Goal: Task Accomplishment & Management: Complete application form

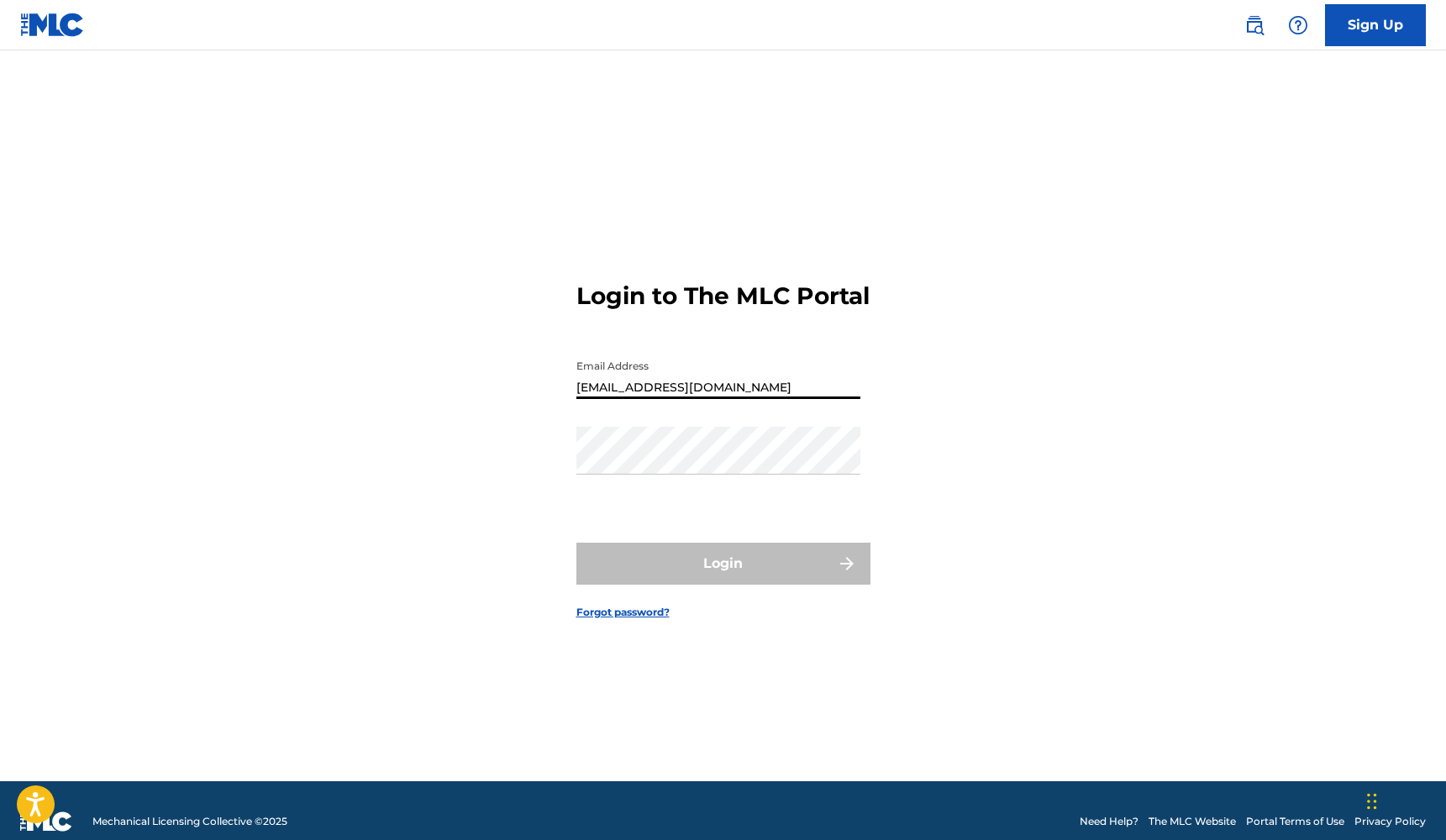
type input "[EMAIL_ADDRESS][DOMAIN_NAME]"
click at [870, 425] on div "Login to The MLC Portal Email Address [EMAIL_ADDRESS][DOMAIN_NAME] Password Log…" at bounding box center [724, 436] width 1176 height 688
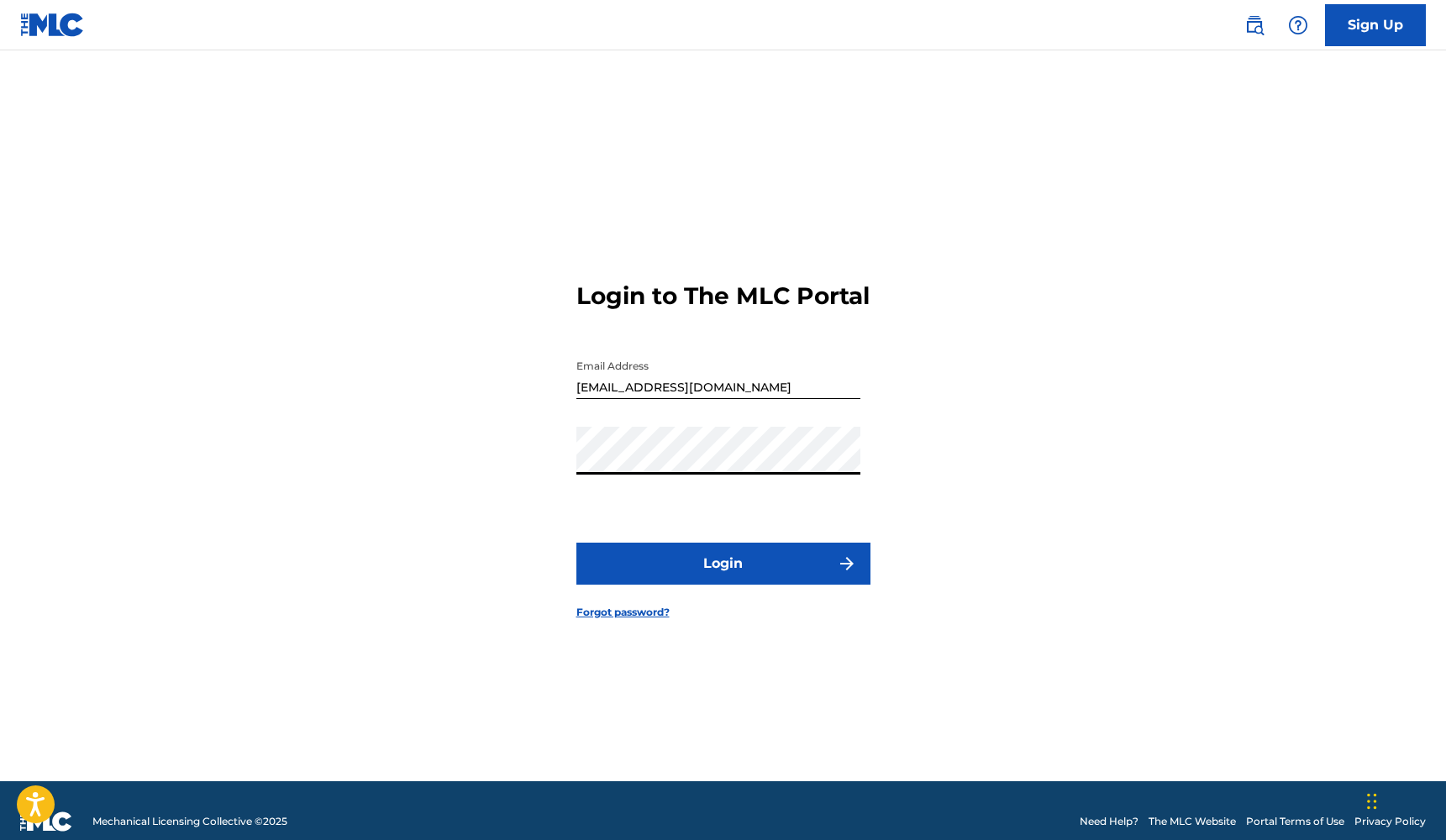
click at [722, 578] on button "Login" at bounding box center [723, 564] width 294 height 42
click at [731, 584] on button "Login" at bounding box center [723, 564] width 294 height 42
click at [722, 578] on button "Login" at bounding box center [723, 564] width 294 height 42
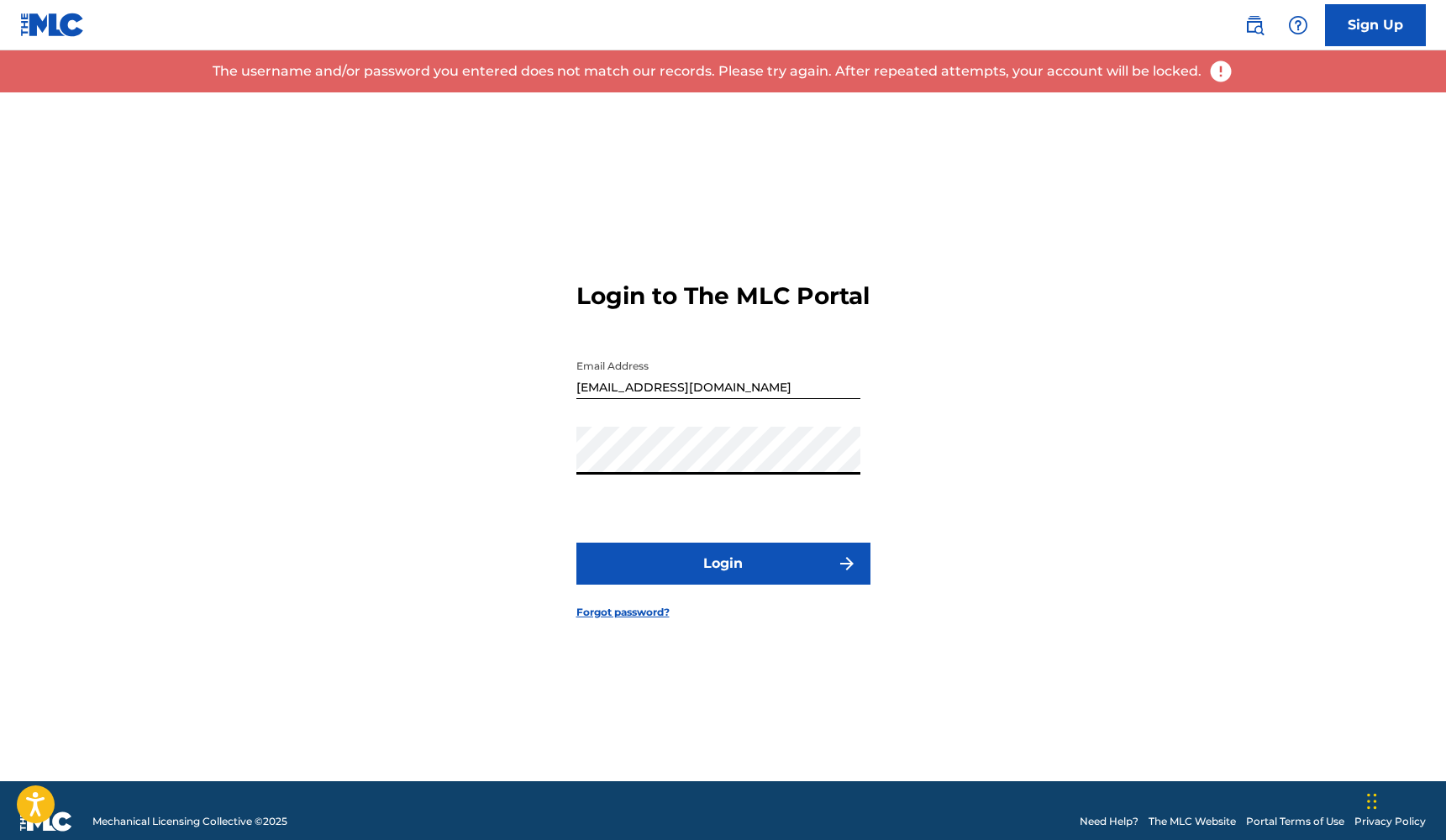
click at [775, 564] on button "Login" at bounding box center [723, 564] width 294 height 42
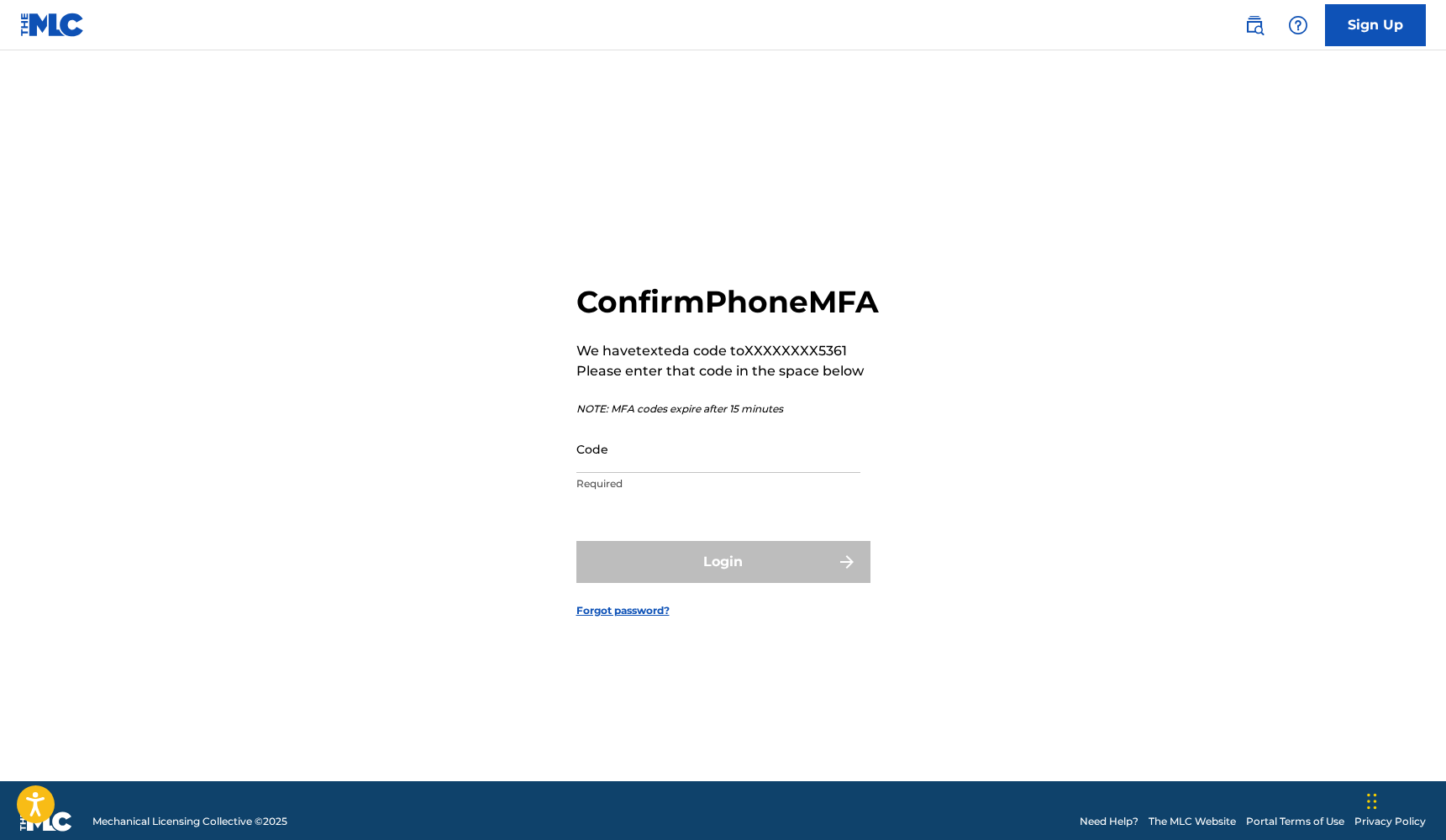
click at [725, 460] on input "Code" at bounding box center [718, 448] width 284 height 48
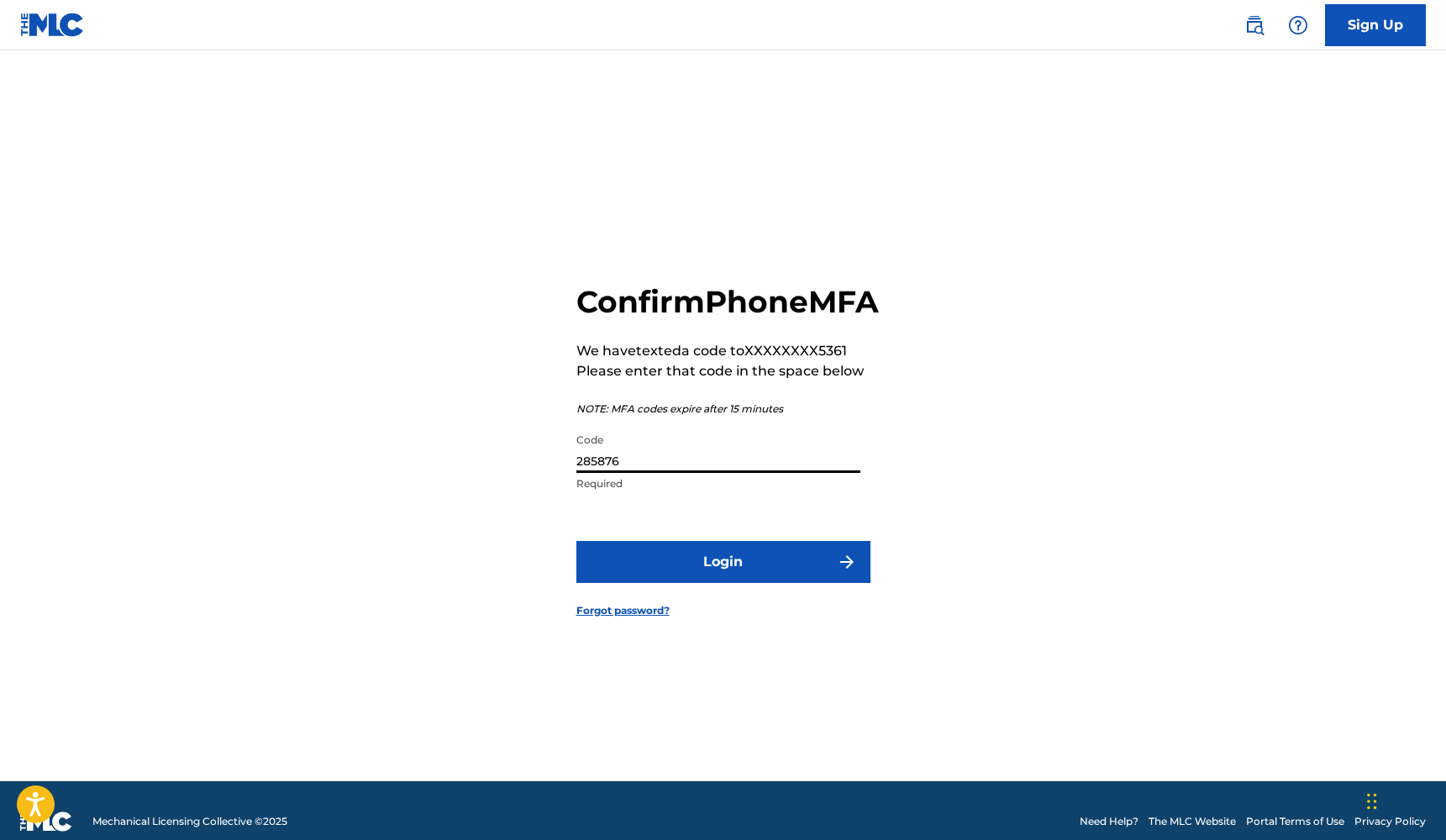
type input "285876"
click at [736, 565] on button "Login" at bounding box center [723, 562] width 294 height 42
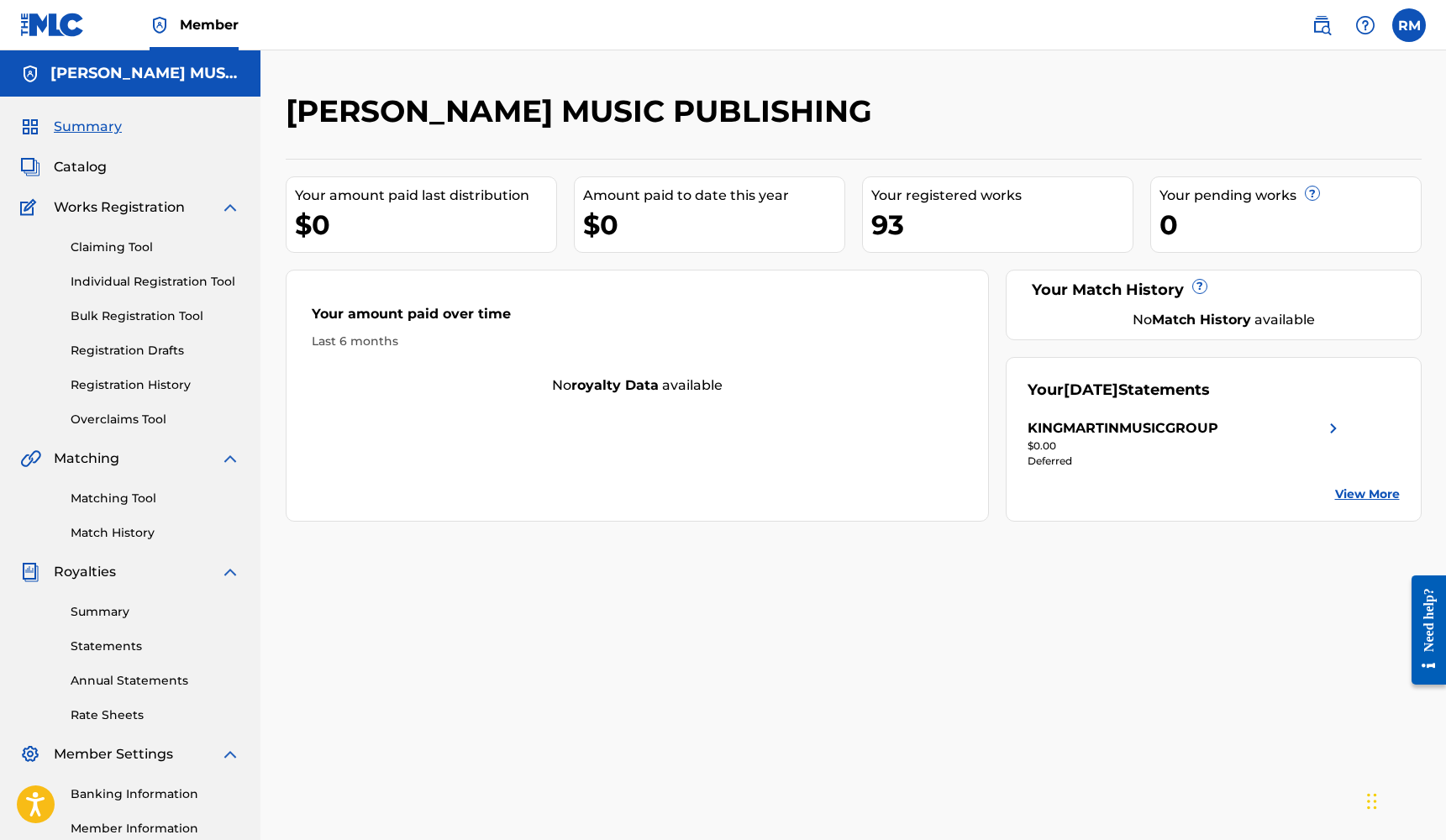
click at [960, 227] on div "93" at bounding box center [1002, 224] width 261 height 38
click at [100, 163] on span "Catalog" at bounding box center [80, 167] width 53 height 20
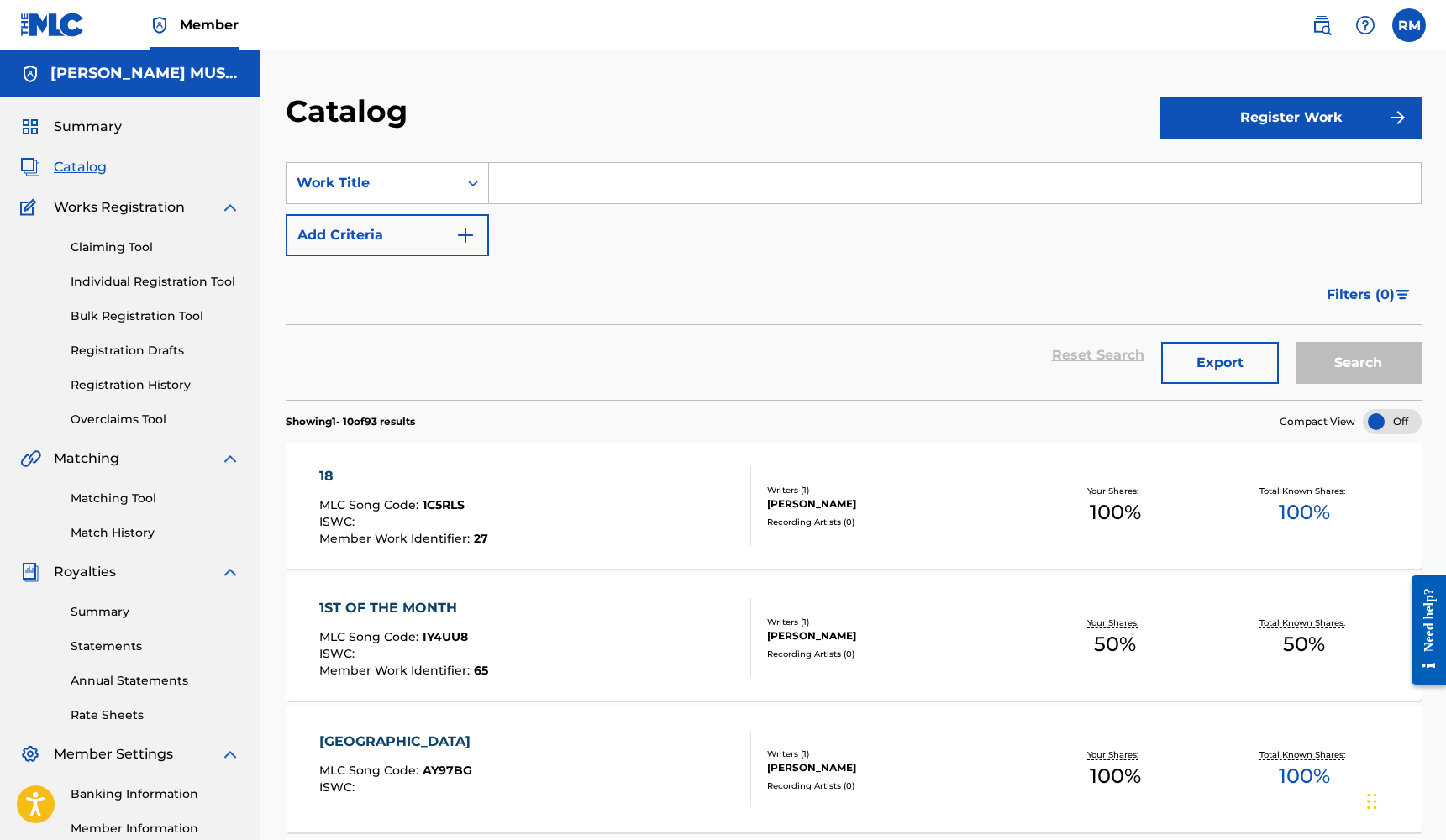
click at [526, 523] on div "18 MLC Song Code : 1C5RLS ISWC : Member Work Identifier : 27" at bounding box center [535, 506] width 431 height 79
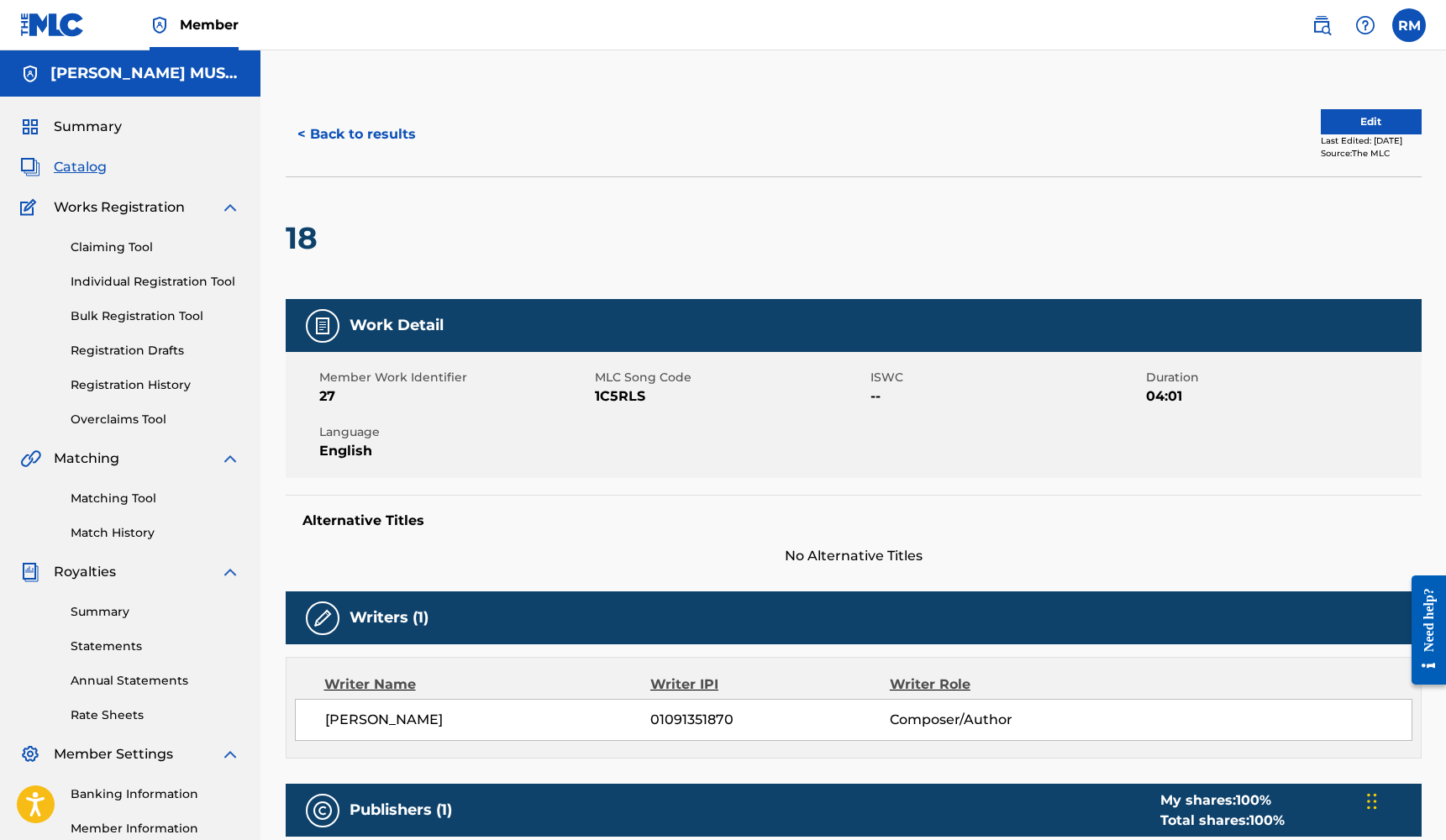
click at [306, 135] on button "< Back to results" at bounding box center [356, 135] width 142 height 42
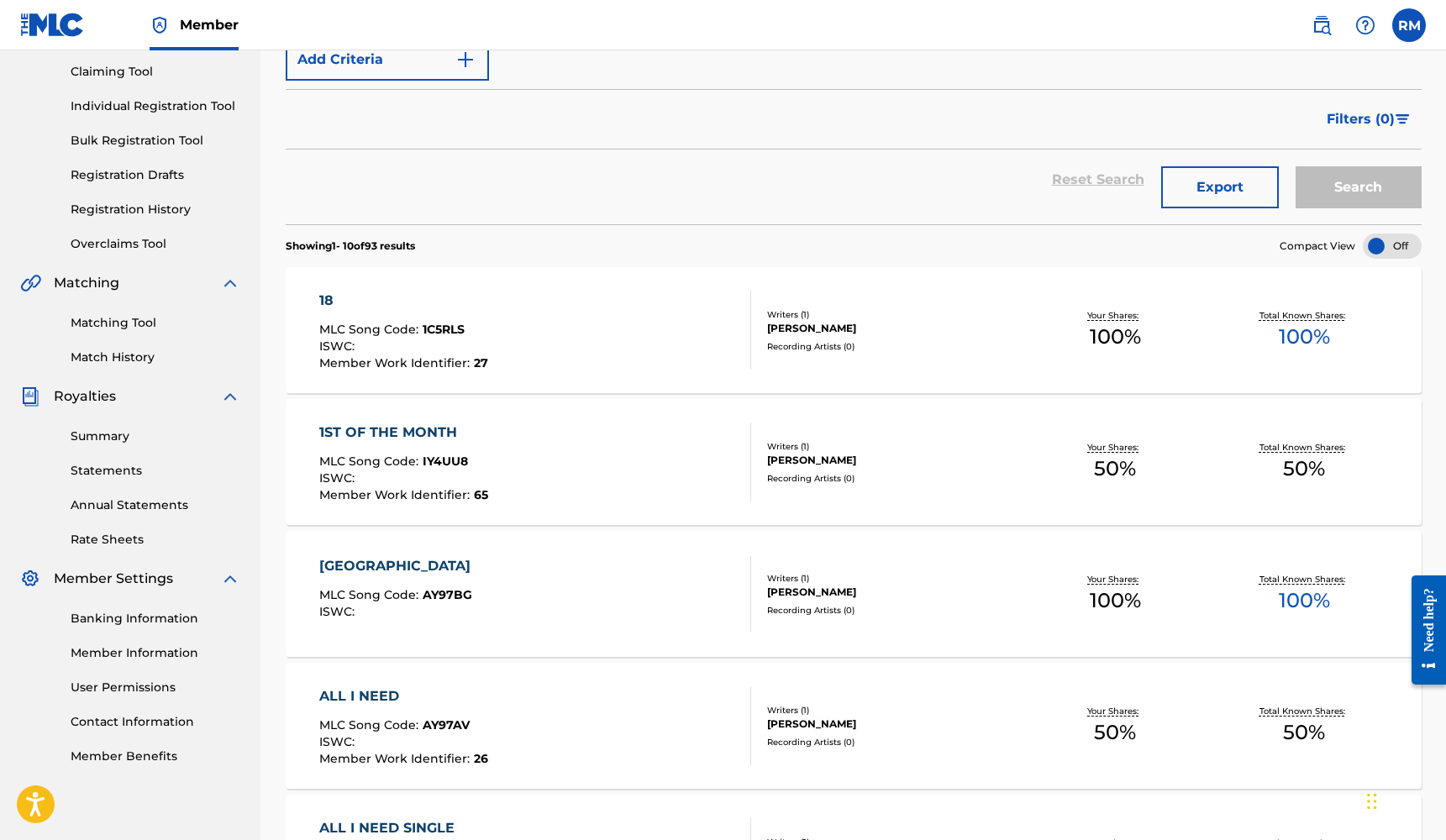
scroll to position [196, 0]
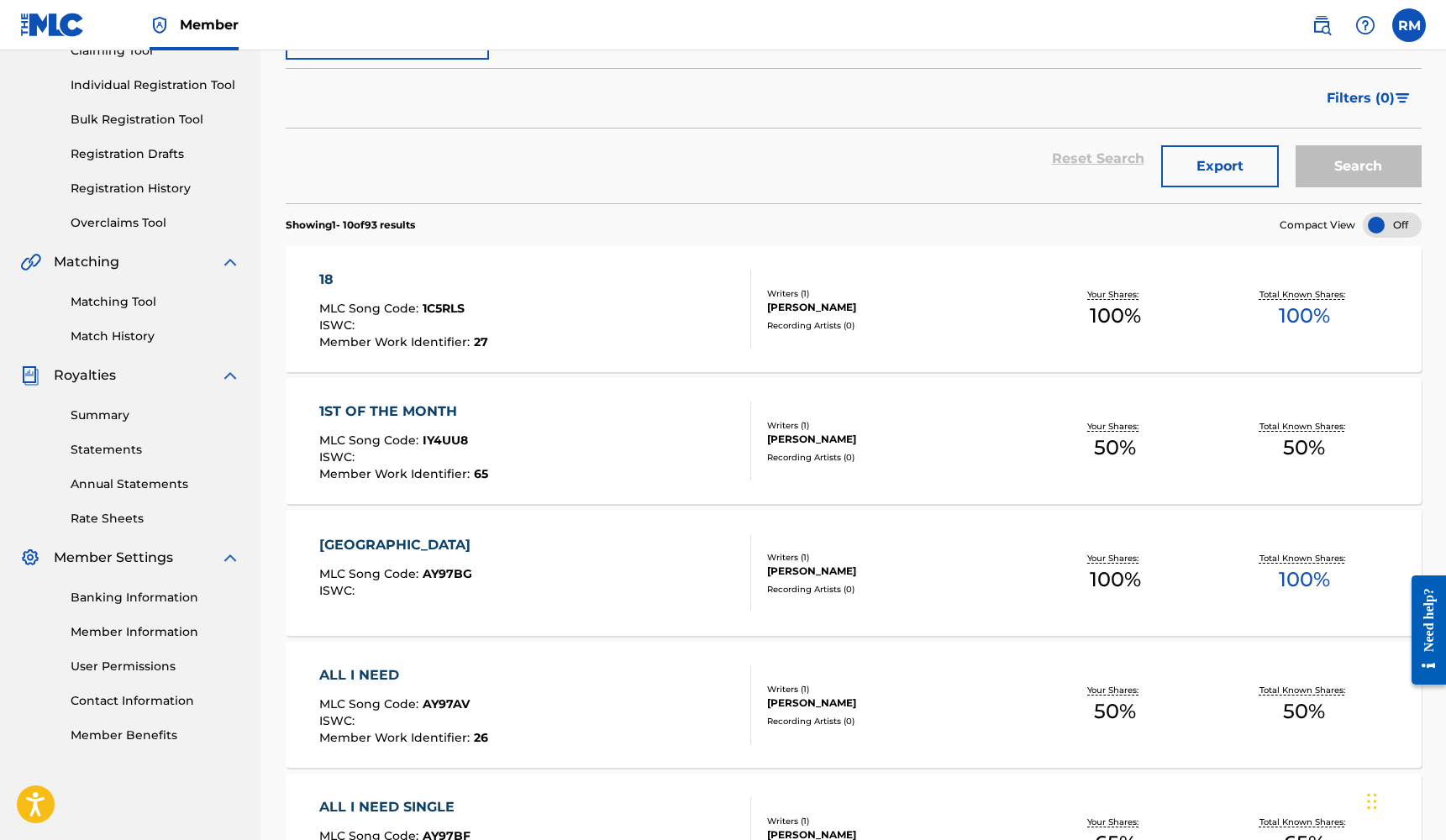
click at [1375, 226] on div at bounding box center [1392, 225] width 59 height 25
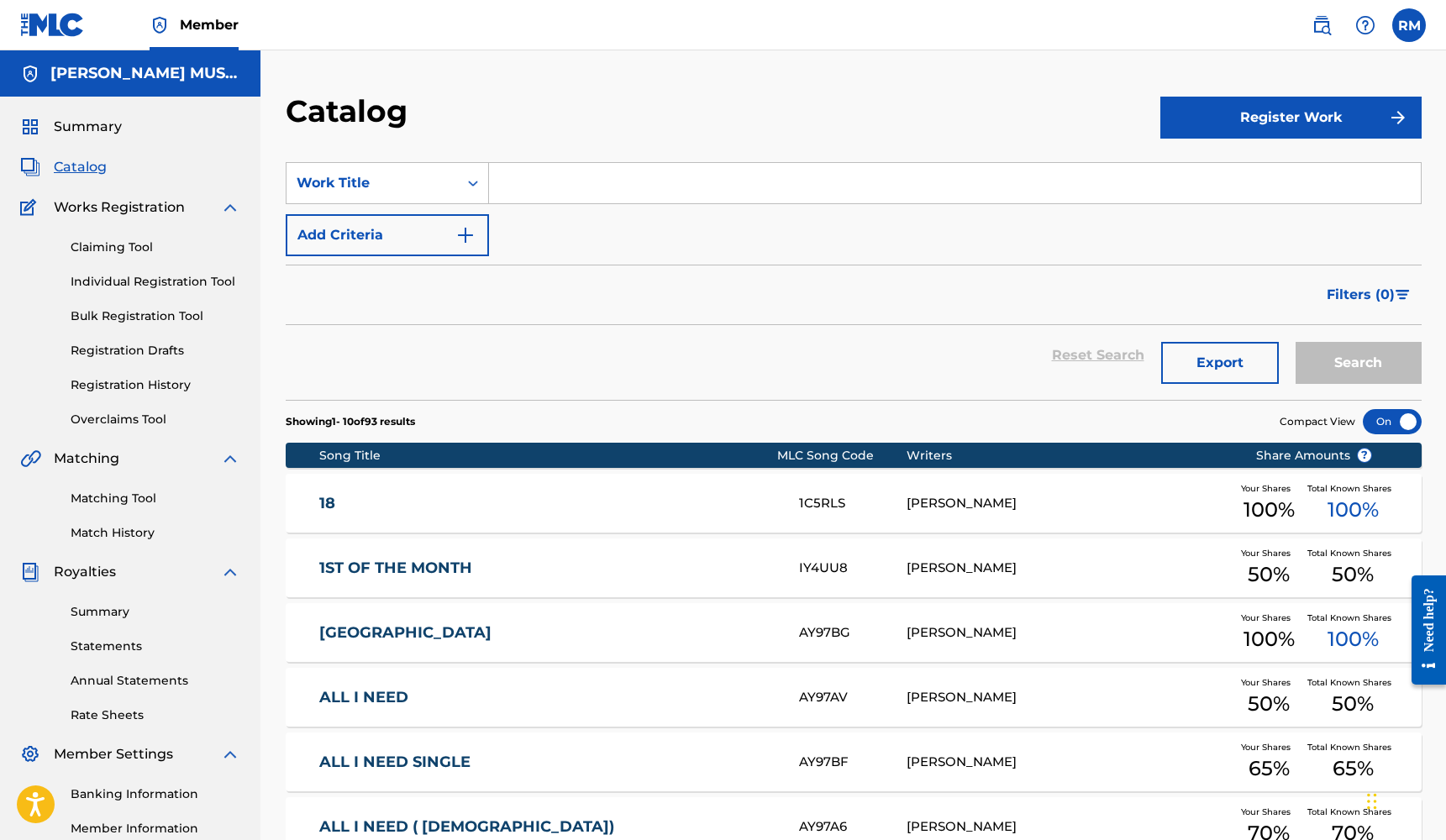
scroll to position [0, 0]
click at [1395, 417] on div at bounding box center [1392, 421] width 59 height 25
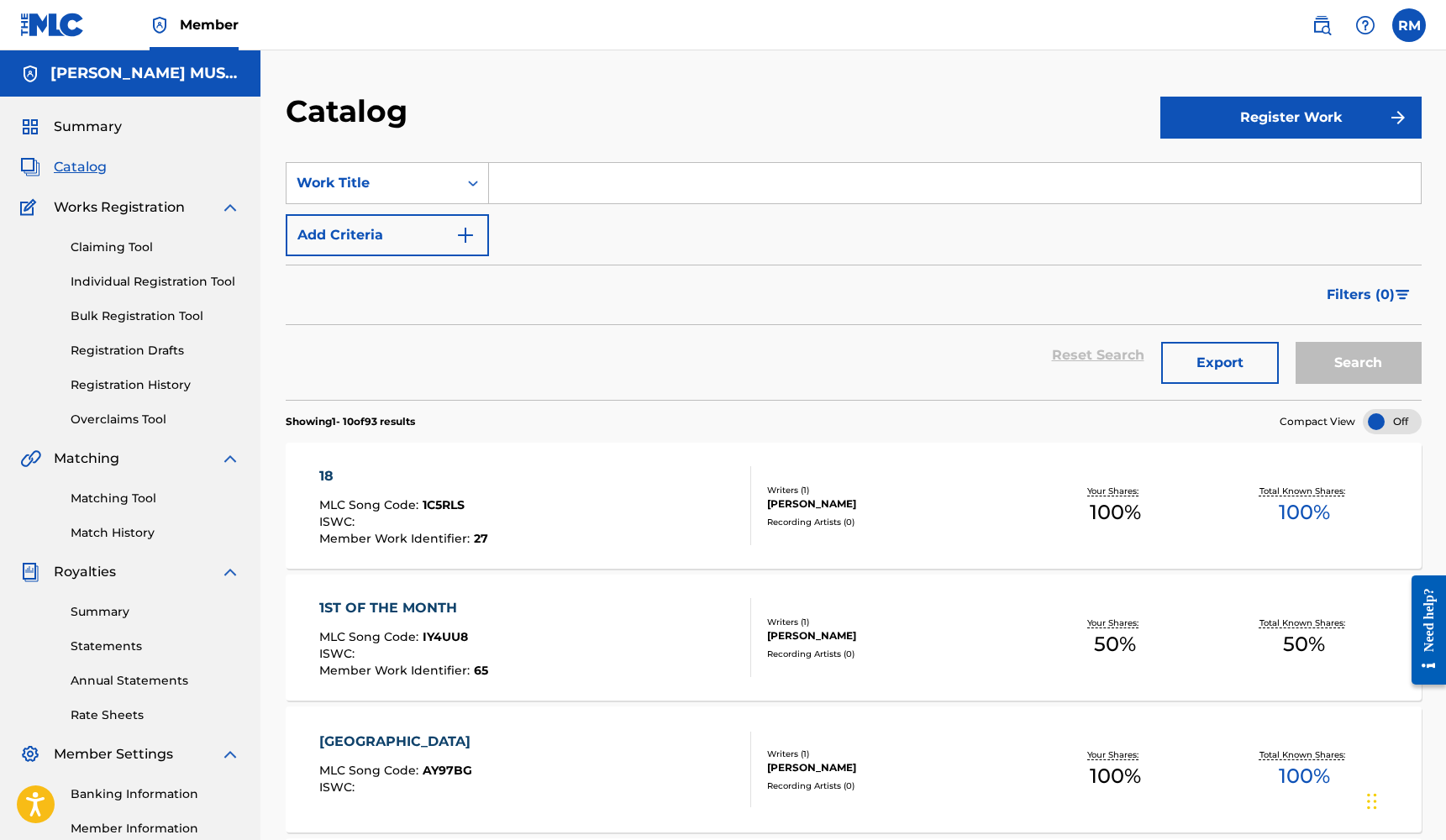
click at [131, 318] on link "Bulk Registration Tool" at bounding box center [155, 316] width 169 height 18
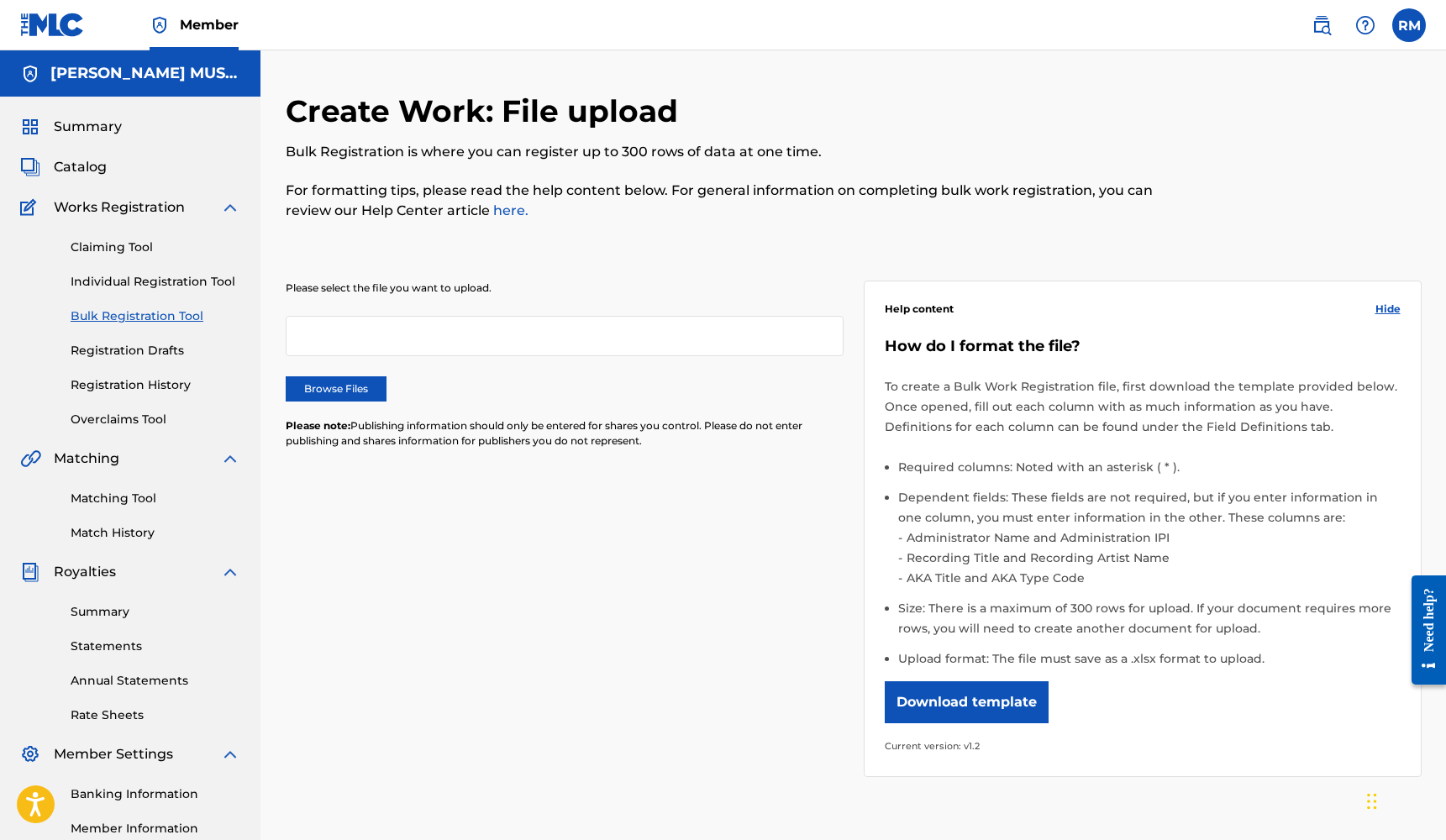
click at [362, 386] on label "Browse Files" at bounding box center [336, 389] width 101 height 25
click at [0, 0] on input "Browse Files" at bounding box center [0, 0] width 0 height 0
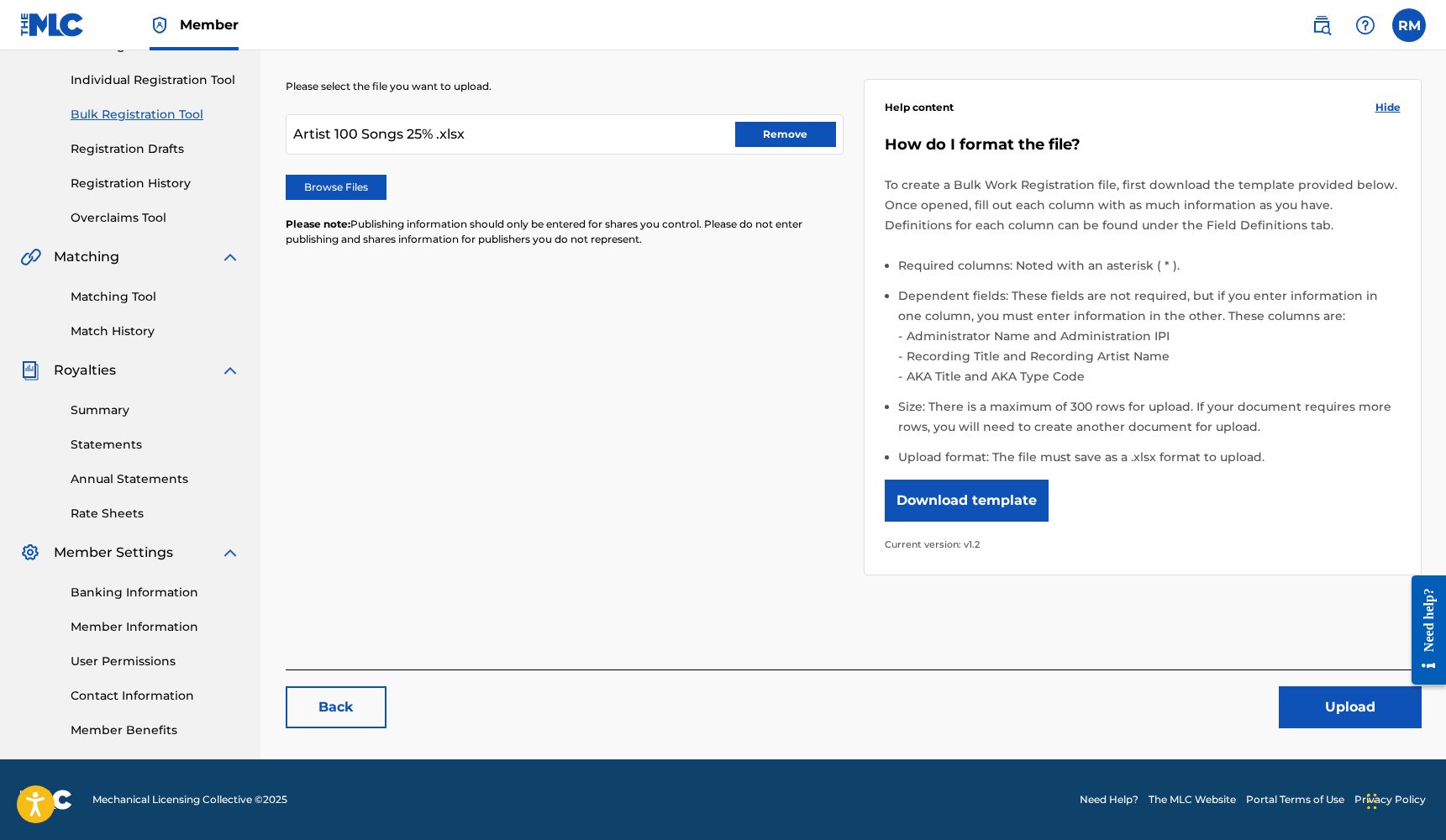
scroll to position [201, 0]
click at [1316, 708] on button "Upload" at bounding box center [1349, 707] width 142 height 42
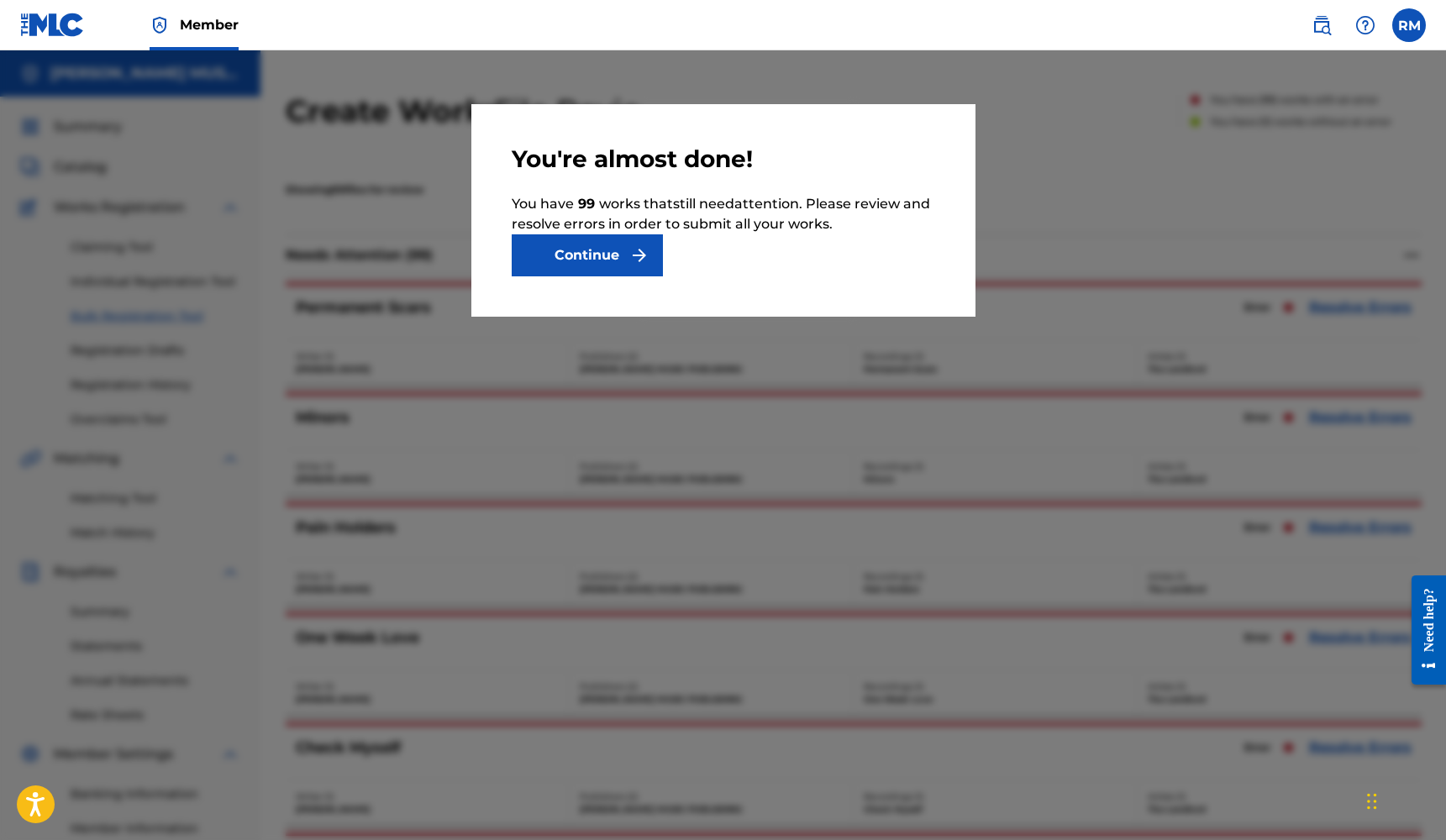
click at [603, 253] on button "Continue" at bounding box center [586, 255] width 151 height 42
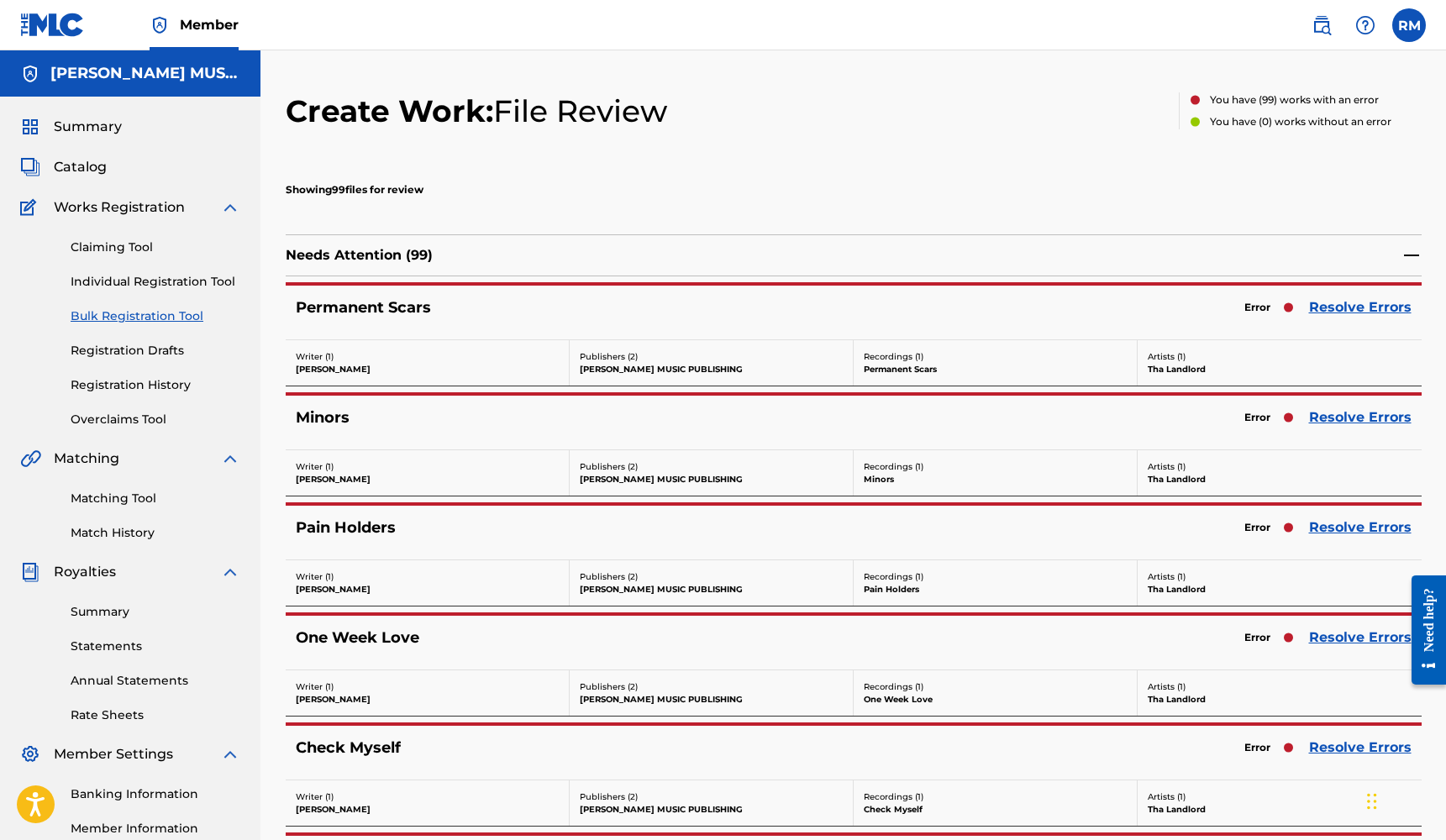
click at [1348, 305] on link "Resolve Errors" at bounding box center [1360, 308] width 103 height 20
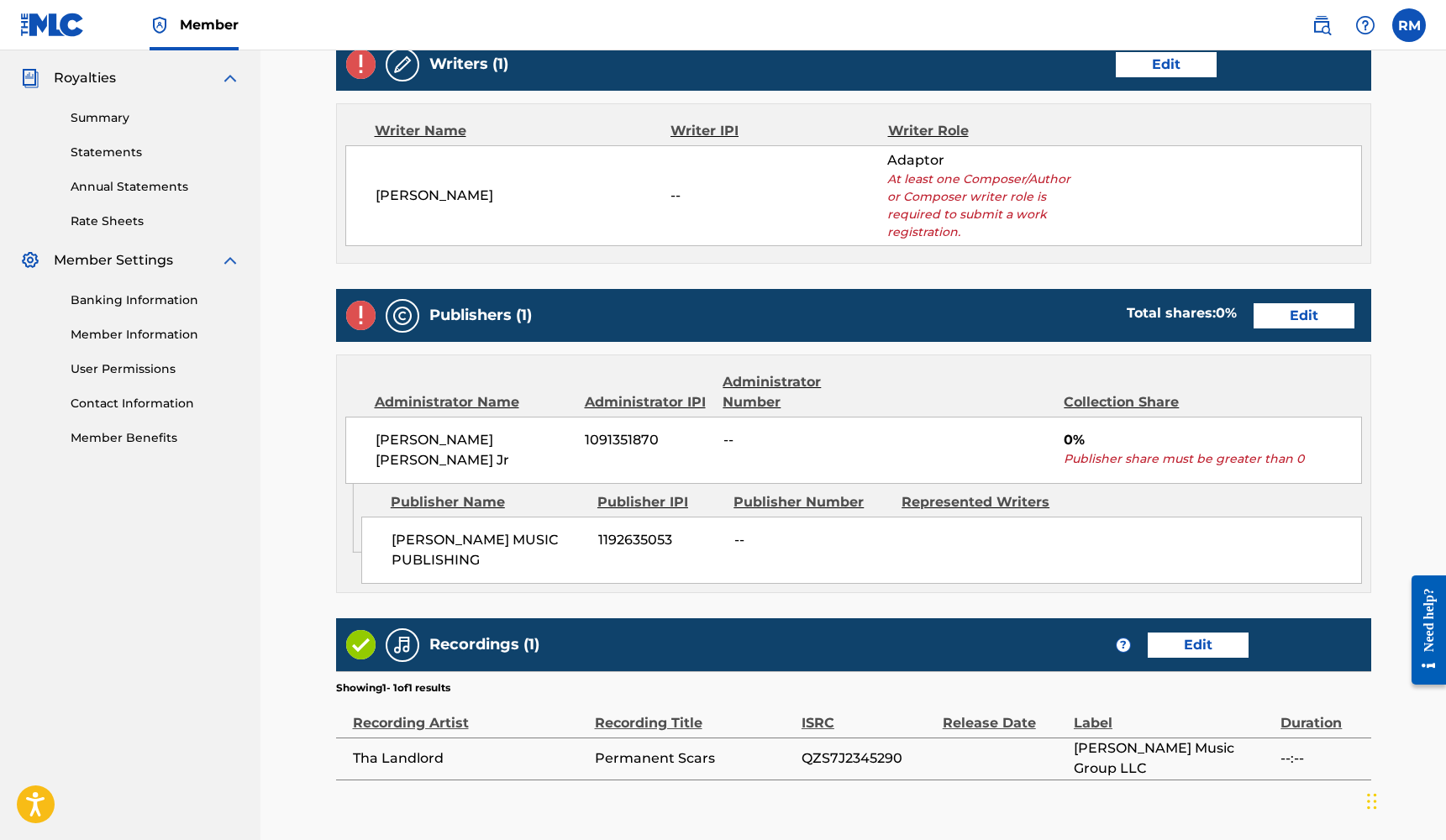
scroll to position [480, 0]
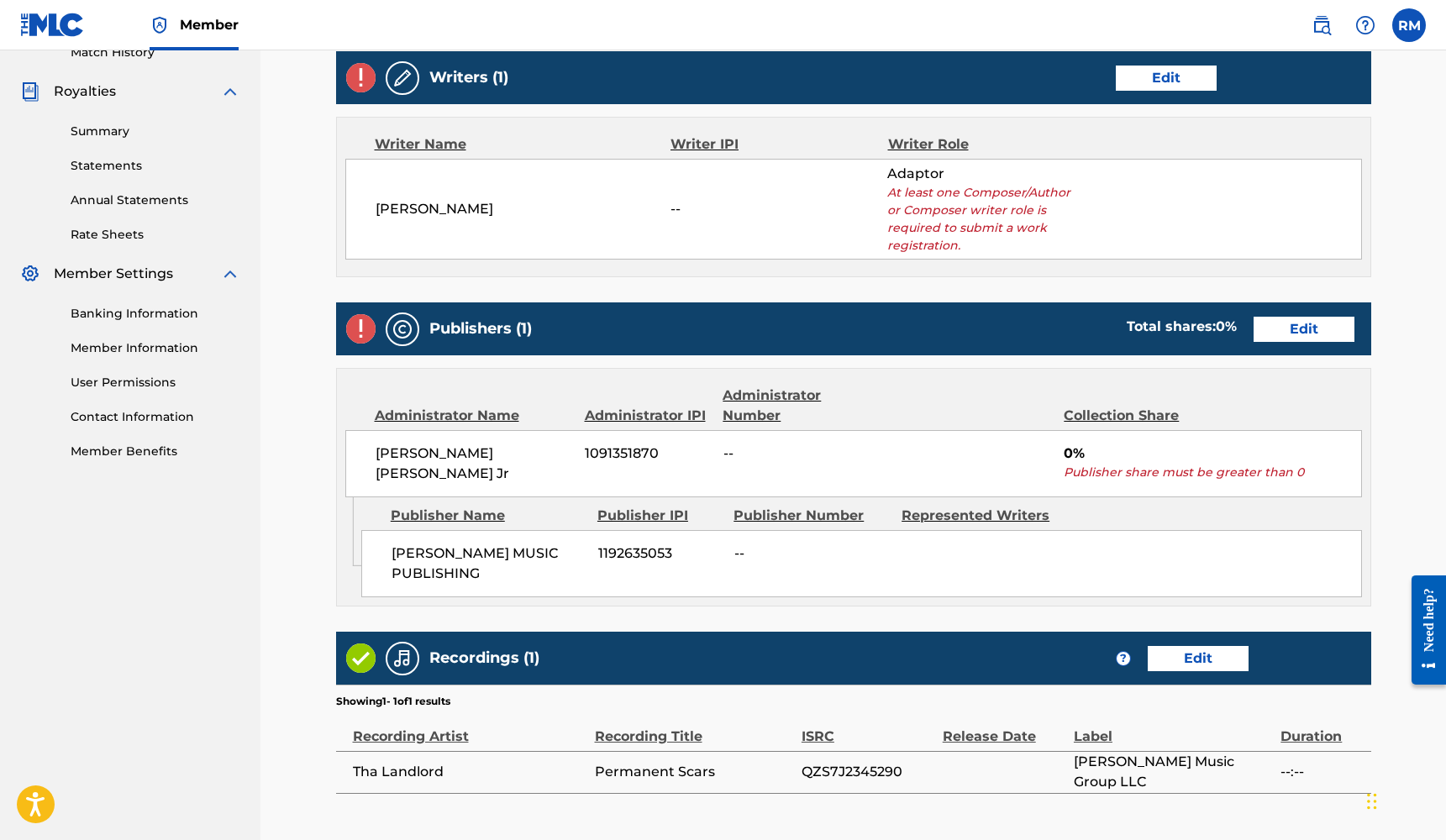
click at [1312, 318] on link "Edit" at bounding box center [1304, 329] width 101 height 25
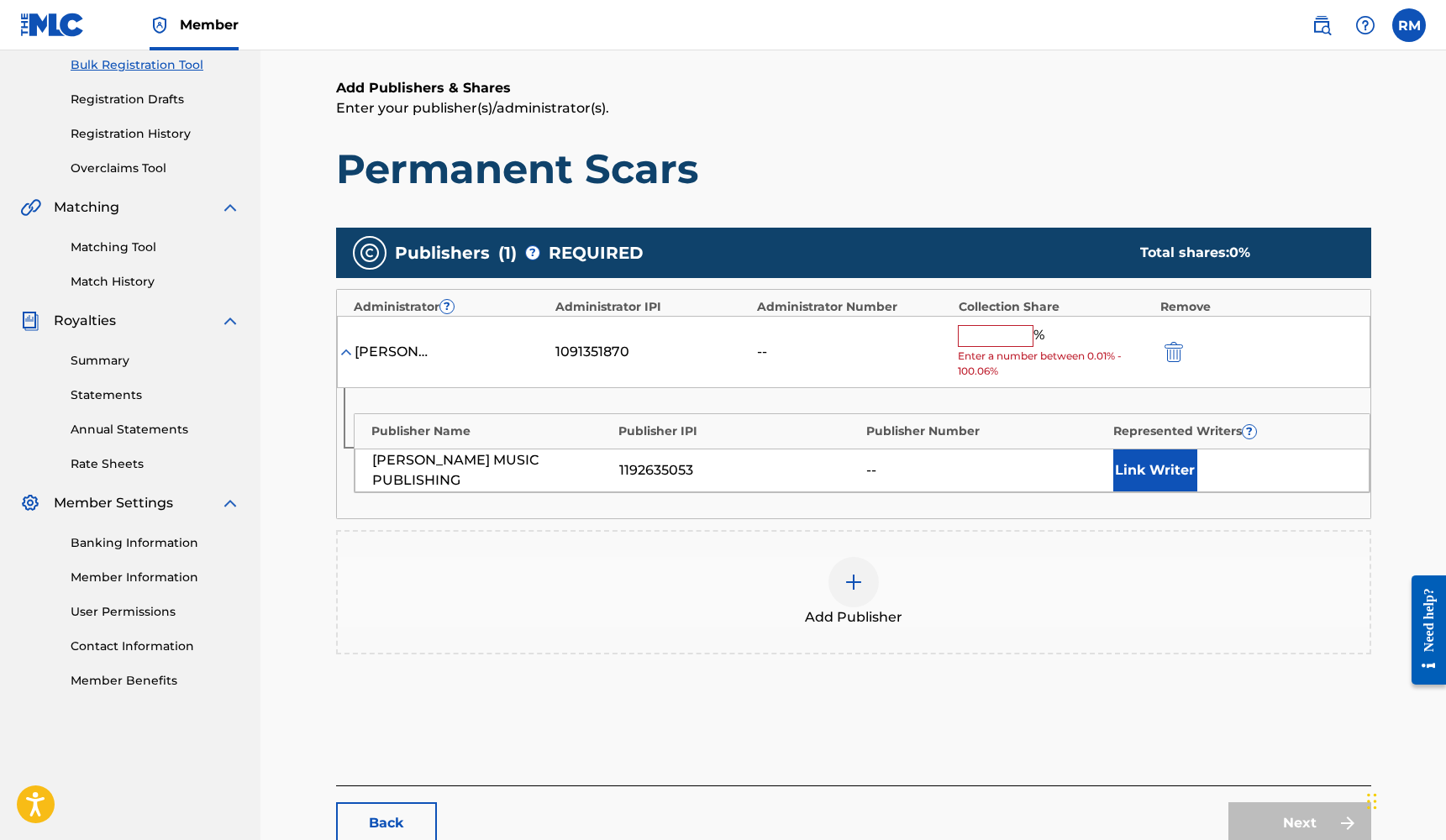
scroll to position [136, 0]
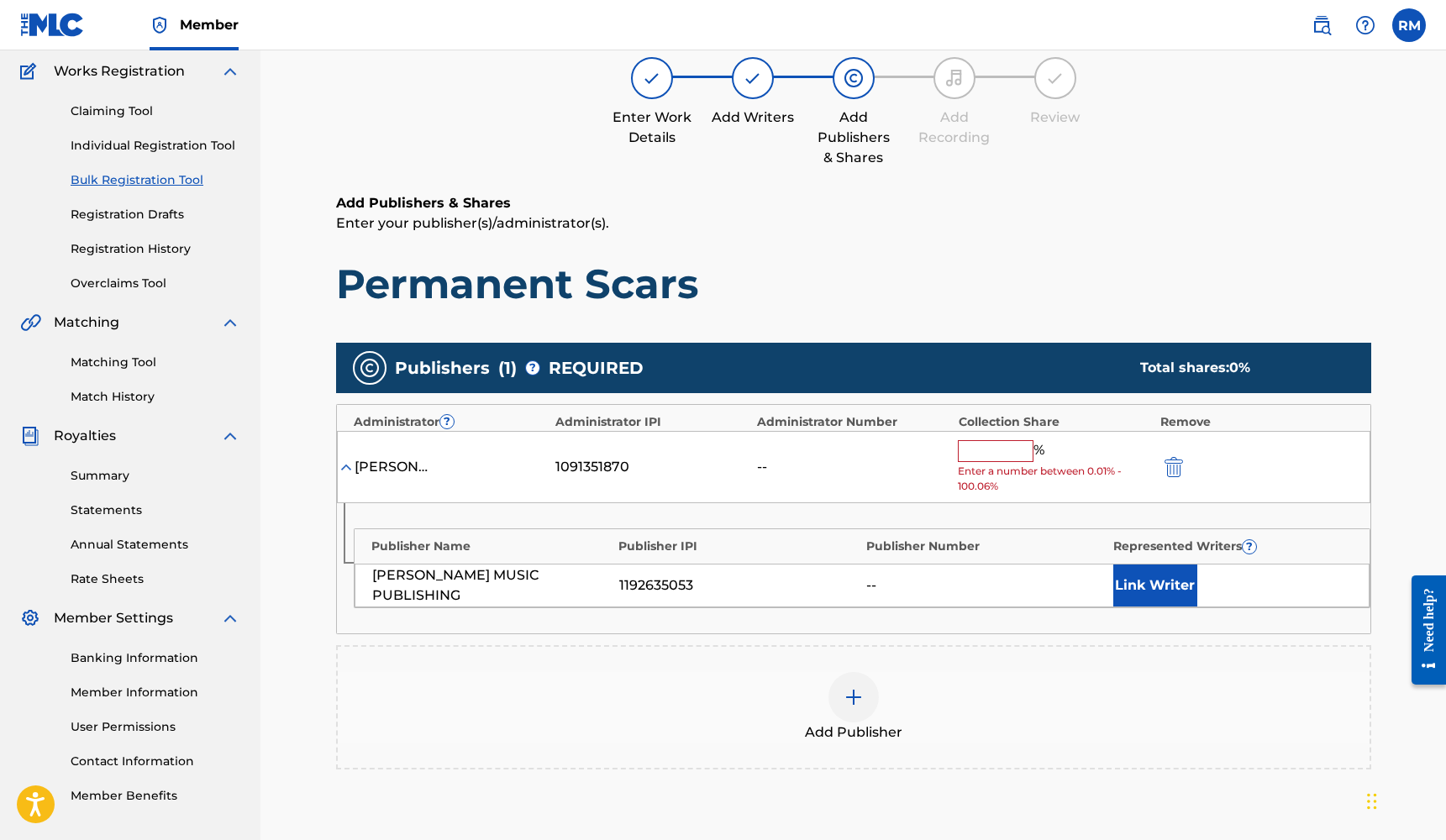
click at [867, 682] on div at bounding box center [854, 698] width 51 height 51
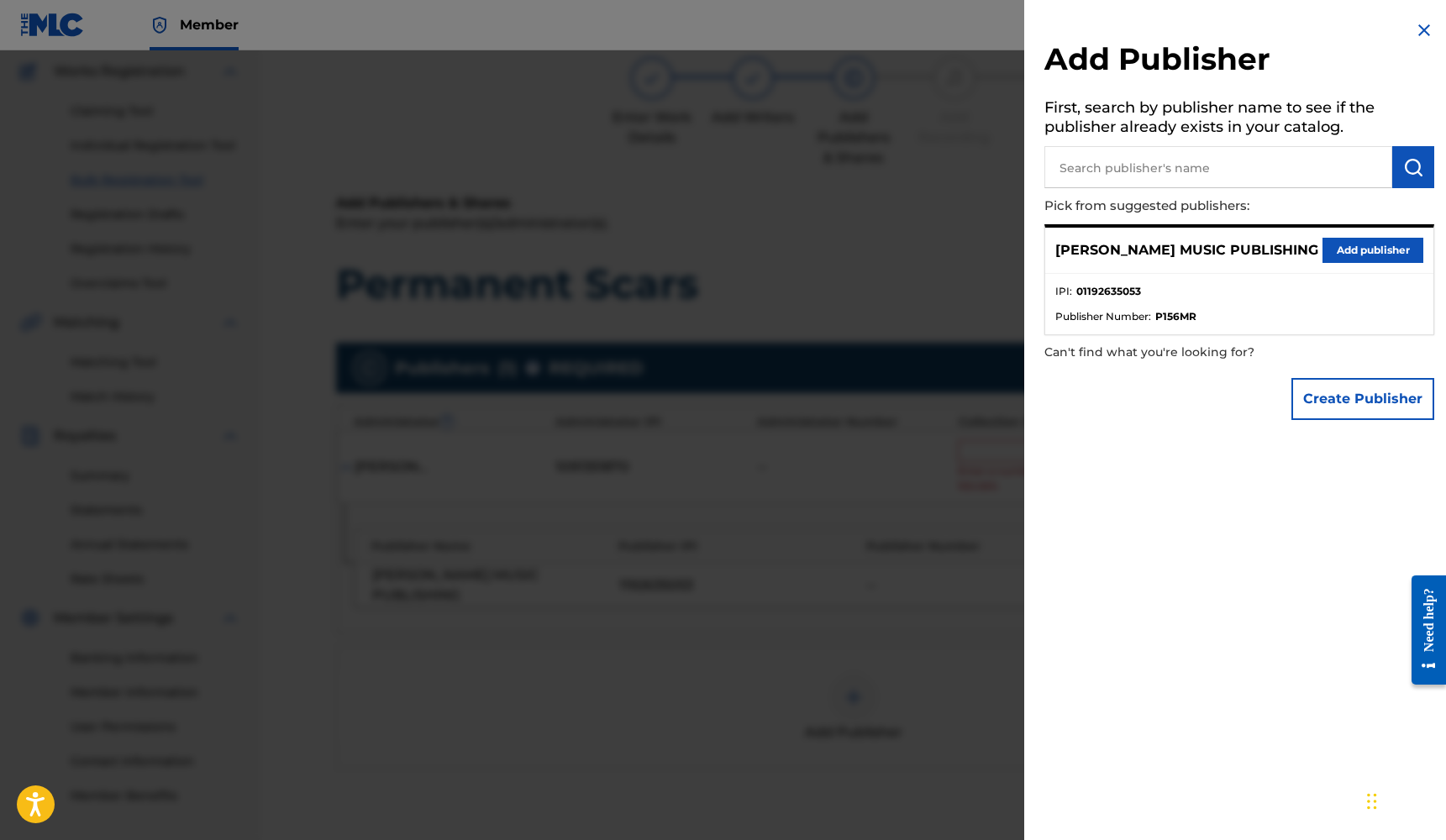
click at [1339, 253] on button "Add publisher" at bounding box center [1373, 250] width 101 height 25
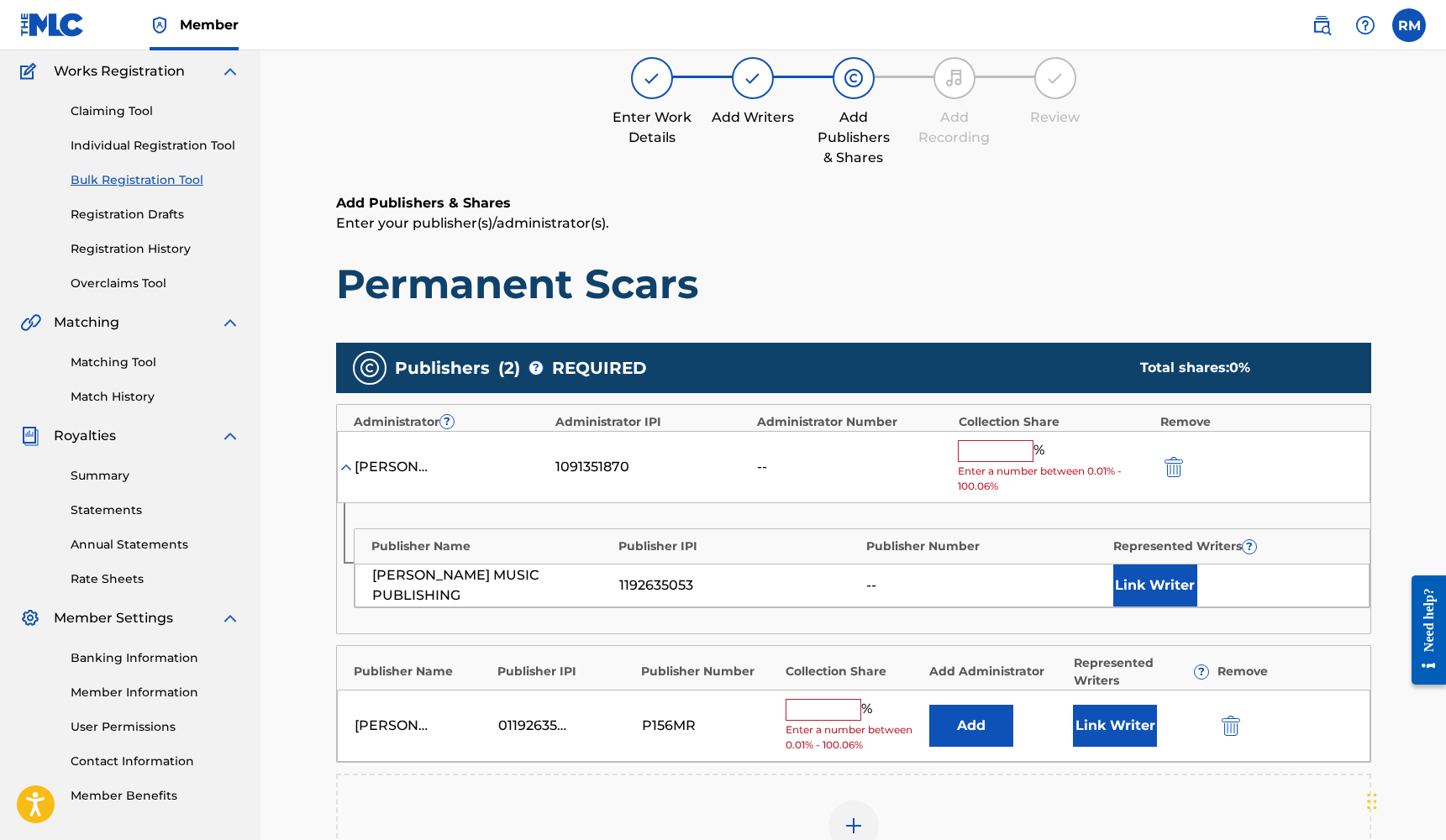
click at [1109, 714] on button "Link Writer" at bounding box center [1115, 725] width 84 height 42
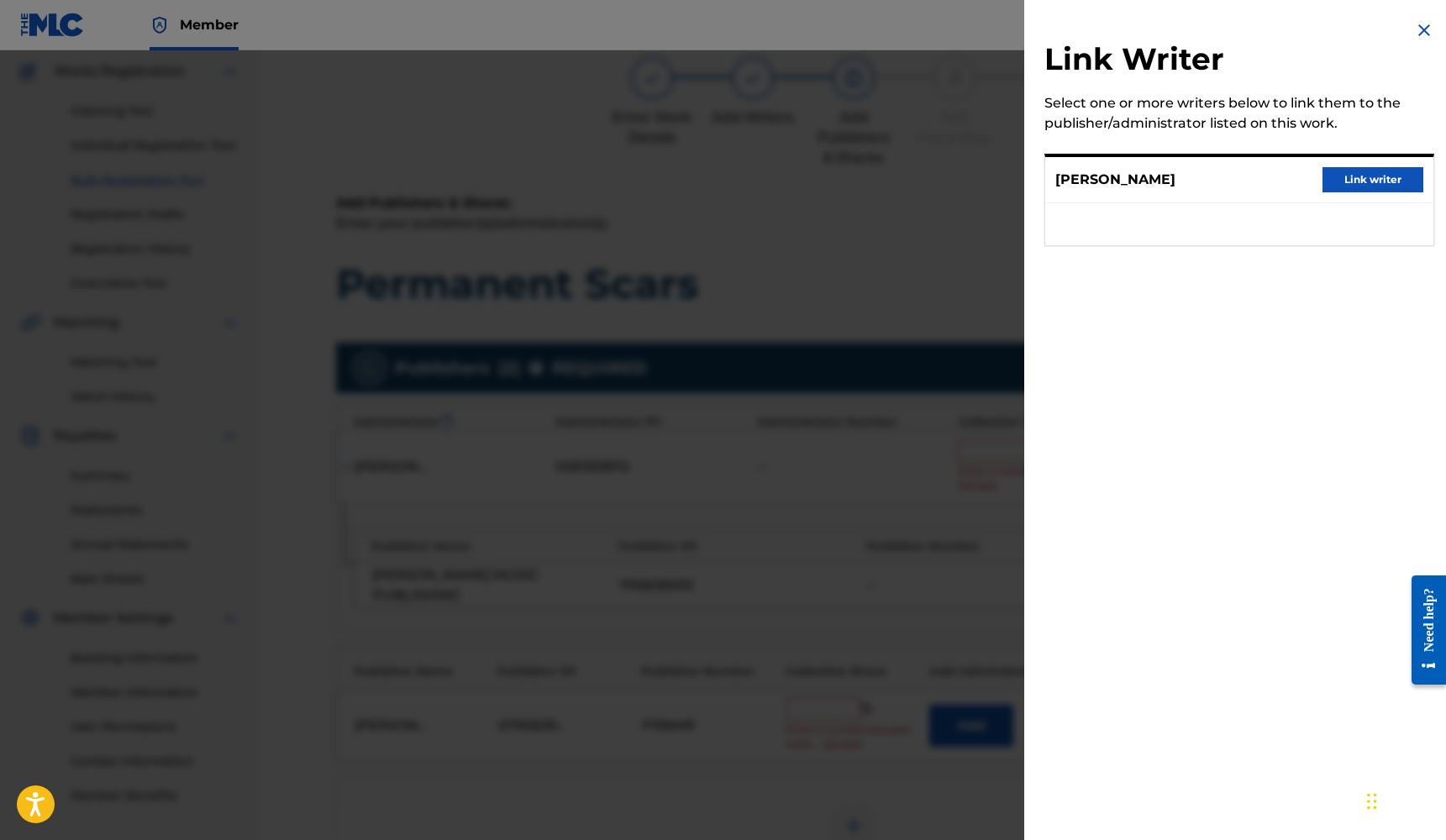
click at [1365, 176] on button "Link writer" at bounding box center [1373, 179] width 101 height 25
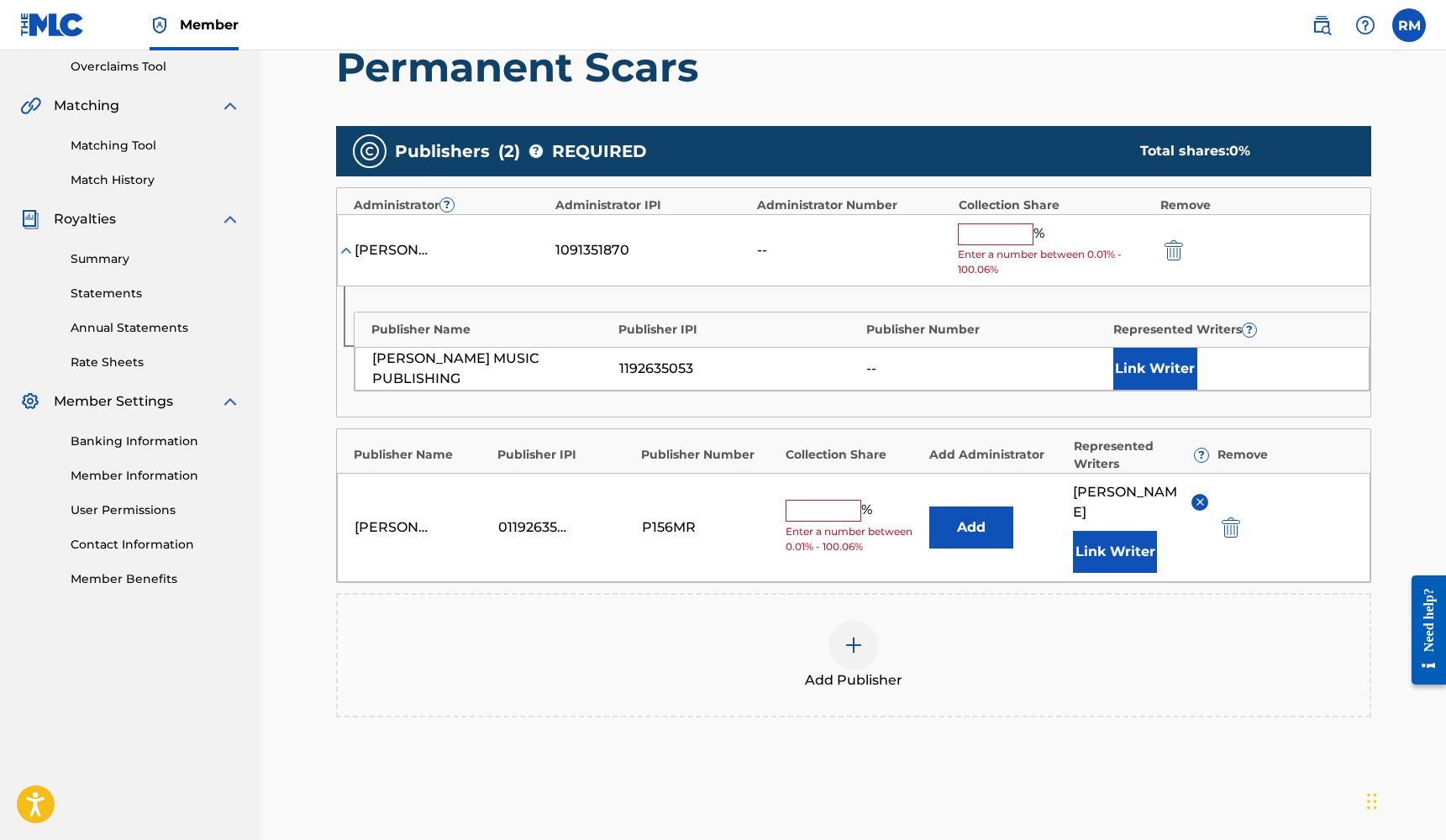
scroll to position [371, 0]
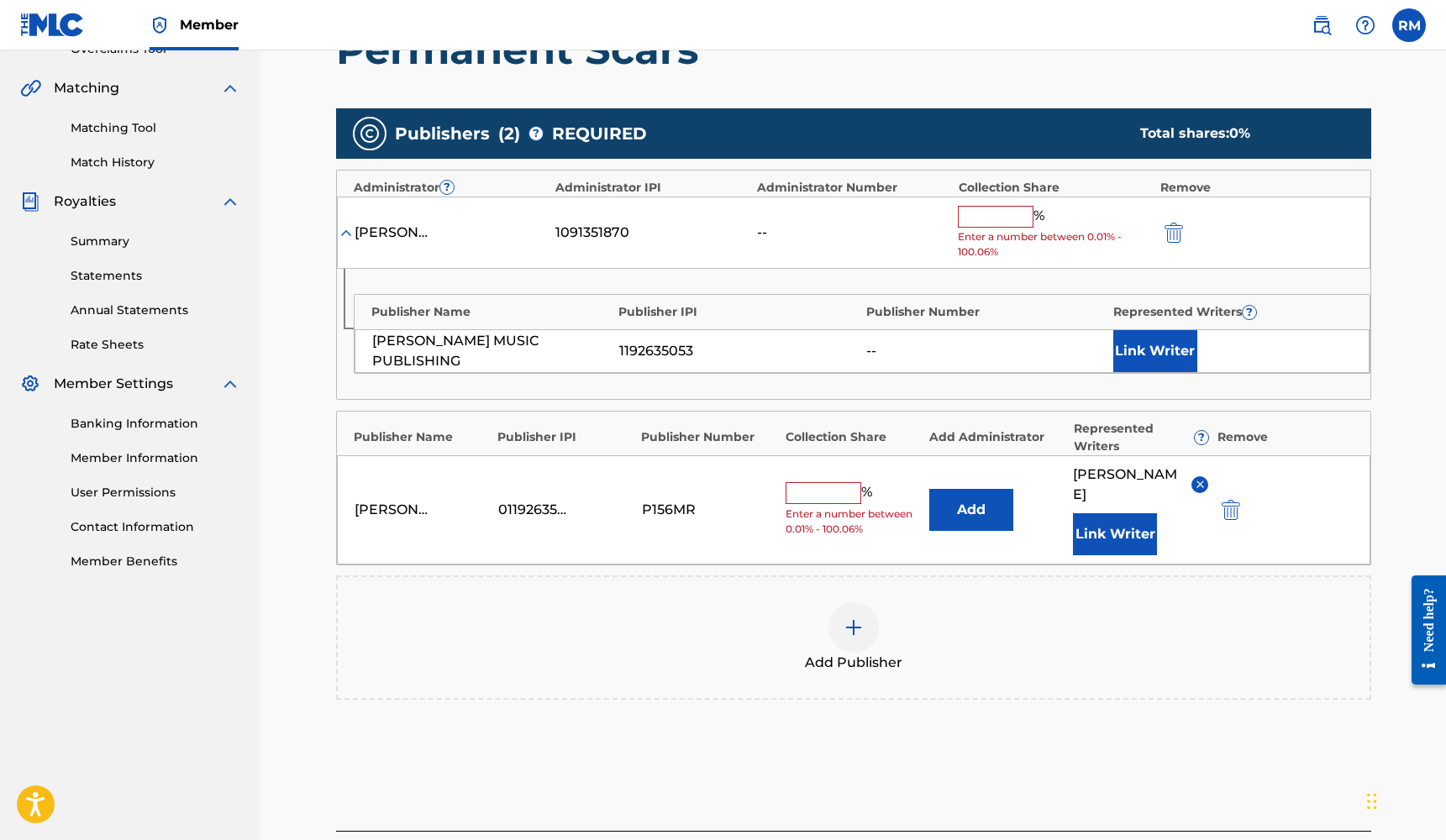
click at [974, 510] on button "Add" at bounding box center [972, 510] width 84 height 42
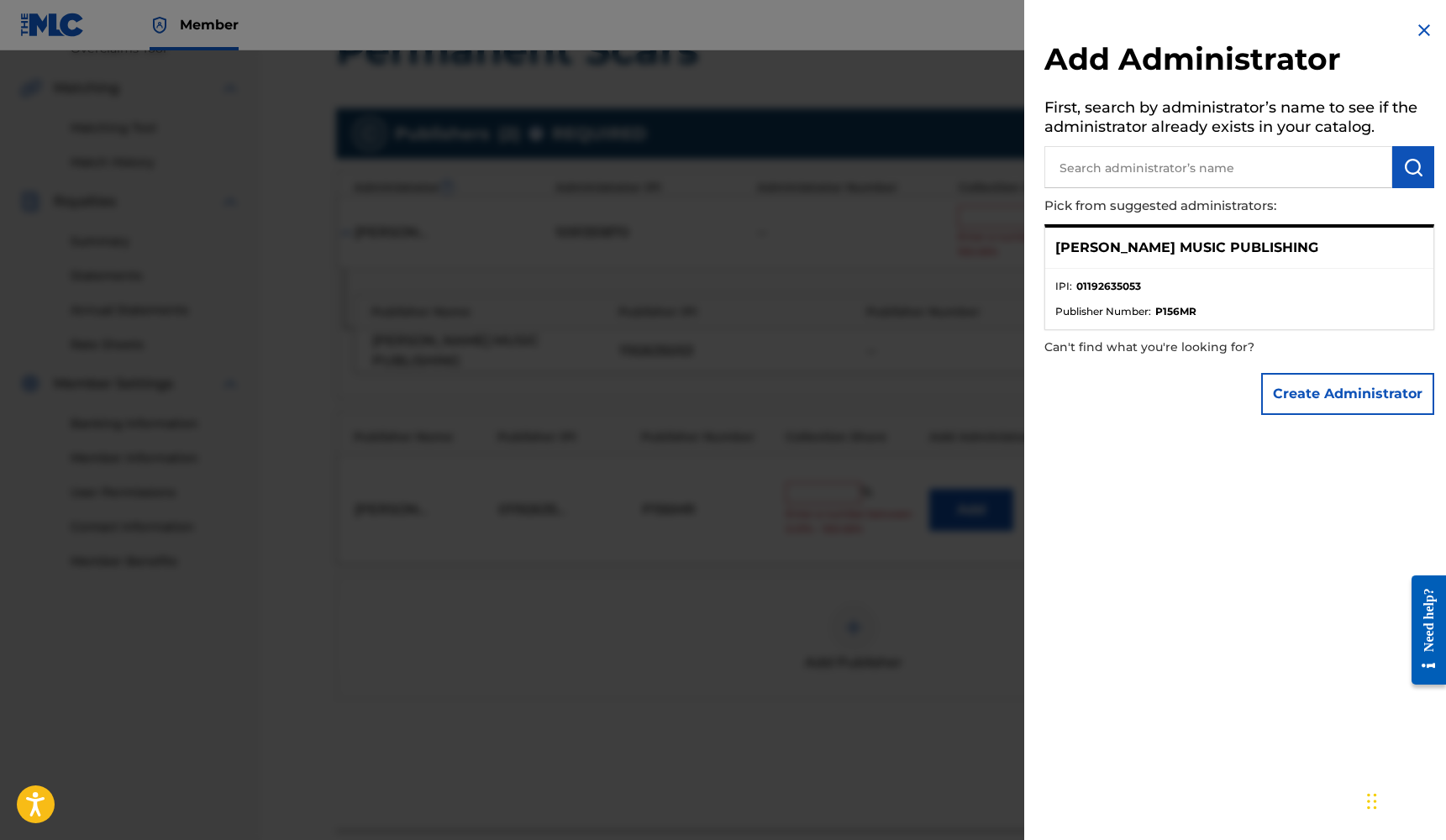
click at [934, 561] on div at bounding box center [723, 470] width 1446 height 840
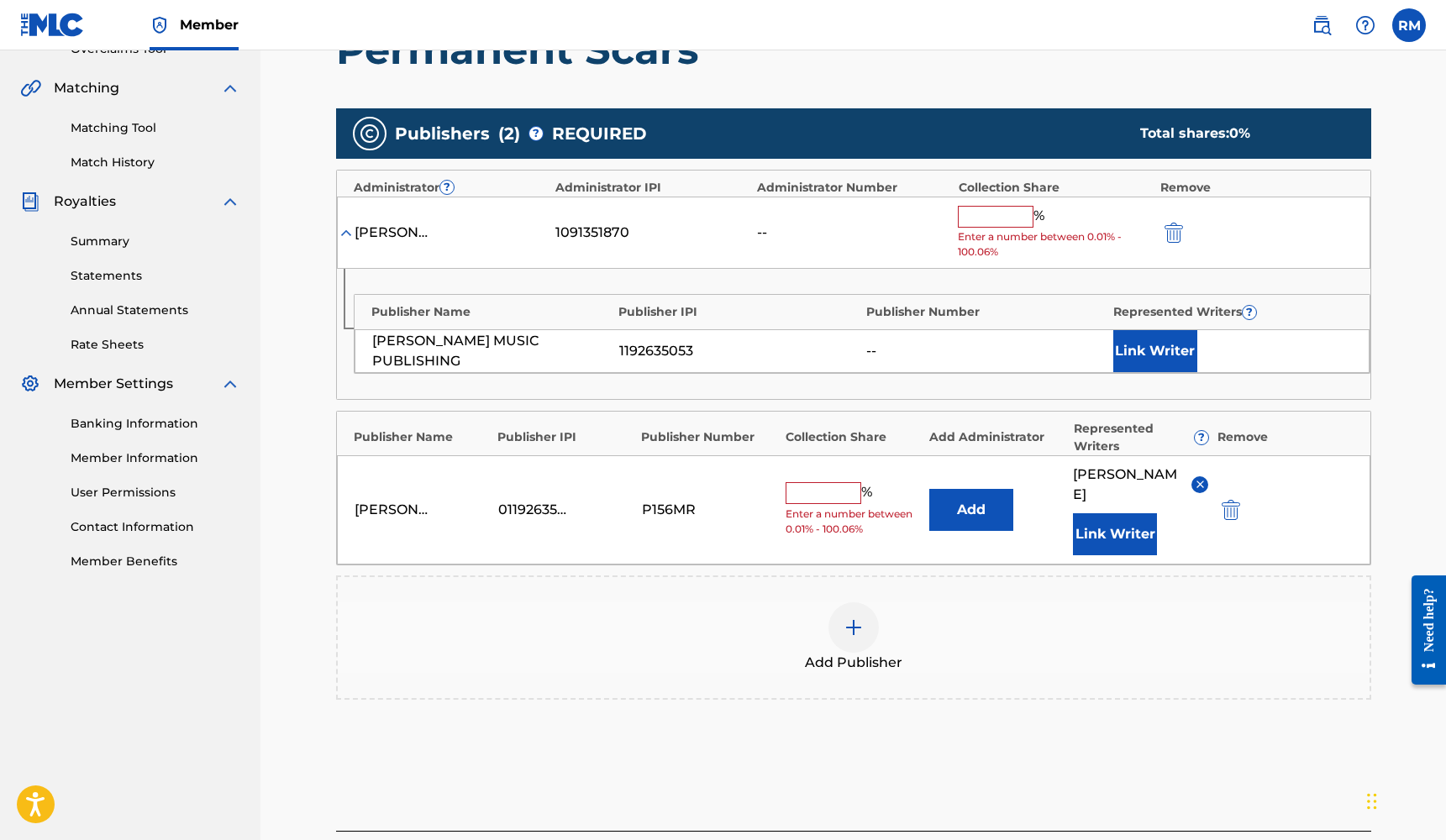
click at [801, 482] on input "text" at bounding box center [823, 493] width 76 height 22
type input "25"
click at [1172, 222] on img "submit" at bounding box center [1174, 233] width 19 height 20
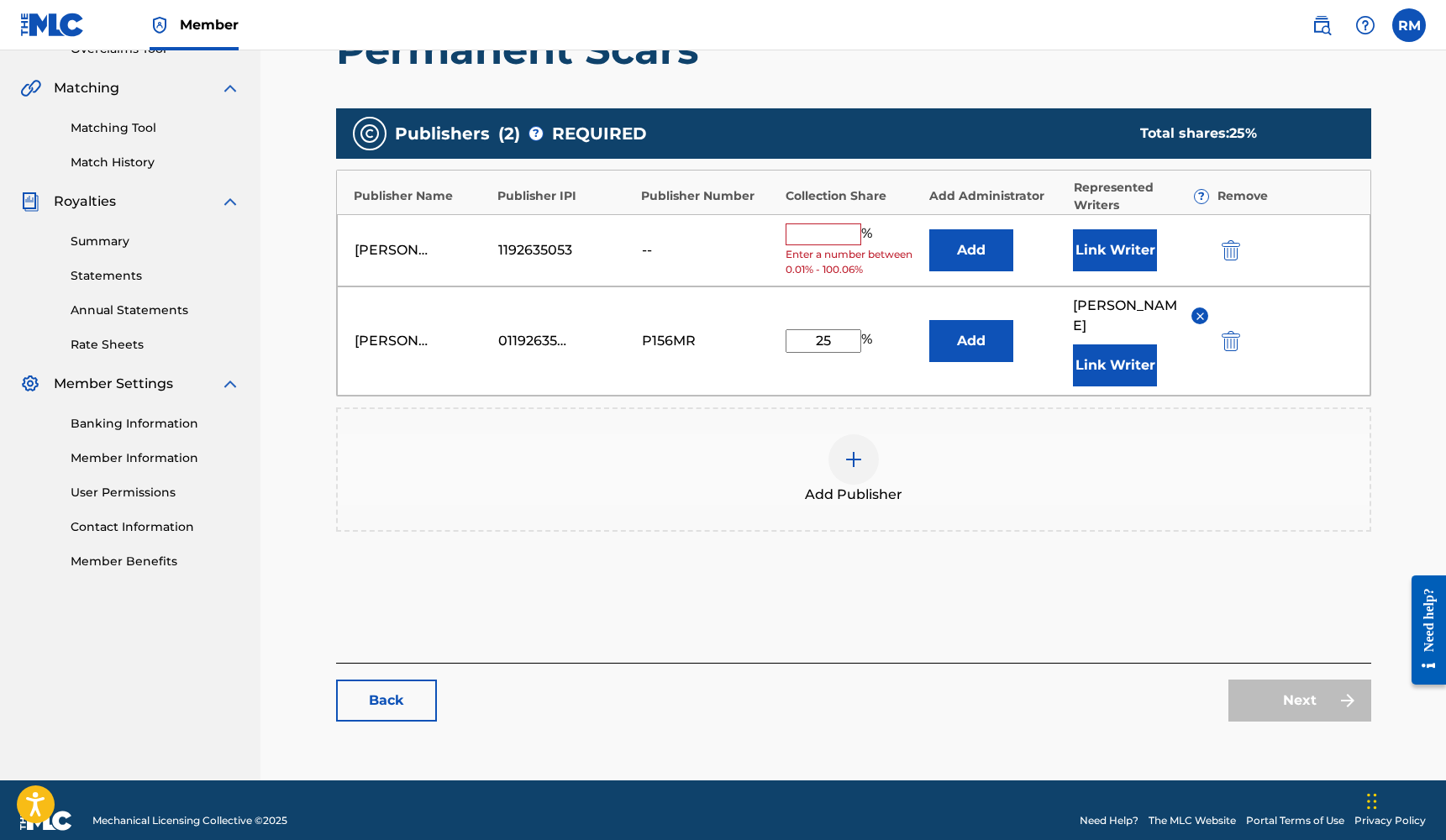
scroll to position [370, 0]
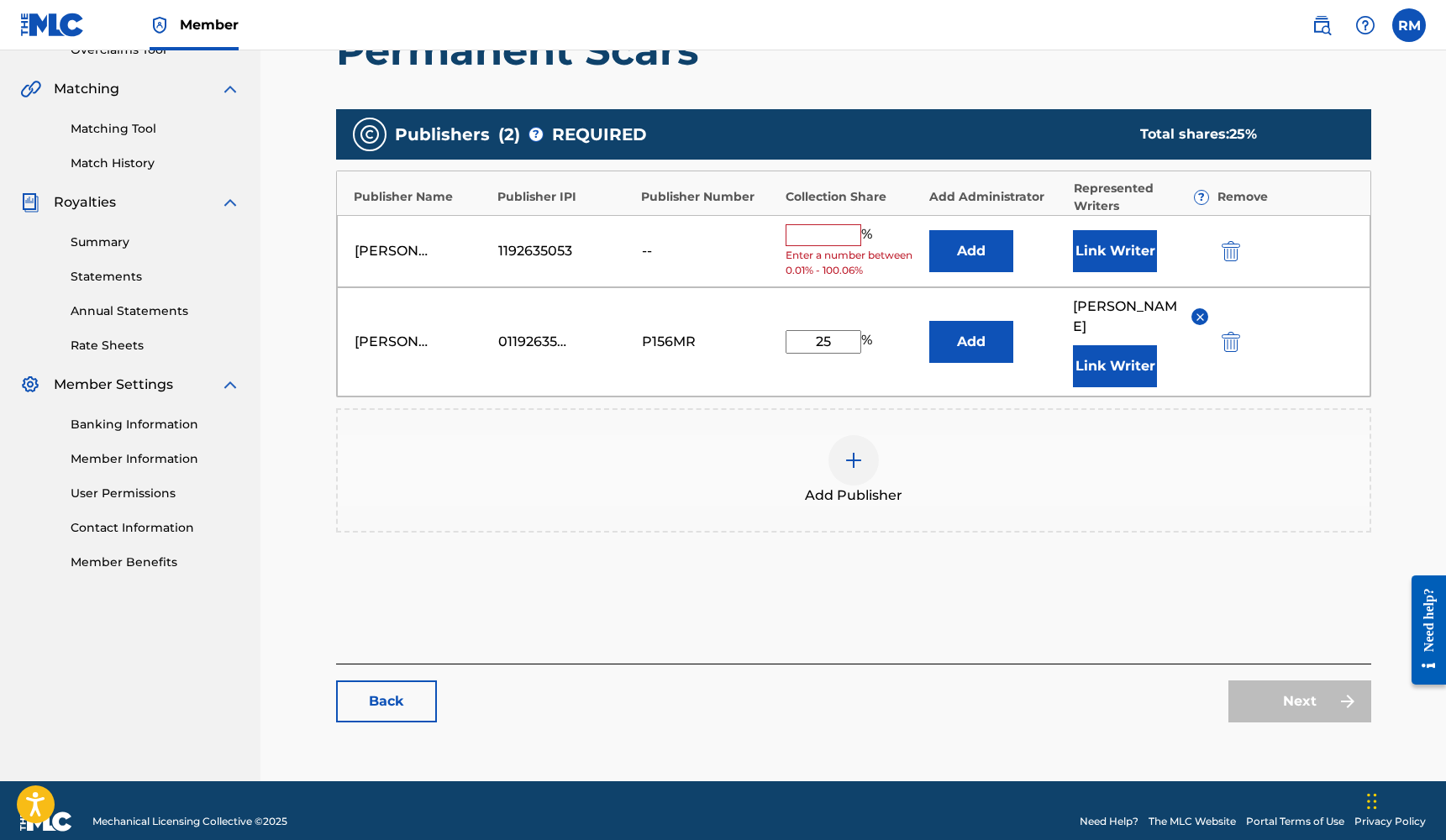
click at [1229, 244] on img "submit" at bounding box center [1231, 251] width 19 height 20
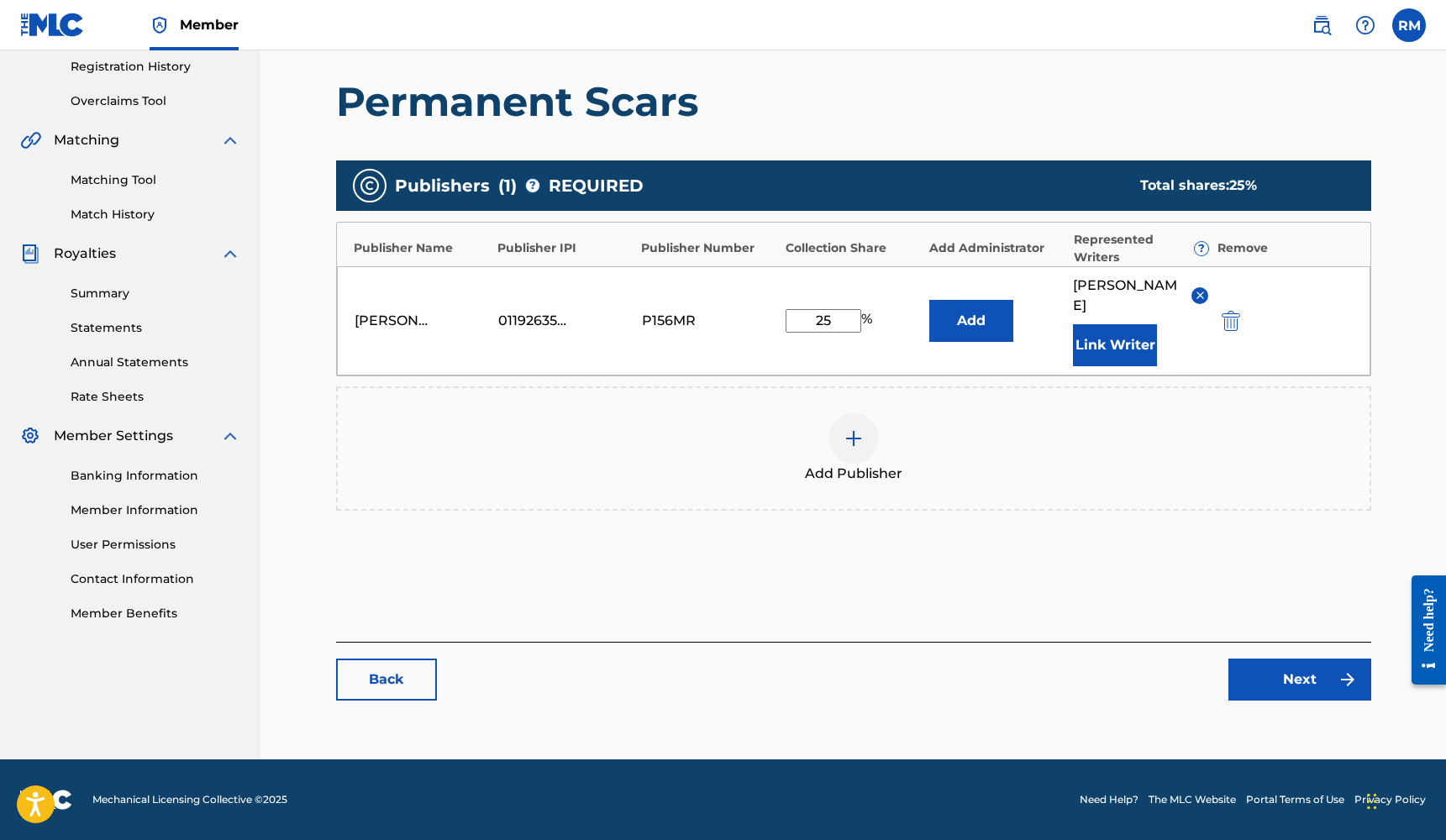
scroll to position [298, 0]
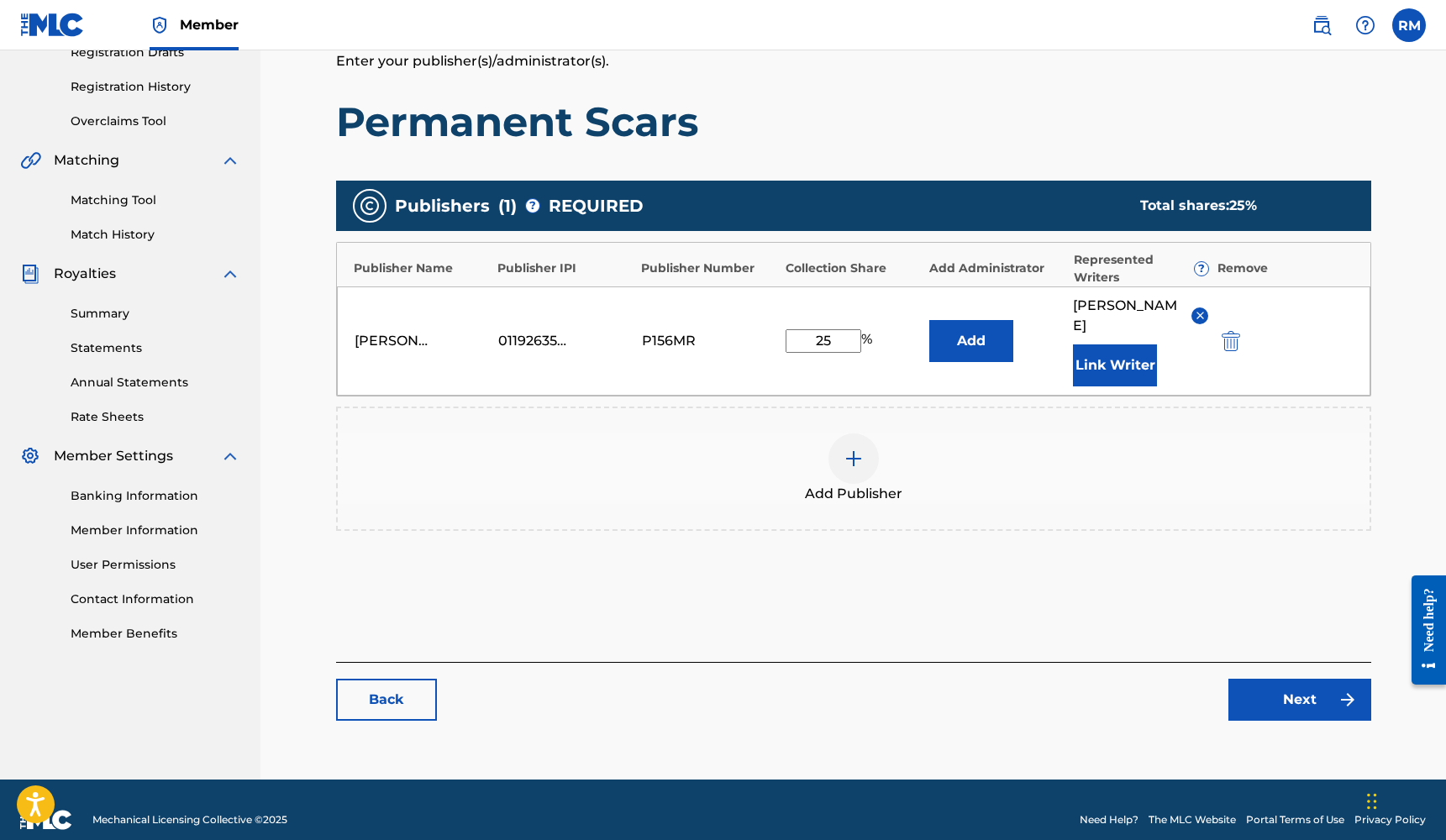
click at [1313, 679] on link "Next" at bounding box center [1299, 700] width 142 height 42
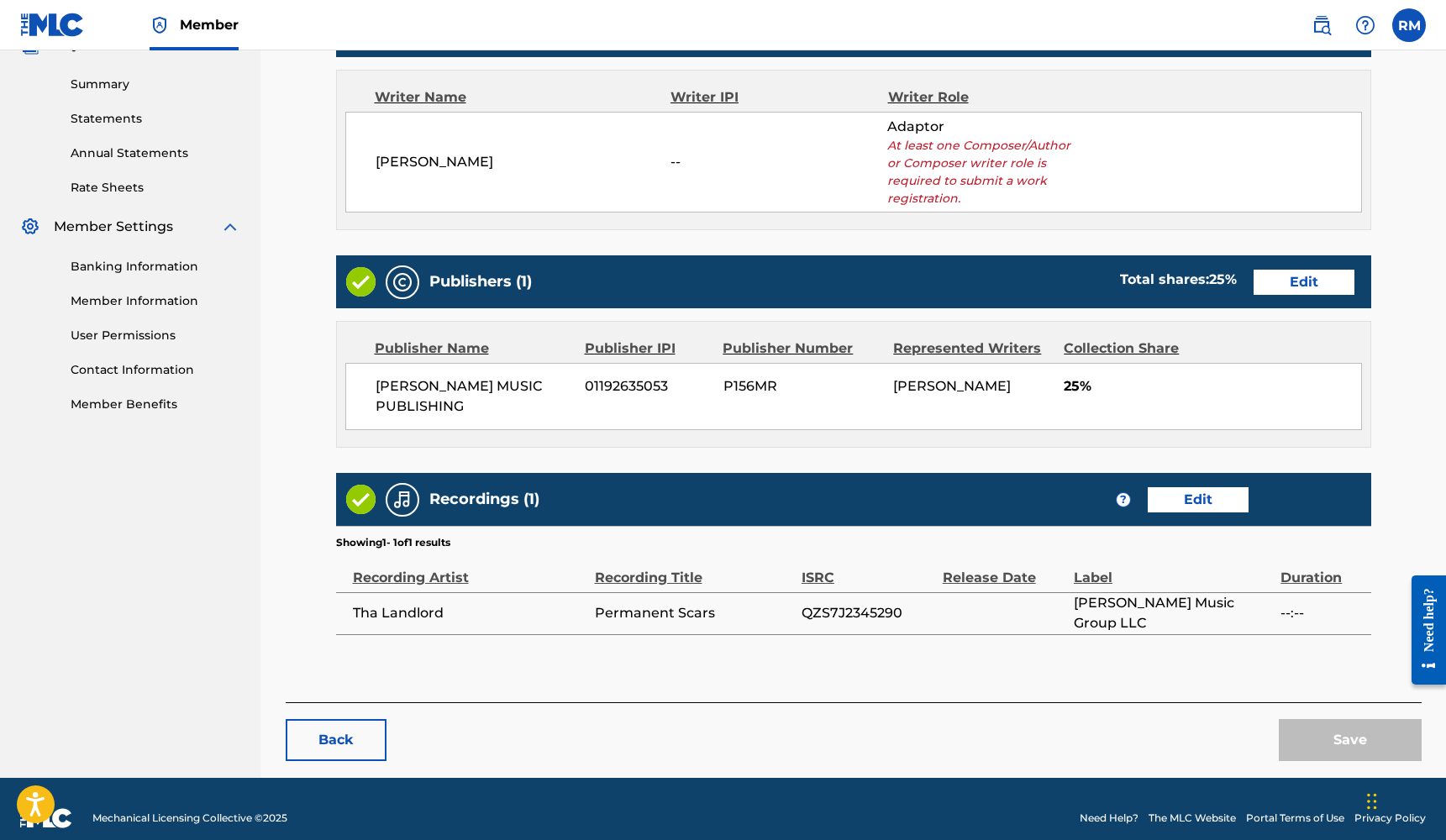
scroll to position [527, 0]
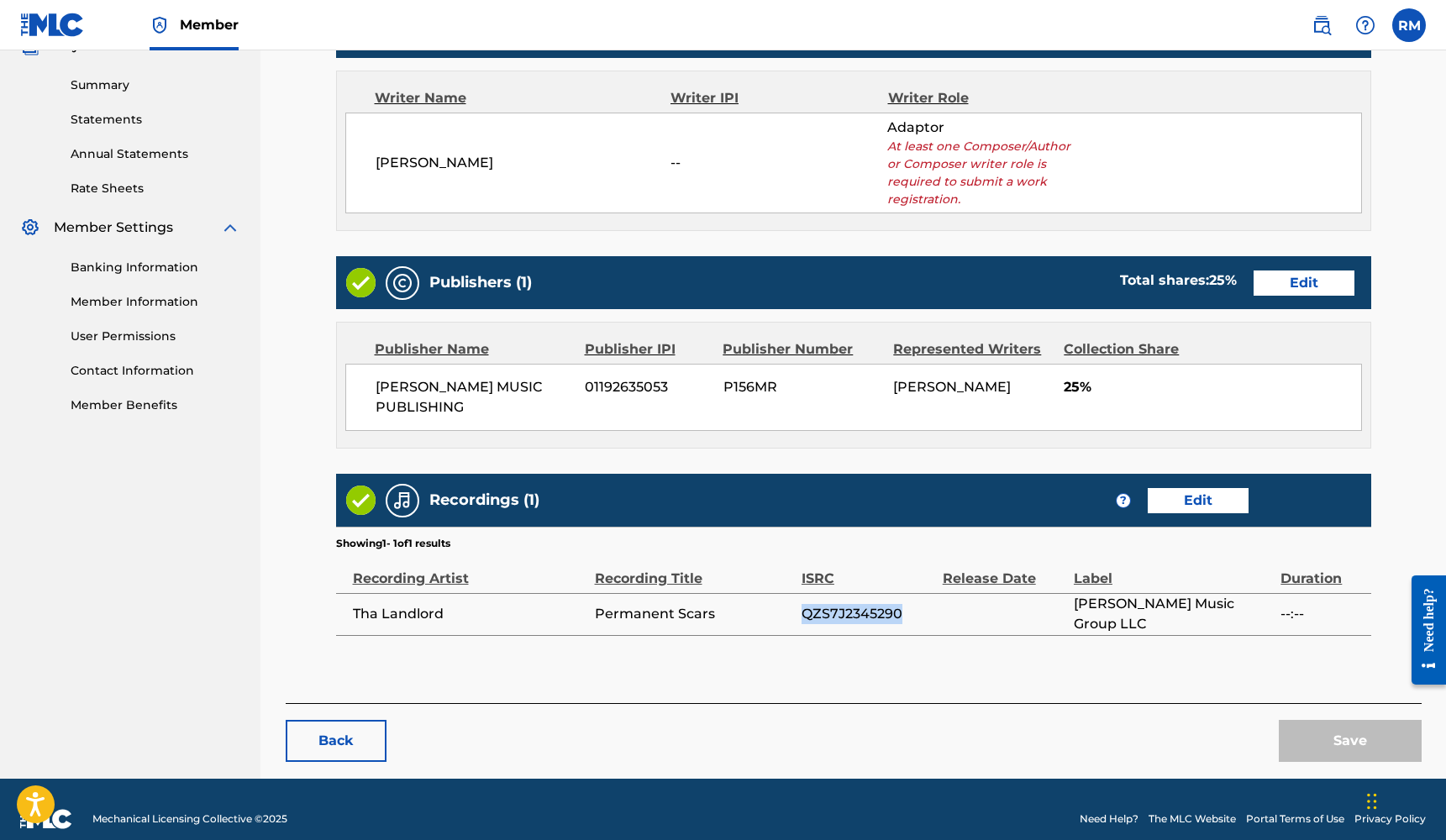
drag, startPoint x: 905, startPoint y: 593, endPoint x: 805, endPoint y: 599, distance: 100.2
click at [805, 604] on span "QZS7J2345290" at bounding box center [868, 614] width 133 height 20
copy span "QZS7J2345290"
click at [1224, 488] on link "Edit" at bounding box center [1198, 500] width 101 height 25
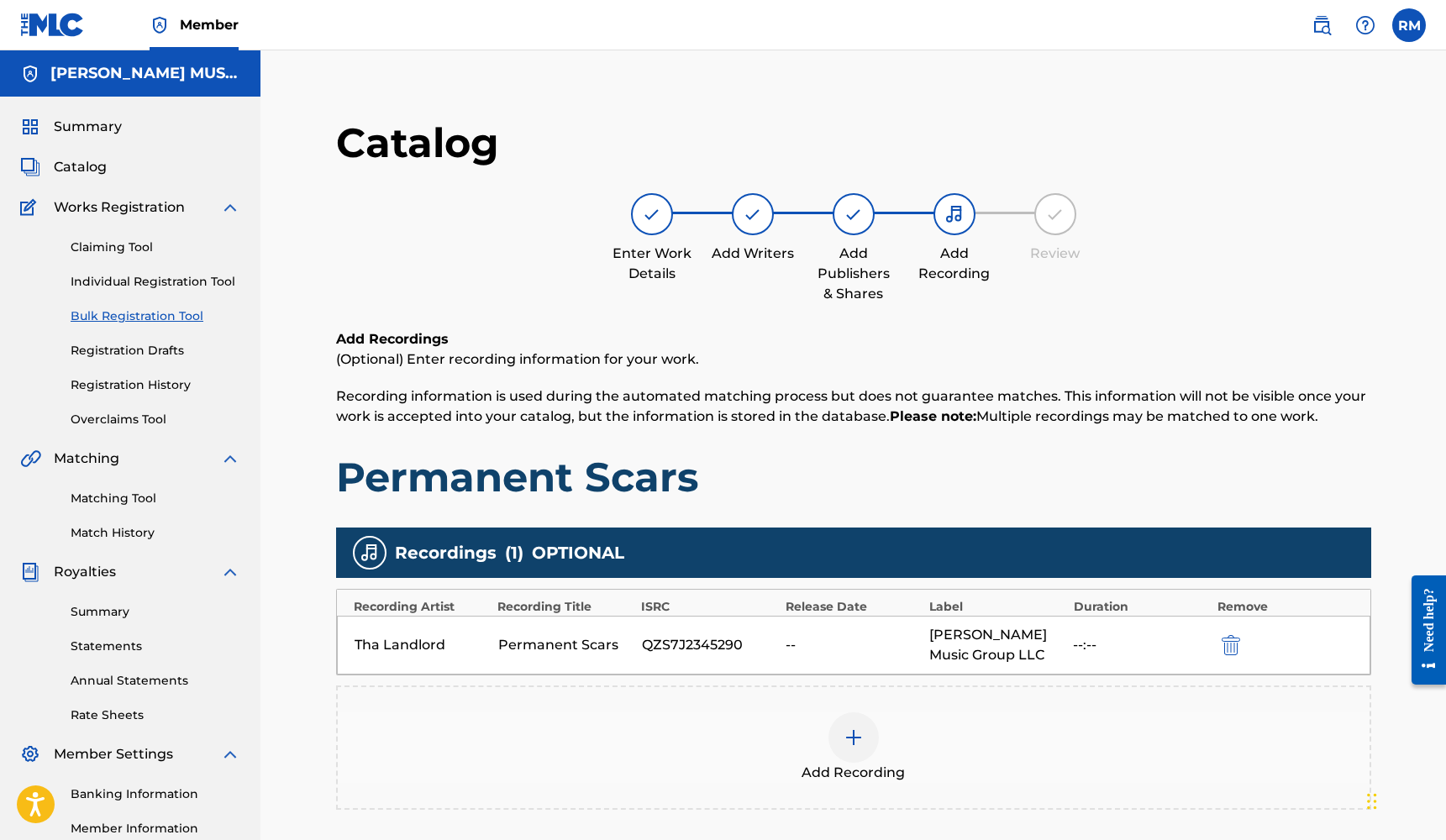
scroll to position [3, 0]
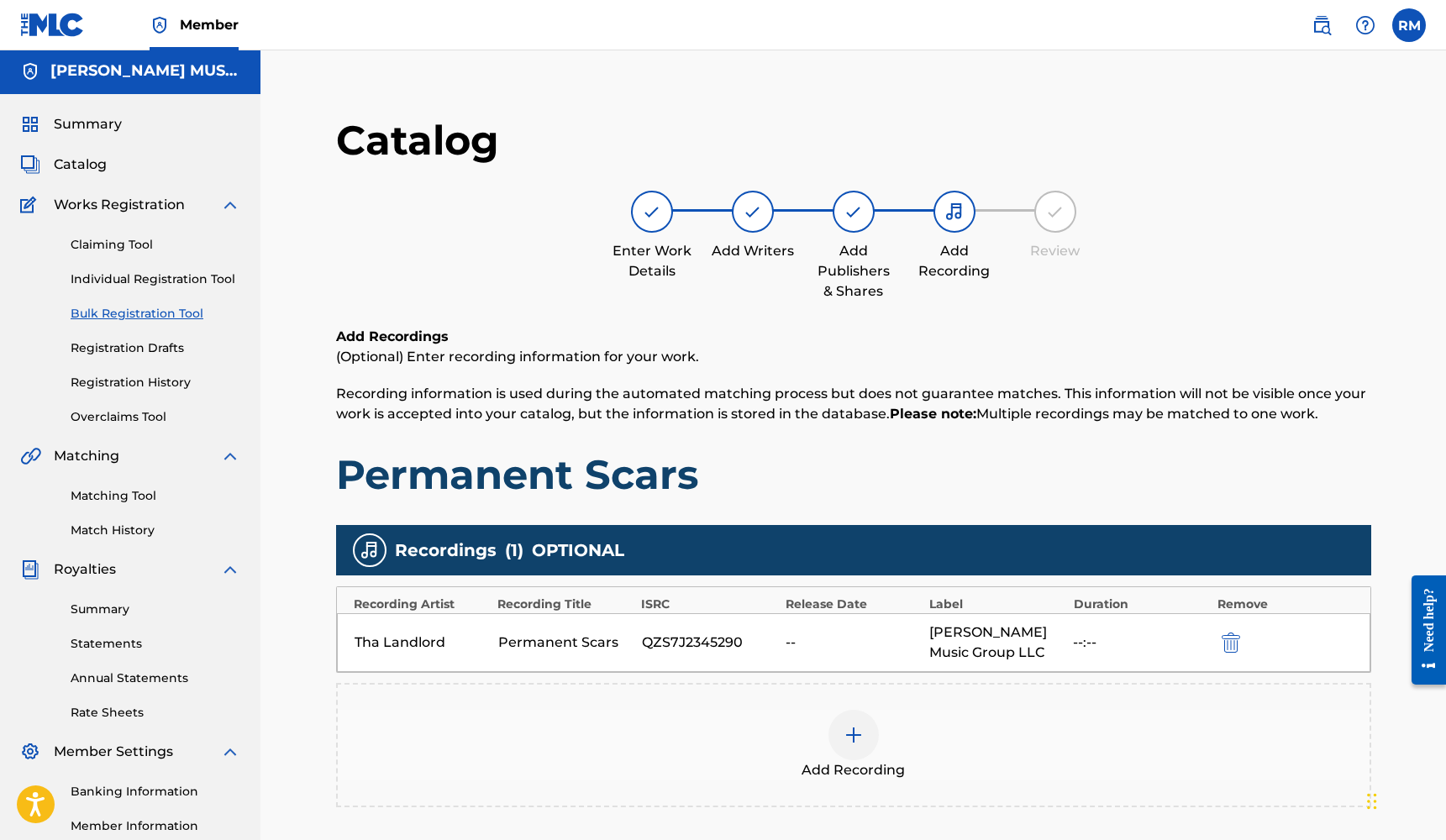
click at [855, 722] on div at bounding box center [854, 735] width 51 height 51
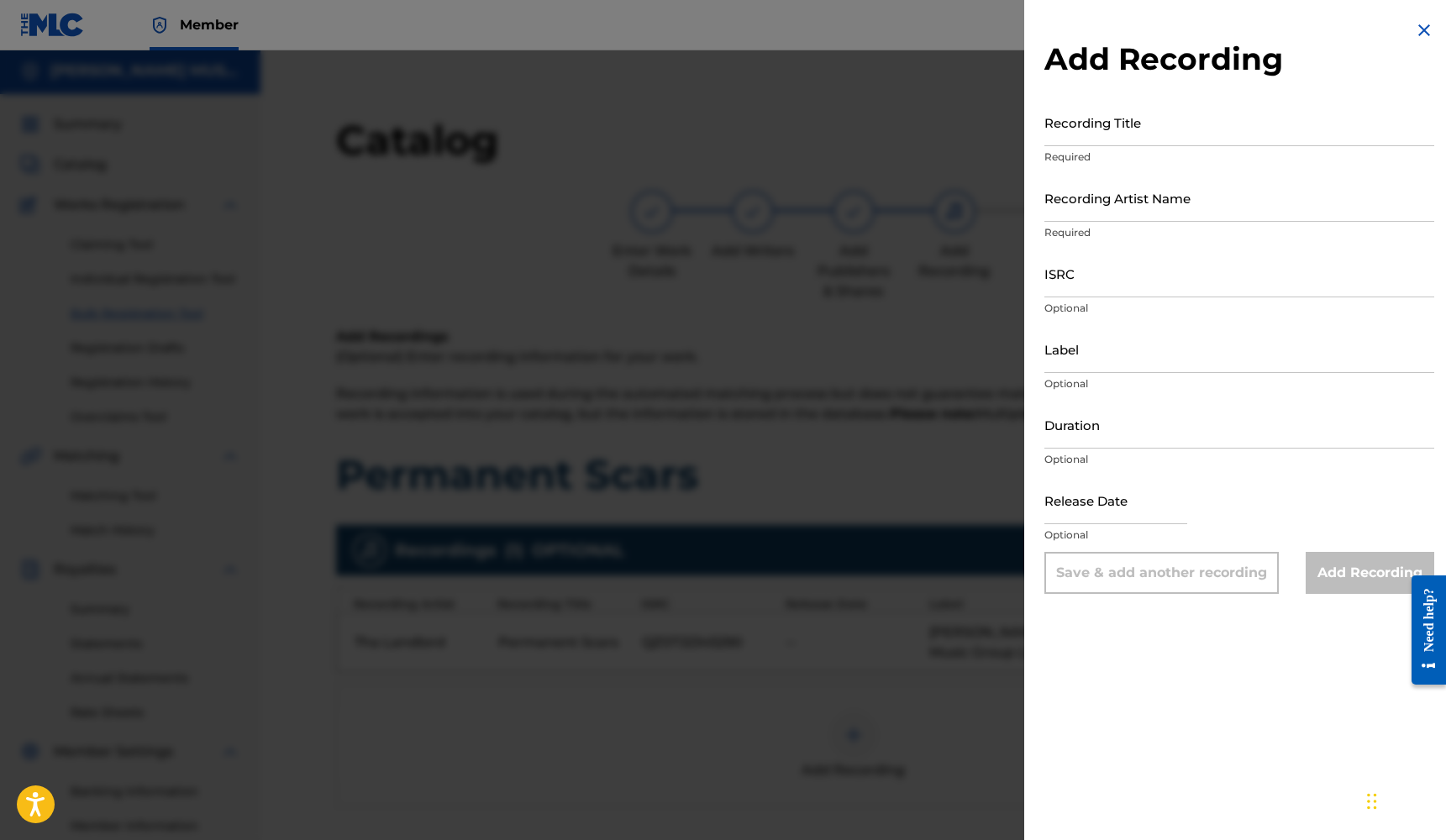
click at [1071, 441] on input "Duration" at bounding box center [1239, 425] width 390 height 48
type input "02:47"
select select "7"
select select "2025"
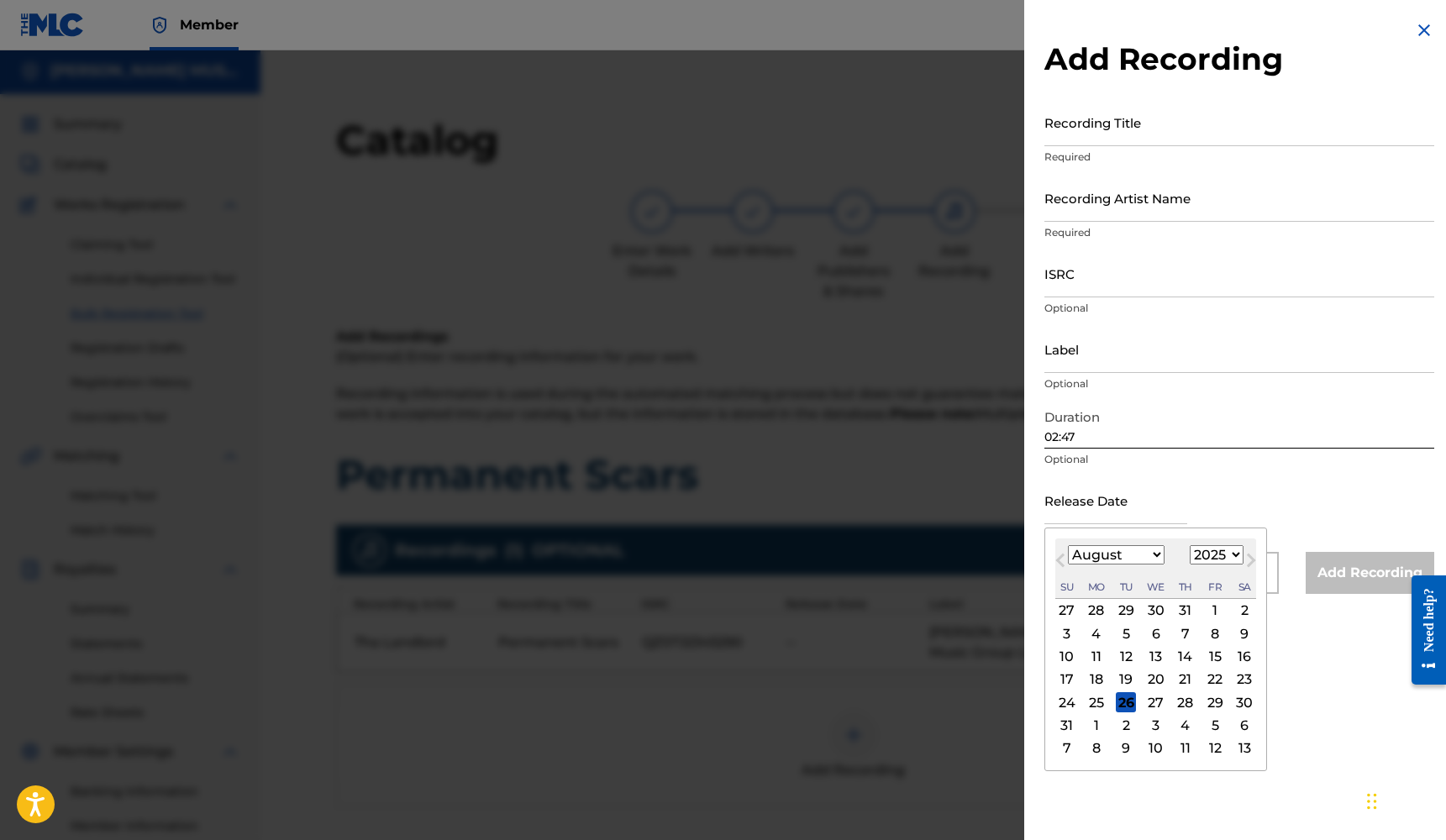
click at [1104, 504] on input "text" at bounding box center [1115, 500] width 142 height 48
select select "2"
select select "2023"
click at [1205, 674] on div "24" at bounding box center [1215, 680] width 20 height 20
type input "[DATE]"
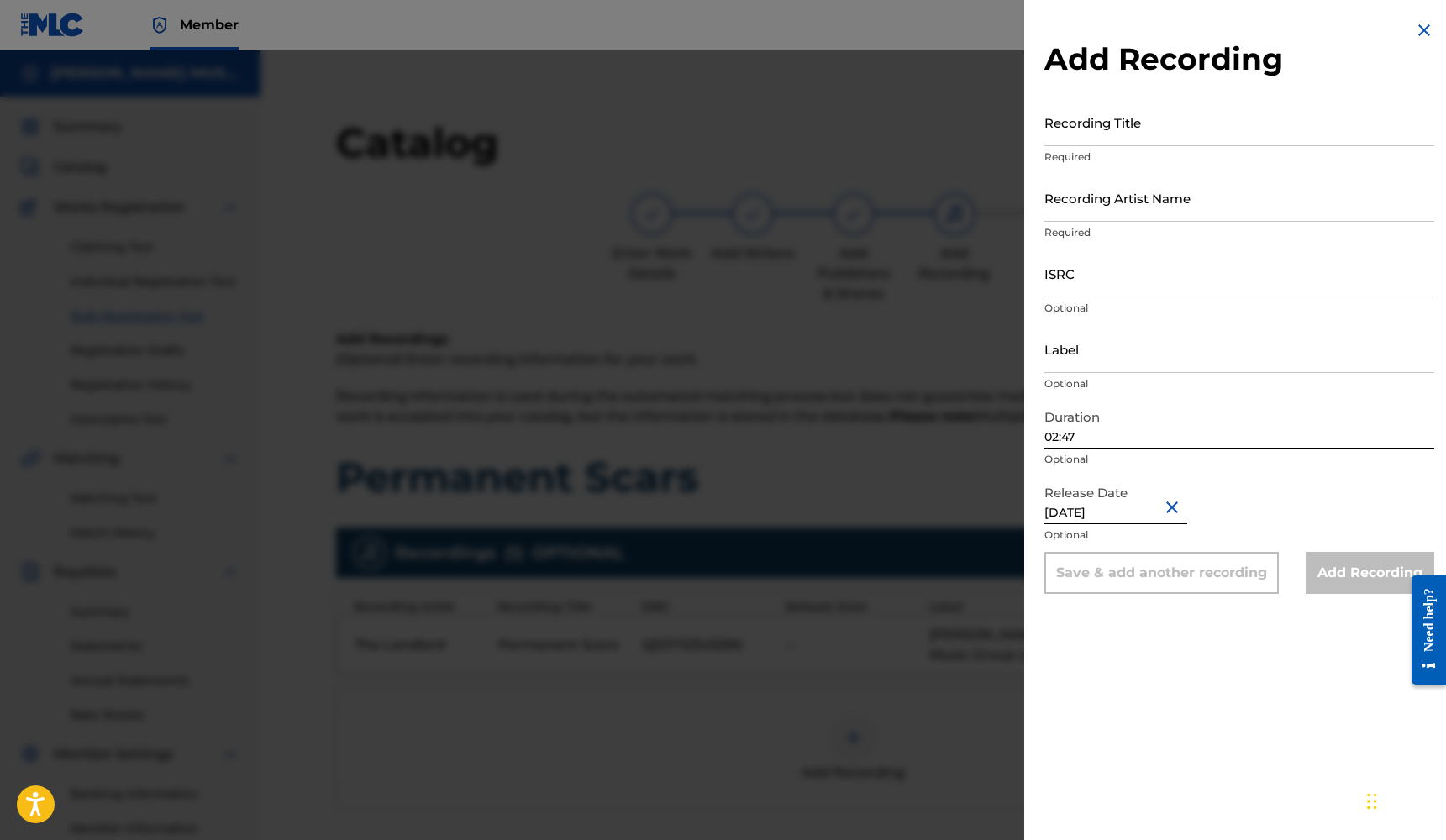
scroll to position [0, 0]
click at [1128, 361] on input "Label" at bounding box center [1239, 349] width 390 height 48
type input "K"
type input "[PERSON_NAME] MUSIC GROUP LLC"
click at [1126, 284] on input "ISRC" at bounding box center [1239, 273] width 390 height 48
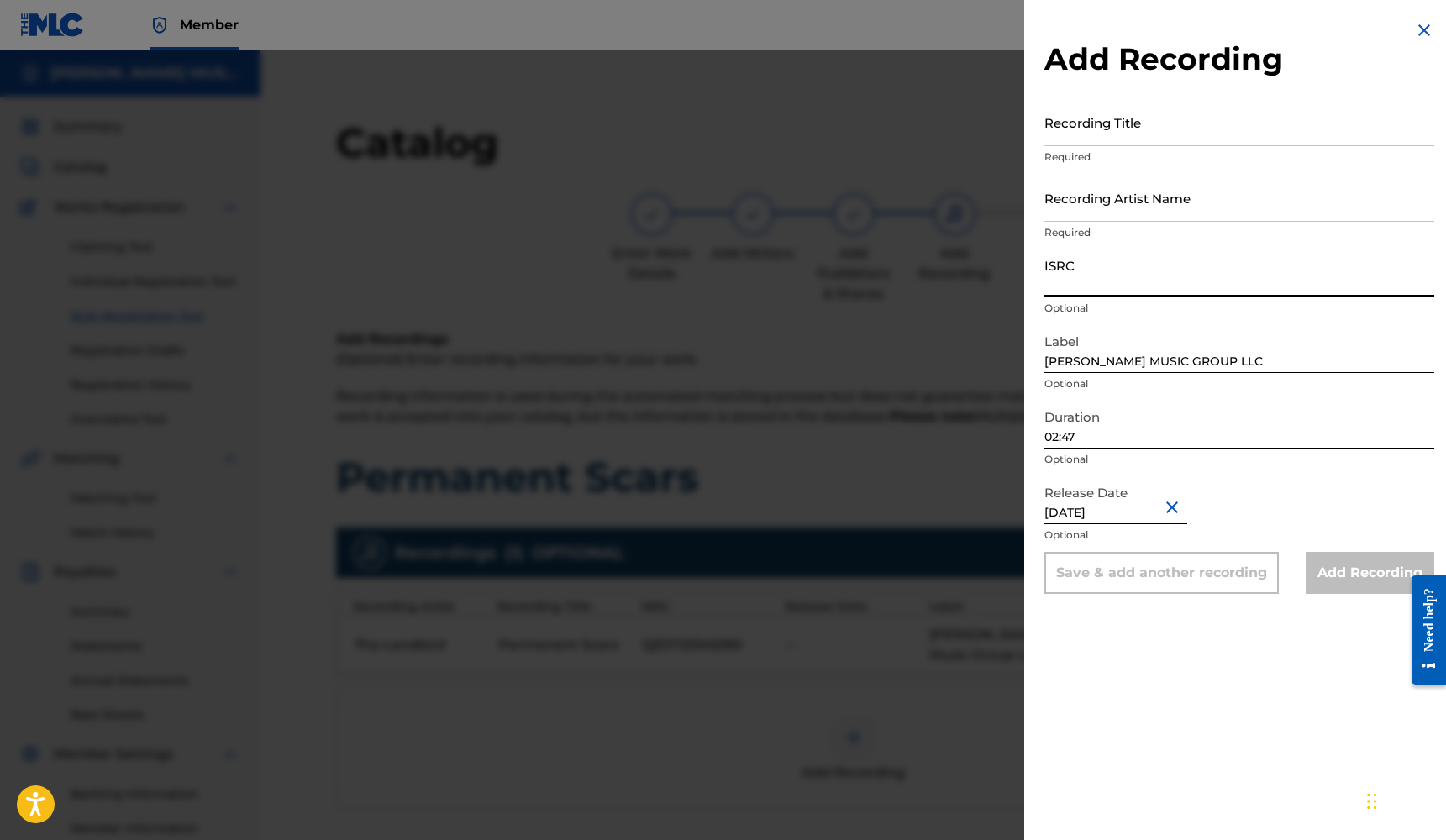
paste input "QZS7J2345290"
type input "QZS7J2345290"
click at [1115, 217] on input "Recording Artist Name" at bounding box center [1239, 197] width 390 height 48
type input "T"
type input "Tha Landlord"
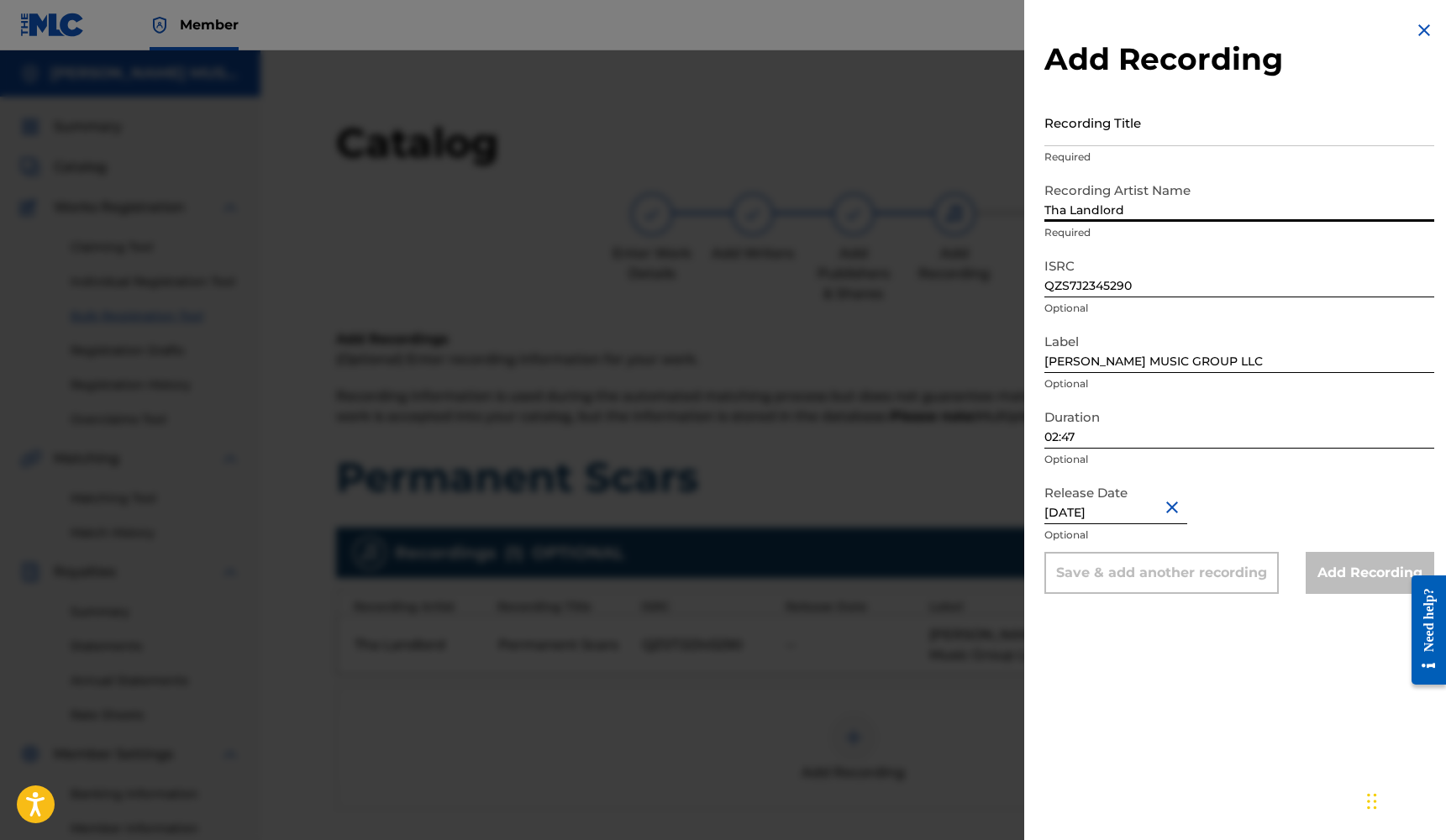
click at [1128, 130] on input "Recording Title" at bounding box center [1239, 122] width 390 height 48
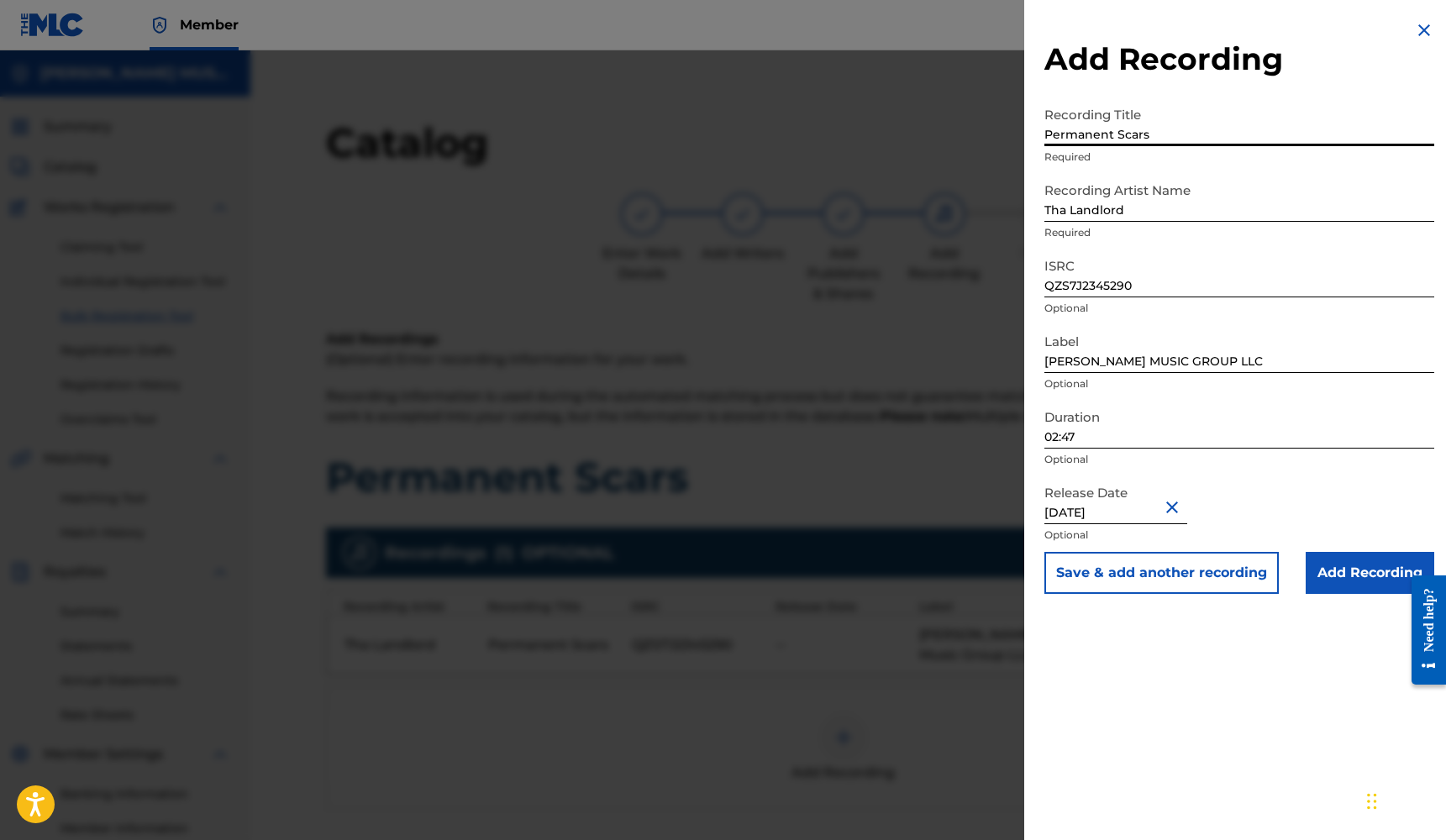
scroll to position [0, 10]
type input "Permanent Scars"
click at [1354, 574] on input "Add Recording" at bounding box center [1369, 573] width 129 height 42
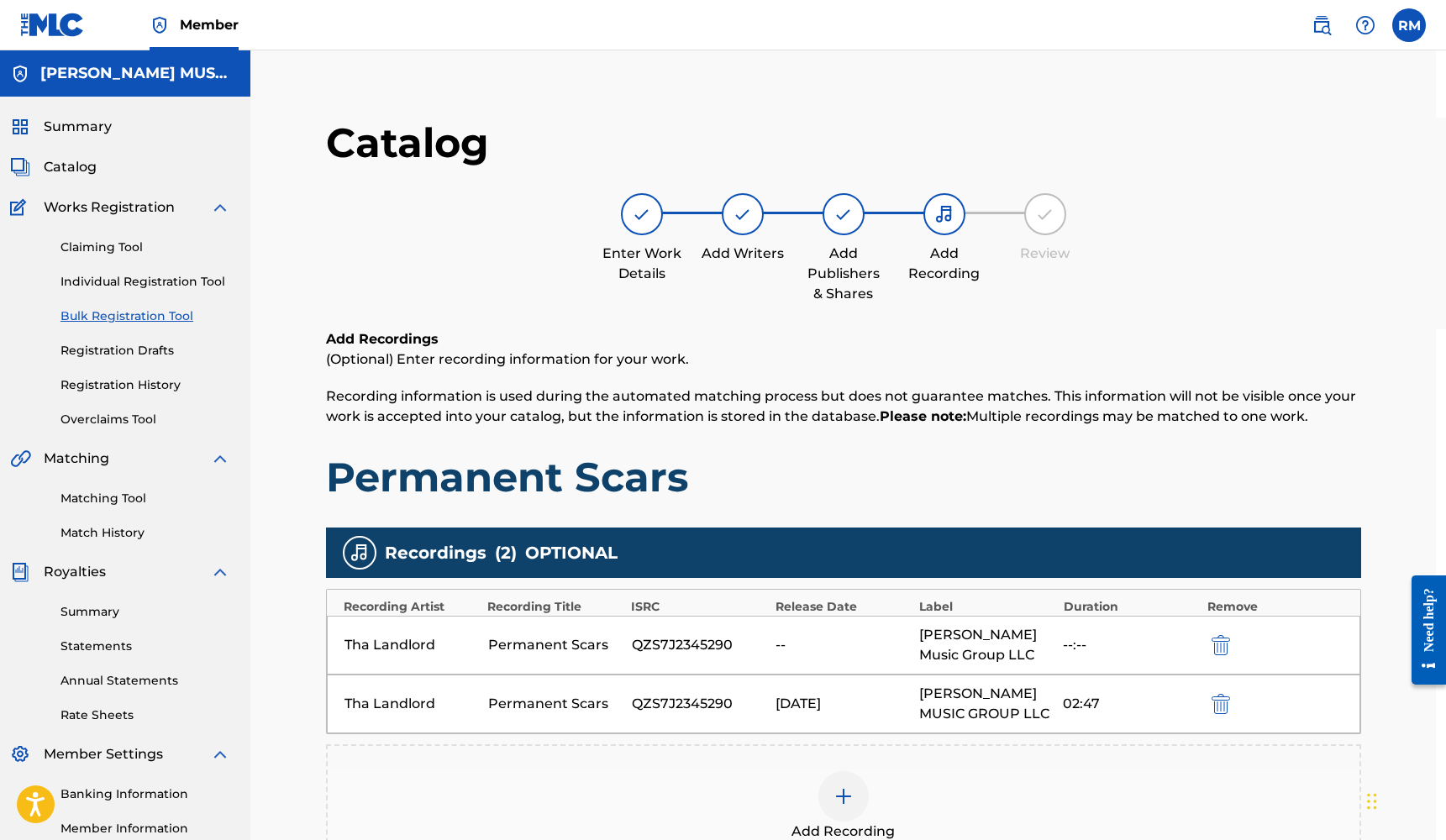
click at [1218, 644] on img "submit" at bounding box center [1221, 645] width 19 height 20
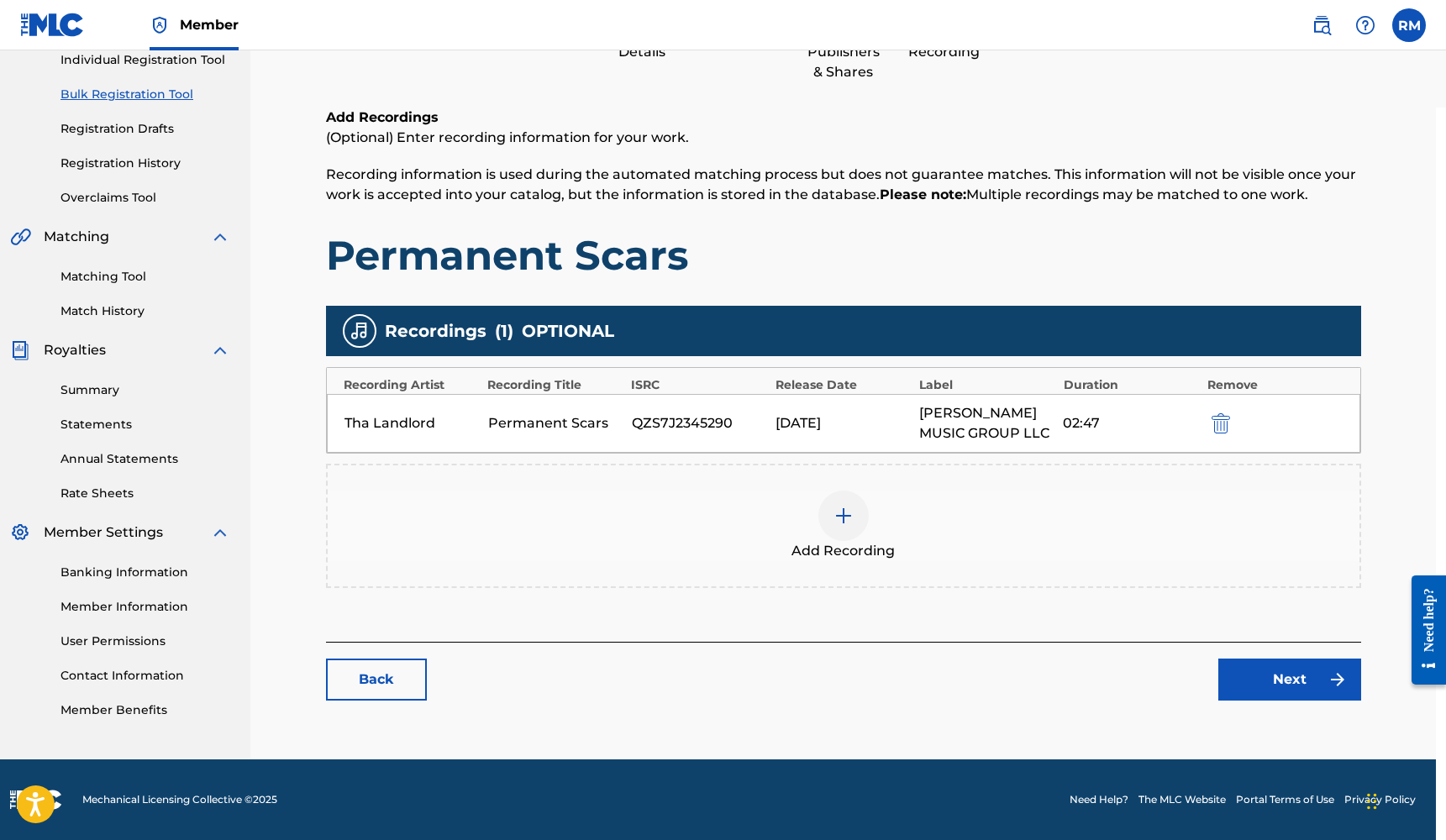
click at [1275, 683] on link "Next" at bounding box center [1289, 680] width 142 height 42
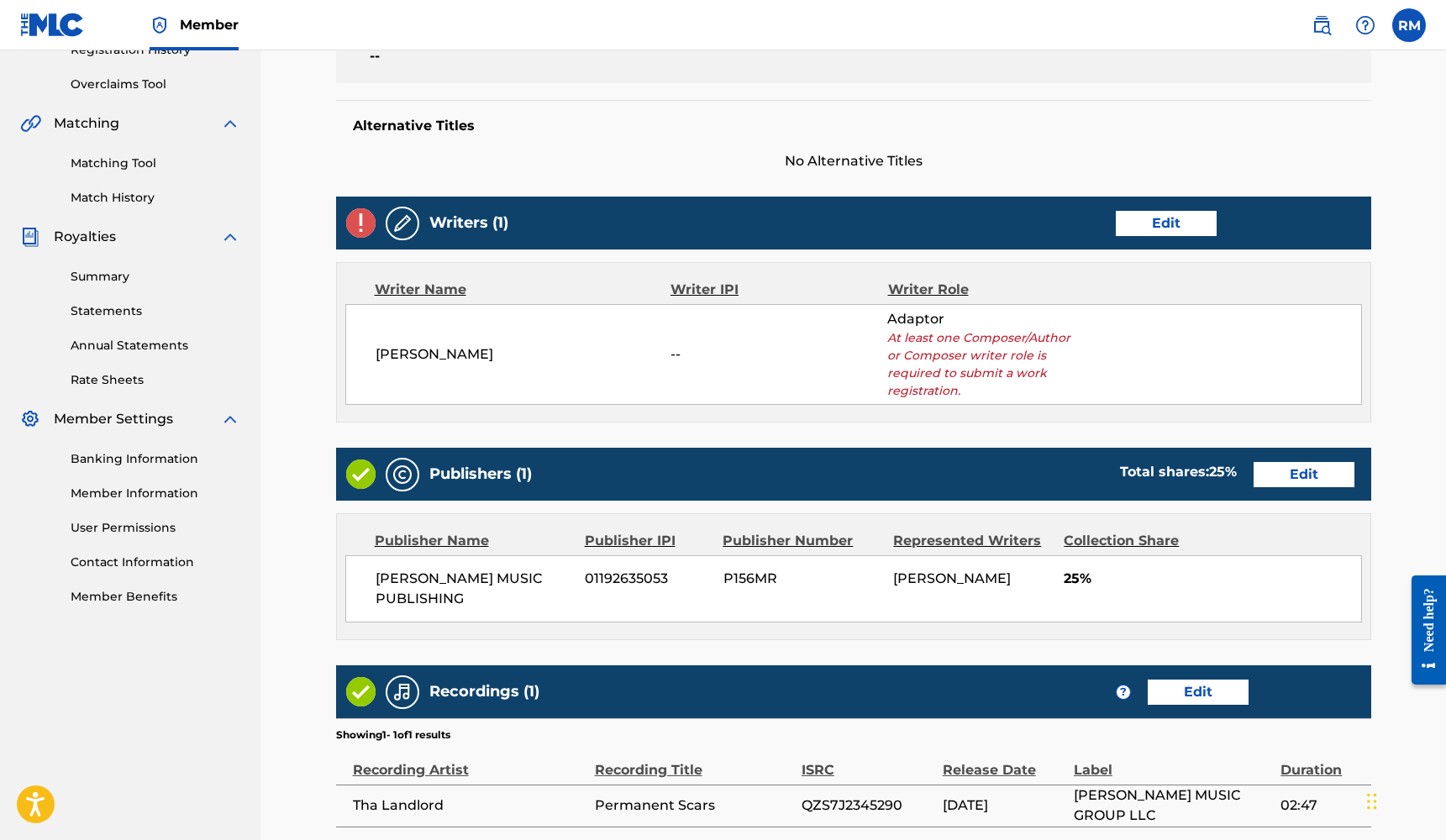
scroll to position [337, 0]
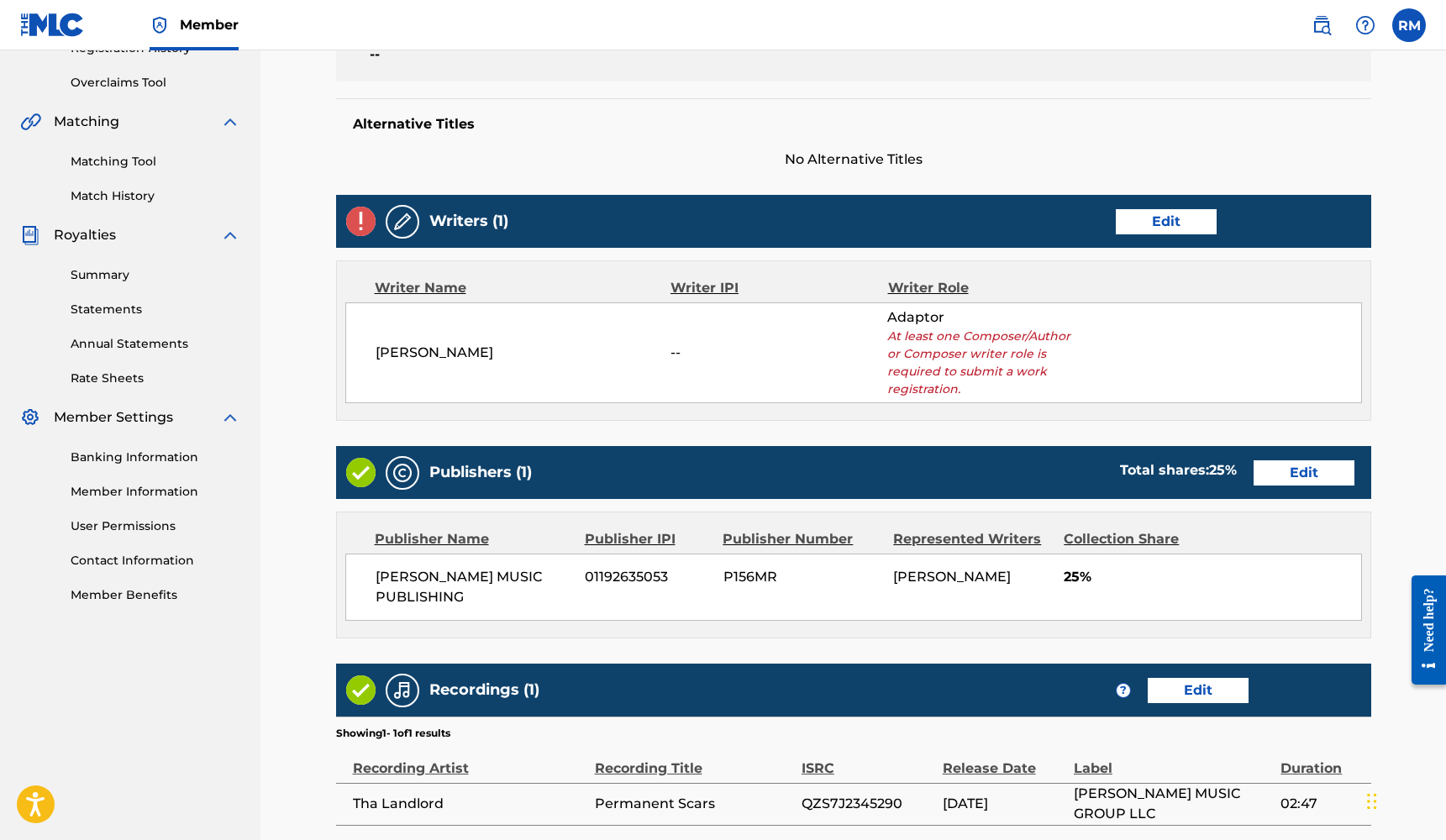
click at [1199, 223] on link "Edit" at bounding box center [1166, 222] width 101 height 25
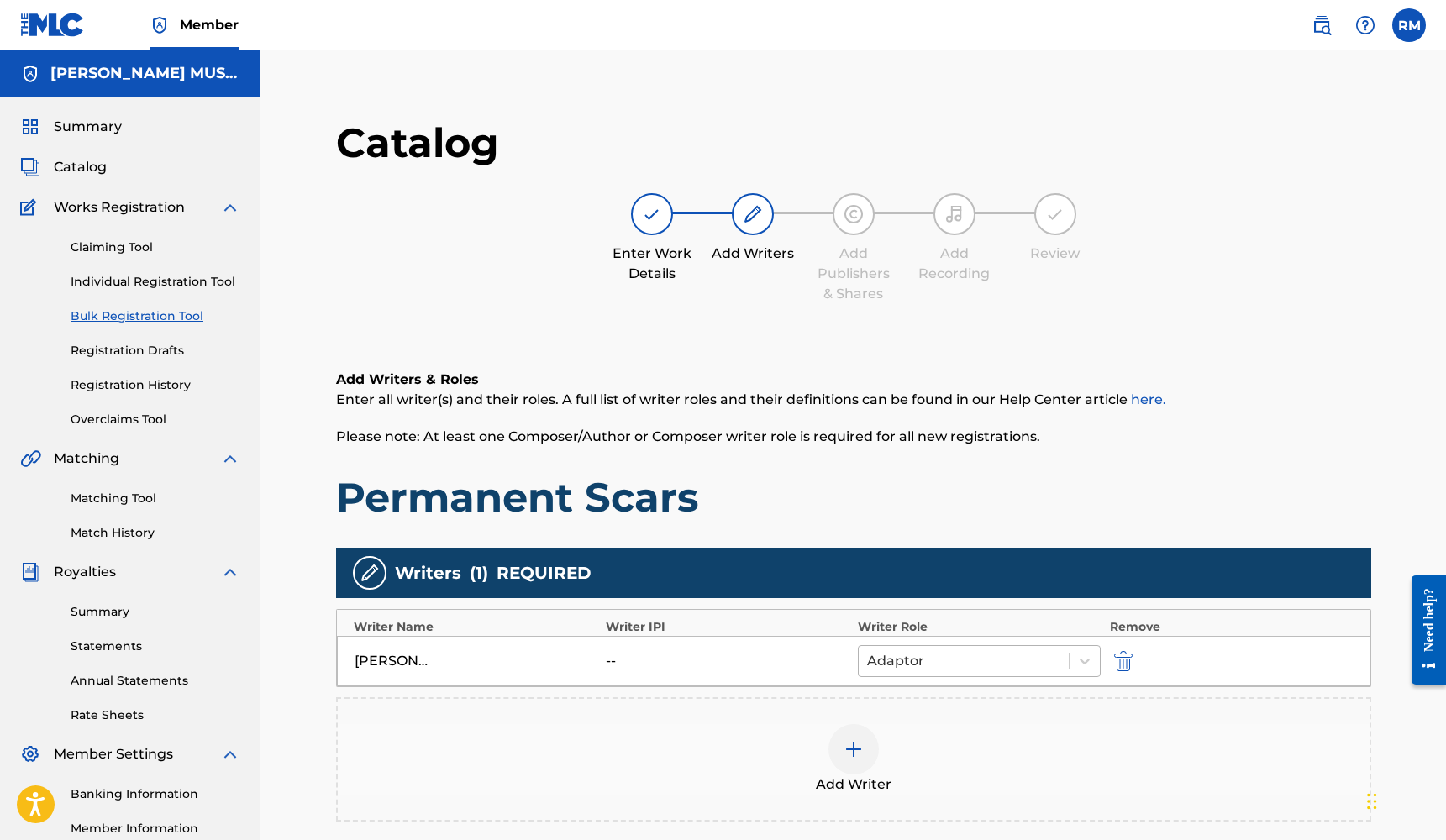
click at [1064, 661] on div "Adaptor" at bounding box center [964, 661] width 211 height 30
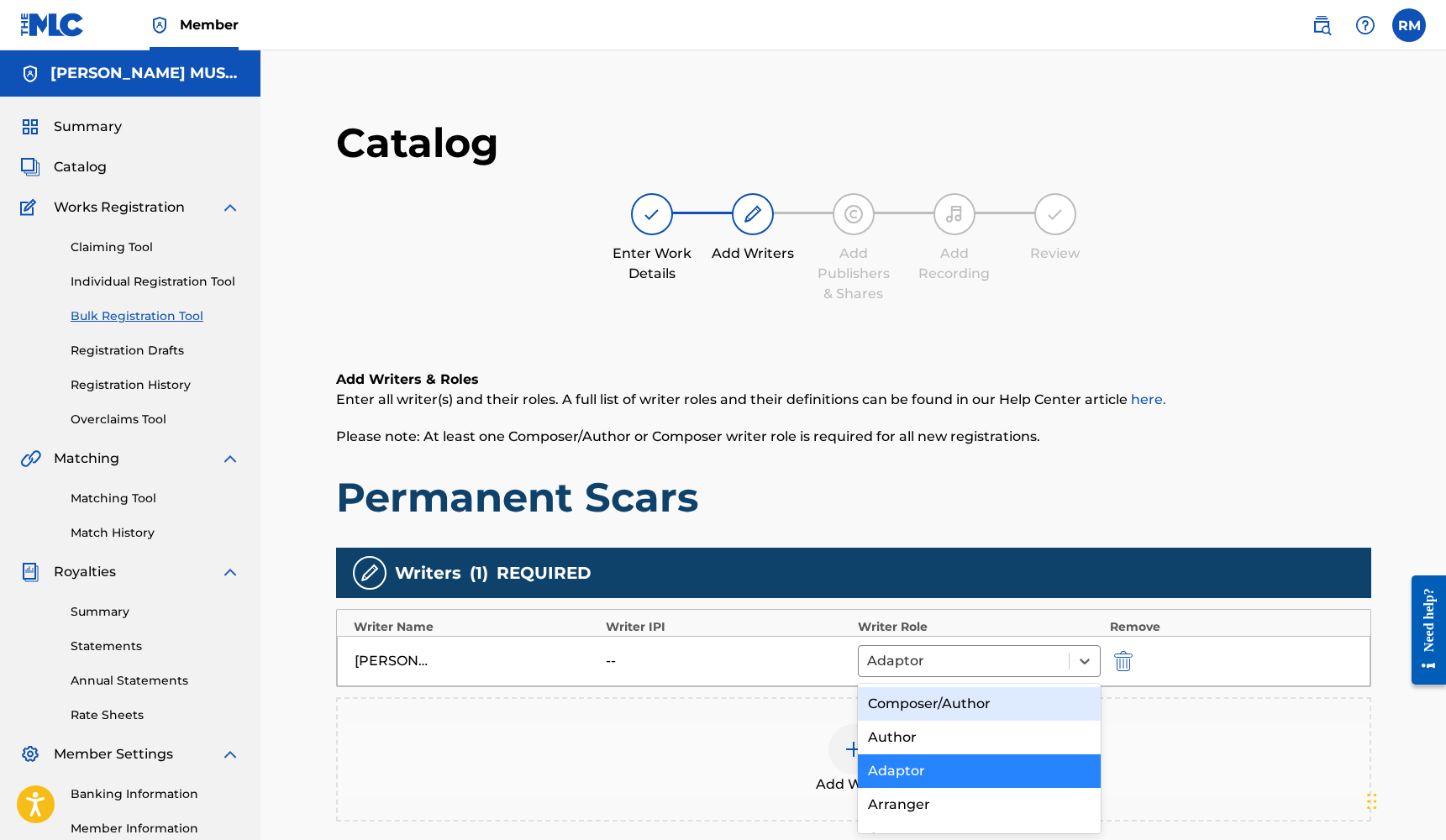
click at [981, 715] on div "Composer/Author" at bounding box center [979, 704] width 244 height 34
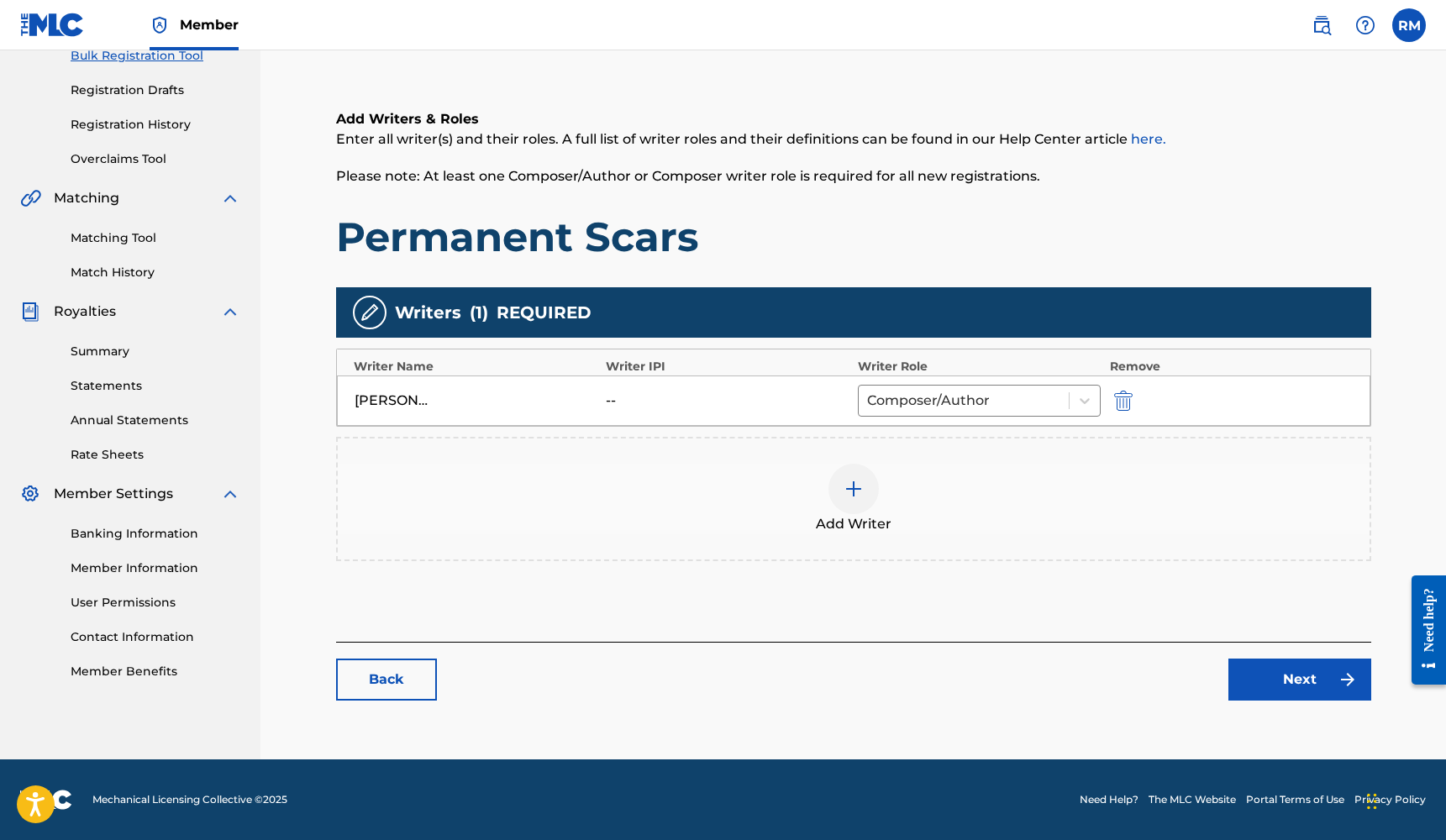
scroll to position [260, 0]
click at [1248, 687] on link "Next" at bounding box center [1299, 680] width 142 height 42
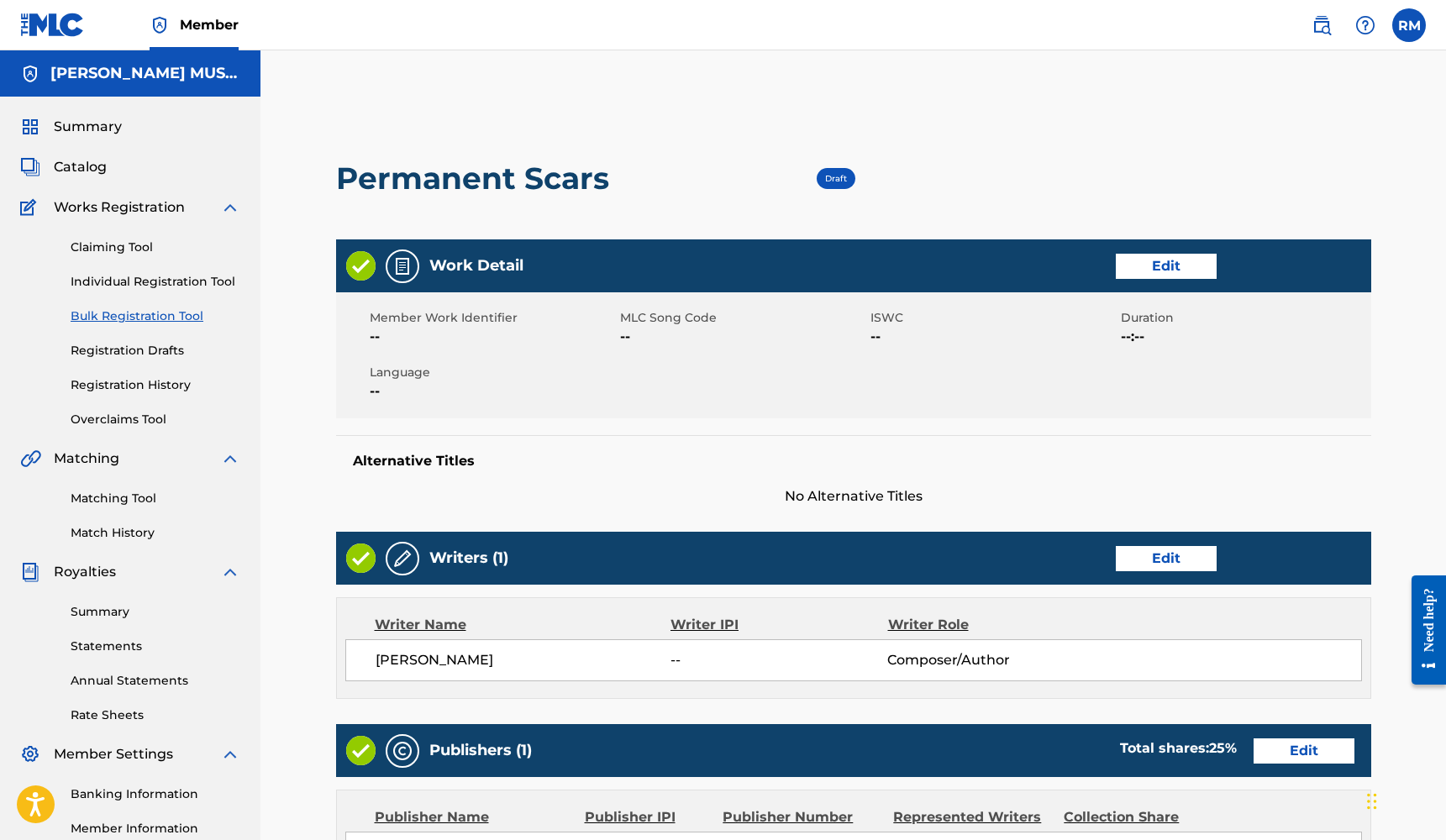
click at [1160, 264] on link "Edit" at bounding box center [1166, 266] width 101 height 25
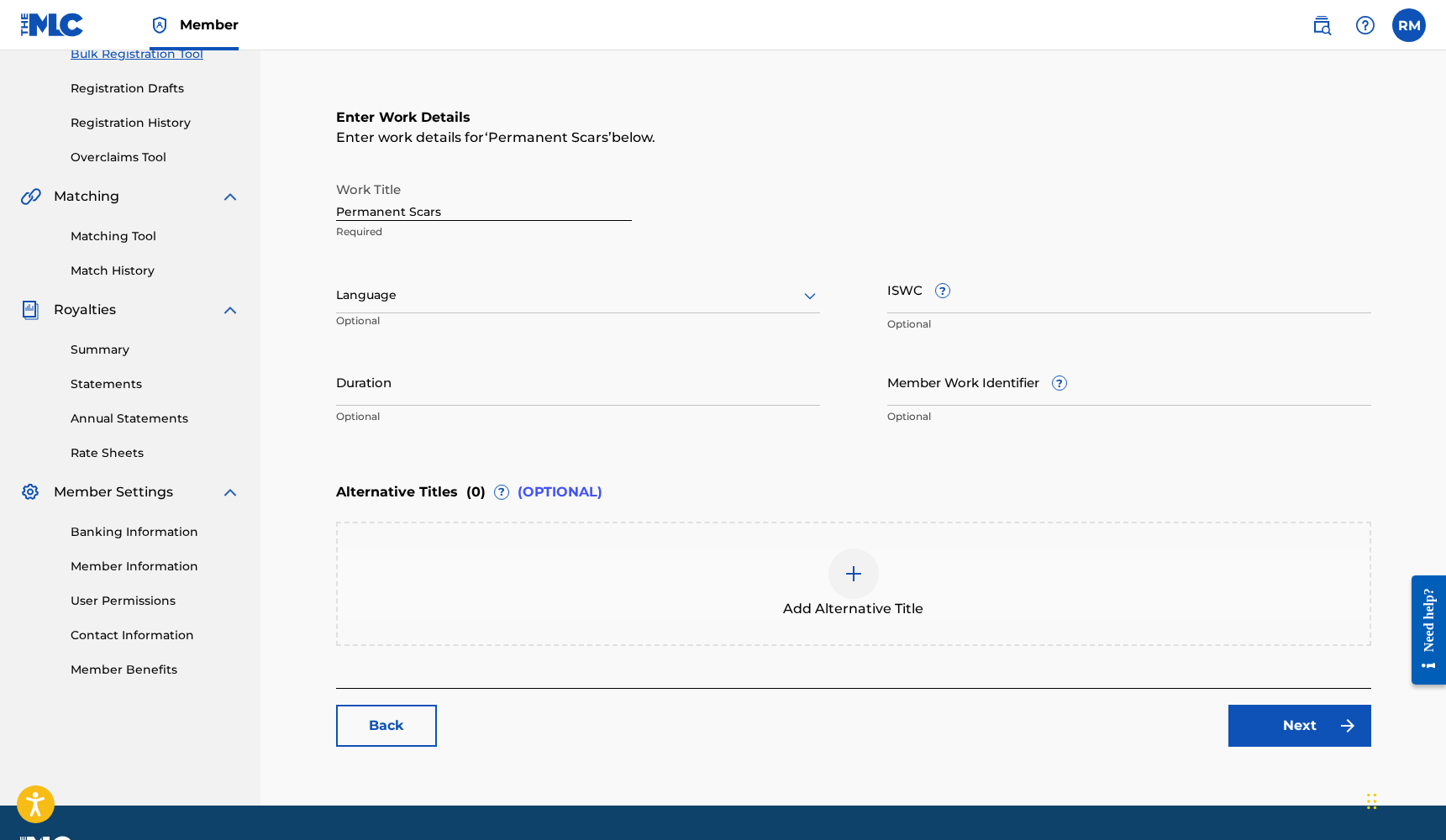
scroll to position [265, 0]
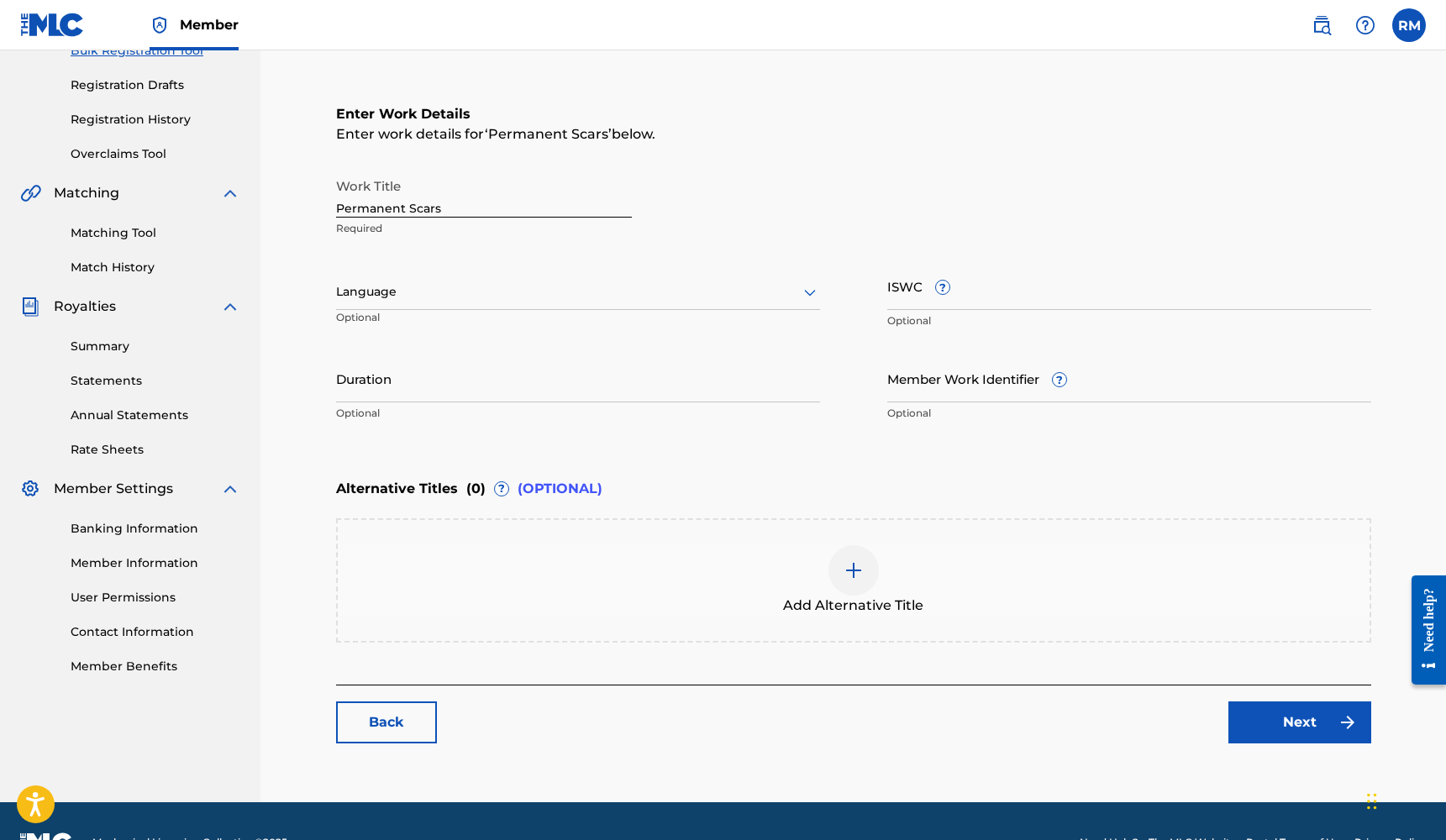
click at [554, 302] on div at bounding box center [578, 292] width 484 height 21
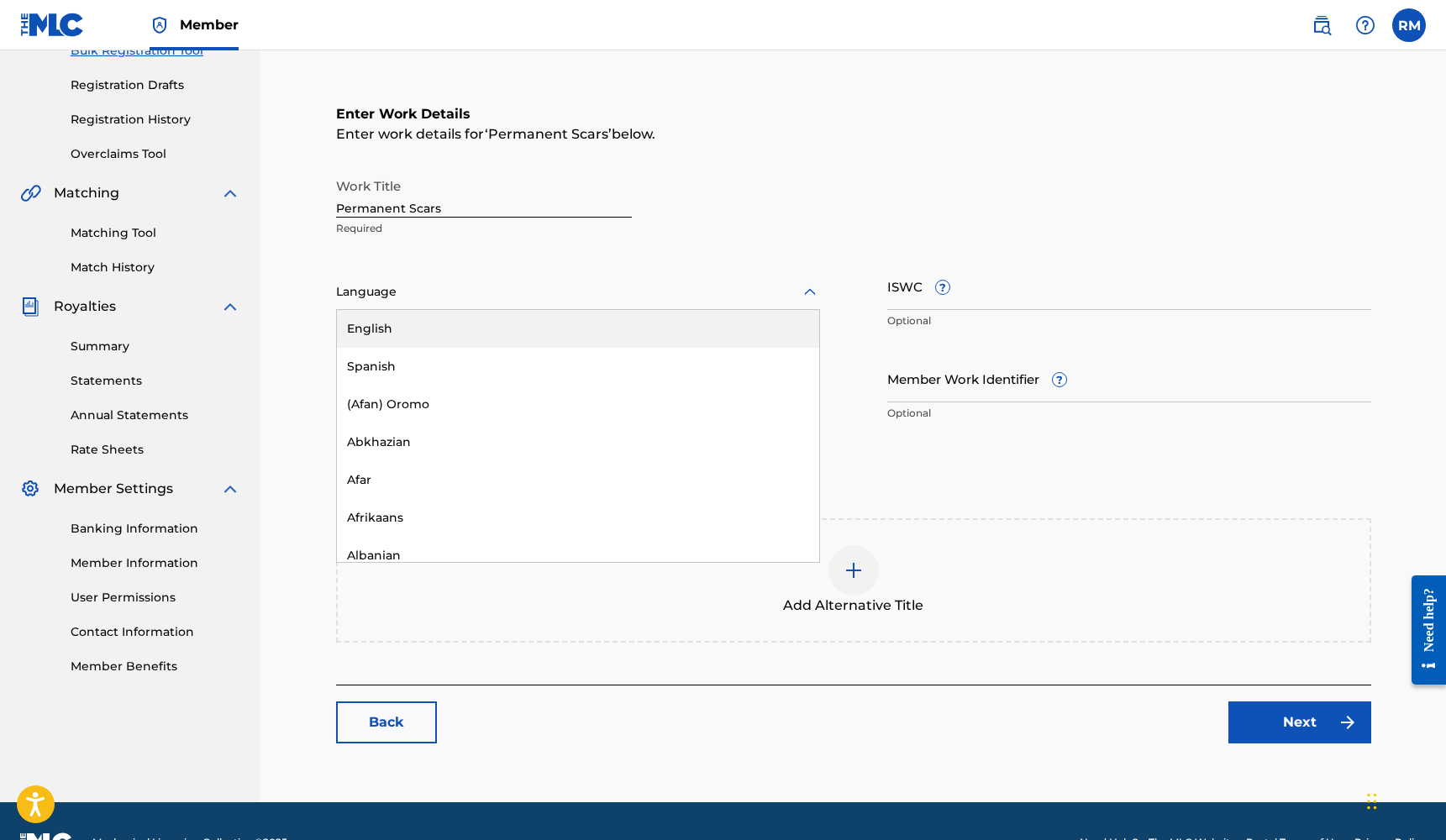
click at [470, 340] on div "English" at bounding box center [578, 329] width 482 height 38
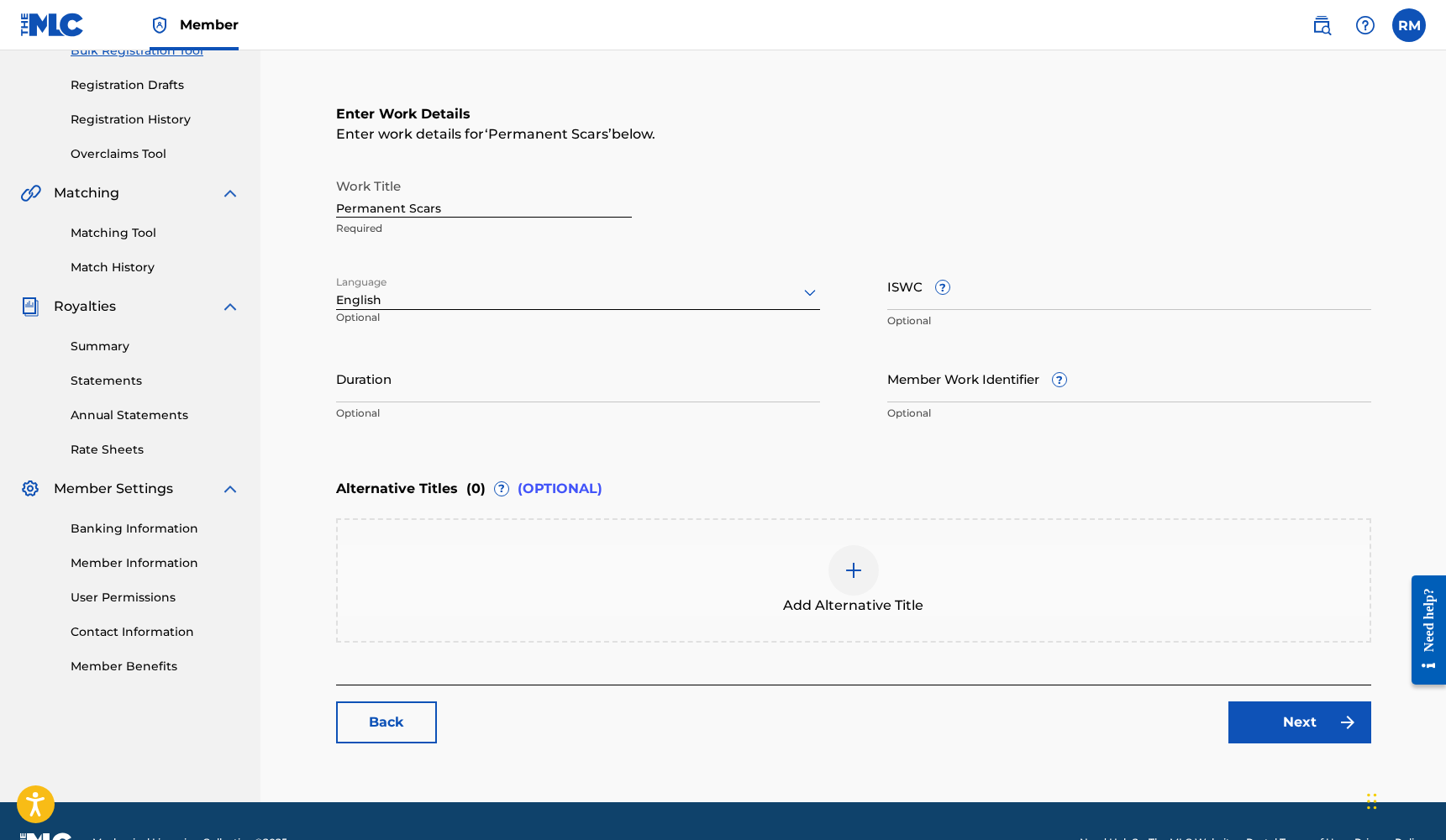
click at [436, 400] on input "Duration" at bounding box center [578, 378] width 484 height 48
type input "02:47"
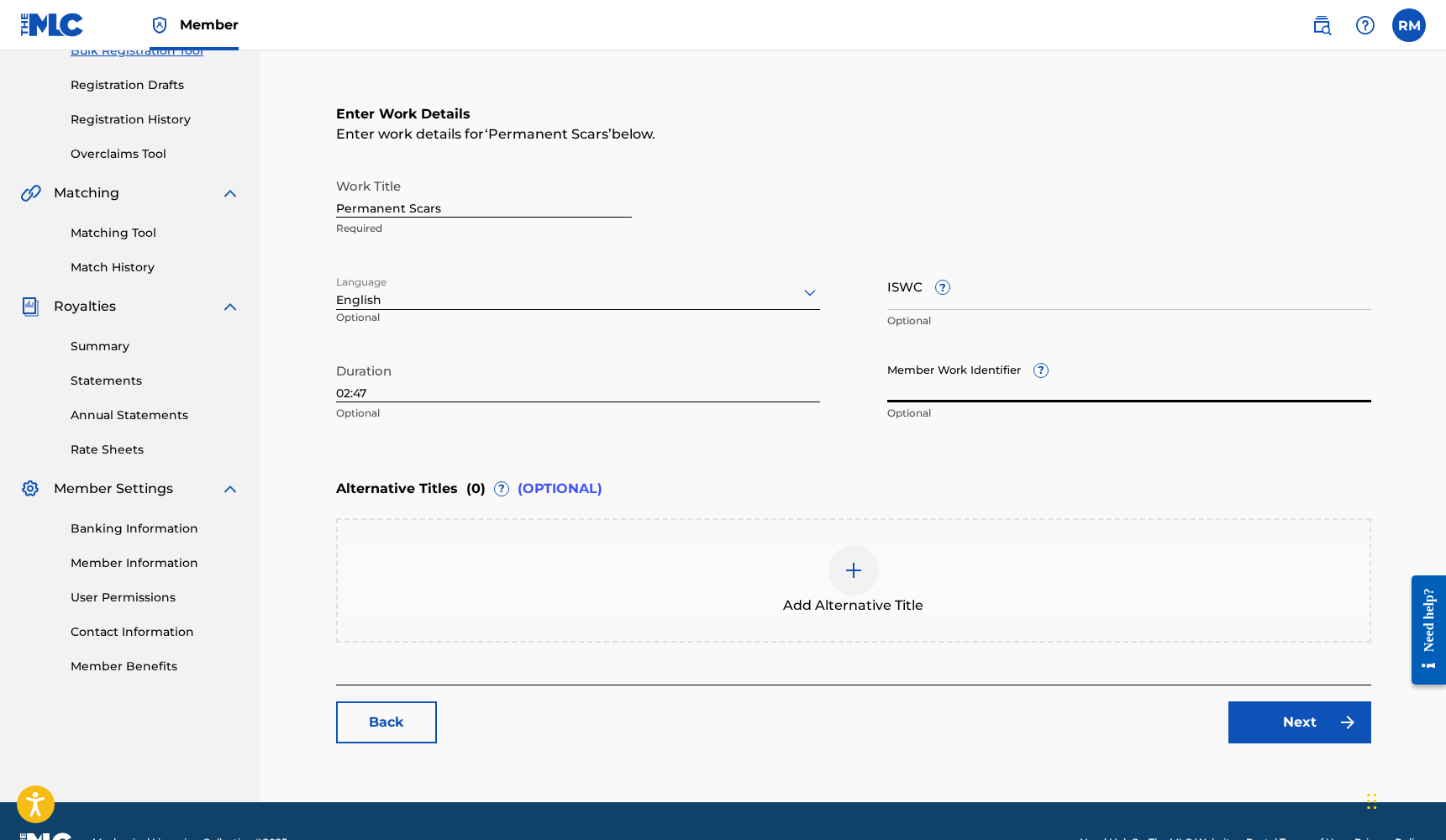
click at [1001, 377] on input "Member Work Identifier ?" at bounding box center [1129, 378] width 484 height 48
type input "2"
type input "200"
click at [1267, 713] on link "Next" at bounding box center [1299, 722] width 142 height 42
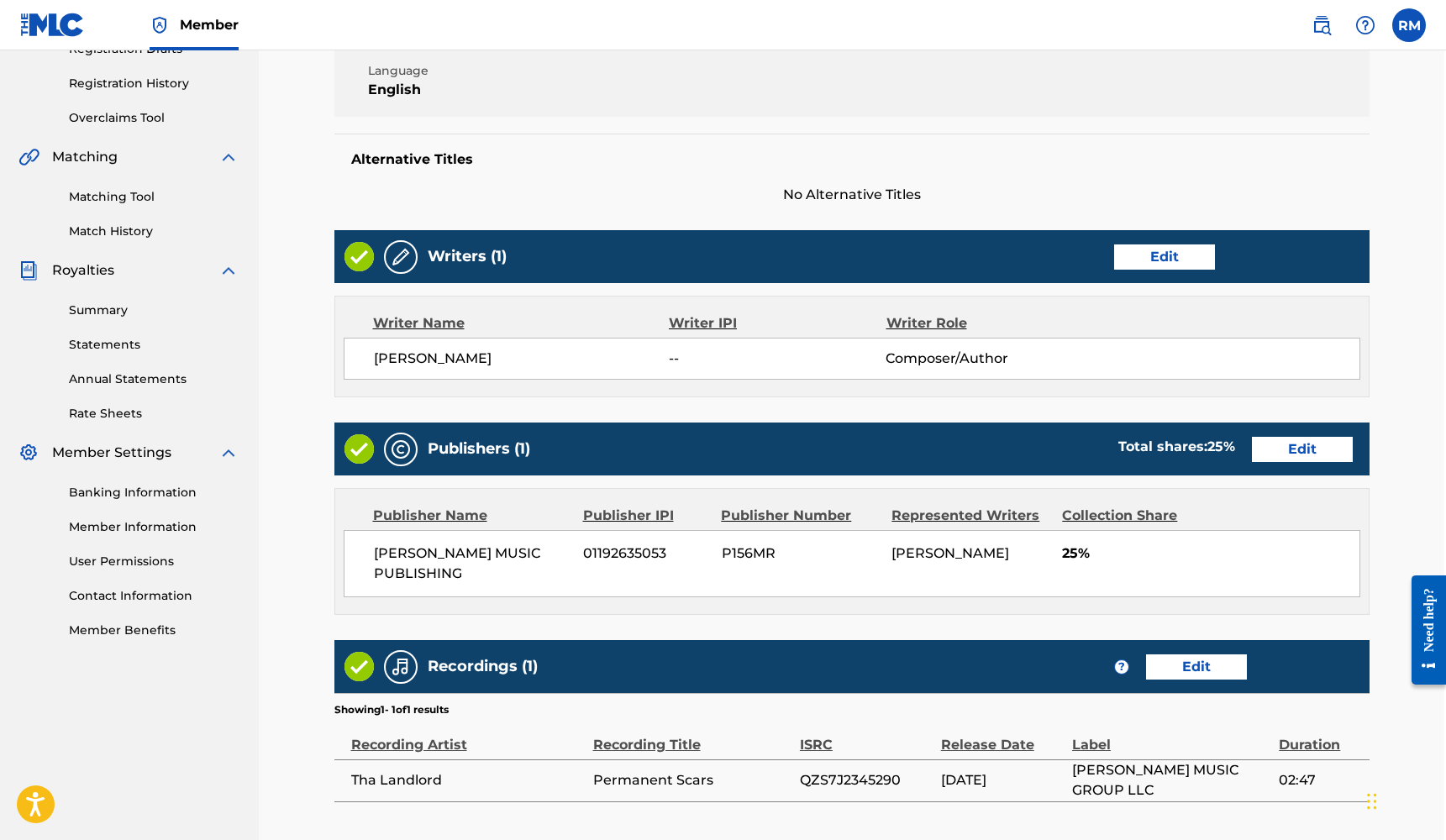
scroll to position [297, 2]
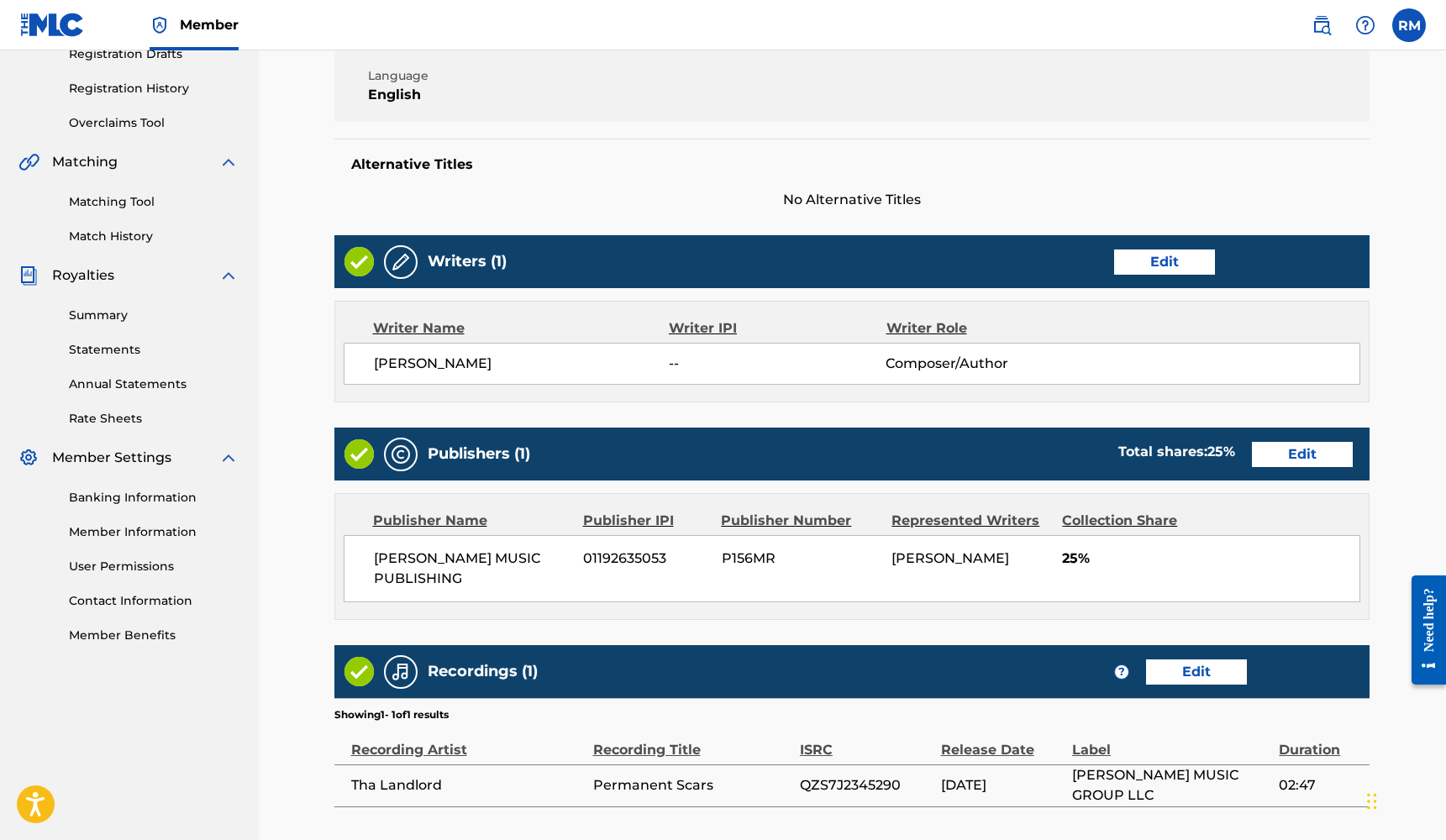
click at [1172, 267] on link "Edit" at bounding box center [1165, 262] width 101 height 25
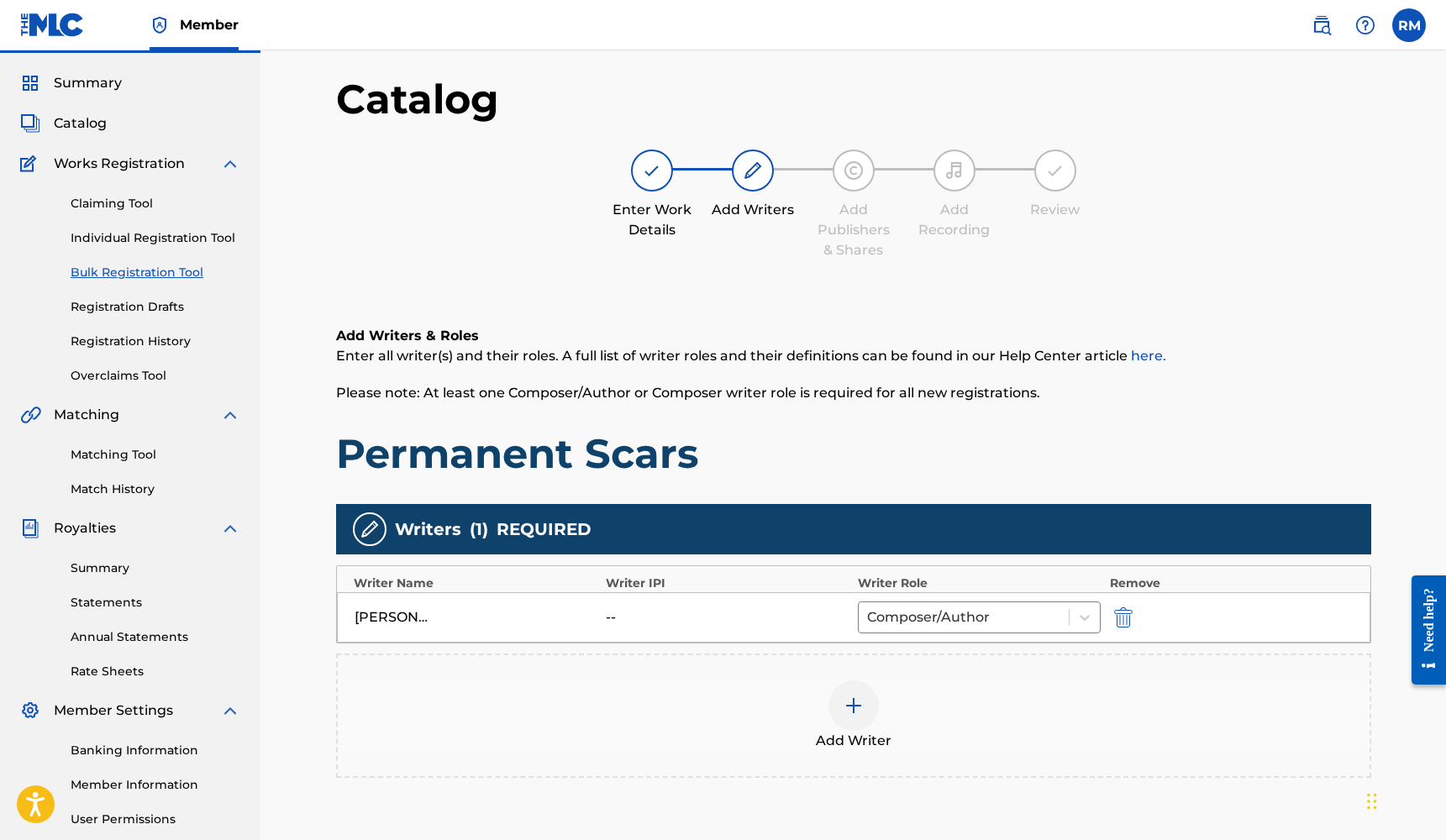
scroll to position [48, 0]
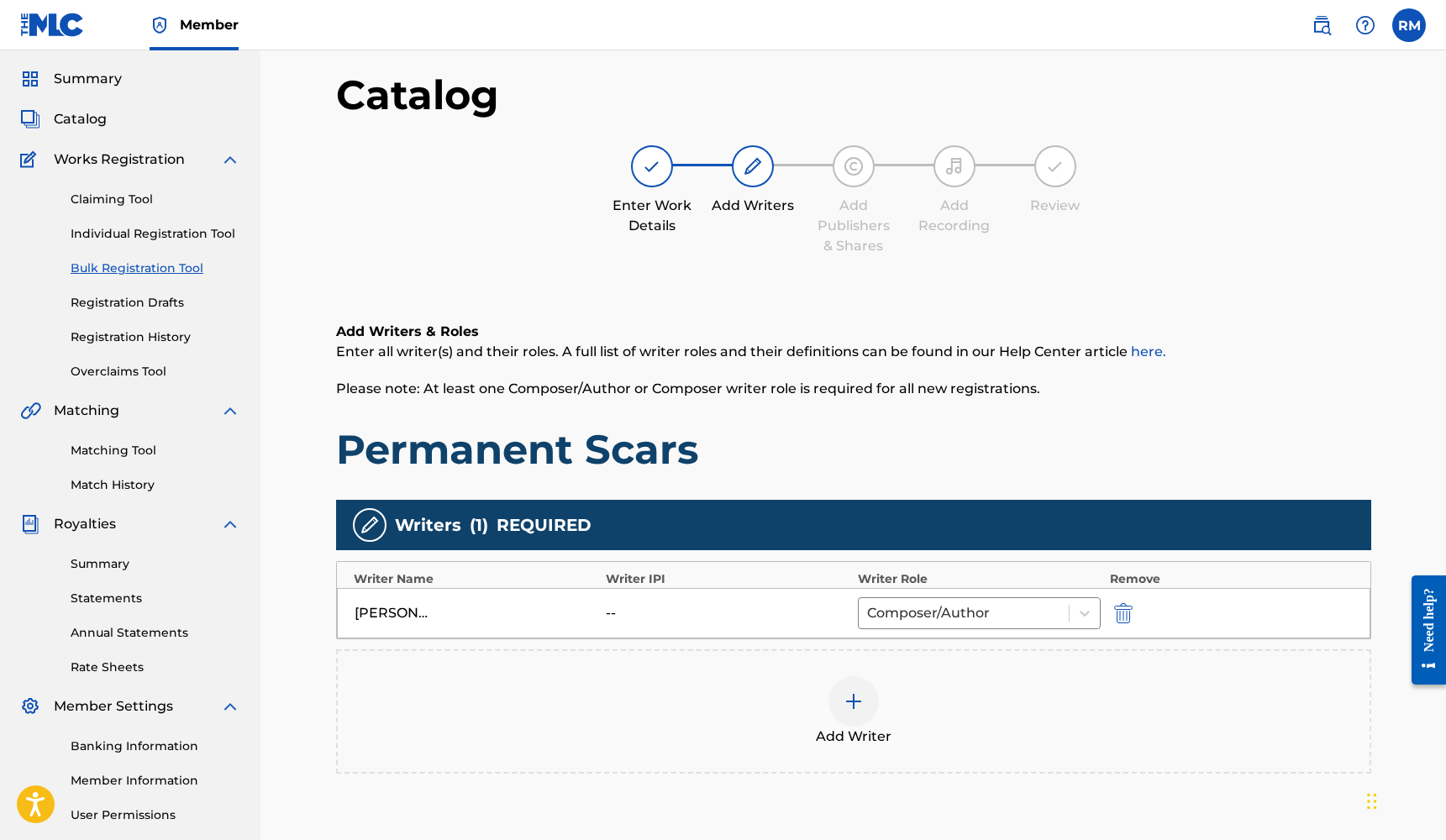
click at [862, 715] on div at bounding box center [854, 702] width 51 height 51
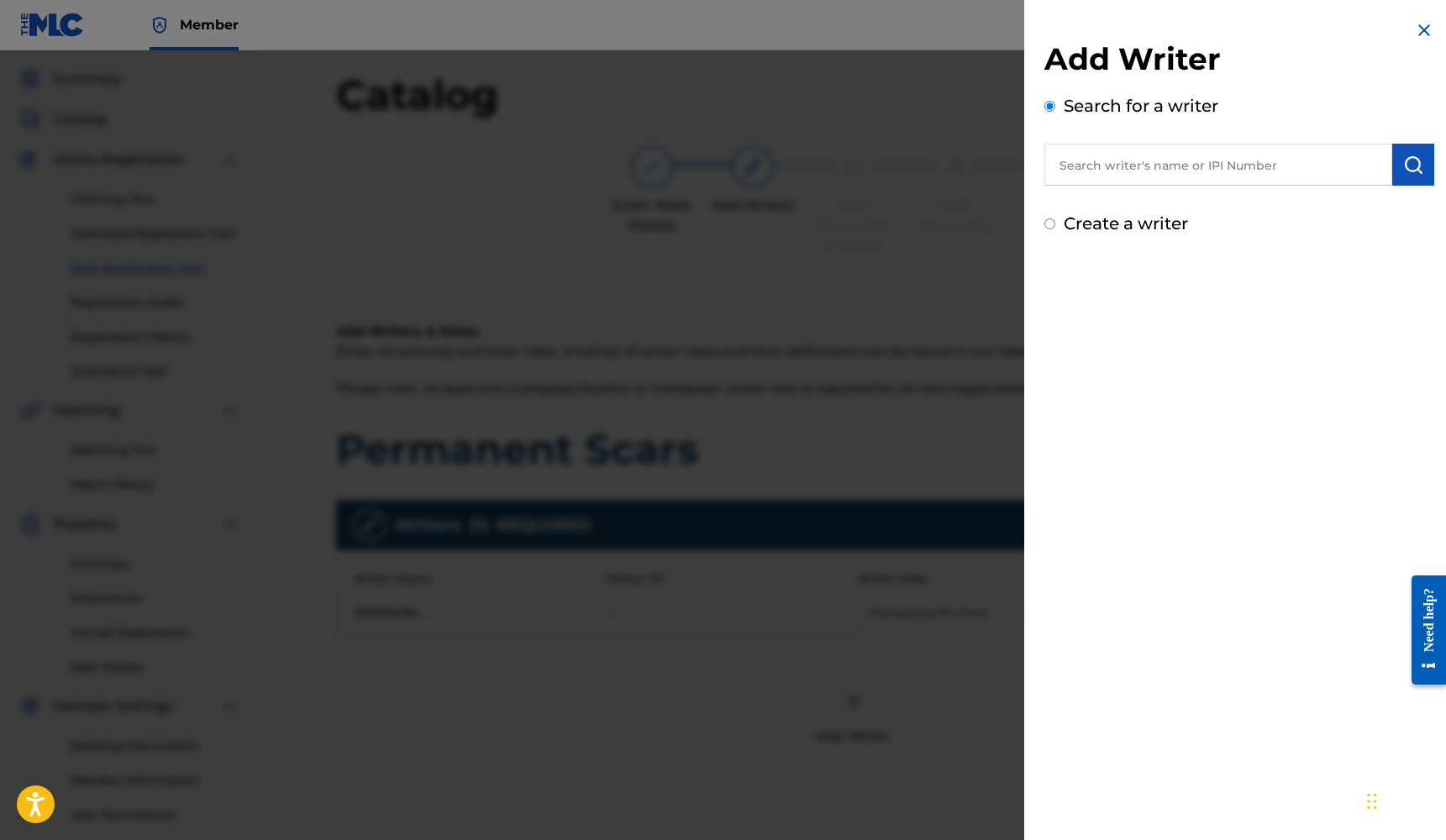
click at [1184, 175] on input "text" at bounding box center [1218, 164] width 348 height 42
click at [1417, 29] on img at bounding box center [1424, 30] width 20 height 20
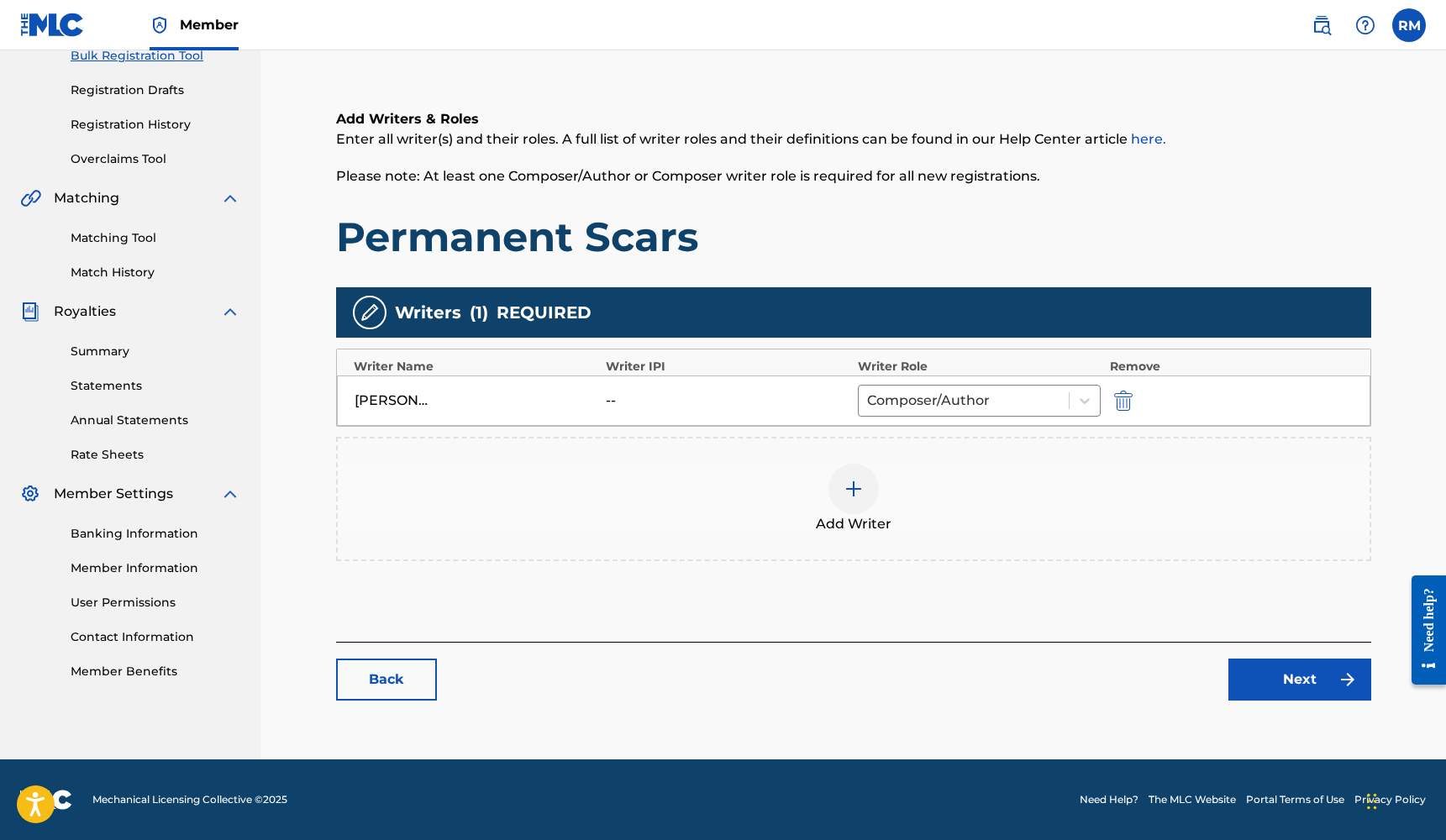
scroll to position [260, 0]
click at [1275, 682] on link "Next" at bounding box center [1299, 680] width 142 height 42
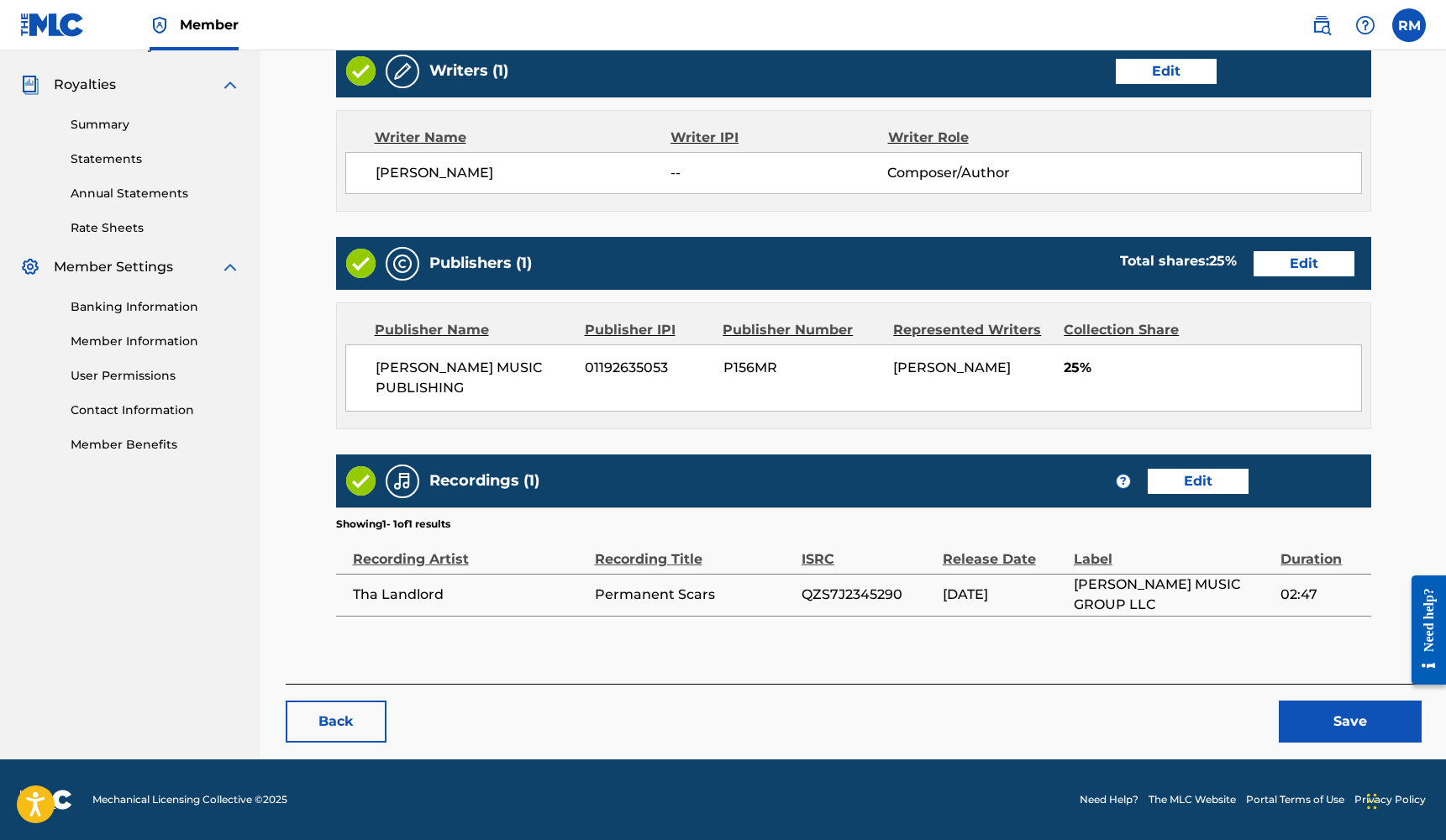
scroll to position [486, 0]
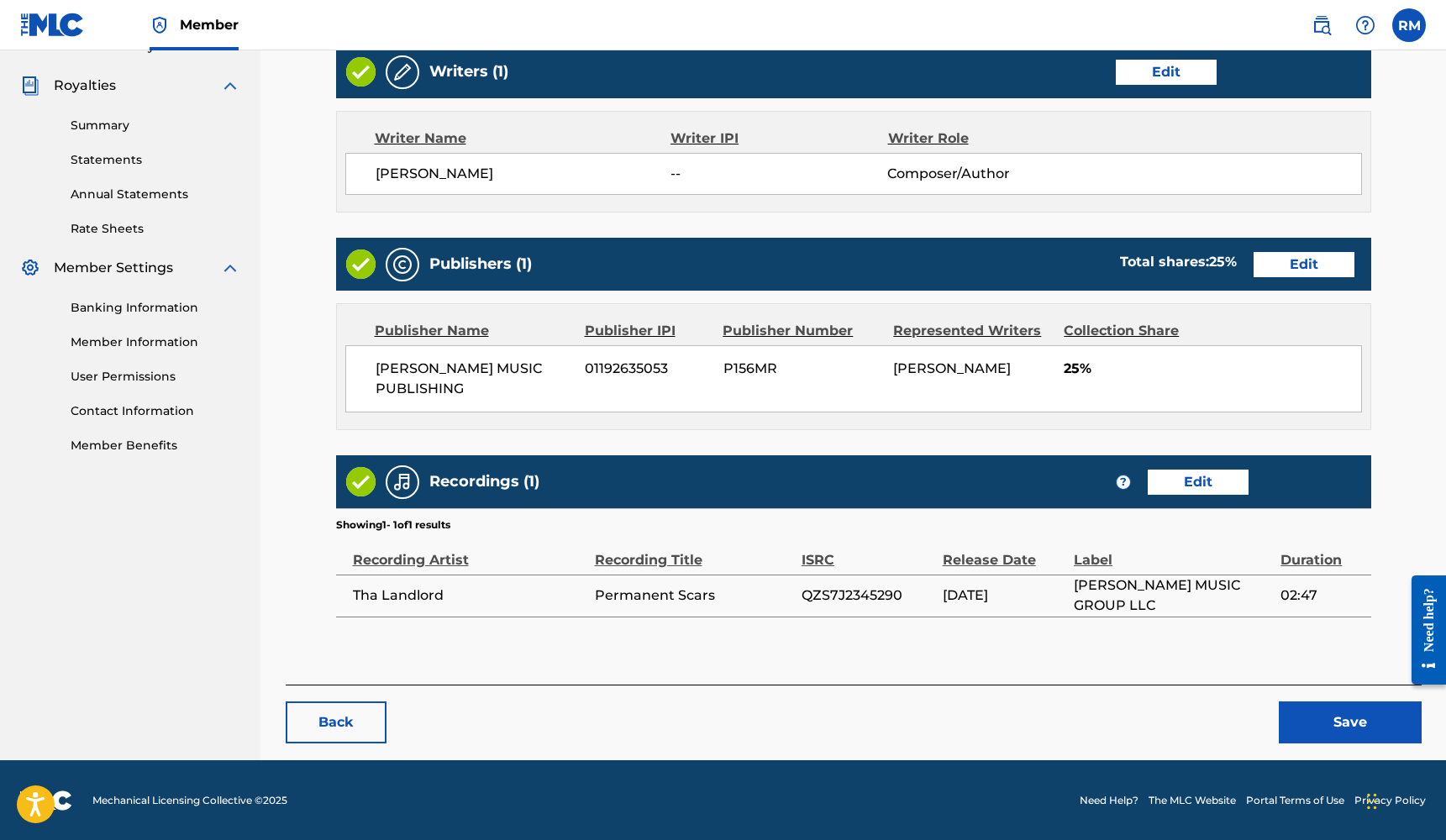
click at [1339, 724] on button "Save" at bounding box center [1349, 722] width 142 height 42
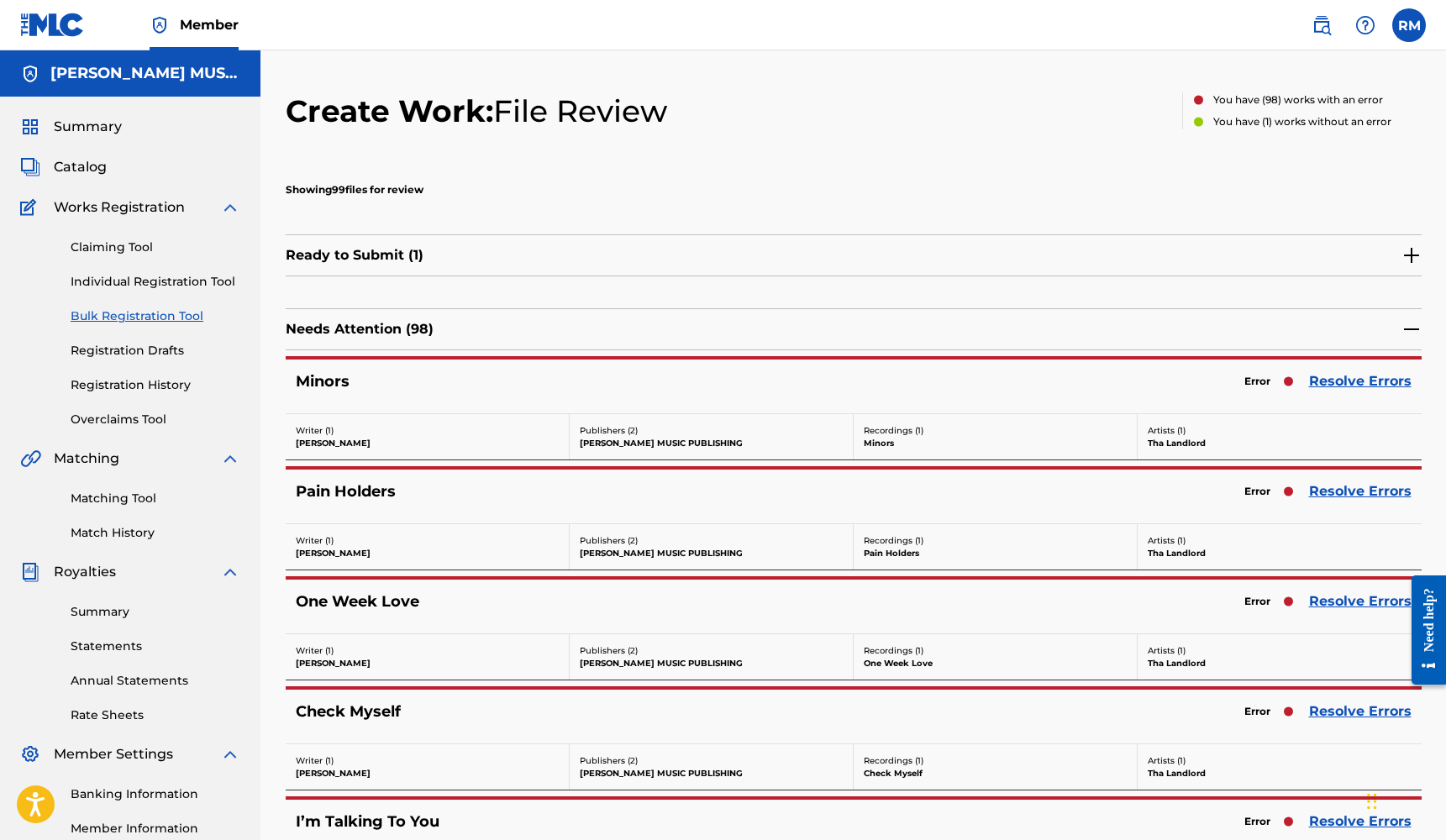
click at [1326, 380] on link "Resolve Errors" at bounding box center [1360, 382] width 103 height 20
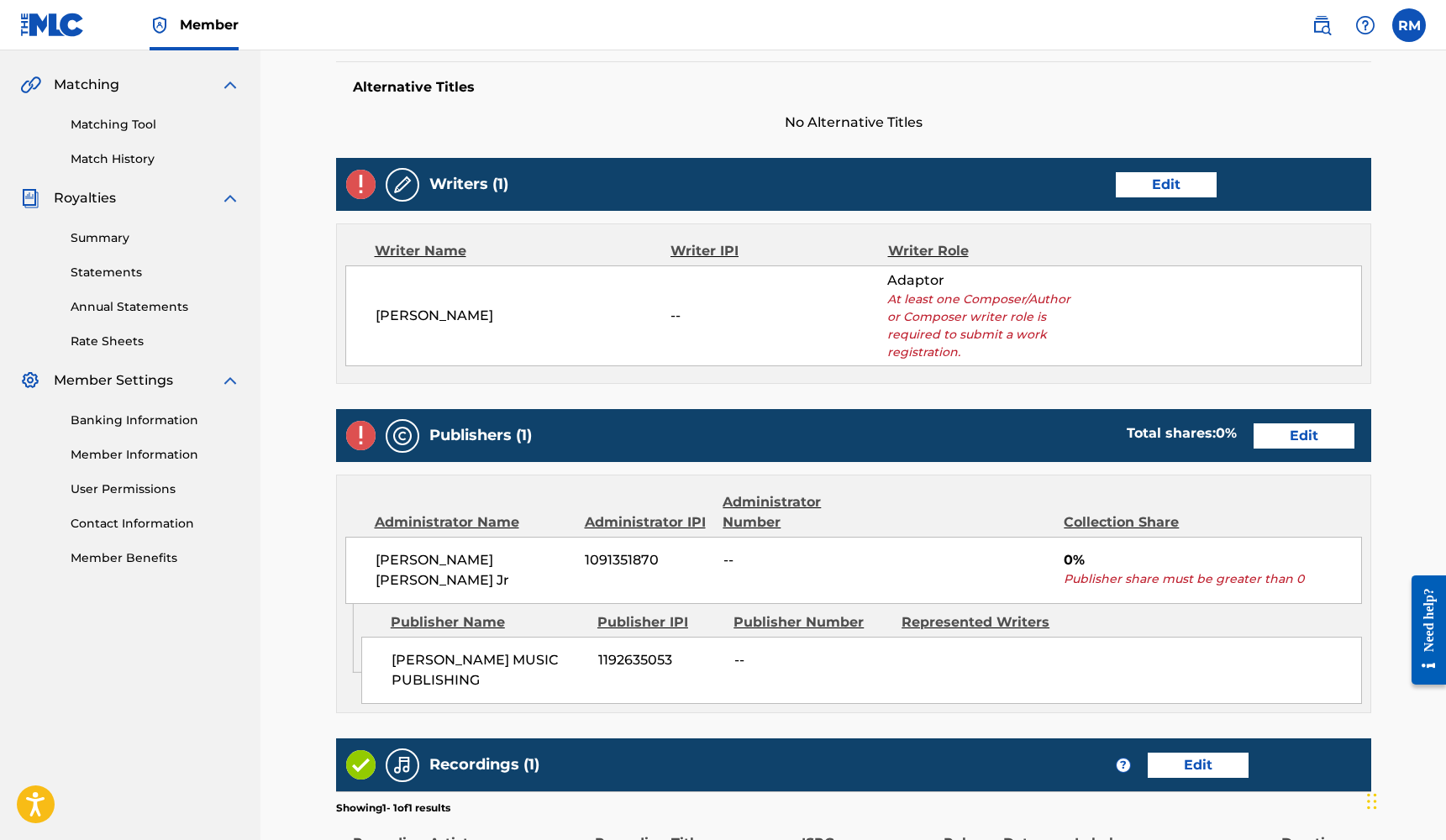
scroll to position [386, 0]
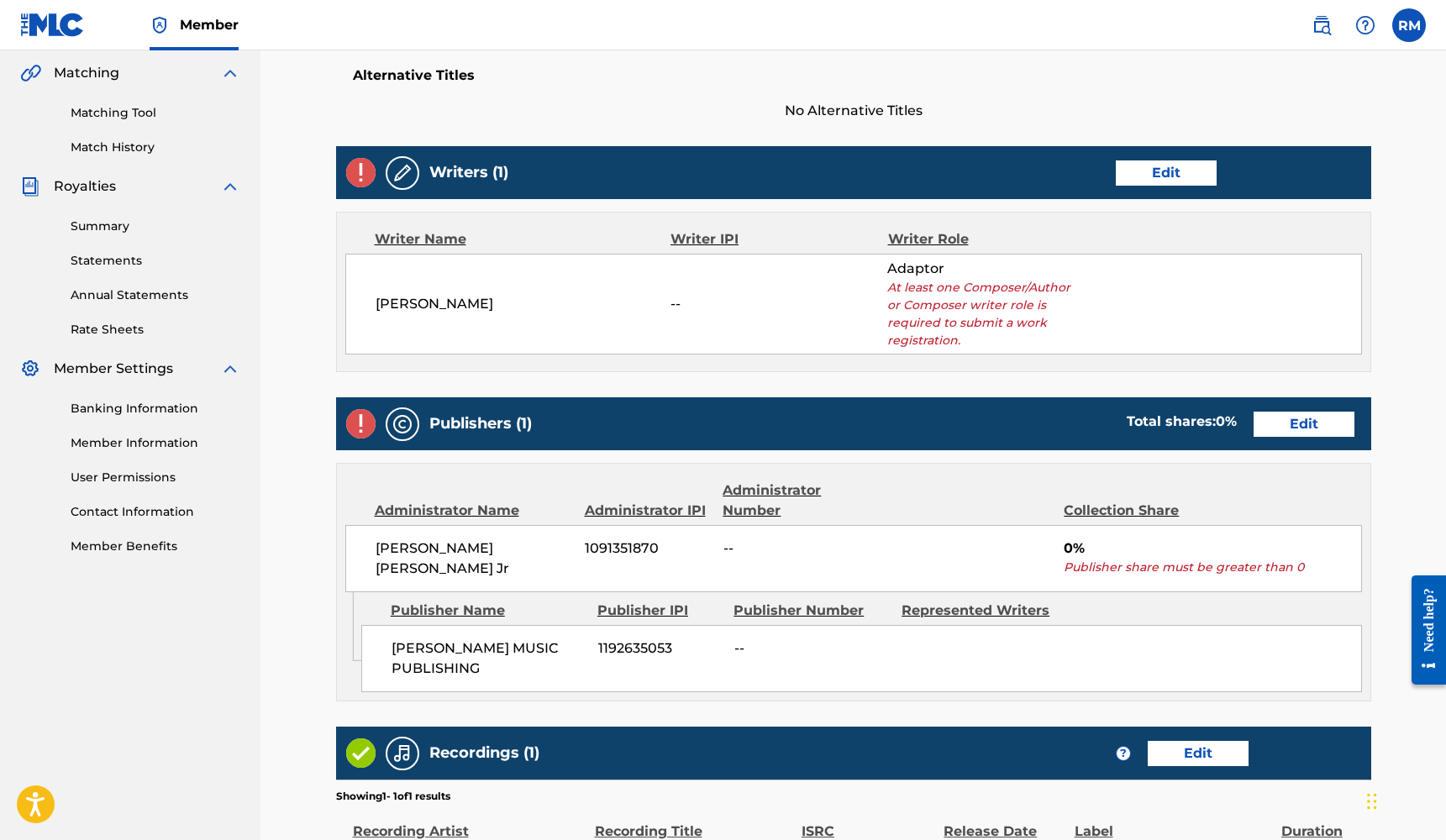
click at [1170, 174] on link "Edit" at bounding box center [1166, 173] width 101 height 25
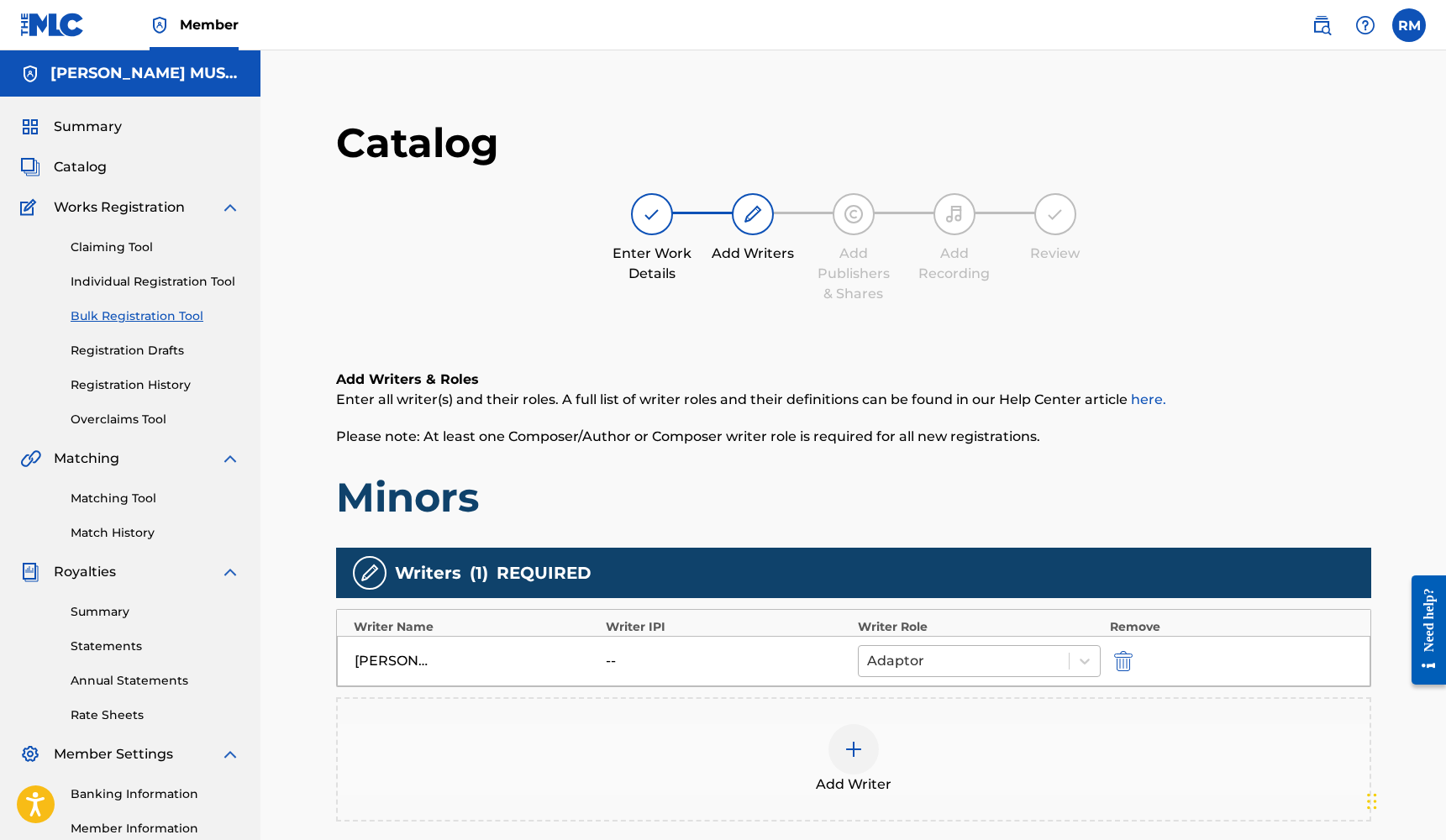
click at [1068, 657] on div "Adaptor" at bounding box center [964, 661] width 211 height 30
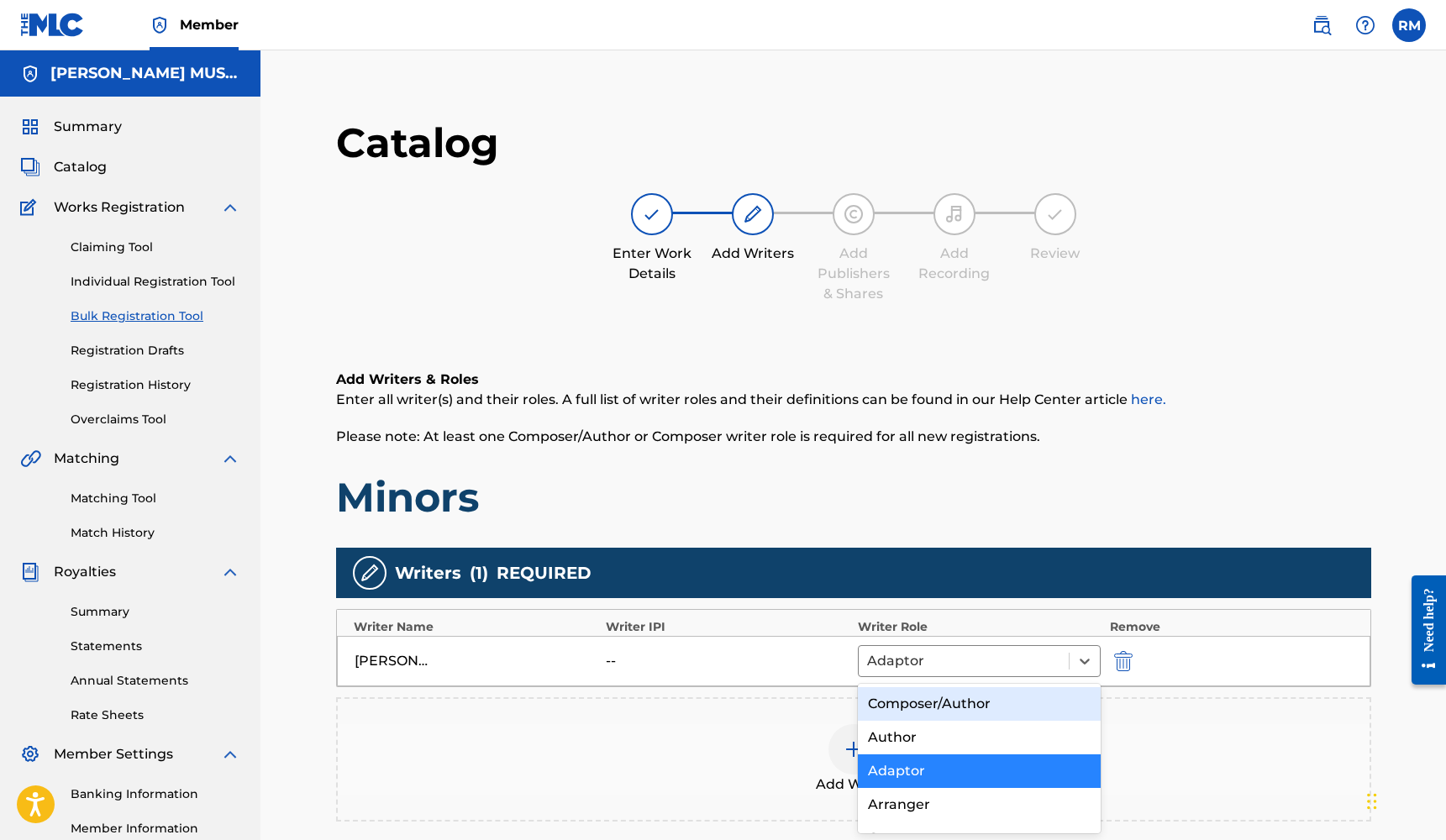
click at [1004, 716] on div "Composer/Author" at bounding box center [979, 704] width 244 height 34
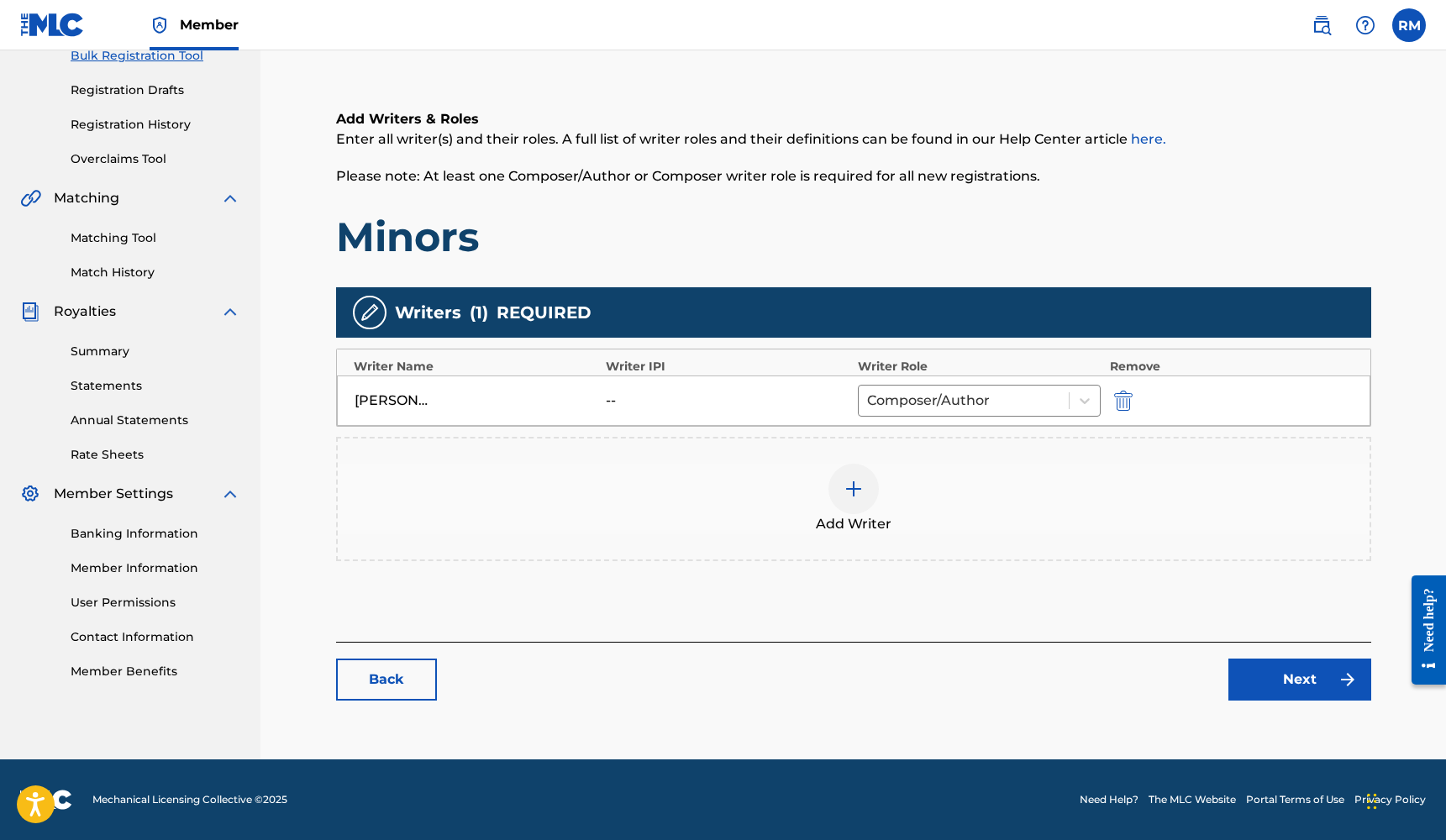
scroll to position [260, 0]
click at [1274, 678] on link "Next" at bounding box center [1299, 680] width 142 height 42
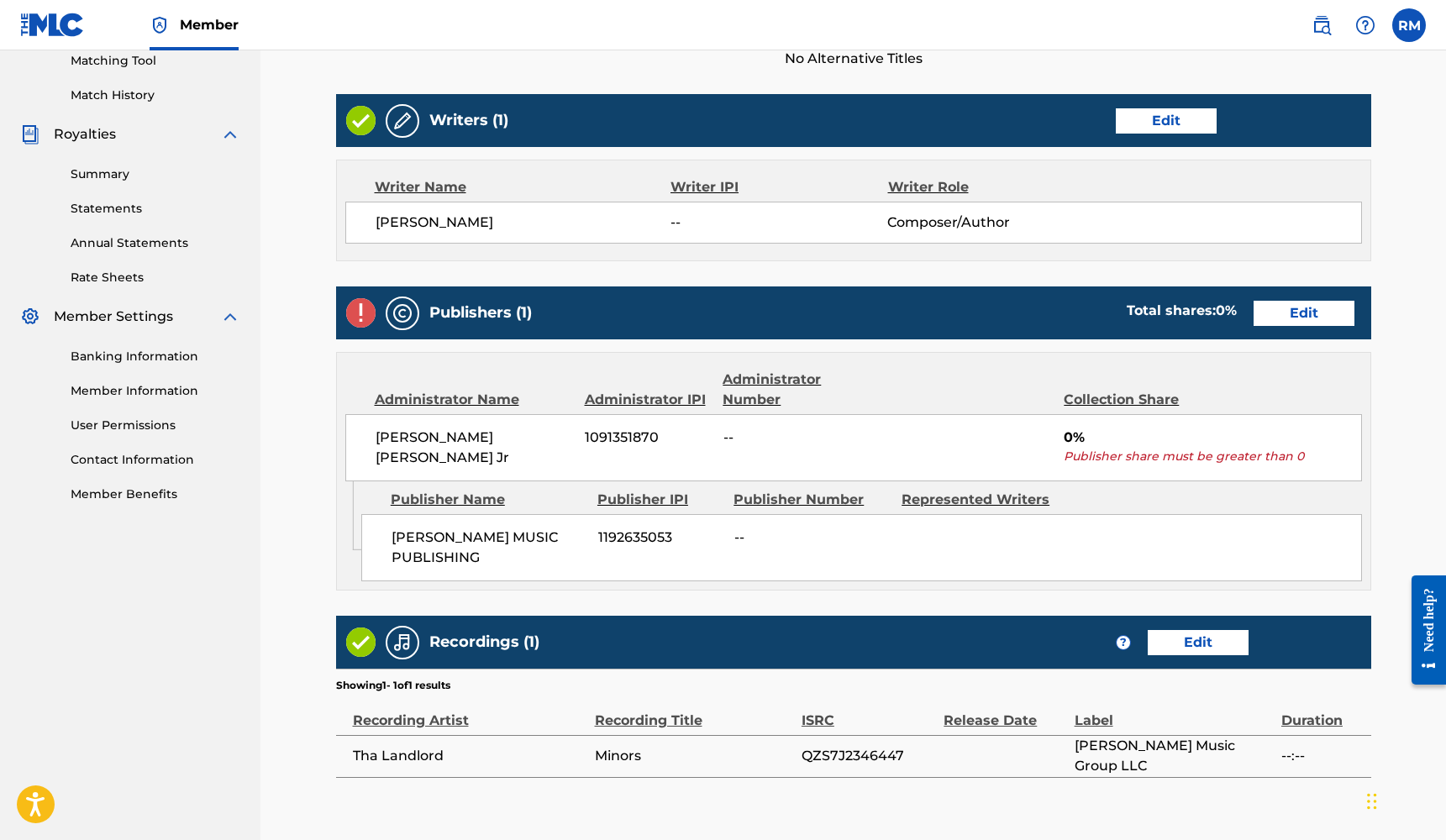
scroll to position [444, 0]
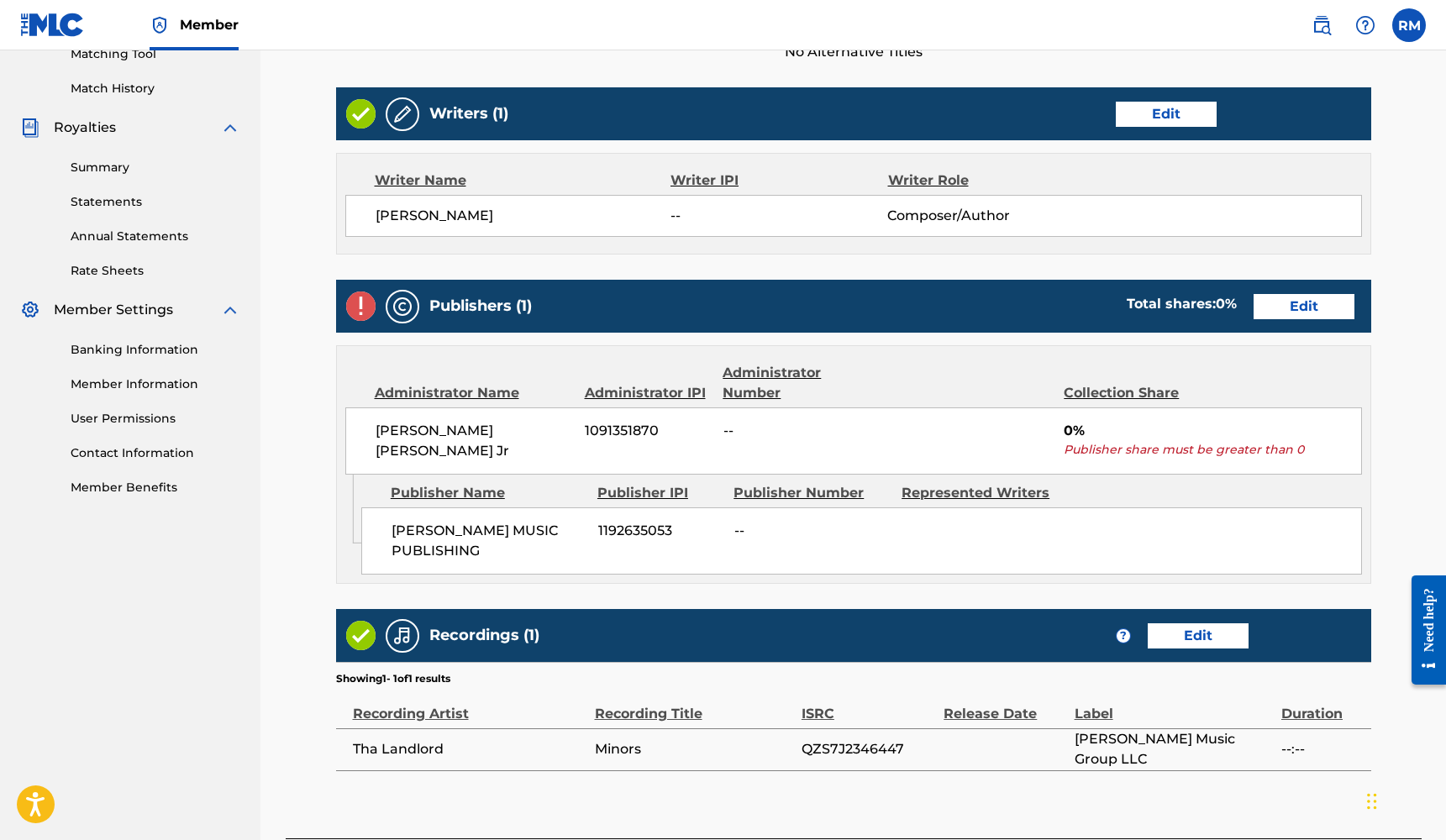
click at [1327, 304] on link "Edit" at bounding box center [1304, 307] width 101 height 25
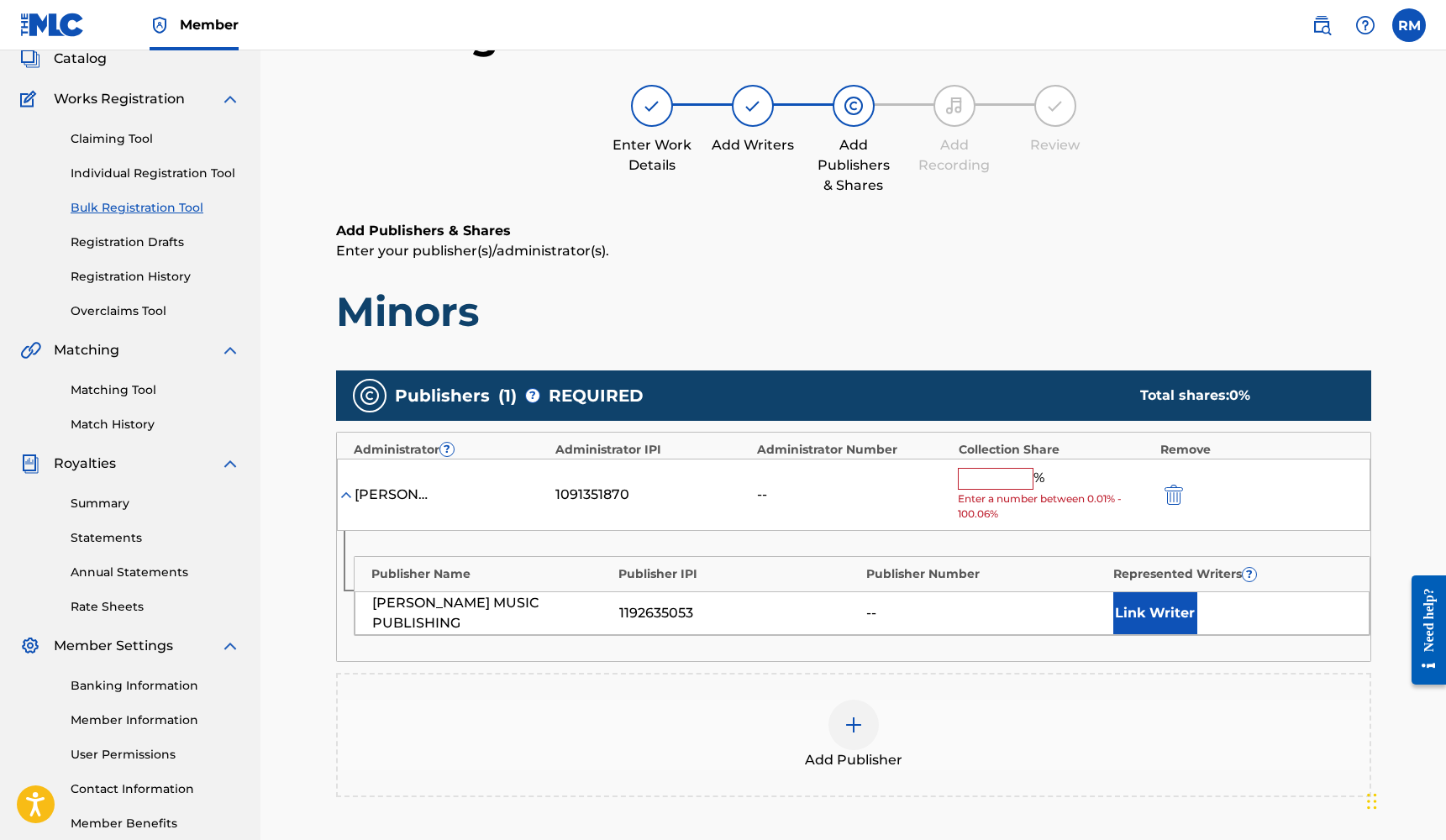
scroll to position [131, 0]
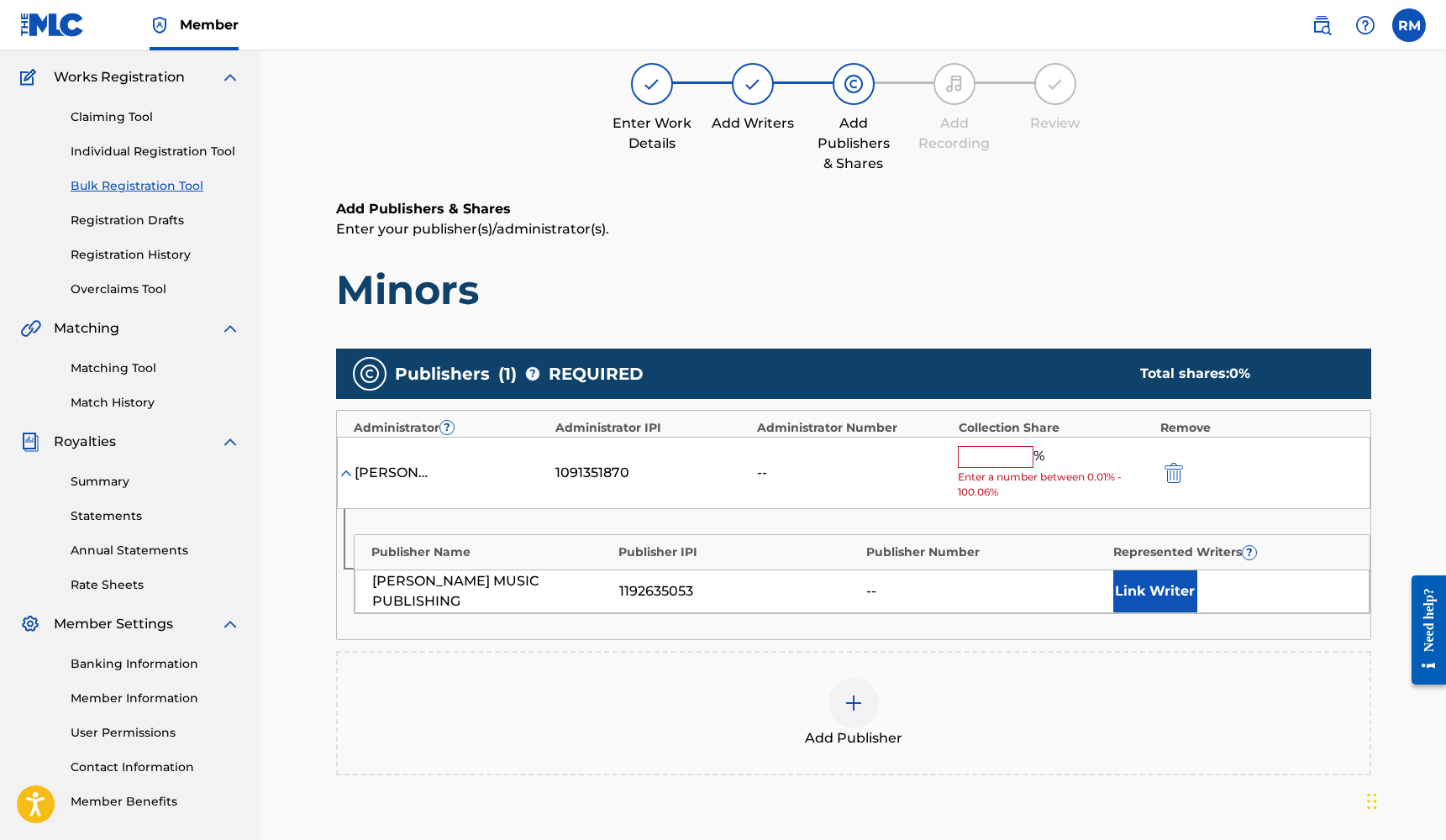
click at [855, 701] on img at bounding box center [854, 703] width 20 height 20
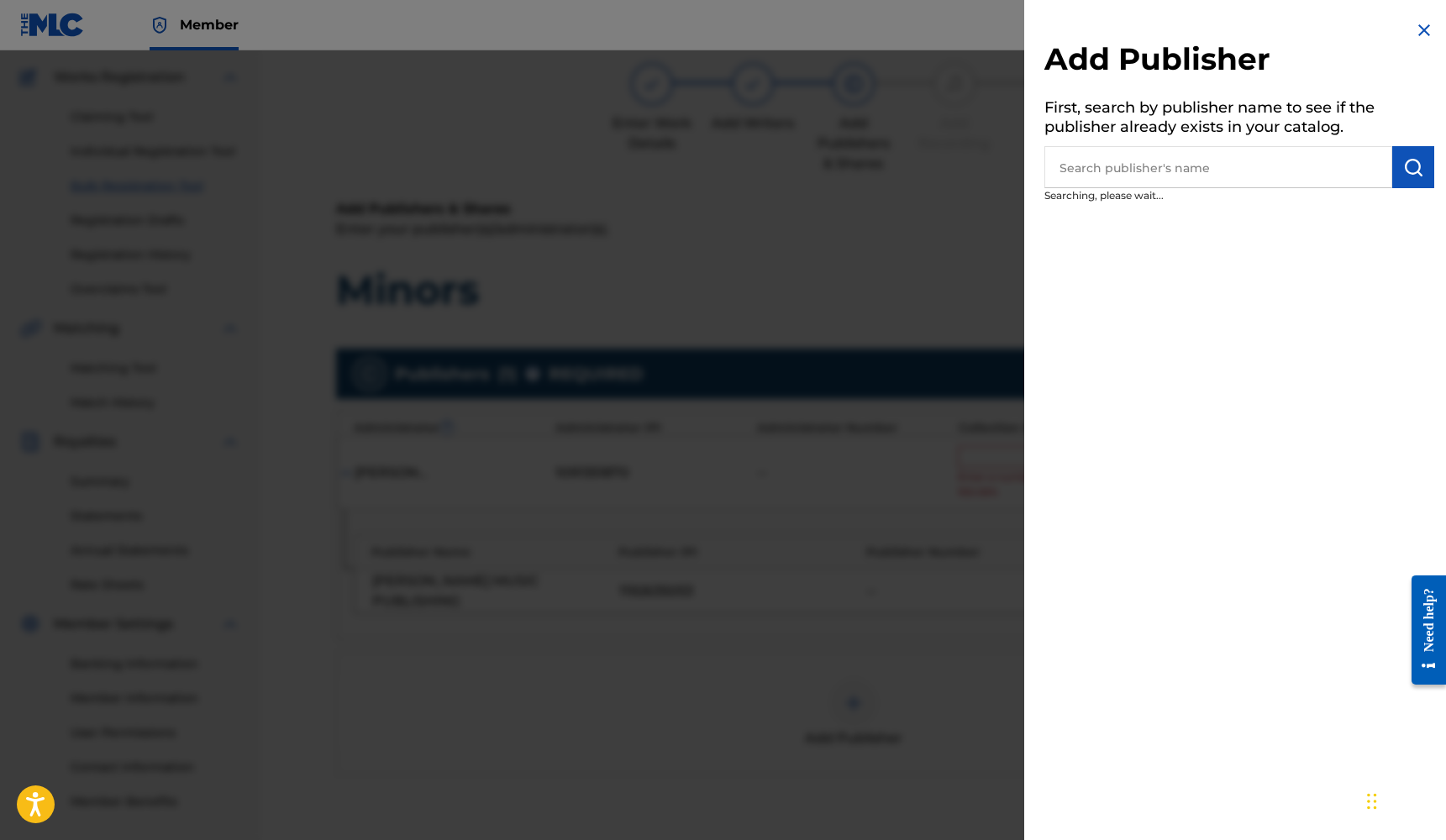
click at [880, 538] on div at bounding box center [723, 470] width 1446 height 840
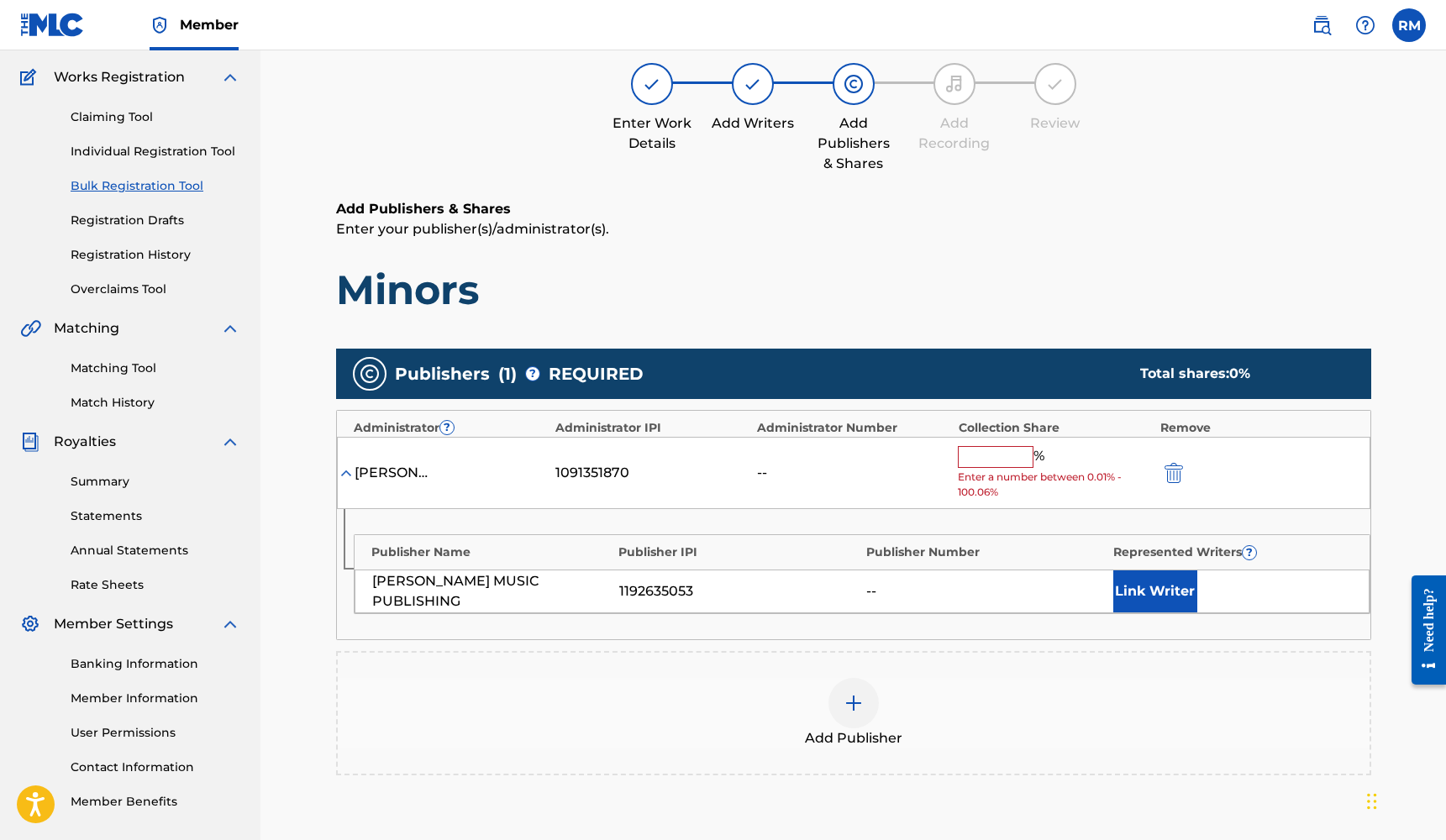
click at [864, 704] on div at bounding box center [854, 704] width 51 height 51
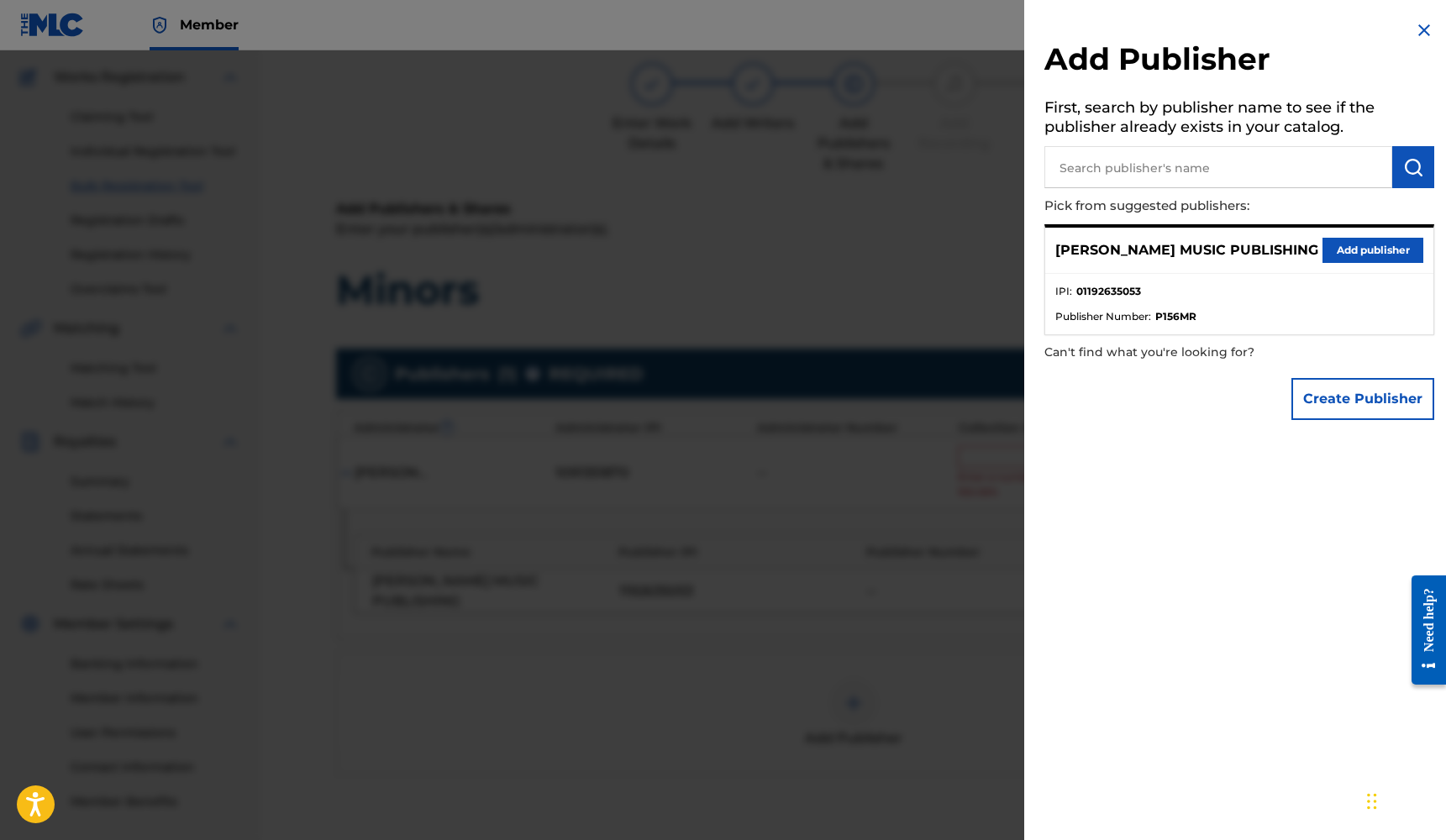
click at [1367, 254] on button "Add publisher" at bounding box center [1373, 250] width 101 height 25
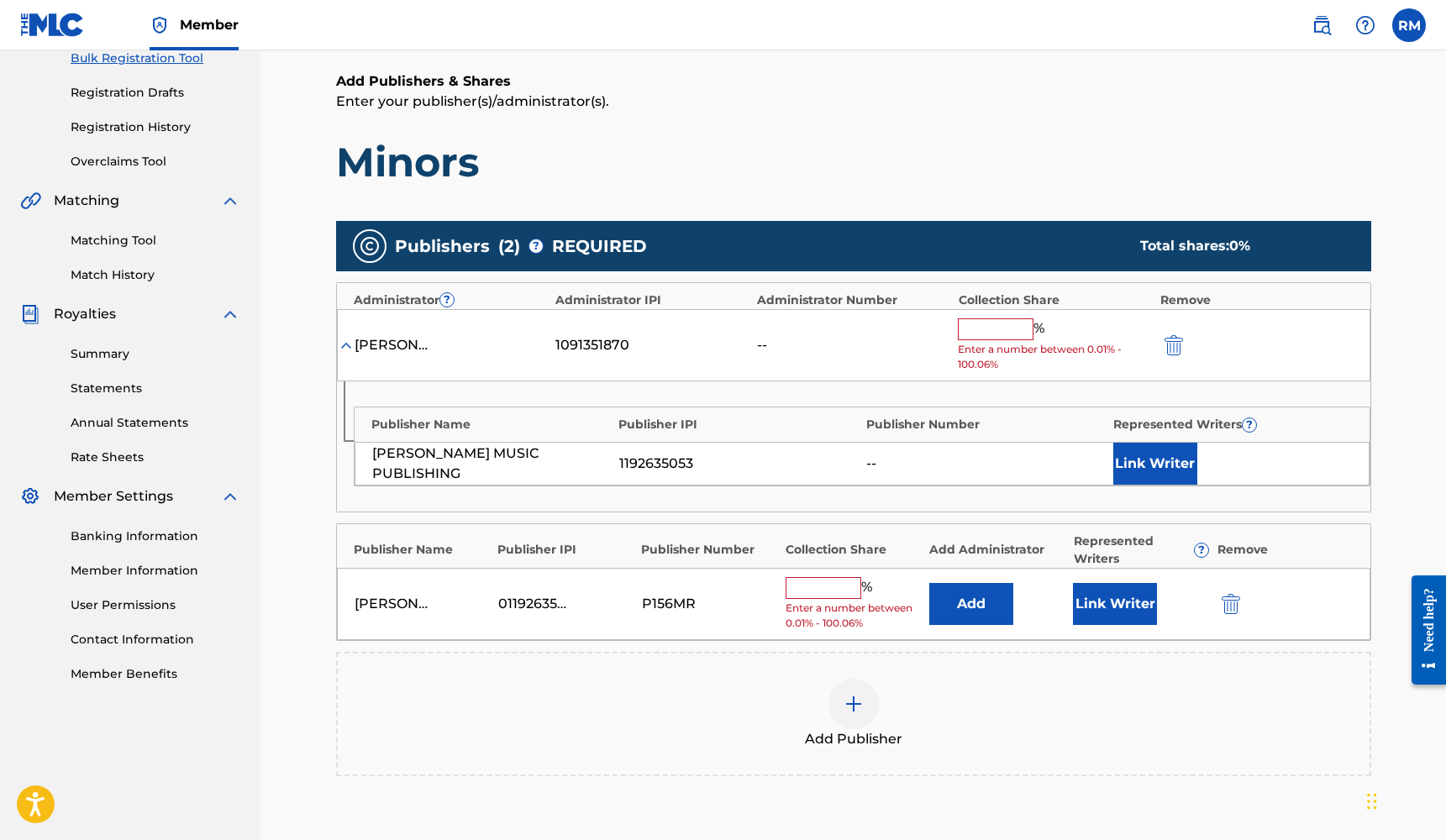
scroll to position [385, 0]
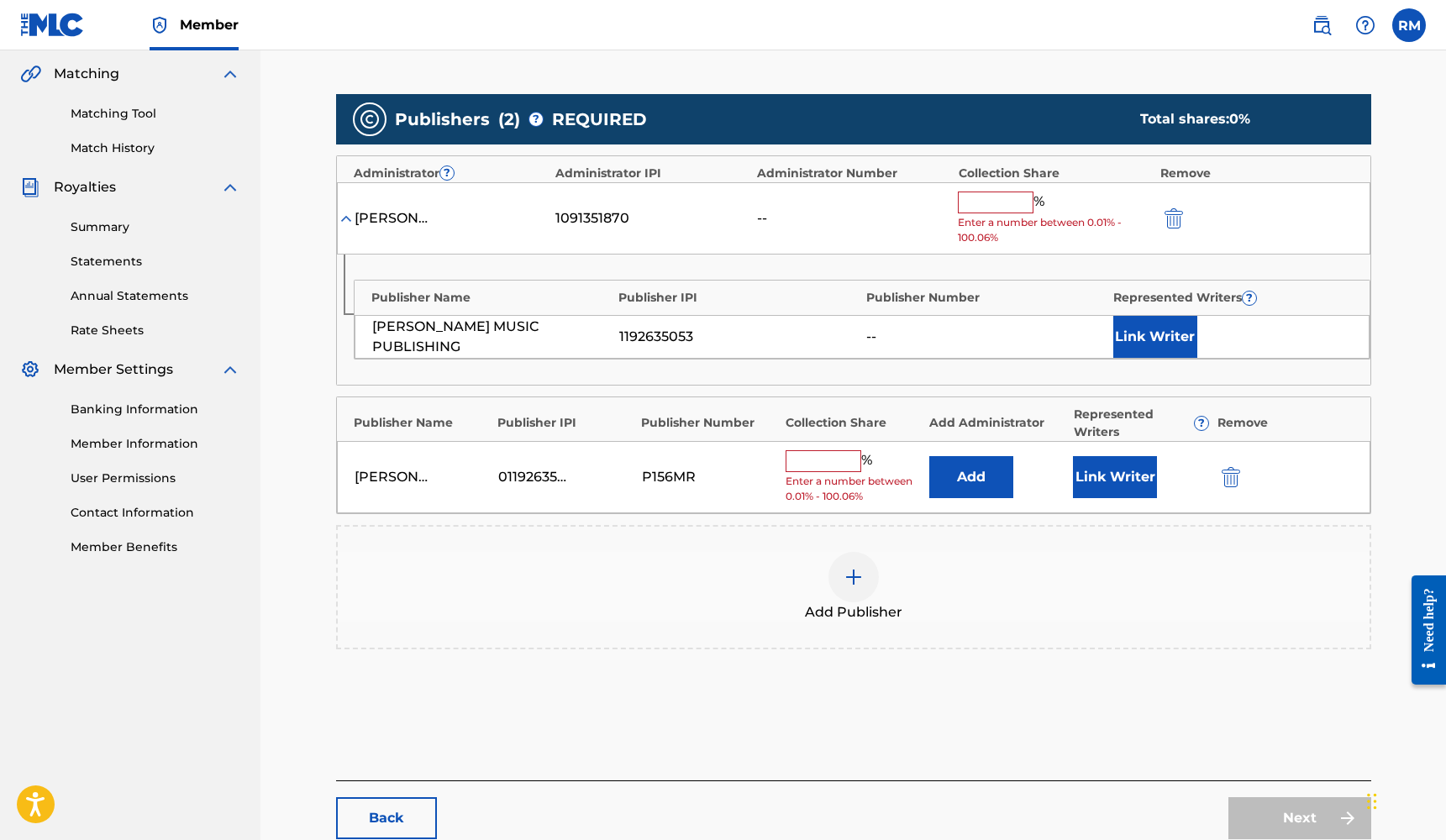
click at [1127, 484] on button "Link Writer" at bounding box center [1115, 477] width 84 height 42
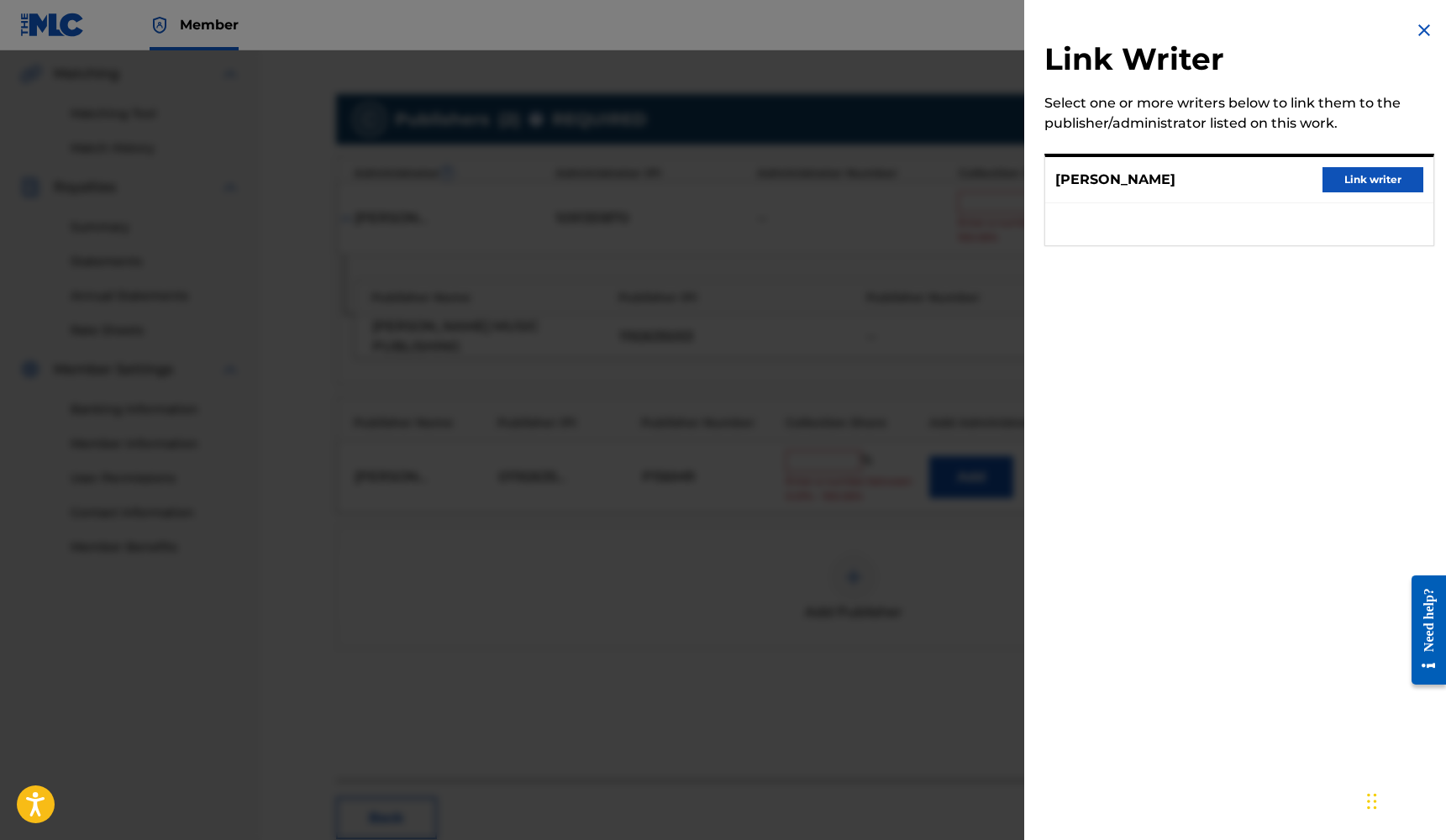
click at [1359, 178] on button "Link writer" at bounding box center [1373, 179] width 101 height 25
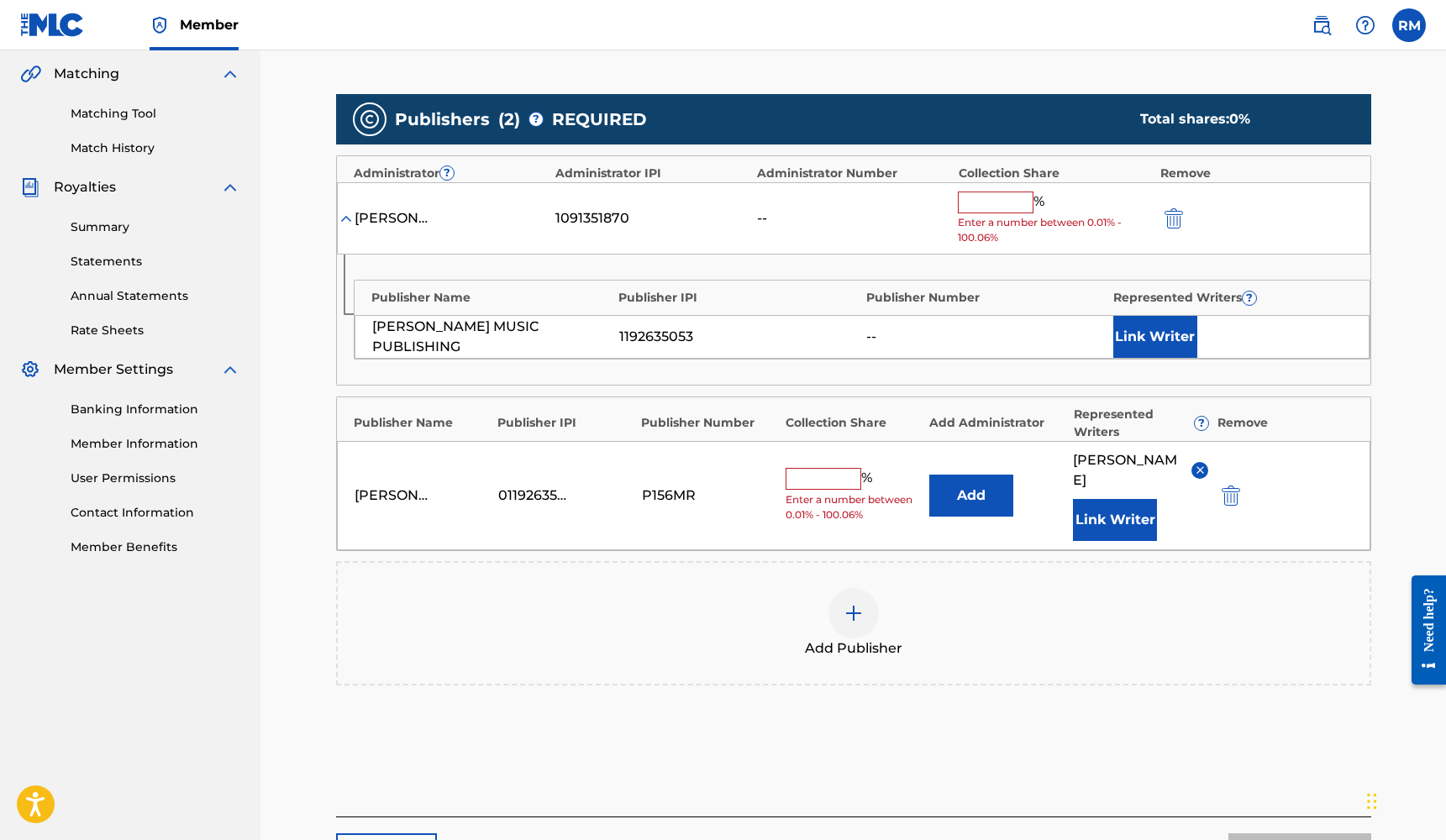
click at [850, 468] on input "text" at bounding box center [823, 479] width 76 height 22
type input "25"
click at [1176, 216] on img "submit" at bounding box center [1174, 218] width 19 height 20
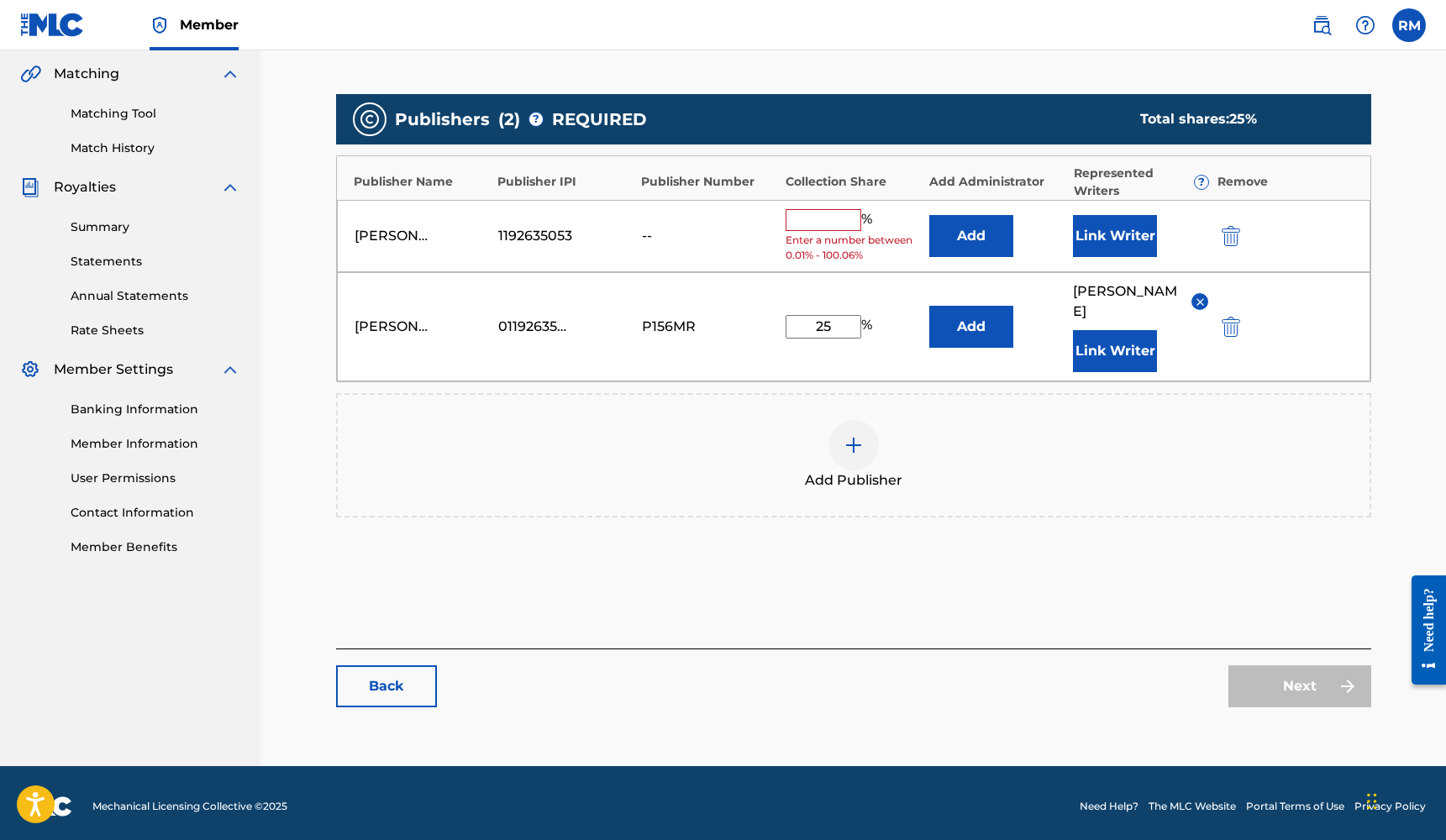
scroll to position [370, 0]
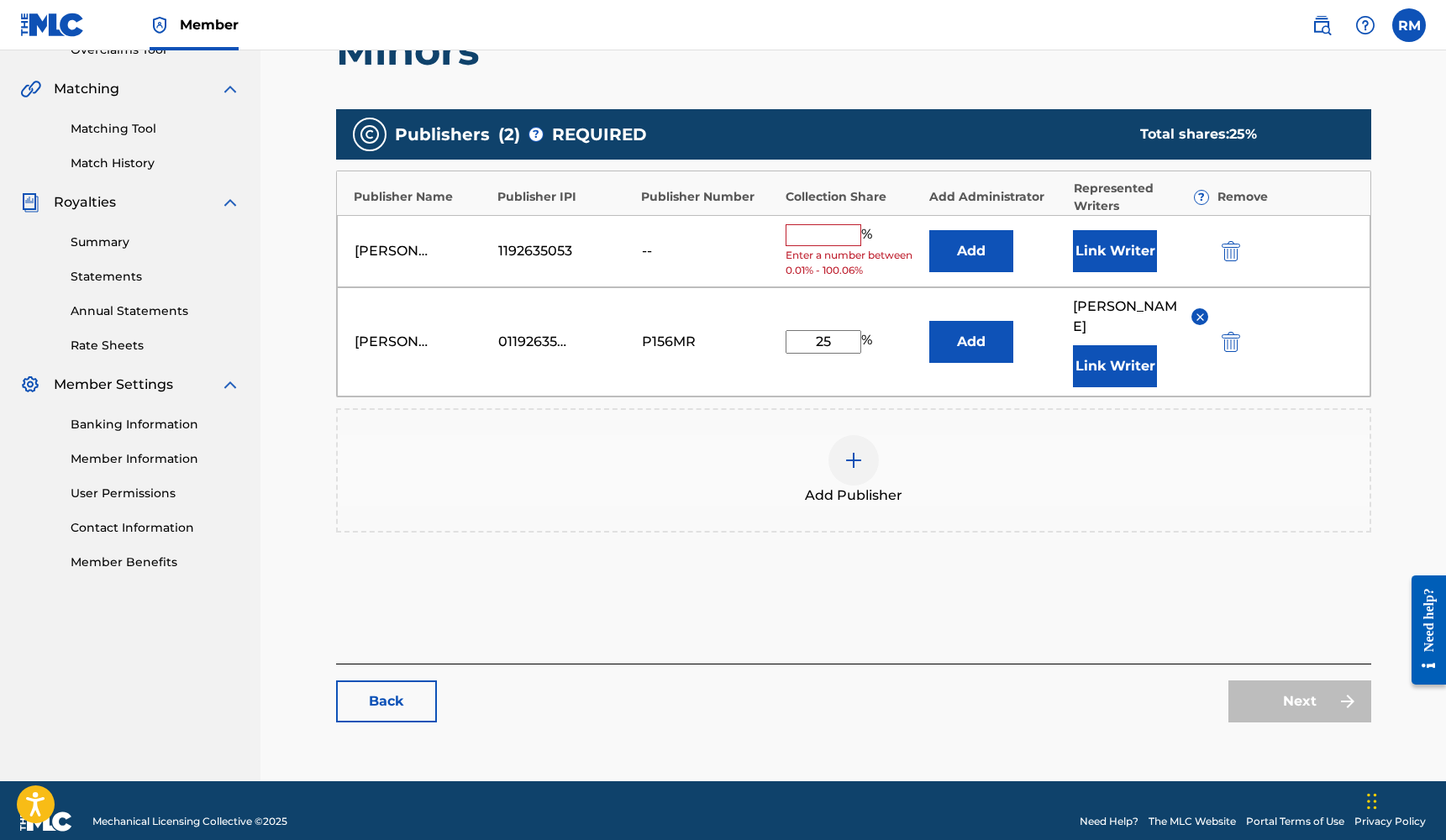
click at [1226, 245] on img "submit" at bounding box center [1231, 251] width 19 height 20
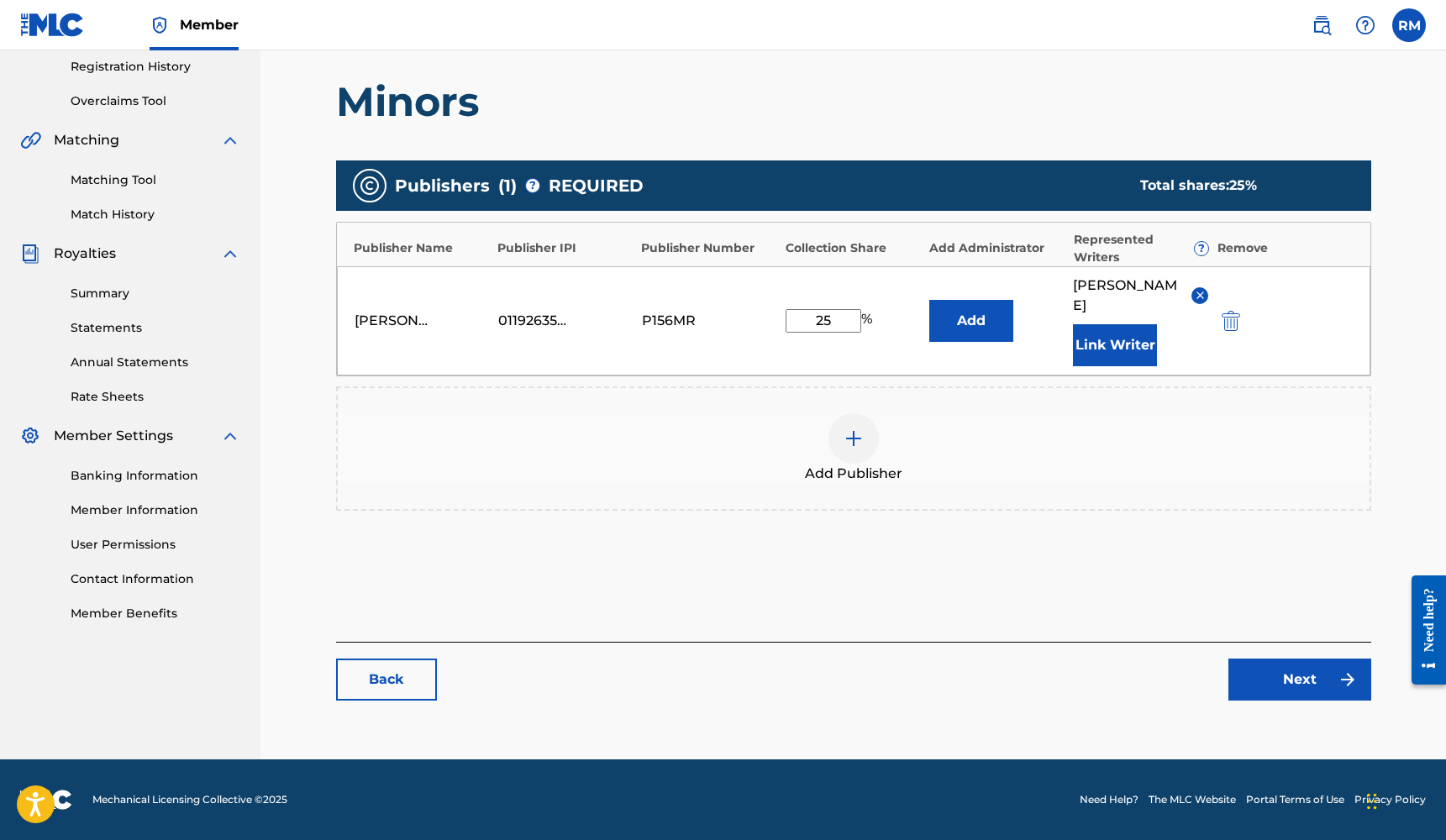
scroll to position [298, 0]
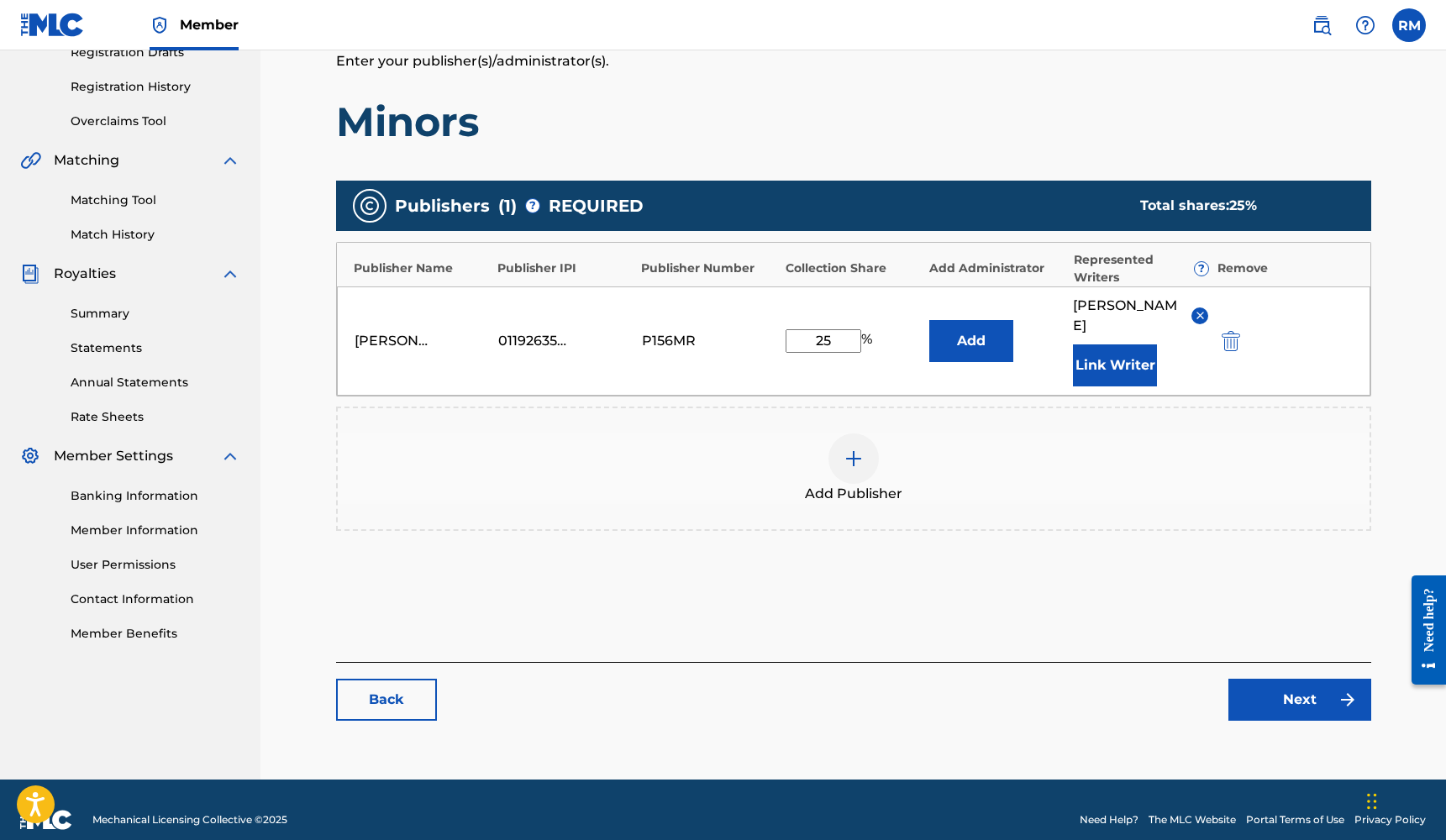
click at [1294, 679] on link "Next" at bounding box center [1299, 700] width 142 height 42
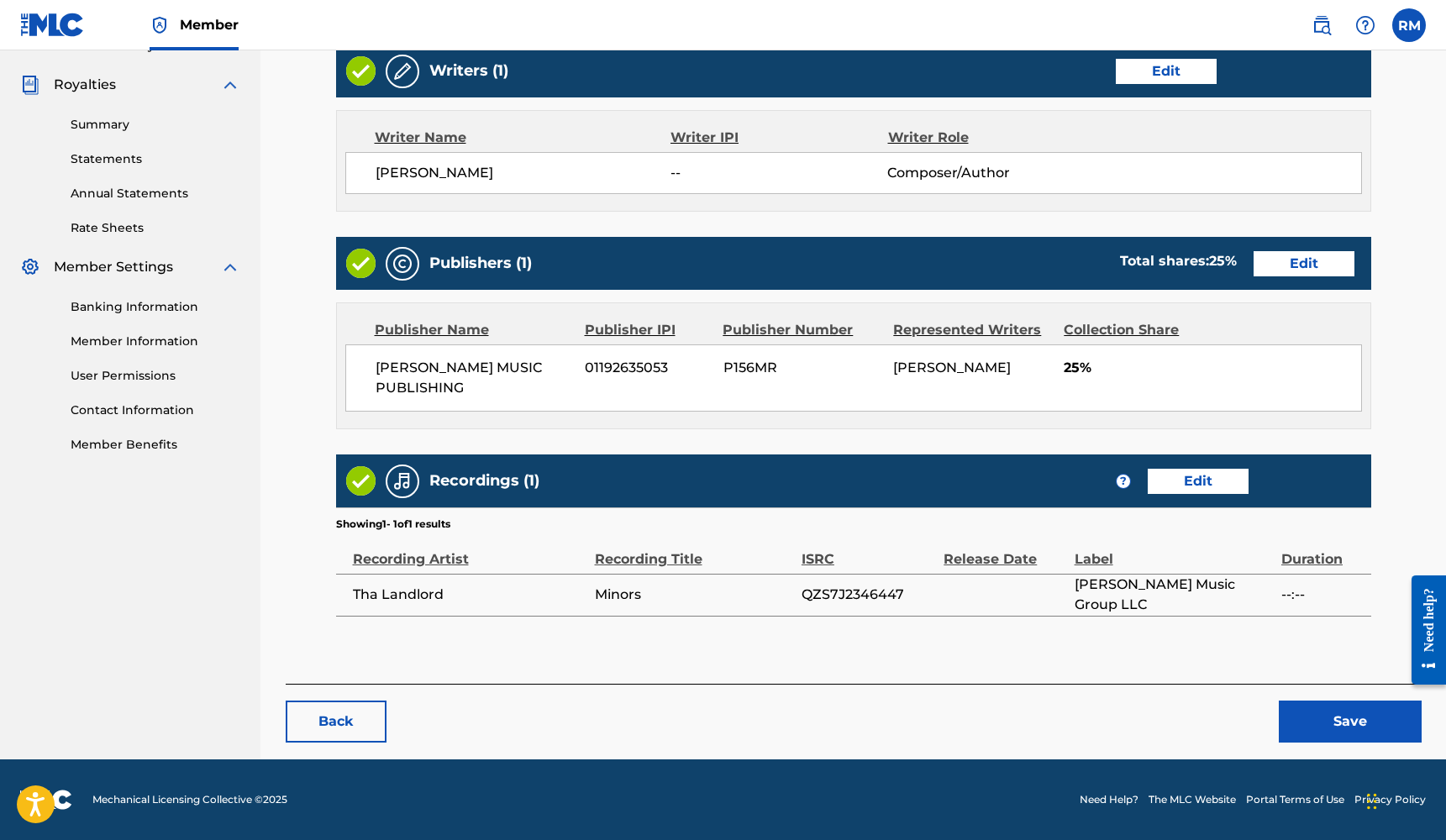
scroll to position [486, 0]
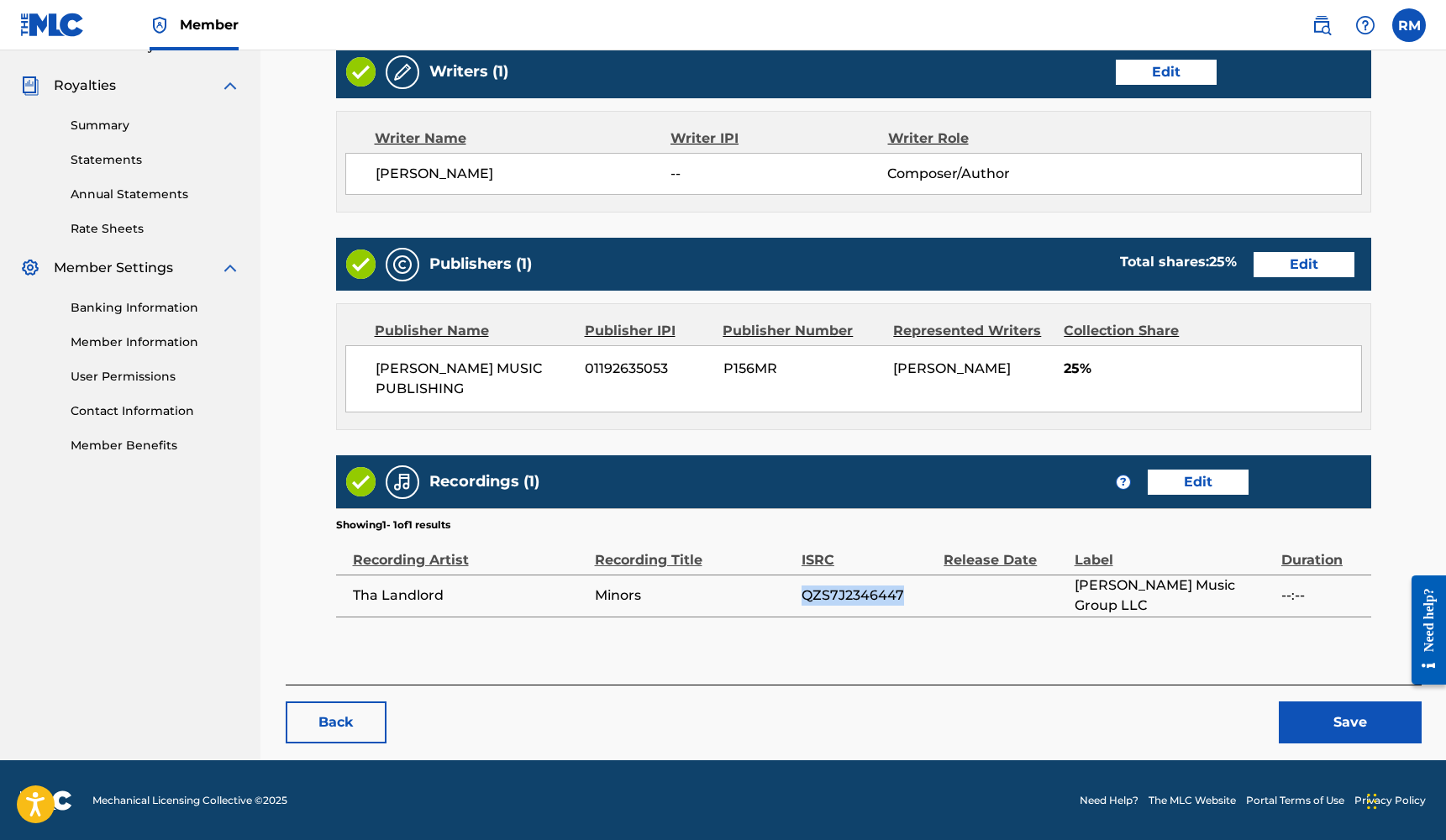
drag, startPoint x: 903, startPoint y: 596, endPoint x: 805, endPoint y: 597, distance: 98.0
click at [805, 597] on span "QZS7J2346447" at bounding box center [868, 596] width 134 height 20
copy span "QZS7J2346447"
click at [1226, 489] on link "Edit" at bounding box center [1198, 482] width 101 height 25
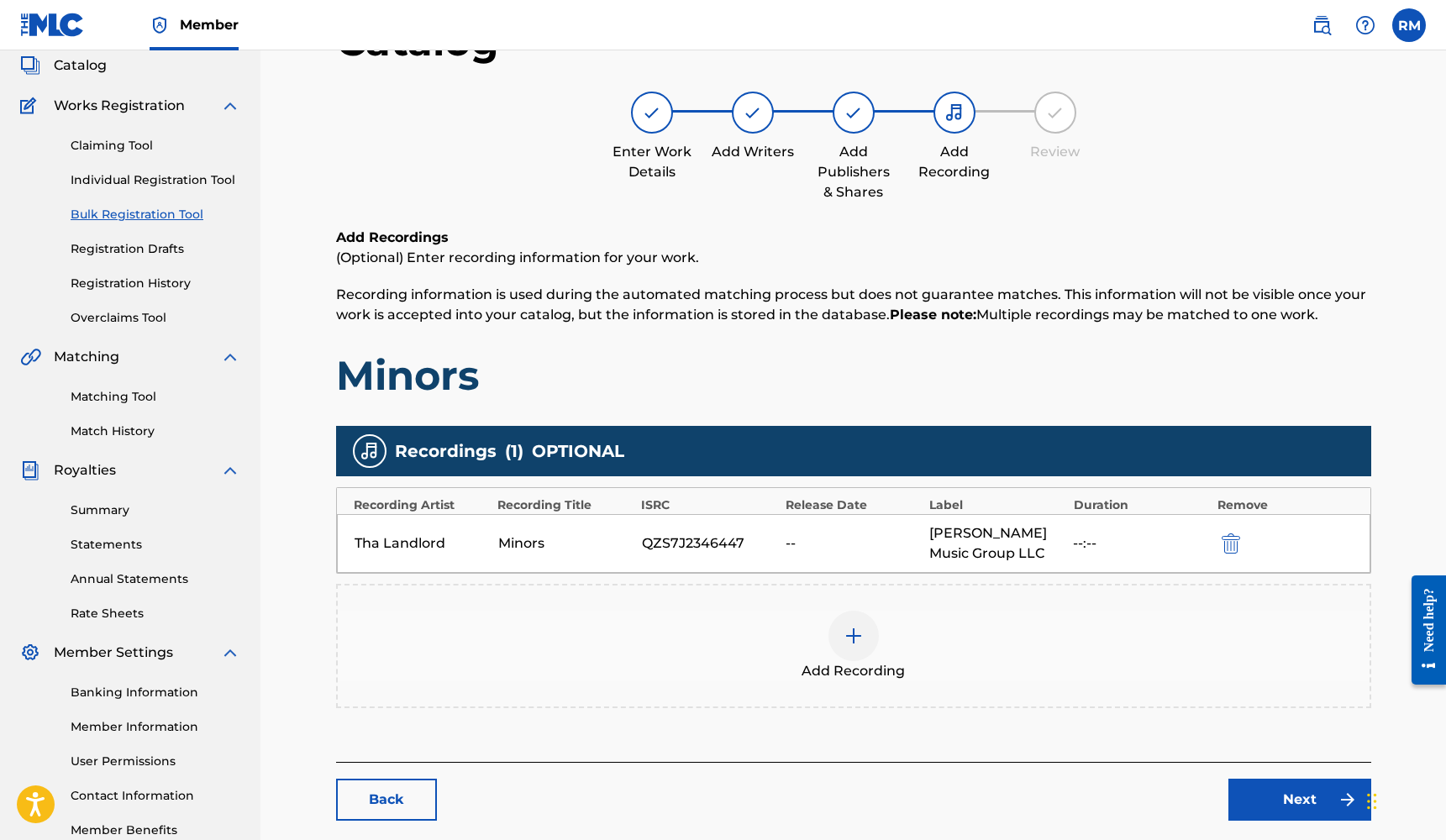
scroll to position [121, 0]
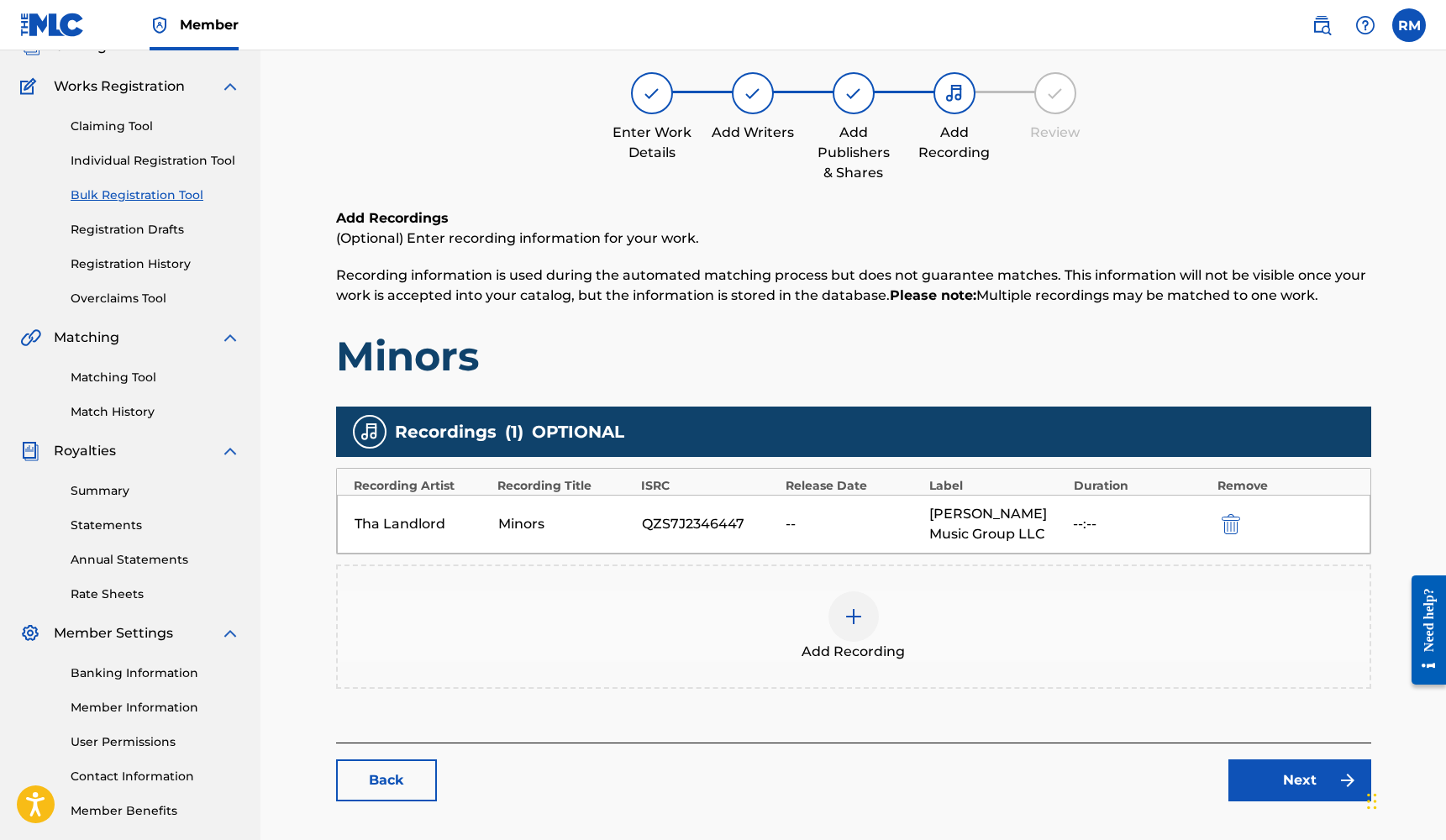
click at [852, 618] on img at bounding box center [854, 617] width 20 height 20
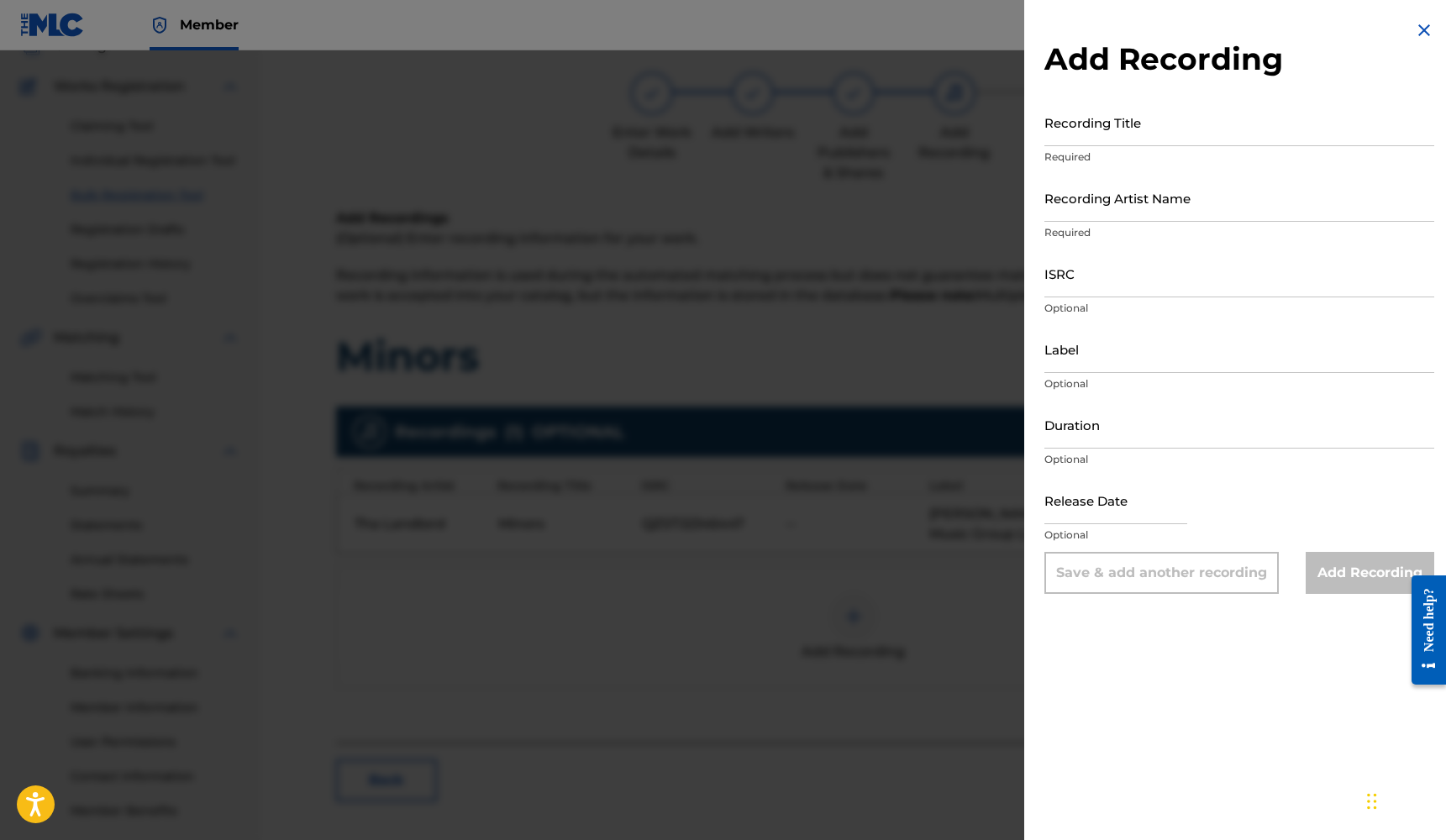
click at [1095, 286] on input "ISRC" at bounding box center [1239, 273] width 390 height 48
paste input "QZS7J2346447"
type input "QZS7J2346447"
click at [1096, 348] on input "Label" at bounding box center [1239, 349] width 390 height 48
type input "[PERSON_NAME] MUSIC GROUP LLC"
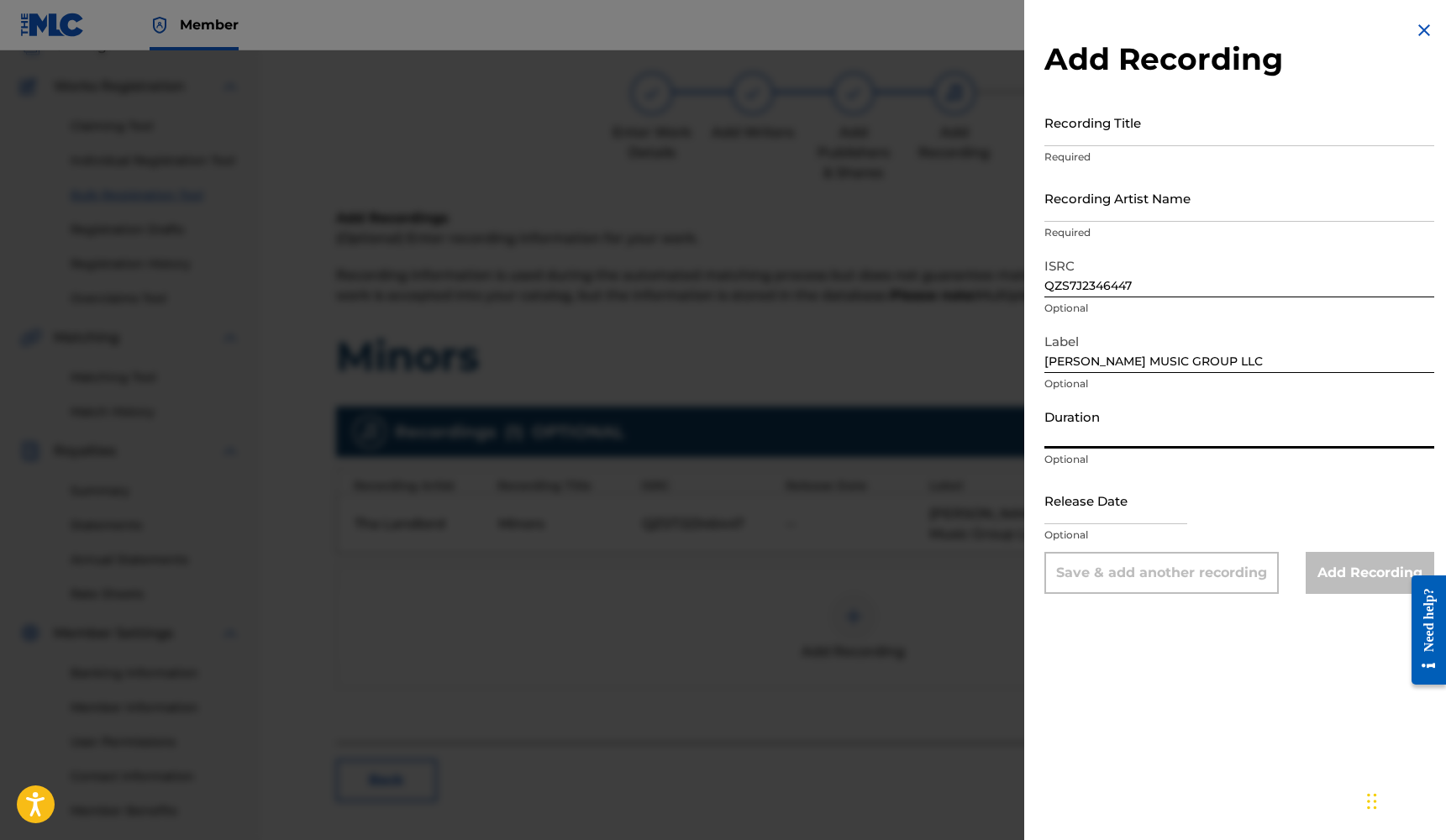
click at [1076, 420] on input "Duration" at bounding box center [1239, 425] width 390 height 48
click at [1096, 524] on div at bounding box center [1115, 501] width 142 height 51
click at [1111, 506] on input "text" at bounding box center [1115, 500] width 142 height 48
select select "7"
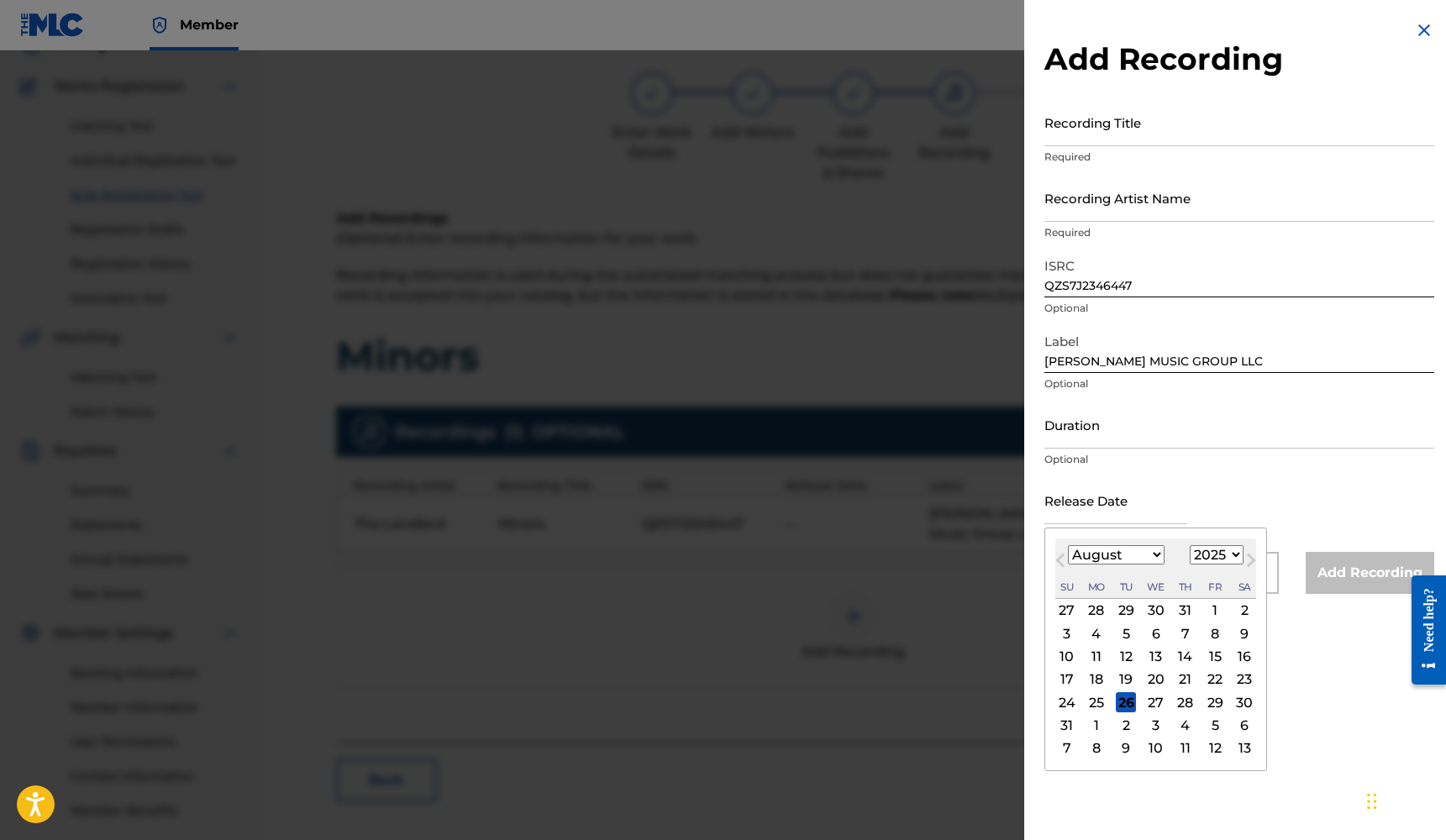
select select "2023"
select select "2"
click at [1205, 683] on div "24" at bounding box center [1215, 680] width 20 height 20
type input "[DATE]"
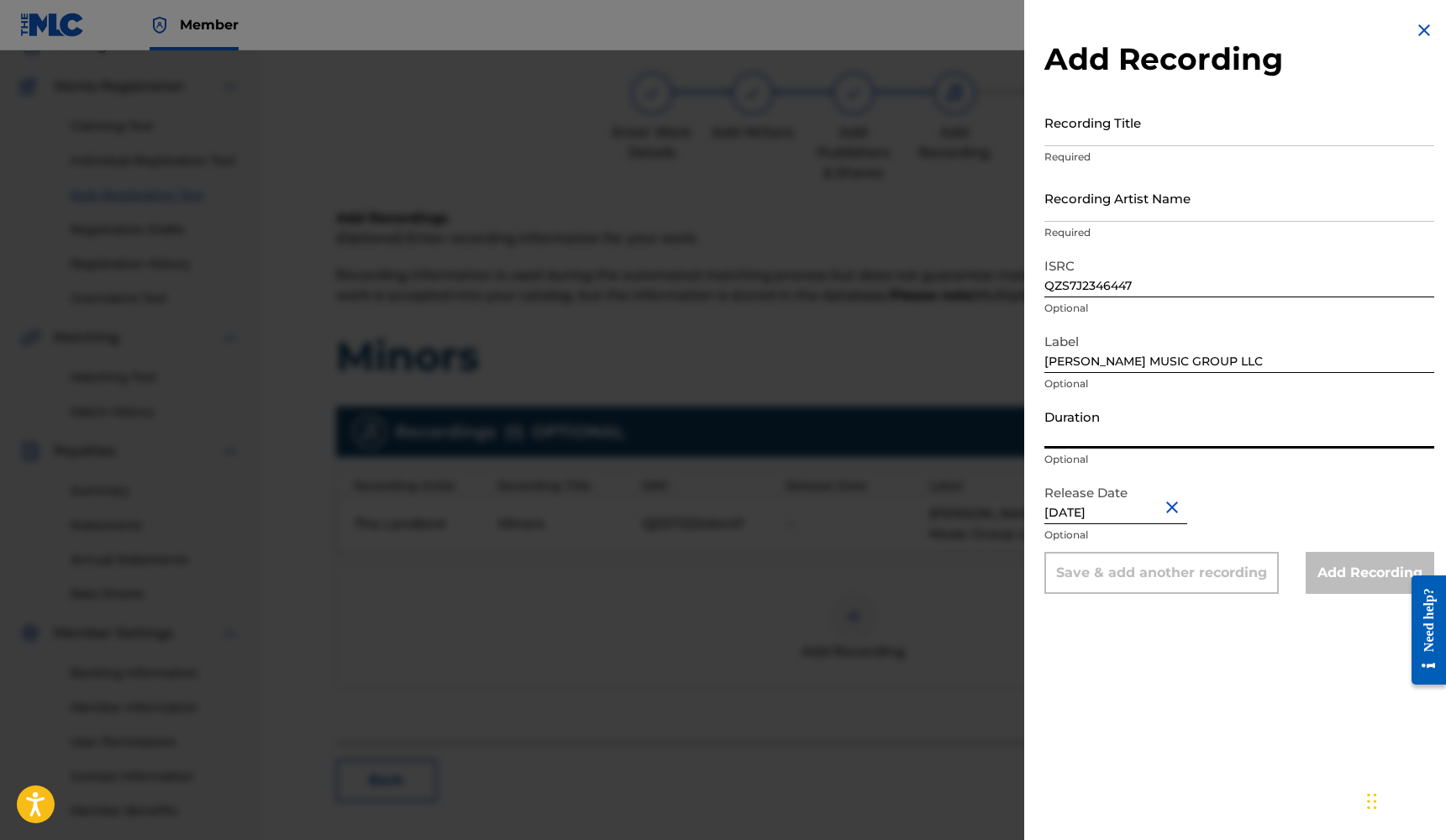
click at [1140, 444] on input "Duration" at bounding box center [1239, 425] width 390 height 48
type input "02:42"
click at [1114, 212] on input "Recording Artist Name" at bounding box center [1239, 197] width 390 height 48
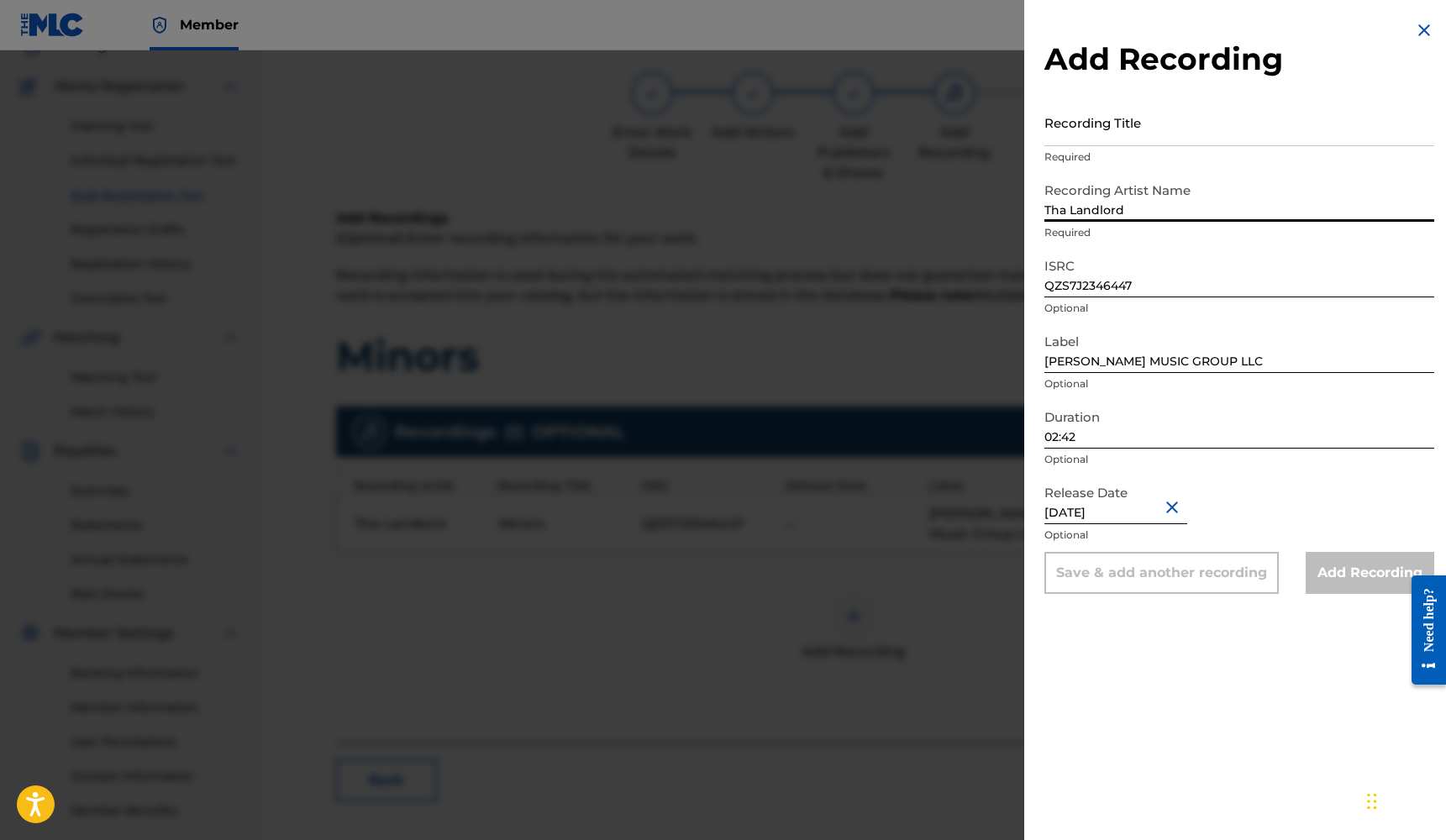
type input "Tha Landlord"
click at [1103, 134] on input "Recording Title" at bounding box center [1239, 122] width 390 height 48
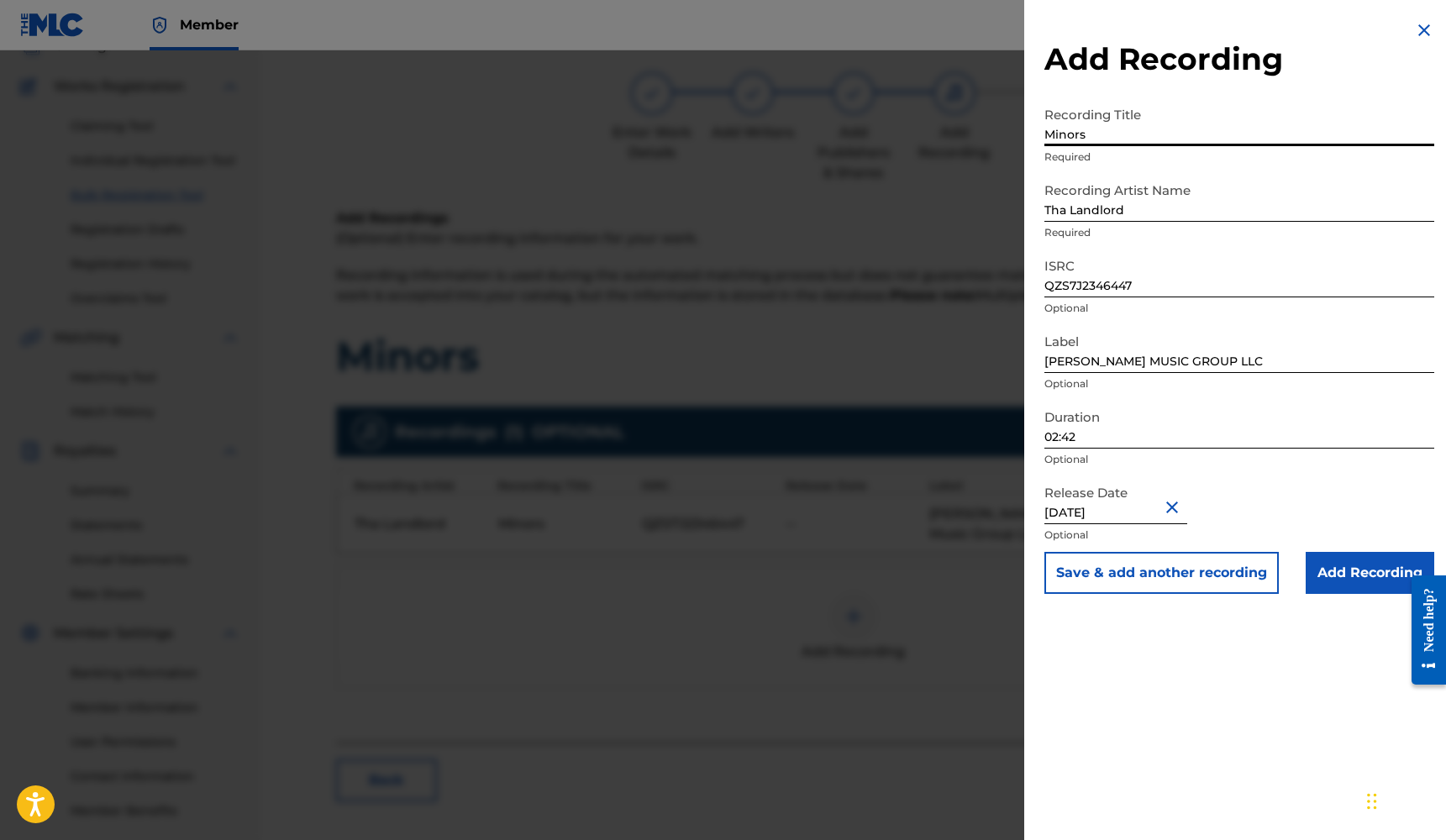
type input "Minors"
click at [1338, 566] on input "Add Recording" at bounding box center [1369, 573] width 129 height 42
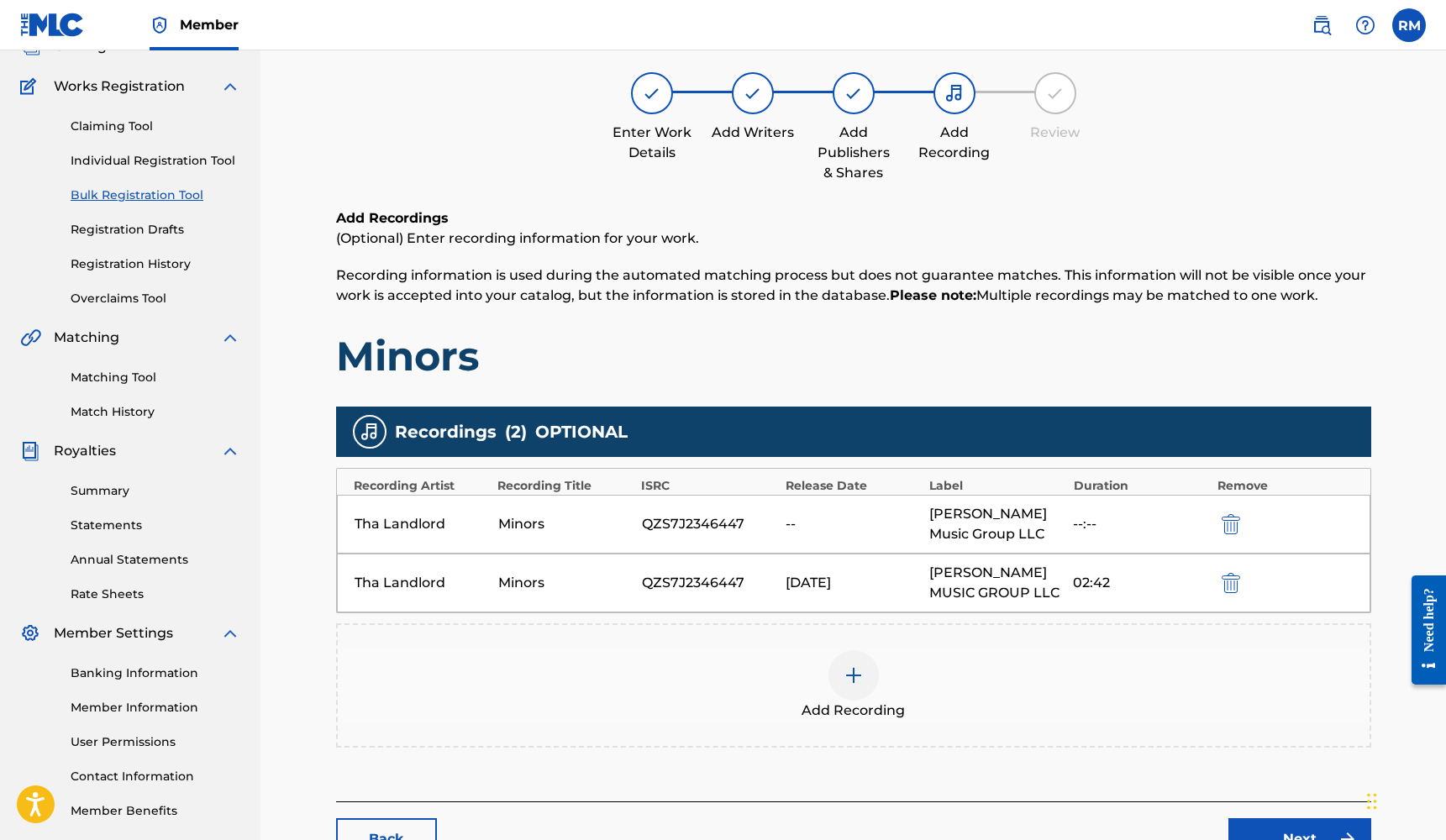
click at [1228, 527] on img "submit" at bounding box center [1231, 524] width 19 height 20
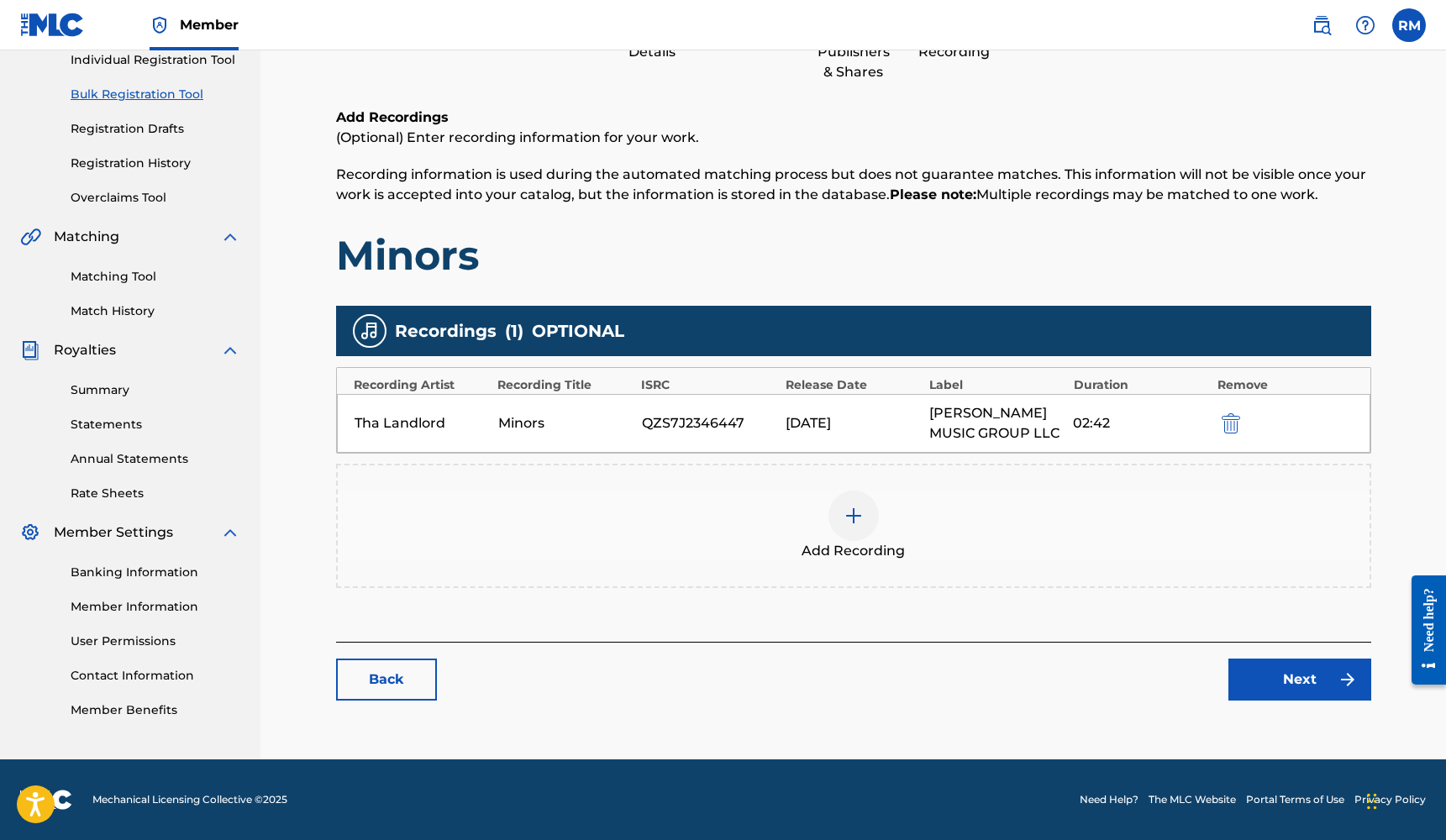
scroll to position [222, 0]
click at [1266, 689] on link "Next" at bounding box center [1299, 680] width 142 height 42
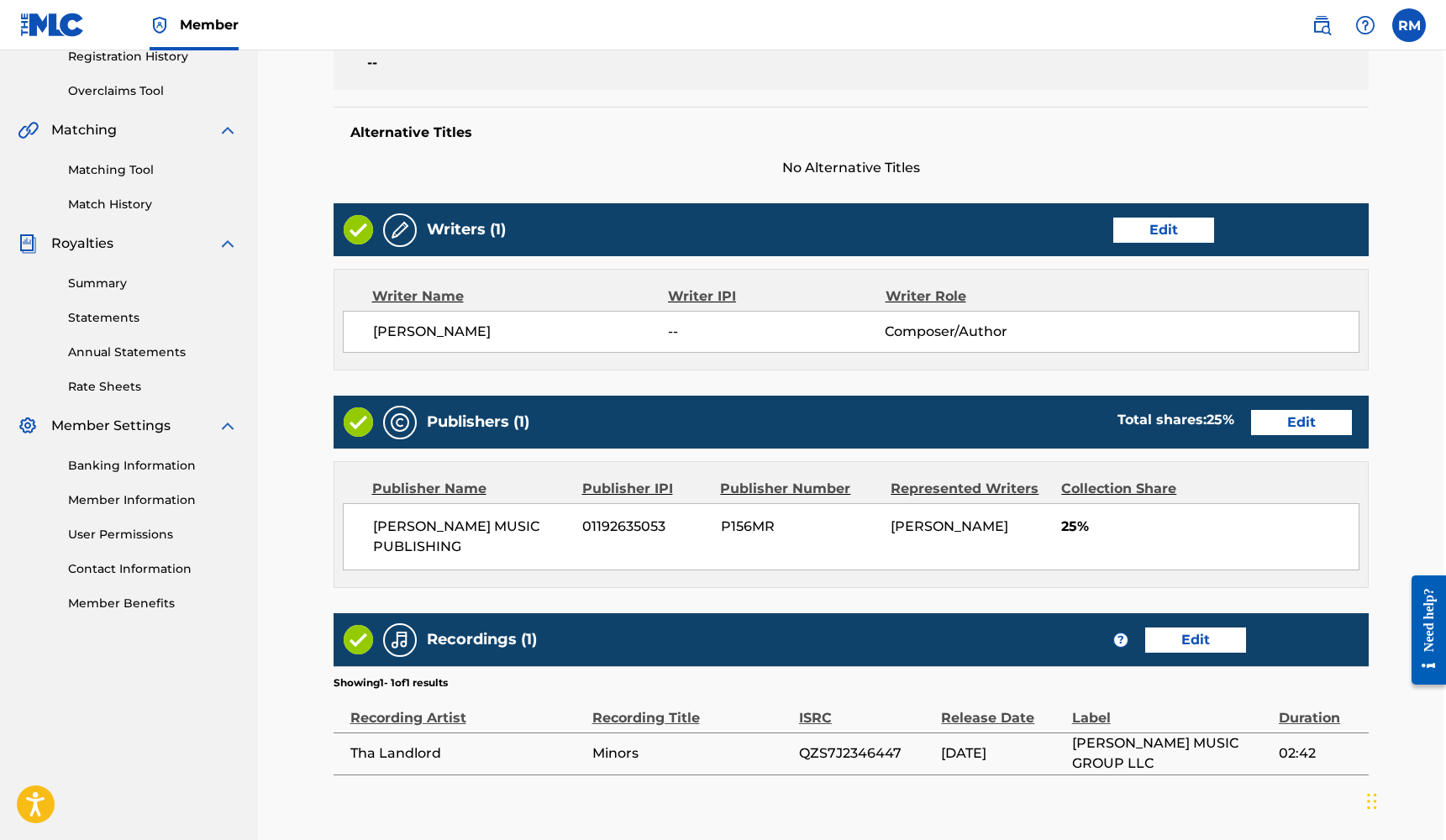
scroll to position [281, 3]
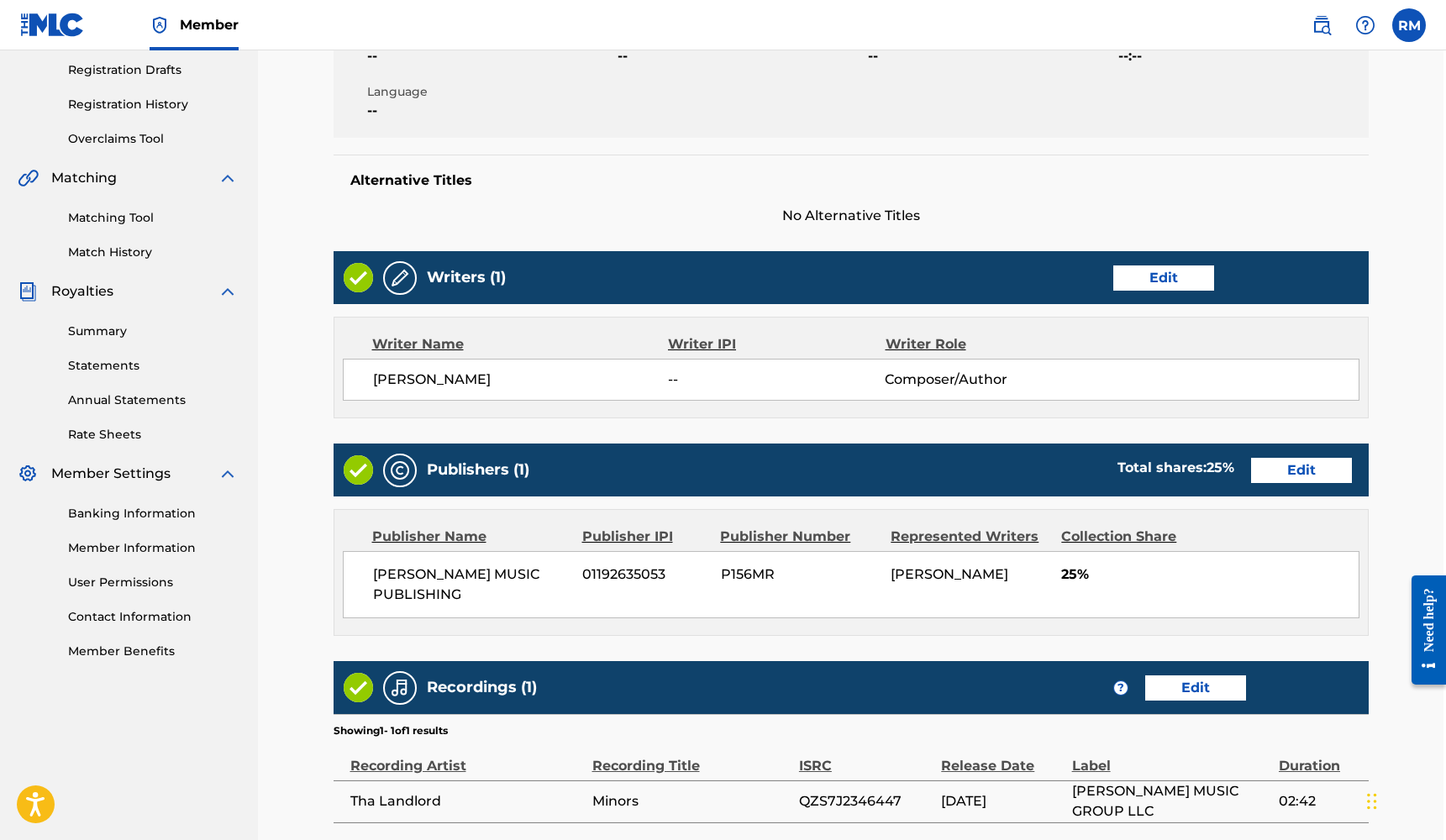
click at [1157, 284] on link "Edit" at bounding box center [1164, 278] width 101 height 25
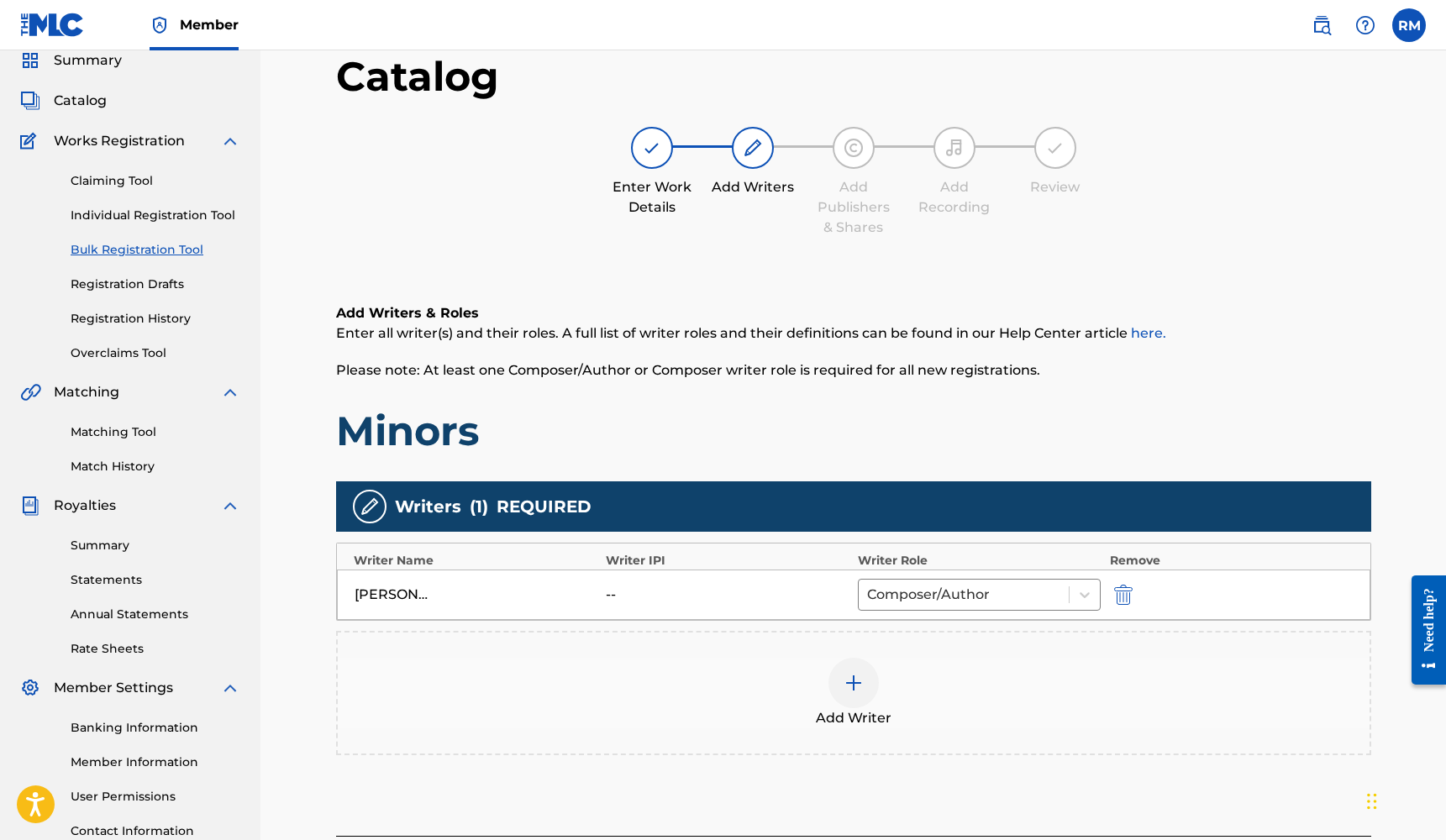
scroll to position [78, 0]
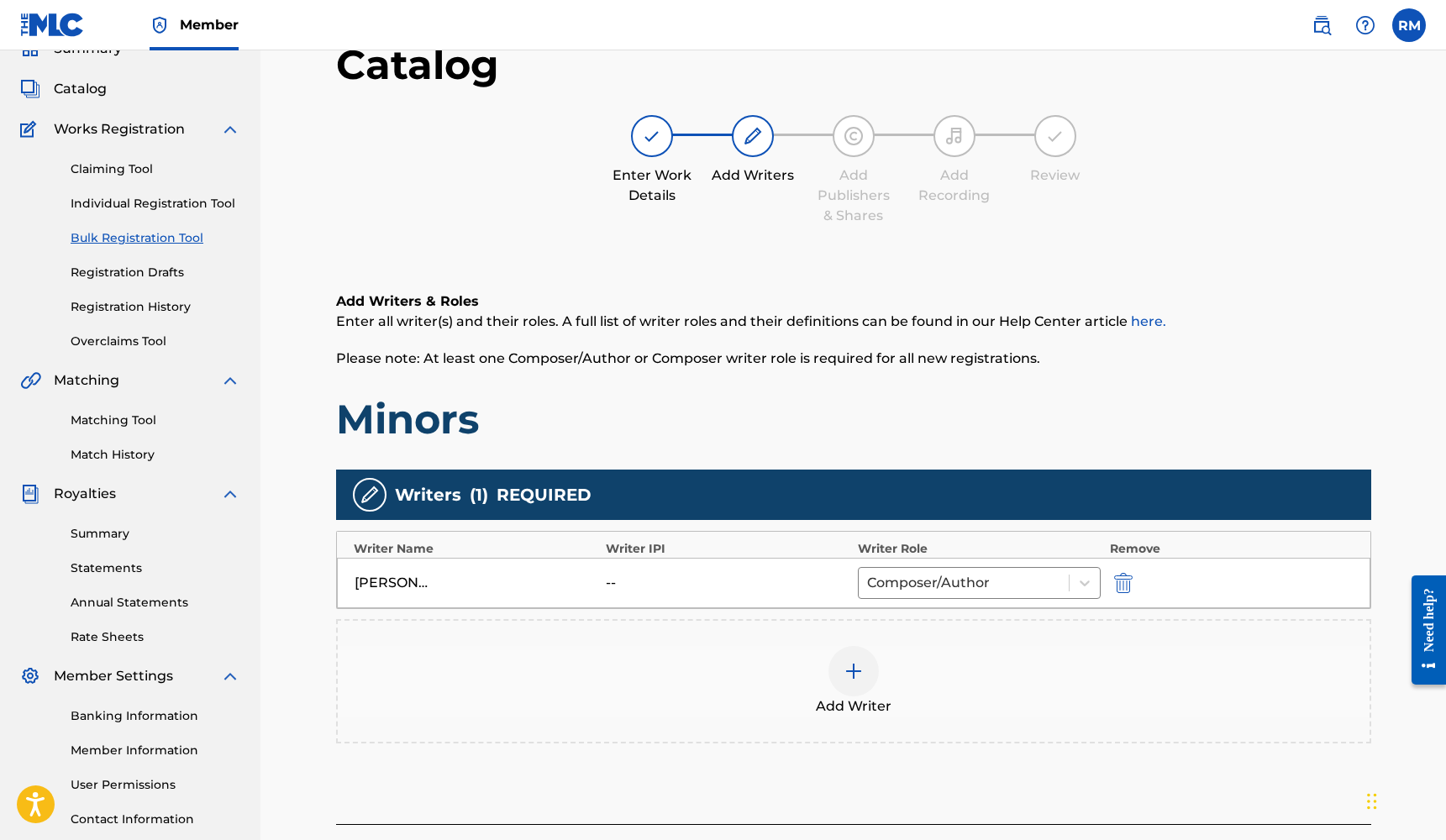
click at [856, 671] on img at bounding box center [854, 671] width 20 height 20
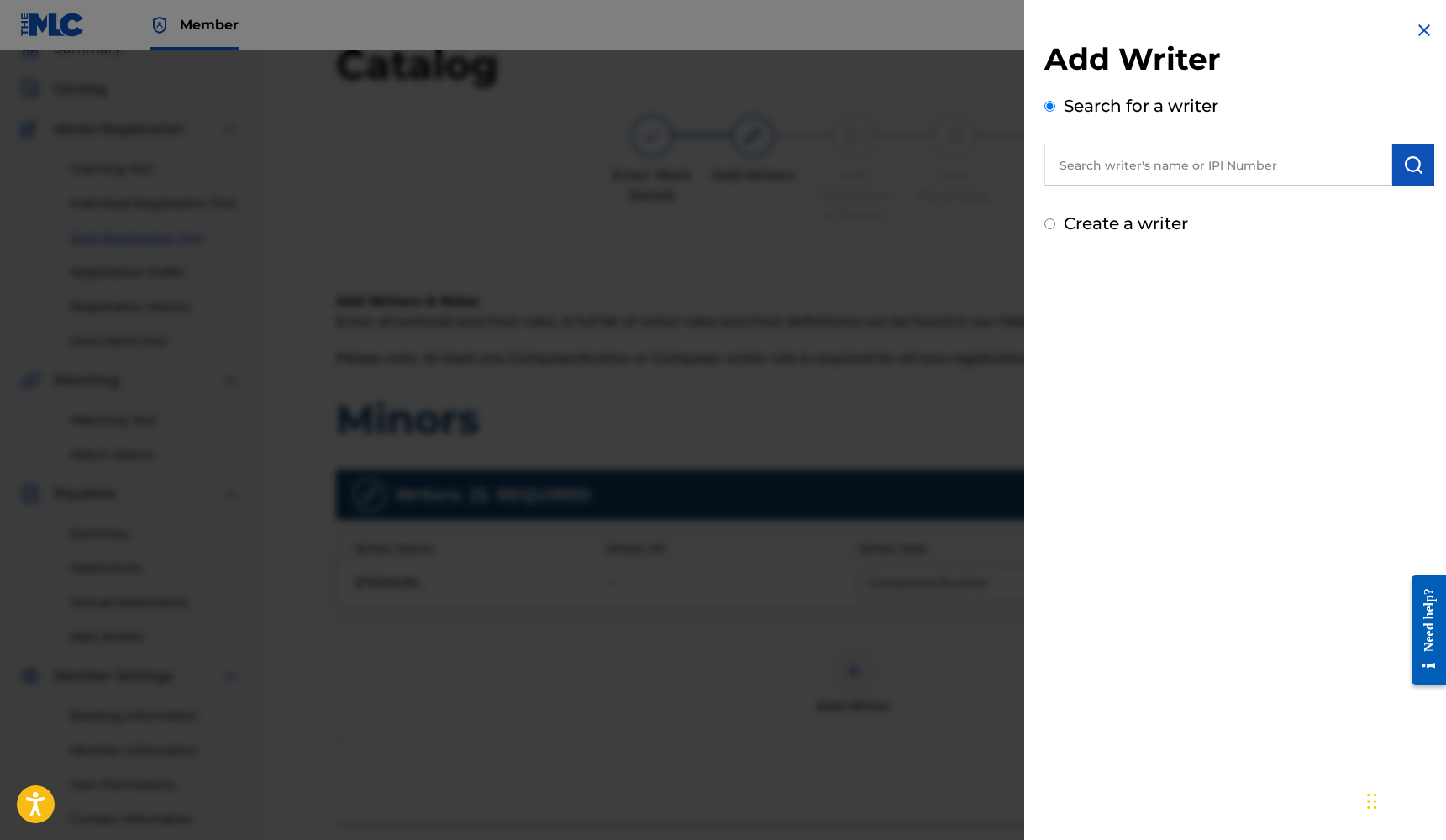
click at [845, 446] on div at bounding box center [723, 470] width 1446 height 840
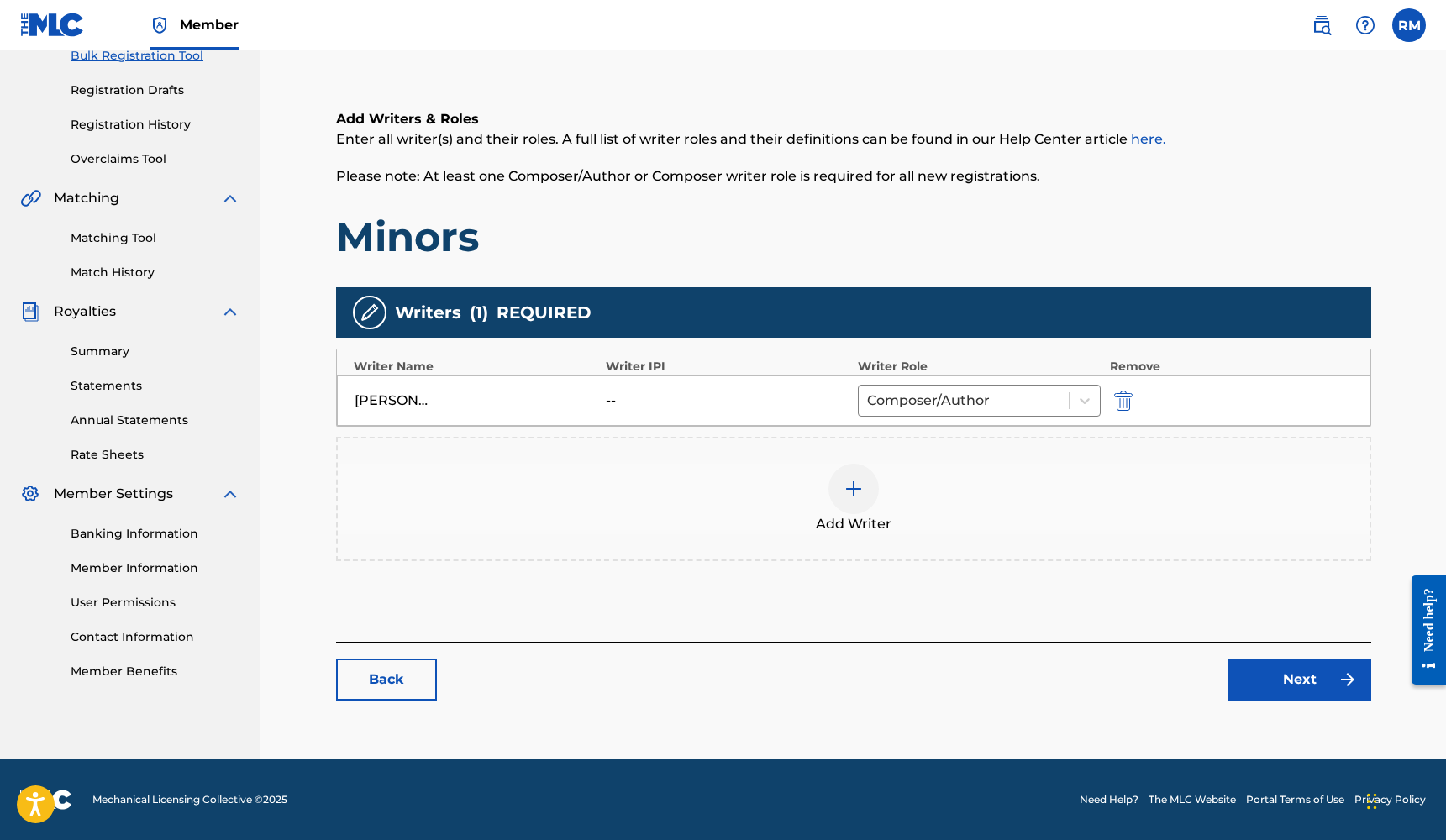
scroll to position [260, 0]
click at [1291, 674] on link "Next" at bounding box center [1299, 680] width 142 height 42
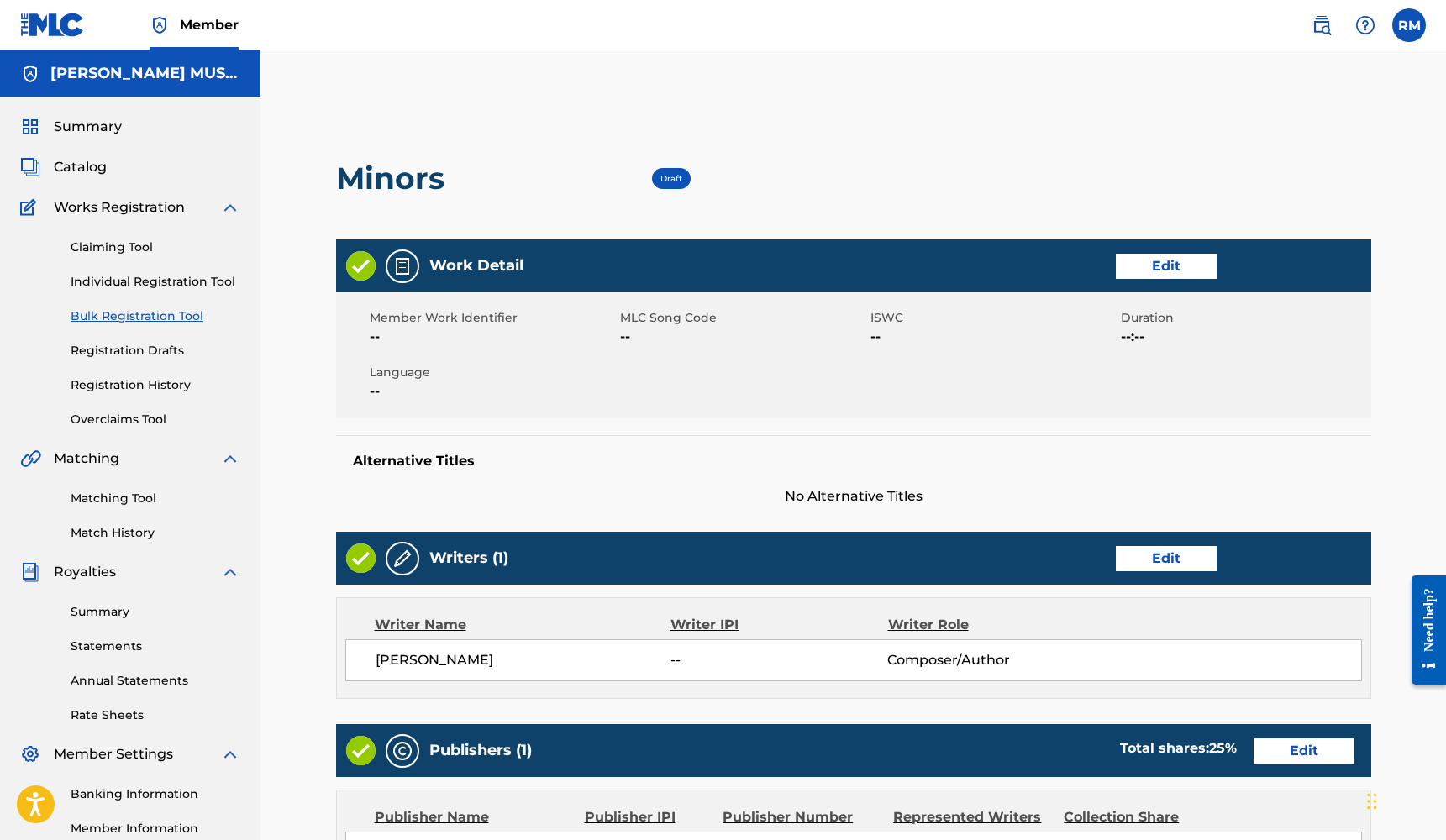
click at [1152, 272] on link "Edit" at bounding box center [1166, 266] width 101 height 25
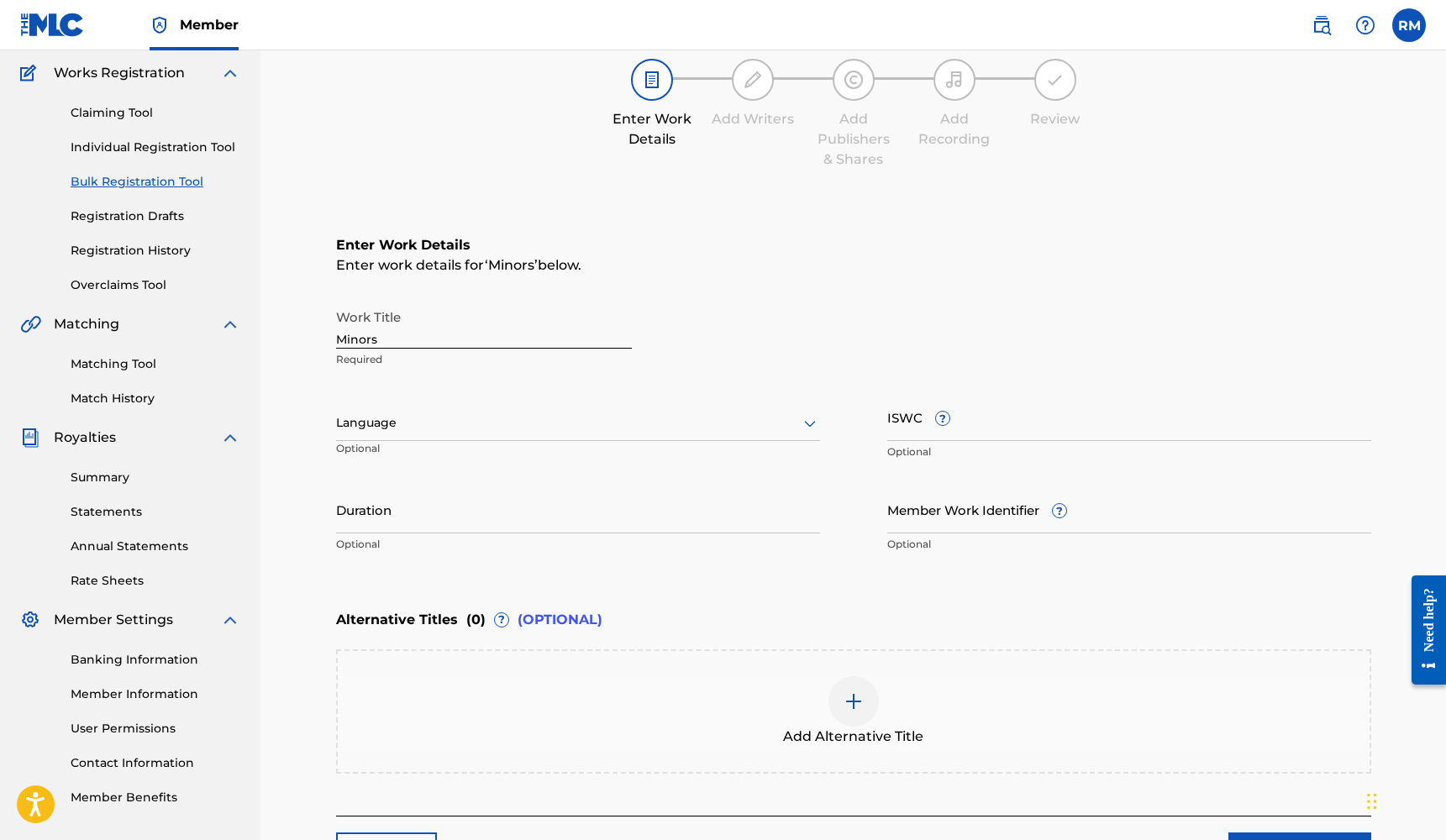
scroll to position [143, 0]
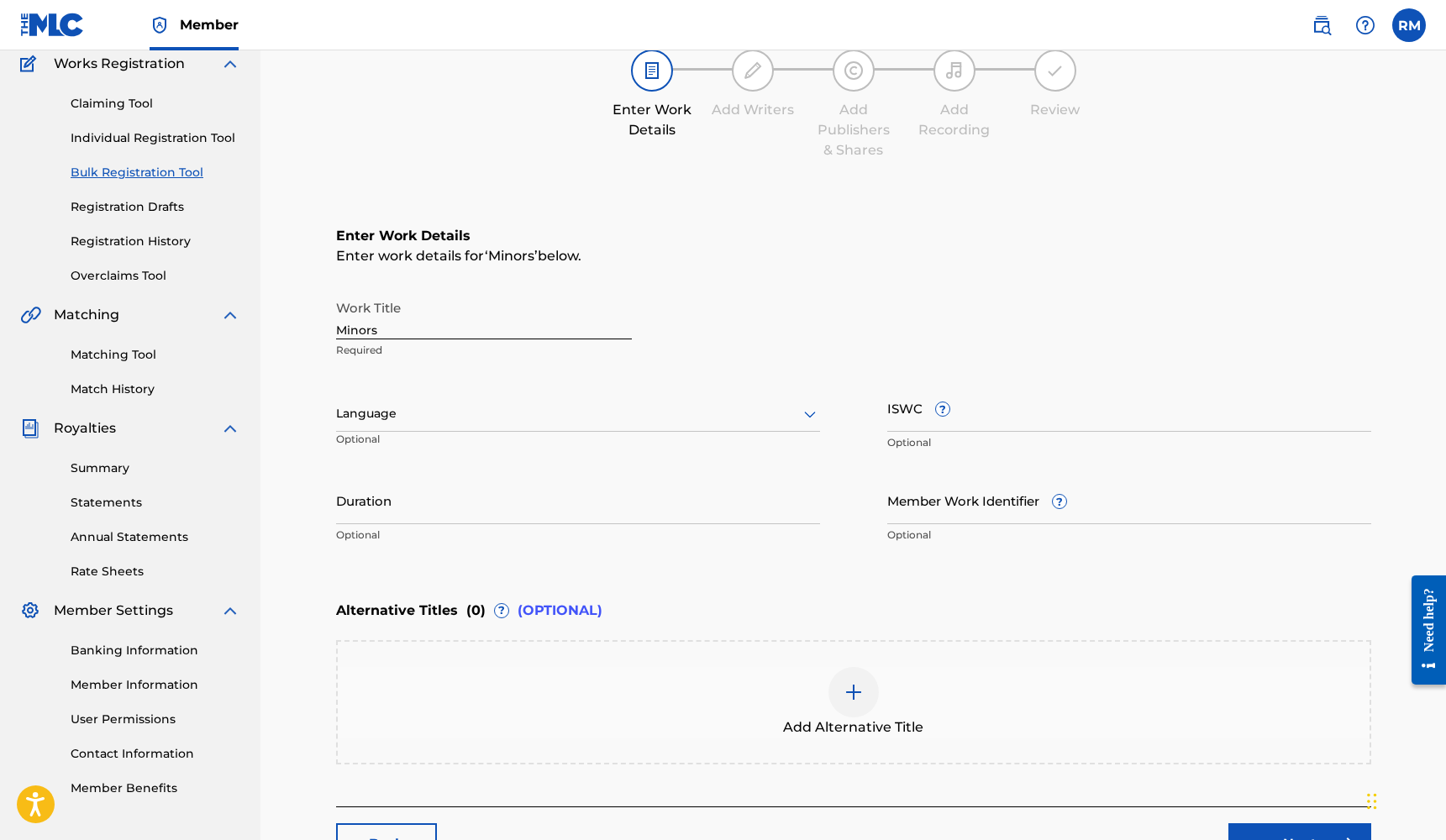
click at [431, 516] on input "Duration" at bounding box center [578, 500] width 484 height 48
type input "02:42"
click at [408, 417] on div at bounding box center [578, 414] width 484 height 21
click at [406, 449] on div "English" at bounding box center [578, 450] width 482 height 38
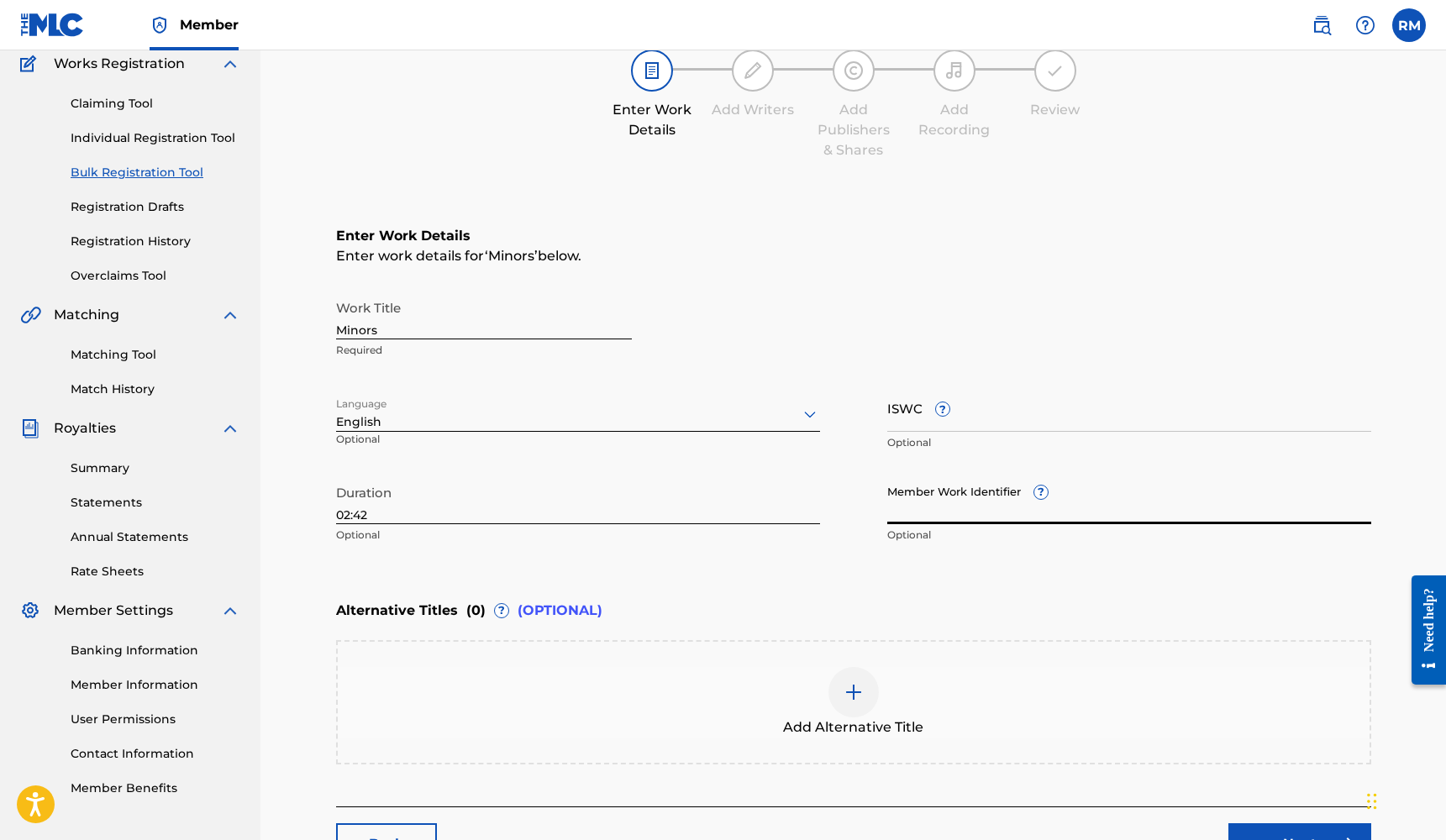
click at [958, 490] on input "Member Work Identifier ?" at bounding box center [1129, 500] width 484 height 48
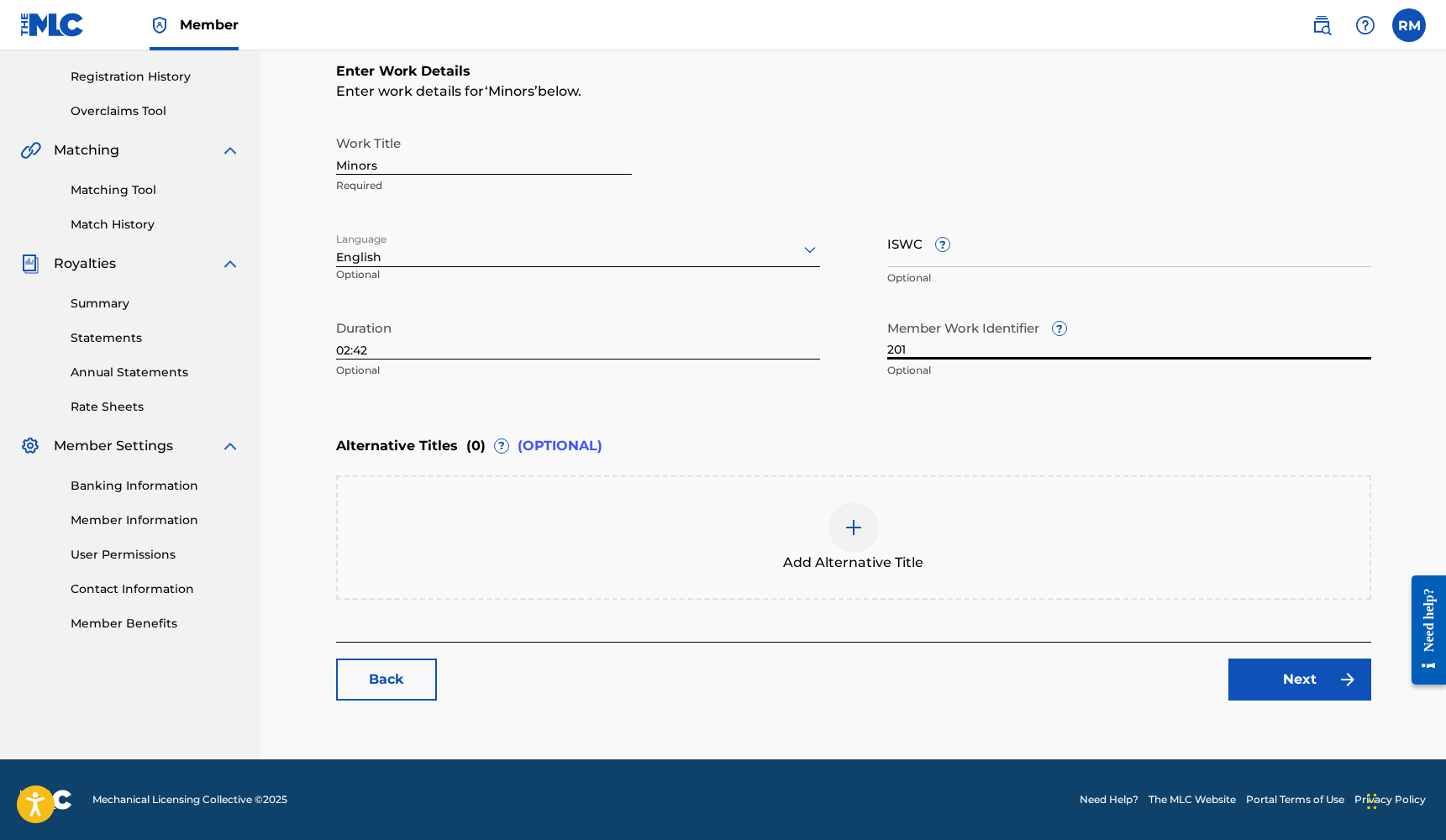
scroll to position [308, 0]
type input "201"
click at [1275, 661] on link "Next" at bounding box center [1299, 680] width 142 height 42
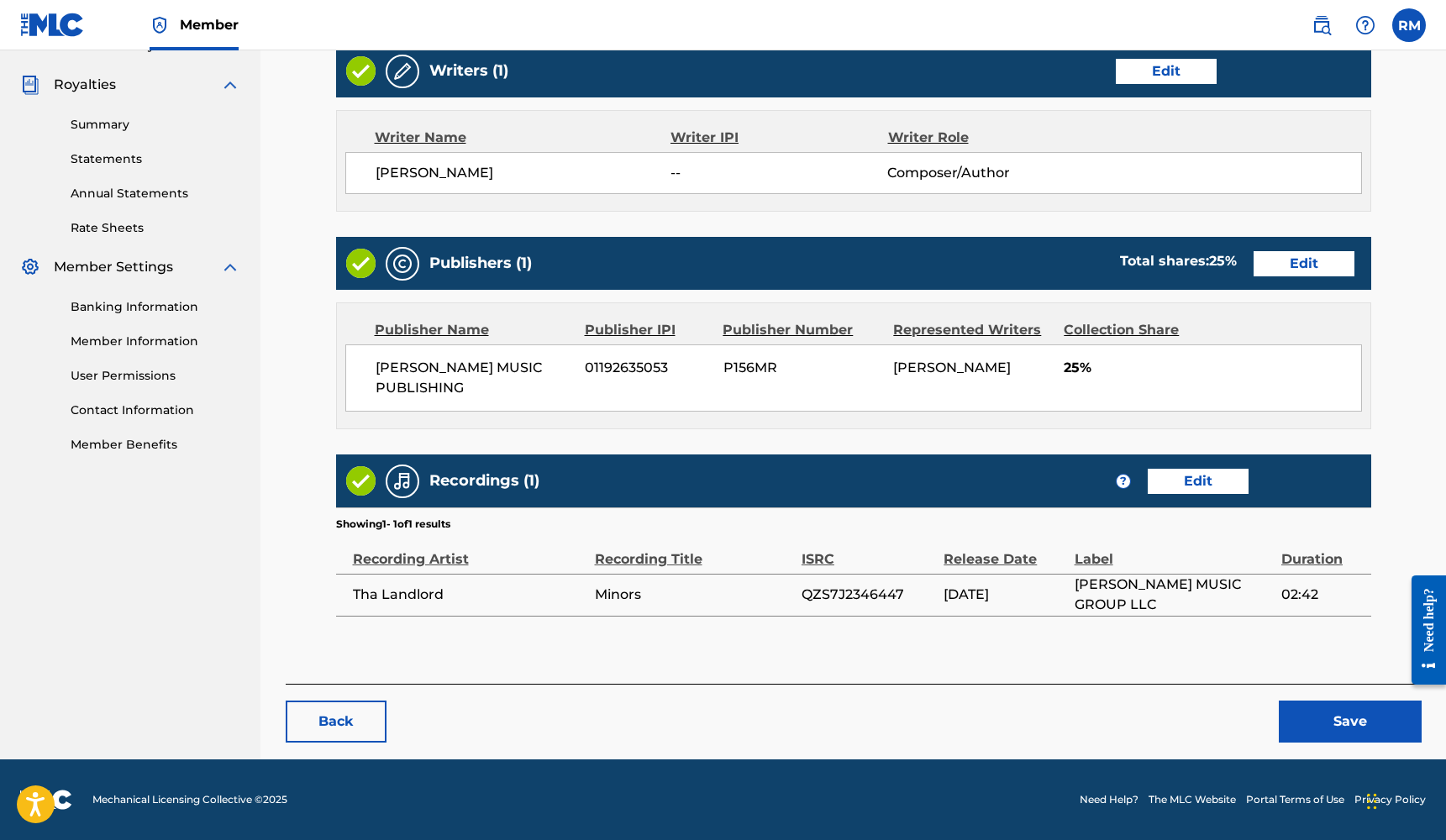
scroll to position [486, 0]
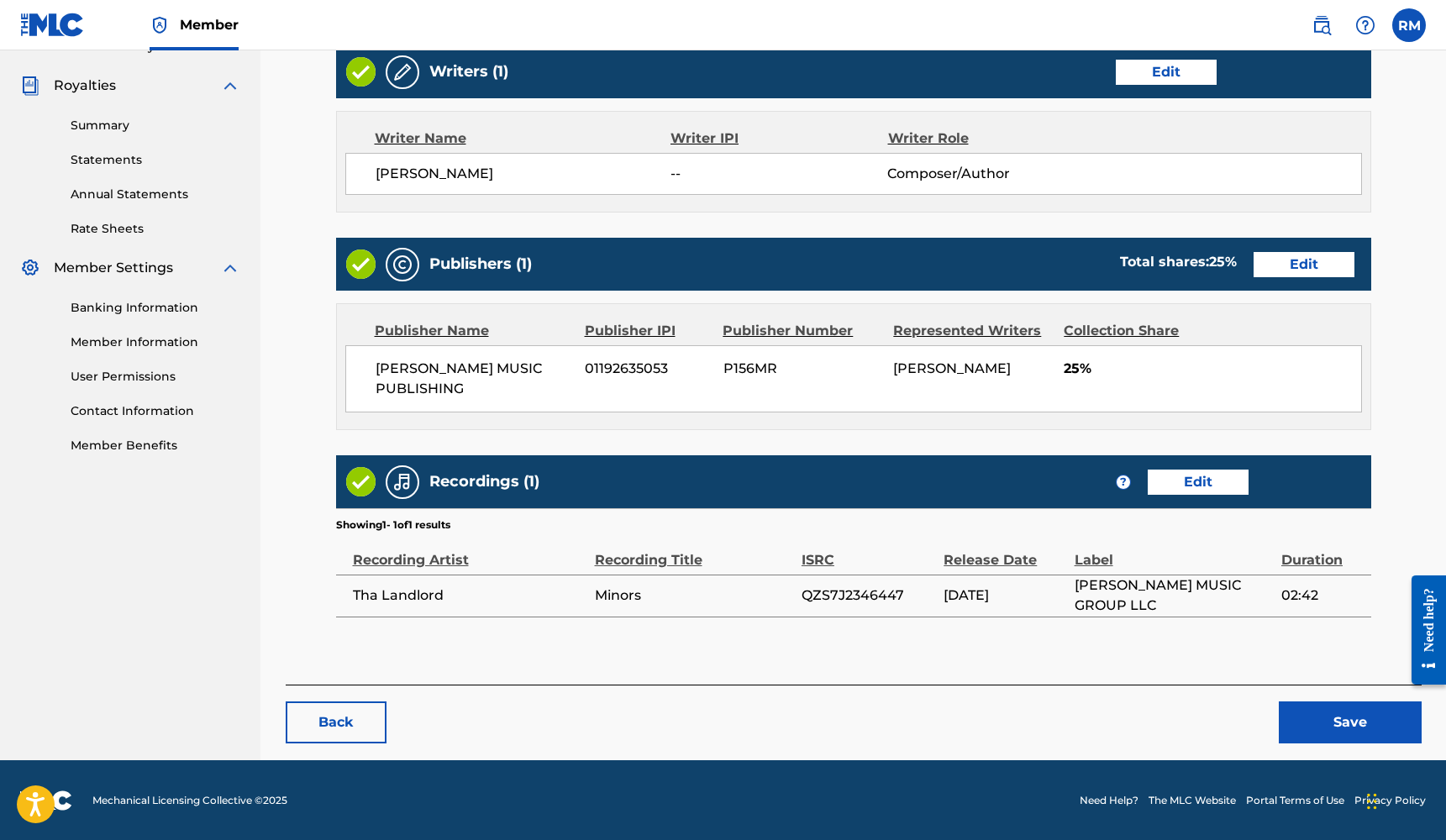
click at [1309, 723] on button "Save" at bounding box center [1349, 722] width 142 height 42
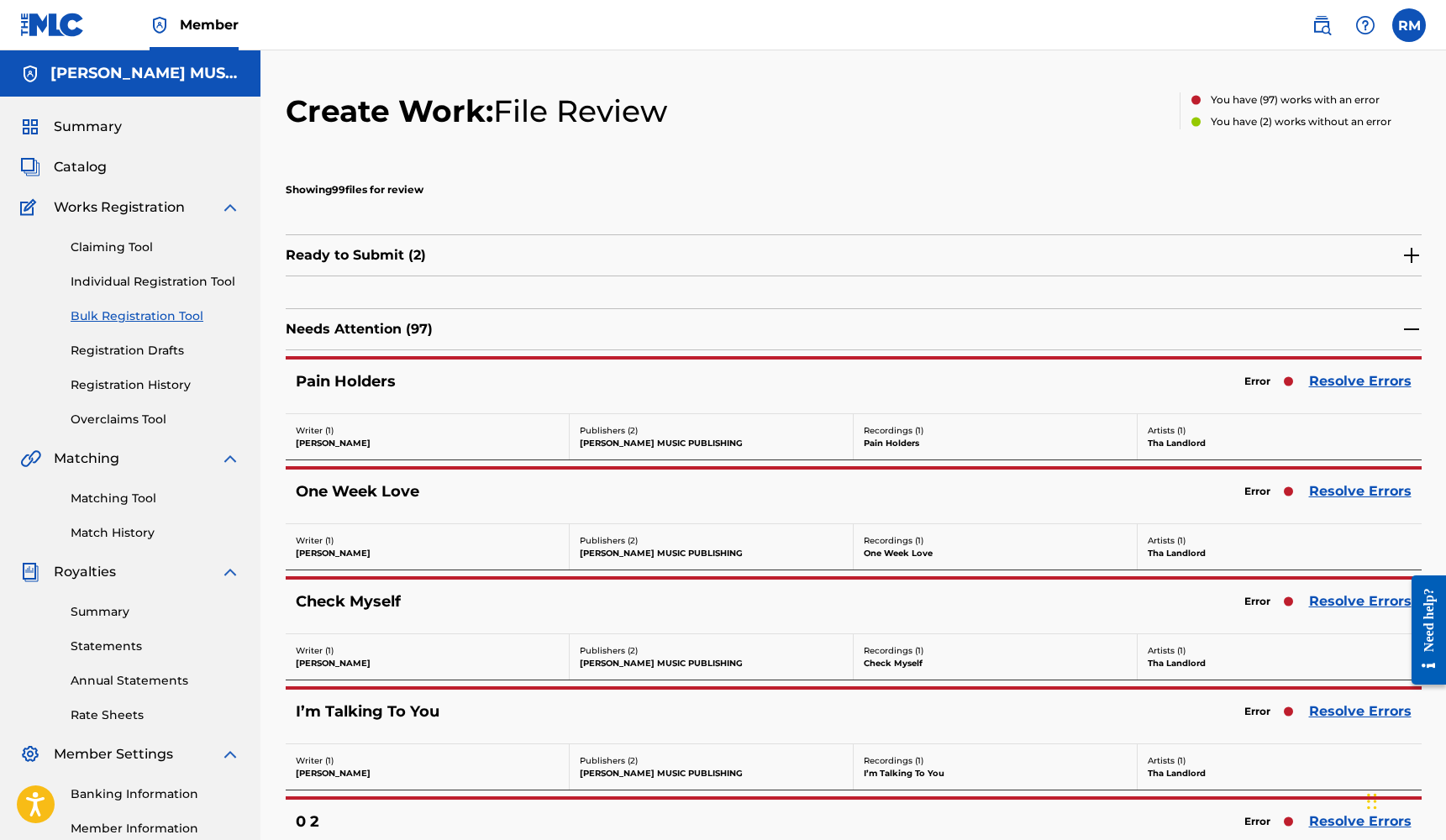
click at [1344, 377] on link "Resolve Errors" at bounding box center [1360, 382] width 103 height 20
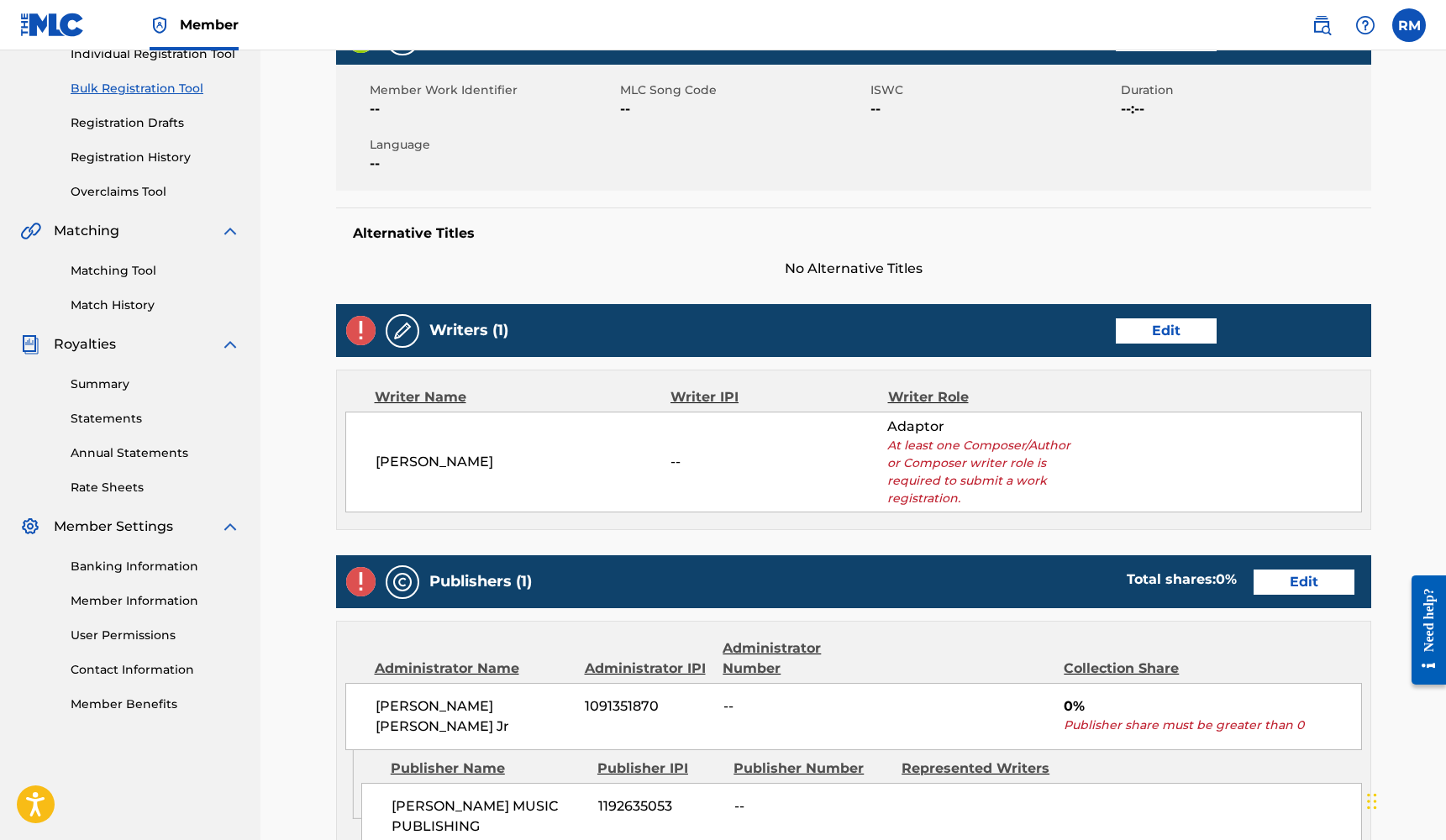
scroll to position [217, 0]
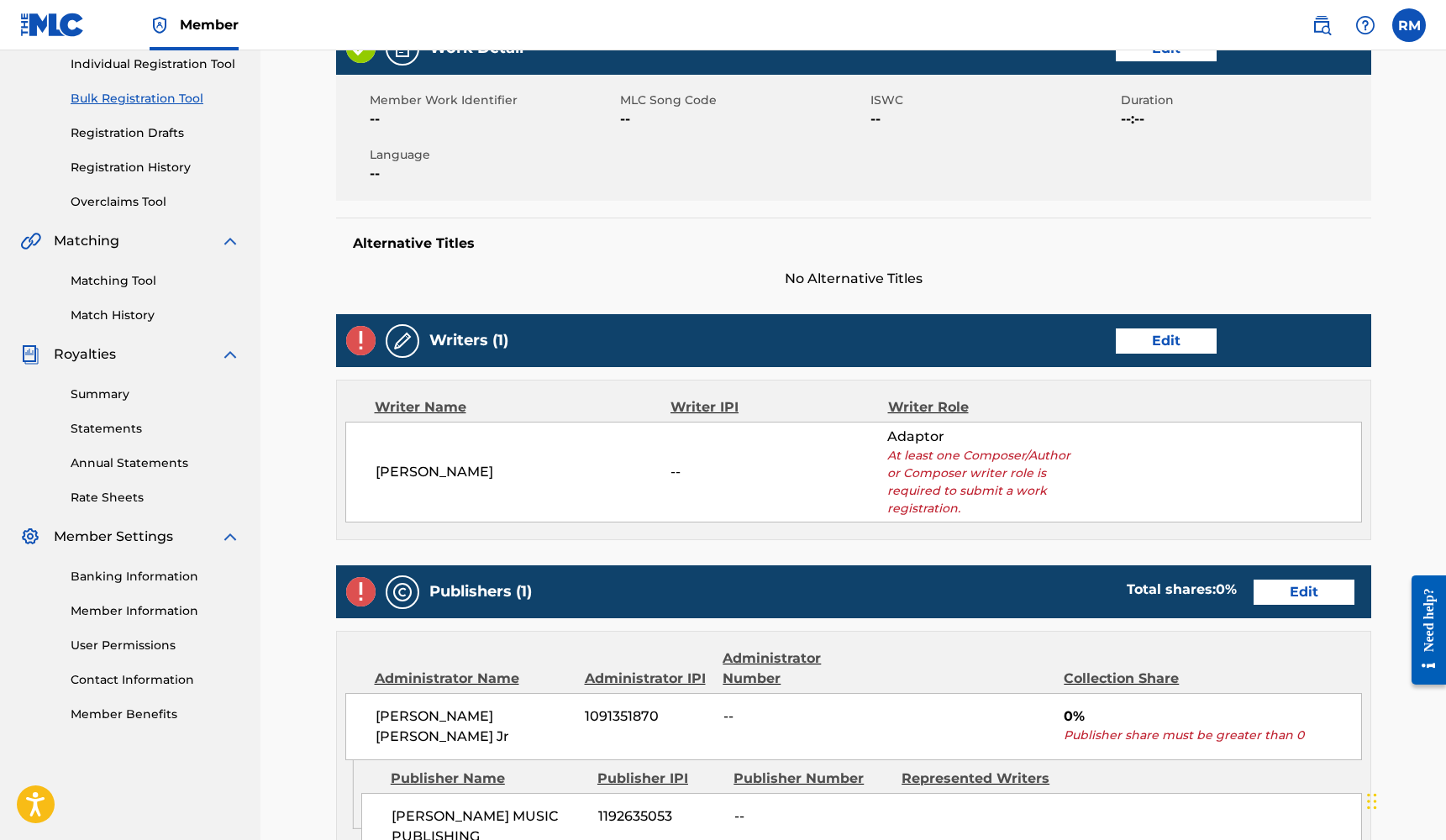
click at [1164, 343] on link "Edit" at bounding box center [1166, 341] width 101 height 25
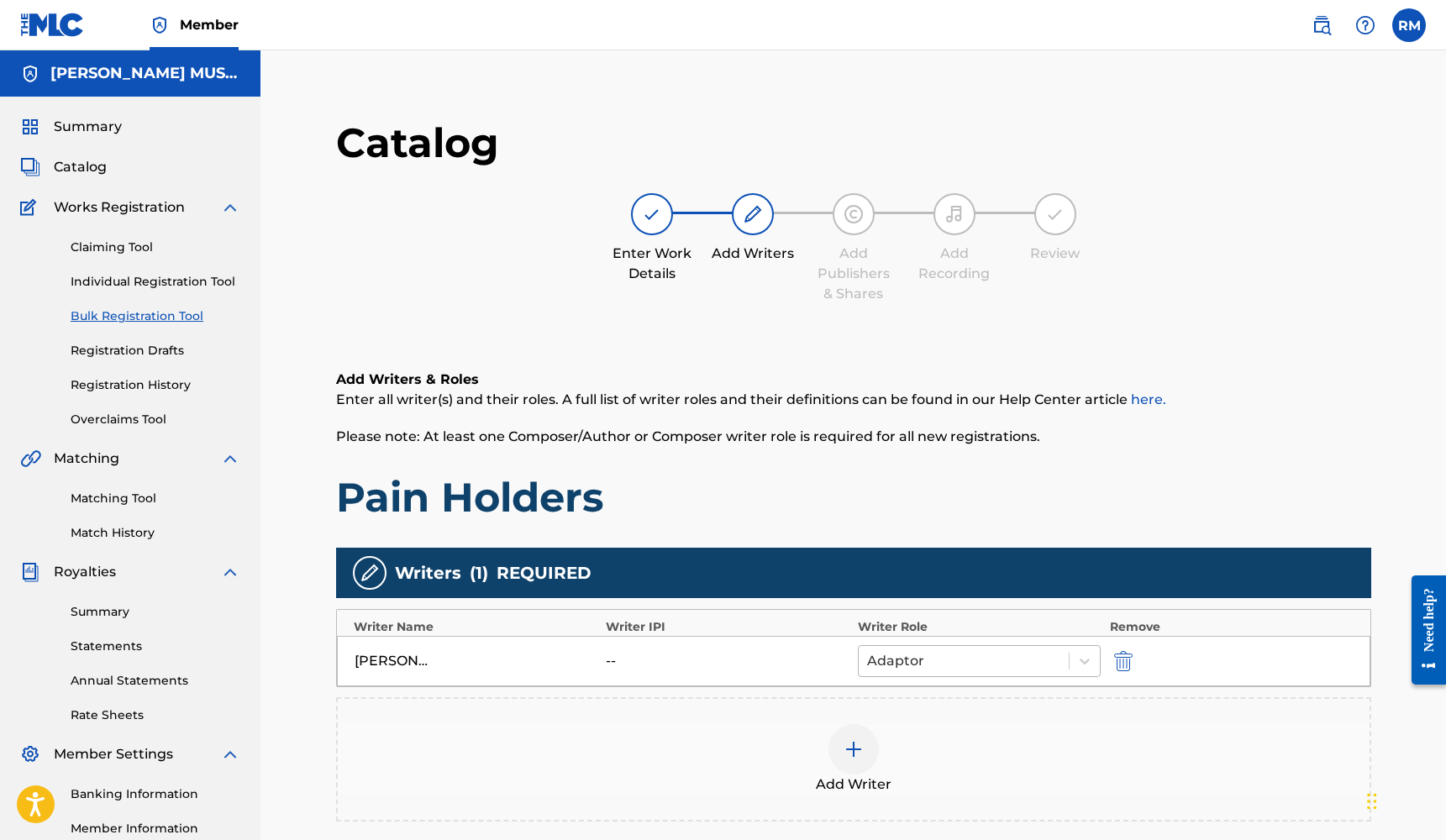
click at [1037, 660] on div at bounding box center [964, 661] width 194 height 24
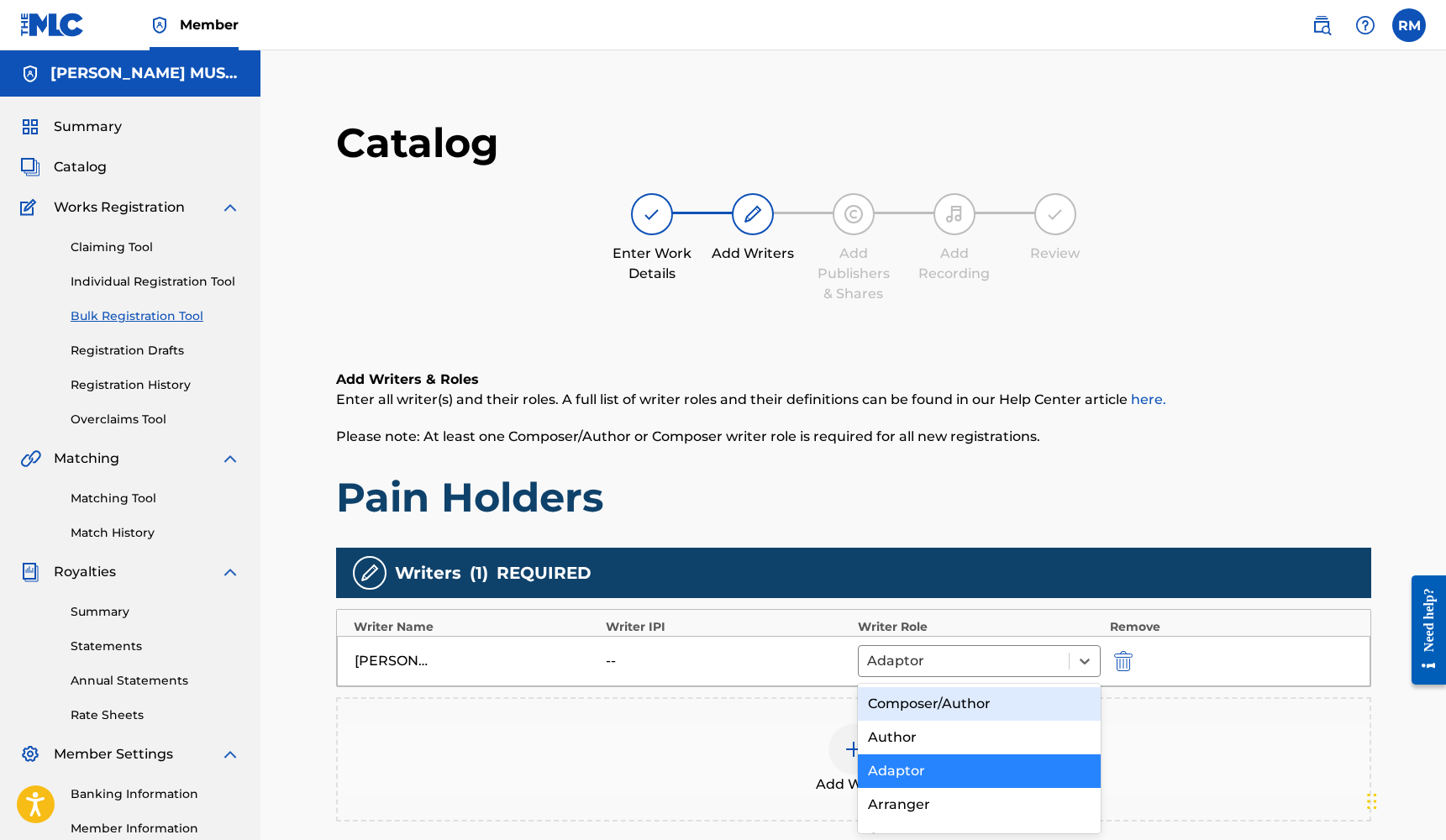
click at [995, 700] on div "Composer/Author" at bounding box center [979, 704] width 244 height 34
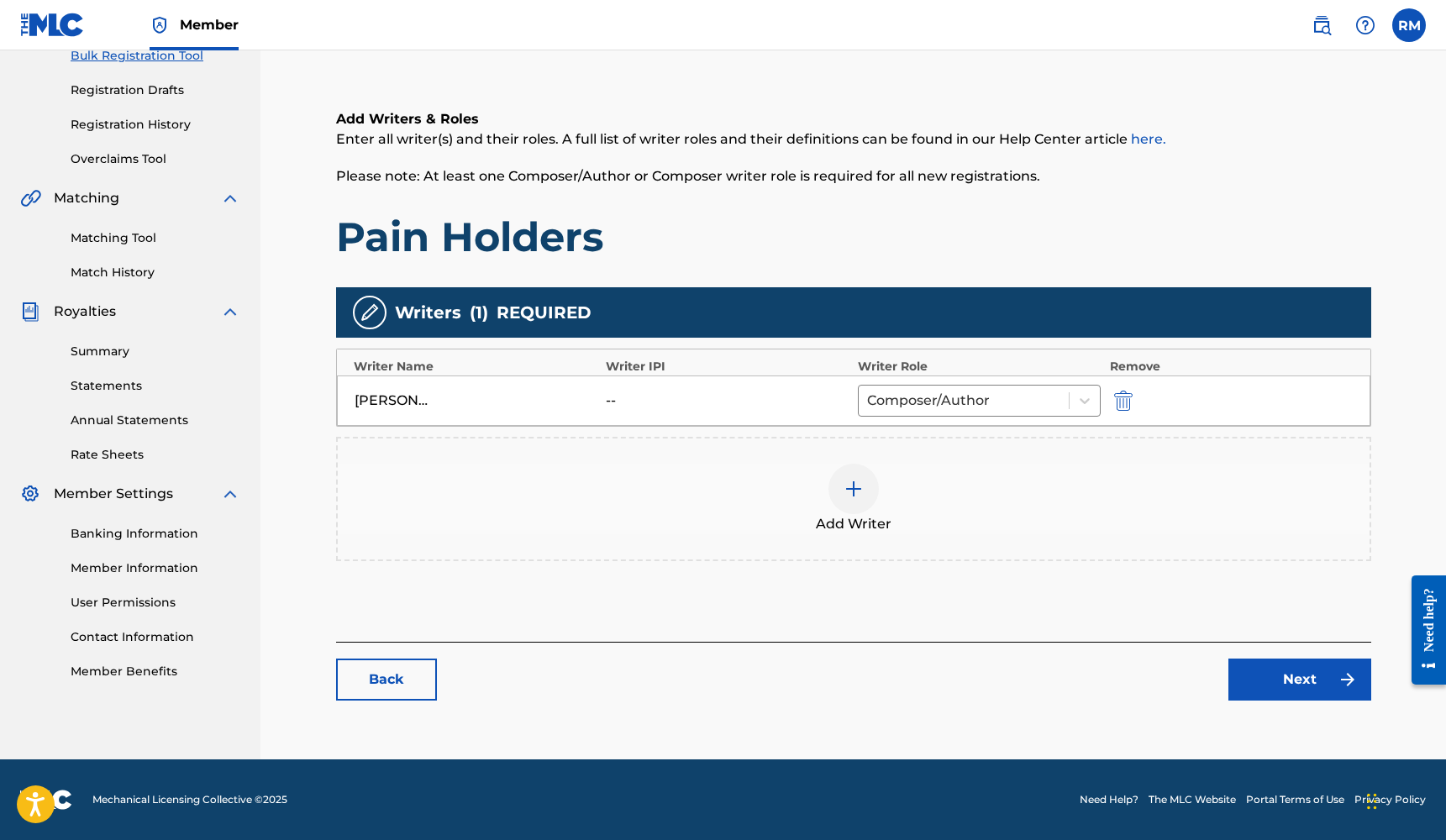
scroll to position [260, 0]
click at [1258, 680] on link "Next" at bounding box center [1299, 680] width 142 height 42
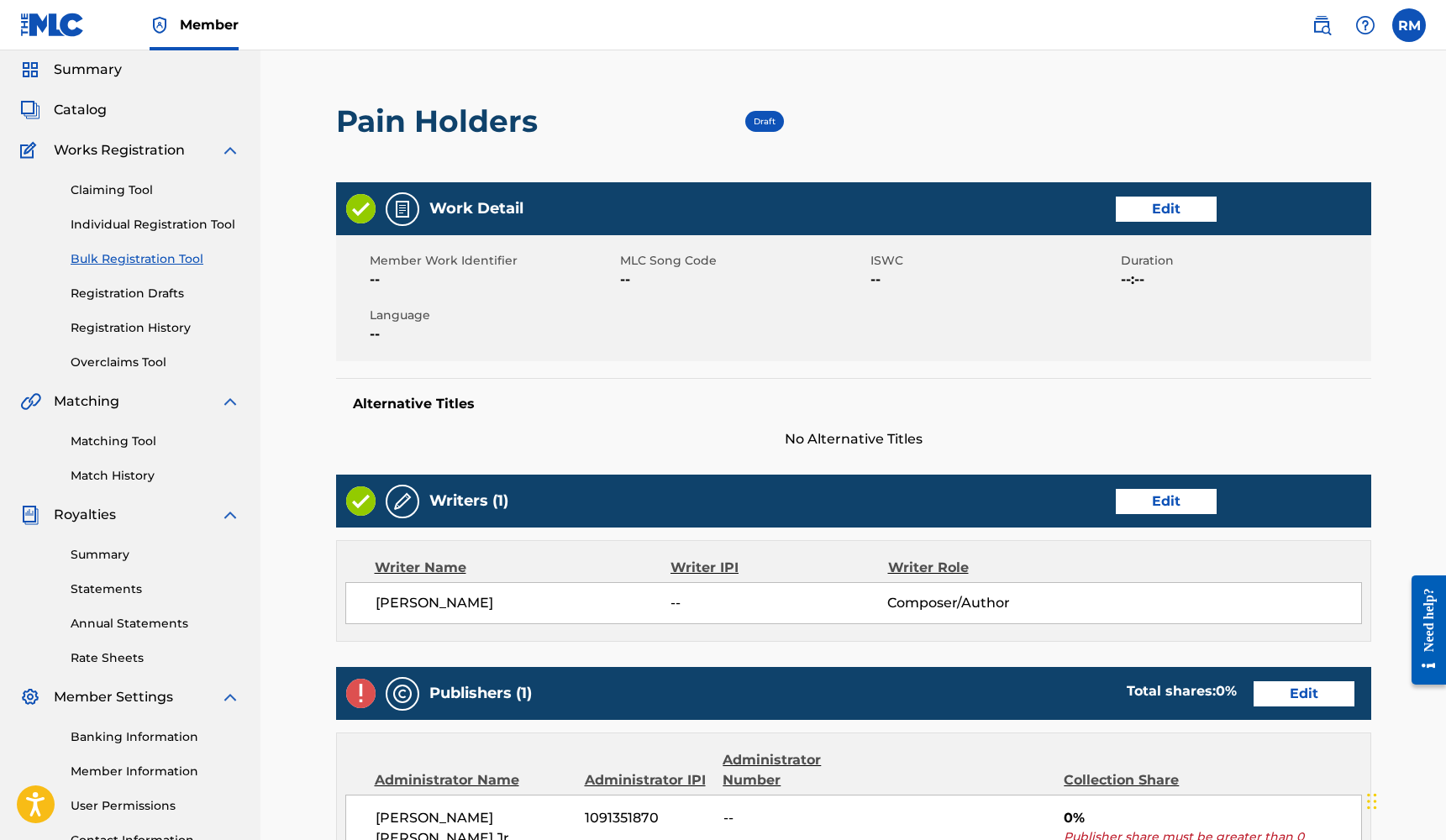
scroll to position [61, 0]
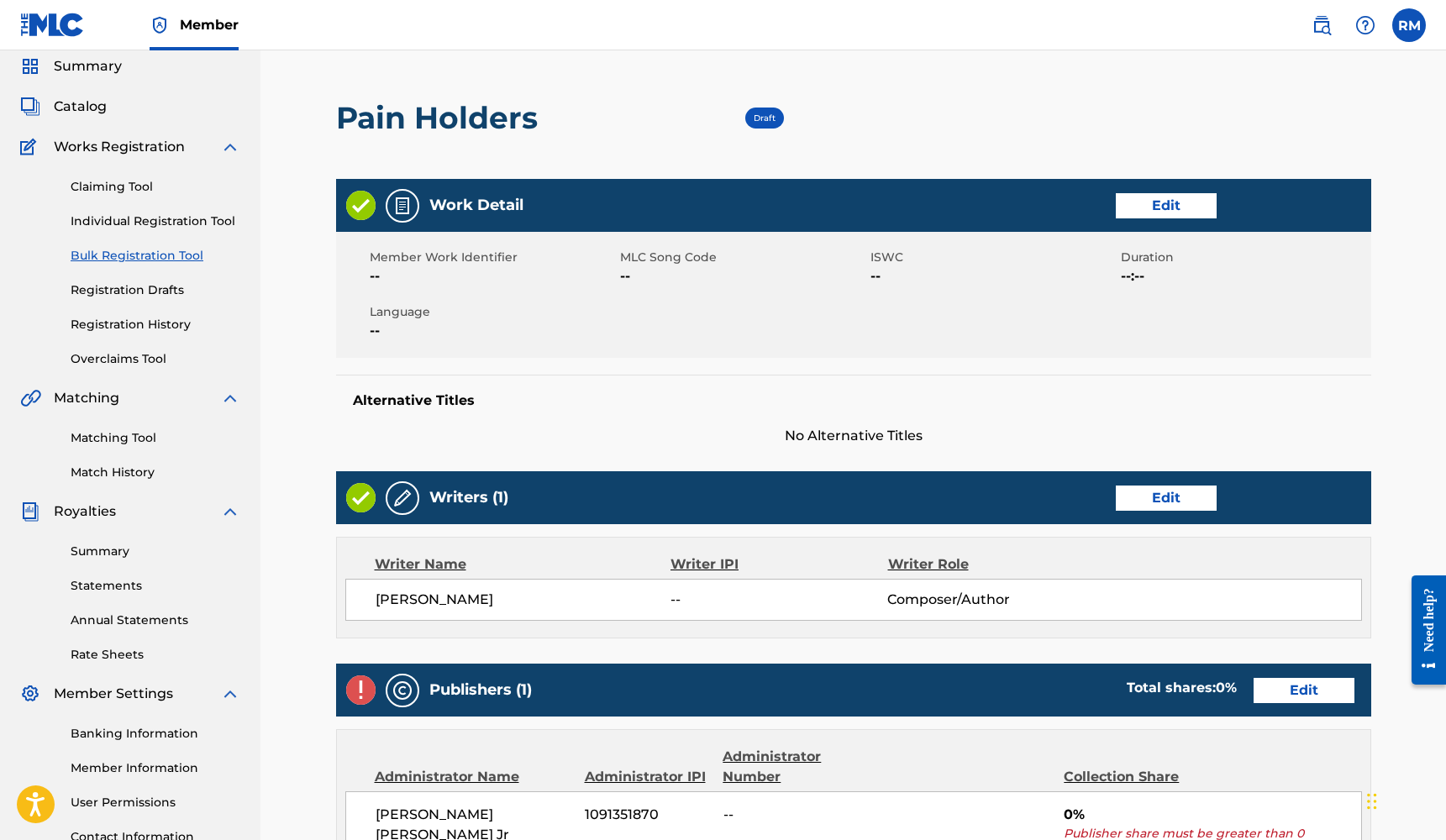
click at [1172, 209] on link "Edit" at bounding box center [1166, 206] width 101 height 25
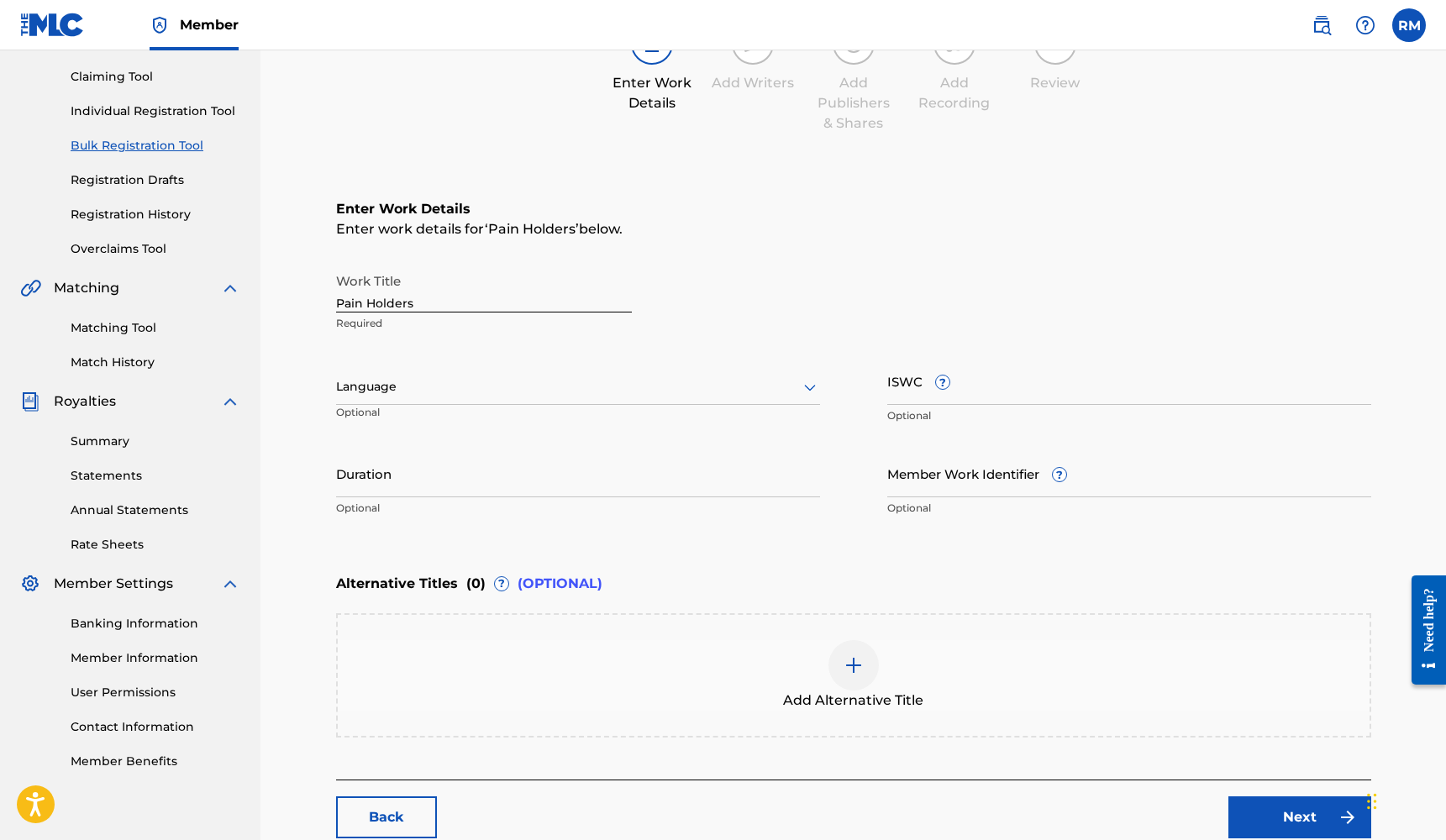
scroll to position [180, 0]
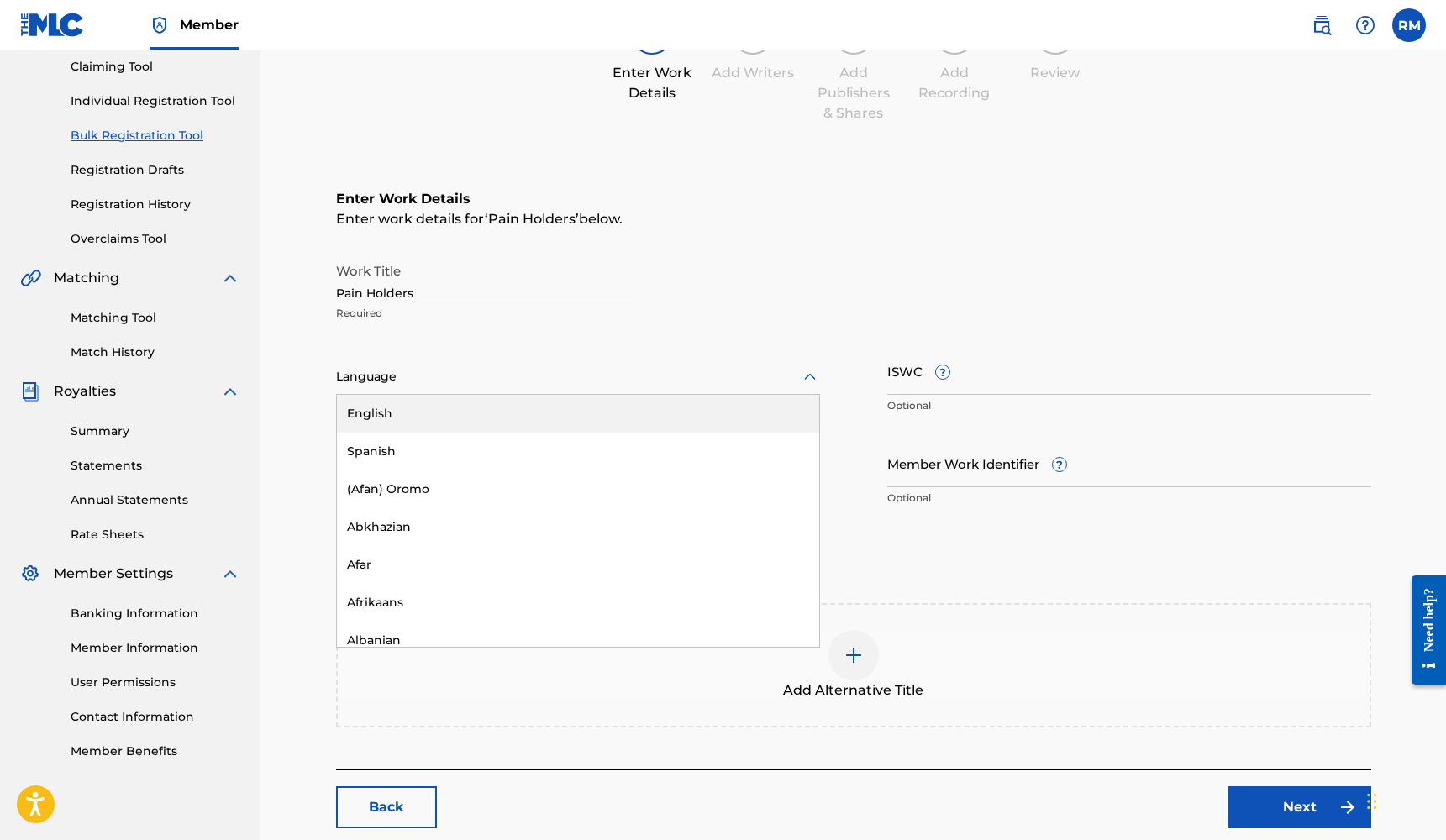
click at [468, 369] on div at bounding box center [578, 377] width 484 height 21
click at [445, 421] on div "English" at bounding box center [578, 414] width 482 height 38
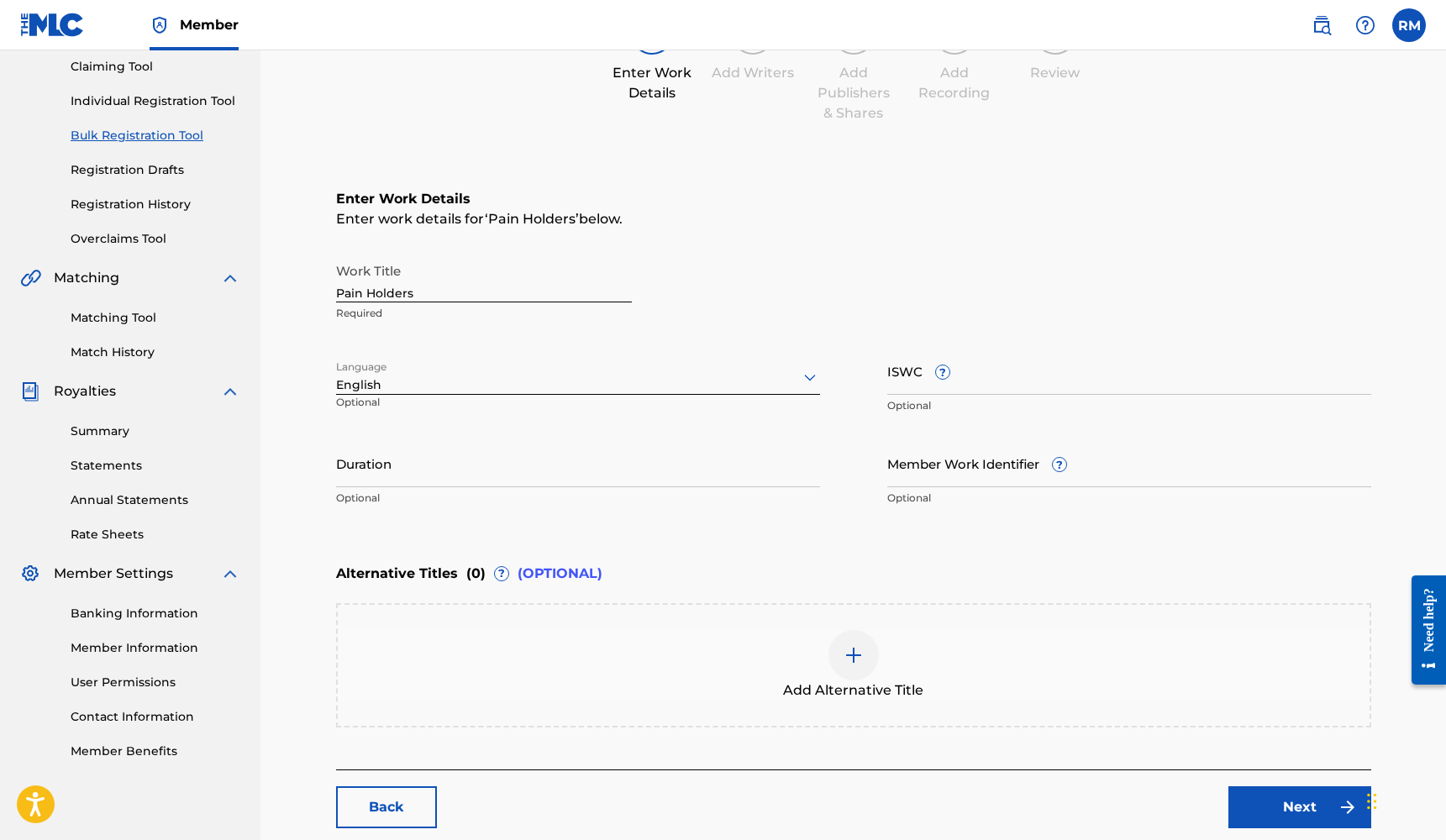
click at [422, 487] on div "Duration Optional" at bounding box center [578, 477] width 484 height 76
click at [440, 457] on input "Duration" at bounding box center [578, 463] width 484 height 48
click at [996, 371] on input "ISWC ?" at bounding box center [1129, 371] width 484 height 48
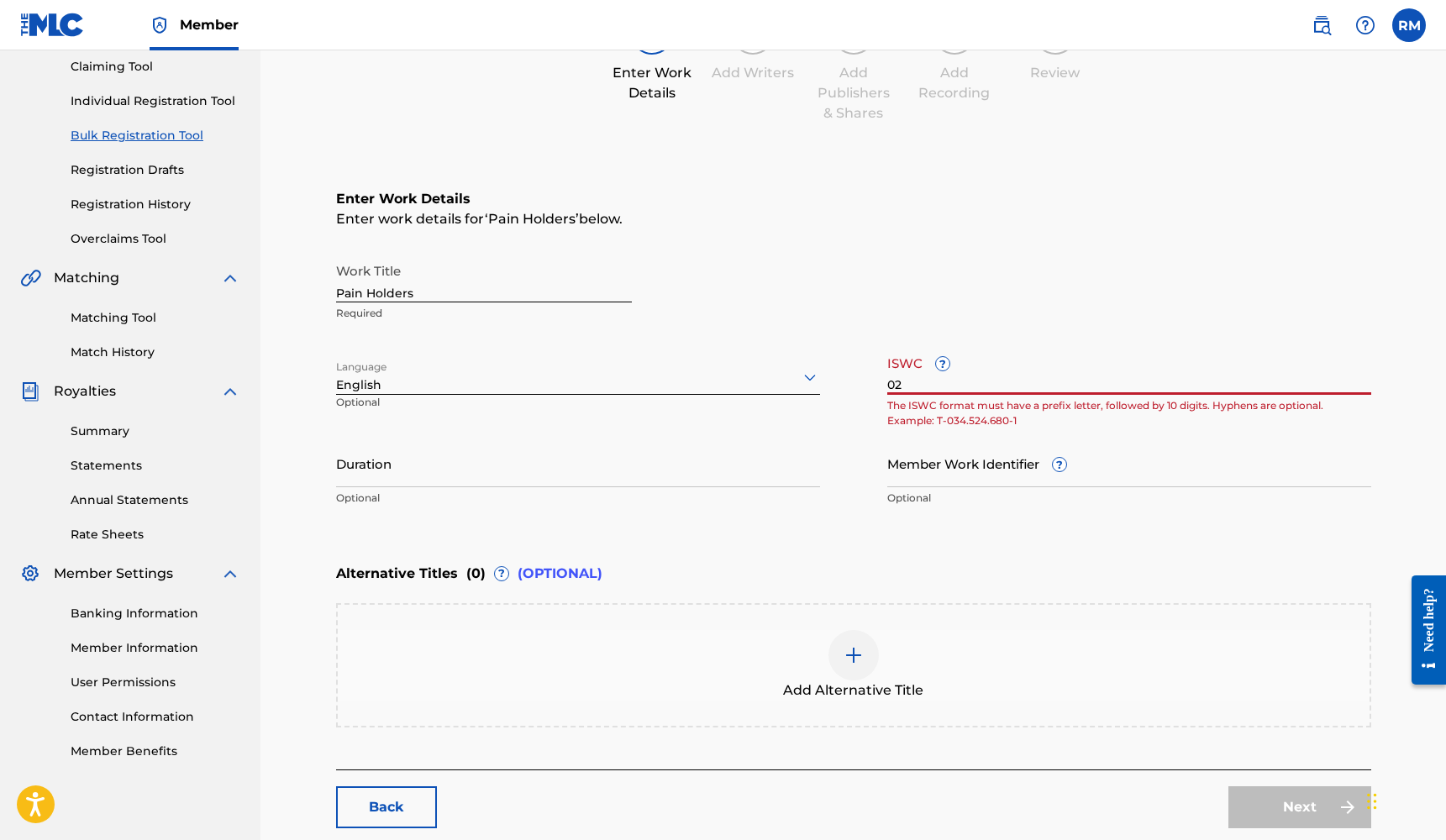
type input "0"
click at [710, 480] on input "Duration" at bounding box center [578, 463] width 484 height 48
click at [908, 385] on input "202" at bounding box center [1129, 371] width 484 height 48
type input "2"
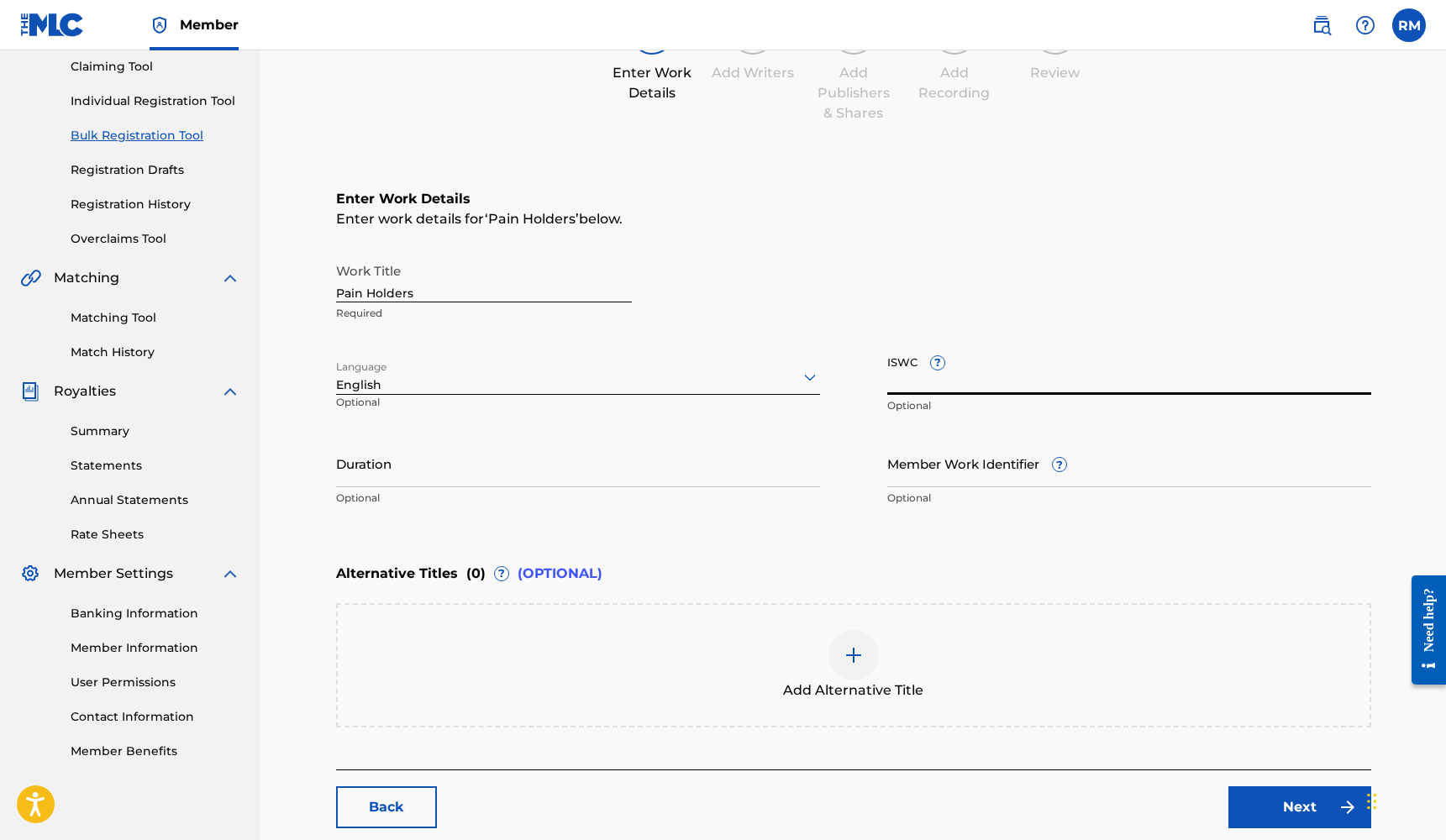
click at [907, 461] on input "Member Work Identifier ?" at bounding box center [1129, 463] width 484 height 48
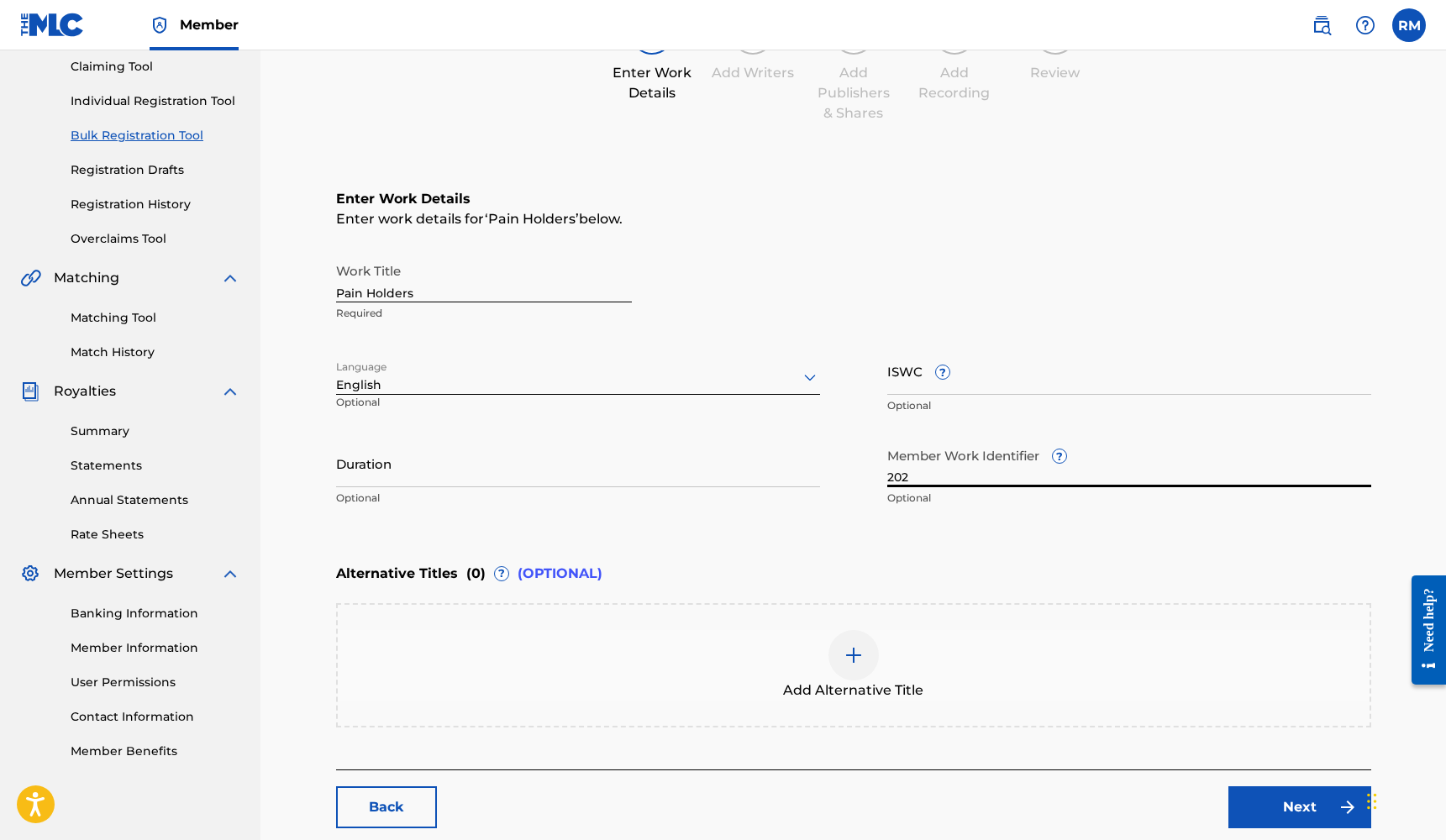
type input "202"
click at [555, 470] on input "Duration" at bounding box center [578, 463] width 484 height 48
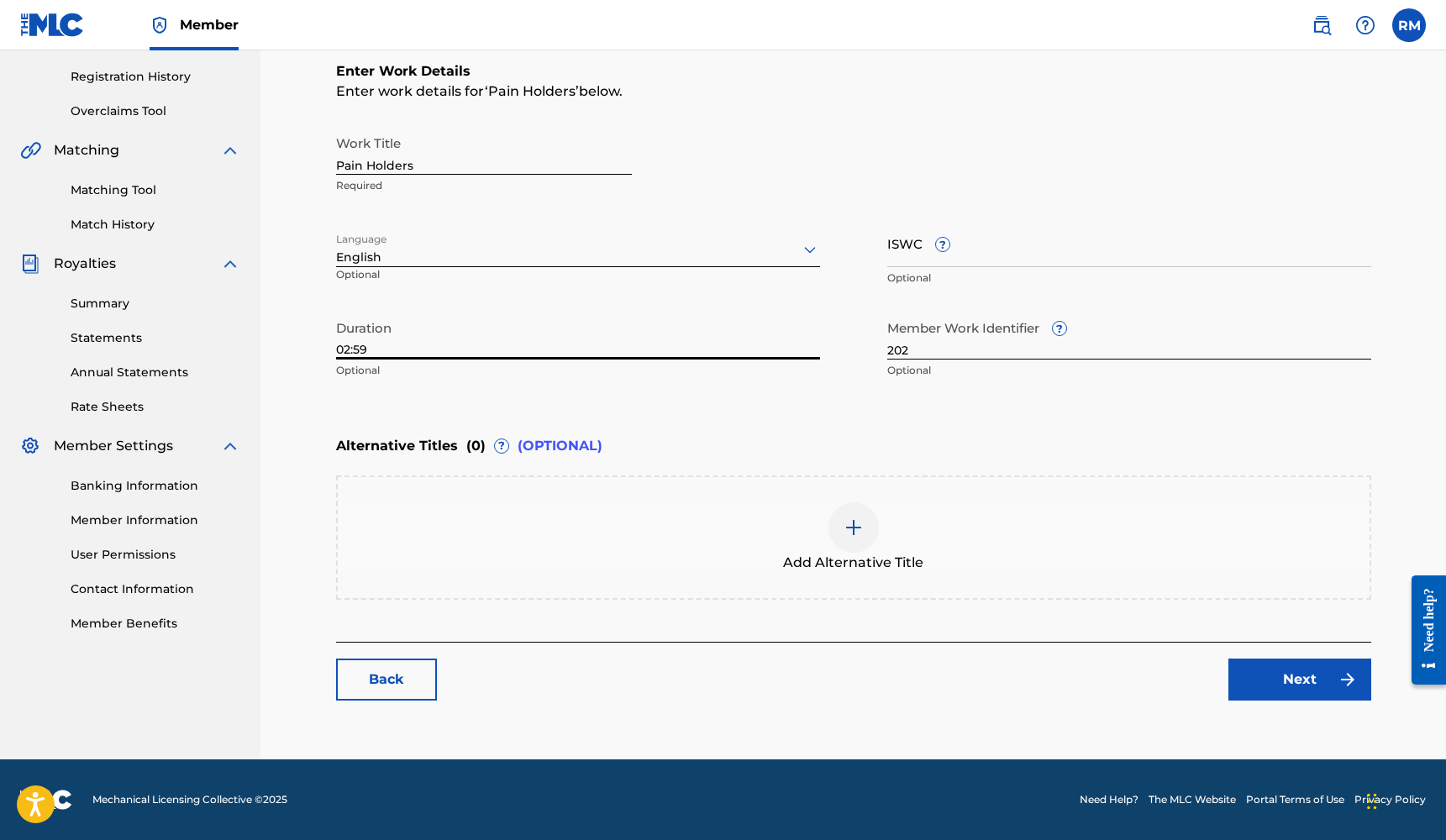
scroll to position [308, 0]
type input "02:59"
click at [1292, 677] on link "Next" at bounding box center [1299, 680] width 142 height 42
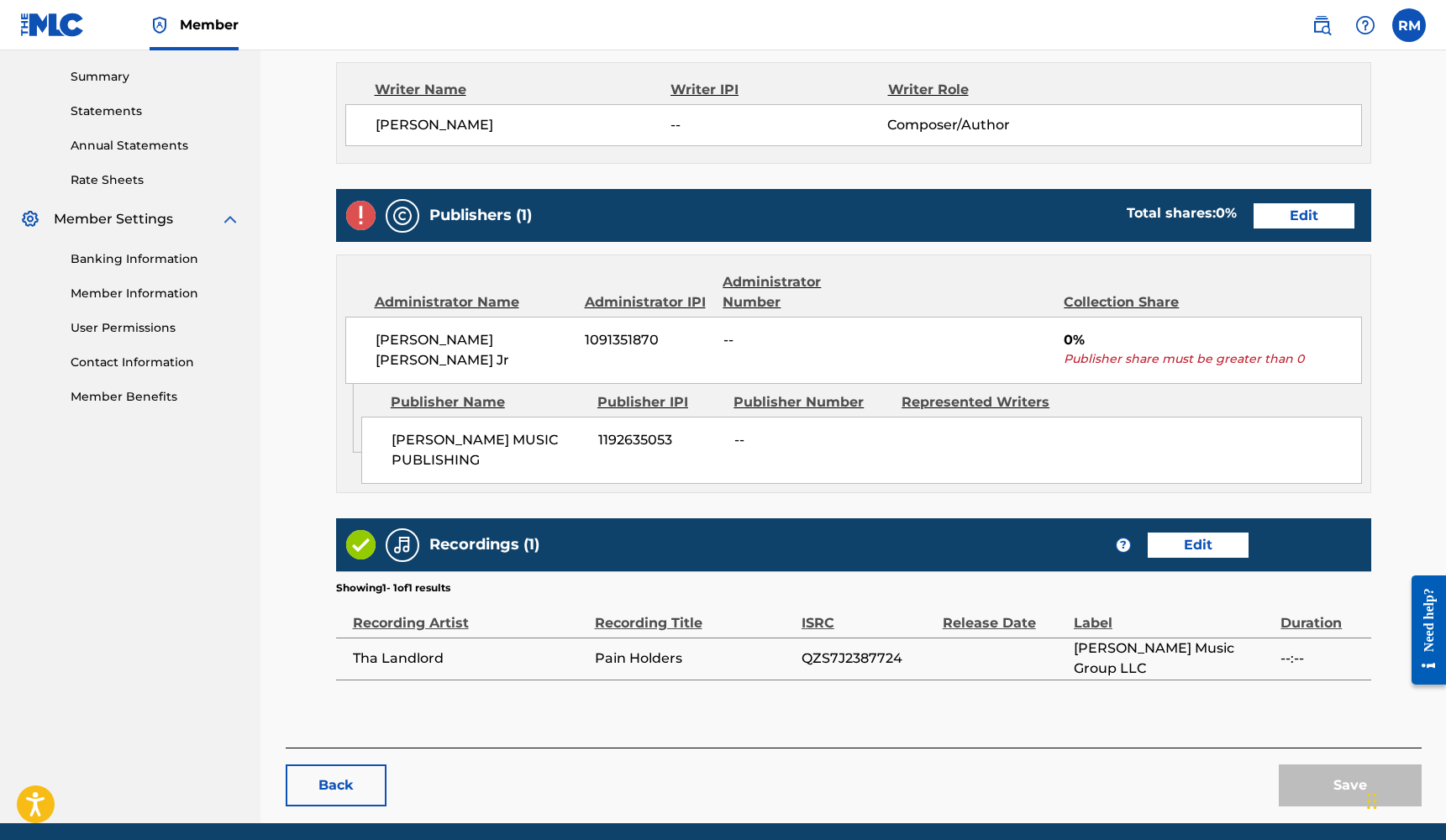
scroll to position [539, 0]
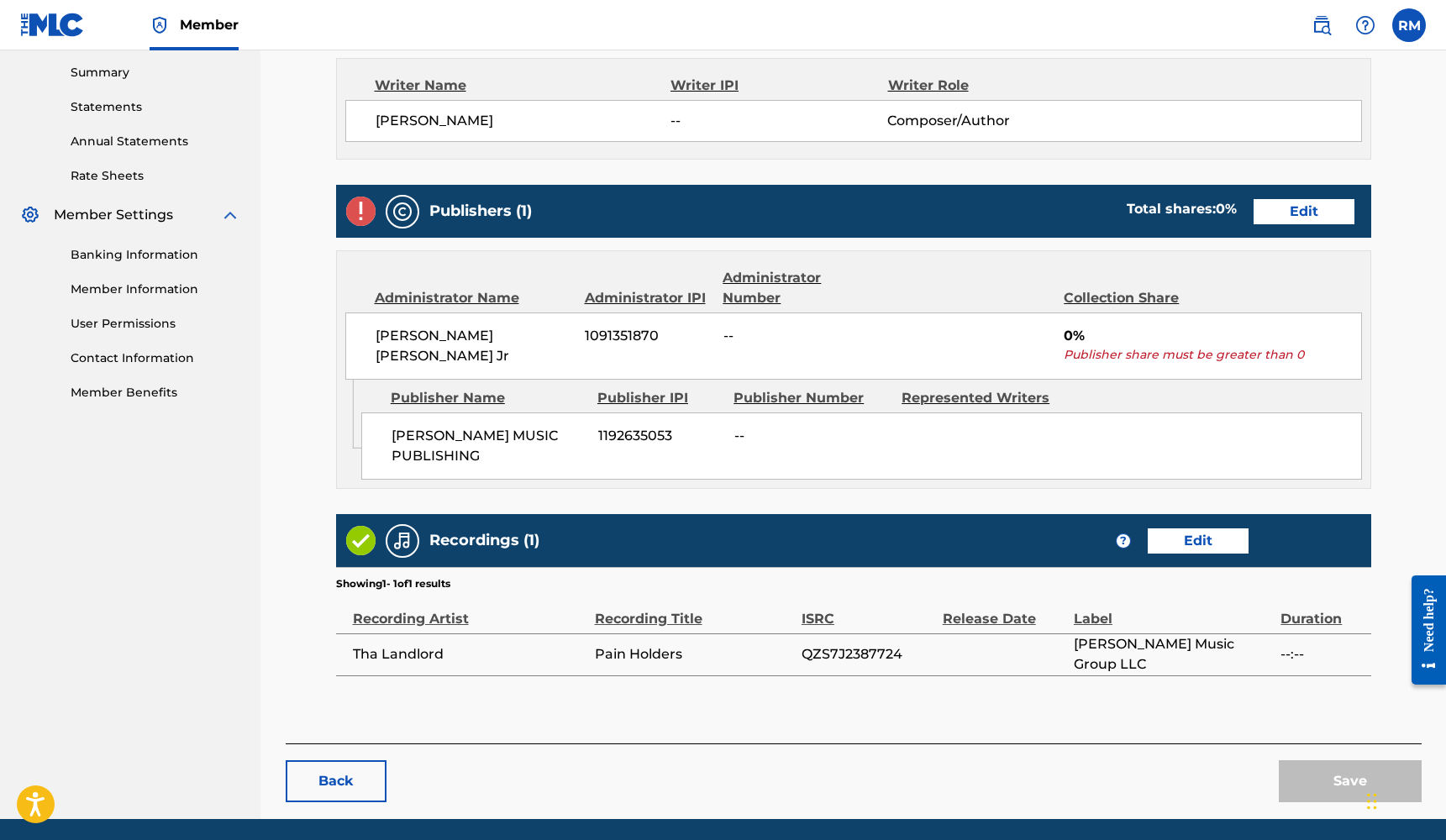
click at [1312, 206] on link "Edit" at bounding box center [1304, 211] width 101 height 25
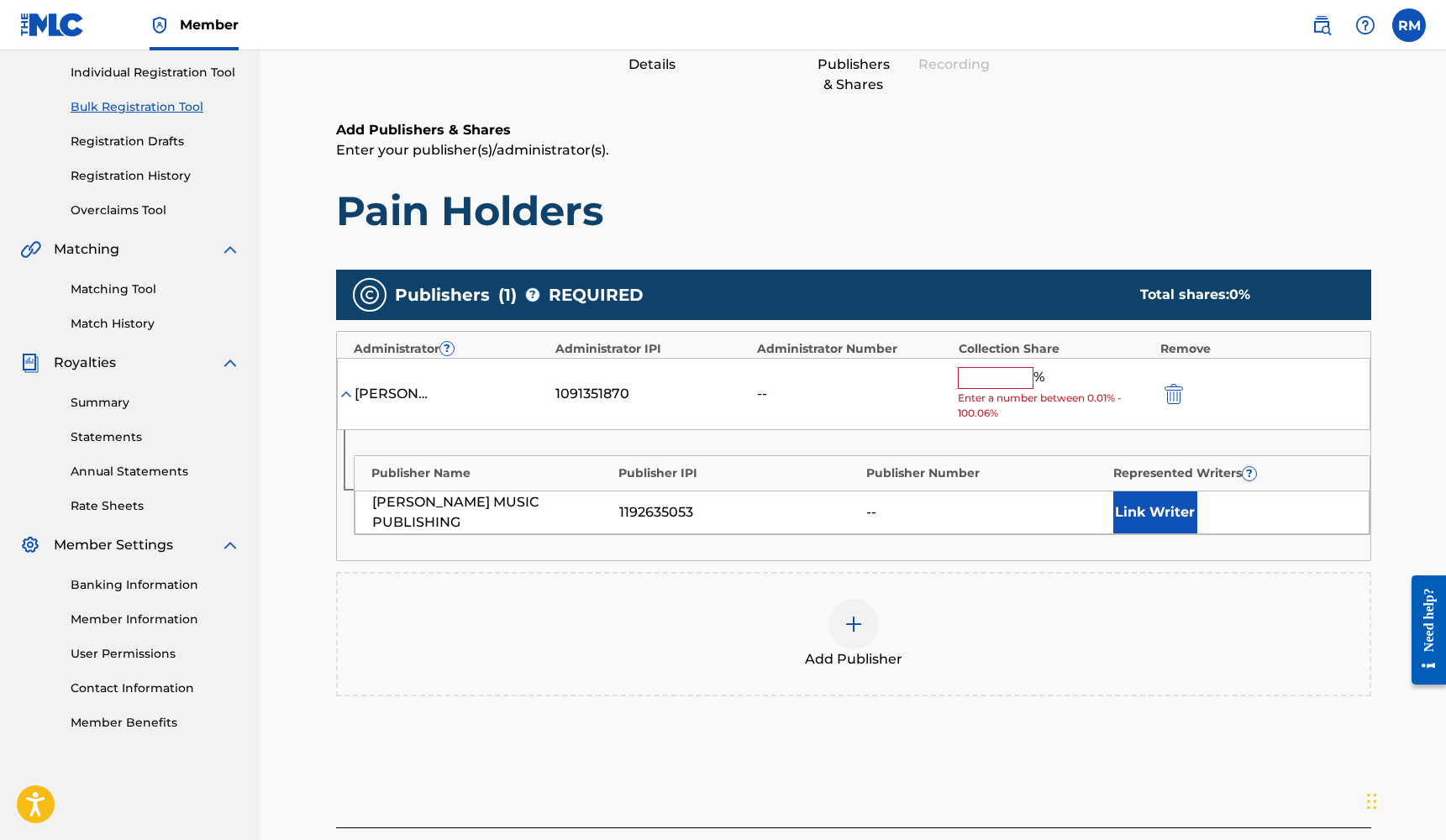
scroll to position [287, 0]
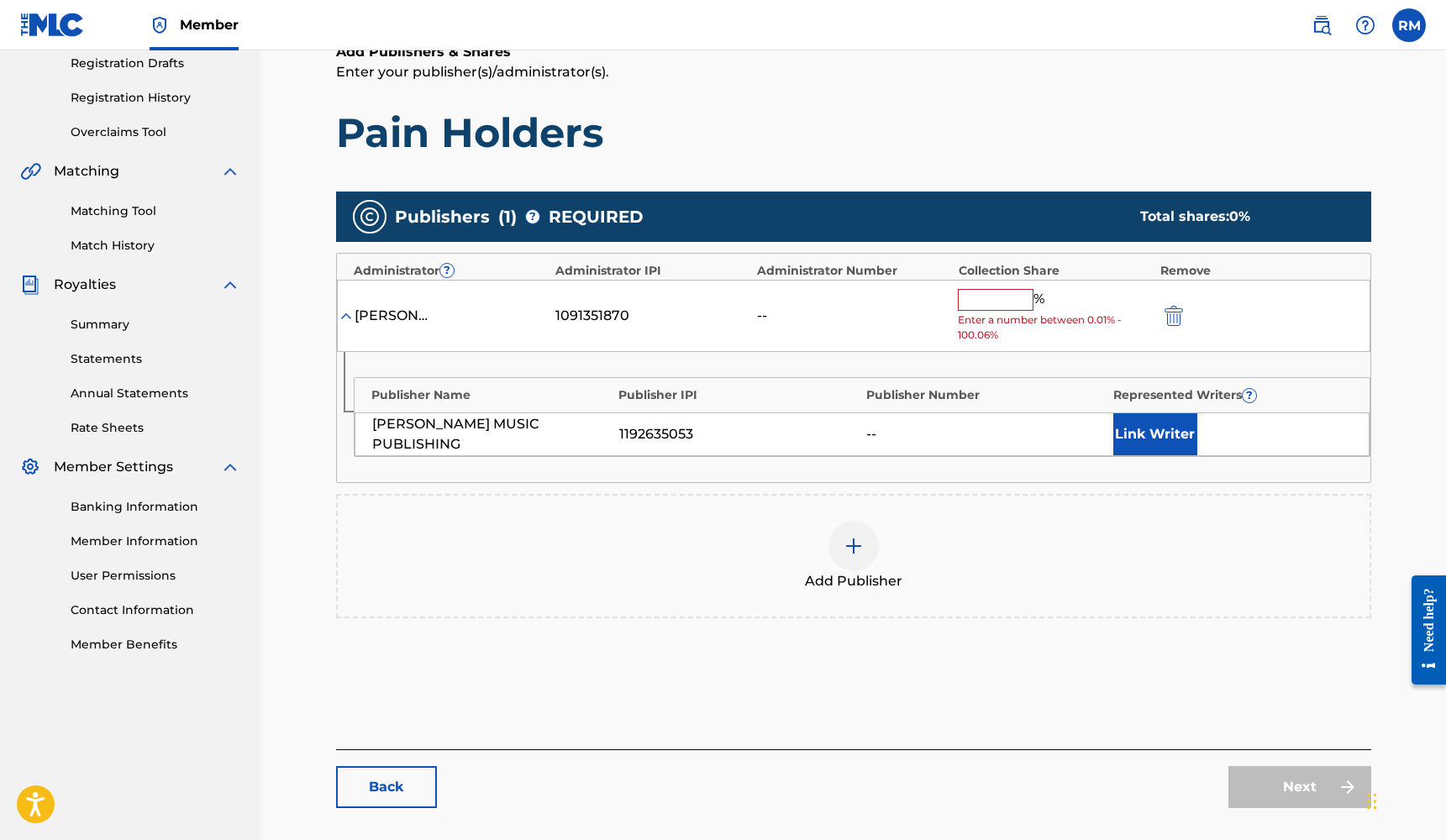
click at [859, 548] on img at bounding box center [854, 546] width 20 height 20
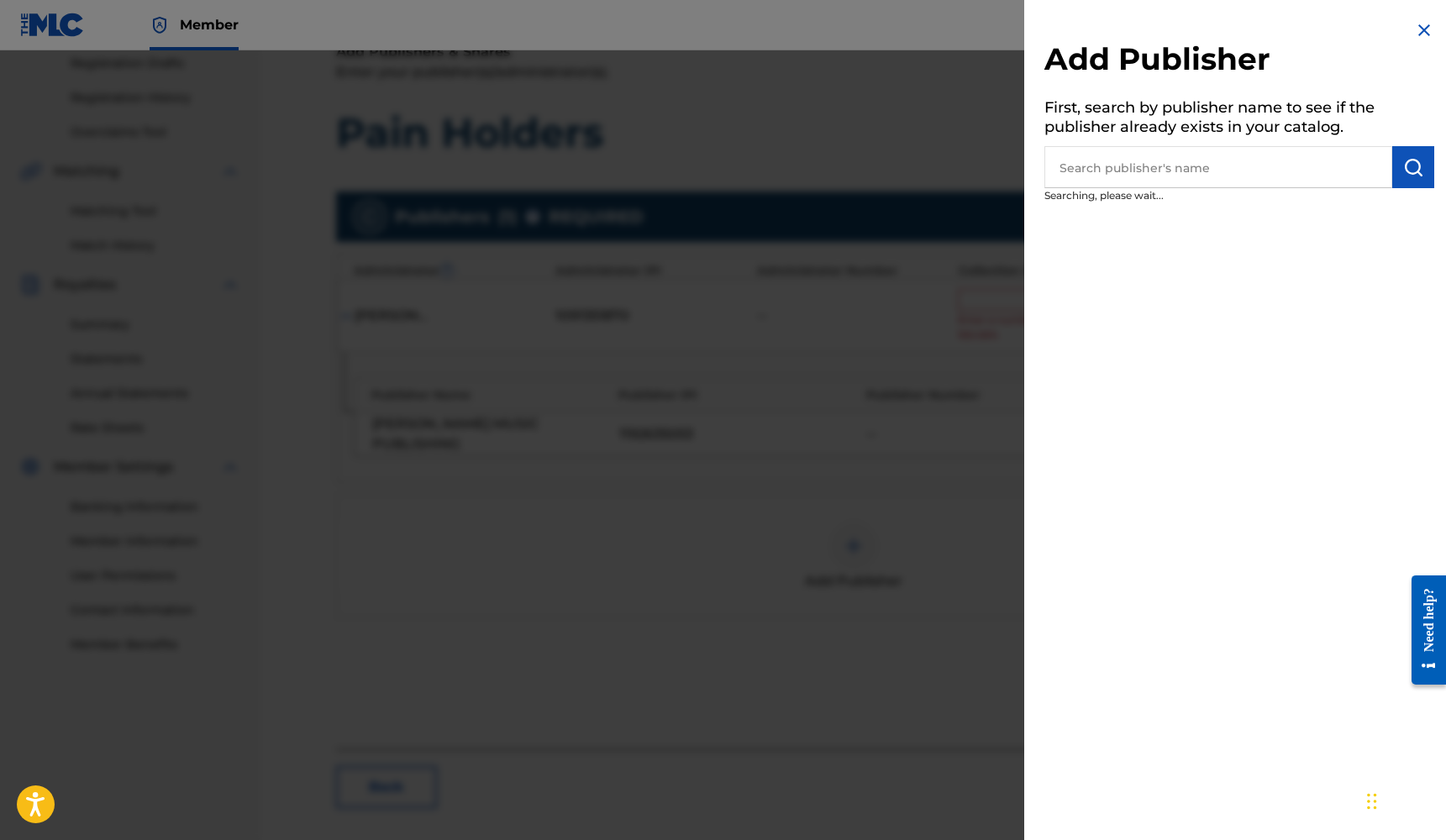
click at [1221, 180] on input "text" at bounding box center [1218, 167] width 348 height 42
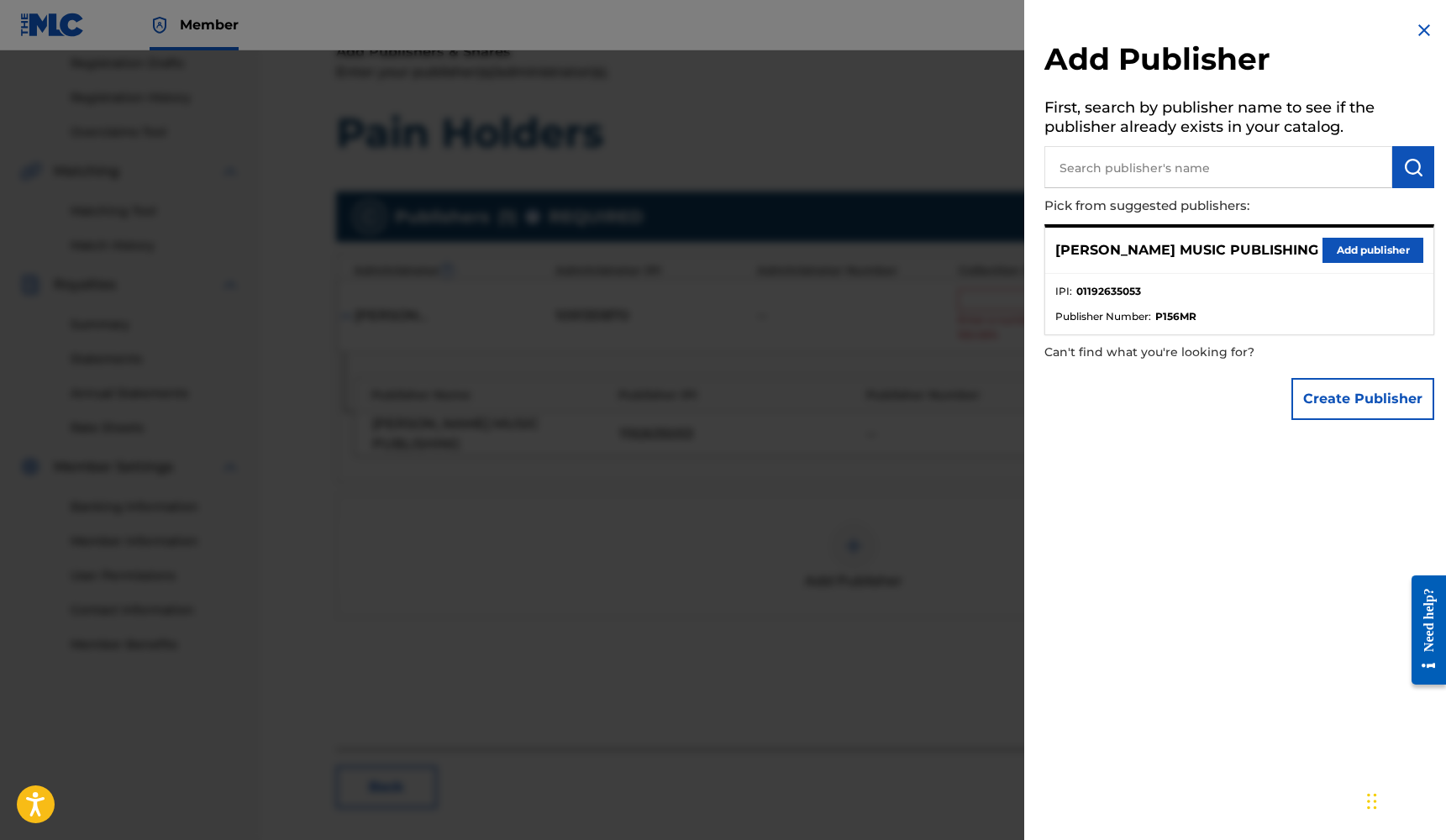
click at [1342, 254] on button "Add publisher" at bounding box center [1373, 250] width 101 height 25
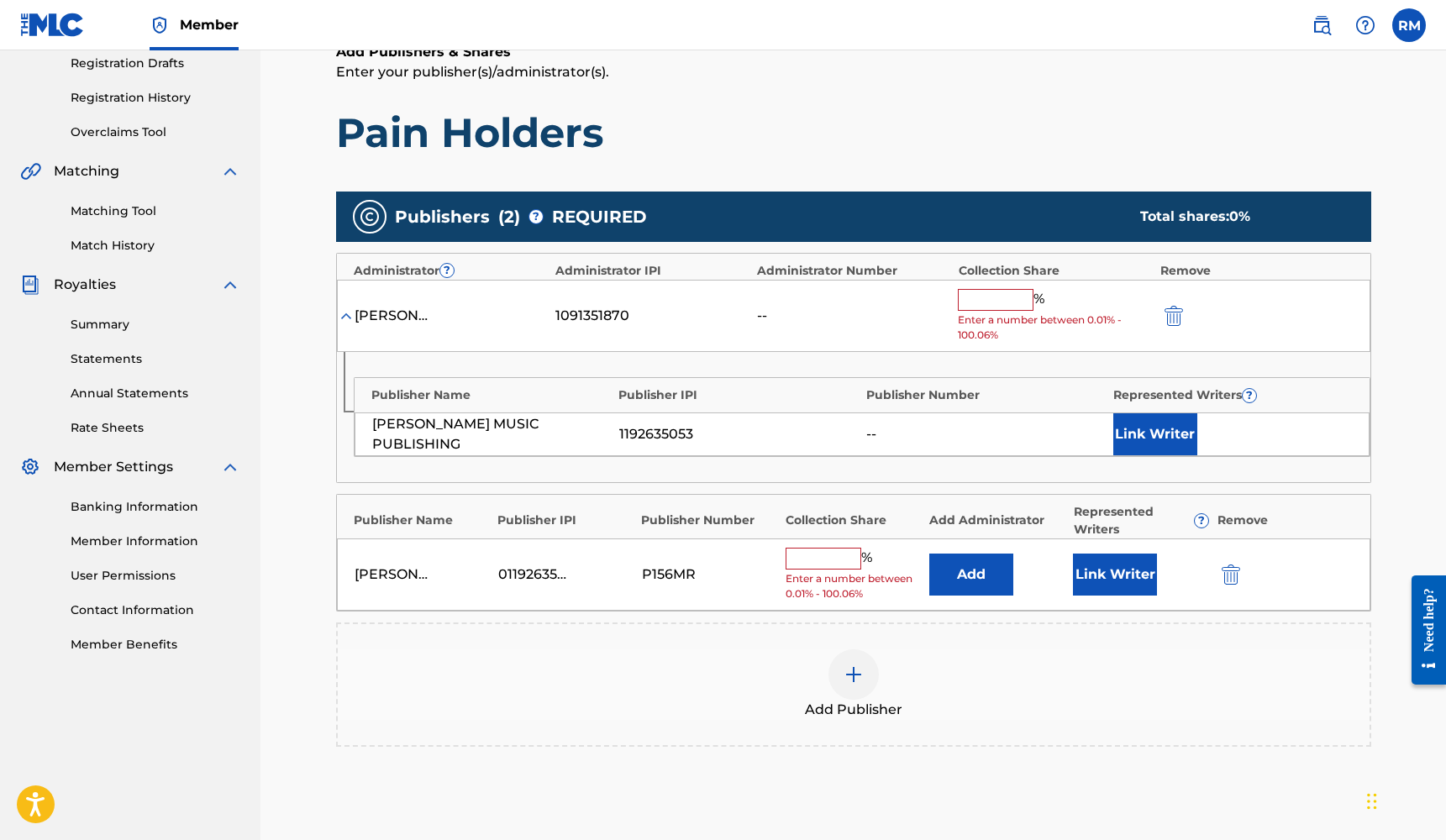
click at [1103, 565] on button "Link Writer" at bounding box center [1115, 575] width 84 height 42
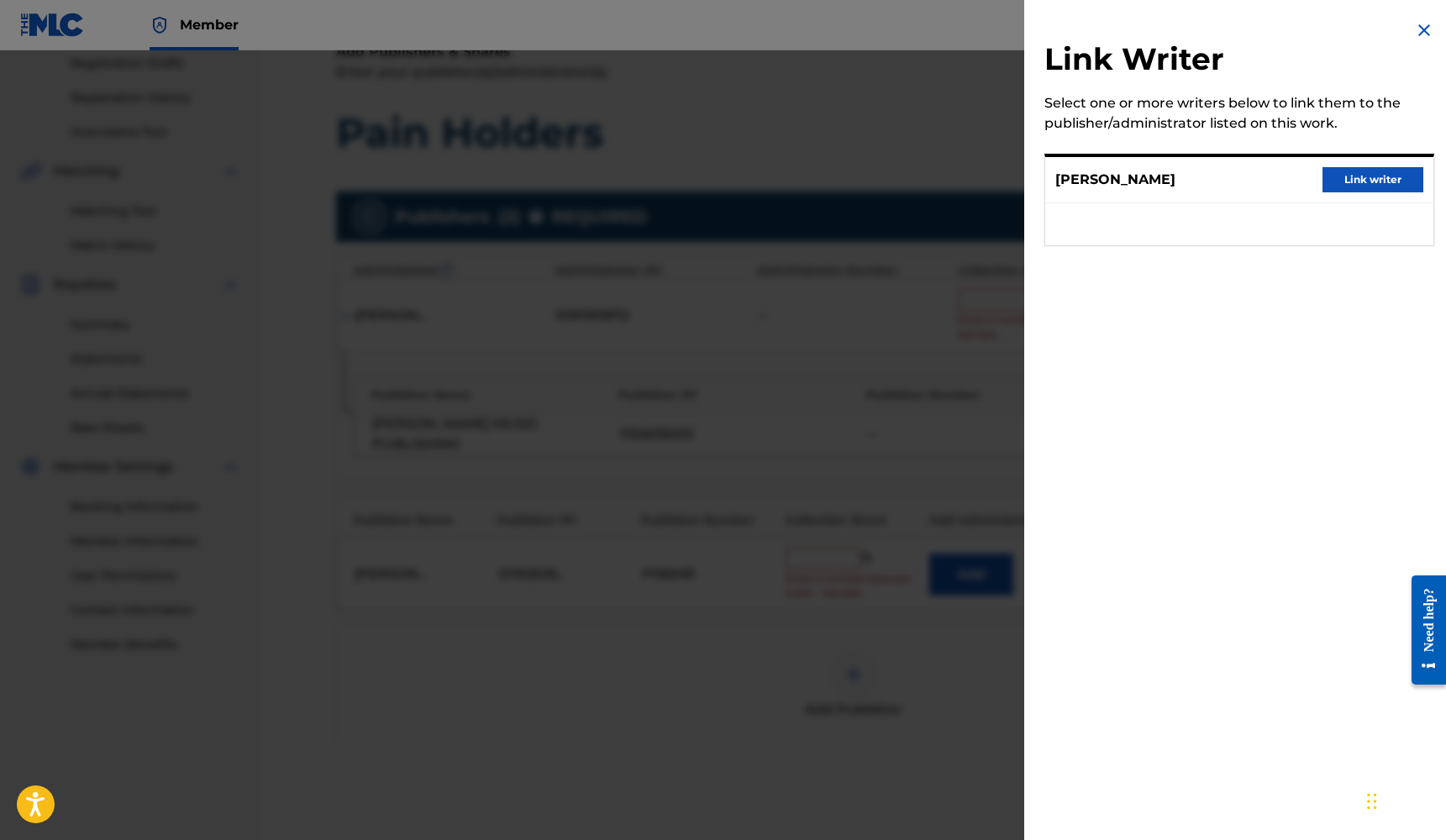
click at [1347, 181] on button "Link writer" at bounding box center [1373, 179] width 101 height 25
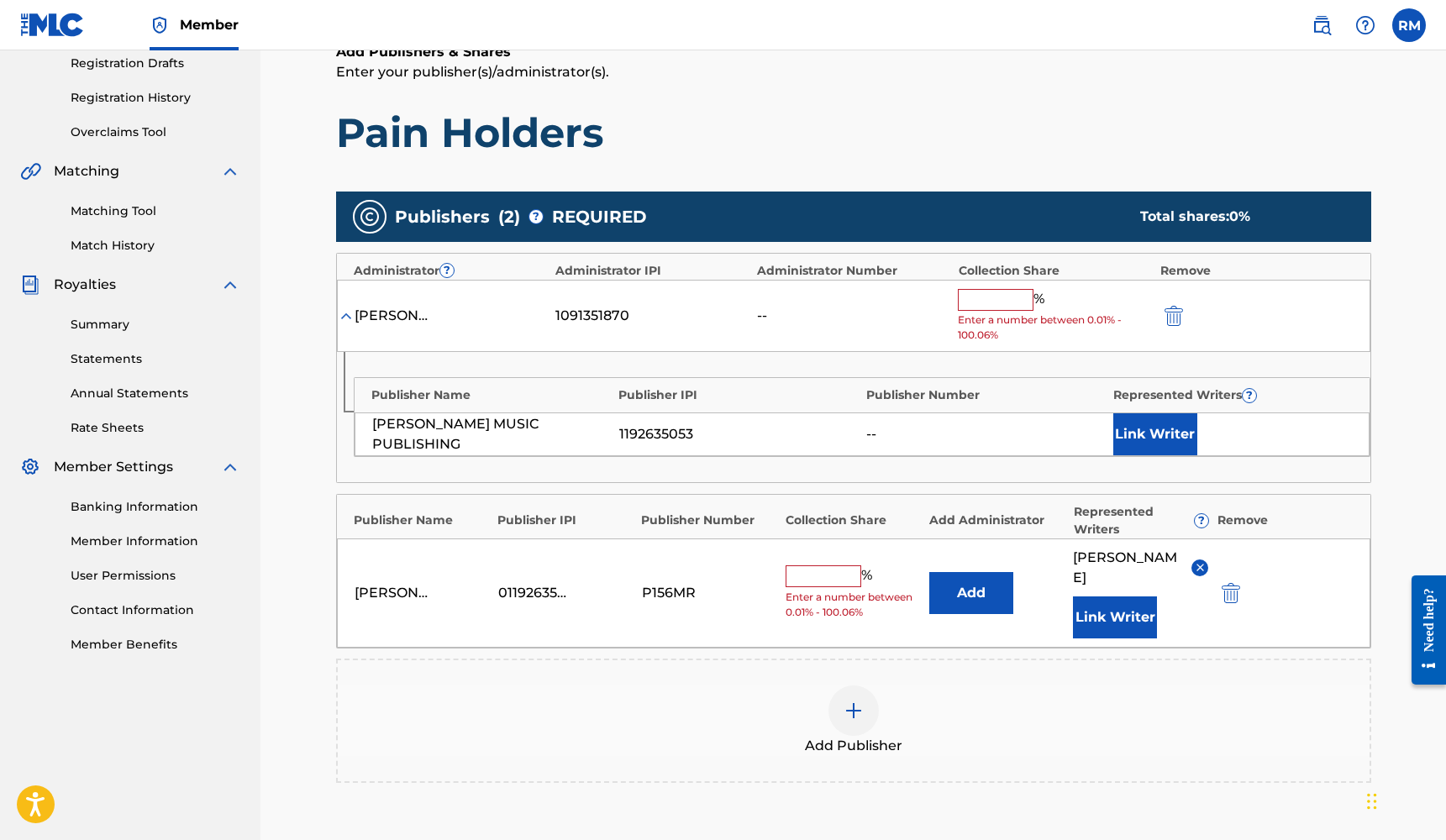
click at [844, 565] on input "text" at bounding box center [823, 576] width 76 height 22
type input "25"
click at [1166, 318] on img "submit" at bounding box center [1174, 316] width 19 height 20
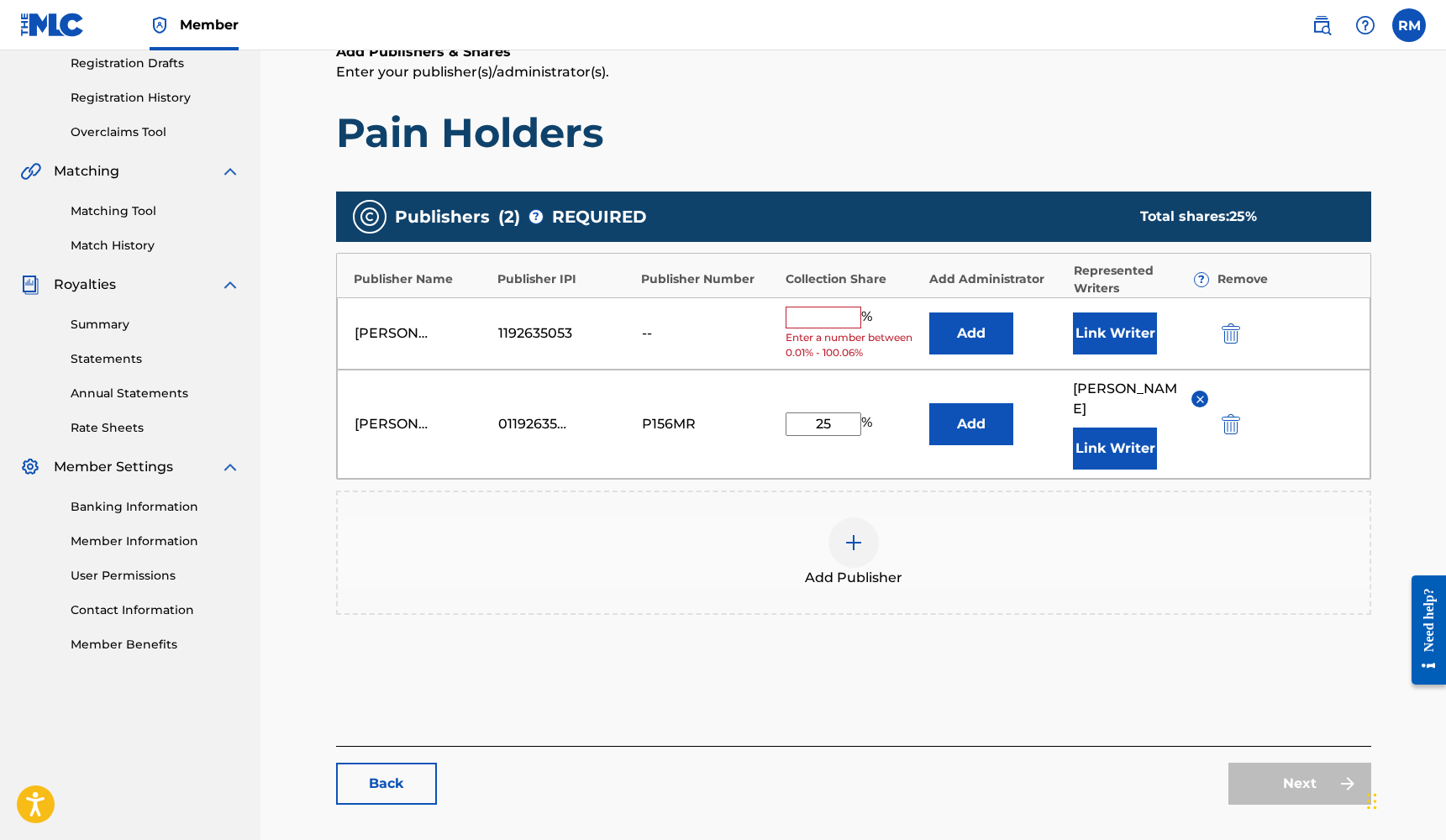
click at [1234, 327] on img "submit" at bounding box center [1231, 334] width 19 height 20
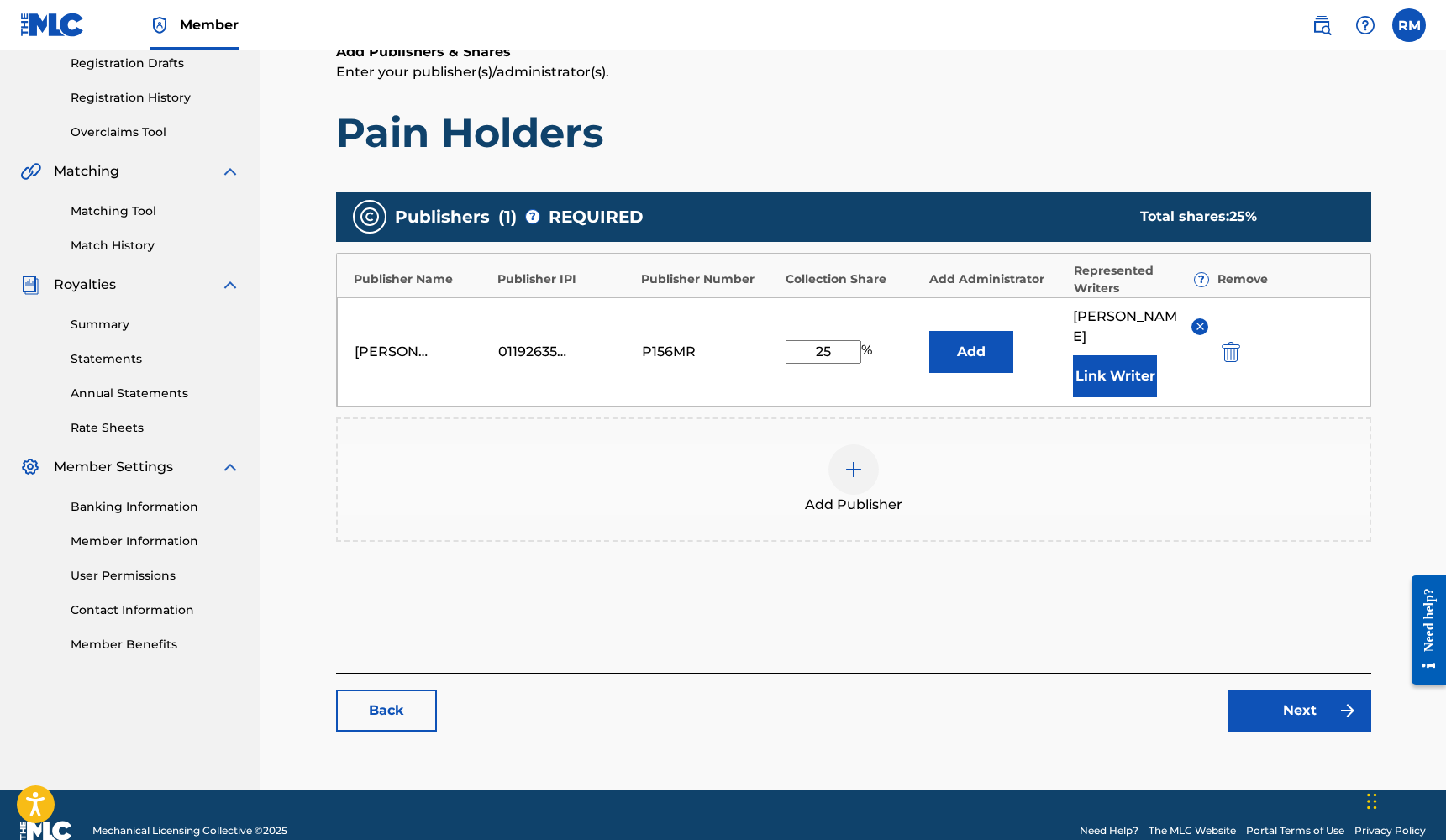
click at [1297, 693] on link "Next" at bounding box center [1299, 710] width 142 height 42
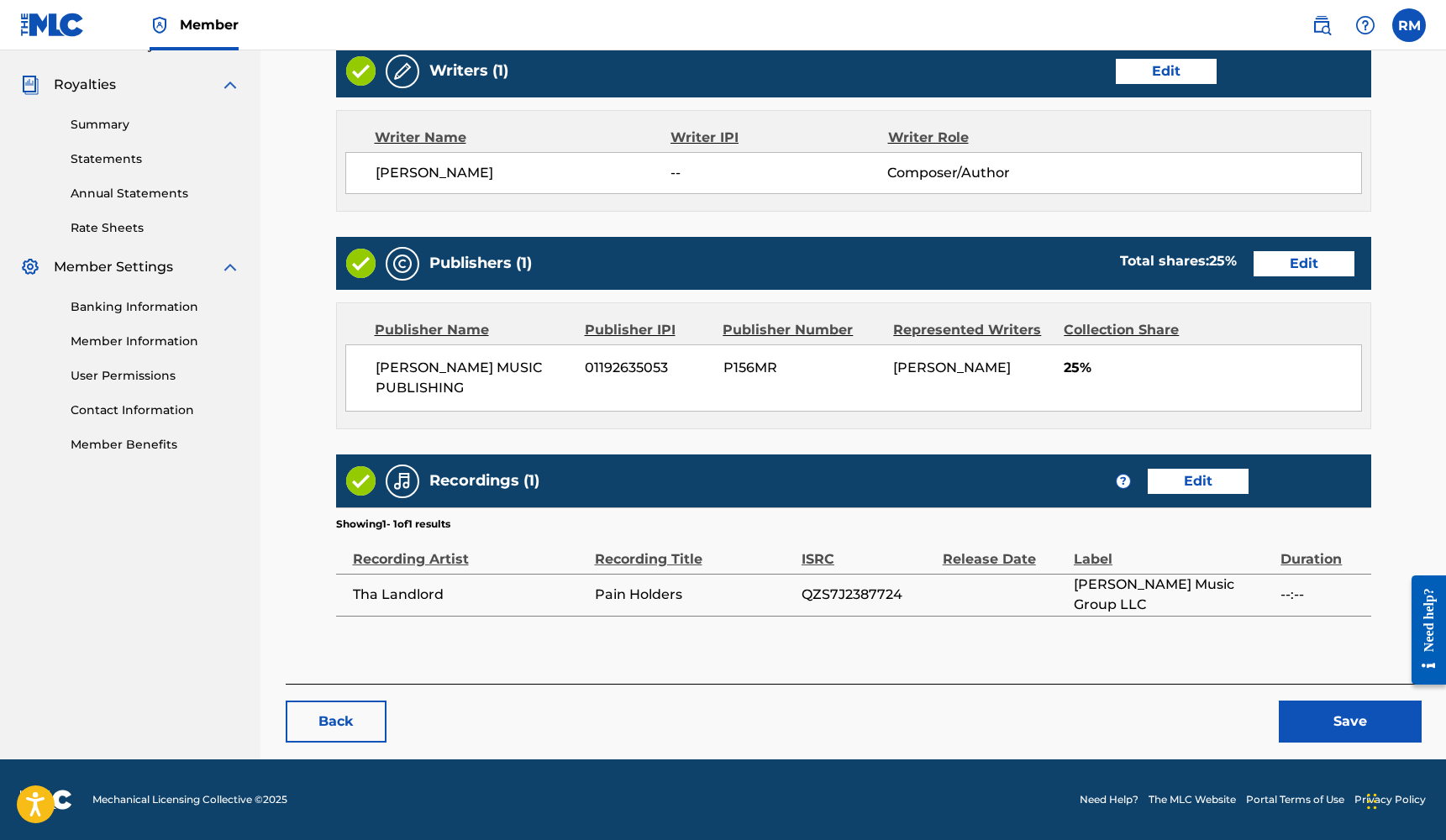
scroll to position [486, 0]
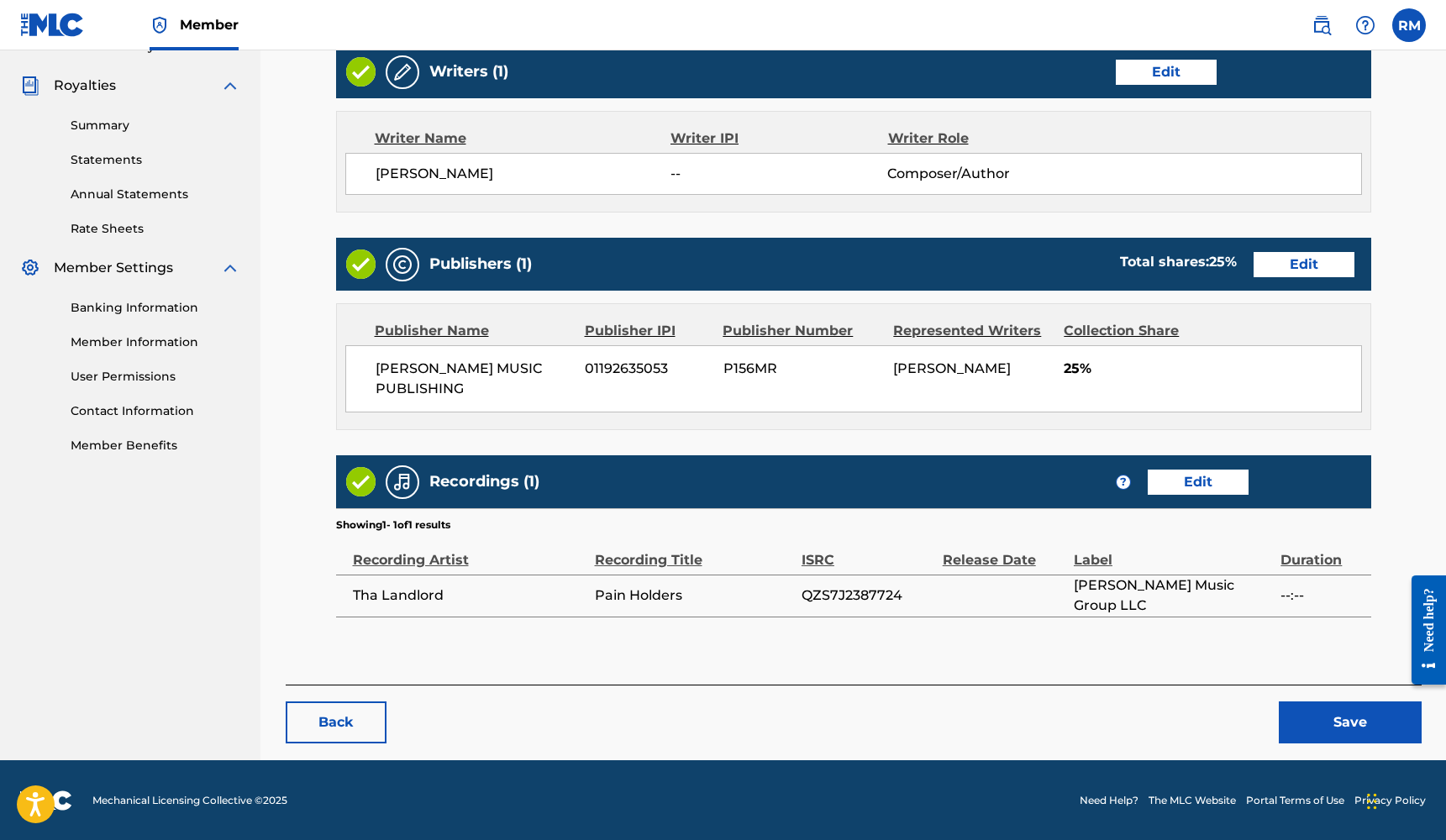
click at [1182, 483] on link "Edit" at bounding box center [1198, 482] width 101 height 25
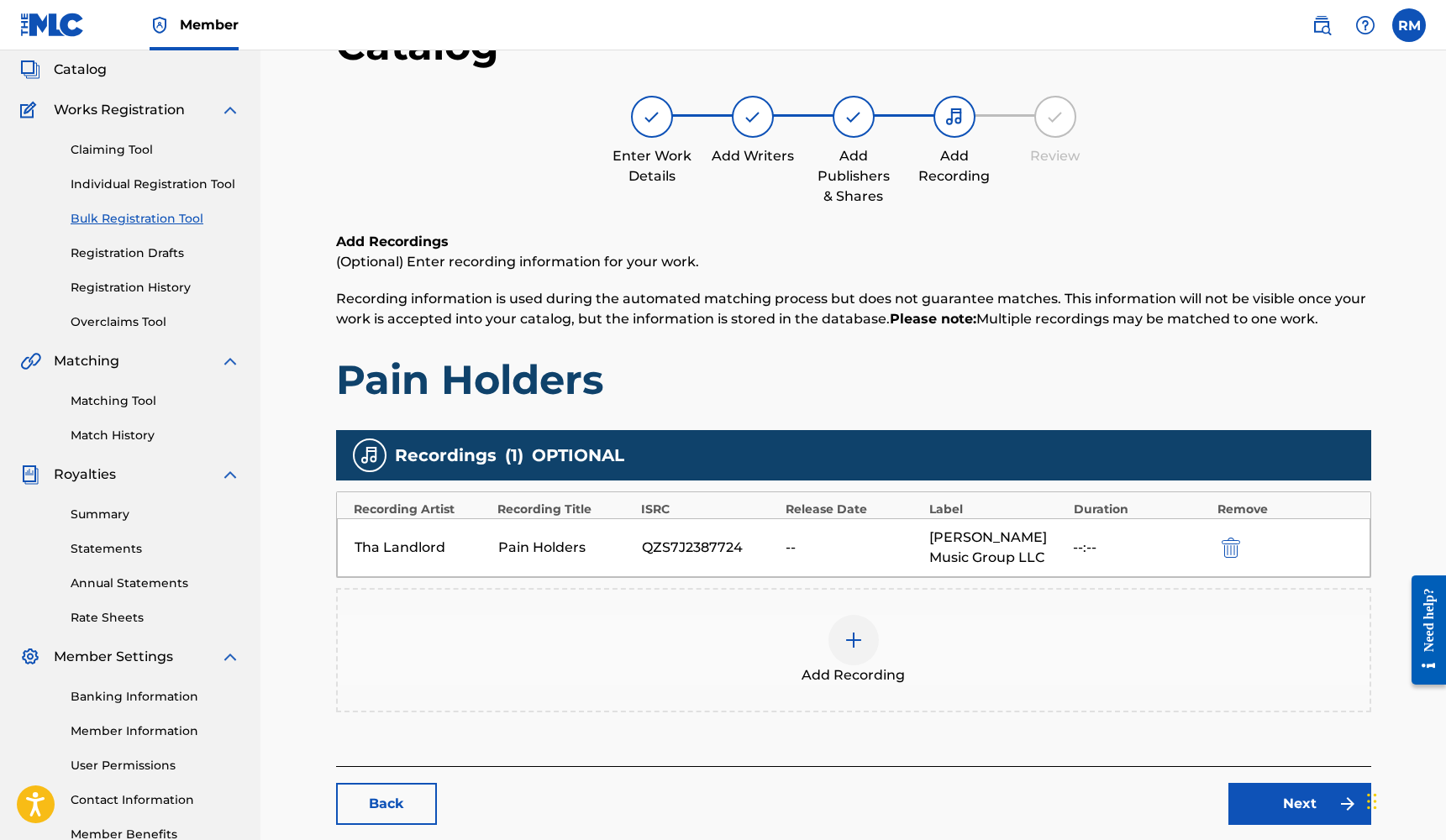
scroll to position [106, 0]
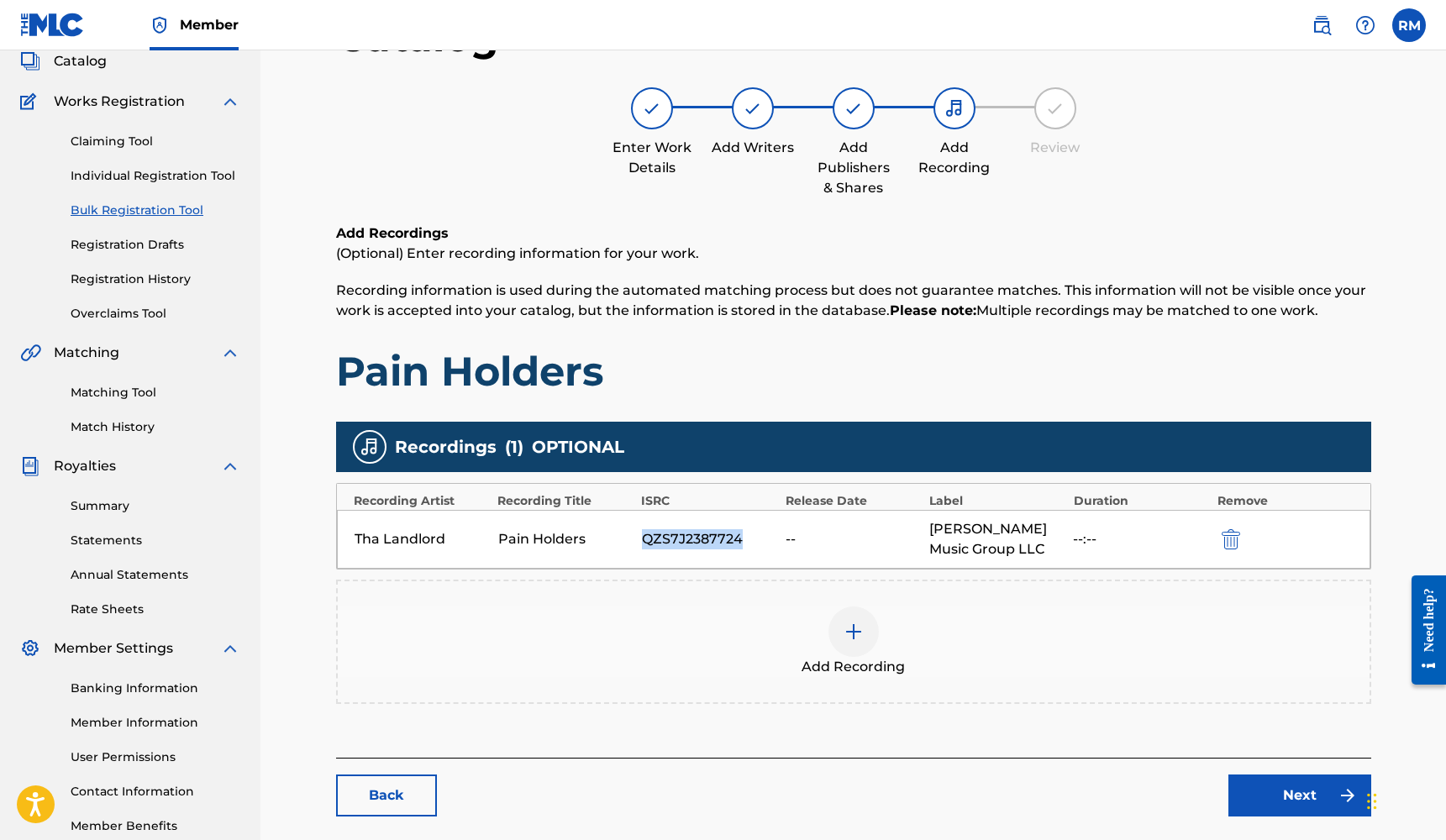
drag, startPoint x: 743, startPoint y: 543, endPoint x: 640, endPoint y: 537, distance: 103.2
click at [640, 537] on div "Tha Landlord Pain Holders QZS7J2387724 -- [PERSON_NAME] Music Group LLC --:--" at bounding box center [854, 539] width 1033 height 59
copy div "QZS7J2387724"
click at [865, 633] on div at bounding box center [854, 632] width 51 height 51
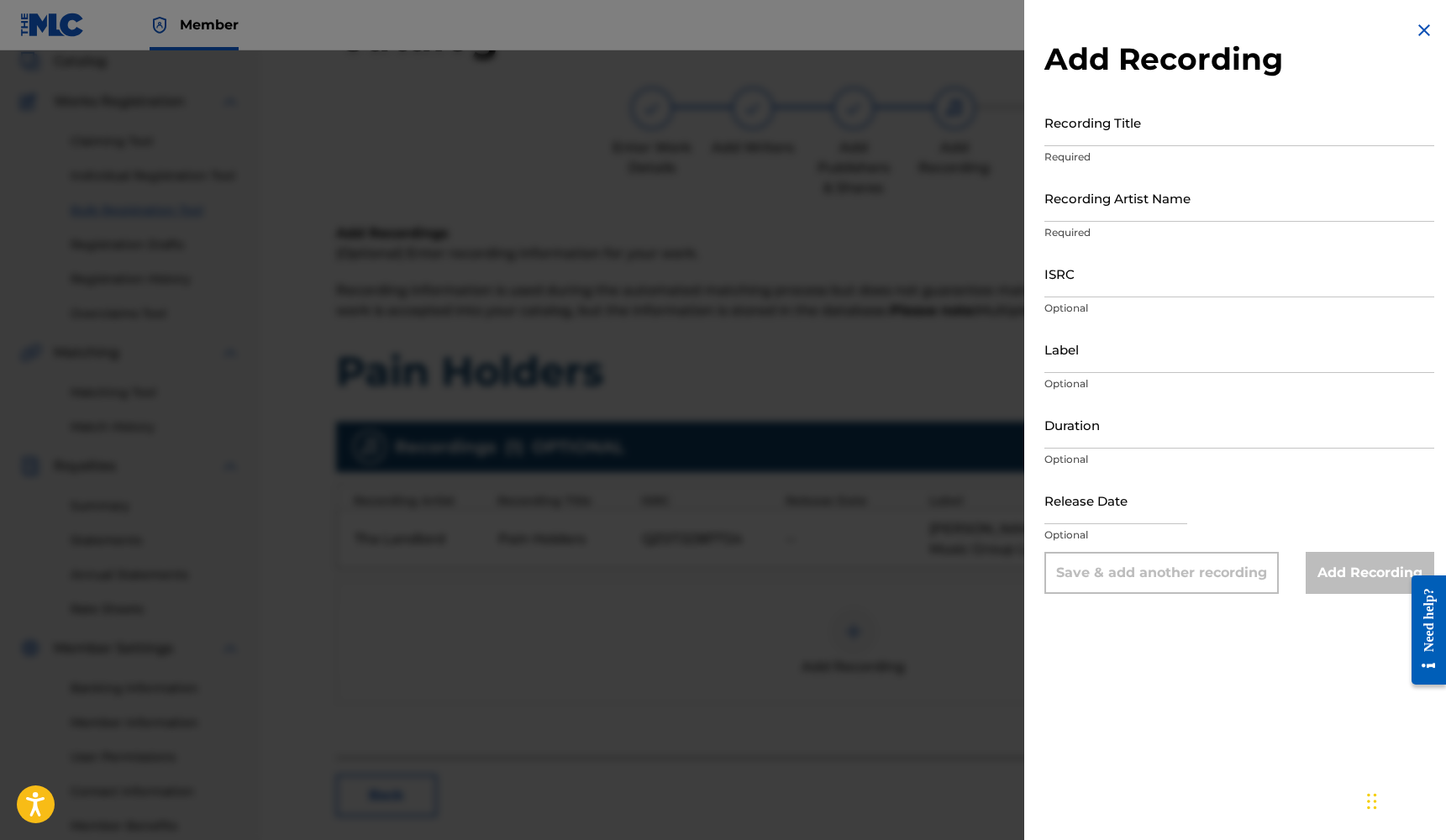
click at [1090, 298] on div "ISRC Optional" at bounding box center [1239, 287] width 390 height 76
click at [1091, 286] on input "ISRC" at bounding box center [1239, 273] width 390 height 48
paste input "QZS7J2387724"
type input "QZS7J2387724"
click at [1084, 361] on input "Label" at bounding box center [1239, 349] width 390 height 48
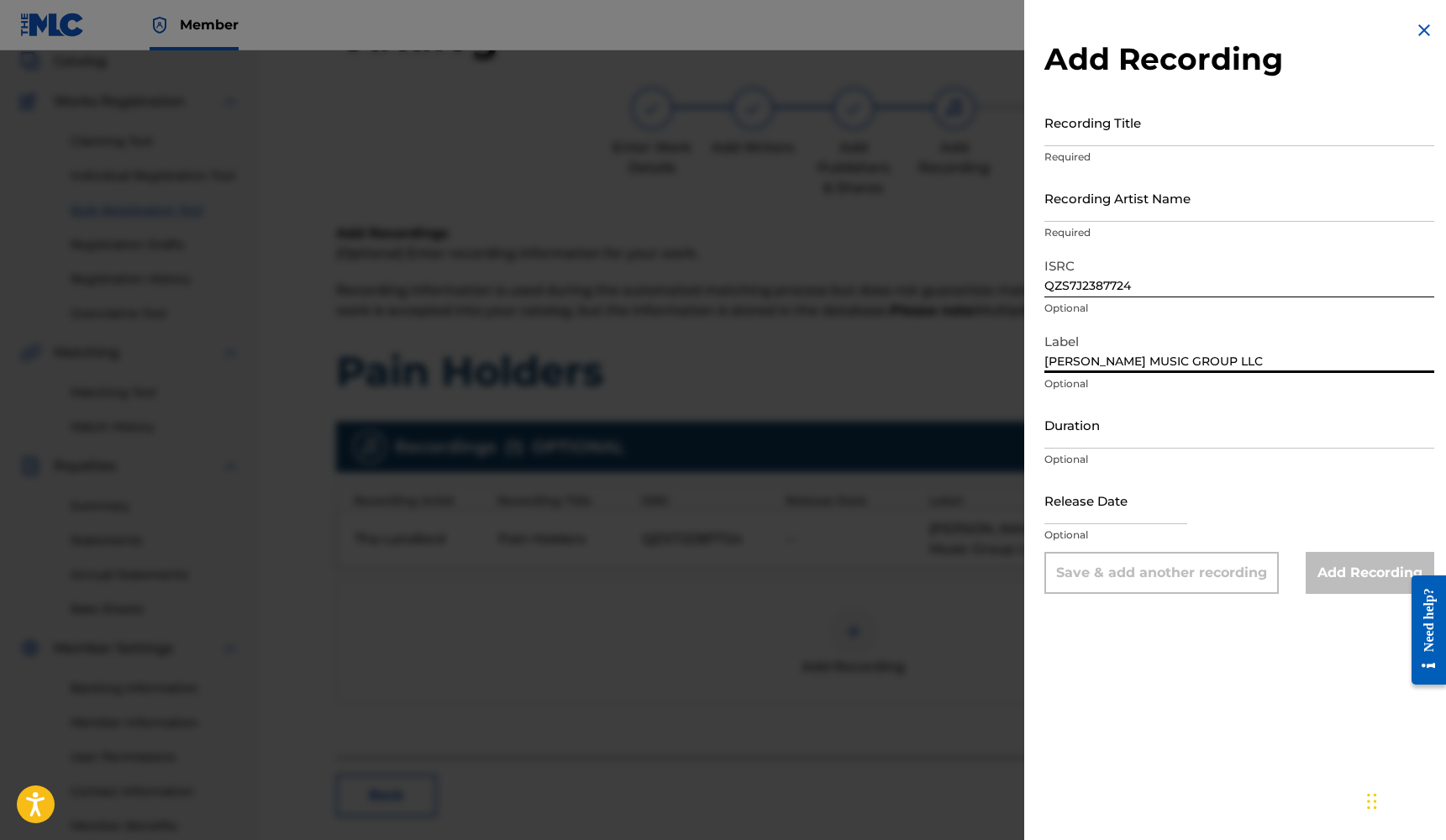
type input "[PERSON_NAME] MUSIC GROUP LLC"
click at [1128, 137] on input "Recording Title" at bounding box center [1239, 122] width 390 height 48
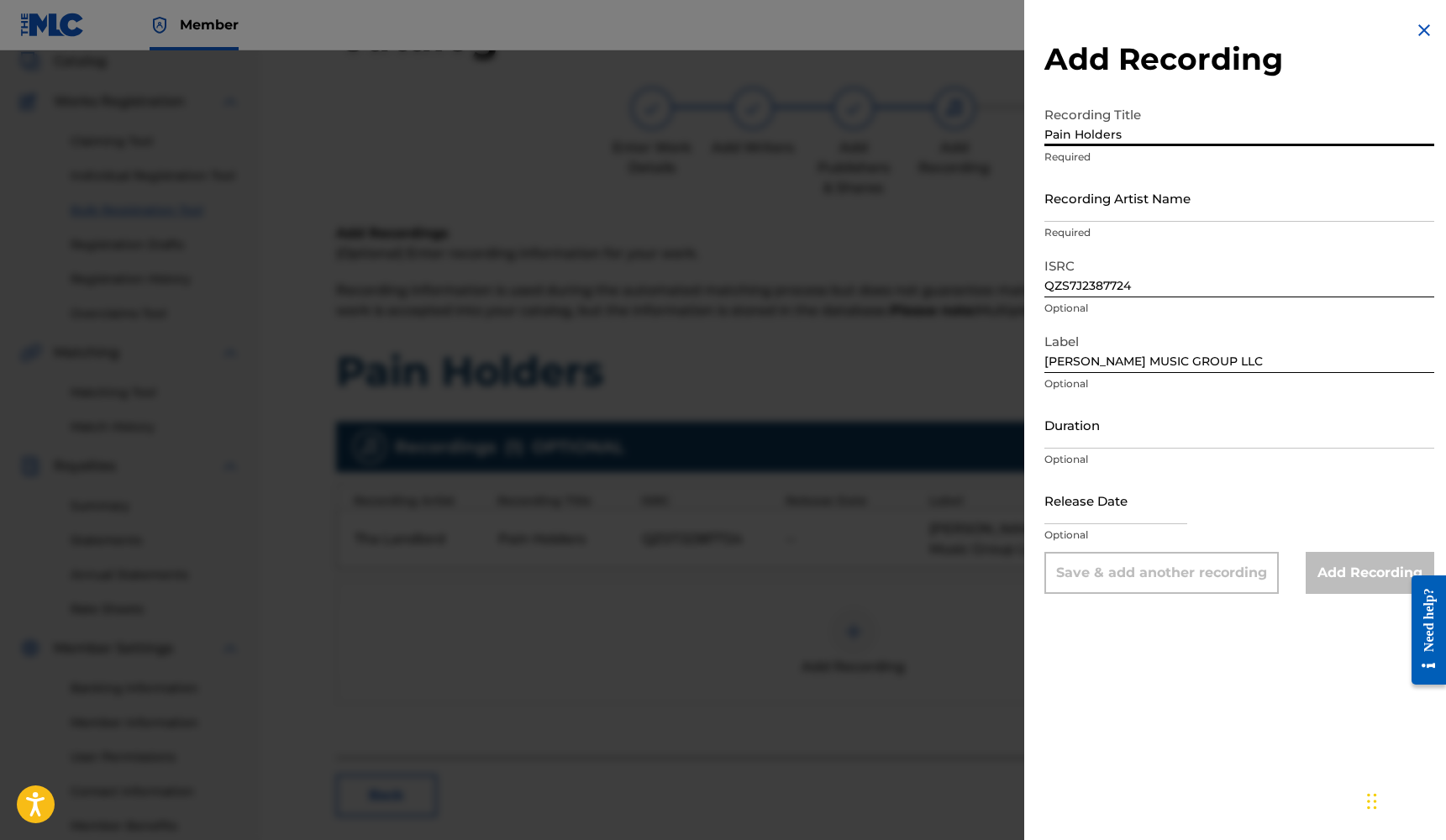
type input "Pain Holders"
click at [1117, 210] on input "Recording Artist Name" at bounding box center [1239, 197] width 390 height 48
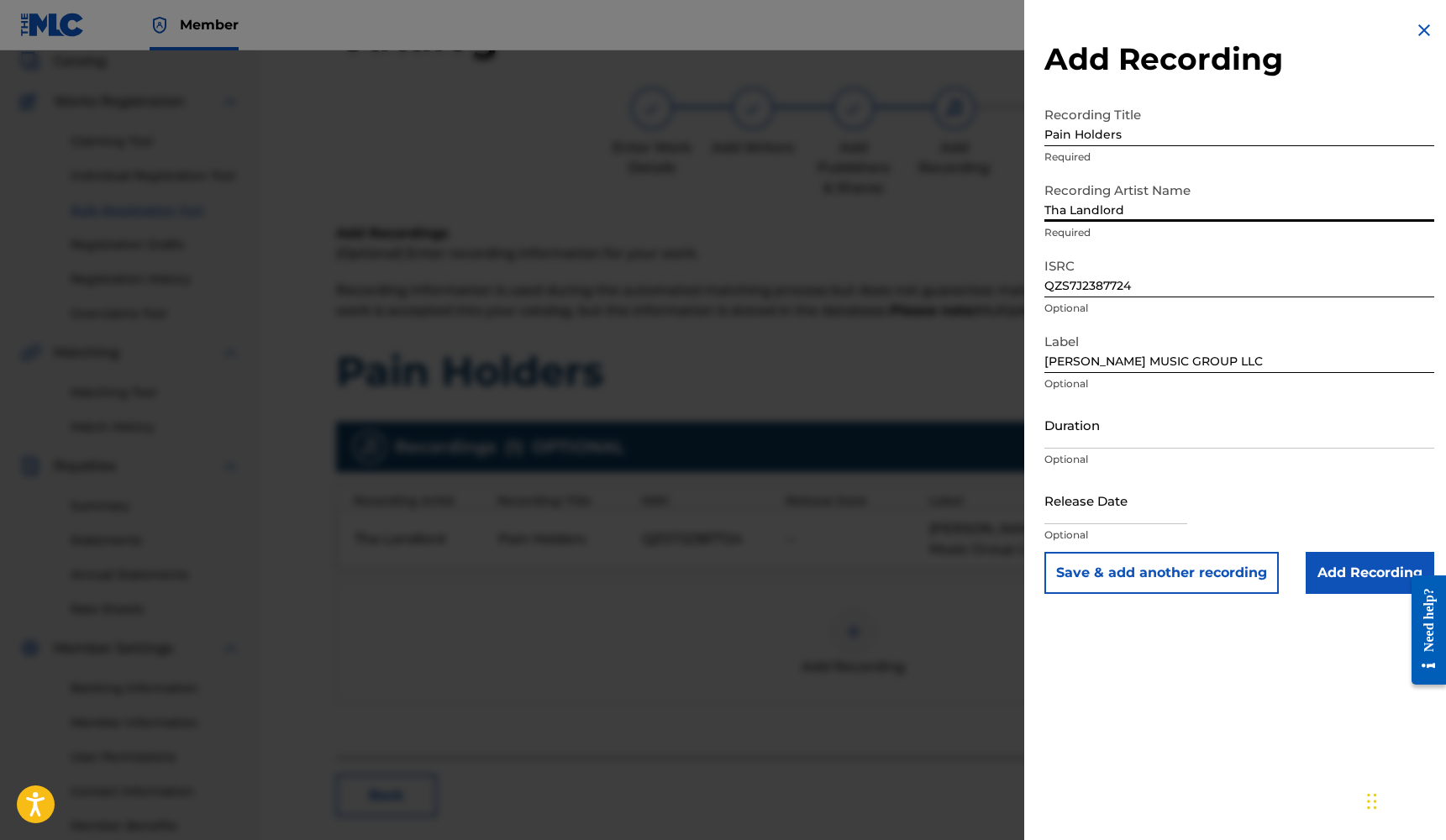
type input "Tha Landlord"
click at [1080, 435] on input "Duration" at bounding box center [1239, 425] width 390 height 48
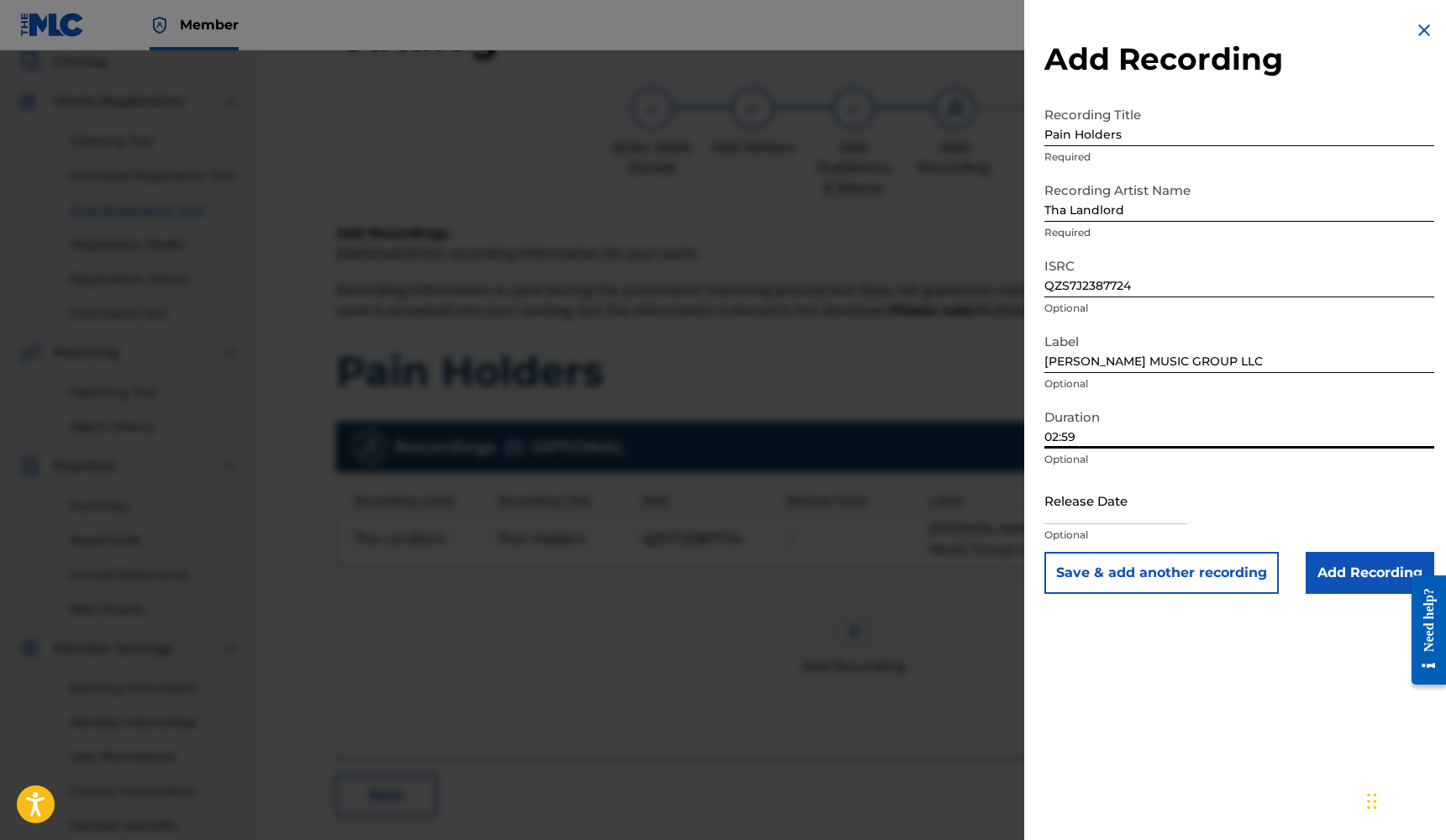
type input "02:59"
click at [1079, 495] on input "text" at bounding box center [1115, 500] width 142 height 48
select select "7"
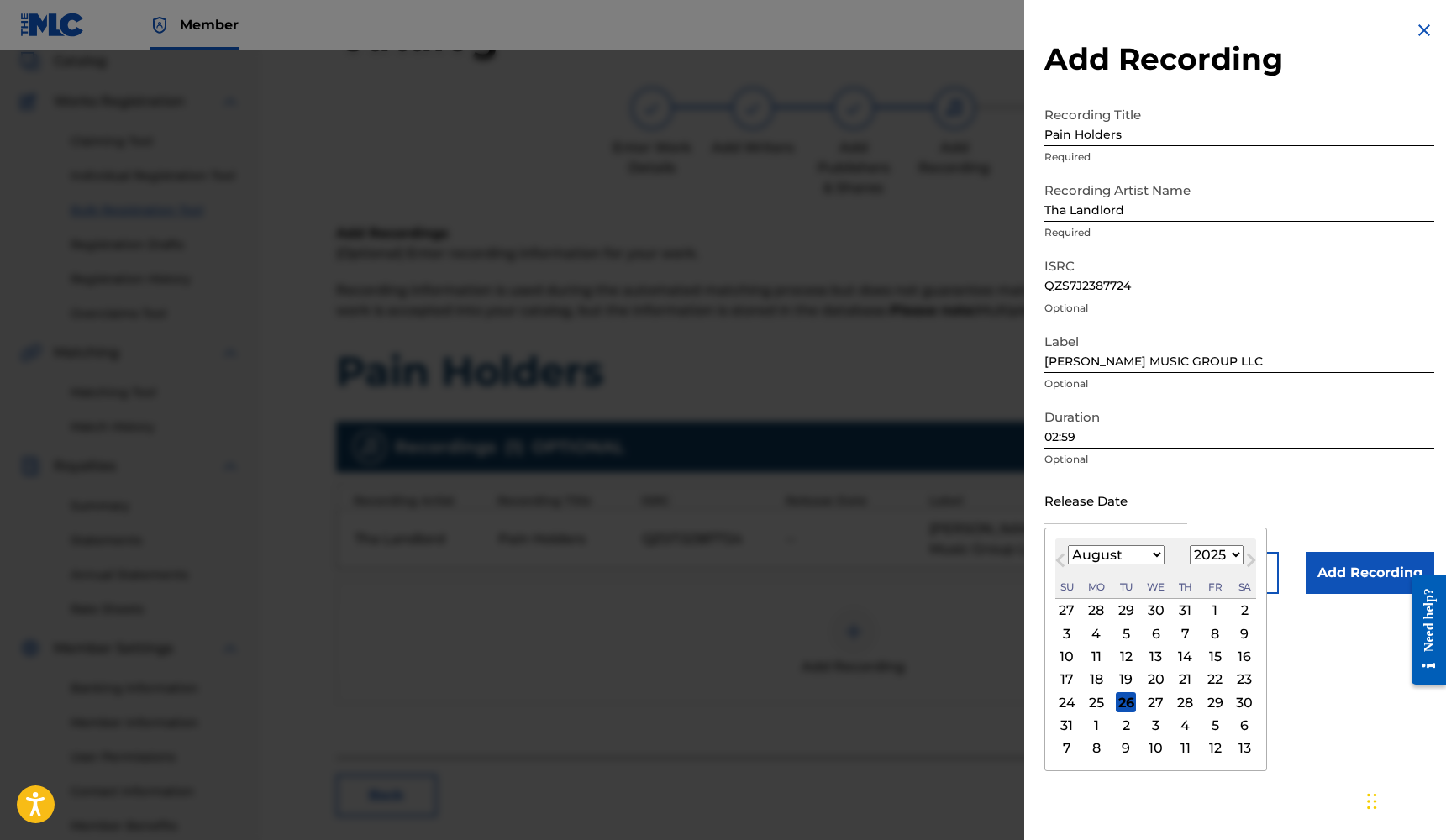
select select "2023"
select select "2"
click at [1206, 678] on div "24" at bounding box center [1215, 680] width 20 height 20
type input "[DATE]"
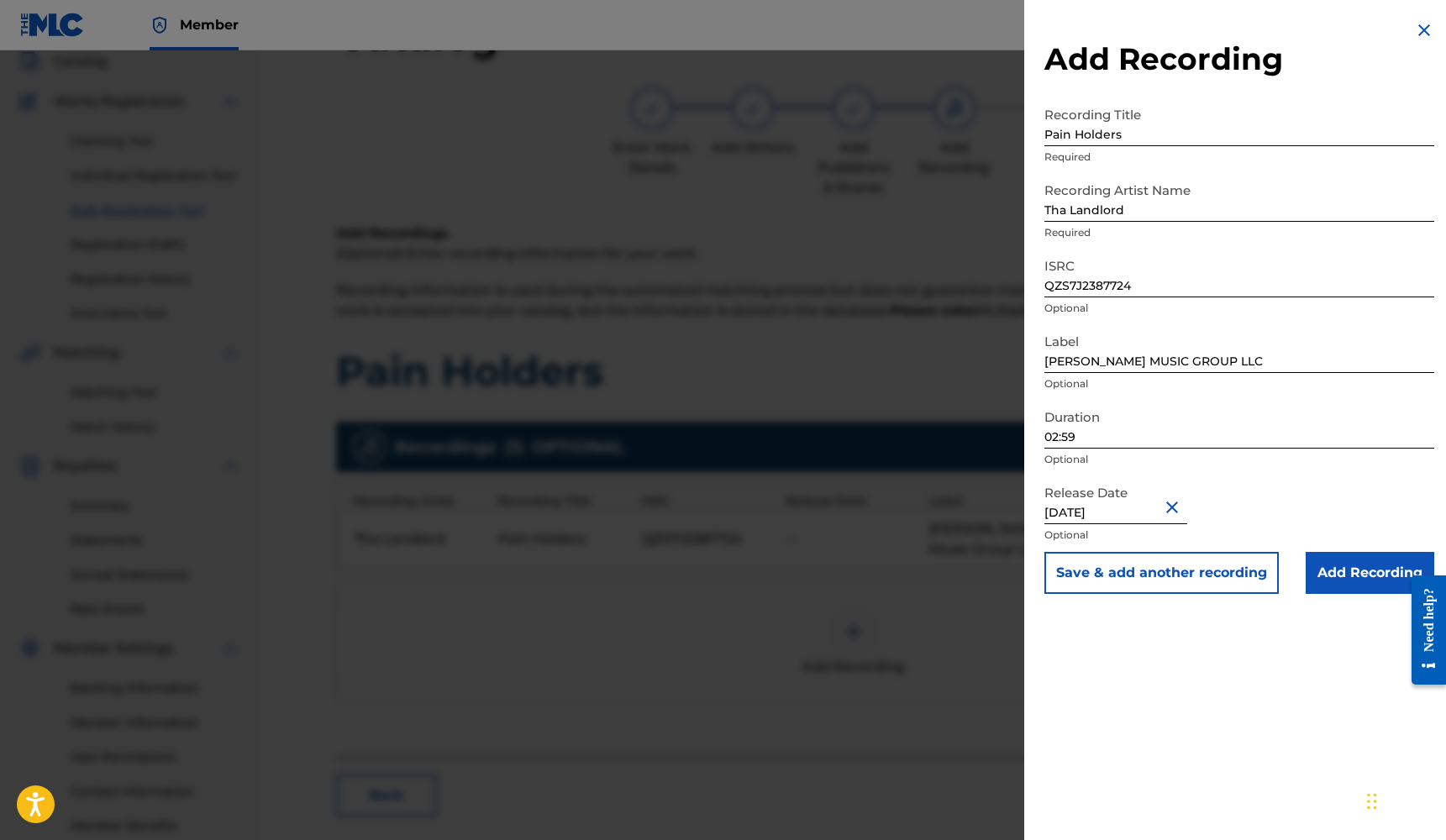
click at [1360, 567] on input "Add Recording" at bounding box center [1369, 573] width 129 height 42
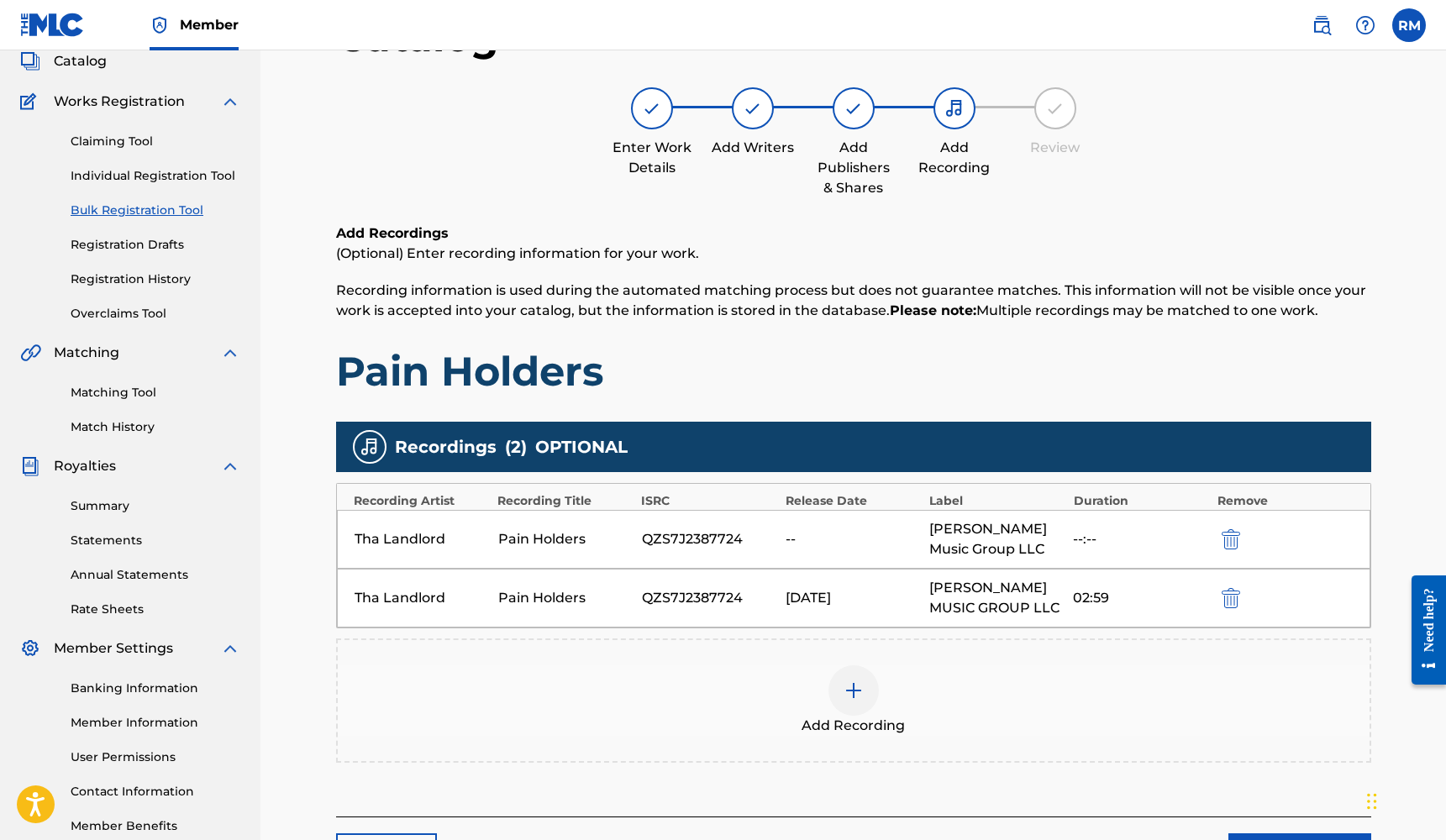
click at [1228, 544] on img "submit" at bounding box center [1231, 539] width 19 height 20
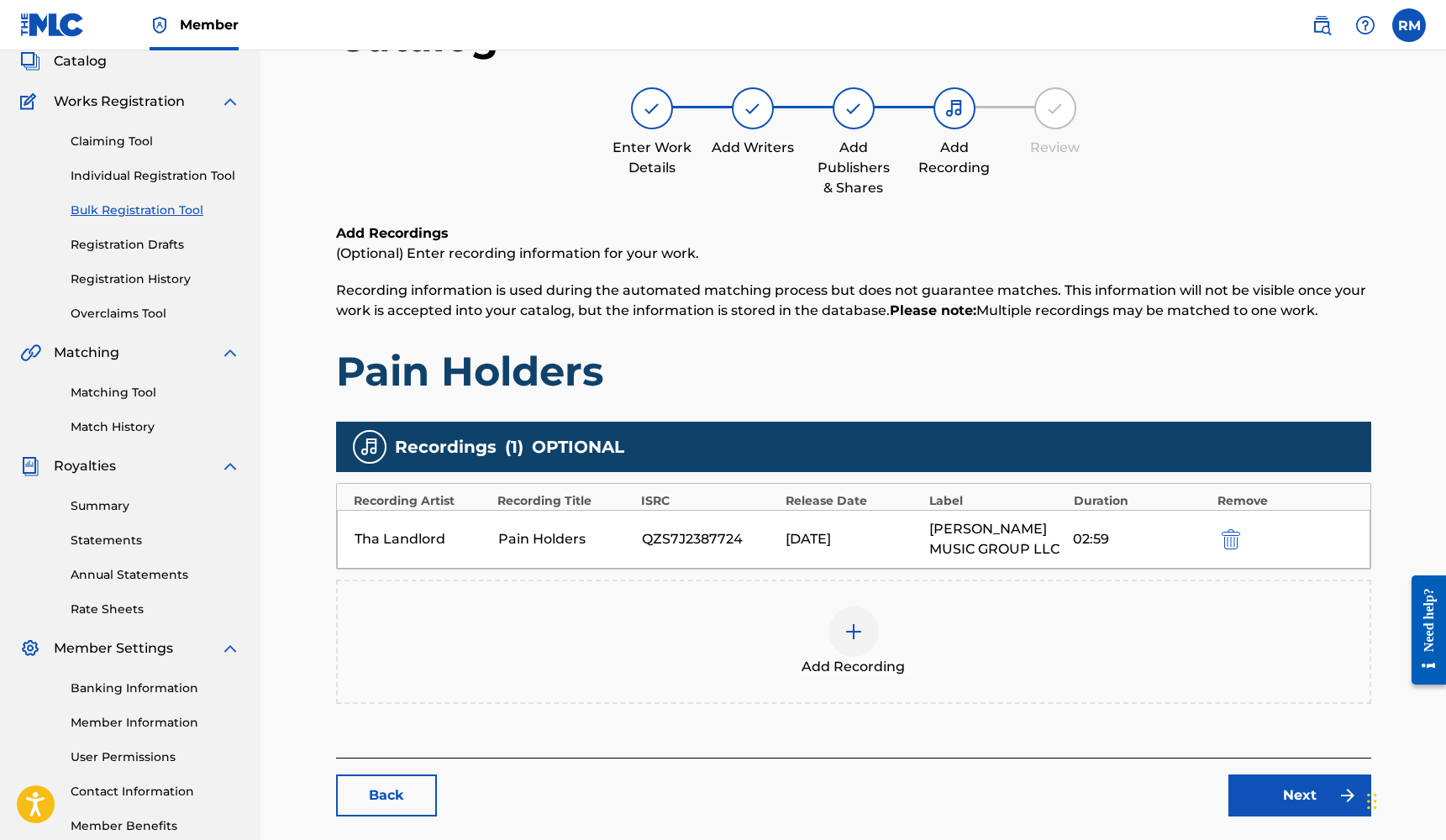
click at [1248, 792] on link "Next" at bounding box center [1299, 795] width 142 height 42
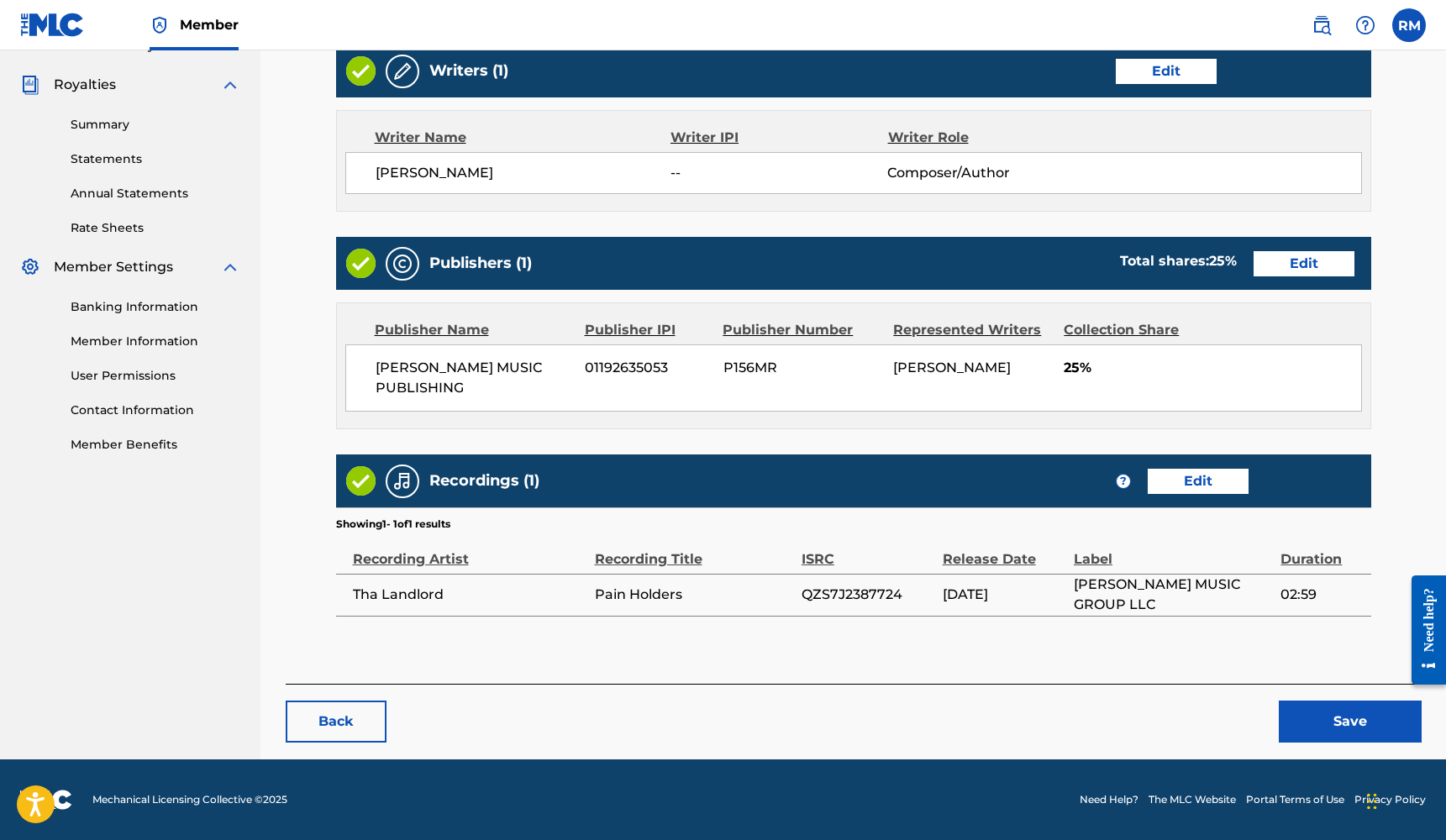
scroll to position [486, 0]
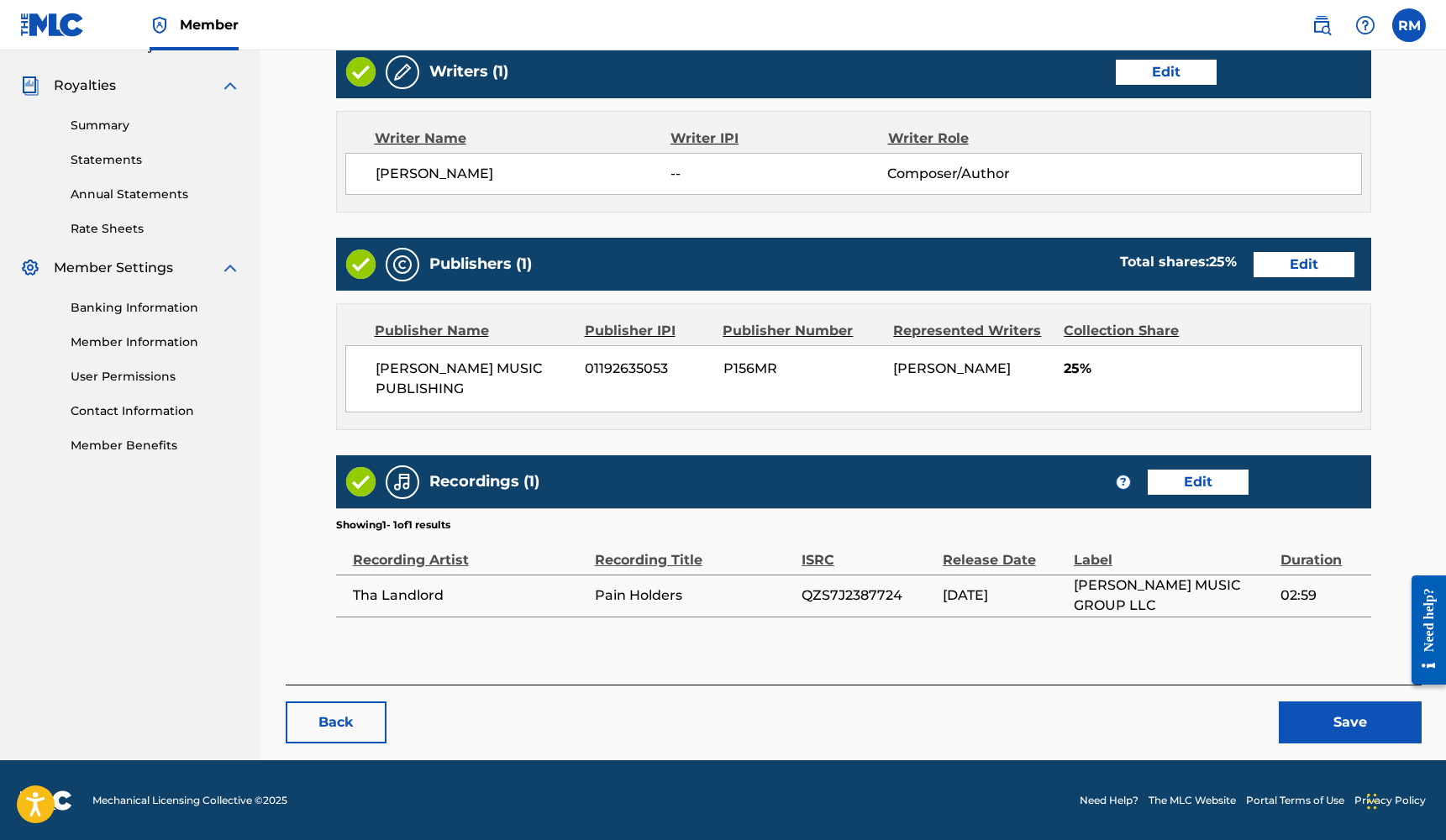
click at [1306, 730] on button "Save" at bounding box center [1349, 722] width 142 height 42
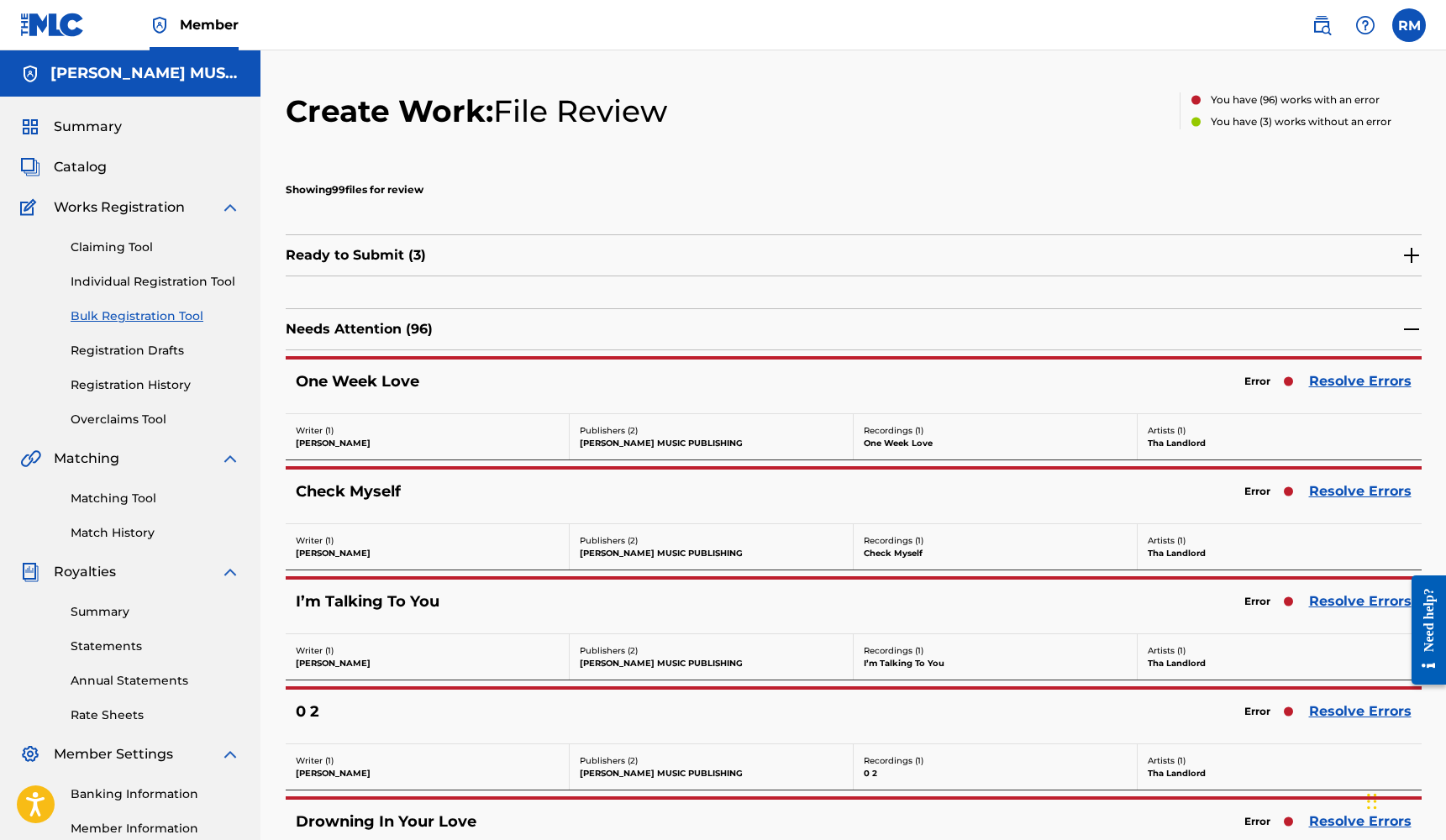
click at [1329, 383] on link "Resolve Errors" at bounding box center [1360, 382] width 103 height 20
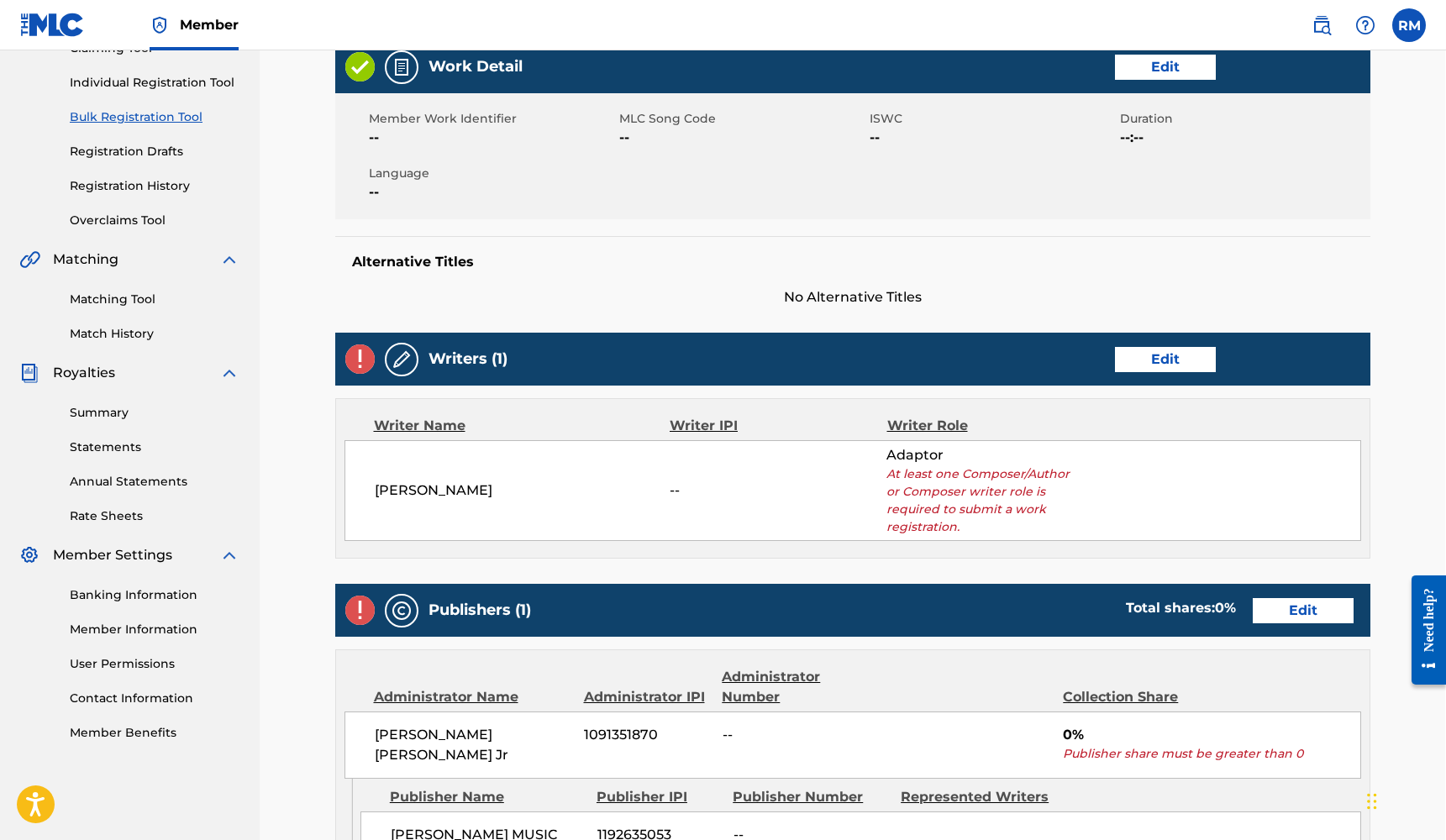
scroll to position [373, 1]
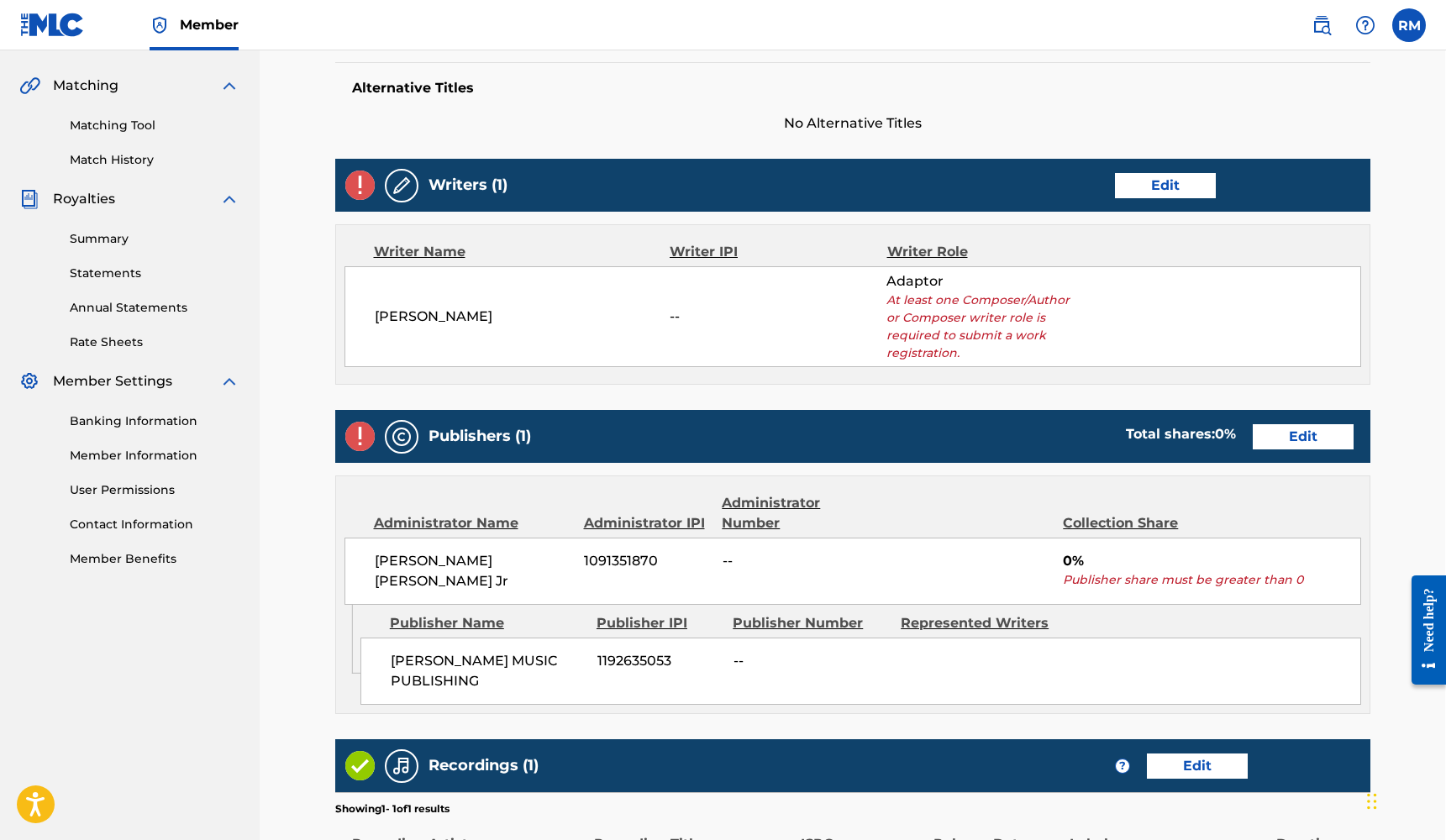
click at [1164, 194] on link "Edit" at bounding box center [1165, 185] width 101 height 25
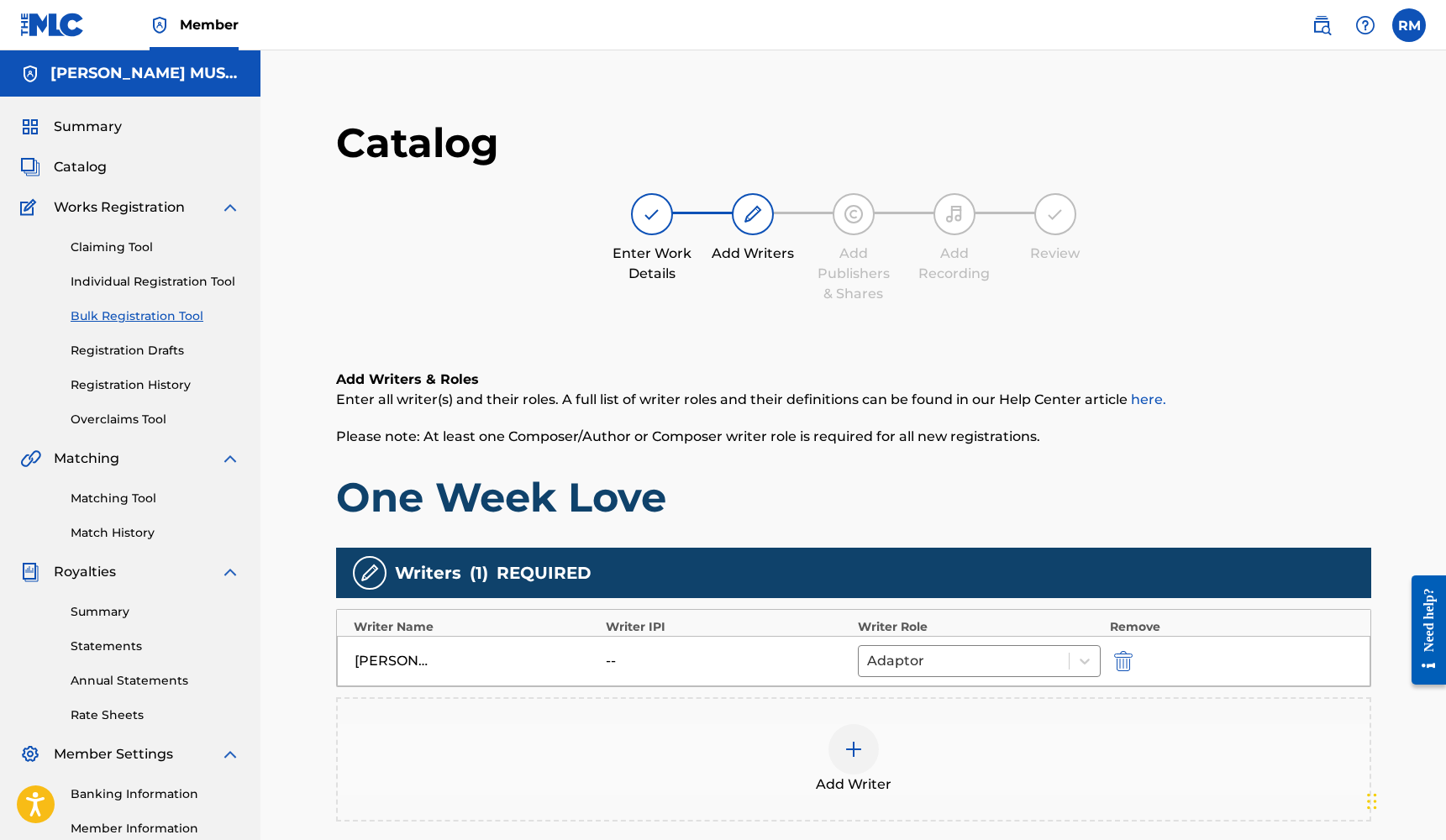
click at [858, 754] on img at bounding box center [854, 749] width 20 height 20
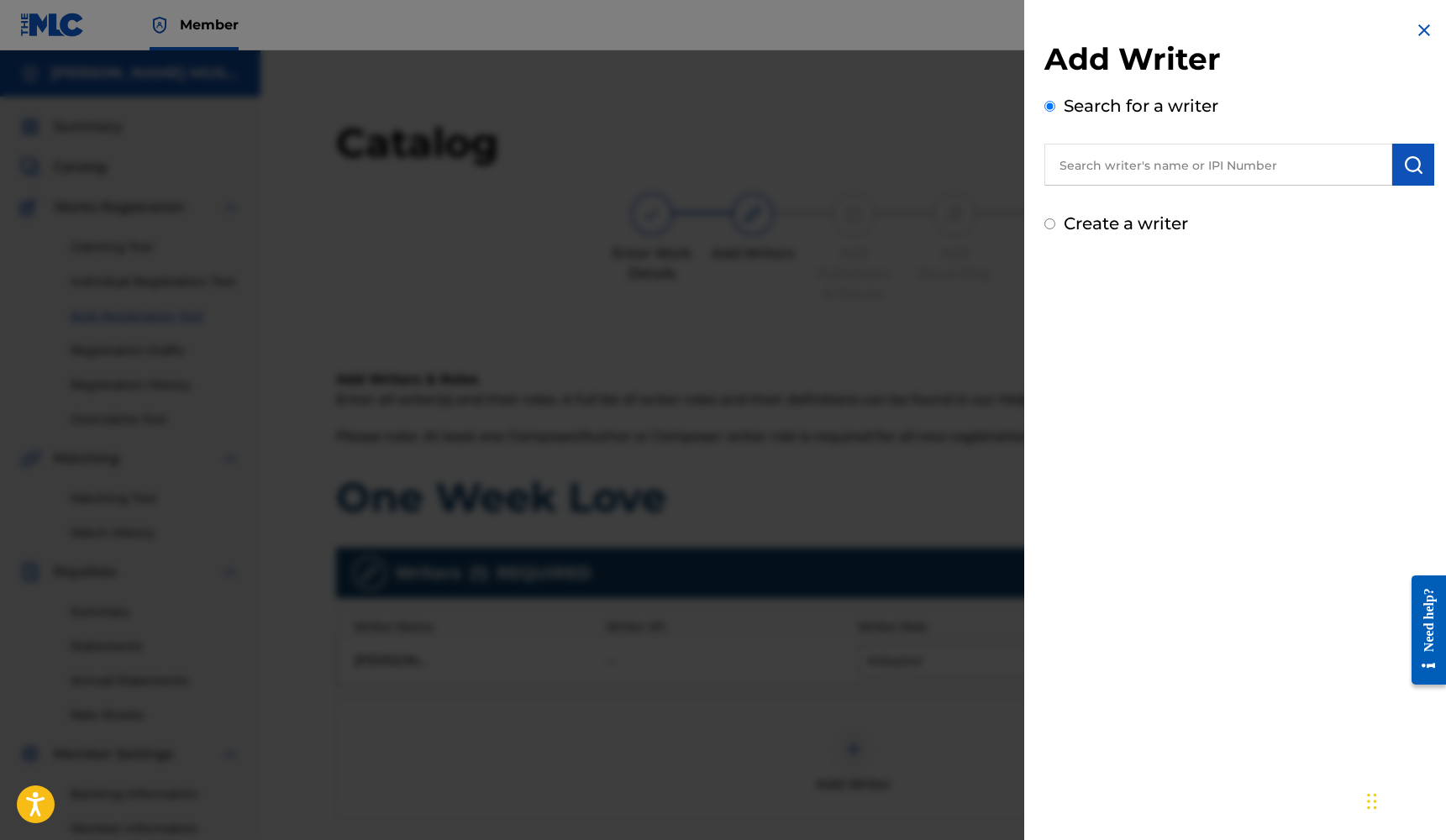
click at [1161, 173] on input "text" at bounding box center [1218, 164] width 348 height 42
click at [944, 412] on div at bounding box center [723, 470] width 1446 height 840
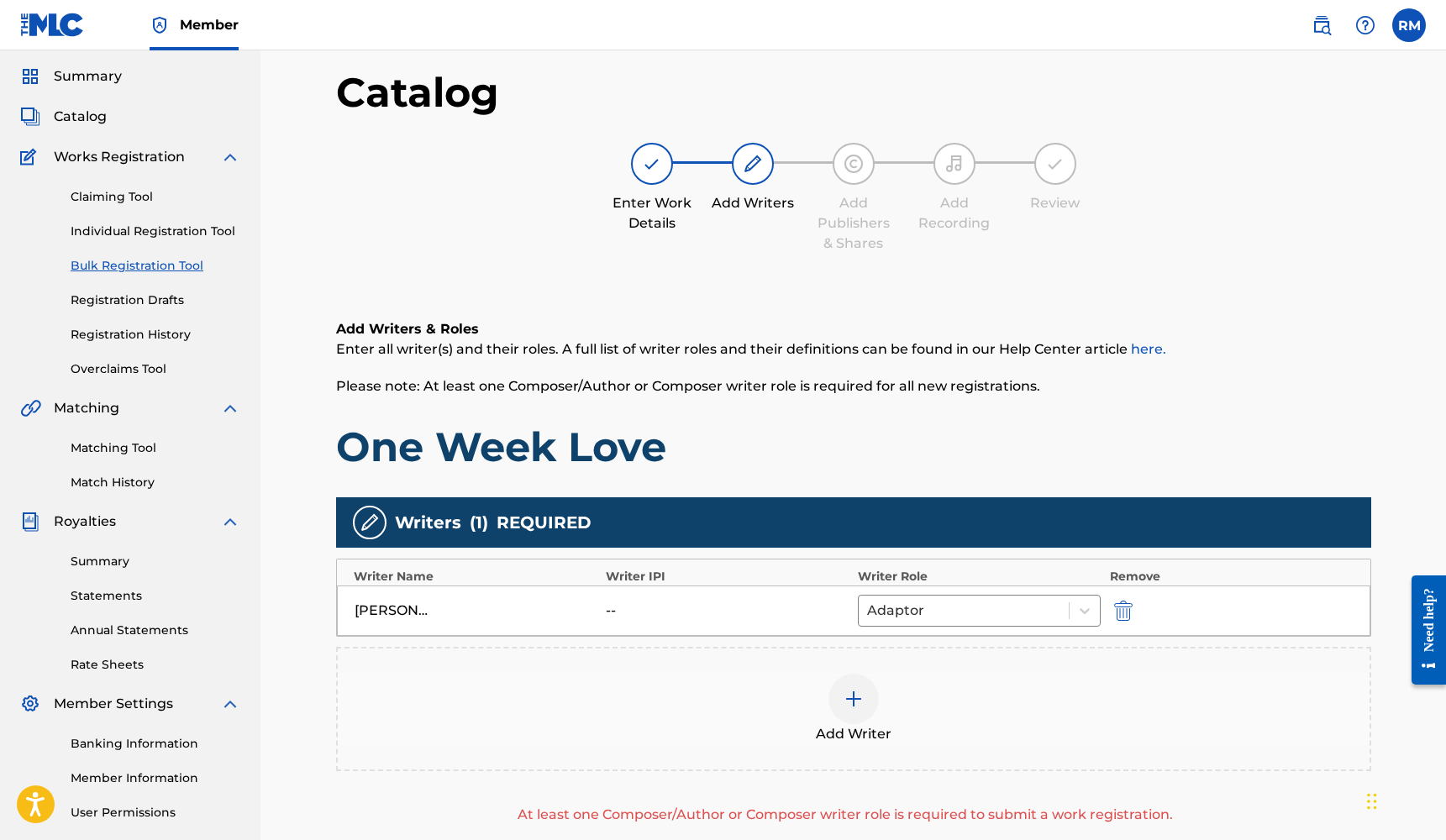
scroll to position [57, 0]
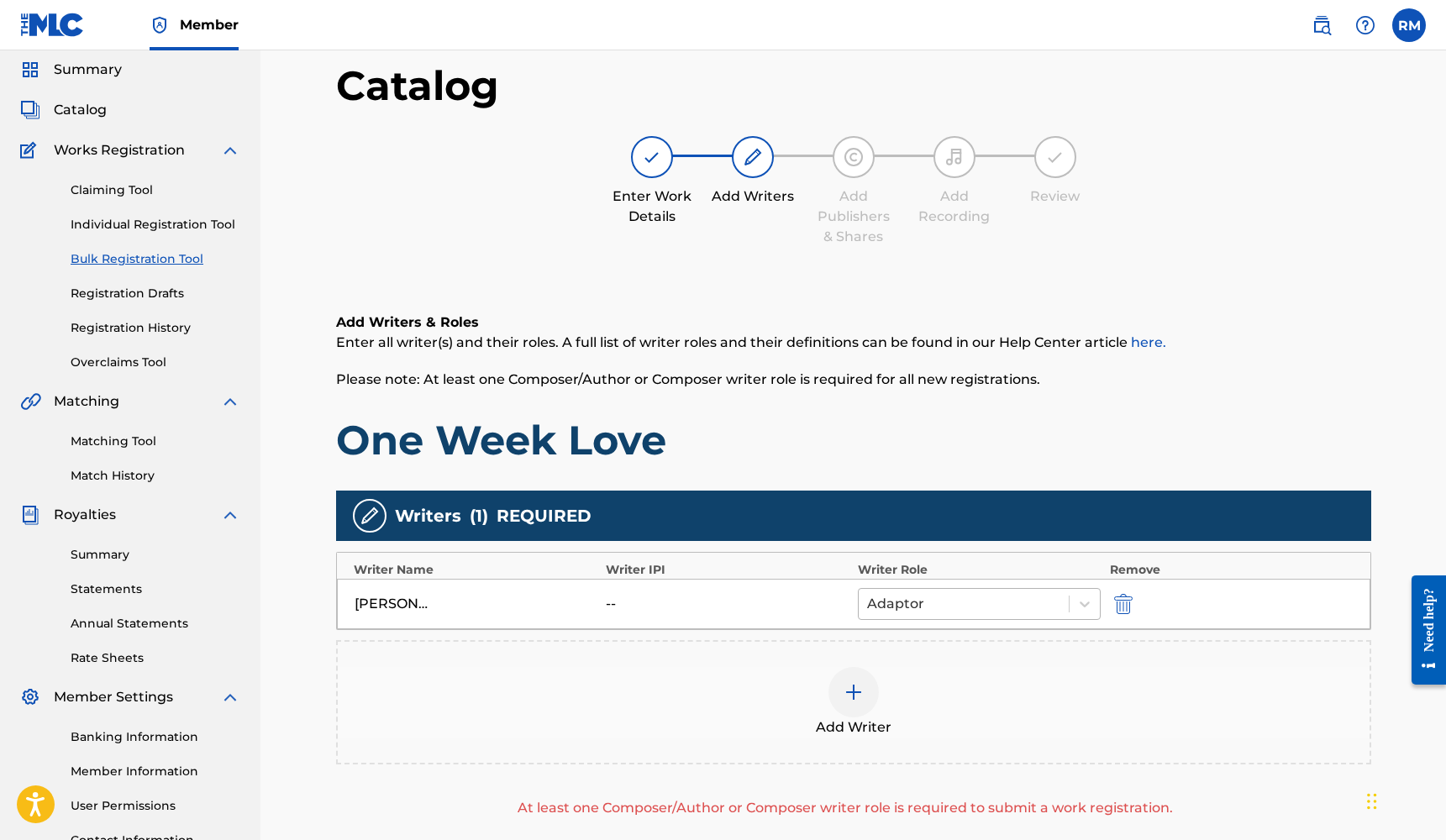
click at [990, 595] on div at bounding box center [964, 604] width 194 height 24
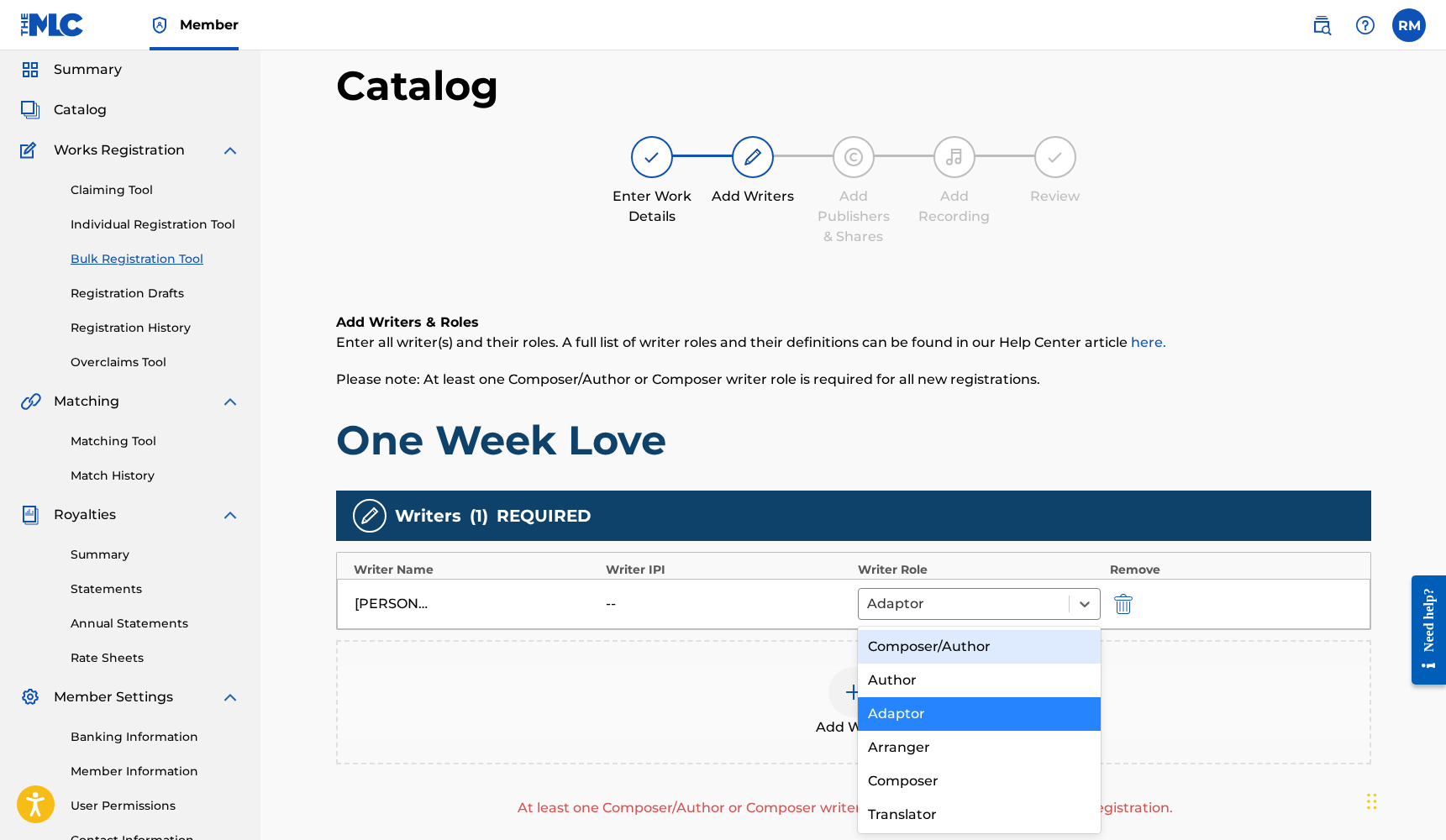
click at [959, 656] on div "Composer/Author" at bounding box center [979, 647] width 244 height 34
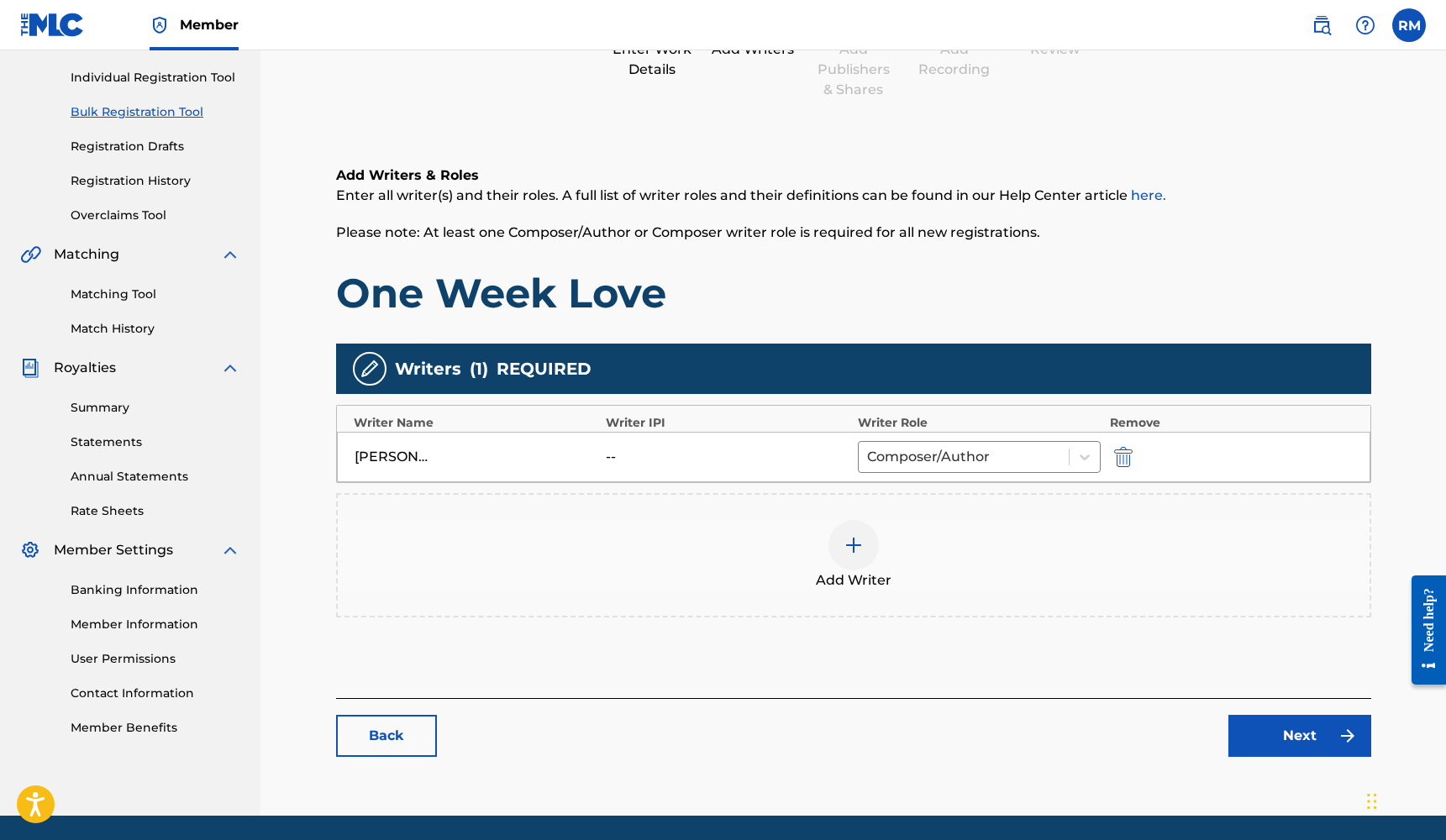
scroll to position [205, 0]
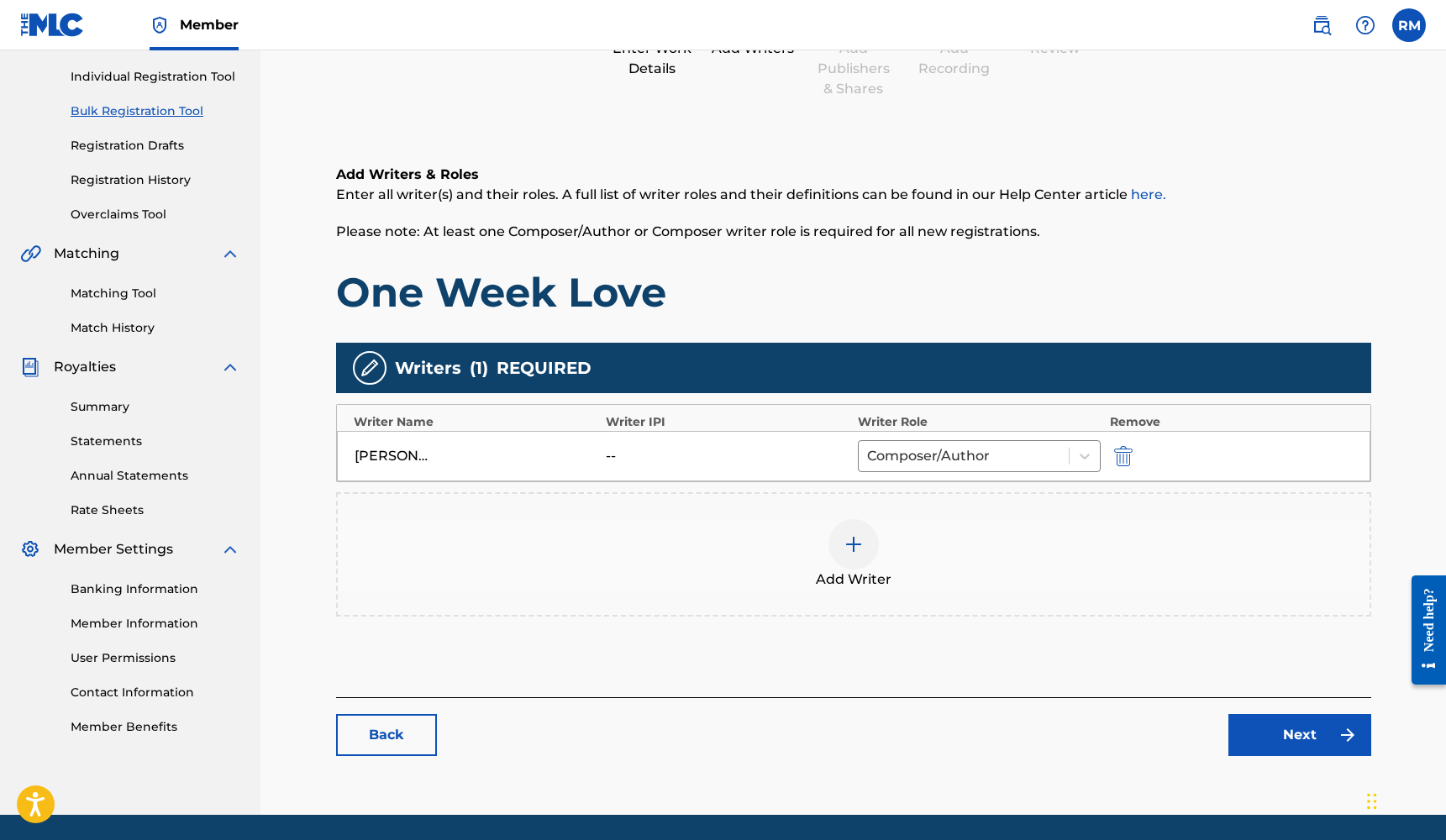
click at [1258, 731] on link "Next" at bounding box center [1299, 735] width 142 height 42
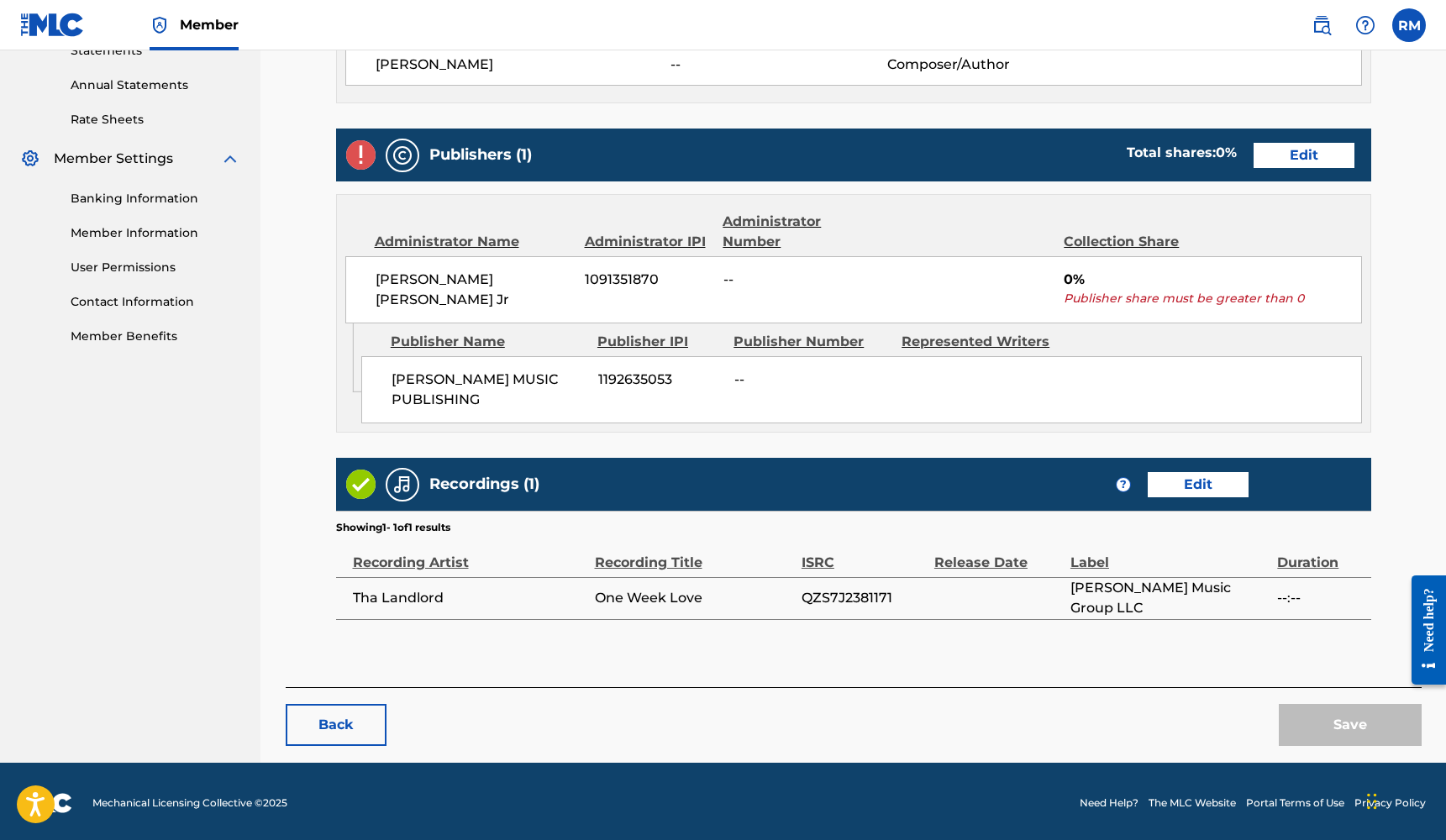
scroll to position [595, 0]
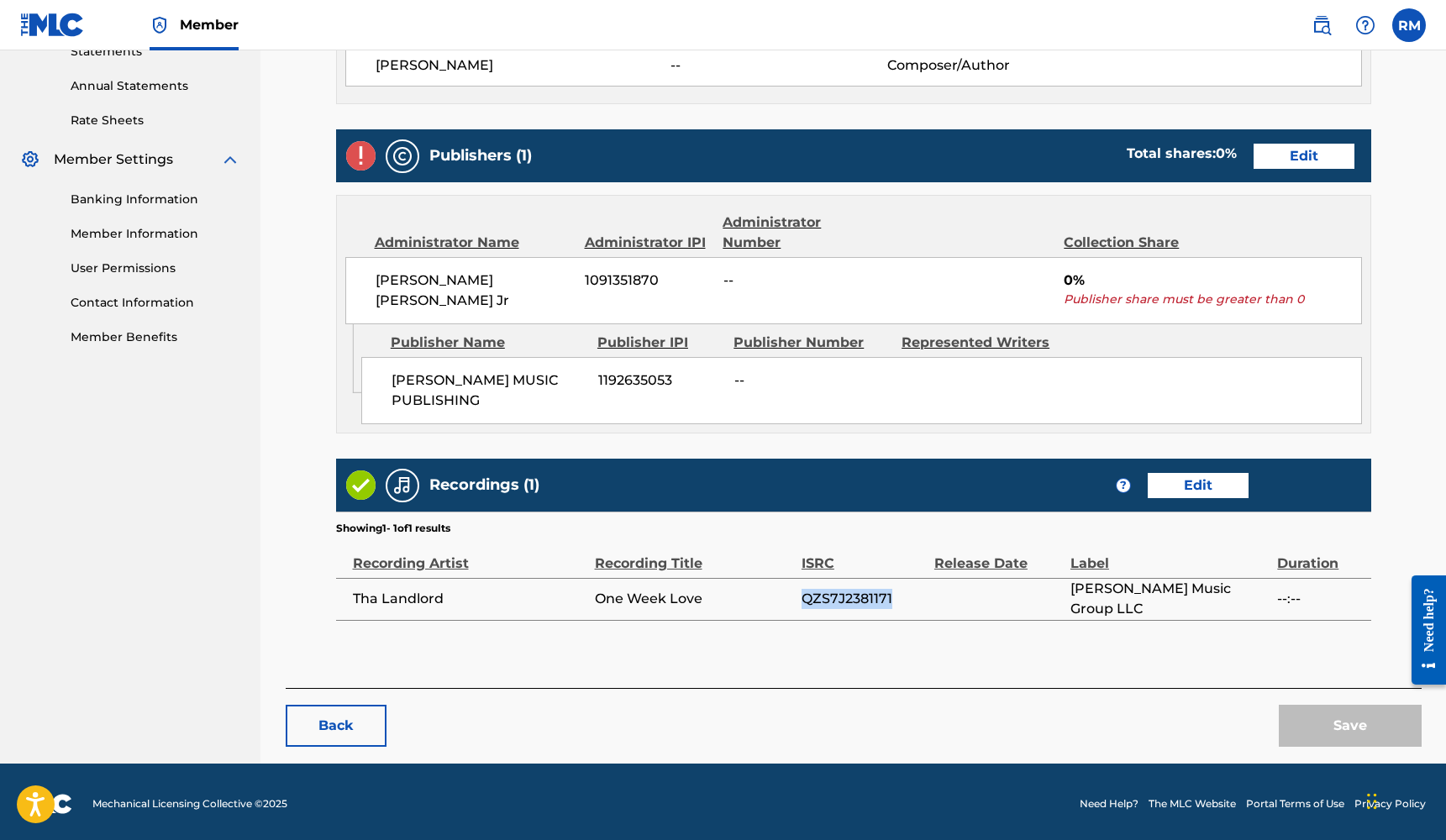
drag, startPoint x: 894, startPoint y: 591, endPoint x: 802, endPoint y: 597, distance: 92.2
click at [802, 597] on span "QZS7J2381171" at bounding box center [864, 599] width 125 height 20
copy span "QZS7J2381171"
click at [1208, 479] on link "Edit" at bounding box center [1198, 485] width 101 height 25
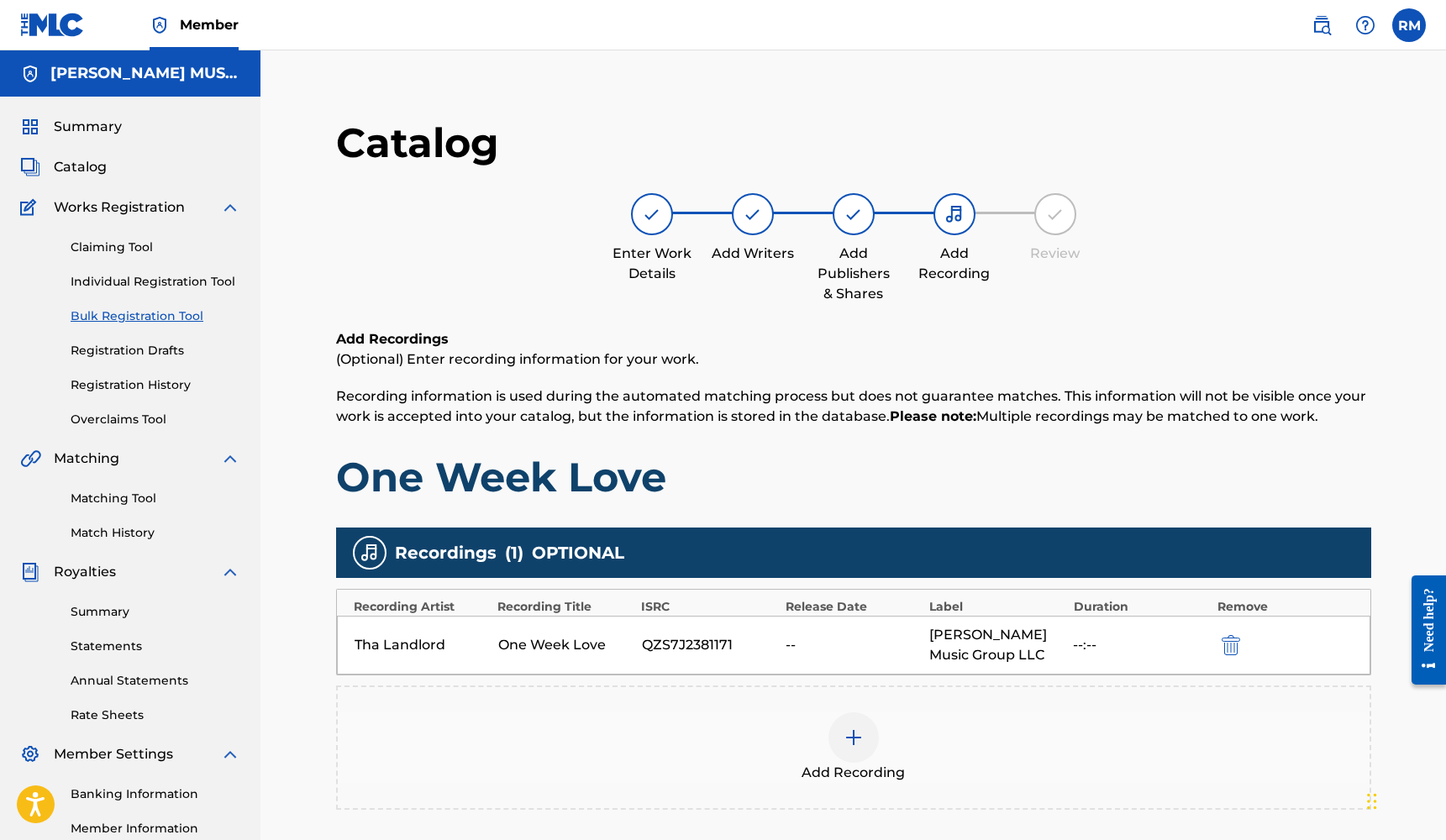
click at [854, 750] on div at bounding box center [854, 737] width 51 height 51
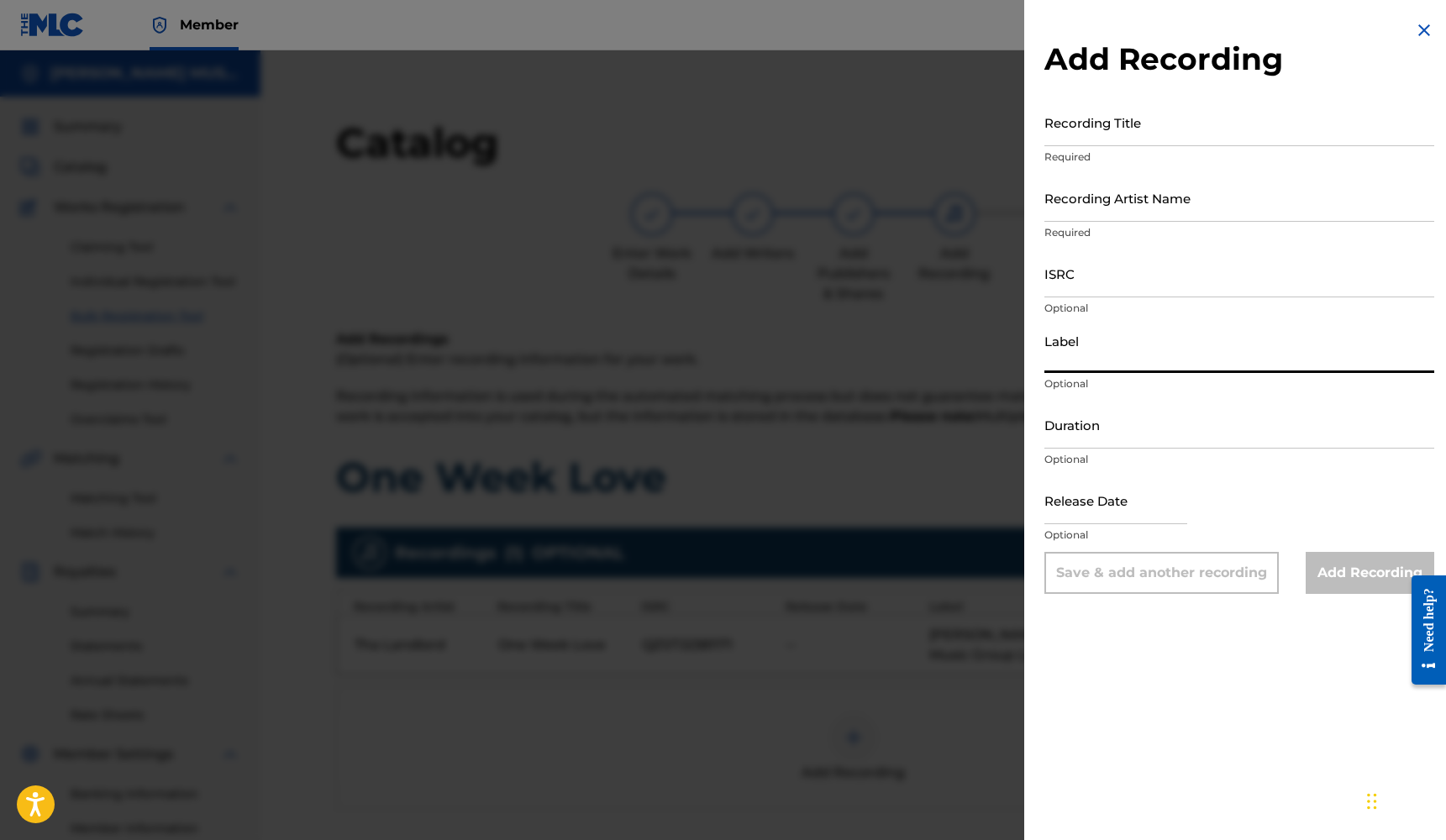
click at [1094, 370] on input "Label" at bounding box center [1239, 349] width 390 height 48
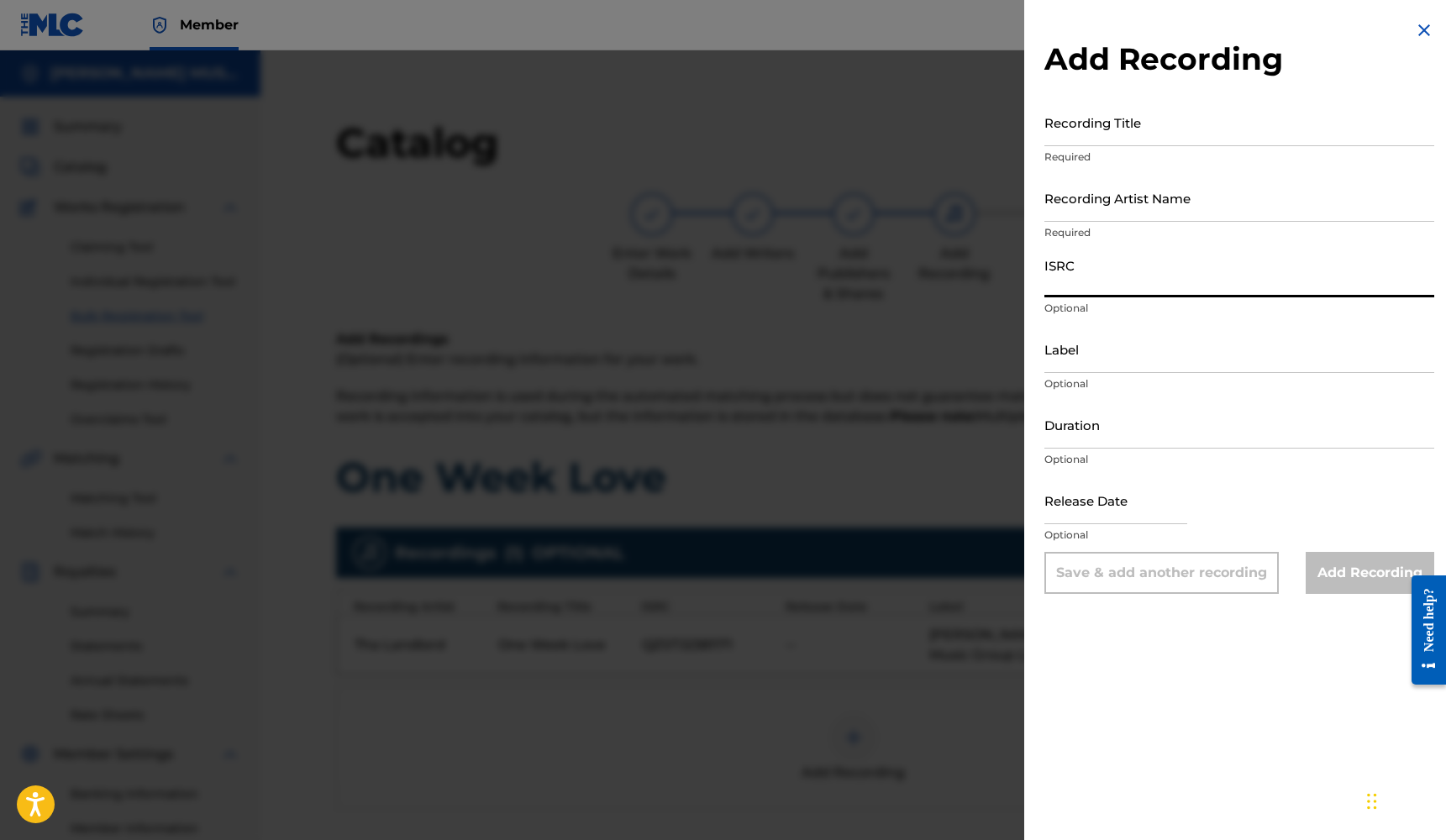
click at [1088, 281] on input "ISRC" at bounding box center [1239, 273] width 390 height 48
paste input "QZS7J2381171"
type input "QZS7J2381171"
click at [1126, 366] on input "Label" at bounding box center [1239, 349] width 390 height 48
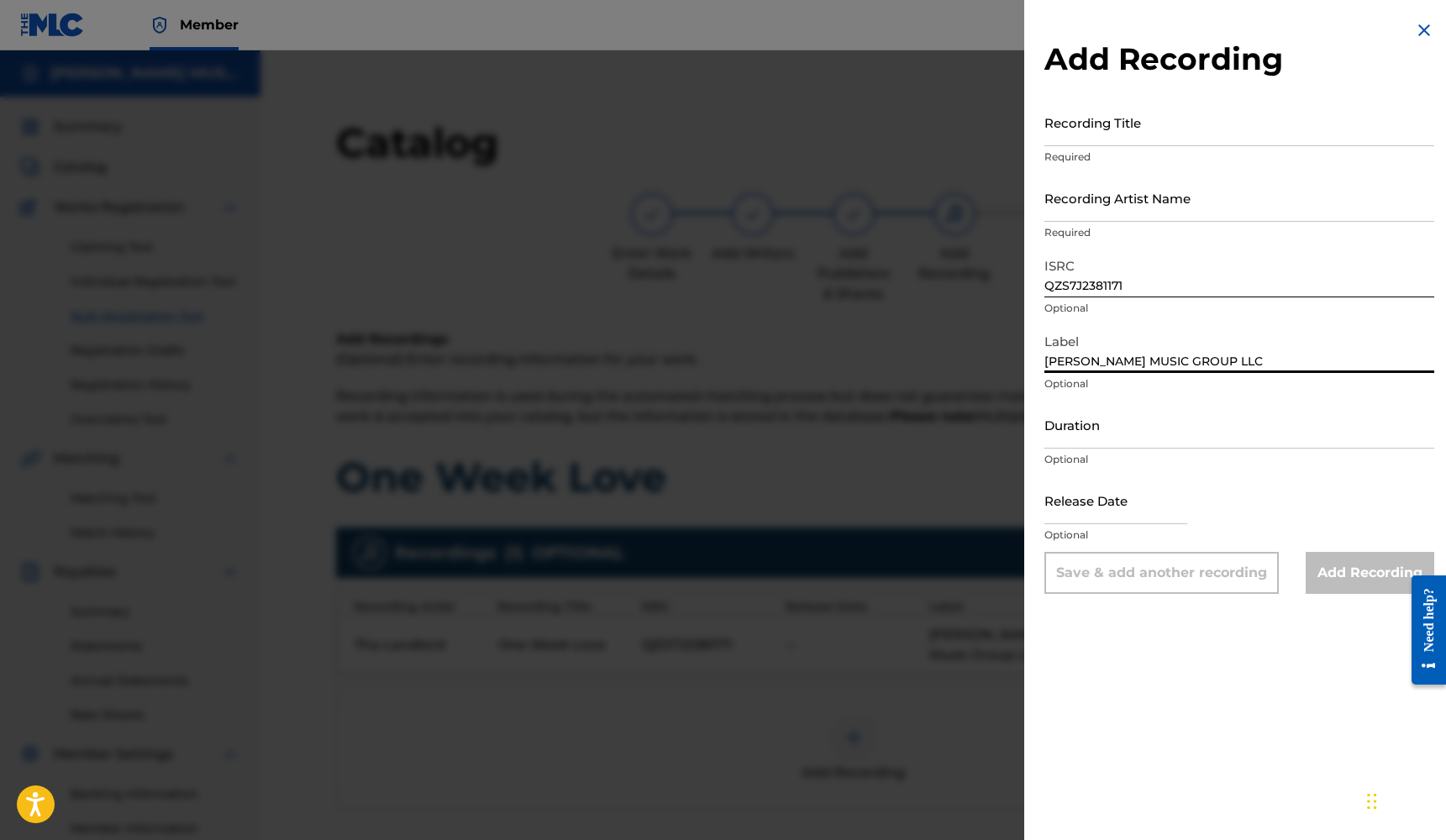
type input "[PERSON_NAME] MUSIC GROUP LLC"
click at [1120, 205] on input "Recording Artist Name" at bounding box center [1239, 197] width 390 height 48
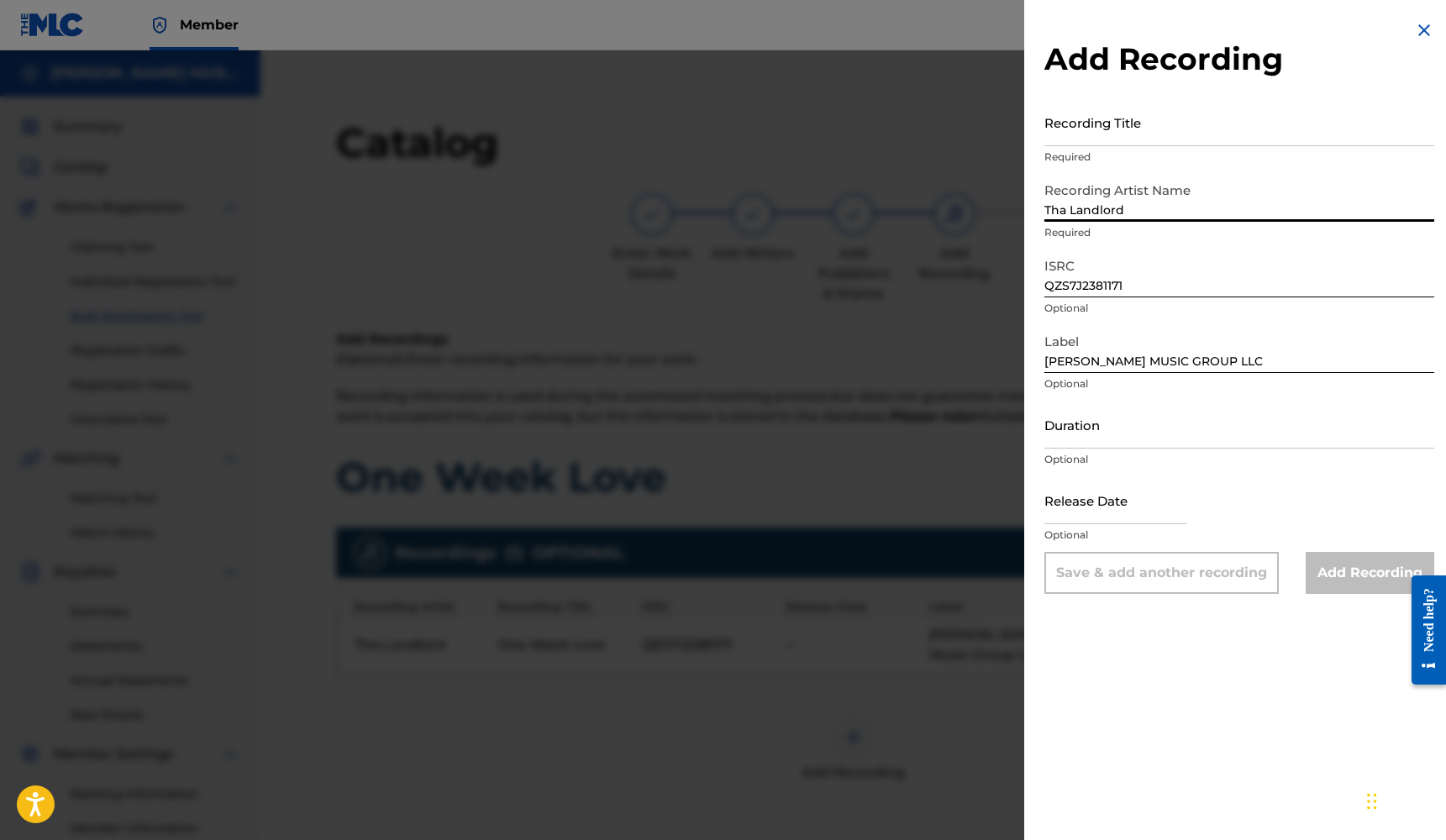
type input "Tha Landlord"
click at [1111, 134] on input "Recording Title" at bounding box center [1239, 122] width 390 height 48
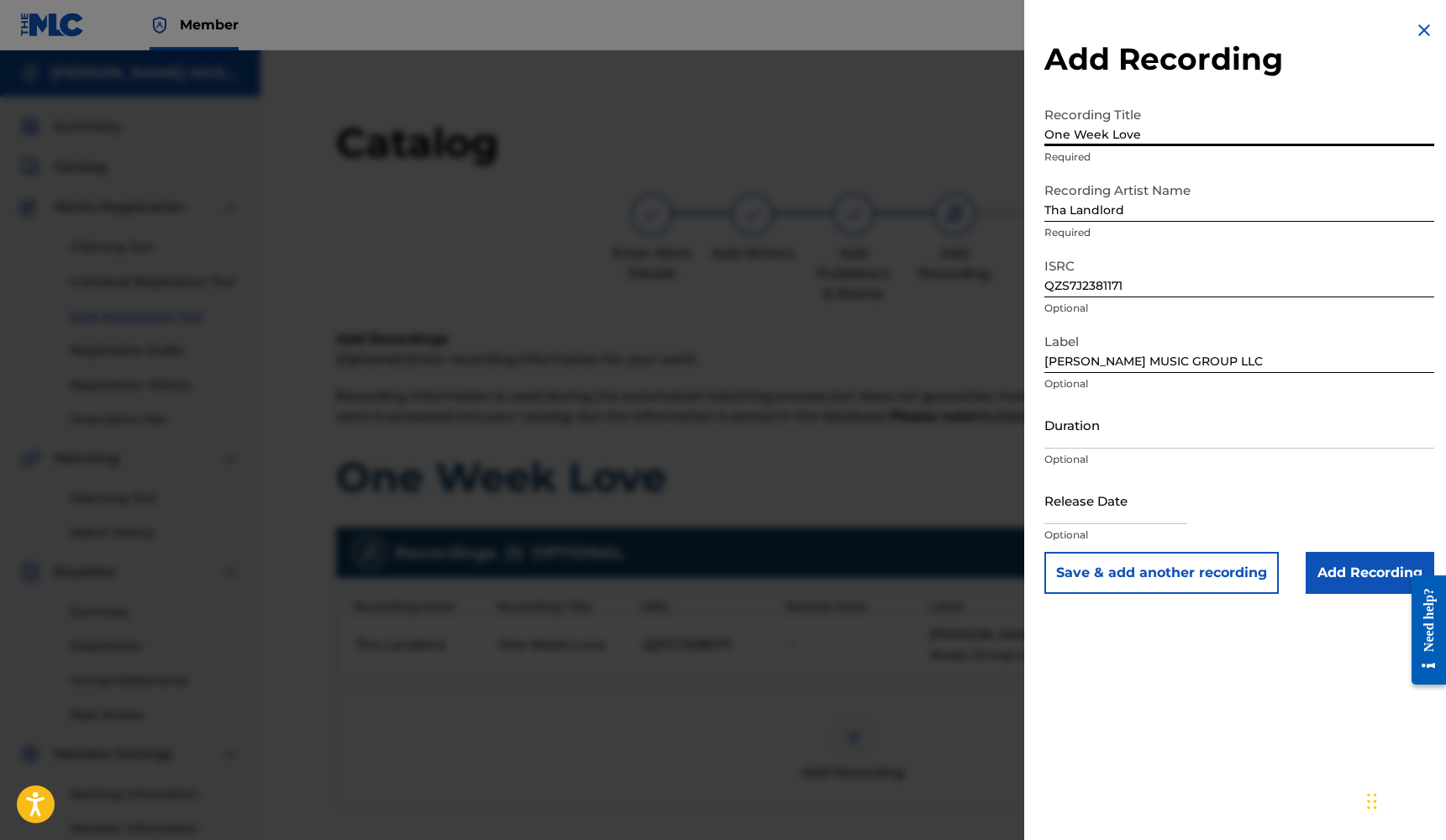
type input "One Week Love"
click at [1101, 500] on input "text" at bounding box center [1115, 500] width 142 height 48
select select "7"
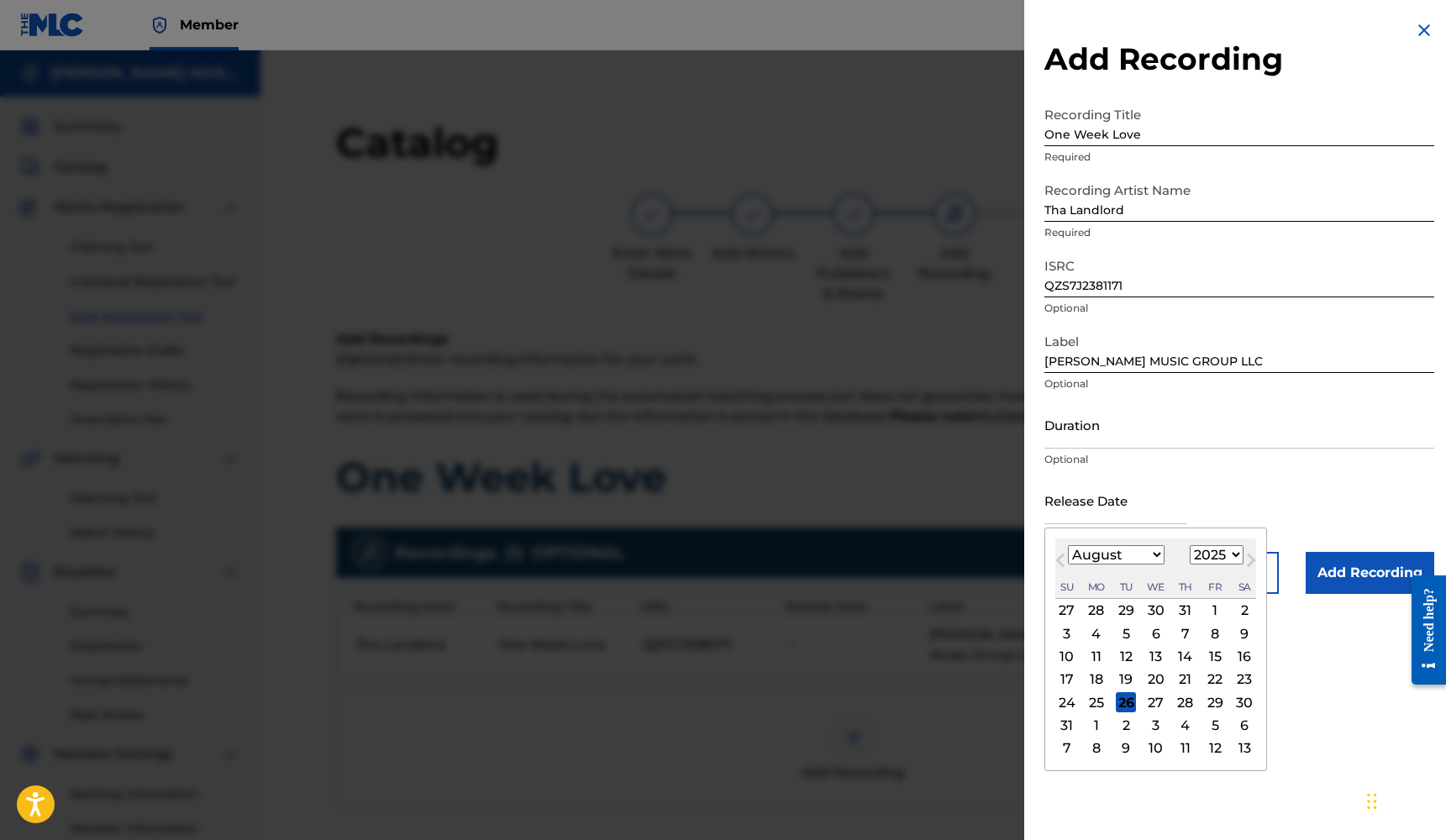
select select "2023"
select select "2"
click at [1205, 680] on div "24" at bounding box center [1215, 680] width 20 height 20
type input "[DATE]"
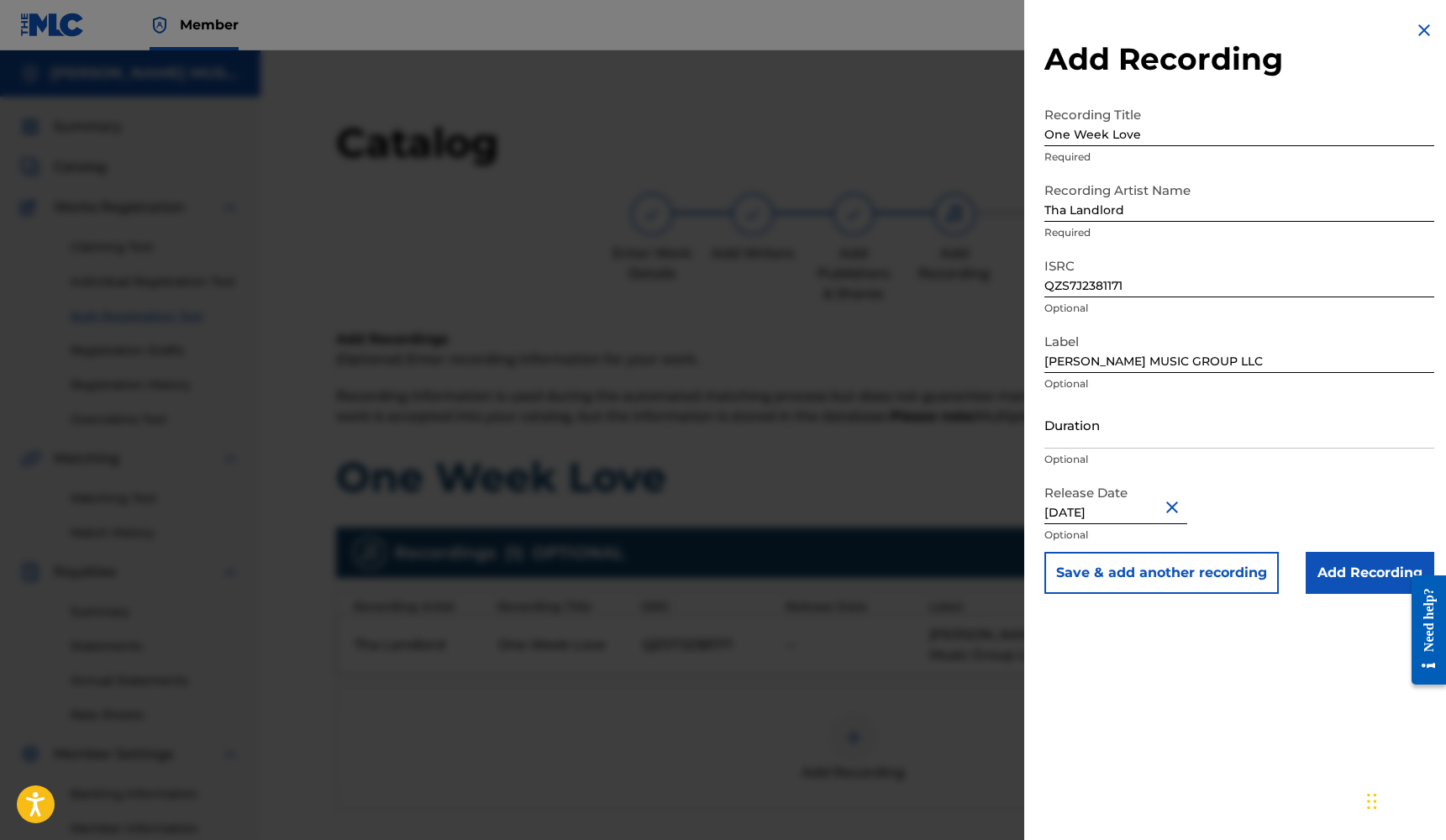
click at [1133, 441] on input "Duration" at bounding box center [1239, 425] width 390 height 48
type input "02:46"
click at [1368, 577] on input "Add Recording" at bounding box center [1369, 573] width 129 height 42
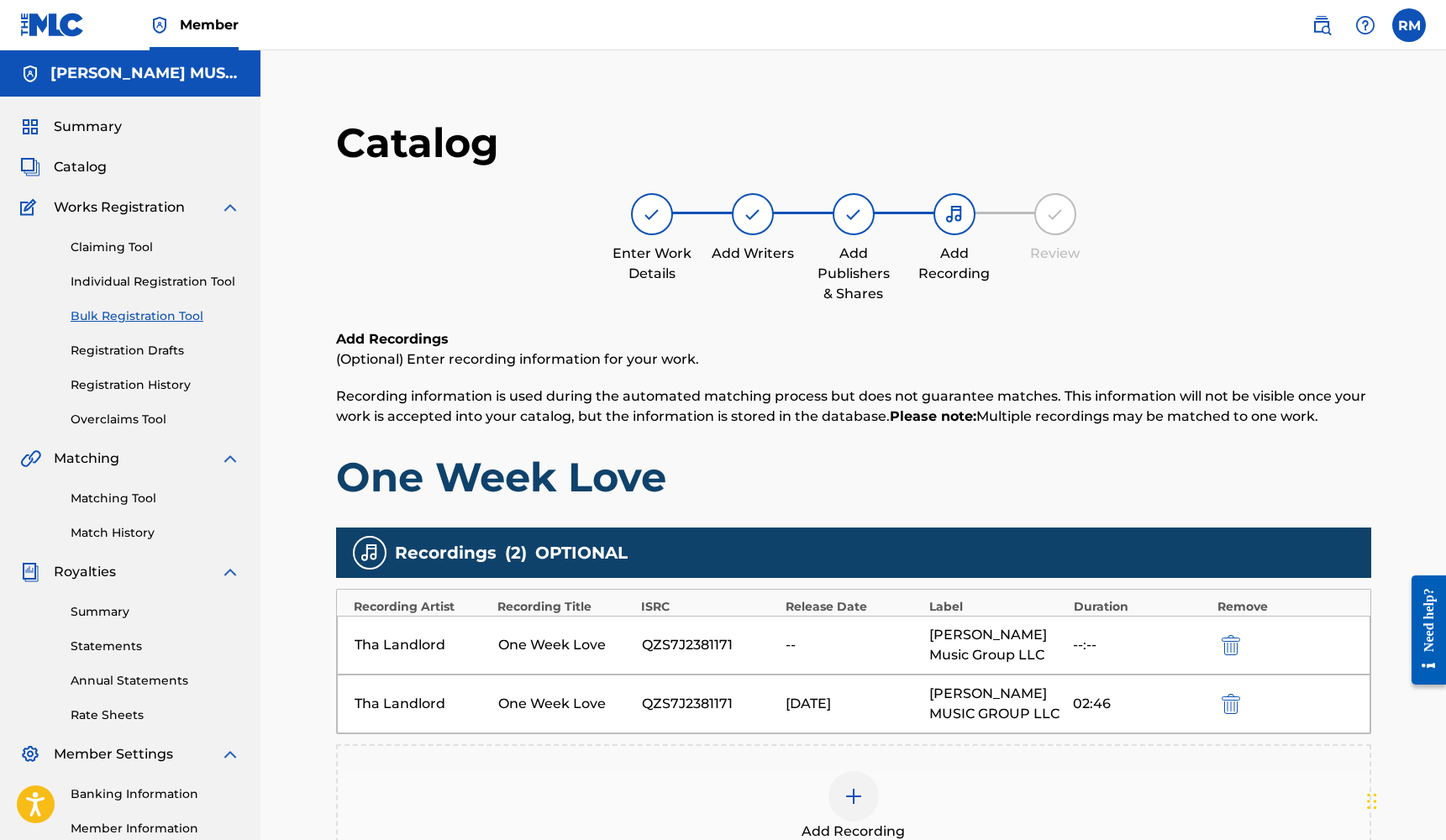
click at [1228, 637] on img "submit" at bounding box center [1231, 645] width 19 height 20
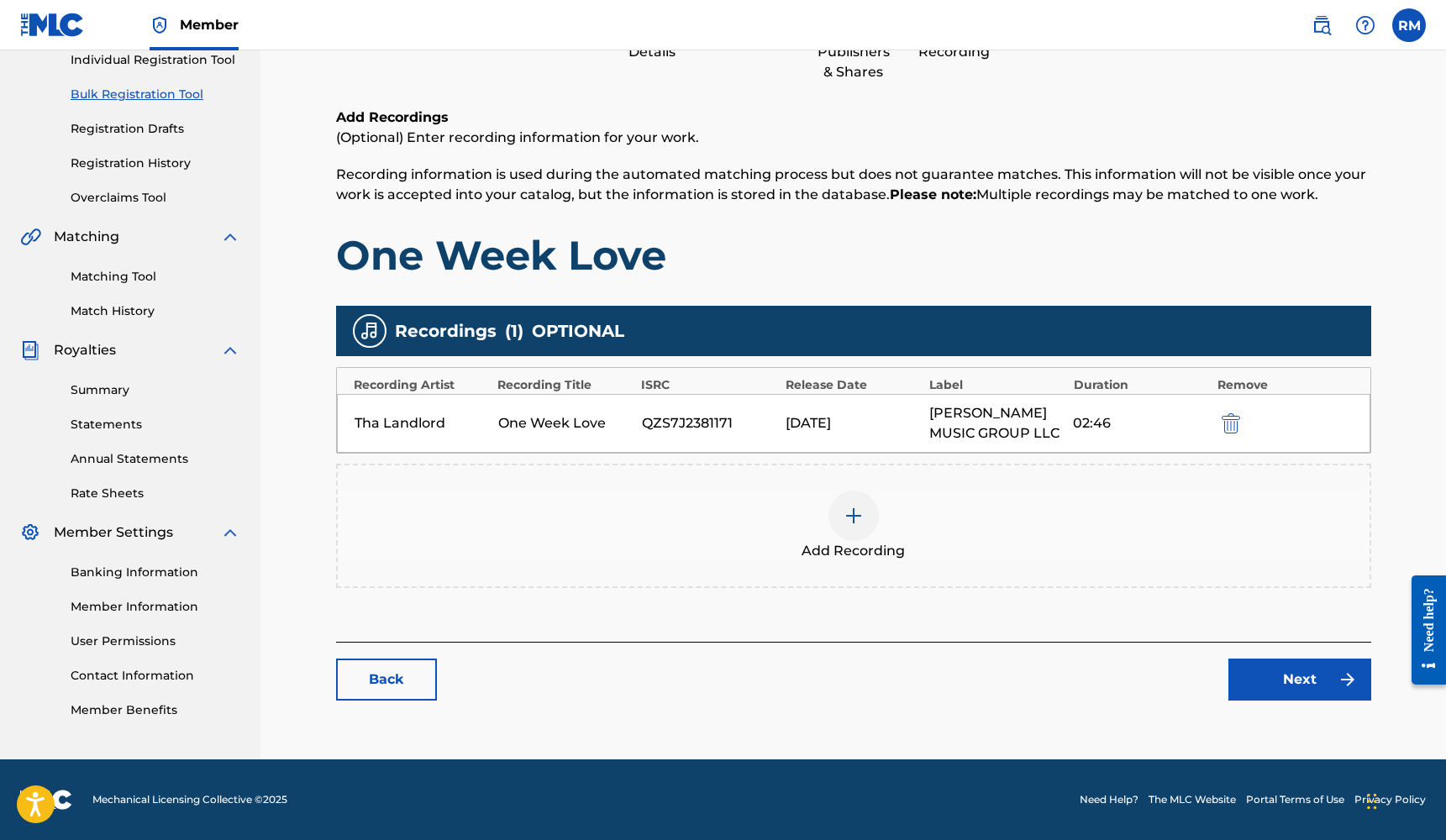
scroll to position [222, 0]
click at [1277, 690] on link "Next" at bounding box center [1299, 680] width 142 height 42
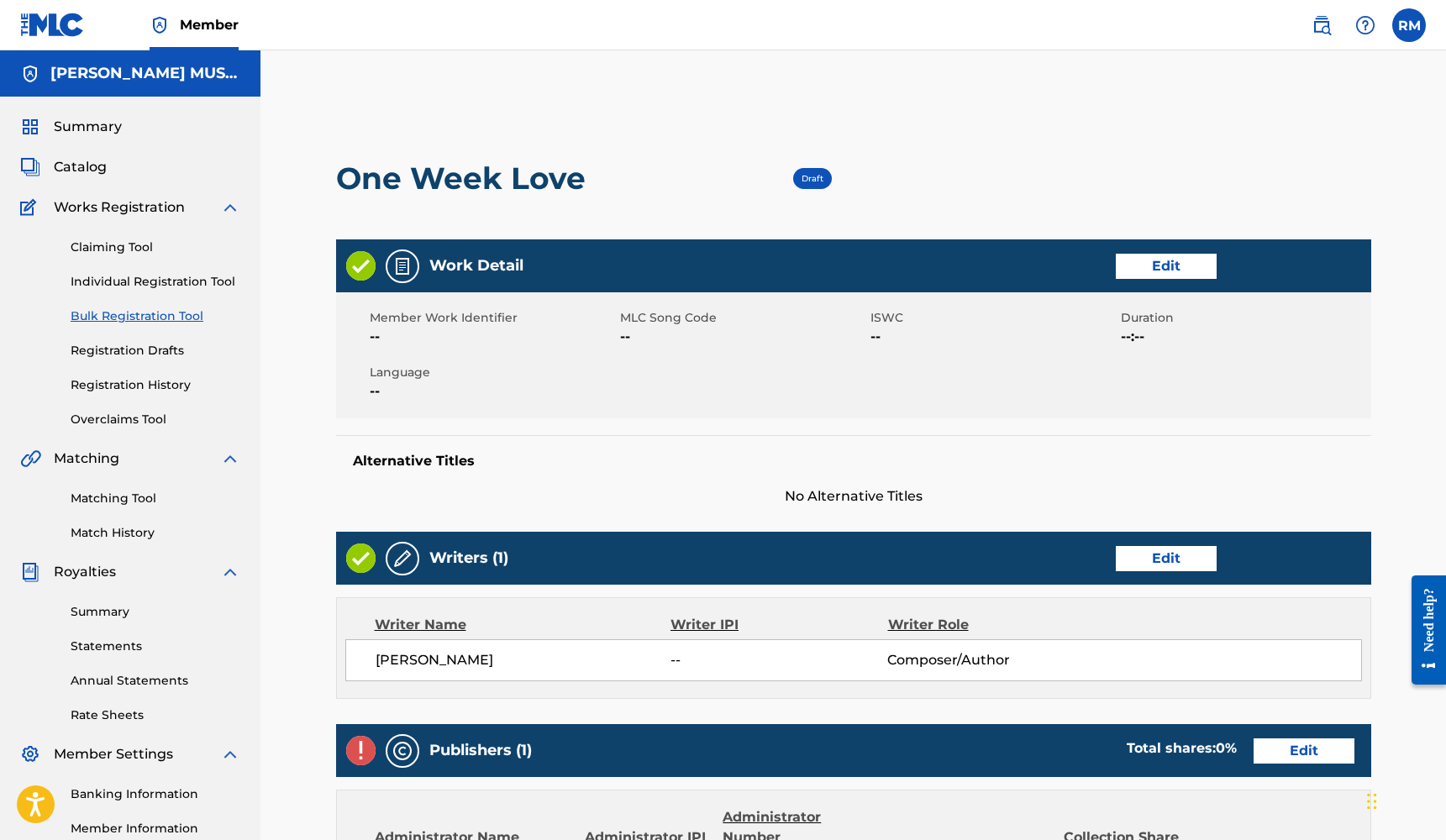
click at [1180, 269] on link "Edit" at bounding box center [1166, 266] width 101 height 25
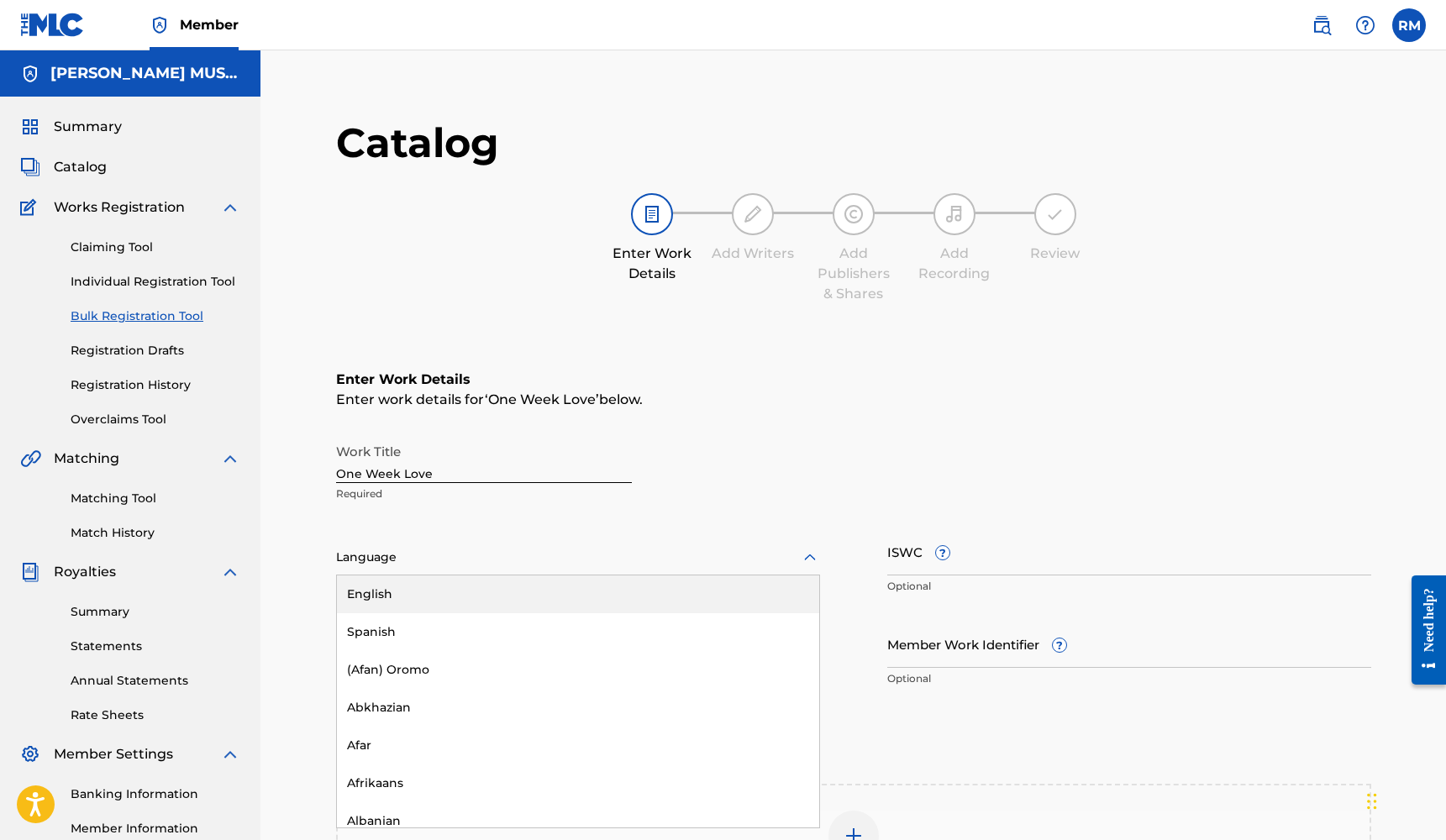
click at [493, 565] on div at bounding box center [578, 557] width 484 height 21
click at [457, 600] on div "English" at bounding box center [578, 594] width 482 height 38
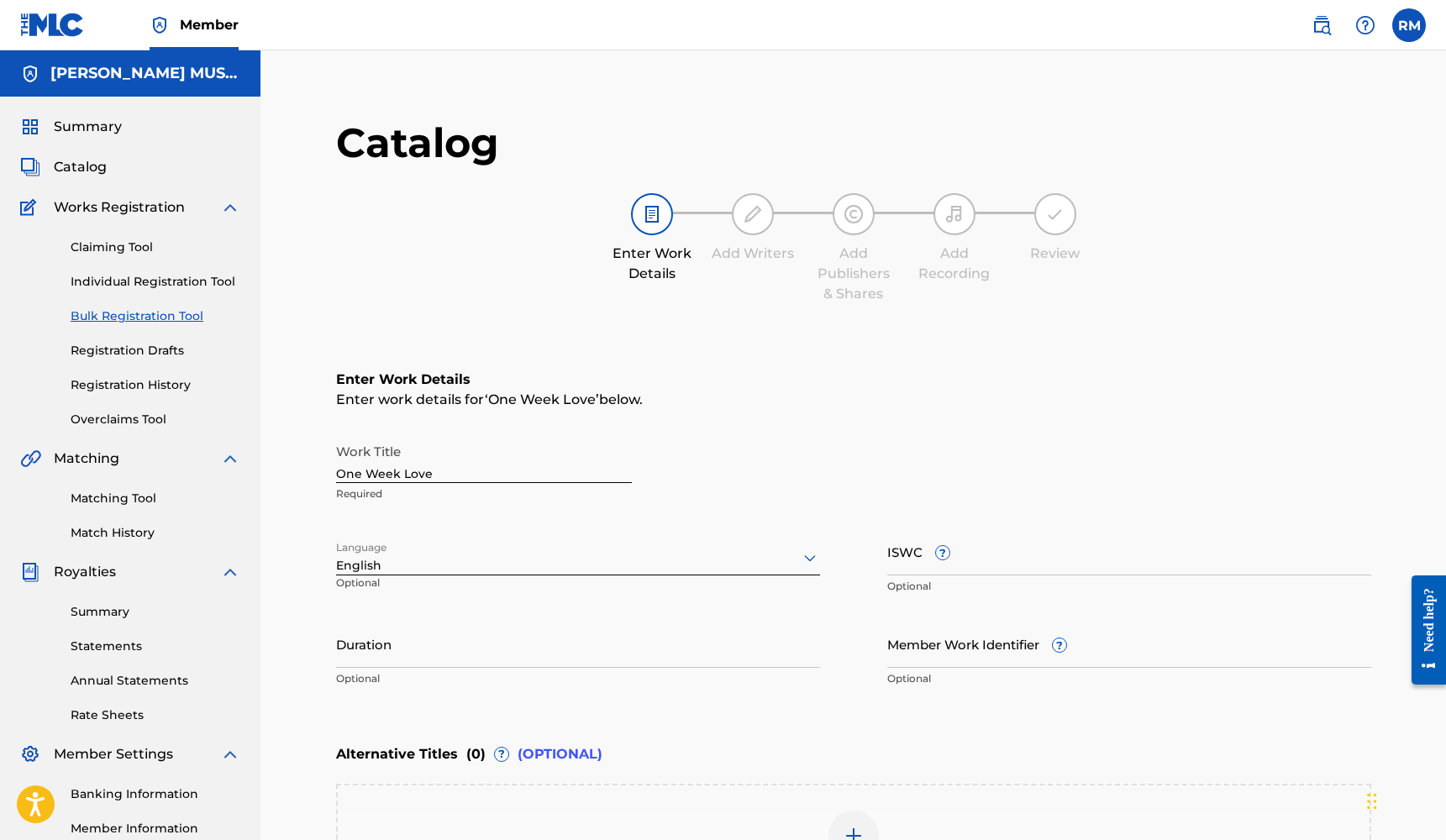
click at [426, 668] on div "Duration Optional" at bounding box center [578, 658] width 484 height 76
click at [431, 649] on input "Duration" at bounding box center [578, 644] width 484 height 48
type input "02:46"
click at [951, 647] on input "Member Work Identifier ?" at bounding box center [1129, 644] width 484 height 48
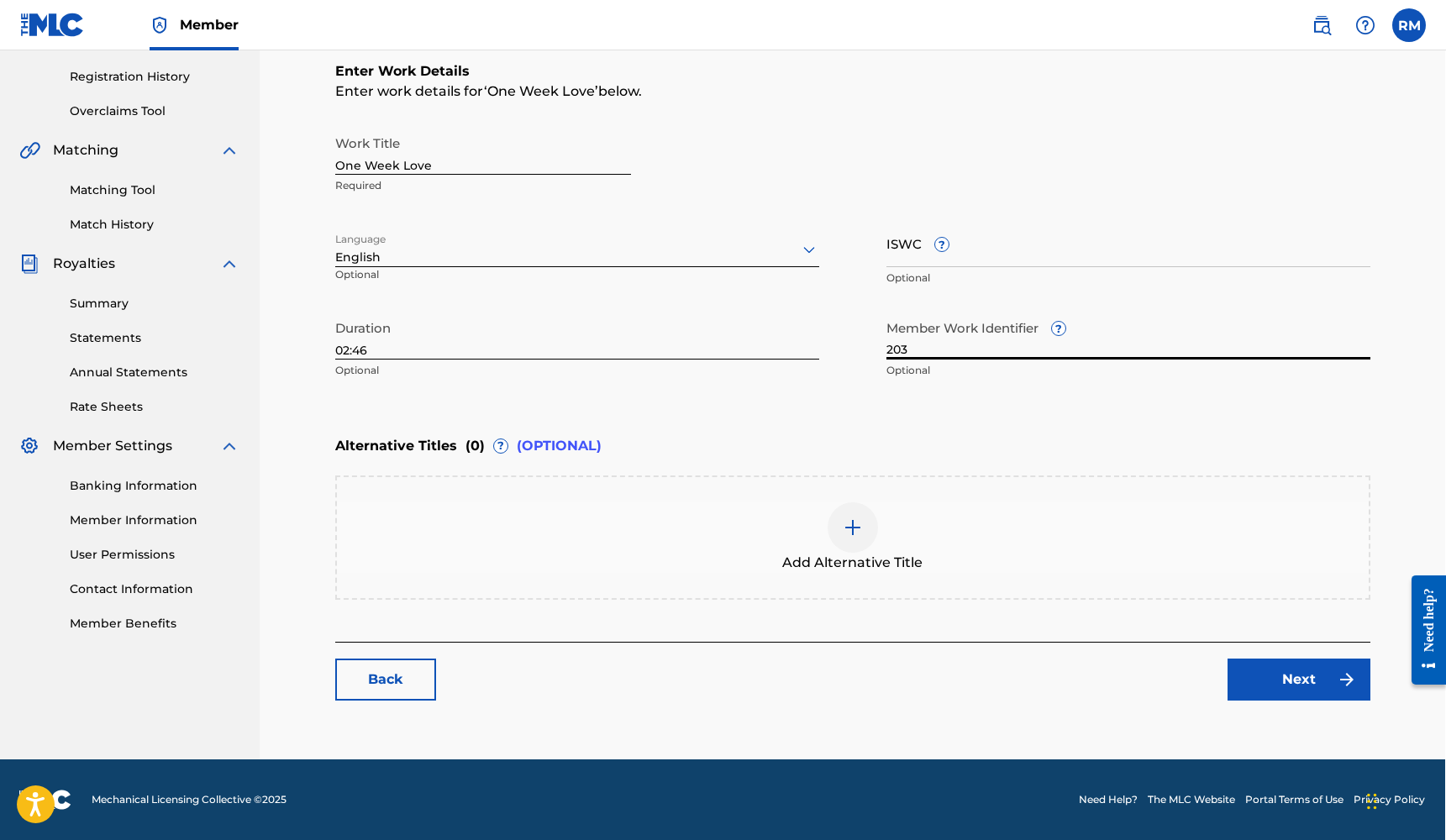
type input "203"
click at [1320, 672] on link "Next" at bounding box center [1298, 680] width 142 height 42
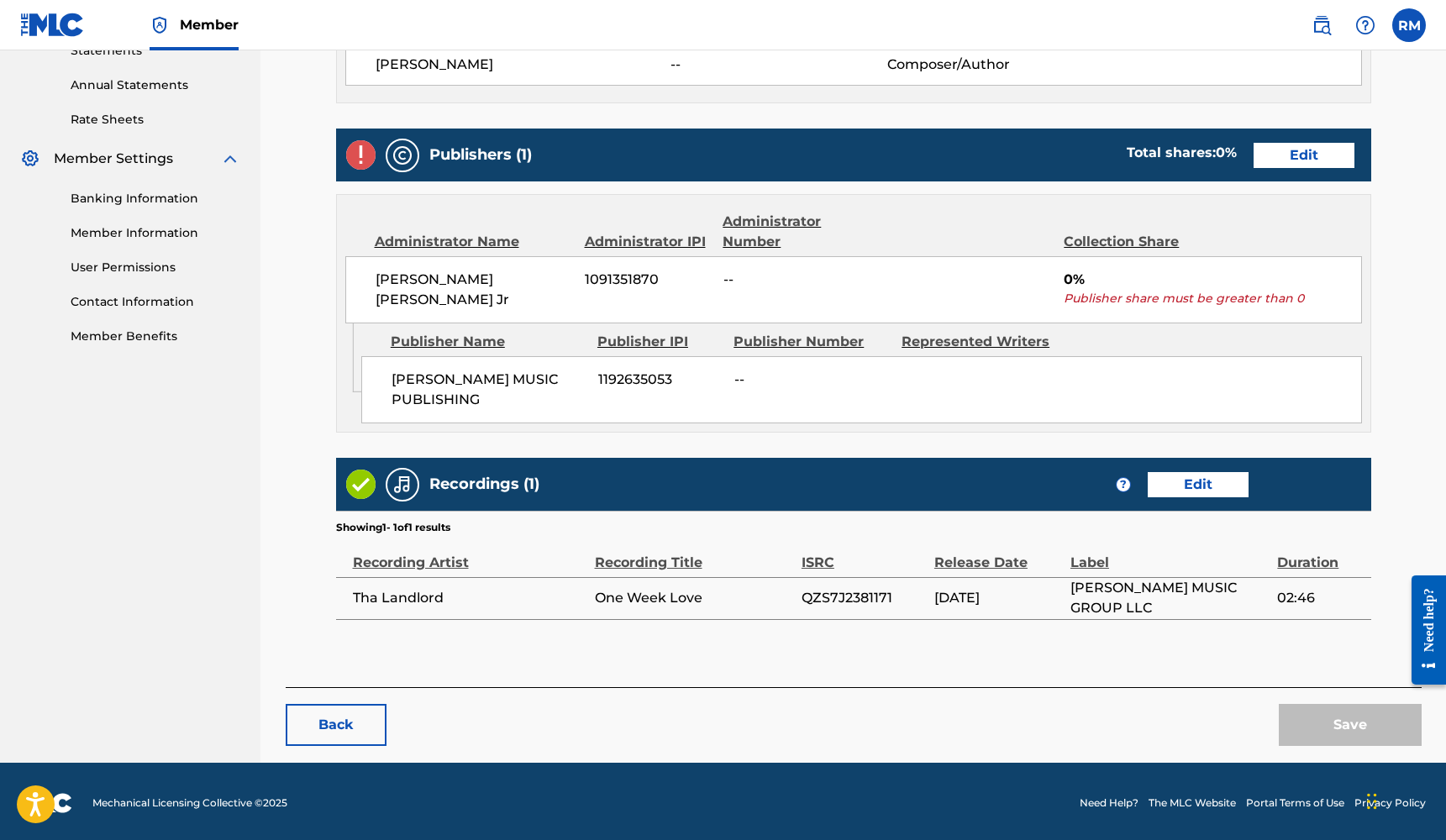
scroll to position [595, 0]
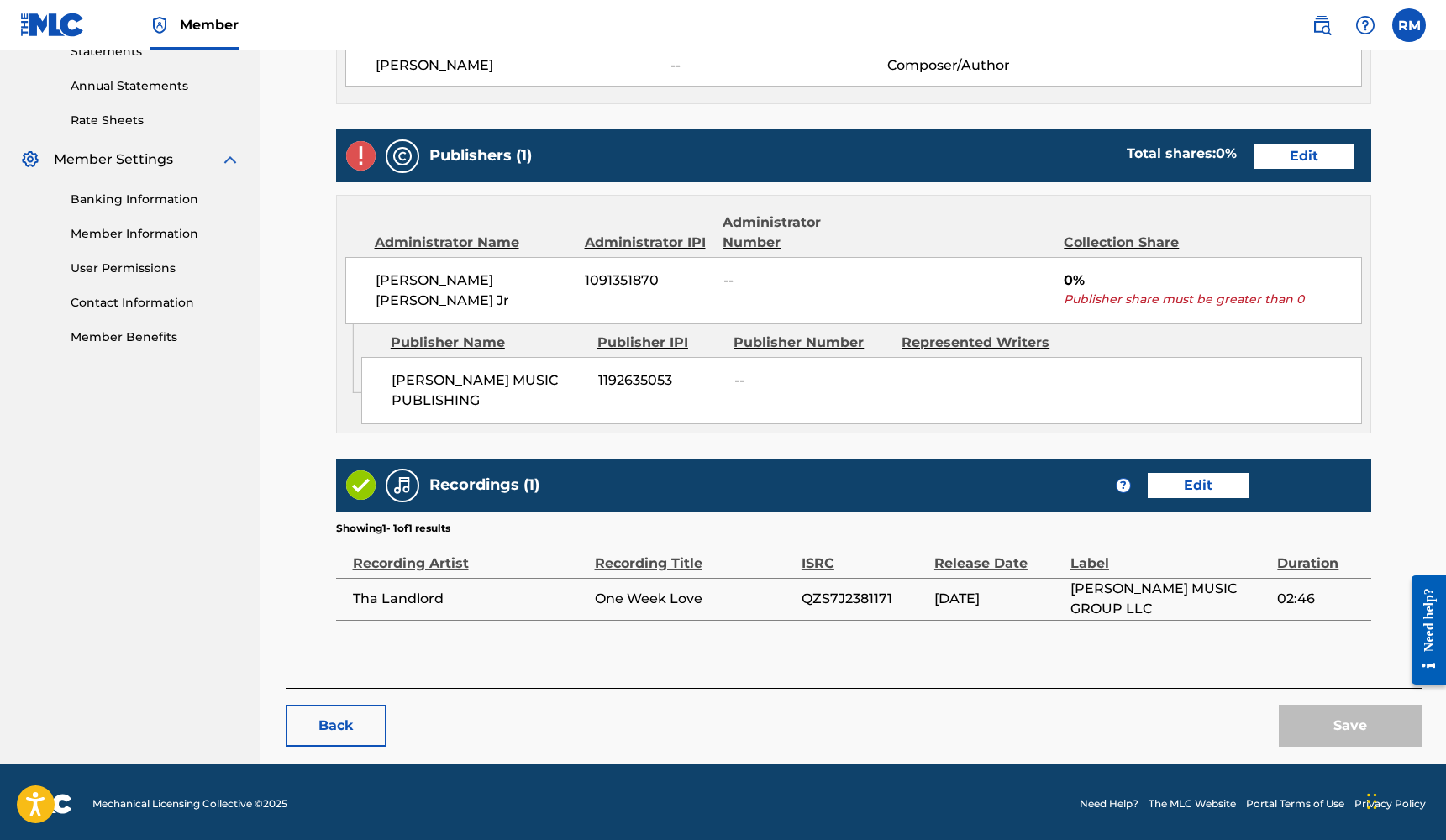
click at [1277, 151] on link "Edit" at bounding box center [1304, 156] width 101 height 25
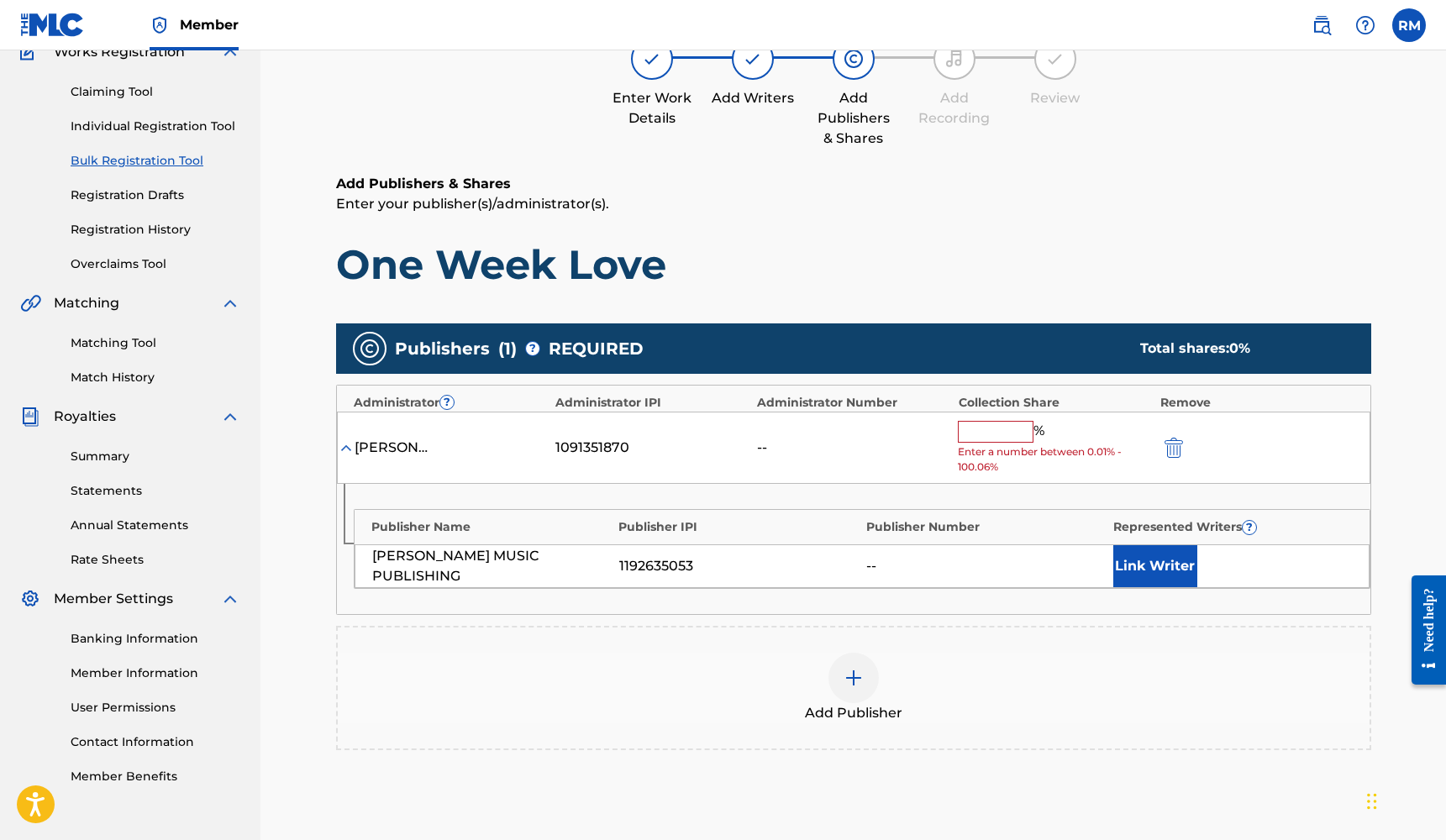
scroll to position [208, 0]
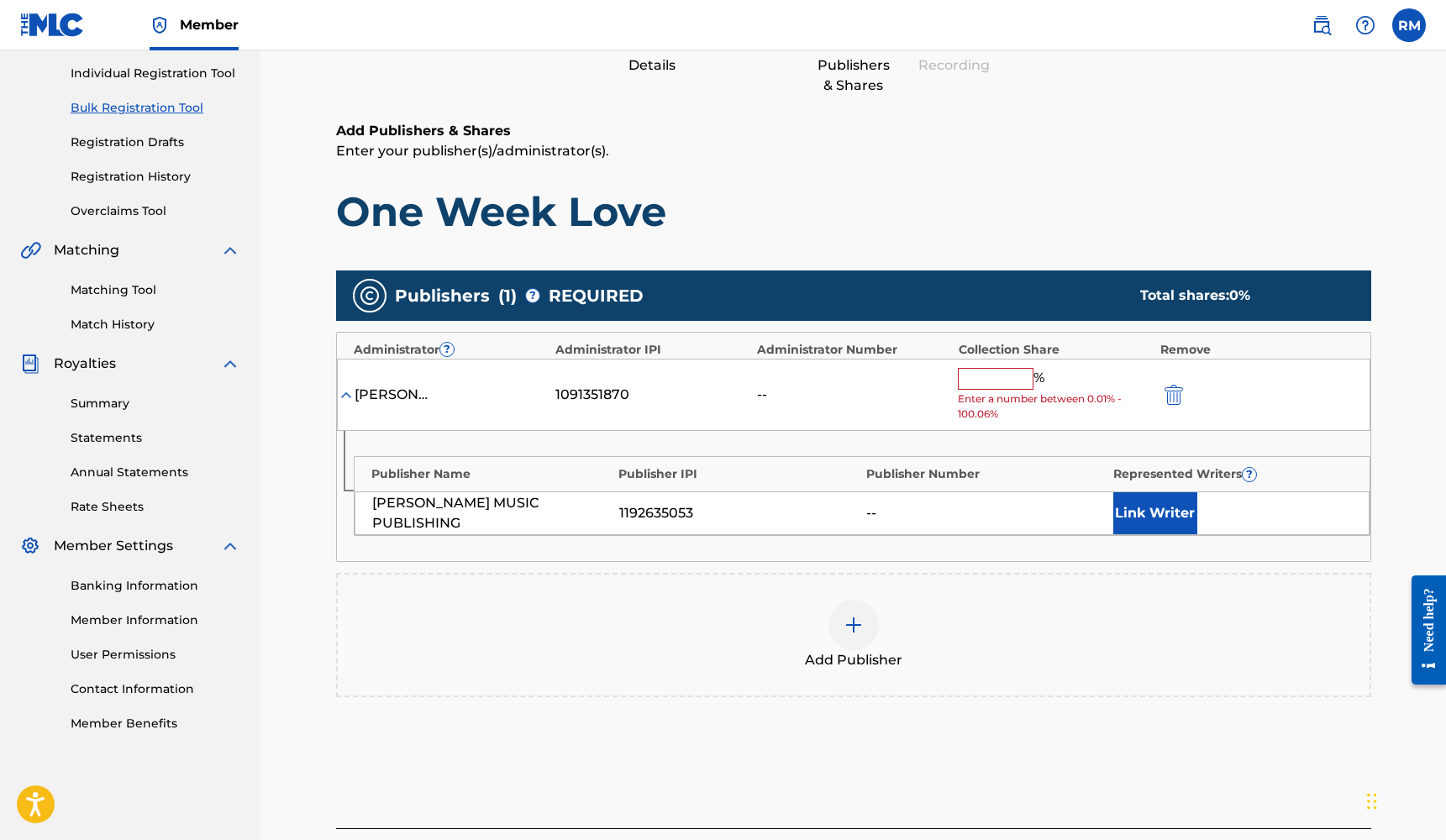
click at [850, 615] on img at bounding box center [854, 625] width 20 height 20
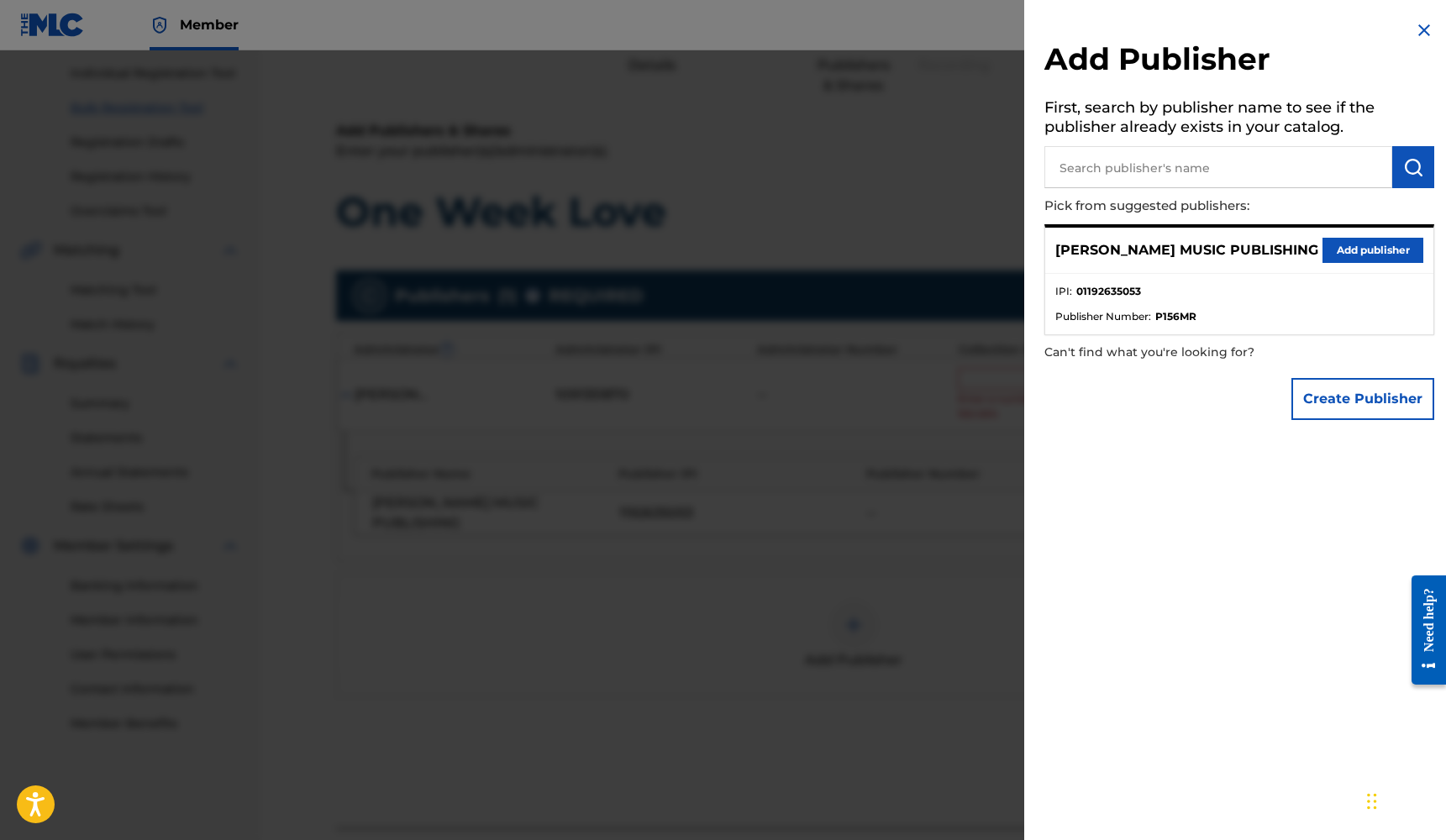
click at [1344, 240] on button "Add publisher" at bounding box center [1373, 250] width 101 height 25
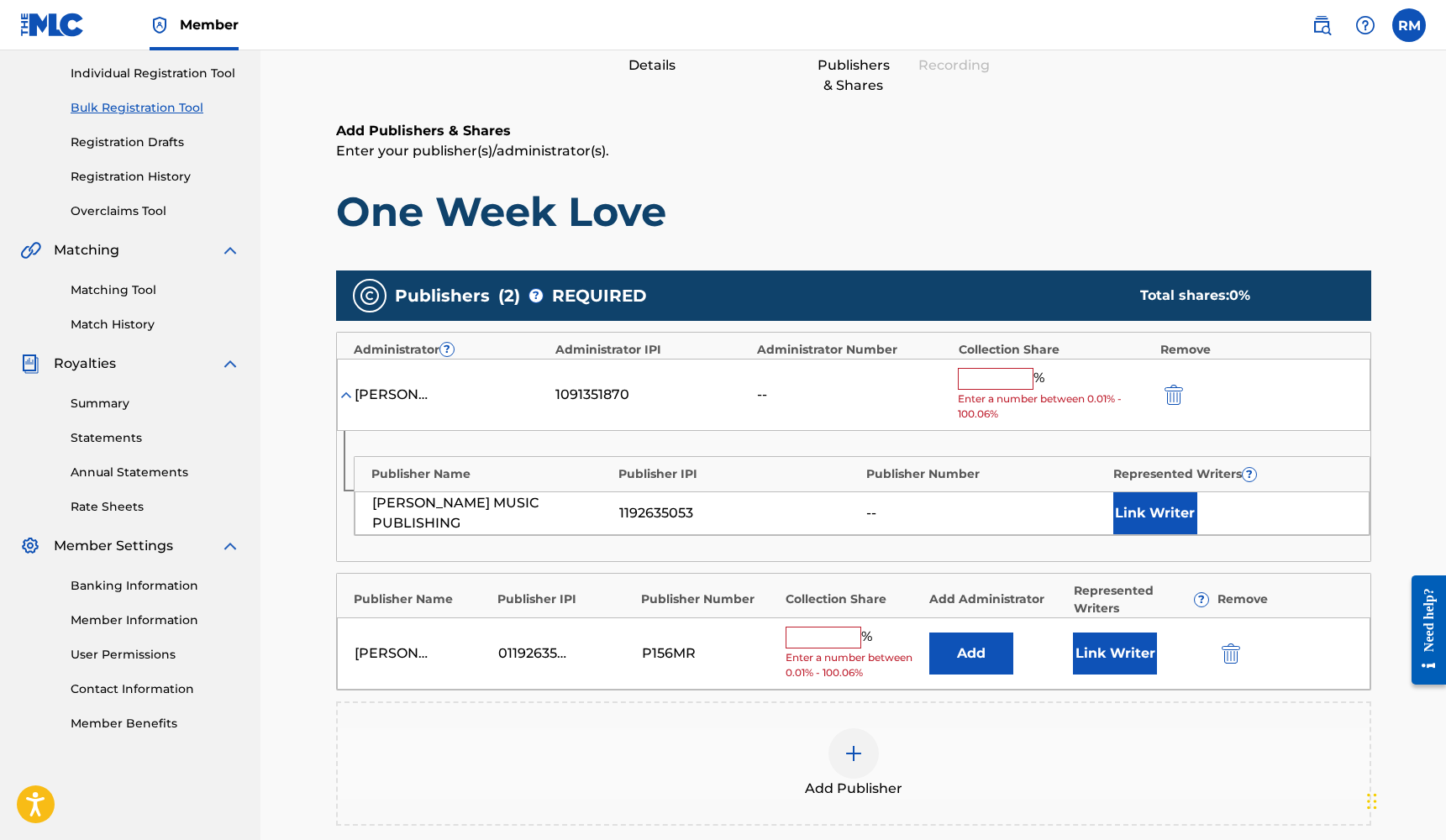
scroll to position [304, 0]
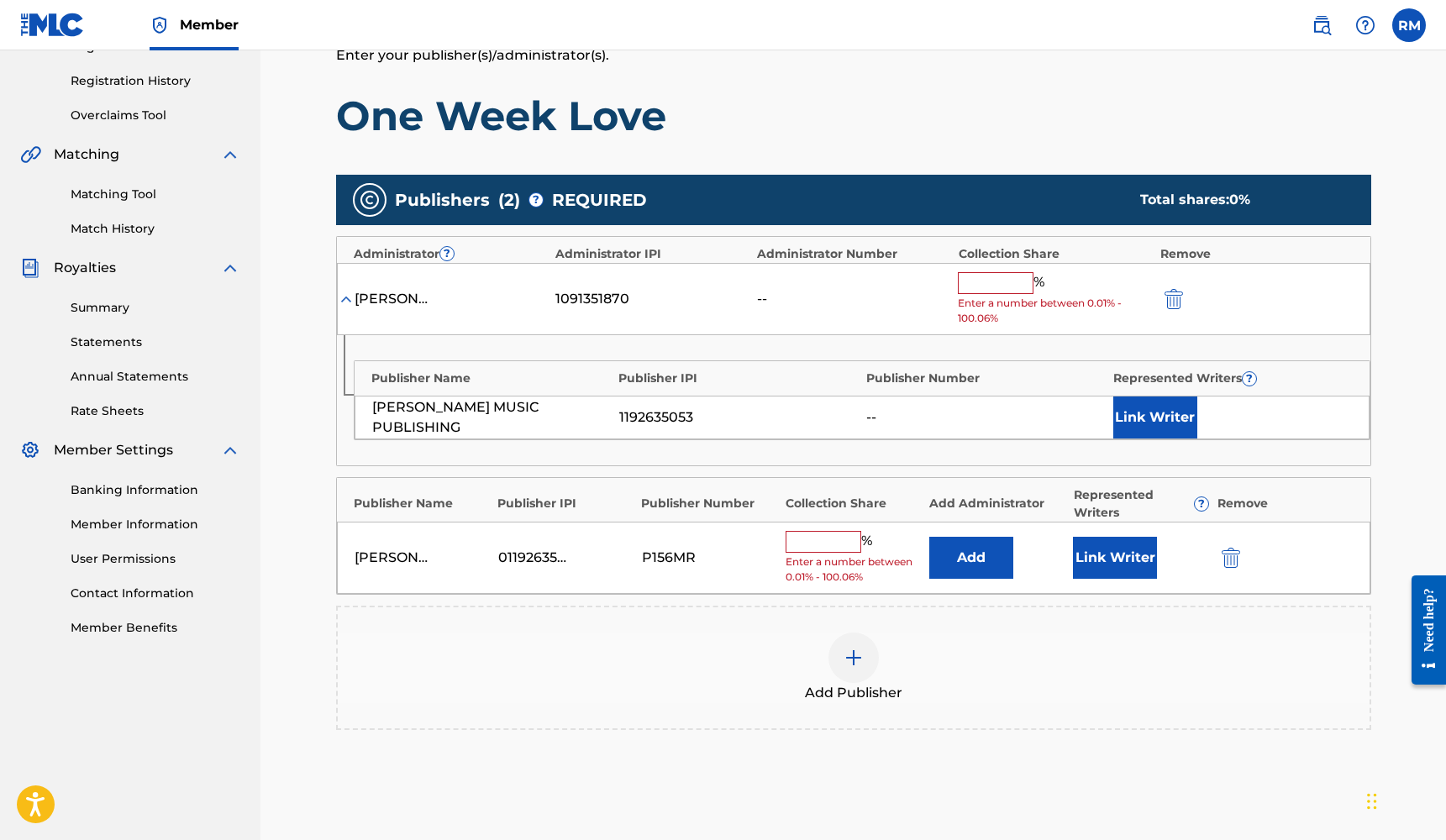
click at [1103, 562] on button "Link Writer" at bounding box center [1115, 558] width 84 height 42
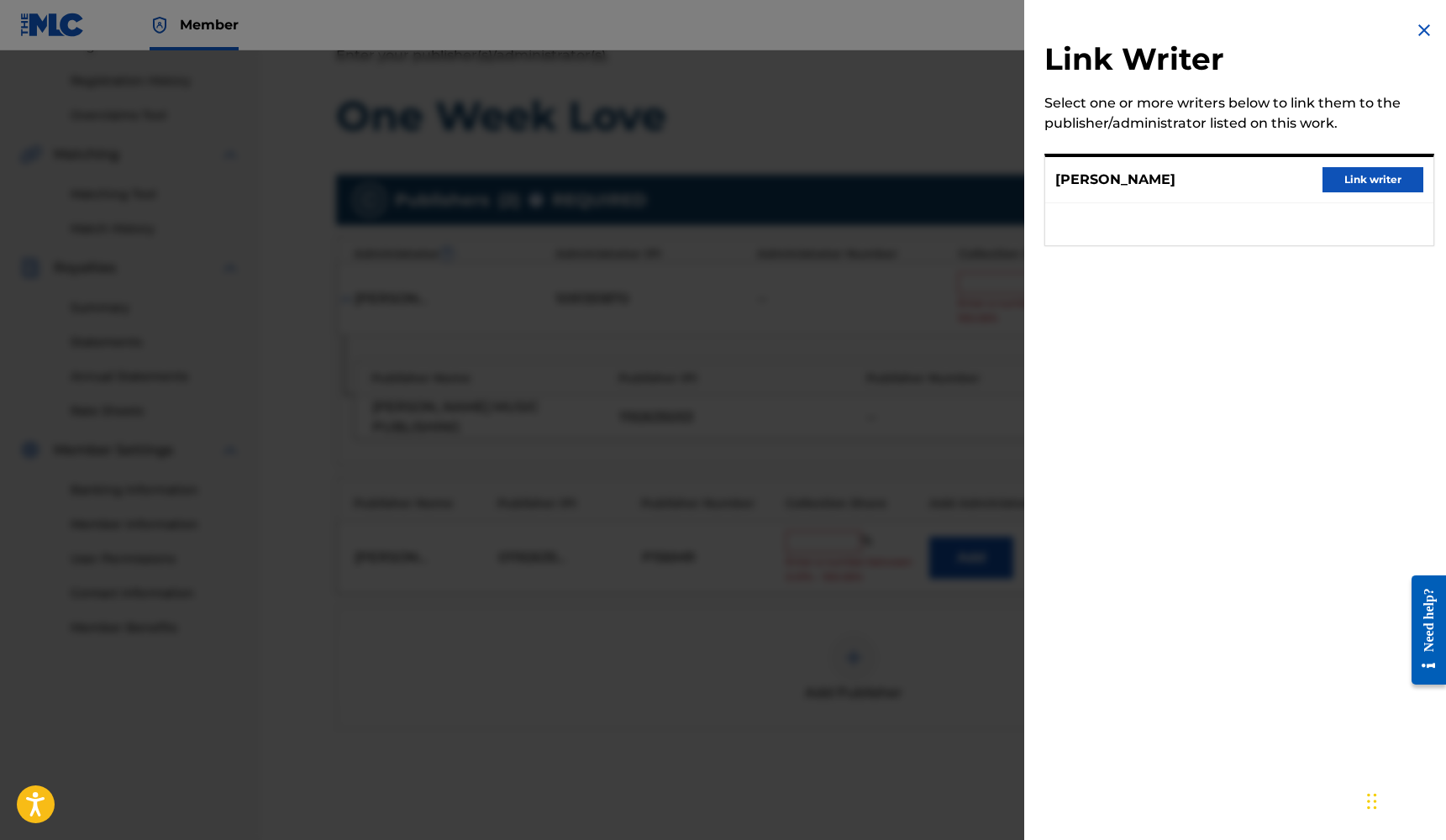
click at [1344, 180] on button "Link writer" at bounding box center [1373, 179] width 101 height 25
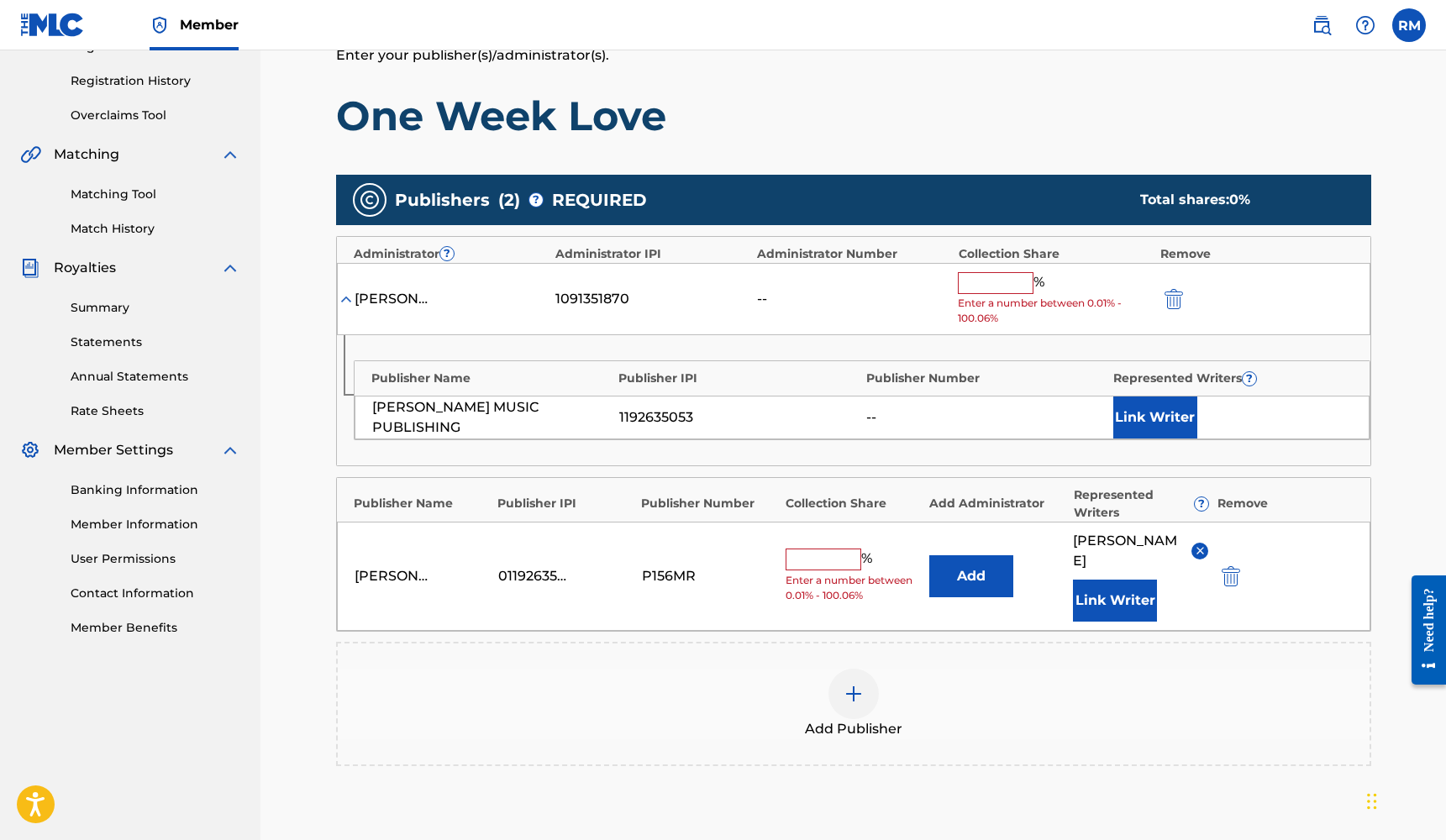
click at [843, 555] on input "text" at bounding box center [823, 559] width 76 height 22
type input "25"
click at [1175, 295] on img "submit" at bounding box center [1174, 299] width 19 height 20
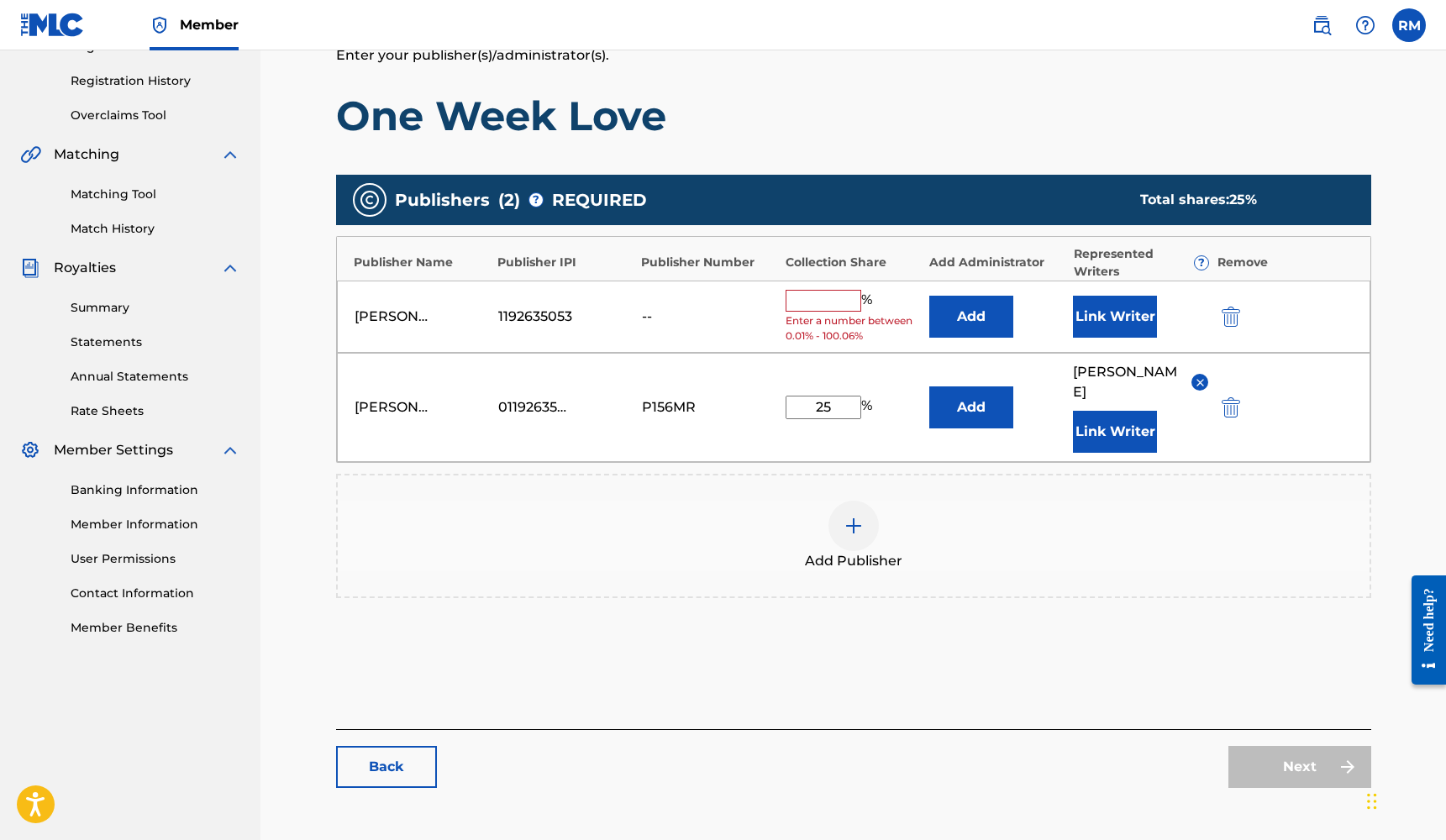
click at [1226, 313] on img "submit" at bounding box center [1231, 317] width 19 height 20
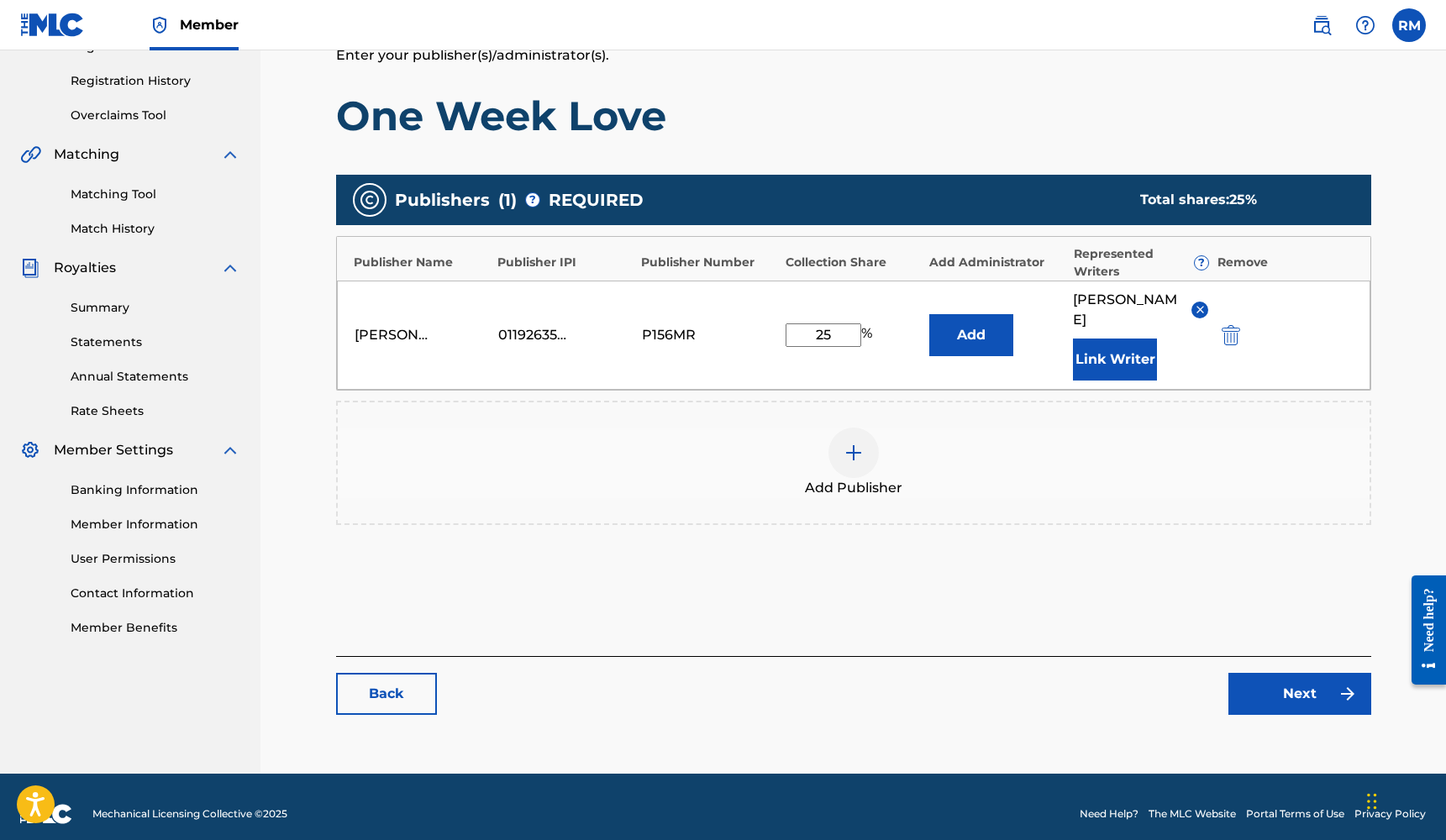
scroll to position [298, 0]
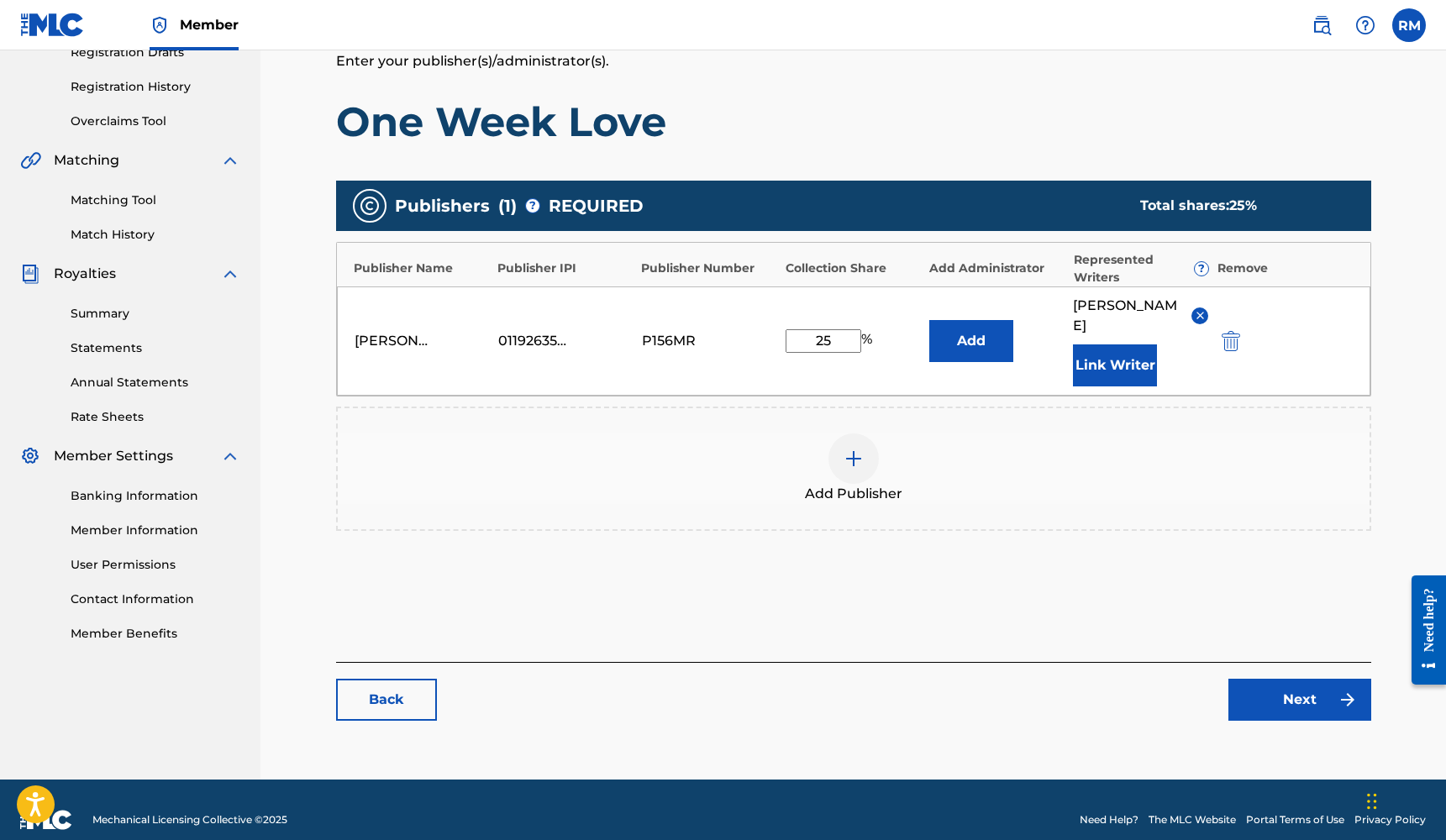
click at [1272, 685] on link "Next" at bounding box center [1299, 700] width 142 height 42
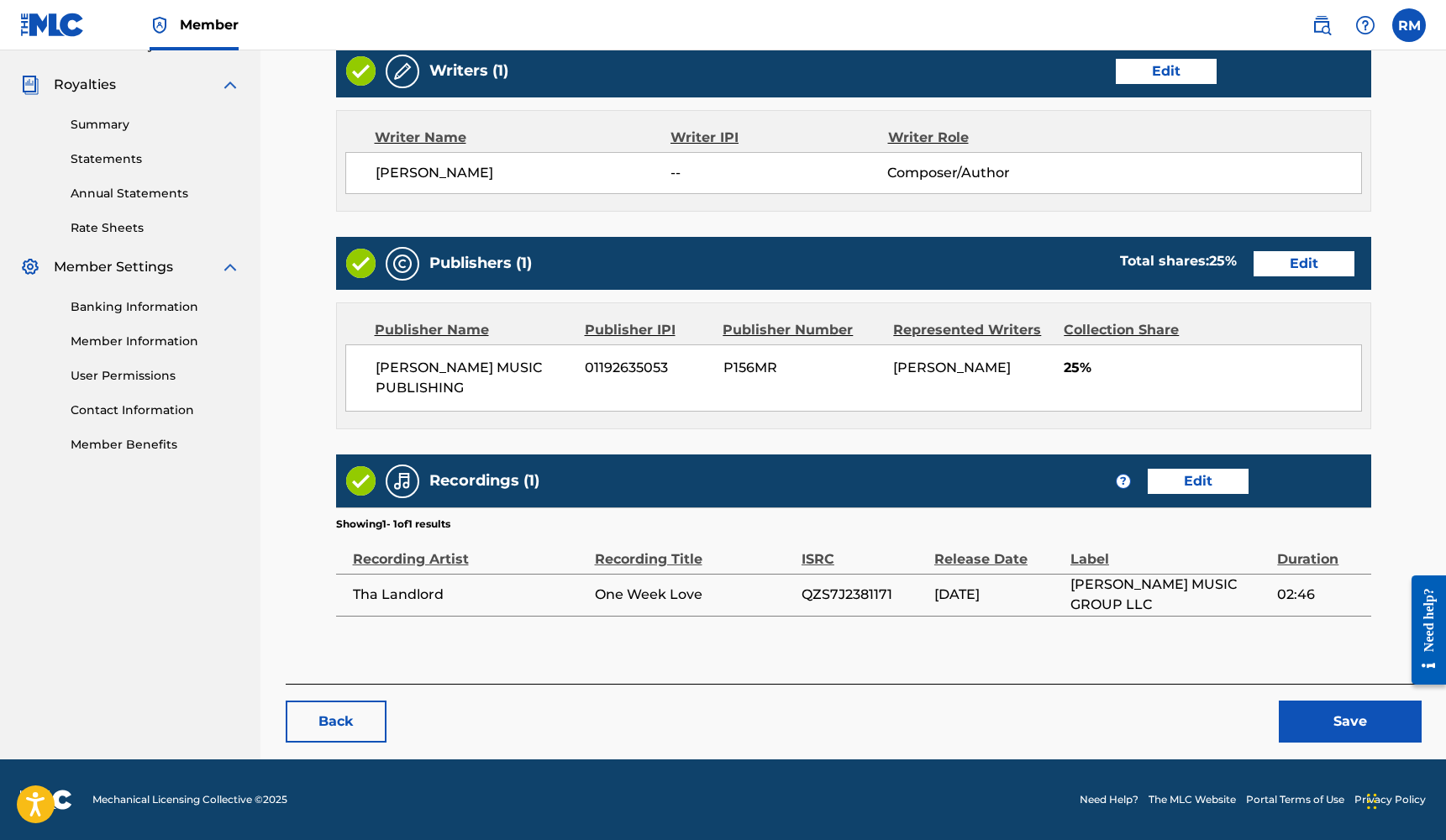
scroll to position [486, 0]
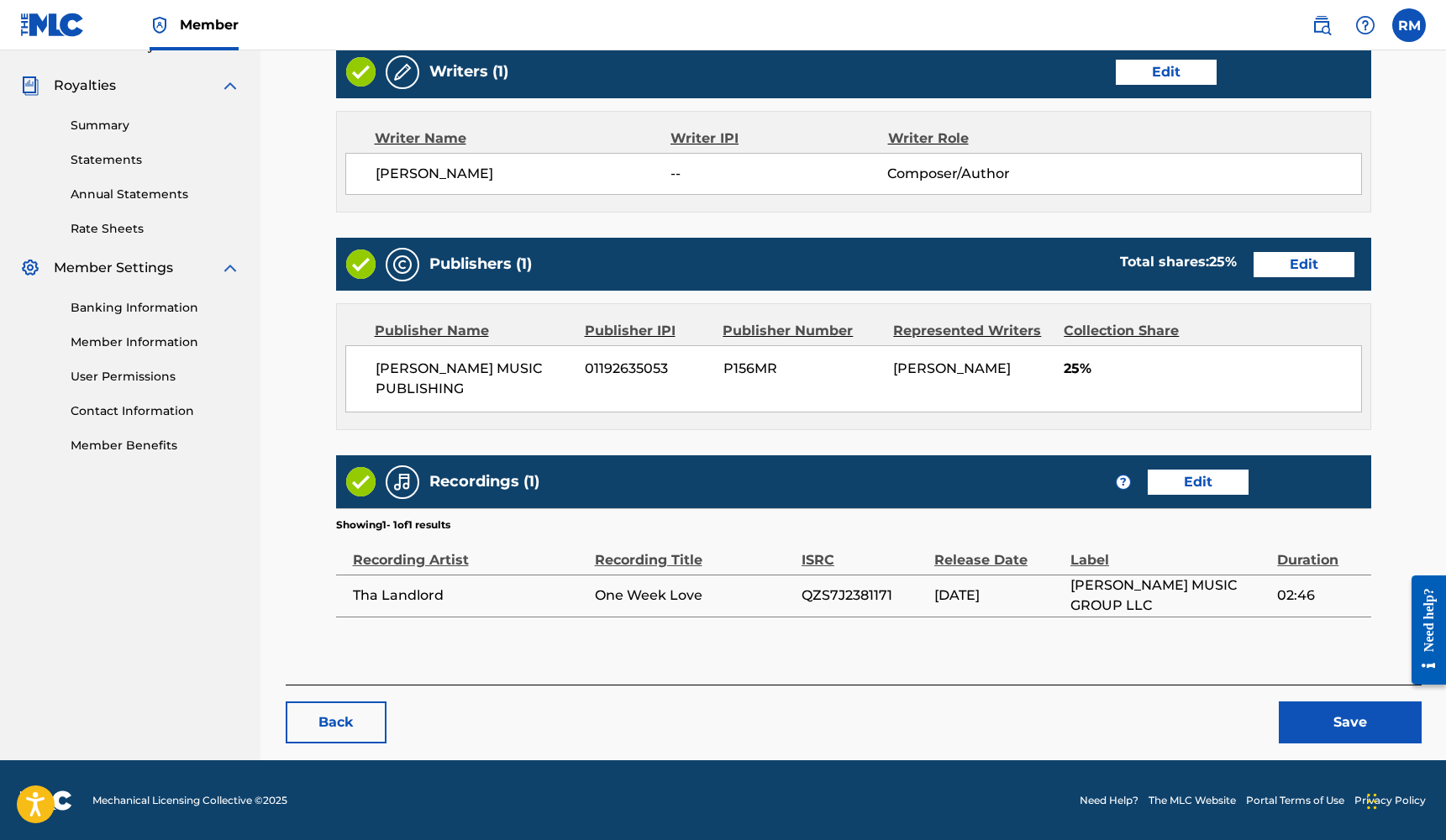
click at [1315, 716] on button "Save" at bounding box center [1349, 722] width 142 height 42
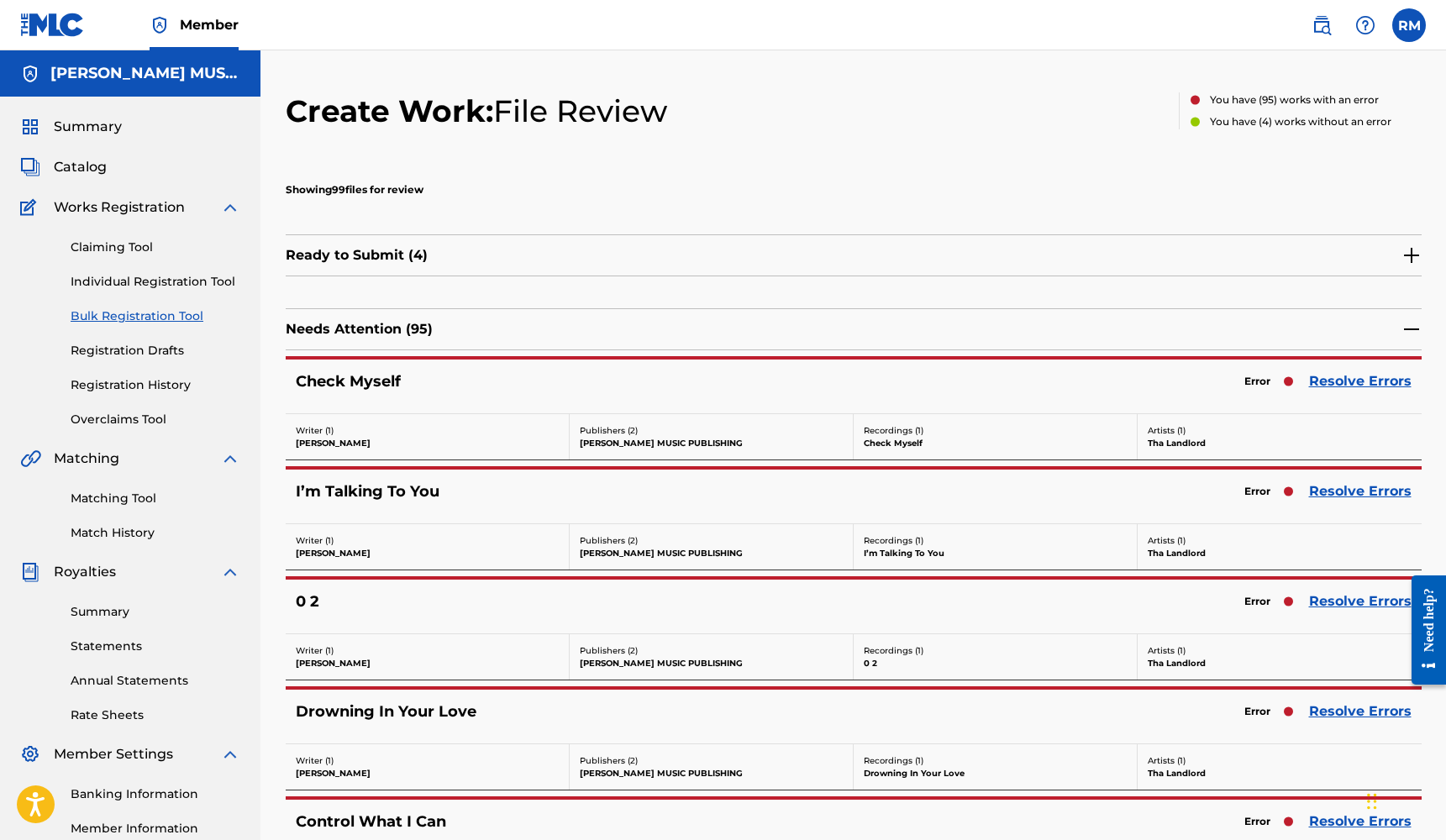
click at [1329, 382] on link "Resolve Errors" at bounding box center [1360, 382] width 103 height 20
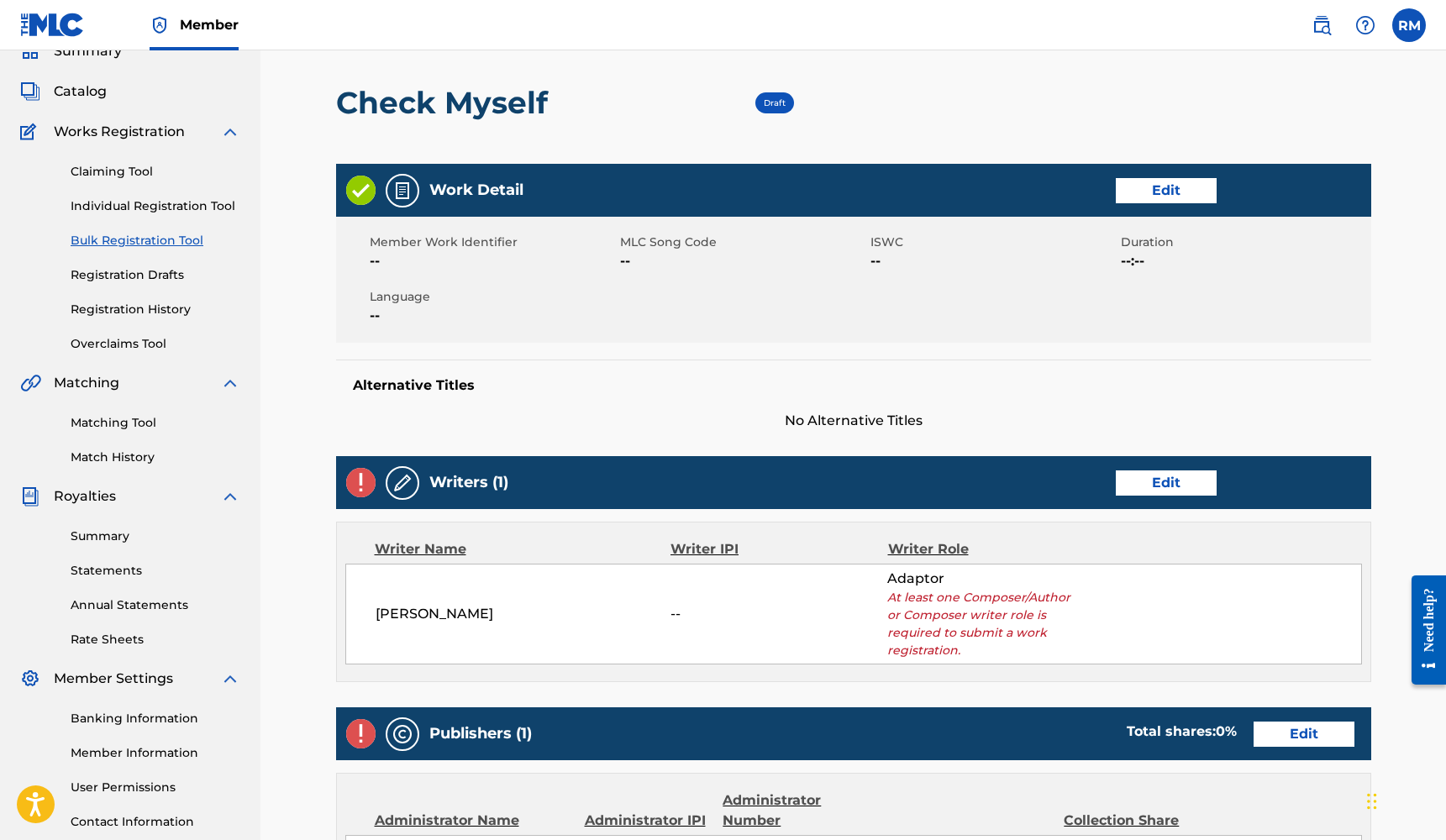
scroll to position [214, 0]
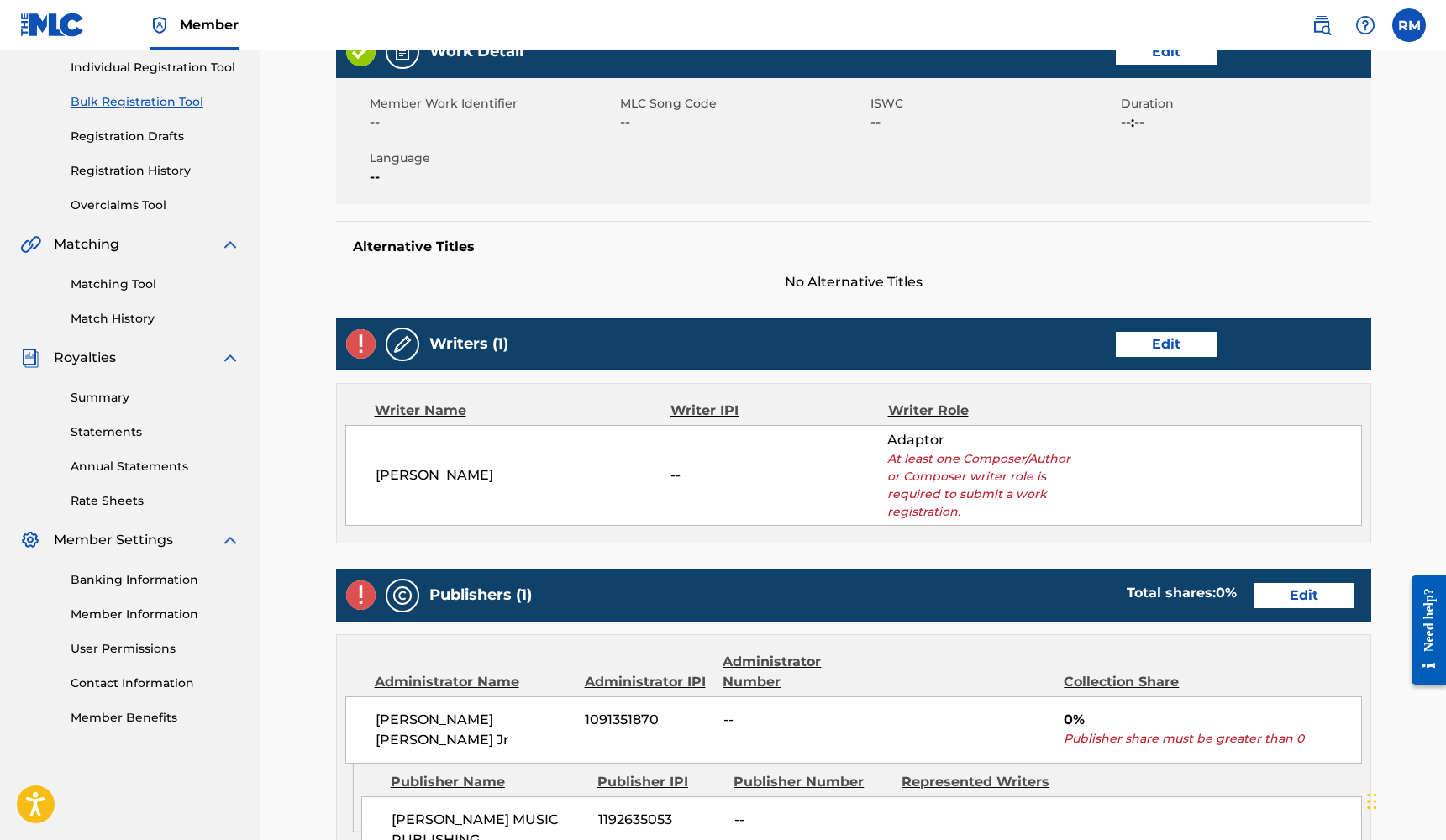
click at [1179, 342] on link "Edit" at bounding box center [1166, 345] width 101 height 25
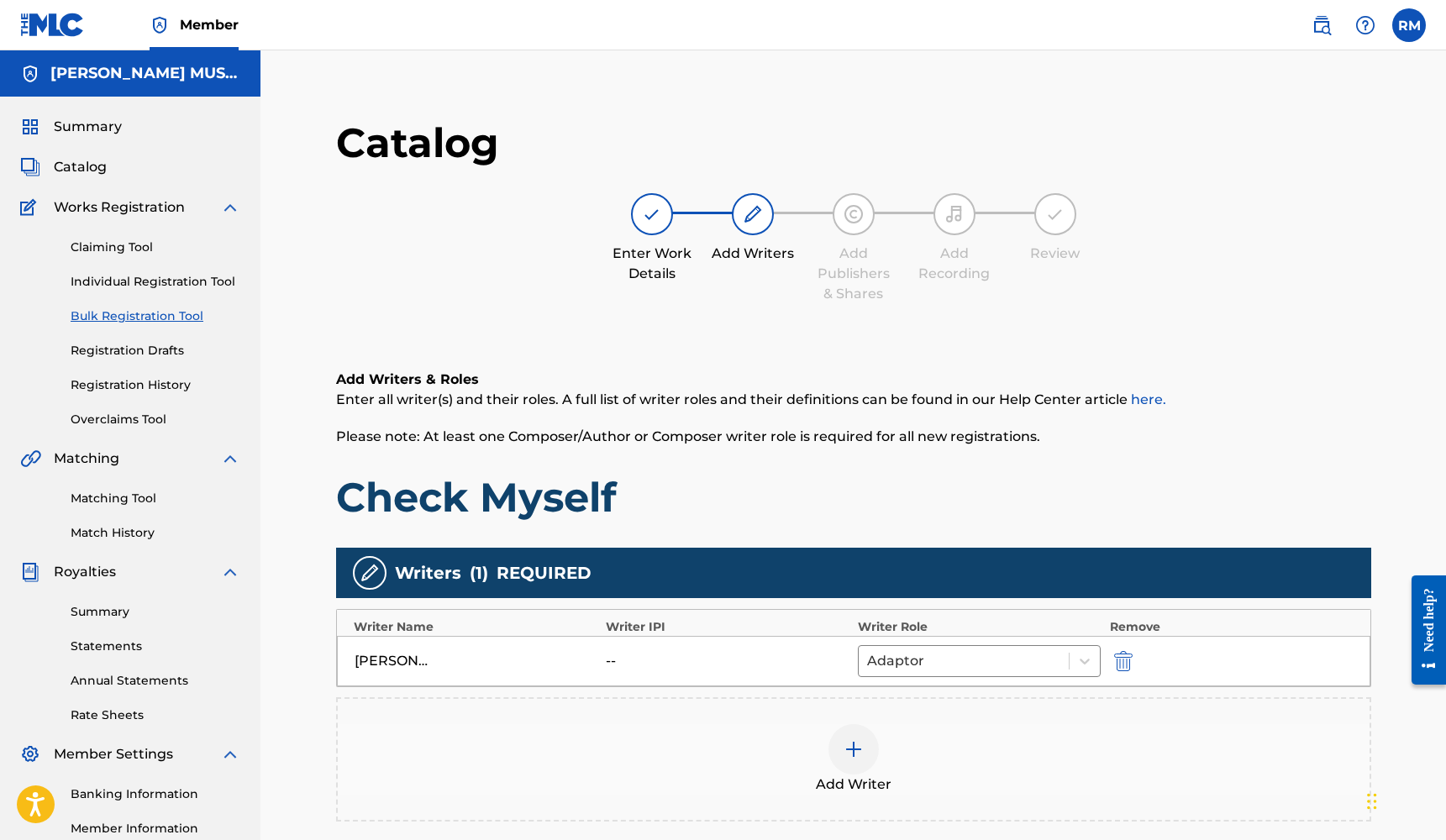
click at [857, 748] on img at bounding box center [854, 749] width 20 height 20
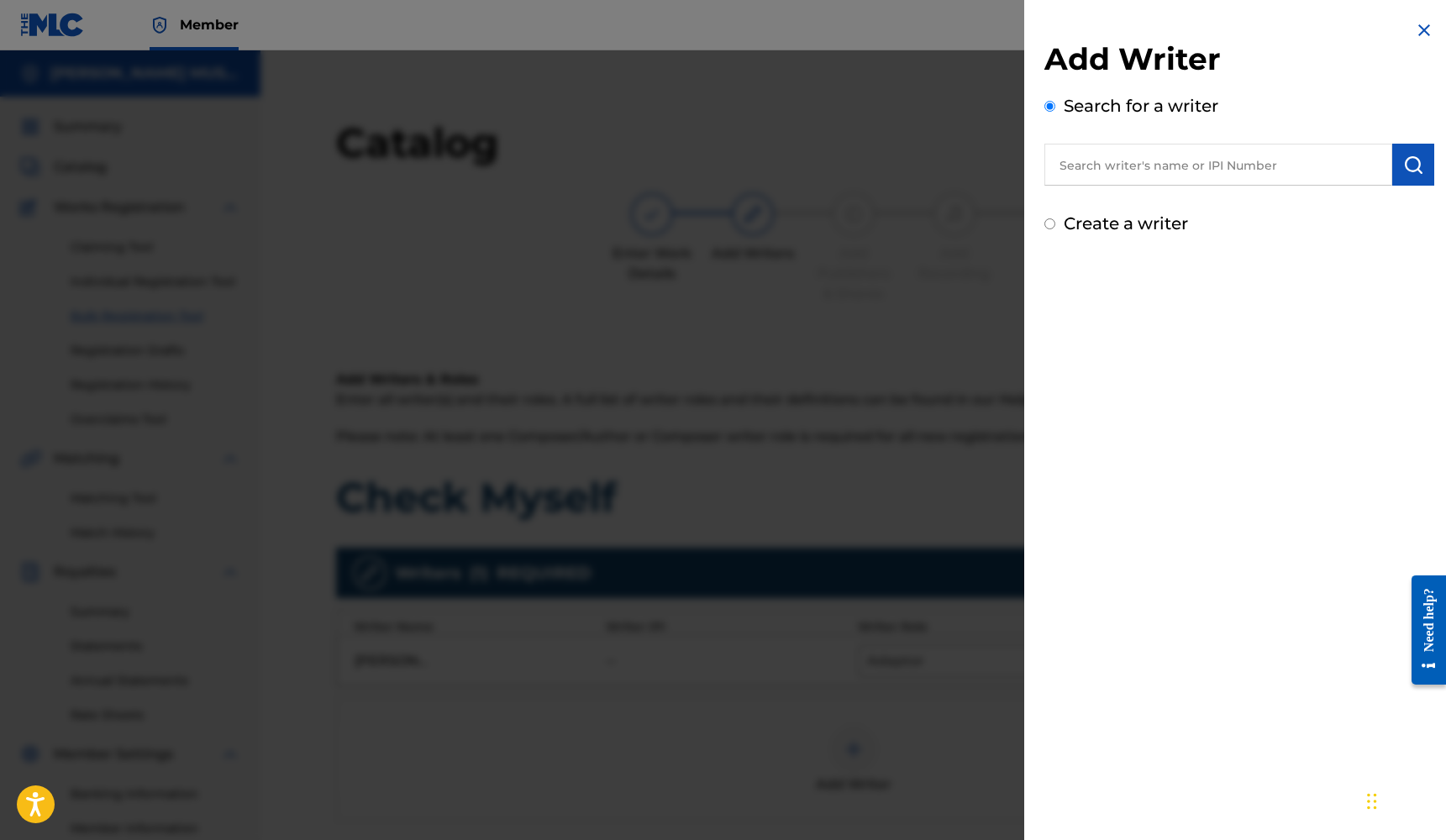
click at [854, 404] on div at bounding box center [723, 470] width 1446 height 840
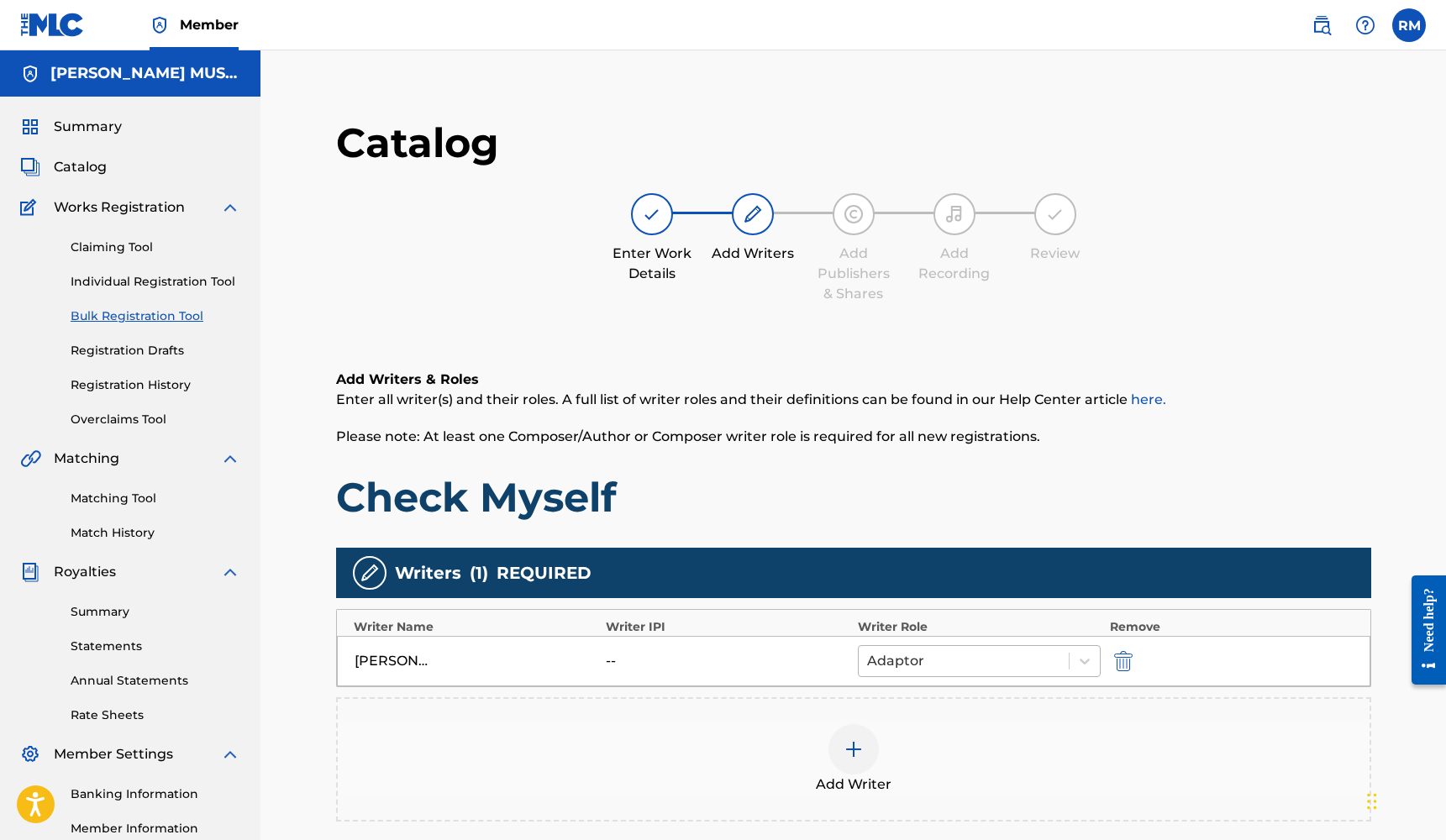
click at [999, 659] on div at bounding box center [964, 661] width 194 height 24
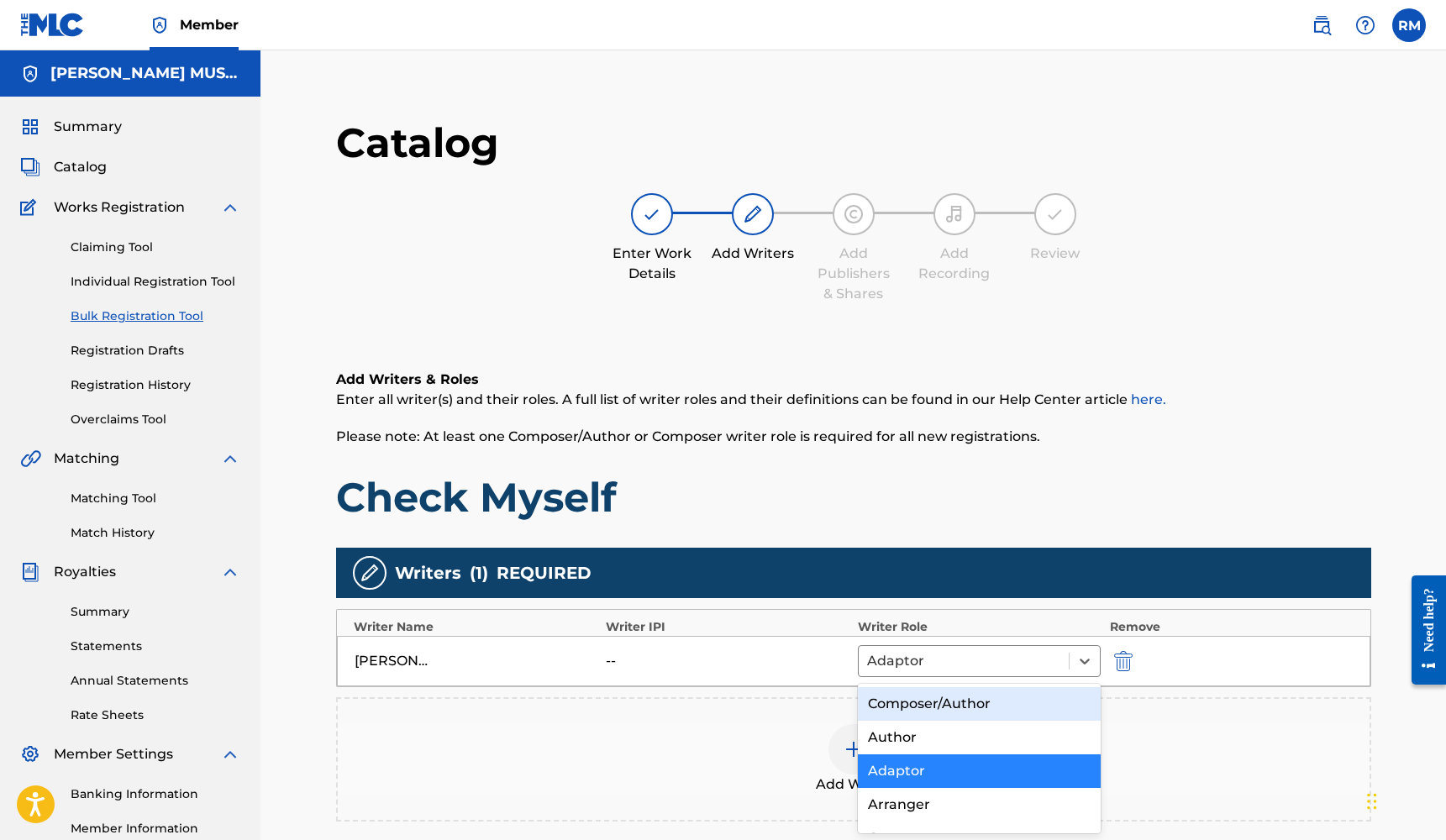
click at [935, 699] on div "Composer/Author" at bounding box center [979, 704] width 244 height 34
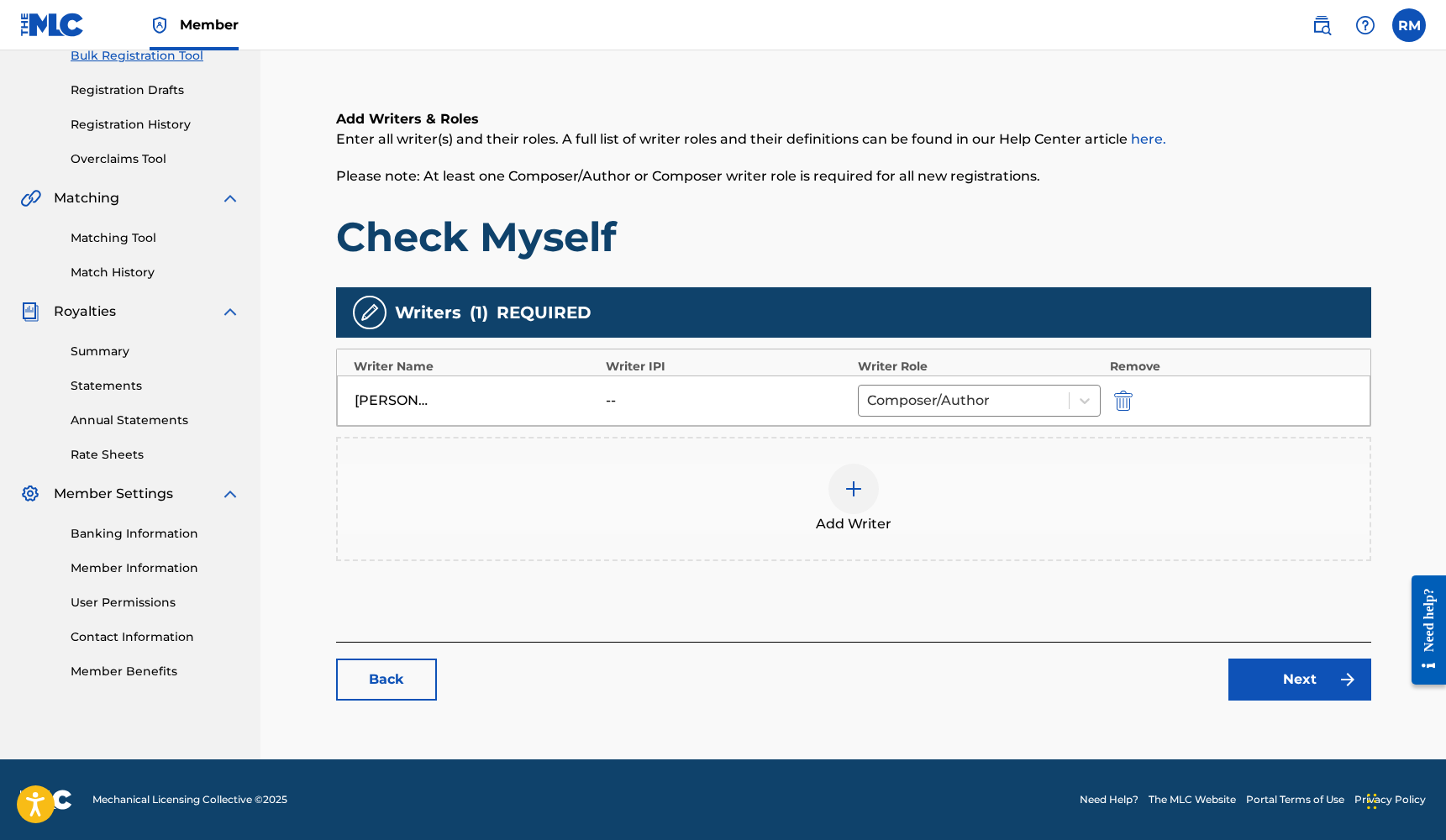
scroll to position [260, 0]
click at [1253, 679] on link "Next" at bounding box center [1299, 680] width 142 height 42
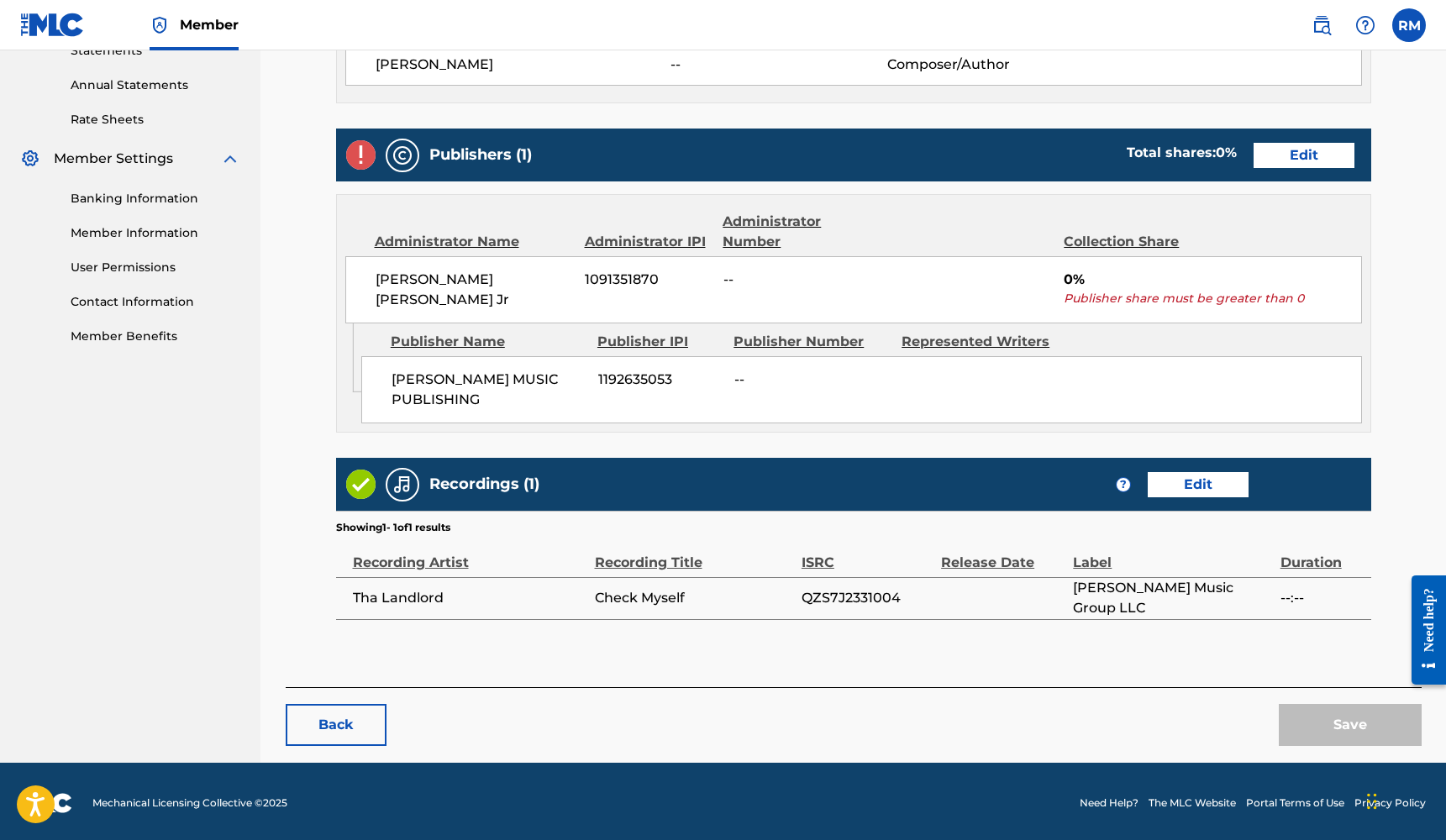
scroll to position [595, 0]
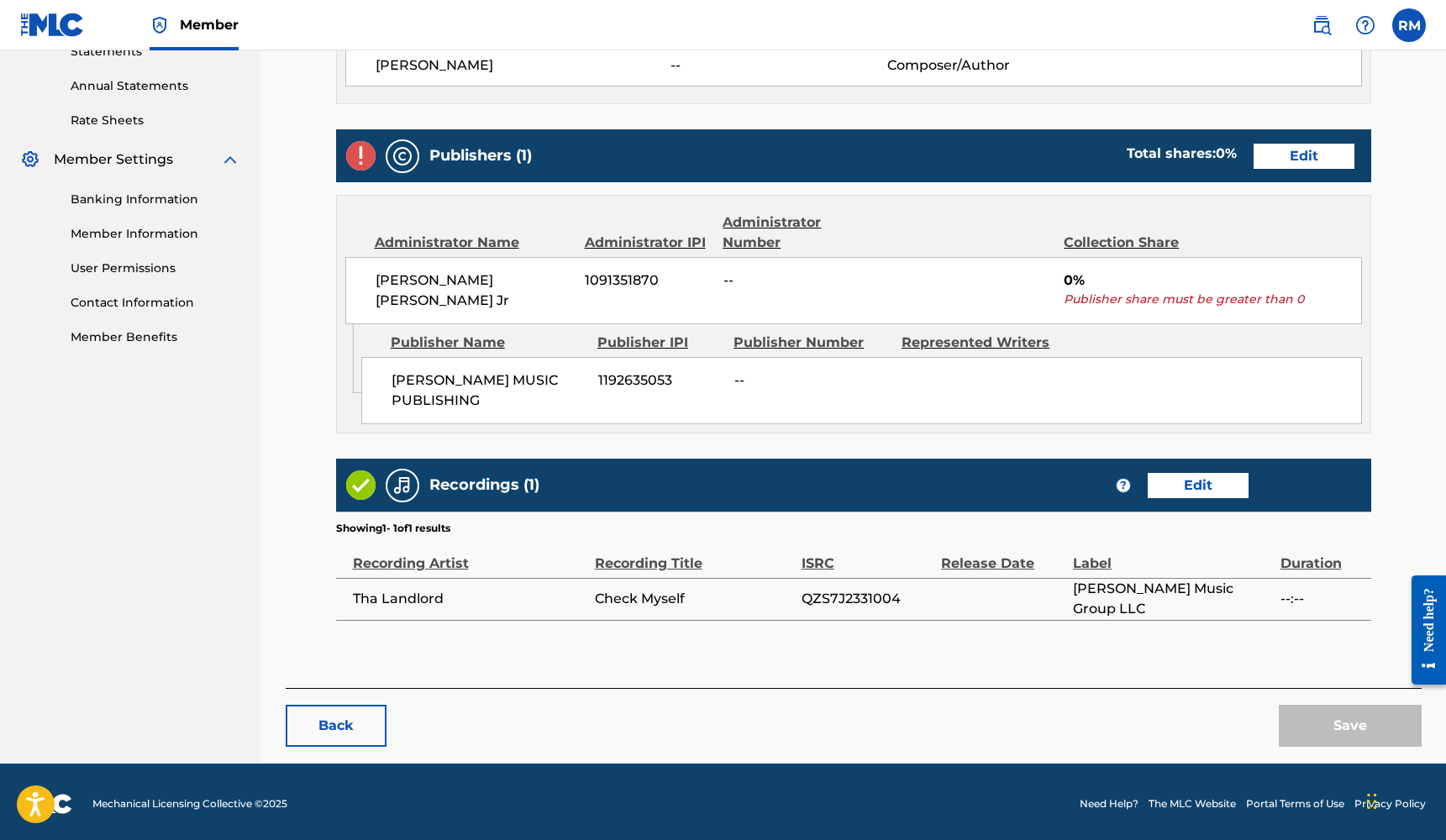
click at [1304, 163] on link "Edit" at bounding box center [1304, 156] width 101 height 25
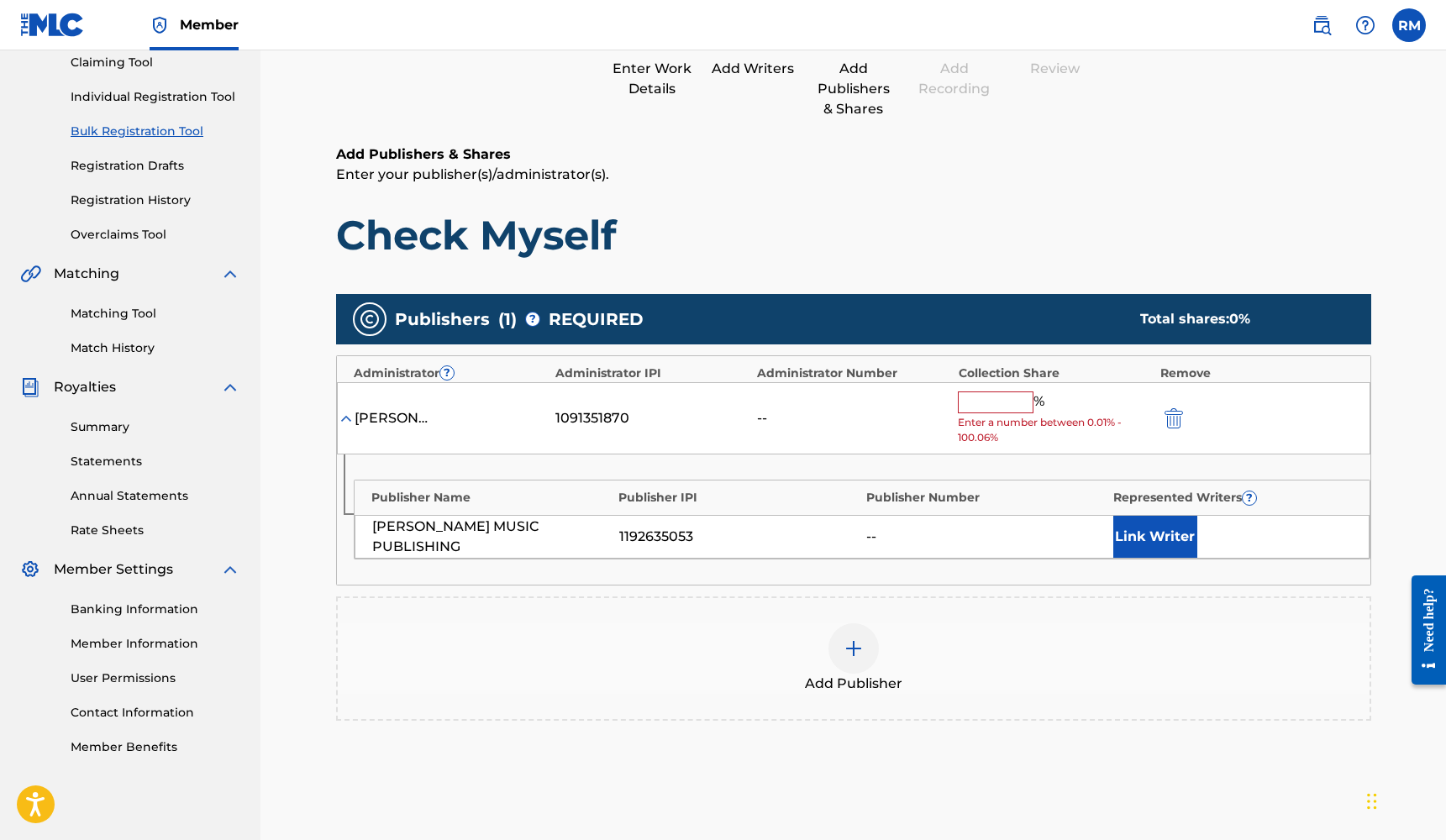
scroll to position [230, 0]
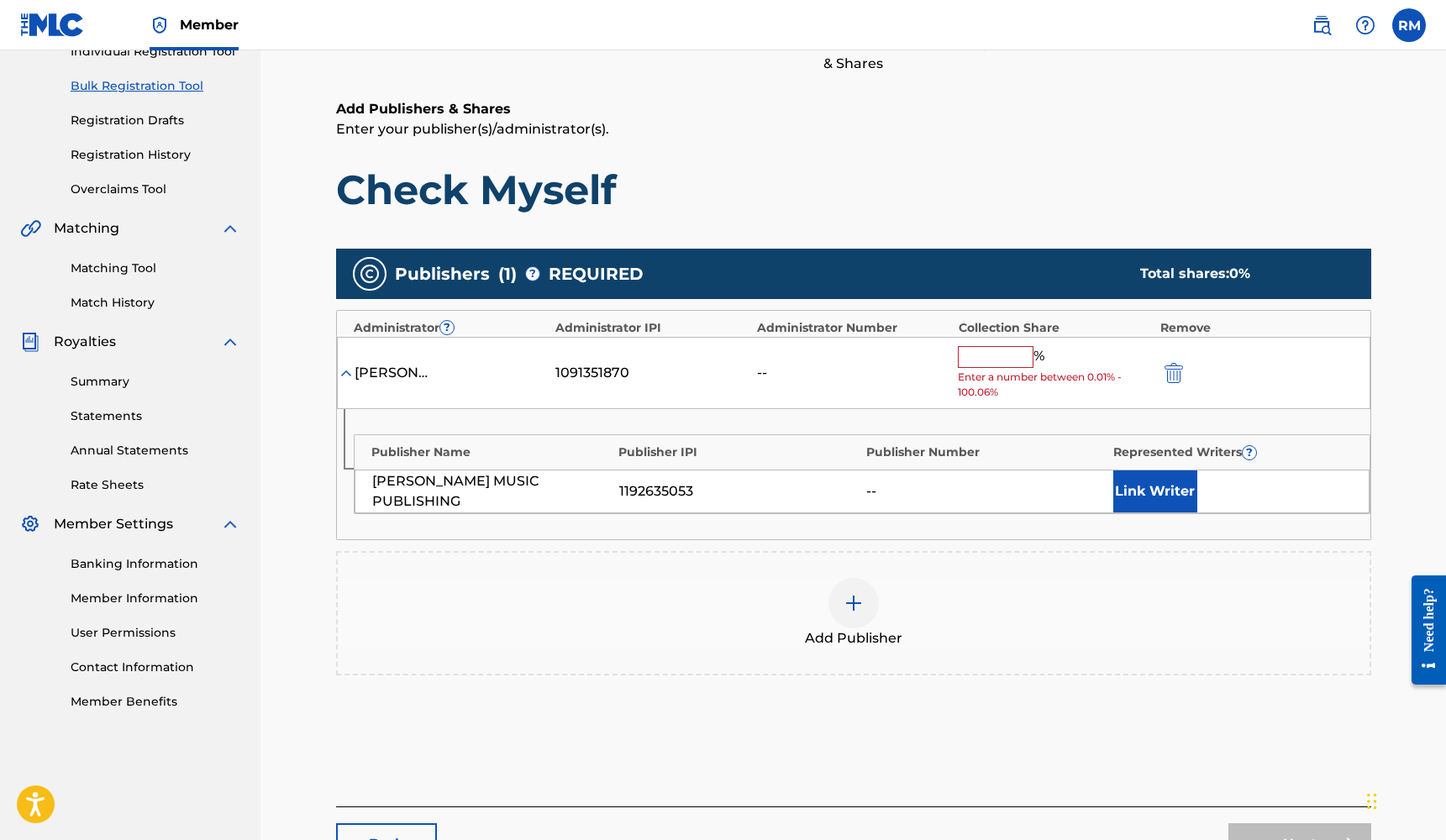
click at [844, 602] on img at bounding box center [854, 603] width 20 height 20
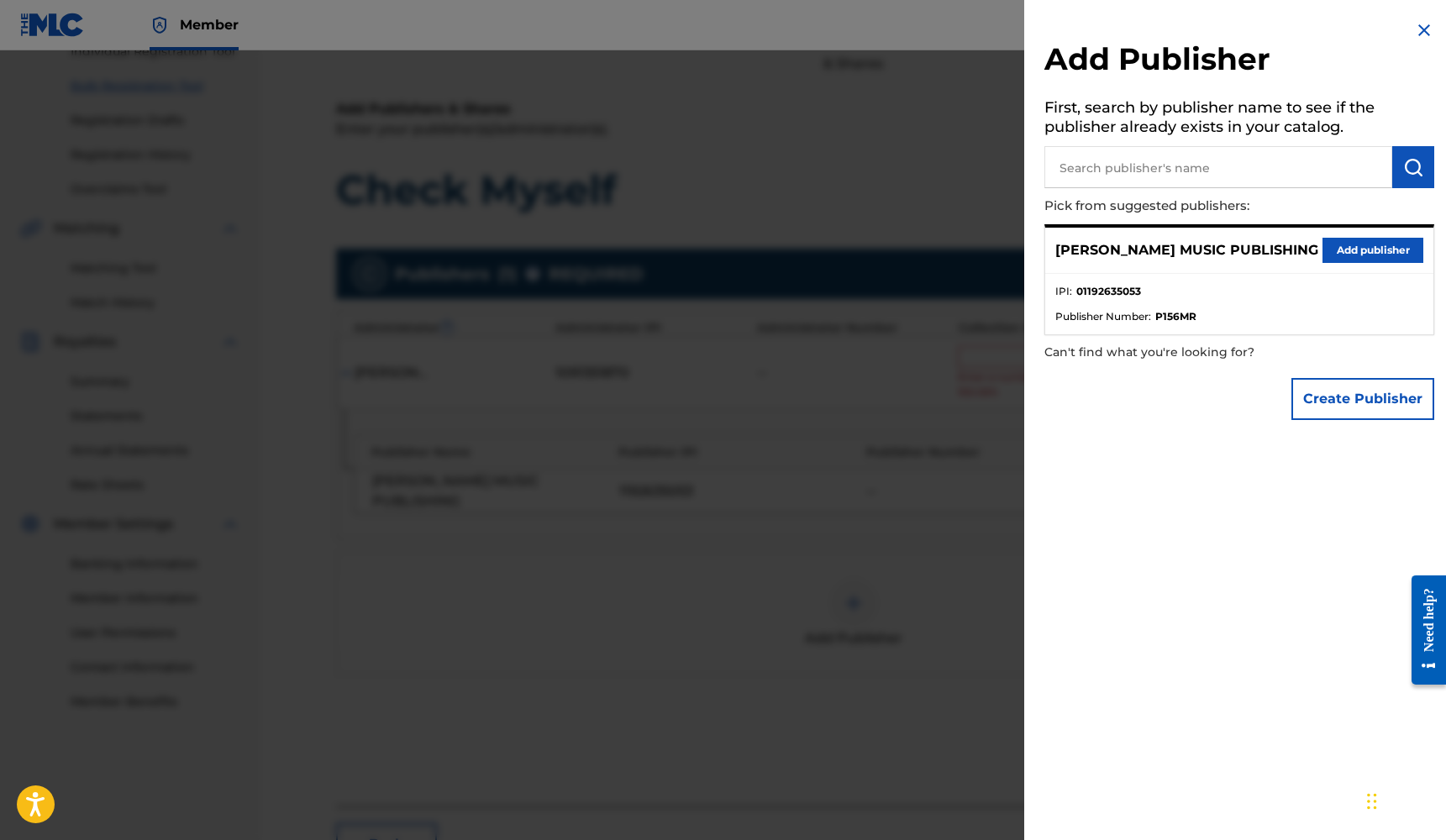
click at [1346, 249] on button "Add publisher" at bounding box center [1373, 250] width 101 height 25
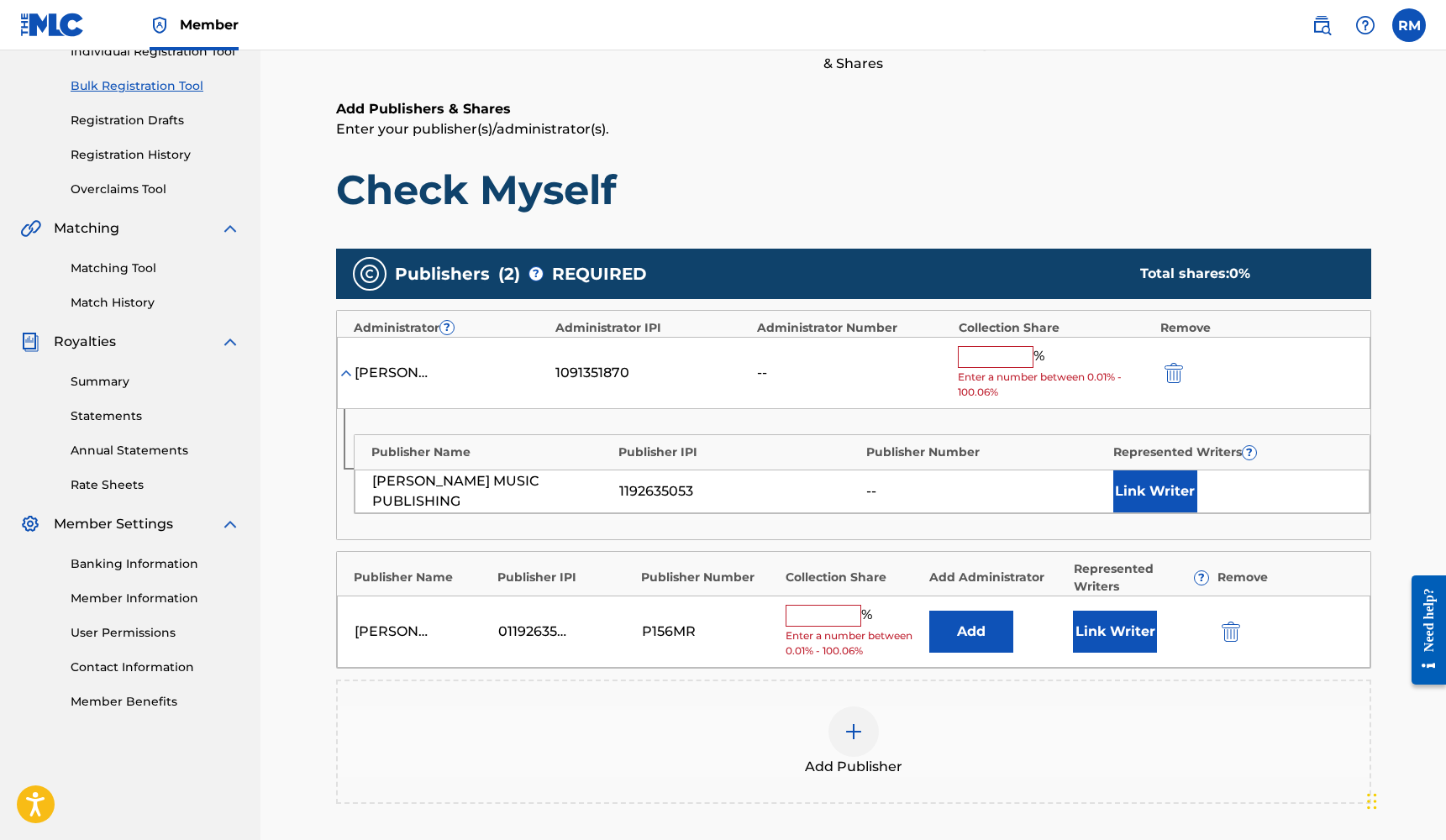
click at [1120, 628] on button "Link Writer" at bounding box center [1115, 632] width 84 height 42
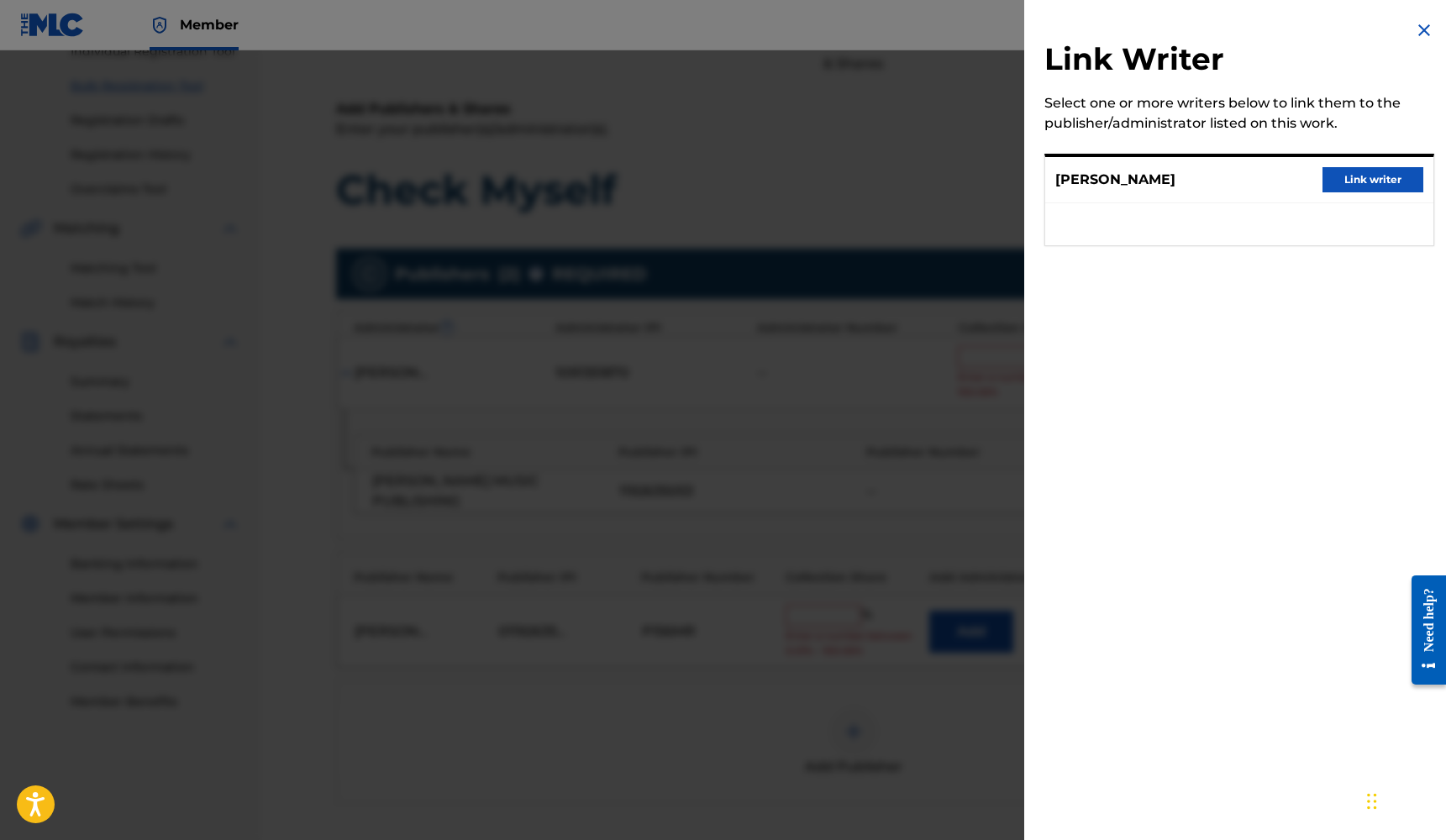
click at [1379, 177] on button "Link writer" at bounding box center [1373, 179] width 101 height 25
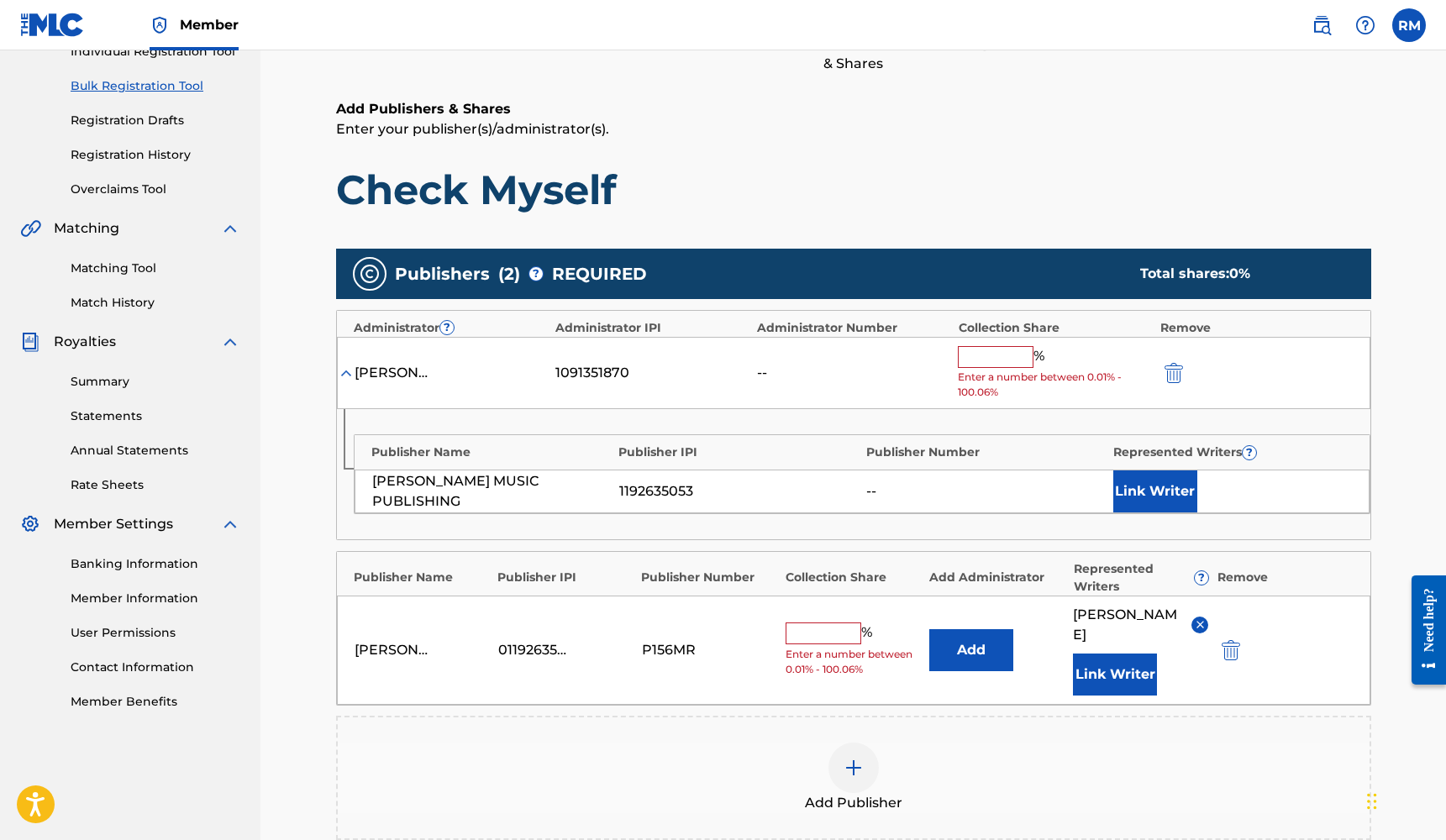
click at [849, 623] on input "text" at bounding box center [823, 634] width 76 height 22
type input "25"
click at [1171, 371] on img "submit" at bounding box center [1174, 373] width 19 height 20
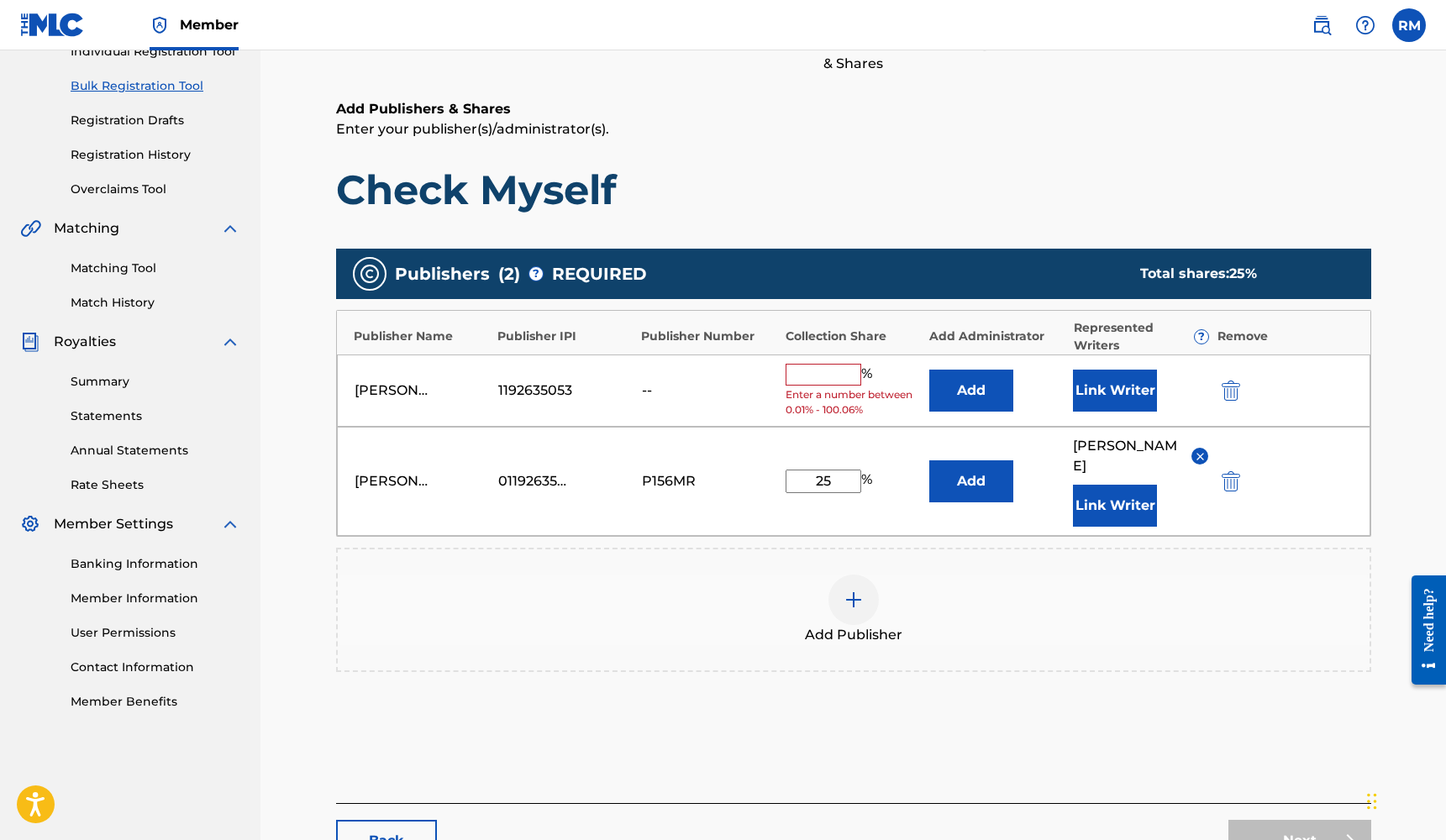
click at [1217, 388] on button "submit" at bounding box center [1229, 390] width 25 height 19
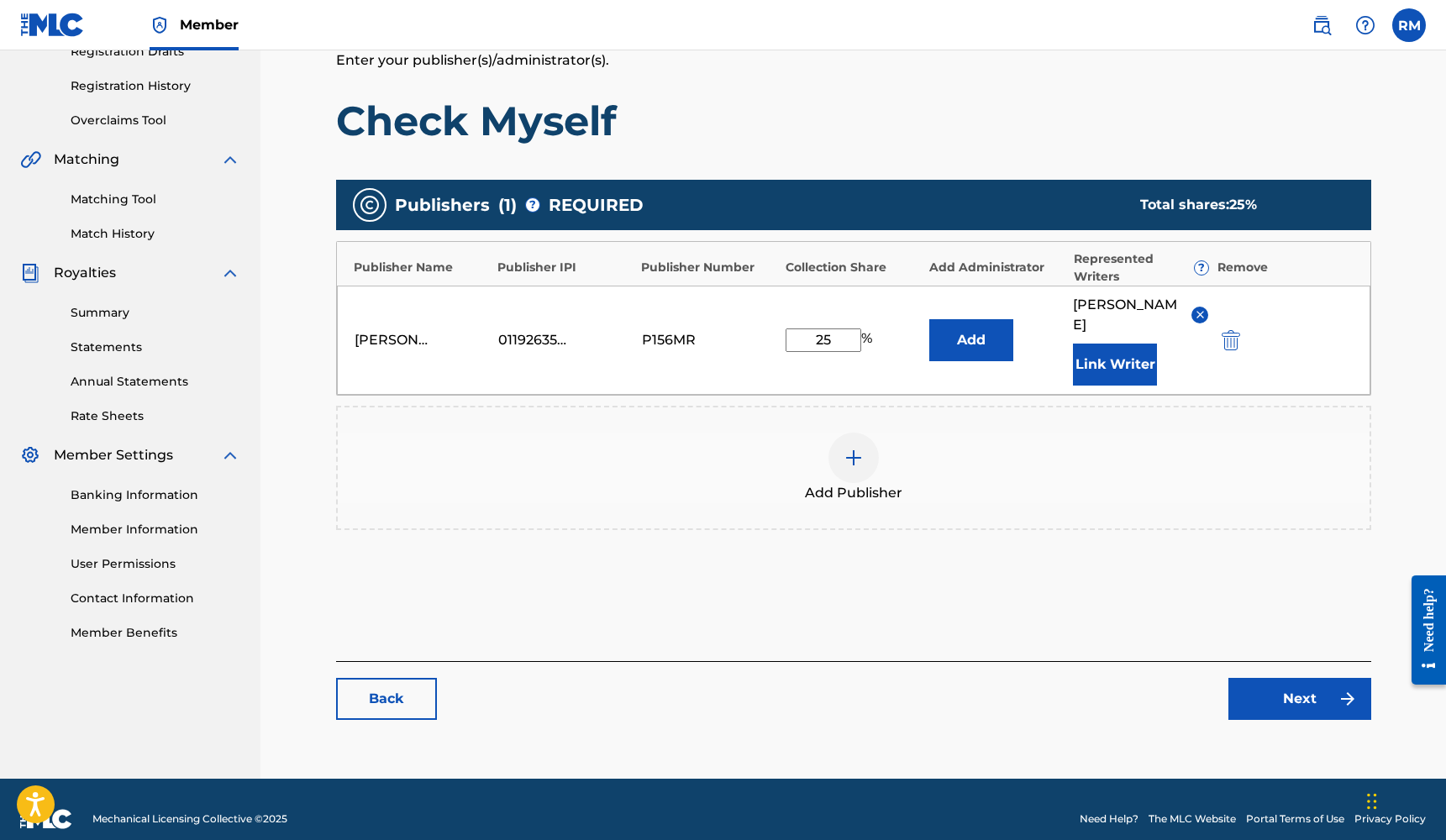
scroll to position [298, 0]
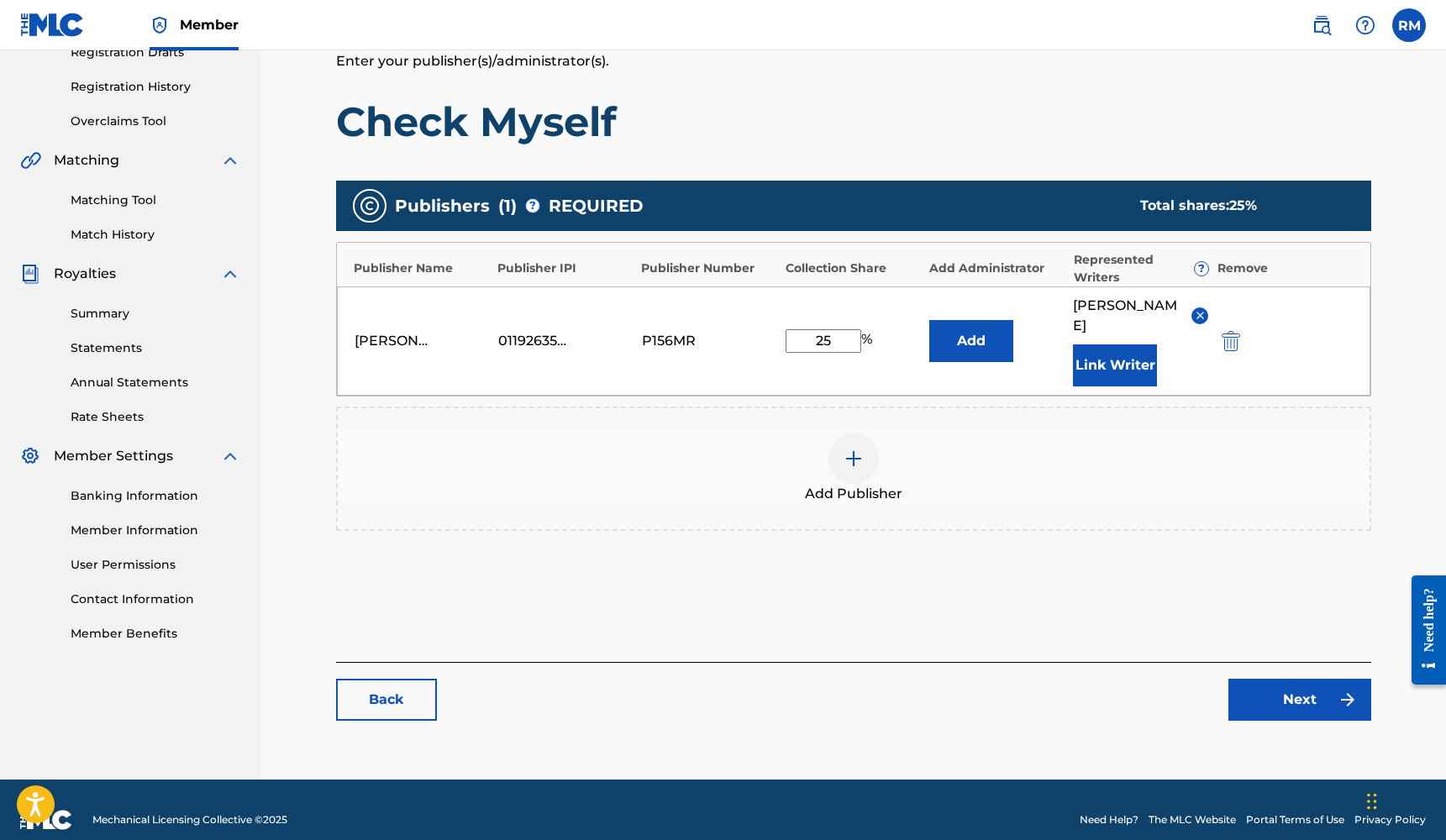
click at [1257, 679] on link "Next" at bounding box center [1299, 700] width 142 height 42
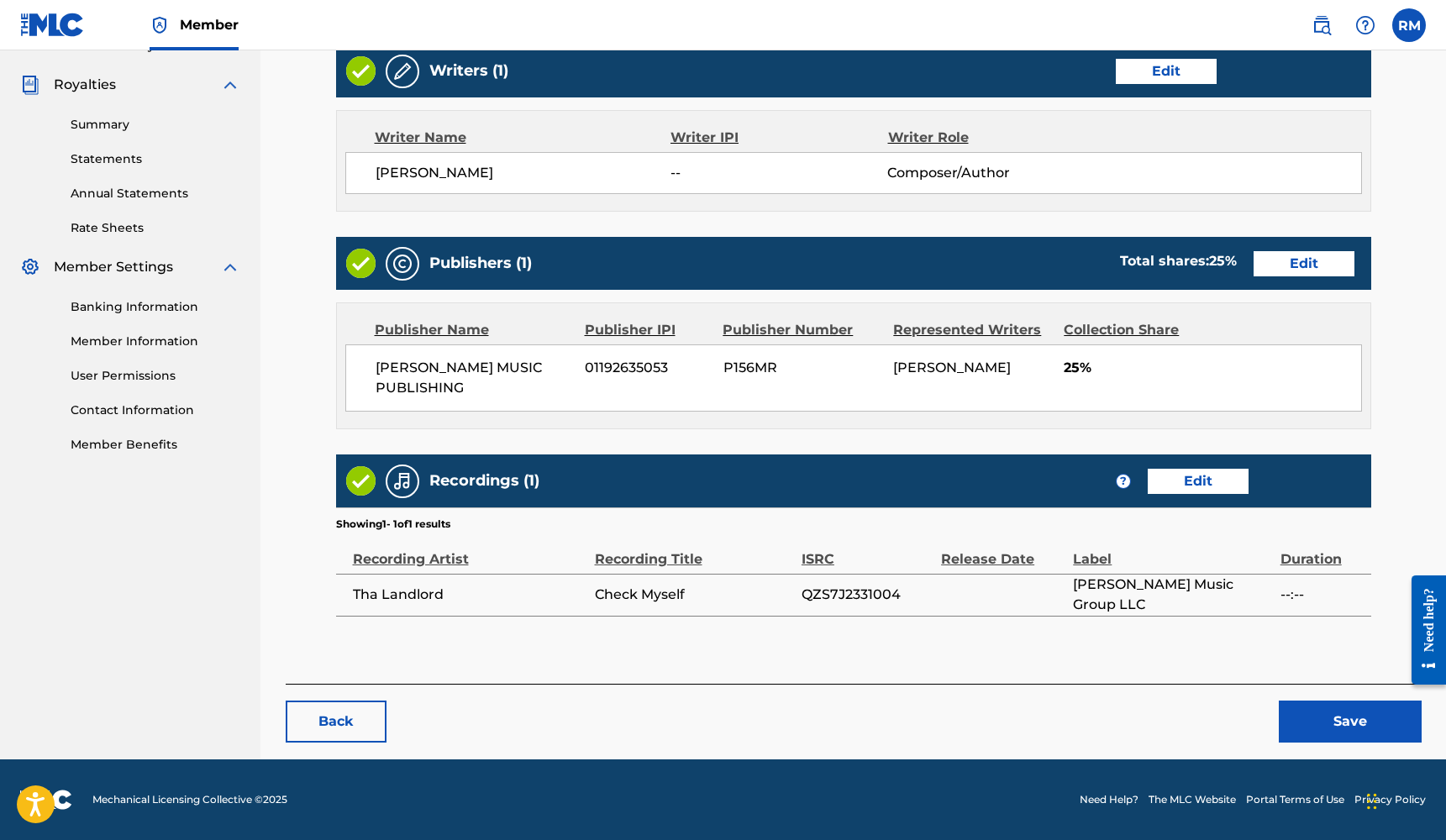
scroll to position [486, 0]
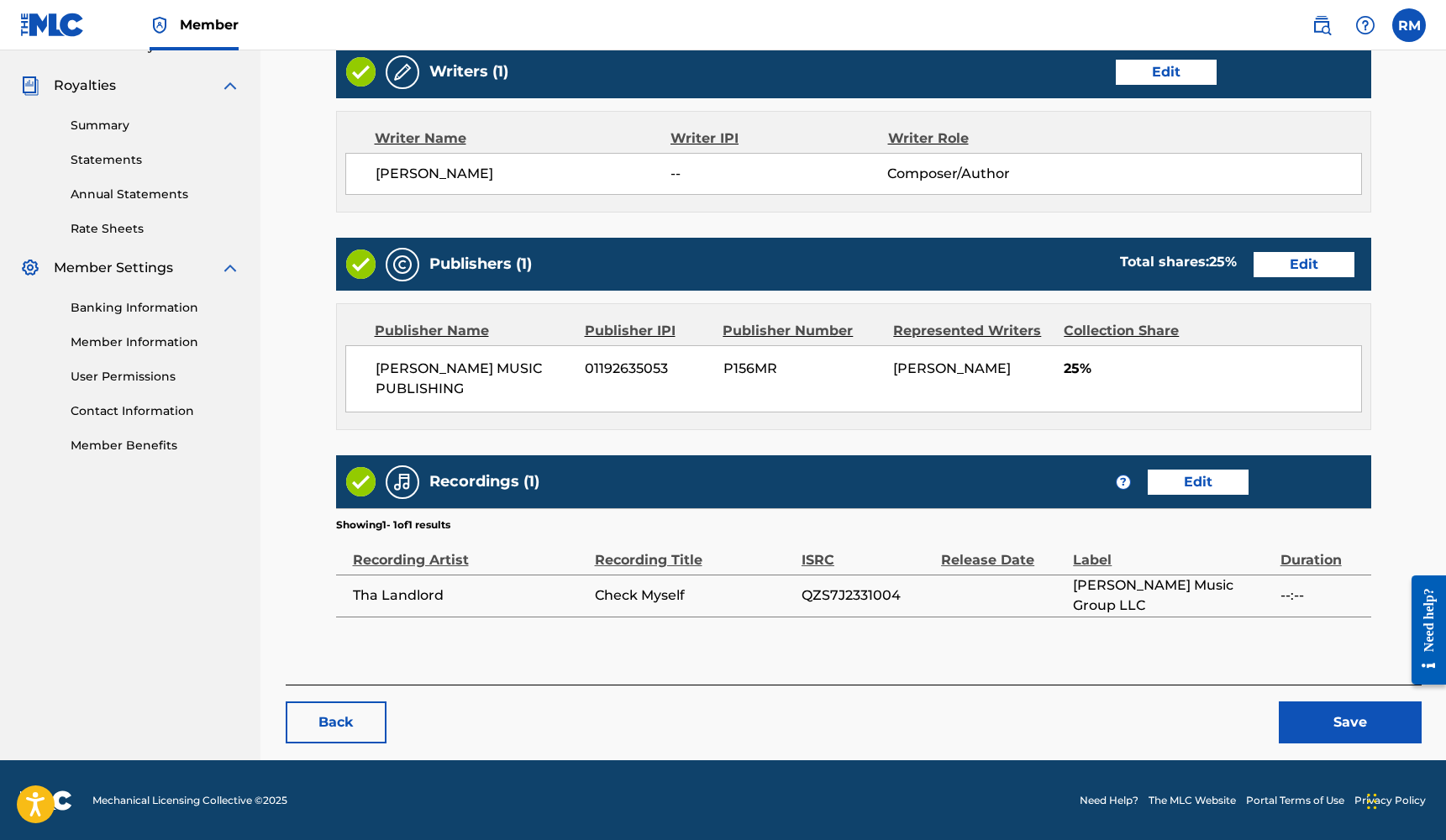
click at [1208, 466] on div "Recordings (1) ? Edit" at bounding box center [854, 481] width 1035 height 53
click at [1199, 484] on link "Edit" at bounding box center [1198, 482] width 101 height 25
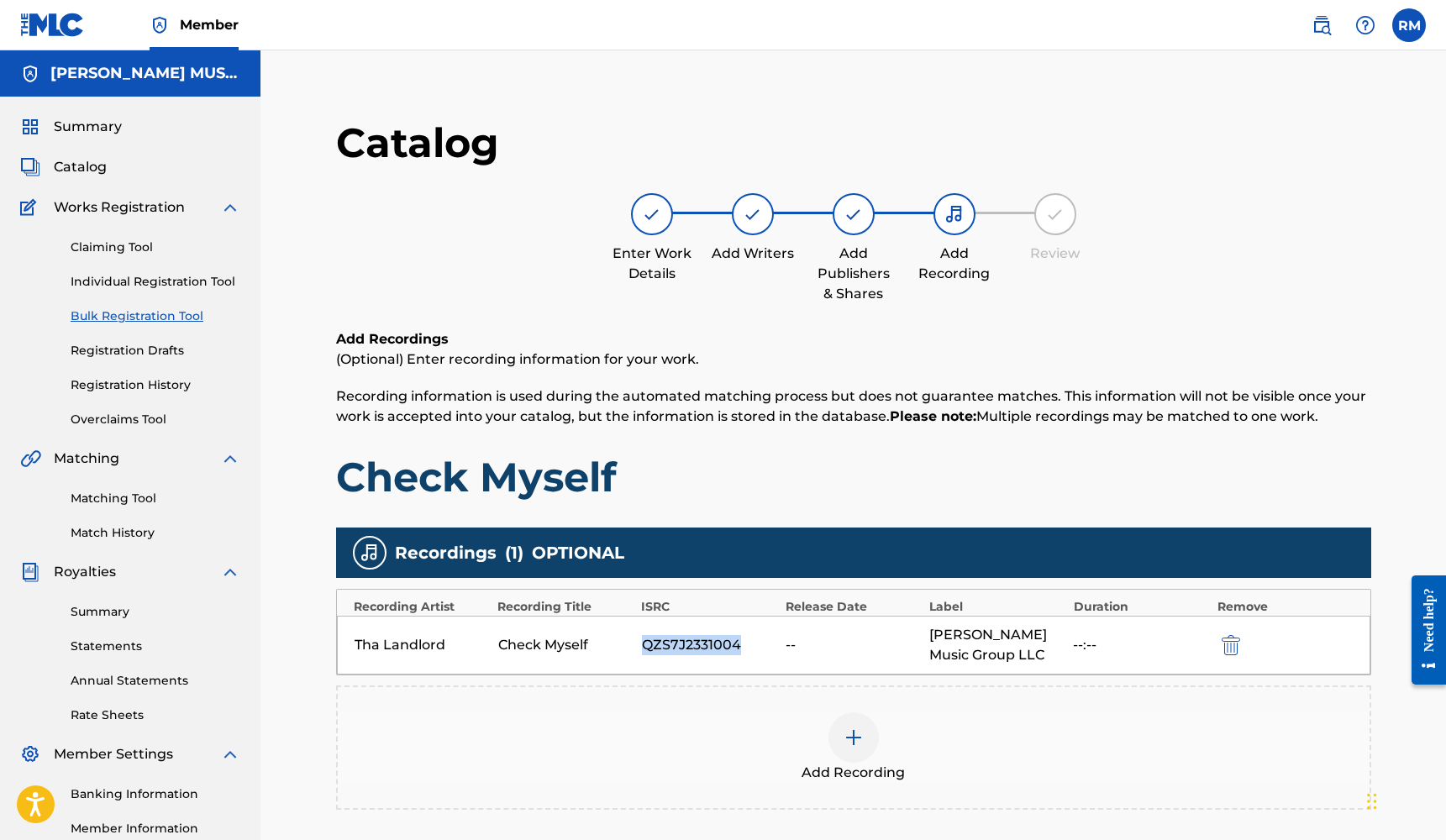
drag, startPoint x: 739, startPoint y: 648, endPoint x: 651, endPoint y: 651, distance: 88.1
click at [642, 645] on div "QZS7J2331004" at bounding box center [710, 645] width 136 height 20
copy div "QZS7J2331004"
click at [873, 736] on div at bounding box center [854, 737] width 51 height 51
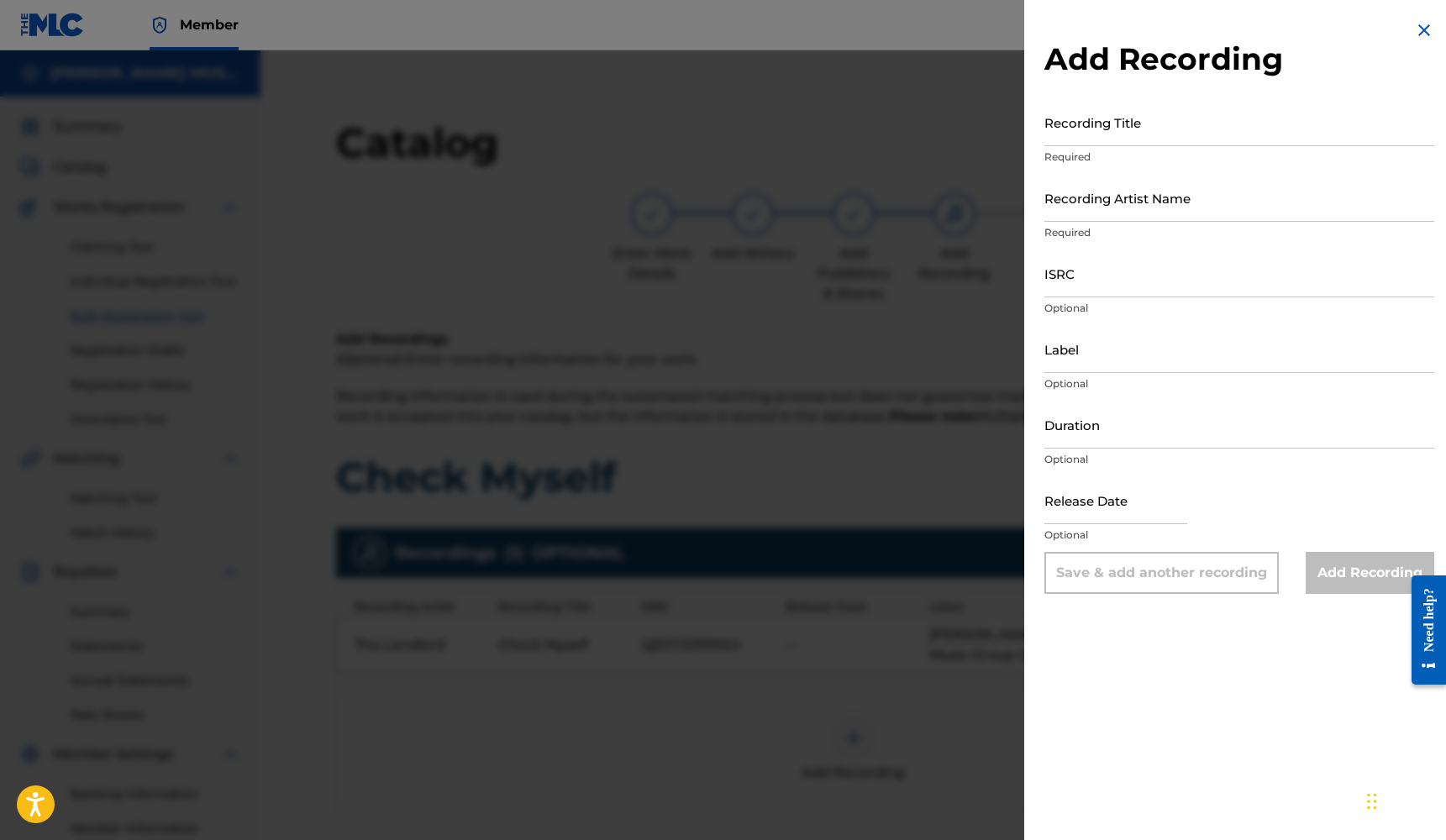
click at [1111, 286] on input "ISRC" at bounding box center [1239, 273] width 390 height 48
paste input "QZS7J2331004"
type input "QZS7J2331004"
click at [1093, 363] on input "Label" at bounding box center [1239, 349] width 390 height 48
type input "[PERSON_NAME] MUSIC GROUP LLC"
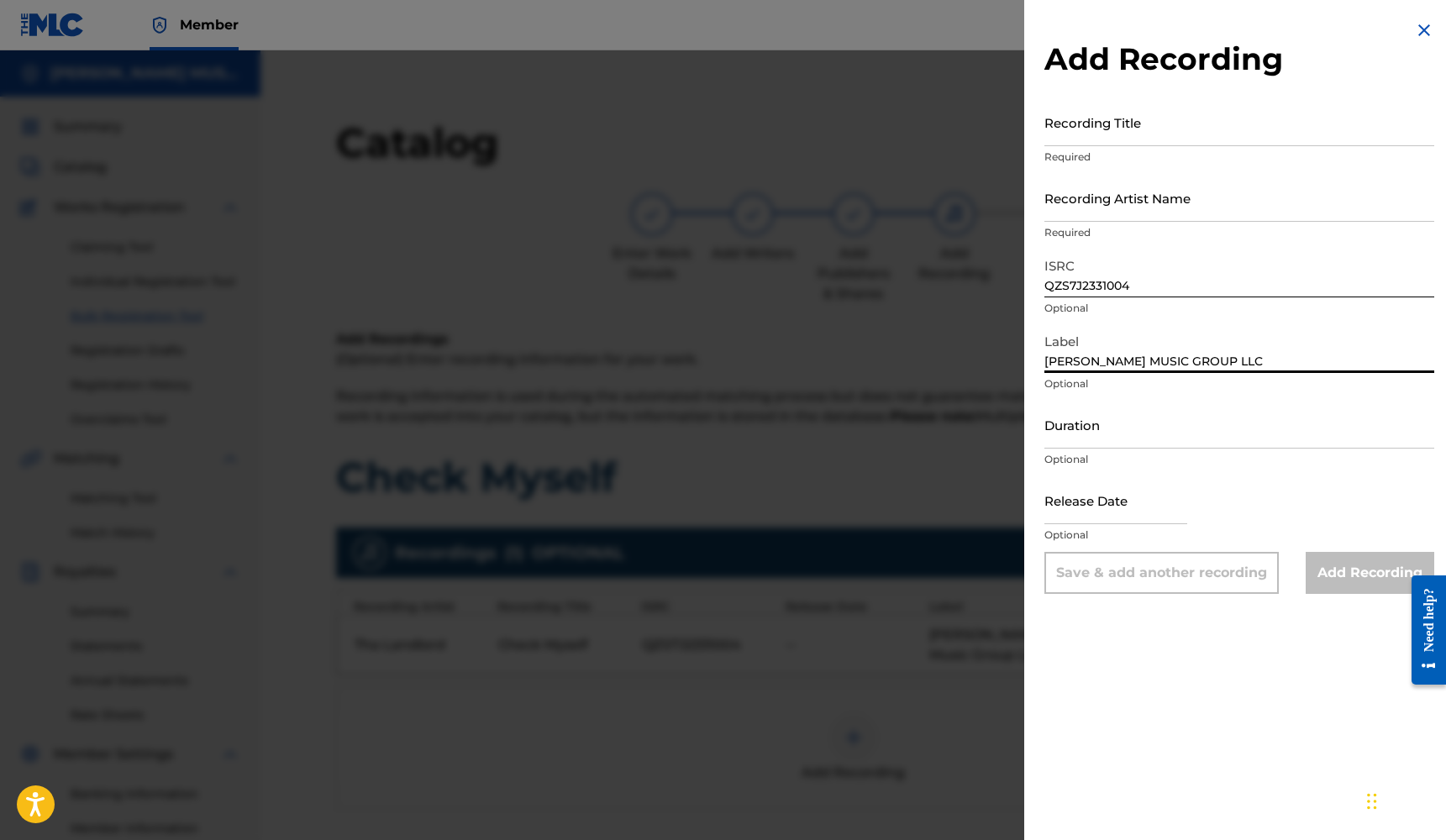
click at [1059, 432] on input "Duration" at bounding box center [1239, 425] width 390 height 48
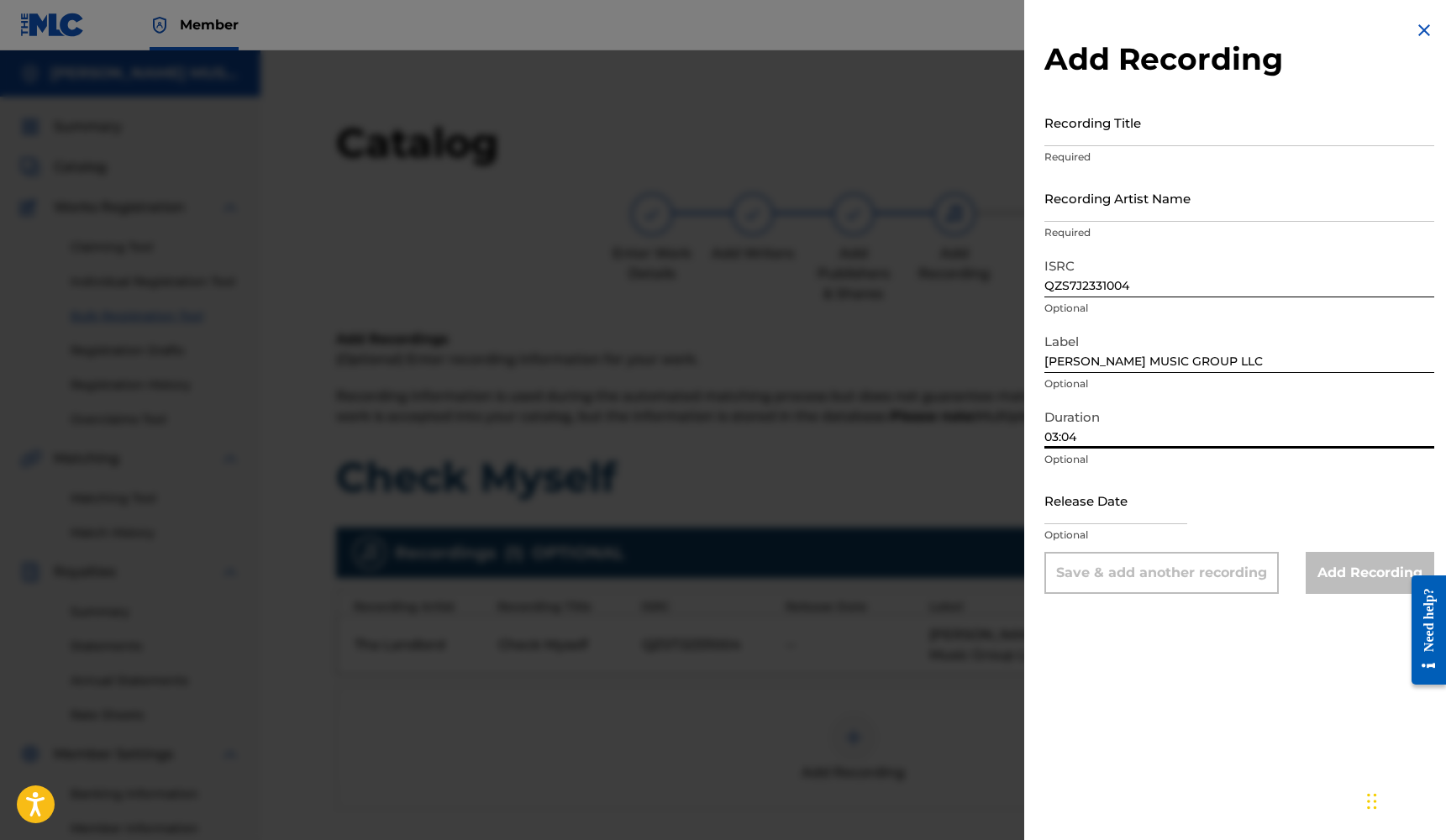
type input "03:04"
click at [1070, 503] on input "text" at bounding box center [1115, 500] width 142 height 48
select select "7"
select select "2025"
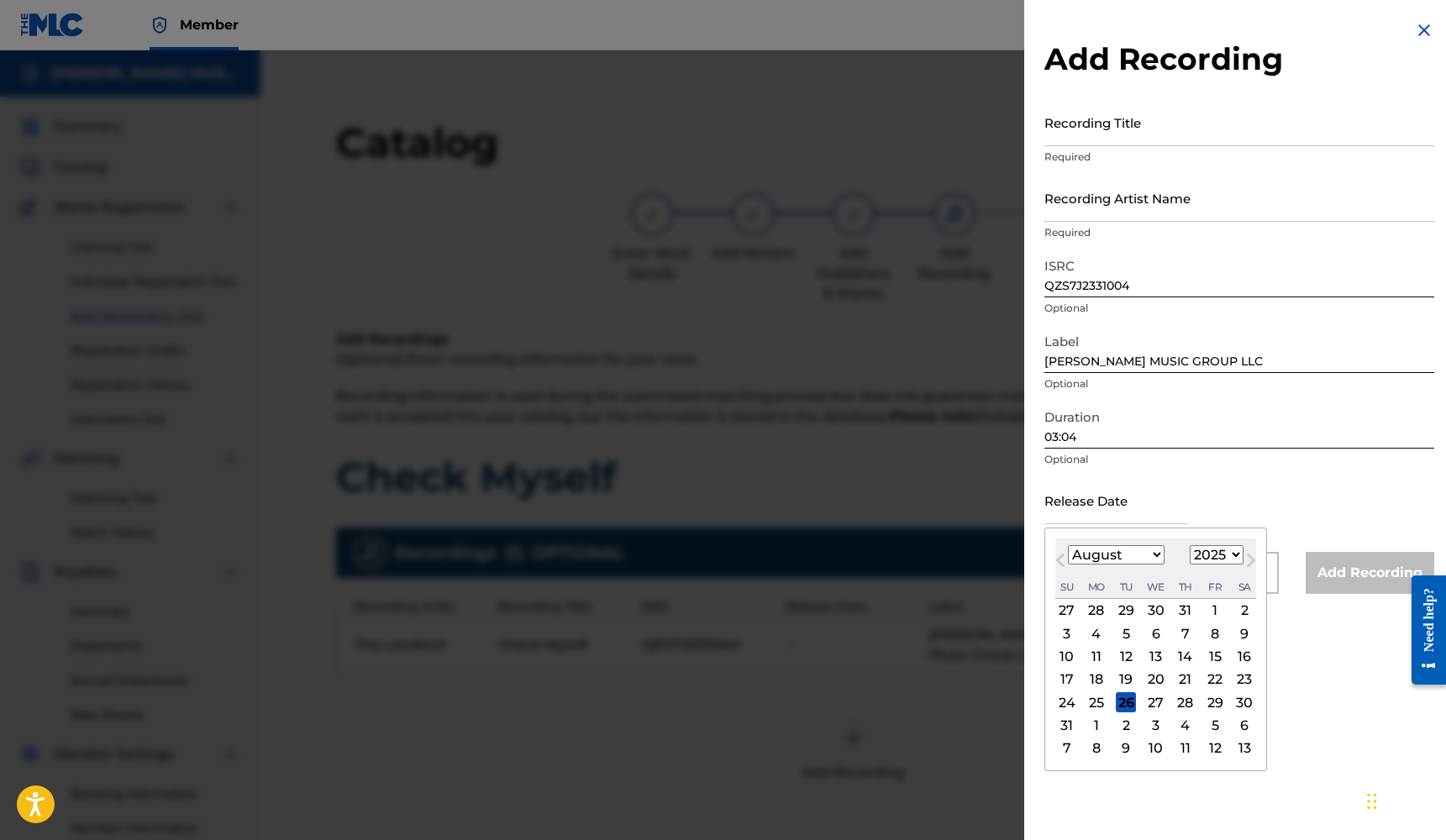
select select "2"
select select "2023"
click at [1205, 682] on div "24" at bounding box center [1215, 680] width 20 height 20
type input "[DATE]"
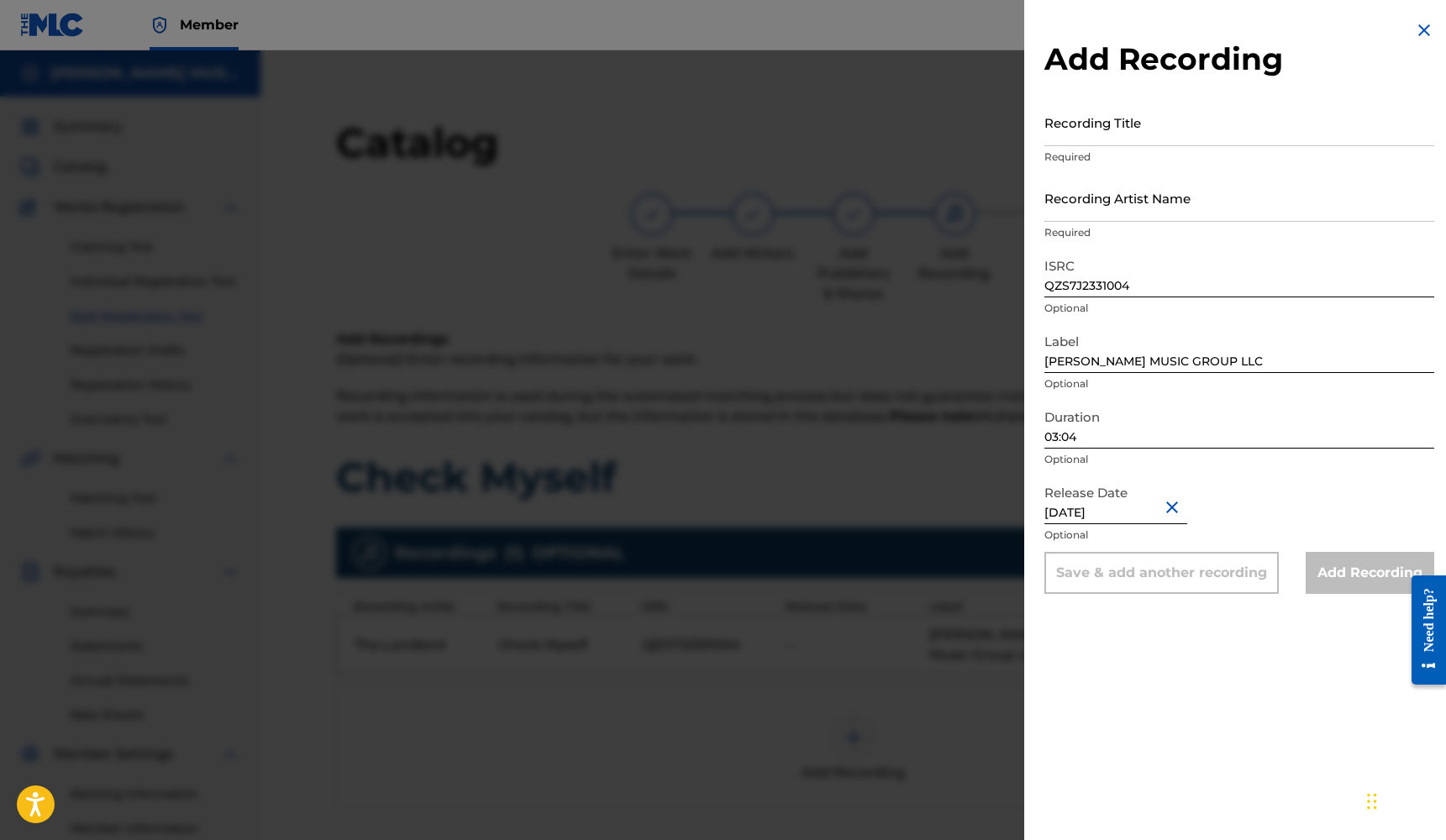
click at [1110, 217] on input "Recording Artist Name" at bounding box center [1239, 197] width 390 height 48
type input "Tha Landlord"
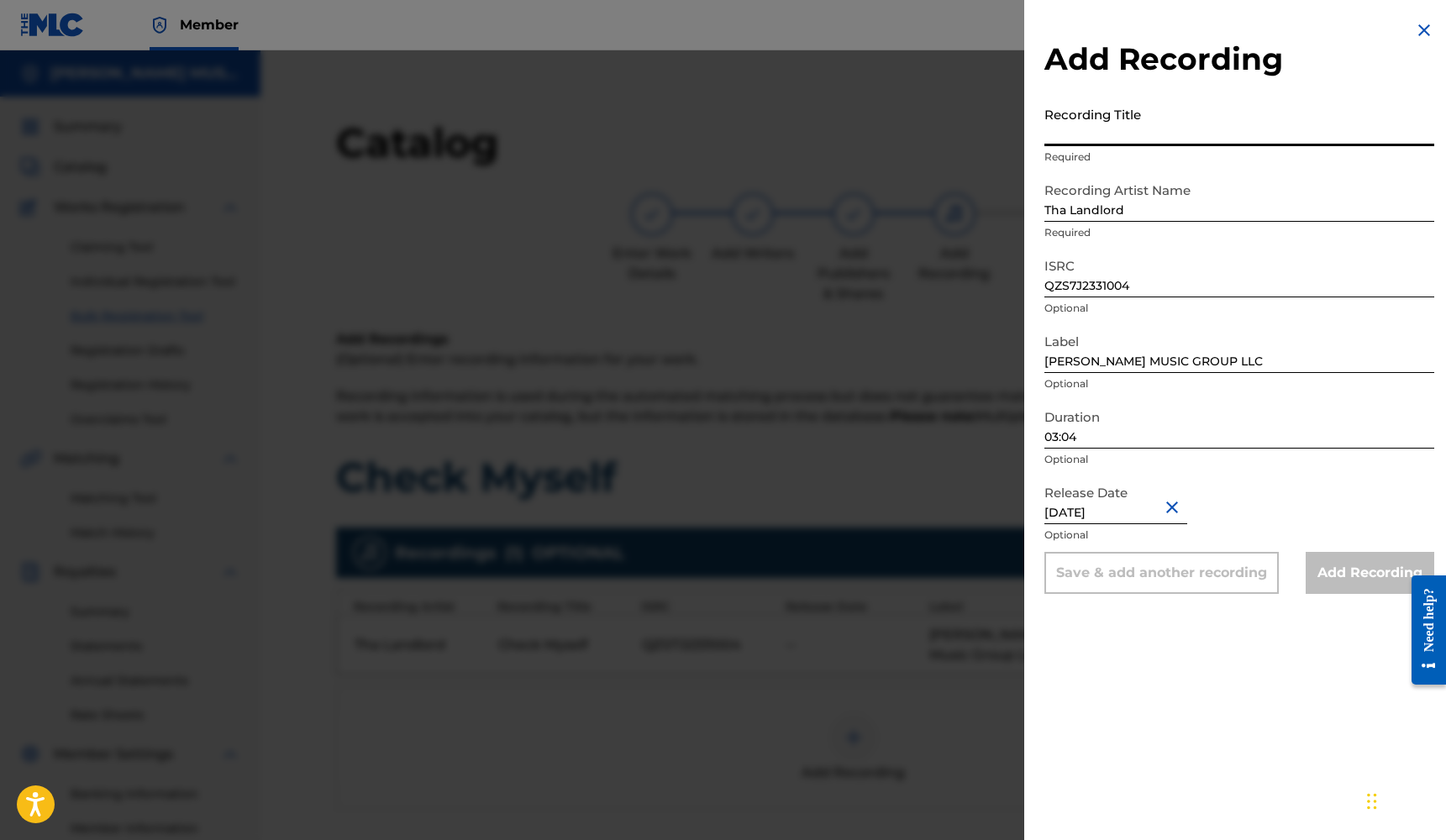
click at [1124, 141] on input "Recording Title" at bounding box center [1239, 122] width 390 height 48
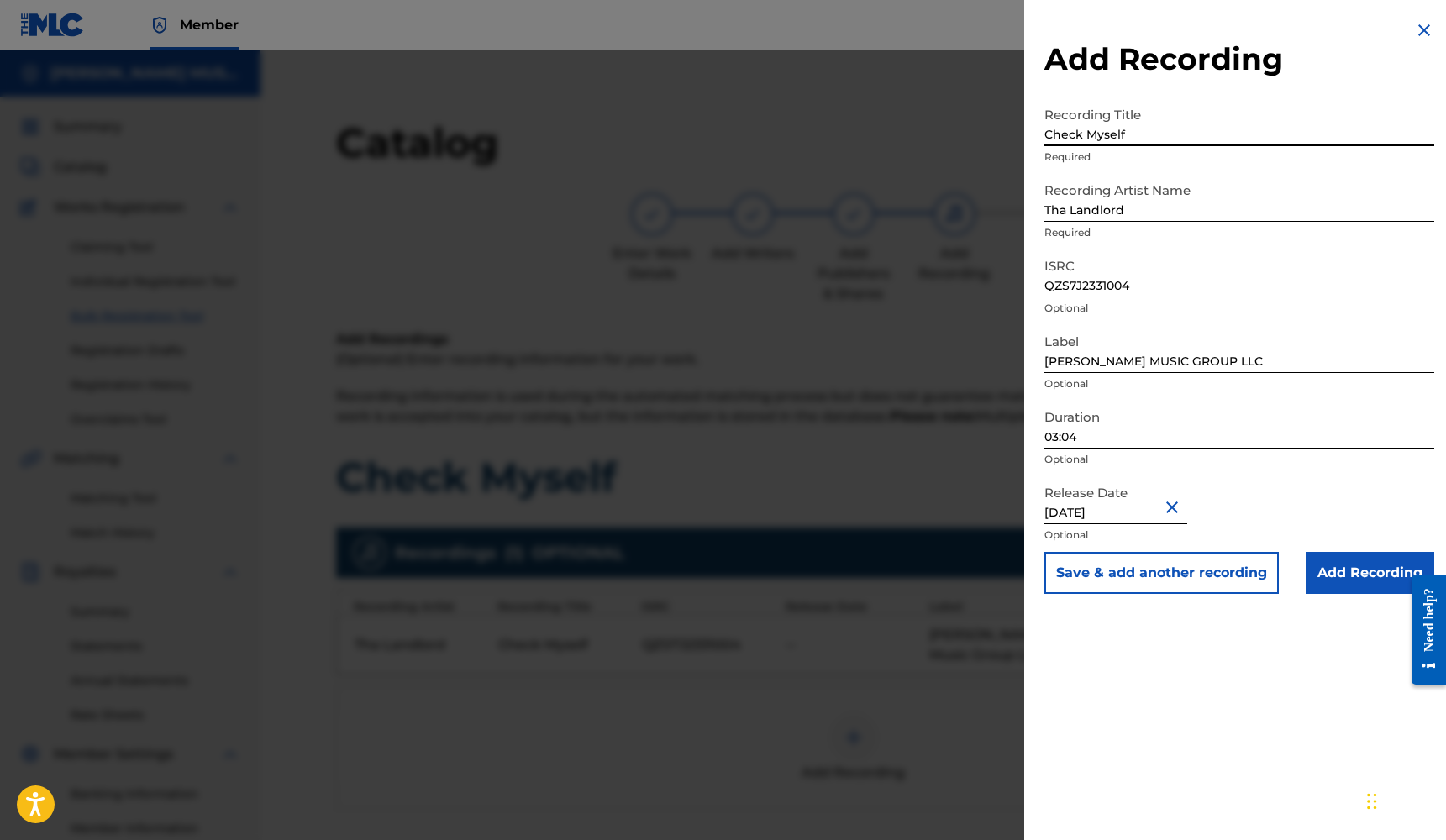
type input "Check Myself"
click at [1351, 574] on input "Add Recording" at bounding box center [1369, 573] width 129 height 42
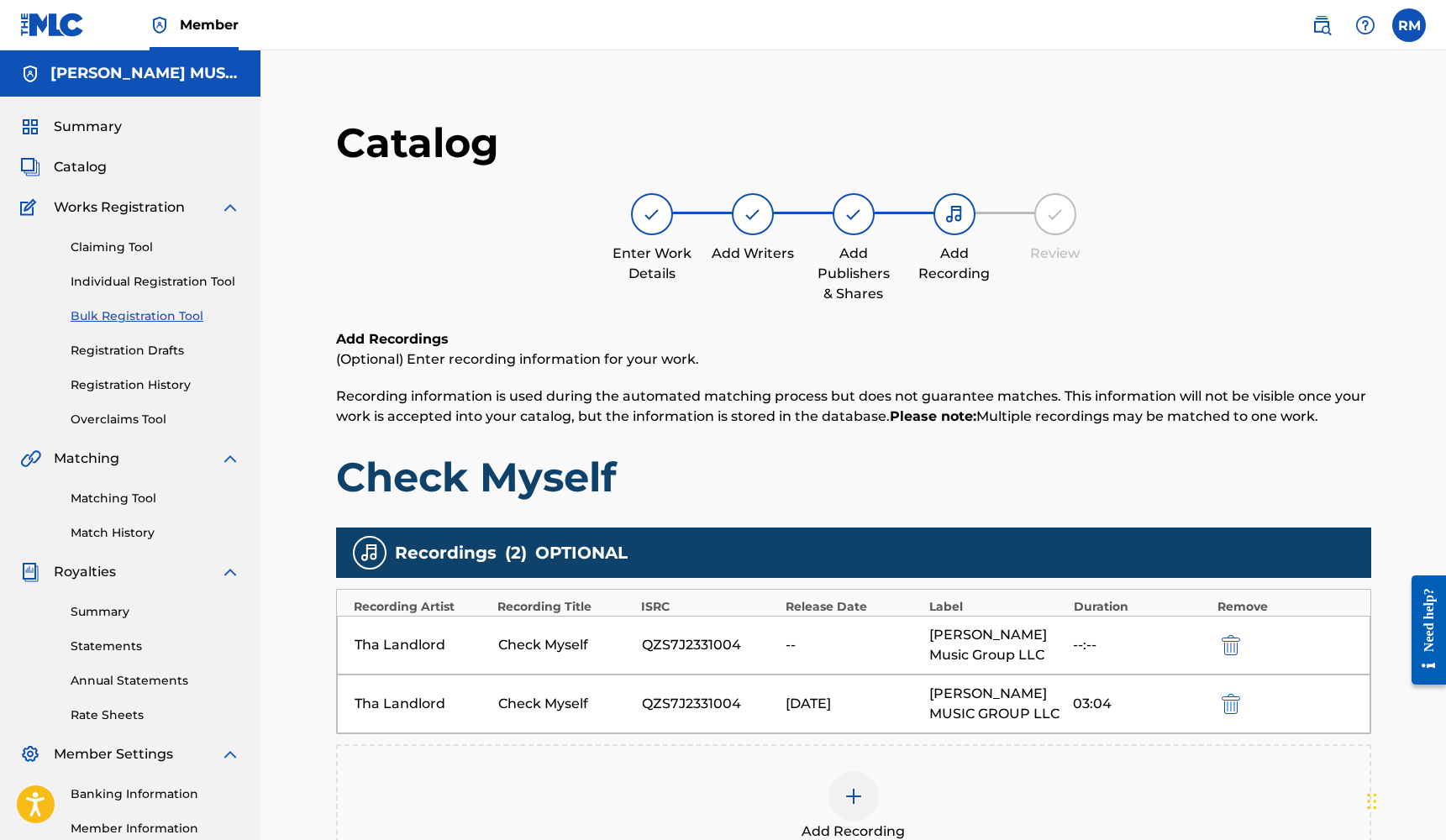
click at [1228, 634] on div "Tha Landlord Check Myself QZS7J2331004 -- [PERSON_NAME] Music Group LLC --:--" at bounding box center [854, 645] width 1033 height 59
click at [1226, 643] on img "submit" at bounding box center [1231, 645] width 19 height 20
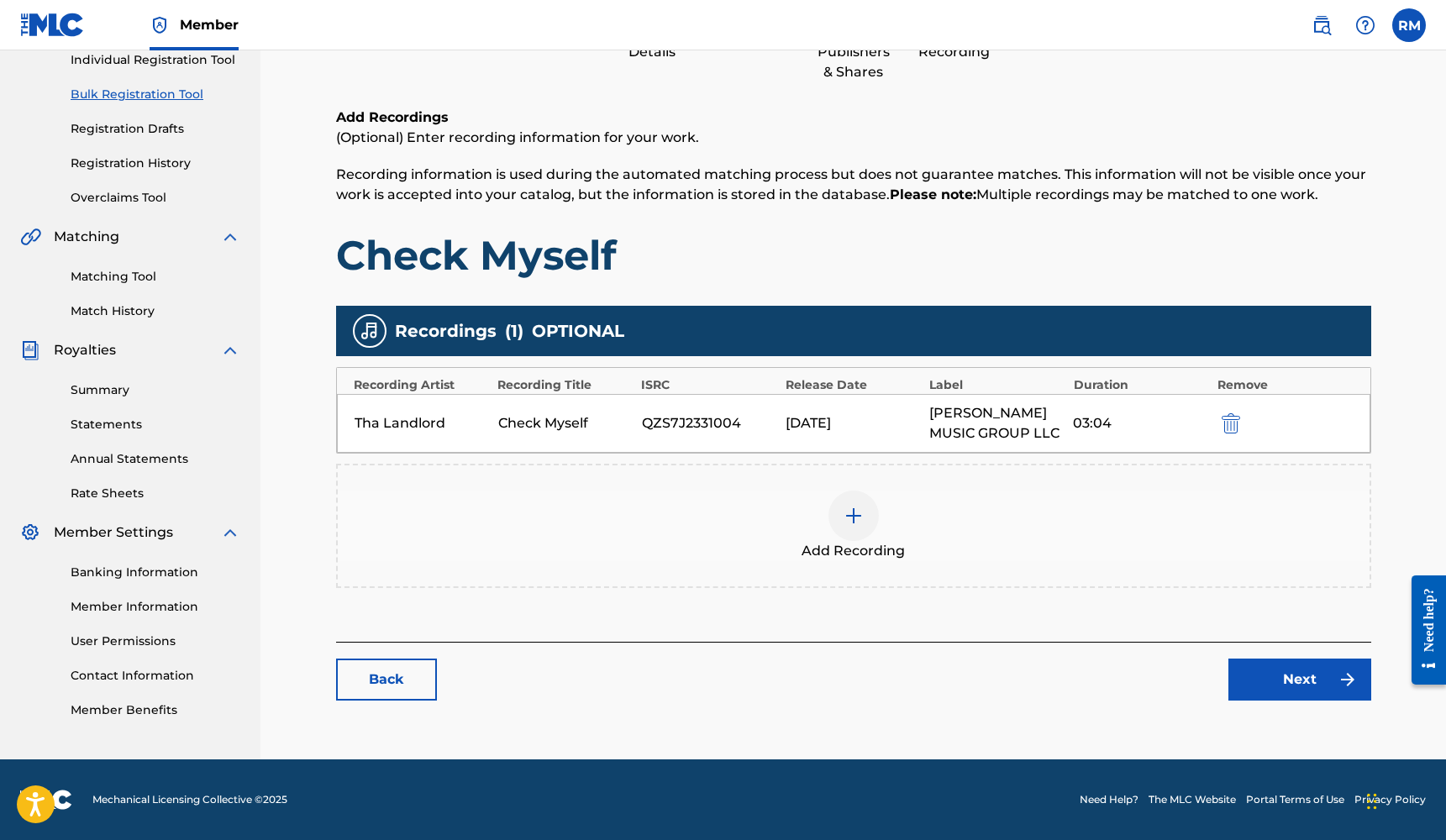
scroll to position [222, 0]
click at [1273, 680] on link "Next" at bounding box center [1299, 680] width 142 height 42
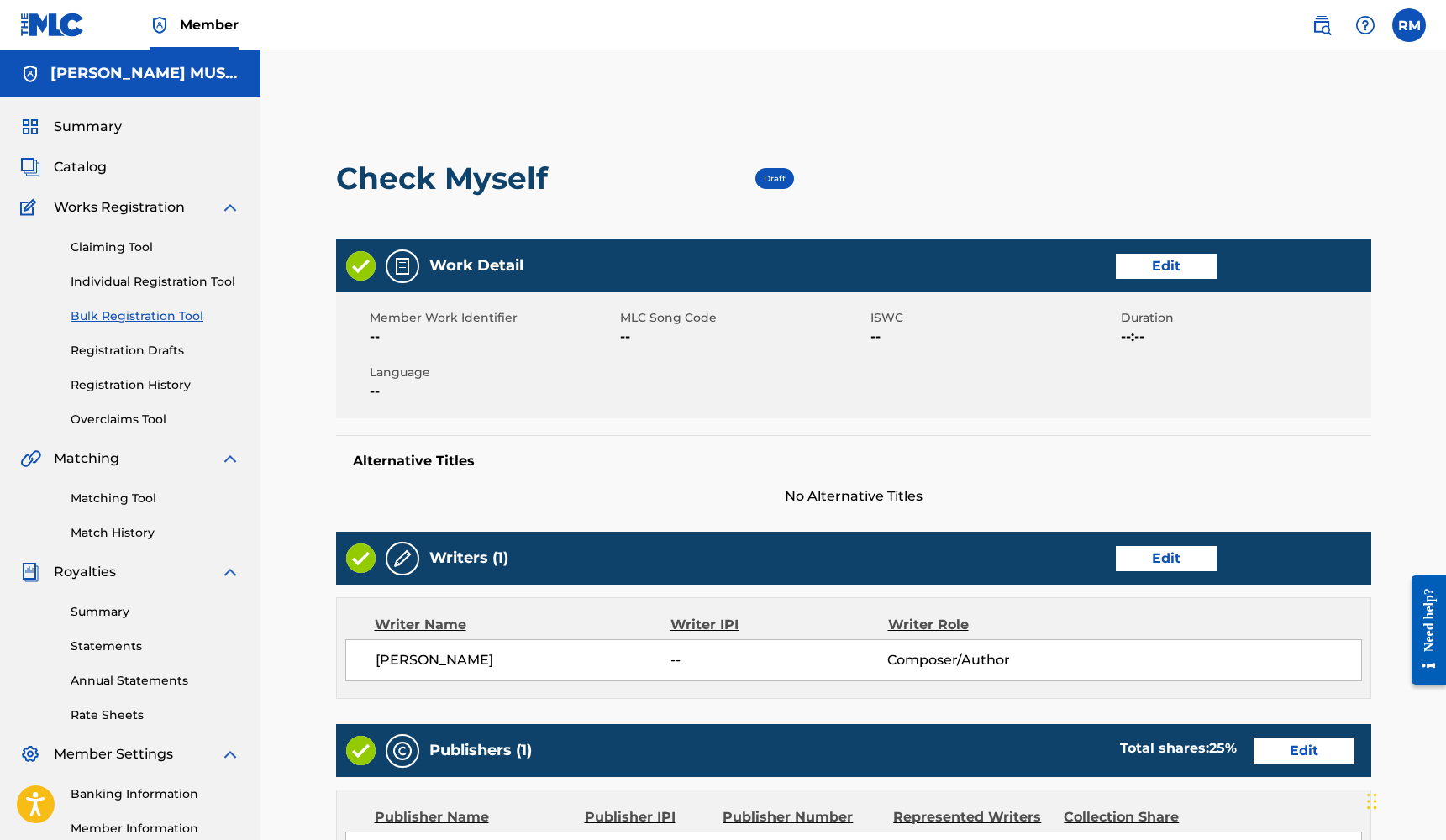
click at [1202, 269] on link "Edit" at bounding box center [1166, 266] width 101 height 25
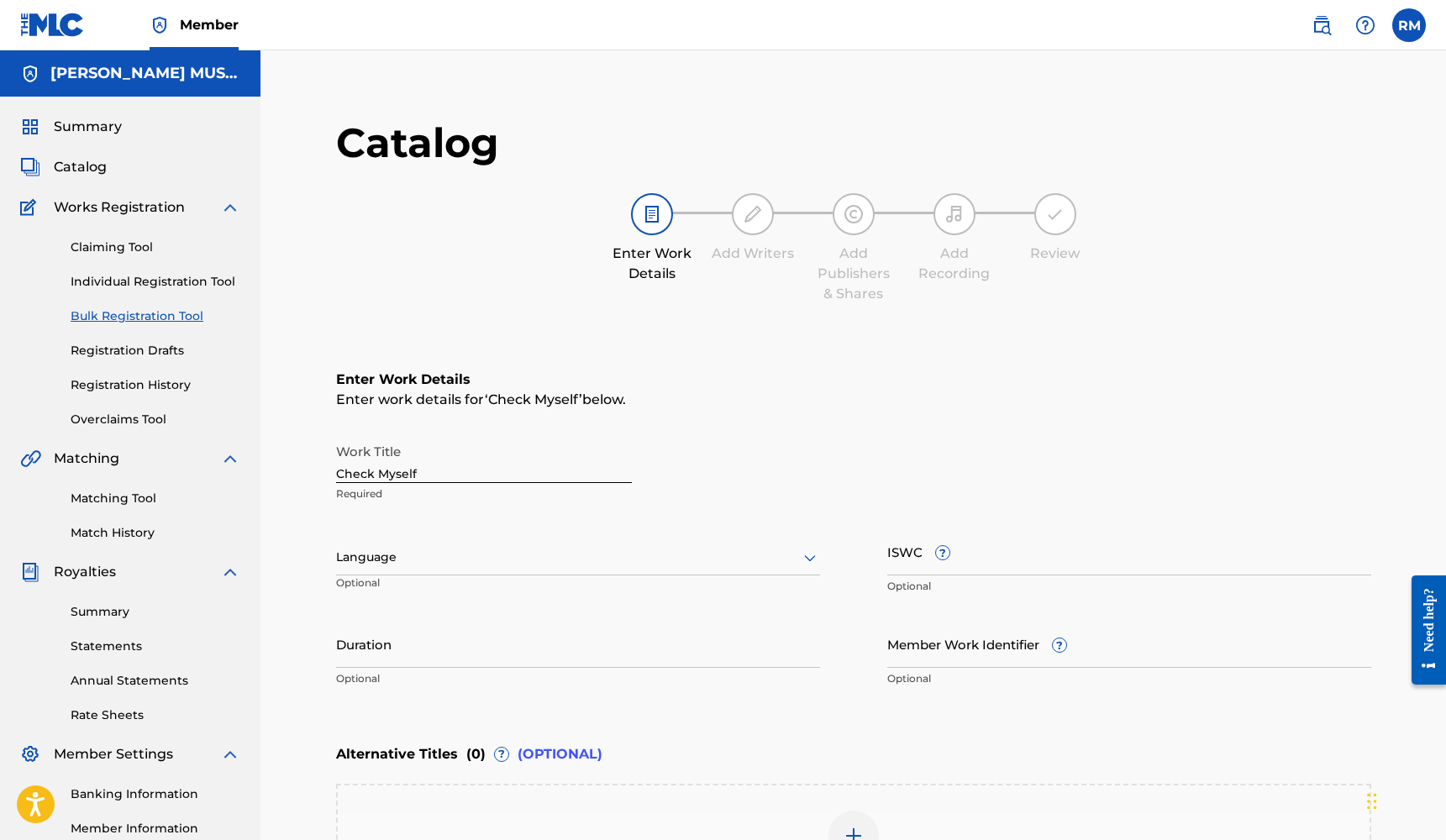
click at [449, 647] on input "Duration" at bounding box center [578, 644] width 484 height 48
type input "03:04"
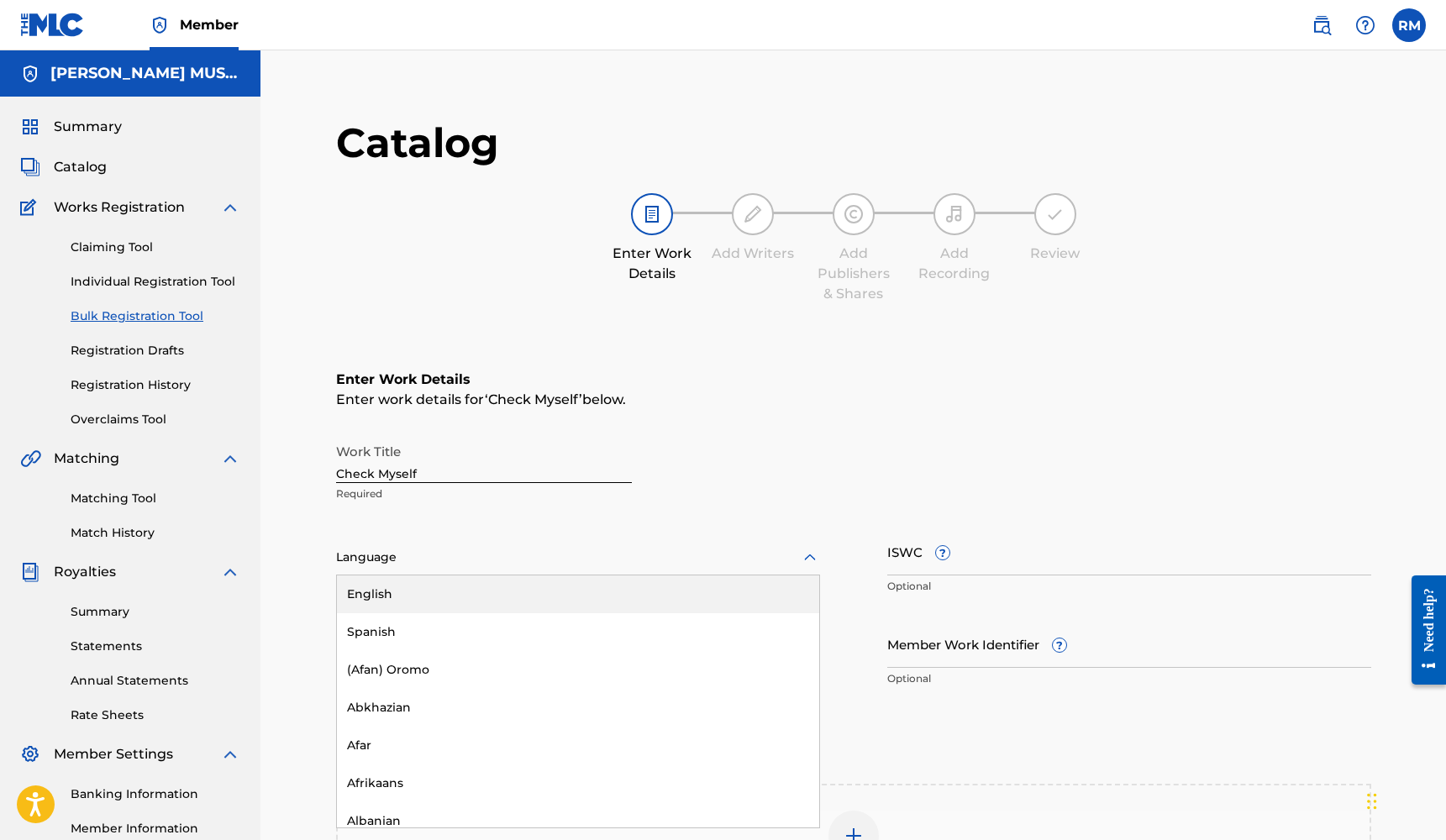
click at [356, 560] on div at bounding box center [578, 557] width 484 height 21
click at [386, 598] on div "English" at bounding box center [578, 594] width 482 height 38
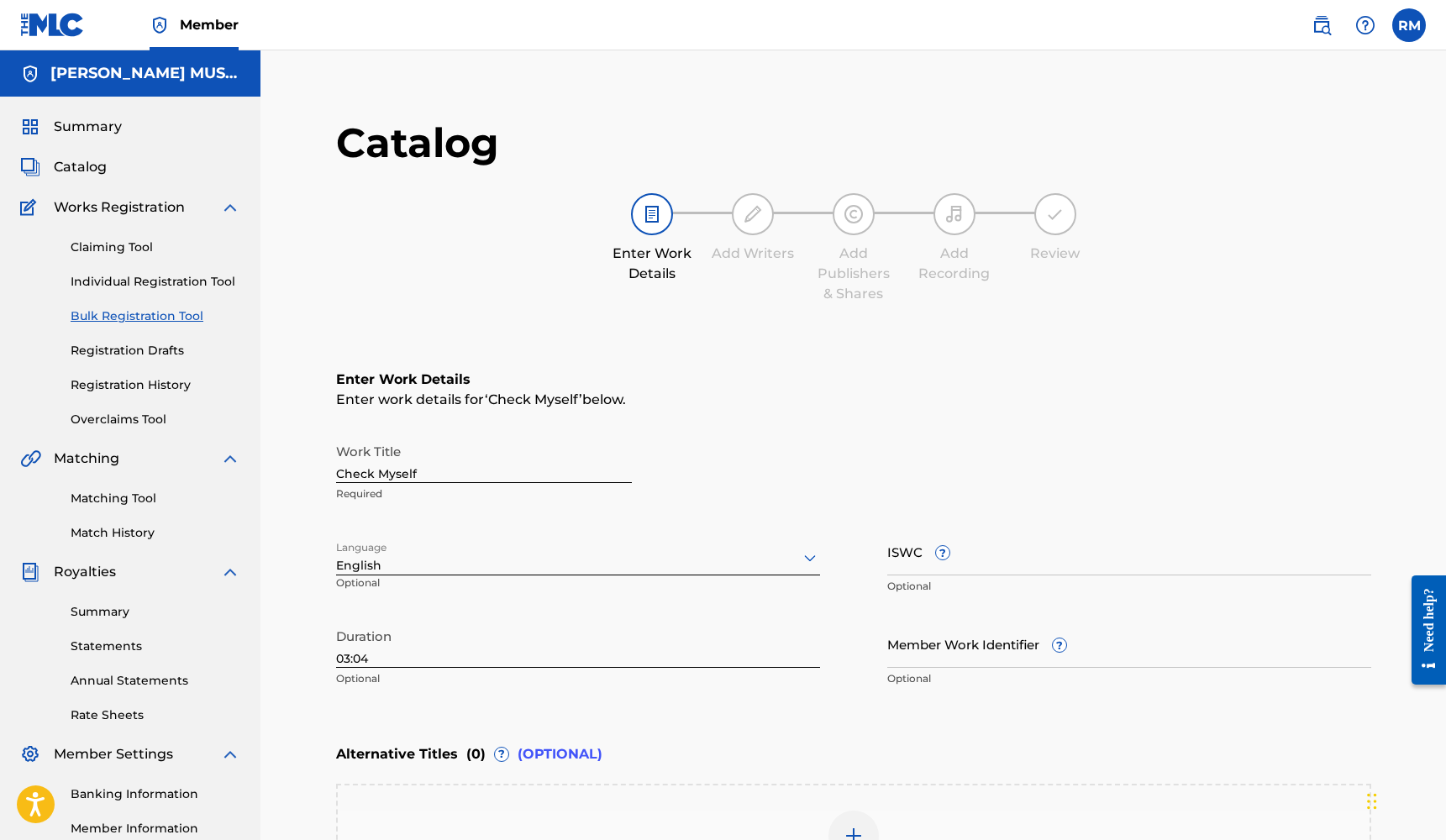
click at [966, 657] on input "Member Work Identifier ?" at bounding box center [1129, 644] width 484 height 48
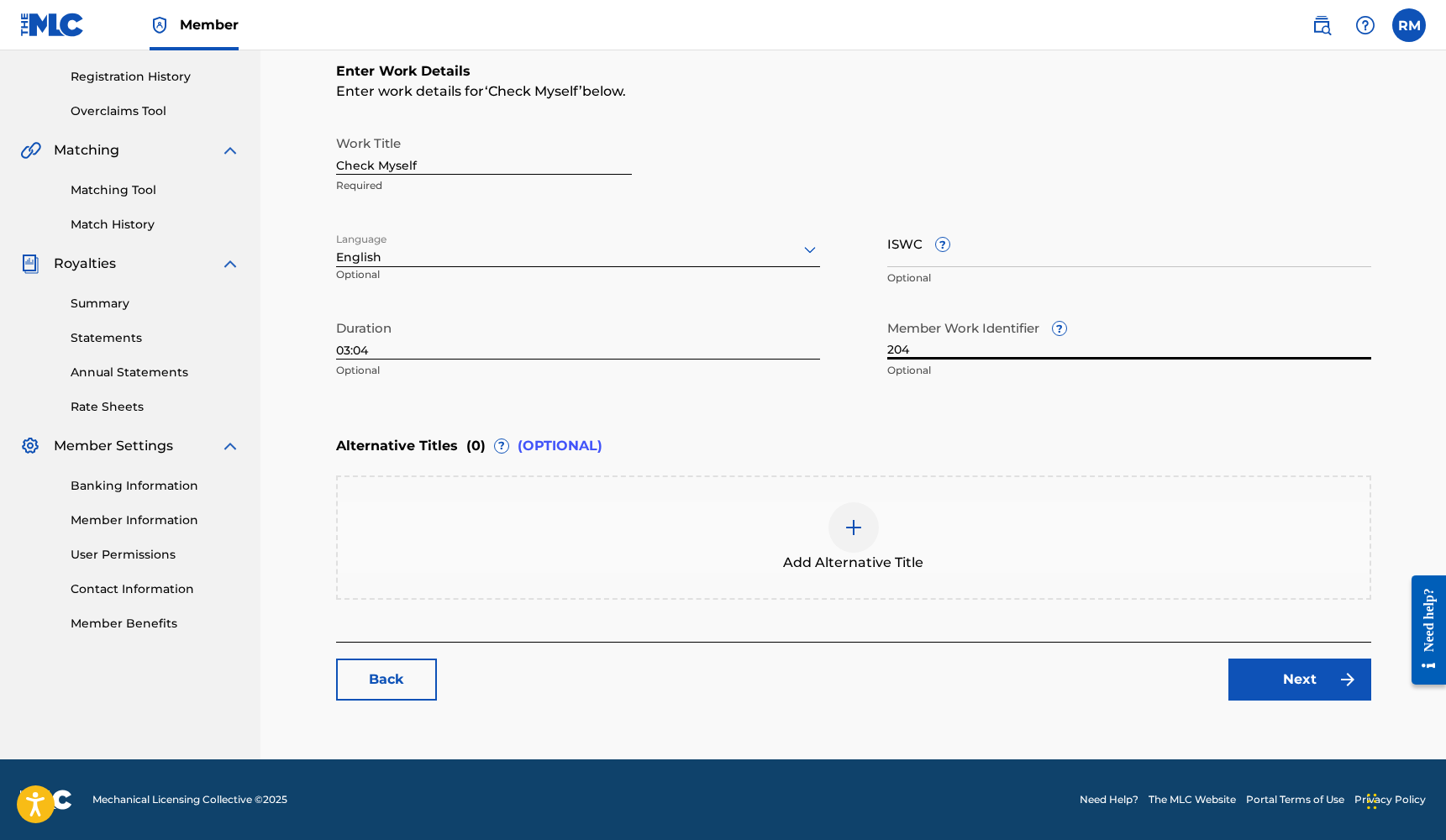
scroll to position [308, 0]
type input "204"
click at [1331, 686] on link "Next" at bounding box center [1299, 680] width 142 height 42
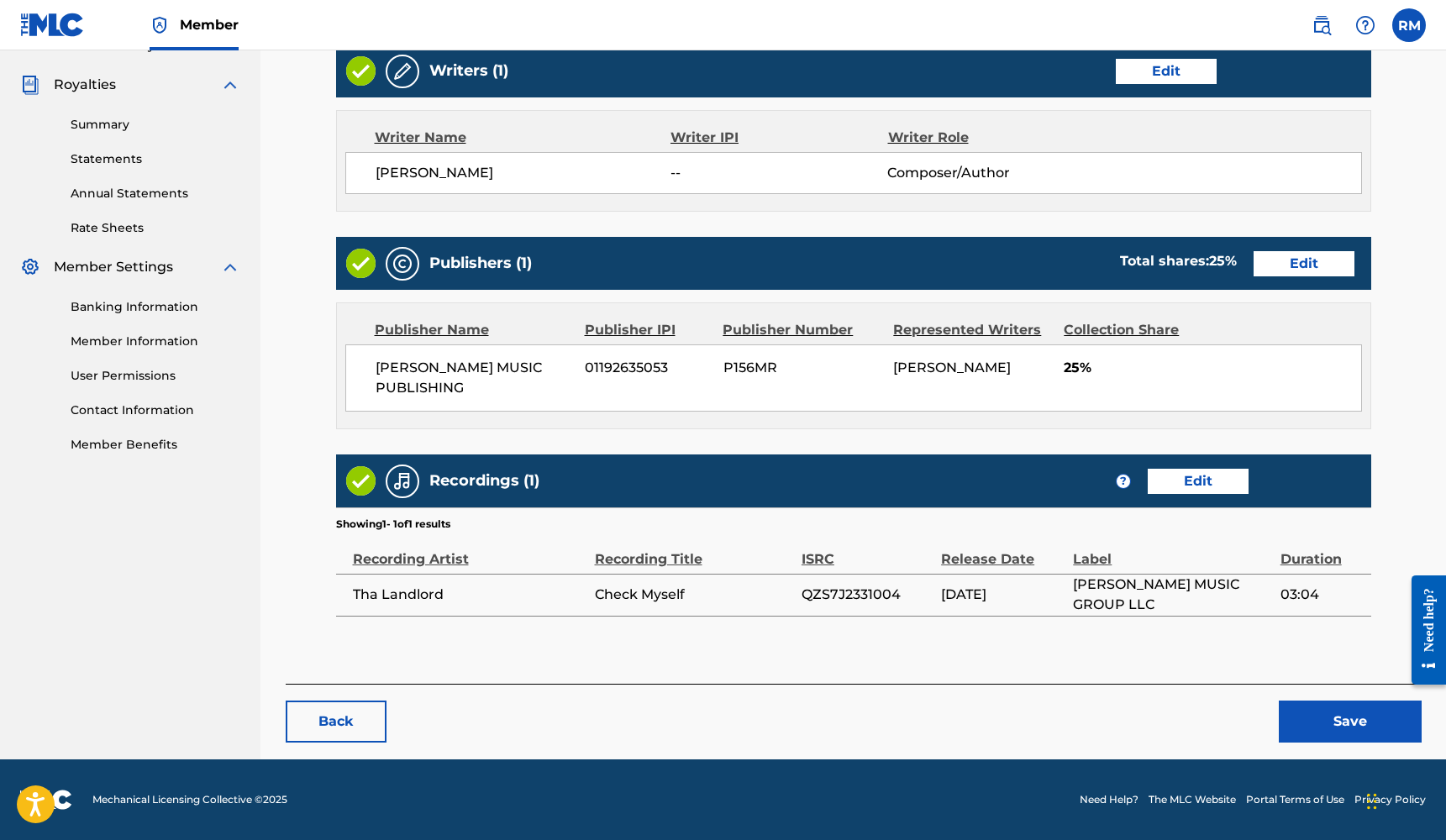
scroll to position [486, 0]
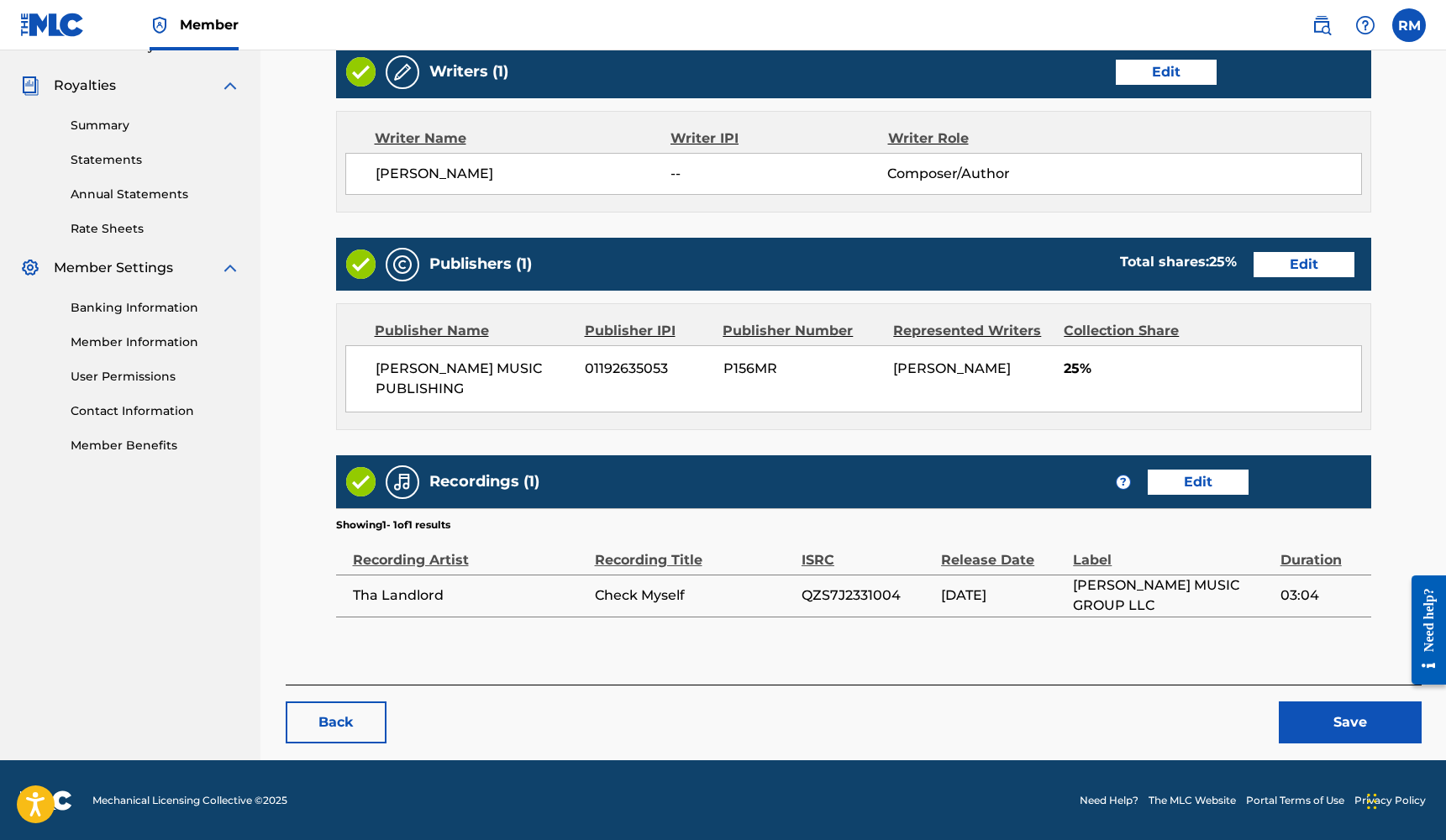
click at [1311, 718] on button "Save" at bounding box center [1349, 722] width 142 height 42
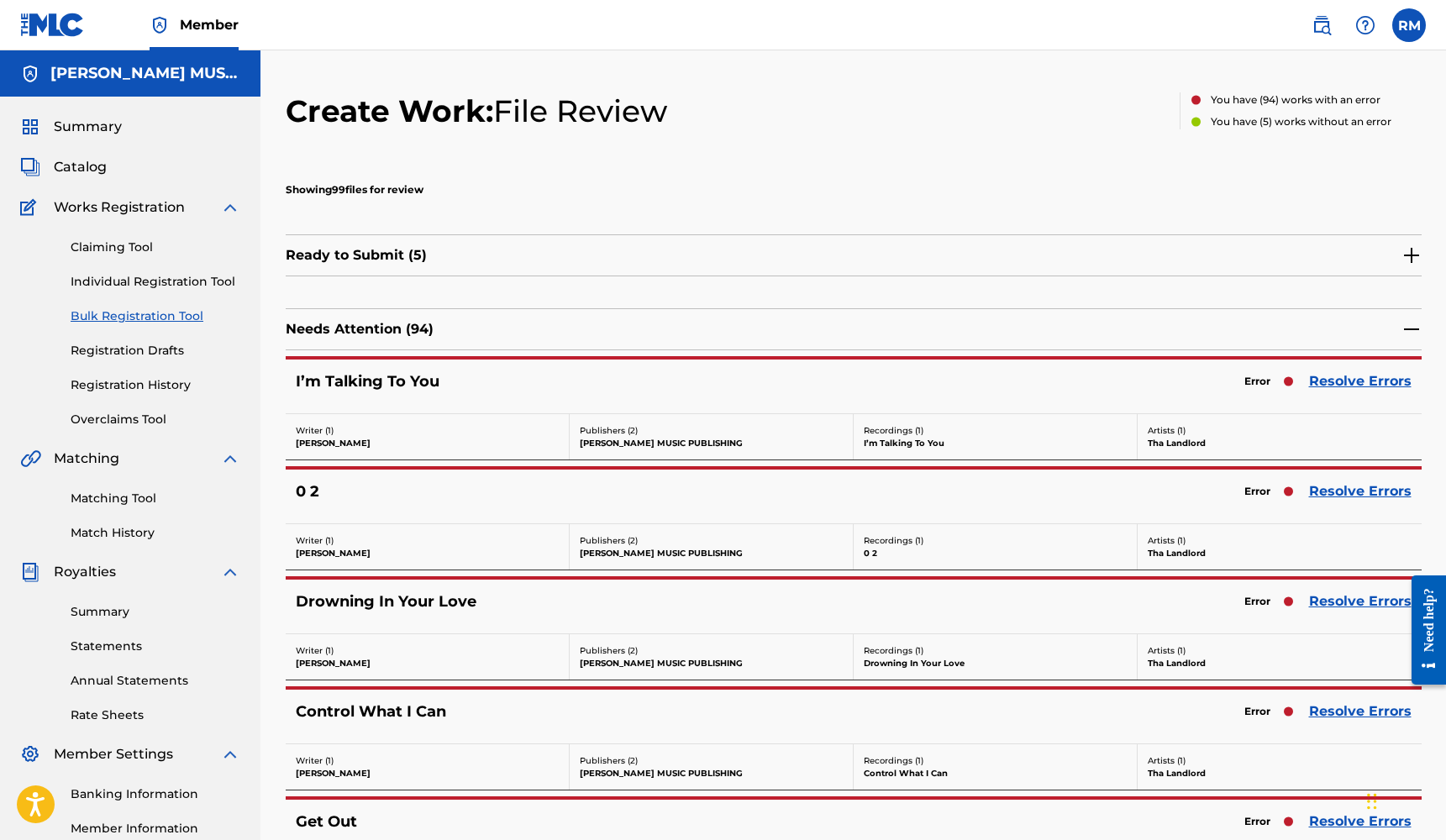
click at [1330, 374] on link "Resolve Errors" at bounding box center [1360, 382] width 103 height 20
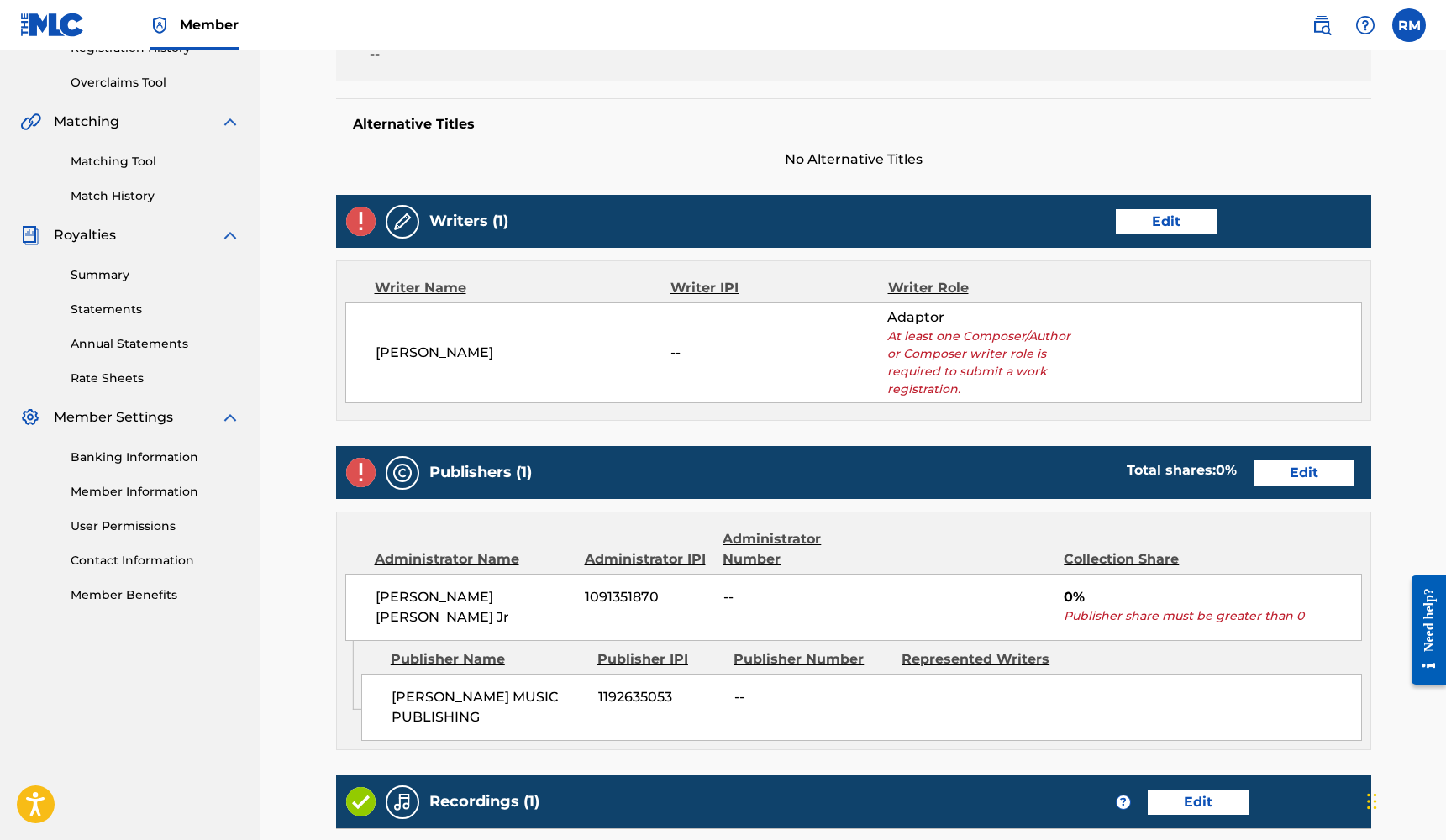
scroll to position [375, 0]
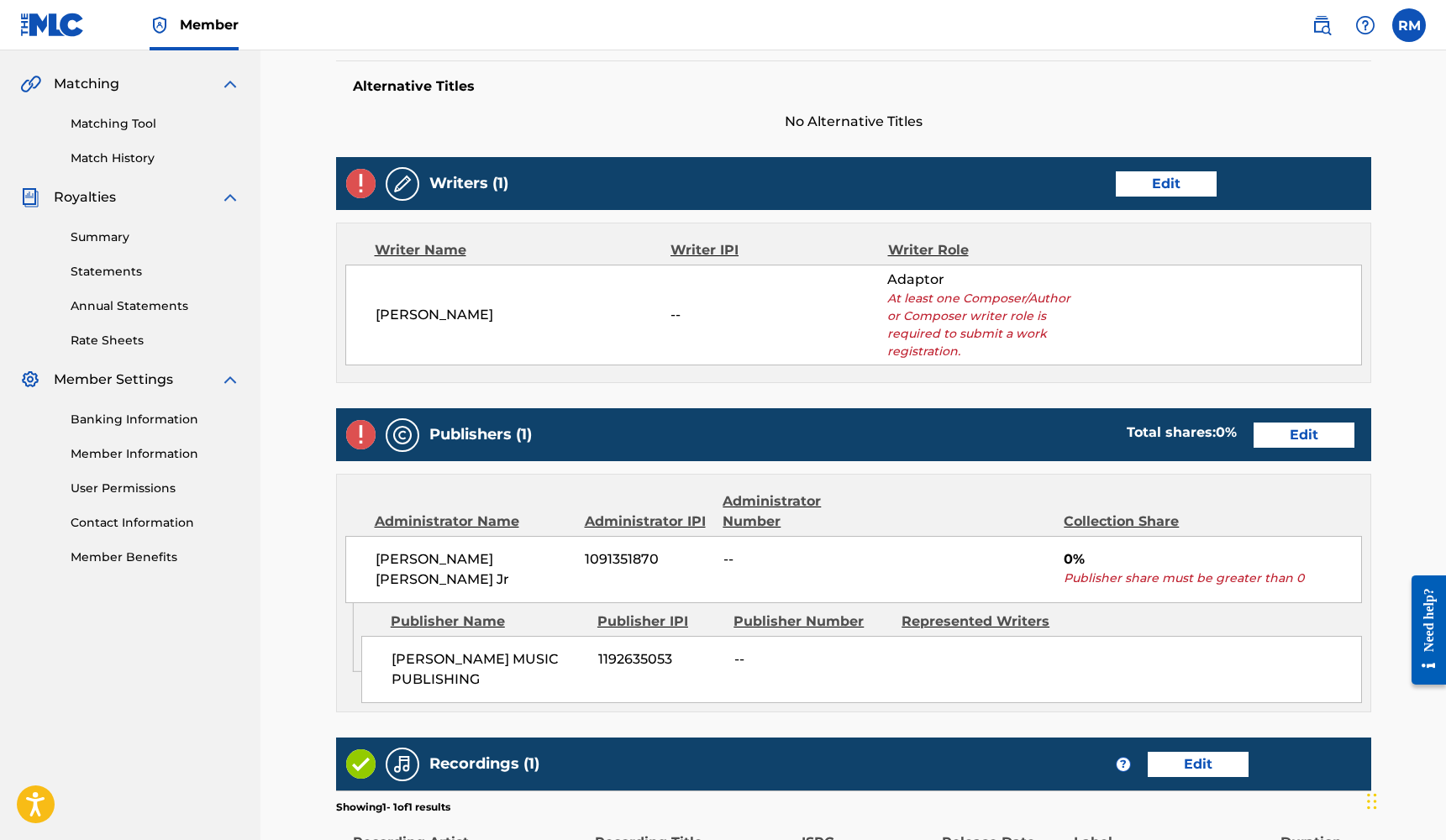
click at [1185, 174] on link "Edit" at bounding box center [1166, 184] width 101 height 25
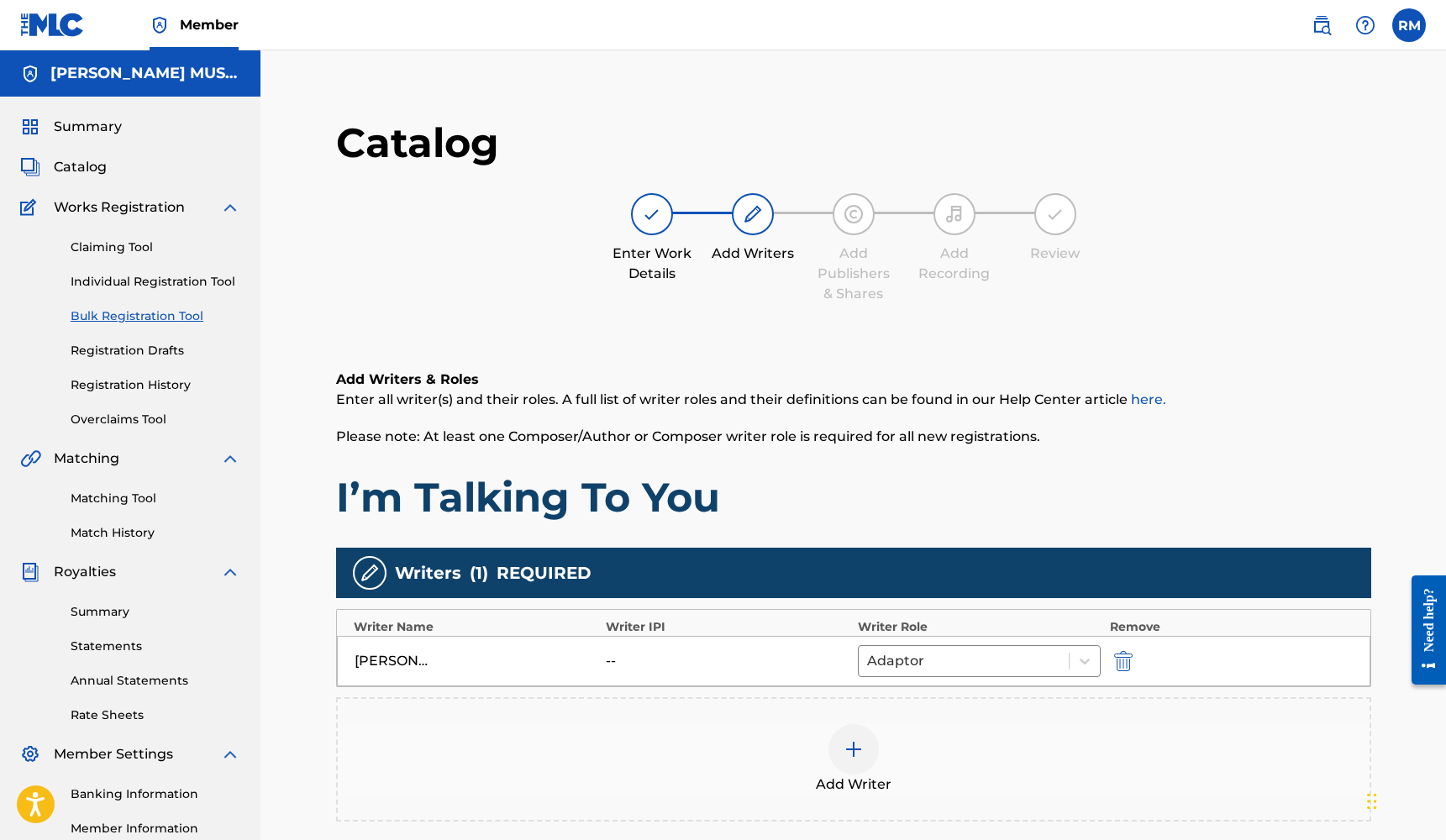
scroll to position [140, 0]
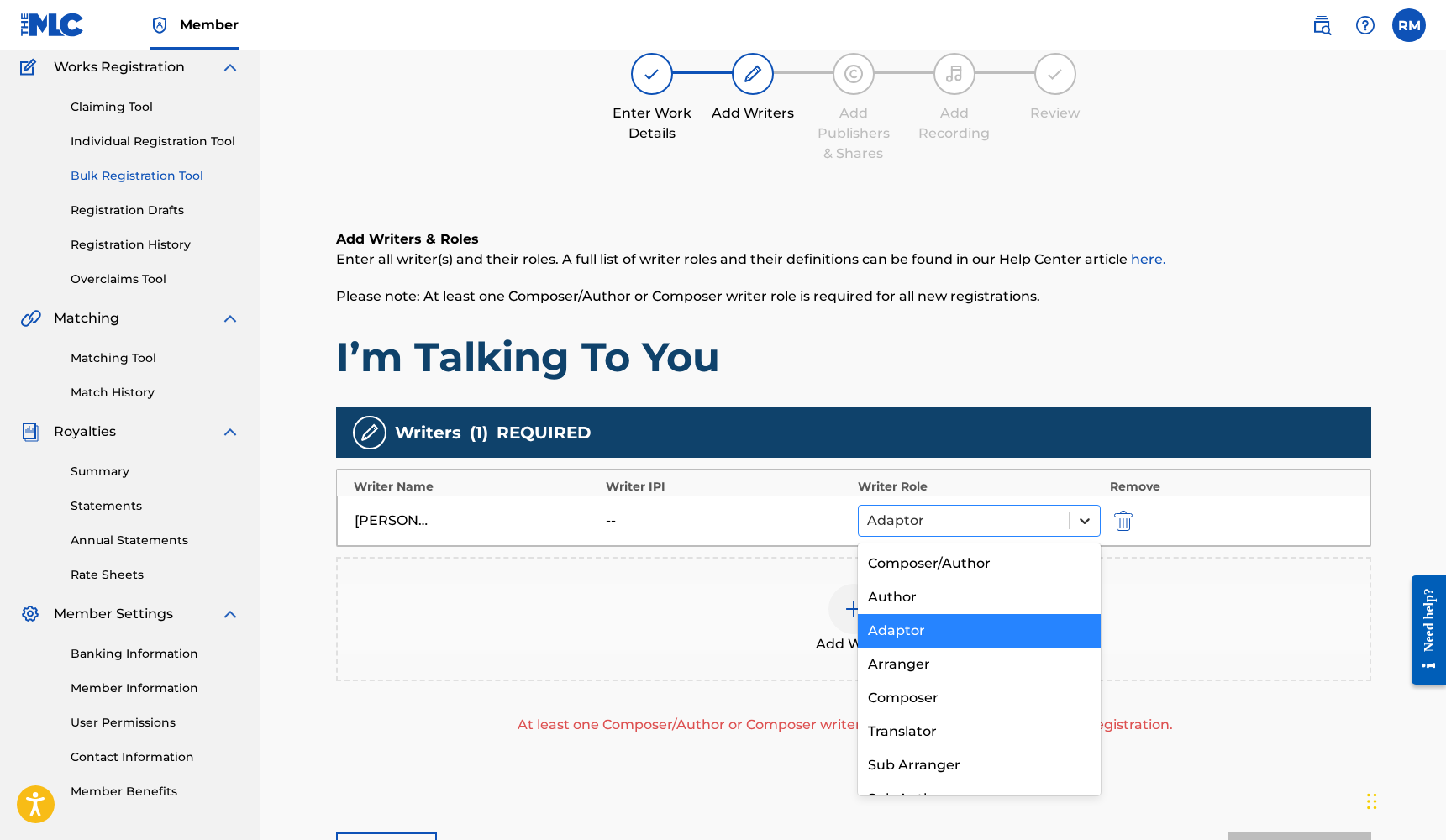
click at [1086, 524] on icon at bounding box center [1084, 521] width 17 height 17
click at [953, 575] on div "Composer/Author" at bounding box center [979, 564] width 244 height 34
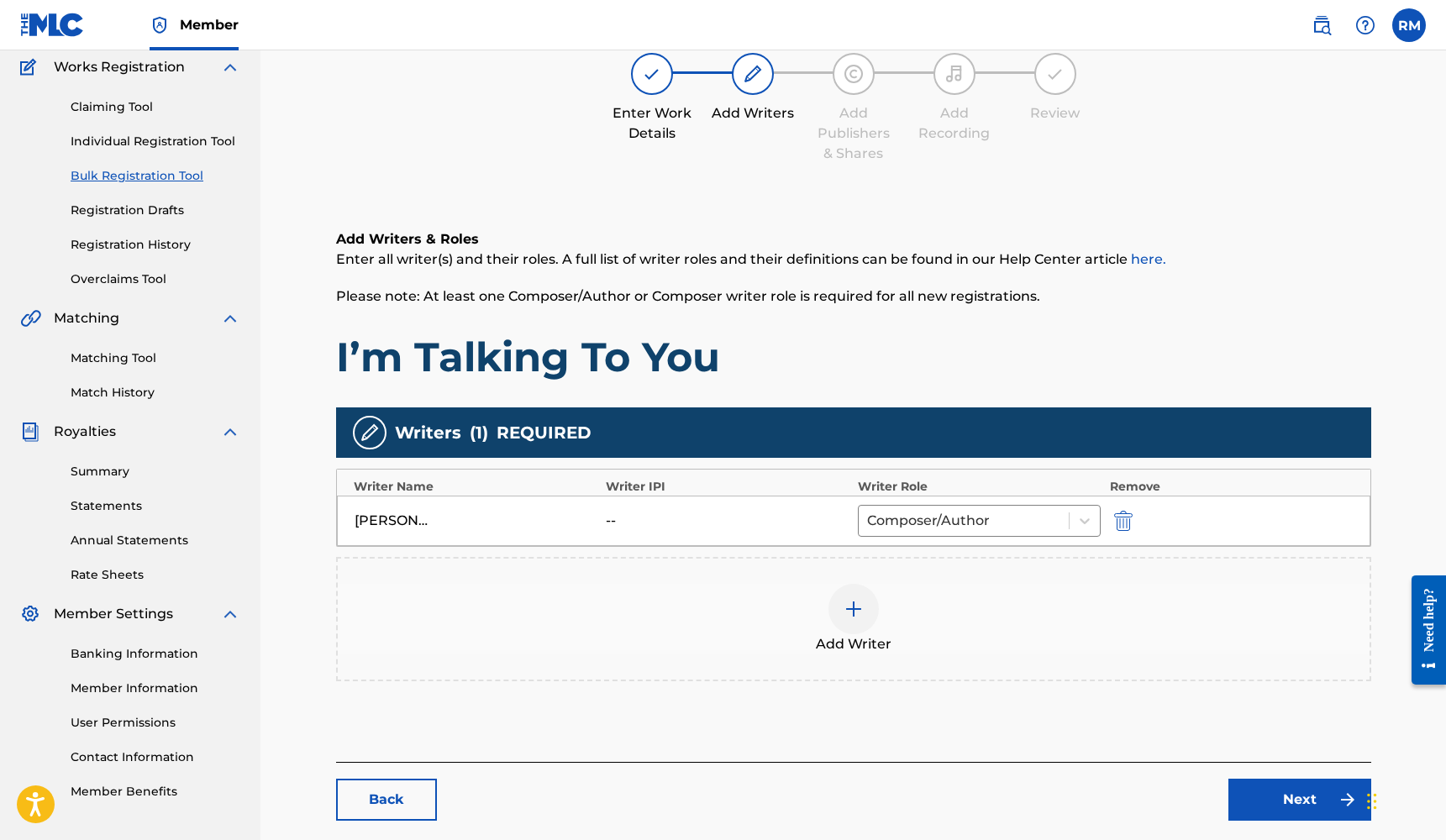
click at [1240, 805] on link "Next" at bounding box center [1299, 800] width 142 height 42
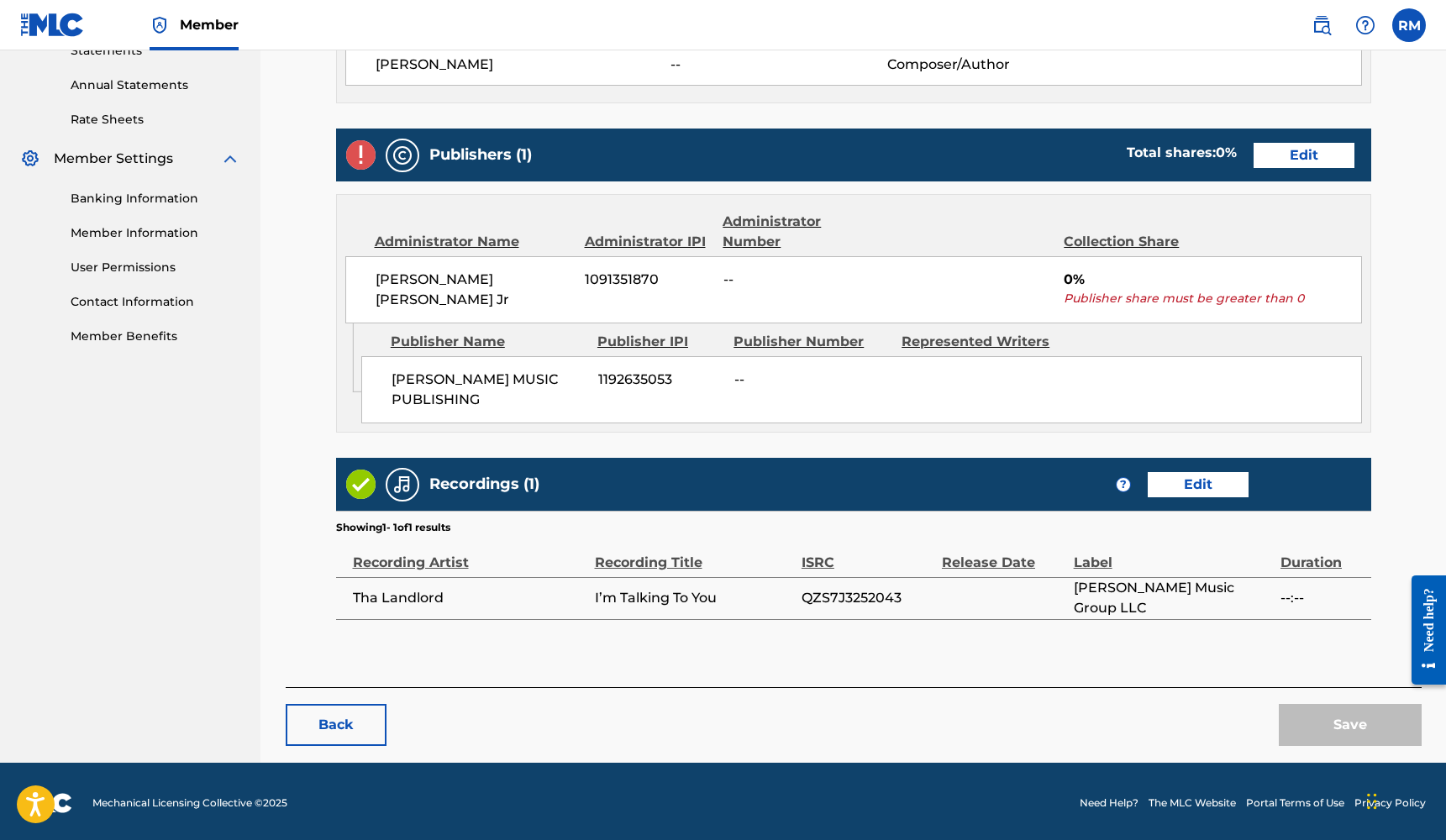
scroll to position [595, 0]
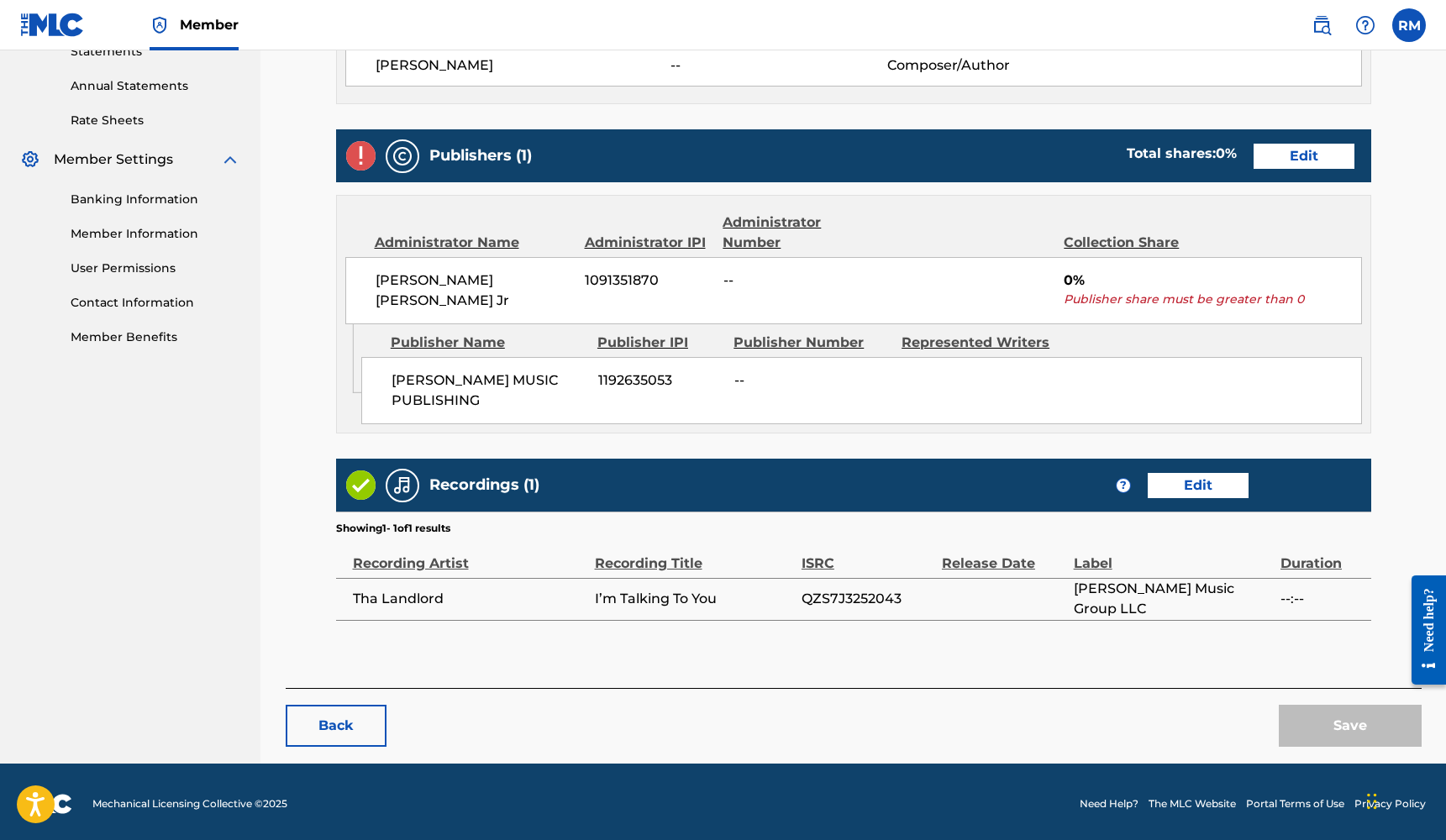
click at [1204, 490] on link "Edit" at bounding box center [1198, 485] width 101 height 25
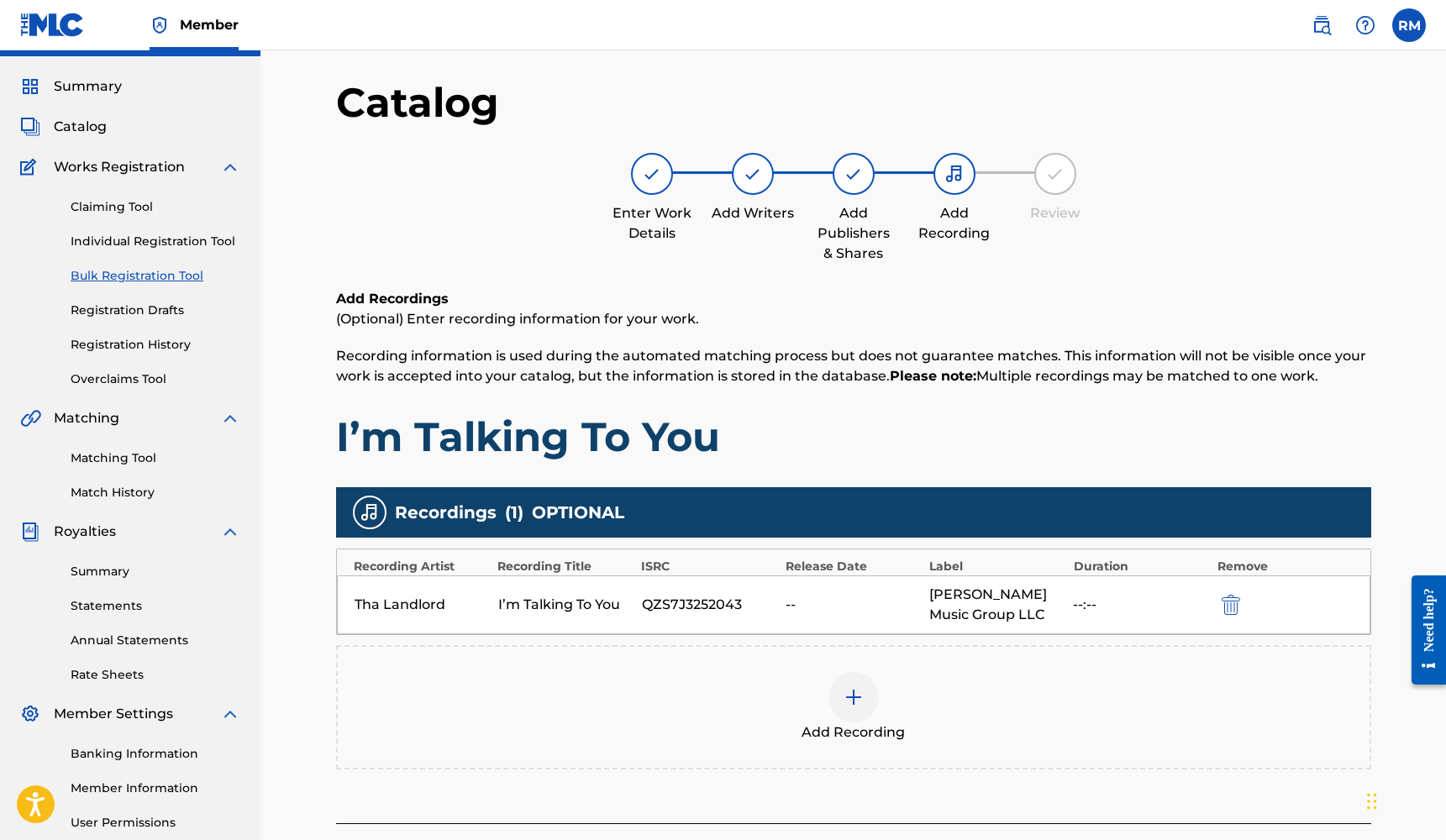
scroll to position [47, 0]
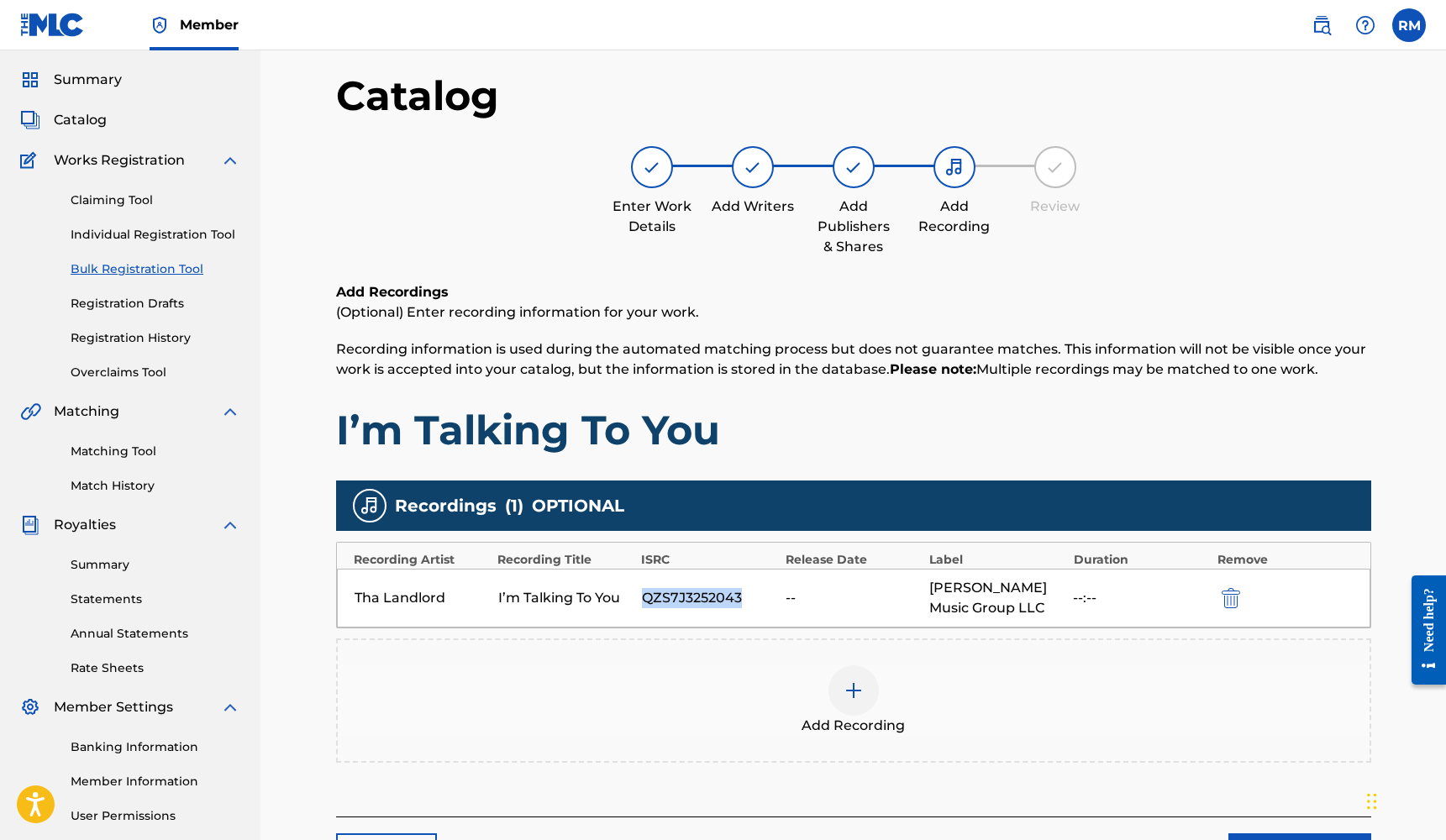
drag, startPoint x: 744, startPoint y: 597, endPoint x: 642, endPoint y: 600, distance: 102.0
click at [642, 600] on div "QZS7J3252043" at bounding box center [710, 598] width 136 height 20
copy div "QZS7J3252043"
click at [855, 680] on div at bounding box center [854, 691] width 51 height 51
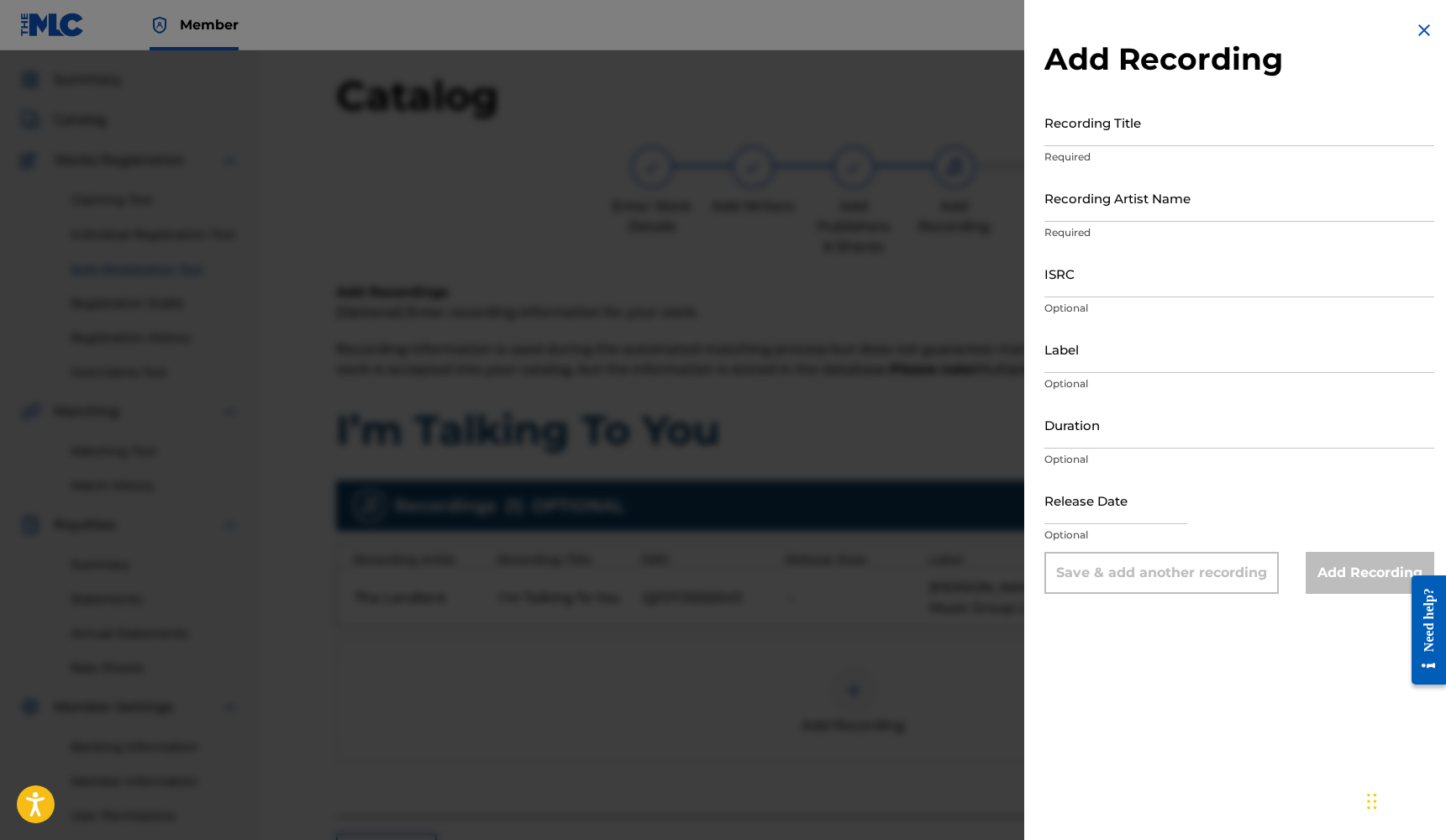
click at [1076, 294] on input "ISRC" at bounding box center [1239, 273] width 390 height 48
paste input "QZS7J3252043"
type input "QZS7J3252043"
click at [1083, 213] on input "Recording Artist Name" at bounding box center [1239, 197] width 390 height 48
type input "Tha Landlord"
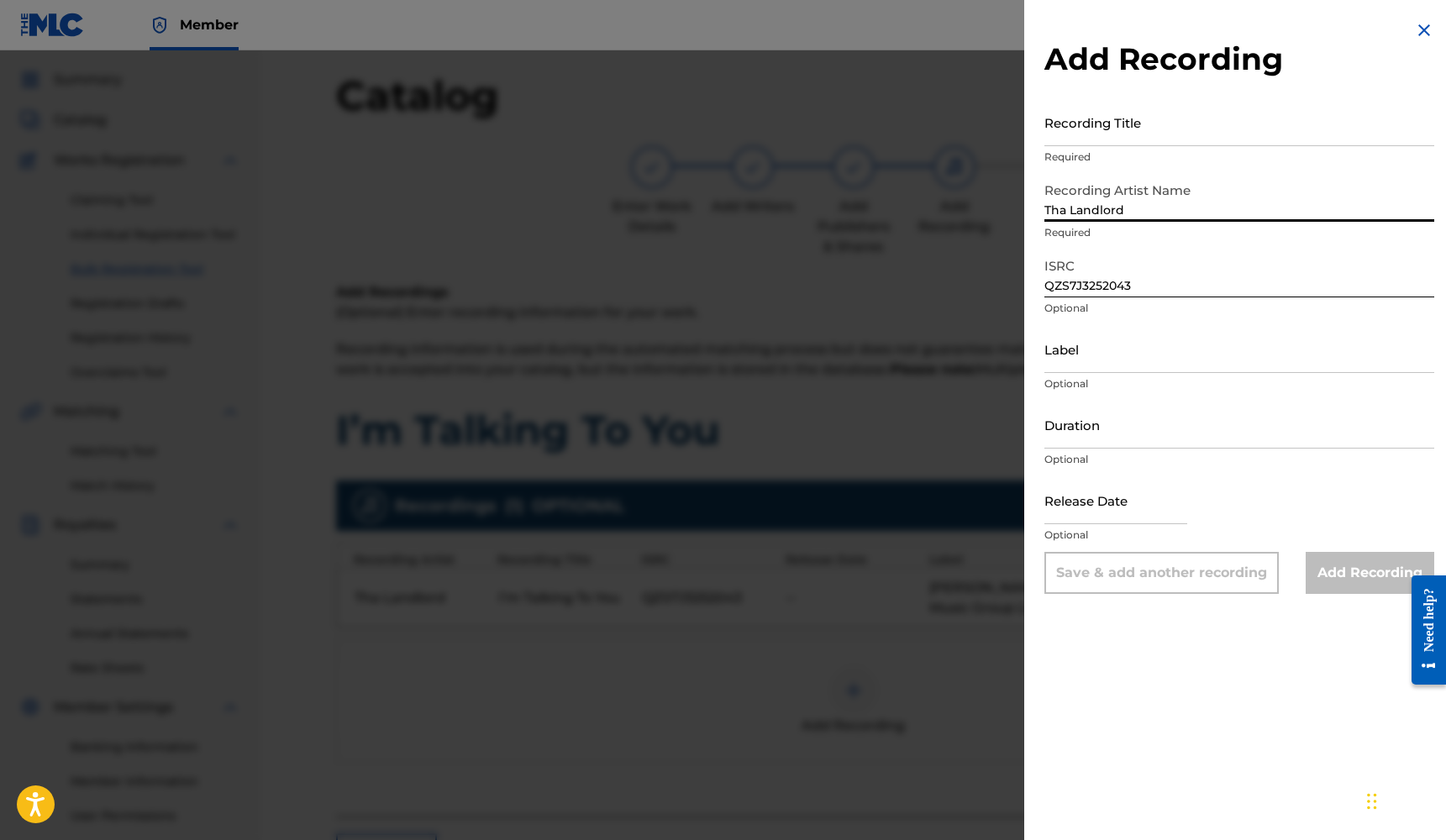
click at [1091, 135] on input "Recording Title" at bounding box center [1239, 122] width 390 height 48
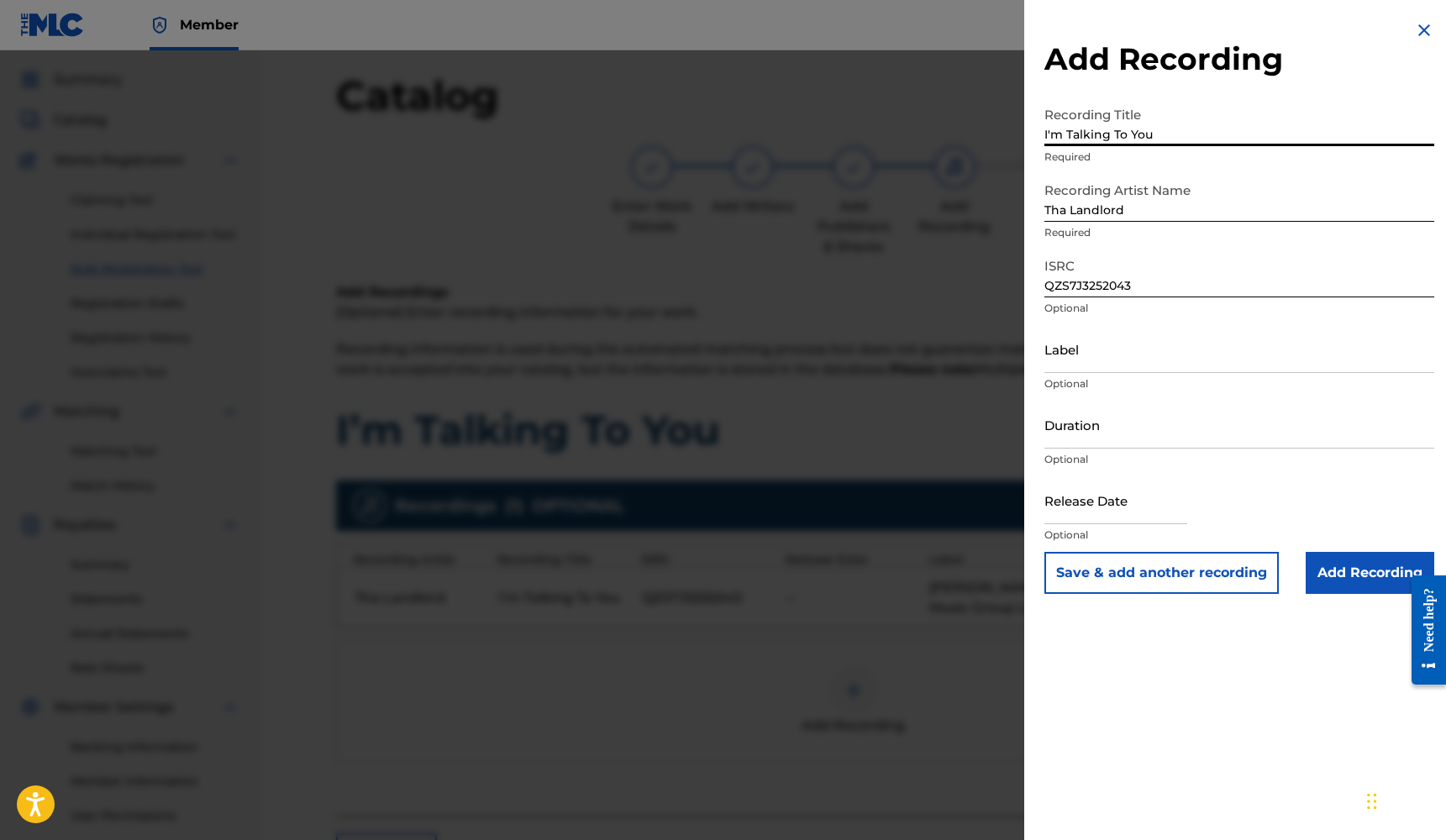
type input "I'm Talking To You"
click at [1079, 362] on input "Label" at bounding box center [1239, 349] width 390 height 48
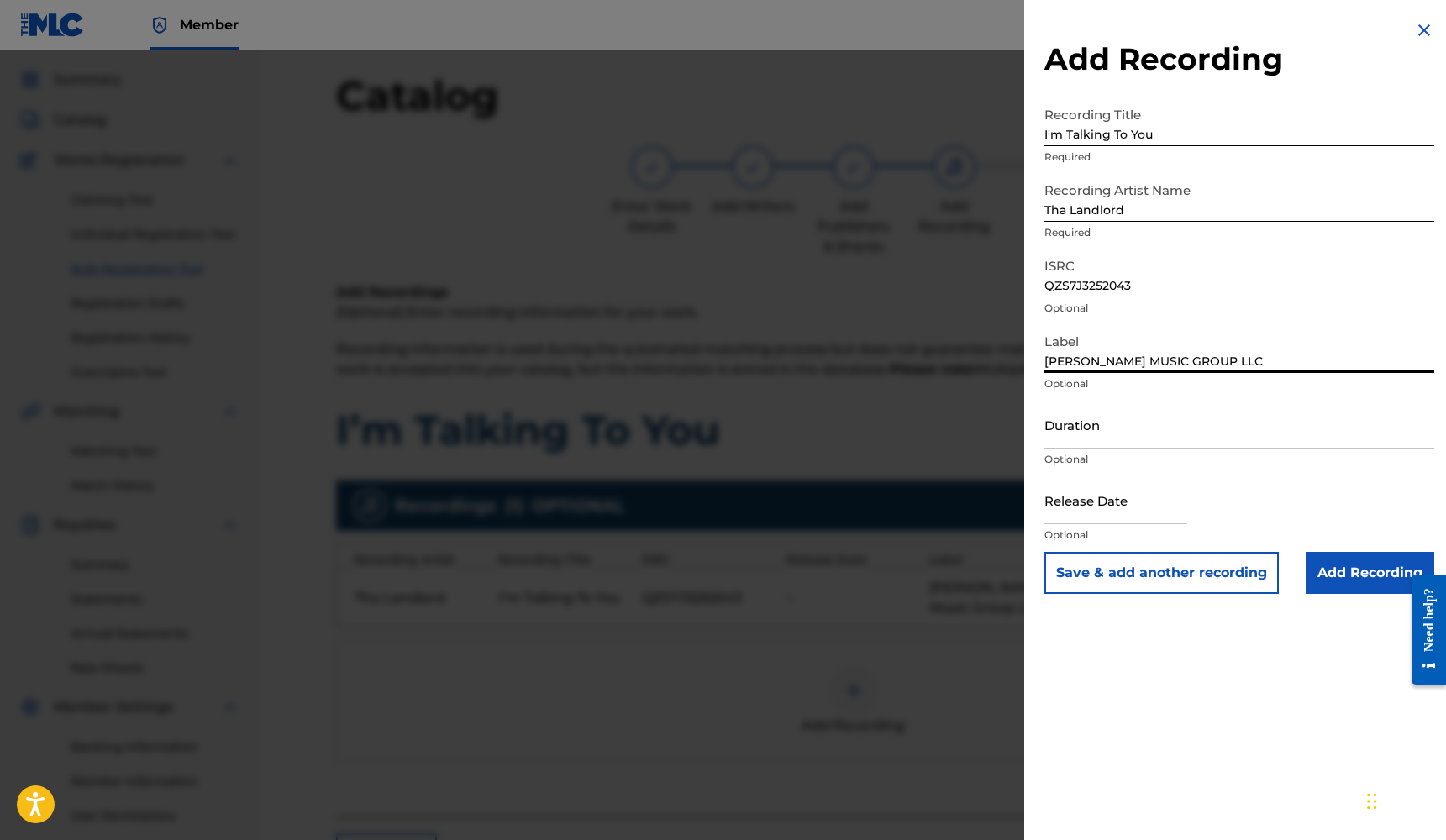
type input "[PERSON_NAME] MUSIC GROUP LLC"
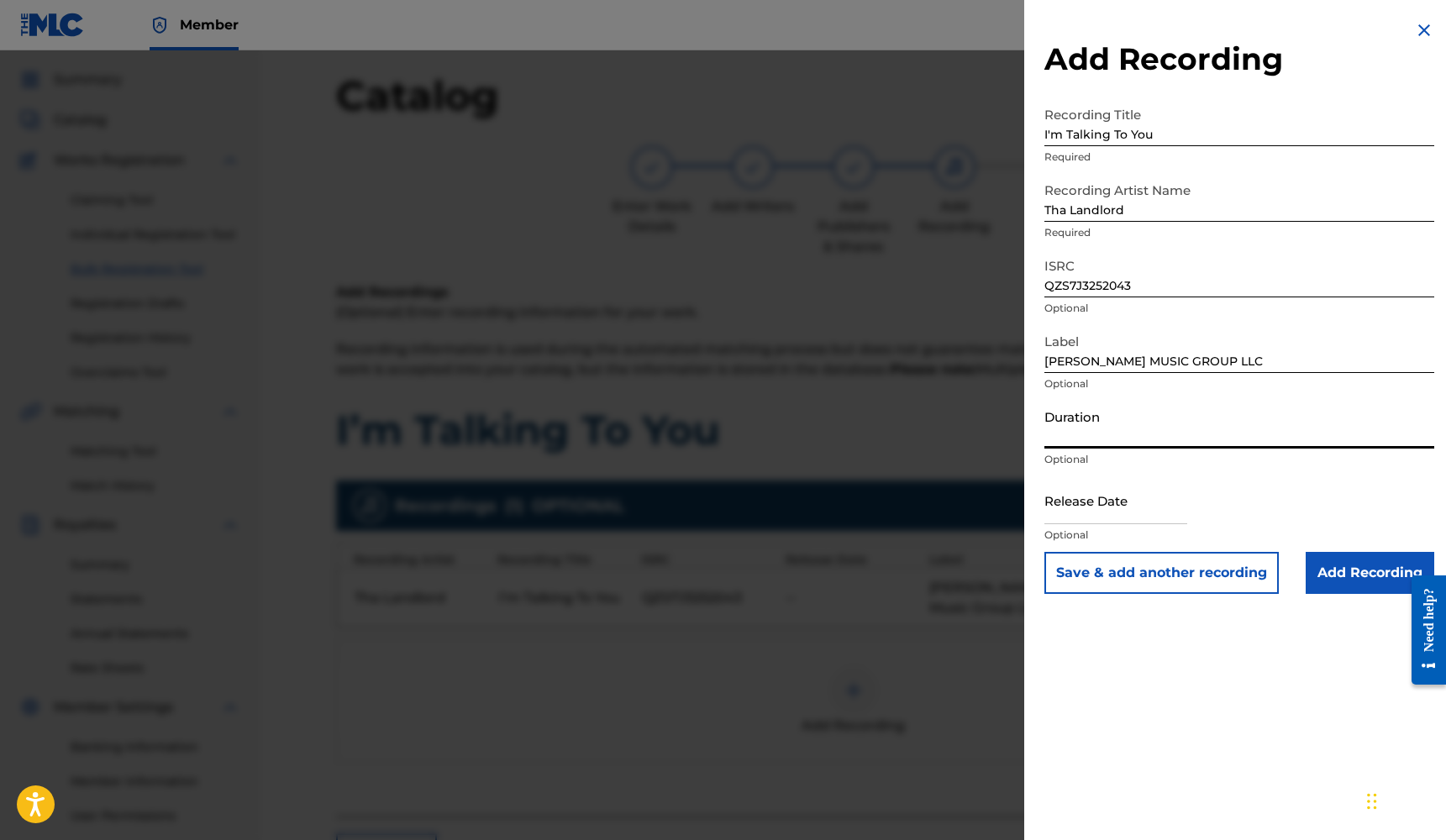
click at [1139, 428] on input "Duration" at bounding box center [1239, 425] width 390 height 48
type input "03:09"
click at [1142, 513] on input "text" at bounding box center [1115, 500] width 142 height 48
select select "7"
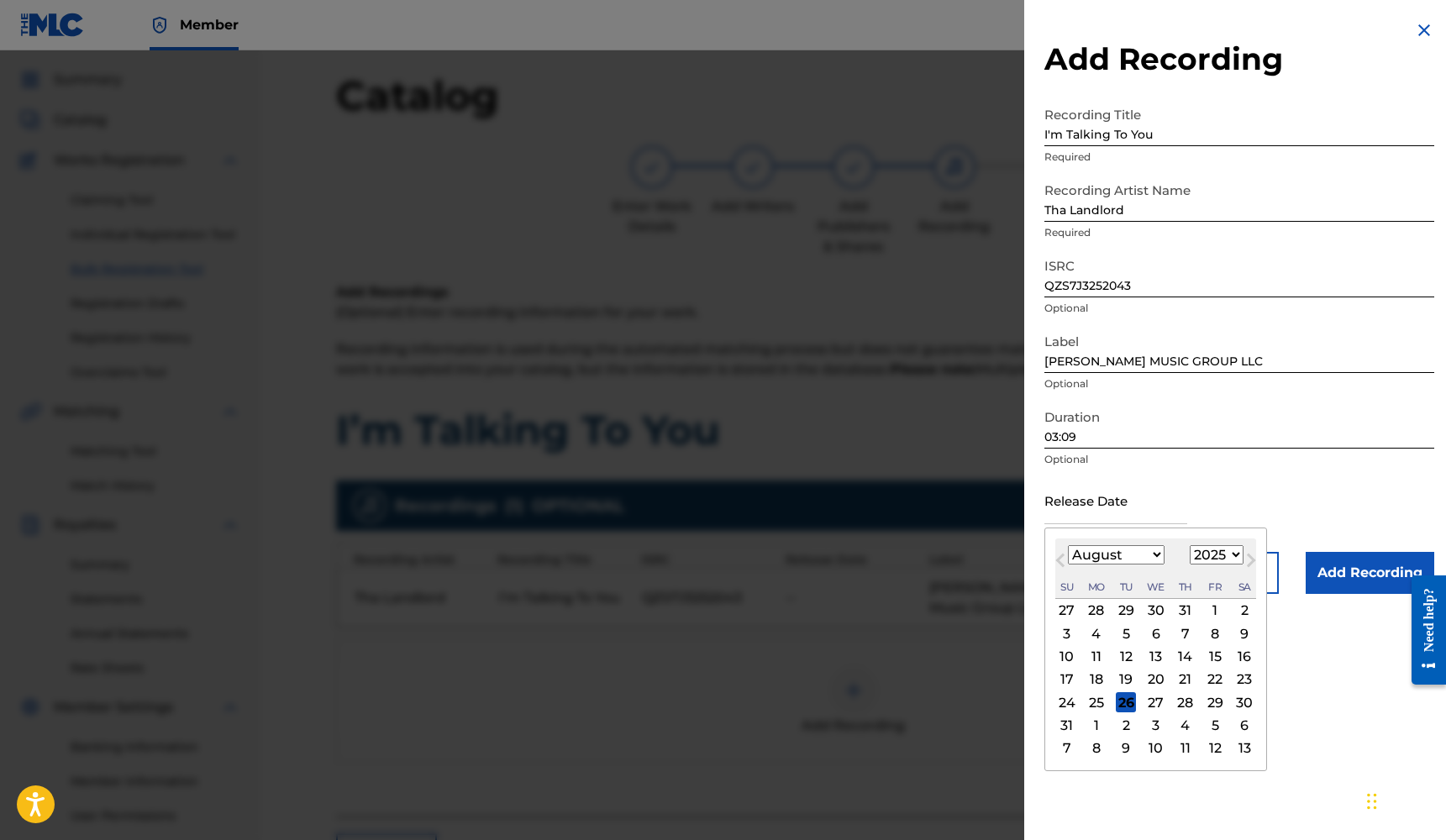
select select "2023"
select select "2"
click at [1205, 676] on div "24" at bounding box center [1215, 680] width 20 height 20
type input "[DATE]"
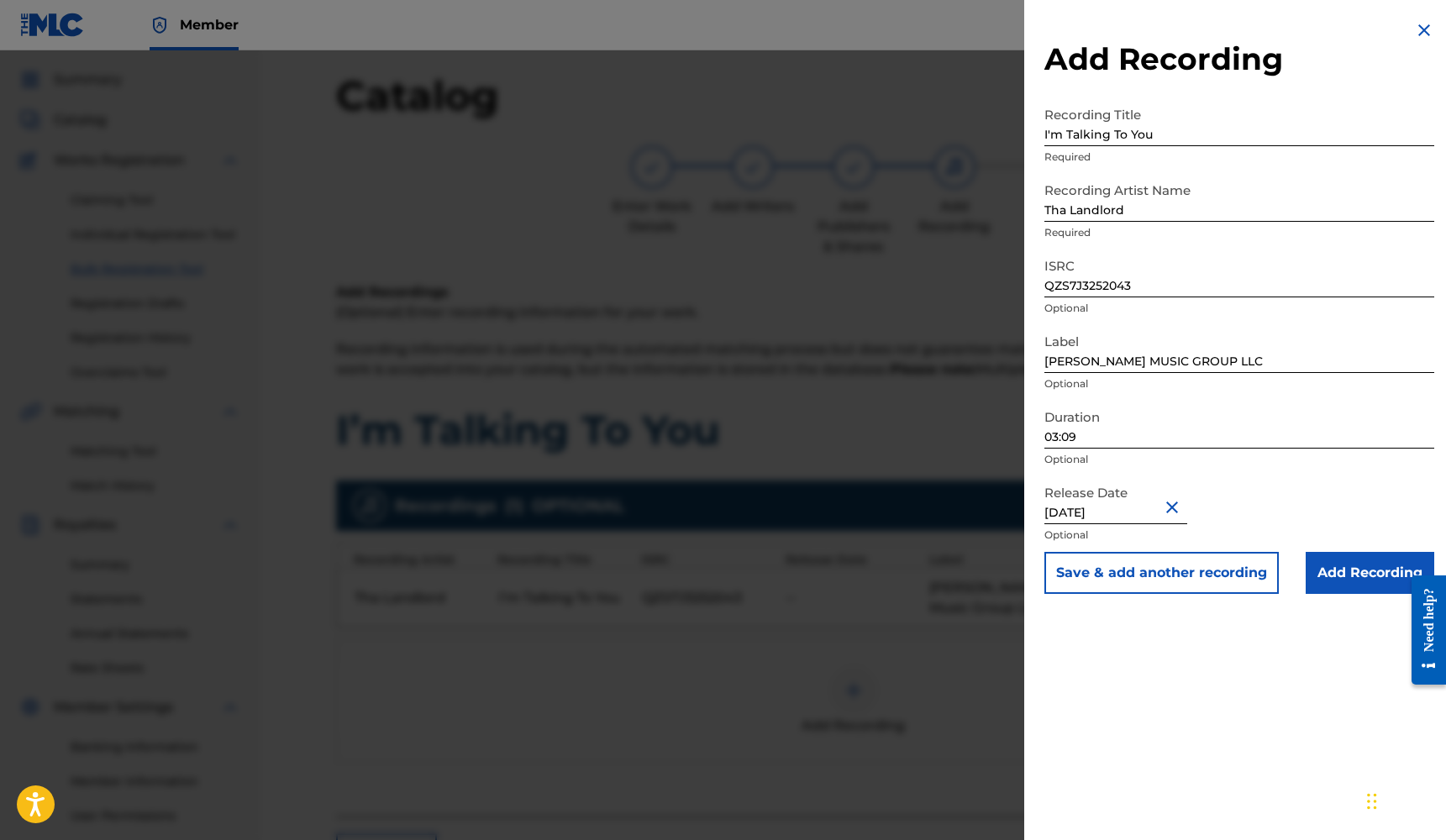
click at [1384, 579] on input "Add Recording" at bounding box center [1369, 573] width 129 height 42
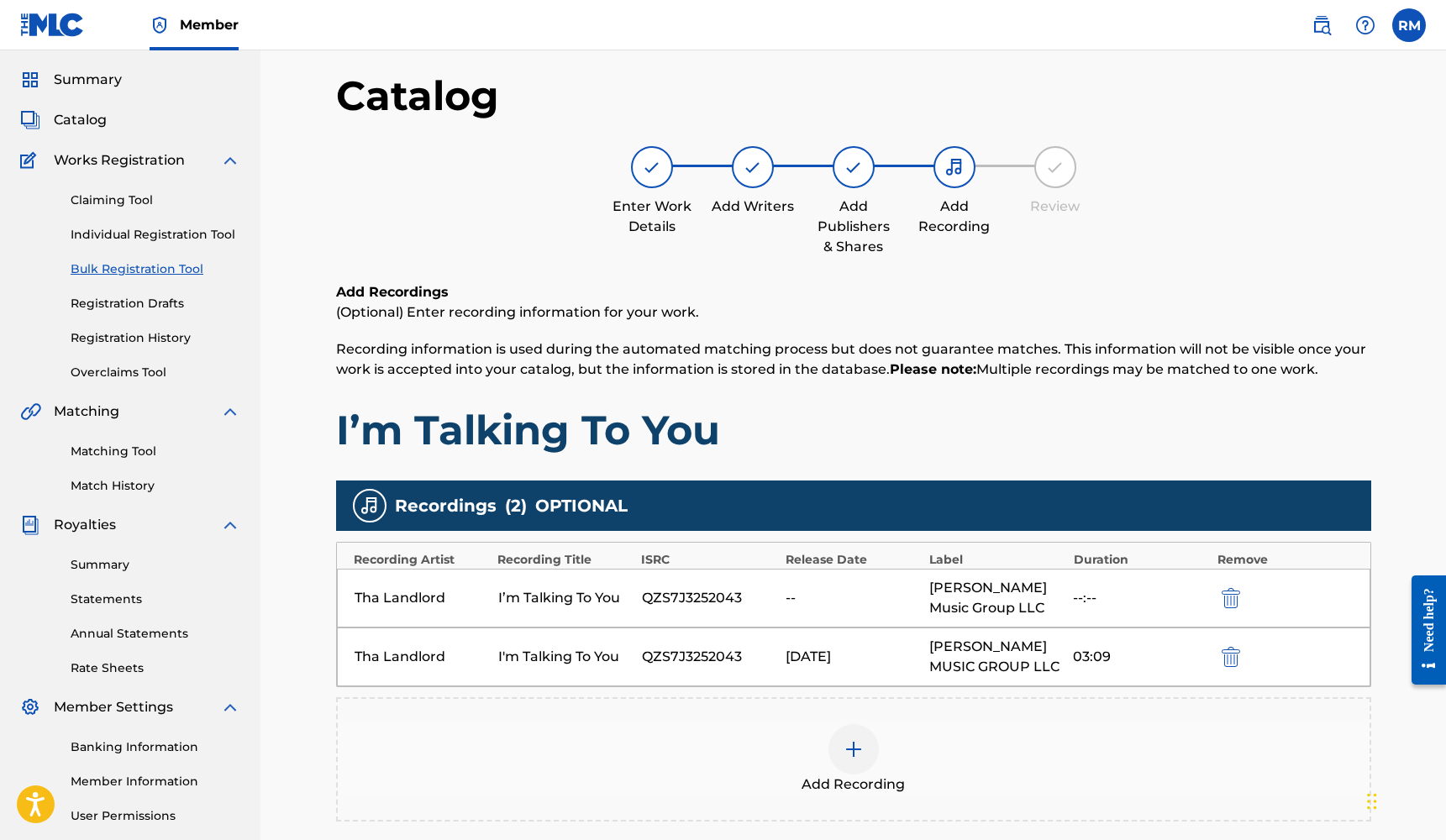
click at [1229, 607] on img "submit" at bounding box center [1231, 598] width 19 height 20
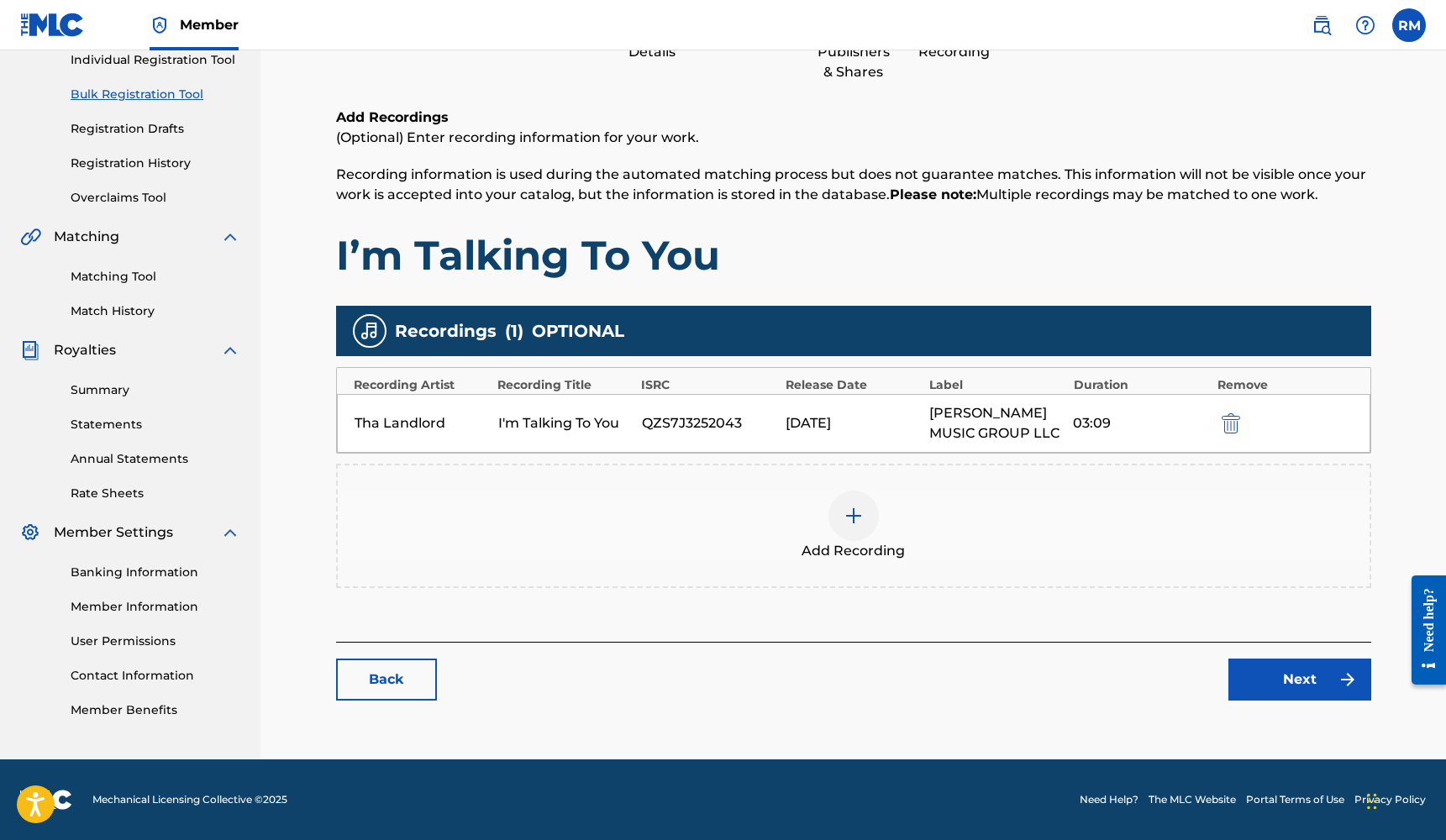
scroll to position [222, 0]
click at [1272, 683] on link "Next" at bounding box center [1299, 680] width 142 height 42
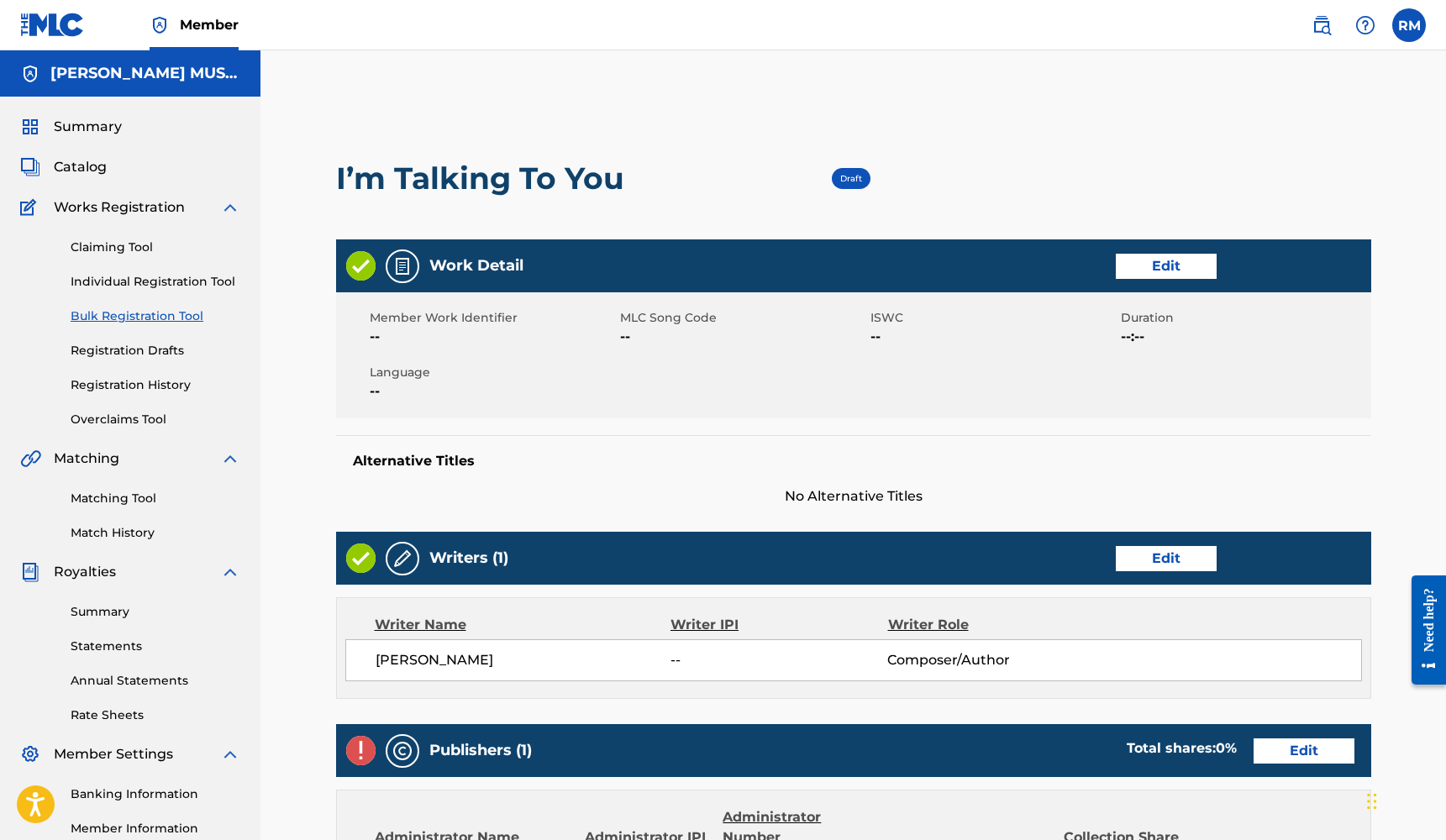
click at [1176, 275] on link "Edit" at bounding box center [1166, 266] width 101 height 25
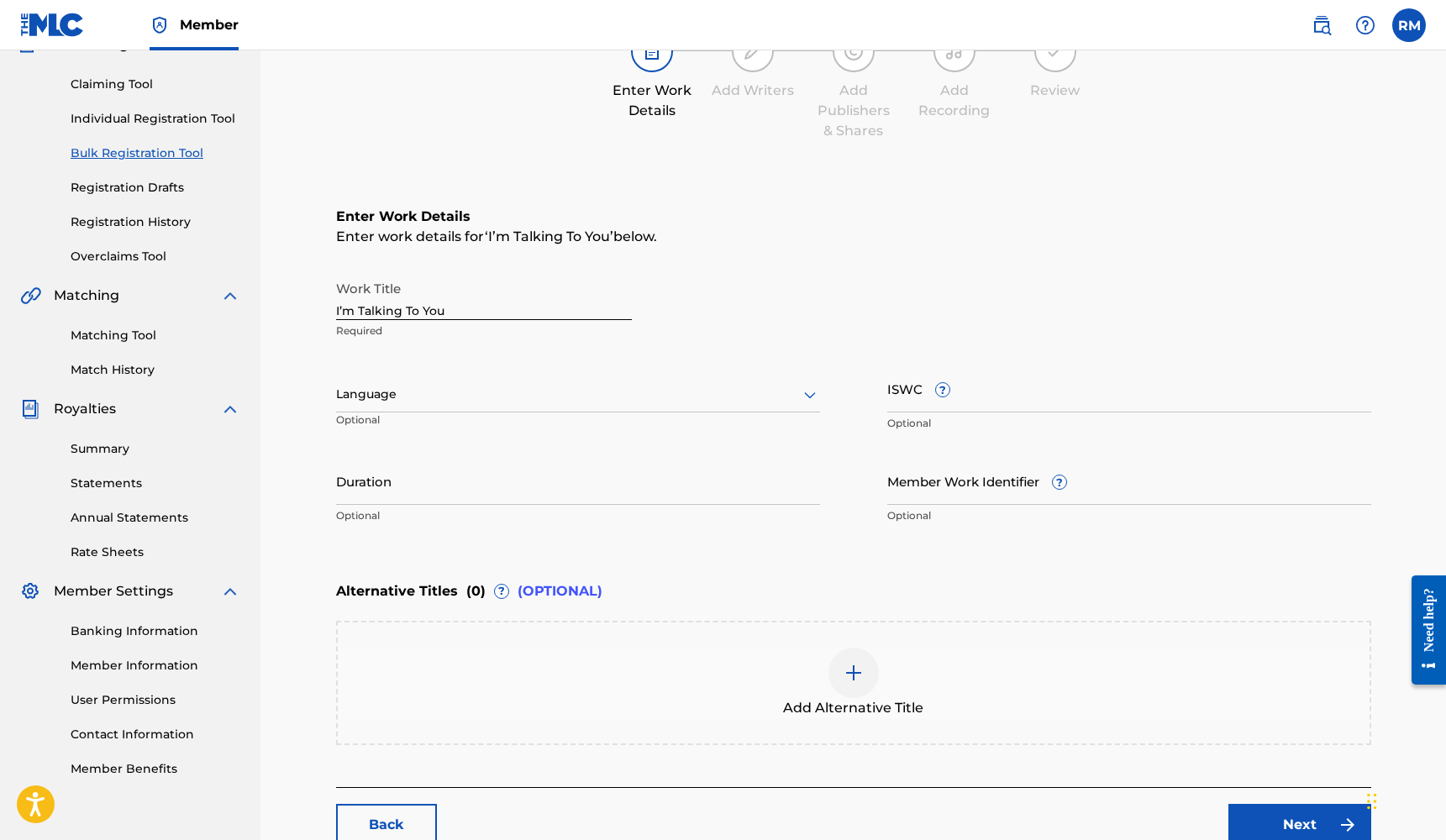
scroll to position [185, 0]
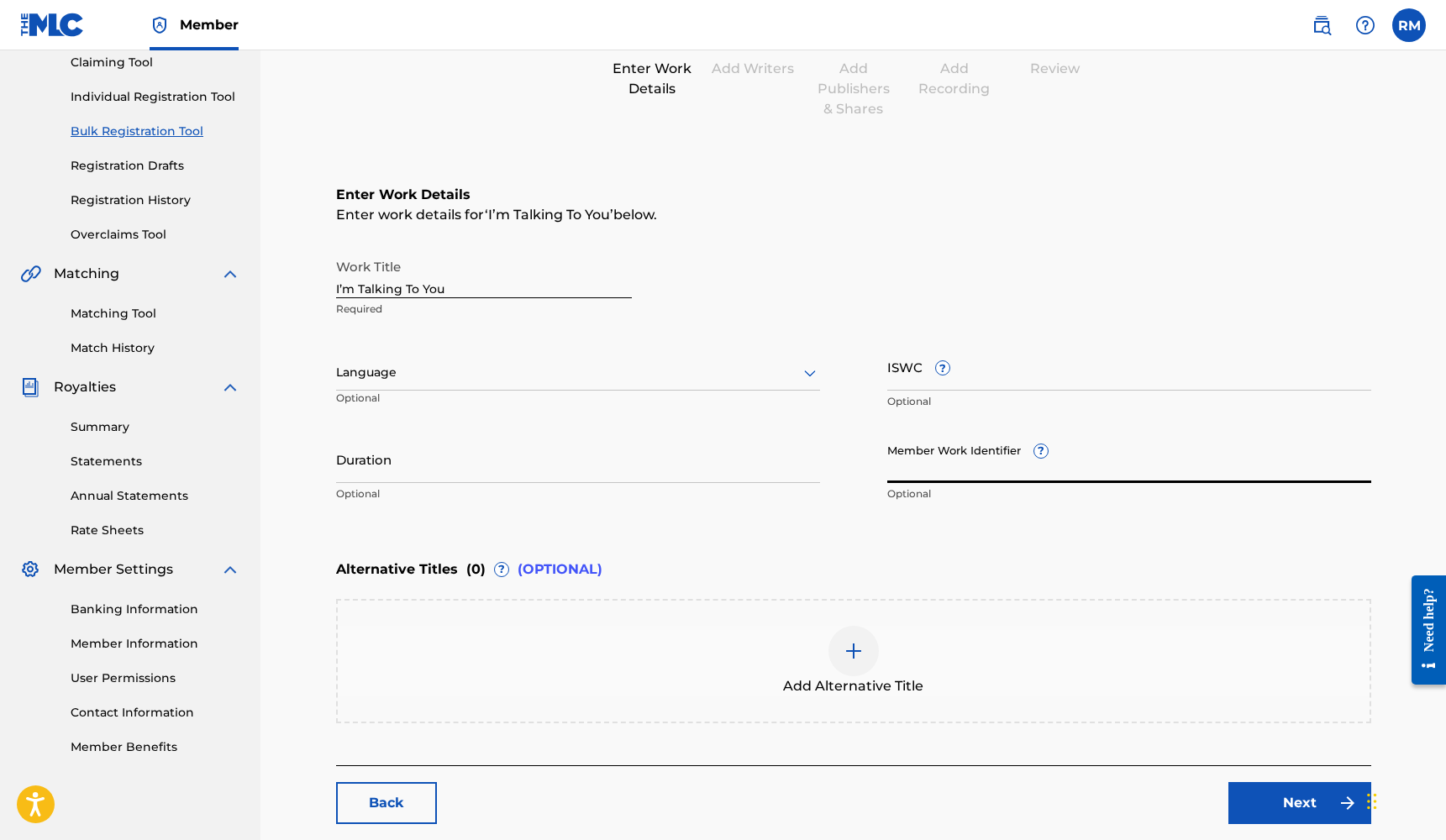
click at [973, 462] on input "Member Work Identifier ?" at bounding box center [1129, 458] width 484 height 48
type input "205"
click at [560, 472] on input "Duration" at bounding box center [578, 458] width 484 height 48
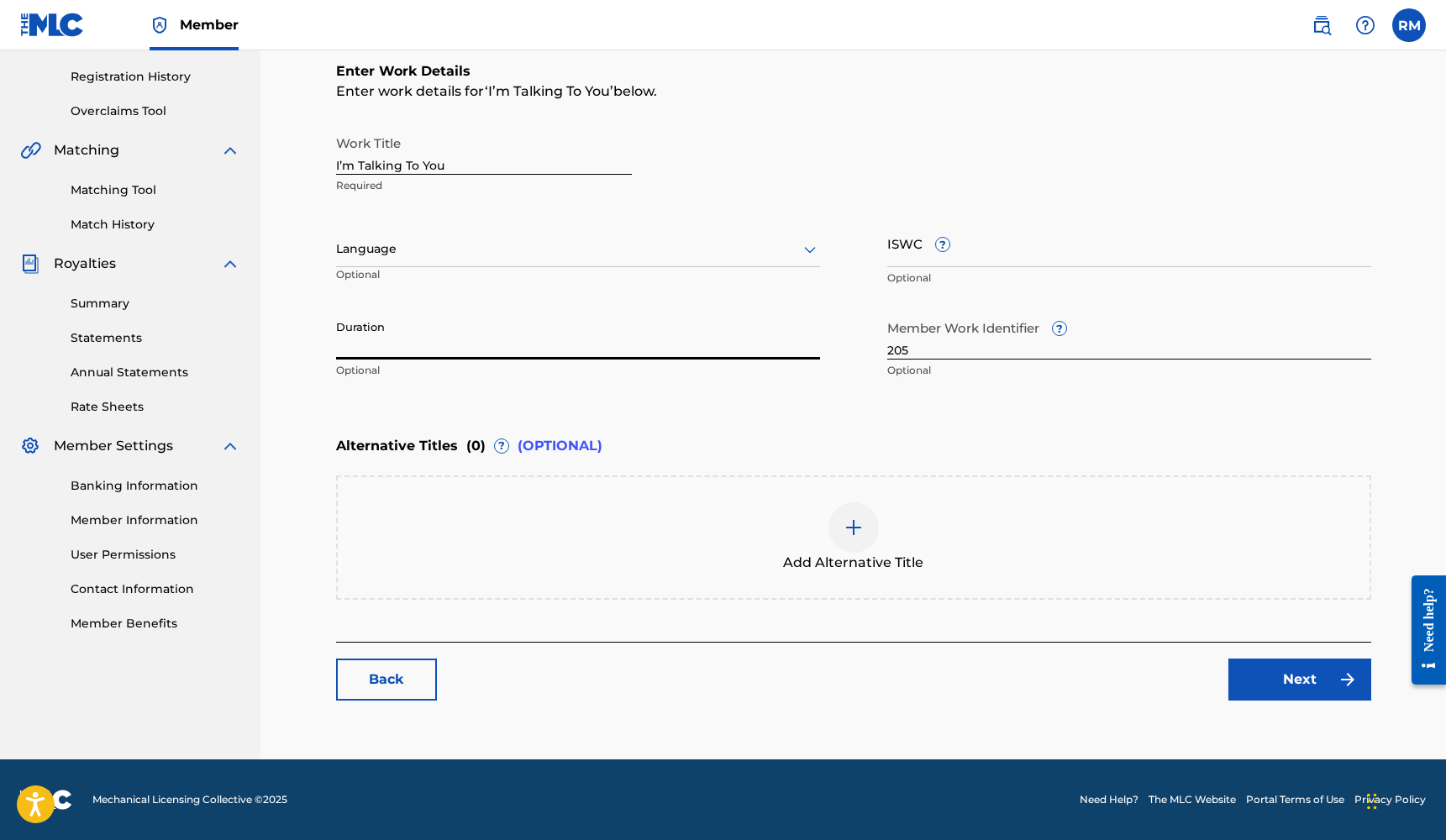
scroll to position [308, 0]
type input "03:09"
click at [390, 235] on div "Language" at bounding box center [578, 249] width 484 height 35
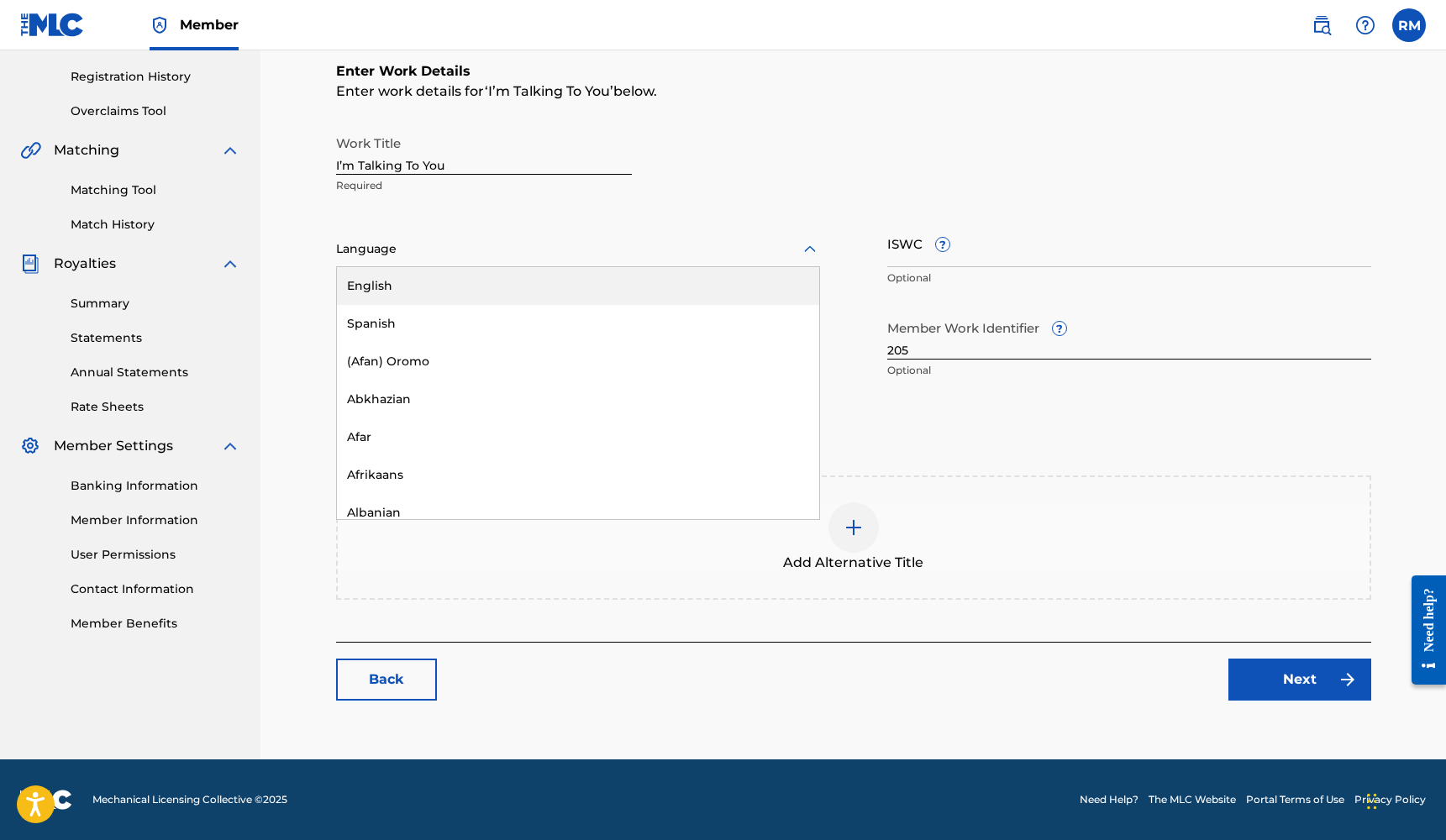
click at [392, 290] on div "English" at bounding box center [578, 286] width 482 height 38
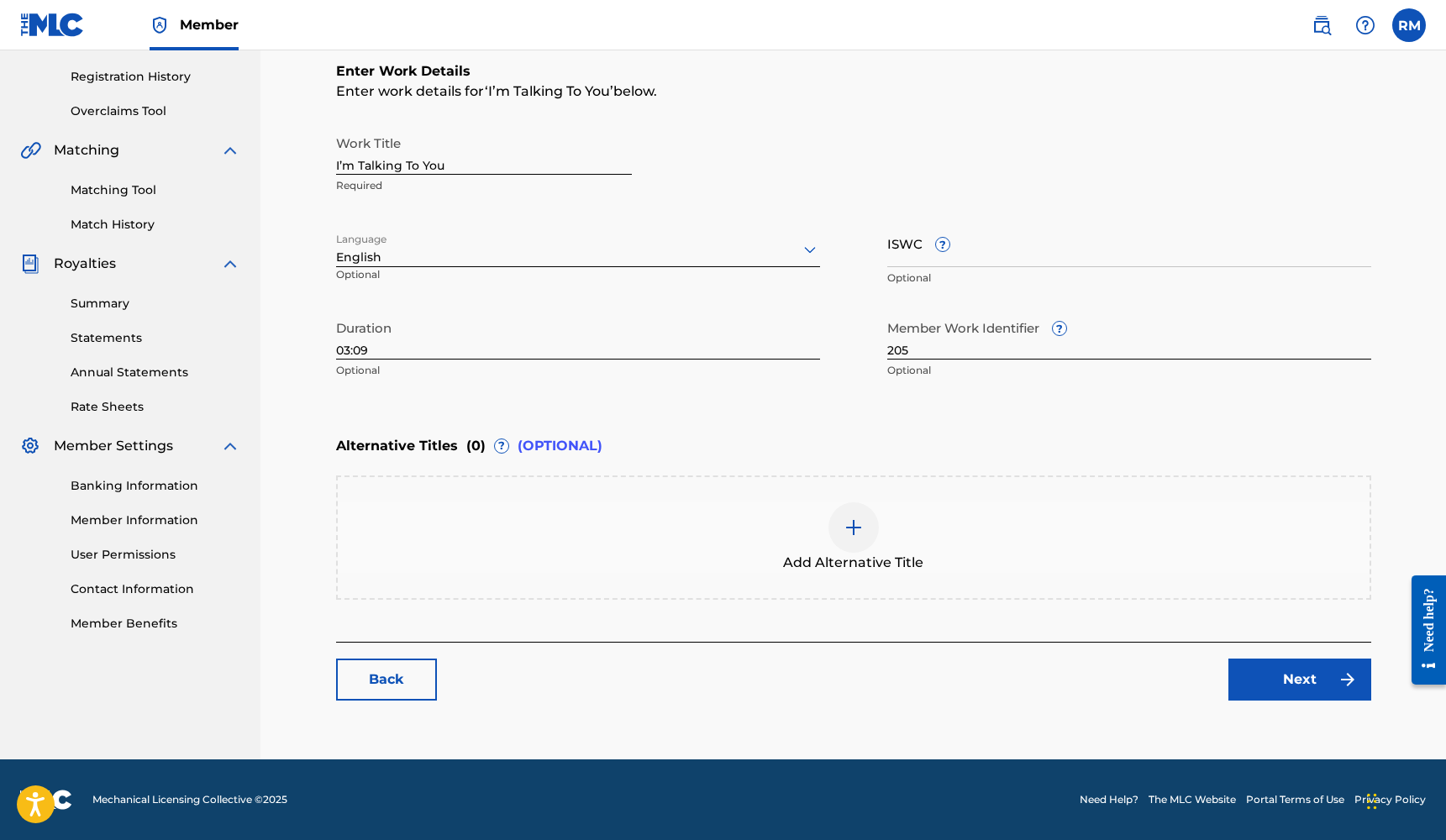
click at [1266, 671] on link "Next" at bounding box center [1299, 680] width 142 height 42
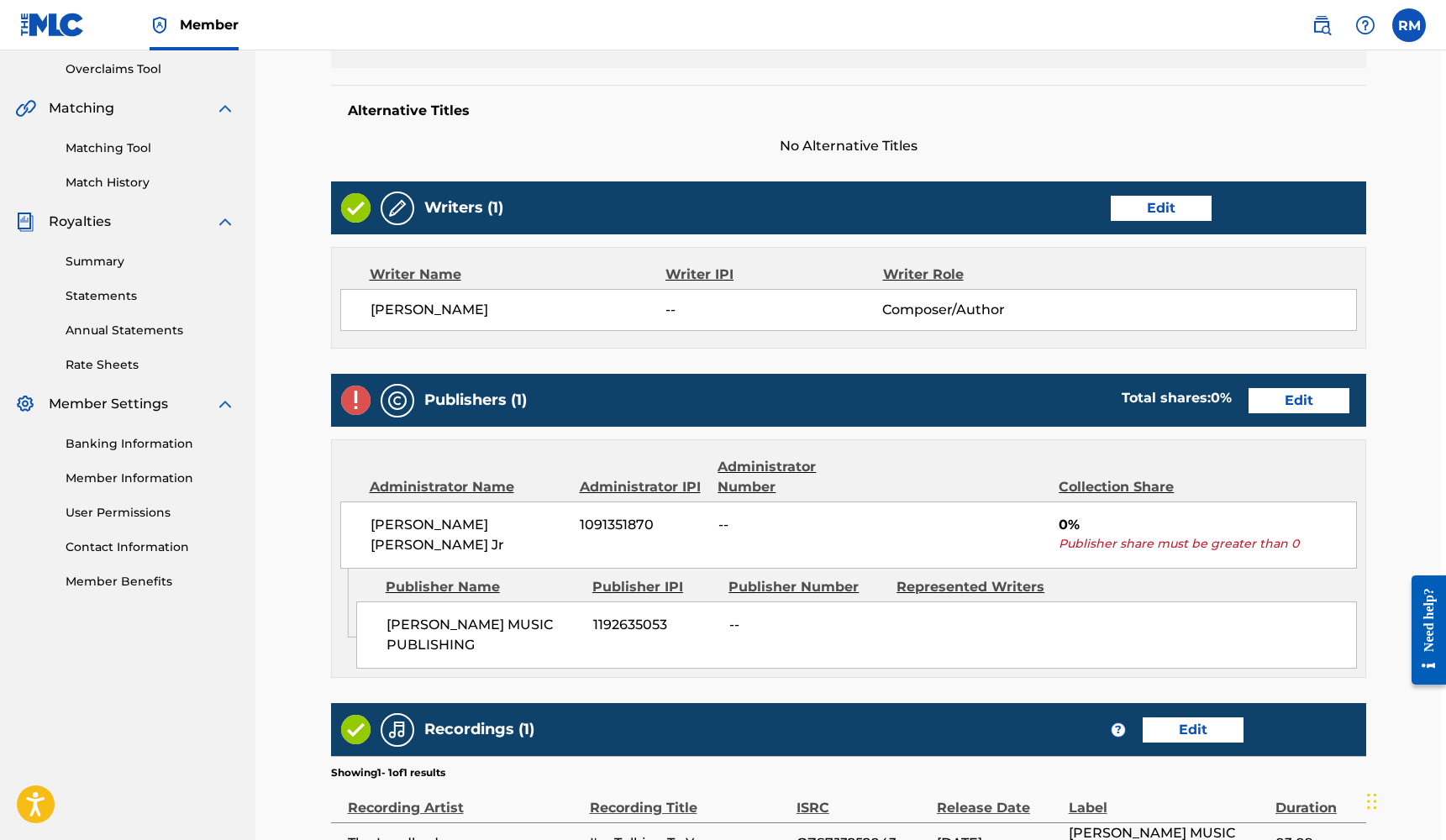
scroll to position [356, 5]
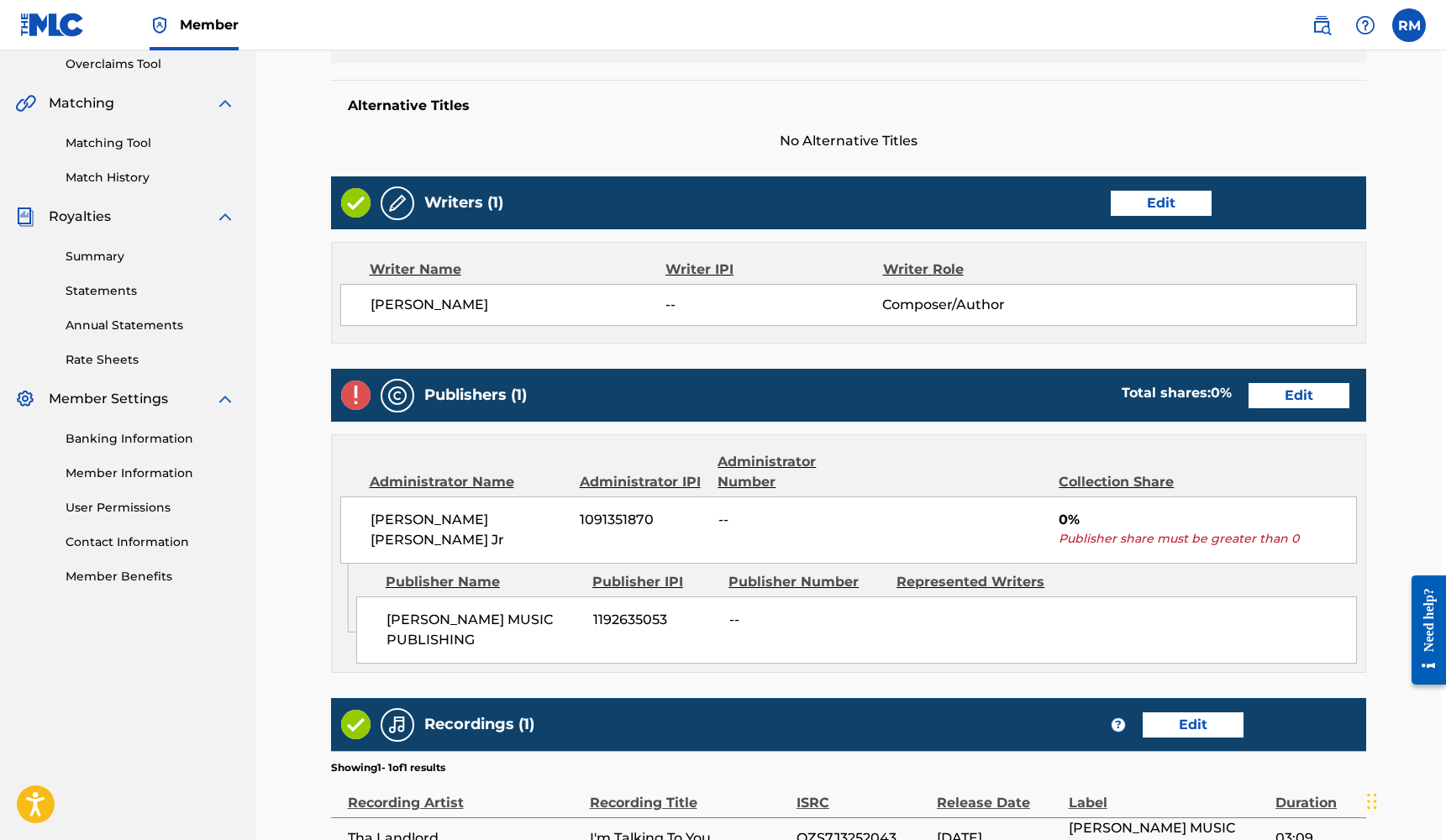
click at [1274, 393] on link "Edit" at bounding box center [1299, 396] width 101 height 25
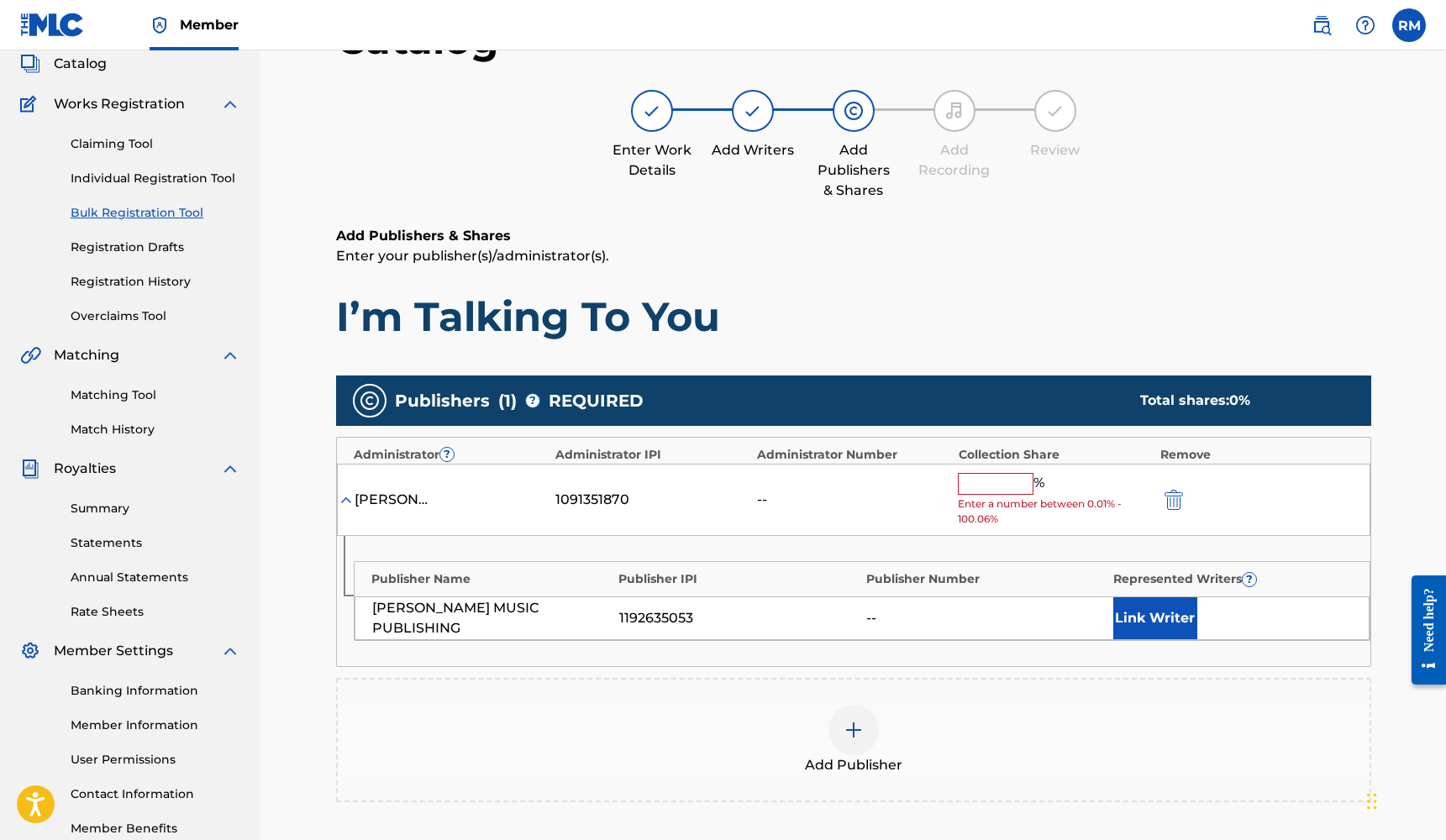
scroll to position [222, 0]
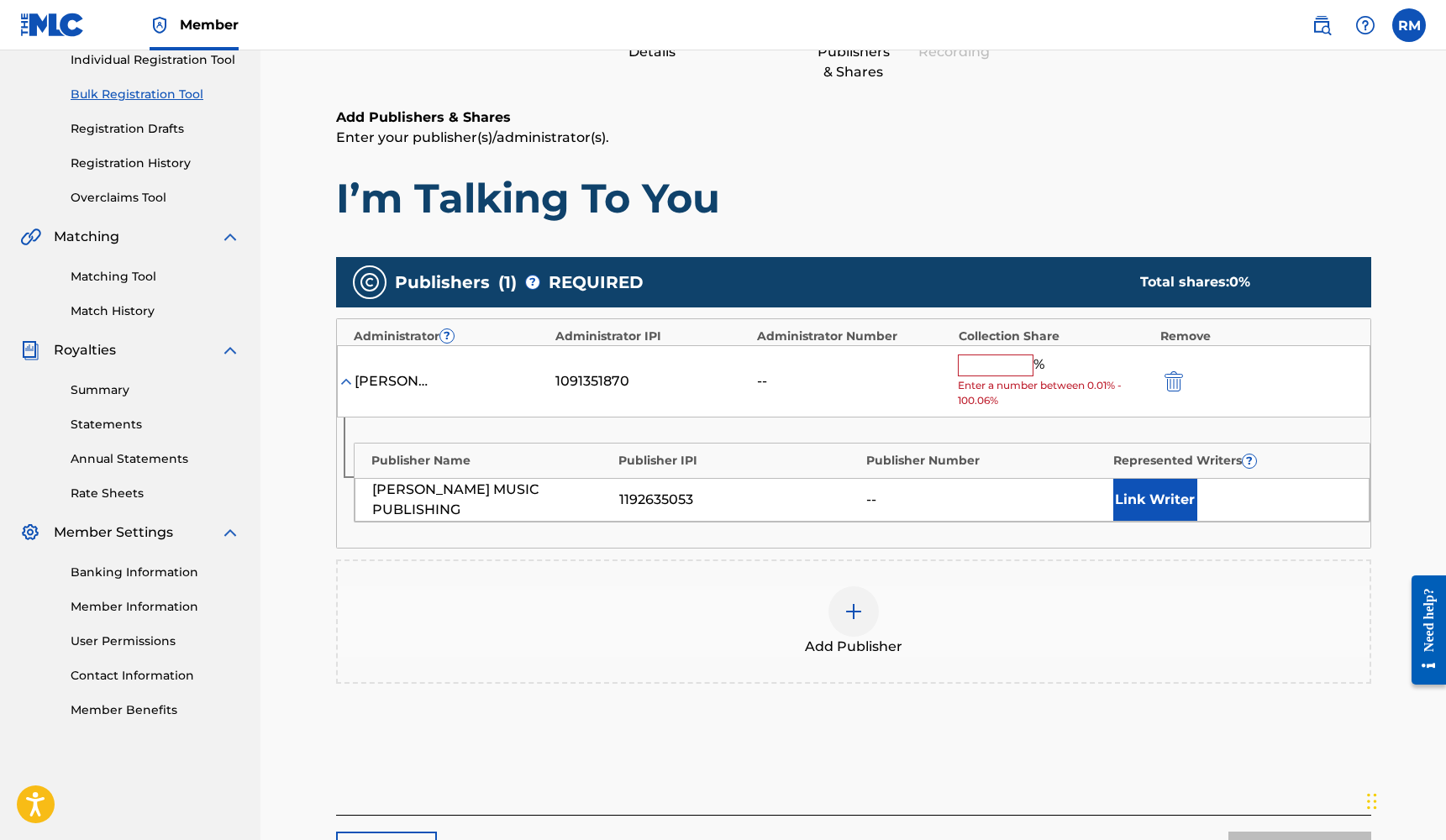
click at [837, 594] on div at bounding box center [854, 612] width 51 height 51
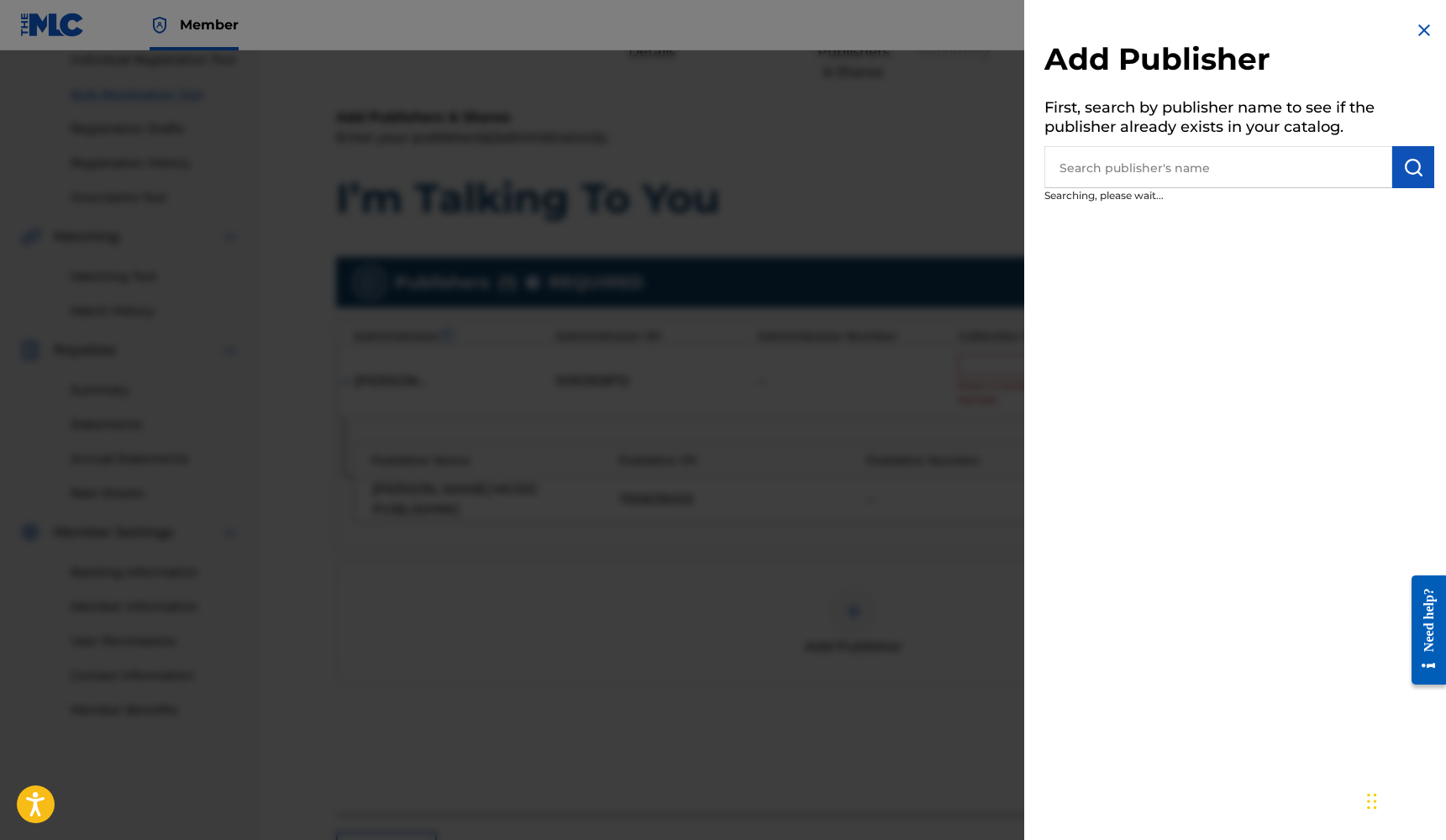
click at [1245, 175] on input "text" at bounding box center [1218, 167] width 348 height 42
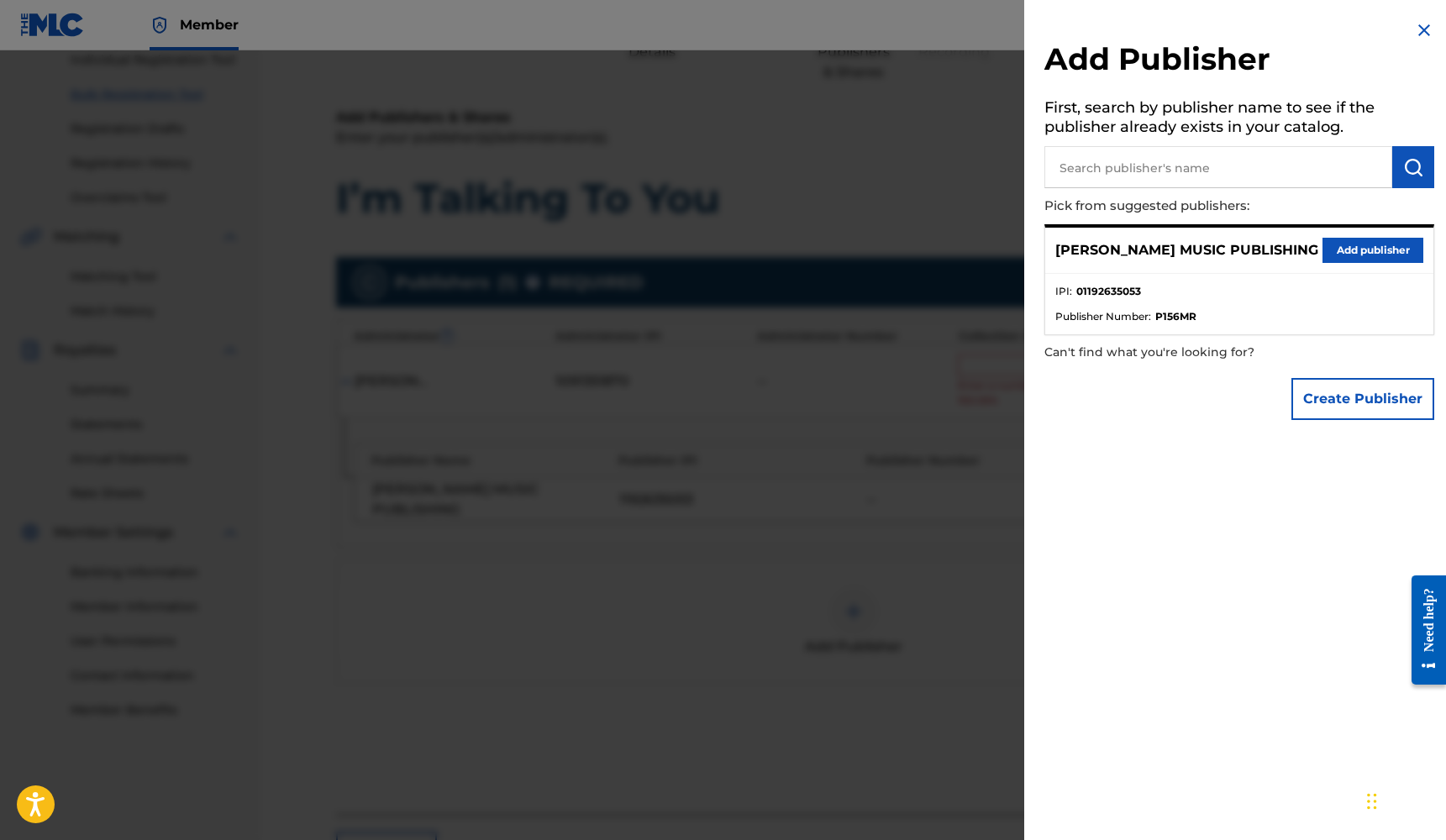
click at [1342, 253] on button "Add publisher" at bounding box center [1373, 250] width 101 height 25
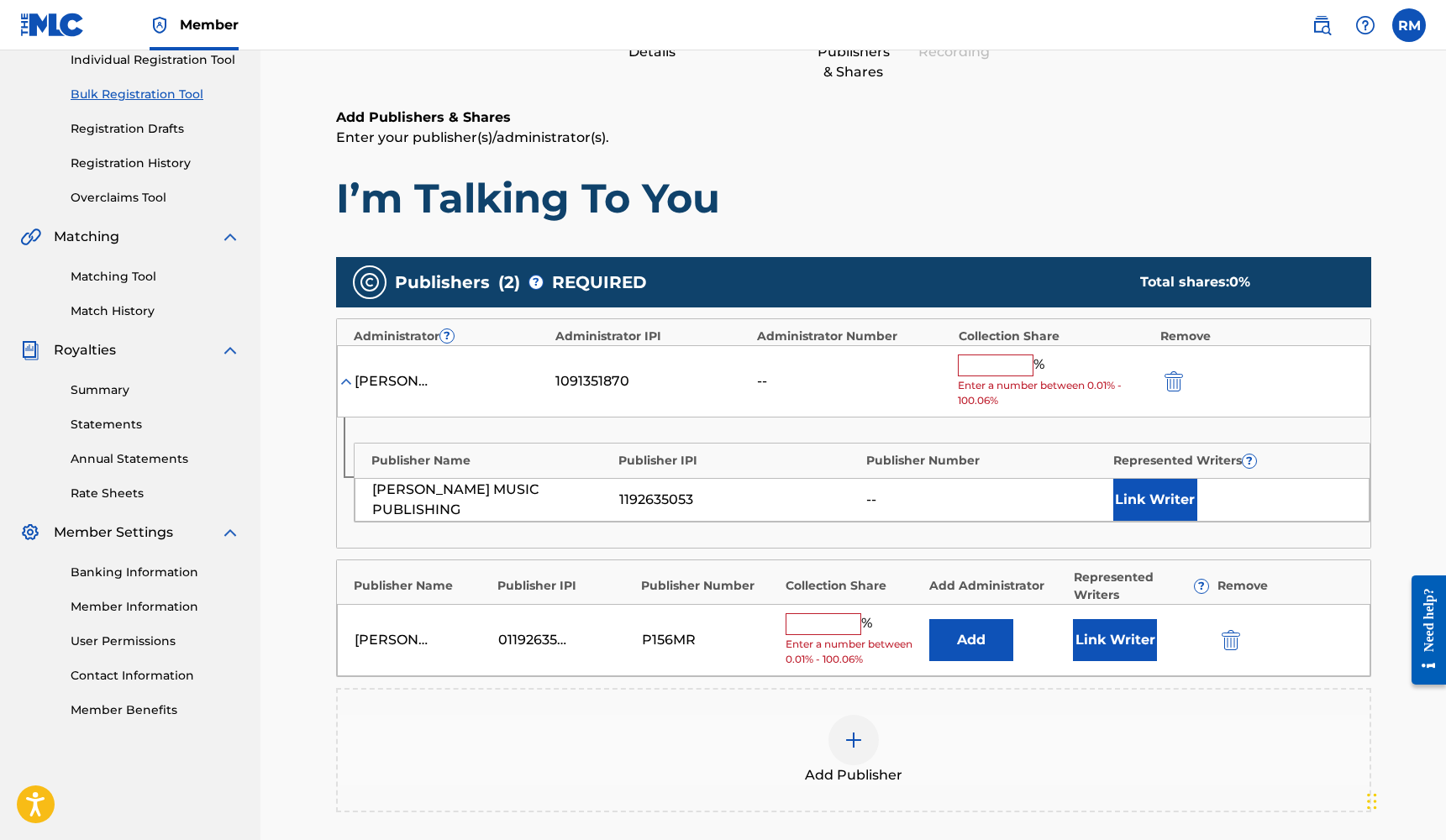
click at [1114, 632] on button "Link Writer" at bounding box center [1115, 640] width 84 height 42
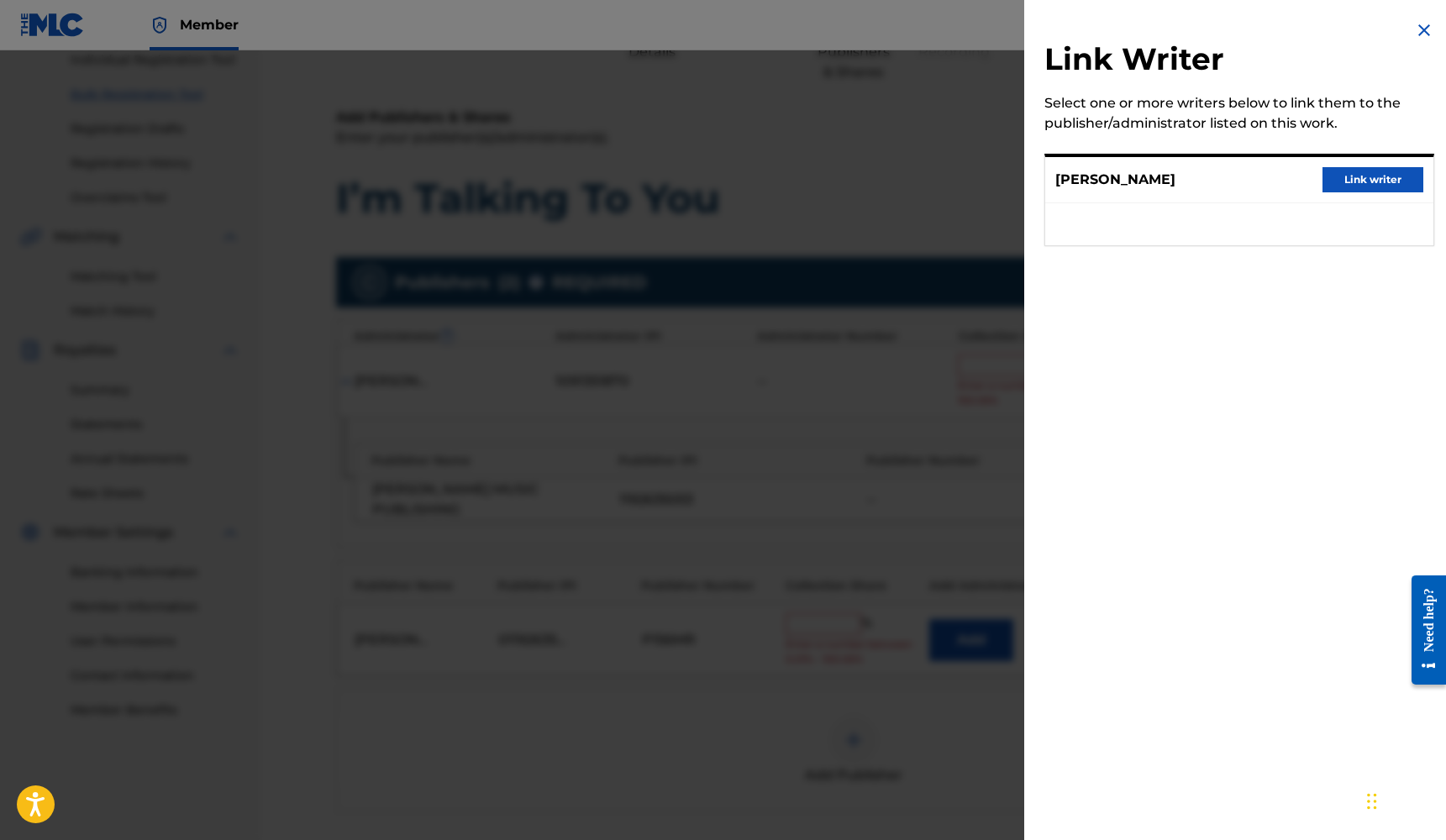
click at [1395, 185] on button "Link writer" at bounding box center [1373, 179] width 101 height 25
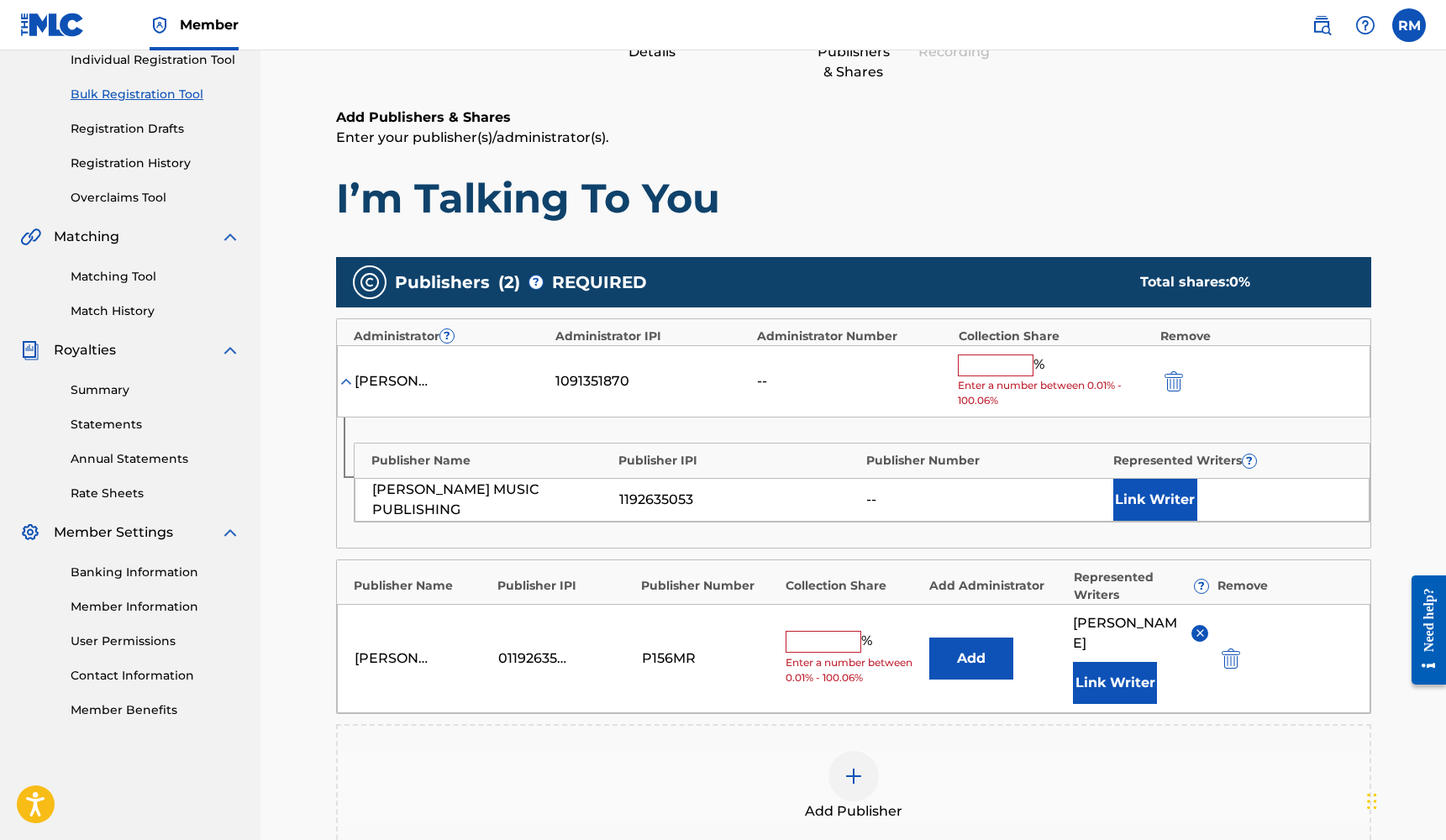
click at [803, 631] on input "text" at bounding box center [823, 642] width 76 height 22
type input "25"
click at [1170, 383] on img "submit" at bounding box center [1174, 382] width 19 height 20
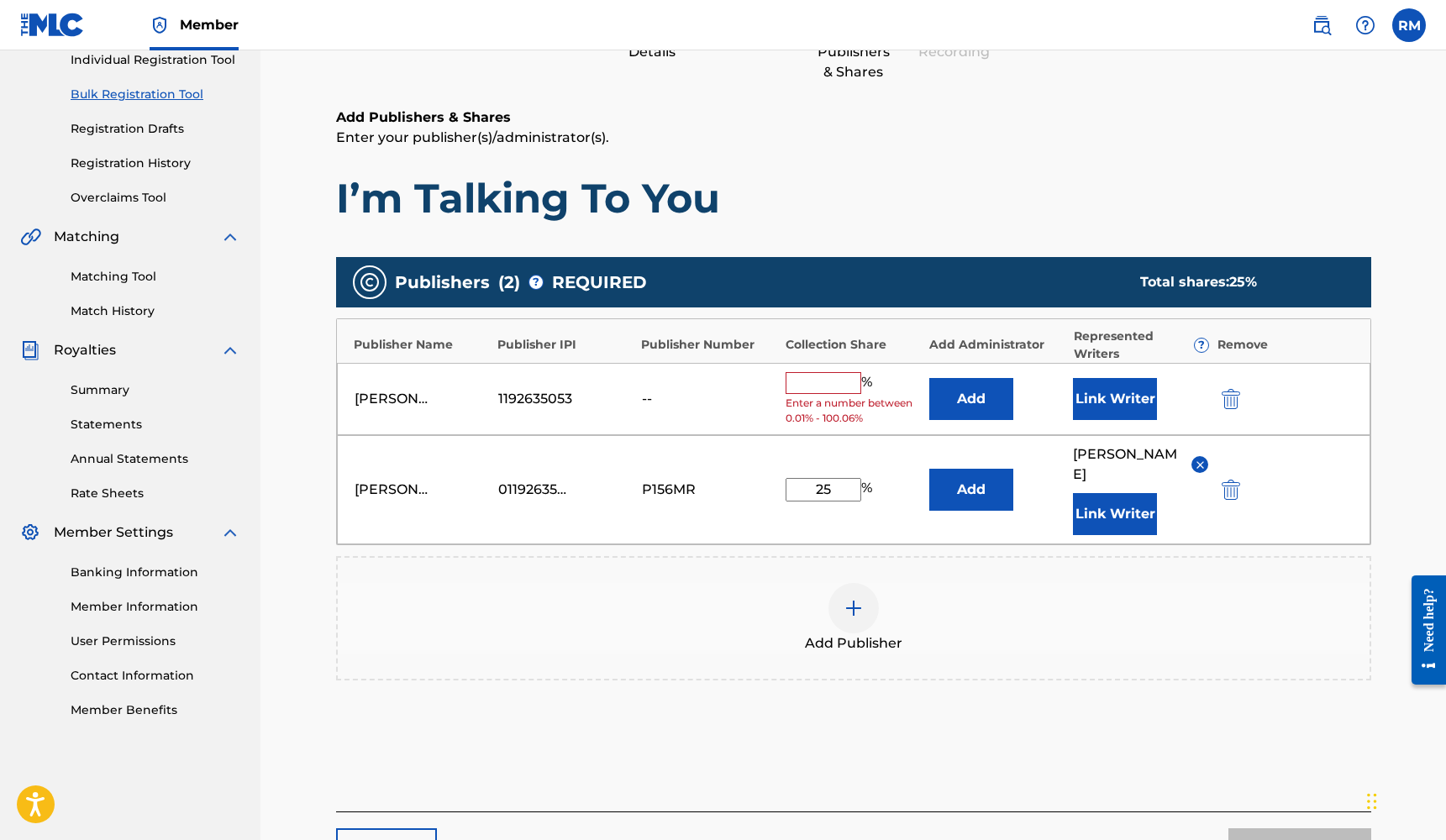
click at [1226, 394] on img "submit" at bounding box center [1231, 399] width 19 height 20
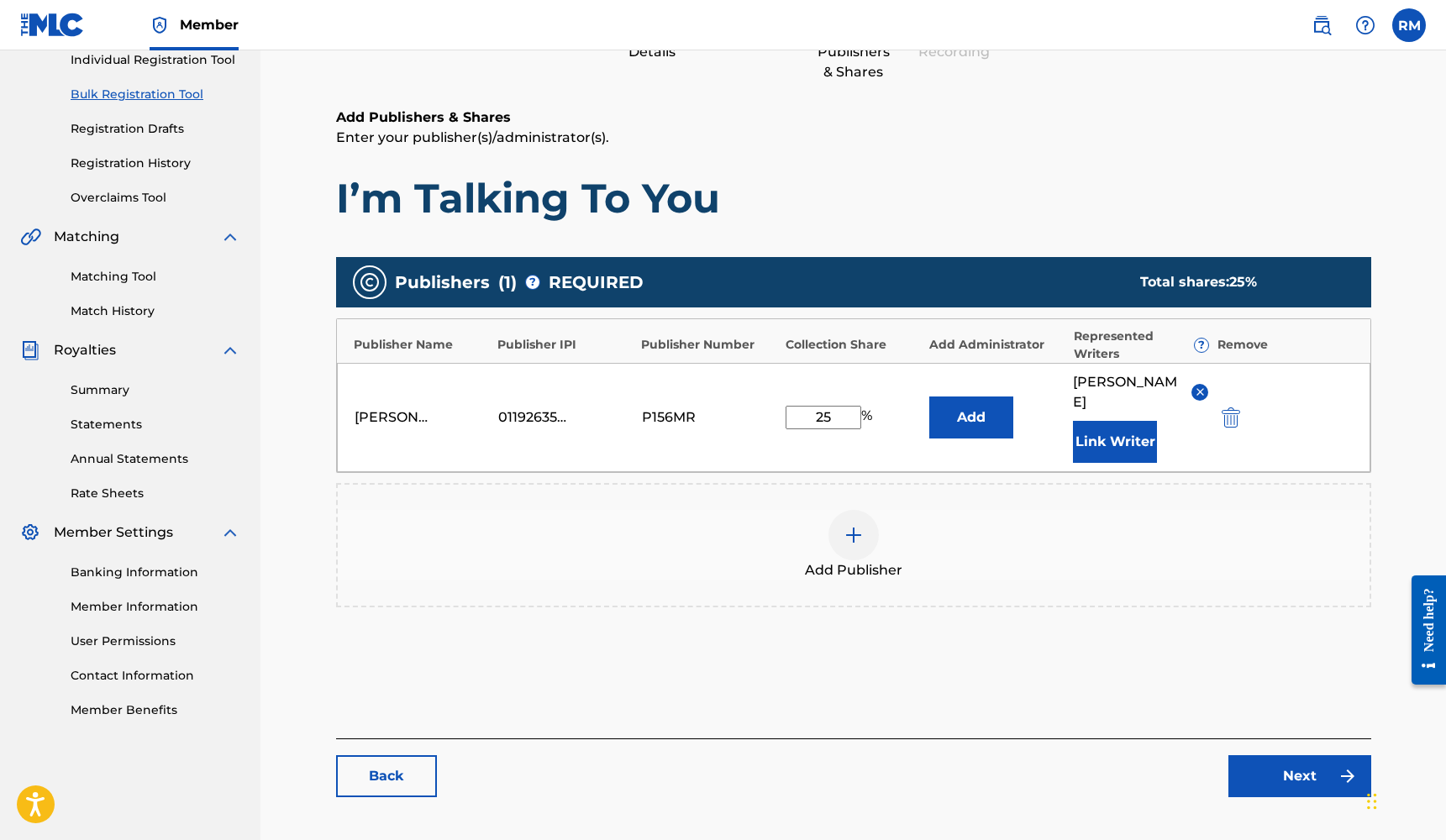
click at [1284, 755] on link "Next" at bounding box center [1299, 776] width 142 height 42
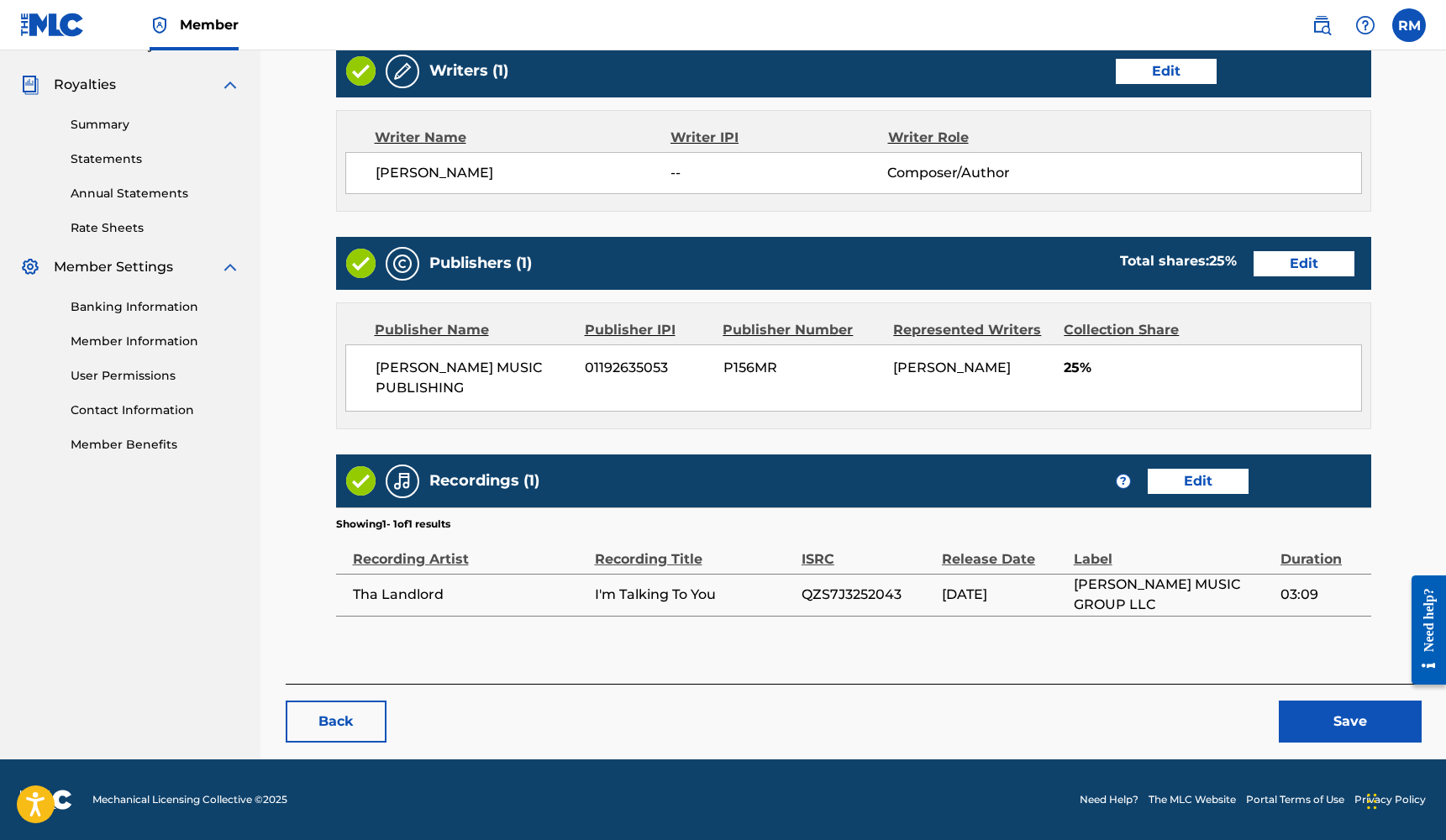
scroll to position [486, 0]
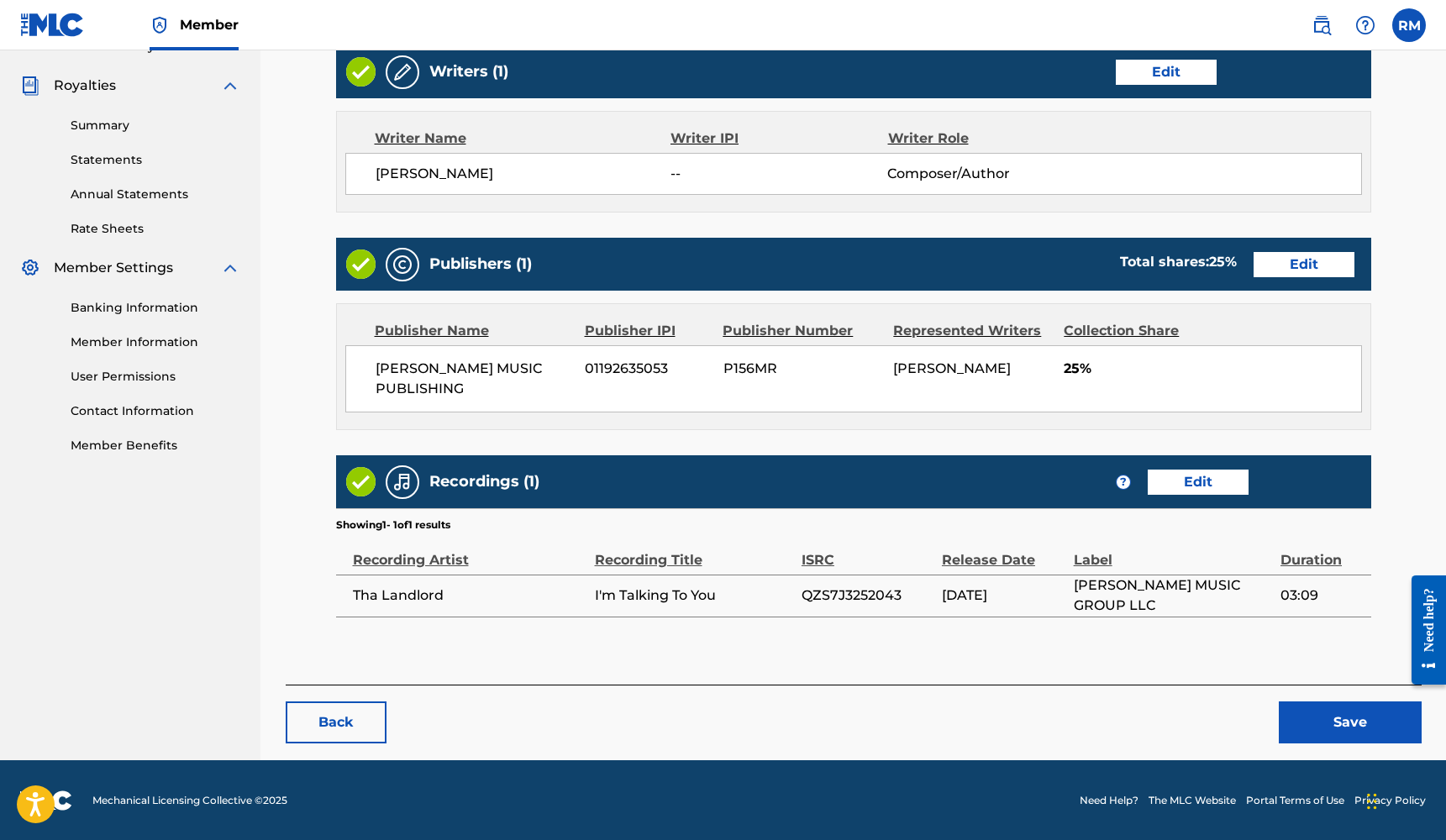
click at [1329, 714] on button "Save" at bounding box center [1349, 722] width 142 height 42
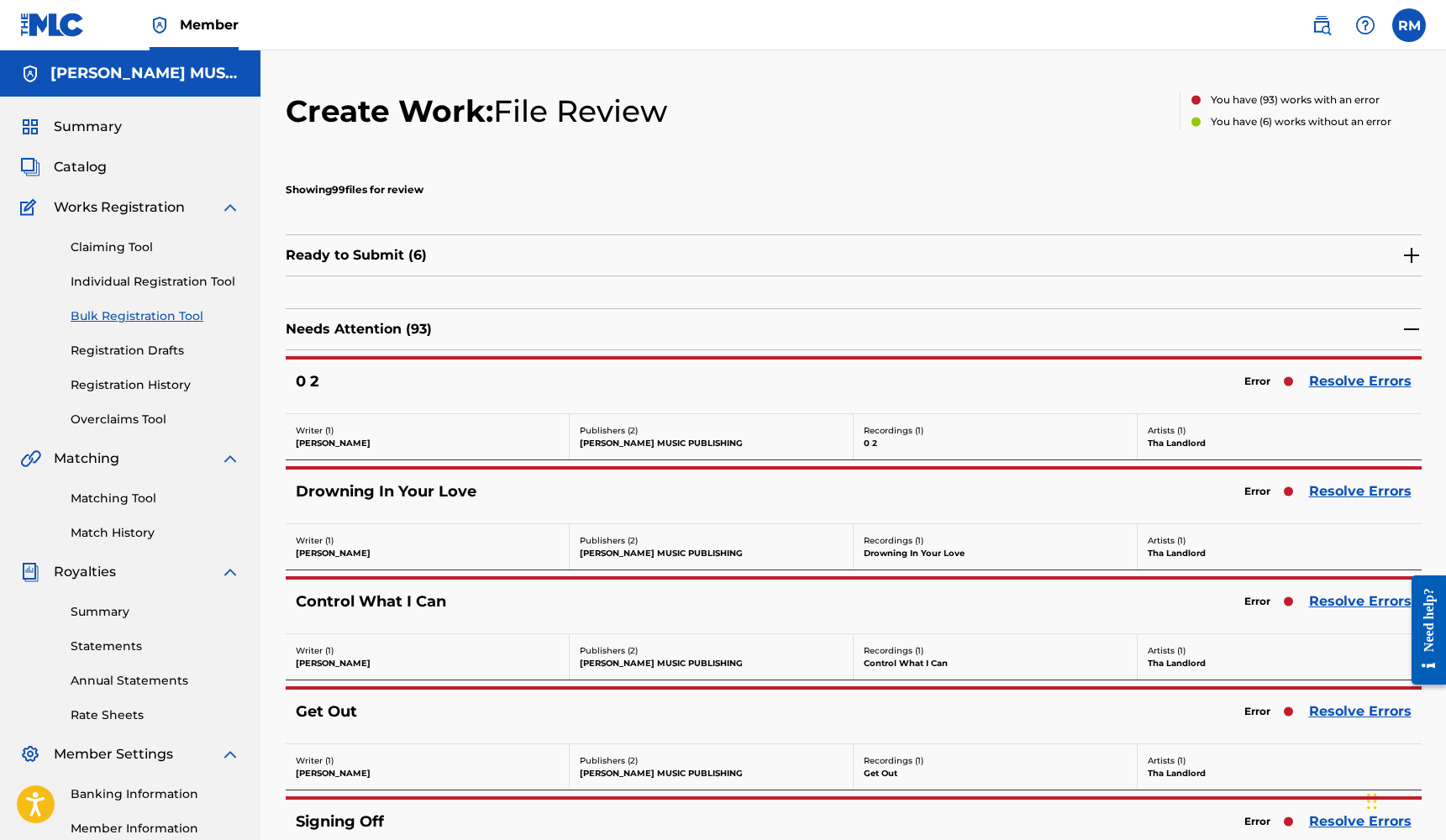
click at [1328, 386] on link "Resolve Errors" at bounding box center [1360, 382] width 103 height 20
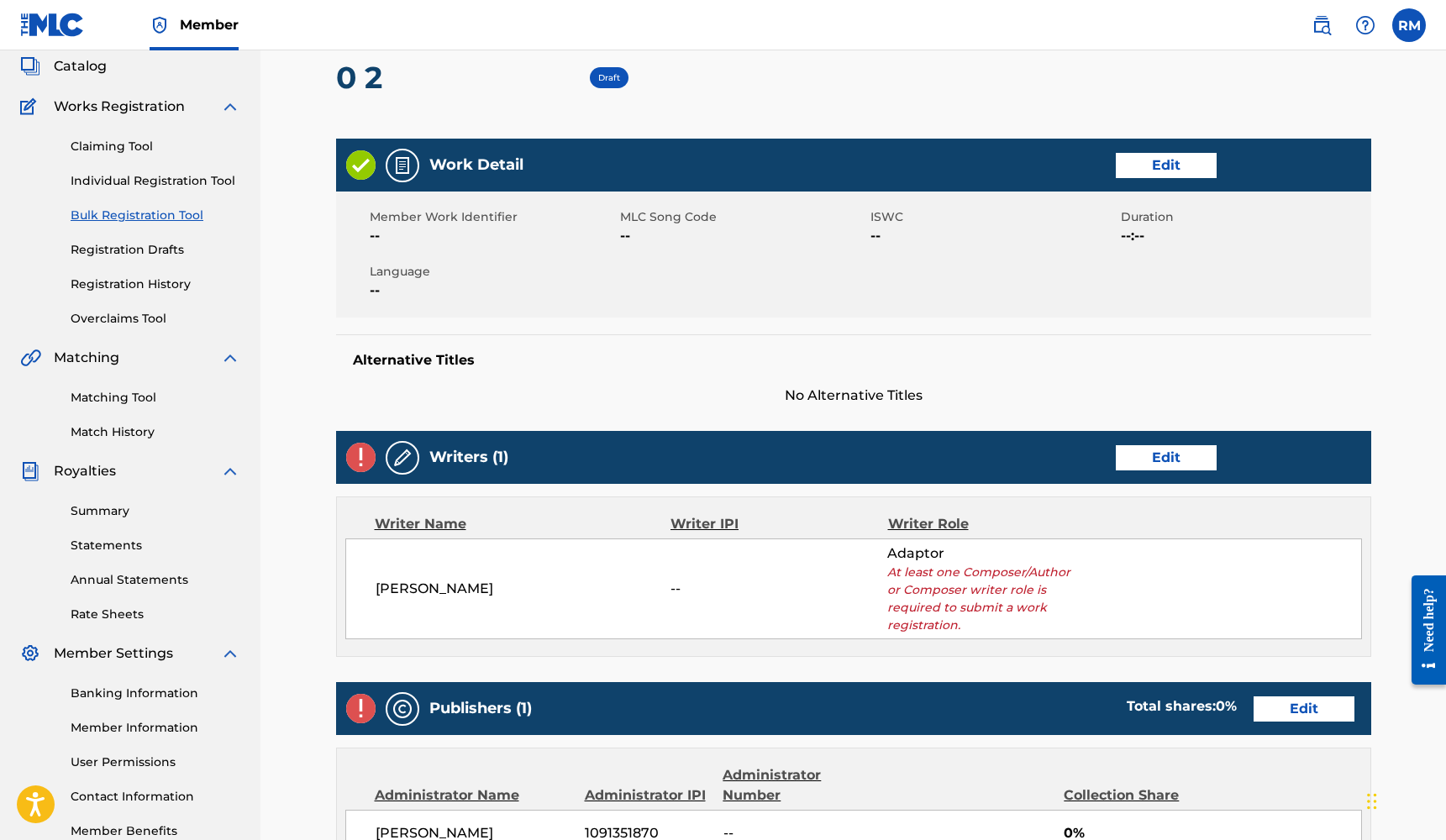
scroll to position [114, 0]
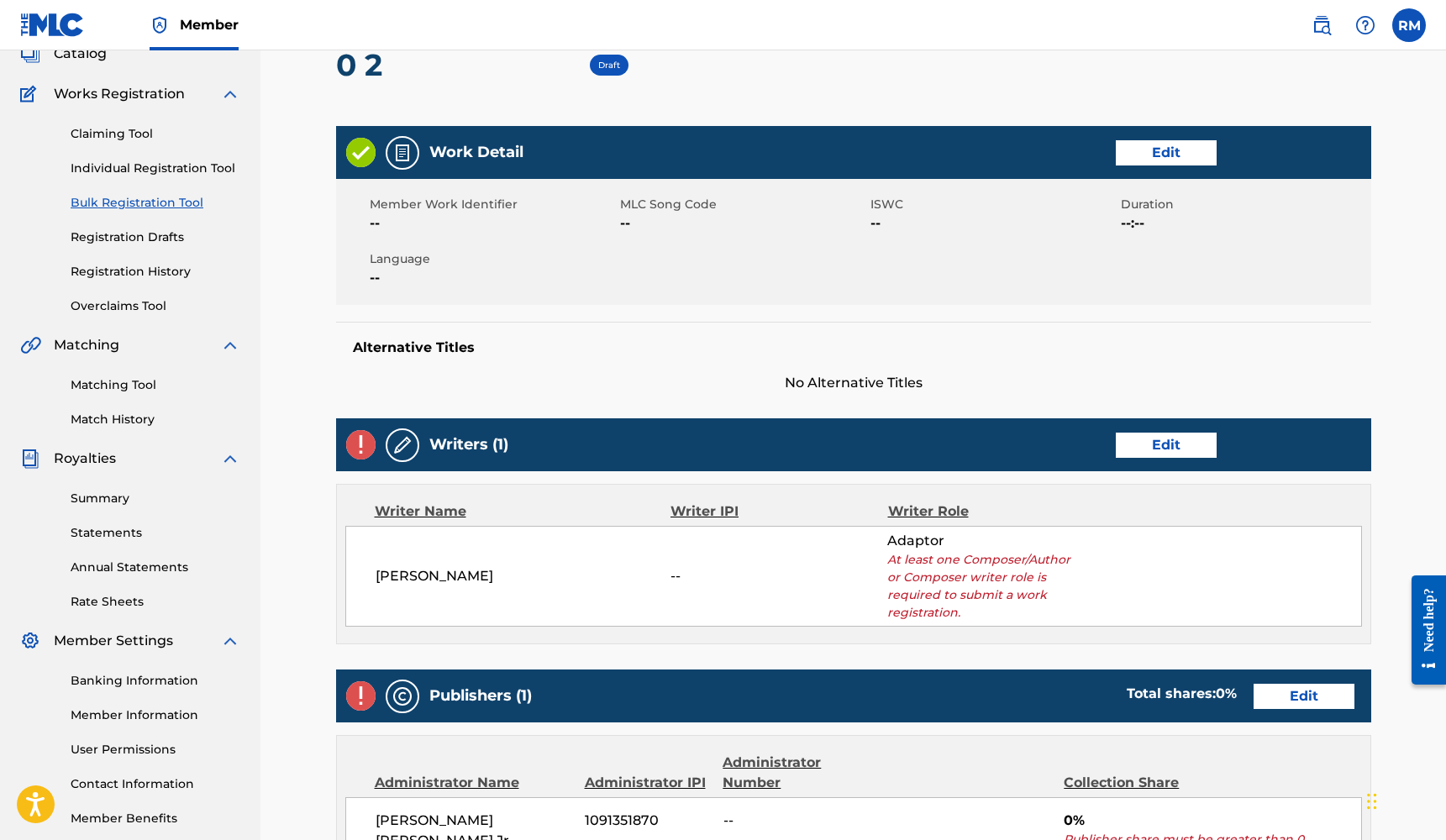
click at [1172, 428] on div "Writers (1) Edit" at bounding box center [854, 444] width 1035 height 53
click at [1161, 452] on link "Edit" at bounding box center [1166, 445] width 101 height 25
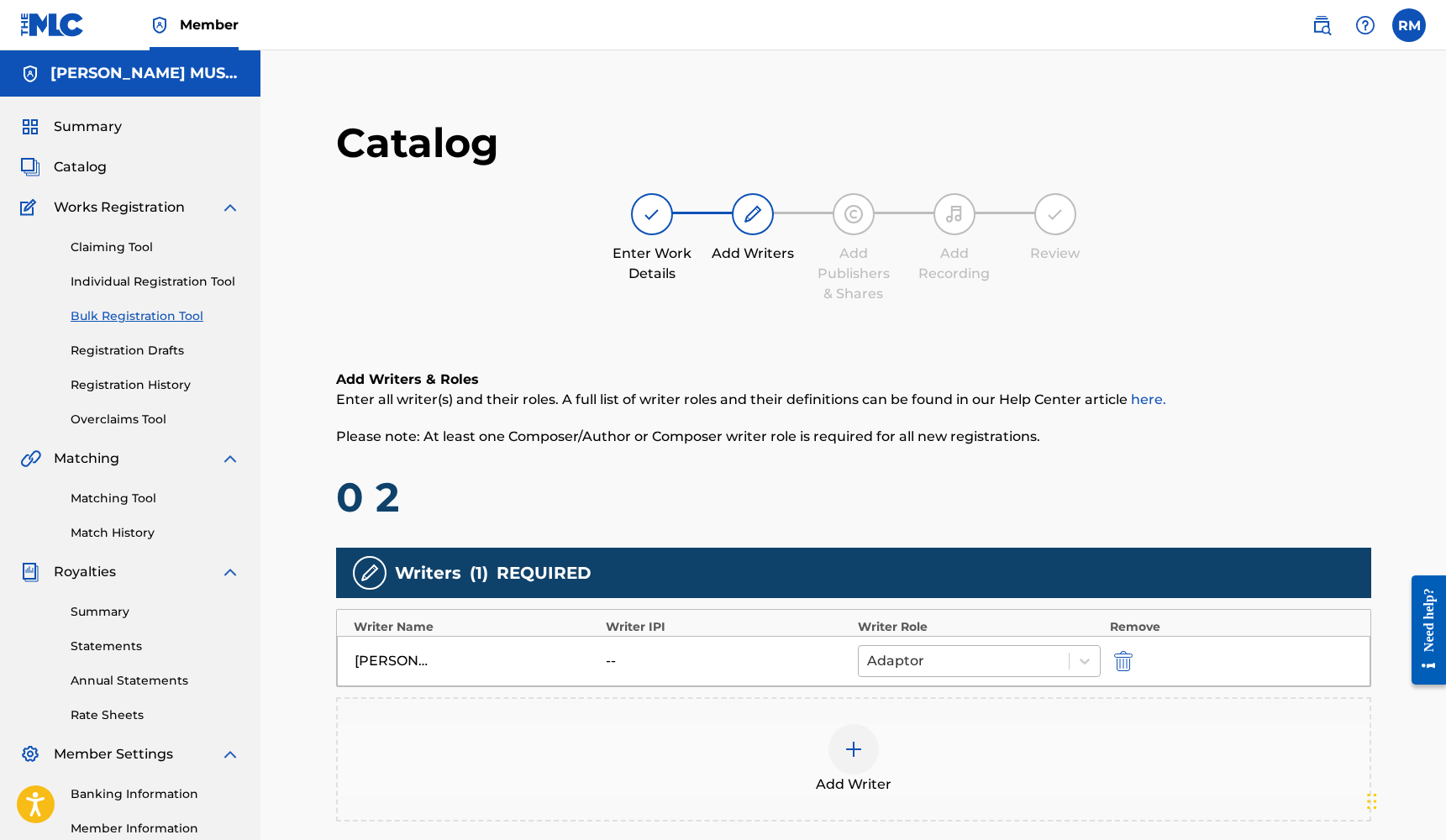
click at [1006, 650] on div at bounding box center [964, 661] width 194 height 24
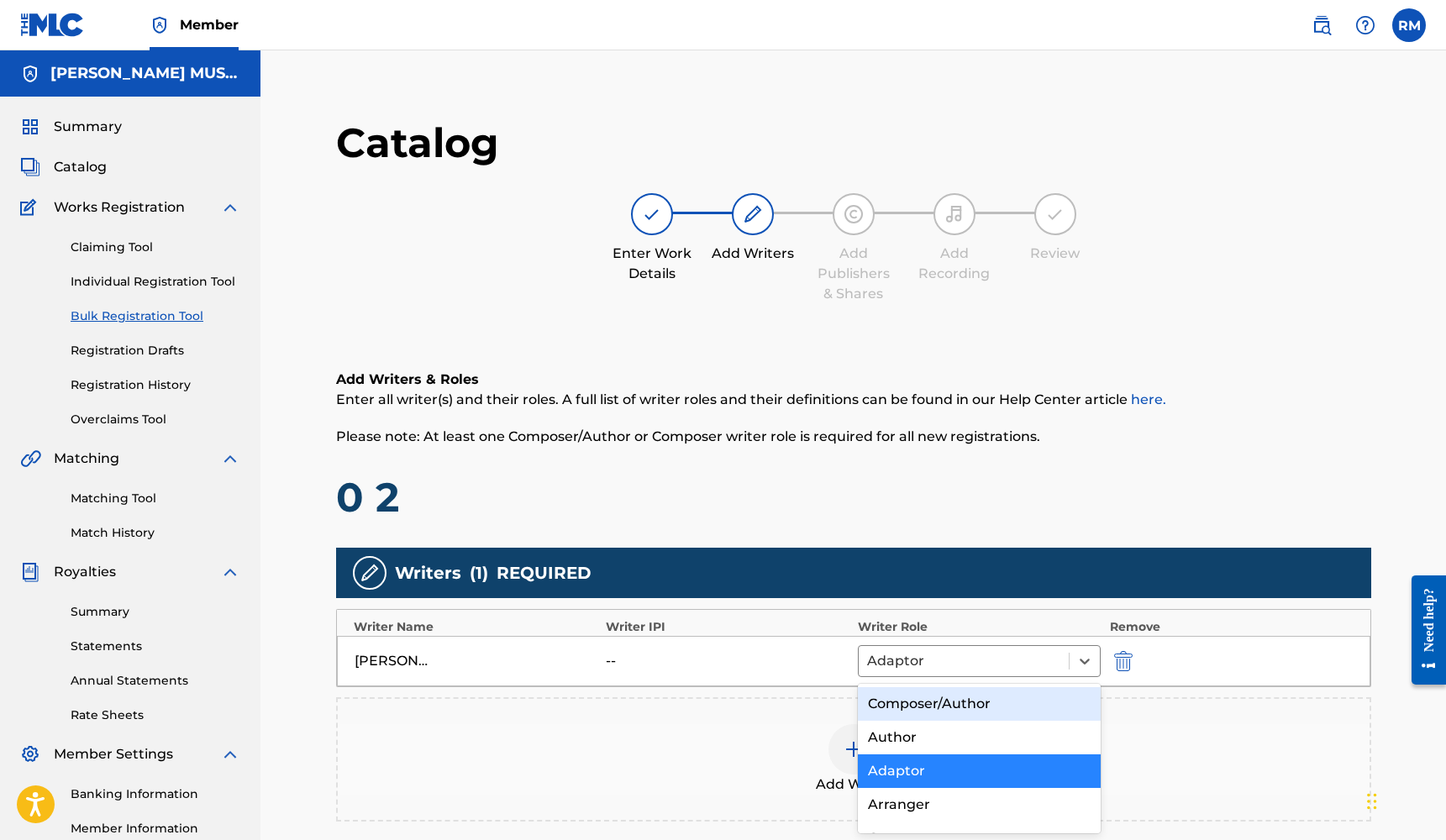
click at [988, 708] on div "Composer/Author" at bounding box center [979, 704] width 244 height 34
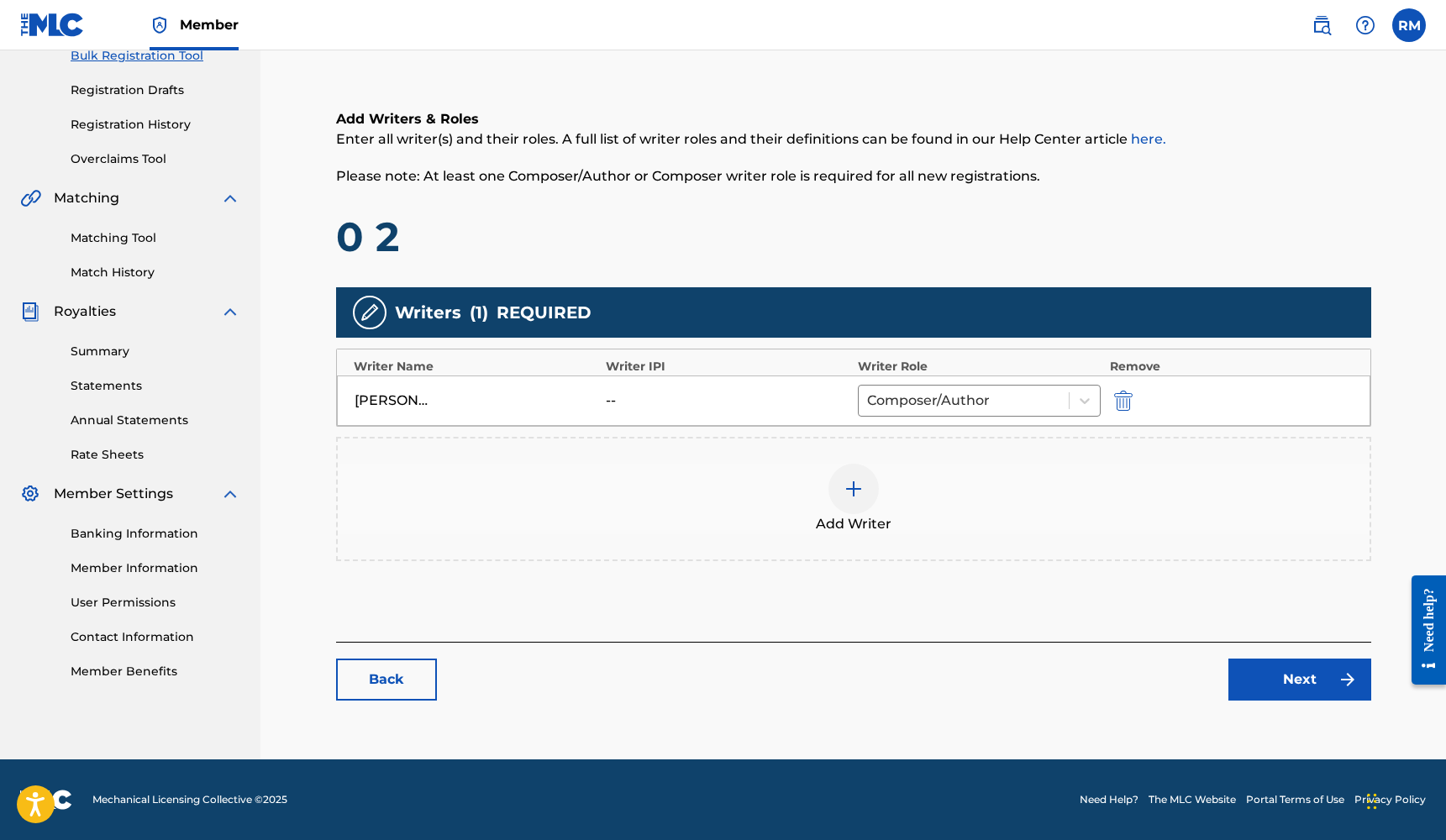
scroll to position [261, 0]
click at [1296, 675] on link "Next" at bounding box center [1299, 680] width 142 height 42
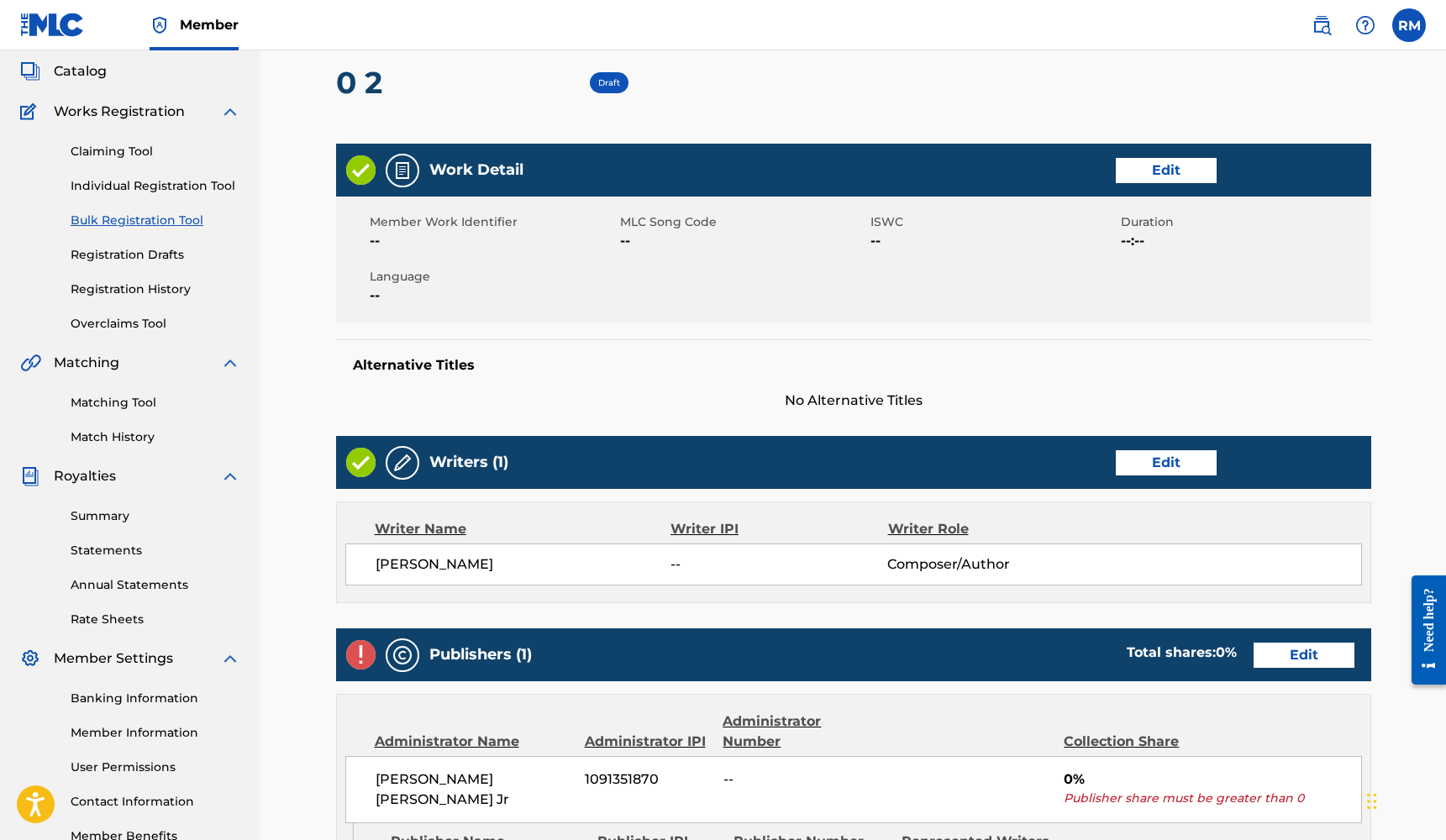
scroll to position [103, 0]
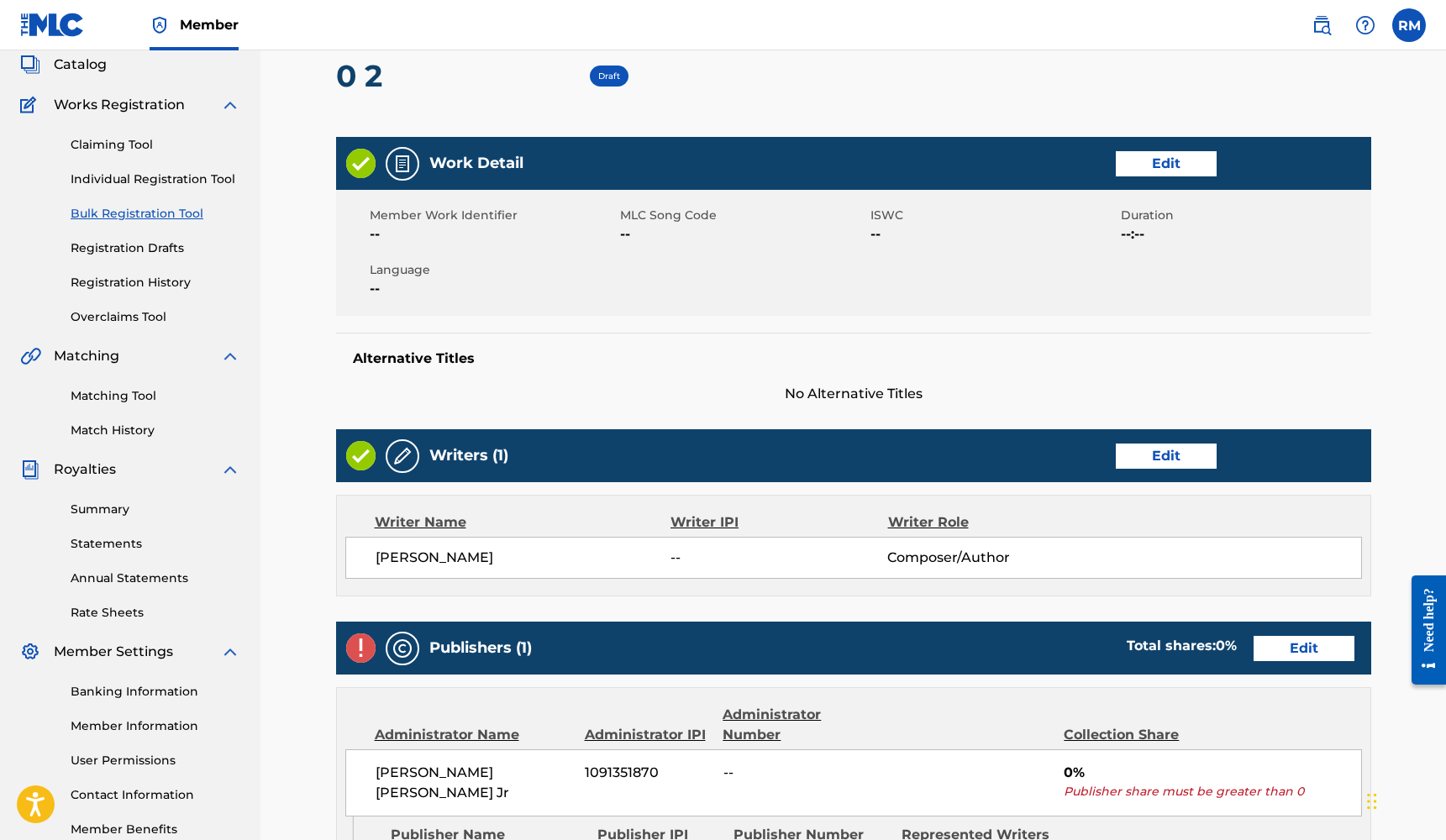
click at [1182, 164] on link "Edit" at bounding box center [1166, 163] width 101 height 25
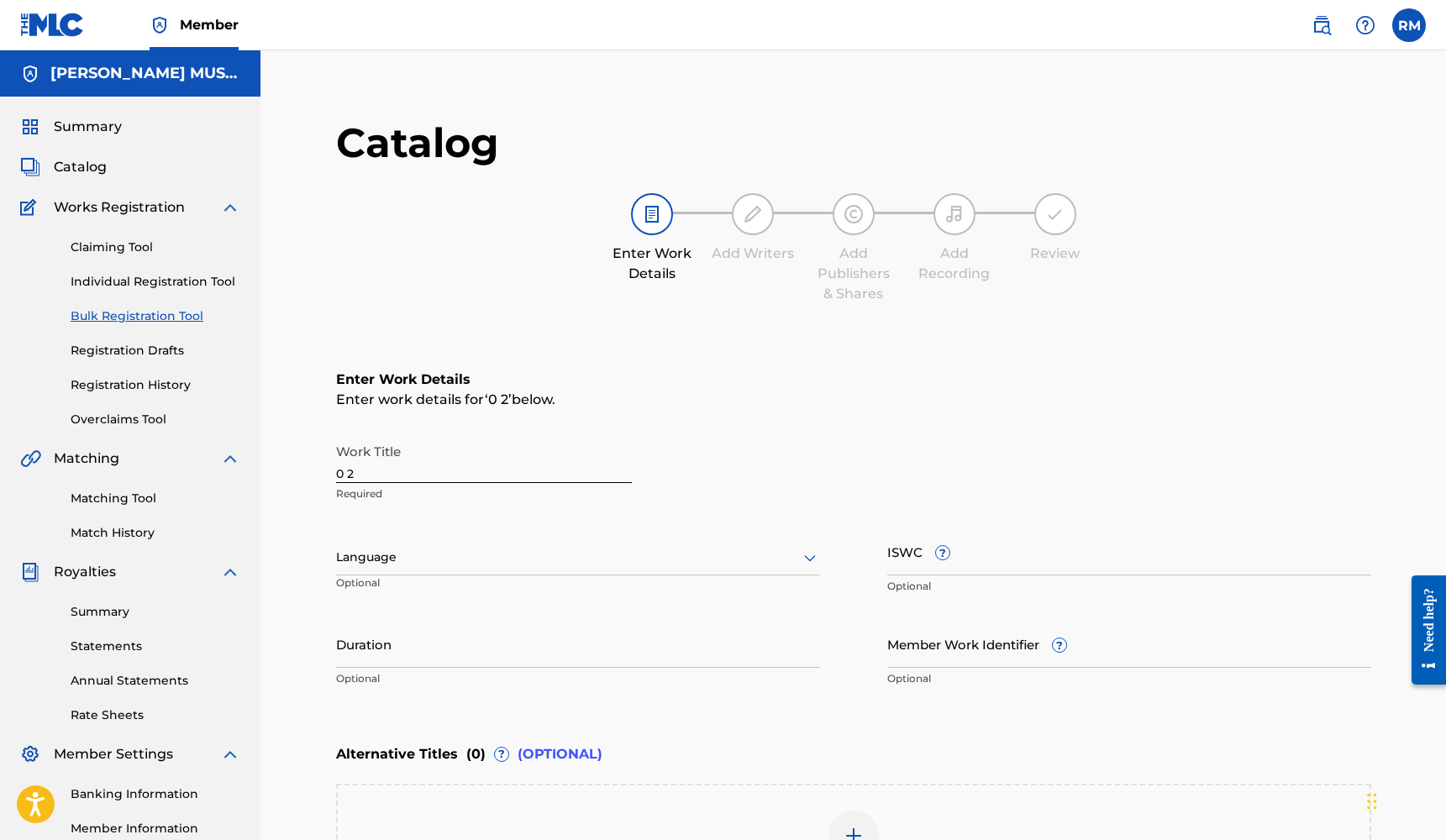
click at [463, 554] on div at bounding box center [578, 557] width 484 height 21
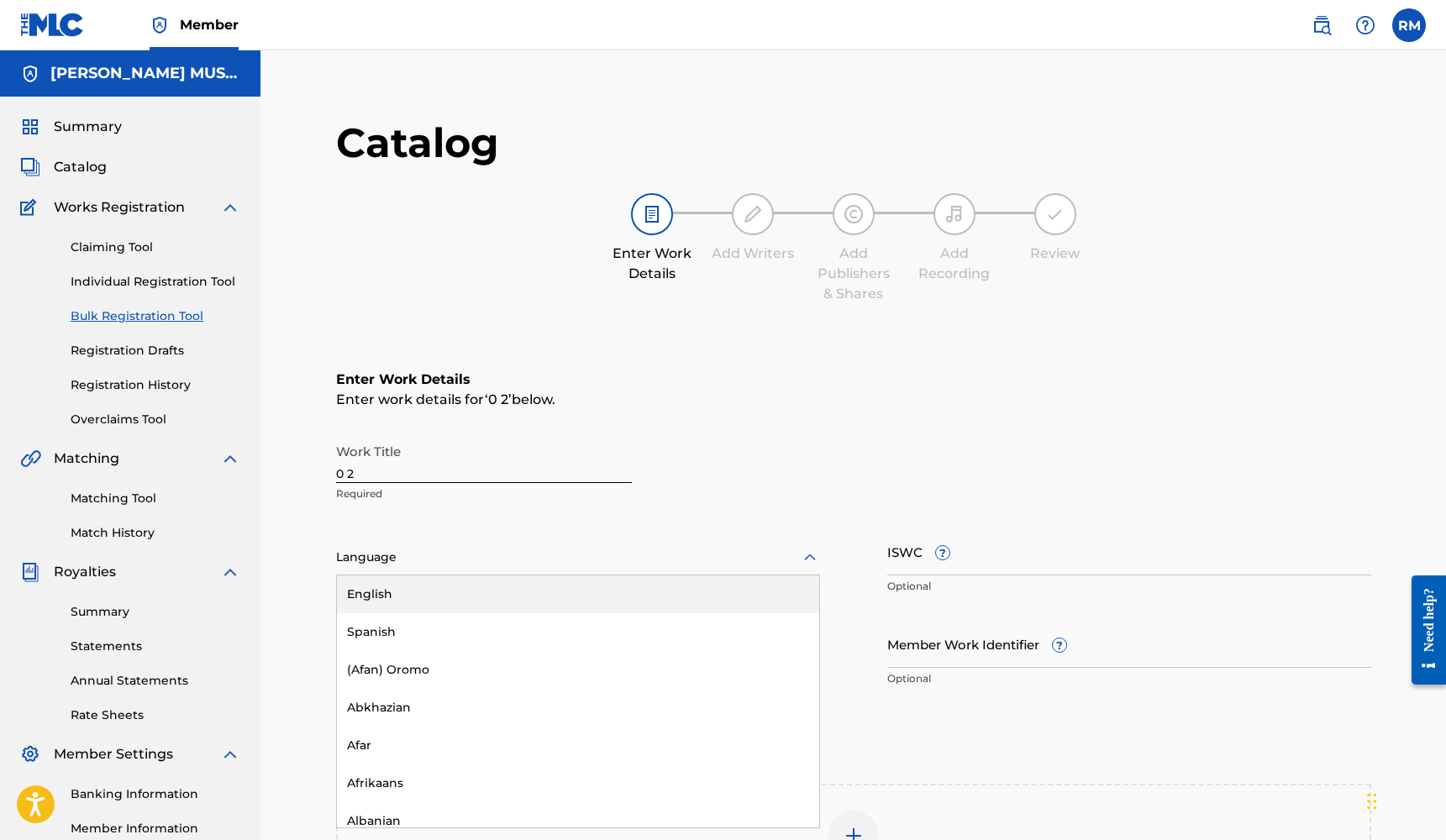
click at [436, 591] on div "English" at bounding box center [578, 594] width 482 height 38
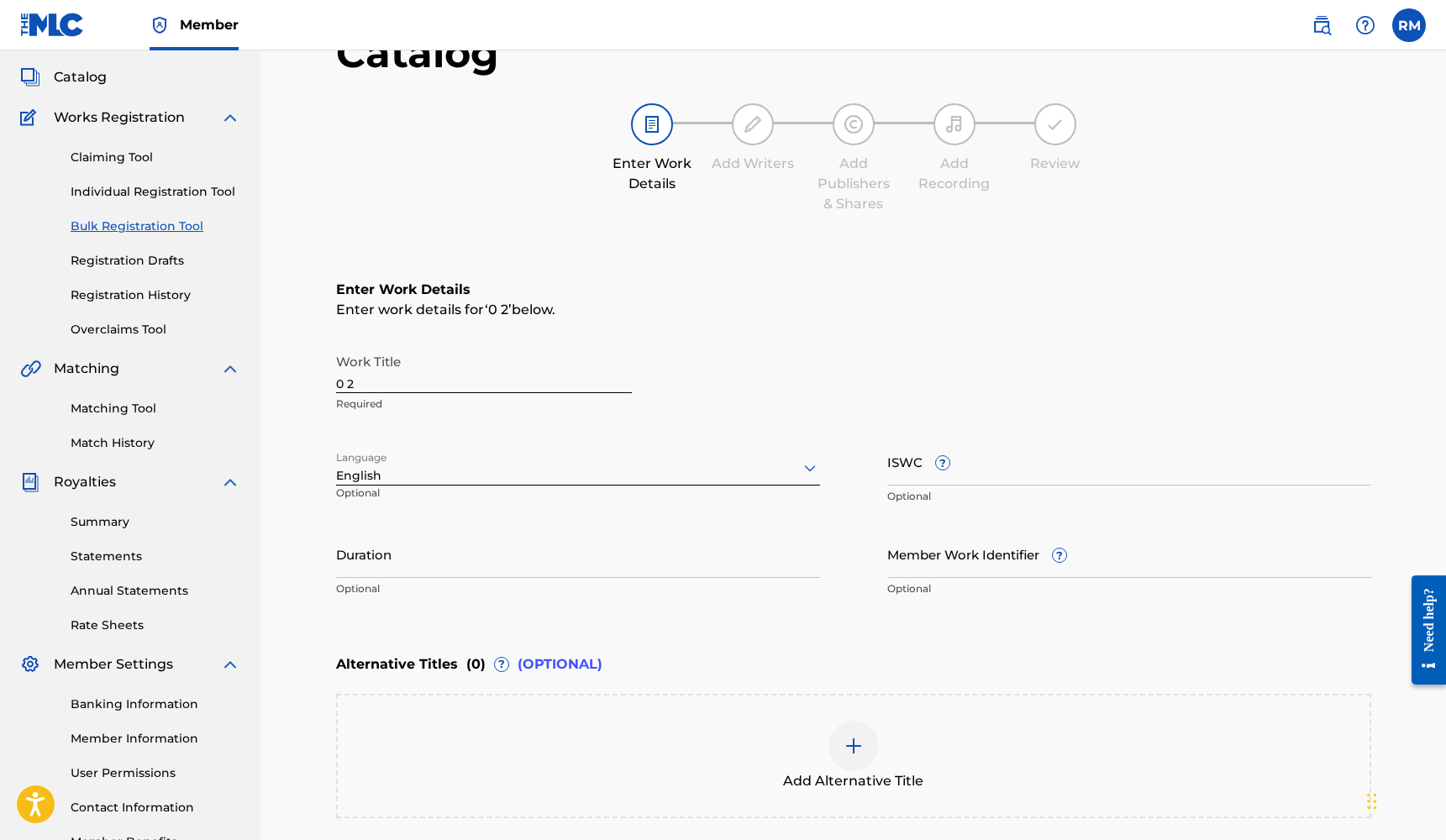
scroll to position [93, 0]
click at [482, 567] on input "Duration" at bounding box center [578, 551] width 484 height 48
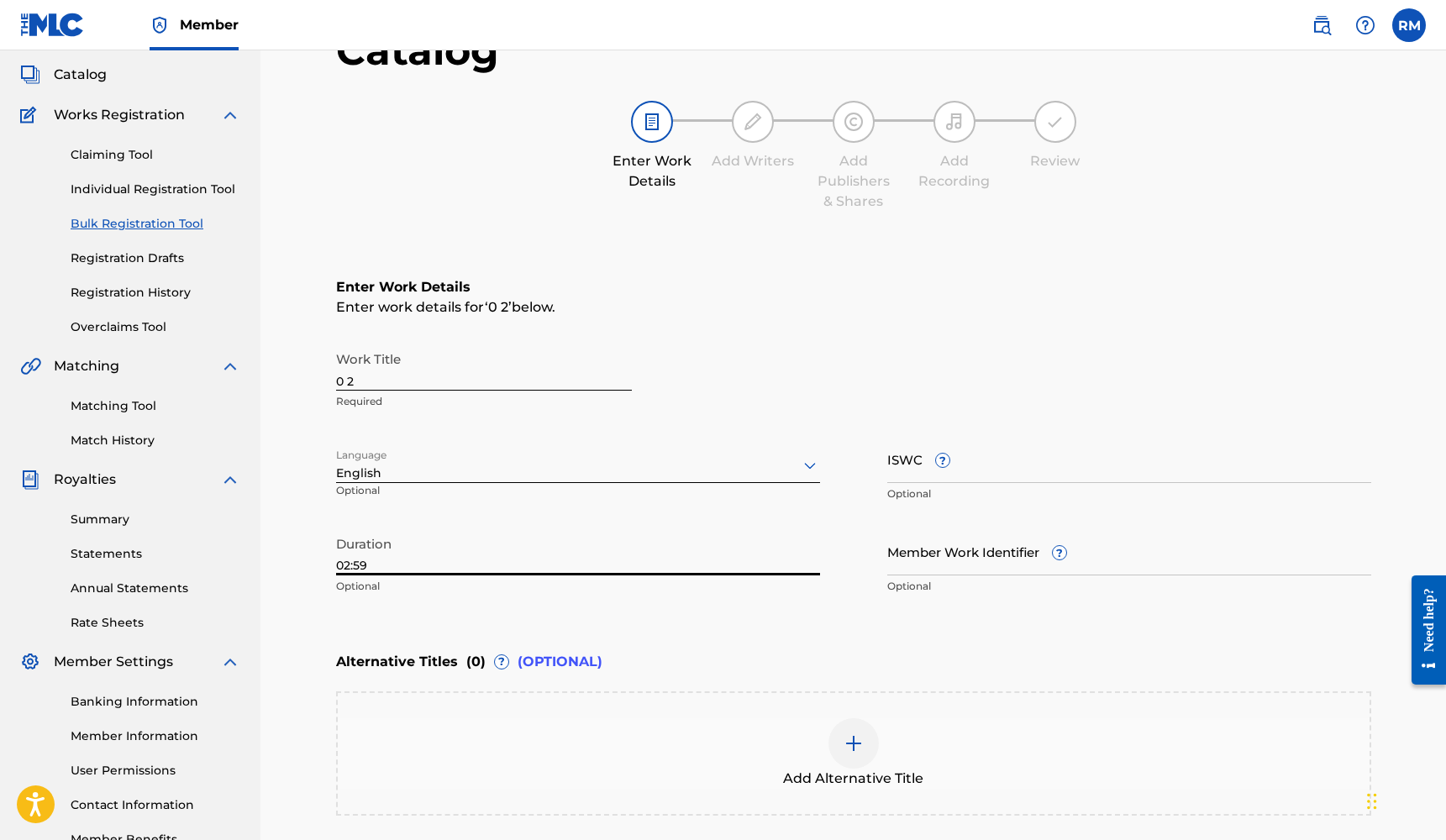
type input "02:59"
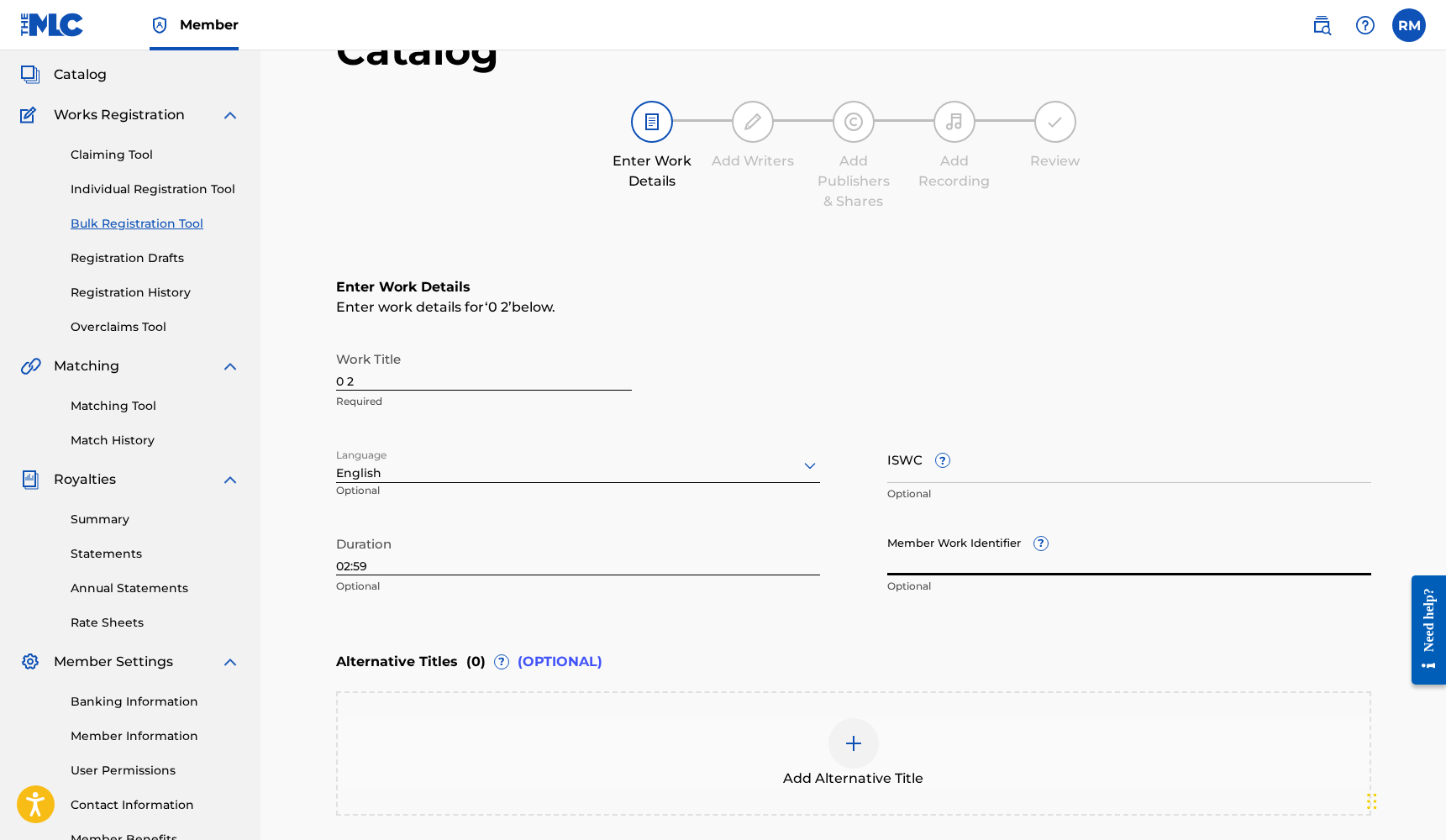
click at [928, 548] on input "Member Work Identifier ?" at bounding box center [1129, 551] width 484 height 48
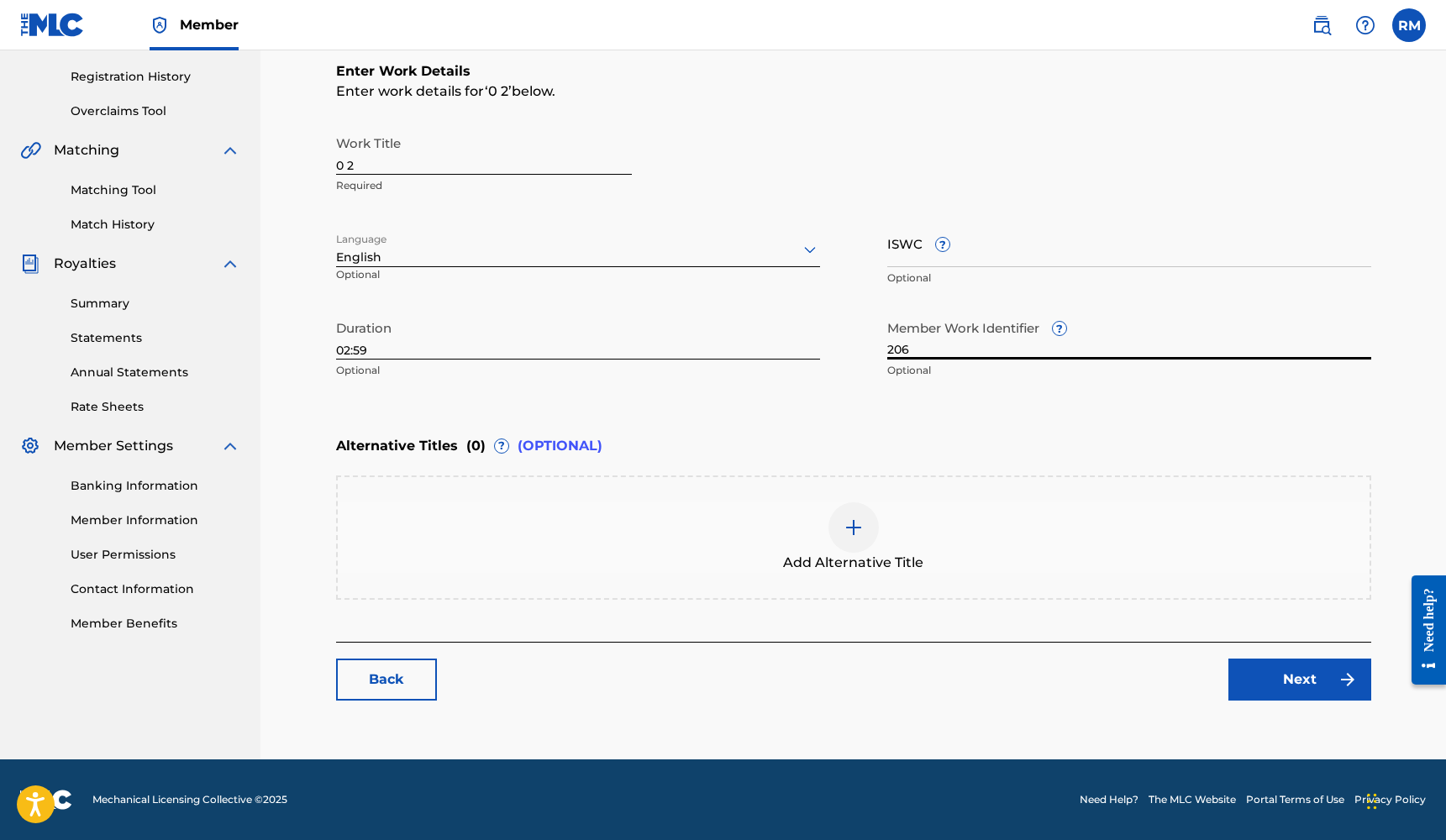
scroll to position [308, 0]
type input "206"
click at [1247, 677] on link "Next" at bounding box center [1299, 680] width 142 height 42
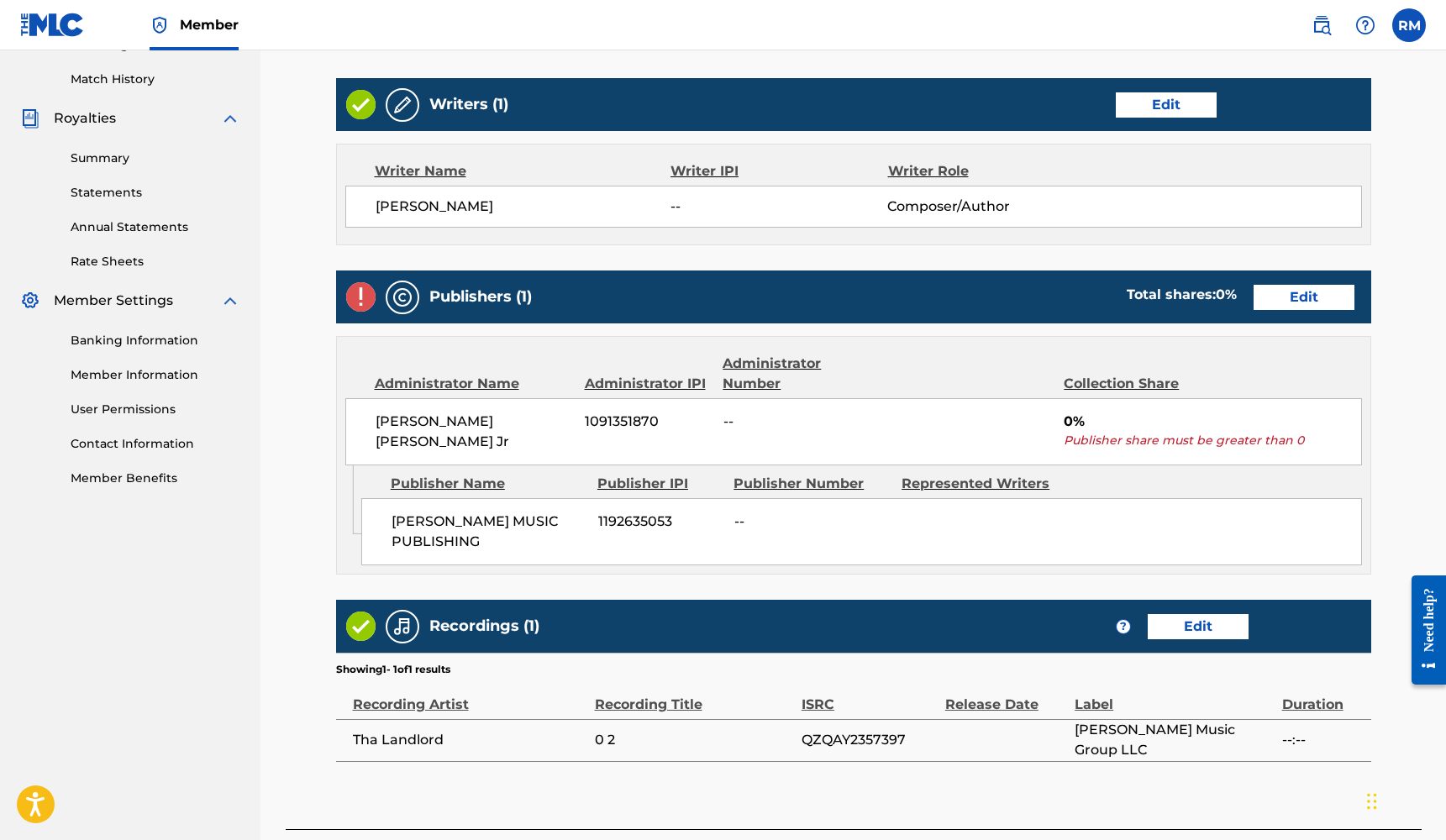
scroll to position [478, 0]
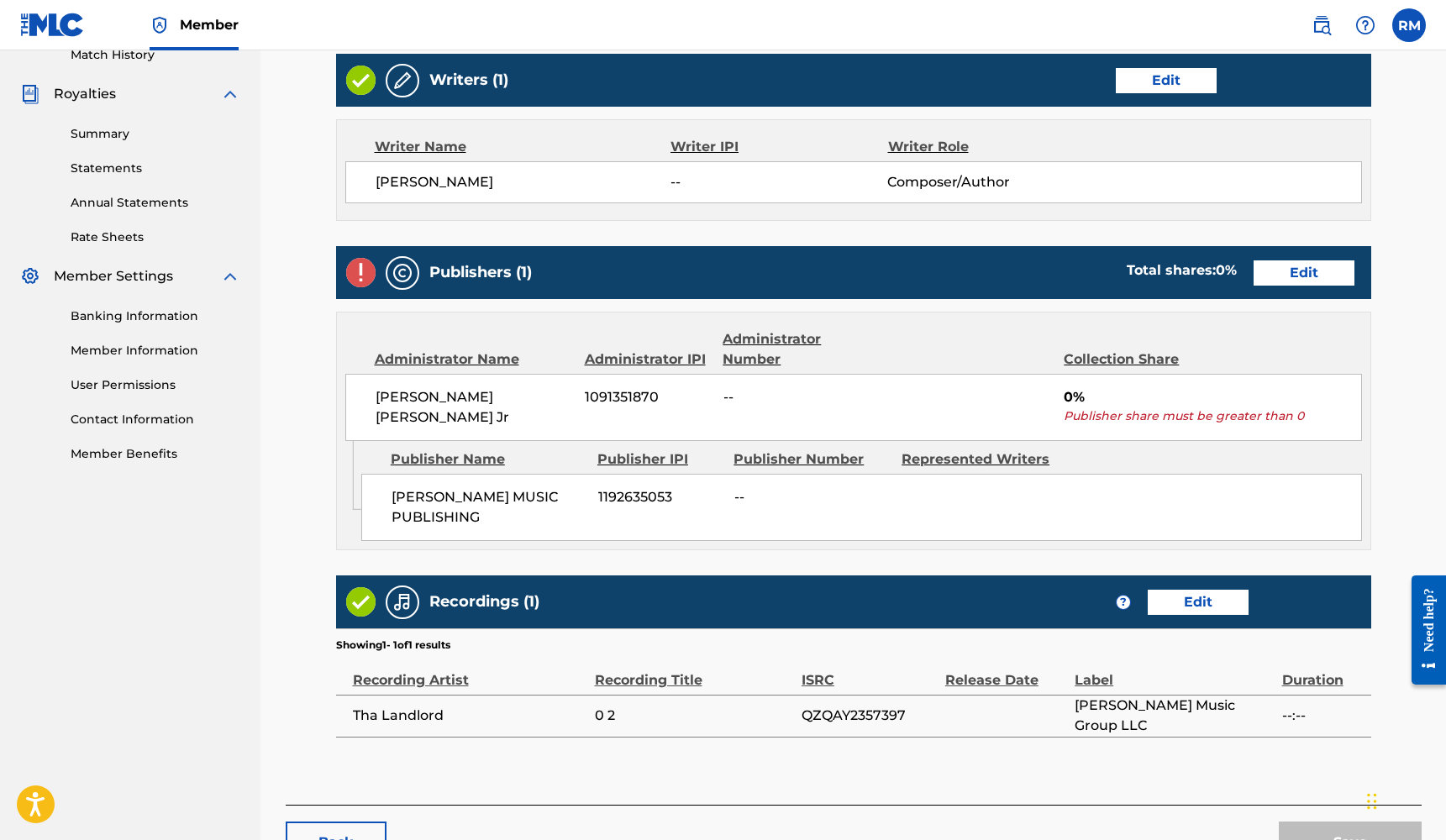
click at [1304, 273] on link "Edit" at bounding box center [1304, 273] width 101 height 25
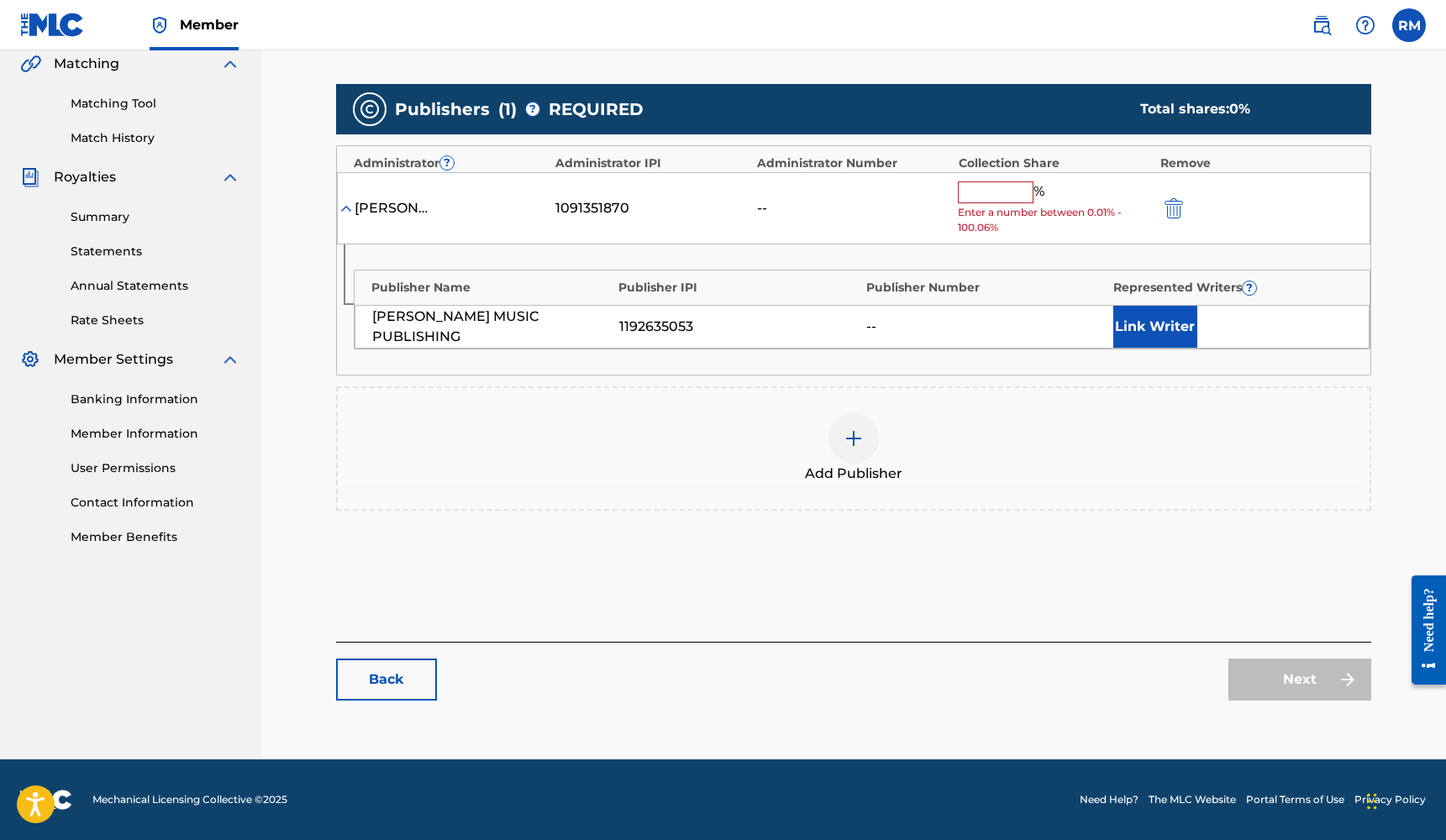
scroll to position [393, 0]
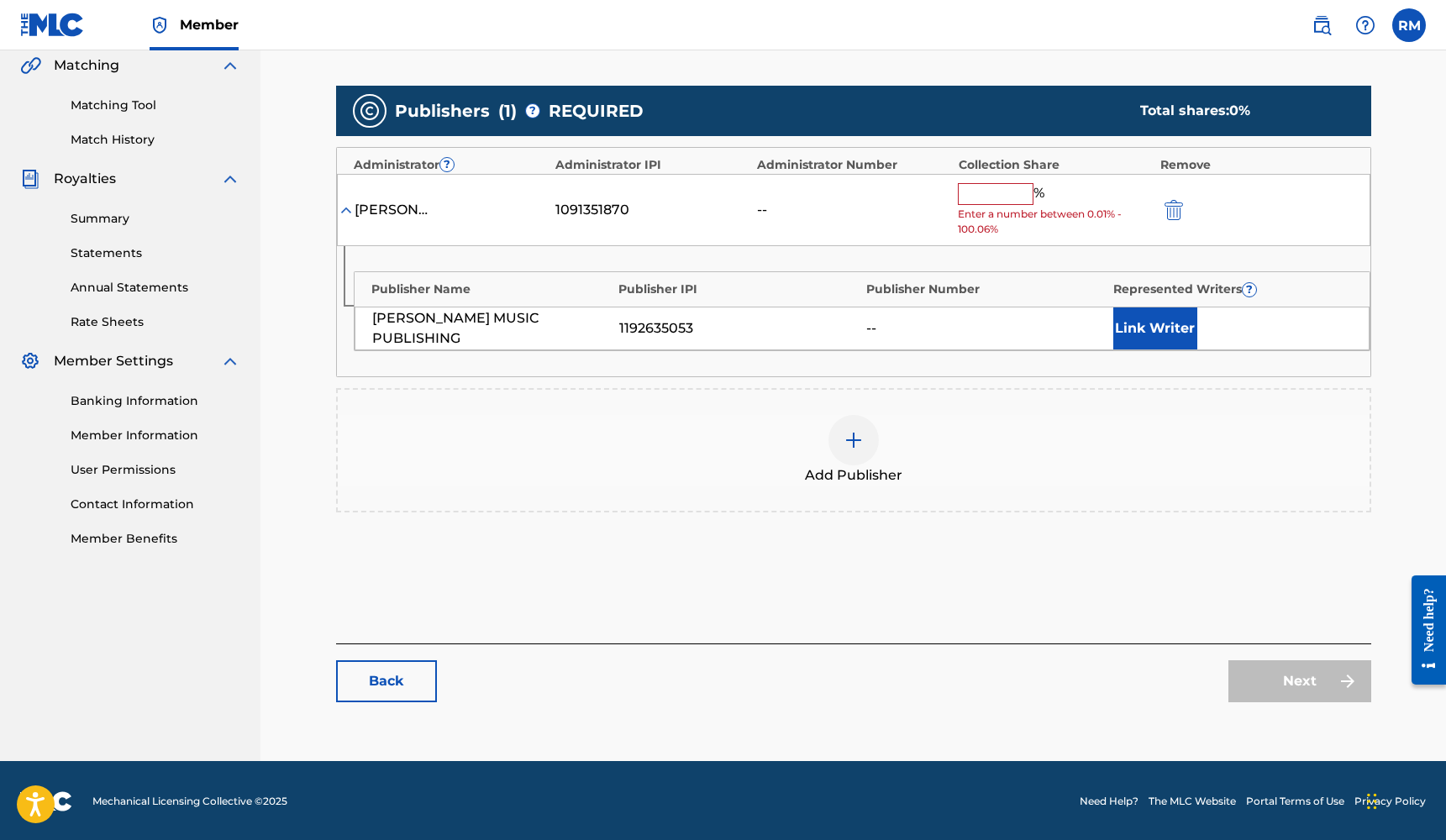
click at [864, 434] on div at bounding box center [854, 440] width 51 height 51
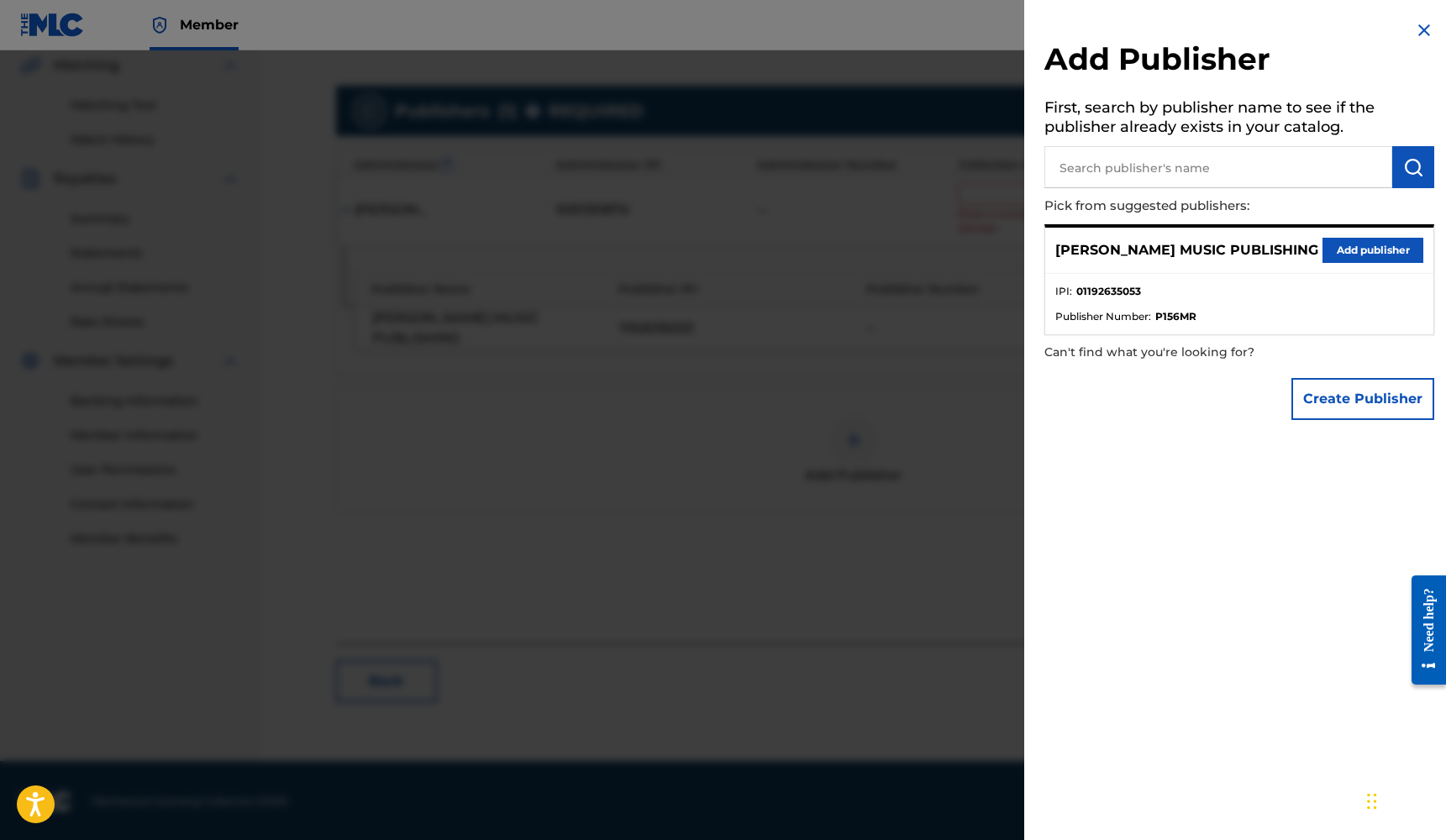
click at [1353, 252] on button "Add publisher" at bounding box center [1373, 250] width 101 height 25
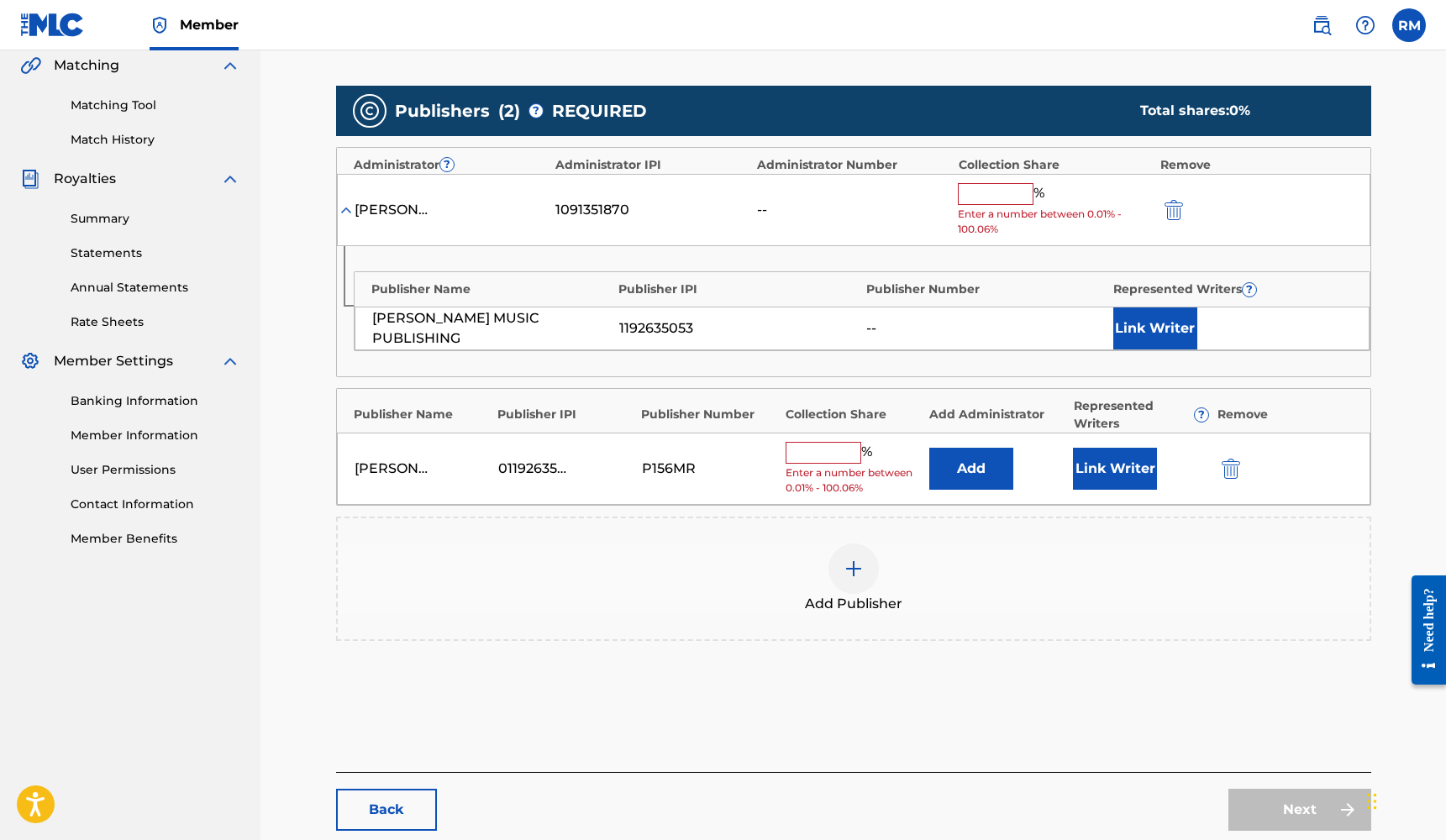
click at [1122, 471] on button "Link Writer" at bounding box center [1115, 468] width 84 height 42
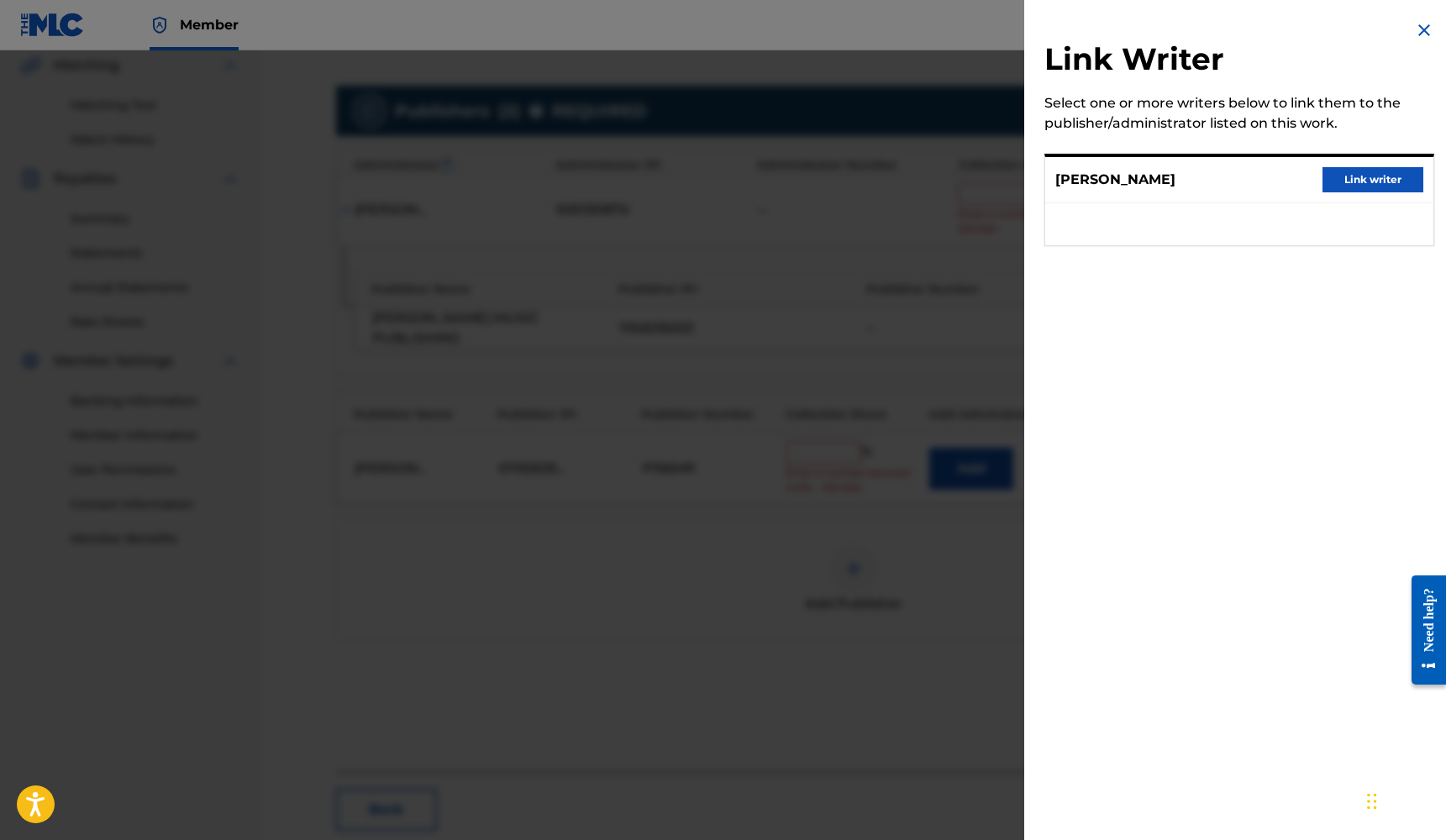
click at [1390, 173] on button "Link writer" at bounding box center [1373, 179] width 101 height 25
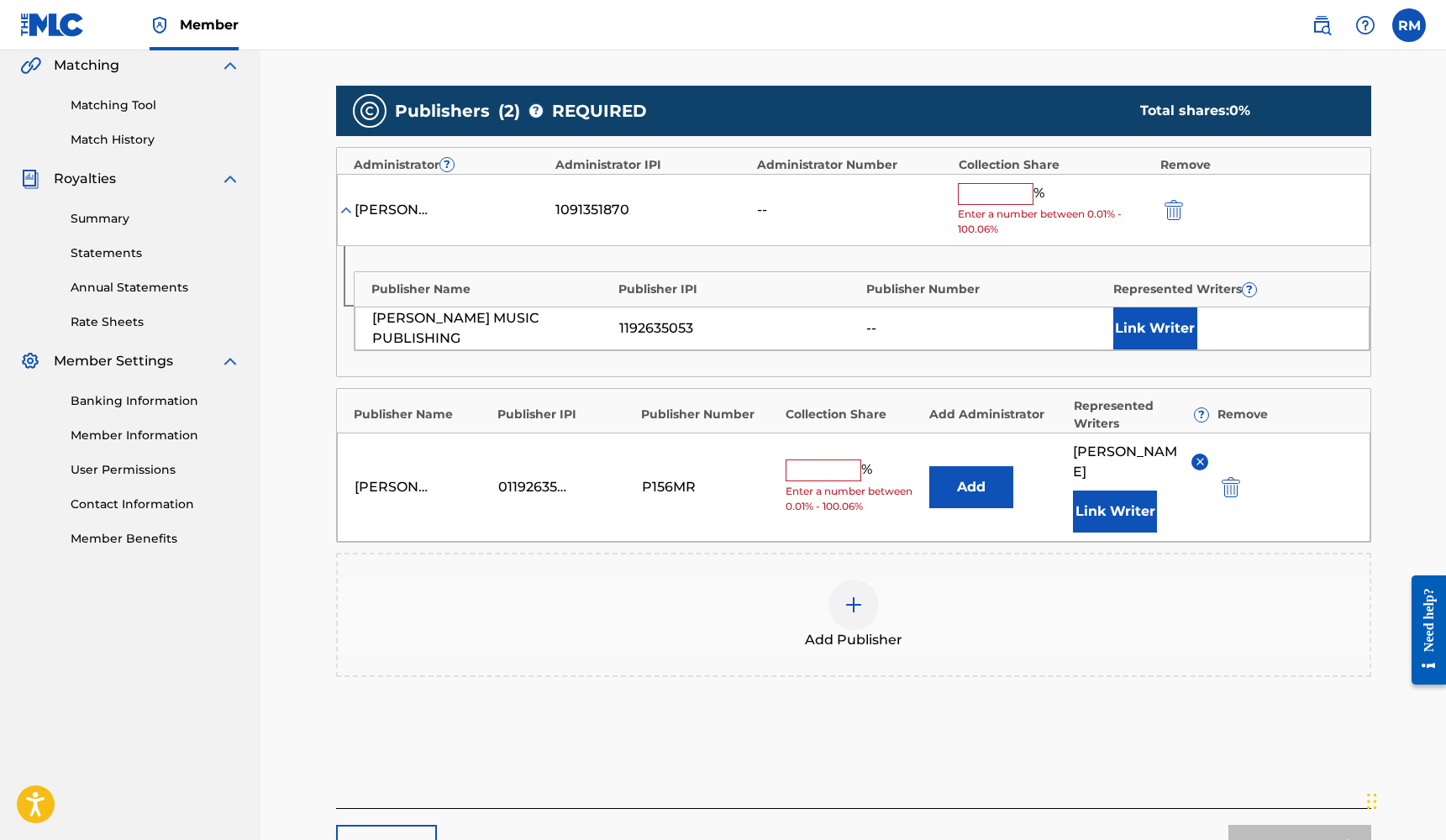
click at [827, 459] on input "text" at bounding box center [823, 470] width 76 height 22
type input "25"
click at [1172, 211] on img "submit" at bounding box center [1174, 210] width 19 height 20
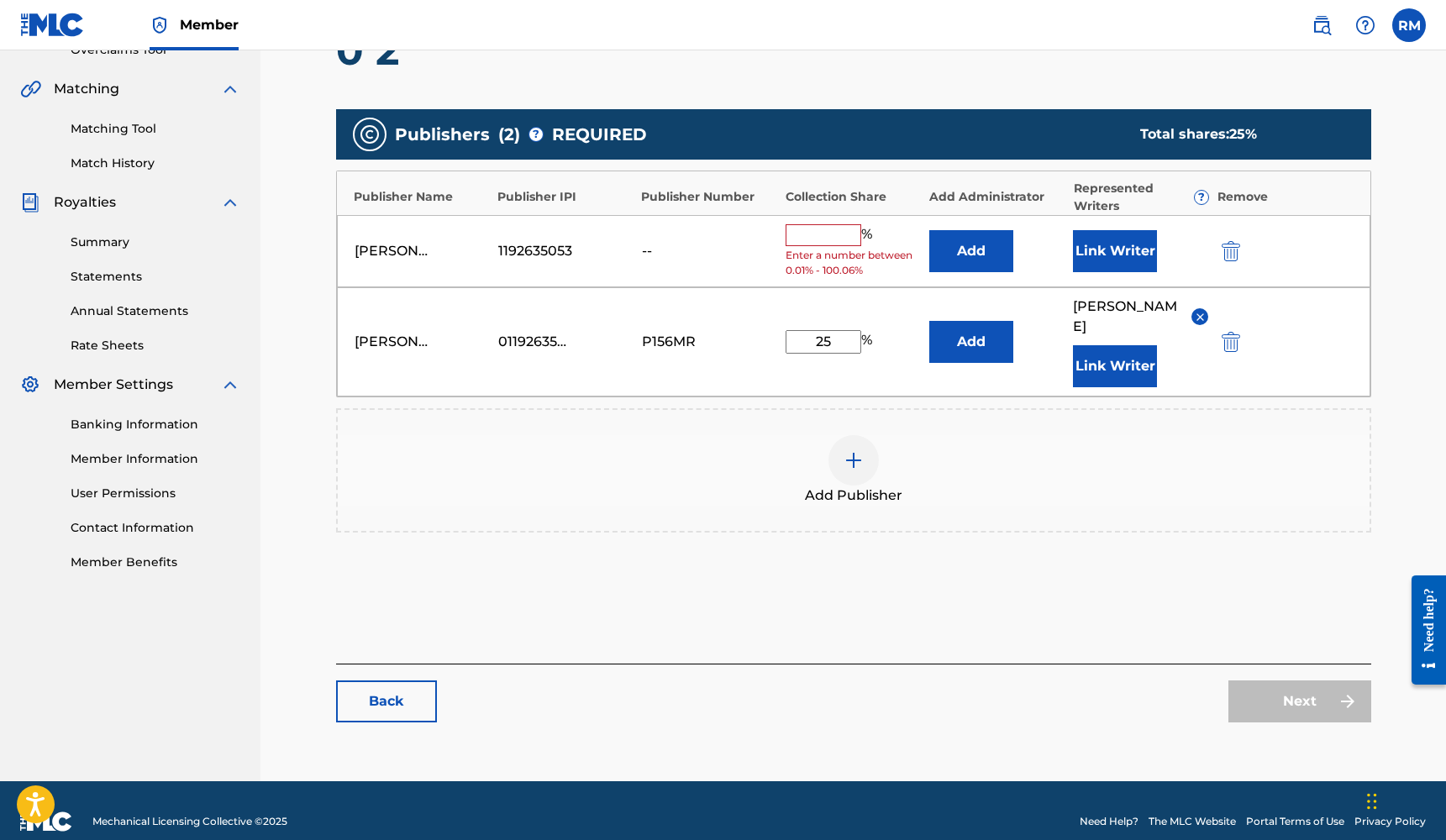
click at [1225, 257] on img "submit" at bounding box center [1231, 251] width 19 height 20
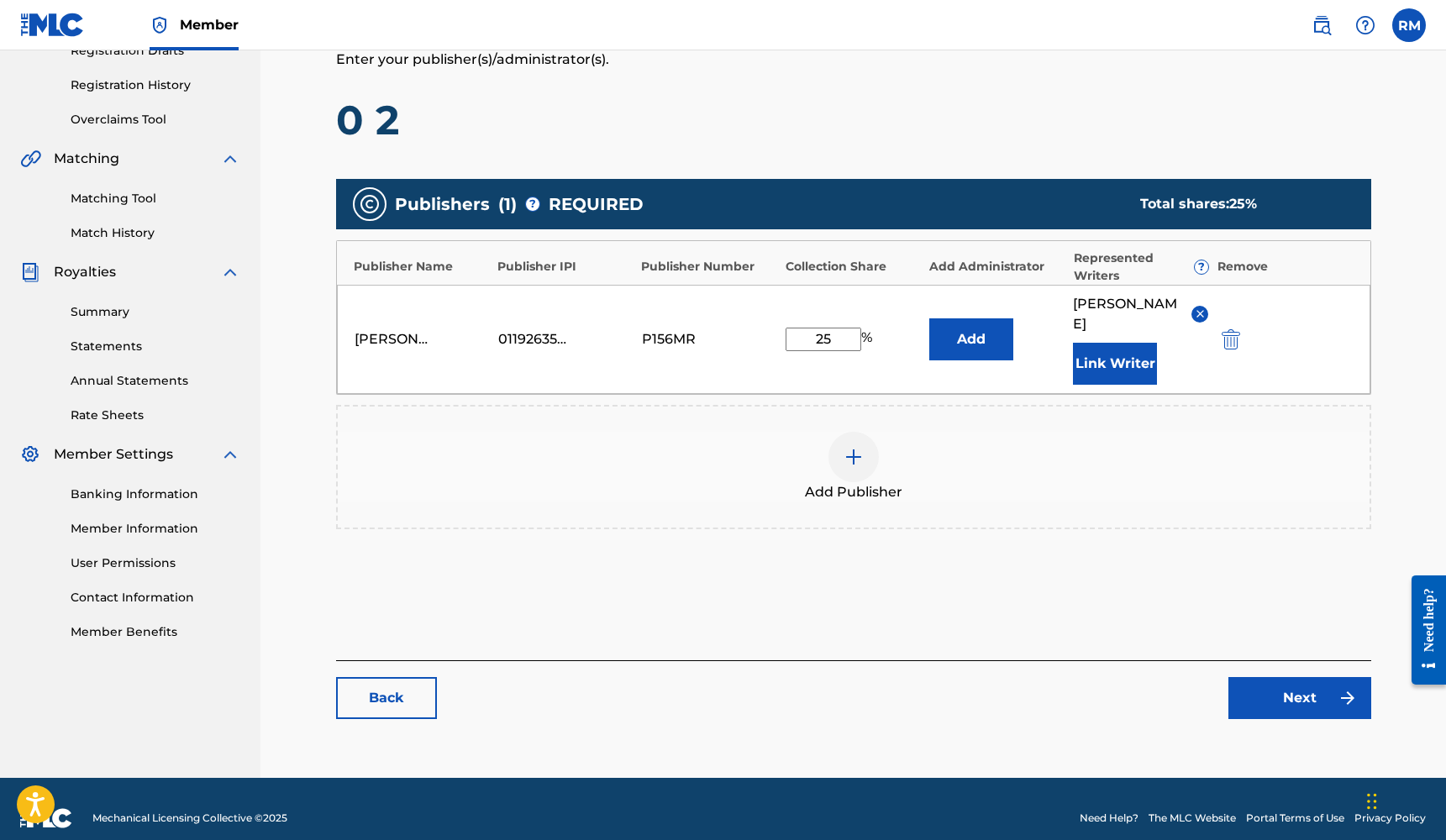
scroll to position [298, 0]
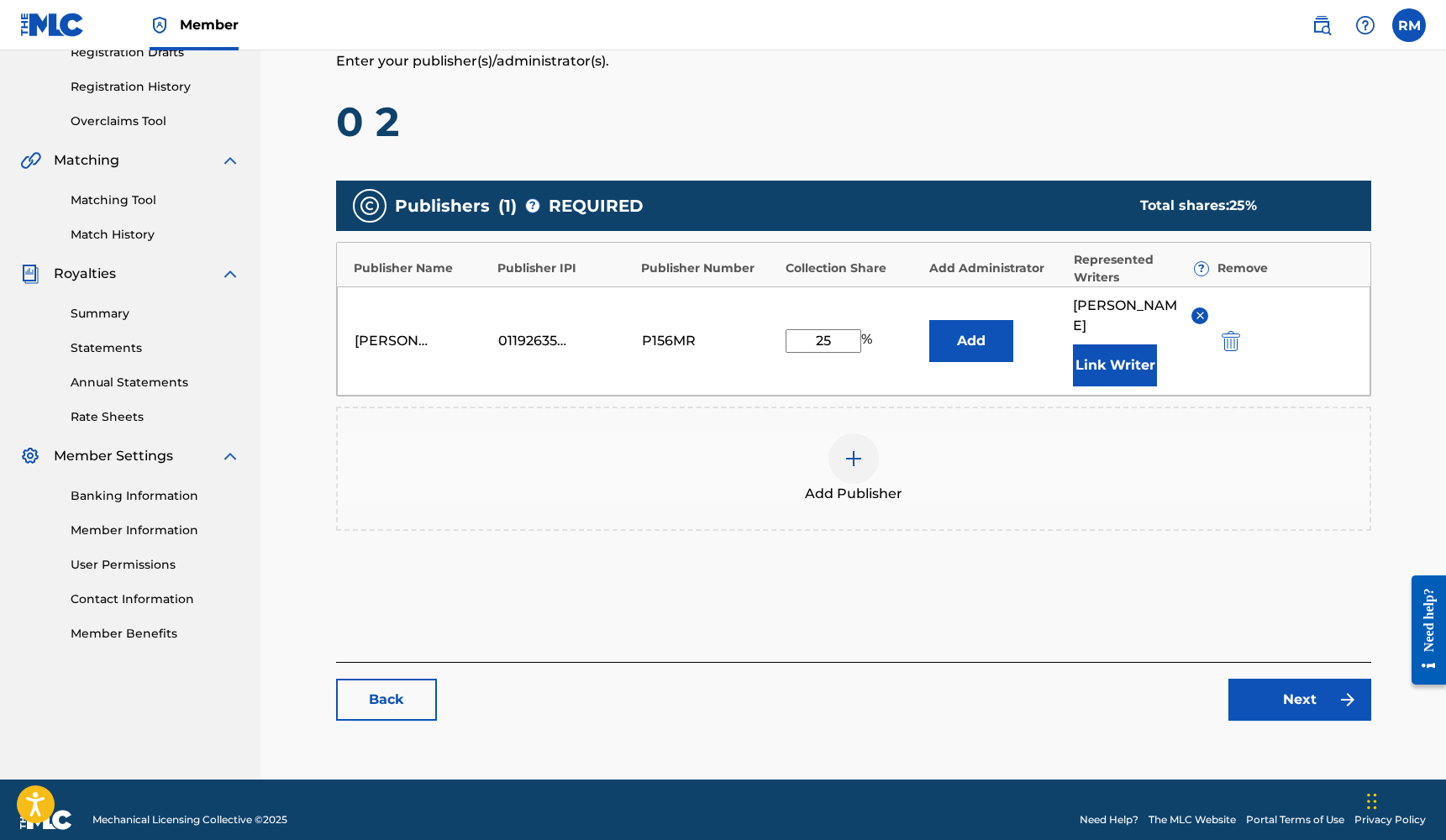
click at [1315, 683] on link "Next" at bounding box center [1299, 700] width 142 height 42
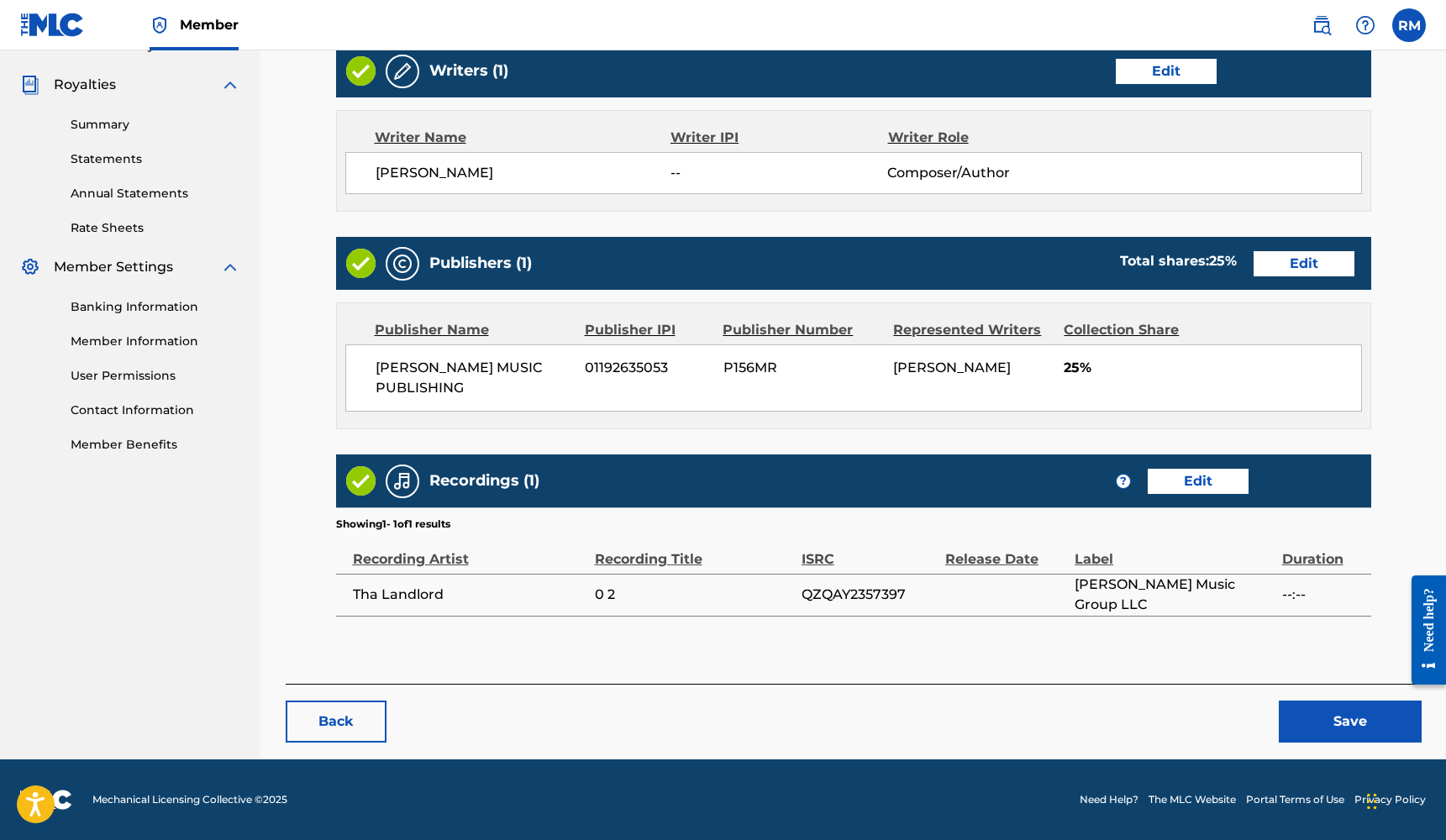
scroll to position [486, 0]
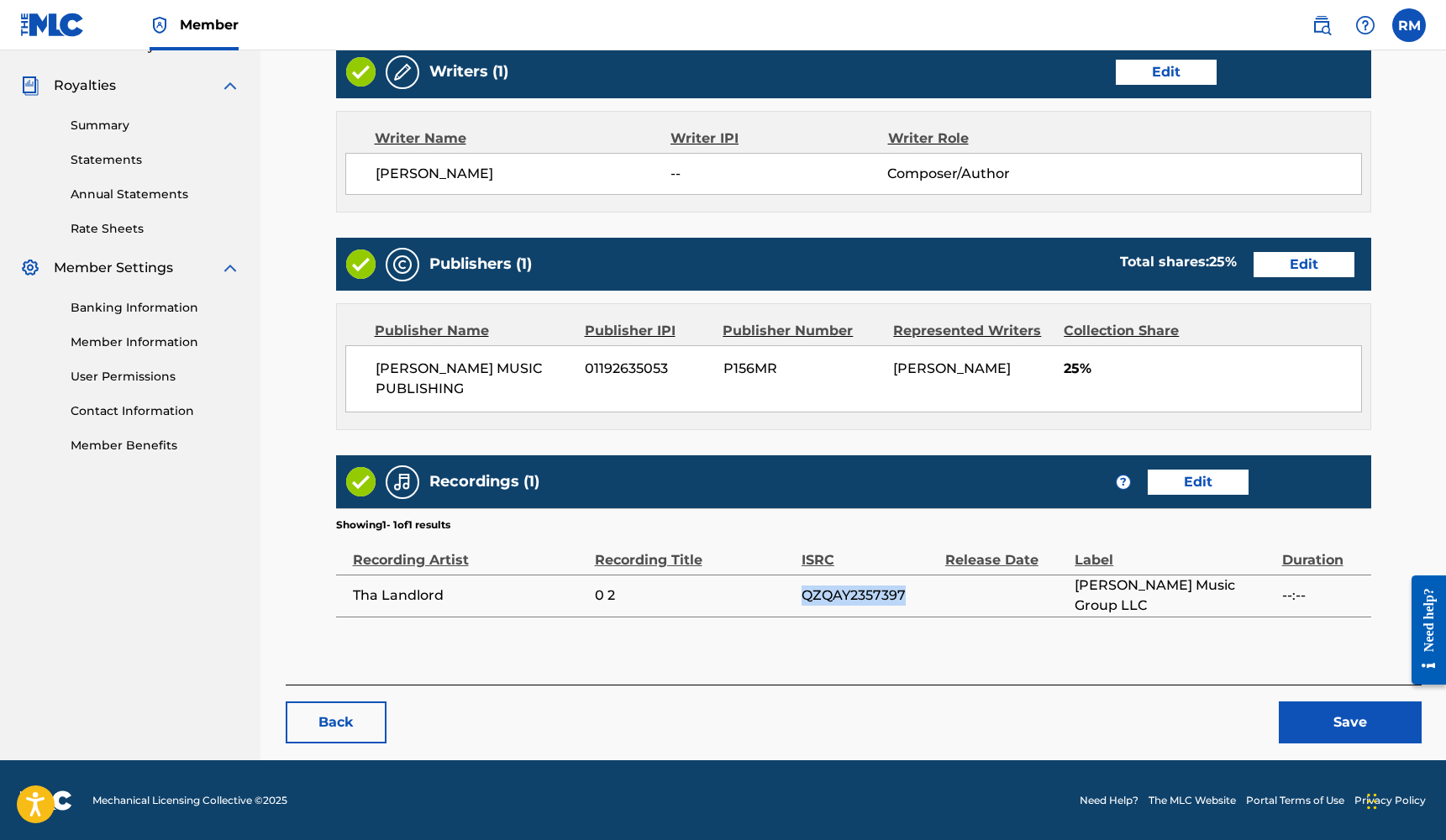
drag, startPoint x: 908, startPoint y: 591, endPoint x: 803, endPoint y: 597, distance: 105.2
click at [803, 597] on span "QZQAY2357397" at bounding box center [869, 596] width 136 height 20
copy span "QZQAY2357397"
click at [1218, 493] on link "Edit" at bounding box center [1198, 482] width 101 height 25
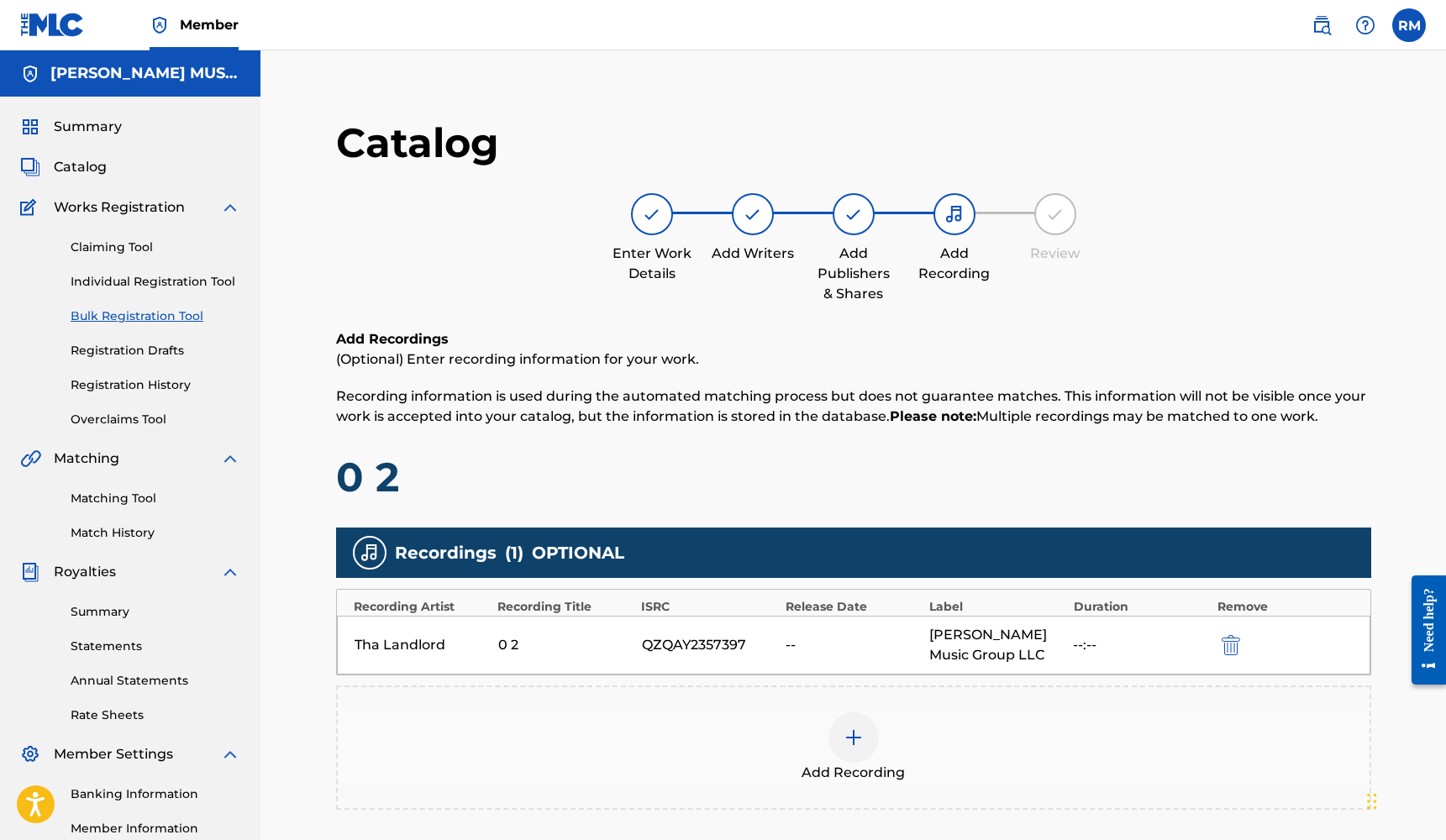
click at [846, 735] on img at bounding box center [854, 737] width 20 height 20
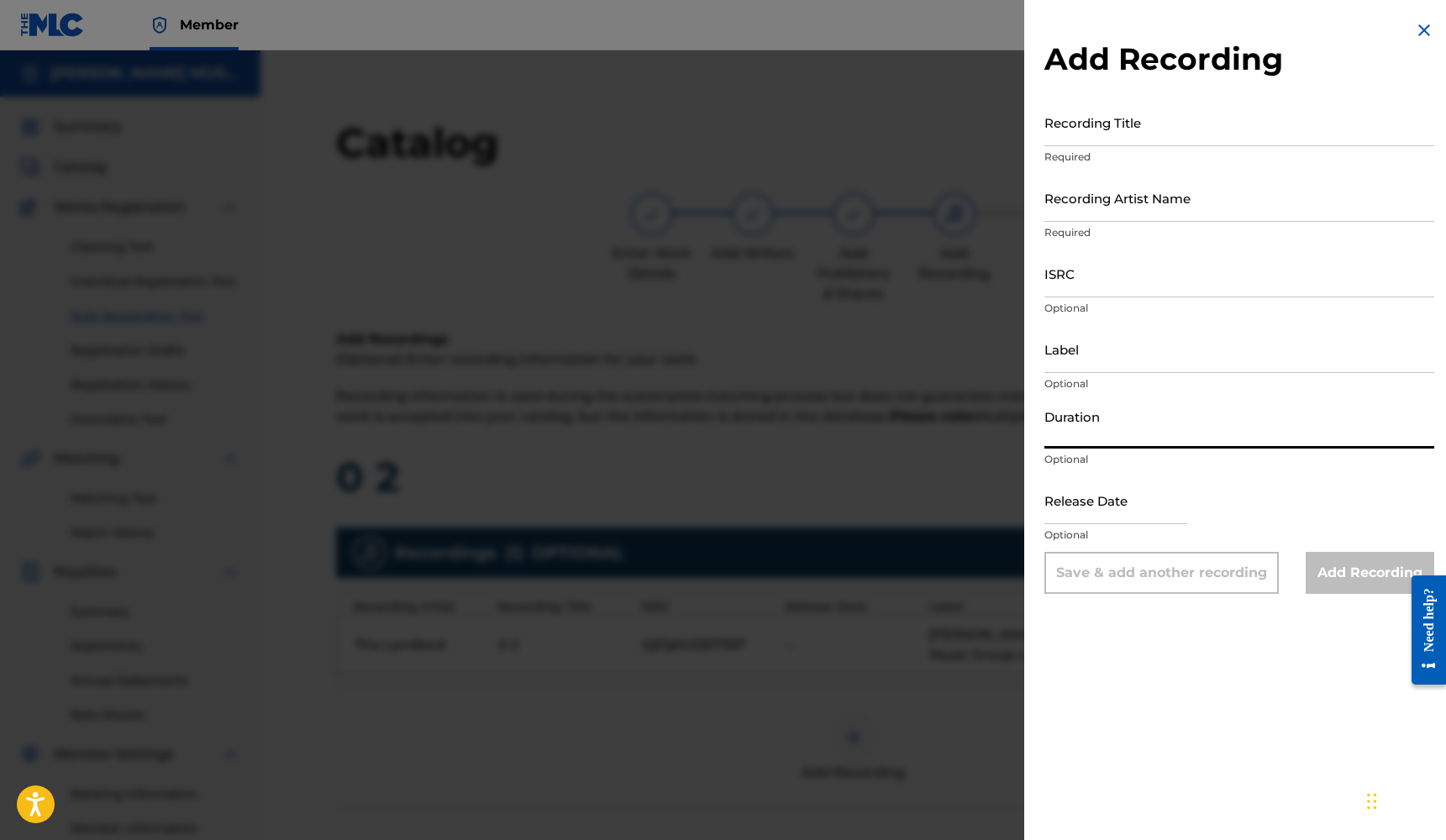
click at [1070, 433] on input "Duration" at bounding box center [1239, 425] width 390 height 48
type input "02:59"
click at [1090, 510] on input "text" at bounding box center [1115, 500] width 142 height 48
select select "7"
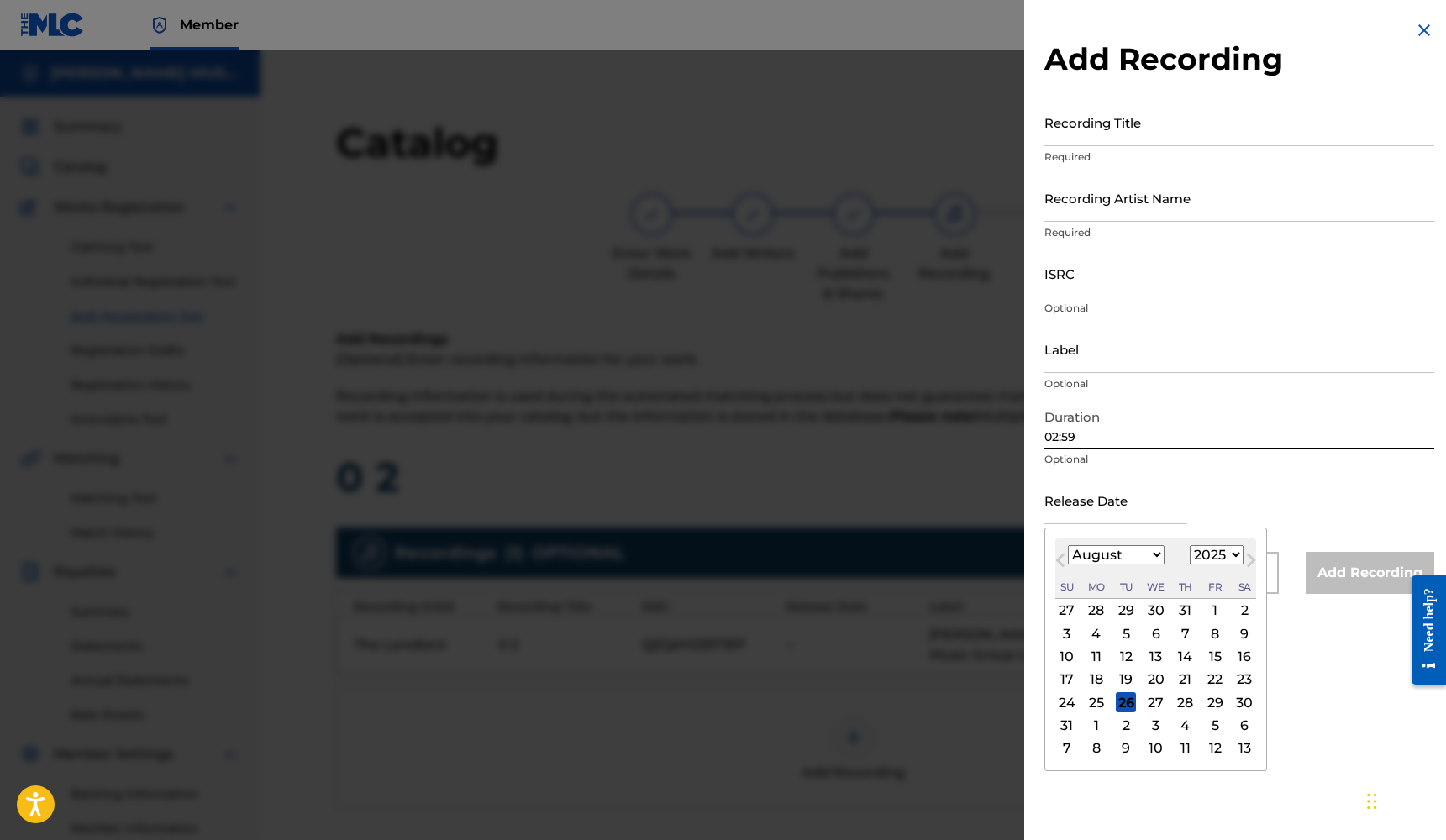
select select "2023"
select select "2"
click at [1205, 677] on div "24" at bounding box center [1215, 680] width 20 height 20
type input "[DATE]"
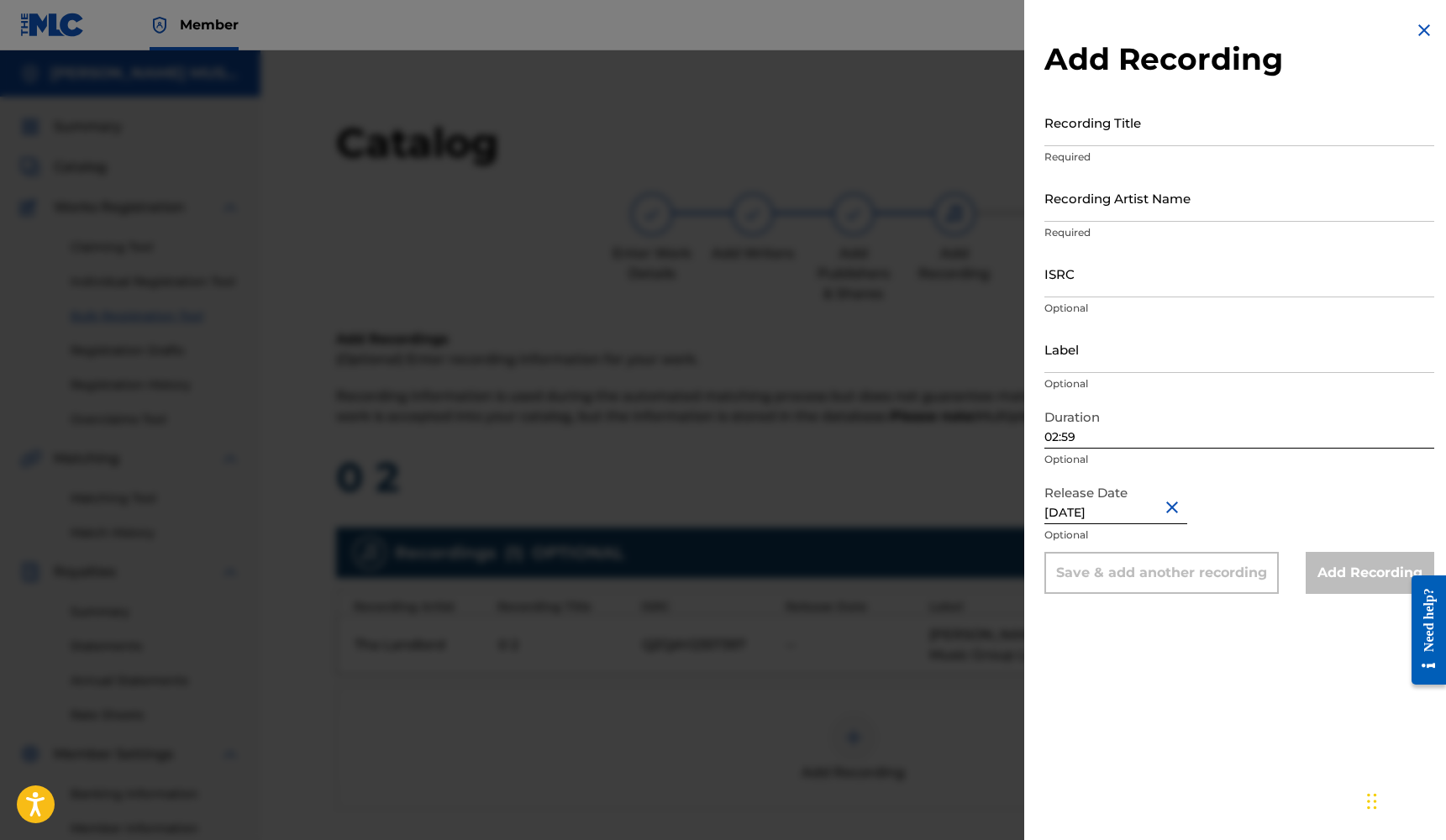
click at [1123, 361] on input "Label" at bounding box center [1239, 349] width 390 height 48
type input "[PERSON_NAME] MUSIC GROUP LLC"
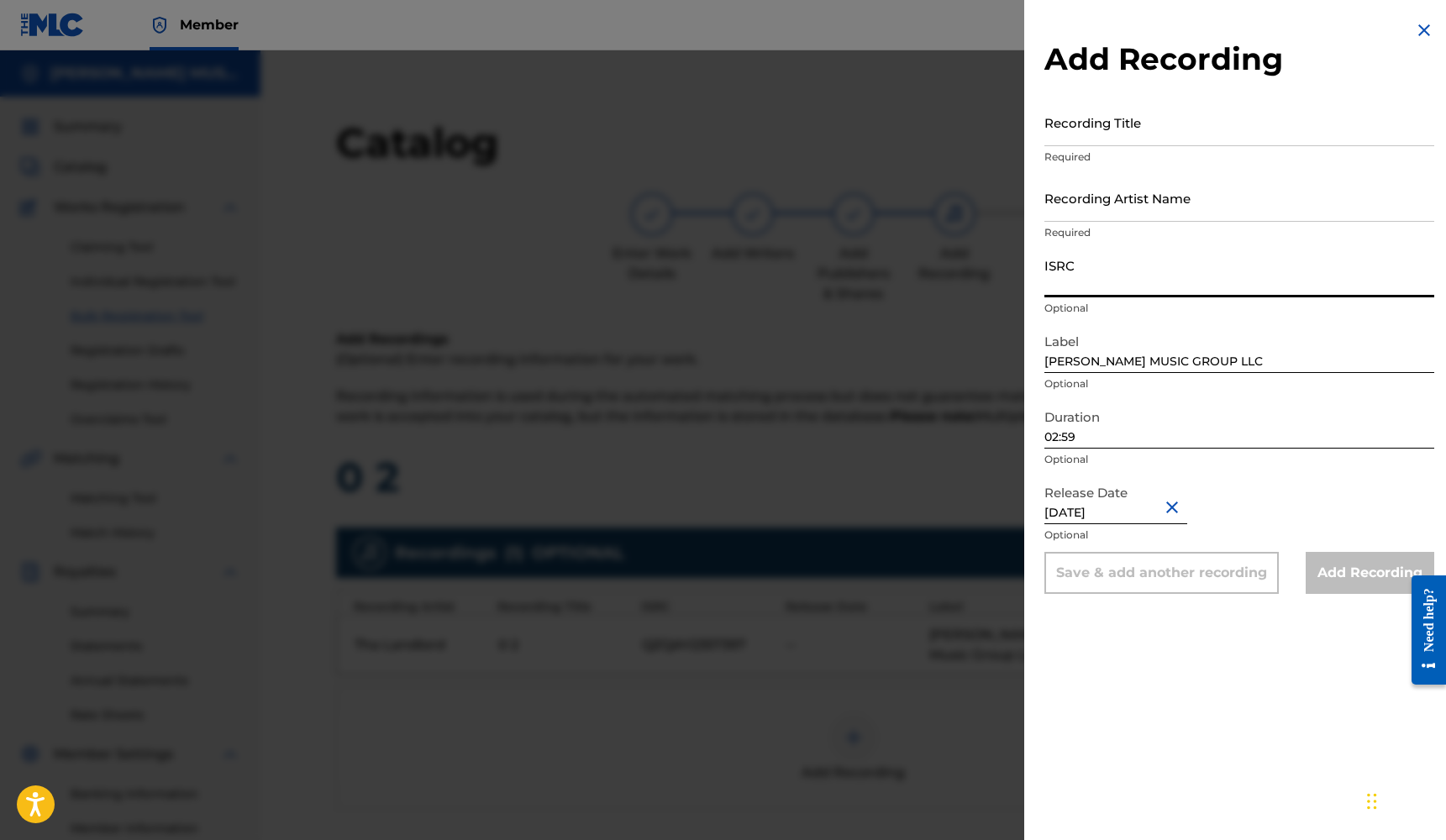
click at [1101, 287] on input "ISRC" at bounding box center [1239, 273] width 390 height 48
paste input "QZQAY2357397"
type input "QZQAY2357397"
click at [1110, 209] on input "Recording Artist Name" at bounding box center [1239, 197] width 390 height 48
type input "Tha Landlord"
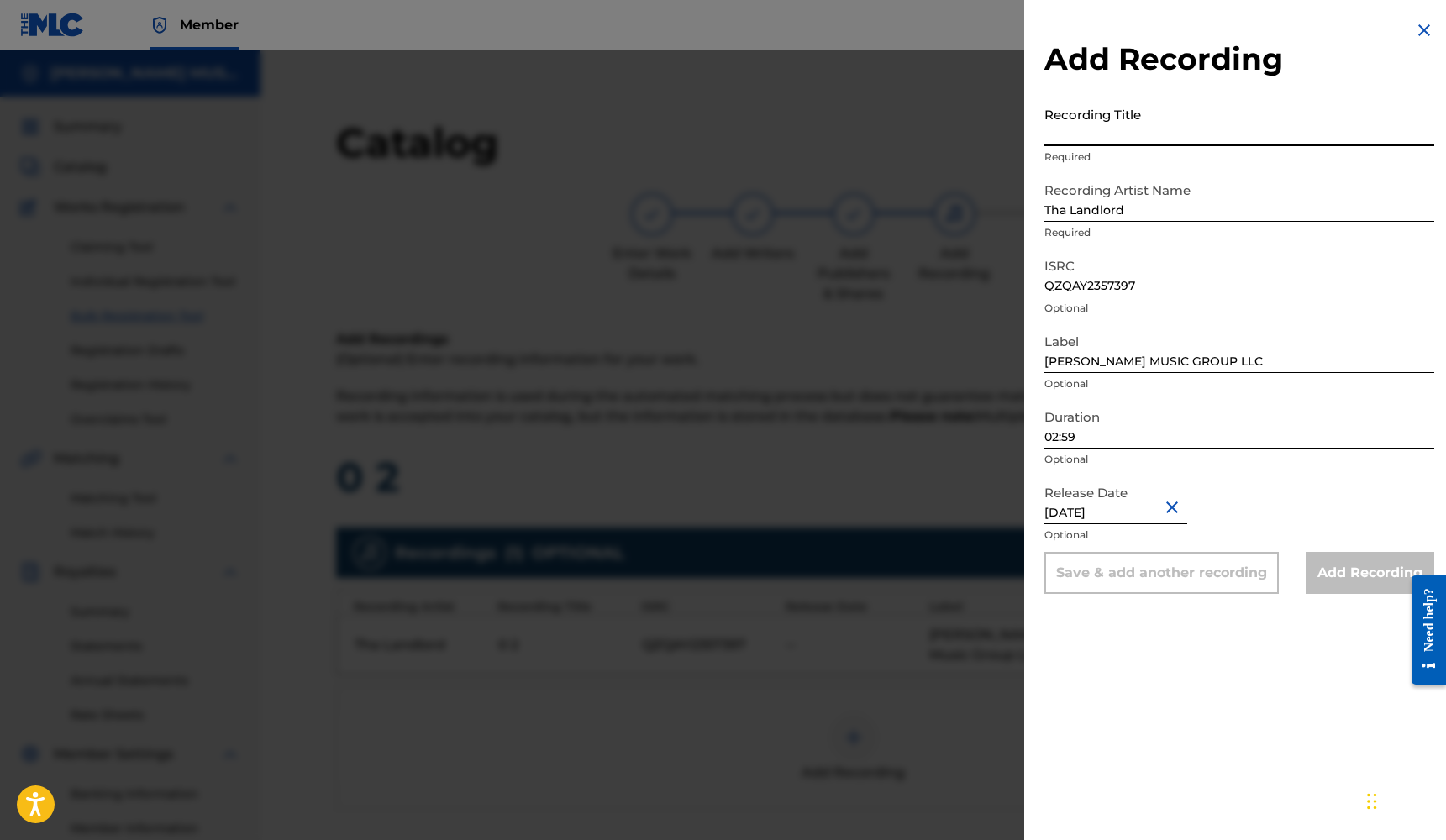
click at [1134, 126] on input "Recording Title" at bounding box center [1239, 122] width 390 height 48
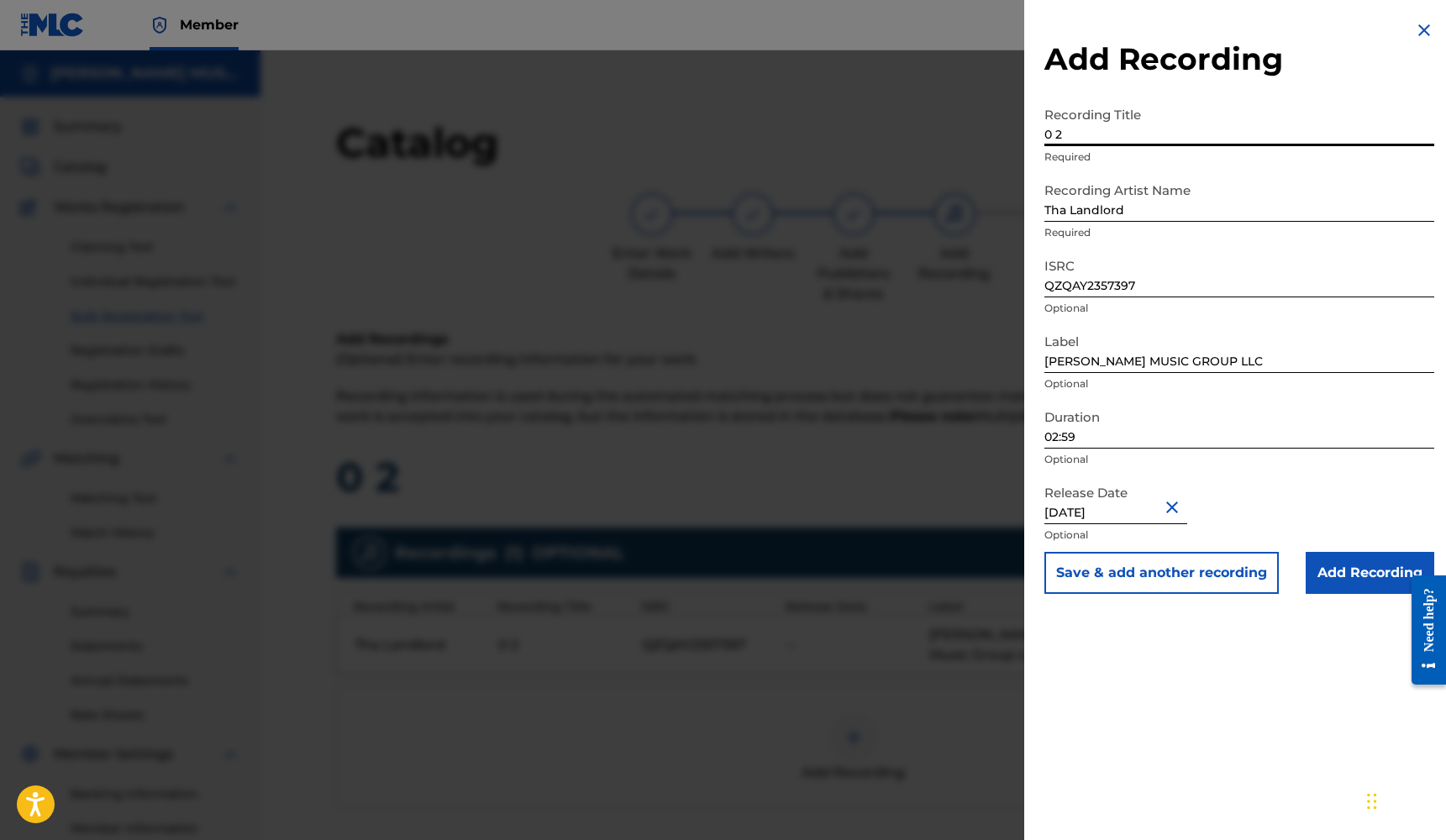
type input "0 2"
click at [1341, 575] on input "Add Recording" at bounding box center [1369, 573] width 129 height 42
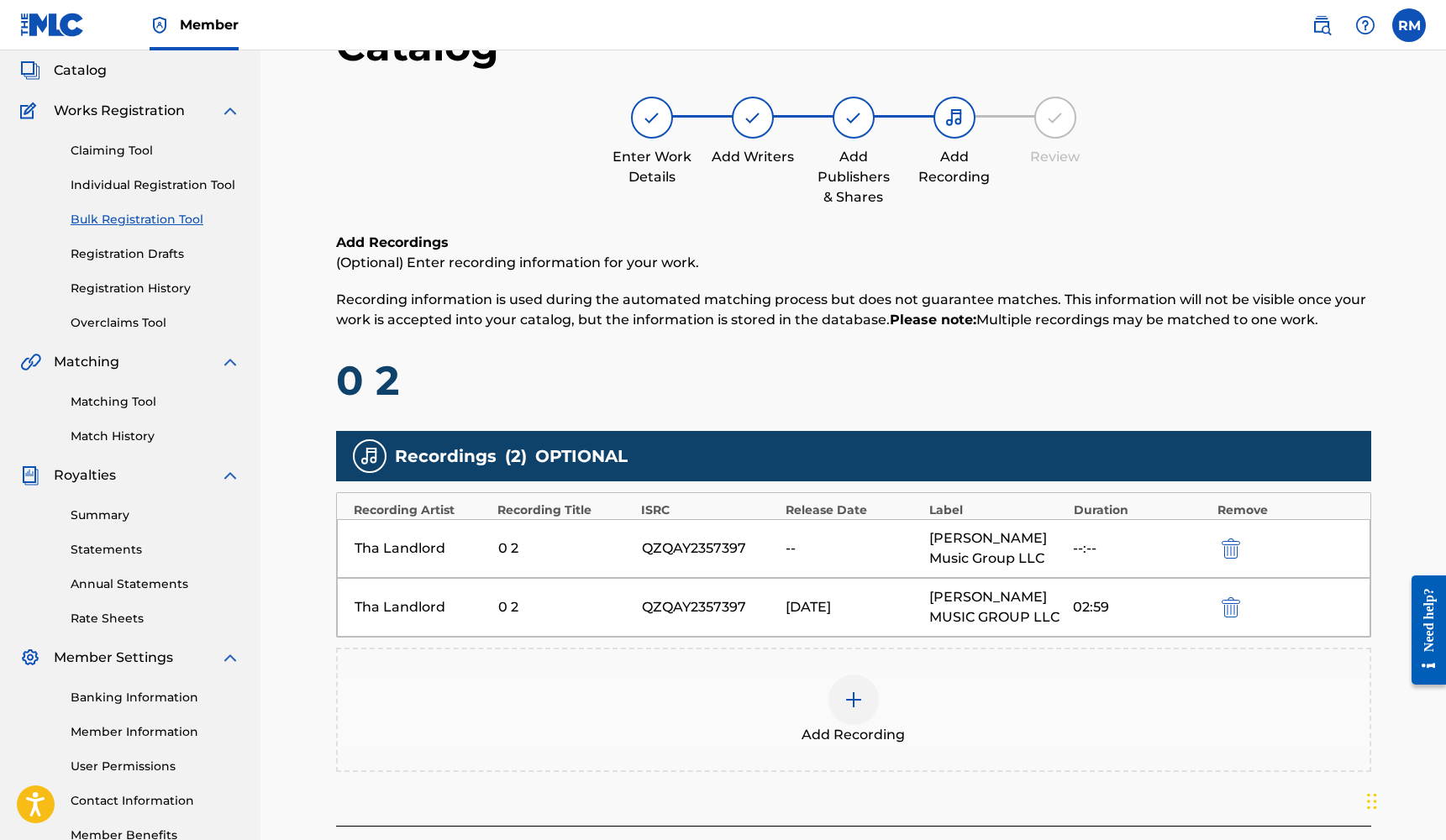
click at [1225, 546] on img "submit" at bounding box center [1231, 548] width 19 height 20
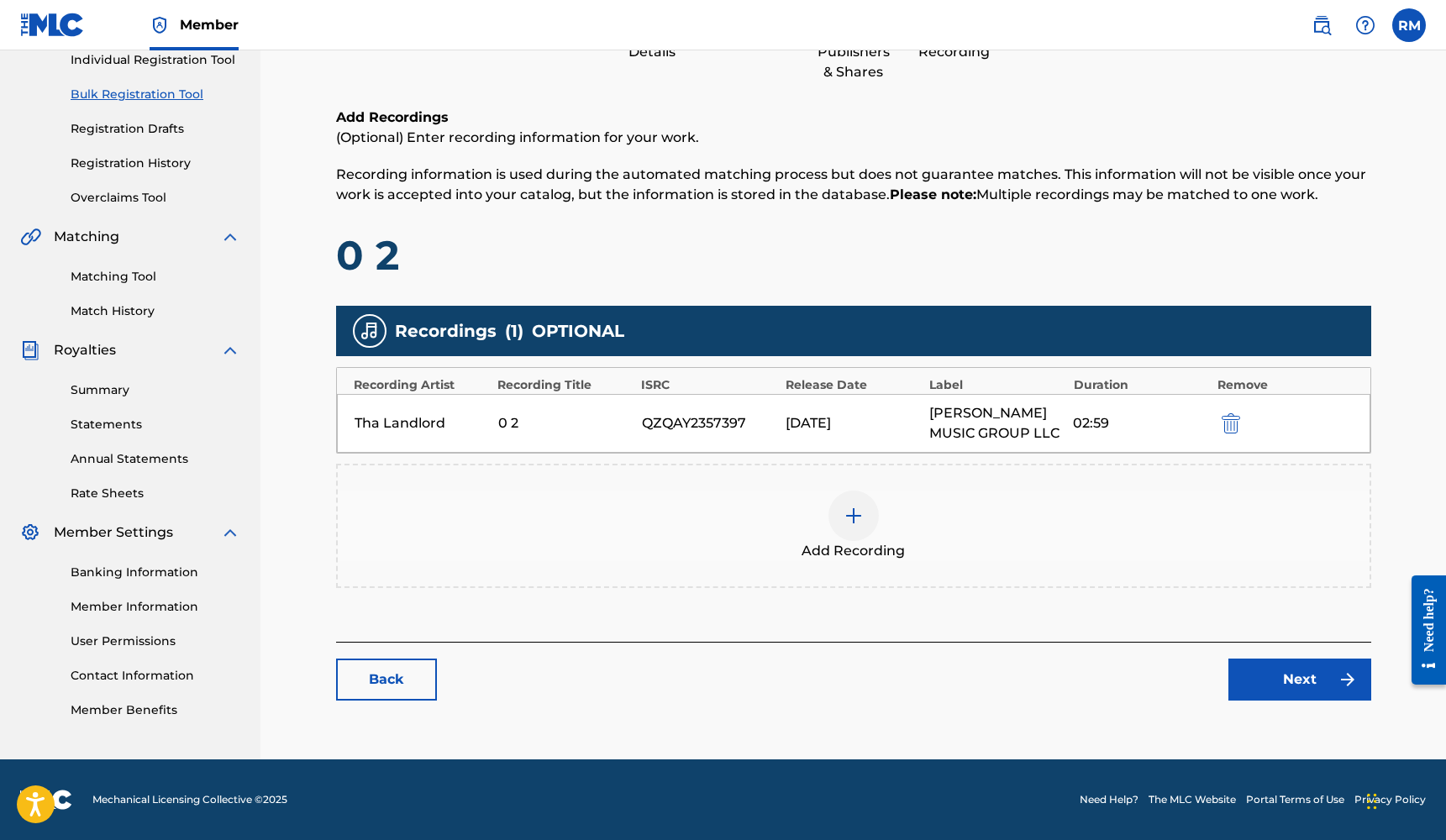
scroll to position [222, 0]
click at [1288, 685] on link "Next" at bounding box center [1299, 680] width 142 height 42
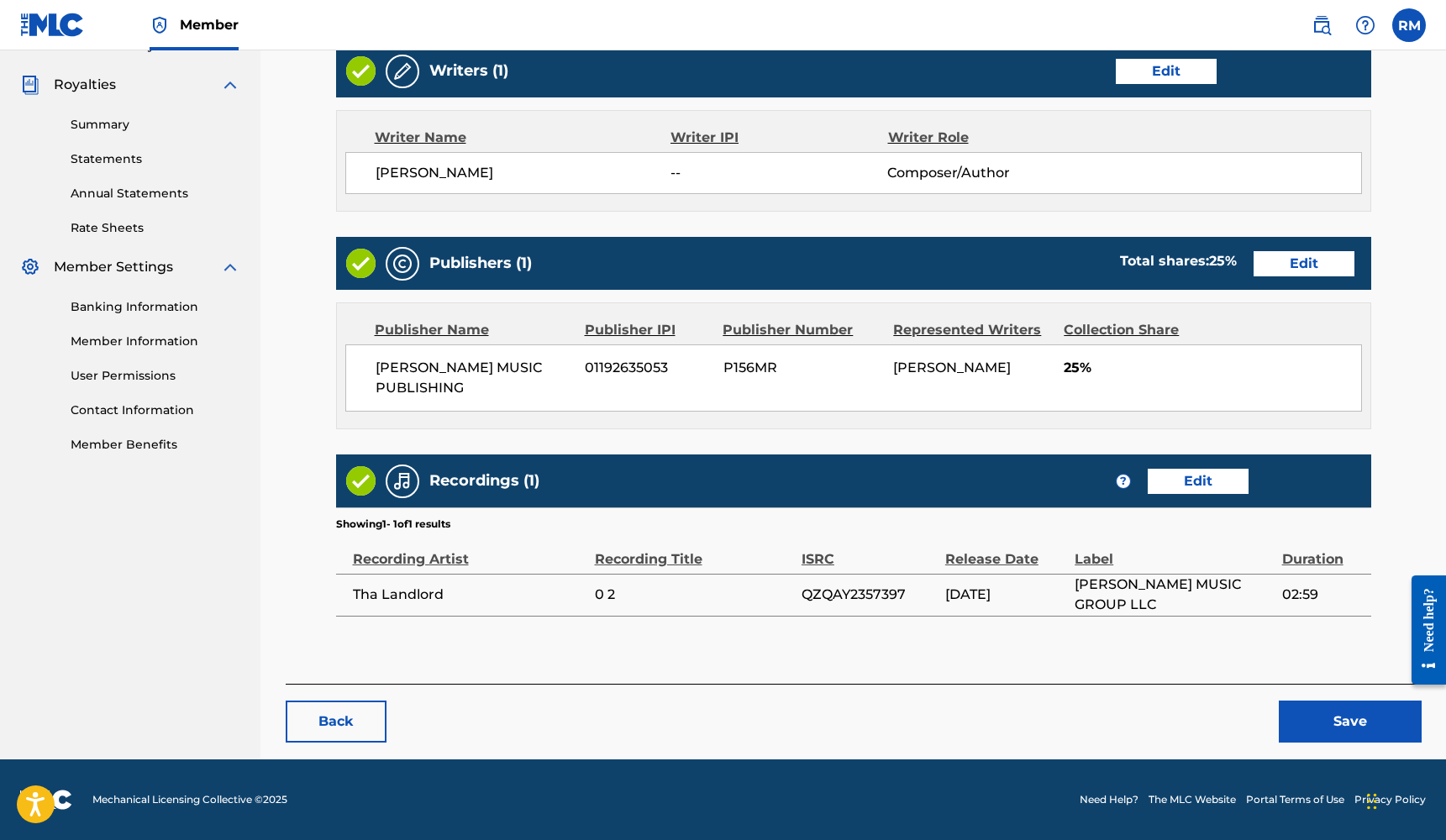
scroll to position [486, 0]
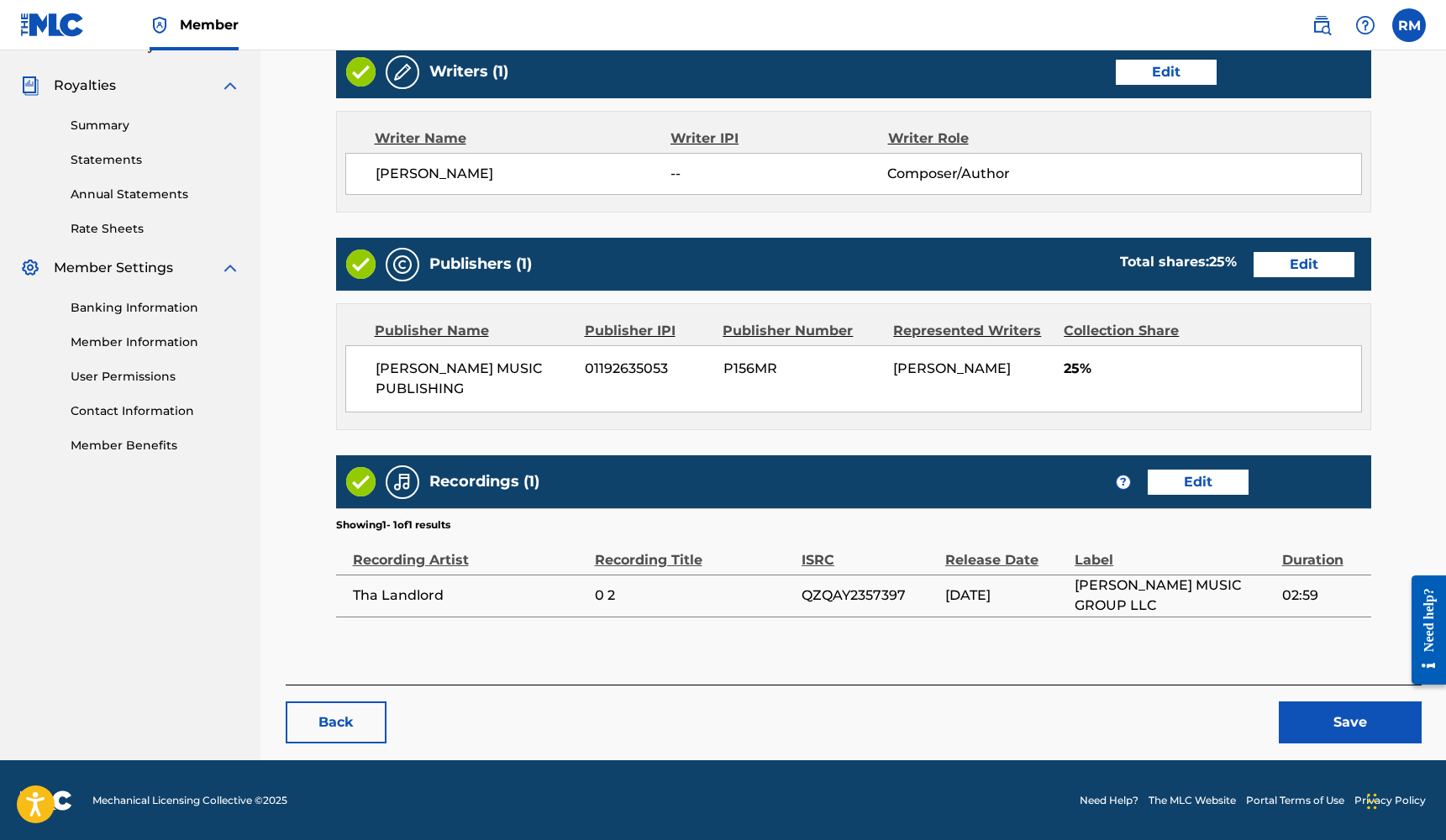
click at [1343, 719] on button "Save" at bounding box center [1349, 722] width 142 height 42
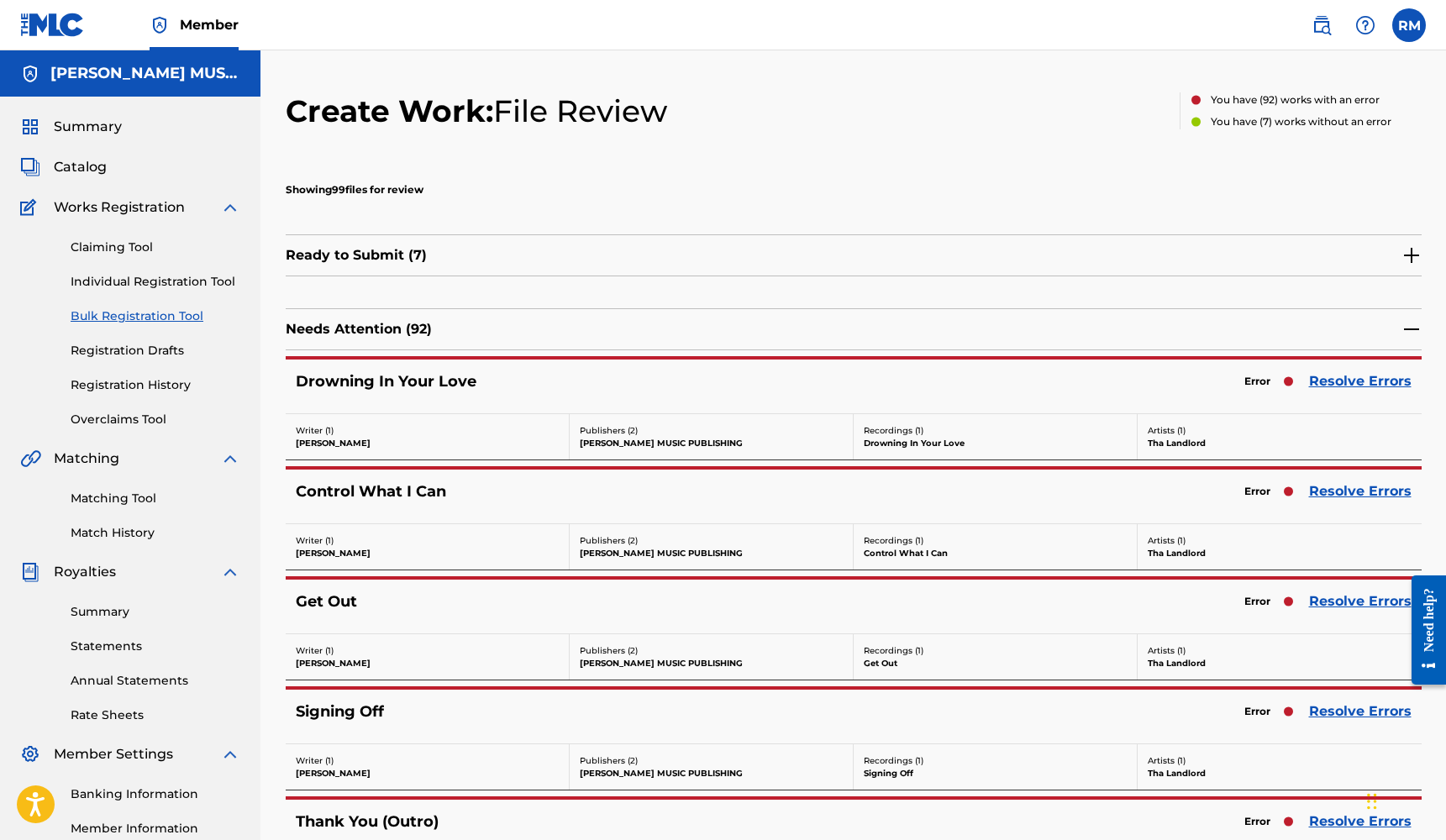
click at [1330, 383] on link "Resolve Errors" at bounding box center [1360, 382] width 103 height 20
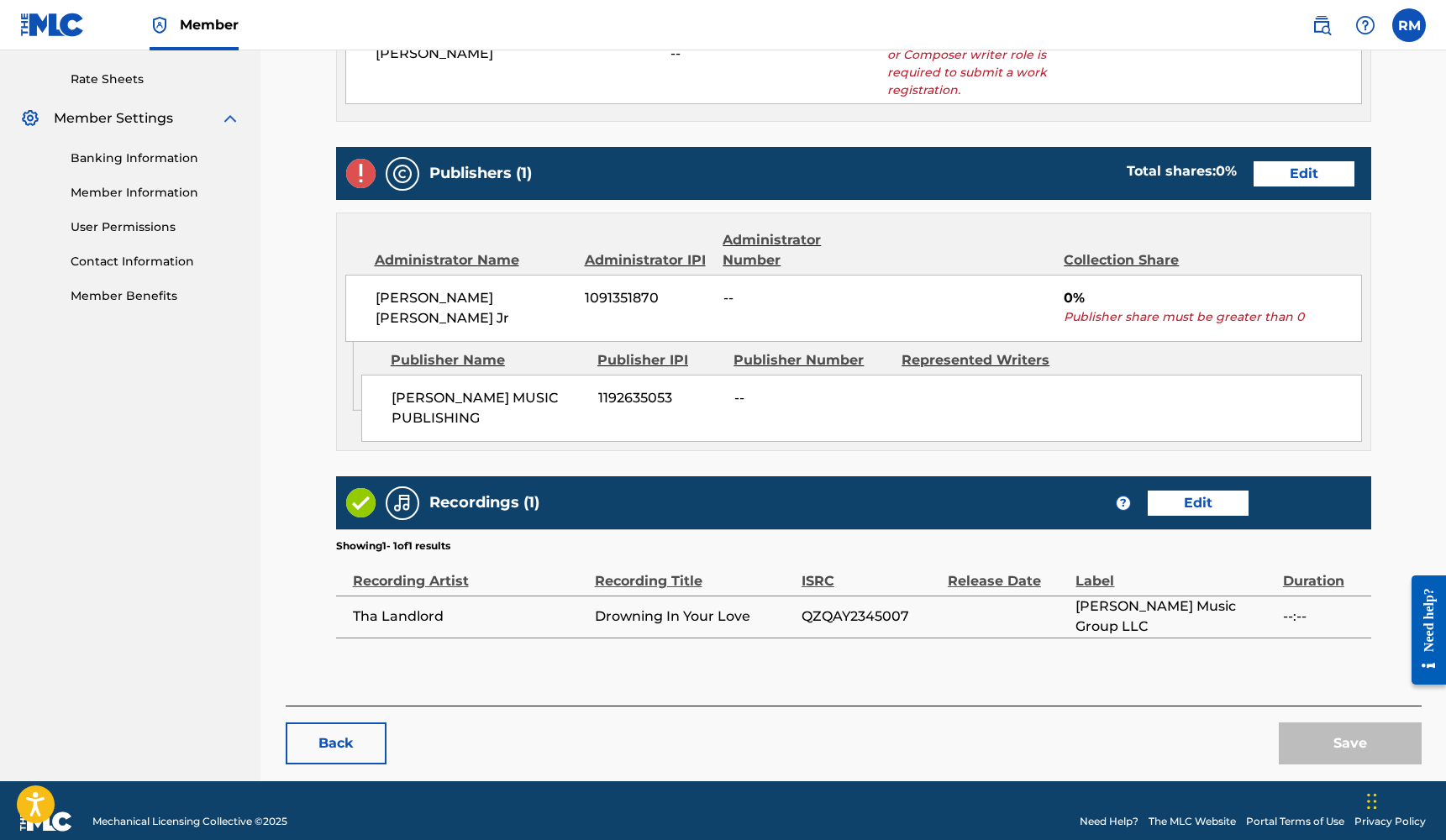
scroll to position [635, 0]
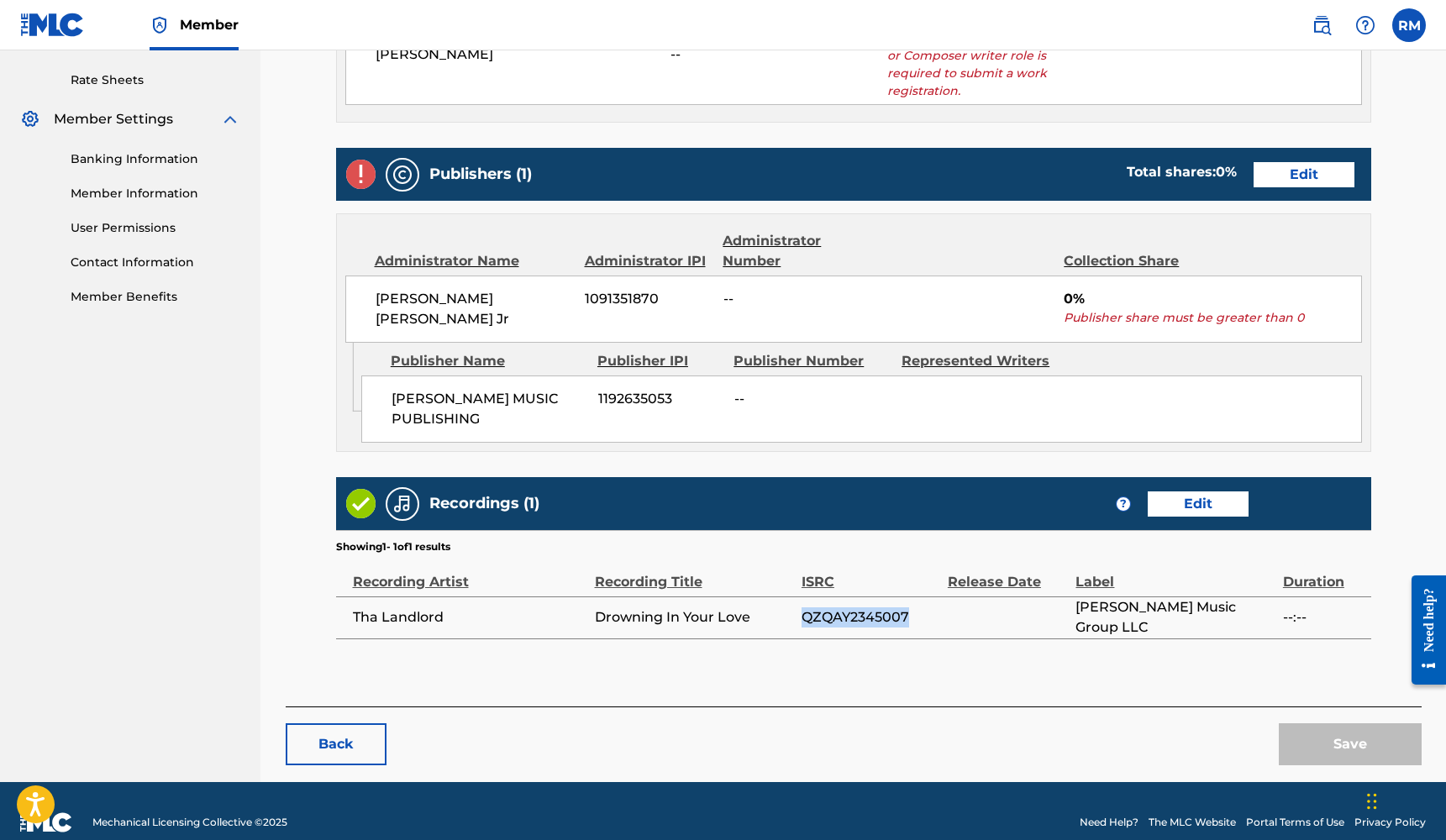
drag, startPoint x: 910, startPoint y: 594, endPoint x: 800, endPoint y: 591, distance: 110.0
click at [800, 597] on tr "Tha Landlord Drowning In Your Love QZQAY2345007 [PERSON_NAME] Music Group LLC -…" at bounding box center [854, 618] width 1035 height 42
click at [910, 607] on span "QZQAY2345007" at bounding box center [870, 618] width 137 height 20
drag, startPoint x: 908, startPoint y: 592, endPoint x: 804, endPoint y: 594, distance: 104.0
click at [804, 607] on span "QZQAY2345007" at bounding box center [870, 618] width 137 height 20
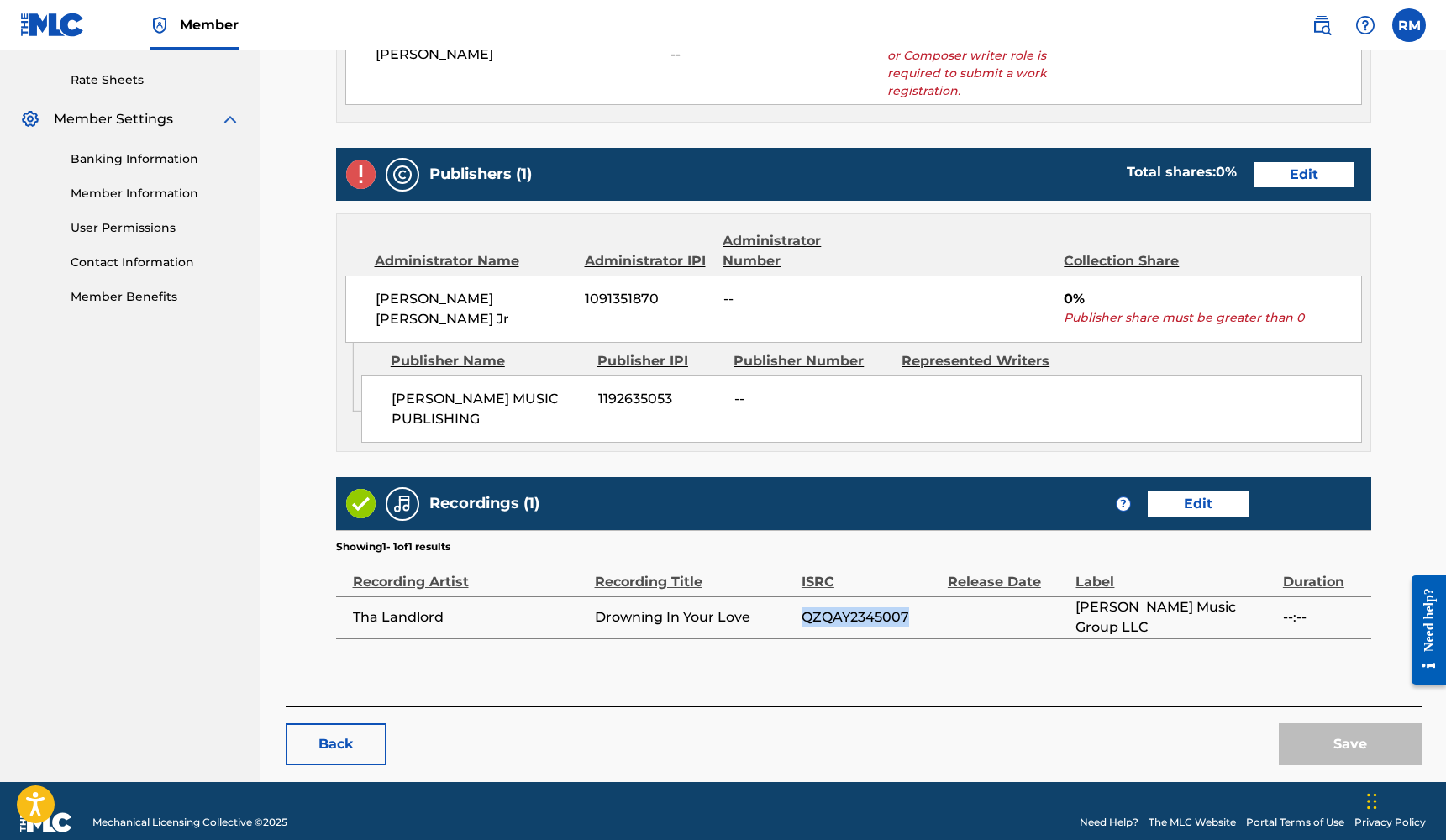
copy span "QZQAY2345007"
click at [1169, 491] on link "Edit" at bounding box center [1198, 504] width 101 height 25
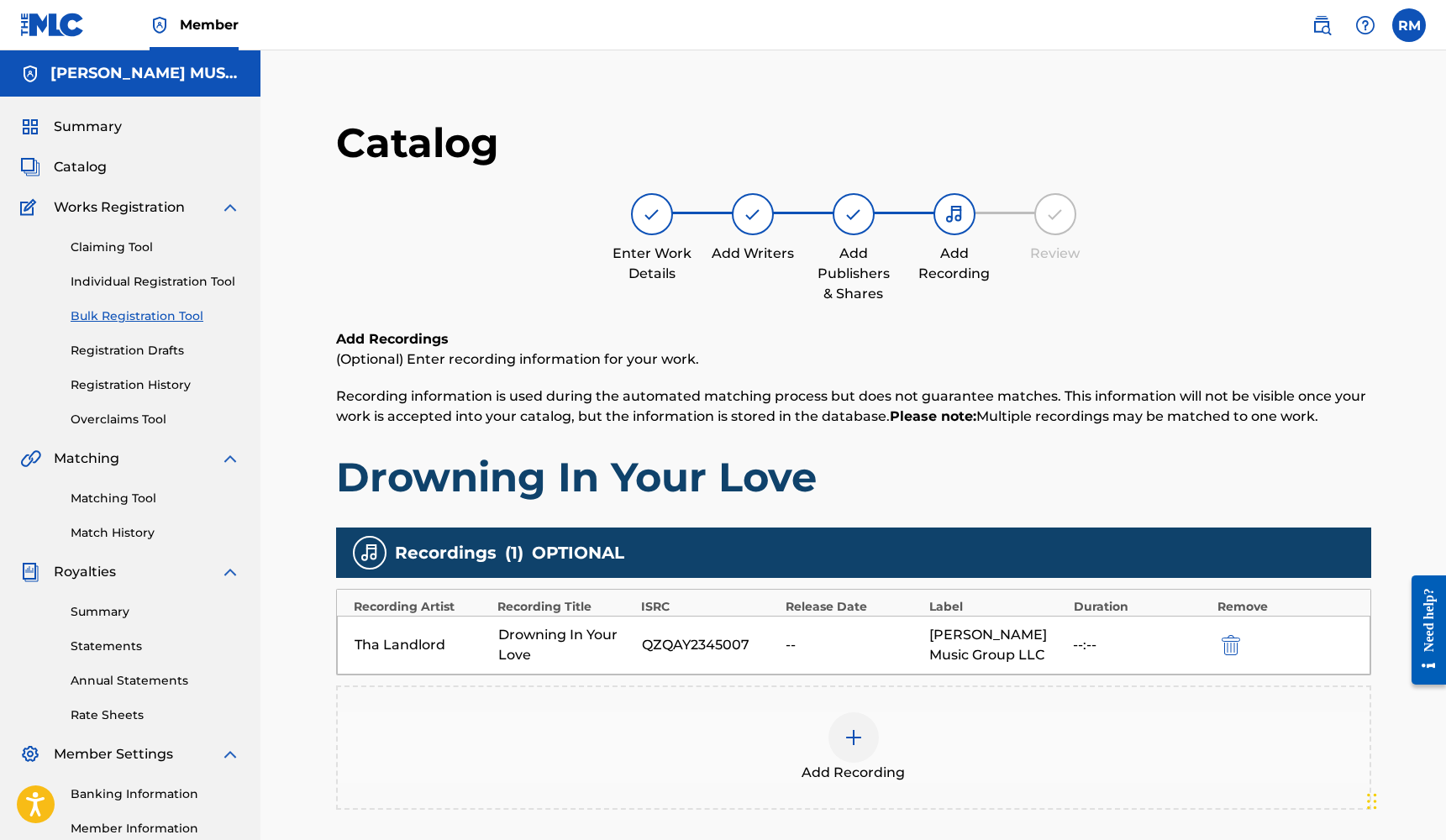
click at [866, 720] on div at bounding box center [854, 737] width 51 height 51
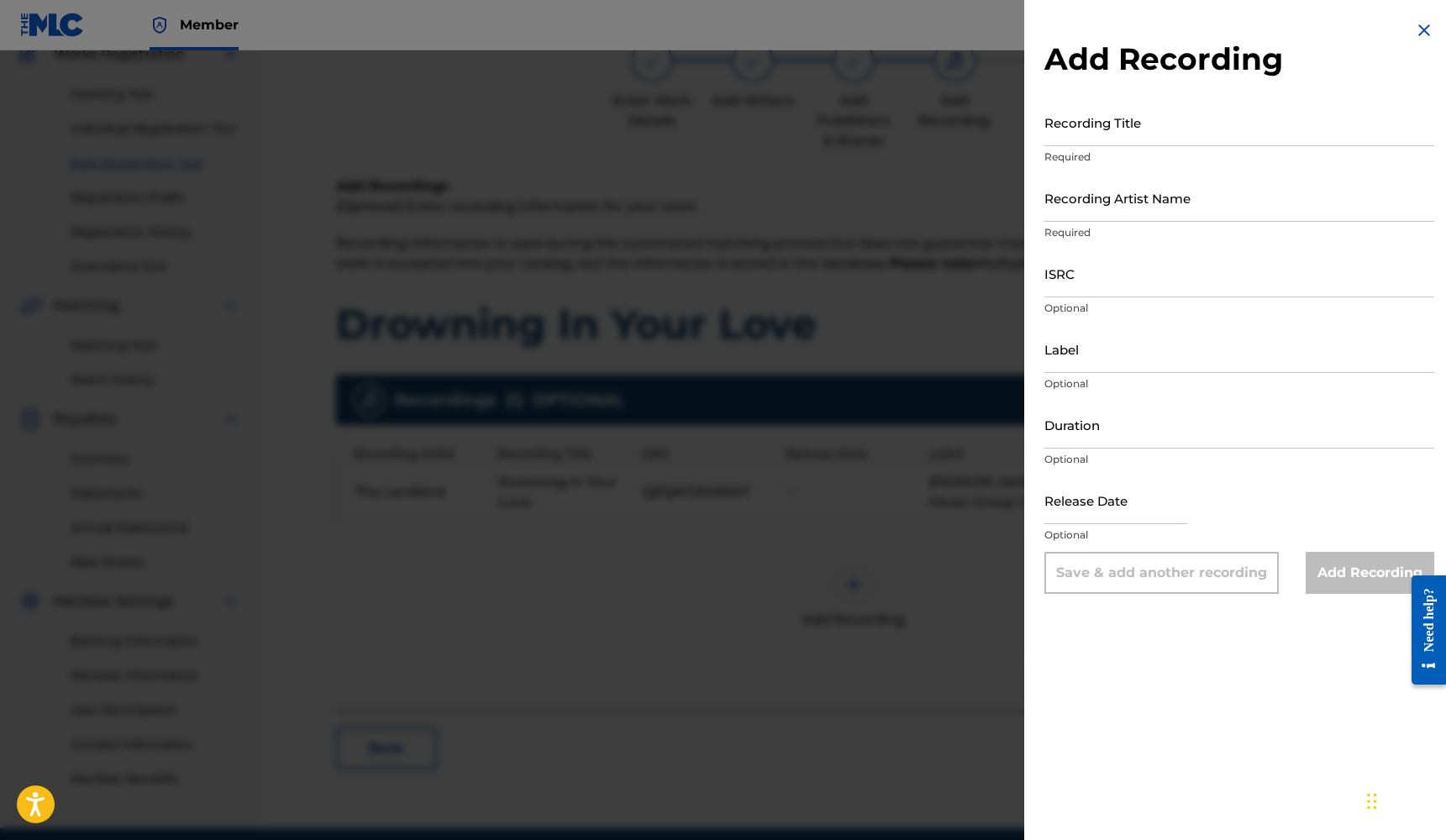
scroll to position [197, 0]
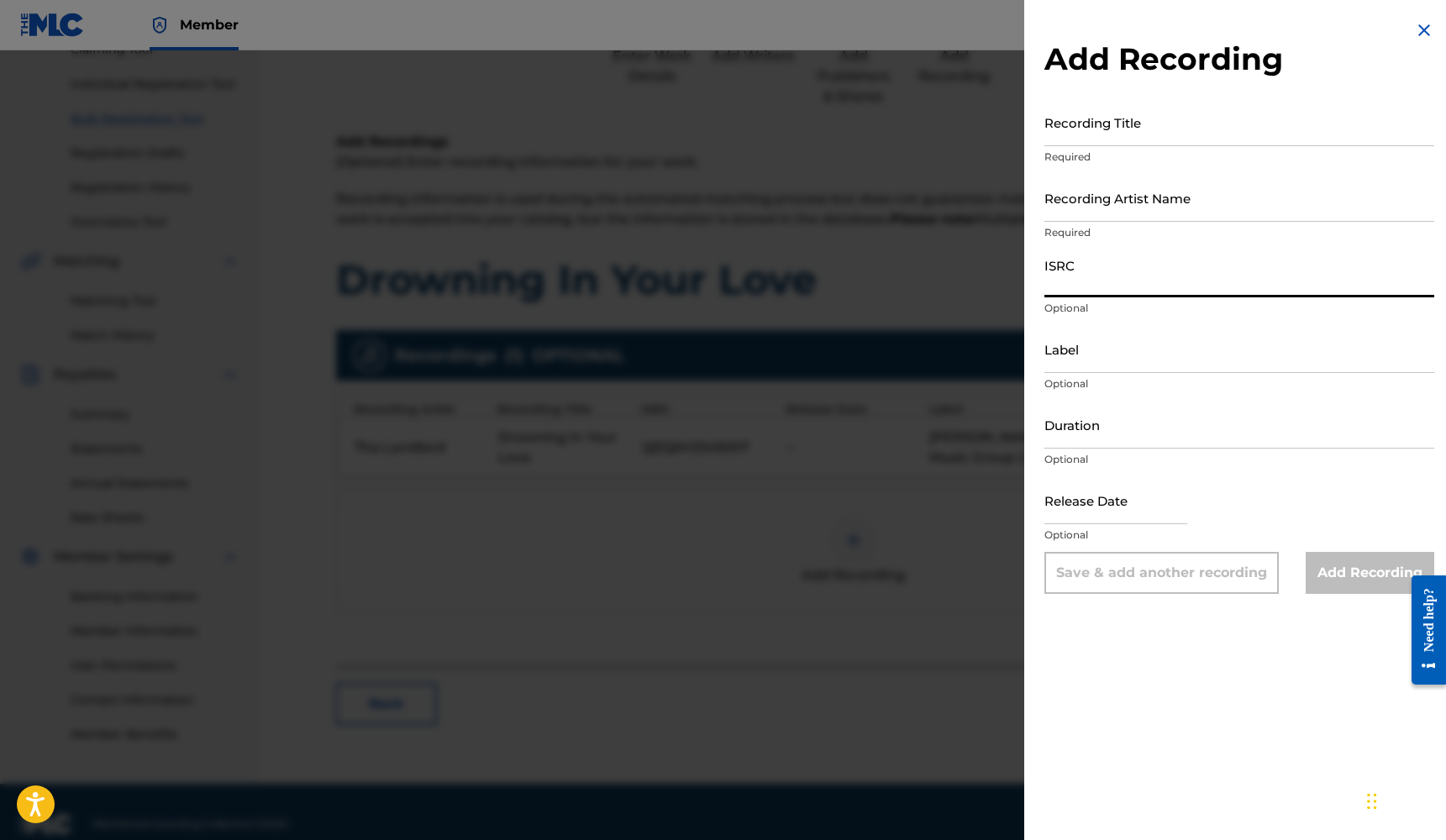
click at [1083, 285] on input "ISRC" at bounding box center [1239, 273] width 390 height 48
paste input "QZQAY2345007"
type input "QZQAY2345007"
click at [1077, 220] on input "Recording Artist Name" at bounding box center [1239, 197] width 390 height 48
type input "Tha Landlord"
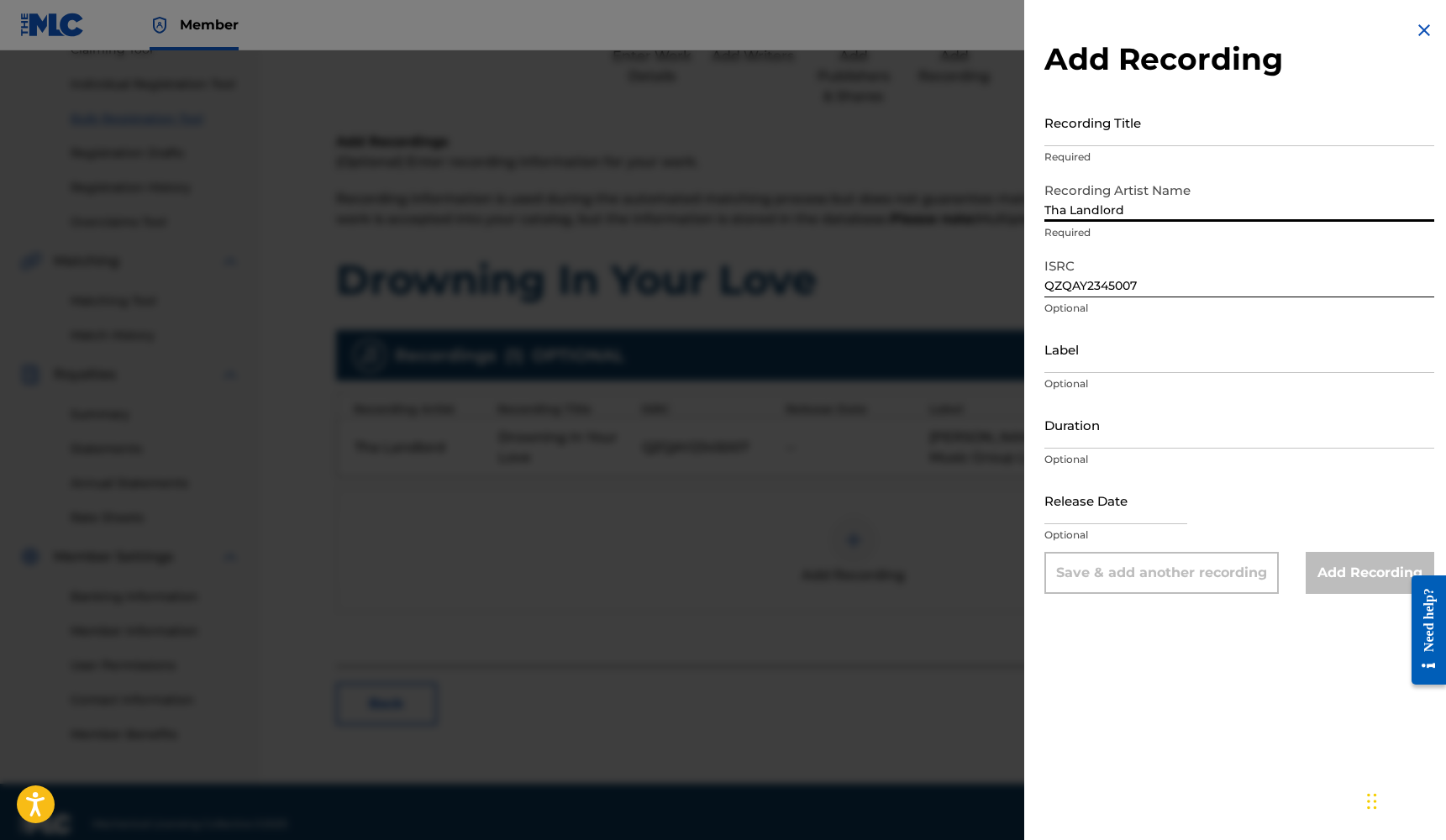
click at [1098, 138] on input "Recording Title" at bounding box center [1239, 122] width 390 height 48
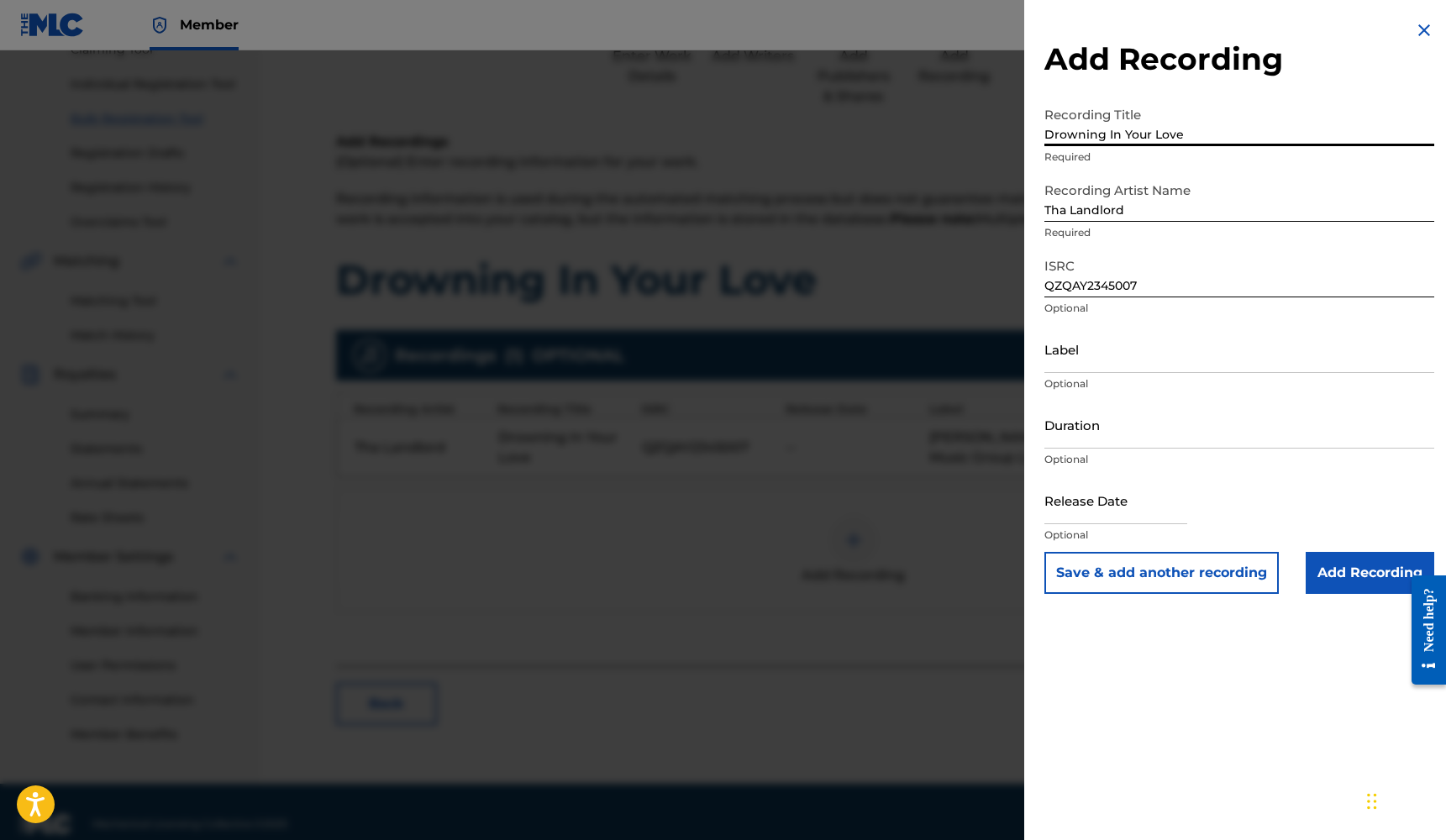
type input "Drowning In Your Love"
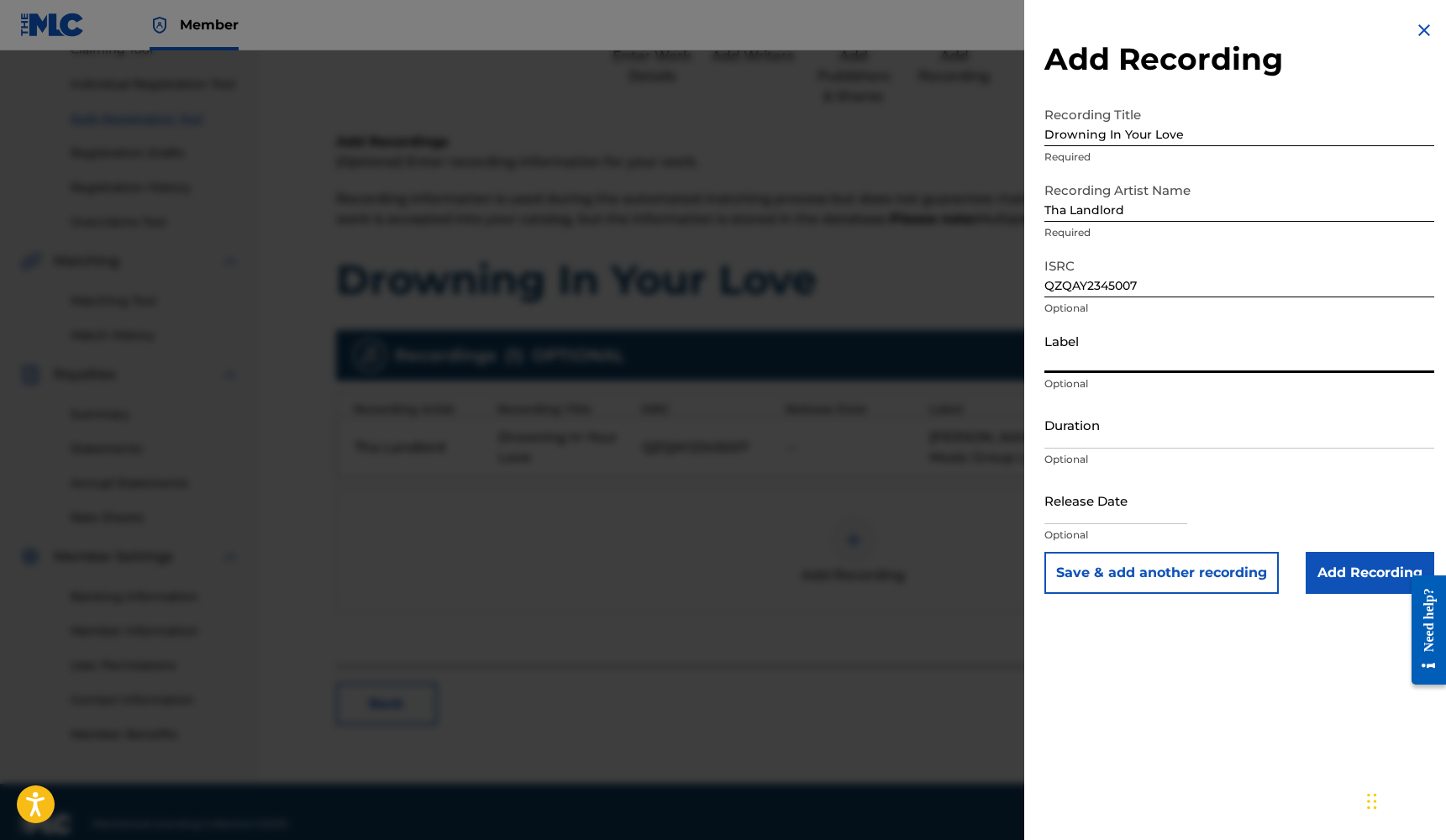
click at [1067, 368] on input "Label" at bounding box center [1239, 349] width 390 height 48
type input "[PERSON_NAME] MUSIC GROUP LLC"
click at [1079, 431] on input "Duration" at bounding box center [1239, 425] width 390 height 48
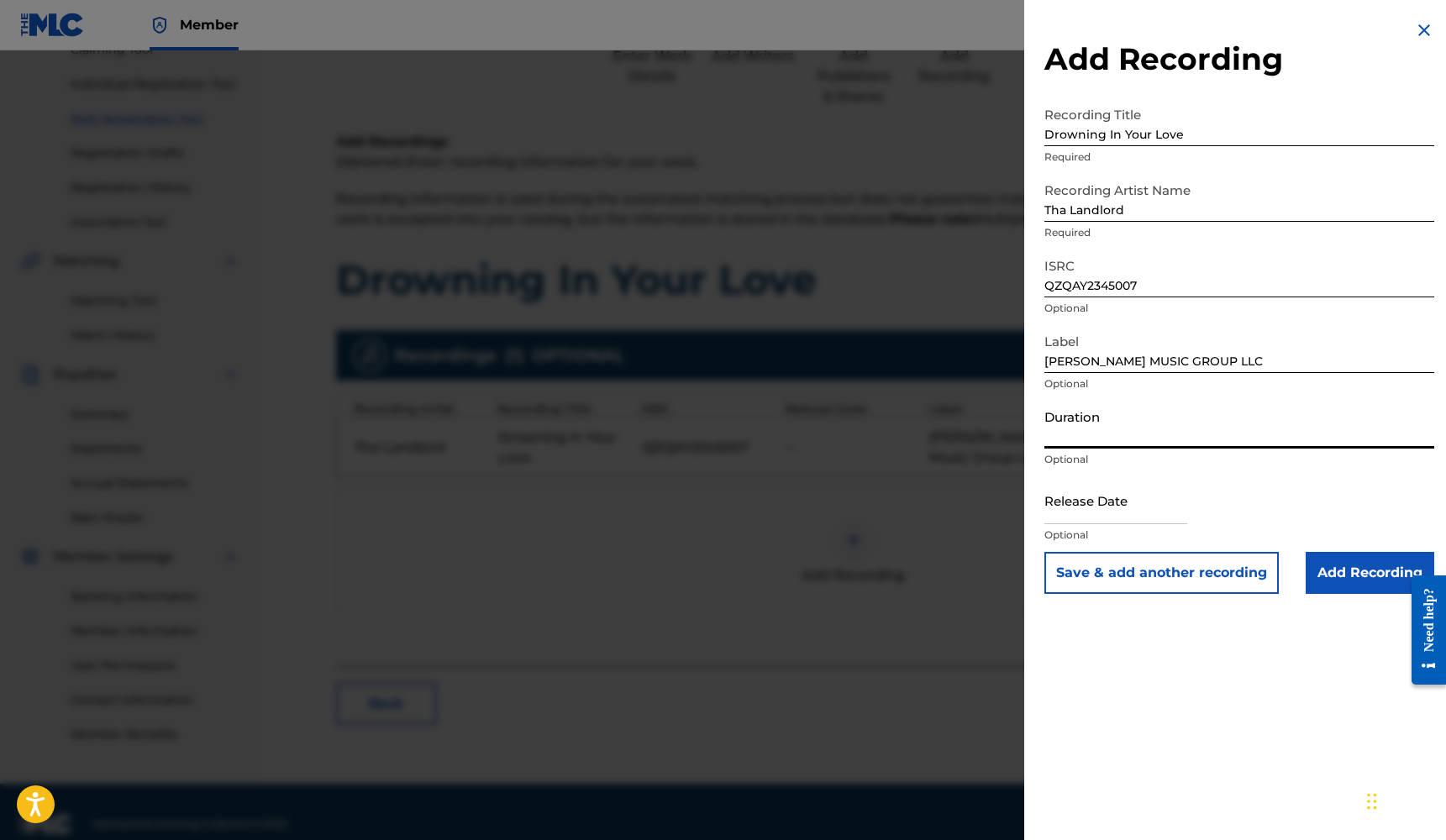
click at [1076, 508] on input "text" at bounding box center [1115, 500] width 142 height 48
select select "7"
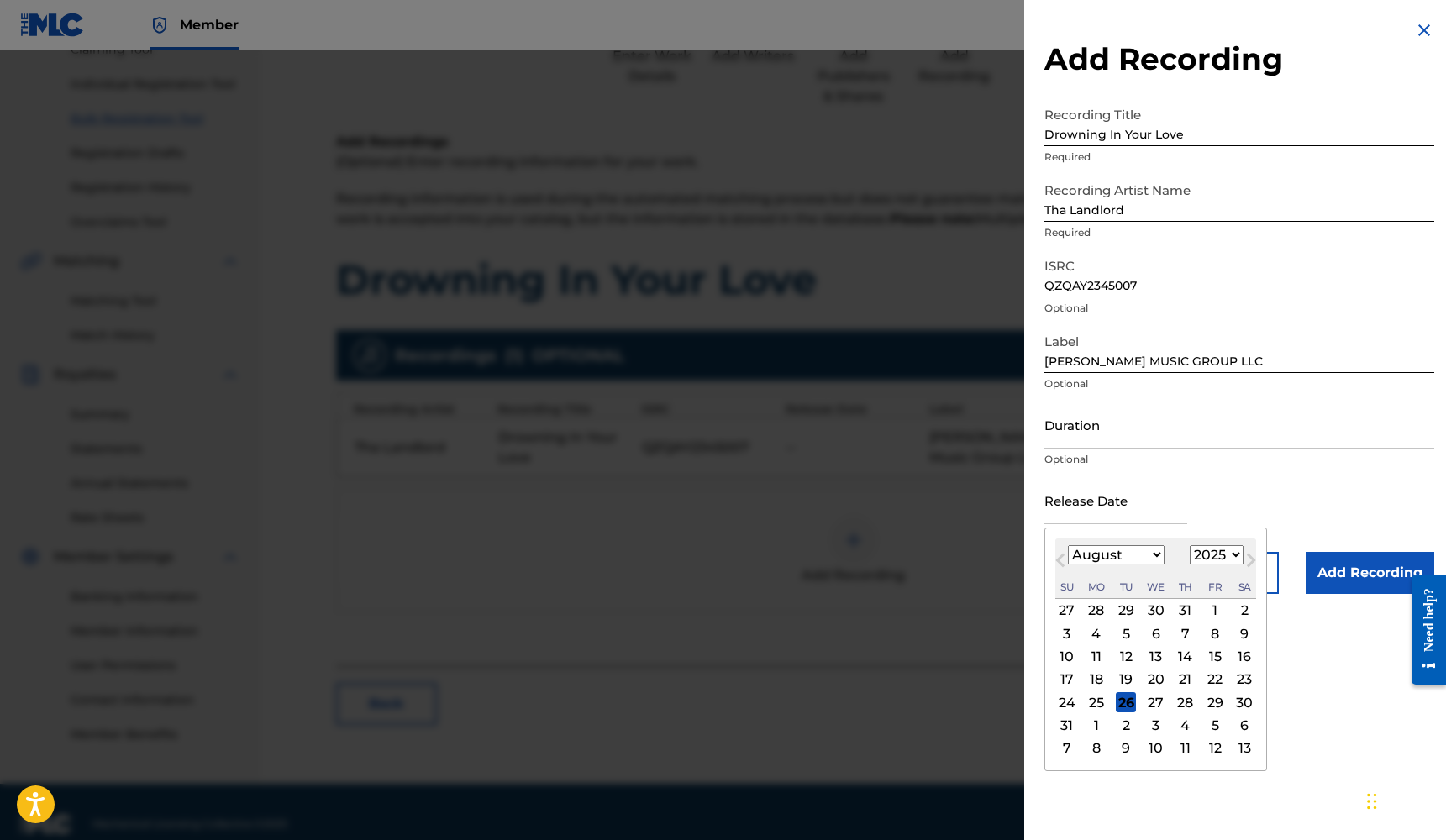
select select "2023"
select select "2"
click at [1205, 685] on div "24" at bounding box center [1215, 680] width 20 height 20
type input "[DATE]"
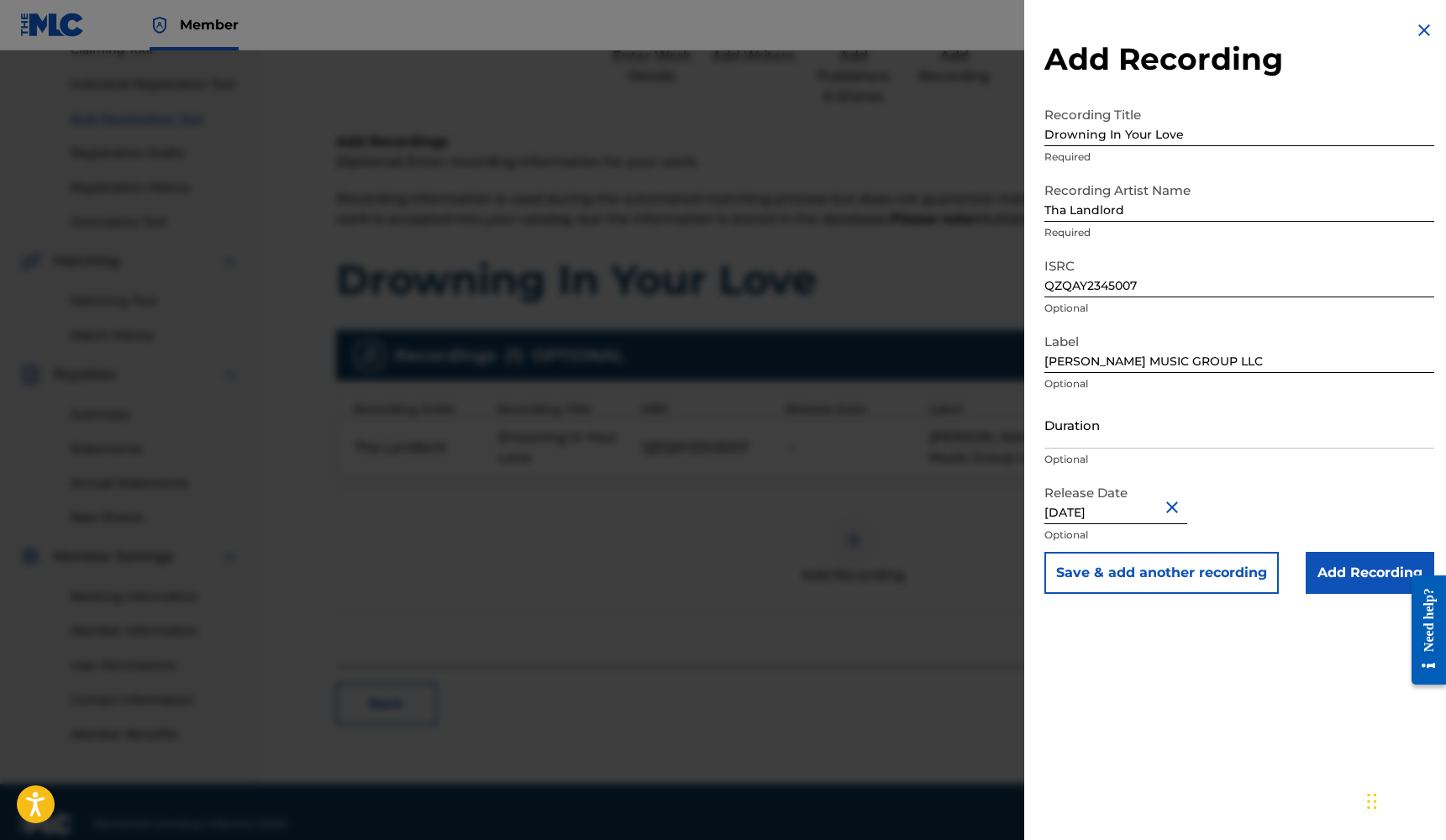
click at [1130, 441] on input "Duration" at bounding box center [1239, 425] width 390 height 48
type input "02:47"
click at [1326, 566] on input "Add Recording" at bounding box center [1369, 573] width 129 height 42
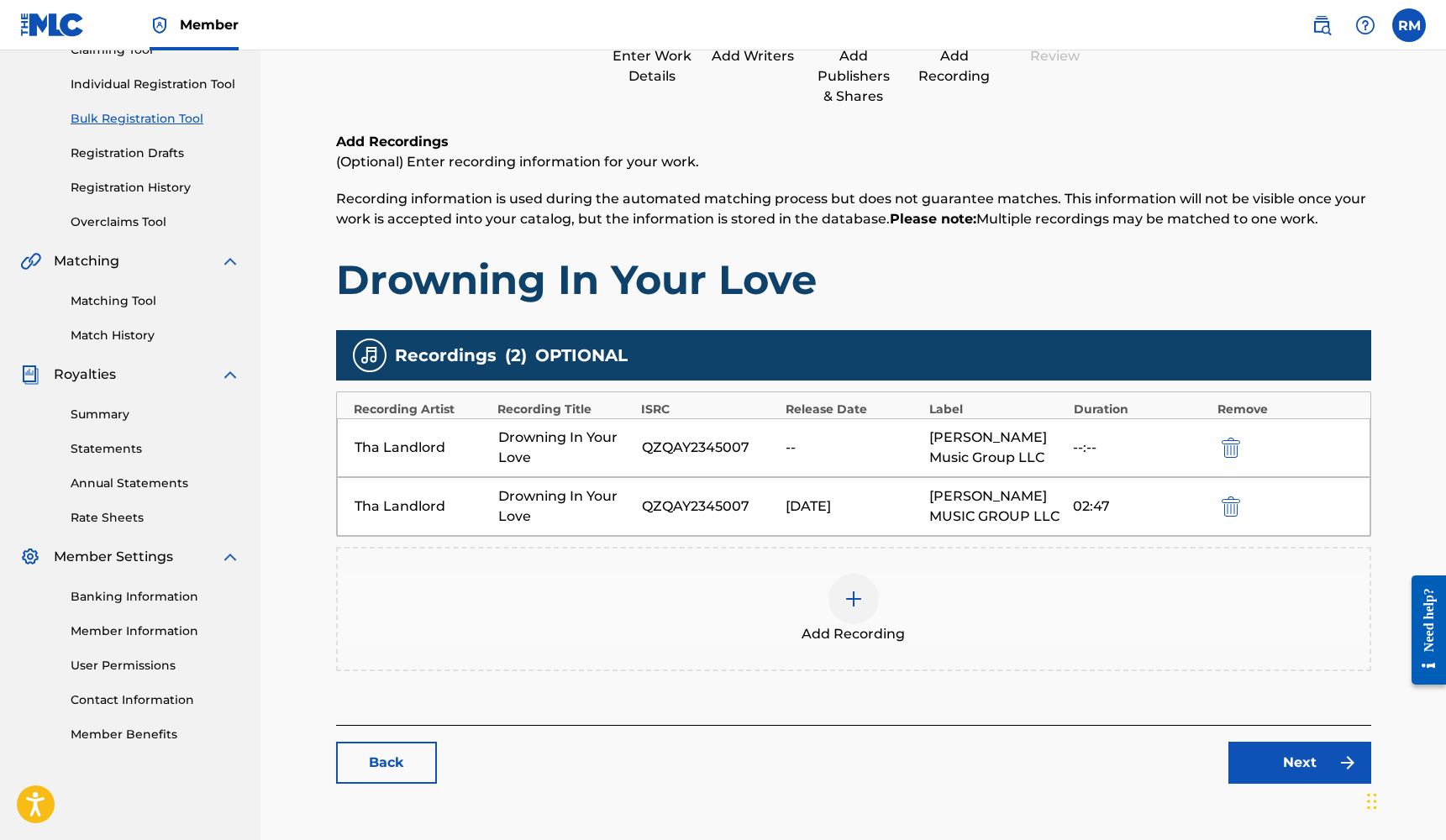
click at [1224, 441] on img "submit" at bounding box center [1231, 447] width 19 height 20
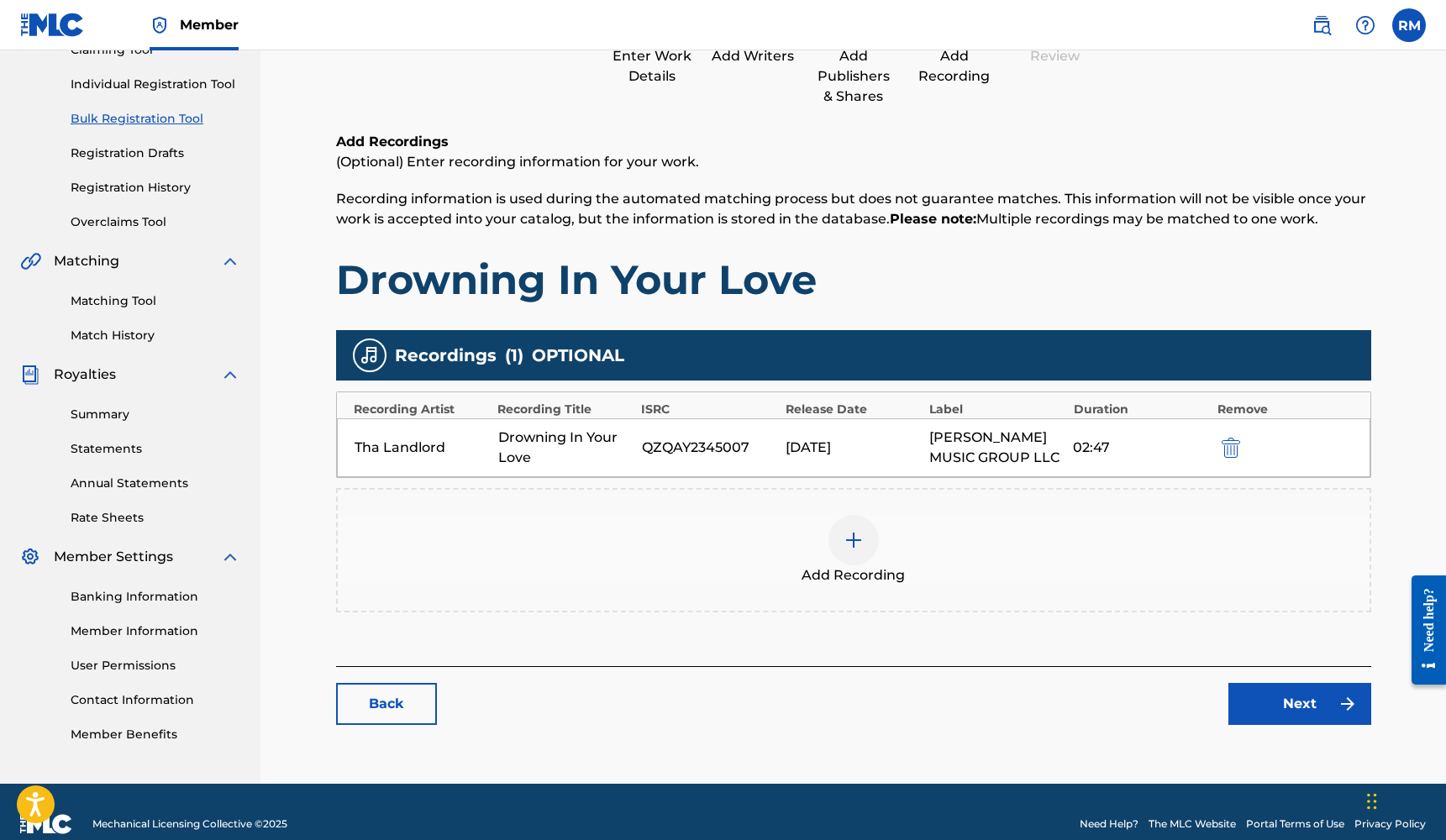
click at [1288, 700] on link "Next" at bounding box center [1299, 704] width 142 height 42
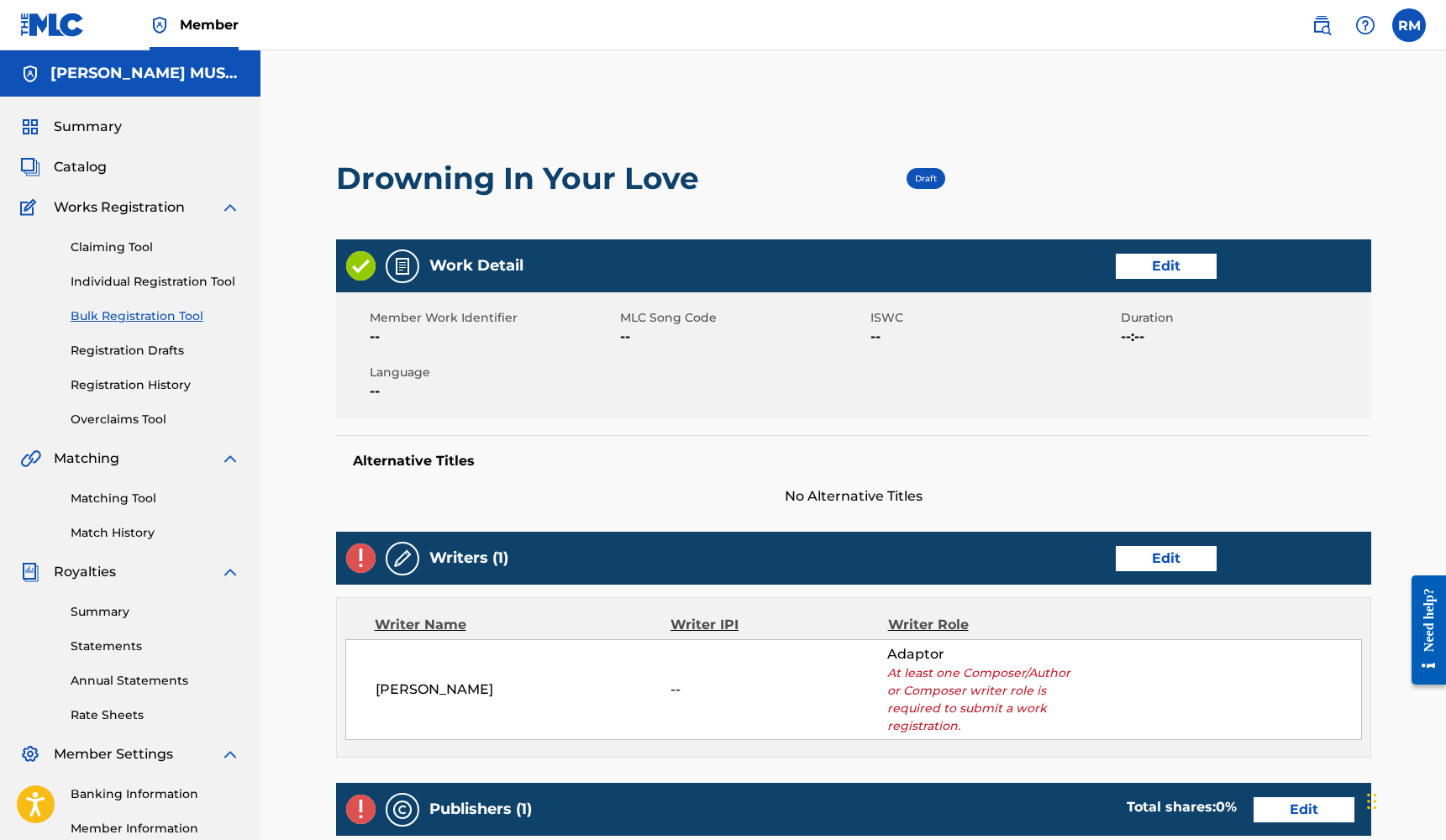
click at [1164, 281] on div "Work Detail Edit" at bounding box center [854, 265] width 1035 height 53
click at [1176, 256] on link "Edit" at bounding box center [1166, 266] width 101 height 25
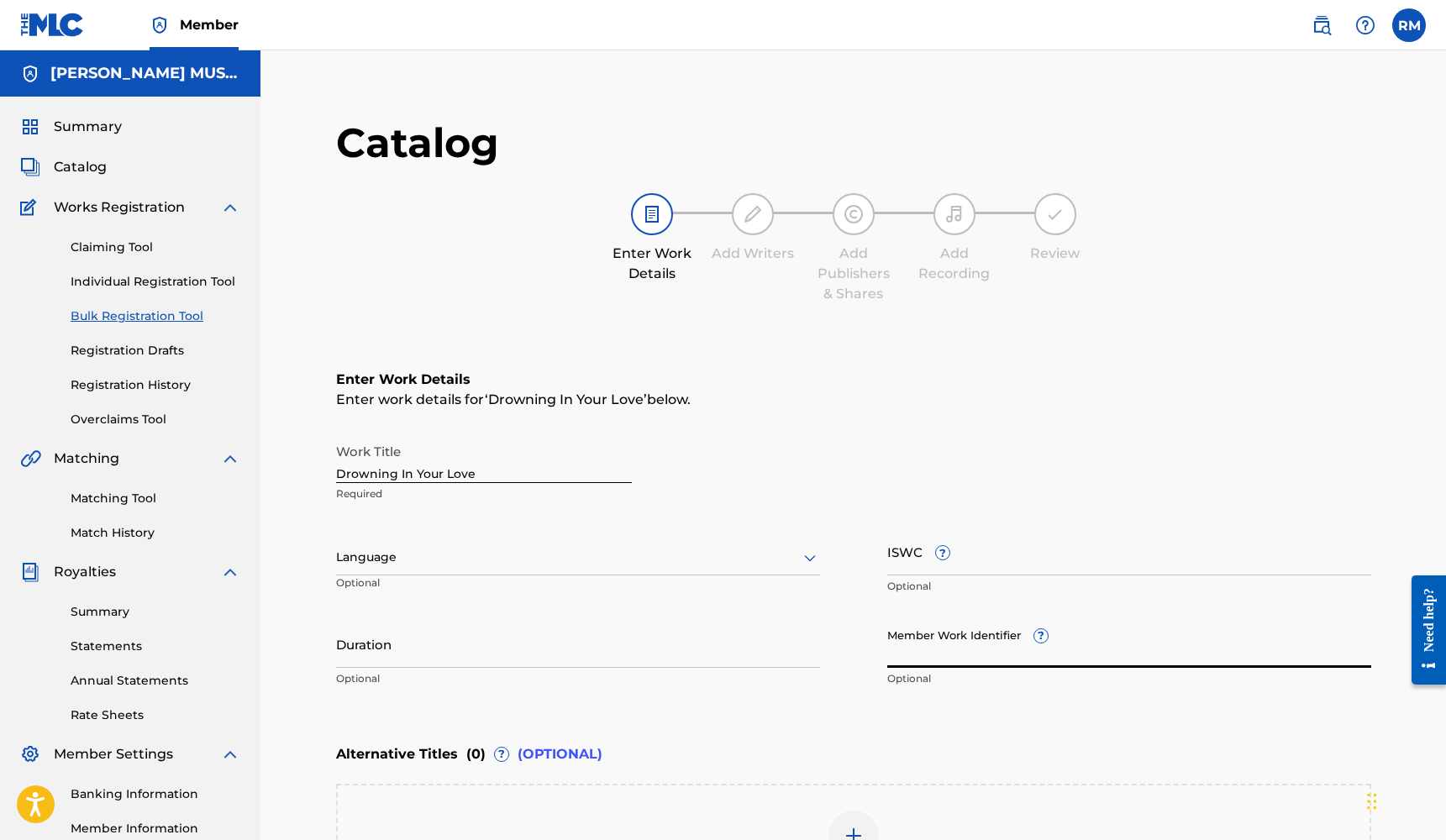
click at [917, 666] on input "Member Work Identifier ?" at bounding box center [1129, 644] width 484 height 48
type input "207"
click at [447, 646] on input "Duration" at bounding box center [578, 644] width 484 height 48
type input "02:47"
click at [387, 553] on div at bounding box center [578, 557] width 484 height 21
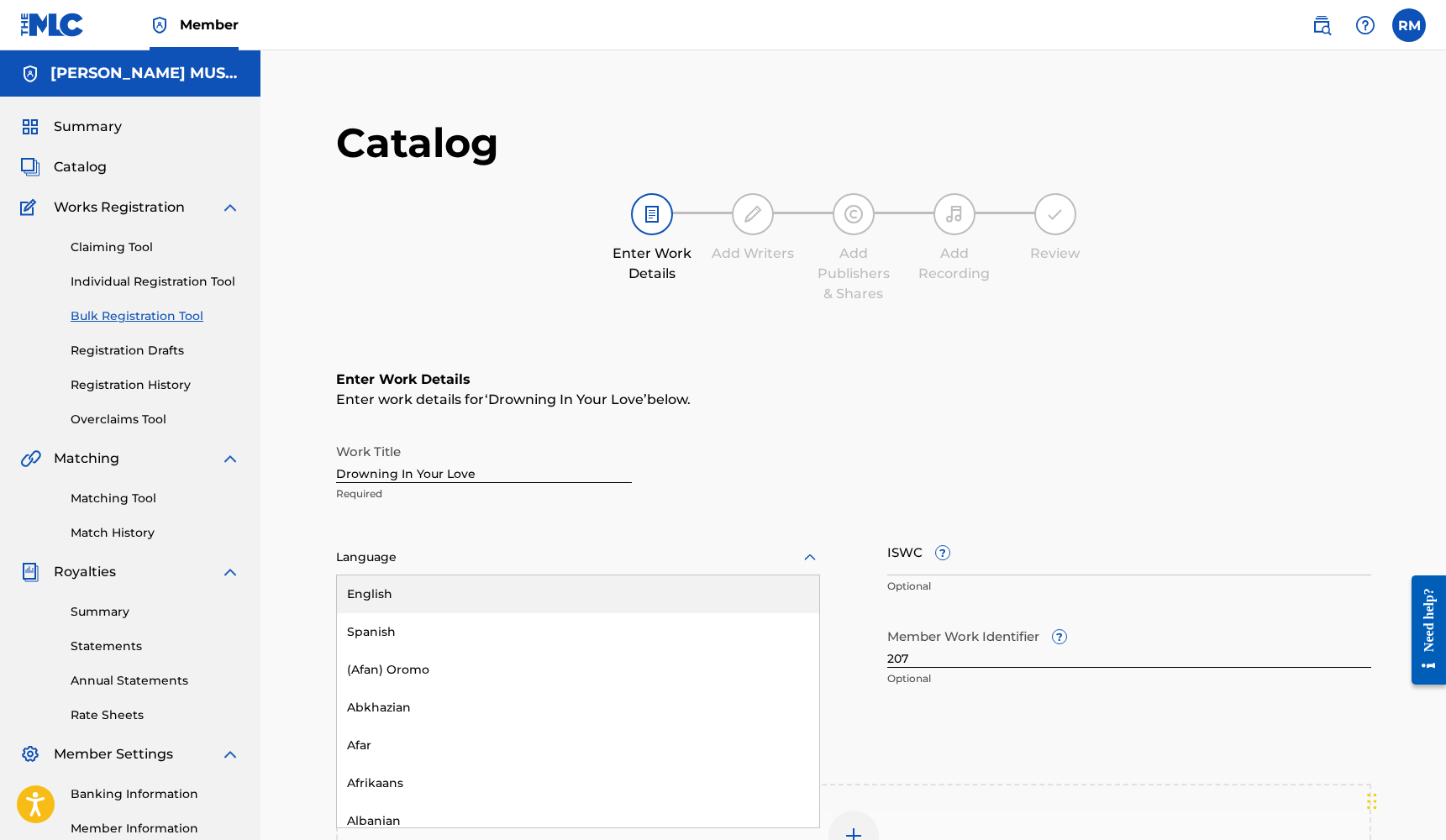
click at [387, 595] on div "English" at bounding box center [578, 594] width 482 height 38
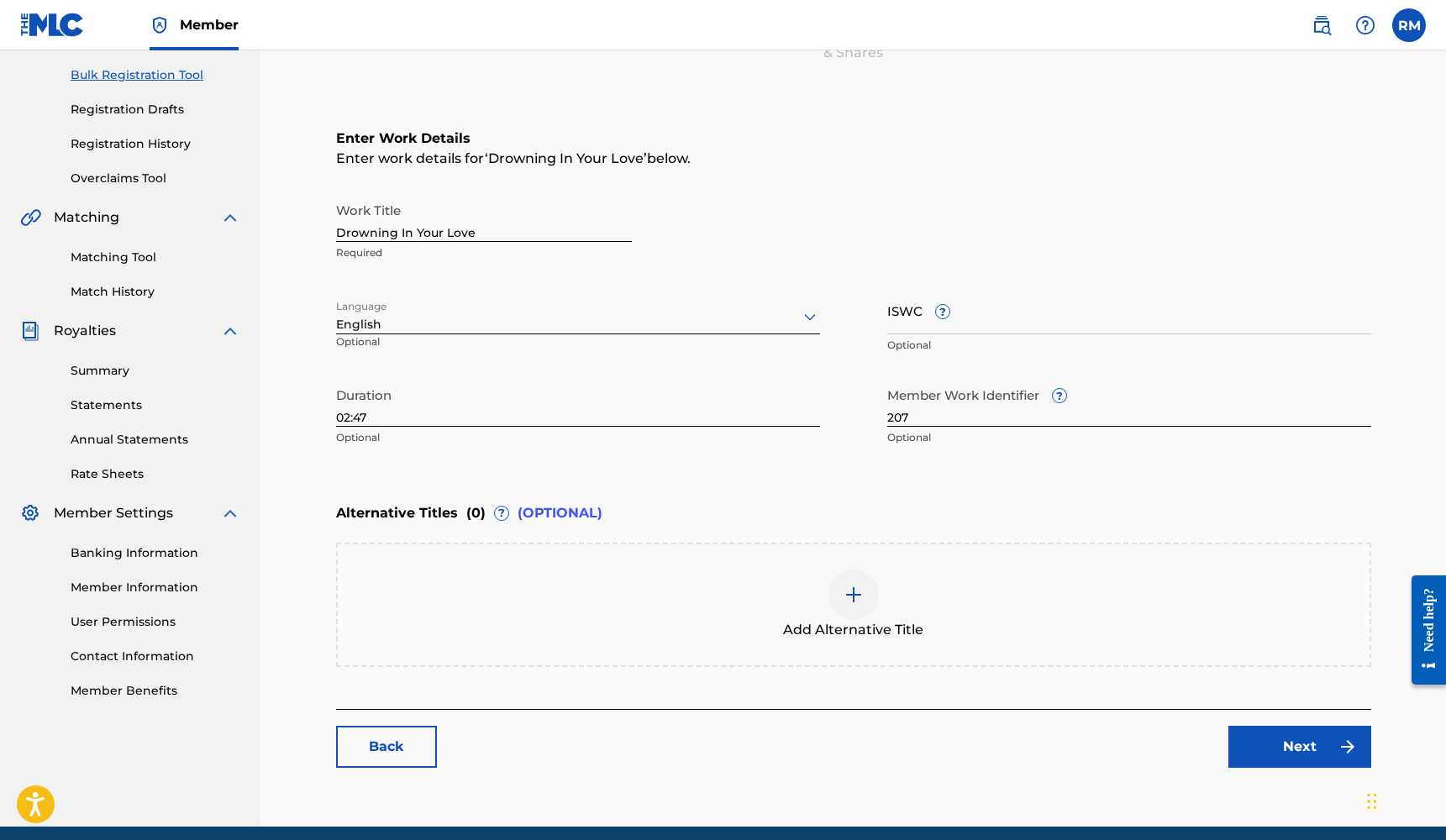
scroll to position [300, 0]
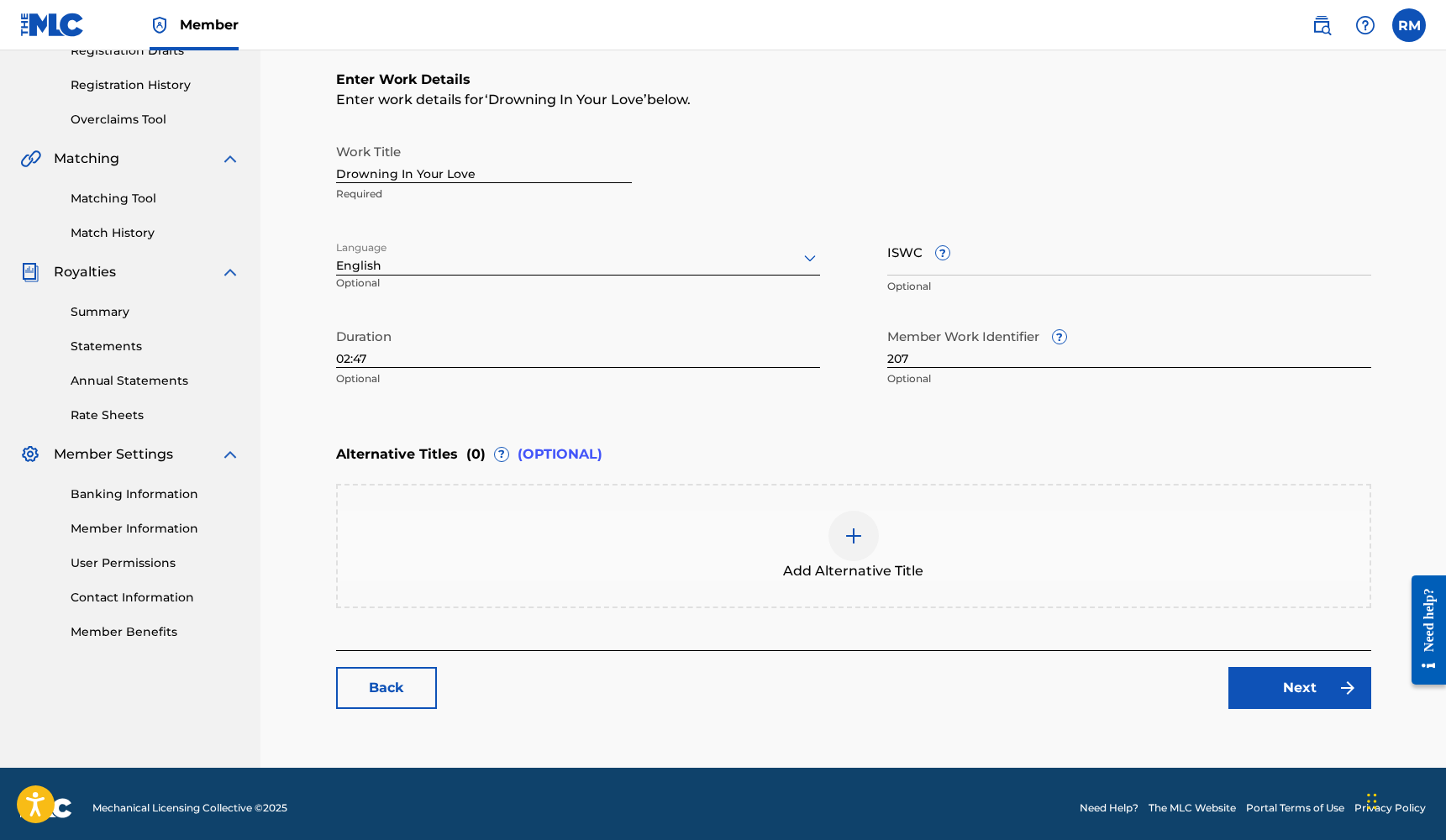
click at [1282, 695] on link "Next" at bounding box center [1299, 688] width 142 height 42
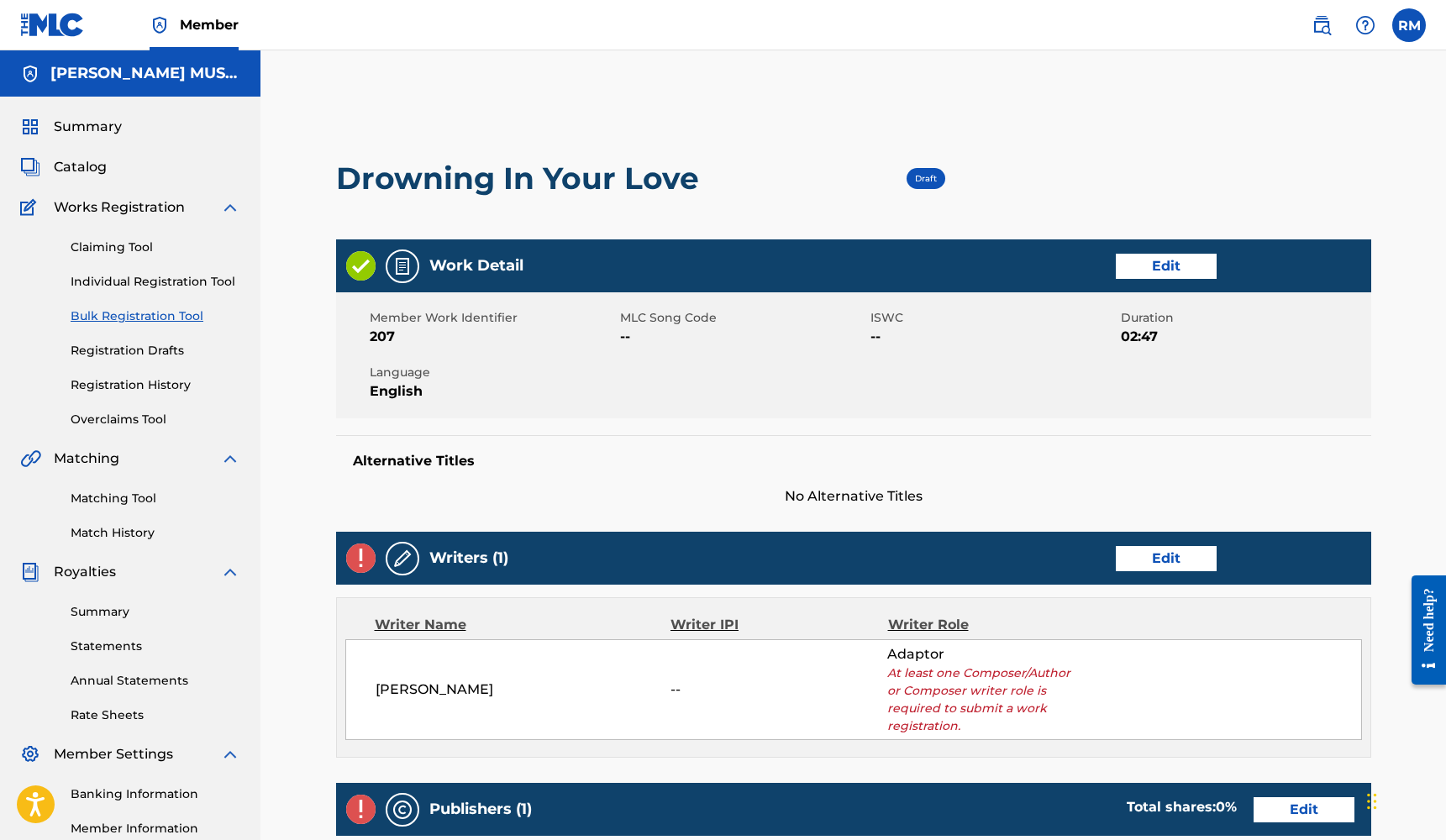
click at [1157, 566] on link "Edit" at bounding box center [1166, 559] width 101 height 25
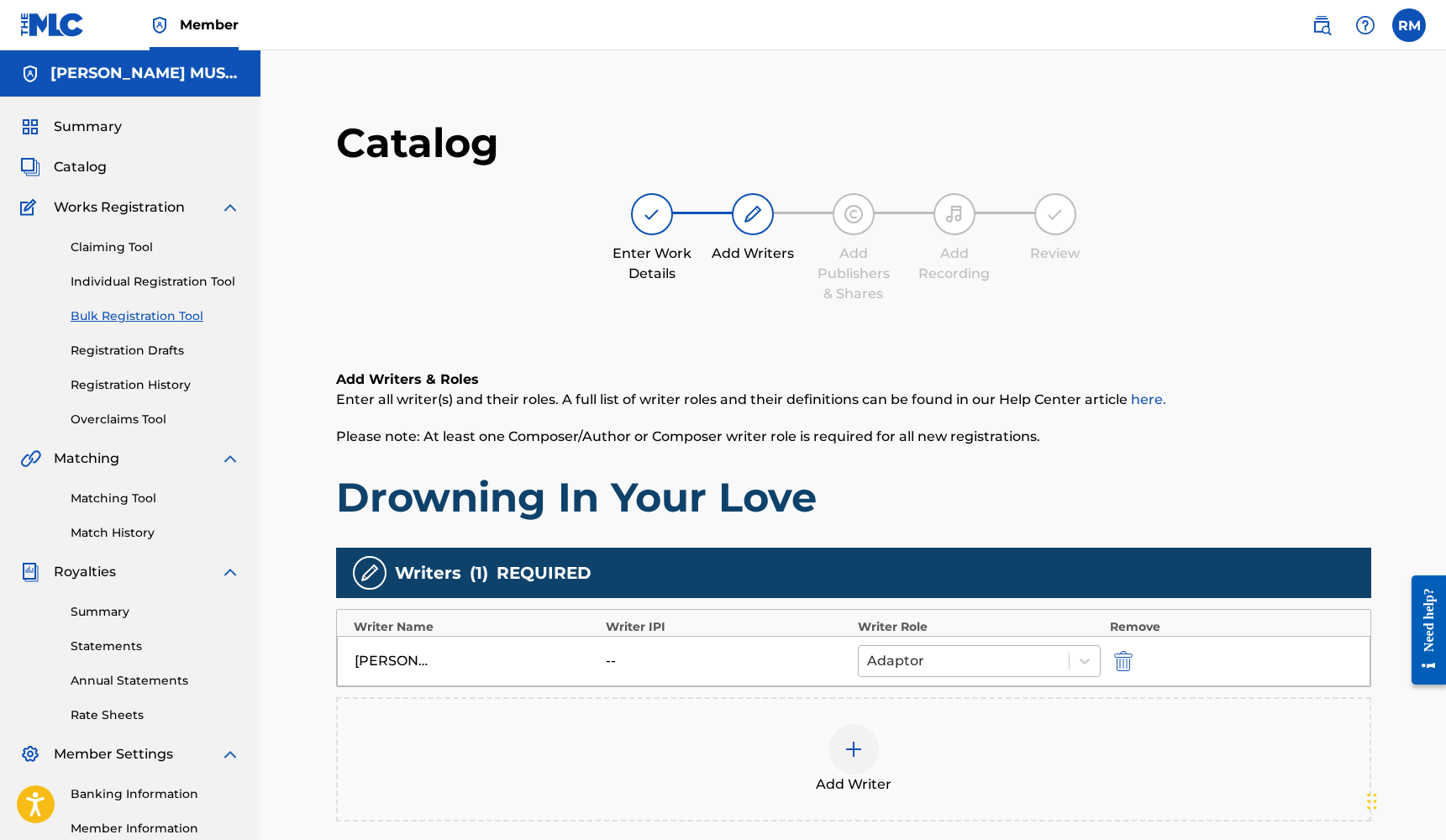
click at [1009, 659] on div at bounding box center [964, 661] width 194 height 24
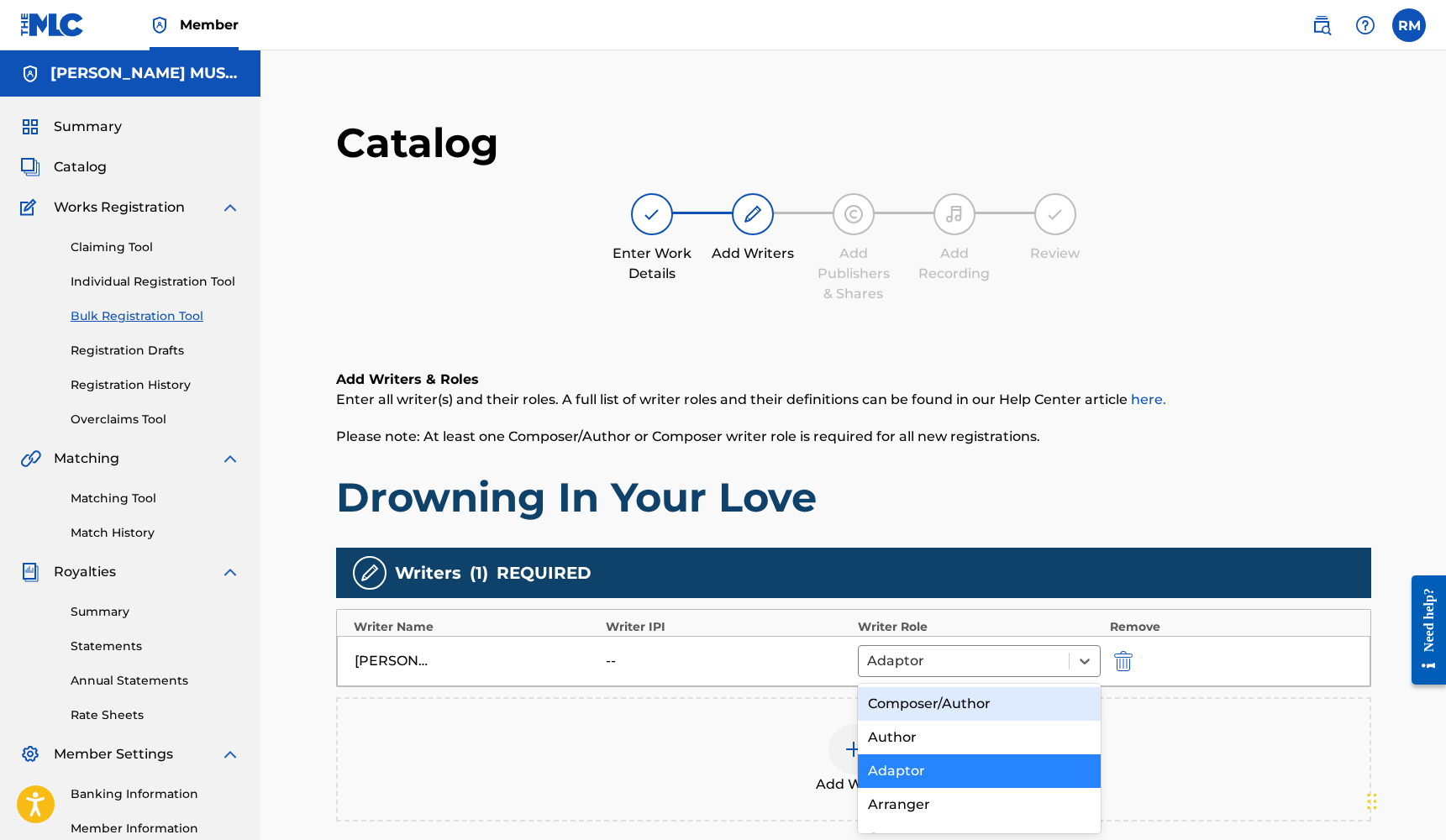
click at [988, 695] on div "Composer/Author" at bounding box center [979, 704] width 244 height 34
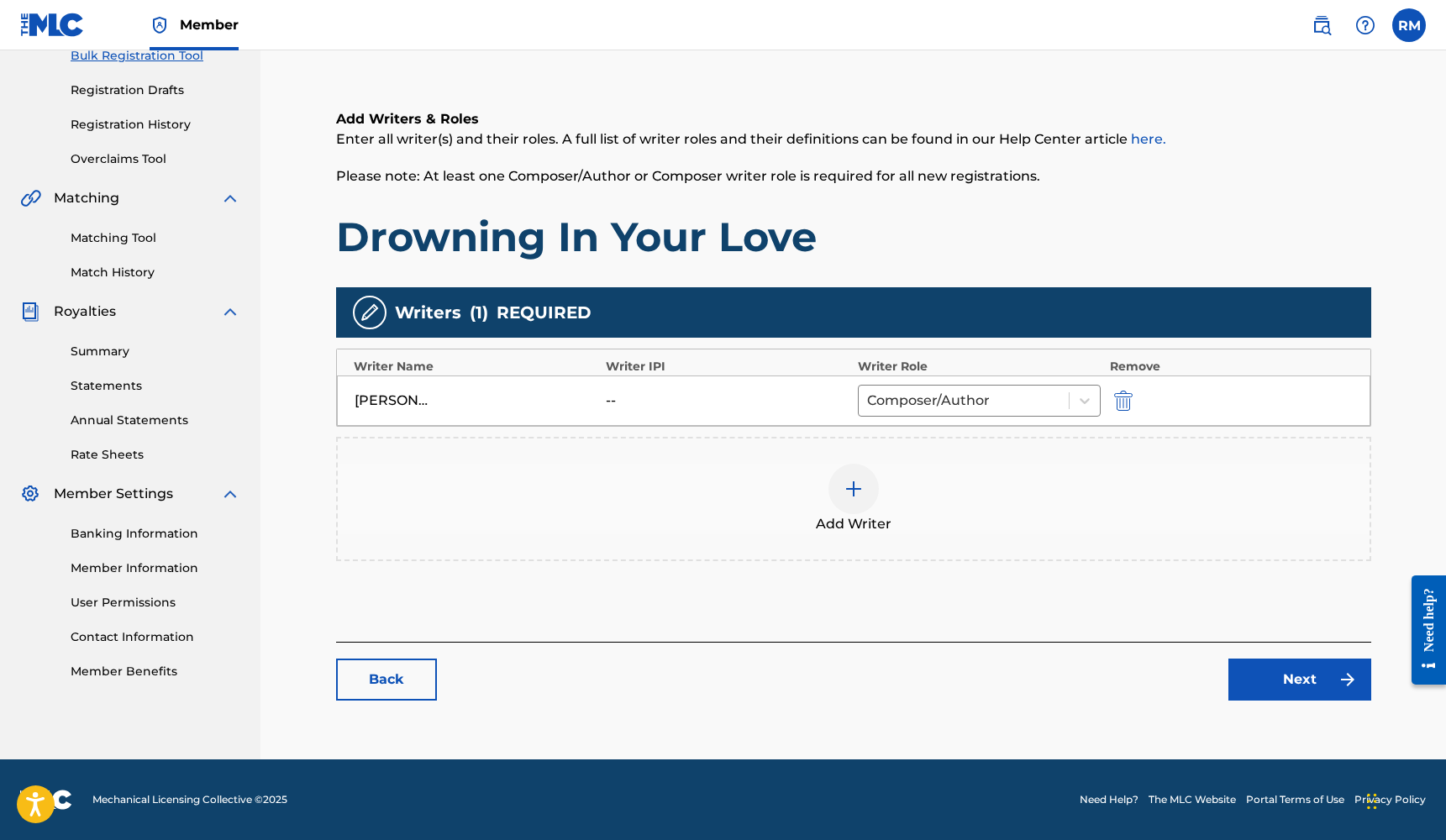
scroll to position [260, 0]
click at [1299, 670] on link "Next" at bounding box center [1299, 680] width 142 height 42
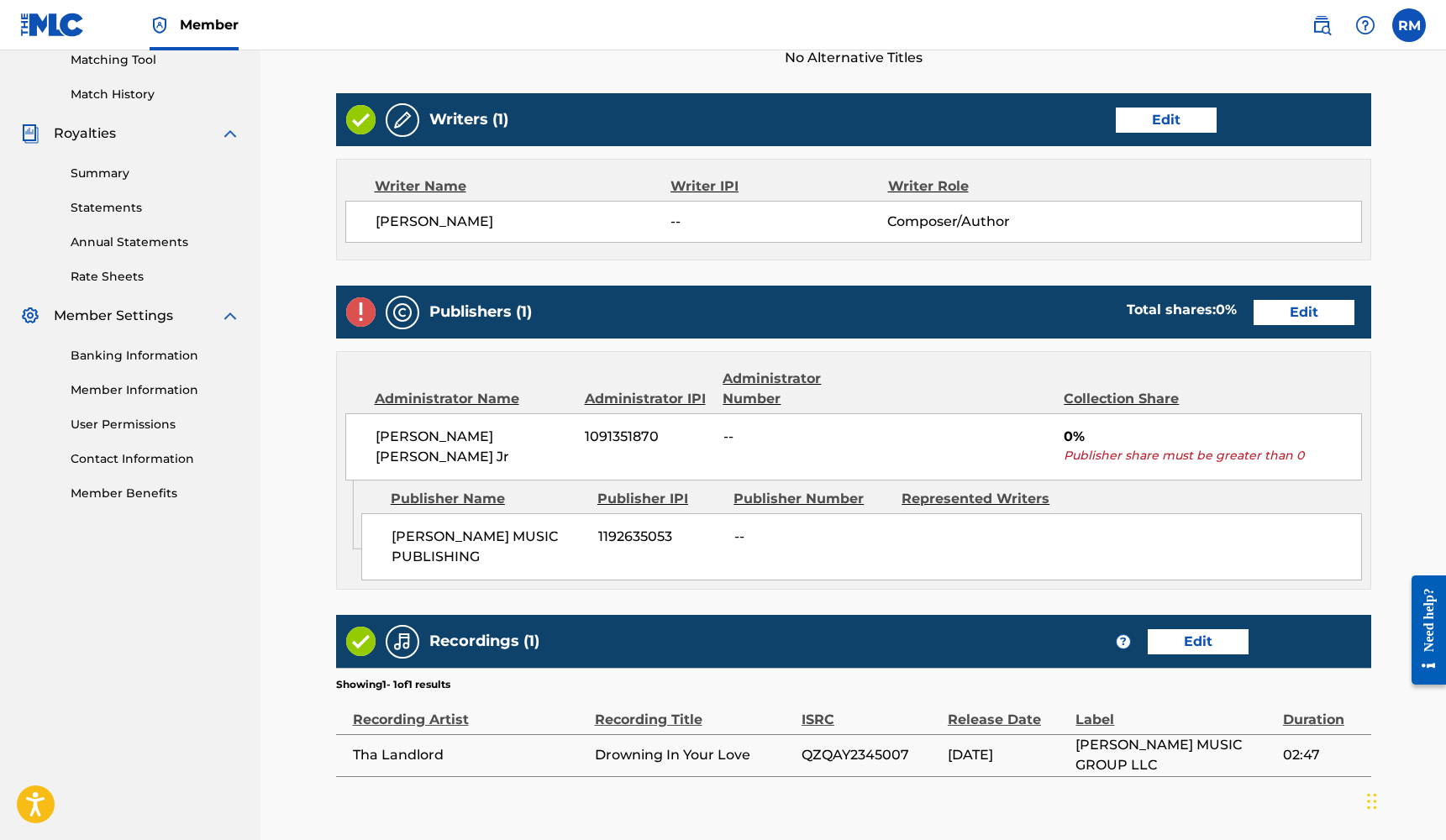
scroll to position [443, 0]
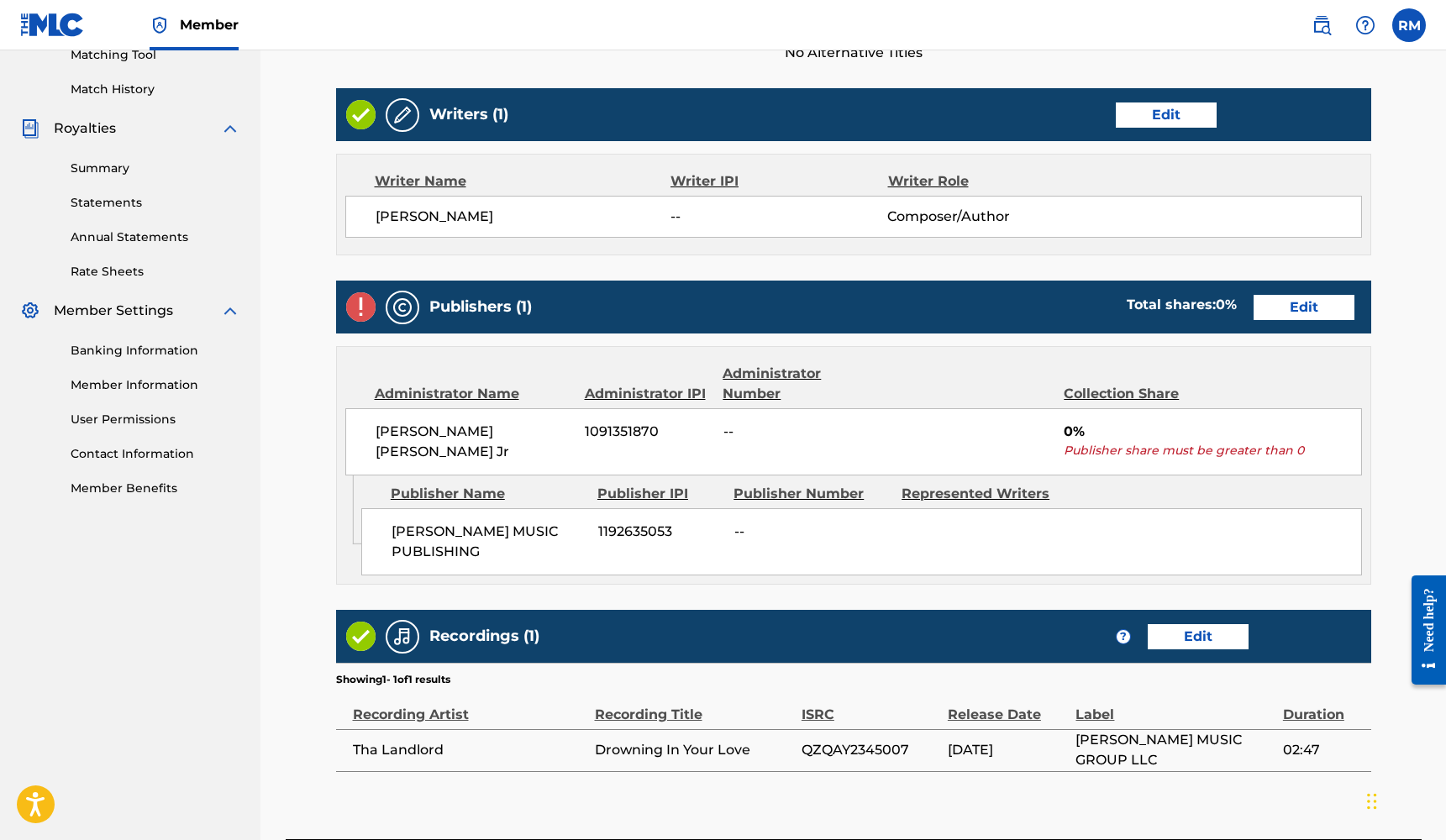
click at [1306, 321] on div "Publishers (1) Total shares: 0 % Edit" at bounding box center [854, 307] width 1035 height 53
click at [1300, 315] on link "Edit" at bounding box center [1304, 308] width 101 height 25
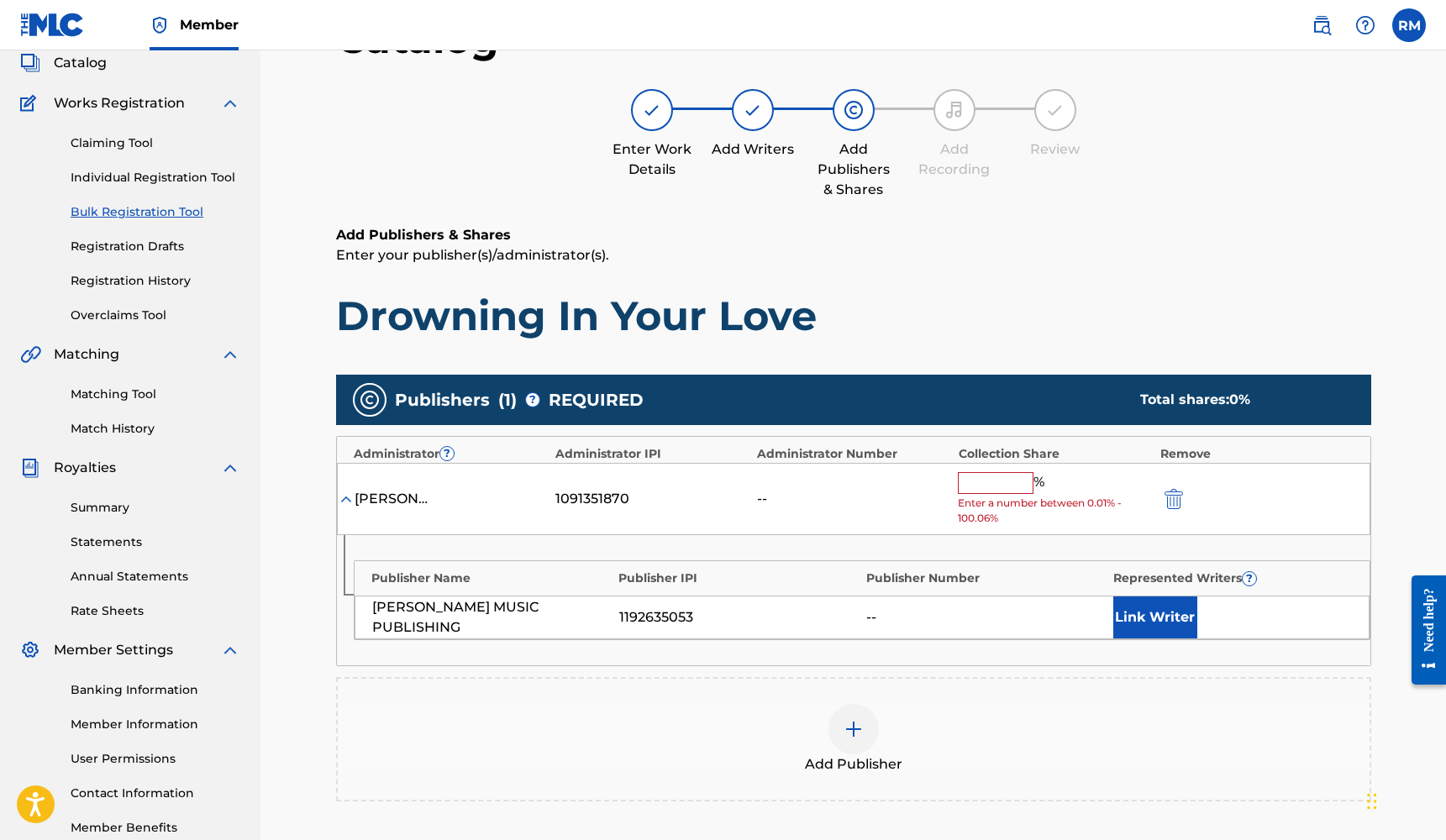
scroll to position [217, 0]
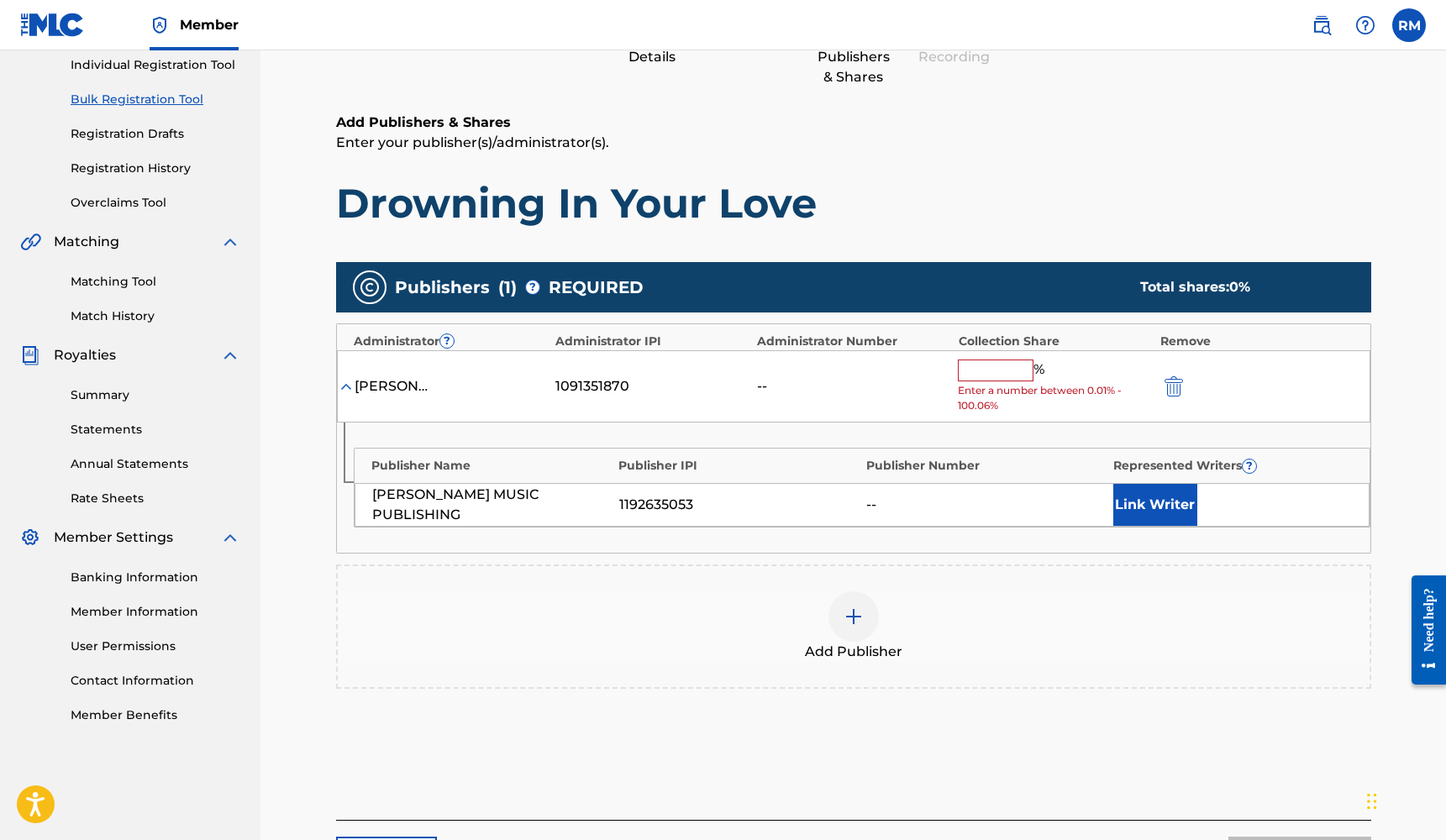
click at [857, 614] on img at bounding box center [854, 617] width 20 height 20
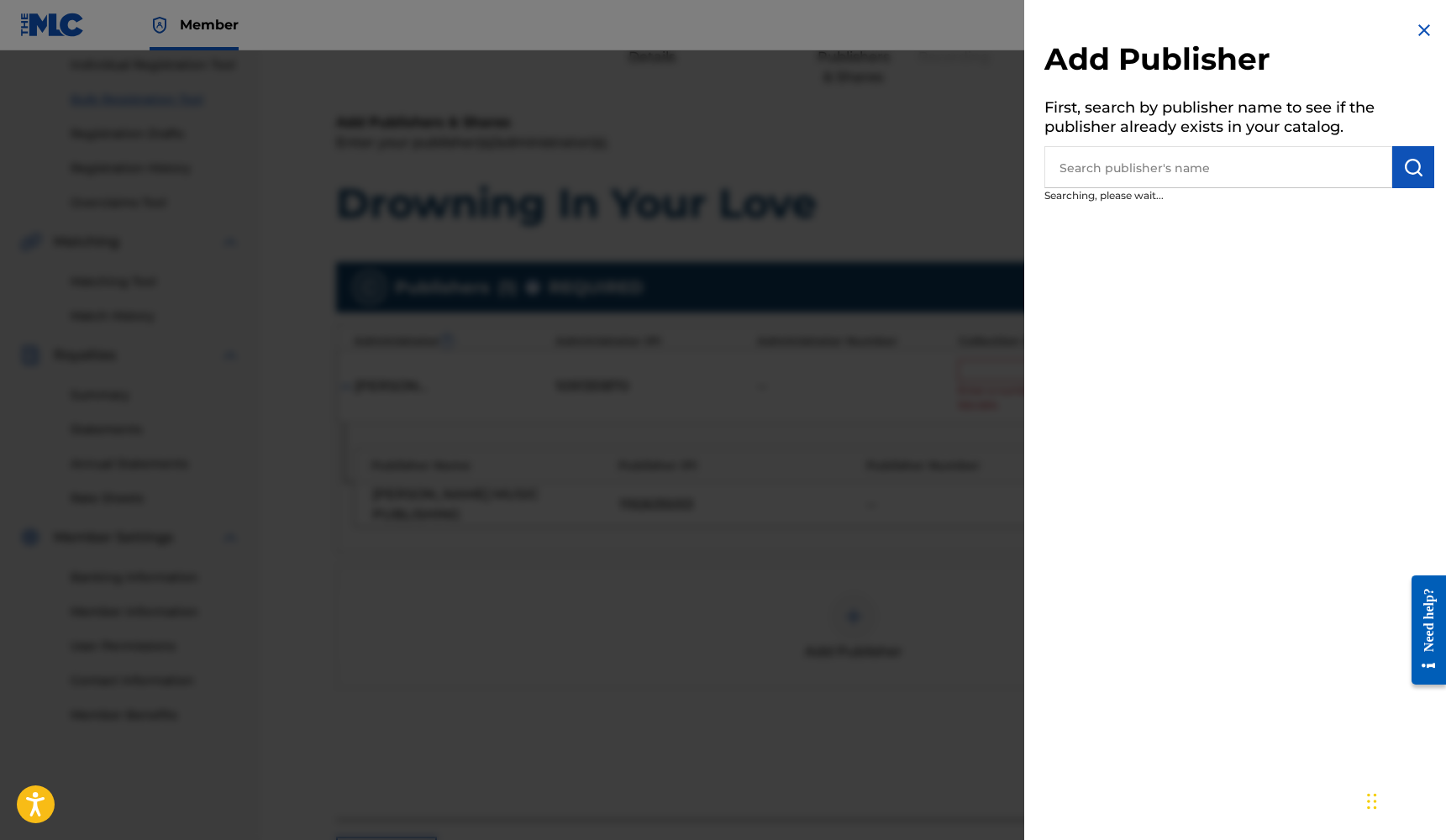
click at [1283, 179] on input "text" at bounding box center [1218, 167] width 348 height 42
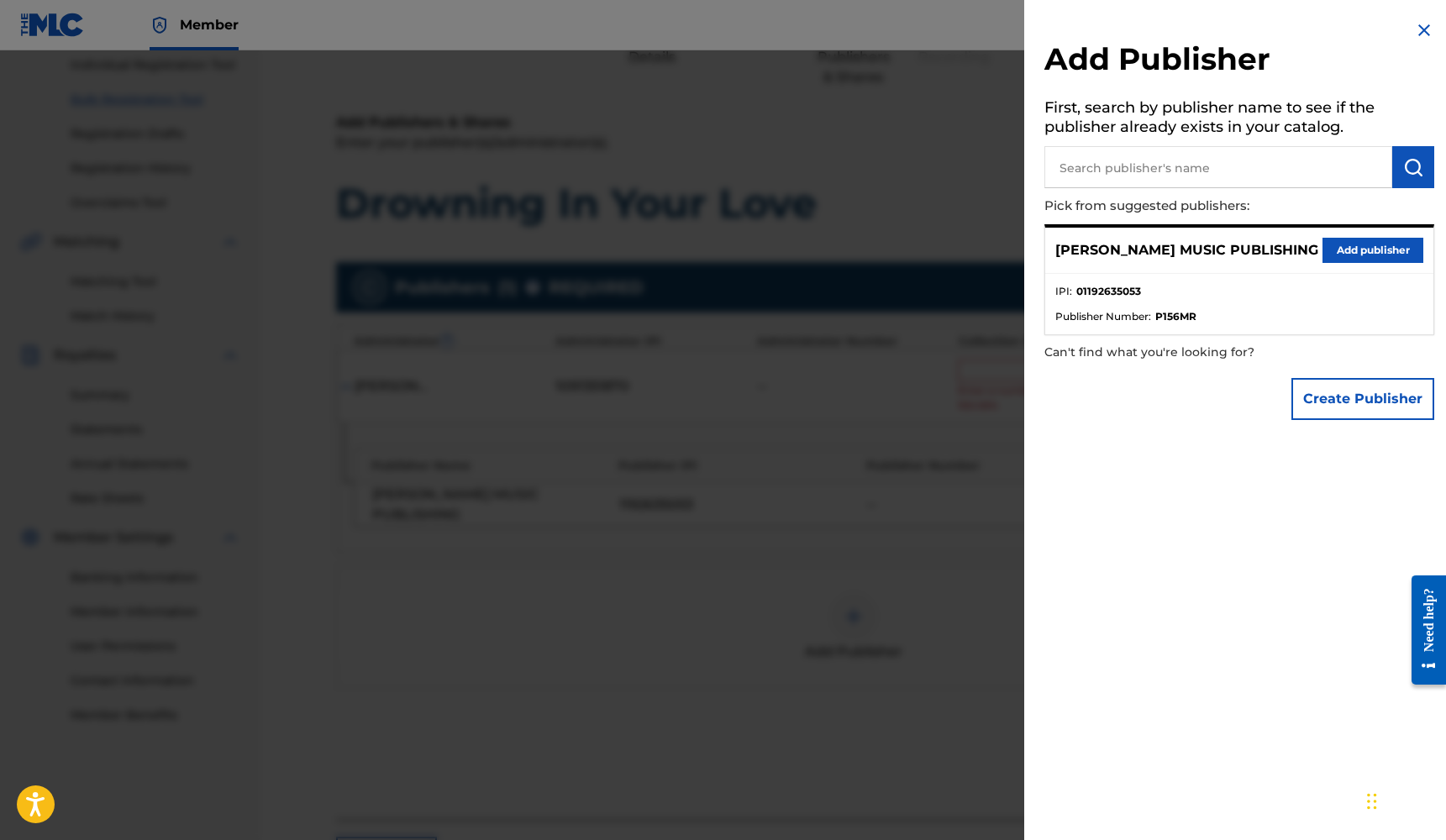
click at [1358, 253] on button "Add publisher" at bounding box center [1373, 250] width 101 height 25
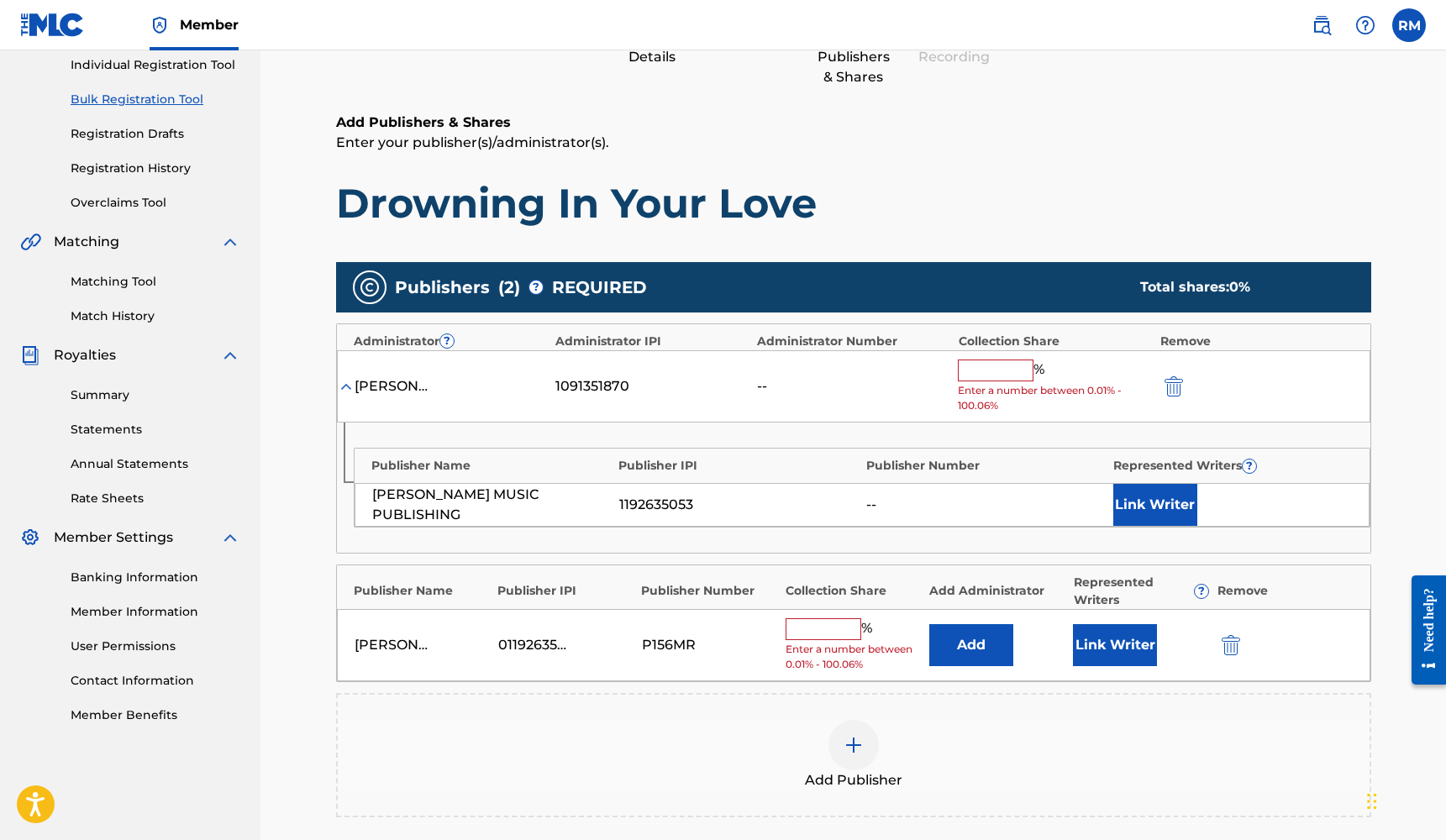
click at [1129, 645] on button "Link Writer" at bounding box center [1115, 645] width 84 height 42
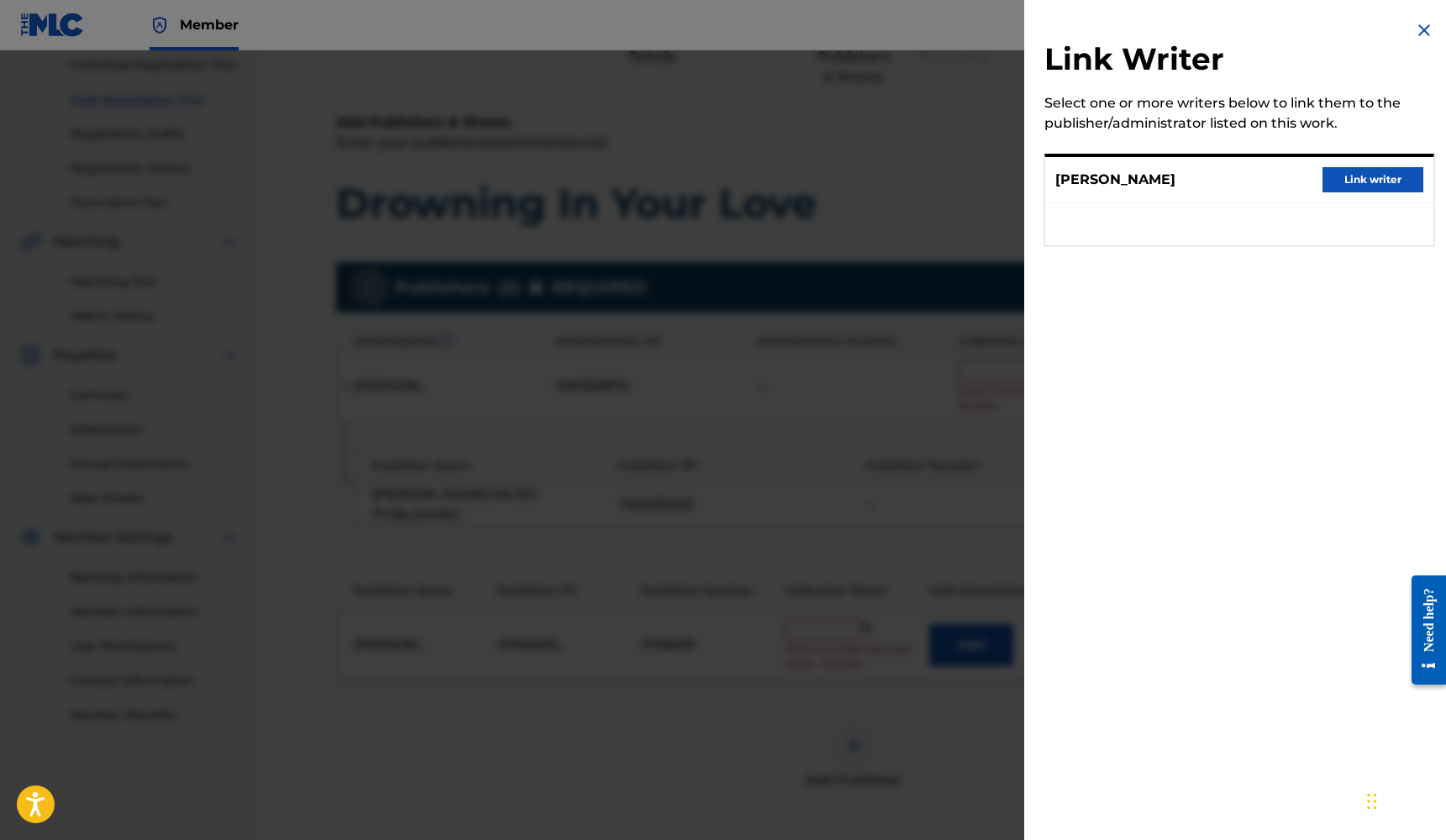
click at [1368, 179] on button "Link writer" at bounding box center [1373, 179] width 101 height 25
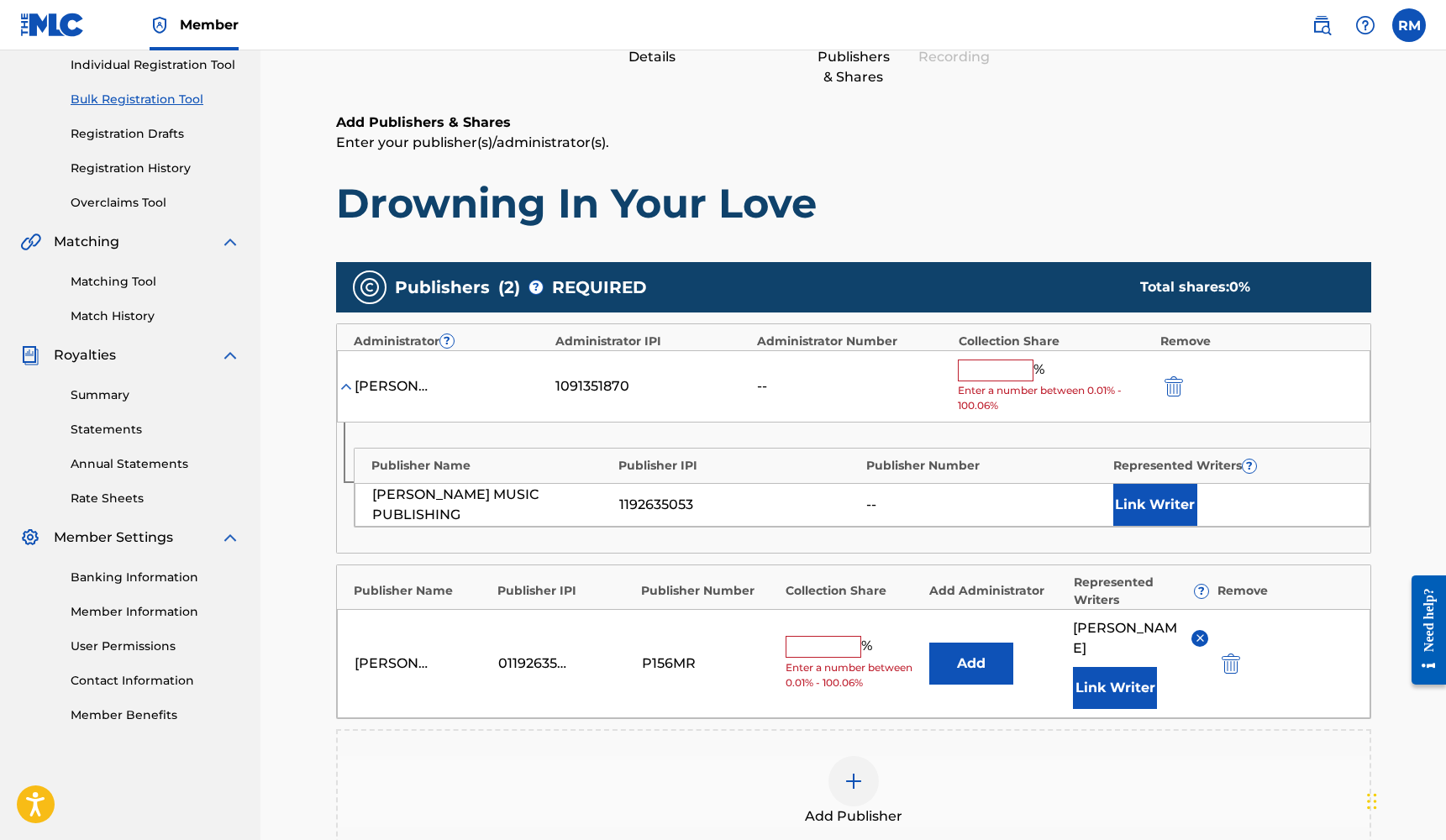
click at [831, 639] on input "text" at bounding box center [823, 647] width 76 height 22
type input "25"
click at [1166, 386] on img "submit" at bounding box center [1174, 387] width 19 height 20
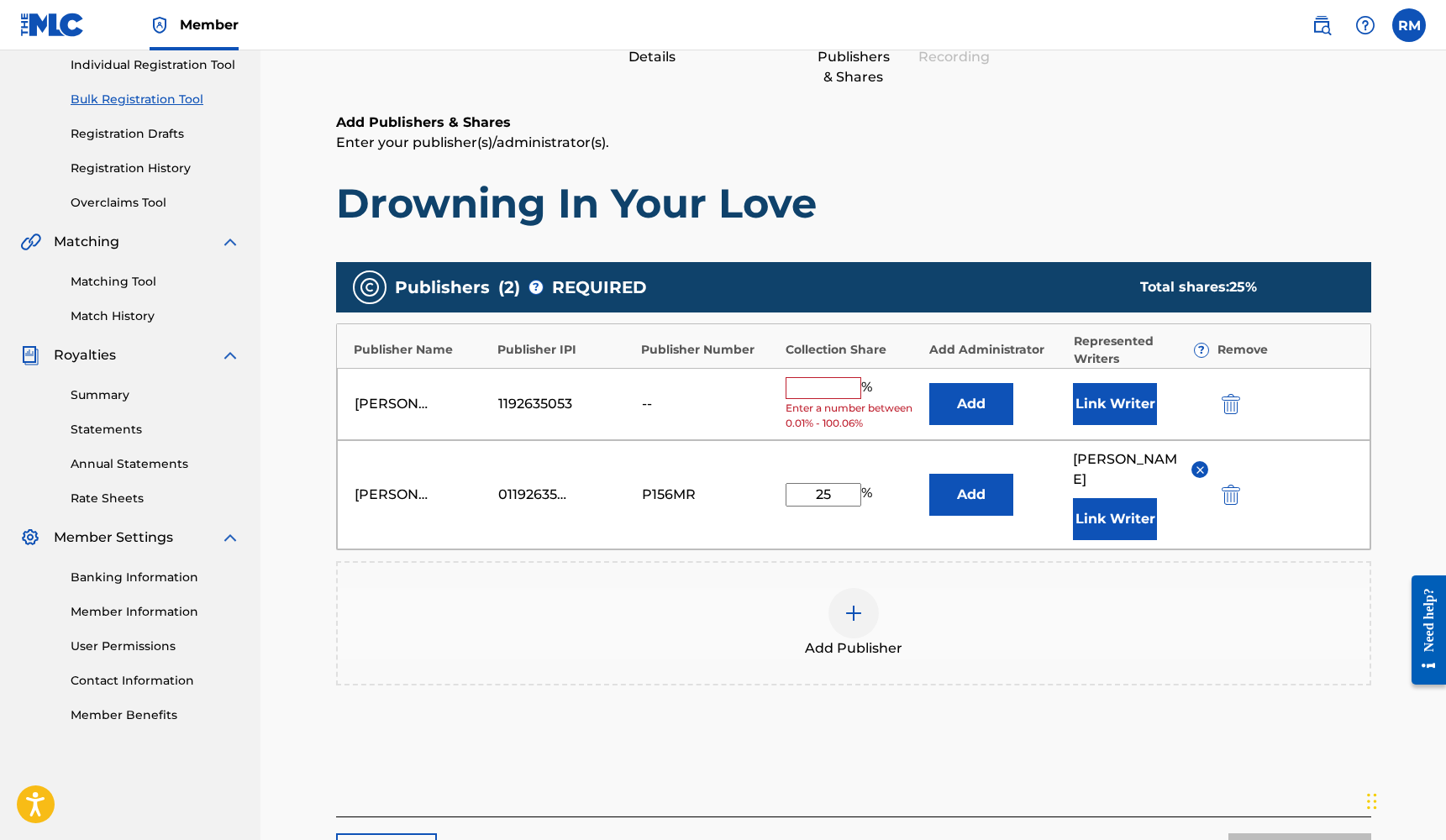
click at [1227, 402] on img "submit" at bounding box center [1231, 404] width 19 height 20
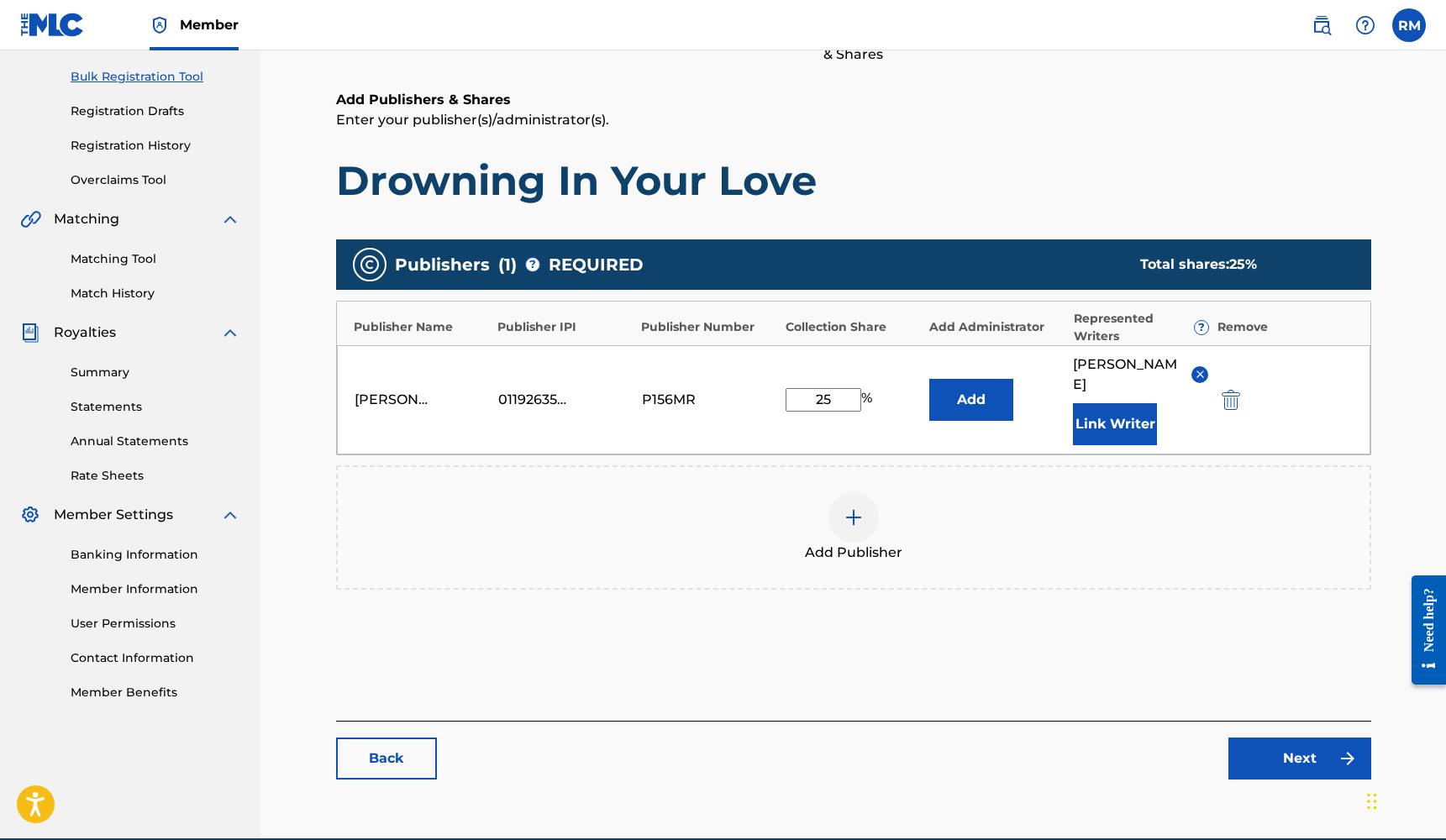
scroll to position [253, 0]
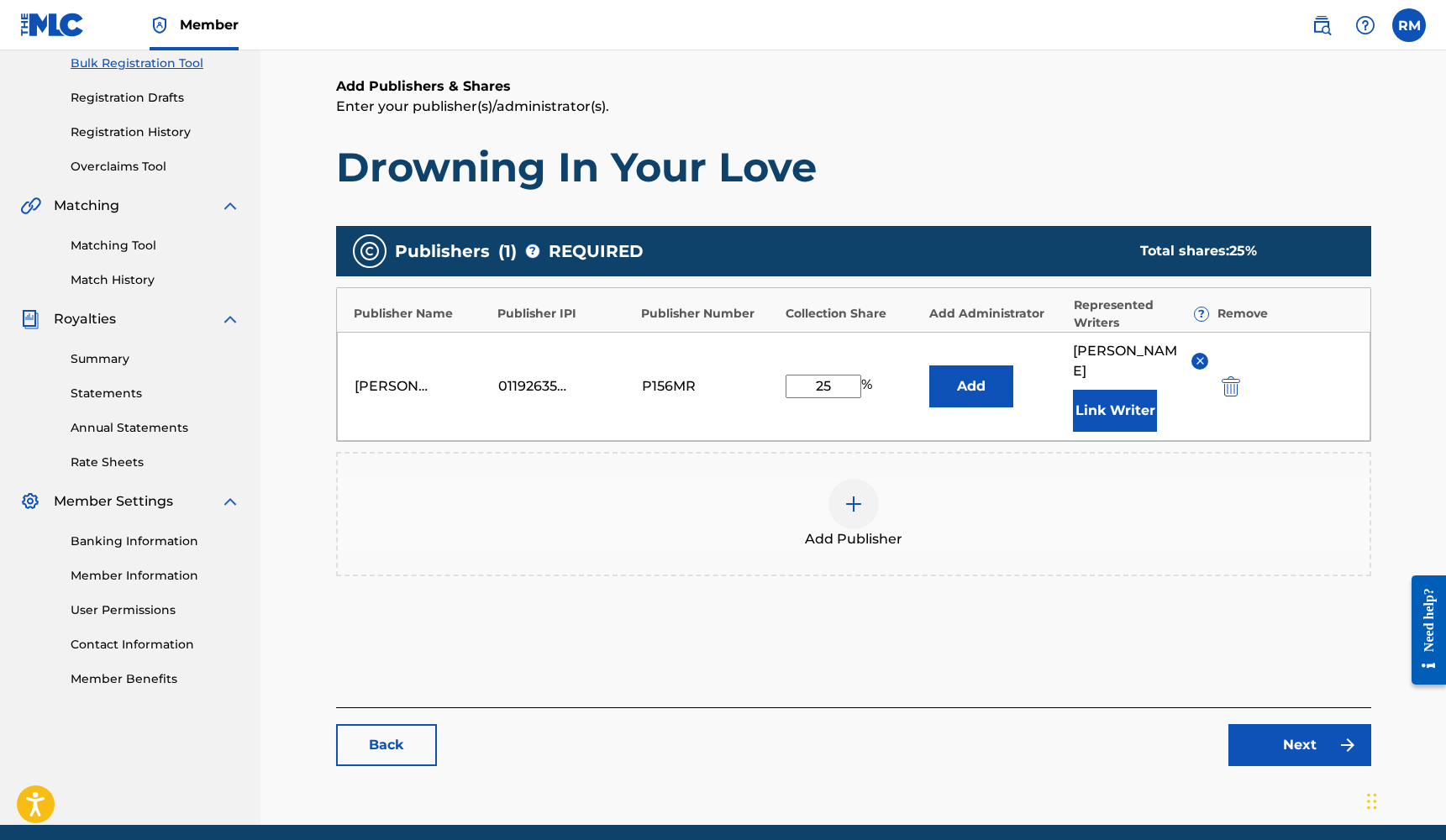
click at [1257, 731] on link "Next" at bounding box center [1299, 745] width 142 height 42
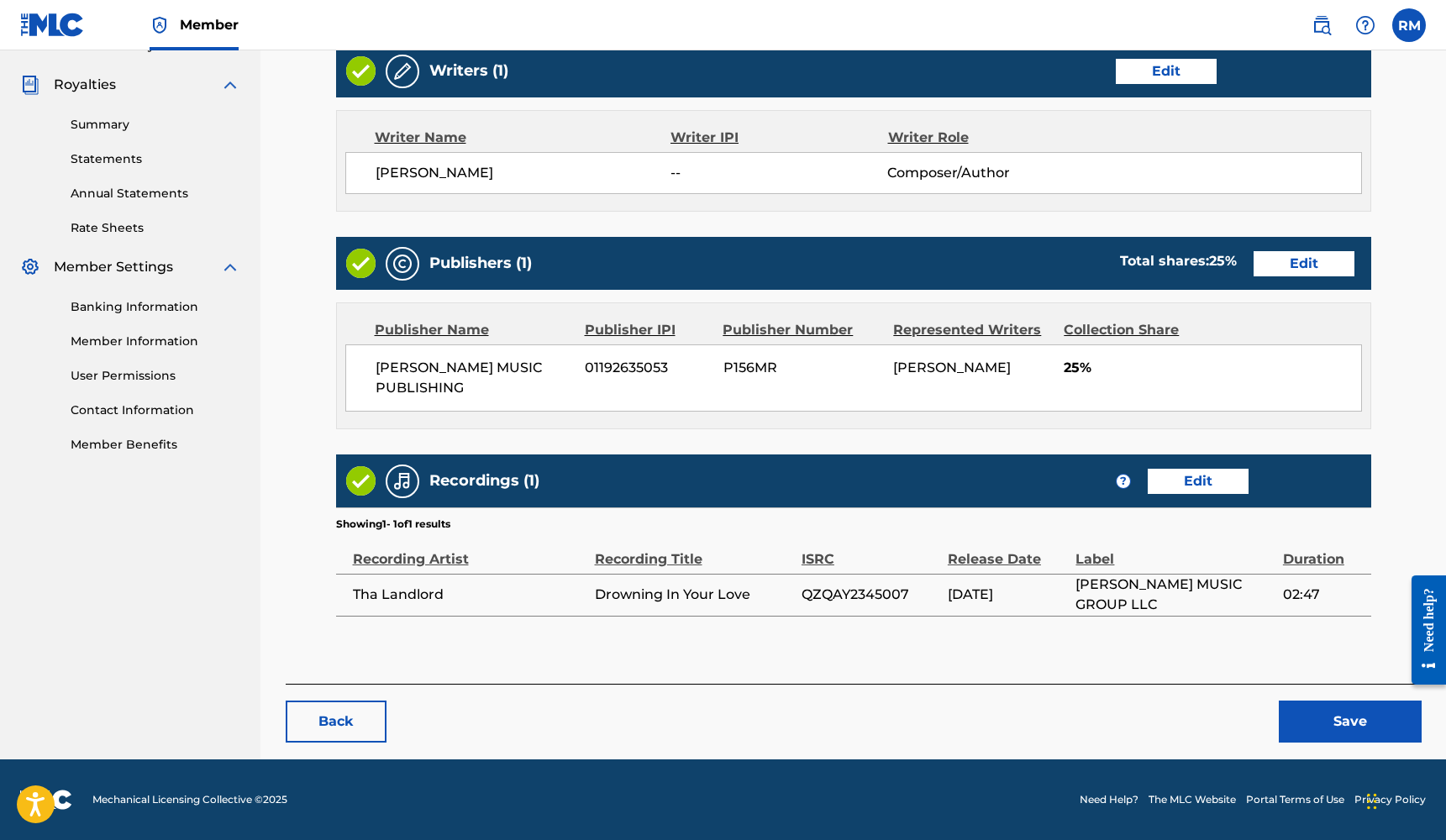
scroll to position [486, 0]
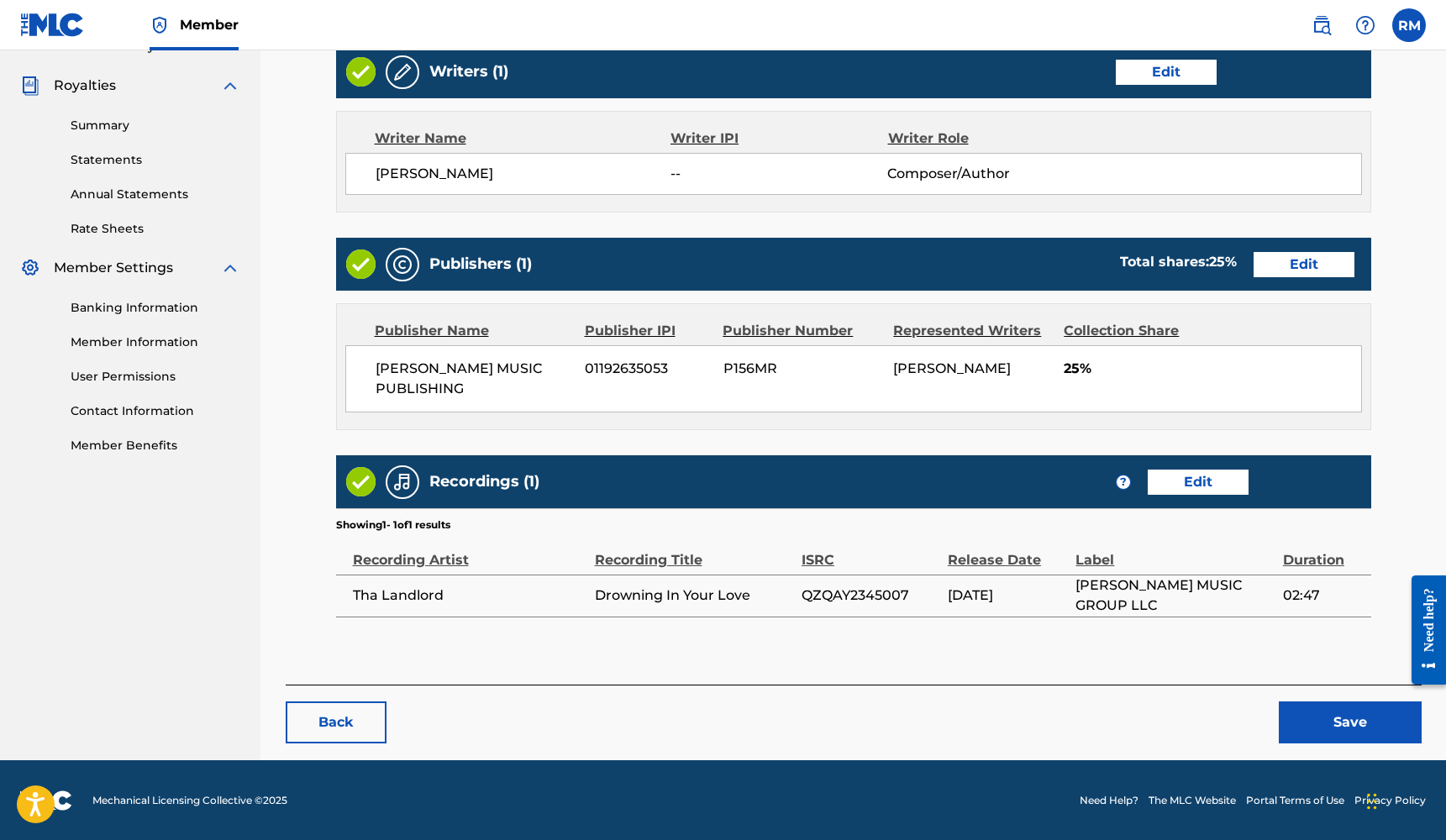
click at [1305, 722] on button "Save" at bounding box center [1349, 722] width 142 height 42
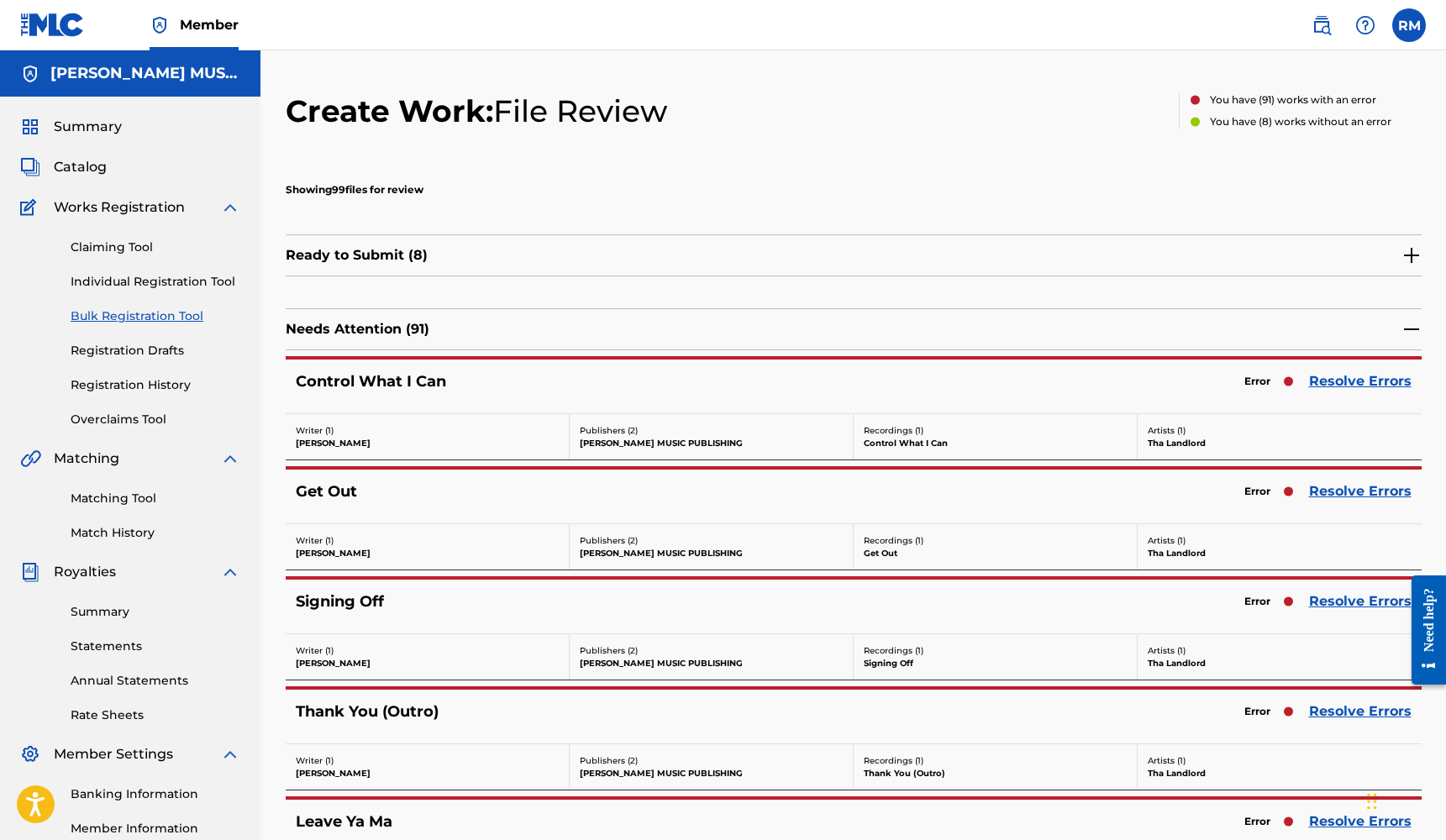
click at [1327, 382] on link "Resolve Errors" at bounding box center [1360, 382] width 103 height 20
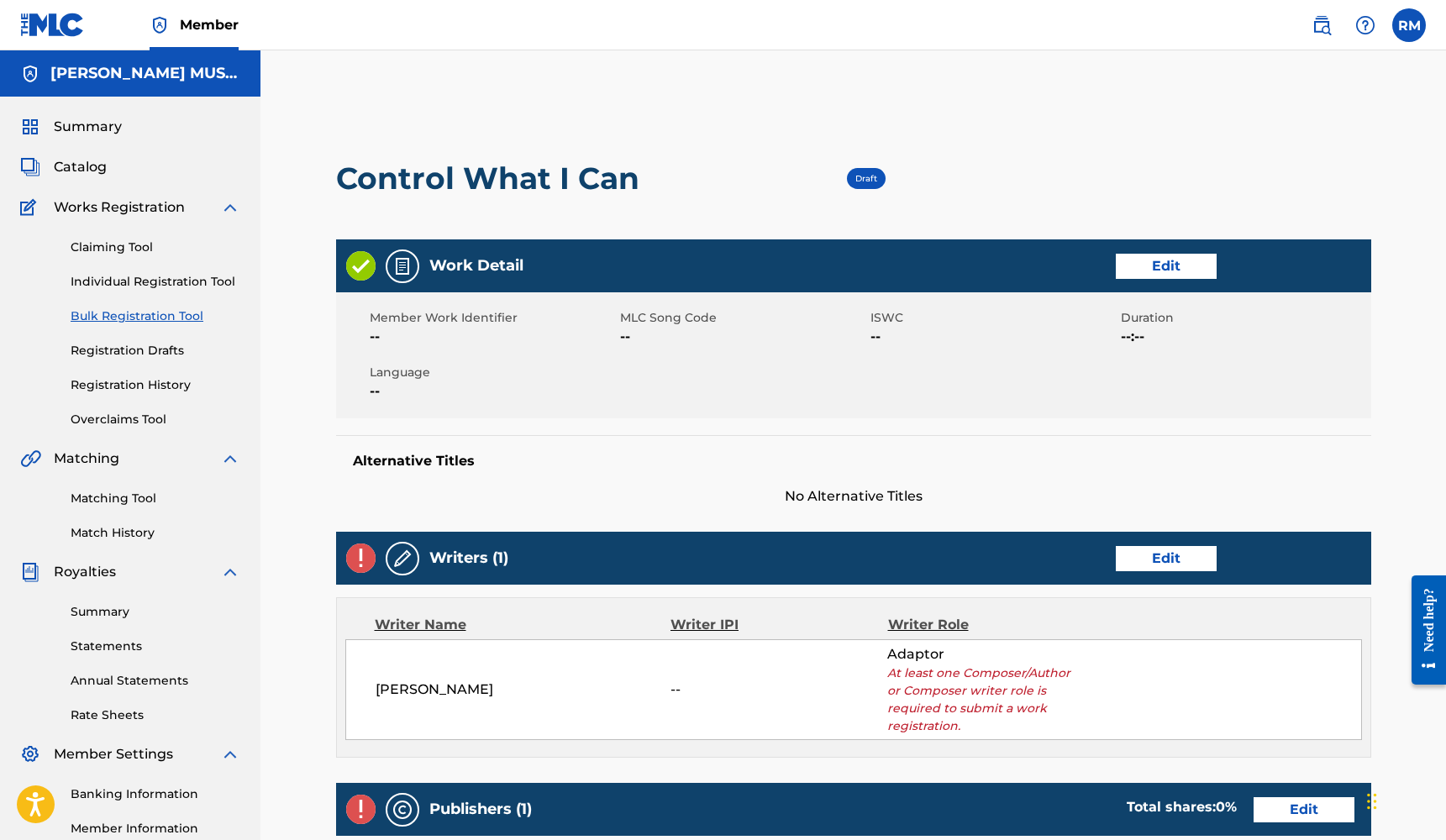
click at [1159, 268] on link "Edit" at bounding box center [1166, 266] width 101 height 25
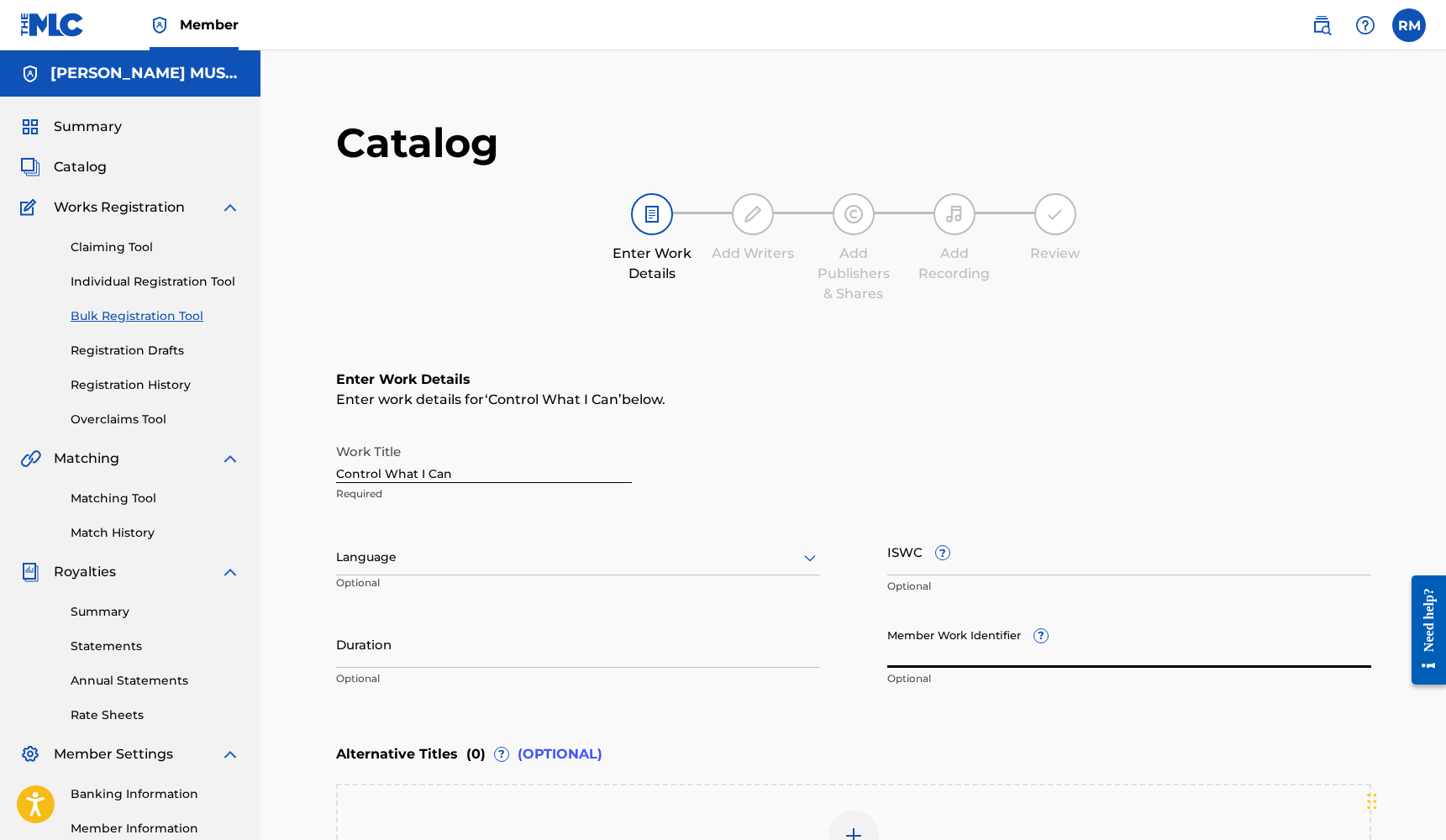
click at [914, 650] on input "Member Work Identifier ?" at bounding box center [1129, 644] width 484 height 48
type input "208"
click at [666, 647] on input "Duration" at bounding box center [578, 644] width 484 height 48
click at [500, 575] on div "Language" at bounding box center [578, 558] width 484 height 35
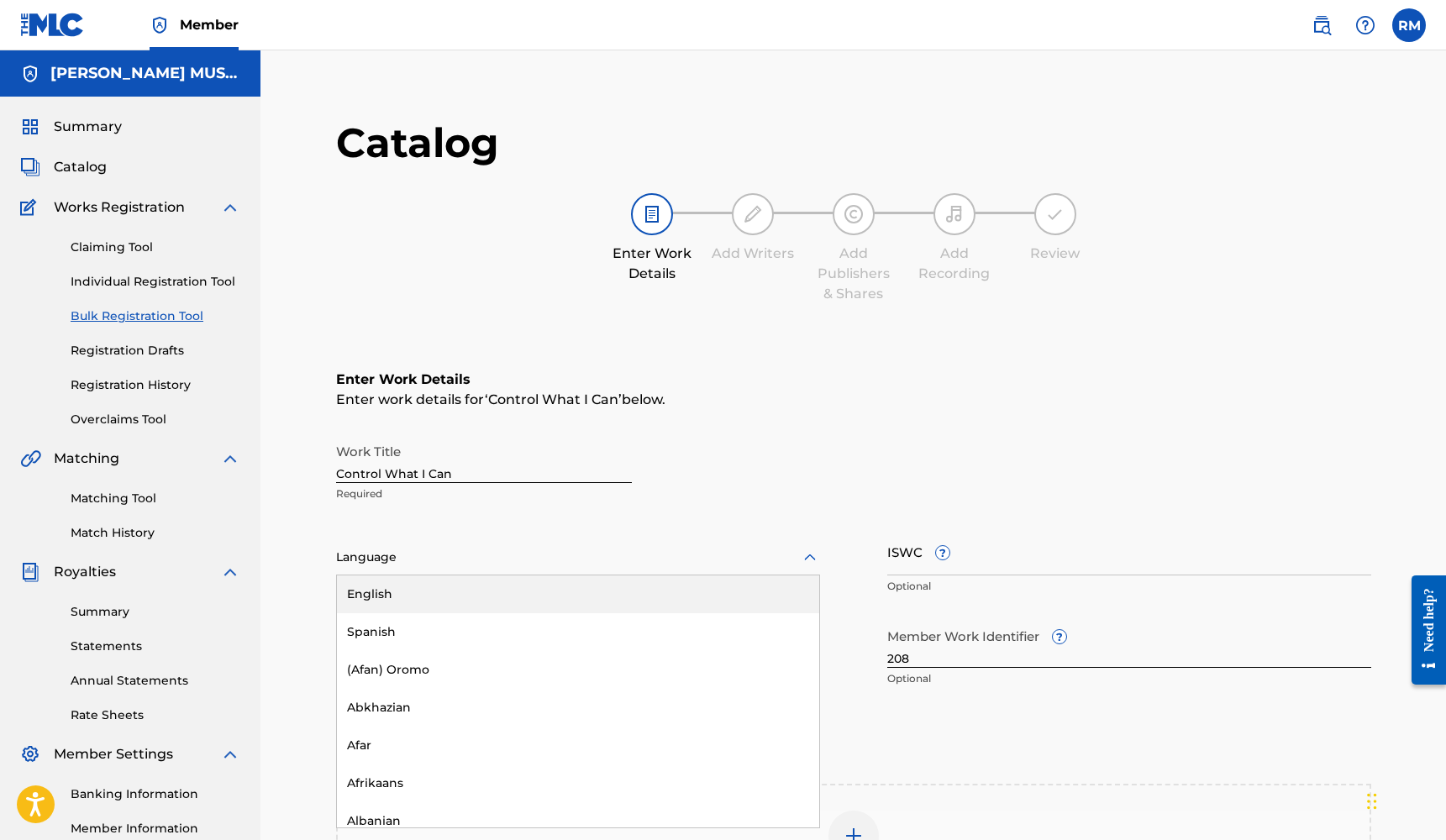
click at [474, 602] on div "English" at bounding box center [578, 594] width 482 height 38
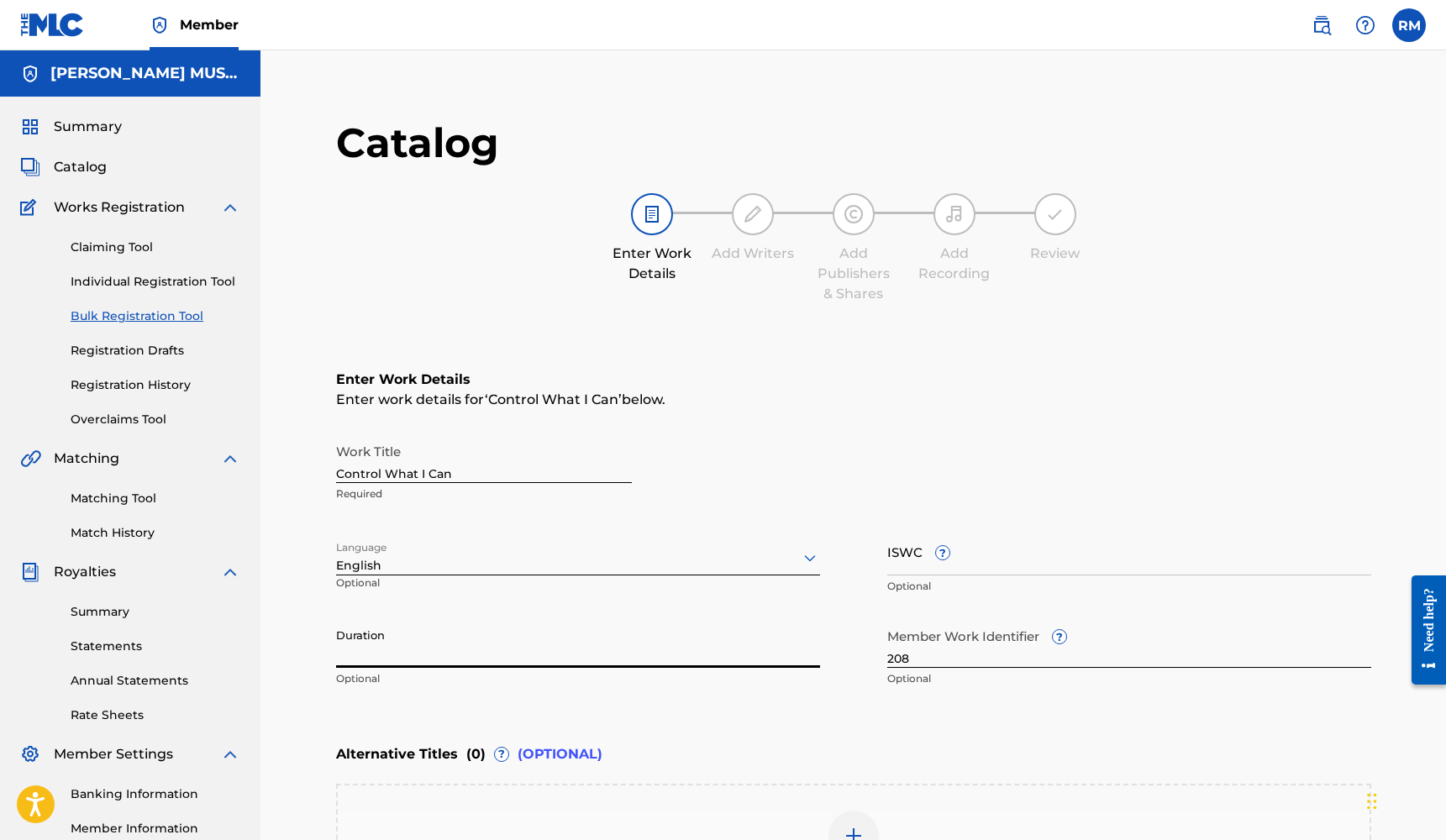
click at [453, 661] on input "Duration" at bounding box center [578, 644] width 484 height 48
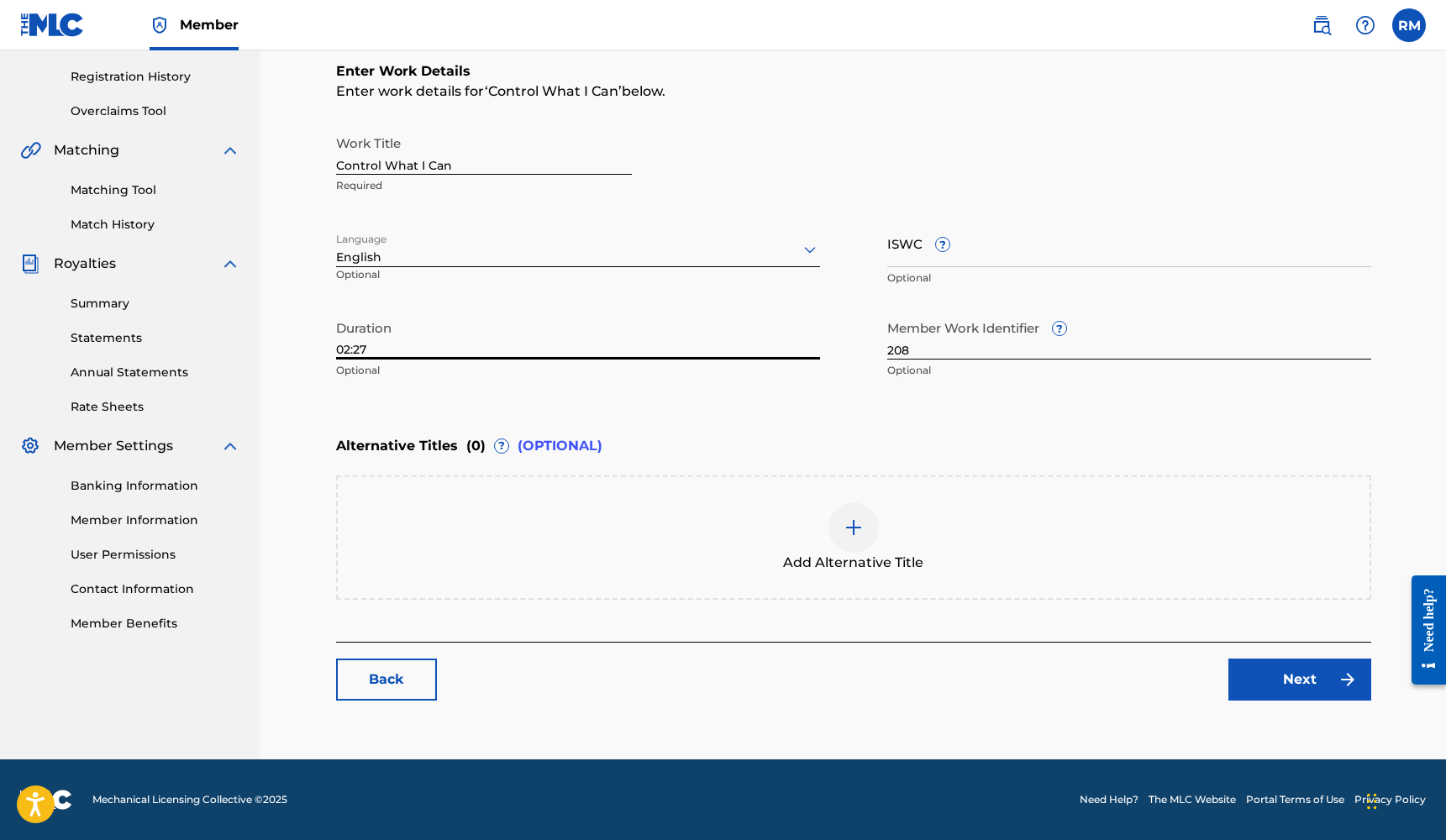
scroll to position [308, 0]
type input "02:27"
click at [1334, 682] on link "Next" at bounding box center [1299, 680] width 142 height 42
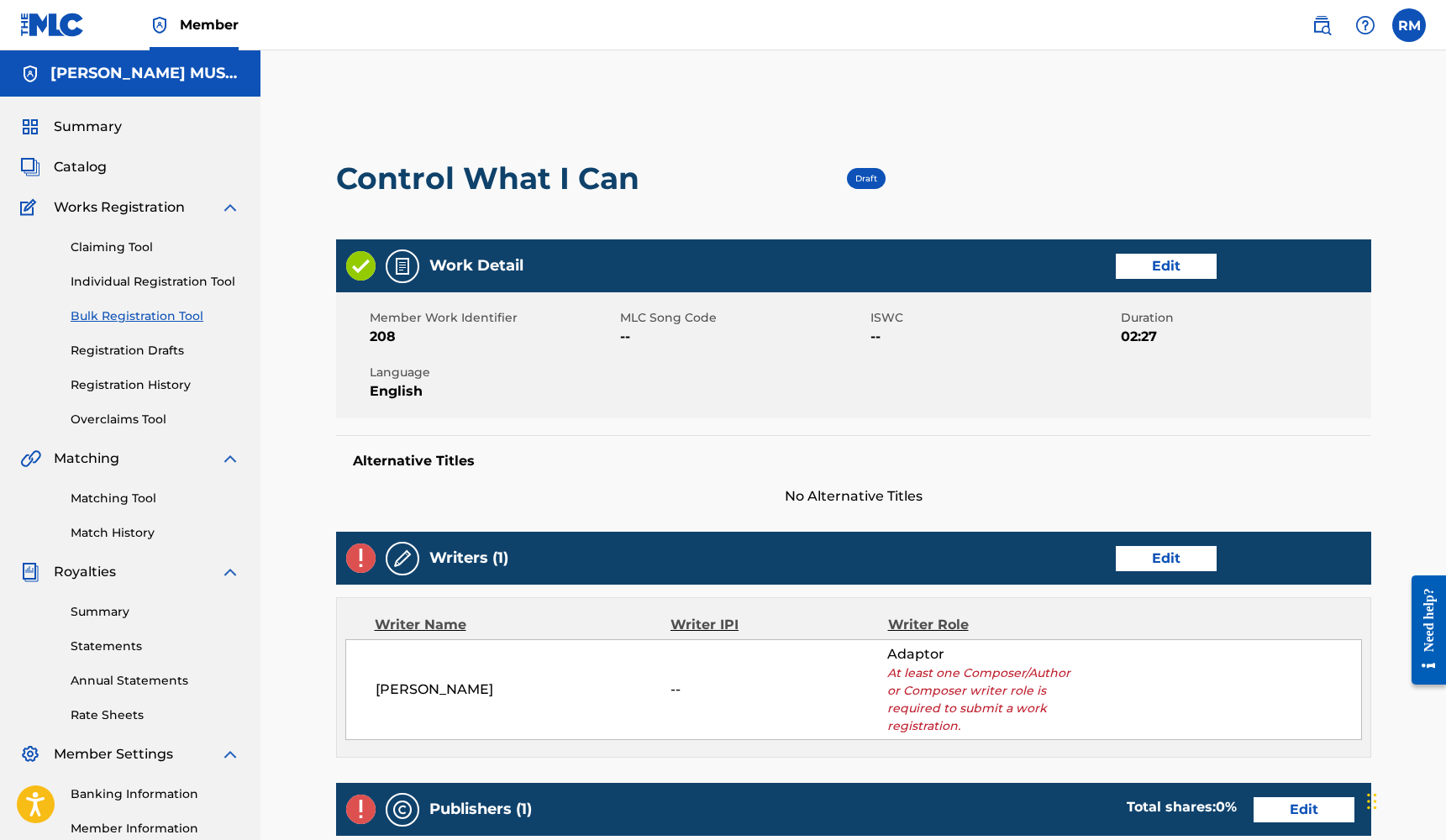
scroll to position [29, 0]
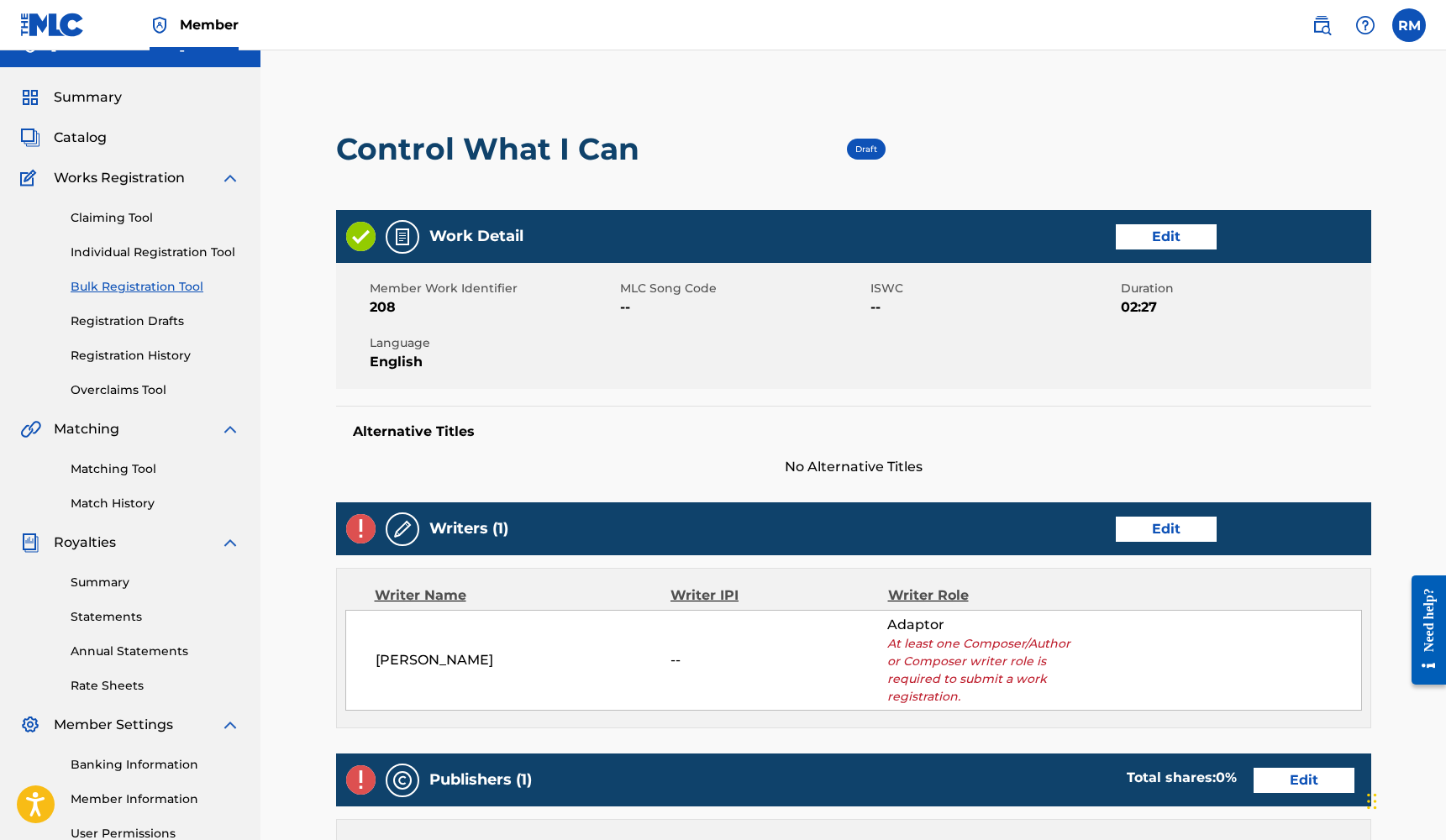
click at [1180, 540] on link "Edit" at bounding box center [1166, 529] width 101 height 25
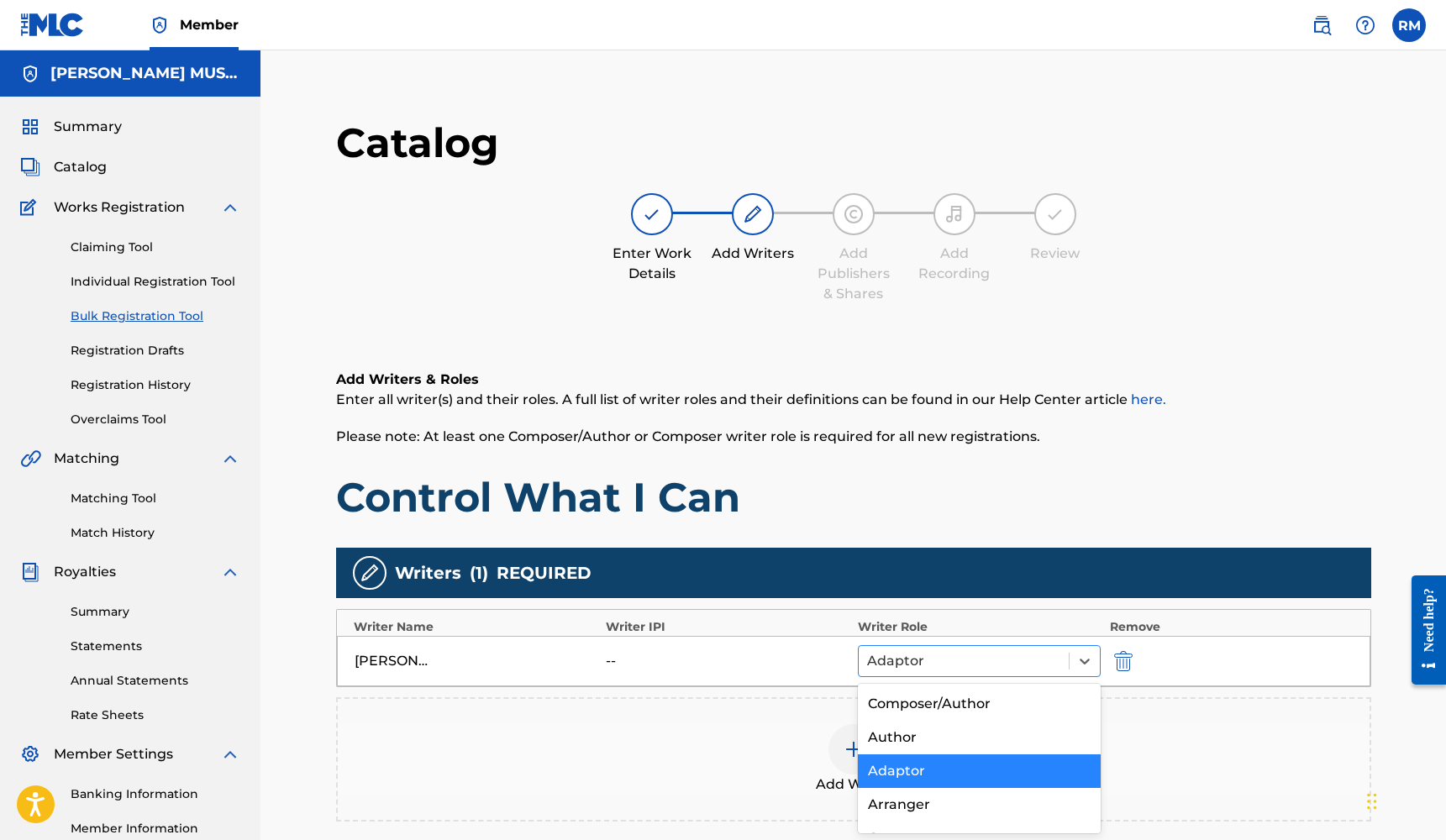
click at [933, 655] on div at bounding box center [964, 661] width 194 height 24
click at [928, 692] on div "Composer/Author" at bounding box center [979, 704] width 244 height 34
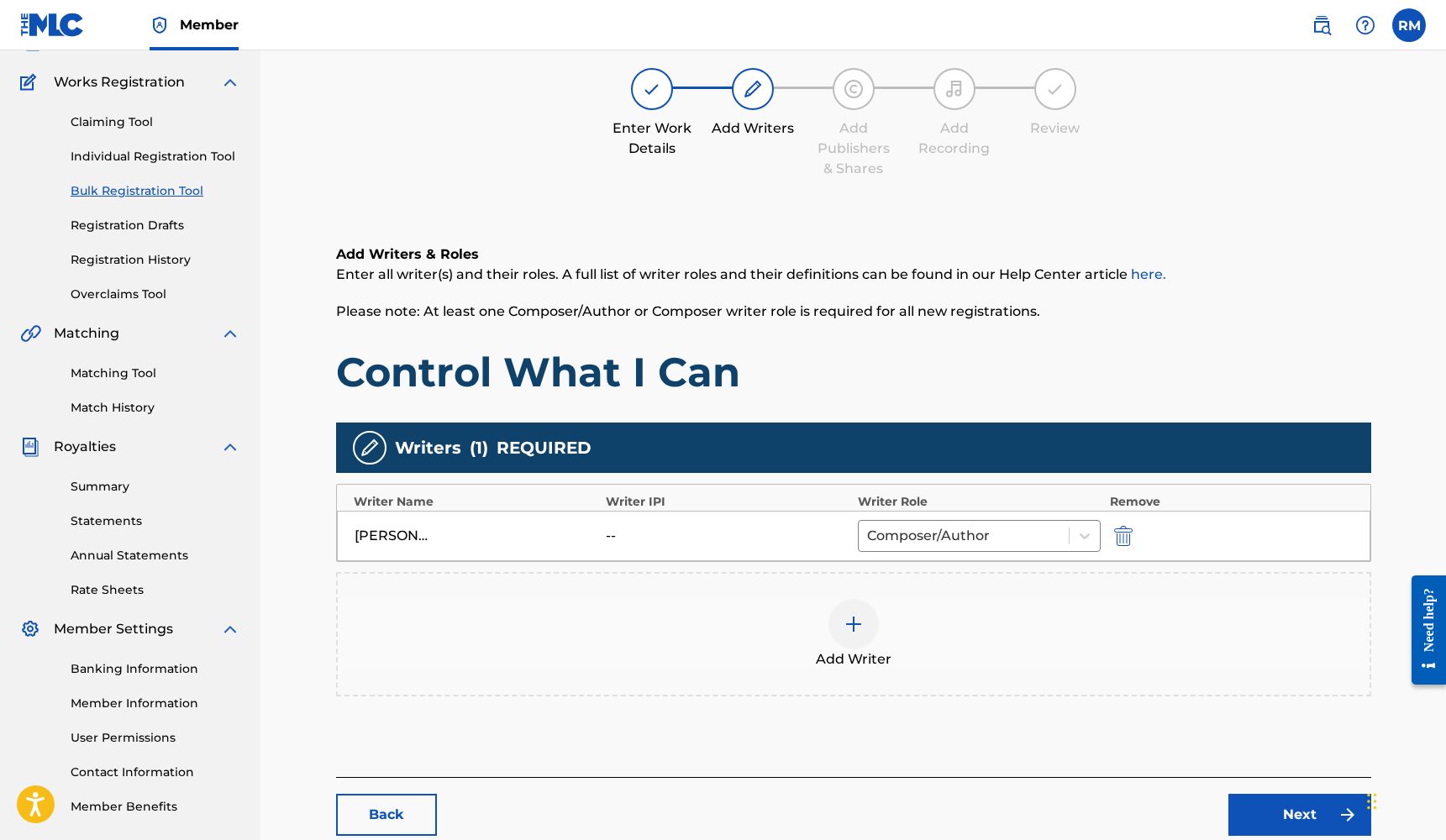
scroll to position [169, 0]
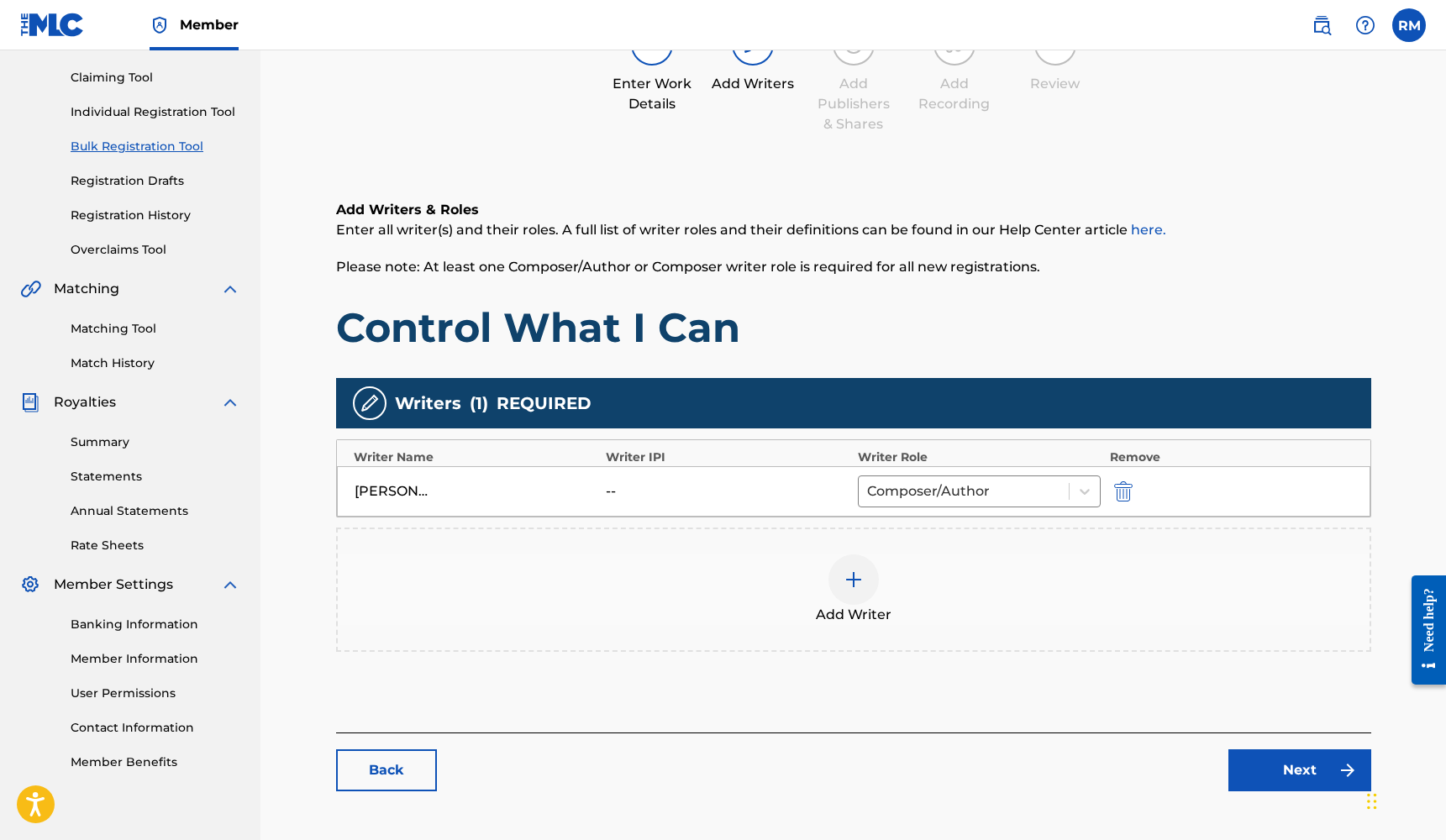
click at [1278, 769] on link "Next" at bounding box center [1299, 770] width 142 height 42
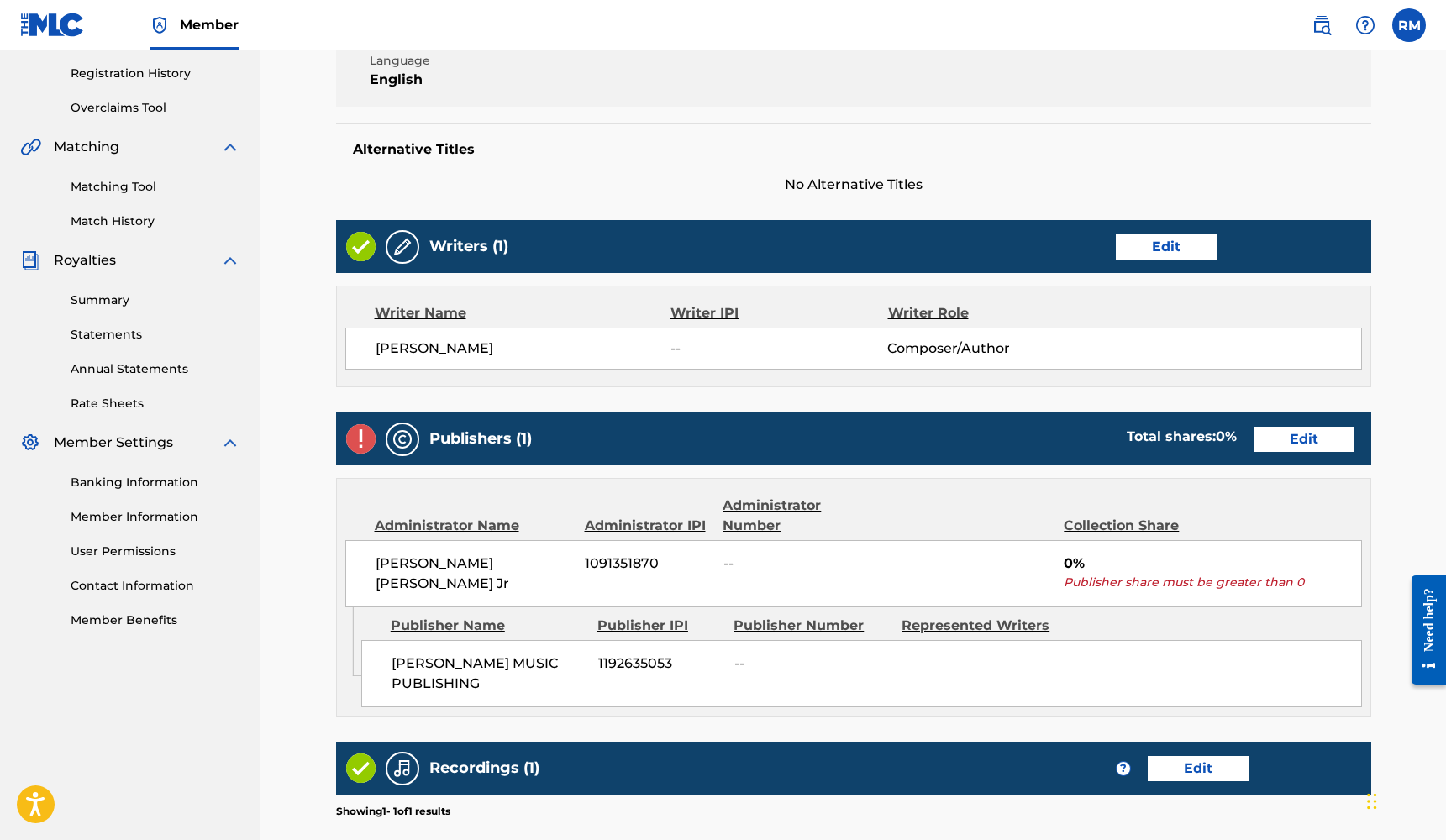
scroll to position [318, 0]
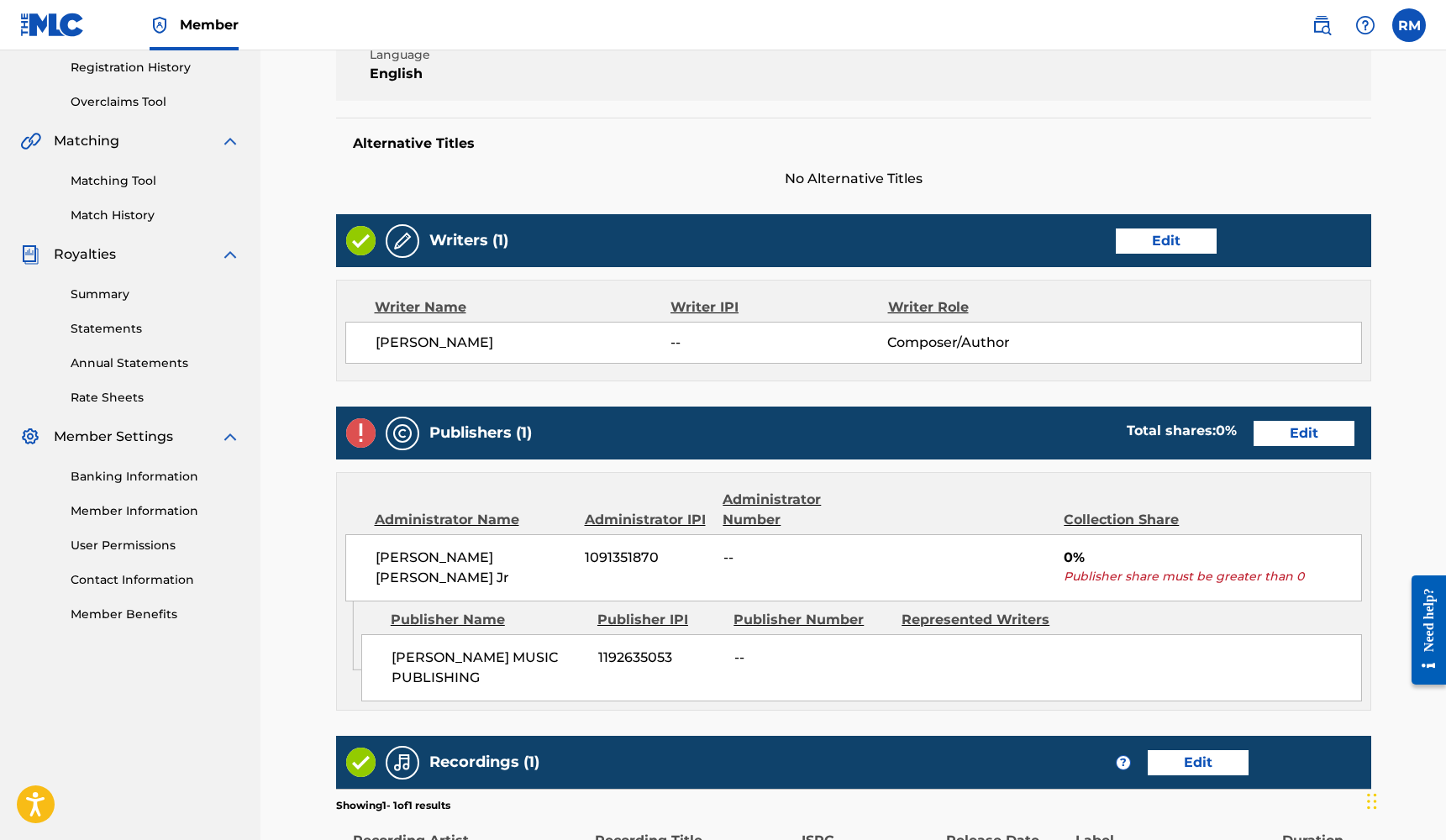
click at [1281, 441] on link "Edit" at bounding box center [1304, 433] width 101 height 25
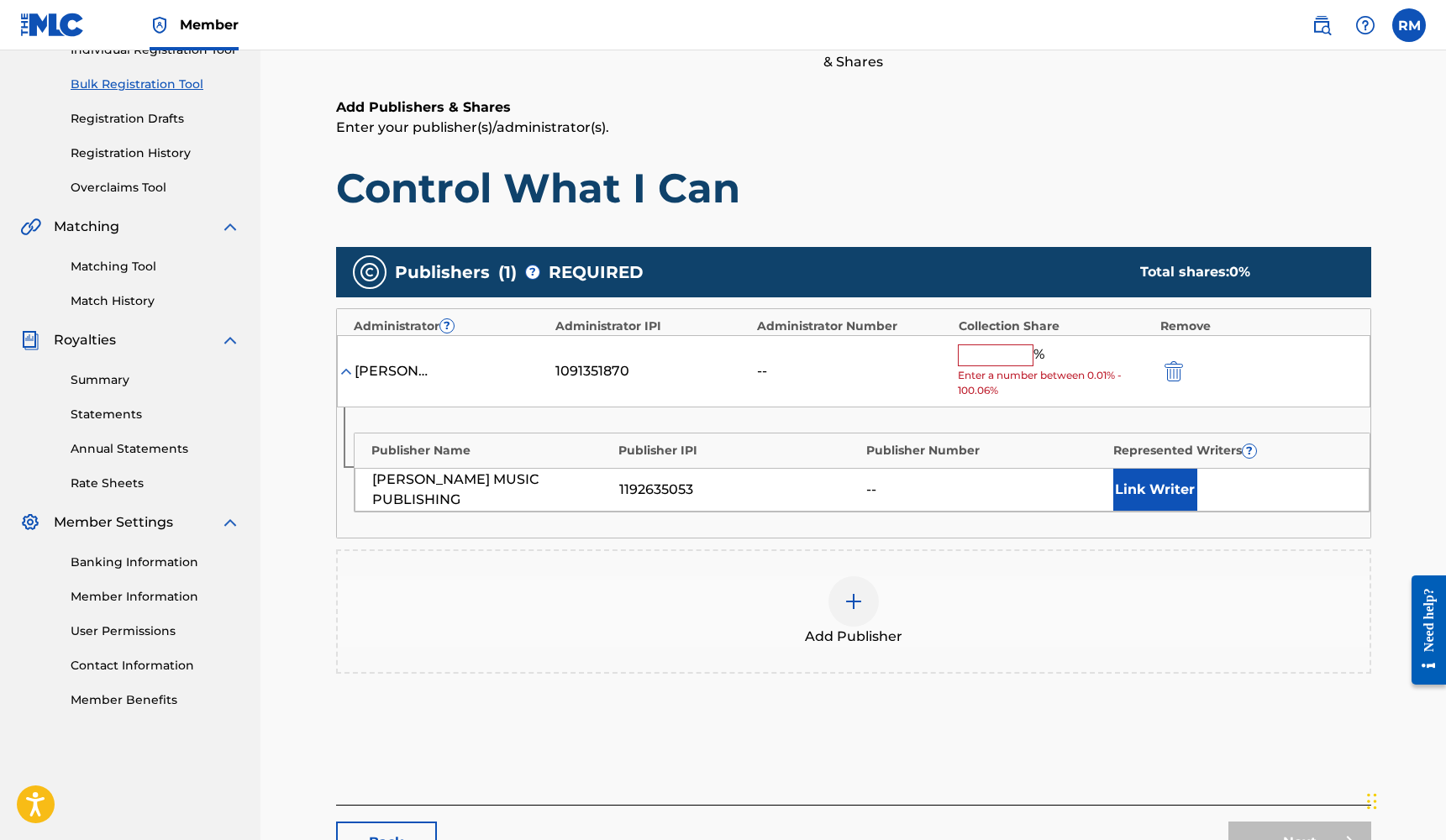
scroll to position [309, 0]
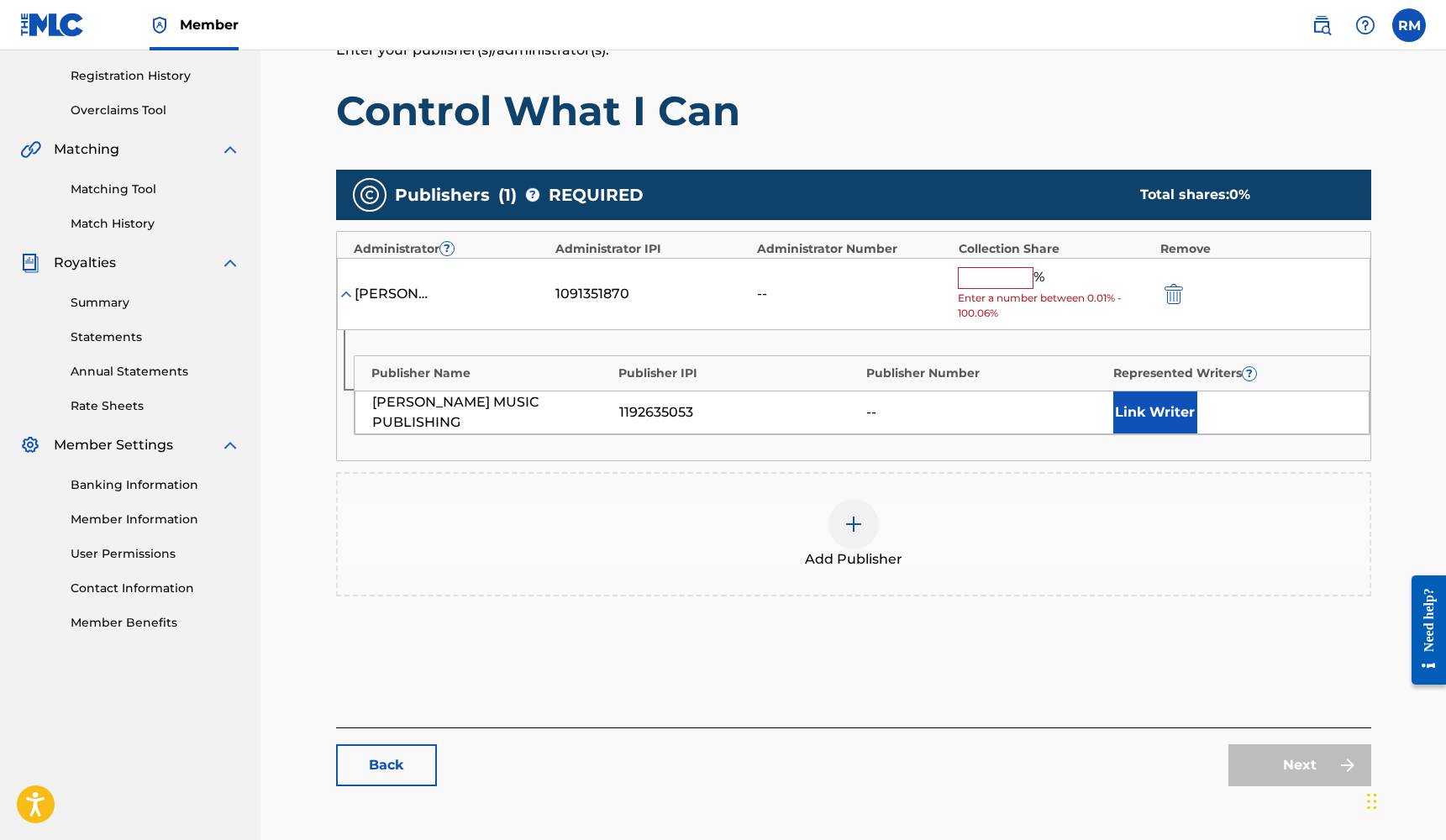
click at [860, 518] on img at bounding box center [854, 524] width 20 height 20
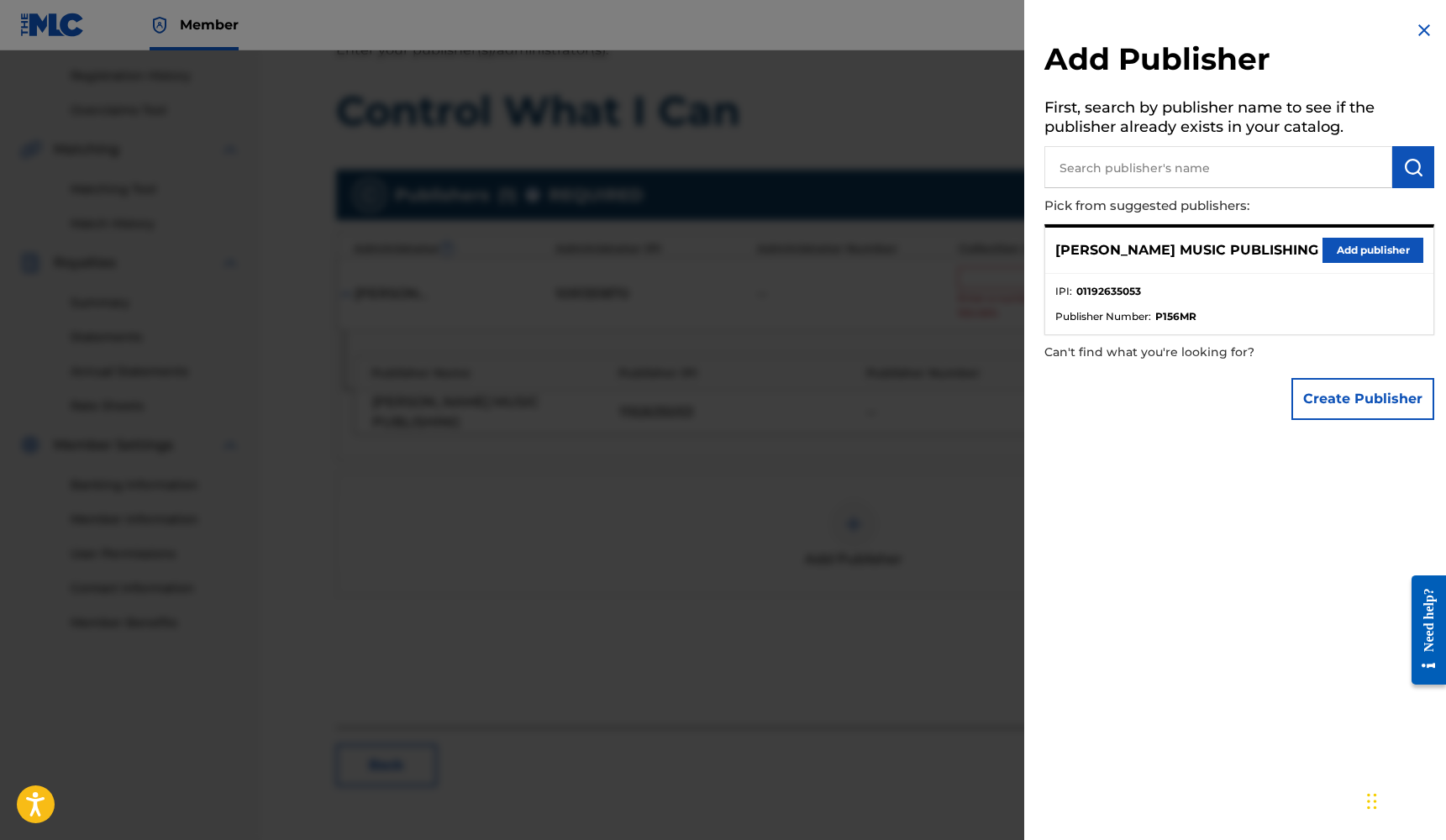
click at [1375, 253] on button "Add publisher" at bounding box center [1373, 250] width 101 height 25
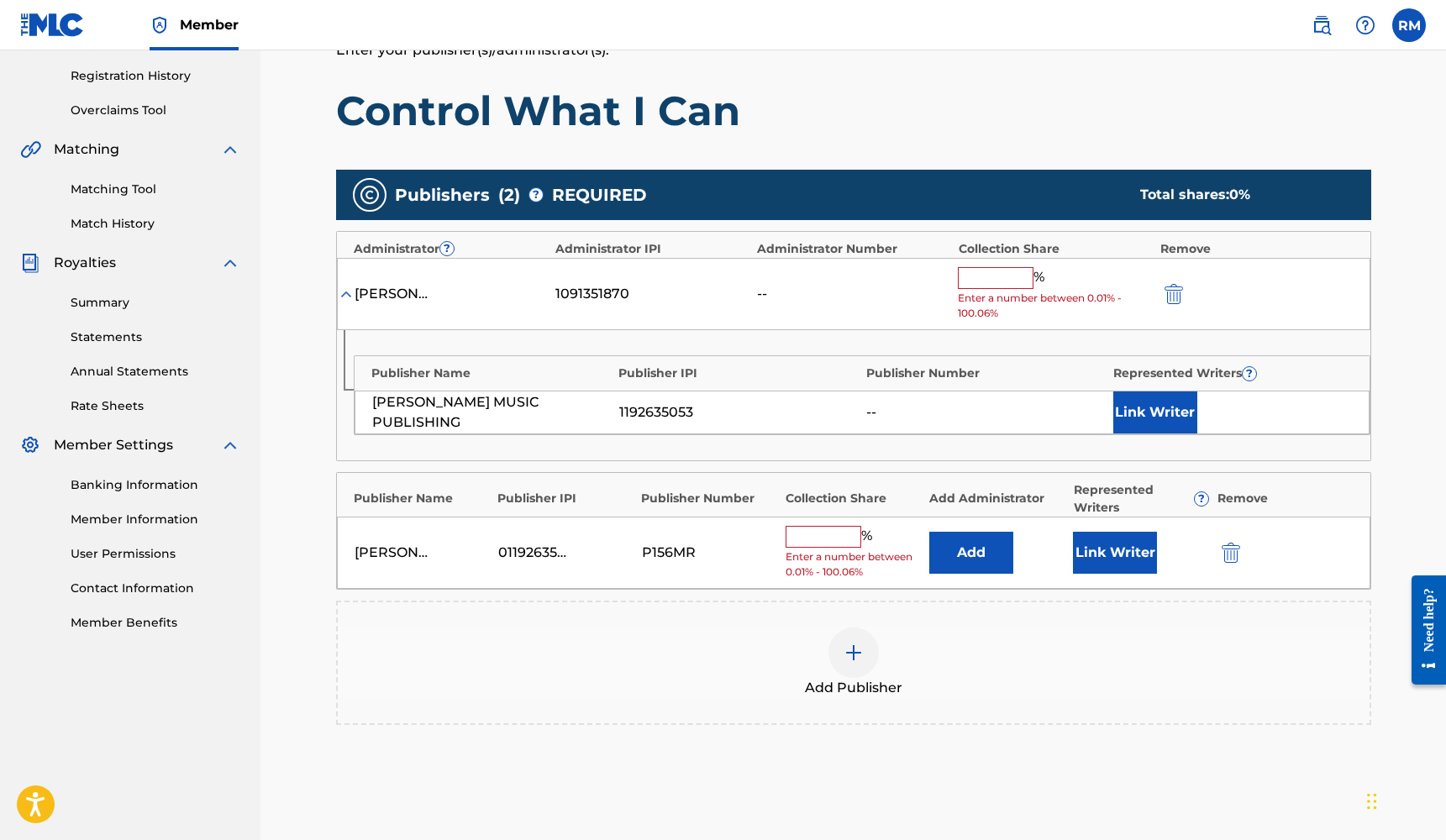
click at [1111, 561] on button "Link Writer" at bounding box center [1115, 553] width 84 height 42
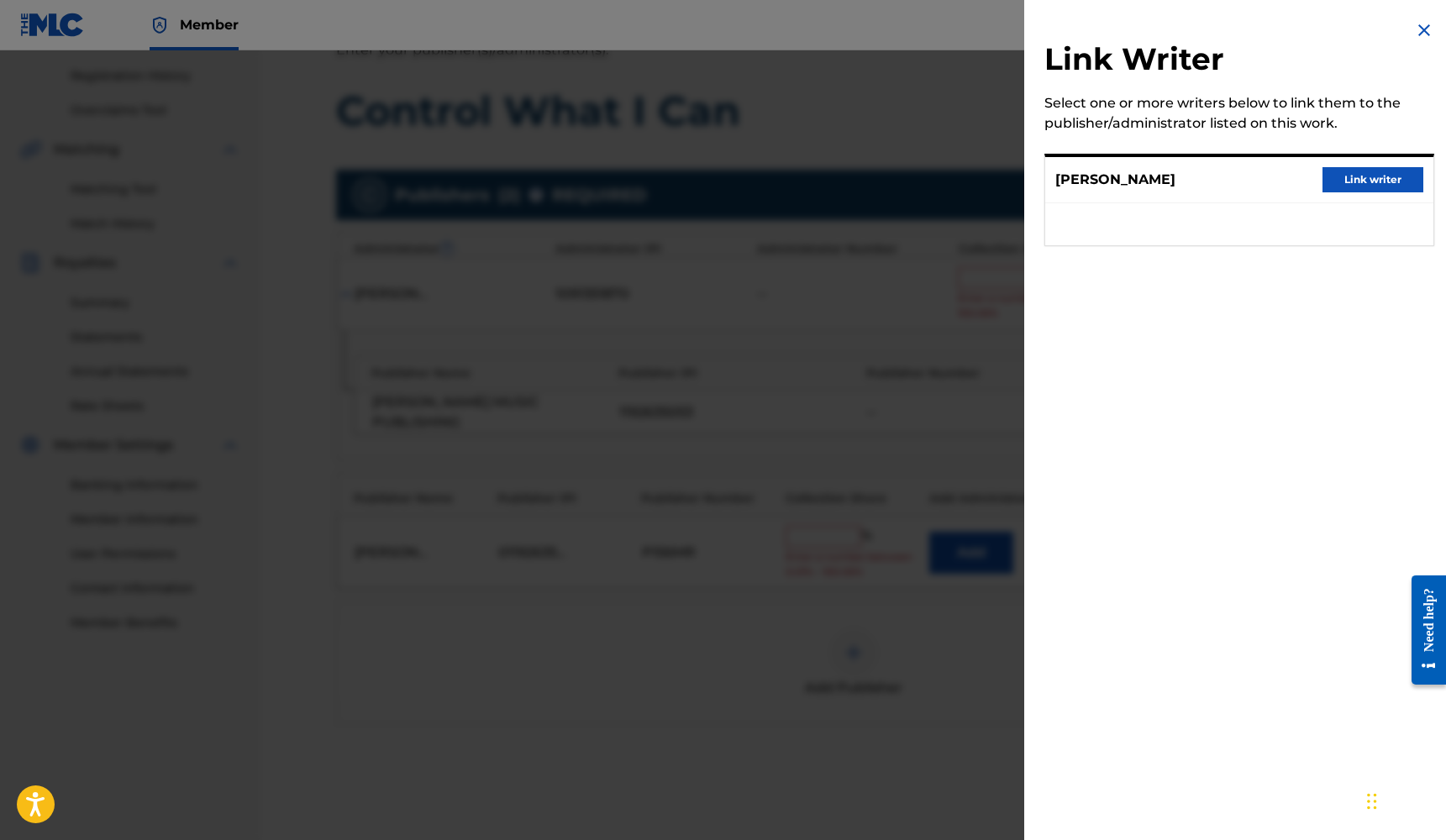
click at [1365, 183] on button "Link writer" at bounding box center [1373, 179] width 101 height 25
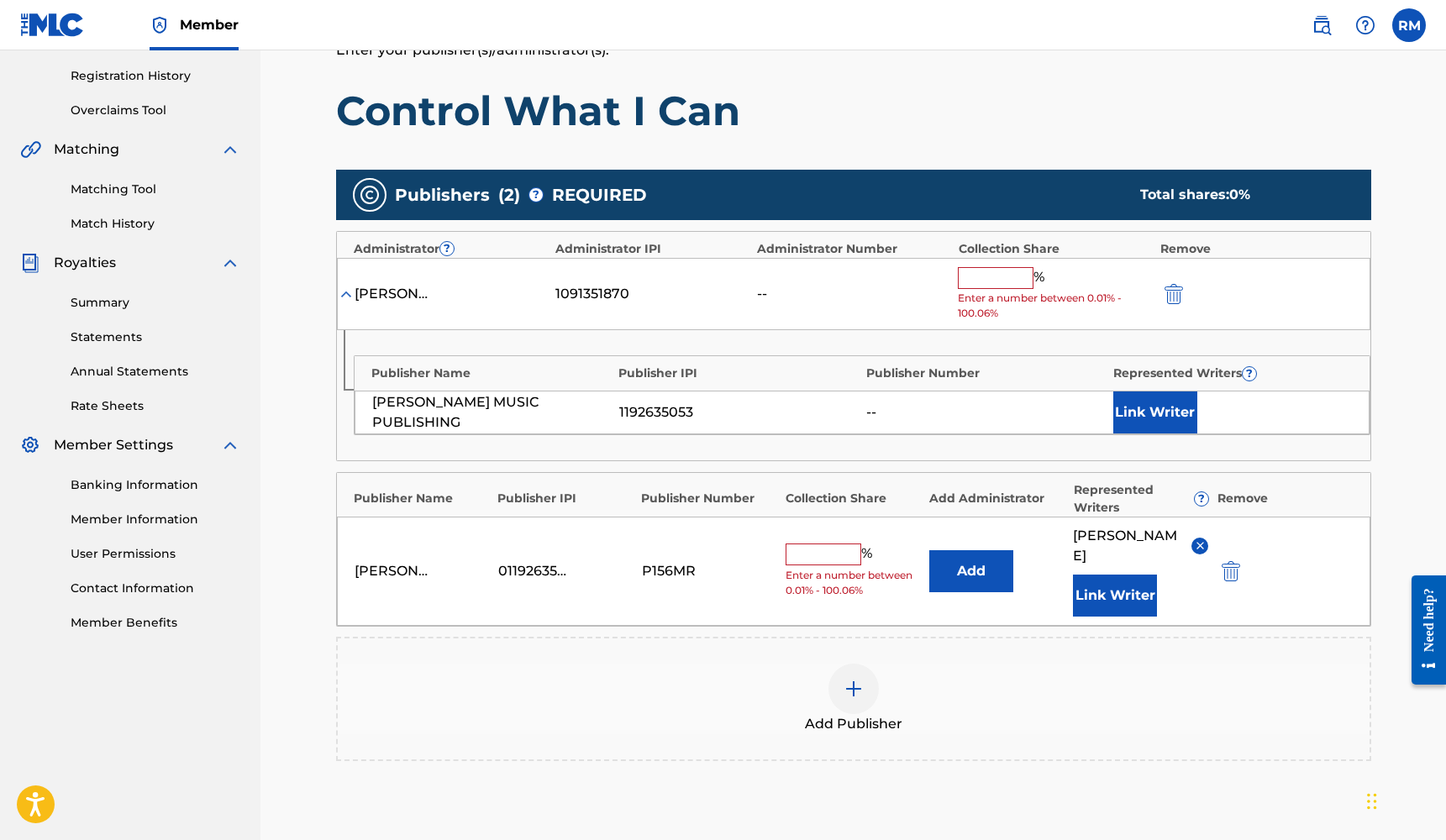
click at [845, 550] on input "text" at bounding box center [823, 554] width 76 height 22
type input "25"
click at [1195, 292] on div at bounding box center [1197, 293] width 76 height 19
click at [1188, 292] on div at bounding box center [1197, 293] width 76 height 19
click at [1180, 291] on img "submit" at bounding box center [1174, 294] width 19 height 20
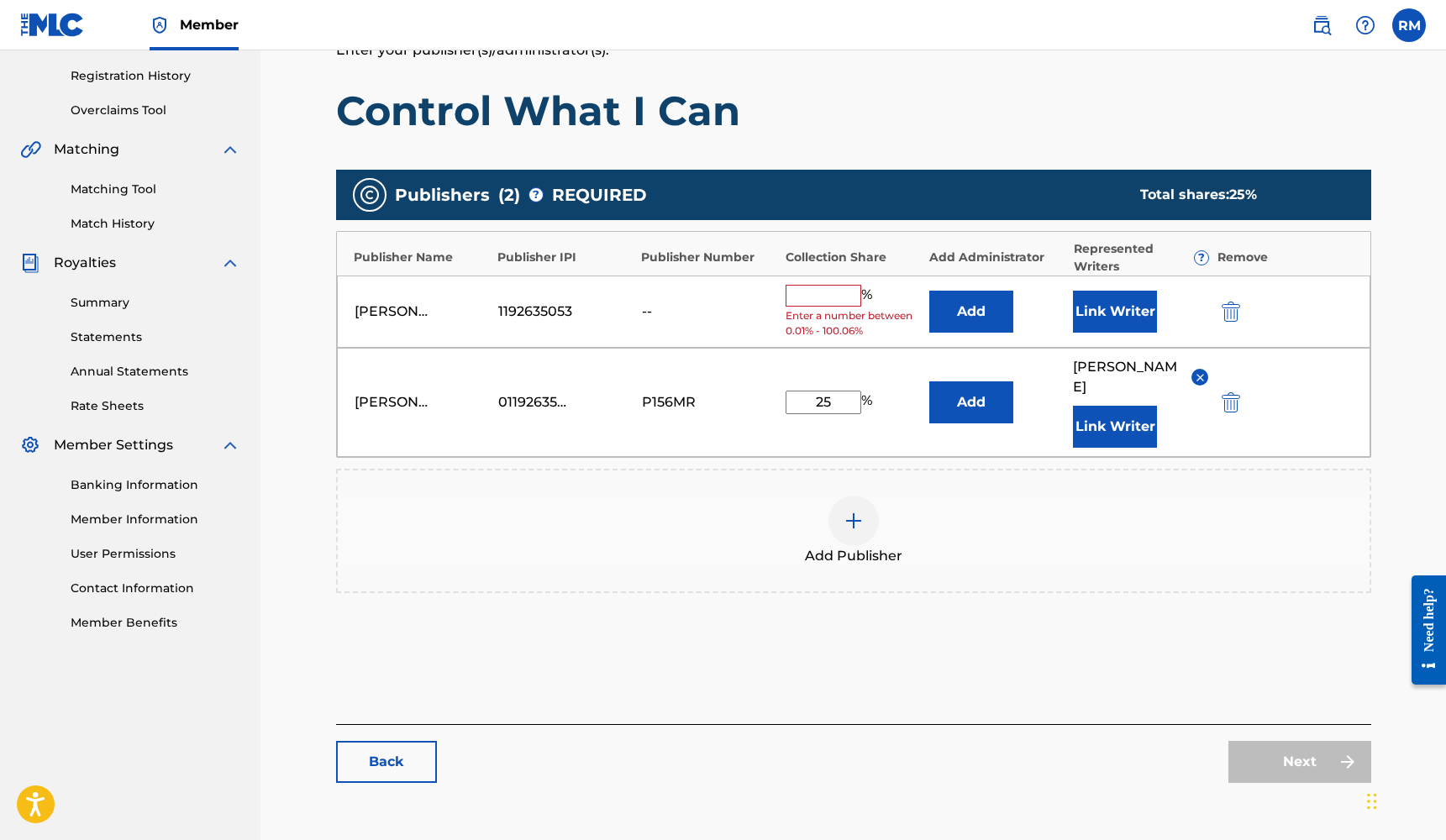
click at [1231, 318] on img "submit" at bounding box center [1231, 312] width 19 height 20
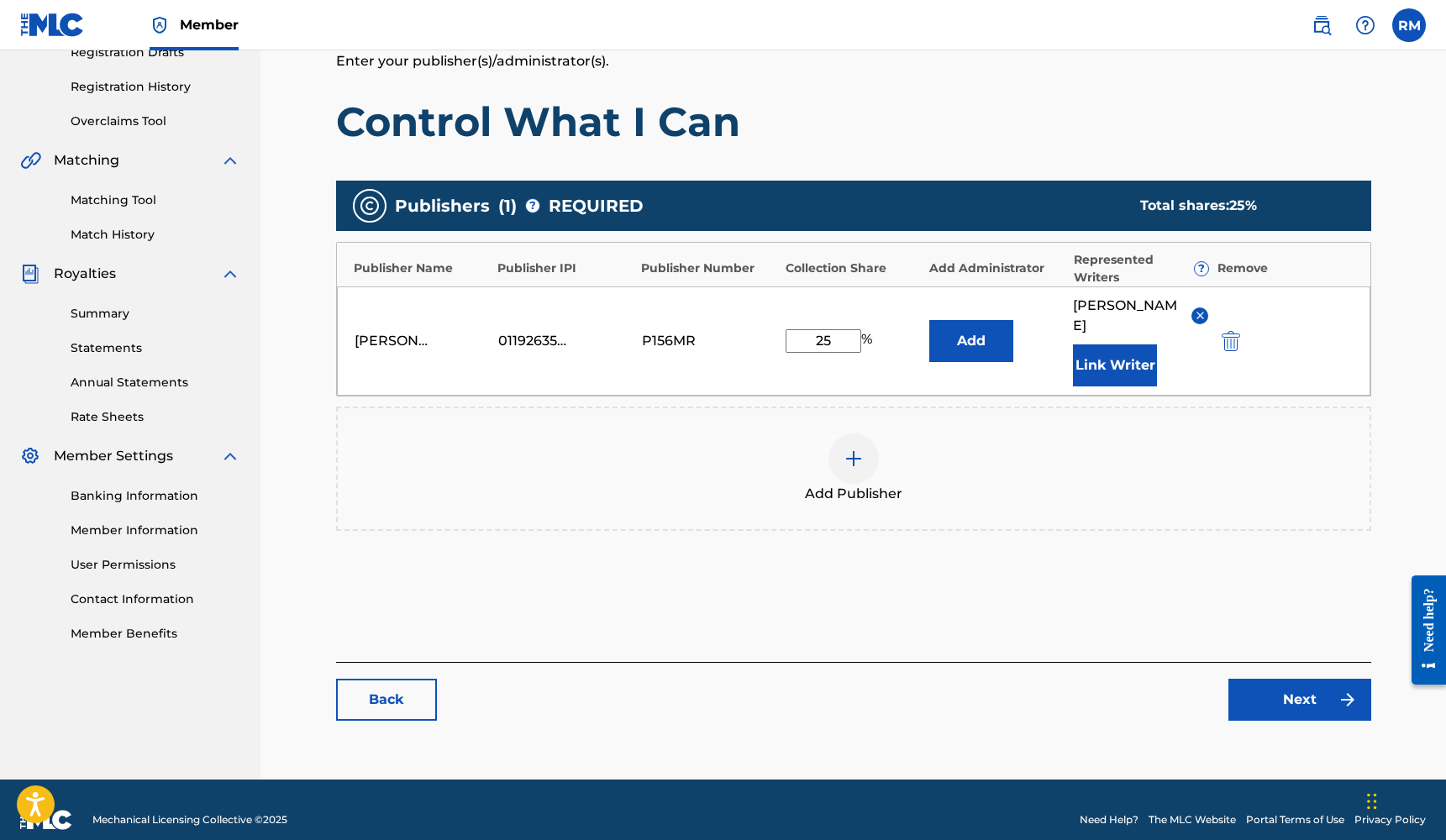
click at [1279, 685] on link "Next" at bounding box center [1299, 700] width 142 height 42
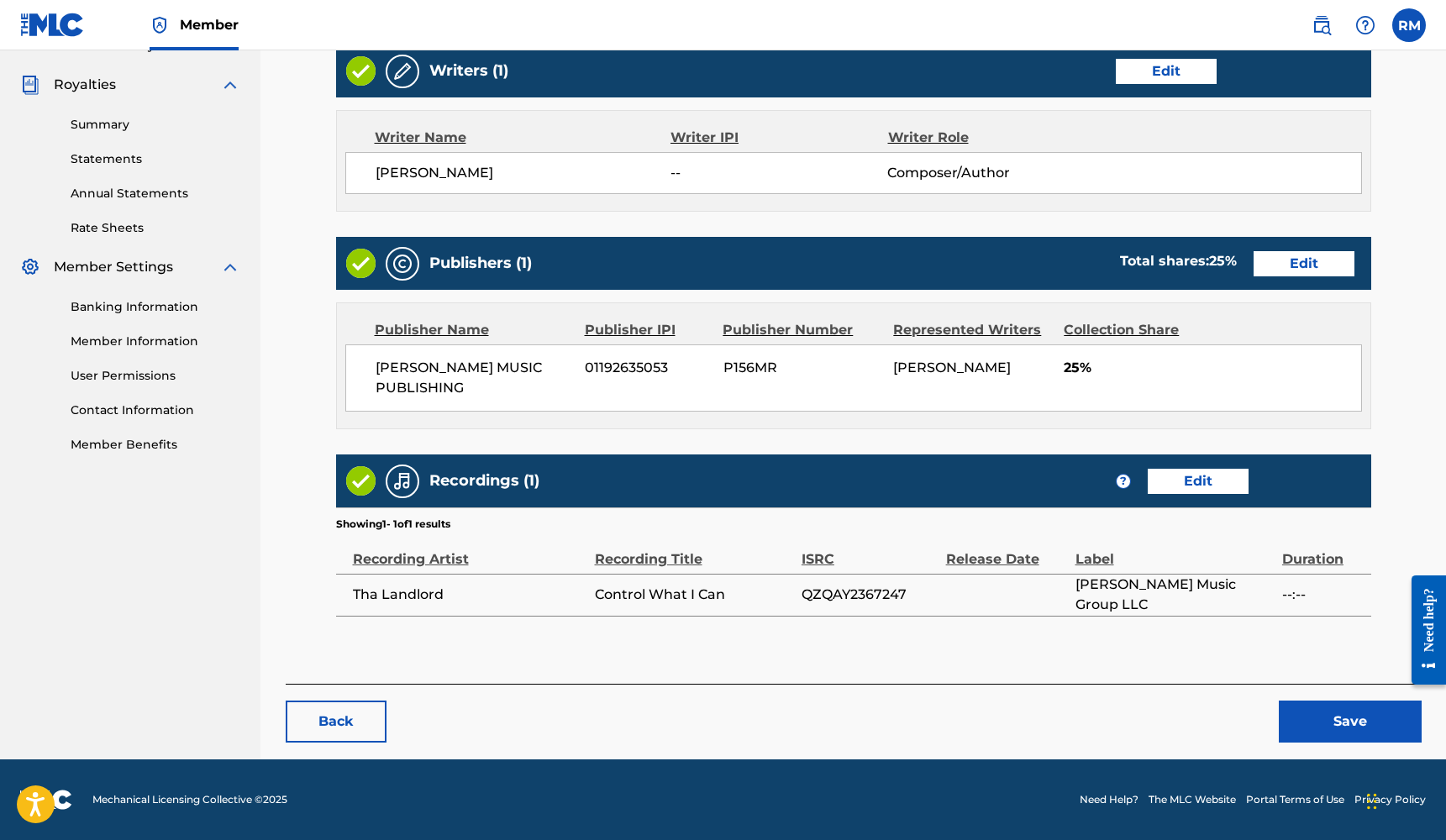
scroll to position [486, 0]
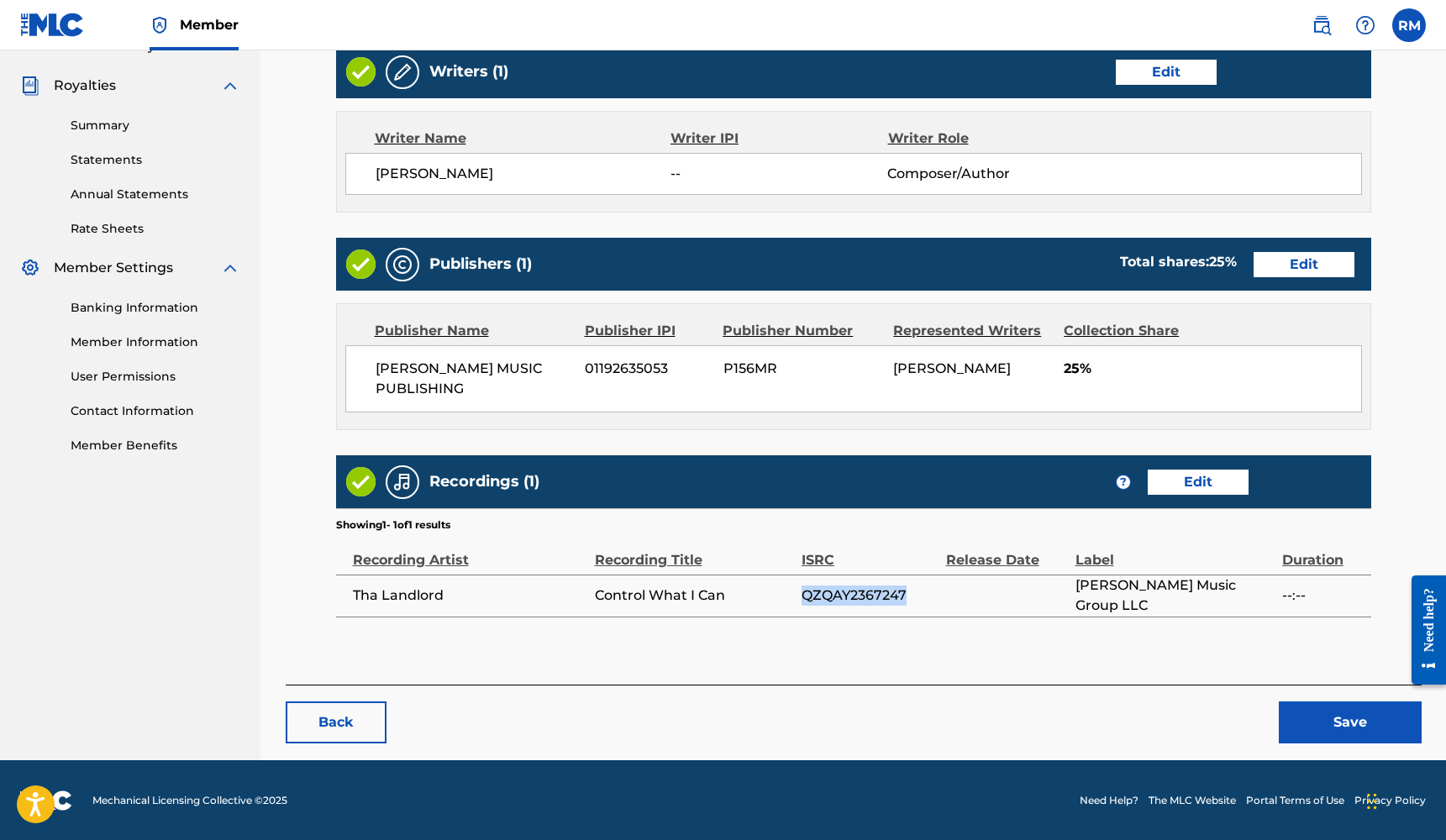
drag, startPoint x: 913, startPoint y: 591, endPoint x: 804, endPoint y: 600, distance: 109.4
click at [804, 600] on span "QZQAY2367247" at bounding box center [870, 596] width 137 height 20
copy span "QZQAY2367247"
click at [1218, 490] on link "Edit" at bounding box center [1198, 482] width 101 height 25
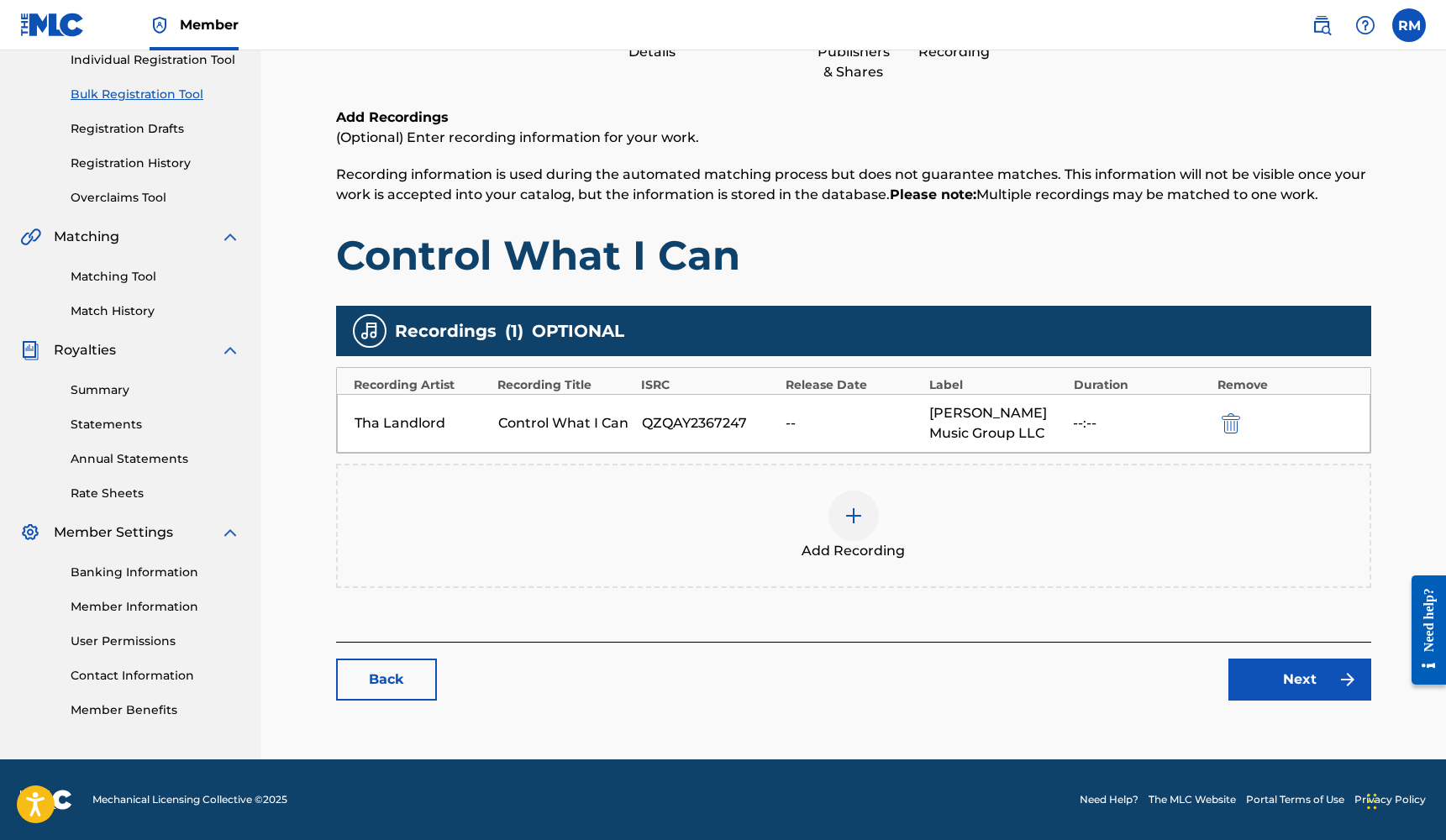
scroll to position [222, 0]
click at [850, 511] on img at bounding box center [854, 516] width 20 height 20
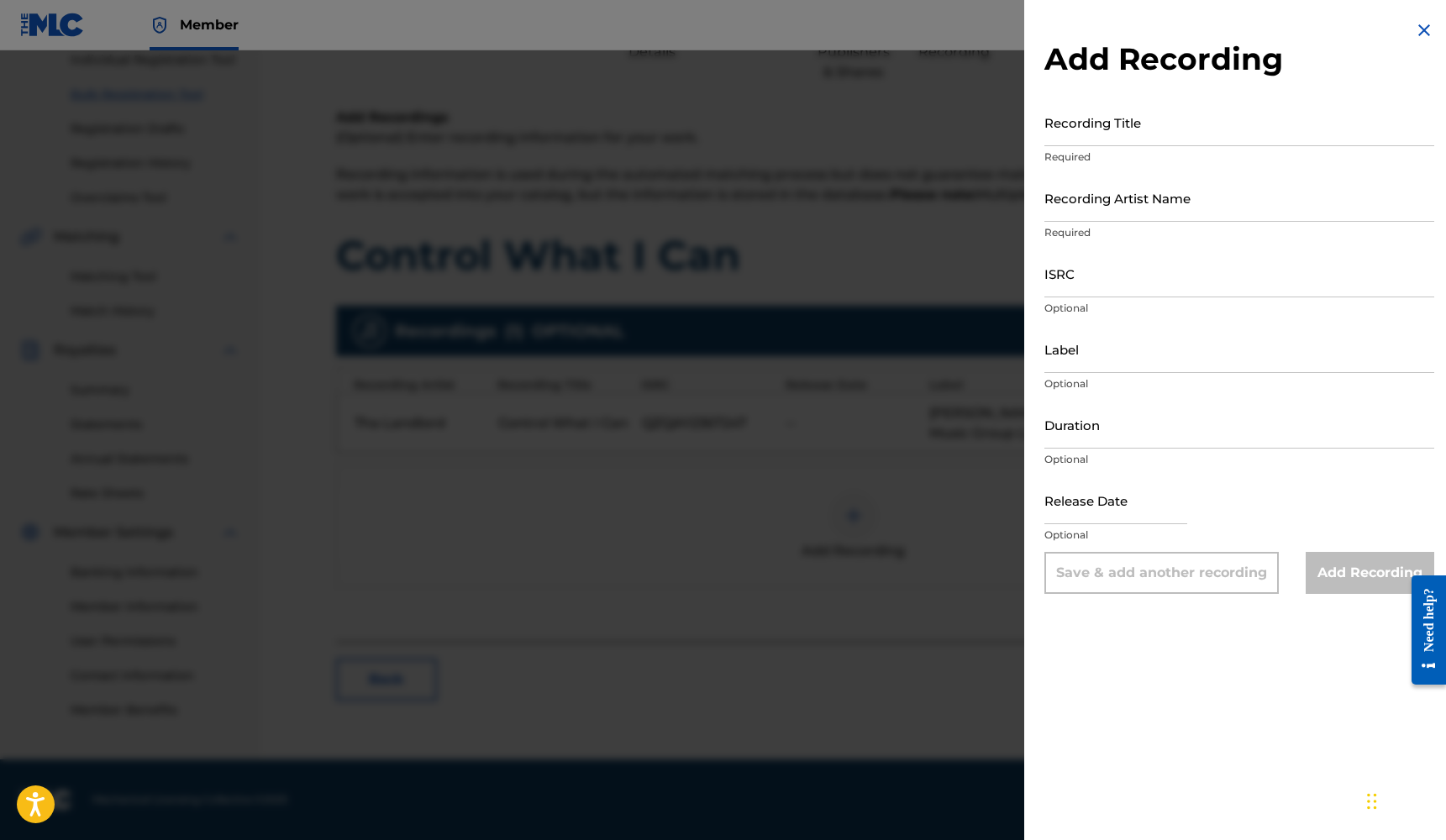
click at [1089, 433] on input "Duration" at bounding box center [1239, 425] width 390 height 48
type input "02:27"
click at [1088, 284] on input "ISRC" at bounding box center [1239, 273] width 390 height 48
paste input "QZQAY2367247"
type input "QZQAY2367247"
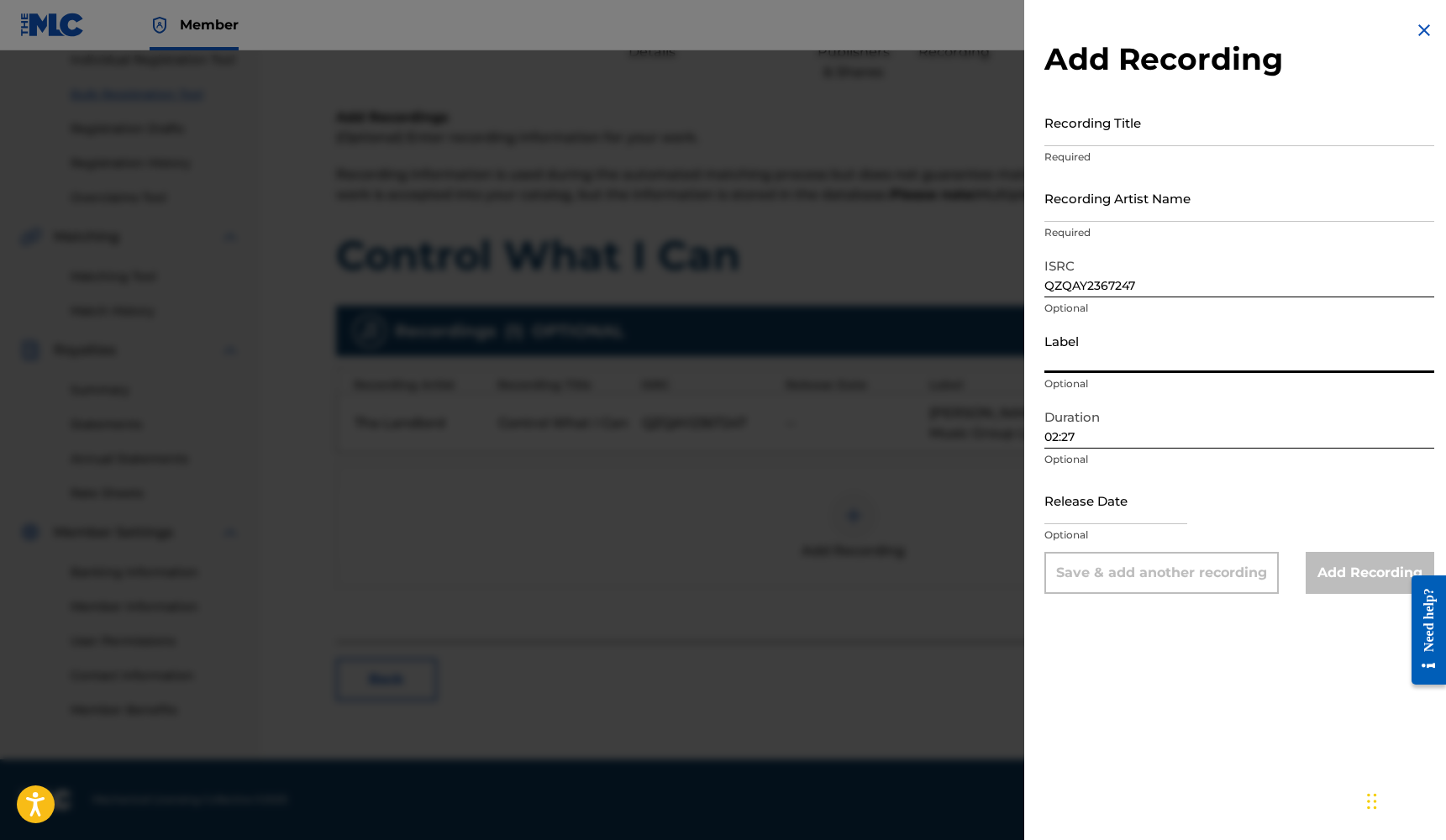
click at [1088, 352] on input "Label" at bounding box center [1239, 349] width 390 height 48
type input "[PERSON_NAME] MUSIC GROUP LLC"
click at [1095, 501] on input "text" at bounding box center [1115, 500] width 142 height 48
select select "7"
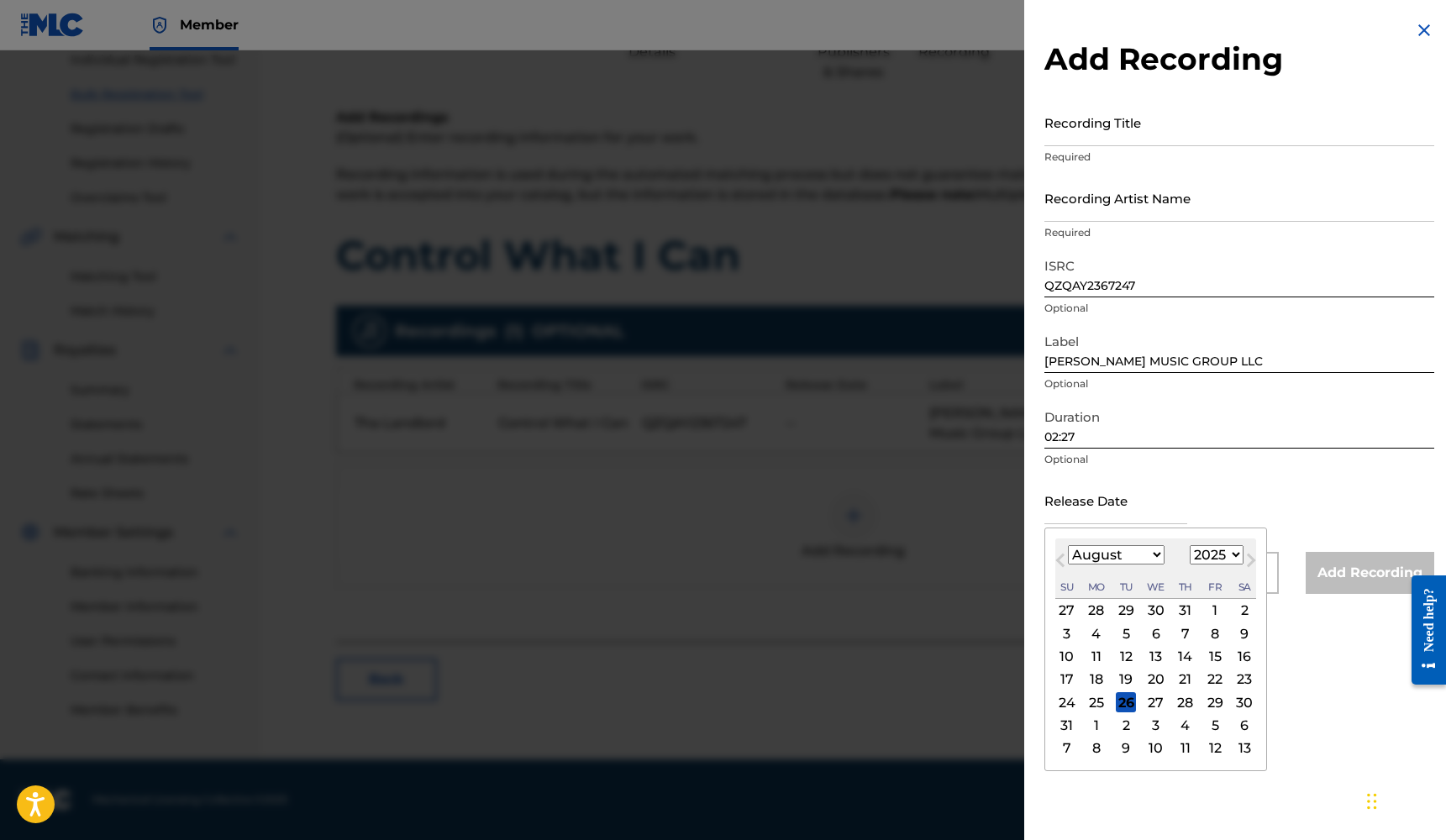
select select "2023"
select select "2"
click at [1209, 686] on div "24" at bounding box center [1215, 680] width 20 height 20
type input "[DATE]"
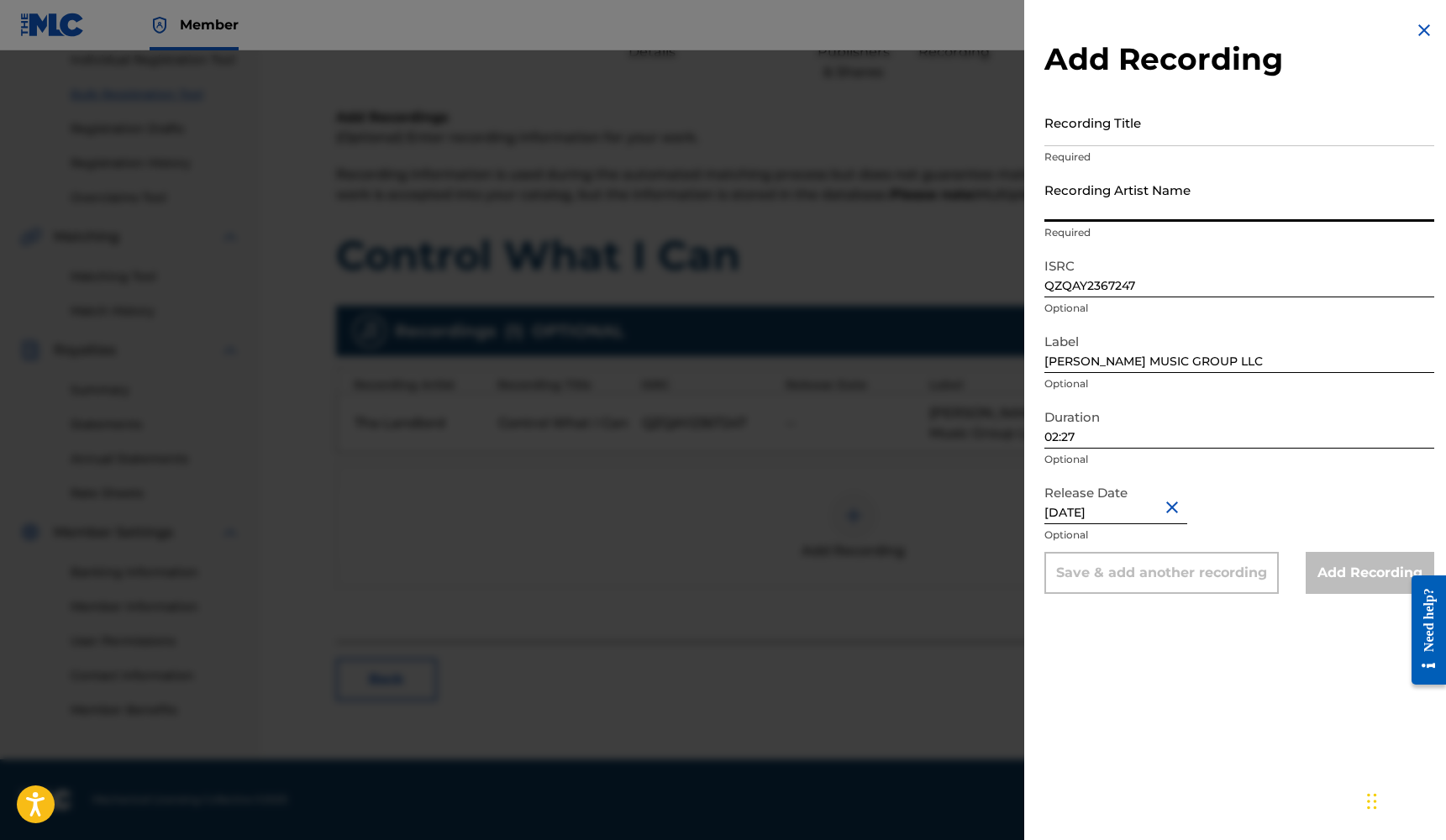
click at [1132, 215] on input "Recording Artist Name" at bounding box center [1239, 197] width 390 height 48
type input "Tha Landlord"
click at [1095, 141] on input "Recording Title" at bounding box center [1239, 122] width 390 height 48
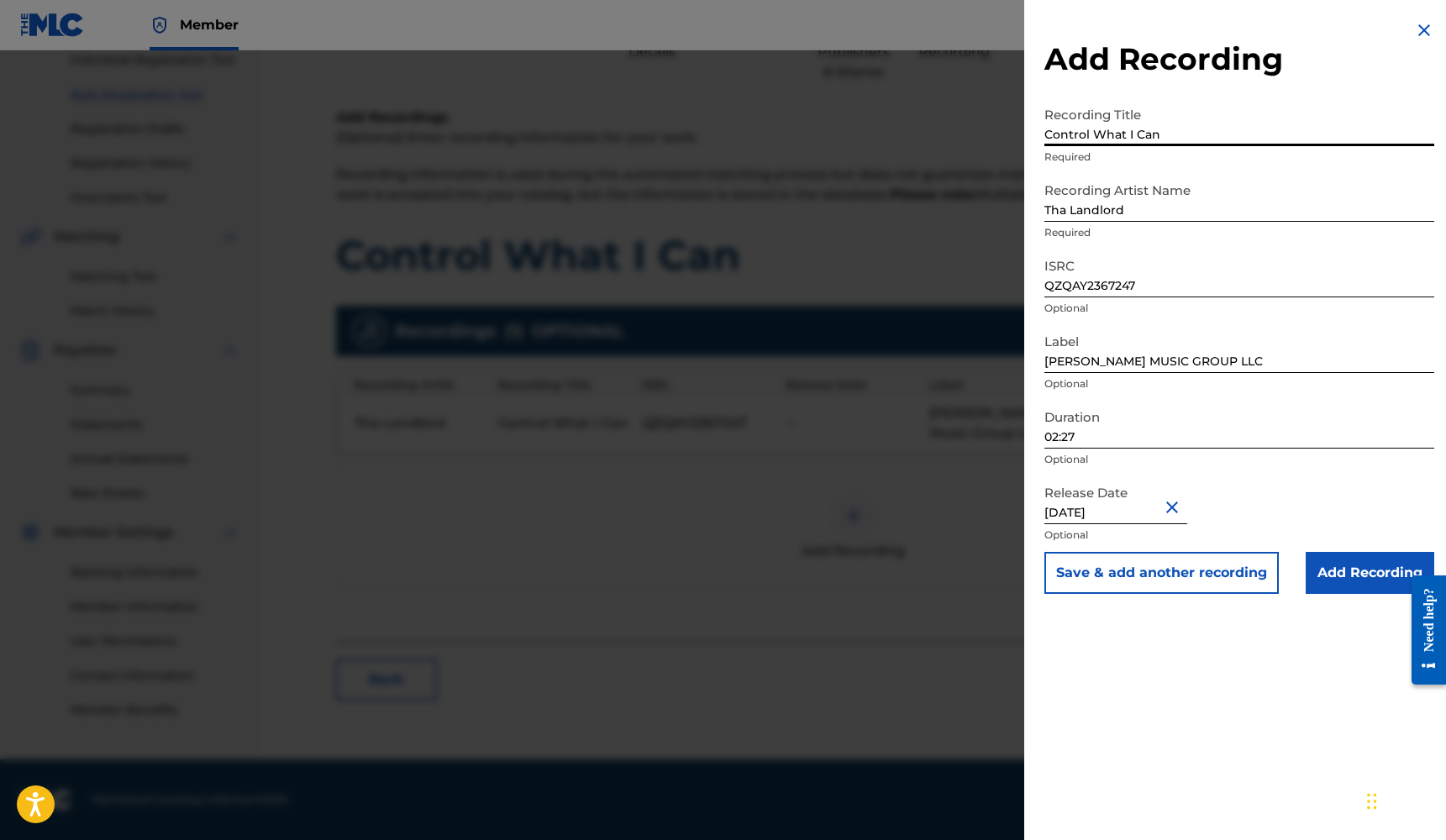
type input "Control What I Can"
click at [1359, 557] on input "Add Recording" at bounding box center [1369, 573] width 129 height 42
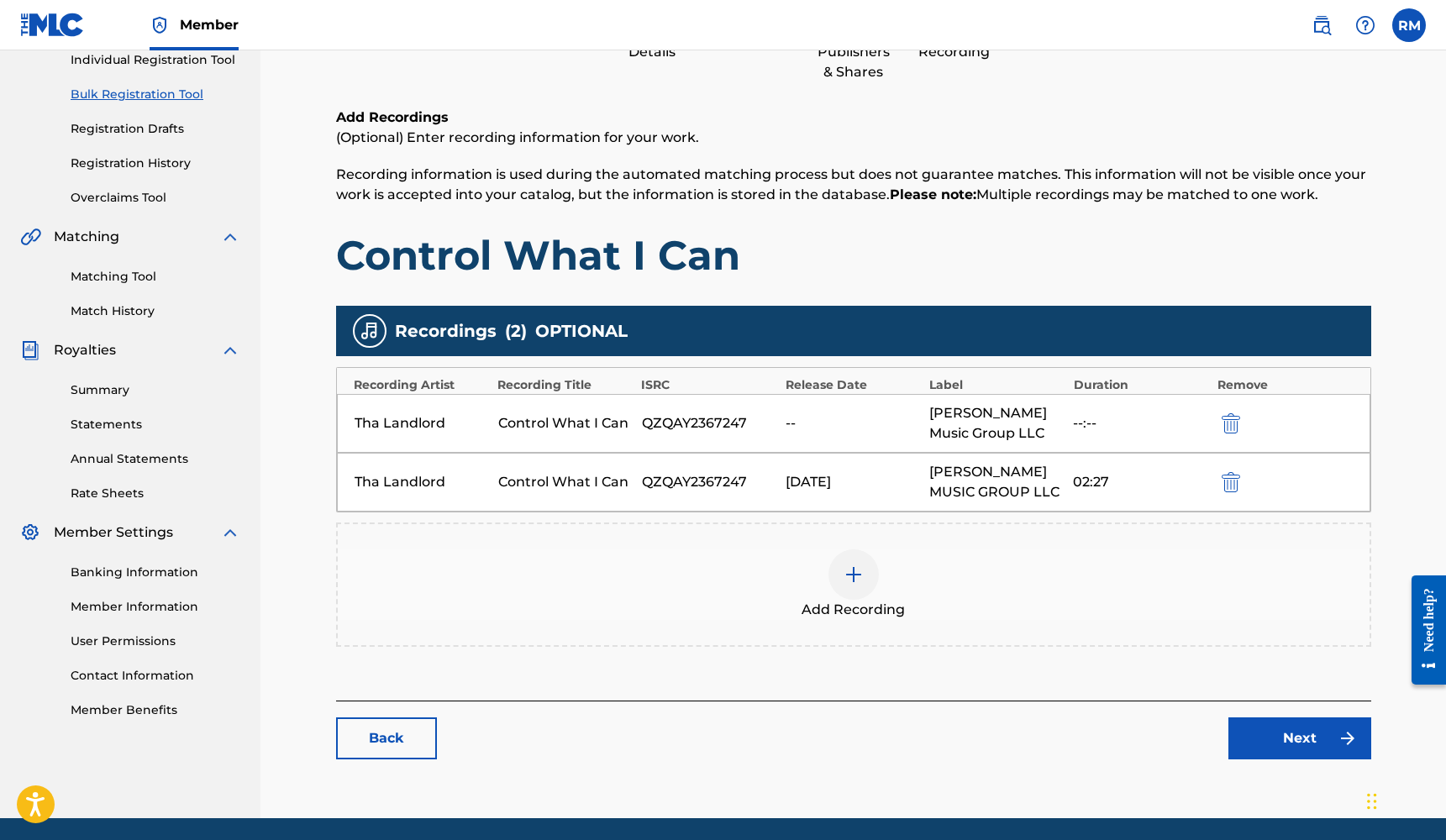
click at [1233, 423] on img "submit" at bounding box center [1231, 423] width 19 height 20
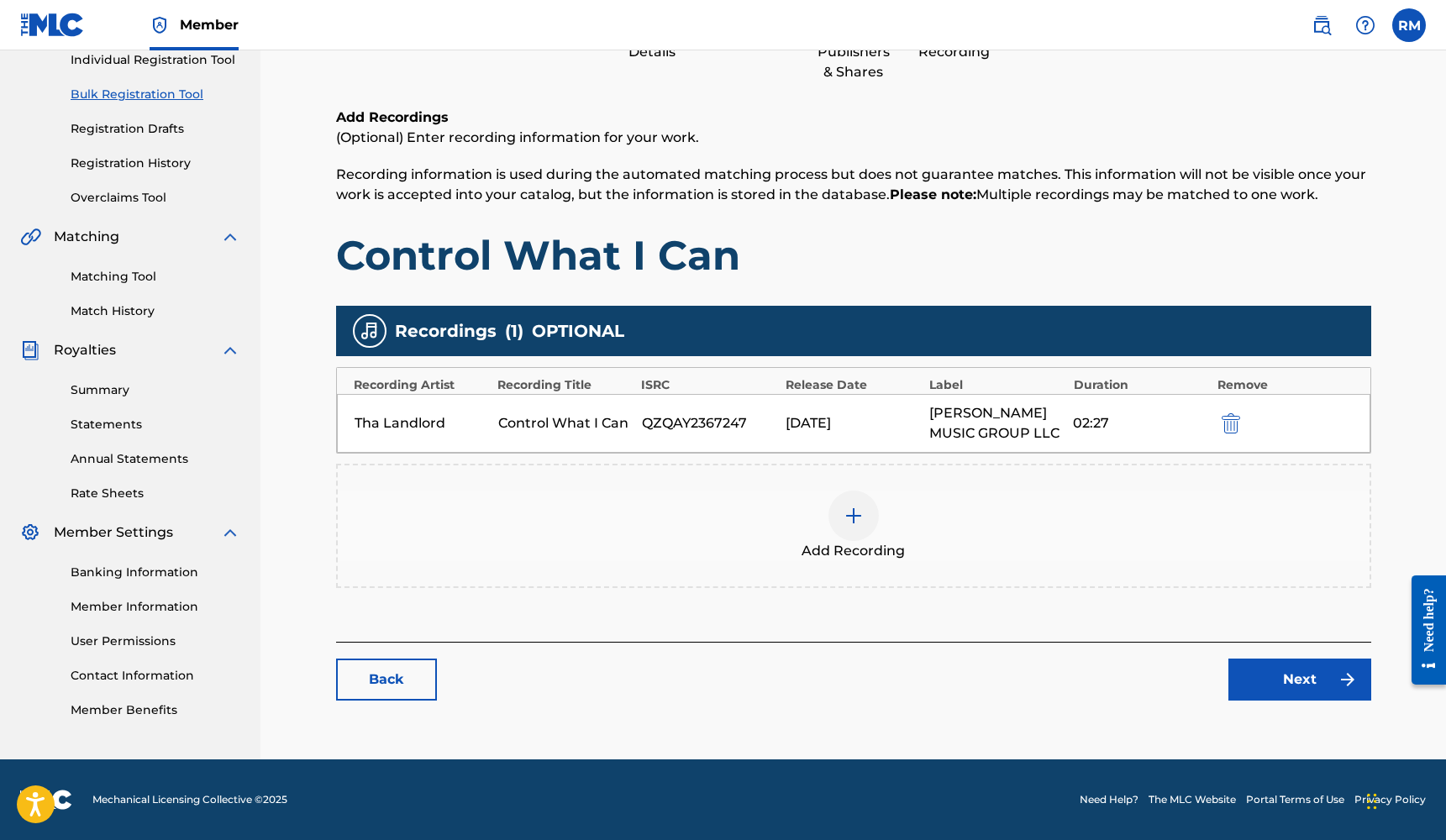
click at [1284, 689] on link "Next" at bounding box center [1299, 680] width 142 height 42
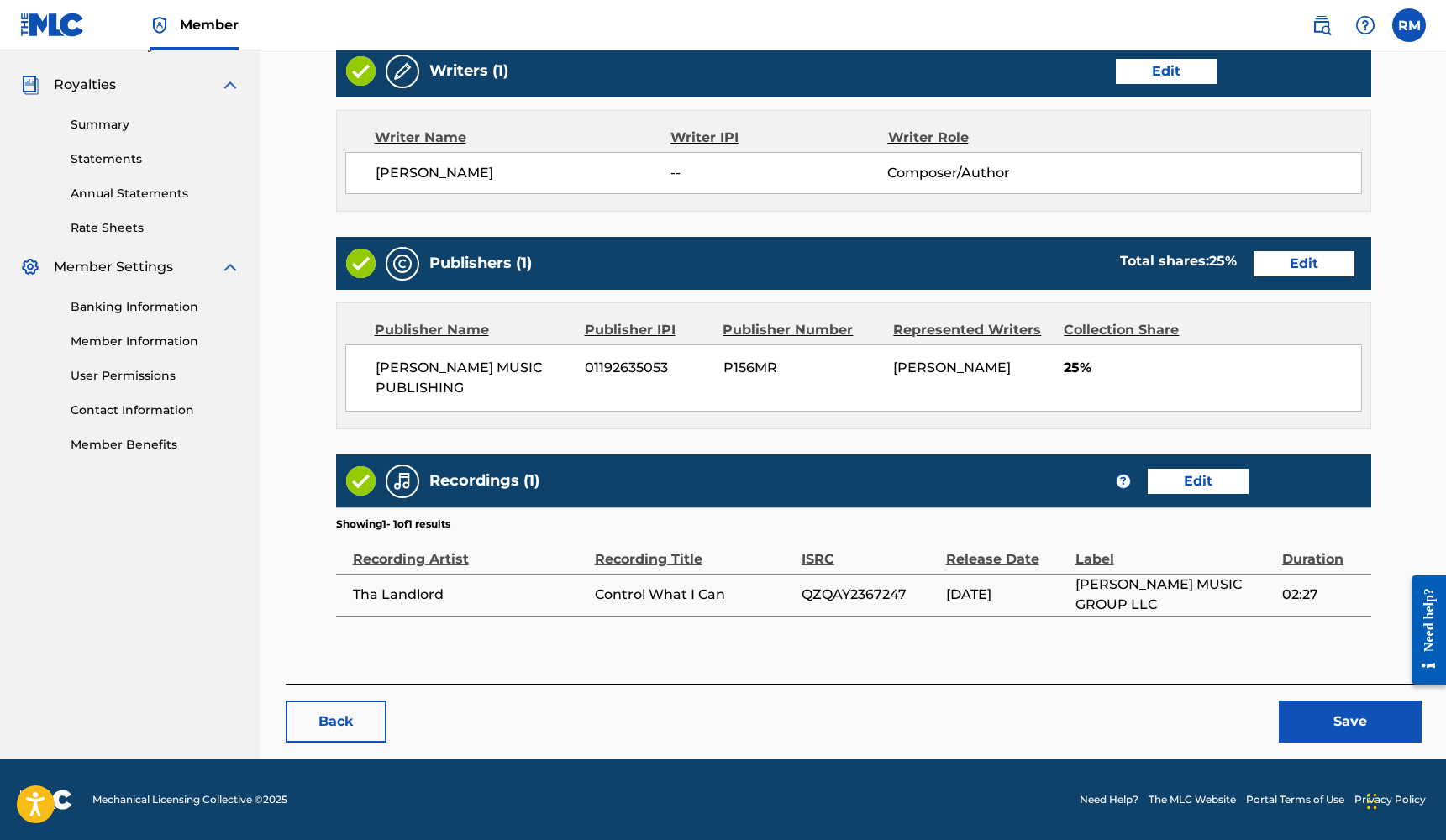
scroll to position [486, 0]
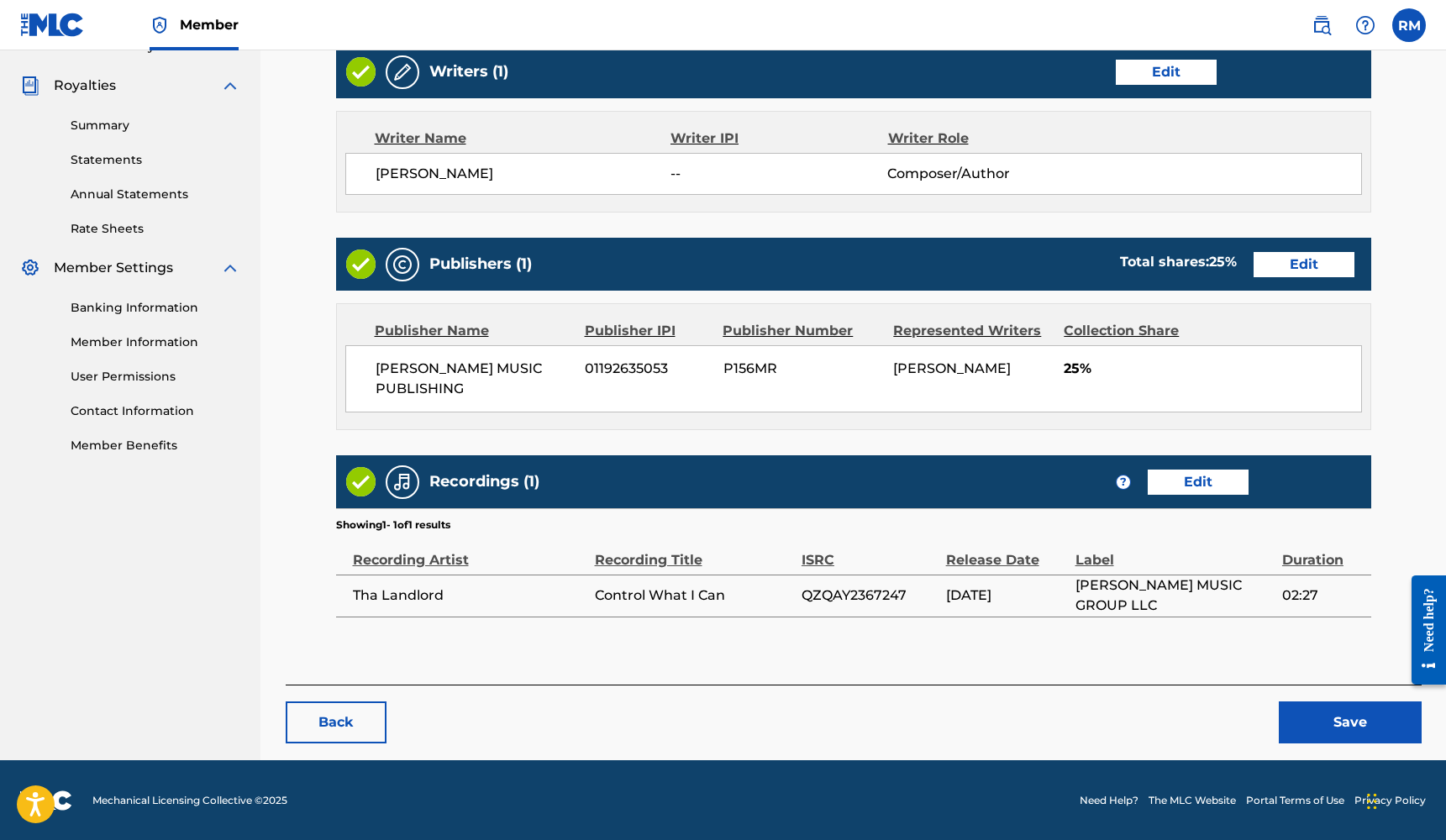
click at [1343, 731] on button "Save" at bounding box center [1349, 722] width 142 height 42
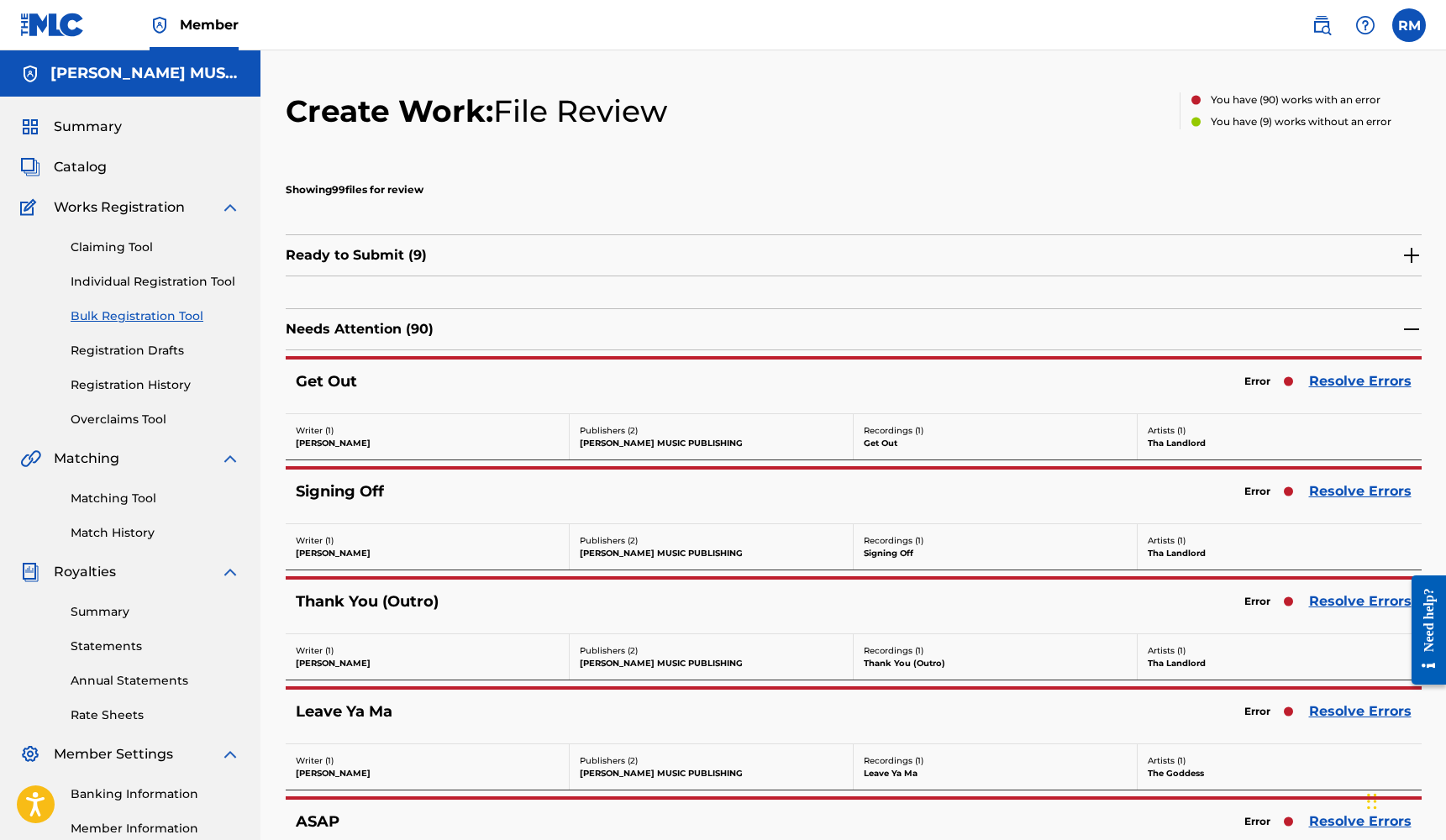
click at [1373, 377] on link "Resolve Errors" at bounding box center [1360, 382] width 103 height 20
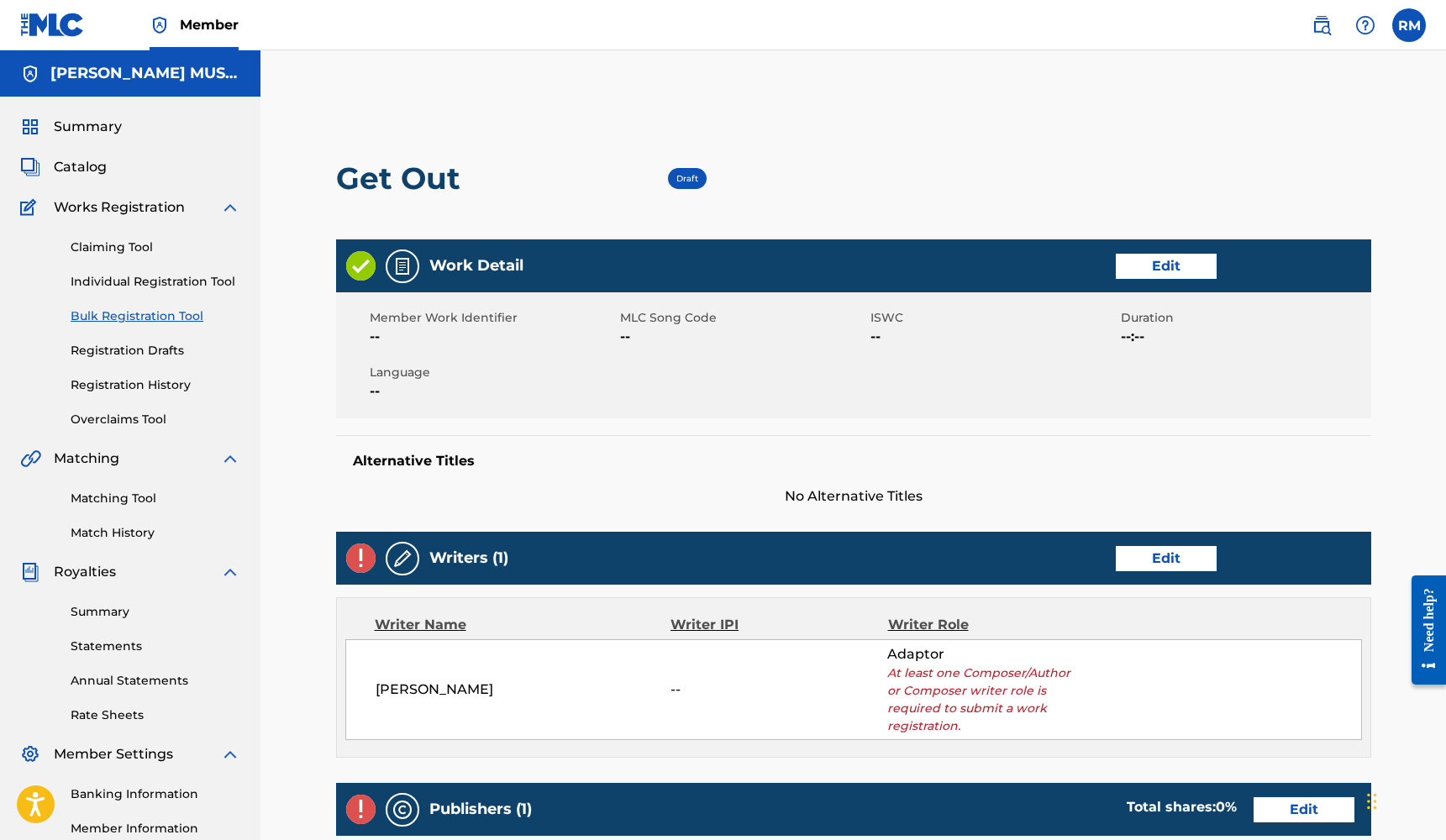
click at [1176, 265] on link "Edit" at bounding box center [1166, 266] width 101 height 25
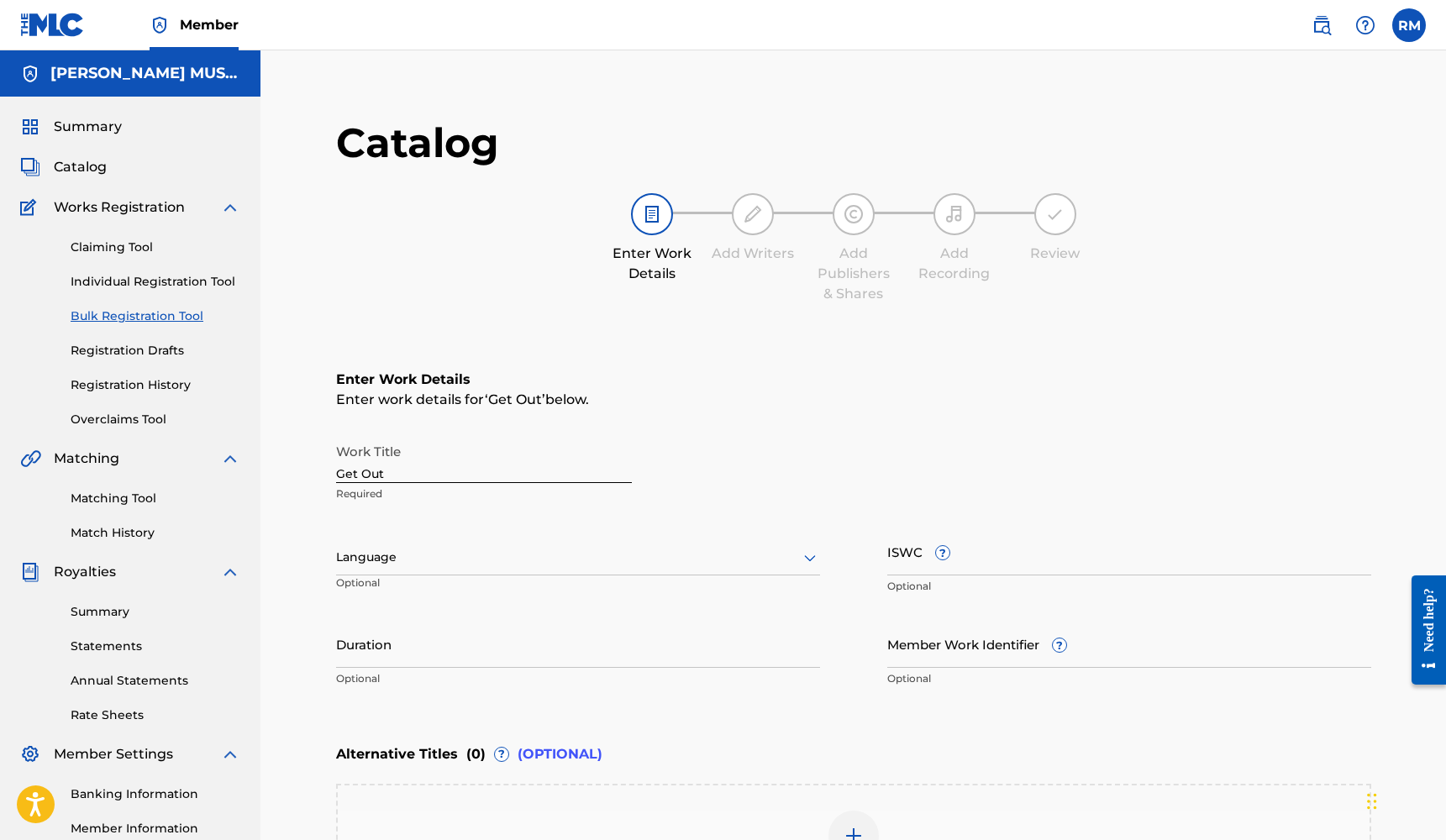
click at [468, 659] on input "Duration" at bounding box center [578, 644] width 484 height 48
type input "03:35"
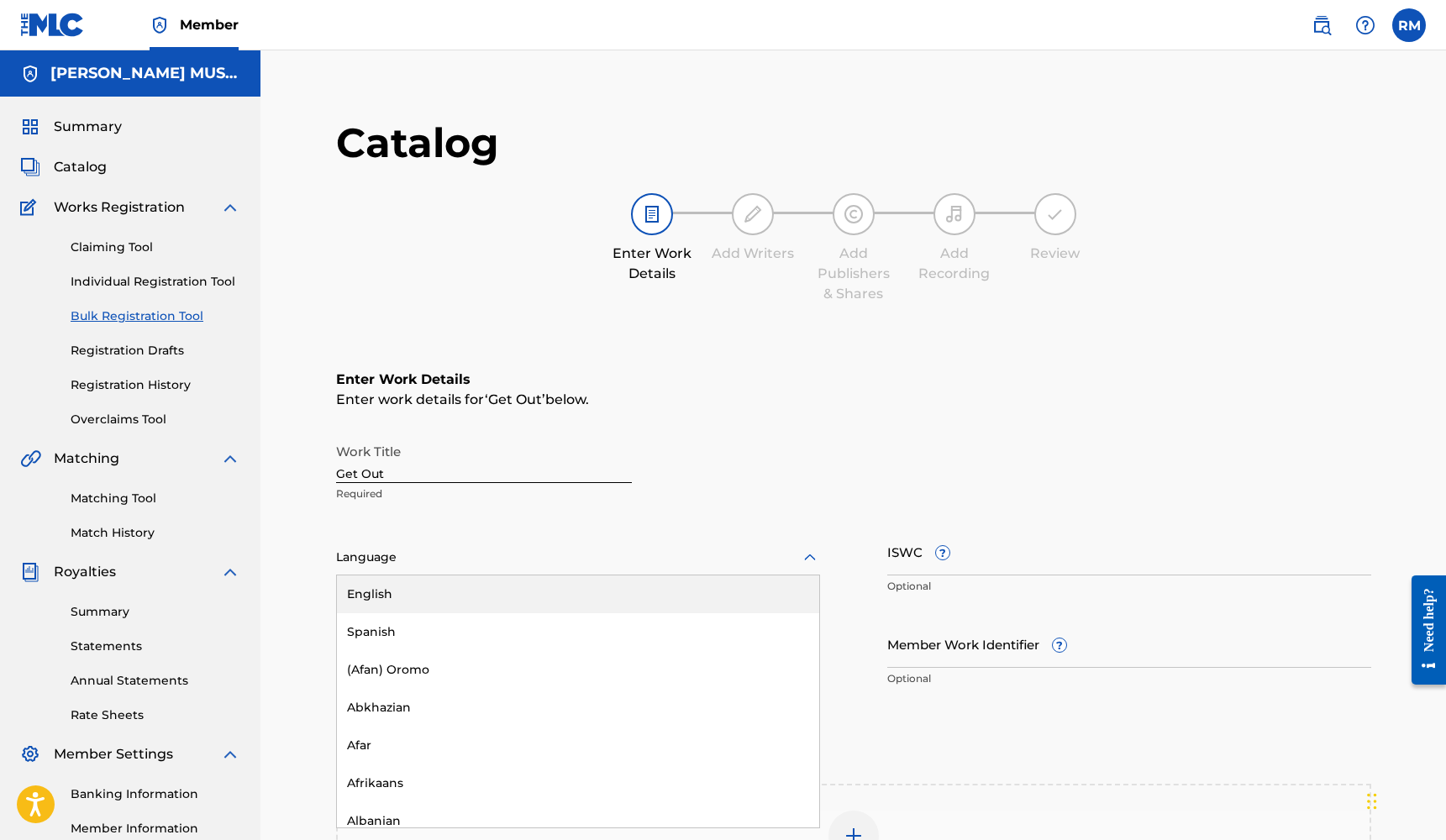
click at [353, 562] on div at bounding box center [578, 557] width 484 height 21
click at [382, 595] on div "English" at bounding box center [578, 594] width 482 height 38
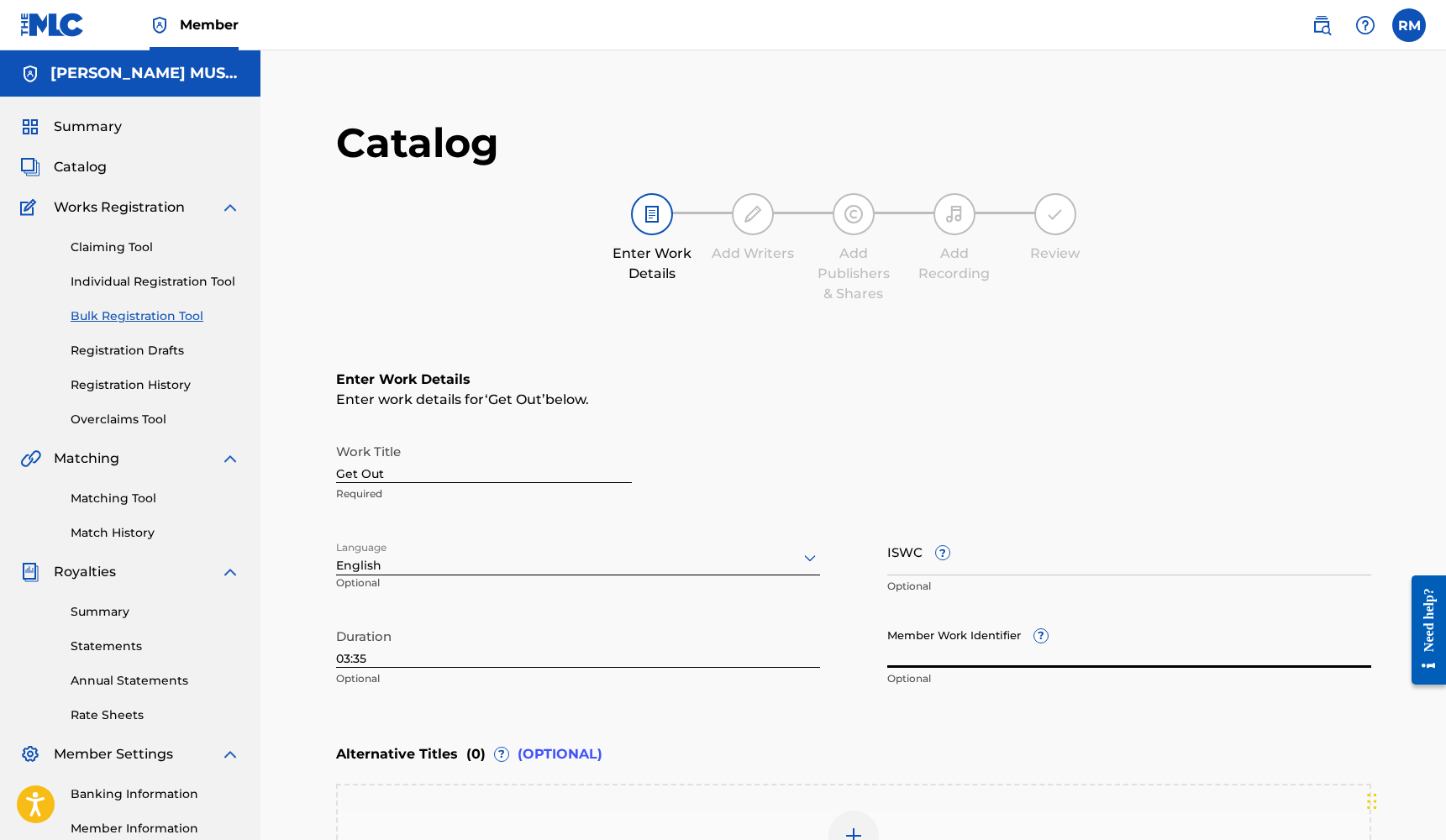
click at [1021, 636] on input "Member Work Identifier ?" at bounding box center [1129, 644] width 484 height 48
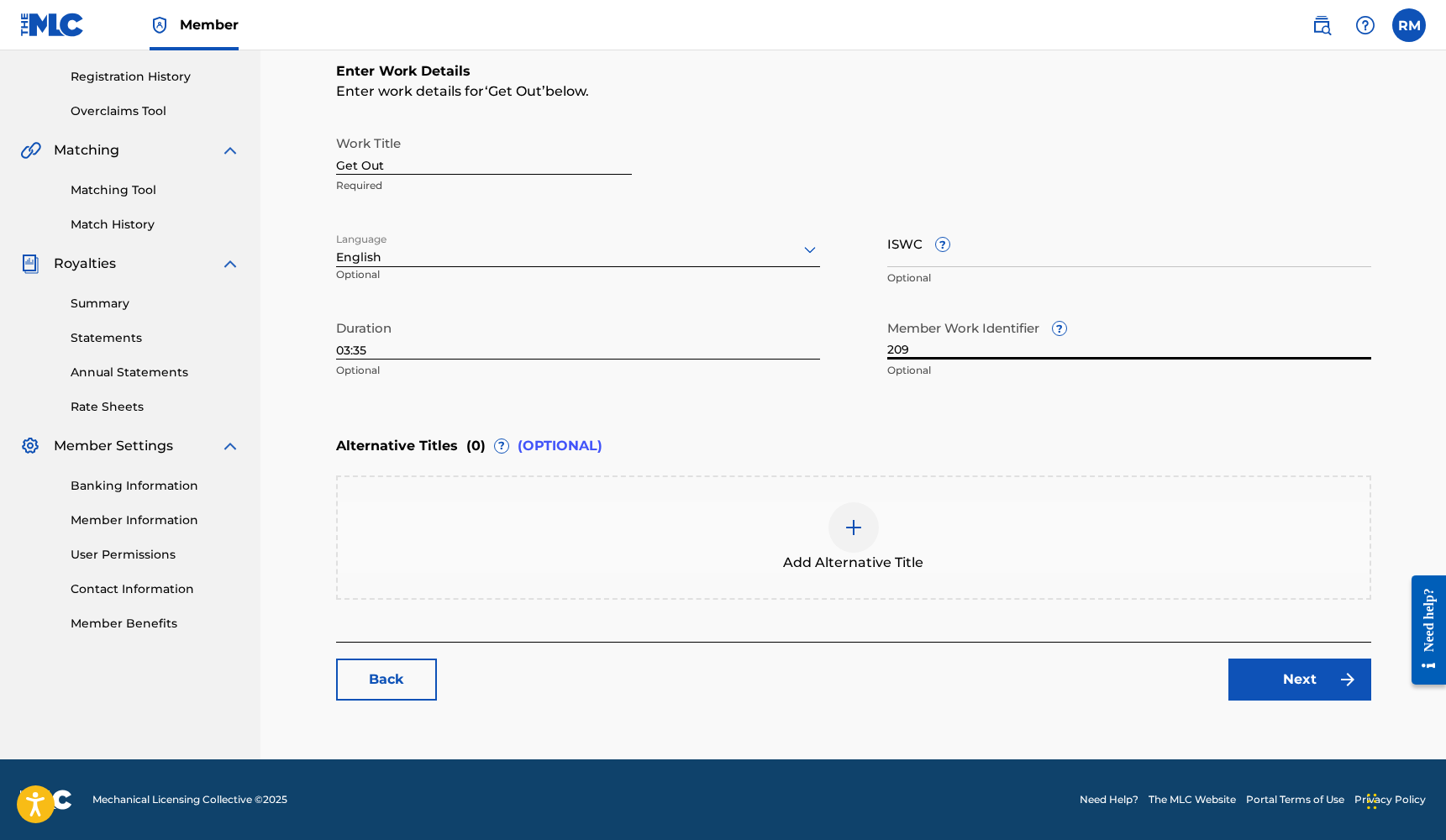
scroll to position [308, 0]
type input "209"
click at [1321, 686] on link "Next" at bounding box center [1299, 680] width 142 height 42
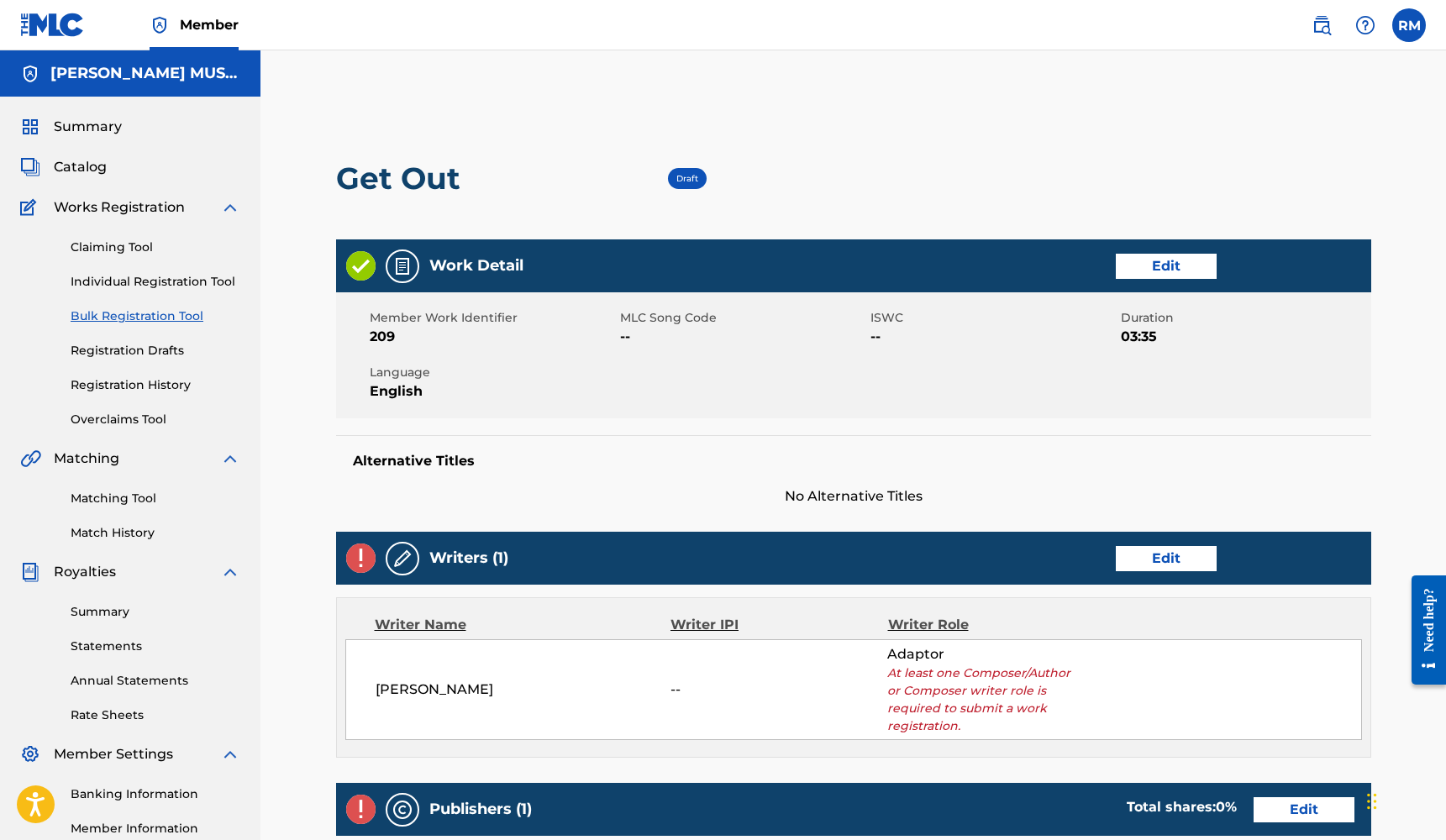
click at [1154, 566] on link "Edit" at bounding box center [1166, 559] width 101 height 25
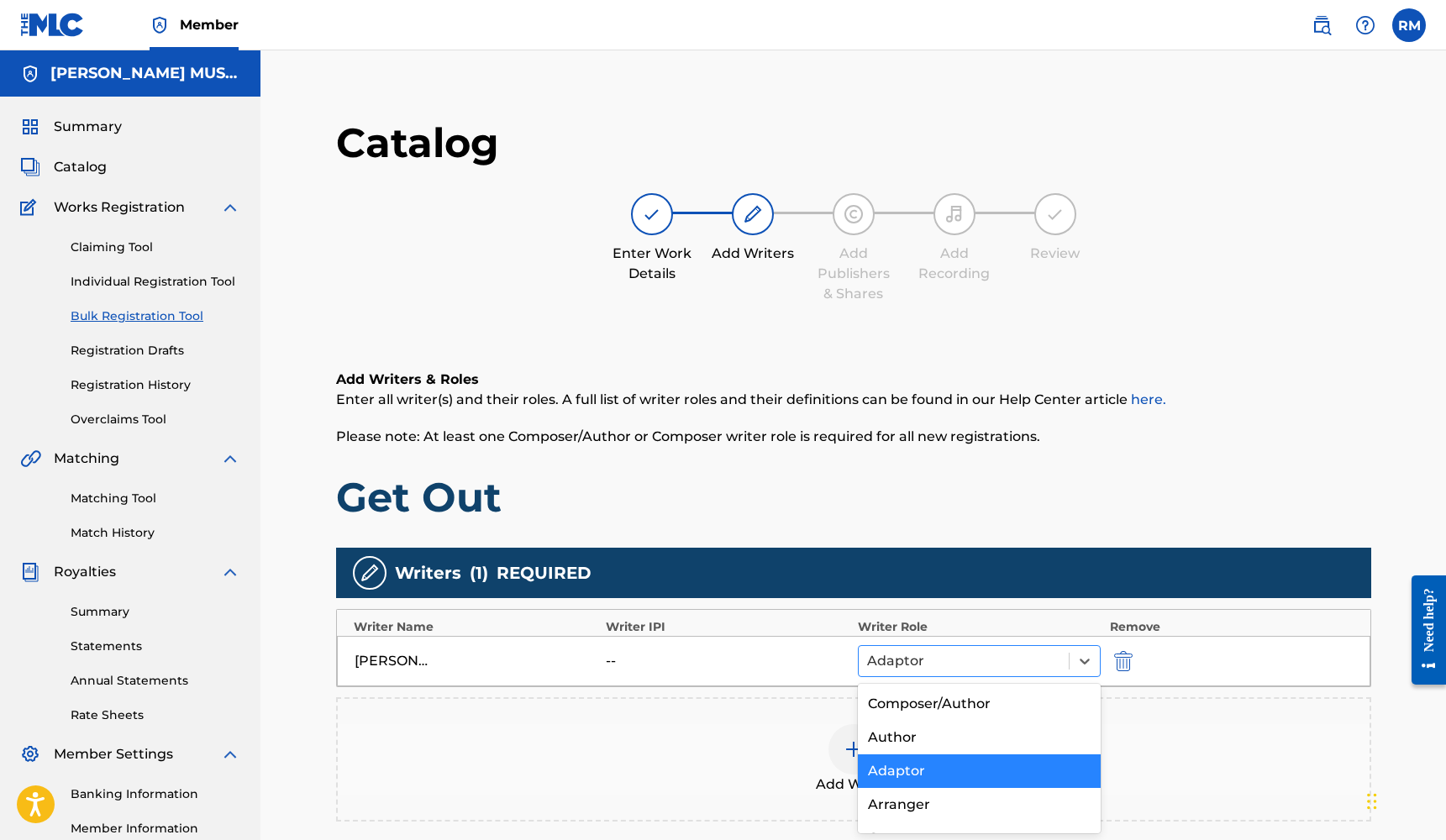
click at [967, 657] on div at bounding box center [964, 661] width 194 height 24
click at [943, 701] on div "Composer/Author" at bounding box center [979, 704] width 244 height 34
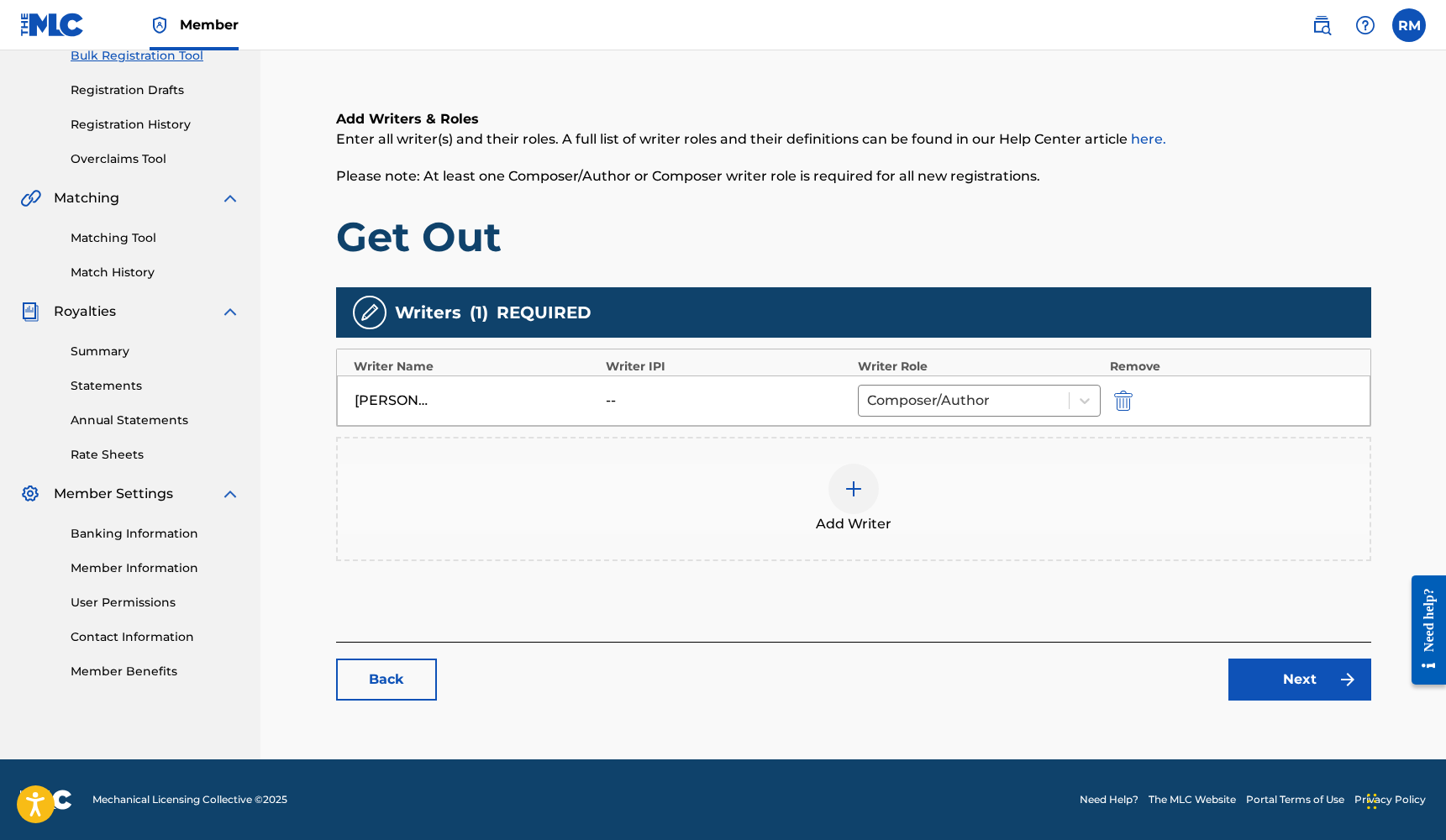
scroll to position [260, 0]
click at [1261, 676] on link "Next" at bounding box center [1299, 680] width 142 height 42
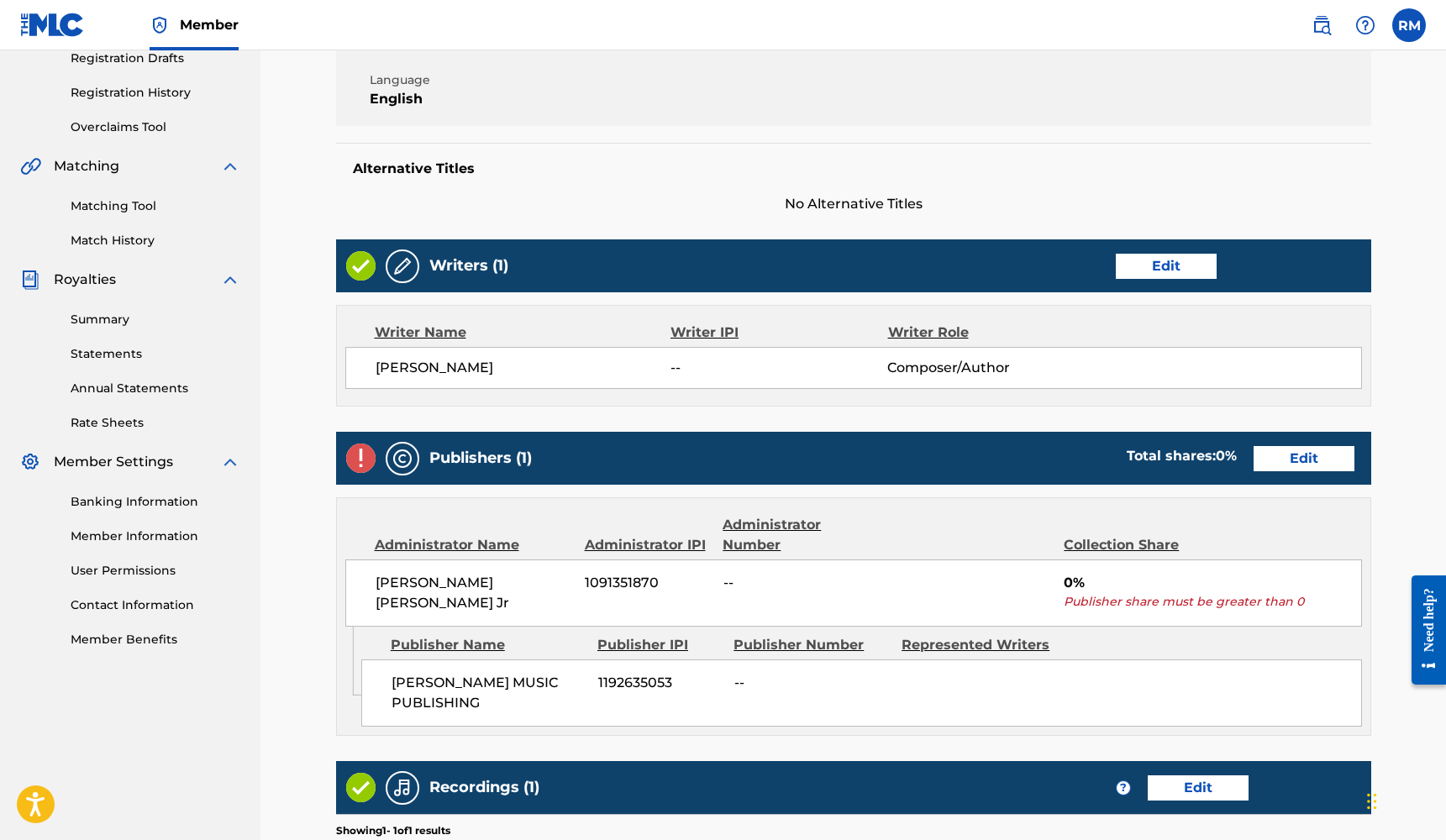
scroll to position [432, 0]
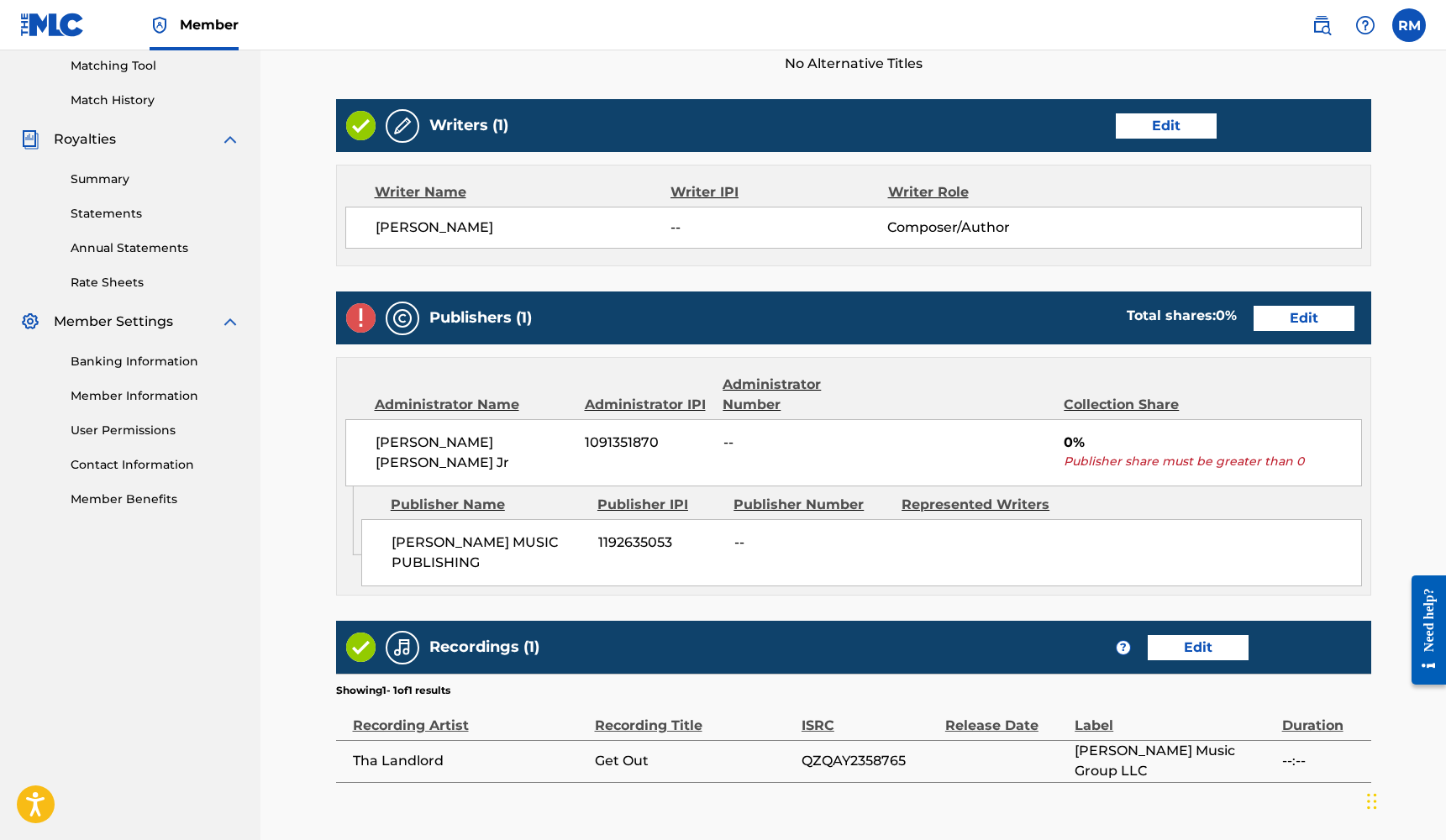
click at [1282, 317] on link "Edit" at bounding box center [1304, 318] width 101 height 25
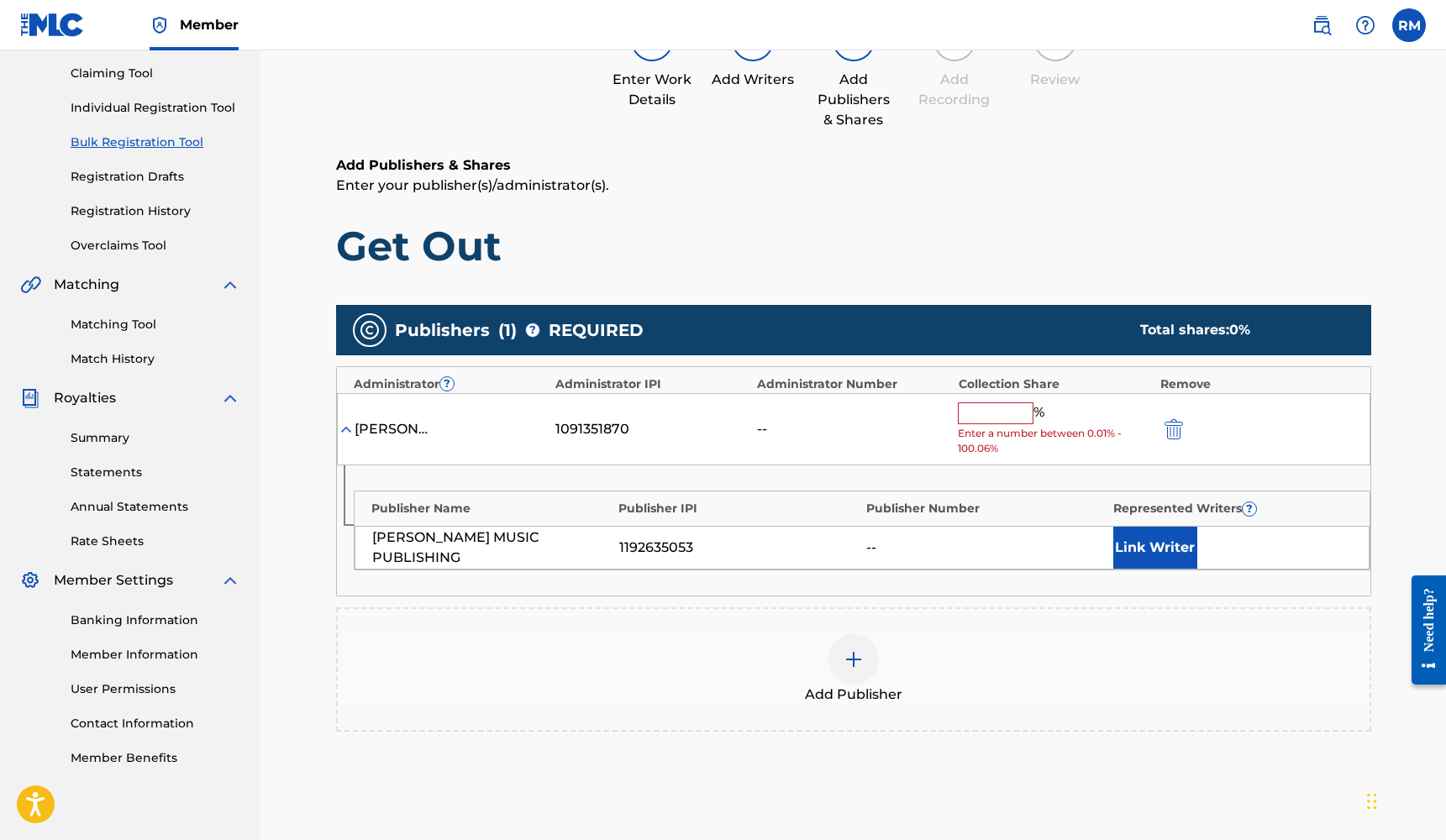
scroll to position [180, 0]
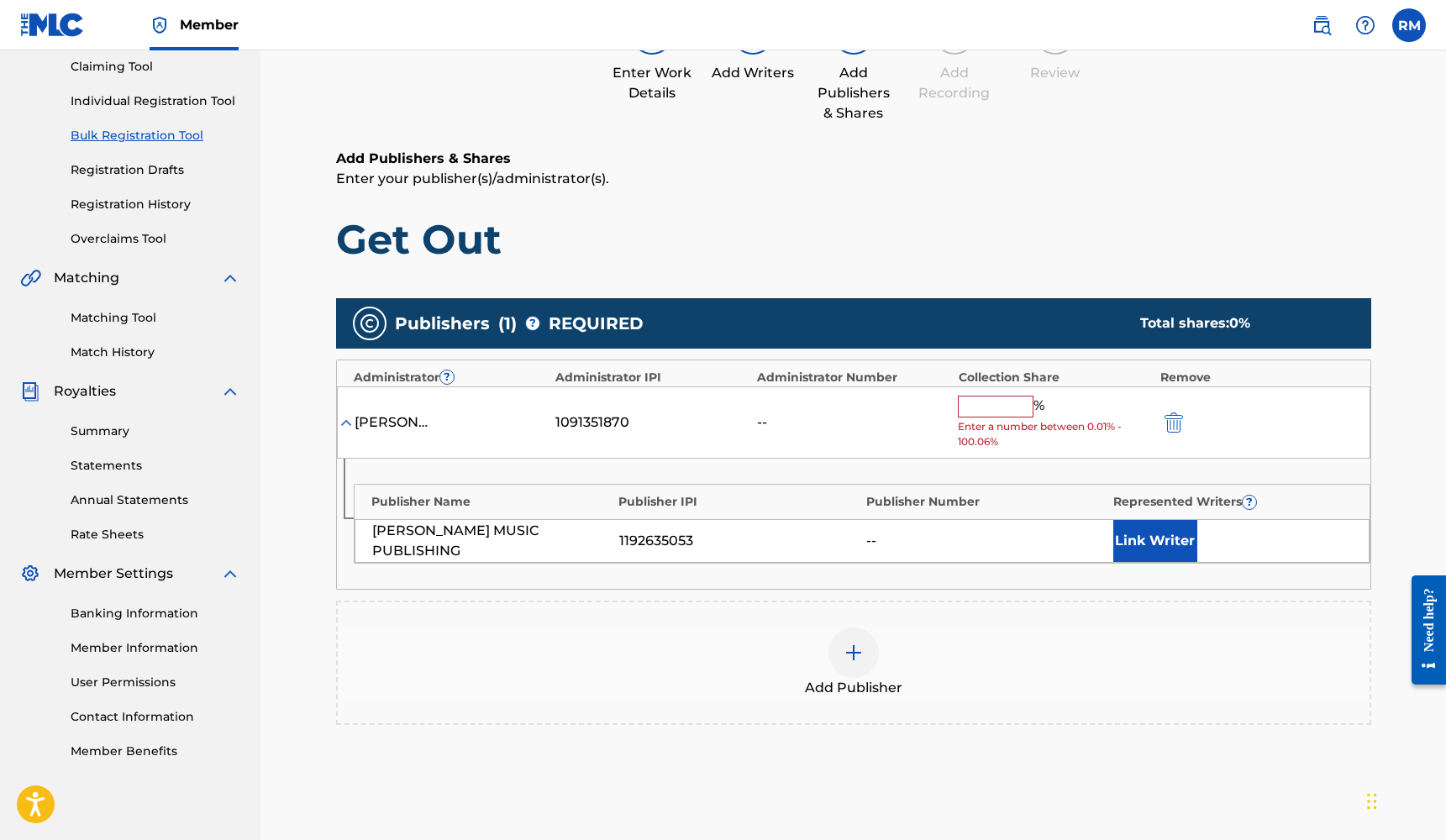
click at [859, 639] on div at bounding box center [854, 653] width 51 height 51
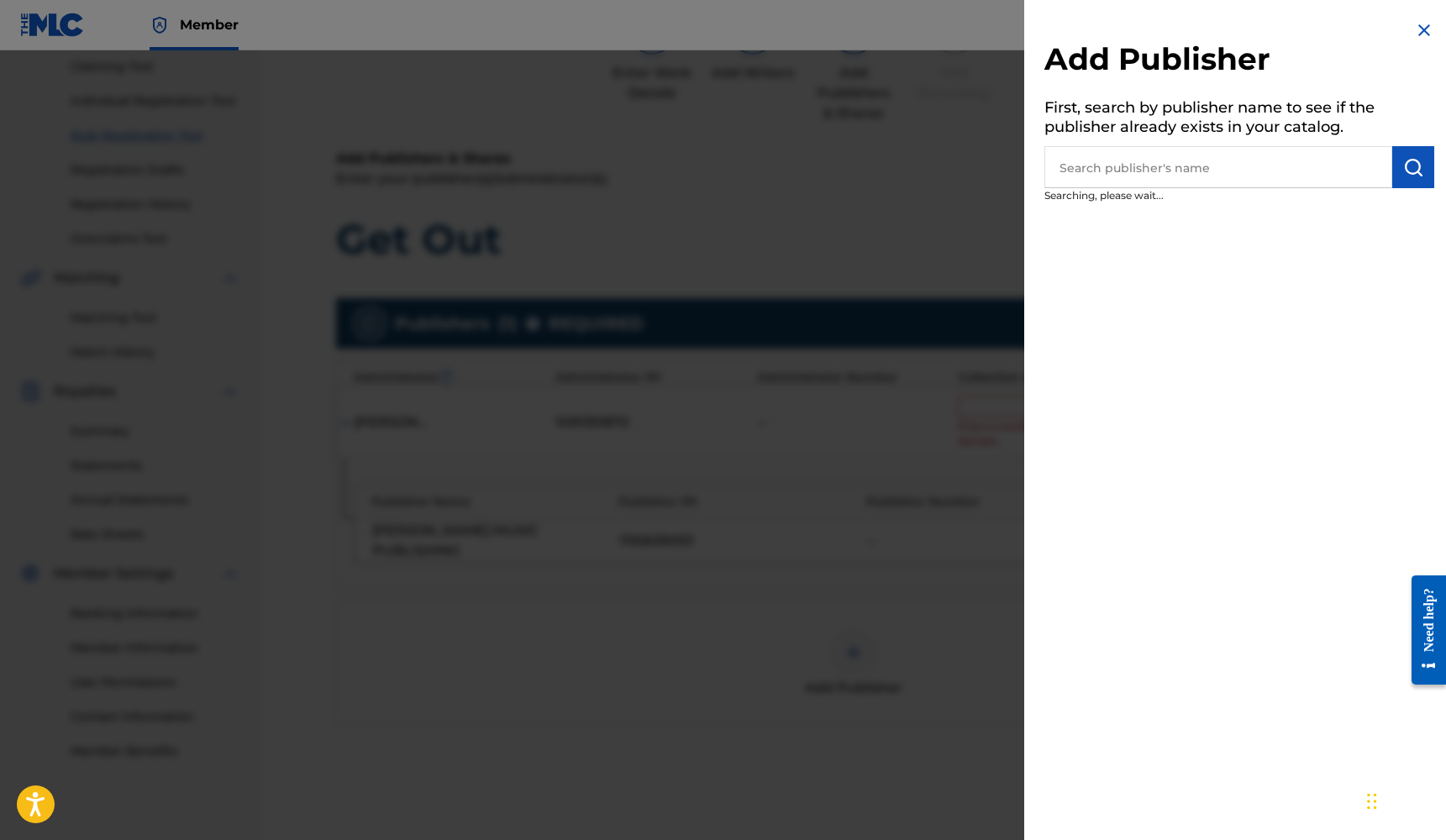
click at [1304, 170] on input "text" at bounding box center [1218, 167] width 348 height 42
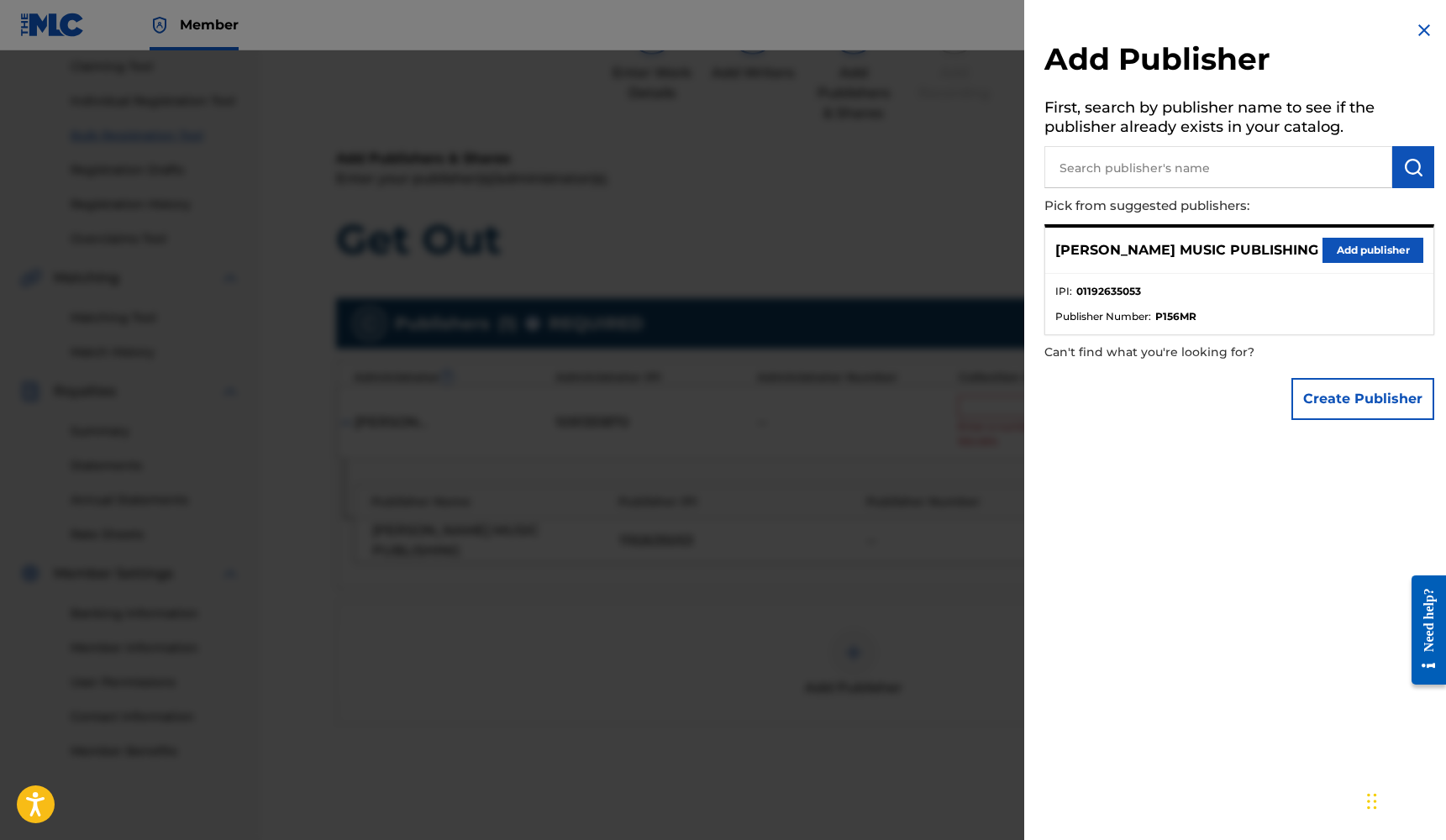
click at [1336, 252] on button "Add publisher" at bounding box center [1373, 250] width 101 height 25
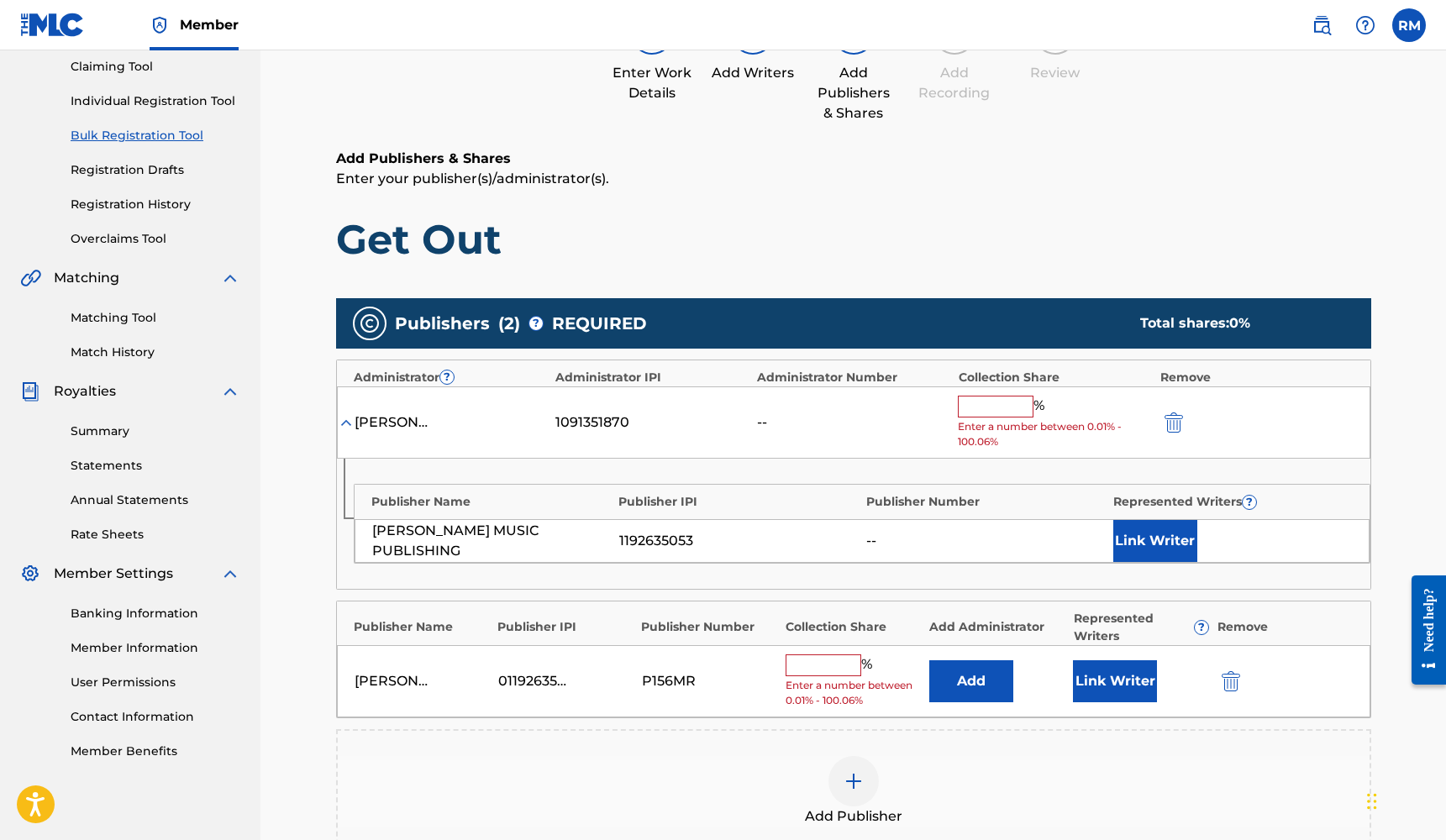
click at [1106, 678] on button "Link Writer" at bounding box center [1115, 682] width 84 height 42
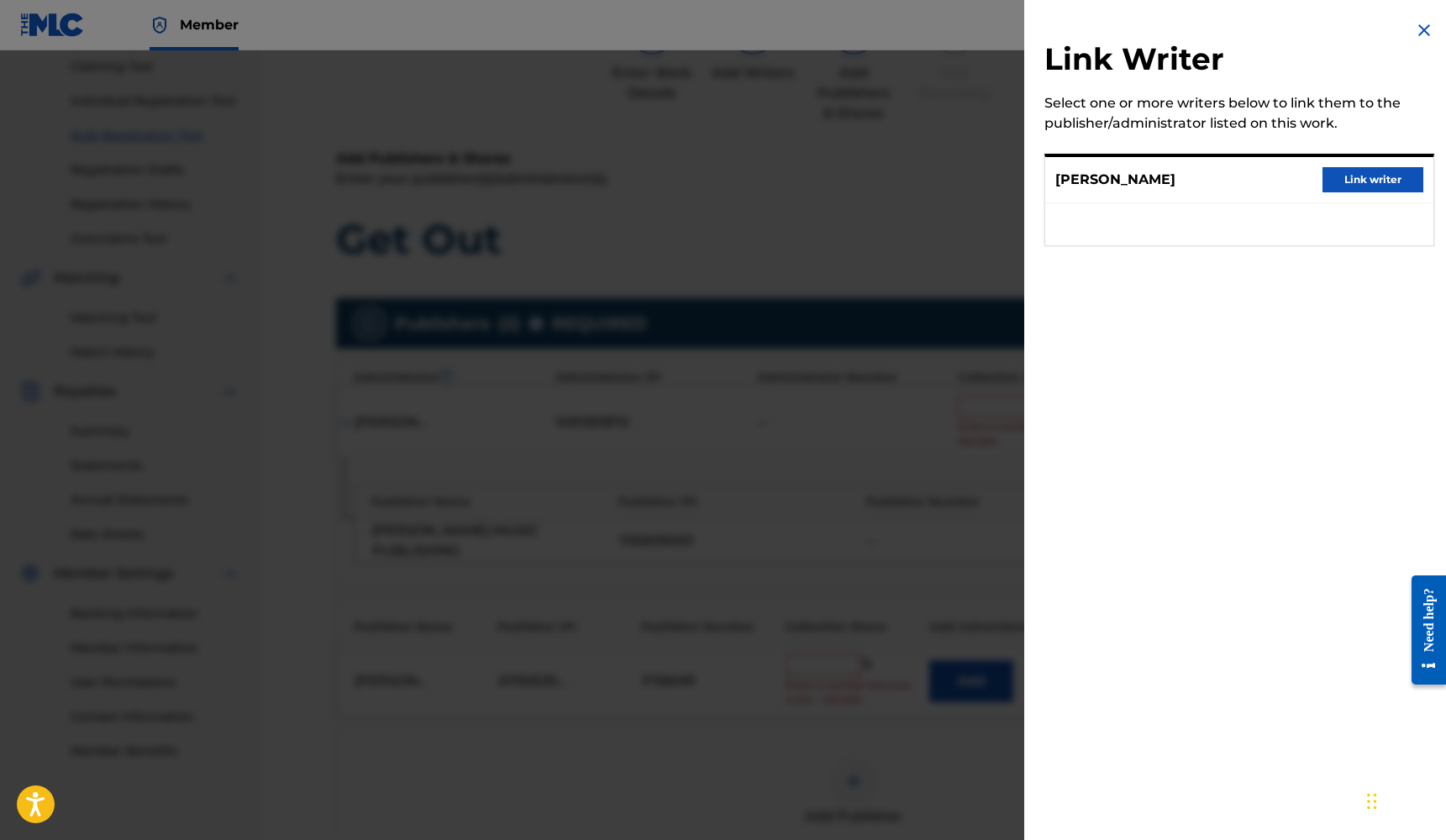
click at [1352, 184] on button "Link writer" at bounding box center [1373, 179] width 101 height 25
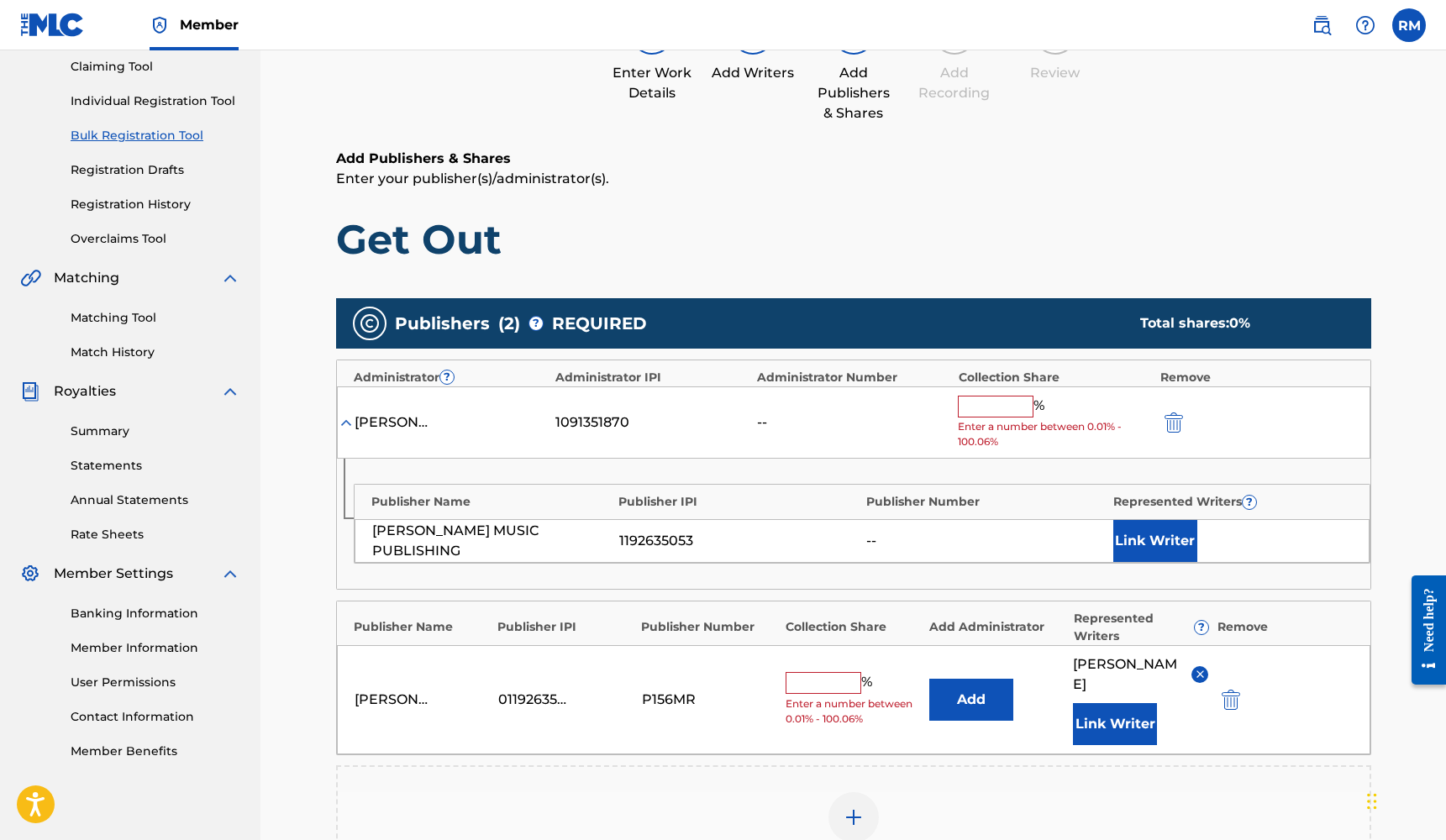
click at [811, 678] on input "text" at bounding box center [823, 683] width 76 height 22
type input "25"
click at [1160, 423] on button "submit" at bounding box center [1172, 421] width 25 height 19
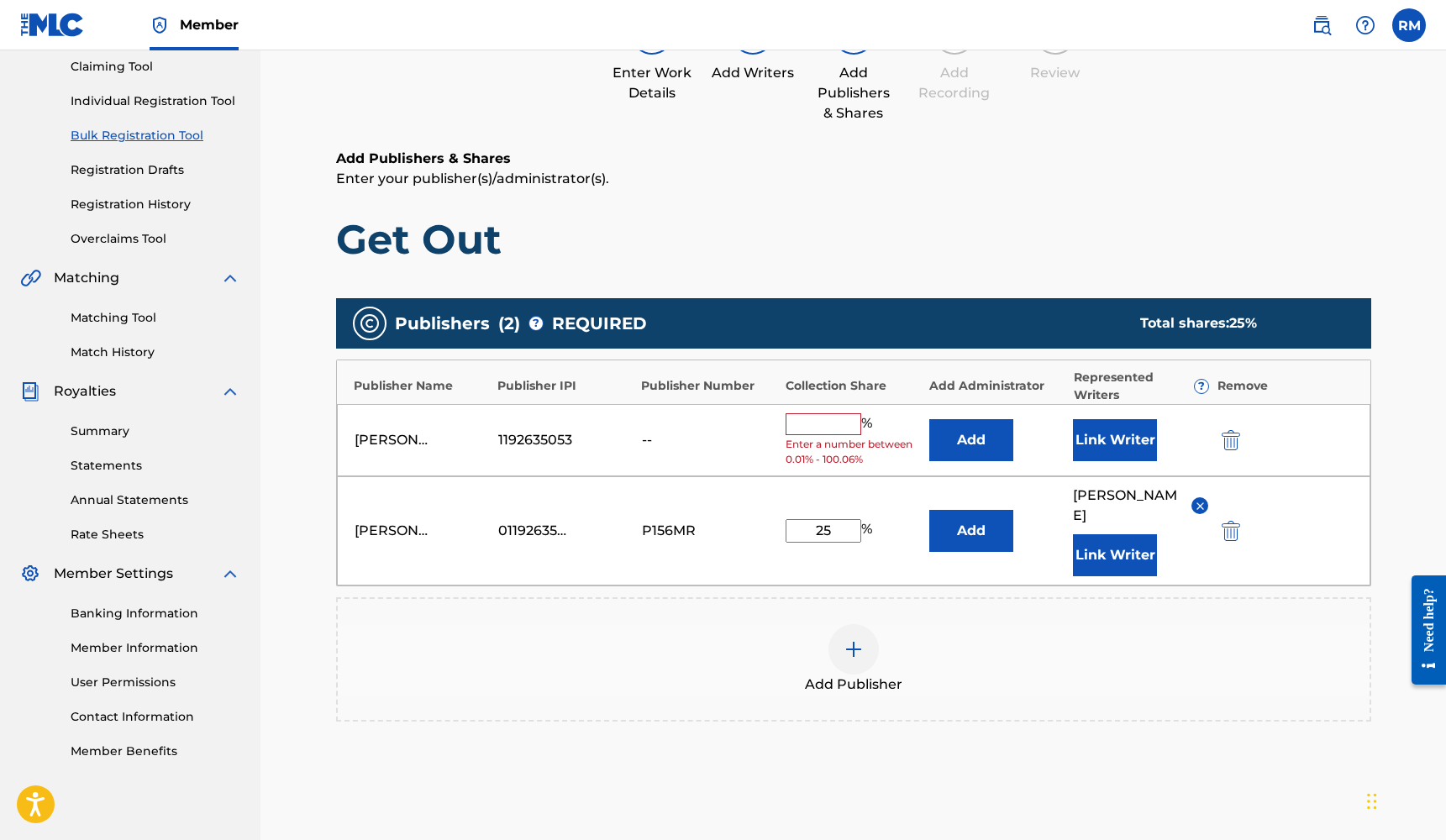
click at [1231, 434] on img "submit" at bounding box center [1231, 440] width 19 height 20
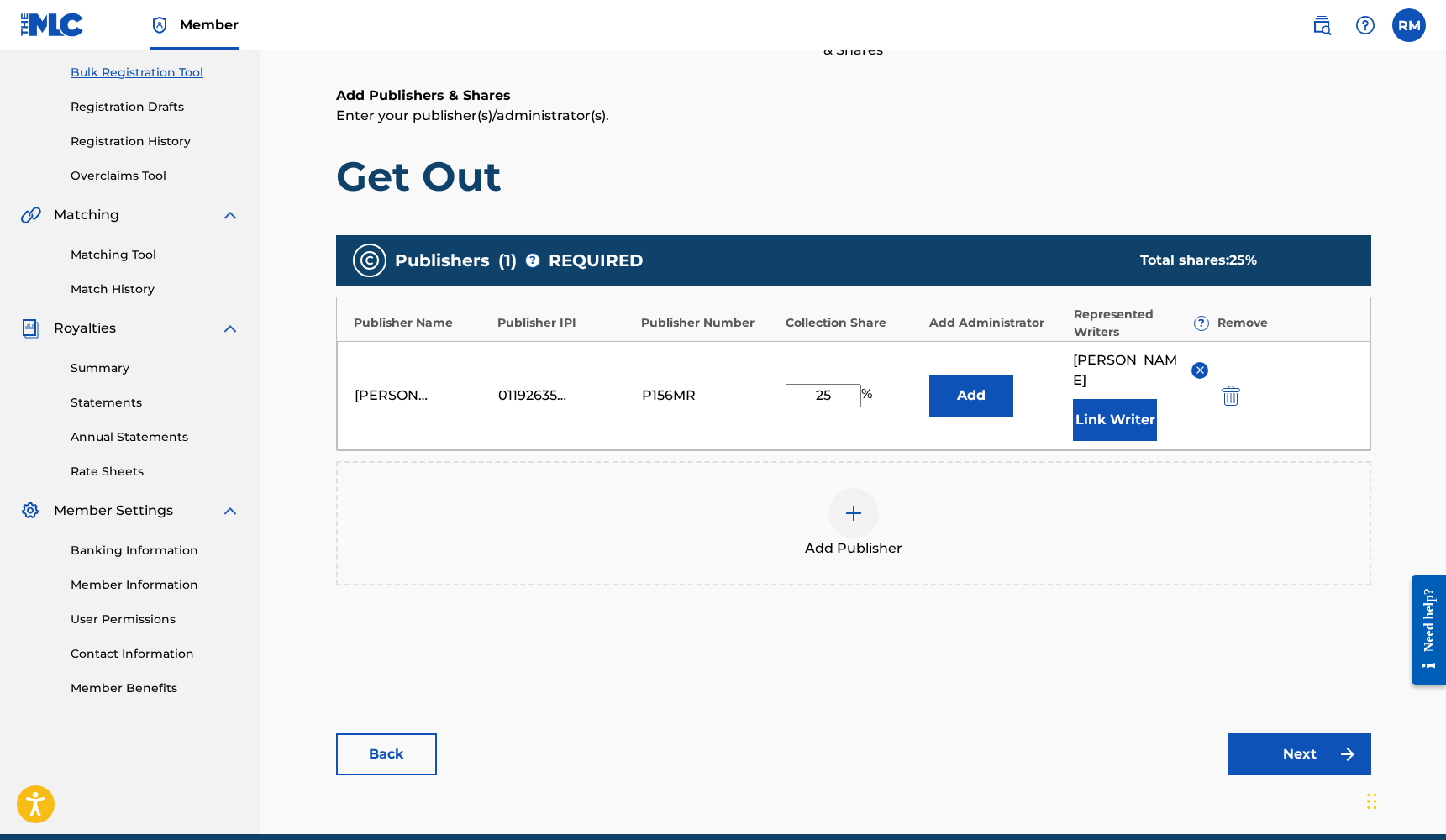
scroll to position [269, 0]
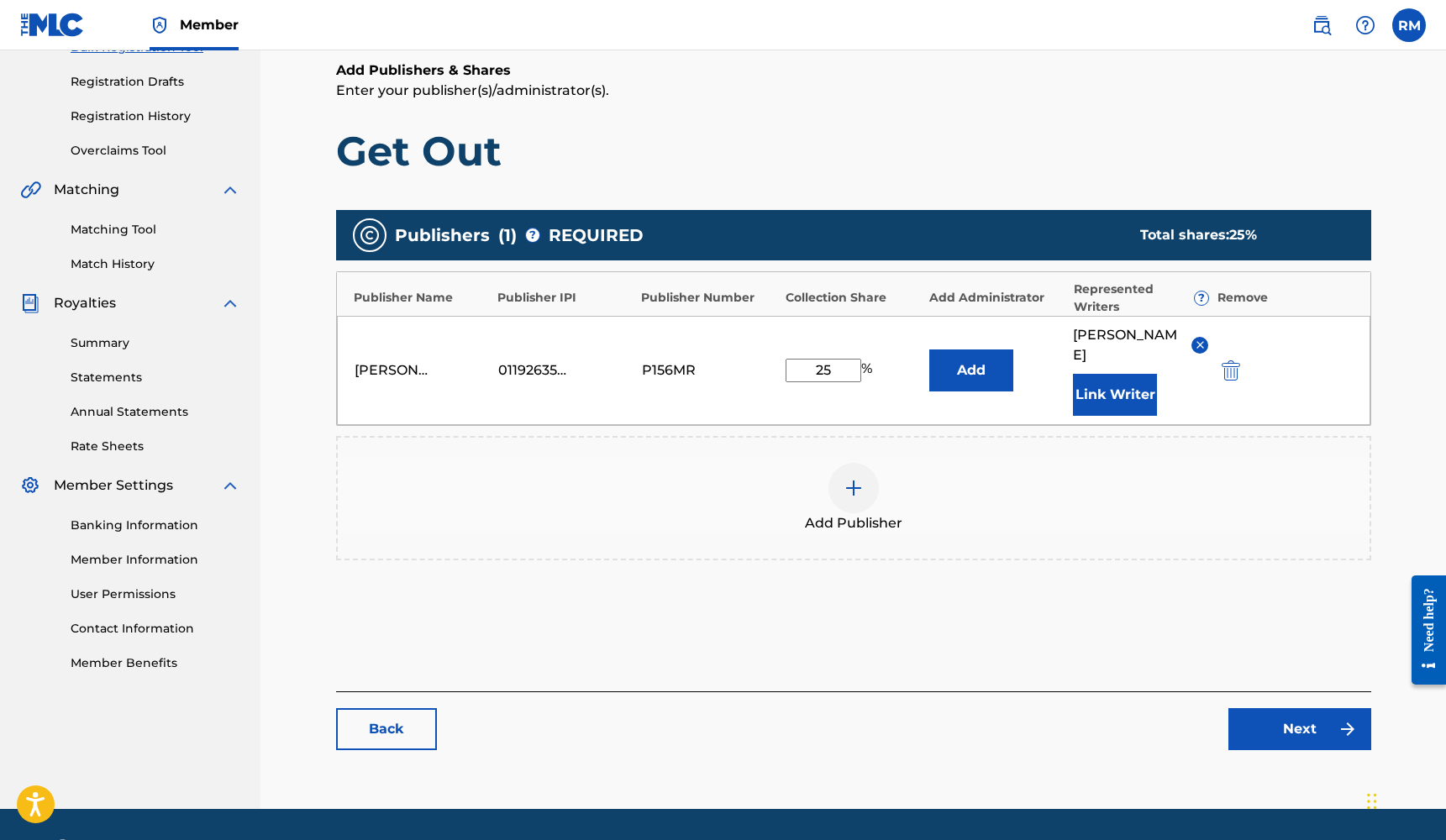
click at [1278, 717] on link "Next" at bounding box center [1299, 729] width 142 height 42
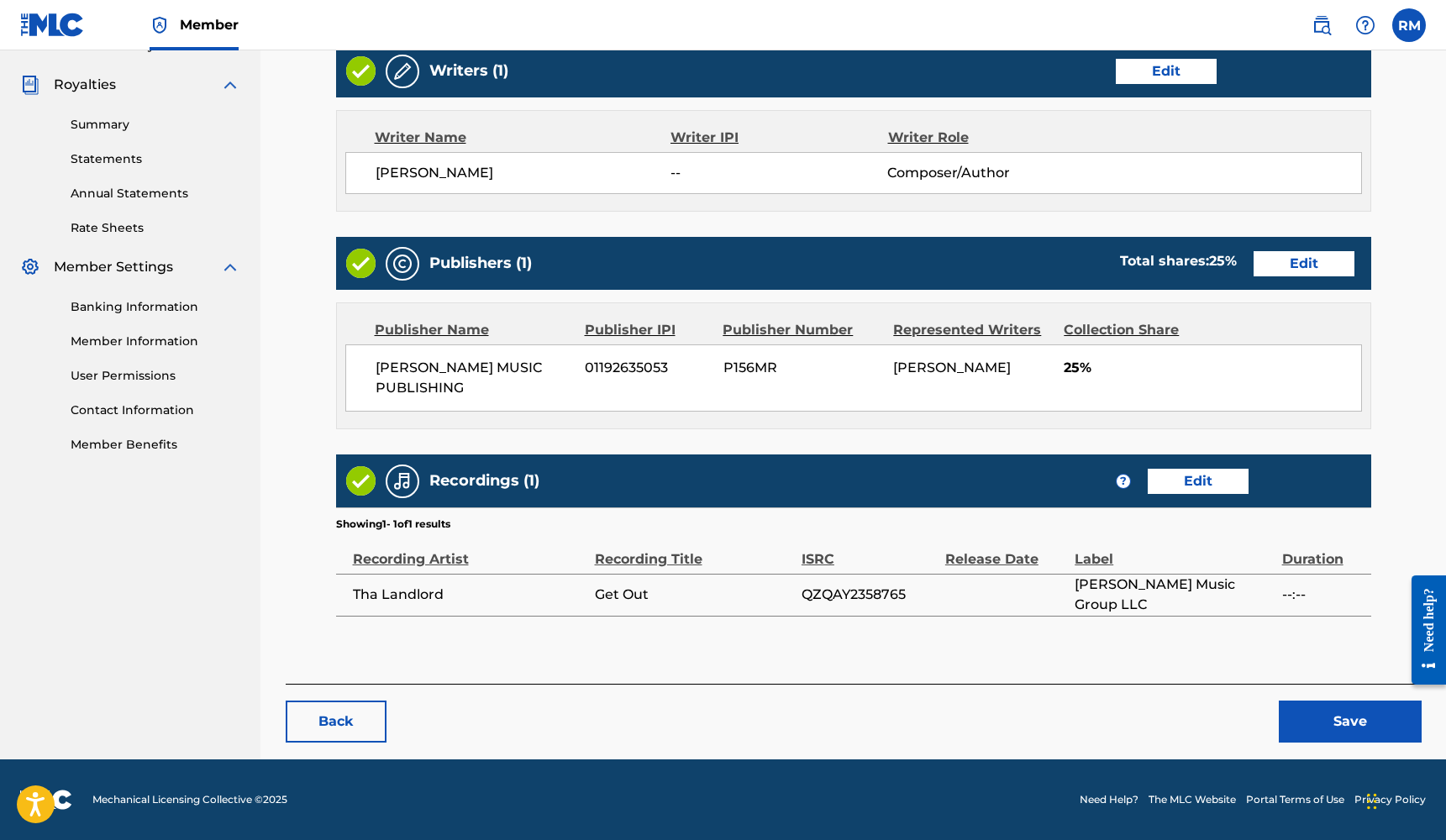
scroll to position [486, 0]
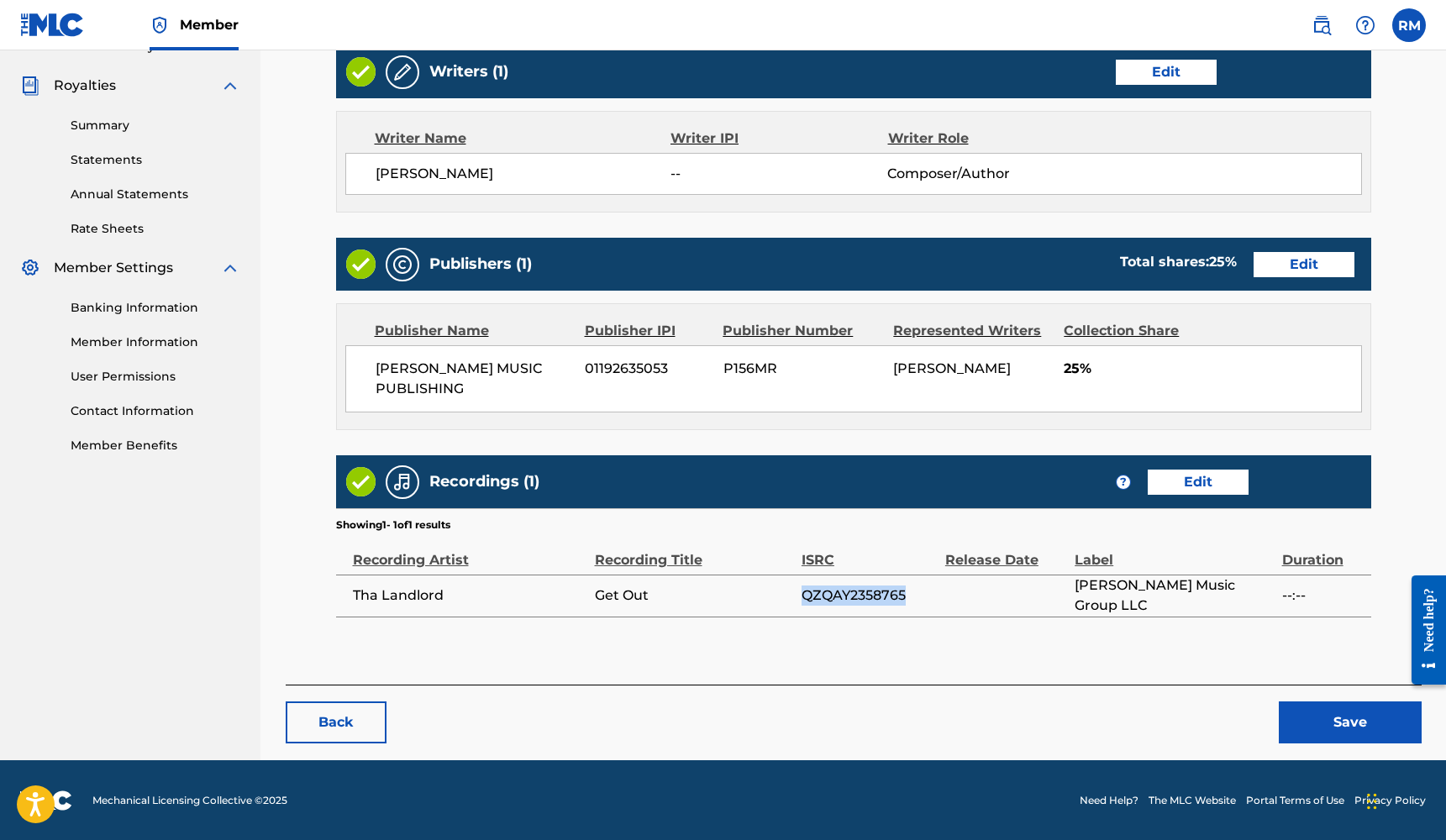
drag, startPoint x: 908, startPoint y: 591, endPoint x: 804, endPoint y: 600, distance: 104.4
click at [804, 600] on span "QZQAY2358765" at bounding box center [869, 596] width 136 height 20
copy span "QZQAY2358765"
click at [1219, 481] on link "Edit" at bounding box center [1198, 482] width 101 height 25
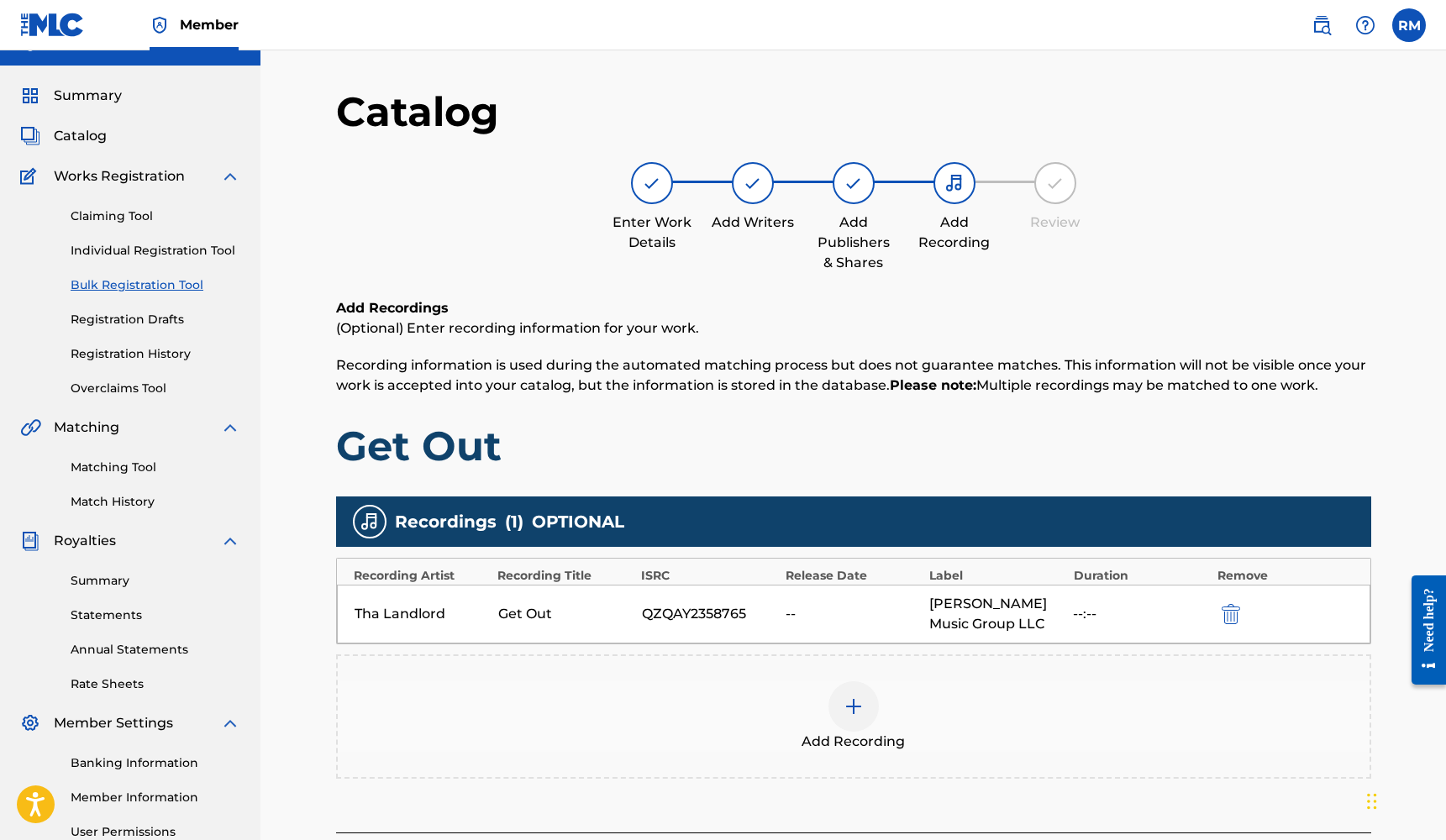
scroll to position [72, 0]
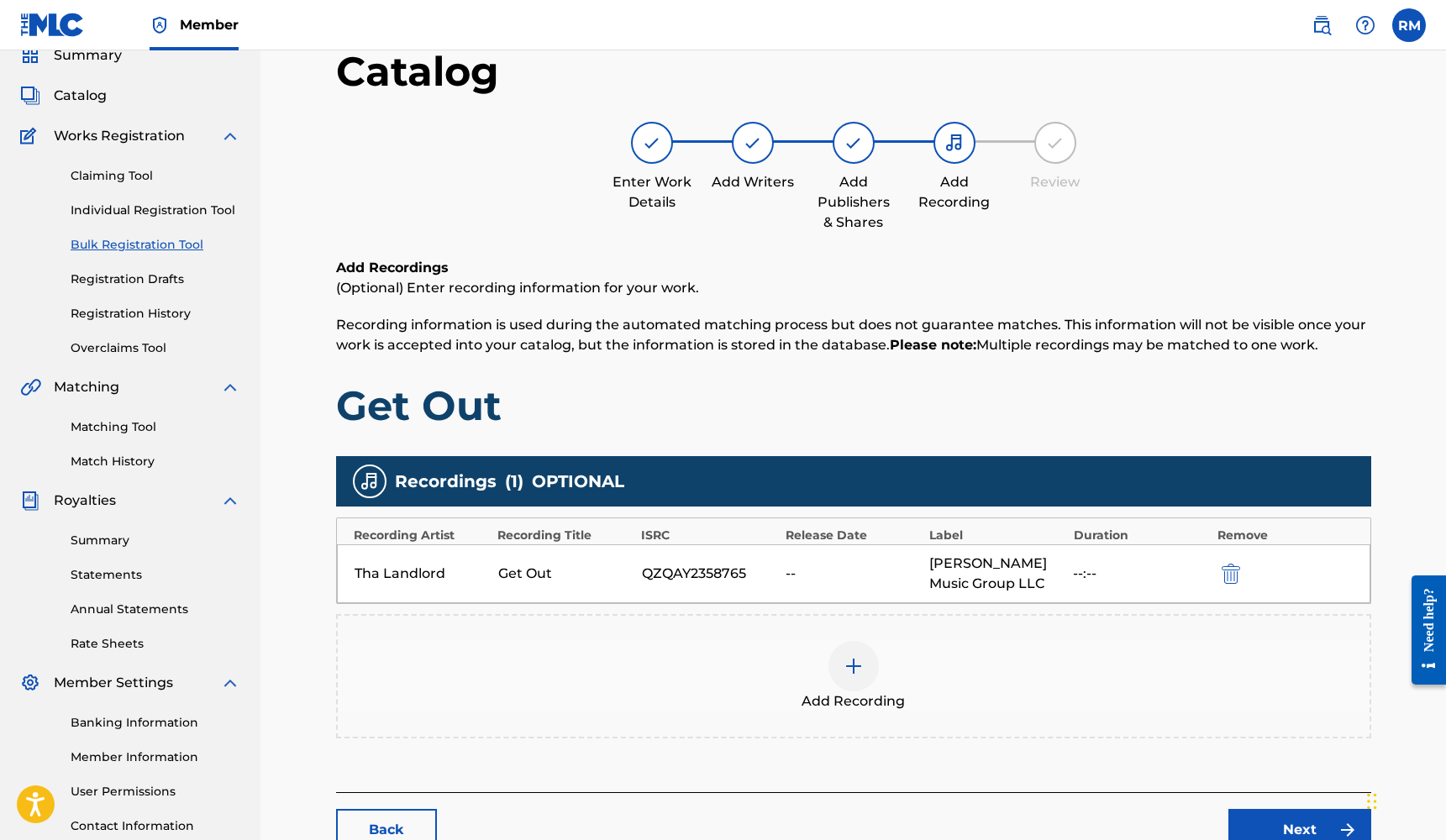
click at [860, 660] on img at bounding box center [854, 666] width 20 height 20
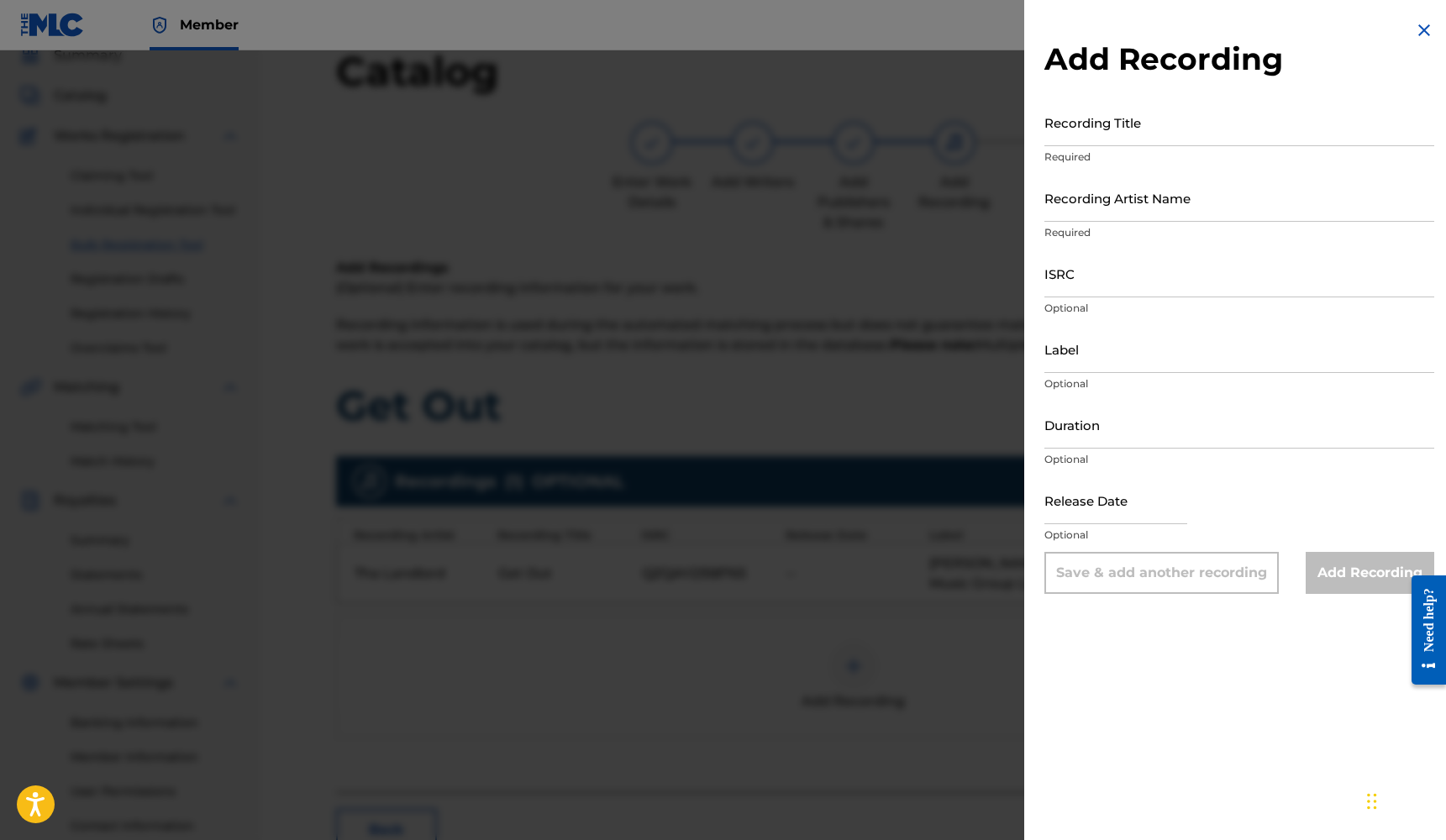
click at [1079, 425] on input "Duration" at bounding box center [1239, 425] width 390 height 48
type input "03:35"
select select "7"
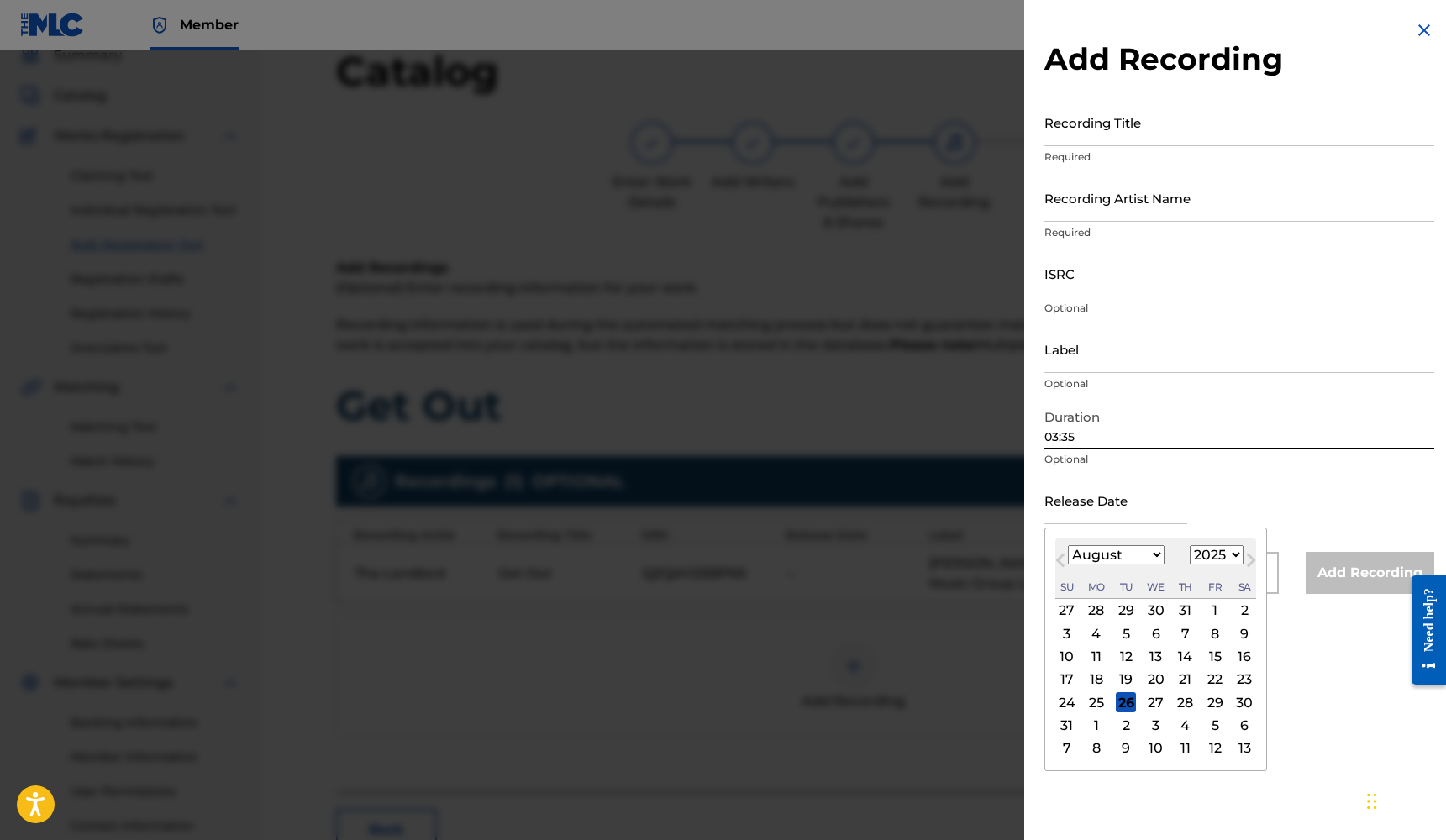
click at [1085, 512] on input "text" at bounding box center [1115, 500] width 142 height 48
select select "2023"
select select "2"
click at [1205, 683] on div "24" at bounding box center [1215, 680] width 20 height 20
type input "[DATE]"
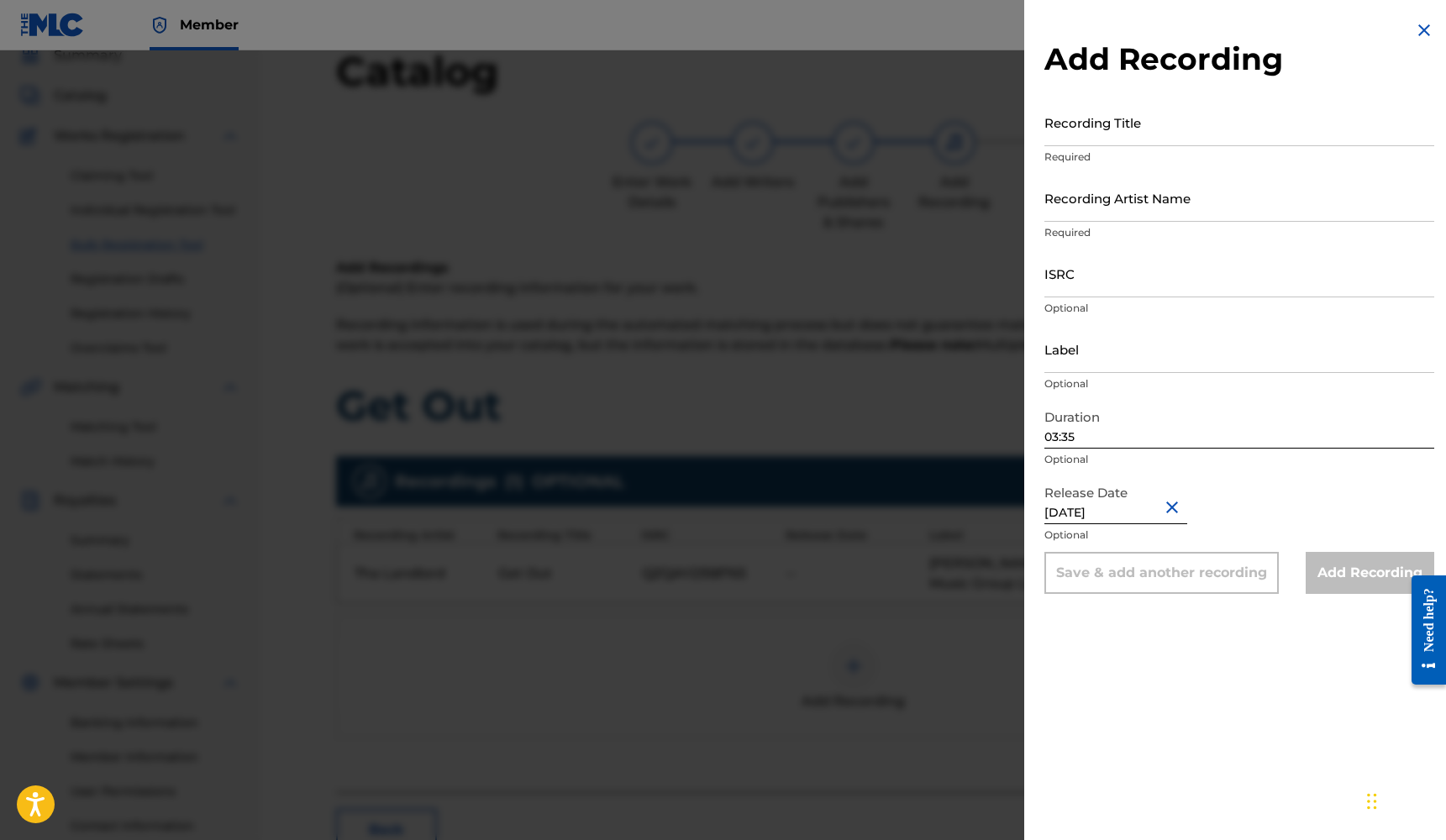
click at [1122, 366] on input "Label" at bounding box center [1239, 349] width 390 height 48
type input "[PERSON_NAME] MUSIC GROUP LLC"
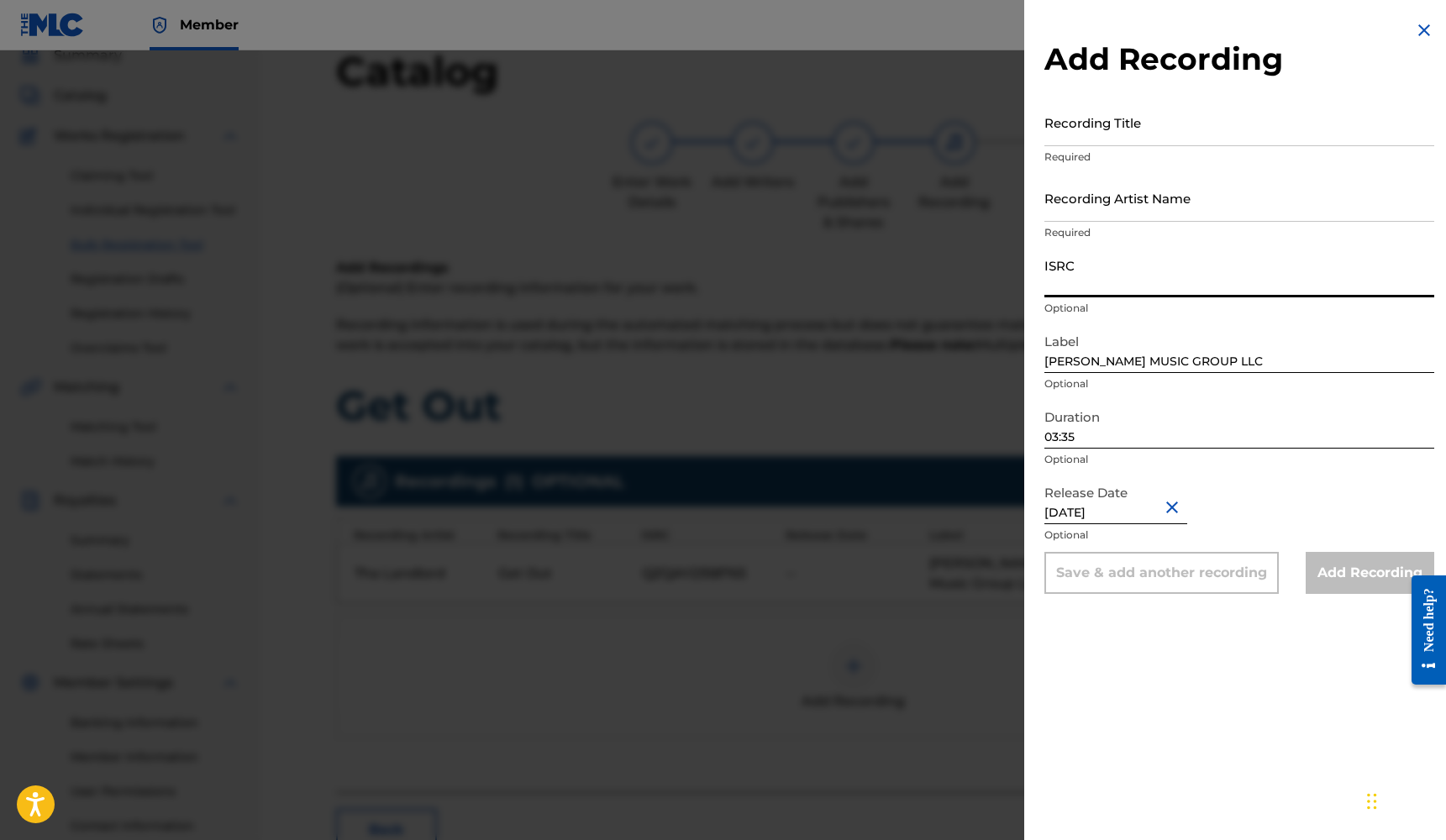
click at [1092, 288] on input "ISRC" at bounding box center [1239, 273] width 390 height 48
paste input "QZQAY2358765"
type input "QZQAY2358765"
click at [1122, 204] on input "Recording Artist Name" at bounding box center [1239, 197] width 390 height 48
type input "Tha Landlord"
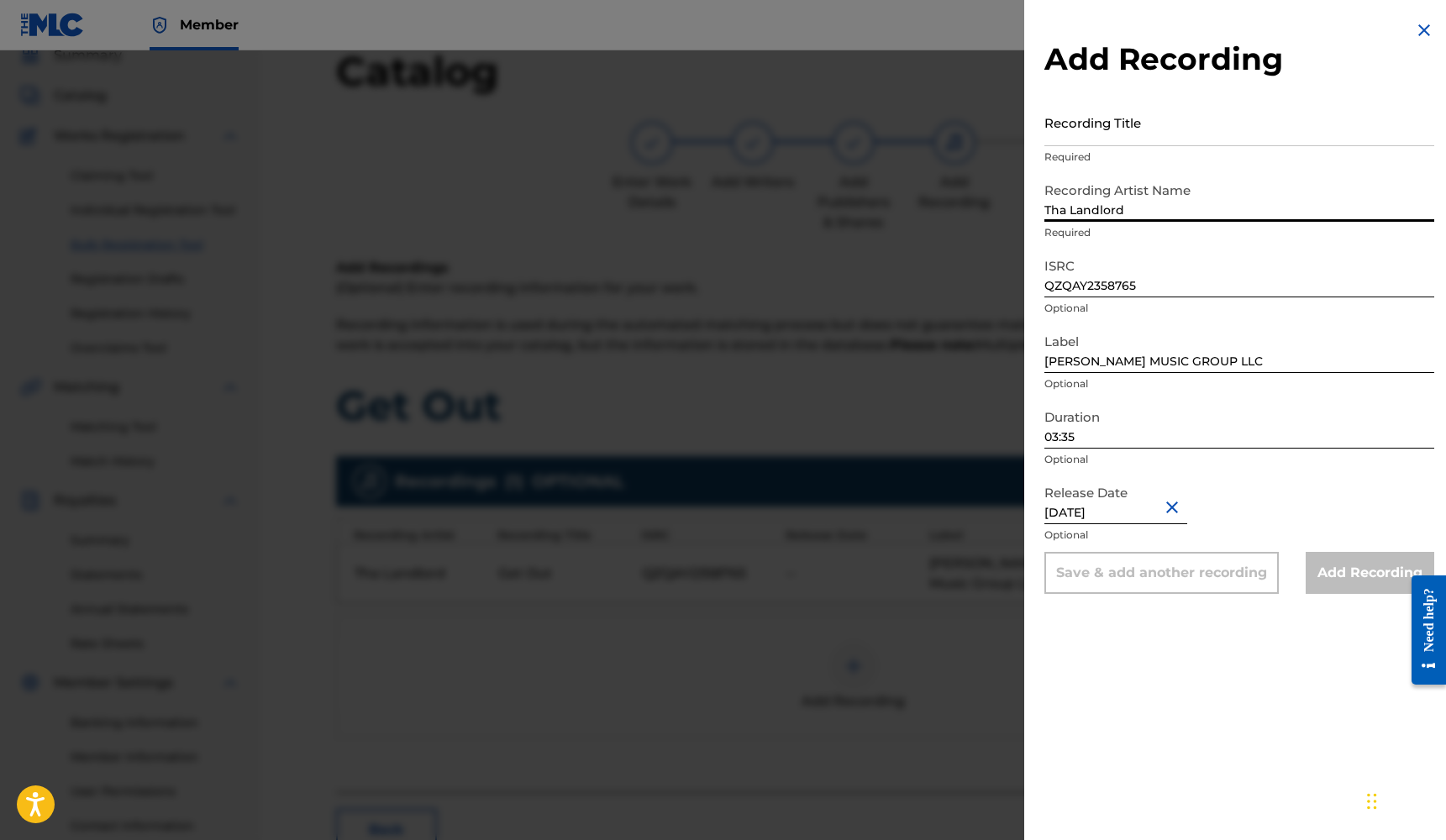
click at [1133, 139] on input "Recording Title" at bounding box center [1239, 122] width 390 height 48
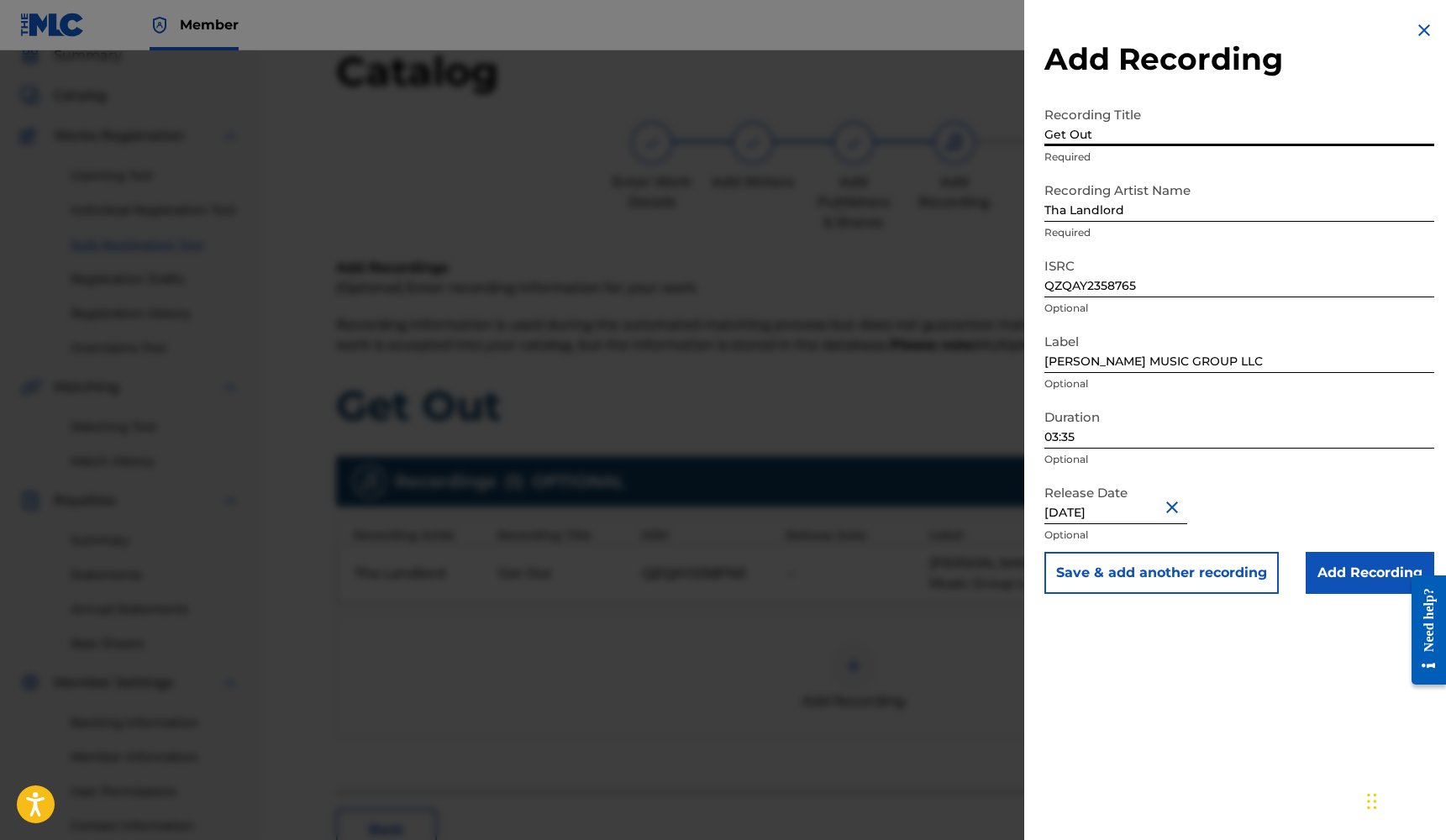
type input "Get Out"
click at [1352, 581] on input "Add Recording" at bounding box center [1369, 573] width 129 height 42
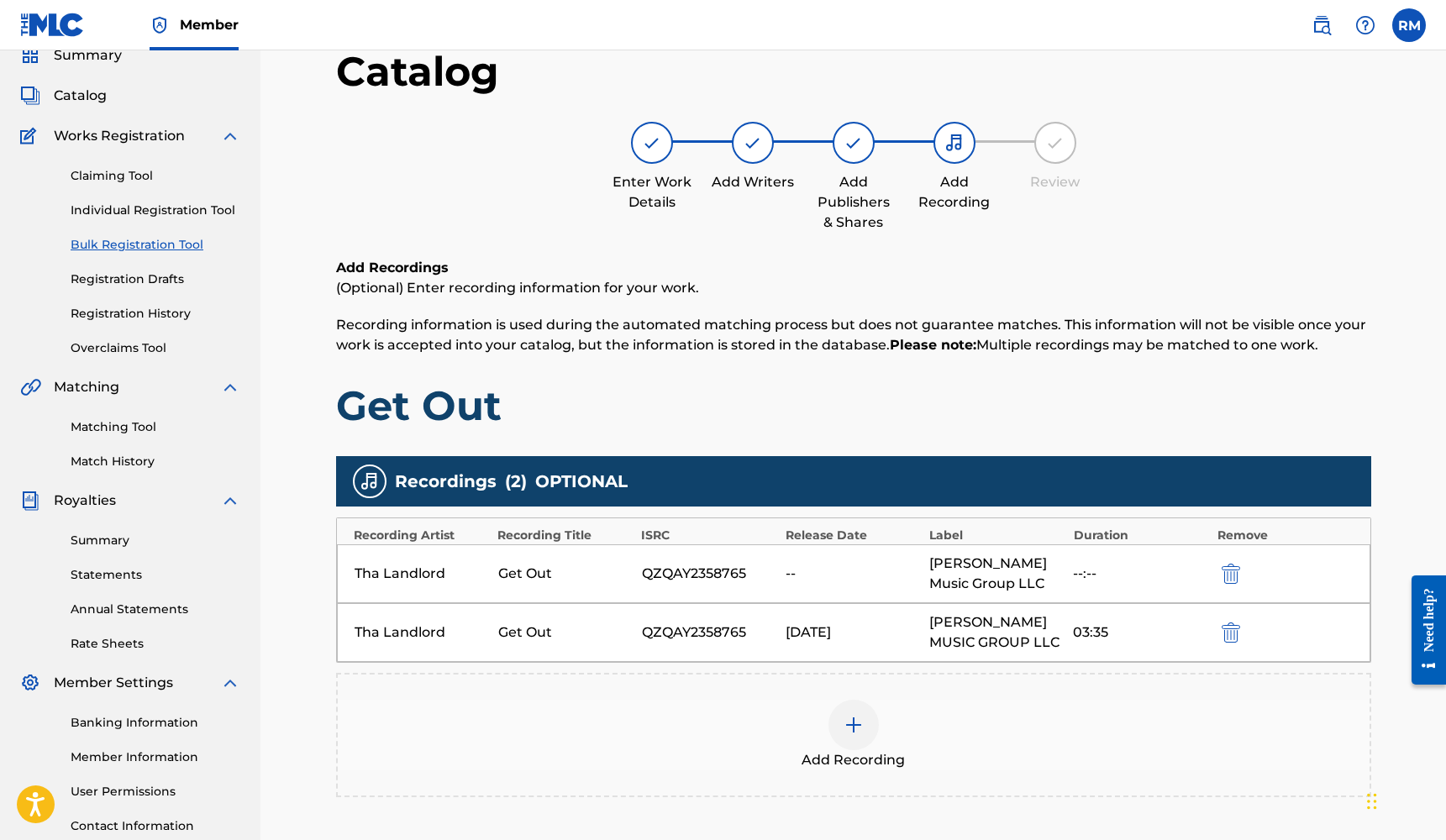
click at [1230, 570] on img "submit" at bounding box center [1231, 574] width 19 height 20
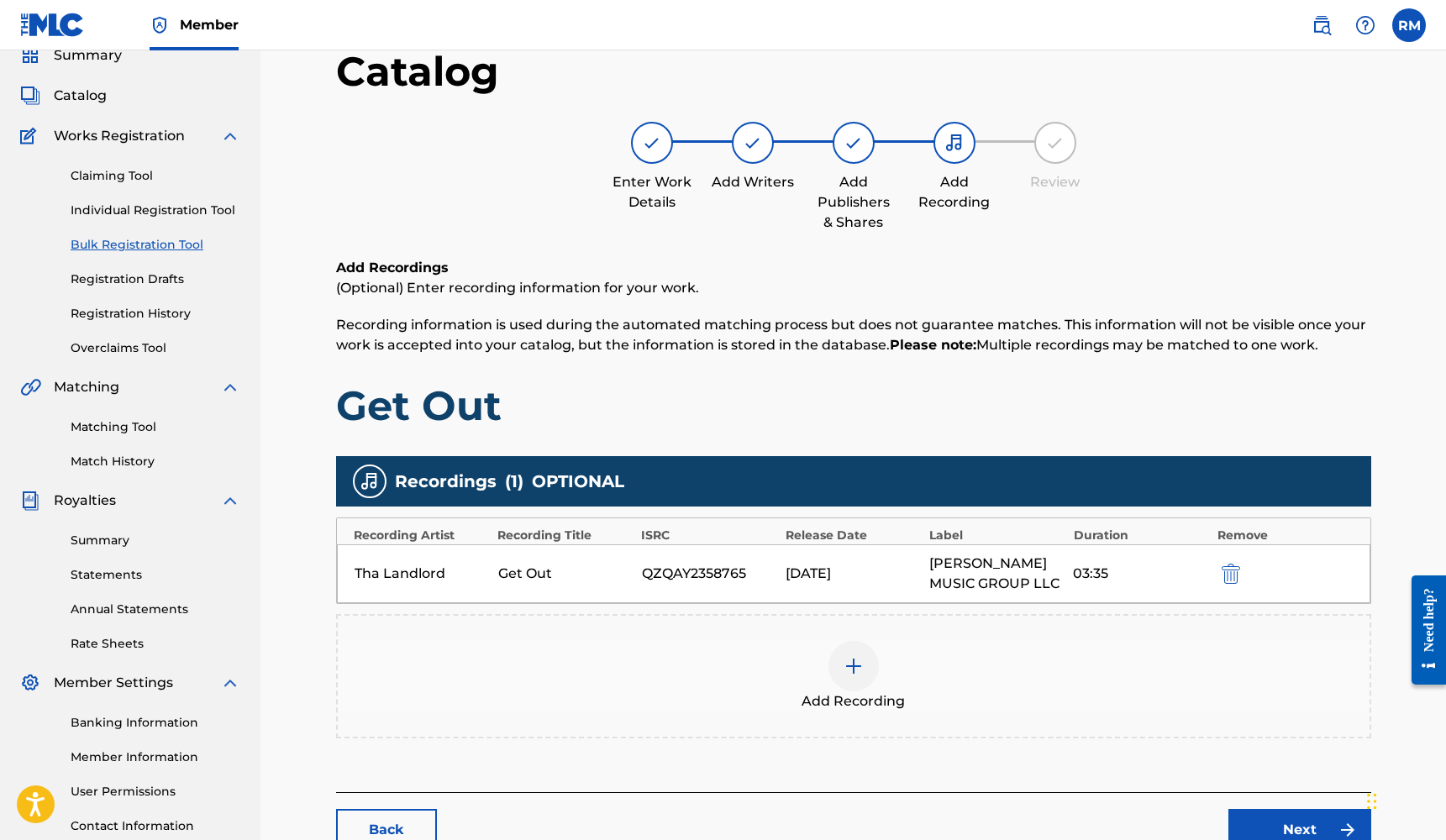
click at [1267, 811] on link "Next" at bounding box center [1299, 830] width 142 height 42
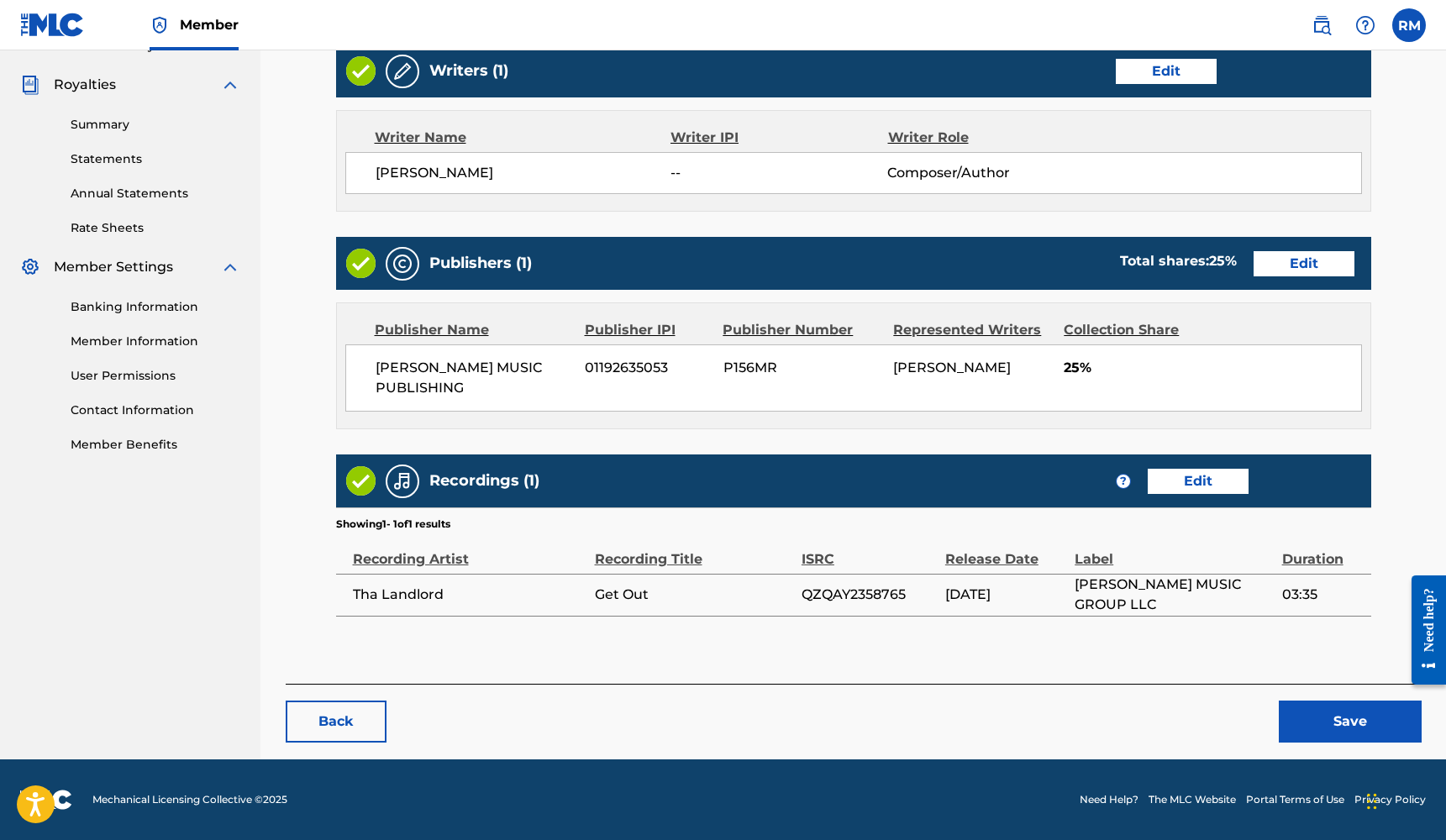
scroll to position [486, 0]
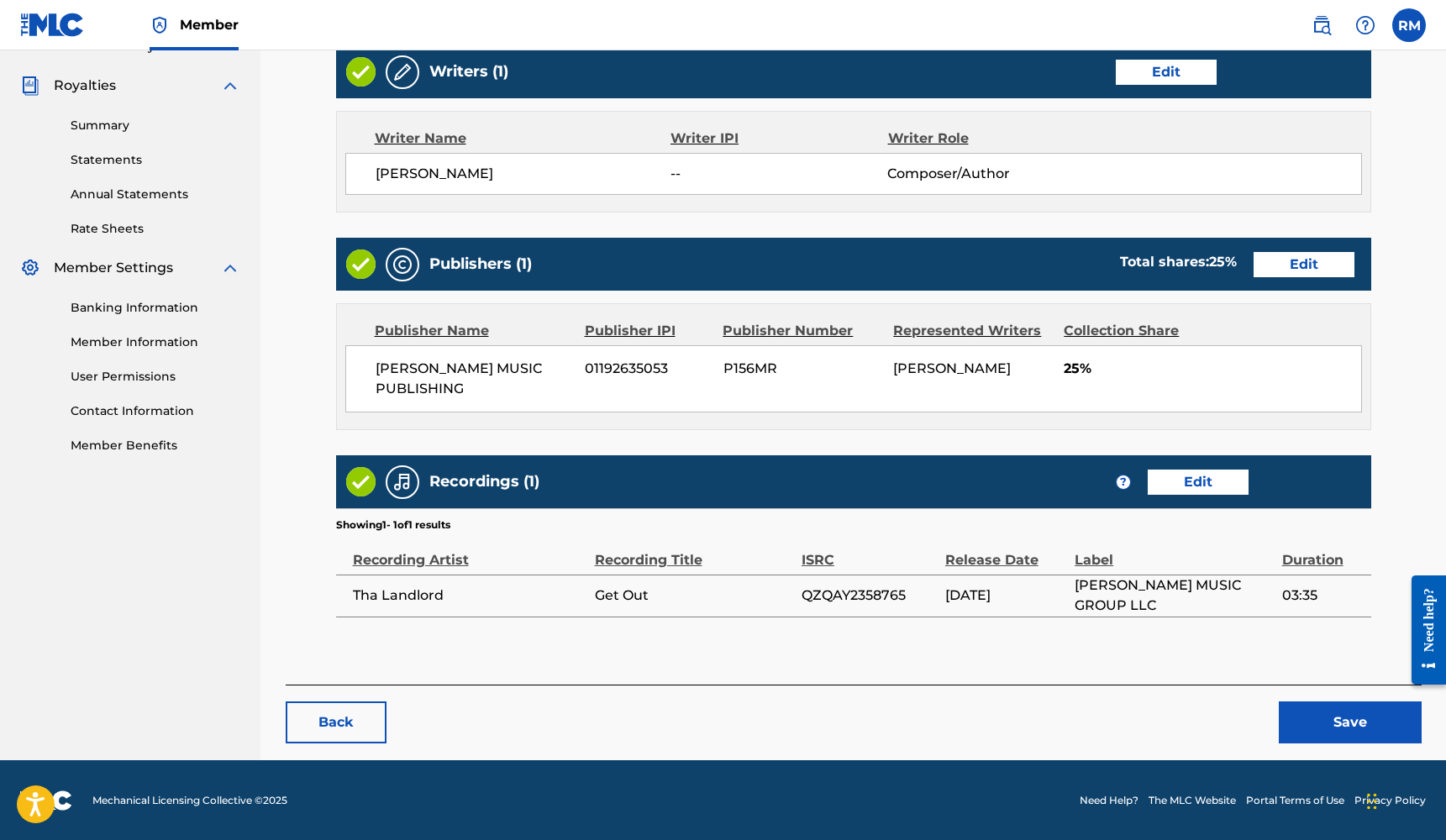
click at [1301, 711] on button "Save" at bounding box center [1349, 722] width 142 height 42
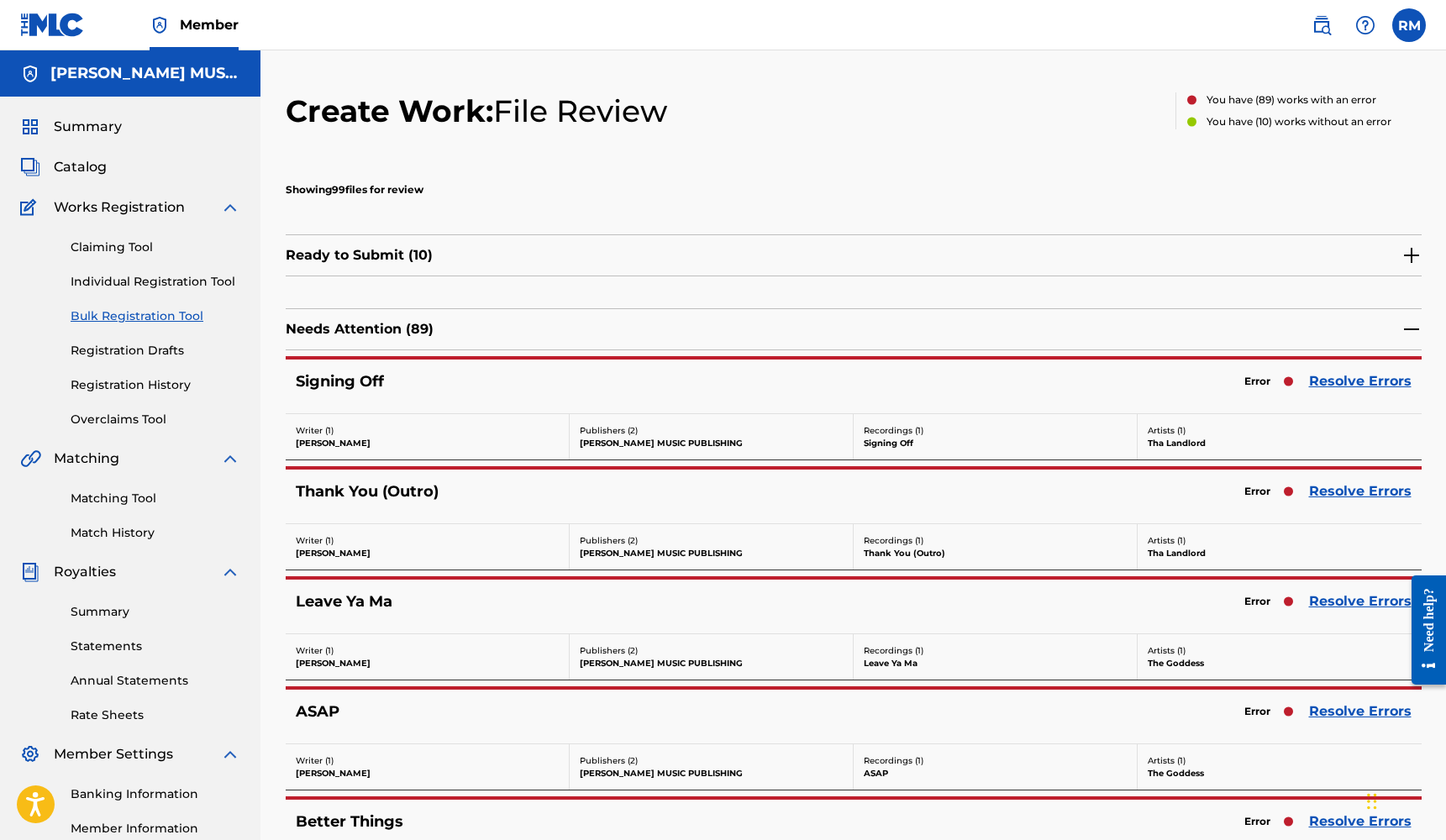
click at [1367, 383] on link "Resolve Errors" at bounding box center [1360, 382] width 103 height 20
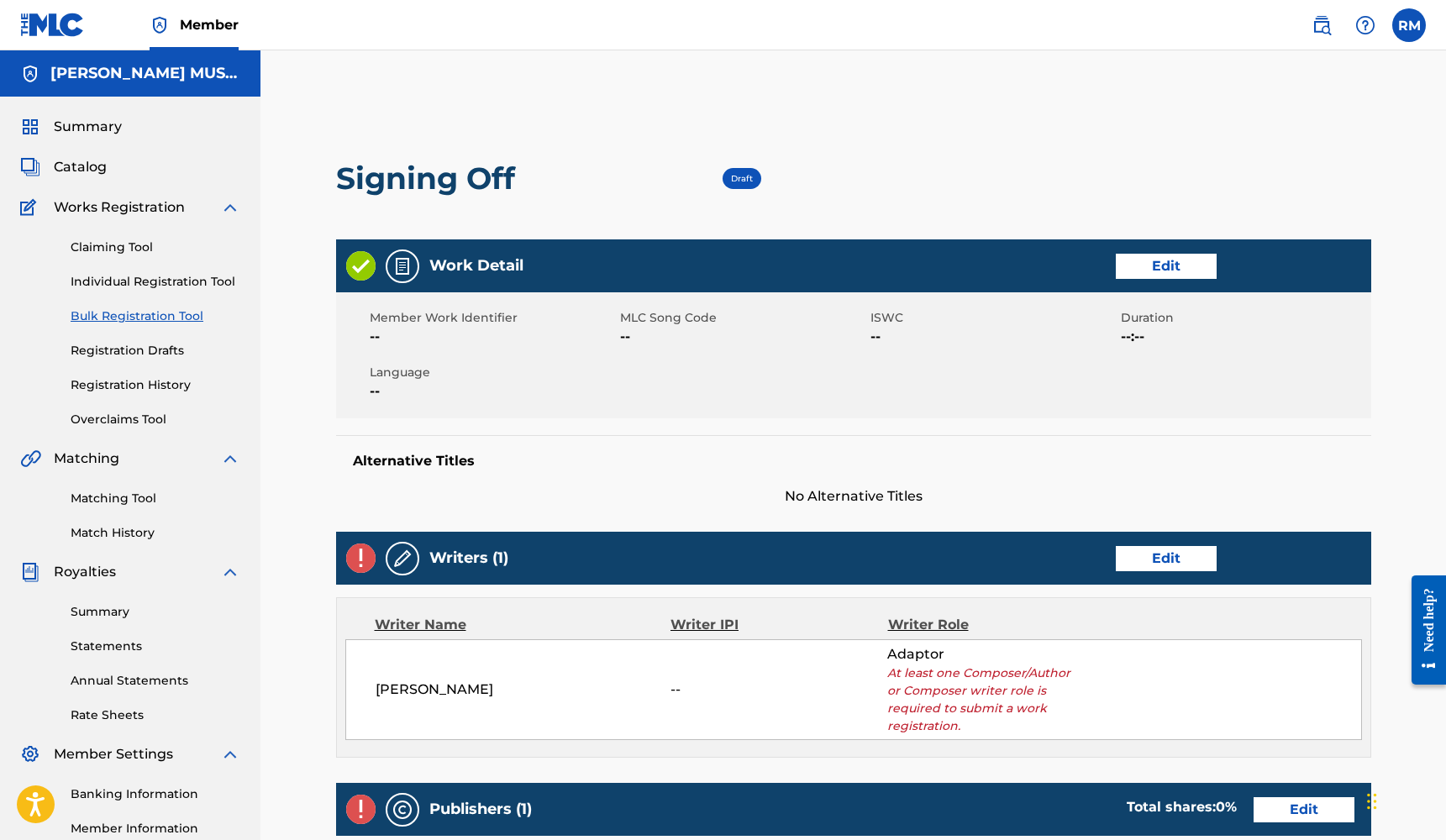
click at [1163, 270] on link "Edit" at bounding box center [1166, 266] width 101 height 25
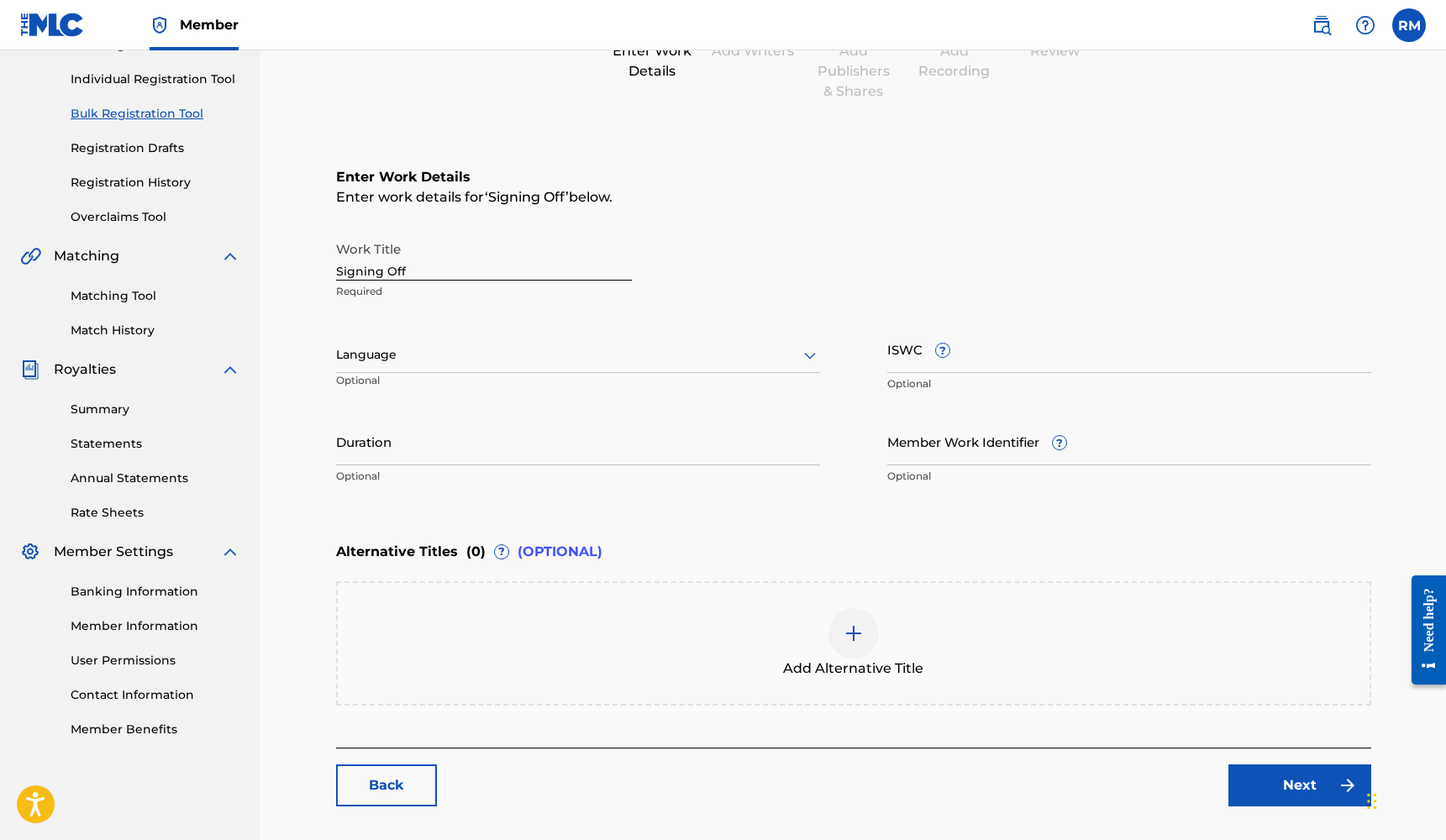
scroll to position [210, 0]
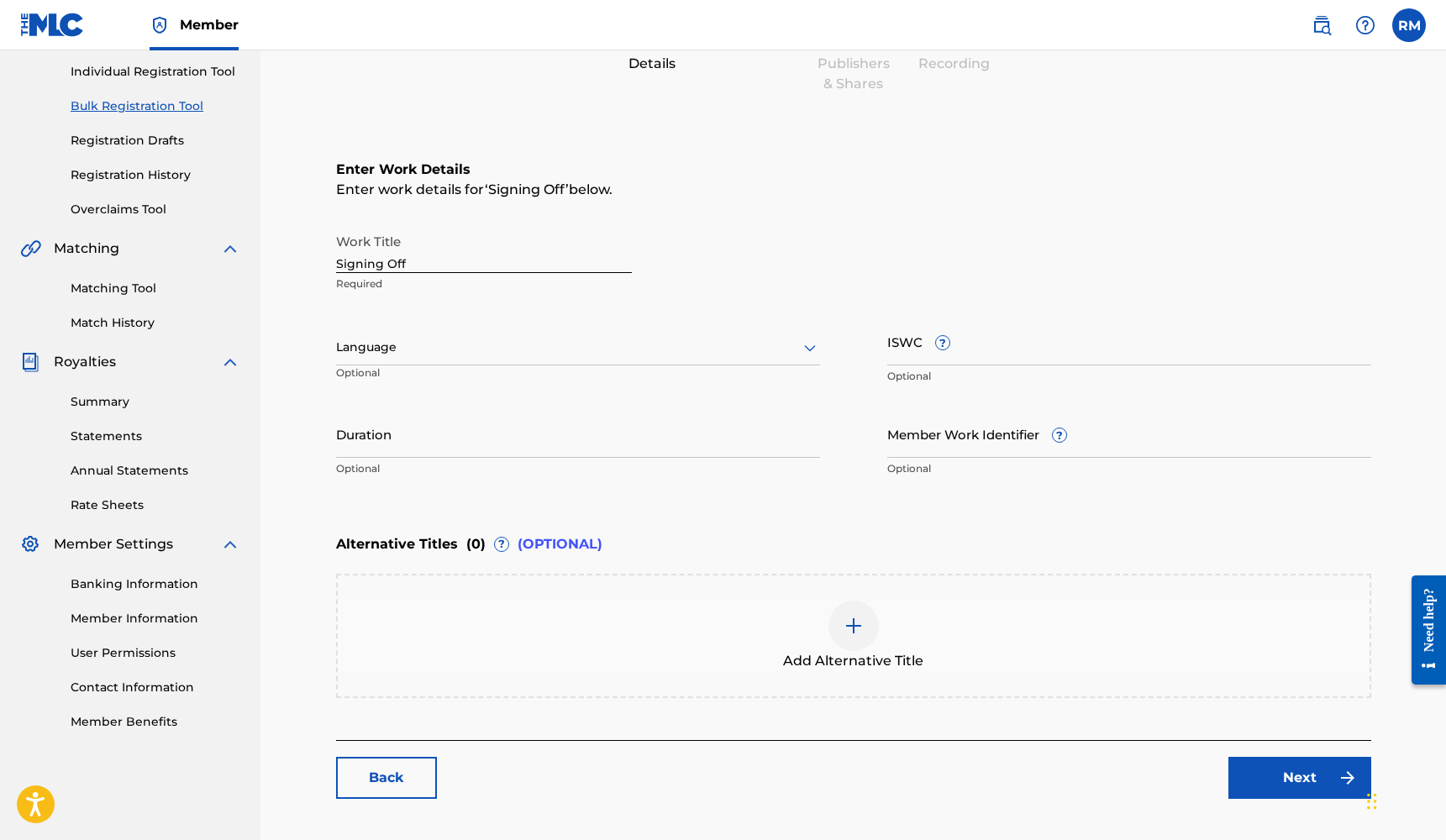
click at [940, 436] on input "Member Work Identifier ?" at bounding box center [1129, 433] width 484 height 48
type input "210"
click at [562, 443] on input "Duration" at bounding box center [578, 433] width 484 height 48
click at [551, 361] on div "Language" at bounding box center [578, 348] width 484 height 35
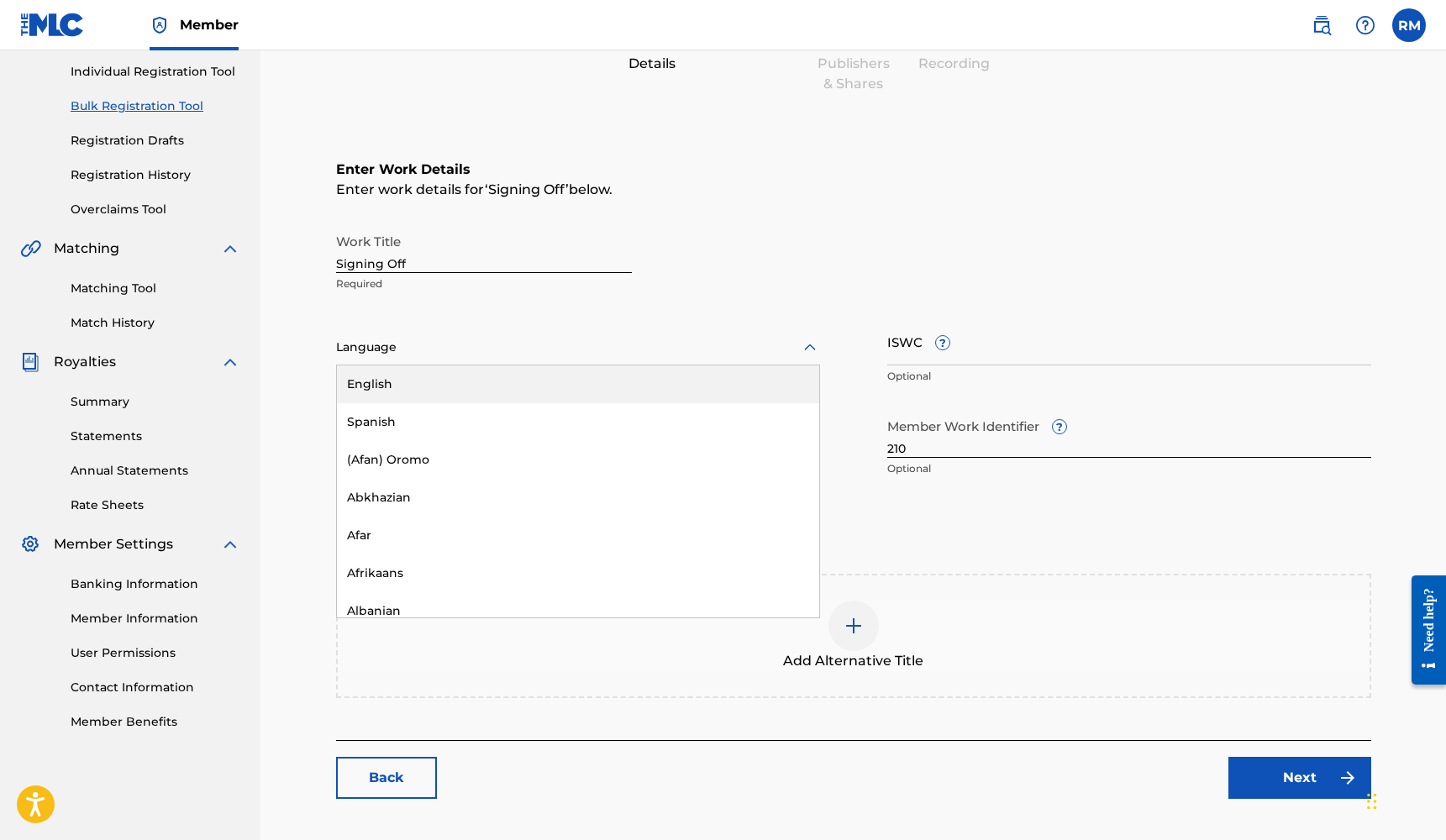
click at [505, 399] on div "English" at bounding box center [578, 384] width 482 height 38
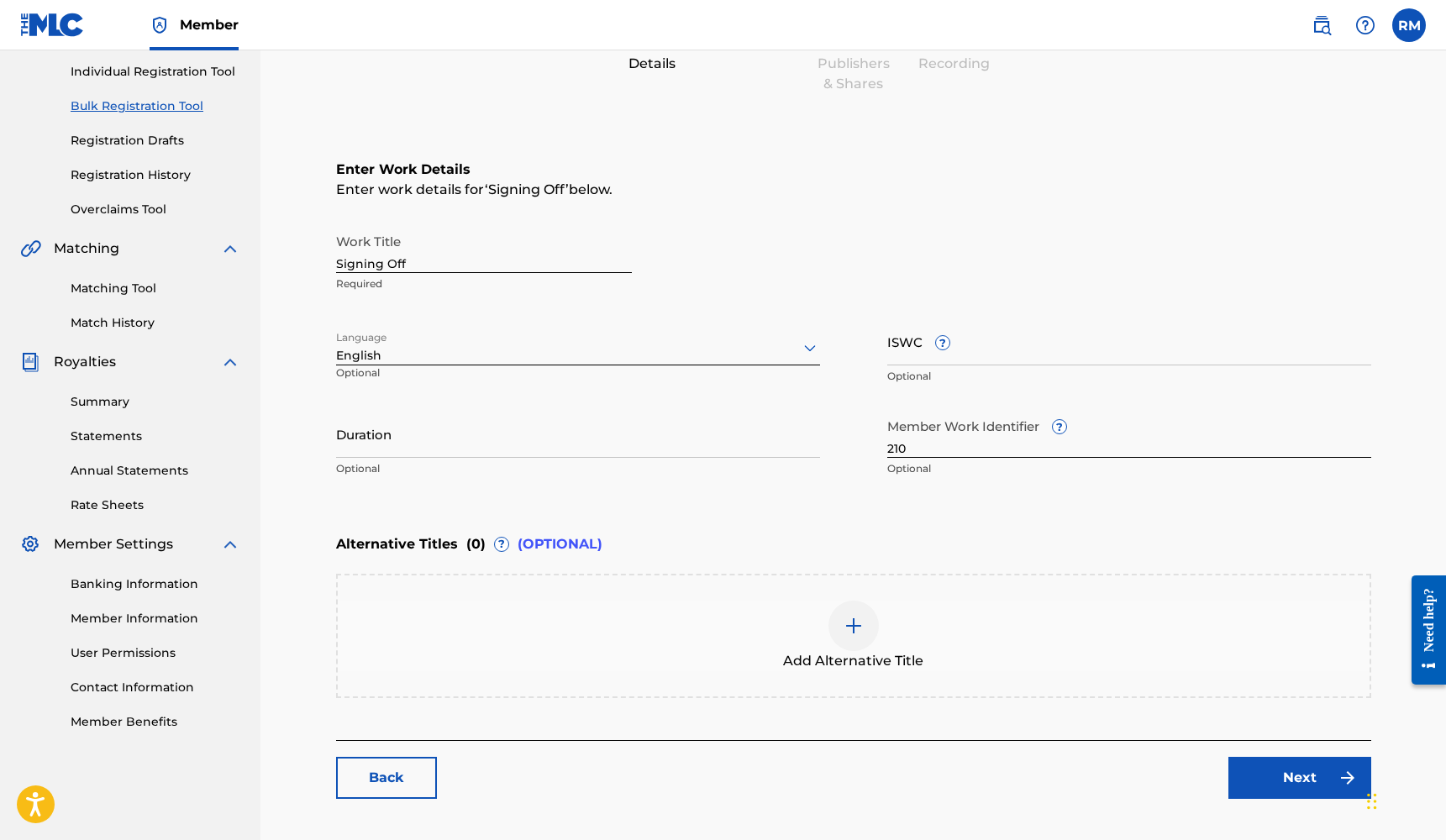
click at [487, 441] on input "Duration" at bounding box center [578, 433] width 484 height 48
type input "02:34"
click at [1251, 778] on link "Next" at bounding box center [1299, 778] width 142 height 42
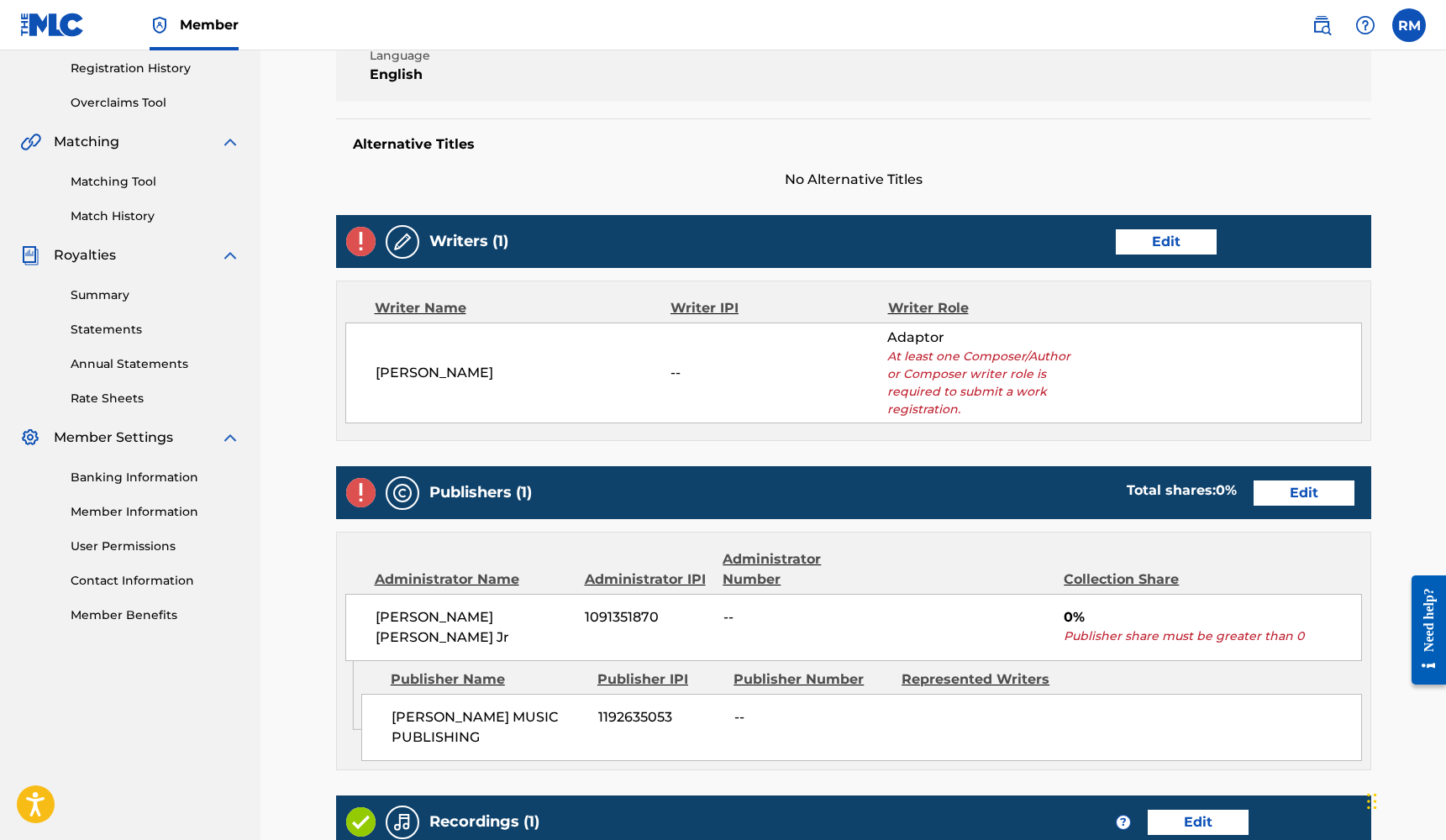
scroll to position [322, 0]
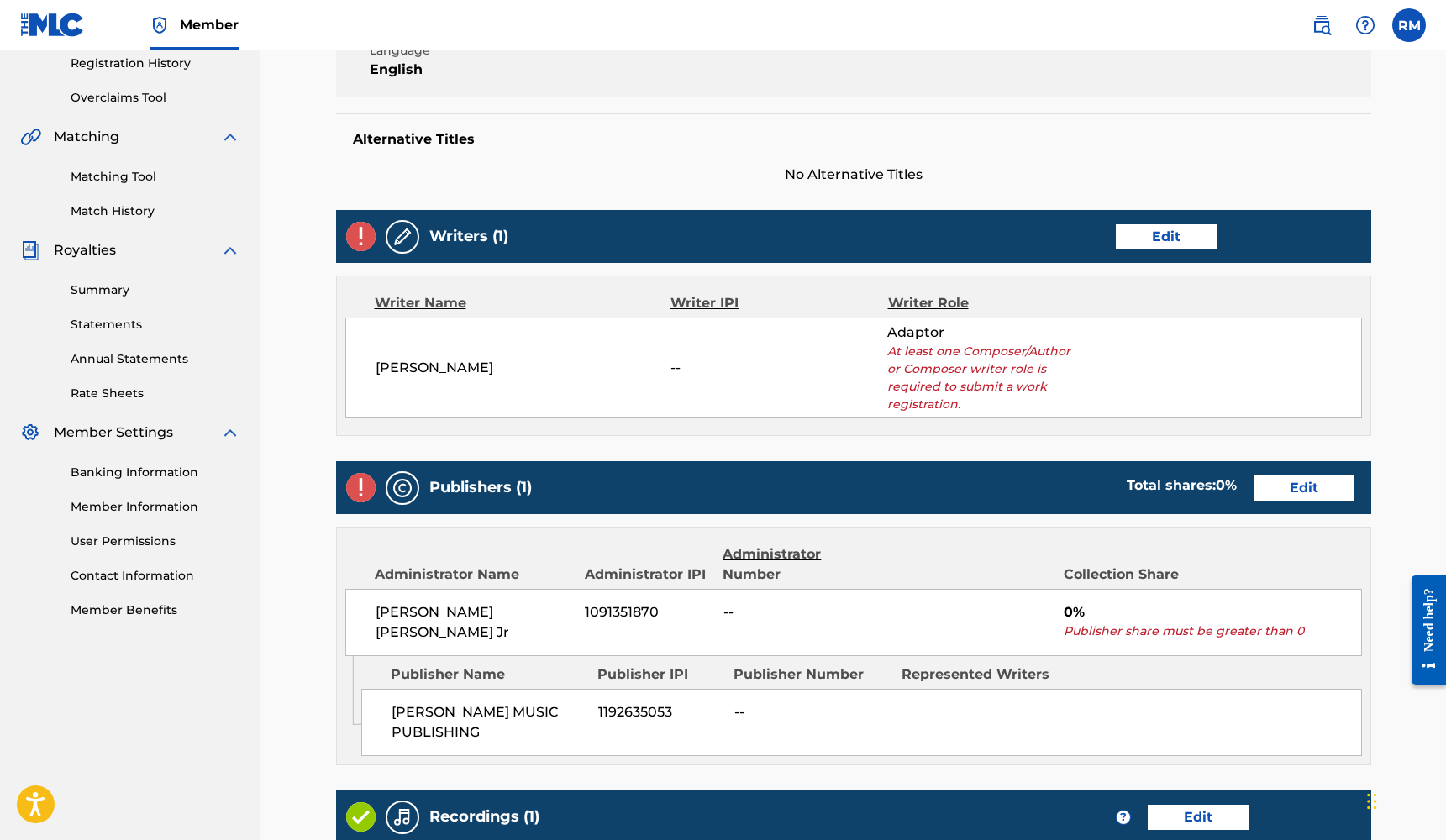
click at [1182, 243] on link "Edit" at bounding box center [1166, 237] width 101 height 25
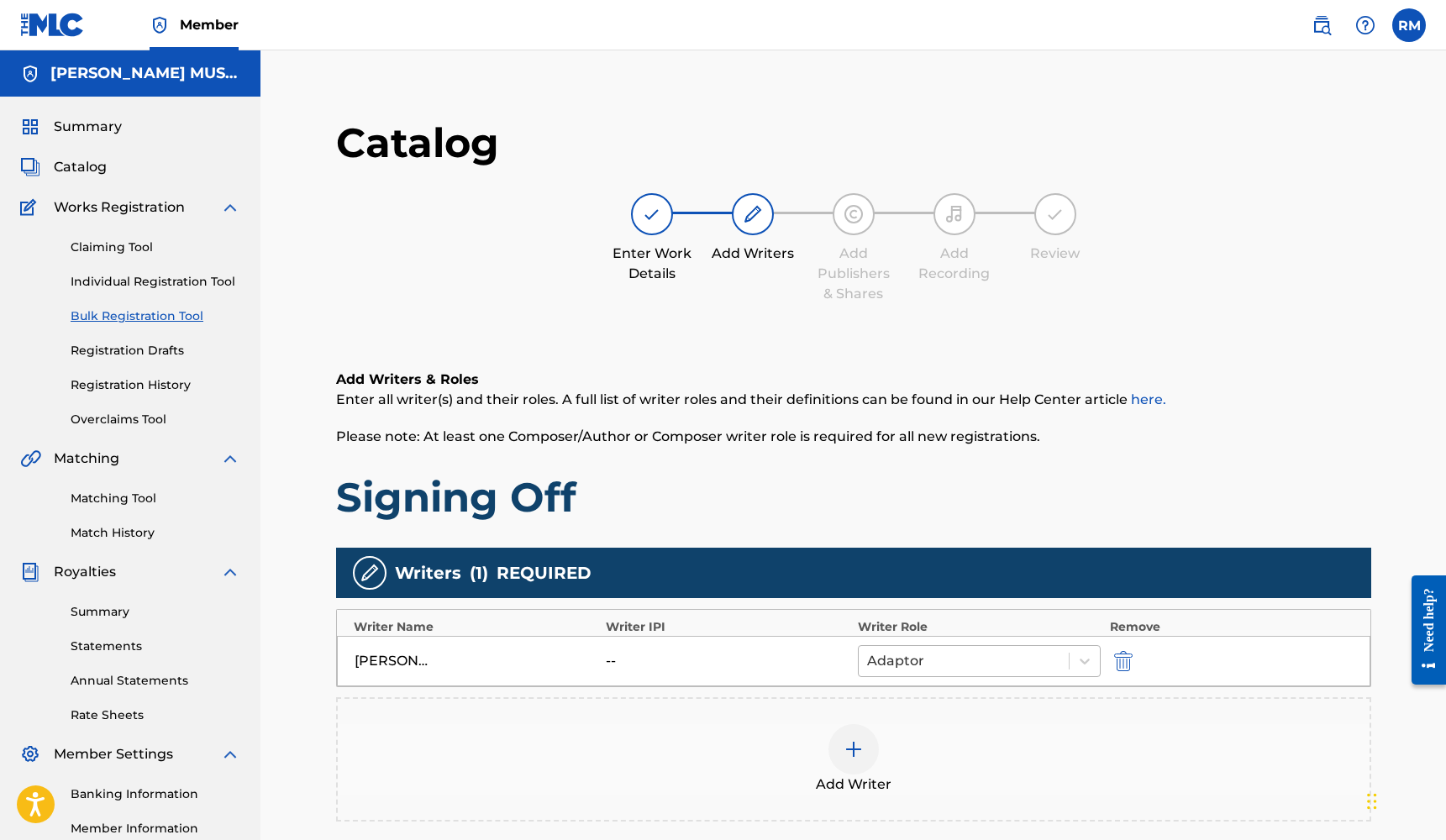
click at [1035, 658] on div at bounding box center [964, 661] width 194 height 24
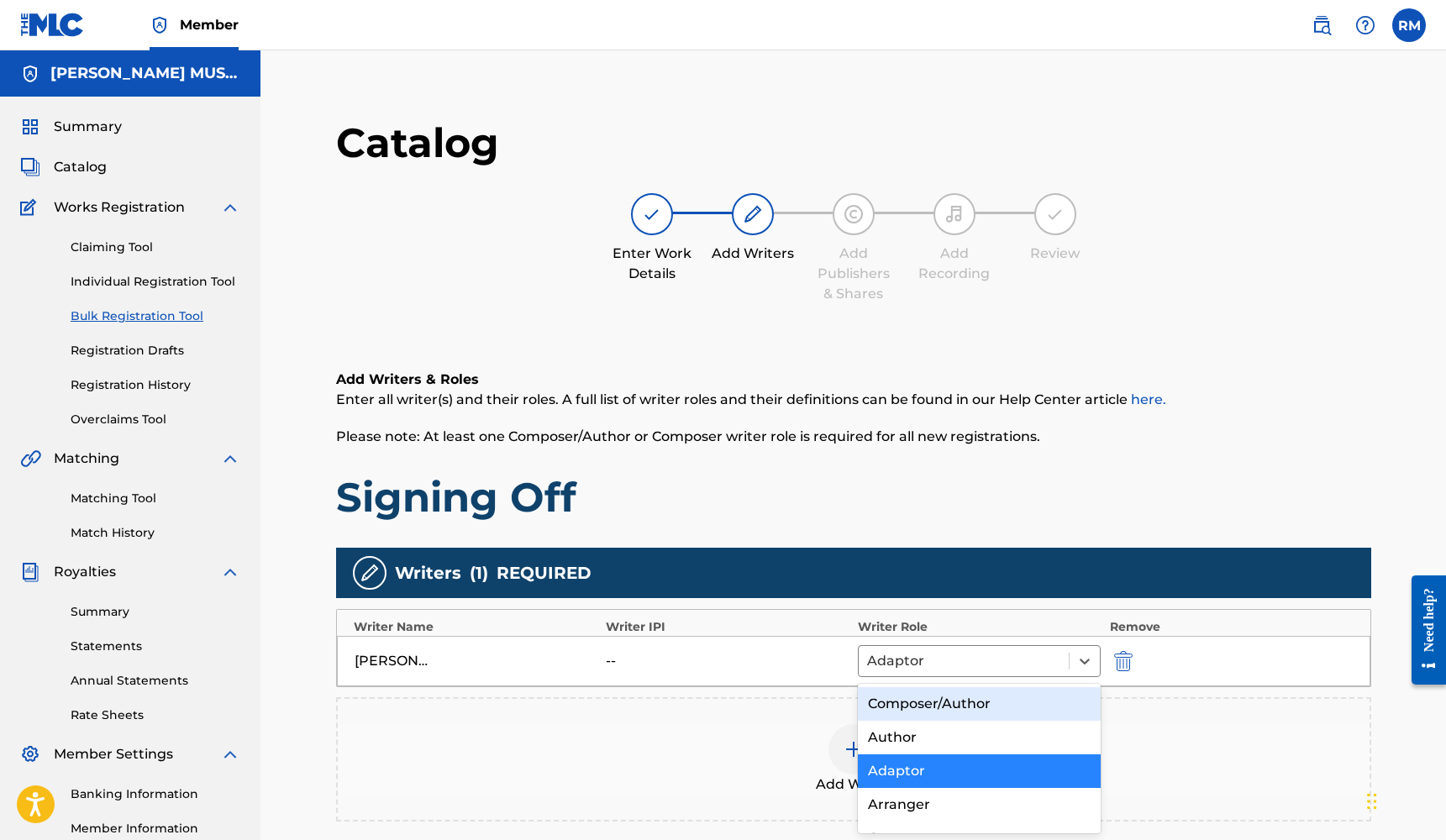
click at [996, 694] on div "Composer/Author" at bounding box center [979, 704] width 244 height 34
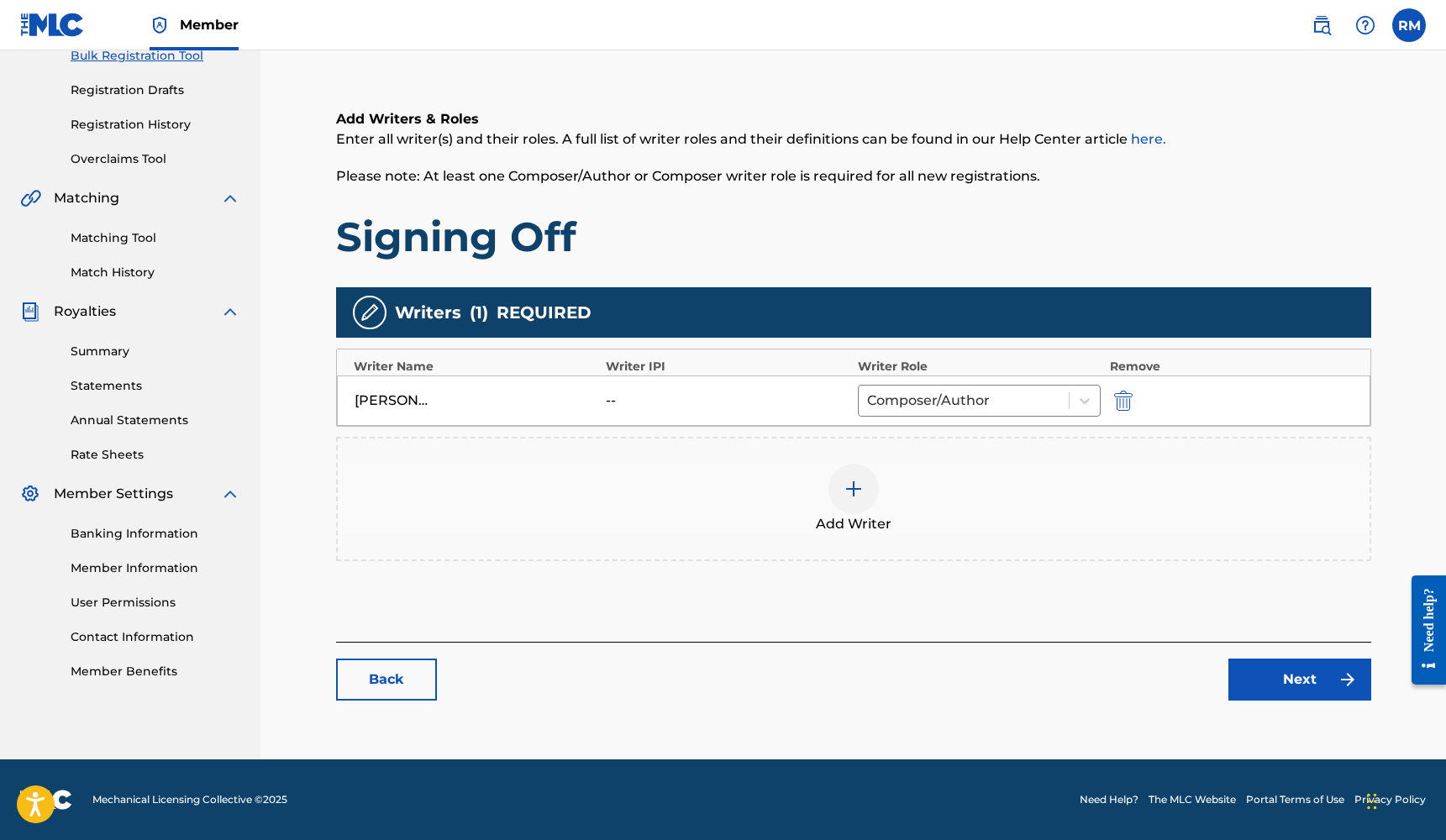
scroll to position [260, 0]
click at [1287, 673] on link "Next" at bounding box center [1299, 680] width 142 height 42
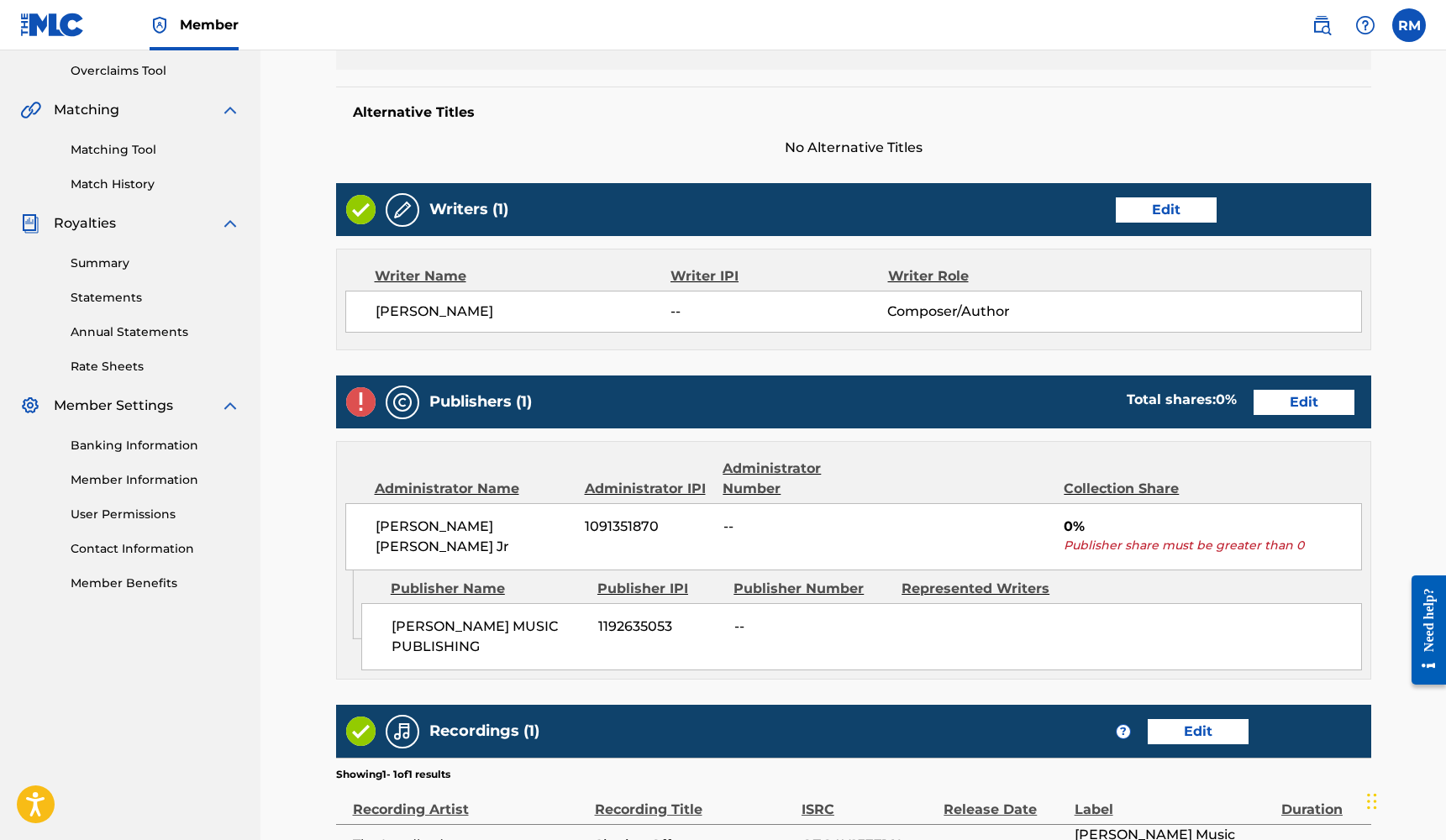
scroll to position [379, 0]
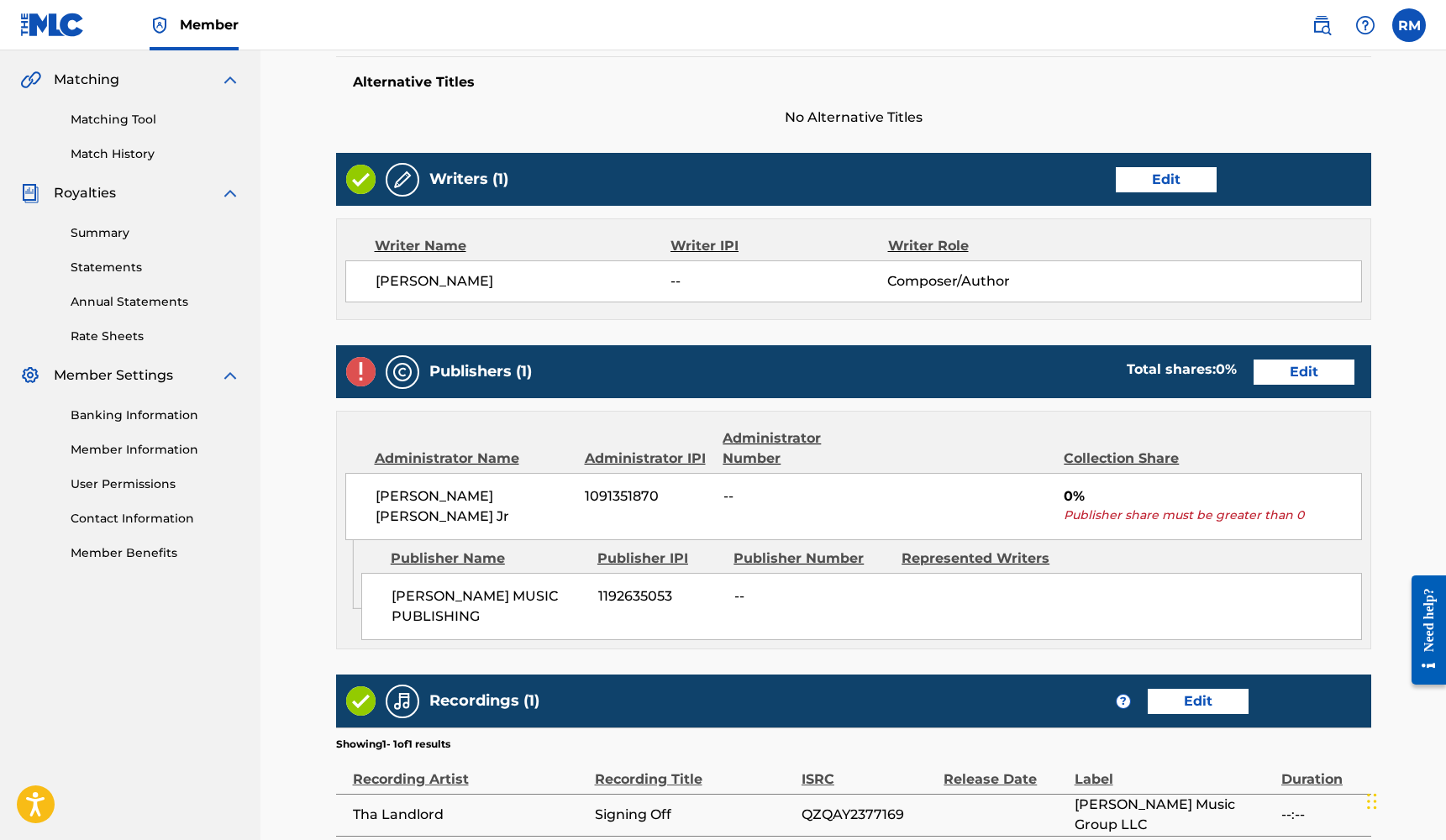
click at [1309, 378] on link "Edit" at bounding box center [1304, 372] width 101 height 25
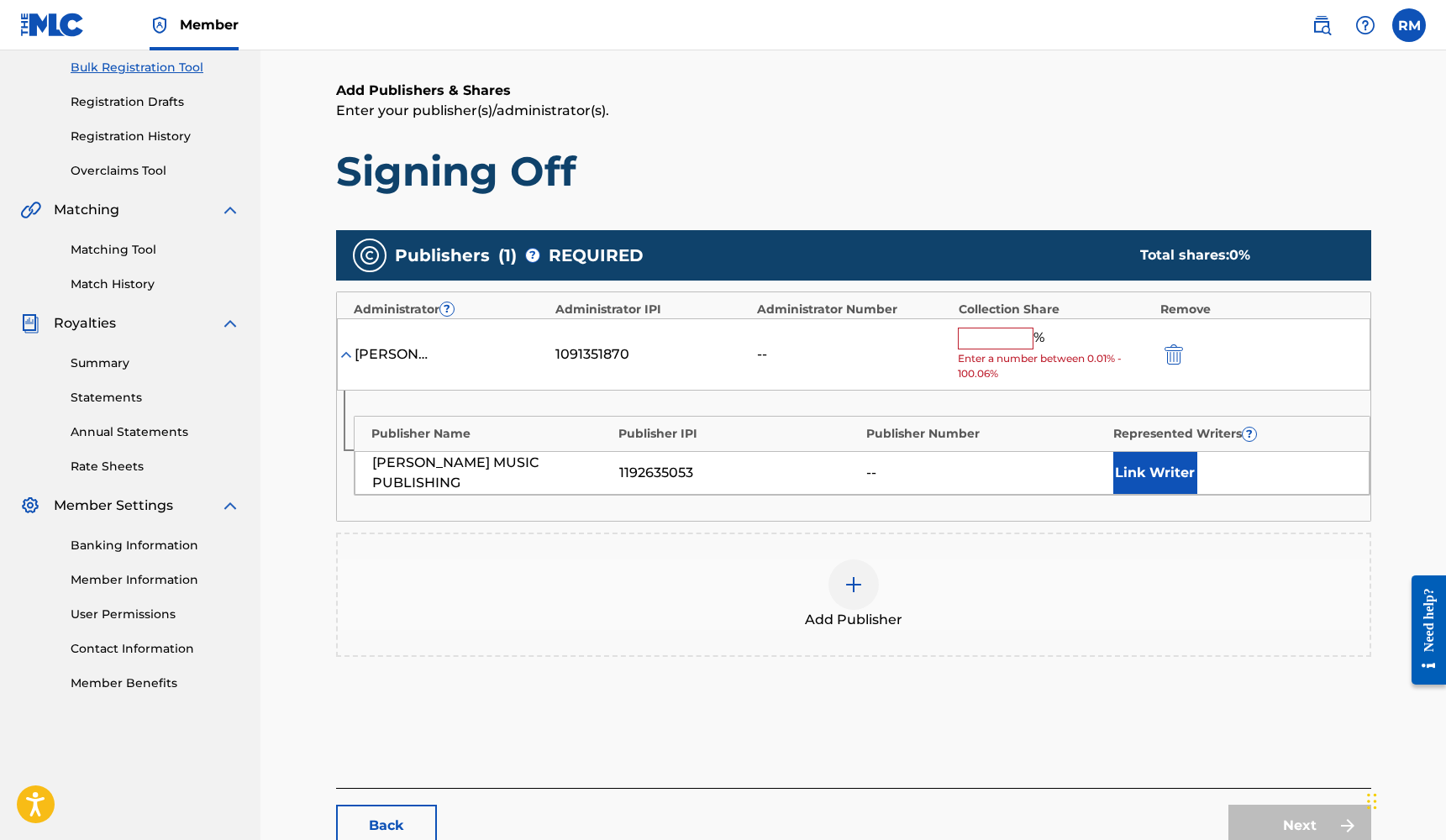
scroll to position [268, 0]
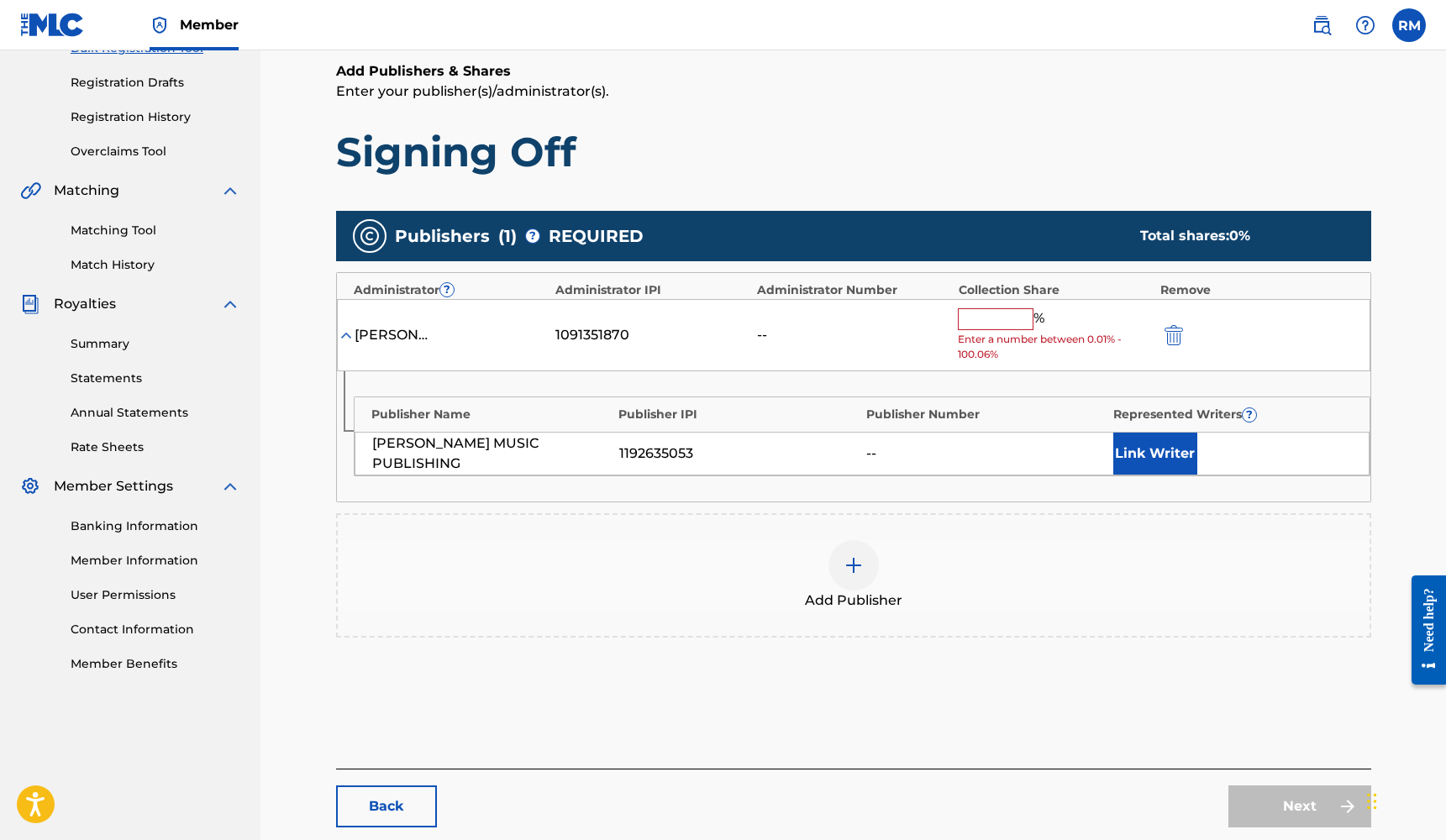
click at [859, 578] on div at bounding box center [854, 565] width 51 height 51
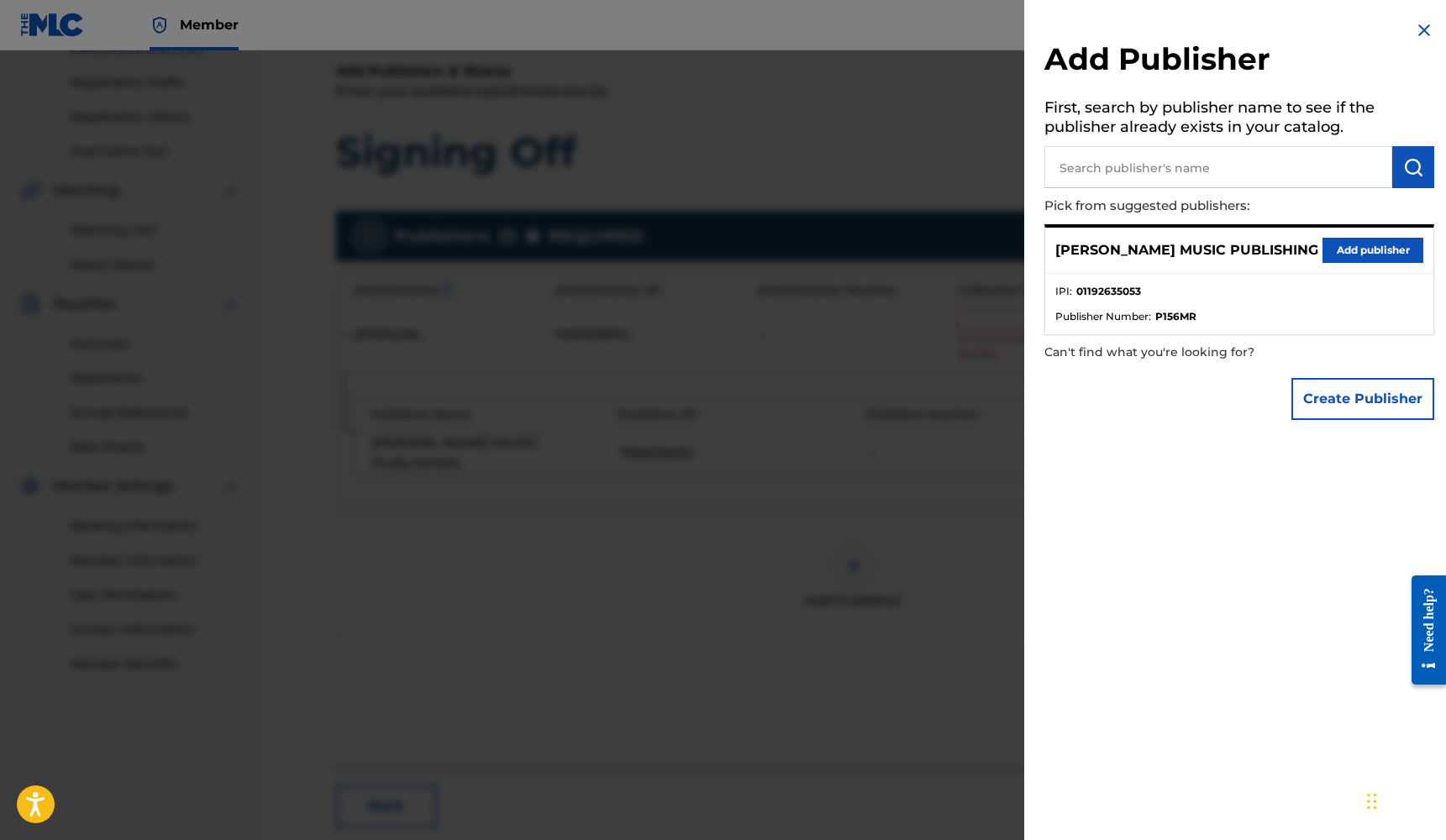
click at [1211, 170] on input "text" at bounding box center [1218, 167] width 348 height 42
click at [1359, 248] on button "Add publisher" at bounding box center [1373, 250] width 101 height 25
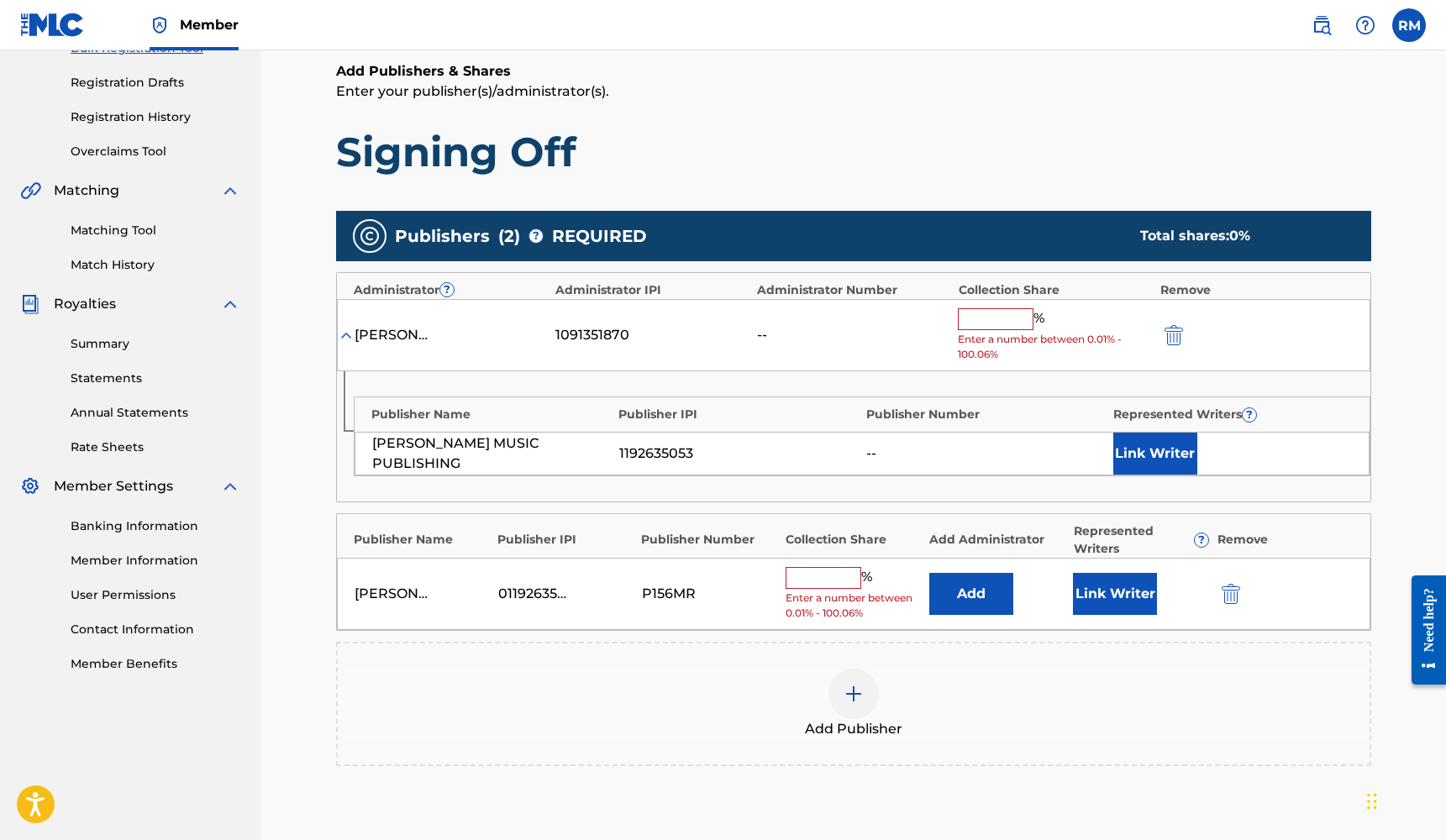
click at [1130, 594] on button "Link Writer" at bounding box center [1115, 594] width 84 height 42
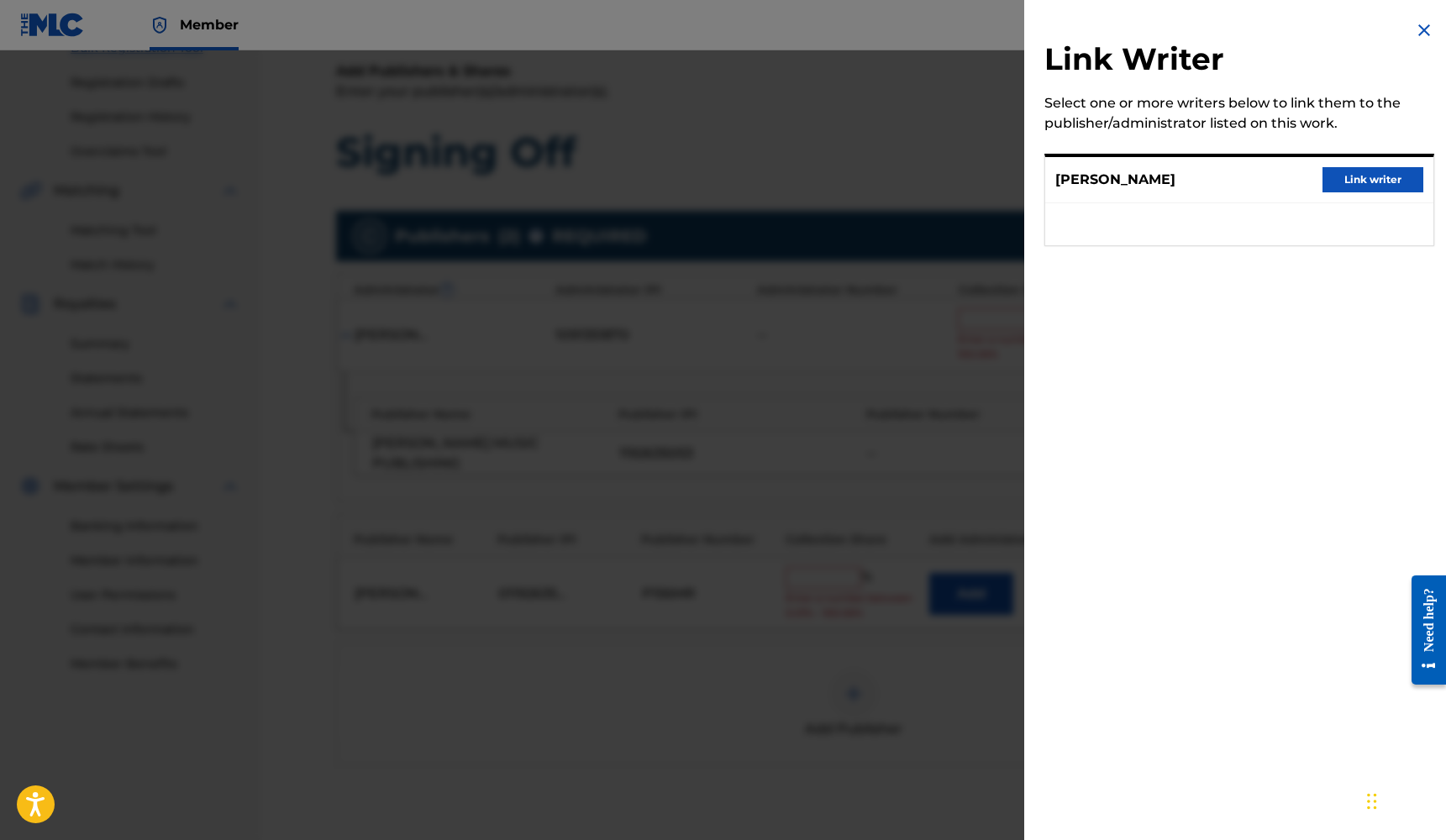
click at [1352, 185] on button "Link writer" at bounding box center [1373, 179] width 101 height 25
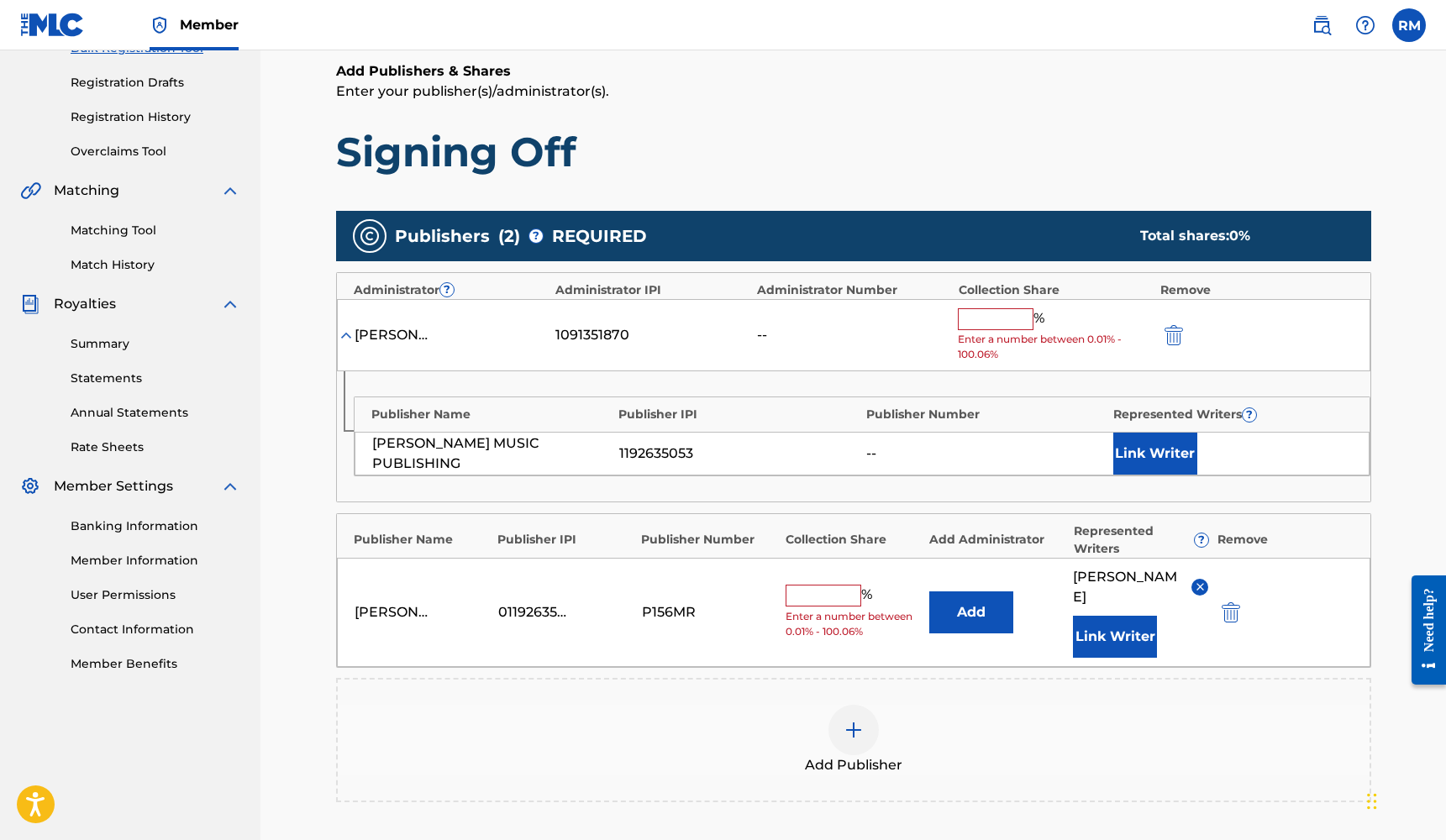
click at [1170, 339] on img "submit" at bounding box center [1174, 335] width 19 height 20
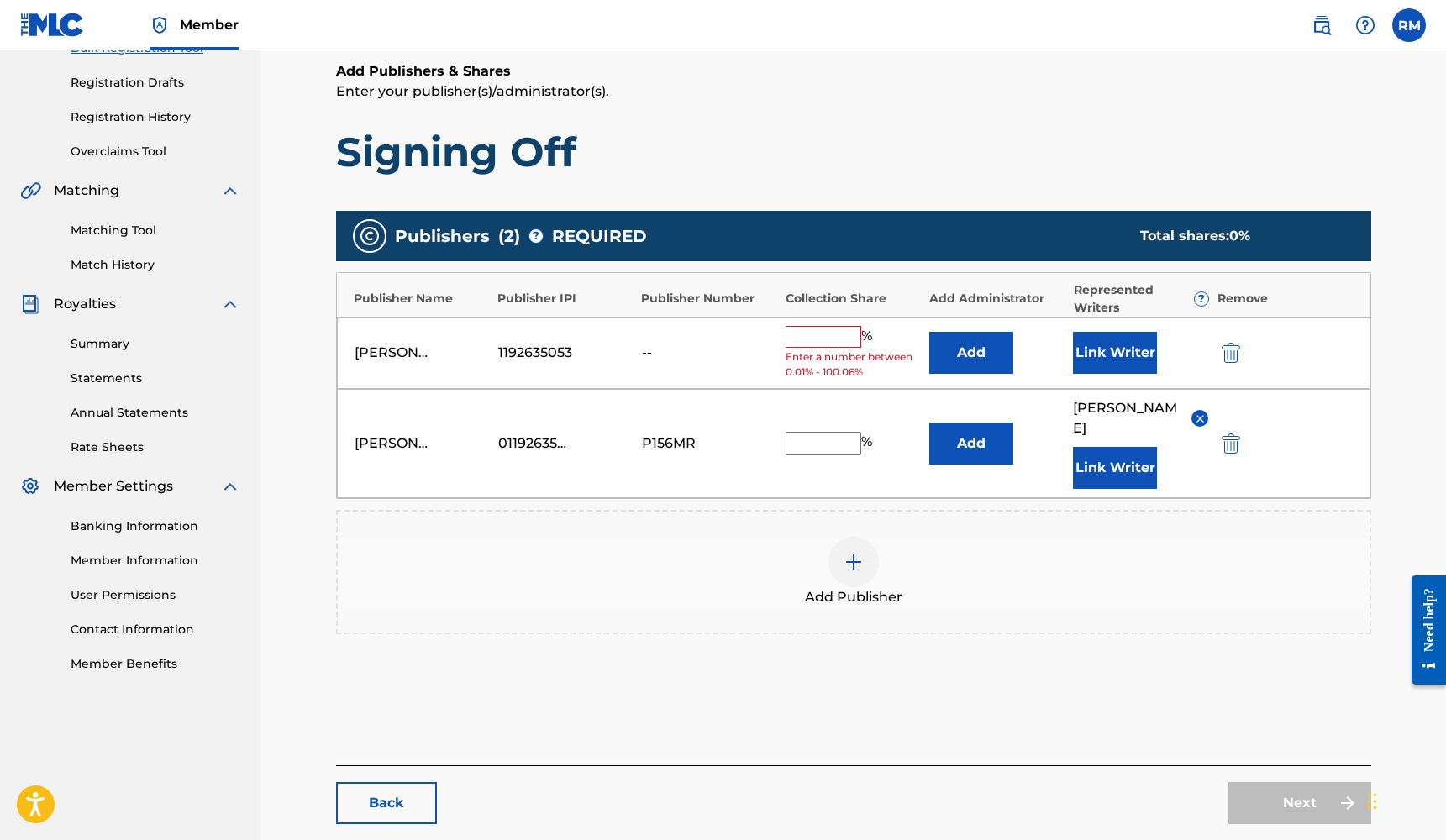
click at [1226, 344] on img "submit" at bounding box center [1231, 353] width 19 height 20
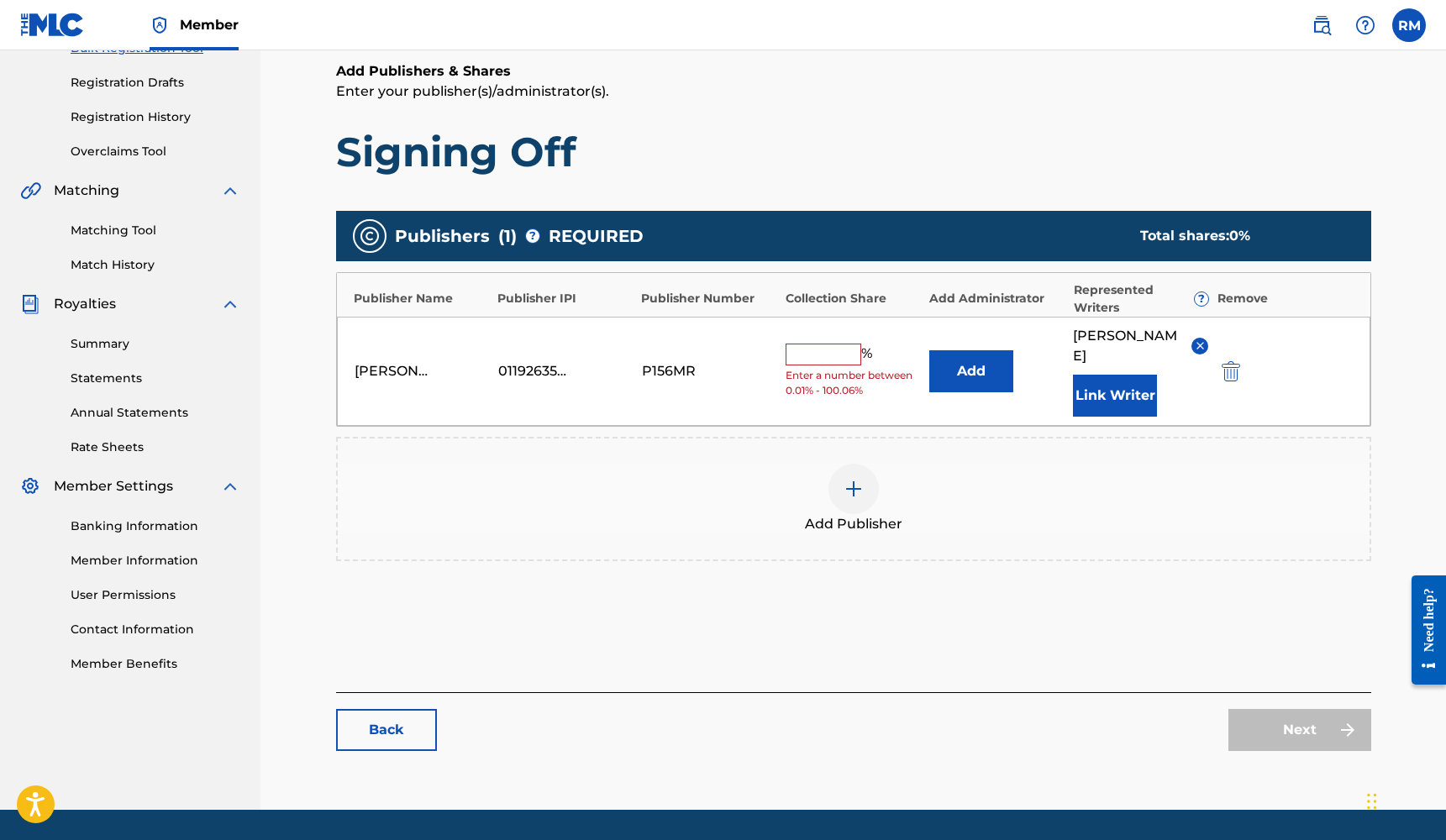
click at [830, 344] on input "text" at bounding box center [823, 355] width 76 height 22
type input "25"
click at [1292, 709] on link "Next" at bounding box center [1299, 730] width 142 height 42
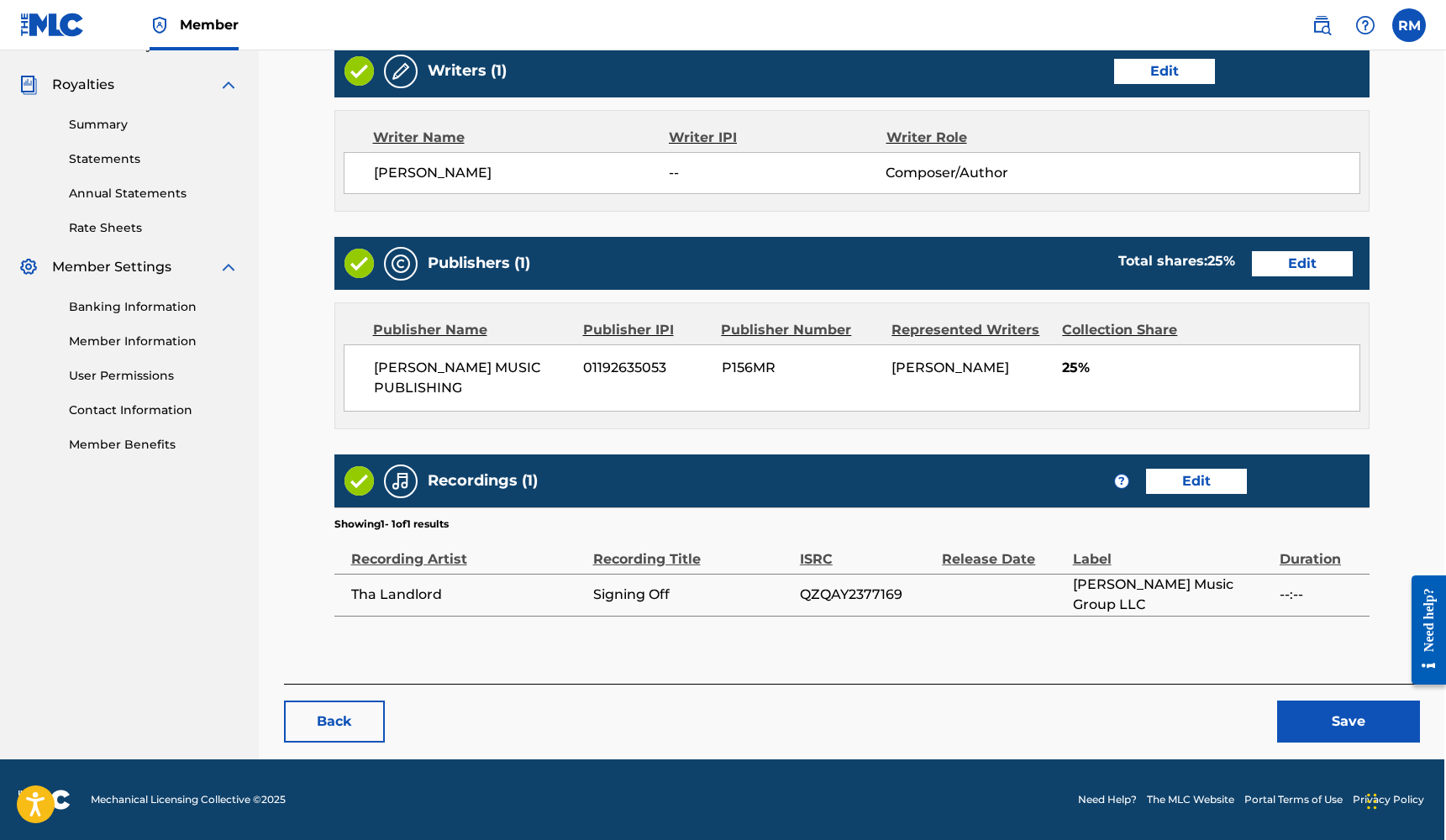
scroll to position [486, 2]
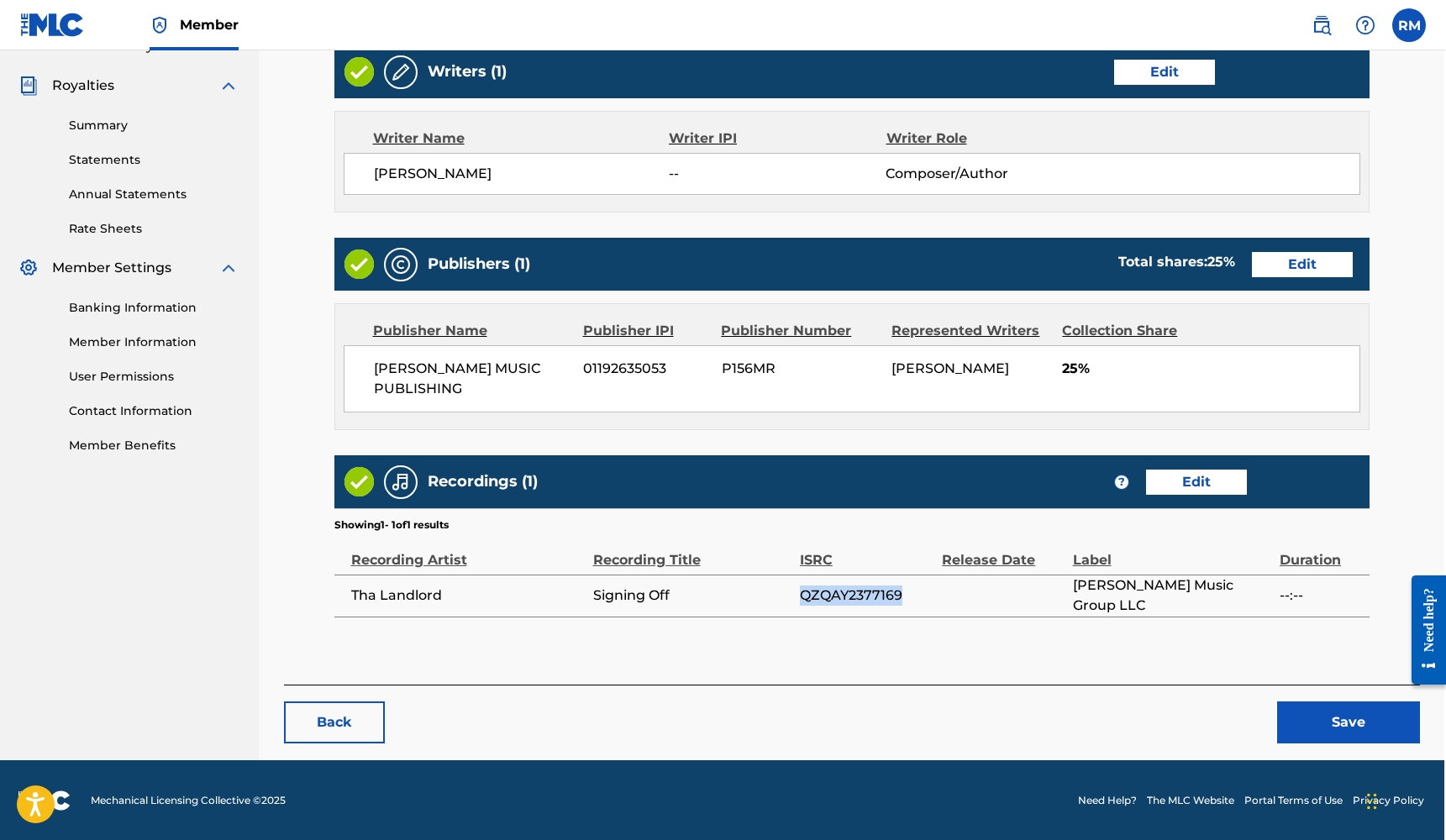
drag, startPoint x: 904, startPoint y: 594, endPoint x: 801, endPoint y: 601, distance: 103.2
click at [801, 601] on span "QZQAY2377169" at bounding box center [866, 596] width 134 height 20
click at [1207, 482] on link "Edit" at bounding box center [1197, 482] width 101 height 25
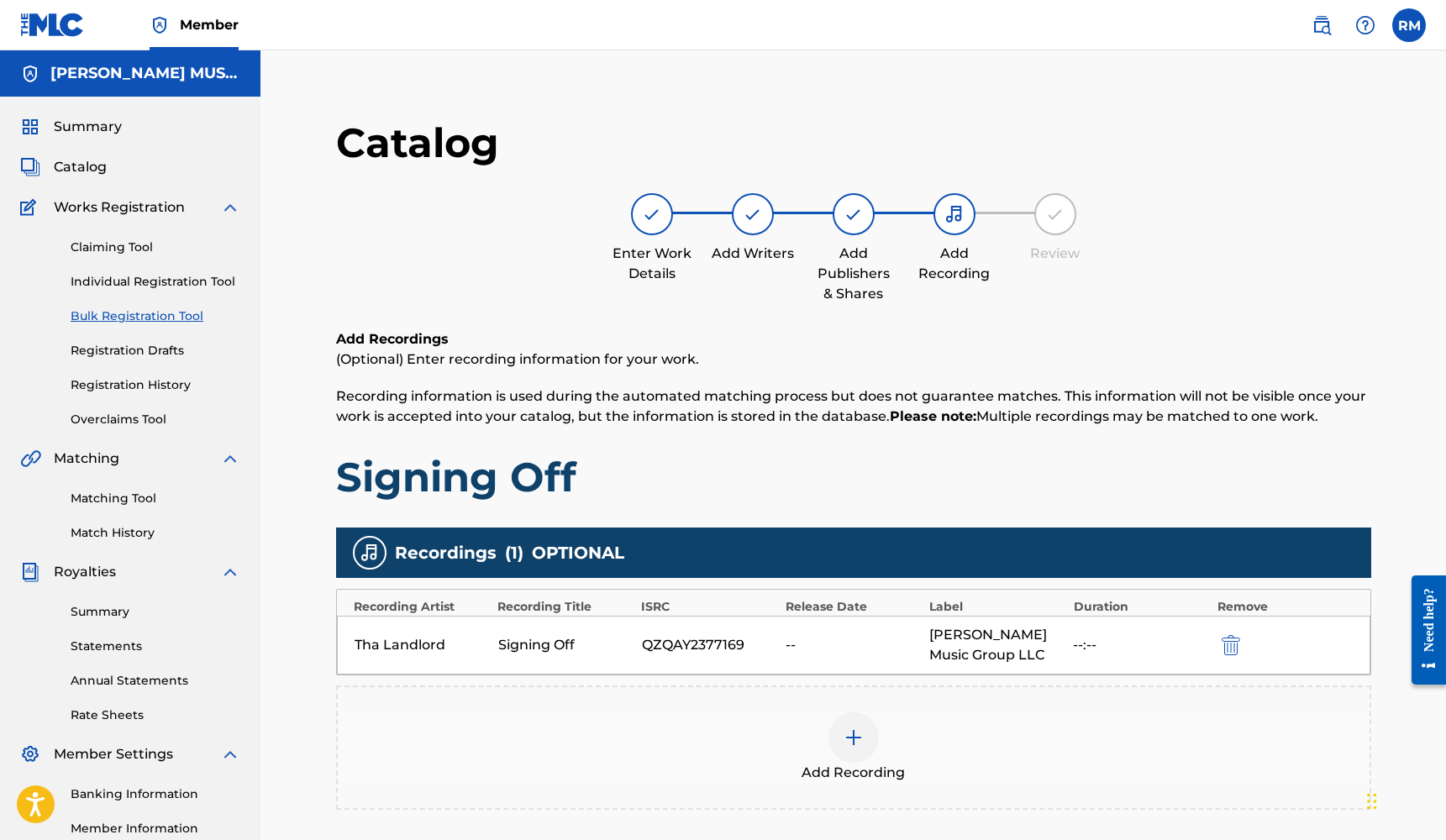
click at [872, 735] on div at bounding box center [854, 737] width 51 height 51
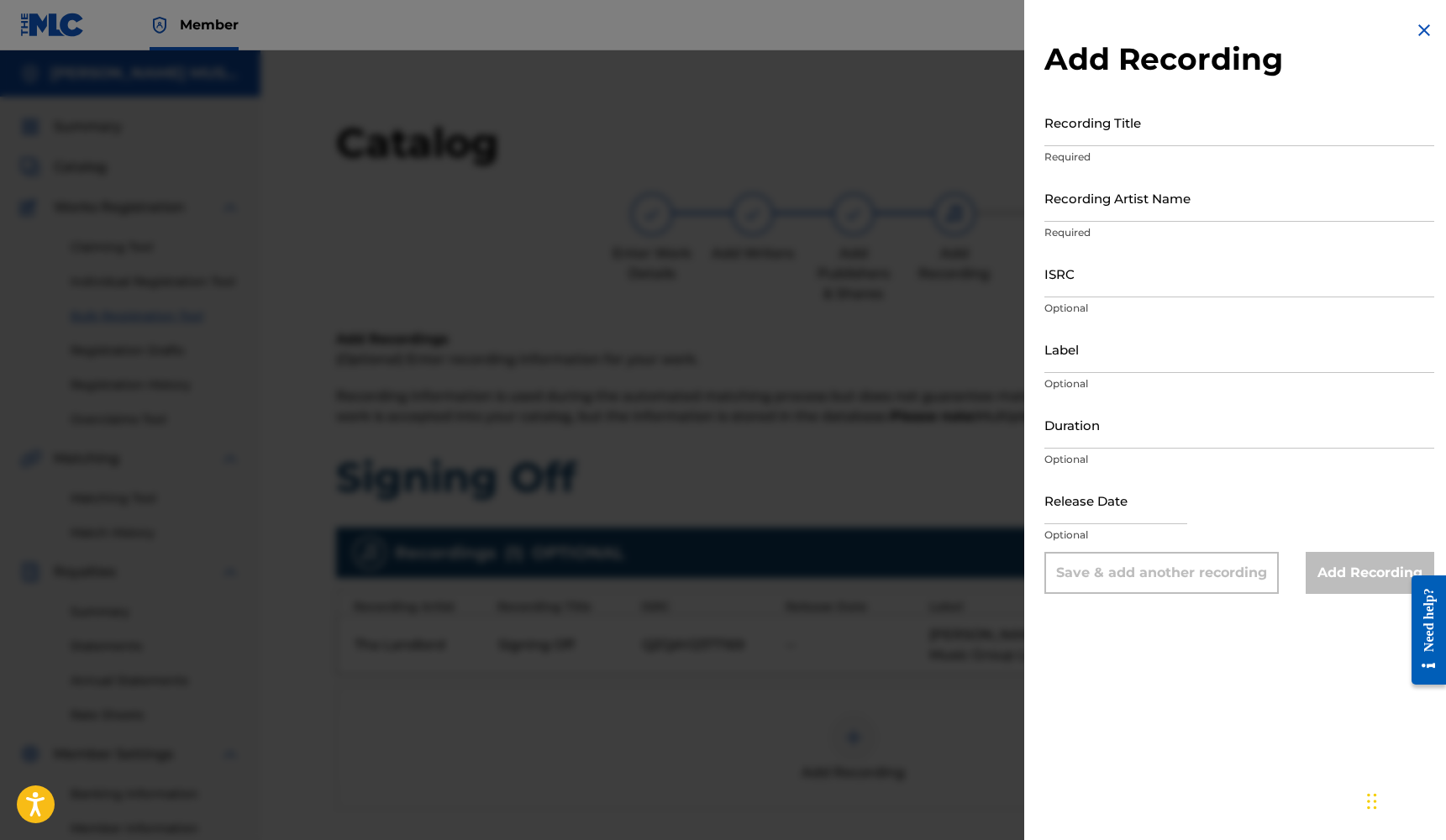
click at [1106, 441] on input "Duration" at bounding box center [1239, 425] width 390 height 48
type input "02:34"
click at [1117, 509] on input "text" at bounding box center [1115, 500] width 142 height 48
select select "7"
select select "2025"
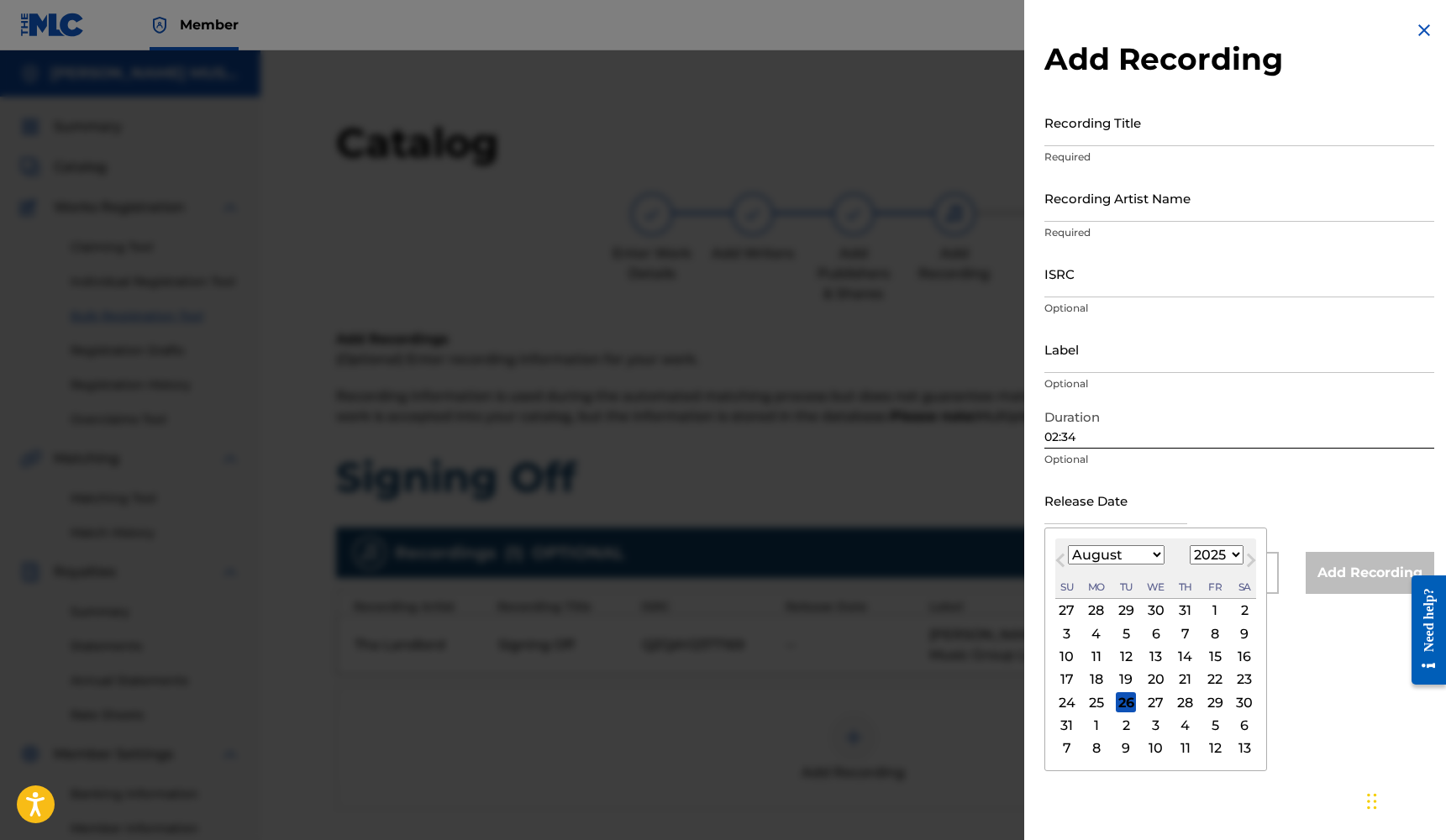
select select "2"
select select "2023"
click at [1205, 682] on div "24" at bounding box center [1215, 680] width 20 height 20
type input "[DATE]"
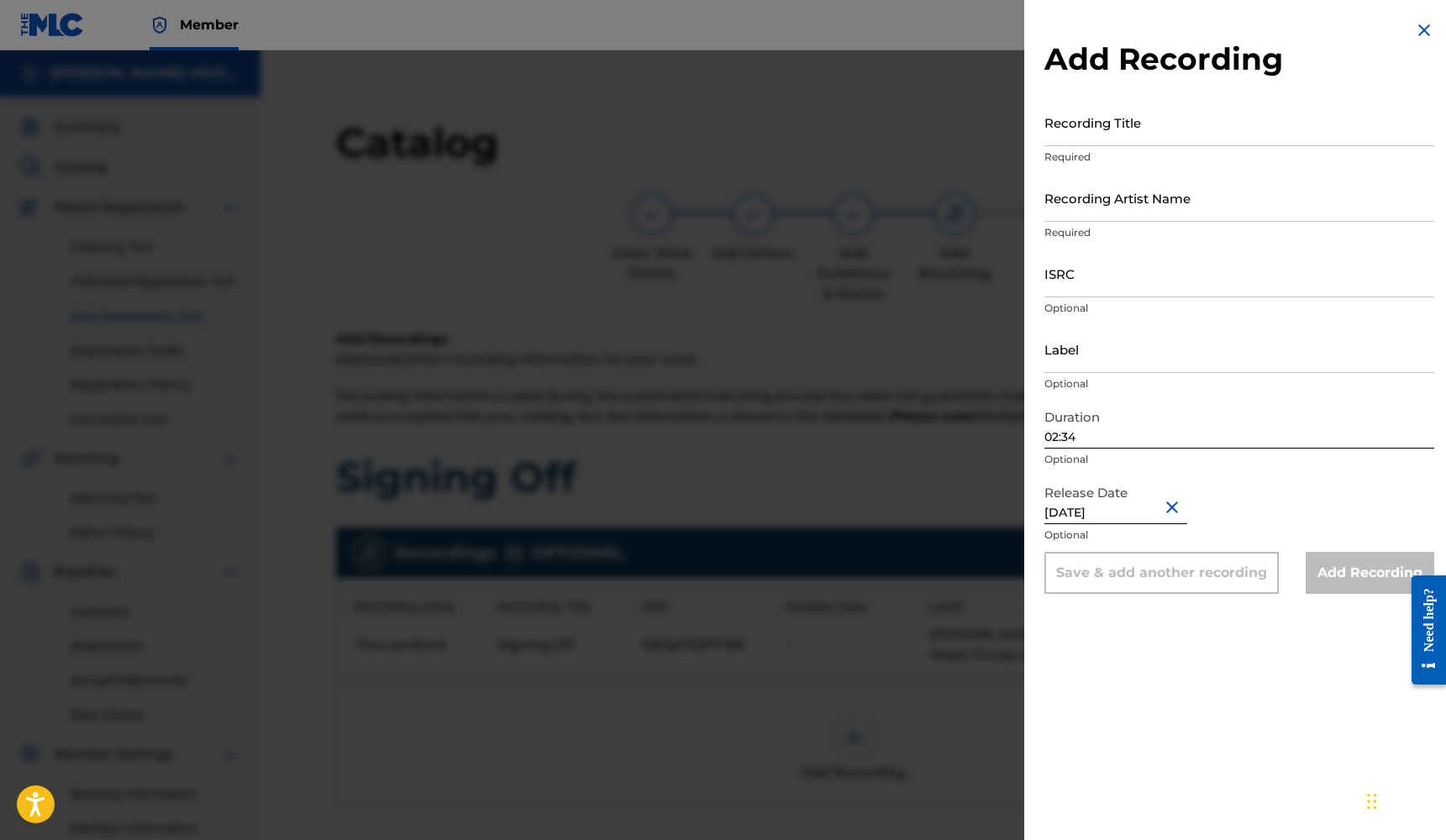
click at [1103, 361] on input "Label" at bounding box center [1239, 349] width 390 height 48
type input "[PERSON_NAME] MUSIC GROUP LLC"
click at [1094, 281] on input "ISRC" at bounding box center [1239, 273] width 390 height 48
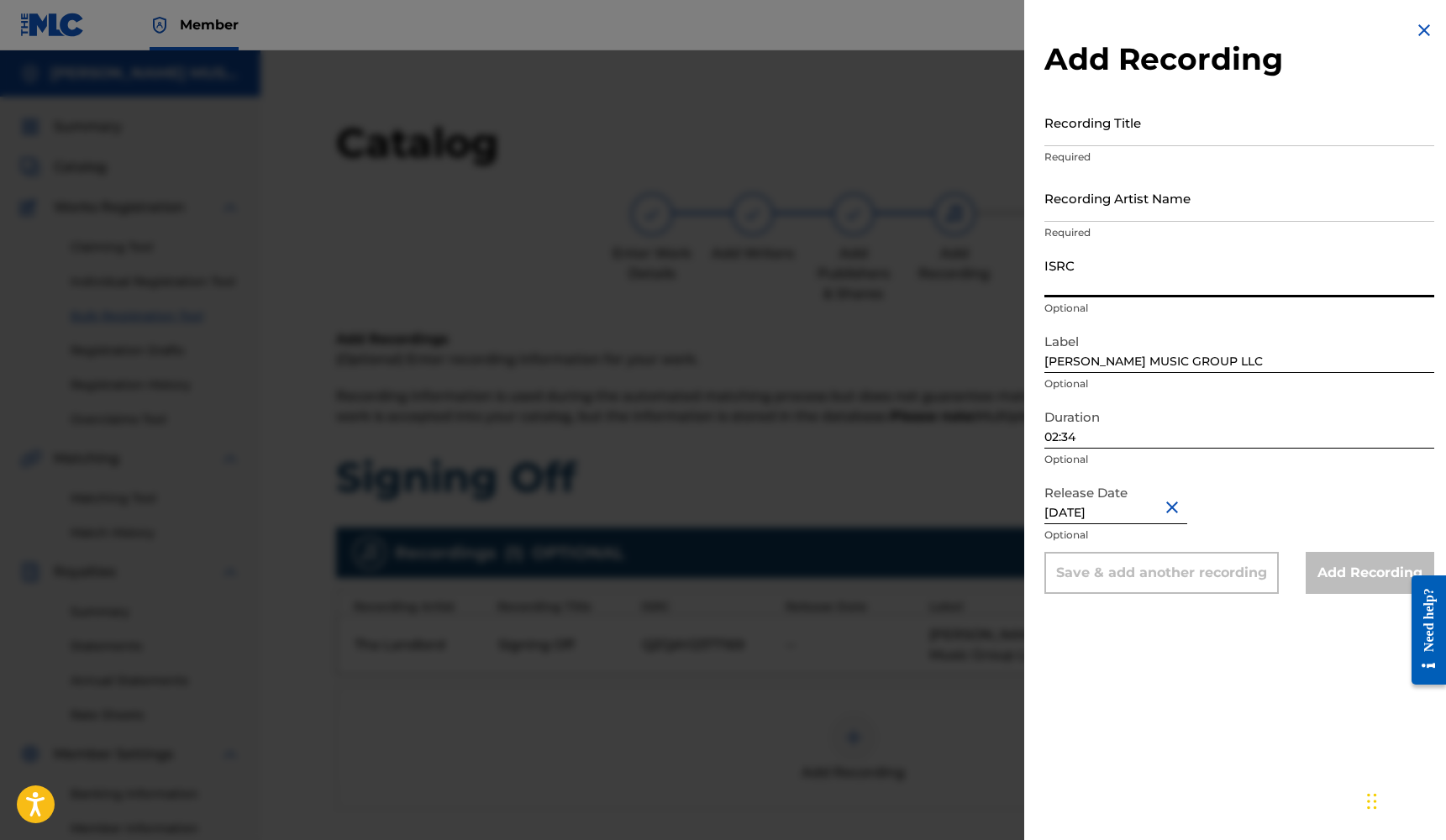
paste input "QZQAY2377169"
type input "QZQAY2377169"
click at [1124, 216] on input "Recording Artist Name" at bounding box center [1239, 197] width 390 height 48
type input "T"
type input "Tha Landlord"
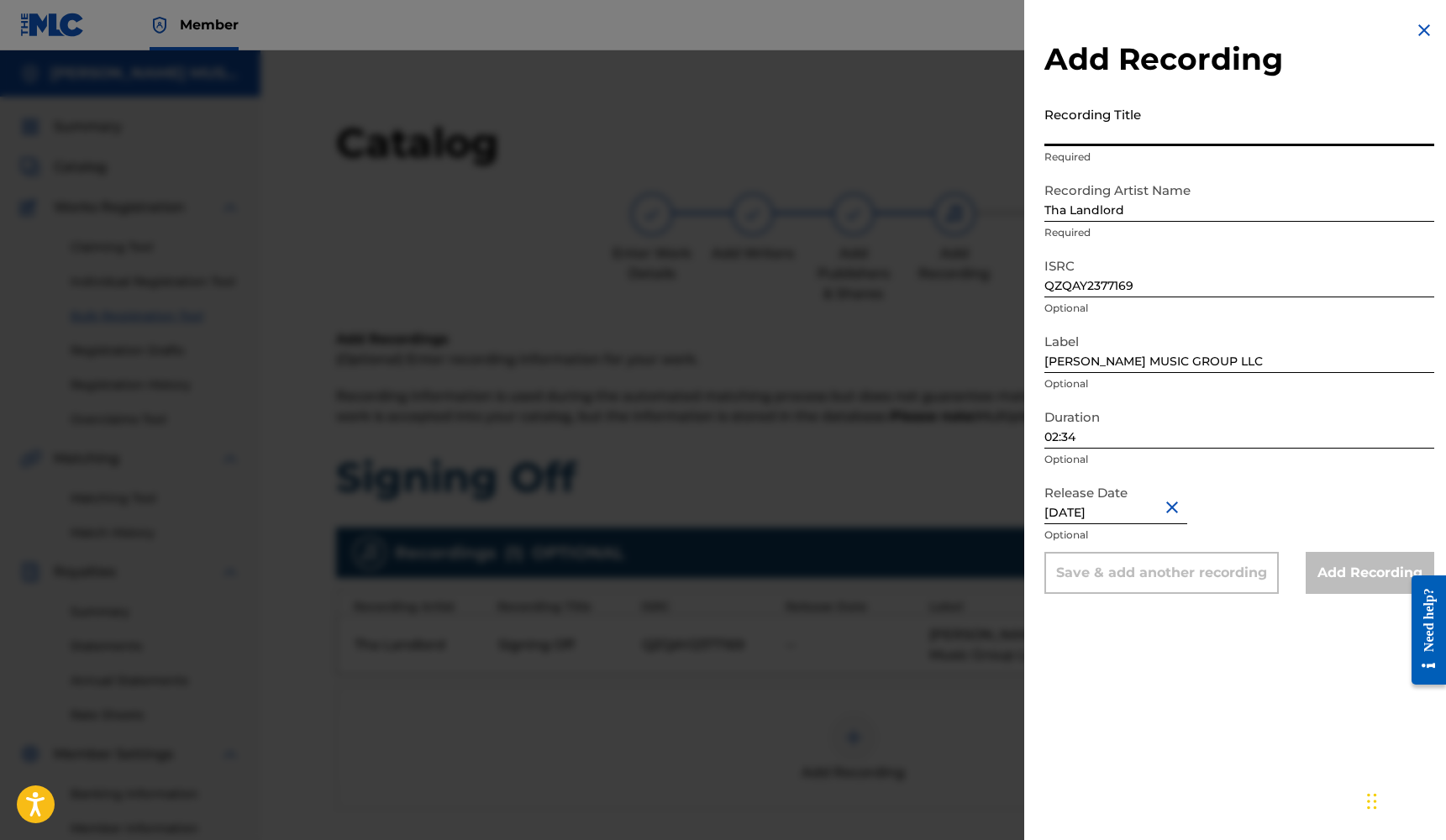
click at [1124, 133] on input "Recording Title" at bounding box center [1239, 122] width 390 height 48
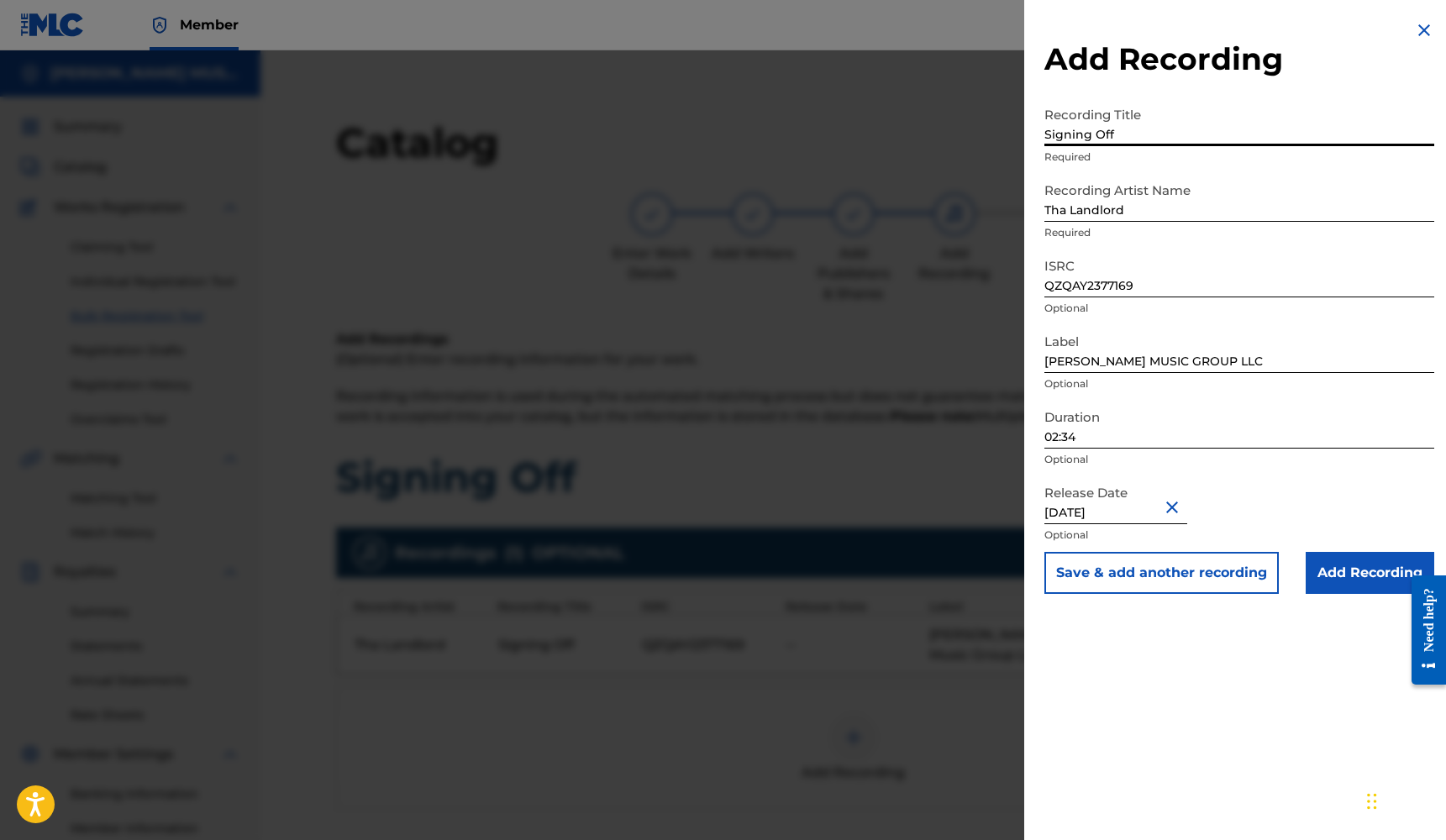
type input "Signing Off"
click at [1323, 570] on input "Add Recording" at bounding box center [1369, 573] width 129 height 42
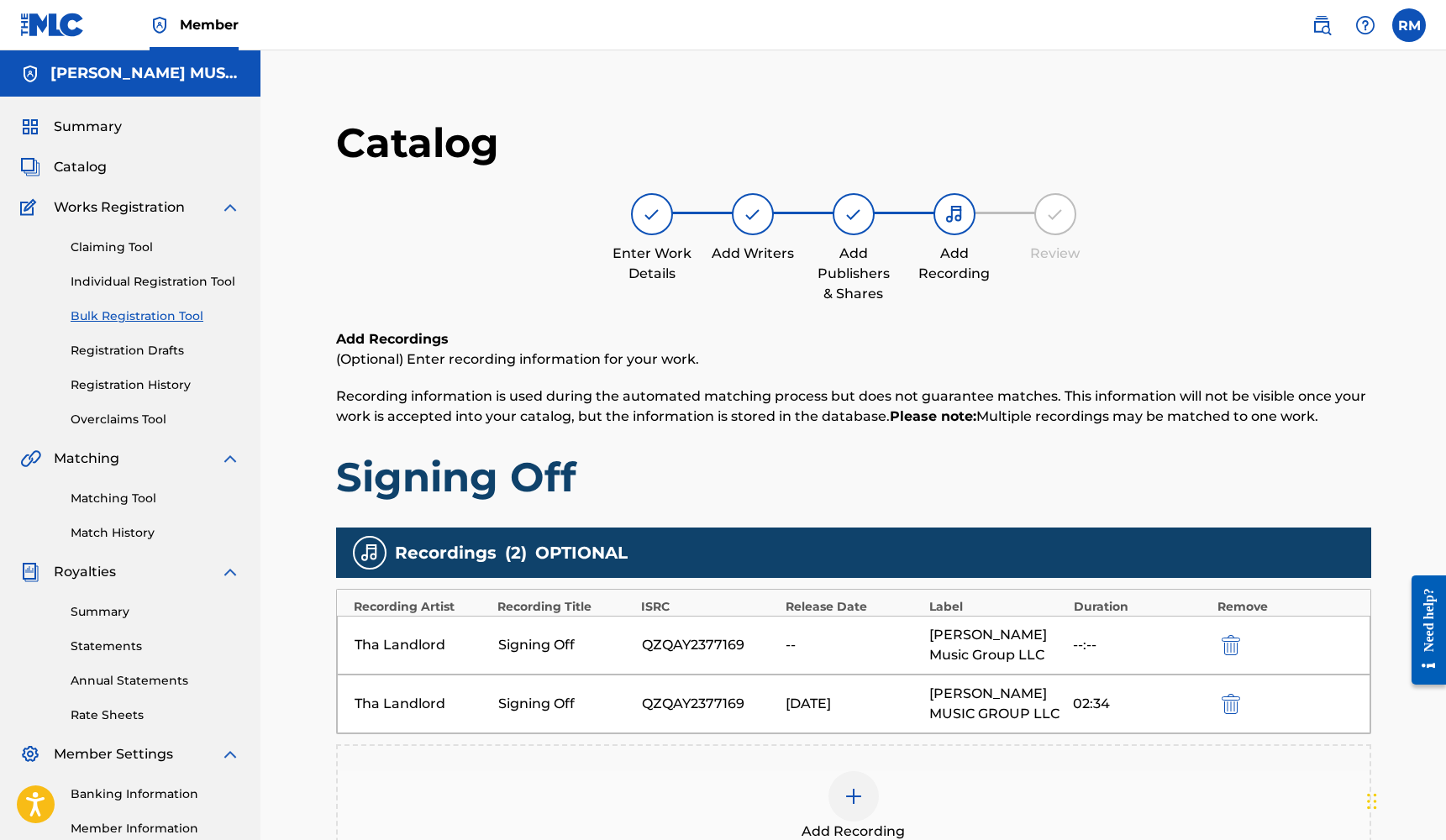
click at [1228, 645] on img "submit" at bounding box center [1231, 645] width 19 height 20
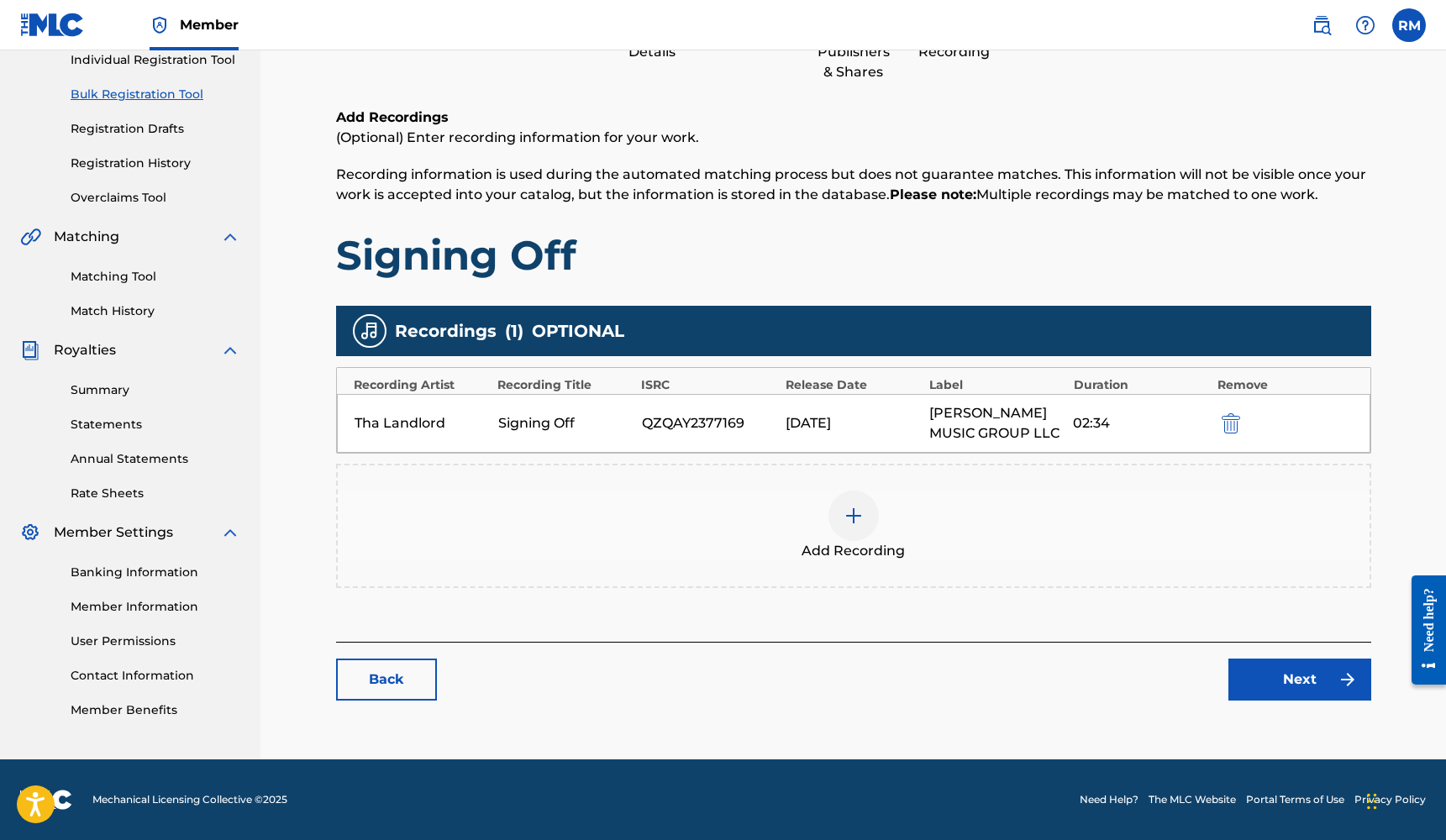
scroll to position [222, 0]
click at [1265, 683] on link "Next" at bounding box center [1299, 680] width 142 height 42
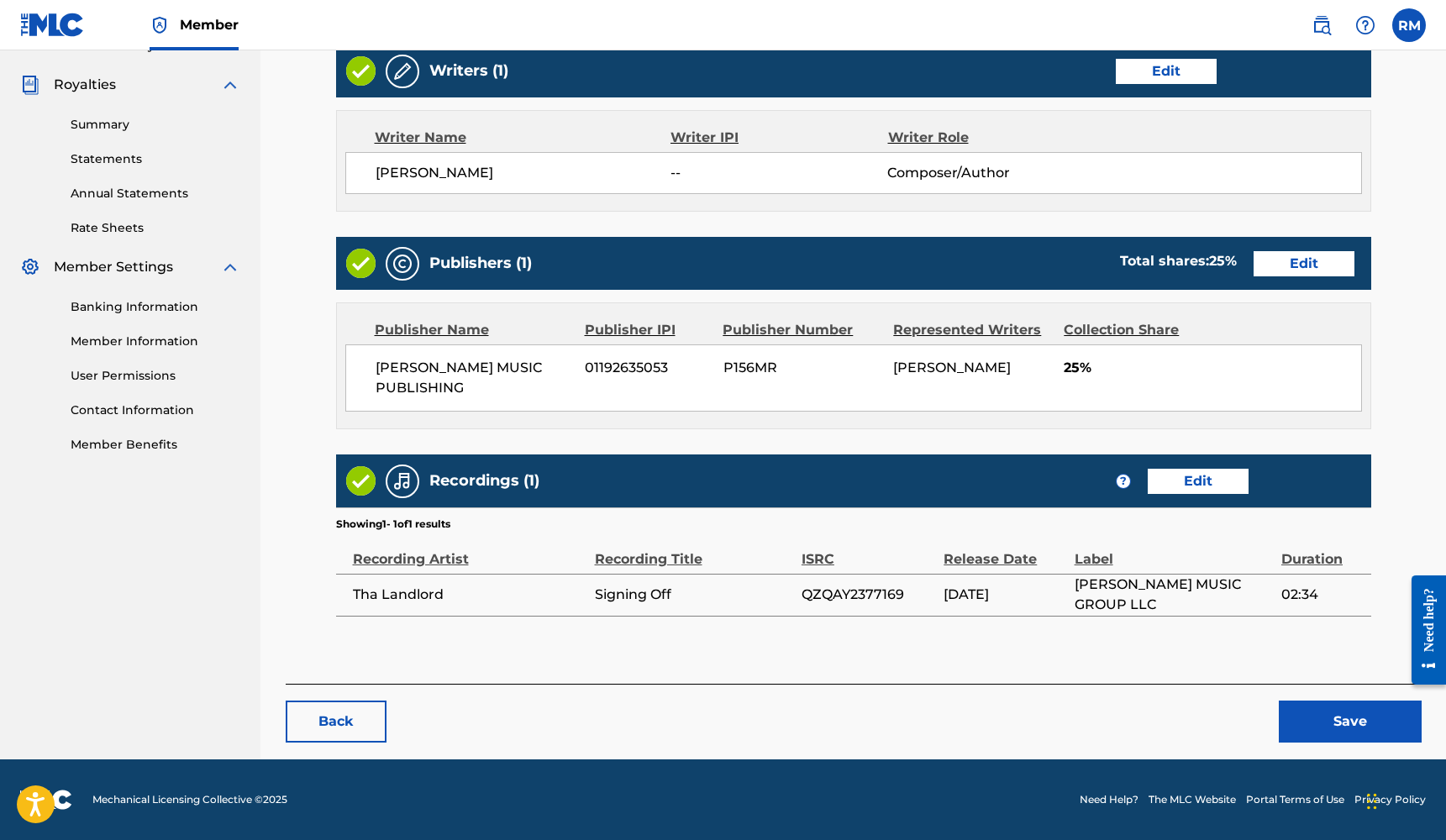
scroll to position [486, 0]
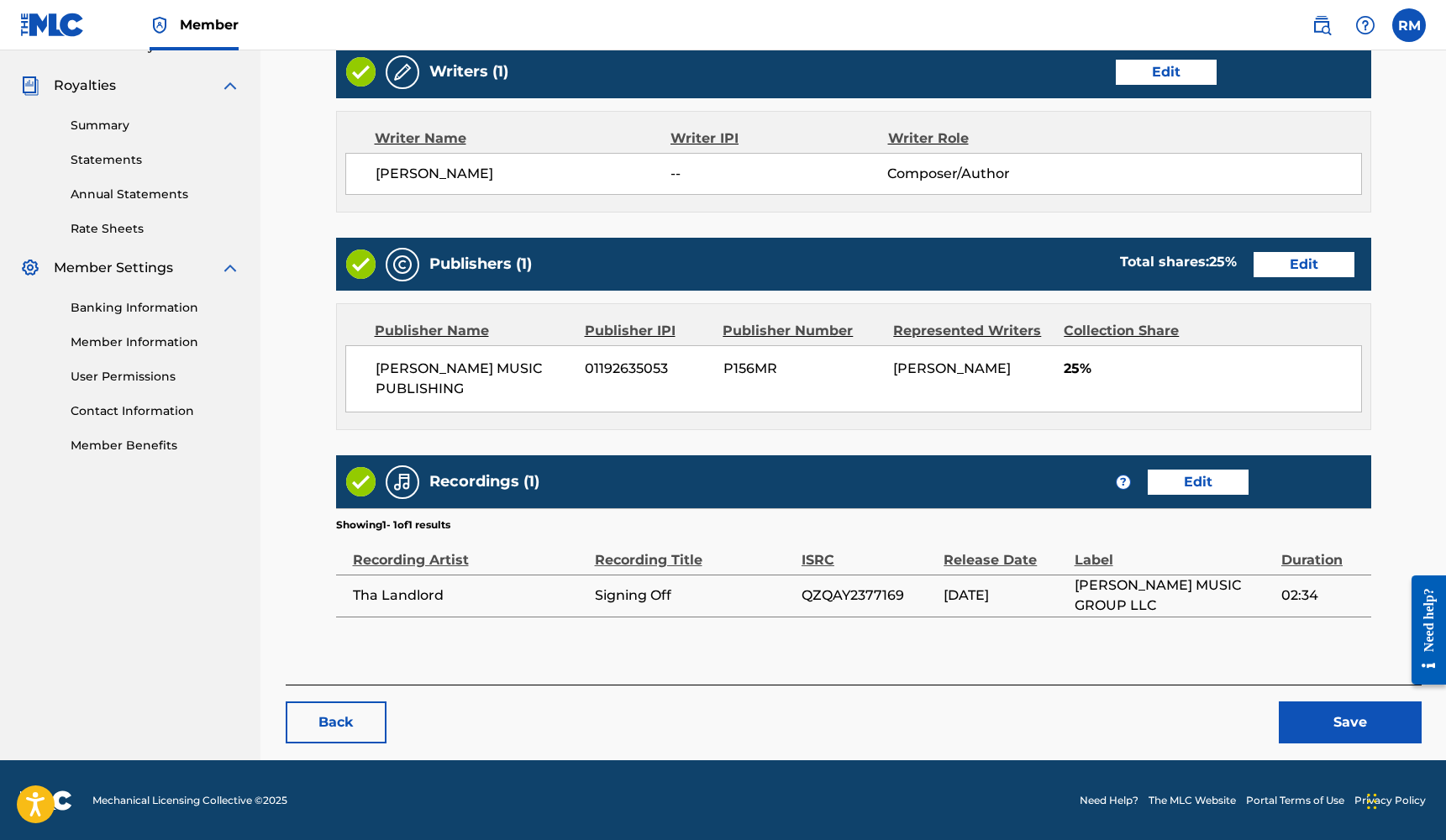
click at [1311, 720] on button "Save" at bounding box center [1349, 722] width 142 height 42
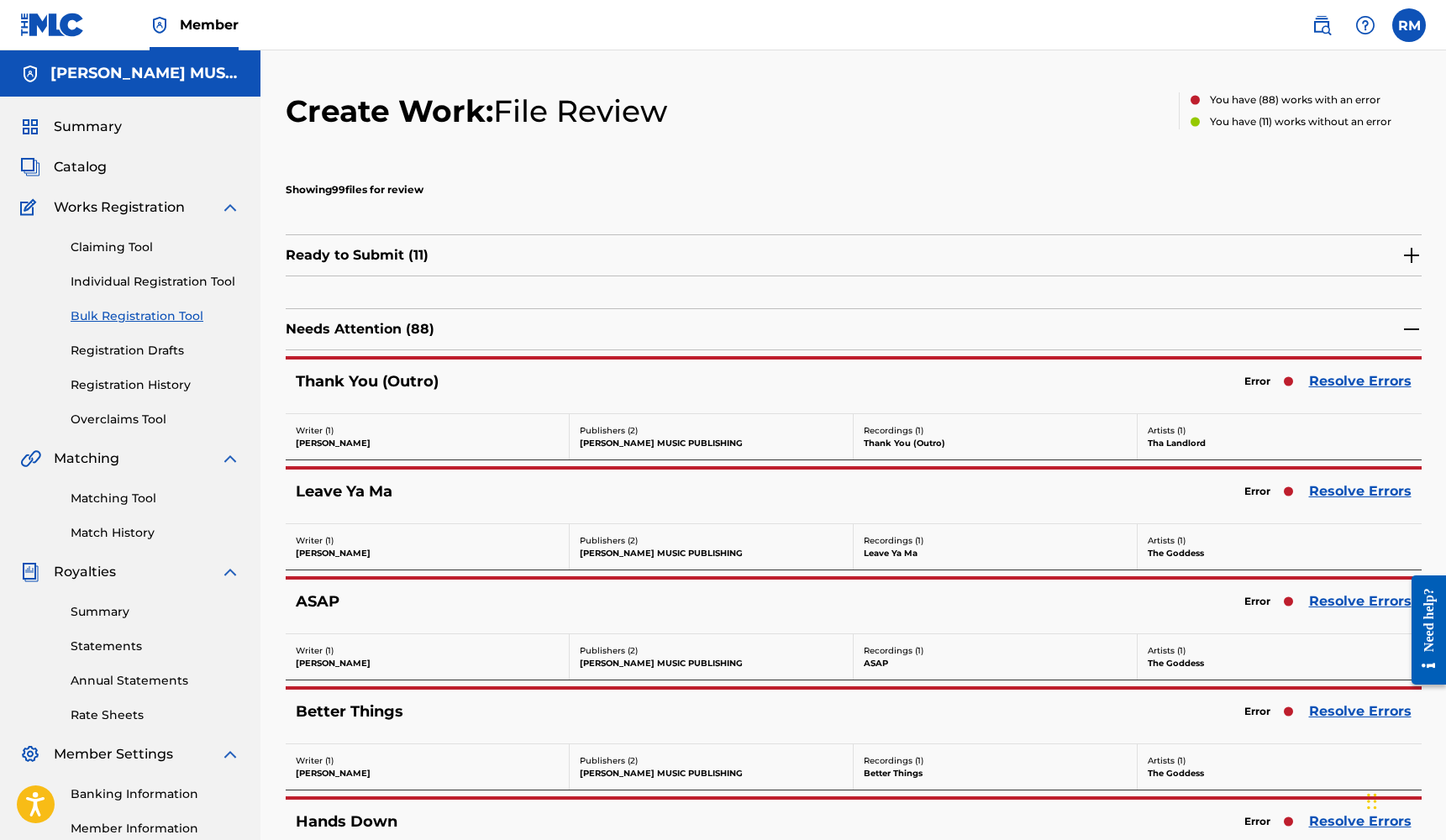
click at [1332, 380] on link "Resolve Errors" at bounding box center [1360, 382] width 103 height 20
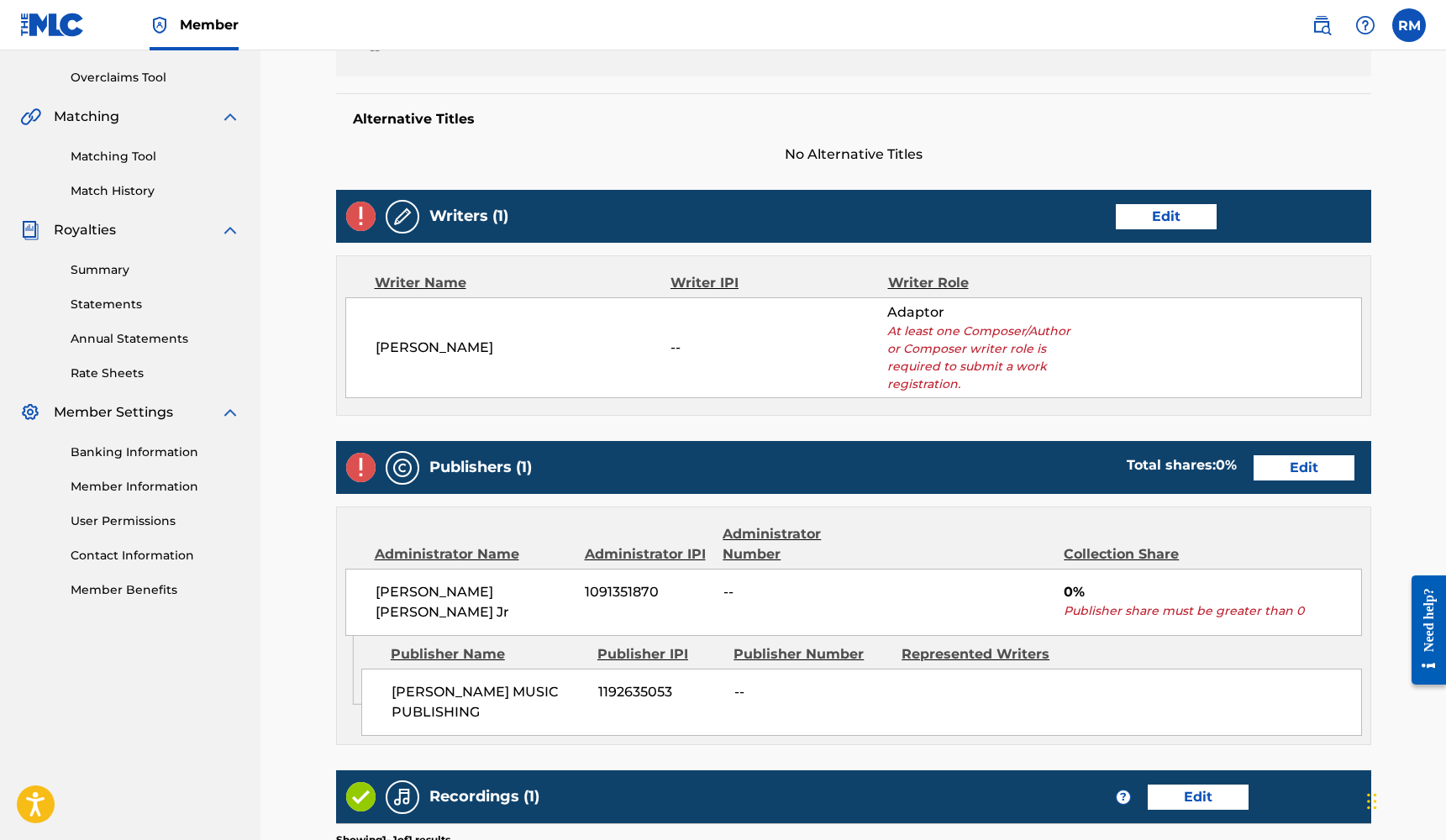
scroll to position [447, 0]
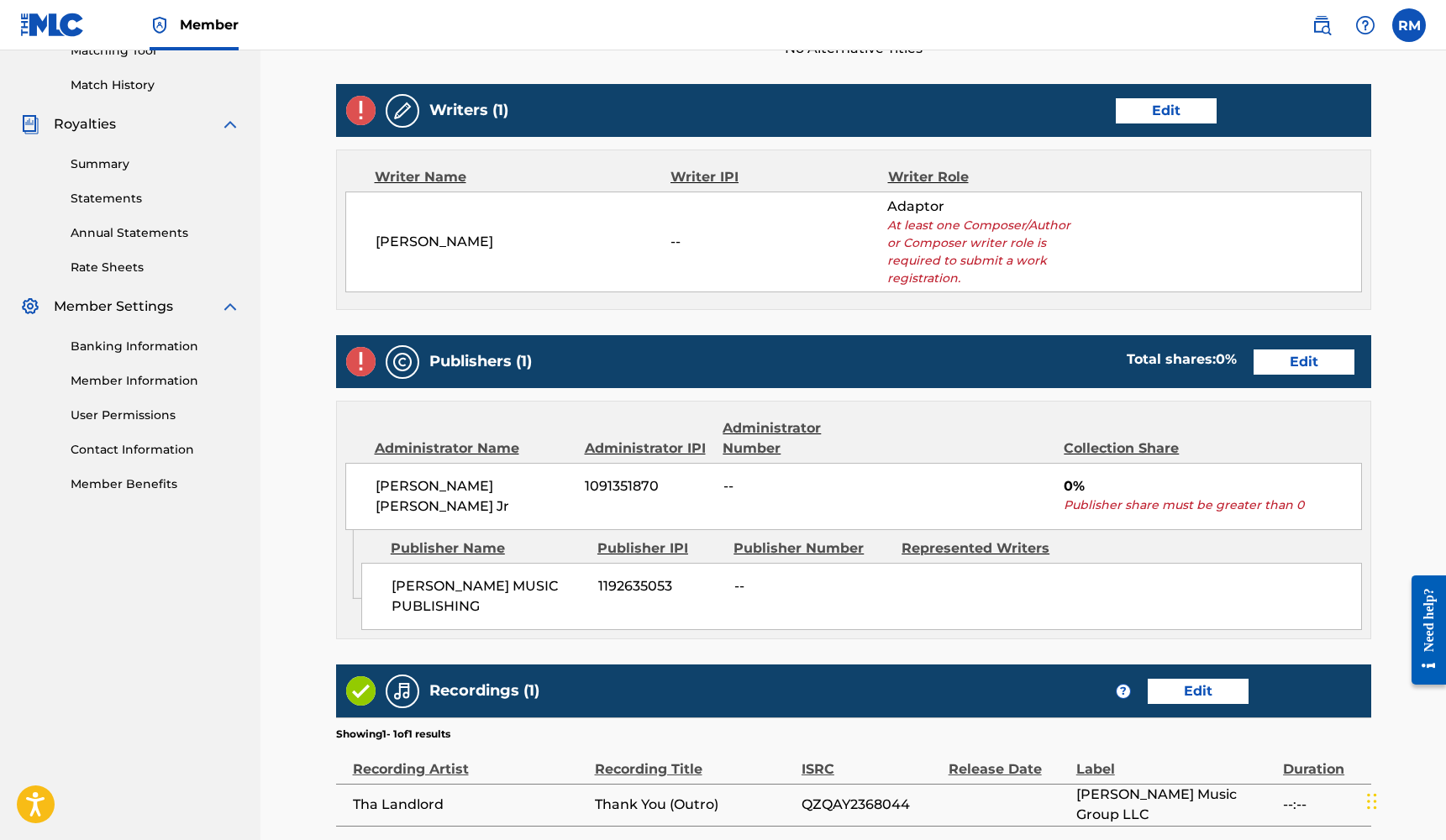
click at [1196, 110] on link "Edit" at bounding box center [1166, 111] width 101 height 25
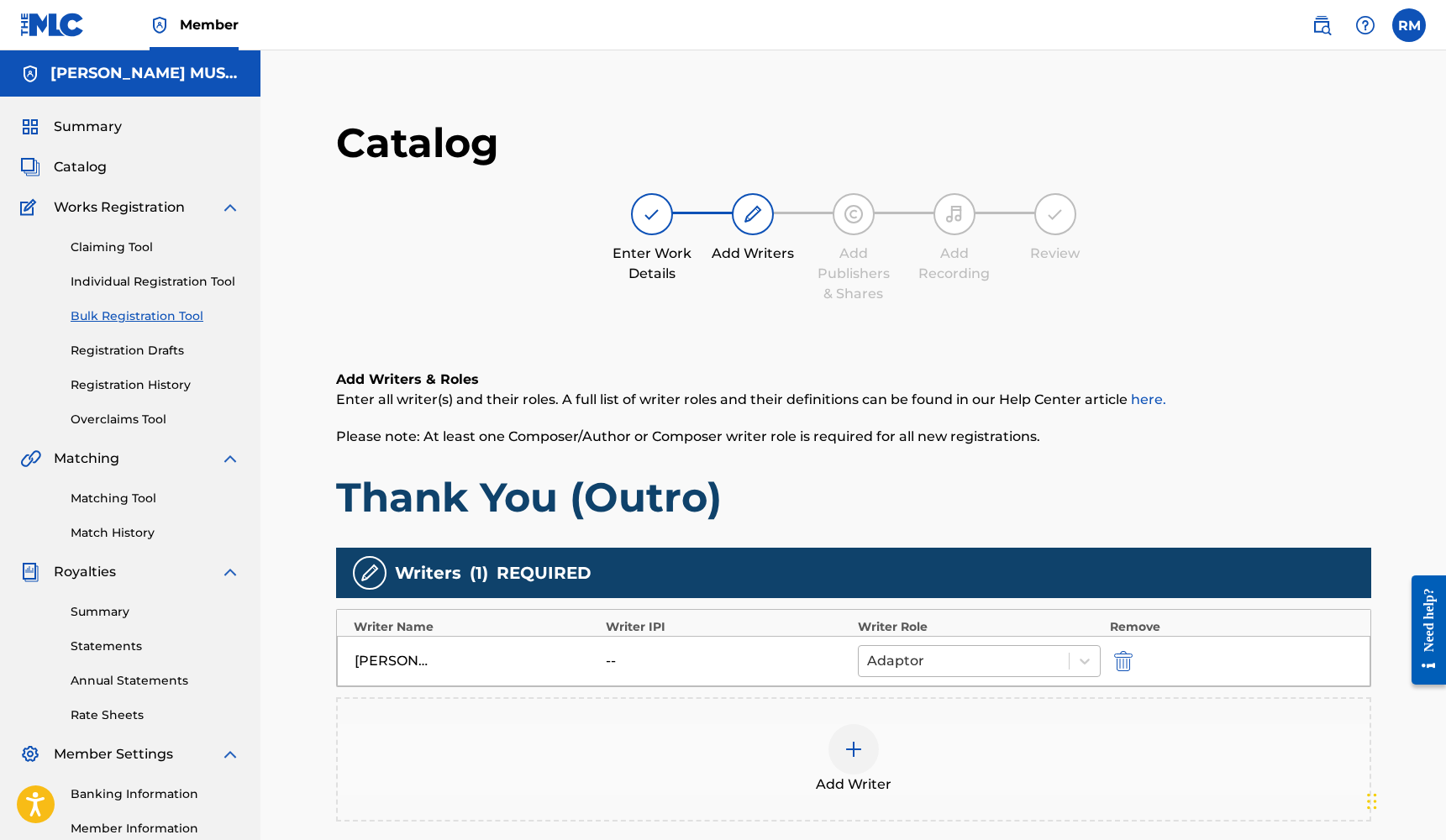
click at [979, 655] on div at bounding box center [964, 661] width 194 height 24
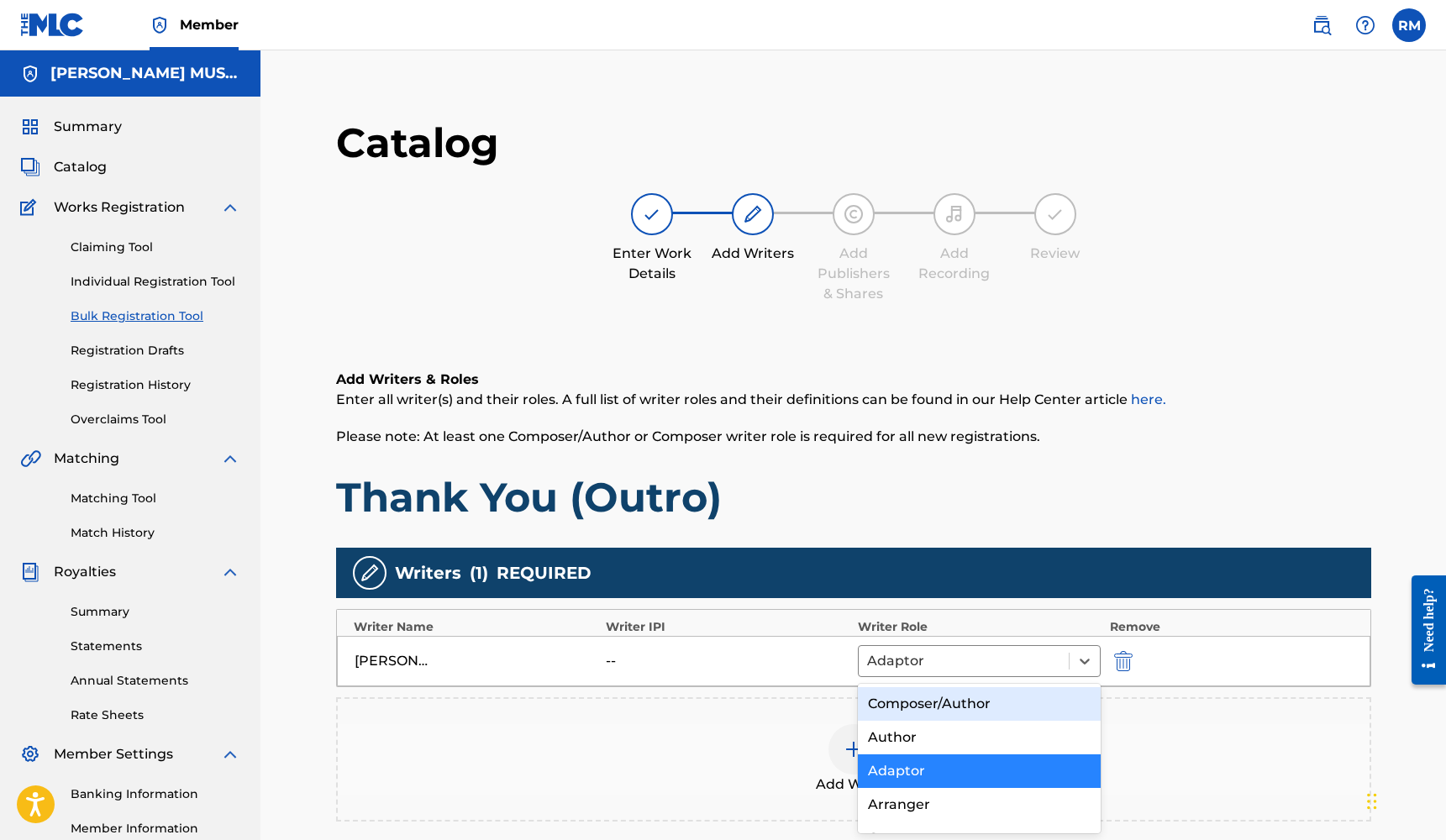
click at [956, 704] on div "Composer/Author" at bounding box center [979, 704] width 244 height 34
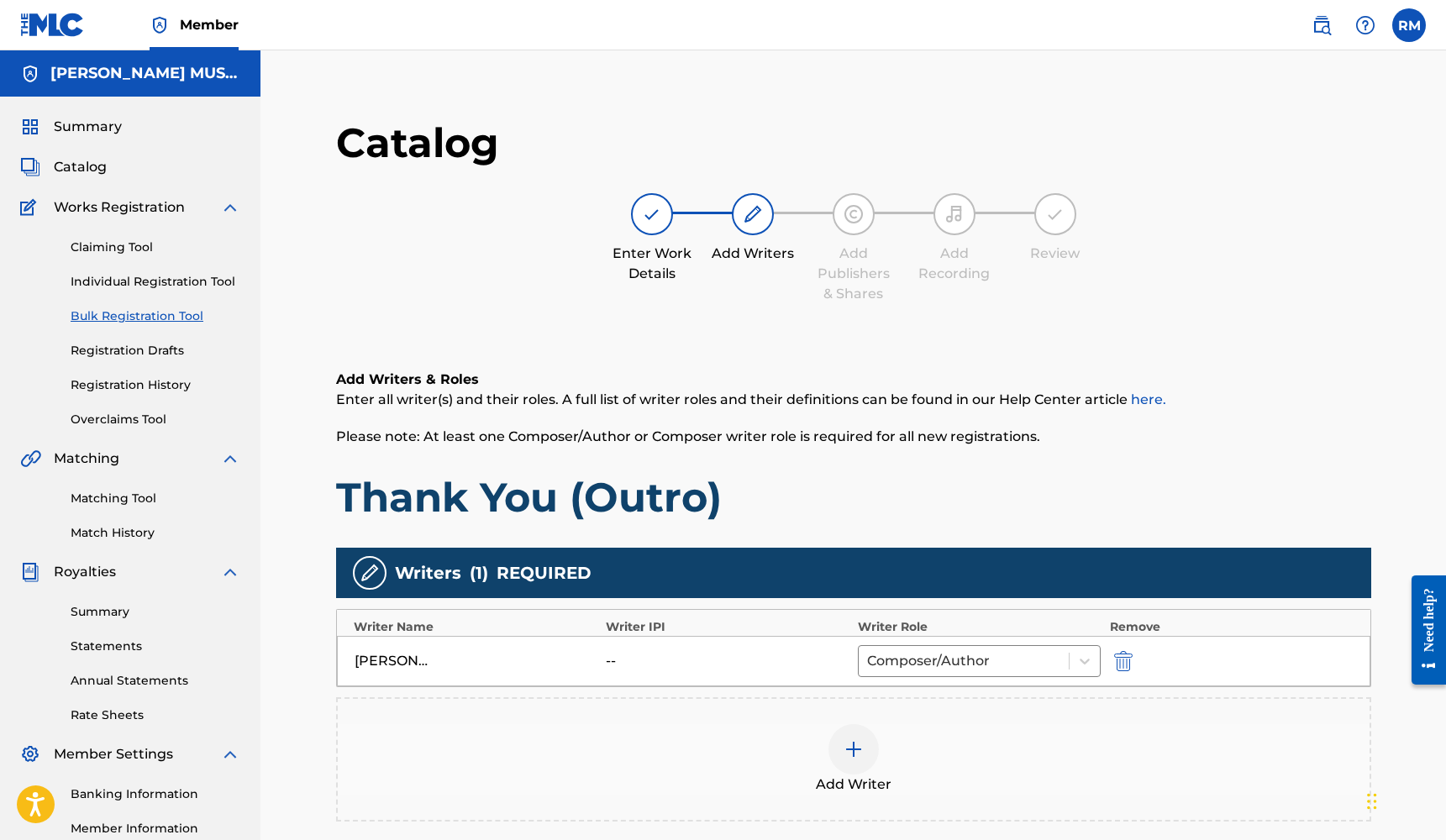
scroll to position [240, 0]
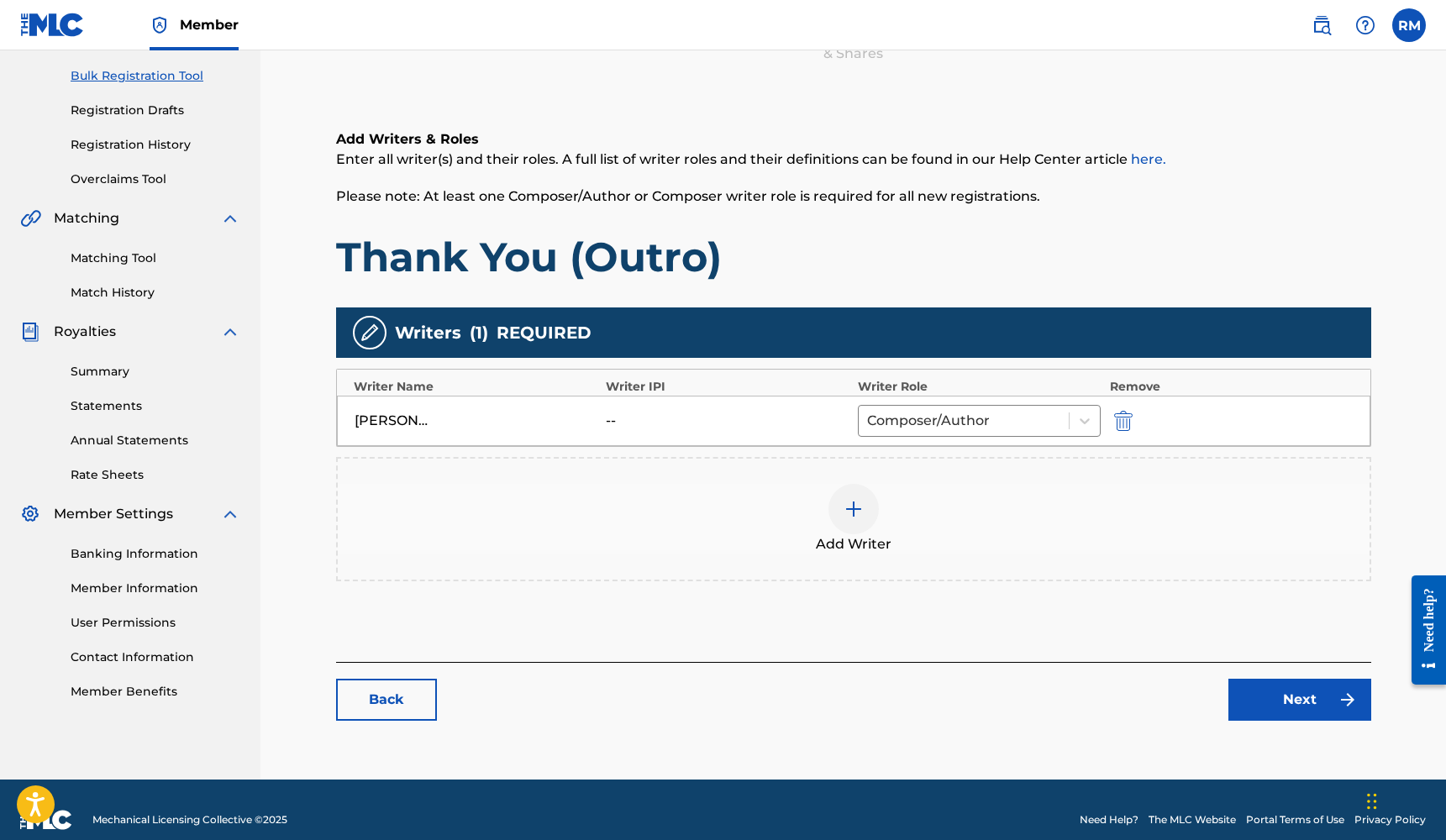
click at [1246, 695] on link "Next" at bounding box center [1299, 700] width 142 height 42
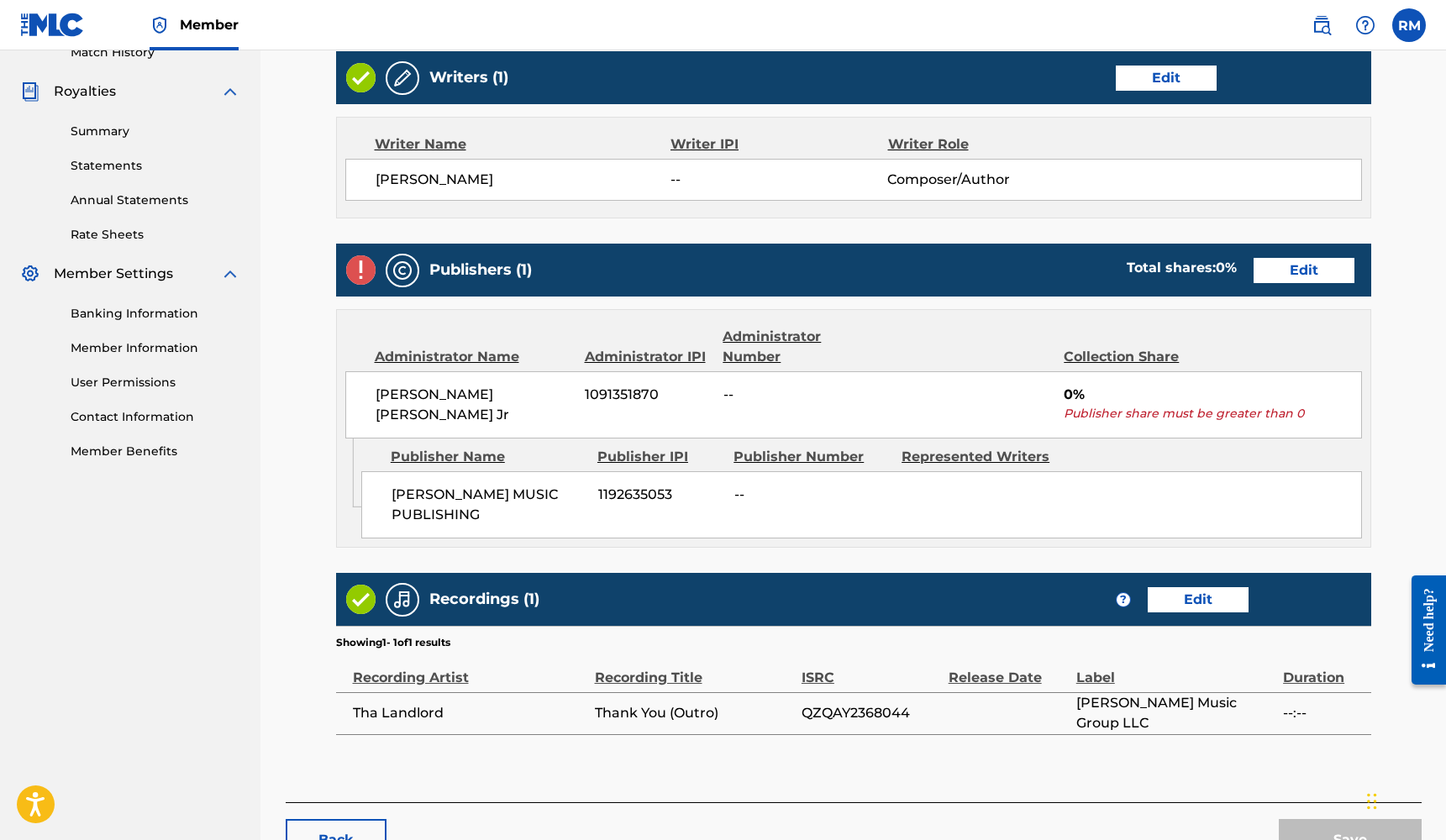
scroll to position [485, 0]
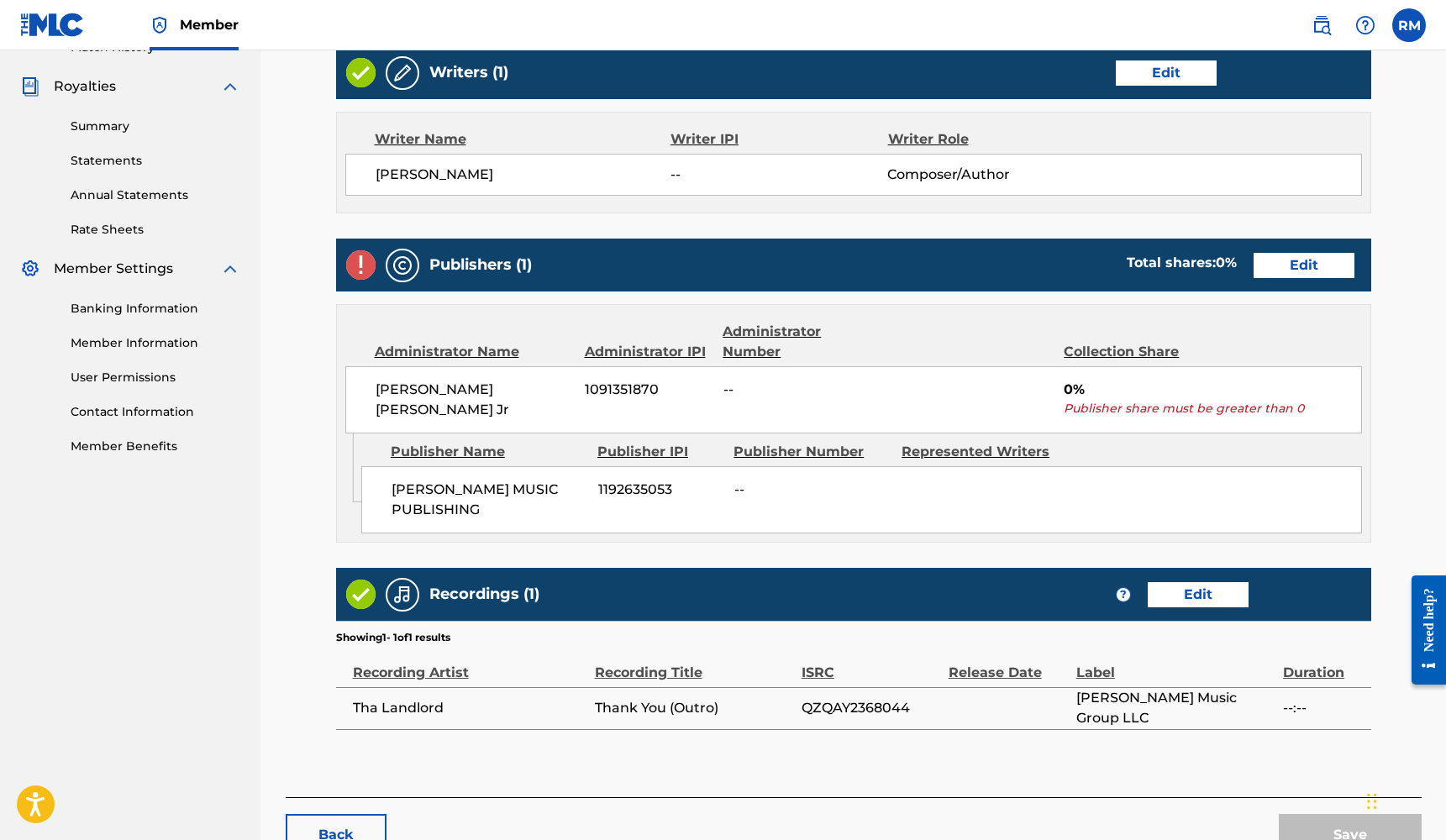
click at [1277, 264] on link "Edit" at bounding box center [1304, 265] width 101 height 25
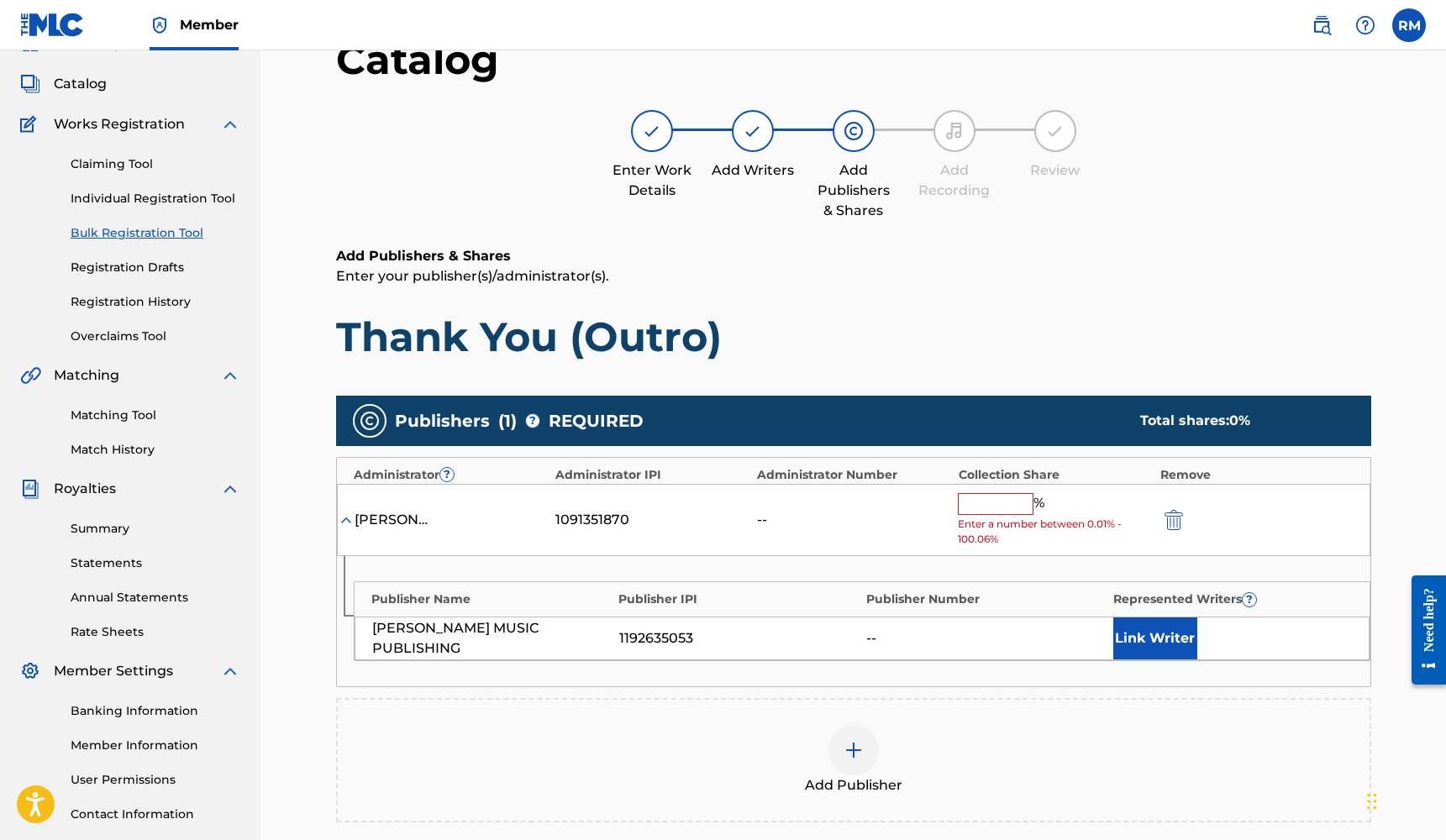
scroll to position [88, 0]
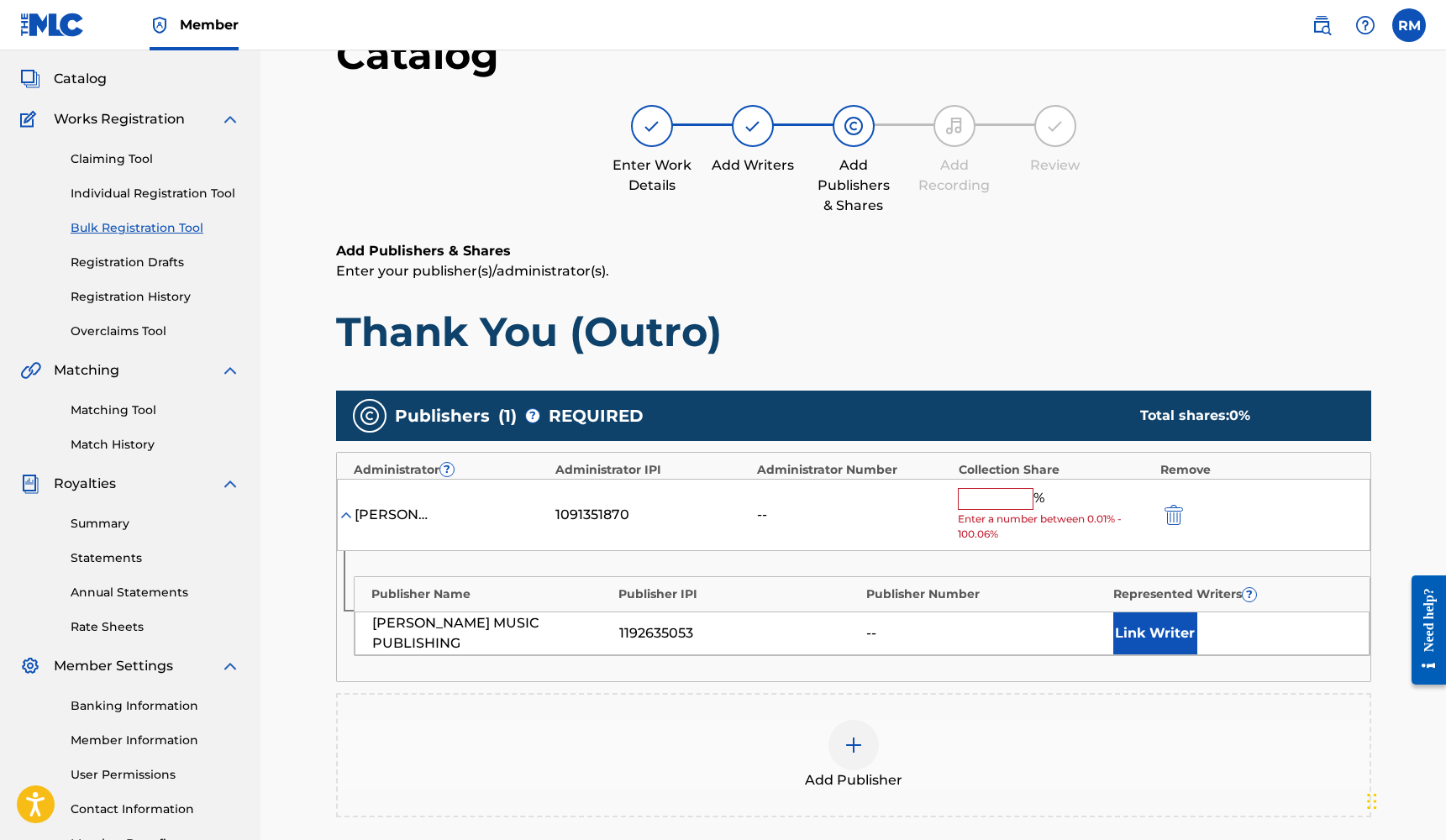
click at [862, 743] on img at bounding box center [854, 745] width 20 height 20
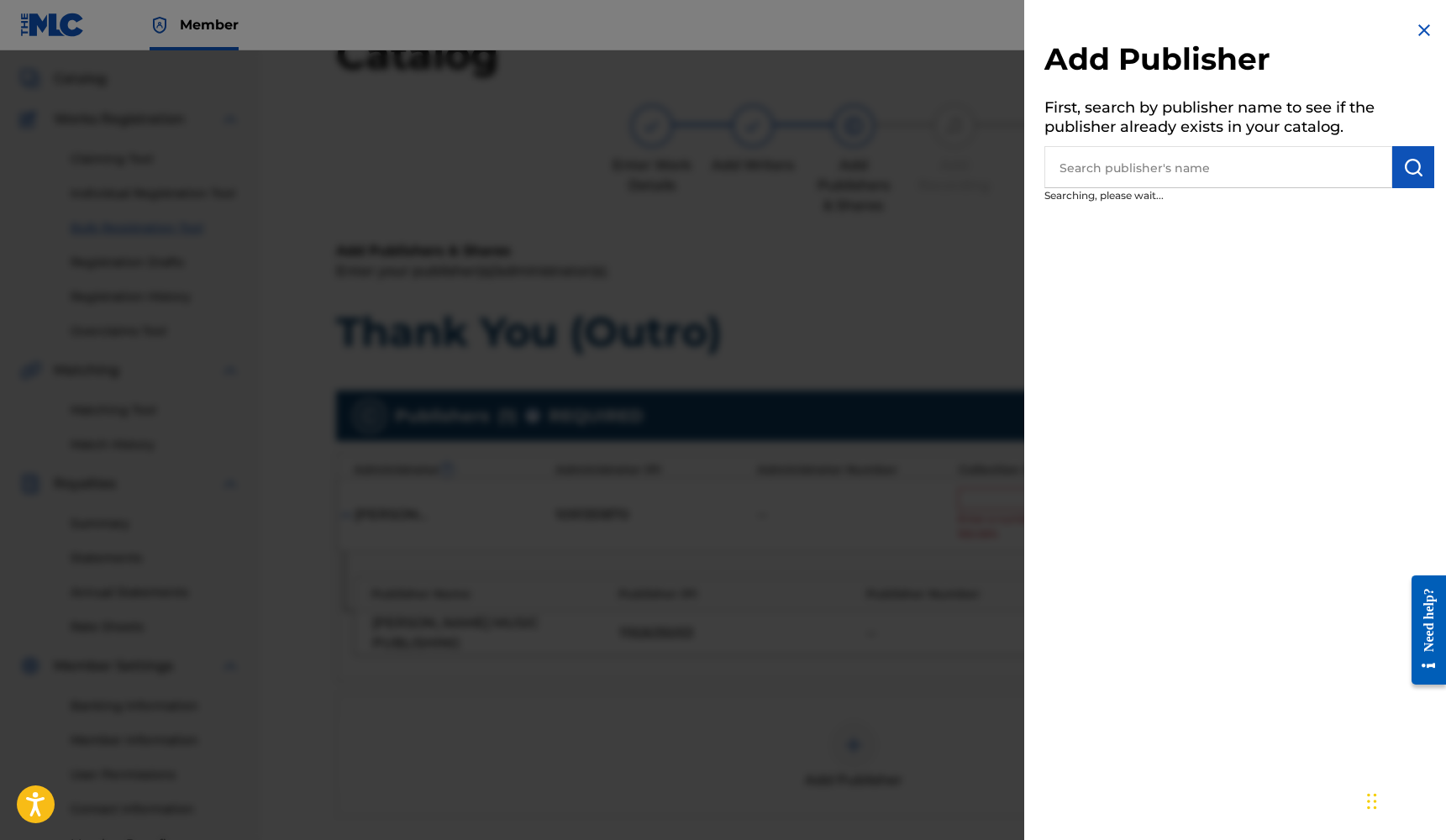
click at [1238, 185] on input "text" at bounding box center [1218, 167] width 348 height 42
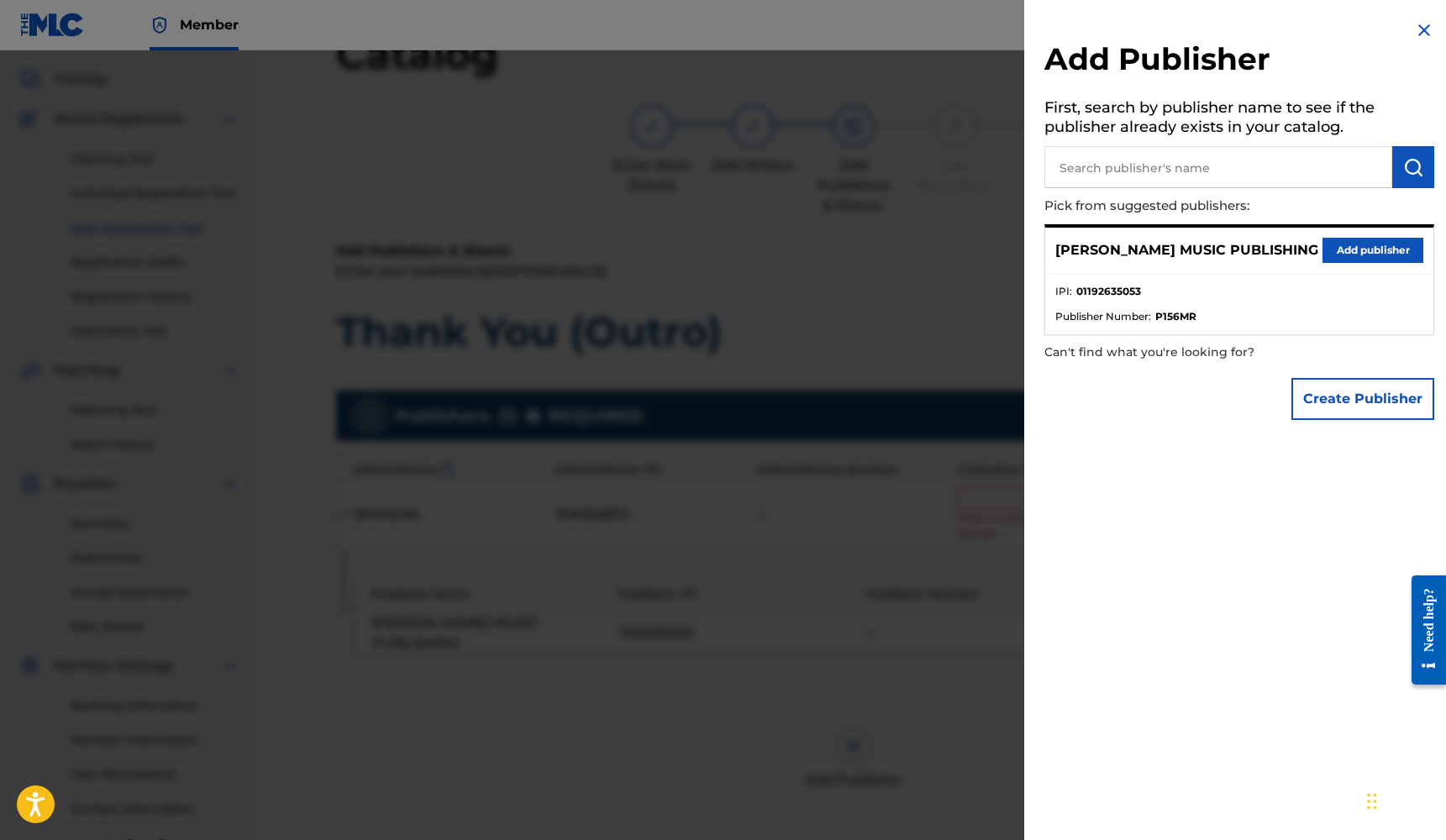
click at [1337, 246] on button "Add publisher" at bounding box center [1373, 250] width 101 height 25
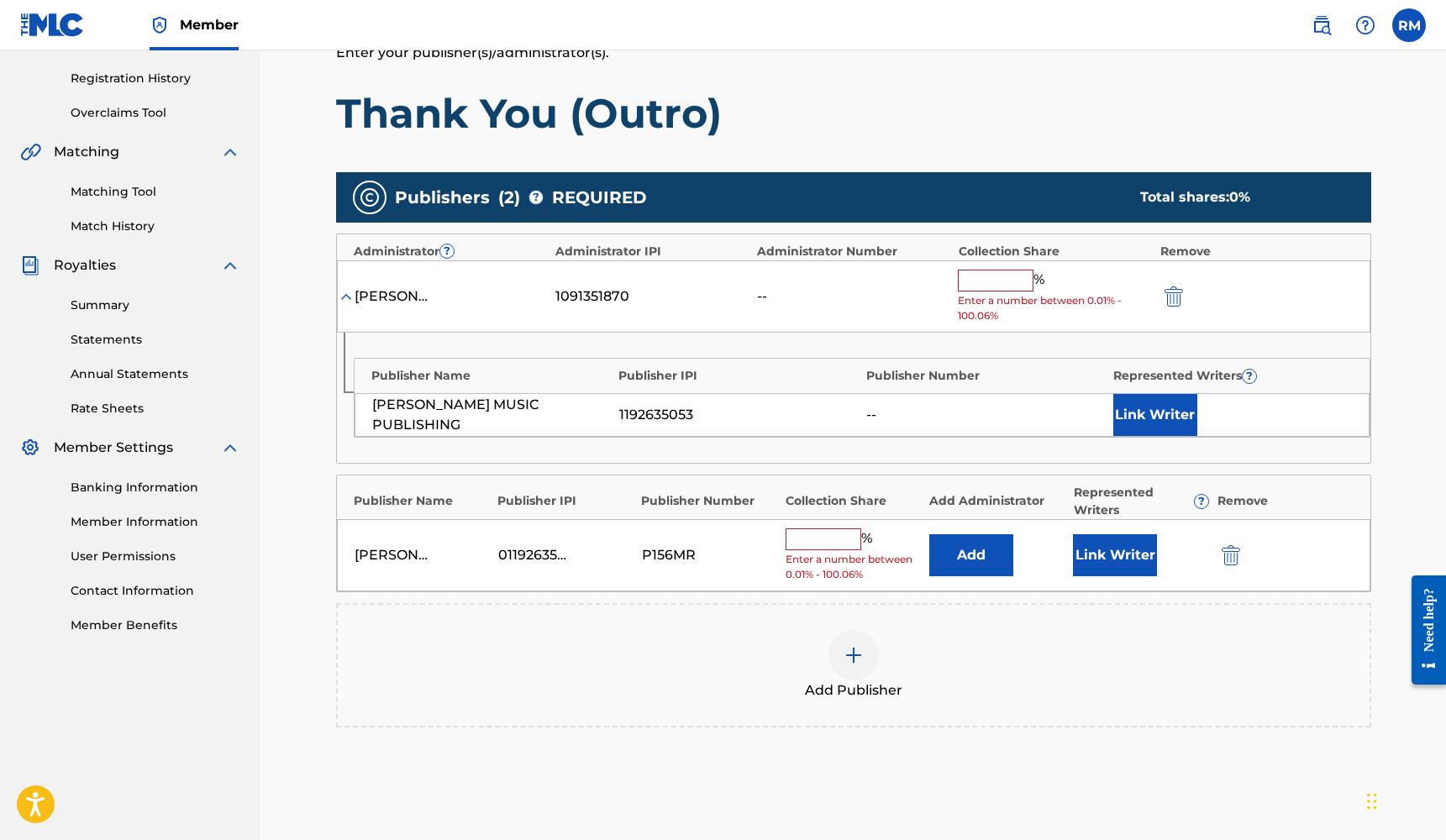
scroll to position [341, 0]
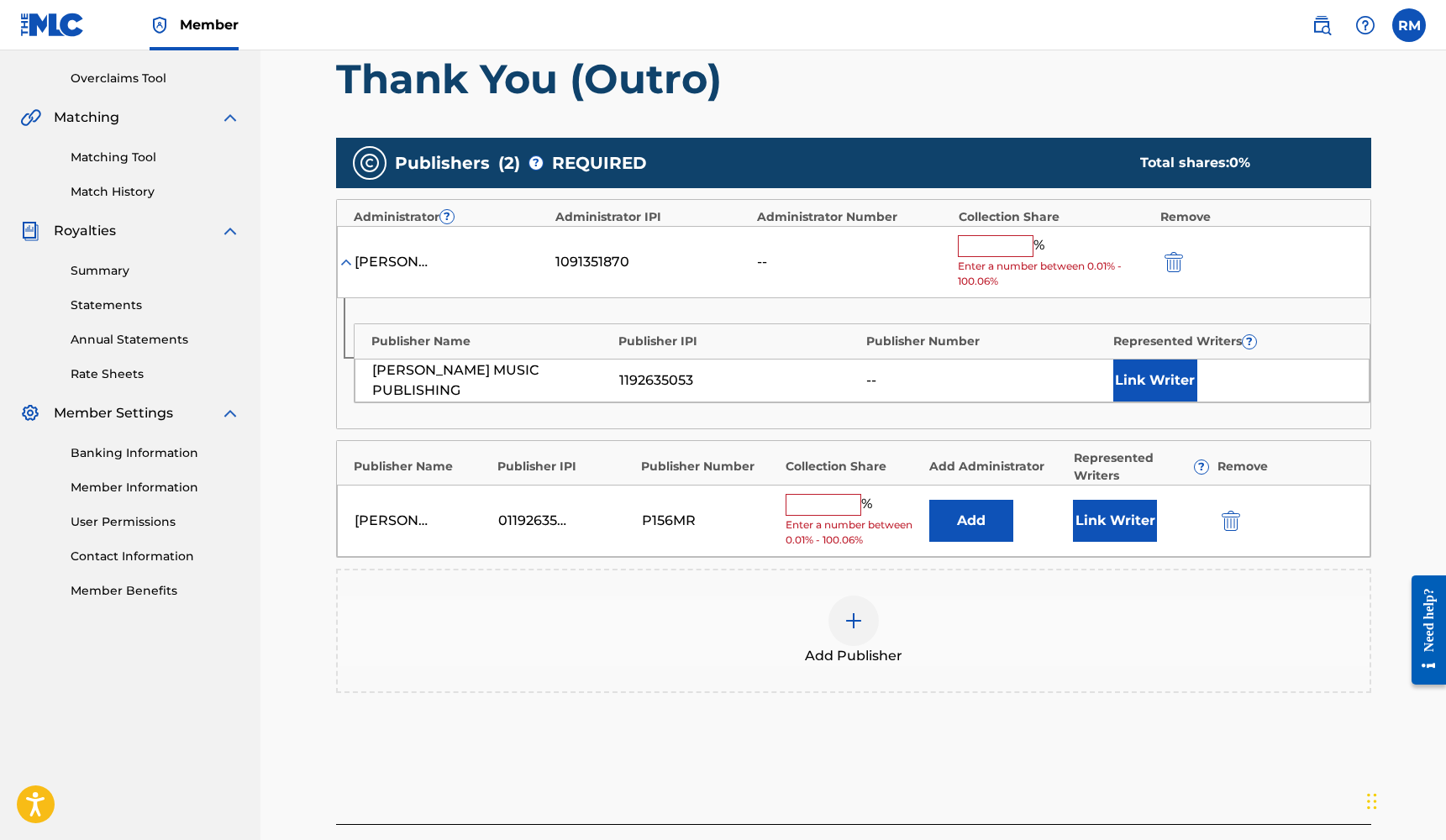
click at [1120, 511] on button "Link Writer" at bounding box center [1115, 521] width 84 height 42
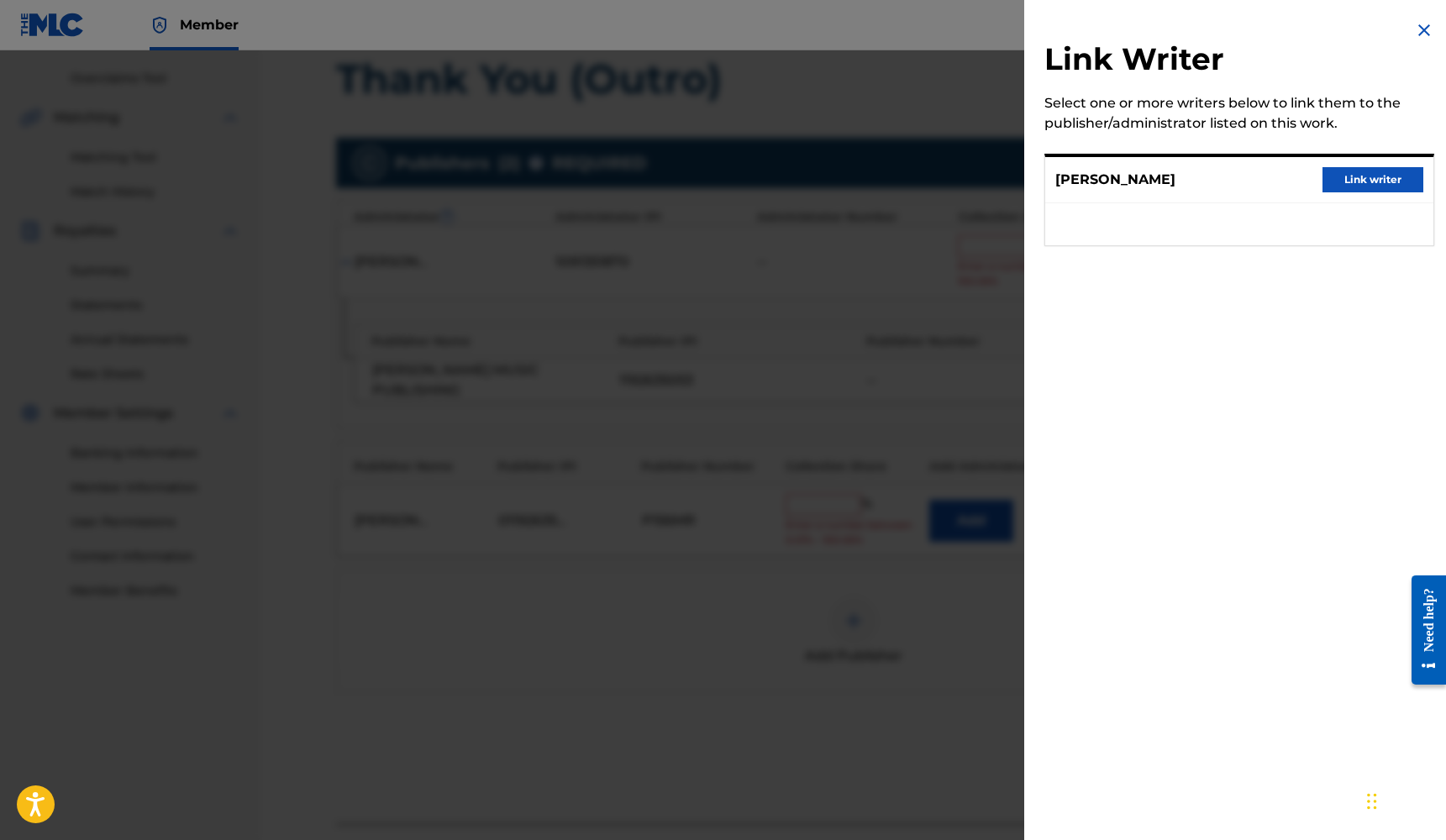
click at [1362, 182] on button "Link writer" at bounding box center [1373, 179] width 101 height 25
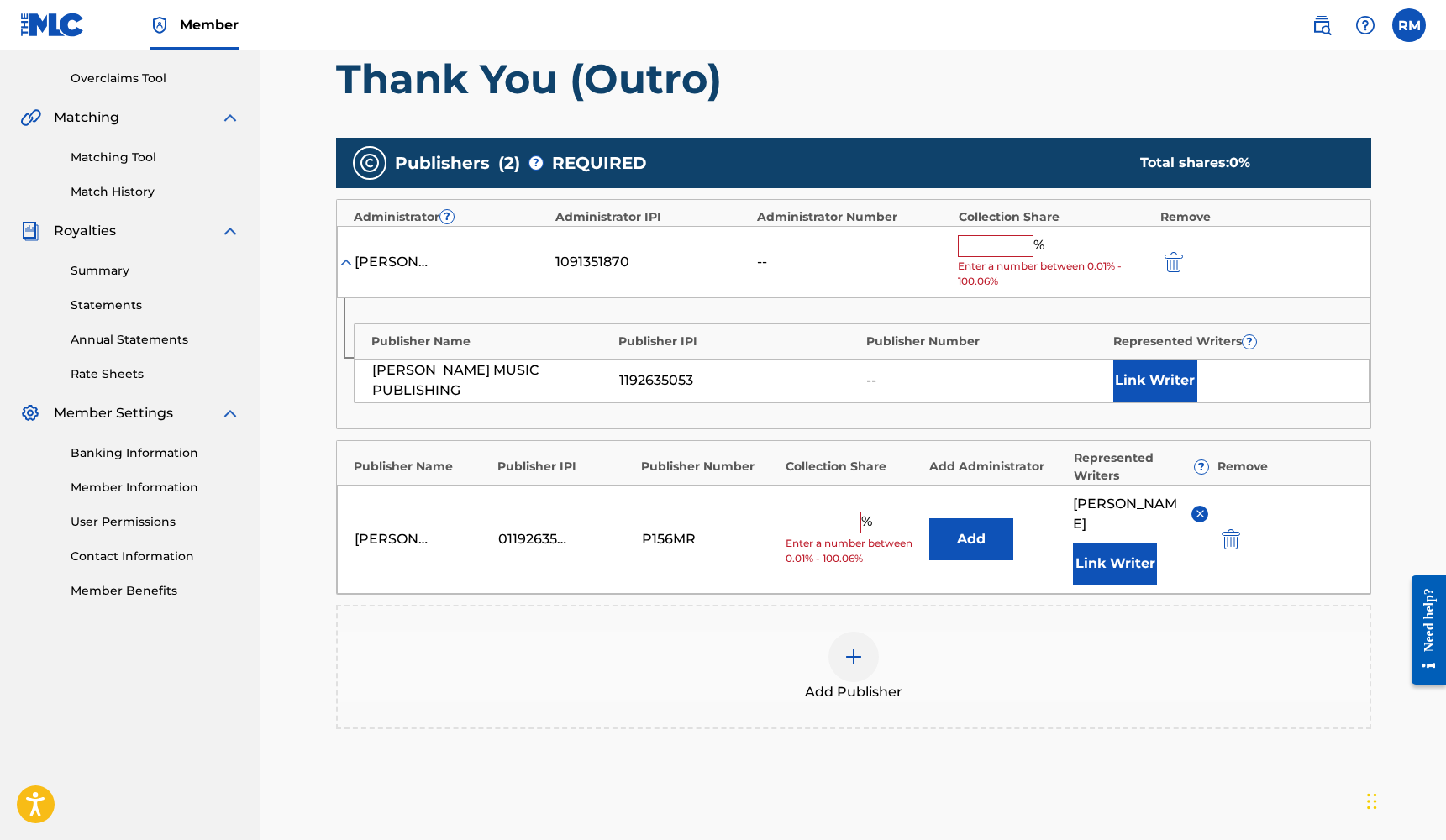
click at [806, 511] on input "text" at bounding box center [823, 522] width 76 height 22
type input "25"
click at [1171, 255] on img "submit" at bounding box center [1174, 262] width 19 height 20
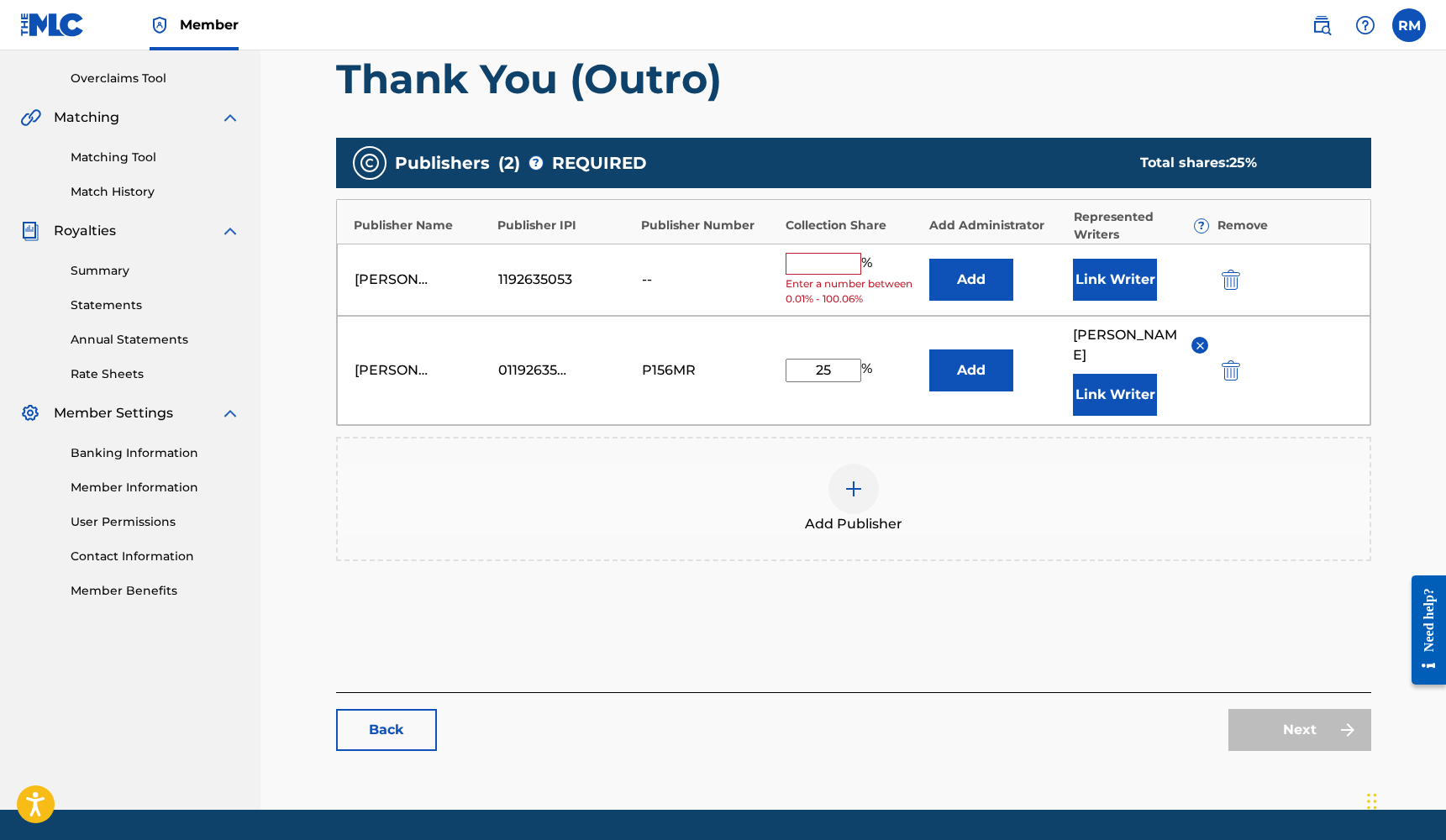
click at [1223, 276] on img "submit" at bounding box center [1231, 280] width 19 height 20
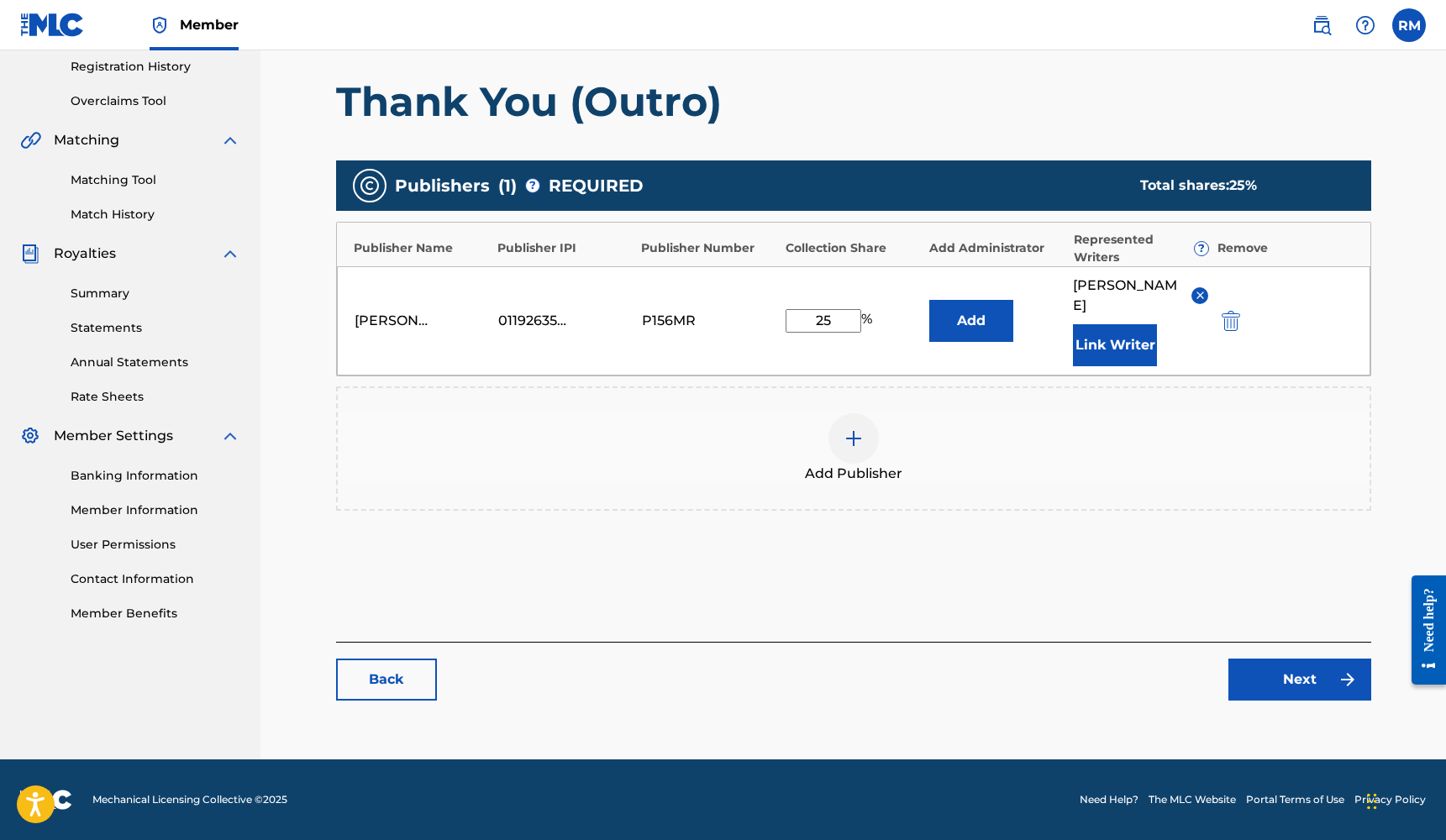
scroll to position [298, 0]
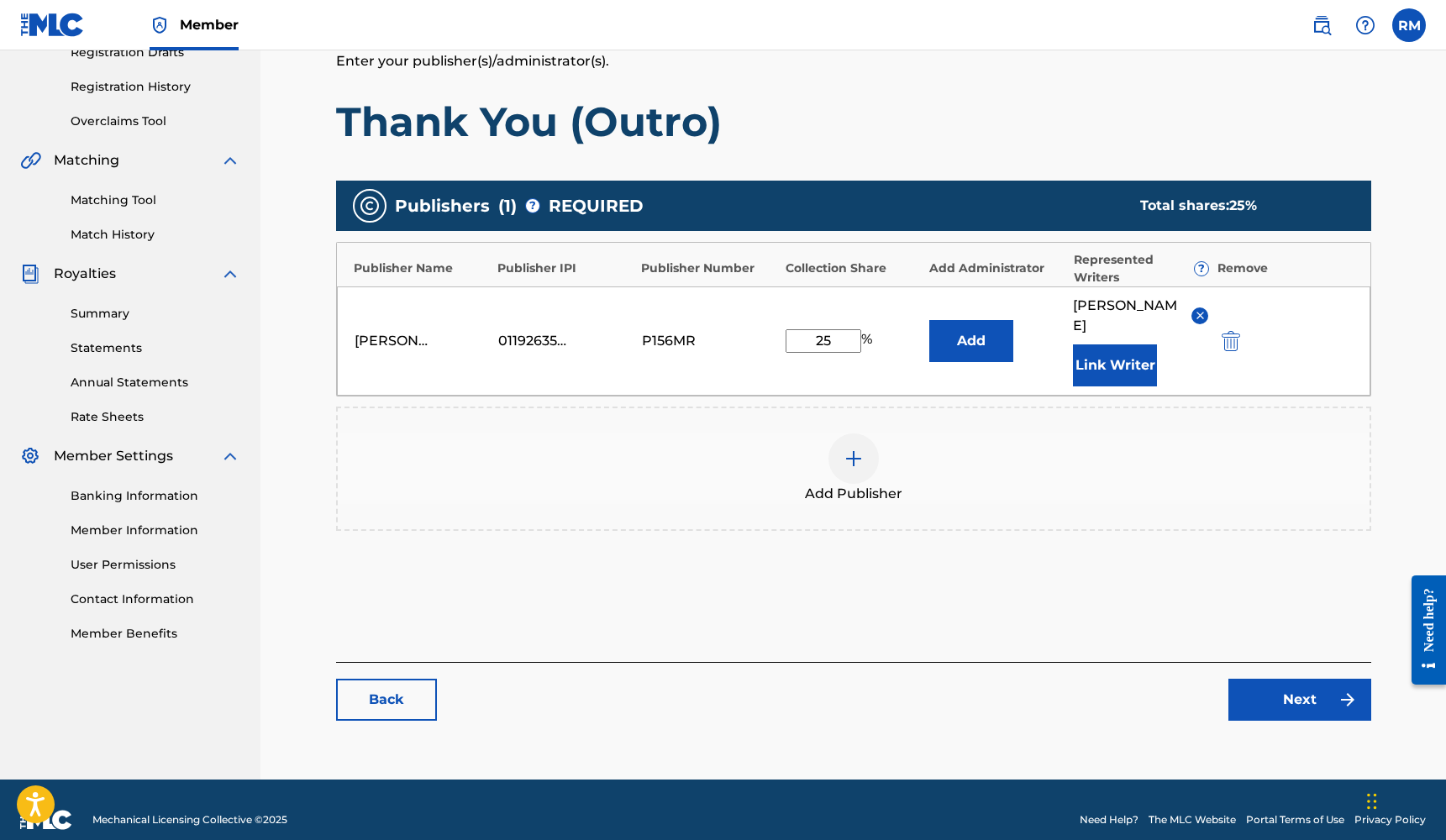
click at [1297, 683] on link "Next" at bounding box center [1299, 700] width 142 height 42
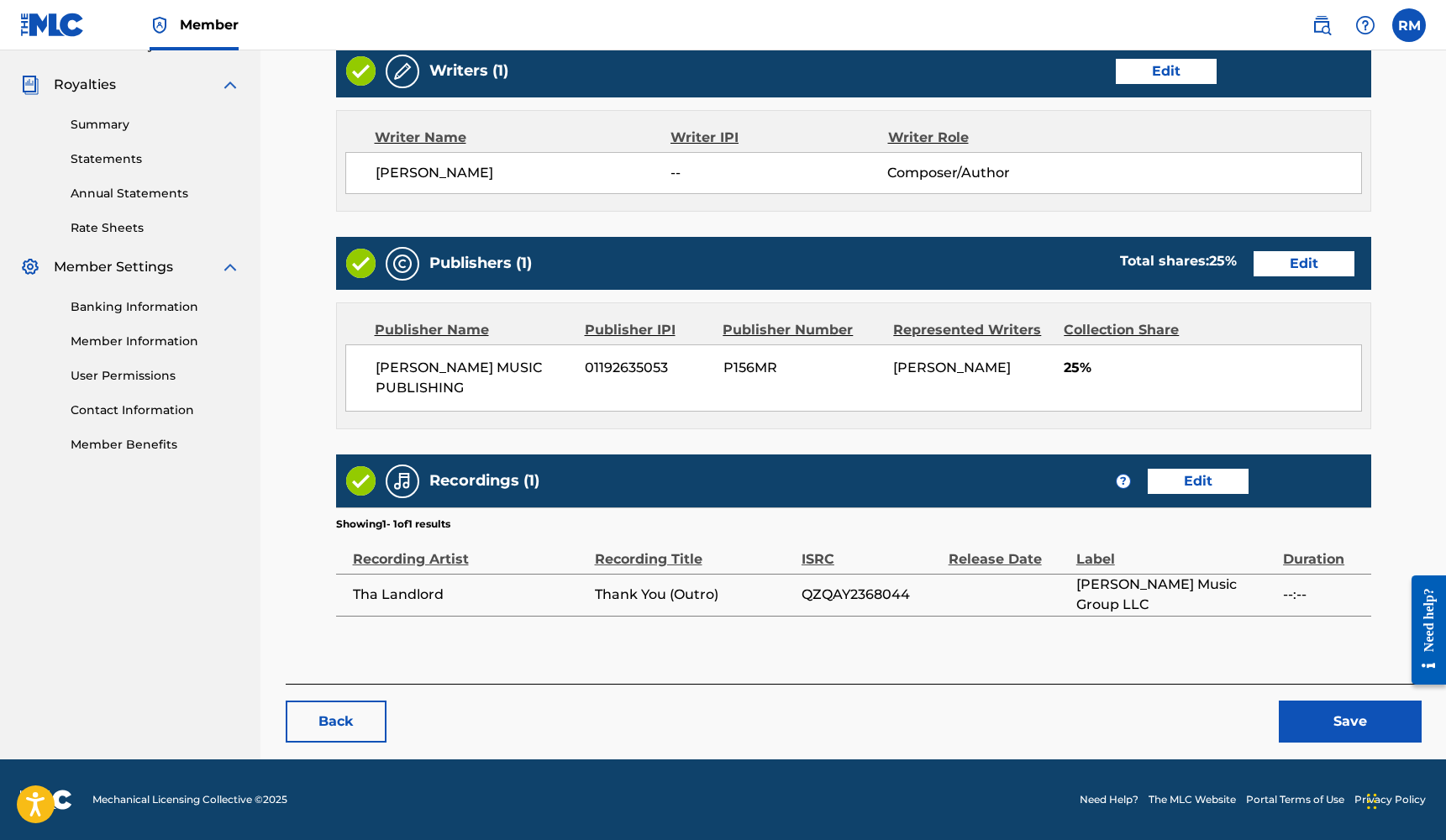
scroll to position [486, 0]
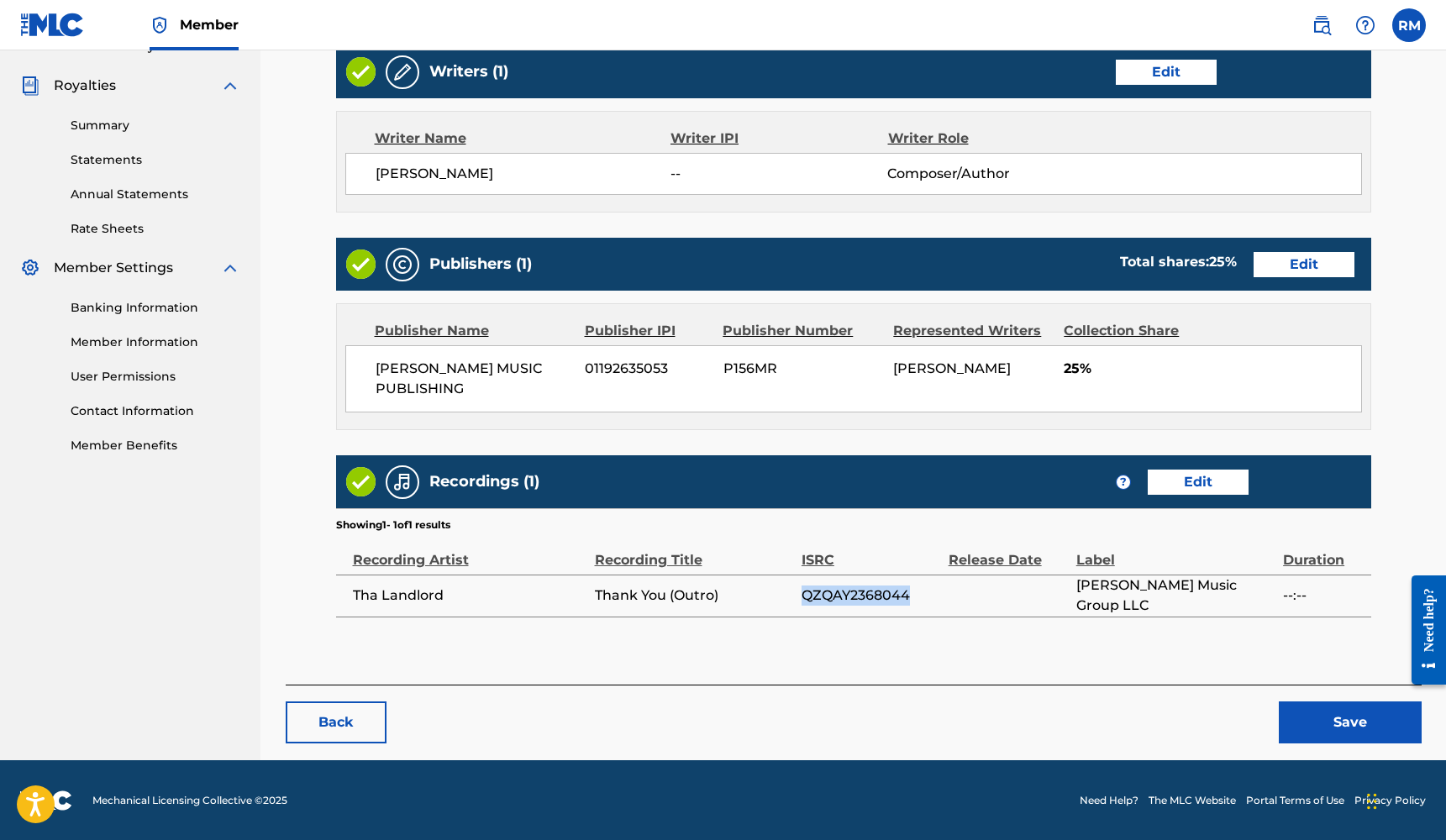
drag, startPoint x: 912, startPoint y: 594, endPoint x: 805, endPoint y: 600, distance: 107.2
click at [805, 600] on span "QZQAY2368044" at bounding box center [870, 596] width 138 height 20
click at [1212, 484] on link "Edit" at bounding box center [1198, 482] width 101 height 25
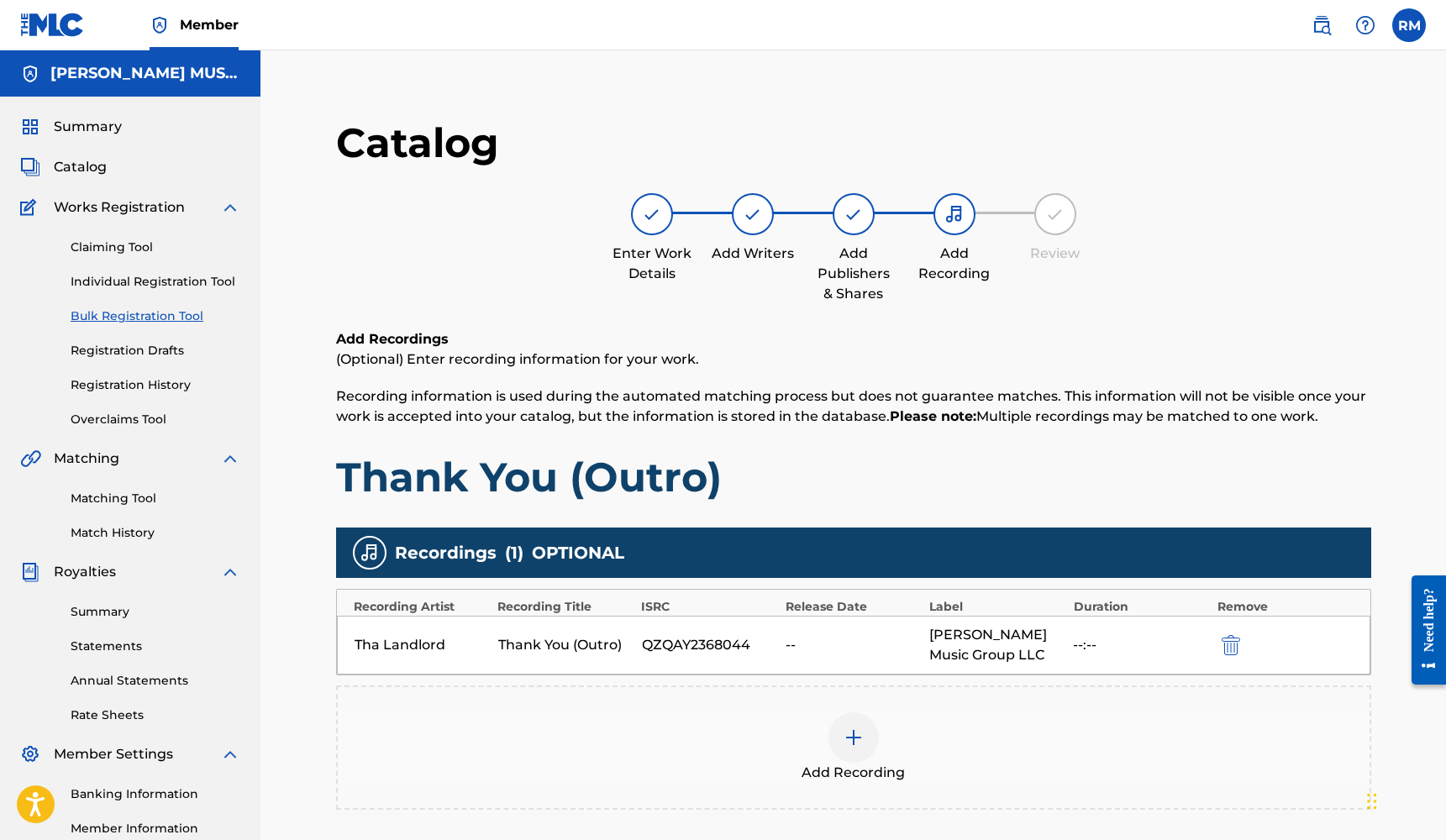
click at [851, 731] on img at bounding box center [854, 737] width 20 height 20
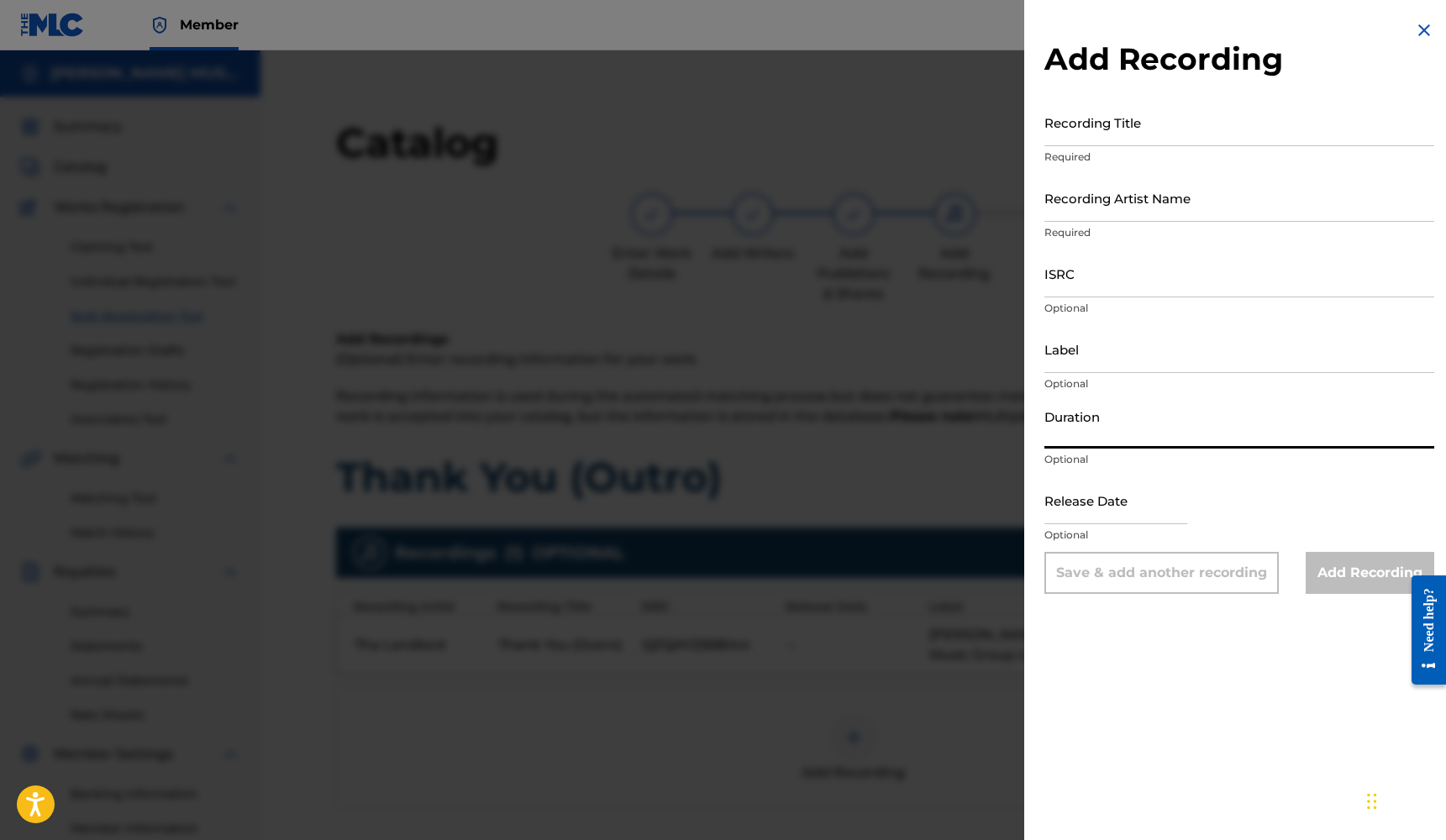
click at [1093, 432] on input "Duration" at bounding box center [1239, 425] width 390 height 48
click at [1094, 286] on input "ISRC" at bounding box center [1239, 273] width 390 height 48
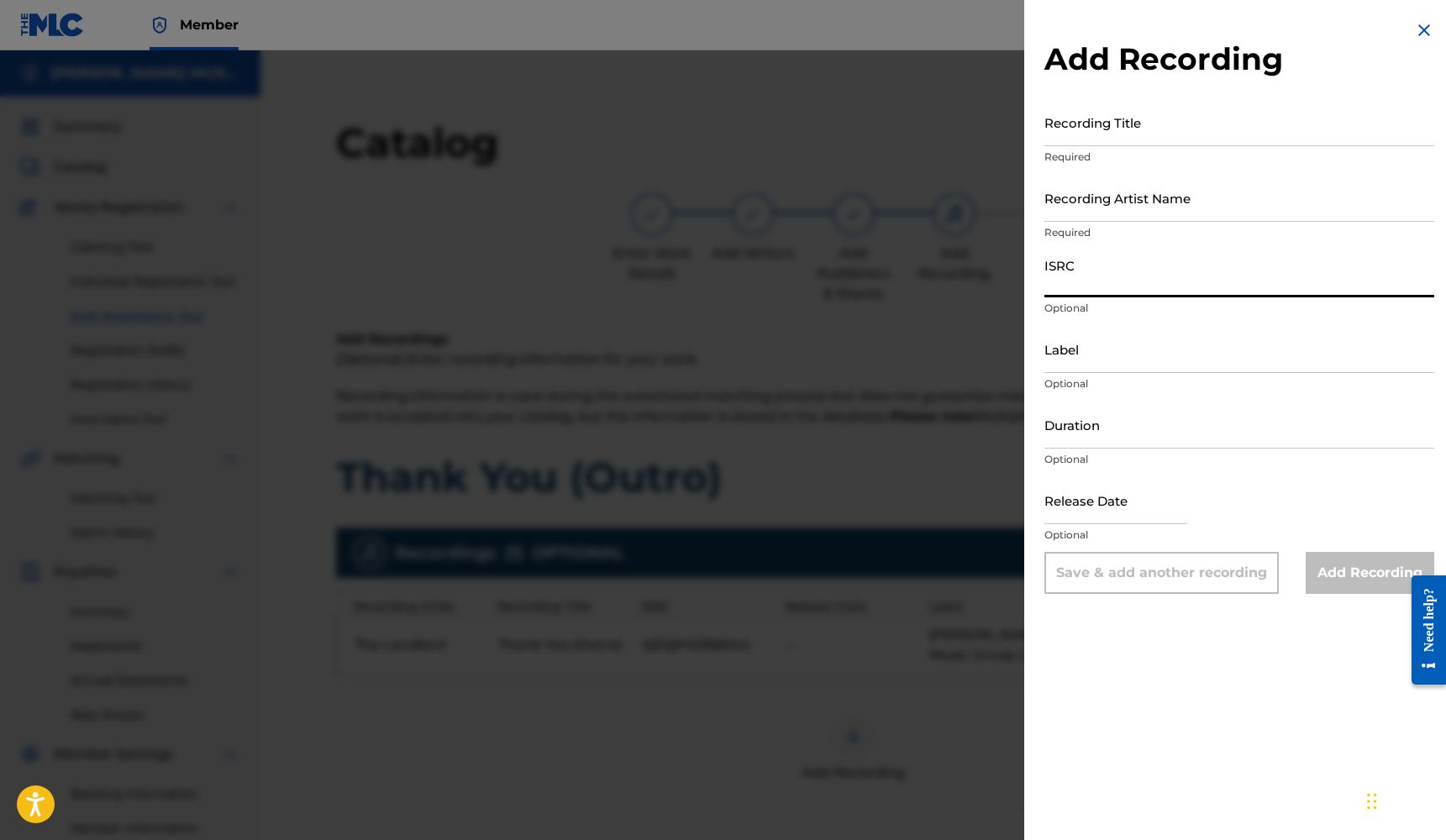
paste input "QZQAY2368044"
type input "QZQAY2368044"
click at [1131, 135] on input "Recording Title" at bounding box center [1239, 122] width 390 height 48
type input "Thank You (Outro)"
click at [1093, 208] on input "Recording Artist Name" at bounding box center [1239, 197] width 390 height 48
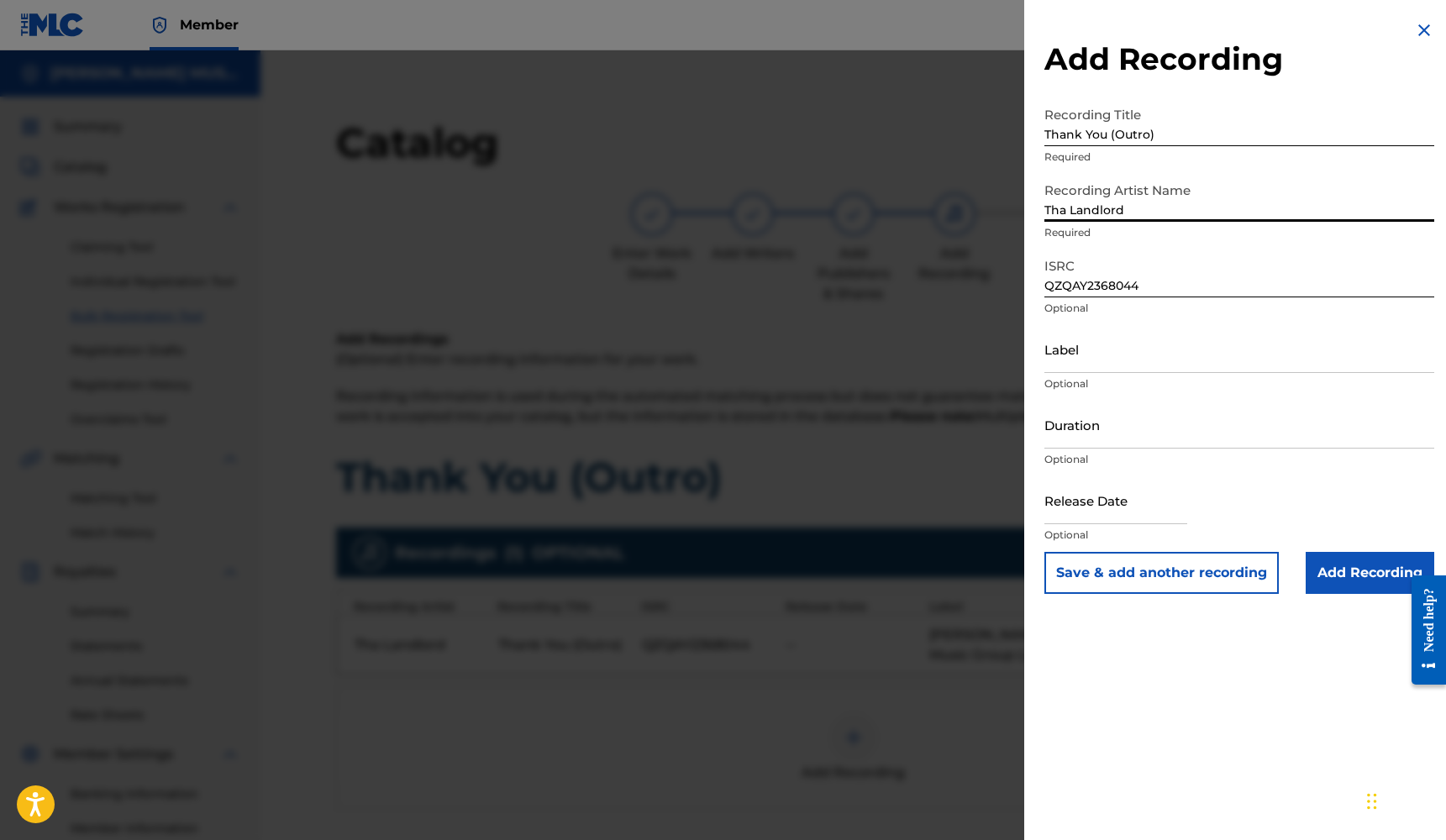
type input "Tha Landlord"
click at [1091, 436] on input "Duration" at bounding box center [1239, 425] width 390 height 48
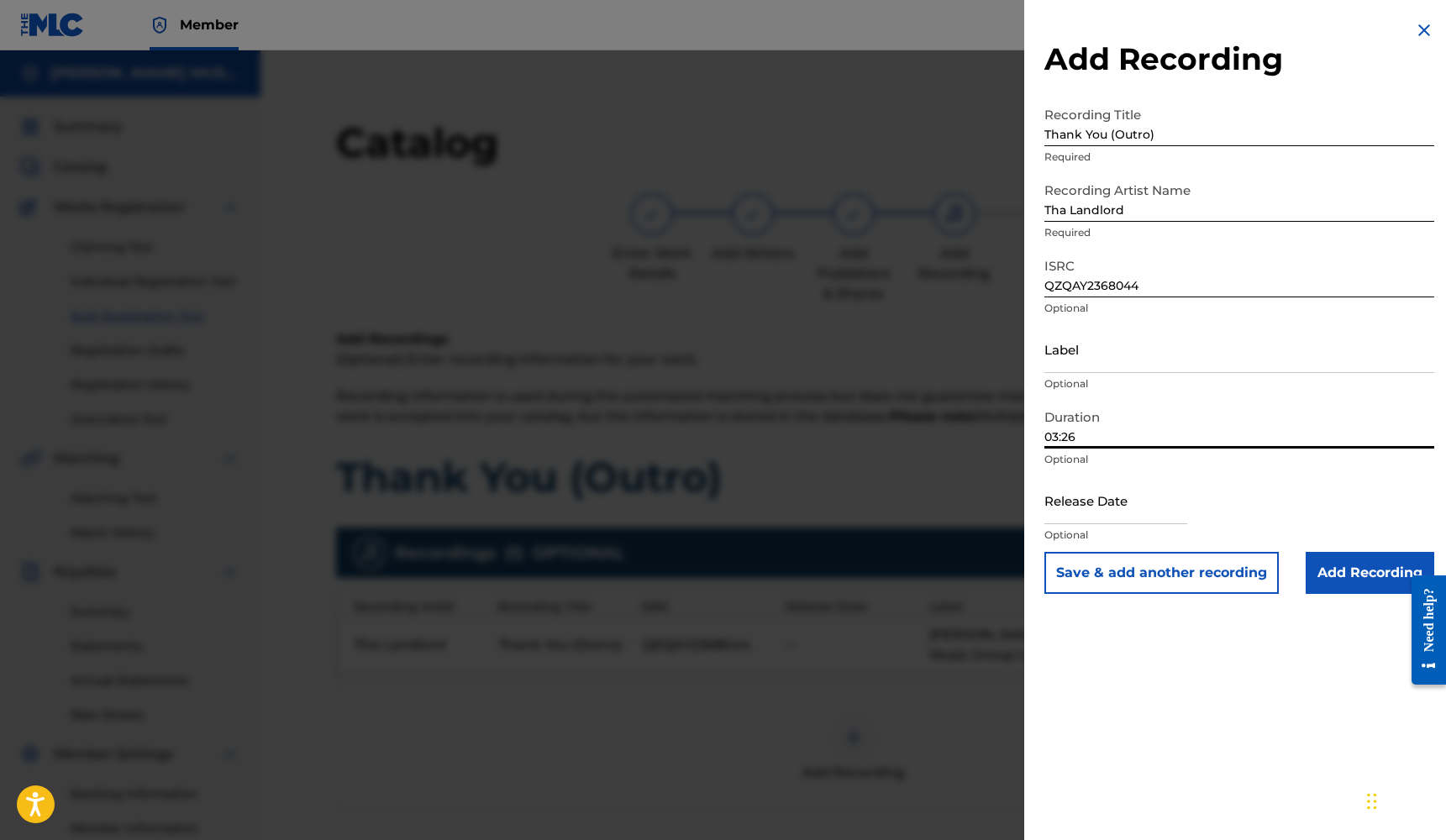
type input "03:26"
click at [1106, 364] on input "Label" at bounding box center [1239, 349] width 390 height 48
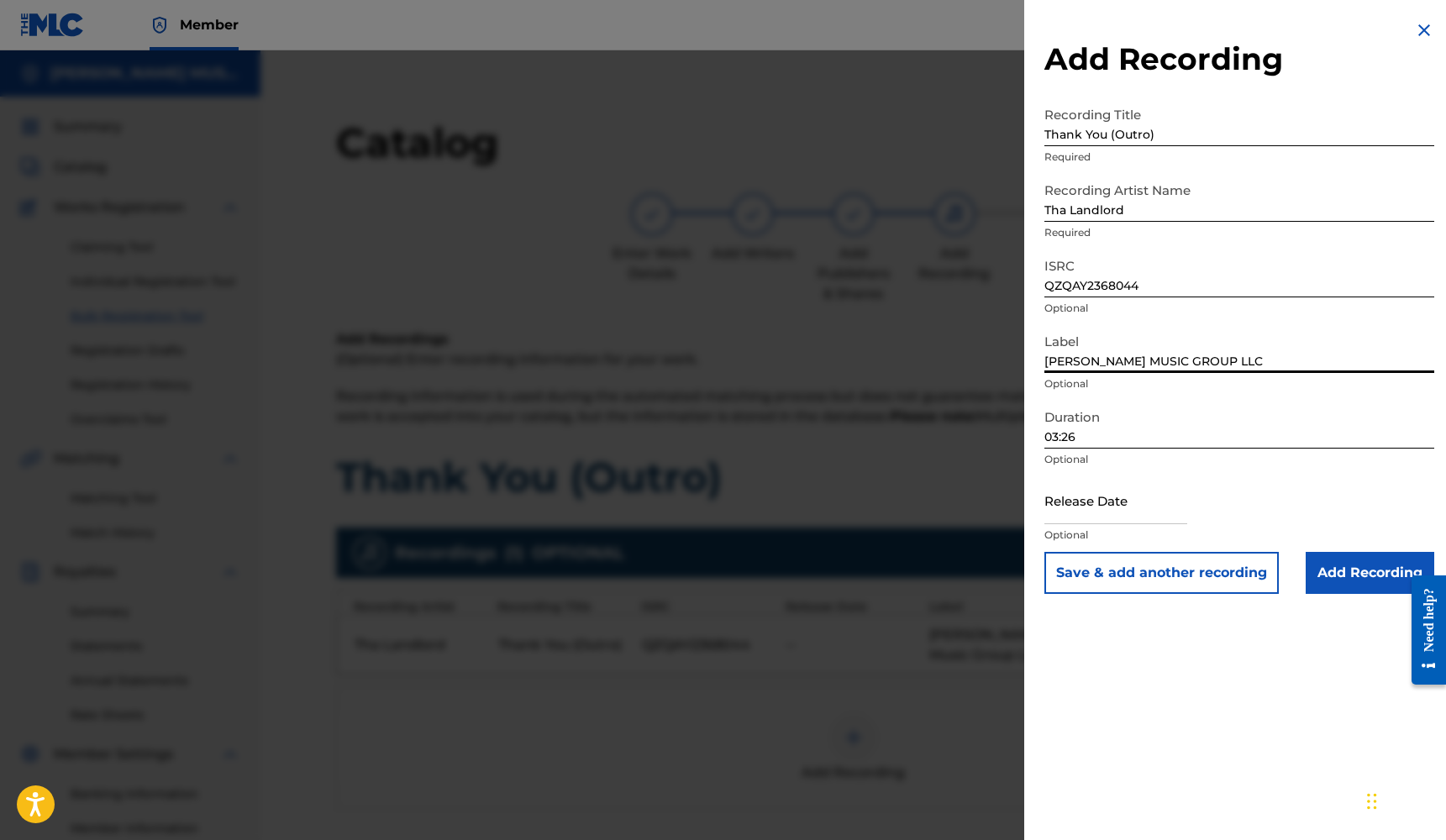
type input "[PERSON_NAME] MUSIC GROUP LLC"
click at [1100, 506] on input "text" at bounding box center [1115, 500] width 142 height 48
select select "7"
select select "2025"
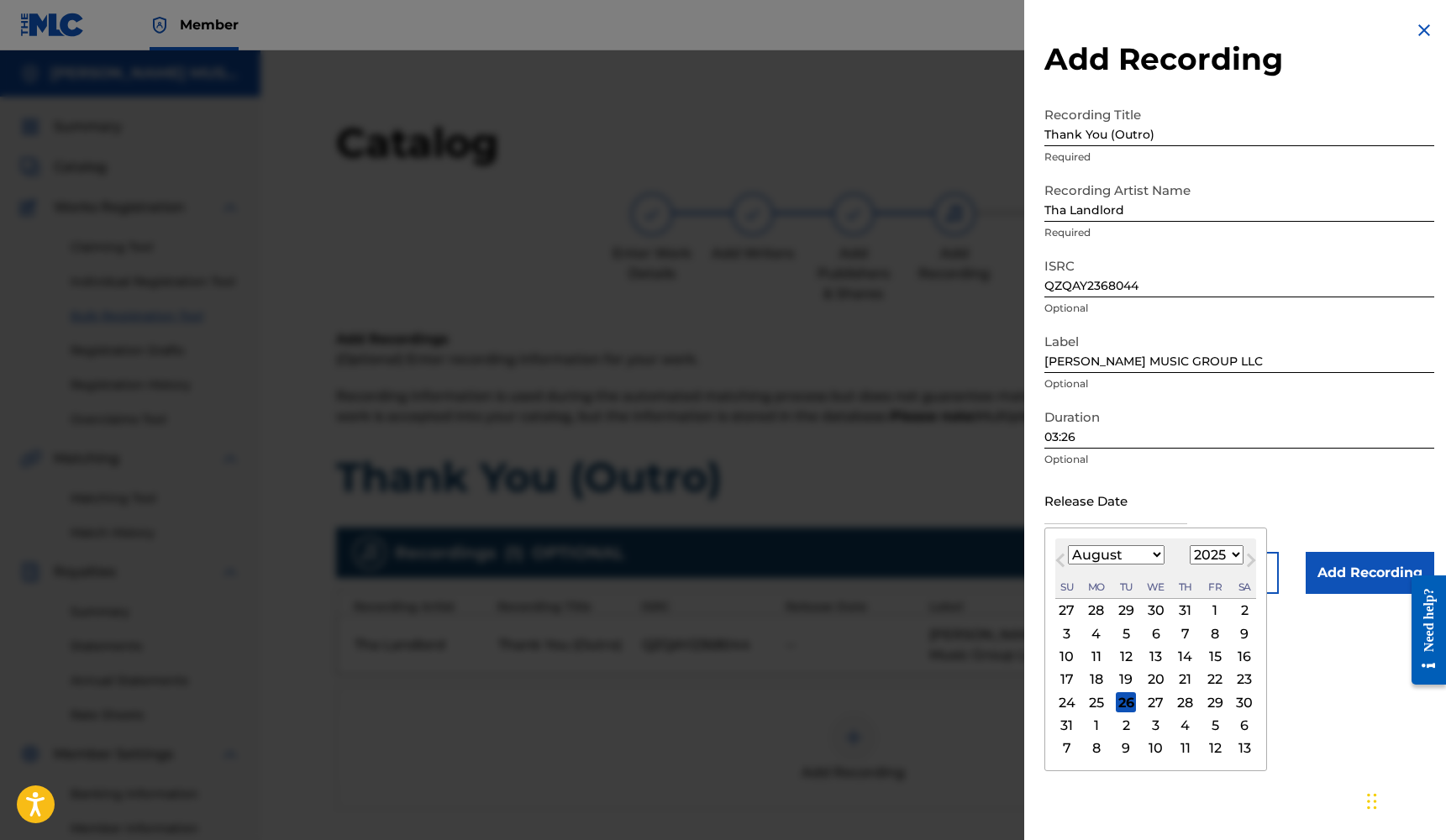
select select "2"
select select "2023"
click at [1205, 682] on div "24" at bounding box center [1215, 680] width 20 height 20
type input "[DATE]"
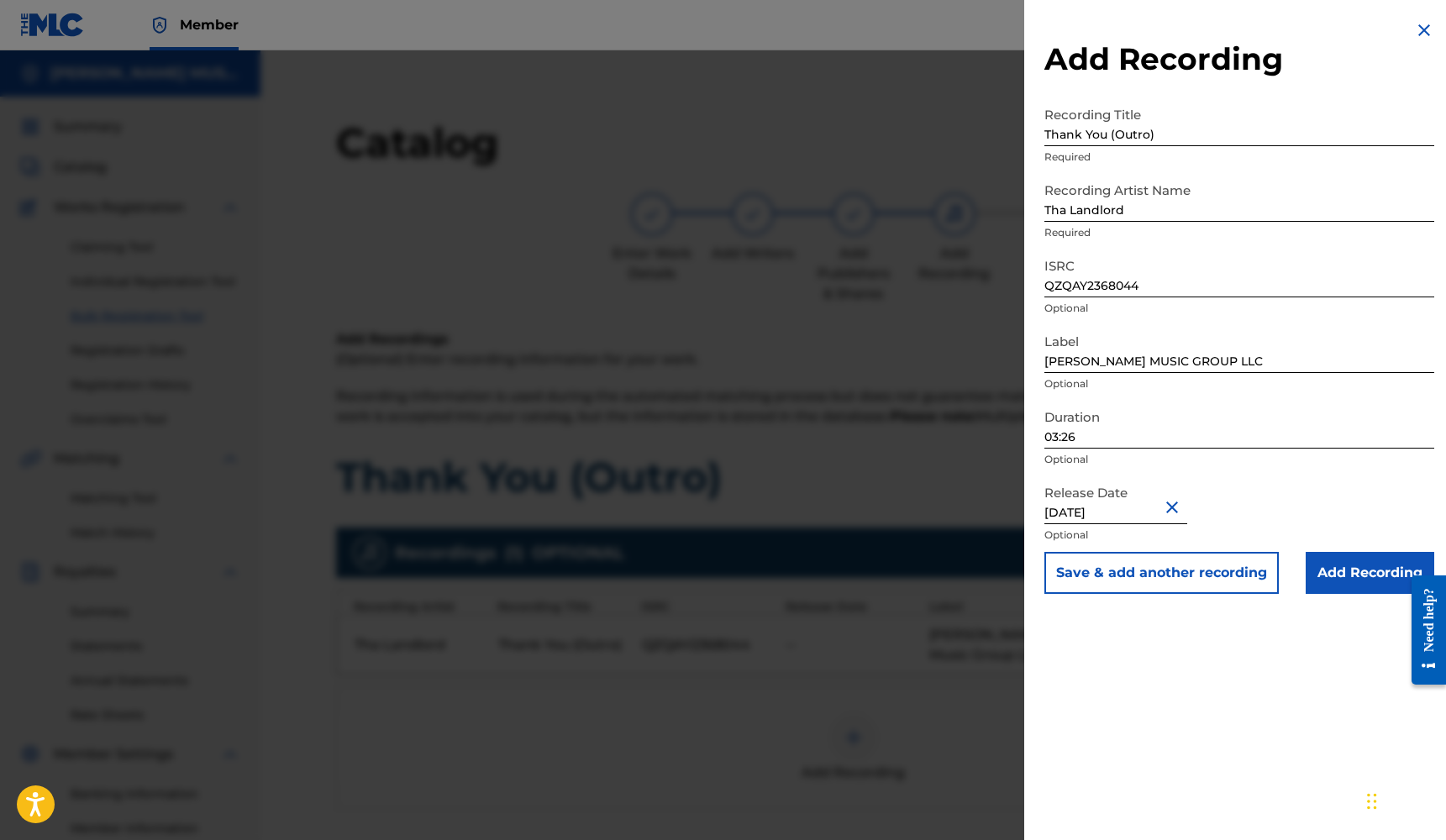
click at [1347, 574] on input "Add Recording" at bounding box center [1369, 573] width 129 height 42
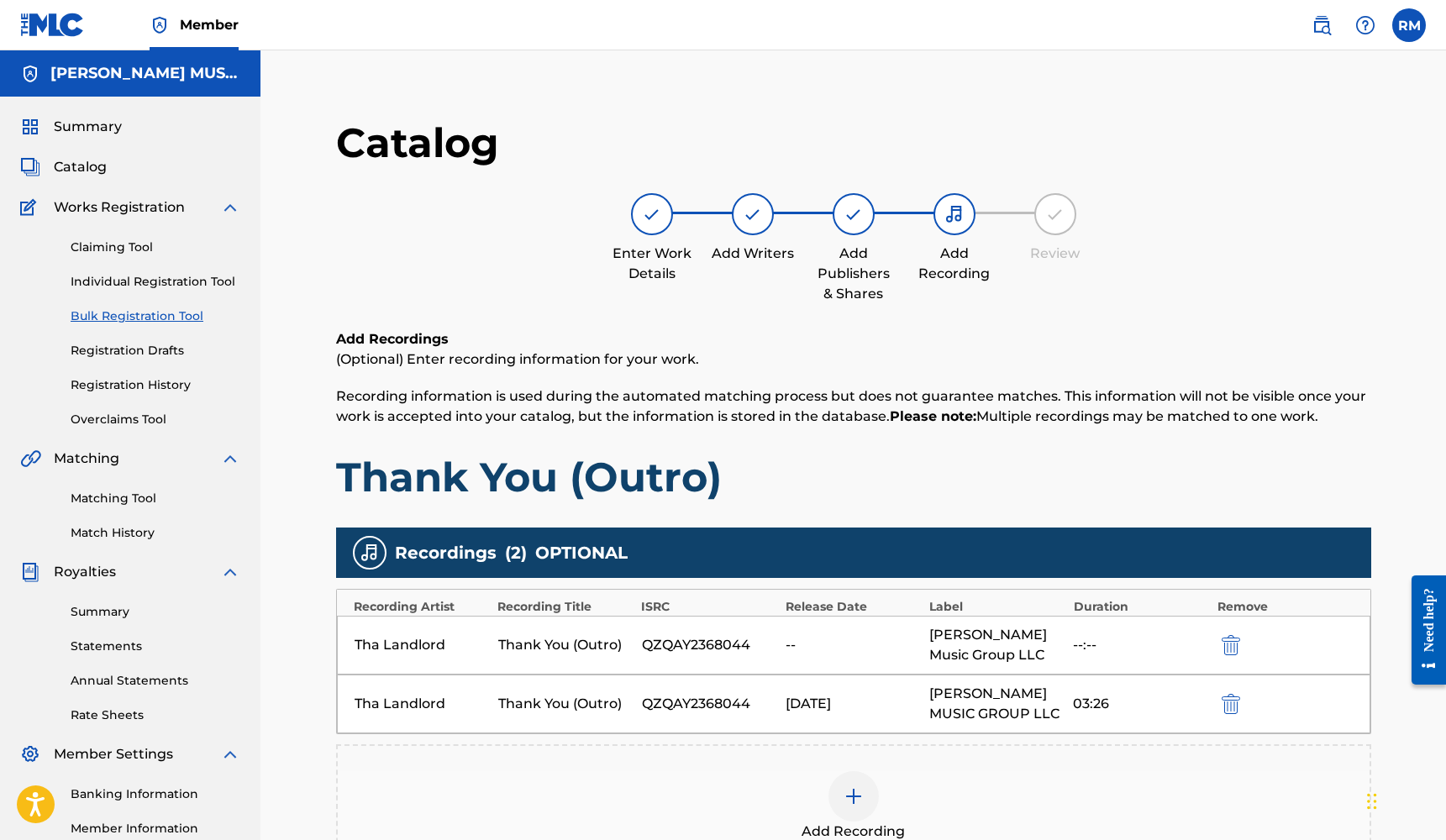
click at [1224, 648] on img "submit" at bounding box center [1231, 645] width 19 height 20
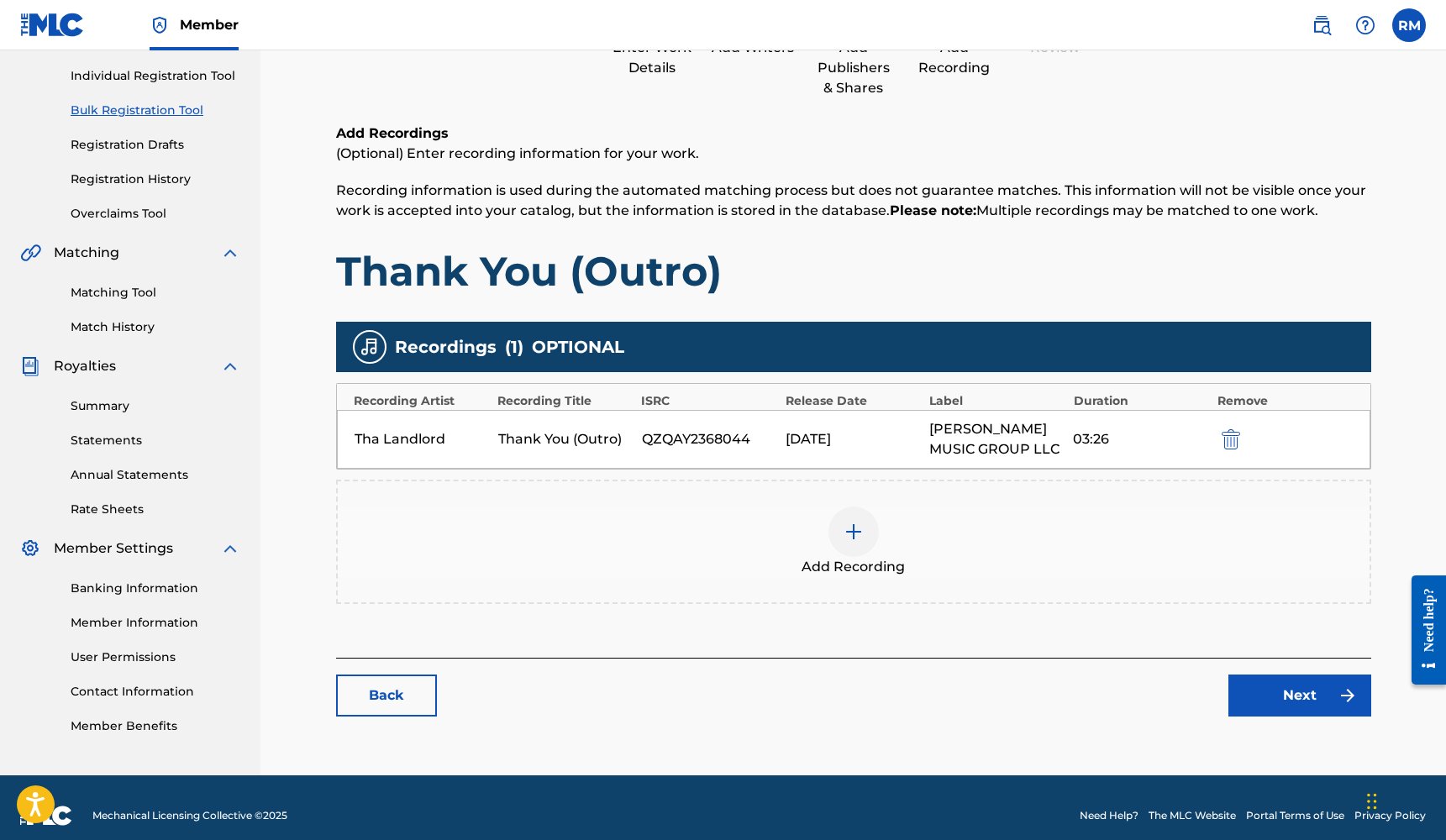
click at [1274, 676] on link "Next" at bounding box center [1299, 696] width 142 height 42
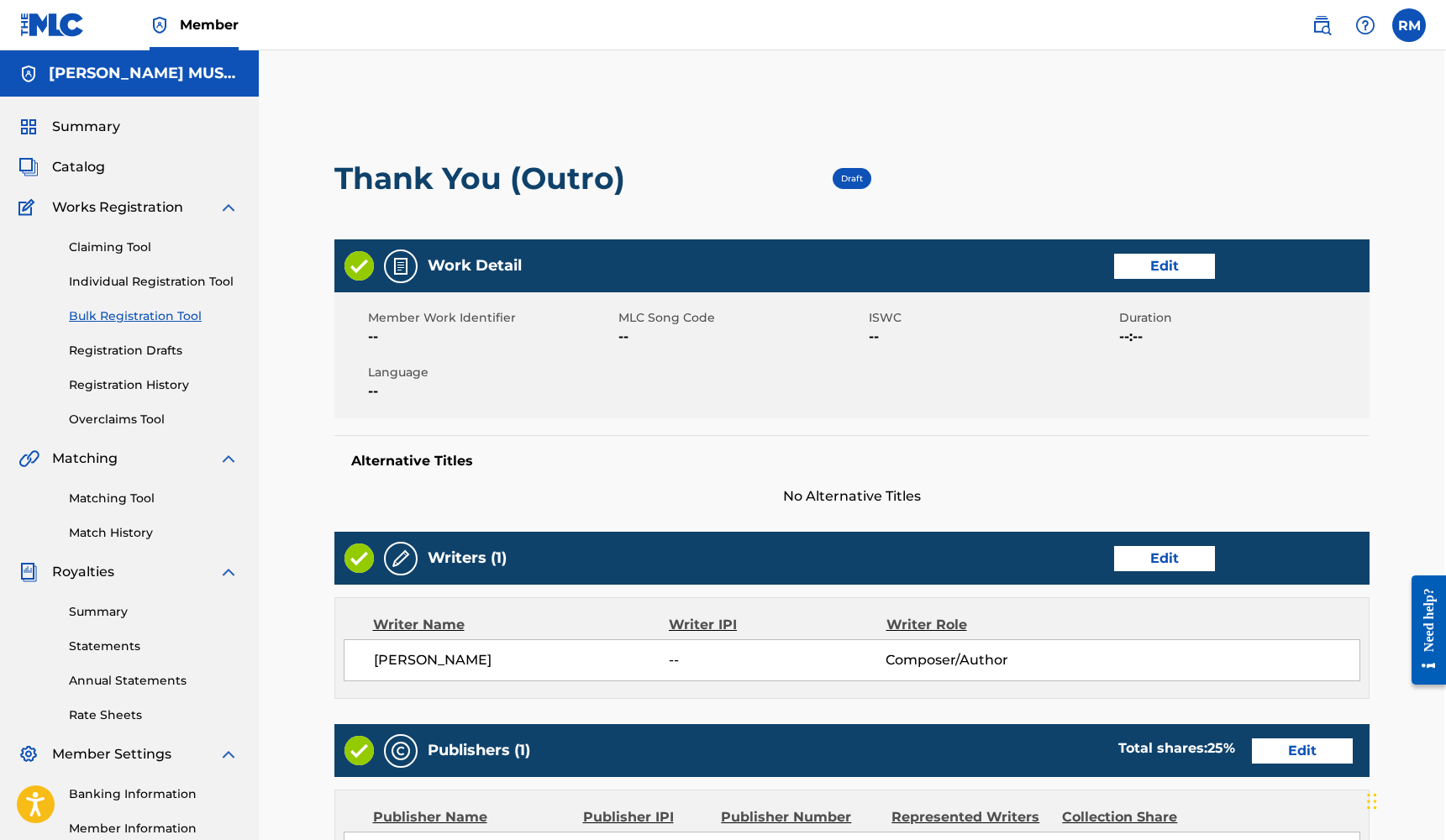
scroll to position [0, 2]
click at [1171, 260] on link "Edit" at bounding box center [1165, 266] width 101 height 25
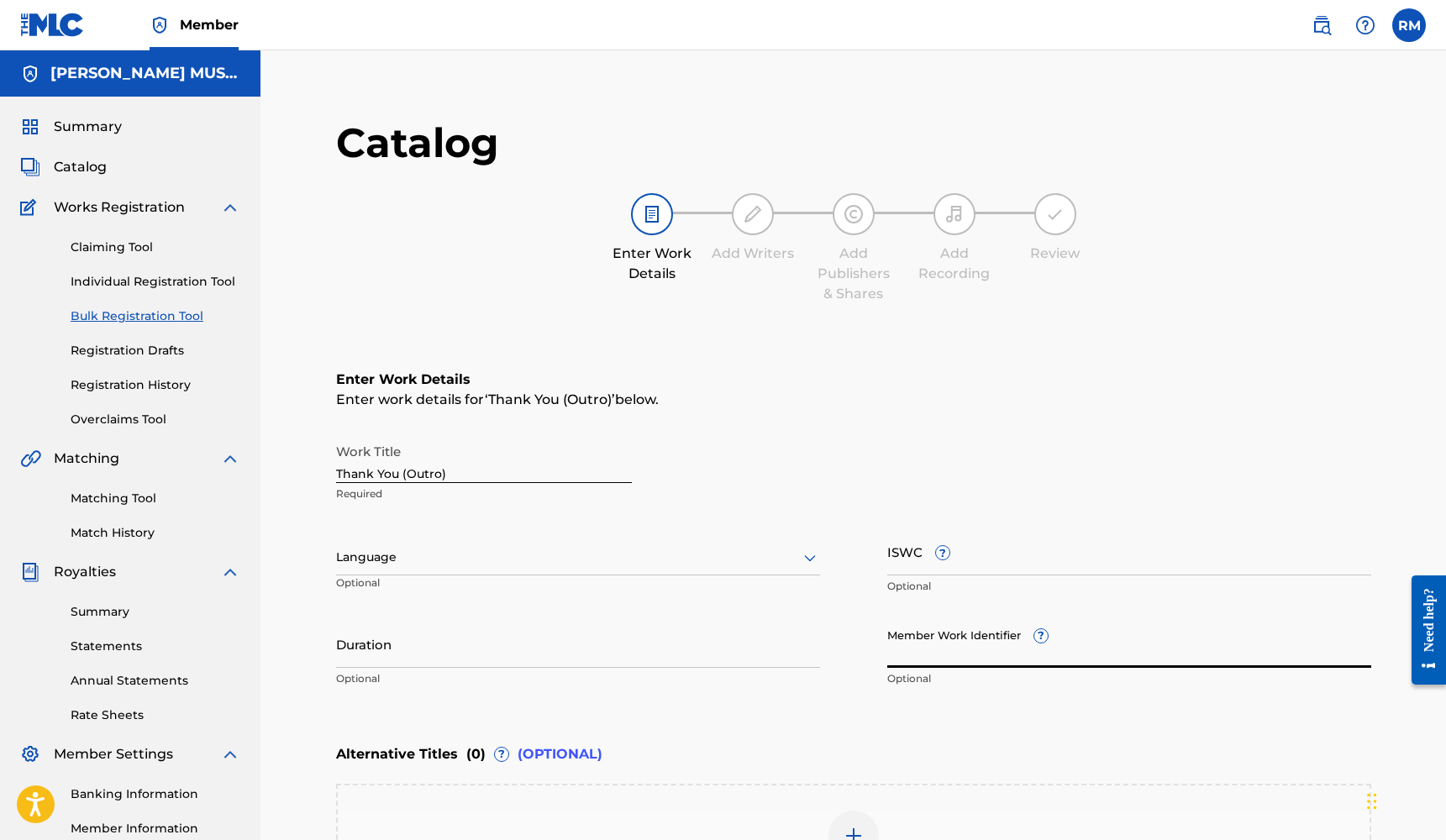
click at [1000, 645] on input "Member Work Identifier ?" at bounding box center [1129, 644] width 484 height 48
click at [606, 669] on div "Duration Optional" at bounding box center [578, 658] width 484 height 76
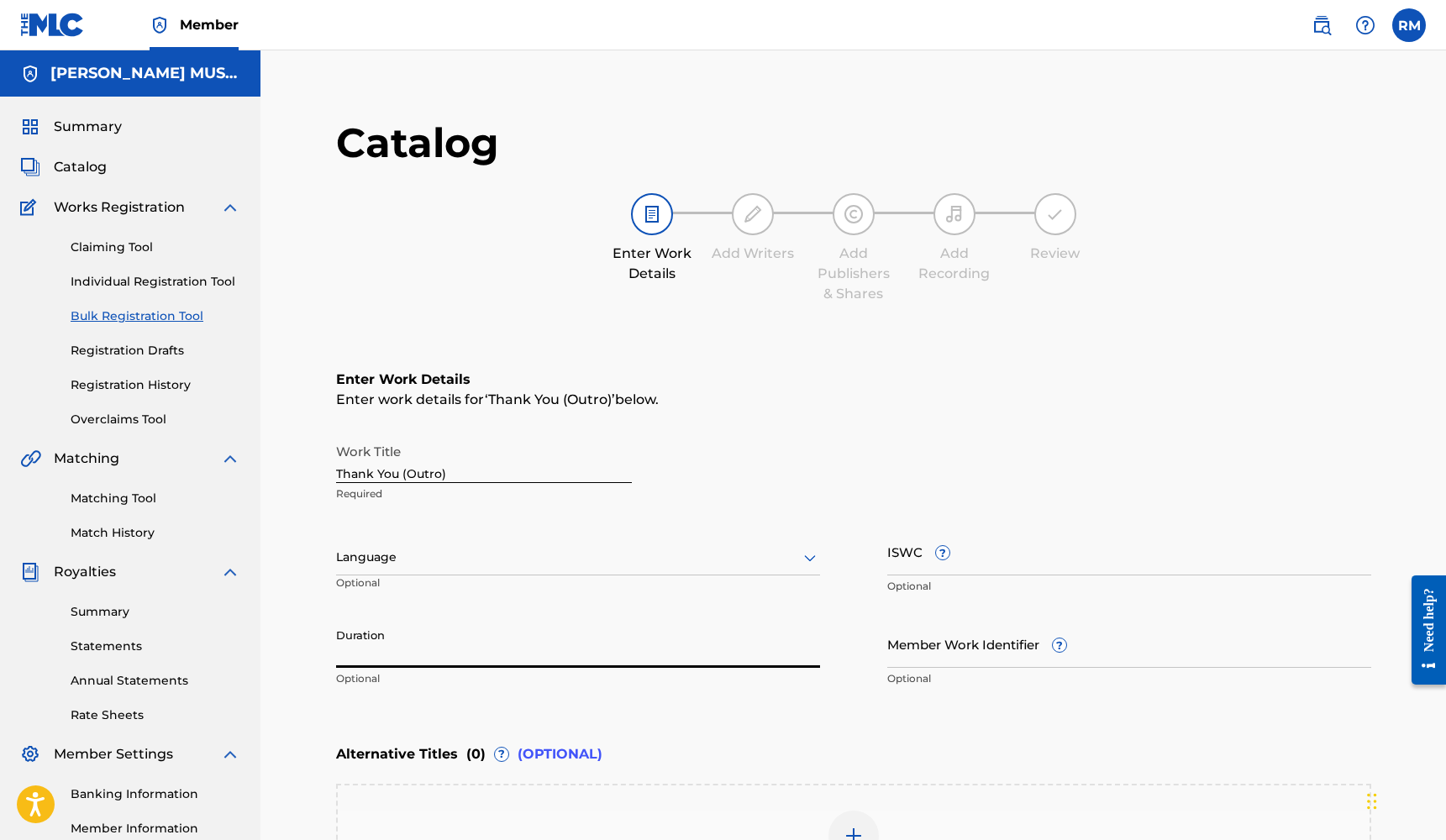
click at [585, 662] on input "Duration" at bounding box center [578, 644] width 484 height 48
type input "03:26"
click at [564, 556] on div at bounding box center [578, 557] width 484 height 21
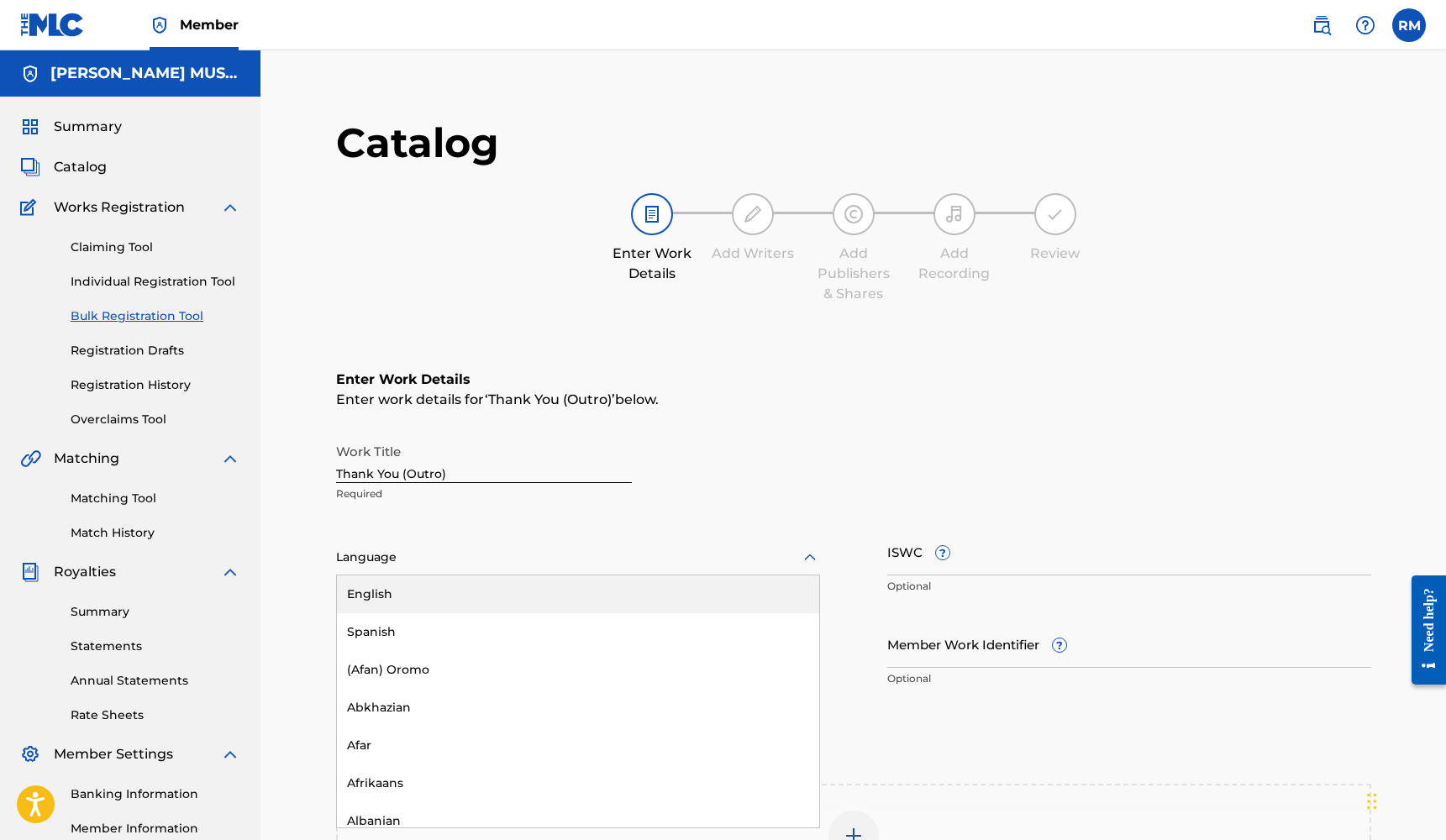
click at [506, 605] on div "English" at bounding box center [578, 594] width 482 height 38
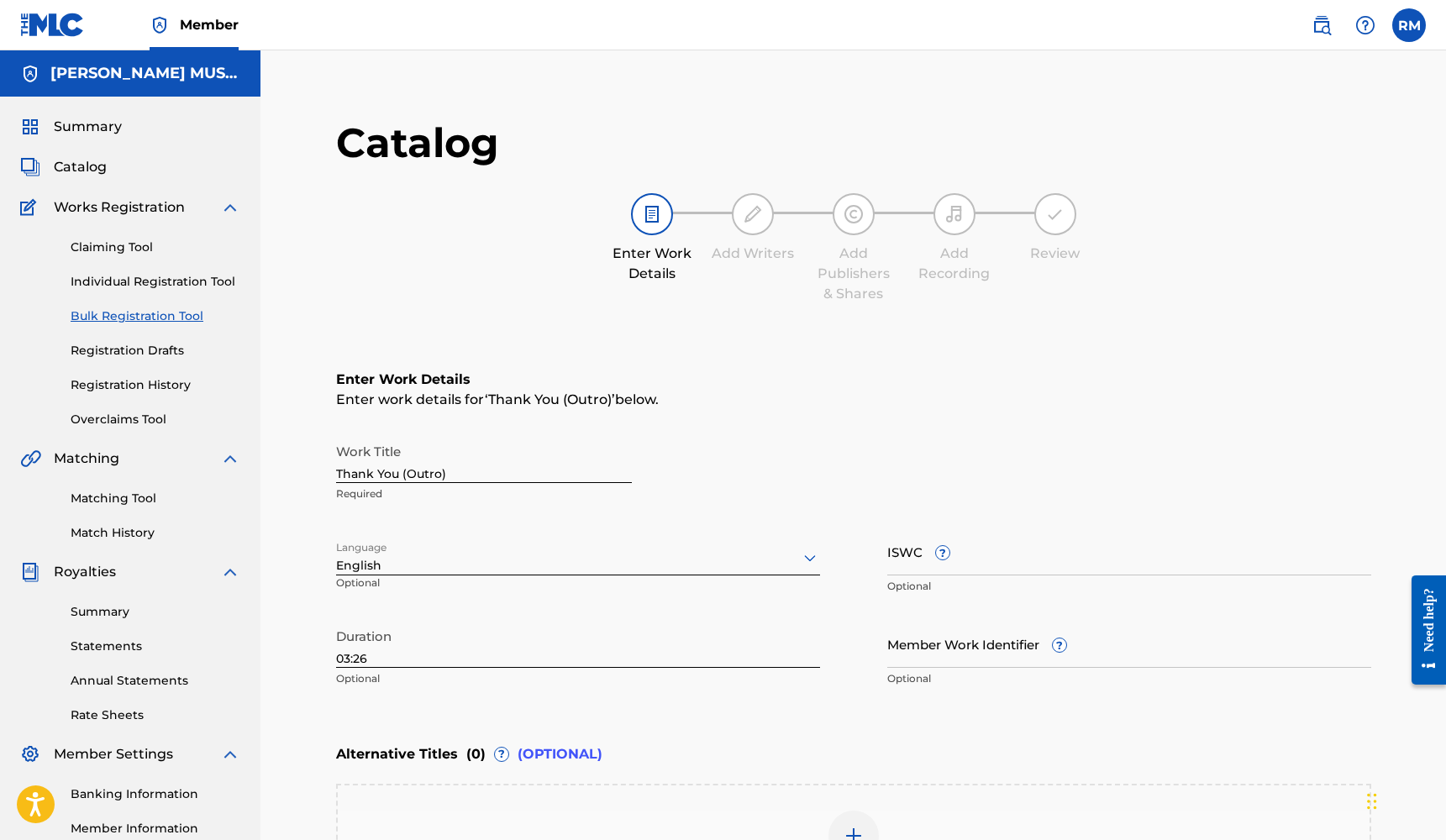
click at [969, 639] on input "Member Work Identifier ?" at bounding box center [1129, 644] width 484 height 48
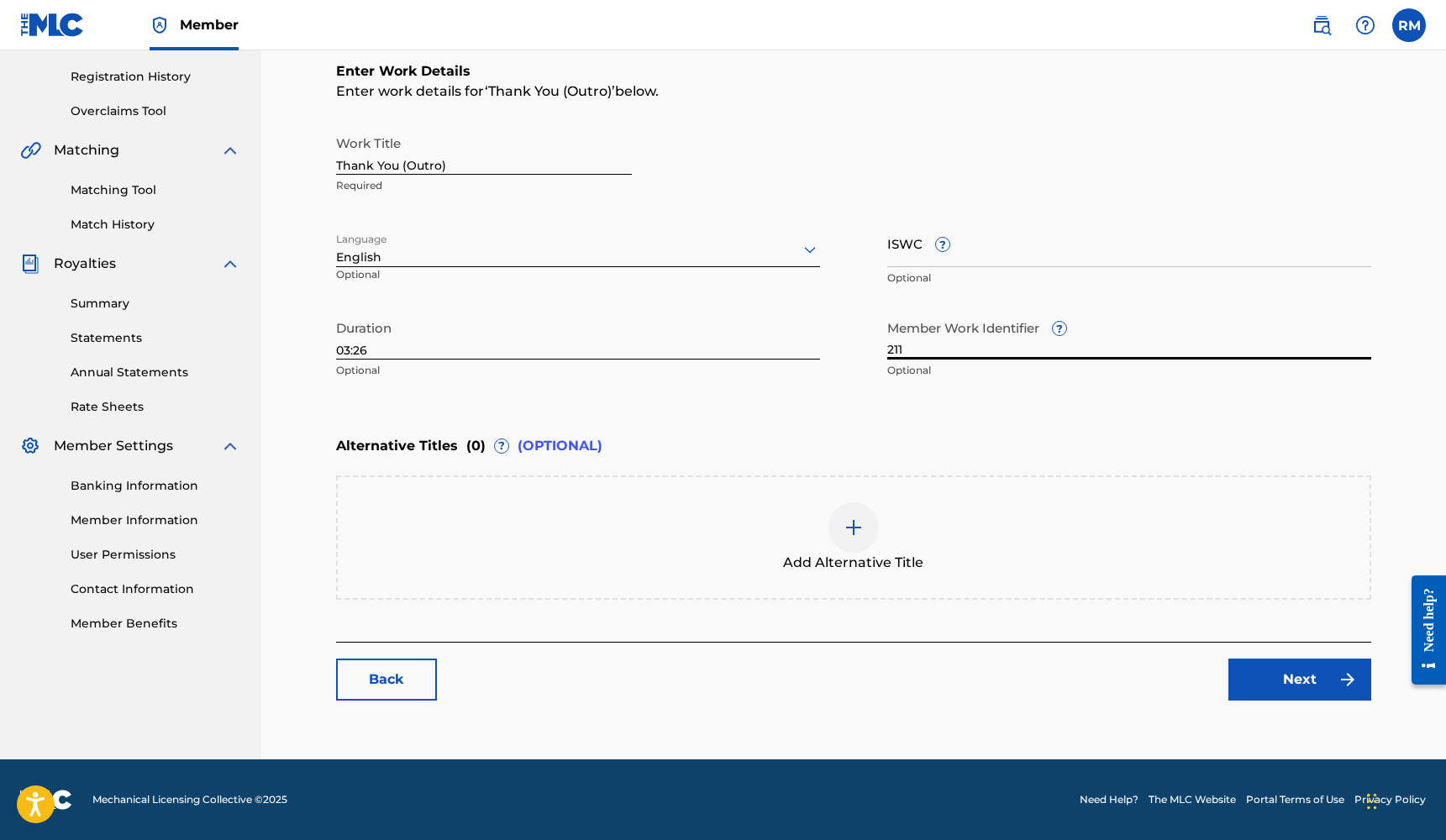
scroll to position [308, 0]
type input "211"
click at [1281, 679] on link "Next" at bounding box center [1299, 680] width 142 height 42
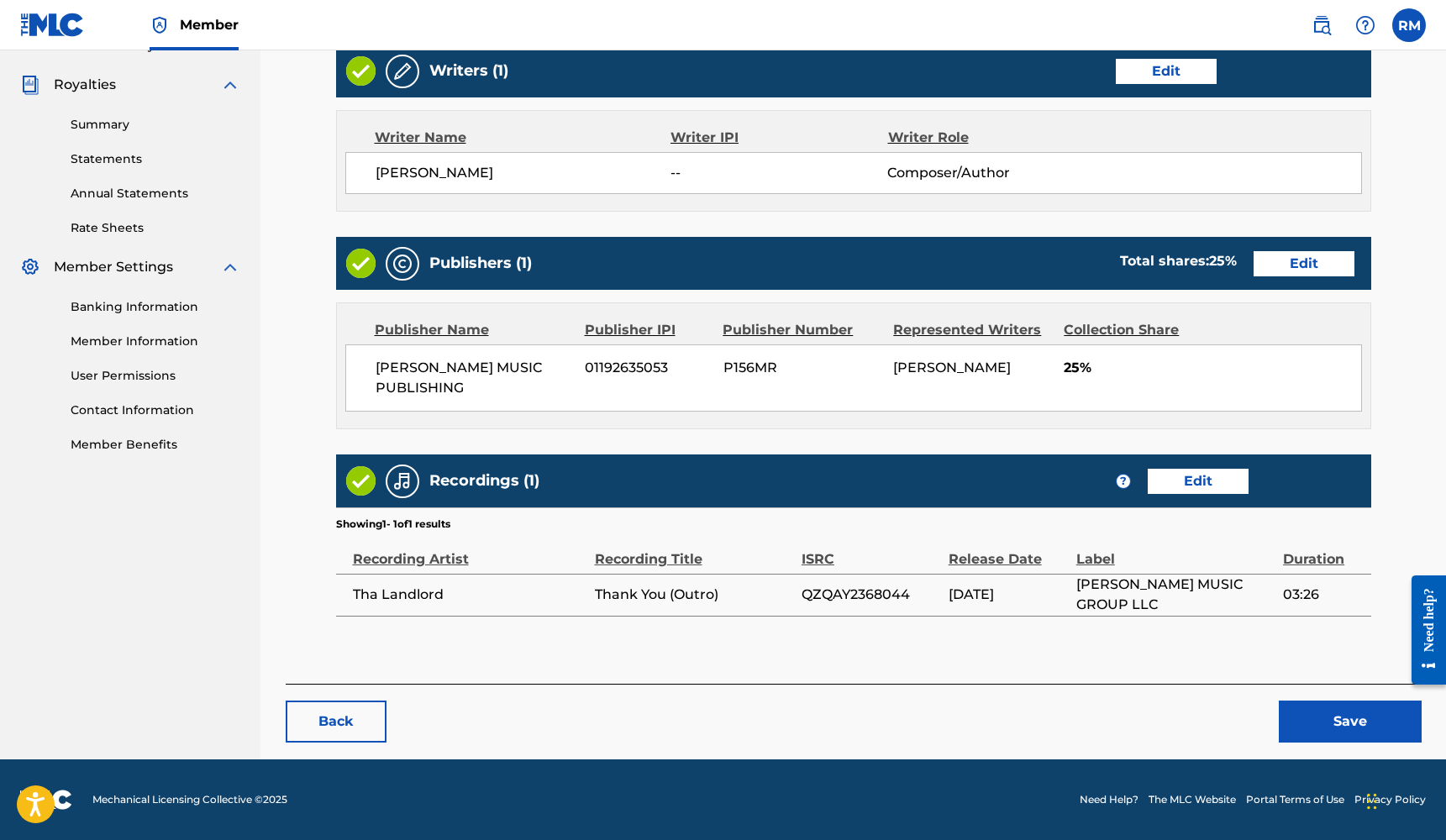
scroll to position [486, 0]
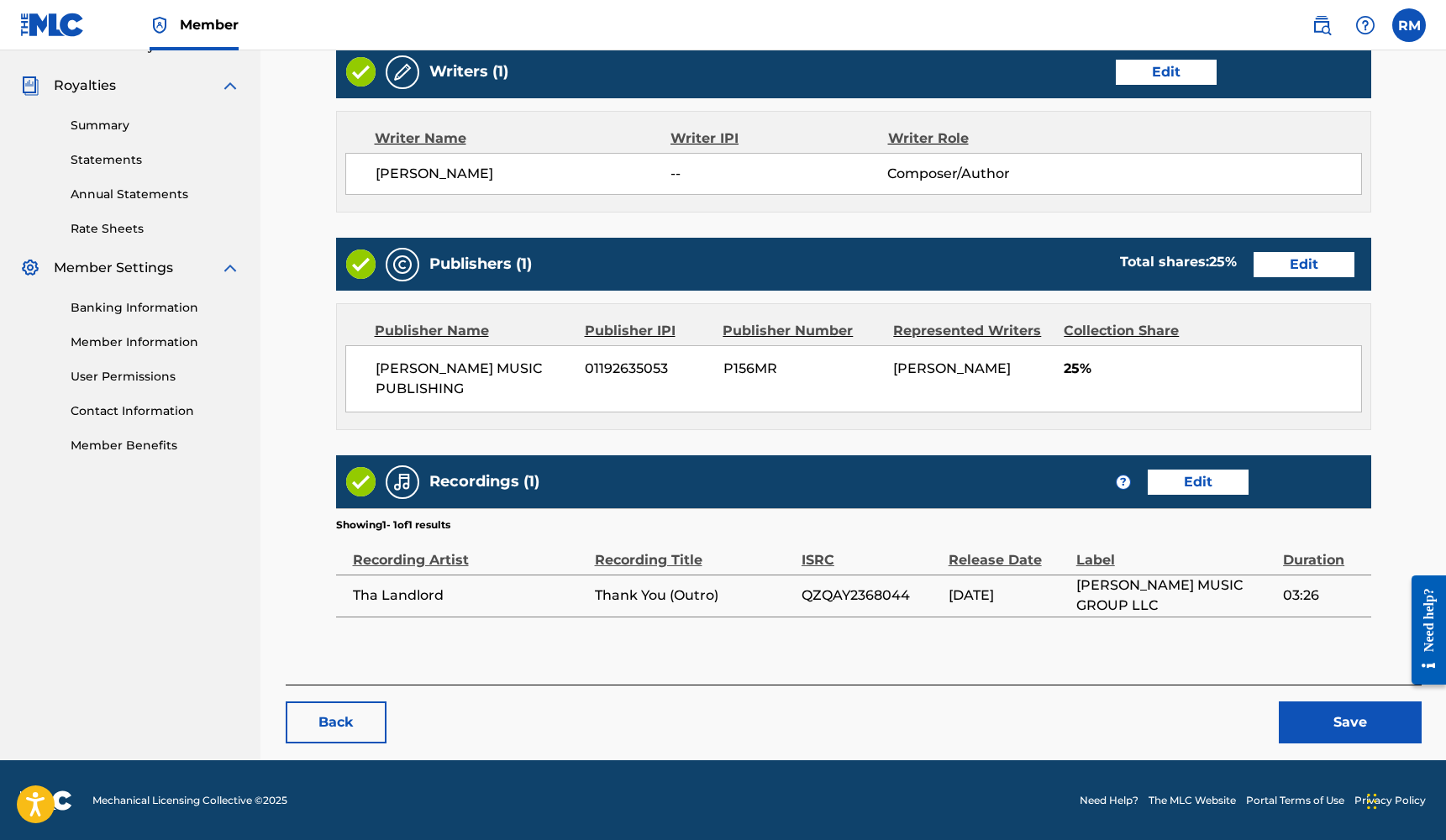
click at [1322, 718] on button "Save" at bounding box center [1349, 722] width 142 height 42
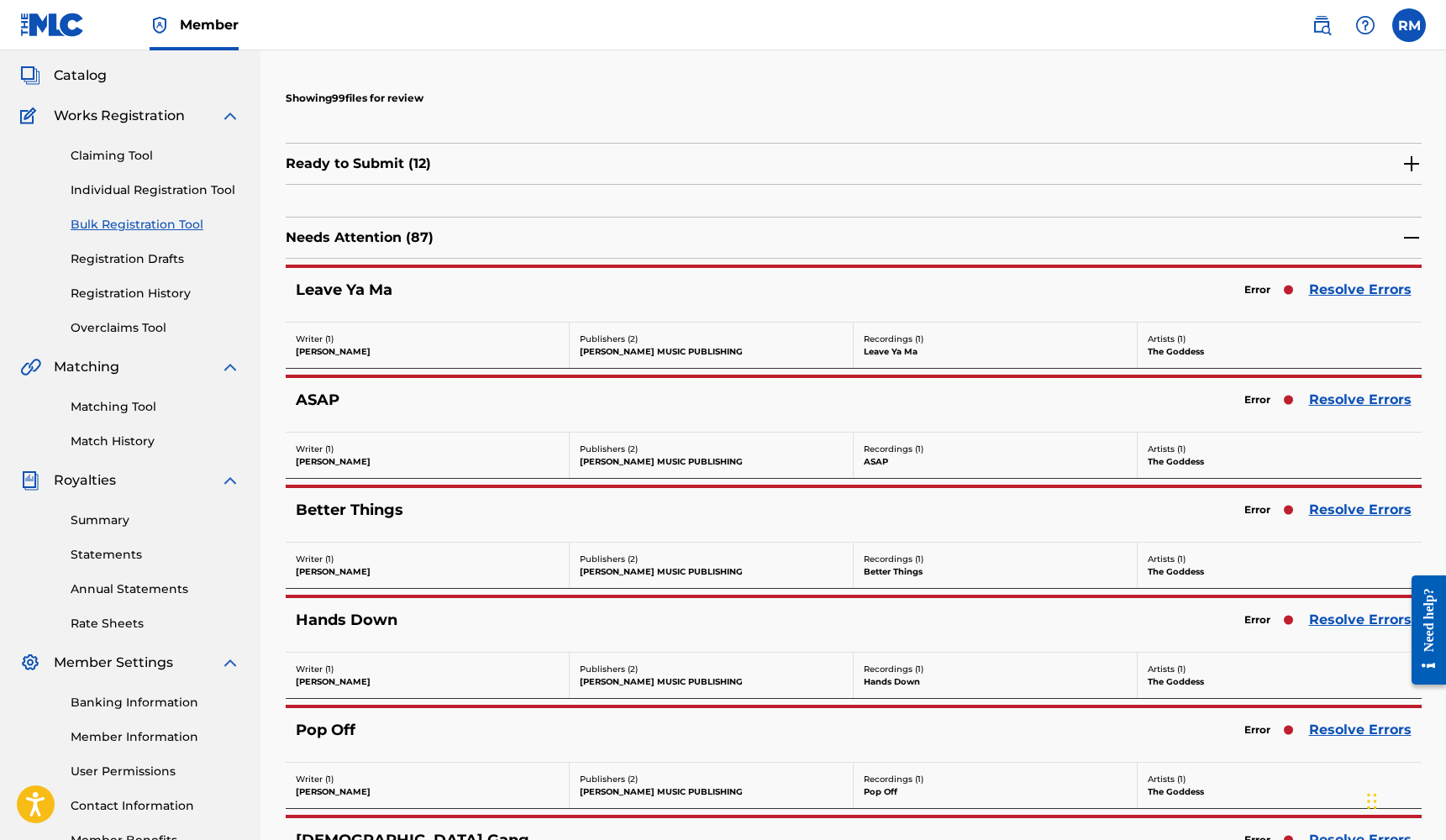
scroll to position [94, 0]
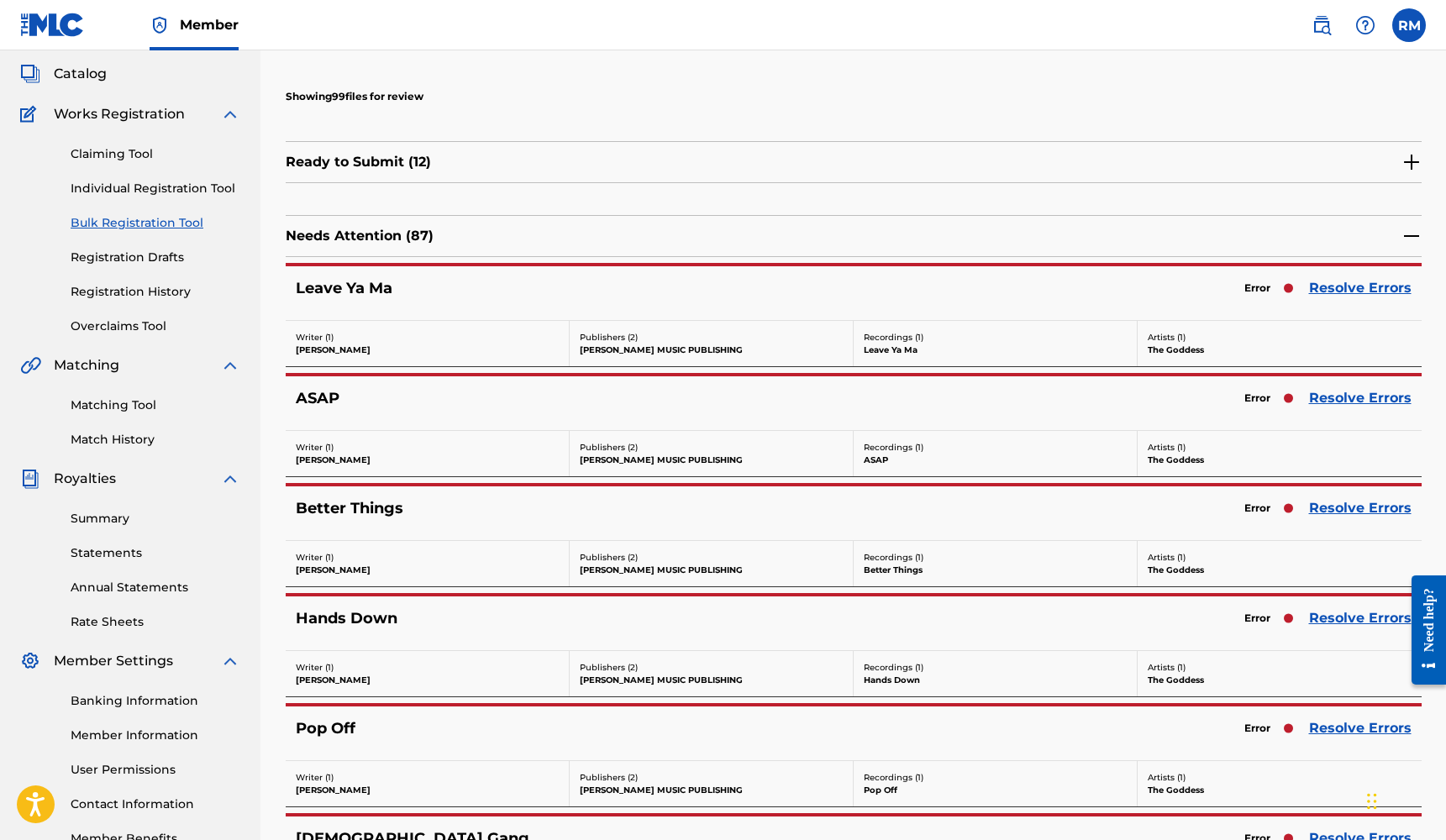
click at [1361, 286] on link "Resolve Errors" at bounding box center [1360, 288] width 103 height 20
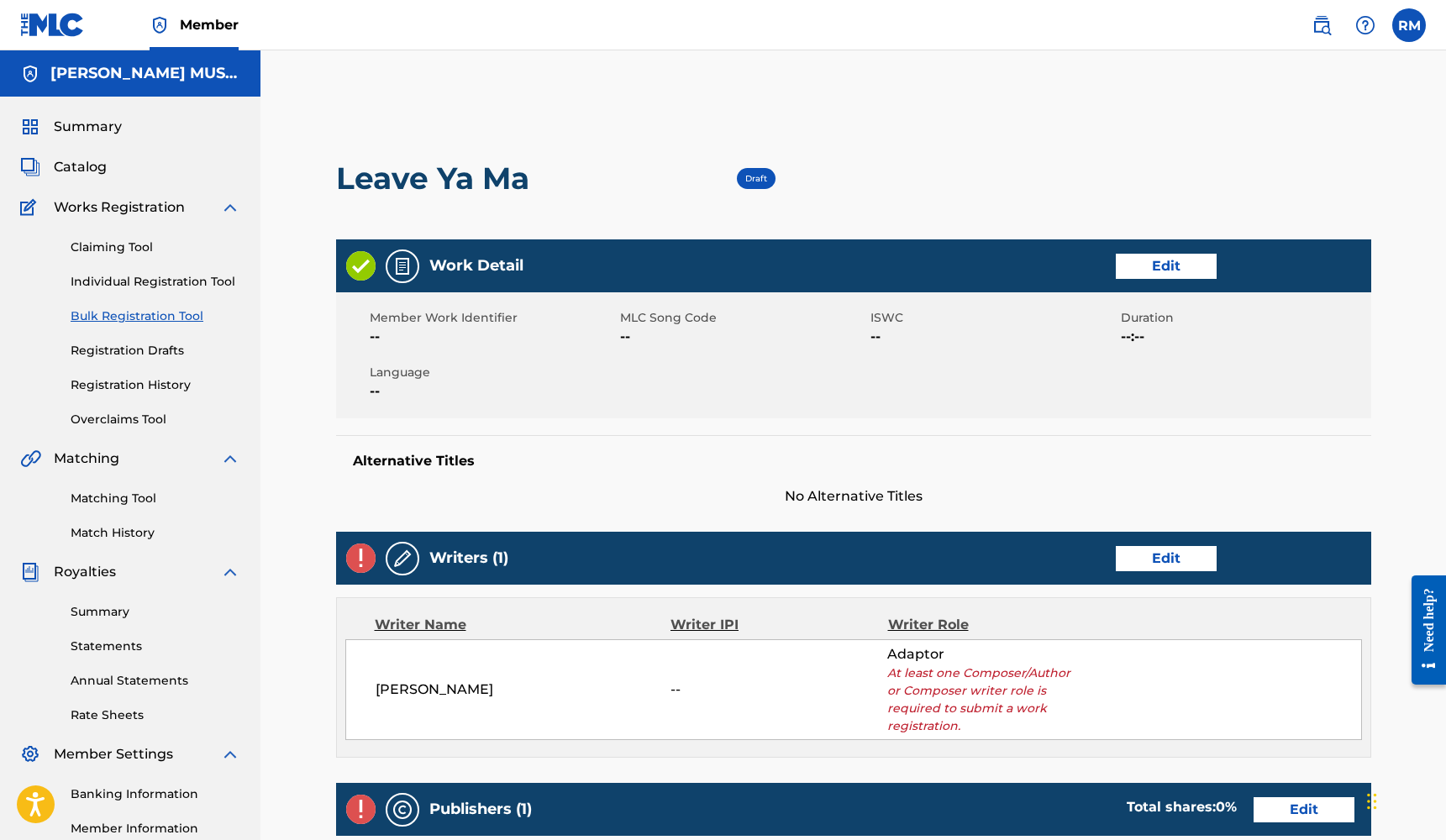
click at [1170, 274] on link "Edit" at bounding box center [1166, 266] width 101 height 25
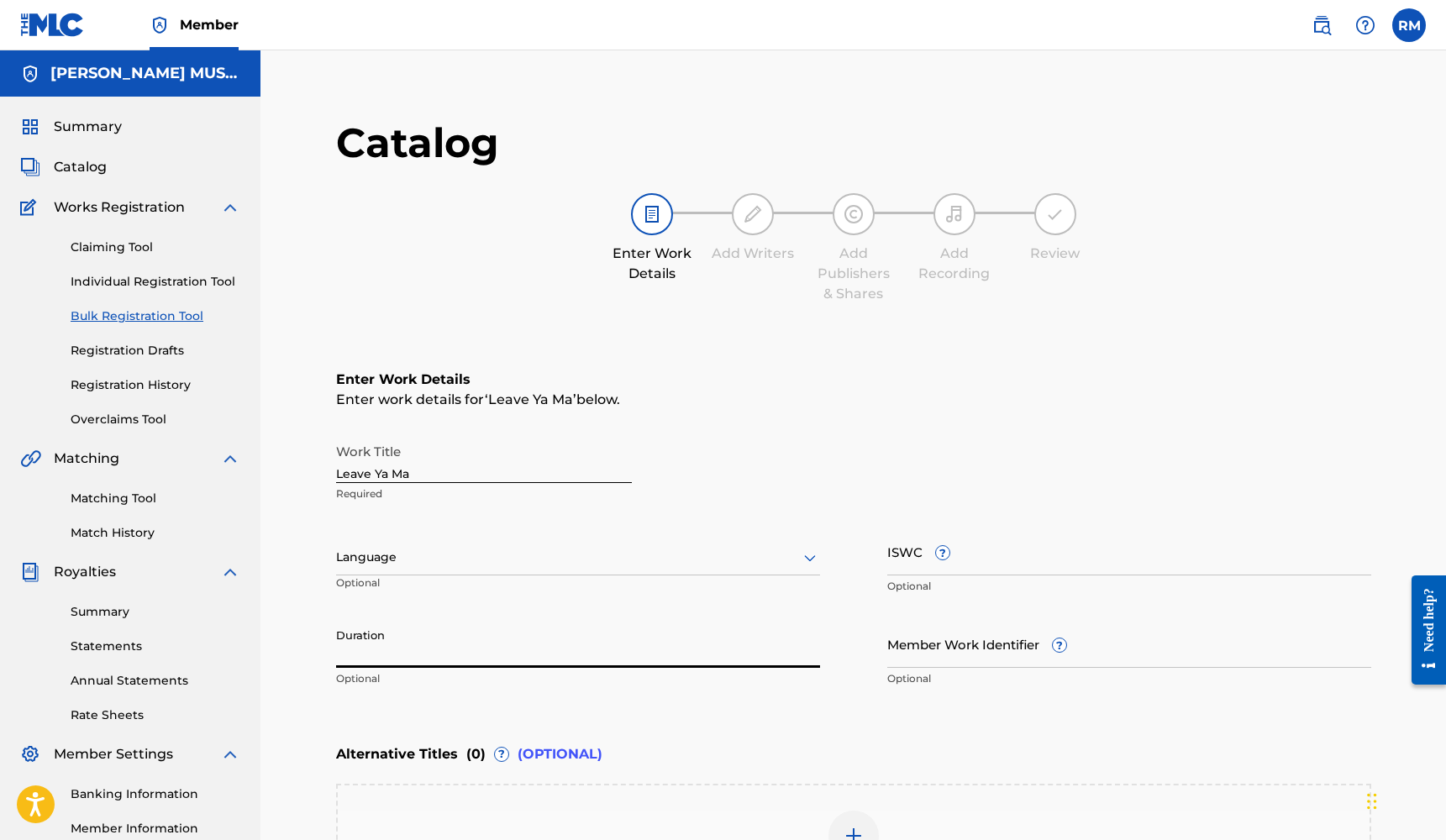
click at [404, 646] on input "Duration" at bounding box center [578, 644] width 484 height 48
type input "02:38"
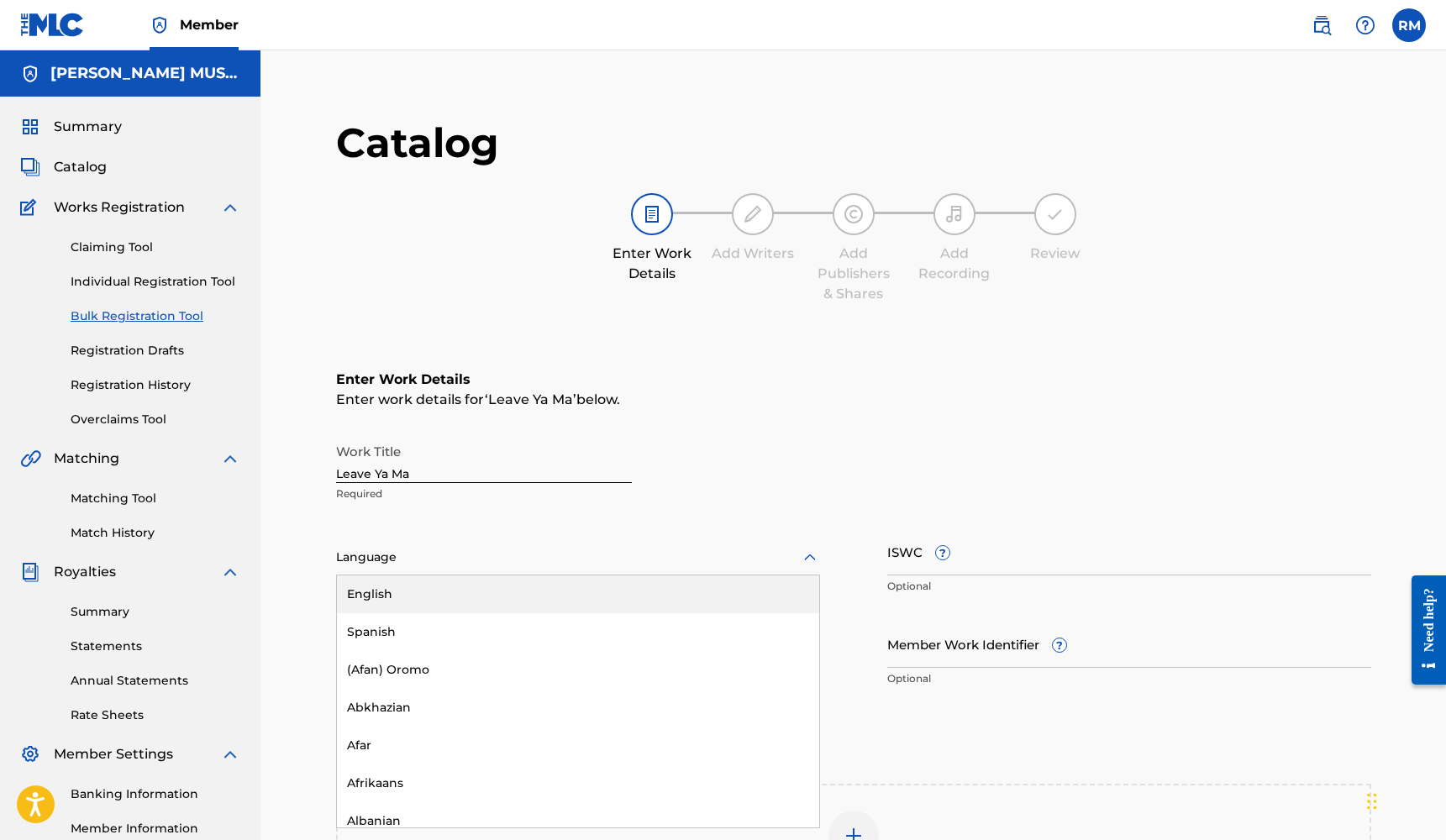
click at [385, 555] on div at bounding box center [578, 557] width 484 height 21
click at [390, 597] on div "English" at bounding box center [578, 594] width 482 height 38
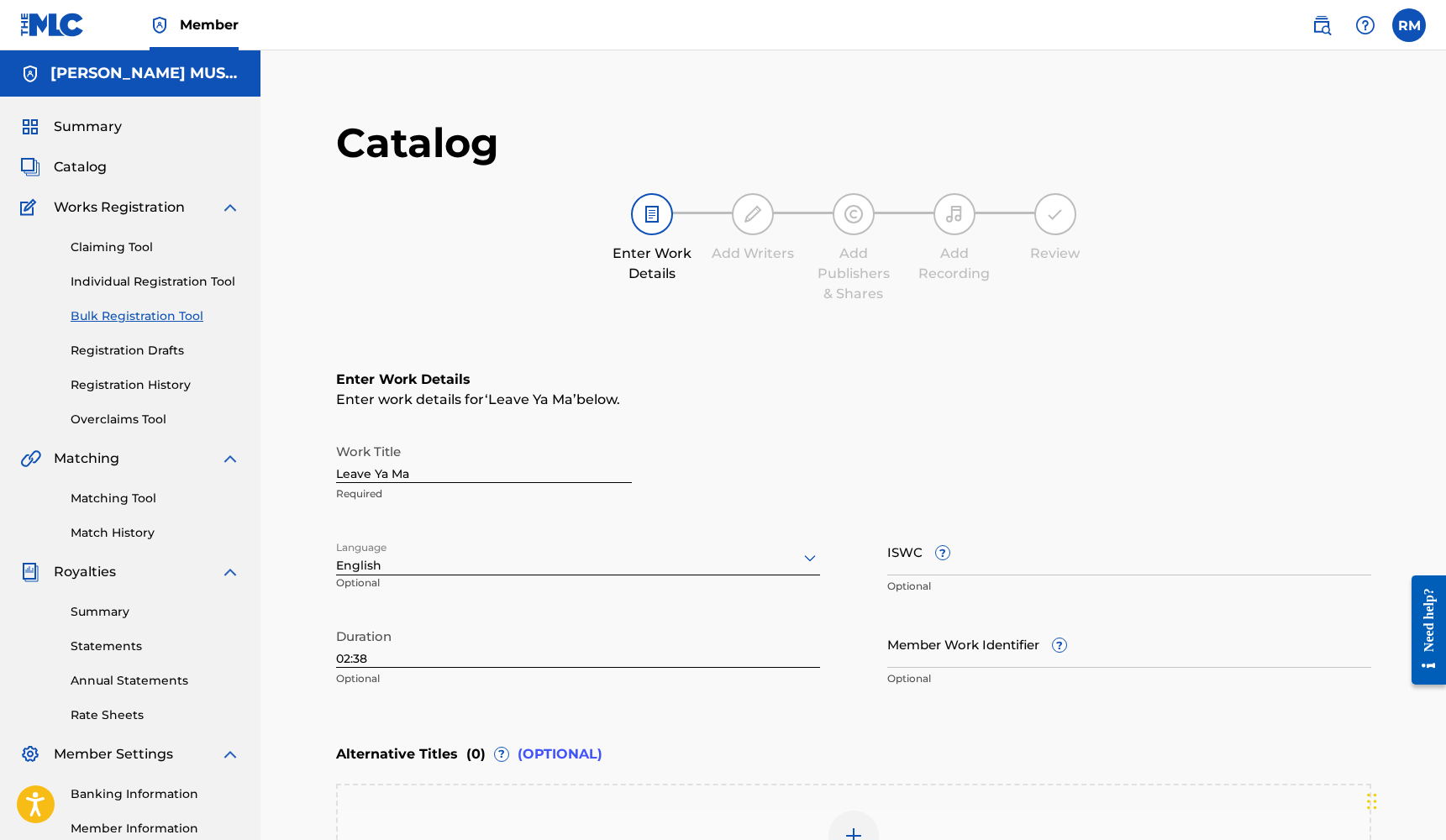
click at [951, 652] on input "Member Work Identifier ?" at bounding box center [1129, 644] width 484 height 48
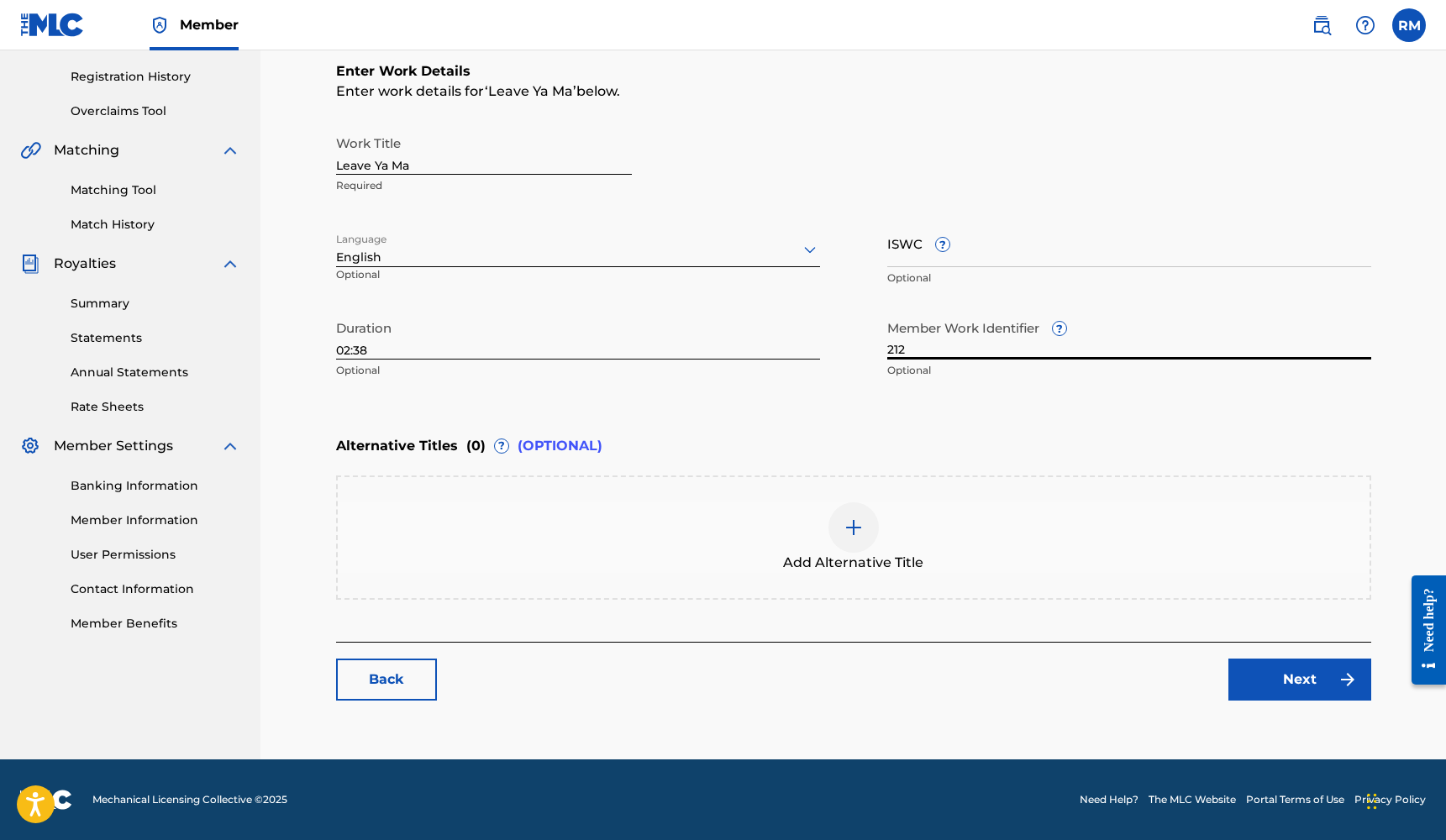
scroll to position [308, 0]
type input "212"
click at [1320, 682] on link "Next" at bounding box center [1299, 680] width 142 height 42
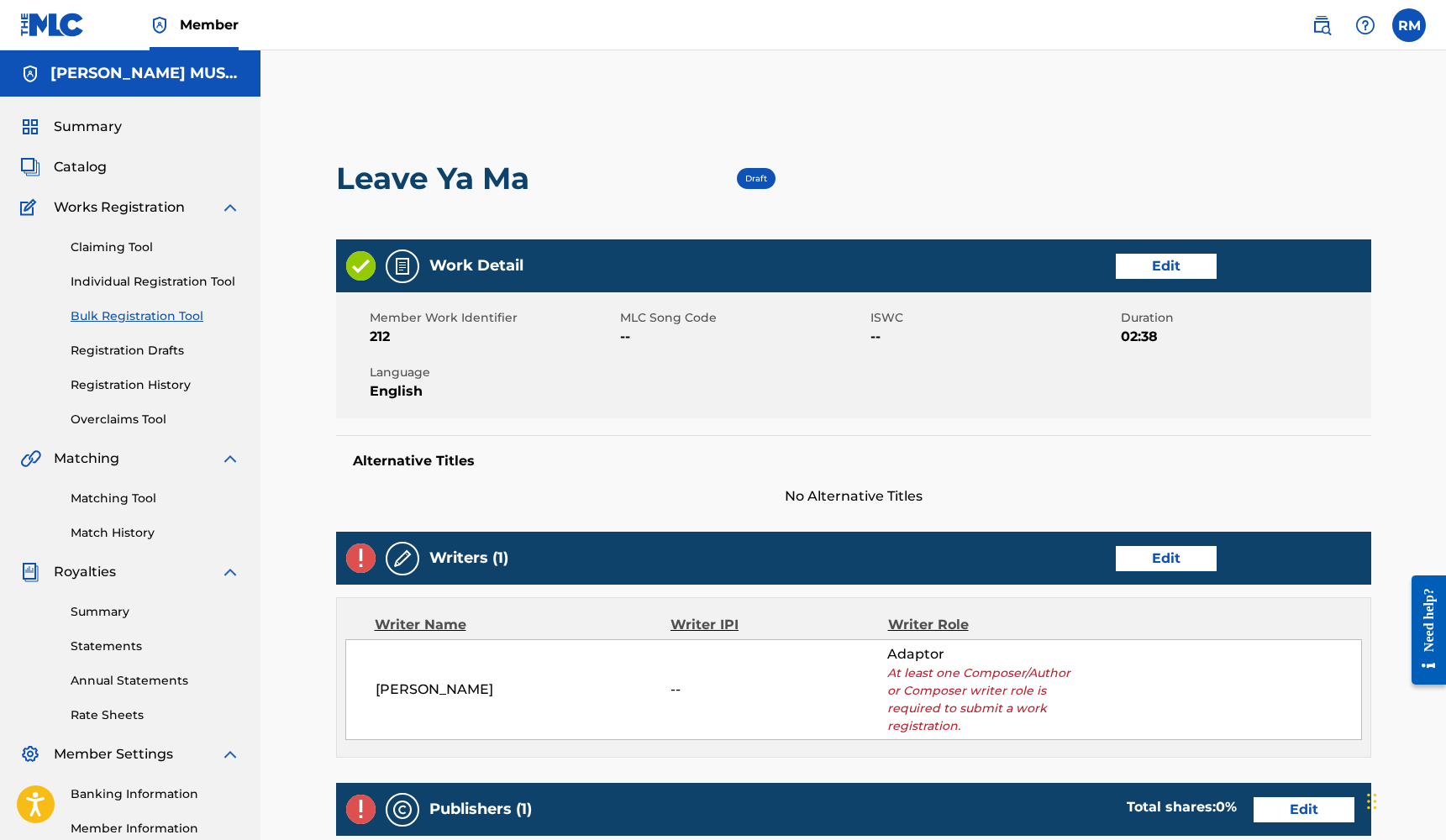
click at [1158, 554] on link "Edit" at bounding box center [1166, 559] width 101 height 25
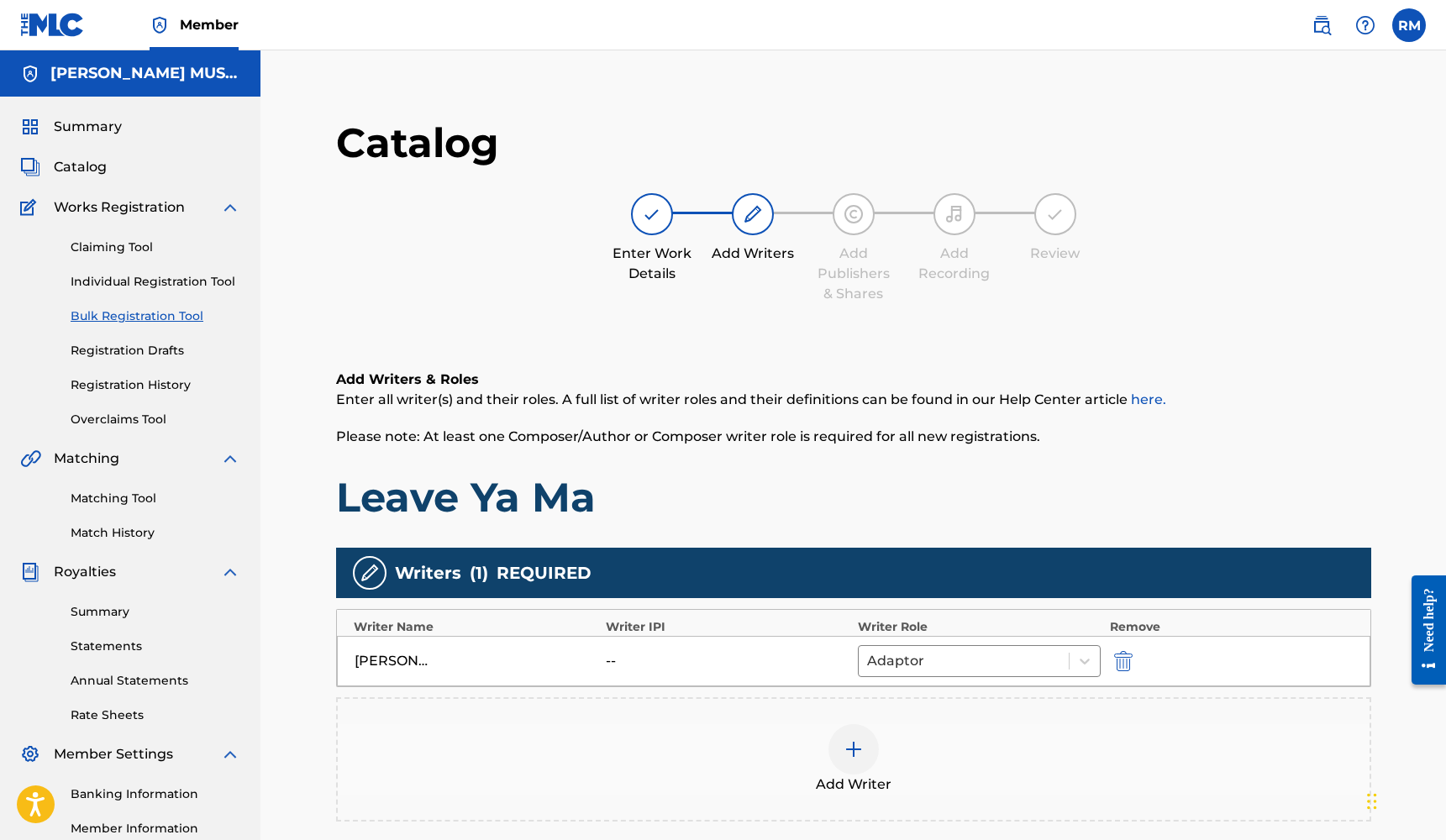
scroll to position [178, 0]
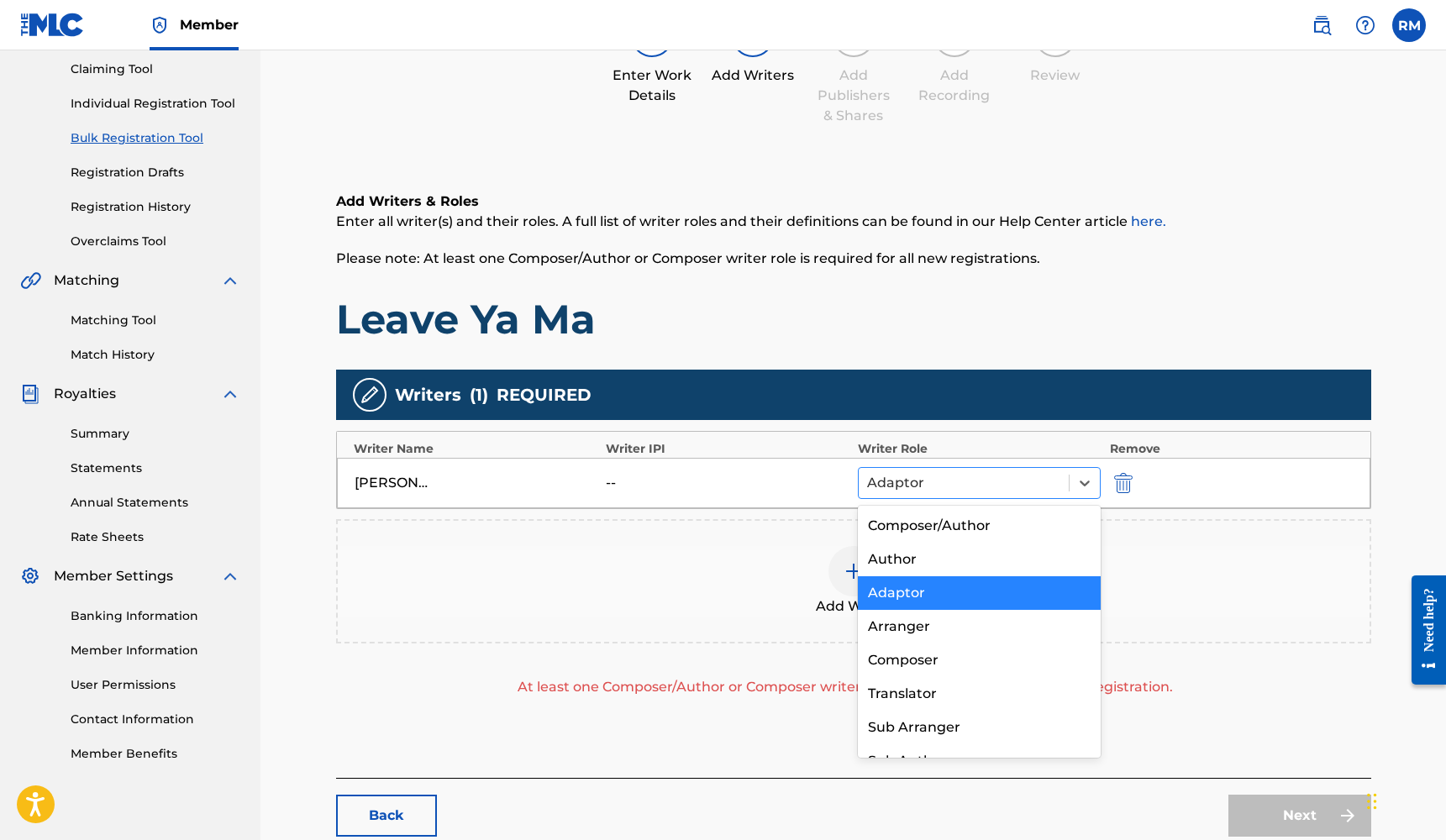
click at [947, 483] on div at bounding box center [964, 483] width 194 height 24
click at [939, 516] on div "Composer/Author" at bounding box center [979, 526] width 244 height 34
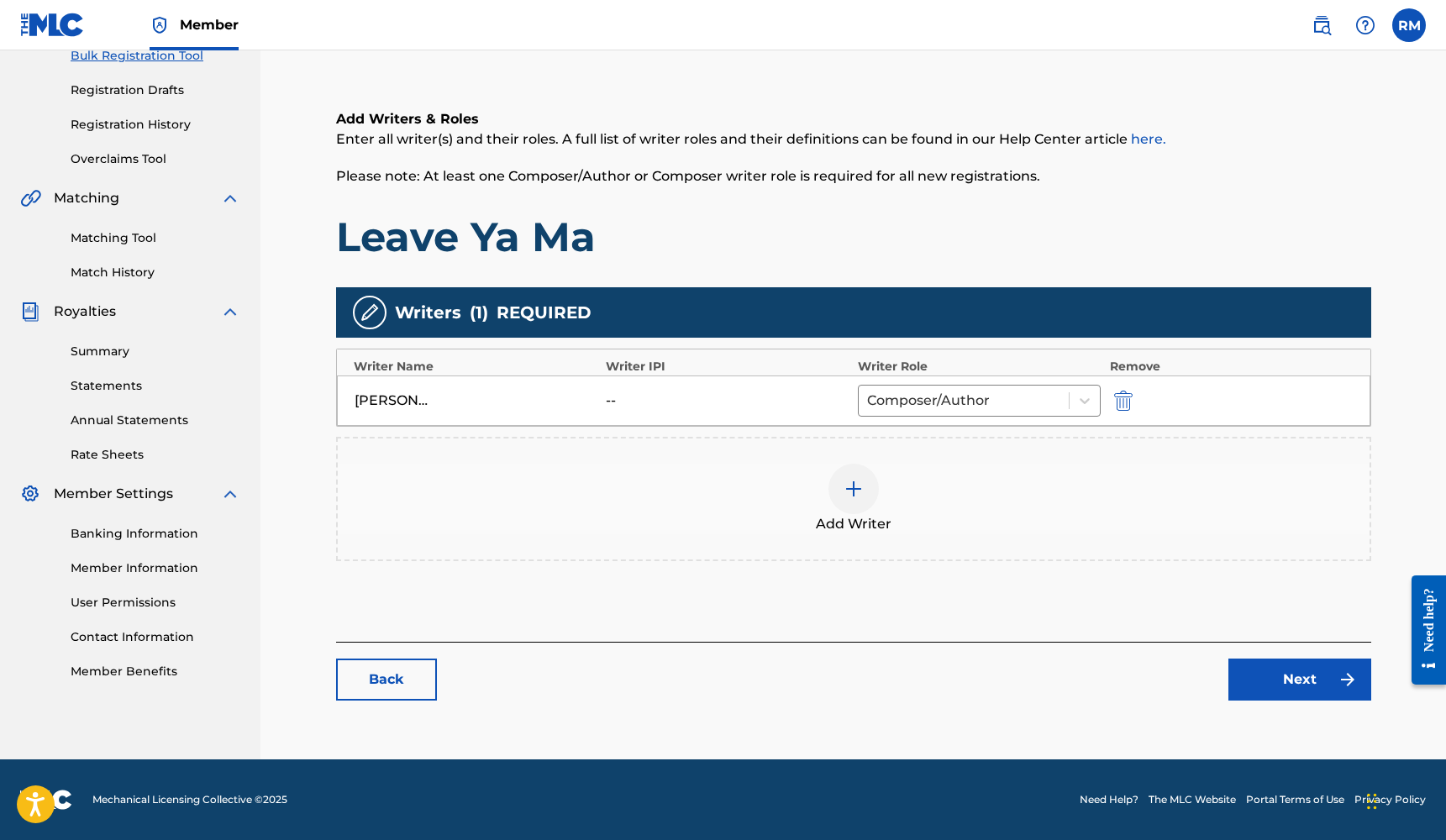
scroll to position [260, 0]
click at [1245, 672] on link "Next" at bounding box center [1299, 680] width 142 height 42
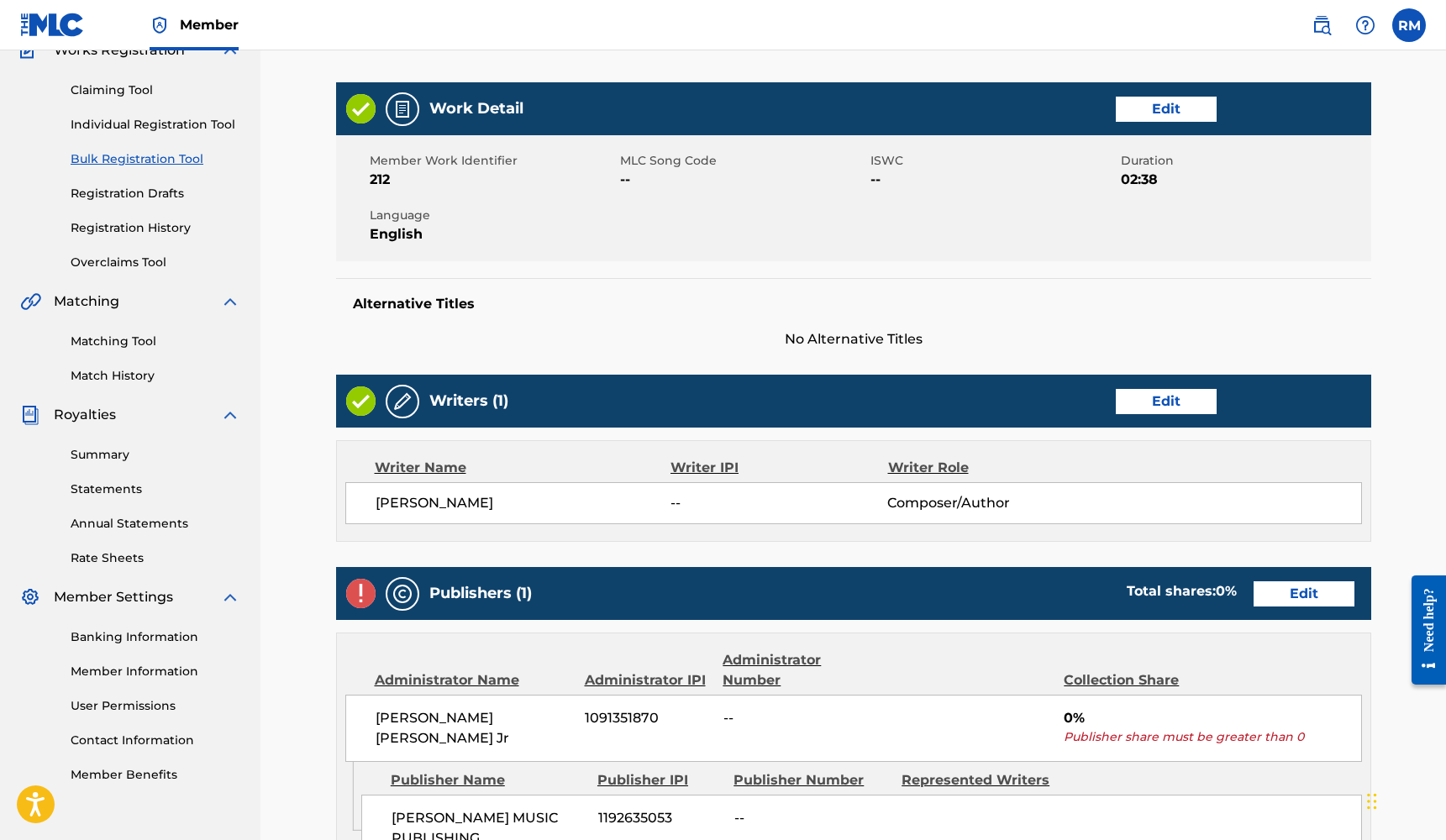
scroll to position [373, 0]
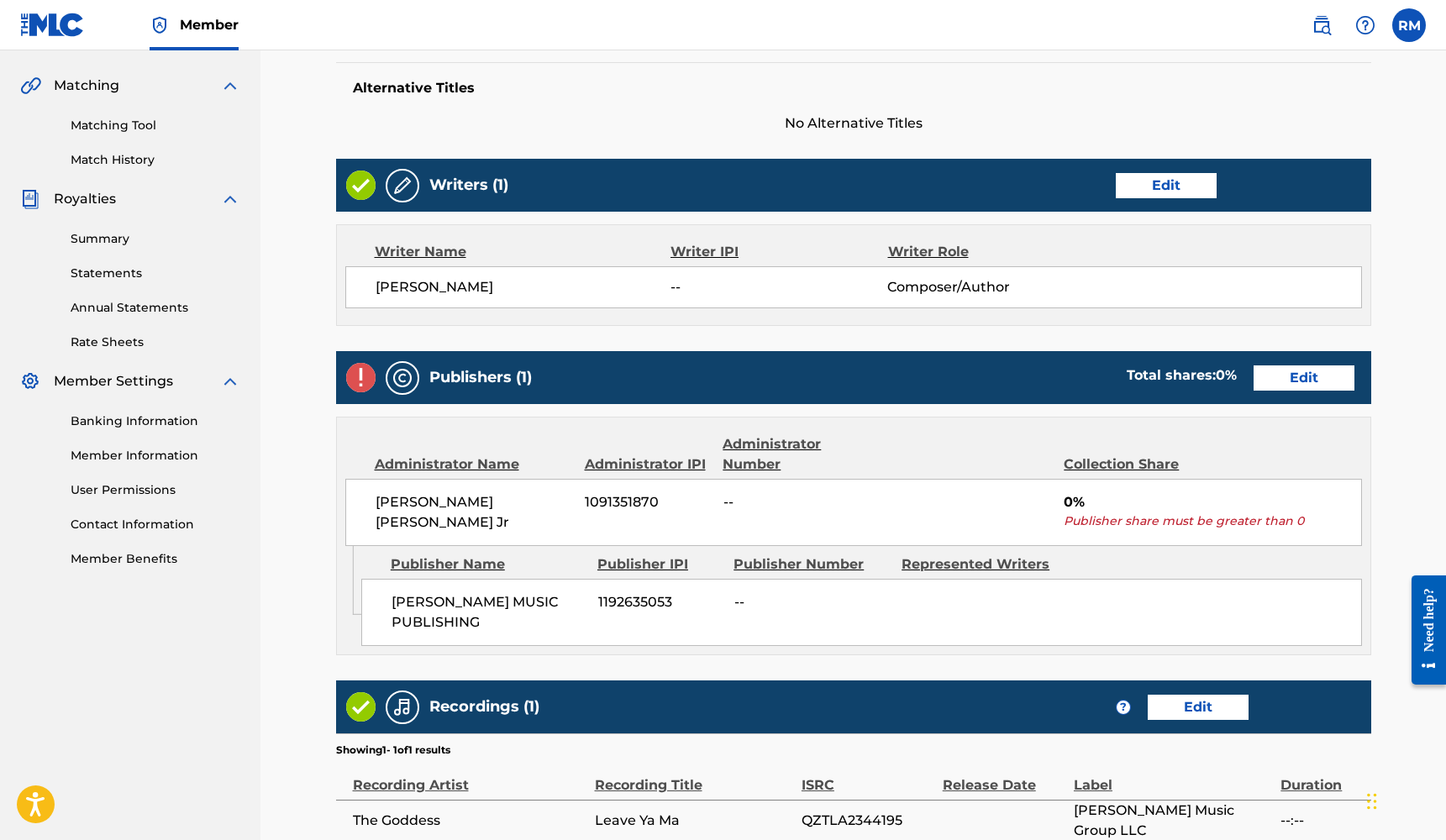
click at [1300, 375] on link "Edit" at bounding box center [1304, 378] width 101 height 25
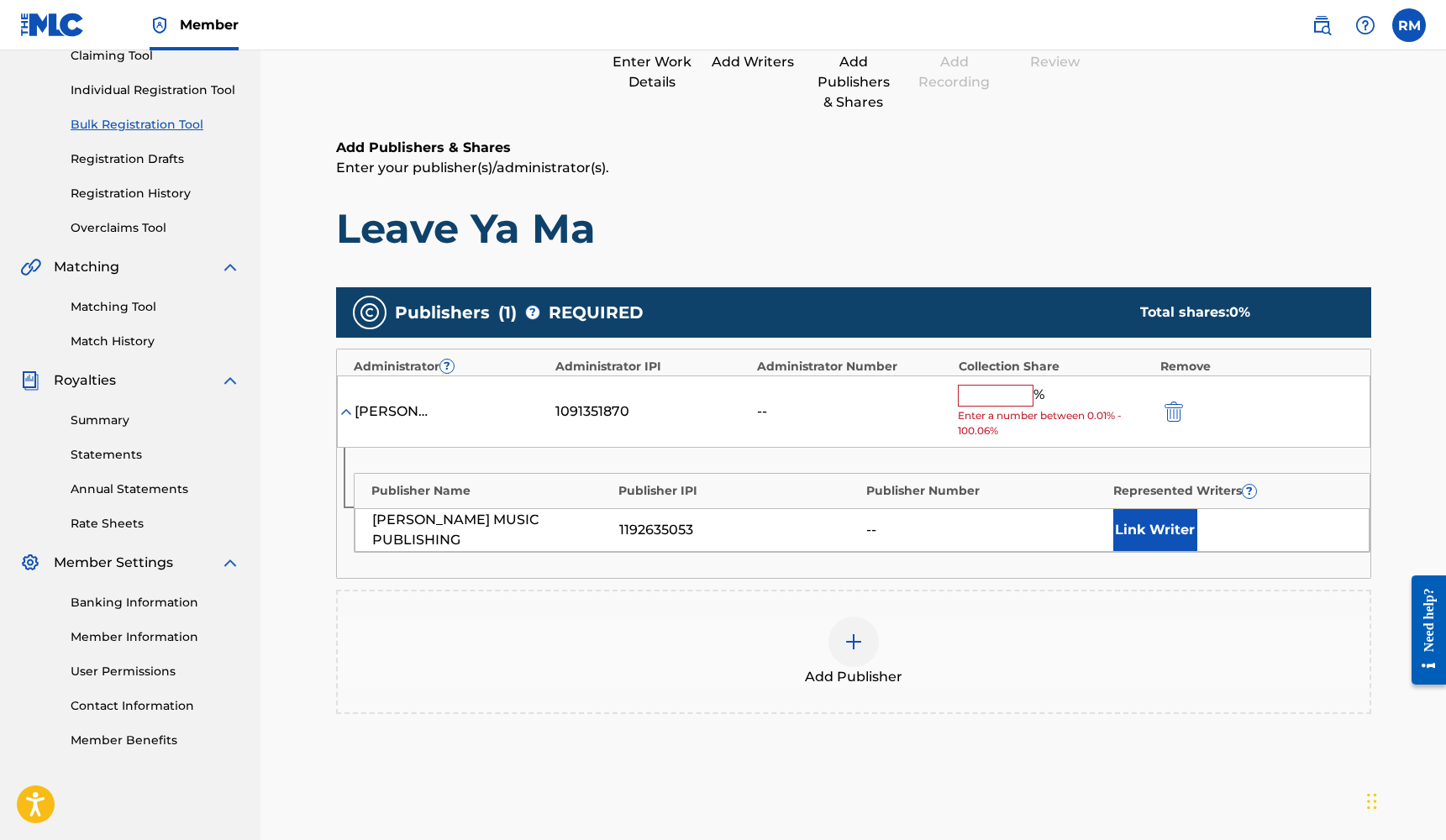
scroll to position [308, 0]
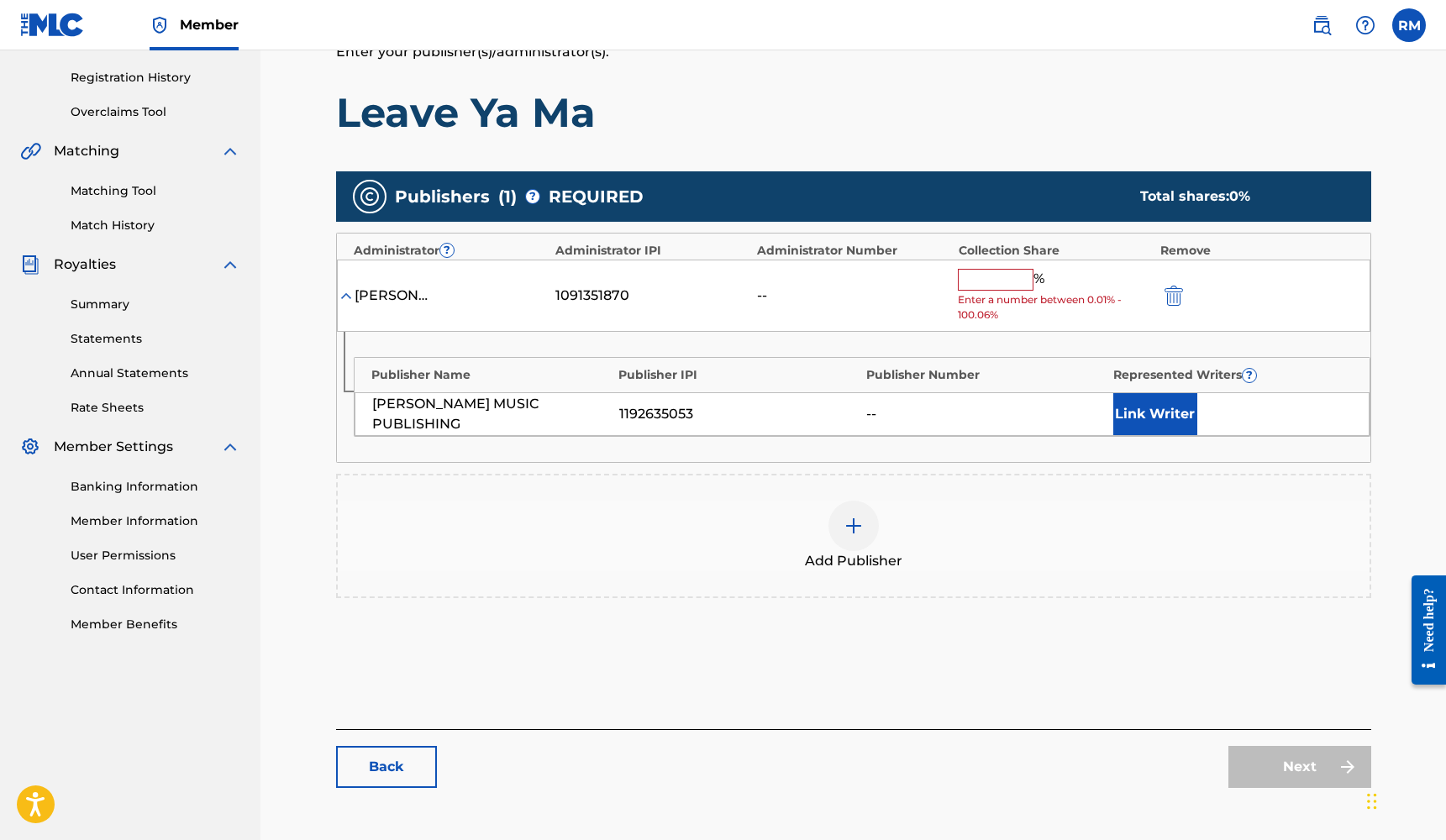
click at [865, 524] on div at bounding box center [854, 526] width 51 height 51
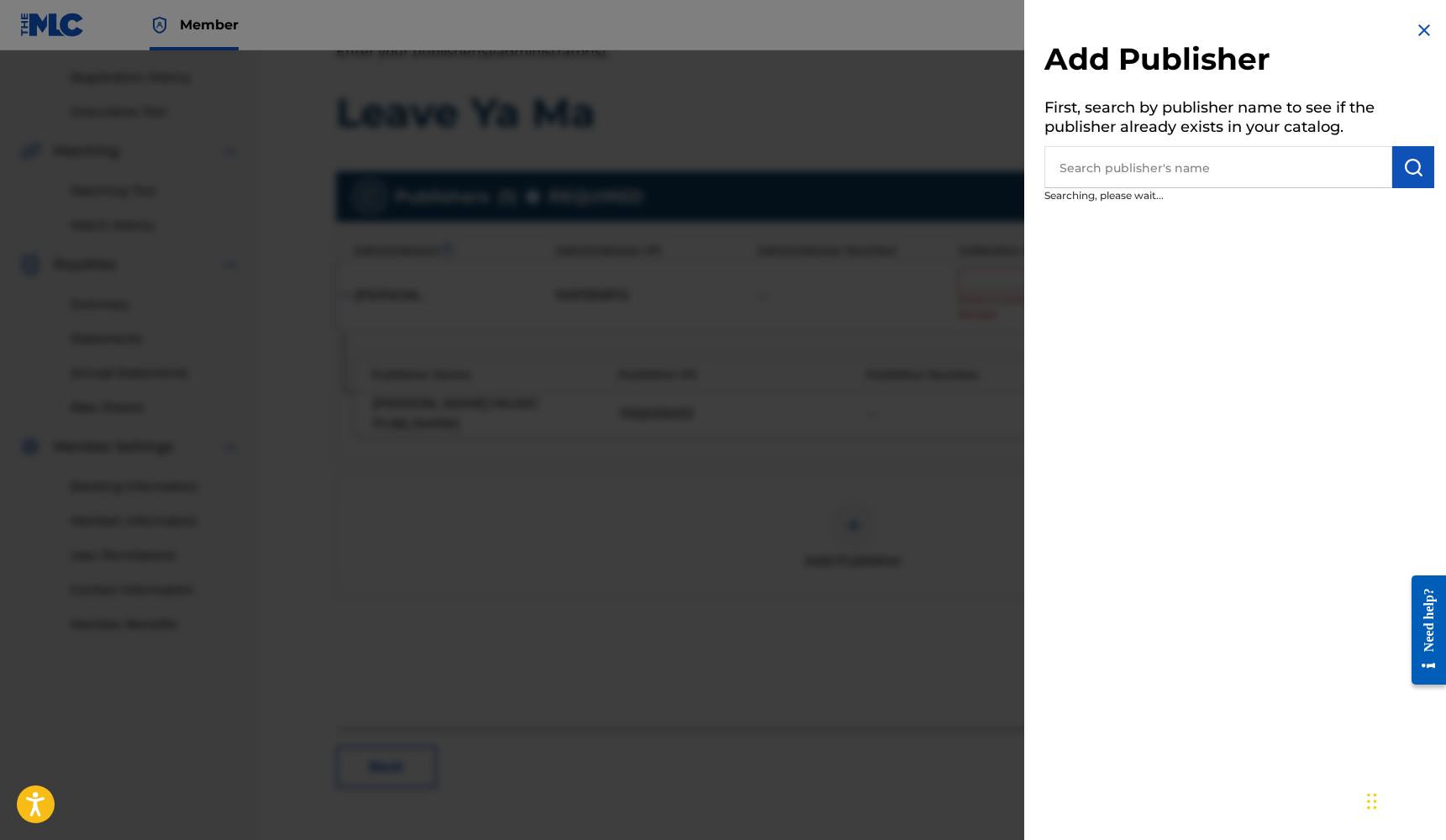
click at [1248, 167] on input "text" at bounding box center [1218, 167] width 348 height 42
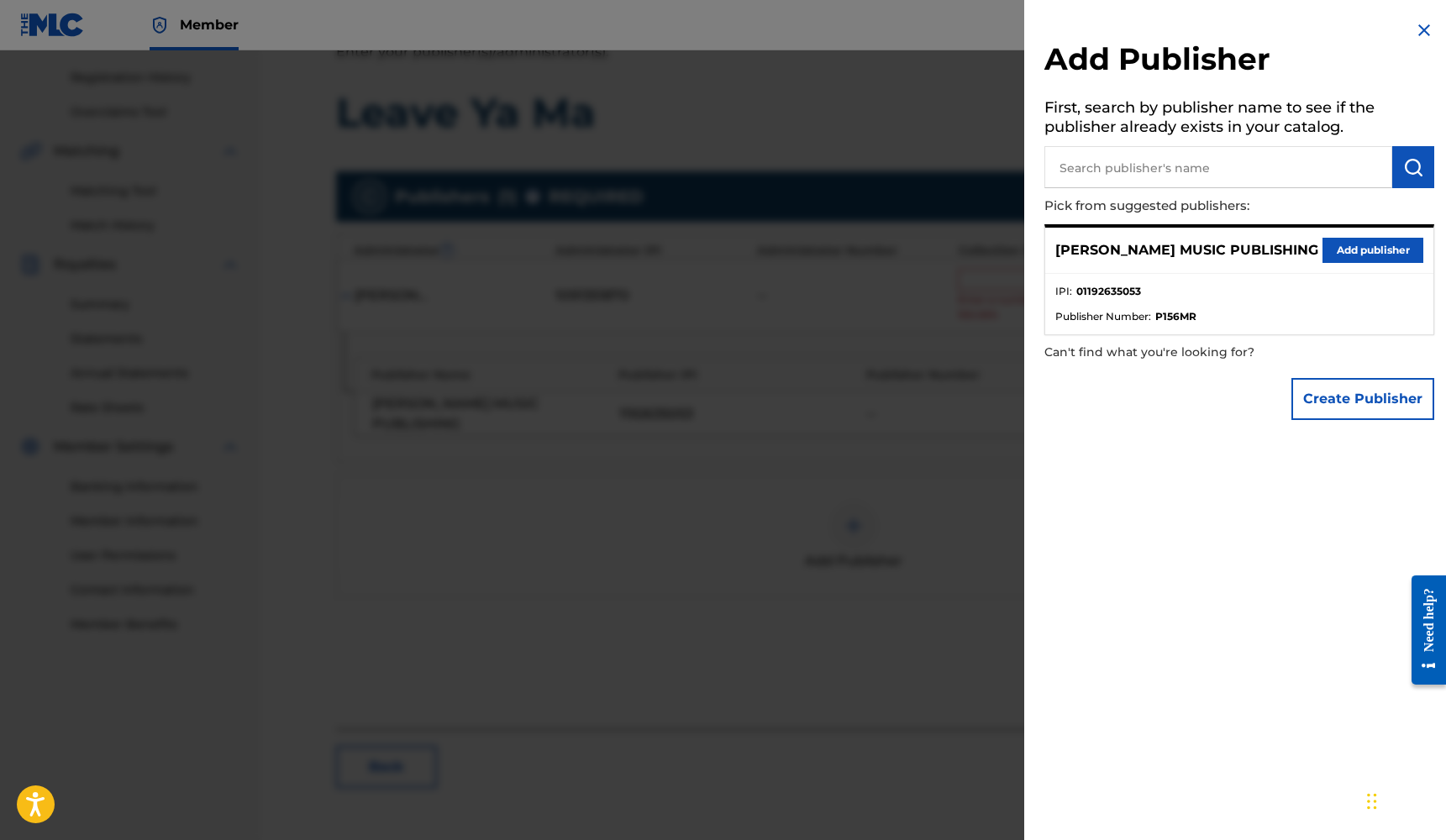
click at [1338, 250] on button "Add publisher" at bounding box center [1373, 250] width 101 height 25
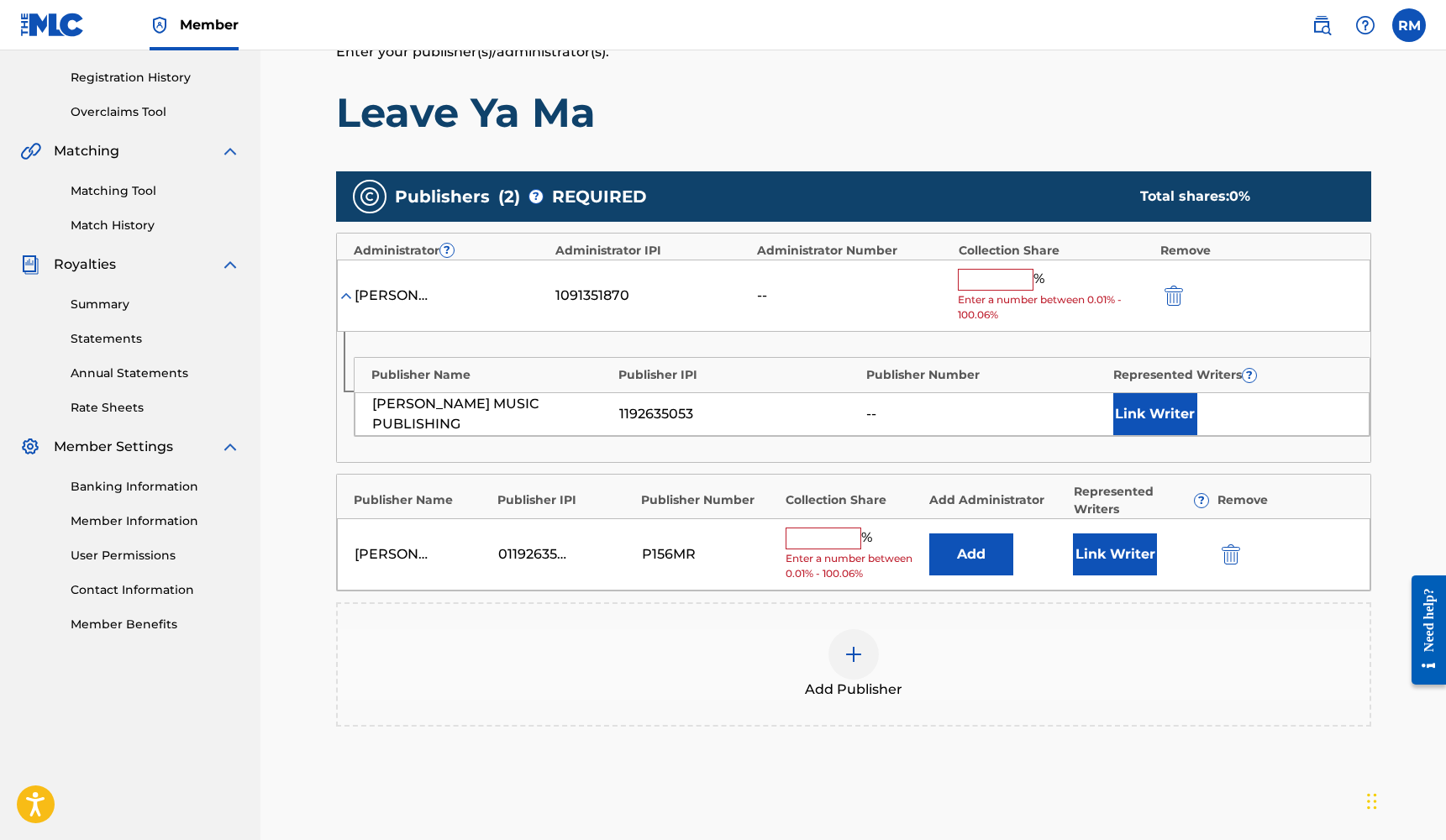
click at [1105, 542] on button "Link Writer" at bounding box center [1115, 554] width 84 height 42
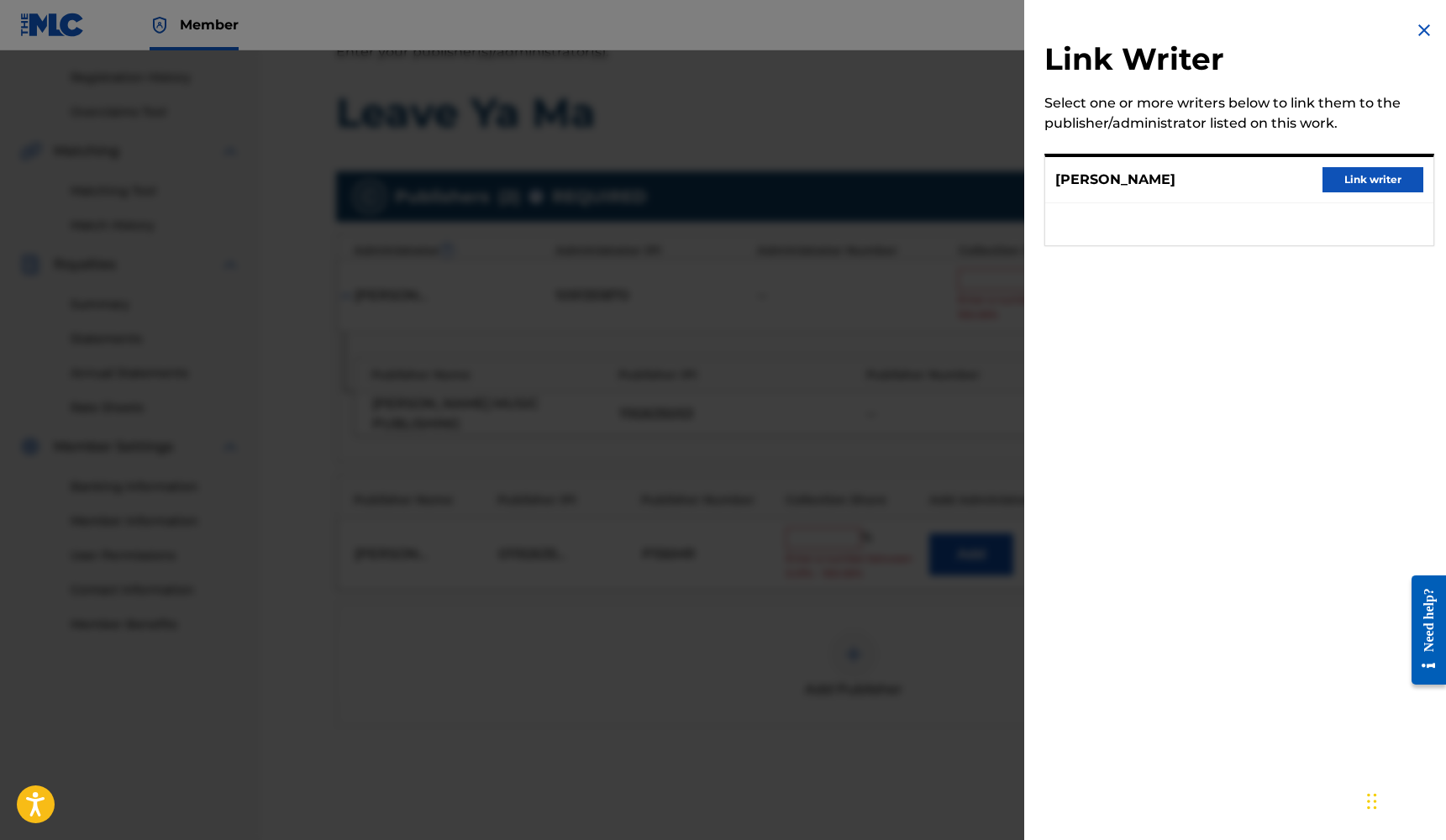
click at [1363, 176] on button "Link writer" at bounding box center [1373, 179] width 101 height 25
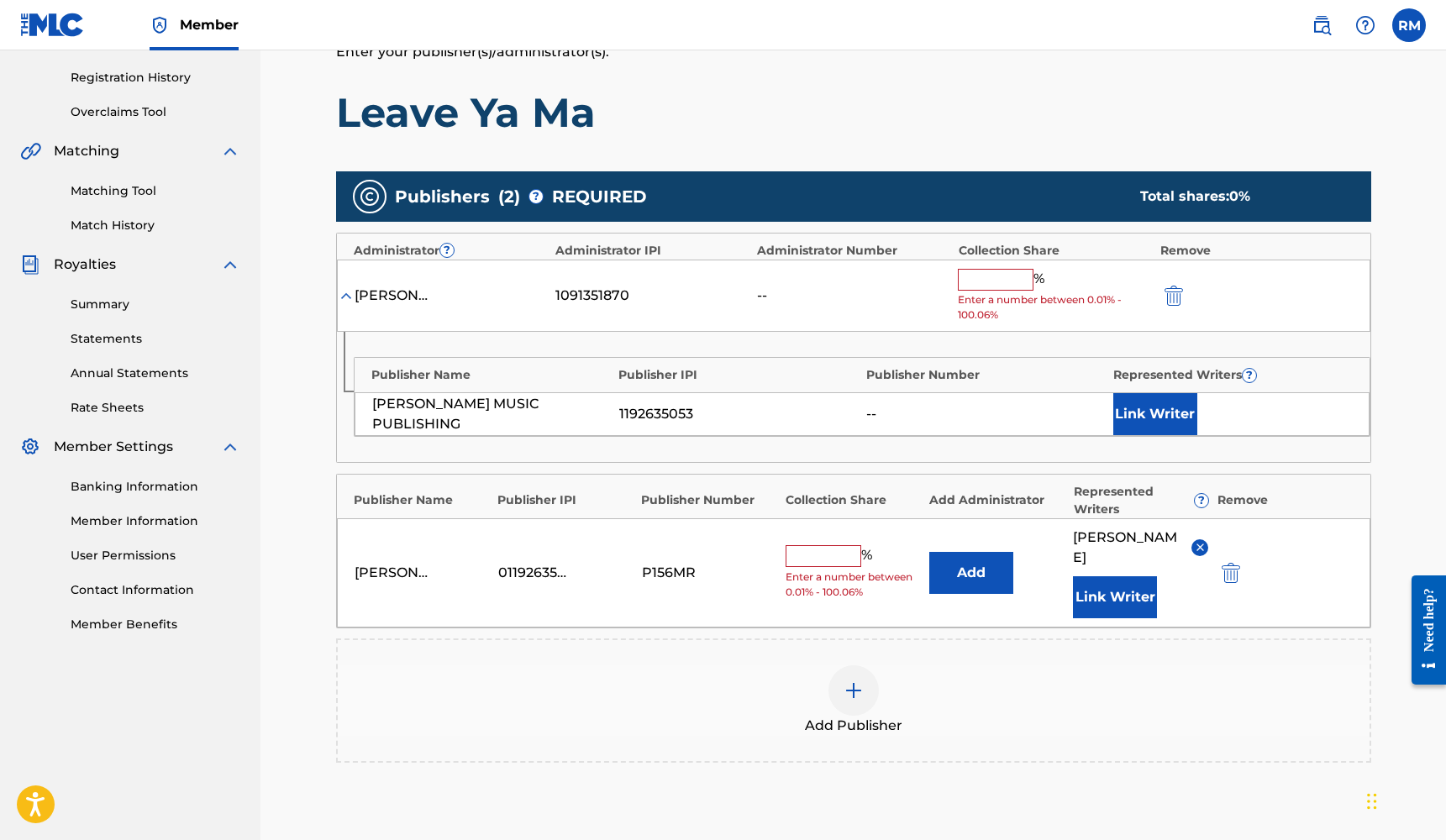
click at [799, 570] on span "Enter a number between 0.01% - 100.06%" at bounding box center [853, 585] width 136 height 30
click at [799, 545] on input "text" at bounding box center [823, 556] width 76 height 22
type input "25"
click at [1181, 286] on img "submit" at bounding box center [1174, 296] width 19 height 20
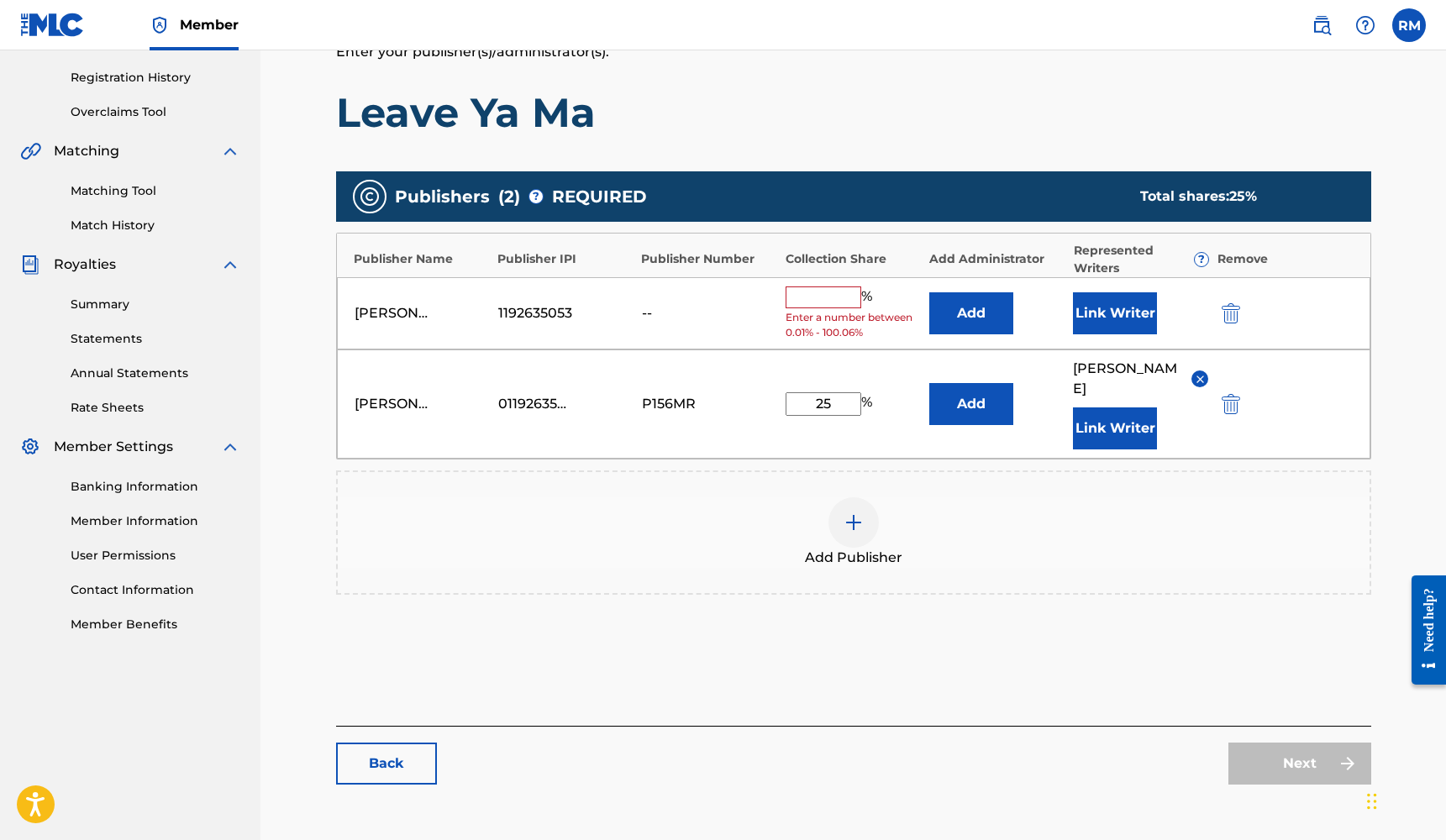
click at [1224, 313] on img "submit" at bounding box center [1231, 313] width 19 height 20
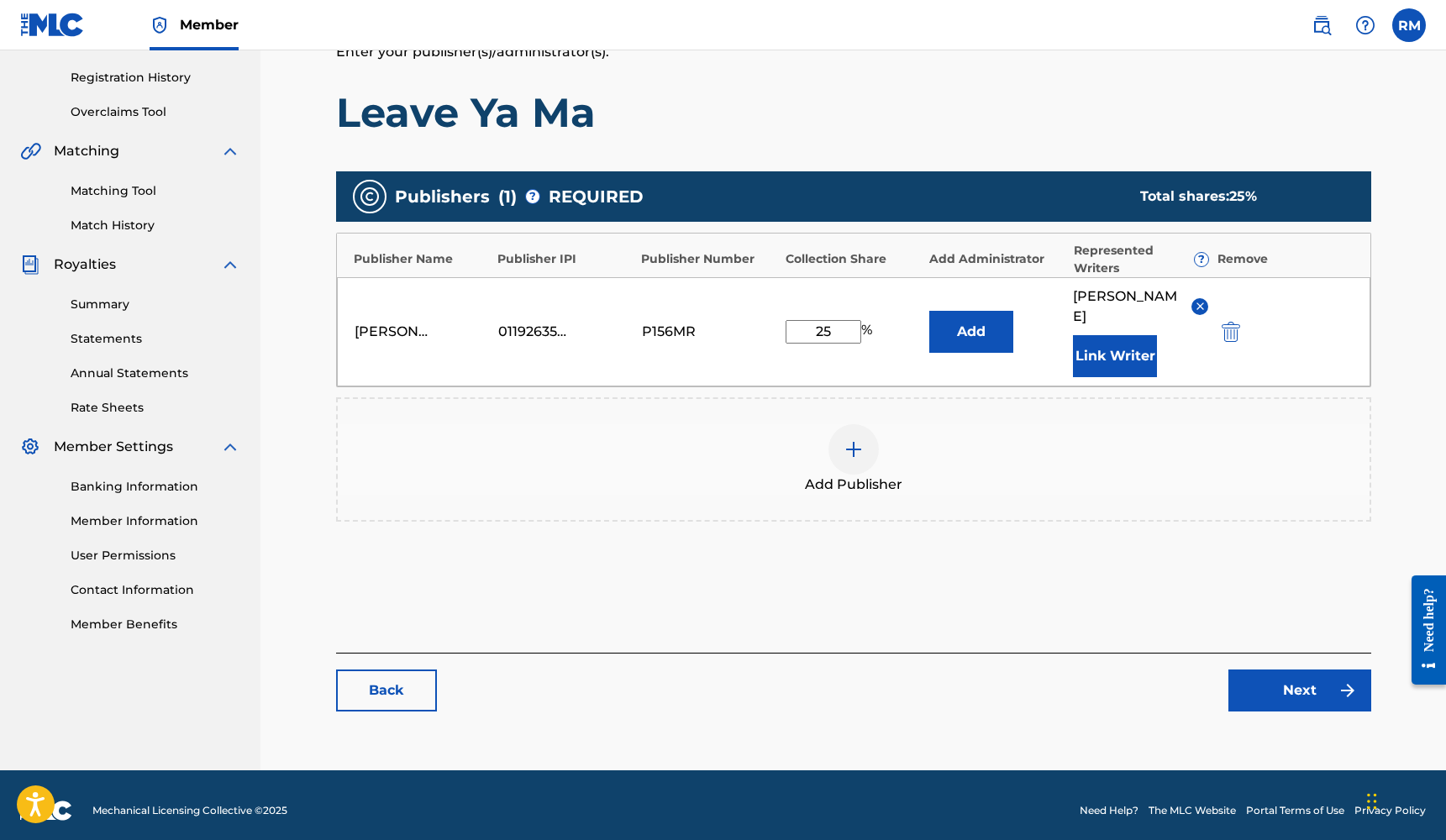
scroll to position [298, 0]
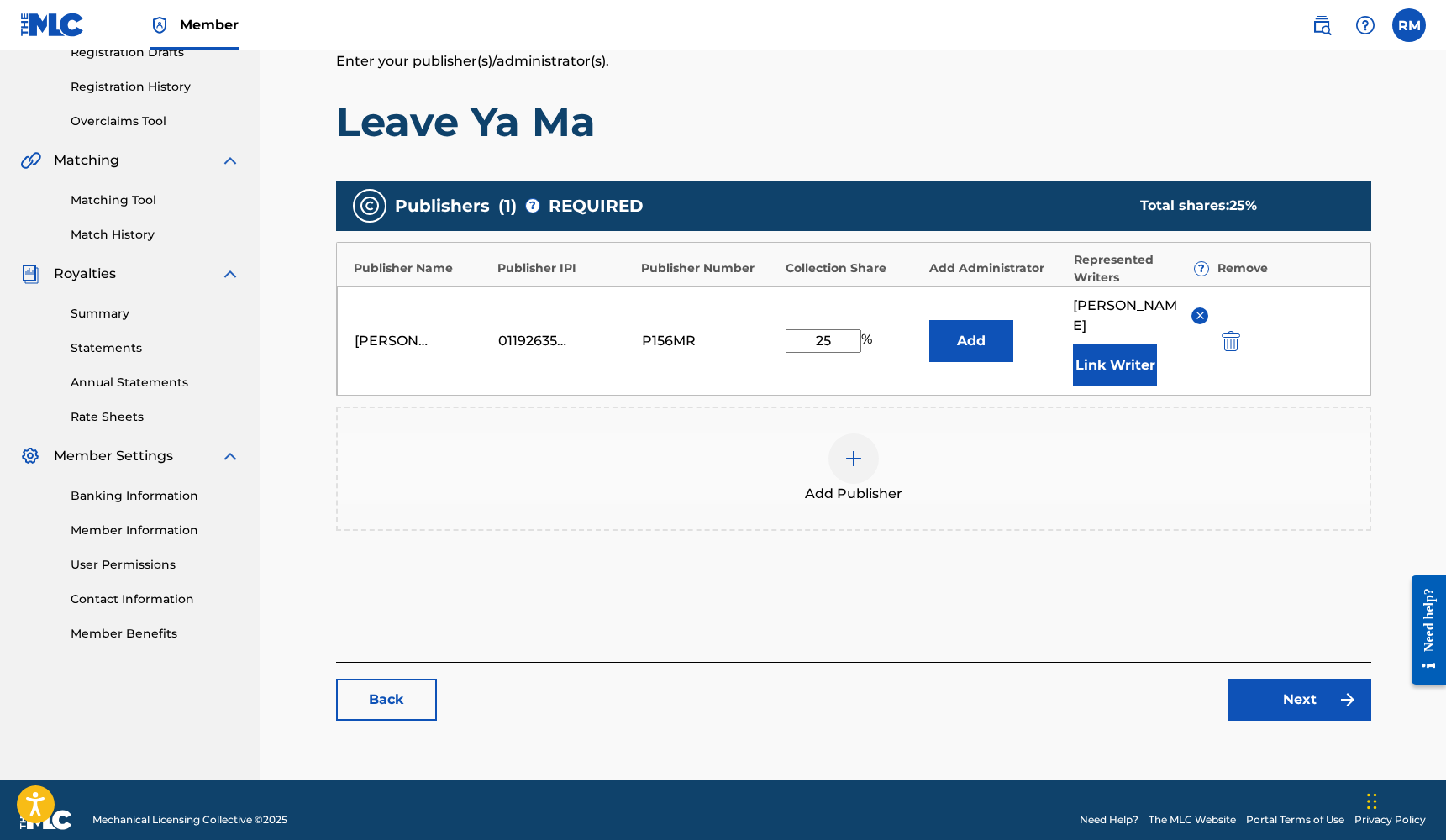
click at [1268, 693] on link "Next" at bounding box center [1299, 700] width 142 height 42
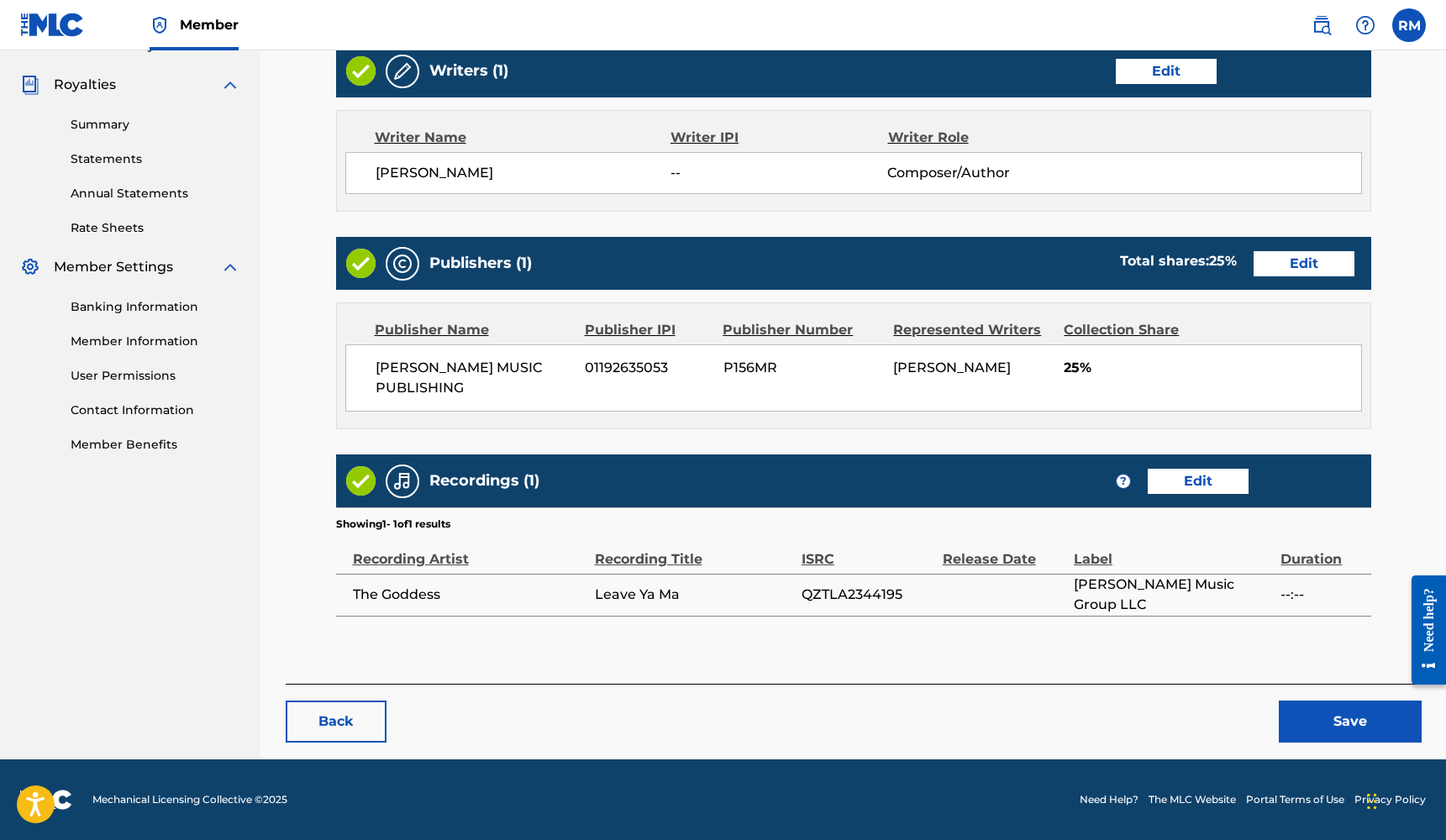
scroll to position [486, 0]
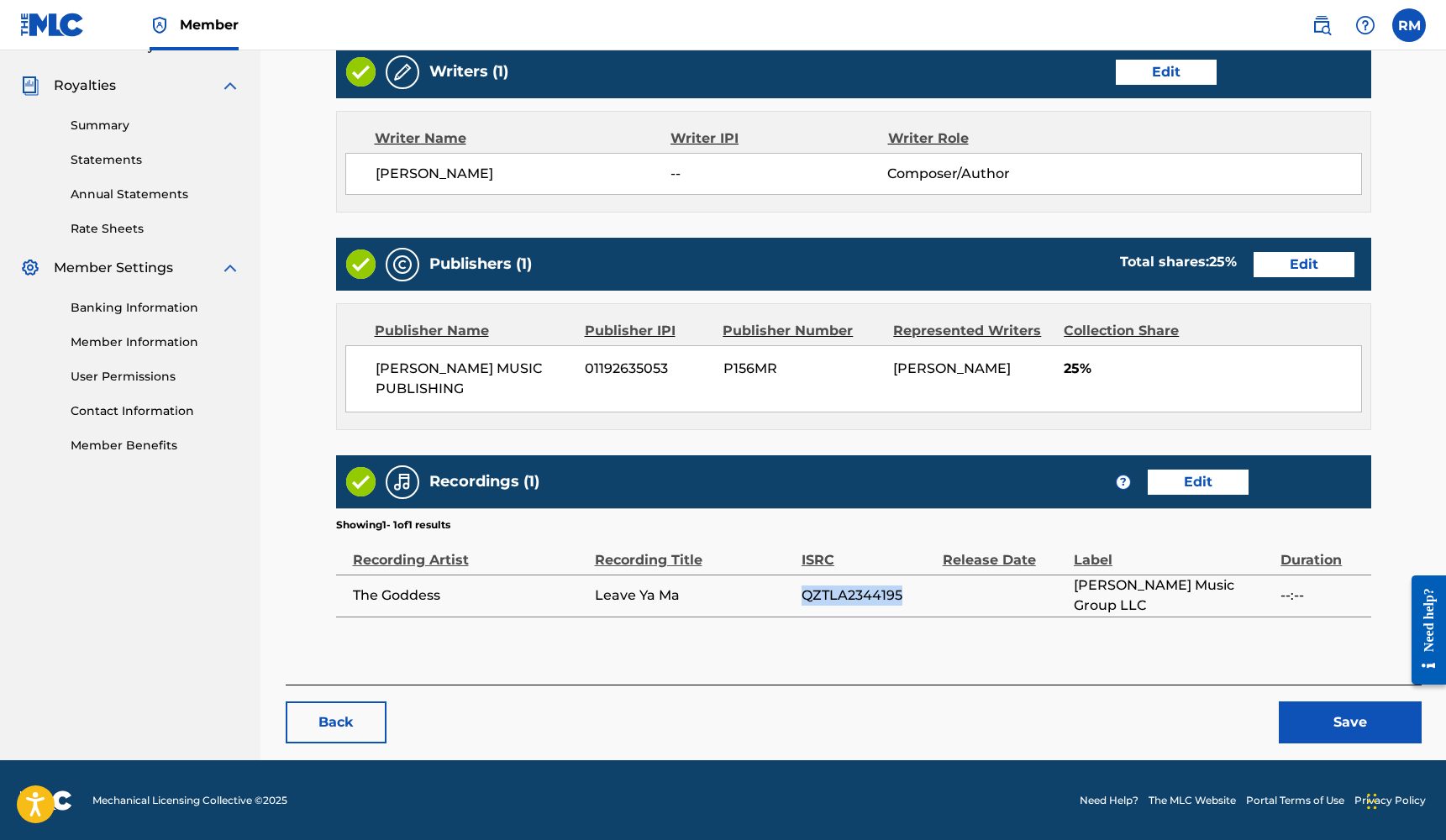
drag, startPoint x: 904, startPoint y: 589, endPoint x: 805, endPoint y: 594, distance: 99.1
click at [805, 594] on span "QZTLA2344195" at bounding box center [868, 596] width 133 height 20
click at [1213, 488] on link "Edit" at bounding box center [1198, 482] width 101 height 25
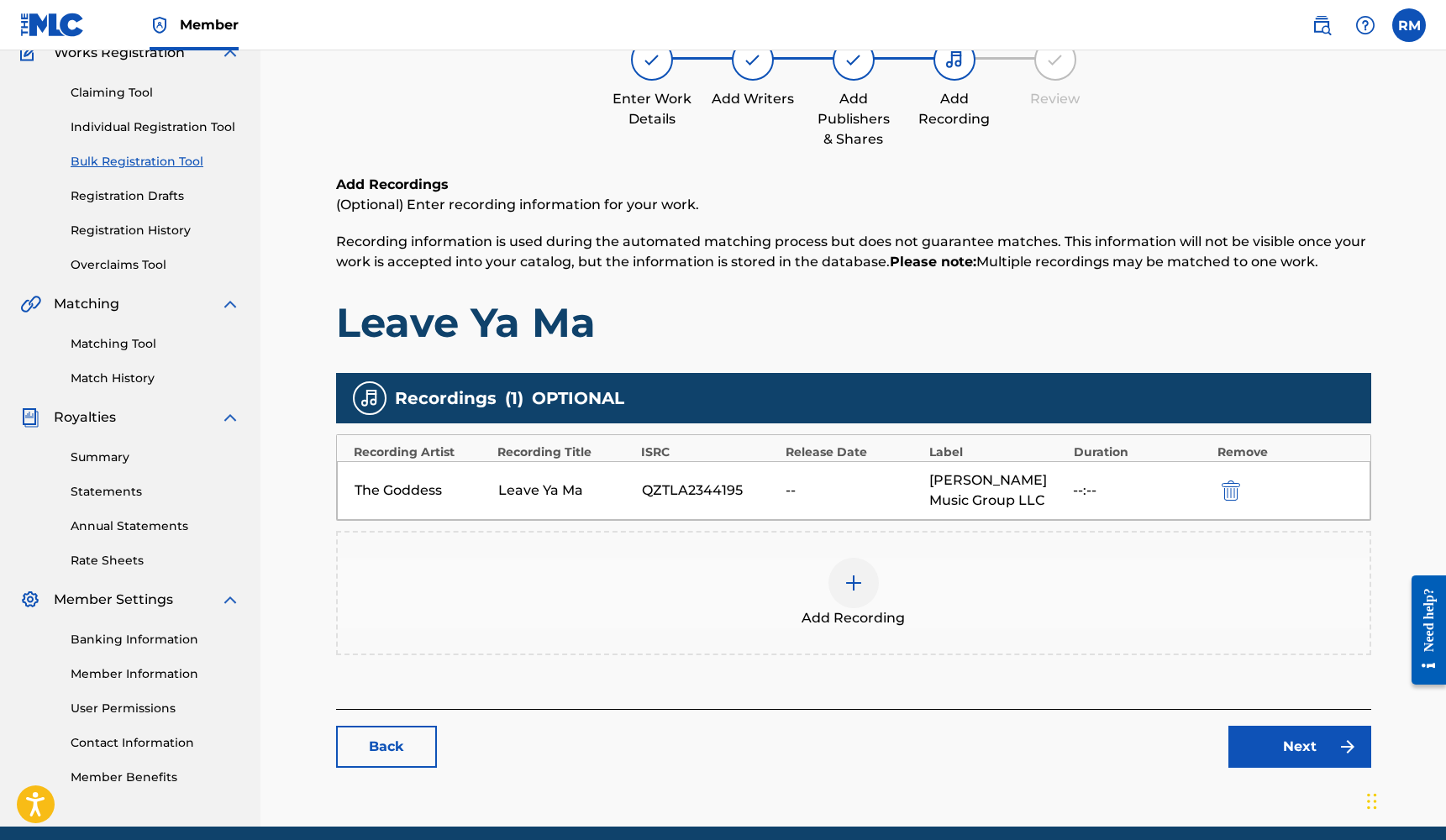
scroll to position [222, 0]
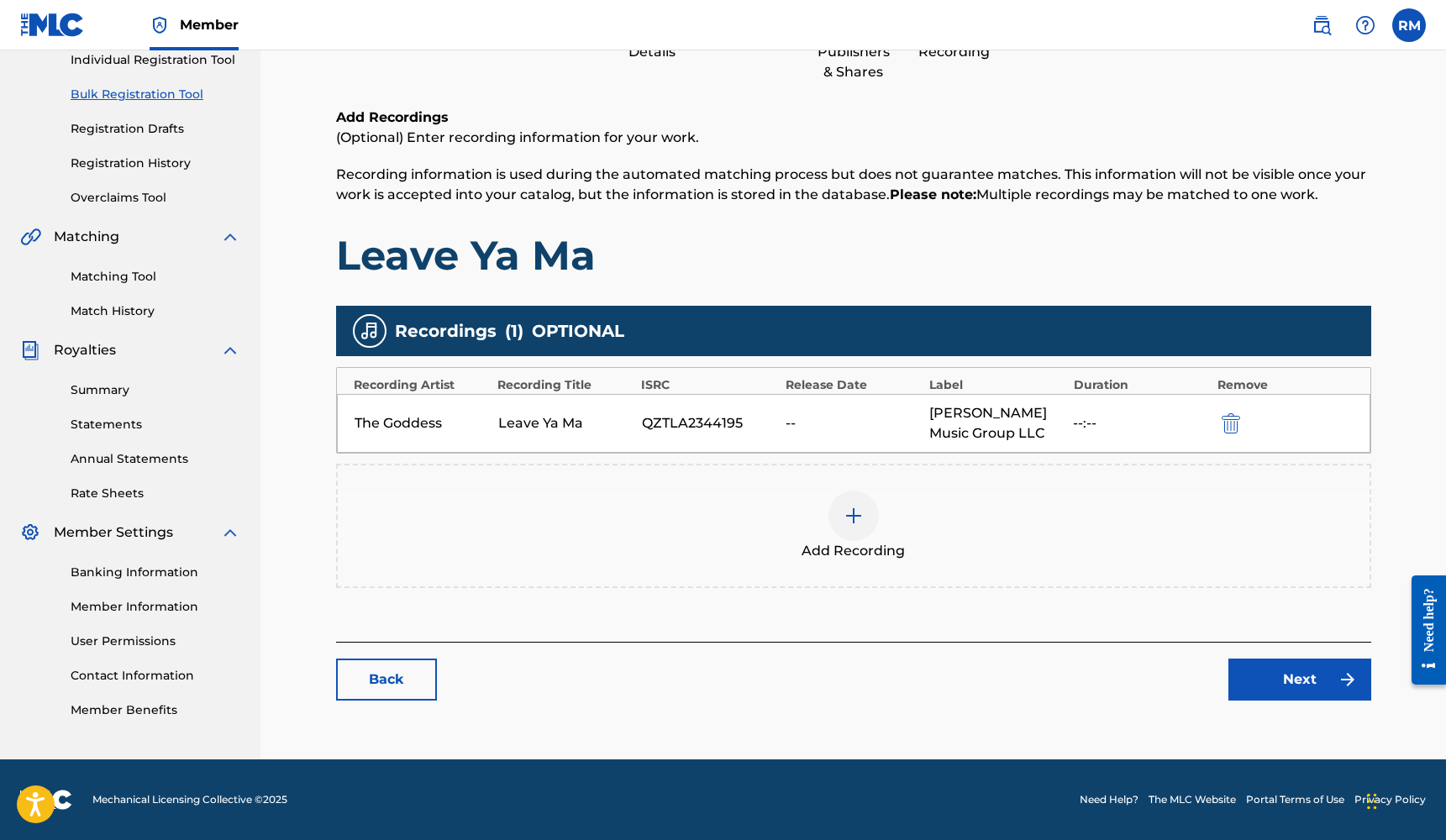
click at [852, 520] on img at bounding box center [854, 516] width 20 height 20
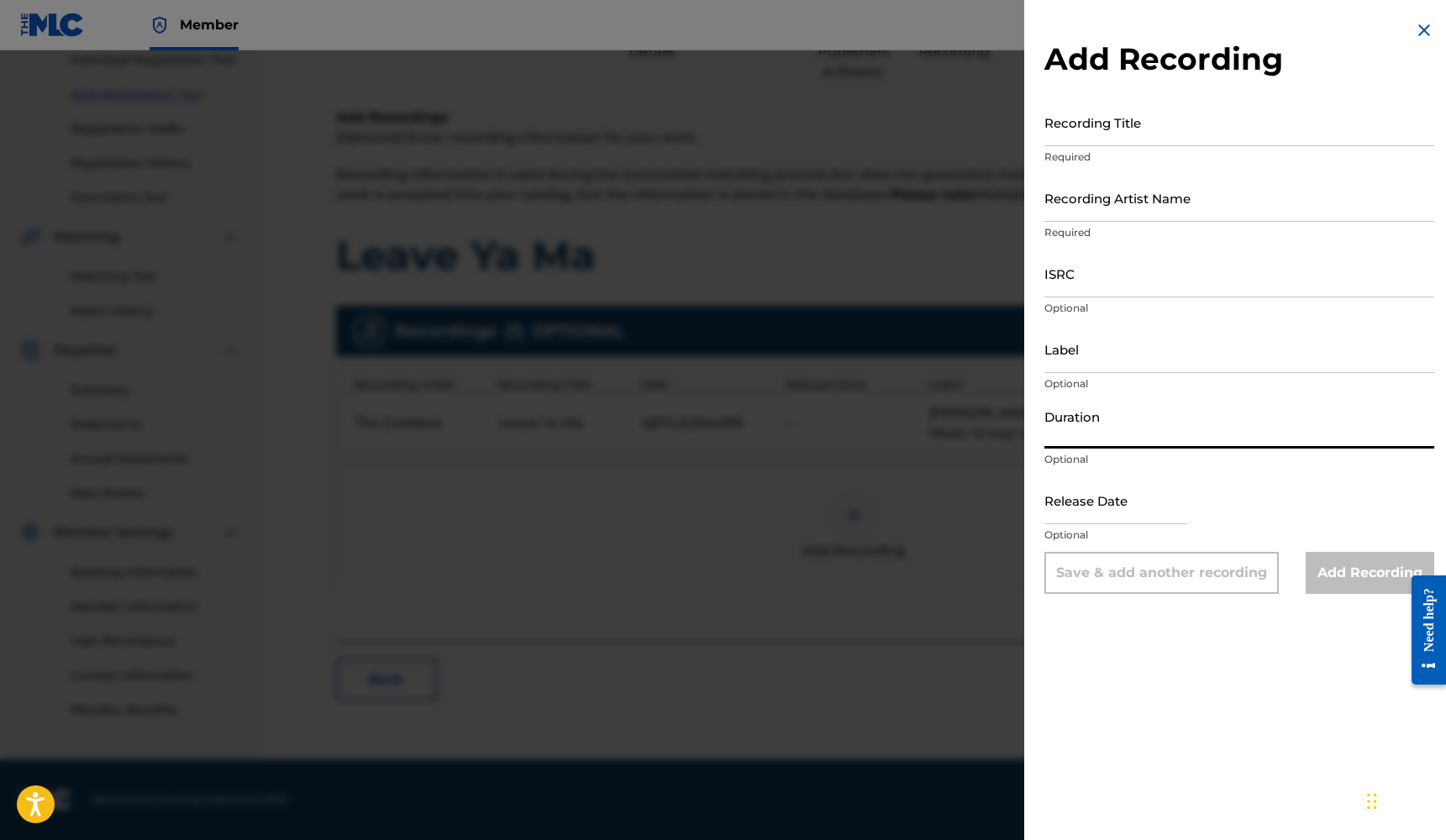
click at [1090, 435] on input "Duration" at bounding box center [1239, 425] width 390 height 48
click at [1133, 522] on input "text" at bounding box center [1115, 500] width 142 height 48
select select "7"
select select "2025"
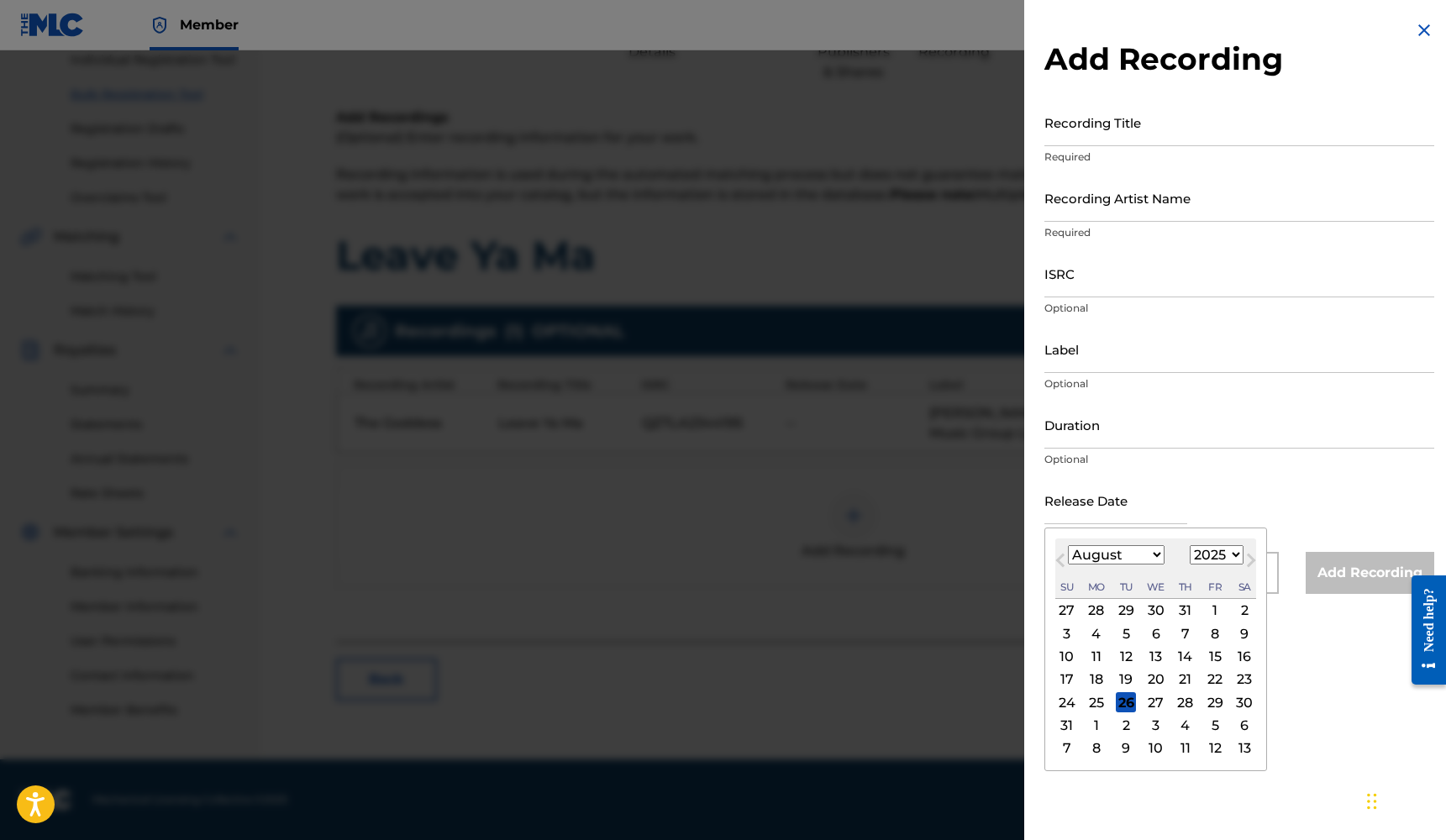
select select "1"
select select "2023"
click at [1176, 679] on div "23" at bounding box center [1186, 680] width 20 height 20
type input "[DATE]"
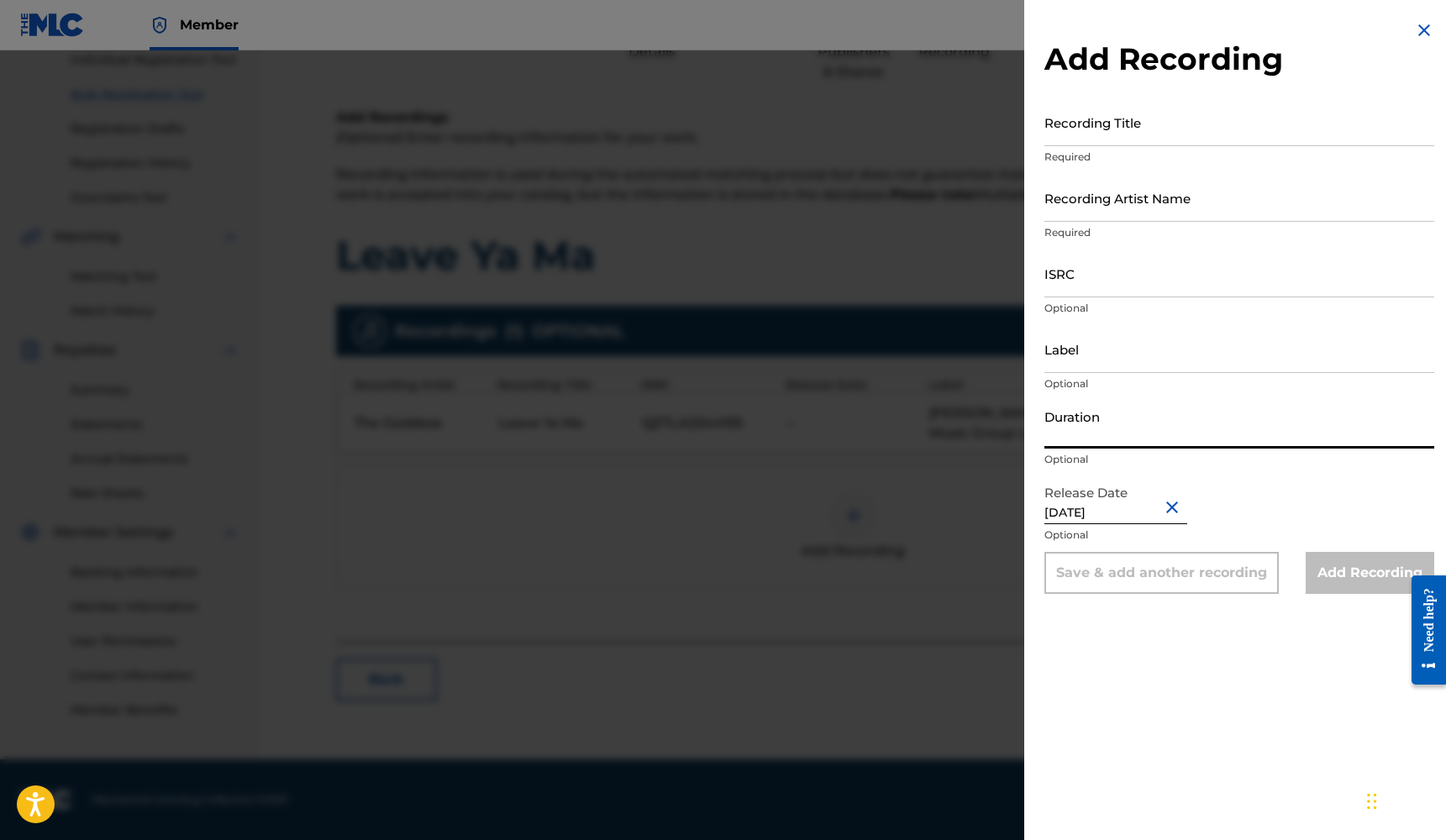
click at [1145, 441] on input "Duration" at bounding box center [1239, 425] width 390 height 48
type input "02:38"
click at [1111, 356] on input "Label" at bounding box center [1239, 349] width 390 height 48
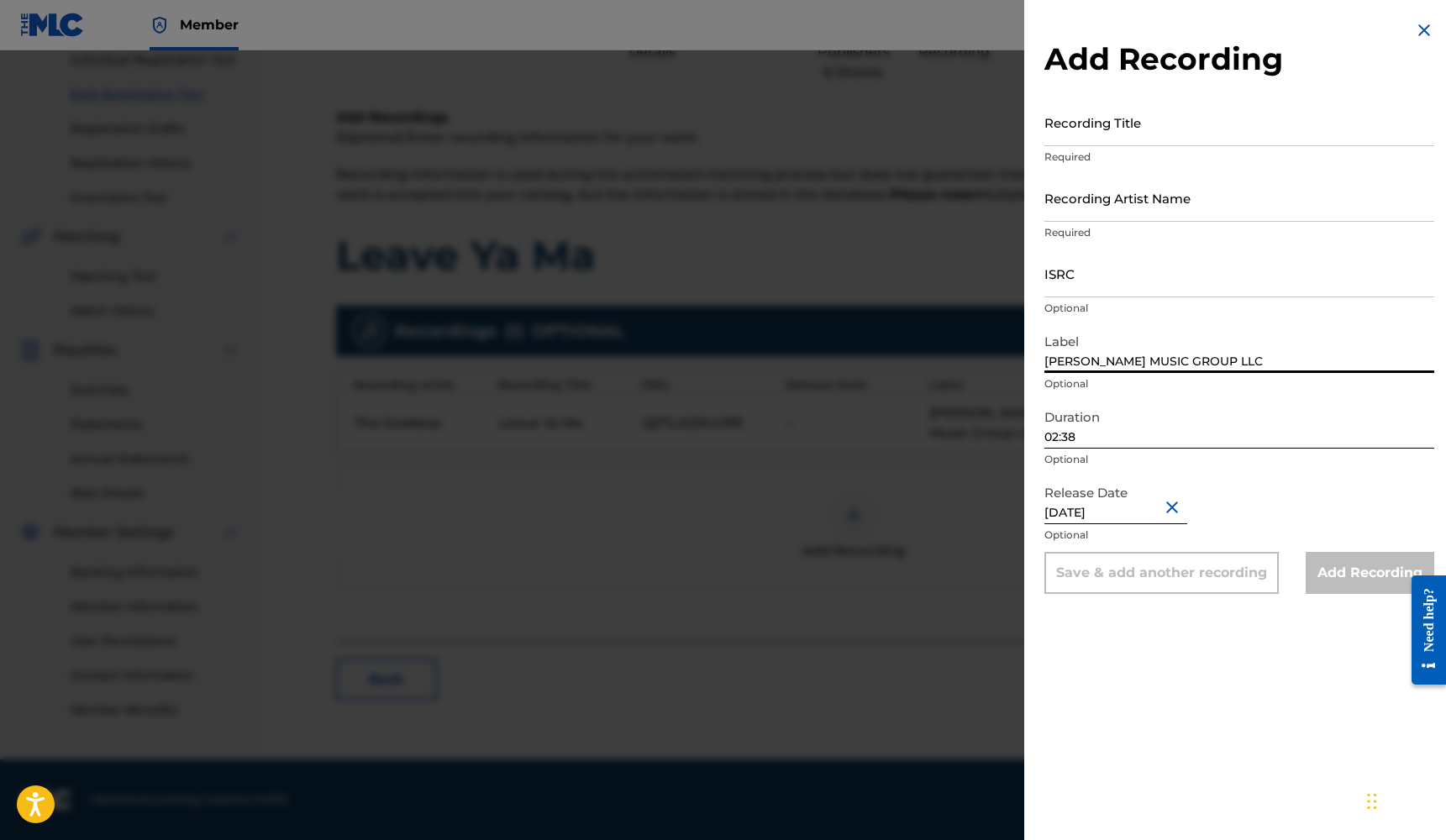
type input "[PERSON_NAME] MUSIC GROUP LLC"
click at [1068, 290] on input "ISRC" at bounding box center [1239, 273] width 390 height 48
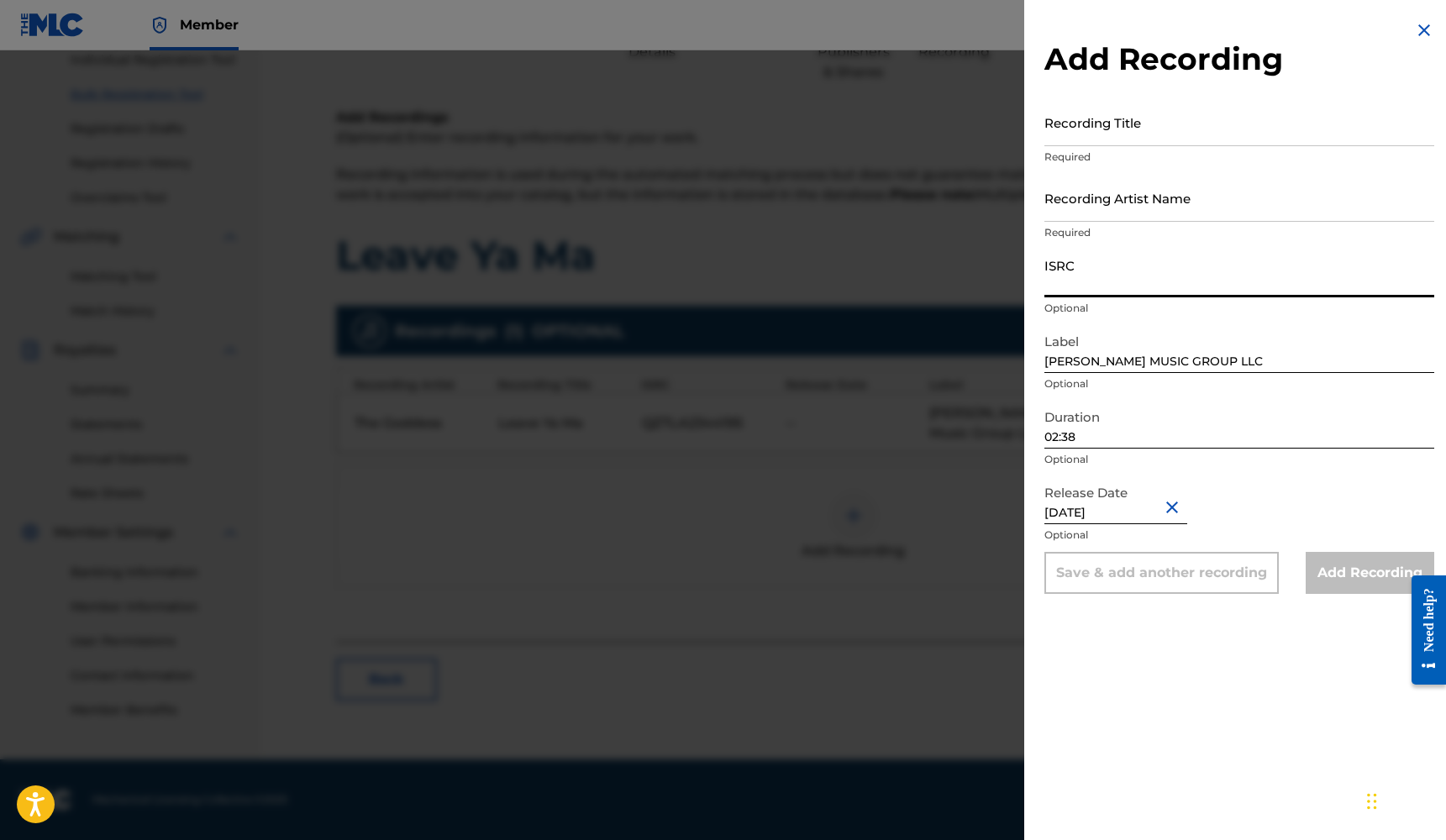
paste input "QZTLA2344195"
type input "QZTLA2344195"
click at [1103, 213] on input "Recording Artist Name" at bounding box center [1239, 197] width 390 height 48
type input "Thee Goddess"
click at [1122, 137] on input "Recording Title" at bounding box center [1239, 122] width 390 height 48
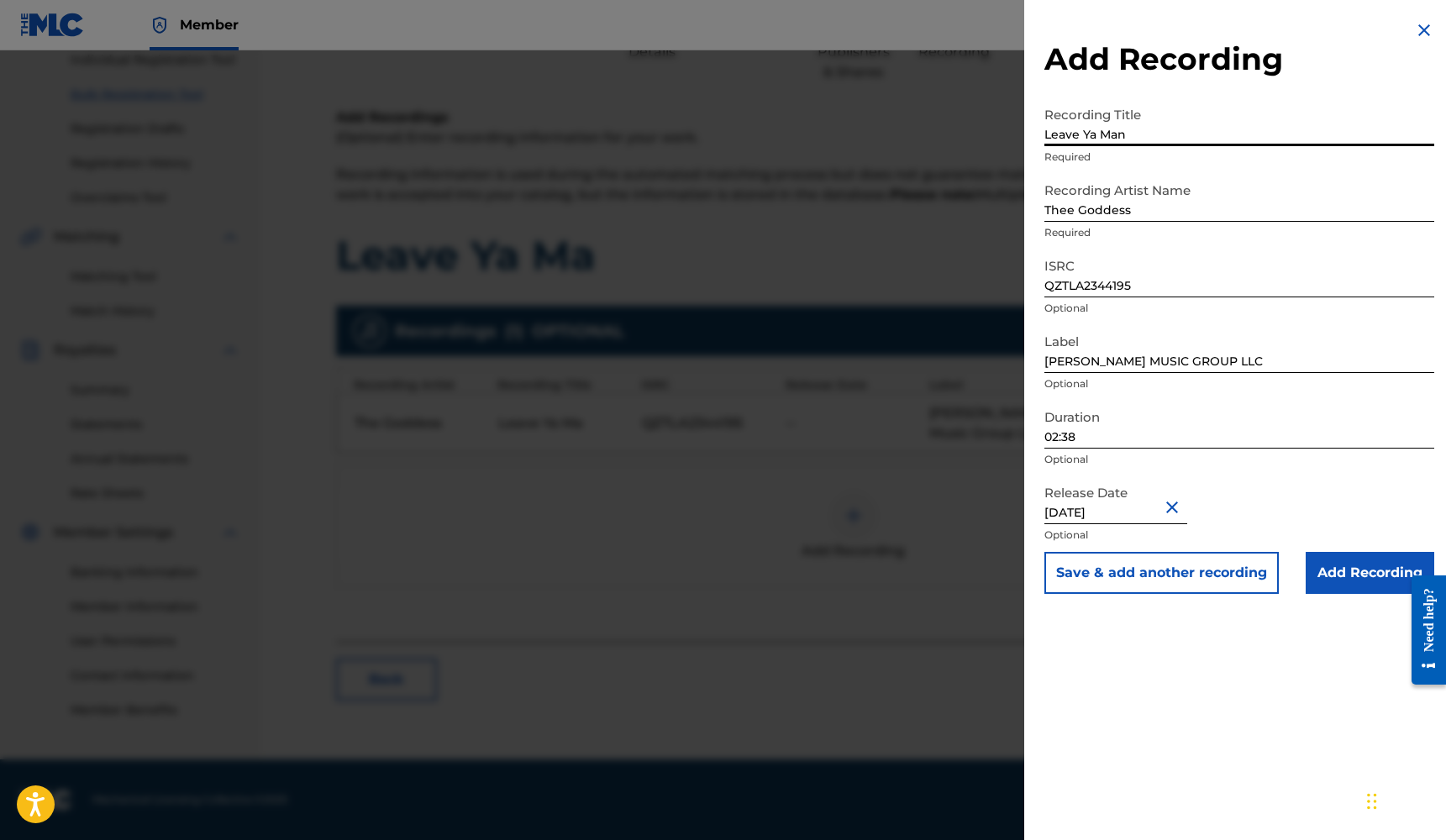
type input "Leave Ya Man"
click at [1346, 571] on input "Add Recording" at bounding box center [1369, 573] width 129 height 42
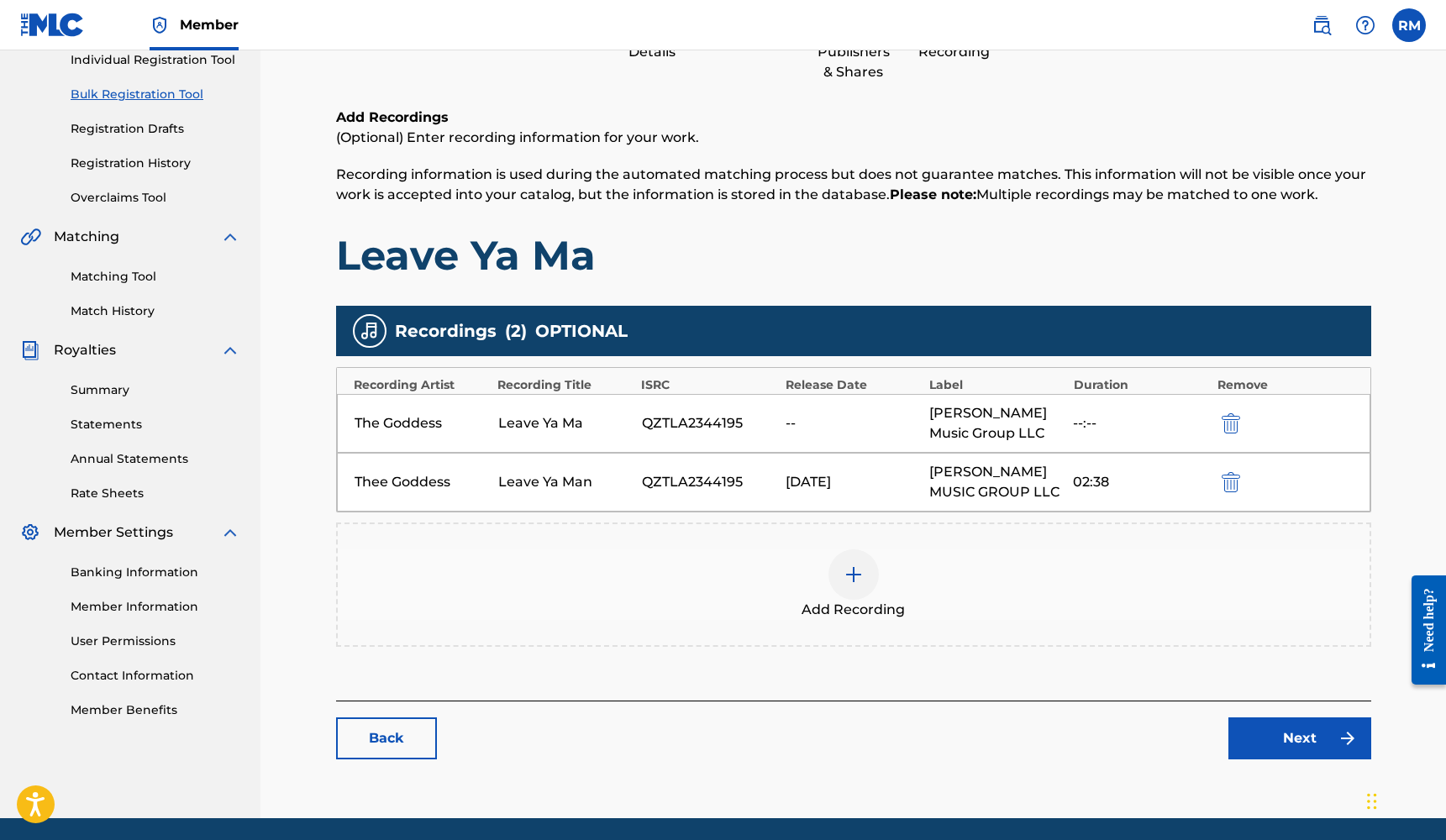
click at [1234, 417] on img "submit" at bounding box center [1231, 423] width 19 height 20
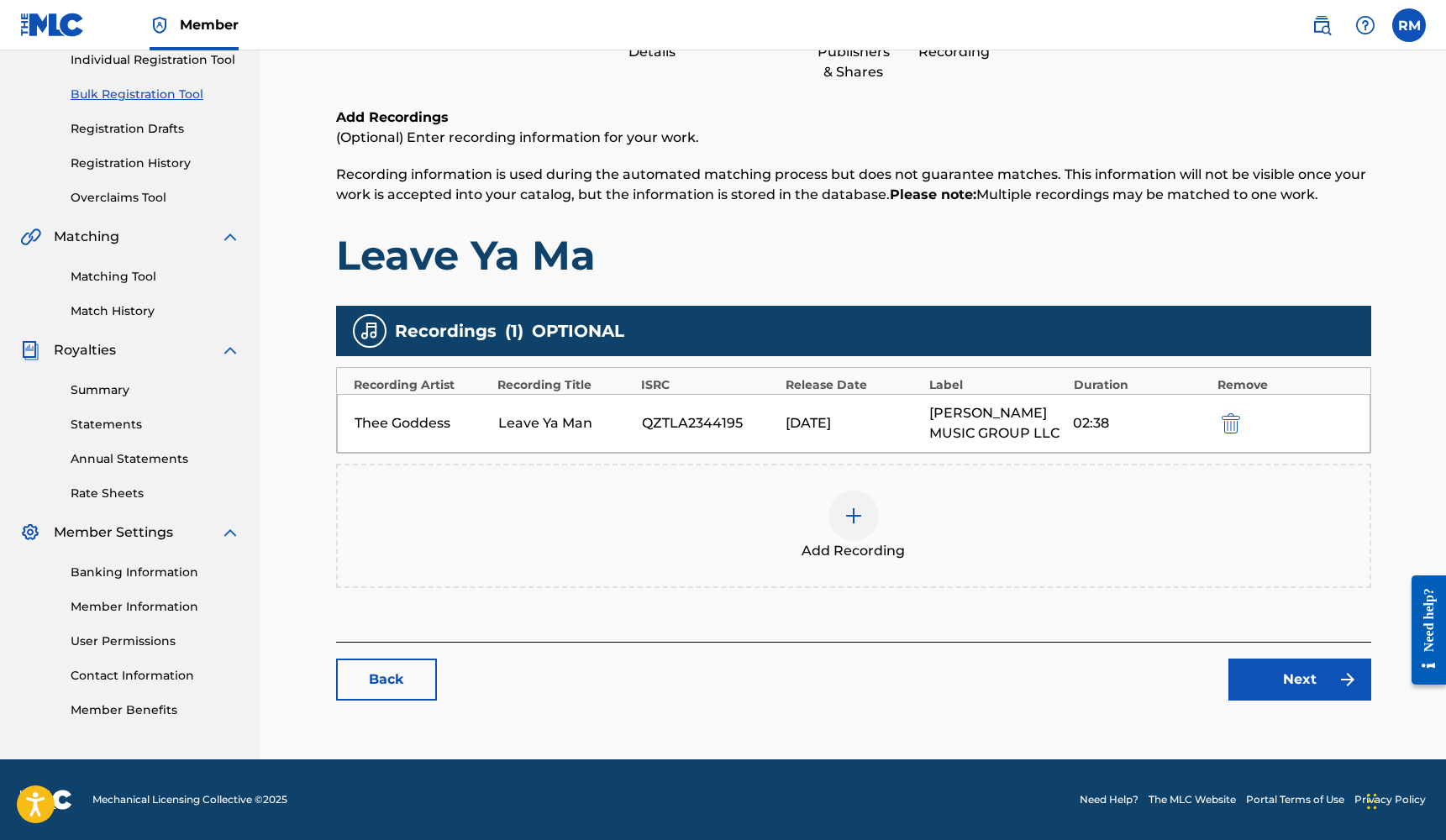
click at [1253, 680] on link "Next" at bounding box center [1299, 680] width 142 height 42
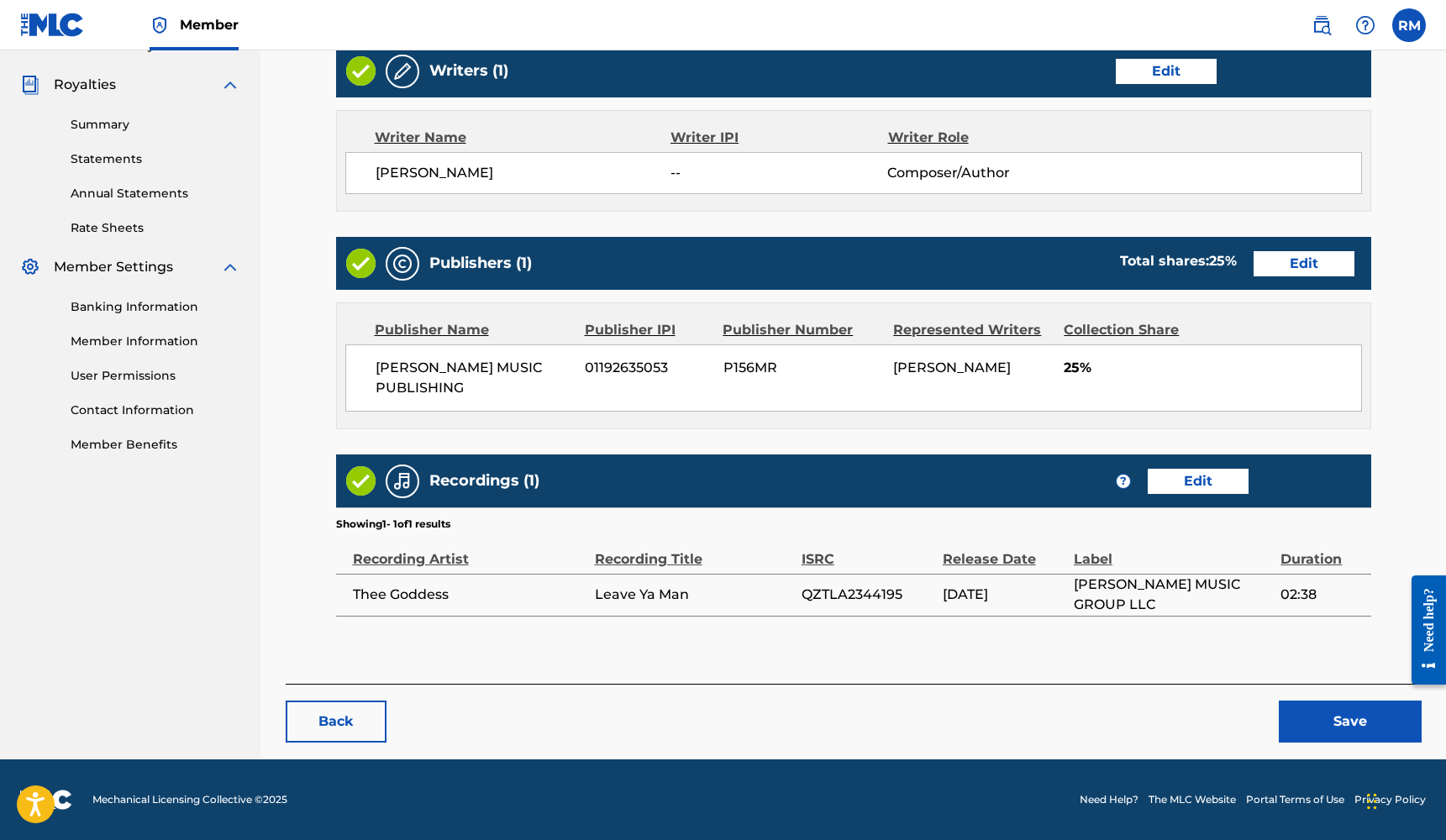
scroll to position [486, 0]
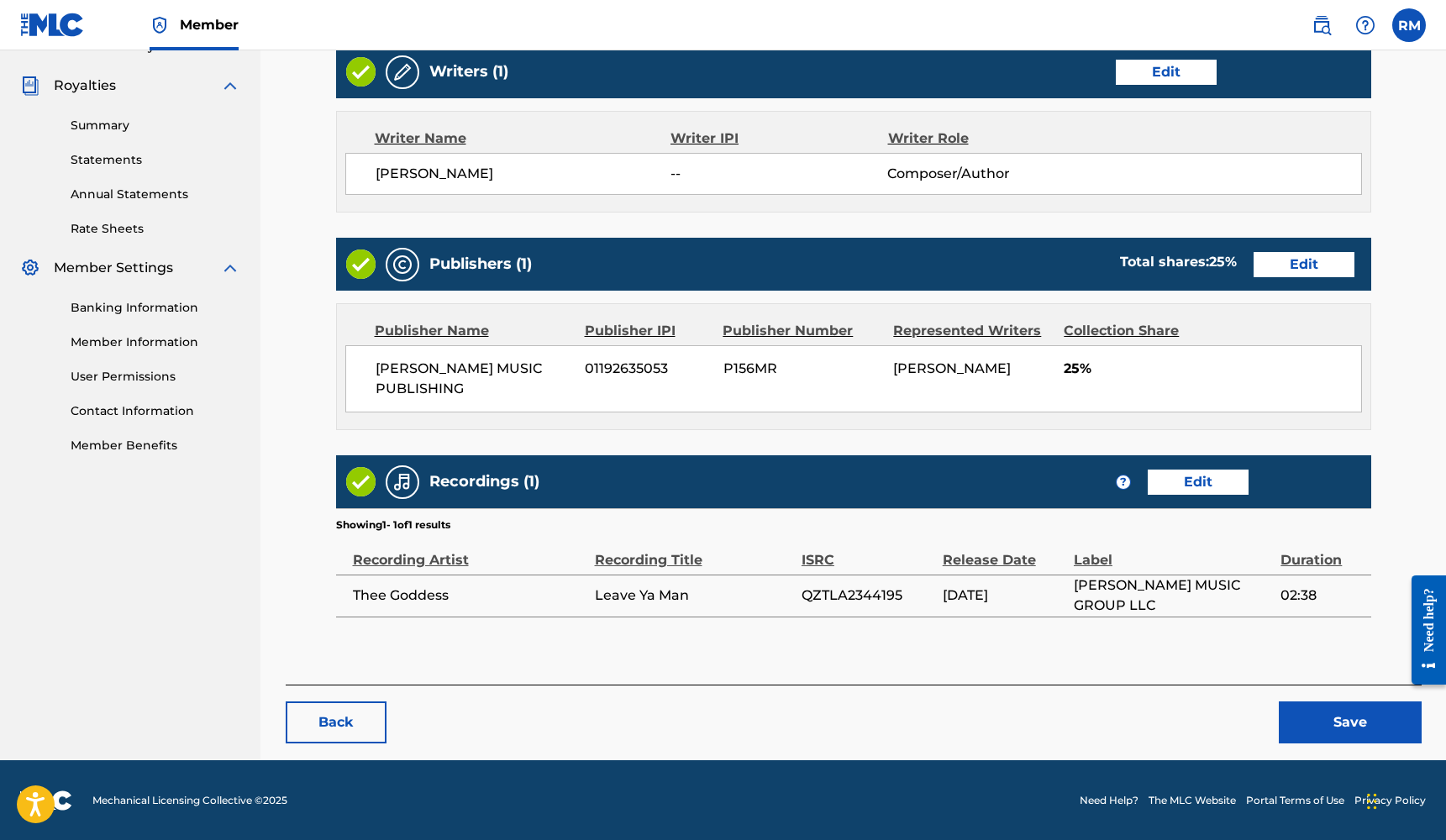
click at [1306, 719] on button "Save" at bounding box center [1349, 722] width 142 height 42
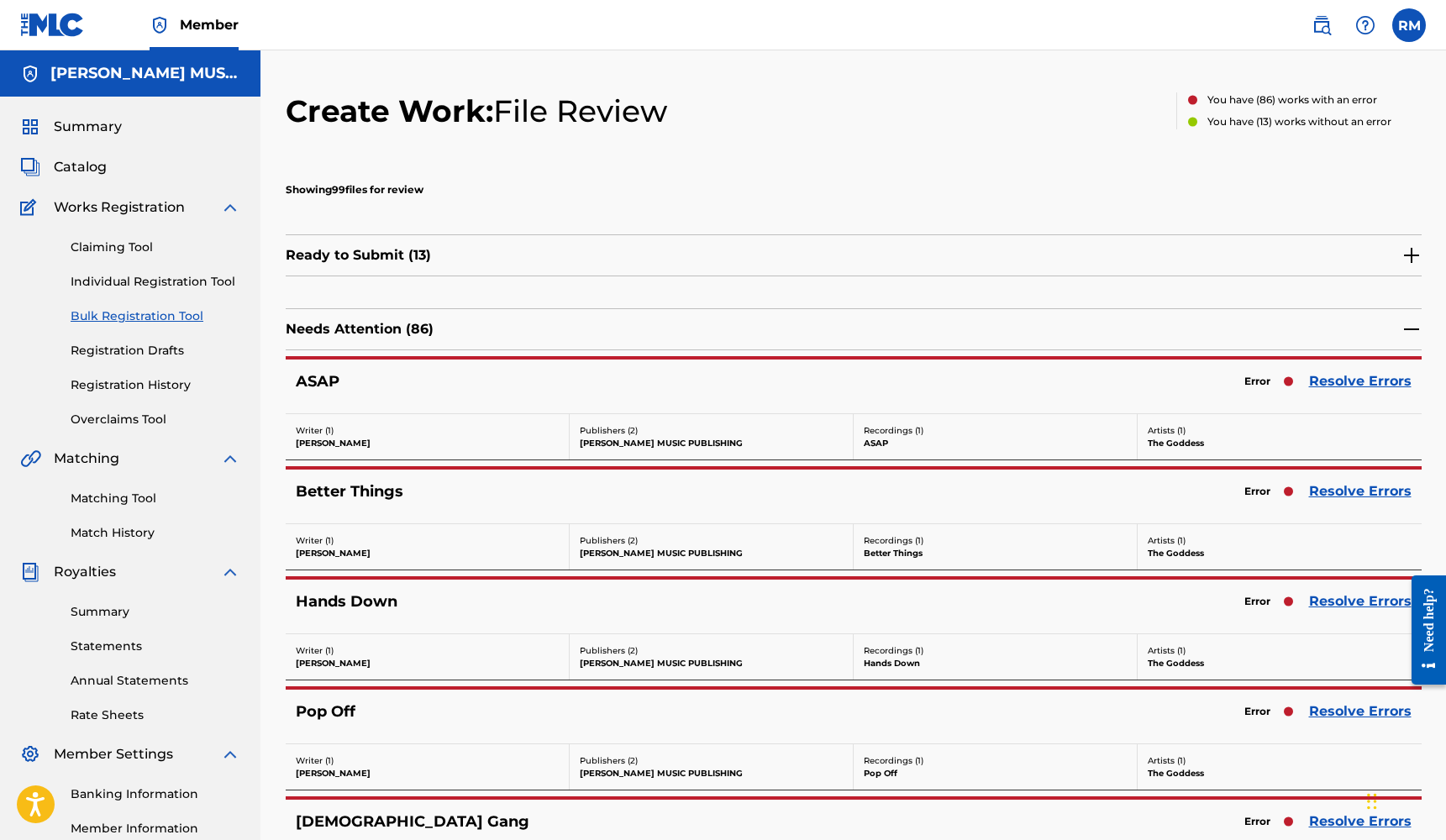
click at [1333, 383] on link "Resolve Errors" at bounding box center [1360, 382] width 103 height 20
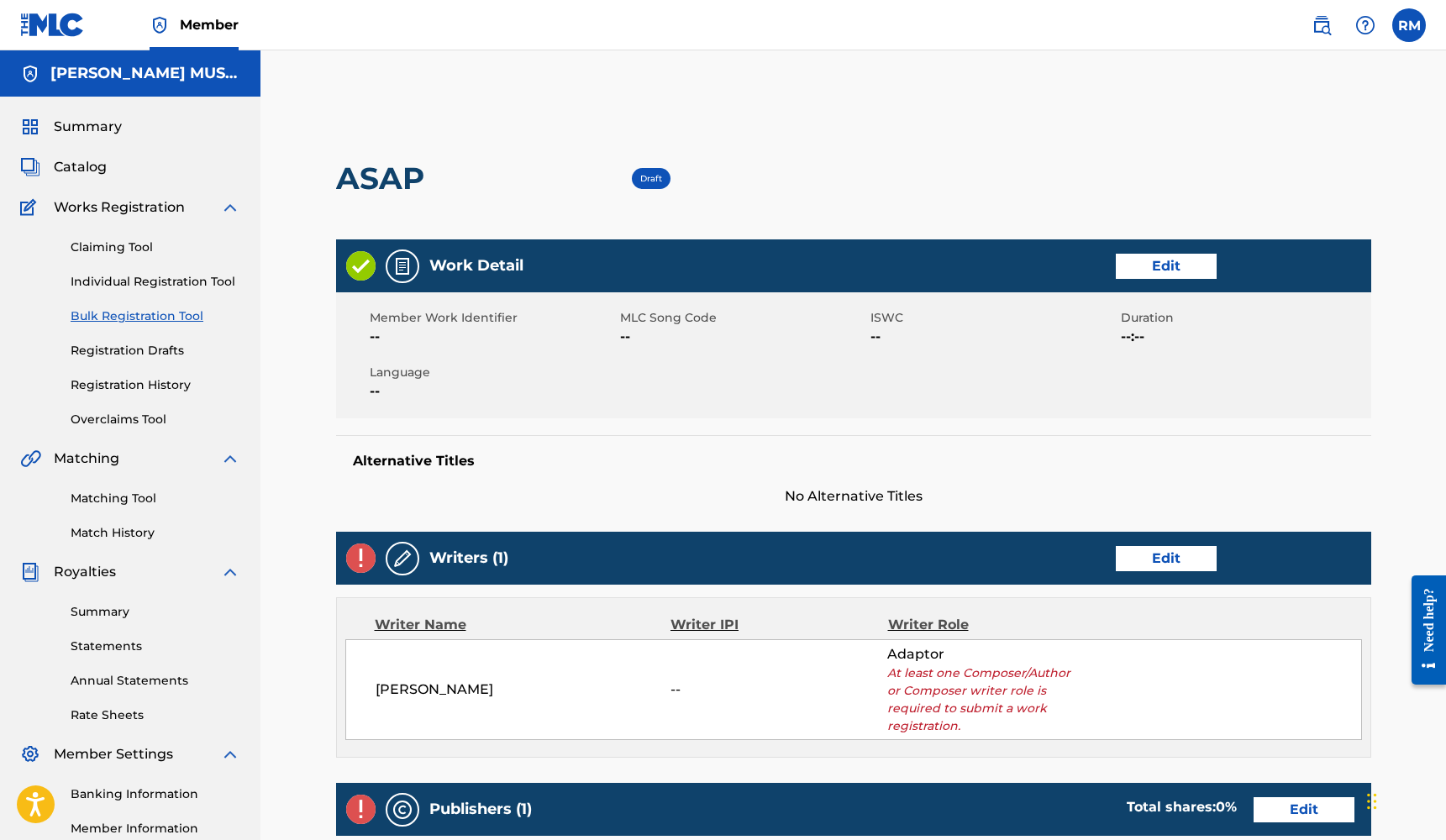
click at [1186, 276] on link "Edit" at bounding box center [1166, 266] width 101 height 25
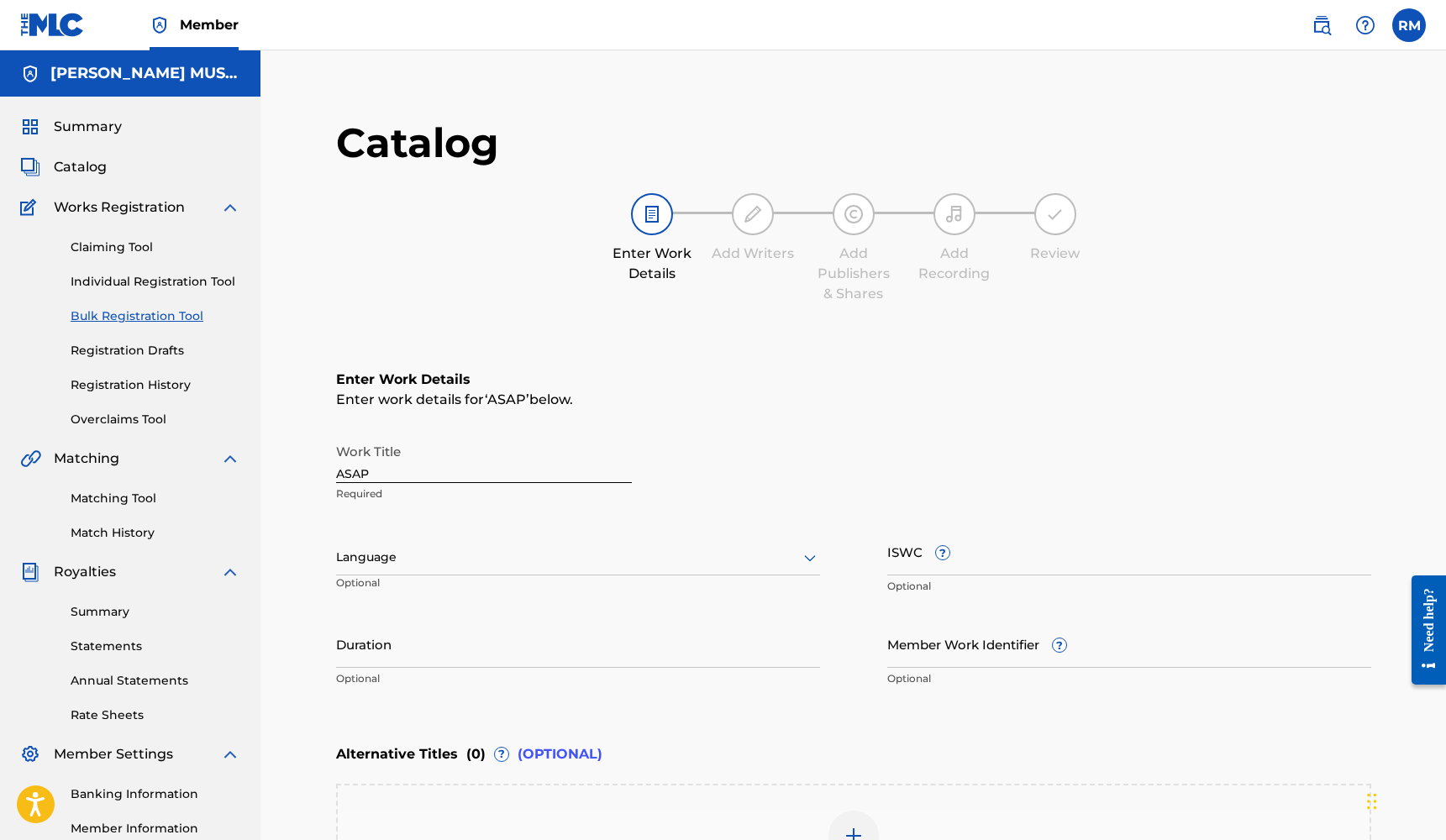
click at [544, 677] on p "Optional" at bounding box center [578, 679] width 484 height 15
click at [535, 668] on div "Duration Optional" at bounding box center [578, 658] width 484 height 76
click at [528, 642] on input "Duration" at bounding box center [578, 644] width 484 height 48
type input "02:22"
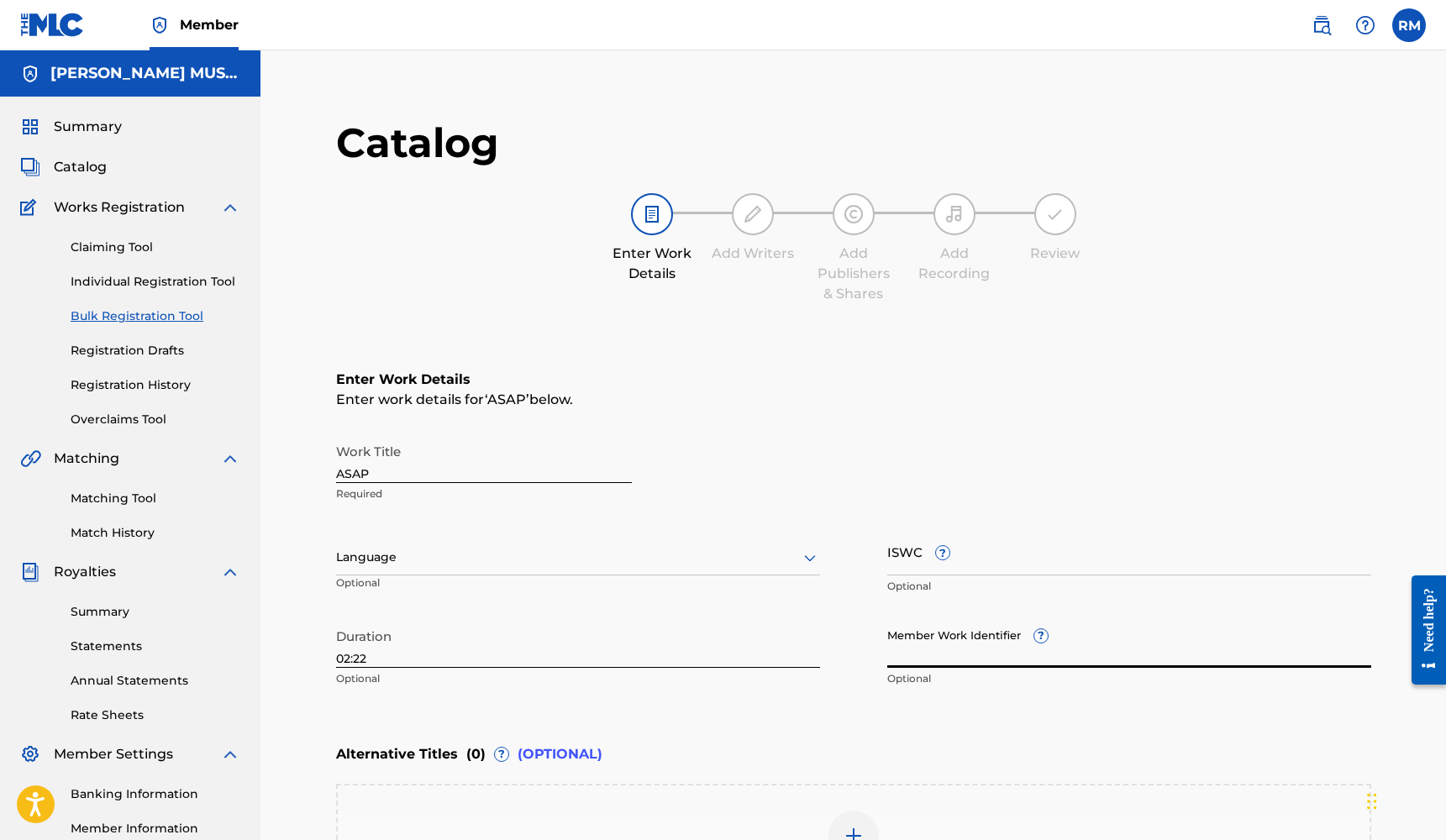
click at [904, 646] on input "Member Work Identifier ?" at bounding box center [1129, 644] width 484 height 48
type input "213"
click at [391, 555] on div at bounding box center [578, 557] width 484 height 21
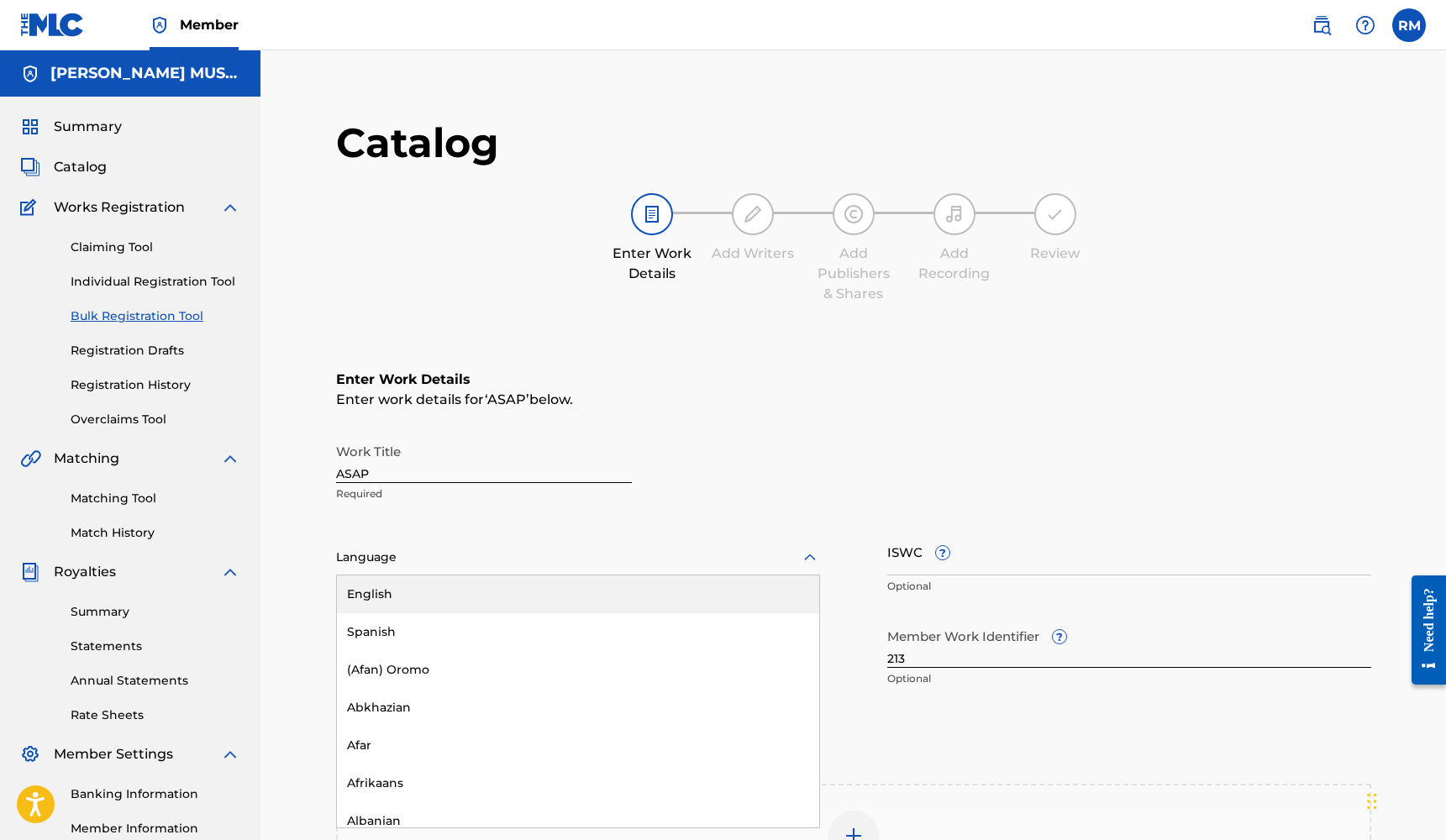
click at [391, 586] on div "English" at bounding box center [578, 594] width 482 height 38
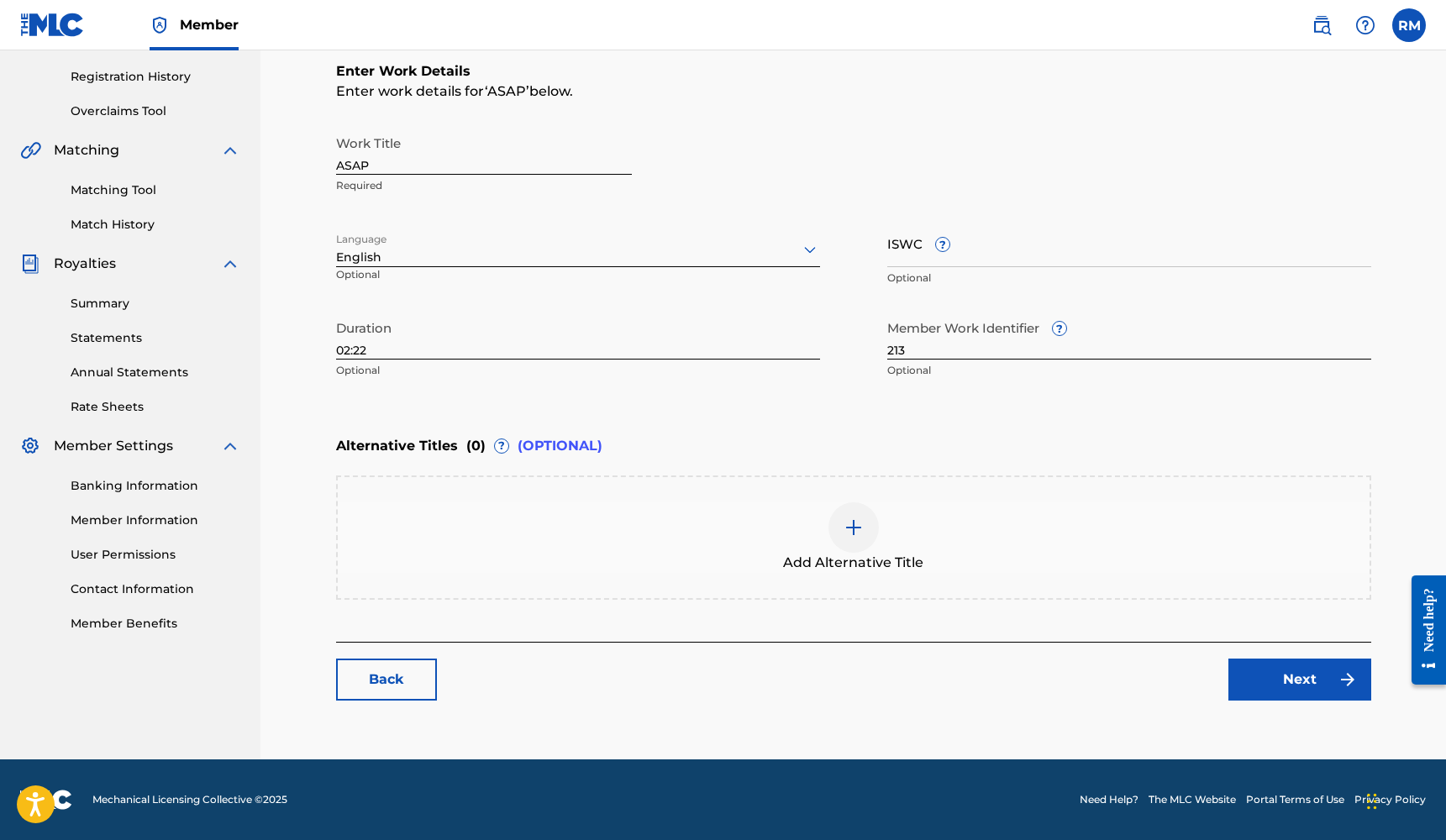
scroll to position [308, 0]
click at [1291, 679] on link "Next" at bounding box center [1299, 680] width 142 height 42
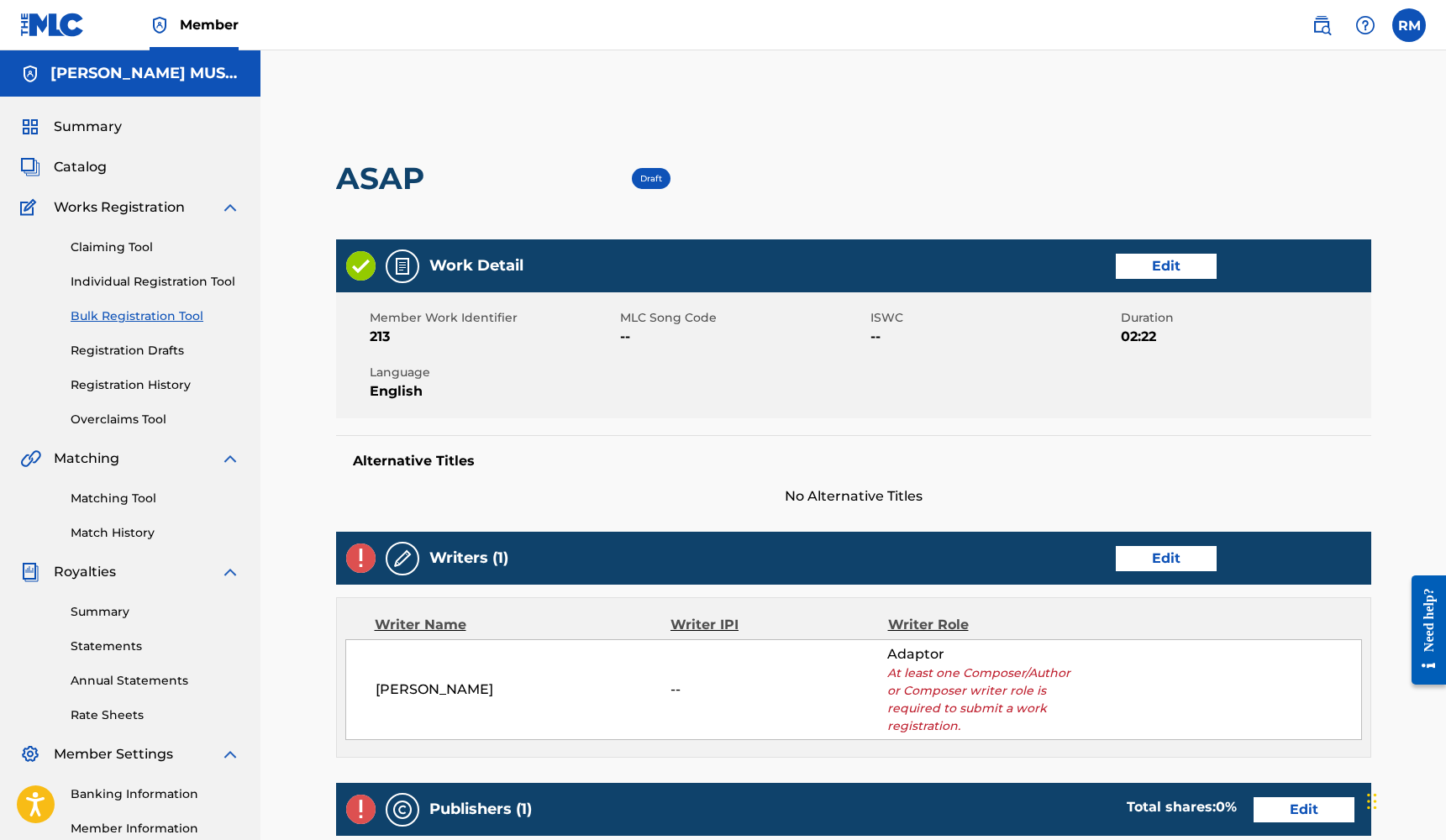
click at [1135, 559] on link "Edit" at bounding box center [1166, 559] width 101 height 25
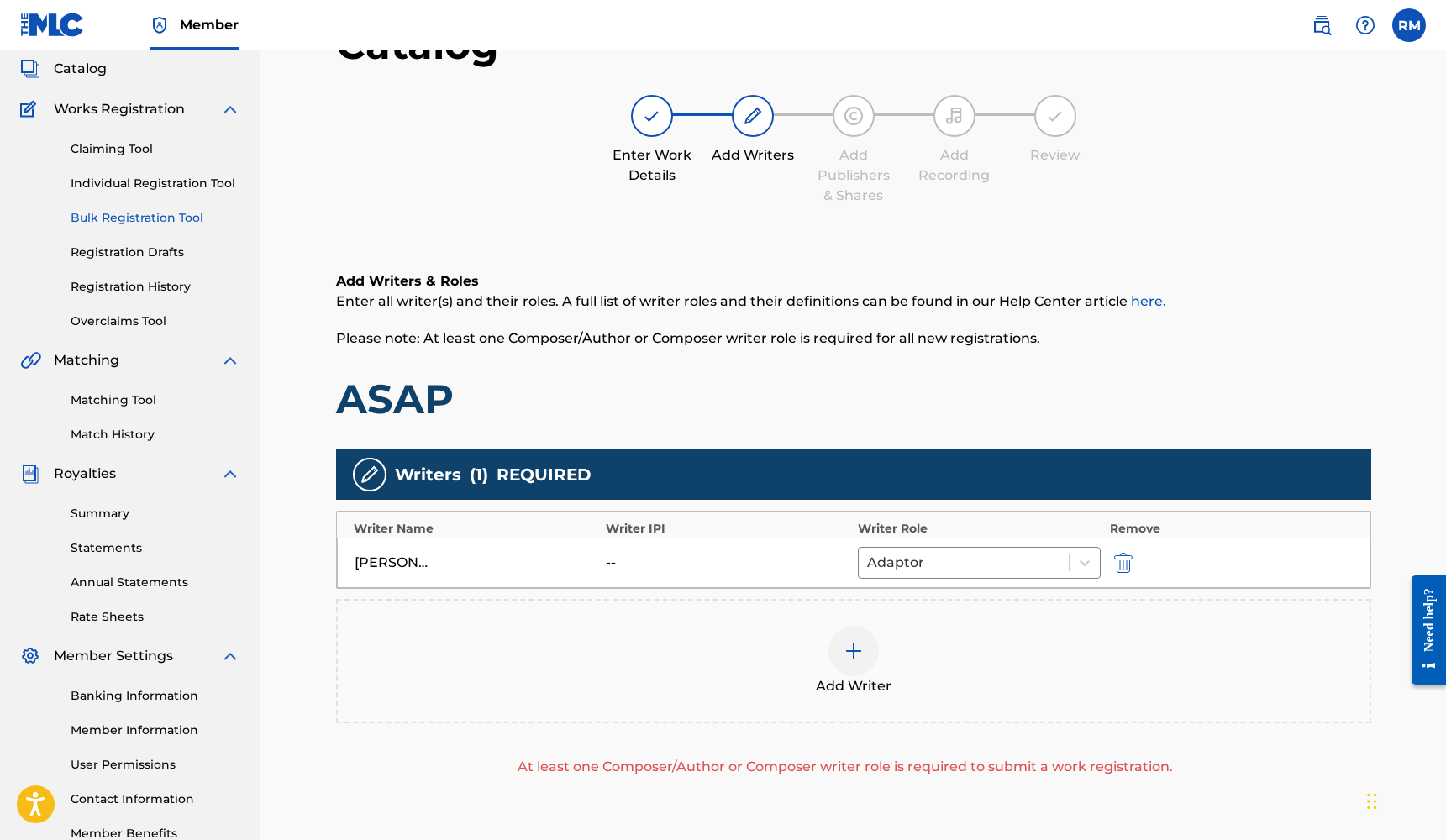
scroll to position [134, 0]
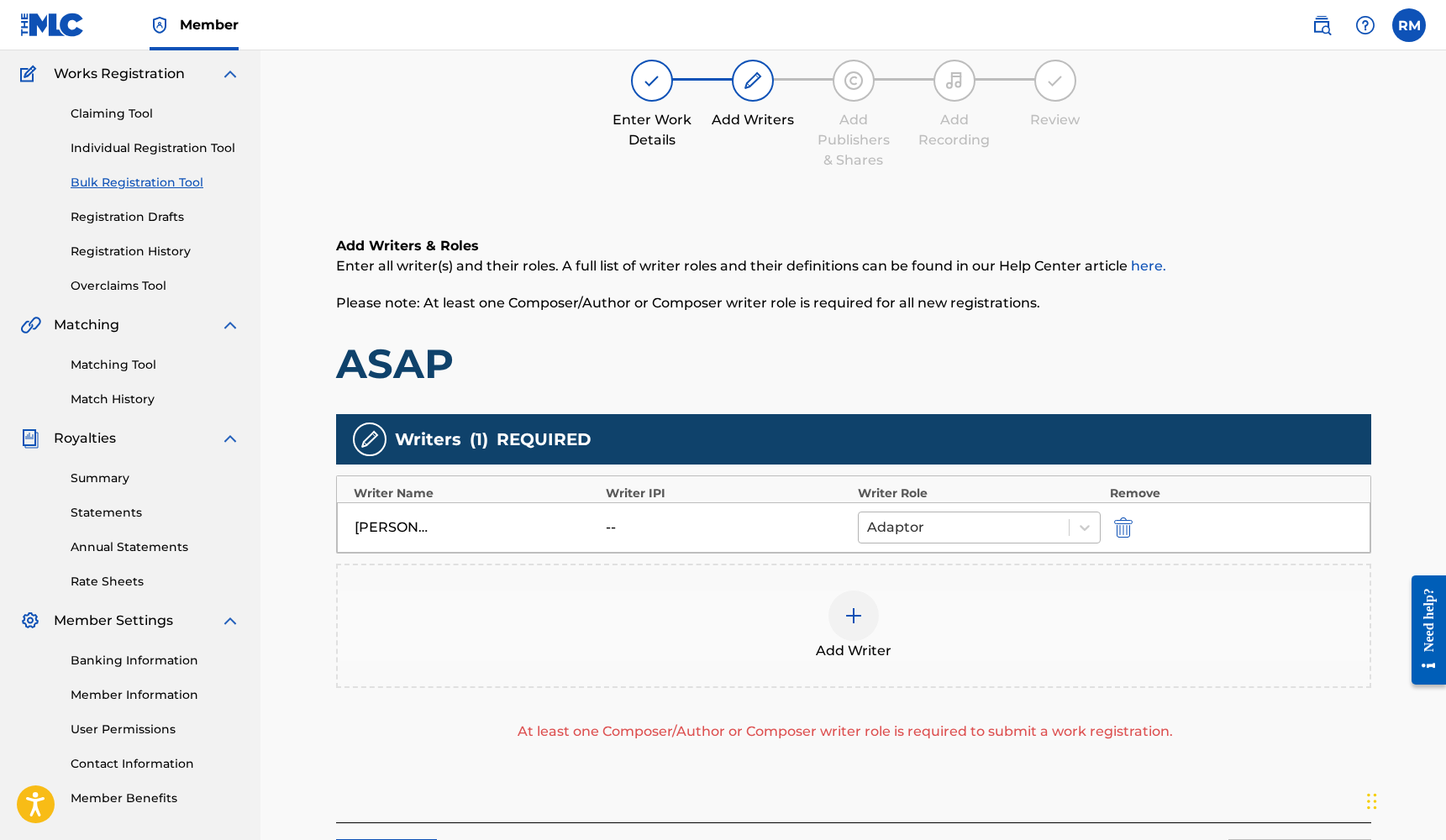
click at [1003, 527] on div at bounding box center [964, 527] width 194 height 24
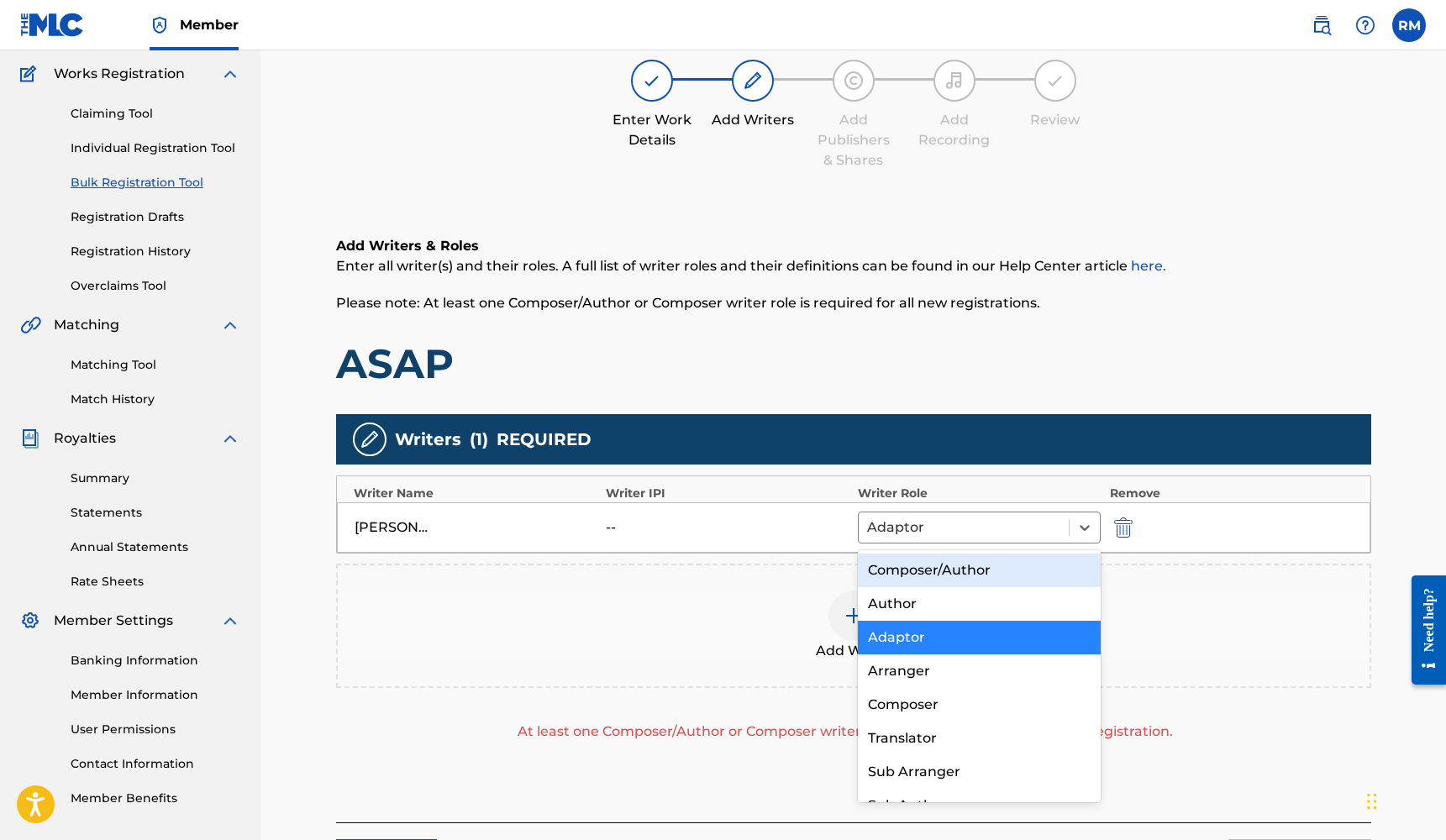
click at [958, 581] on div "Composer/Author" at bounding box center [979, 570] width 244 height 34
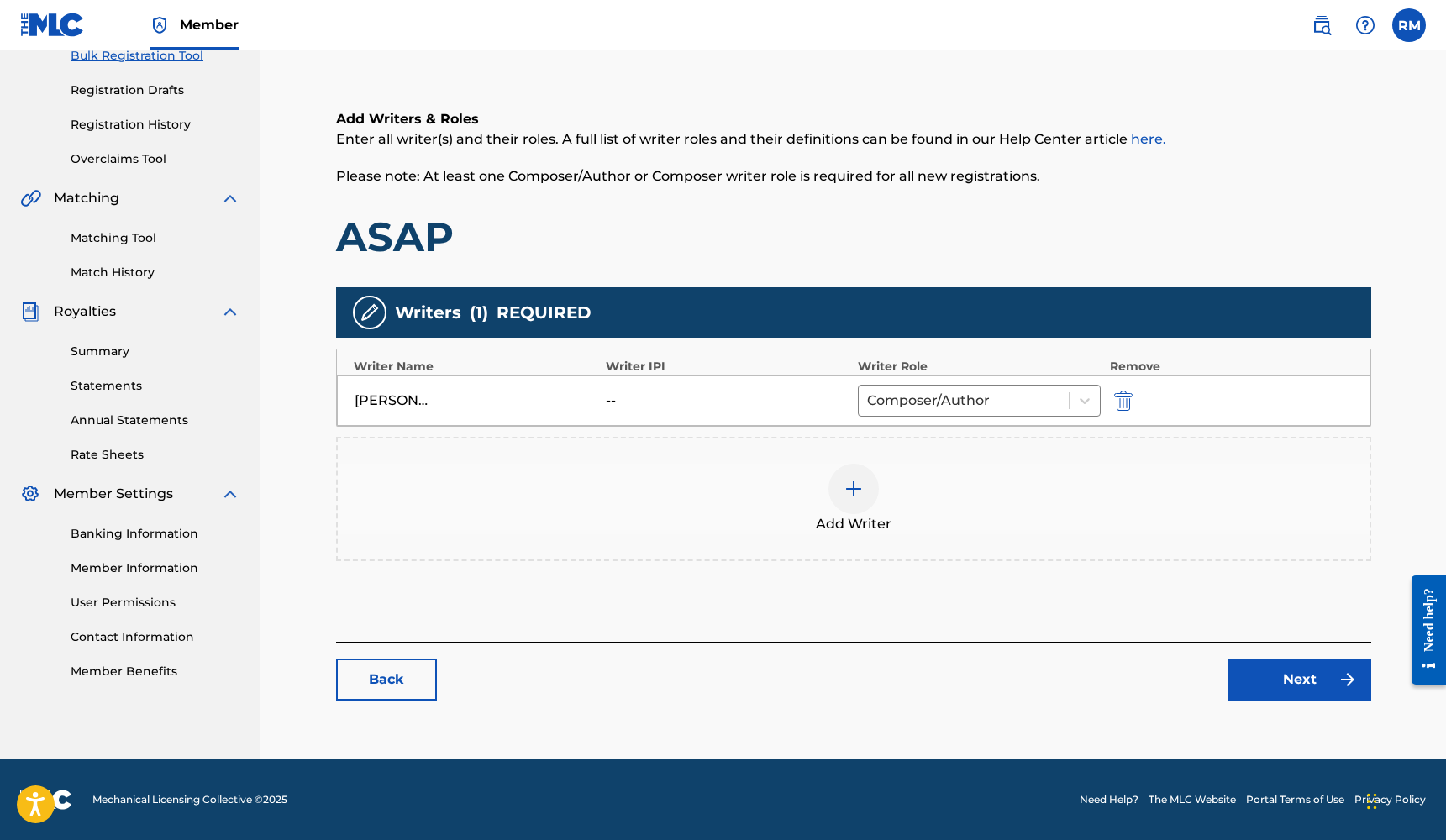
scroll to position [260, 0]
click at [1257, 681] on link "Next" at bounding box center [1299, 680] width 142 height 42
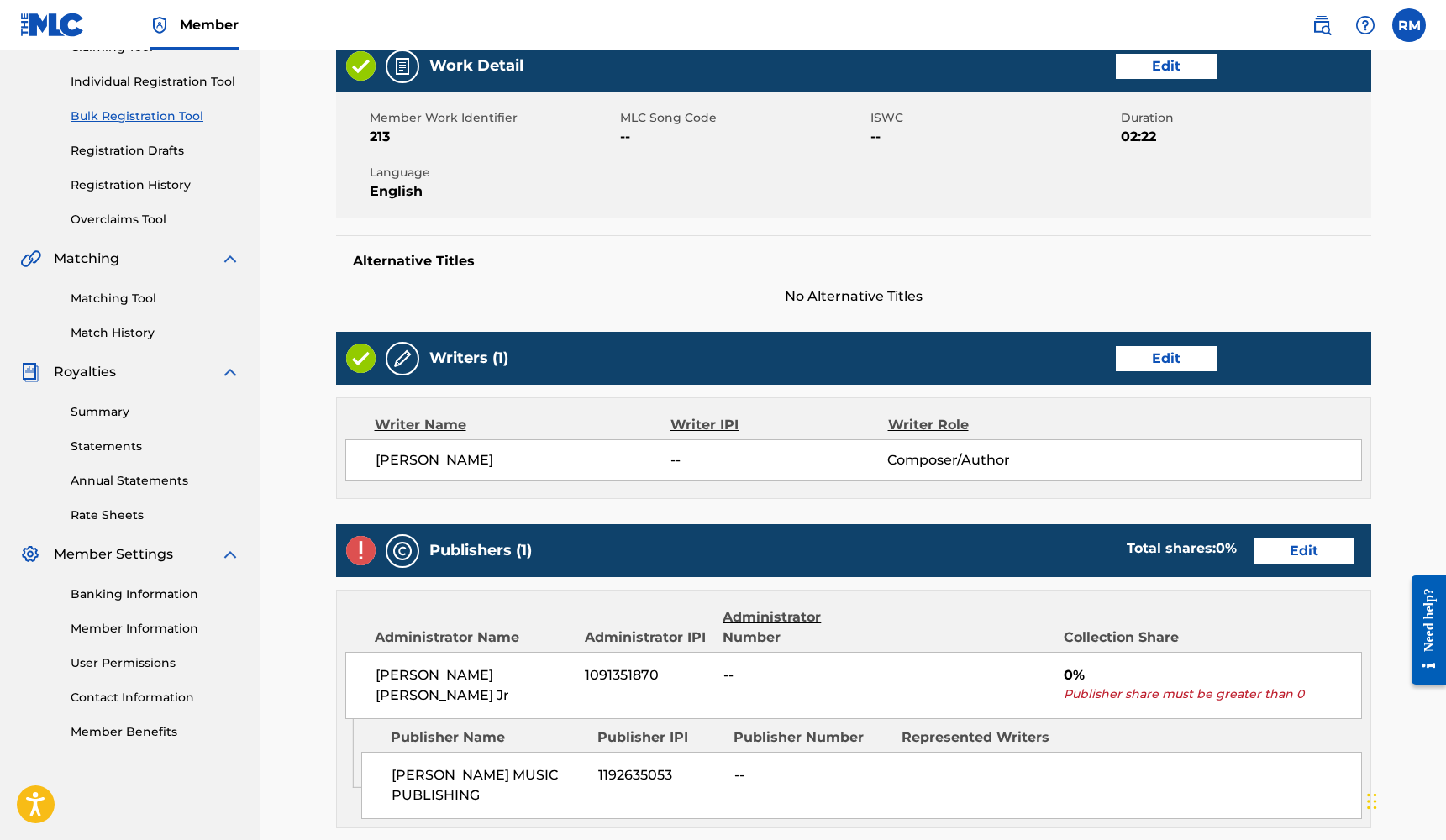
scroll to position [334, 0]
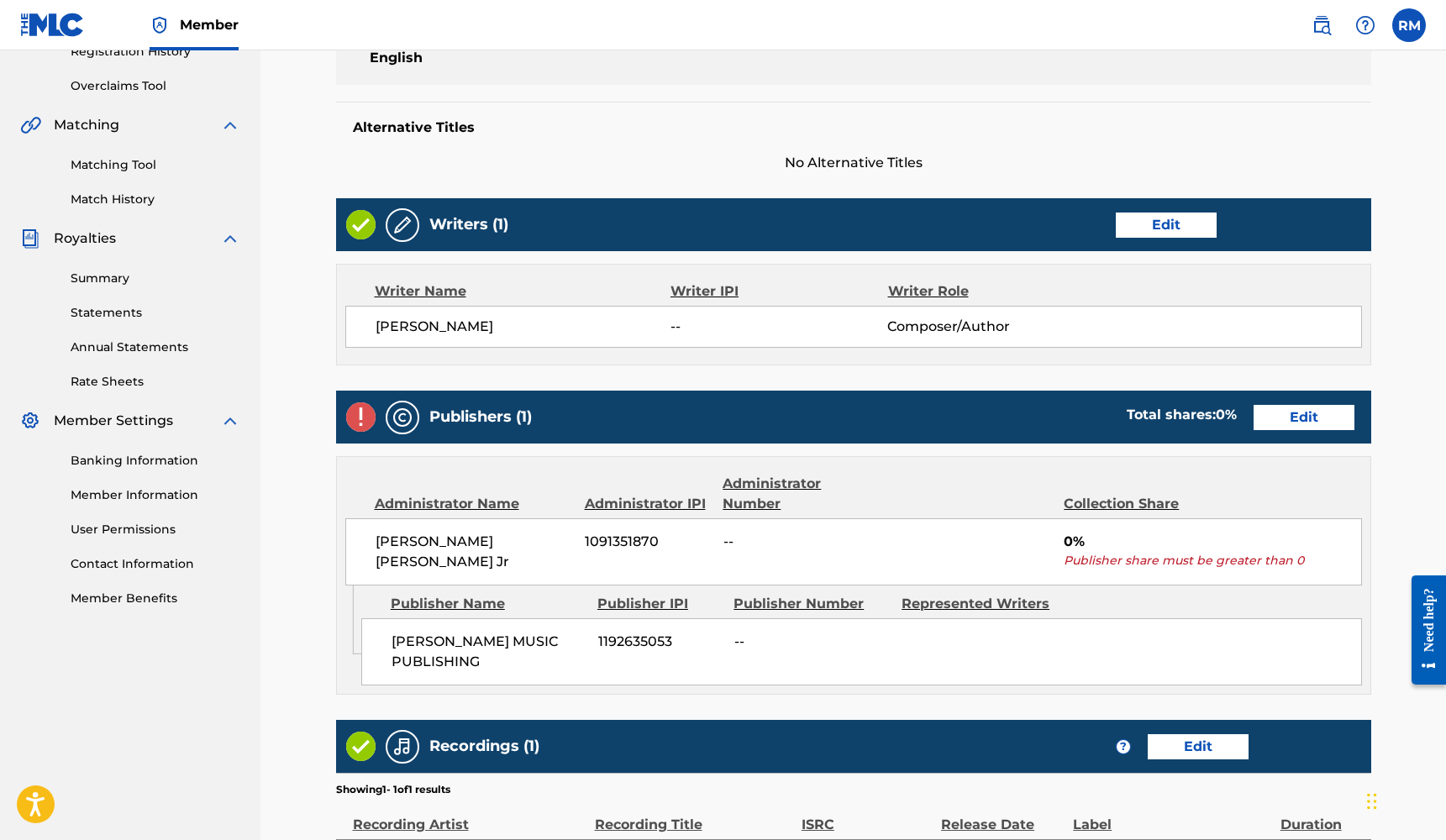
click at [1281, 421] on link "Edit" at bounding box center [1304, 418] width 101 height 25
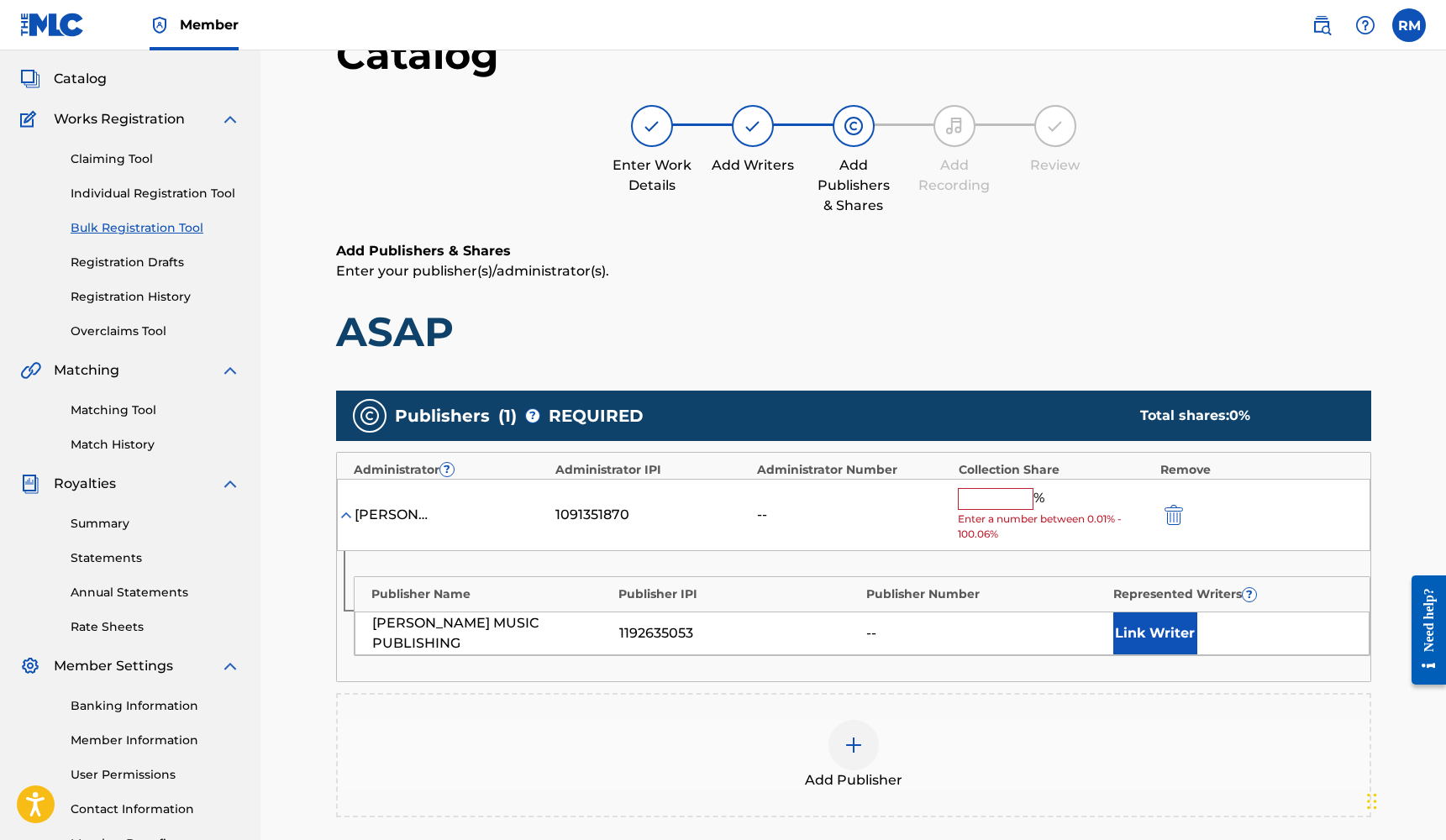
scroll to position [213, 0]
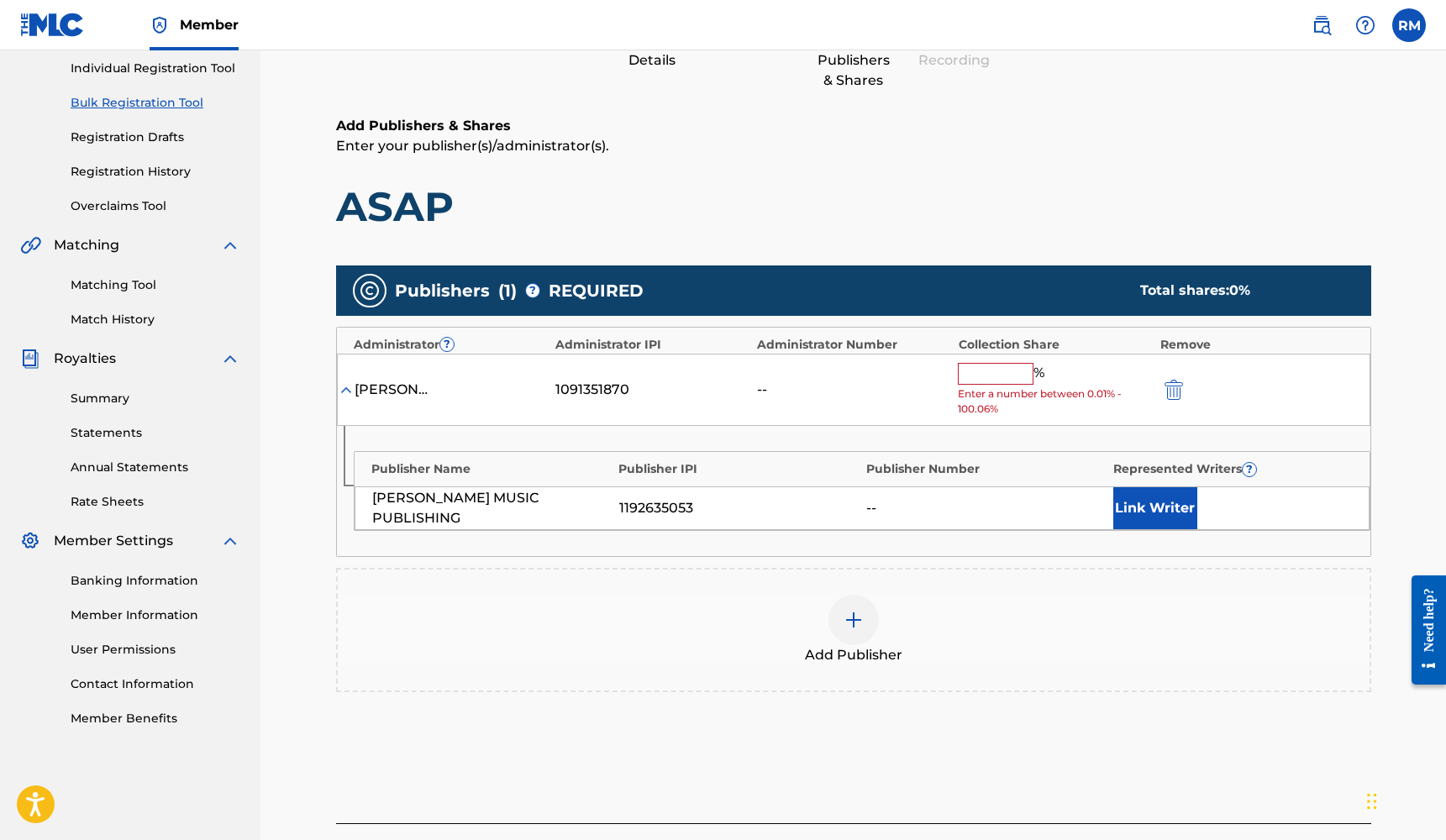
click at [854, 620] on img at bounding box center [854, 620] width 20 height 20
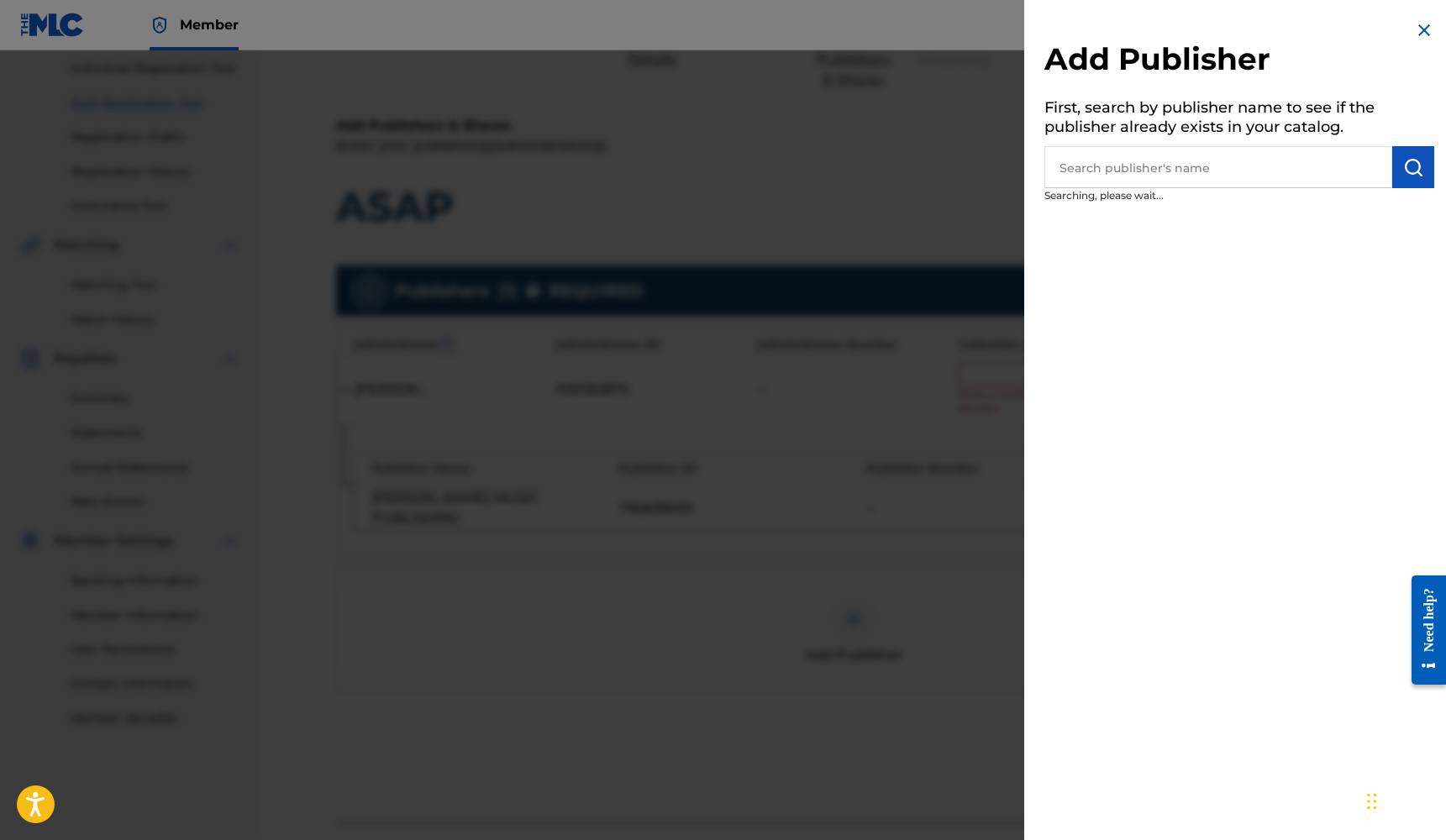
click at [1130, 152] on input "text" at bounding box center [1218, 167] width 348 height 42
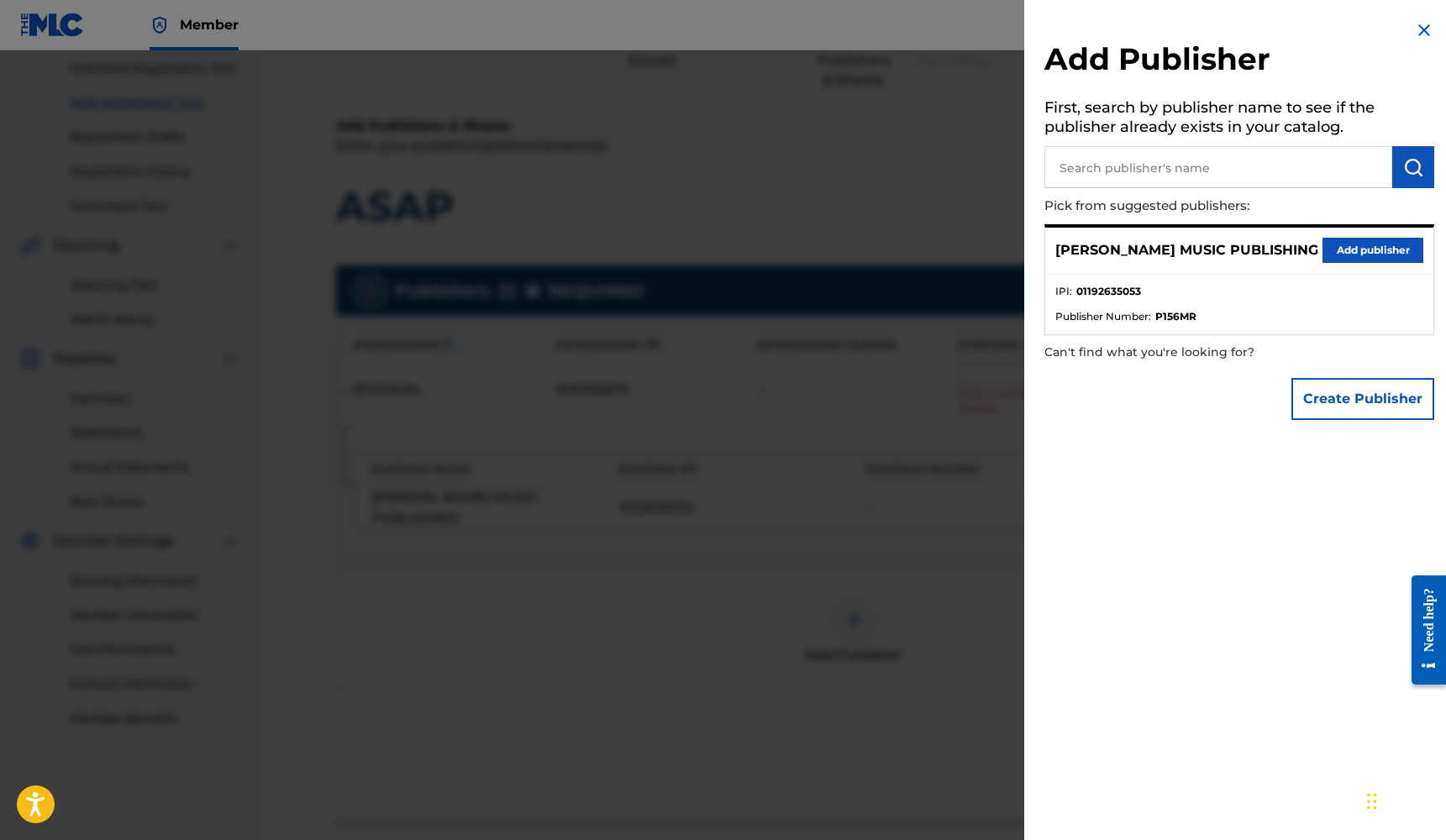
click at [1331, 251] on button "Add publisher" at bounding box center [1373, 250] width 101 height 25
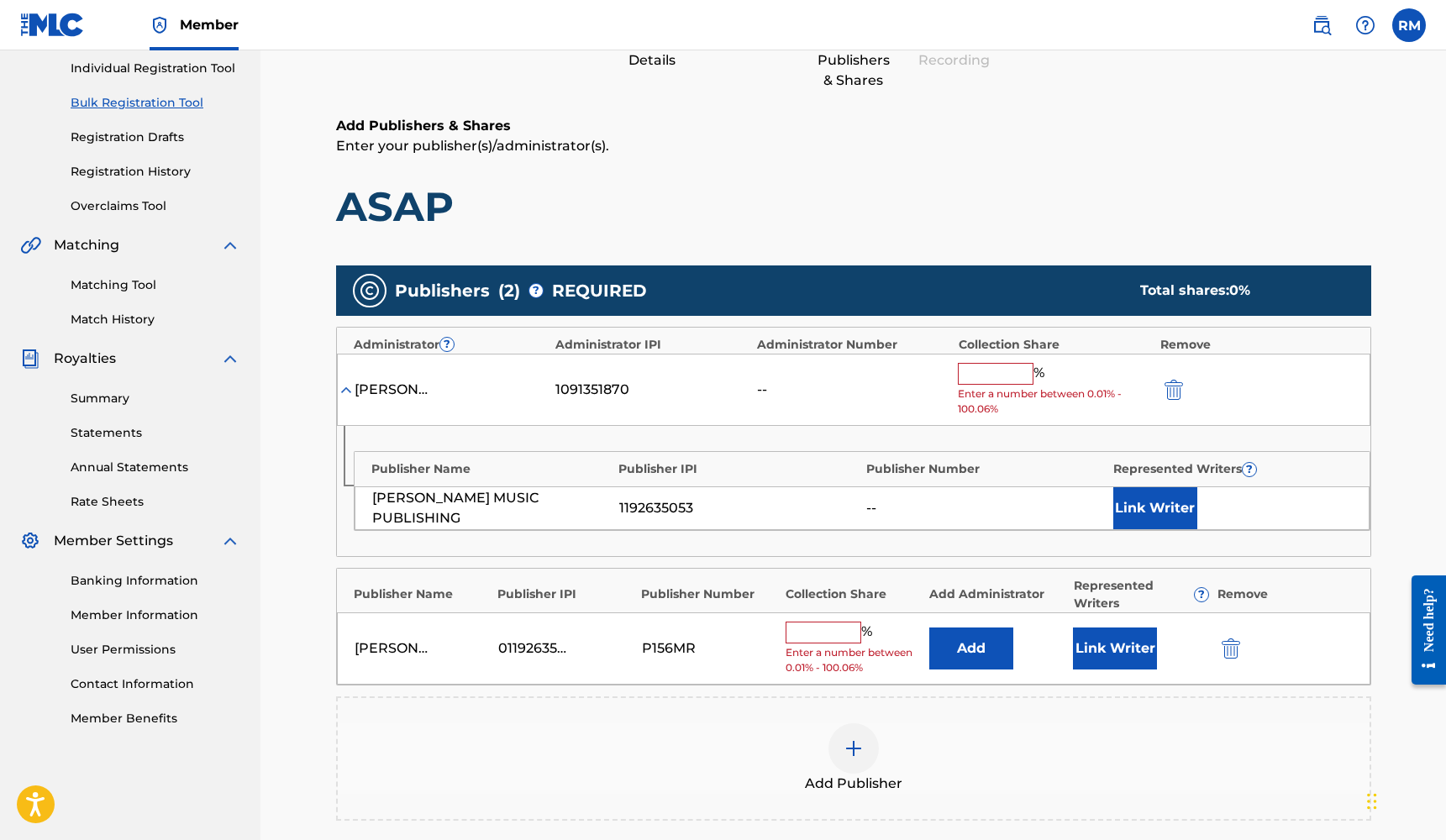
click at [1117, 635] on button "Link Writer" at bounding box center [1115, 649] width 84 height 42
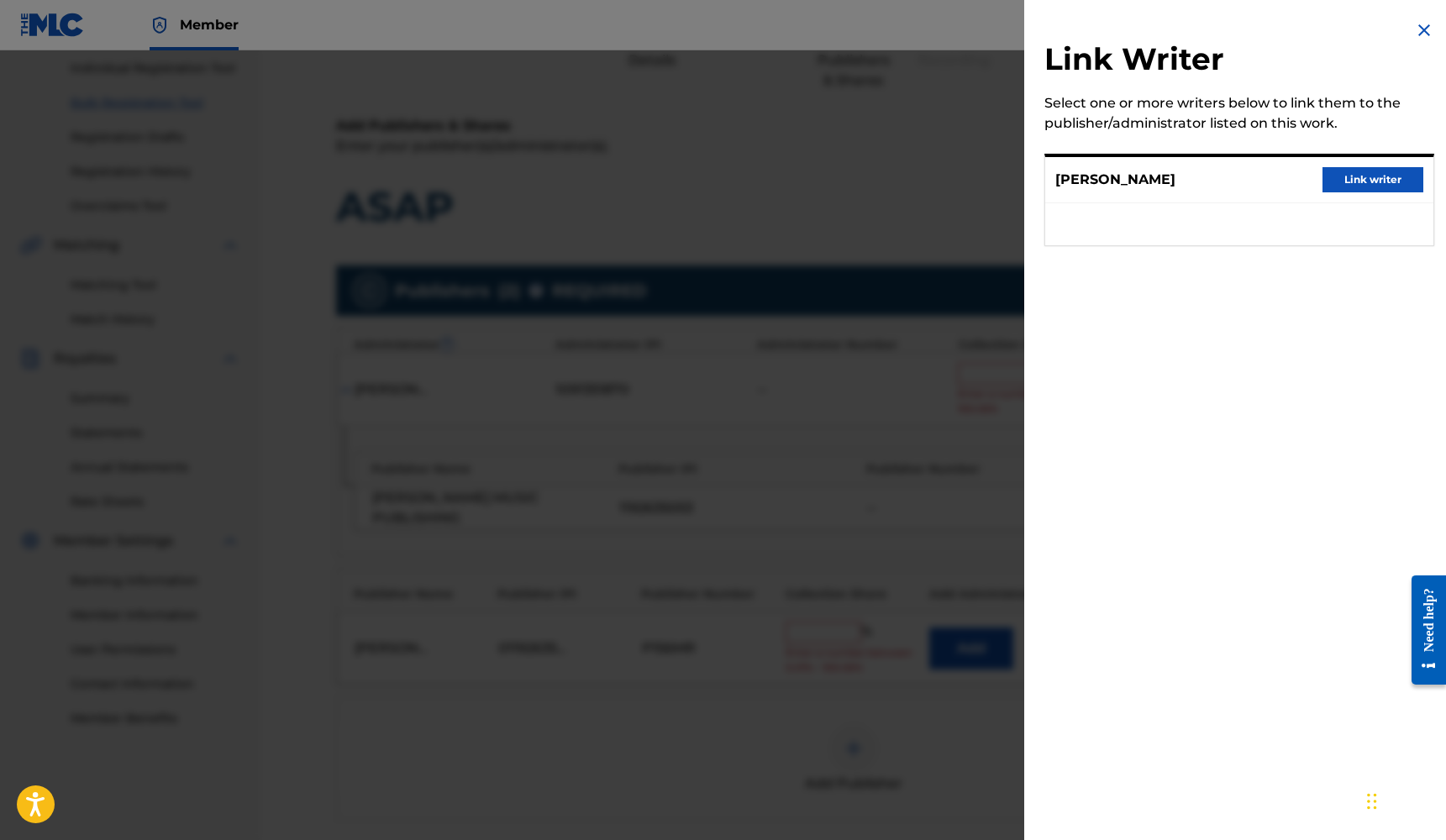
click at [1360, 178] on button "Link writer" at bounding box center [1373, 179] width 101 height 25
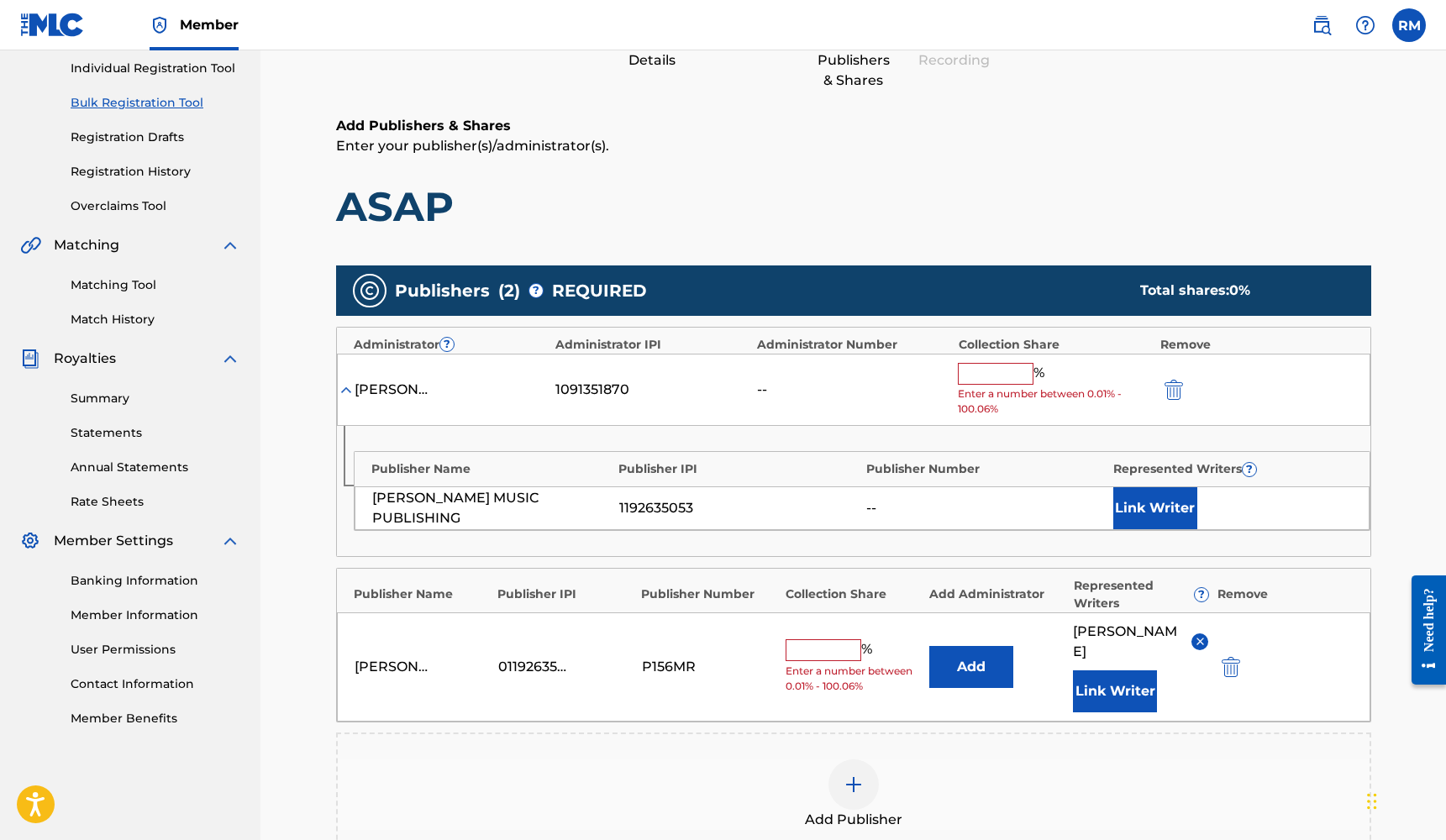
click at [840, 639] on input "text" at bounding box center [823, 650] width 76 height 22
type input "25"
click at [1183, 390] on button "submit" at bounding box center [1172, 389] width 25 height 19
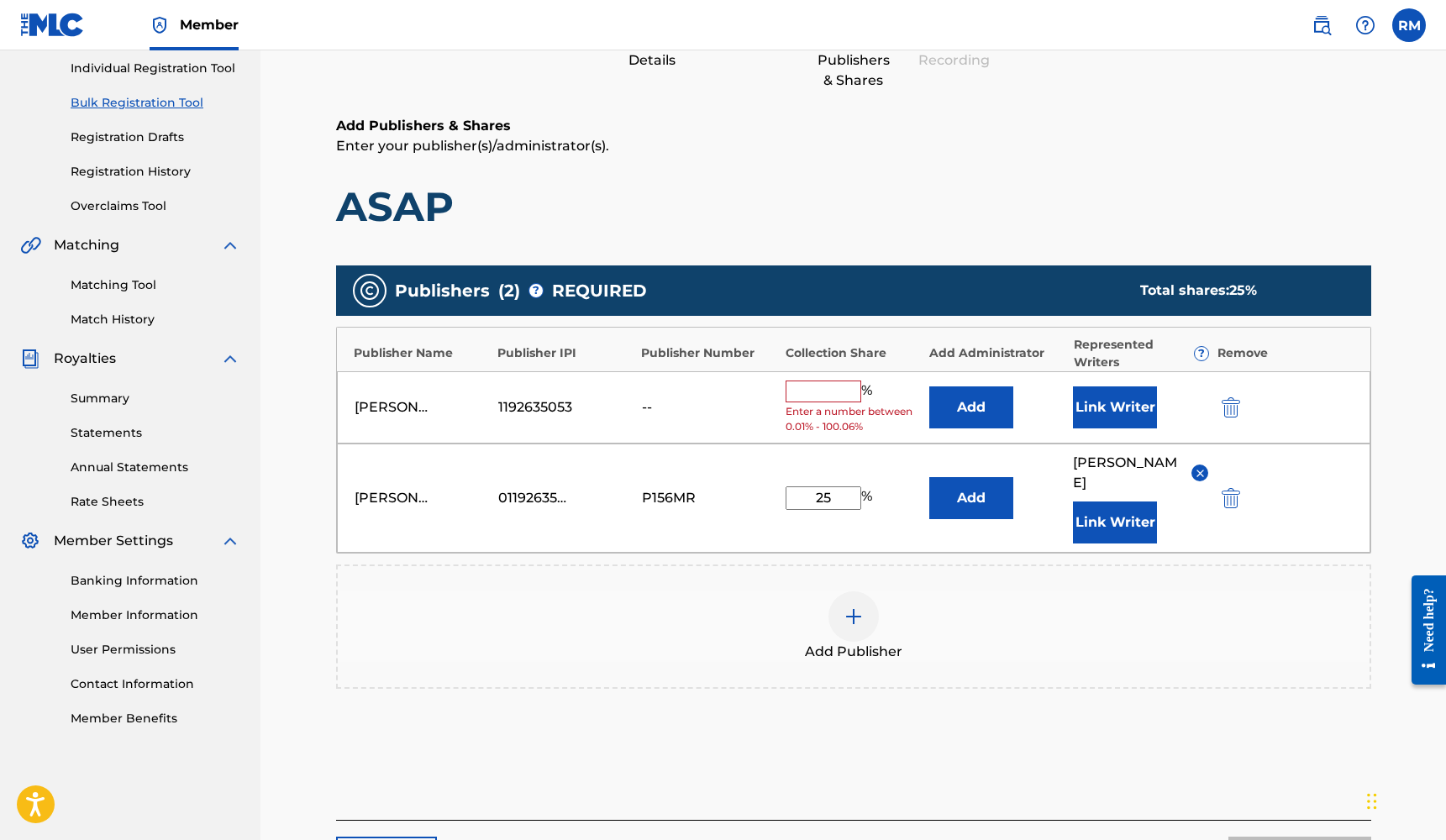
click at [1224, 417] on div "[PERSON_NAME] MUSIC PUBLISHING 1192635053 -- % Enter a number between 0.01% - 1…" at bounding box center [854, 408] width 1033 height 73
click at [1229, 409] on img "submit" at bounding box center [1231, 408] width 19 height 20
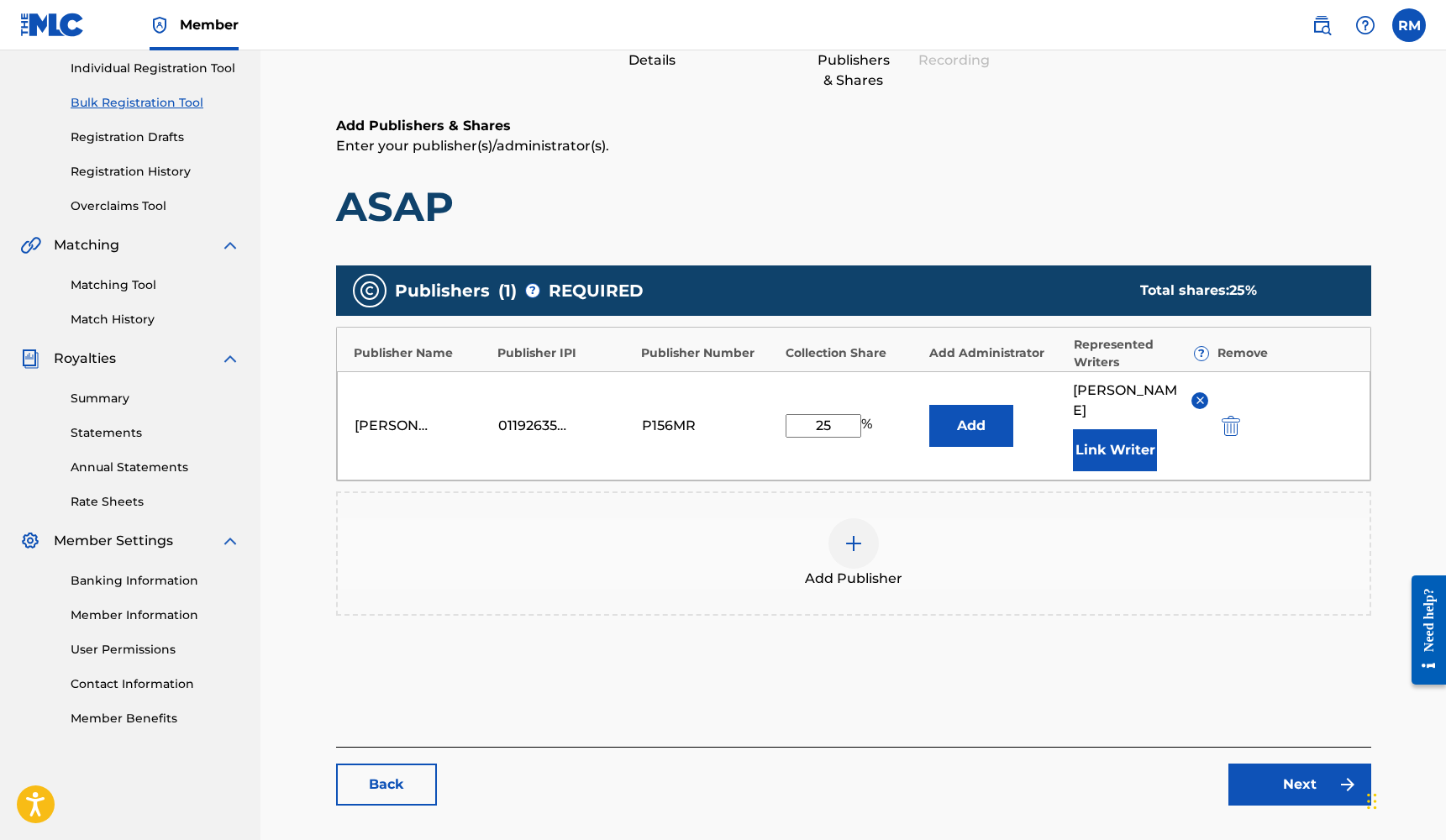
click at [1290, 784] on link "Next" at bounding box center [1299, 784] width 142 height 42
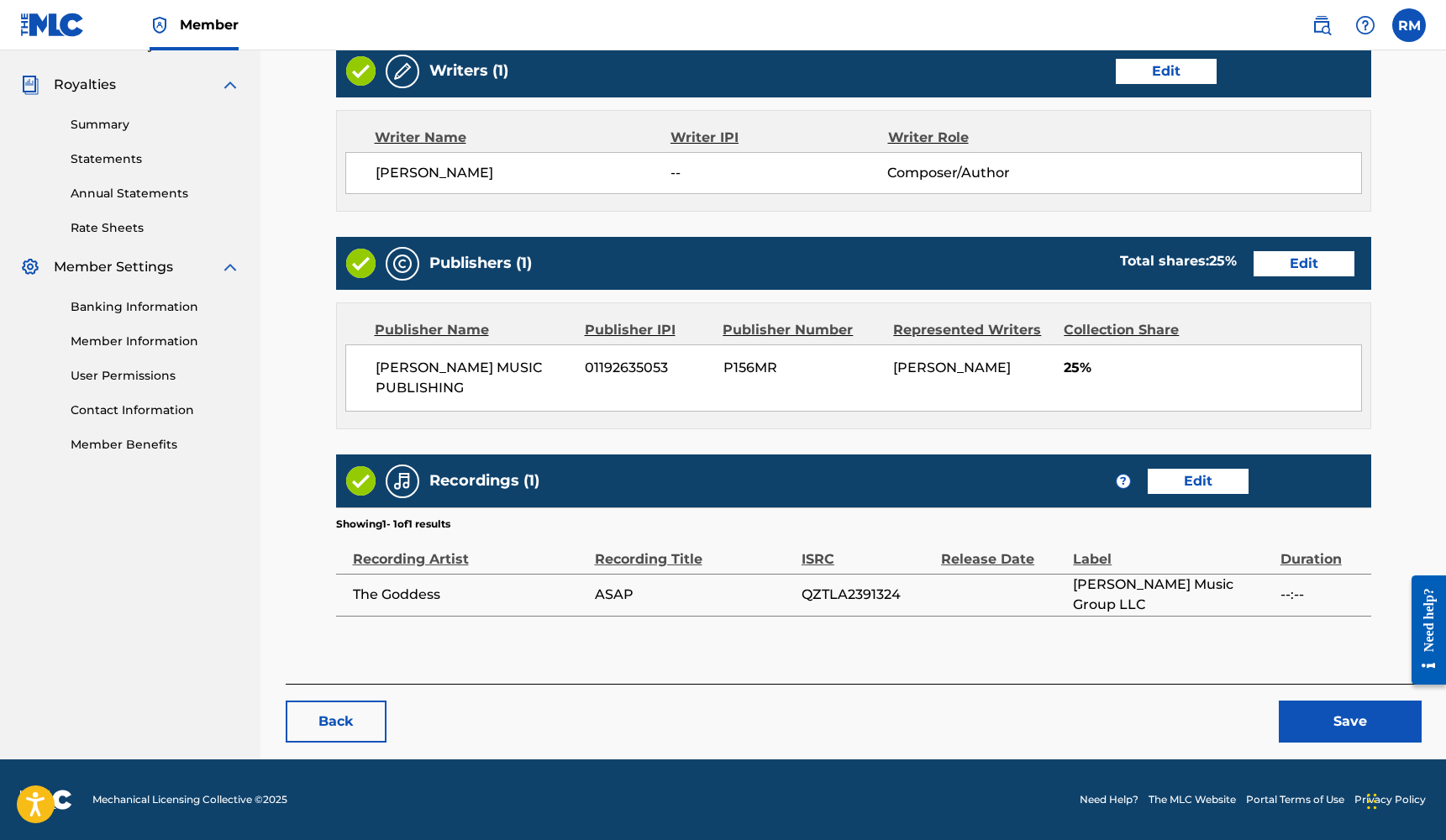
scroll to position [486, 0]
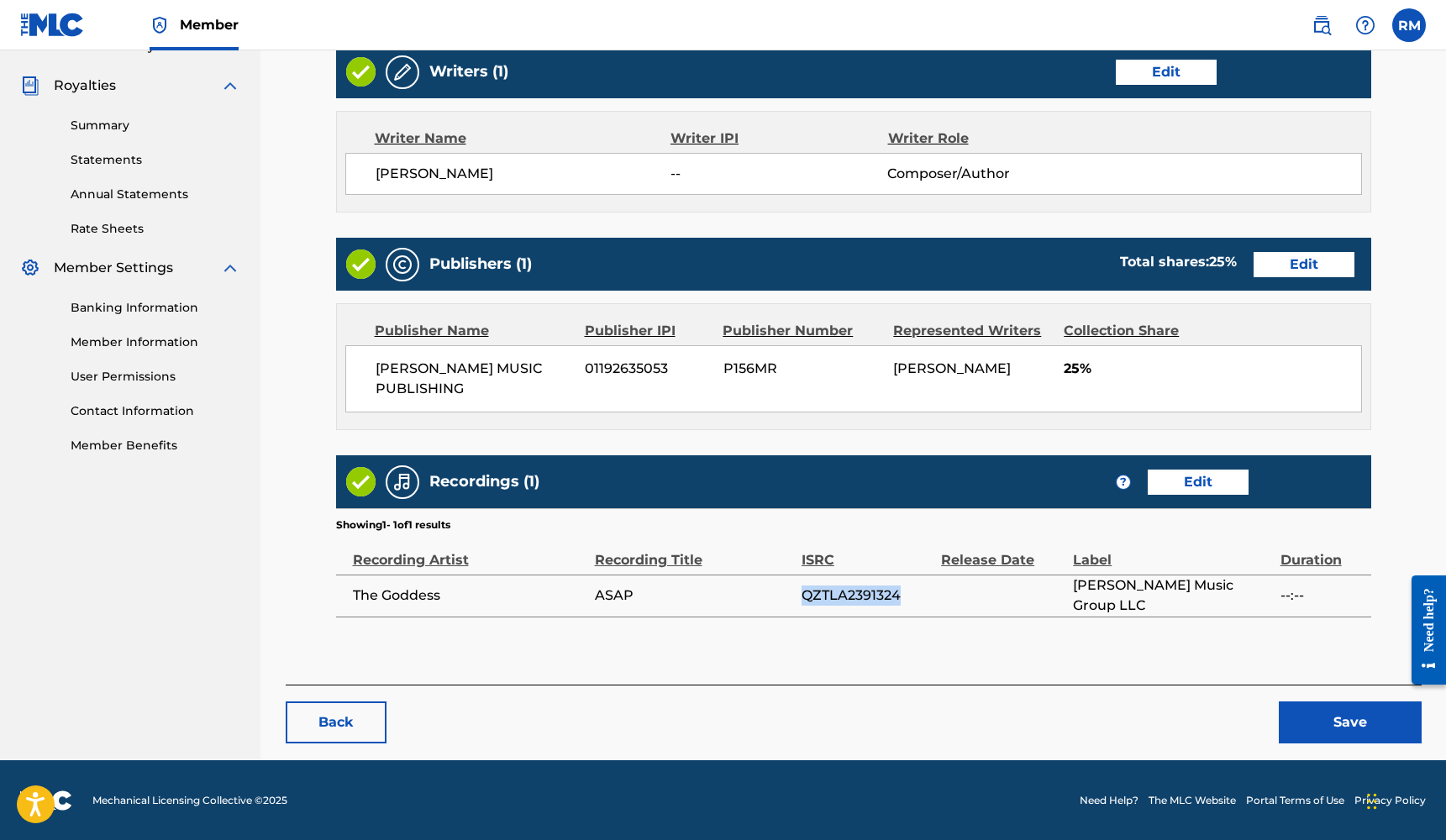
drag, startPoint x: 908, startPoint y: 588, endPoint x: 801, endPoint y: 587, distance: 107.0
click at [801, 587] on span "QZTLA2391324" at bounding box center [867, 596] width 131 height 20
click at [1382, 724] on button "Save" at bounding box center [1349, 722] width 142 height 42
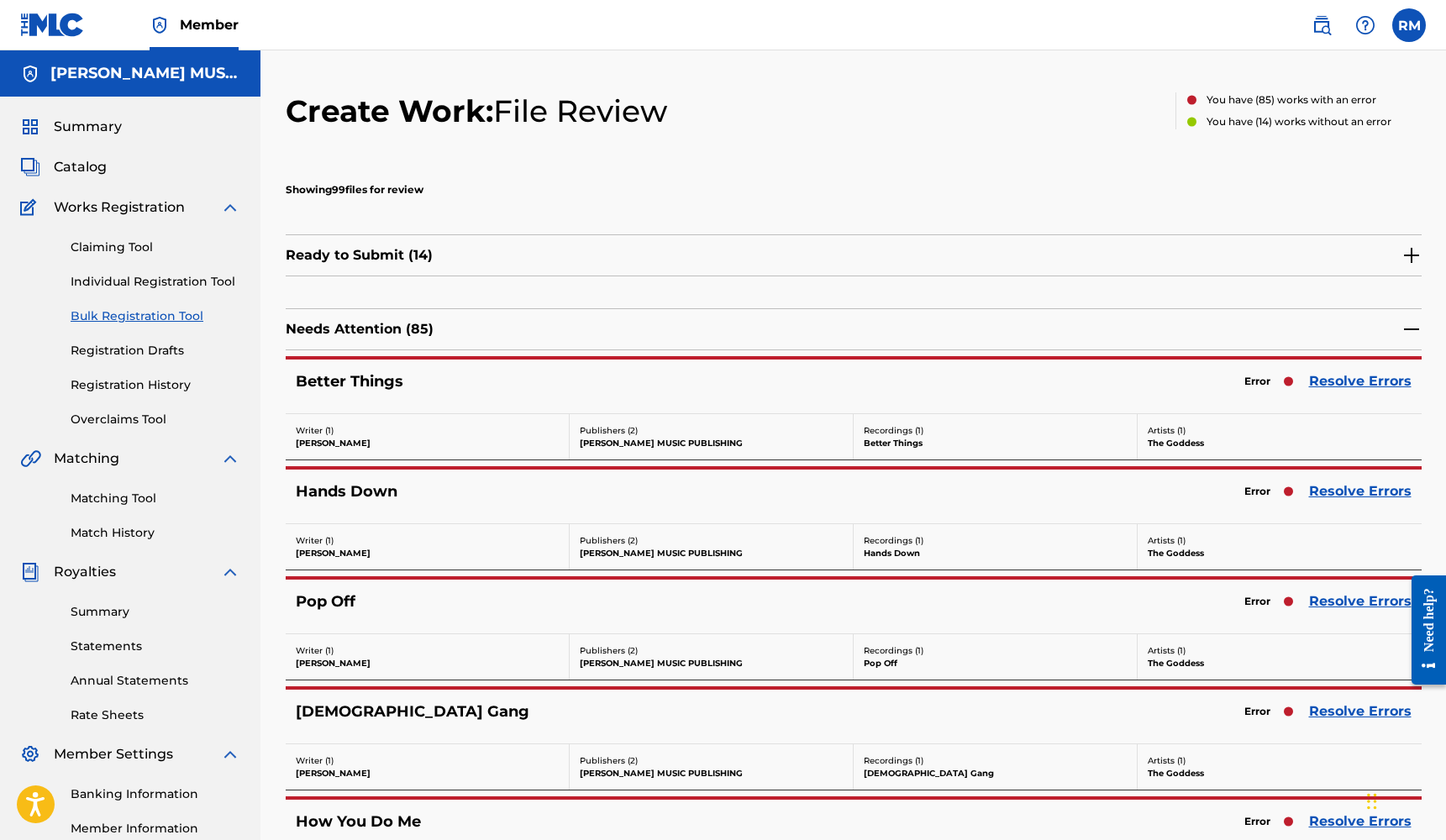
click at [1414, 255] on img at bounding box center [1411, 255] width 20 height 20
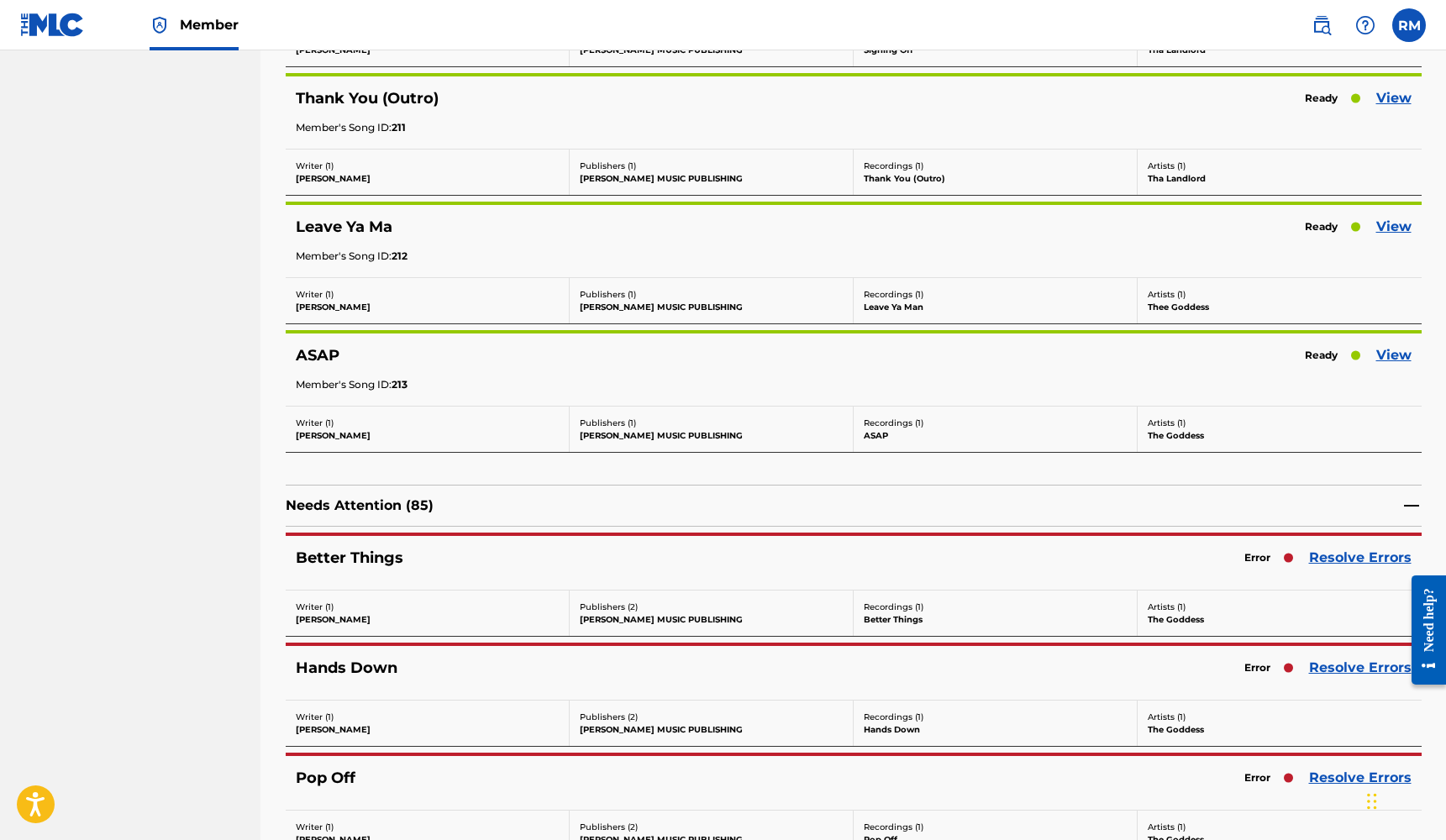
scroll to position [1611, 0]
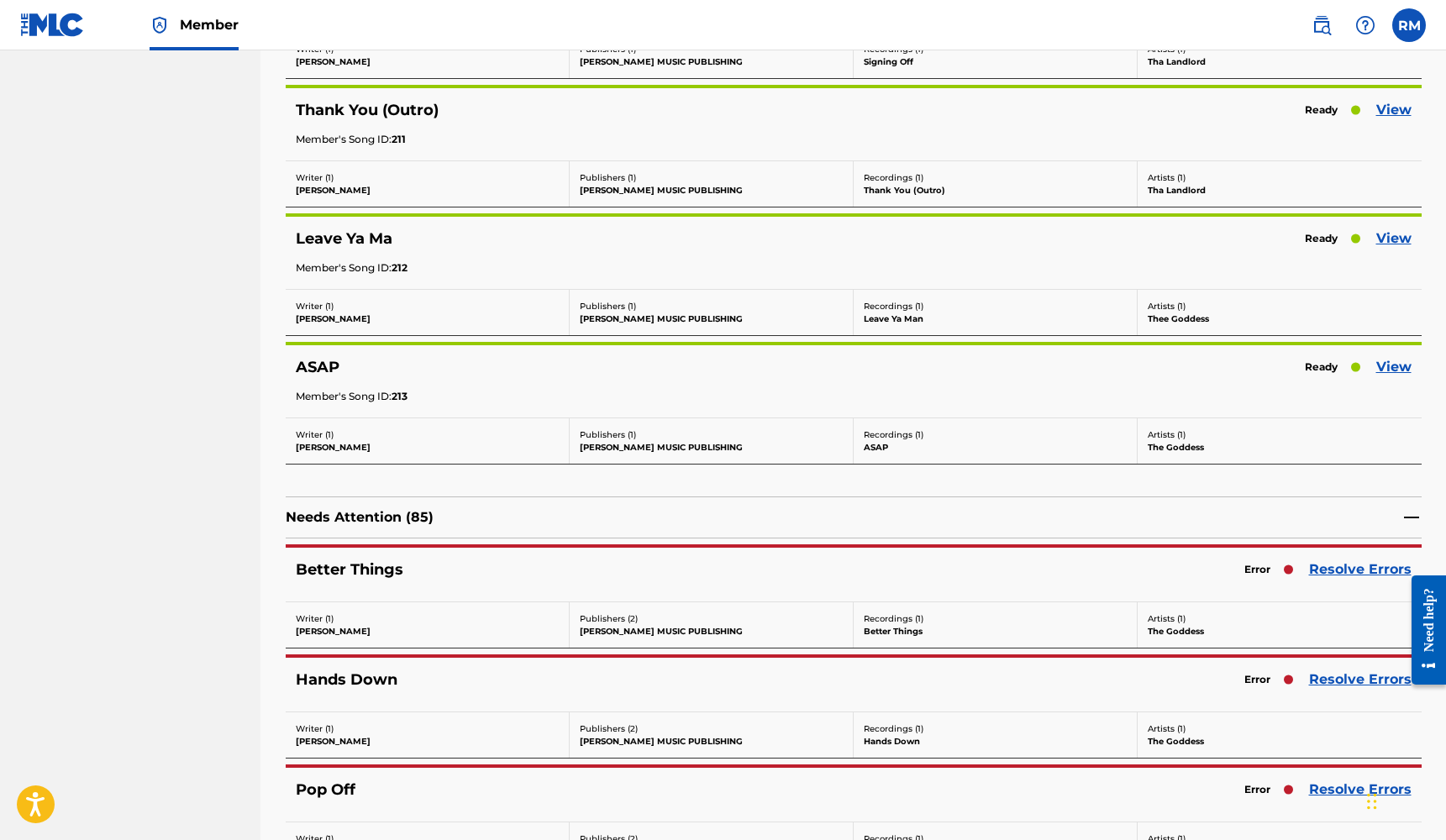
click at [1390, 366] on link "View" at bounding box center [1394, 367] width 35 height 20
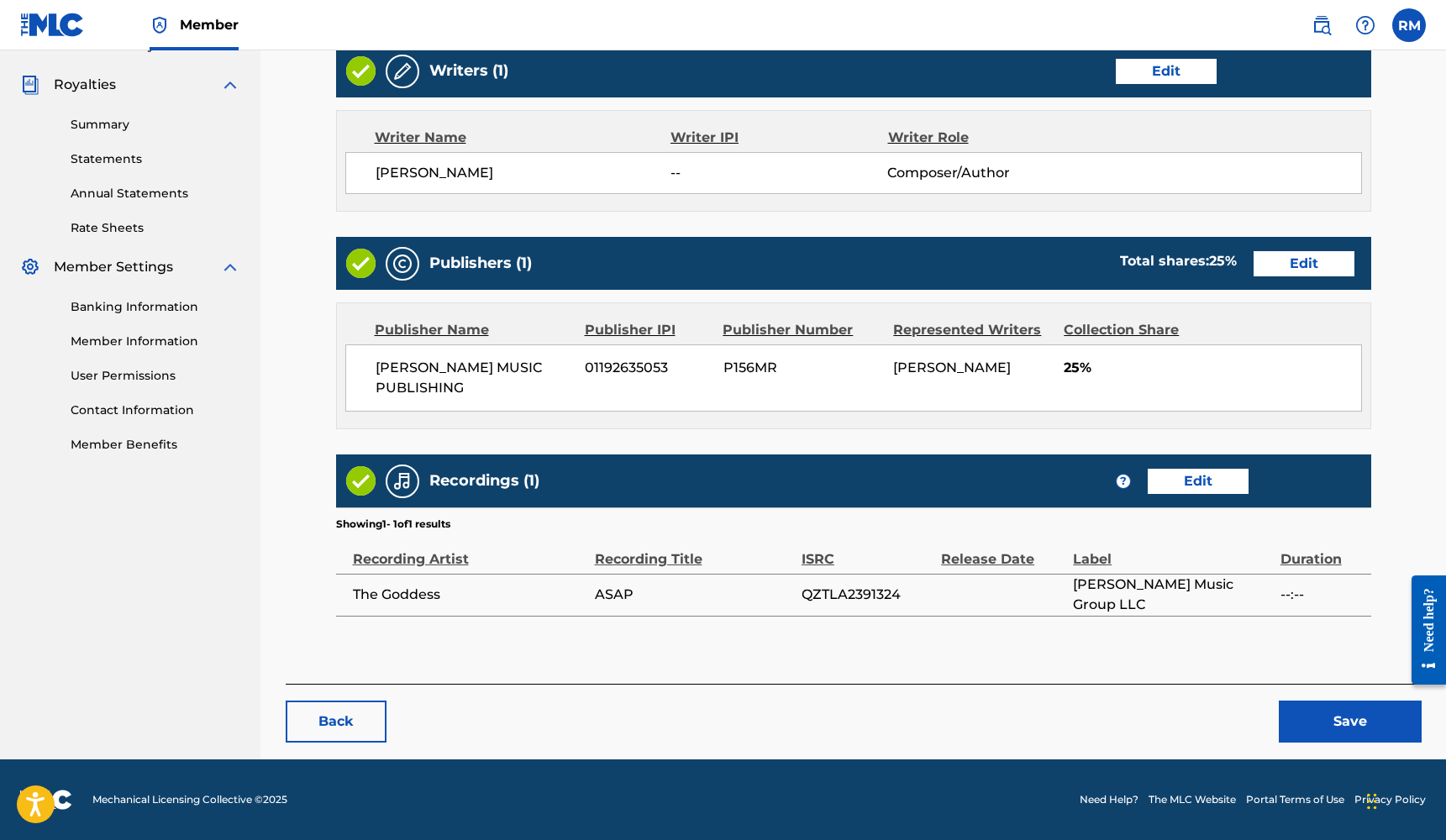
scroll to position [486, 0]
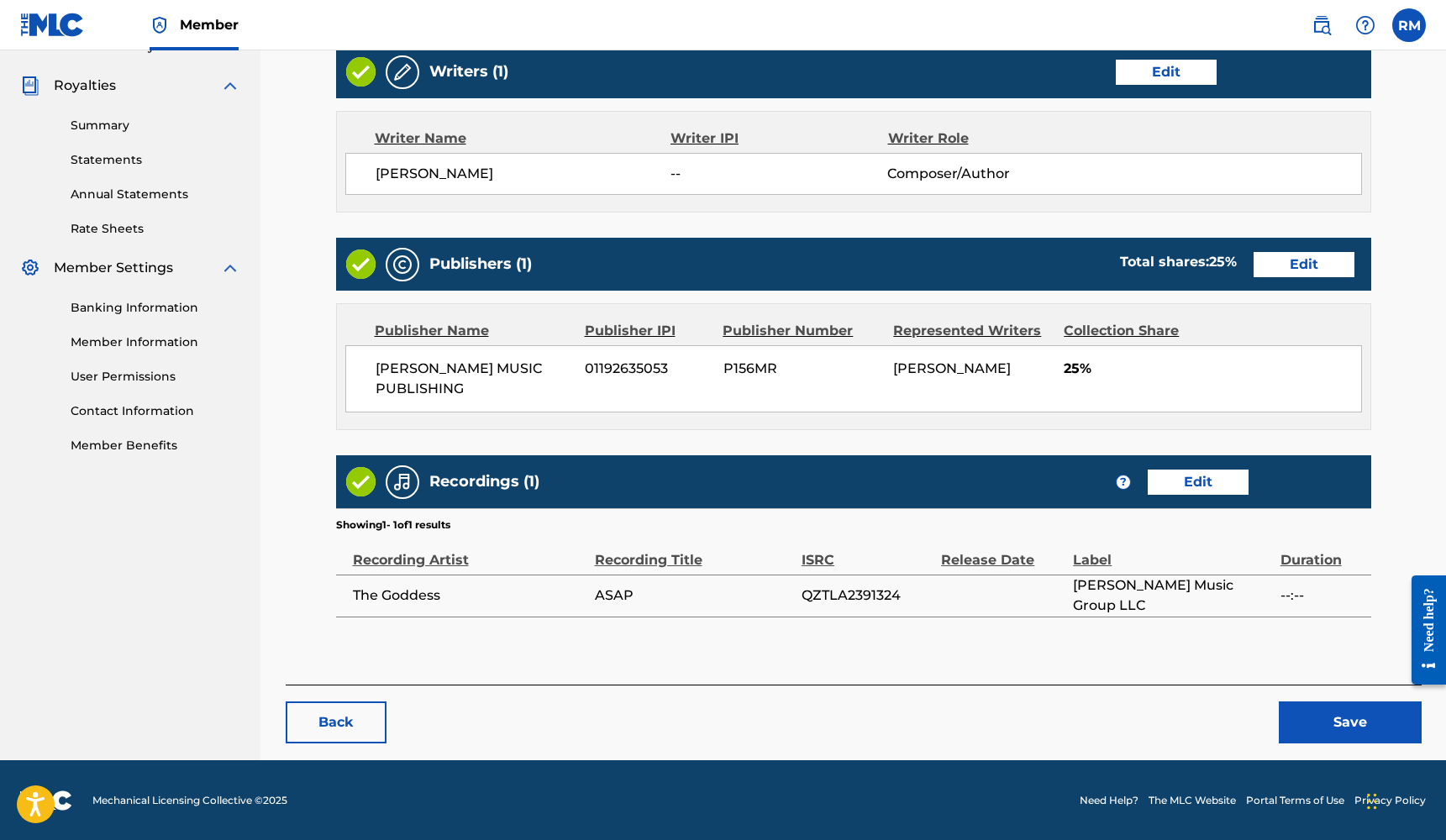
click at [1216, 486] on link "Edit" at bounding box center [1198, 482] width 101 height 25
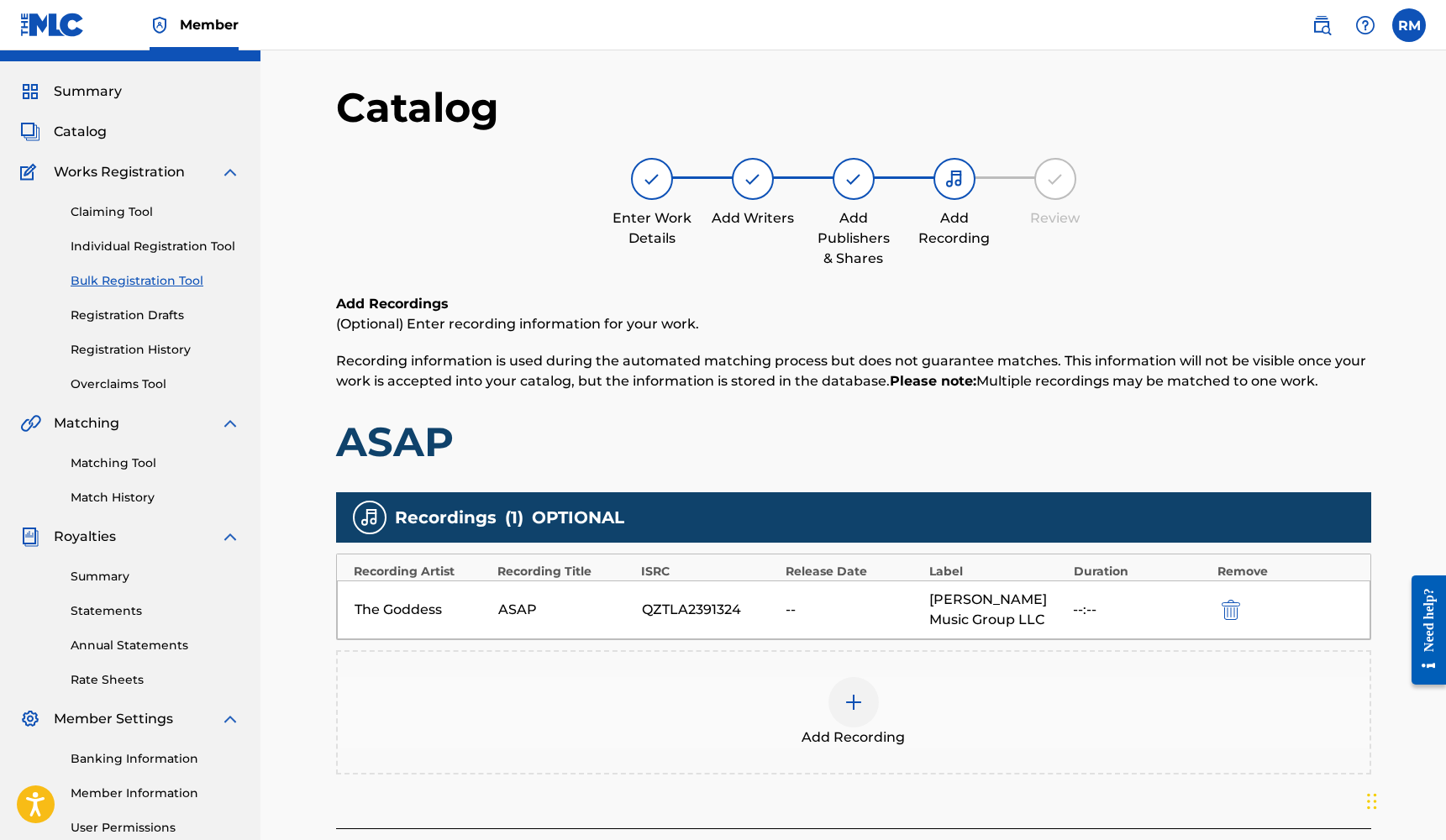
scroll to position [98, 0]
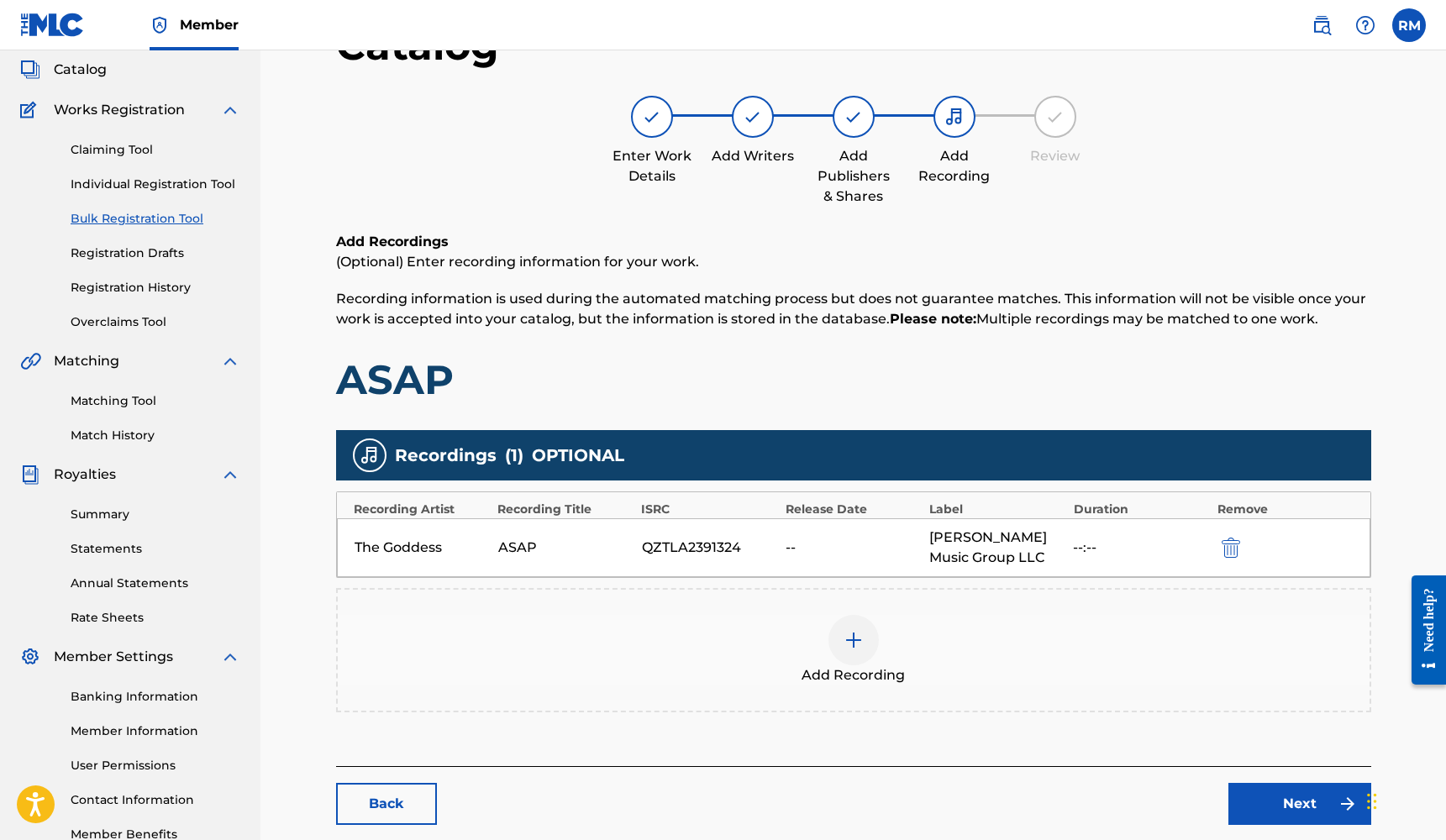
click at [862, 634] on img at bounding box center [854, 640] width 20 height 20
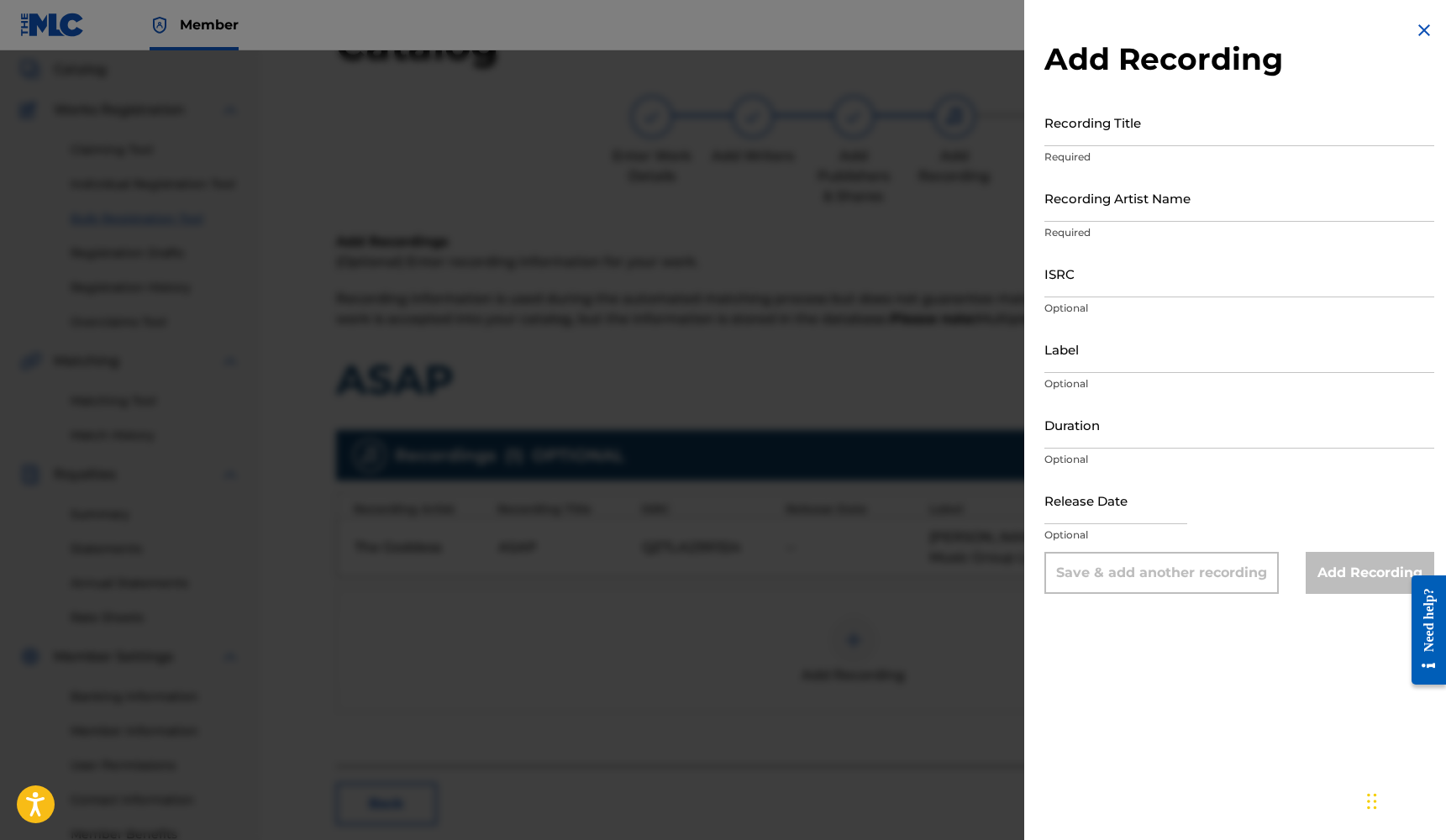
click at [1103, 286] on input "ISRC" at bounding box center [1239, 273] width 390 height 48
paste input "QZTLA2391324"
type input "QZTLA2391324"
select select "7"
select select "2025"
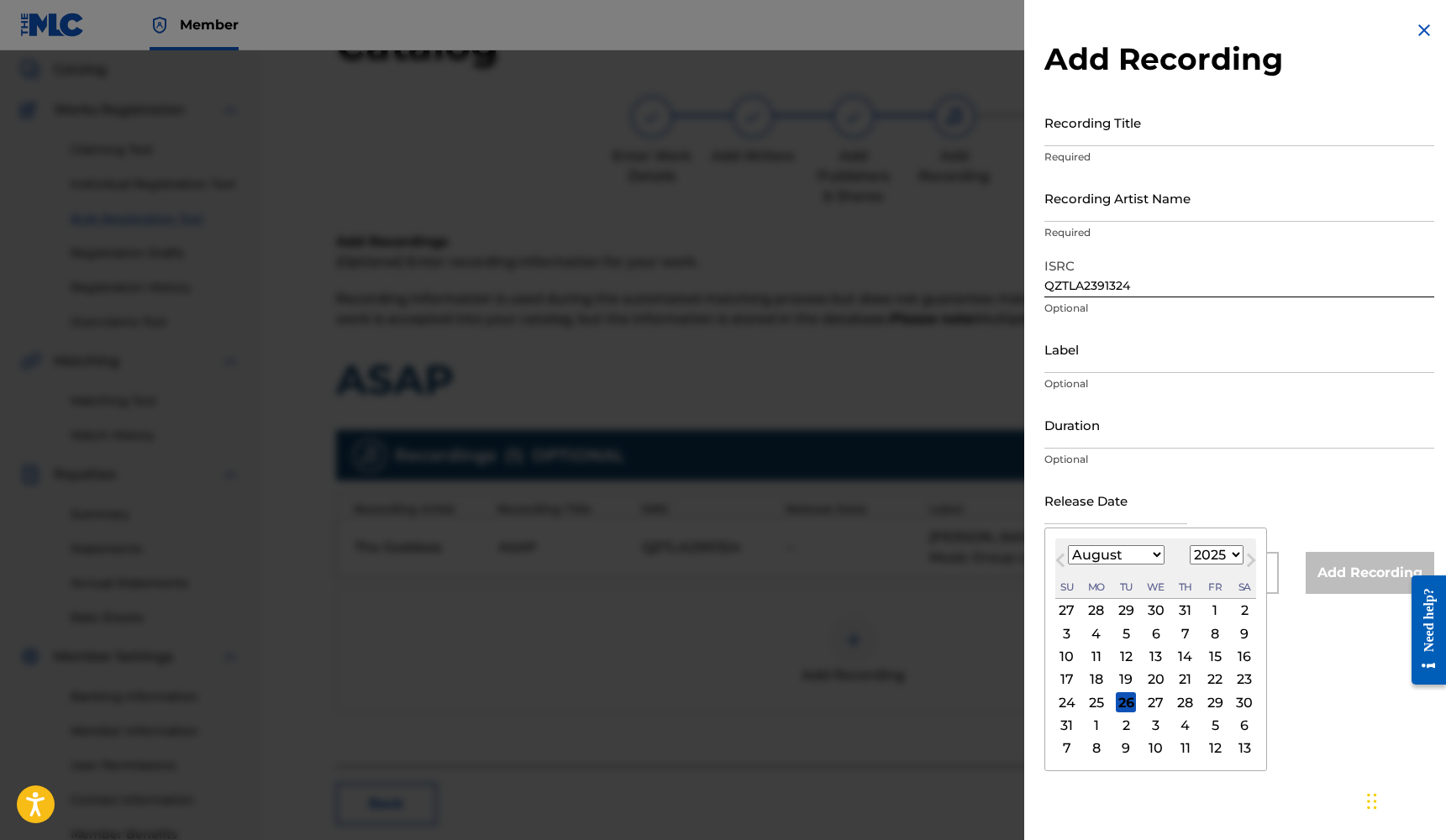
click at [1084, 515] on input "text" at bounding box center [1115, 500] width 142 height 48
select select "1"
select select "2023"
click at [1176, 680] on div "23" at bounding box center [1186, 680] width 20 height 20
type input "[DATE]"
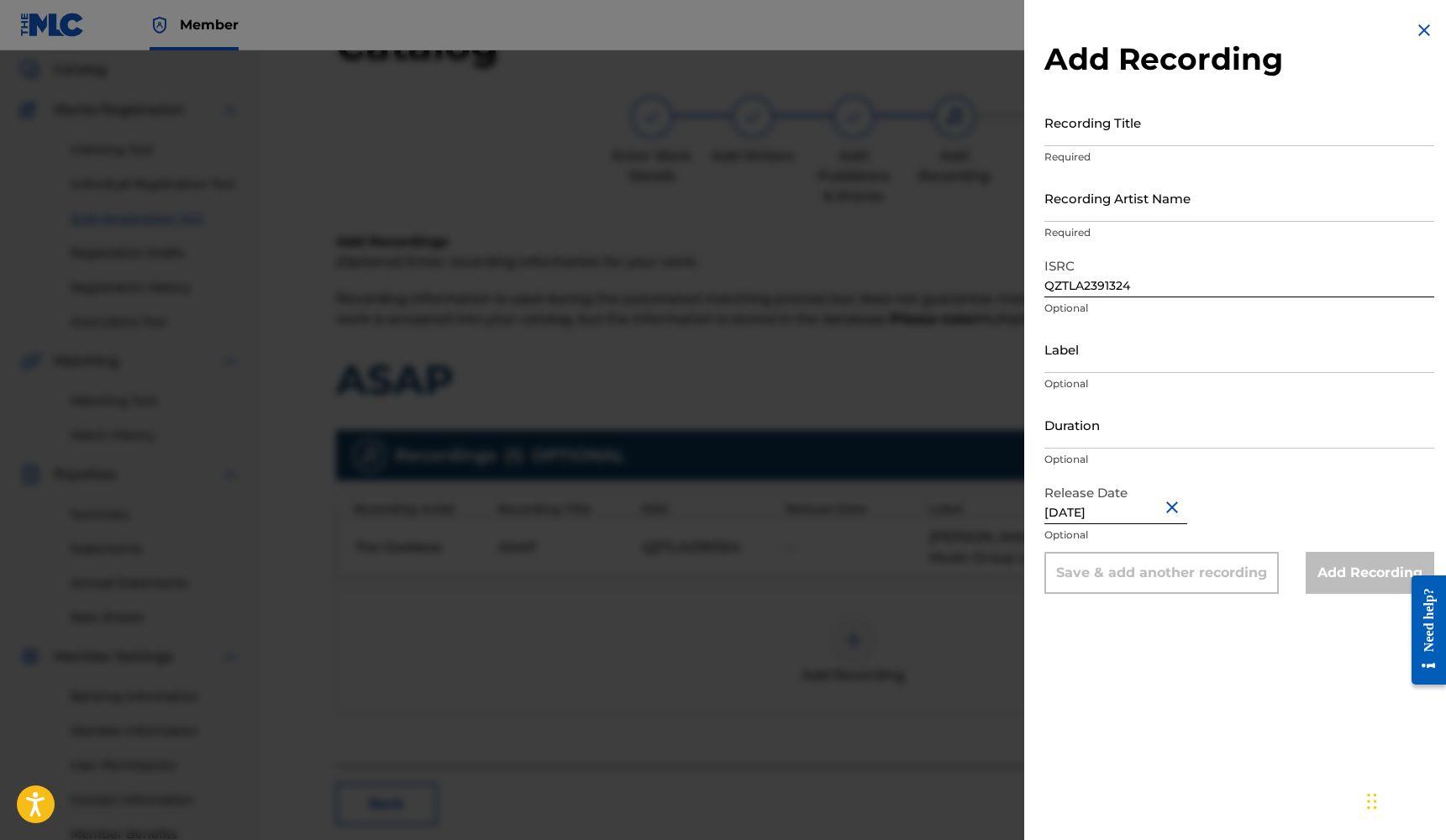
click at [1122, 438] on input "Duration" at bounding box center [1239, 425] width 390 height 48
type input "02:22"
click at [1086, 364] on input "Label" at bounding box center [1239, 349] width 390 height 48
type input "[PERSON_NAME] MUSIC GROUP LLC"
click at [1069, 213] on input "Recording Artist Name" at bounding box center [1239, 197] width 390 height 48
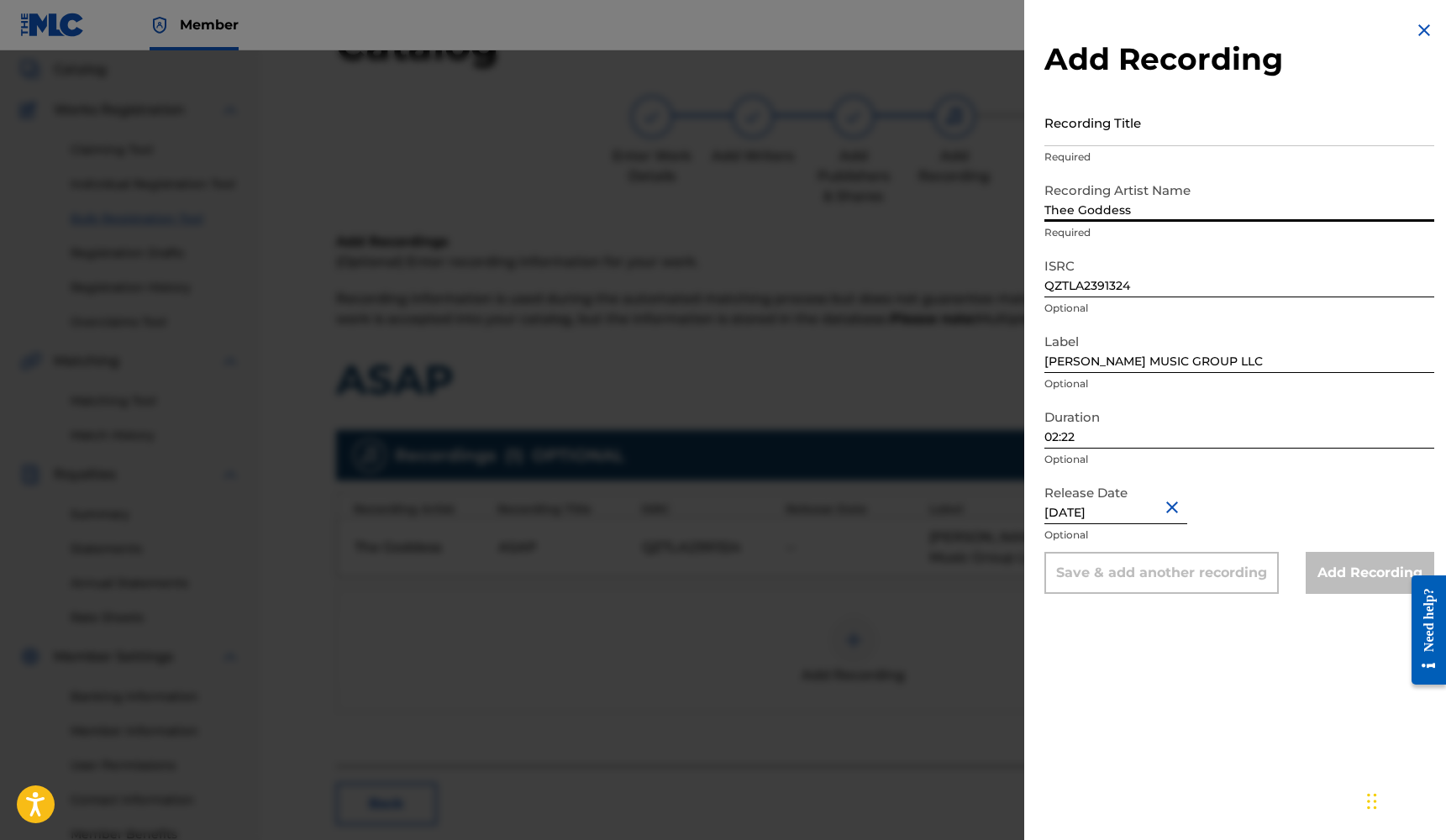
type input "Thee Goddess"
click at [1079, 141] on input "Recording Title" at bounding box center [1239, 122] width 390 height 48
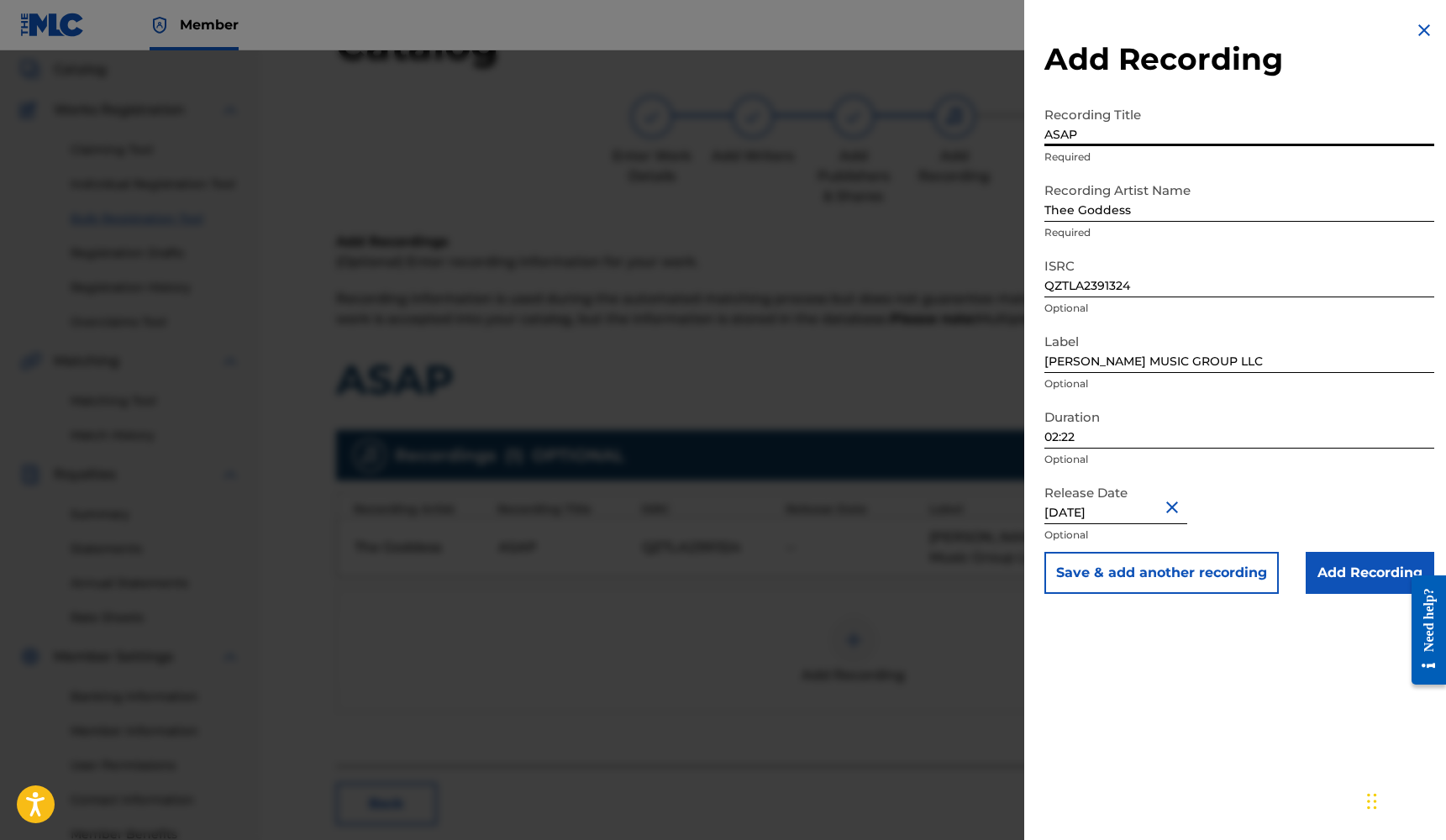
type input "ASAP"
click at [1363, 563] on input "Add Recording" at bounding box center [1369, 573] width 129 height 42
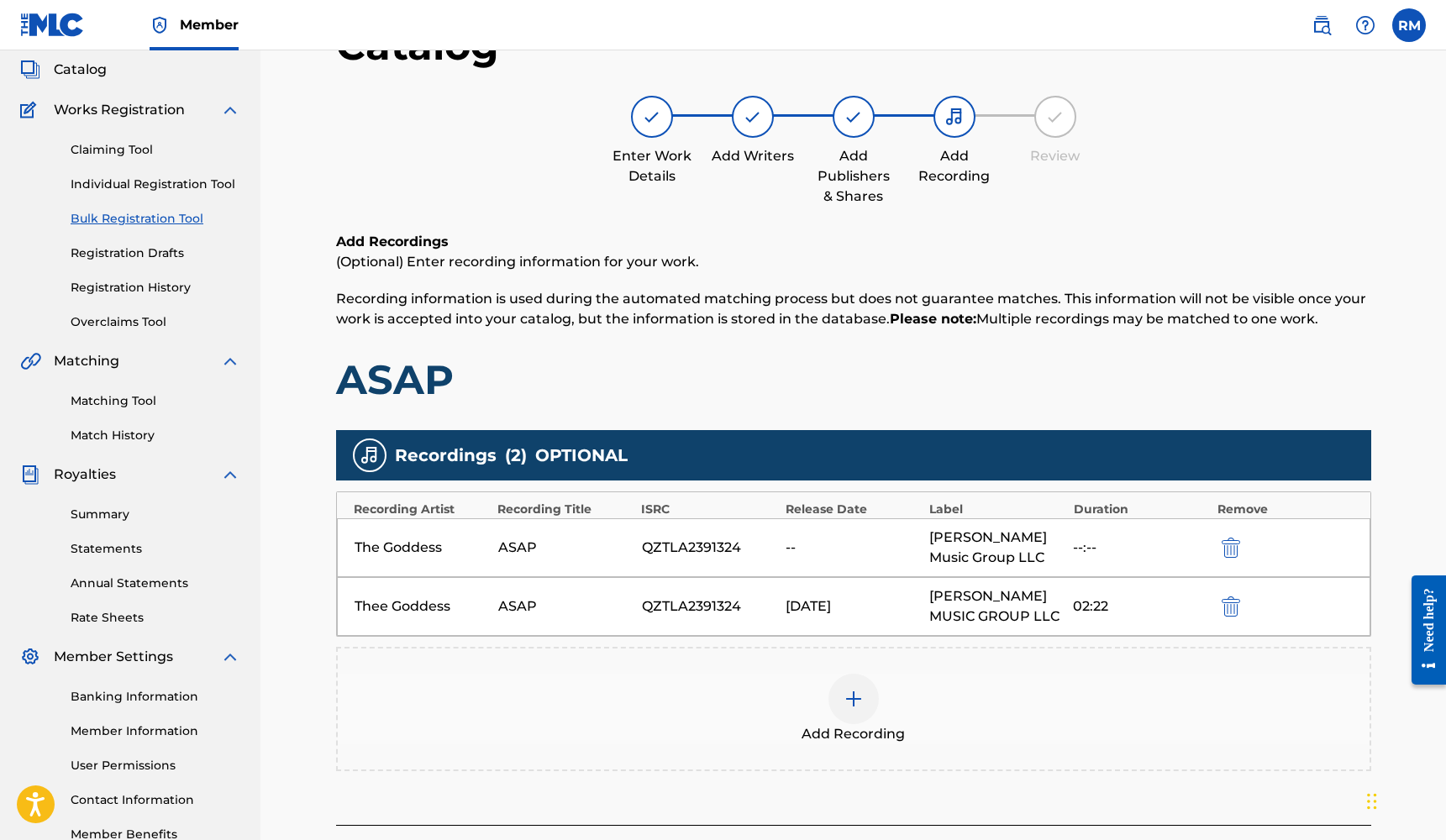
click at [1219, 544] on button "submit" at bounding box center [1229, 547] width 25 height 19
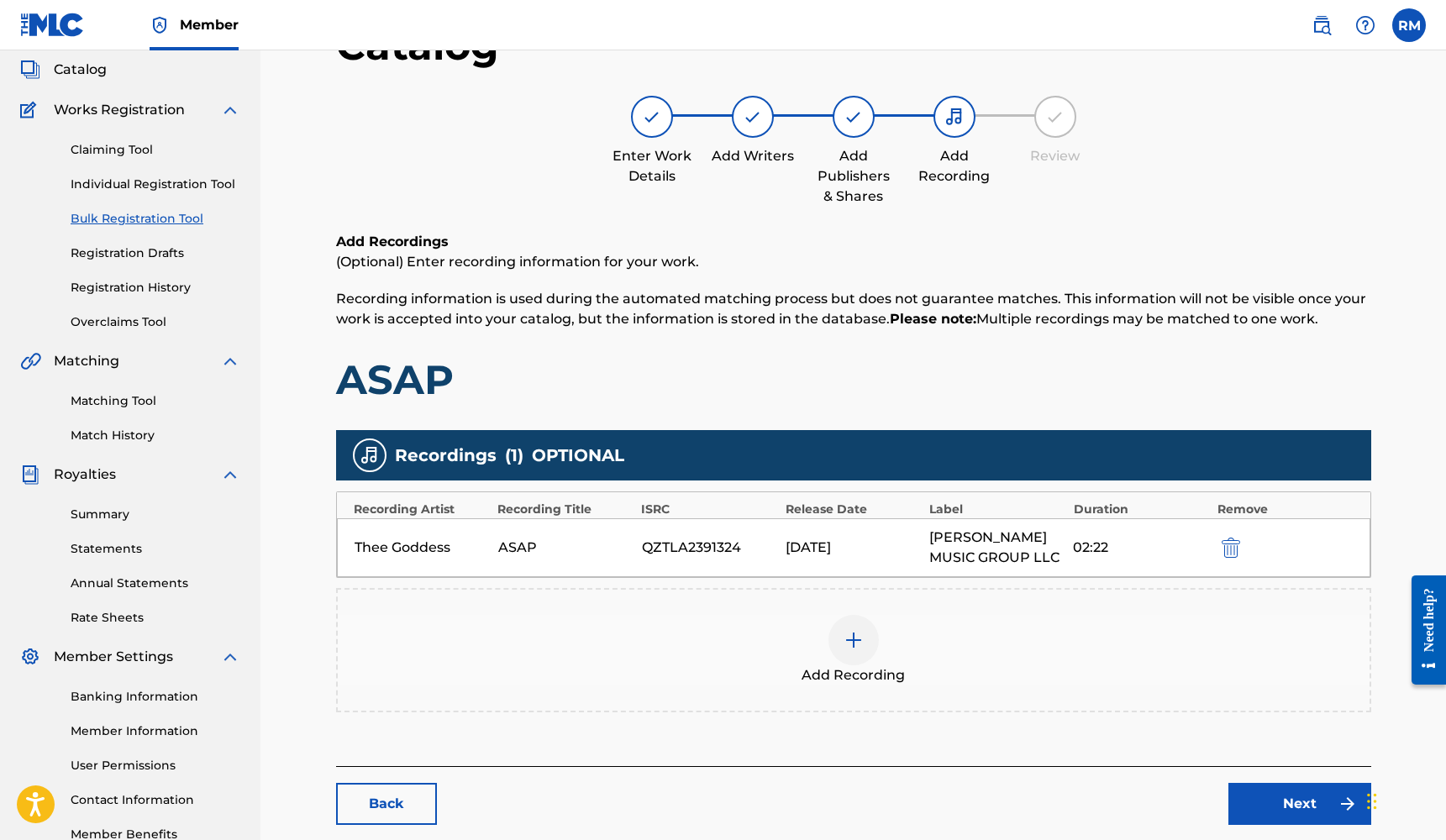
click at [1281, 803] on link "Next" at bounding box center [1299, 804] width 142 height 42
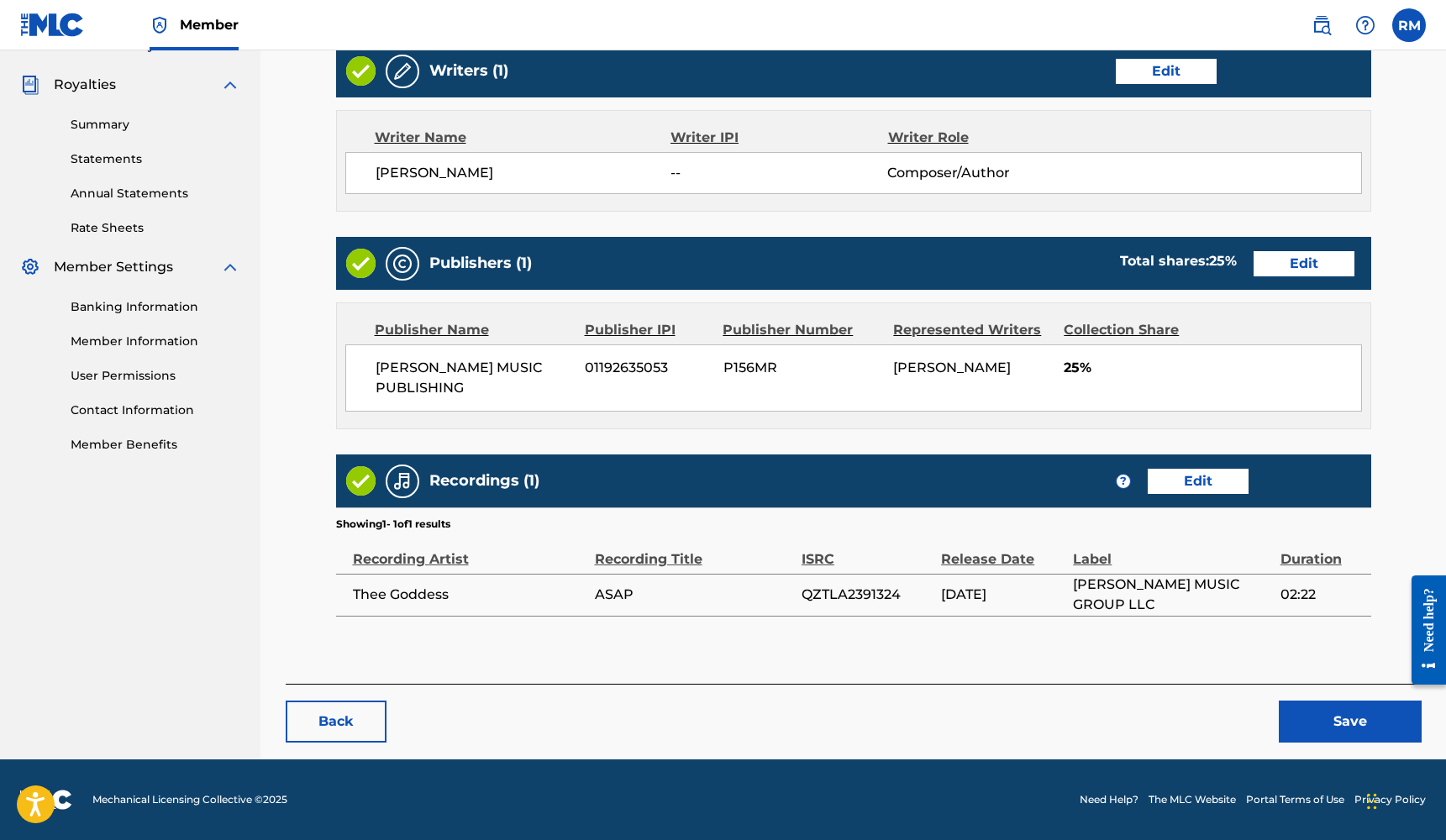
scroll to position [486, 0]
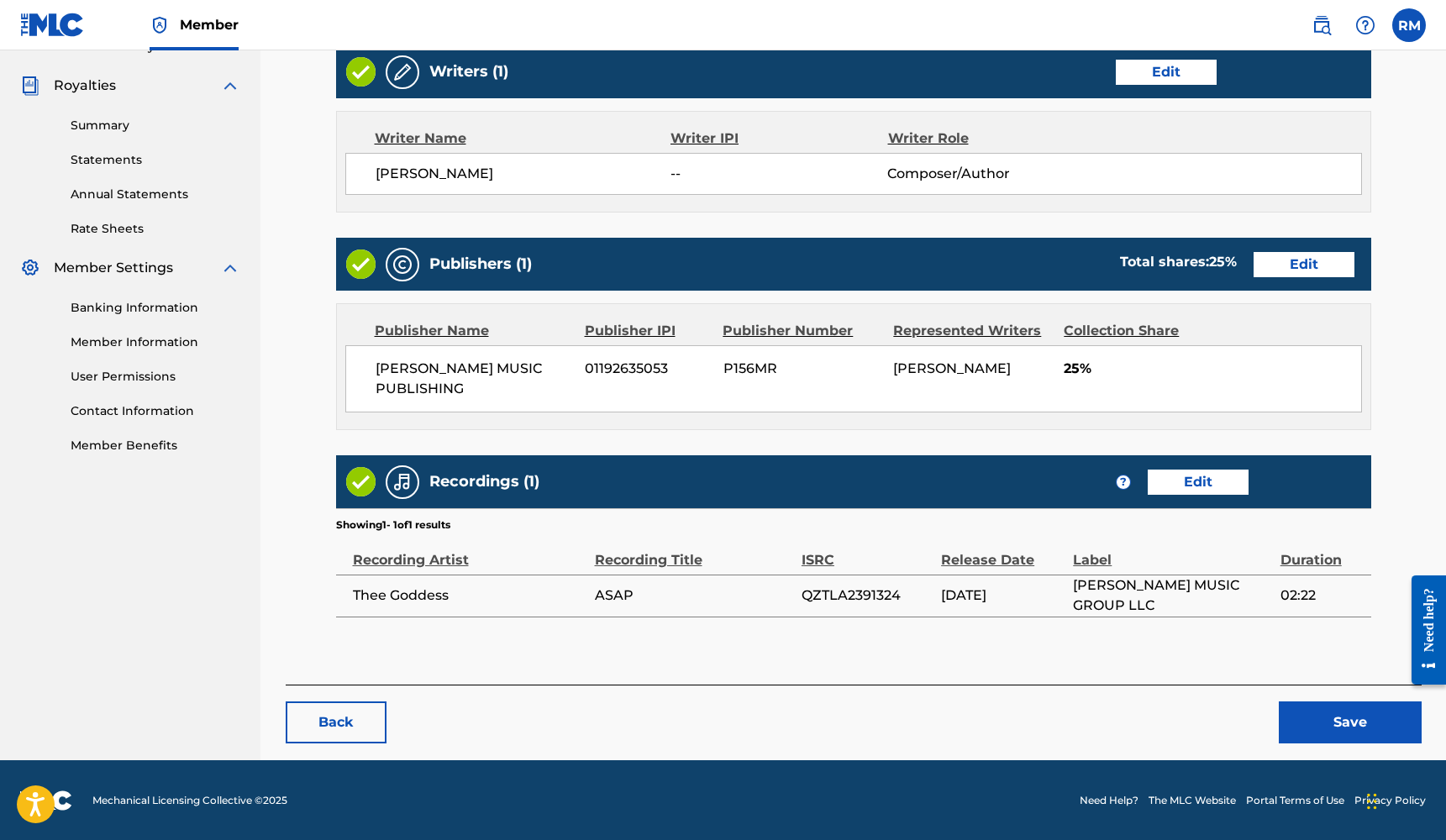
click at [1339, 722] on button "Save" at bounding box center [1349, 722] width 142 height 42
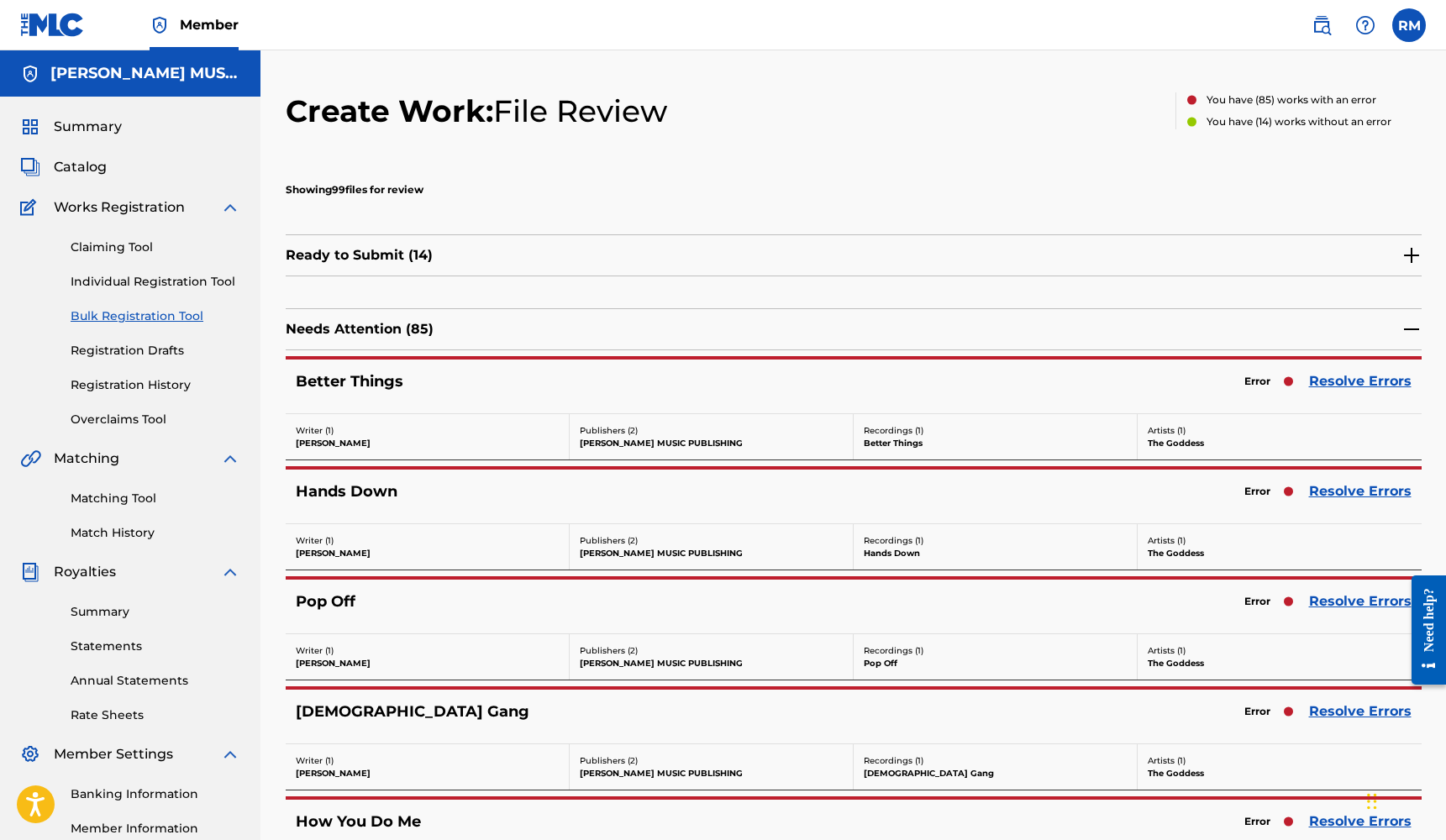
click at [1360, 377] on link "Resolve Errors" at bounding box center [1360, 382] width 103 height 20
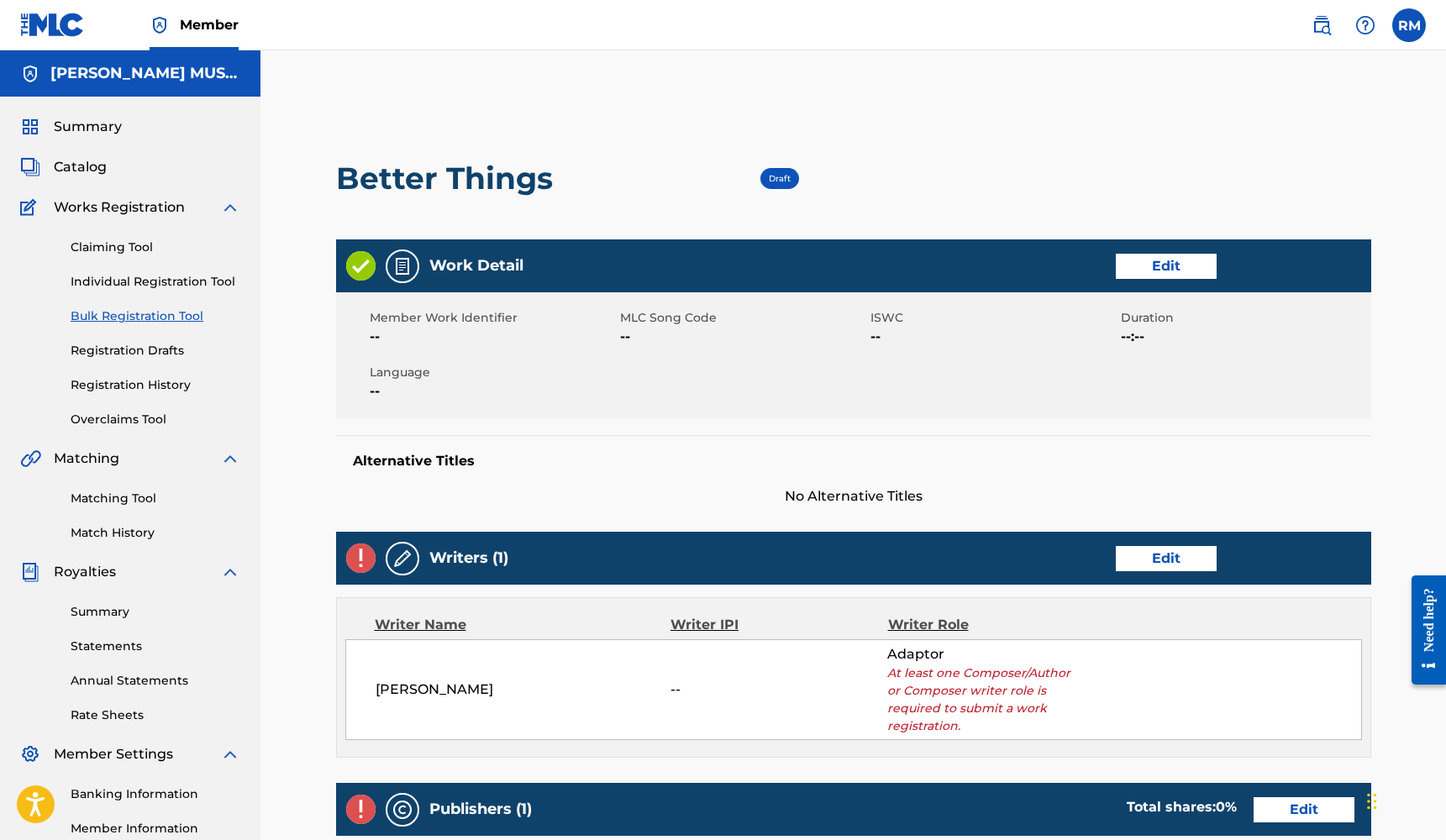
click at [1170, 263] on link "Edit" at bounding box center [1166, 266] width 101 height 25
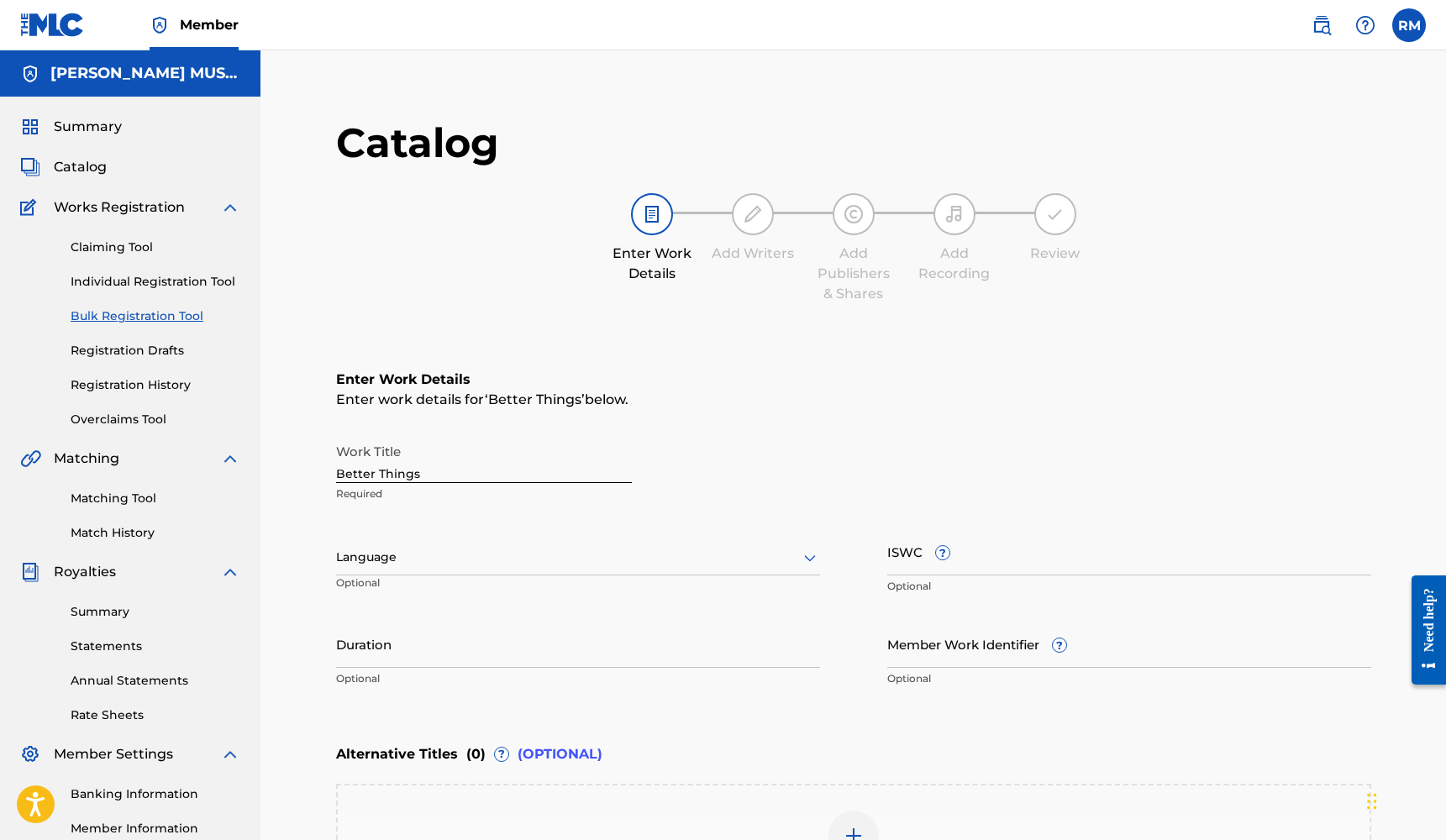
click at [931, 639] on input "Member Work Identifier ?" at bounding box center [1129, 644] width 484 height 48
type input "213"
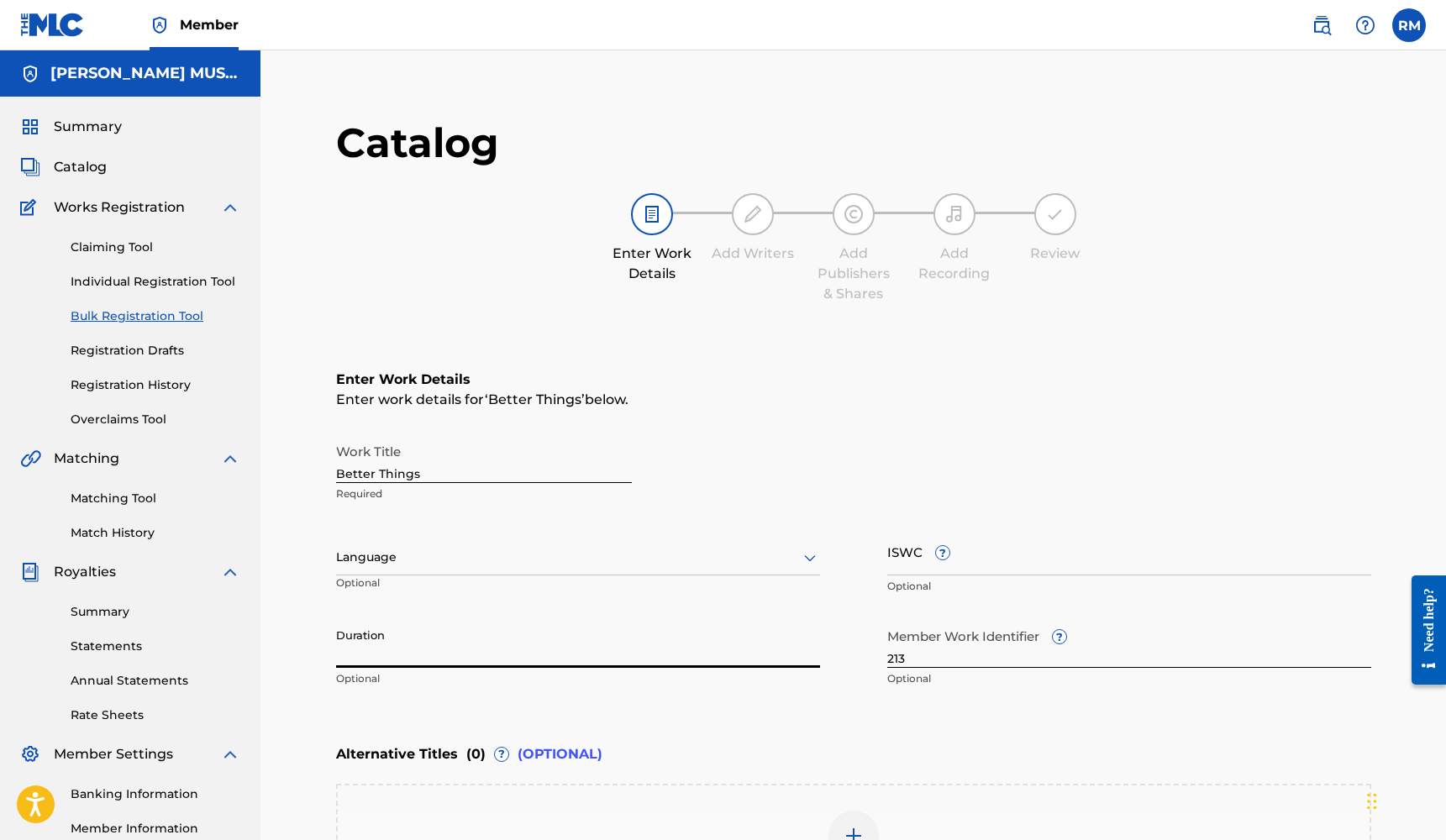
click at [679, 652] on input "Duration" at bounding box center [578, 644] width 484 height 48
type input "03:12"
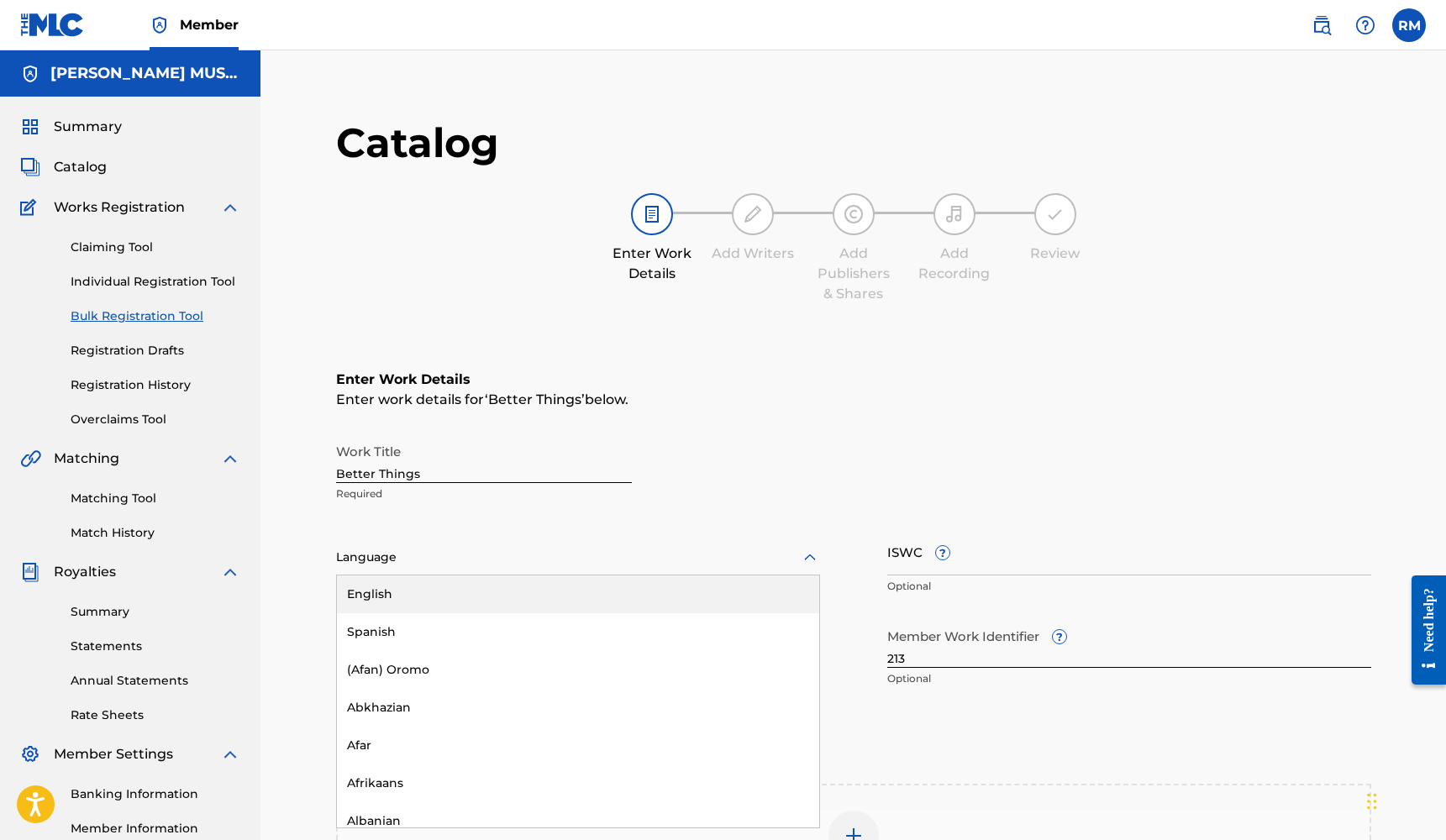
click at [573, 544] on div "Language" at bounding box center [578, 558] width 484 height 35
click at [536, 591] on div "English" at bounding box center [578, 594] width 482 height 38
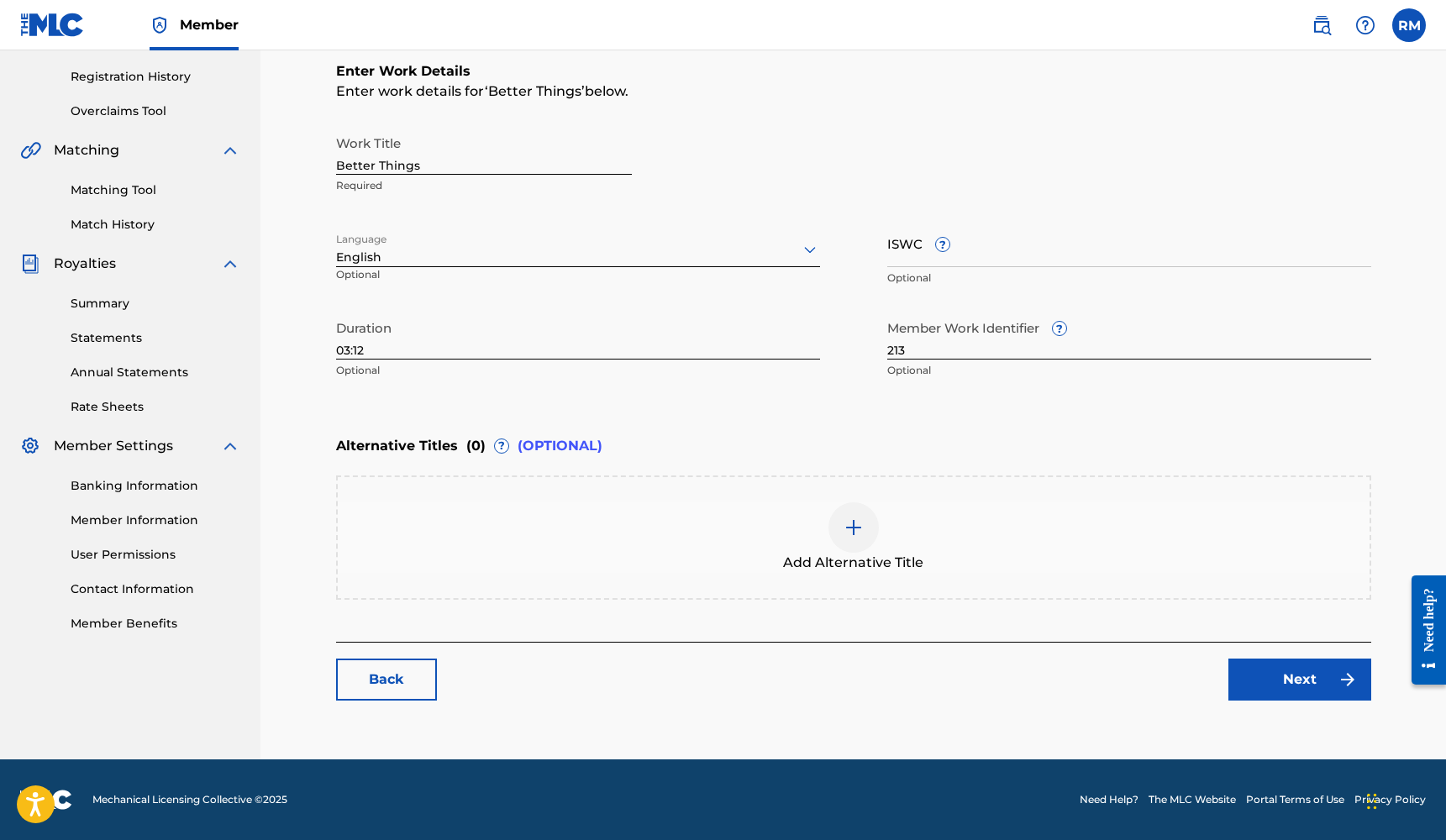
scroll to position [308, 0]
click at [1277, 667] on link "Next" at bounding box center [1299, 680] width 142 height 42
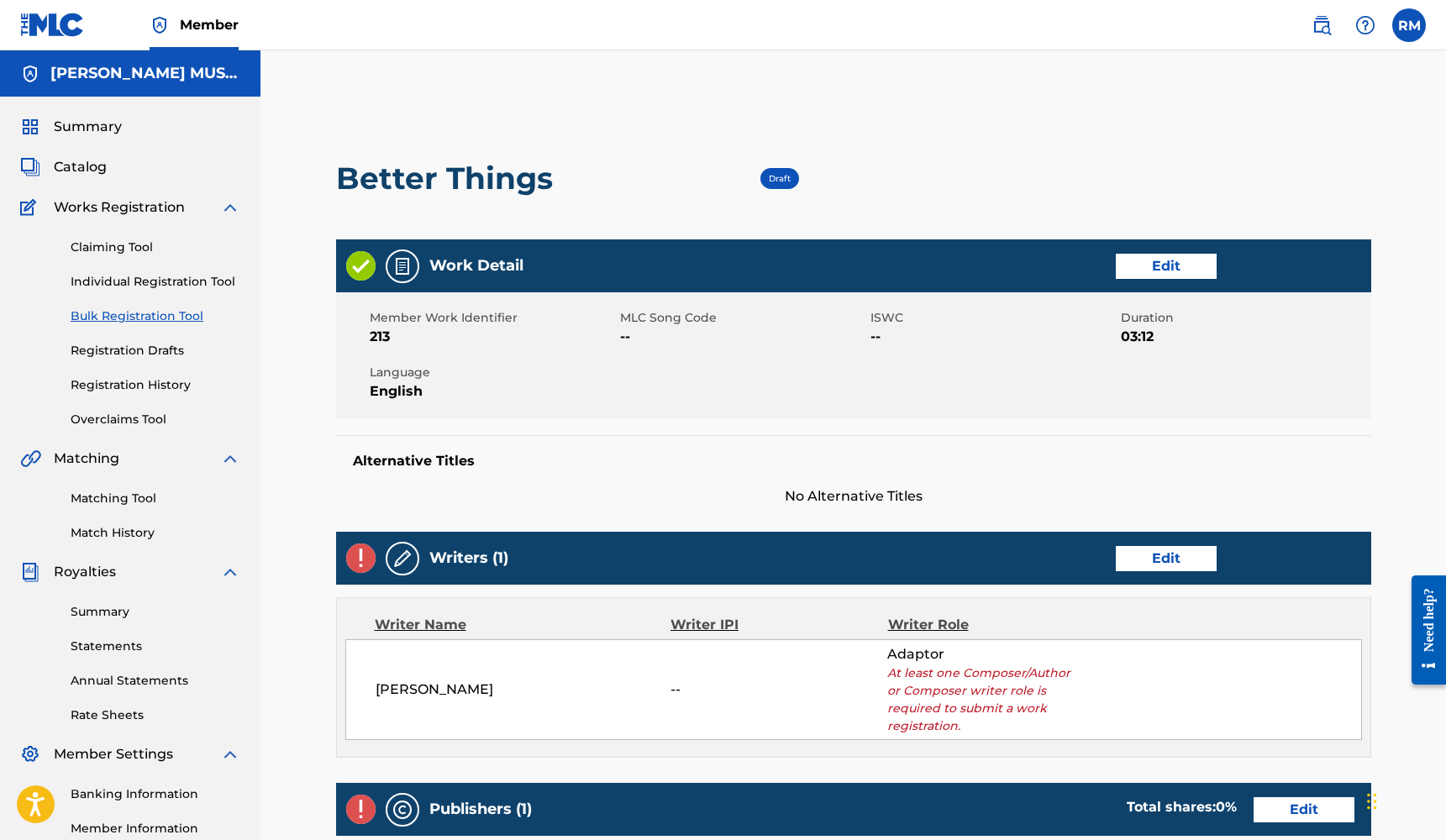
click at [1145, 554] on link "Edit" at bounding box center [1166, 559] width 101 height 25
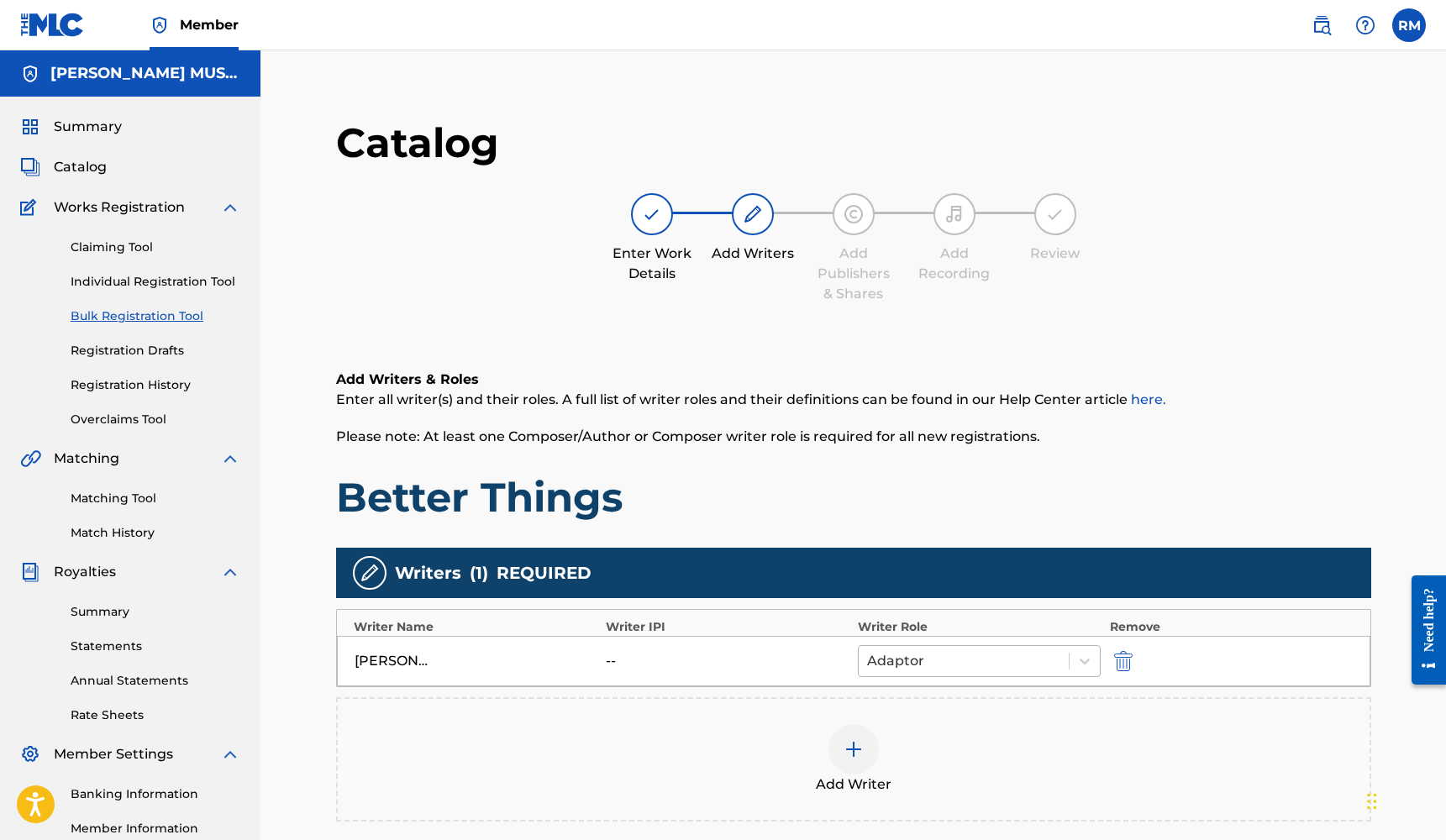
click at [1042, 662] on div at bounding box center [964, 661] width 194 height 24
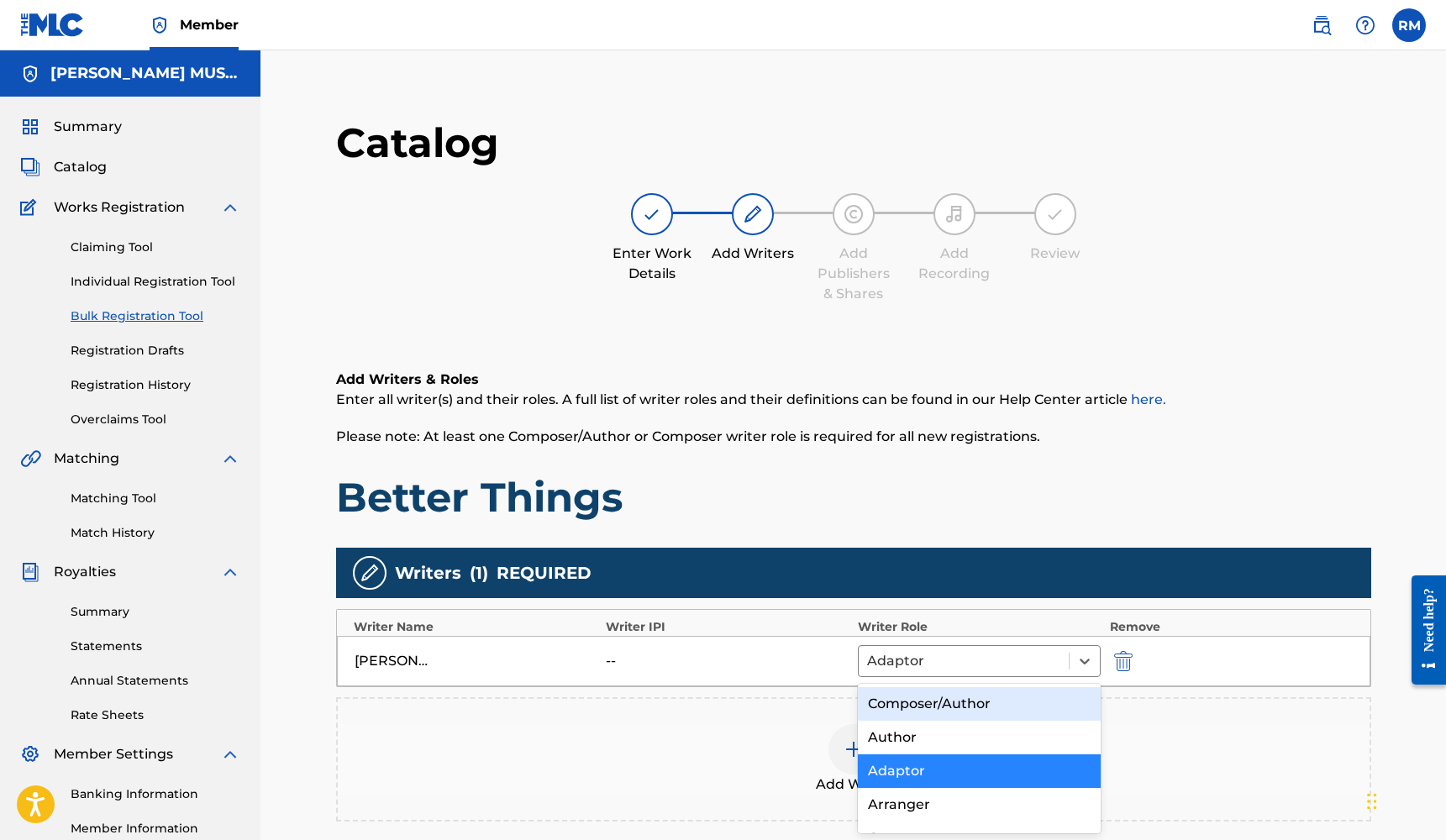
click at [999, 704] on div "Composer/Author" at bounding box center [979, 704] width 244 height 34
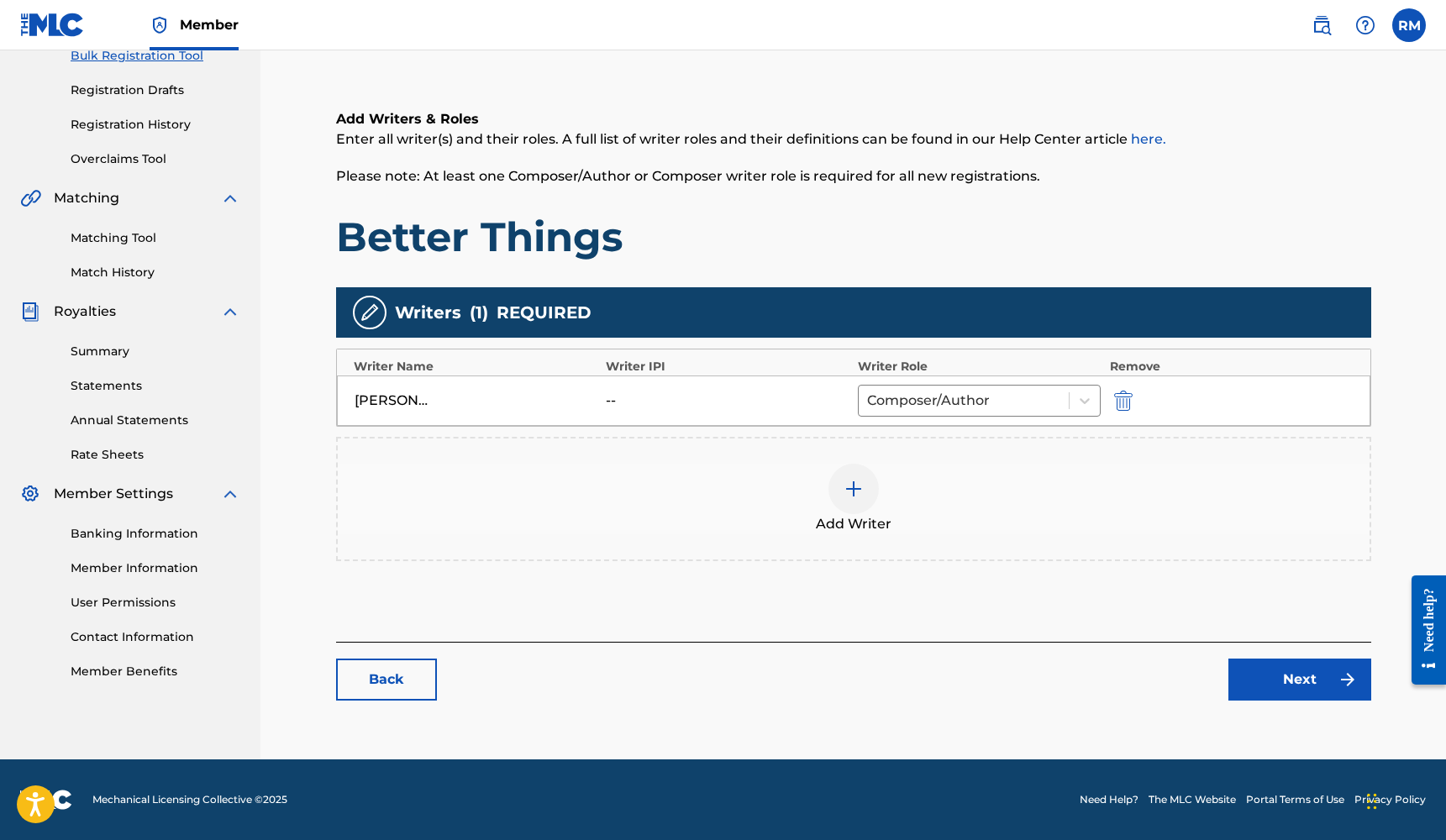
scroll to position [260, 0]
click at [1289, 675] on link "Next" at bounding box center [1299, 680] width 142 height 42
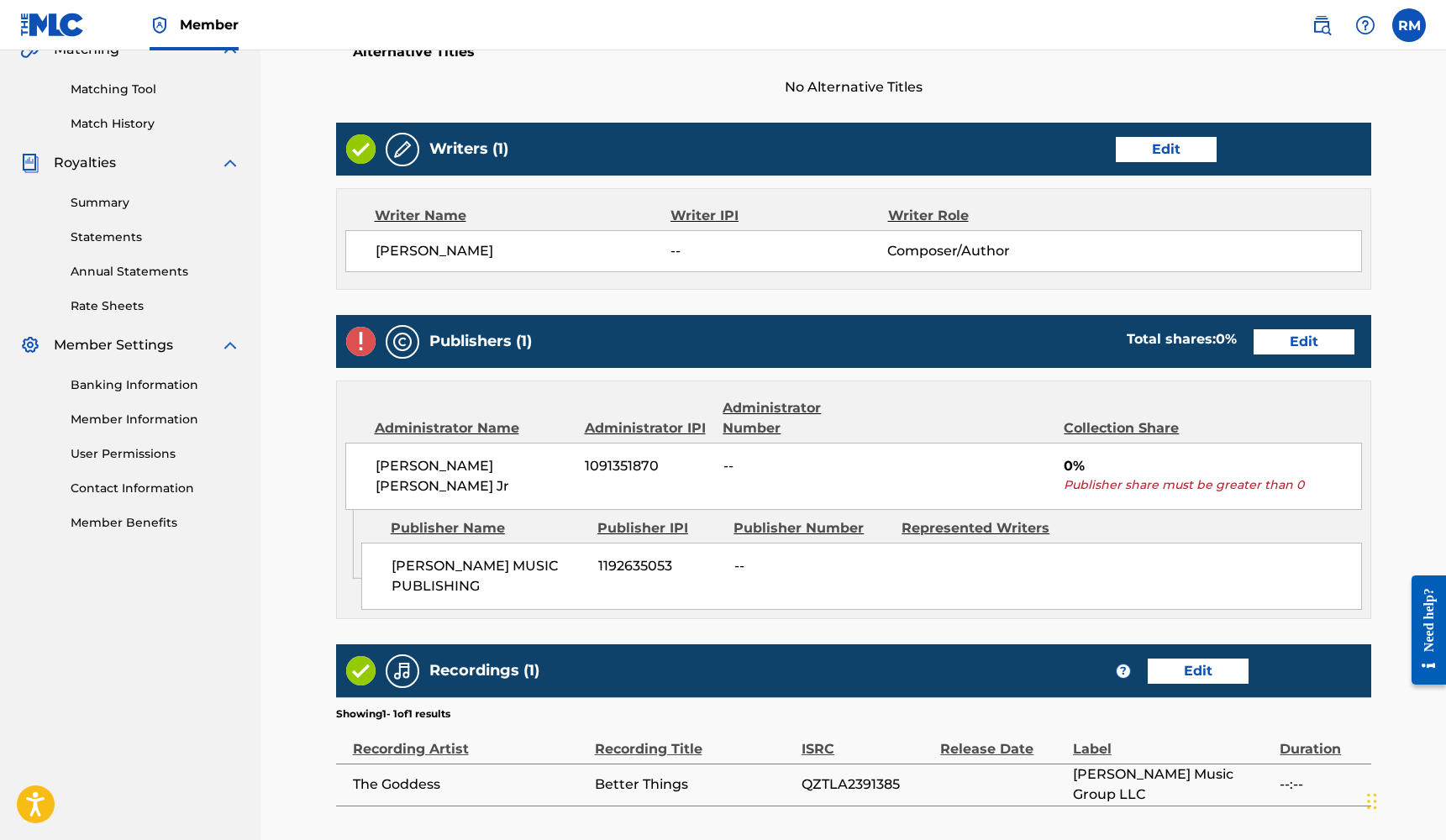
scroll to position [469, 0]
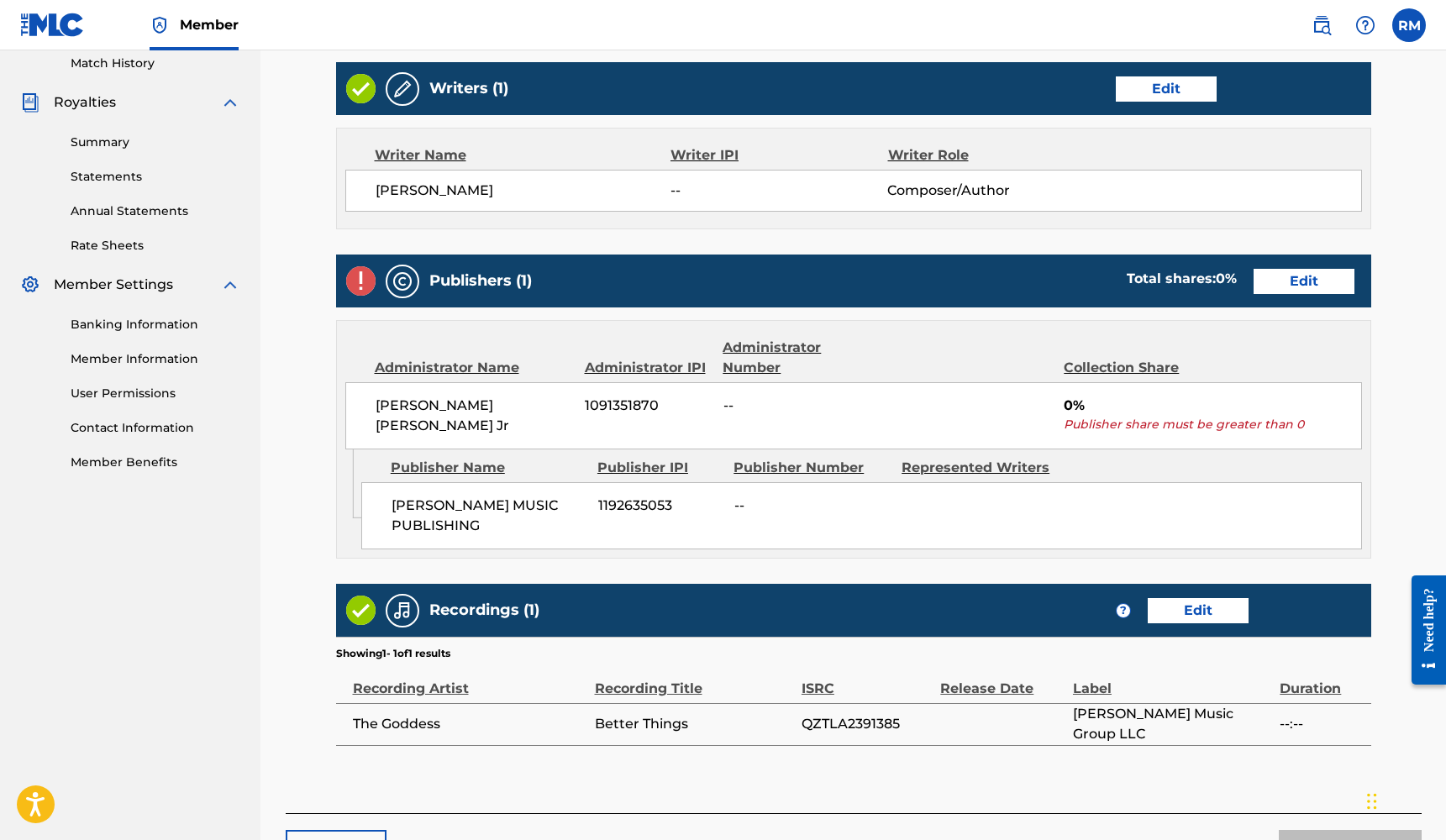
click at [1320, 277] on link "Edit" at bounding box center [1304, 281] width 101 height 25
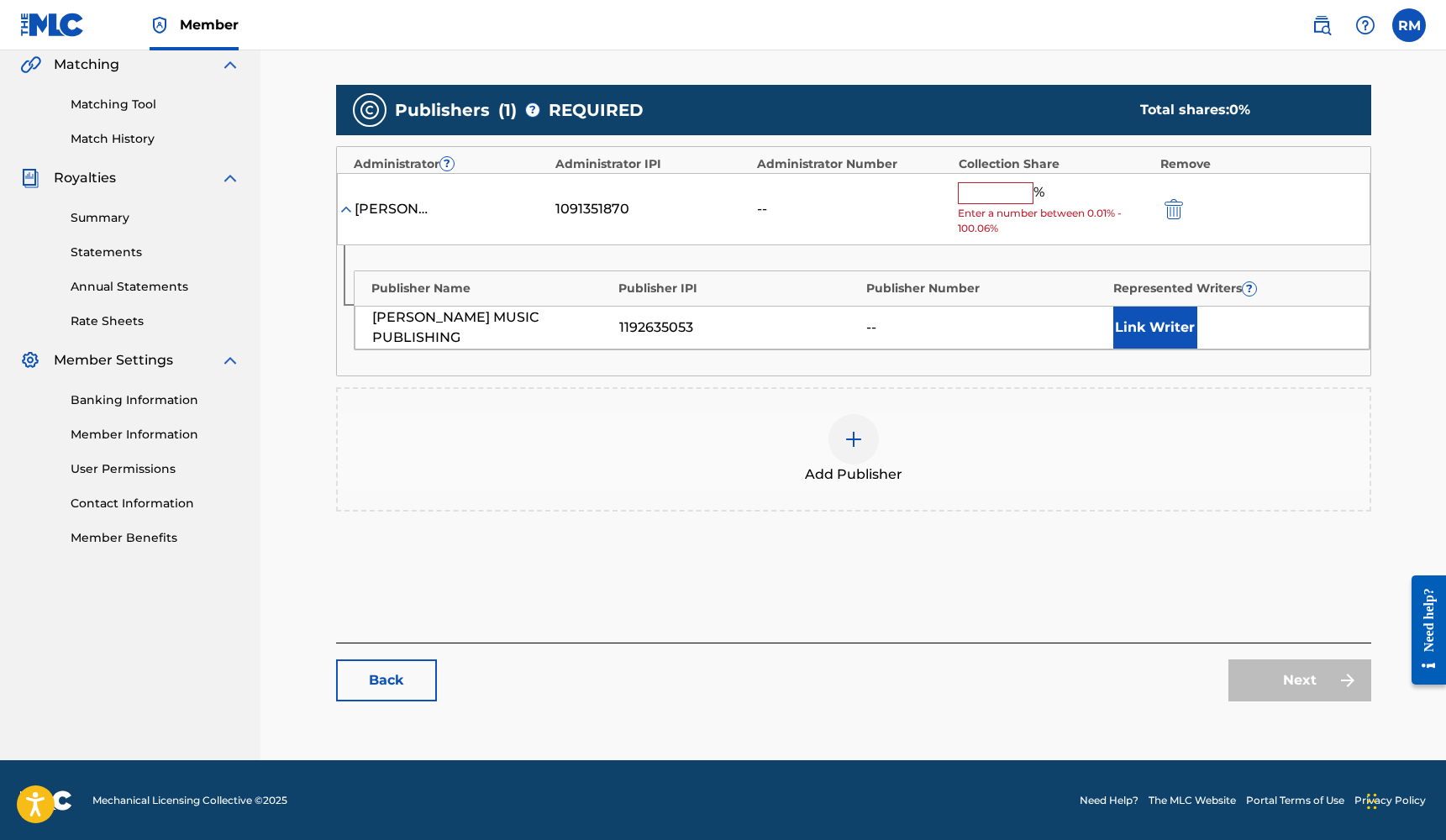
scroll to position [393, 0]
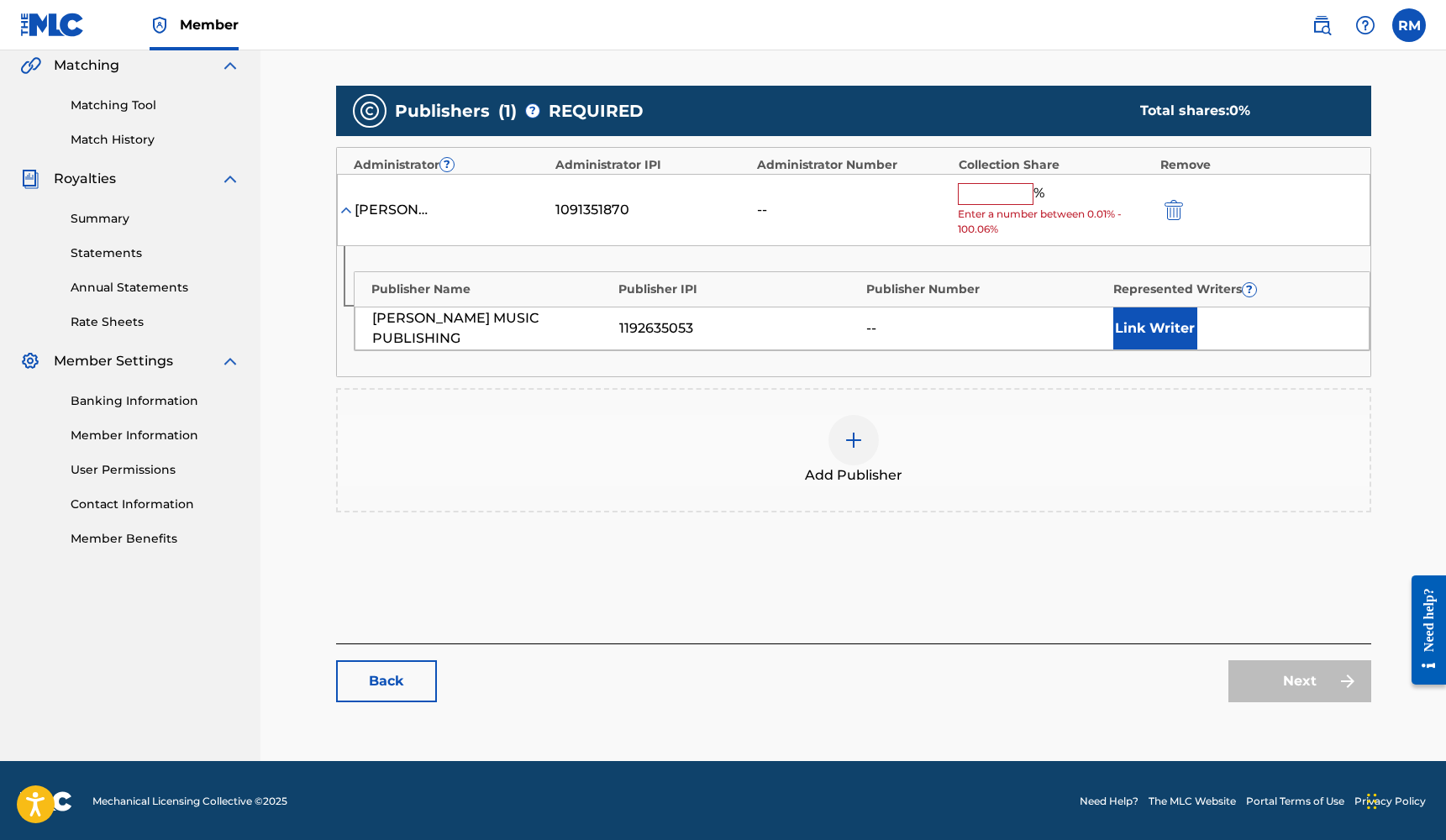
click at [849, 432] on img at bounding box center [854, 440] width 20 height 20
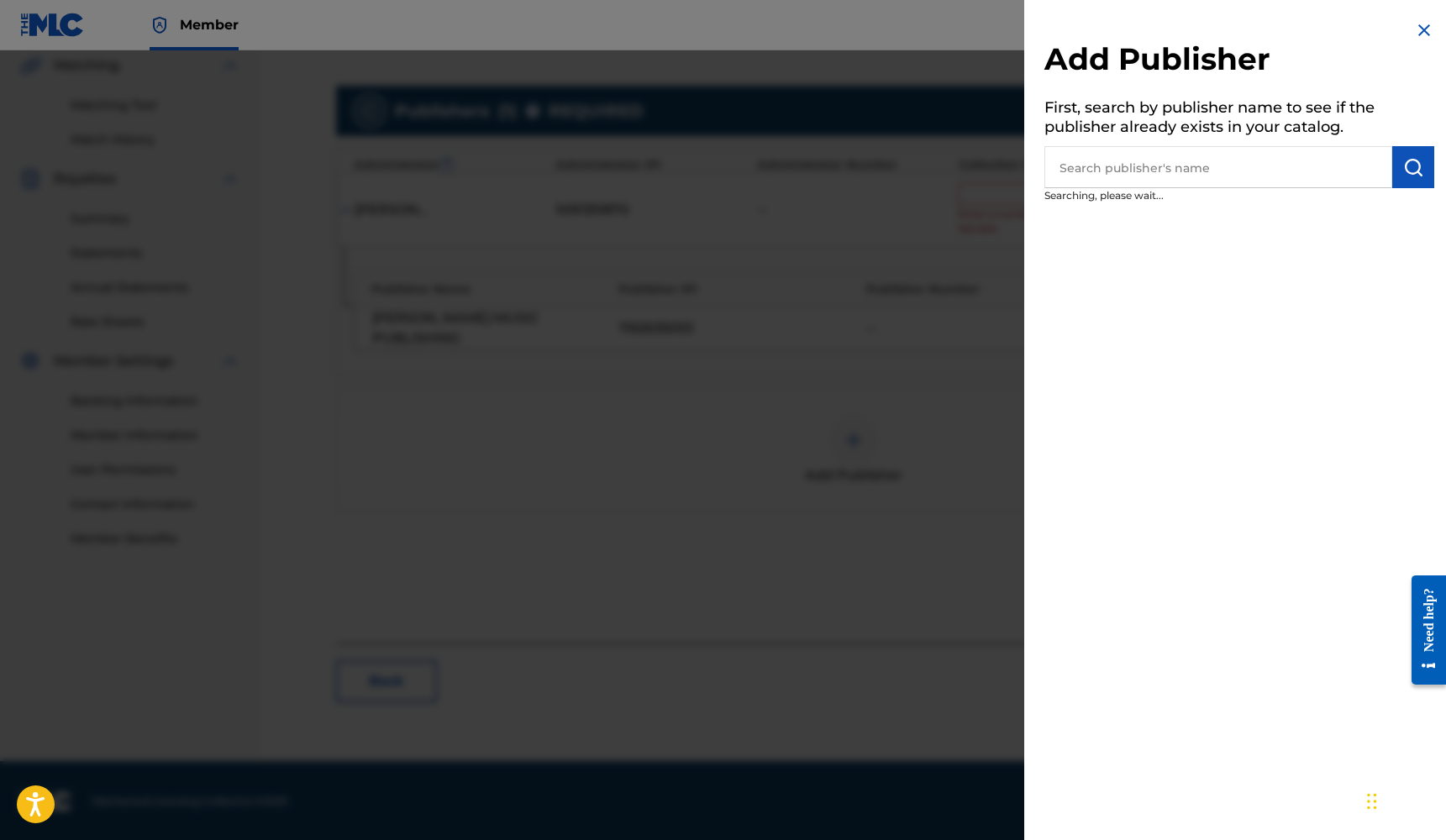
click at [1257, 169] on input "text" at bounding box center [1218, 167] width 348 height 42
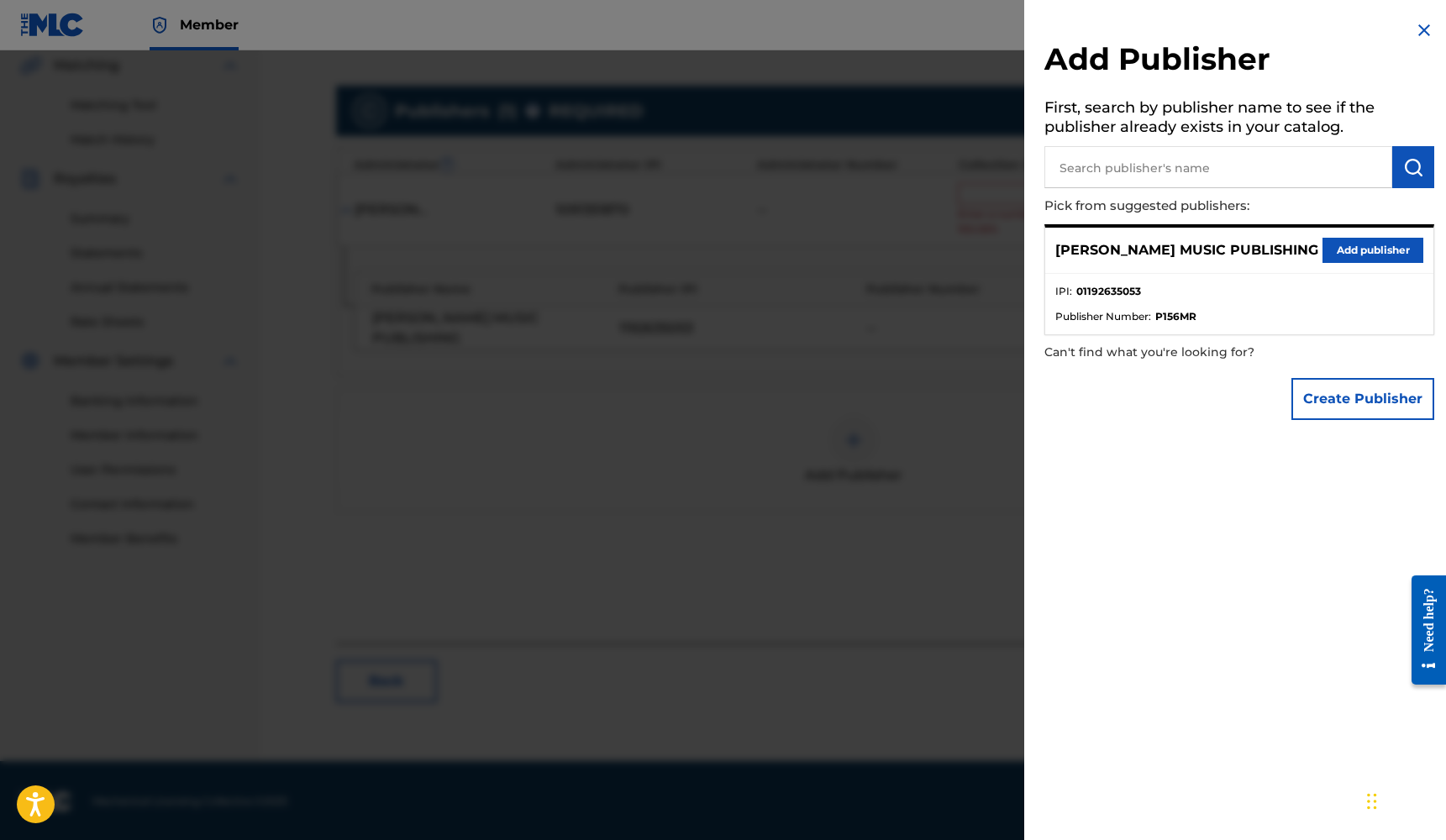
click at [1343, 250] on button "Add publisher" at bounding box center [1373, 250] width 101 height 25
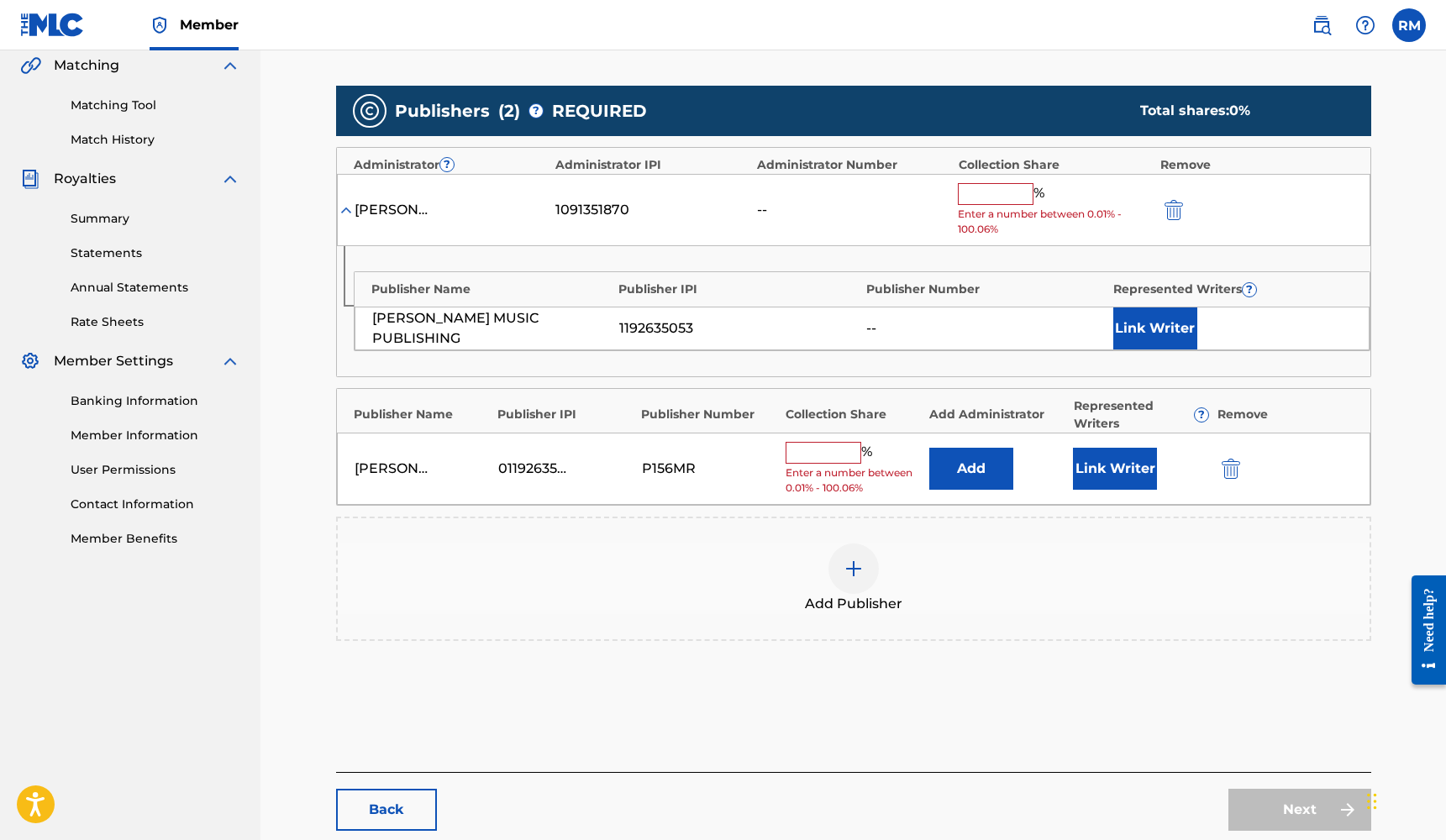
click at [1131, 475] on button "Link Writer" at bounding box center [1115, 468] width 84 height 42
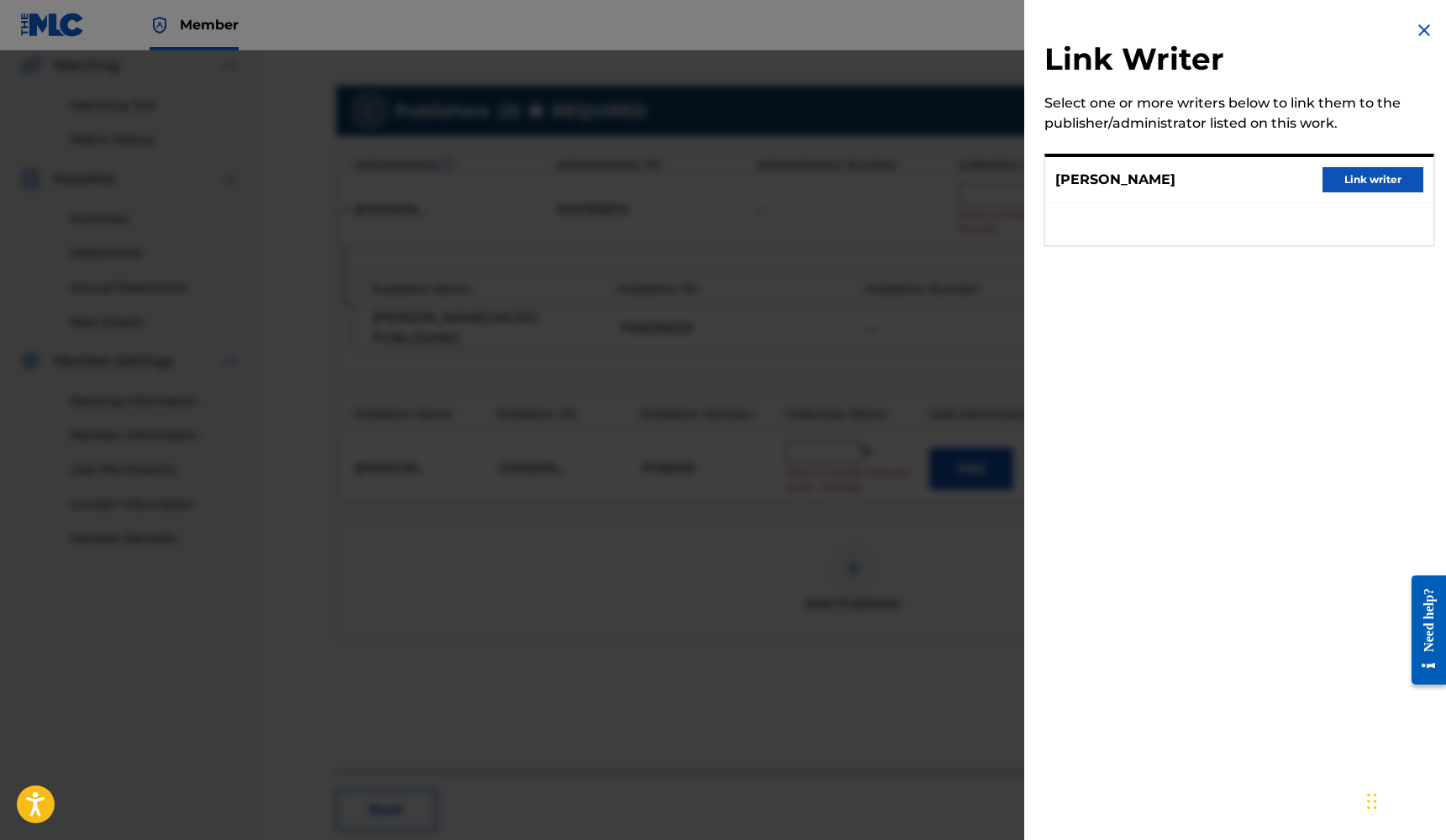
click at [1360, 189] on button "Link writer" at bounding box center [1373, 179] width 101 height 25
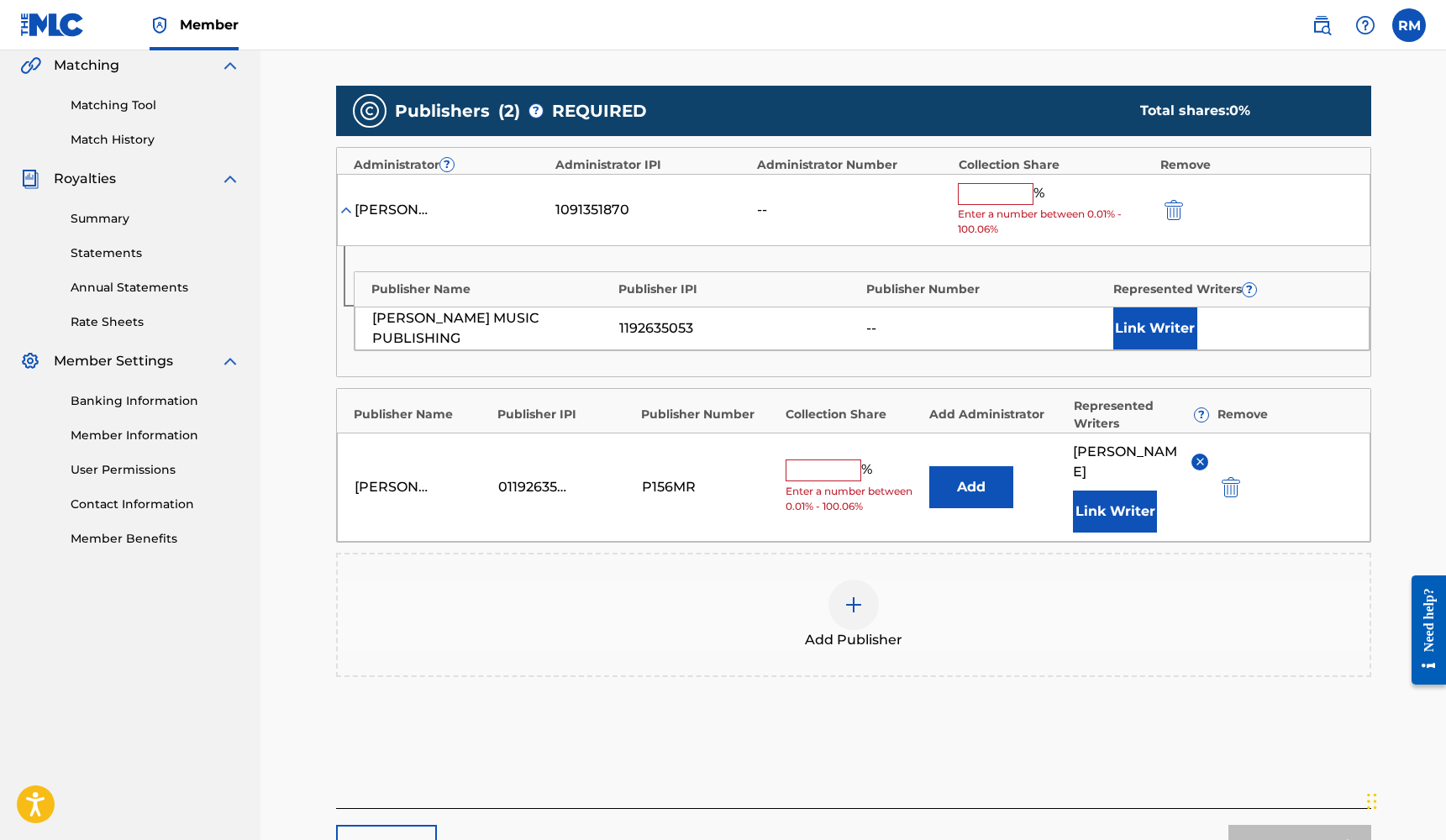
click at [849, 459] on input "text" at bounding box center [823, 470] width 76 height 22
type input "25"
click at [1154, 208] on div "[PERSON_NAME] [PERSON_NAME] Jr 1091351870 -- % Enter a number between 0.01% - 1…" at bounding box center [854, 210] width 1033 height 73
click at [1164, 209] on button "submit" at bounding box center [1172, 209] width 25 height 19
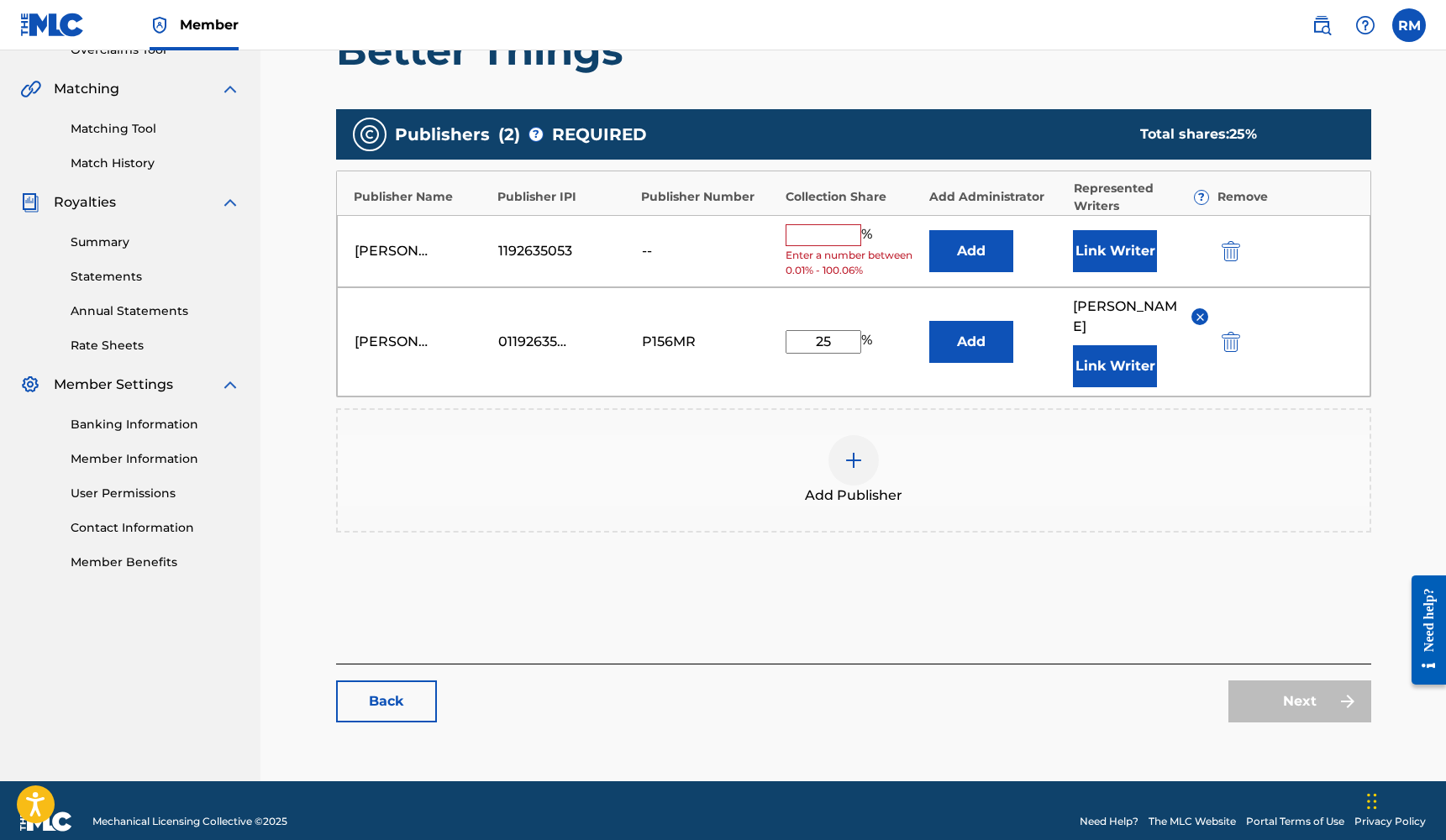
click at [1221, 244] on button "submit" at bounding box center [1229, 250] width 25 height 19
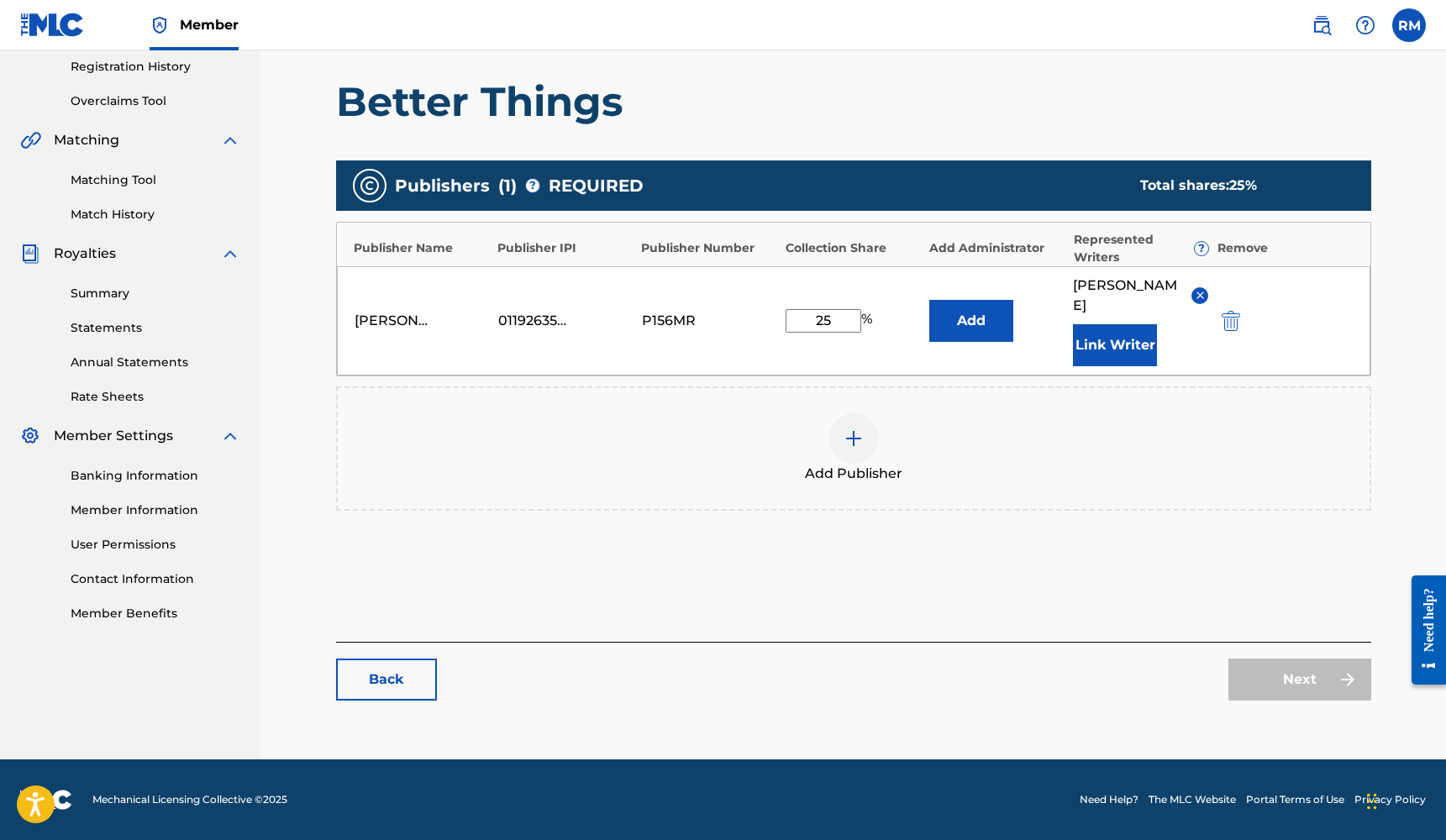
scroll to position [298, 0]
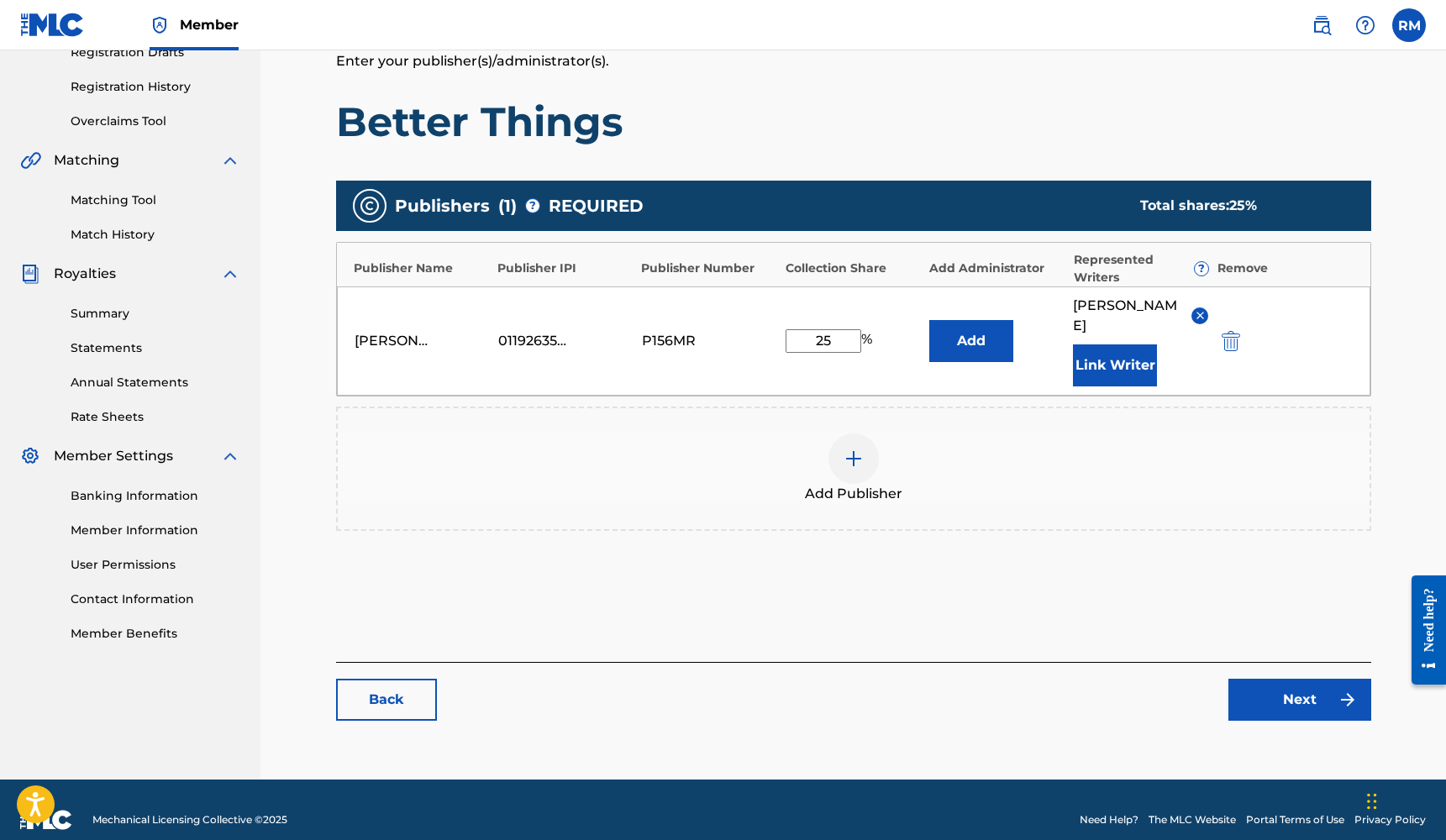
click at [1276, 687] on link "Next" at bounding box center [1299, 700] width 142 height 42
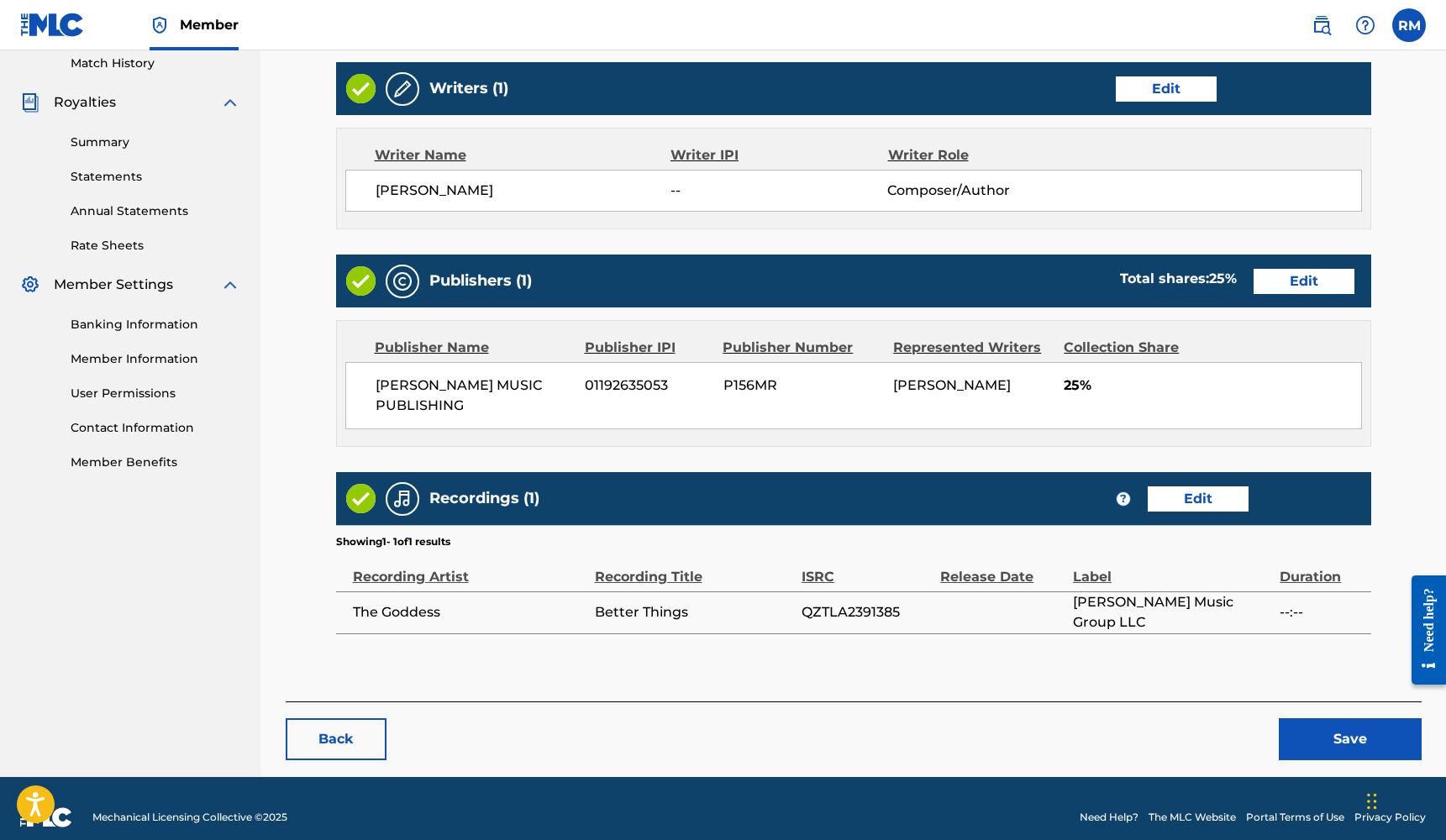
scroll to position [471, 0]
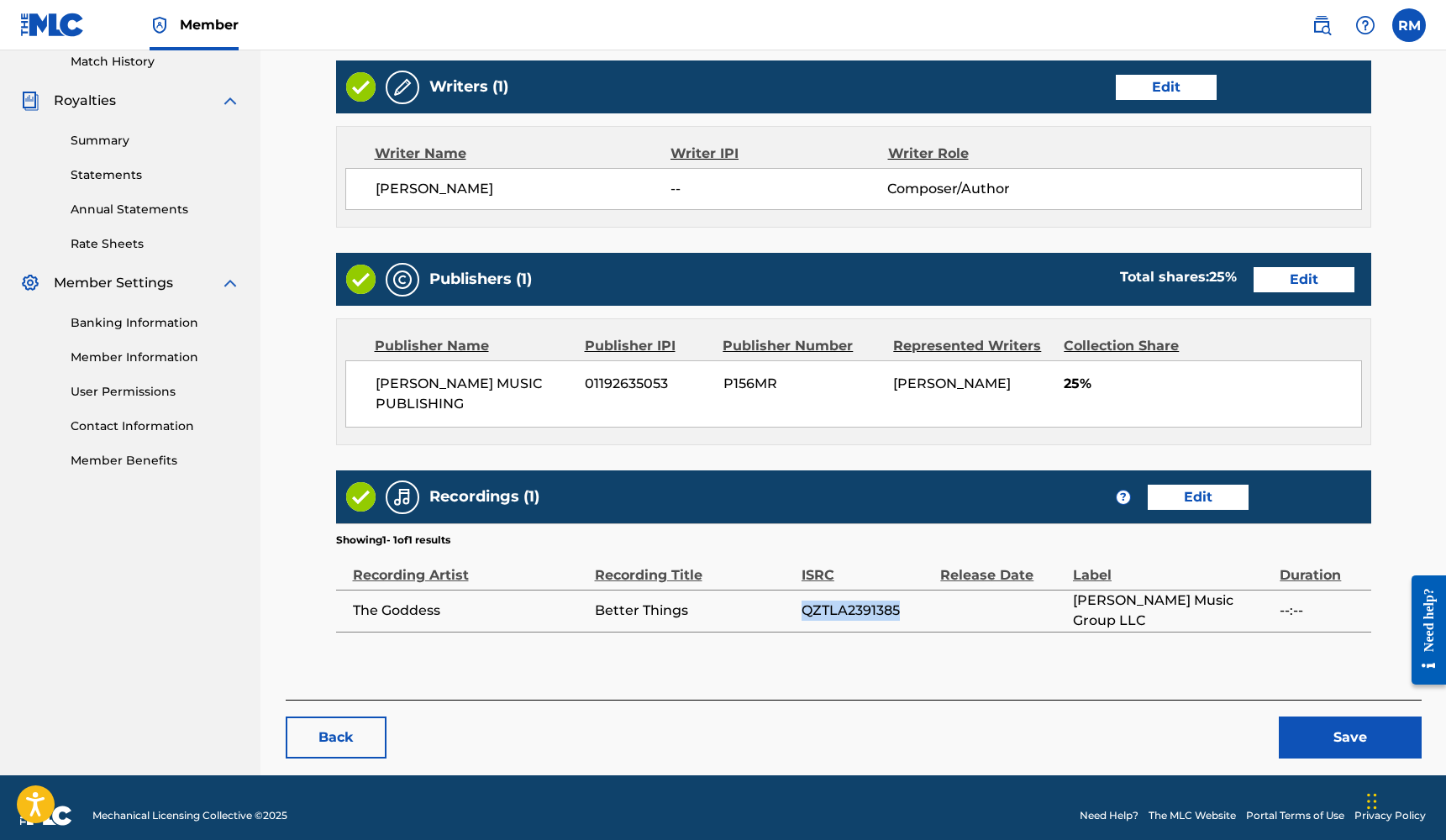
drag, startPoint x: 903, startPoint y: 612, endPoint x: 804, endPoint y: 615, distance: 99.0
click at [804, 615] on span "QZTLA2391385" at bounding box center [866, 611] width 131 height 20
click at [1188, 501] on link "Edit" at bounding box center [1198, 497] width 101 height 25
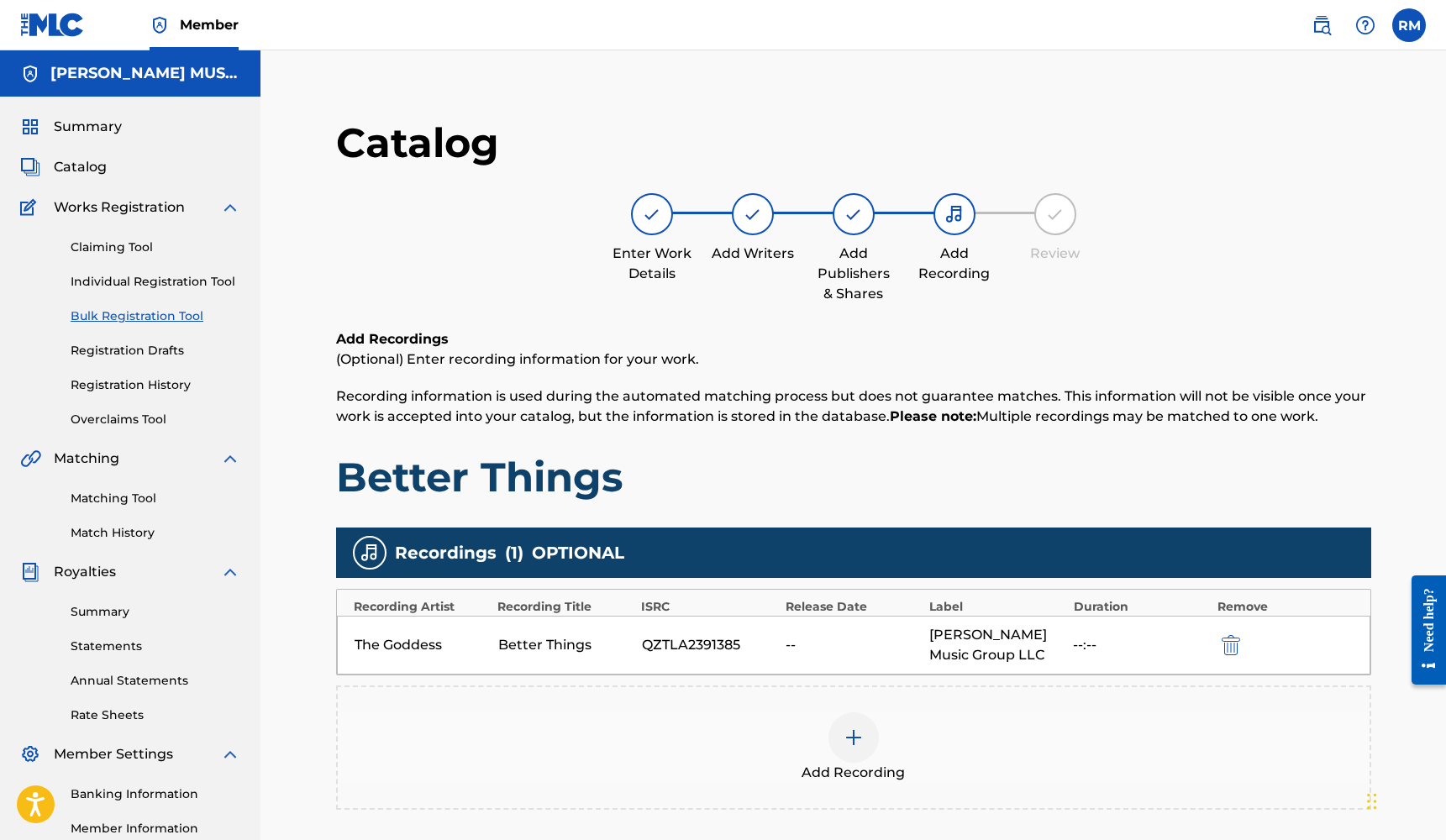
scroll to position [80, 0]
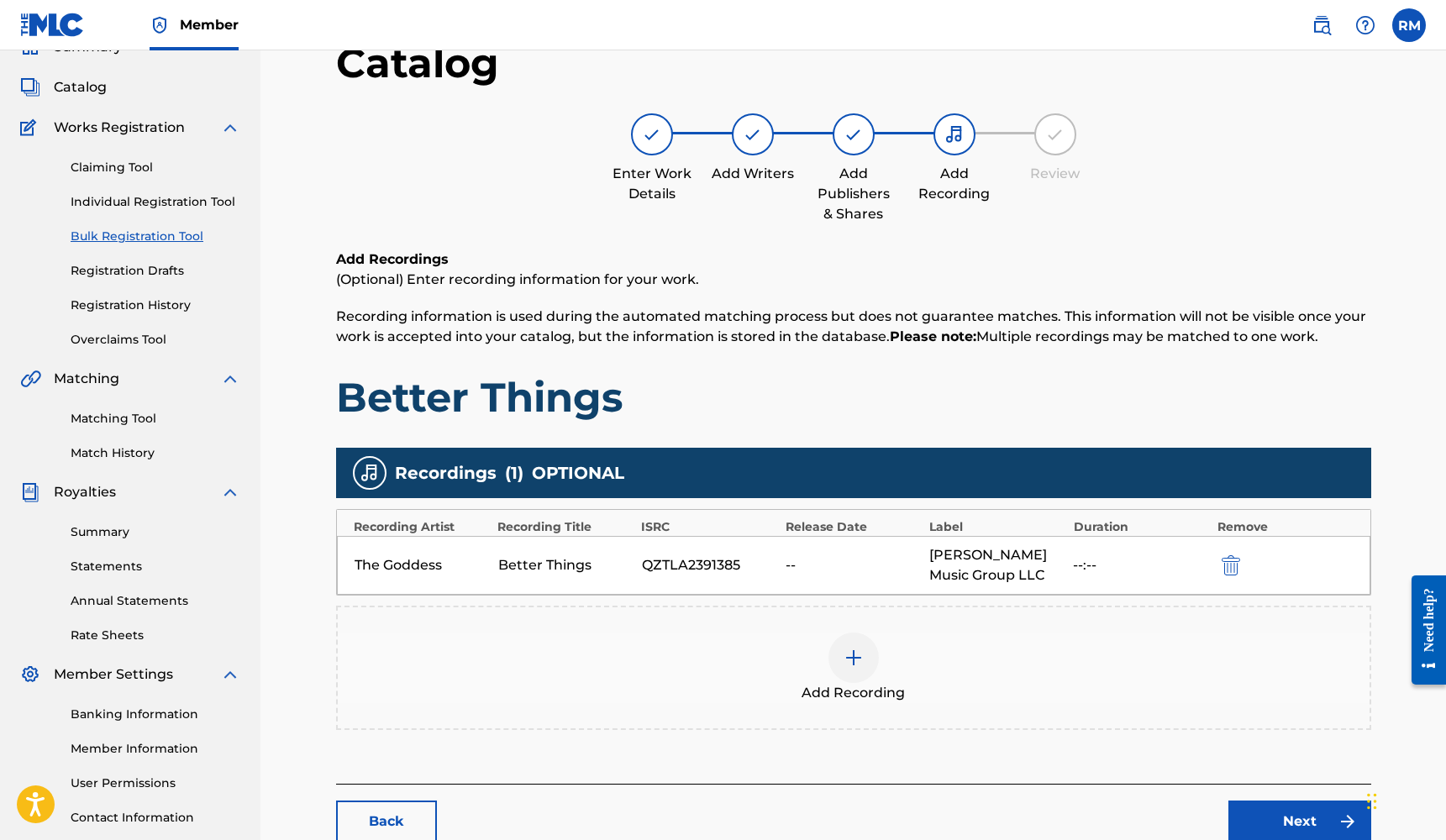
click at [857, 666] on img at bounding box center [854, 658] width 20 height 20
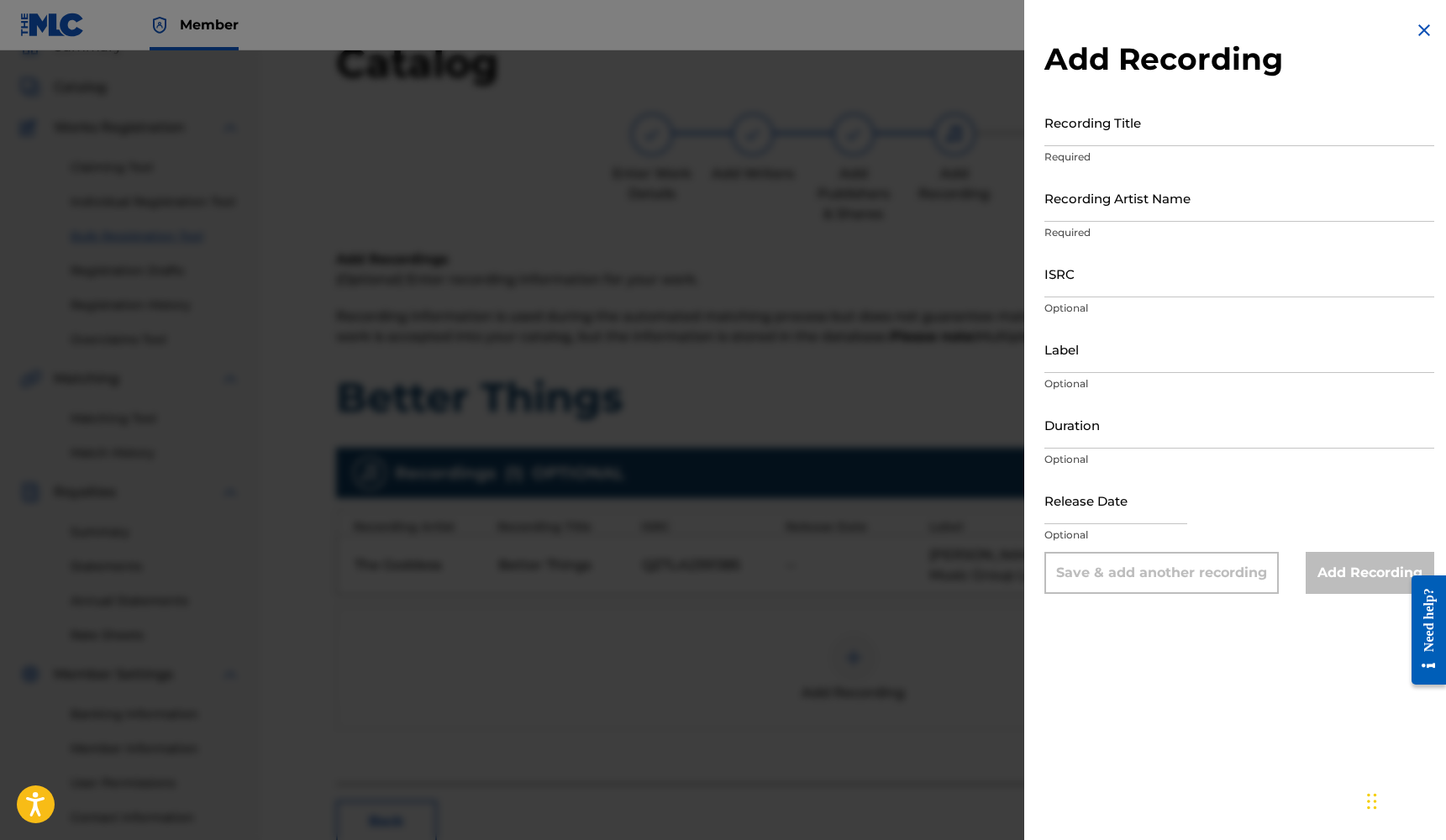
click at [1101, 294] on input "ISRC" at bounding box center [1239, 273] width 390 height 48
paste input "QZTLA2391385"
type input "QZTLA2391385"
click at [1117, 133] on input "Recording Title" at bounding box center [1239, 122] width 390 height 48
type input "Better Things"
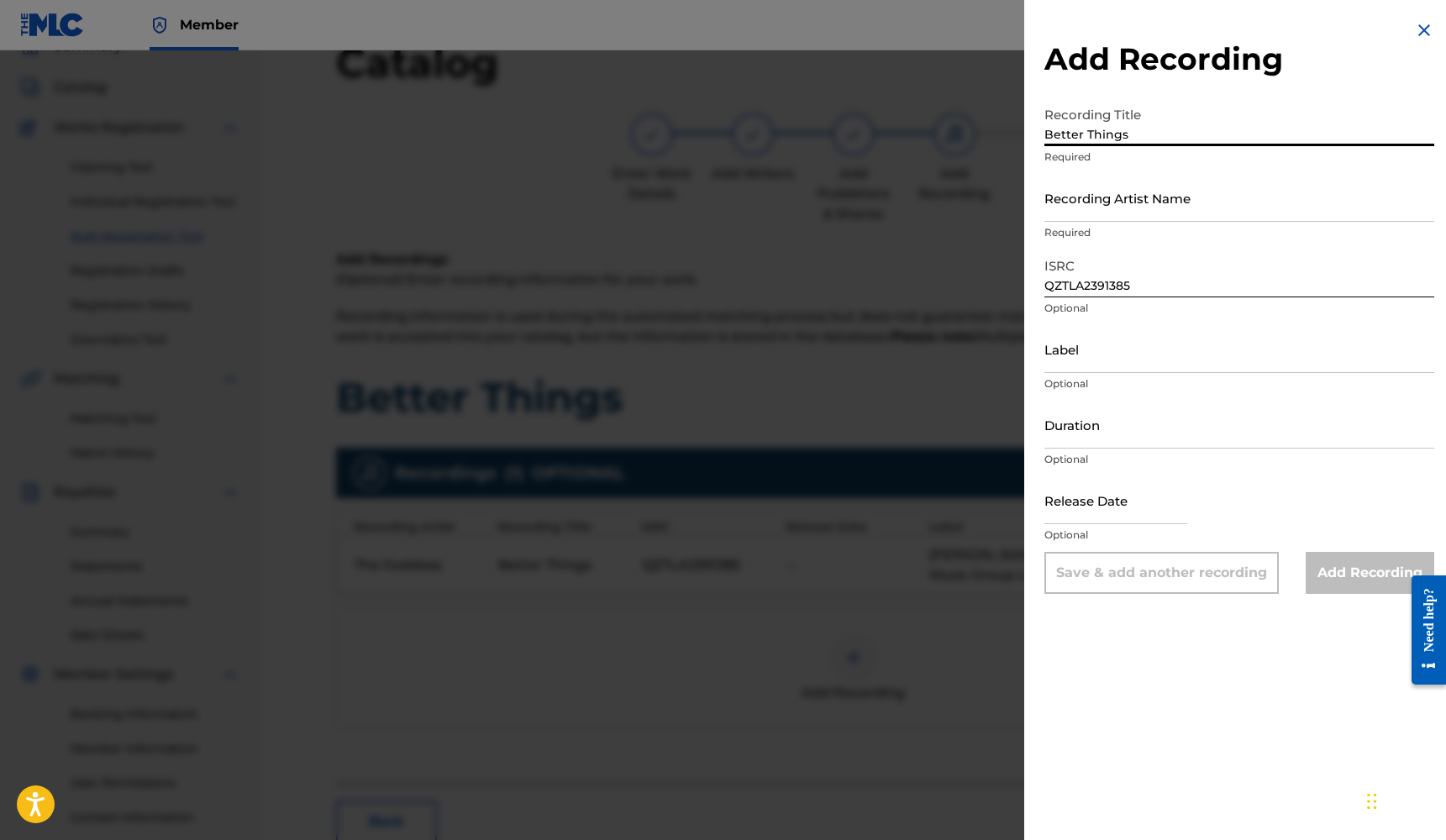
click at [1108, 211] on input "Recording Artist Name" at bounding box center [1239, 197] width 390 height 48
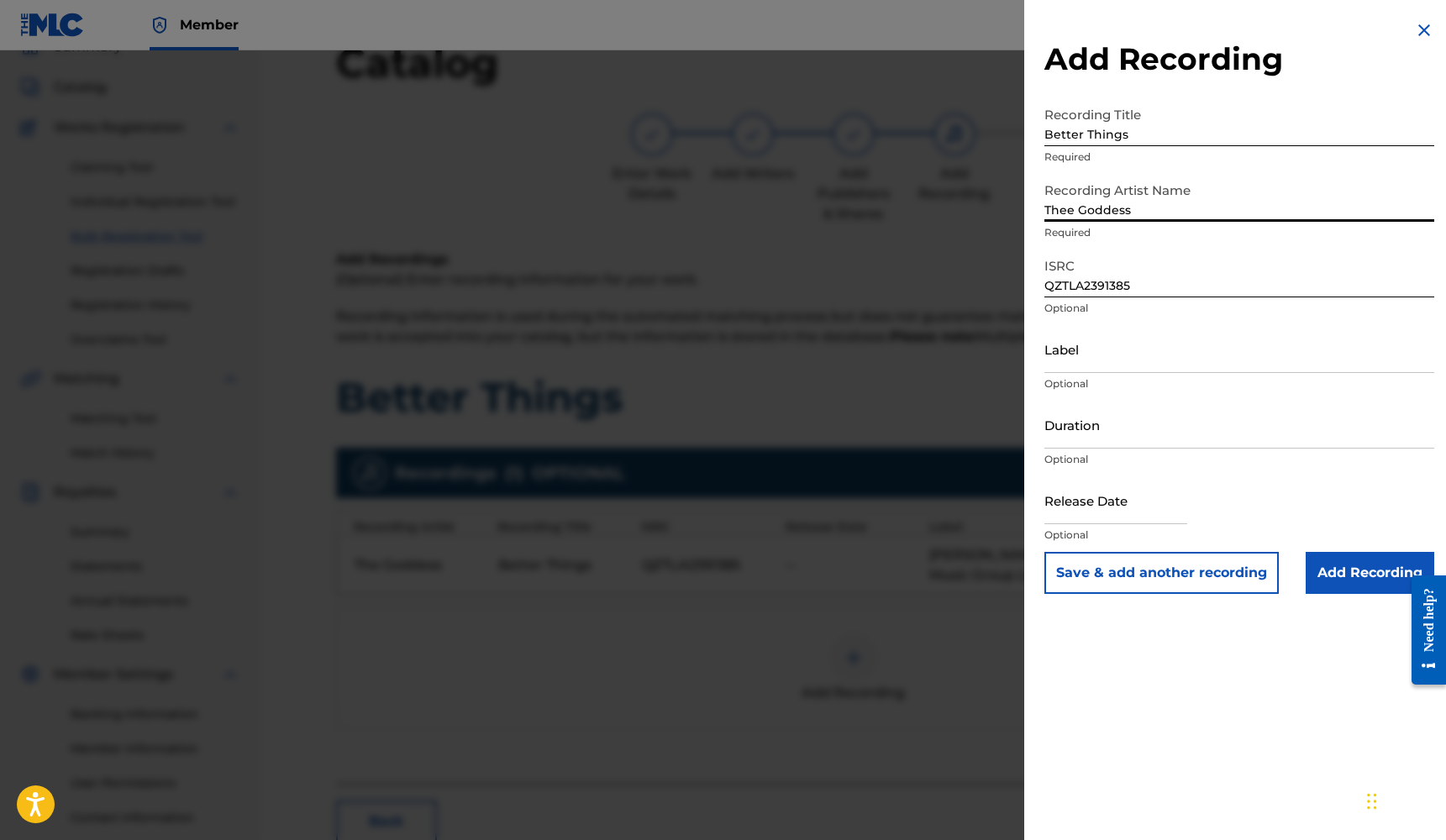
type input "Thee Goddess"
click at [1114, 366] on input "Label" at bounding box center [1239, 349] width 390 height 48
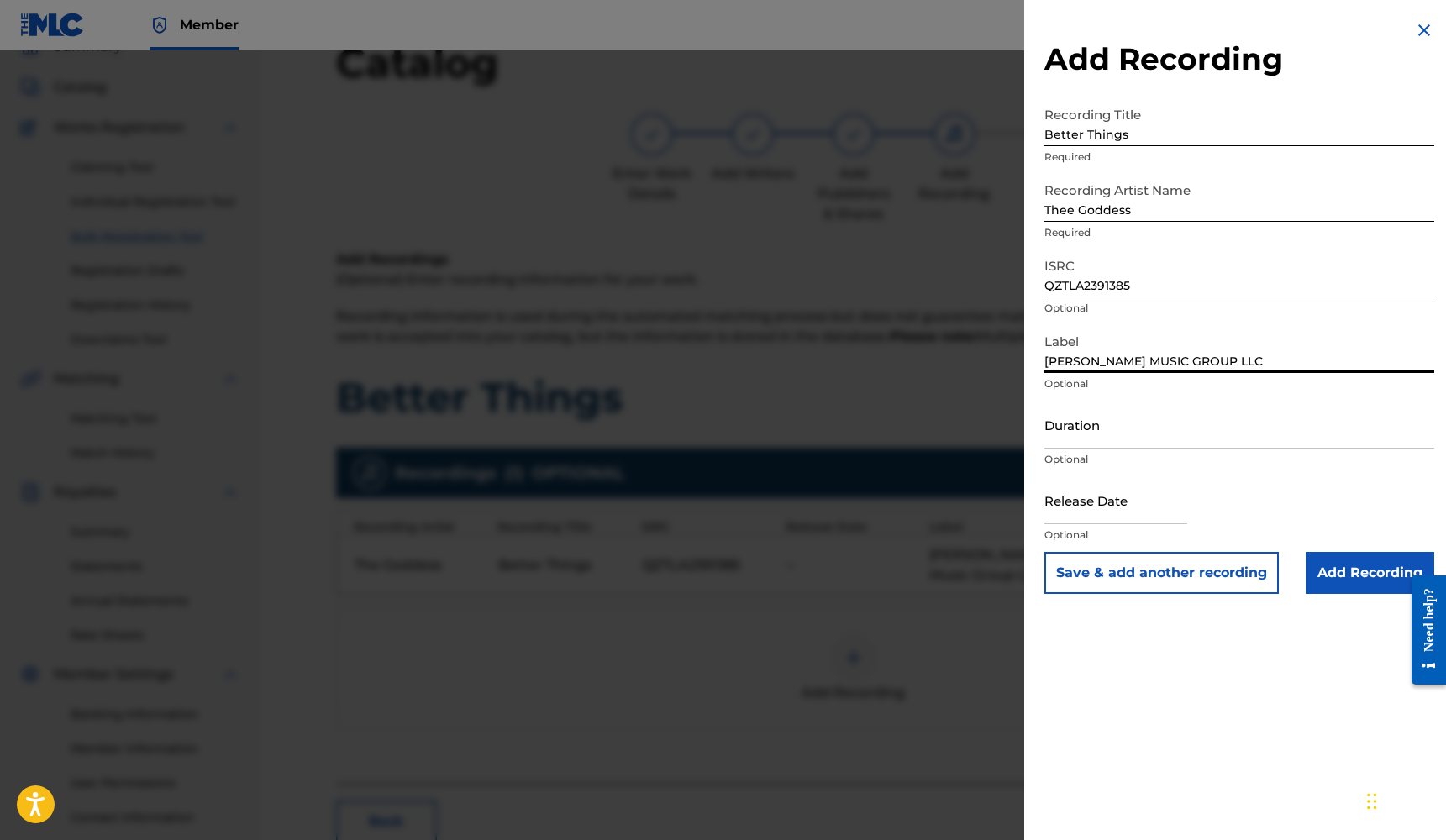
type input "[PERSON_NAME] MUSIC GROUP LLC"
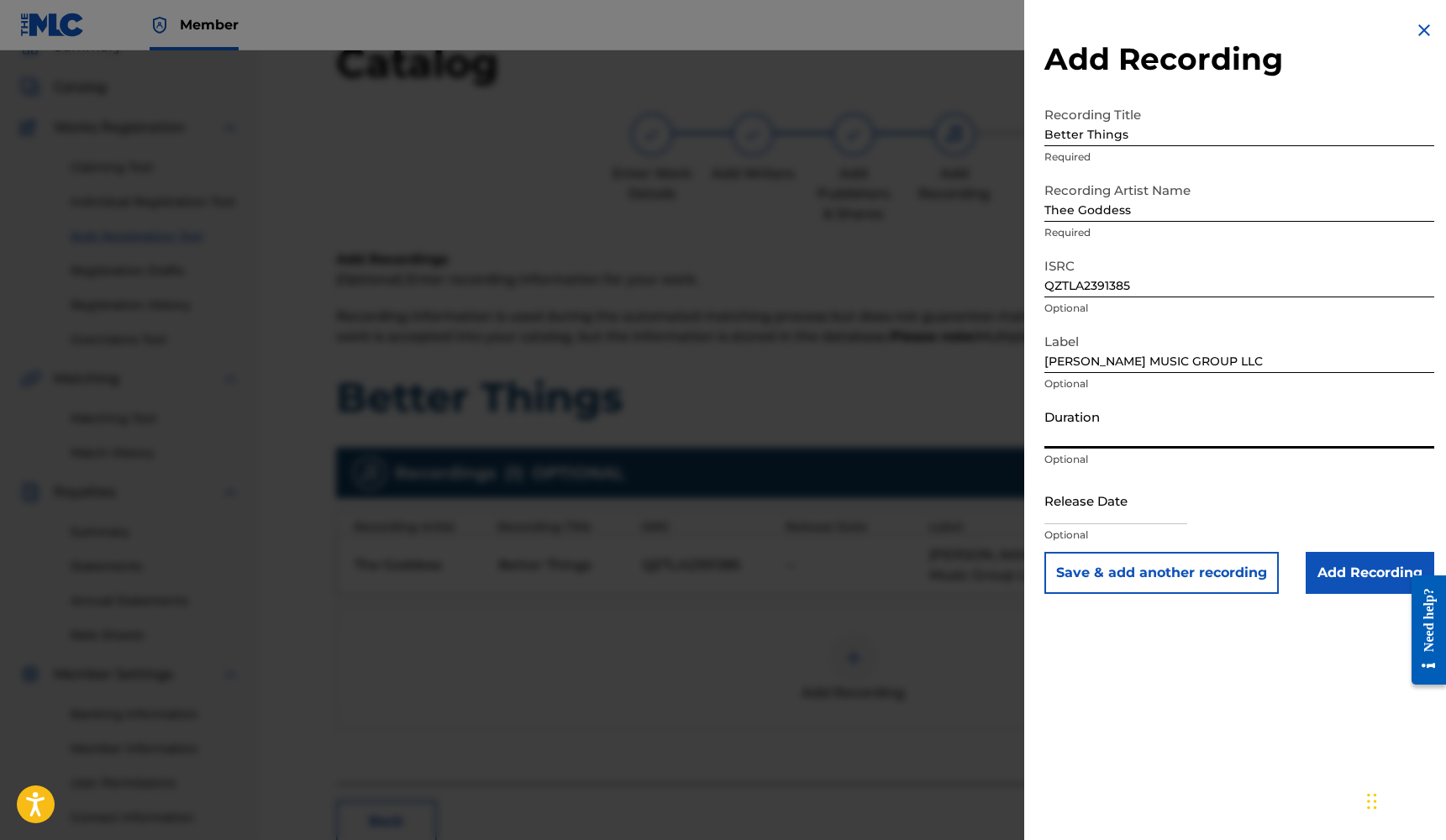
click at [1092, 437] on input "Duration" at bounding box center [1239, 425] width 390 height 48
type input "03:12"
click at [1120, 516] on input "text" at bounding box center [1115, 500] width 142 height 48
select select "7"
select select "2025"
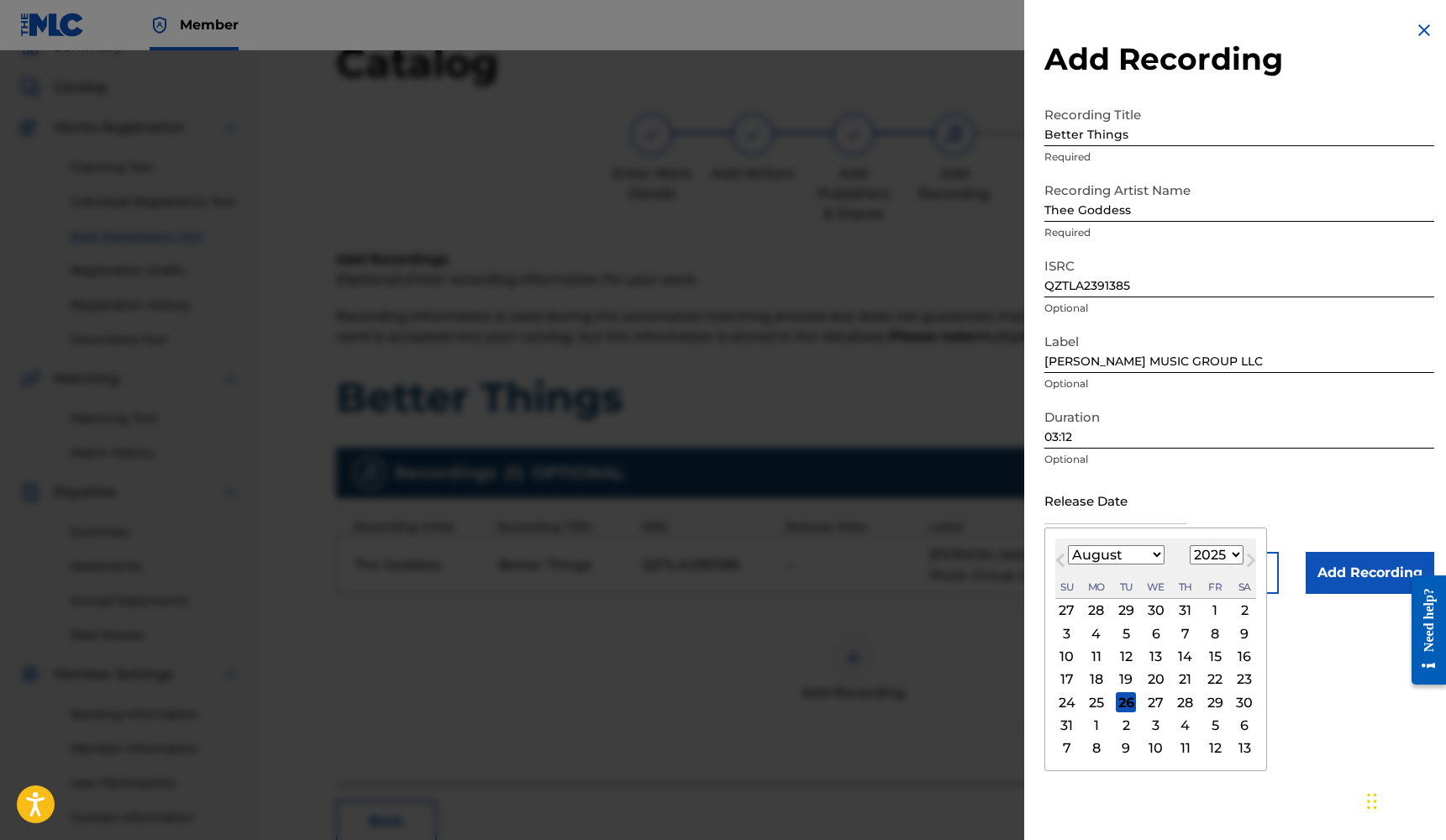
select select "1"
select select "2023"
click at [1176, 682] on div "23" at bounding box center [1186, 680] width 20 height 20
type input "[DATE]"
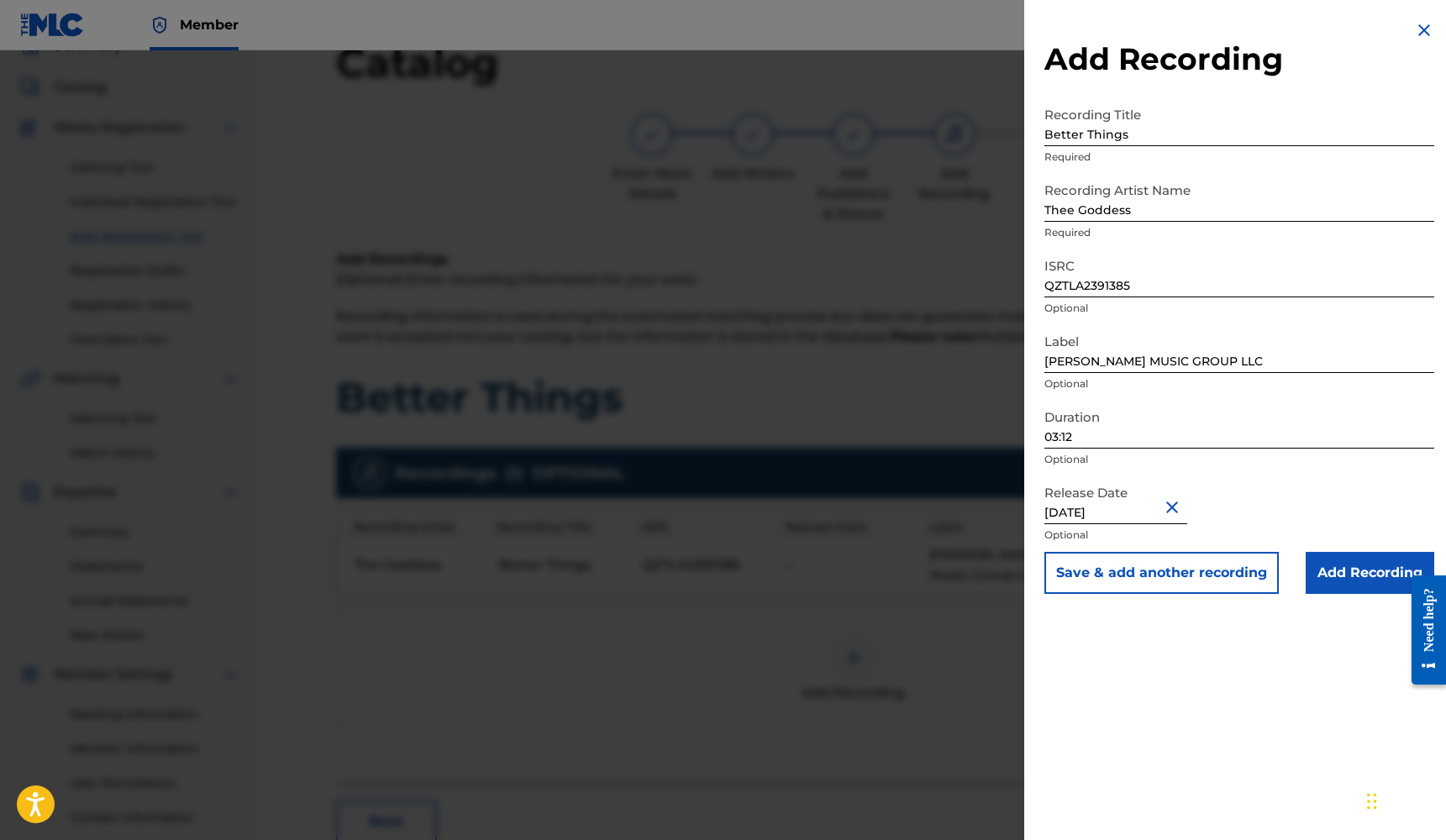
click at [1363, 584] on input "Add Recording" at bounding box center [1369, 573] width 129 height 42
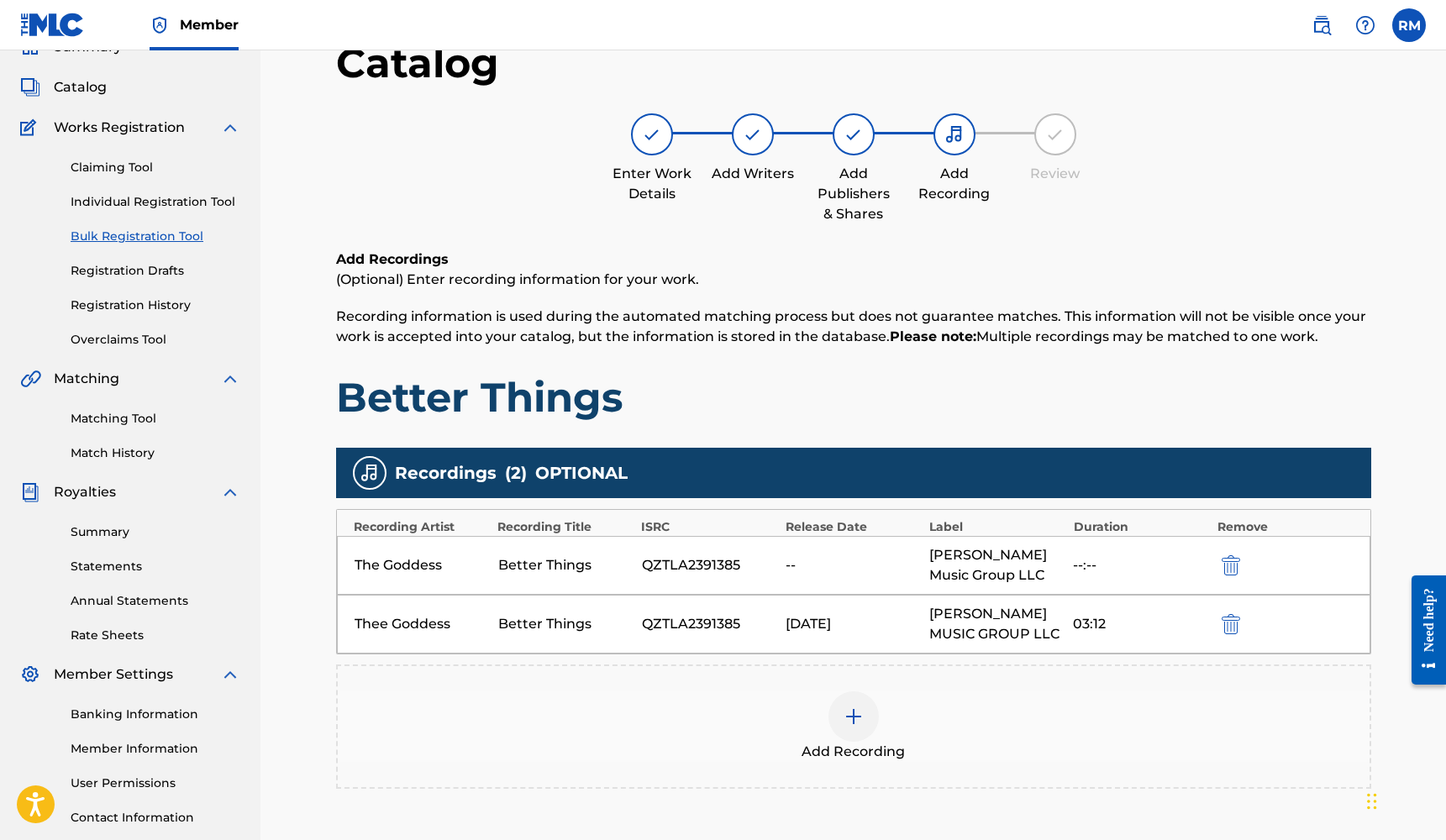
click at [1227, 565] on img "submit" at bounding box center [1231, 565] width 19 height 20
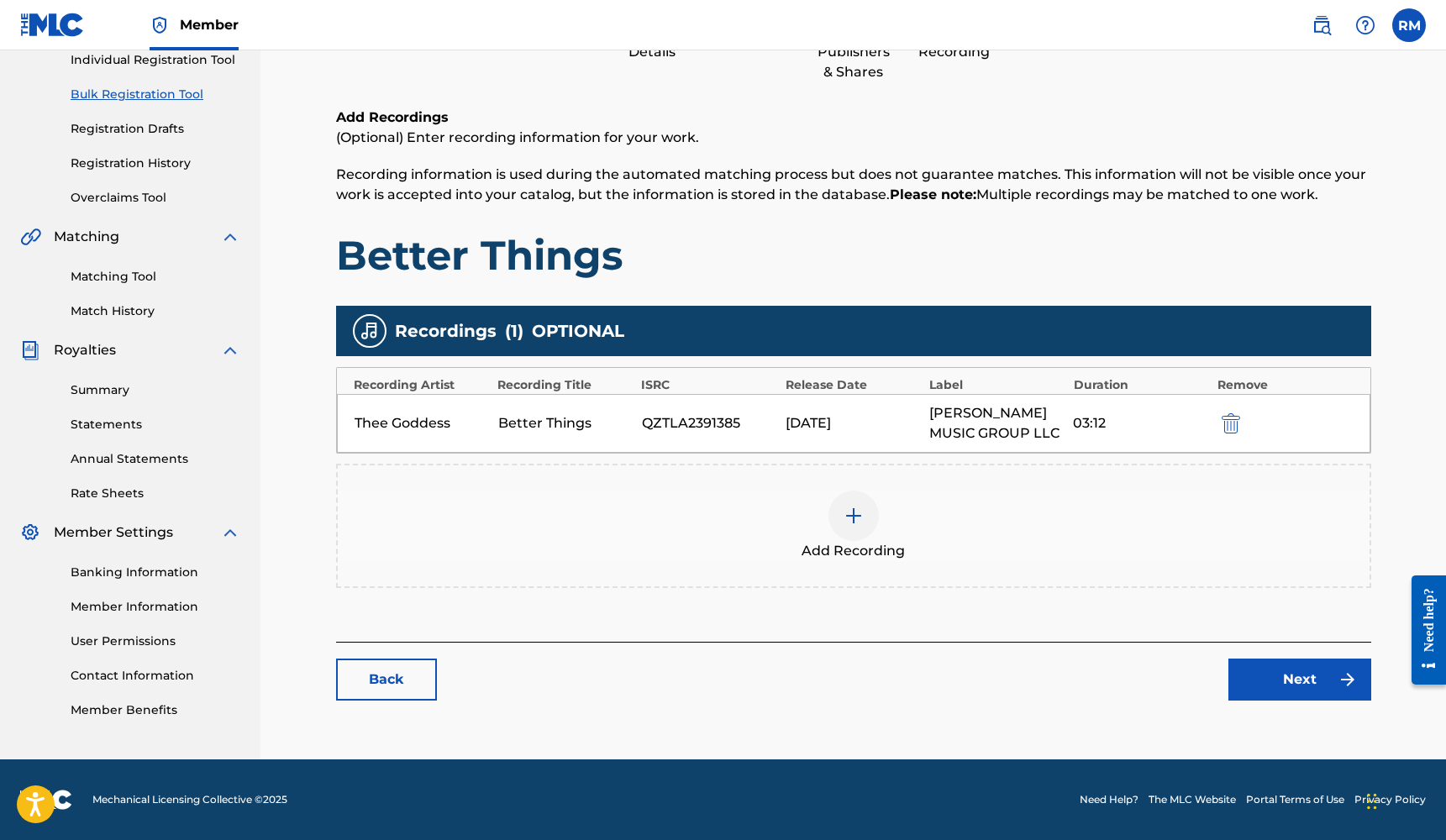
scroll to position [222, 0]
click at [1271, 682] on link "Next" at bounding box center [1299, 680] width 142 height 42
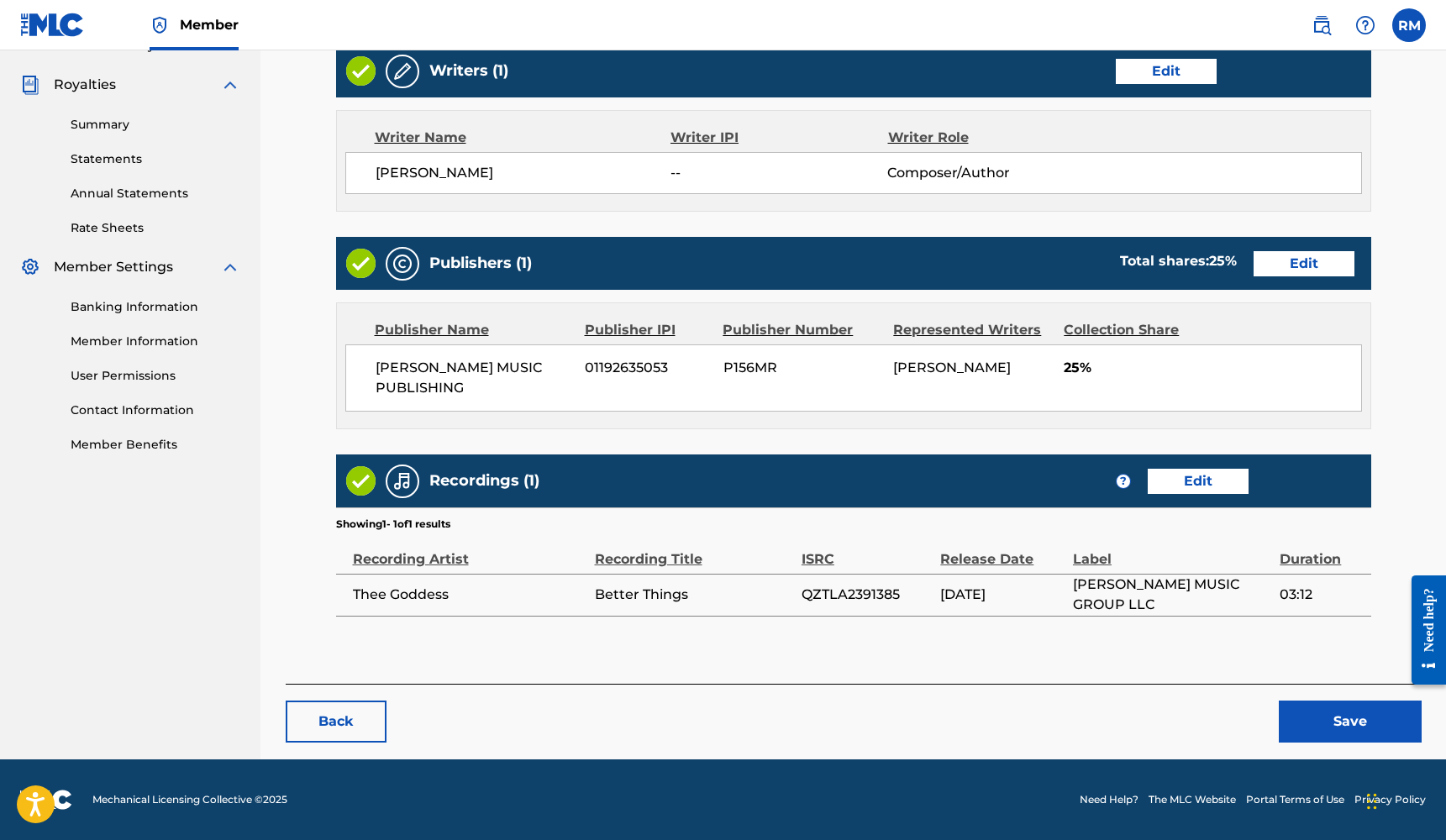
scroll to position [486, 0]
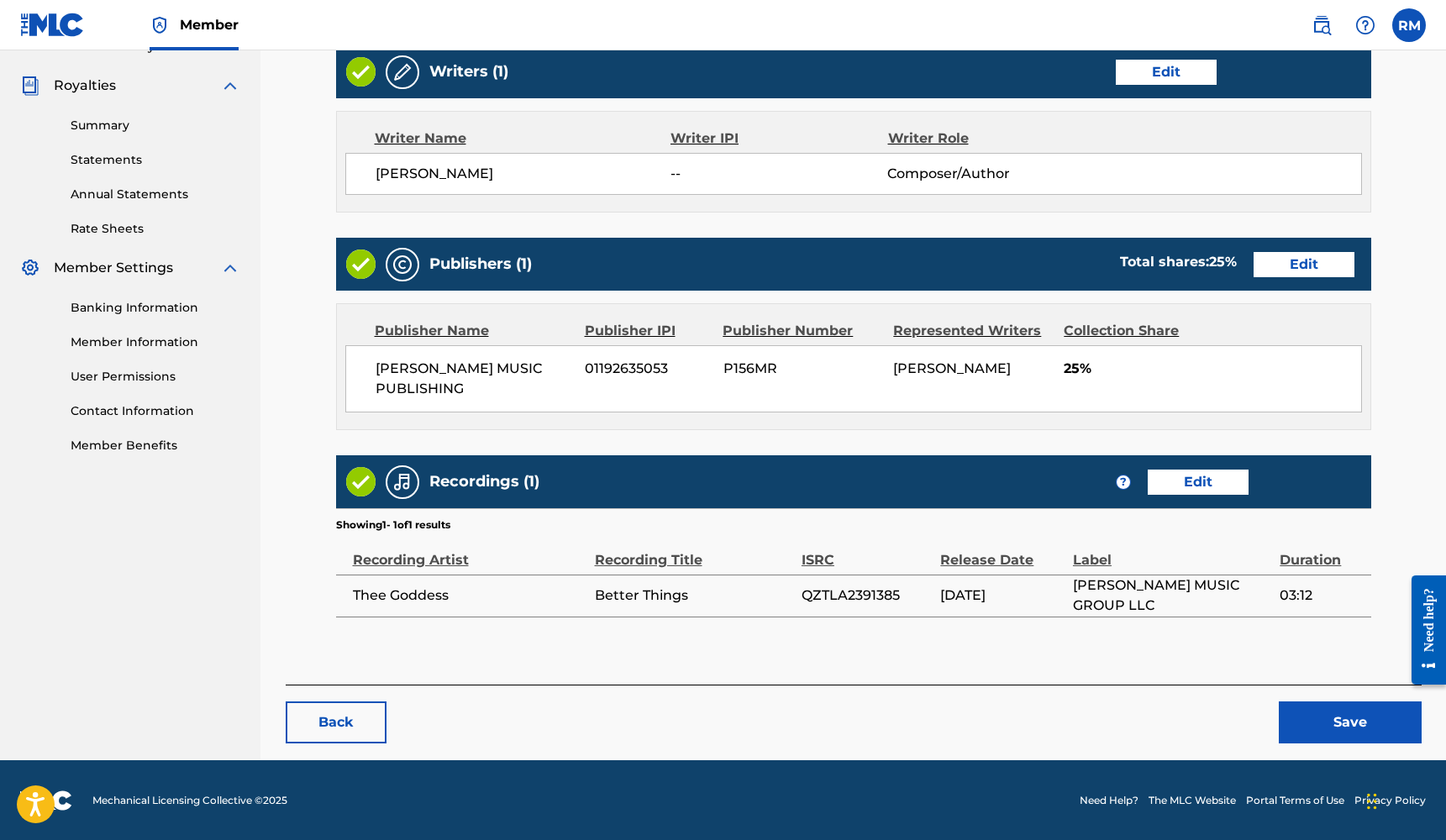
click at [1324, 721] on button "Save" at bounding box center [1349, 722] width 142 height 42
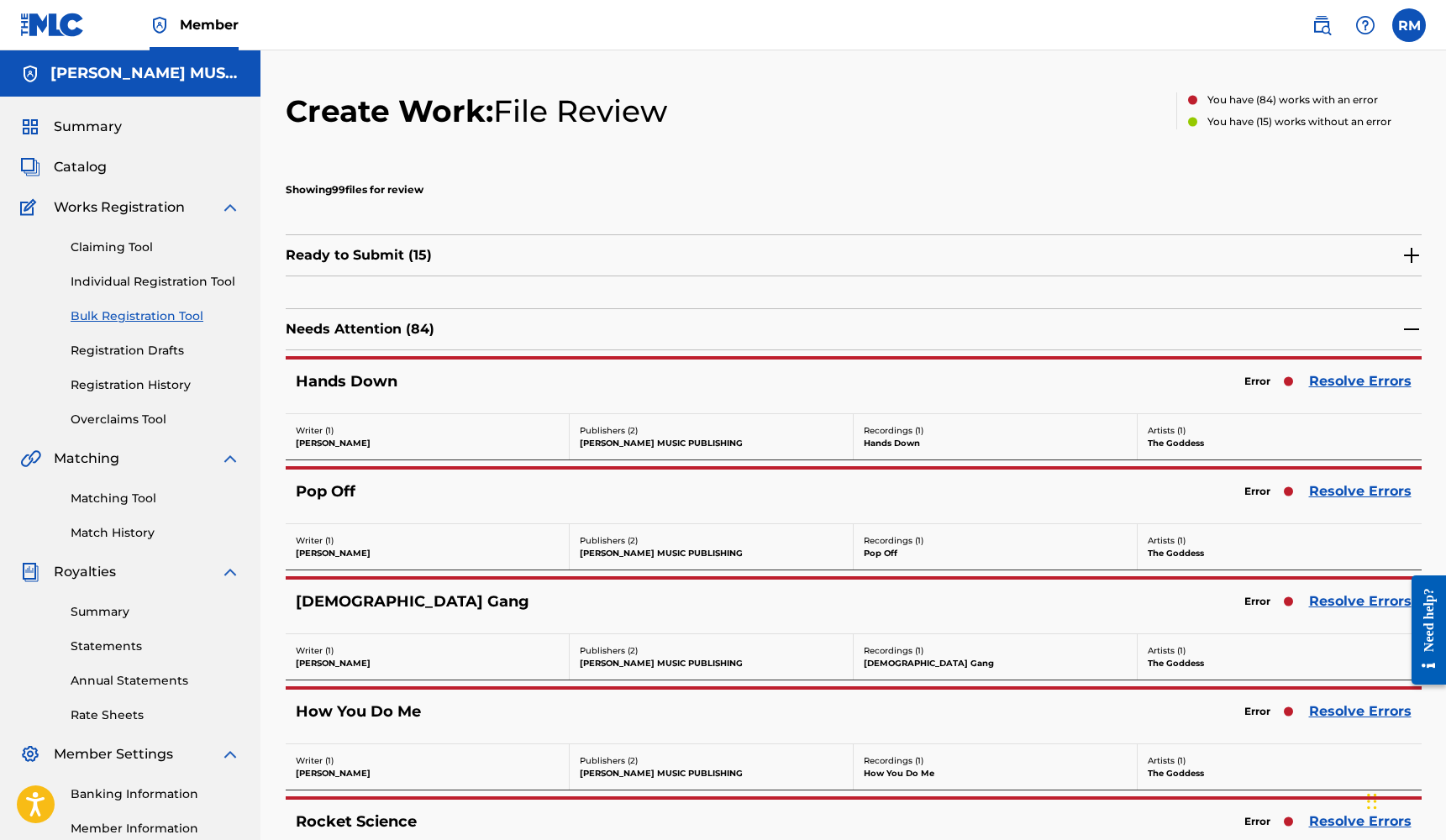
click at [1334, 383] on link "Resolve Errors" at bounding box center [1360, 382] width 103 height 20
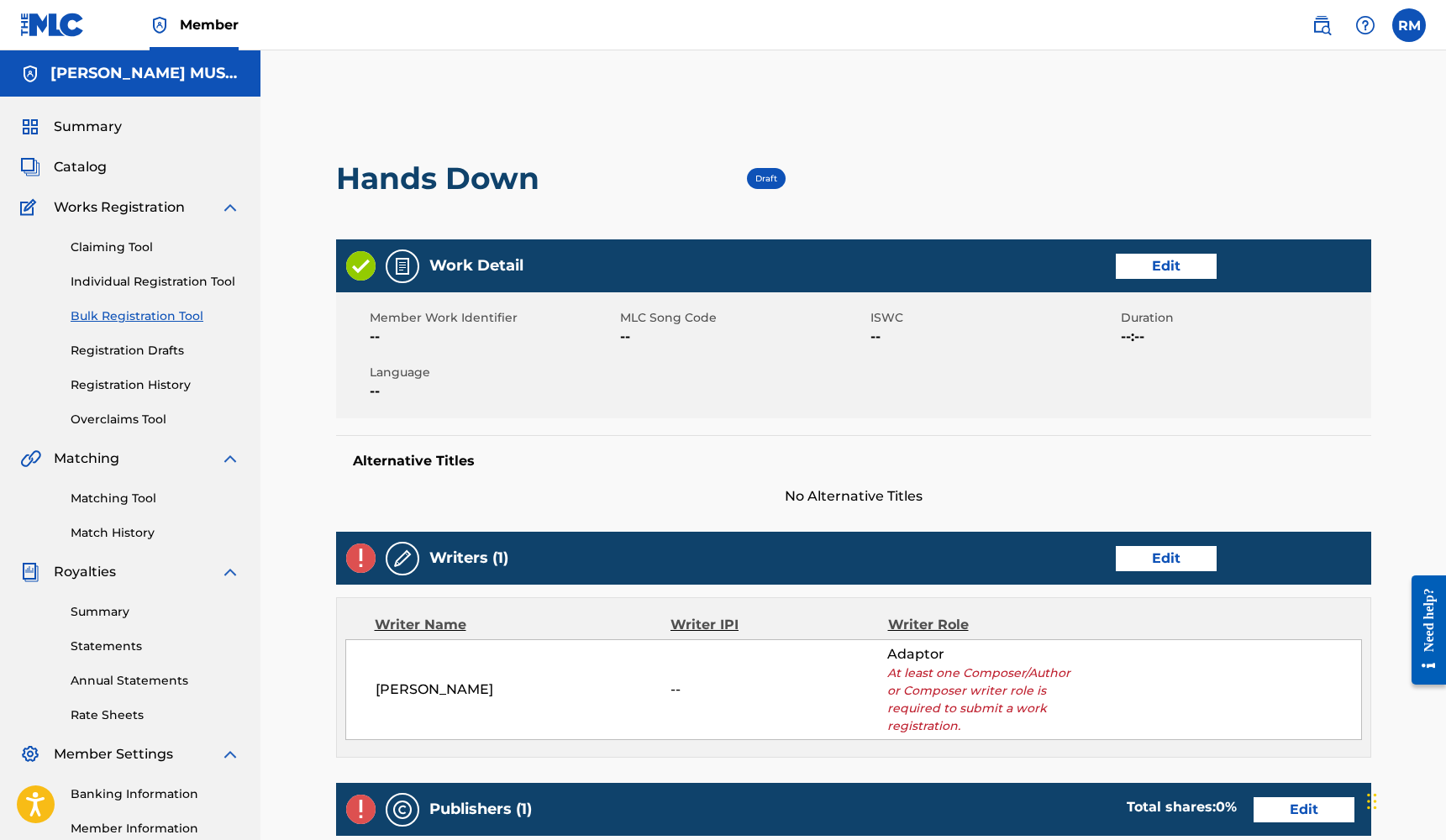
click at [1181, 273] on link "Edit" at bounding box center [1166, 266] width 101 height 25
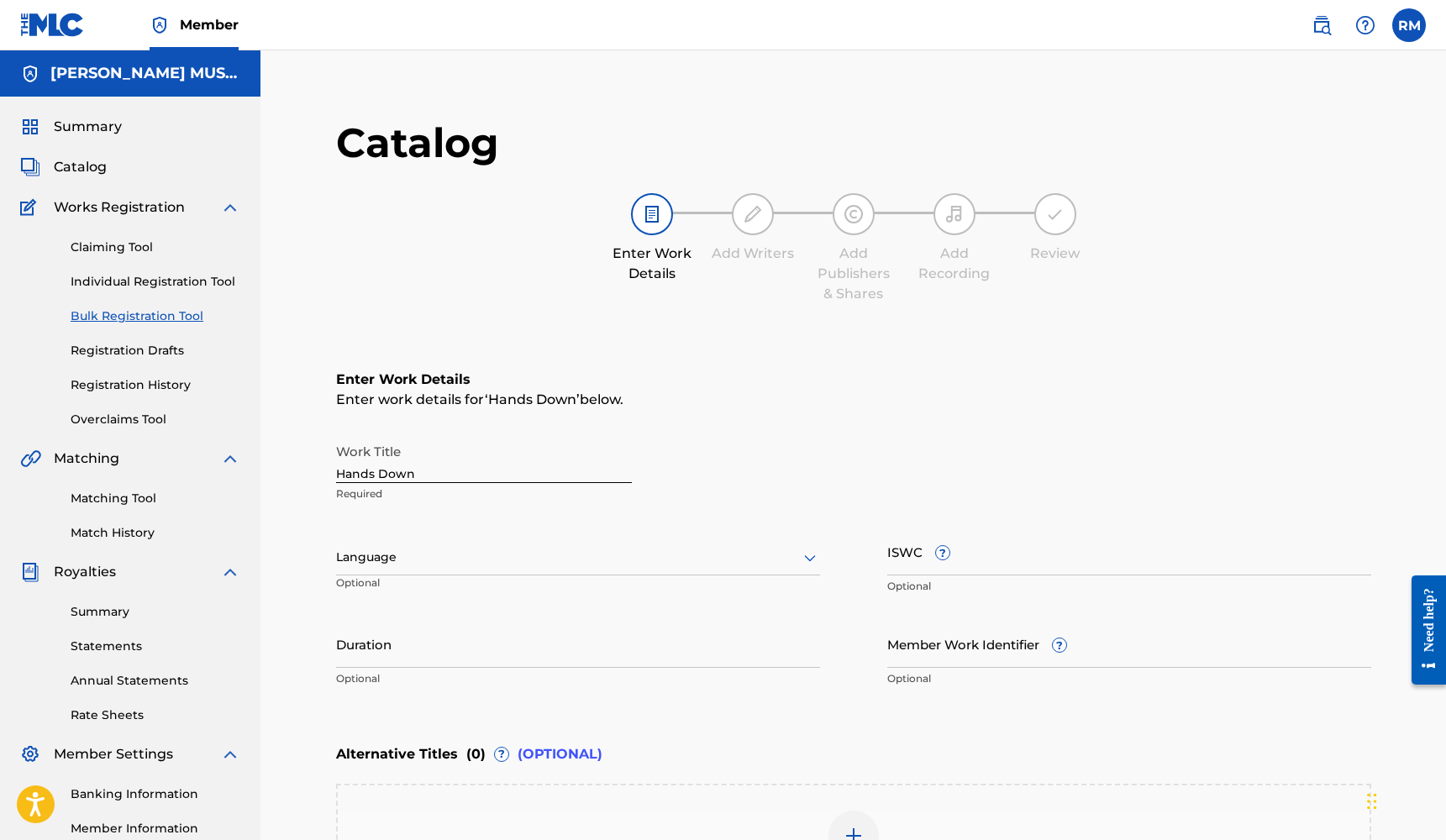
click at [565, 648] on input "Duration" at bounding box center [578, 644] width 484 height 48
drag, startPoint x: 565, startPoint y: 648, endPoint x: 565, endPoint y: 632, distance: 16.0
click at [565, 647] on input "02:43" at bounding box center [578, 644] width 484 height 48
type input "02:43"
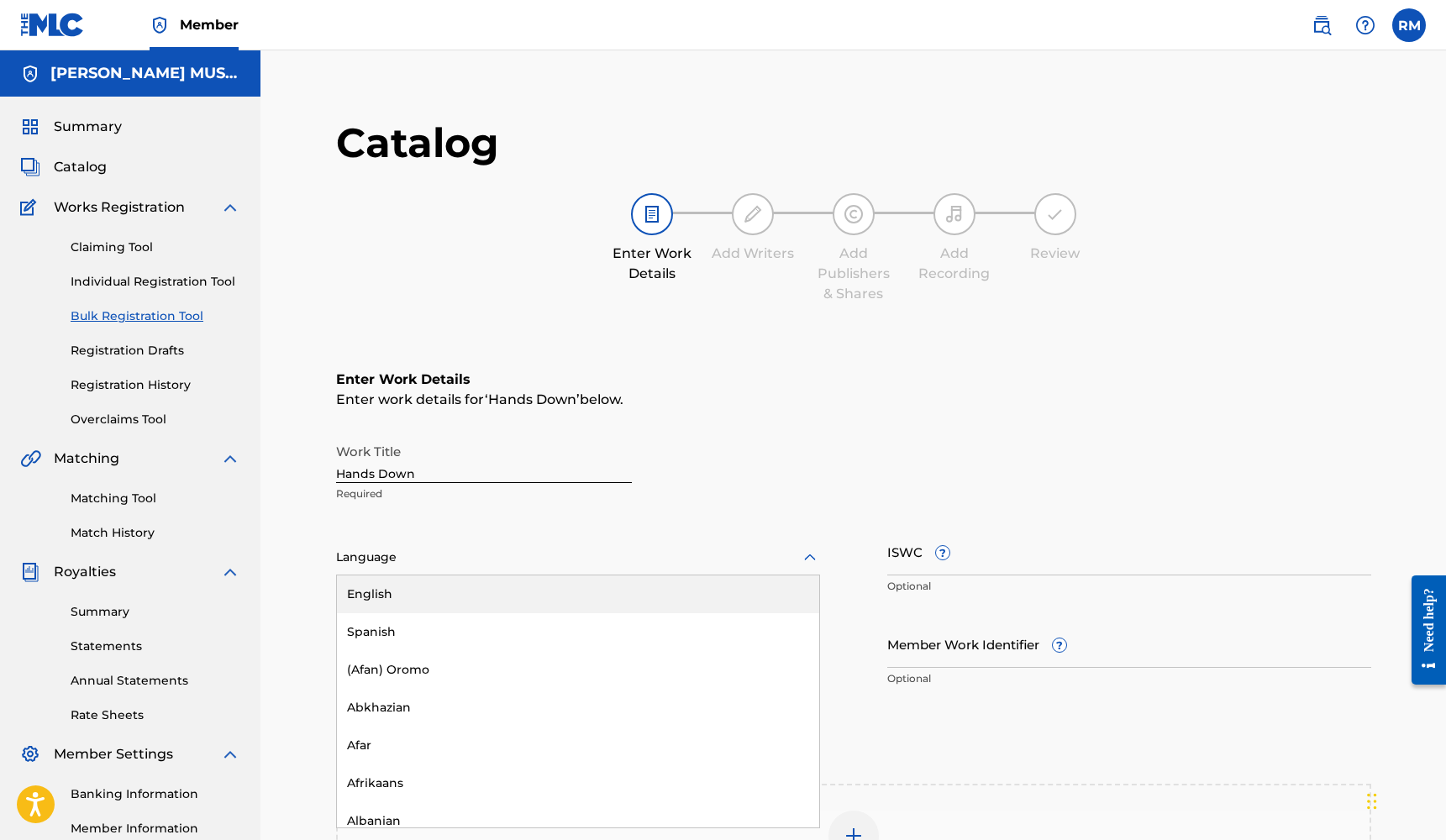
click at [552, 551] on div at bounding box center [578, 557] width 484 height 21
click at [511, 598] on div "English" at bounding box center [578, 594] width 482 height 38
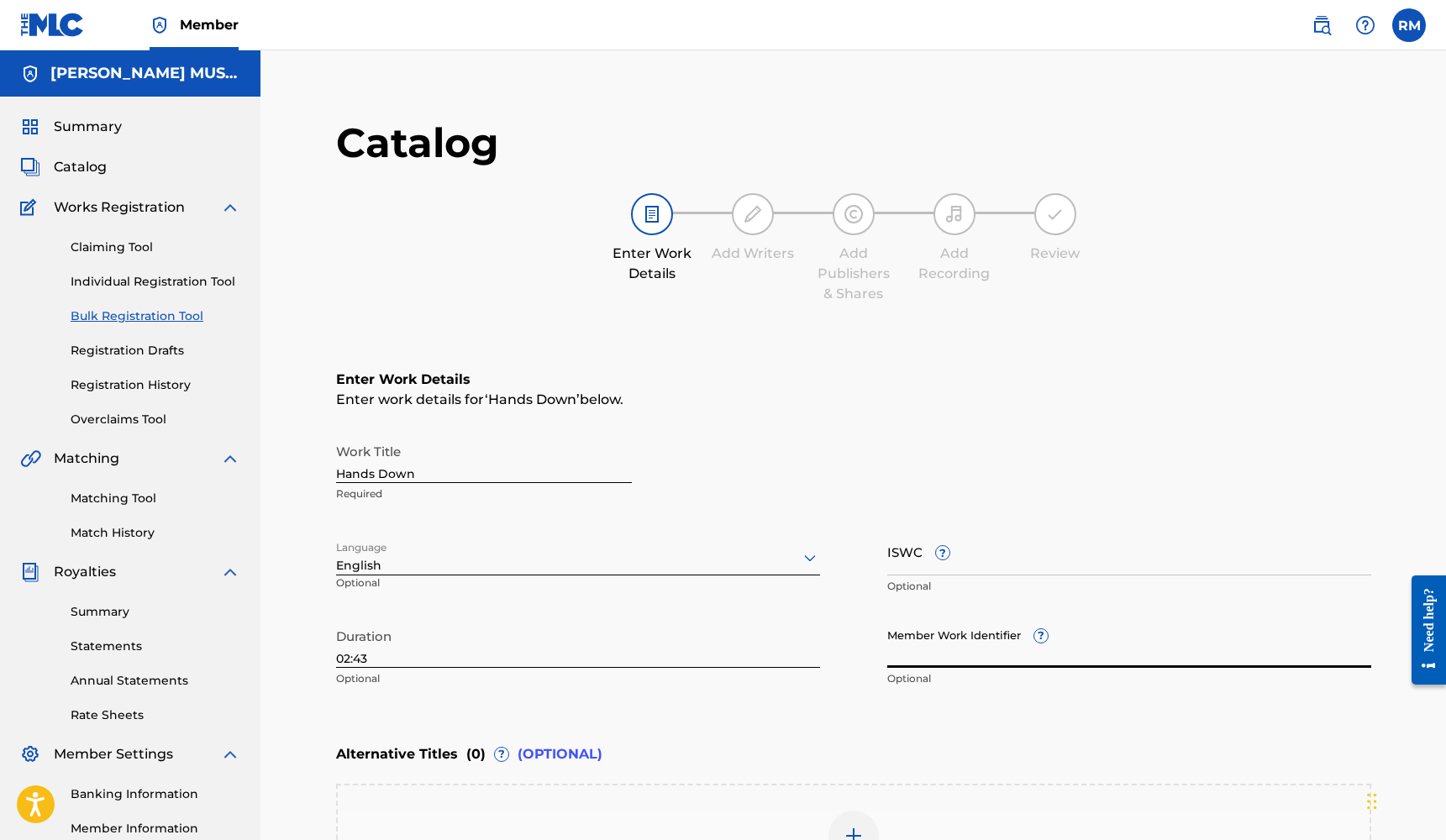
click at [978, 650] on input "Member Work Identifier ?" at bounding box center [1129, 644] width 484 height 48
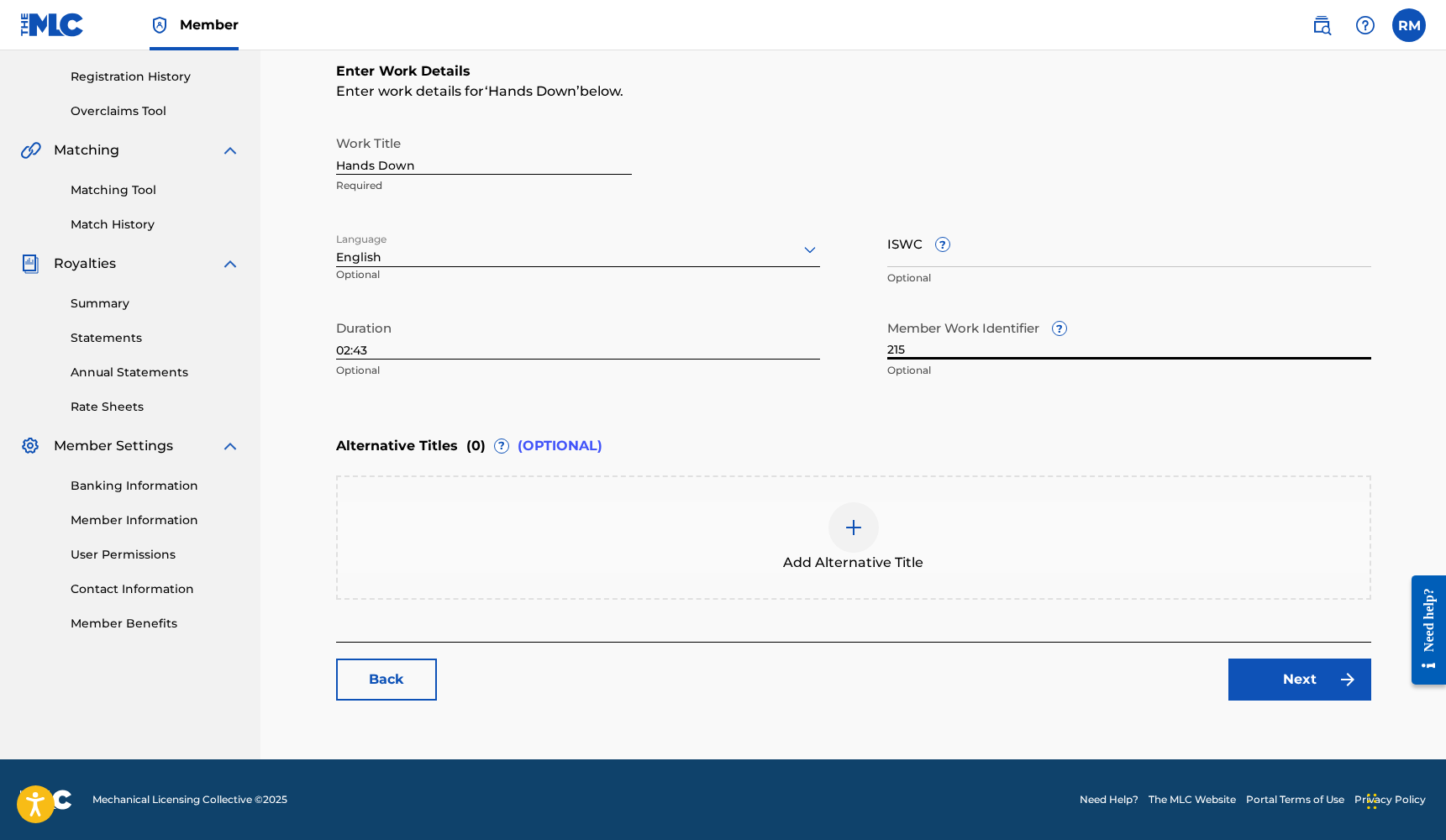
scroll to position [308, 0]
type input "215"
click at [1262, 684] on link "Next" at bounding box center [1299, 680] width 142 height 42
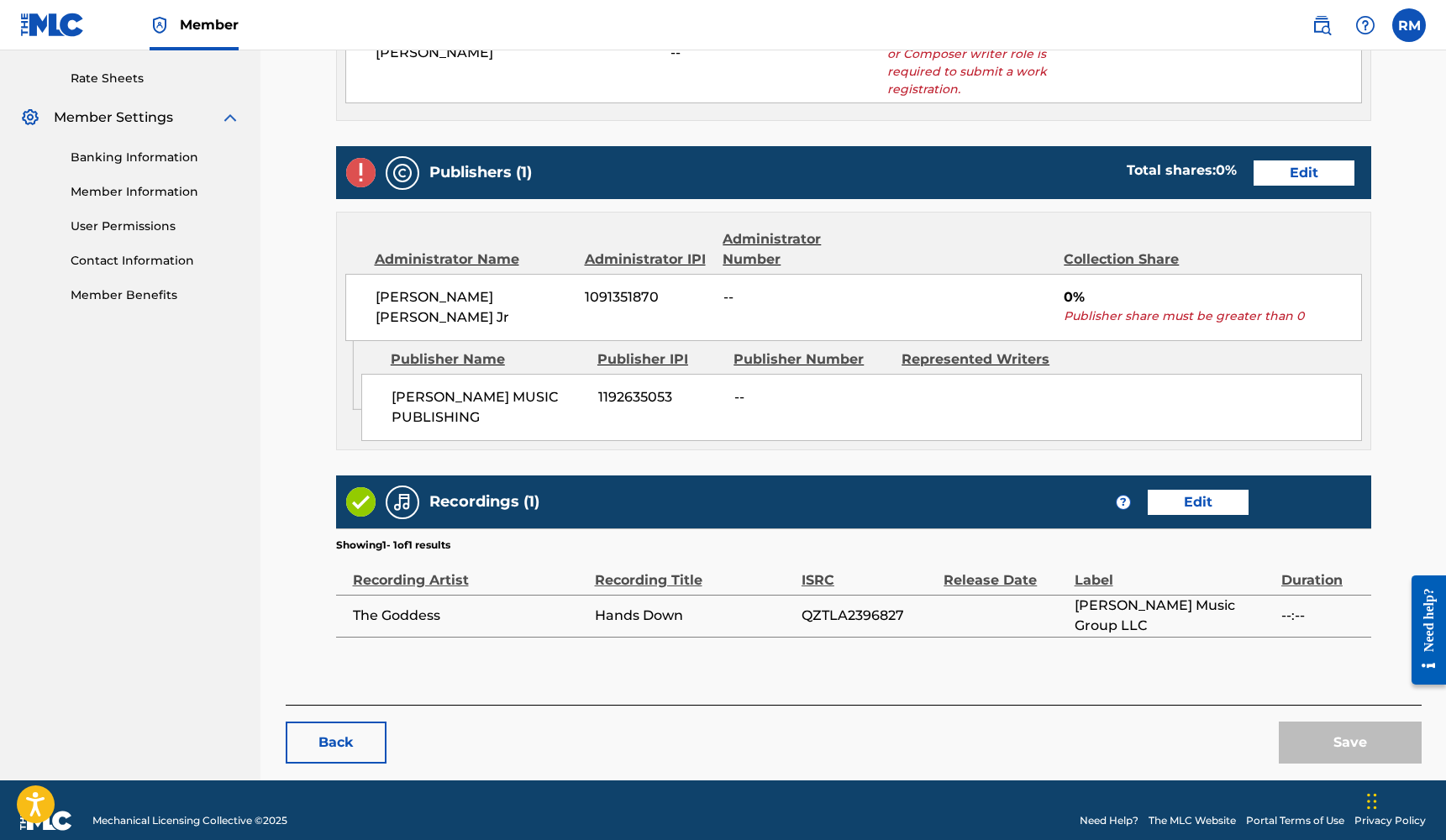
scroll to position [635, 0]
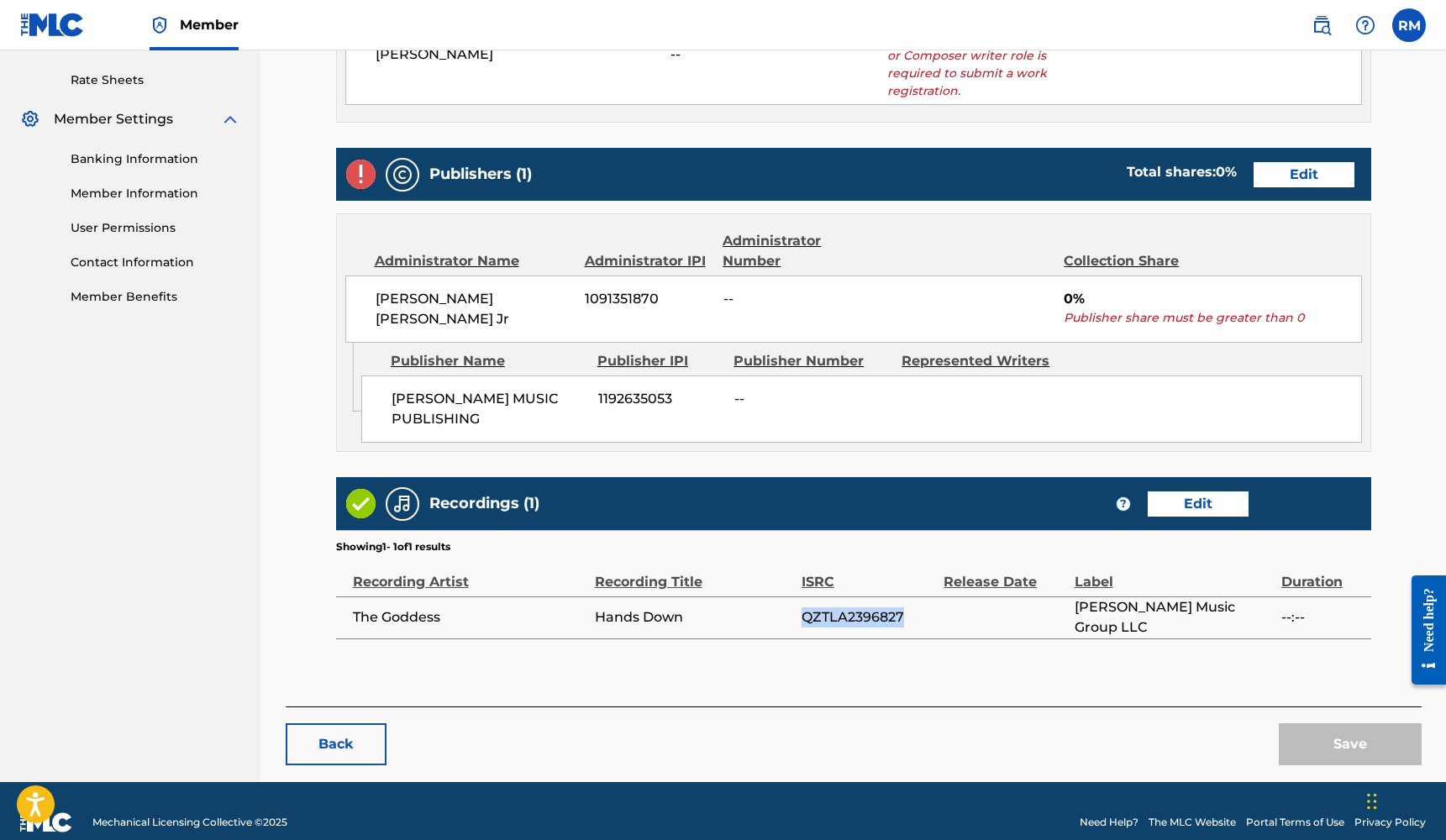
drag, startPoint x: 903, startPoint y: 590, endPoint x: 799, endPoint y: 591, distance: 104.0
click at [799, 597] on tr "The Goddess Hands Down QZTLA2396827 [PERSON_NAME] Music Group LLC --:--" at bounding box center [854, 618] width 1035 height 42
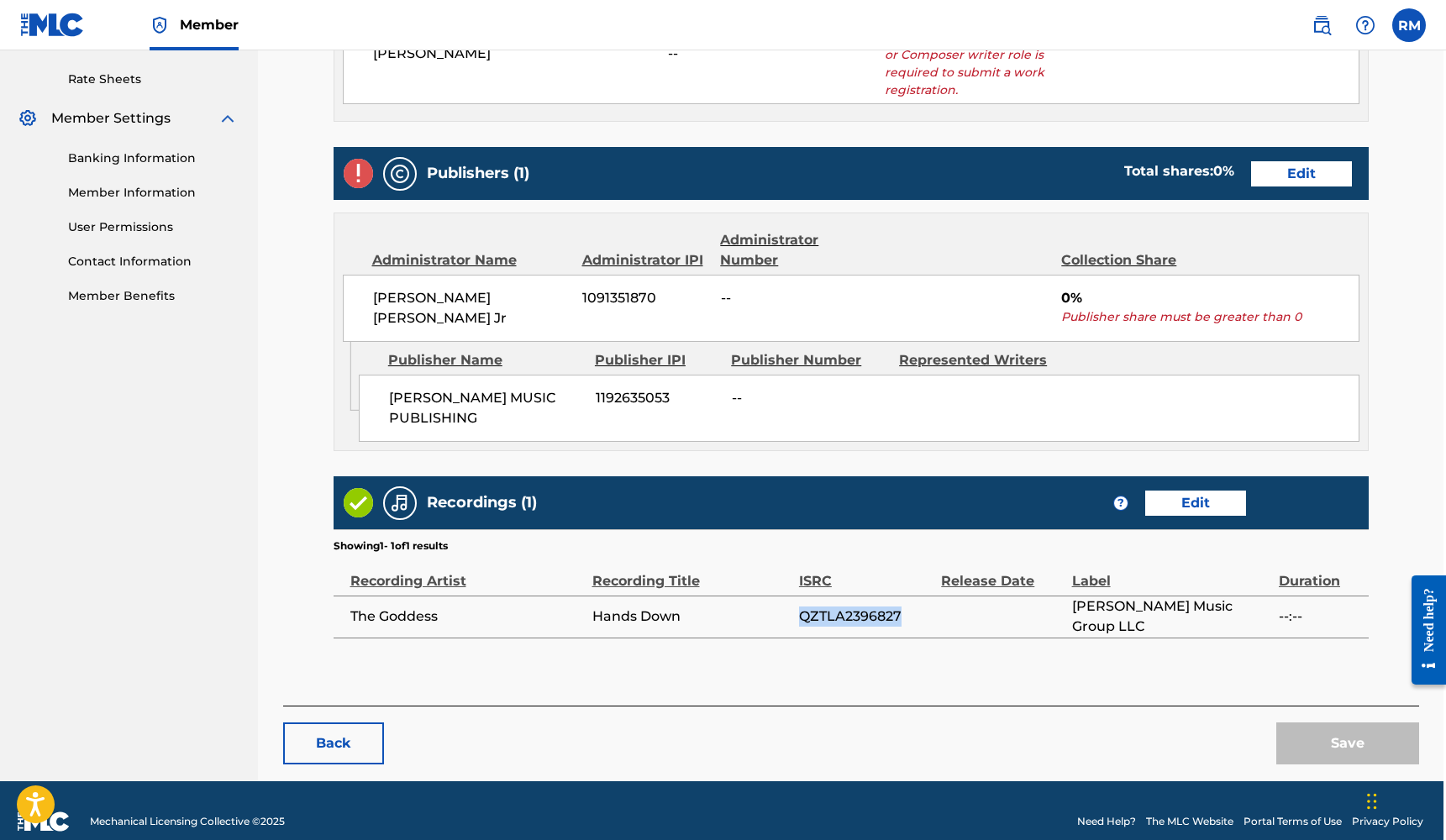
scroll to position [635, 3]
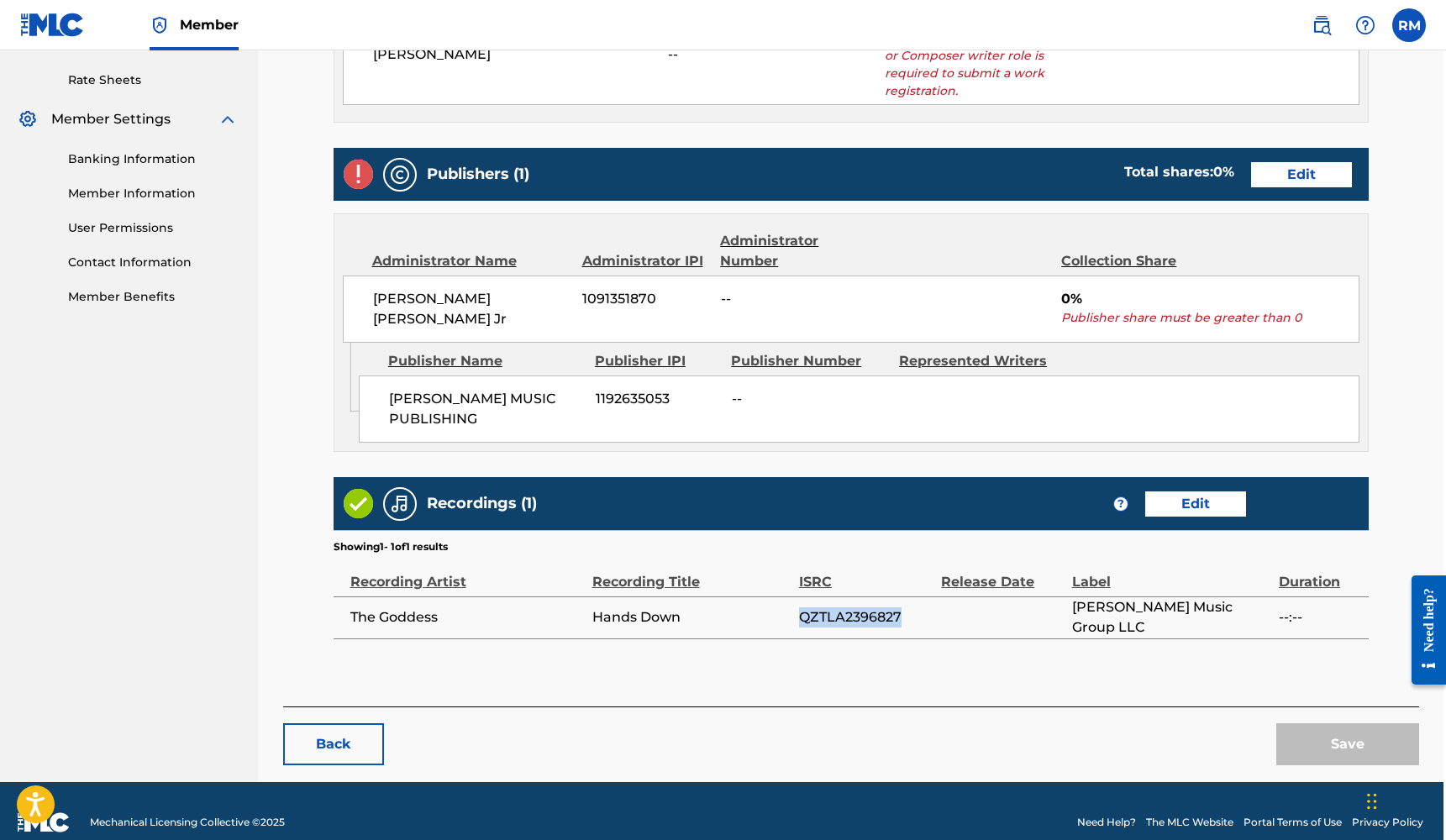
click at [890, 607] on span "QZTLA2396827" at bounding box center [865, 618] width 134 height 20
drag, startPoint x: 907, startPoint y: 597, endPoint x: 801, endPoint y: 597, distance: 106.0
click at [801, 607] on span "QZTLA2396827" at bounding box center [865, 618] width 134 height 20
click at [1192, 491] on link "Edit" at bounding box center [1196, 504] width 101 height 25
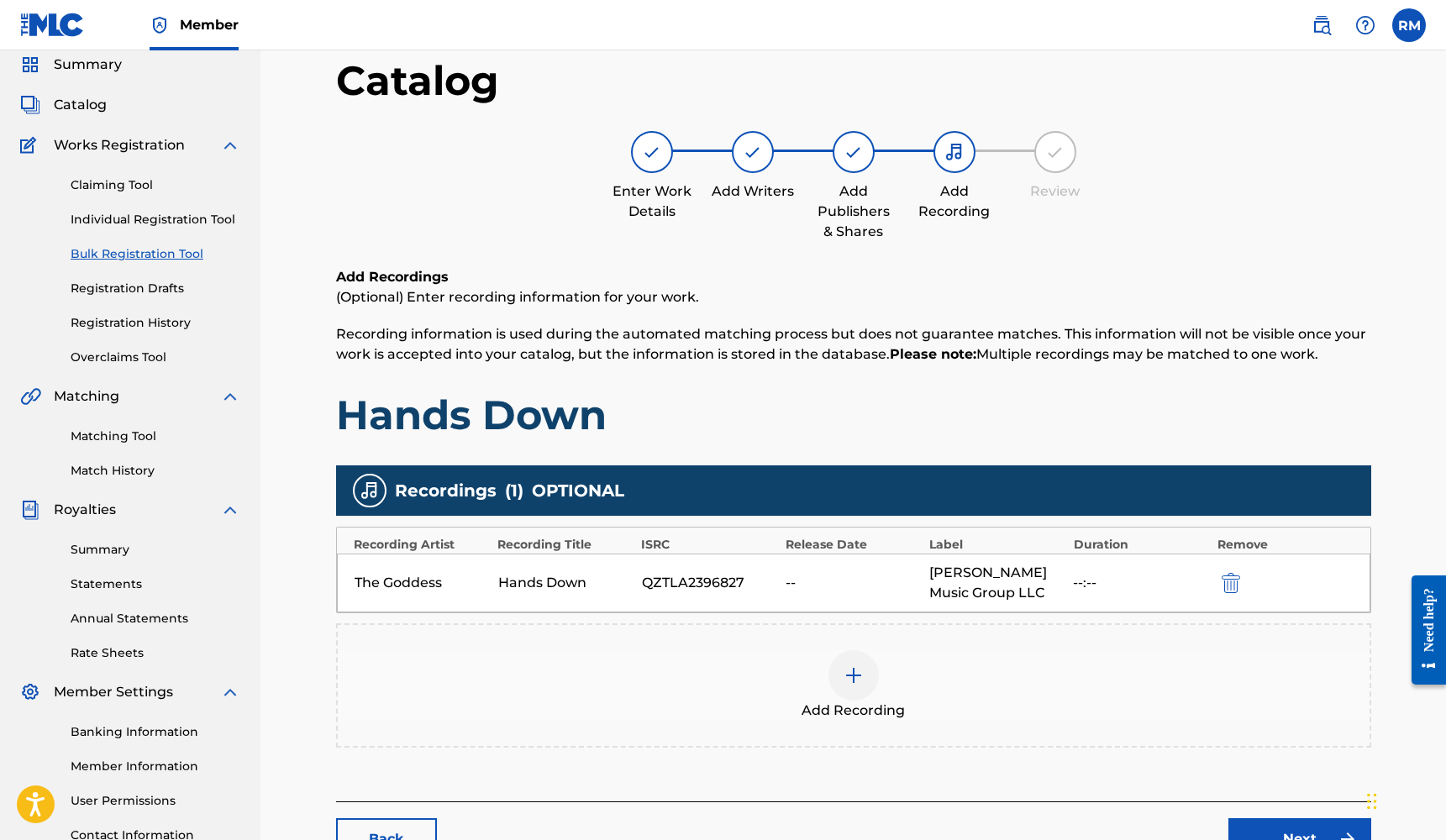
scroll to position [123, 0]
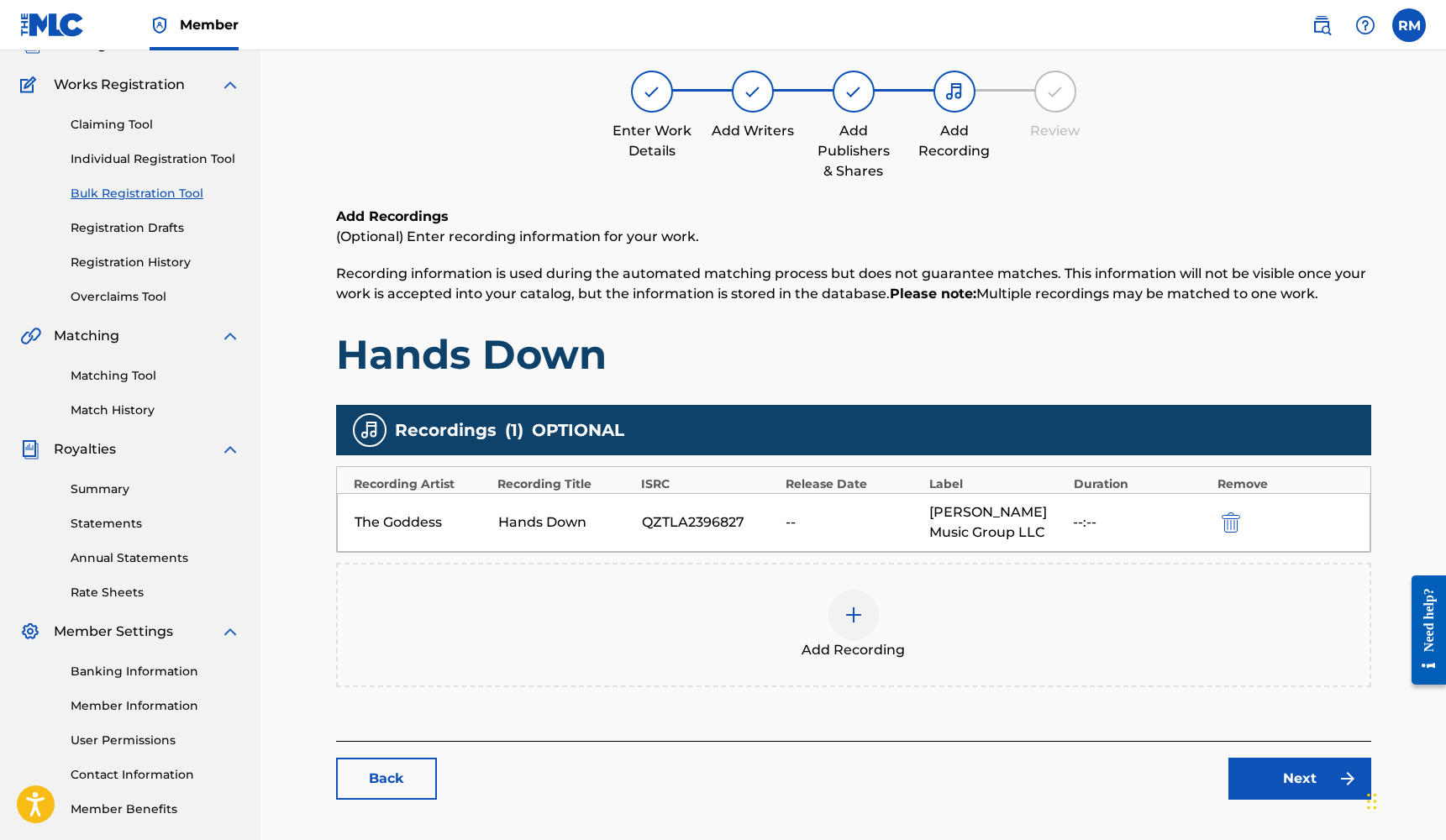
click at [858, 610] on img at bounding box center [854, 615] width 20 height 20
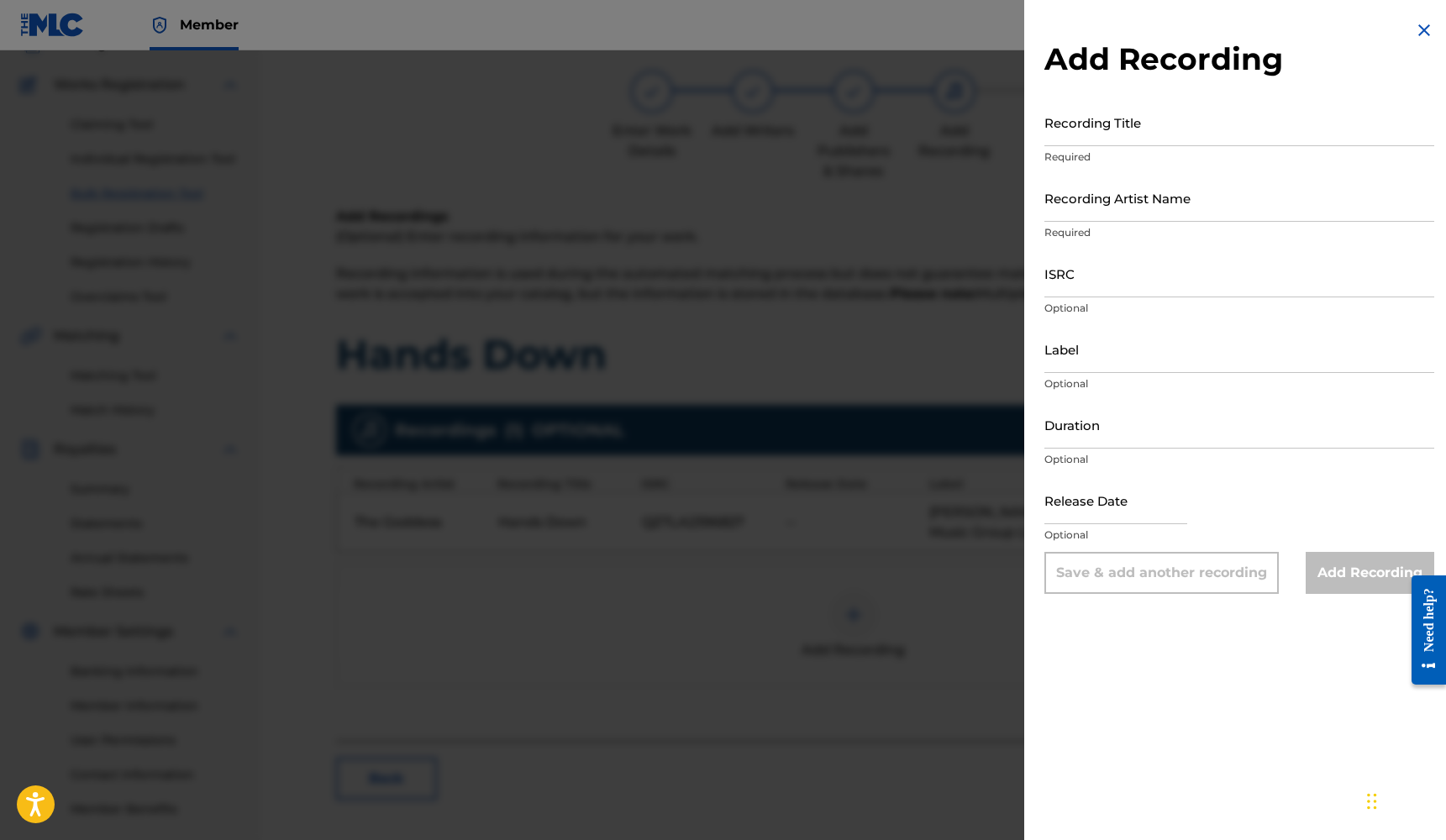
select select "7"
select select "2025"
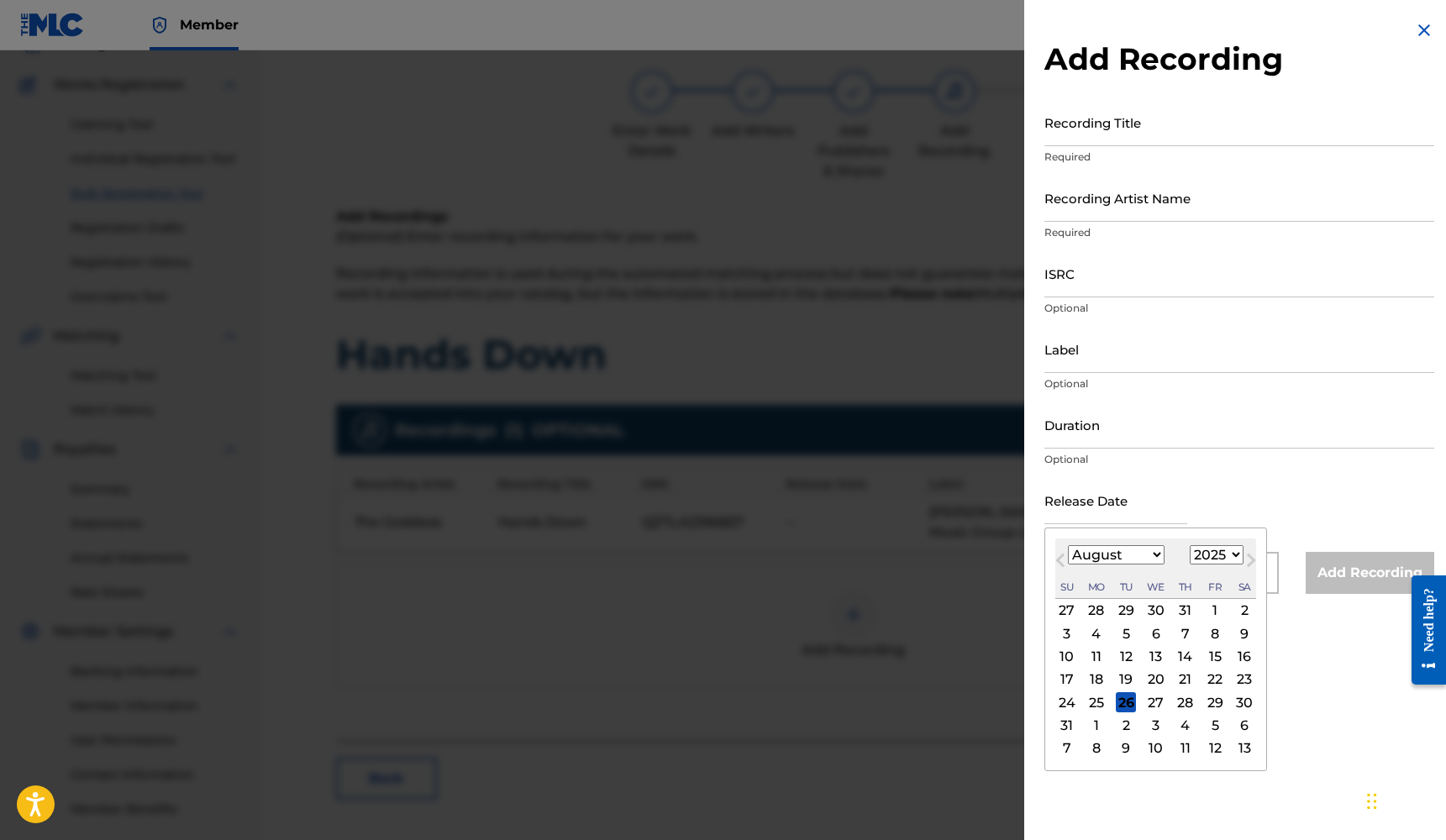
click at [1102, 507] on input "text" at bounding box center [1115, 500] width 142 height 48
click at [1180, 635] on div "9" at bounding box center [1186, 634] width 20 height 20
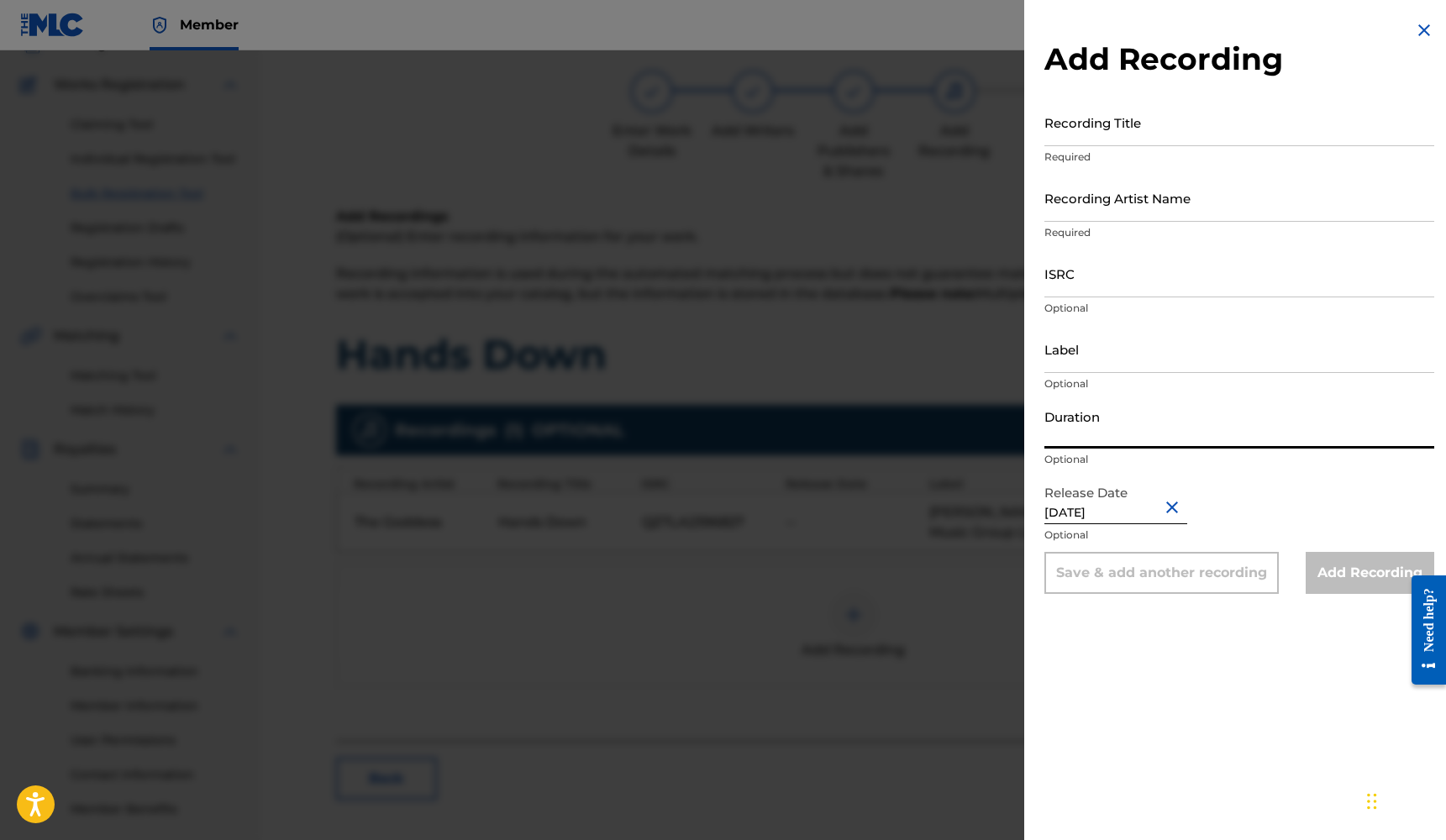
click at [1136, 432] on input "Duration" at bounding box center [1239, 425] width 390 height 48
click at [1099, 364] on input "Label" at bounding box center [1239, 349] width 390 height 48
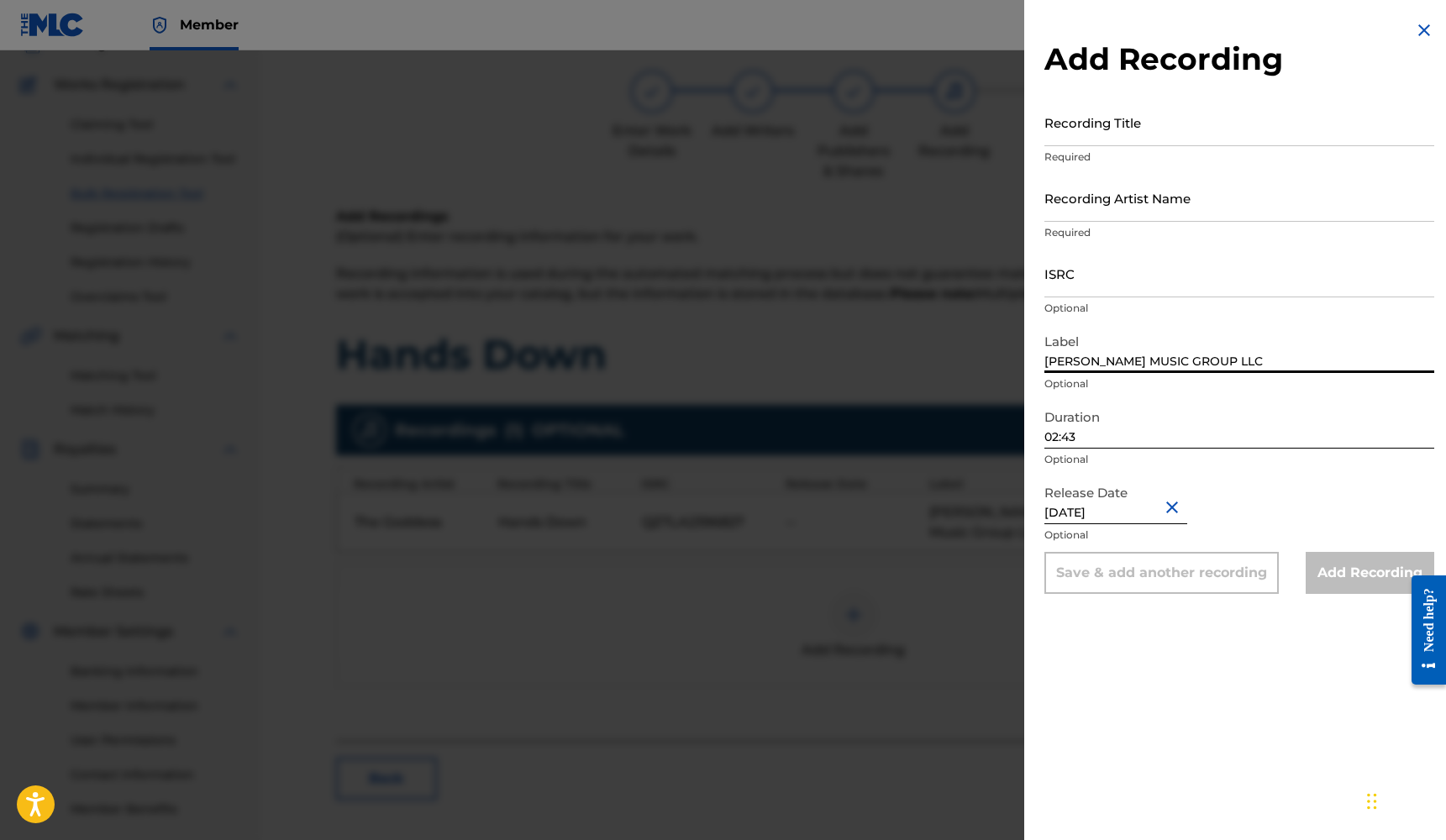
click at [1102, 294] on input "ISRC" at bounding box center [1239, 273] width 390 height 48
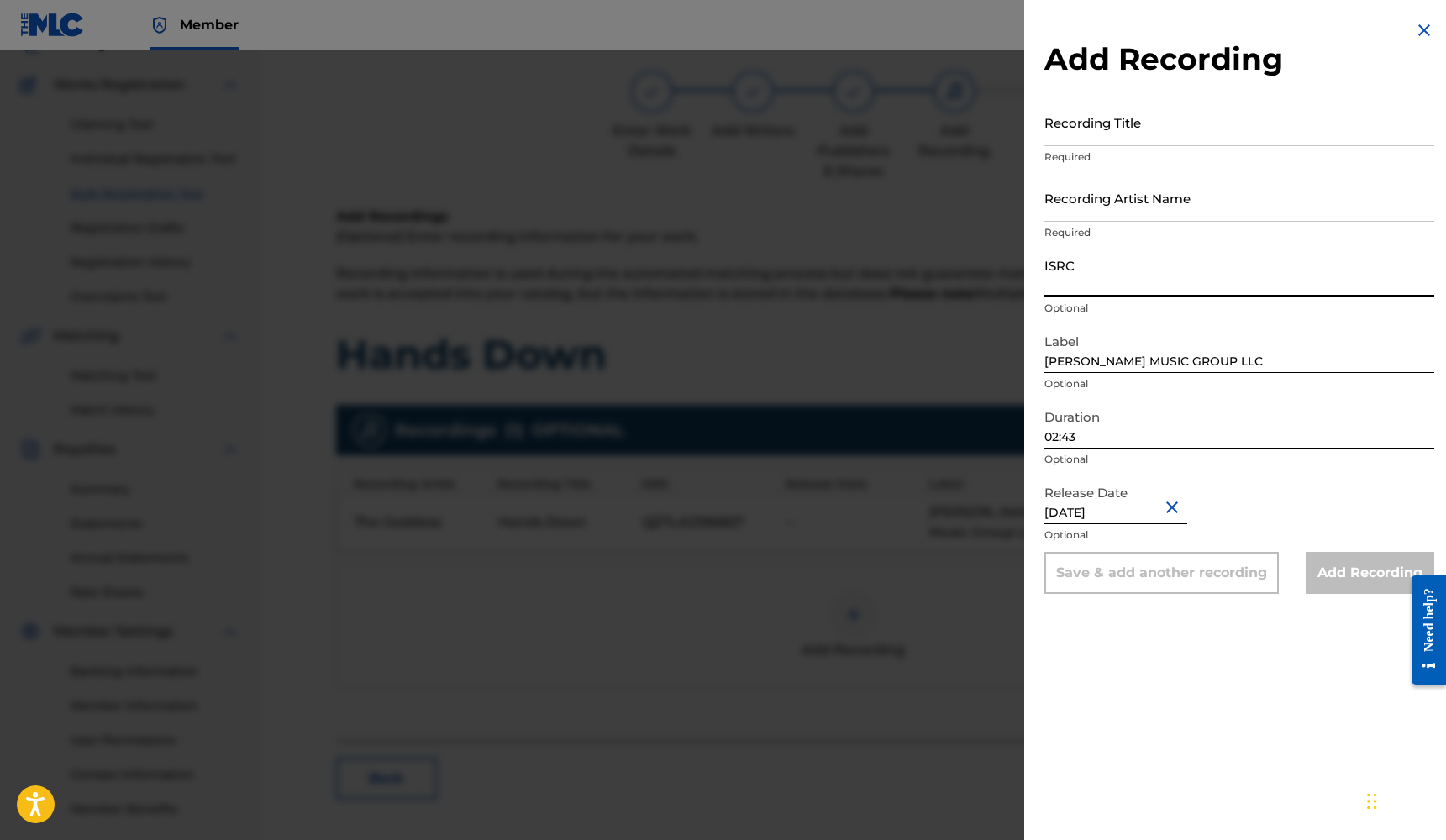
paste input "QZTLA2396827"
click at [1162, 223] on div "Recording Artist Name Required" at bounding box center [1239, 211] width 390 height 76
click at [1163, 221] on input "Recording Artist Name" at bounding box center [1239, 197] width 390 height 48
click at [1186, 126] on input "Recording Title" at bounding box center [1239, 122] width 390 height 48
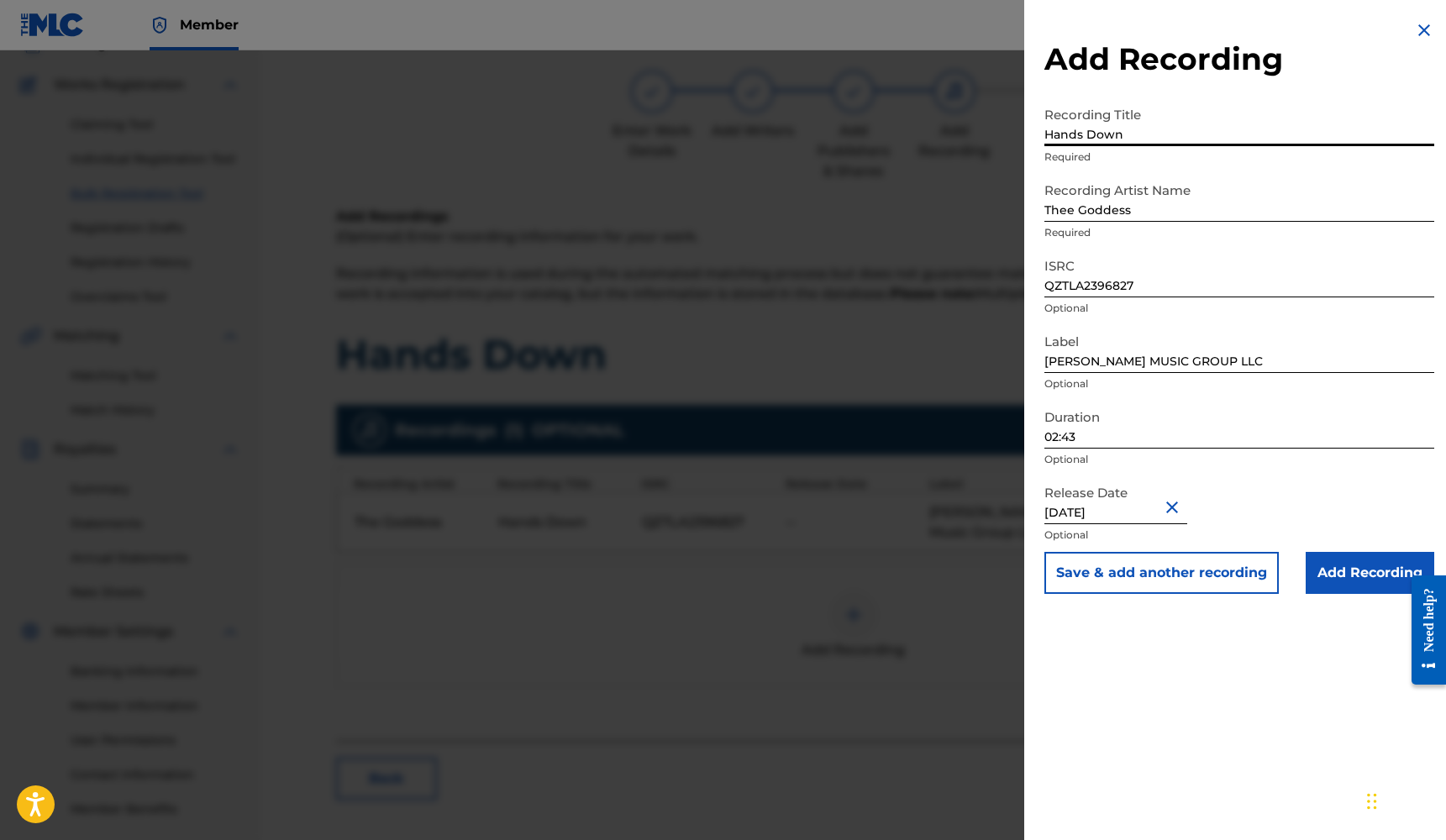
click at [1336, 575] on input "Add Recording" at bounding box center [1369, 573] width 129 height 42
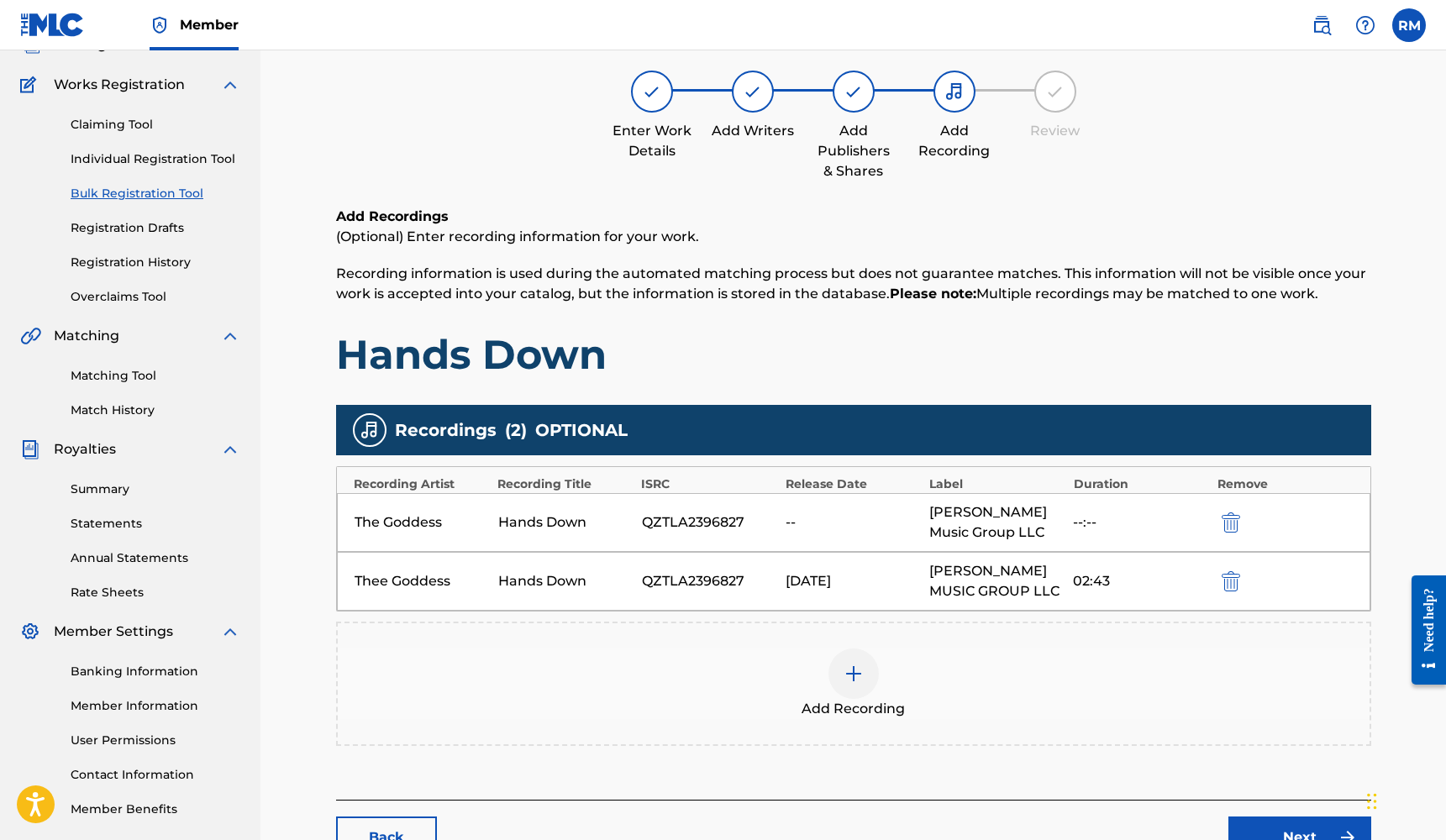
click at [1224, 512] on img "submit" at bounding box center [1231, 522] width 19 height 20
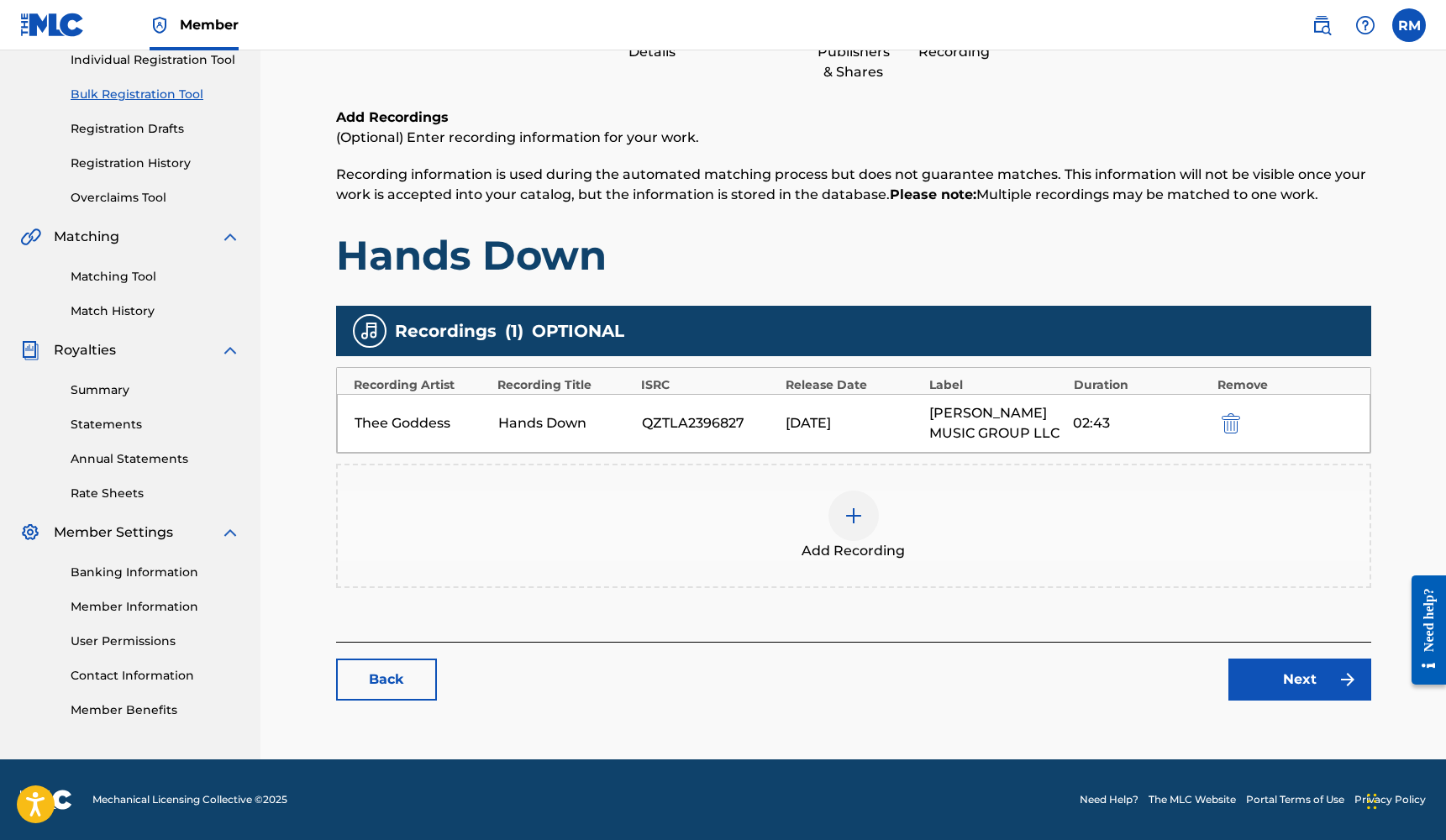
scroll to position [222, 0]
click at [1252, 677] on link "Next" at bounding box center [1299, 680] width 142 height 42
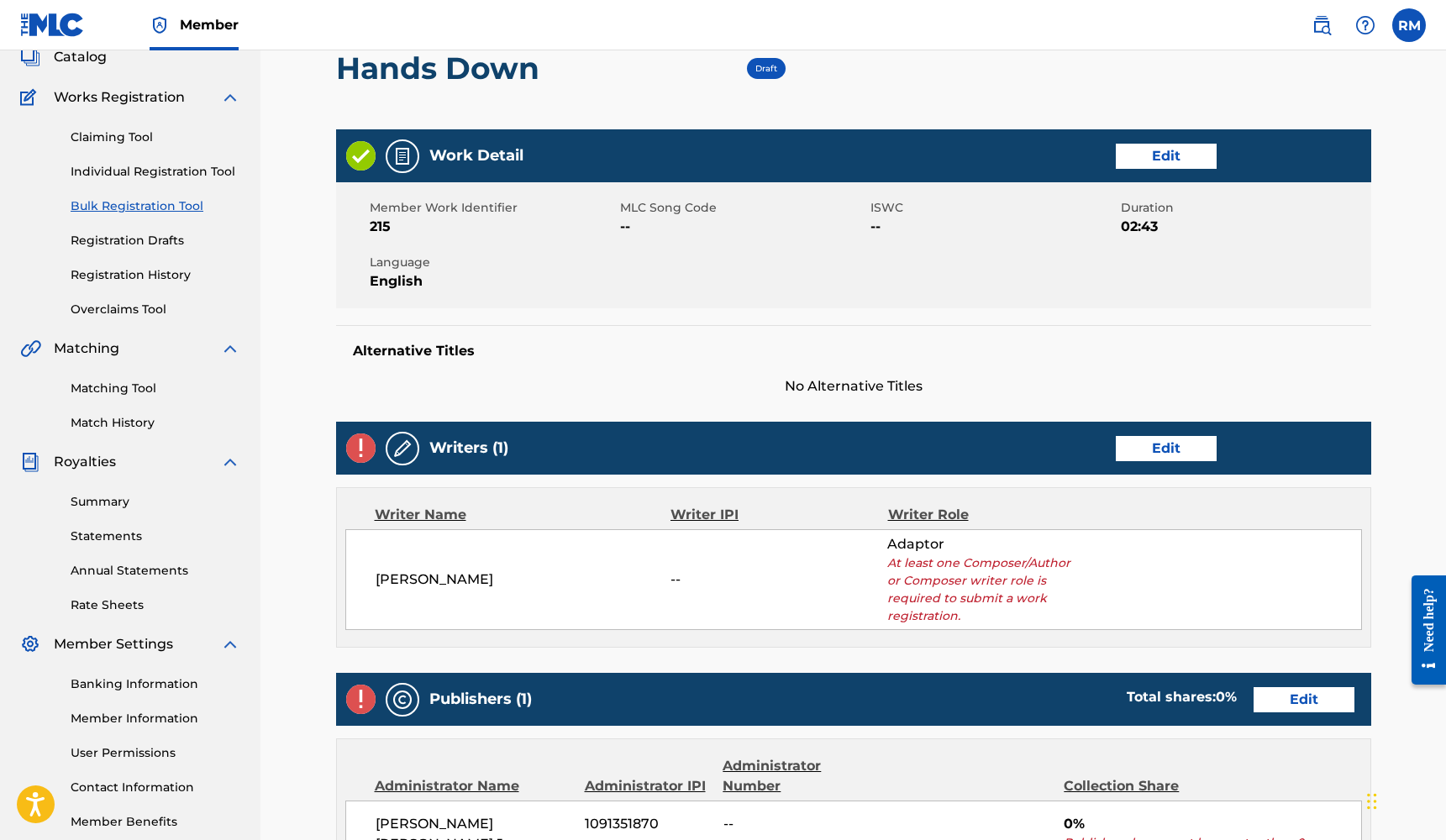
scroll to position [132, 0]
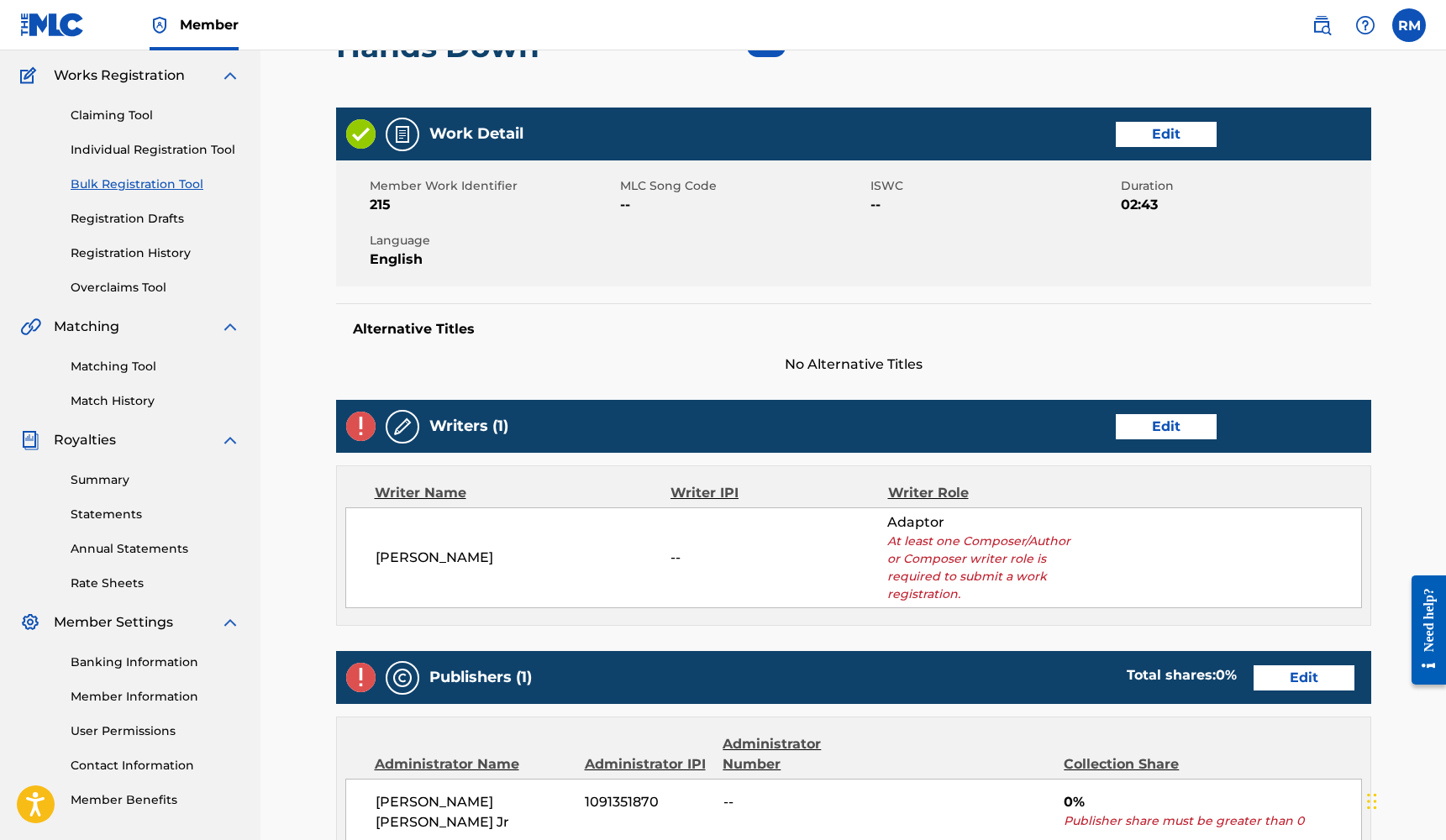
click at [1194, 420] on link "Edit" at bounding box center [1166, 426] width 101 height 25
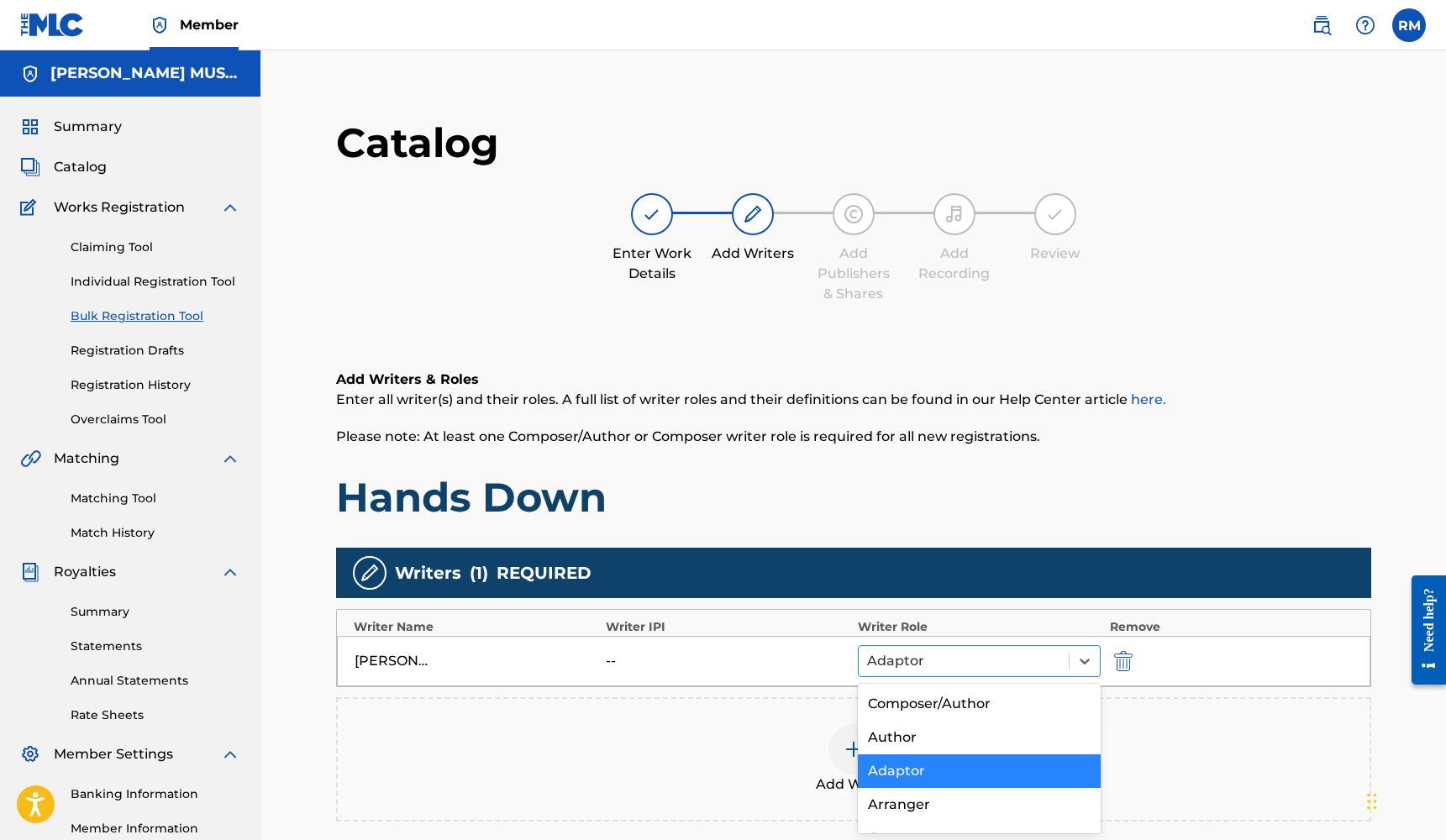
click at [1055, 670] on div at bounding box center [964, 661] width 194 height 24
click at [1013, 707] on div "Composer/Author" at bounding box center [979, 704] width 244 height 34
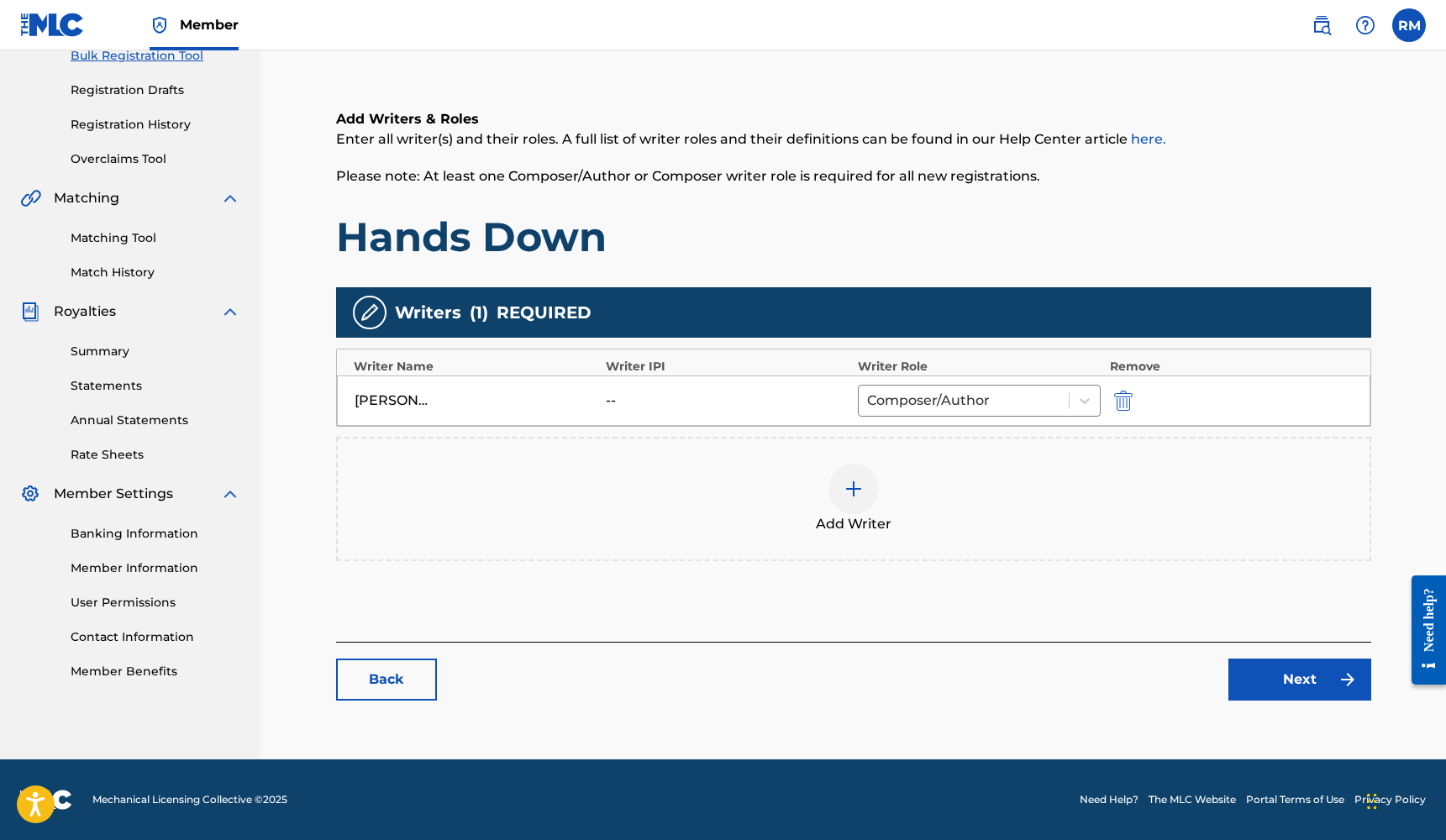
scroll to position [260, 0]
click at [1273, 669] on link "Next" at bounding box center [1299, 680] width 142 height 42
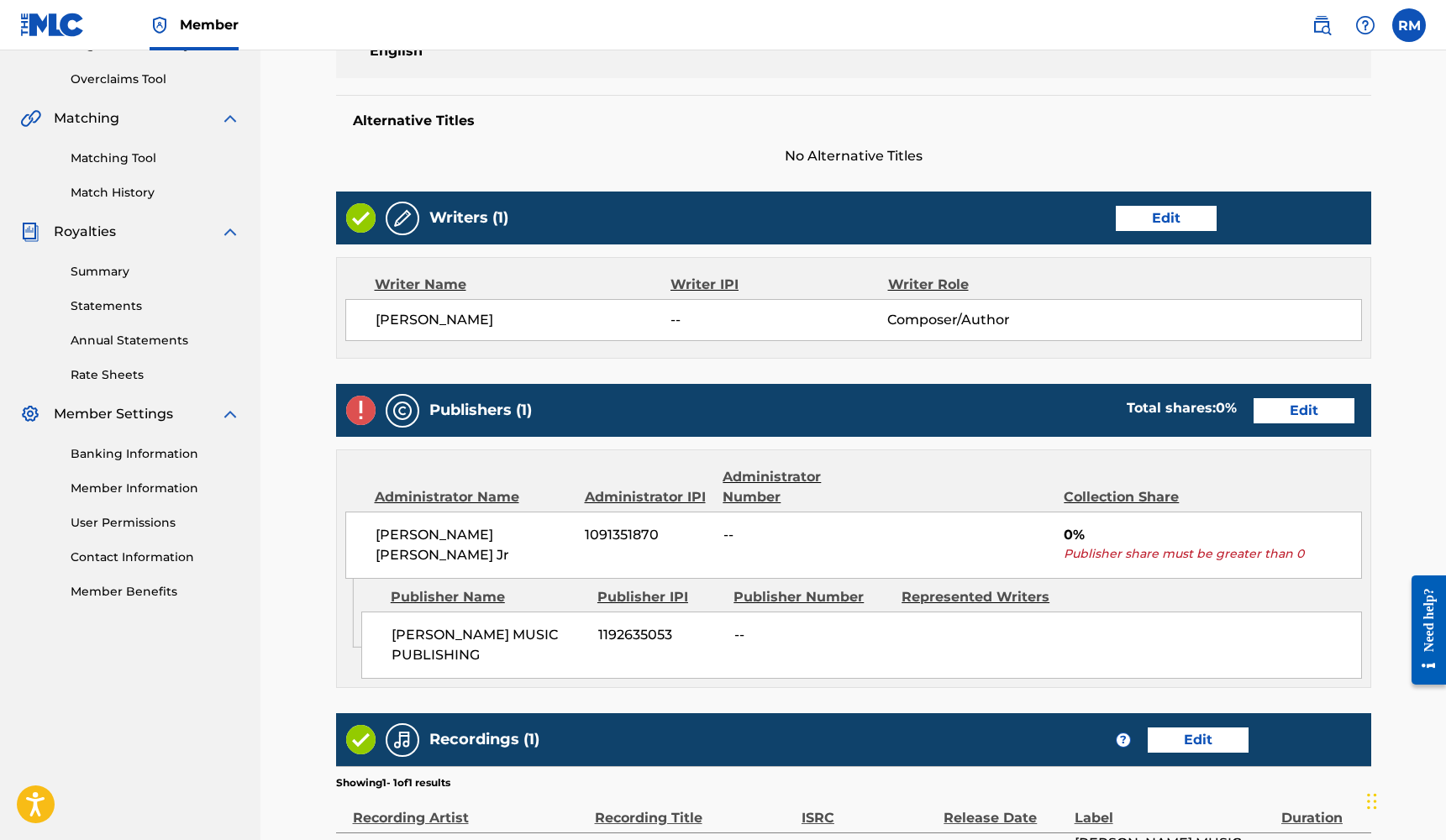
scroll to position [347, 0]
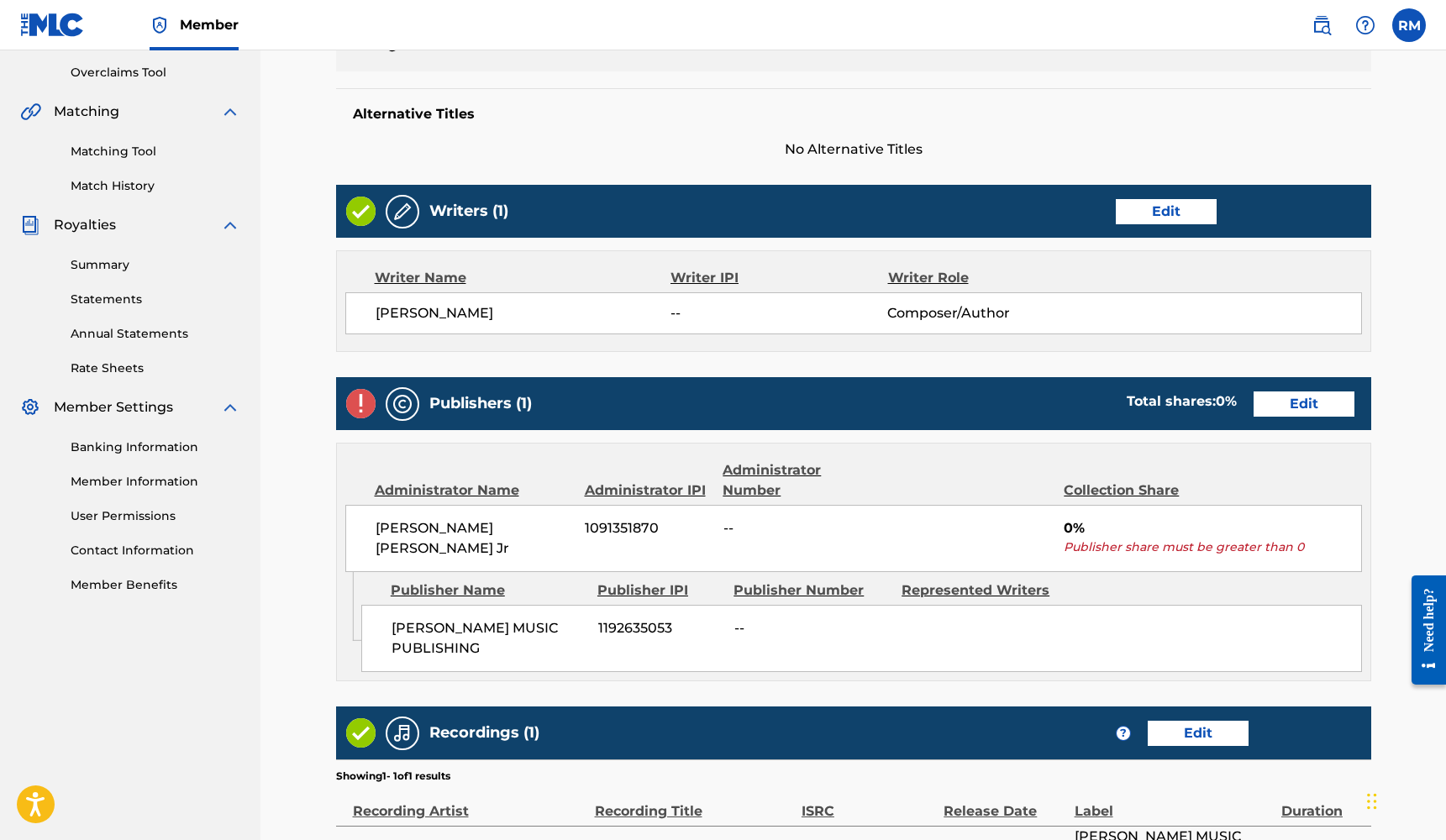
click at [1282, 417] on div "Publishers (1) Total shares: 0 % Edit" at bounding box center [854, 404] width 1035 height 53
click at [1282, 413] on link "Edit" at bounding box center [1304, 404] width 101 height 25
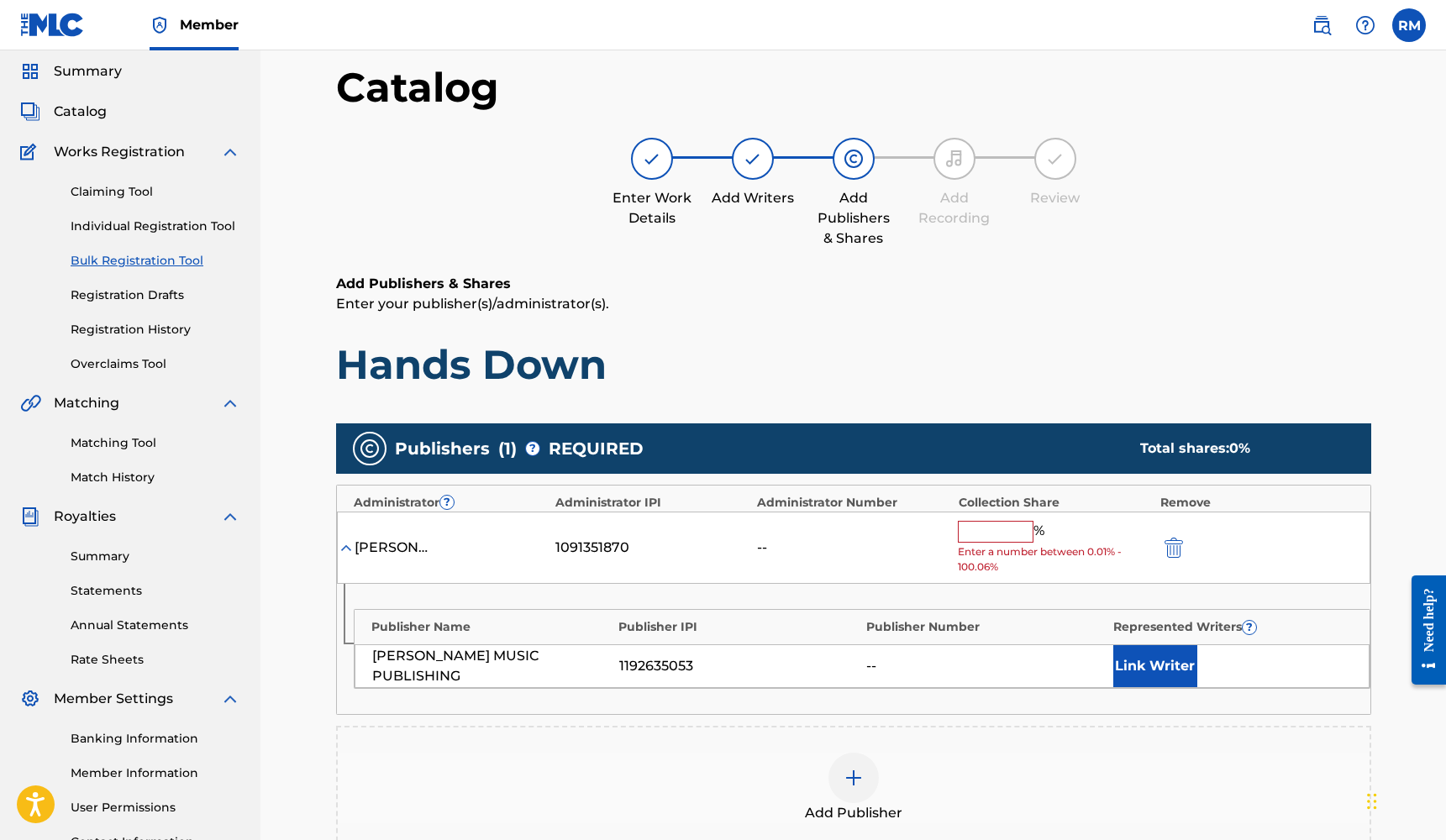
scroll to position [109, 0]
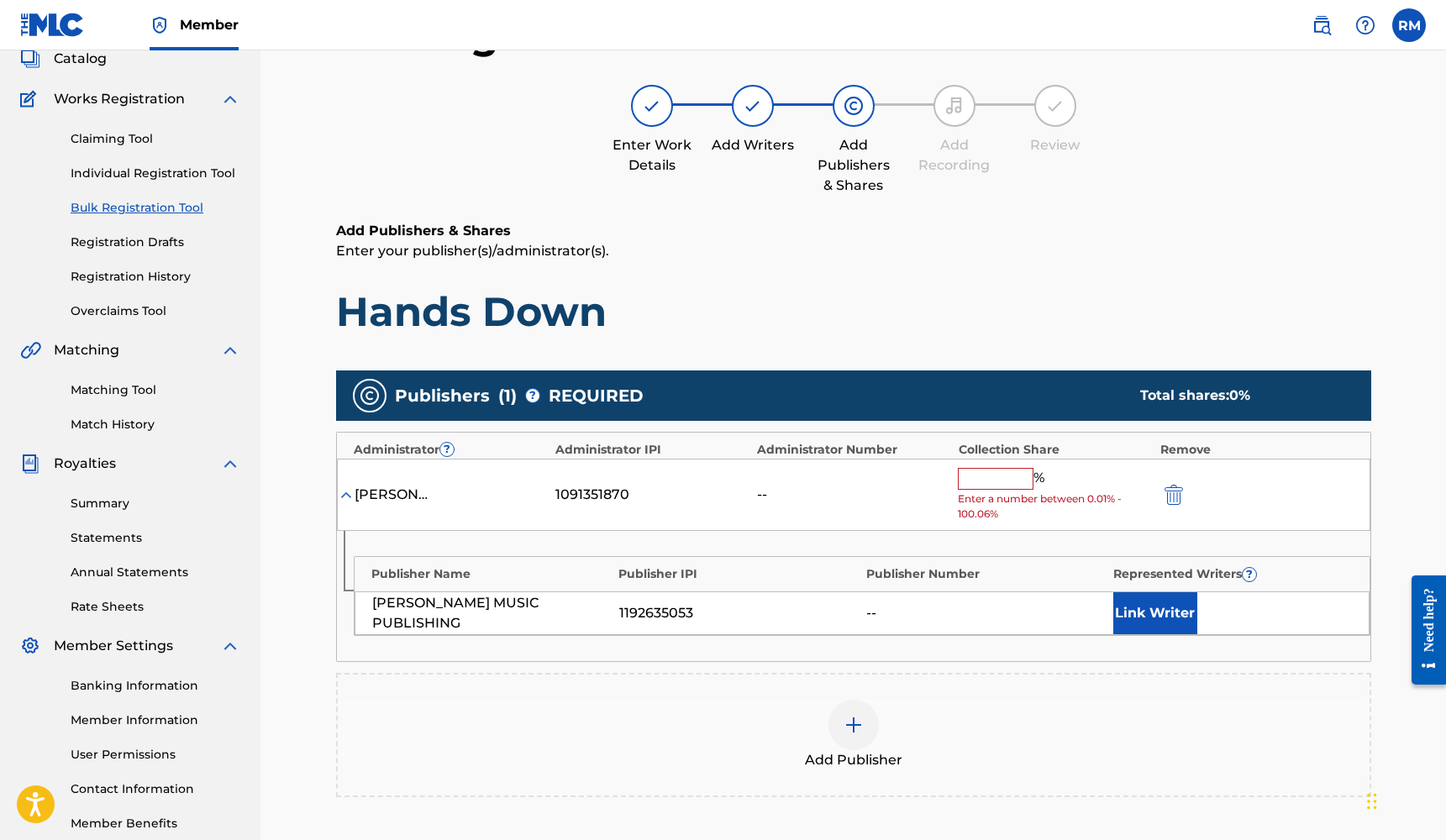
click at [852, 736] on div at bounding box center [854, 725] width 51 height 51
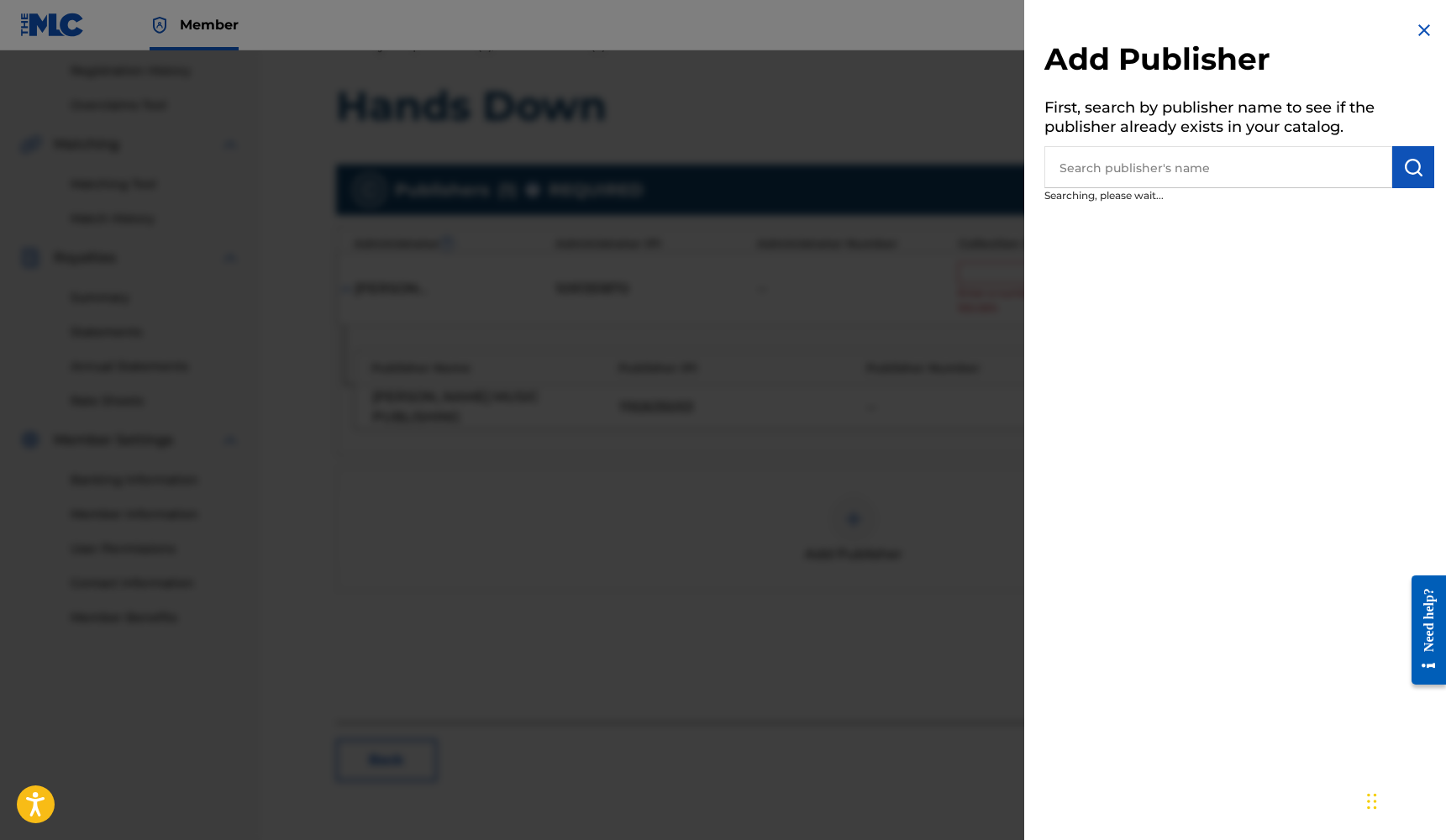
scroll to position [344, 0]
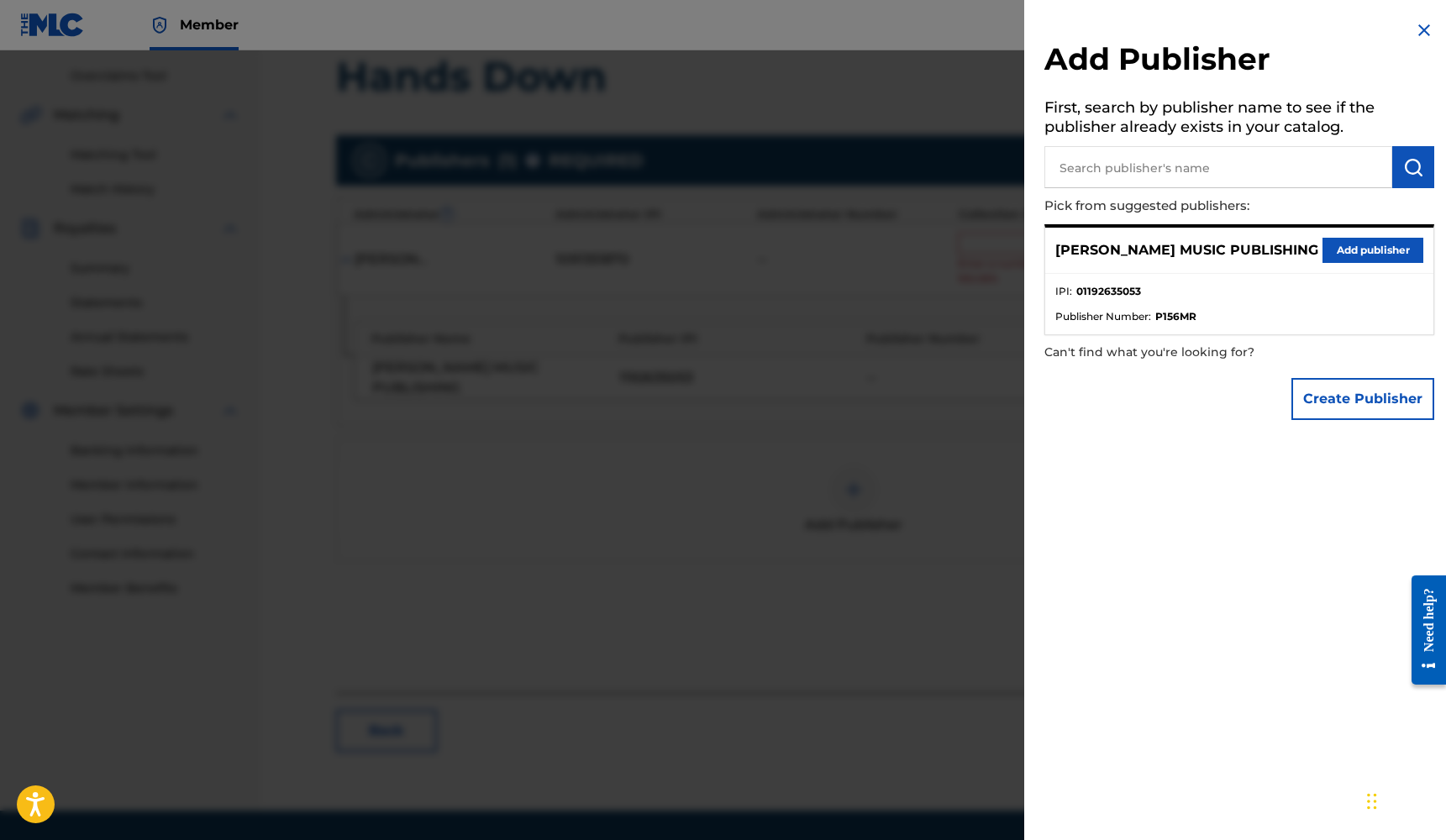
click at [1386, 250] on button "Add publisher" at bounding box center [1373, 250] width 101 height 25
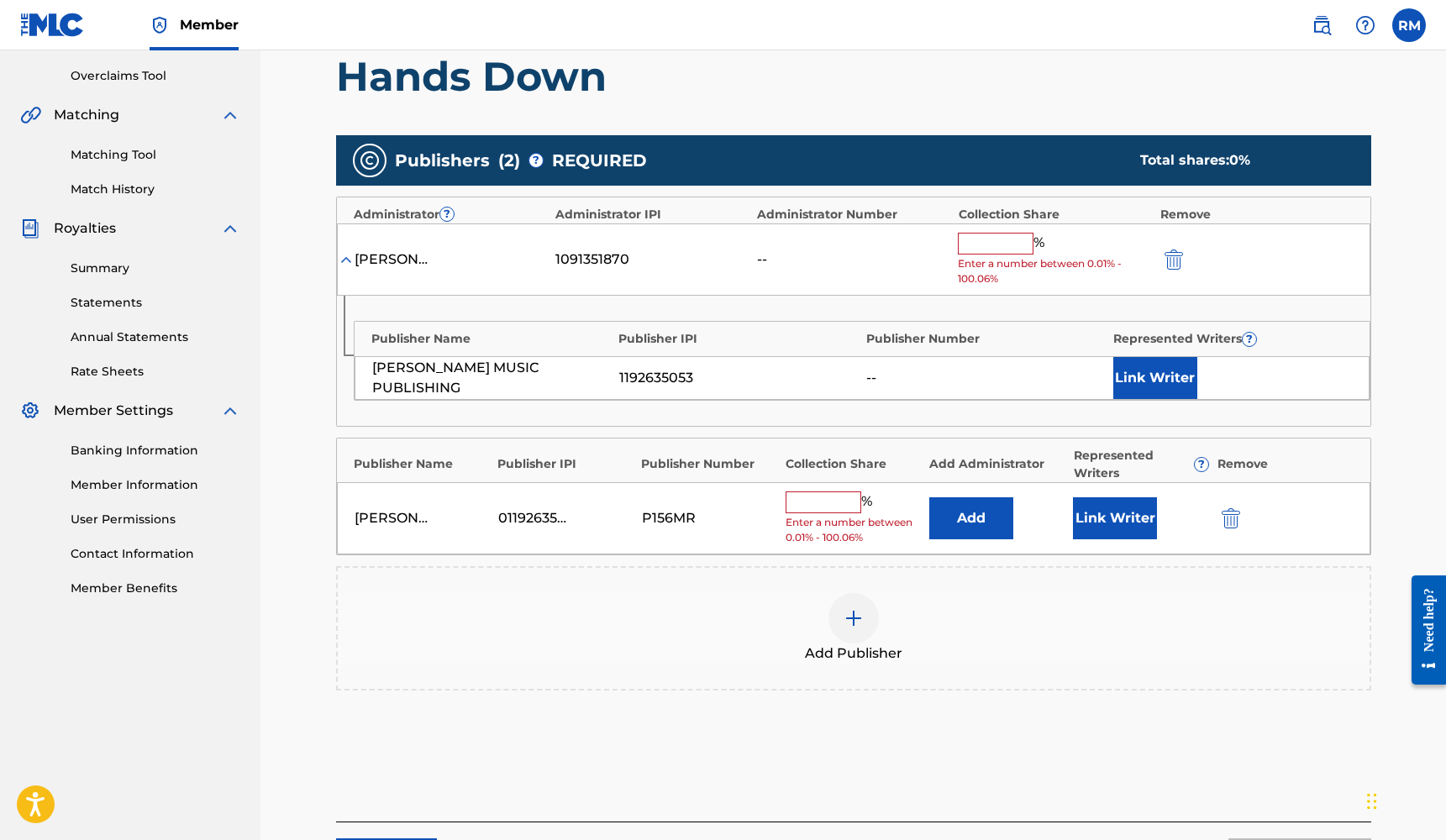
click at [1133, 524] on button "Link Writer" at bounding box center [1115, 518] width 84 height 42
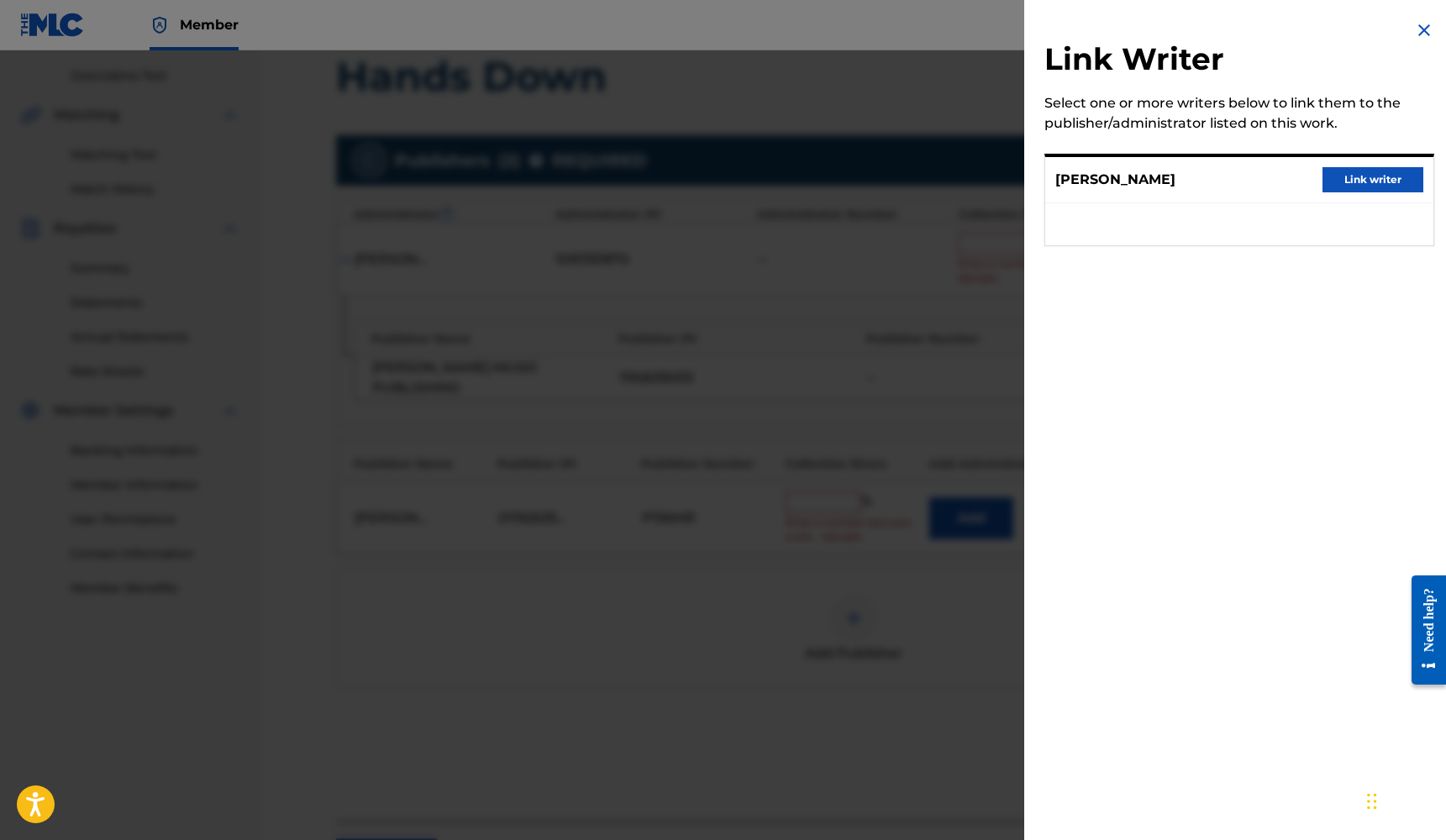
click at [1379, 176] on button "Link writer" at bounding box center [1373, 179] width 101 height 25
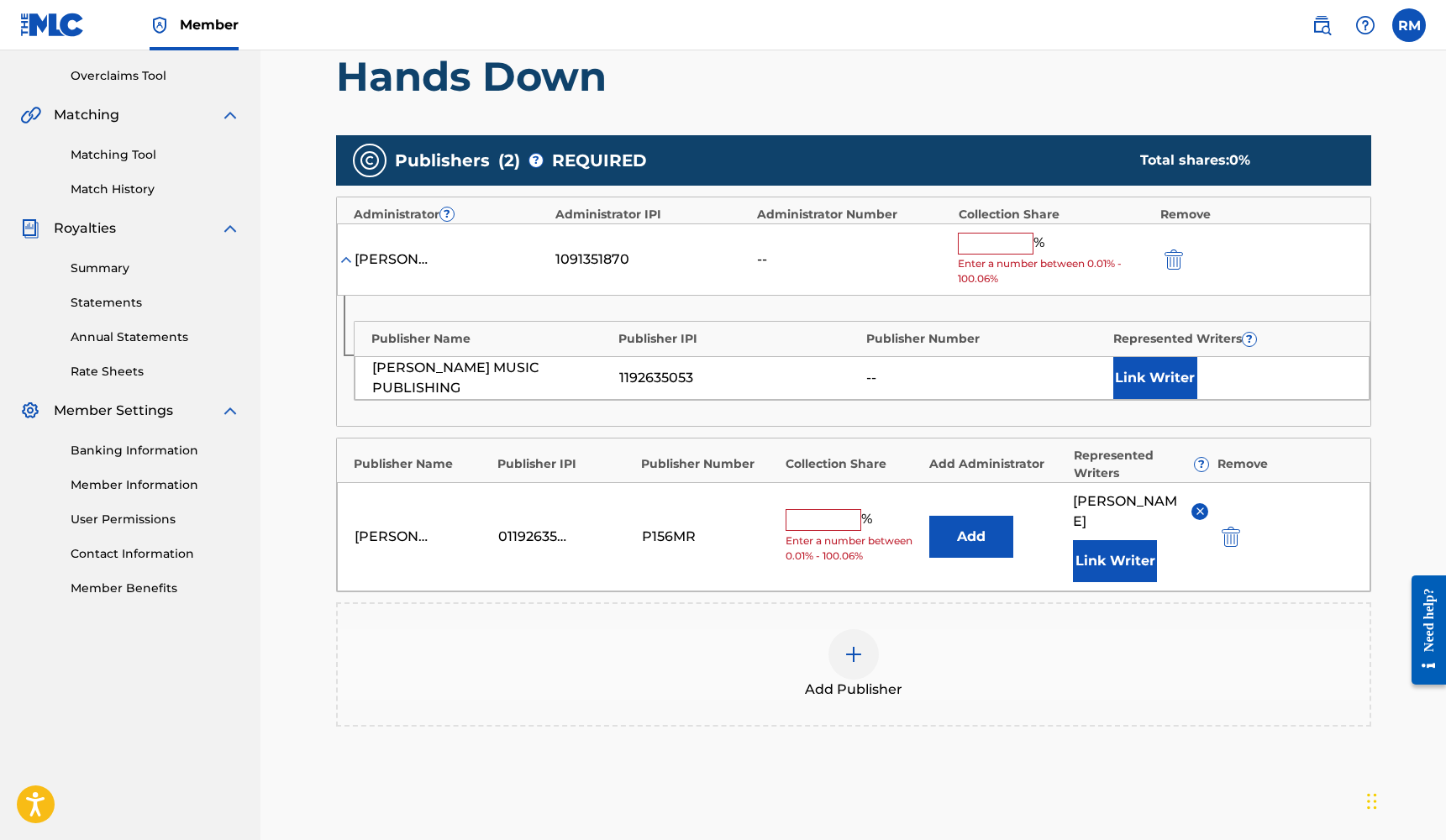
click at [844, 514] on input "text" at bounding box center [823, 520] width 76 height 22
click at [1159, 253] on button "submit" at bounding box center [1172, 259] width 25 height 19
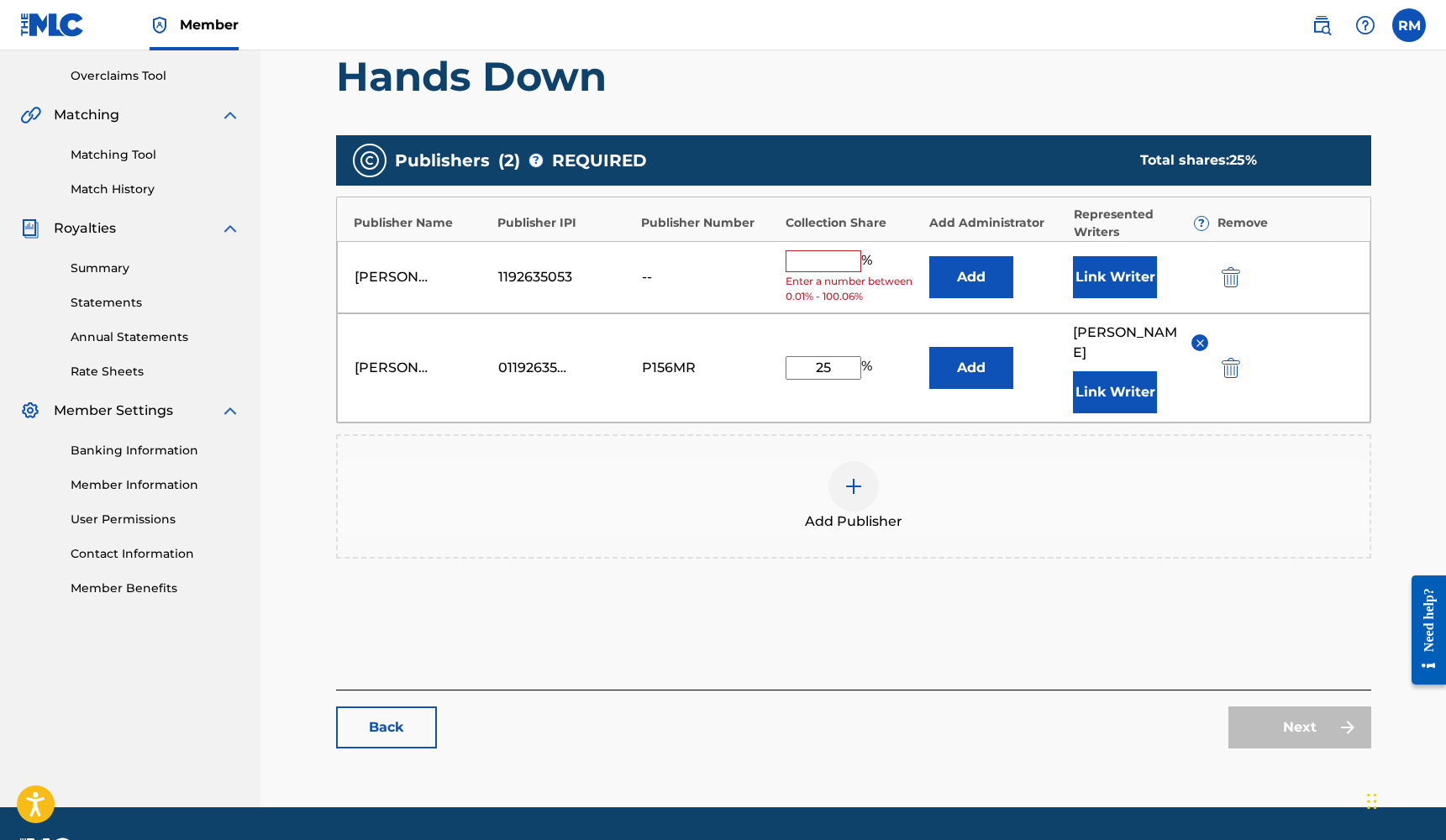
click at [1236, 270] on img "submit" at bounding box center [1231, 277] width 19 height 20
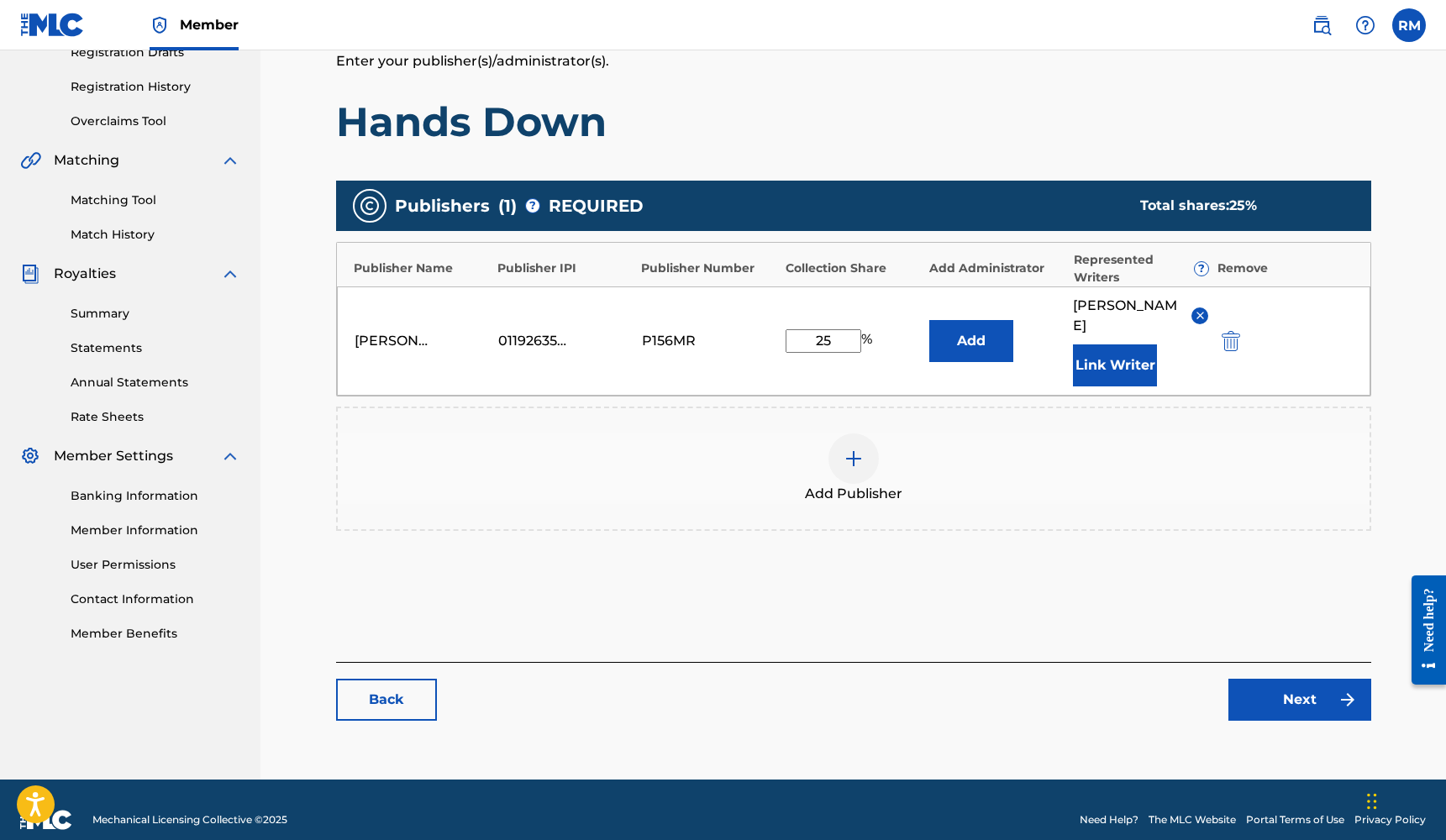
click at [1267, 679] on link "Next" at bounding box center [1299, 700] width 142 height 42
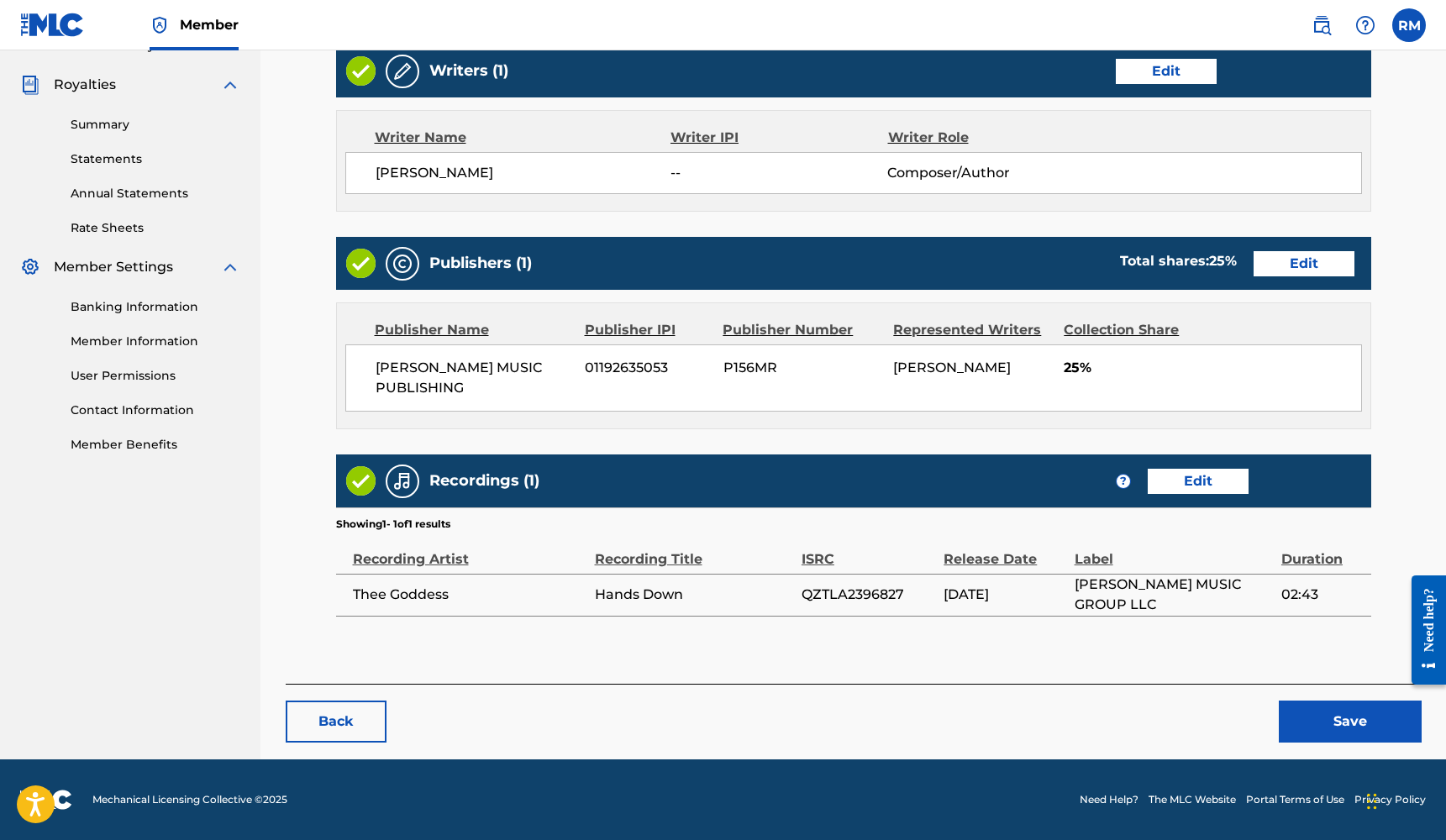
scroll to position [486, 0]
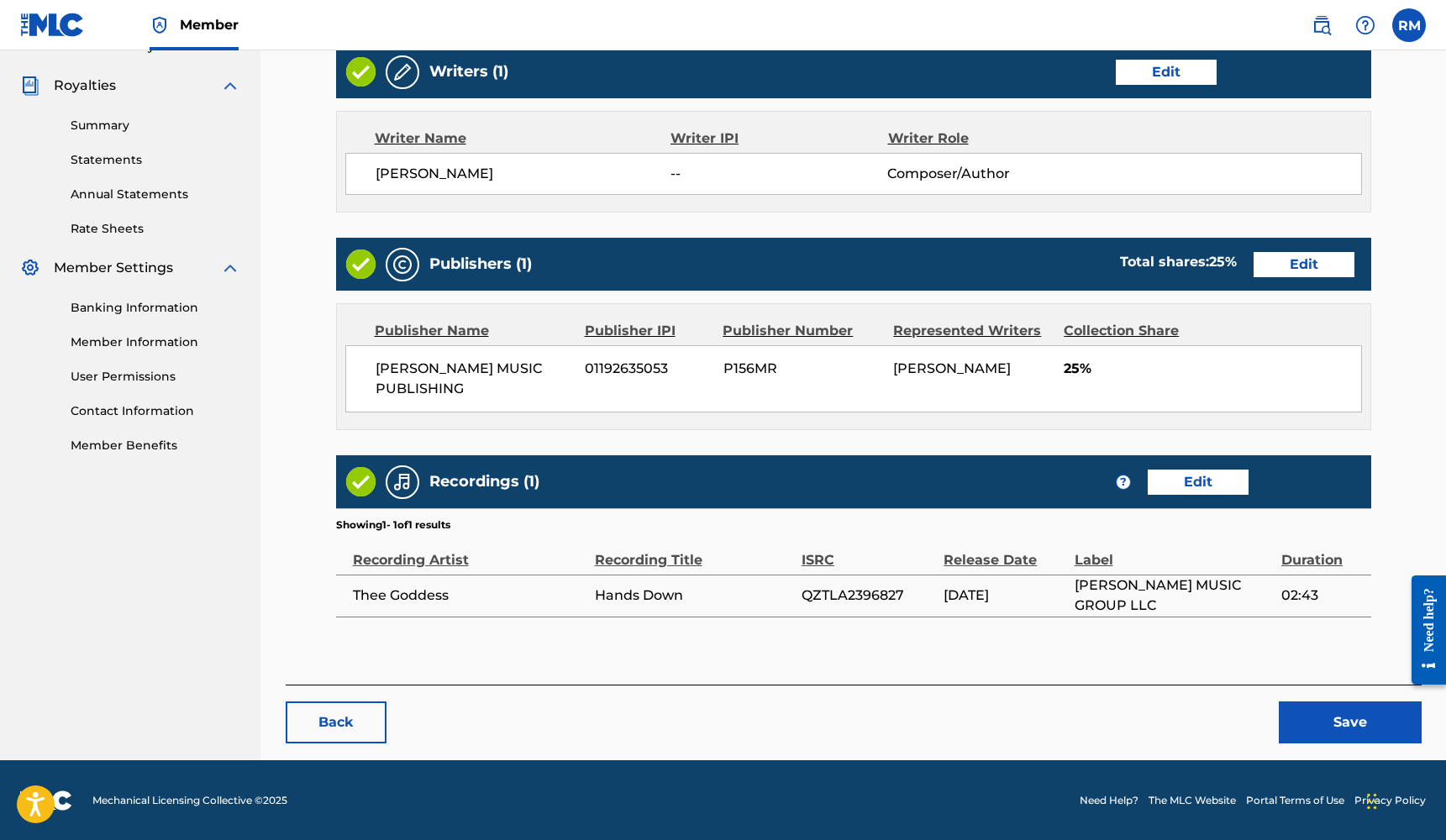
click at [1320, 725] on button "Save" at bounding box center [1349, 722] width 142 height 42
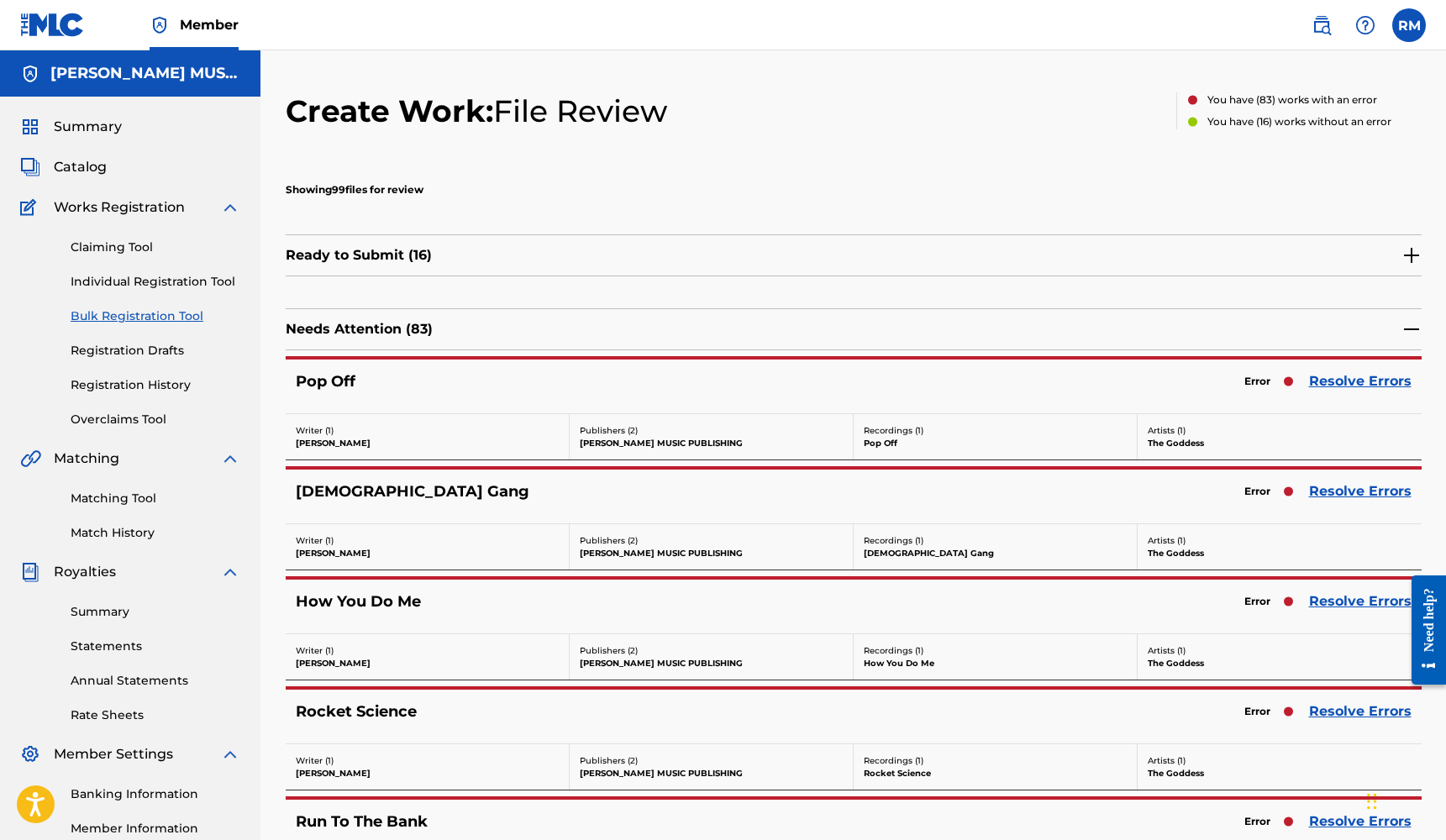
click at [1336, 381] on link "Resolve Errors" at bounding box center [1360, 382] width 103 height 20
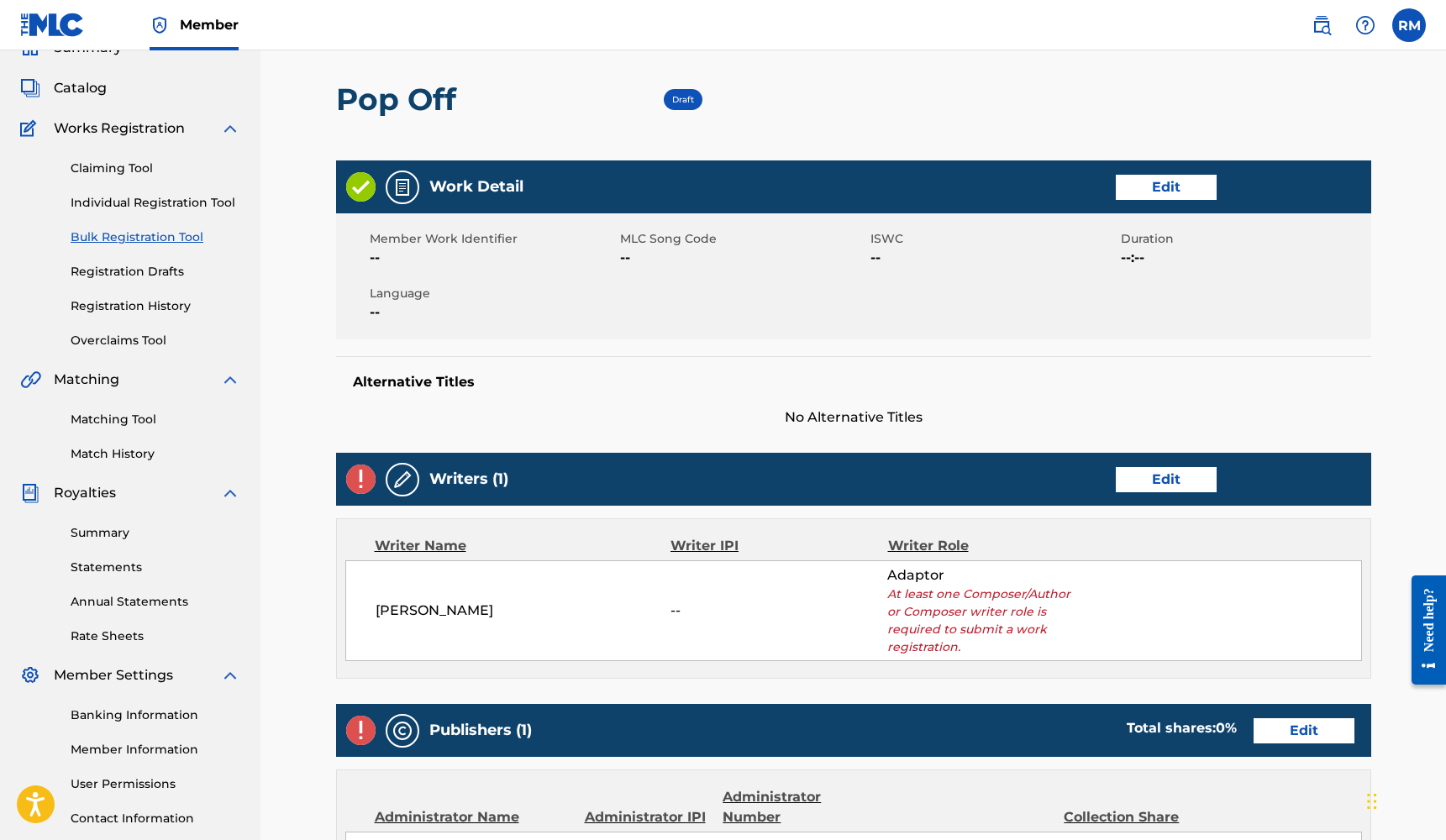
scroll to position [28, 0]
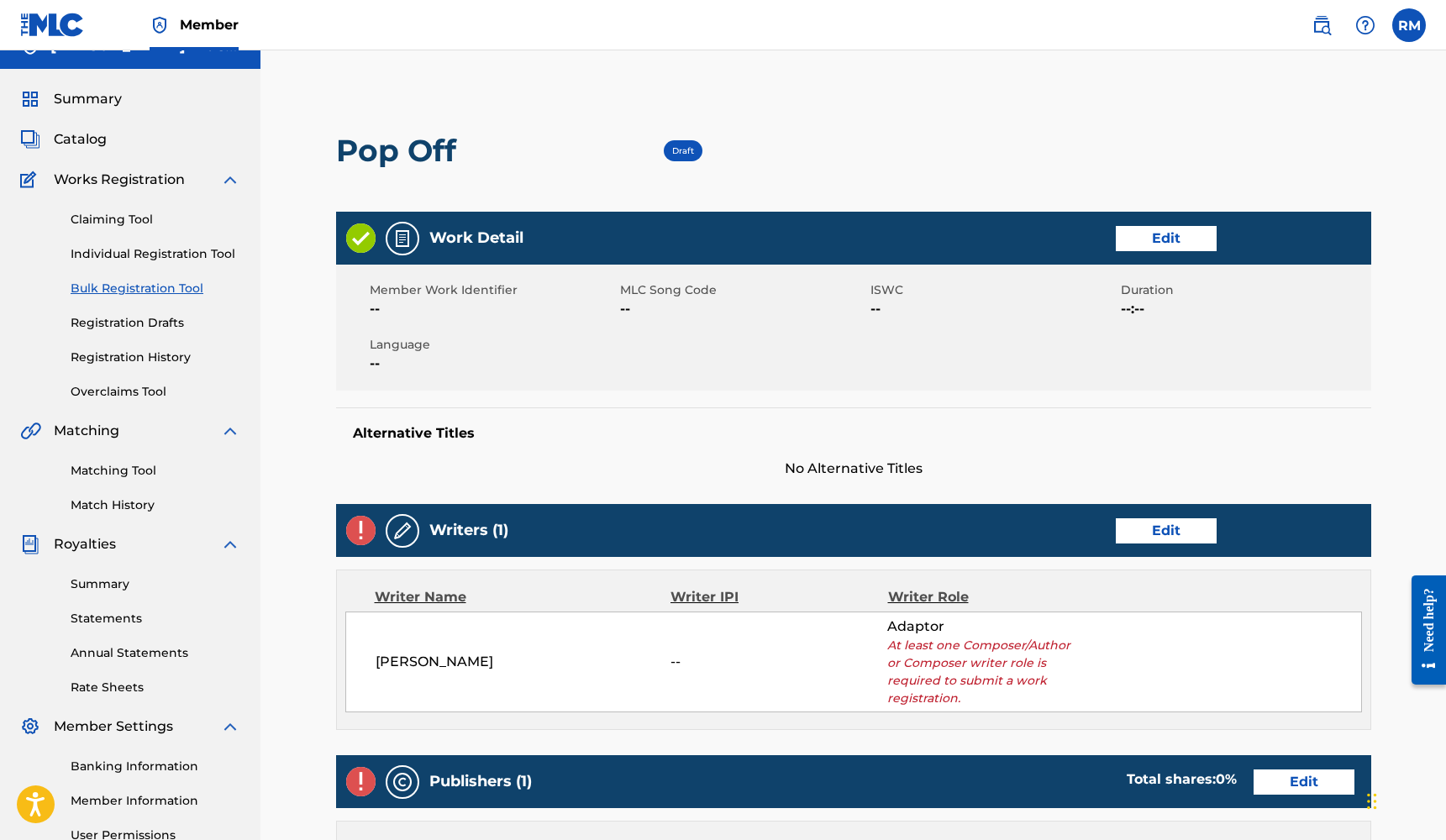
click at [1163, 230] on link "Edit" at bounding box center [1166, 238] width 101 height 25
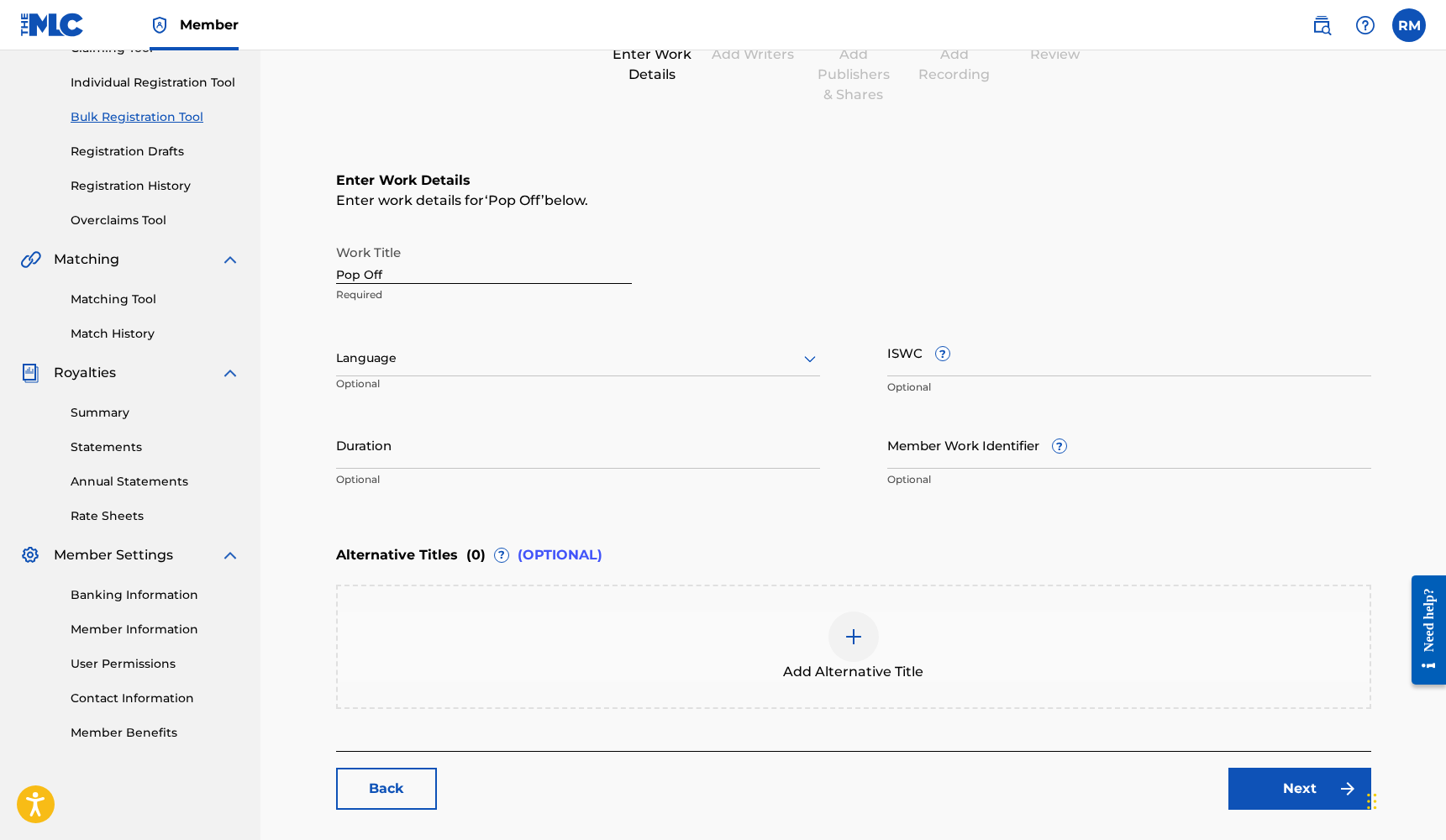
scroll to position [207, 0]
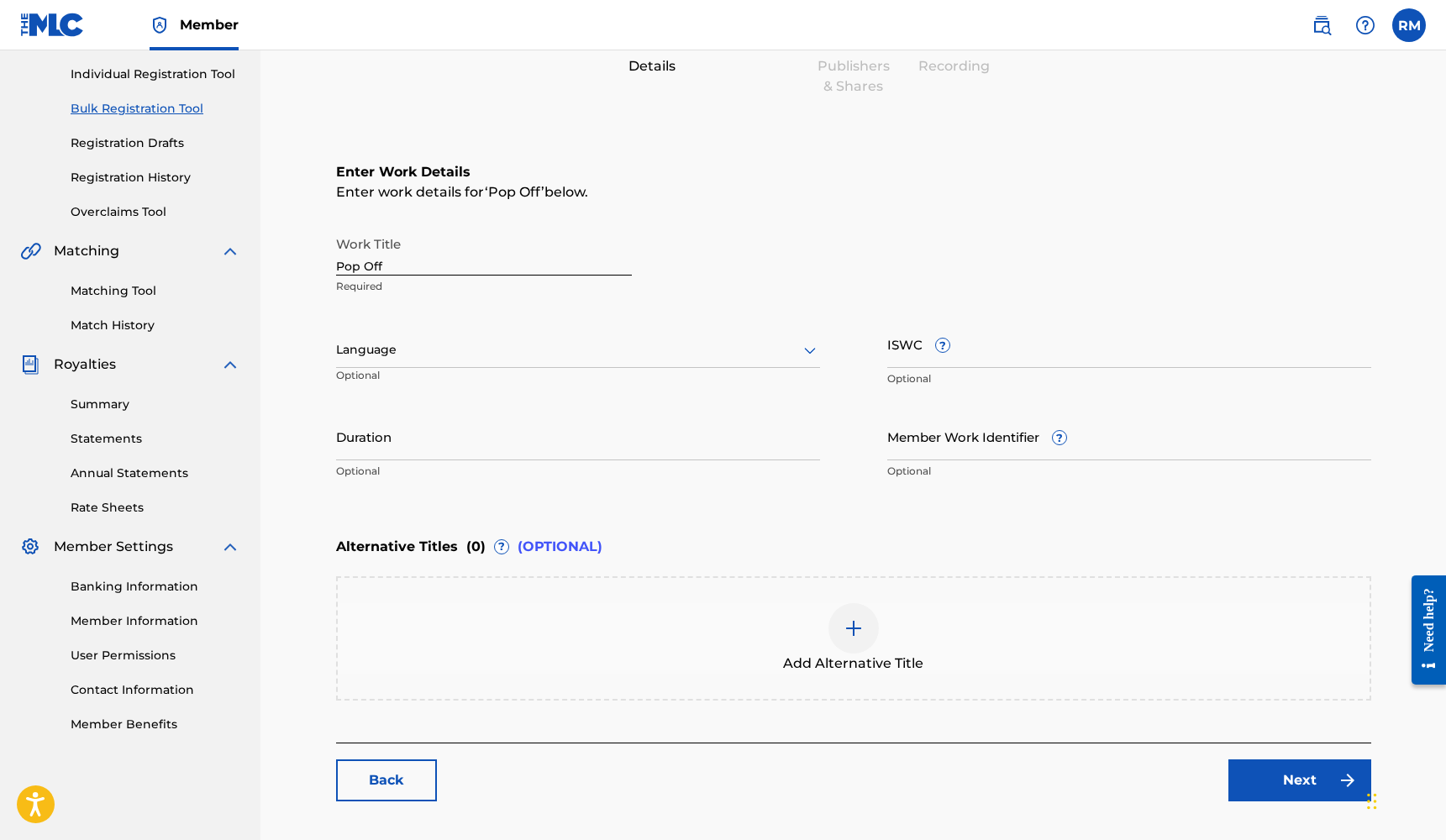
click at [963, 447] on input "Member Work Identifier ?" at bounding box center [1129, 436] width 484 height 48
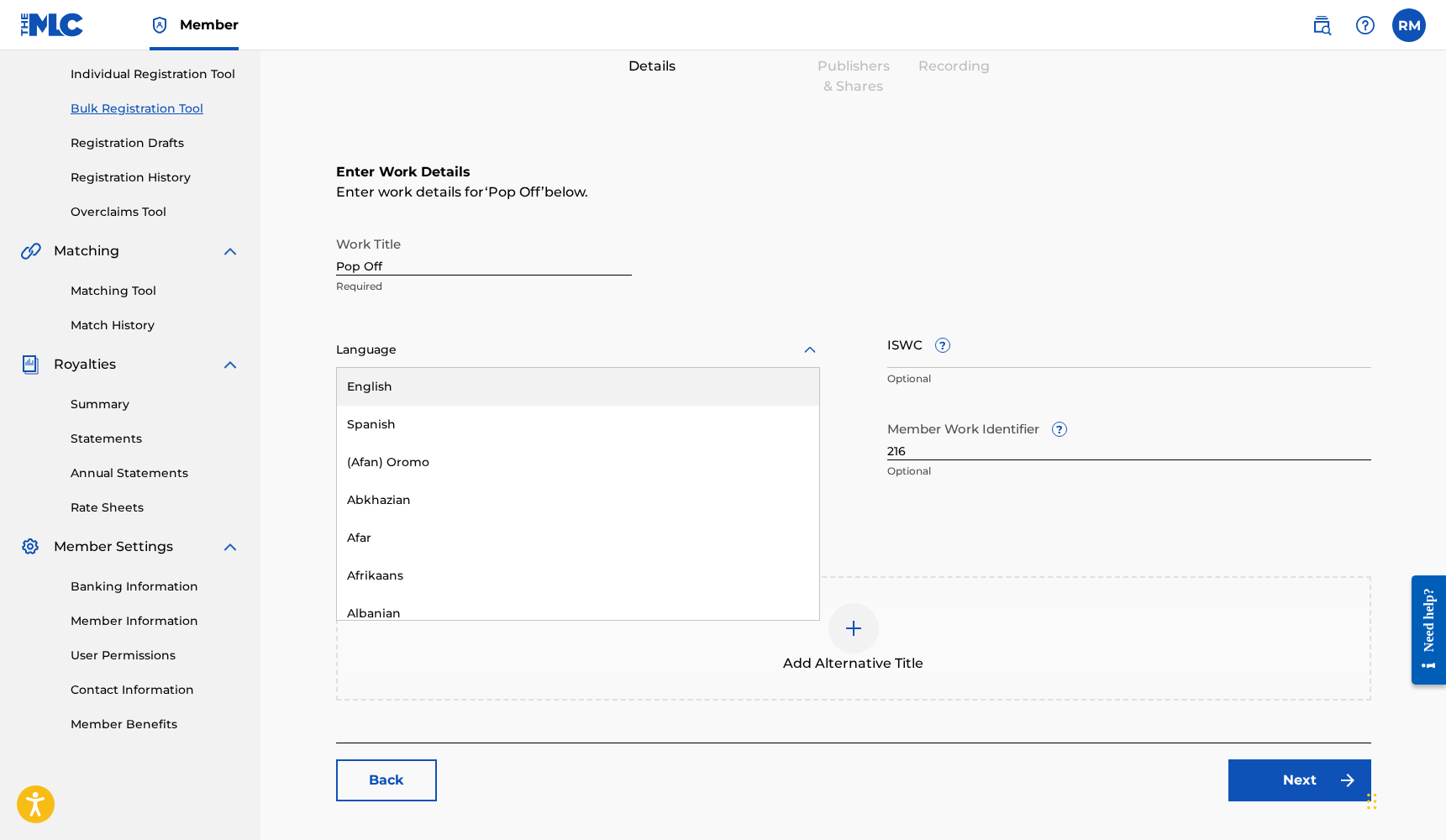
click at [668, 348] on div at bounding box center [578, 350] width 484 height 21
click at [617, 399] on div "English" at bounding box center [578, 387] width 482 height 38
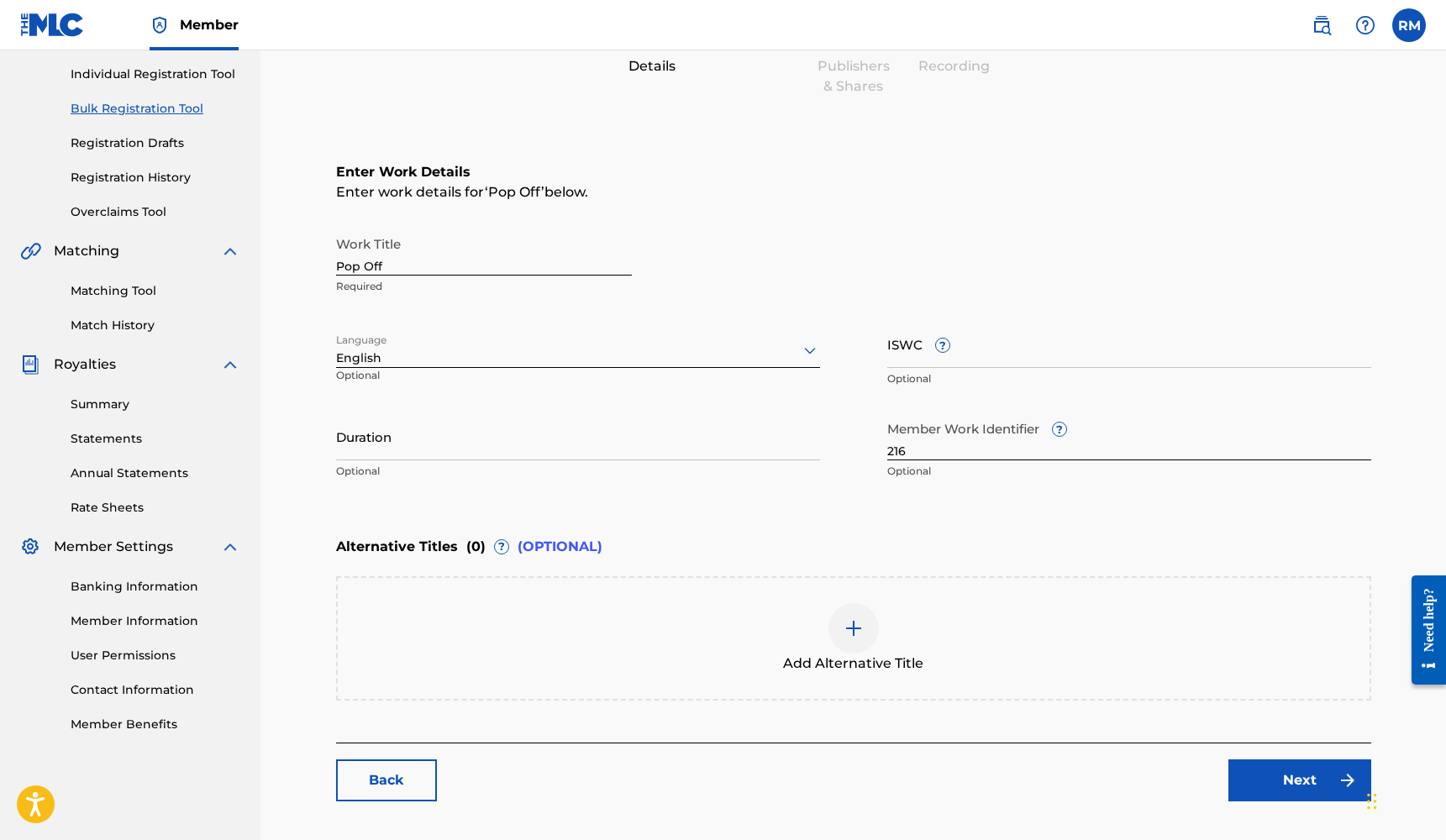
click at [595, 447] on input "Duration" at bounding box center [578, 436] width 484 height 48
click at [1257, 771] on link "Next" at bounding box center [1299, 780] width 142 height 42
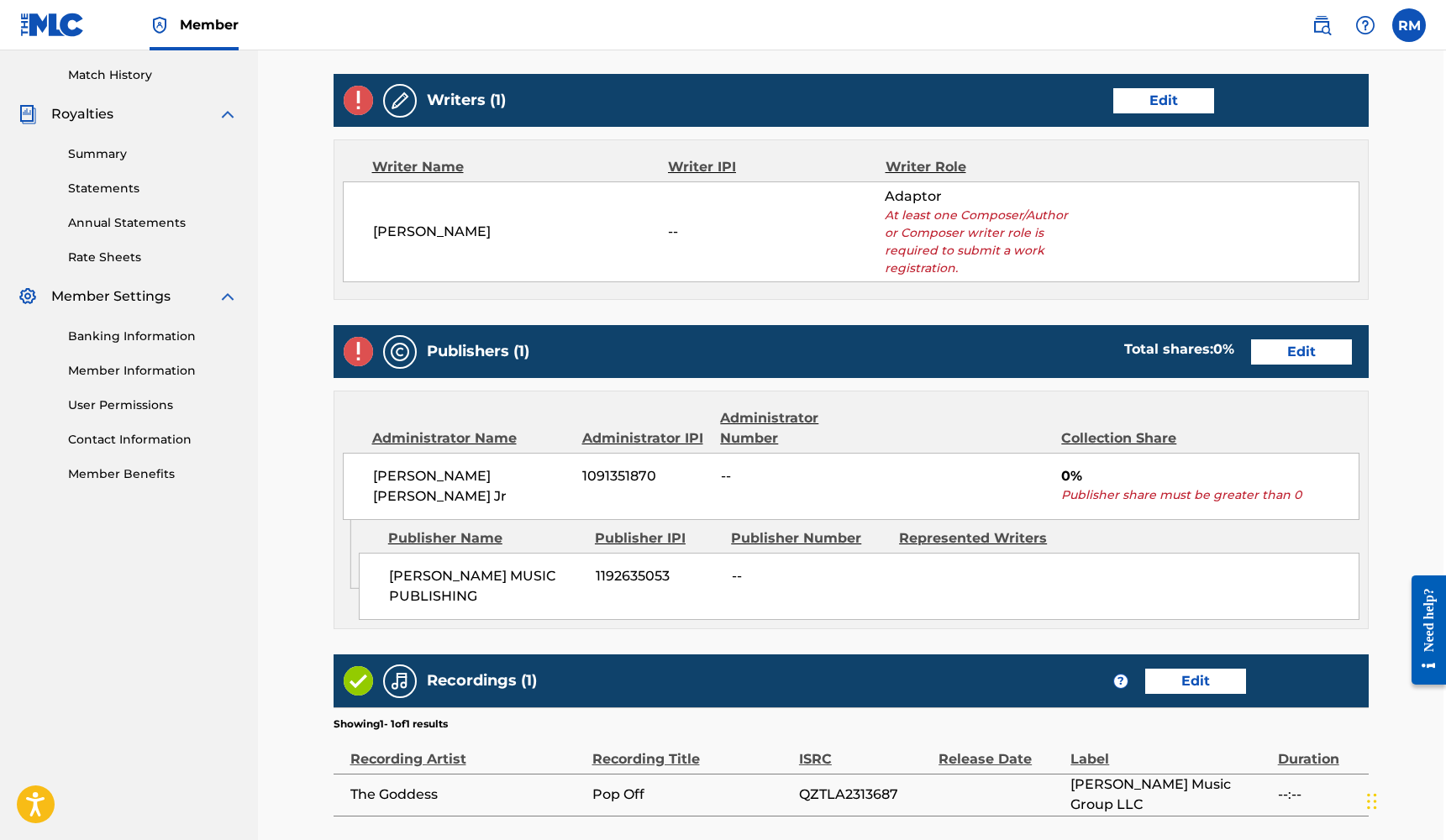
scroll to position [447, 3]
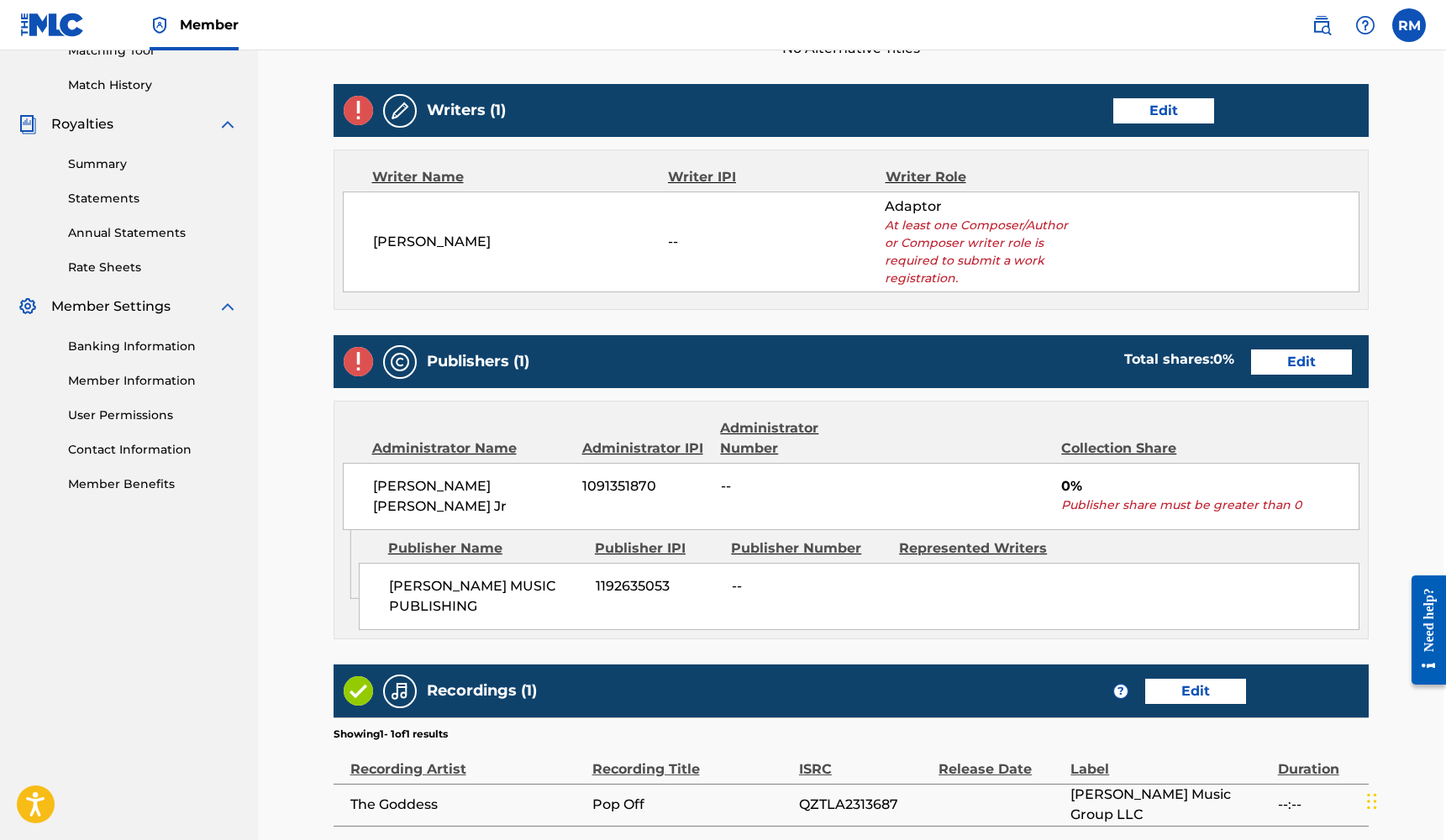
click at [1190, 112] on link "Edit" at bounding box center [1164, 111] width 101 height 25
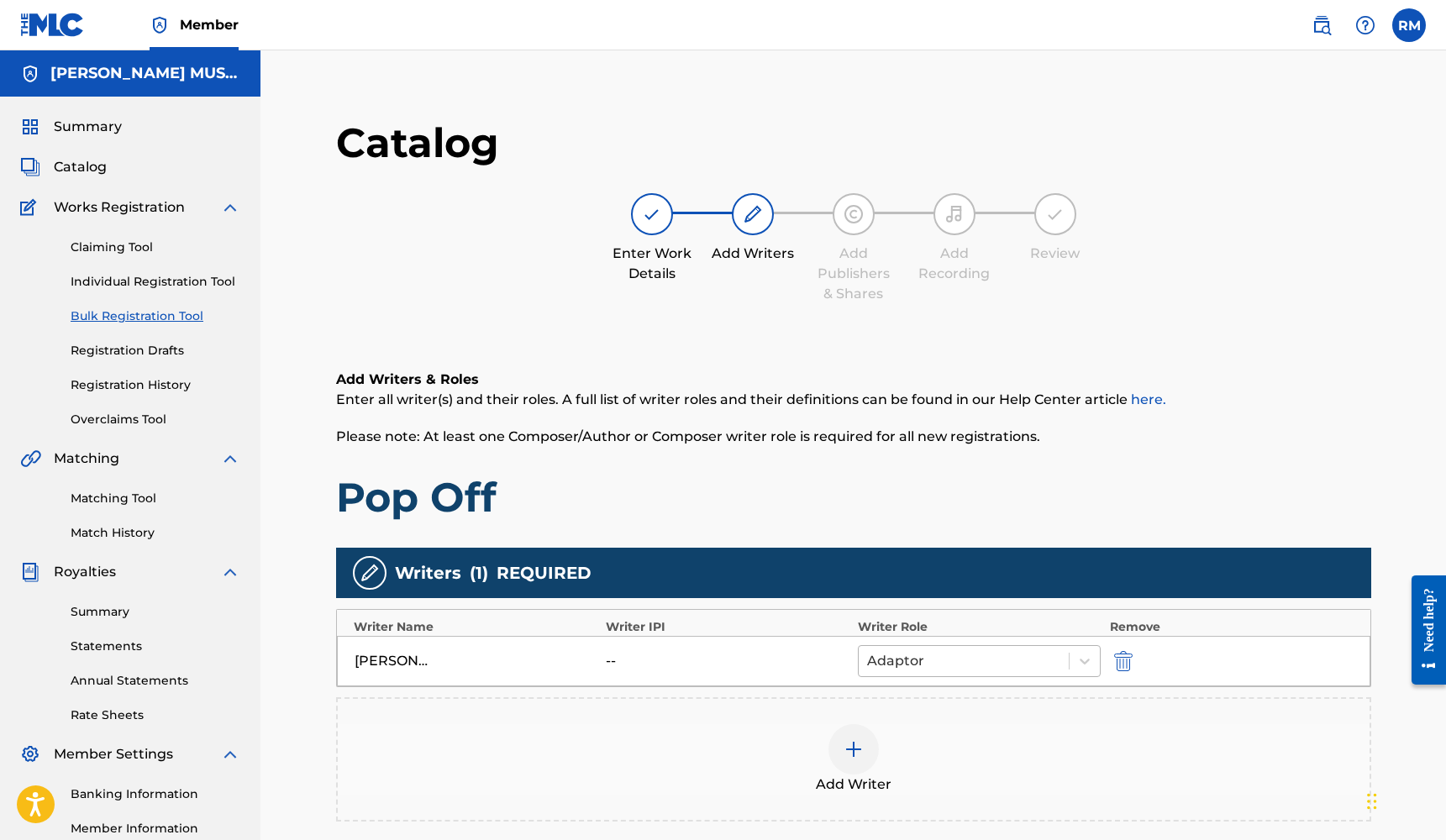
click at [956, 655] on div at bounding box center [964, 661] width 194 height 24
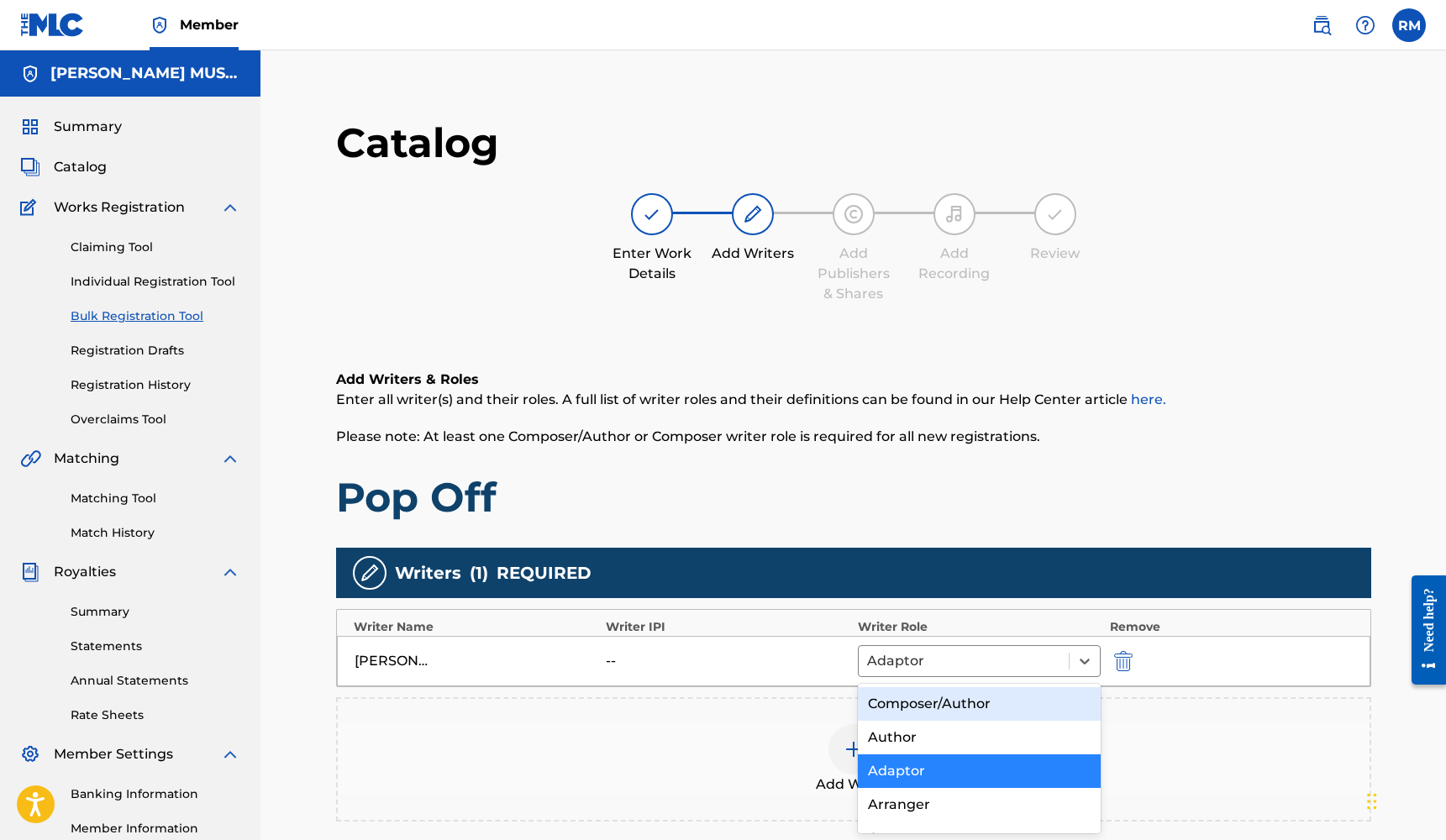
click at [949, 701] on div "Composer/Author" at bounding box center [979, 704] width 244 height 34
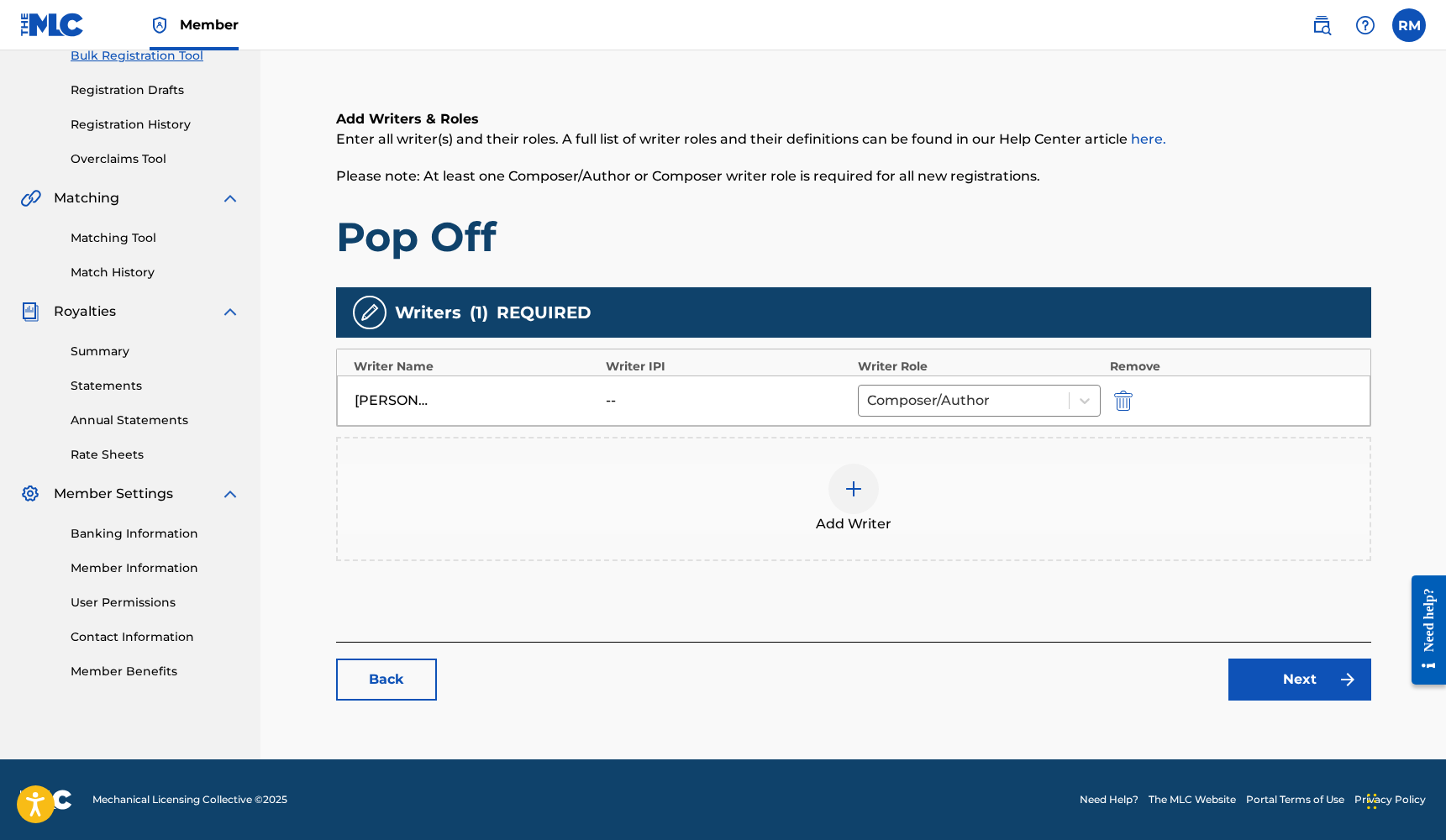
scroll to position [260, 0]
click at [1249, 665] on link "Next" at bounding box center [1299, 680] width 142 height 42
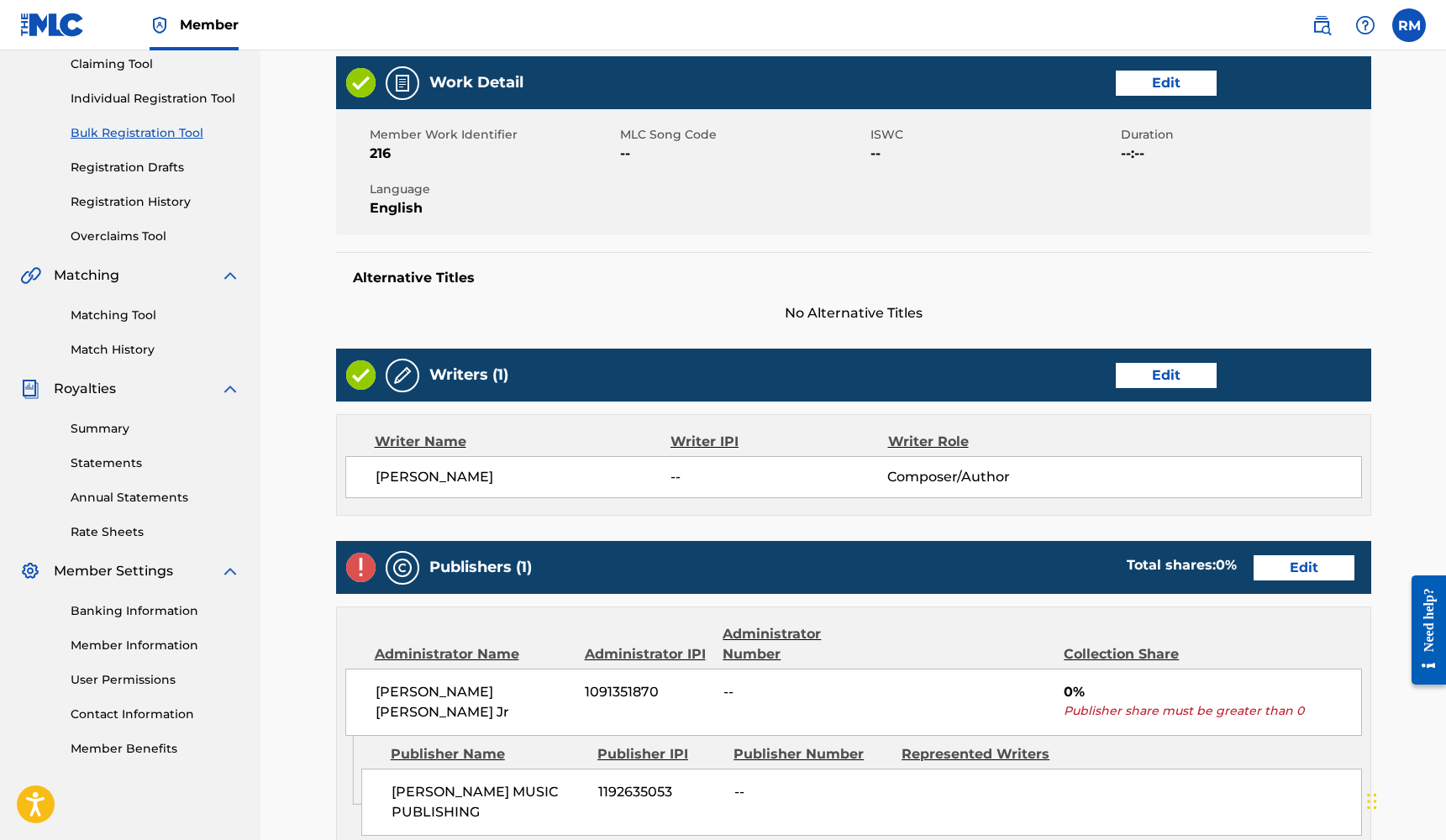
scroll to position [337, 0]
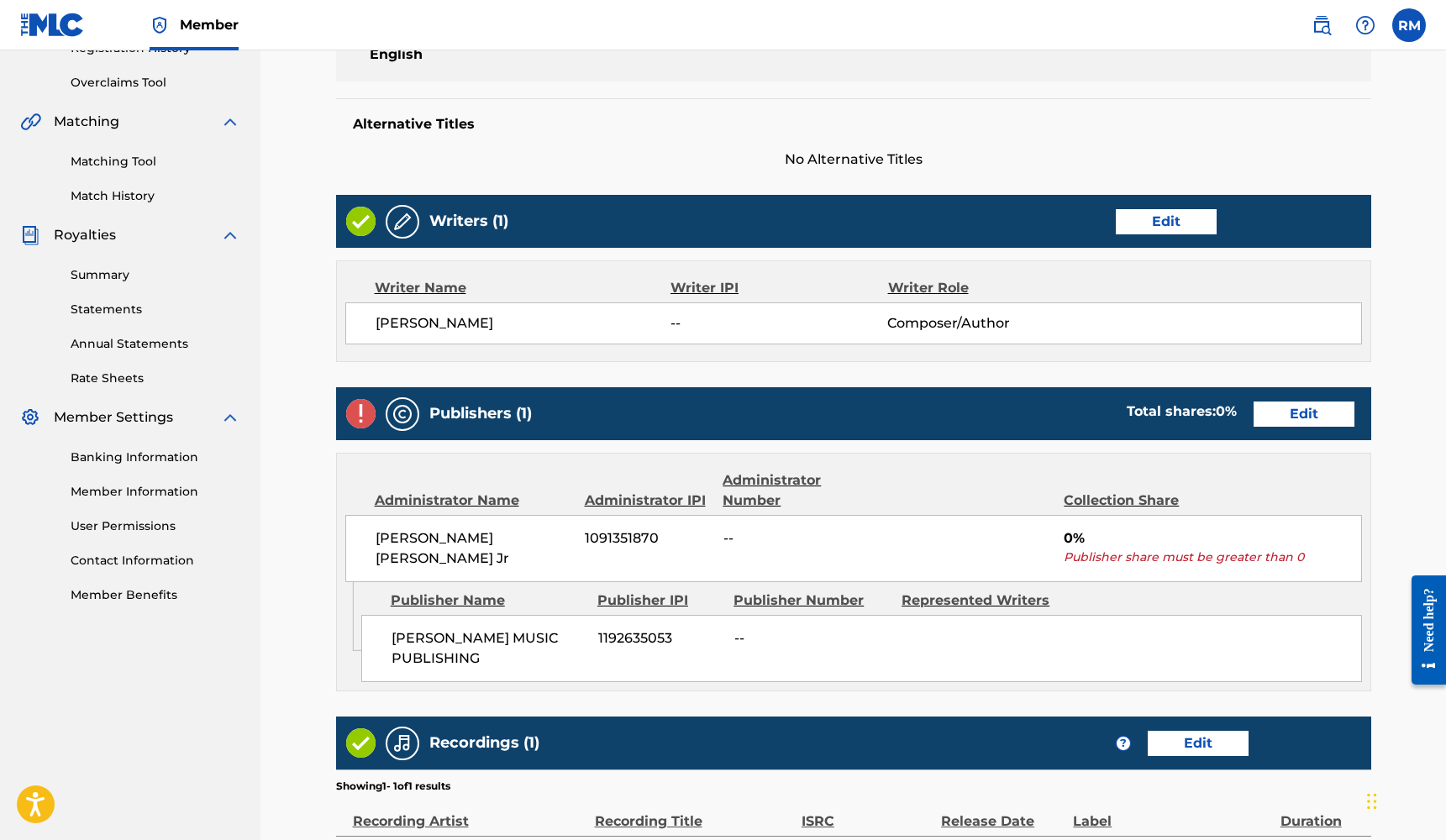
click at [1299, 419] on link "Edit" at bounding box center [1304, 415] width 101 height 25
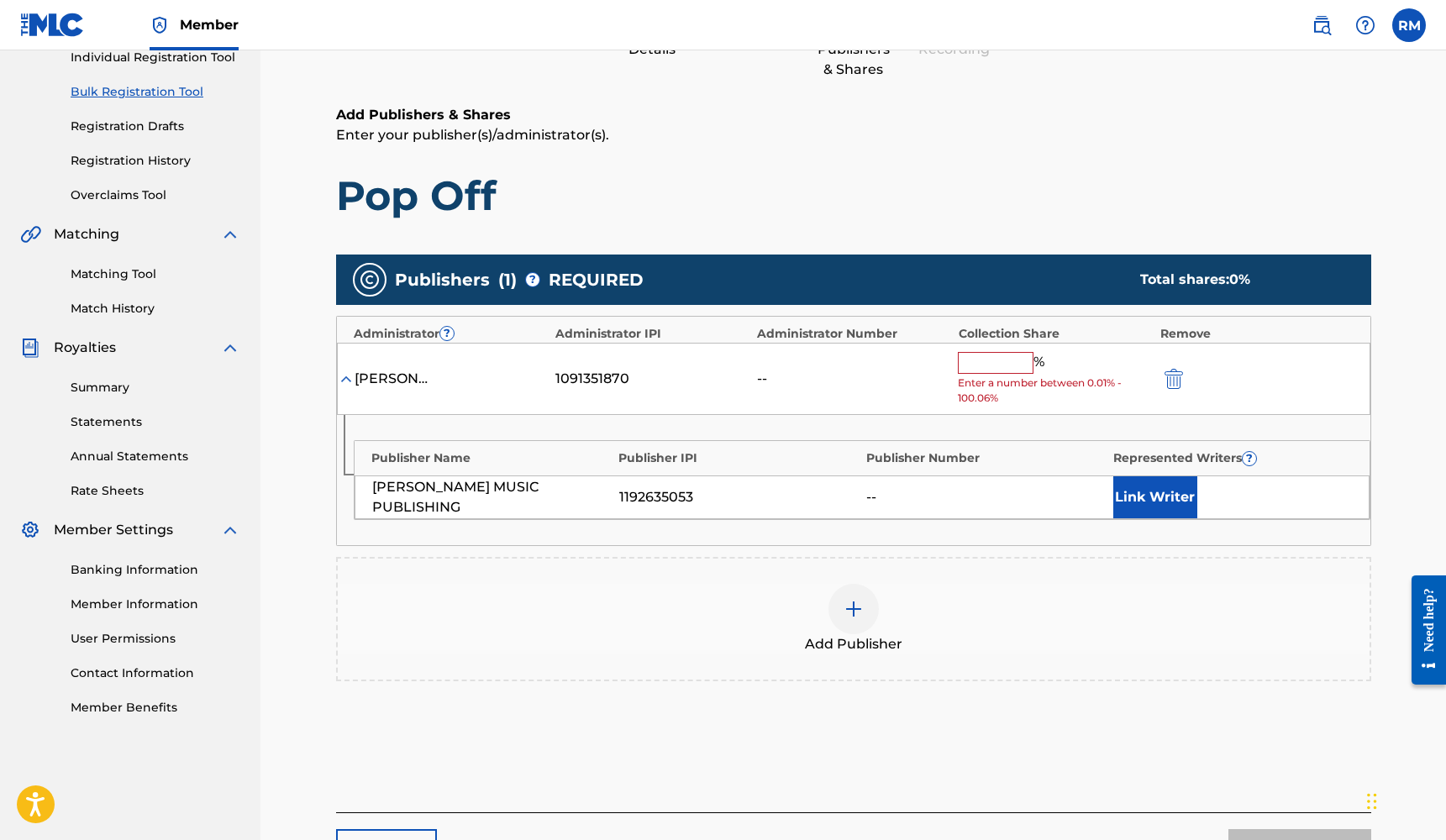
scroll to position [245, 0]
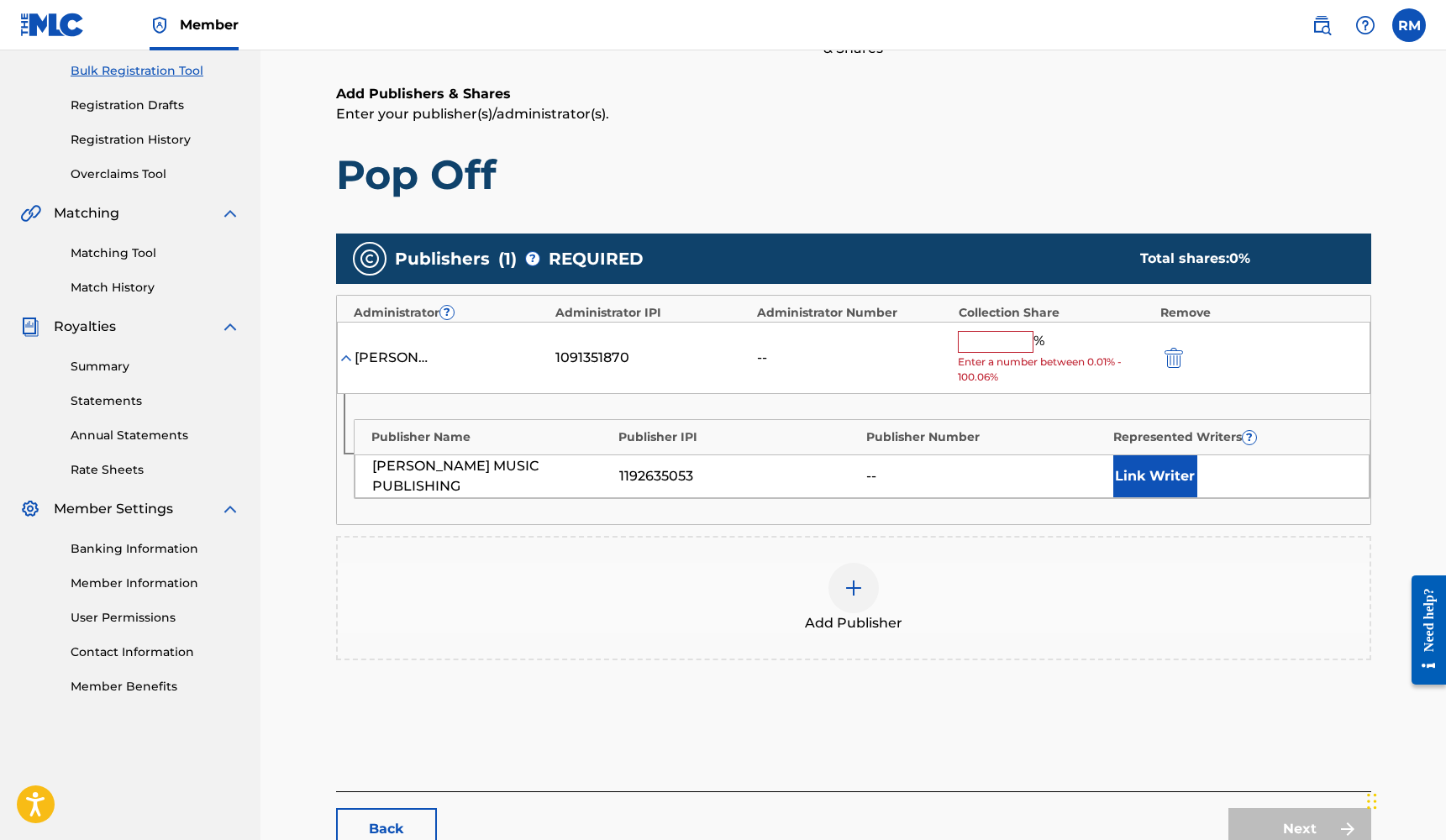
click at [856, 601] on div at bounding box center [854, 588] width 51 height 51
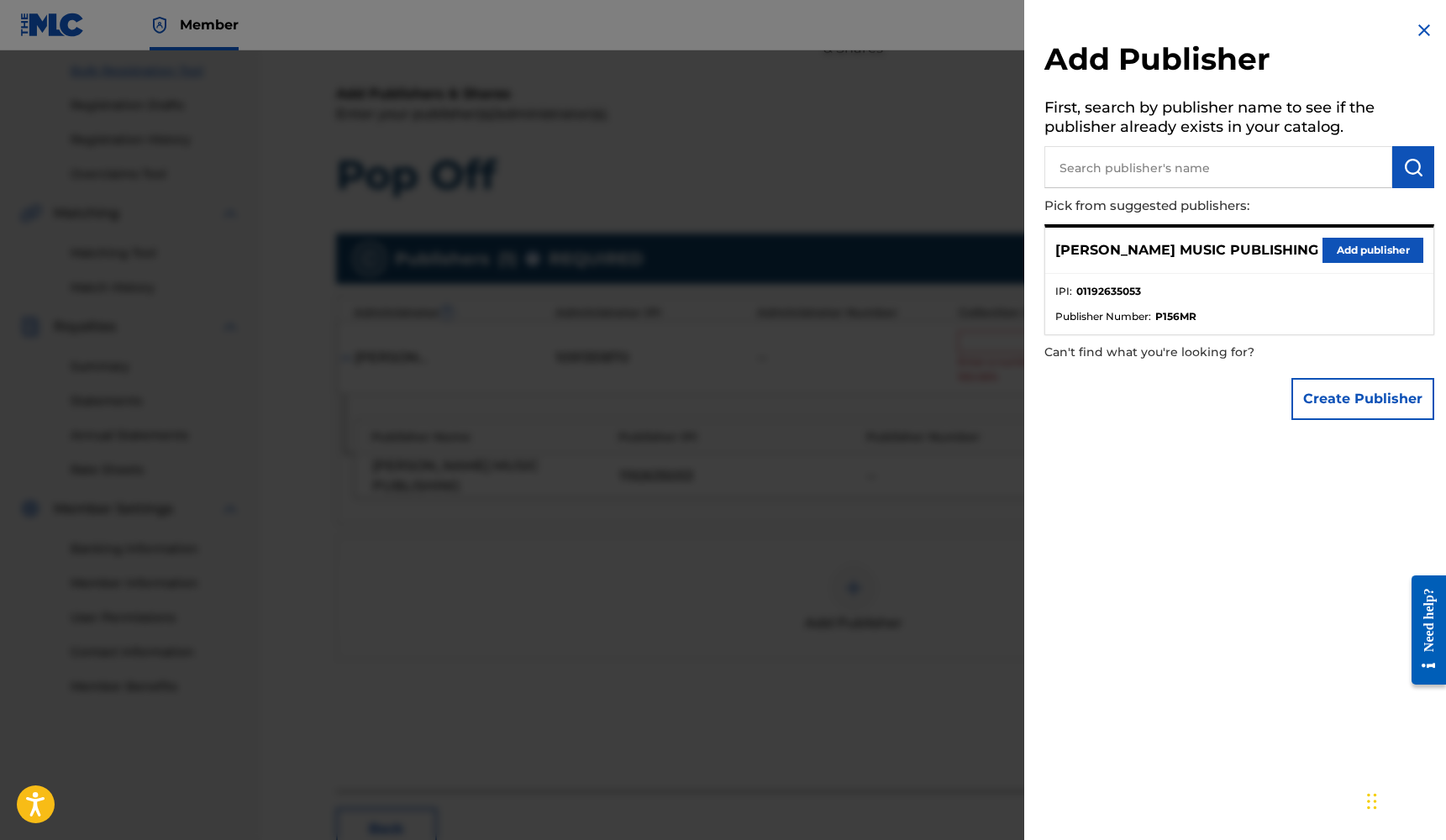
click at [1347, 243] on button "Add publisher" at bounding box center [1373, 250] width 101 height 25
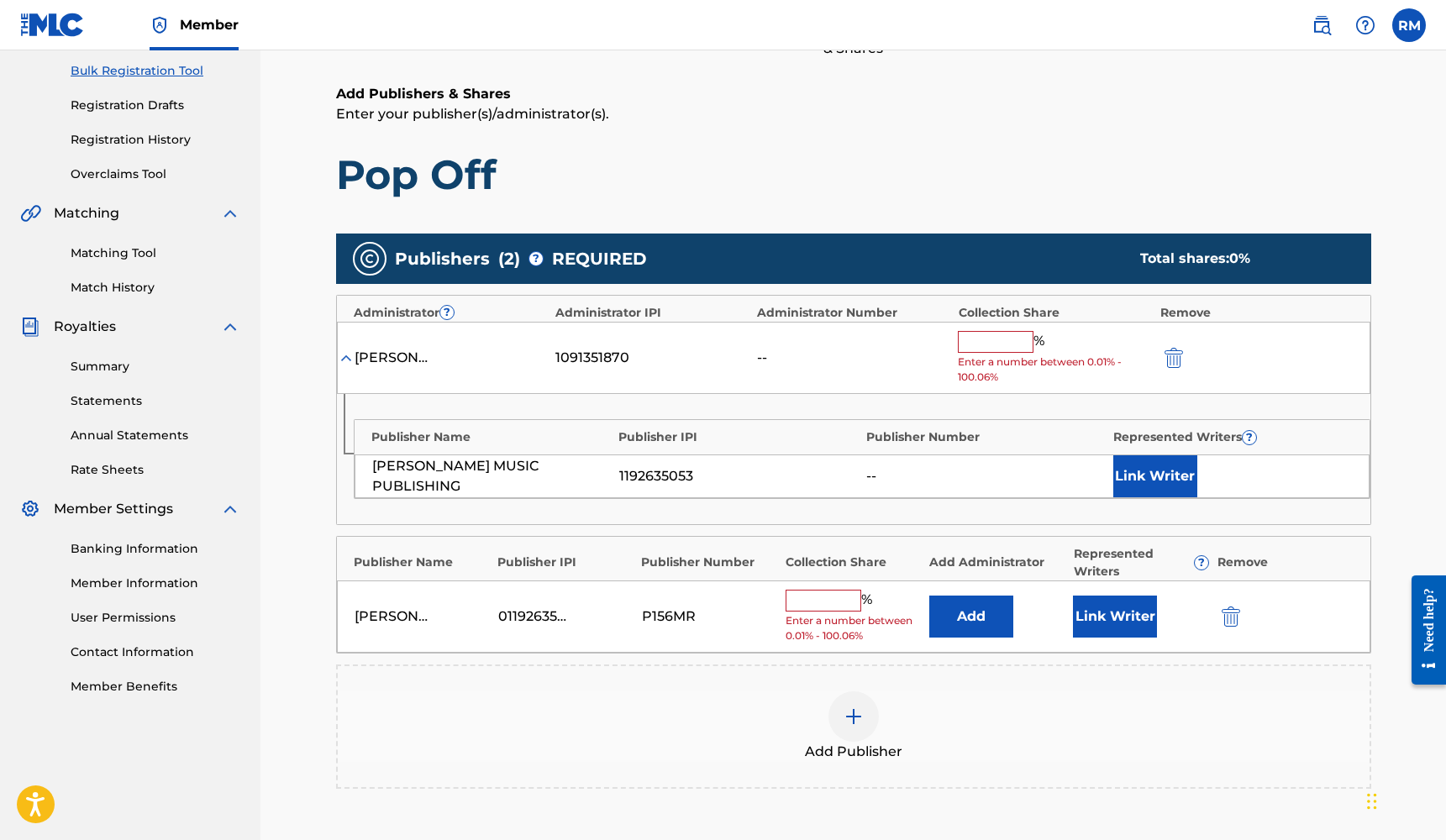
click at [1133, 602] on button "Link Writer" at bounding box center [1115, 617] width 84 height 42
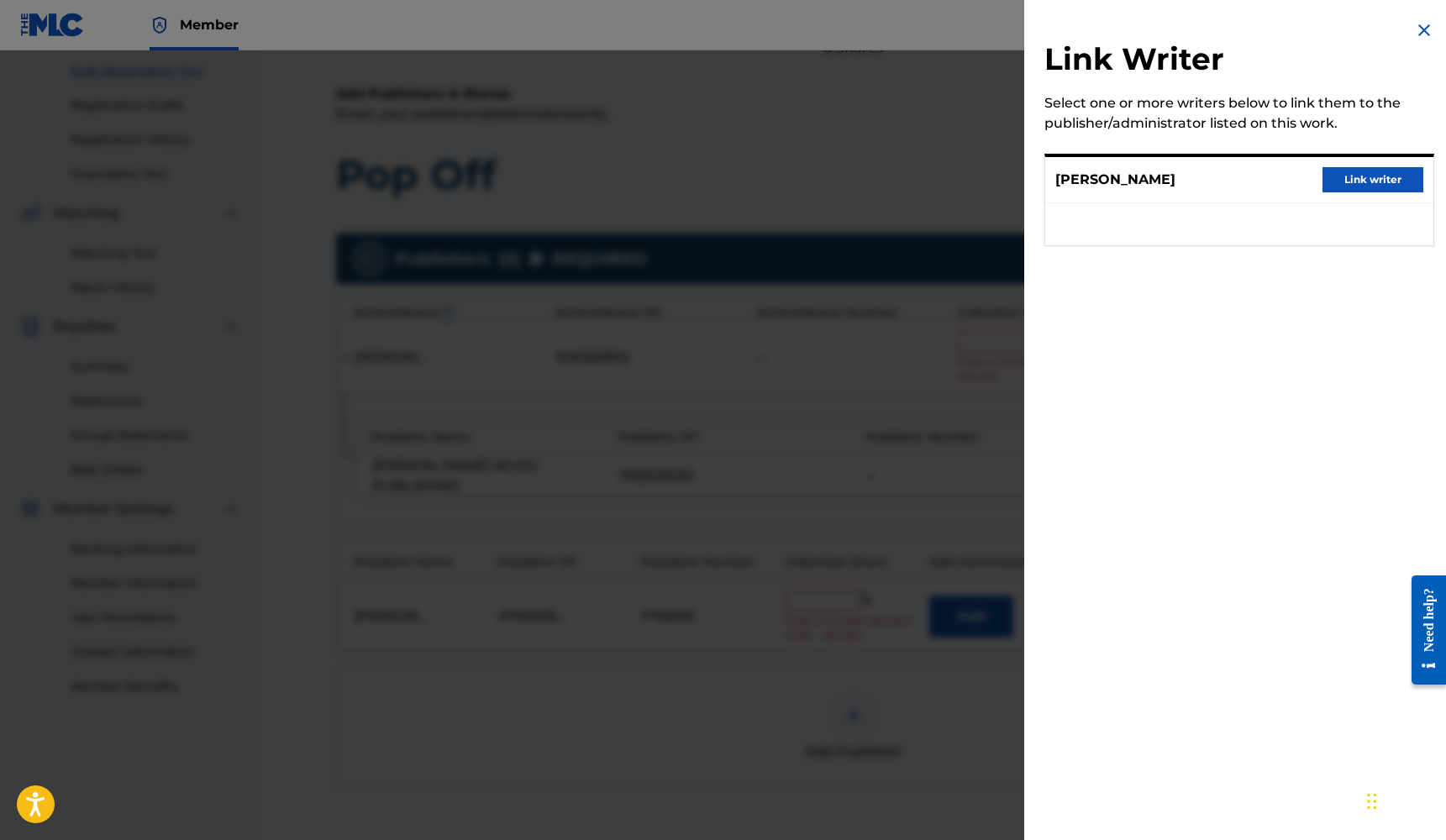
click at [1388, 179] on button "Link writer" at bounding box center [1373, 179] width 101 height 25
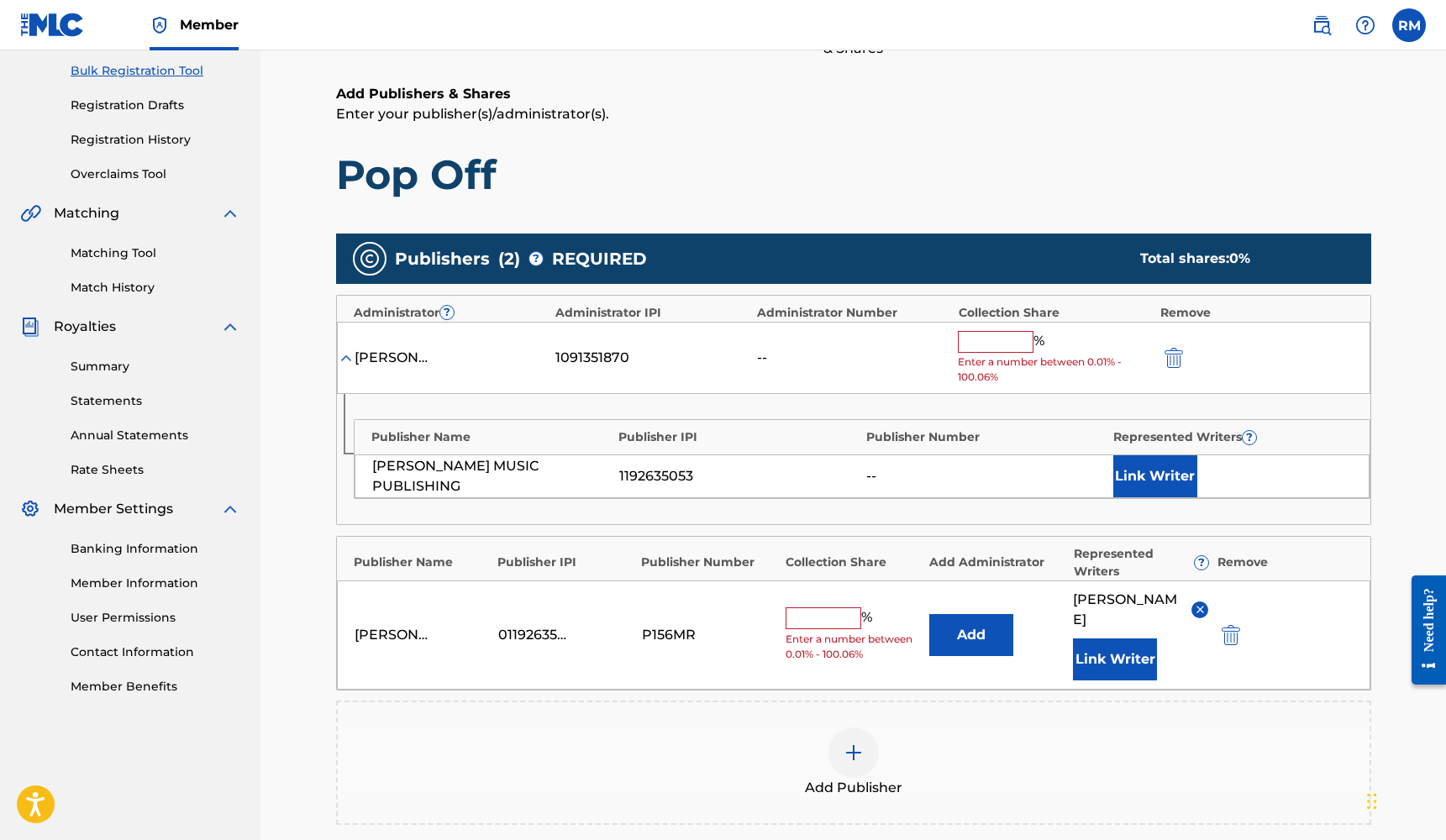
click at [815, 609] on input "text" at bounding box center [823, 618] width 76 height 22
click at [1176, 351] on img "submit" at bounding box center [1174, 358] width 19 height 20
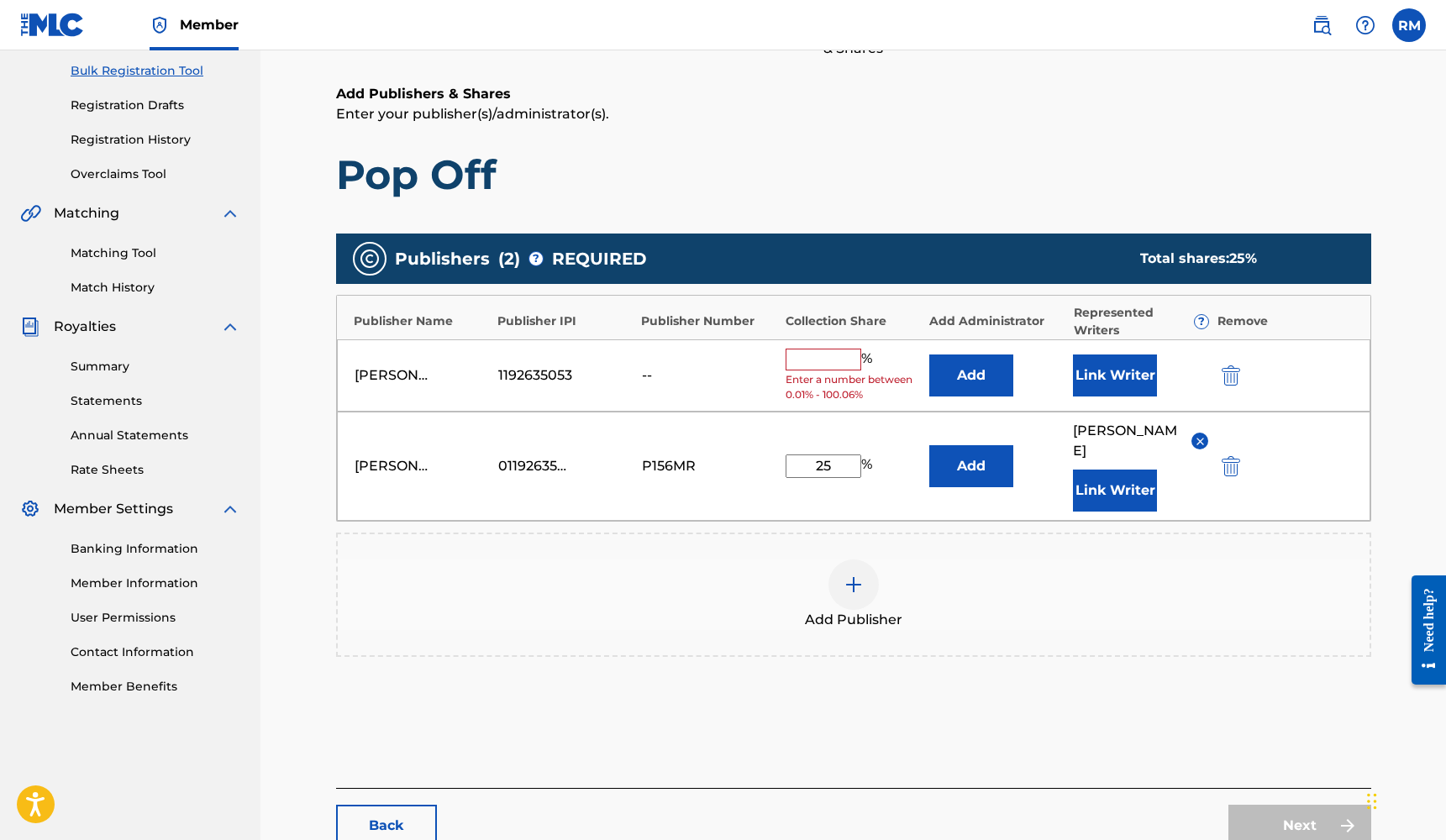
click at [1227, 368] on img "submit" at bounding box center [1231, 376] width 19 height 20
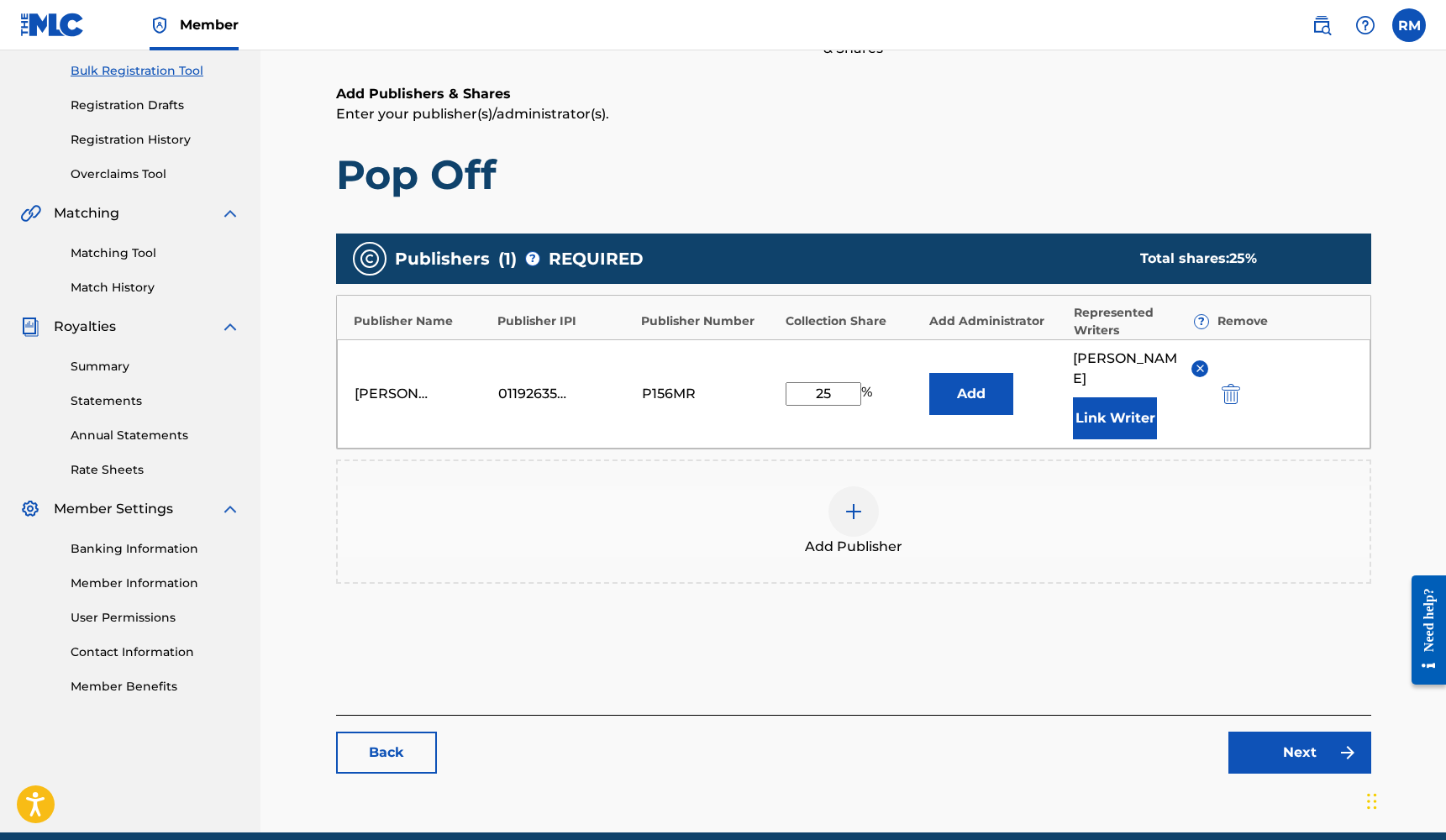
click at [1296, 743] on link "Next" at bounding box center [1299, 752] width 142 height 42
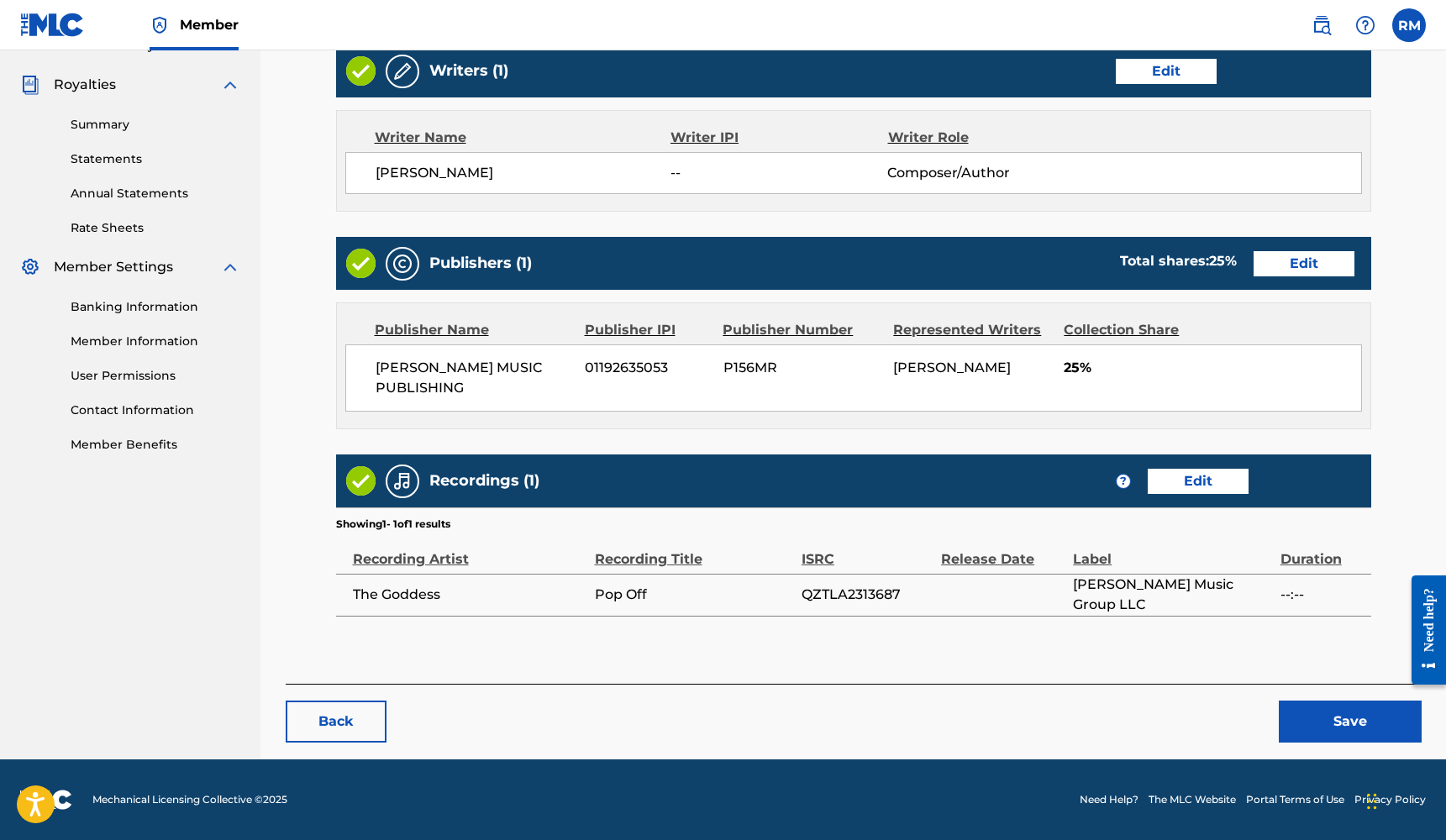
scroll to position [486, 0]
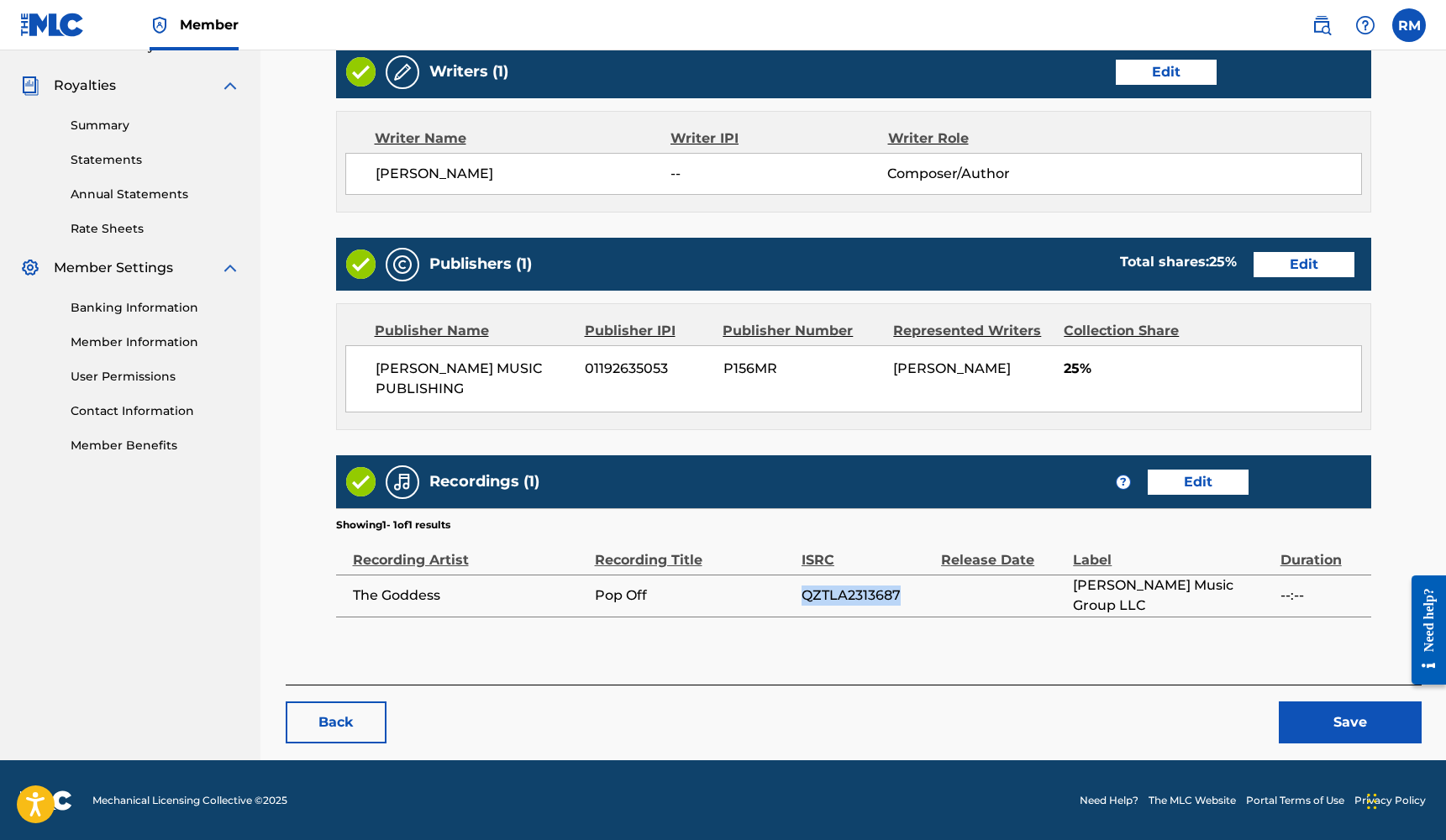
drag, startPoint x: 900, startPoint y: 592, endPoint x: 799, endPoint y: 597, distance: 101.1
click at [800, 597] on tr "The [DEMOGRAPHIC_DATA] Pop Off QZTLA2313687 [PERSON_NAME] Music Group LLC --:--" at bounding box center [854, 596] width 1035 height 42
click at [889, 659] on main "< Back Pop Off Draft Work Detail Edit Member Work Identifier 216 MLC Song Code …" at bounding box center [854, 145] width 1136 height 1078
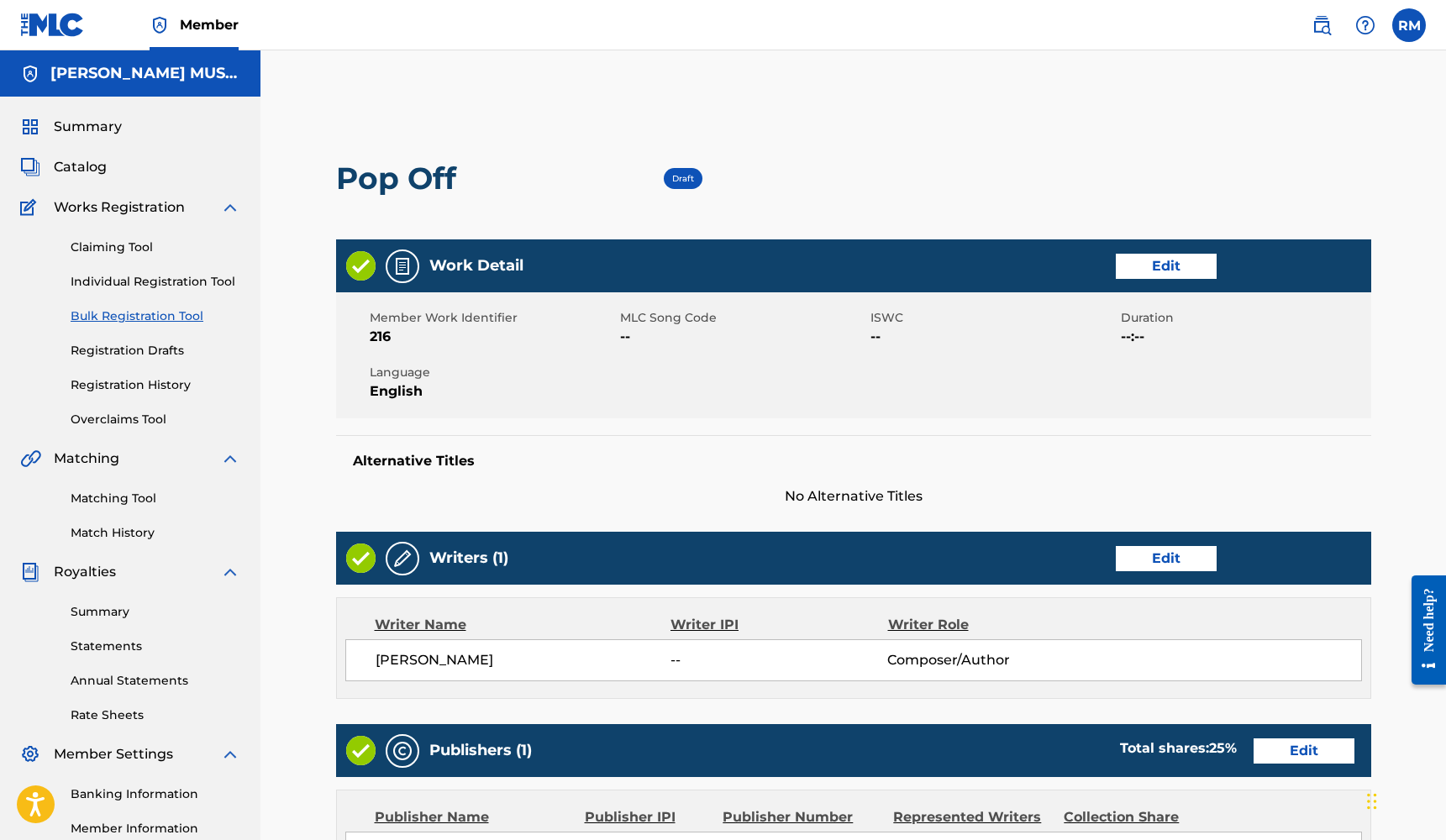
scroll to position [0, 0]
click at [1173, 267] on link "Edit" at bounding box center [1166, 266] width 101 height 25
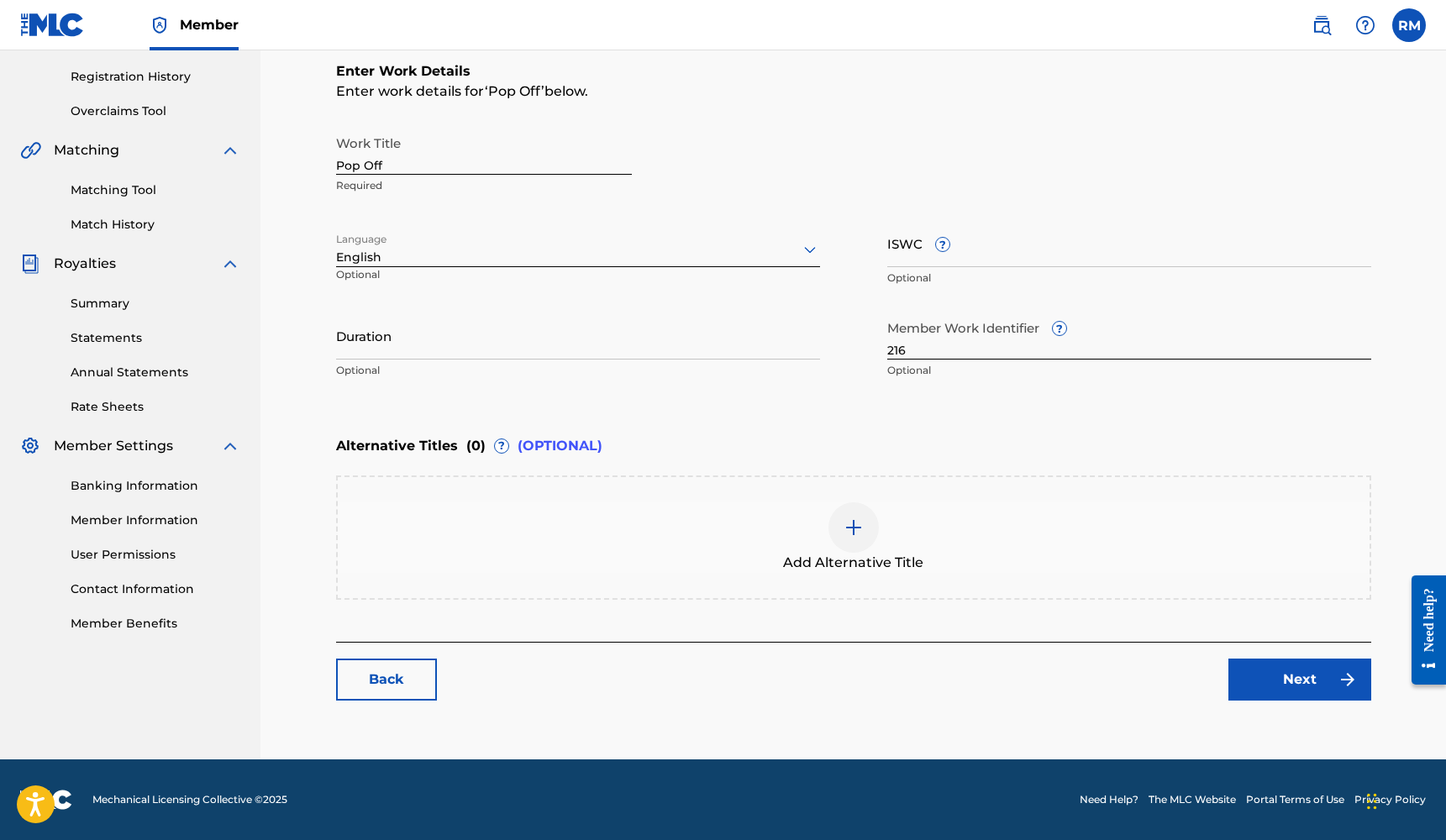
scroll to position [308, 0]
click at [1266, 699] on link "Next" at bounding box center [1299, 680] width 142 height 42
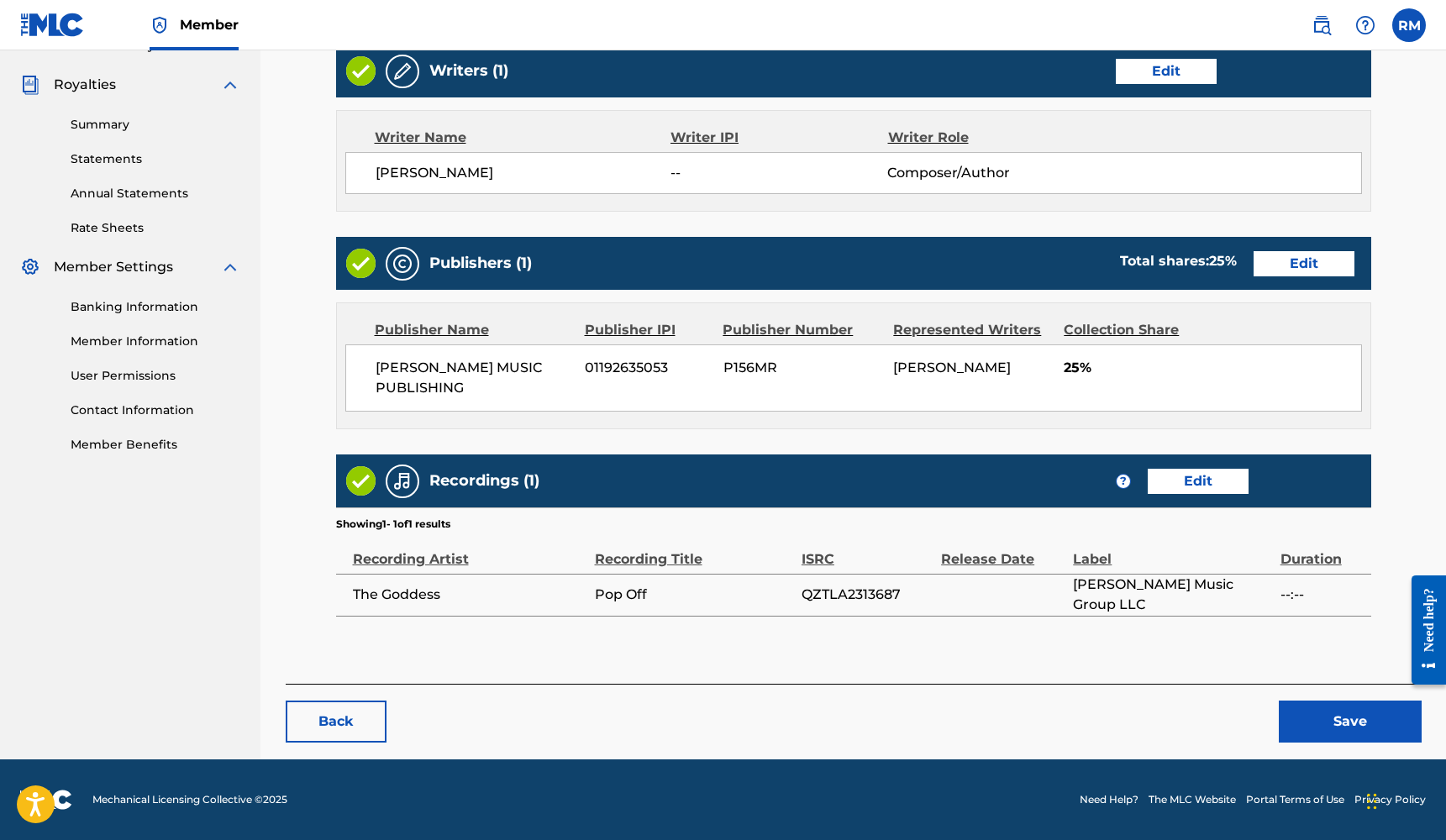
scroll to position [486, 0]
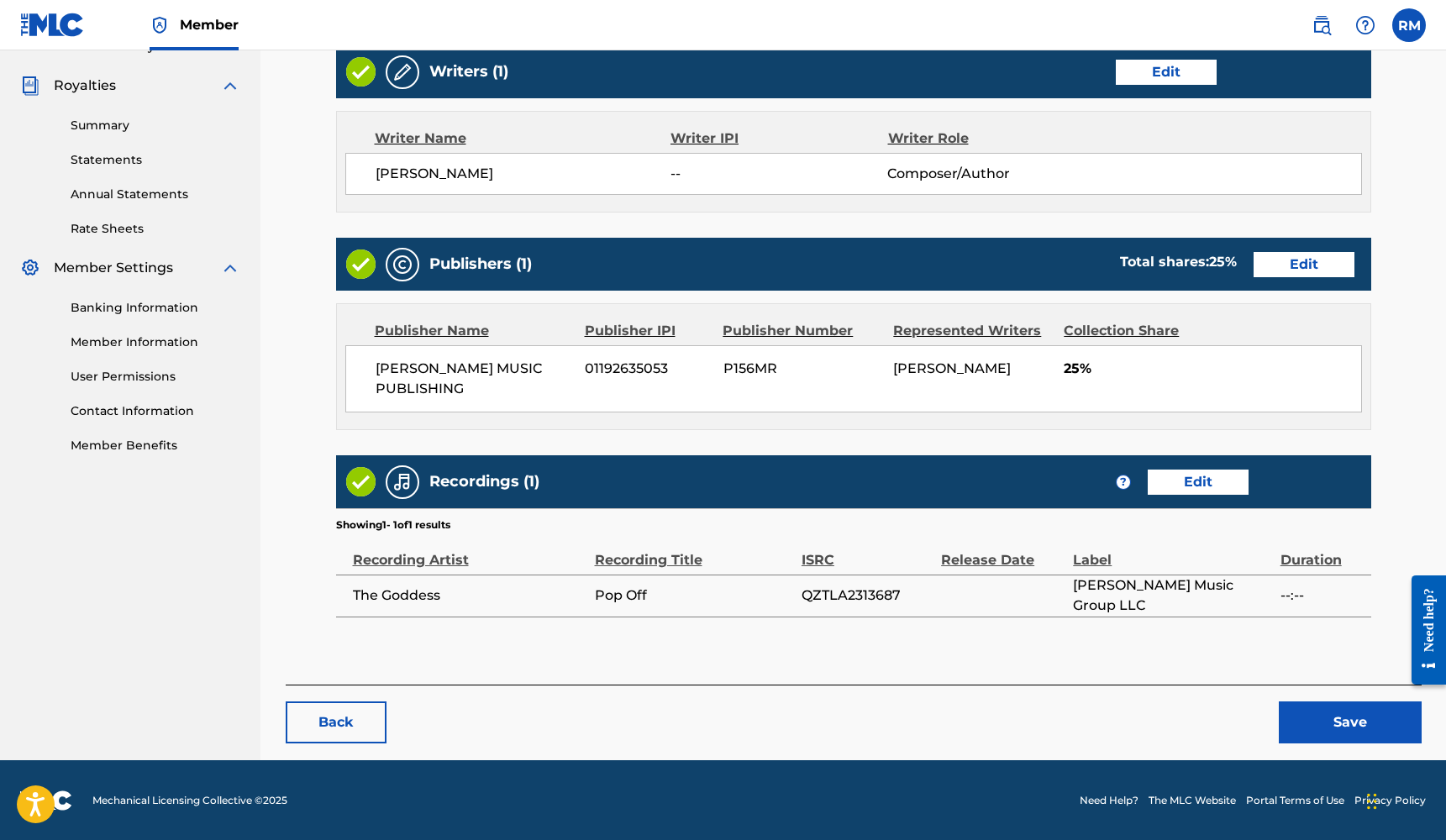
click at [1334, 725] on button "Save" at bounding box center [1349, 722] width 142 height 42
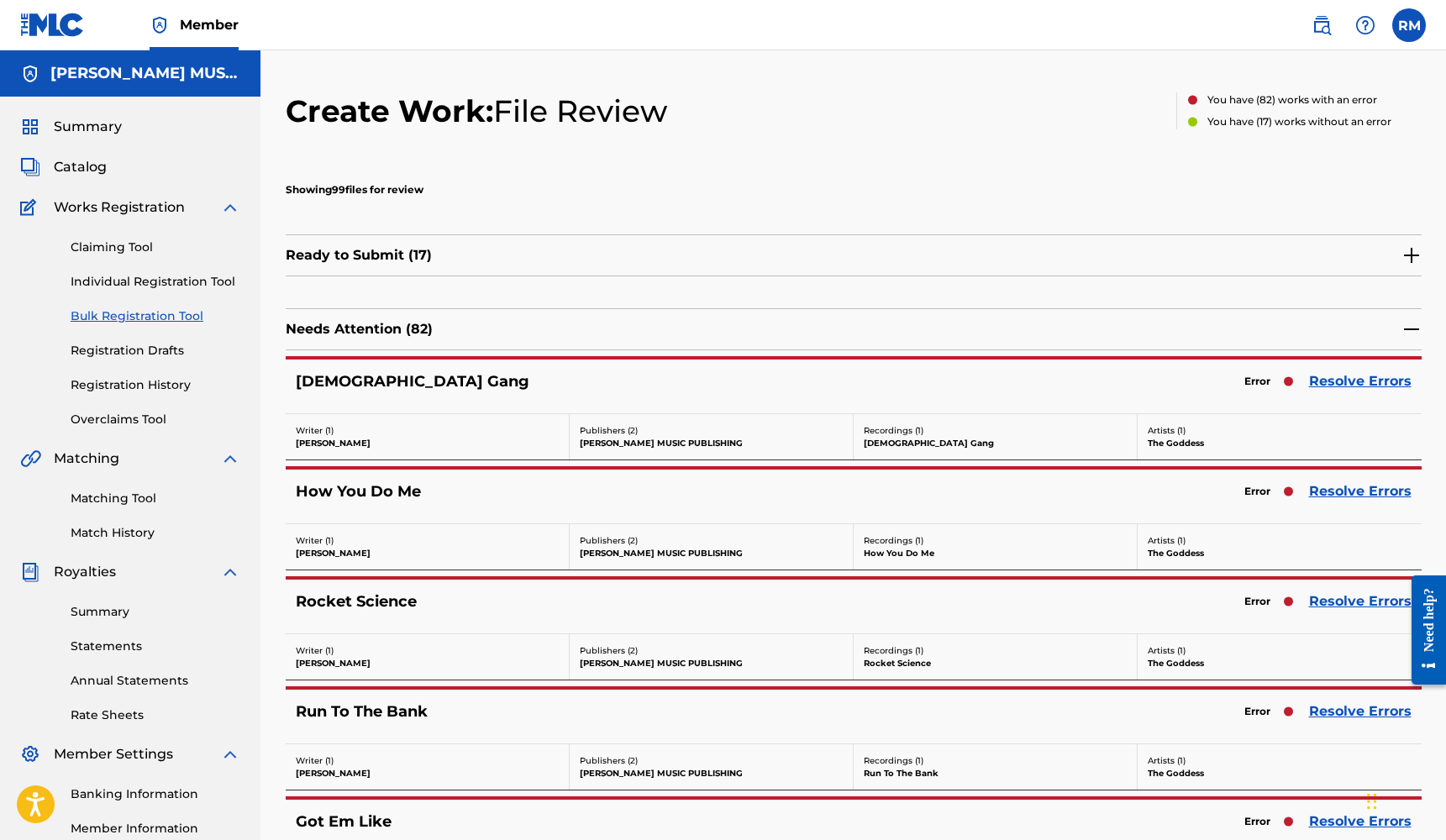
click at [1392, 382] on link "Resolve Errors" at bounding box center [1360, 382] width 103 height 20
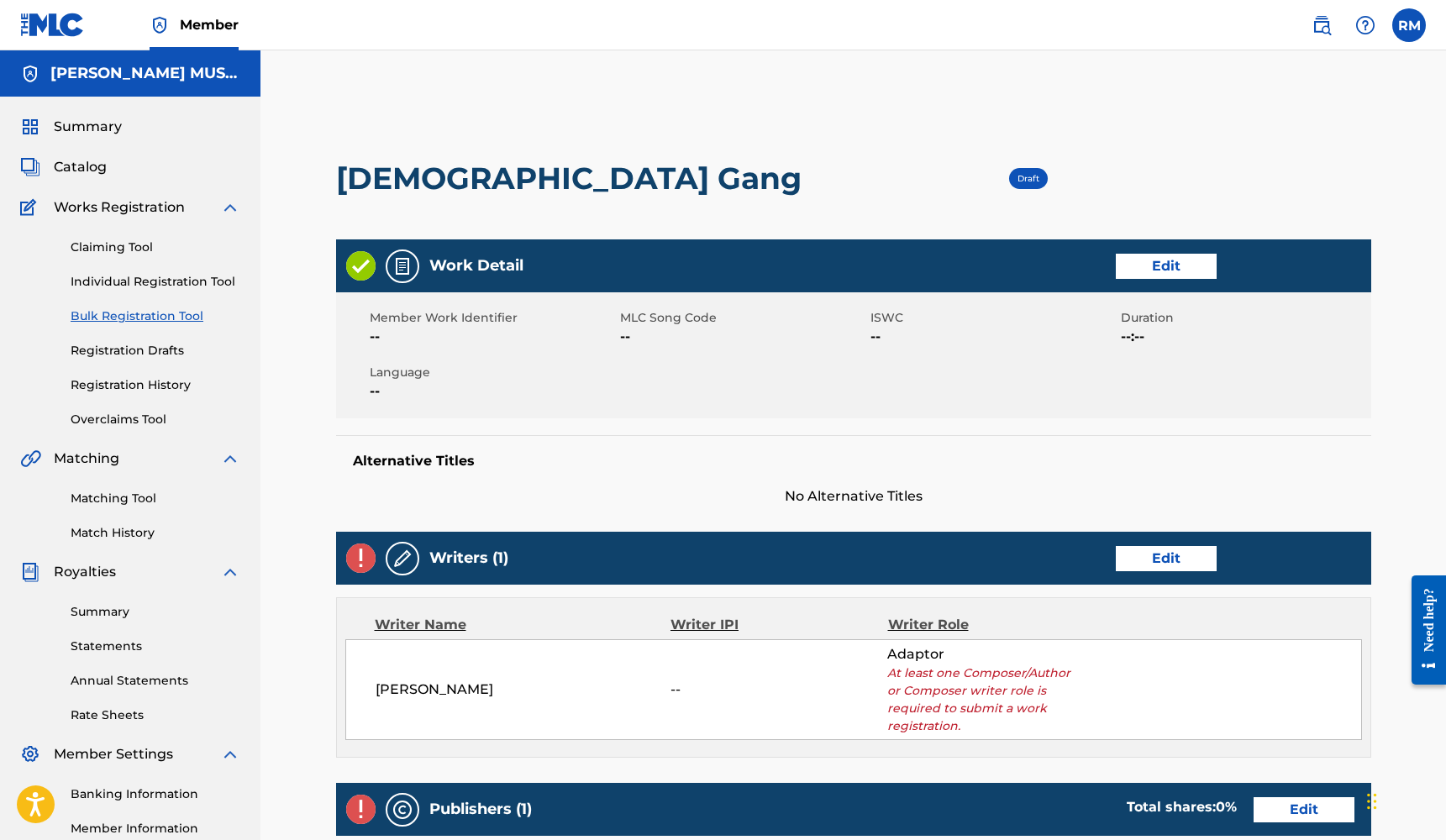
click at [1178, 277] on link "Edit" at bounding box center [1166, 266] width 101 height 25
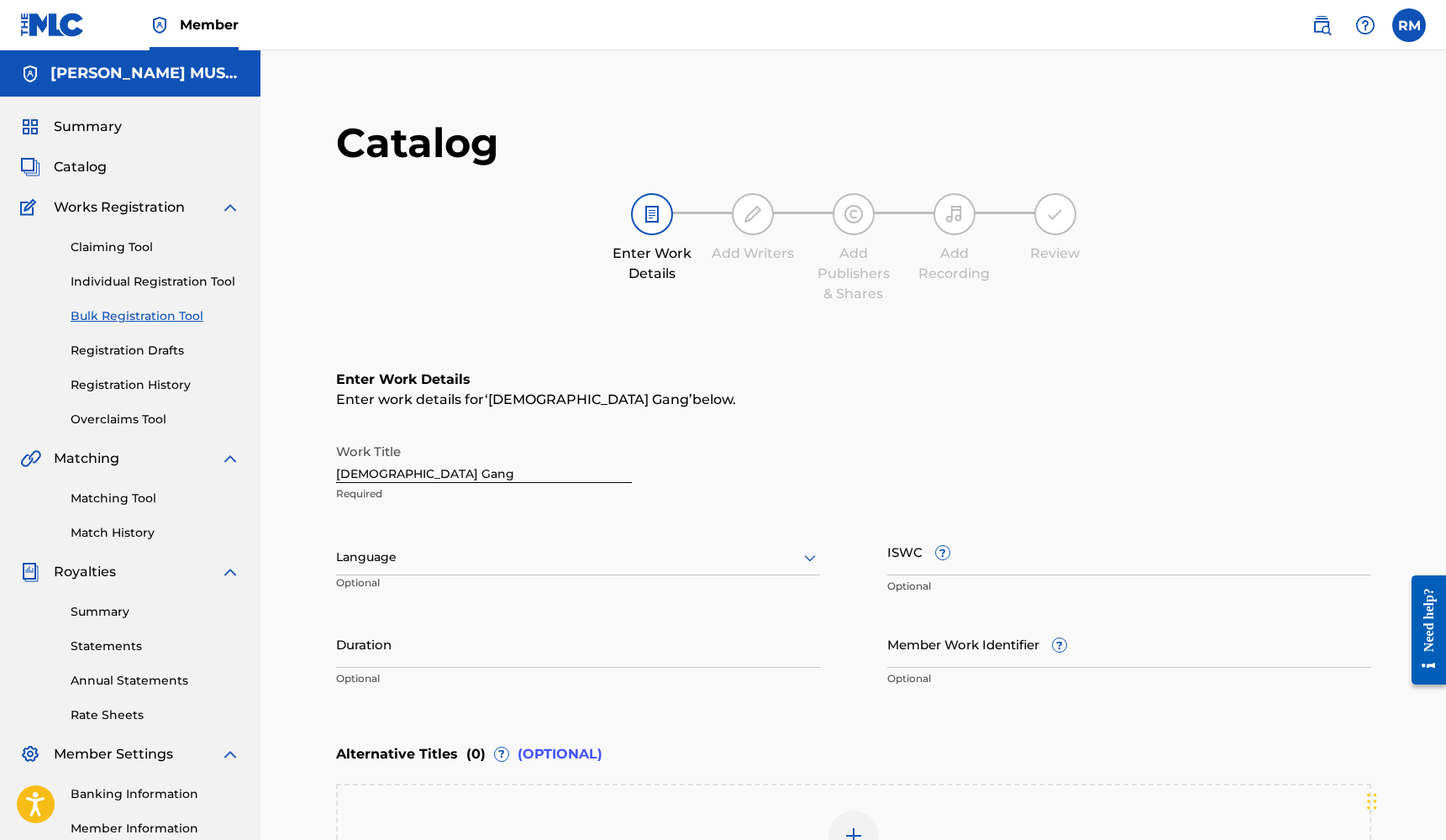
click at [685, 662] on input "Duration" at bounding box center [578, 644] width 484 height 48
click at [530, 566] on div at bounding box center [578, 557] width 484 height 21
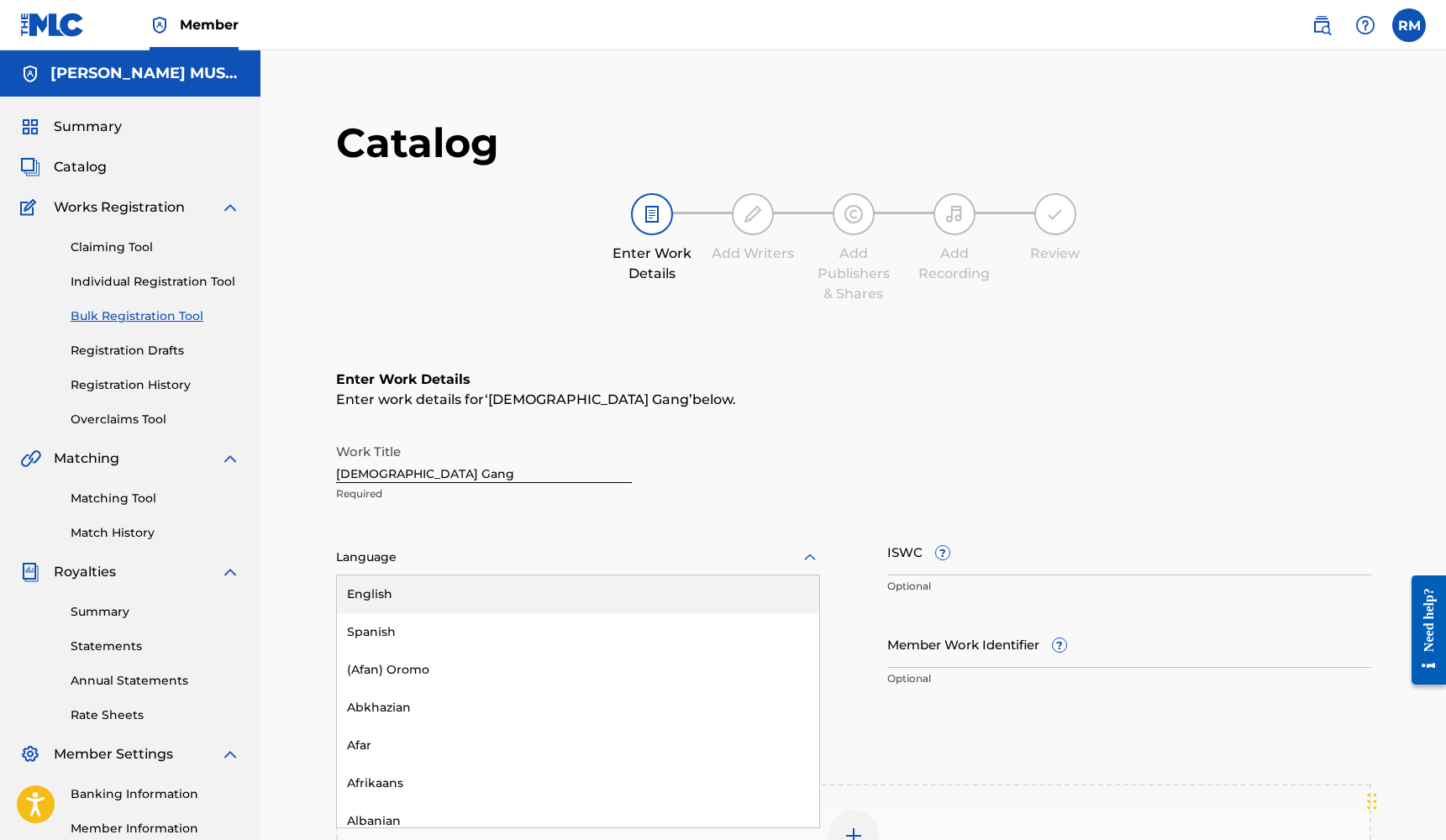
click at [526, 595] on div "English" at bounding box center [578, 594] width 482 height 38
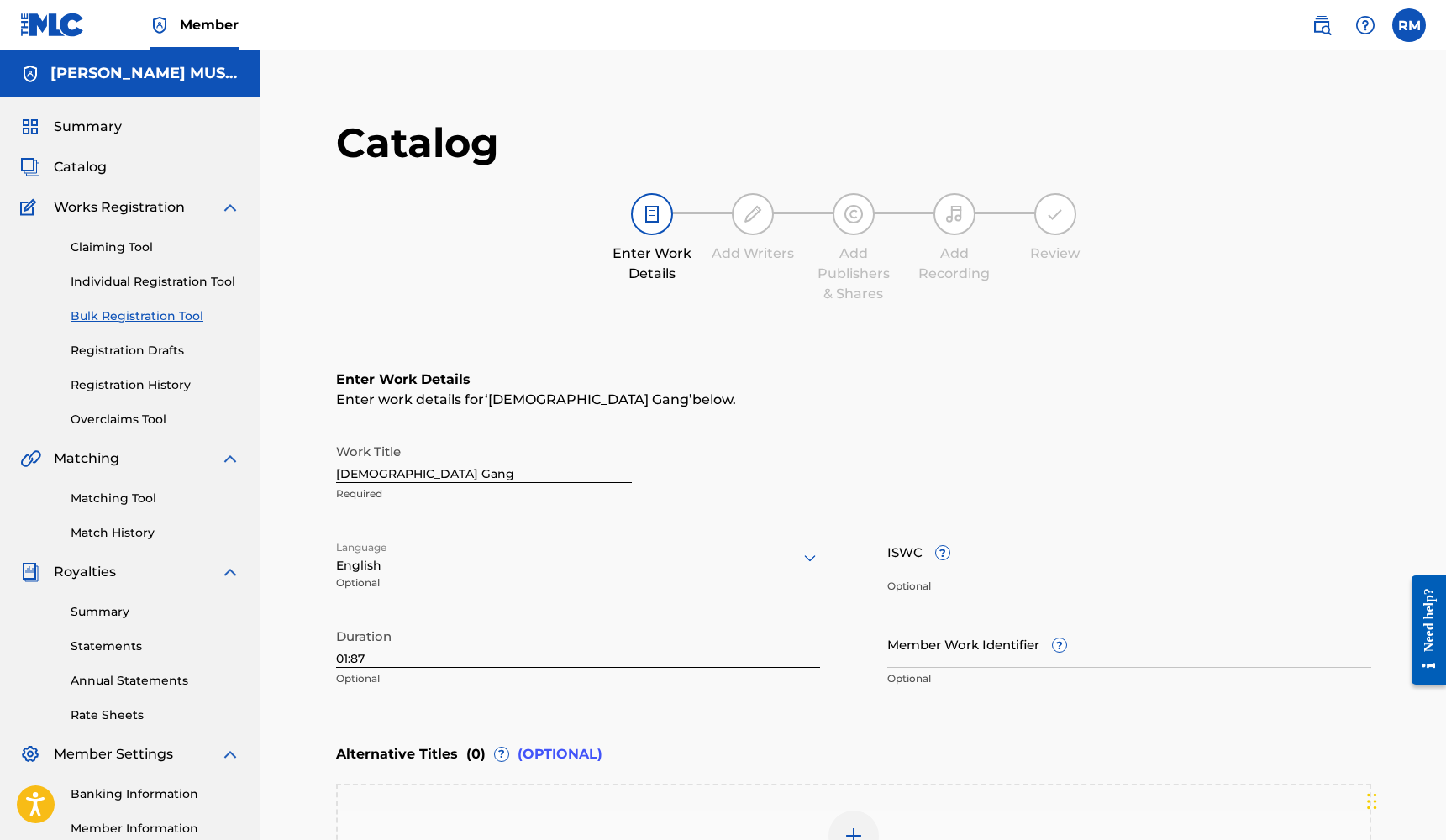
click at [935, 641] on input "Member Work Identifier ?" at bounding box center [1129, 644] width 484 height 48
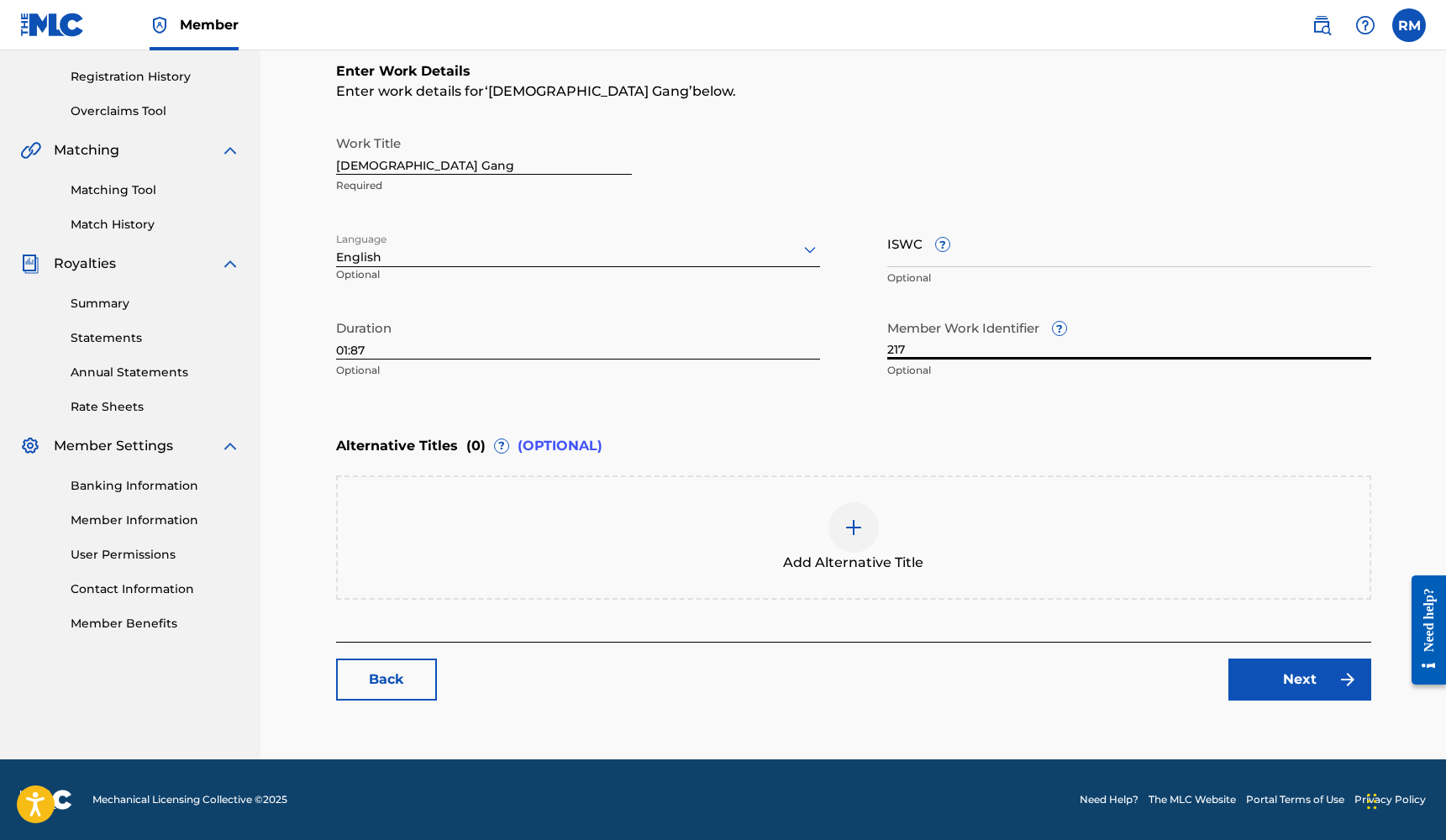
scroll to position [308, 0]
click at [1315, 675] on link "Next" at bounding box center [1299, 680] width 142 height 42
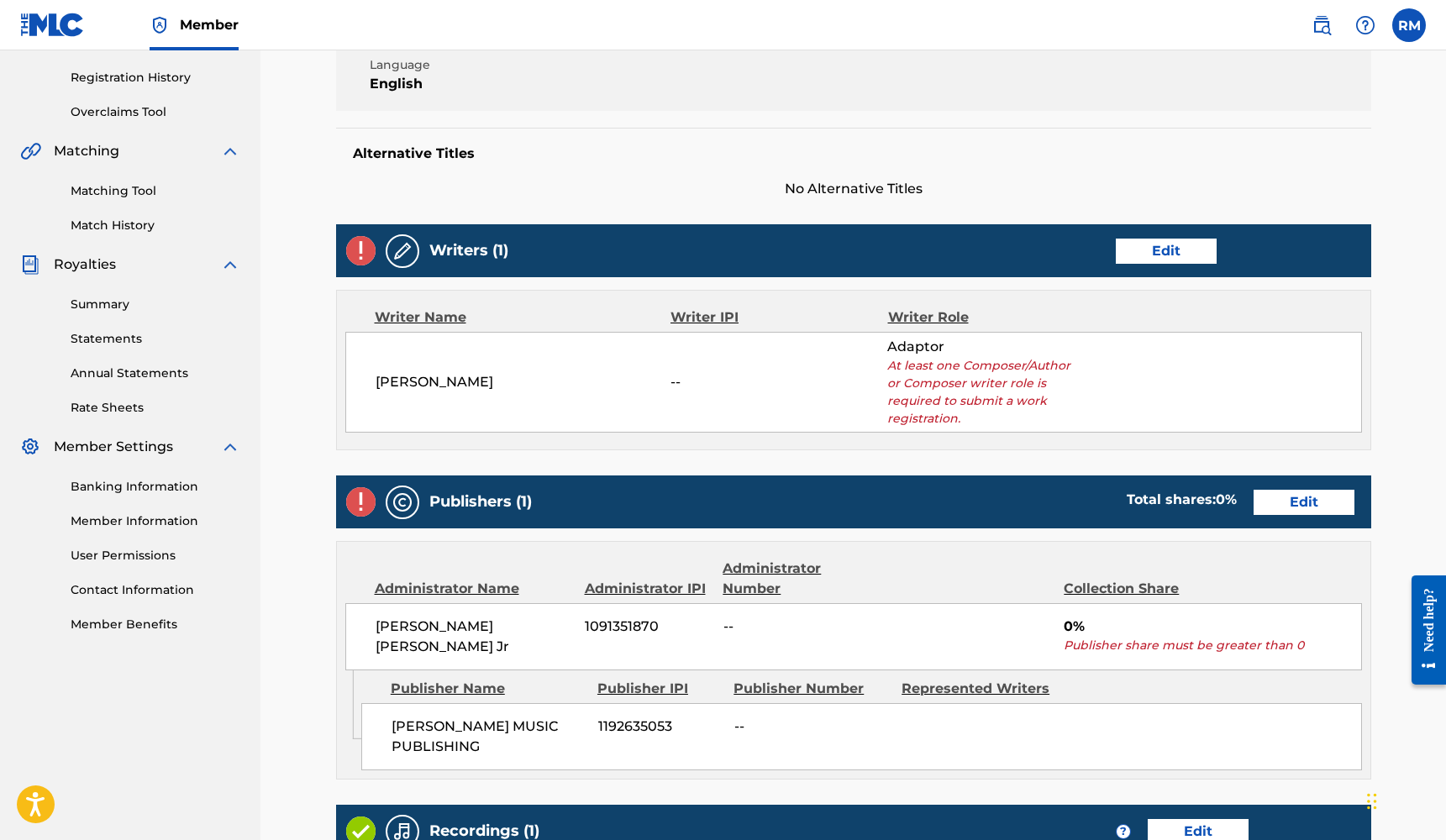
scroll to position [390, 0]
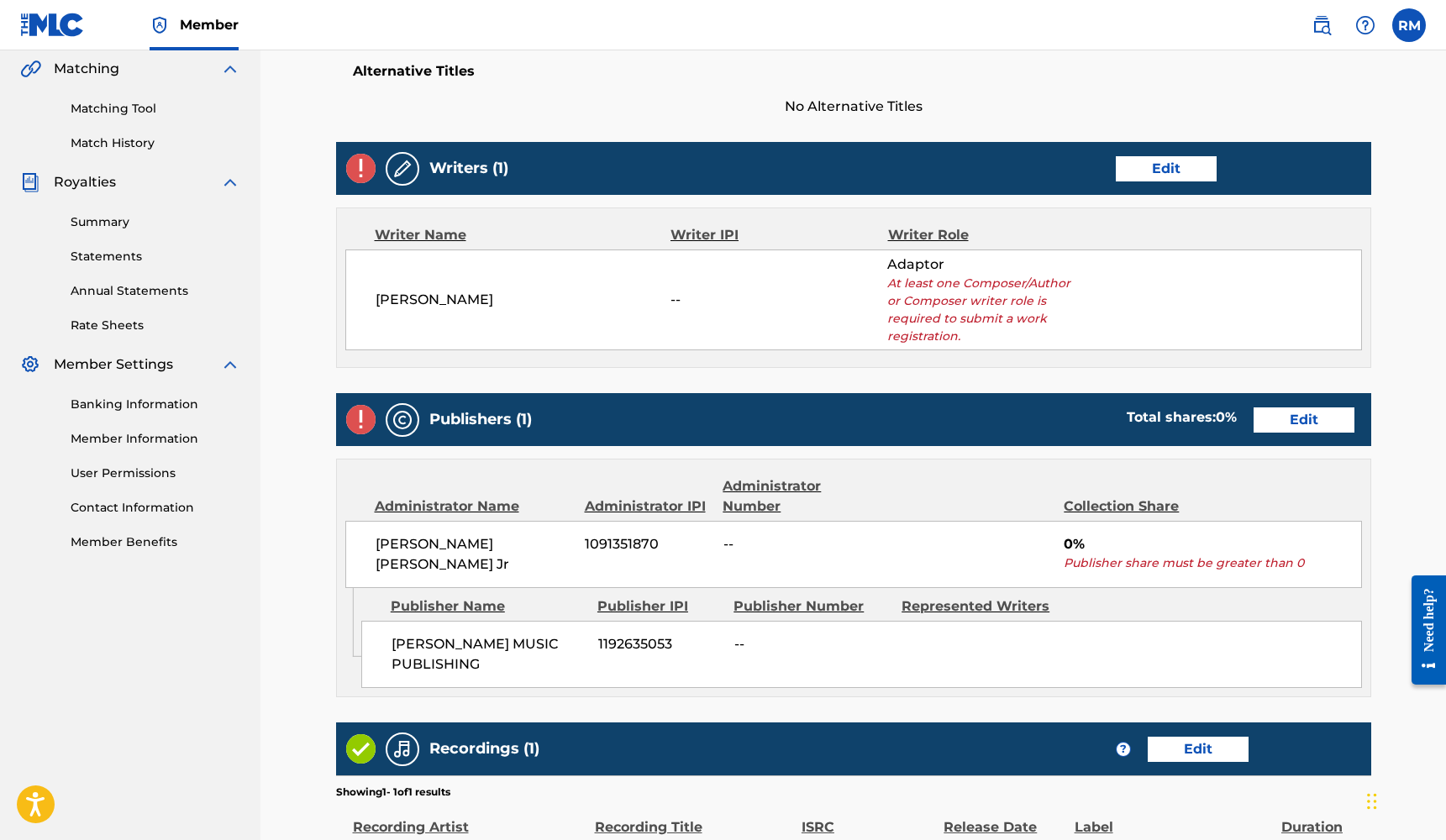
click at [1200, 174] on link "Edit" at bounding box center [1166, 169] width 101 height 25
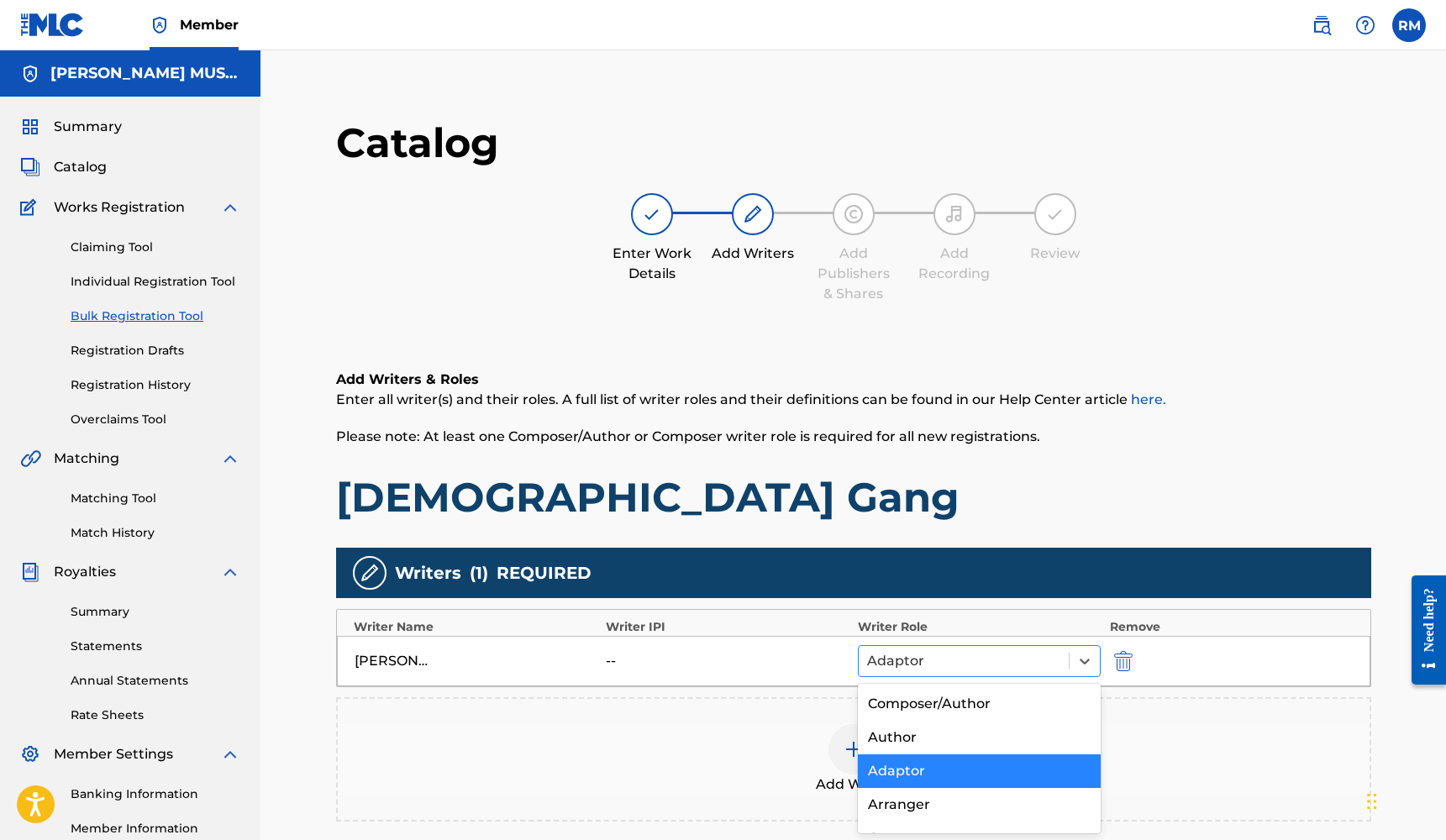
click at [956, 664] on div at bounding box center [964, 661] width 194 height 24
click at [940, 696] on div "Composer/Author" at bounding box center [979, 704] width 244 height 34
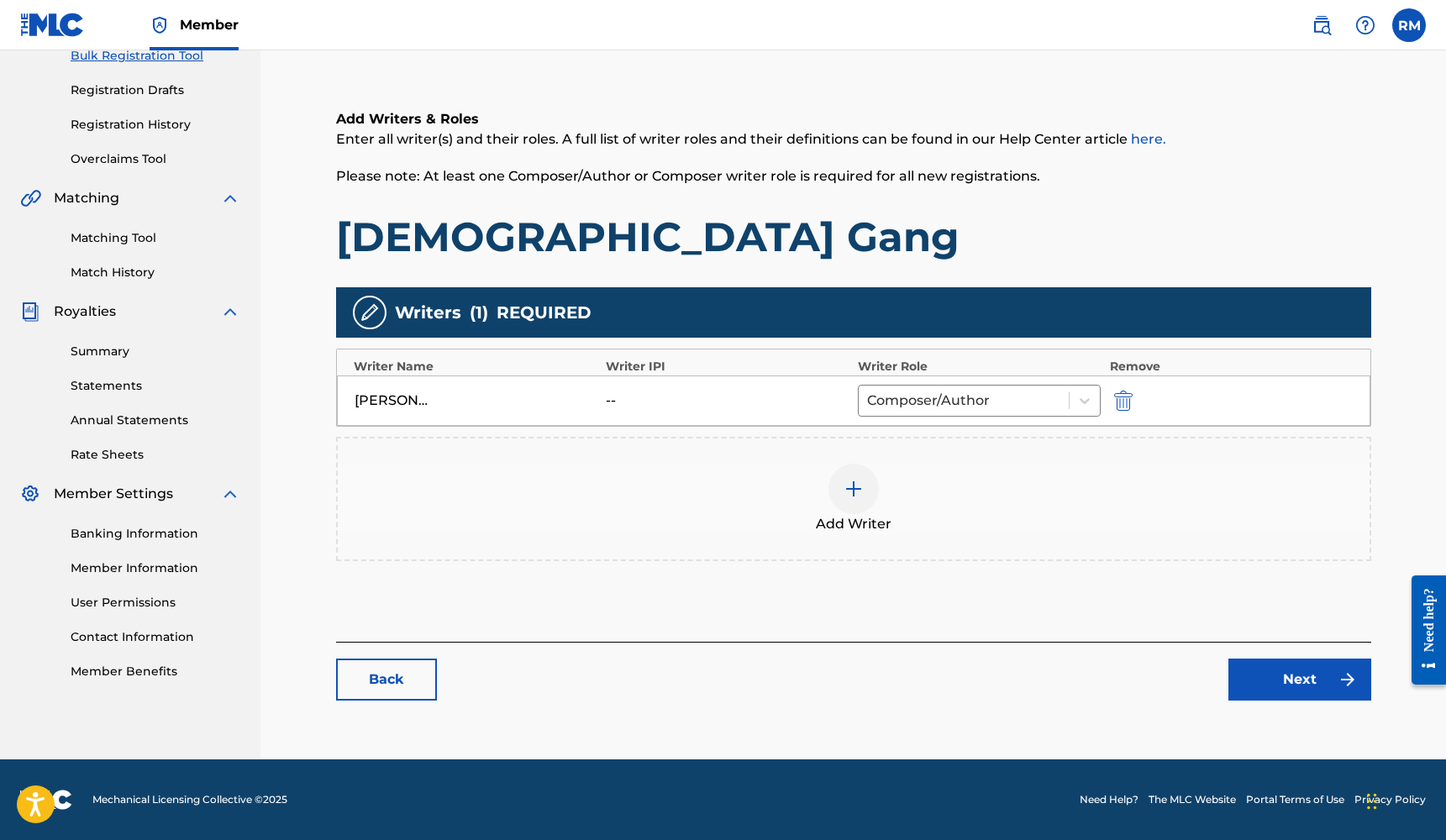
scroll to position [260, 0]
click at [1249, 674] on link "Next" at bounding box center [1299, 680] width 142 height 42
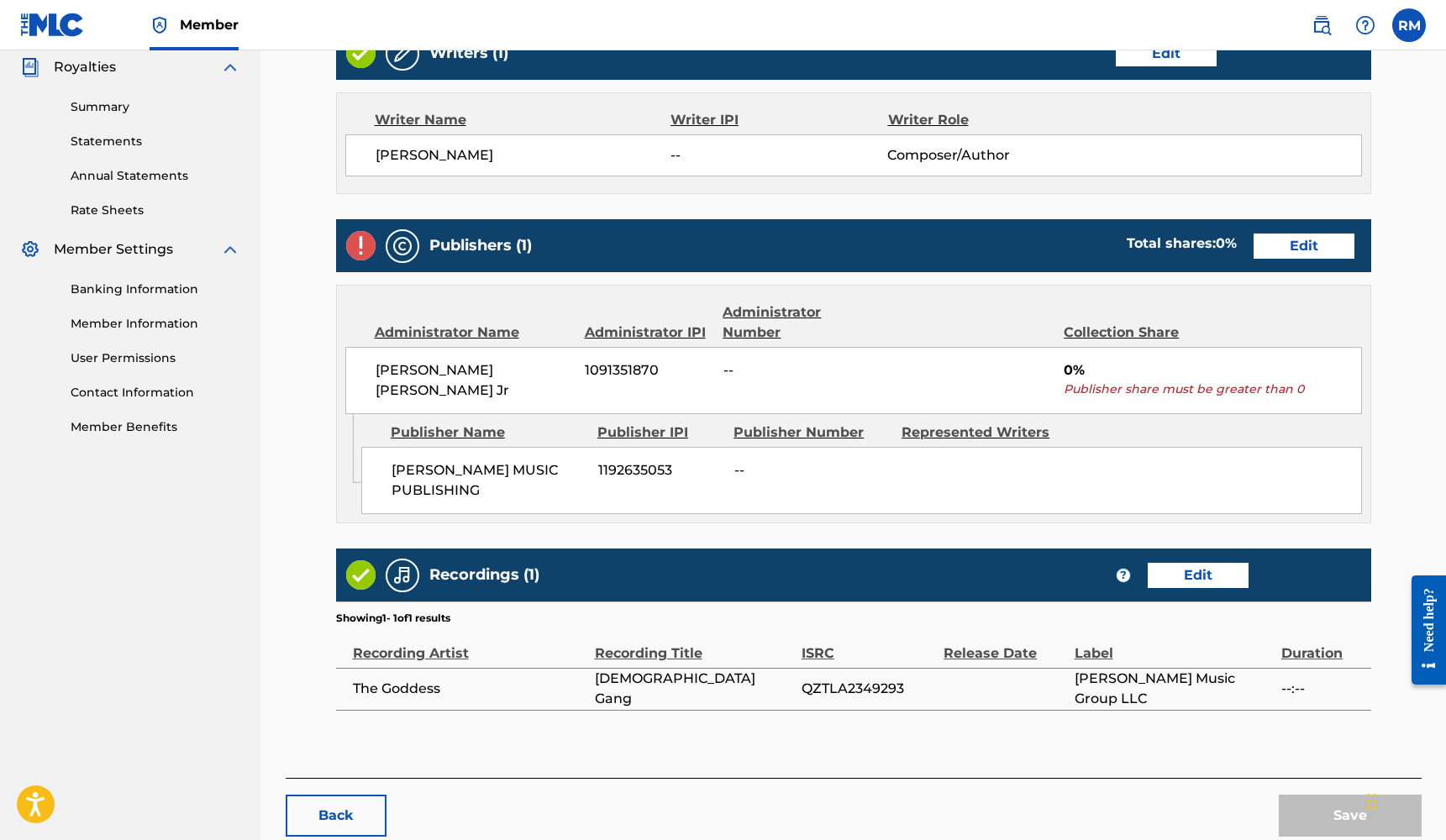
scroll to position [506, 0]
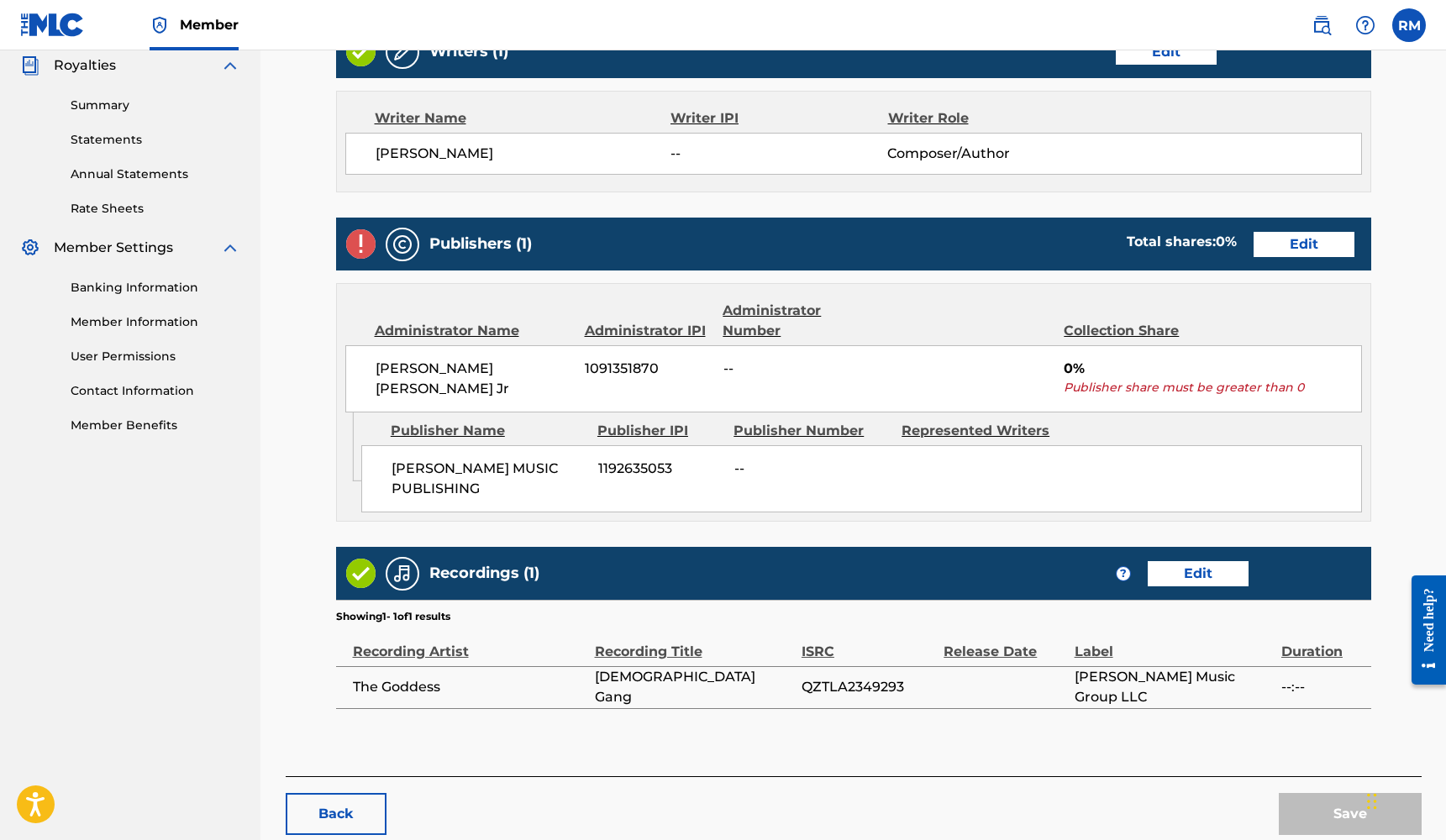
click at [1299, 246] on link "Edit" at bounding box center [1304, 244] width 101 height 25
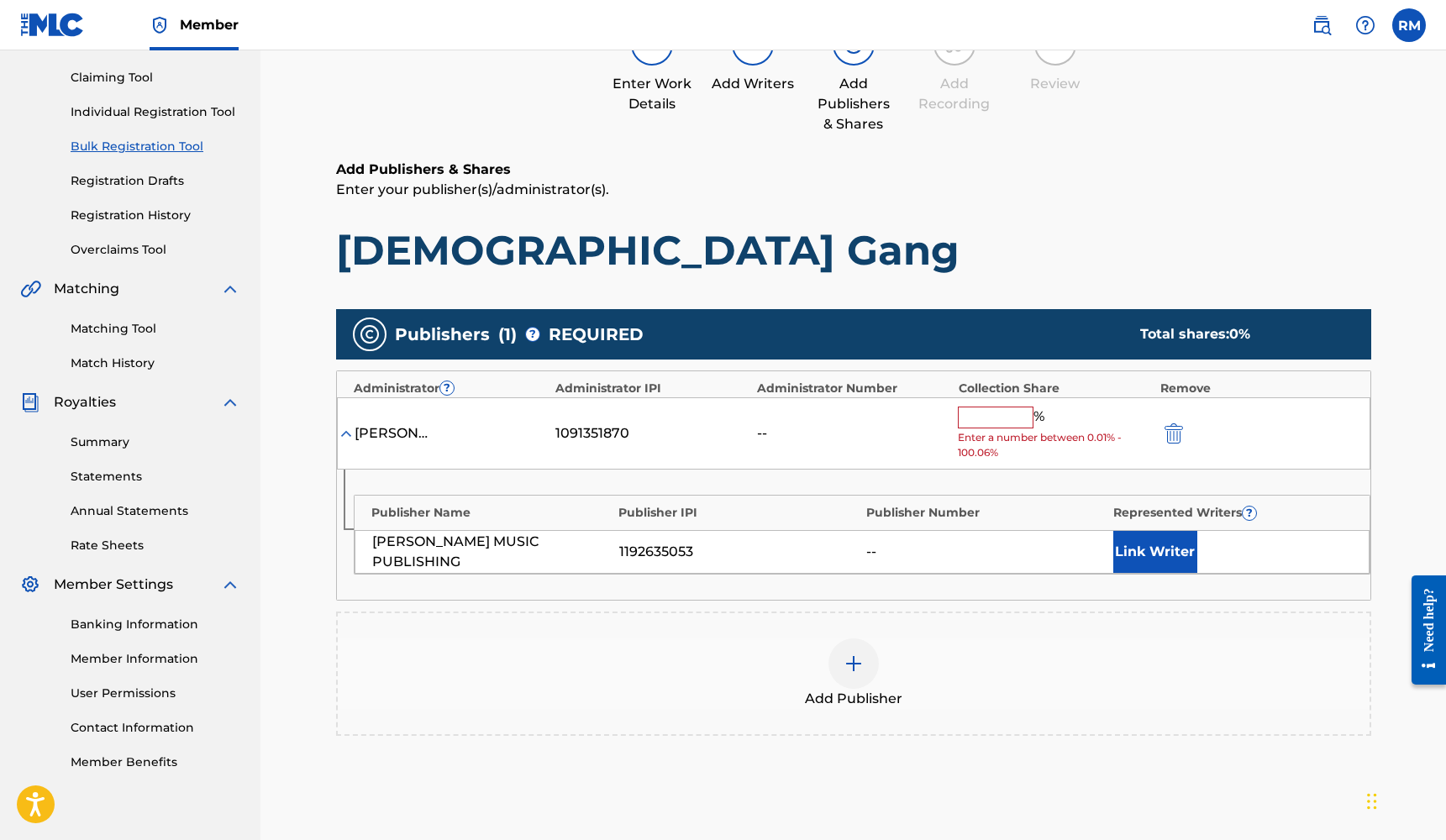
scroll to position [202, 0]
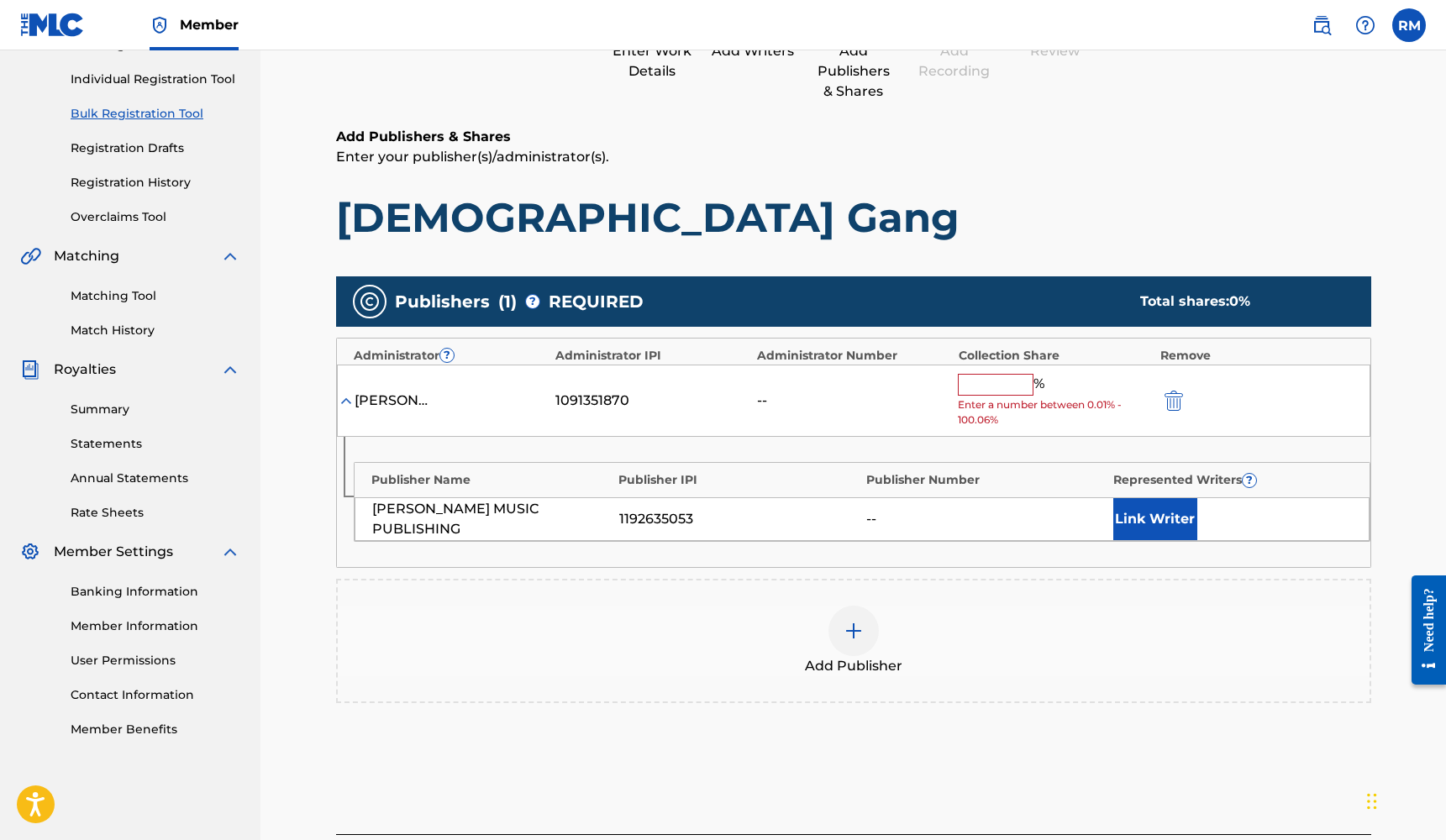
click at [864, 624] on div at bounding box center [854, 631] width 51 height 51
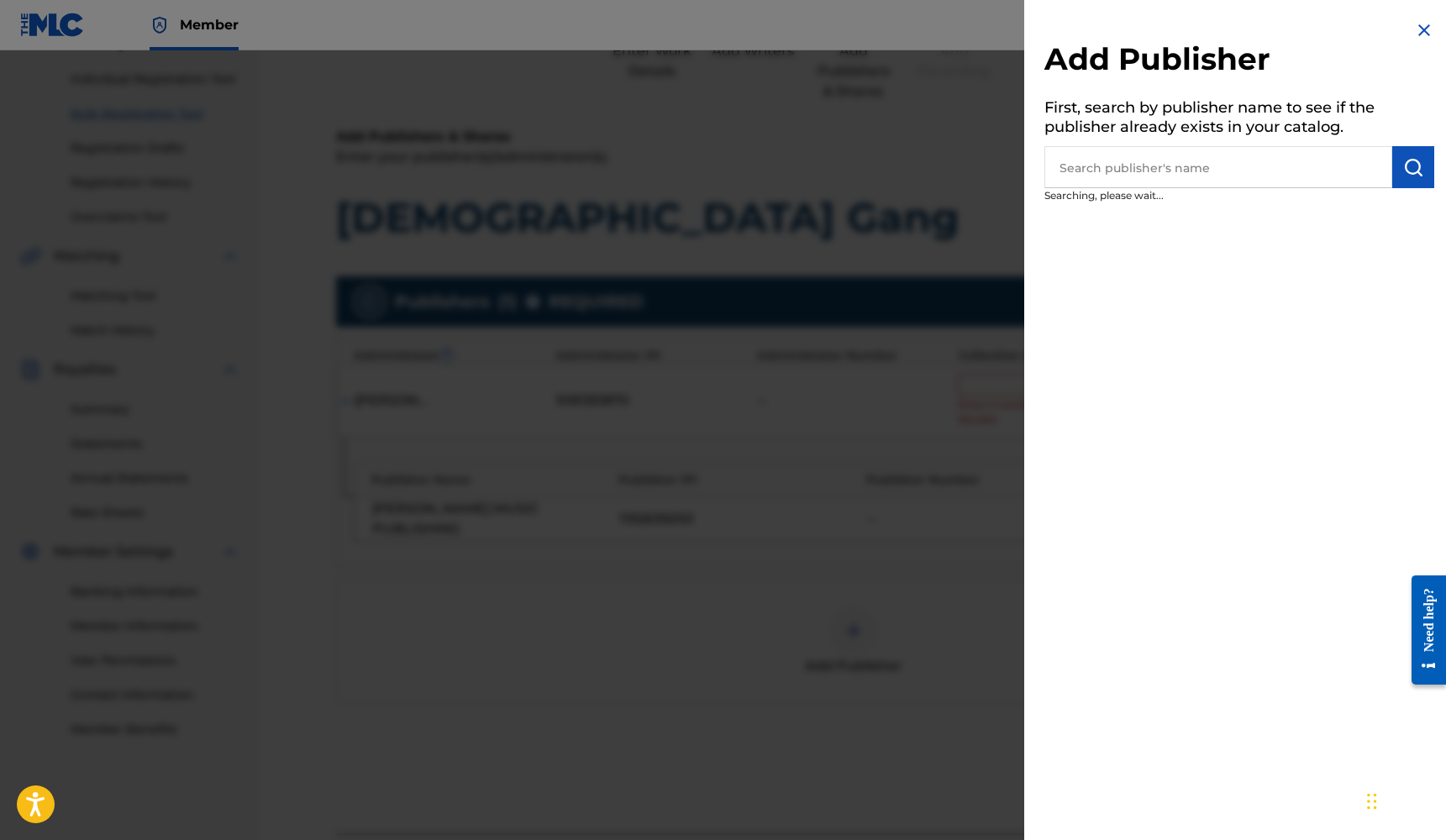
click at [1144, 170] on input "text" at bounding box center [1218, 167] width 348 height 42
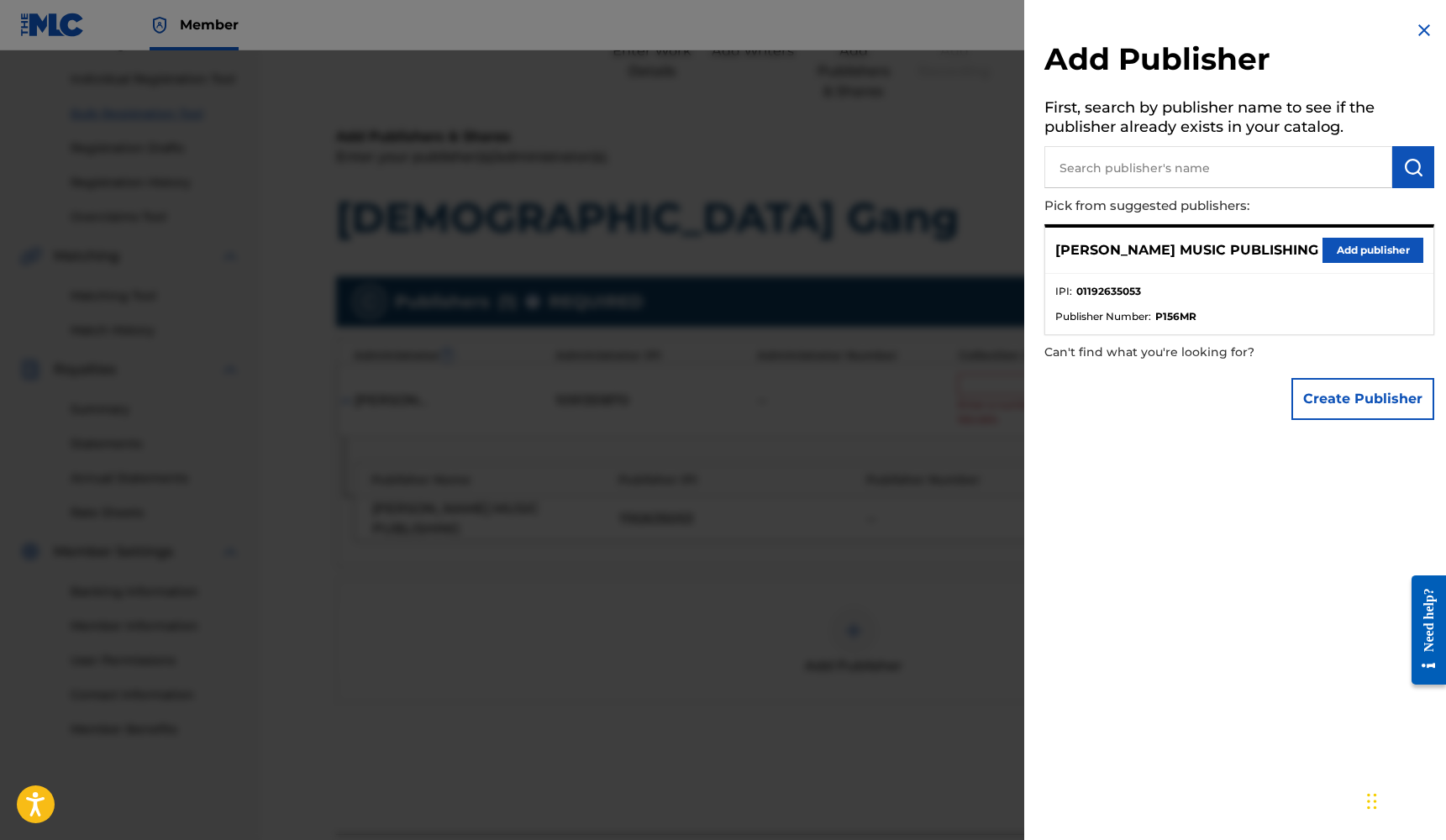
click at [1339, 243] on button "Add publisher" at bounding box center [1373, 250] width 101 height 25
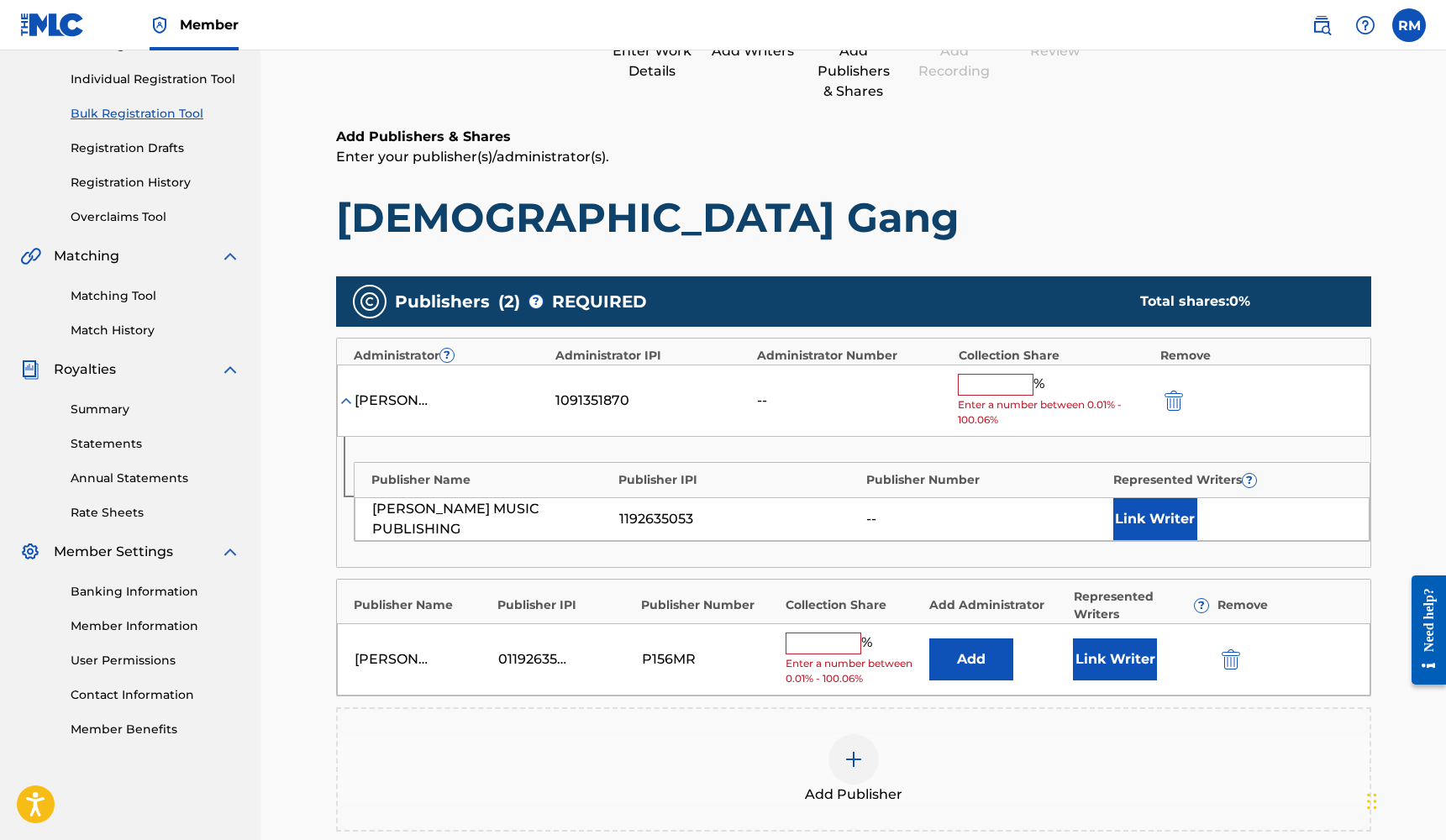
click at [1097, 664] on button "Link Writer" at bounding box center [1115, 660] width 84 height 42
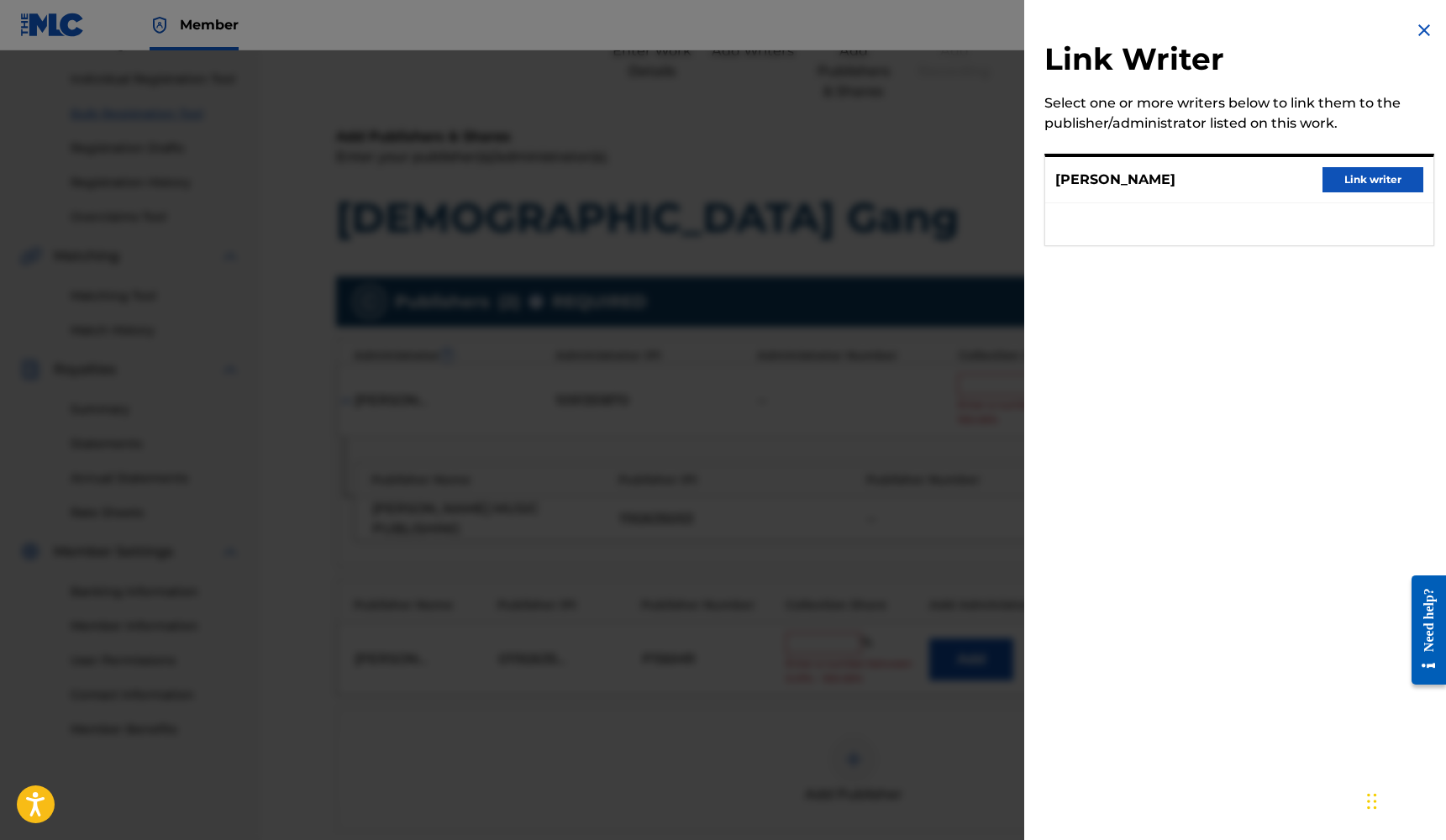
click at [1371, 175] on button "Link writer" at bounding box center [1373, 179] width 101 height 25
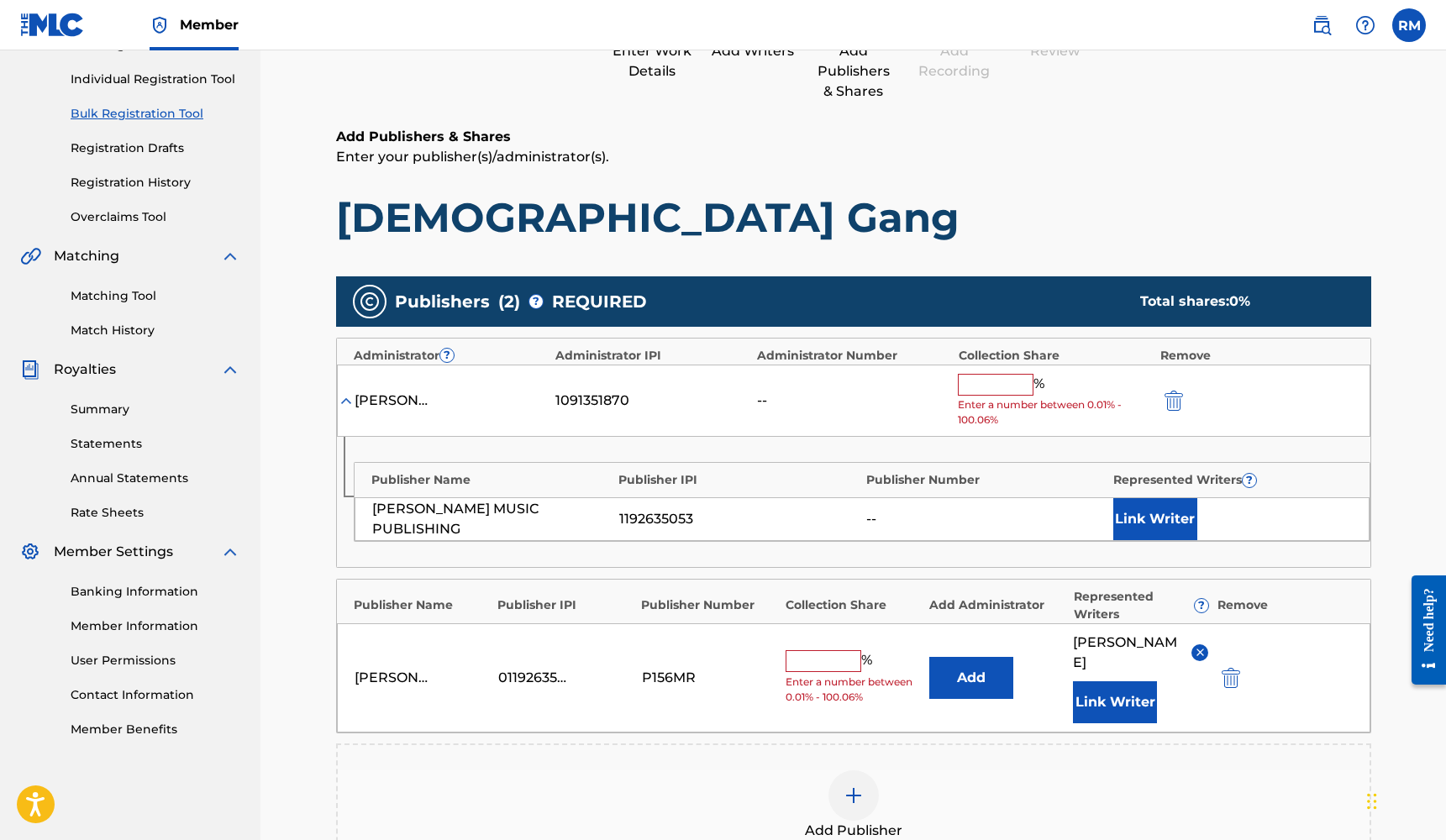
click at [822, 650] on input "text" at bounding box center [823, 661] width 76 height 22
click at [1170, 394] on img "submit" at bounding box center [1174, 401] width 19 height 20
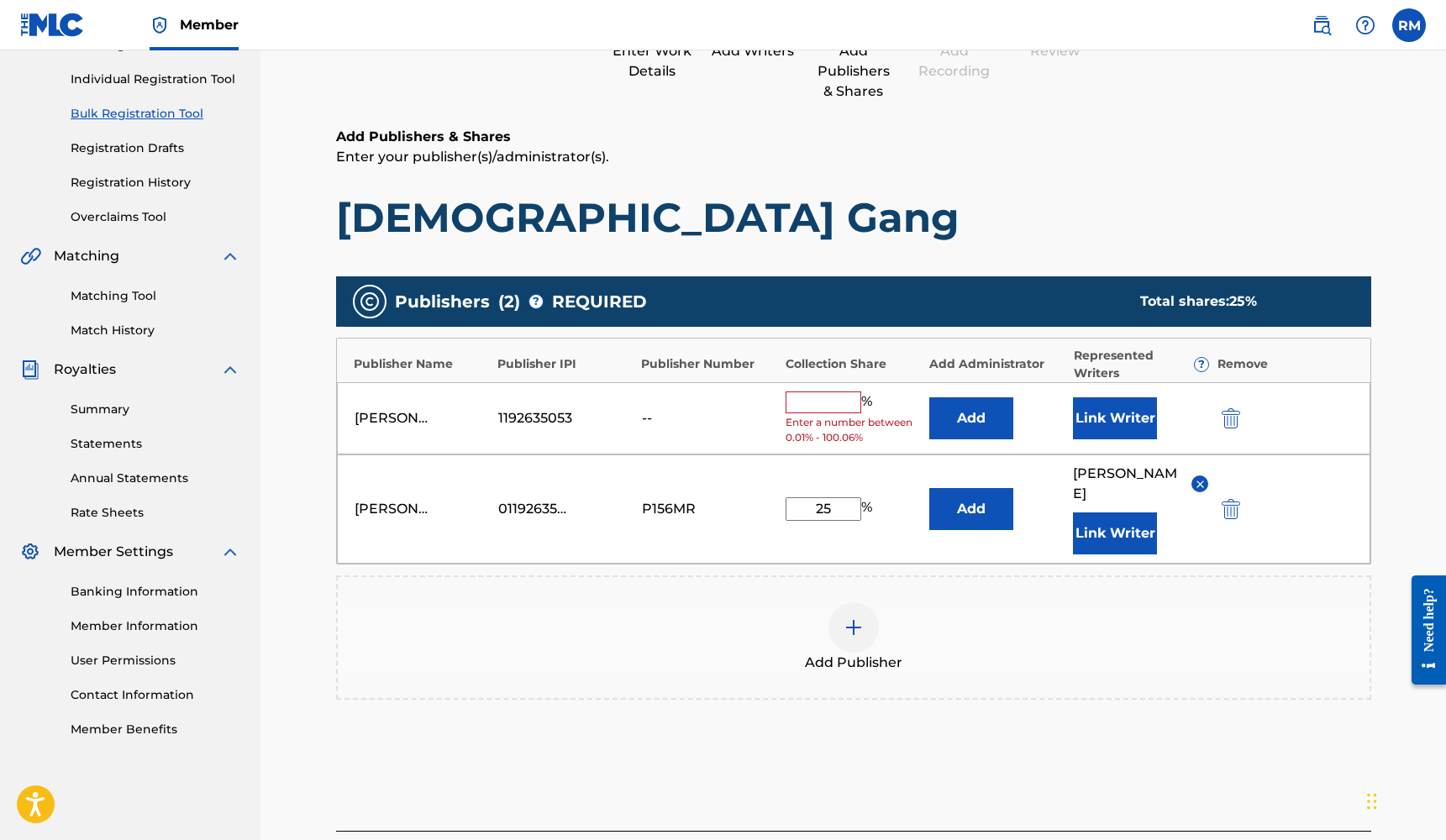
click at [1225, 422] on img "submit" at bounding box center [1231, 419] width 19 height 20
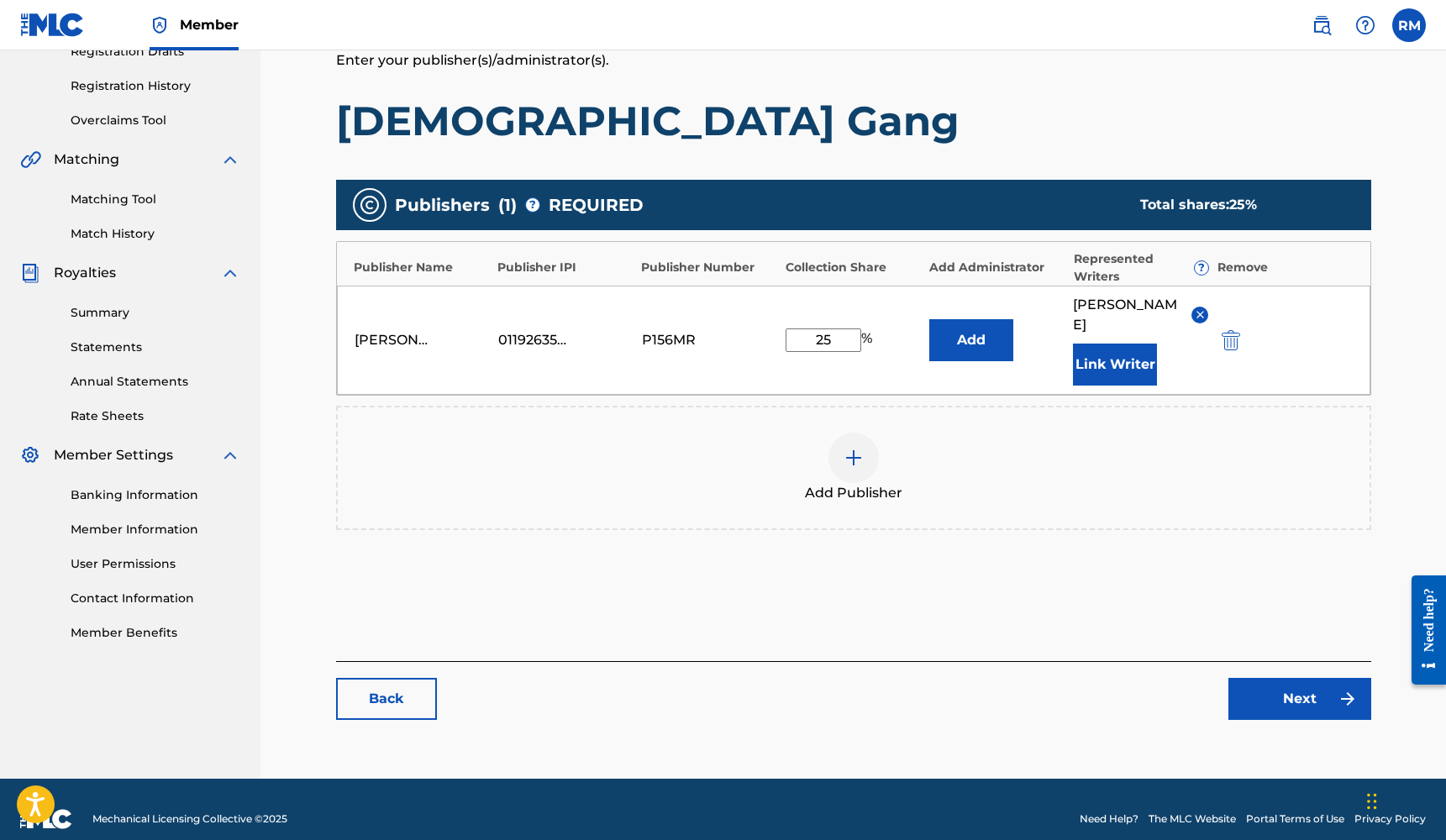
scroll to position [298, 0]
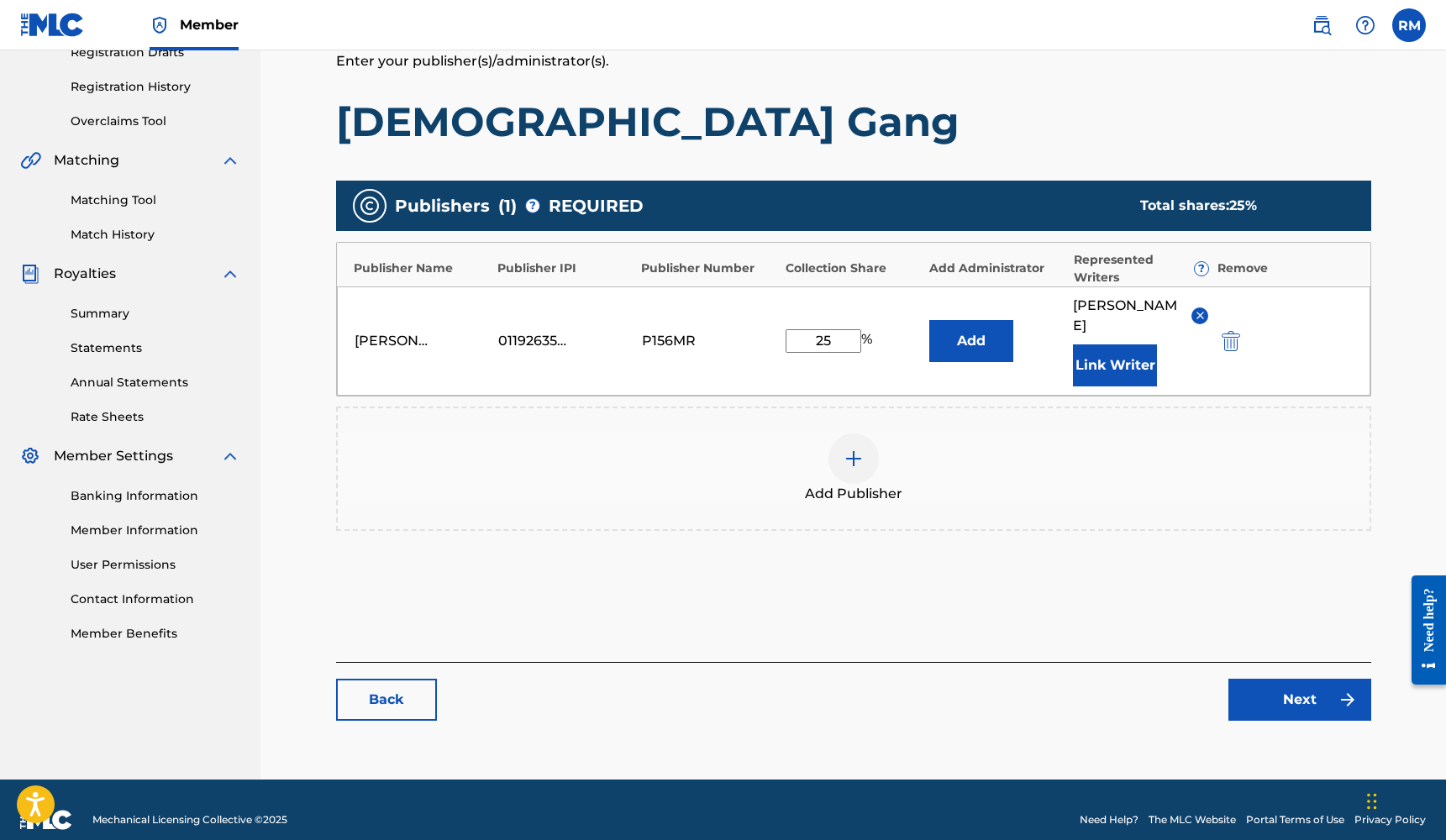
click at [1261, 691] on link "Next" at bounding box center [1299, 700] width 142 height 42
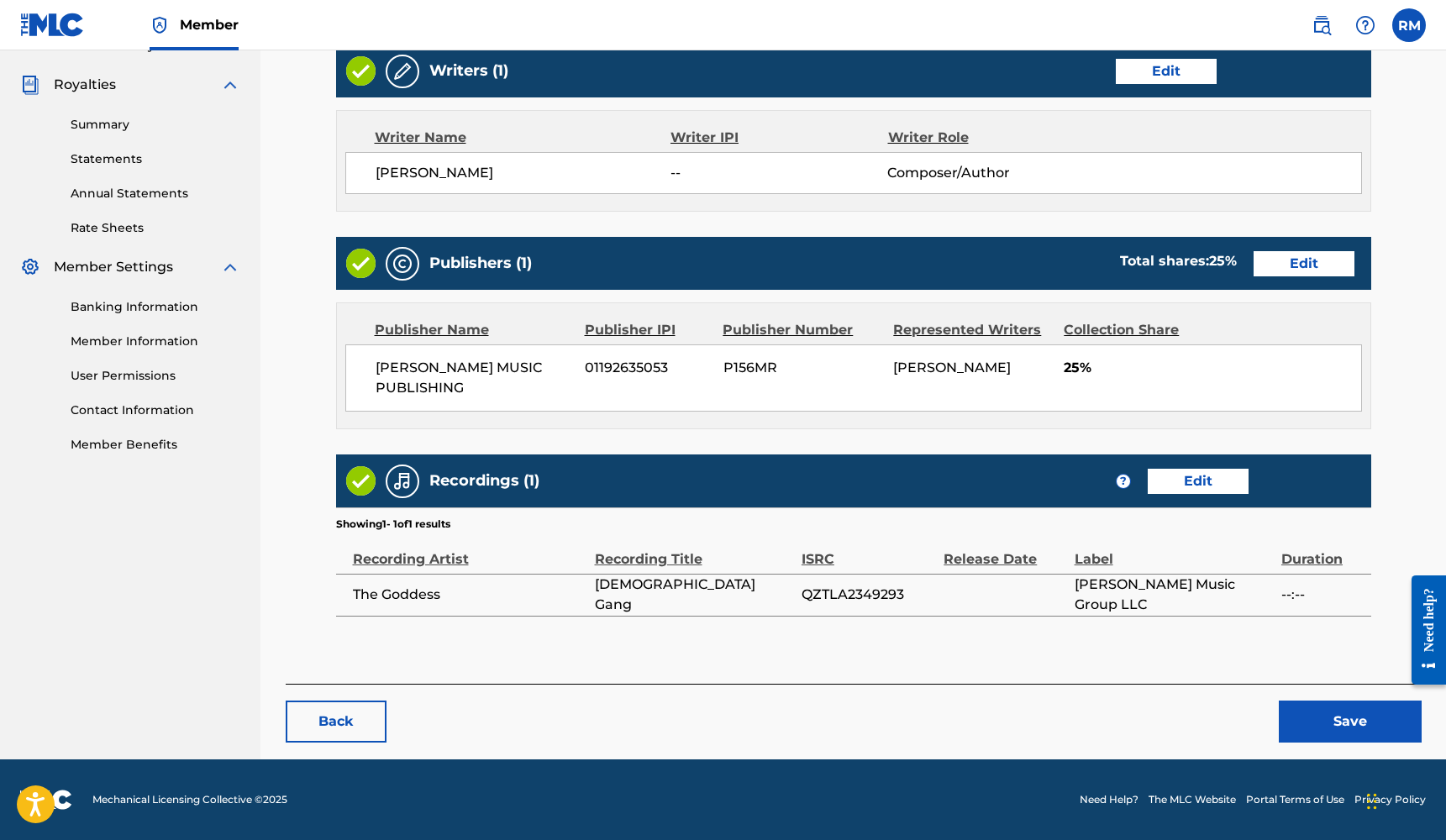
scroll to position [486, 0]
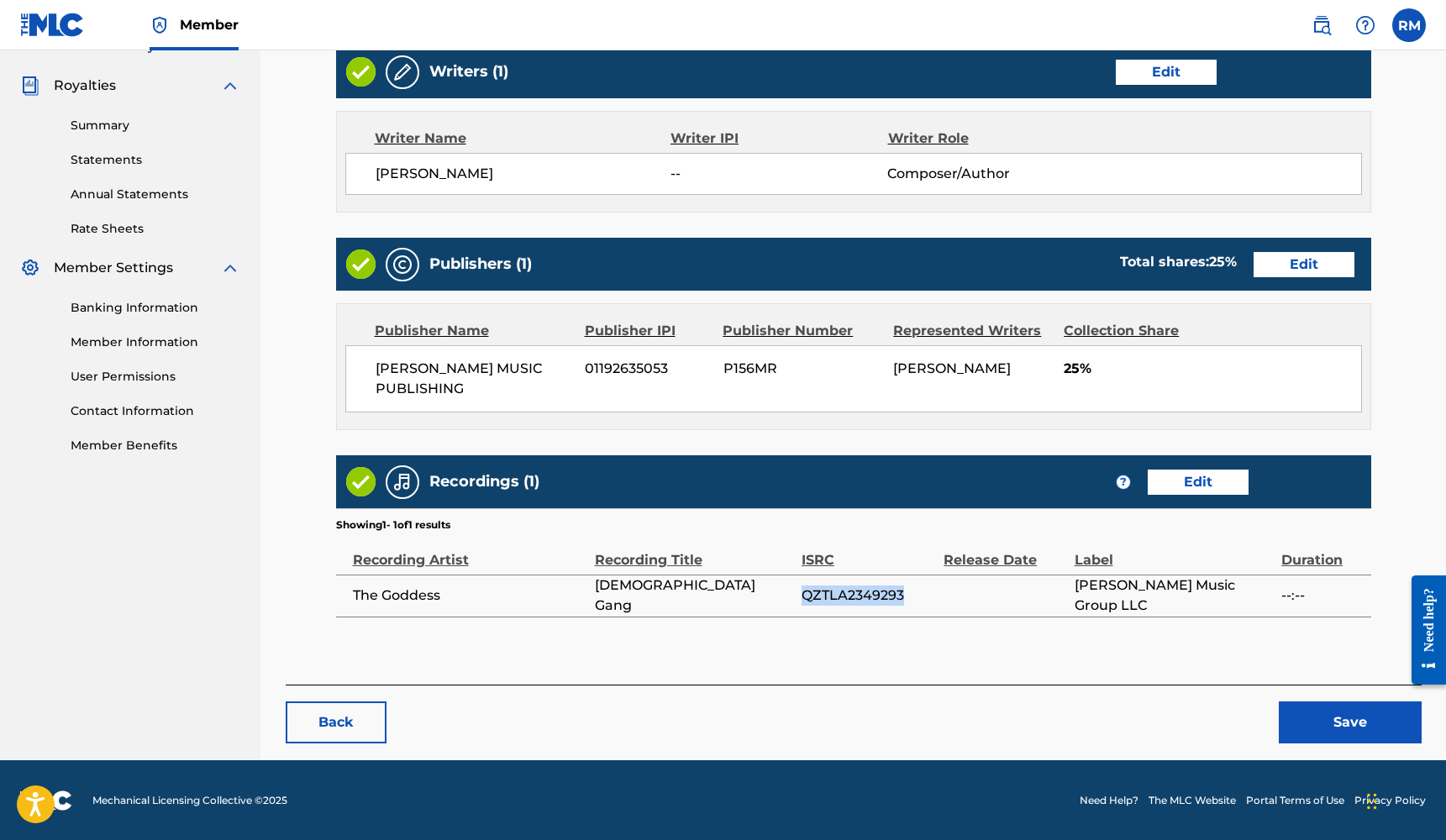
drag, startPoint x: 905, startPoint y: 594, endPoint x: 800, endPoint y: 600, distance: 105.2
click at [800, 600] on tr "The Goddess [DEMOGRAPHIC_DATA] Gang QZTLA2349293 [PERSON_NAME] Music Group LLC …" at bounding box center [854, 596] width 1035 height 42
click at [876, 601] on span "QZTLA2349293" at bounding box center [868, 596] width 134 height 20
drag, startPoint x: 904, startPoint y: 591, endPoint x: 800, endPoint y: 588, distance: 104.0
click at [800, 588] on tr "The Goddess [DEMOGRAPHIC_DATA] Gang QZTLA2349293 [PERSON_NAME] Music Group LLC …" at bounding box center [854, 596] width 1035 height 42
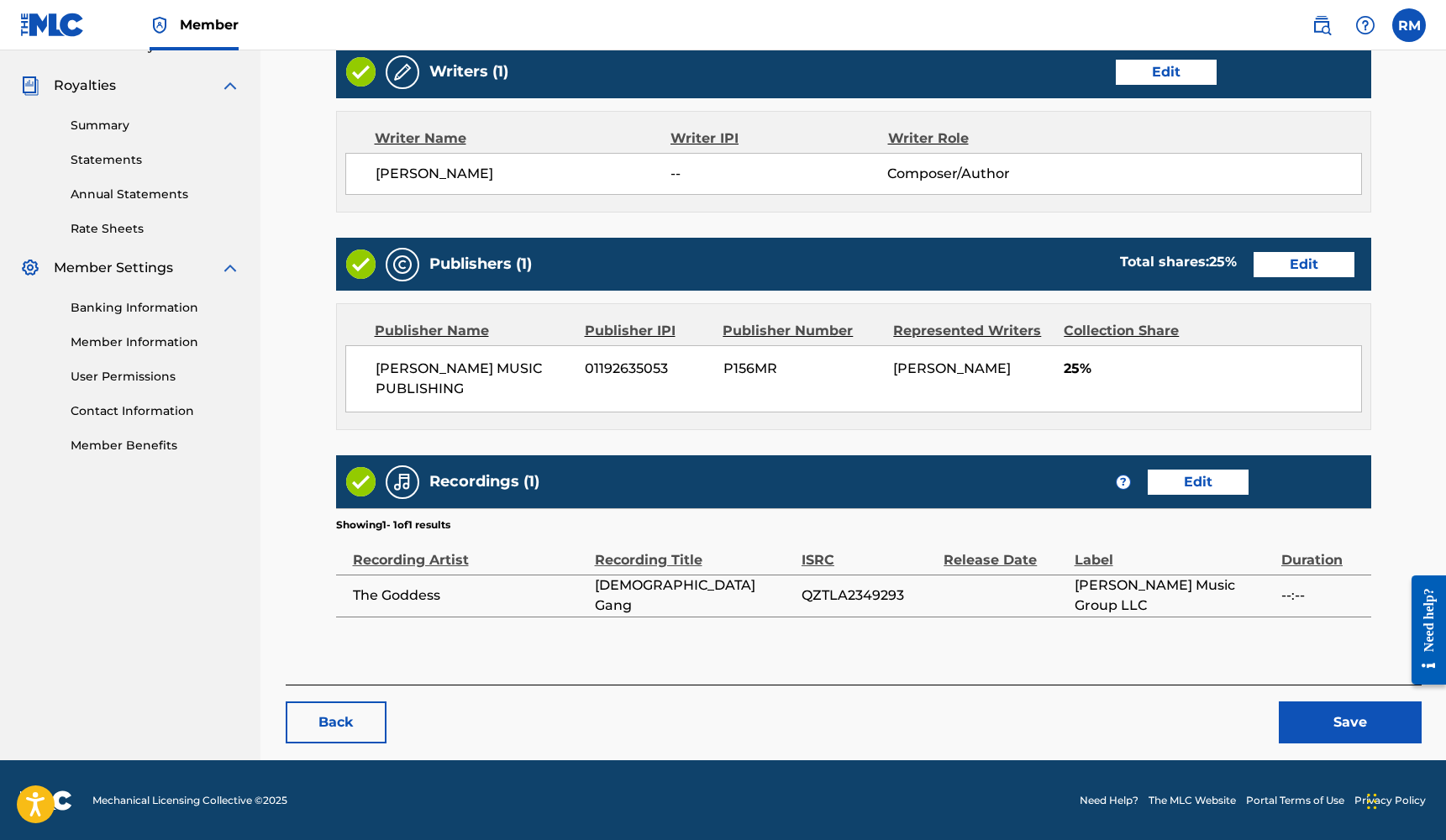
click at [781, 579] on td "[DEMOGRAPHIC_DATA] Gang" at bounding box center [698, 596] width 206 height 42
drag, startPoint x: 801, startPoint y: 595, endPoint x: 902, endPoint y: 599, distance: 101.1
click at [902, 599] on span "QZTLA2349293" at bounding box center [868, 596] width 134 height 20
click at [1206, 488] on link "Edit" at bounding box center [1198, 482] width 101 height 25
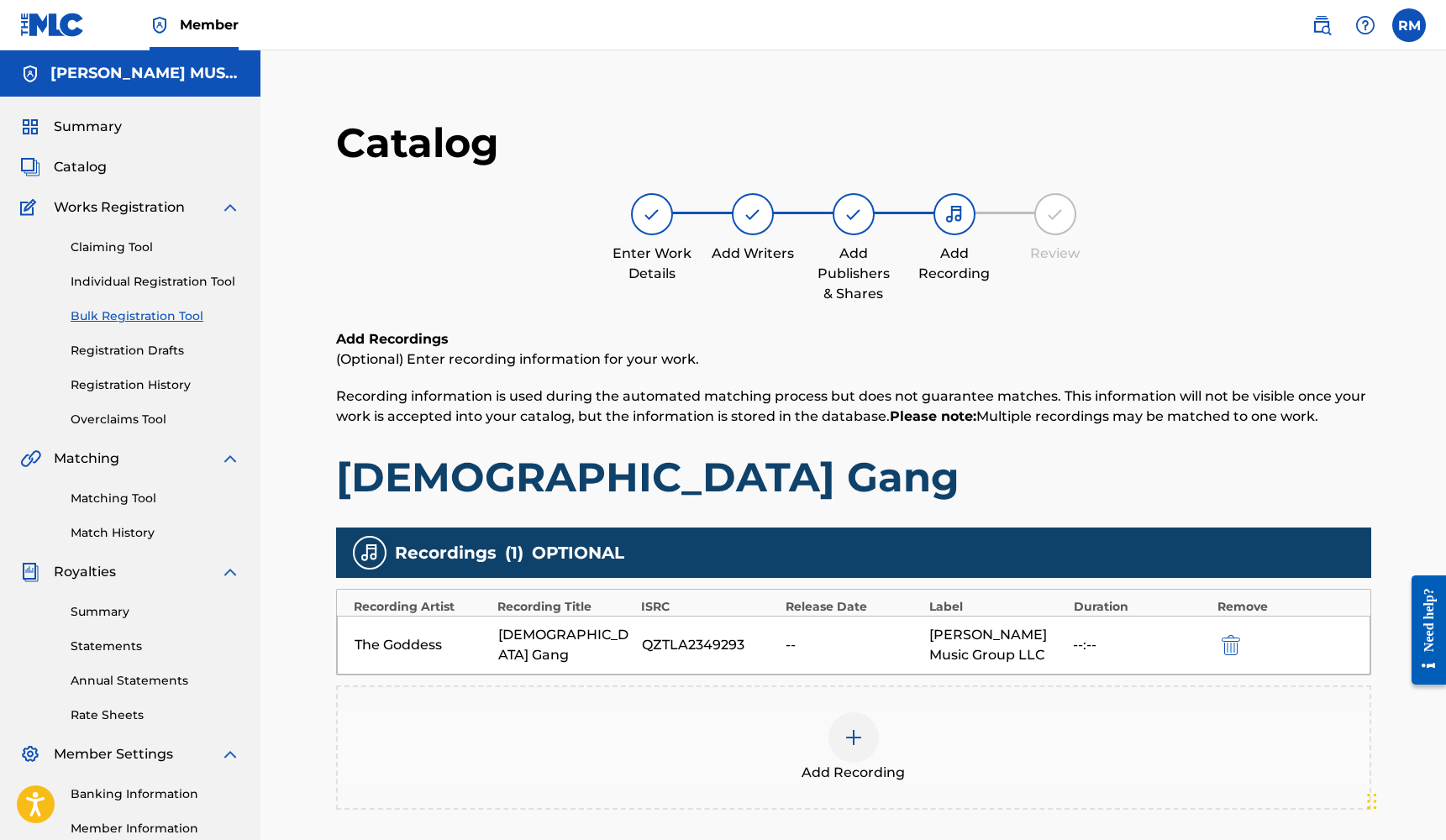
click at [854, 724] on div at bounding box center [854, 737] width 51 height 51
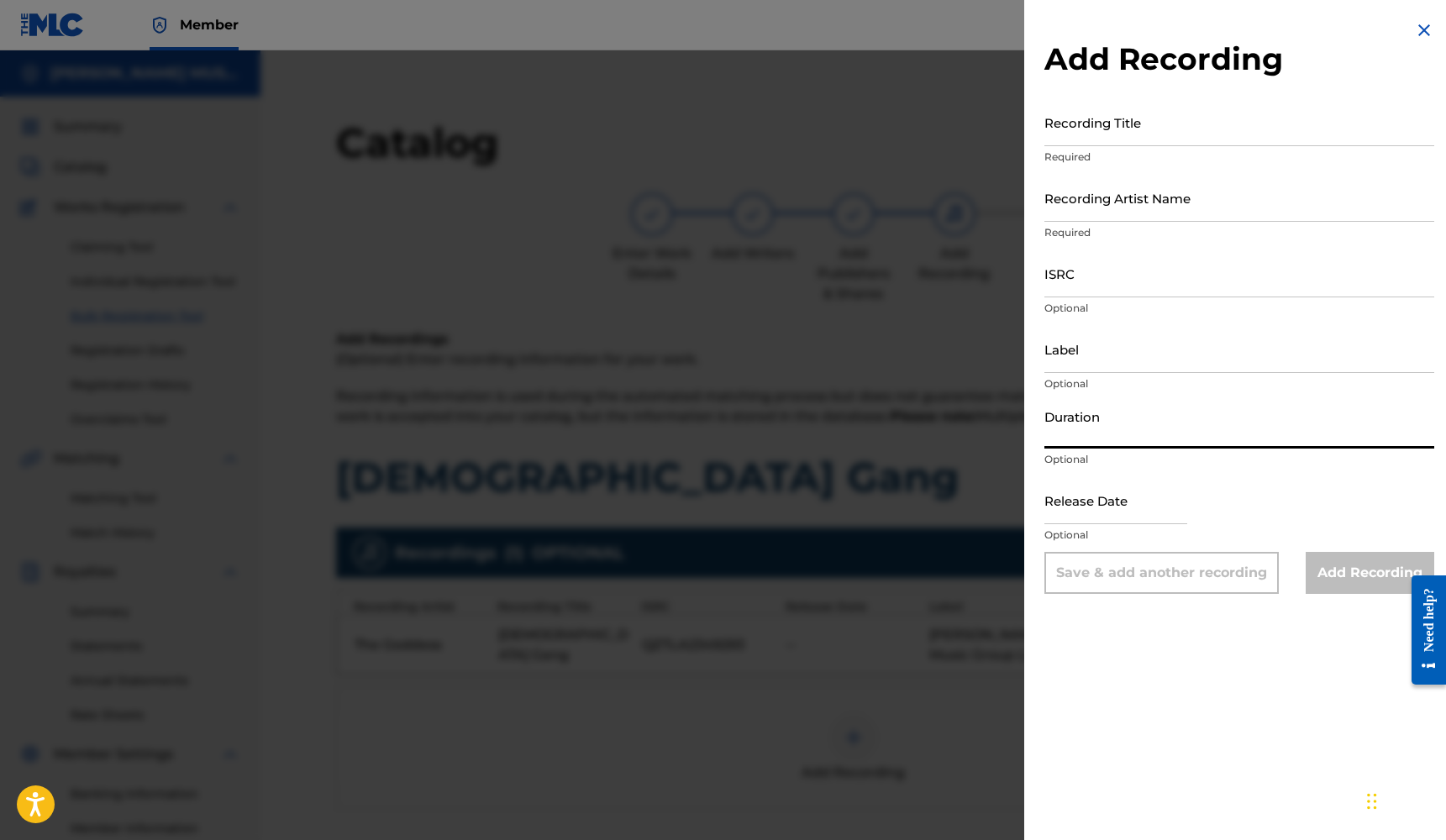
click at [1106, 432] on input "Duration" at bounding box center [1239, 425] width 390 height 48
click at [1104, 508] on input "text" at bounding box center [1115, 500] width 142 height 48
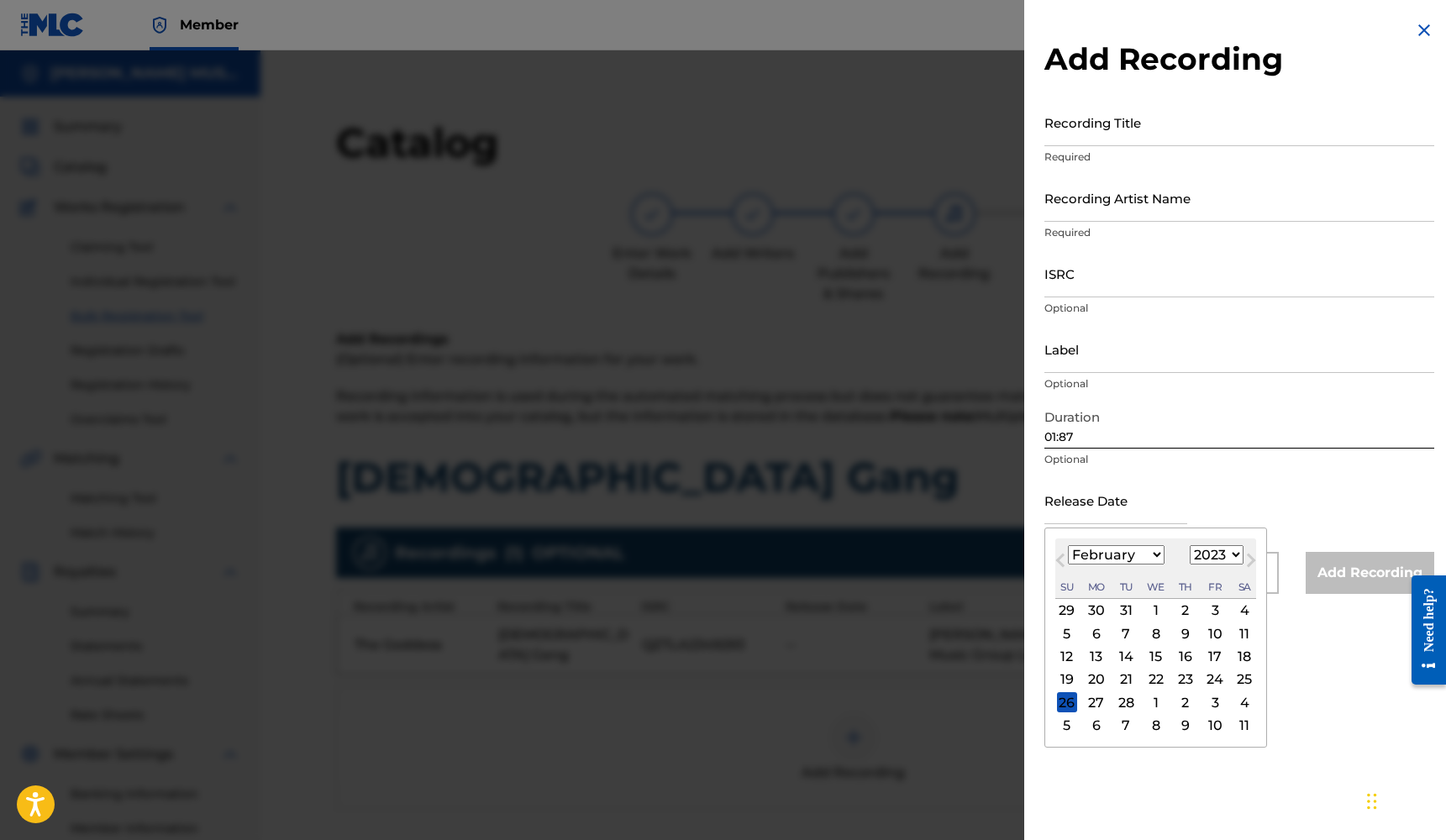
click at [1176, 680] on div "23" at bounding box center [1186, 680] width 20 height 20
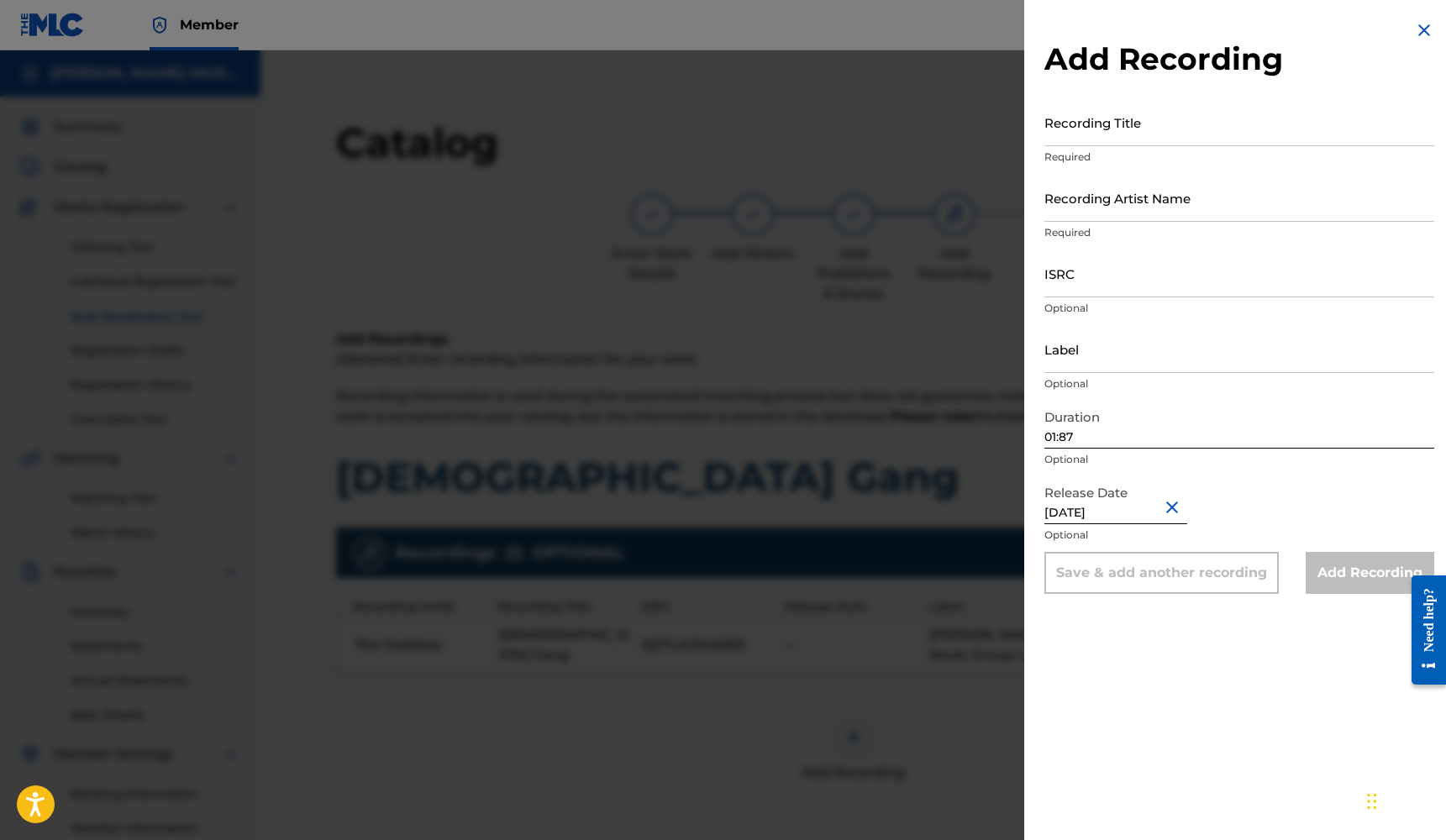
click at [1125, 366] on input "Label" at bounding box center [1239, 349] width 390 height 48
click at [1082, 273] on input "ISRC" at bounding box center [1239, 273] width 390 height 48
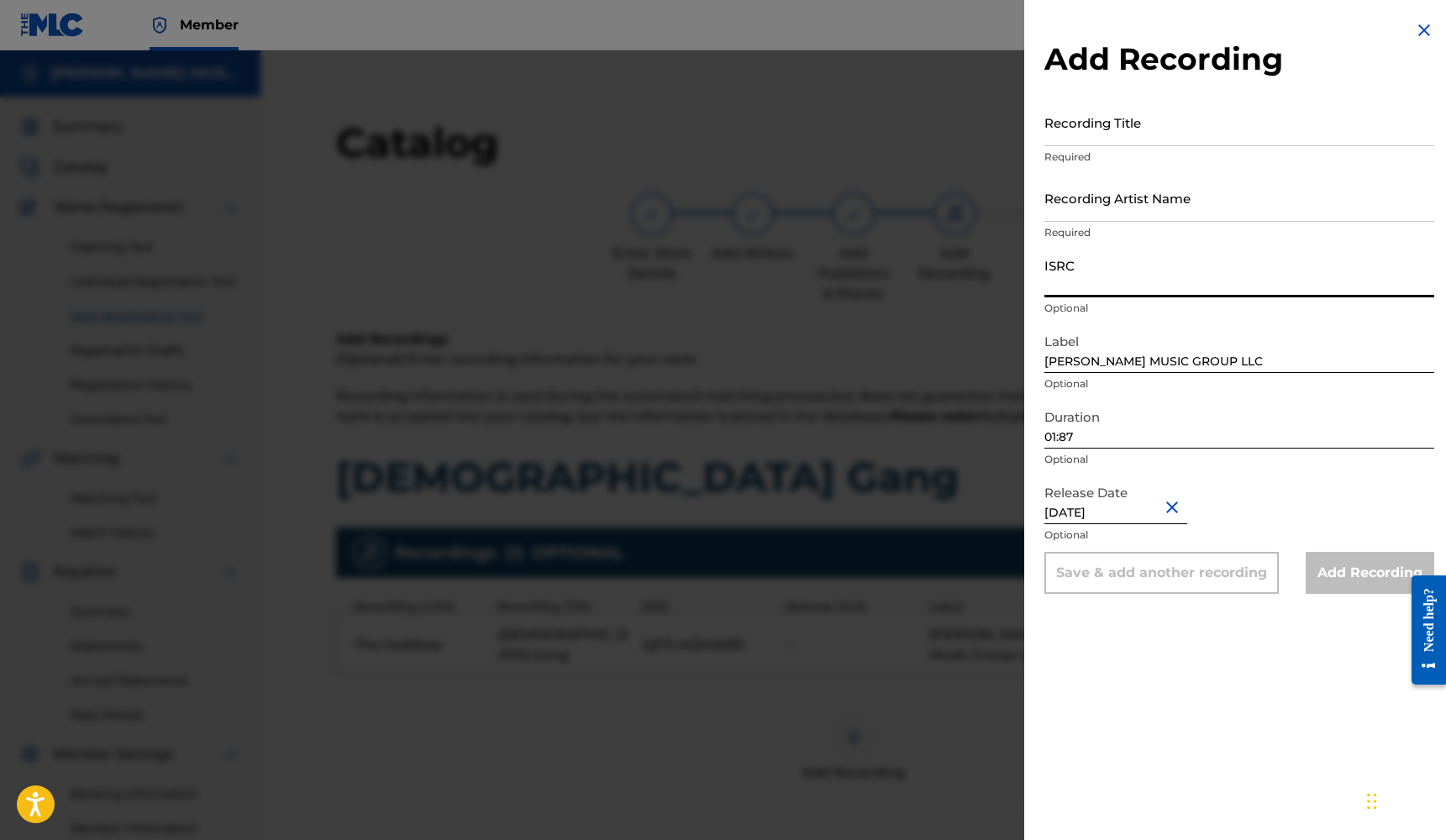
paste input "QZTLA2349293"
click at [1121, 211] on input "Recording Artist Name" at bounding box center [1239, 197] width 390 height 48
click at [1142, 135] on input "Recording Title" at bounding box center [1239, 122] width 390 height 48
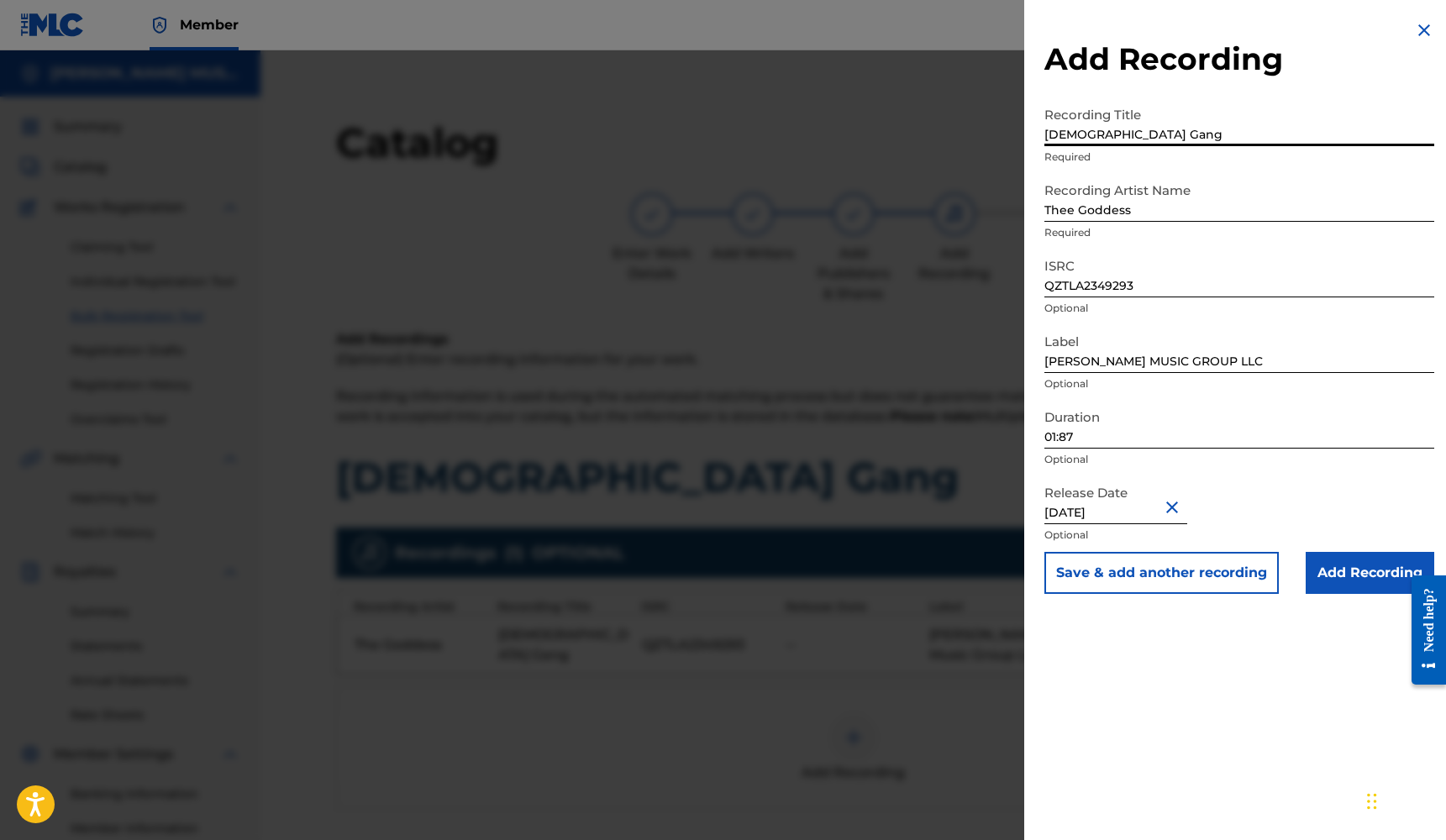
click at [1359, 570] on input "Add Recording" at bounding box center [1369, 573] width 129 height 42
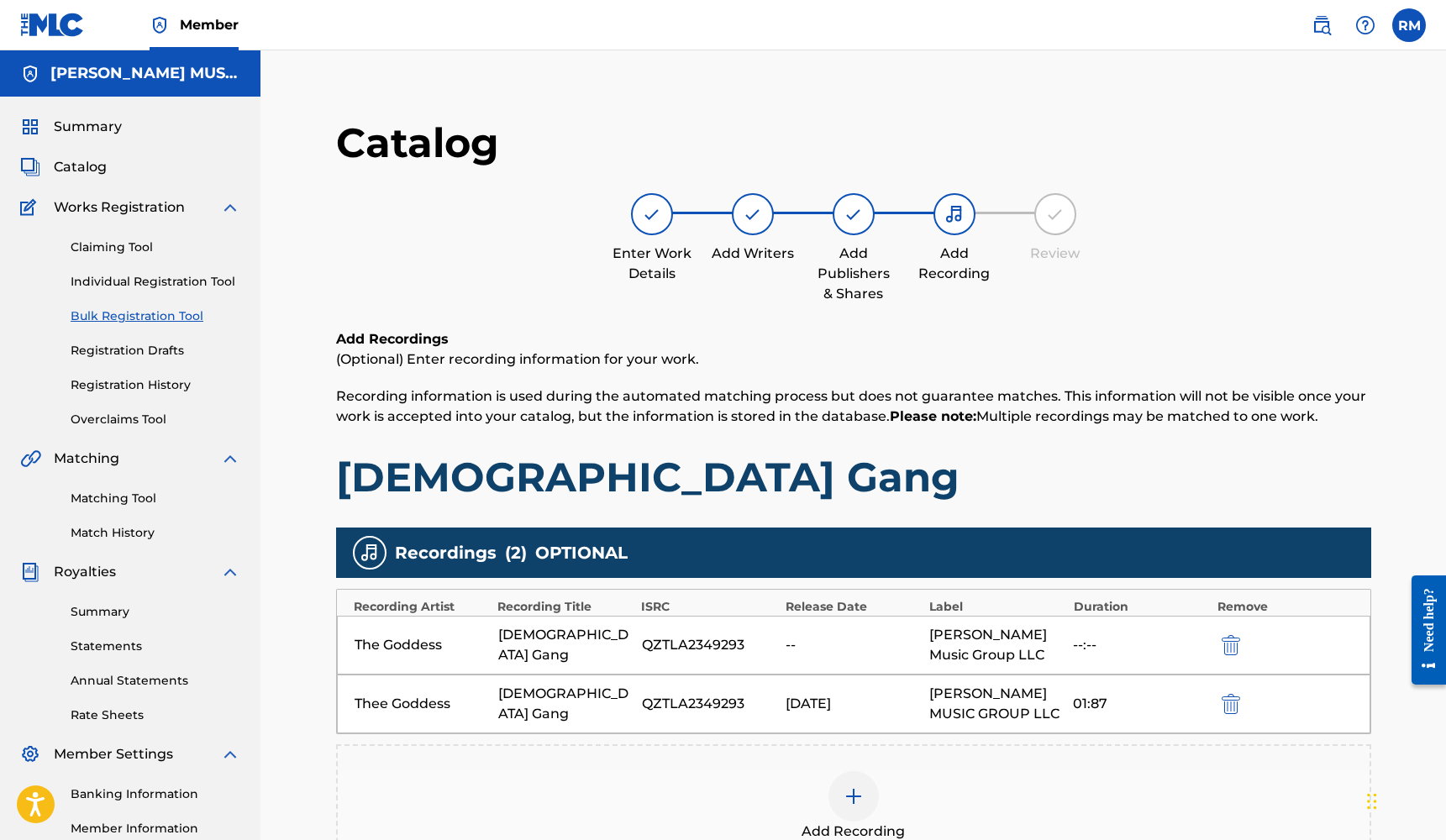
click at [1225, 649] on img "submit" at bounding box center [1231, 645] width 19 height 20
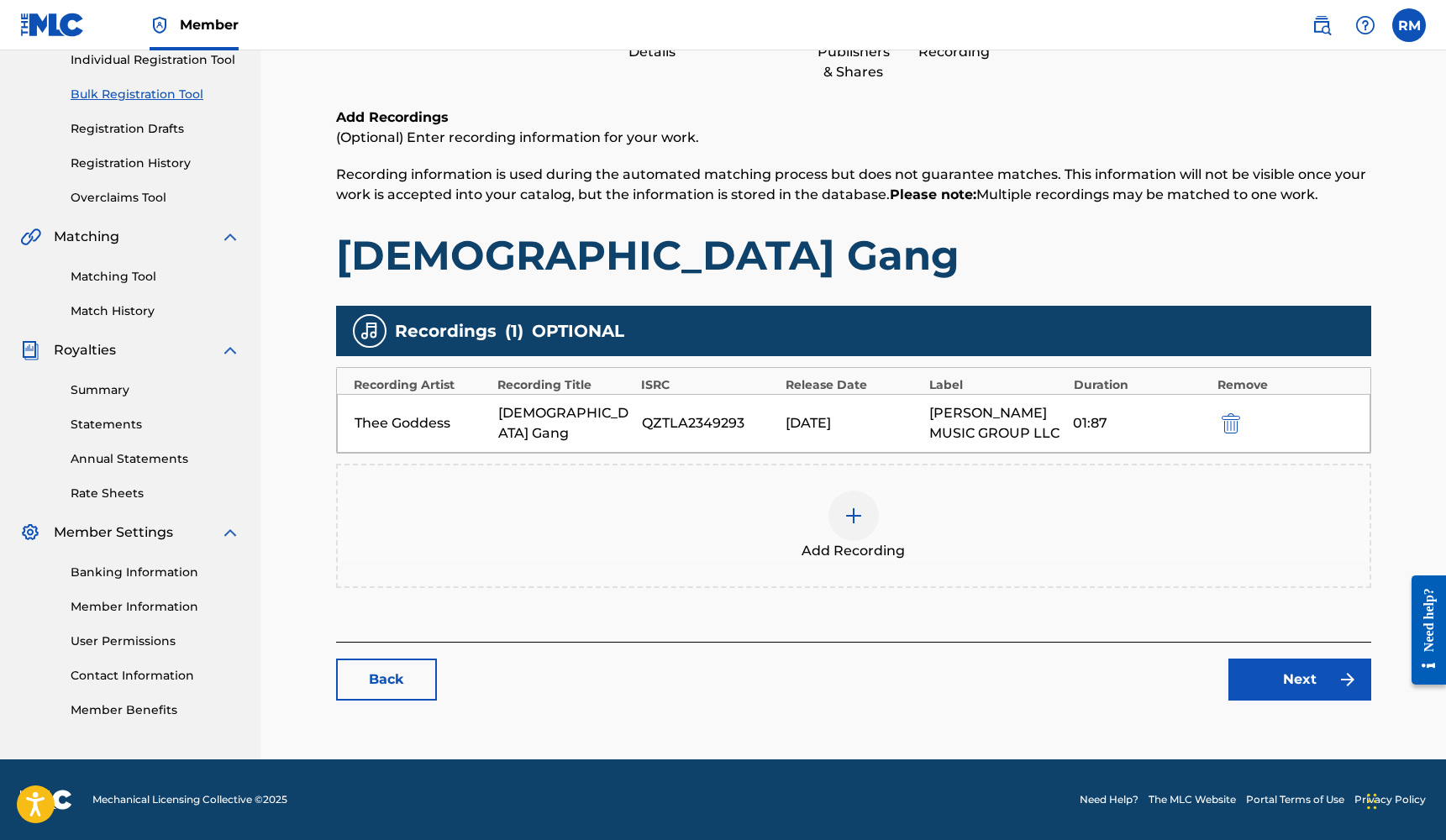
scroll to position [222, 0]
click at [1266, 672] on link "Next" at bounding box center [1299, 680] width 142 height 42
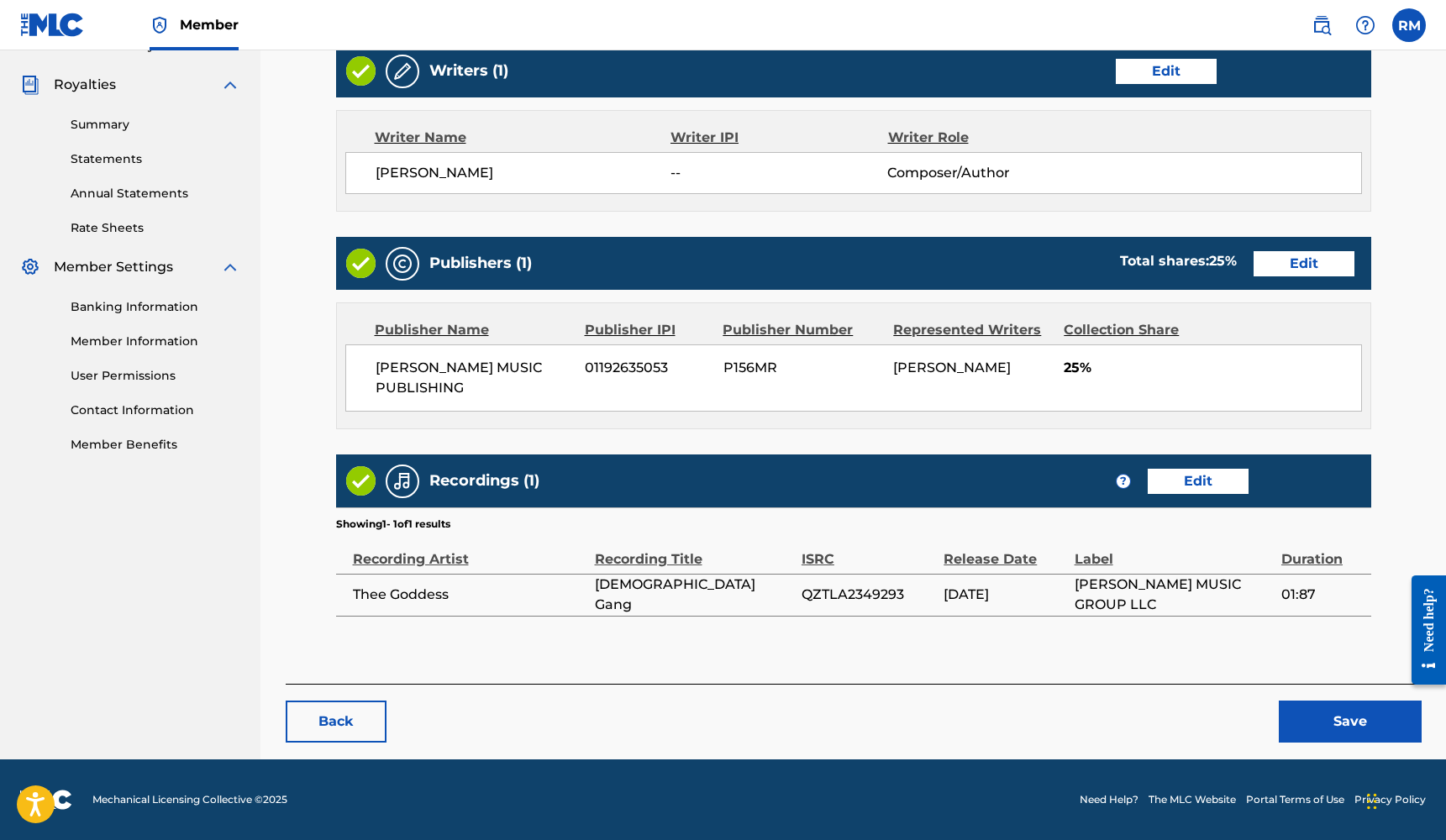
scroll to position [486, 0]
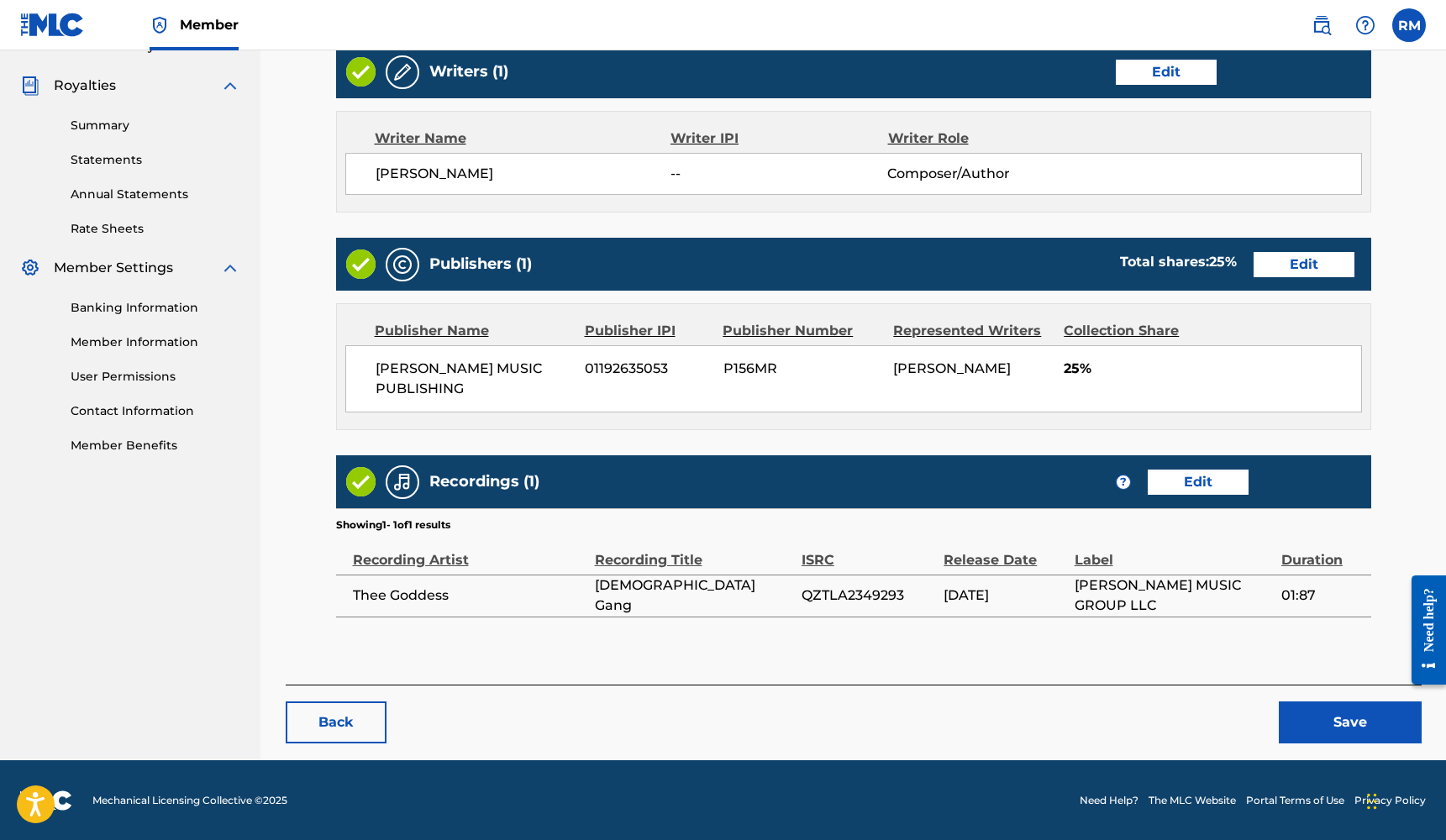
click at [1347, 717] on button "Save" at bounding box center [1349, 722] width 142 height 42
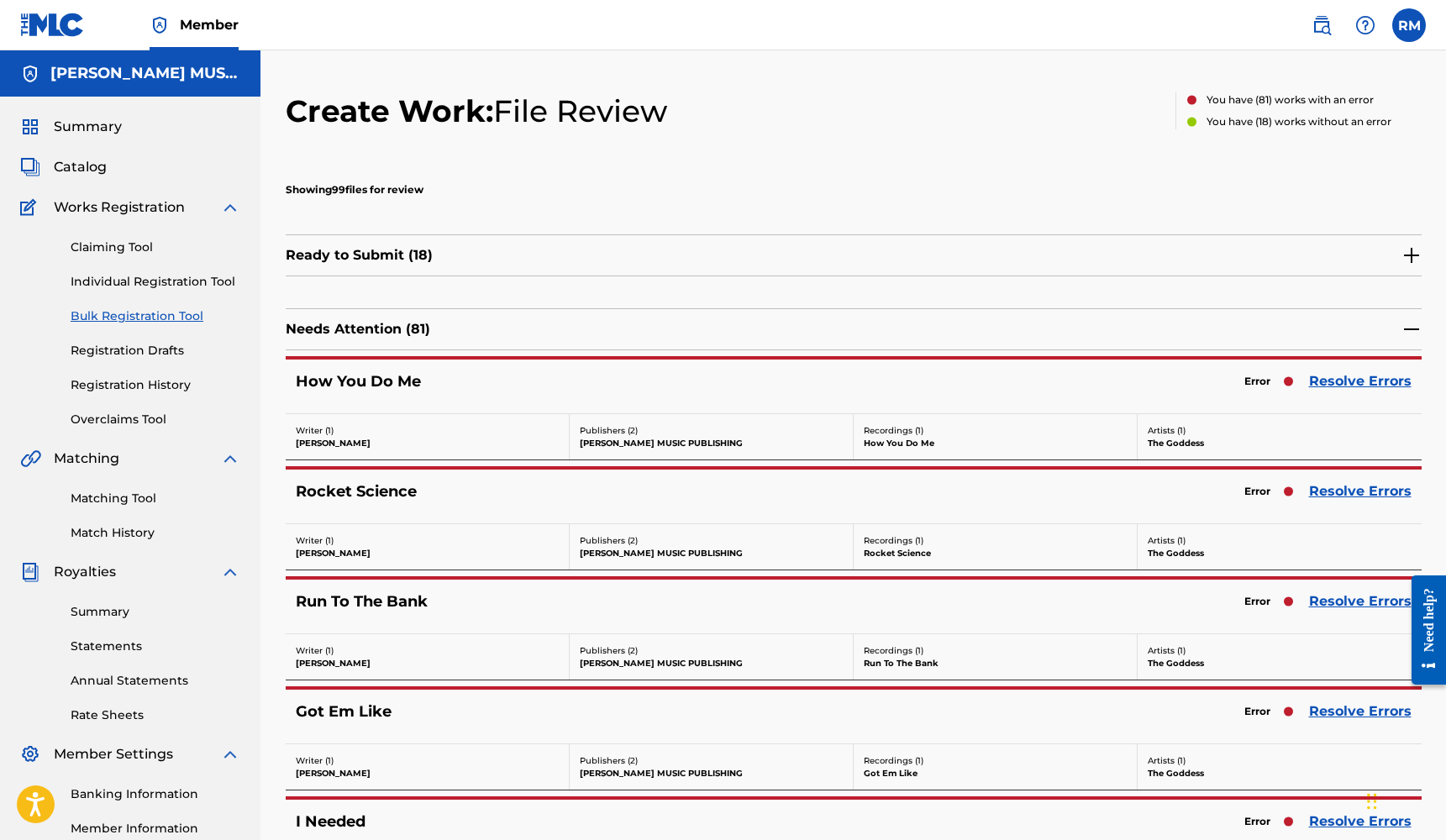
click at [1360, 383] on link "Resolve Errors" at bounding box center [1360, 382] width 103 height 20
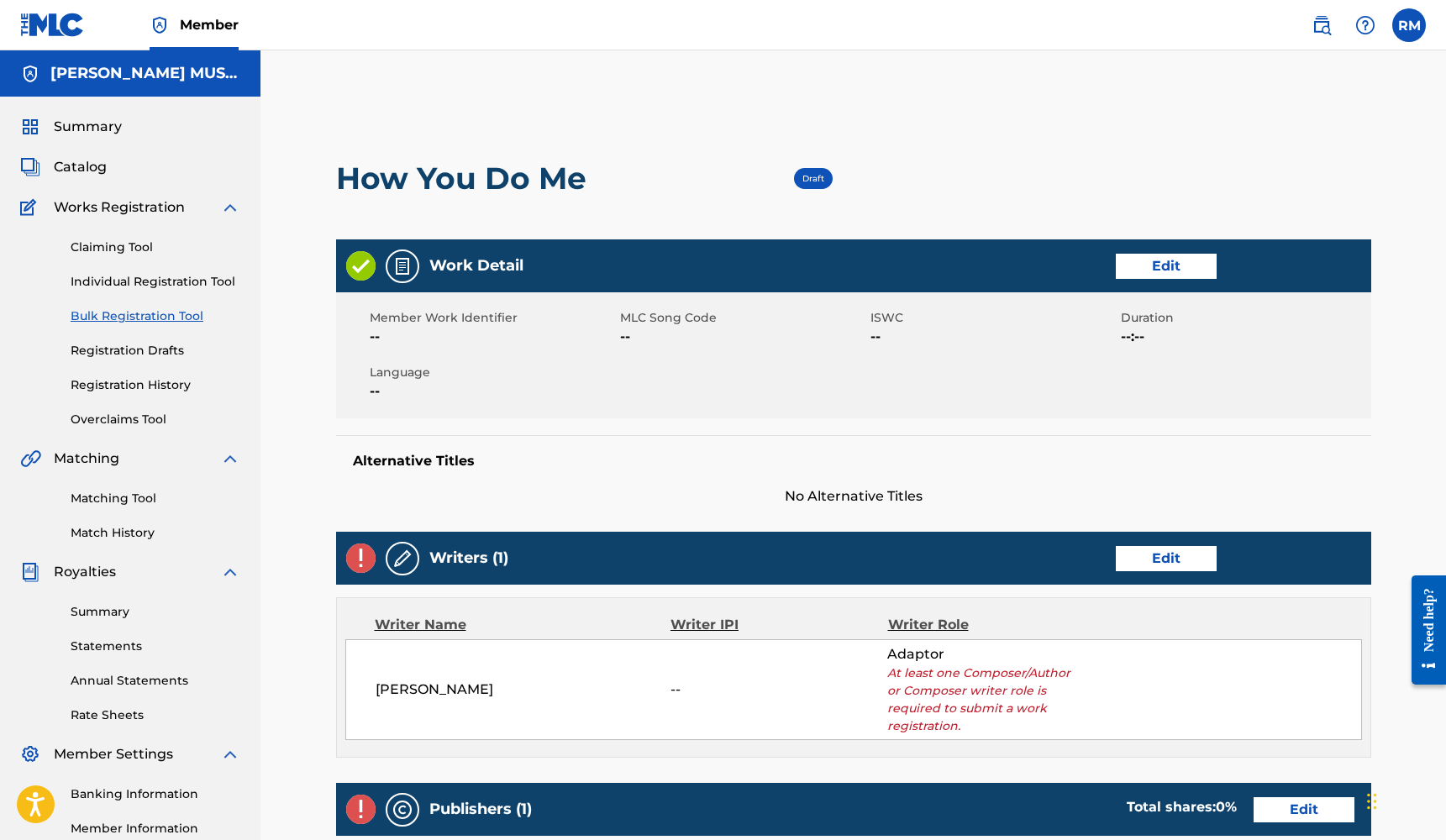
click at [1181, 264] on link "Edit" at bounding box center [1166, 266] width 101 height 25
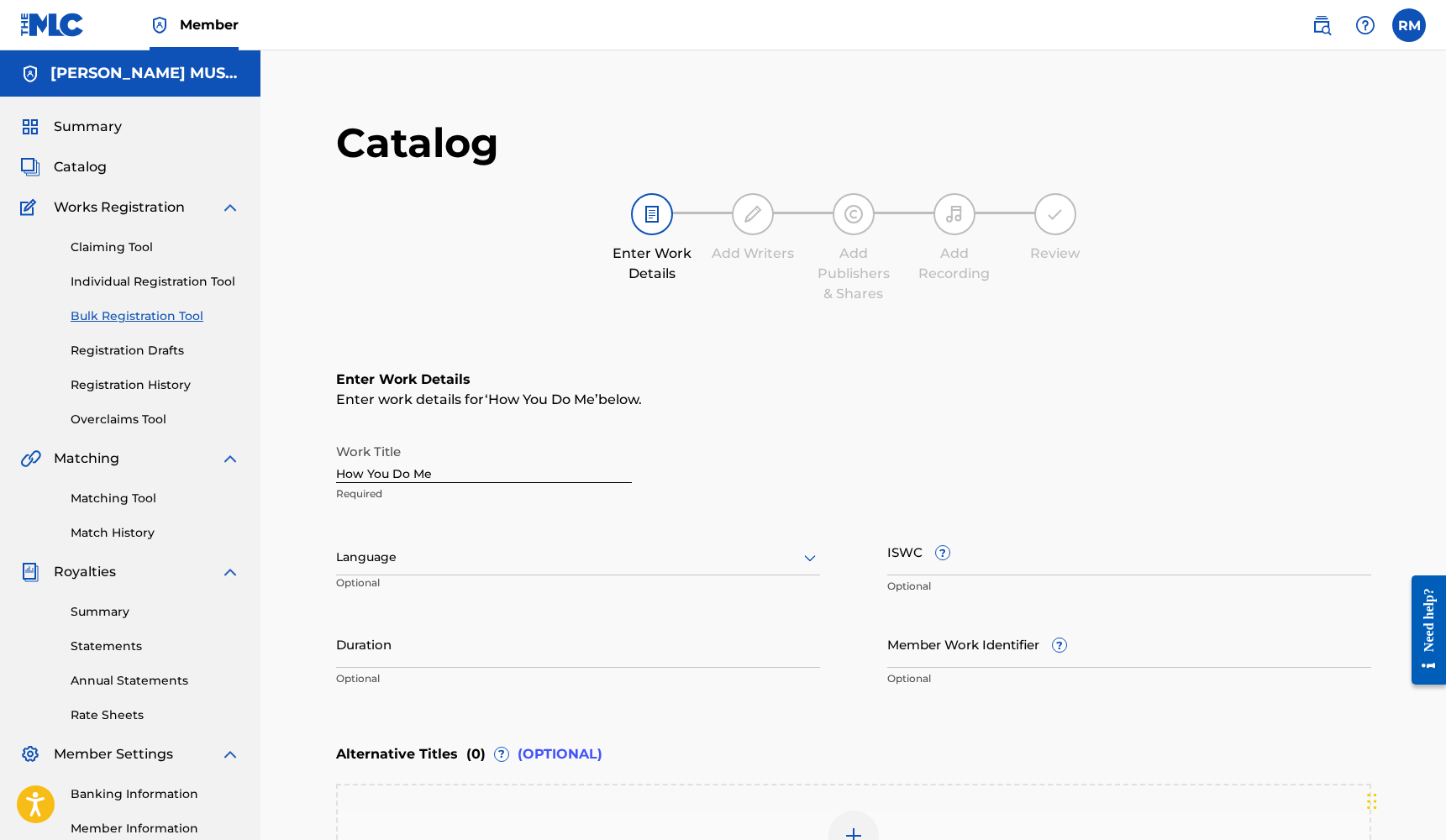
click at [943, 650] on input "Member Work Identifier ?" at bounding box center [1129, 644] width 484 height 48
click at [740, 566] on div at bounding box center [578, 557] width 484 height 21
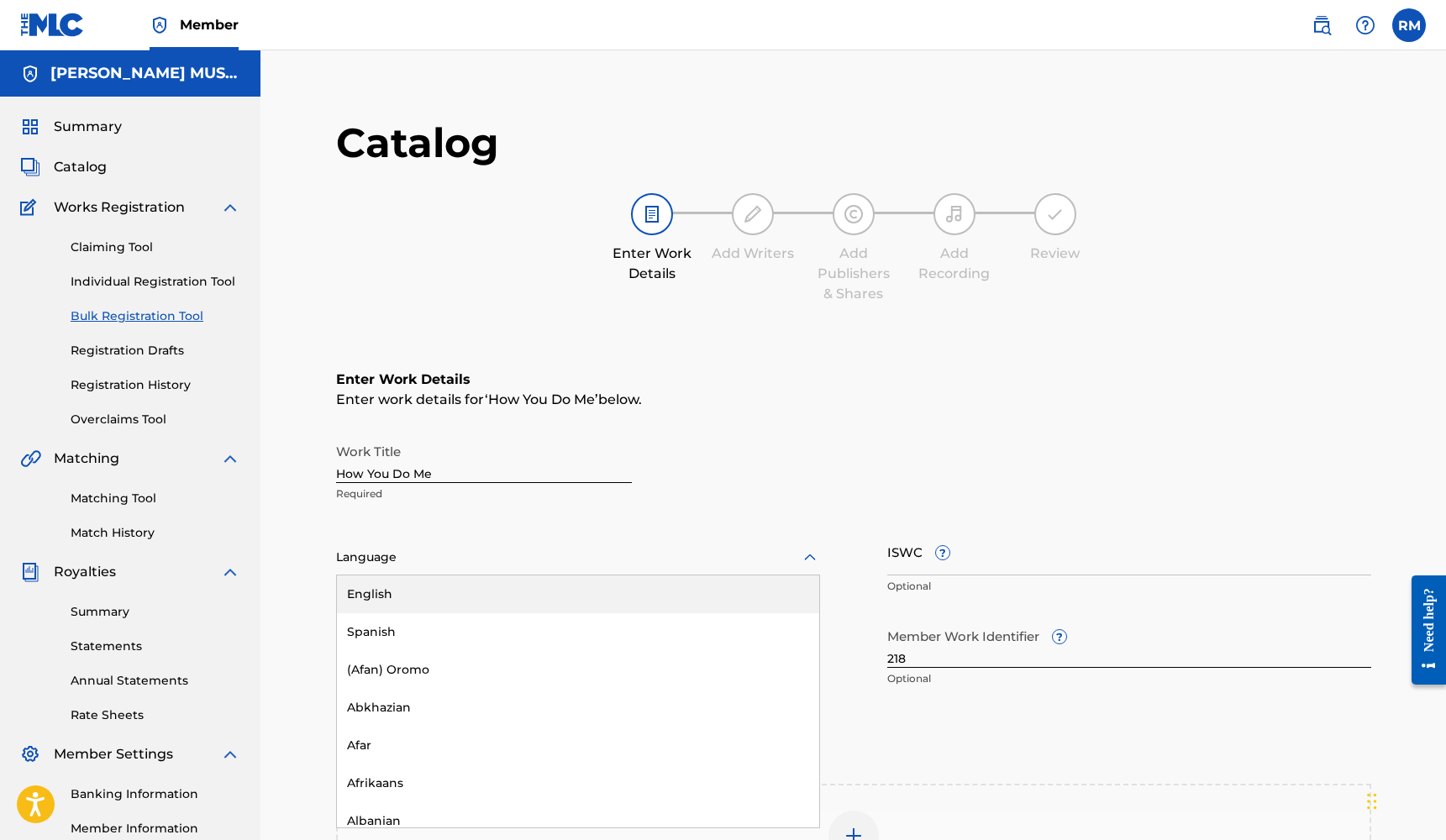
click at [724, 595] on div "English" at bounding box center [578, 594] width 482 height 38
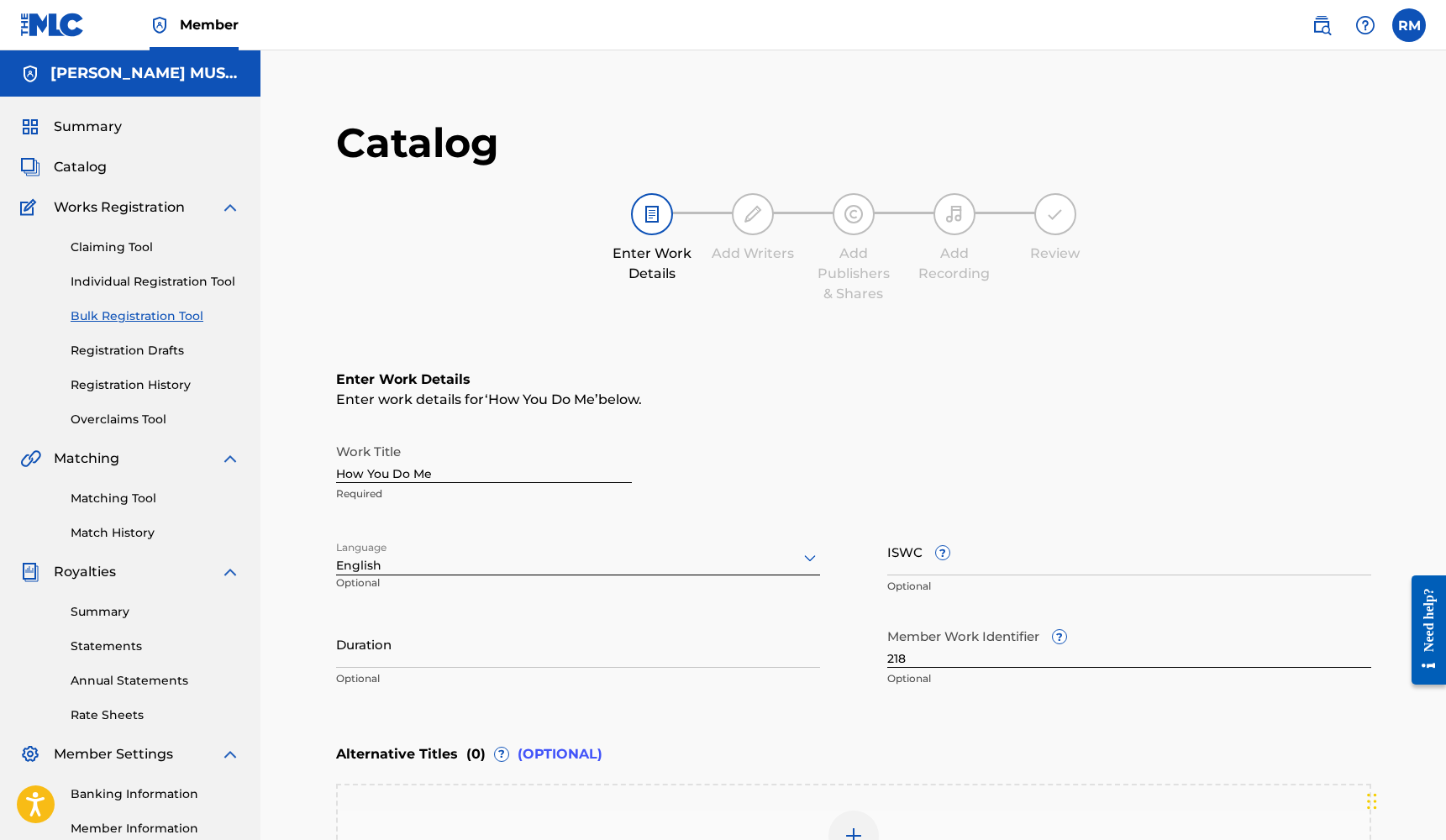
click at [686, 651] on input "Duration" at bounding box center [578, 644] width 484 height 48
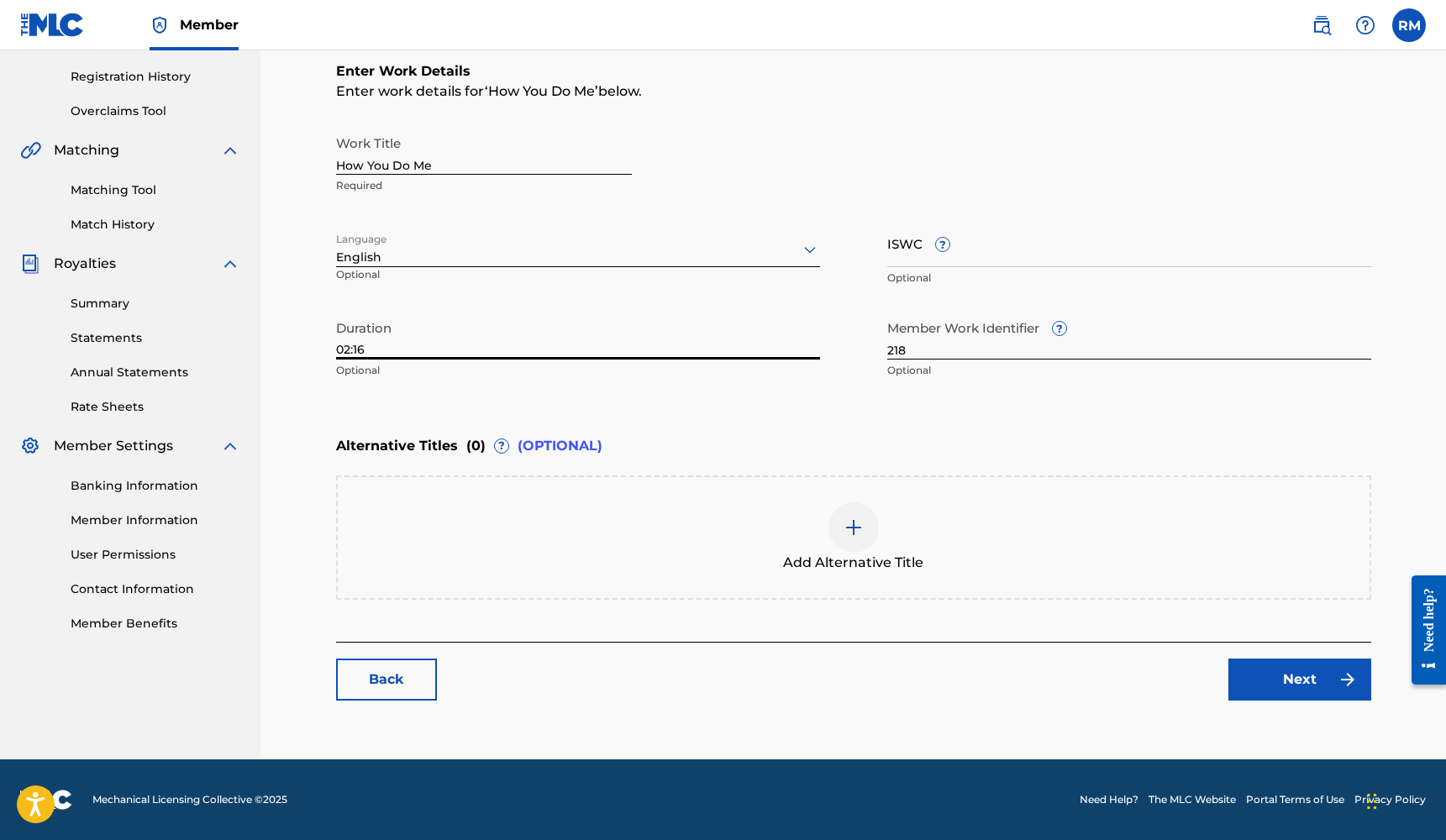
scroll to position [308, 0]
click at [1245, 678] on link "Next" at bounding box center [1299, 680] width 142 height 42
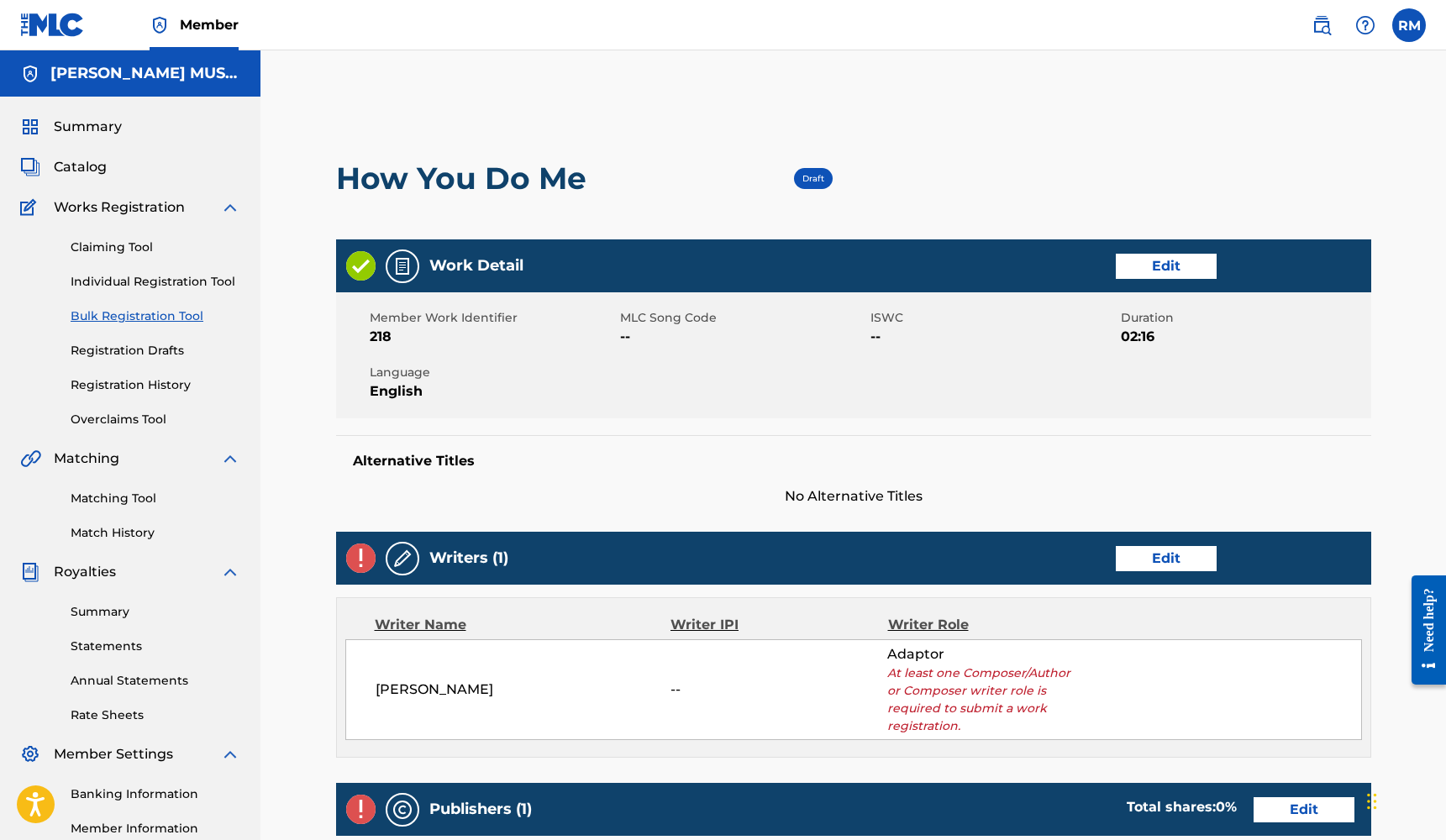
click at [1154, 552] on link "Edit" at bounding box center [1166, 559] width 101 height 25
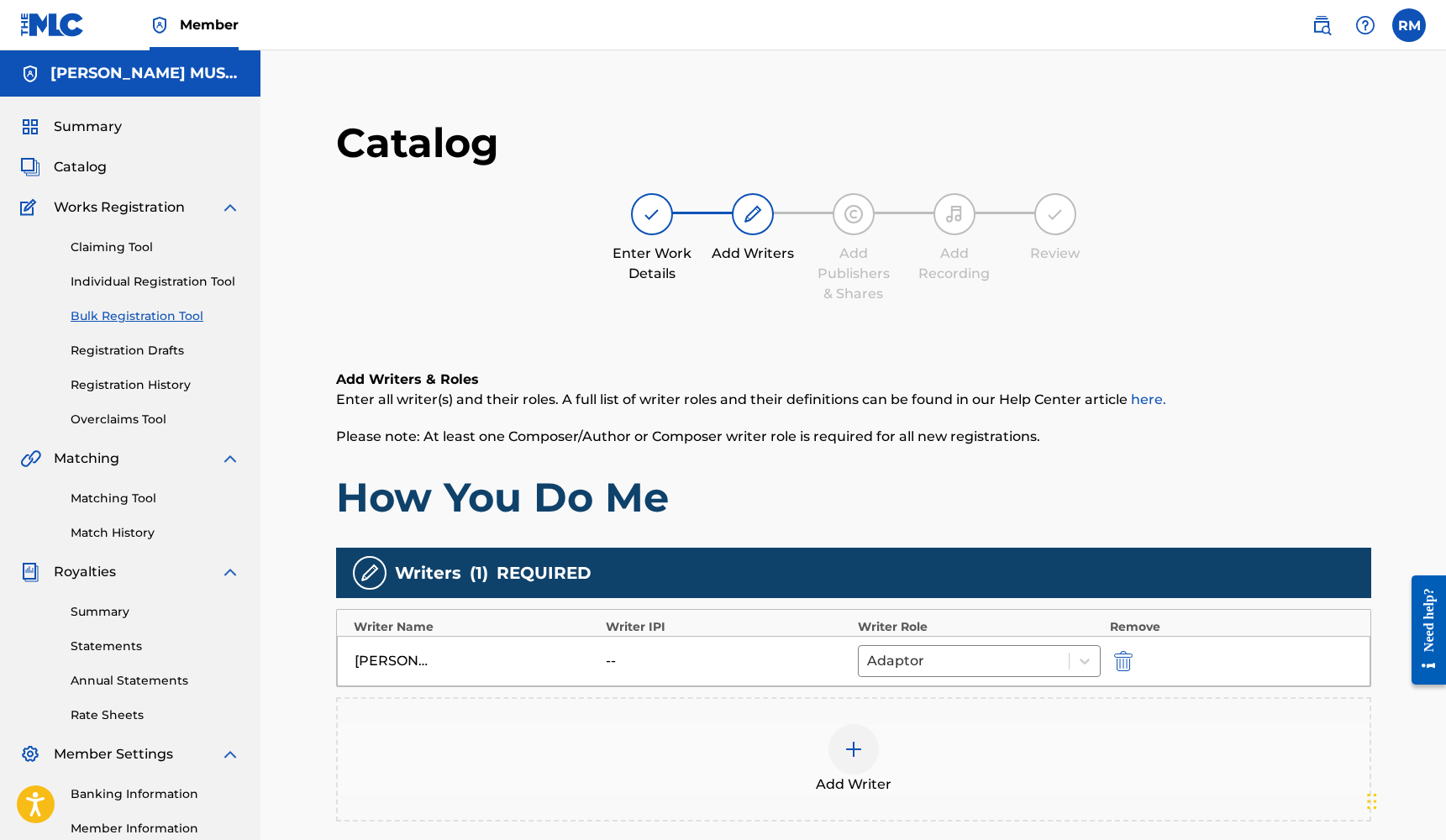
scroll to position [157, 0]
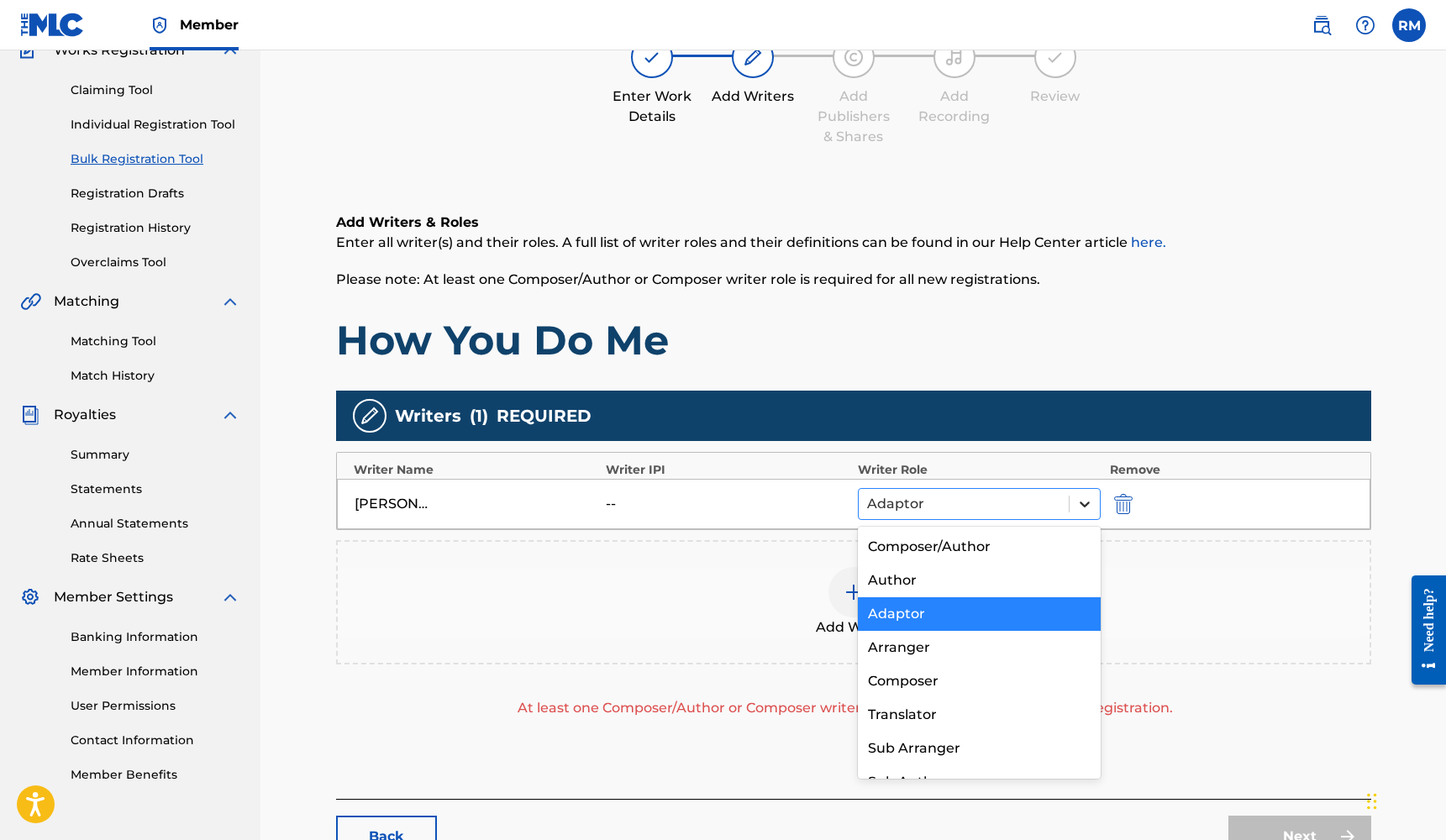
click at [1077, 508] on icon at bounding box center [1084, 504] width 17 height 17
click at [994, 554] on div "Composer/Author" at bounding box center [979, 547] width 244 height 34
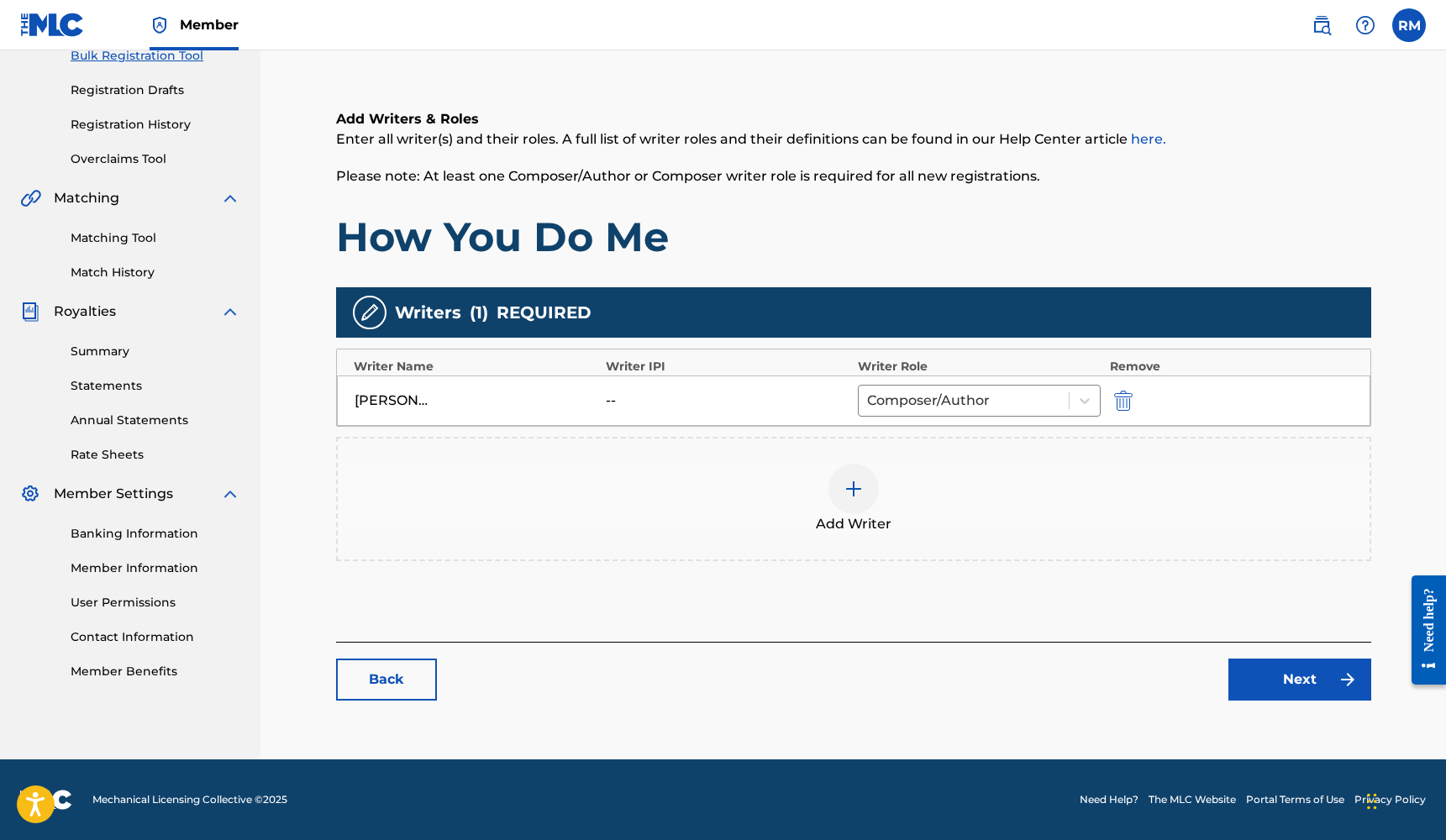
scroll to position [260, 0]
click at [1278, 670] on link "Next" at bounding box center [1299, 680] width 142 height 42
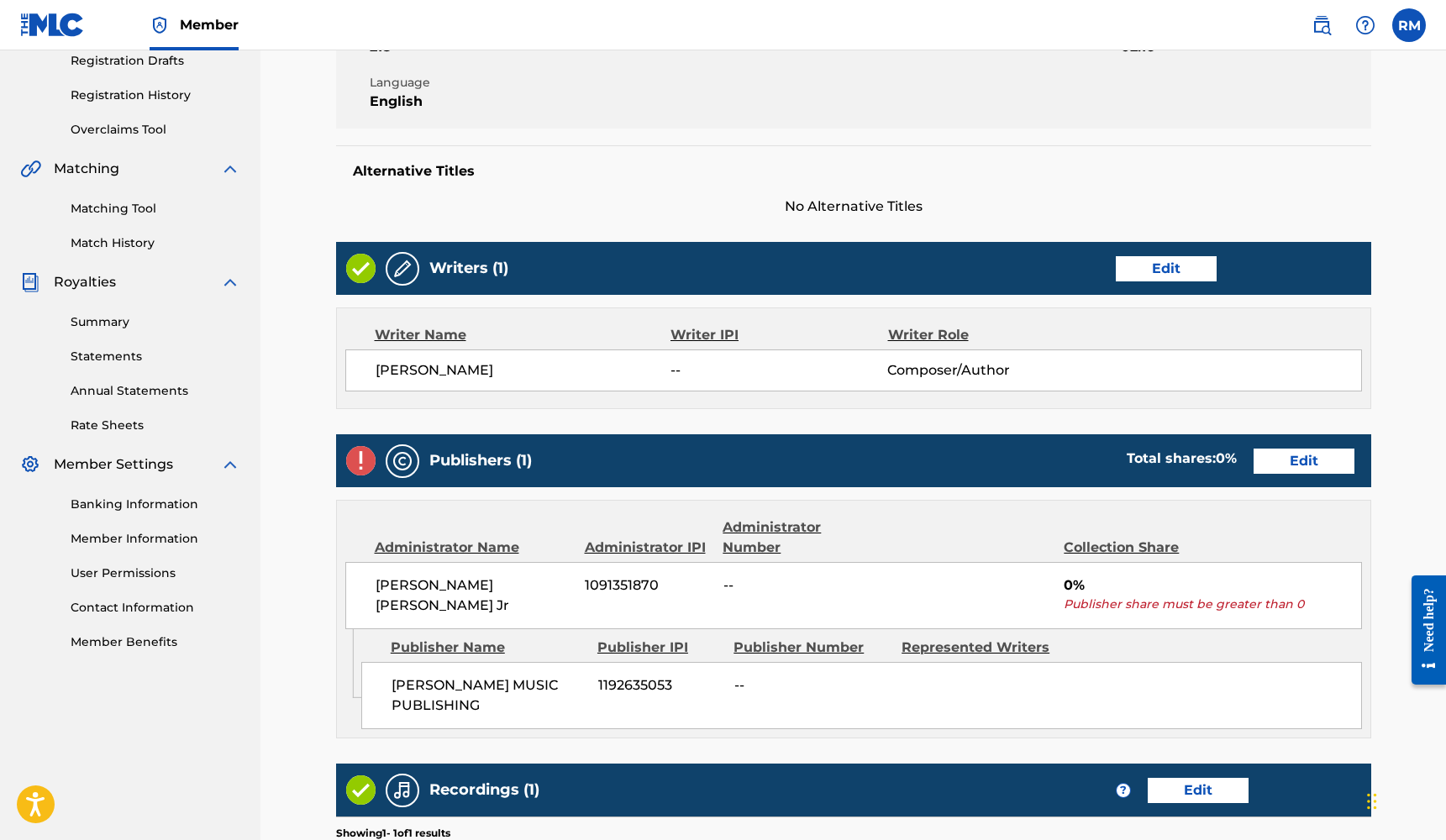
scroll to position [400, 0]
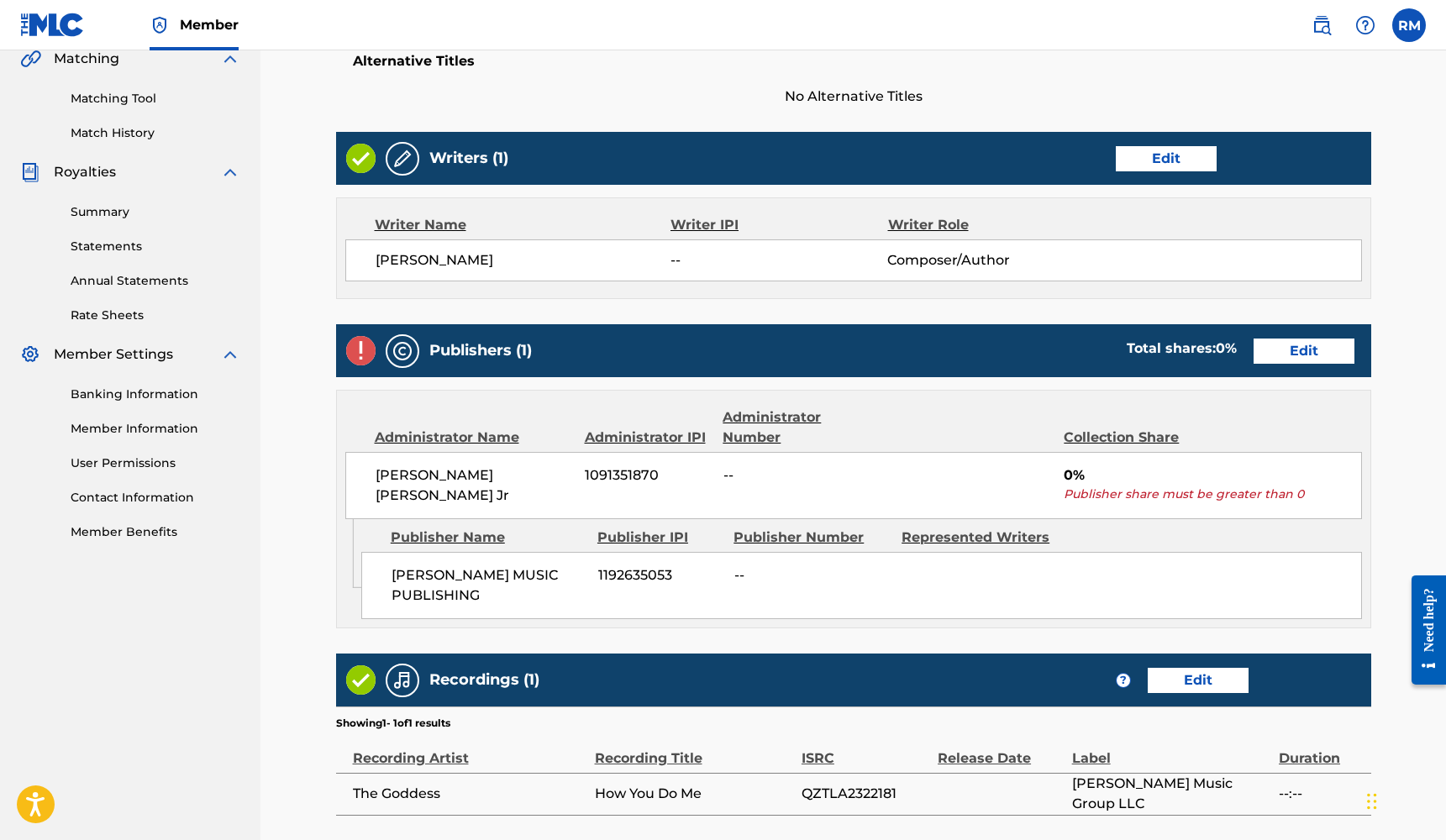
click at [1295, 342] on link "Edit" at bounding box center [1304, 351] width 101 height 25
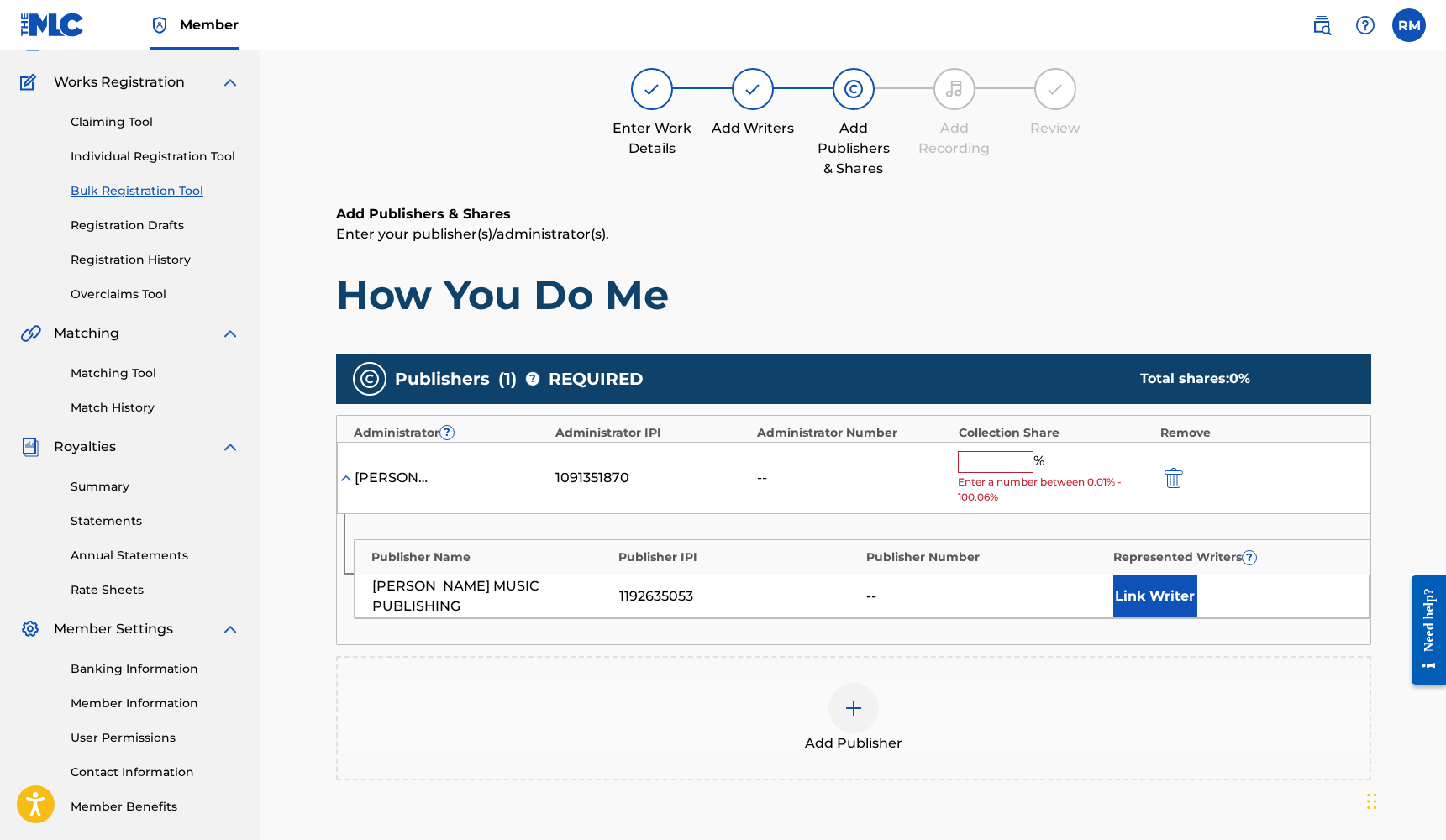
scroll to position [277, 0]
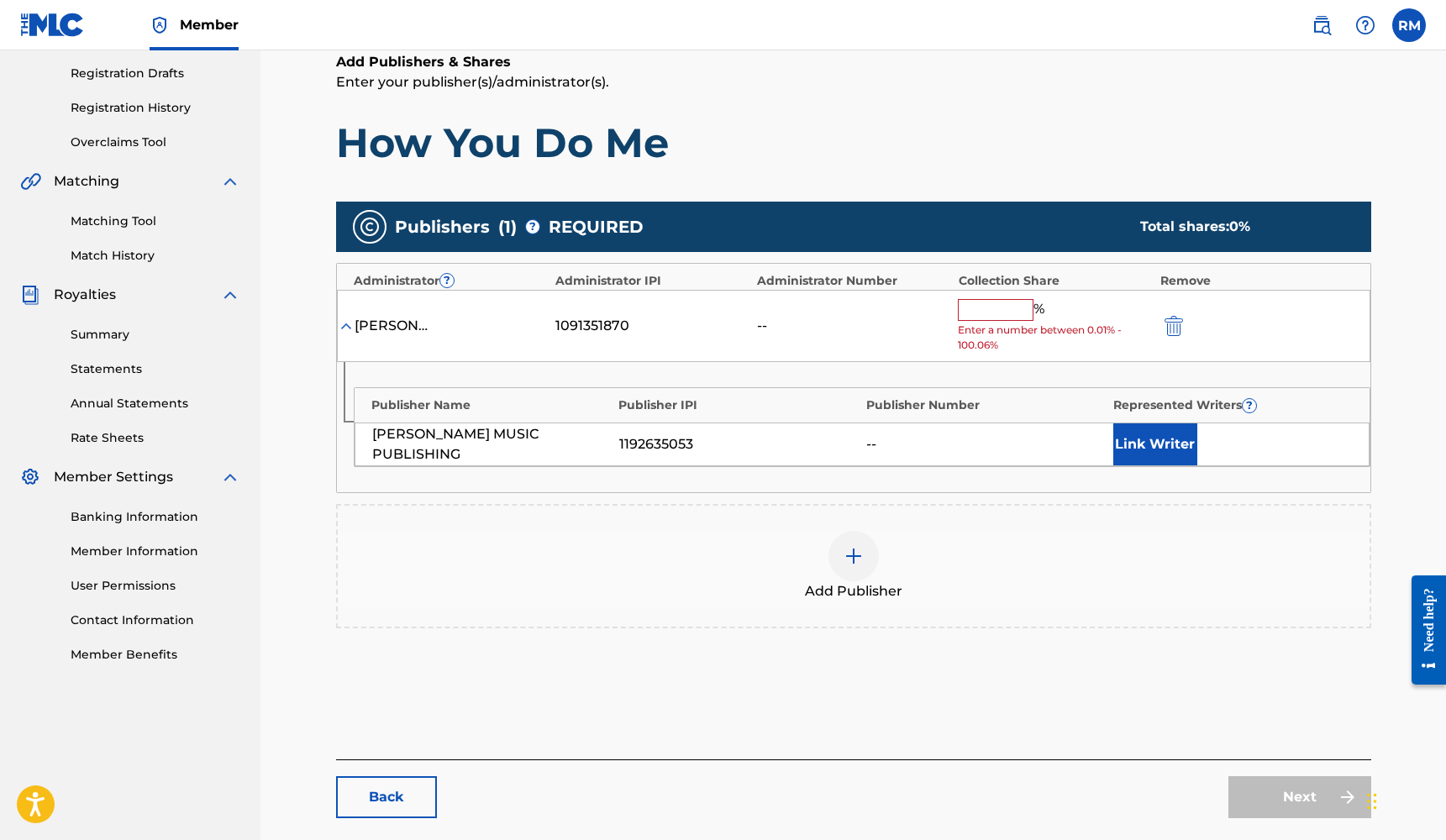
click at [860, 560] on img at bounding box center [854, 556] width 20 height 20
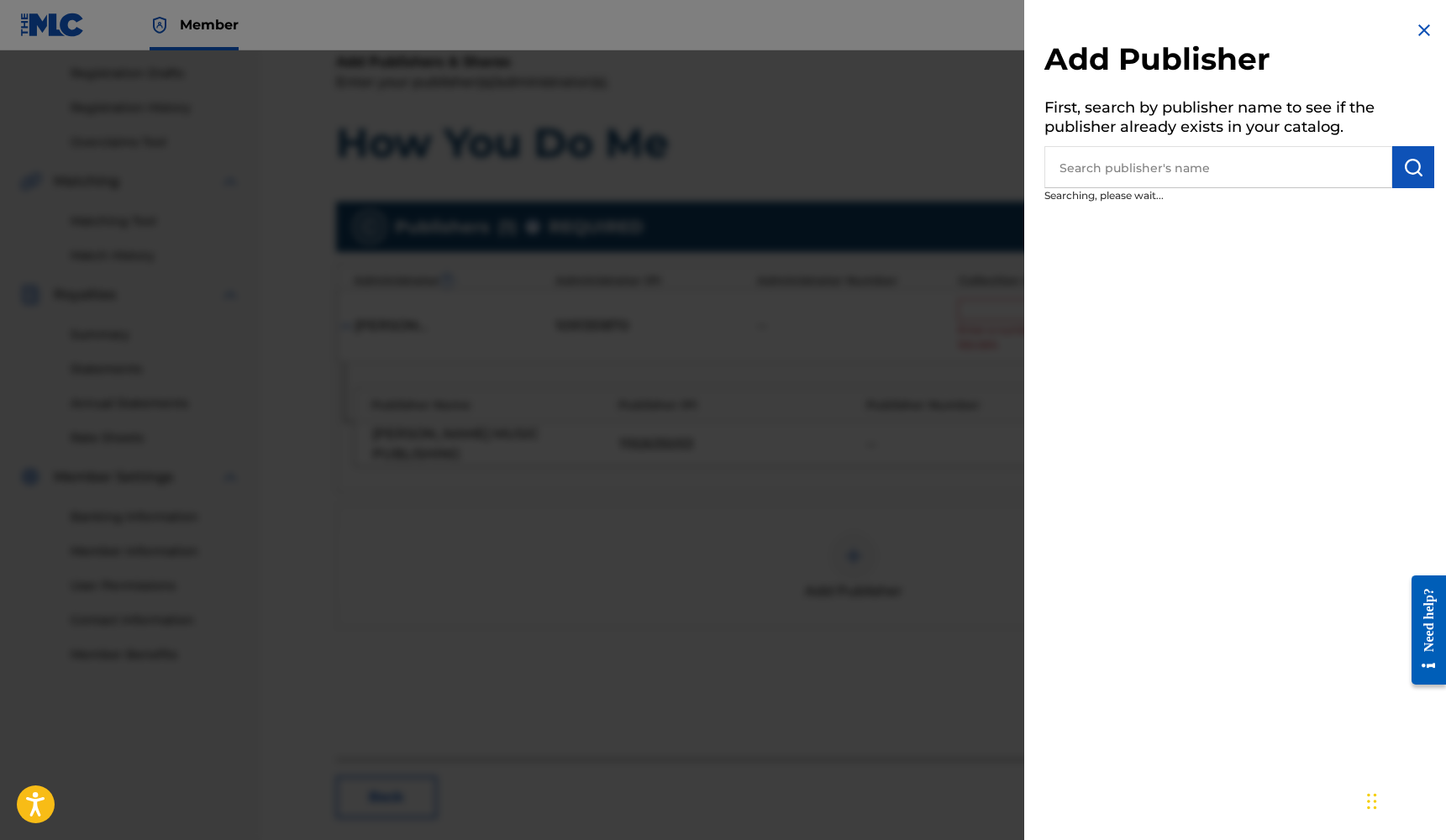
click at [1103, 181] on input "text" at bounding box center [1218, 167] width 348 height 42
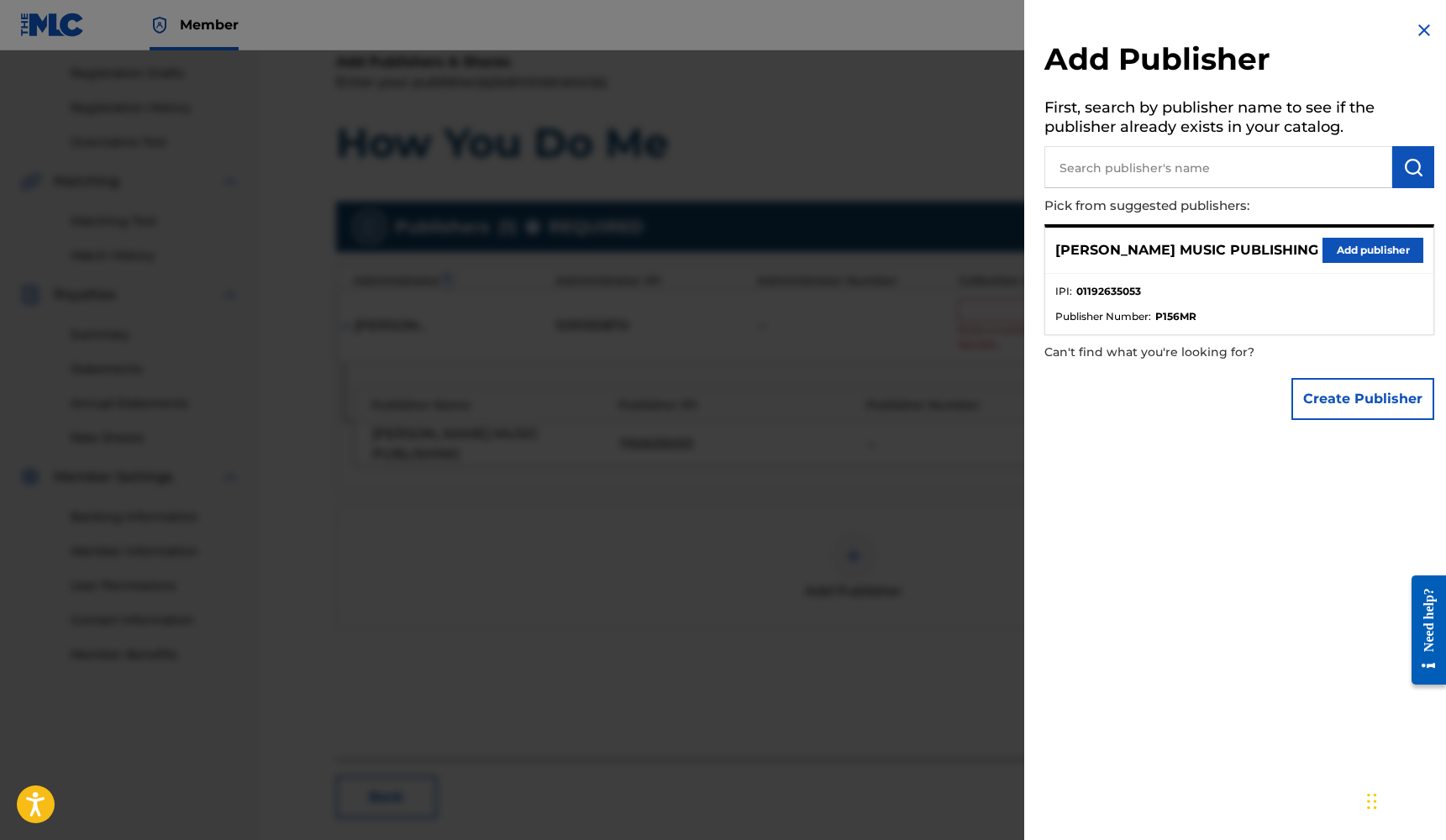
click at [1326, 252] on button "Add publisher" at bounding box center [1373, 250] width 101 height 25
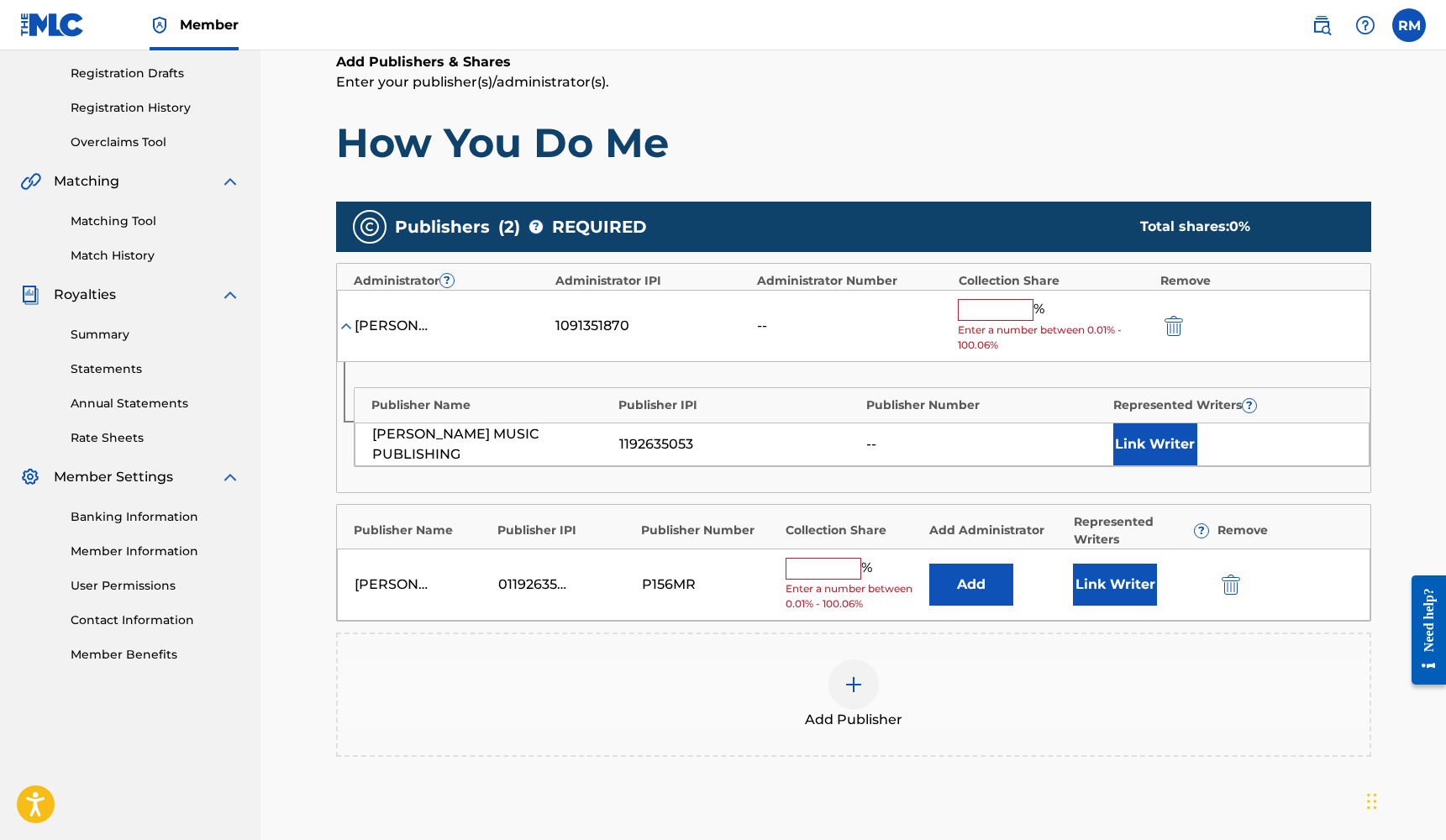
click at [1095, 565] on button "Link Writer" at bounding box center [1115, 585] width 84 height 42
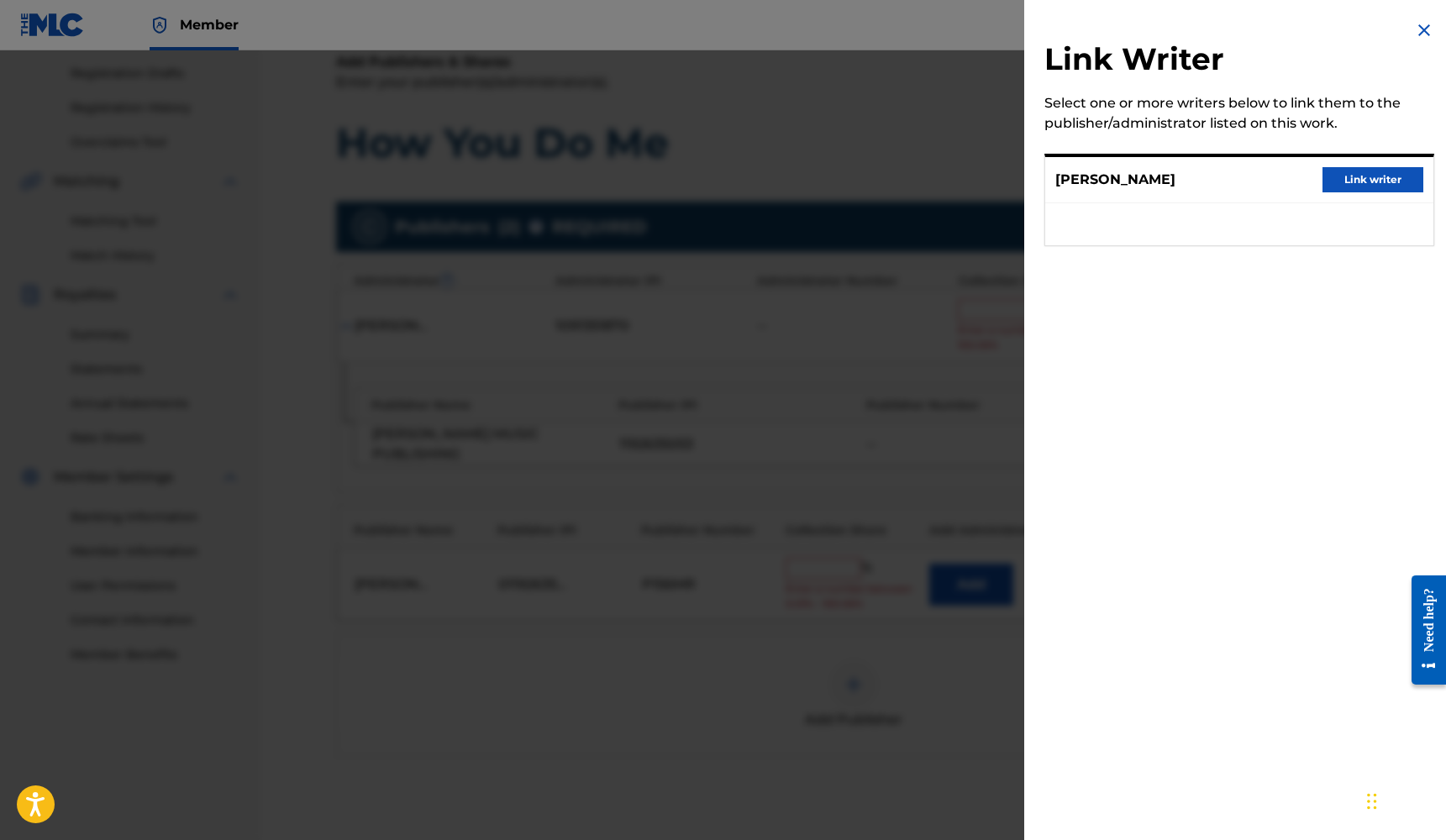
click at [1347, 174] on button "Link writer" at bounding box center [1373, 179] width 101 height 25
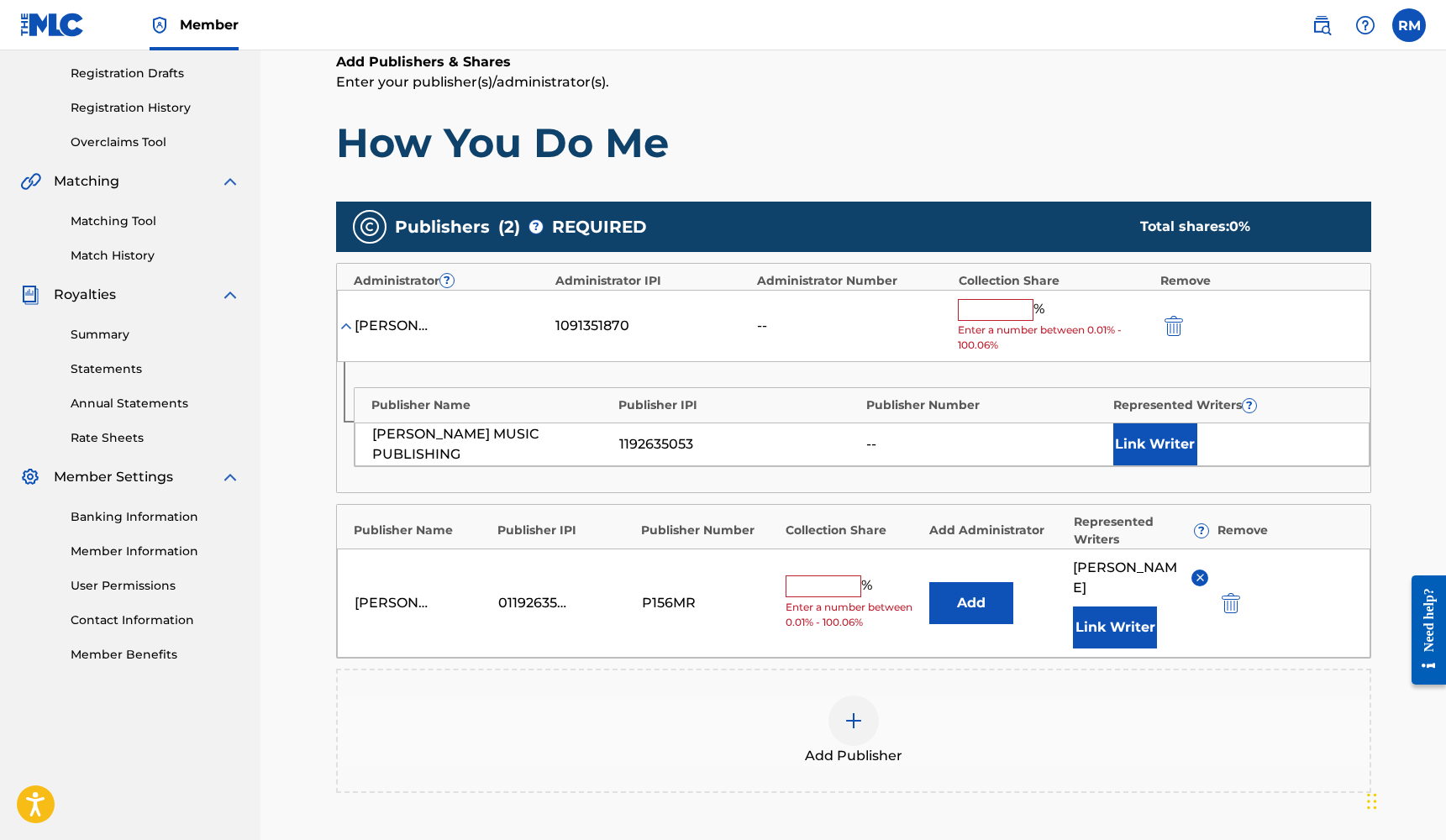
click at [815, 575] on input "text" at bounding box center [823, 586] width 76 height 22
click at [1178, 320] on img "submit" at bounding box center [1174, 326] width 19 height 20
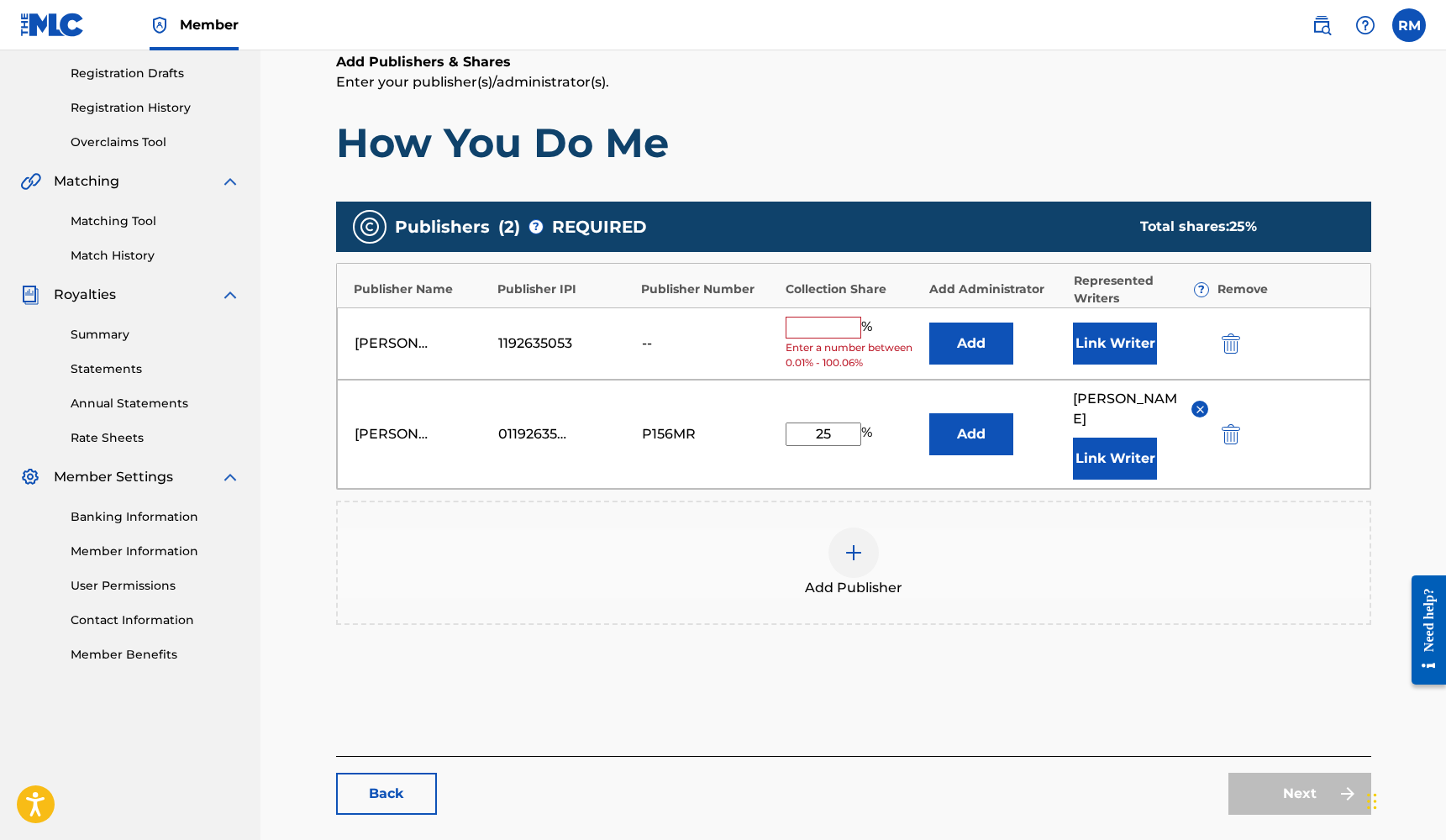
click at [1232, 339] on img "submit" at bounding box center [1231, 344] width 19 height 20
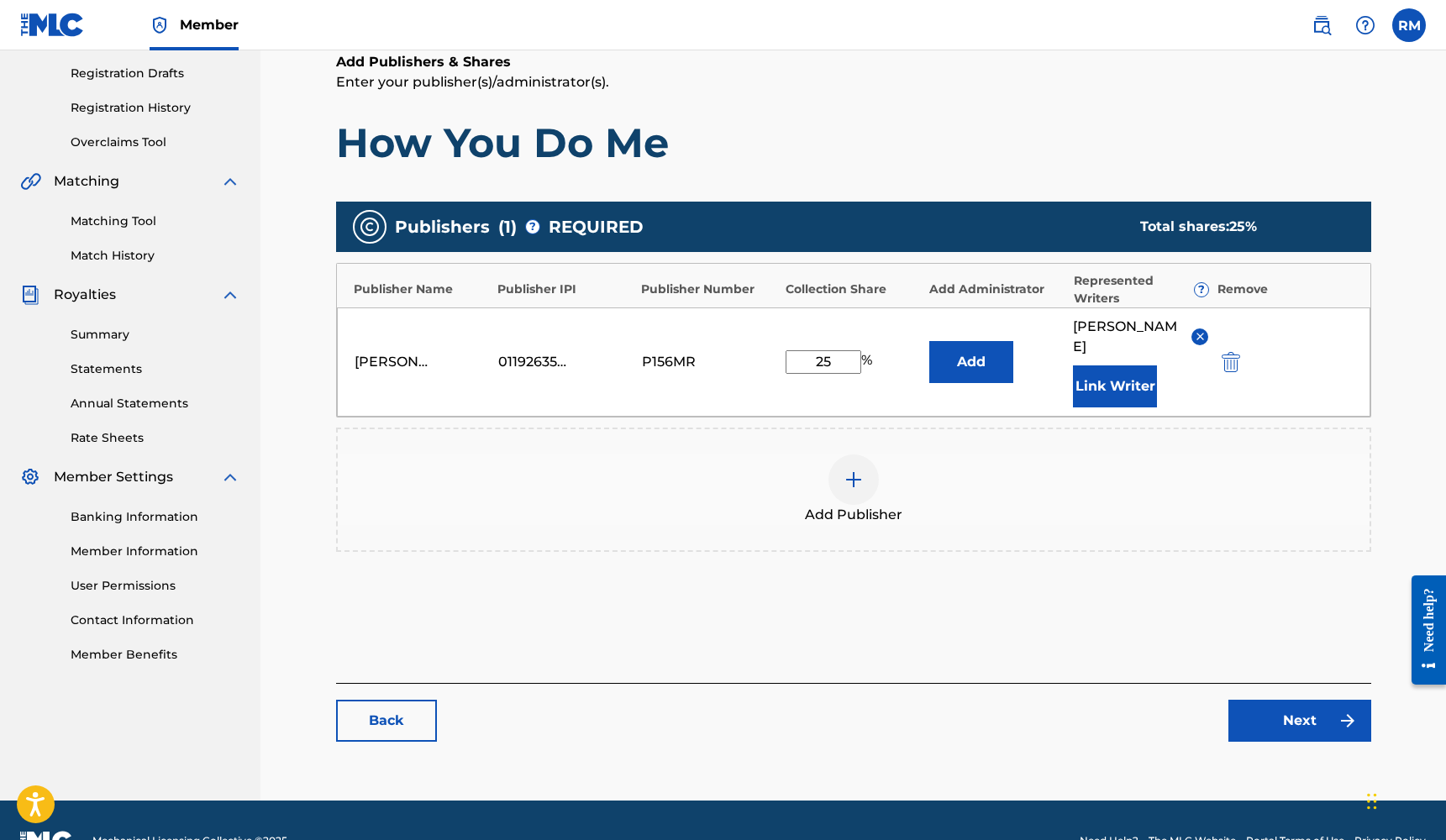
click at [1255, 702] on link "Next" at bounding box center [1299, 720] width 142 height 42
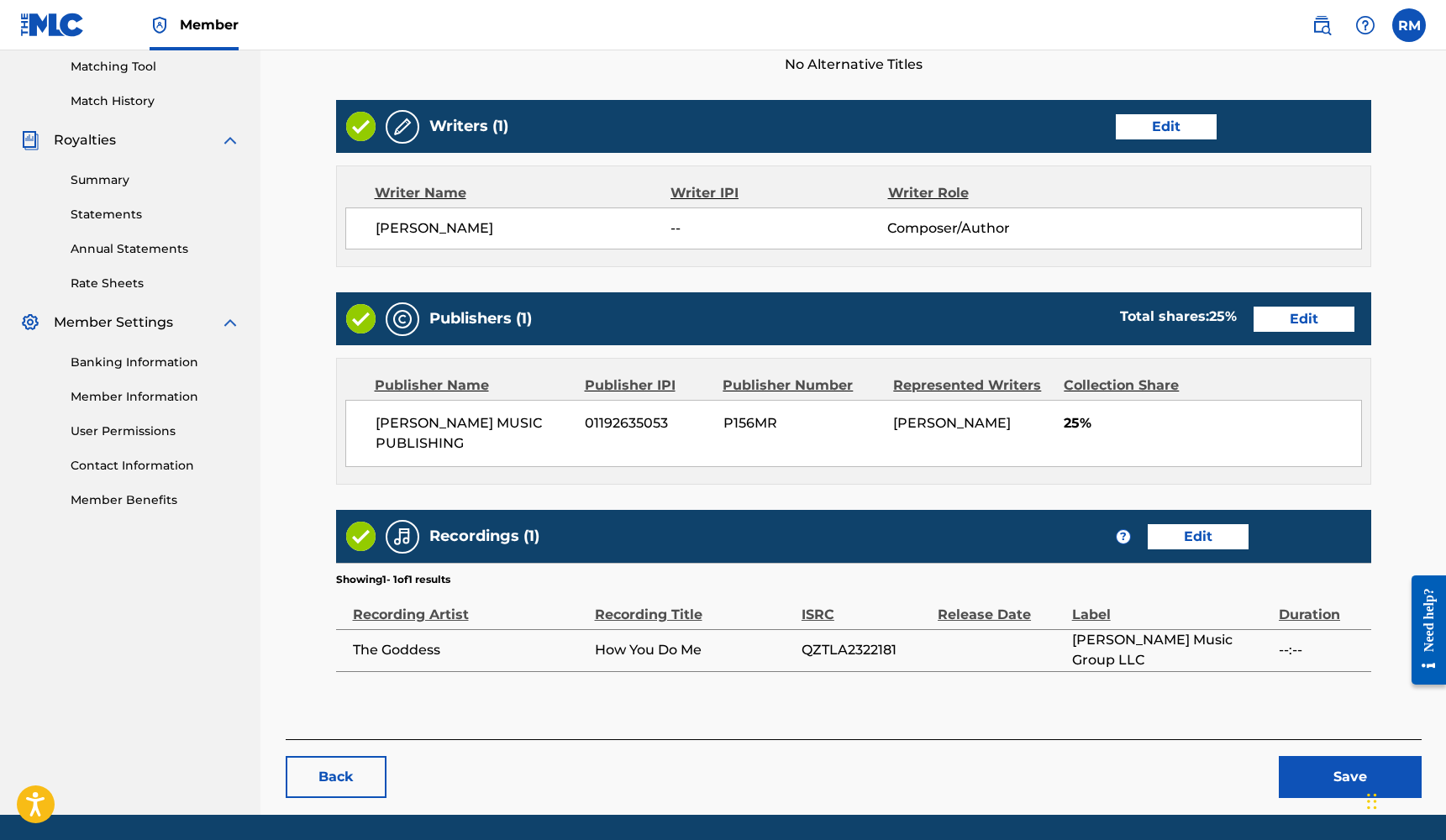
scroll to position [458, 0]
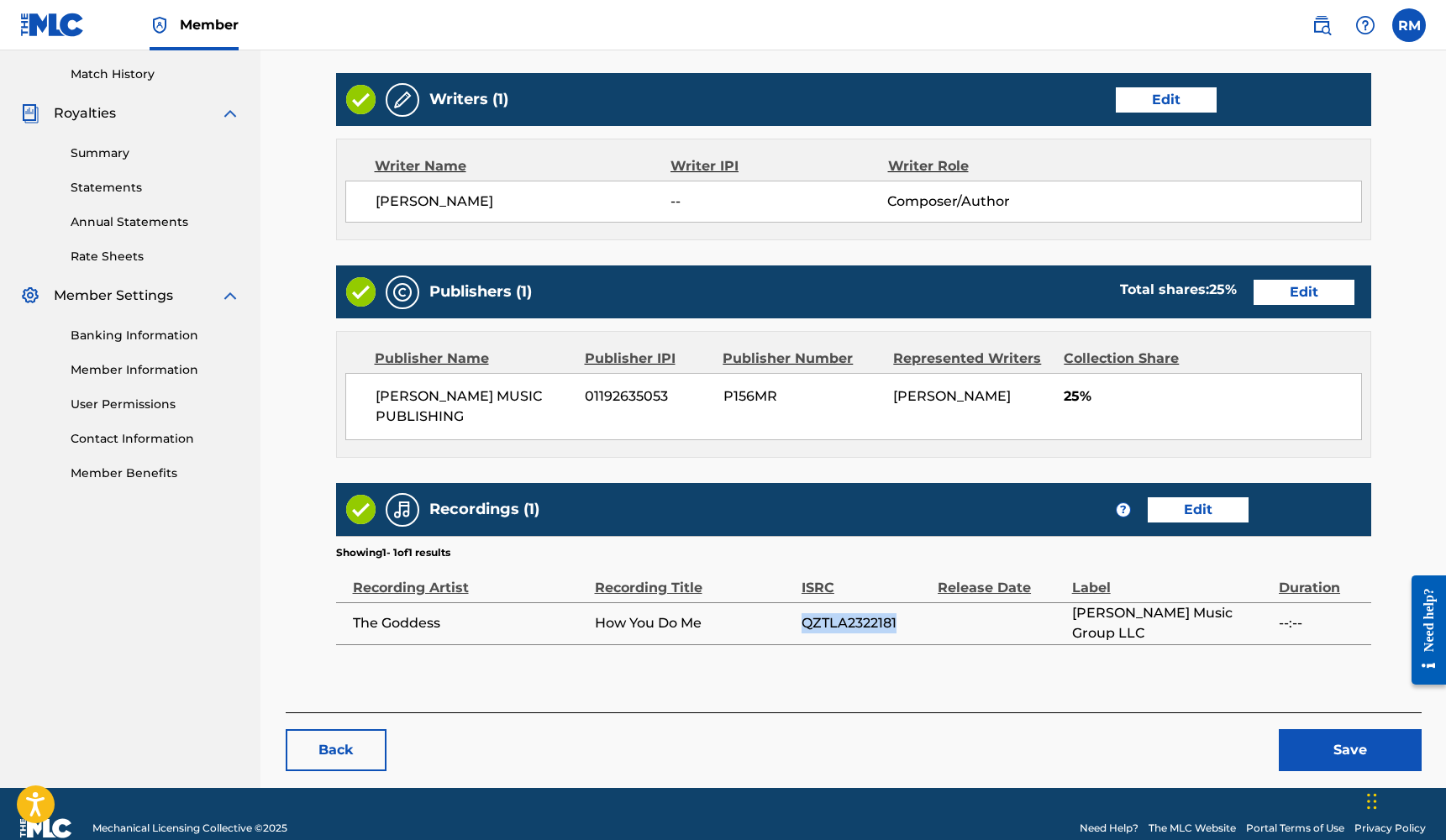
drag, startPoint x: 903, startPoint y: 621, endPoint x: 800, endPoint y: 620, distance: 103.0
click at [800, 620] on tr "The Goddess How You Do Me QZTLA2322181 [PERSON_NAME] Music Group LLC --:--" at bounding box center [854, 623] width 1035 height 42
click at [794, 614] on td "How You Do Me" at bounding box center [698, 623] width 206 height 42
drag, startPoint x: 801, startPoint y: 621, endPoint x: 898, endPoint y: 626, distance: 97.1
click at [898, 626] on span "QZTLA2322181" at bounding box center [865, 623] width 128 height 20
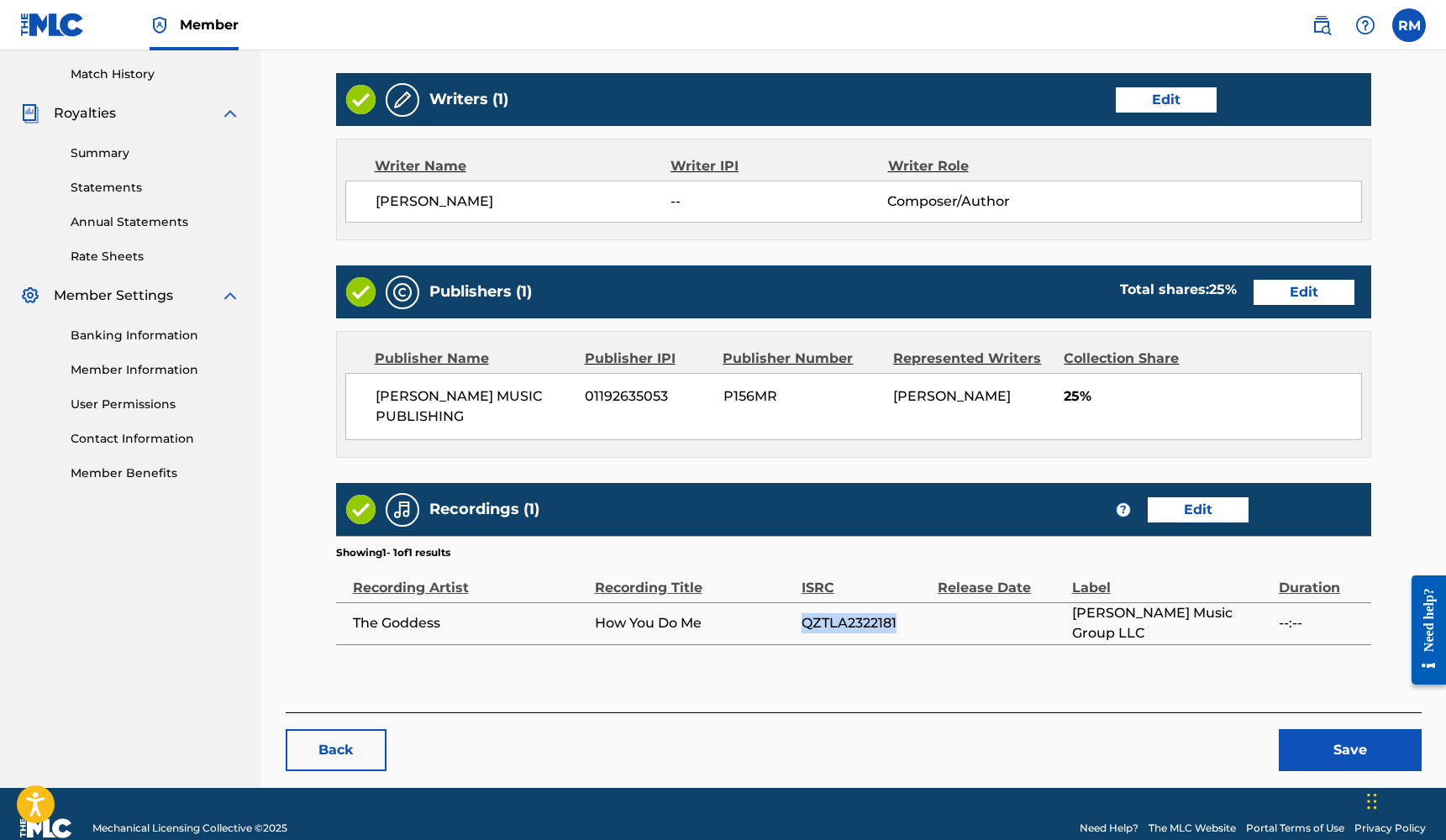
click at [1211, 516] on link "Edit" at bounding box center [1198, 510] width 101 height 25
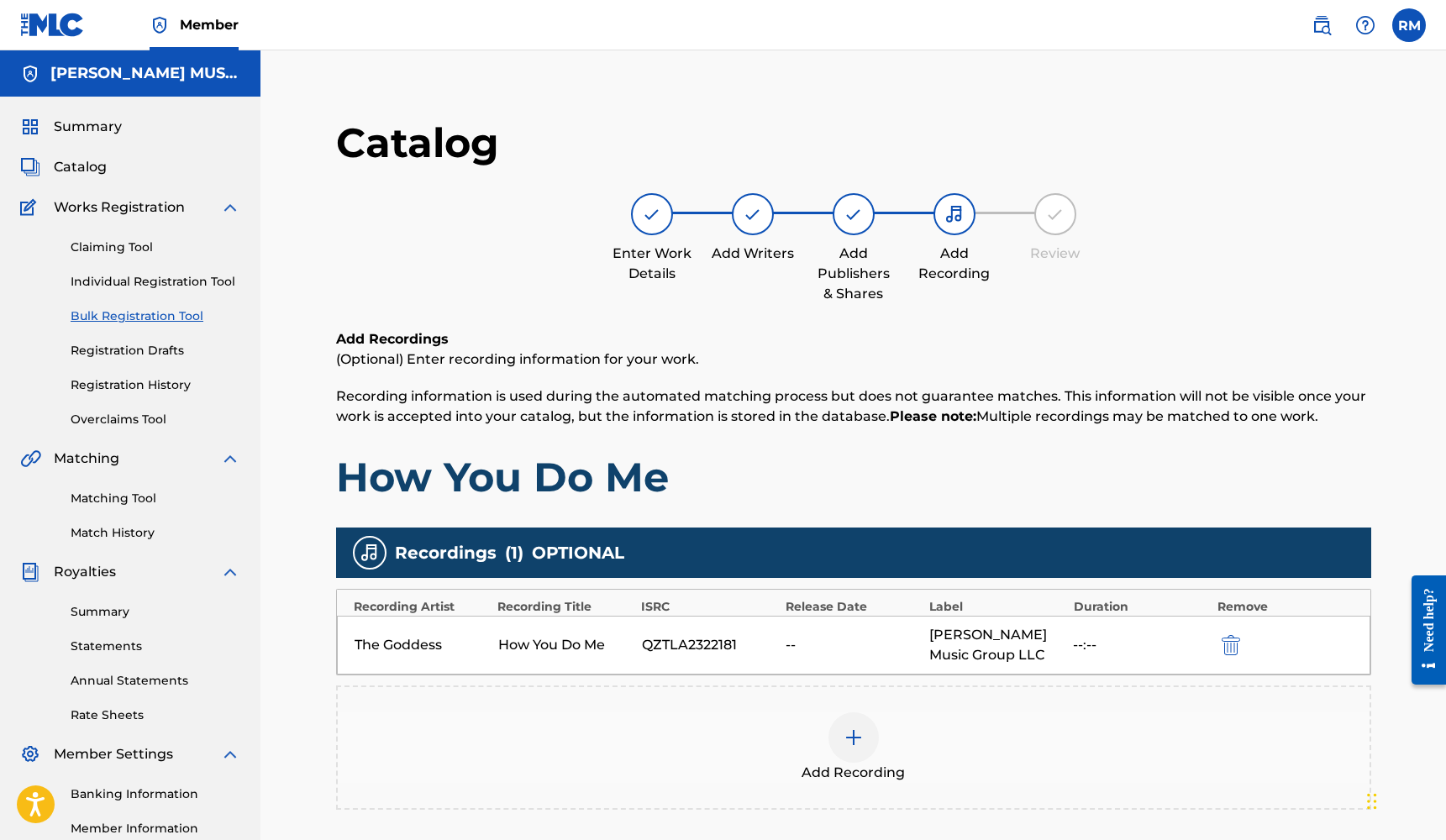
click at [868, 729] on div at bounding box center [854, 737] width 51 height 51
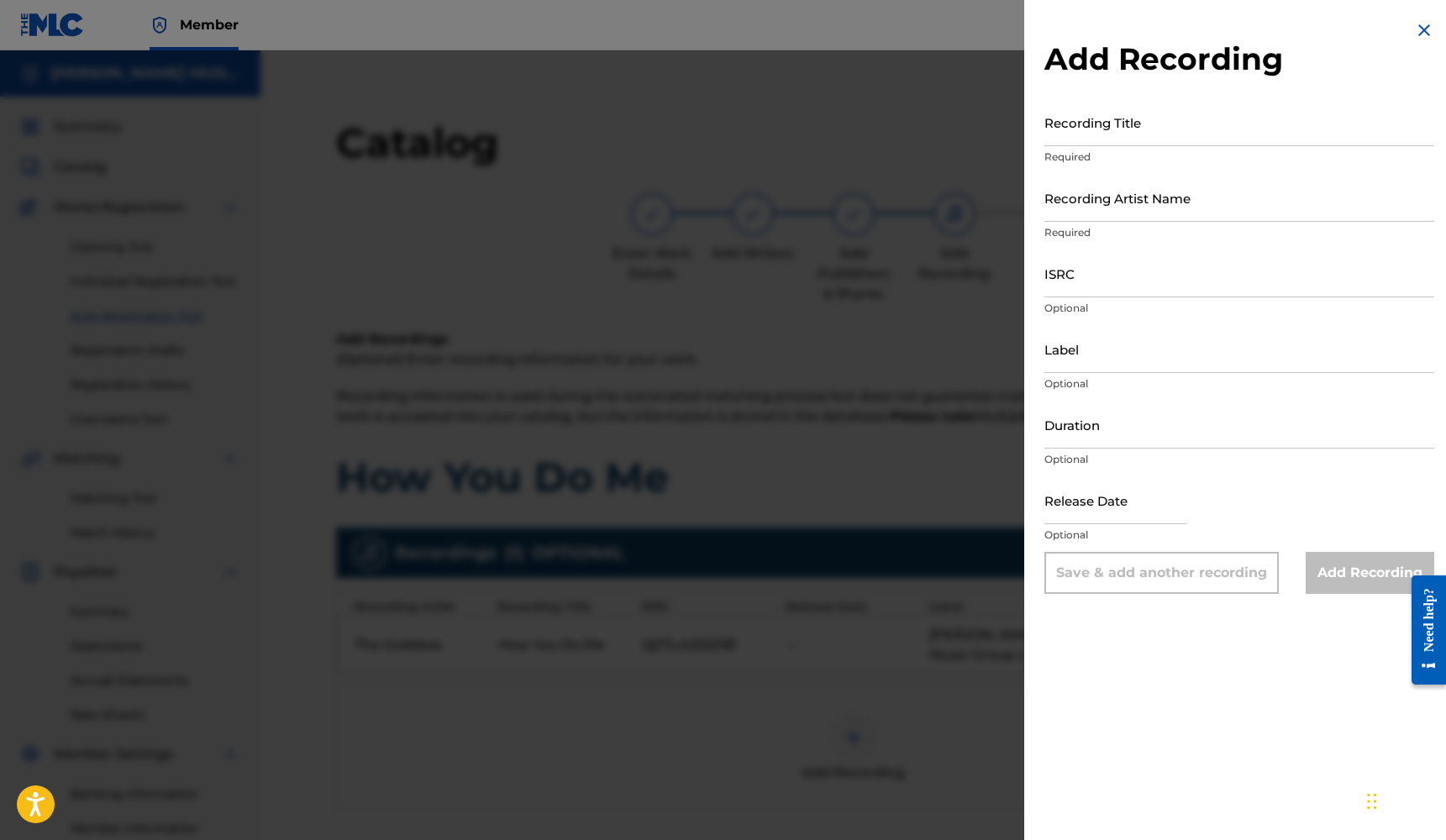
click at [1108, 363] on input "Label" at bounding box center [1239, 349] width 390 height 48
click at [1081, 297] on div "ISRC Optional" at bounding box center [1239, 287] width 390 height 76
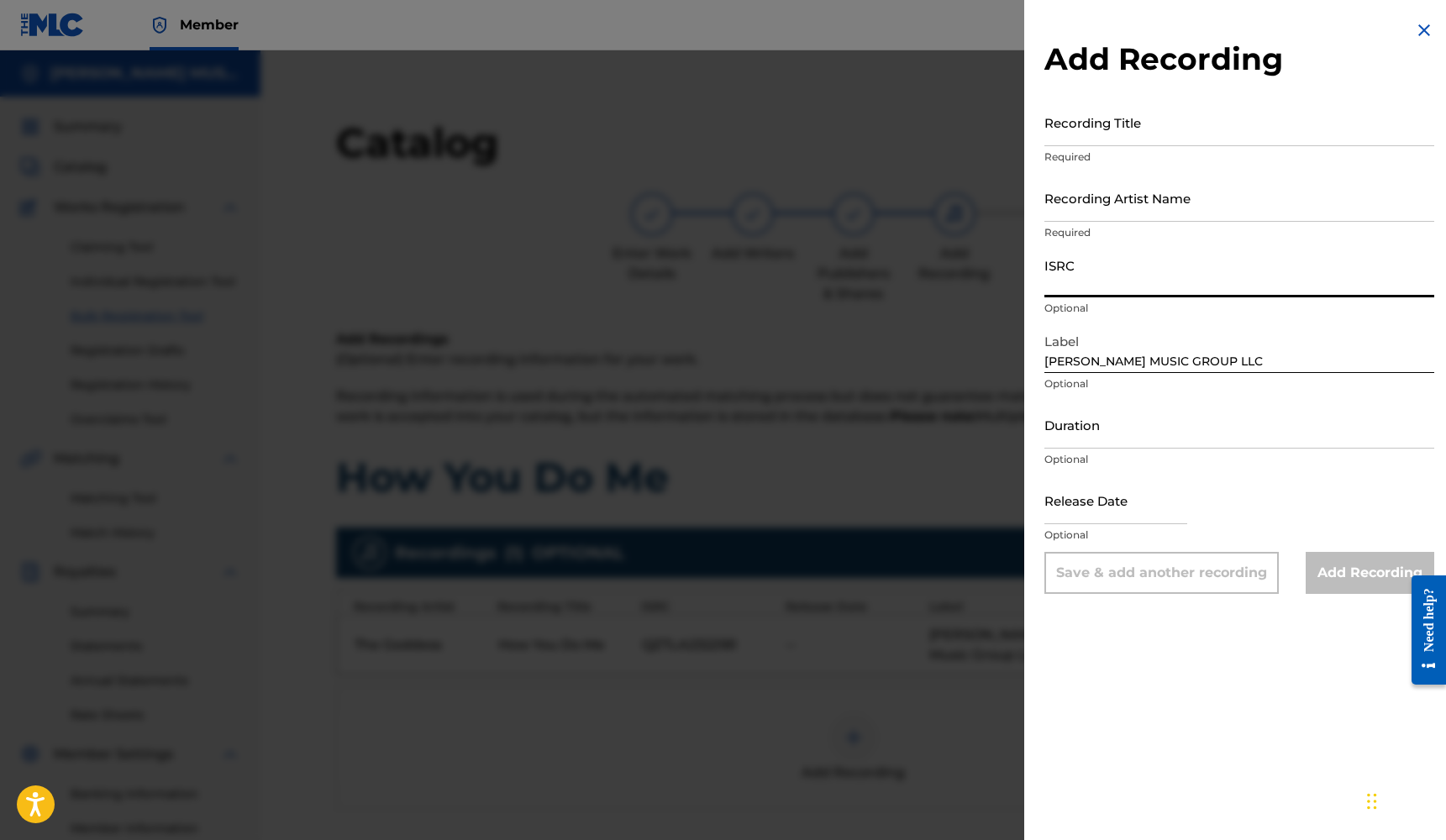
click at [1082, 293] on input "ISRC" at bounding box center [1239, 273] width 390 height 48
paste input "QZTLA2322181"
click at [1117, 207] on input "Recording Artist Name" at bounding box center [1239, 197] width 390 height 48
click at [1126, 137] on input "Recording Title" at bounding box center [1239, 122] width 390 height 48
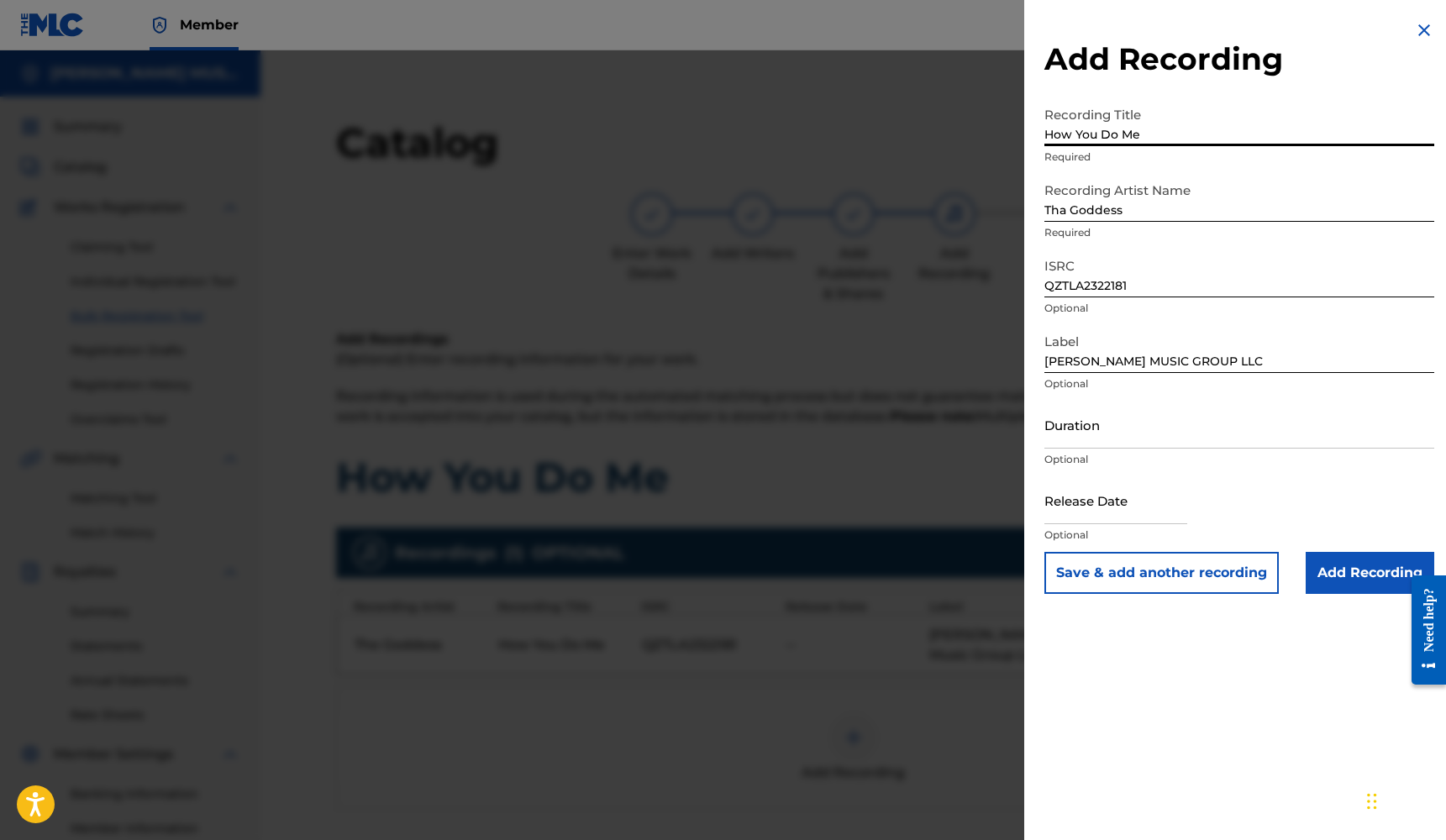
click at [1085, 432] on input "Duration" at bounding box center [1239, 425] width 390 height 48
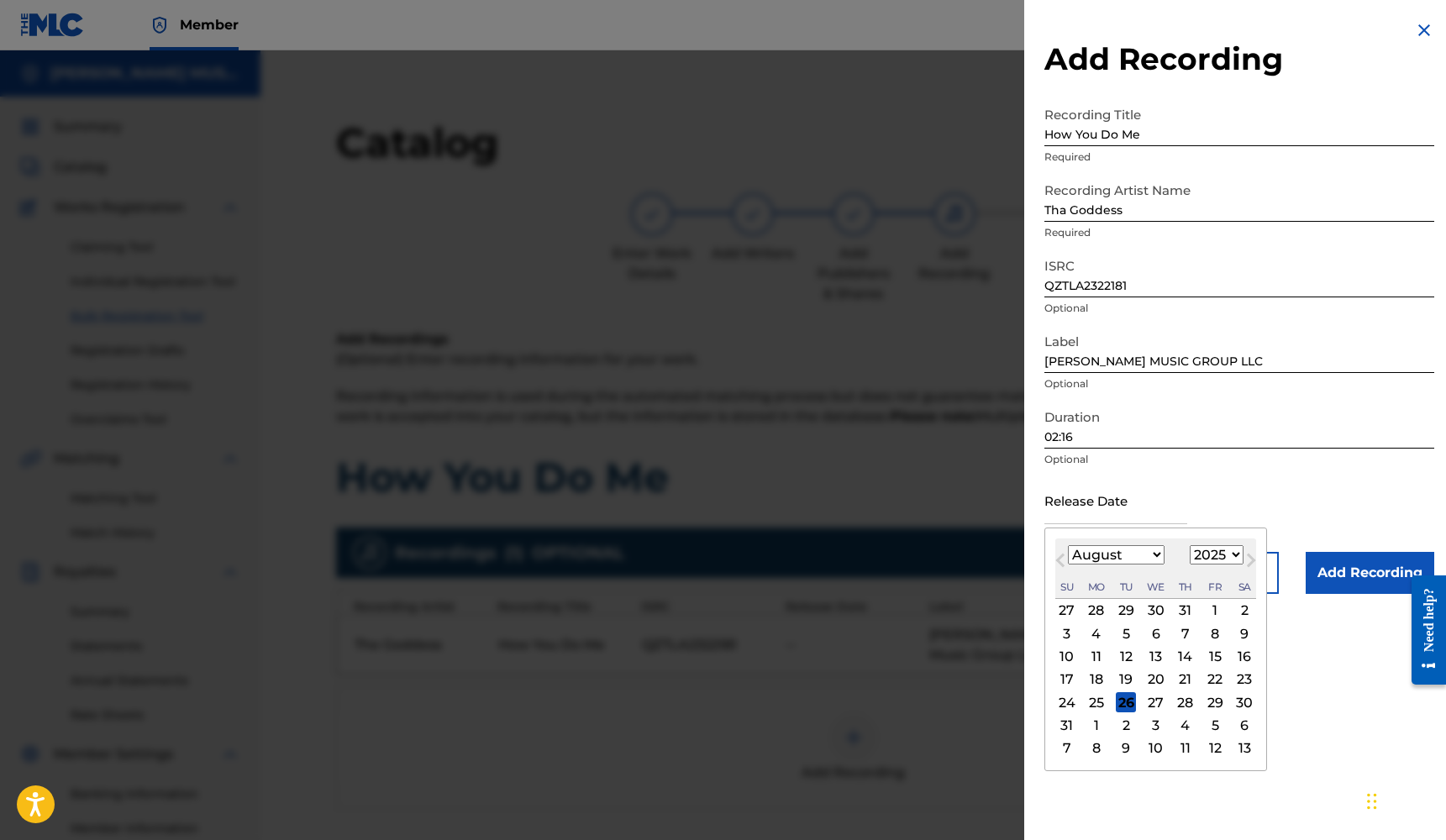
click at [1149, 518] on input "text" at bounding box center [1115, 500] width 142 height 48
click at [1179, 682] on div "23" at bounding box center [1186, 680] width 20 height 20
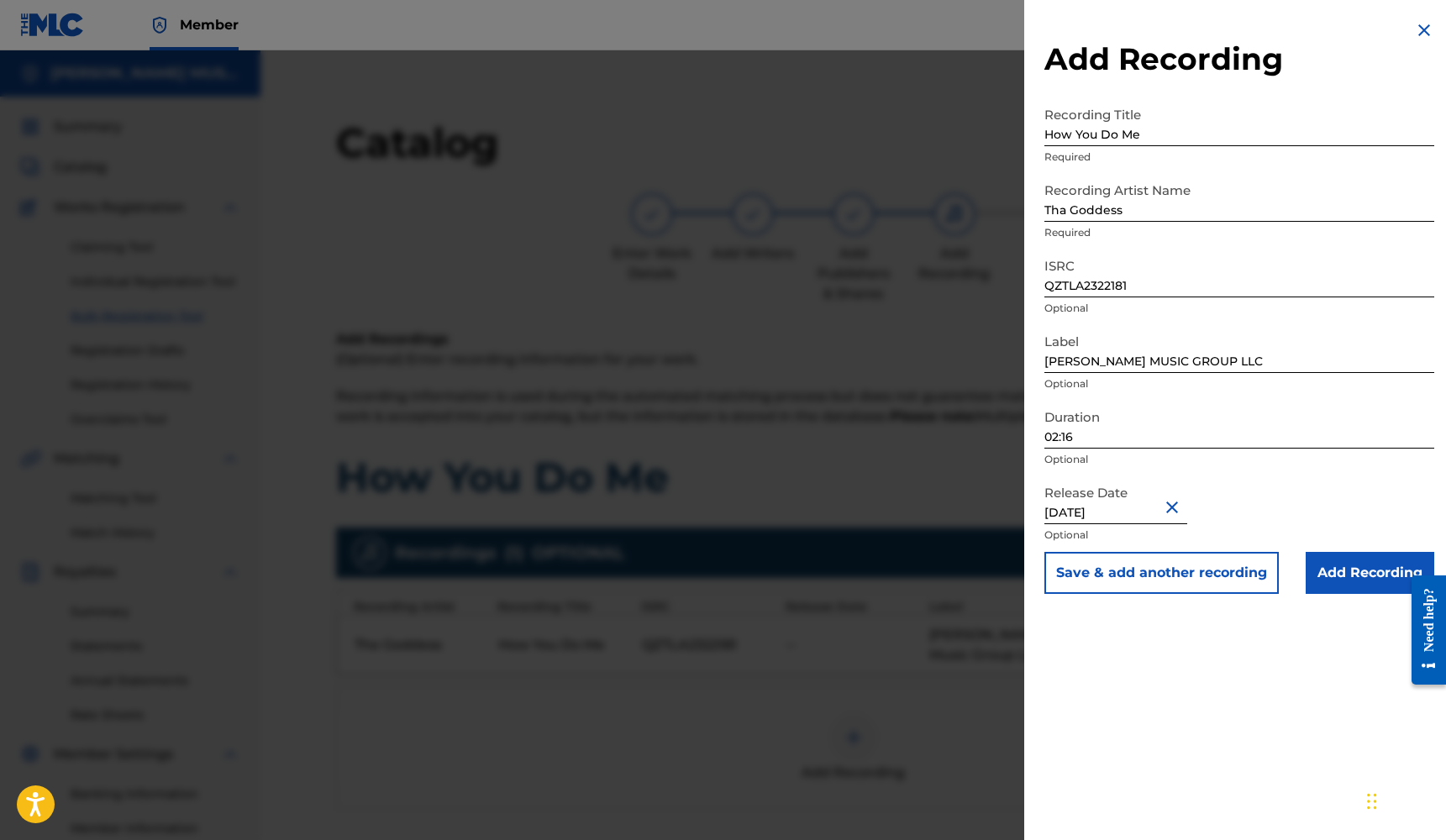
click at [1379, 581] on input "Add Recording" at bounding box center [1369, 573] width 129 height 42
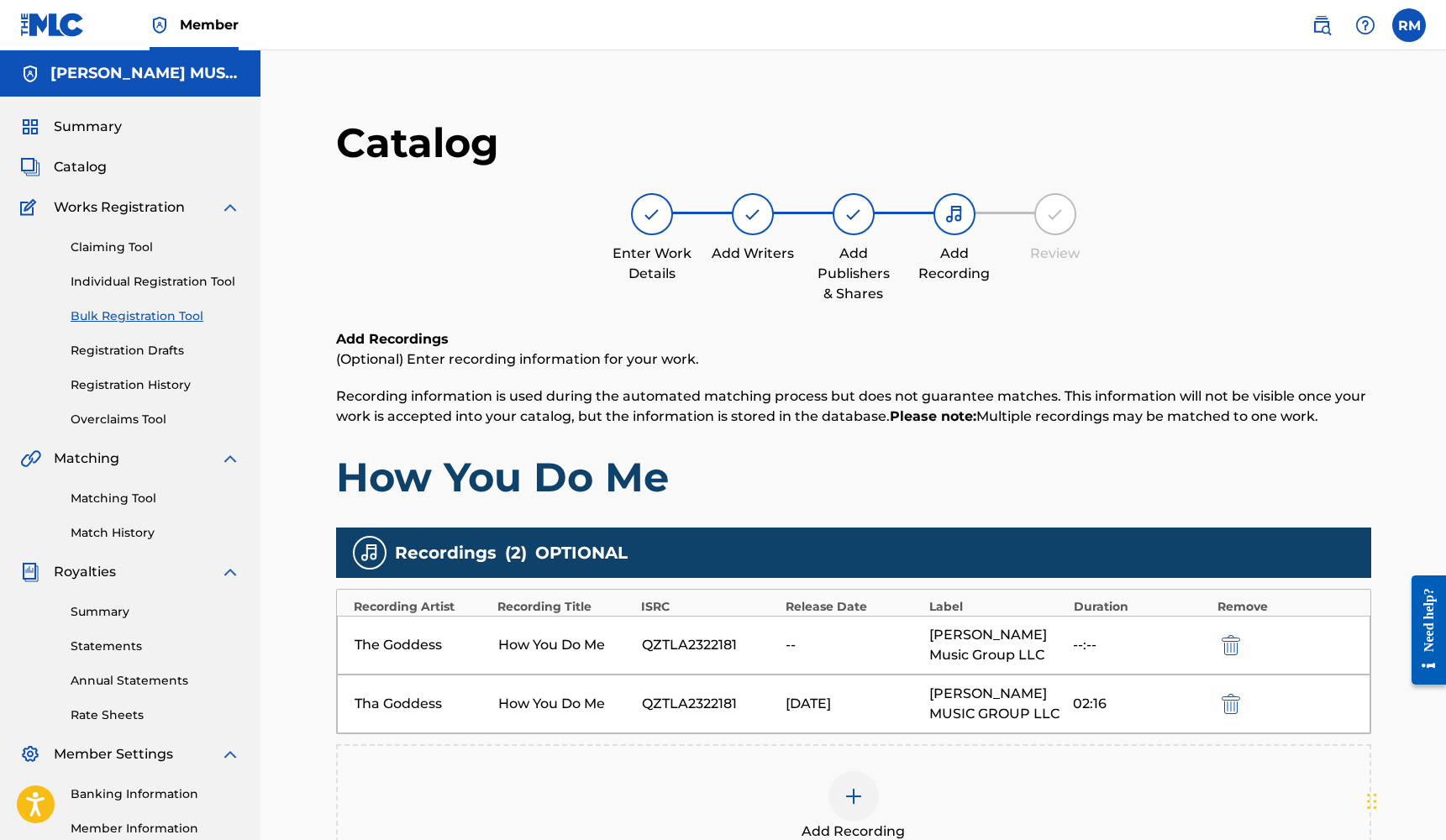
click at [1260, 632] on div "The Goddess How You Do Me QZTLA2322181 -- [PERSON_NAME] Music Group LLC --:--" at bounding box center [854, 645] width 1033 height 59
click at [1249, 632] on div "The Goddess How You Do Me QZTLA2322181 -- [PERSON_NAME] Music Group LLC --:--" at bounding box center [854, 645] width 1033 height 59
click at [1235, 640] on img "submit" at bounding box center [1231, 645] width 19 height 20
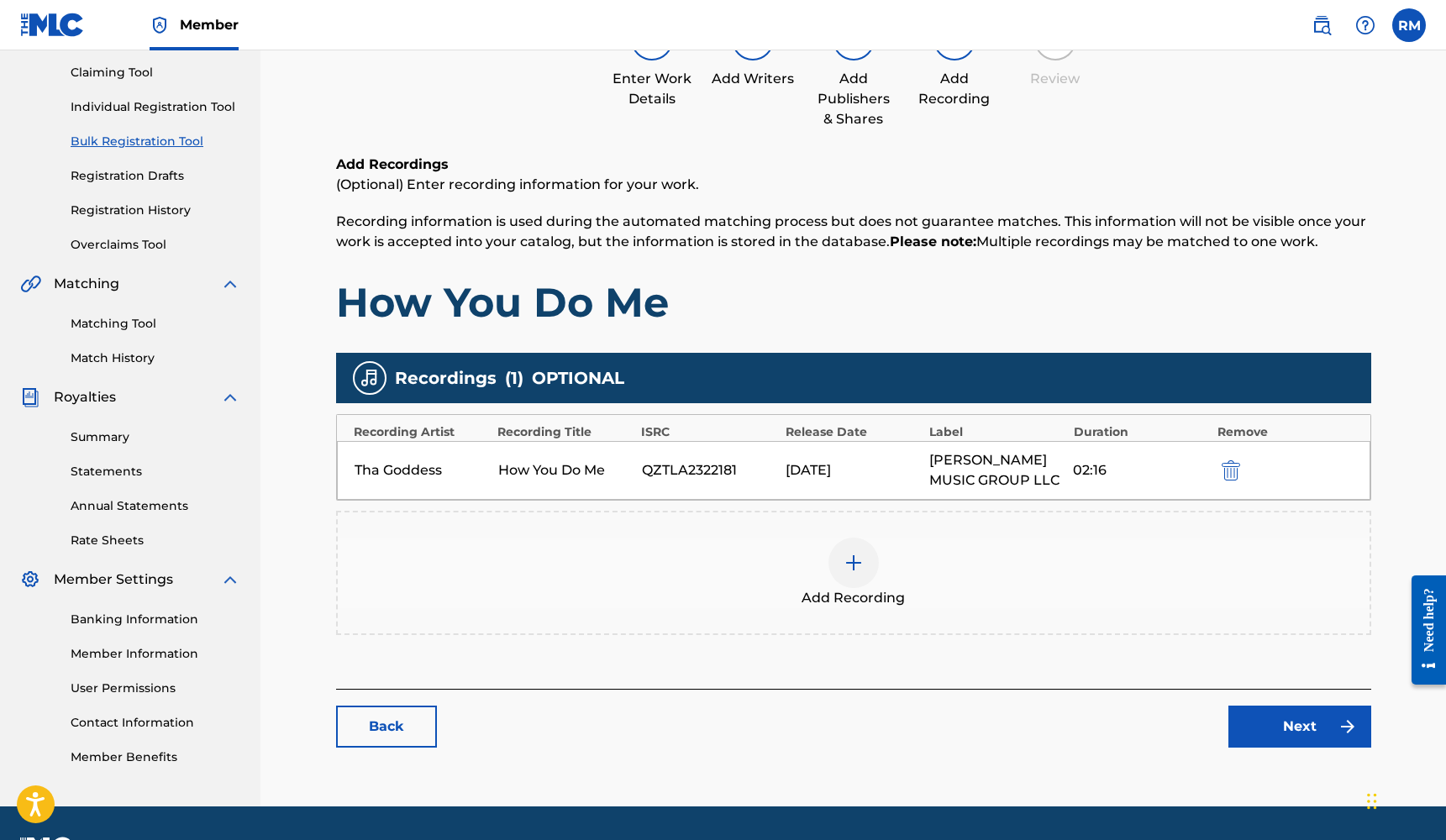
scroll to position [222, 0]
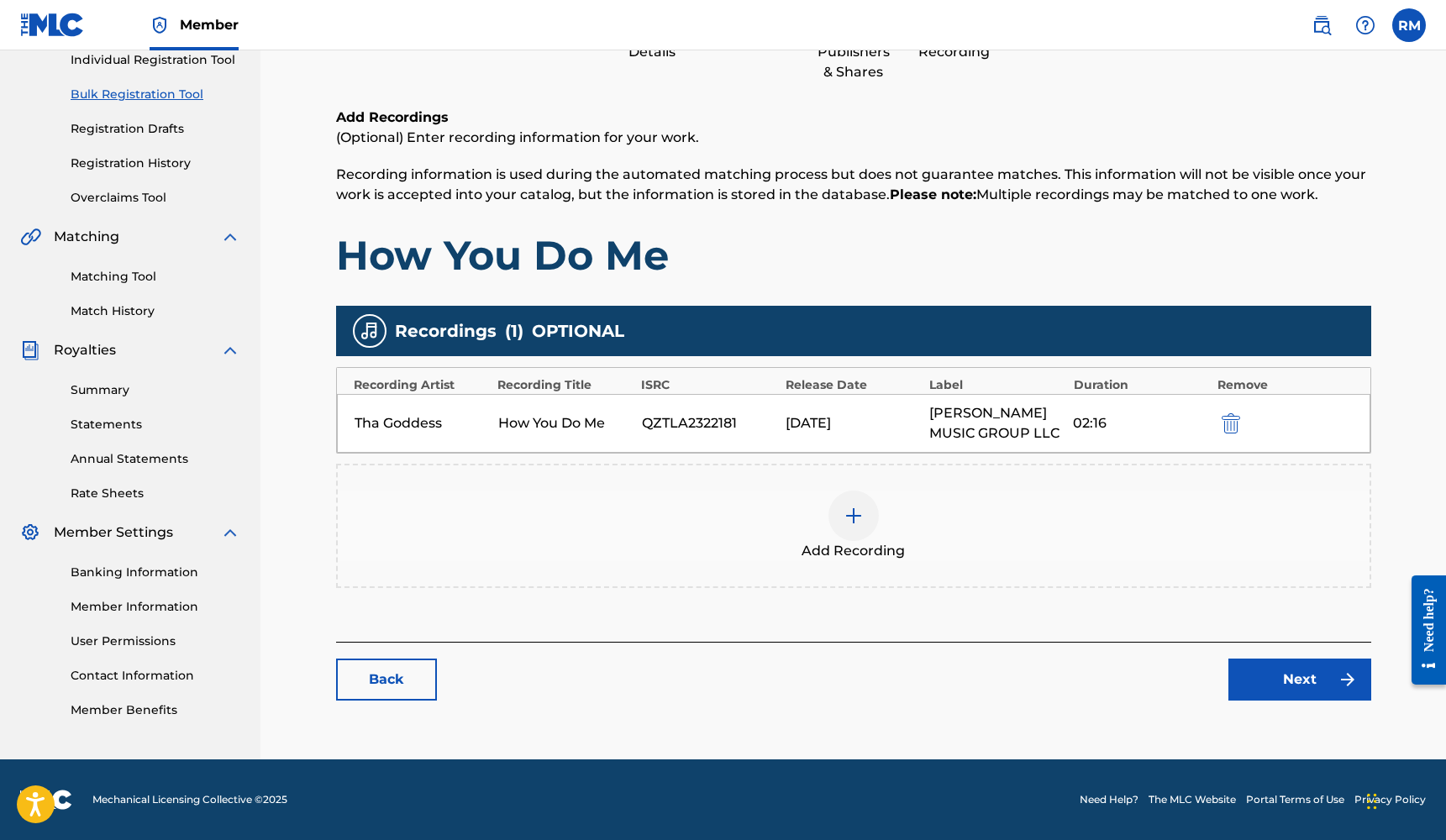
click at [1285, 688] on link "Next" at bounding box center [1299, 680] width 142 height 42
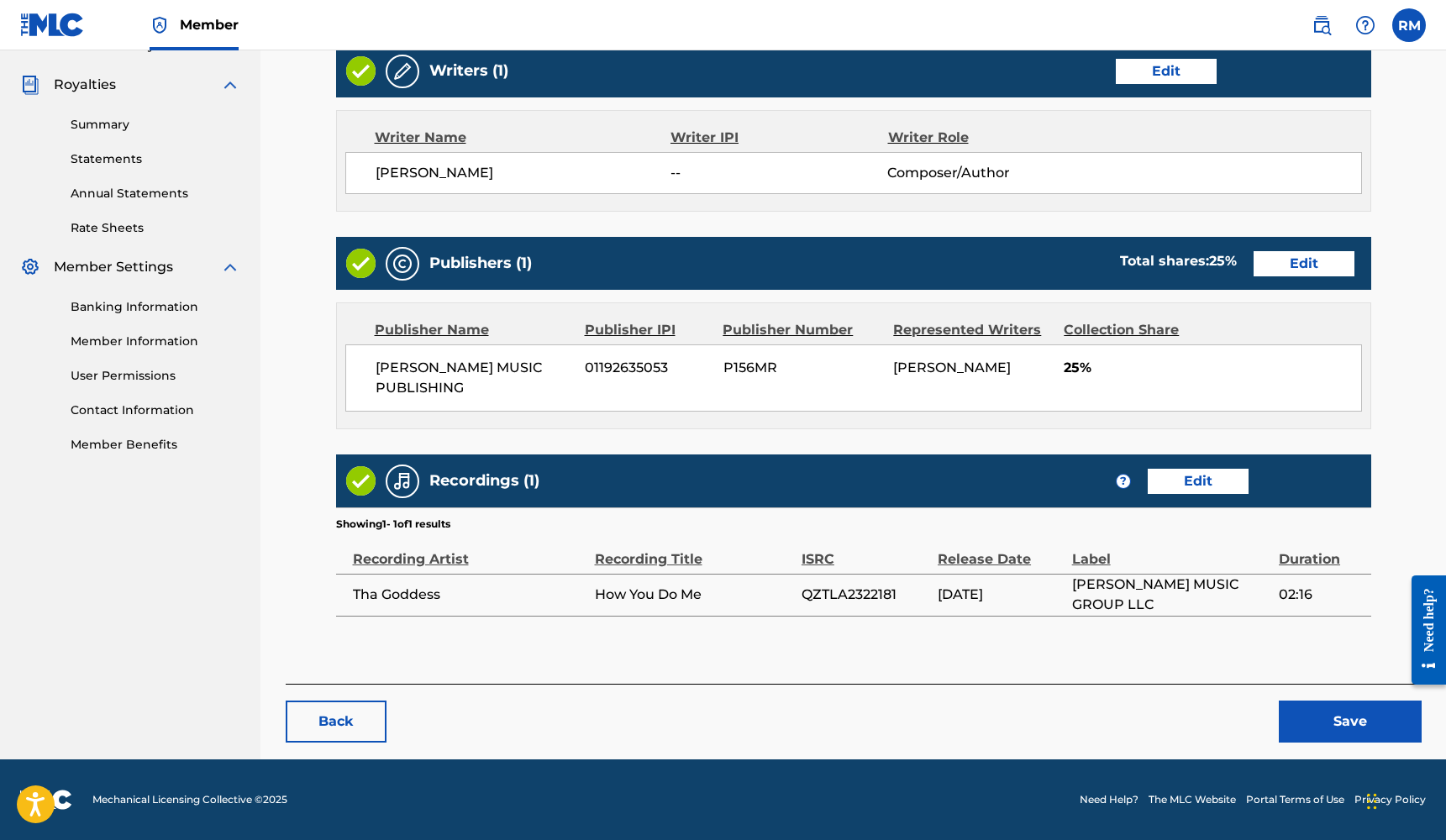
scroll to position [486, 0]
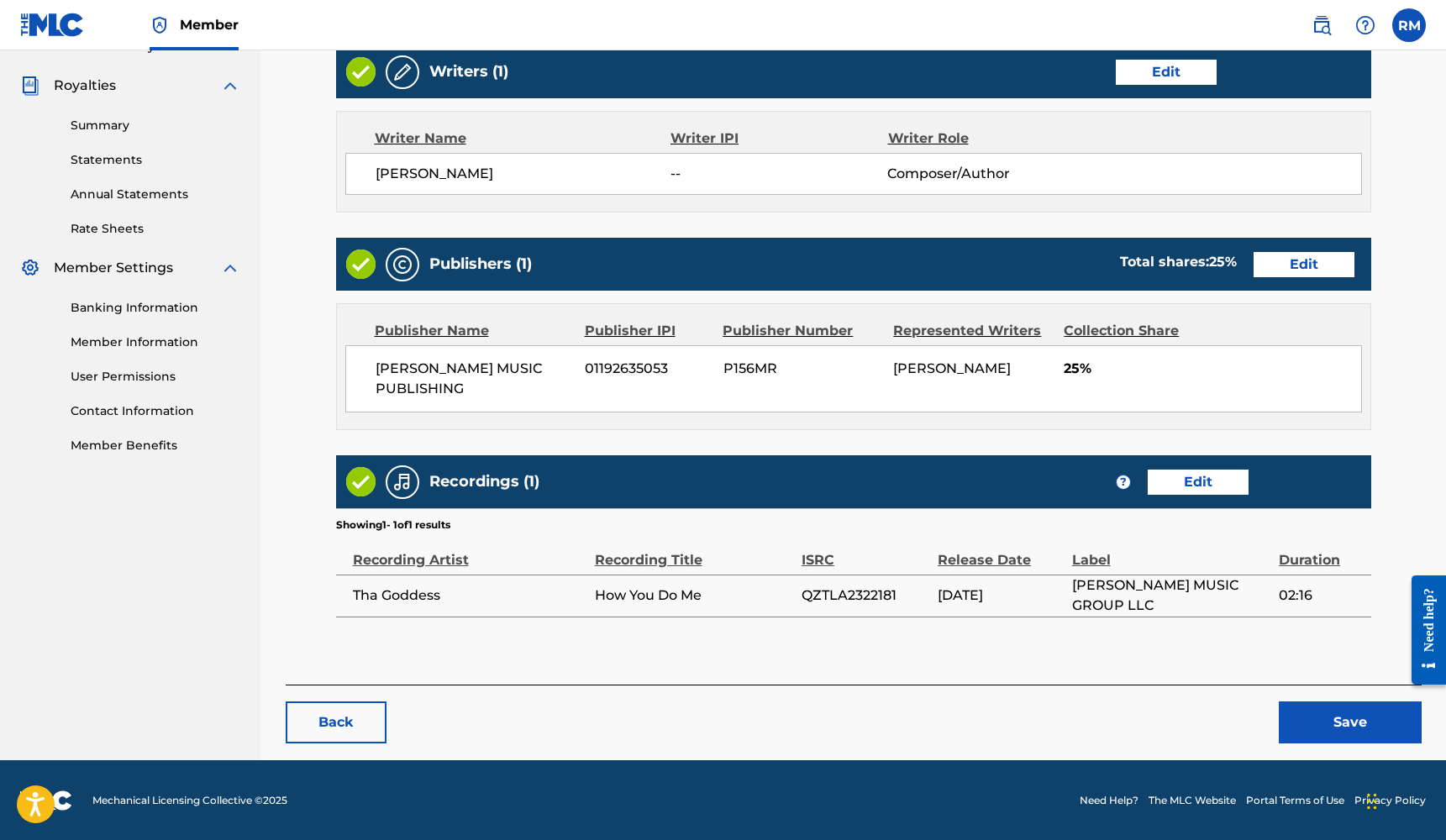
click at [1328, 715] on button "Save" at bounding box center [1349, 722] width 142 height 42
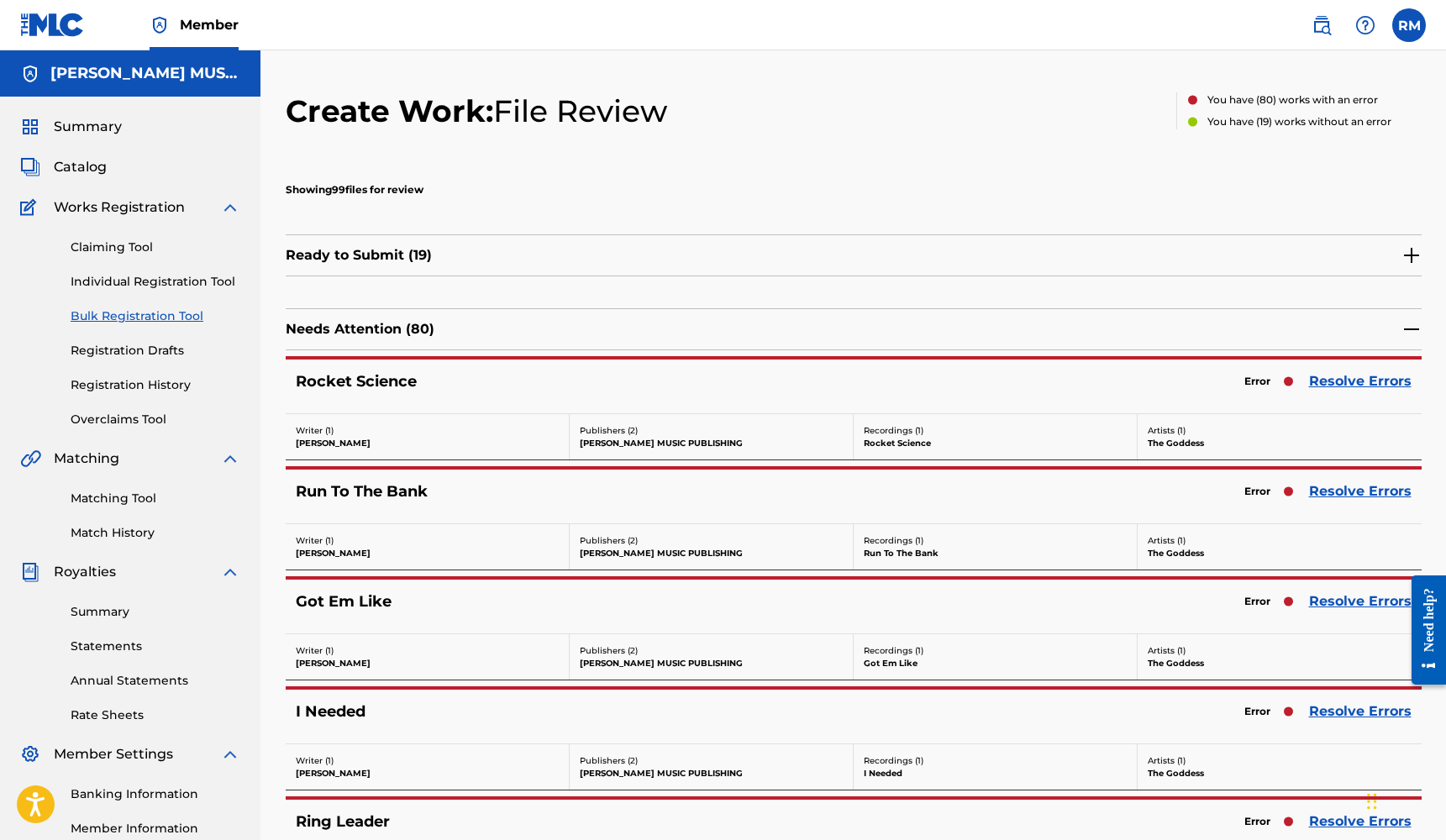
click at [1376, 384] on link "Resolve Errors" at bounding box center [1360, 382] width 103 height 20
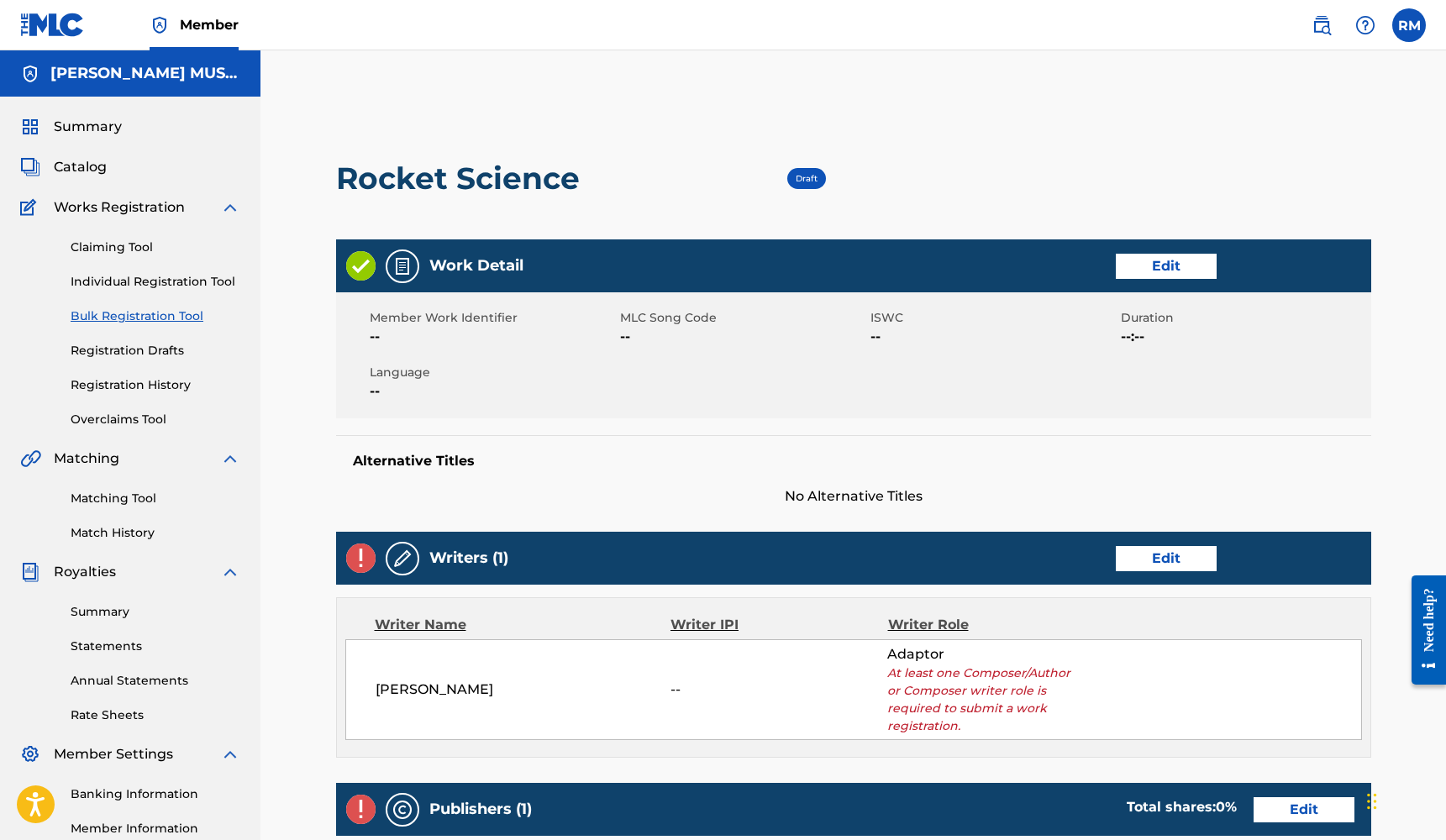
click at [1195, 260] on link "Edit" at bounding box center [1166, 266] width 101 height 25
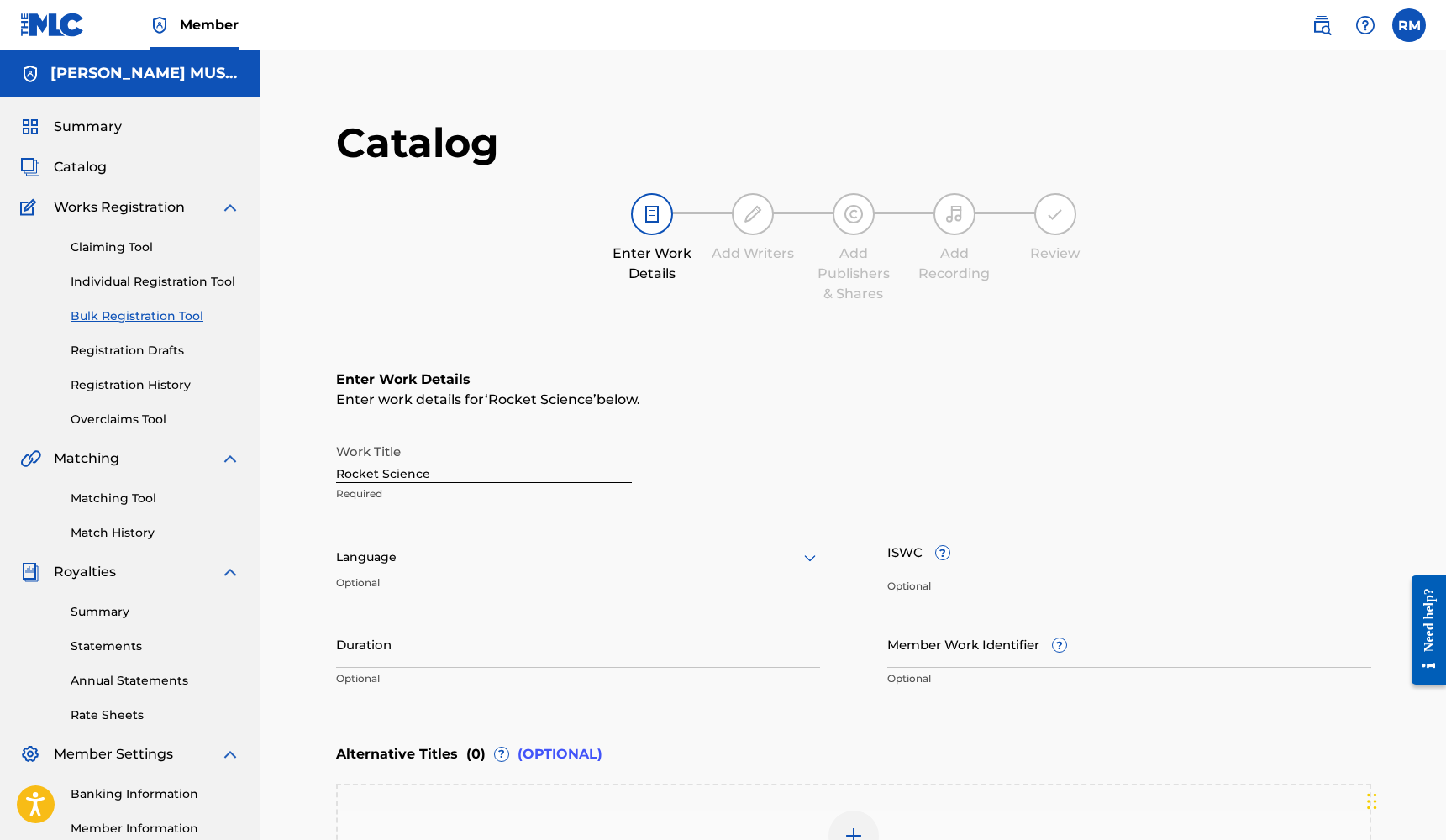
click at [964, 645] on input "Member Work Identifier ?" at bounding box center [1129, 644] width 484 height 48
click at [610, 569] on div "Language" at bounding box center [578, 558] width 484 height 35
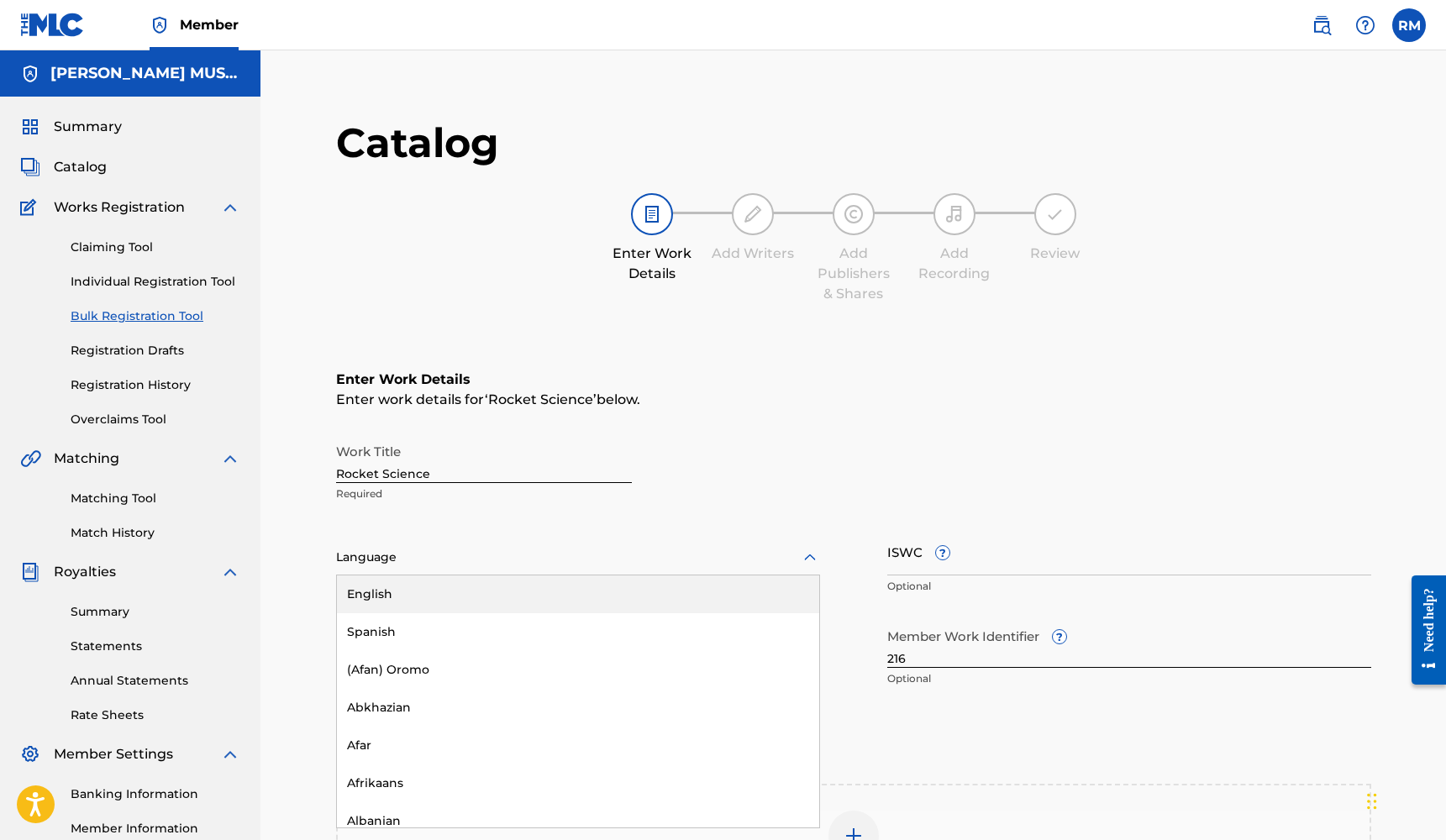
click at [581, 596] on div "English" at bounding box center [578, 594] width 482 height 38
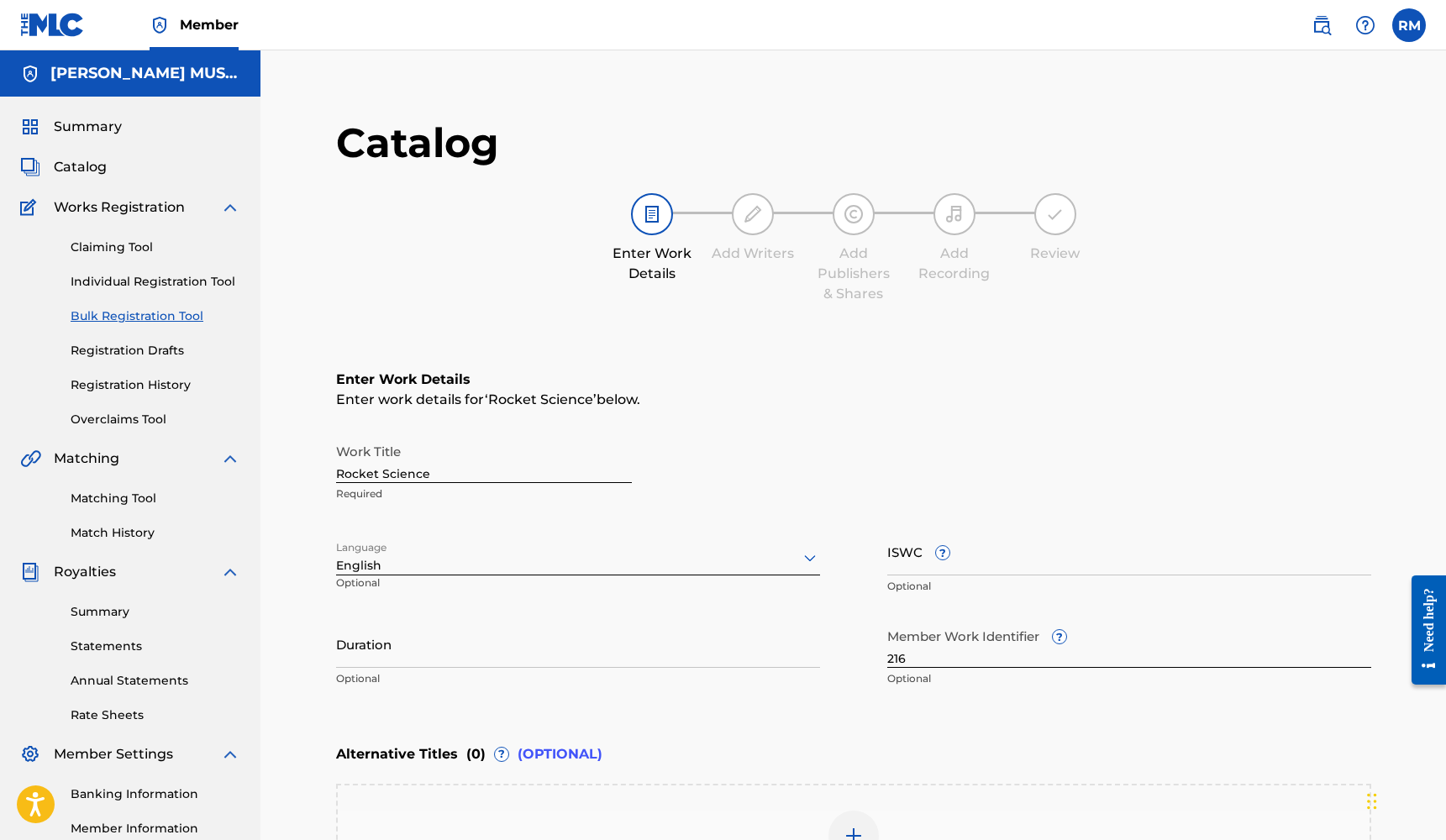
click at [511, 659] on input "Duration" at bounding box center [578, 644] width 484 height 48
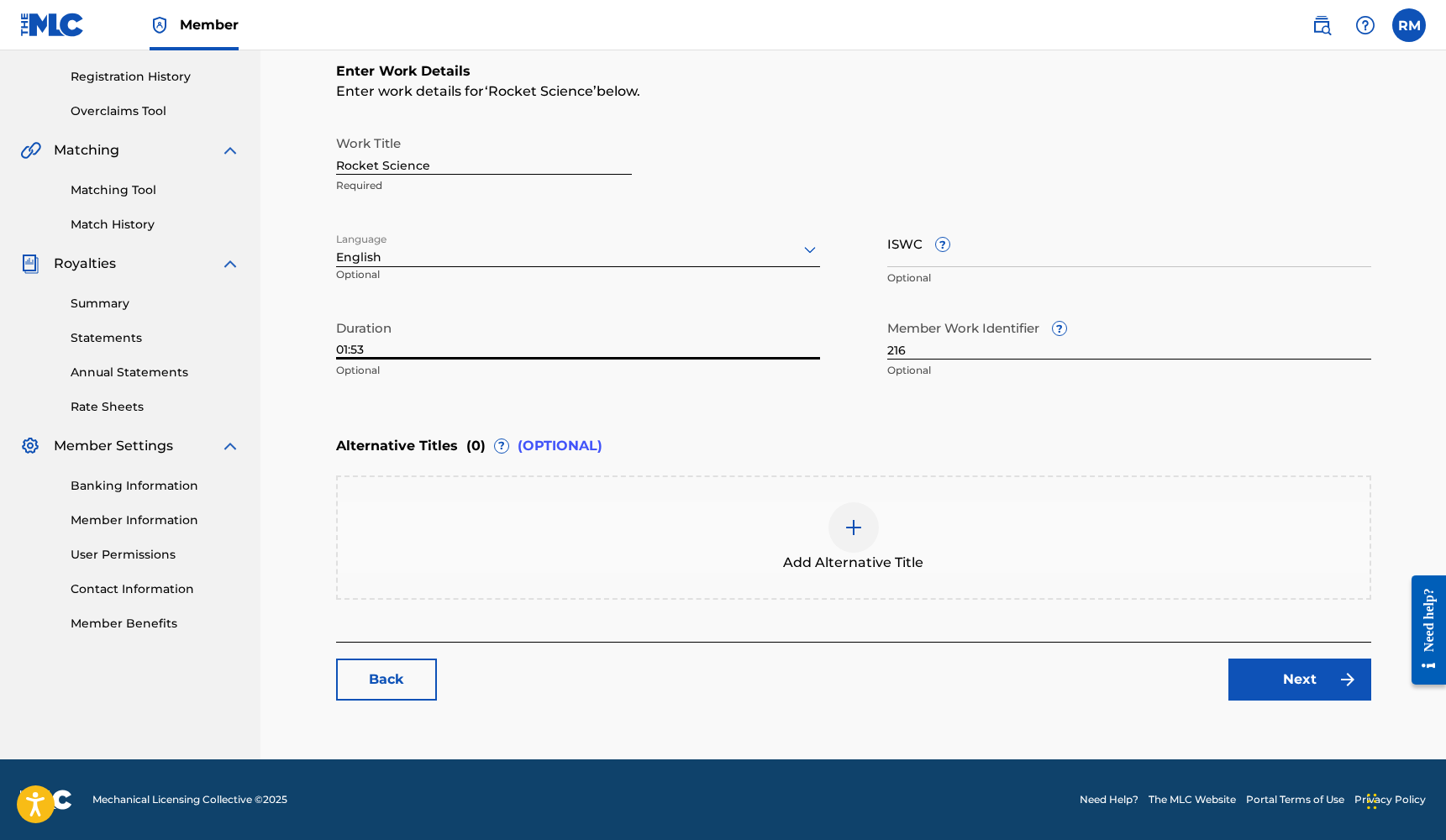
scroll to position [308, 0]
click at [1248, 688] on link "Next" at bounding box center [1299, 680] width 142 height 42
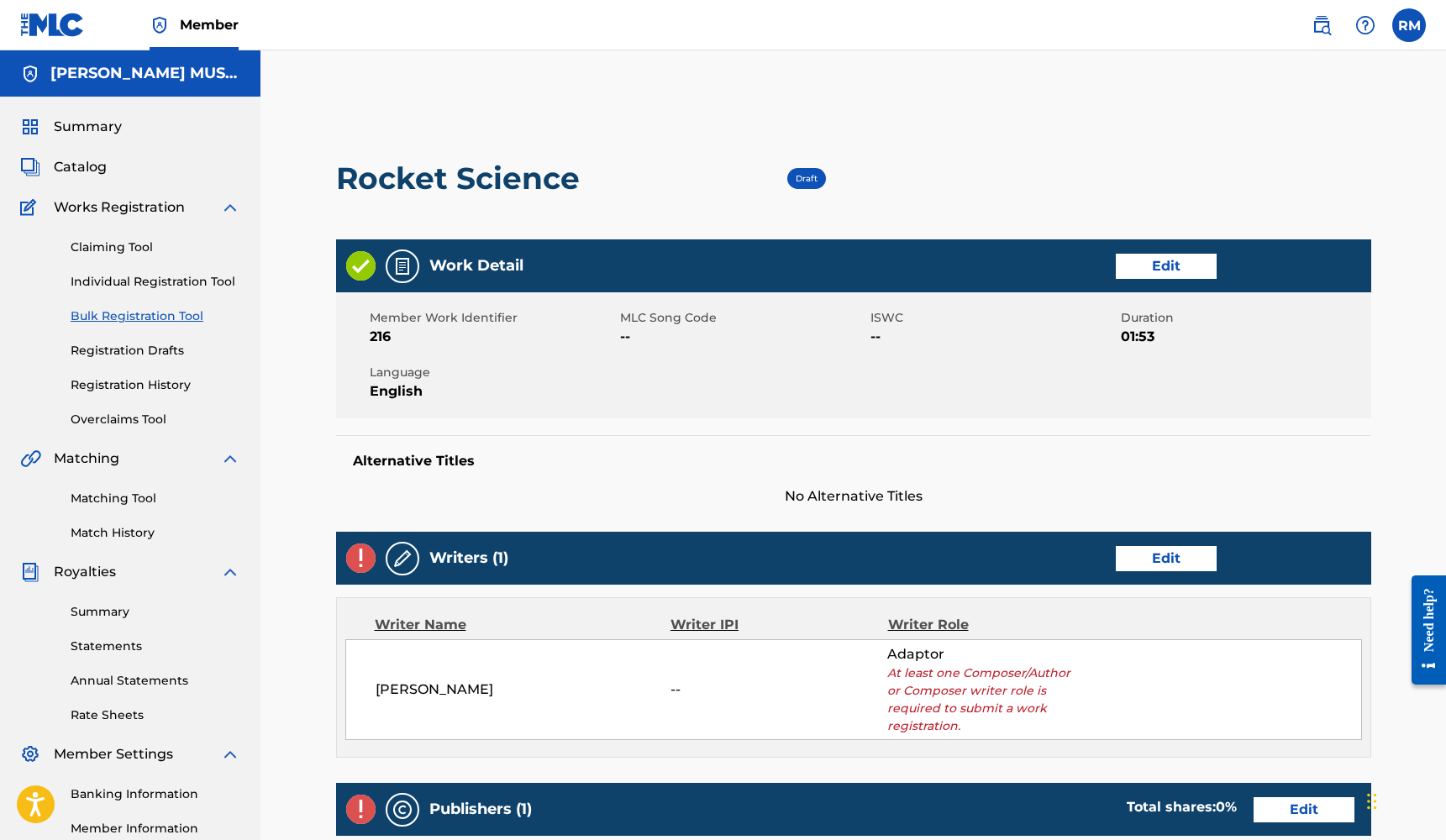
click at [1187, 559] on link "Edit" at bounding box center [1166, 559] width 101 height 25
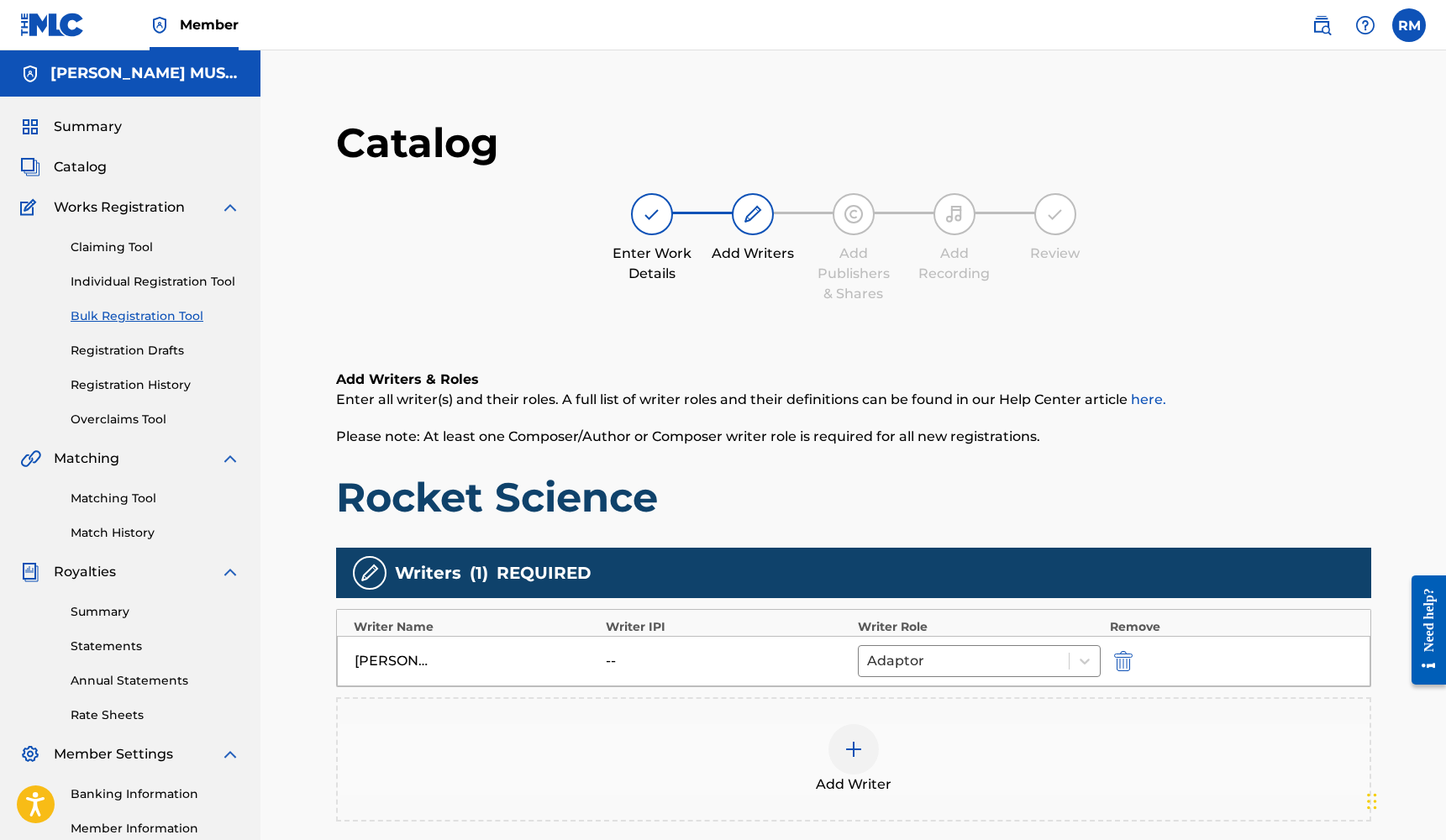
click at [858, 743] on img at bounding box center [854, 749] width 20 height 20
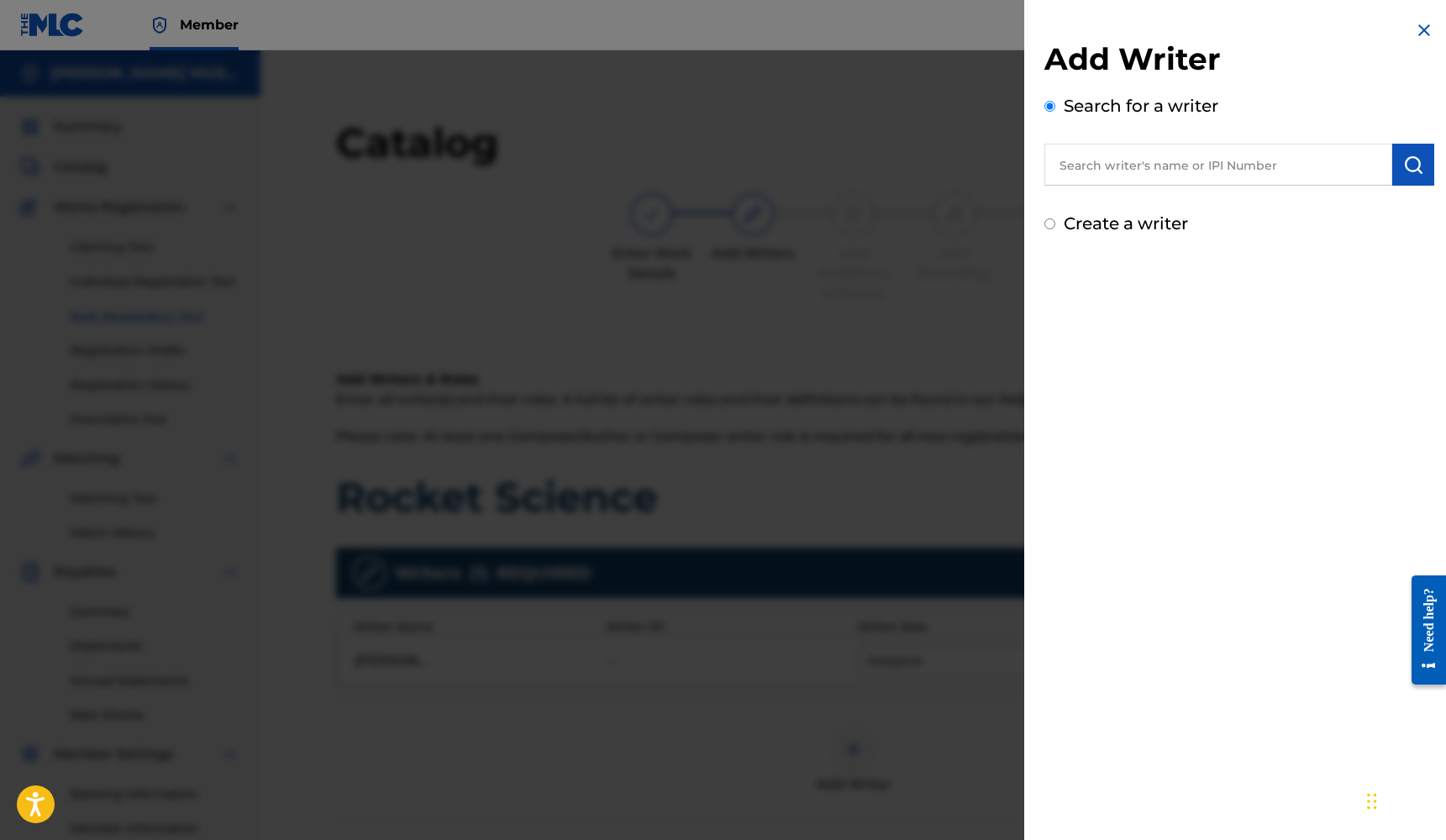
click at [961, 590] on div at bounding box center [723, 470] width 1446 height 840
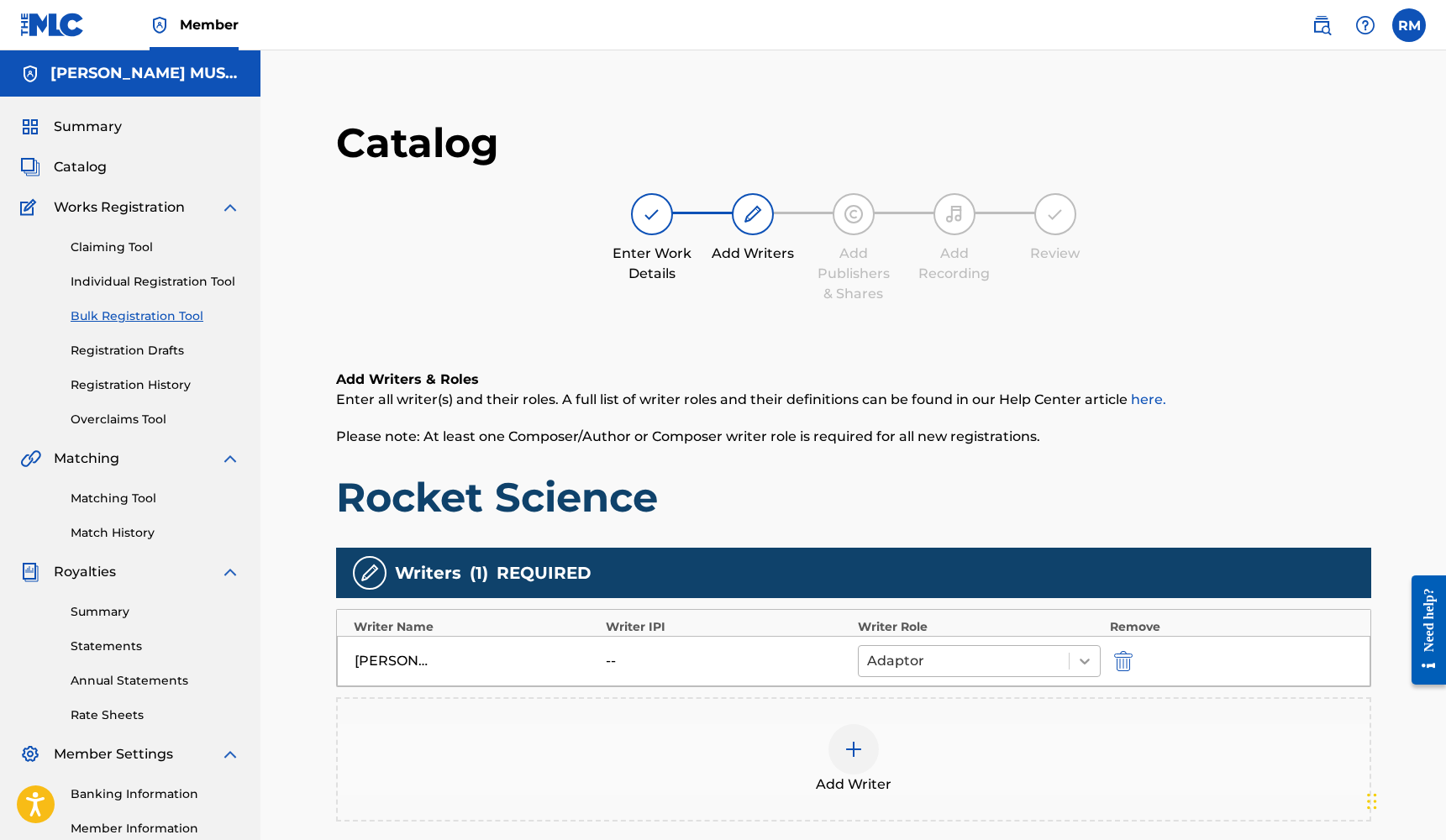
click at [1079, 658] on icon at bounding box center [1084, 661] width 17 height 17
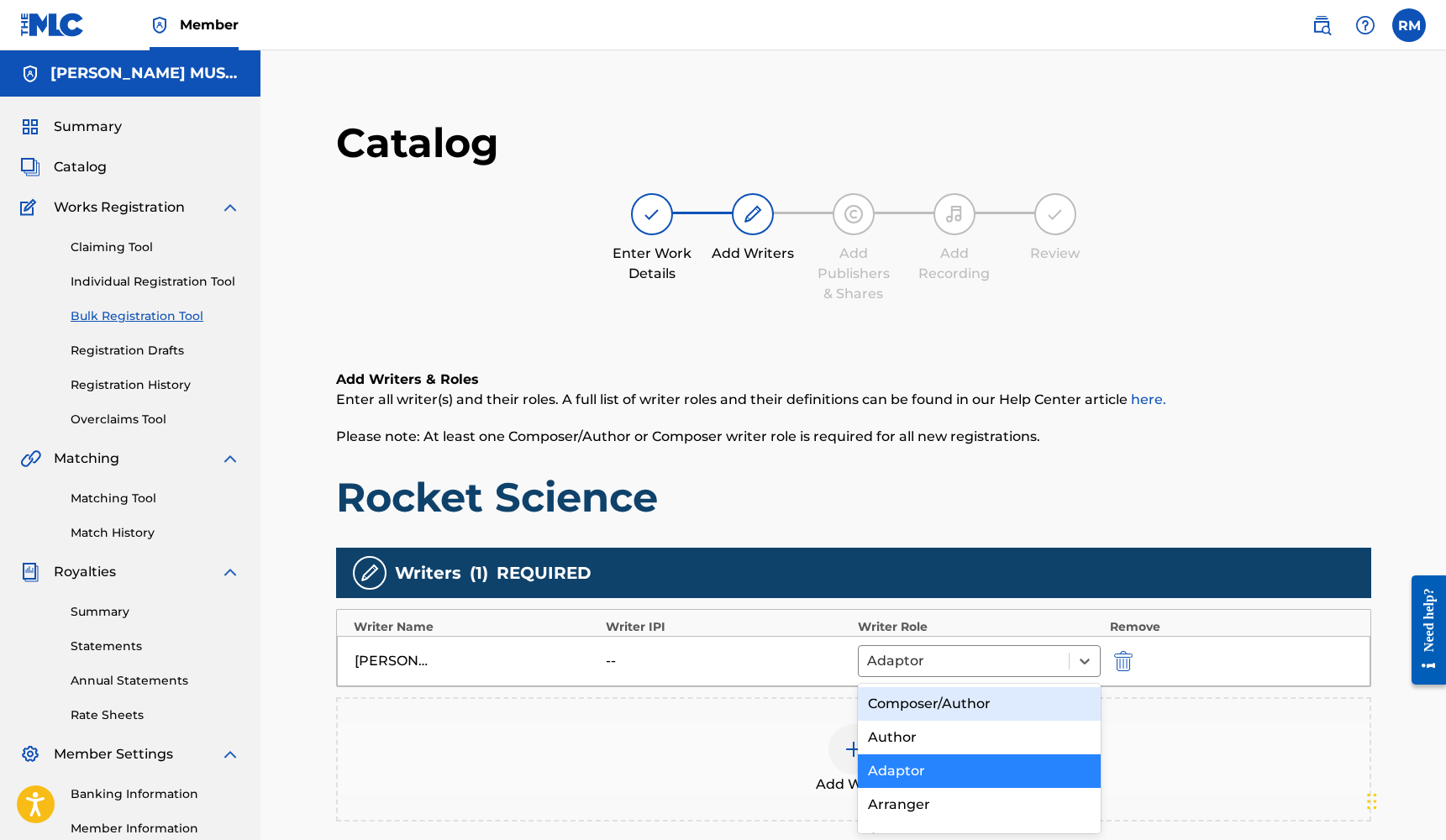
click at [977, 698] on div "Composer/Author" at bounding box center [979, 704] width 244 height 34
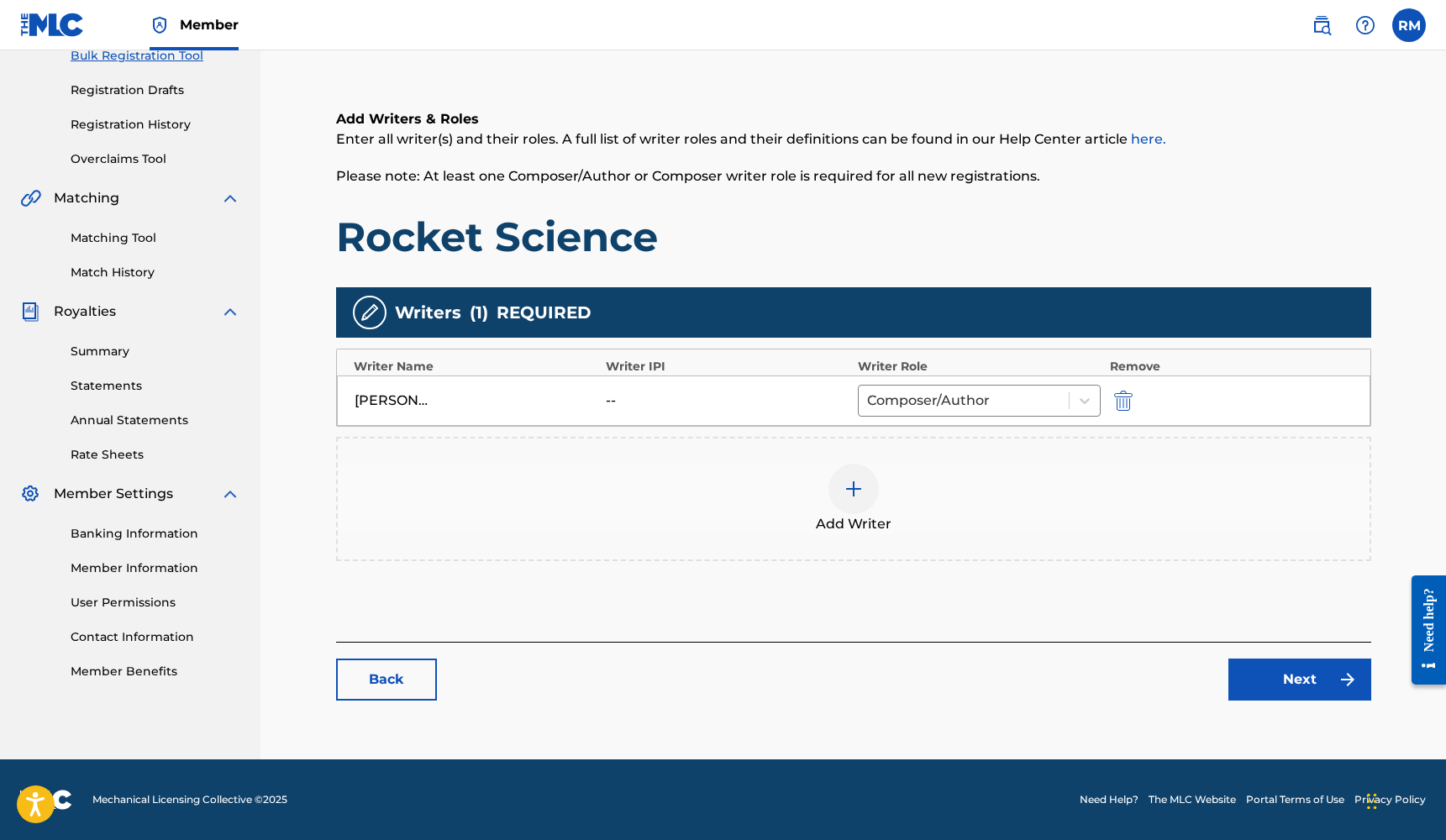
scroll to position [260, 0]
click at [1269, 685] on link "Next" at bounding box center [1299, 680] width 142 height 42
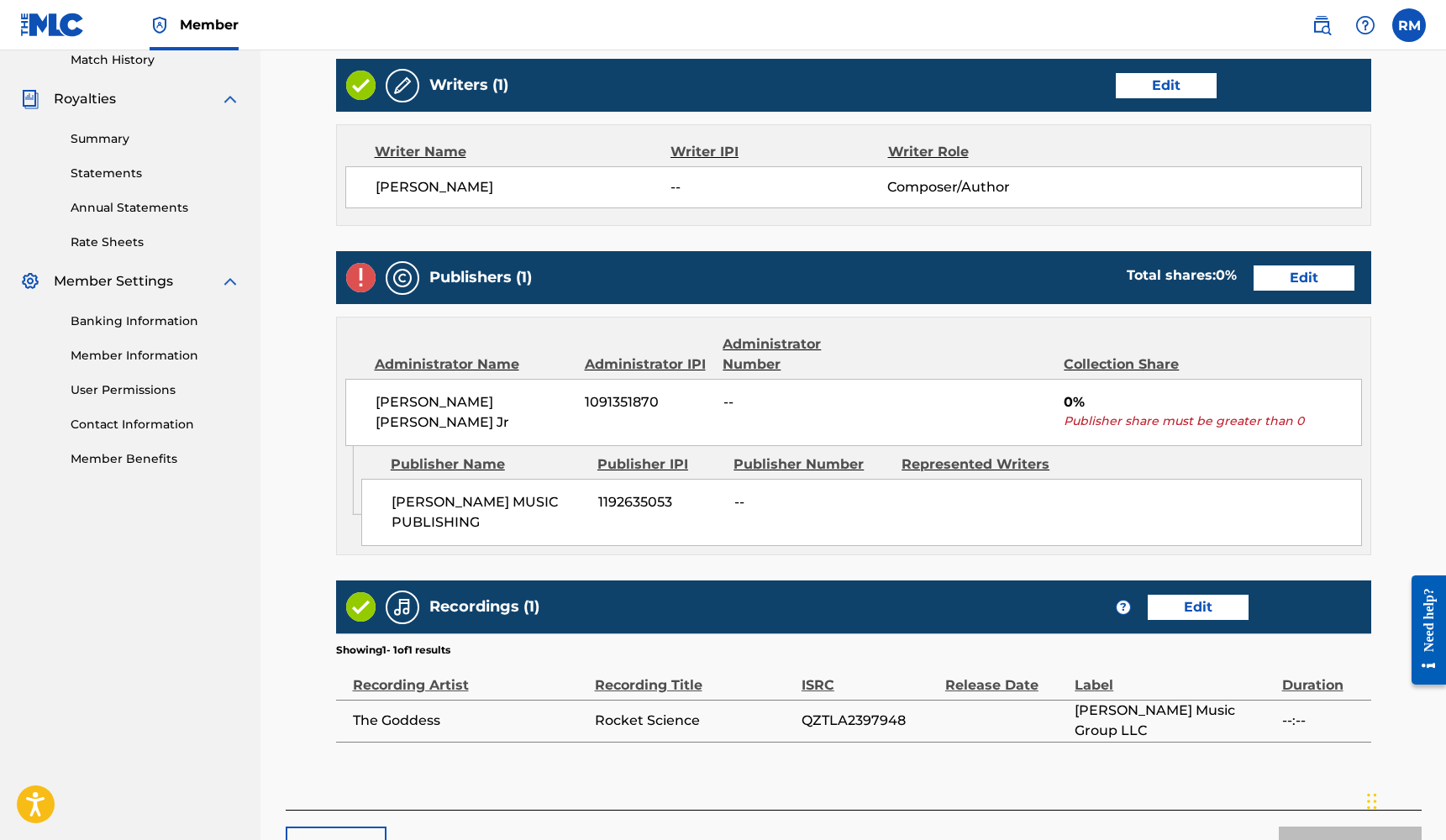
scroll to position [474, 0]
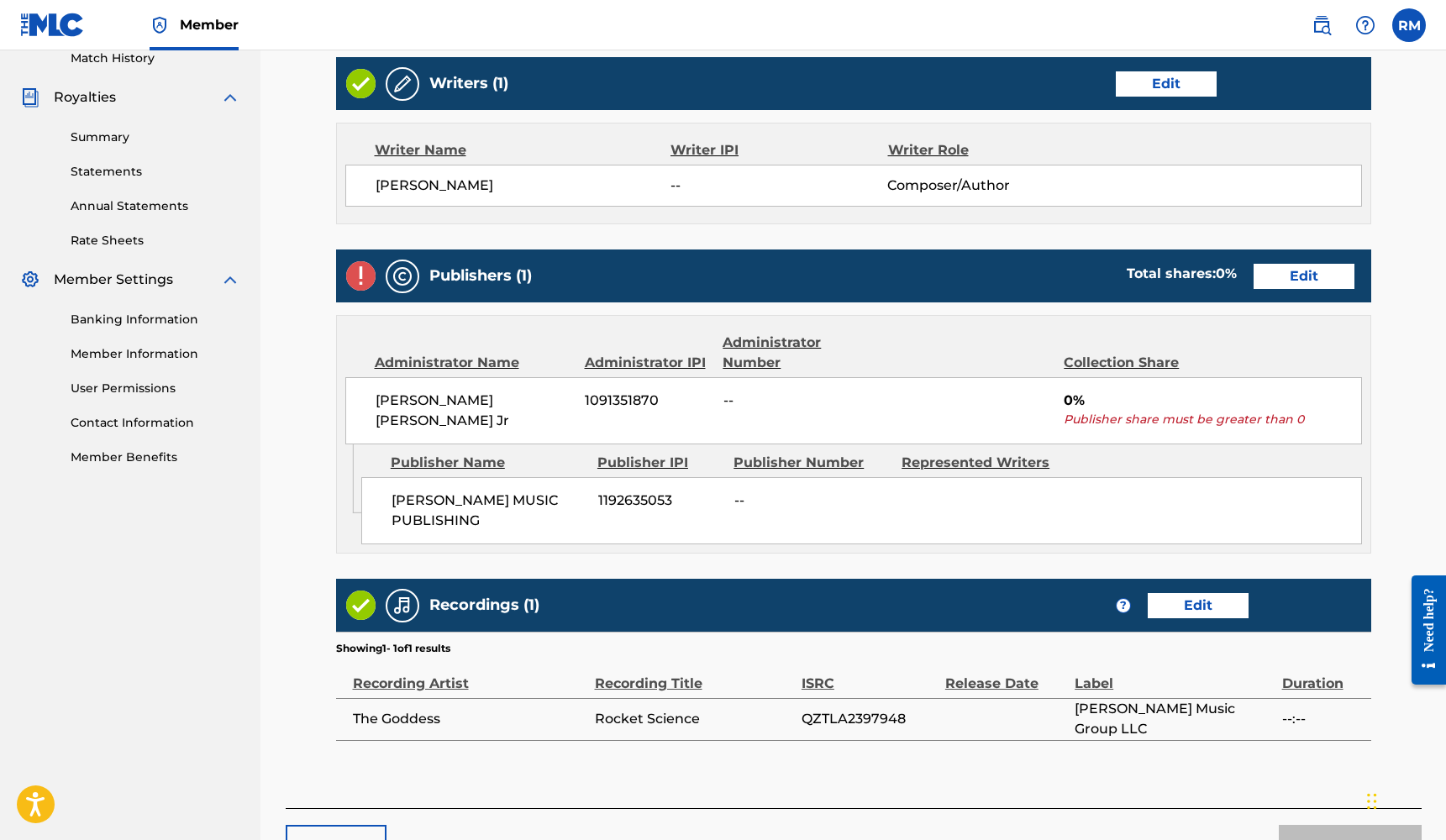
click at [1309, 279] on link "Edit" at bounding box center [1304, 276] width 101 height 25
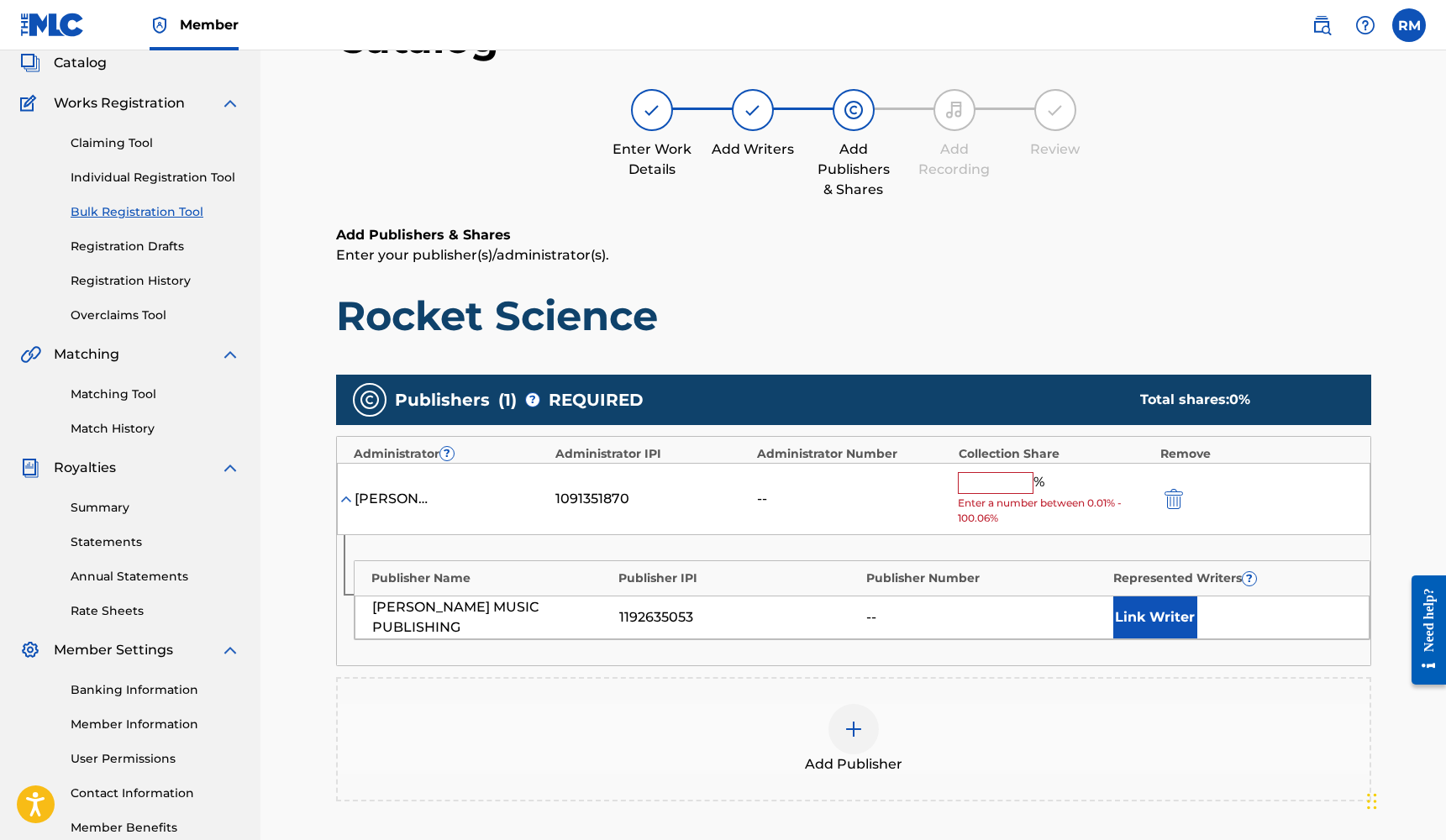
scroll to position [249, 0]
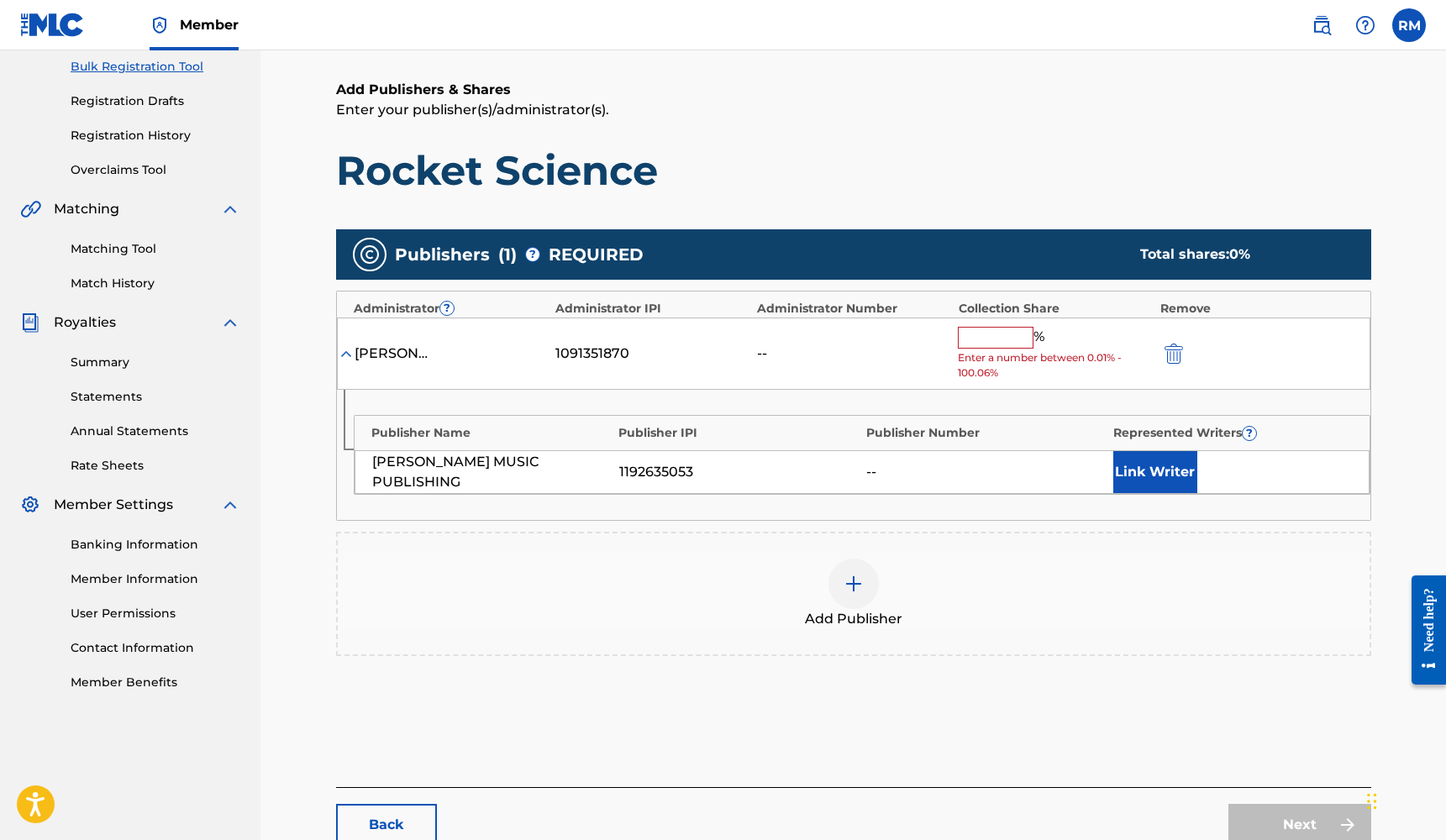
click at [866, 576] on div at bounding box center [854, 584] width 51 height 51
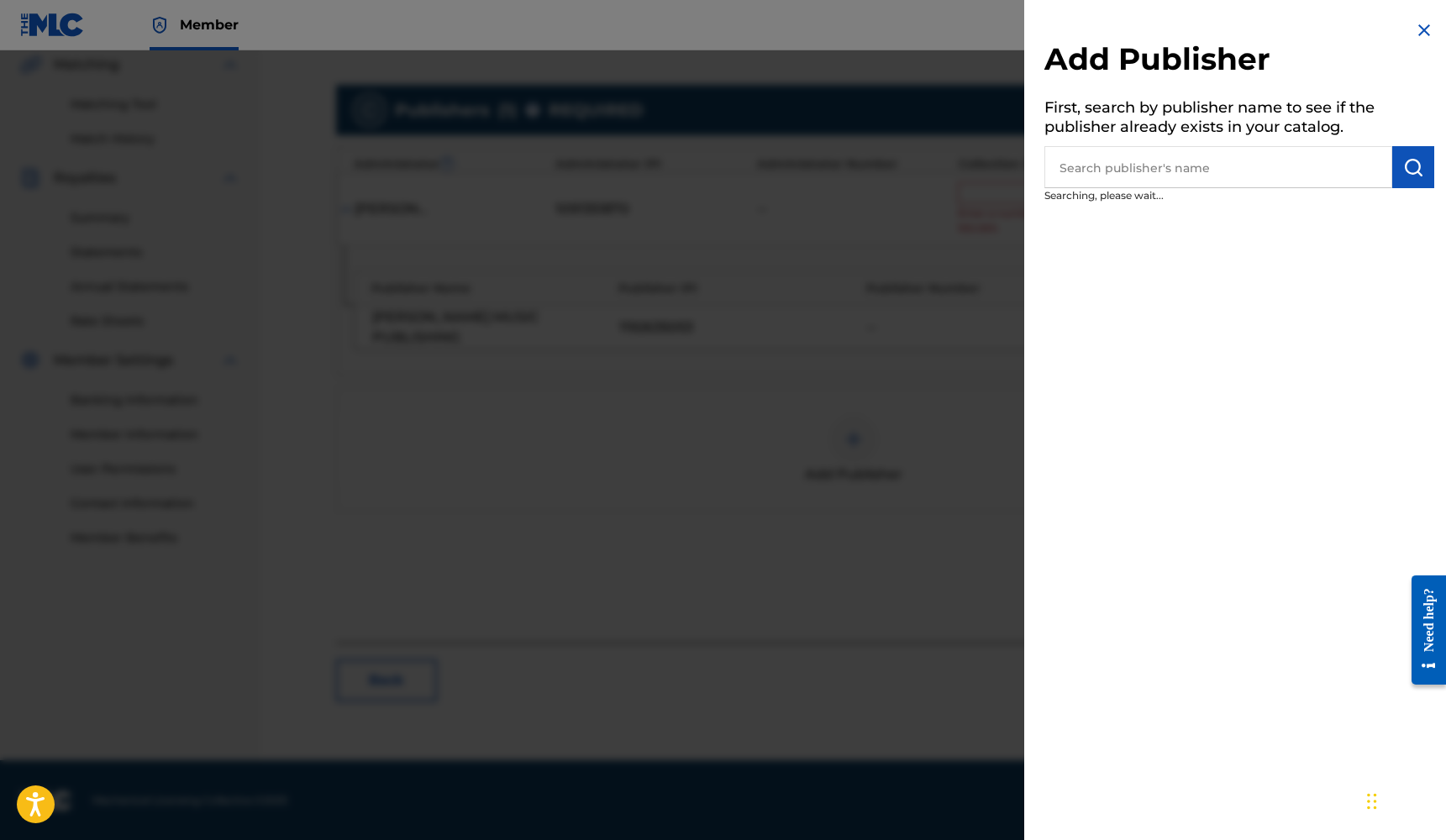
scroll to position [393, 0]
click at [1195, 179] on input "text" at bounding box center [1218, 167] width 348 height 42
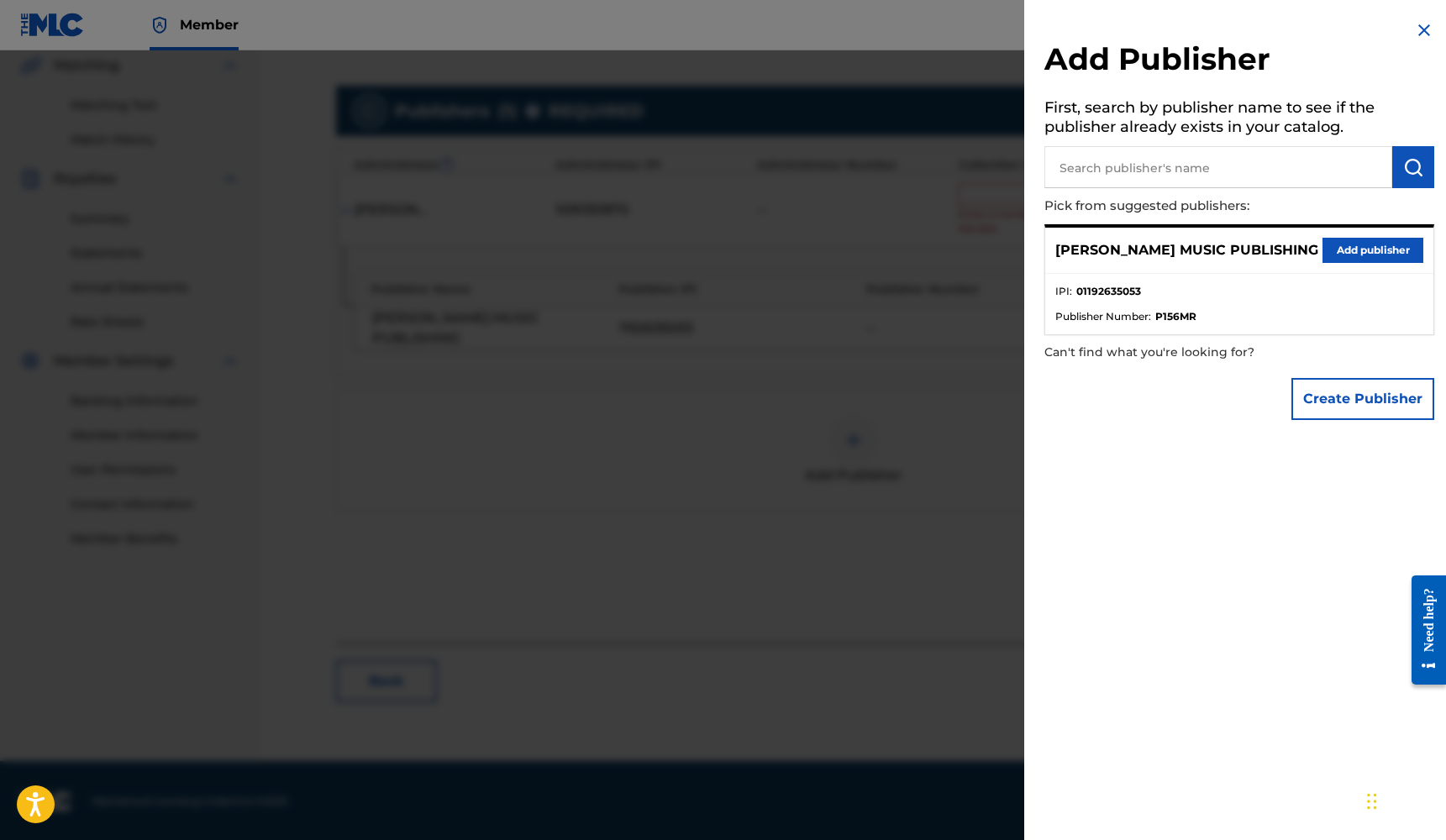
click at [1344, 244] on button "Add publisher" at bounding box center [1373, 250] width 101 height 25
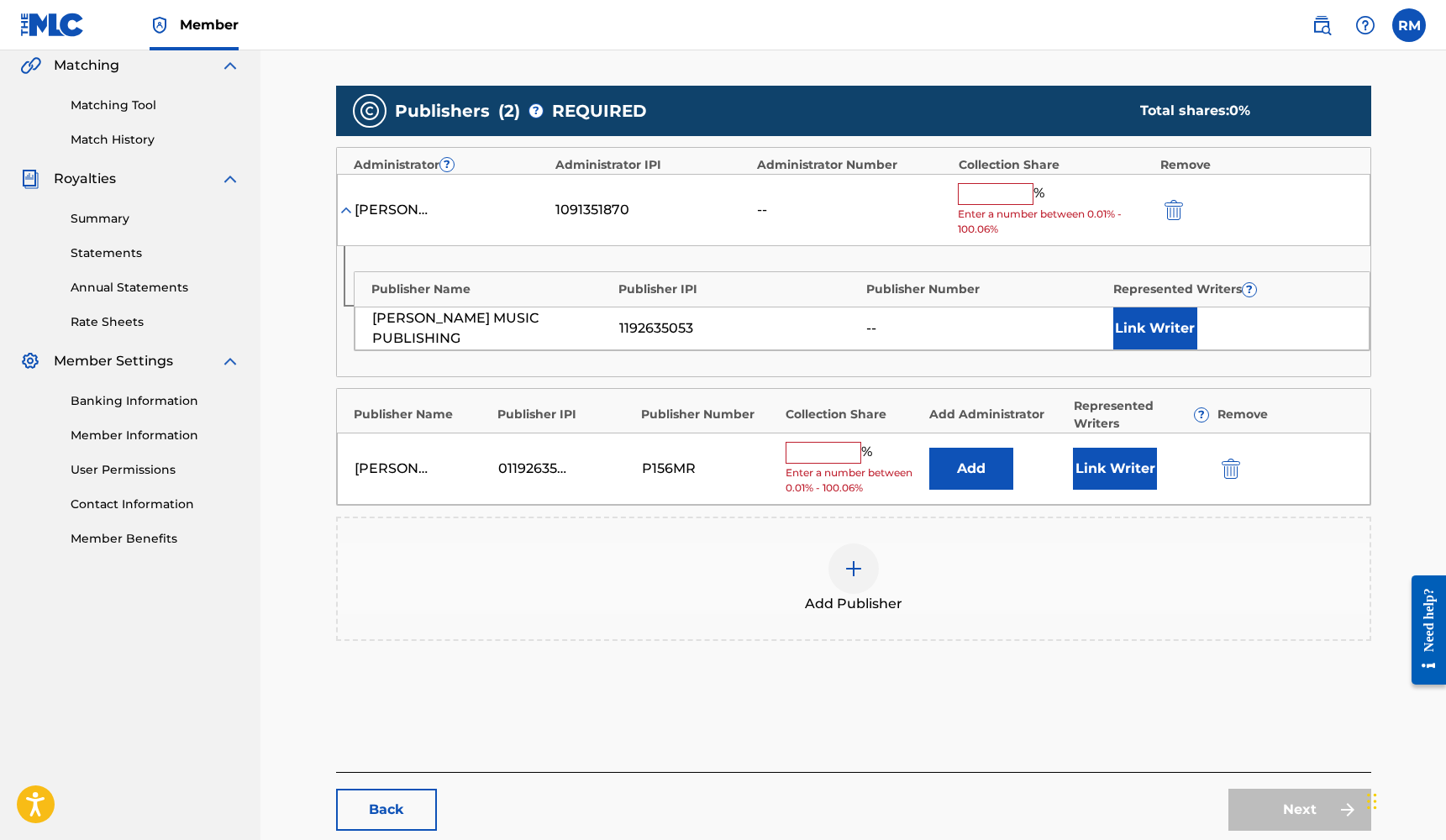
click at [1120, 462] on button "Link Writer" at bounding box center [1115, 468] width 84 height 42
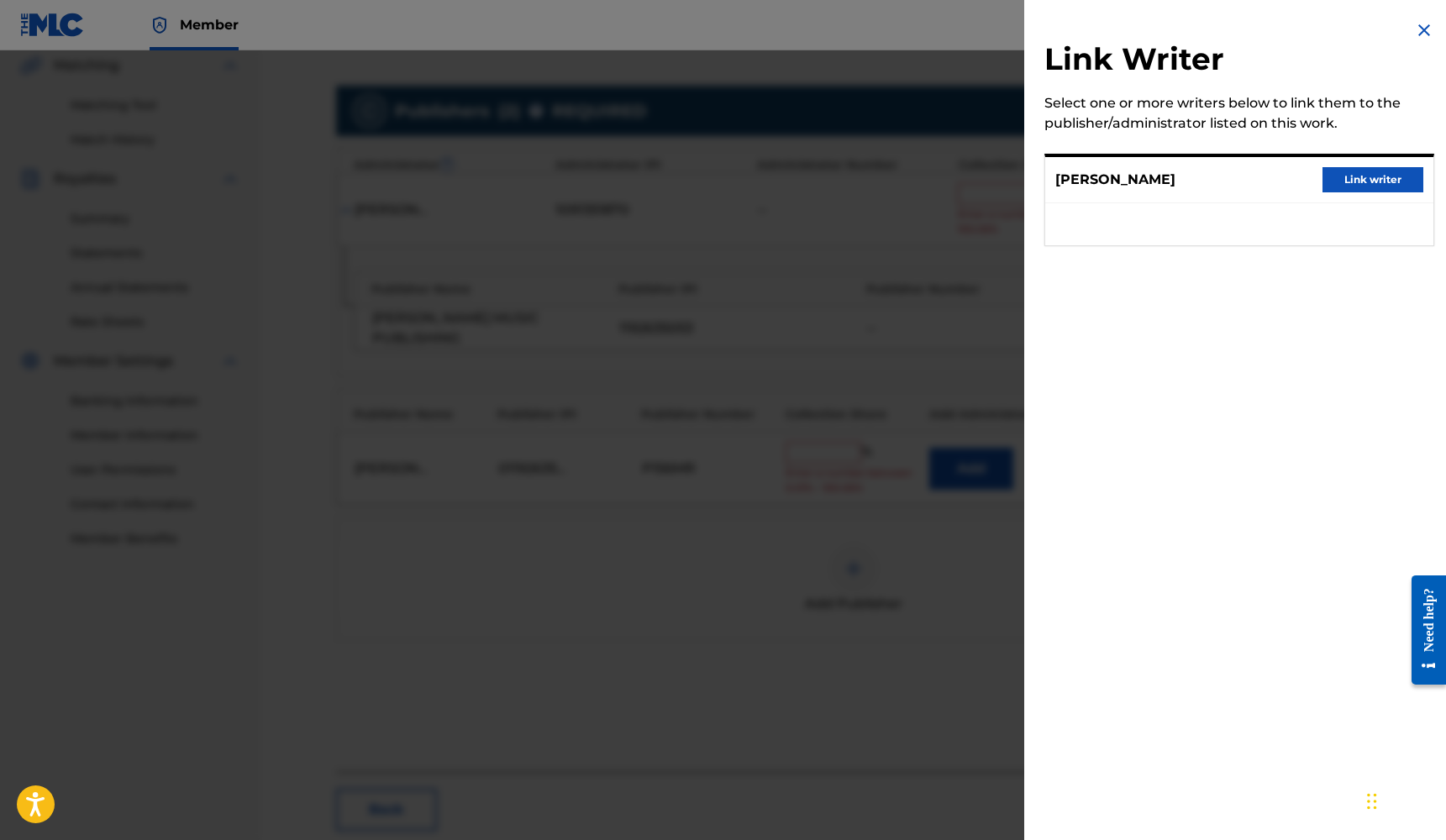
click at [1354, 182] on button "Link writer" at bounding box center [1373, 179] width 101 height 25
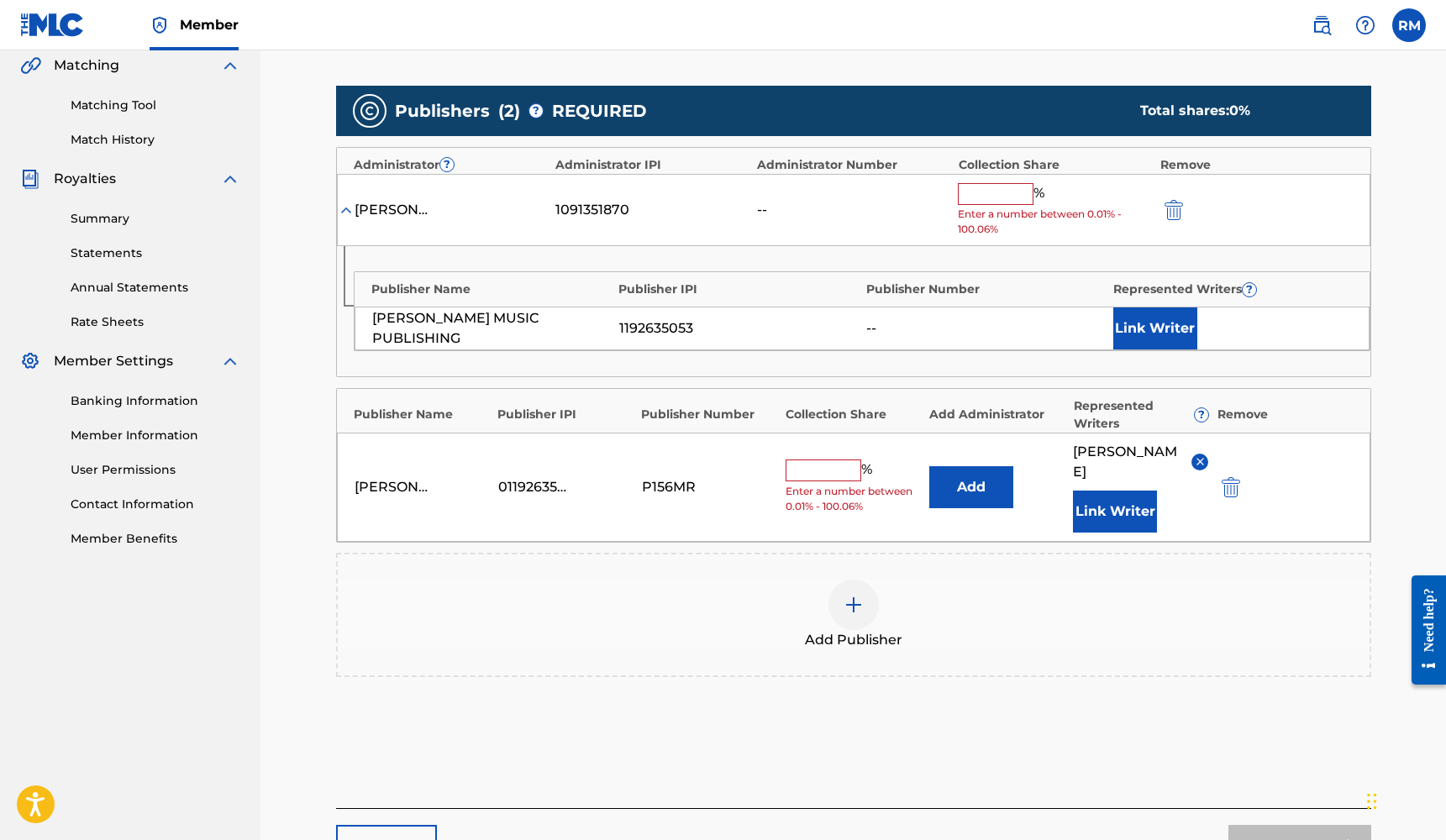
click at [827, 459] on input "text" at bounding box center [823, 470] width 76 height 22
click at [1176, 211] on img "submit" at bounding box center [1174, 210] width 19 height 20
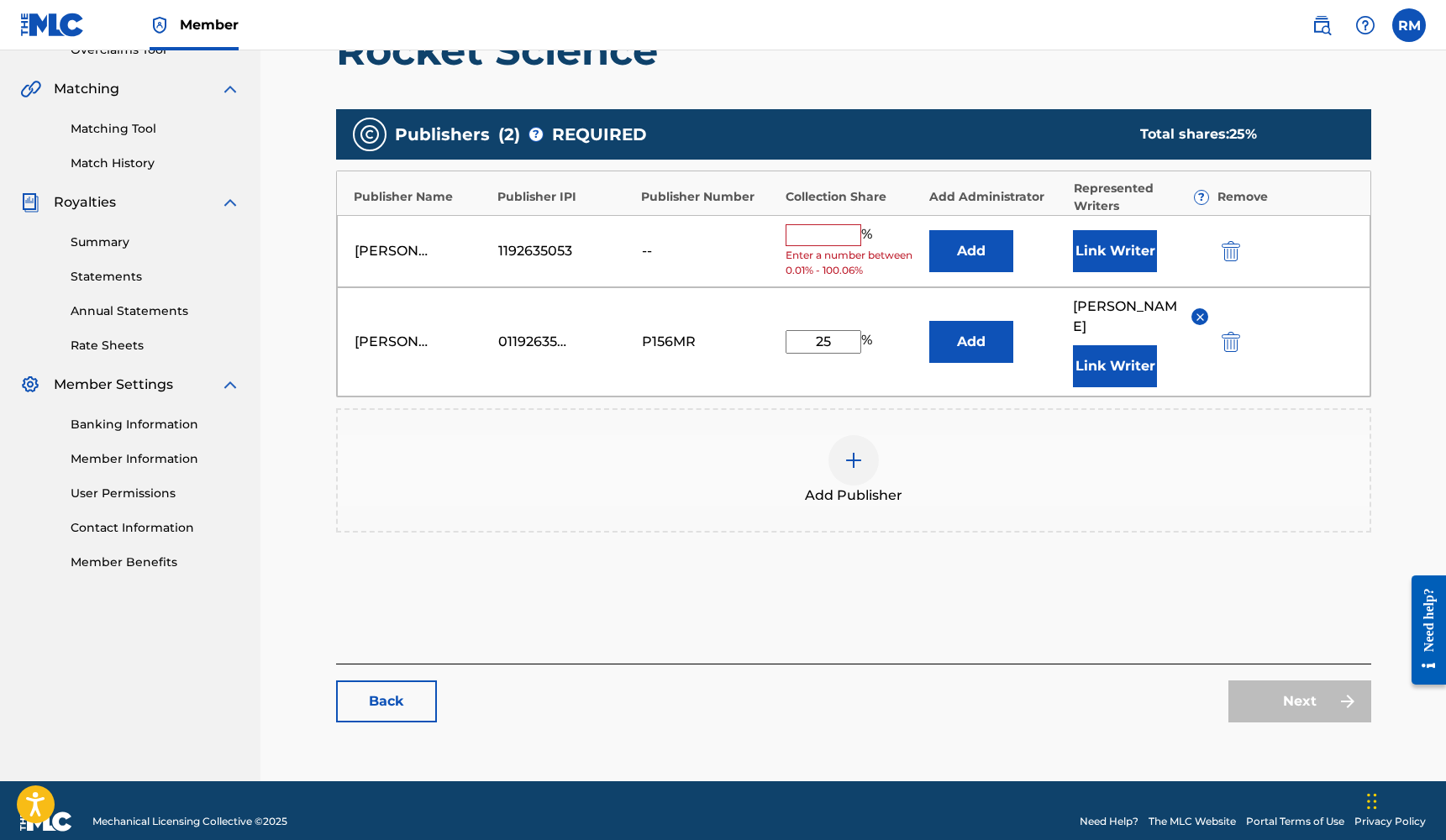
click at [1229, 247] on img "submit" at bounding box center [1231, 251] width 19 height 20
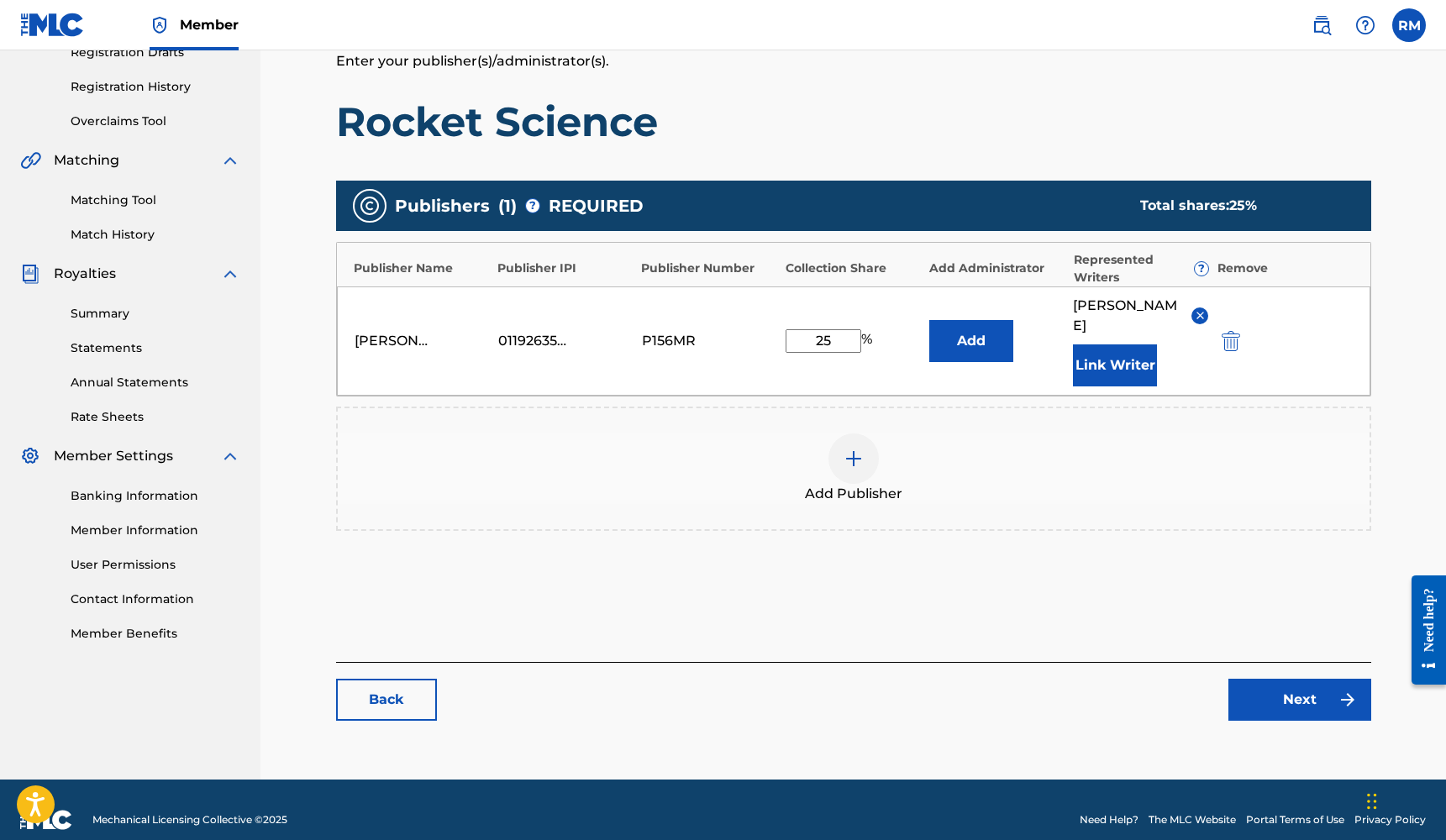
click at [1285, 692] on link "Next" at bounding box center [1299, 700] width 142 height 42
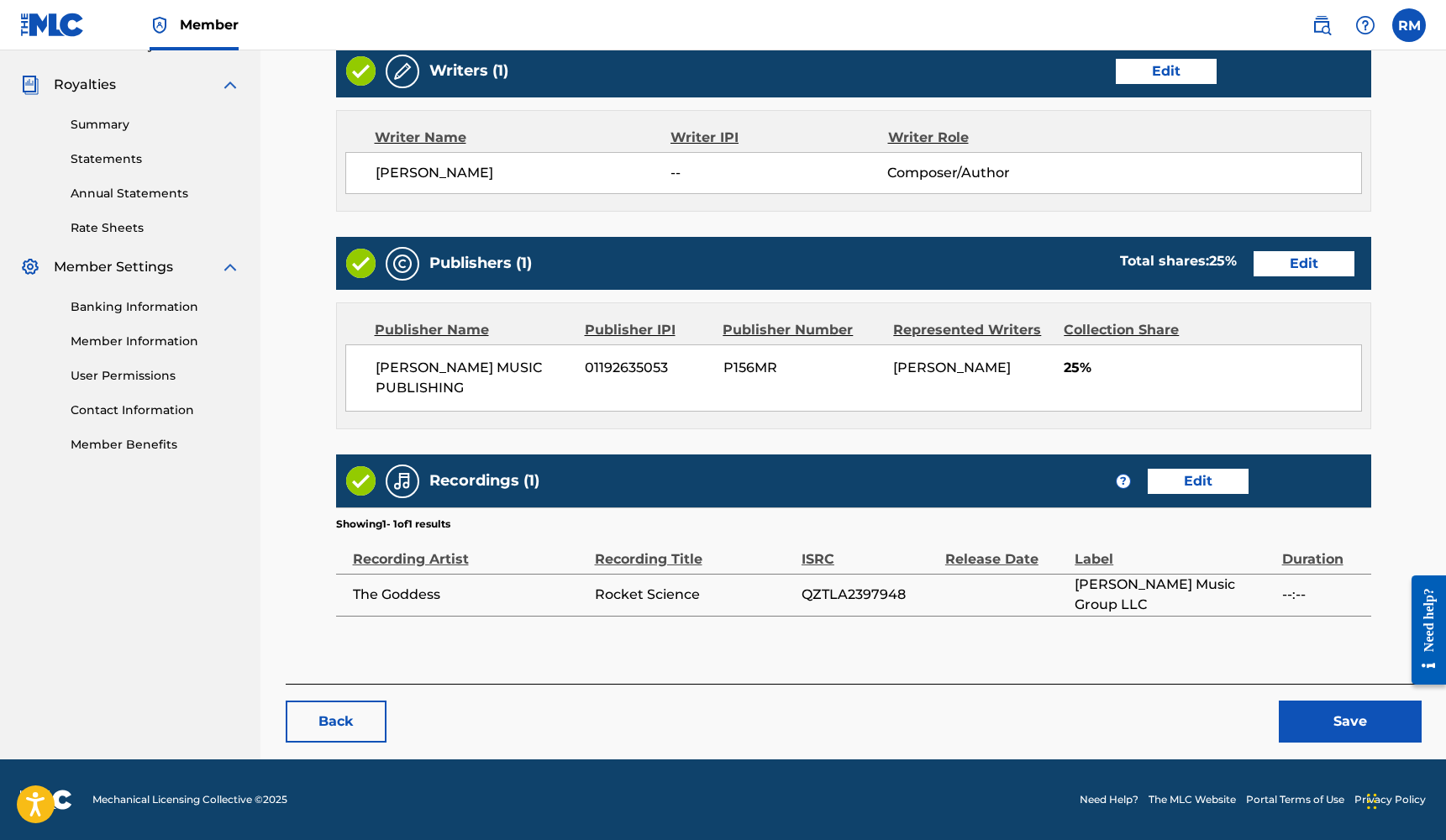
scroll to position [486, 0]
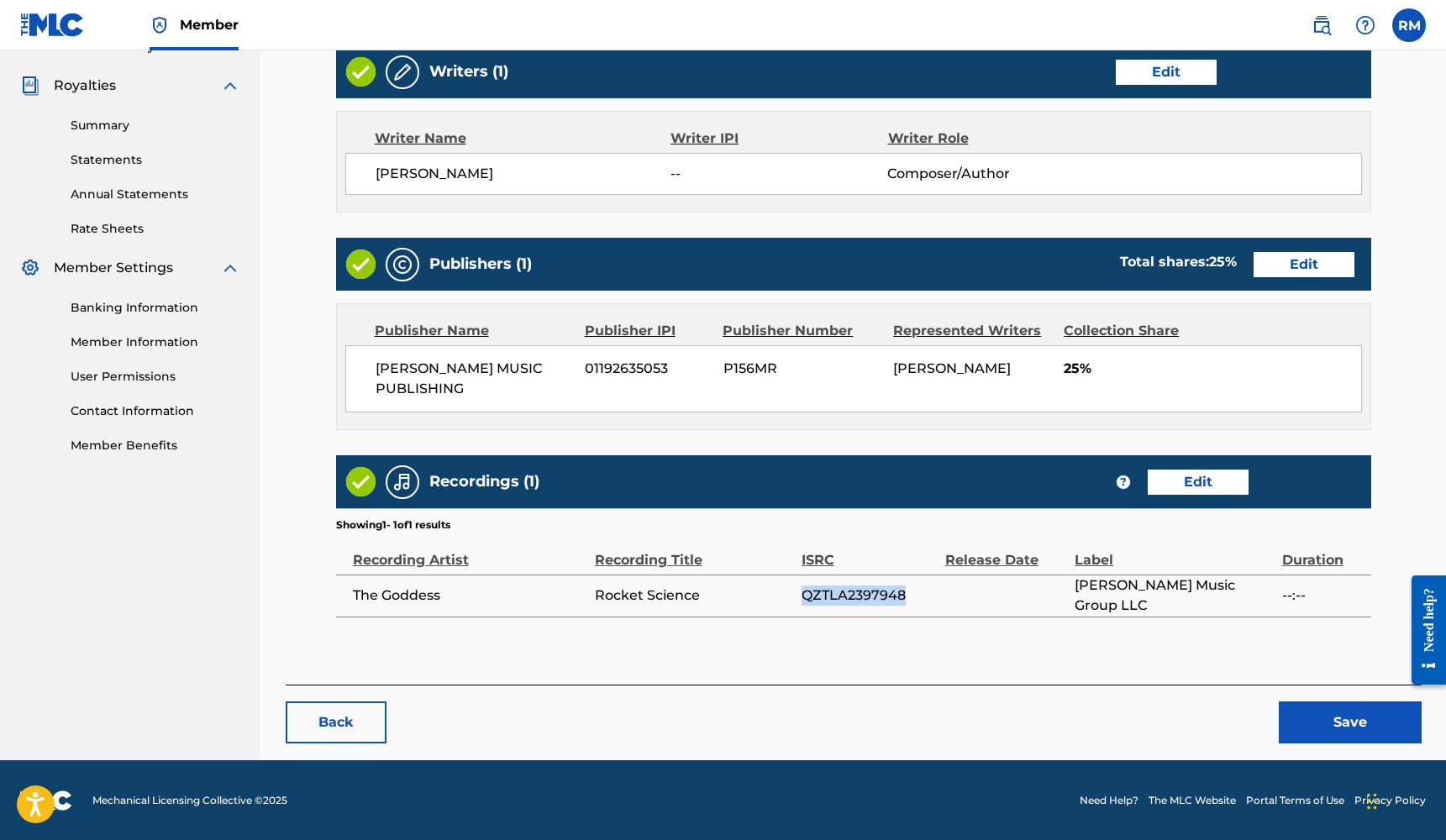
drag, startPoint x: 915, startPoint y: 590, endPoint x: 801, endPoint y: 596, distance: 114.2
click at [801, 596] on span "QZTLA2397948" at bounding box center [869, 596] width 136 height 20
click at [1184, 490] on link "Edit" at bounding box center [1198, 482] width 101 height 25
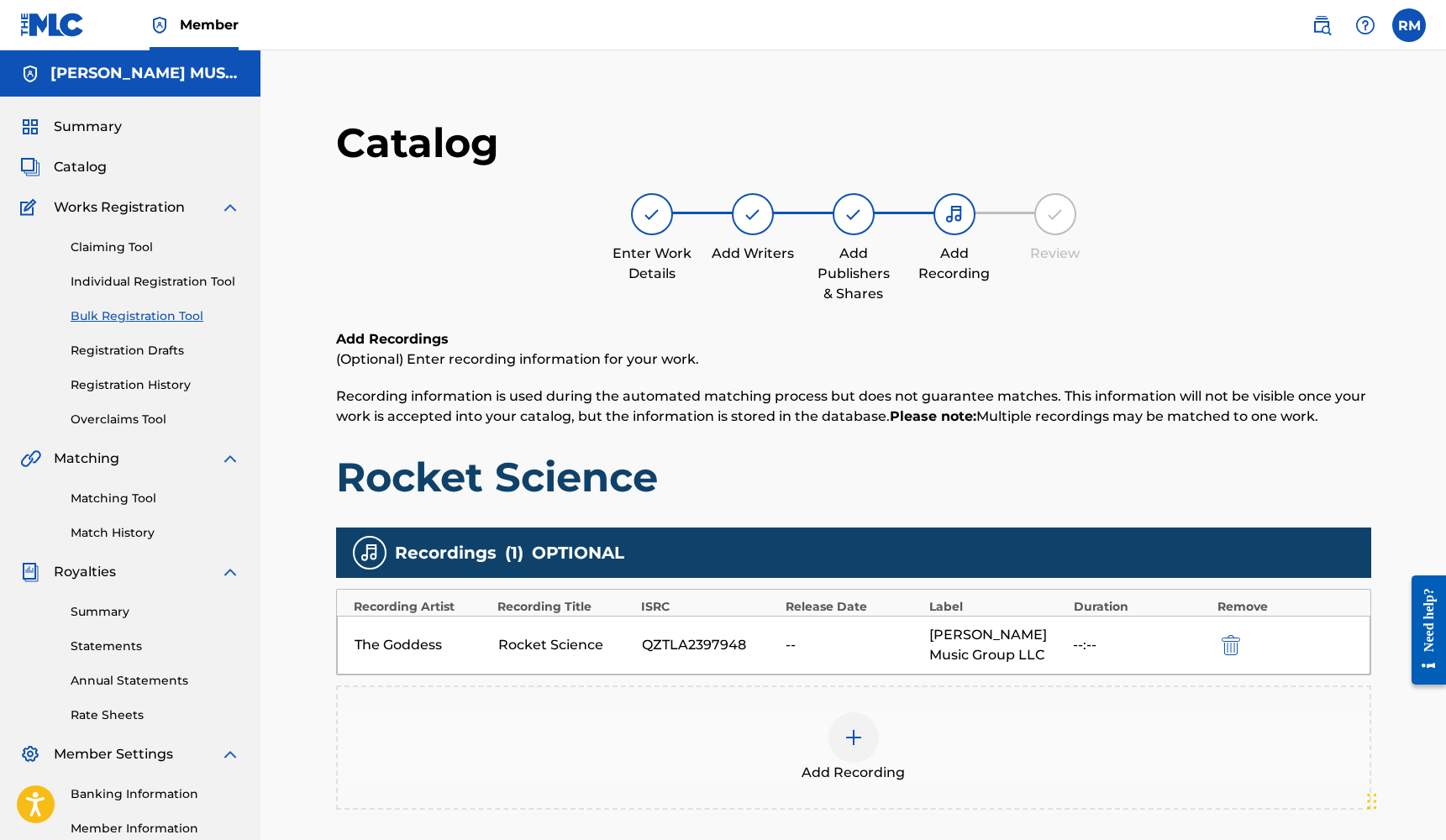
click at [848, 745] on img at bounding box center [854, 737] width 20 height 20
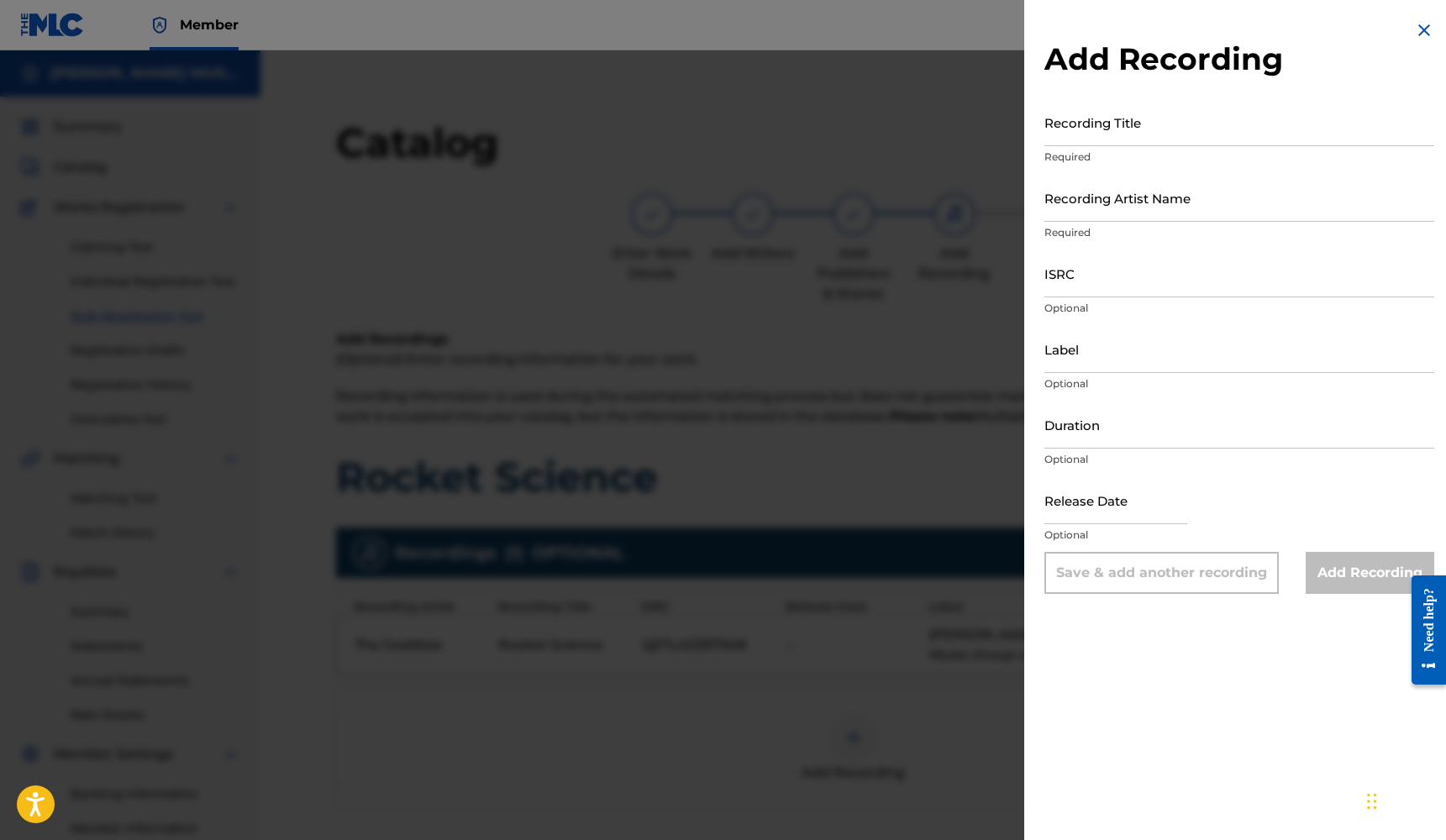
click at [1090, 286] on input "ISRC" at bounding box center [1239, 273] width 390 height 48
paste input "QZTLA2397948"
click at [1102, 355] on input "Label" at bounding box center [1239, 349] width 390 height 48
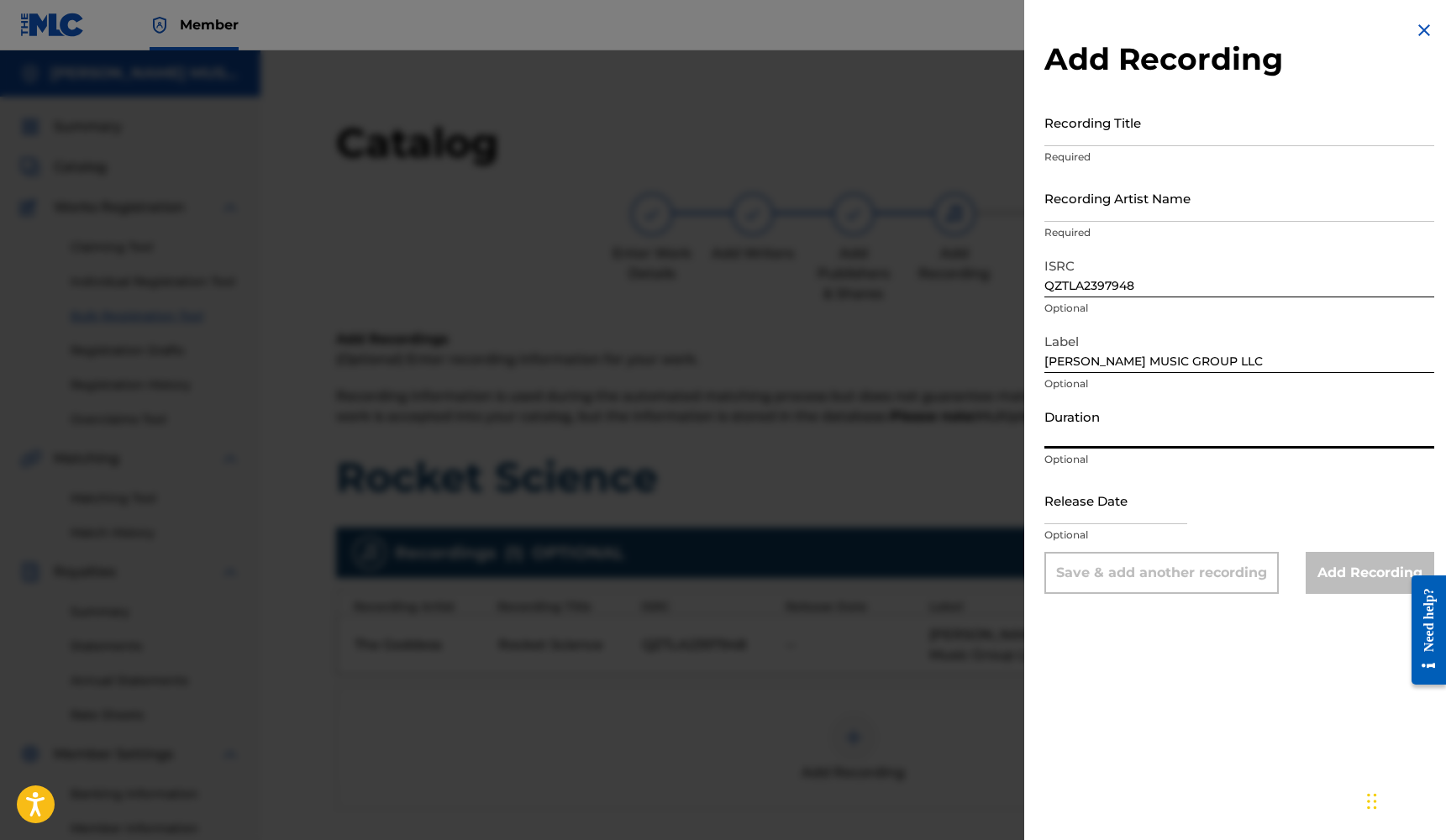
click at [1062, 426] on input "Duration" at bounding box center [1239, 425] width 390 height 48
click at [1067, 513] on input "text" at bounding box center [1115, 500] width 142 height 48
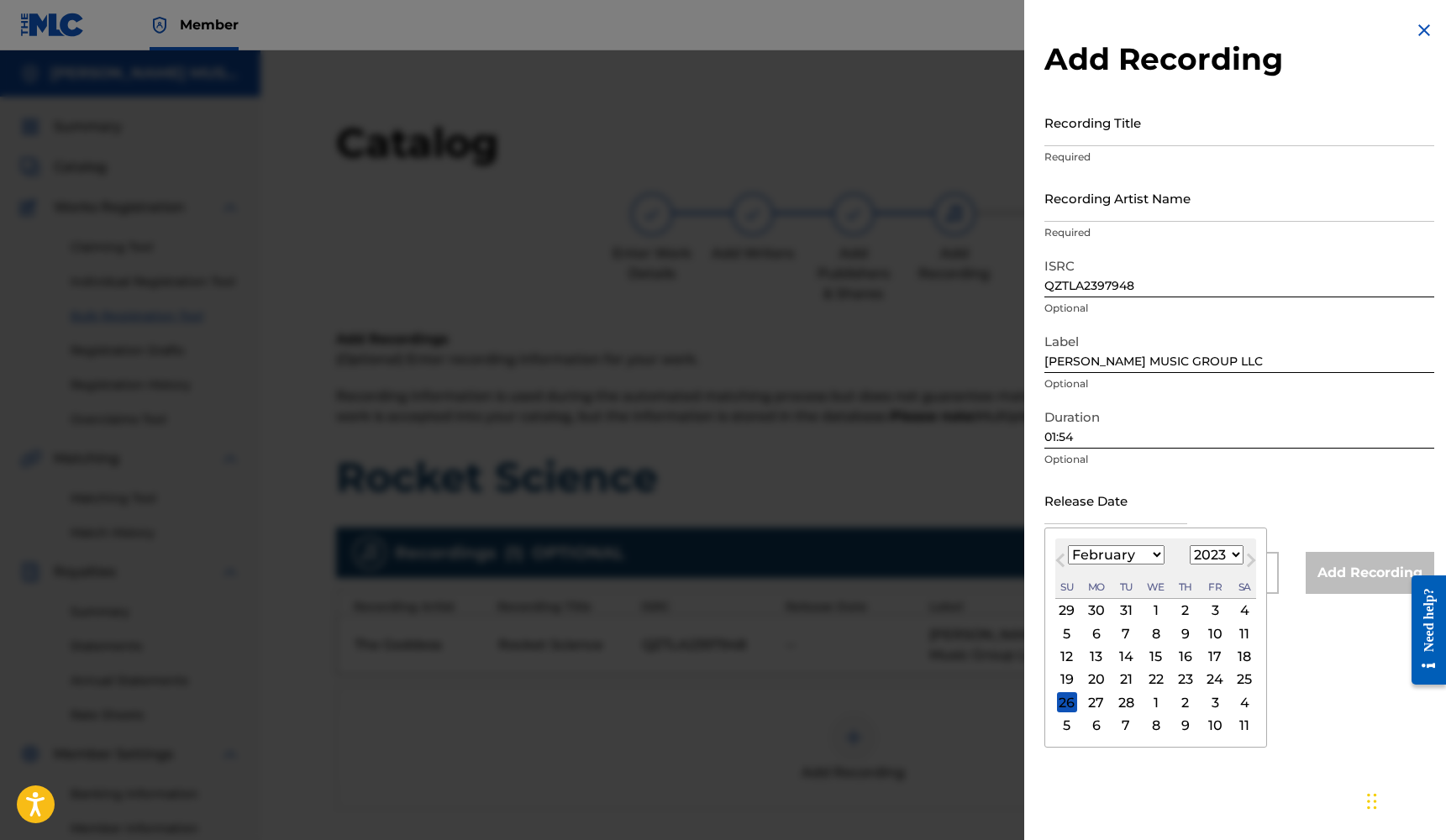
click at [1179, 684] on div "23" at bounding box center [1186, 680] width 20 height 20
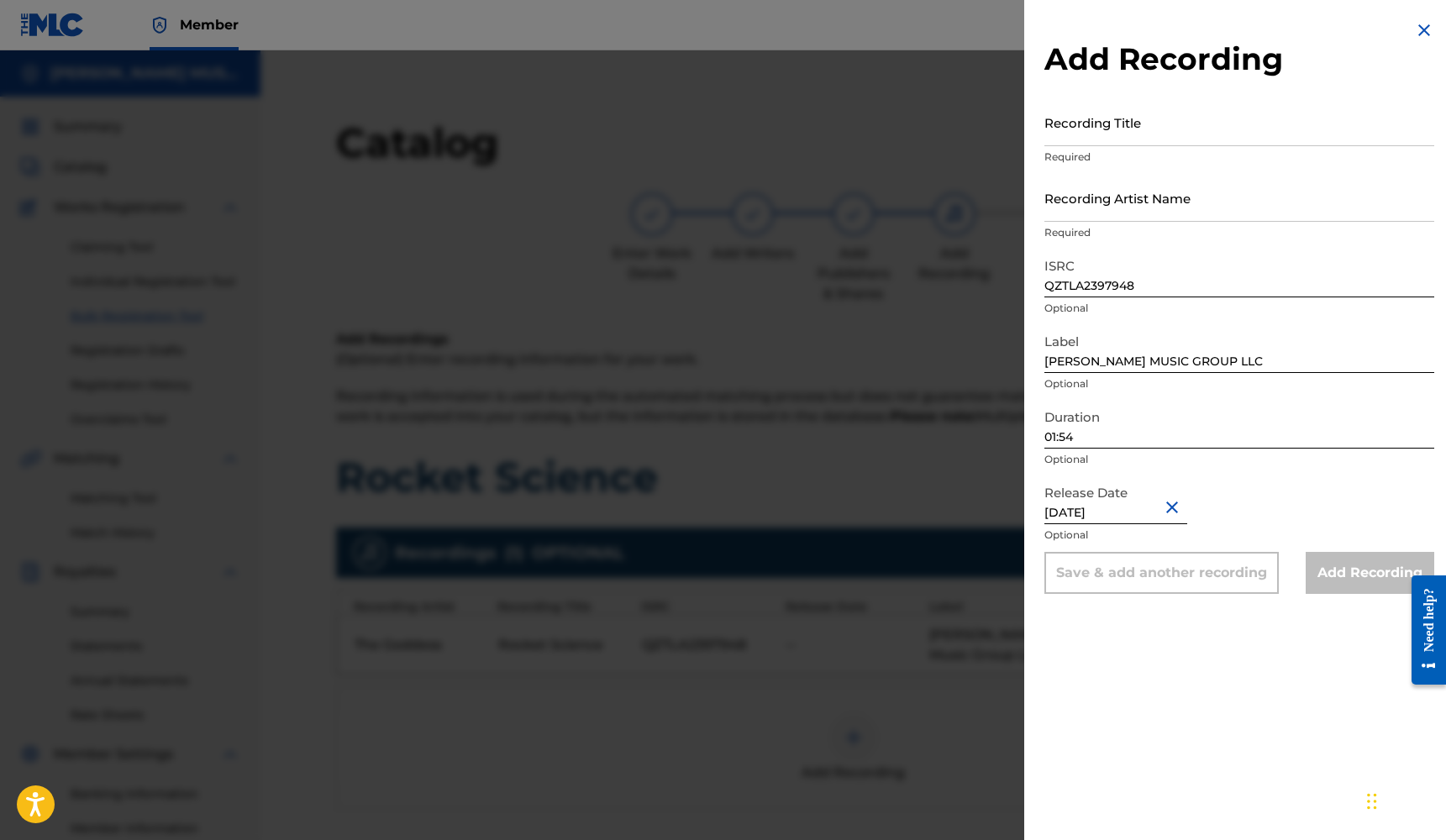
click at [1117, 208] on input "Recording Artist Name" at bounding box center [1239, 197] width 390 height 48
click at [1126, 139] on input "Recording Title" at bounding box center [1239, 122] width 390 height 48
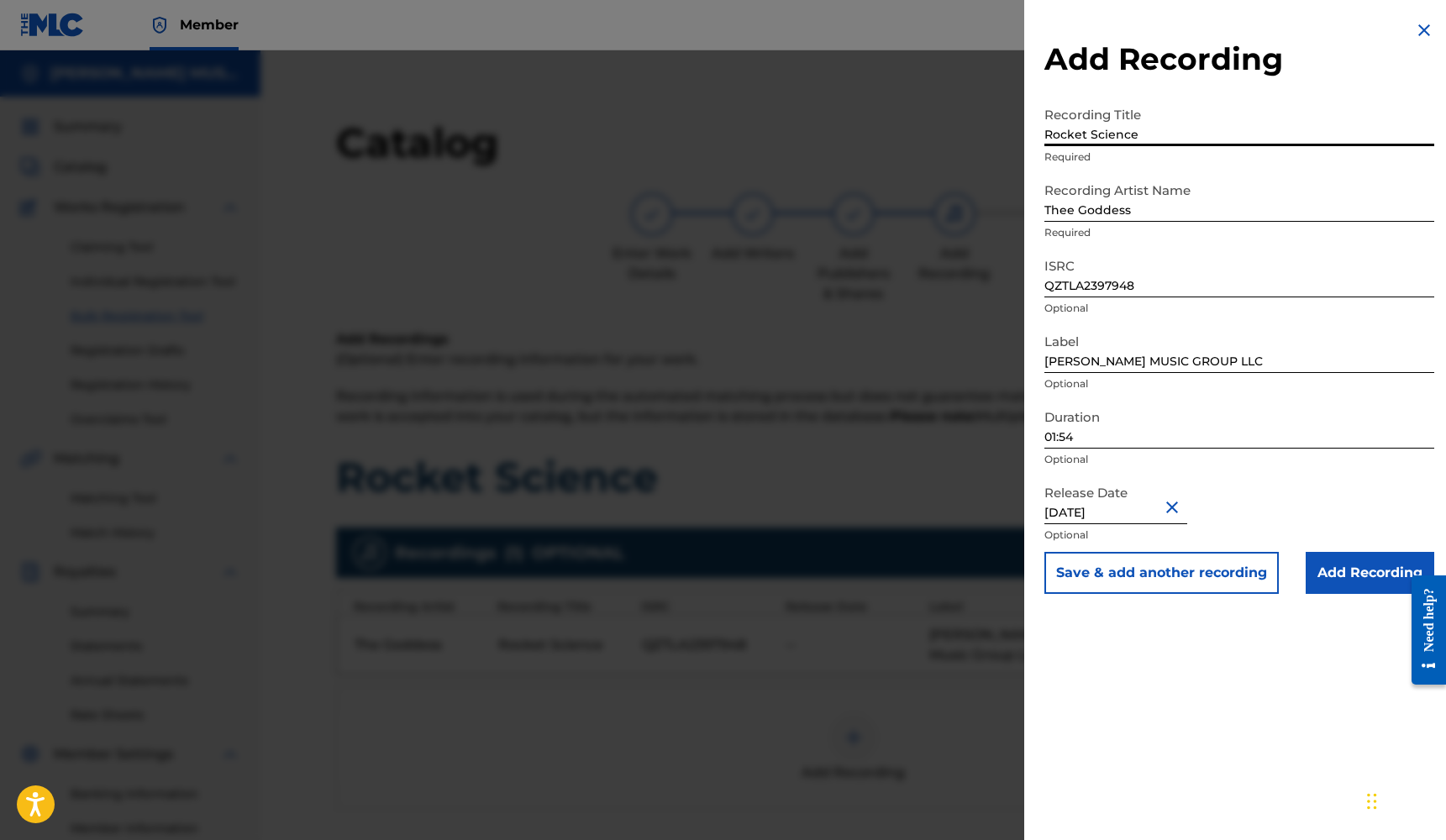
click at [1326, 564] on input "Add Recording" at bounding box center [1369, 573] width 129 height 42
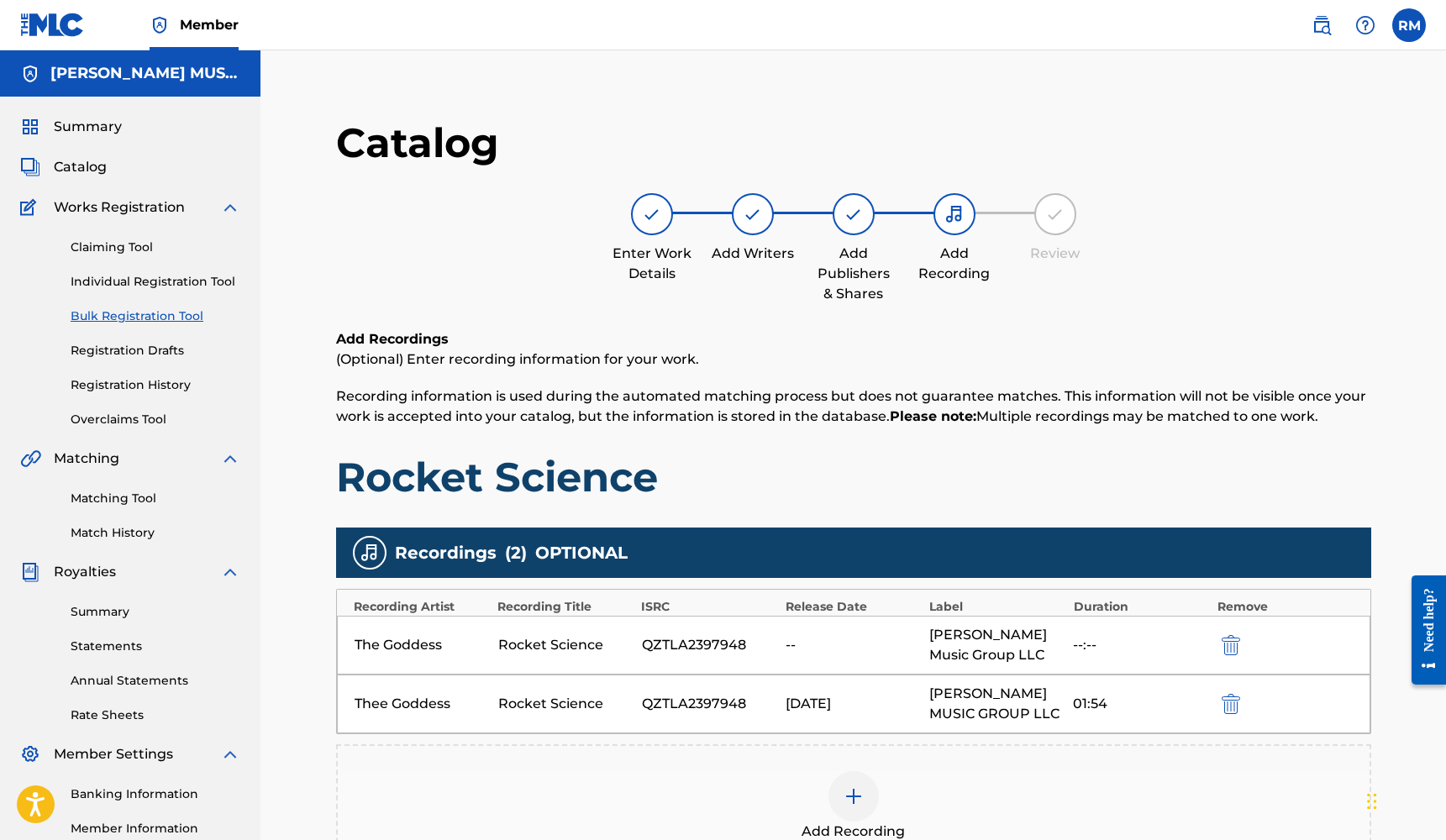
click at [1237, 642] on img "submit" at bounding box center [1231, 645] width 19 height 20
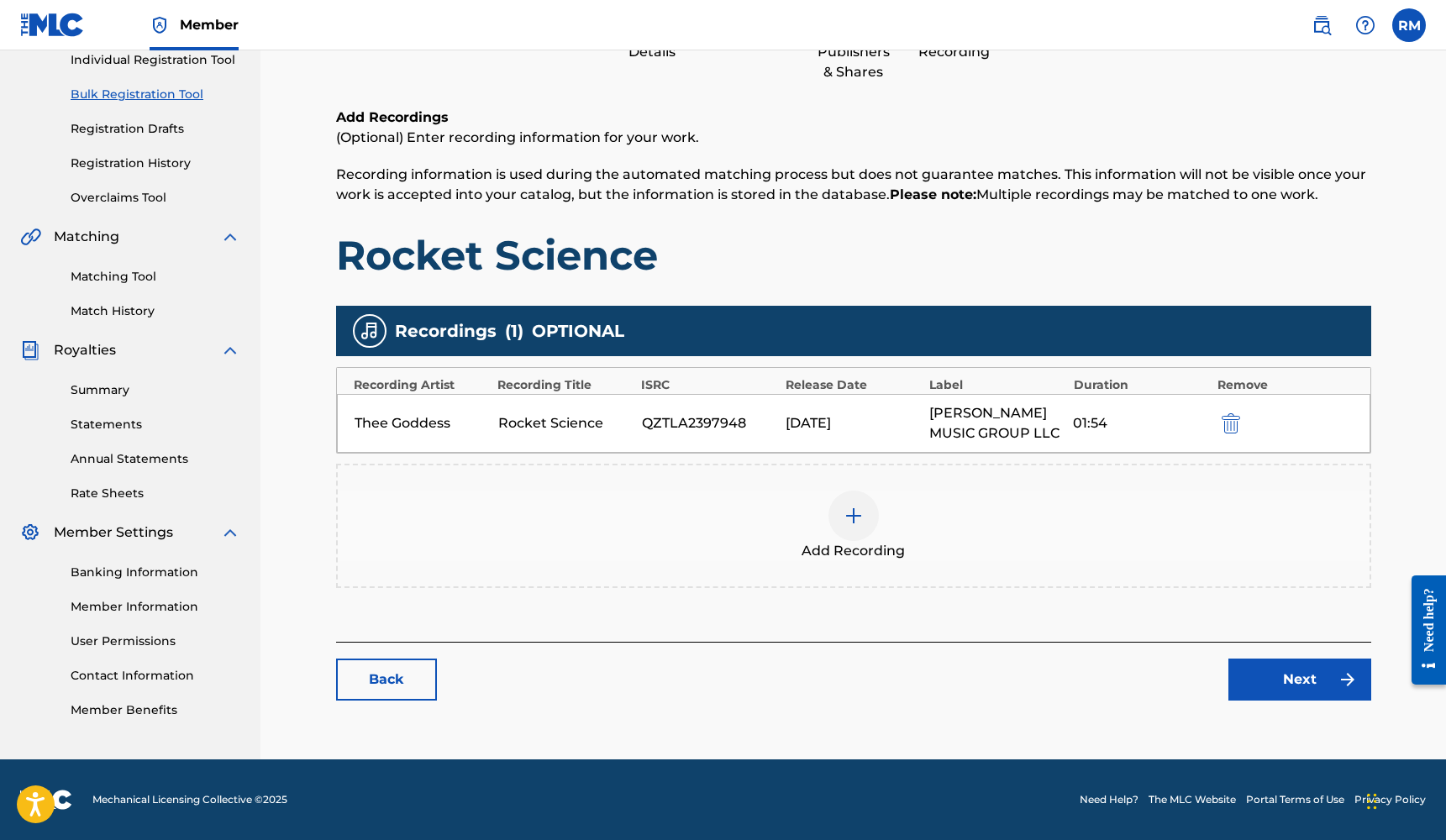
scroll to position [222, 0]
click at [1263, 687] on link "Next" at bounding box center [1299, 680] width 142 height 42
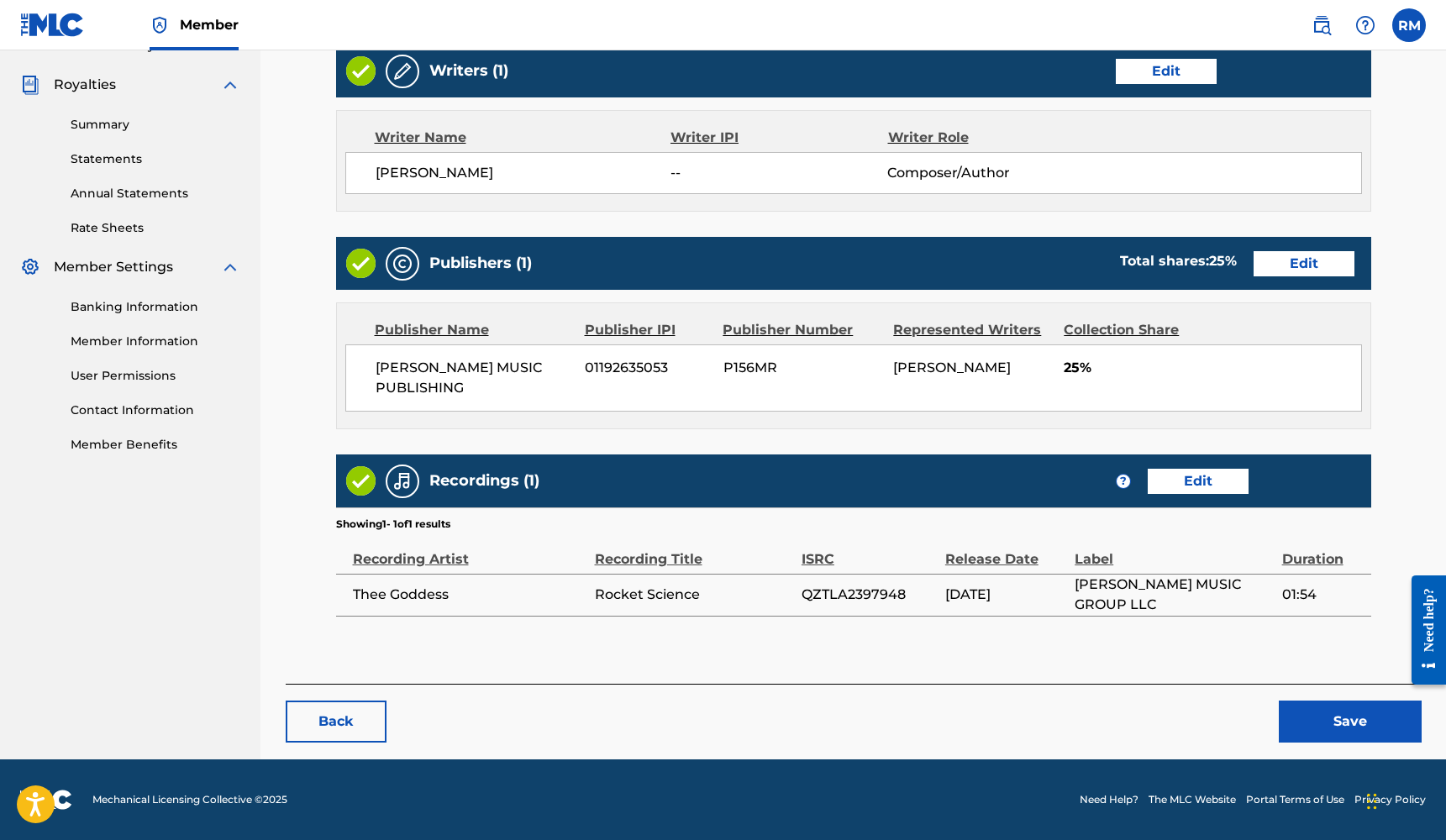
scroll to position [486, 0]
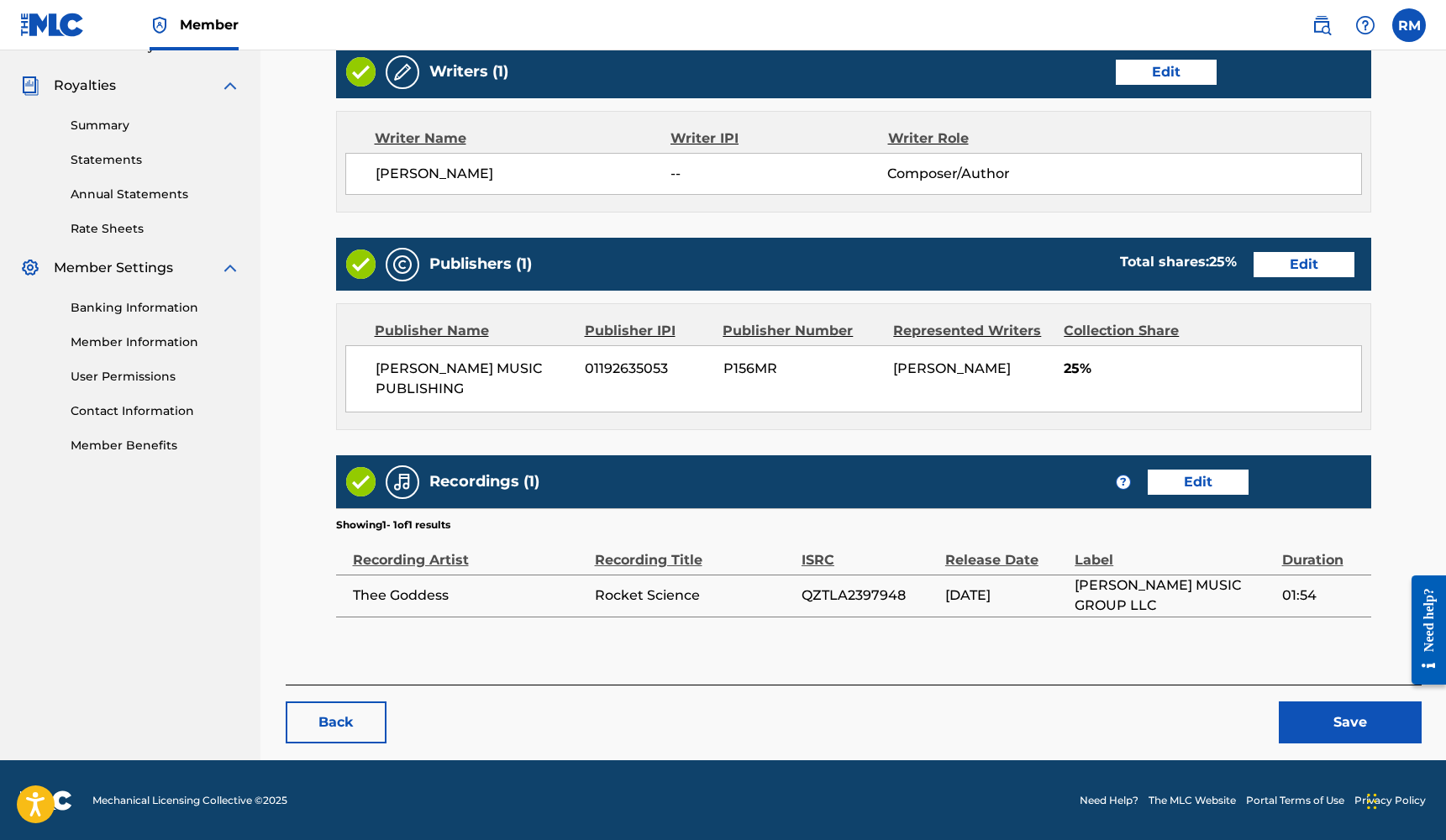
click at [1311, 725] on button "Save" at bounding box center [1349, 722] width 142 height 42
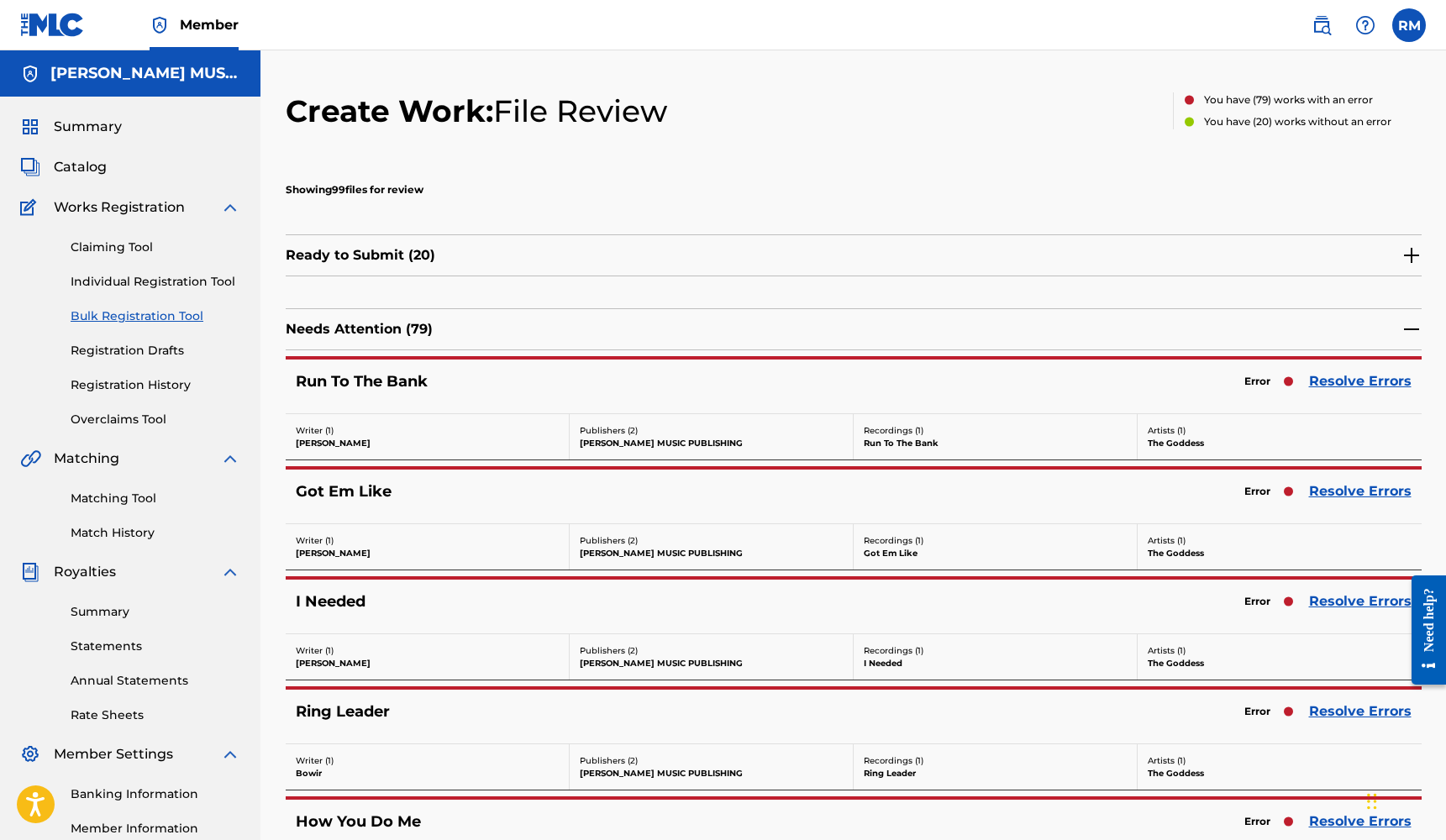
click at [1361, 378] on link "Resolve Errors" at bounding box center [1360, 382] width 103 height 20
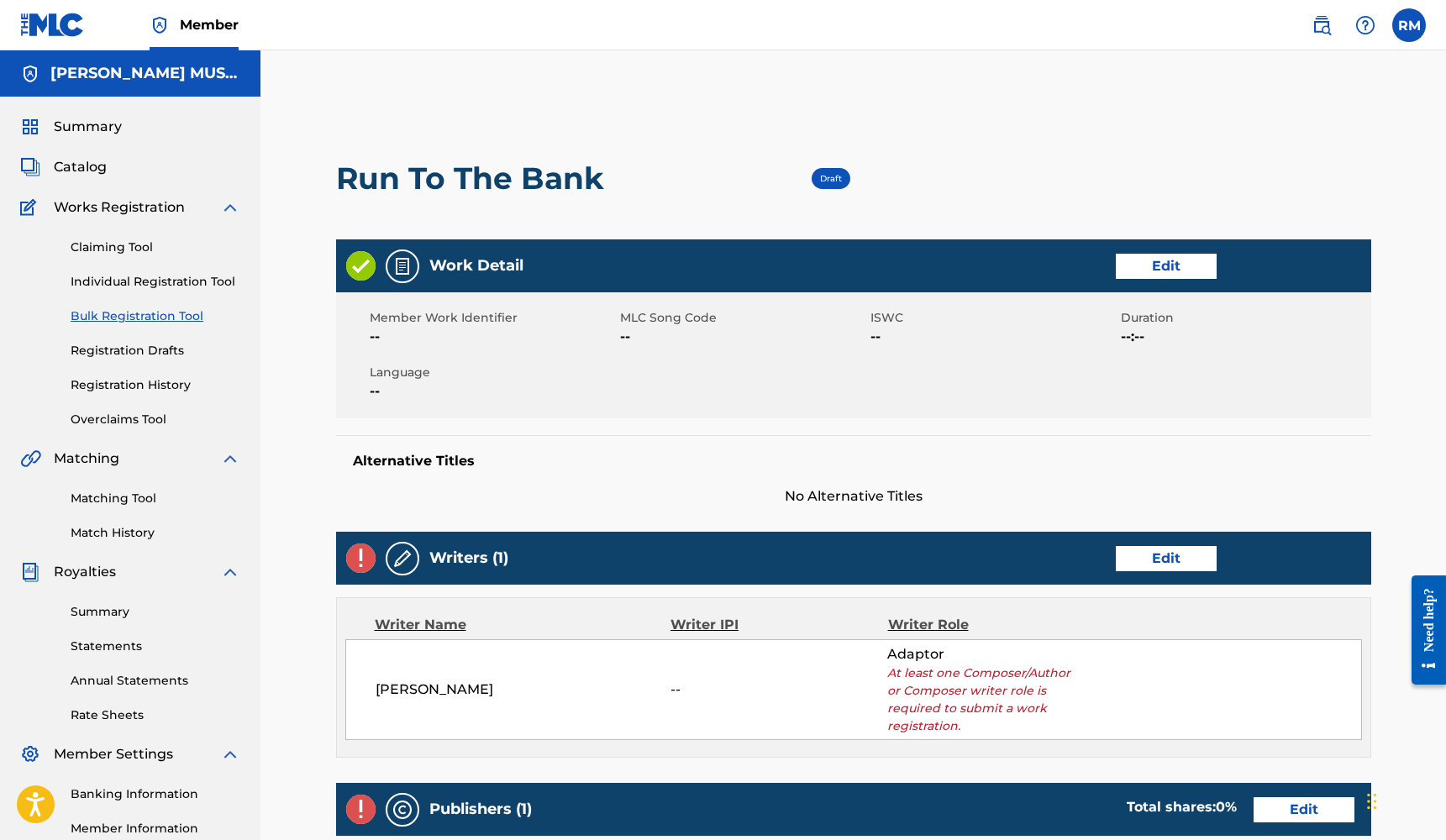
scroll to position [35, 0]
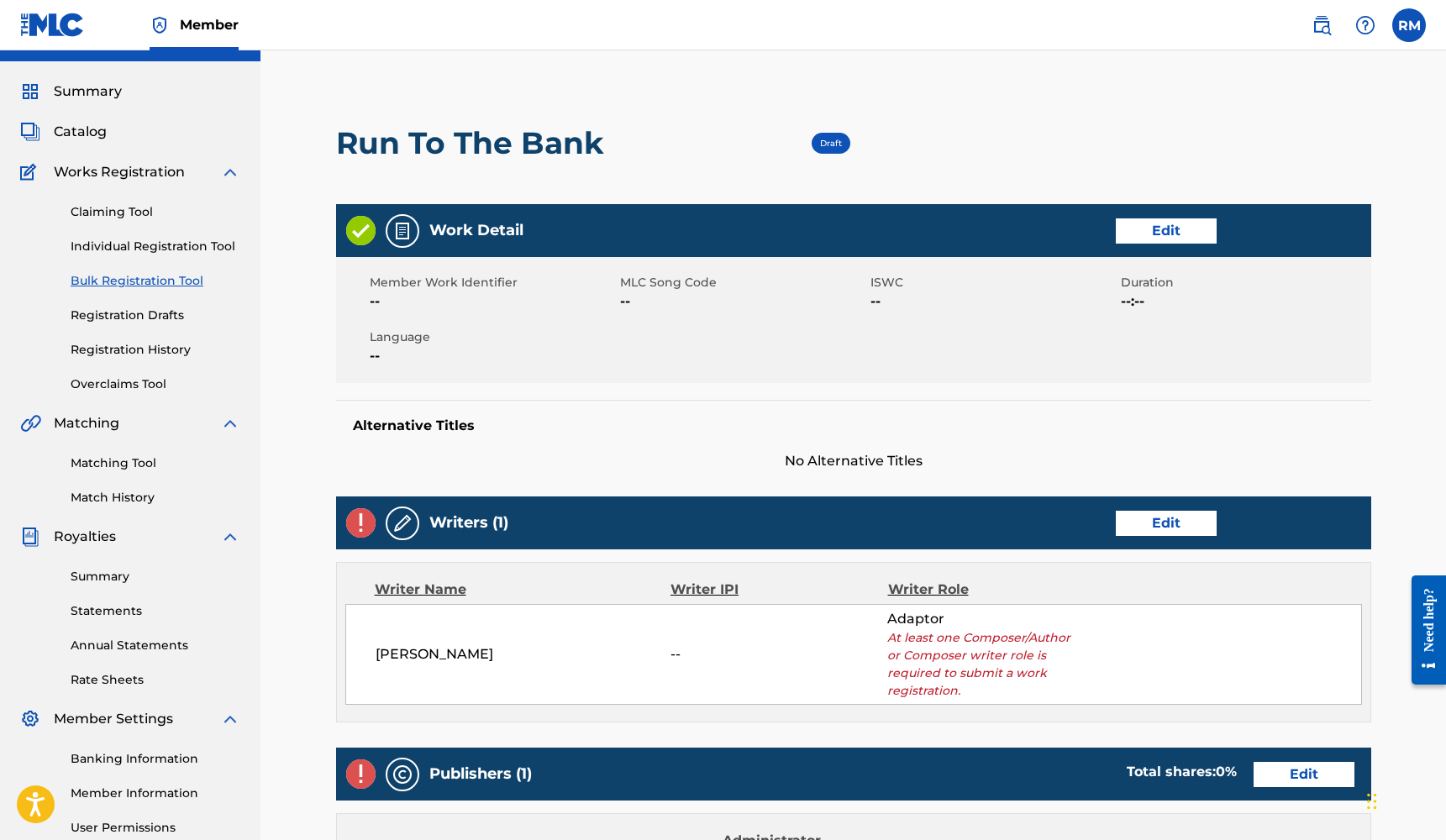
click at [1170, 235] on link "Edit" at bounding box center [1166, 231] width 101 height 25
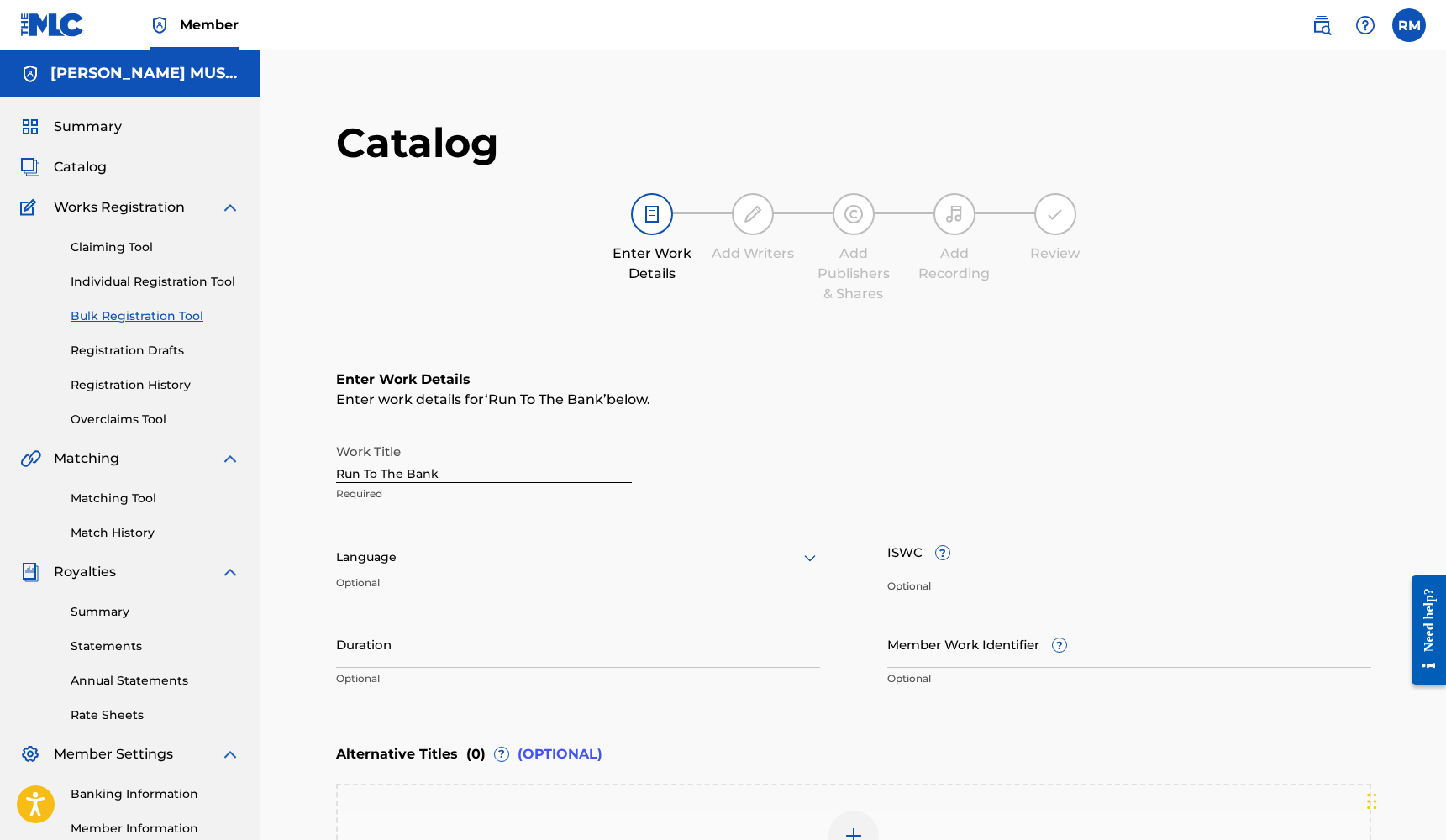
click at [923, 655] on input "Member Work Identifier ?" at bounding box center [1129, 644] width 484 height 48
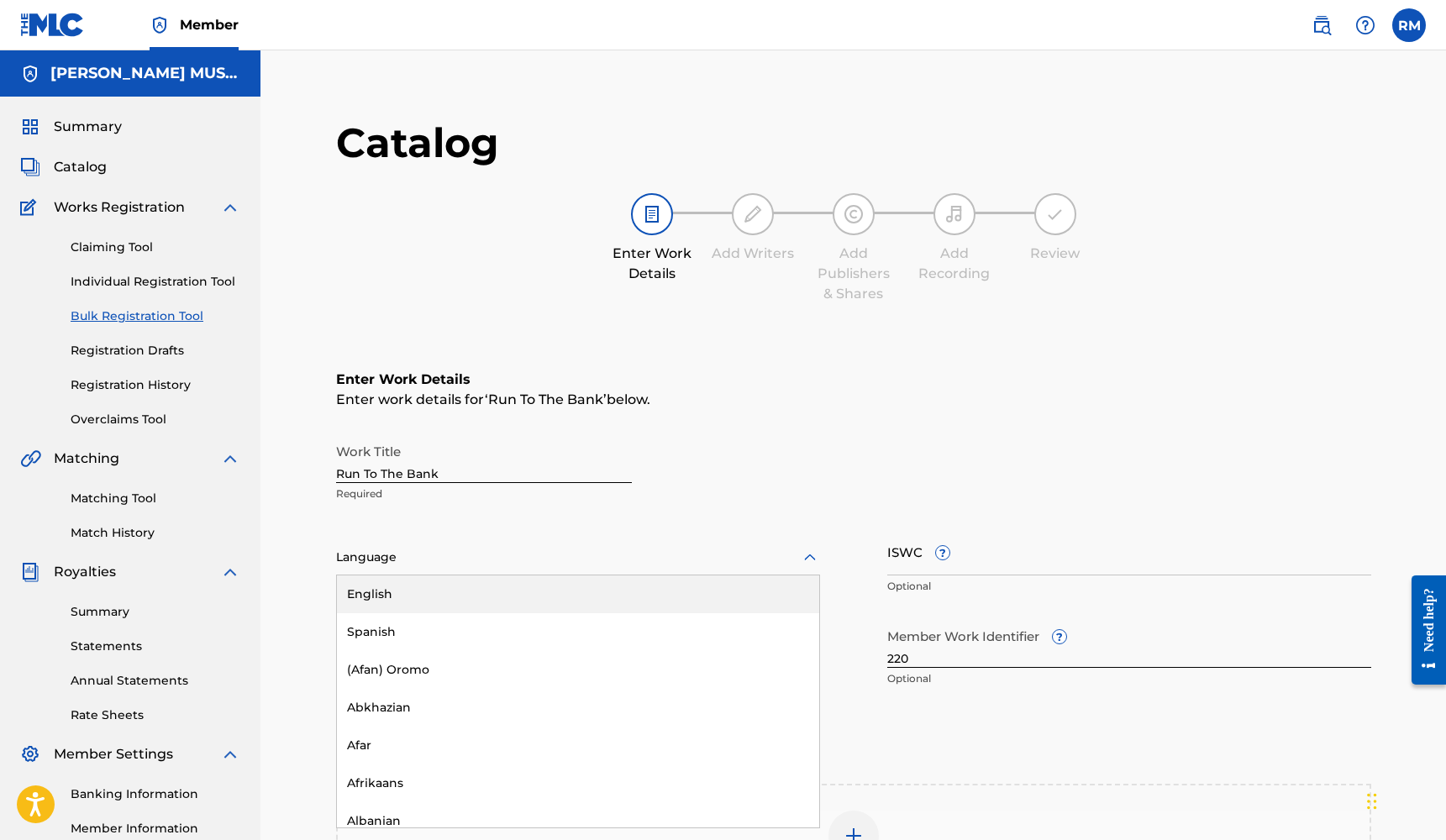
click at [583, 554] on div at bounding box center [578, 557] width 484 height 21
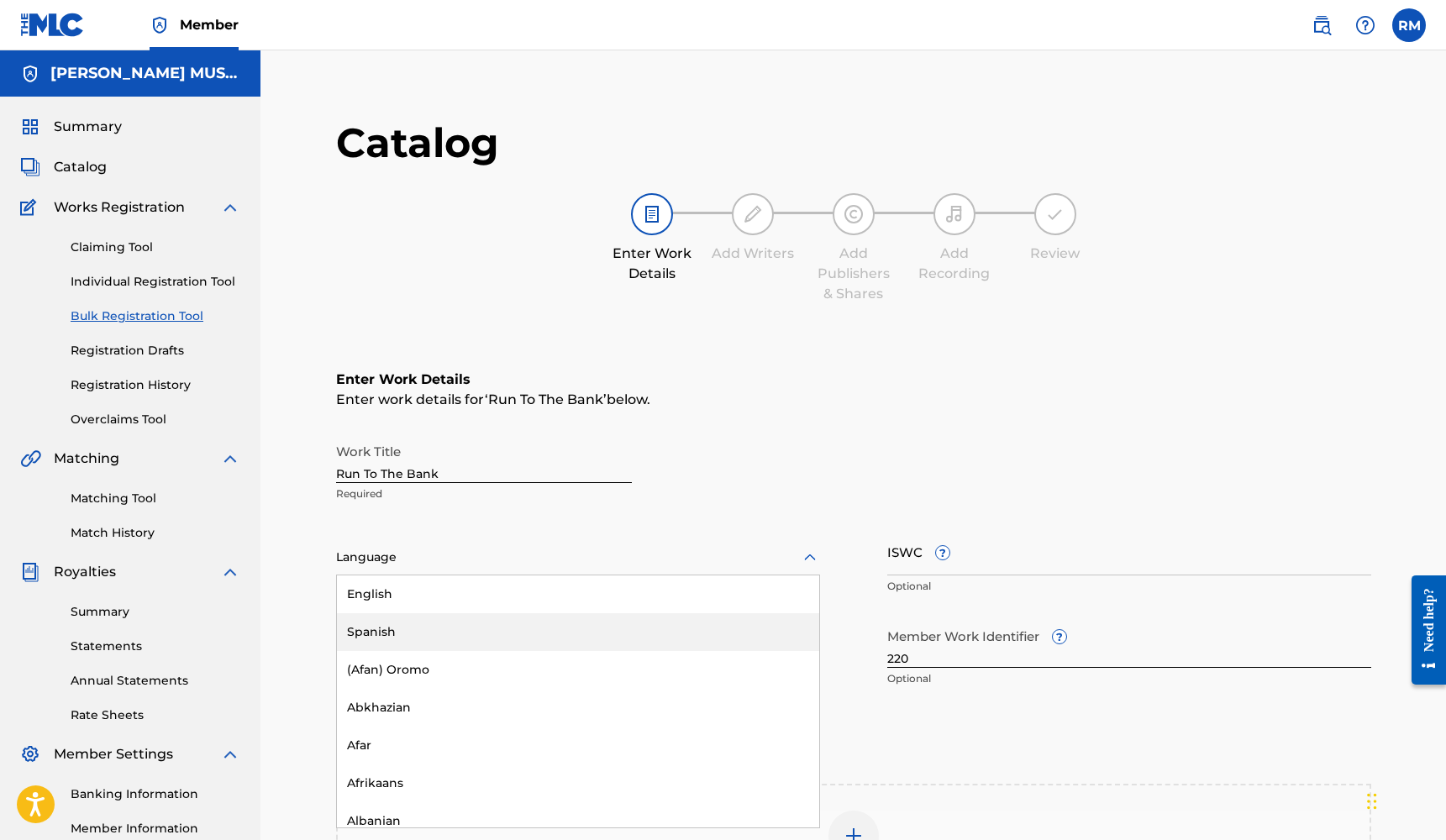
click at [531, 613] on div "Spanish" at bounding box center [578, 632] width 482 height 38
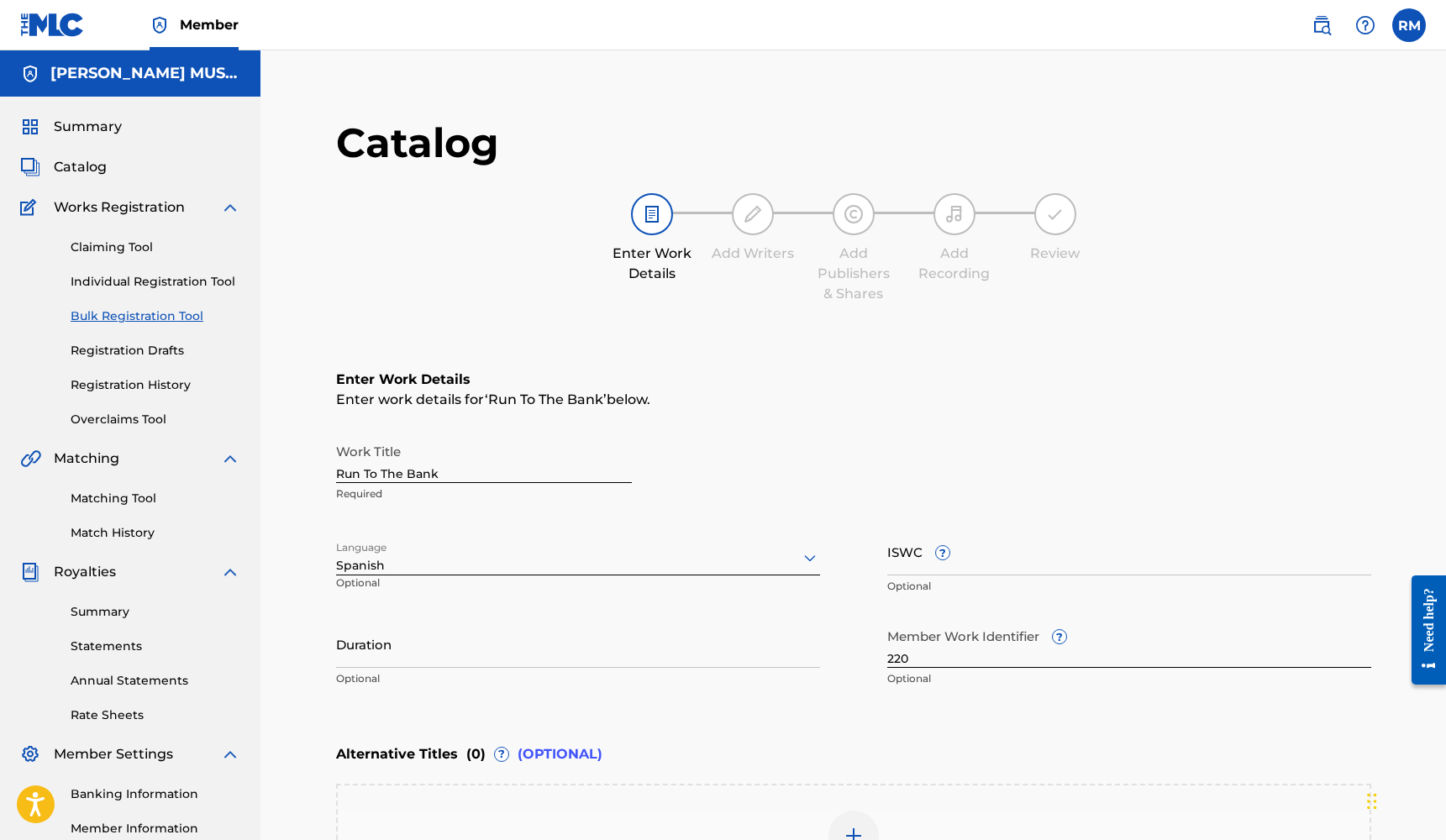
click at [522, 591] on div "Language option Spanish, selected. Spanish Optional" at bounding box center [578, 565] width 484 height 76
click at [523, 581] on div "Language Spanish Optional" at bounding box center [578, 565] width 484 height 76
click at [523, 576] on div "Language Spanish Optional" at bounding box center [578, 565] width 484 height 76
click at [525, 560] on div at bounding box center [578, 557] width 484 height 21
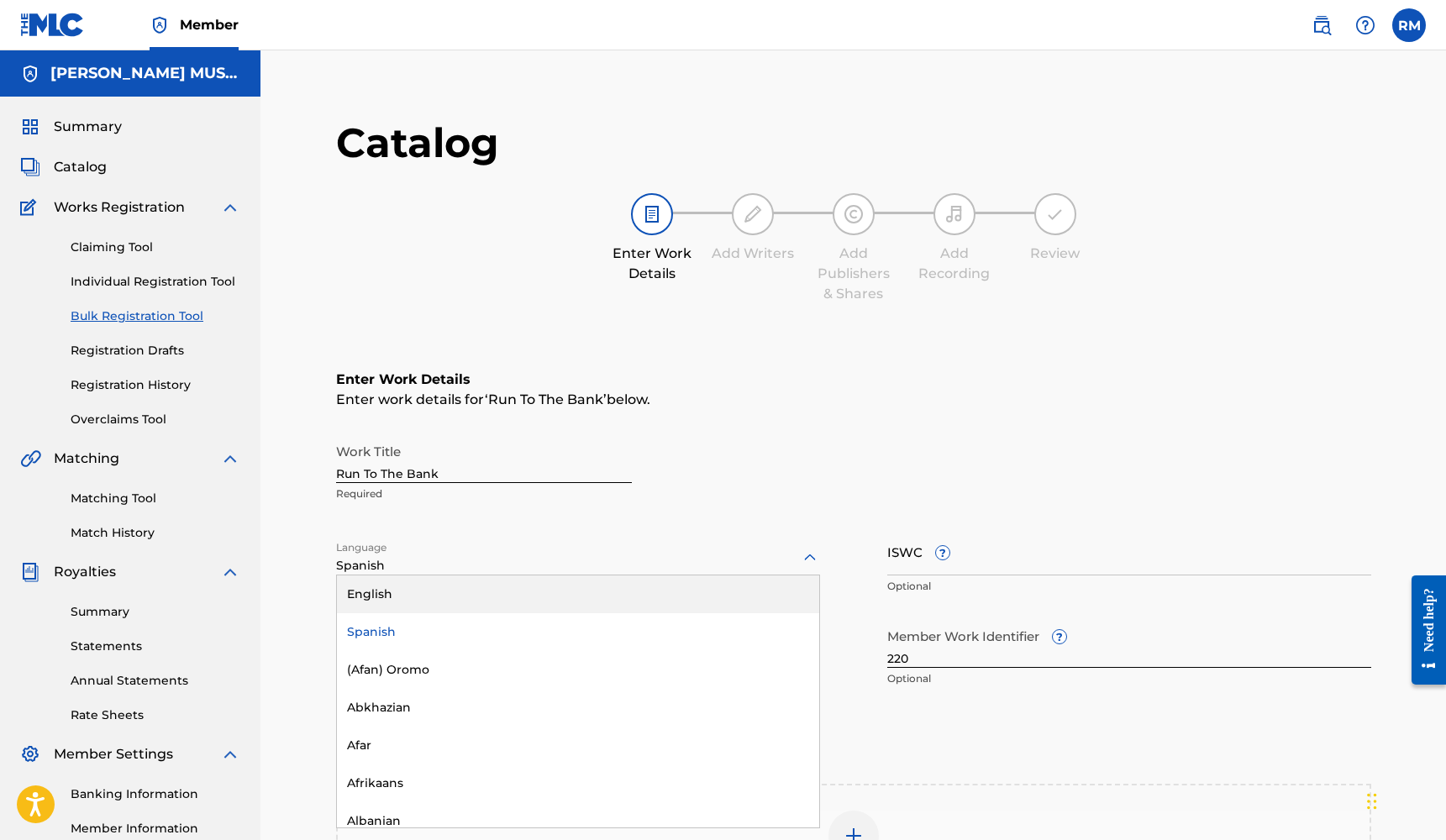
click at [481, 602] on div "English" at bounding box center [578, 594] width 482 height 38
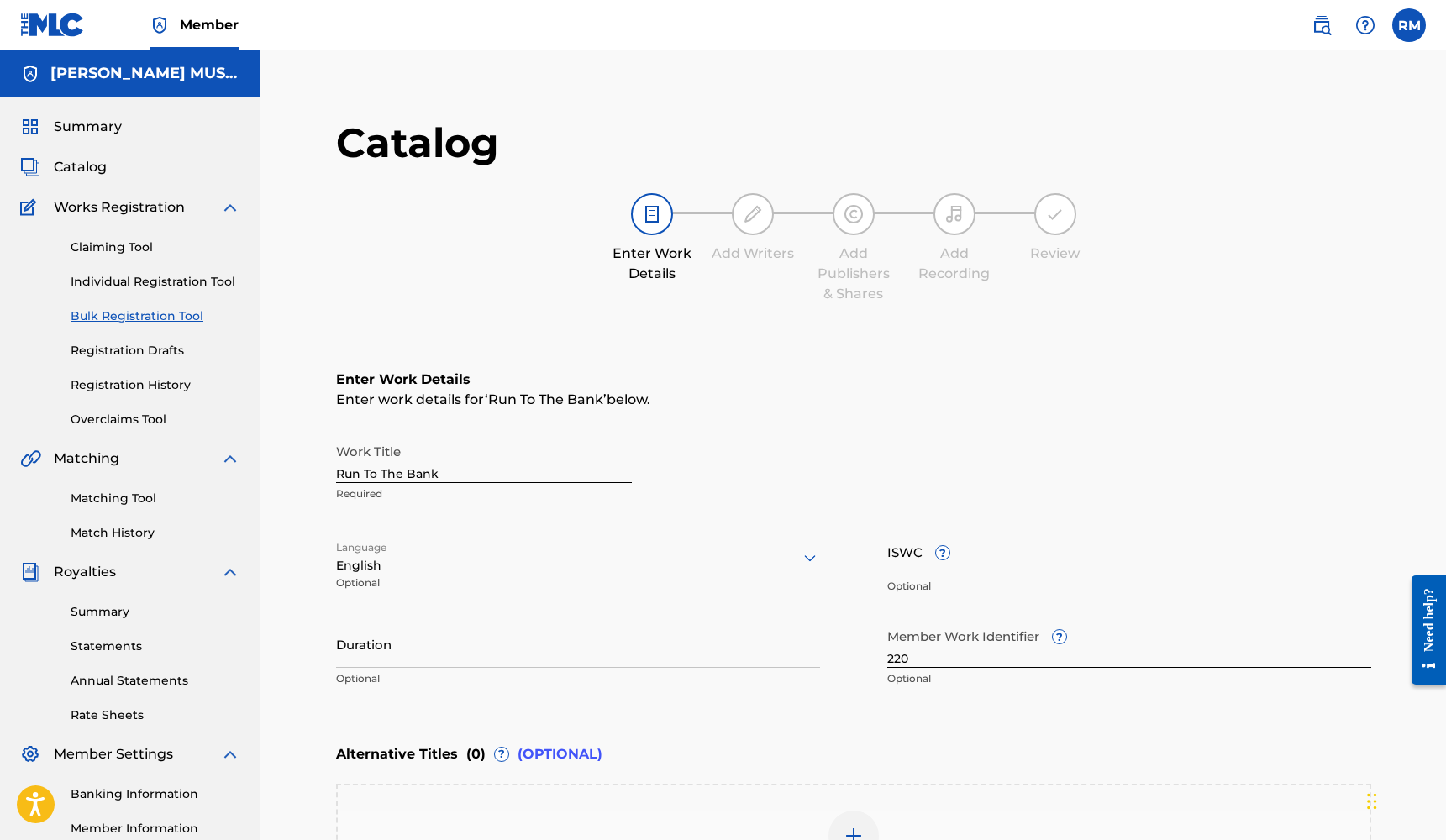
click at [458, 655] on input "Duration" at bounding box center [578, 644] width 484 height 48
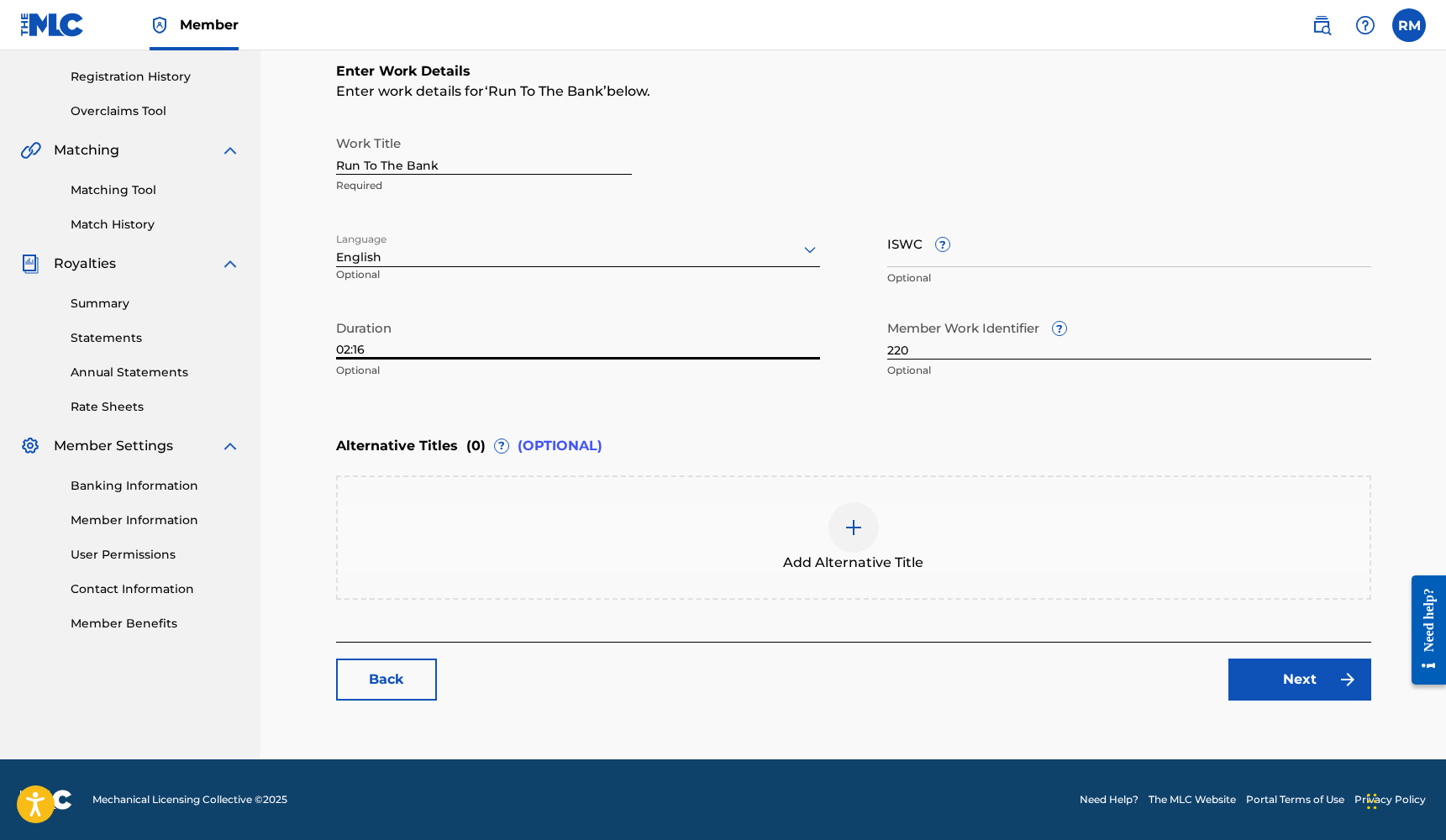
scroll to position [308, 0]
click at [1270, 674] on link "Next" at bounding box center [1299, 680] width 142 height 42
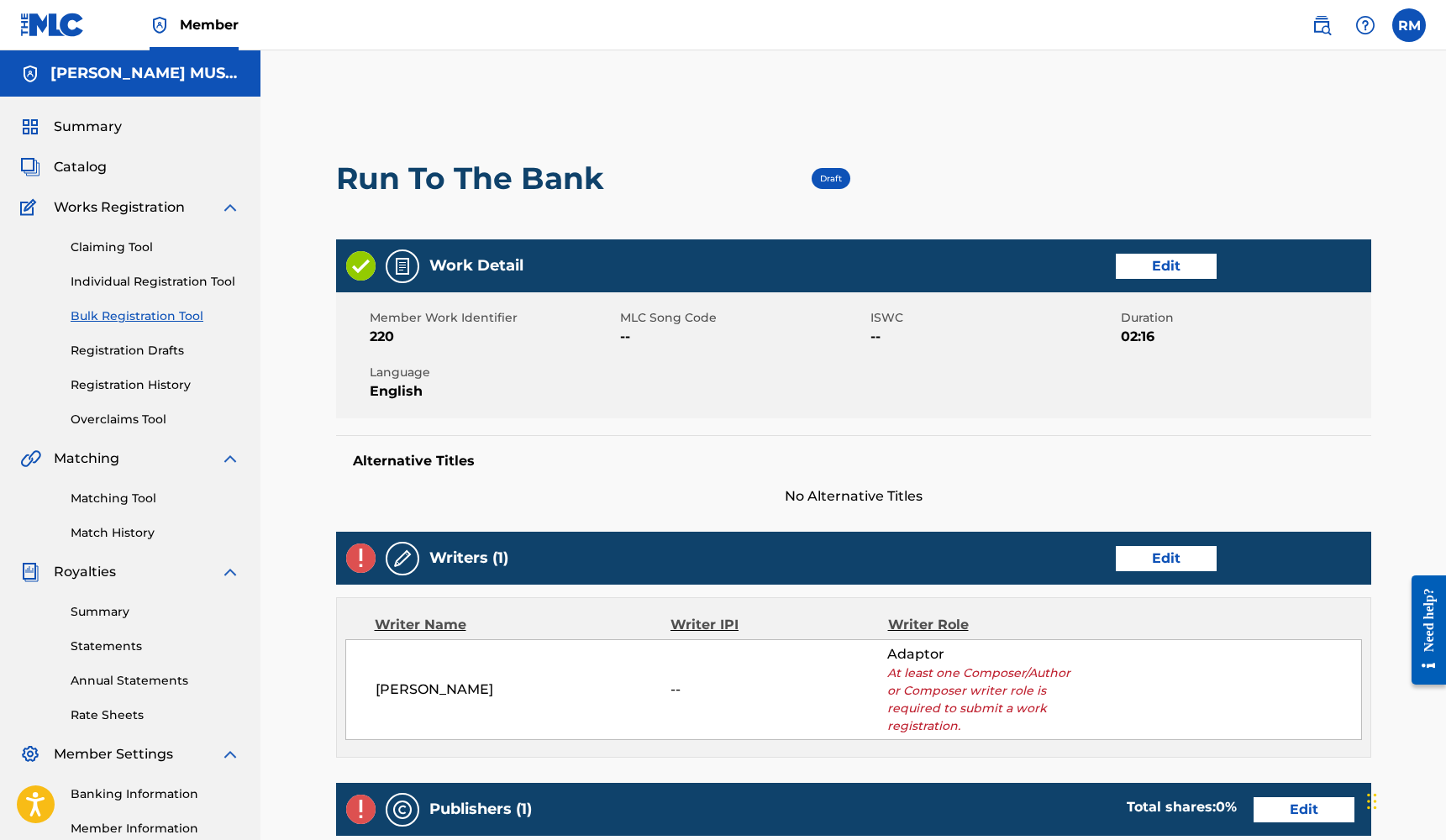
click at [1197, 564] on link "Edit" at bounding box center [1166, 559] width 101 height 25
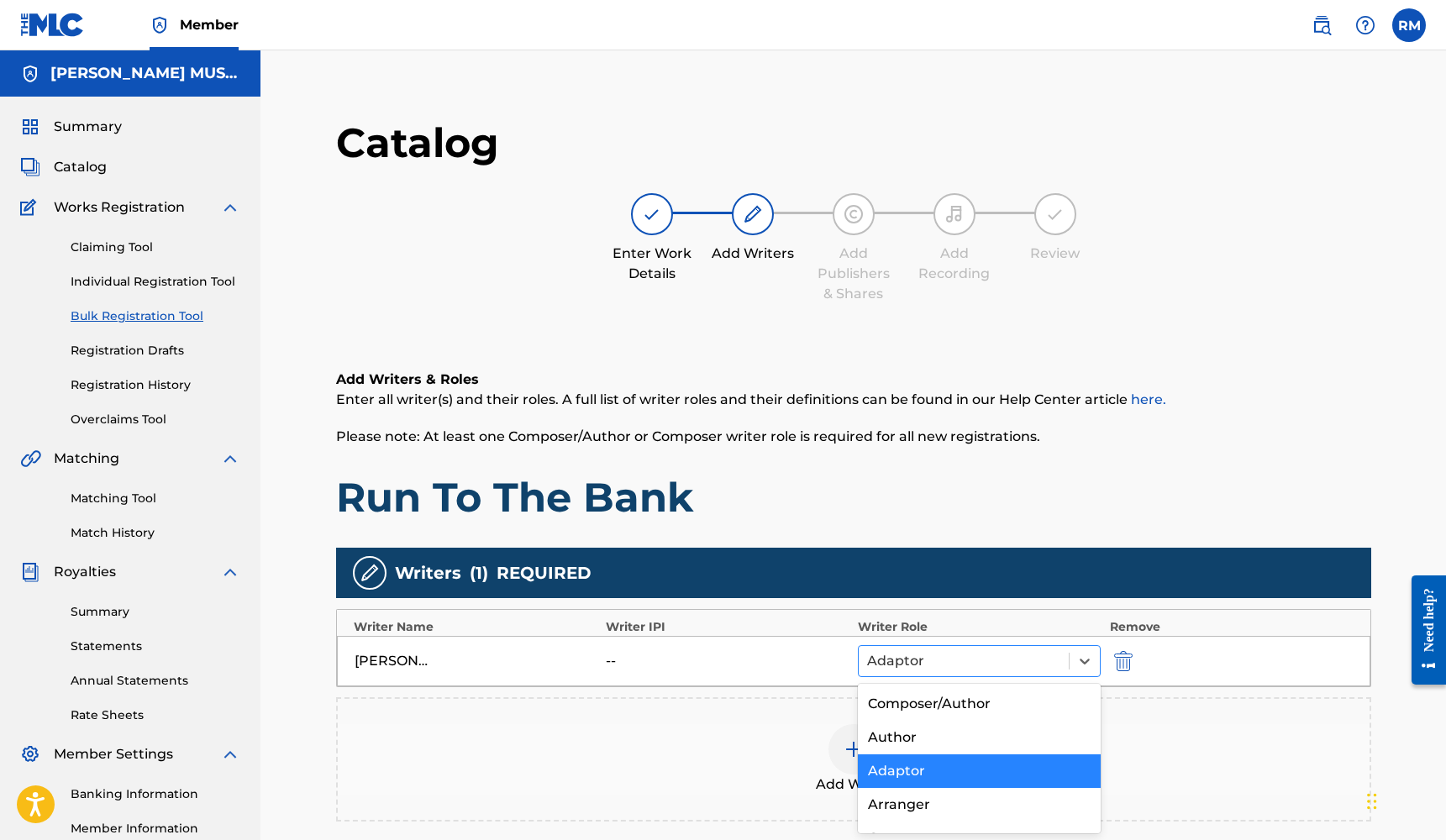
click at [1055, 671] on div at bounding box center [964, 661] width 194 height 24
click at [1032, 699] on div "Composer/Author" at bounding box center [979, 704] width 244 height 34
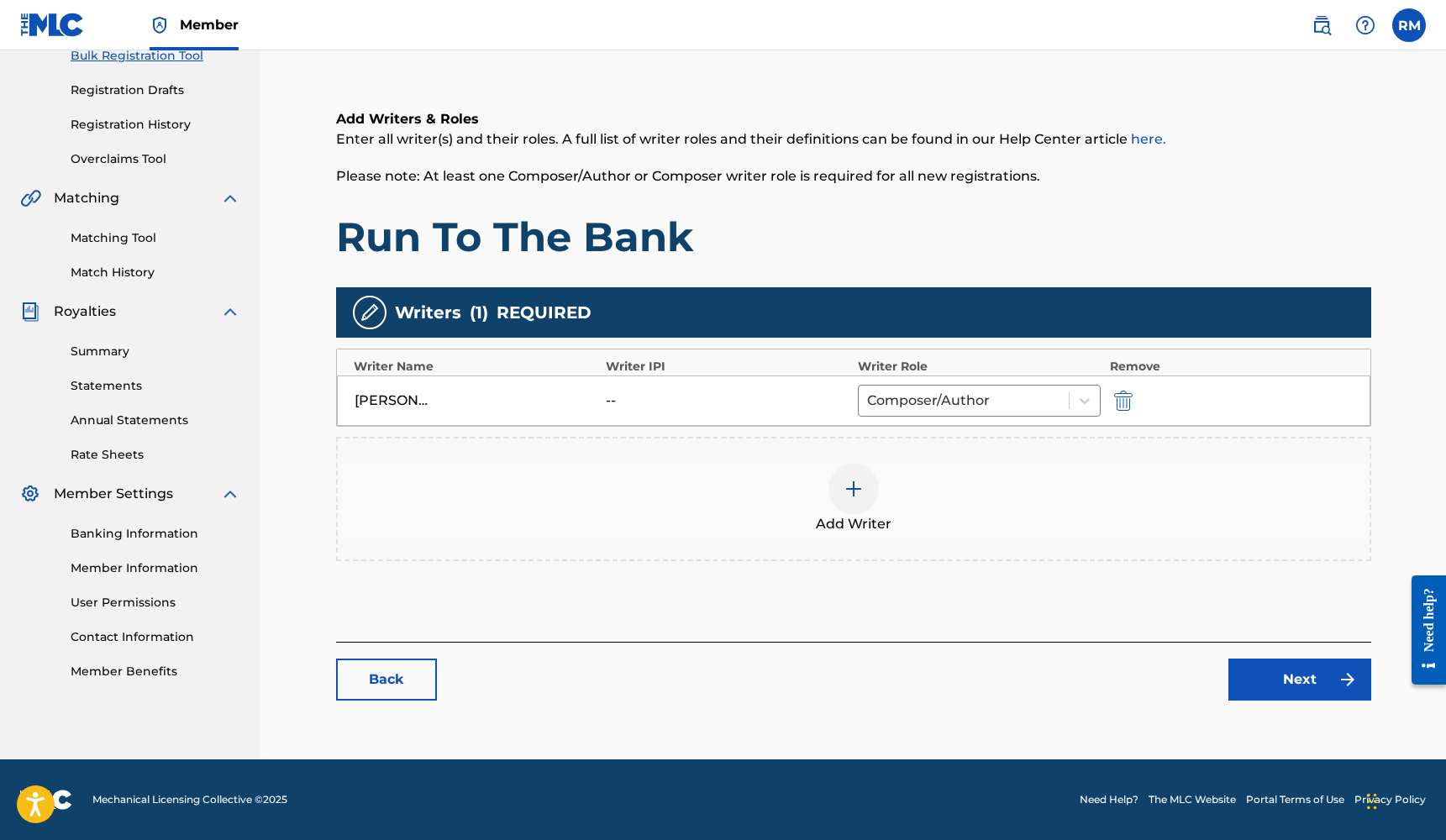
scroll to position [260, 0]
click at [1288, 671] on link "Next" at bounding box center [1299, 680] width 142 height 42
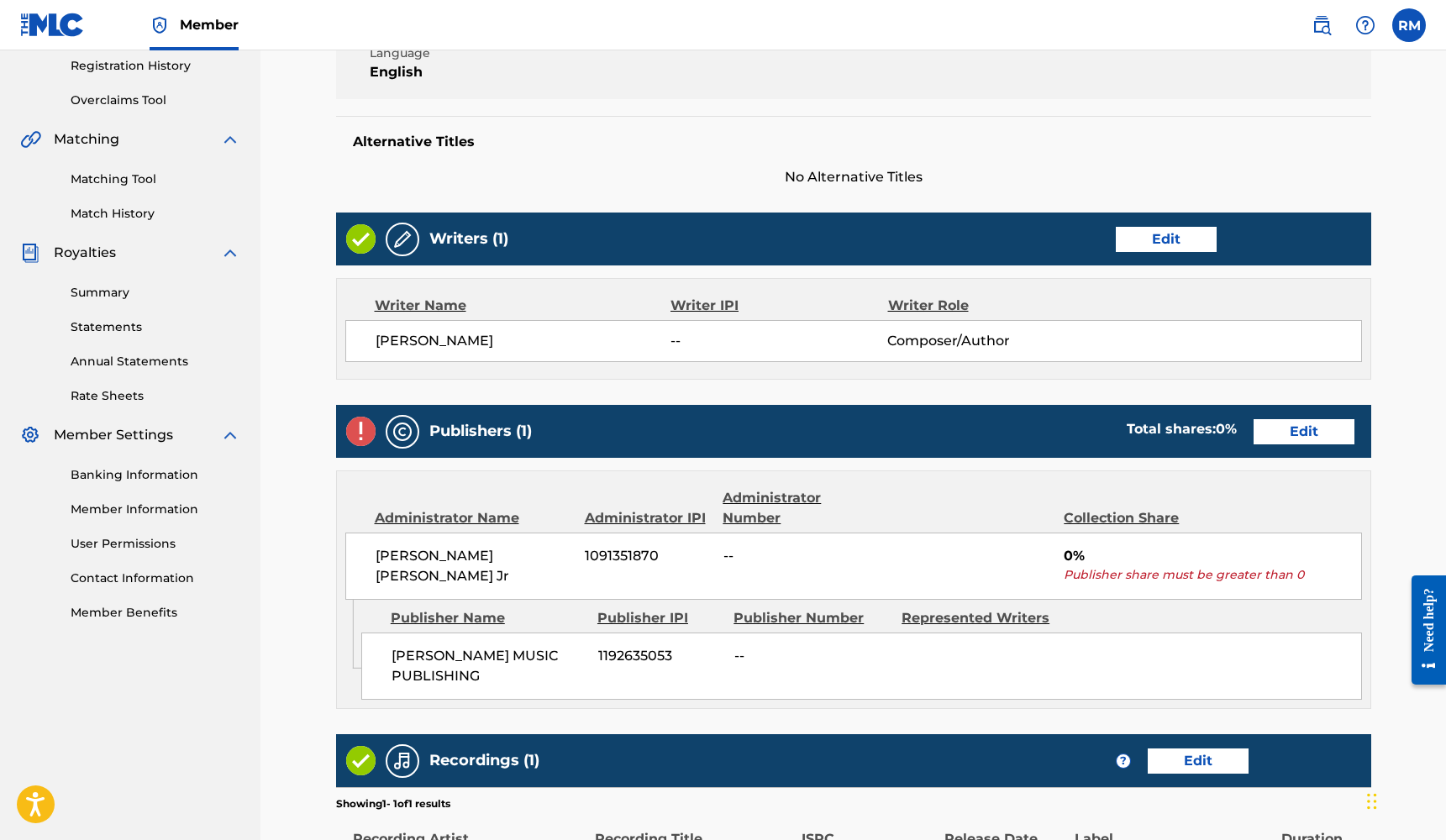
scroll to position [356, 0]
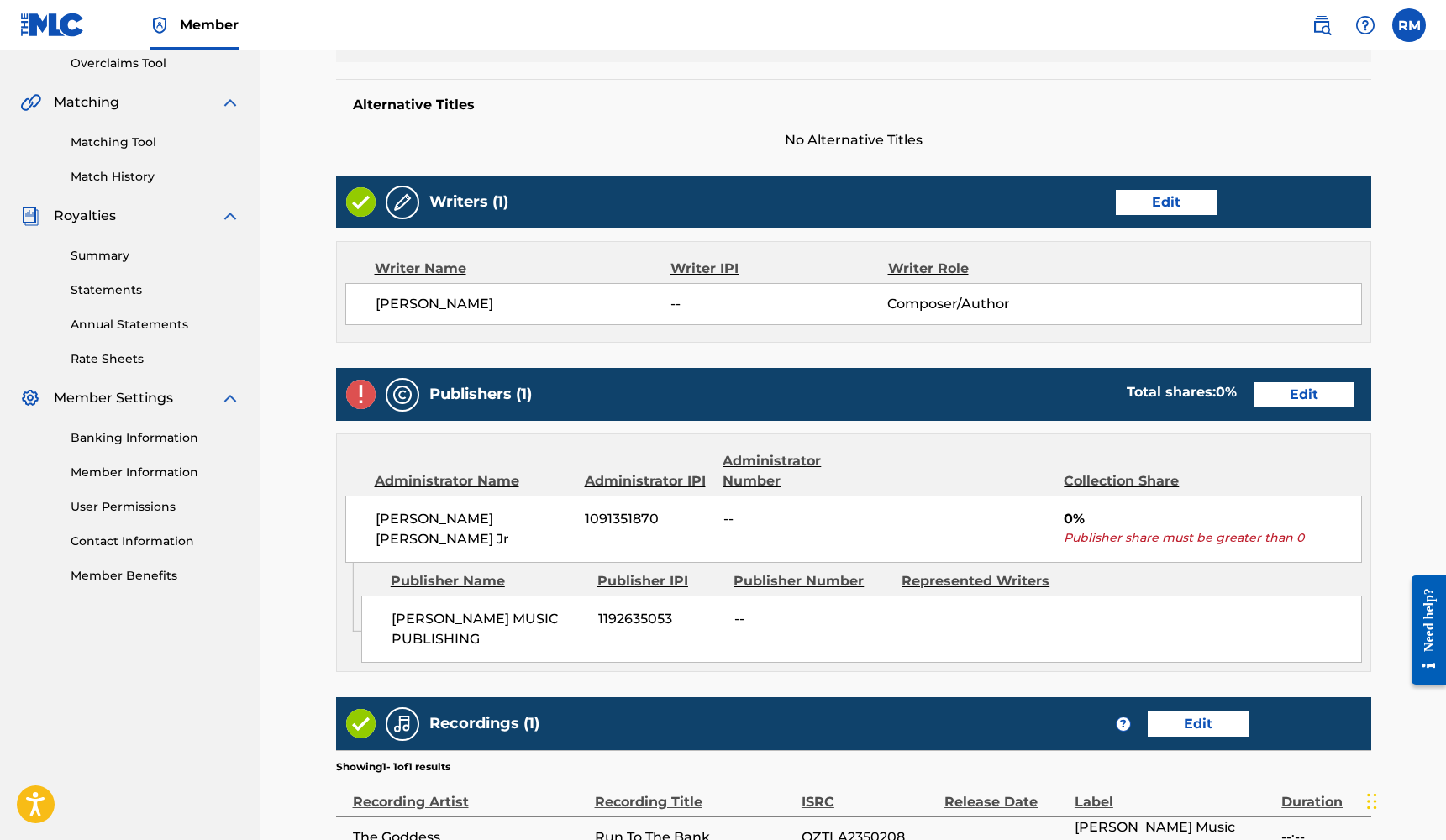
click at [1327, 401] on link "Edit" at bounding box center [1304, 395] width 101 height 25
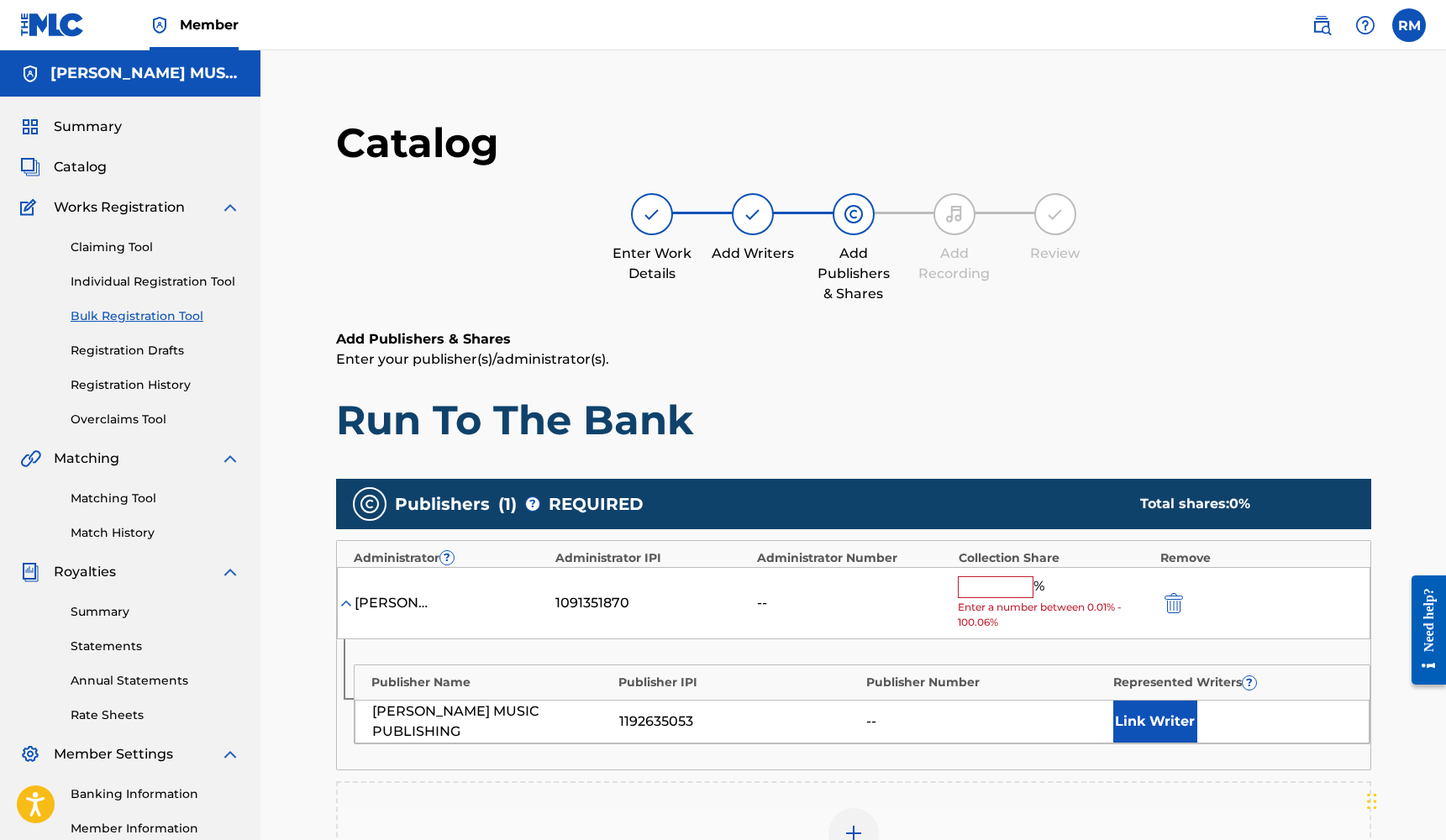
click at [860, 816] on div at bounding box center [854, 833] width 51 height 51
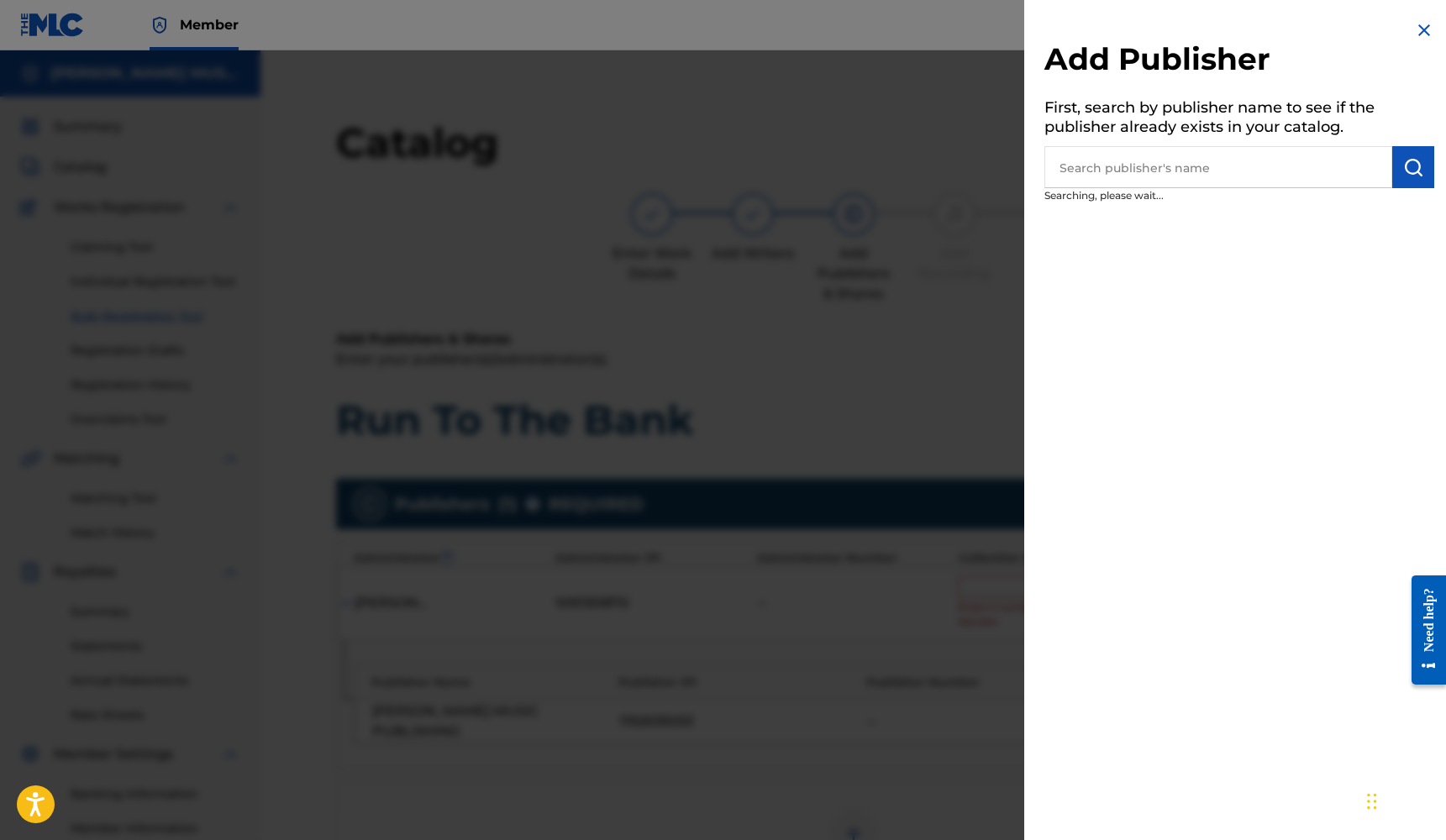
scroll to position [311, 0]
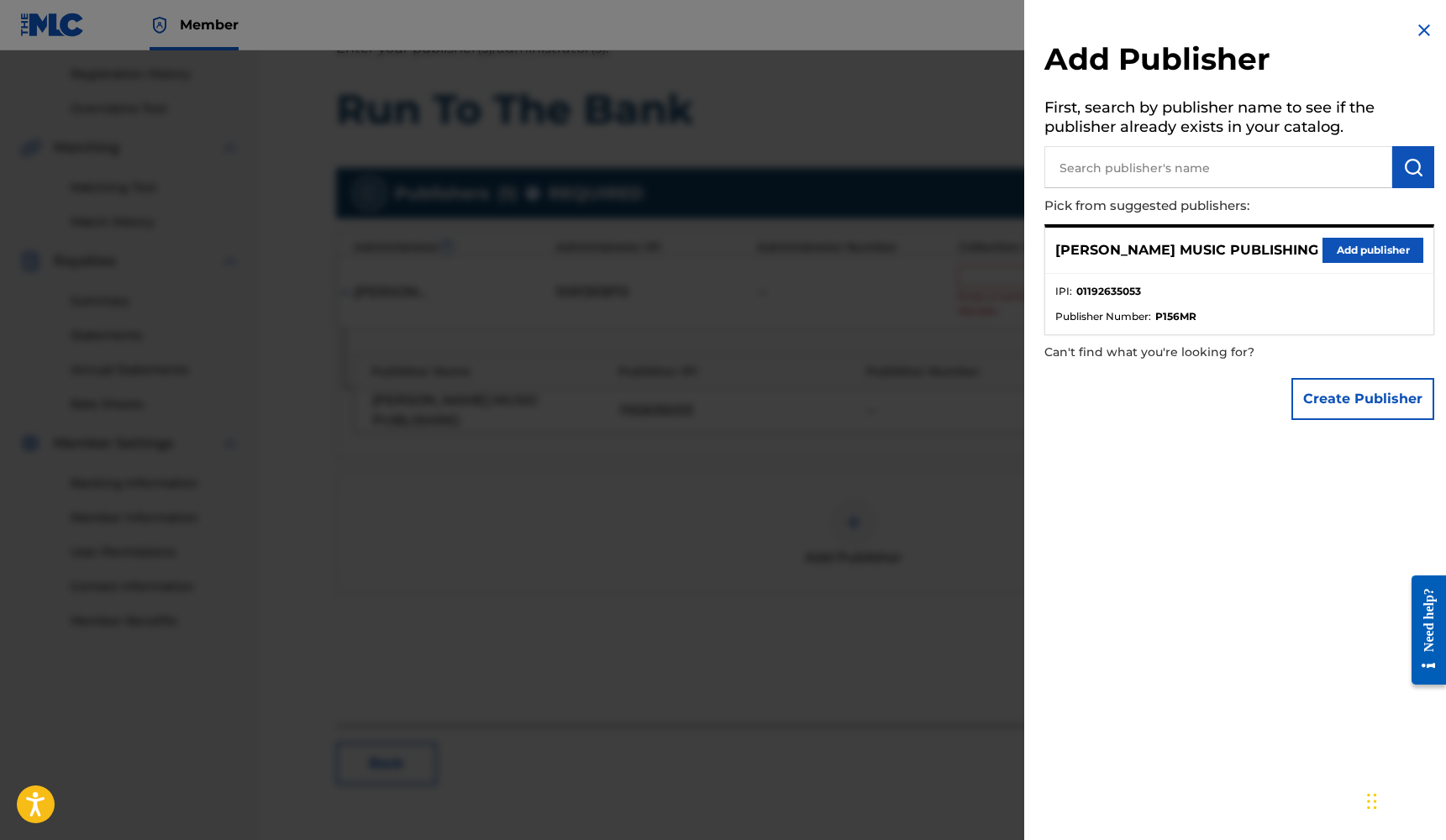
click at [1349, 247] on button "Add publisher" at bounding box center [1373, 250] width 101 height 25
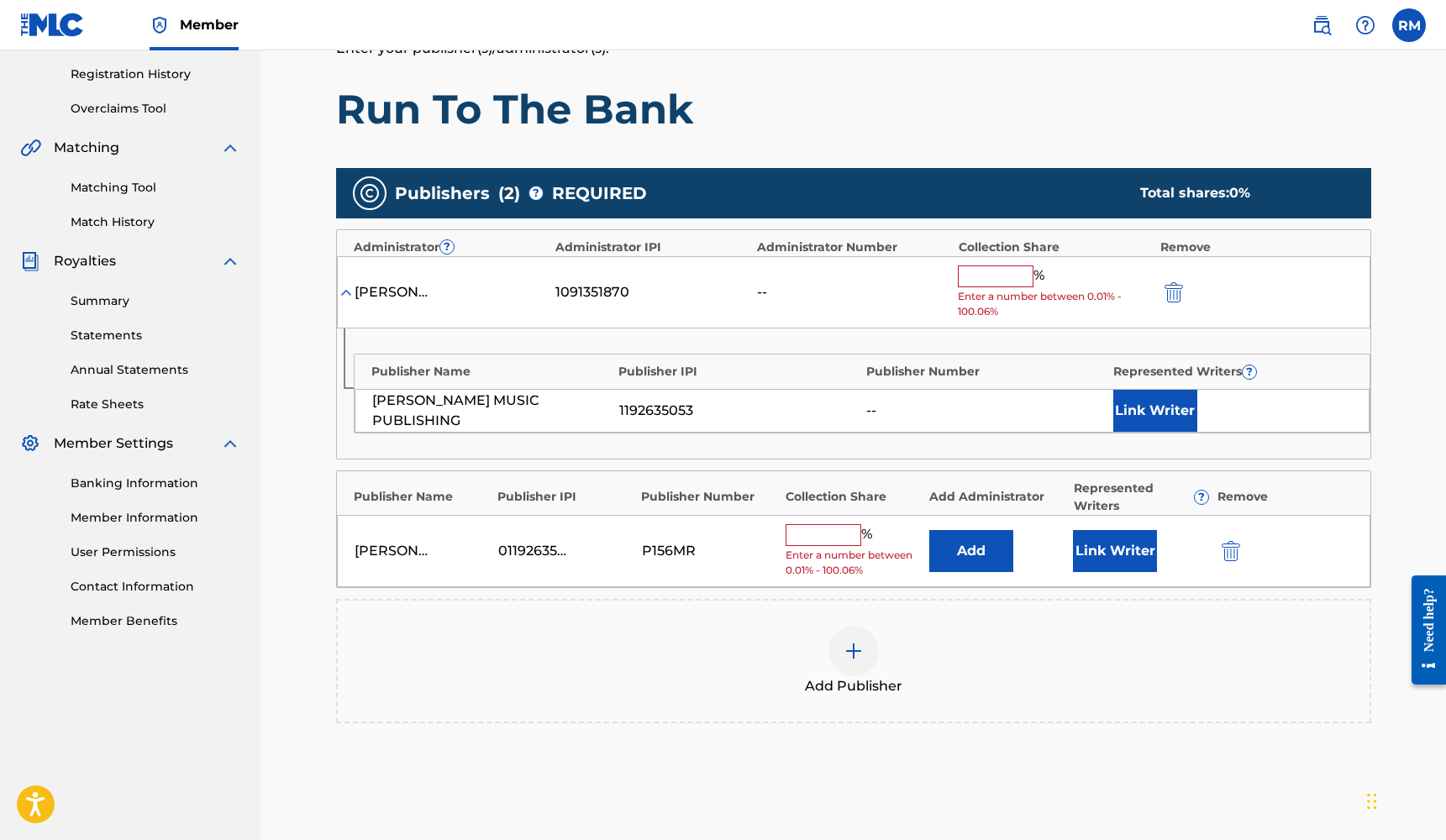
click at [1129, 559] on button "Link Writer" at bounding box center [1115, 551] width 84 height 42
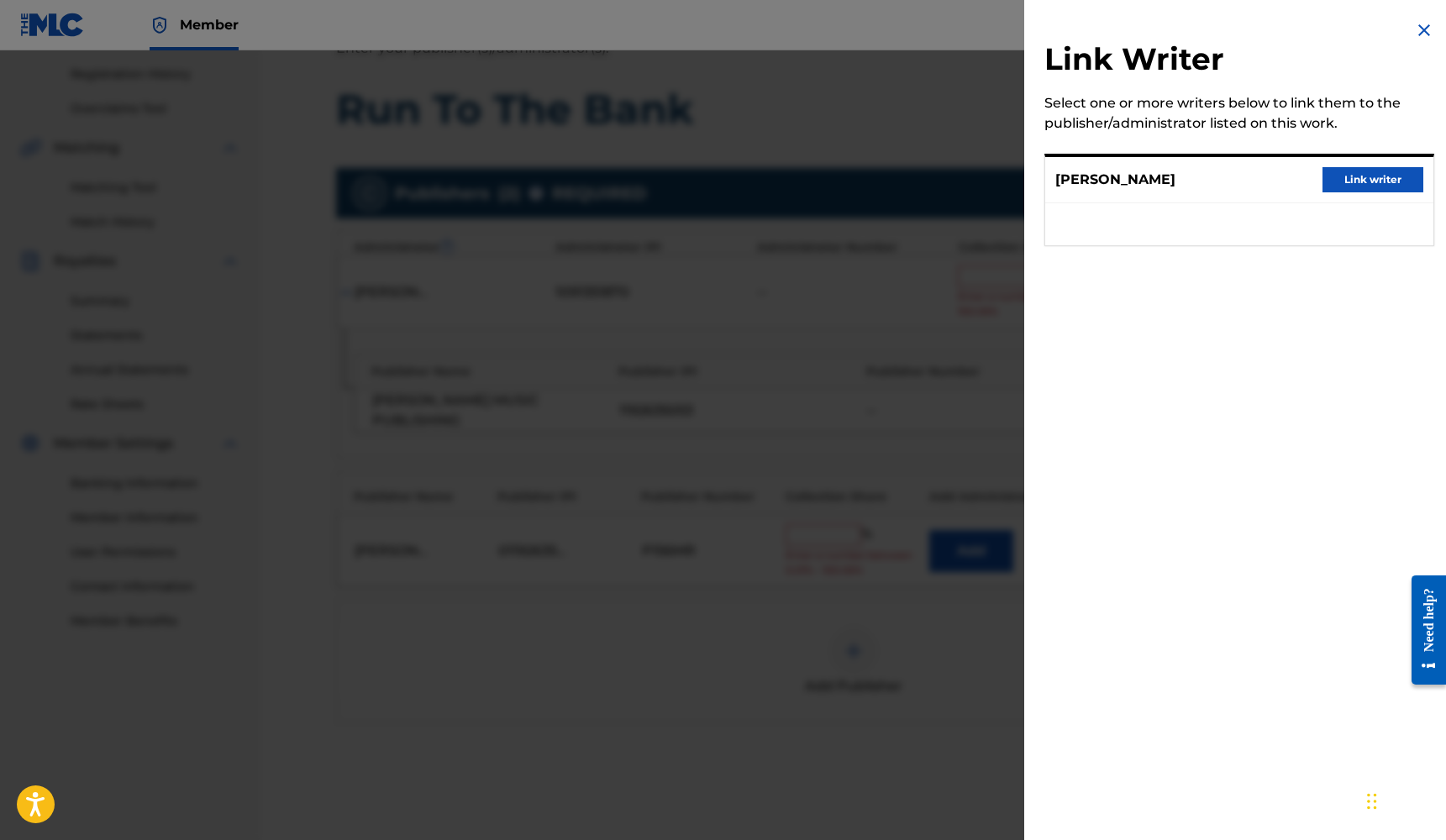
click at [1358, 169] on button "Link writer" at bounding box center [1373, 179] width 101 height 25
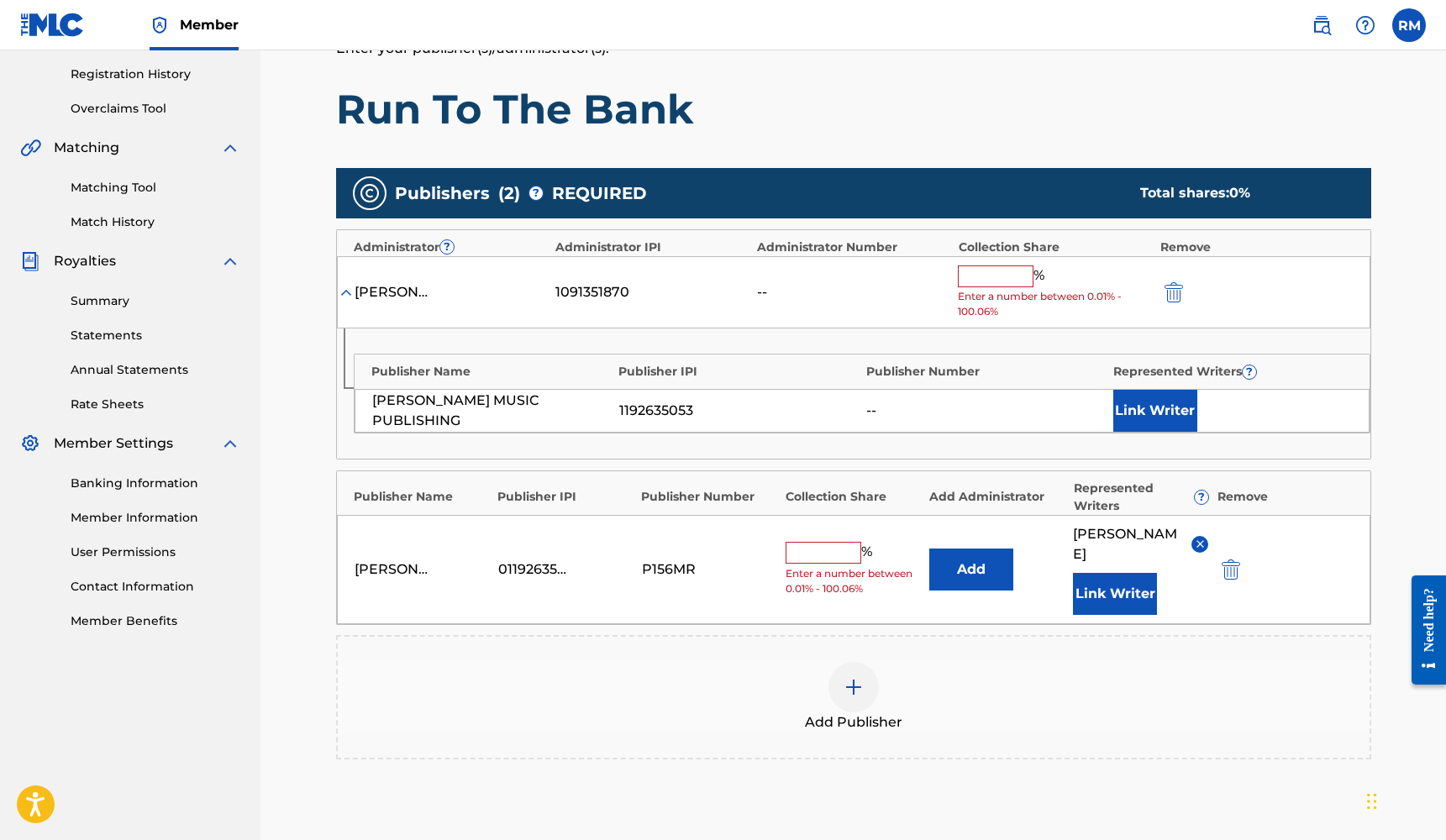
click at [810, 547] on input "text" at bounding box center [823, 553] width 76 height 22
click at [1182, 295] on img "submit" at bounding box center [1174, 292] width 19 height 20
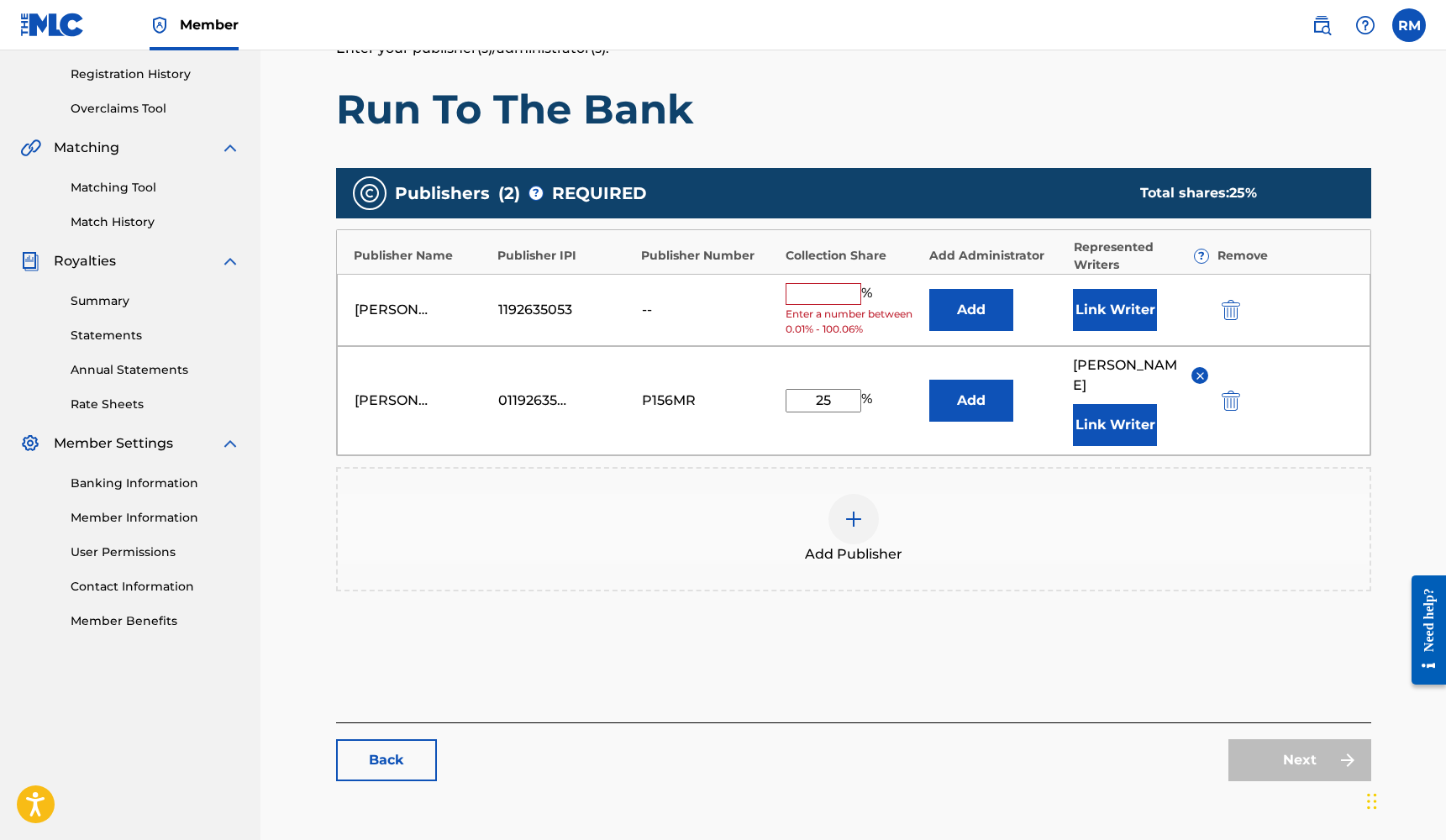
click at [1231, 309] on img "submit" at bounding box center [1231, 310] width 19 height 20
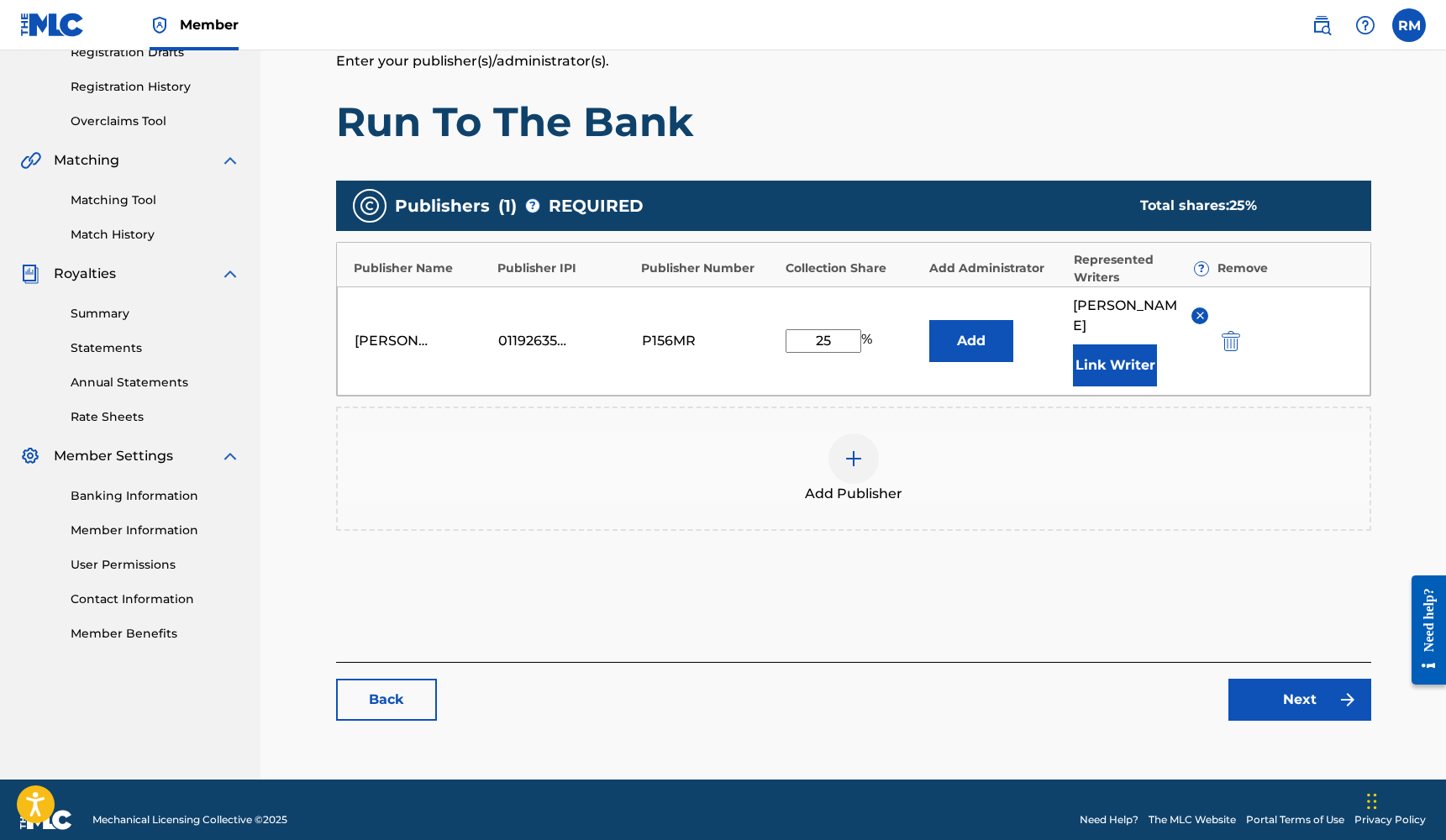
click at [1310, 679] on link "Next" at bounding box center [1299, 700] width 142 height 42
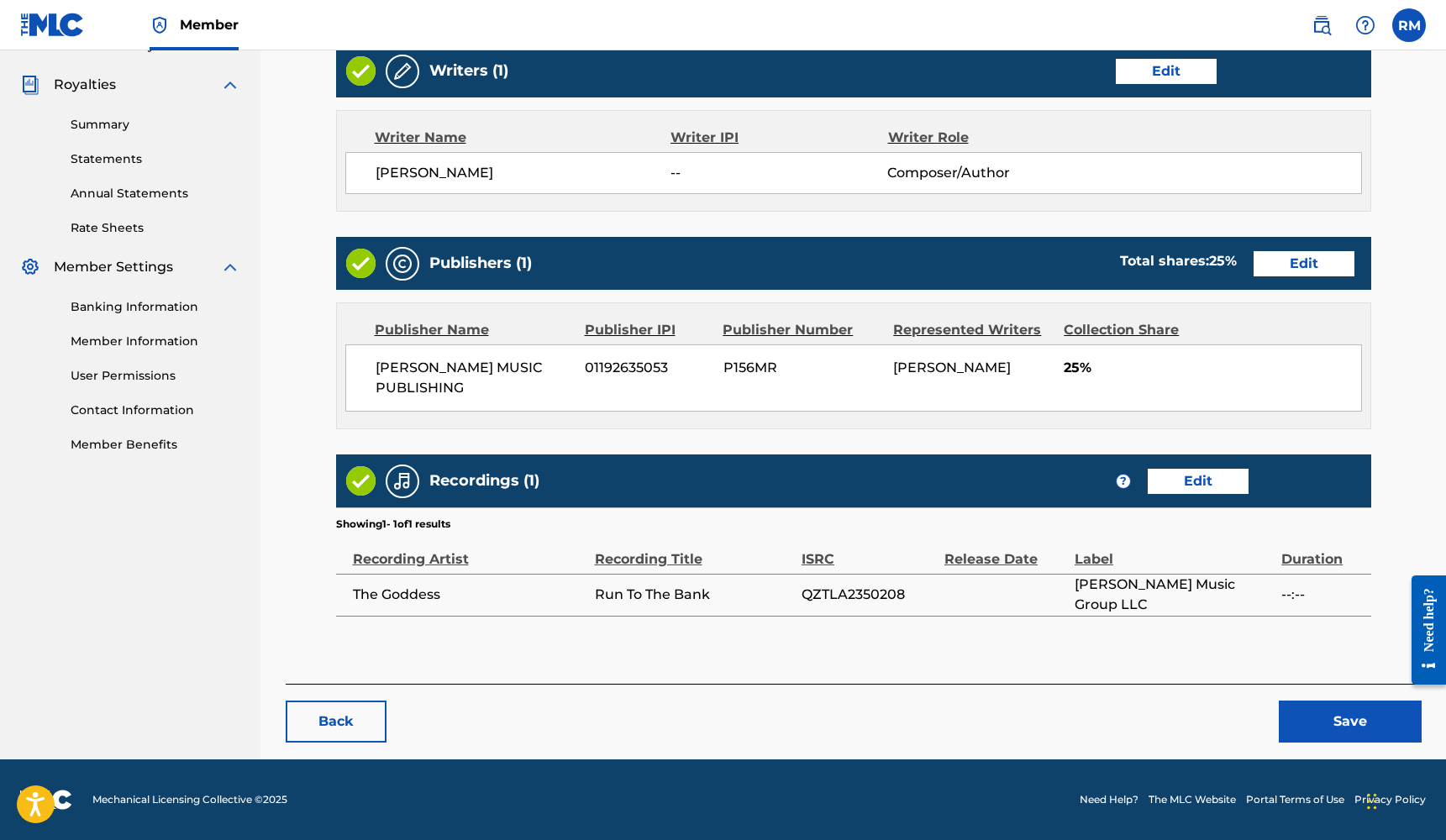
scroll to position [486, 0]
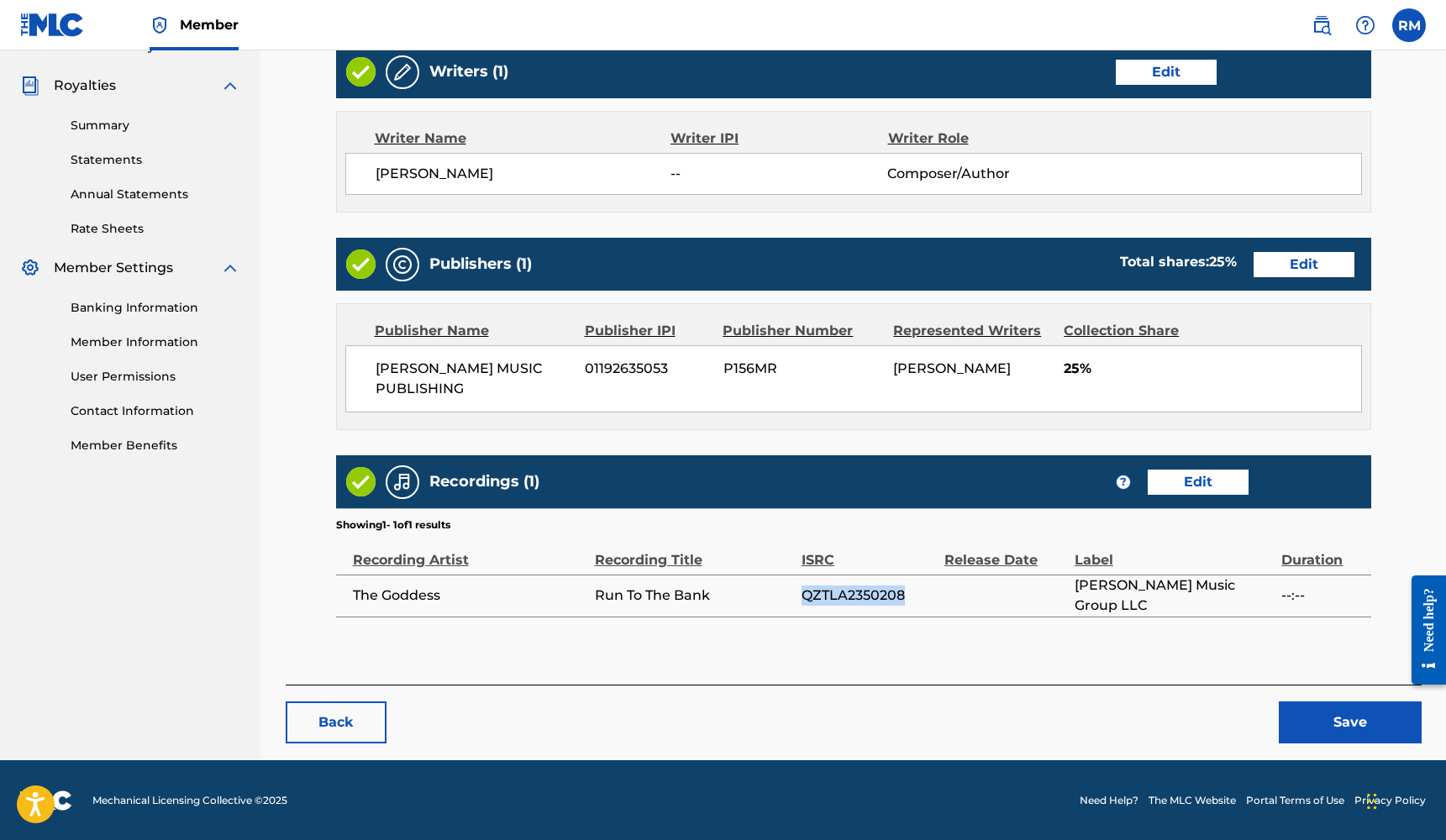
drag, startPoint x: 904, startPoint y: 596, endPoint x: 802, endPoint y: 596, distance: 102.0
click at [802, 596] on span "QZTLA2350208" at bounding box center [869, 596] width 135 height 20
click at [1181, 480] on link "Edit" at bounding box center [1198, 482] width 101 height 25
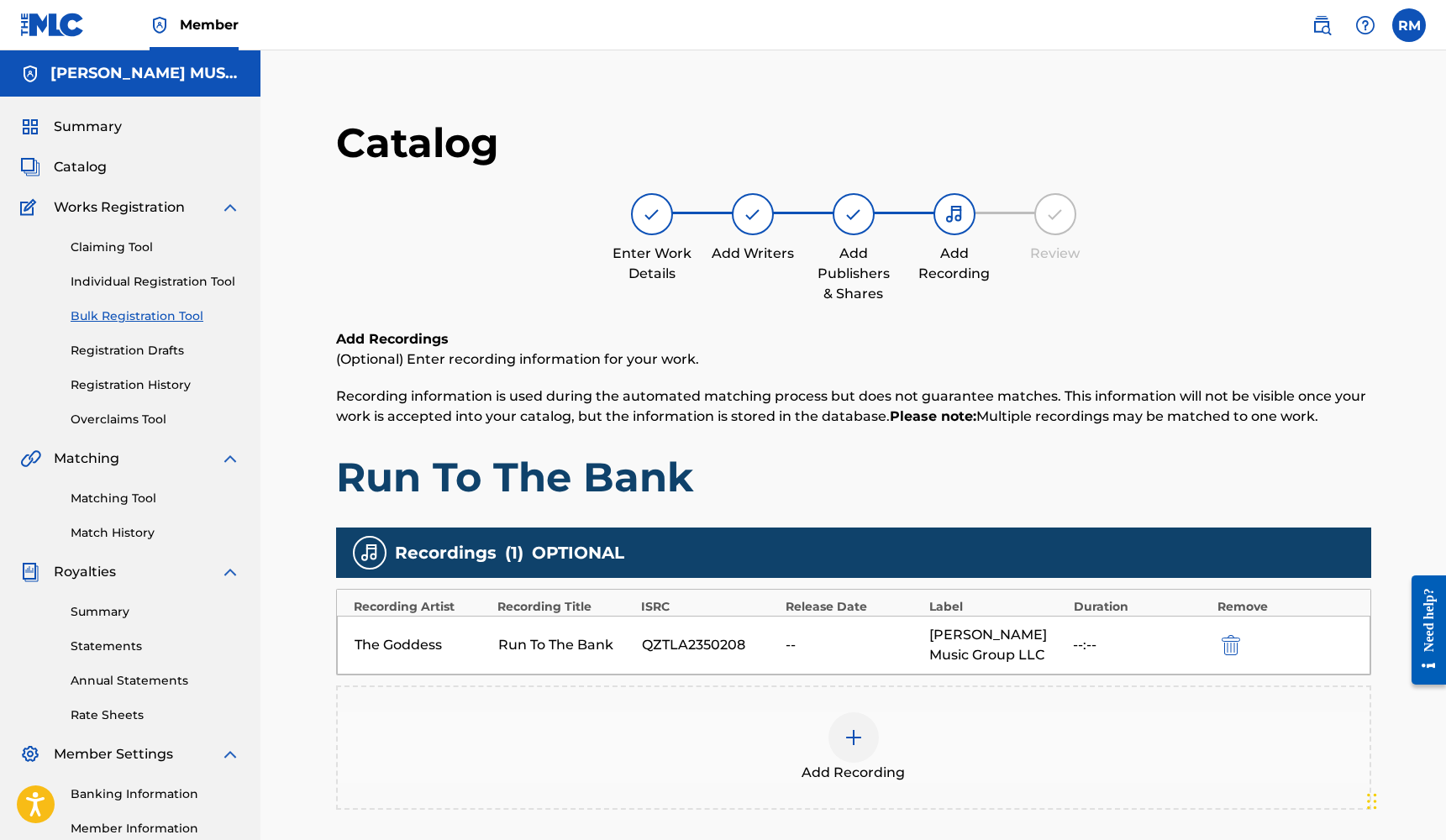
click at [838, 717] on div at bounding box center [854, 737] width 51 height 51
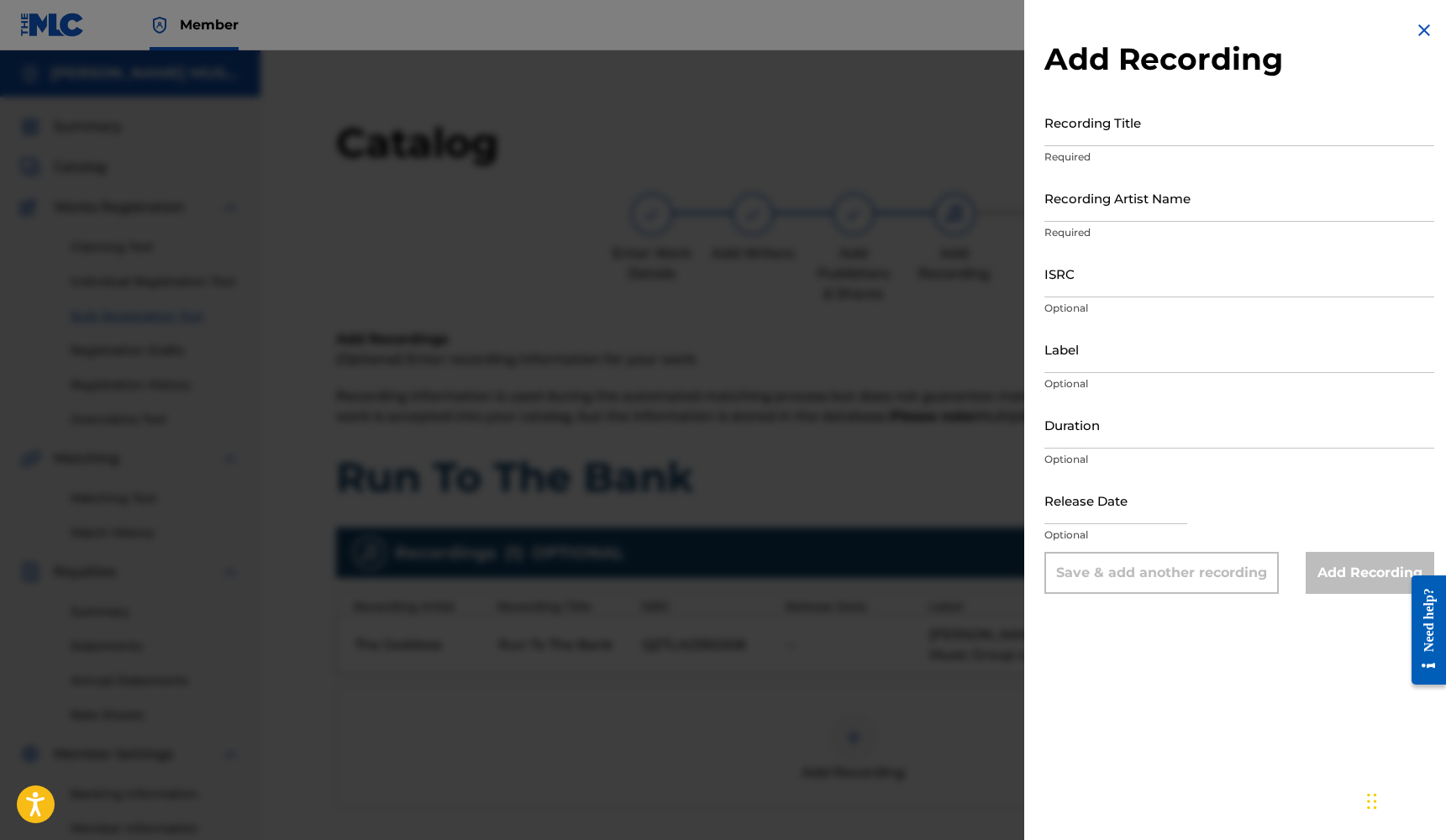
click at [1090, 442] on input "Duration" at bounding box center [1239, 425] width 390 height 48
click at [1104, 510] on input "text" at bounding box center [1115, 500] width 142 height 48
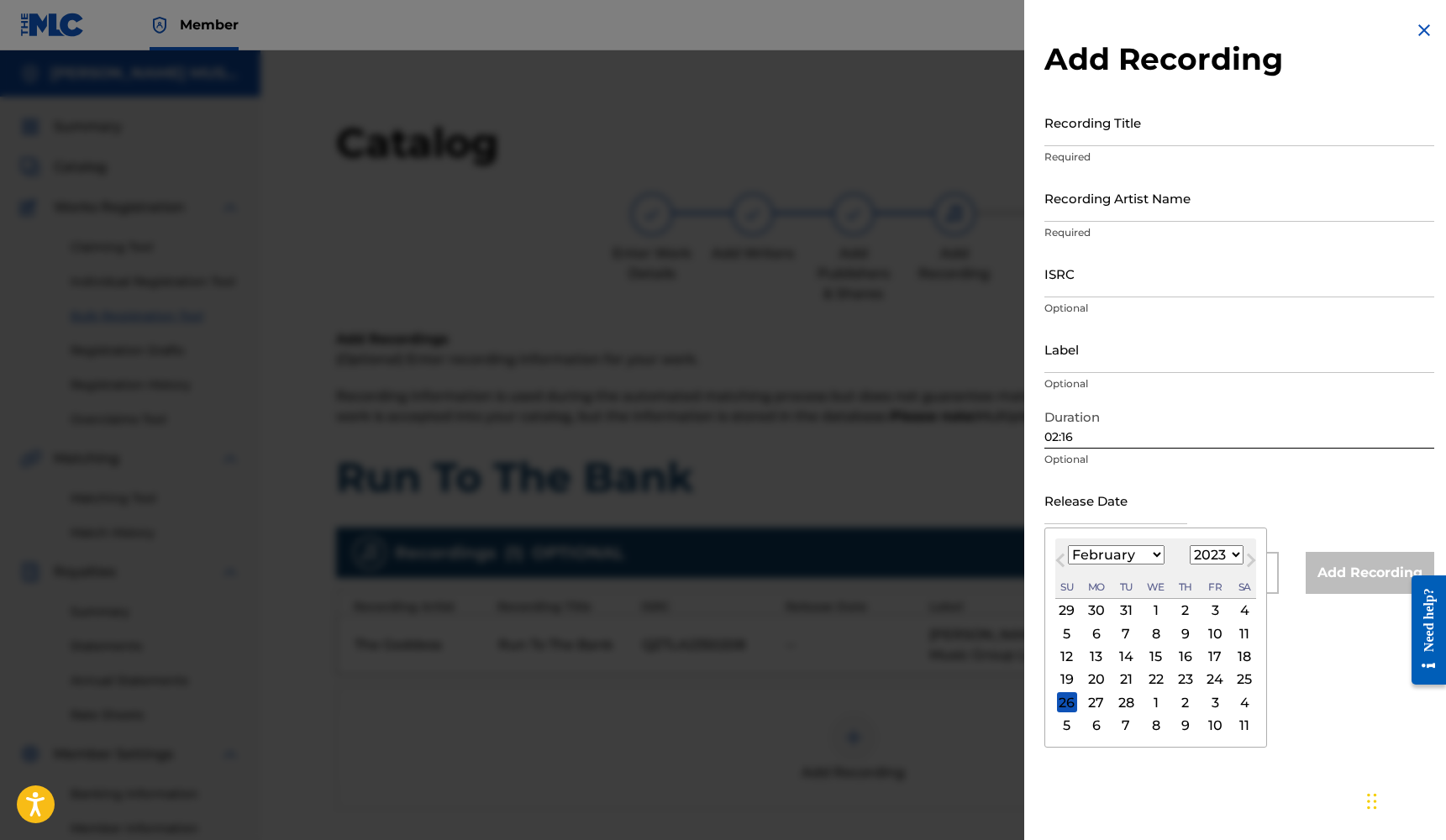
click at [1176, 676] on div "23" at bounding box center [1186, 680] width 20 height 20
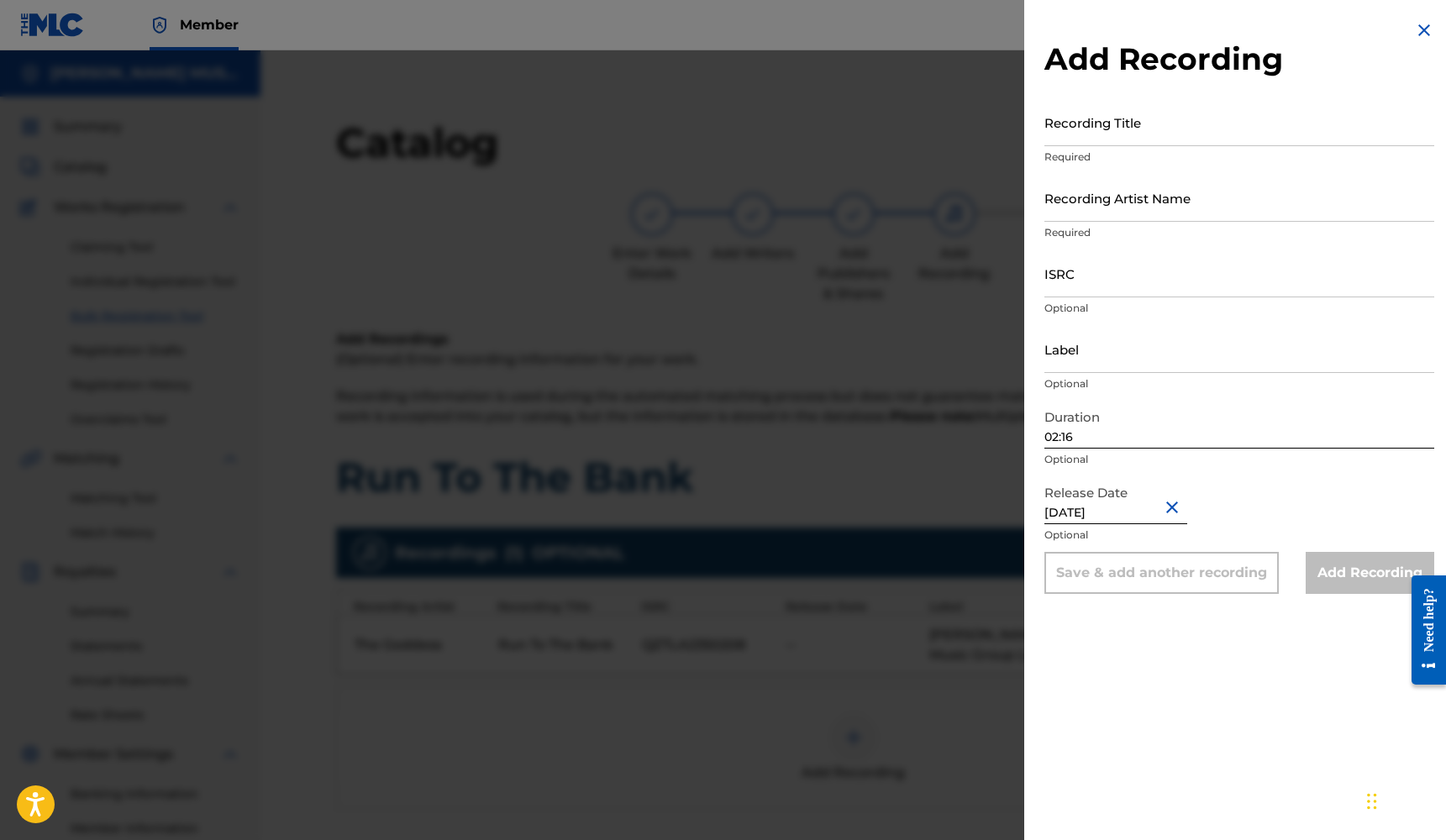
click at [1114, 366] on input "Label" at bounding box center [1239, 349] width 390 height 48
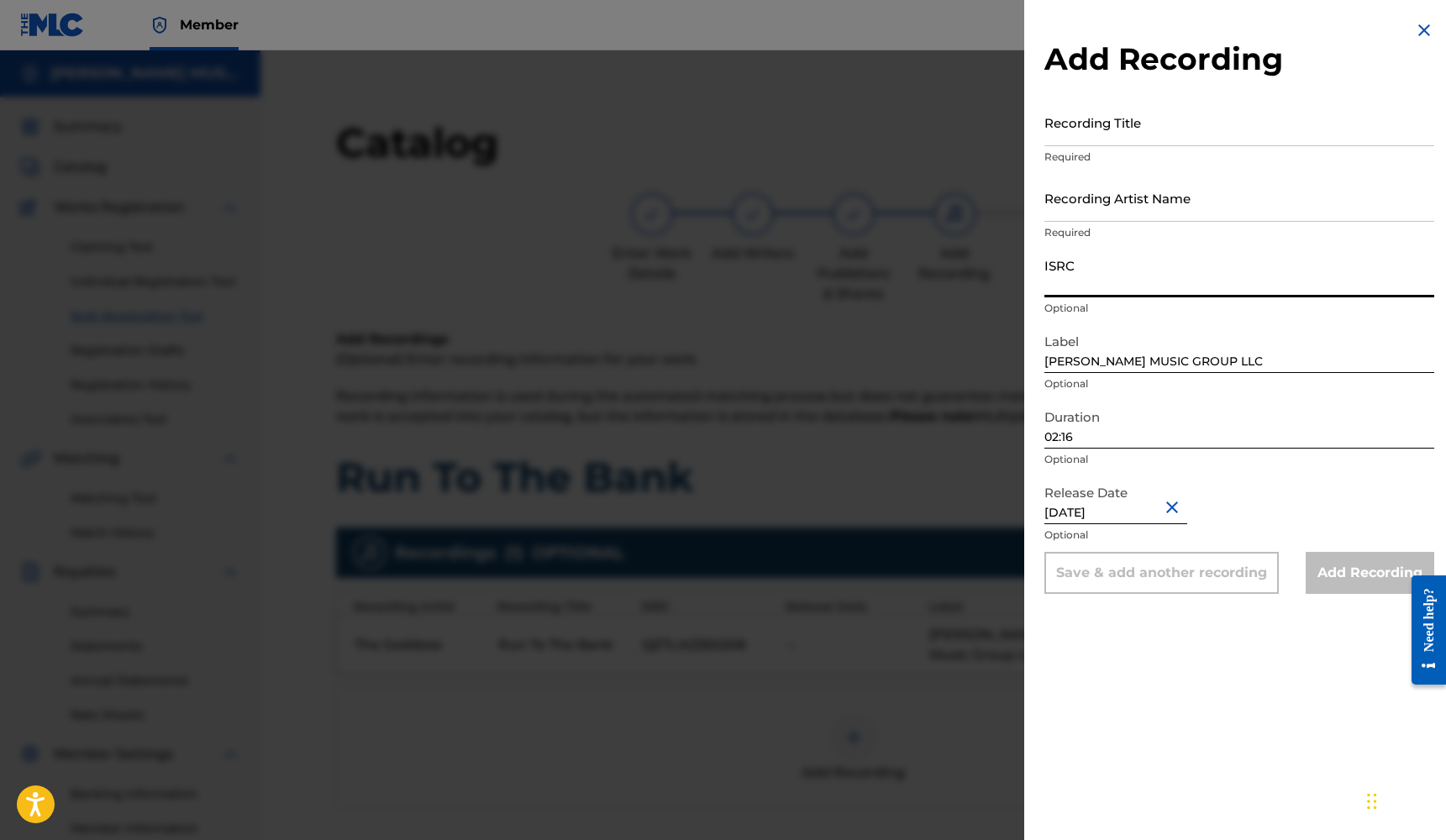
click at [1063, 292] on input "ISRC" at bounding box center [1239, 273] width 390 height 48
paste input "QZTLA2350208"
click at [1114, 208] on input "Recording Artist Name" at bounding box center [1239, 197] width 390 height 48
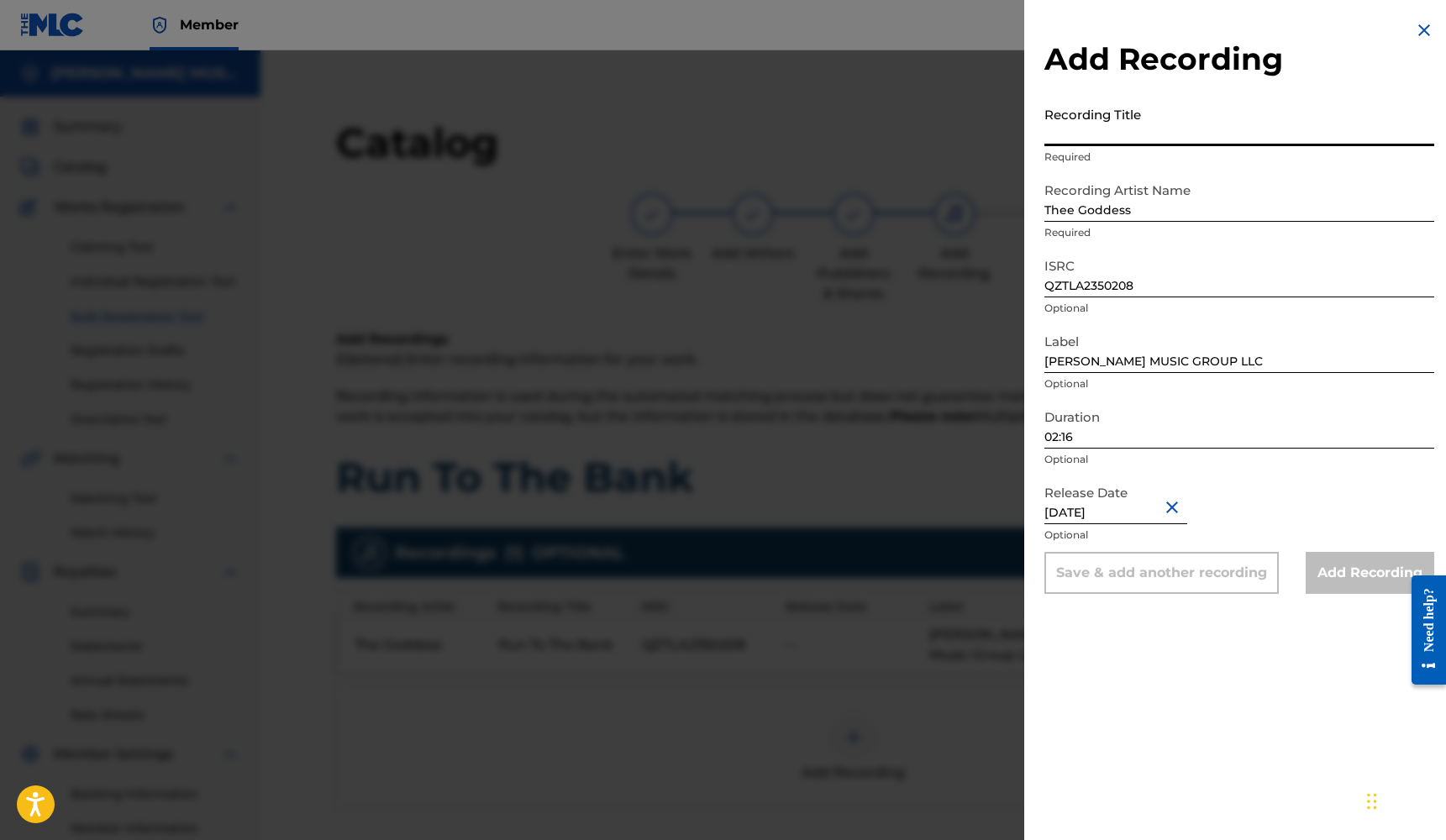
click at [1127, 134] on input "Recording Title" at bounding box center [1239, 122] width 390 height 48
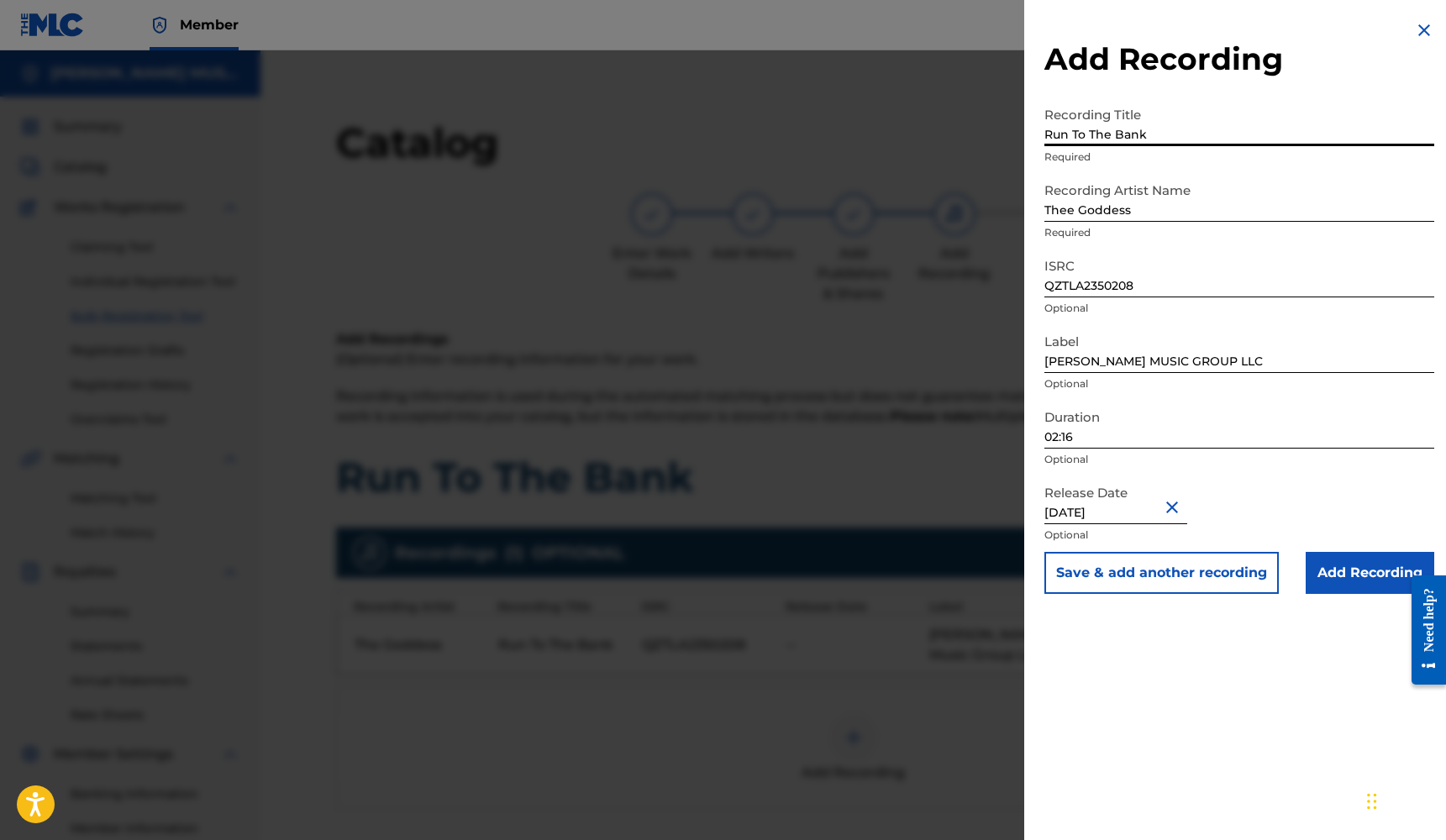
click at [1355, 562] on input "Add Recording" at bounding box center [1369, 573] width 129 height 42
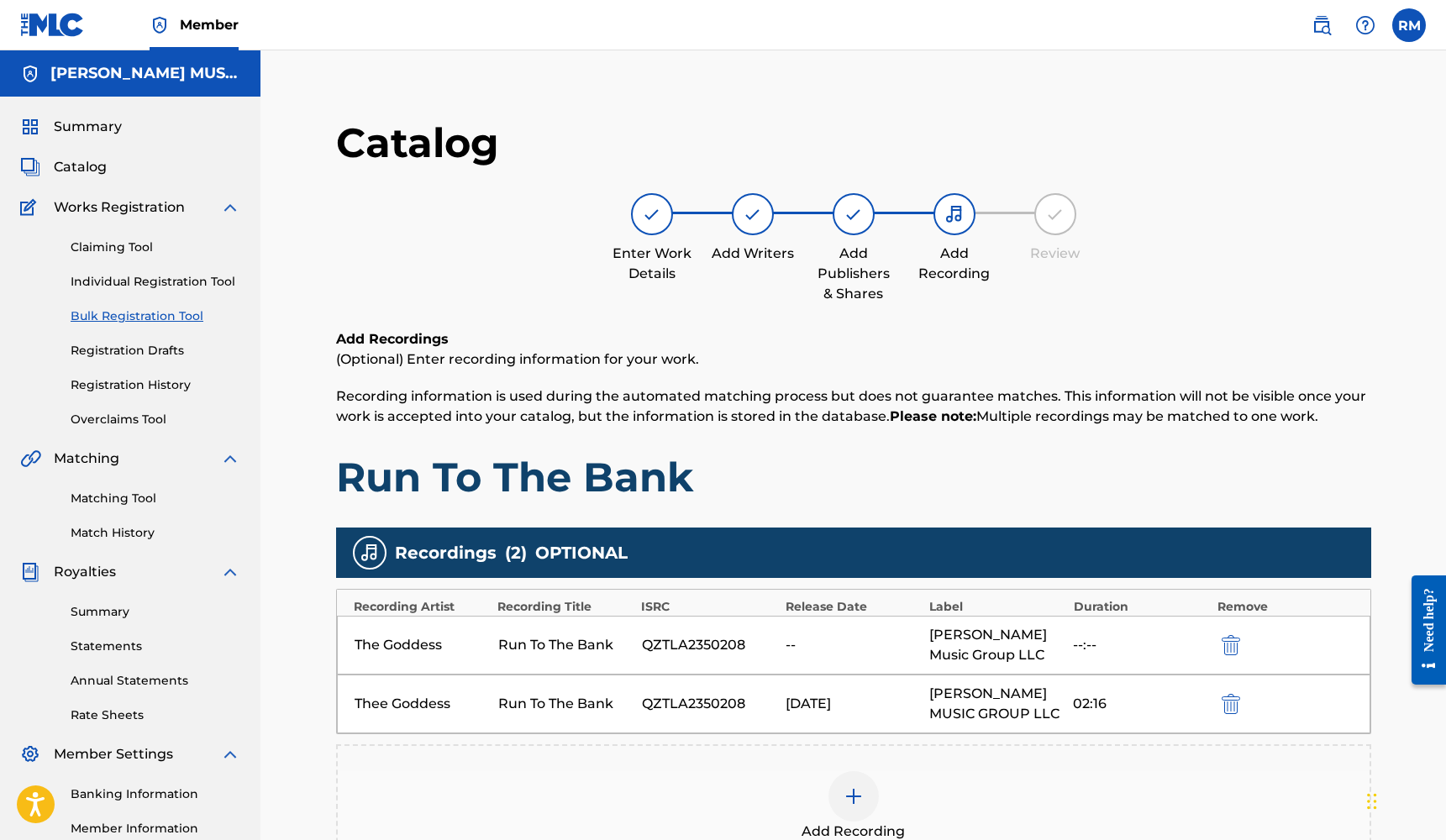
click at [1226, 639] on img "submit" at bounding box center [1231, 645] width 19 height 20
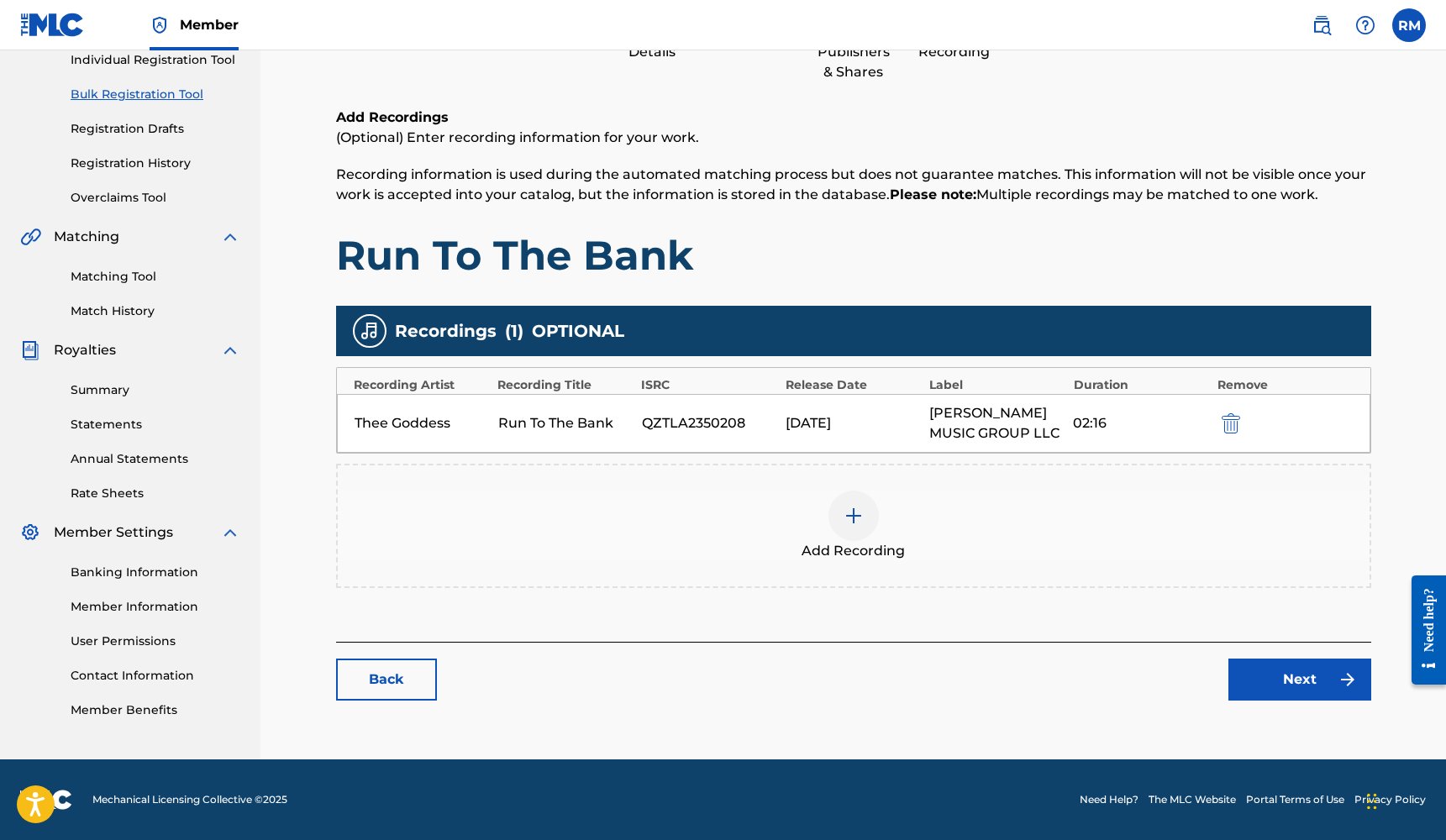
scroll to position [222, 0]
click at [1289, 675] on link "Next" at bounding box center [1299, 680] width 142 height 42
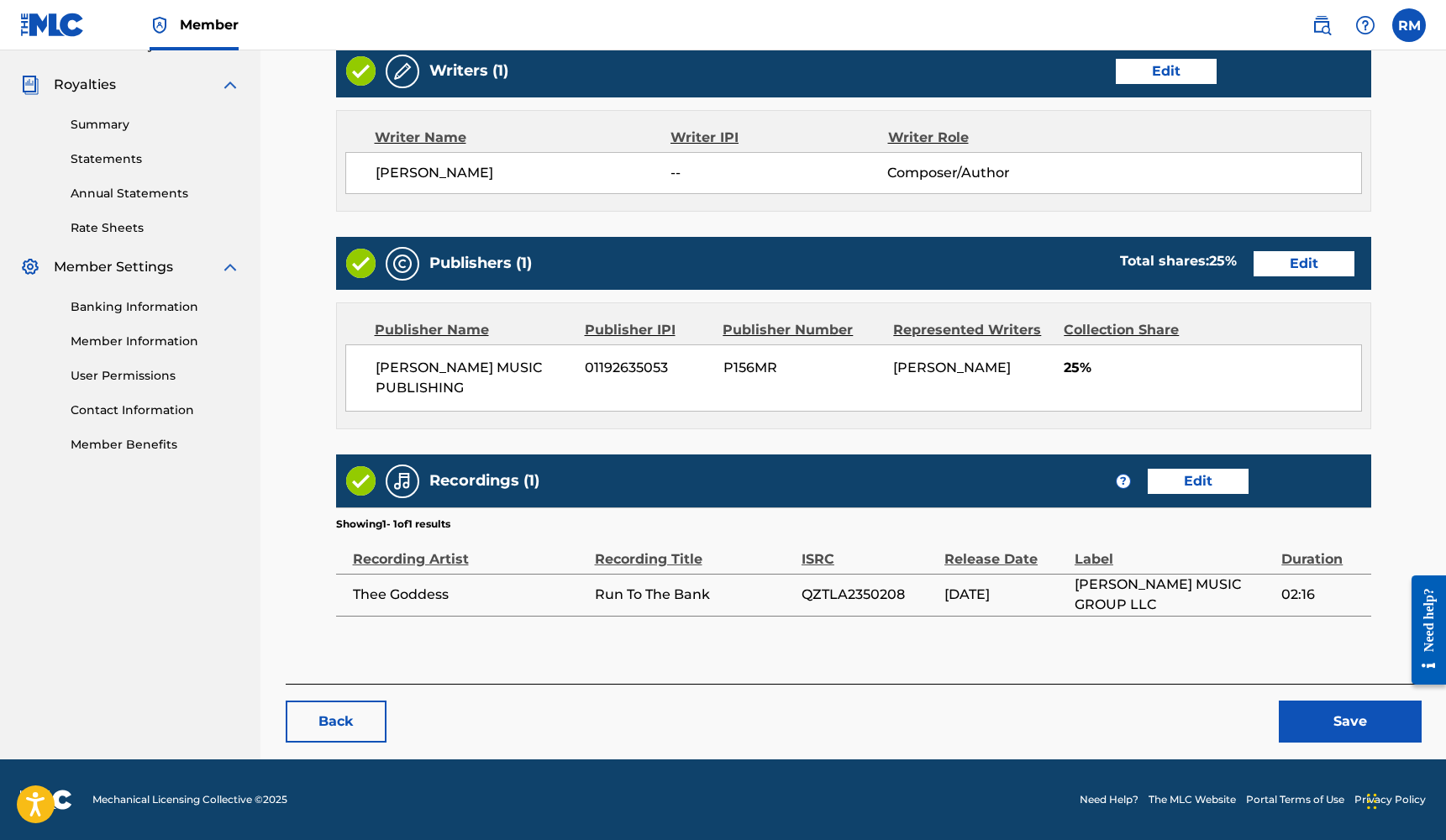
scroll to position [486, 0]
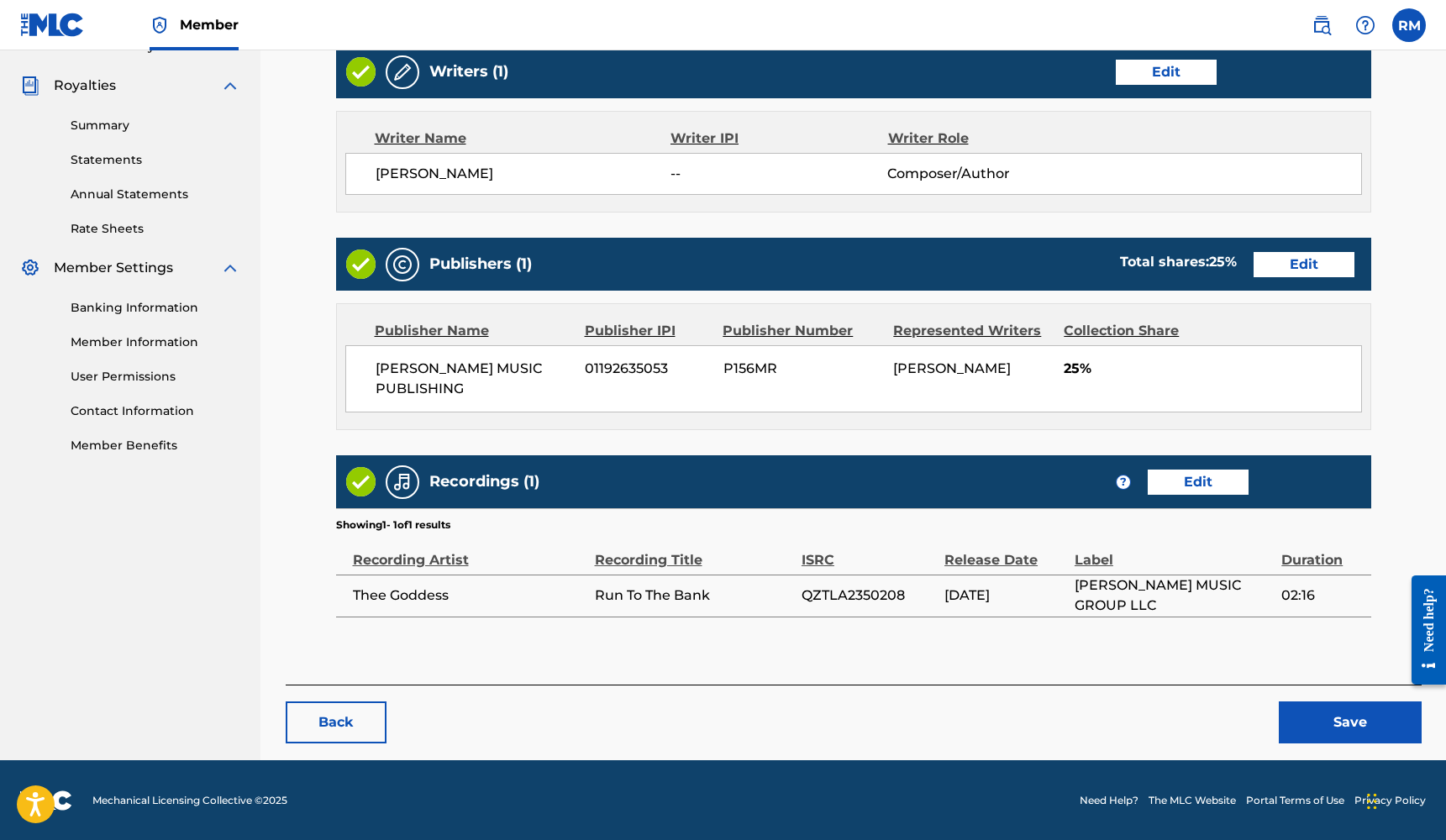
click at [1309, 715] on button "Save" at bounding box center [1349, 722] width 142 height 42
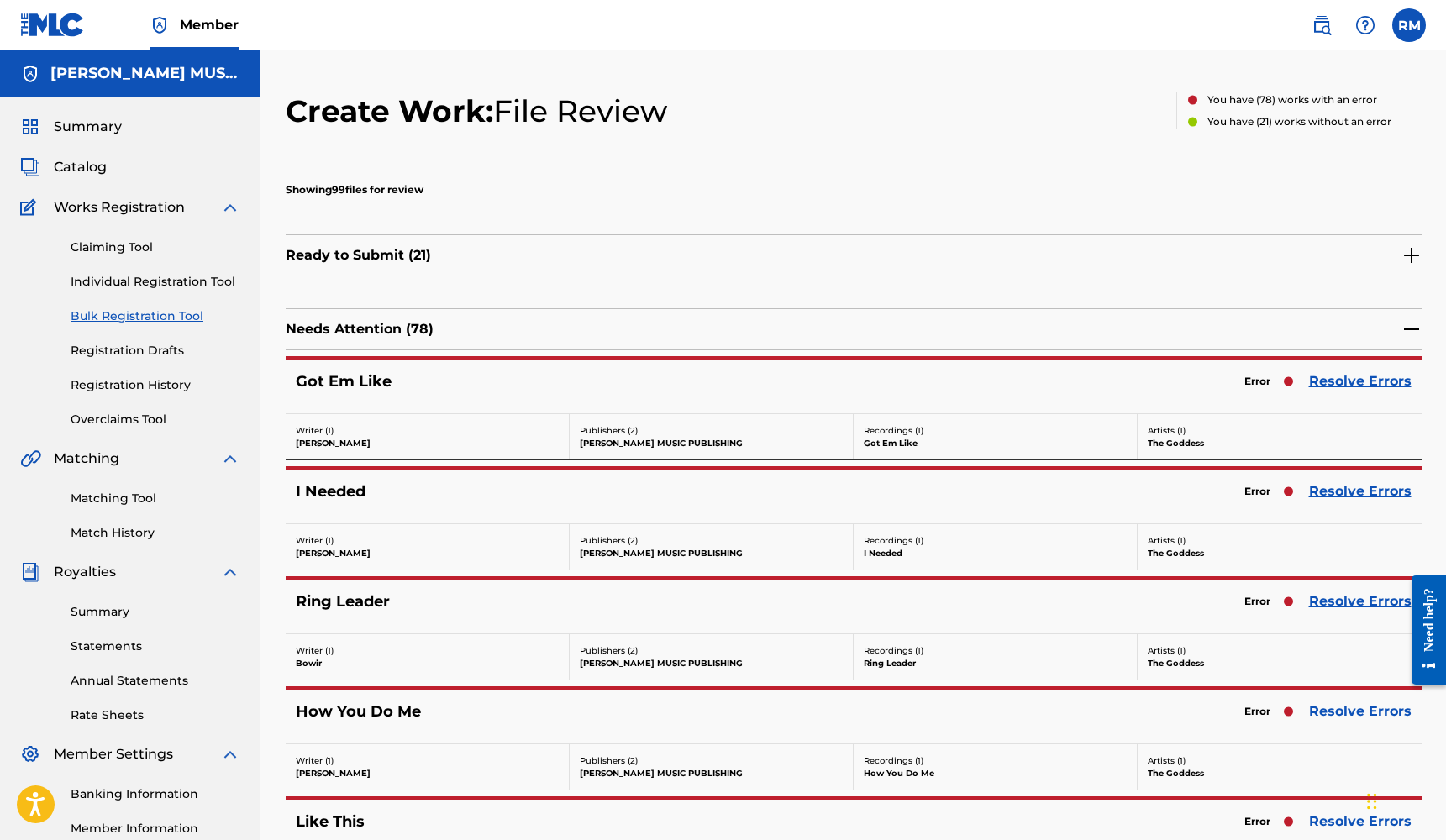
click at [1364, 381] on link "Resolve Errors" at bounding box center [1360, 382] width 103 height 20
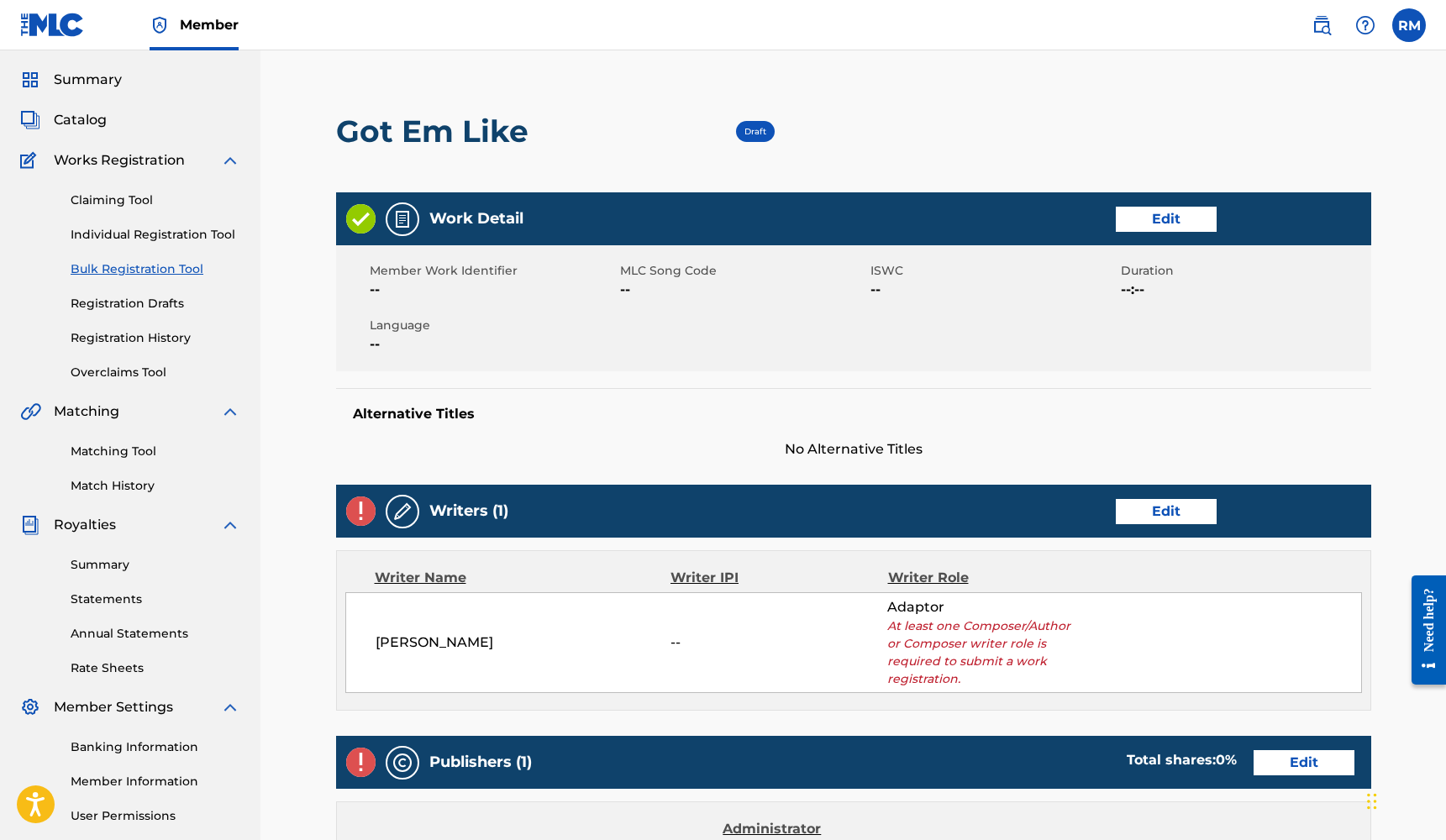
scroll to position [49, 0]
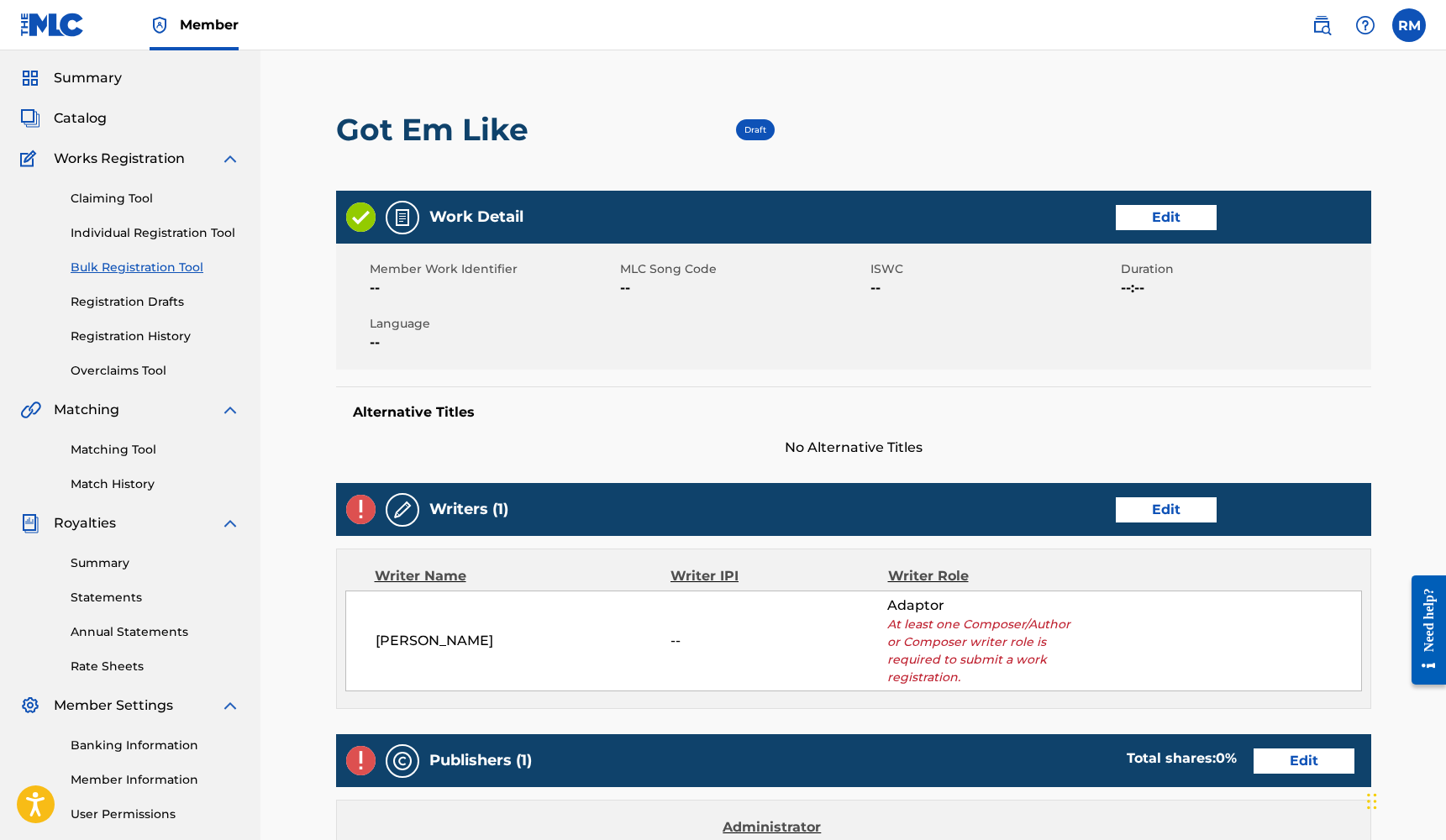
click at [1164, 222] on link "Edit" at bounding box center [1166, 217] width 101 height 25
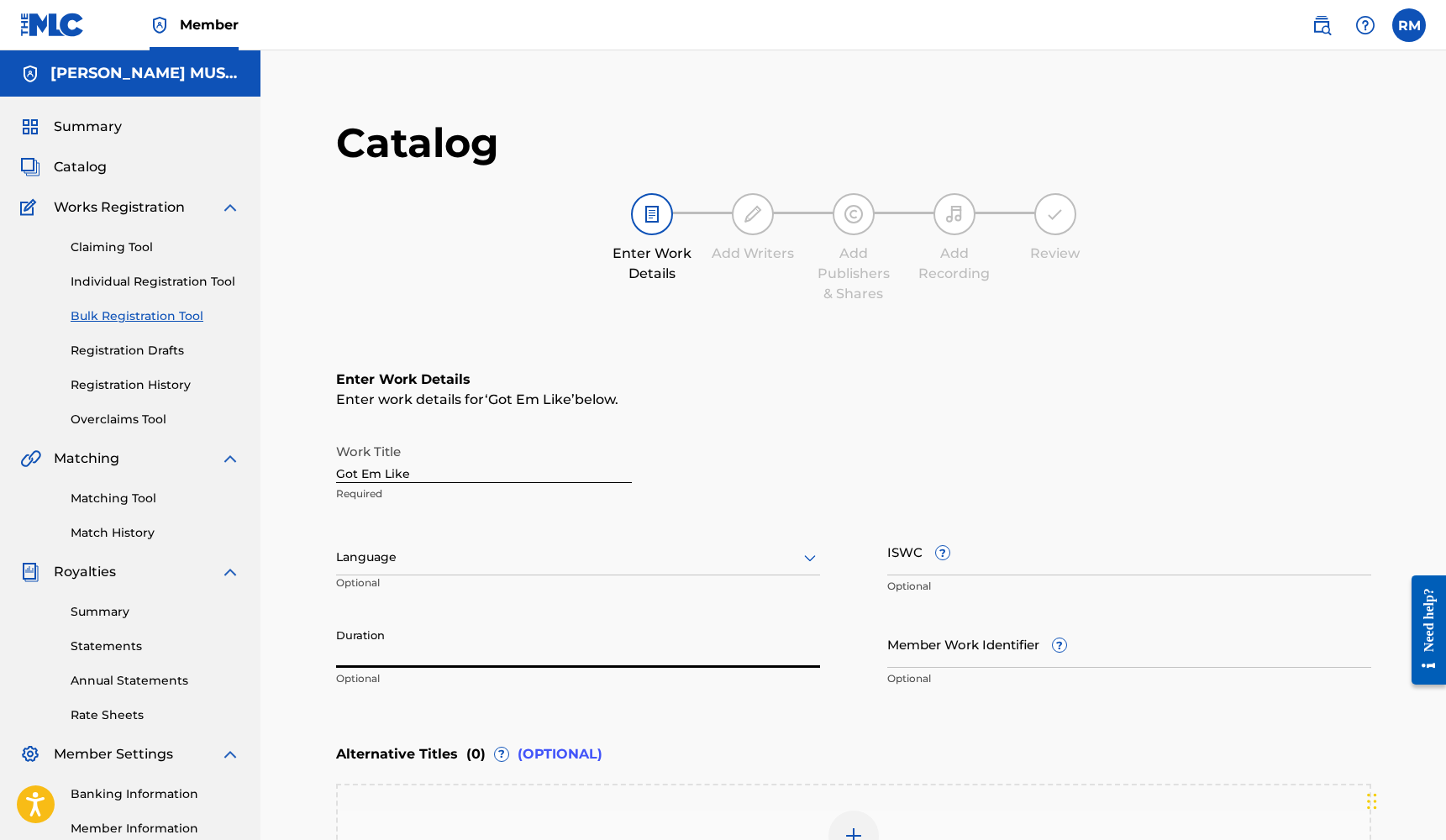
click at [431, 654] on input "Duration" at bounding box center [578, 644] width 484 height 48
click at [400, 564] on div at bounding box center [578, 557] width 484 height 21
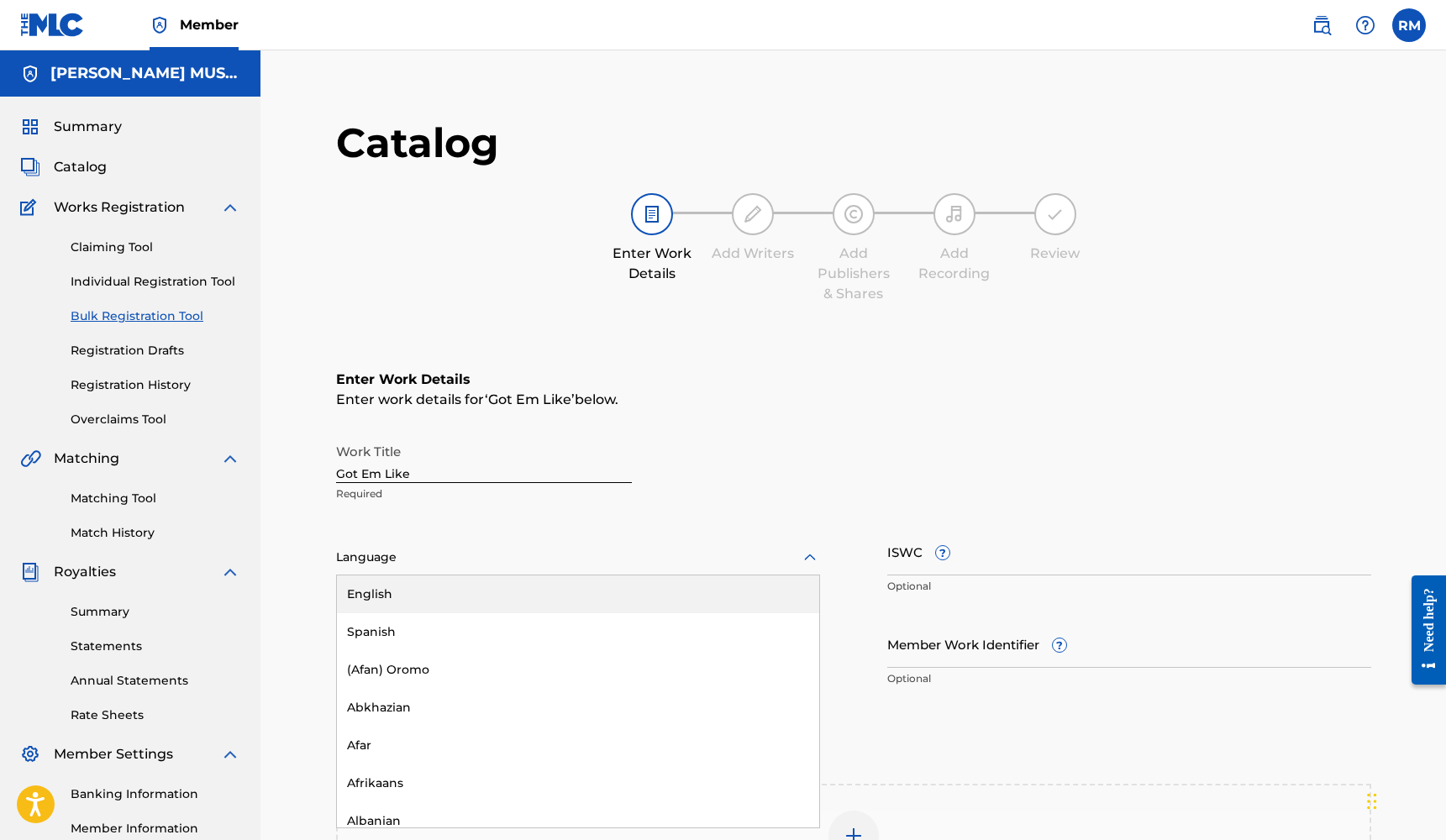
click at [399, 592] on div "English" at bounding box center [578, 594] width 482 height 38
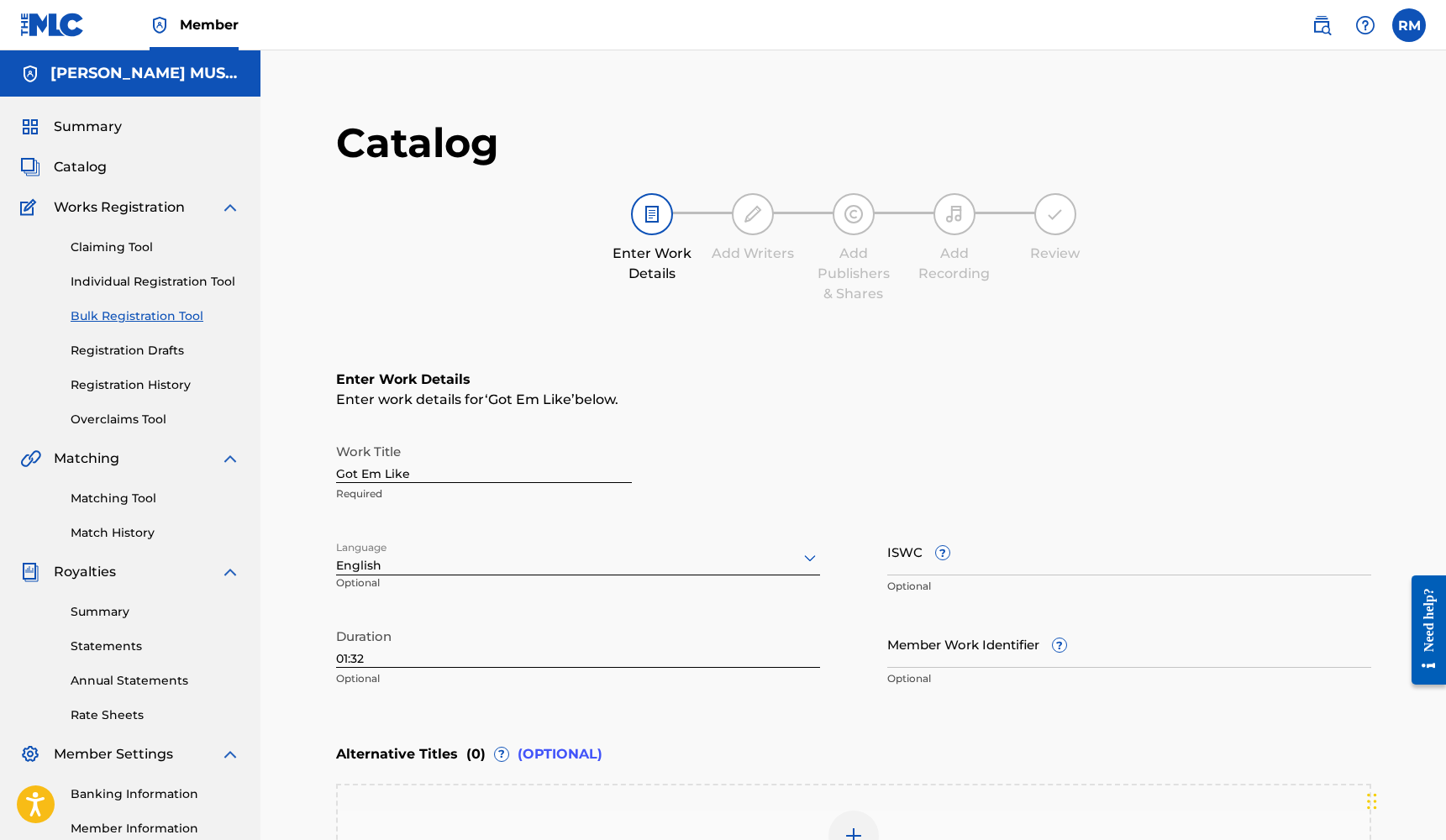
click at [949, 641] on input "Member Work Identifier ?" at bounding box center [1129, 644] width 484 height 48
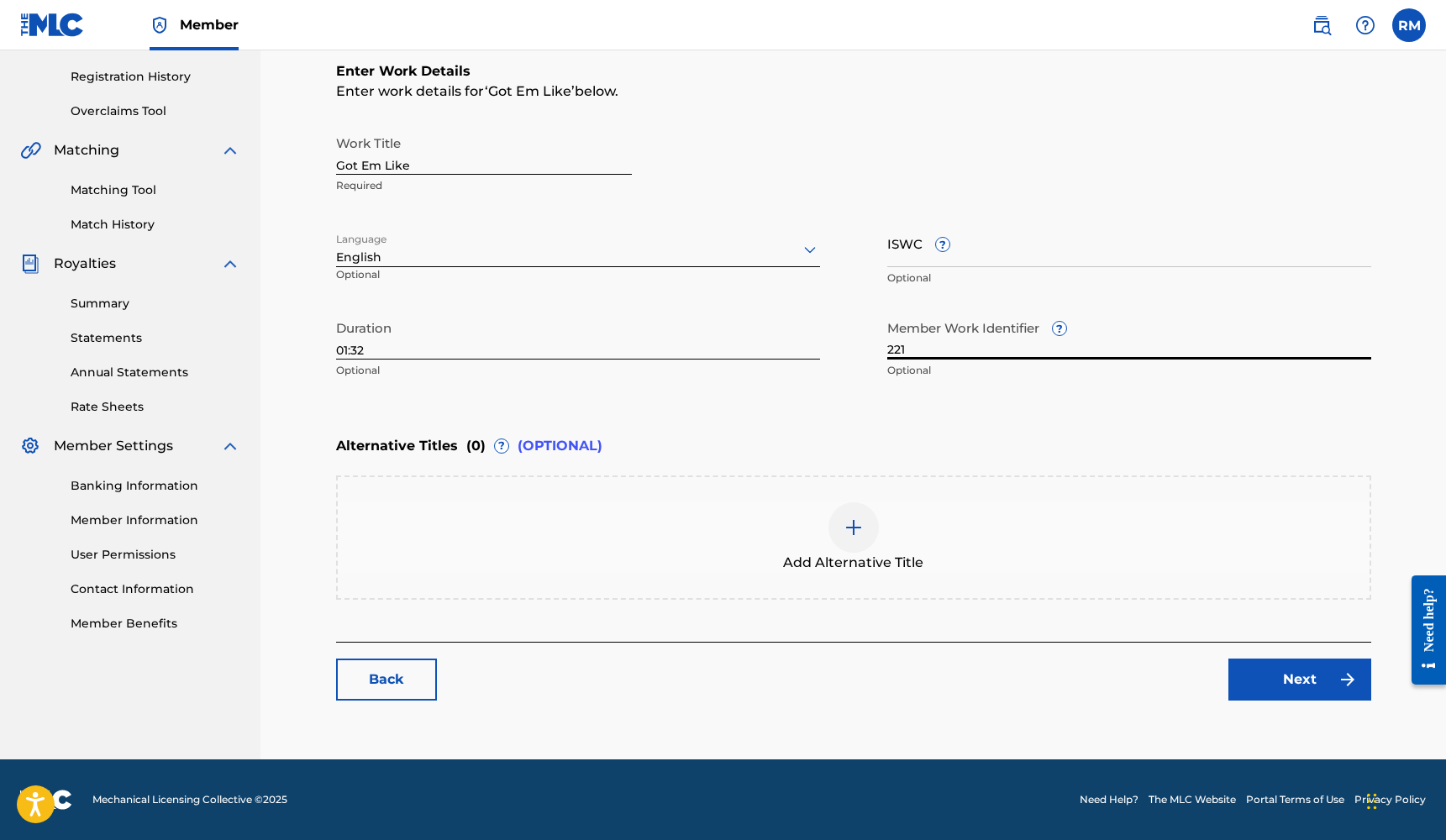
scroll to position [308, 0]
click at [1317, 680] on link "Next" at bounding box center [1299, 680] width 142 height 42
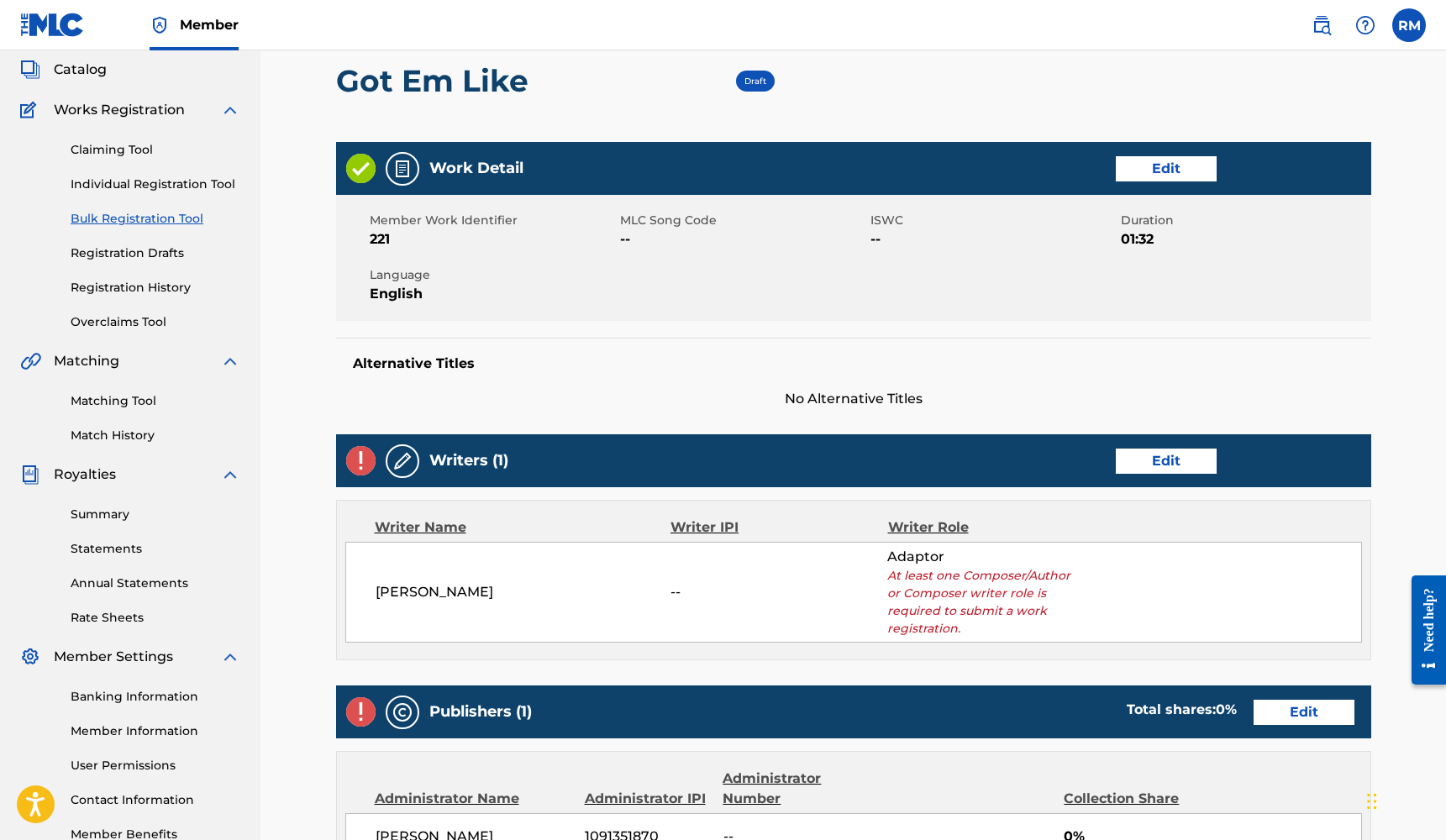
scroll to position [108, 0]
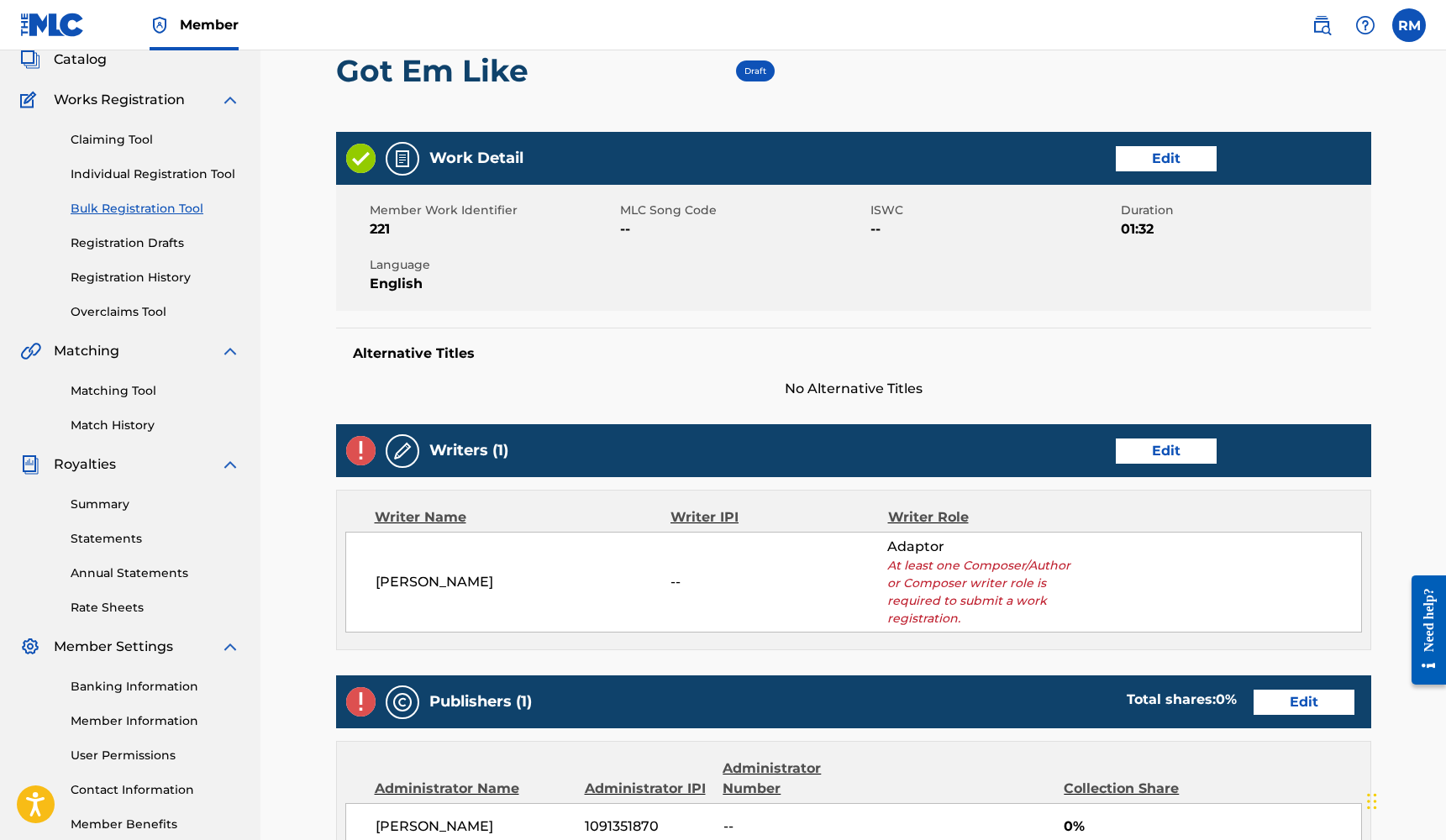
click at [1202, 462] on link "Edit" at bounding box center [1166, 451] width 101 height 25
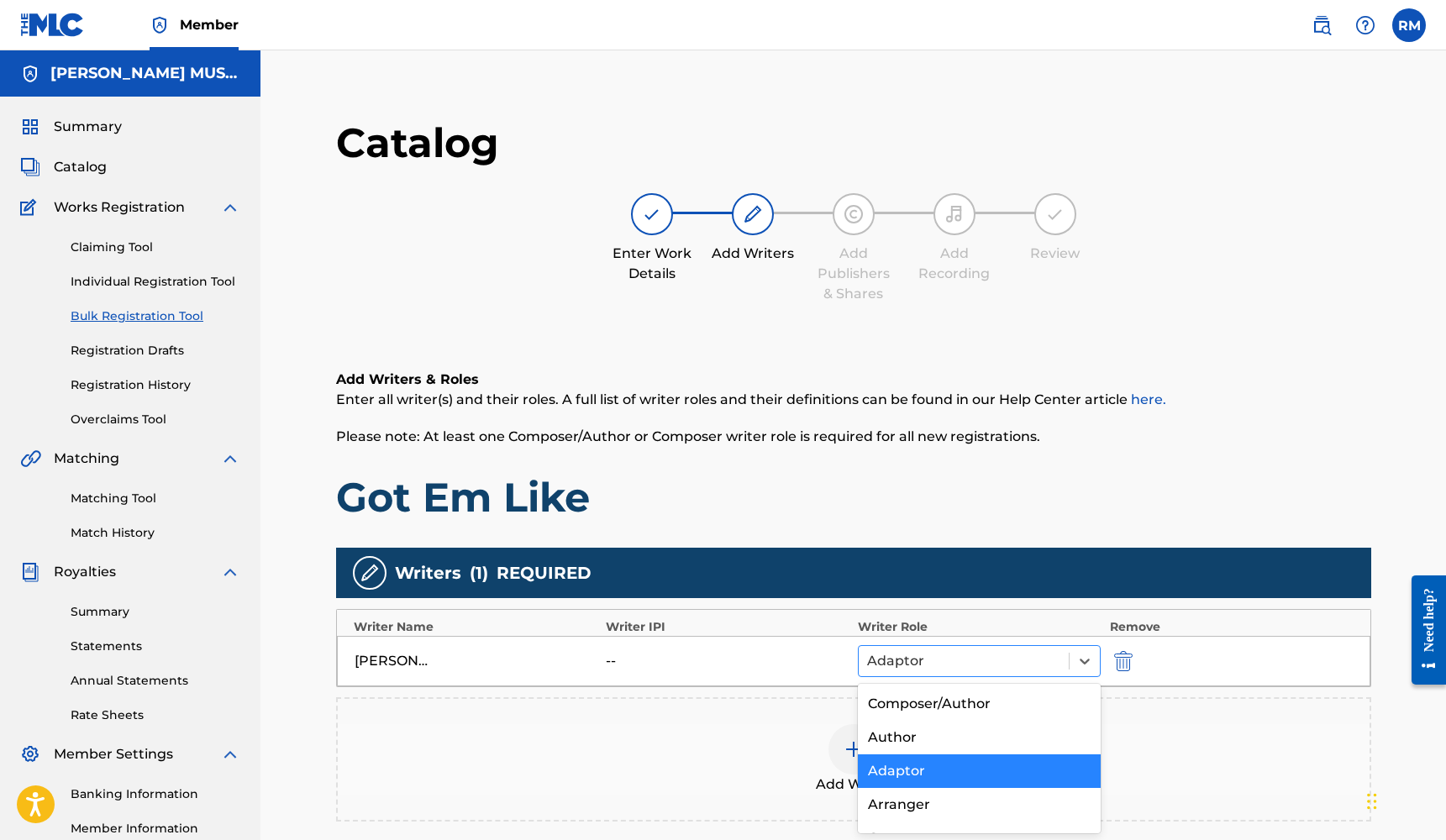
click at [1034, 646] on div "Adaptor" at bounding box center [964, 661] width 211 height 30
click at [1026, 701] on div "Composer/Author" at bounding box center [979, 704] width 244 height 34
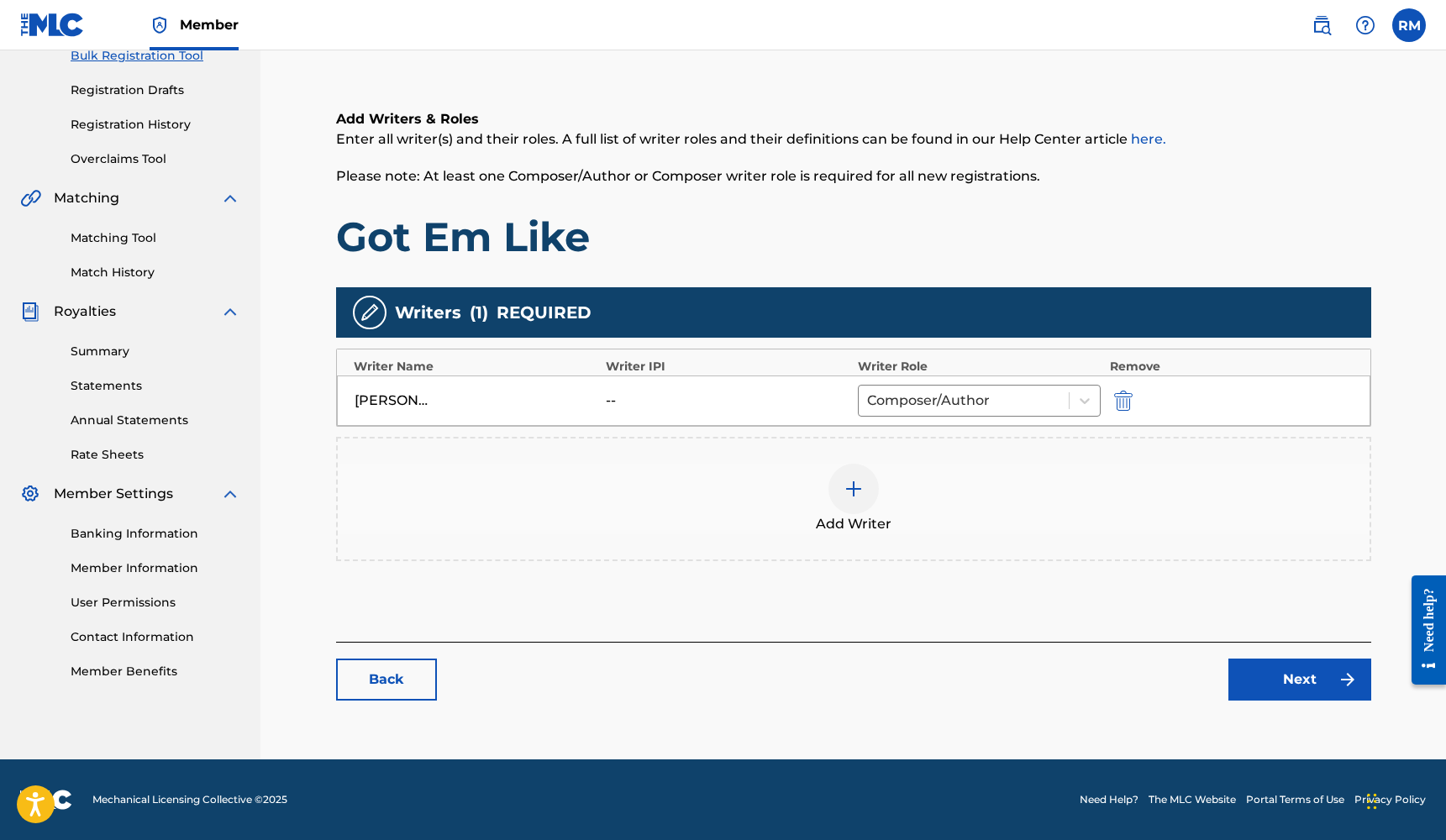
scroll to position [260, 0]
click at [1243, 686] on link "Next" at bounding box center [1299, 680] width 142 height 42
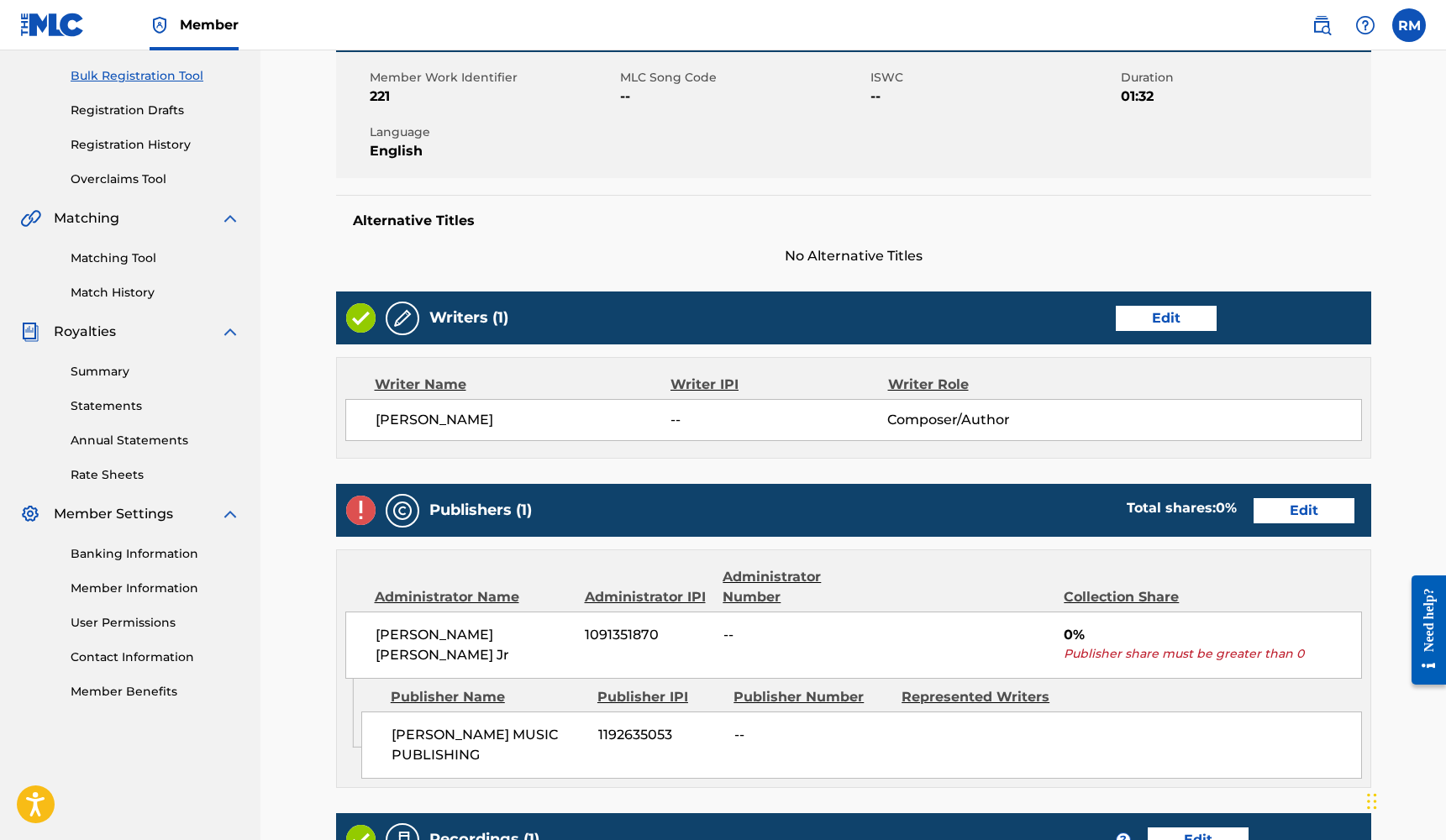
scroll to position [347, 0]
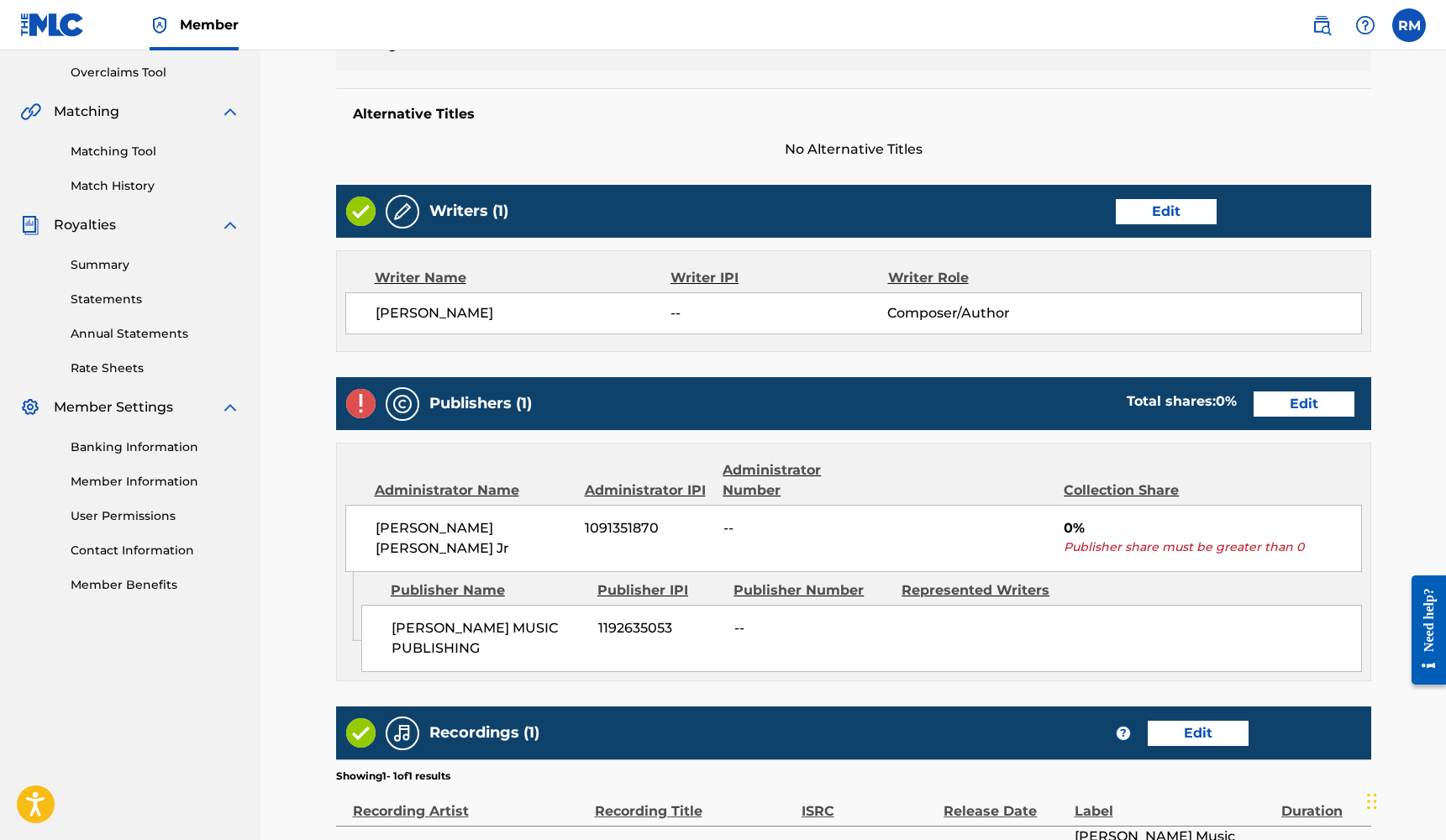
click at [1301, 405] on link "Edit" at bounding box center [1304, 404] width 101 height 25
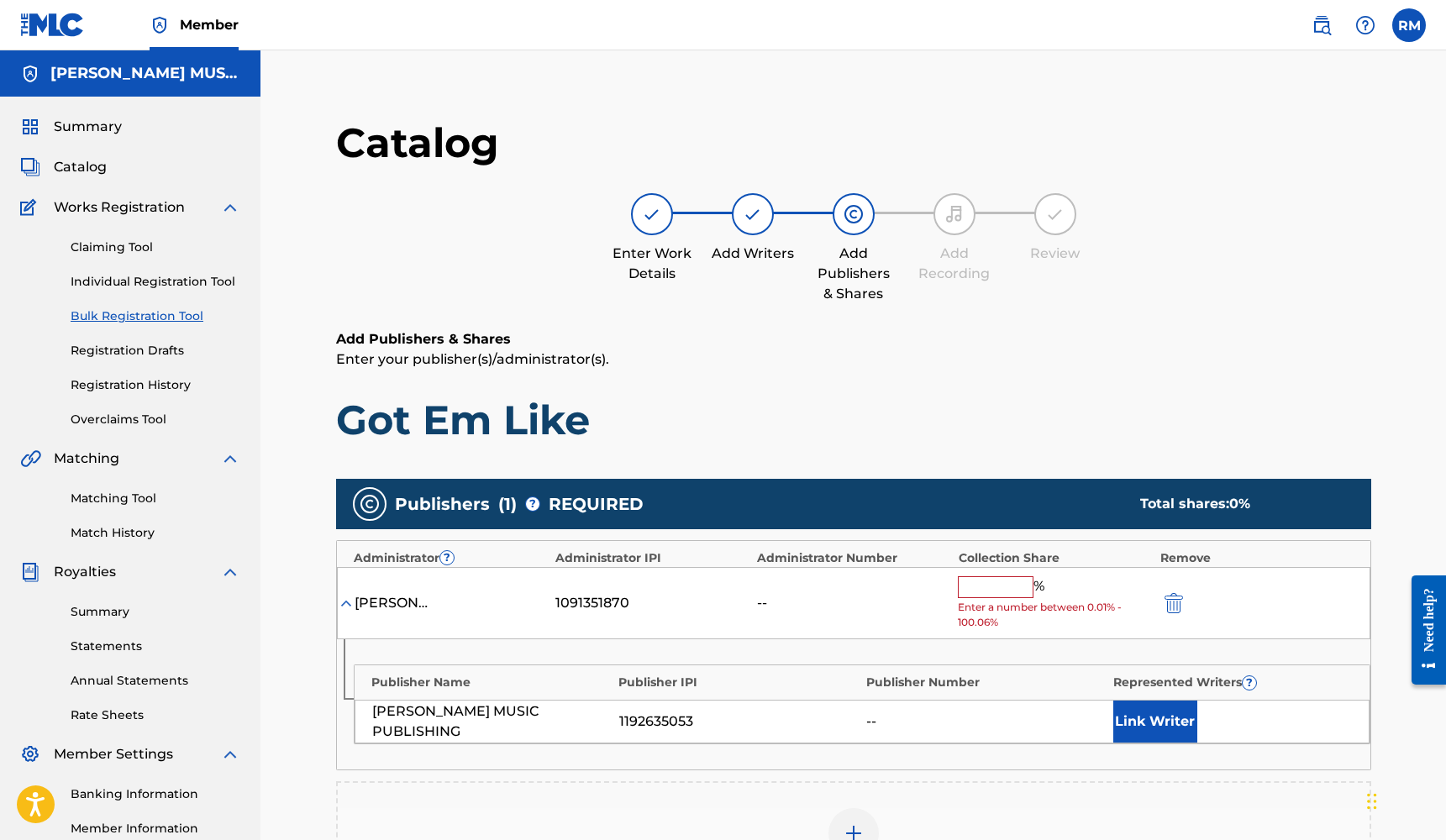
scroll to position [197, 0]
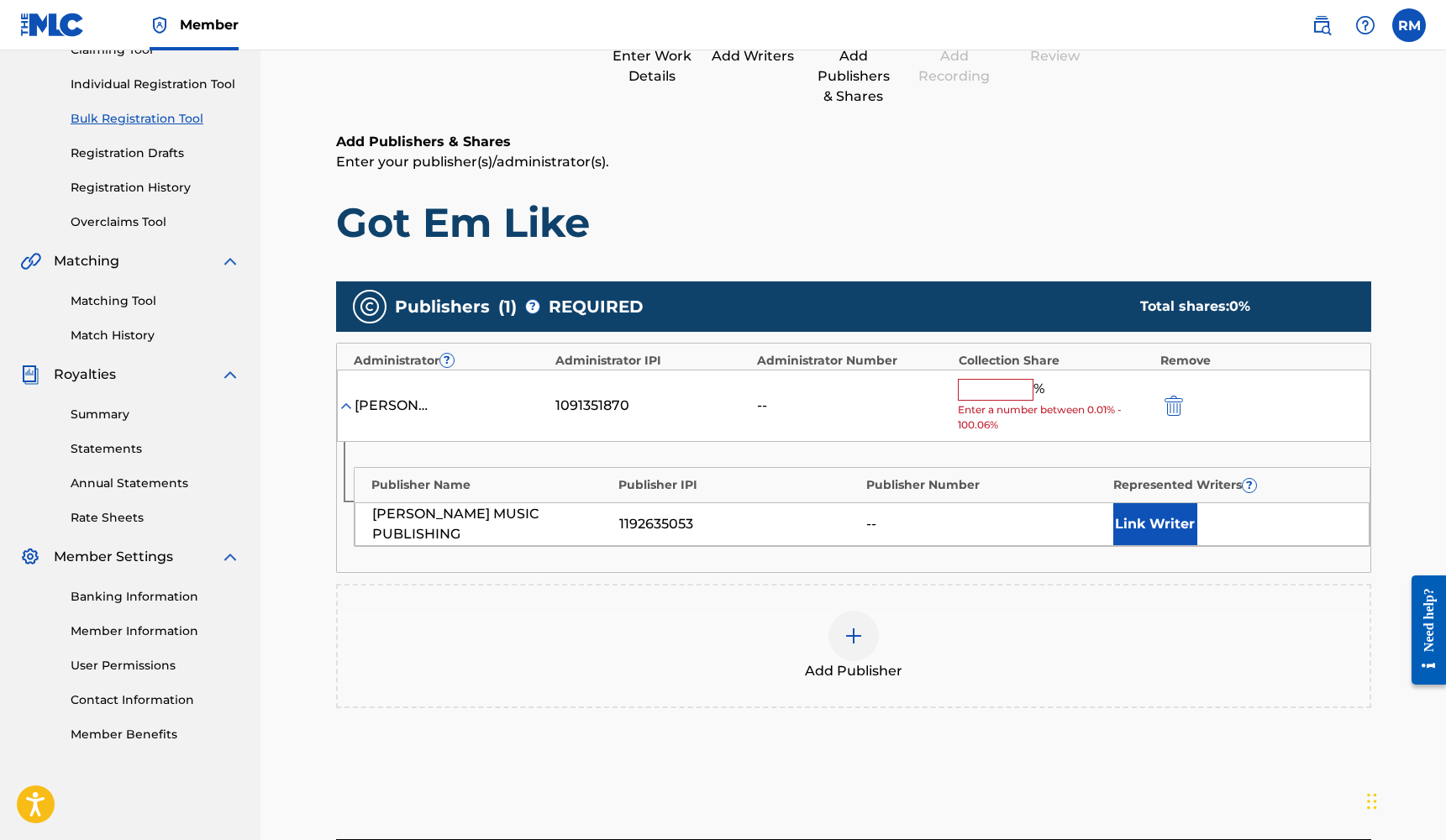
click at [864, 626] on div at bounding box center [854, 636] width 51 height 51
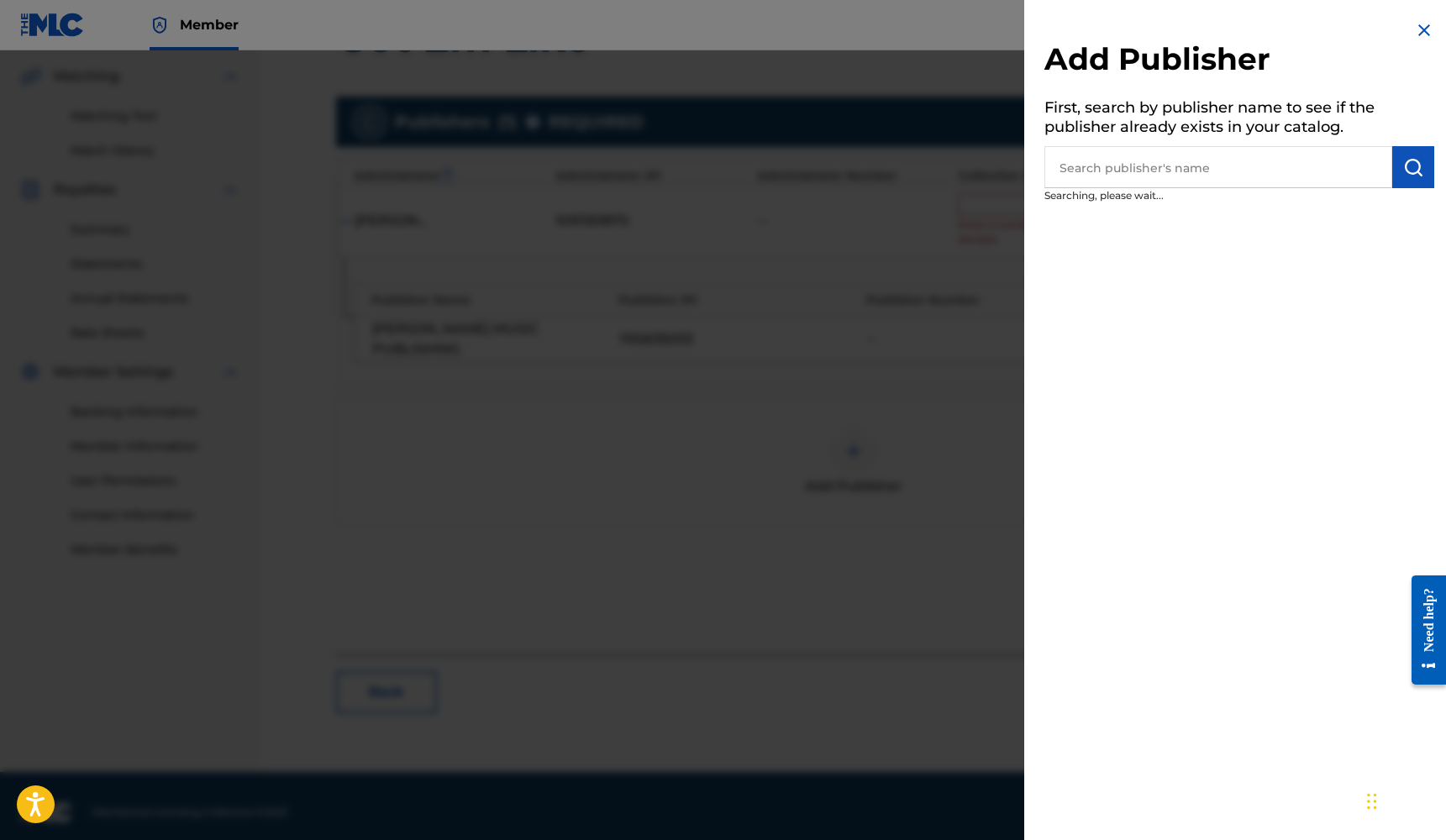
scroll to position [392, 0]
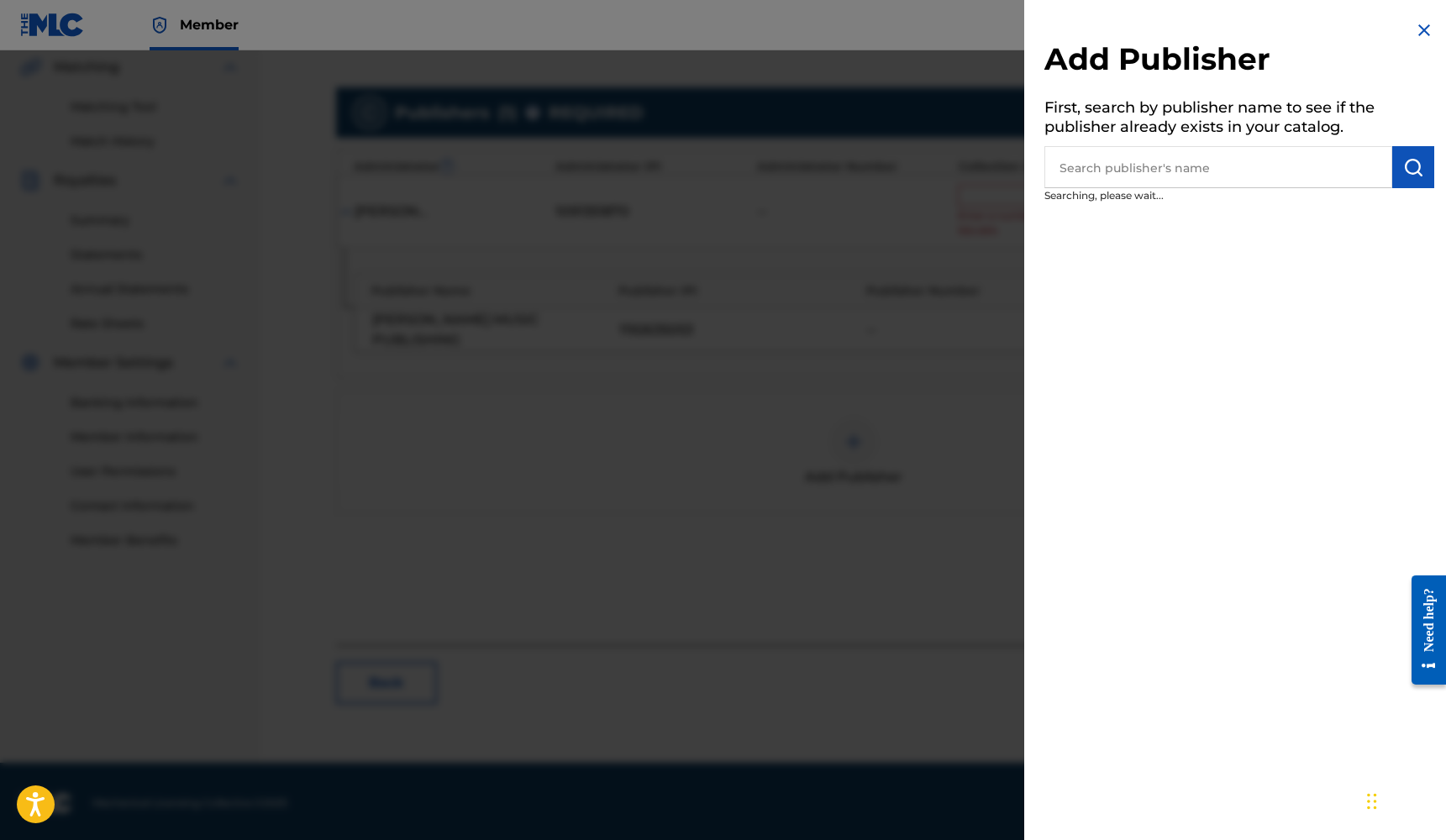
click at [1152, 175] on input "text" at bounding box center [1218, 167] width 348 height 42
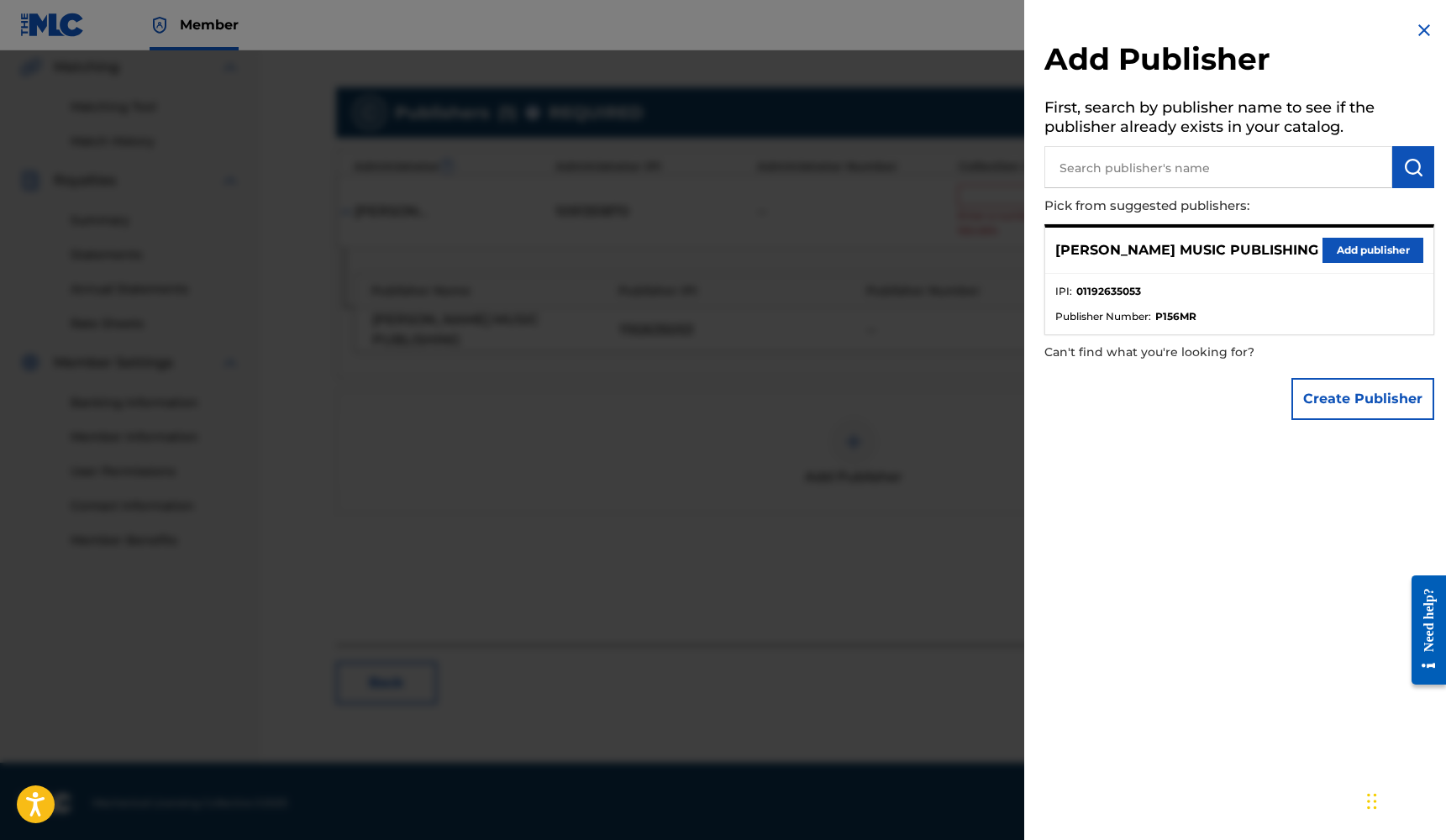
click at [1332, 252] on button "Add publisher" at bounding box center [1373, 250] width 101 height 25
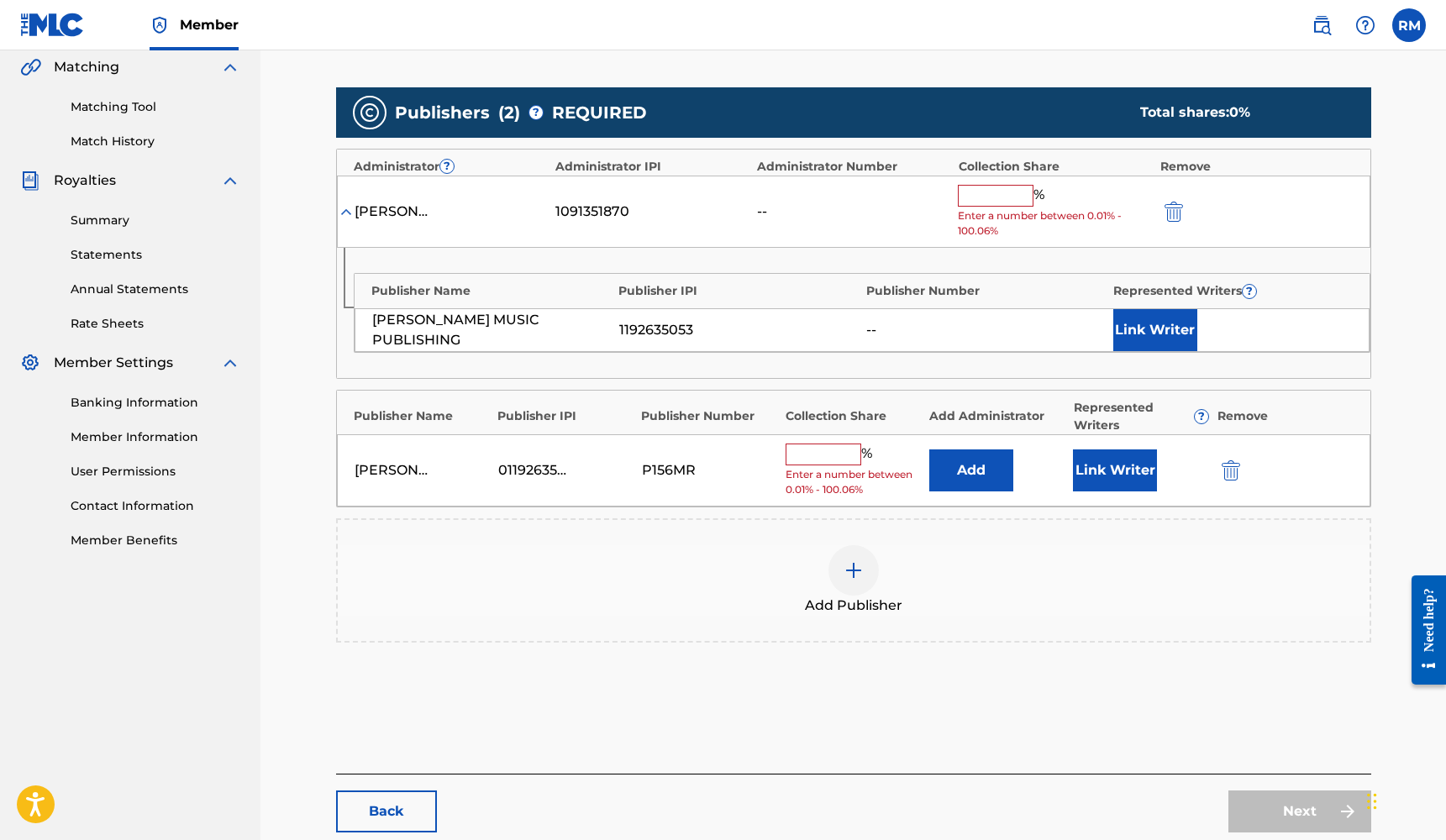
click at [1117, 473] on button "Link Writer" at bounding box center [1115, 470] width 84 height 42
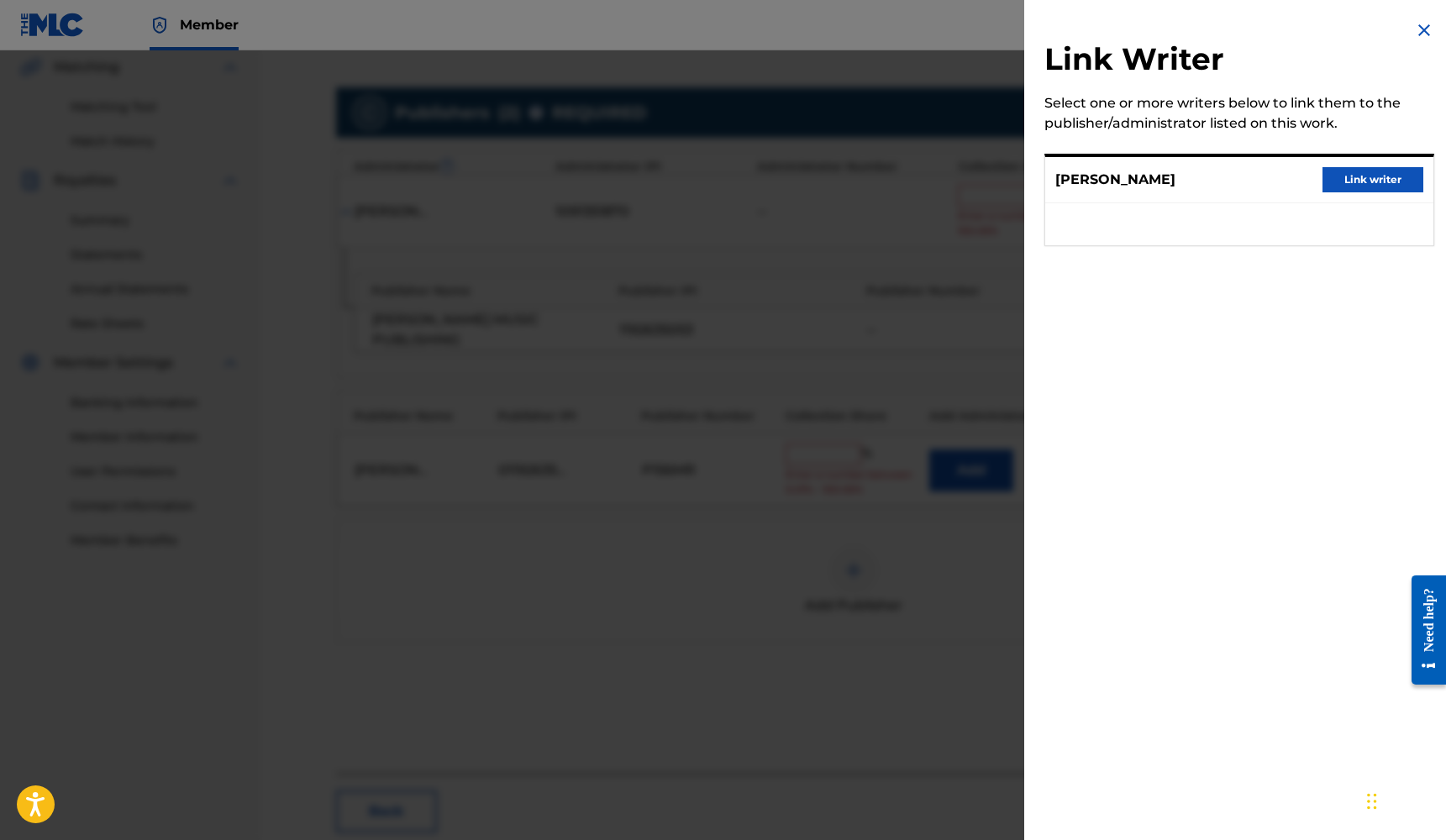
click at [1336, 186] on button "Link writer" at bounding box center [1373, 179] width 101 height 25
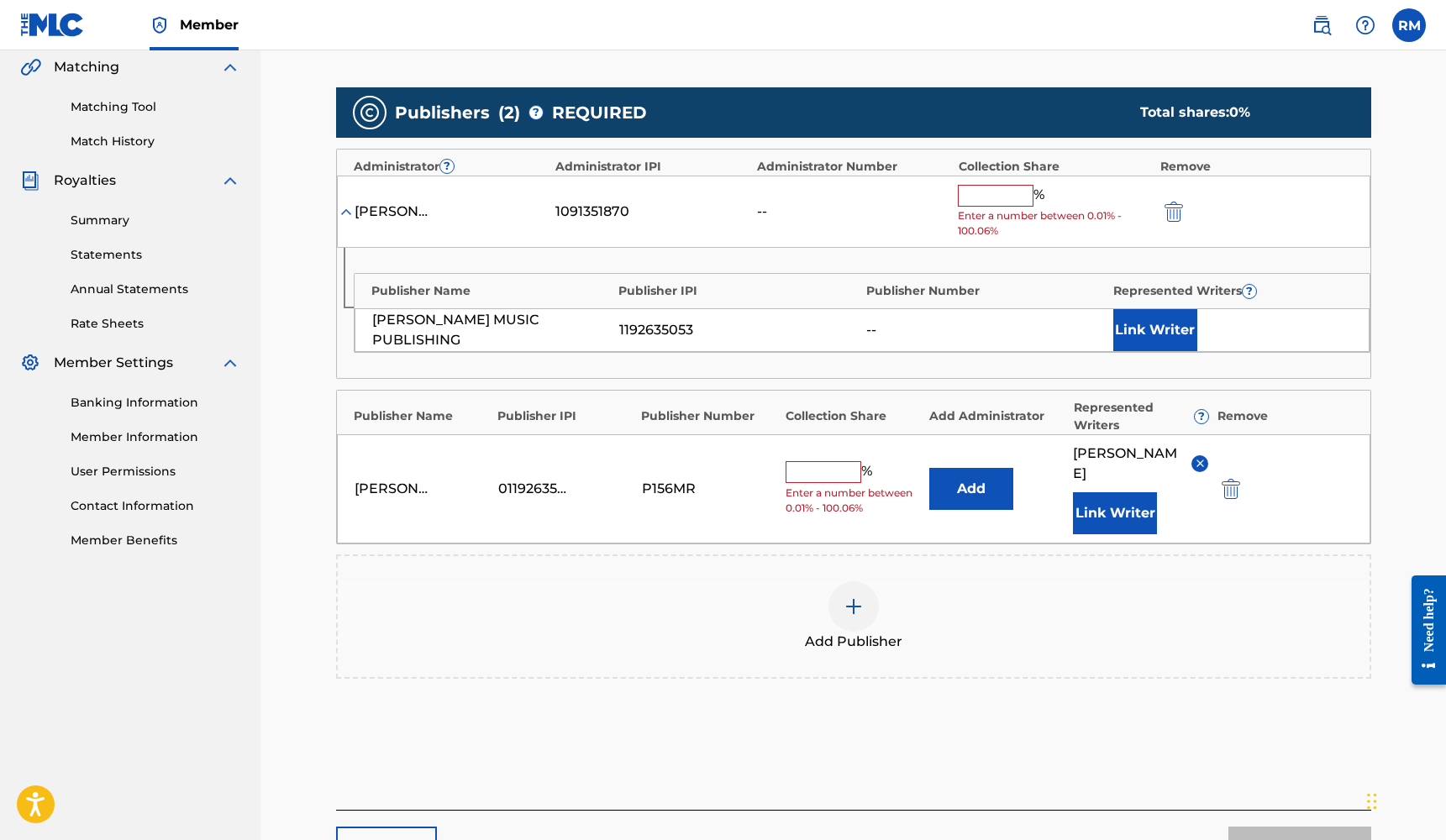
click at [836, 461] on input "text" at bounding box center [823, 472] width 76 height 22
click at [1162, 217] on button "submit" at bounding box center [1172, 211] width 25 height 19
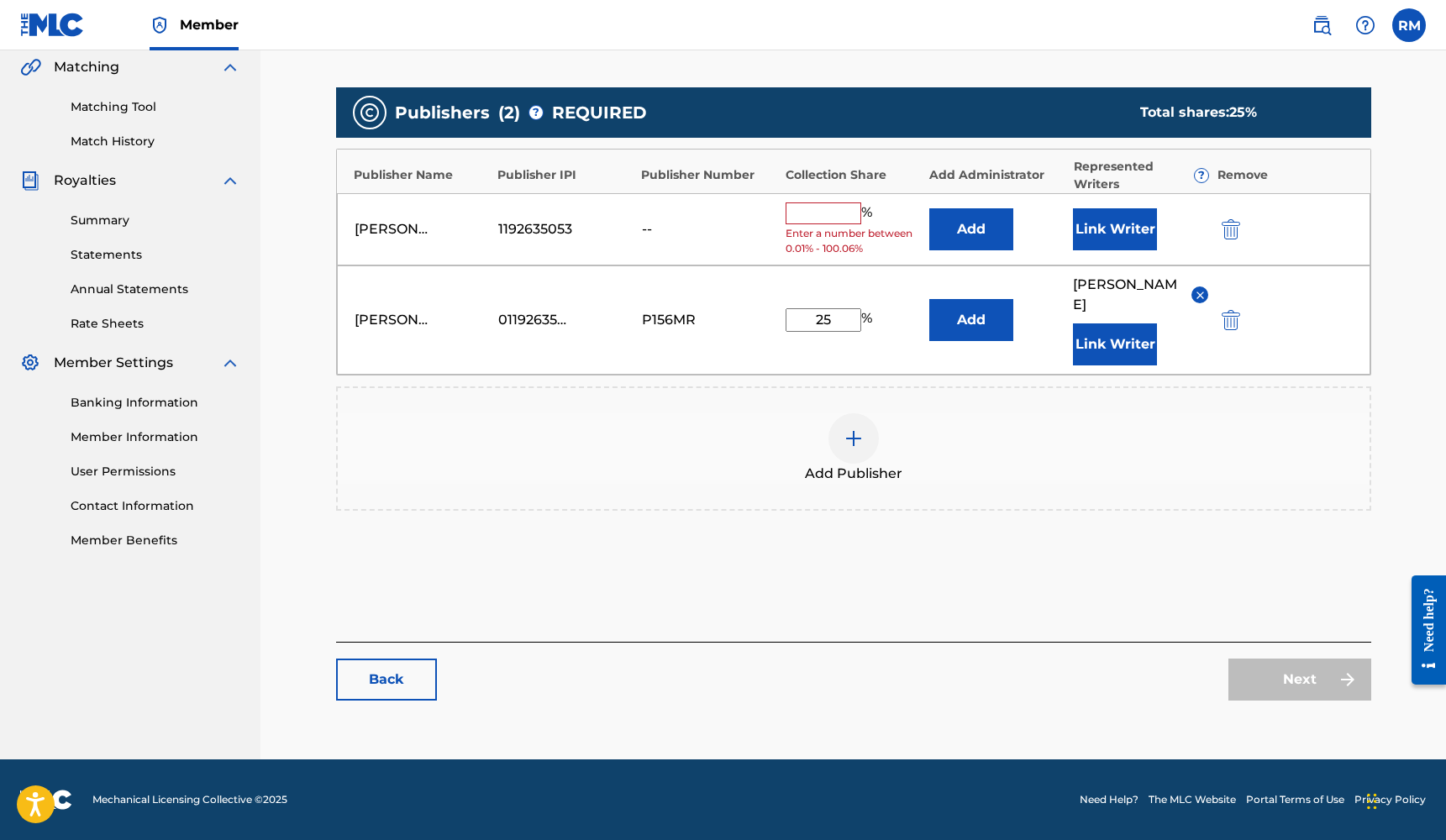
scroll to position [370, 0]
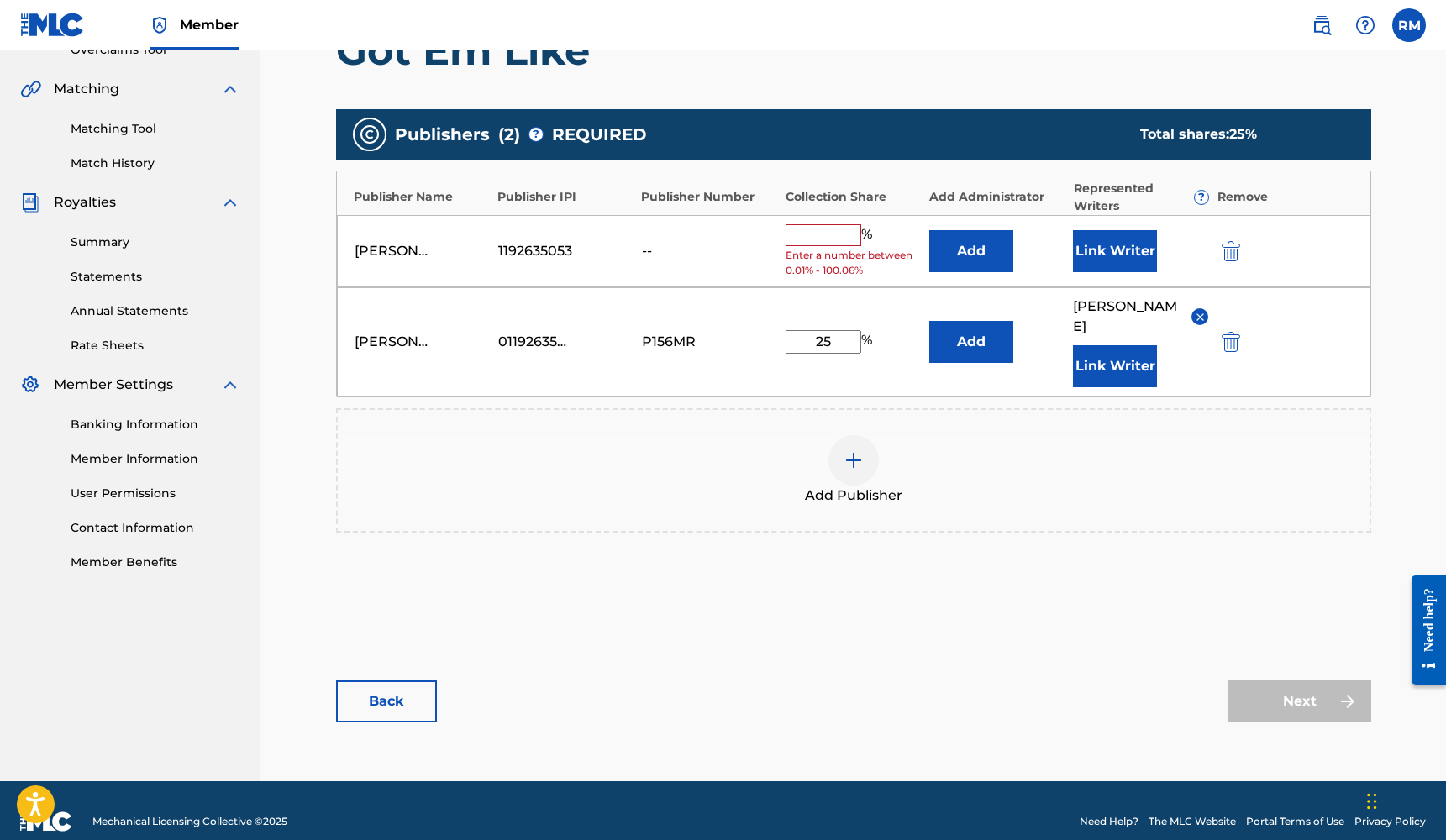
click at [1219, 249] on button "submit" at bounding box center [1229, 250] width 25 height 19
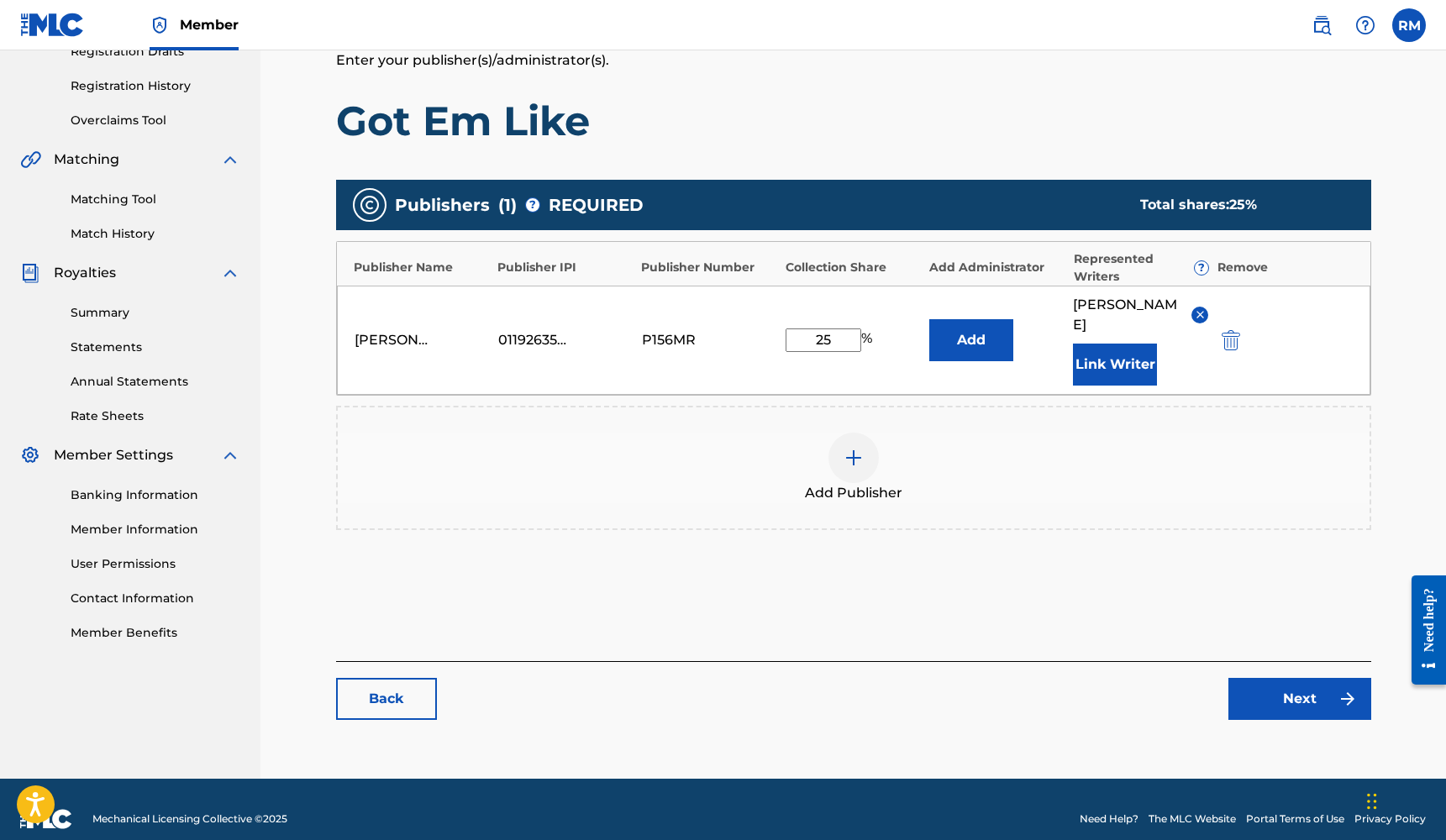
scroll to position [298, 0]
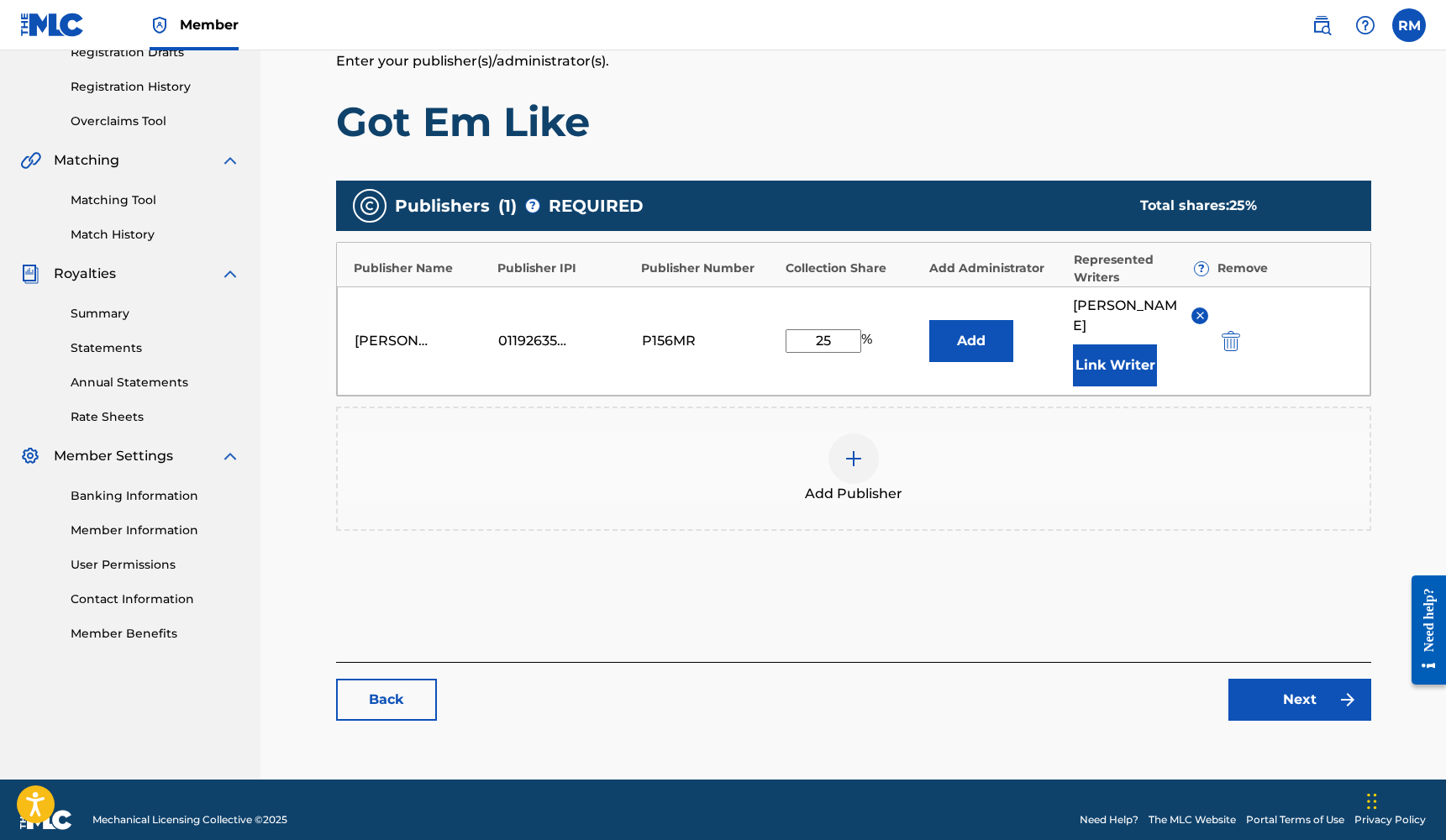
click at [1278, 679] on link "Next" at bounding box center [1299, 700] width 142 height 42
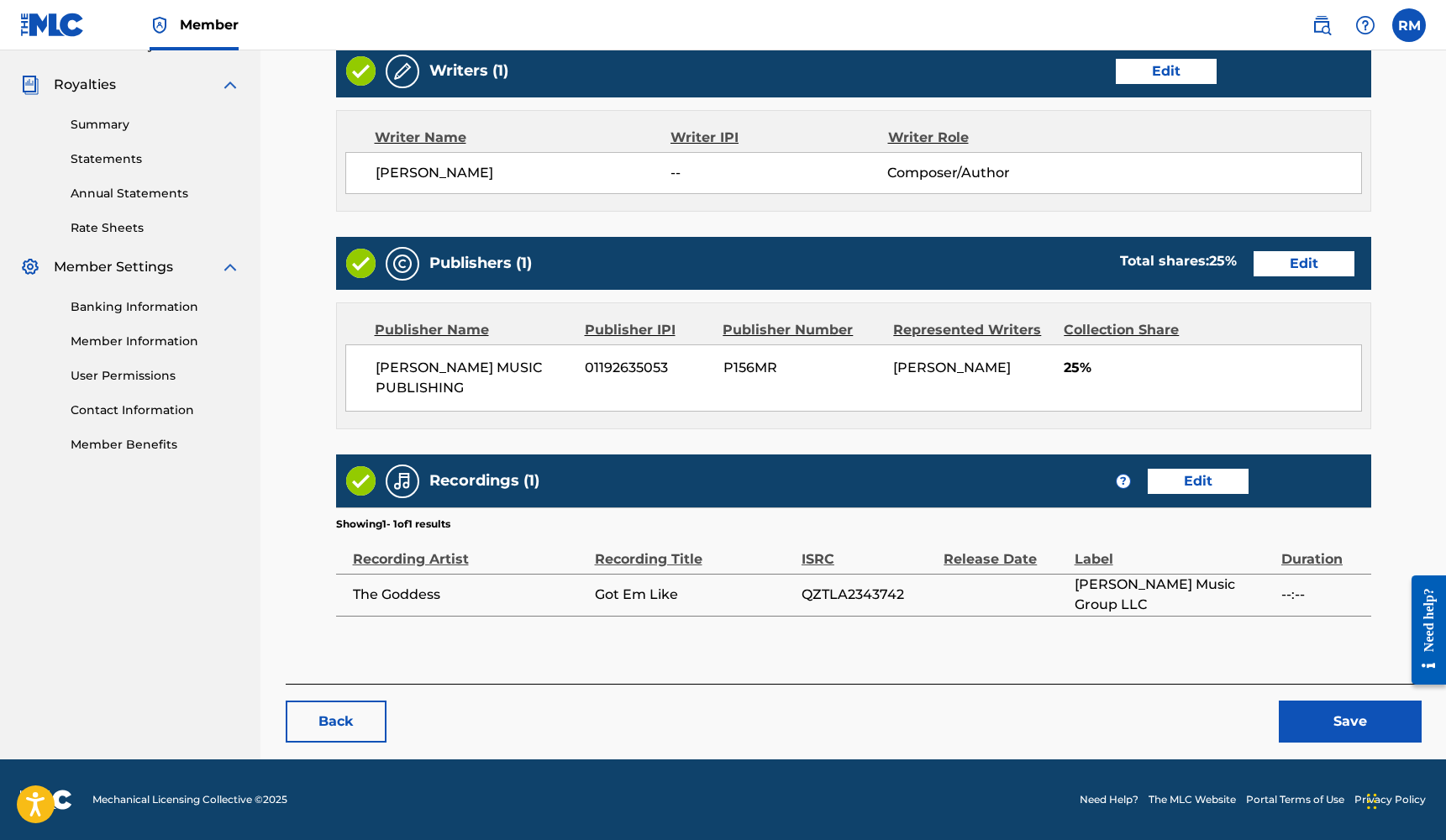
scroll to position [486, 0]
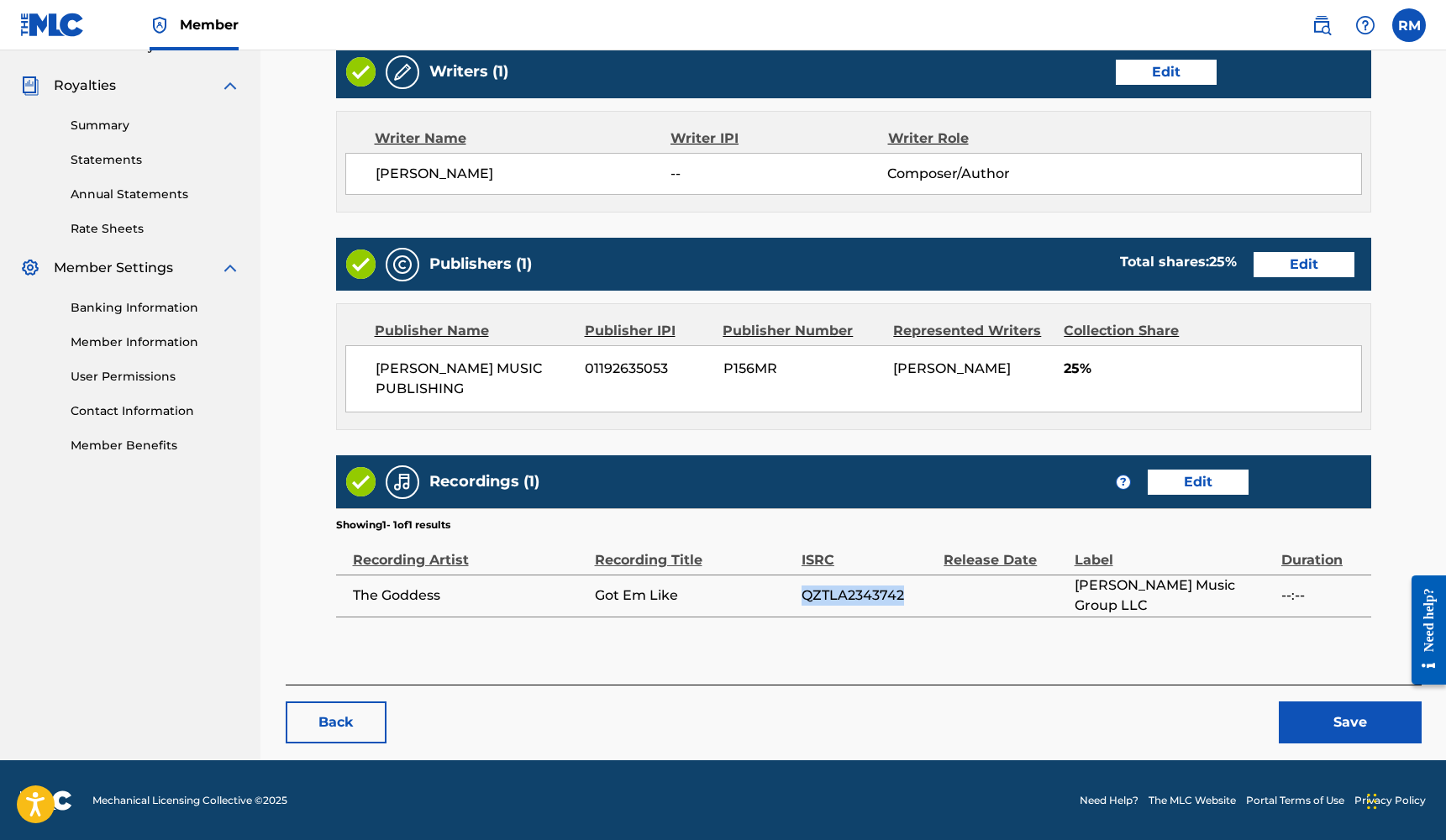
drag, startPoint x: 905, startPoint y: 595, endPoint x: 805, endPoint y: 600, distance: 100.1
click at [805, 600] on span "QZTLA2343742" at bounding box center [868, 596] width 134 height 20
click at [1191, 484] on link "Edit" at bounding box center [1198, 482] width 101 height 25
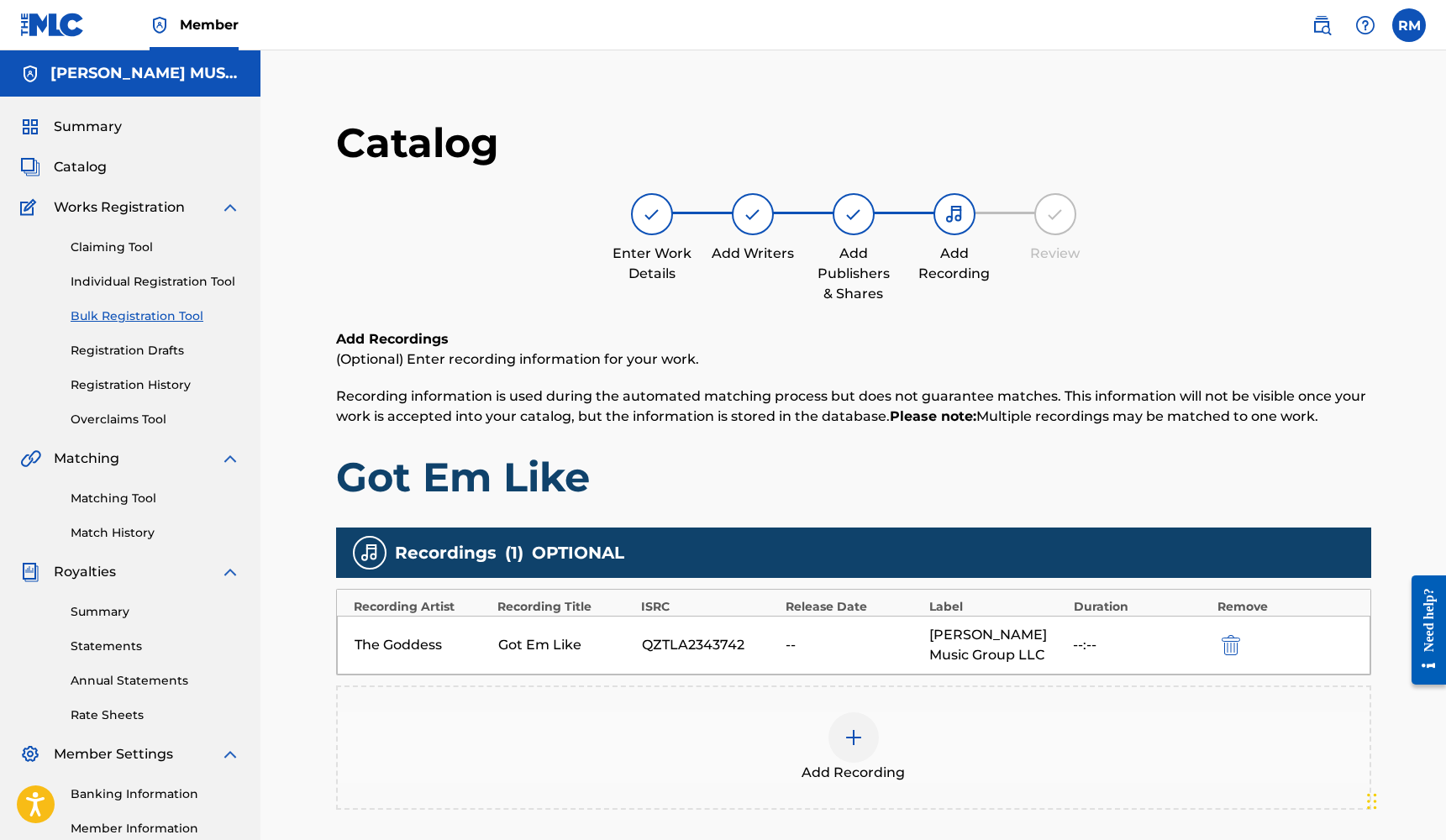
click at [864, 729] on div at bounding box center [854, 737] width 51 height 51
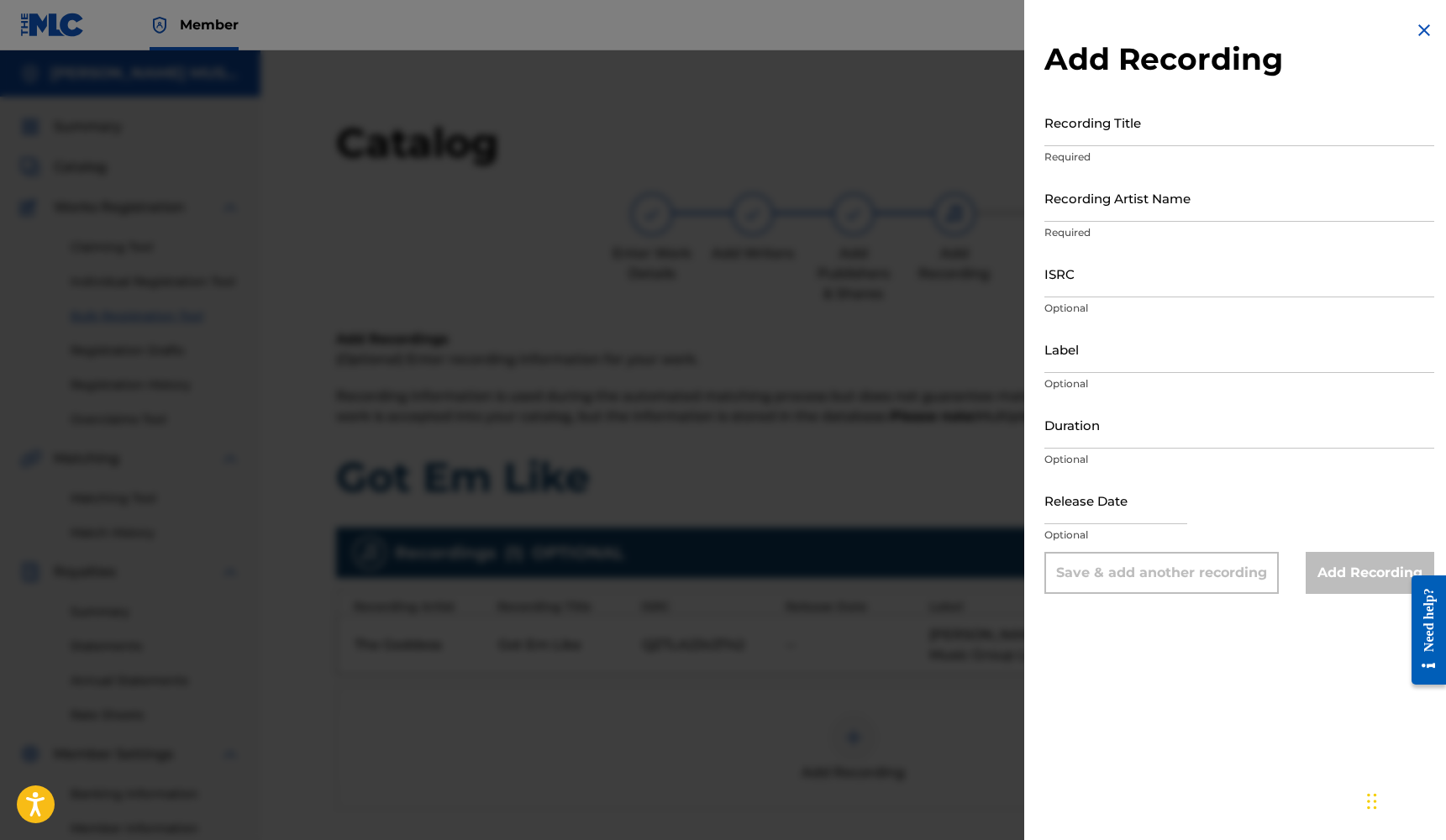
click at [1129, 441] on input "Duration" at bounding box center [1239, 425] width 390 height 48
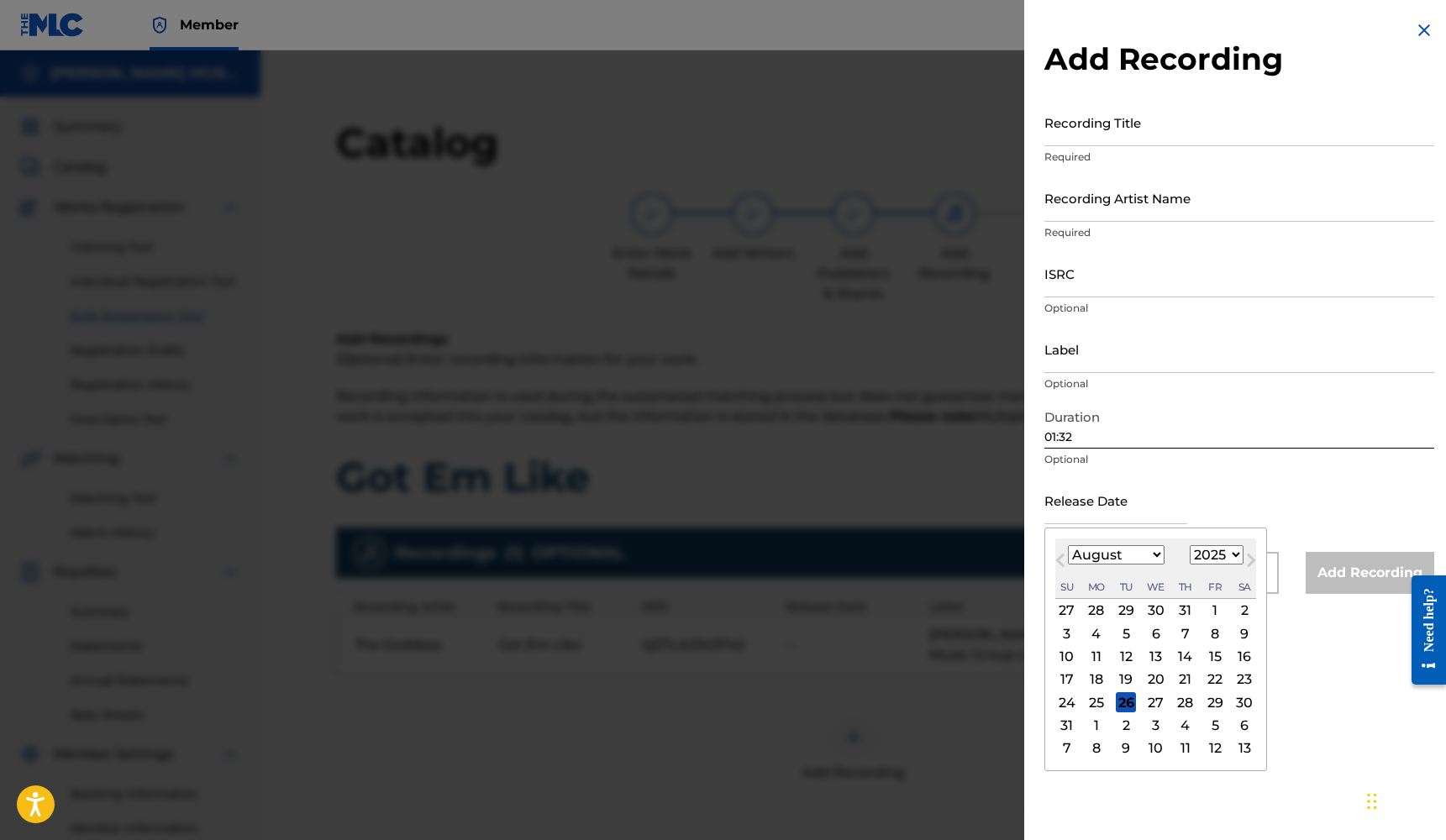
click at [1165, 518] on input "text" at bounding box center [1115, 500] width 142 height 48
click at [1181, 681] on div "23" at bounding box center [1186, 680] width 20 height 20
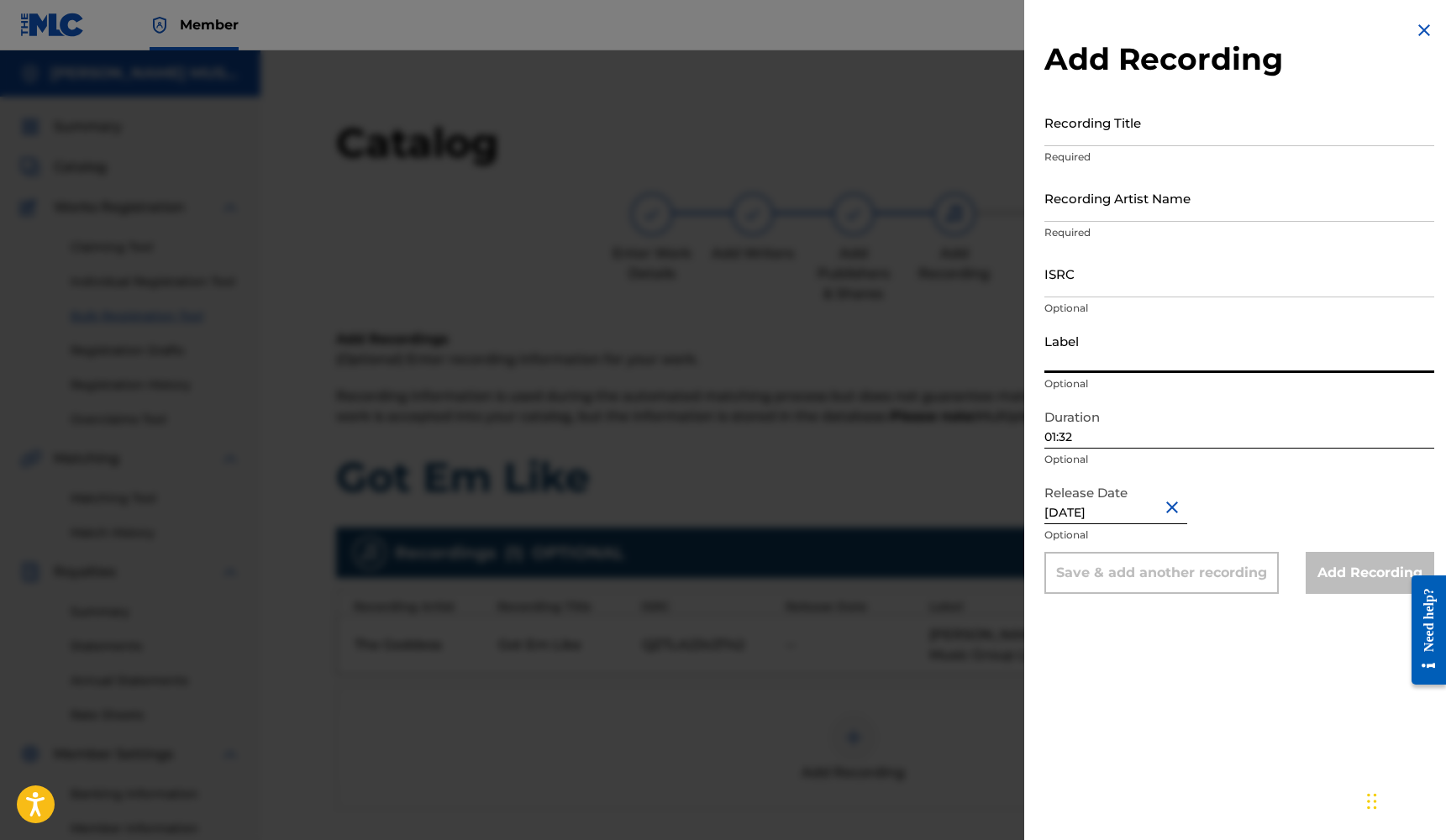
click at [1127, 372] on input "Label" at bounding box center [1239, 349] width 390 height 48
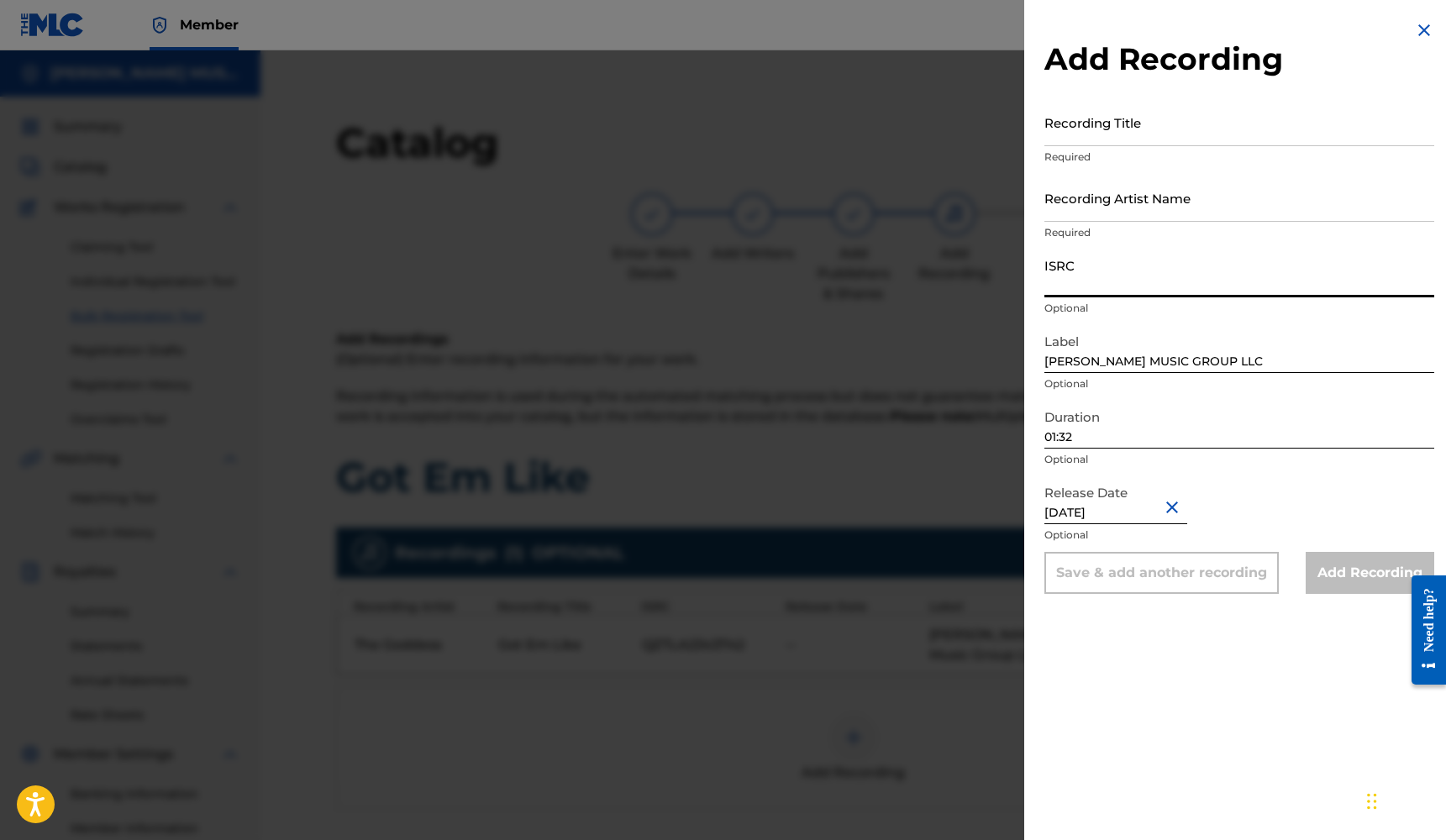
click at [1110, 286] on input "ISRC" at bounding box center [1239, 273] width 390 height 48
paste input "QZTLA2343742"
click at [1115, 210] on input "Recording Artist Name" at bounding box center [1239, 197] width 390 height 48
drag, startPoint x: 1115, startPoint y: 210, endPoint x: 1112, endPoint y: 185, distance: 25.2
click at [1115, 209] on input "Thee Goddess" at bounding box center [1239, 197] width 390 height 48
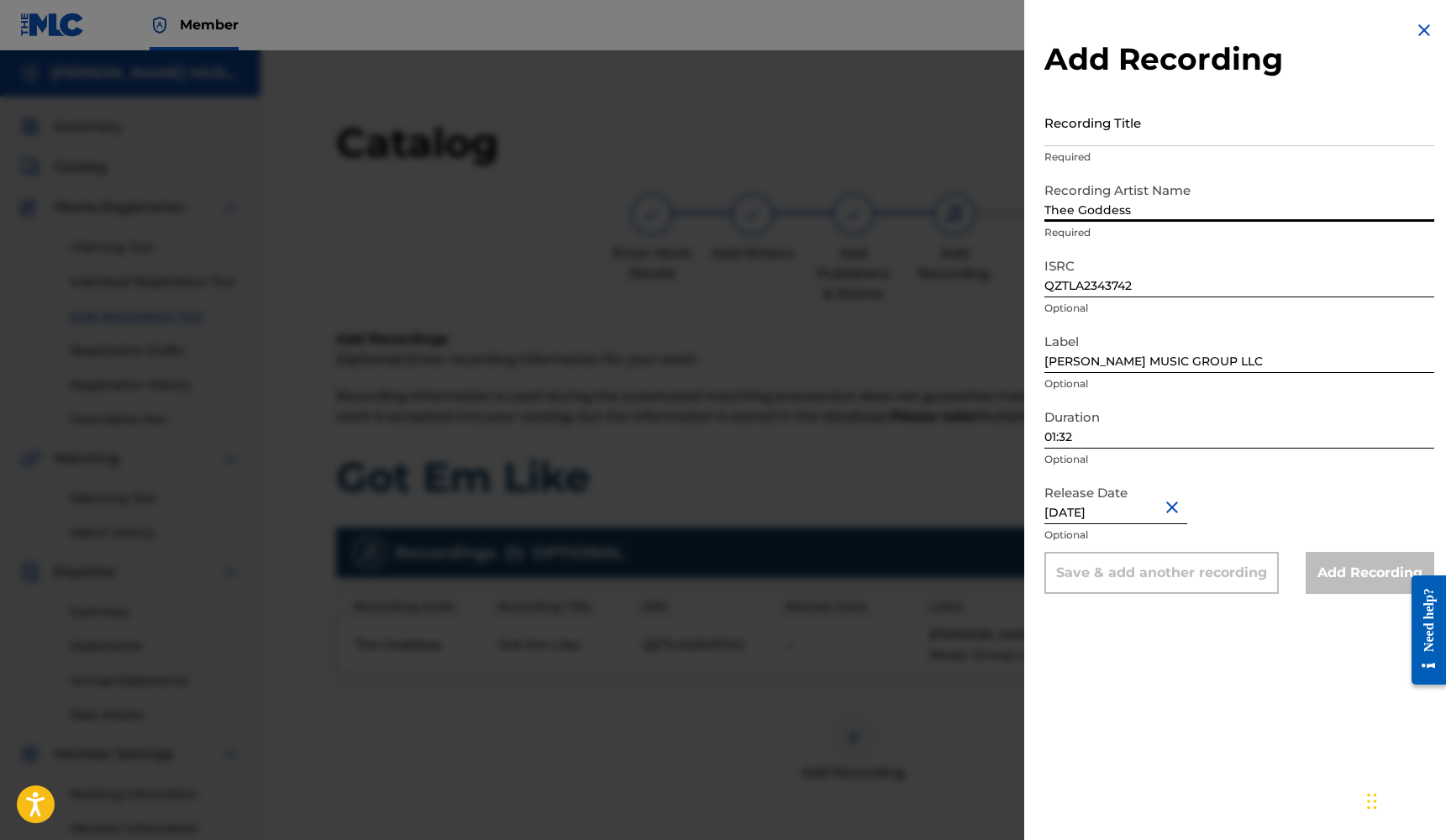
click at [1129, 136] on input "Recording Title" at bounding box center [1239, 122] width 390 height 48
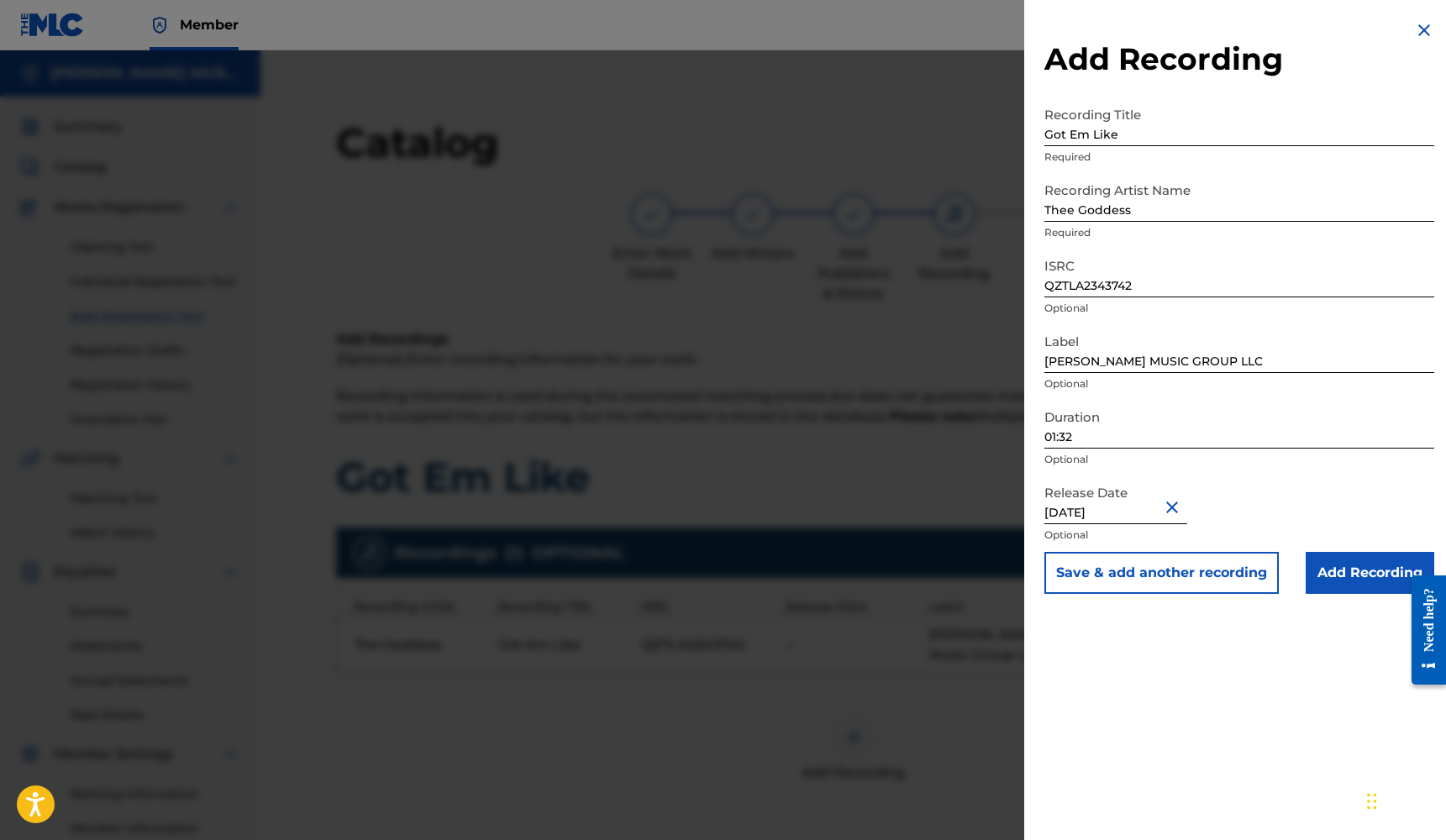
click at [1338, 573] on input "Add Recording" at bounding box center [1369, 573] width 129 height 42
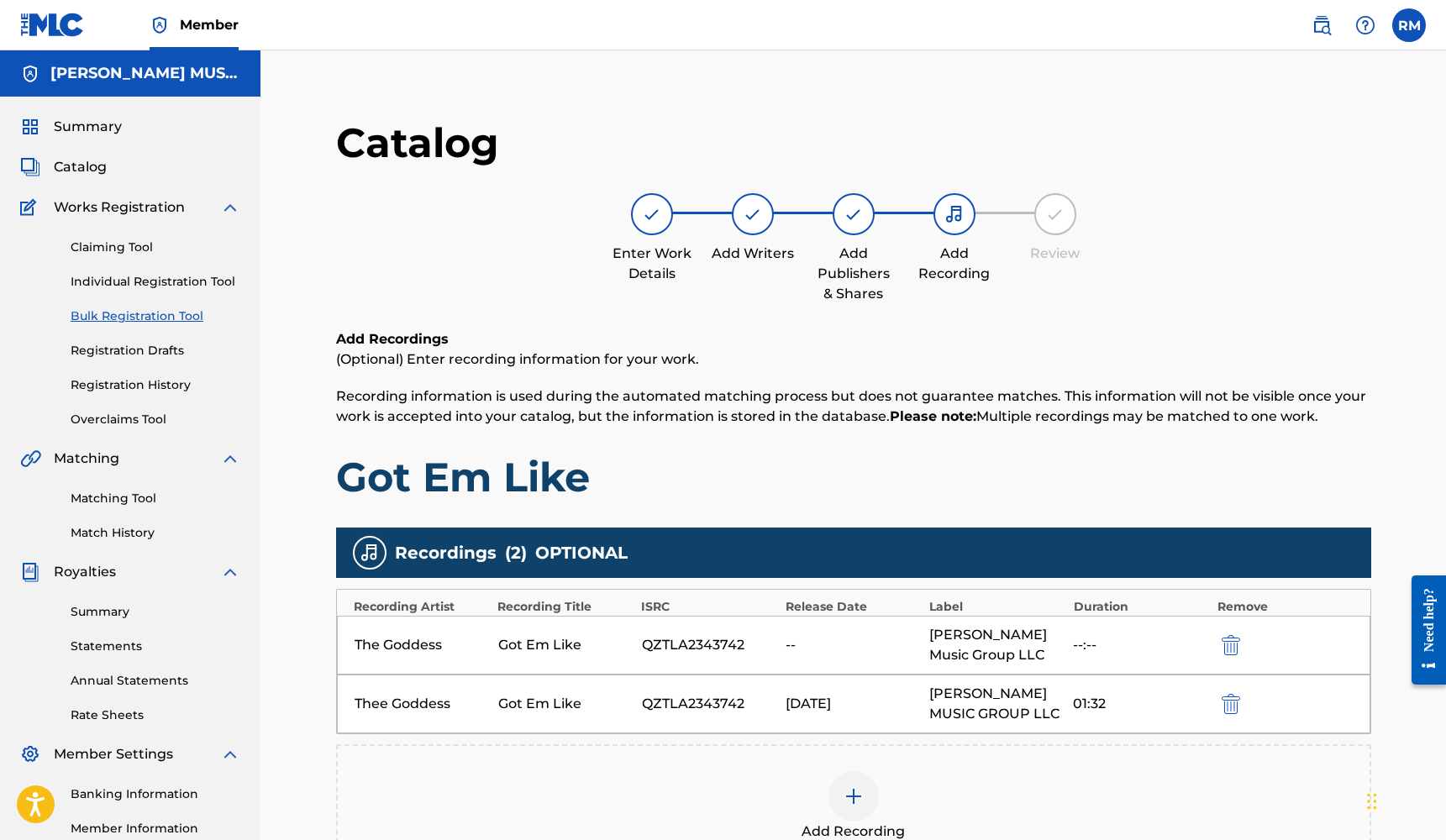
click at [1229, 645] on img "submit" at bounding box center [1231, 645] width 19 height 20
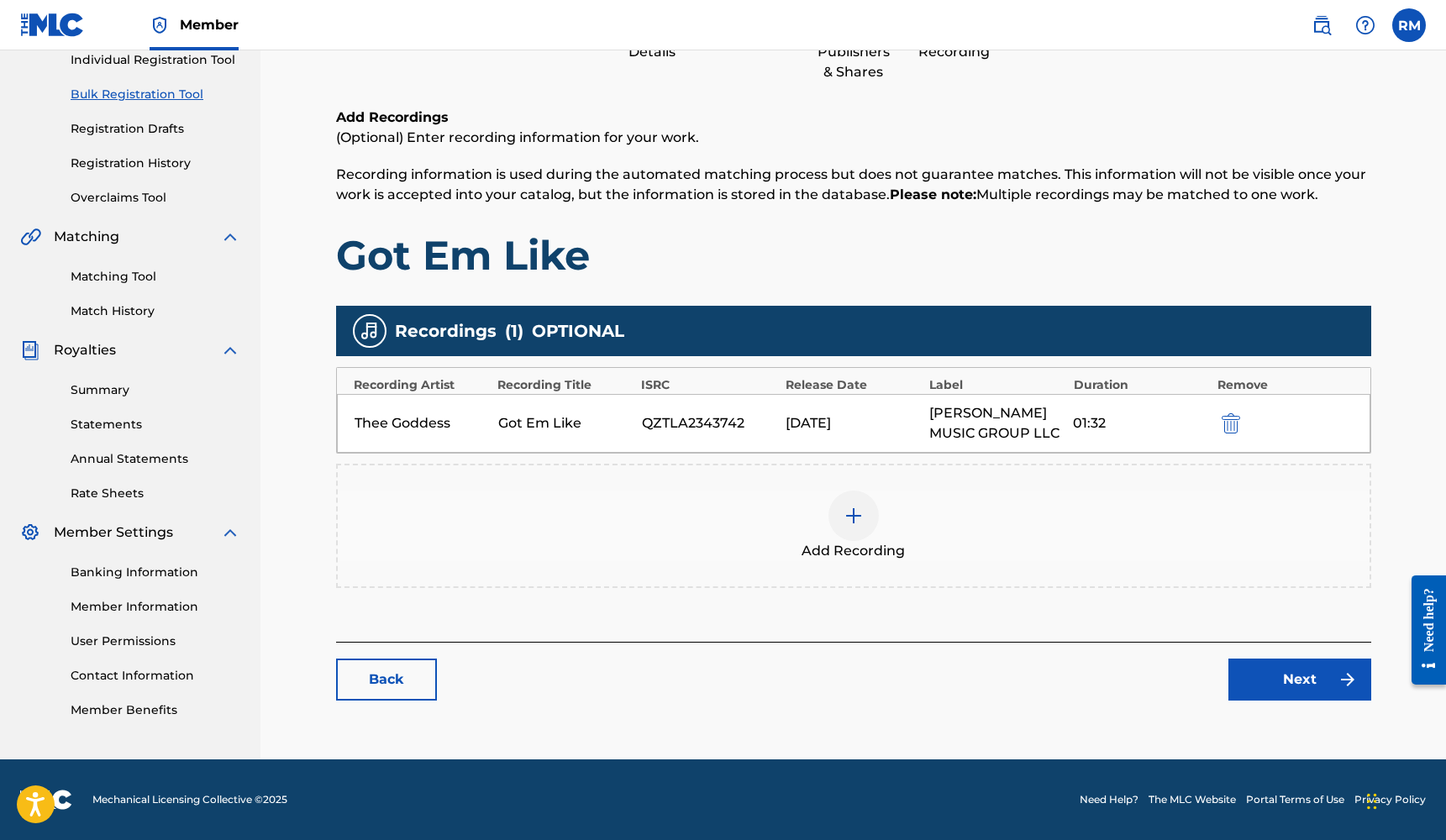
scroll to position [222, 0]
click at [1273, 666] on link "Next" at bounding box center [1299, 680] width 142 height 42
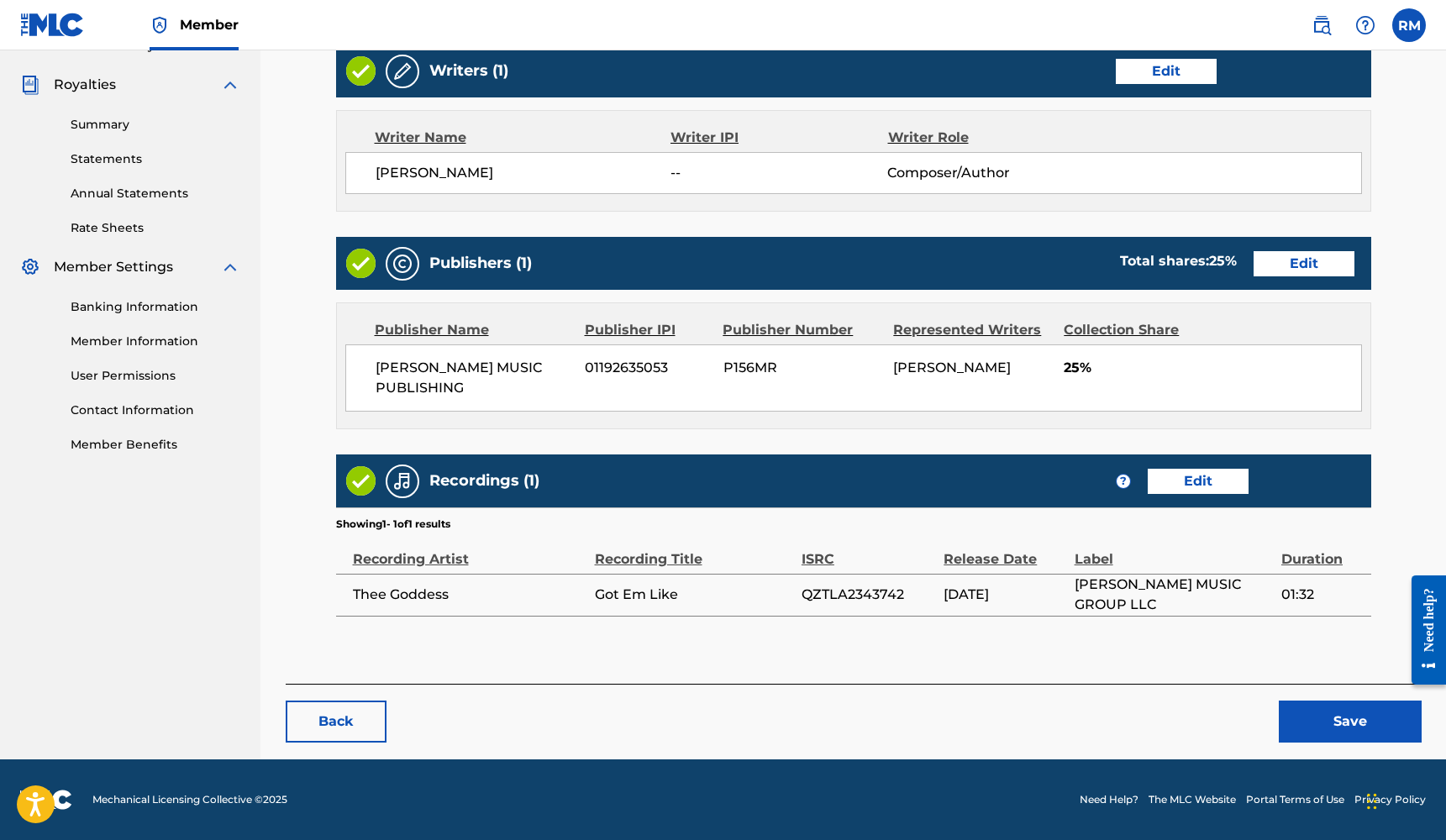
scroll to position [486, 0]
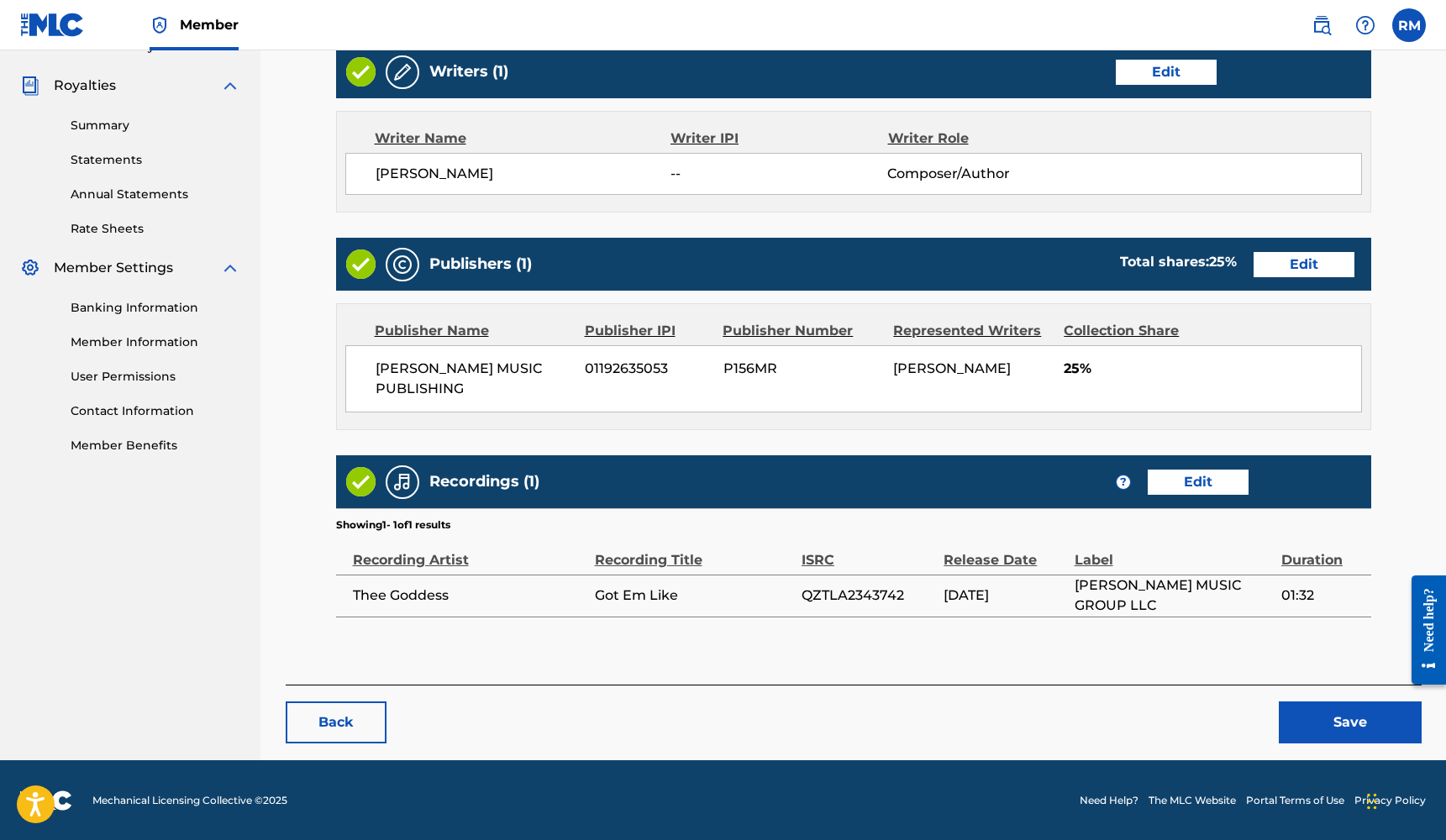
click at [1316, 715] on button "Save" at bounding box center [1349, 722] width 142 height 42
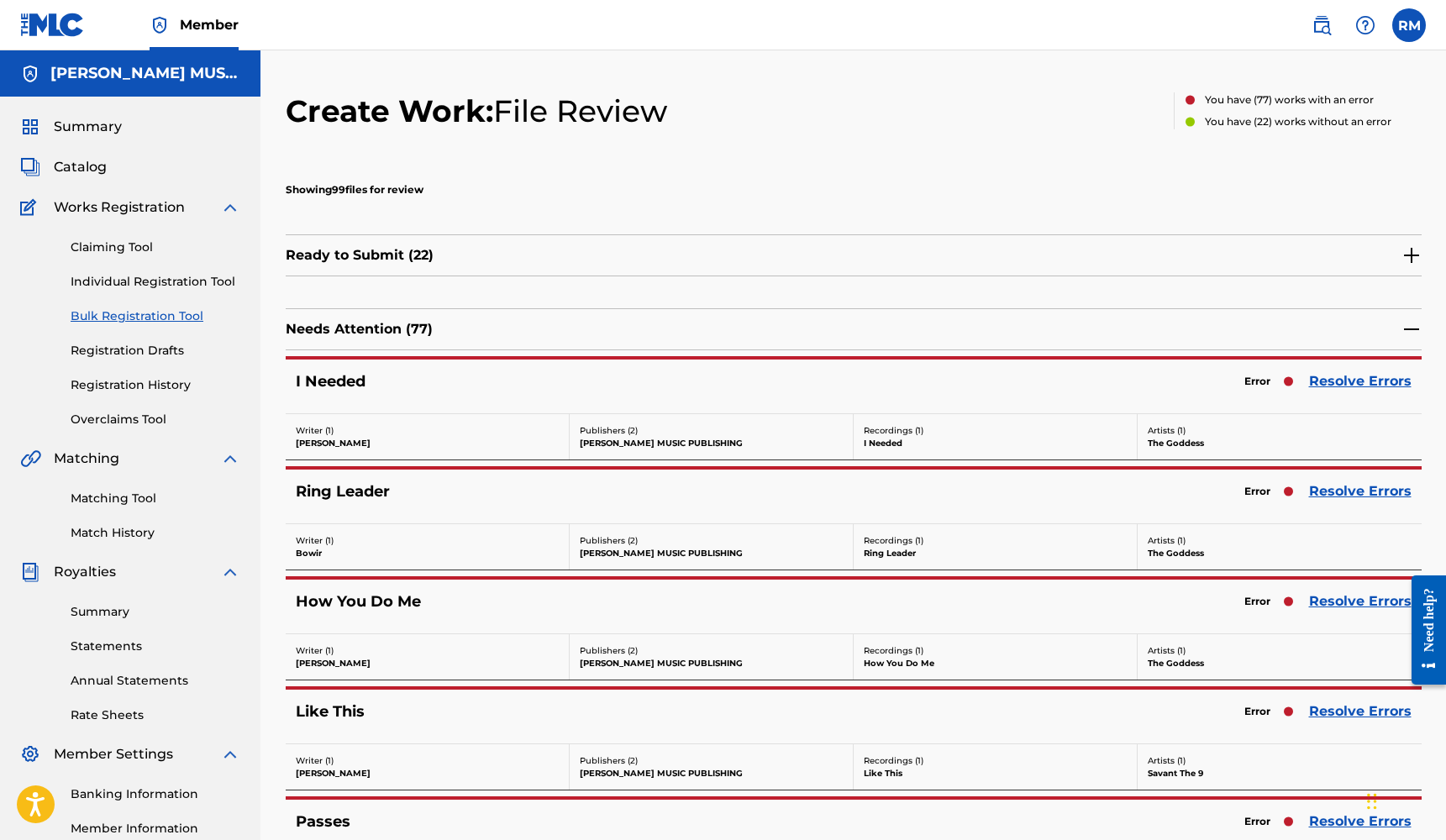
click at [1339, 388] on link "Resolve Errors" at bounding box center [1360, 382] width 103 height 20
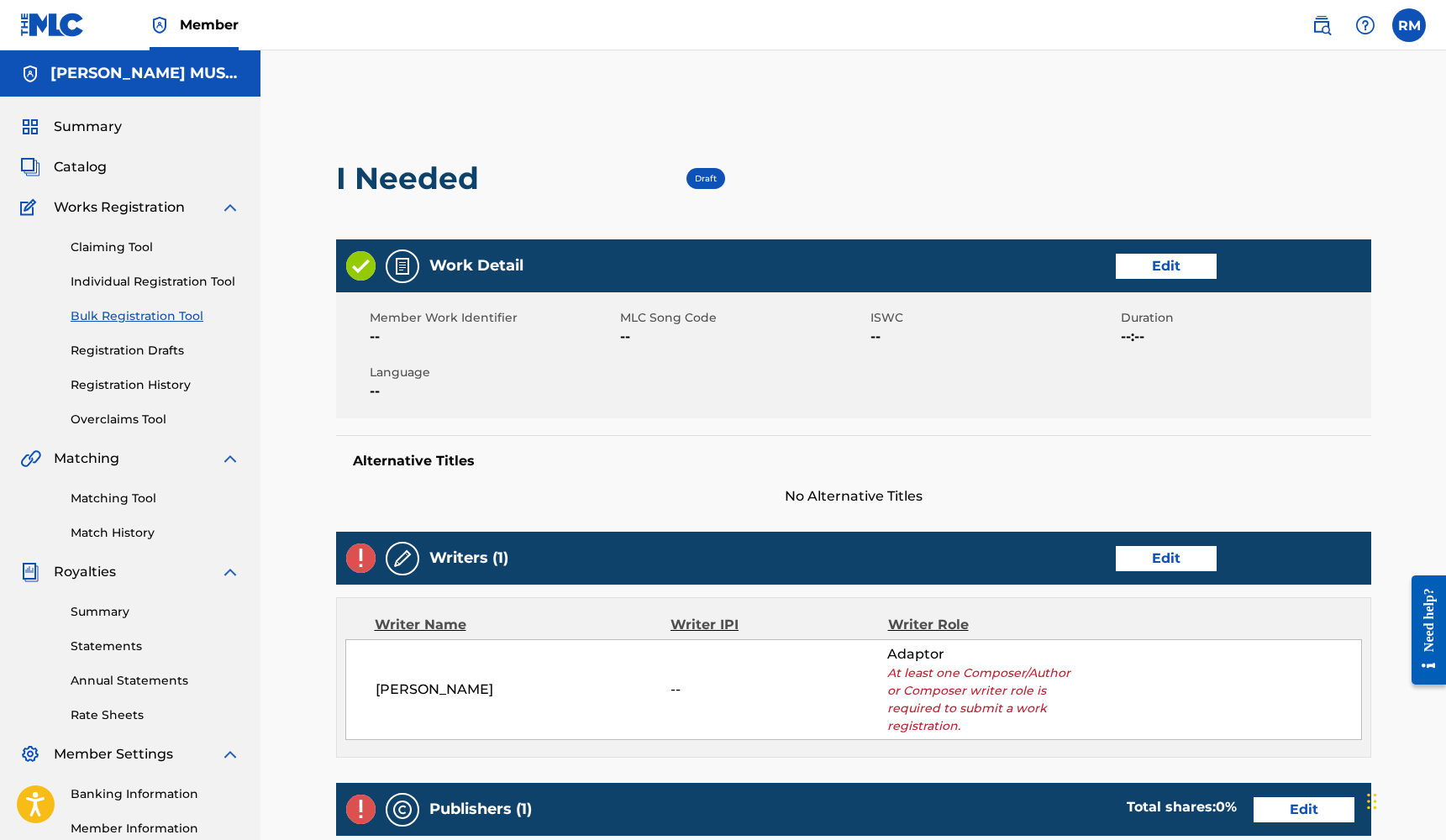
click at [1199, 271] on link "Edit" at bounding box center [1166, 266] width 101 height 25
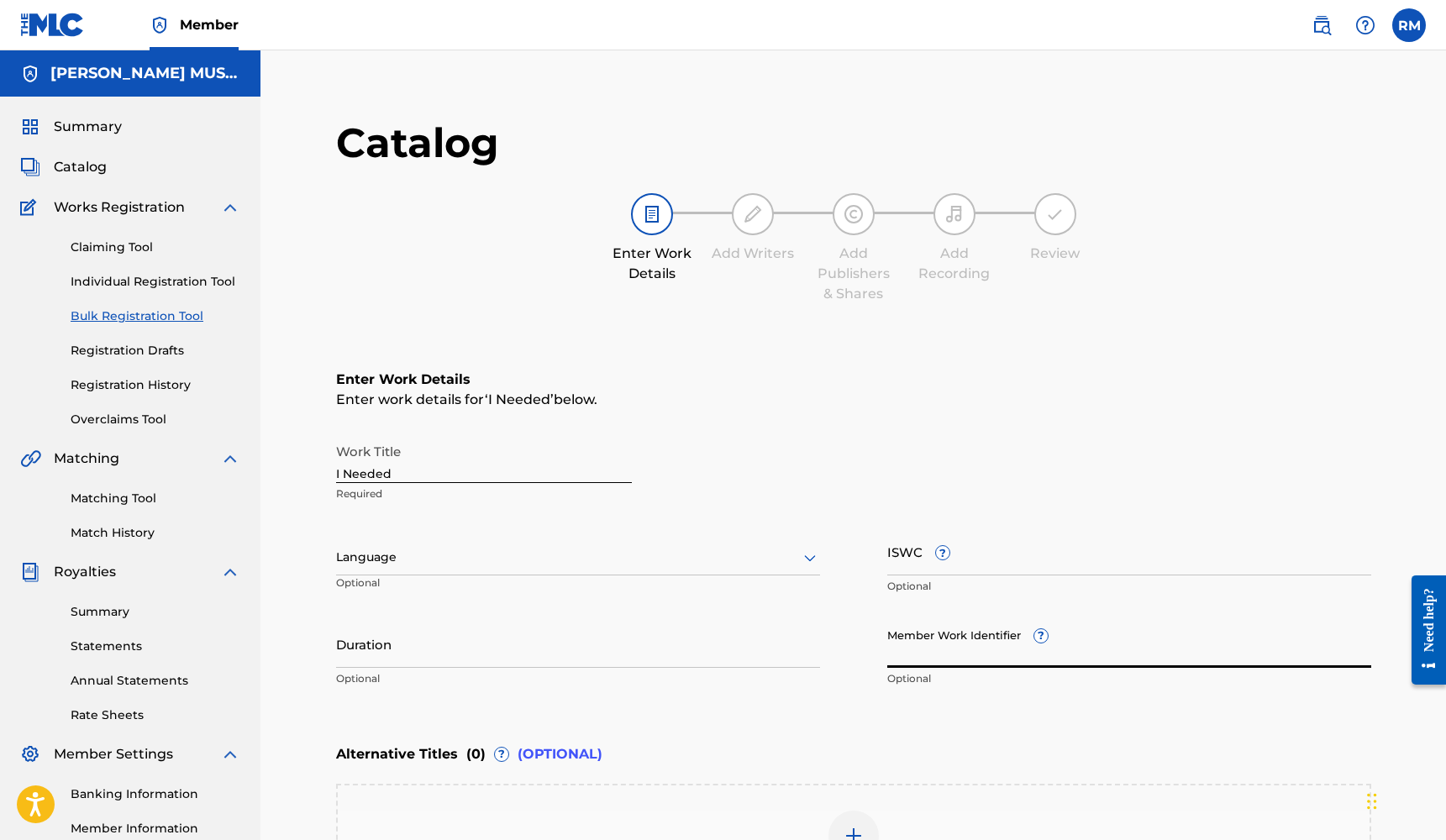
click at [978, 658] on input "Member Work Identifier ?" at bounding box center [1129, 644] width 484 height 48
click at [552, 563] on div at bounding box center [578, 557] width 484 height 21
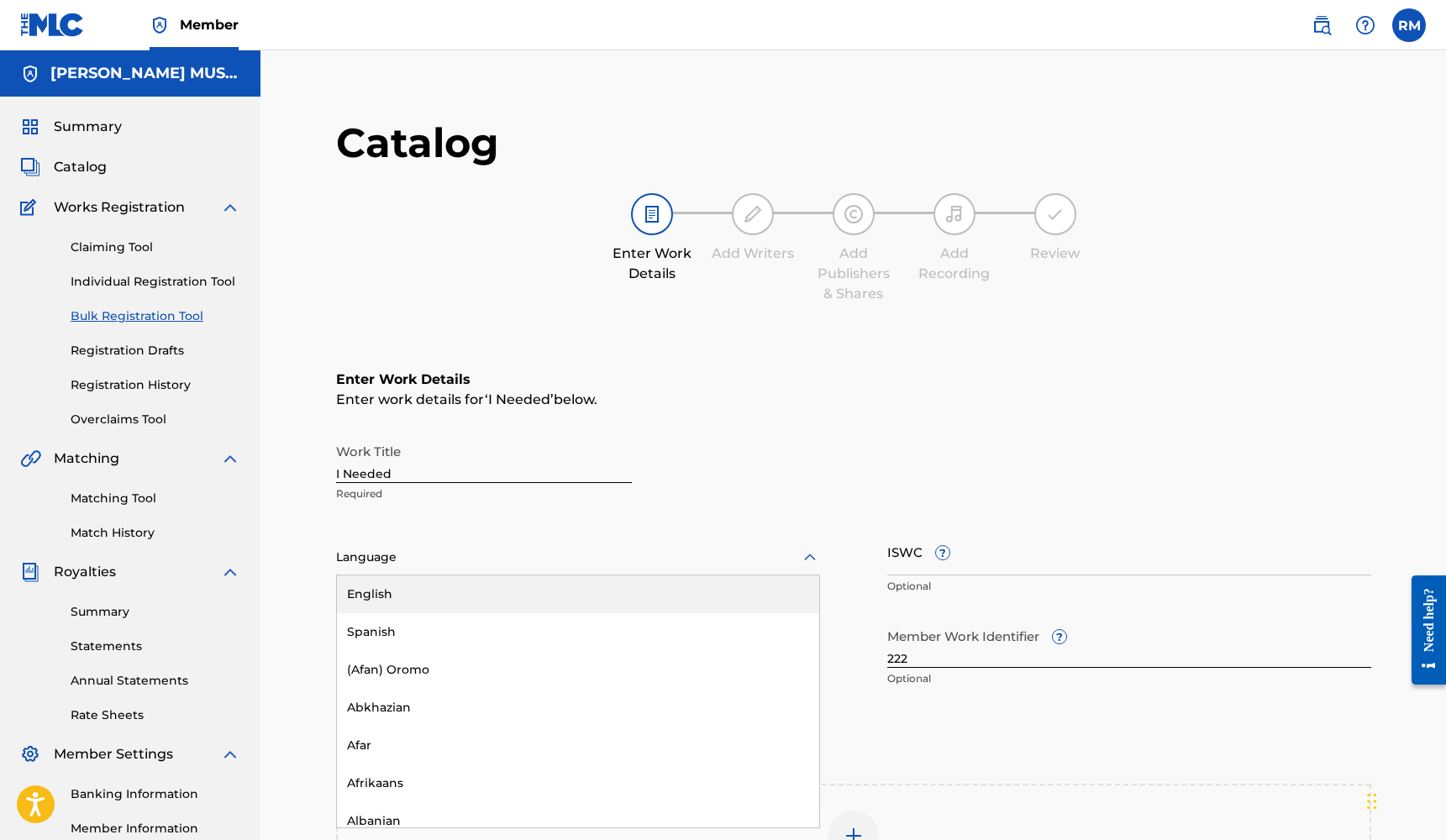
click at [535, 589] on div "English" at bounding box center [578, 594] width 482 height 38
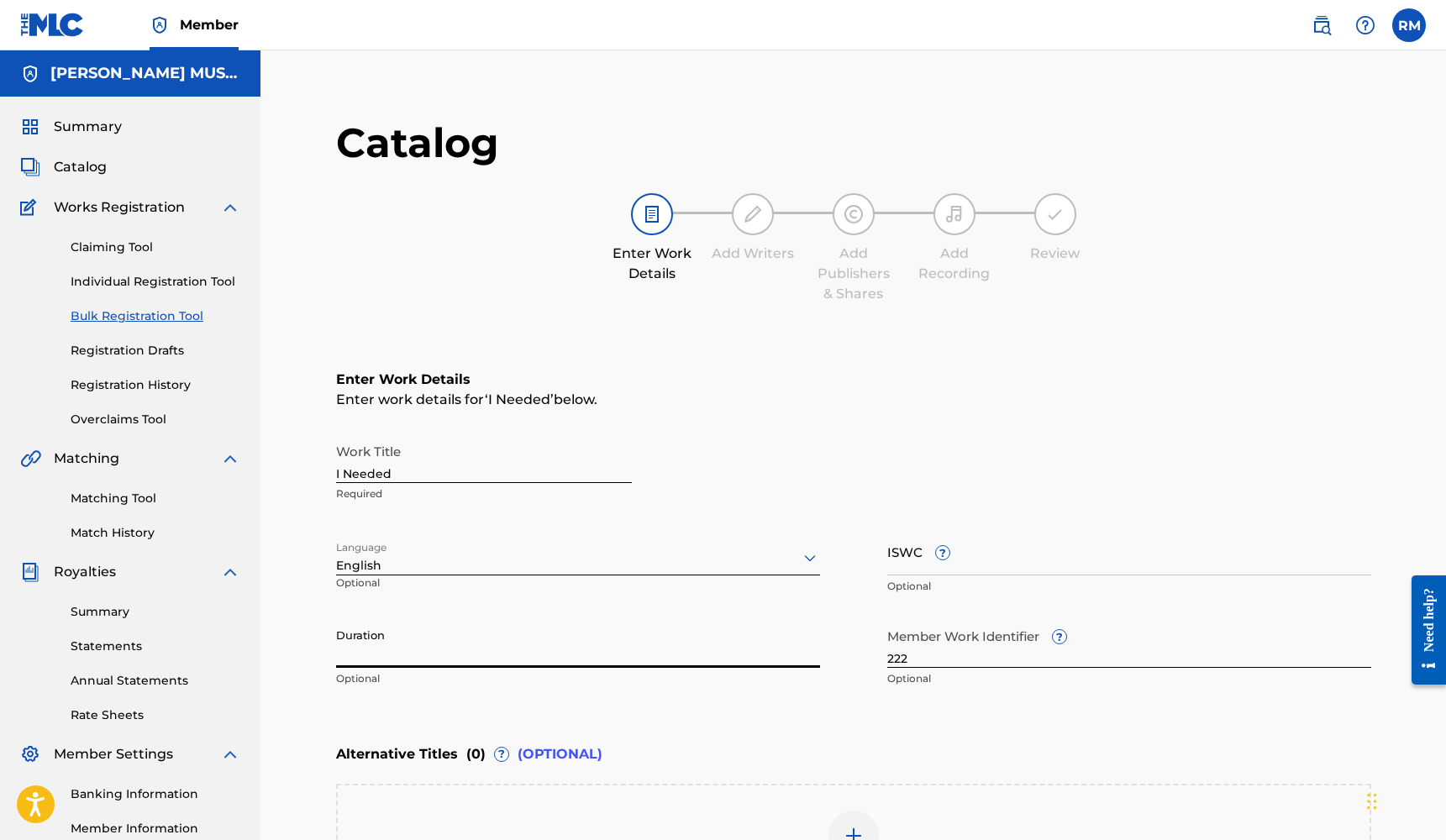
click at [519, 649] on input "Duration" at bounding box center [578, 644] width 484 height 48
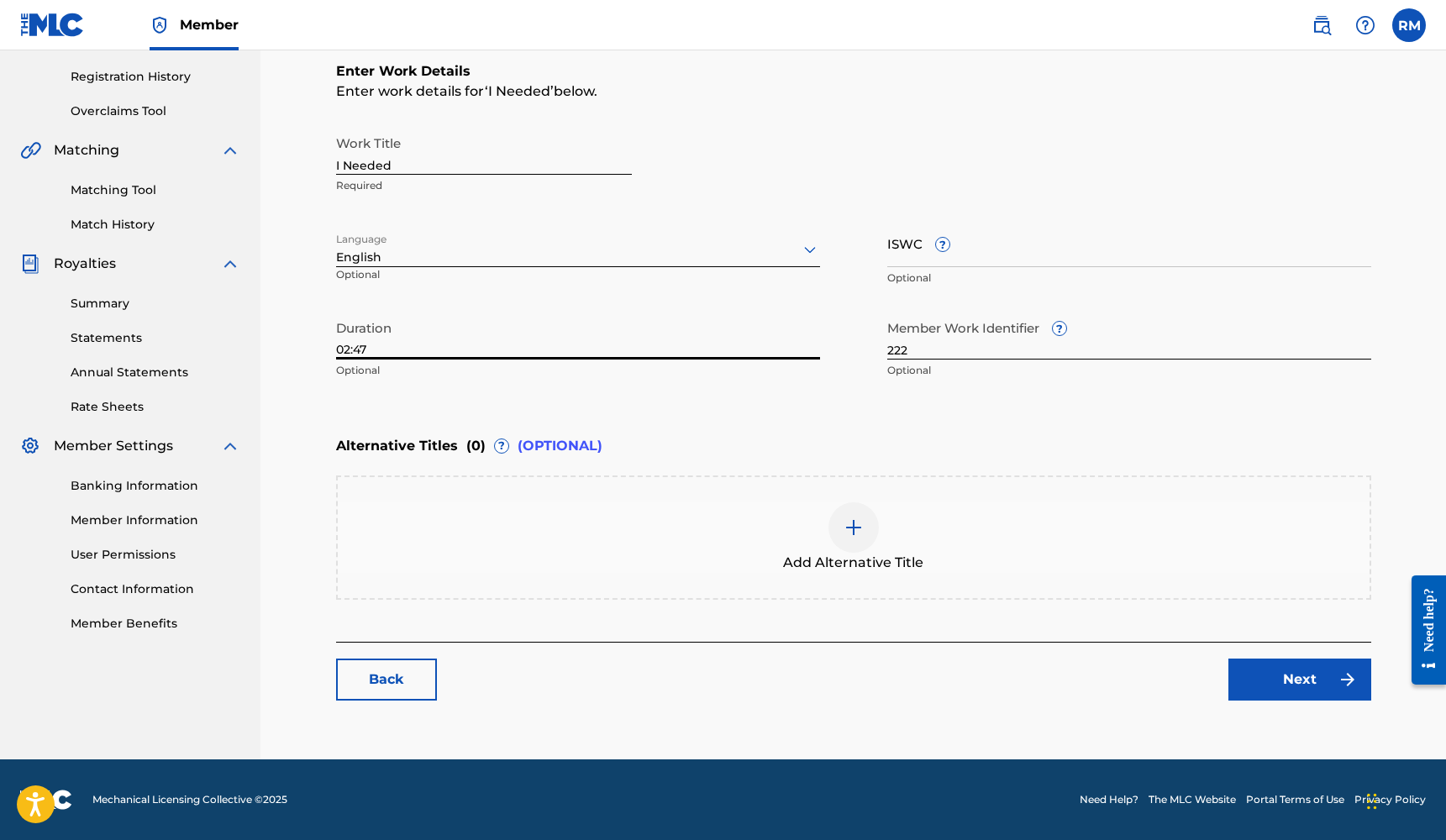
scroll to position [308, 0]
click at [1290, 687] on link "Next" at bounding box center [1299, 680] width 142 height 42
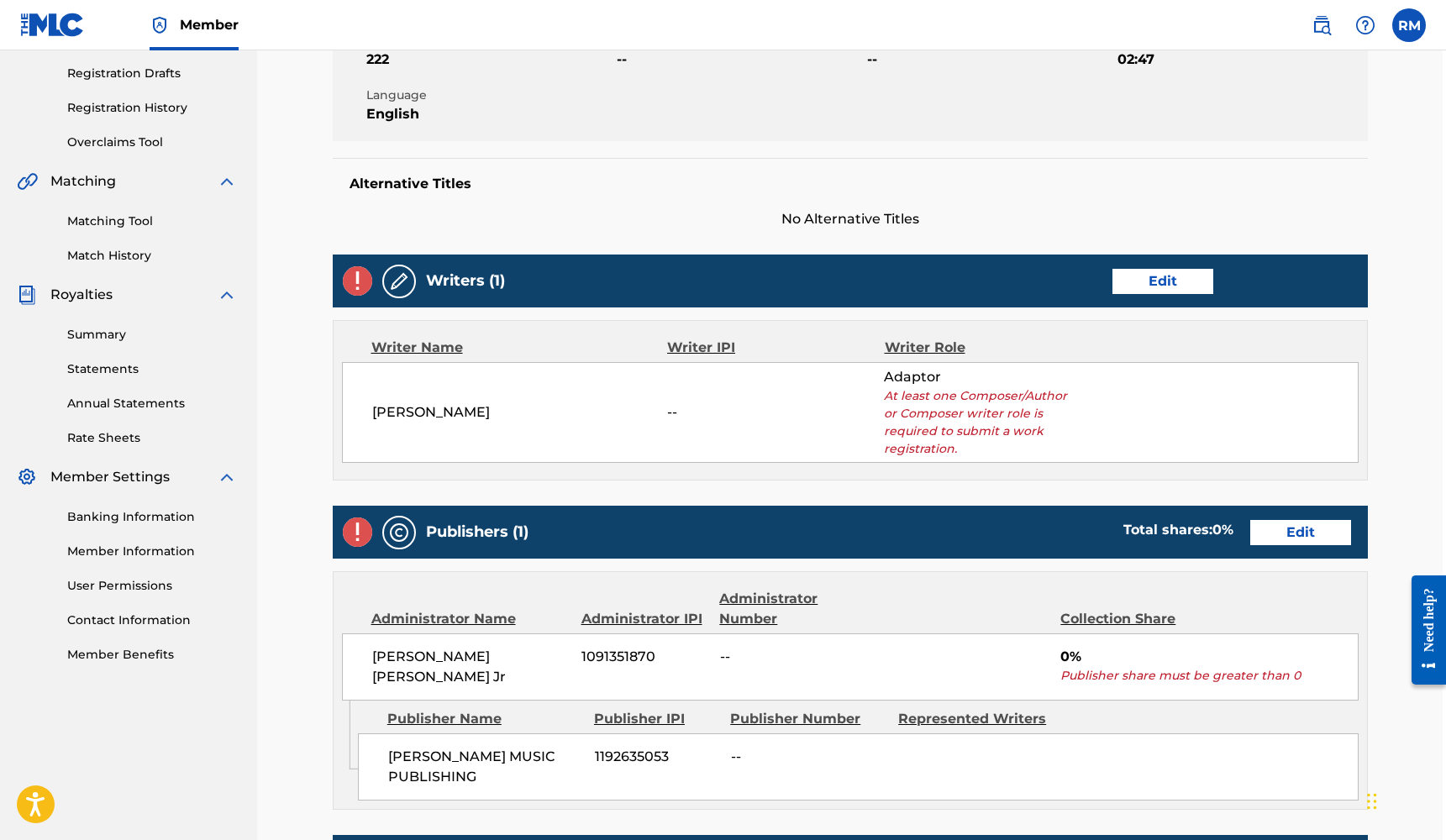
click at [1178, 281] on link "Edit" at bounding box center [1163, 281] width 101 height 25
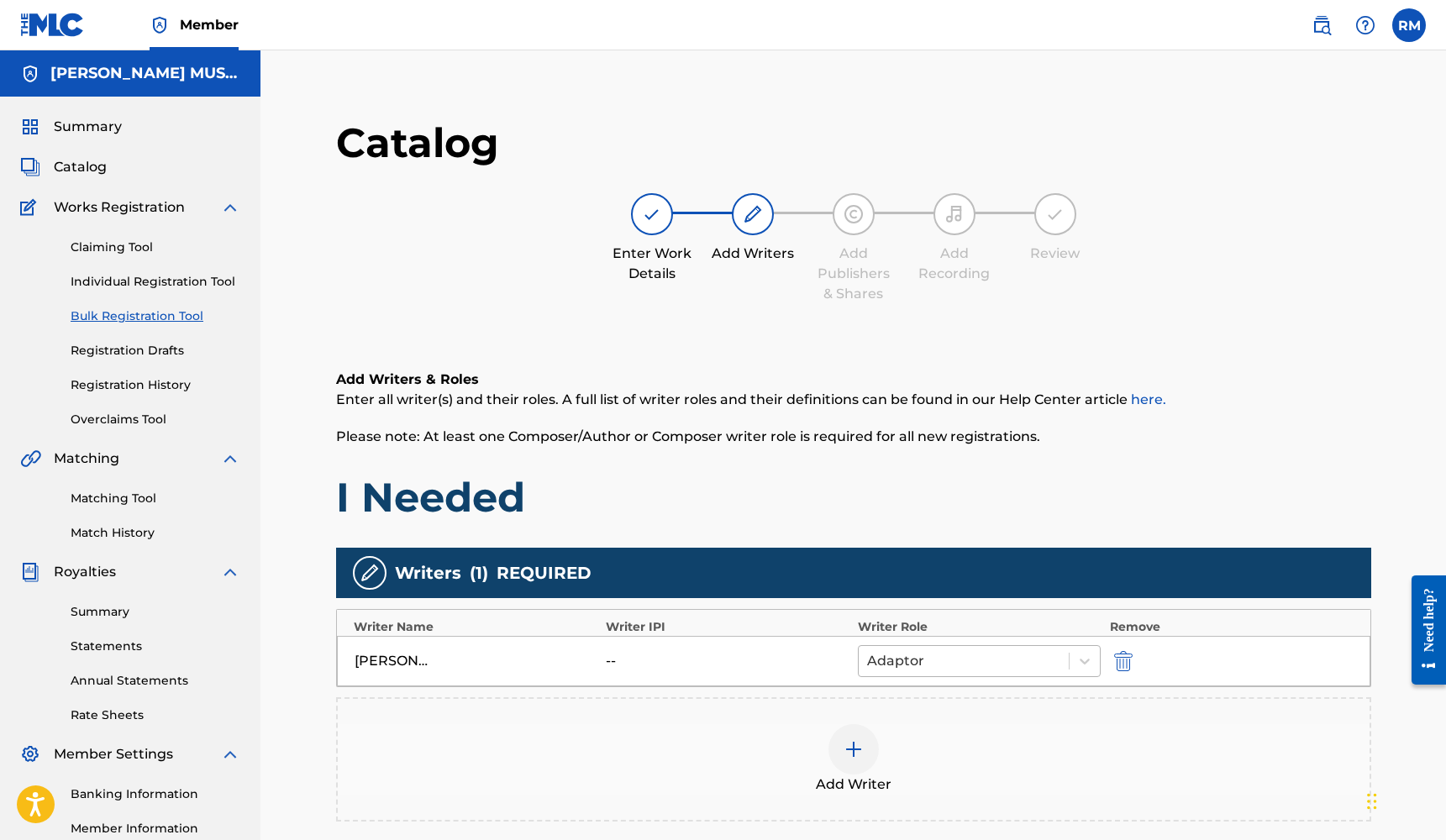
click at [931, 661] on div at bounding box center [964, 661] width 194 height 24
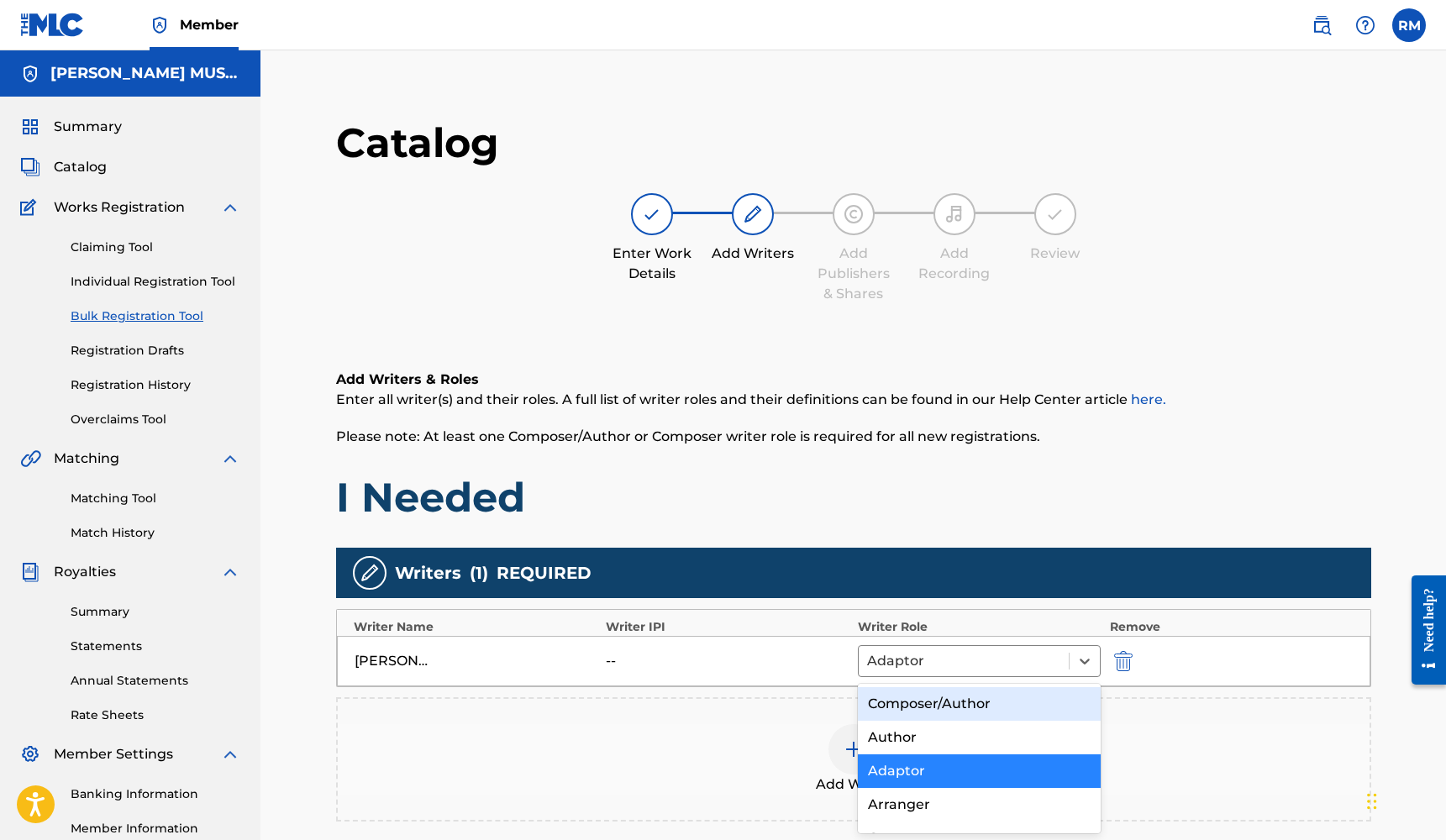
click at [949, 699] on div "Composer/Author" at bounding box center [979, 704] width 244 height 34
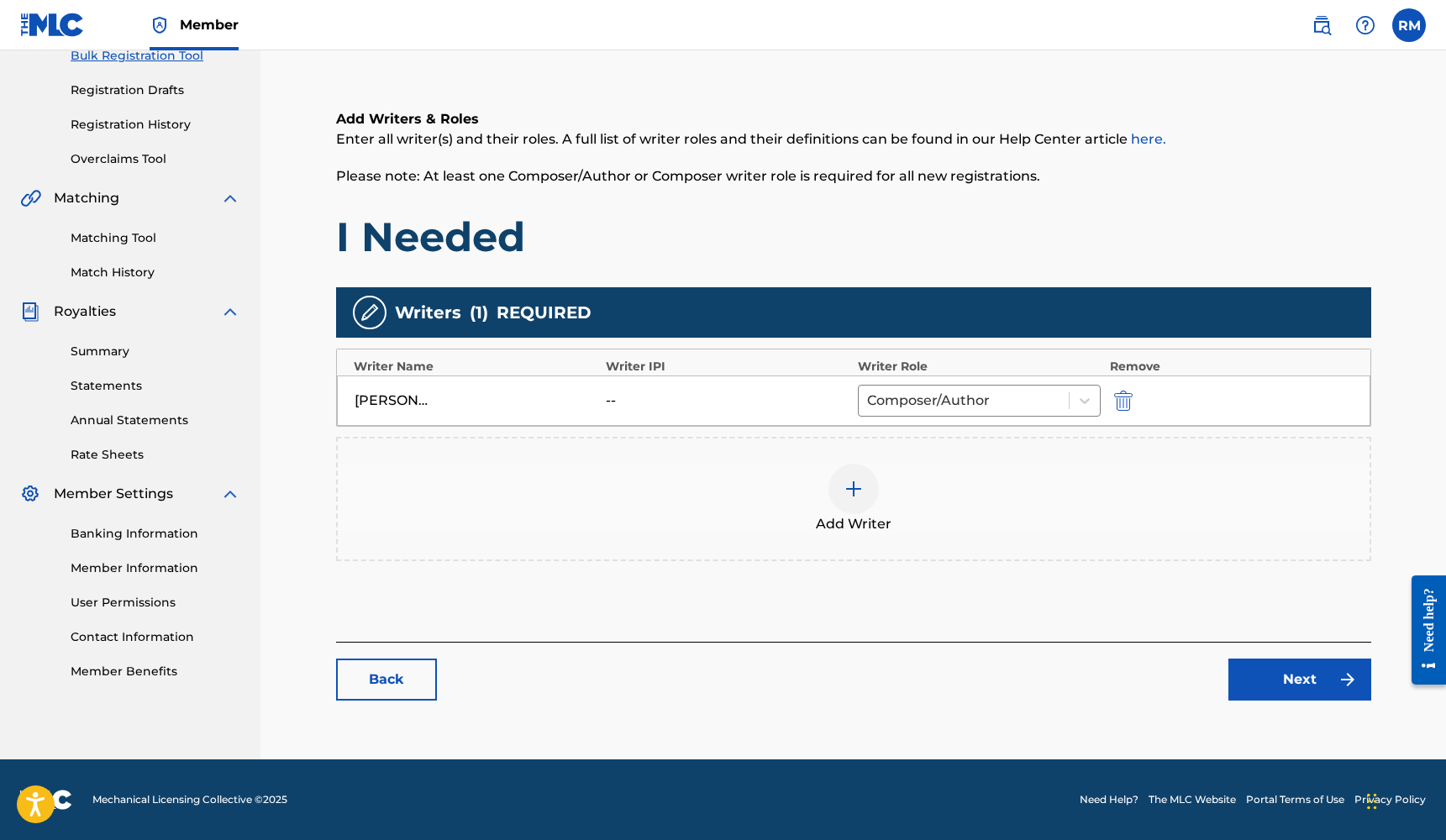
scroll to position [260, 0]
click at [1244, 668] on link "Next" at bounding box center [1299, 680] width 142 height 42
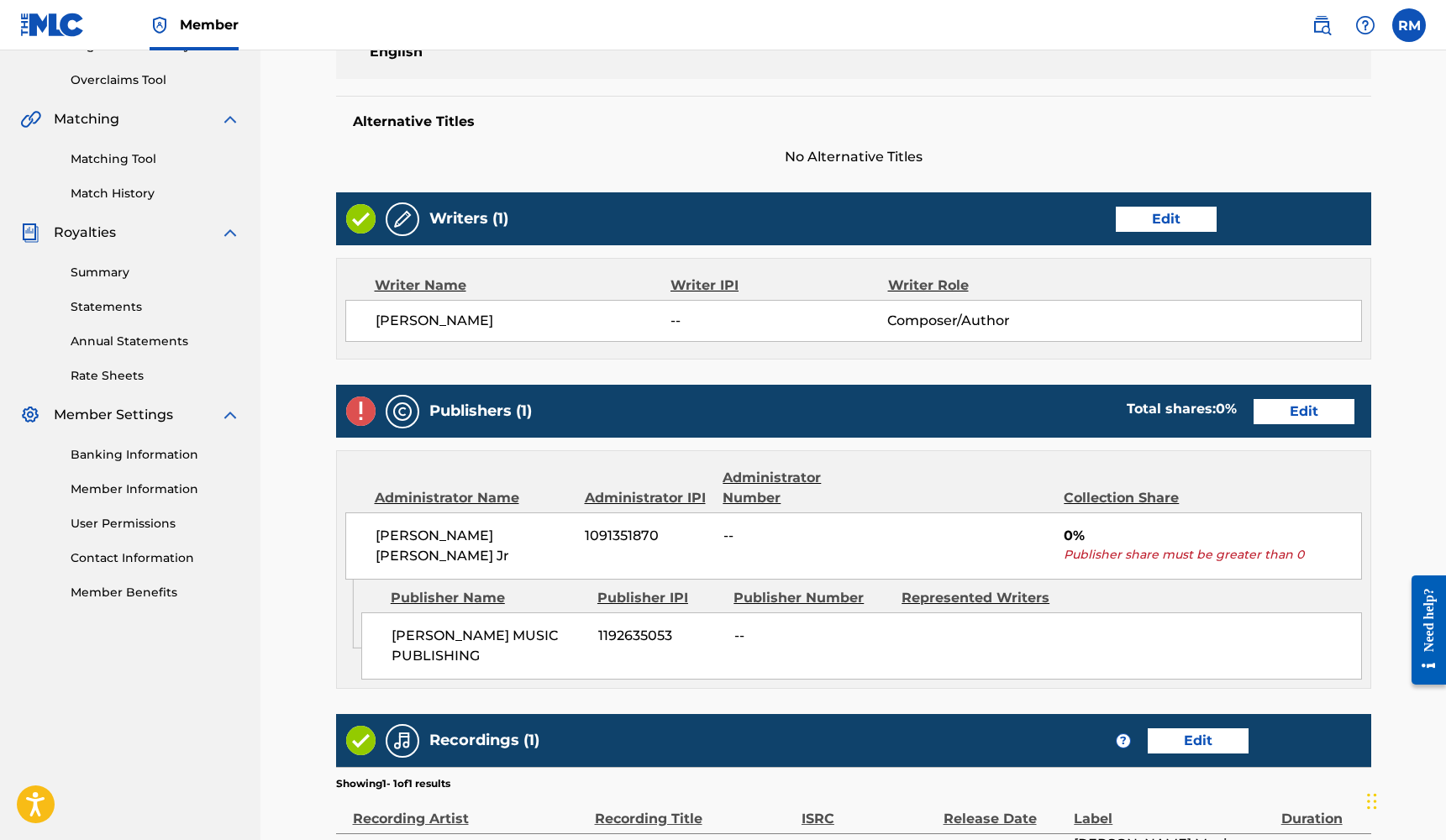
scroll to position [427, 0]
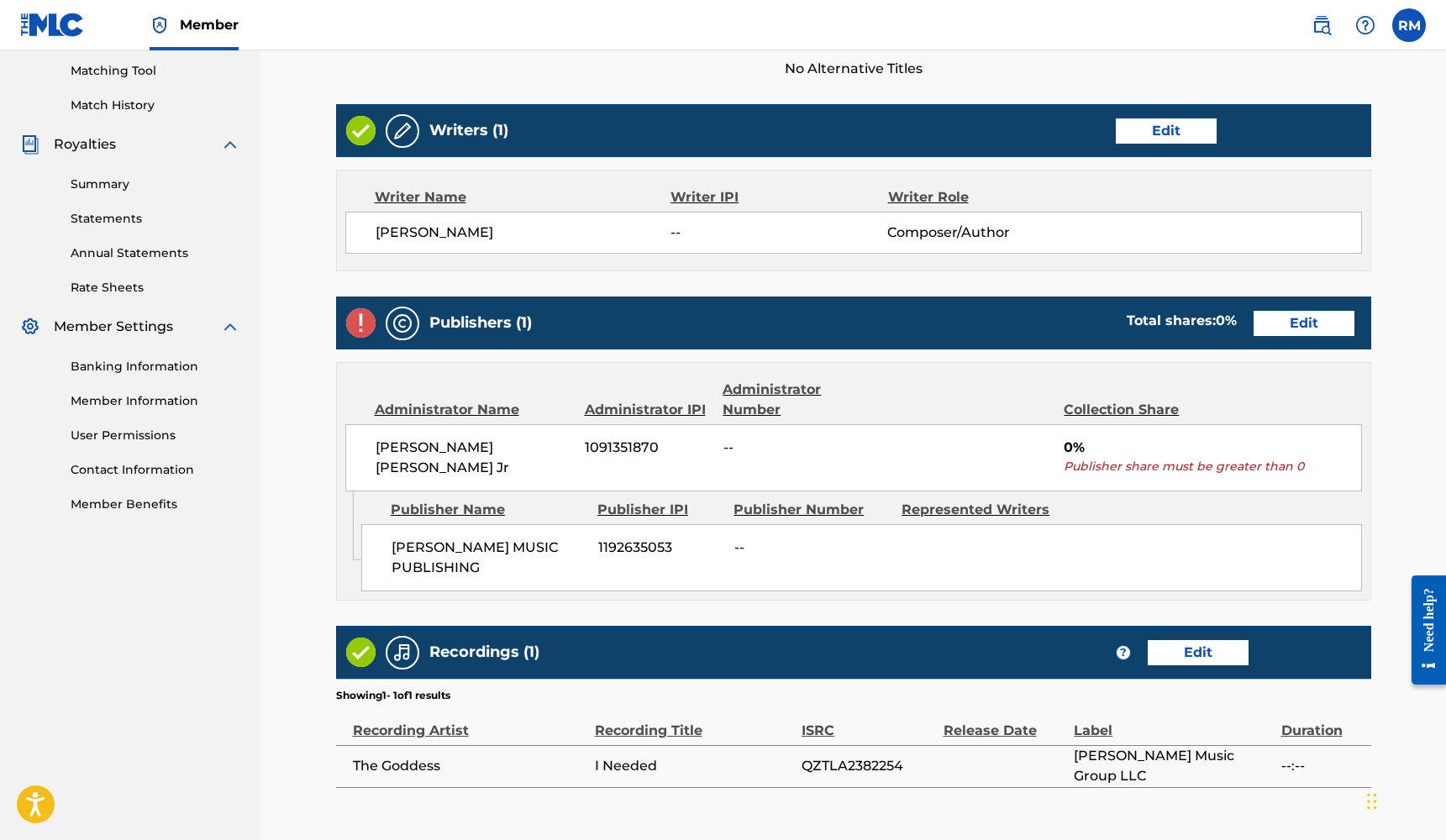
click at [1329, 326] on link "Edit" at bounding box center [1304, 324] width 101 height 25
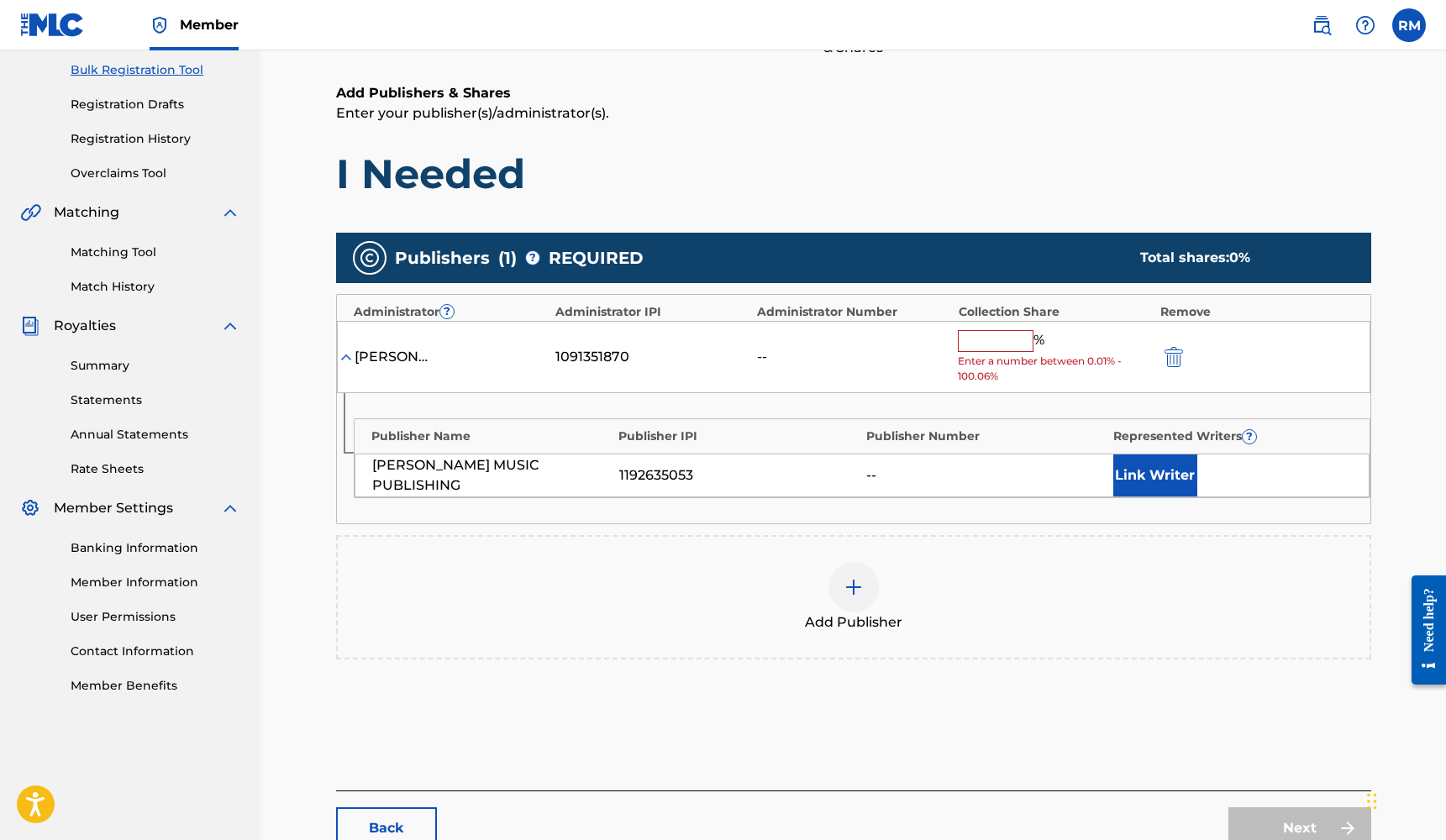
scroll to position [293, 0]
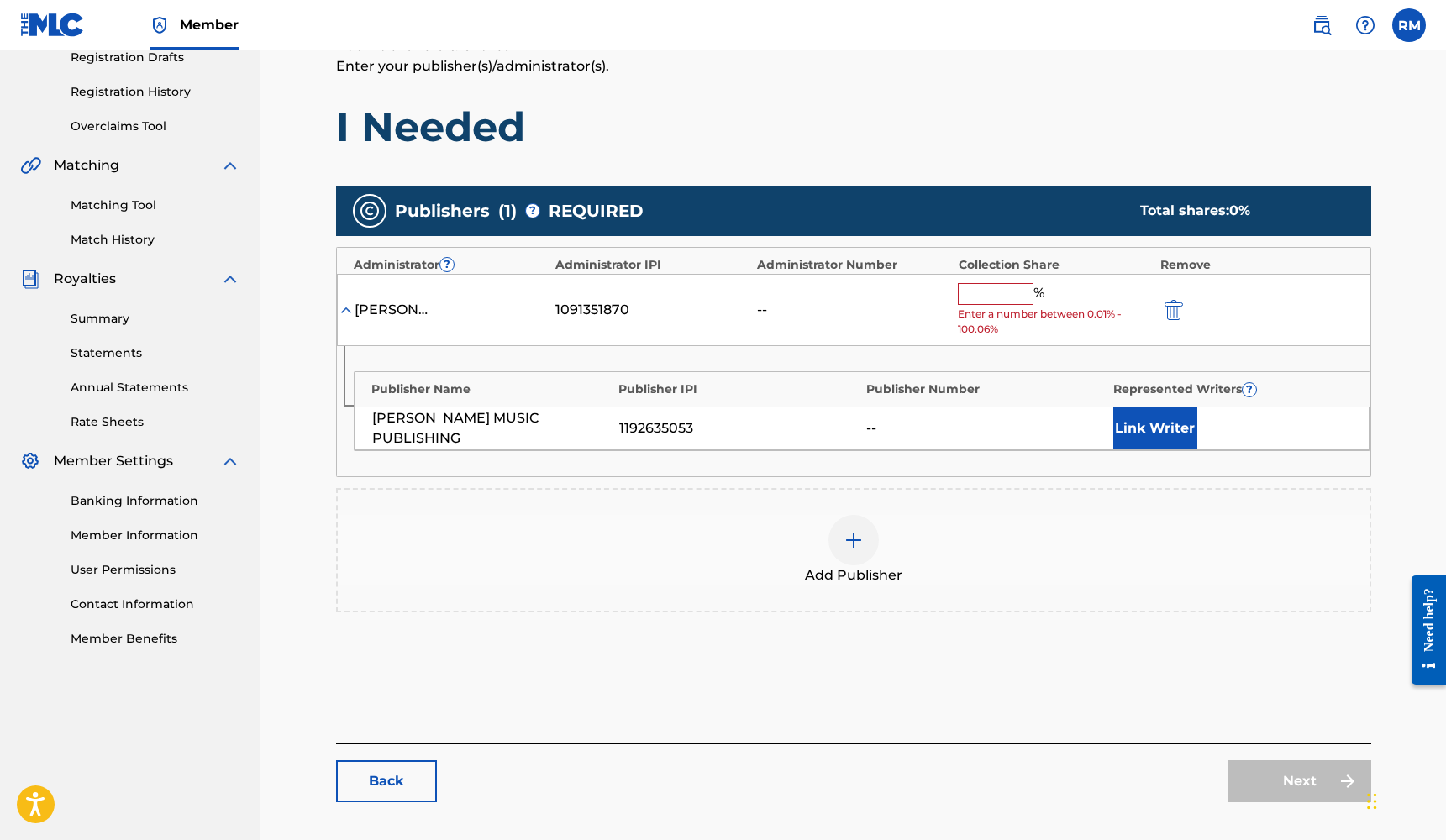
click at [868, 535] on div at bounding box center [854, 540] width 51 height 51
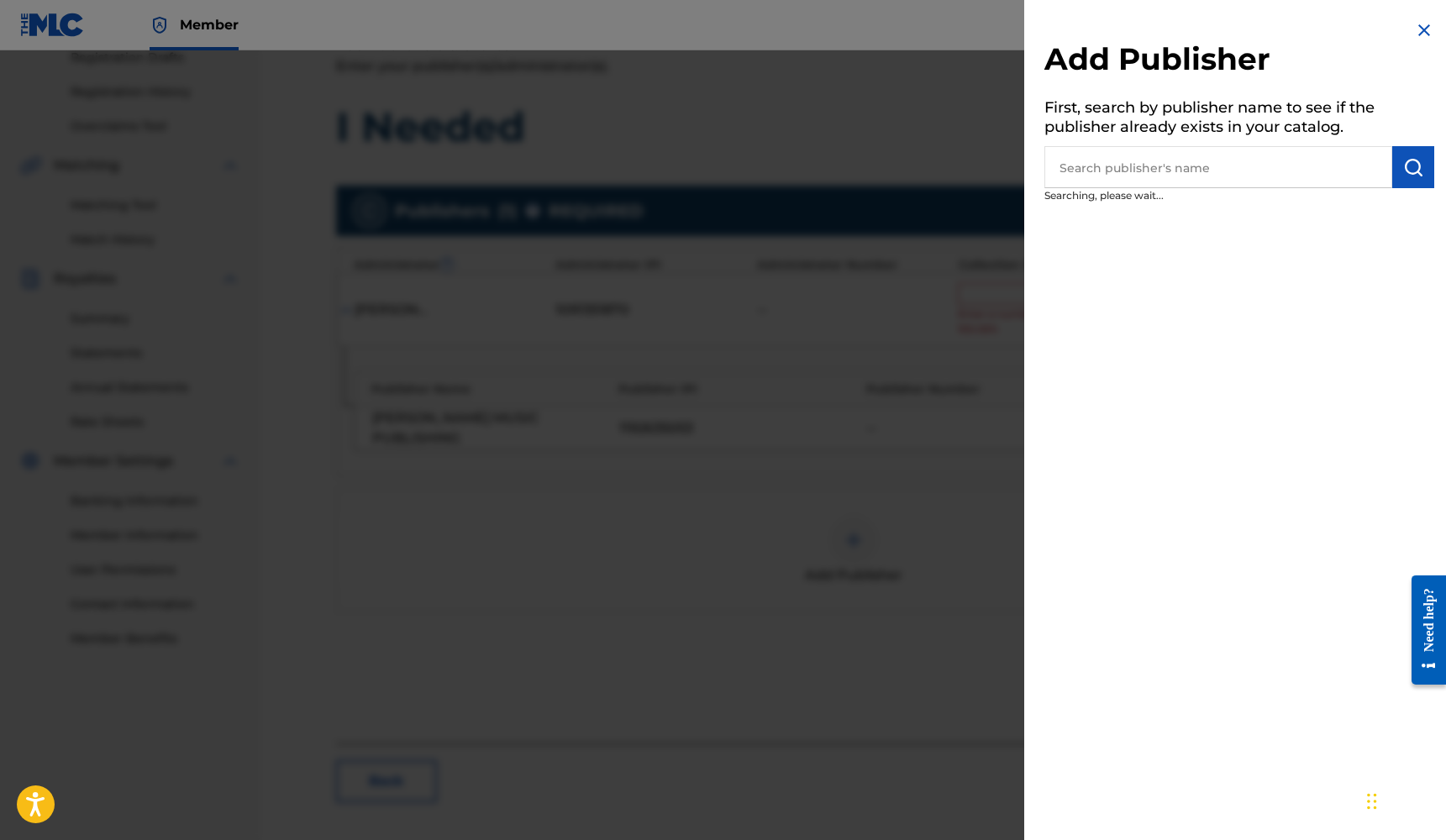
click at [1218, 165] on input "text" at bounding box center [1218, 167] width 348 height 42
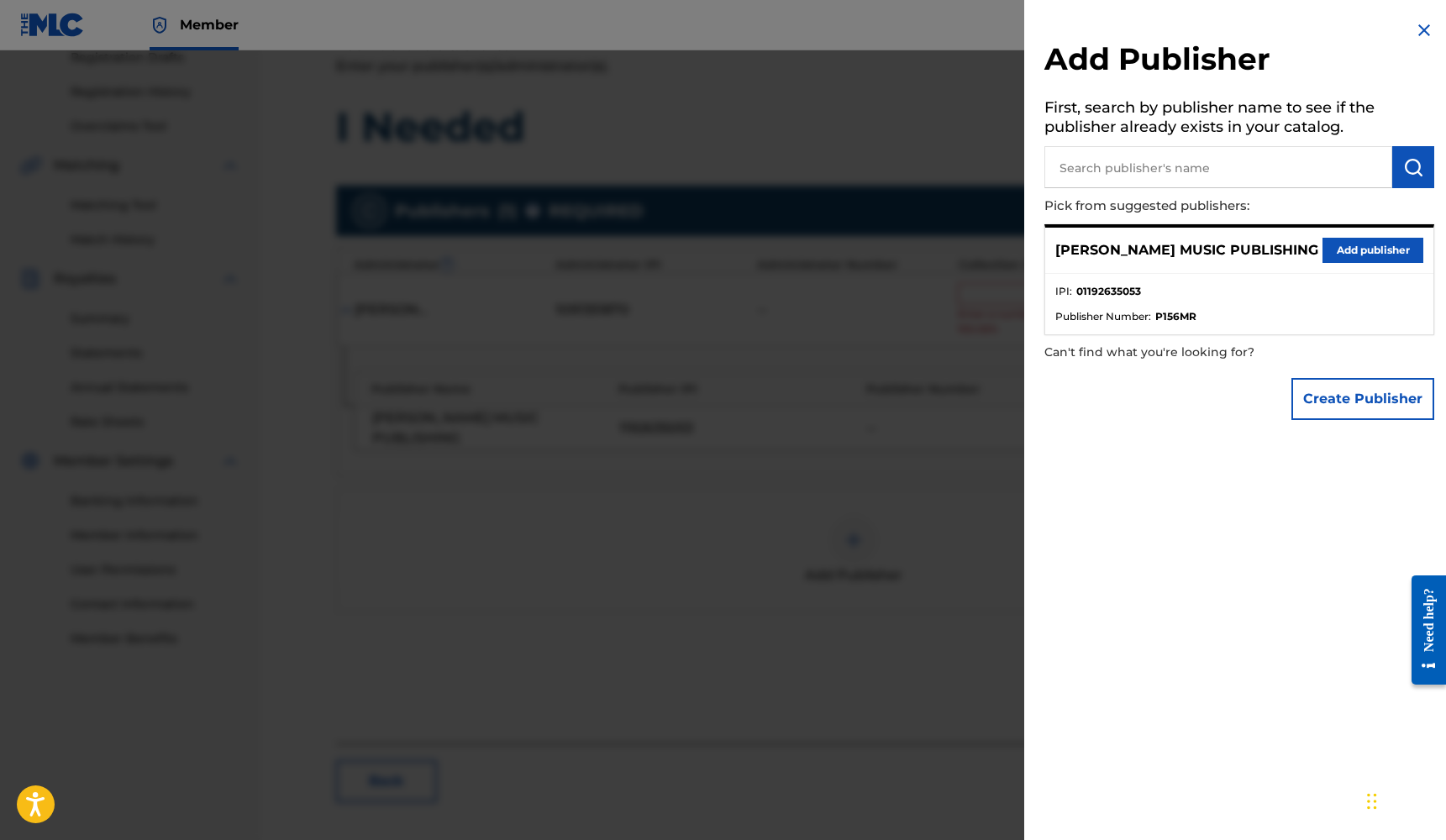
click at [1332, 251] on button "Add publisher" at bounding box center [1373, 250] width 101 height 25
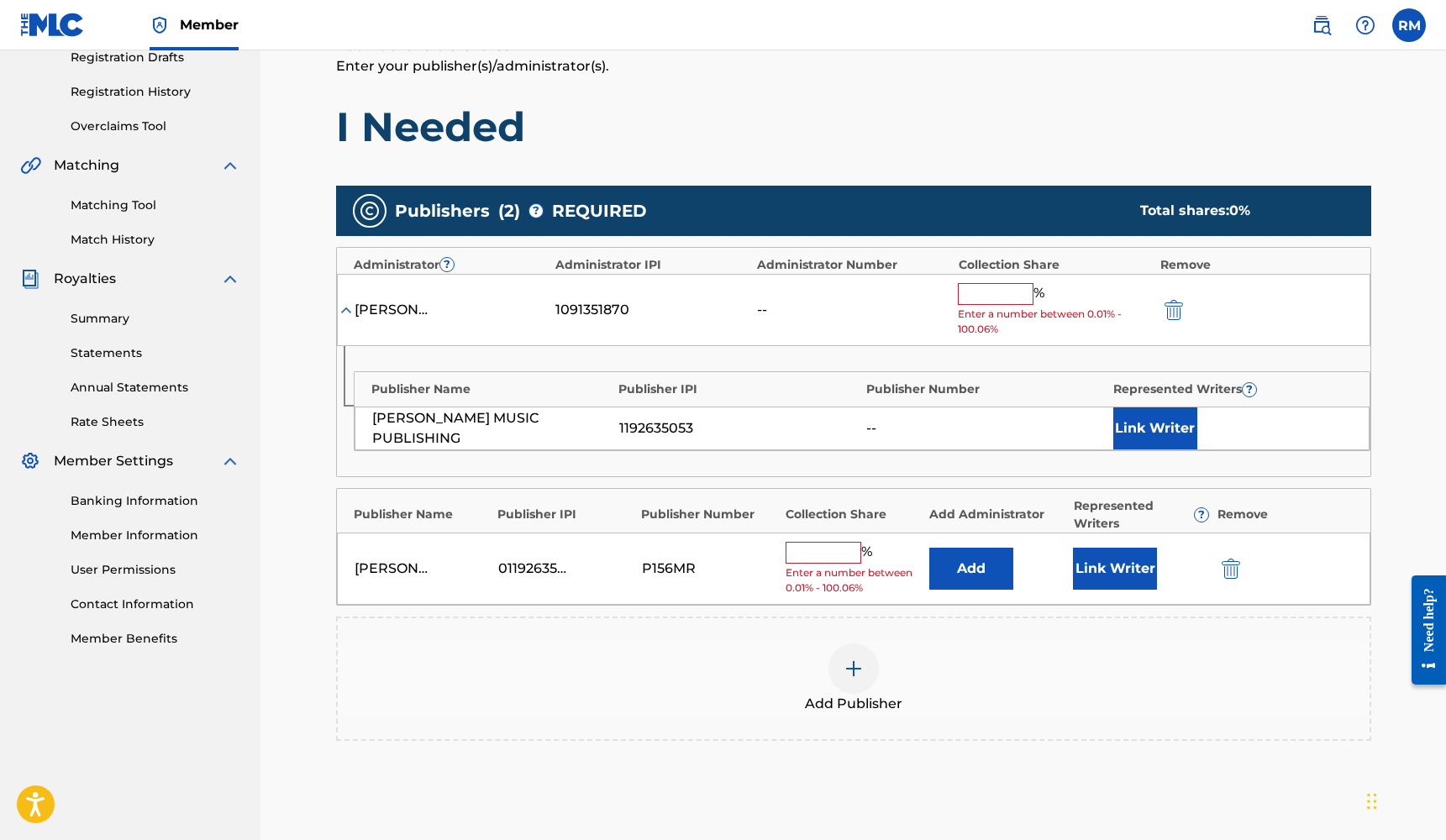
click at [1122, 571] on button "Link Writer" at bounding box center [1115, 569] width 84 height 42
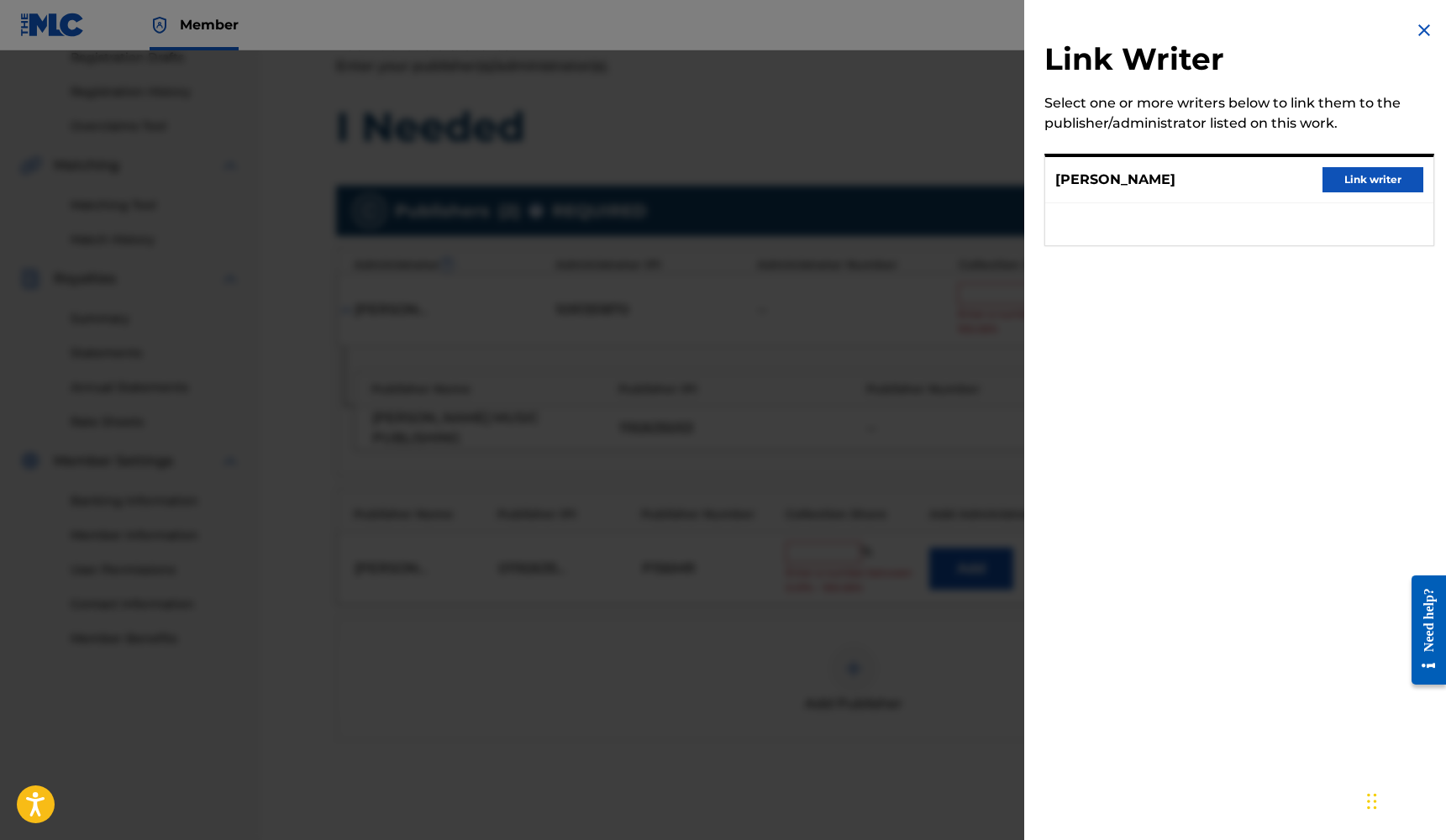
click at [1381, 177] on button "Link writer" at bounding box center [1373, 179] width 101 height 25
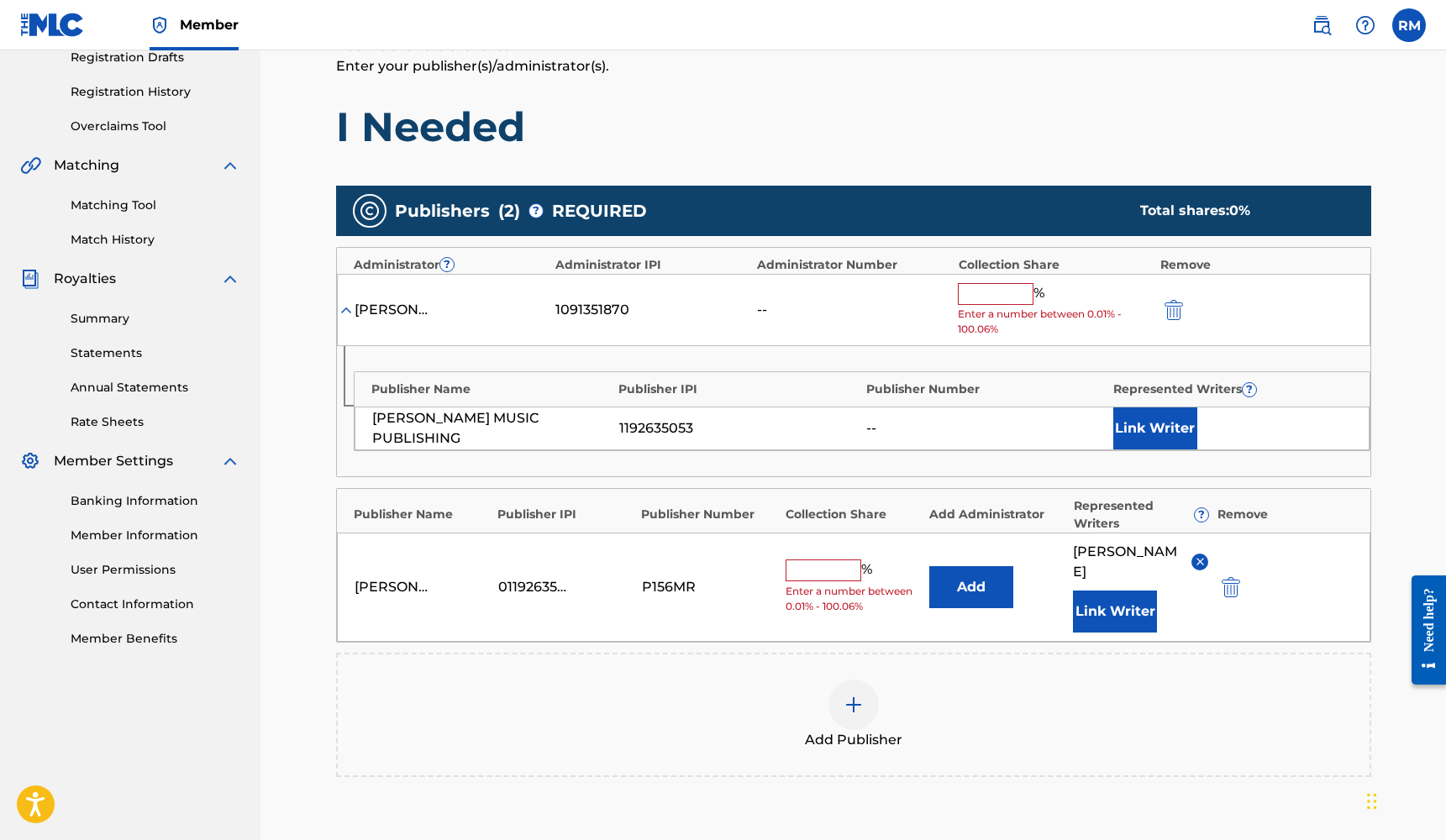
click at [828, 559] on input "text" at bounding box center [823, 570] width 76 height 22
click at [1169, 308] on img "submit" at bounding box center [1174, 310] width 19 height 20
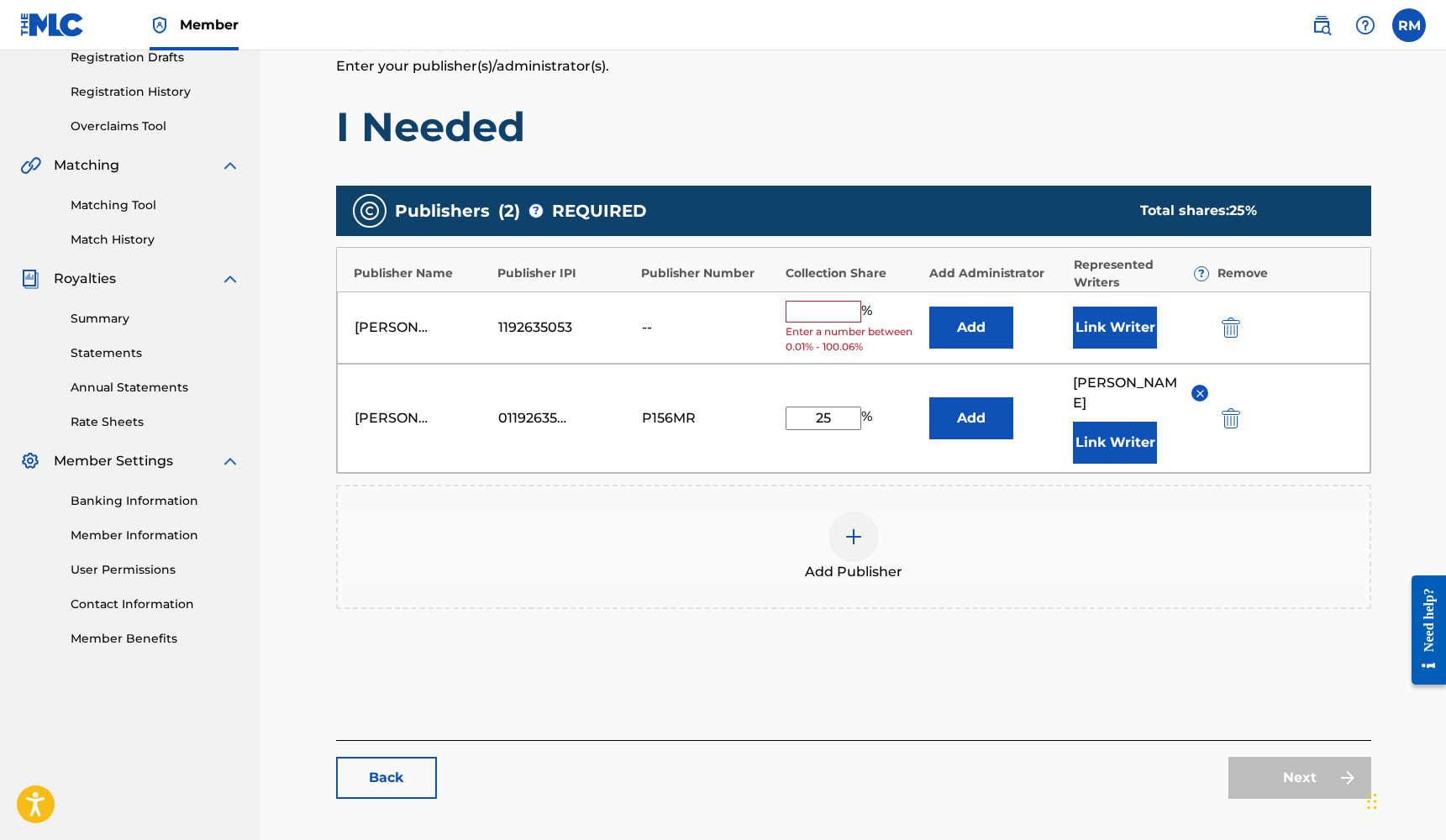
click at [1228, 328] on img "submit" at bounding box center [1231, 328] width 19 height 20
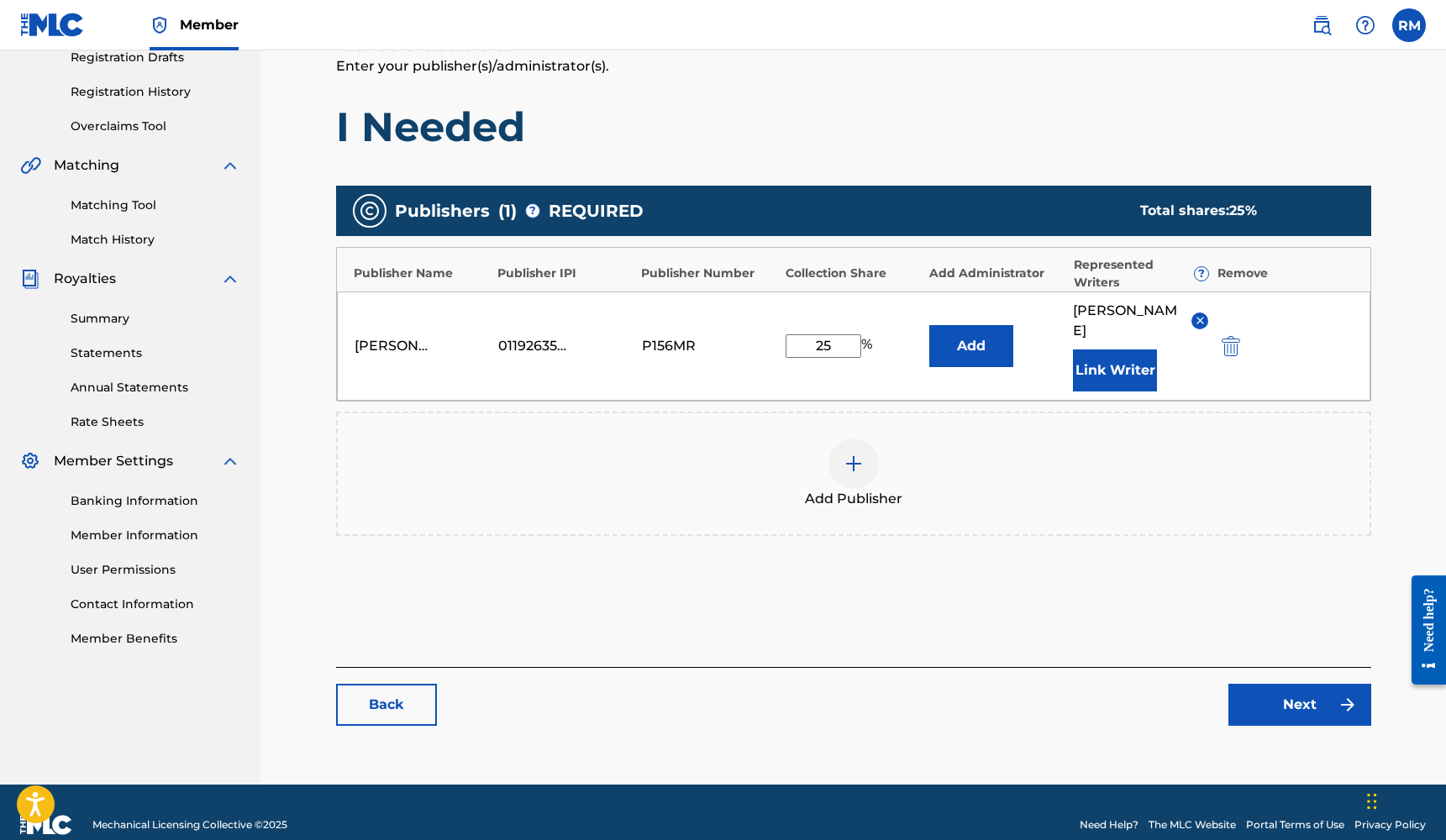
click at [1259, 684] on link "Next" at bounding box center [1299, 704] width 142 height 42
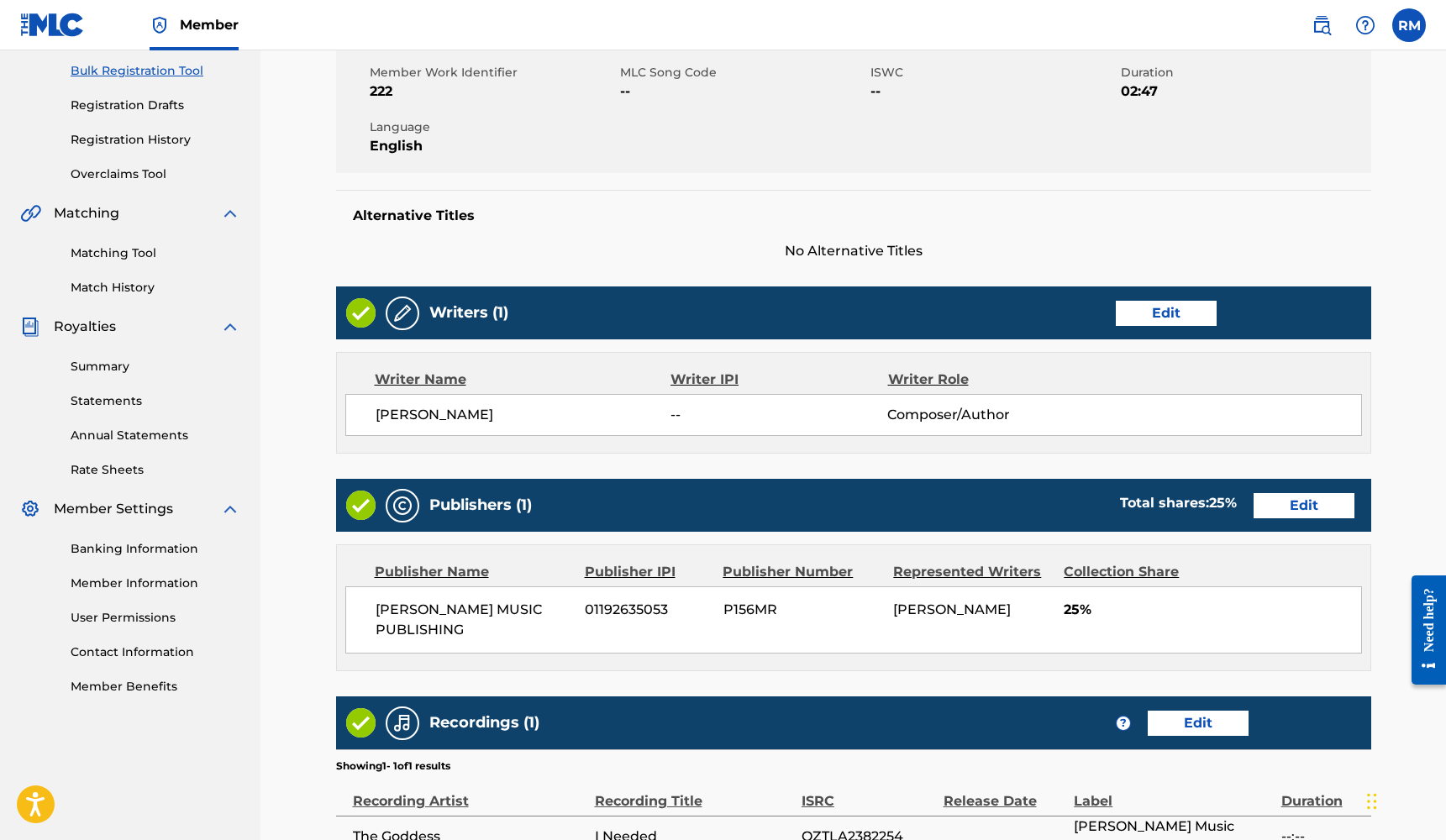
scroll to position [435, 0]
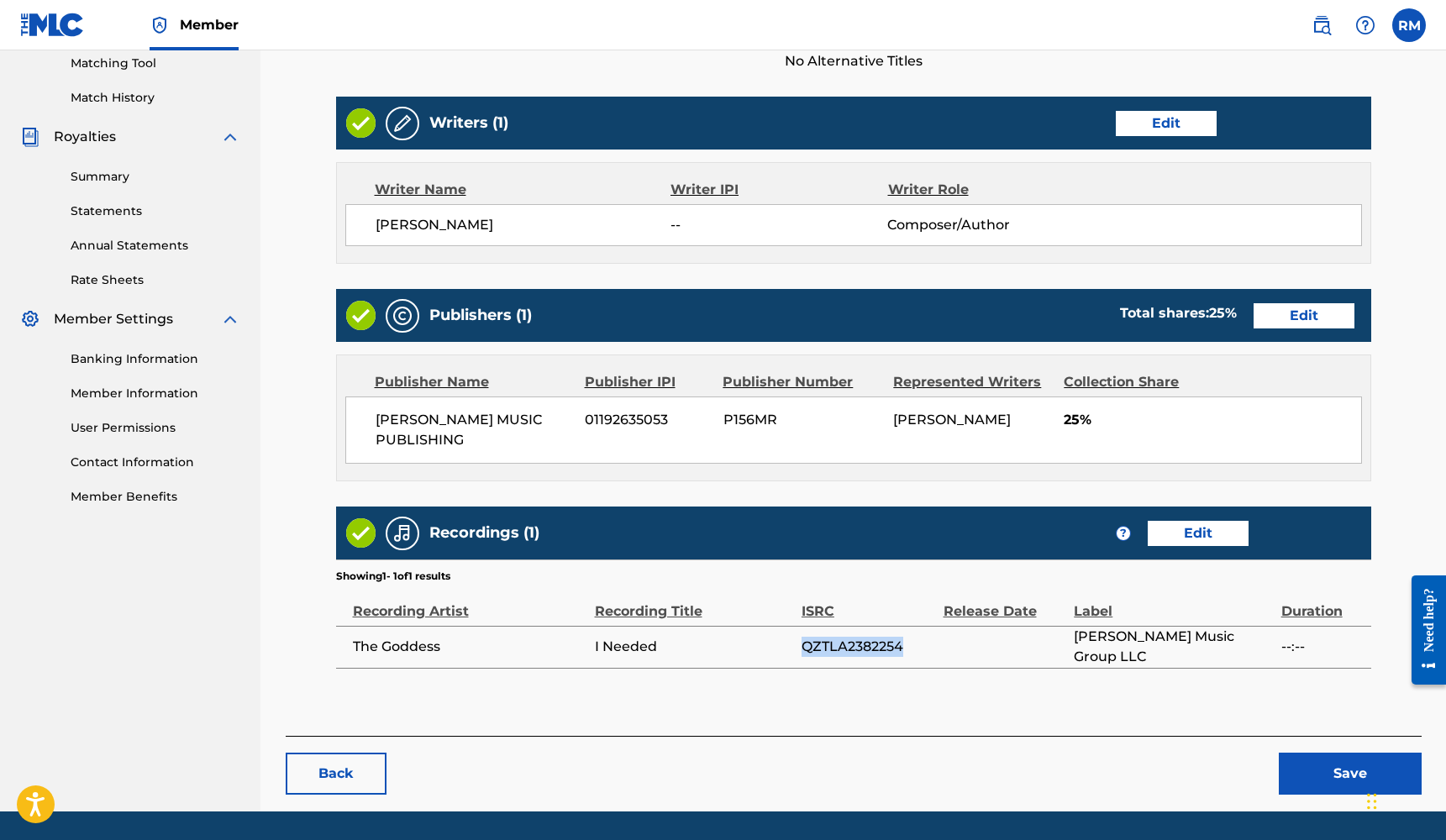
drag, startPoint x: 914, startPoint y: 642, endPoint x: 801, endPoint y: 649, distance: 113.2
click at [801, 649] on span "QZTLA2382254" at bounding box center [868, 647] width 134 height 20
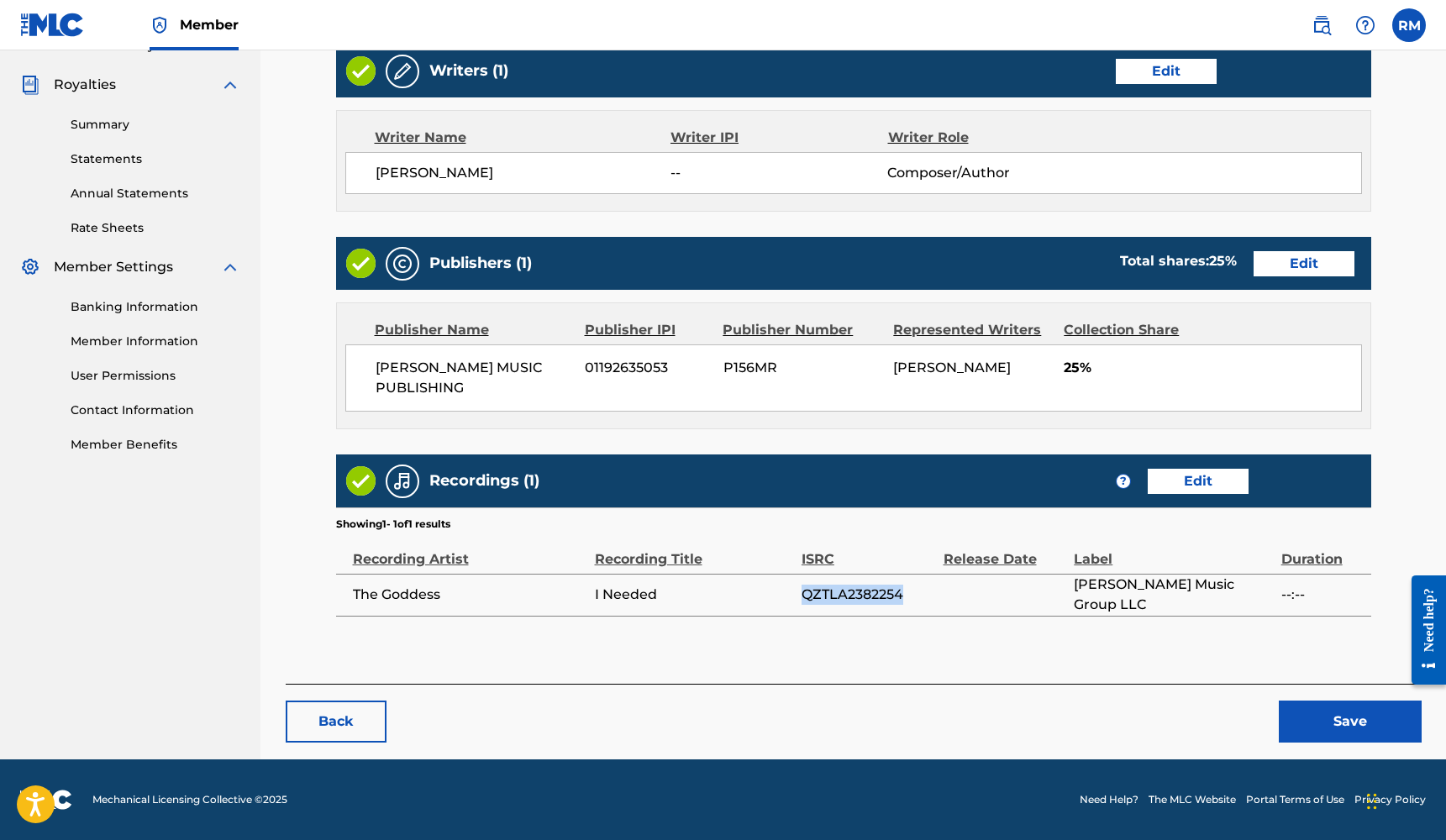
scroll to position [486, 0]
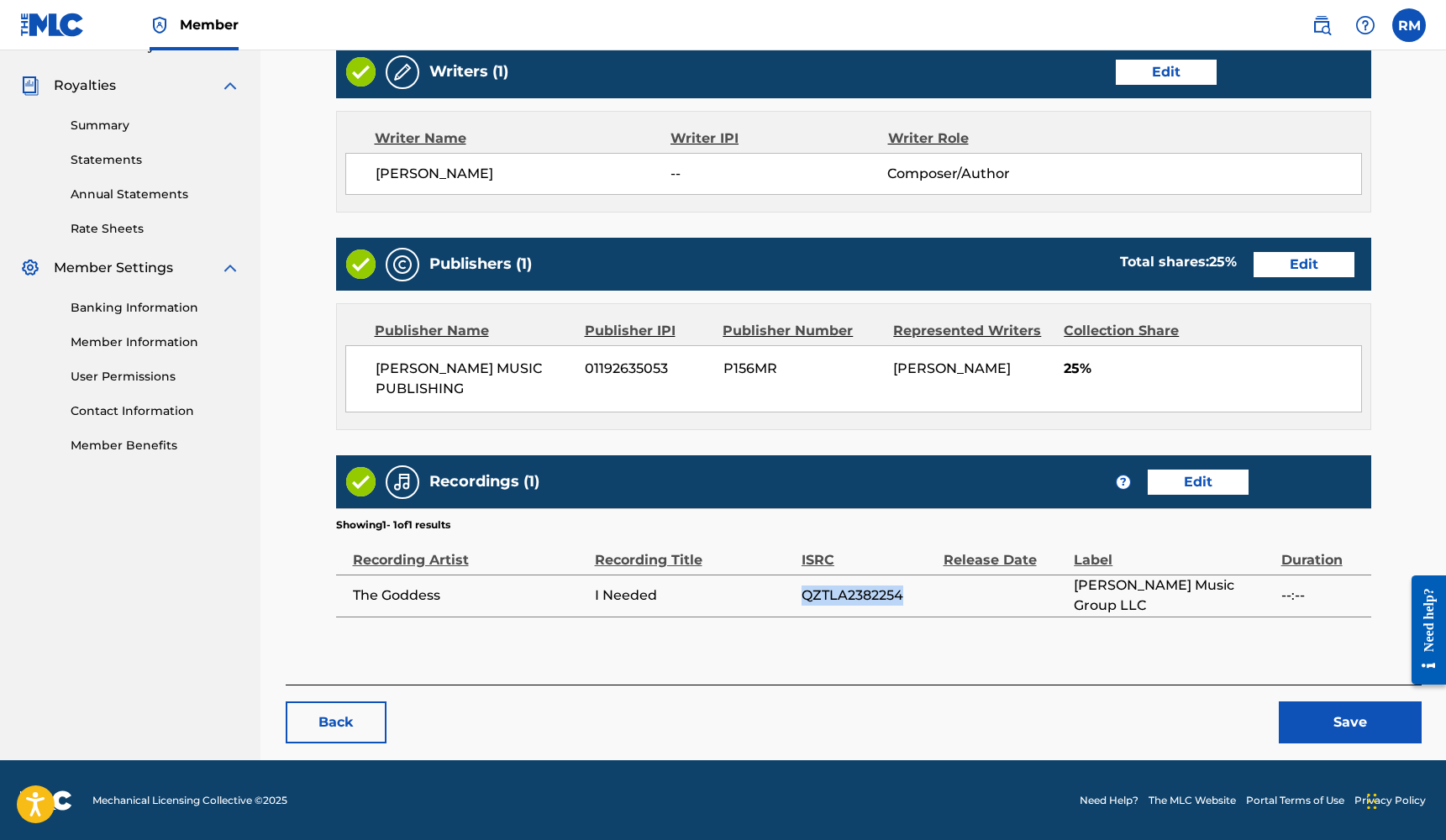
click at [1222, 484] on link "Edit" at bounding box center [1198, 482] width 101 height 25
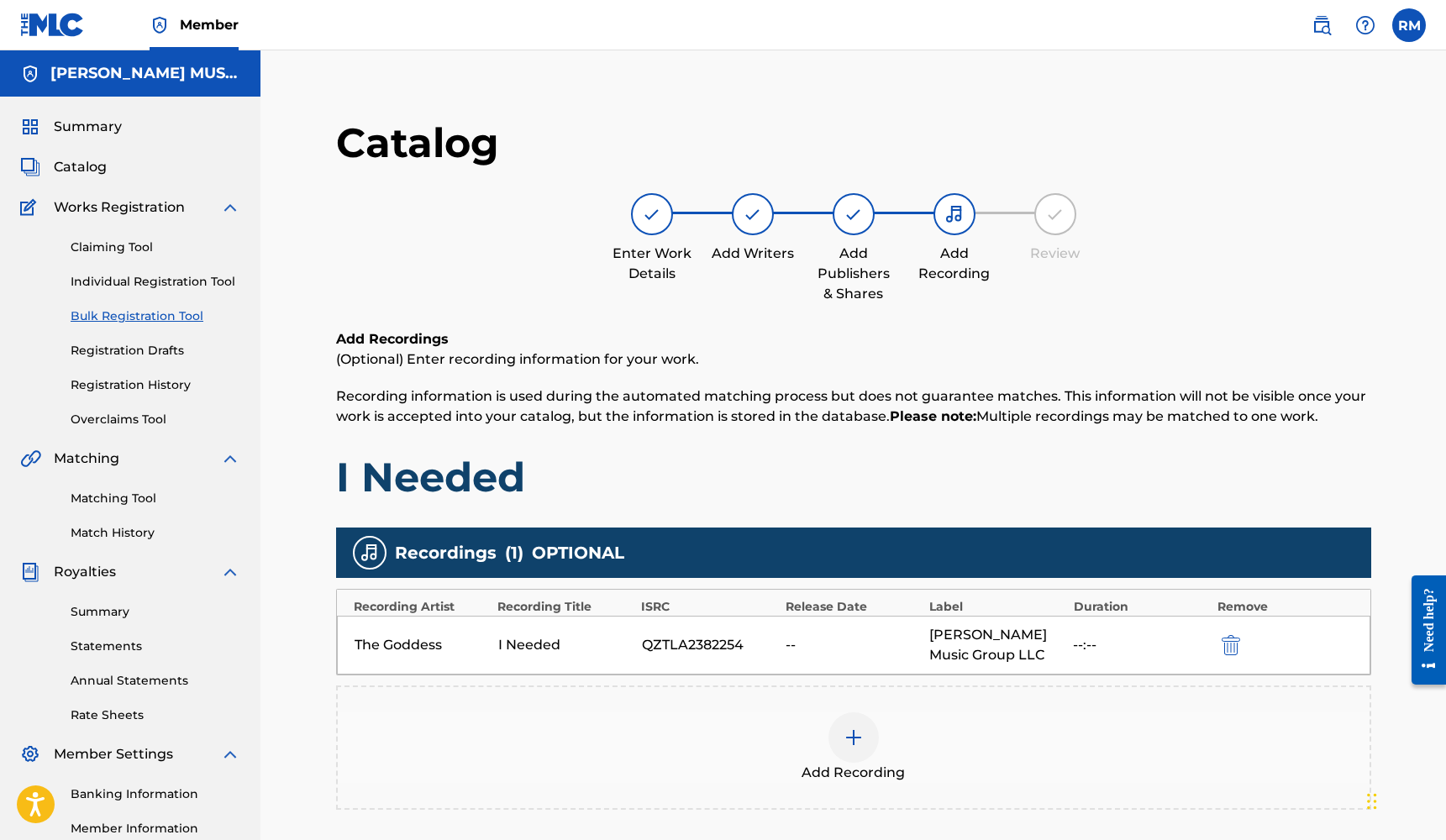
click at [849, 730] on img at bounding box center [854, 737] width 20 height 20
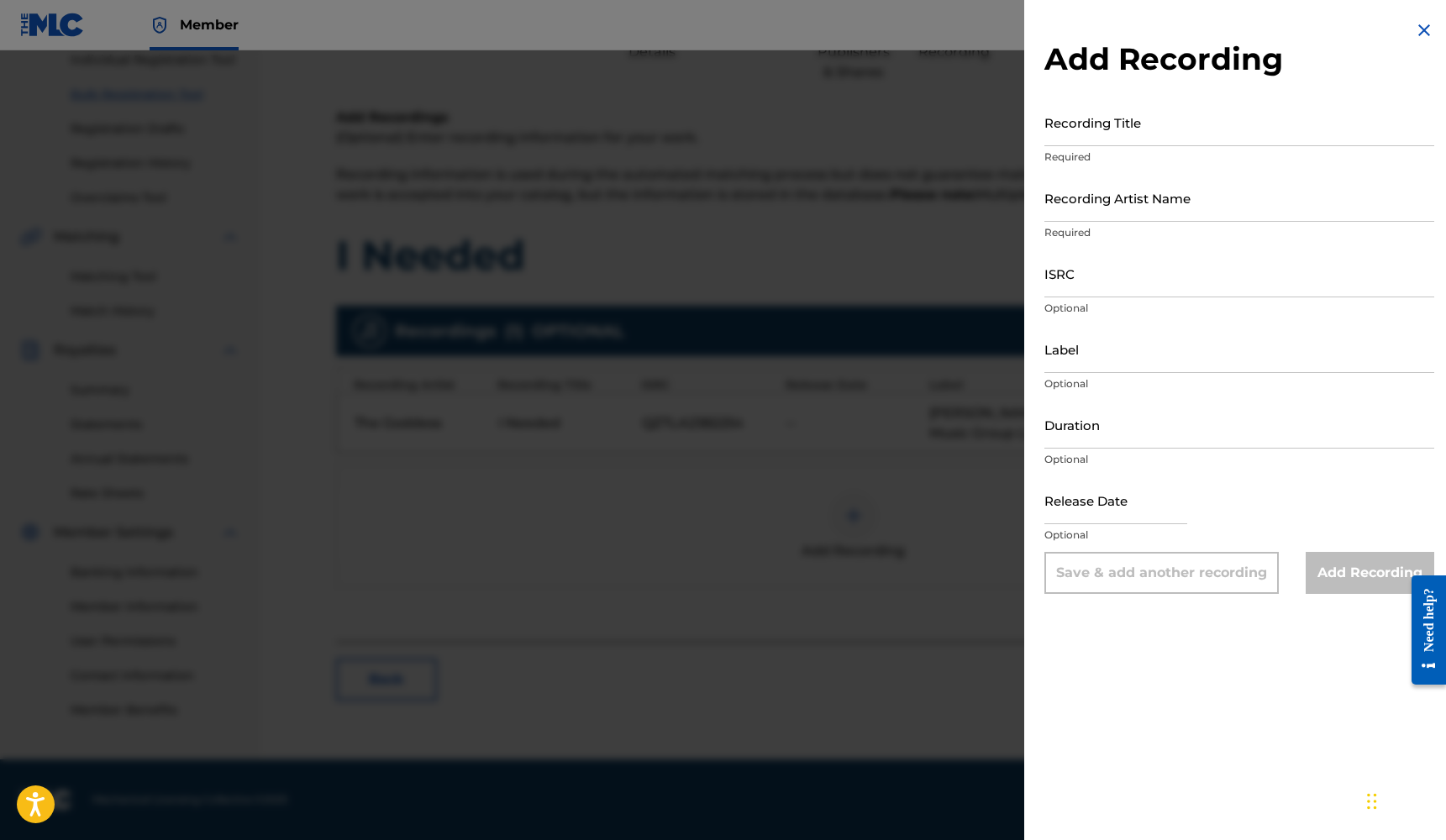
scroll to position [222, 0]
click at [1116, 432] on input "Duration" at bounding box center [1239, 425] width 390 height 48
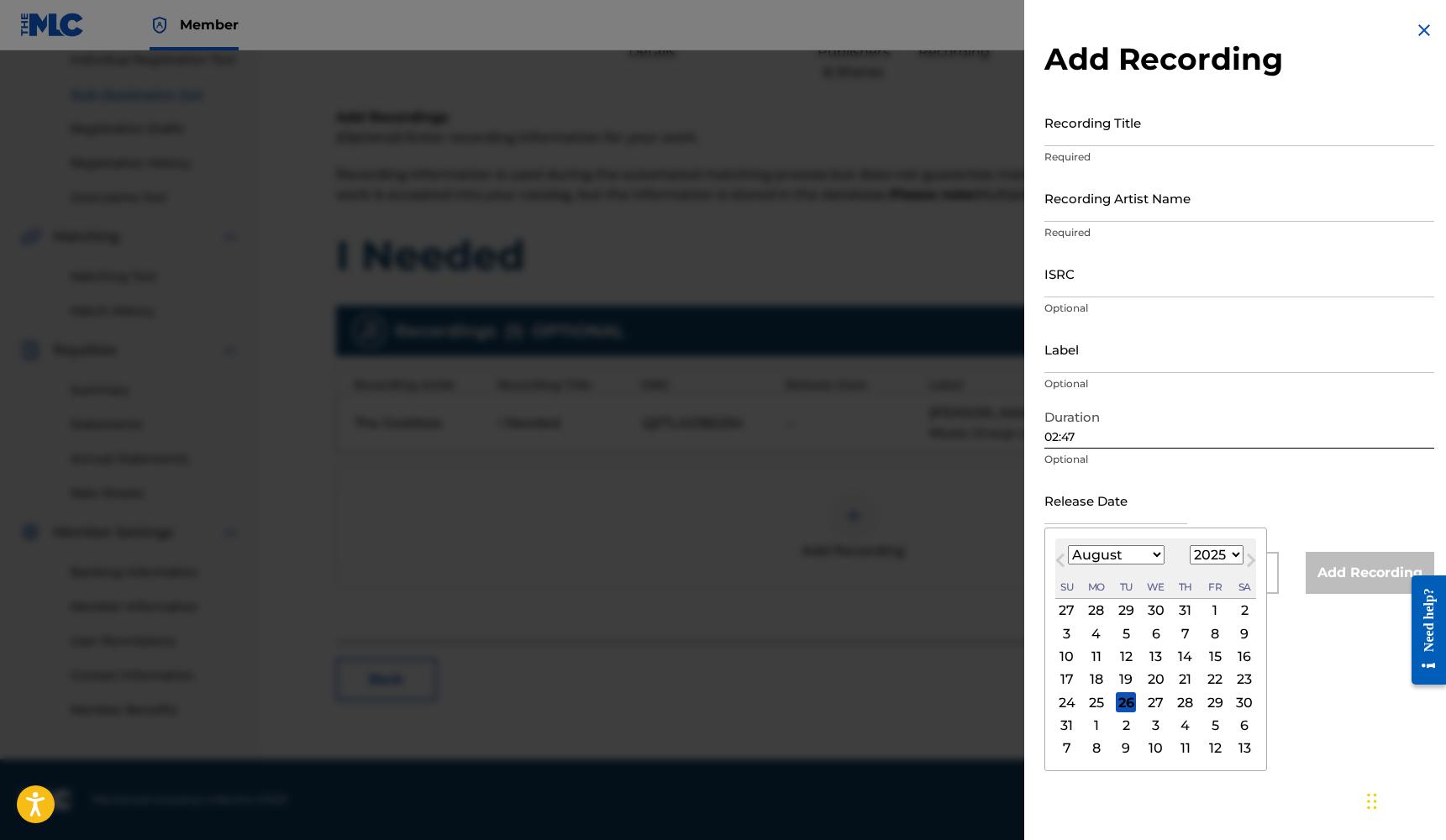
click at [1098, 503] on input "text" at bounding box center [1115, 500] width 142 height 48
click at [1237, 553] on button "Next Month" at bounding box center [1251, 564] width 27 height 27
click at [1178, 677] on div "23" at bounding box center [1186, 680] width 20 height 20
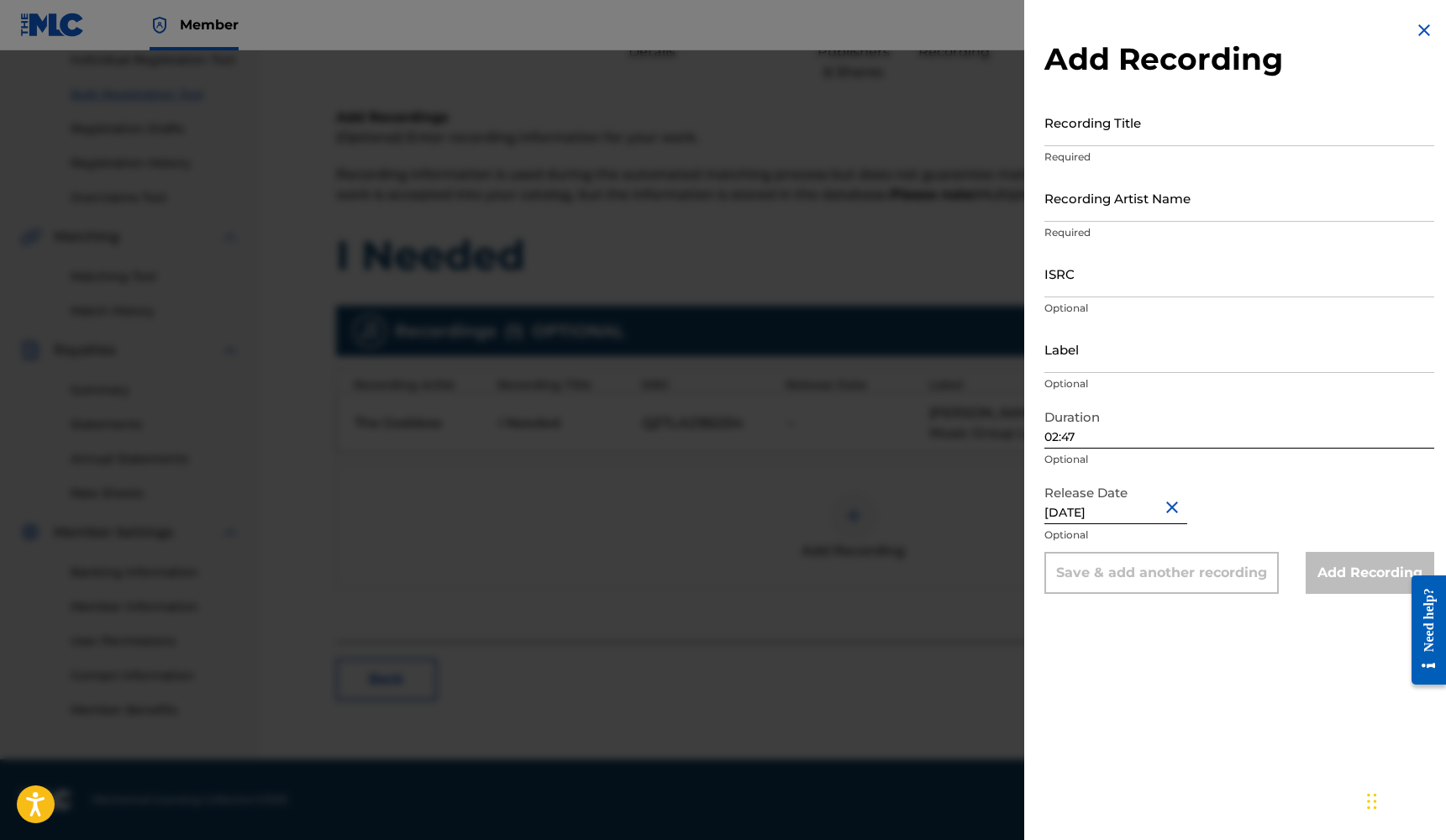
click at [1087, 360] on input "Label" at bounding box center [1239, 349] width 390 height 48
click at [1058, 283] on input "ISRC" at bounding box center [1239, 273] width 390 height 48
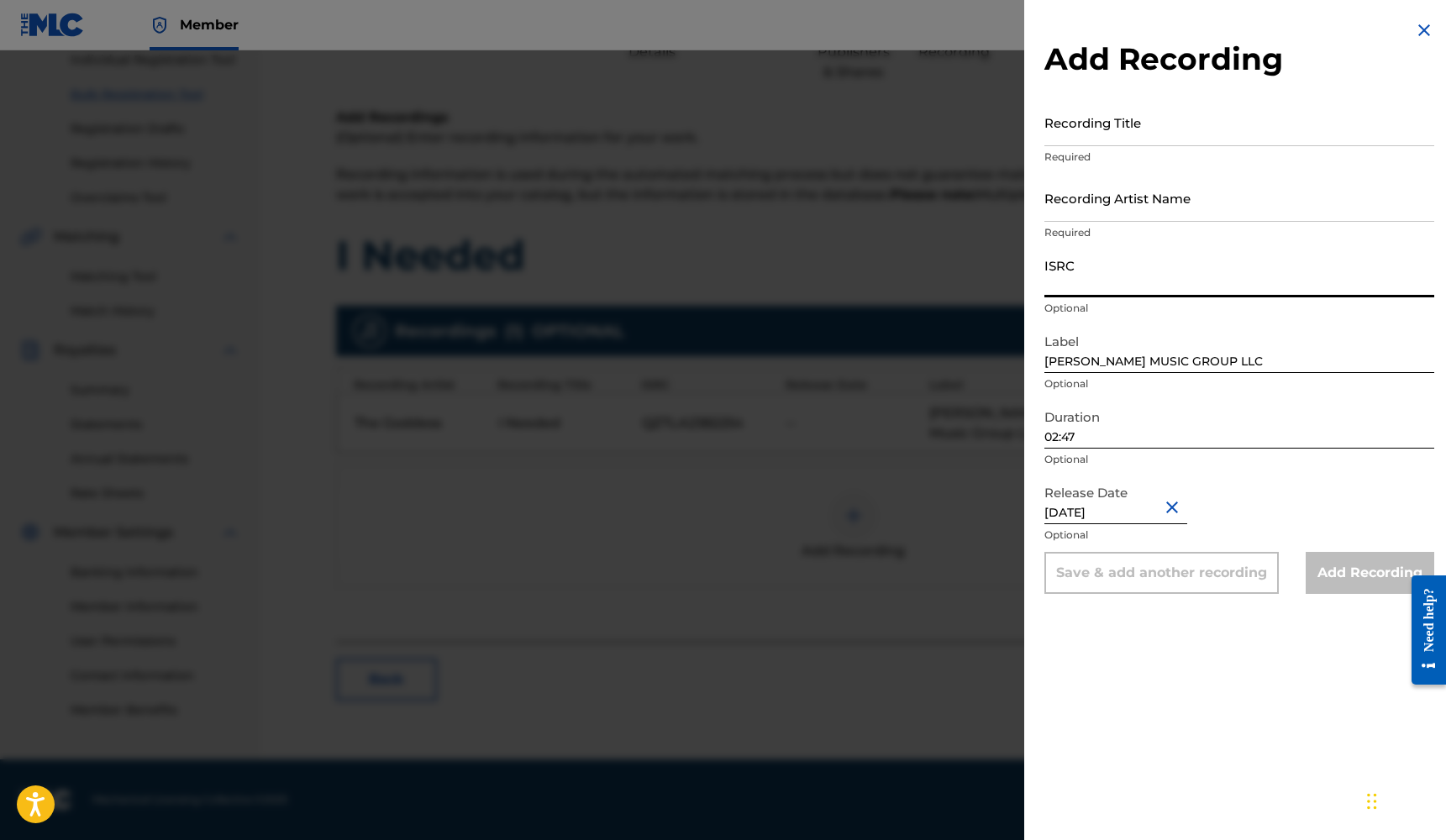
paste input "QZTLA2382254"
click at [1087, 214] on input "Recording Artist Name" at bounding box center [1239, 197] width 390 height 48
click at [1102, 136] on input "Recording Title" at bounding box center [1239, 122] width 390 height 48
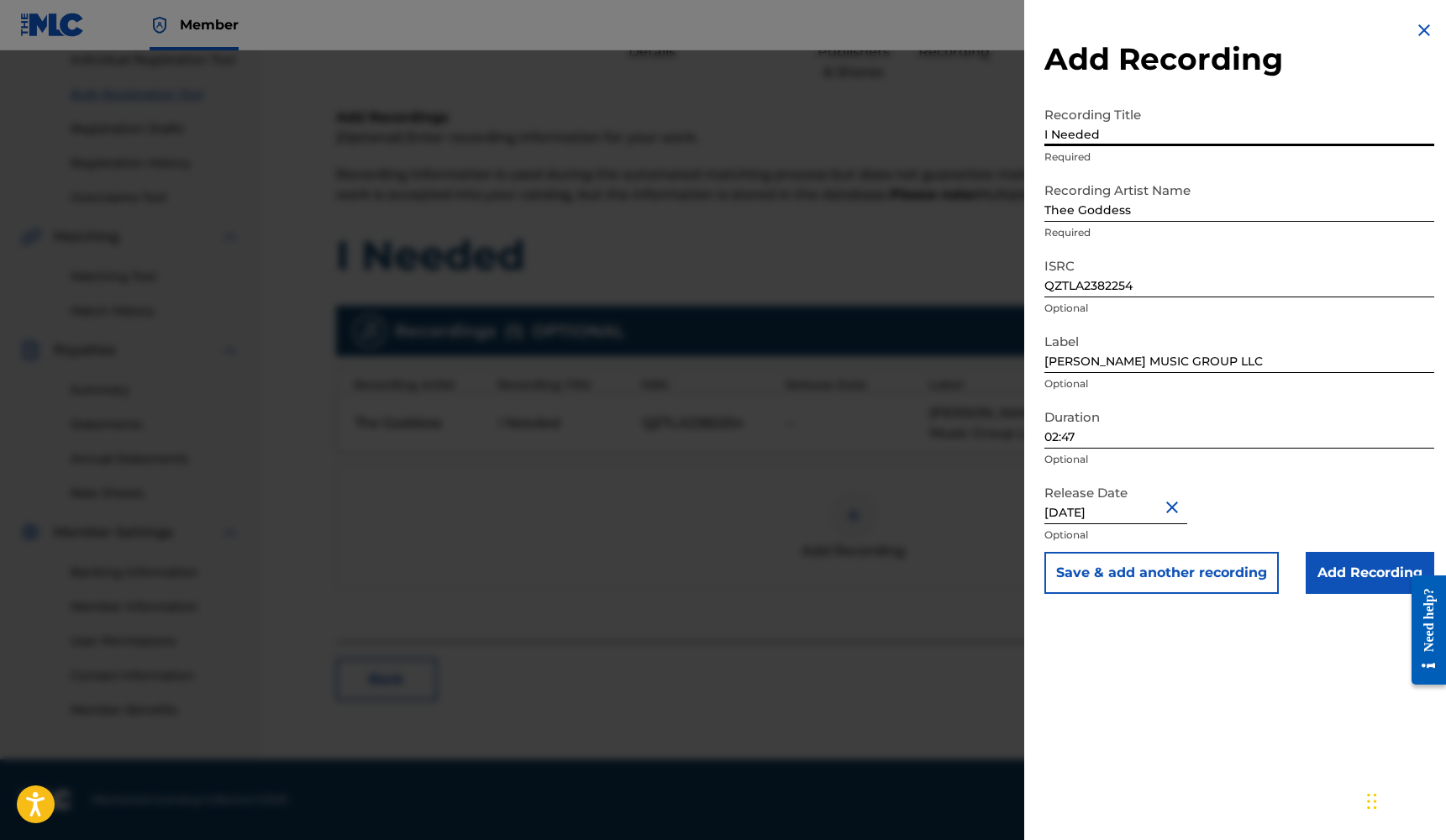
click at [1343, 565] on input "Add Recording" at bounding box center [1369, 573] width 129 height 42
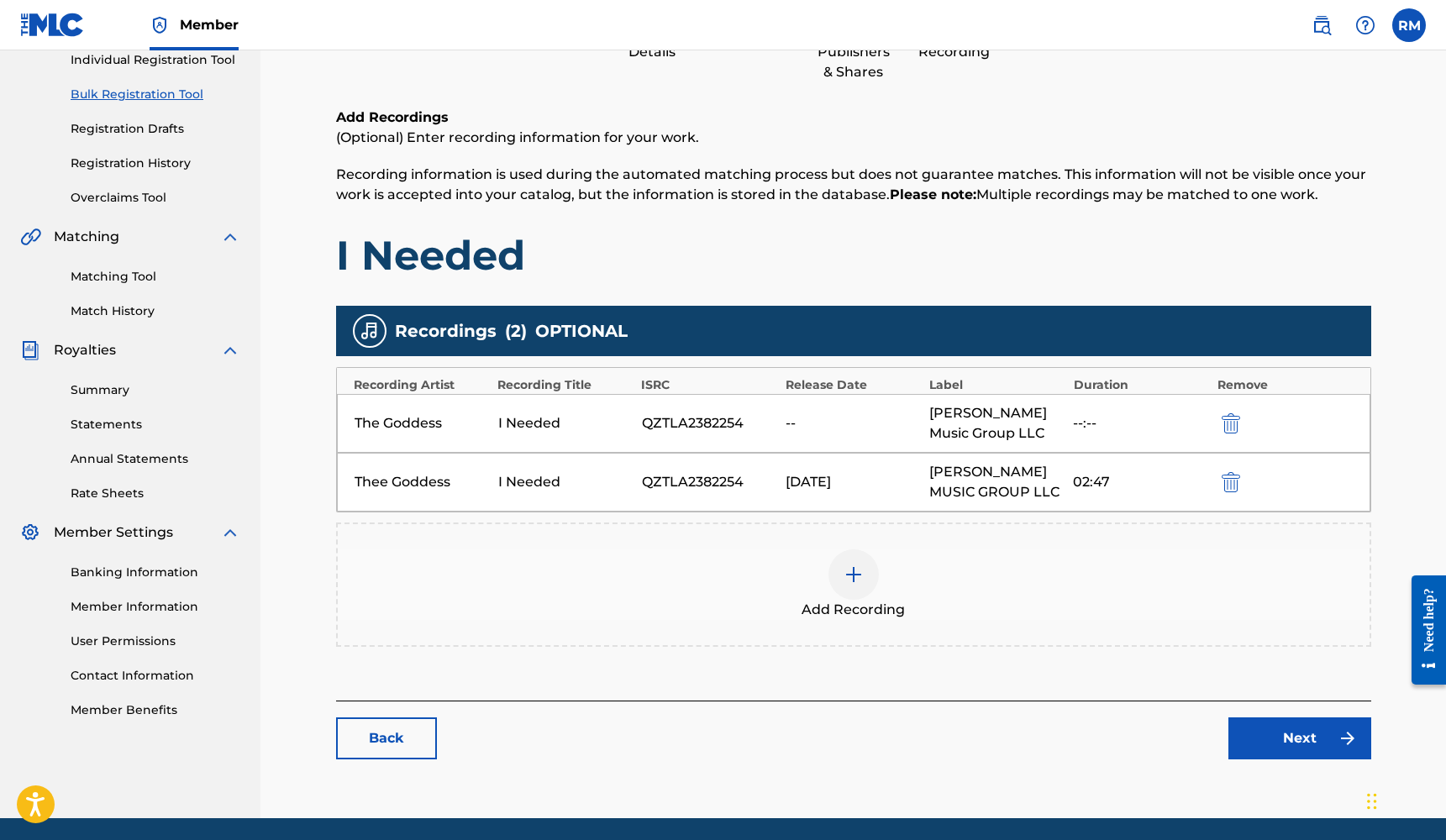
click at [1225, 425] on img "submit" at bounding box center [1231, 423] width 19 height 20
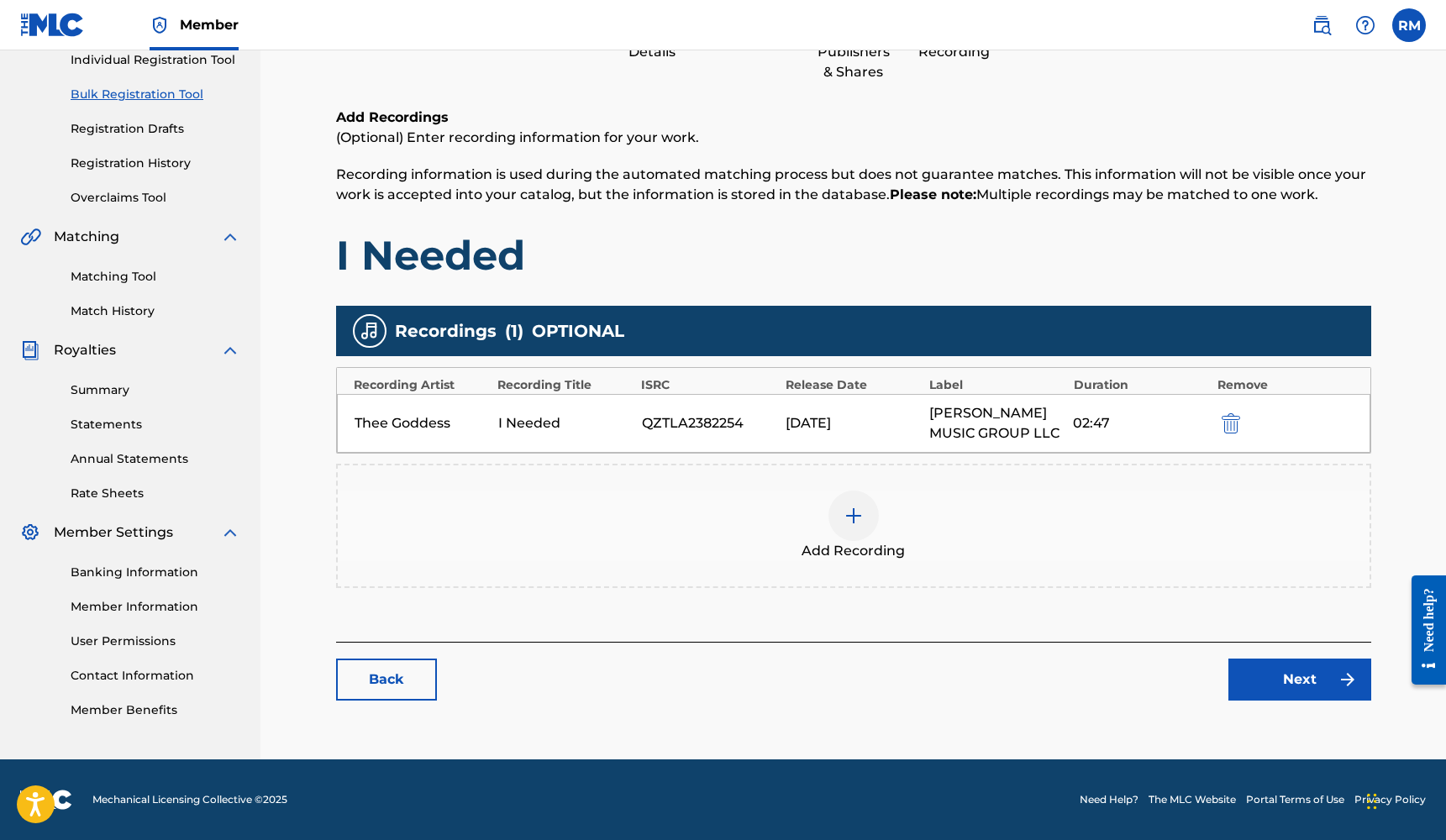
click at [1258, 662] on link "Next" at bounding box center [1299, 680] width 142 height 42
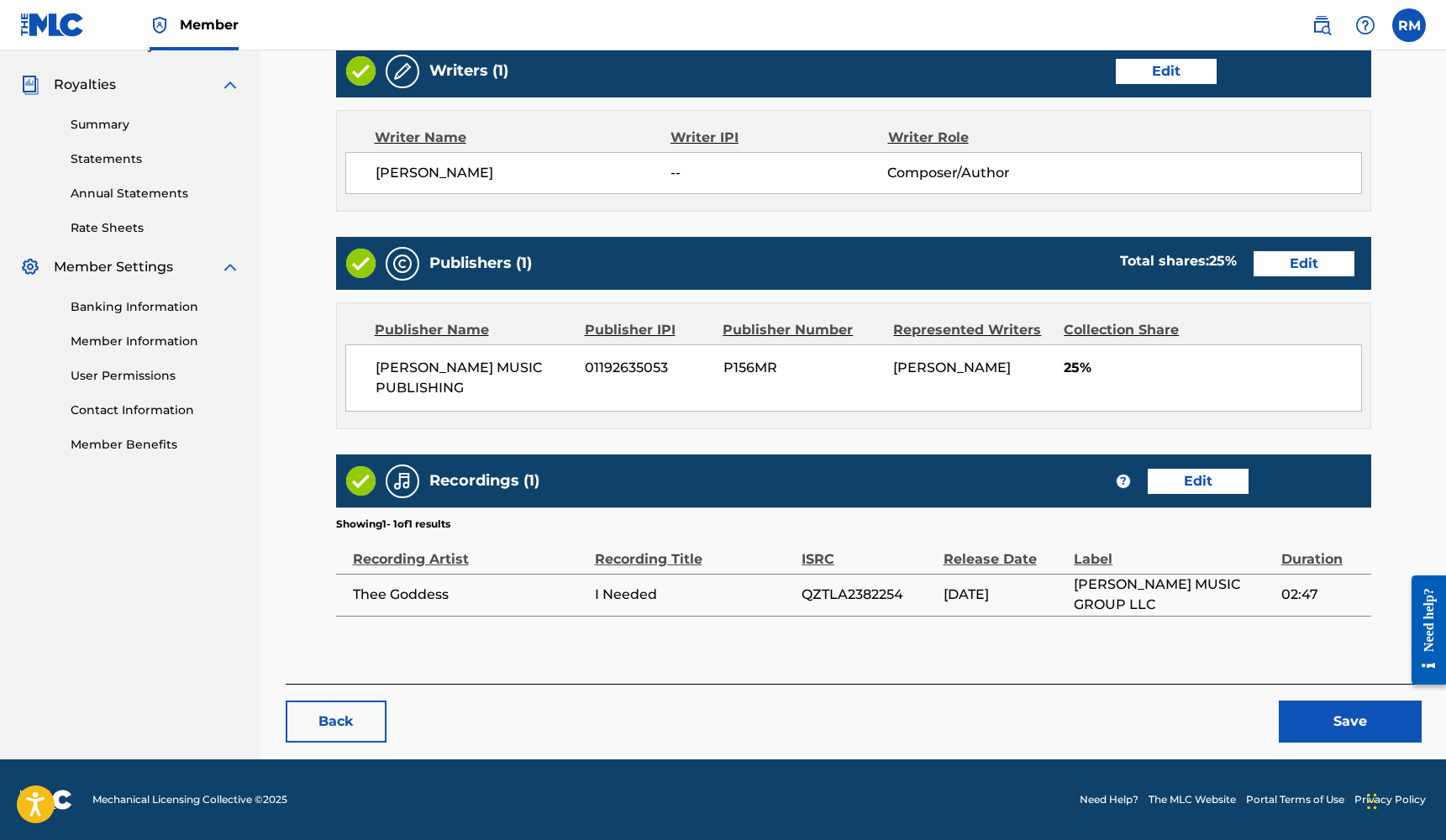
scroll to position [486, 0]
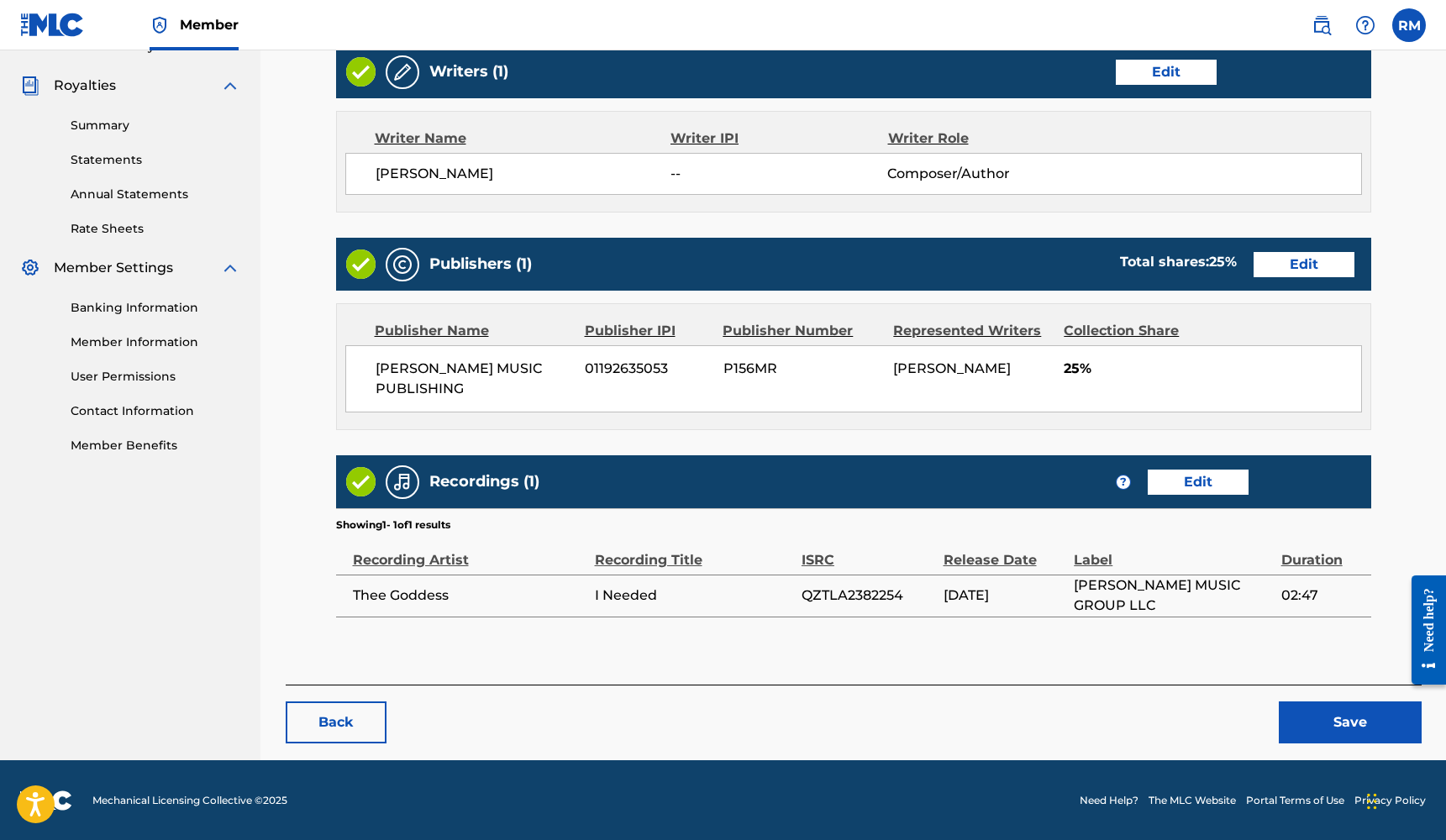
click at [1339, 720] on button "Save" at bounding box center [1349, 722] width 142 height 42
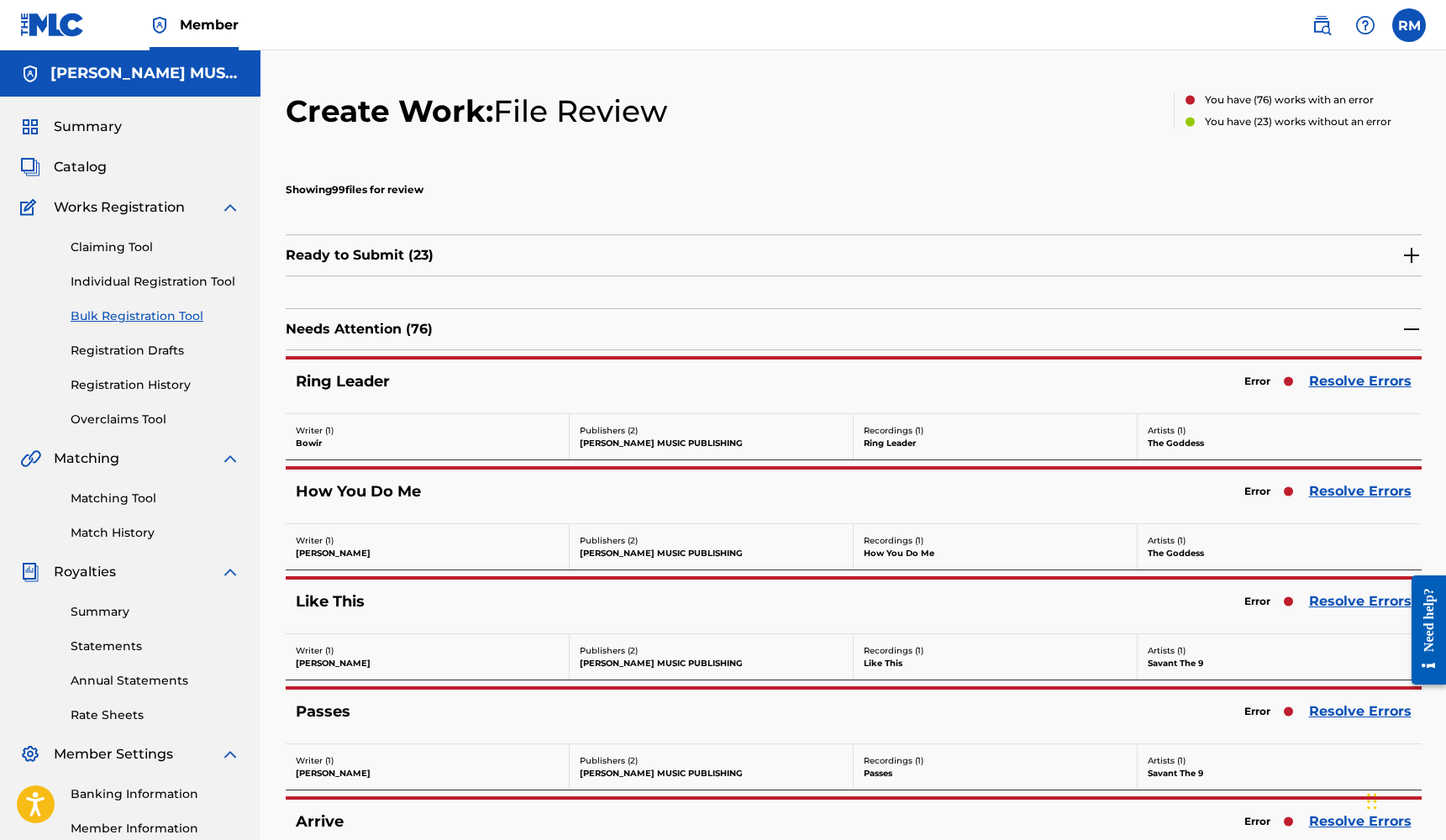
click at [1330, 376] on link "Resolve Errors" at bounding box center [1360, 382] width 103 height 20
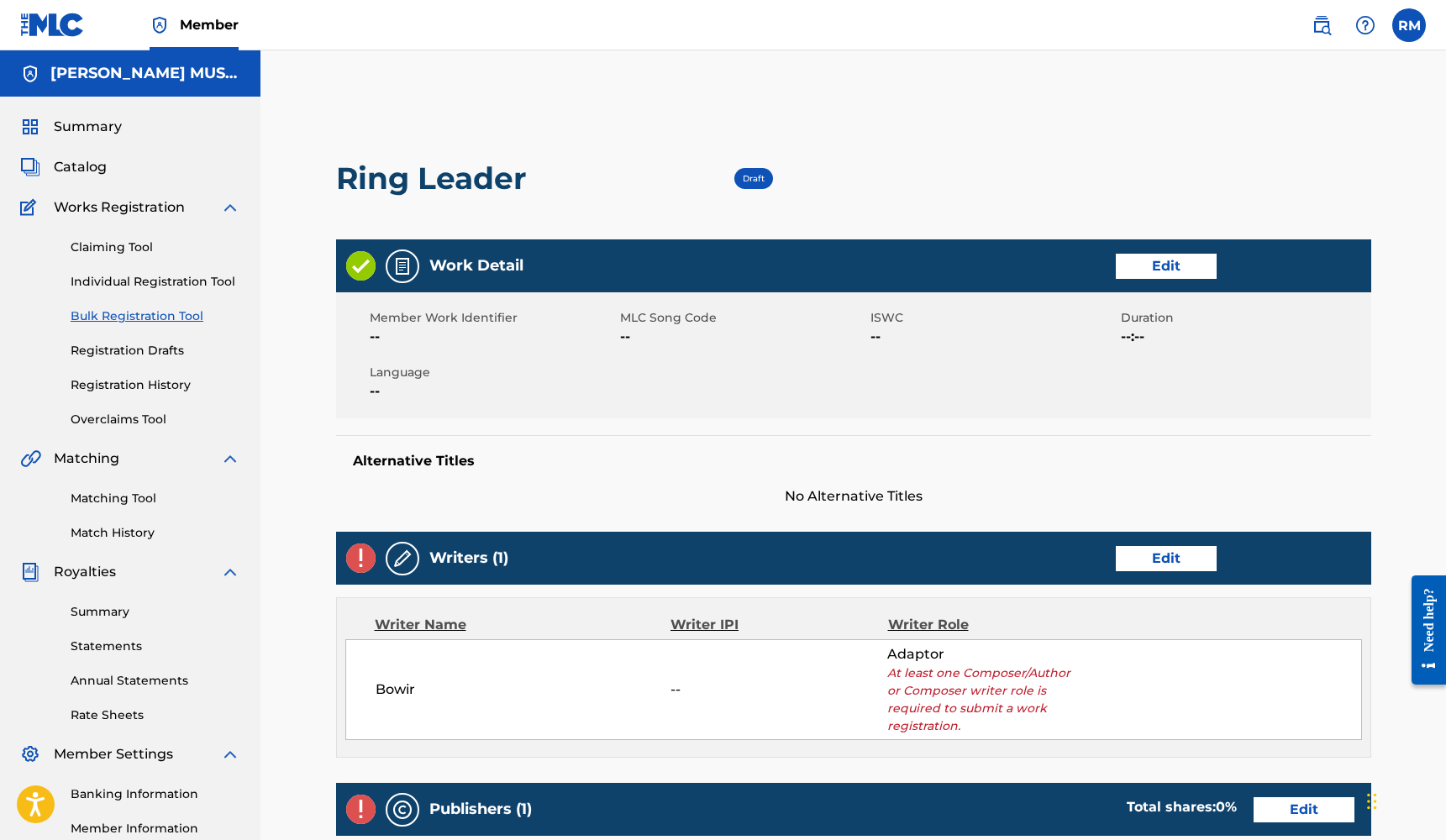
click at [1193, 275] on link "Edit" at bounding box center [1166, 266] width 101 height 25
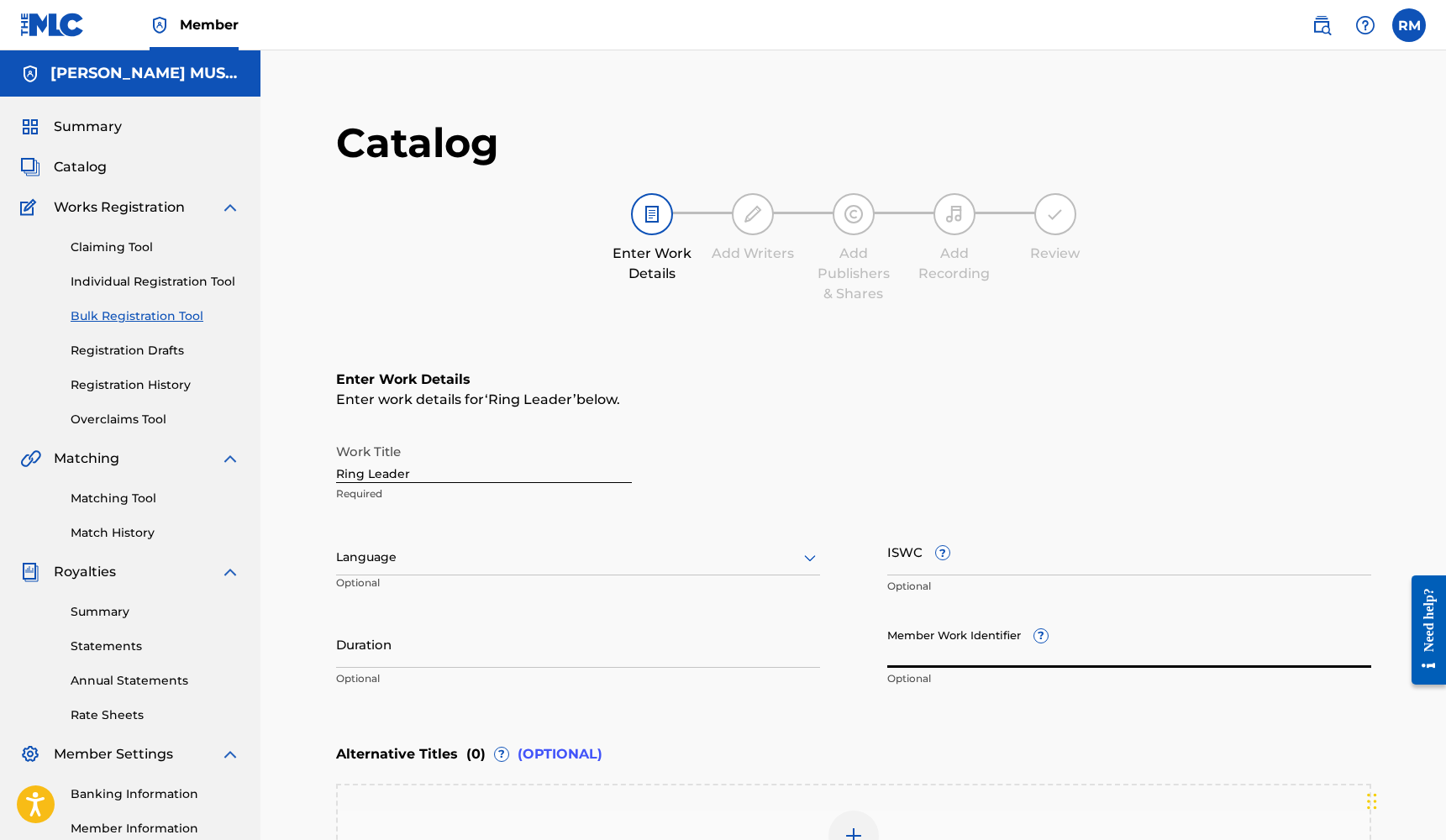
click at [897, 634] on input "Member Work Identifier ?" at bounding box center [1129, 644] width 484 height 48
click at [479, 553] on div at bounding box center [578, 557] width 484 height 21
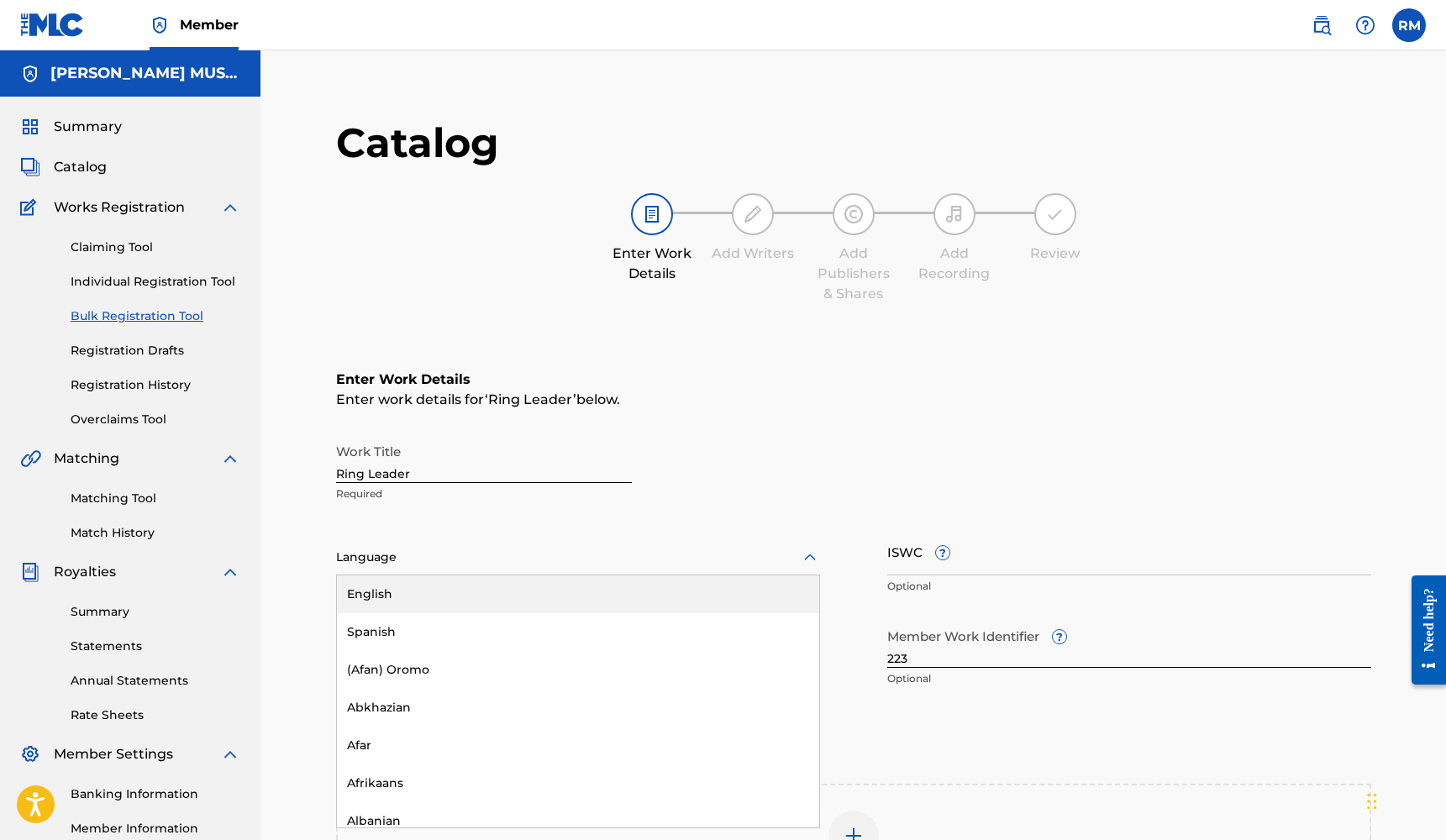
click at [465, 601] on div "English" at bounding box center [578, 594] width 482 height 38
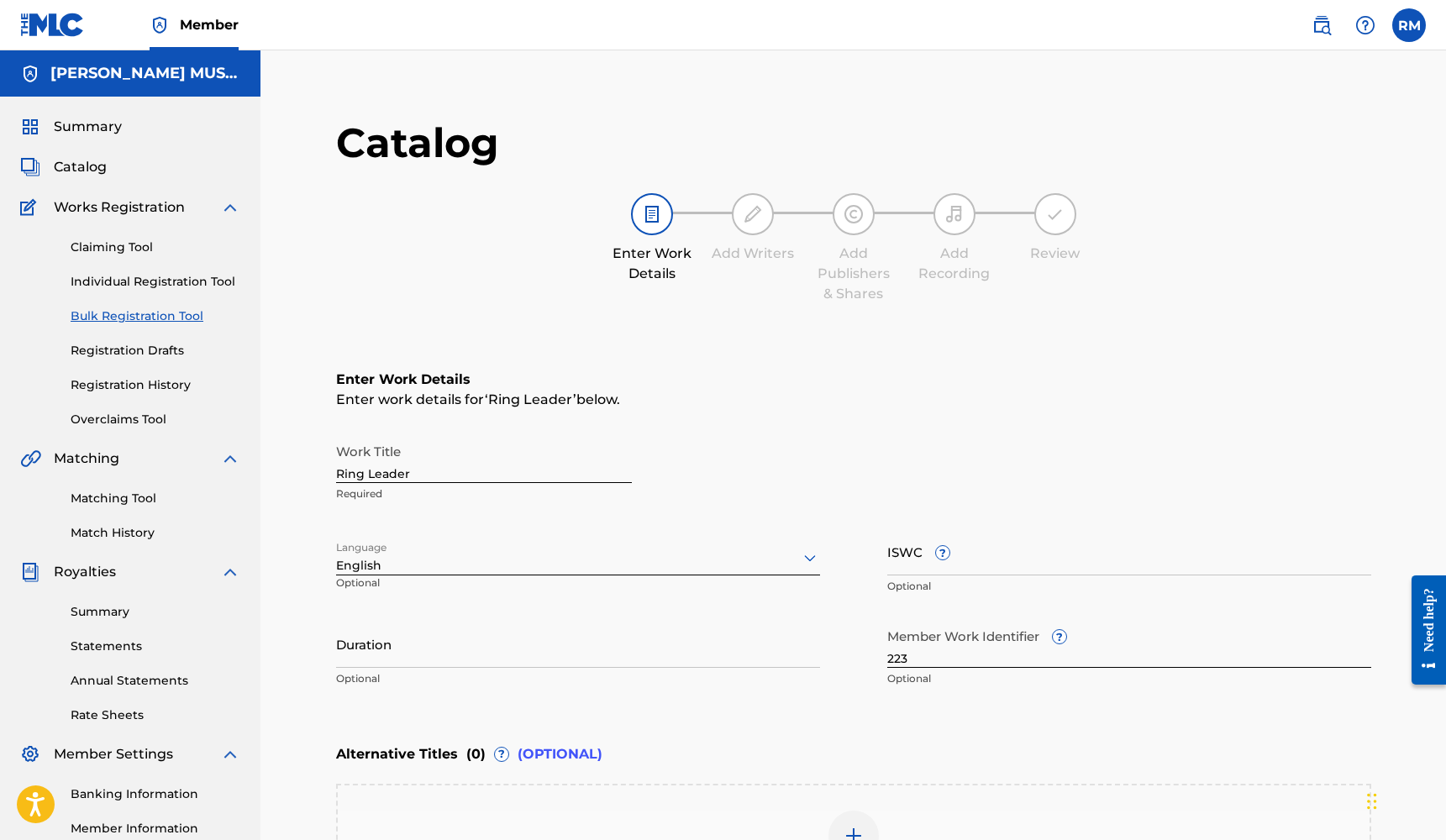
click at [452, 655] on input "Duration" at bounding box center [578, 644] width 484 height 48
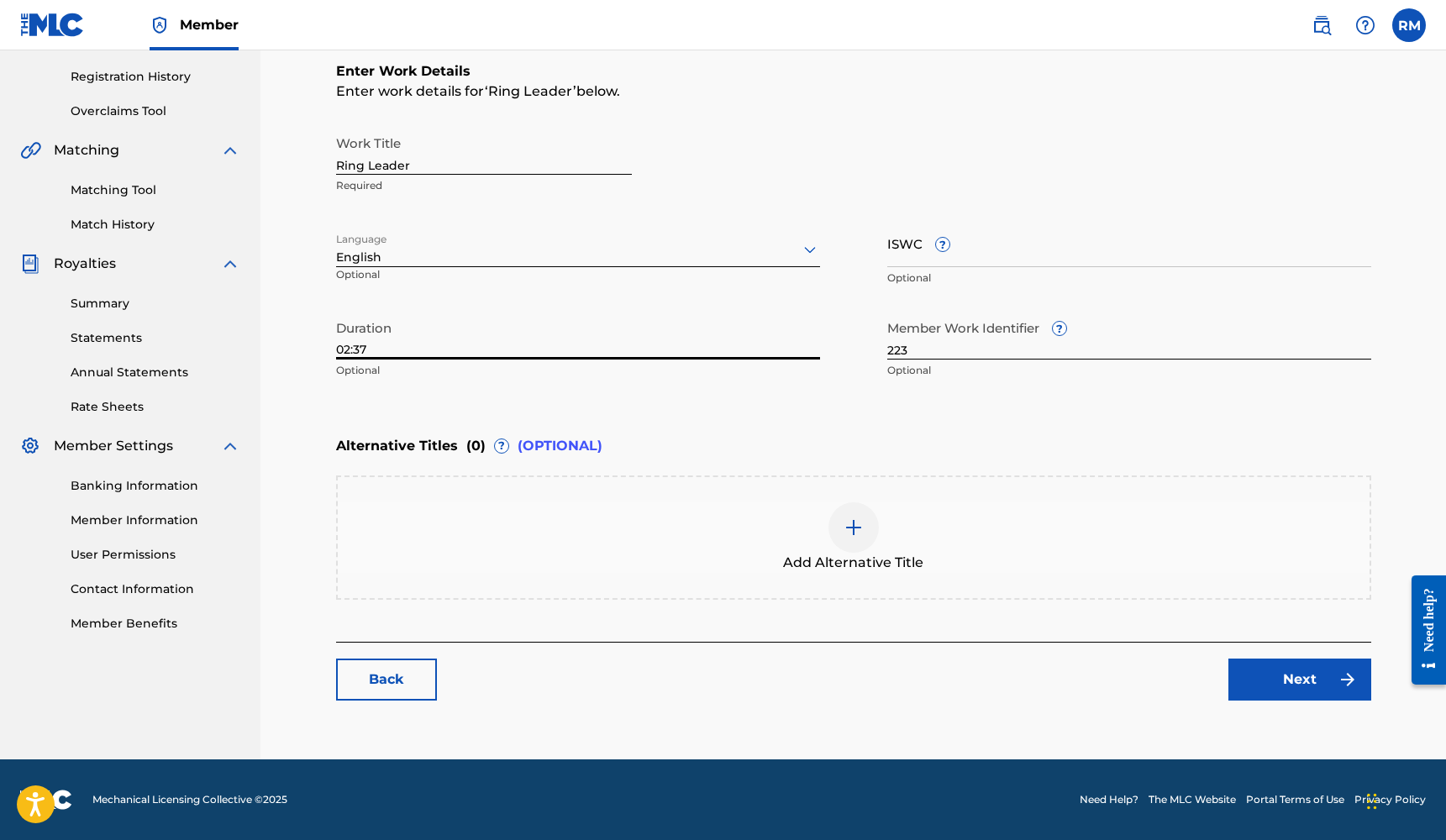
scroll to position [308, 0]
click at [1263, 690] on link "Next" at bounding box center [1299, 680] width 142 height 42
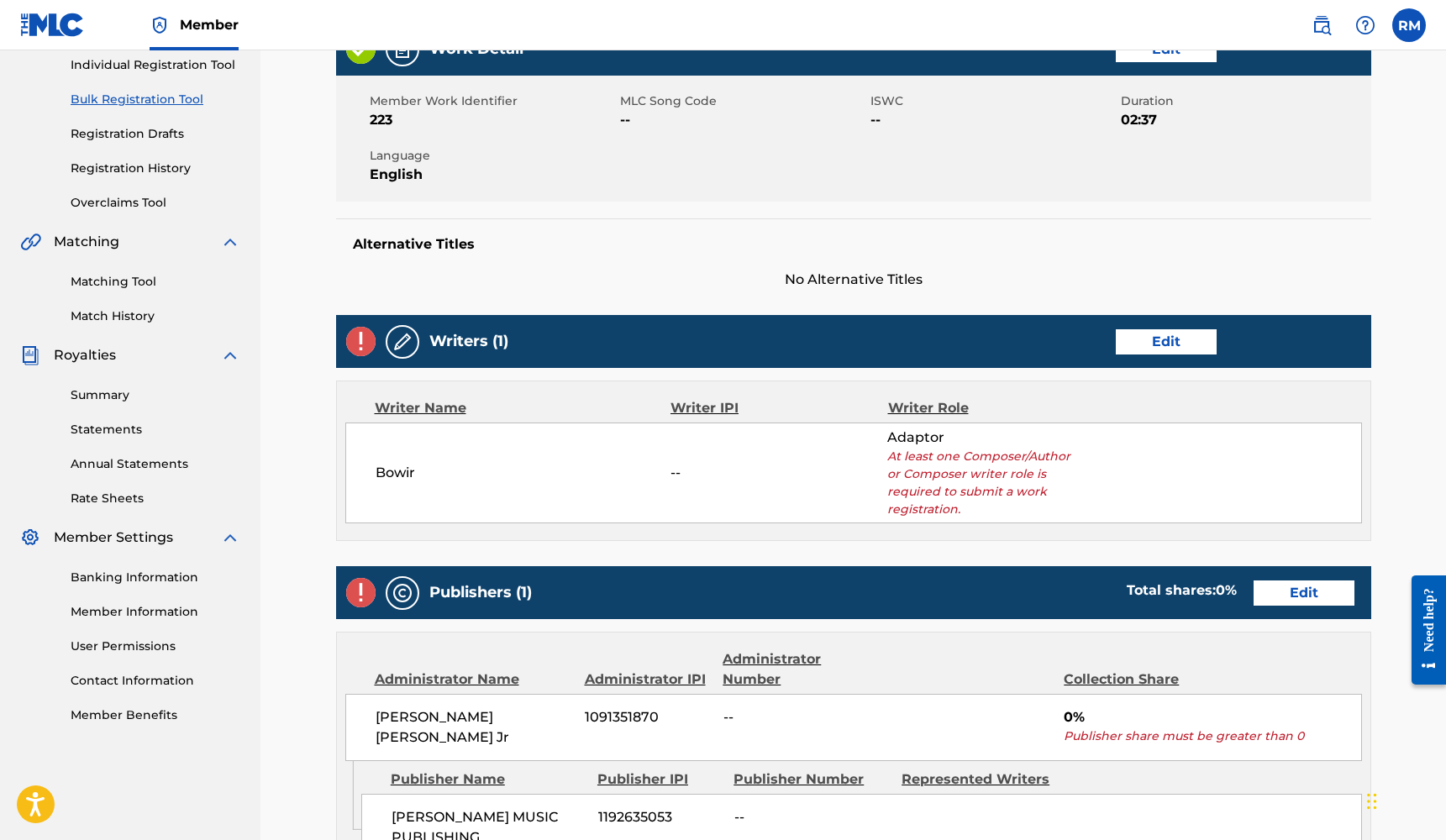
scroll to position [249, 0]
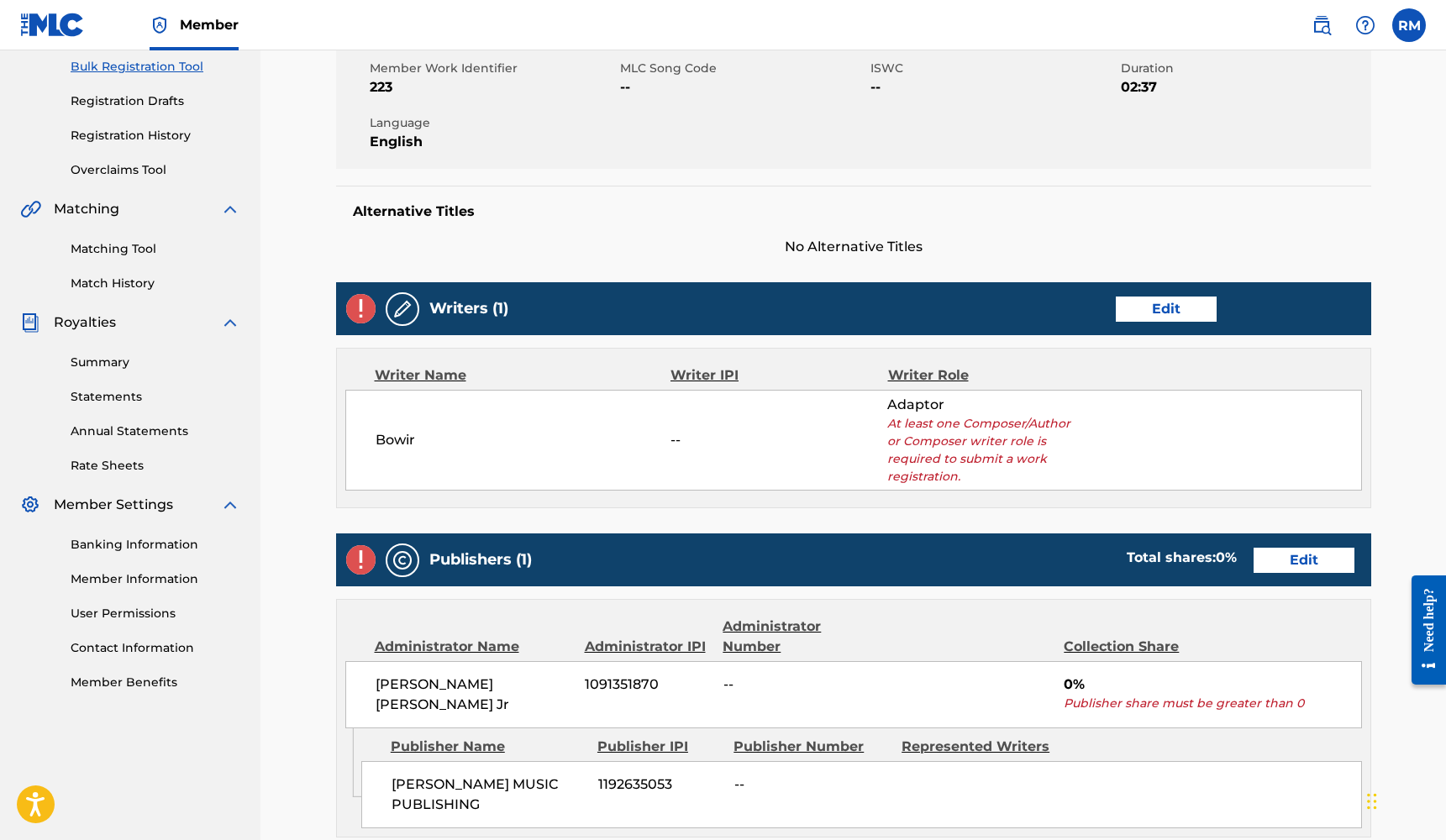
click at [1187, 319] on link "Edit" at bounding box center [1166, 309] width 101 height 25
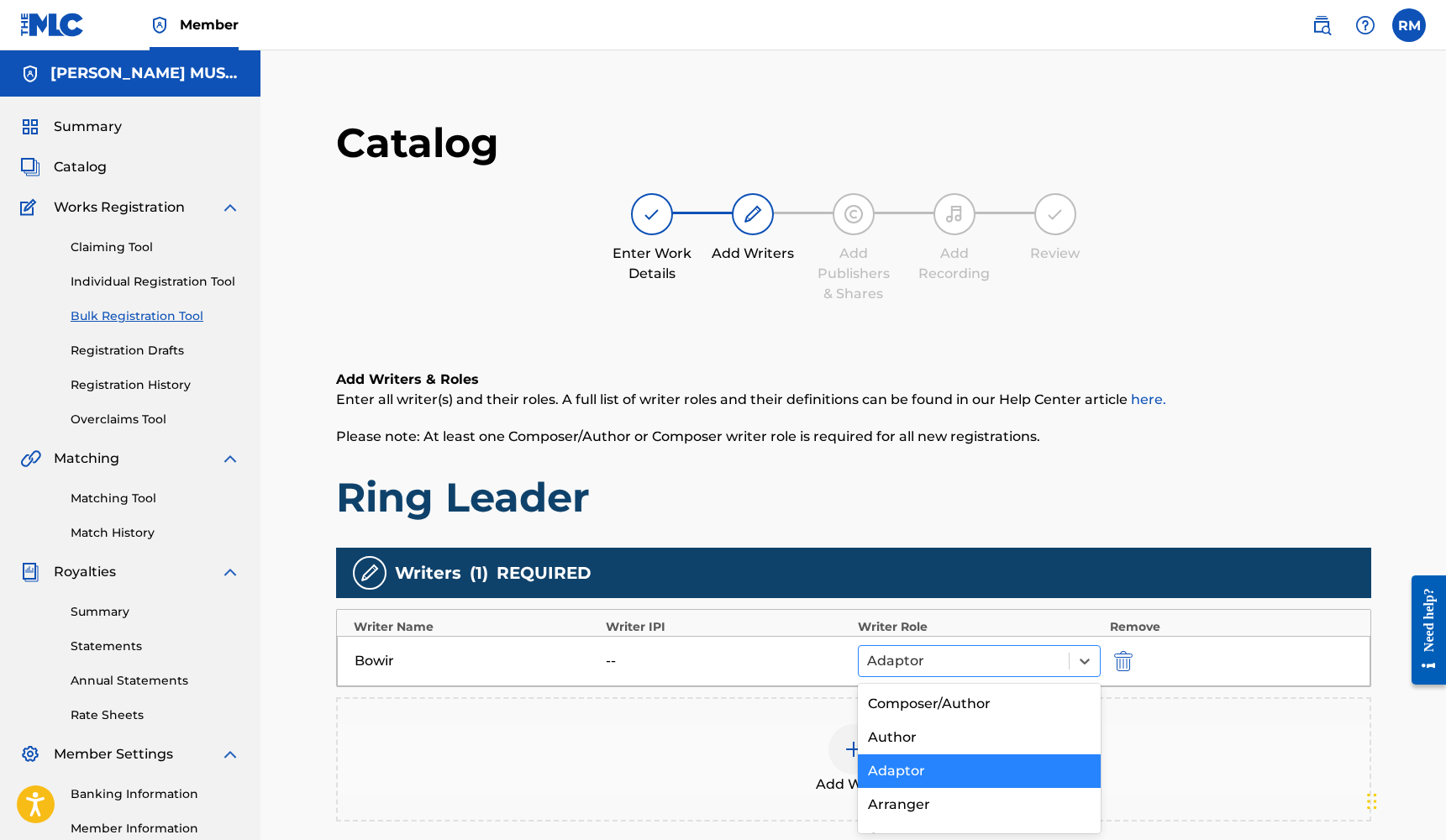
click at [929, 662] on div at bounding box center [964, 661] width 194 height 24
click at [952, 704] on div "Composer/Author" at bounding box center [979, 704] width 244 height 34
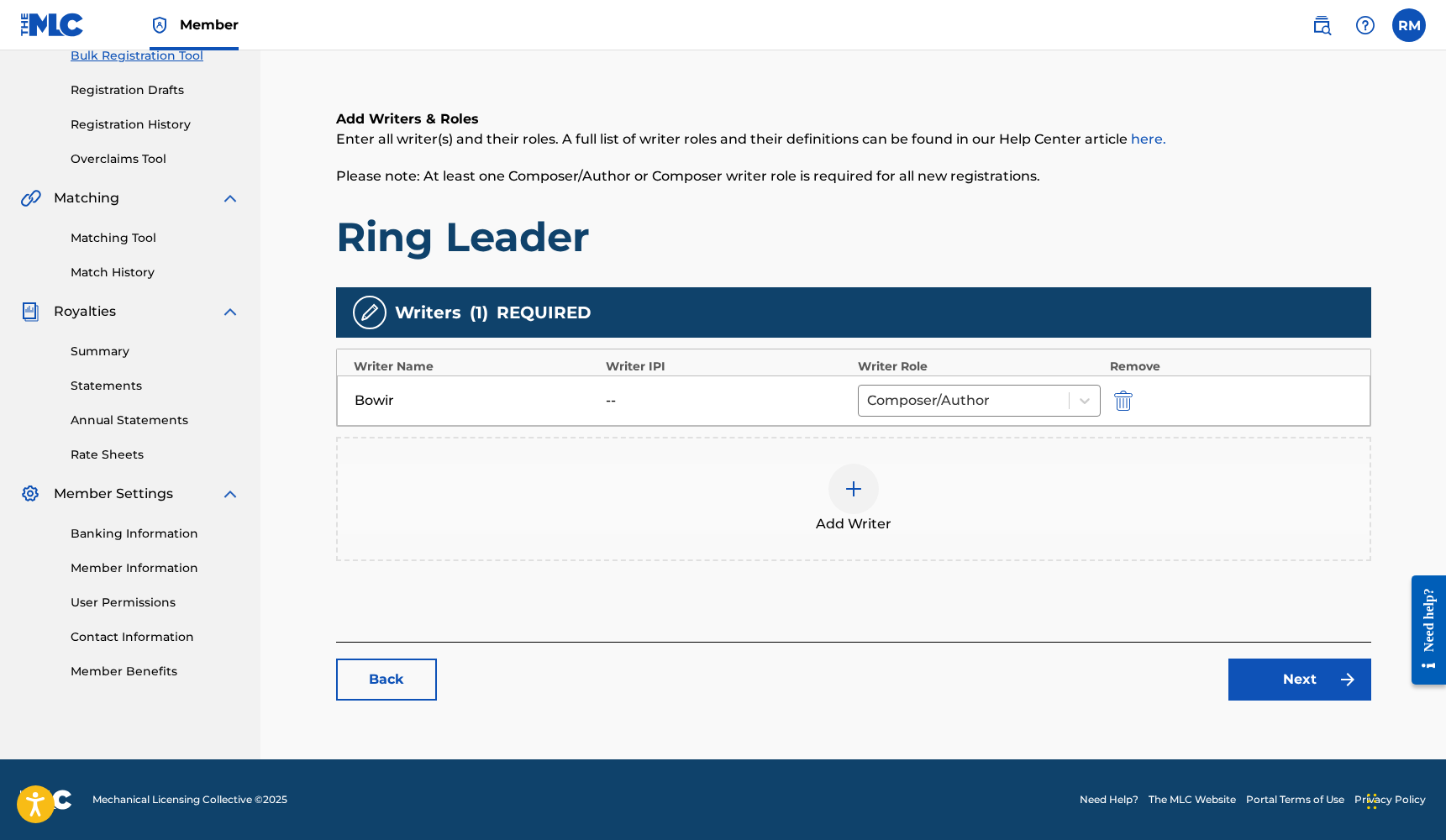
scroll to position [260, 0]
click at [1321, 681] on link "Next" at bounding box center [1299, 680] width 142 height 42
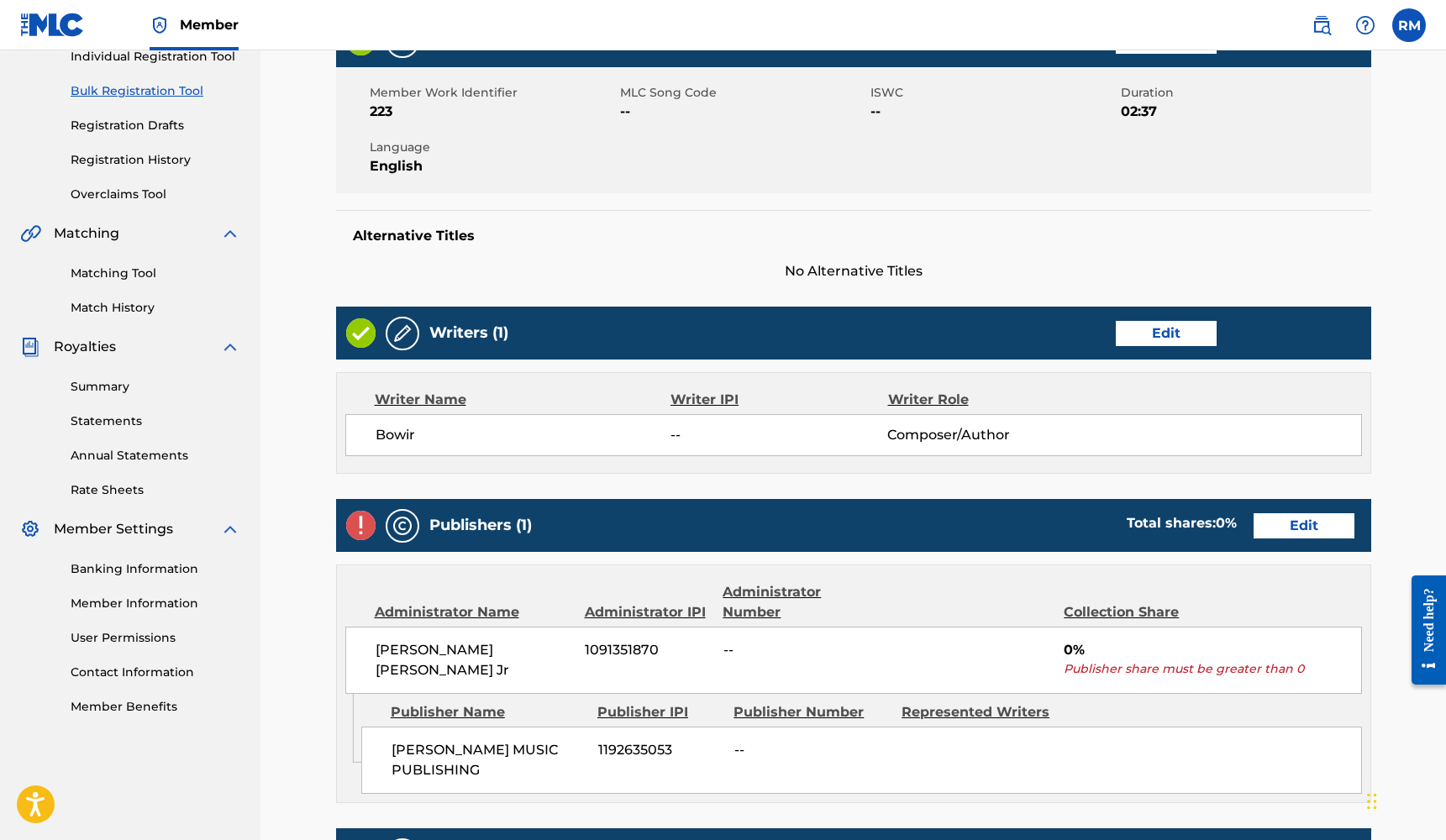
scroll to position [346, 0]
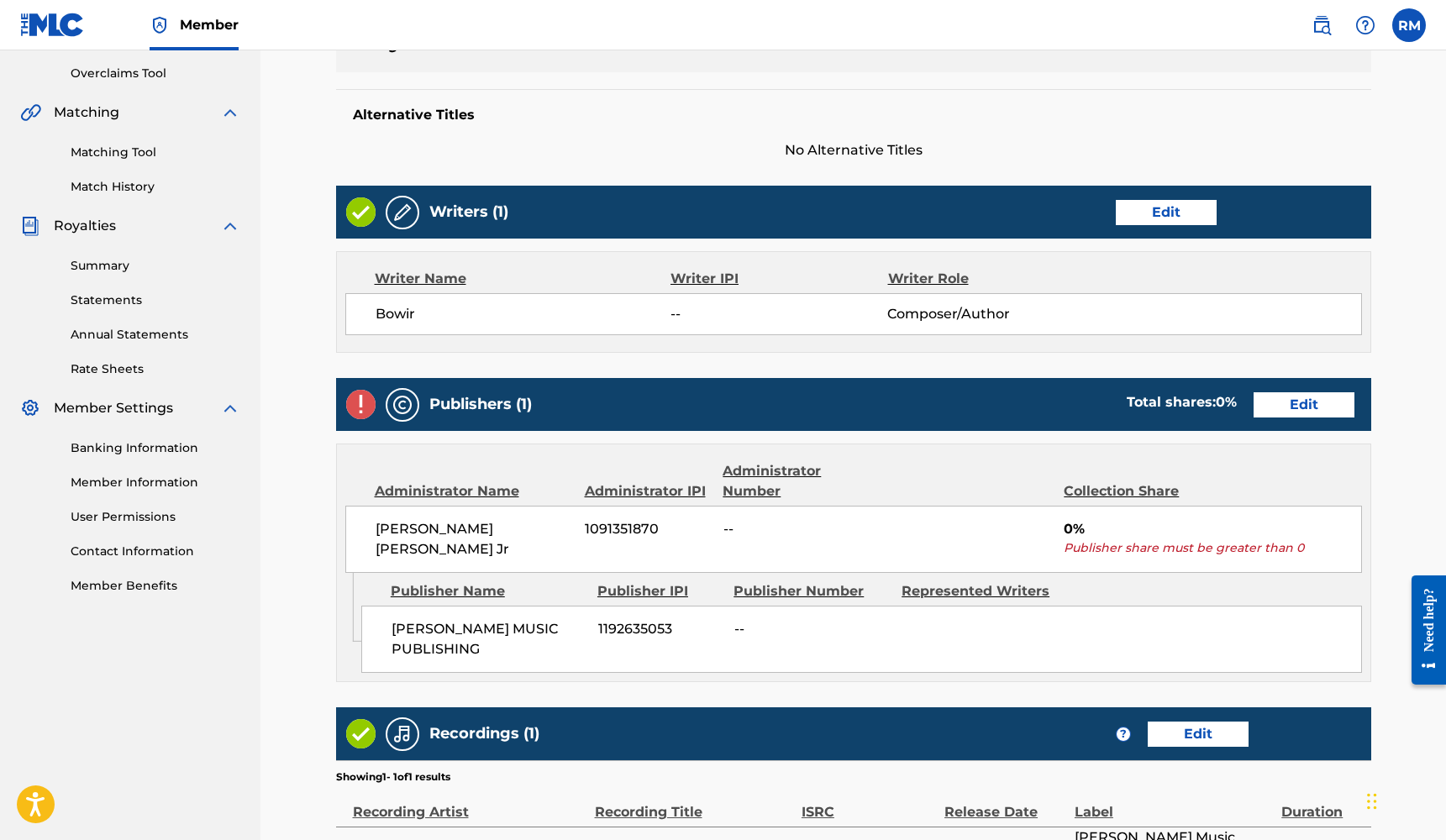
click at [1304, 407] on link "Edit" at bounding box center [1304, 405] width 101 height 25
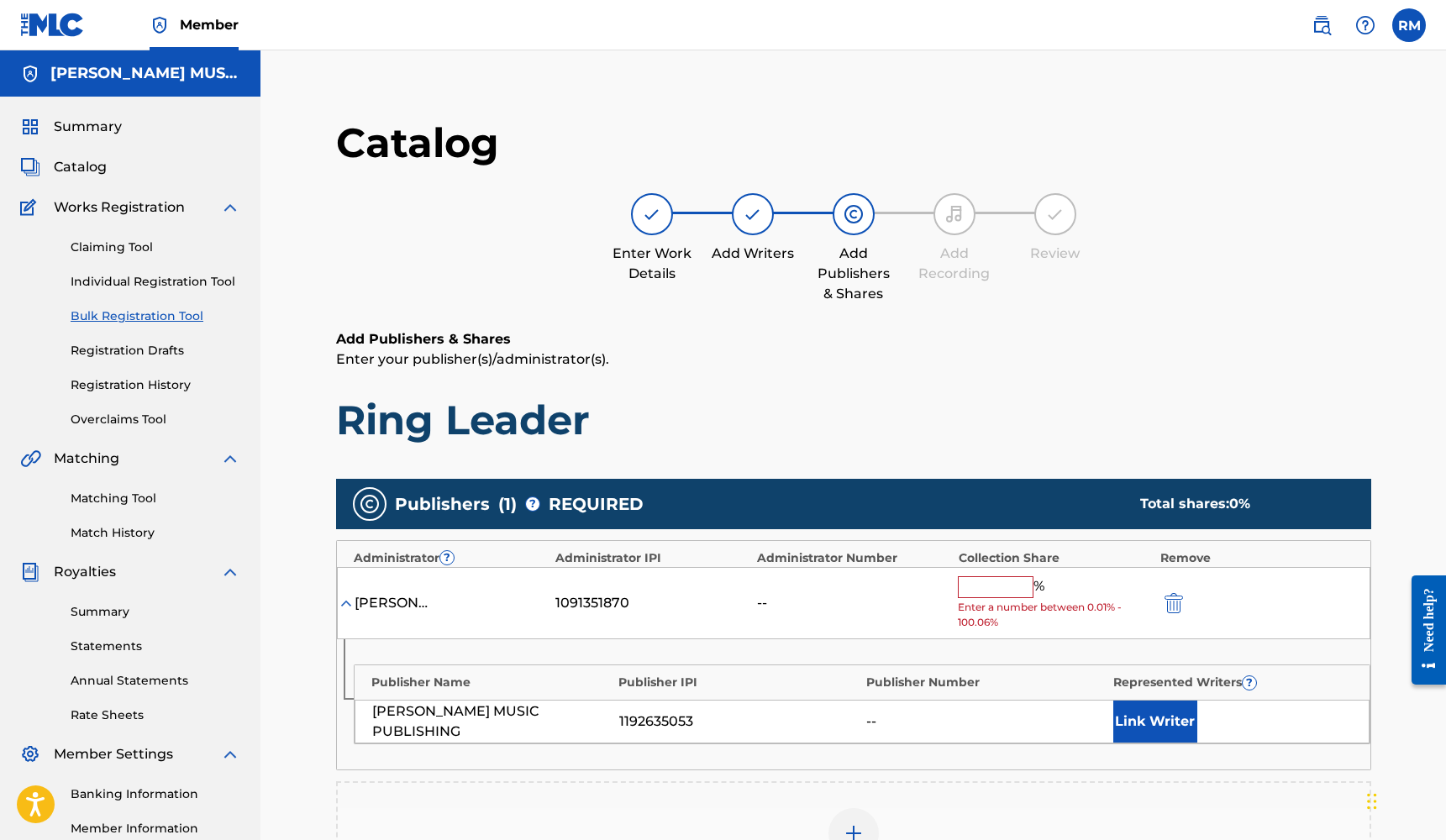
click at [847, 803] on div "Add Publisher" at bounding box center [854, 843] width 1035 height 125
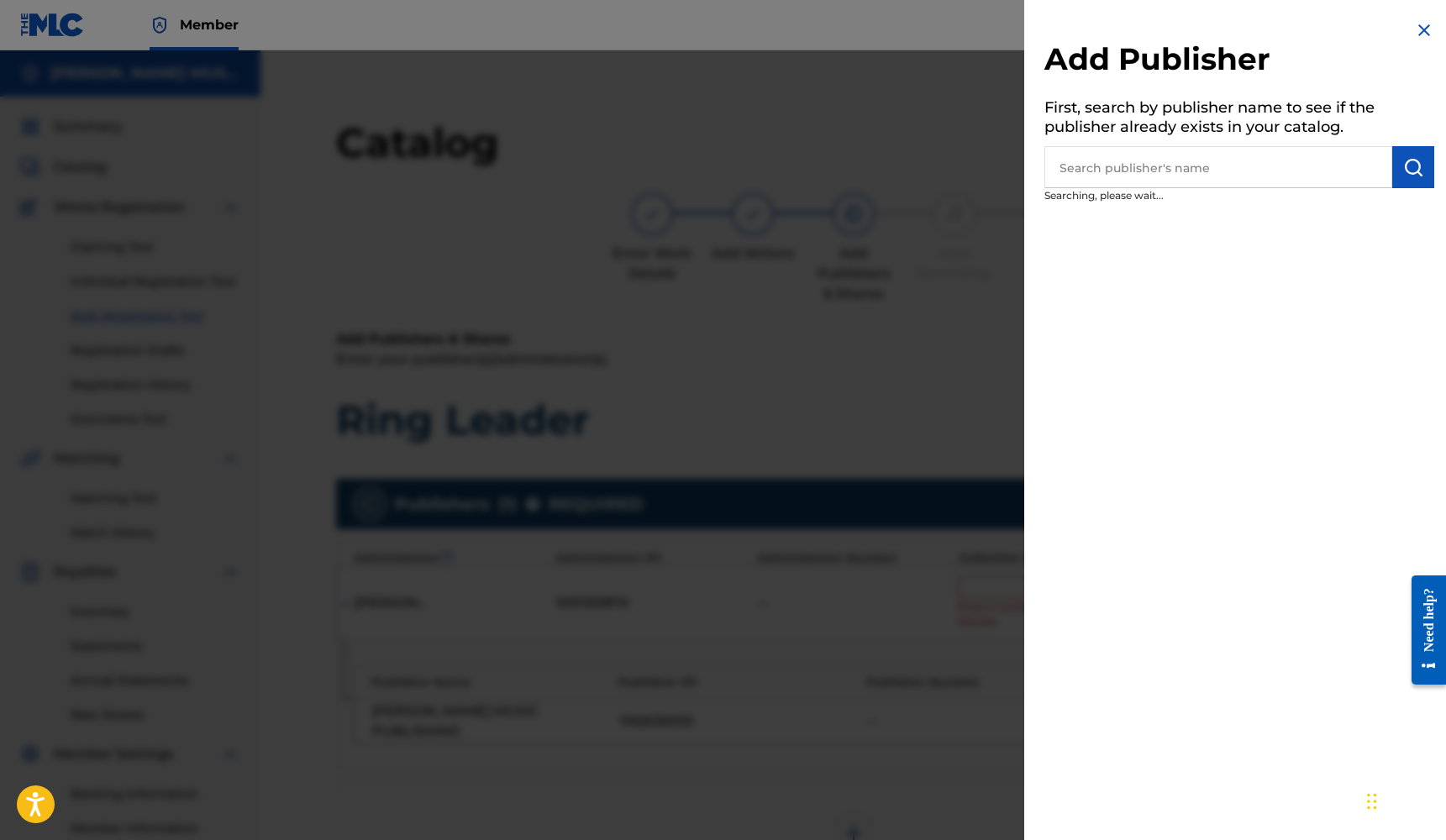
click at [1238, 174] on input "text" at bounding box center [1218, 167] width 348 height 42
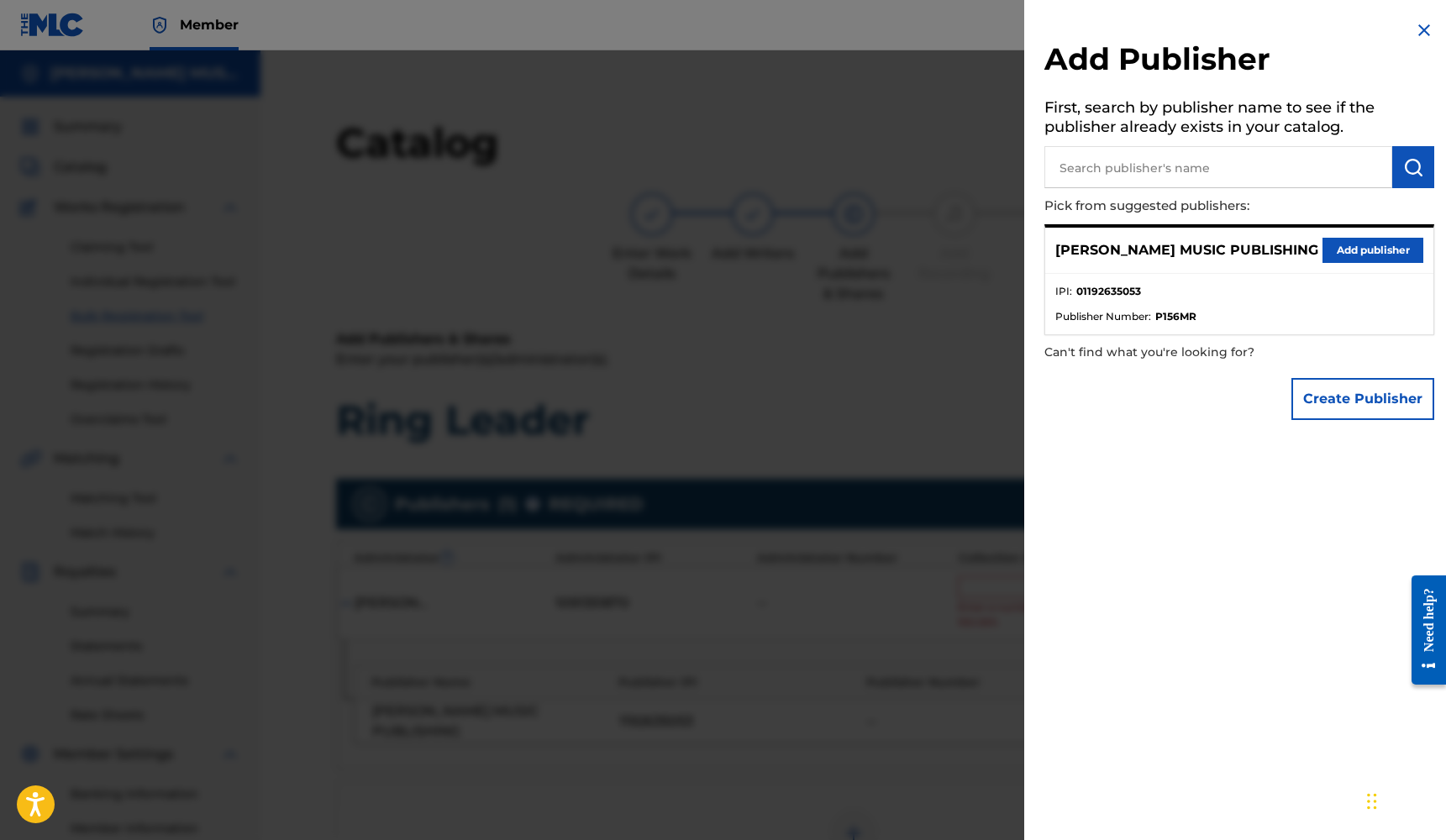
click at [1343, 242] on button "Add publisher" at bounding box center [1373, 250] width 101 height 25
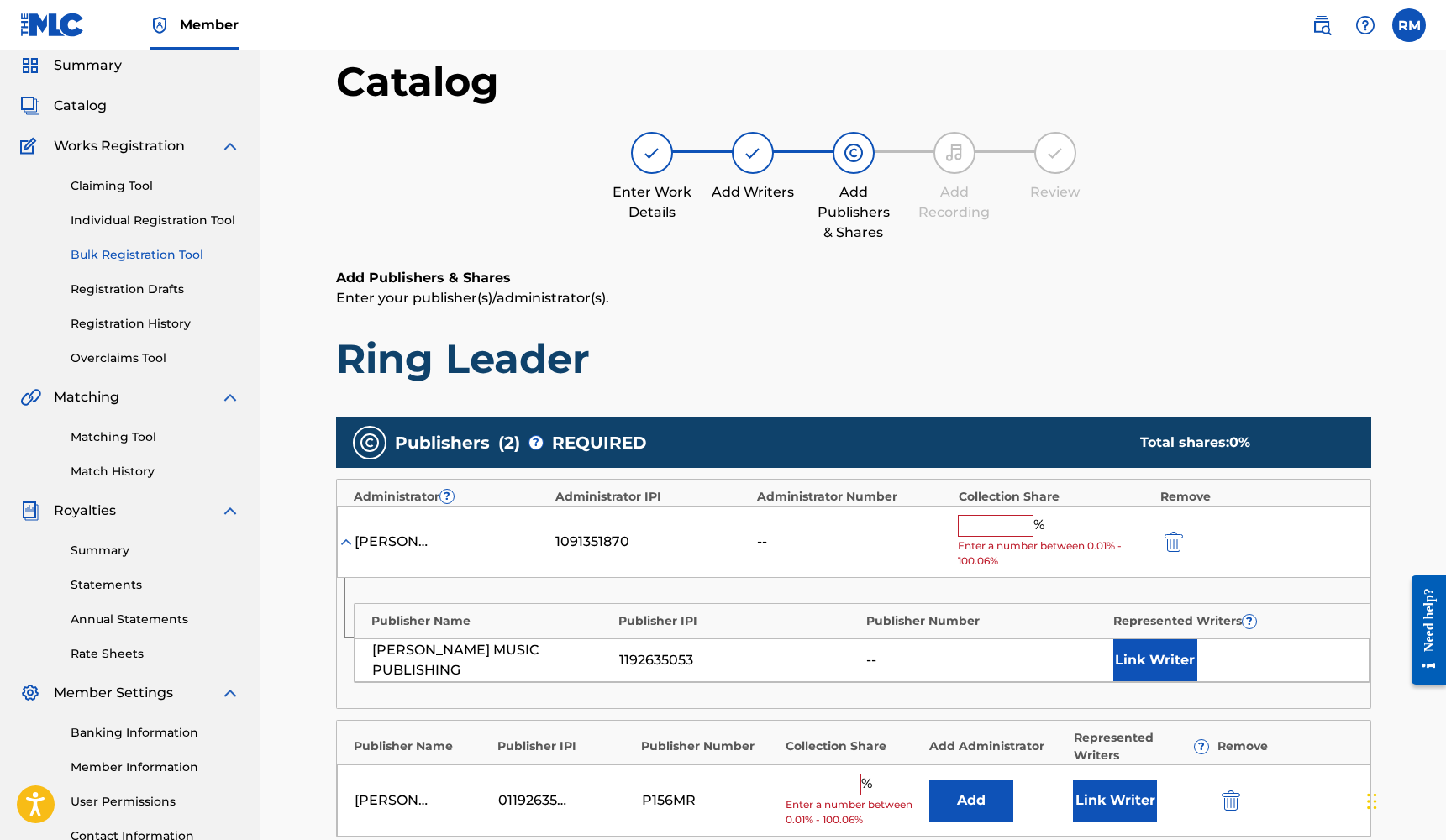
scroll to position [173, 0]
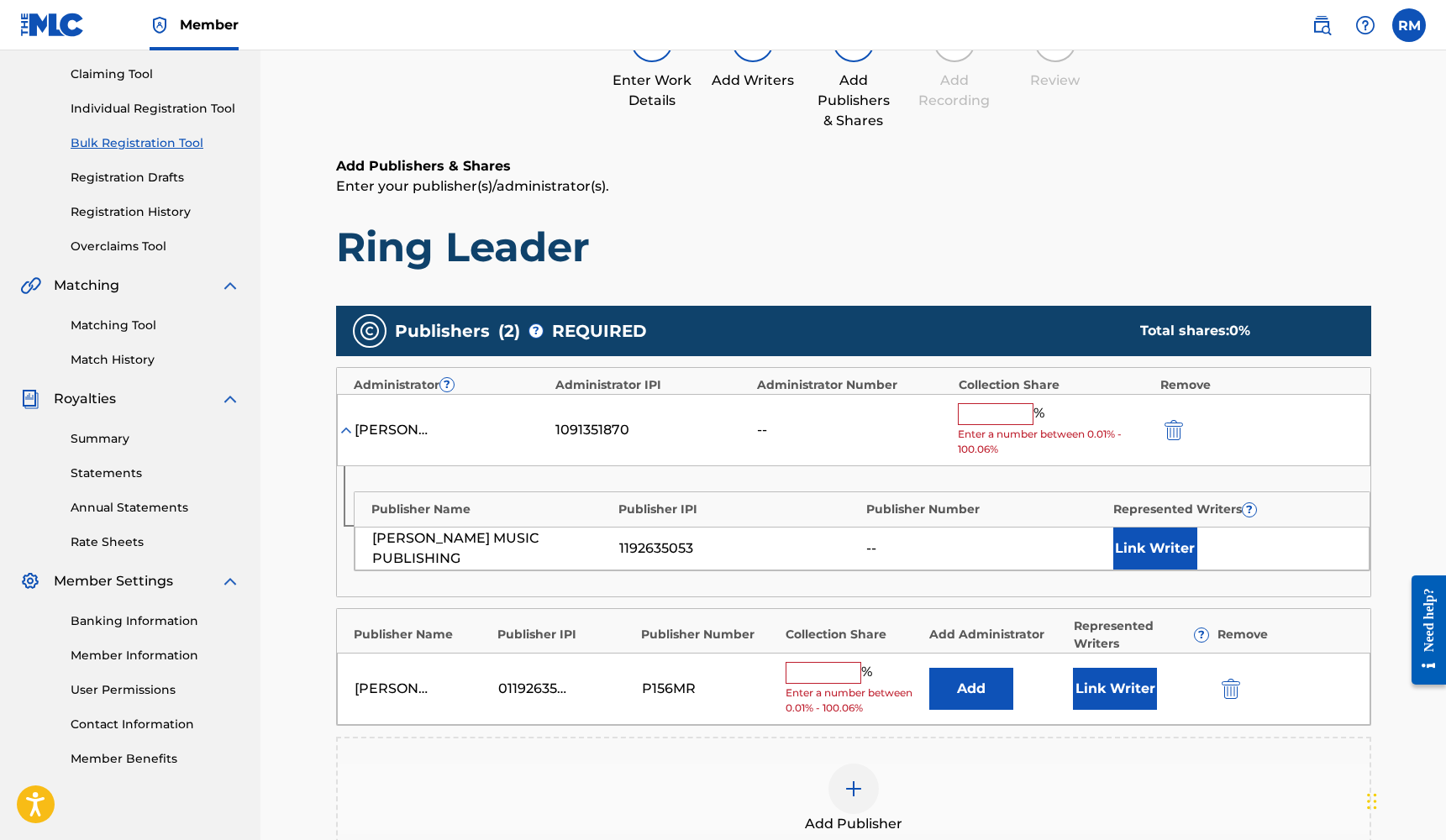
click at [1117, 677] on button "Link Writer" at bounding box center [1115, 689] width 84 height 42
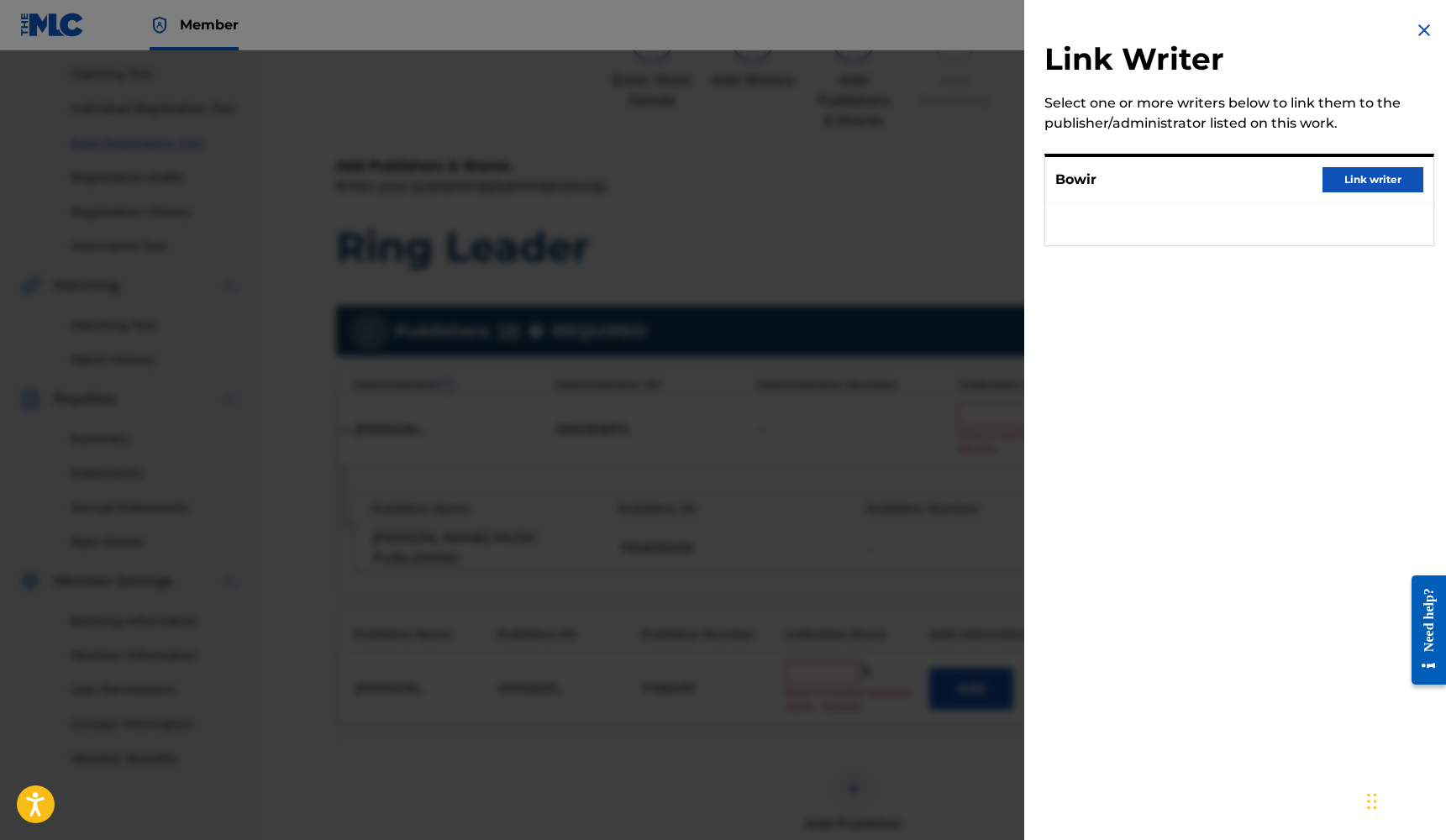
click at [1361, 185] on button "Link writer" at bounding box center [1373, 179] width 101 height 25
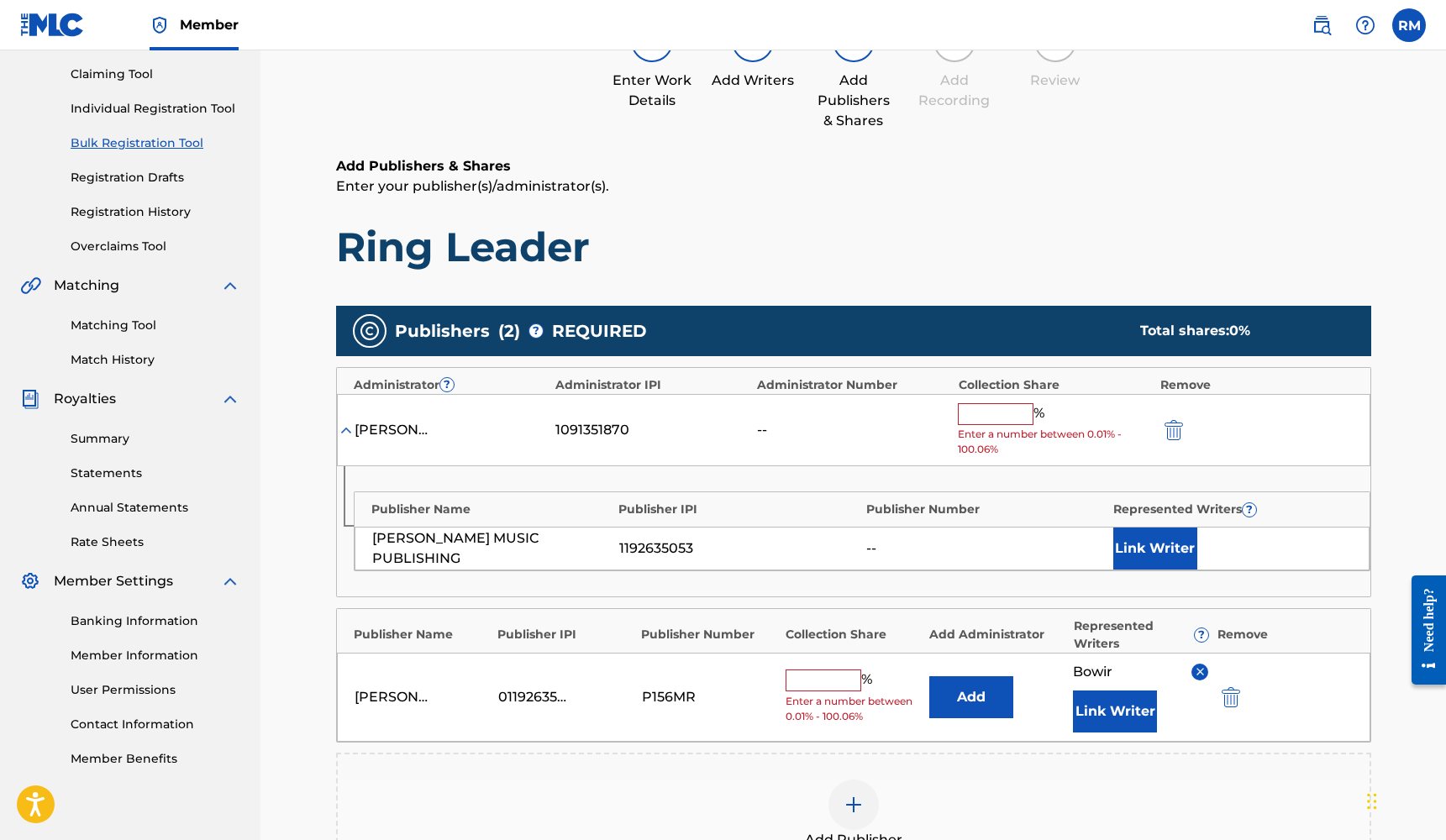
click at [836, 683] on input "text" at bounding box center [823, 681] width 76 height 22
click at [1171, 432] on img "submit" at bounding box center [1174, 430] width 19 height 20
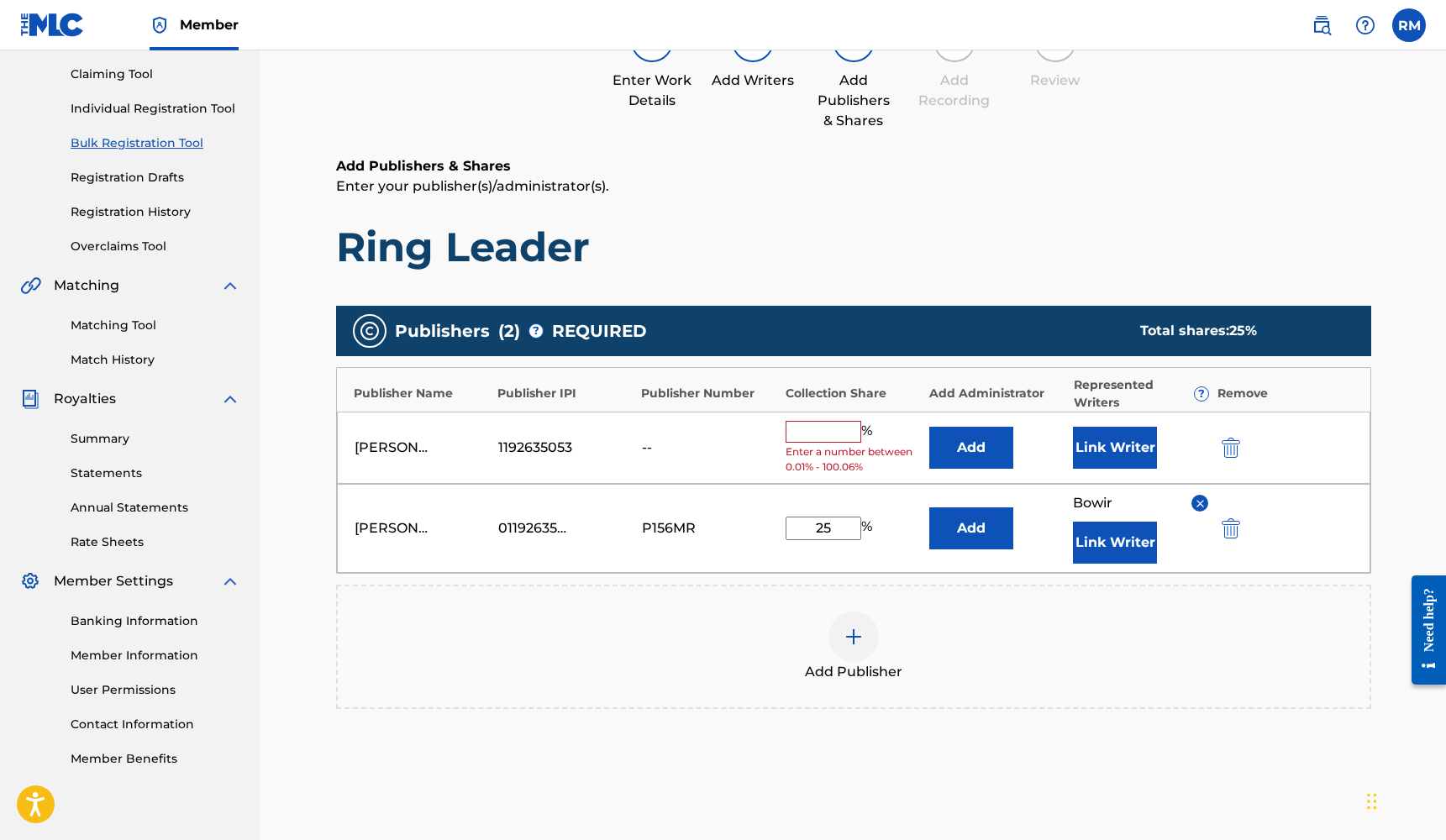
click at [1234, 445] on img "submit" at bounding box center [1231, 447] width 19 height 20
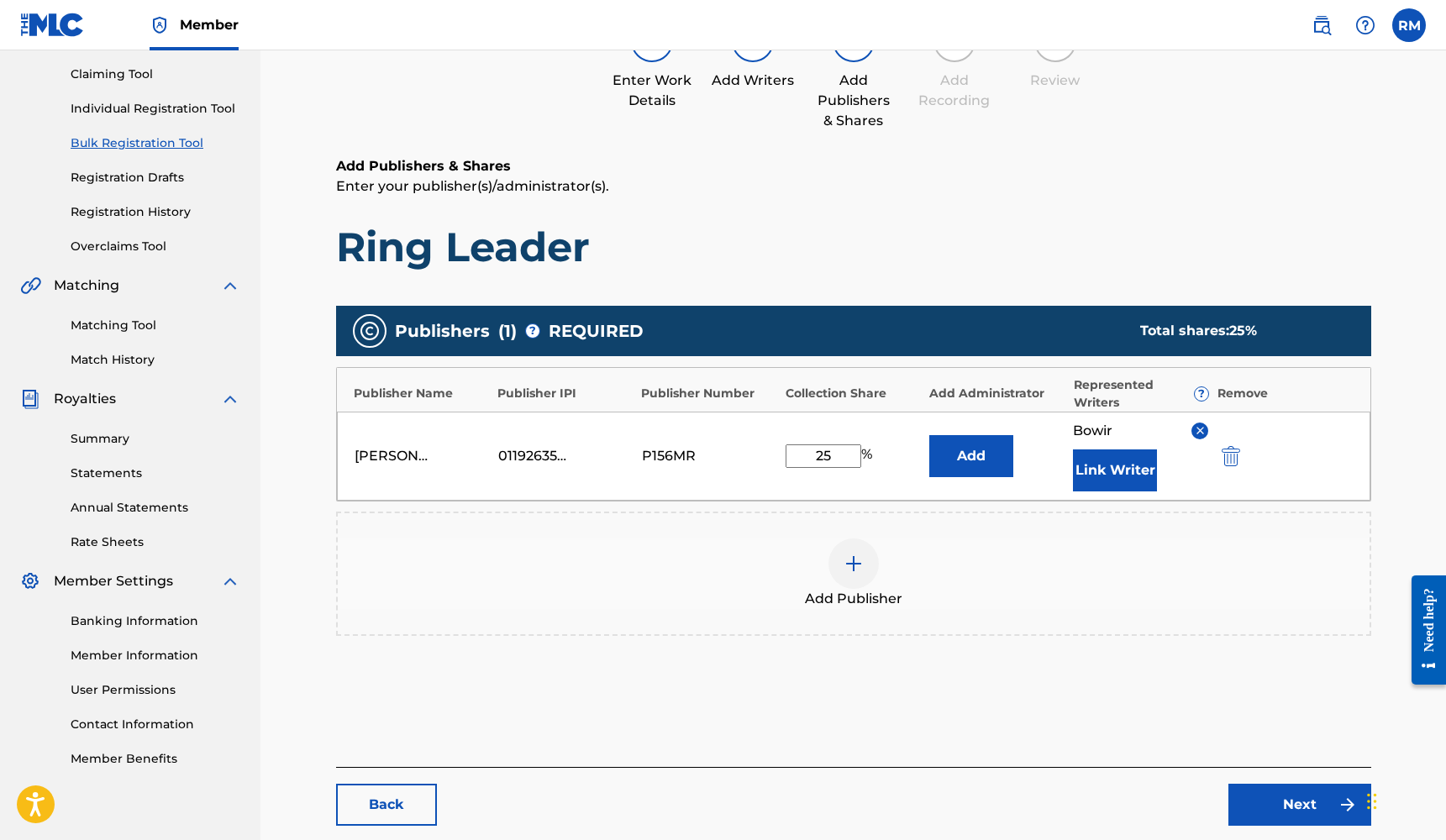
click at [1266, 810] on link "Next" at bounding box center [1299, 805] width 142 height 42
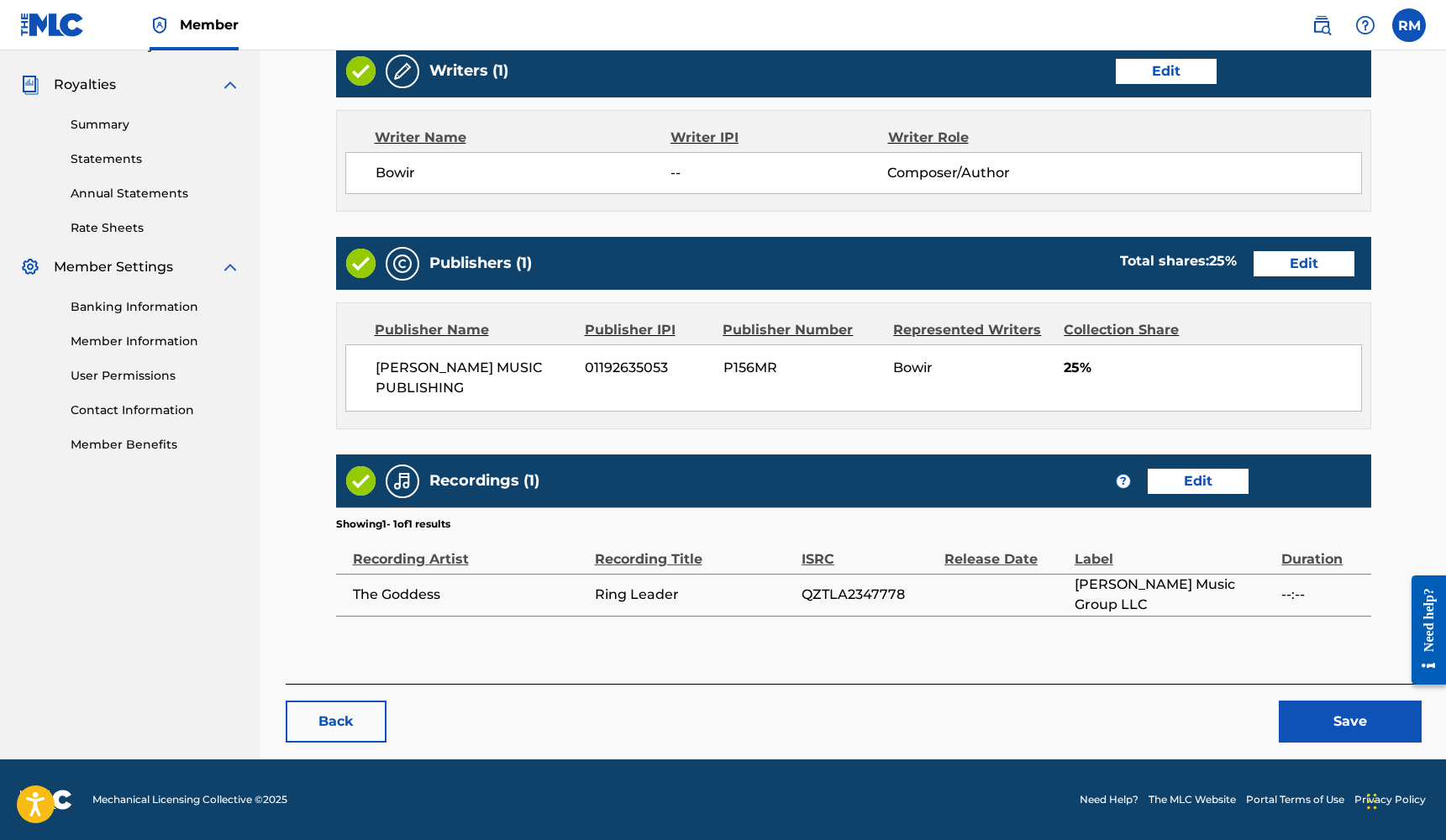
scroll to position [486, 0]
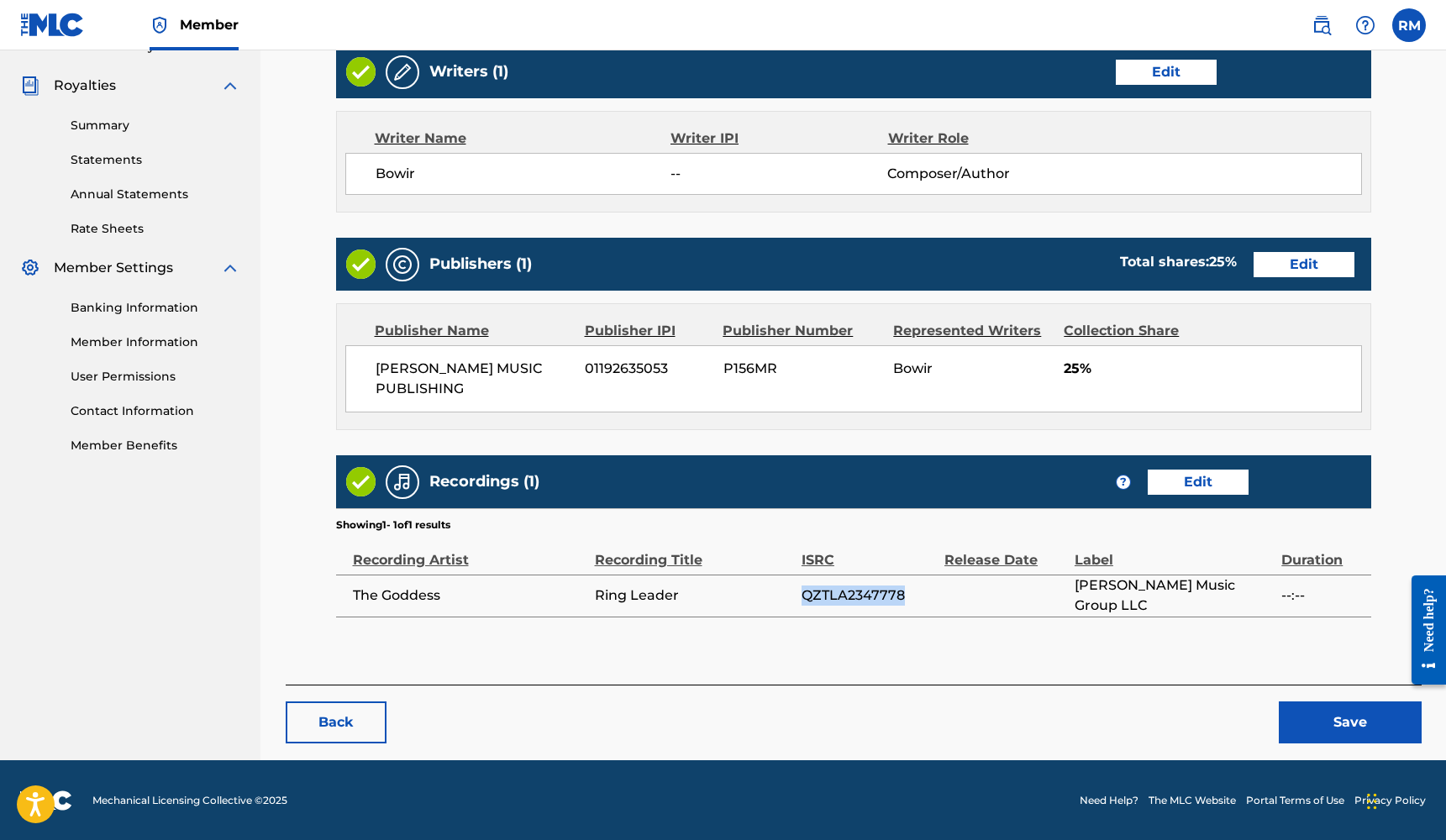
drag, startPoint x: 902, startPoint y: 590, endPoint x: 806, endPoint y: 592, distance: 96.0
click at [806, 592] on span "QZTLA2347778" at bounding box center [869, 596] width 135 height 20
click at [1216, 485] on link "Edit" at bounding box center [1198, 482] width 101 height 25
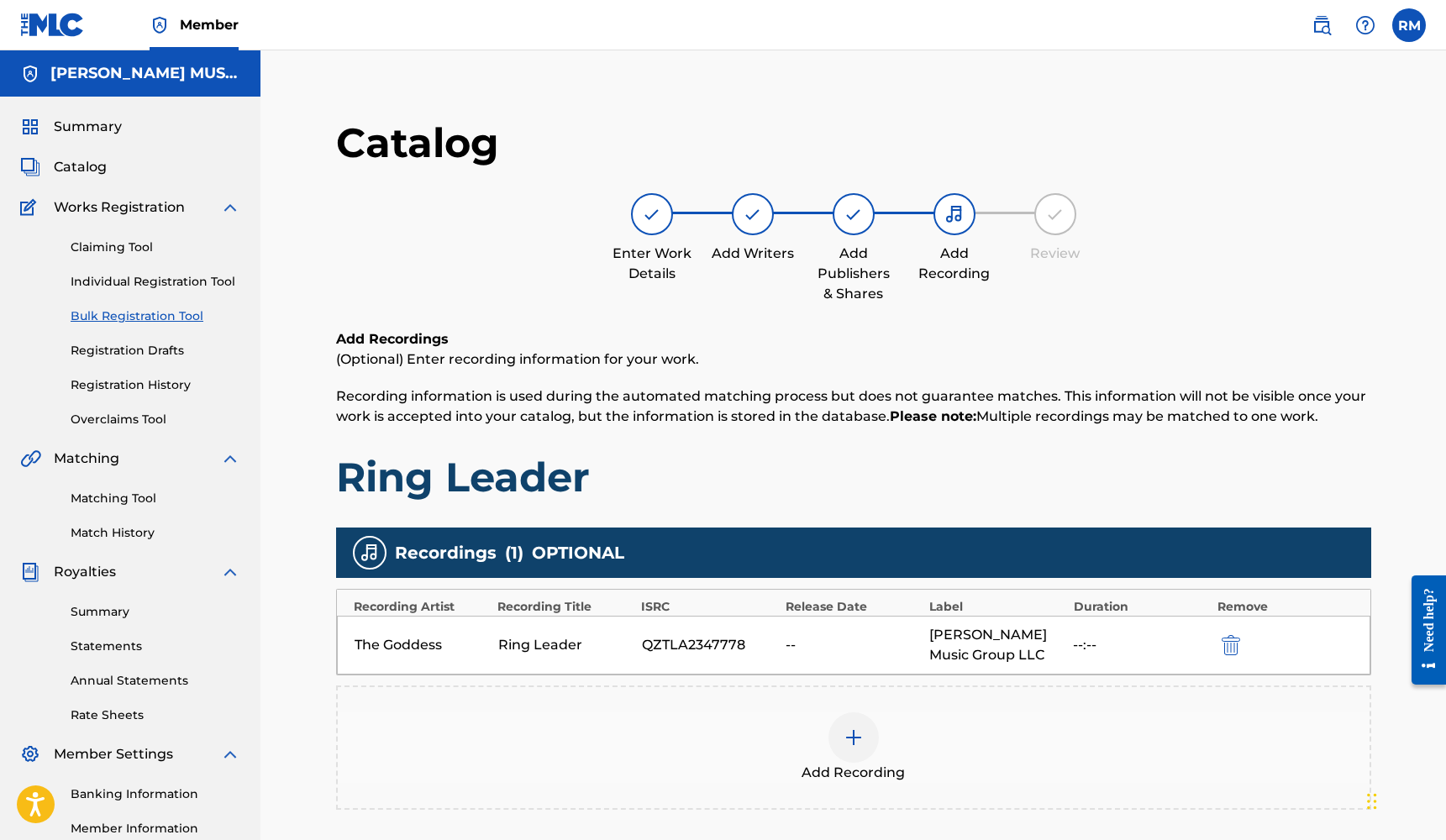
click at [860, 741] on img at bounding box center [854, 737] width 20 height 20
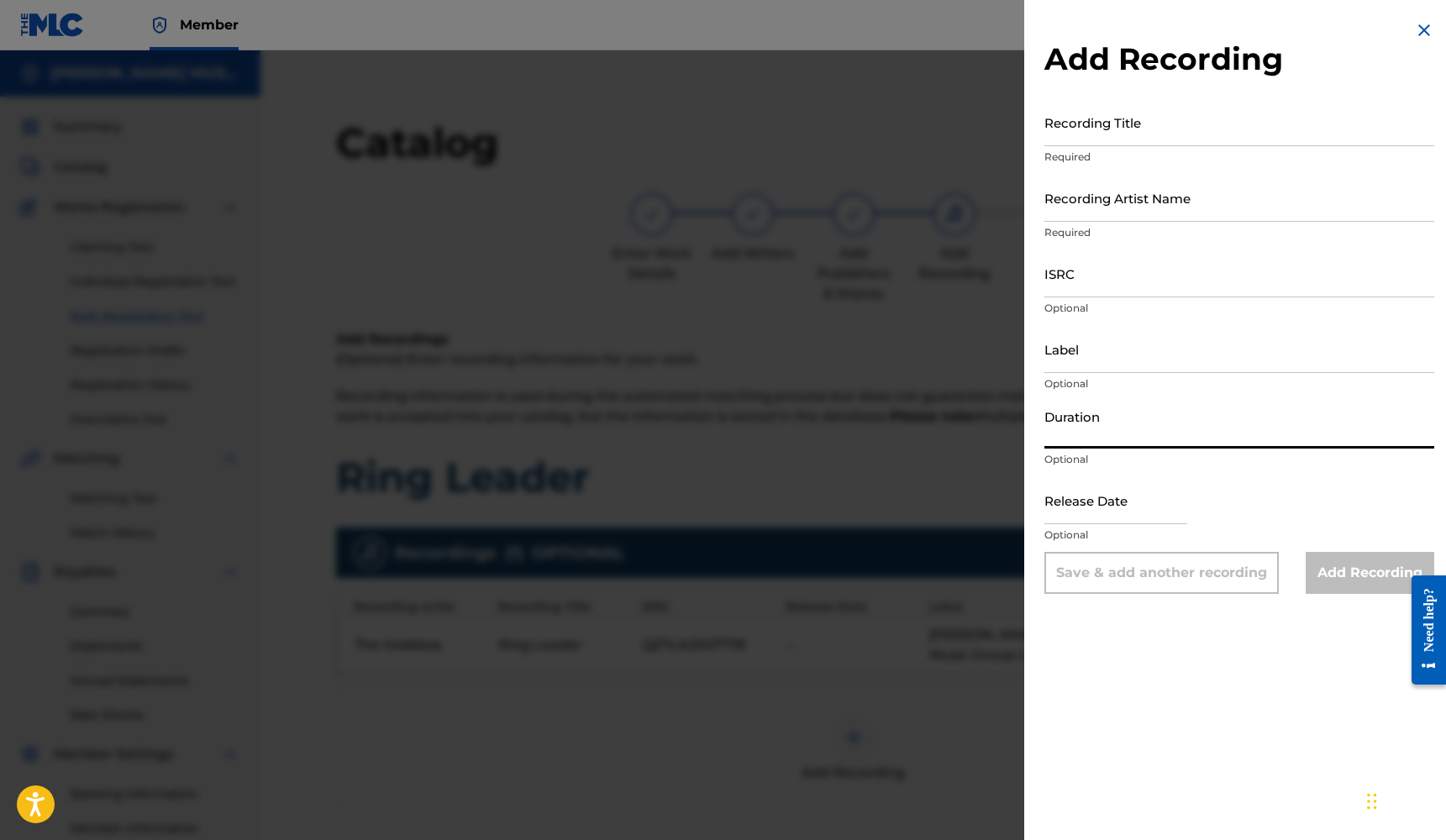
click at [1122, 432] on input "Duration" at bounding box center [1239, 425] width 390 height 48
click at [1127, 503] on input "text" at bounding box center [1115, 500] width 142 height 48
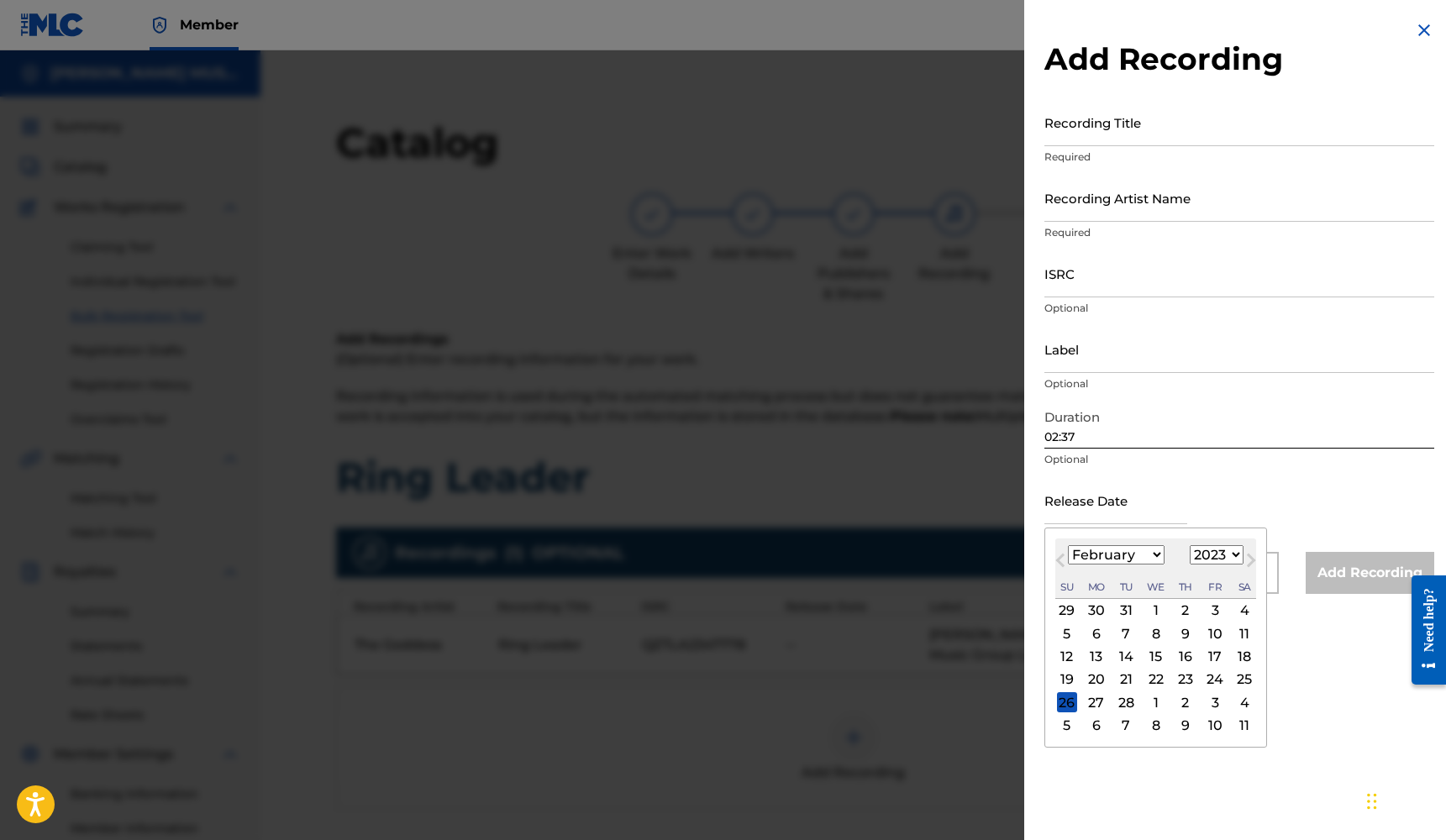
click at [1176, 681] on div "23" at bounding box center [1186, 680] width 20 height 20
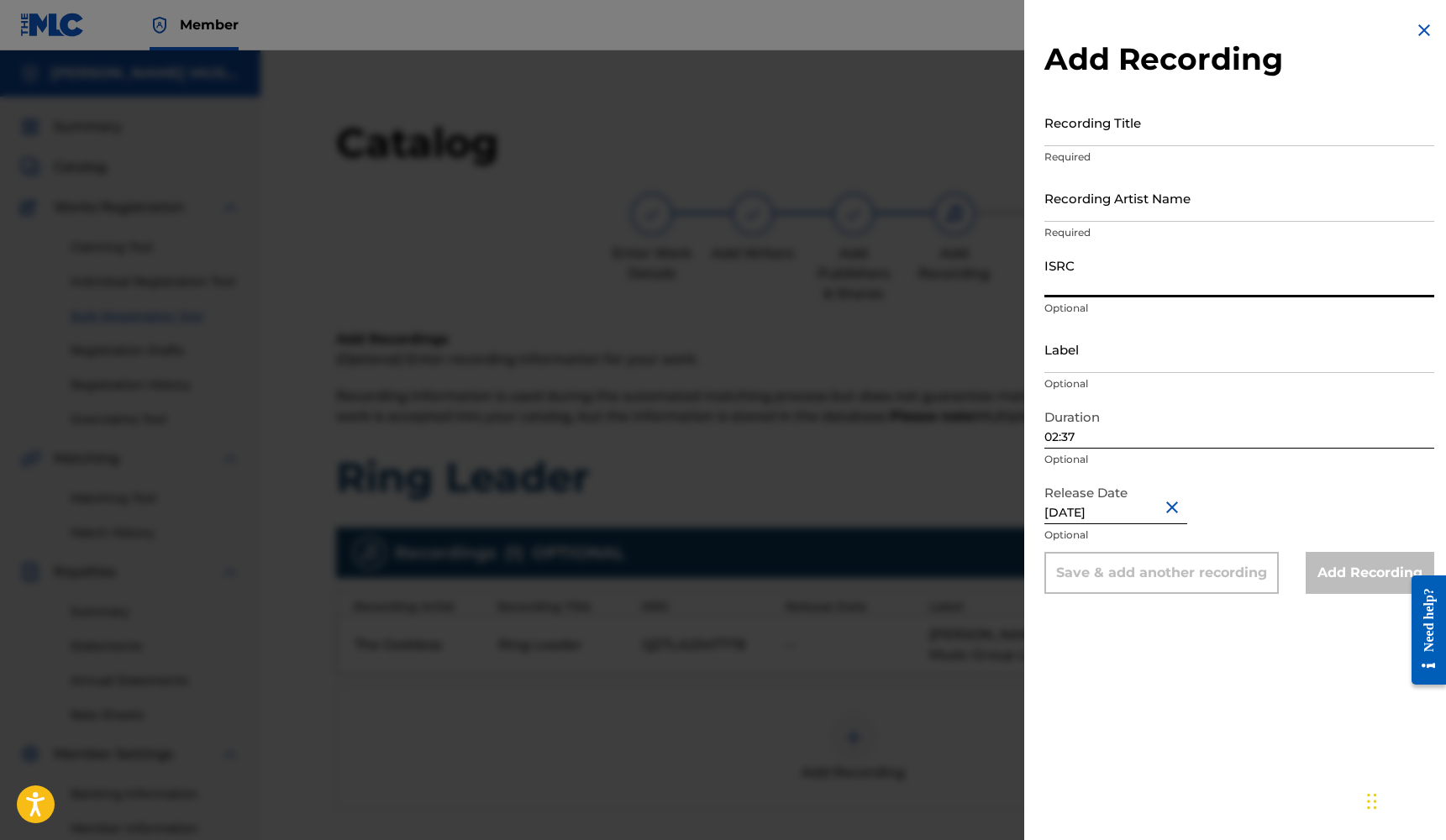
click at [1110, 289] on input "ISRC" at bounding box center [1239, 273] width 390 height 48
paste input "QZTLA2347778"
click at [1129, 357] on input "Label" at bounding box center [1239, 349] width 390 height 48
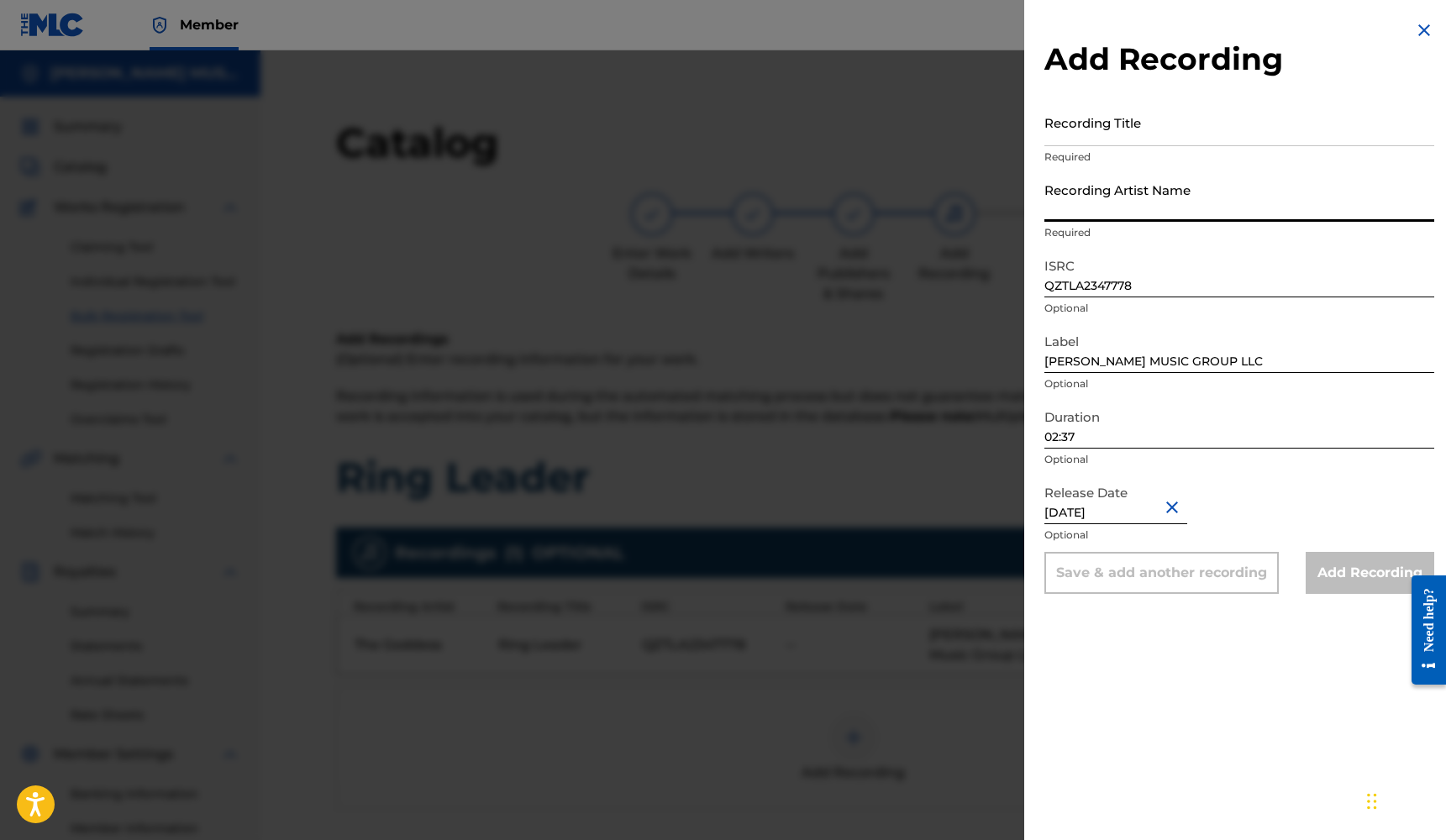
click at [1095, 206] on input "Recording Artist Name" at bounding box center [1239, 197] width 390 height 48
click at [1088, 138] on input "Recording Title" at bounding box center [1239, 122] width 390 height 48
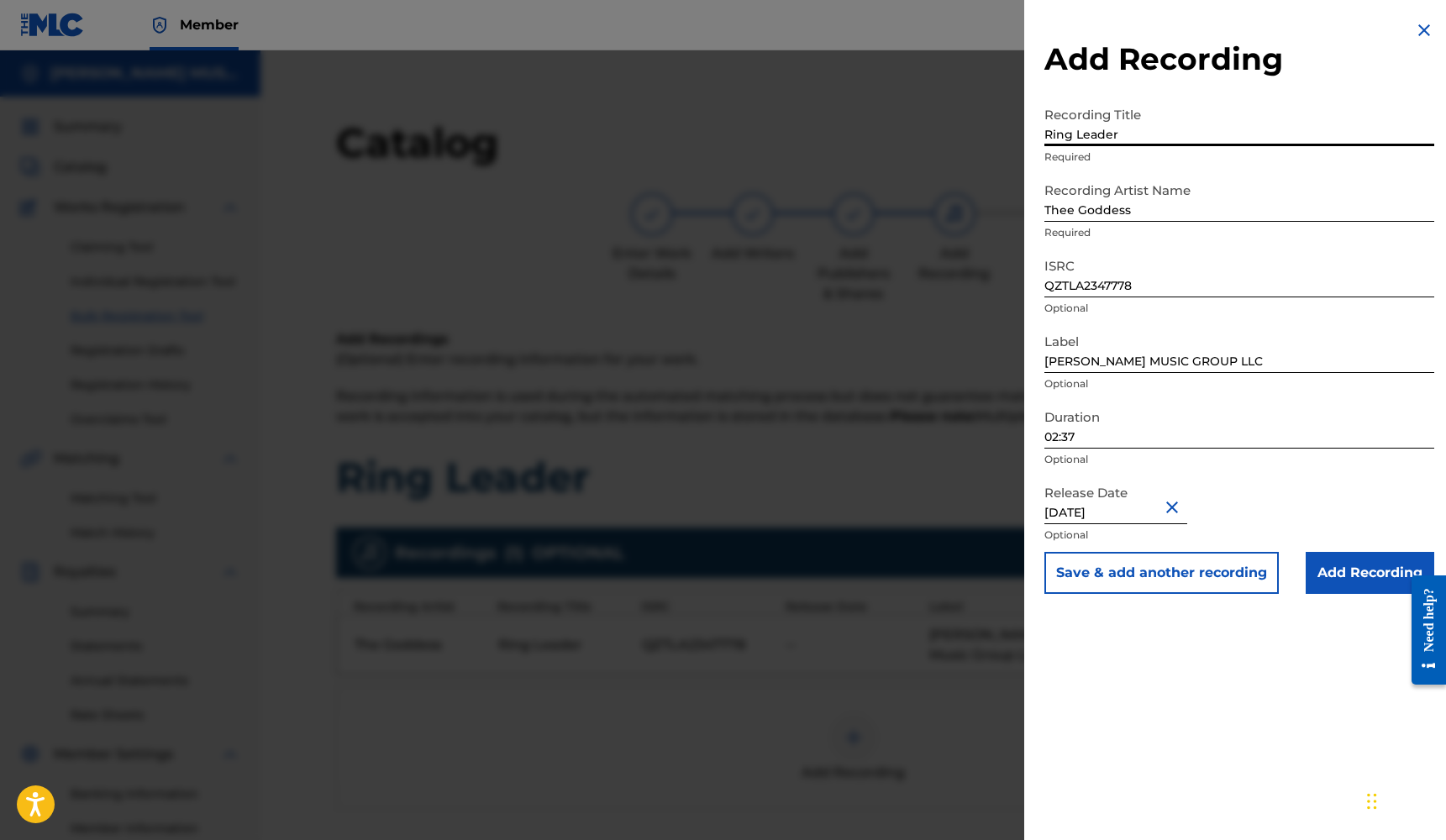
click at [1329, 564] on input "Add Recording" at bounding box center [1369, 573] width 129 height 42
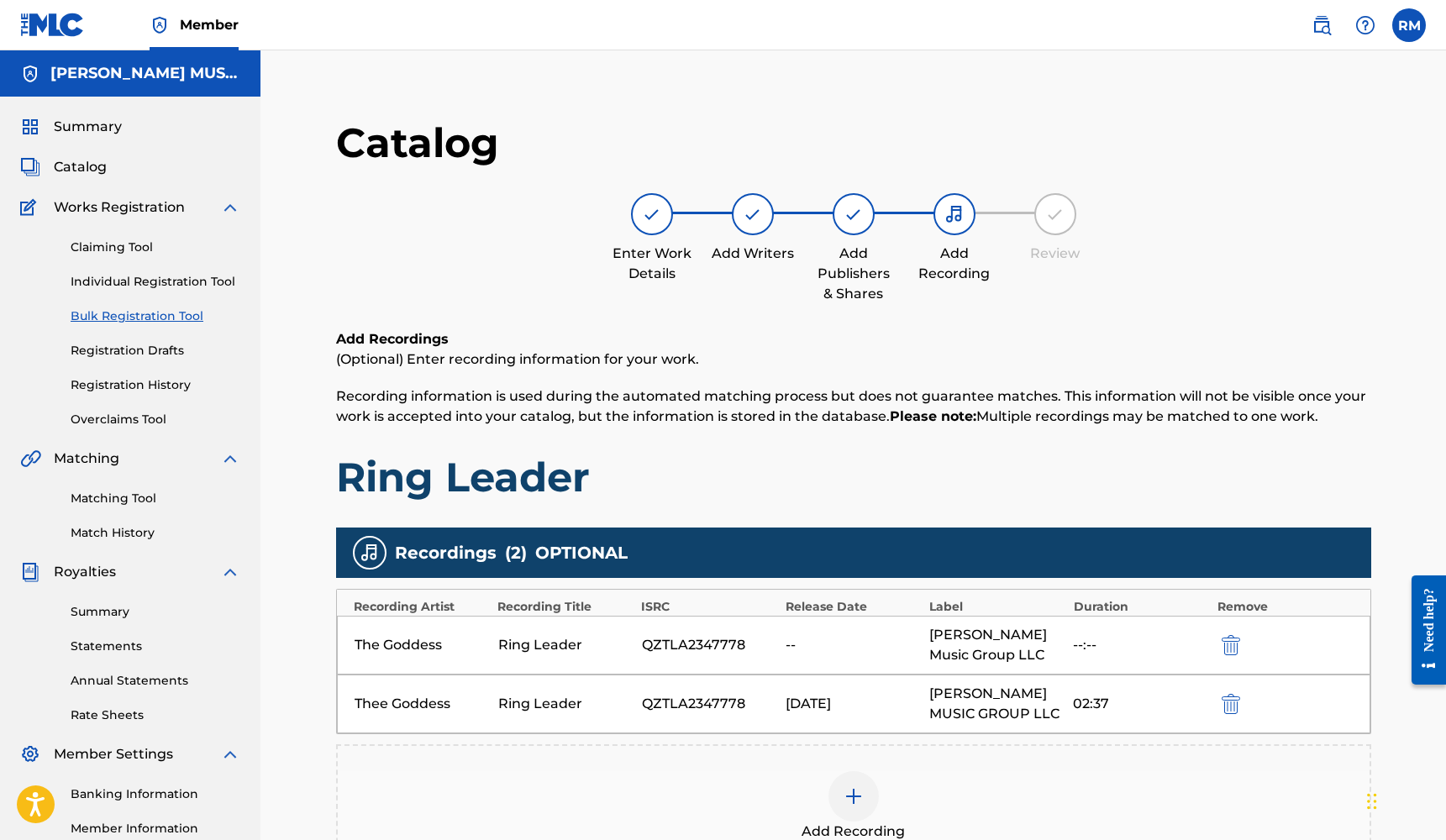
click at [1224, 640] on img "submit" at bounding box center [1231, 645] width 19 height 20
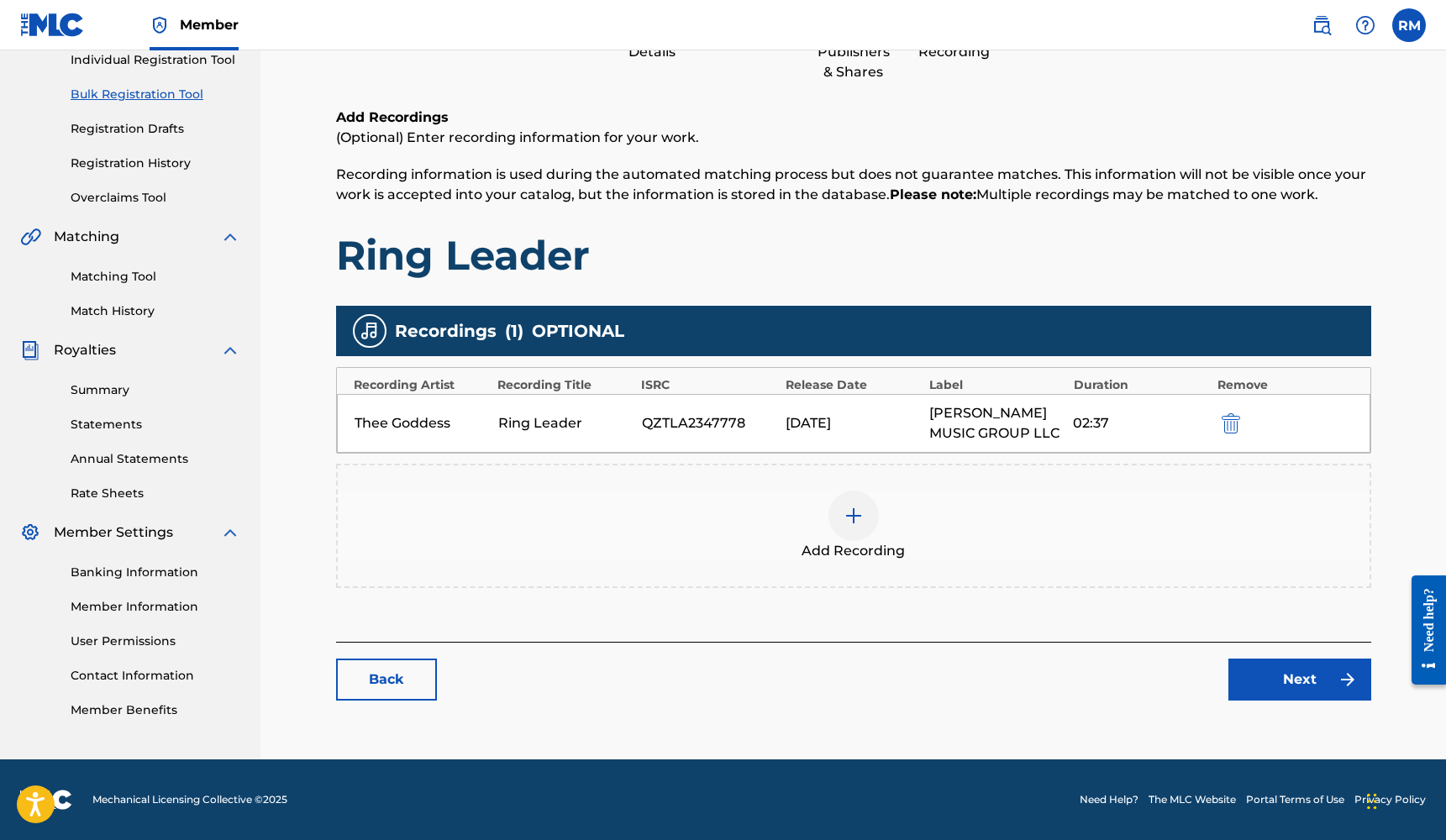
scroll to position [222, 0]
click at [1280, 673] on link "Next" at bounding box center [1299, 680] width 142 height 42
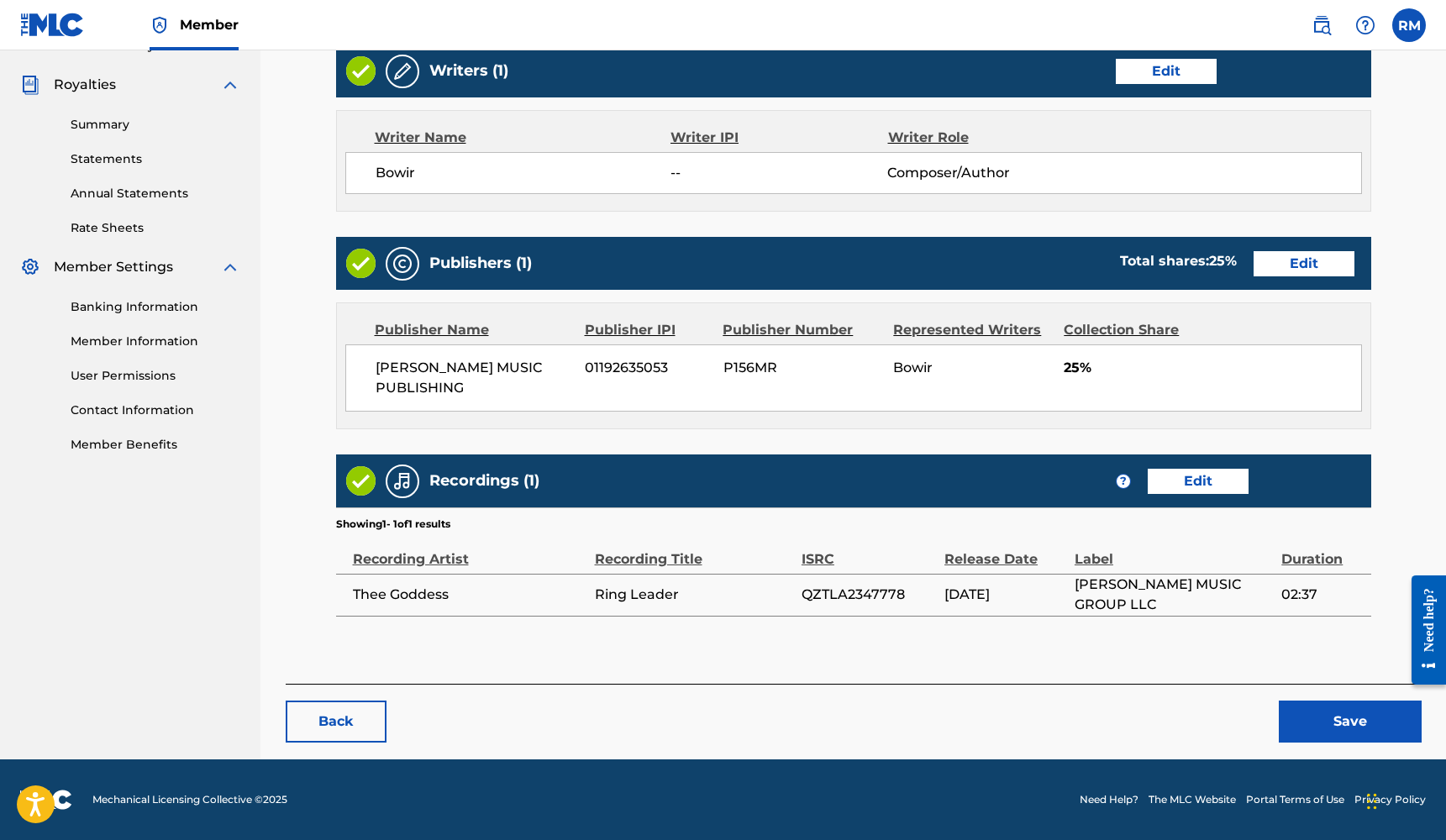
scroll to position [486, 0]
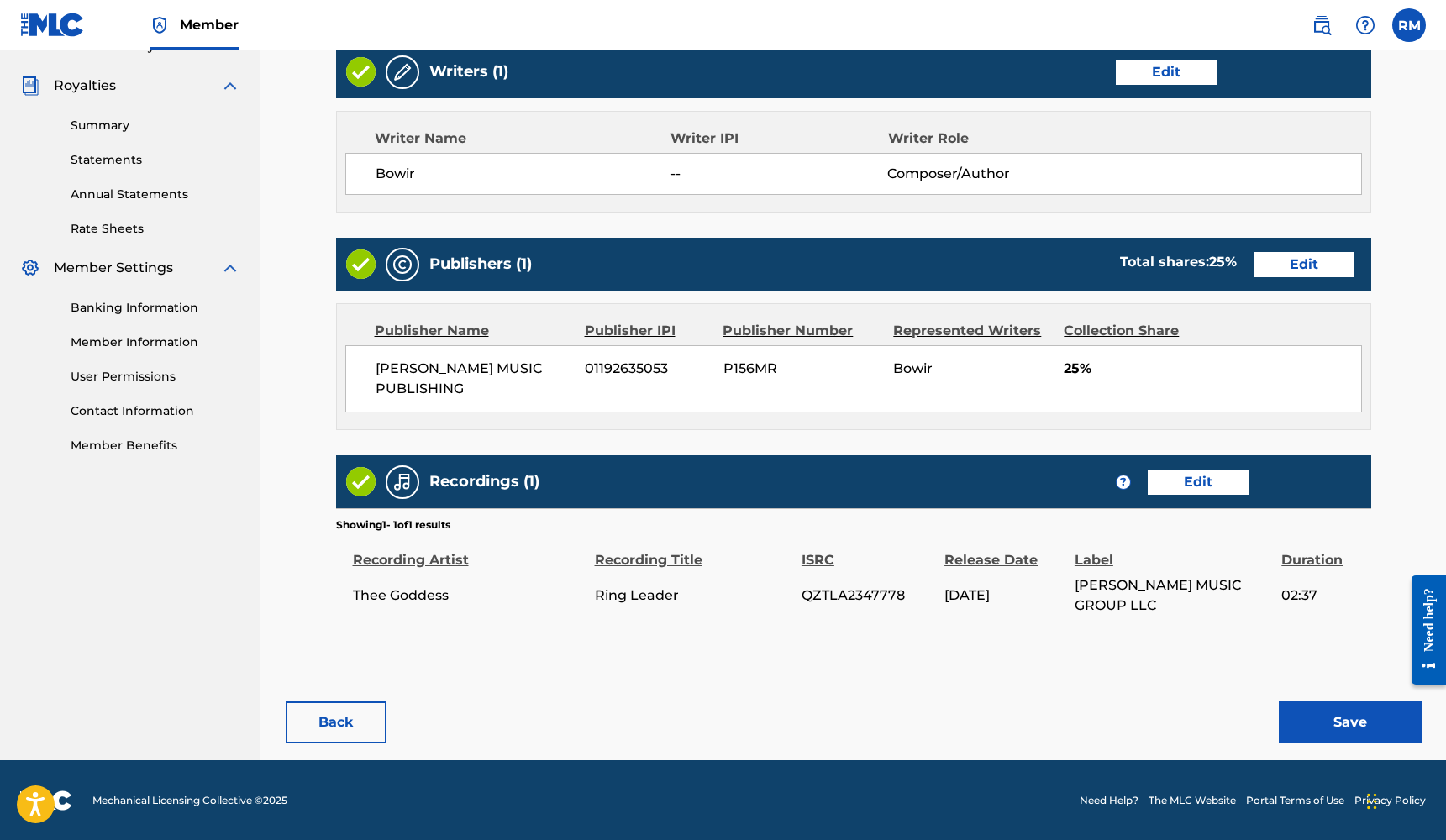
click at [1287, 260] on link "Edit" at bounding box center [1304, 265] width 101 height 25
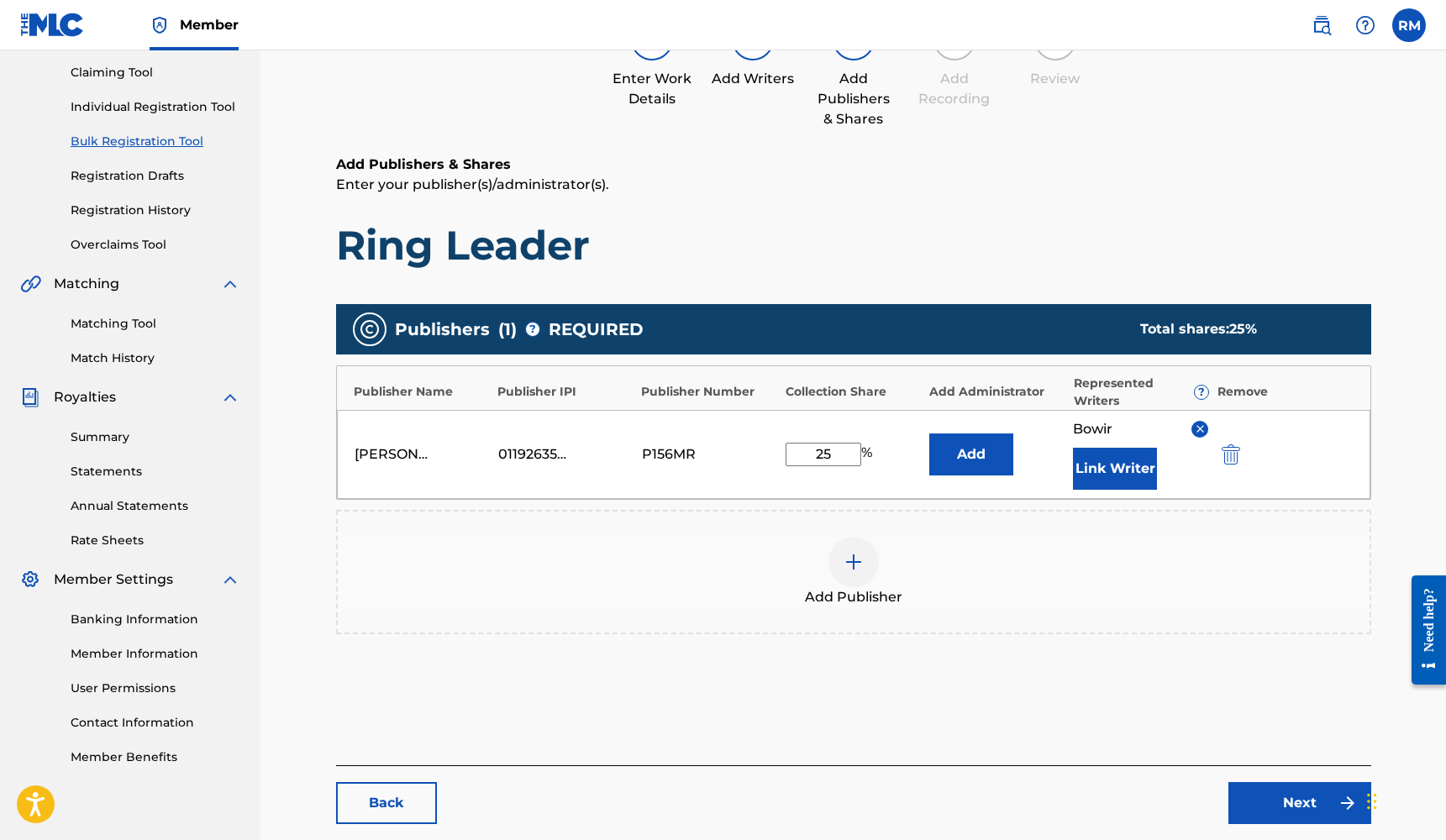
scroll to position [192, 0]
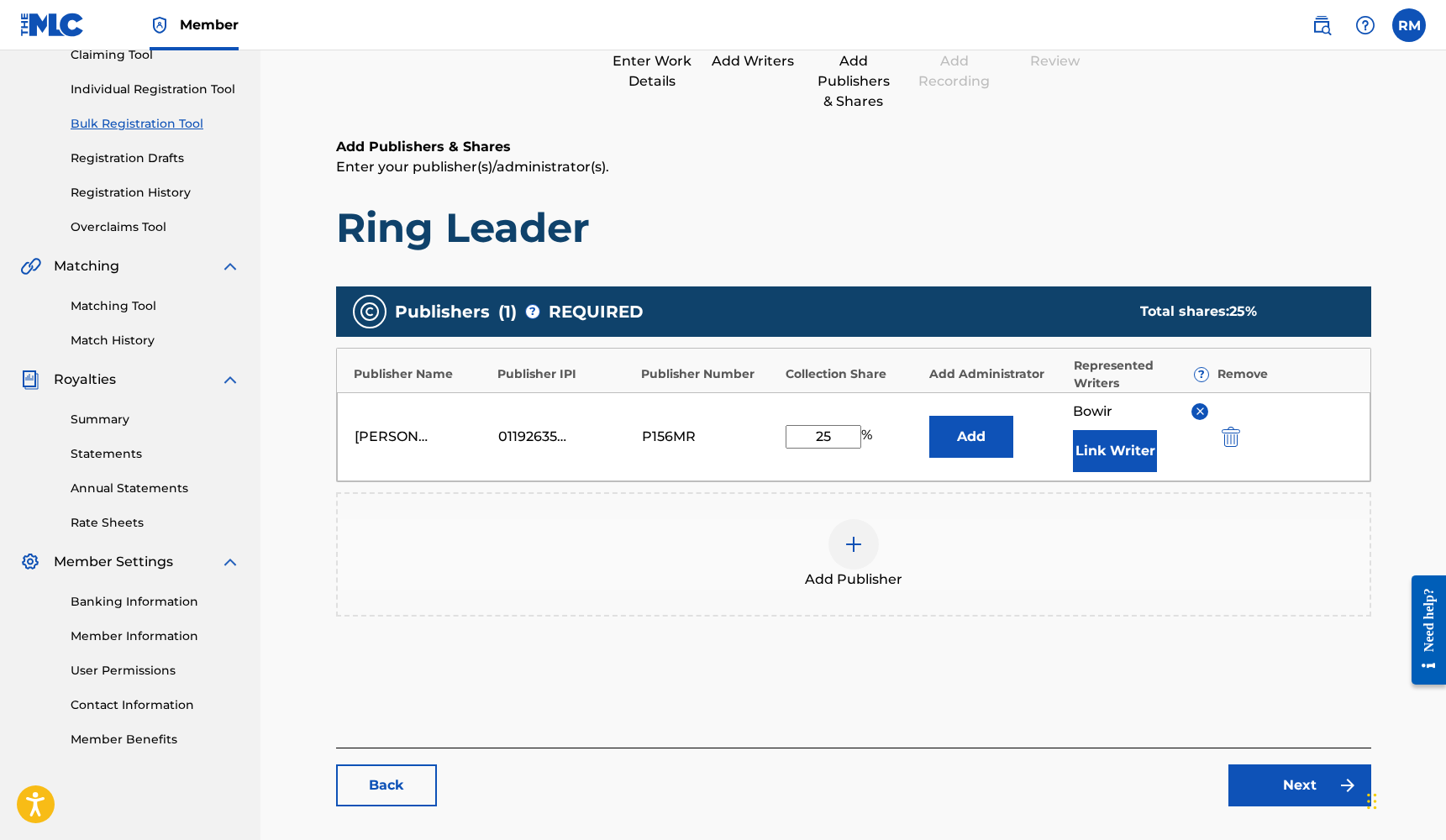
click at [1320, 769] on link "Next" at bounding box center [1299, 785] width 142 height 42
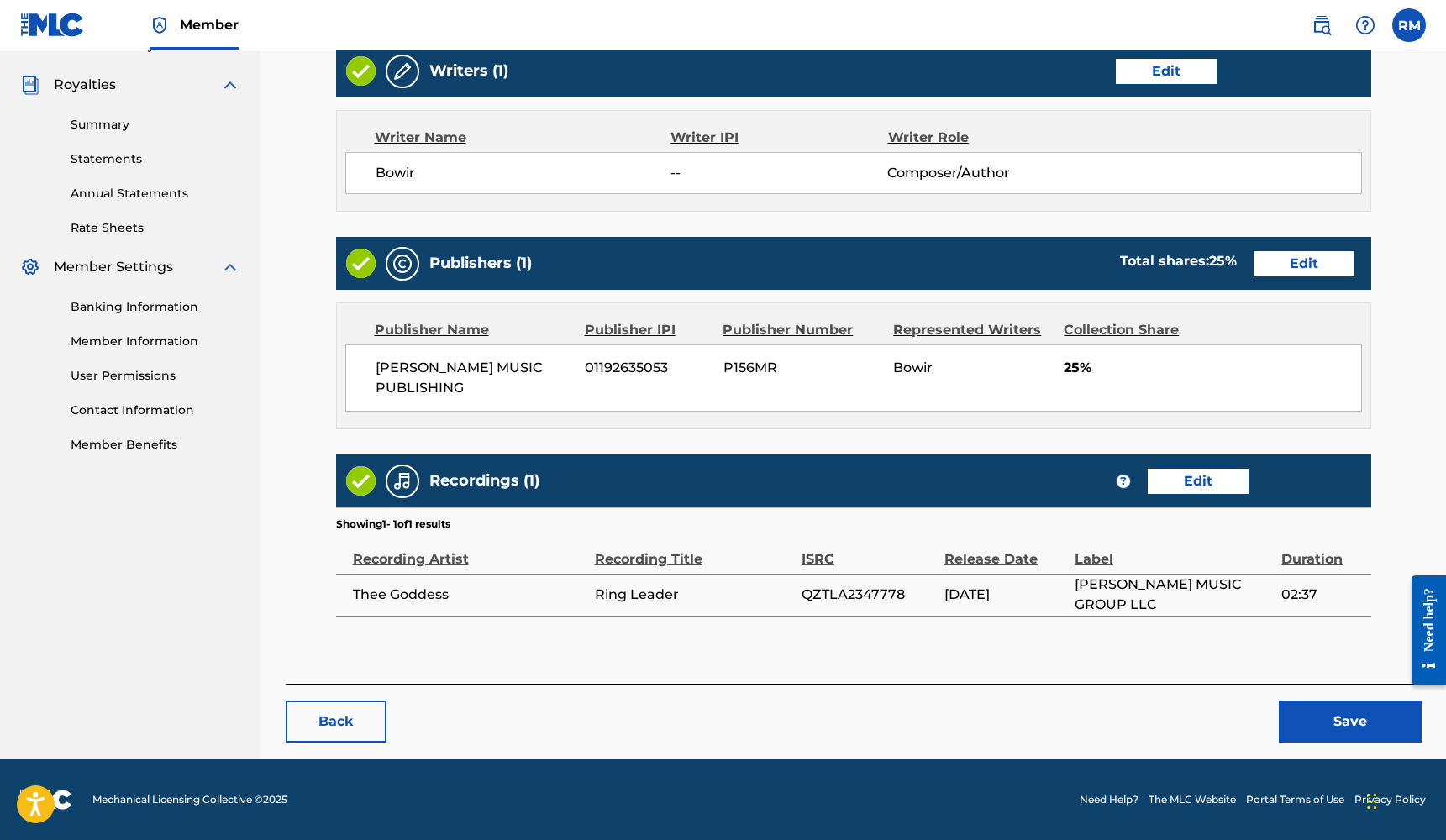
scroll to position [486, 0]
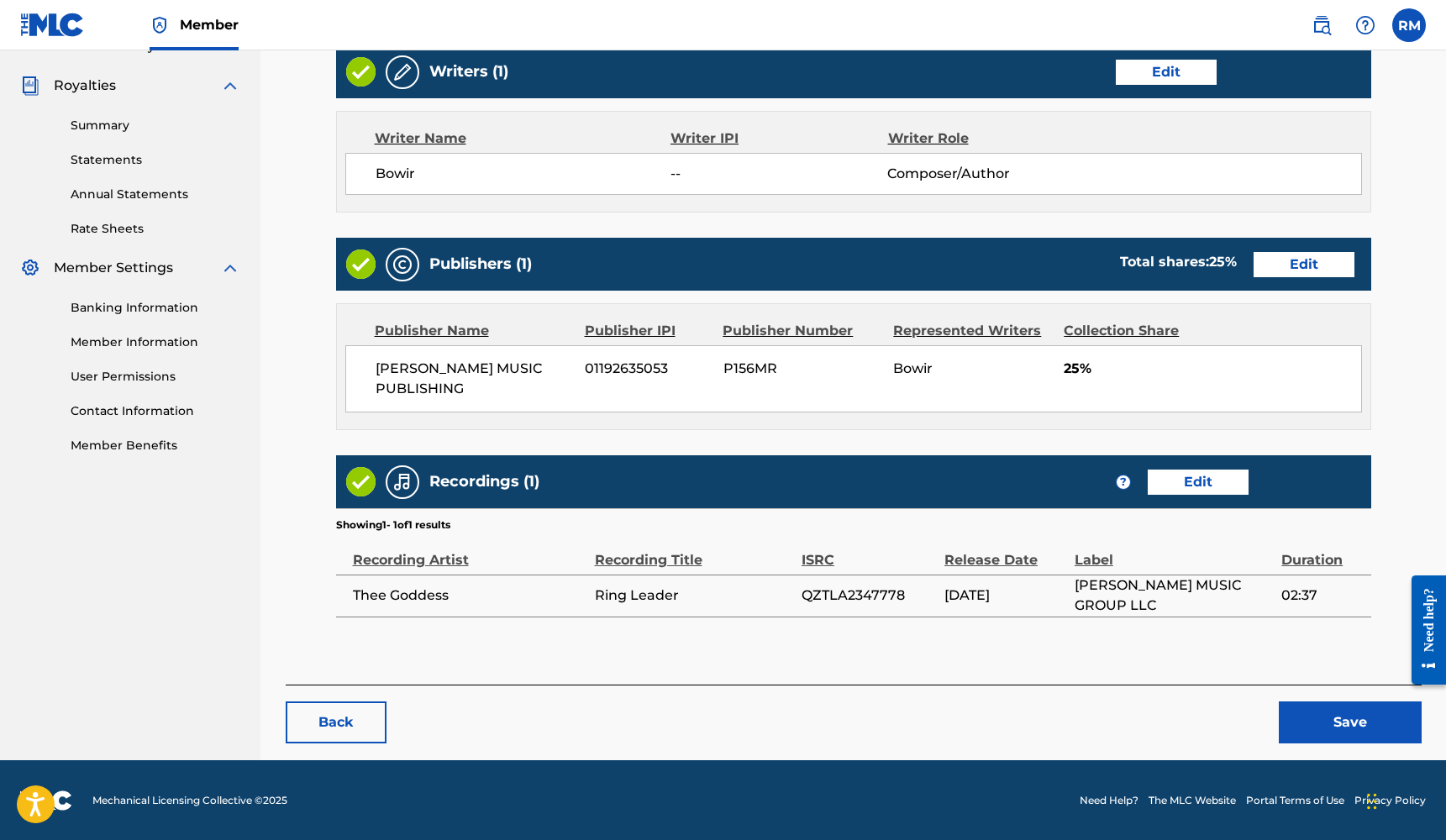
click at [1353, 736] on button "Save" at bounding box center [1349, 722] width 142 height 42
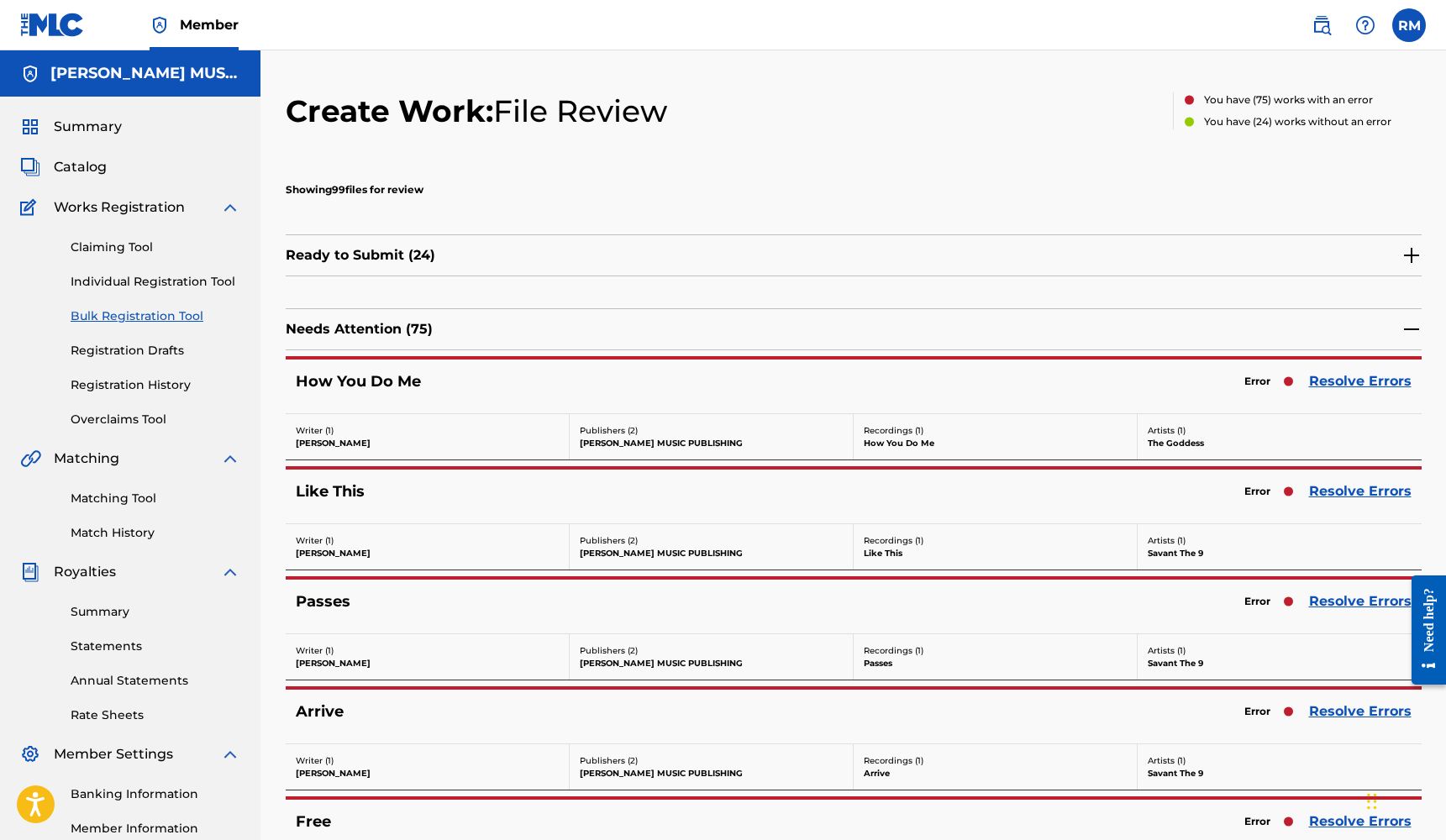
click at [1394, 383] on link "Resolve Errors" at bounding box center [1360, 382] width 103 height 20
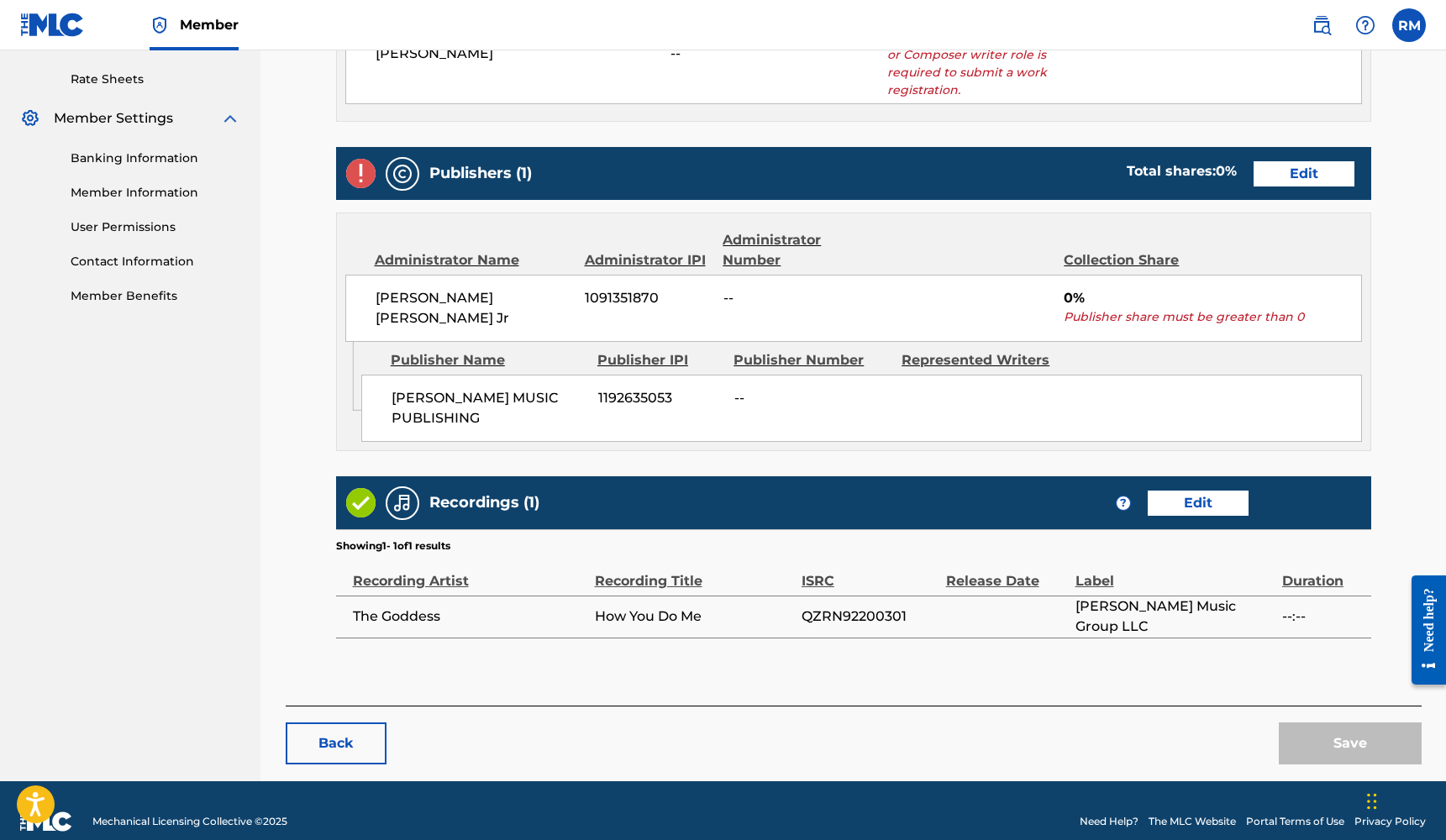
scroll to position [635, 0]
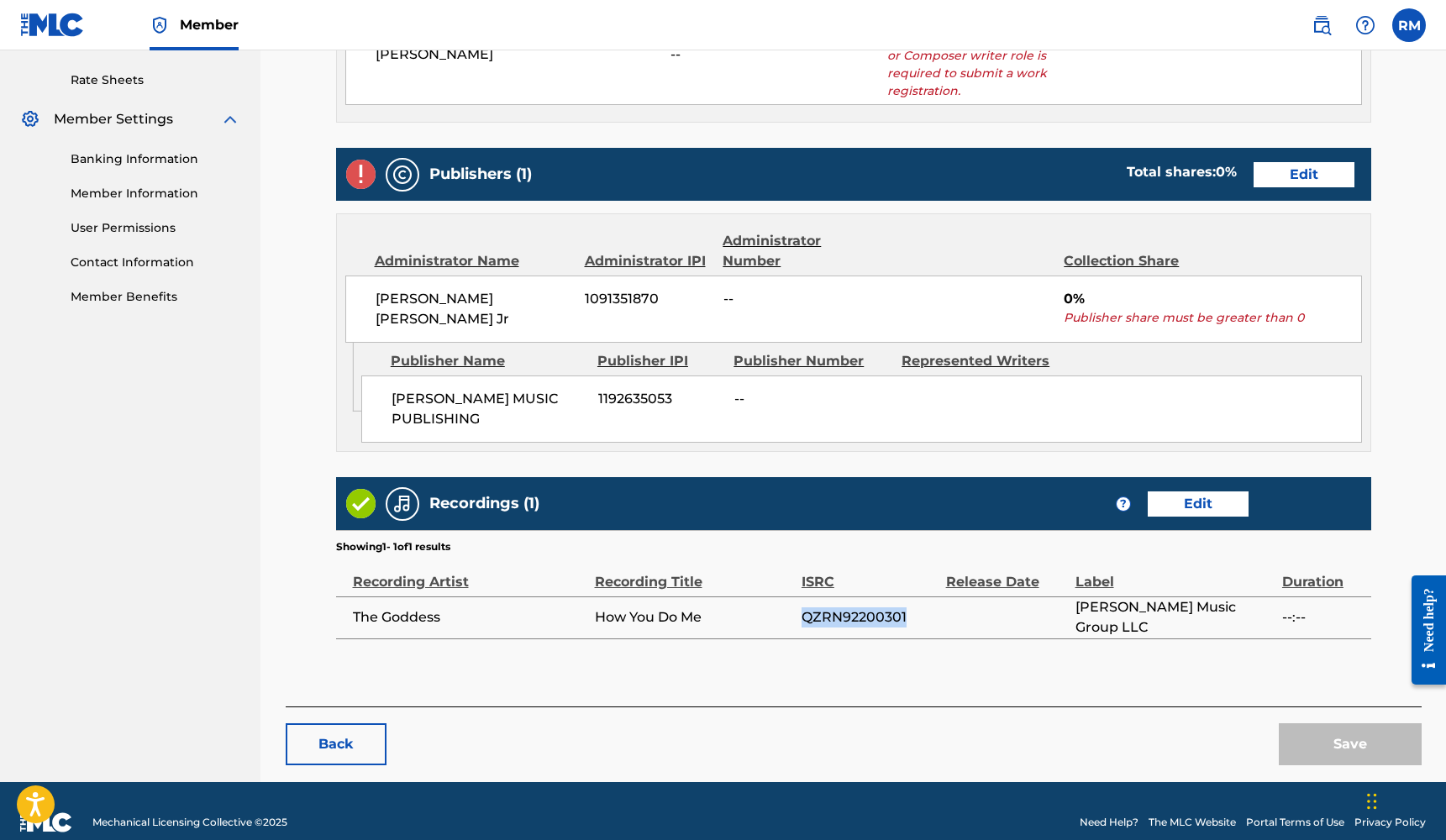
drag, startPoint x: 913, startPoint y: 591, endPoint x: 803, endPoint y: 602, distance: 110.5
click at [803, 607] on span "QZRN92200301" at bounding box center [870, 618] width 137 height 20
click at [1194, 492] on link "Edit" at bounding box center [1198, 504] width 101 height 25
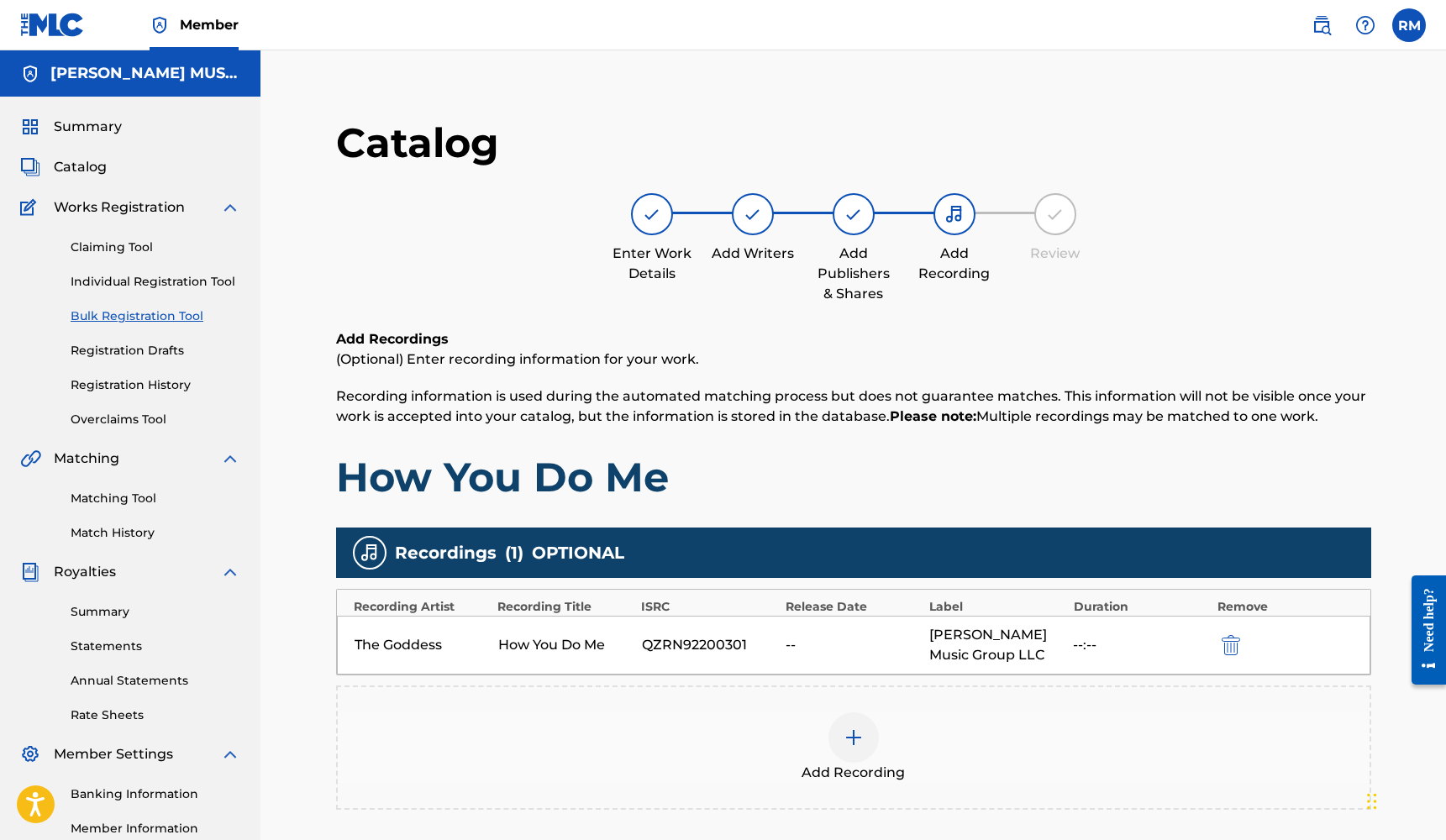
click at [866, 745] on div at bounding box center [854, 737] width 51 height 51
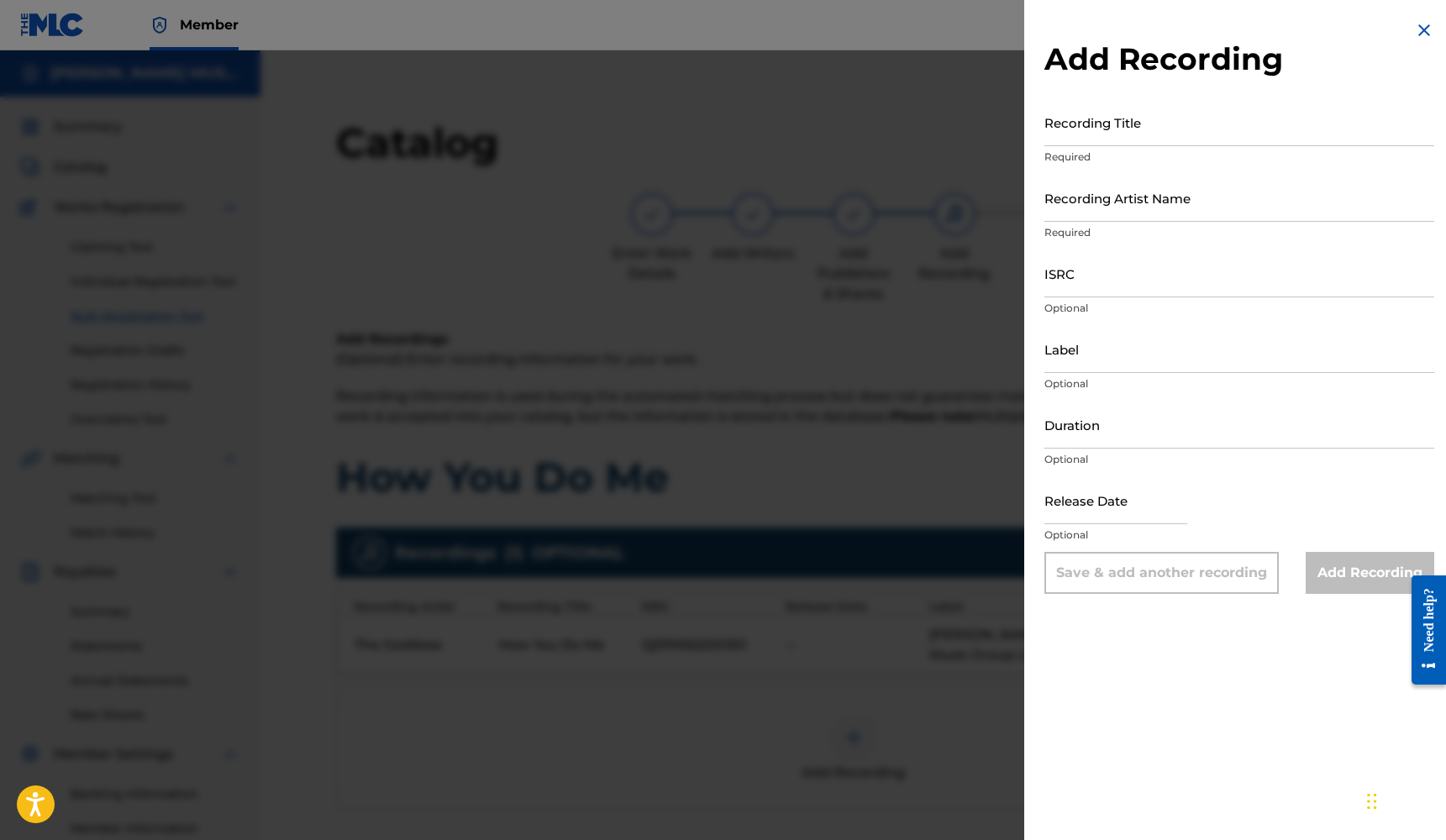
click at [1095, 368] on input "Label" at bounding box center [1239, 349] width 390 height 48
click at [1074, 428] on input "Duration" at bounding box center [1239, 425] width 390 height 48
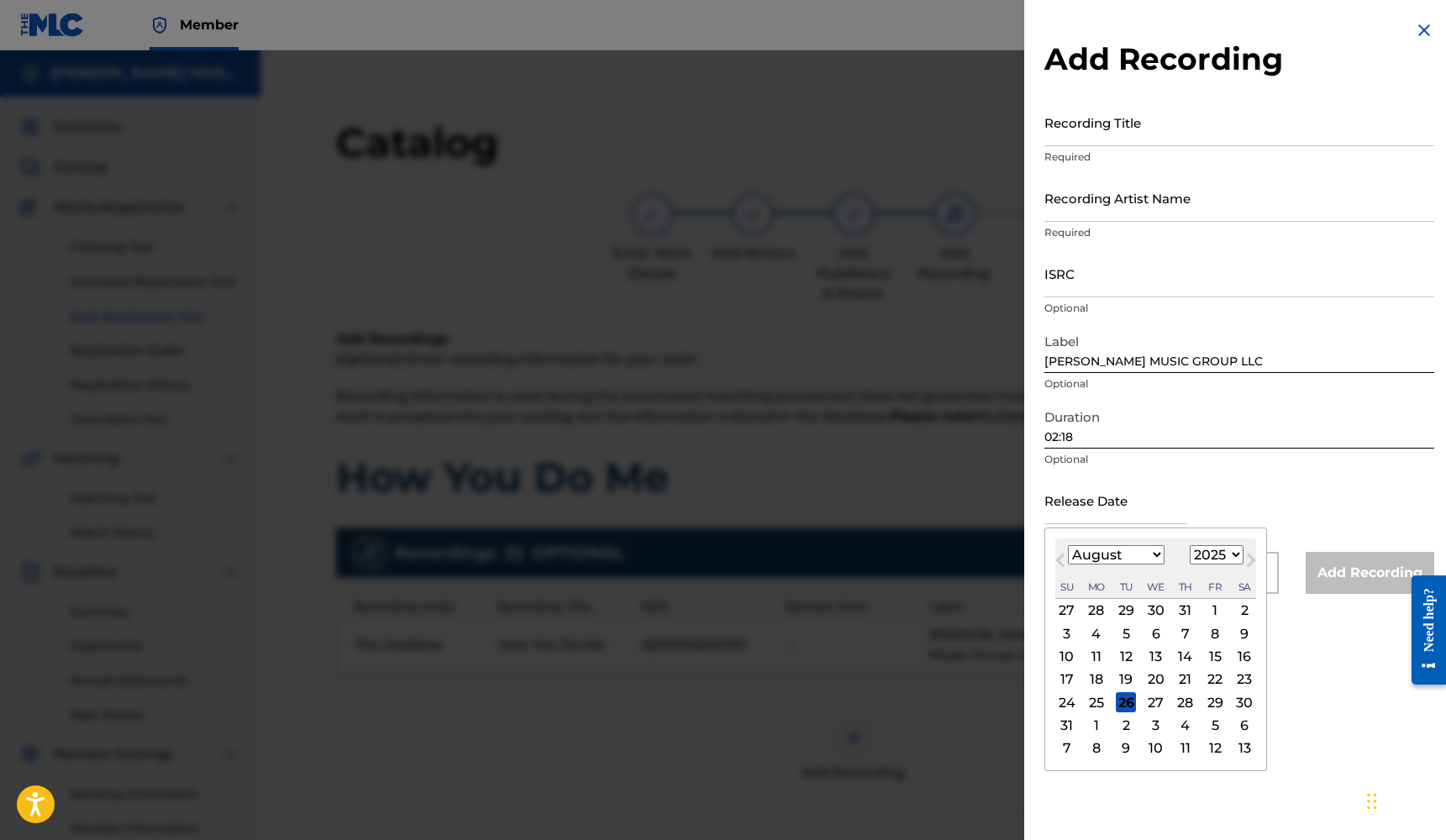
click at [1072, 515] on input "text" at bounding box center [1115, 500] width 142 height 48
click at [1149, 653] on div "16" at bounding box center [1156, 657] width 20 height 20
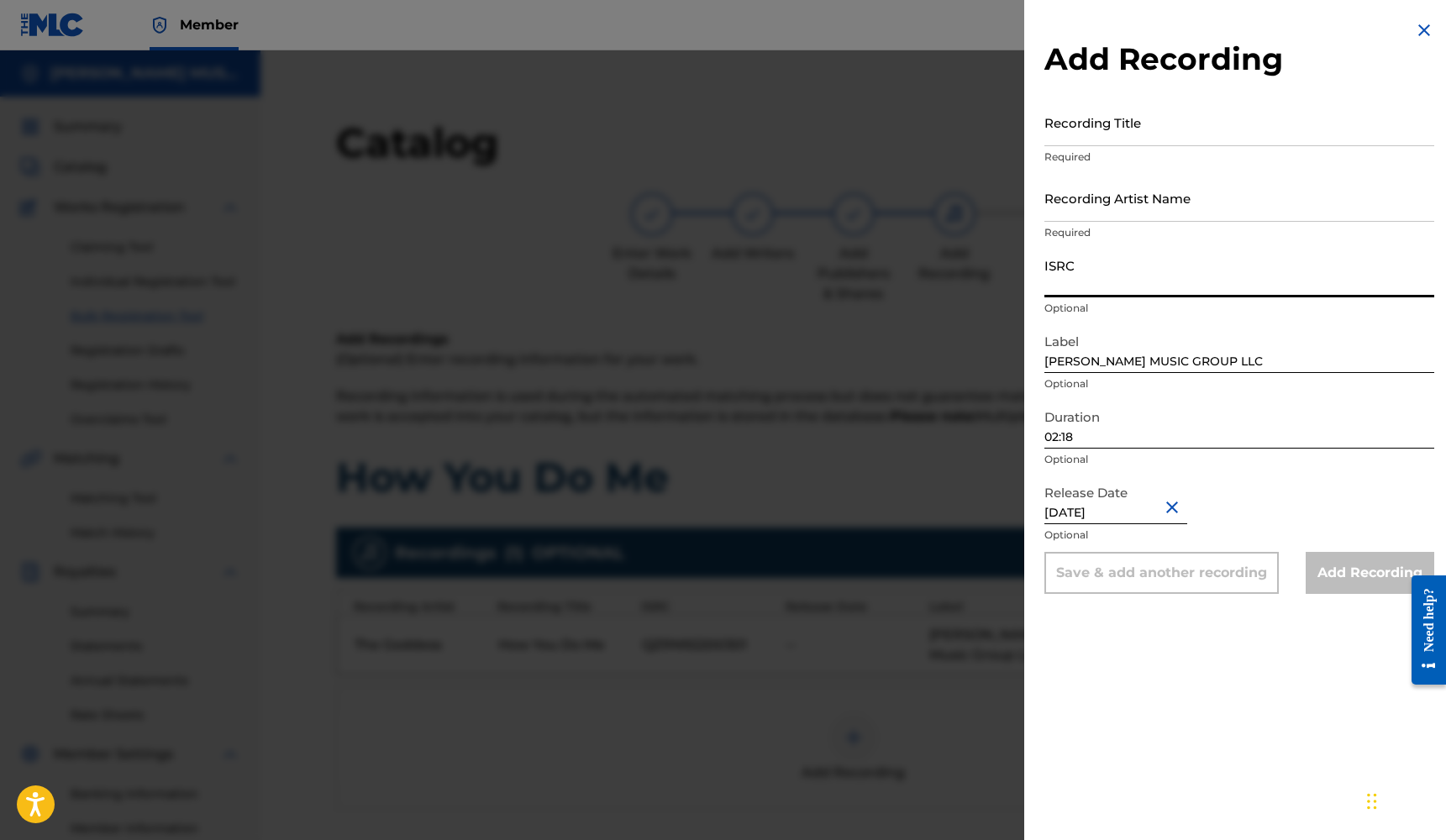
click at [1134, 281] on input "ISRC" at bounding box center [1239, 273] width 390 height 48
paste input "QZRN92200301"
click at [1128, 165] on div "Recording Title Required" at bounding box center [1239, 136] width 390 height 76
click at [1125, 204] on input "Recording Artist Name" at bounding box center [1239, 197] width 390 height 48
click at [1125, 130] on input "Recording Title" at bounding box center [1239, 122] width 390 height 48
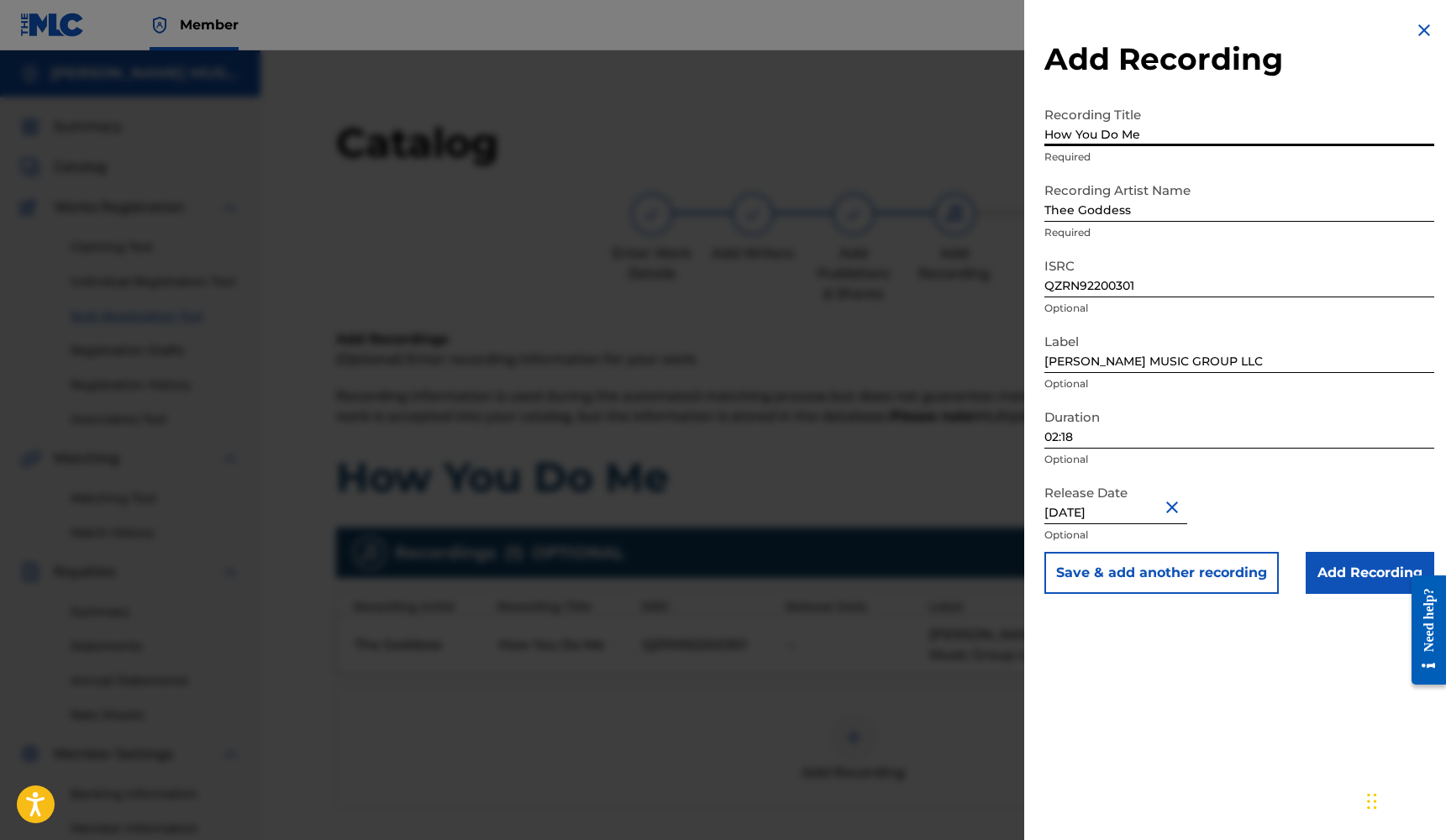
click at [1363, 575] on input "Add Recording" at bounding box center [1369, 573] width 129 height 42
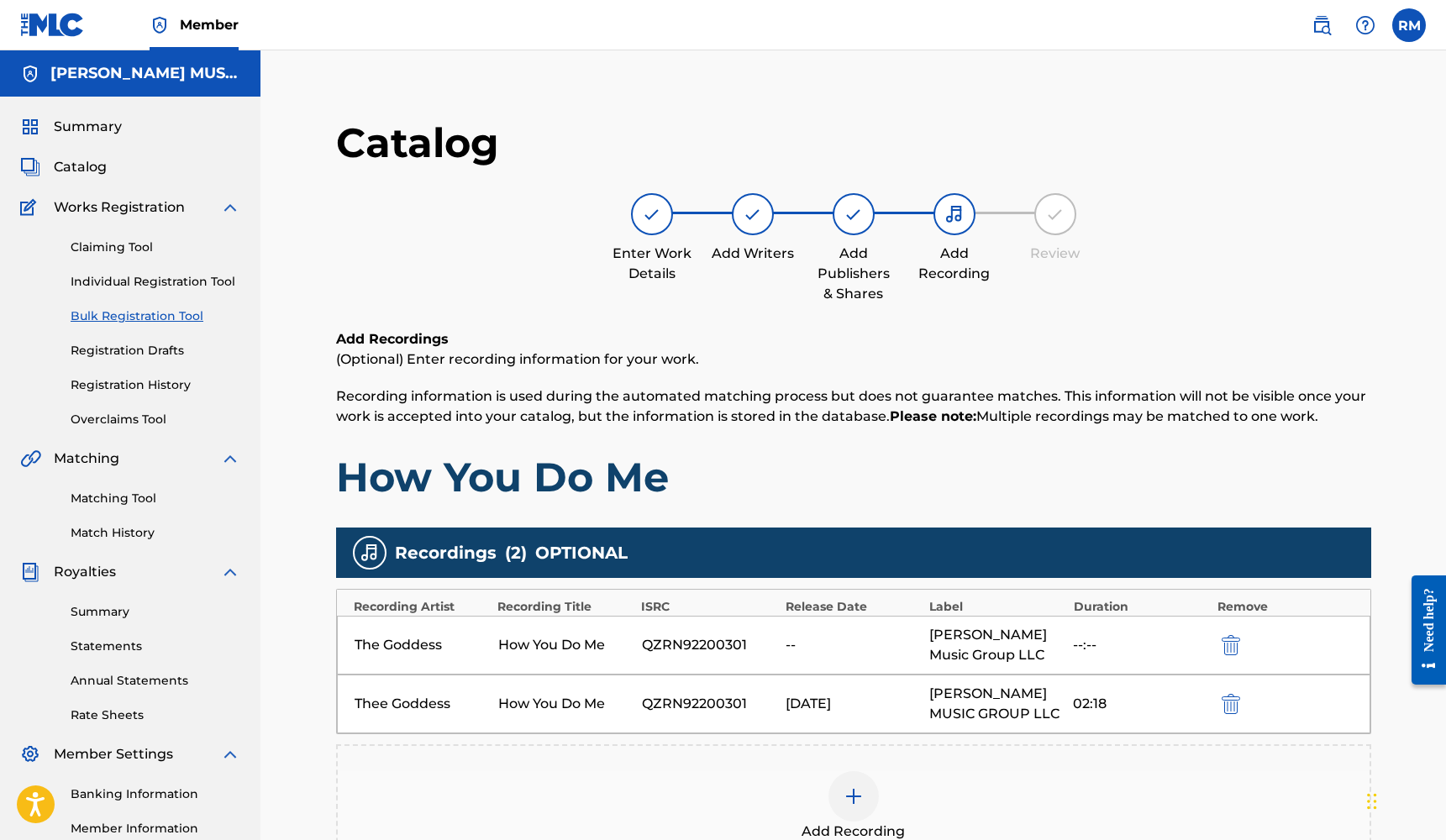
click at [1226, 640] on img "submit" at bounding box center [1231, 645] width 19 height 20
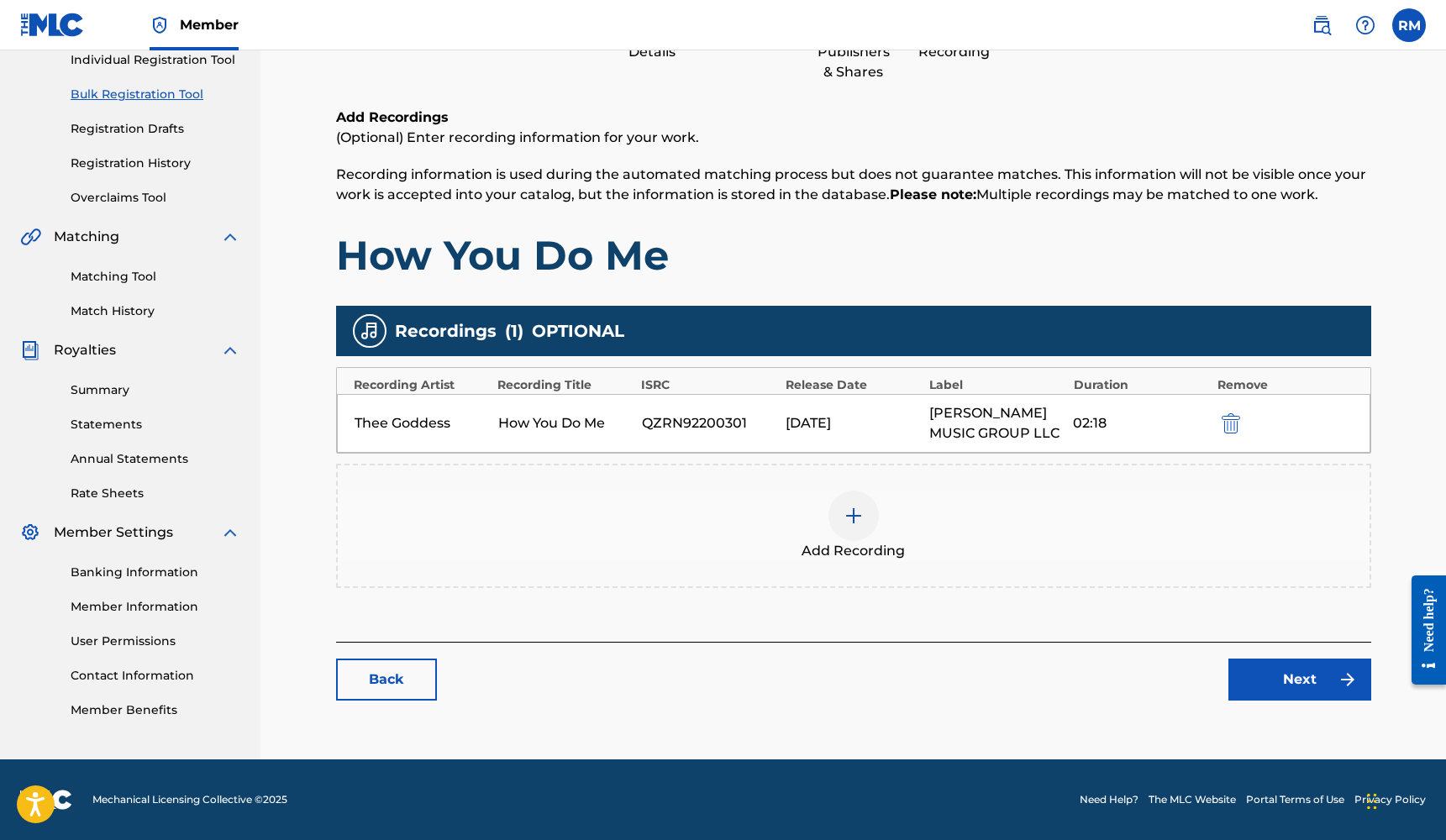
scroll to position [222, 0]
click at [1297, 669] on link "Next" at bounding box center [1299, 680] width 142 height 42
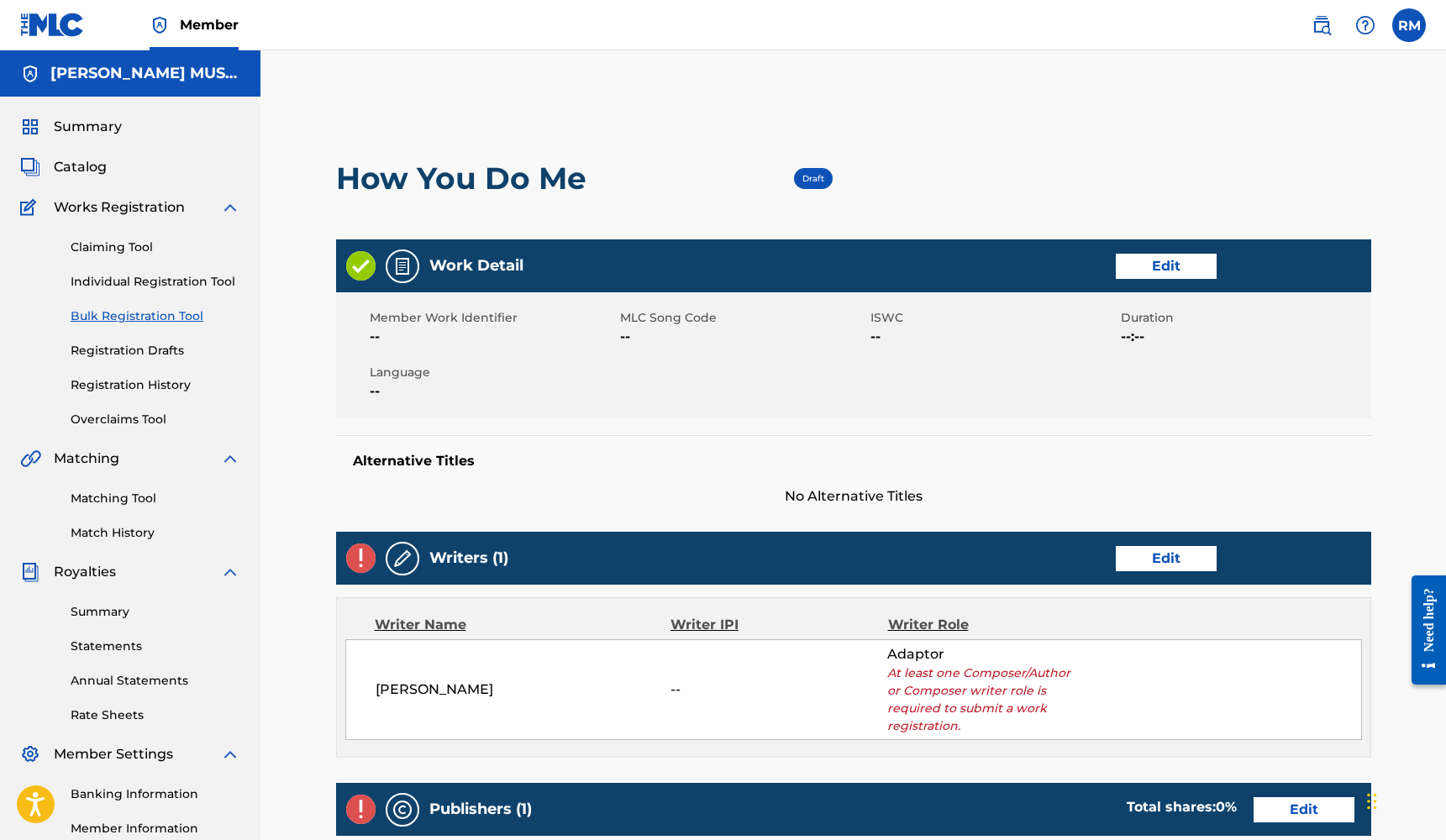
click at [1193, 548] on link "Edit" at bounding box center [1166, 559] width 101 height 25
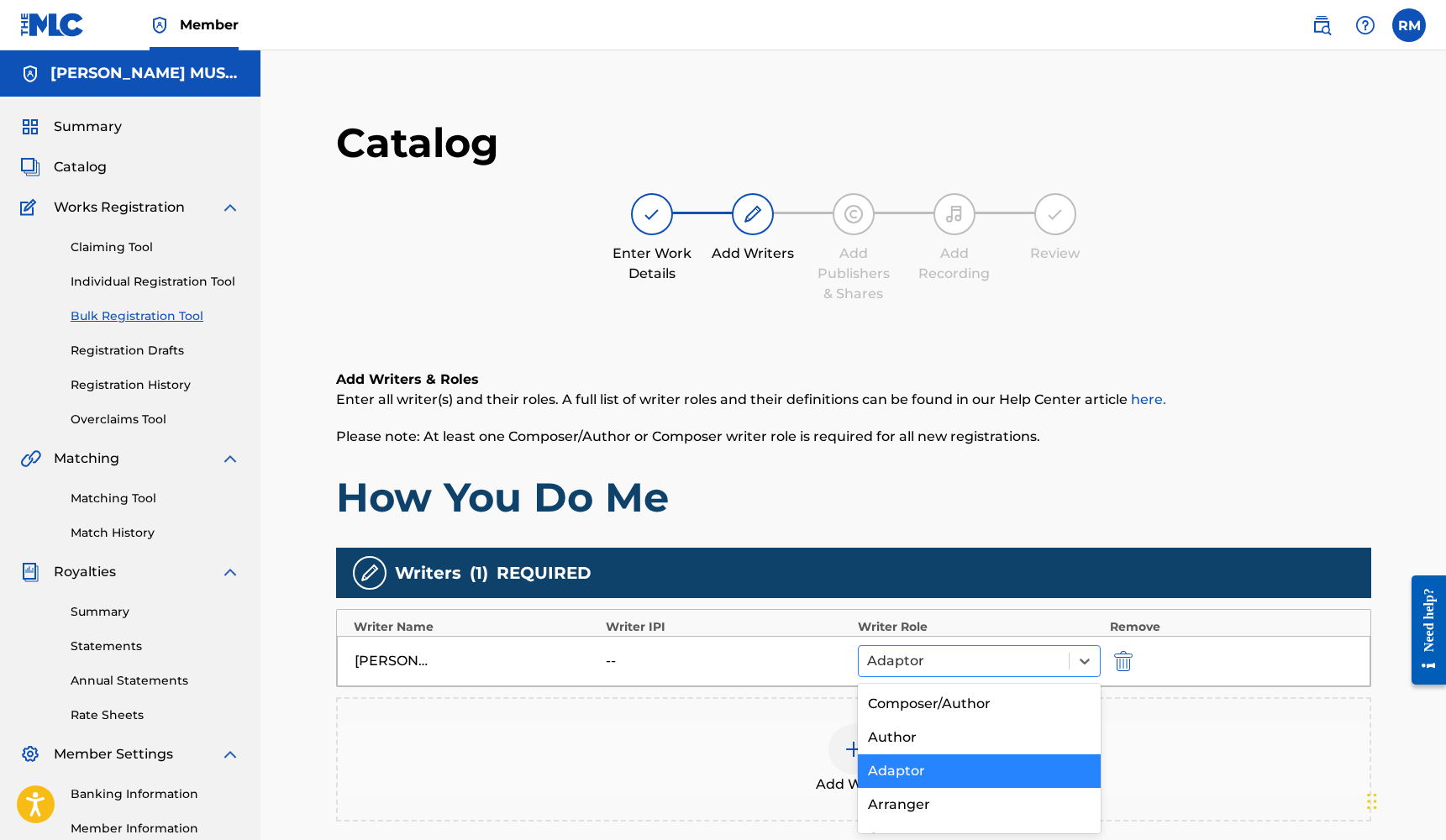
click at [1049, 655] on div at bounding box center [964, 661] width 194 height 24
click at [1021, 698] on div "Composer/Author" at bounding box center [979, 704] width 244 height 34
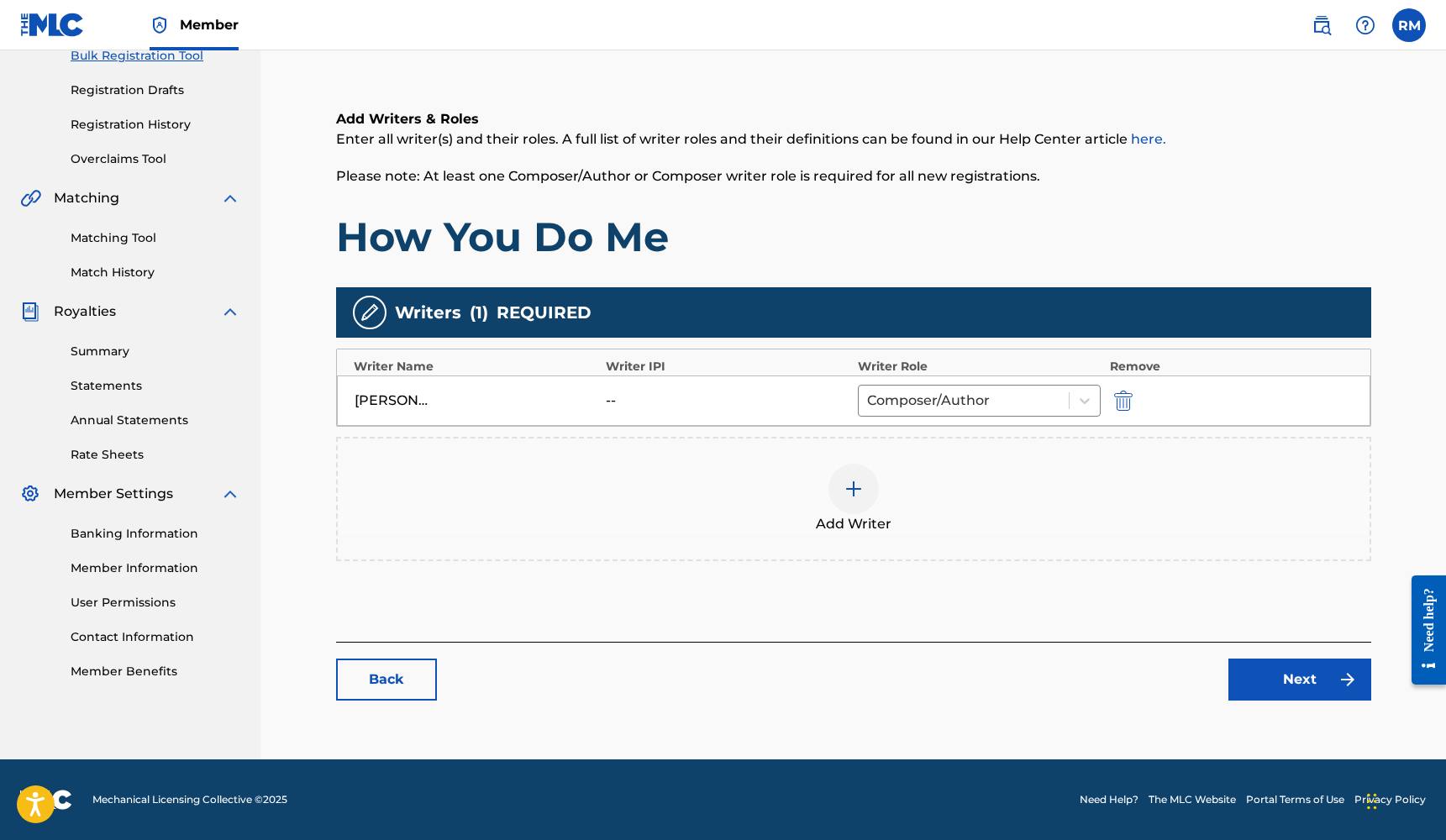
scroll to position [260, 0]
click at [1233, 675] on link "Next" at bounding box center [1299, 680] width 142 height 42
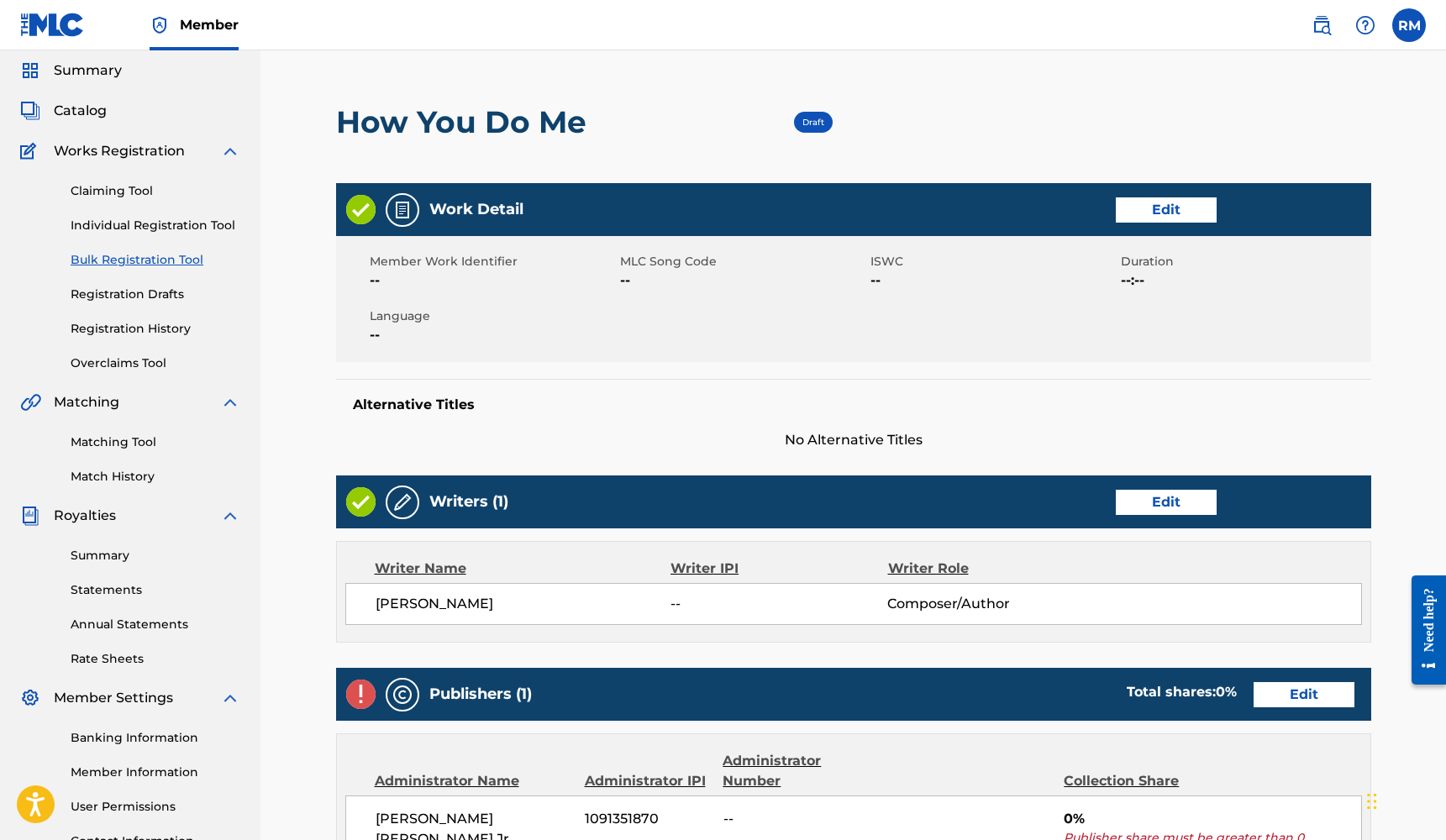
scroll to position [57, 0]
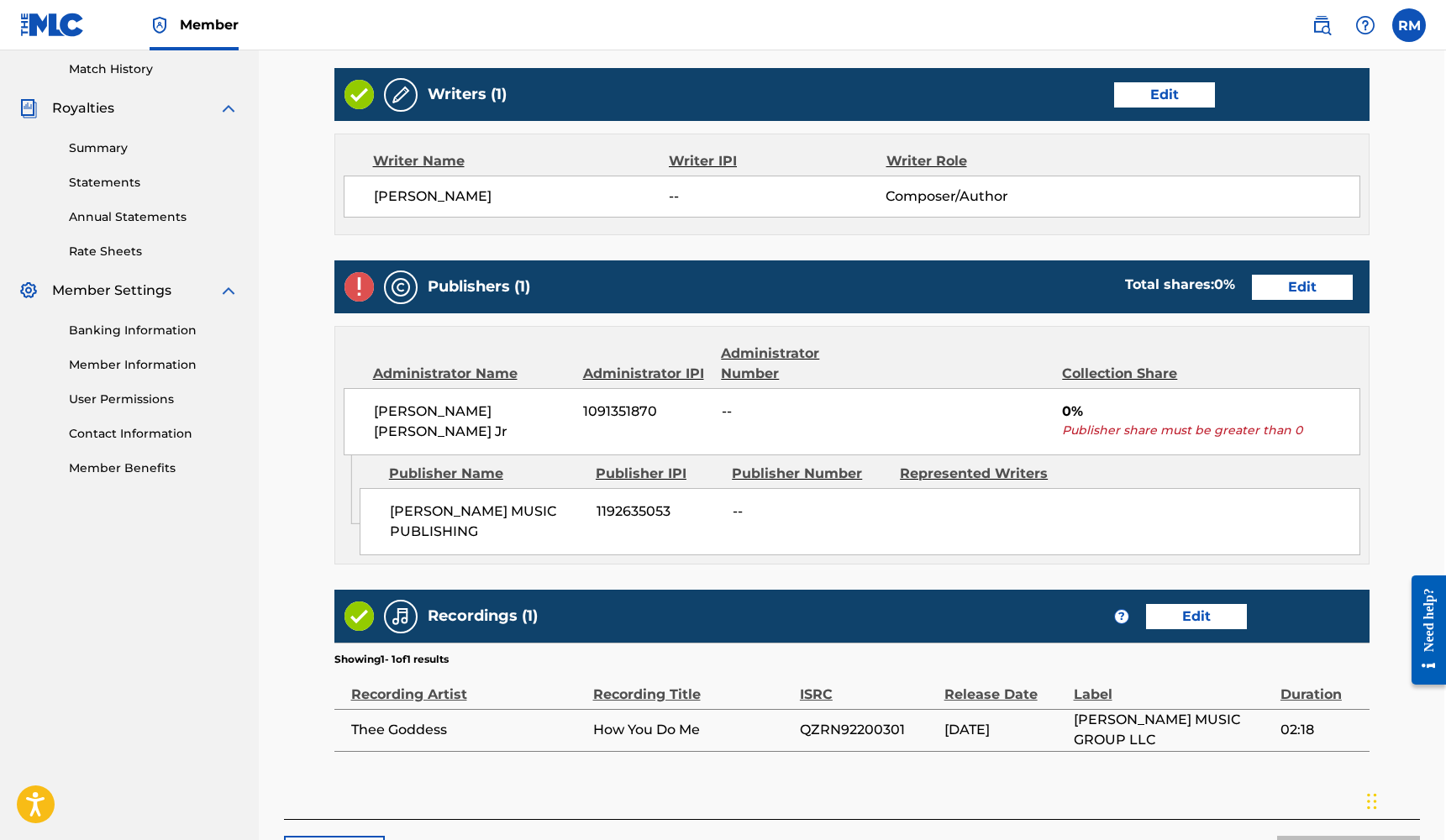
click at [1312, 275] on link "Edit" at bounding box center [1302, 287] width 101 height 25
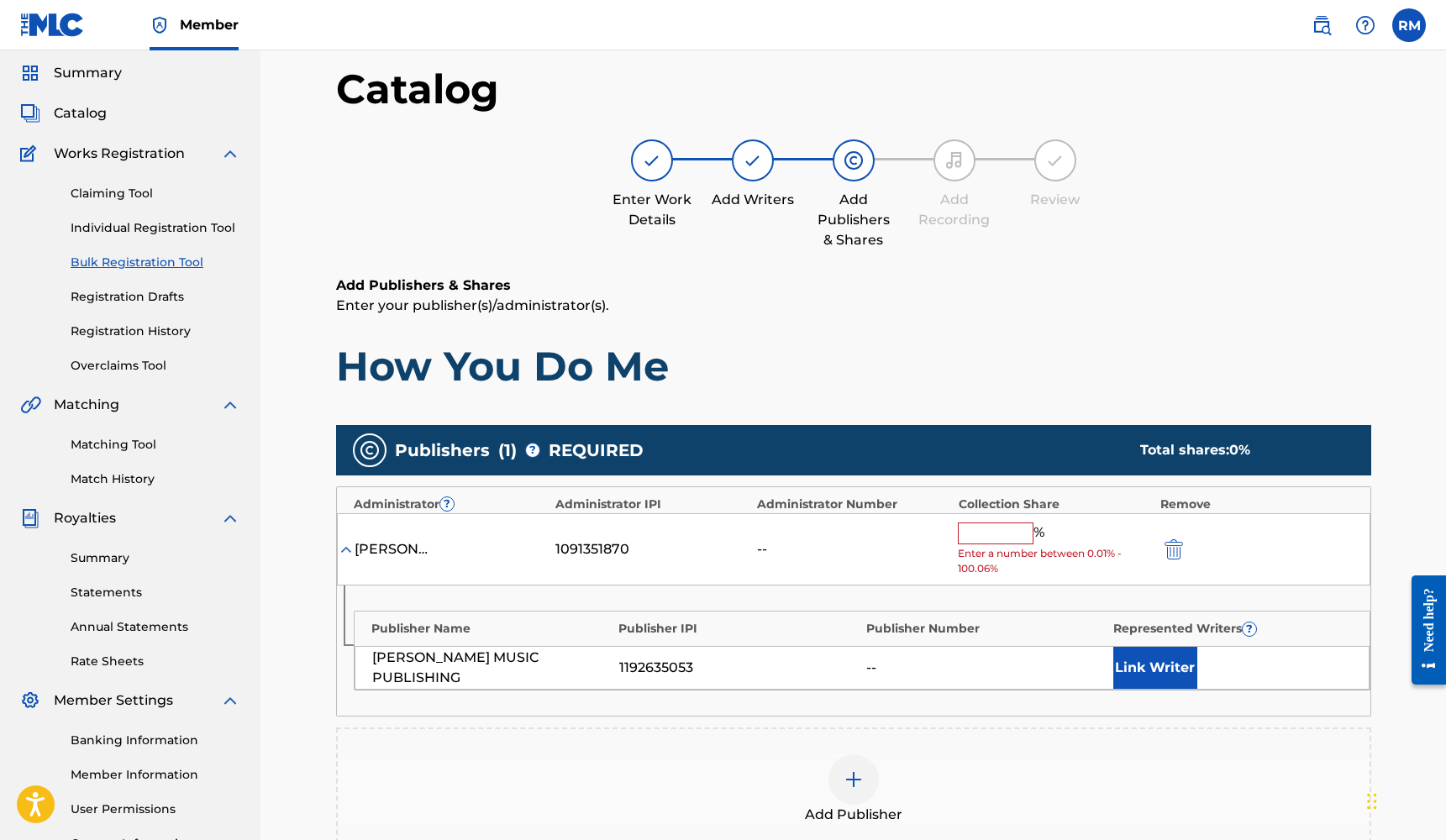
scroll to position [62, 0]
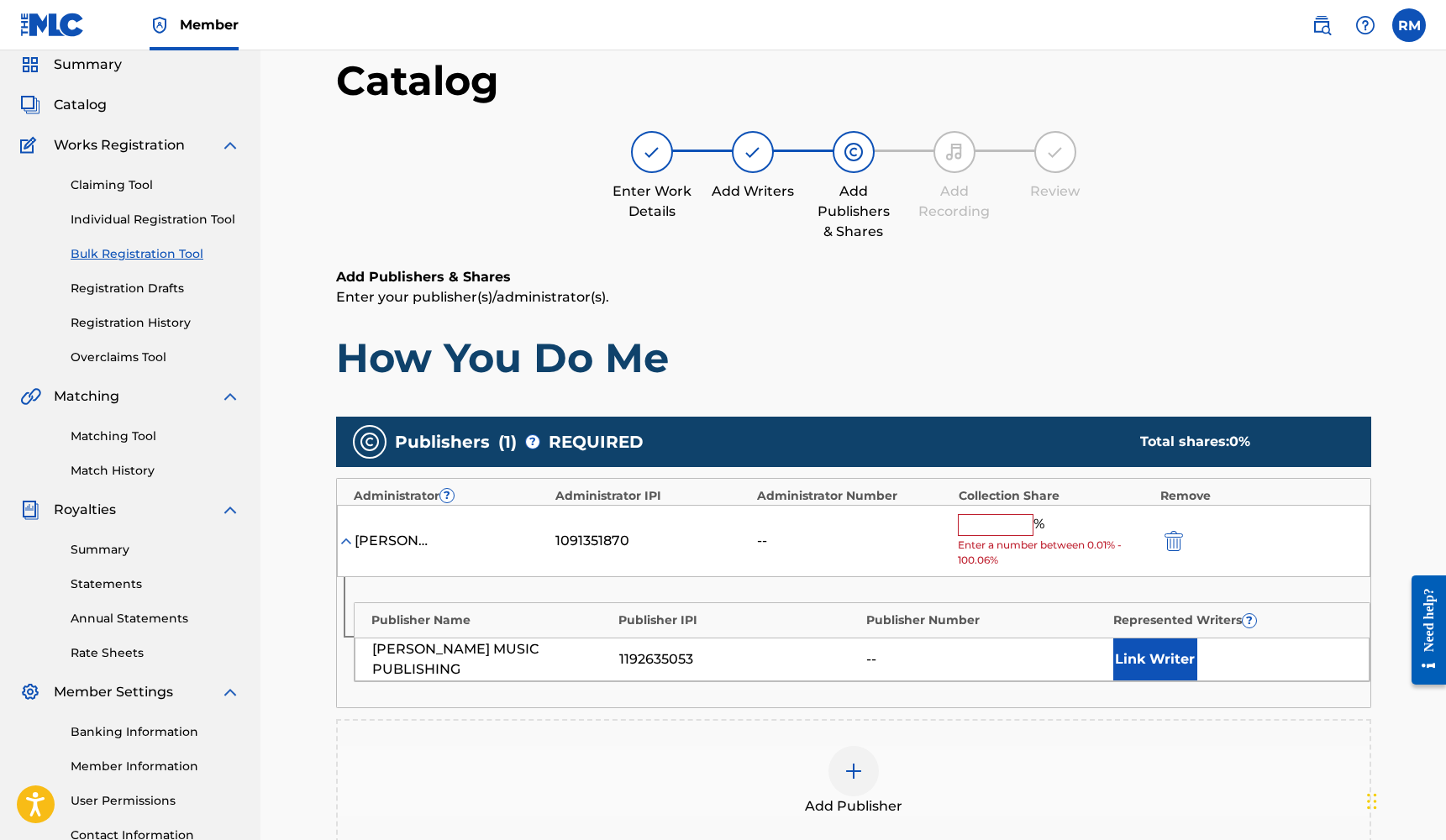
click at [858, 778] on img at bounding box center [854, 771] width 20 height 20
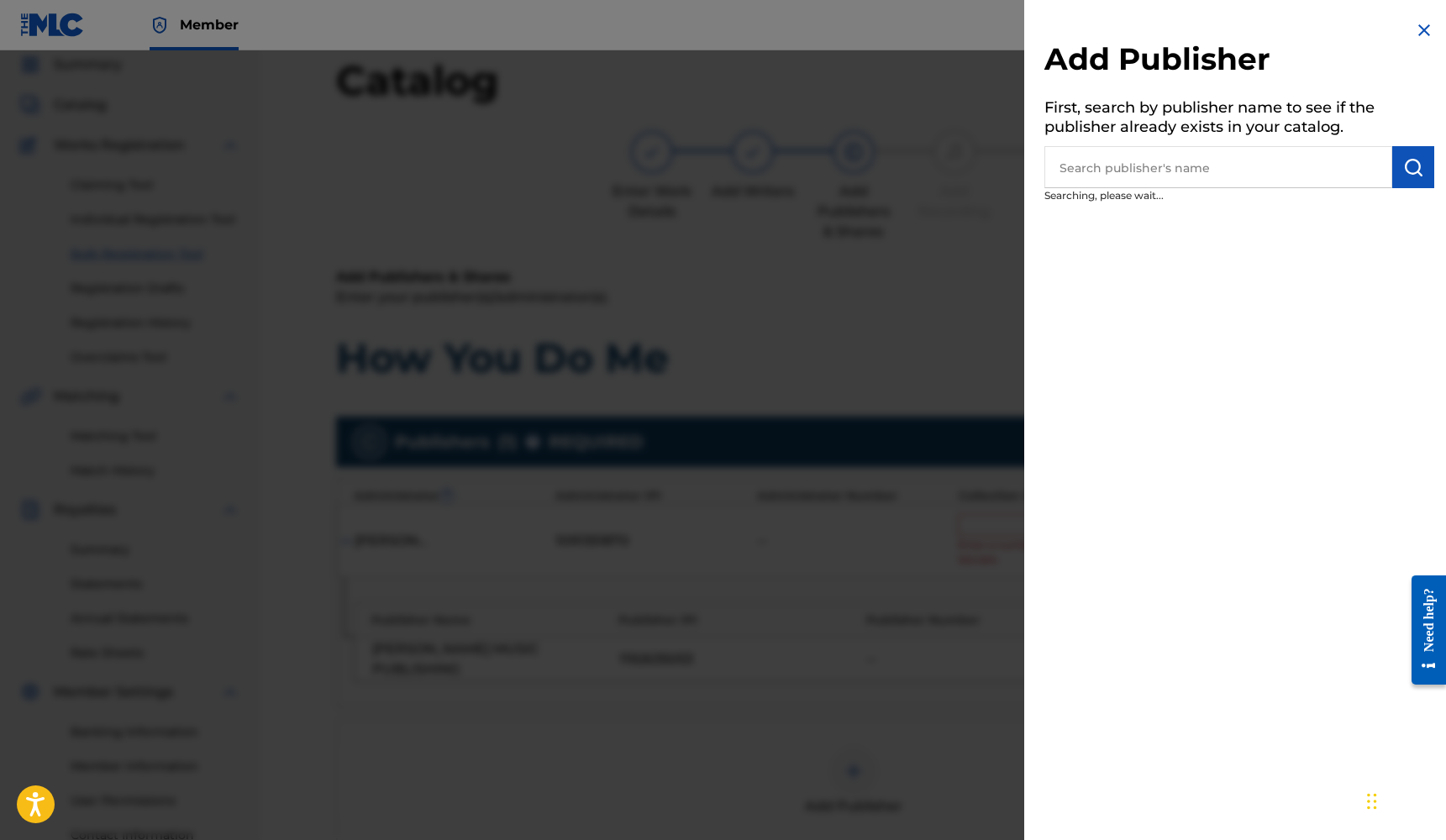
click at [1213, 166] on input "text" at bounding box center [1218, 167] width 348 height 42
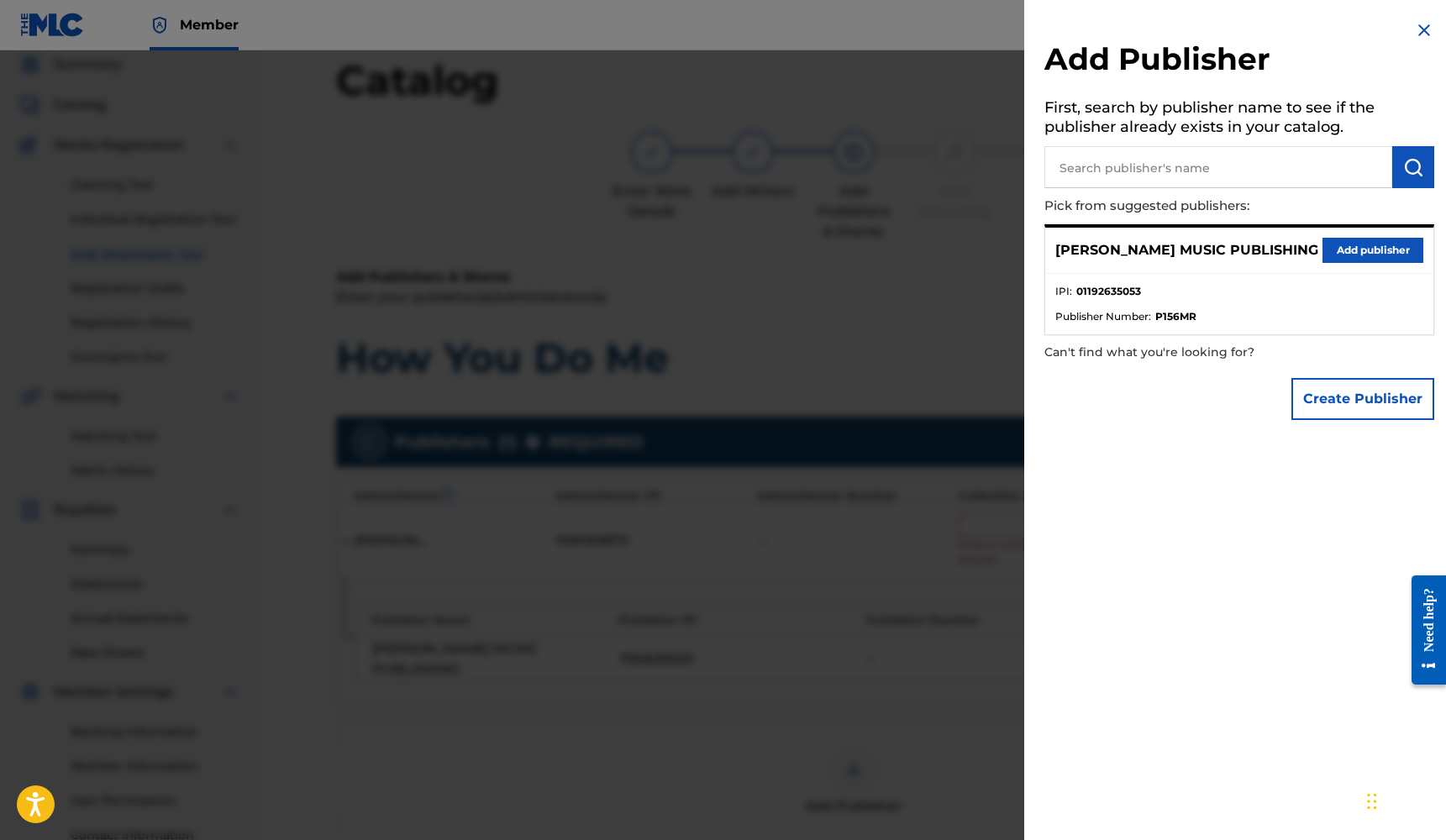
click at [1352, 243] on button "Add publisher" at bounding box center [1373, 250] width 101 height 25
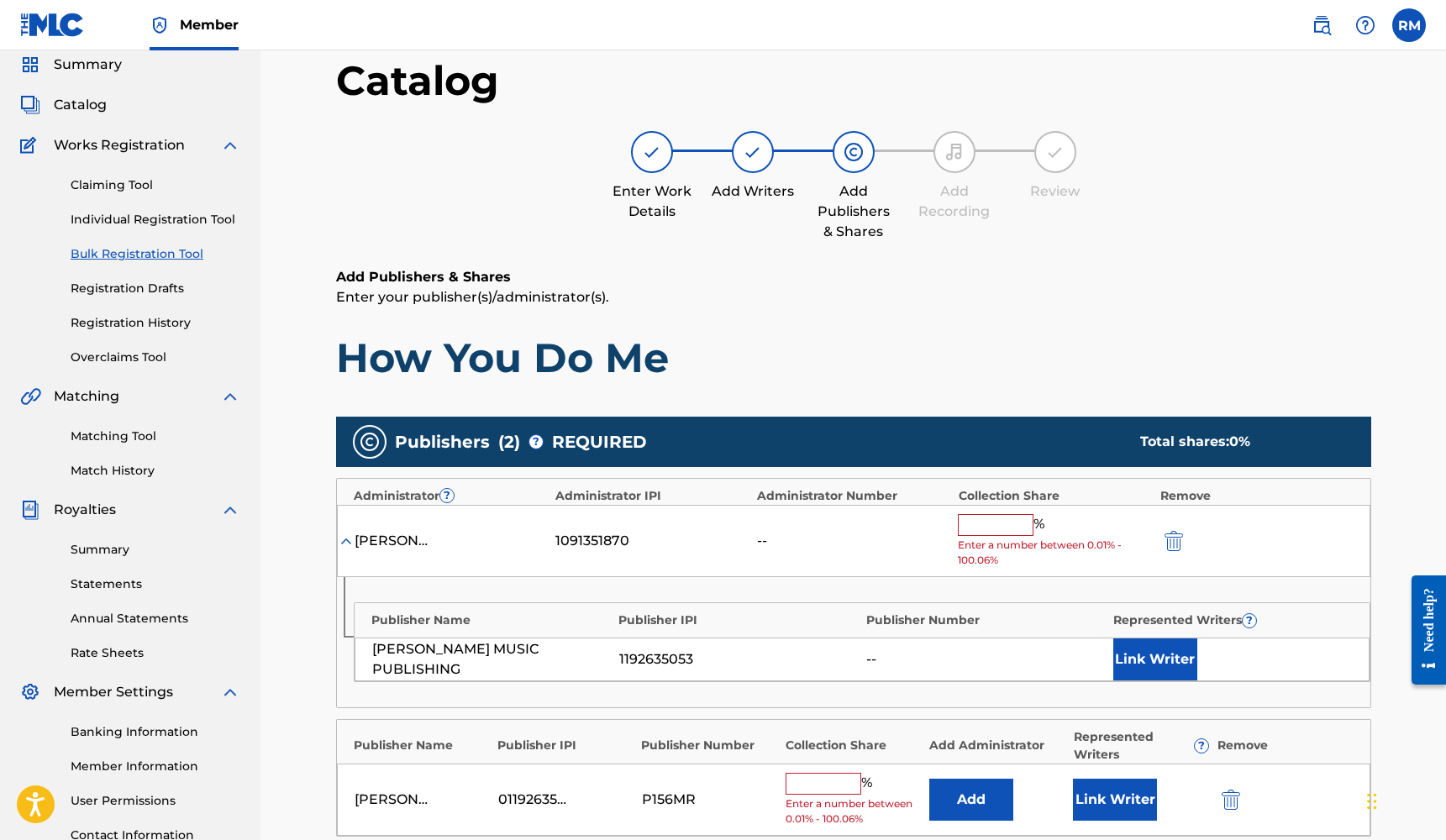
scroll to position [201, 0]
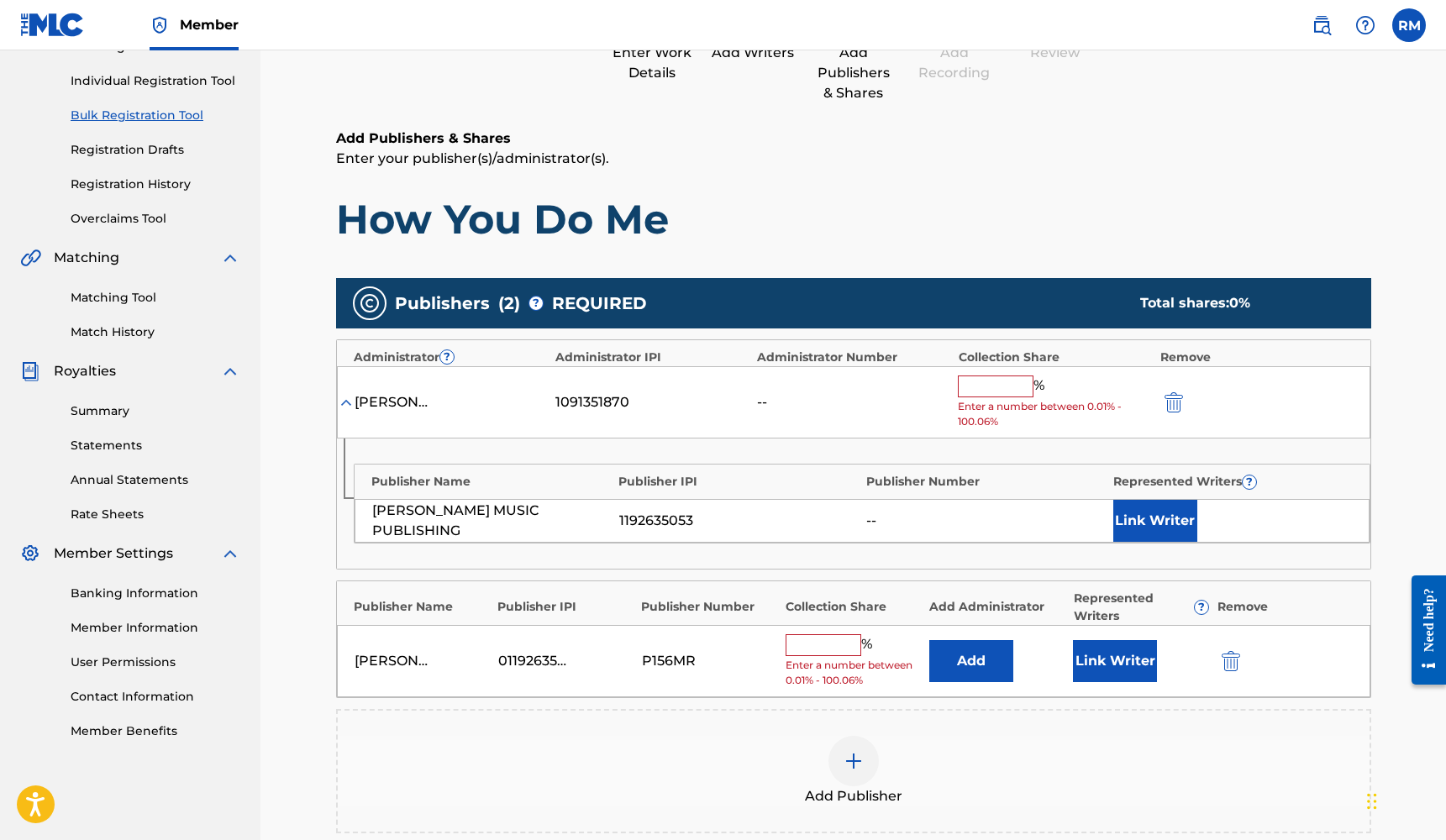
click at [1122, 666] on button "Link Writer" at bounding box center [1115, 661] width 84 height 42
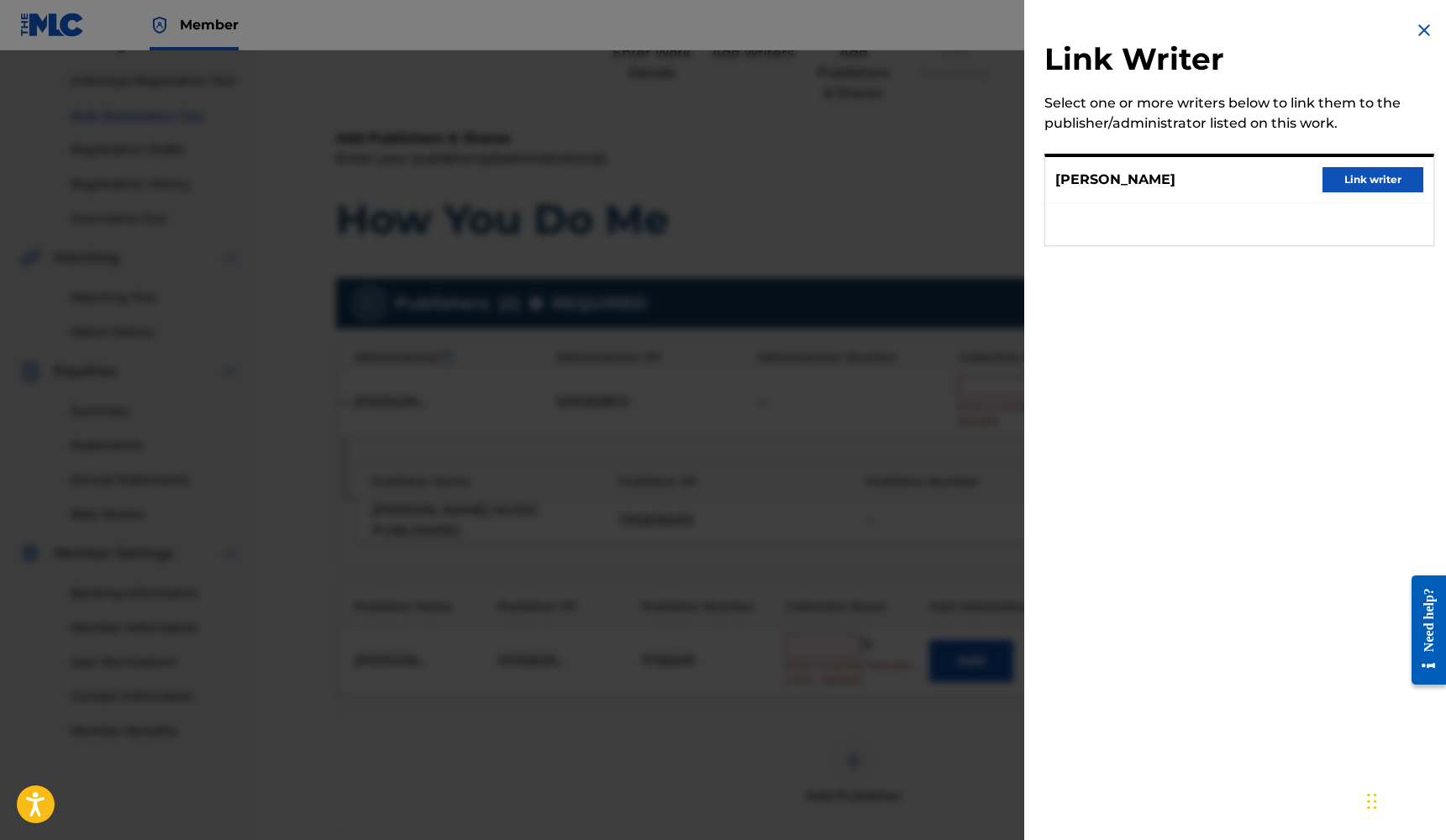
click at [1375, 179] on button "Link writer" at bounding box center [1373, 179] width 101 height 25
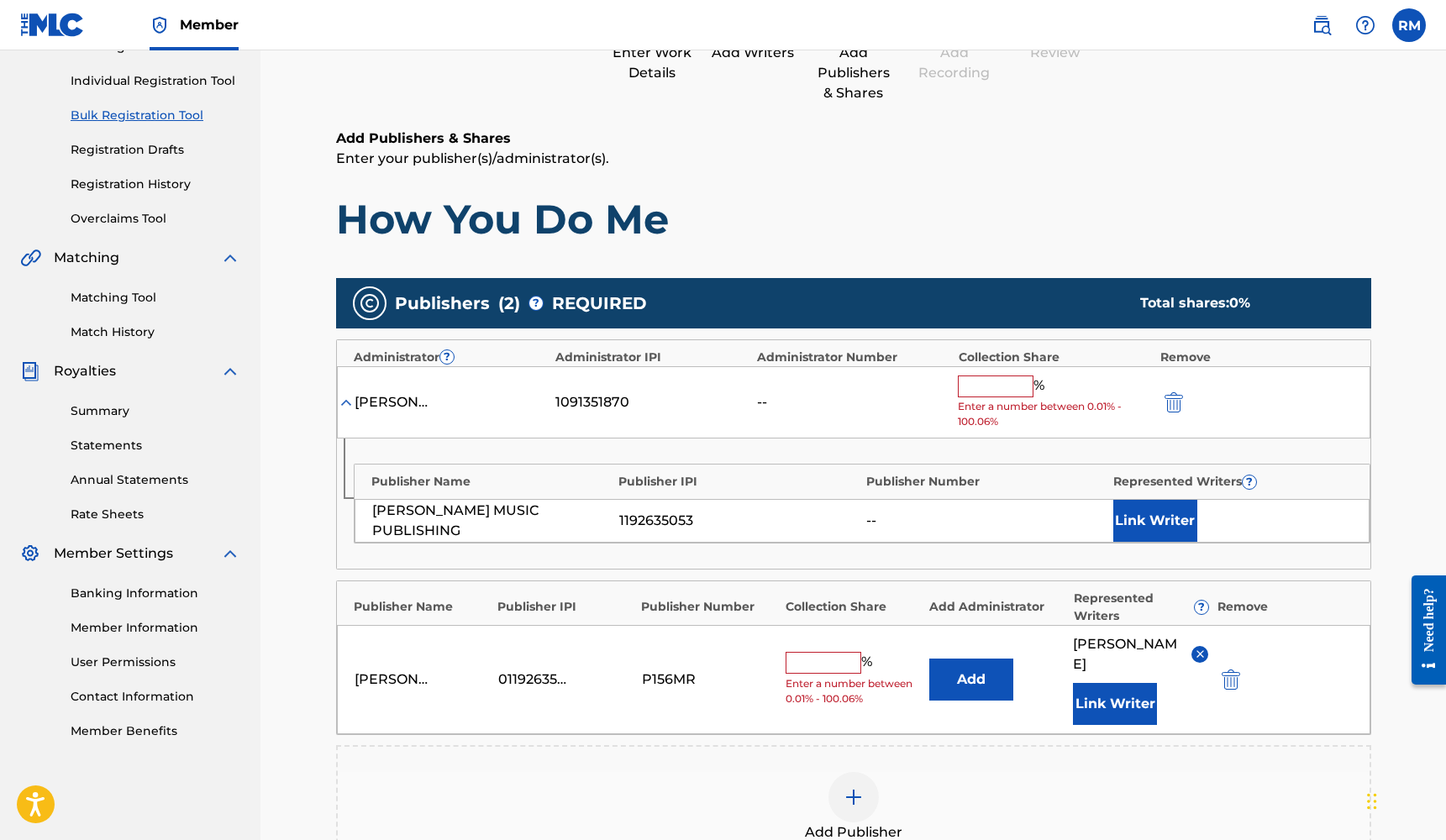
click at [832, 656] on input "text" at bounding box center [823, 663] width 76 height 22
click at [1166, 396] on img "submit" at bounding box center [1174, 403] width 19 height 20
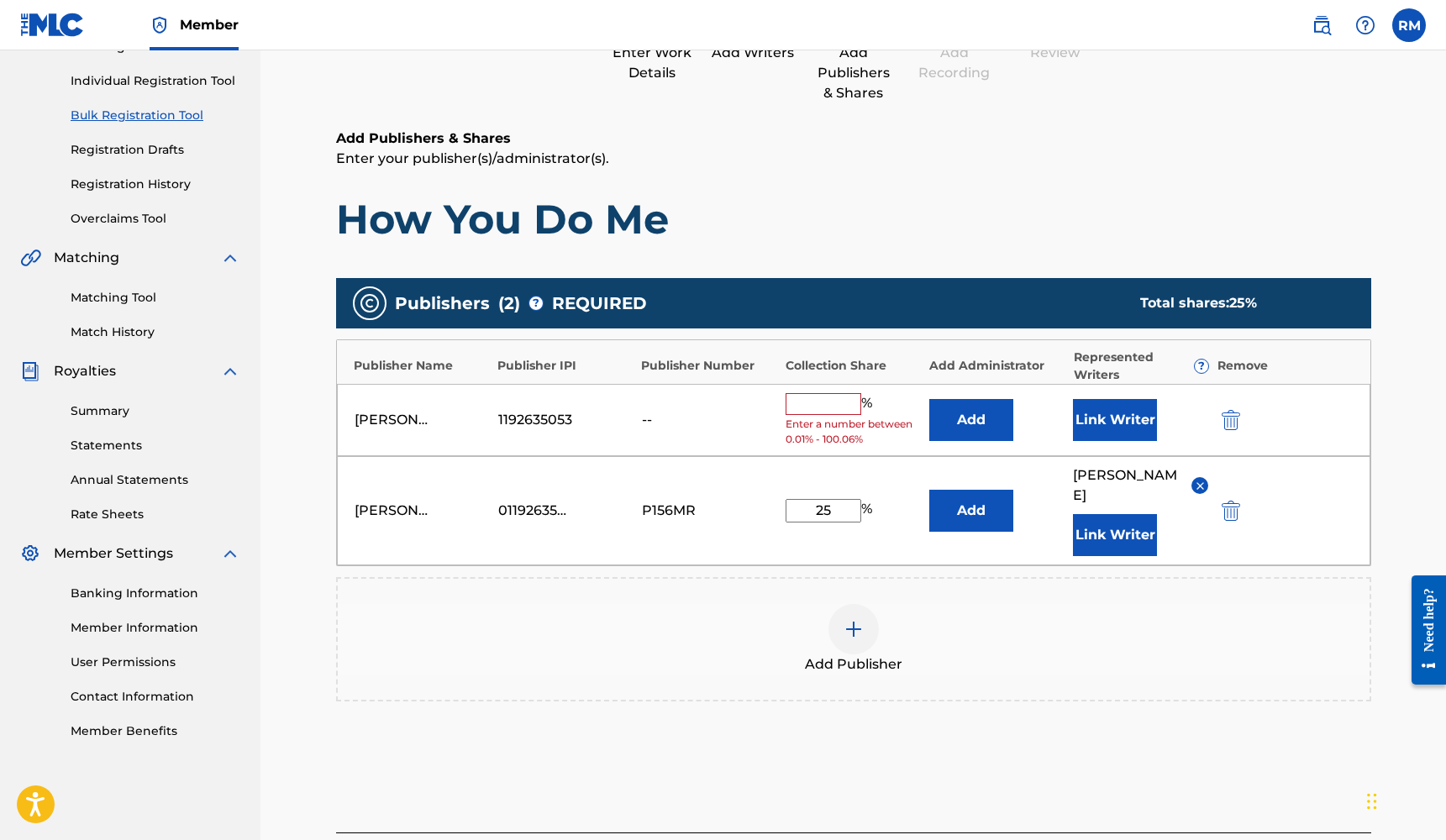
click at [1233, 414] on img "submit" at bounding box center [1231, 420] width 19 height 20
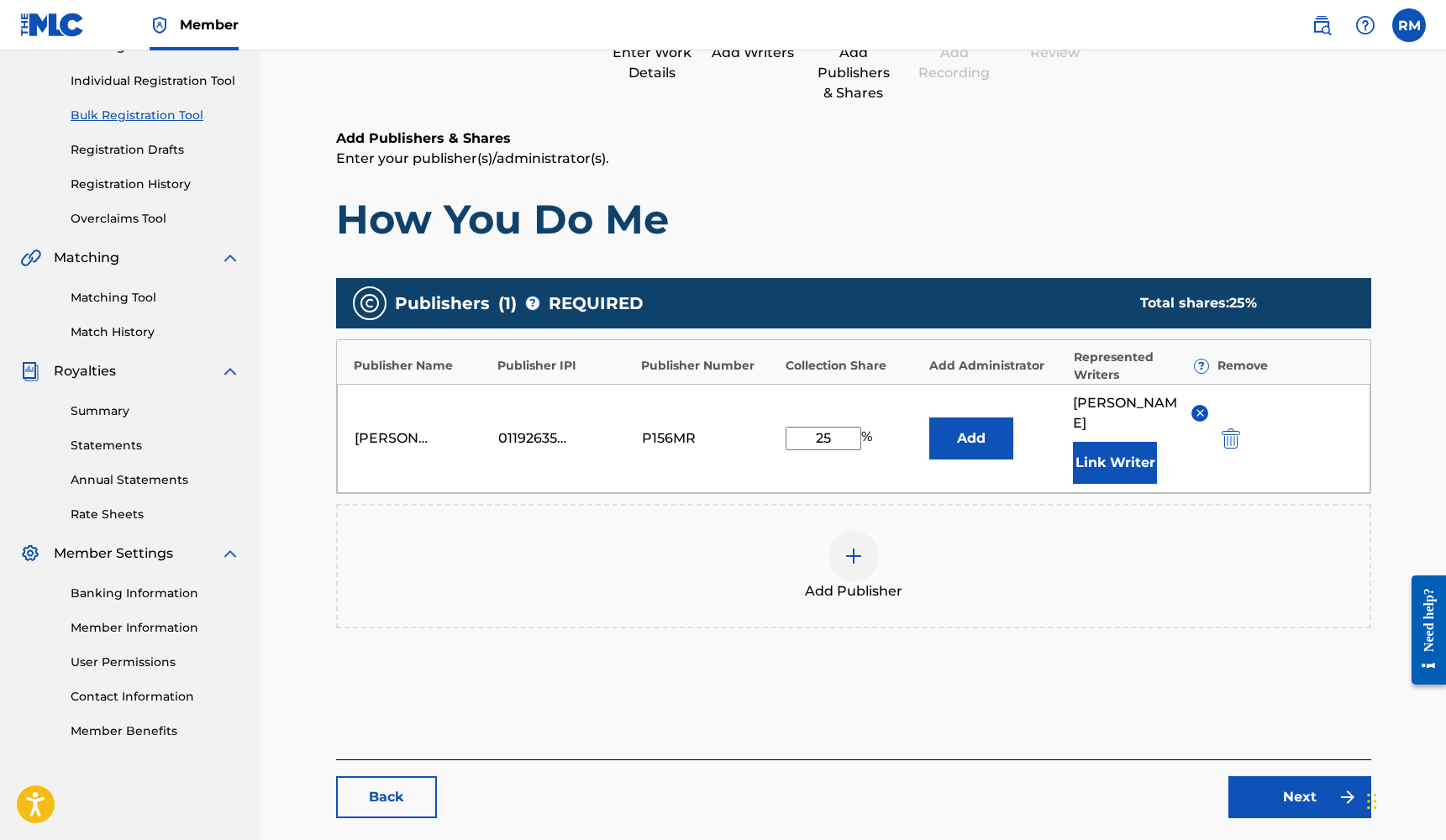
click at [1288, 784] on link "Next" at bounding box center [1299, 797] width 142 height 42
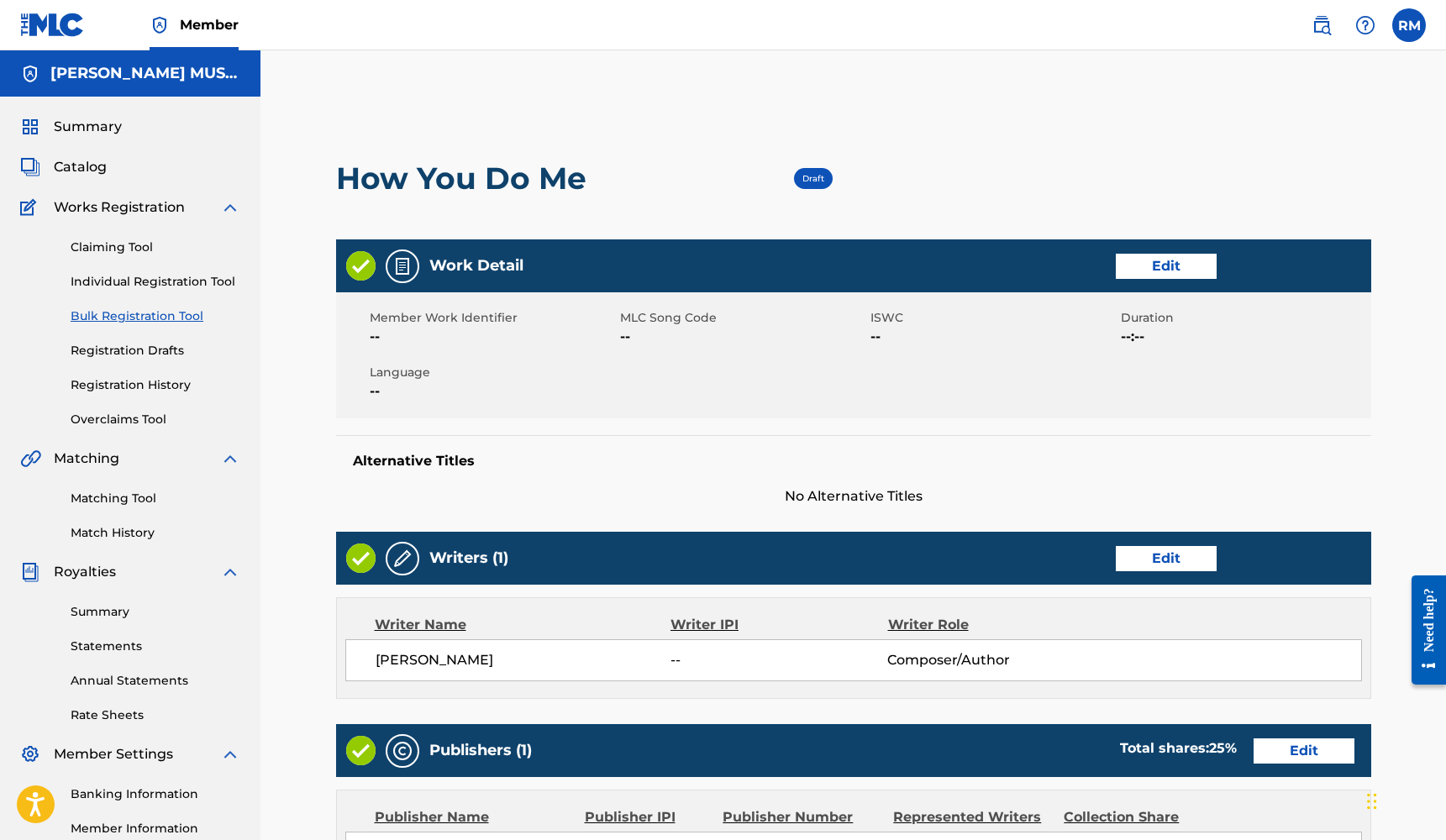
click at [1193, 276] on link "Edit" at bounding box center [1166, 266] width 101 height 25
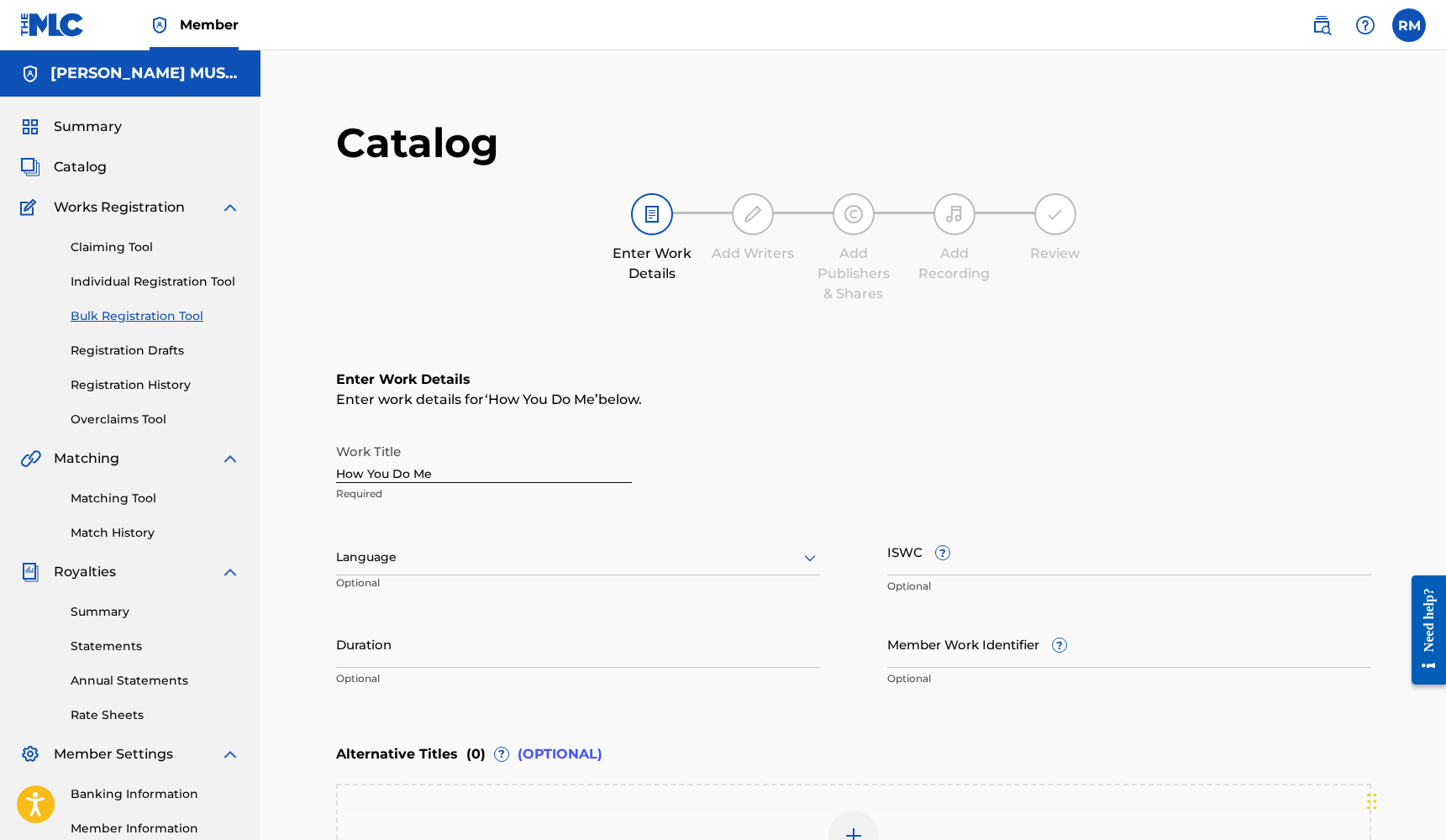
click at [979, 649] on input "Member Work Identifier ?" at bounding box center [1129, 644] width 484 height 48
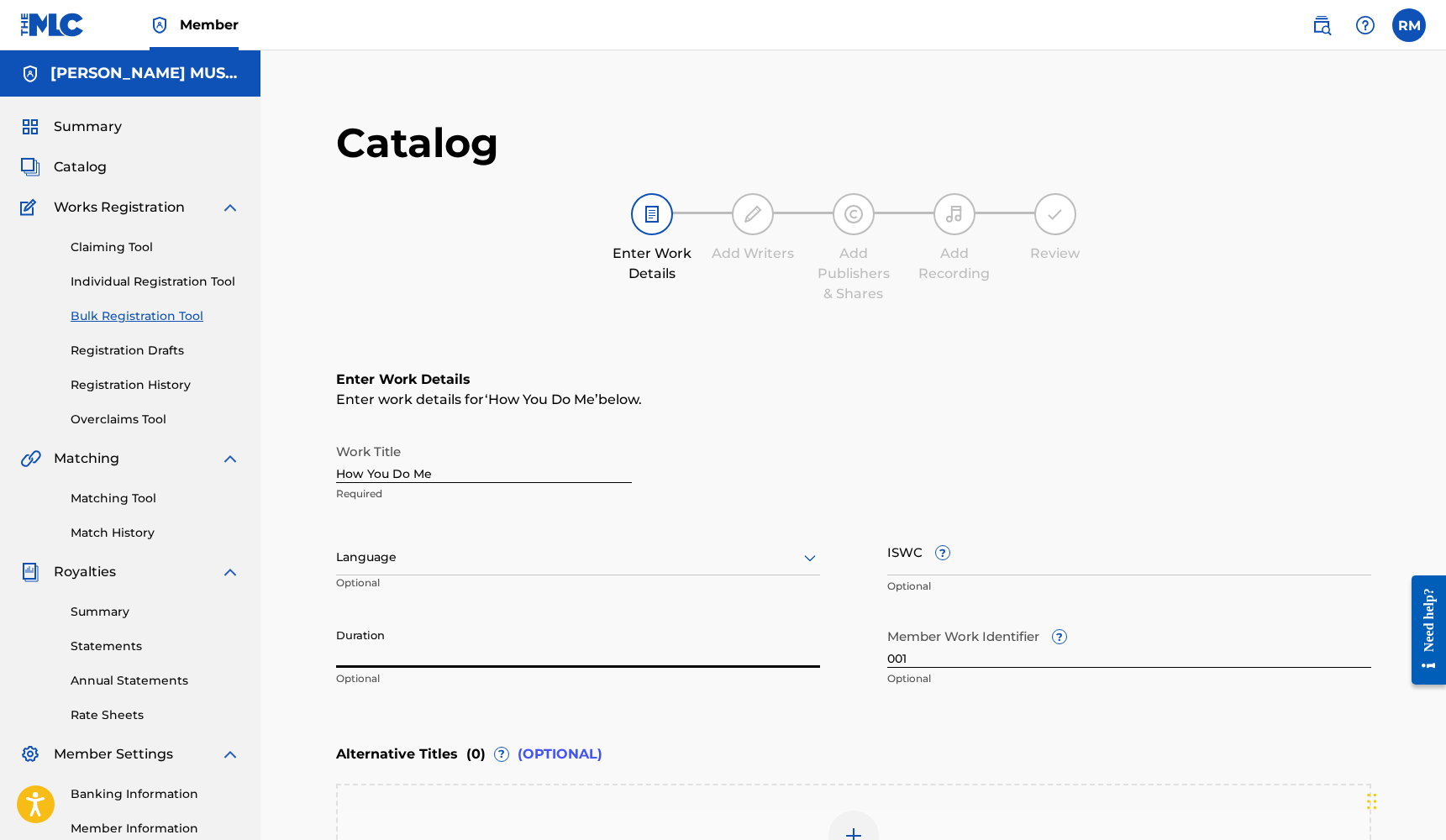
click at [617, 658] on input "Duration" at bounding box center [578, 644] width 484 height 48
click at [540, 552] on div at bounding box center [578, 557] width 484 height 21
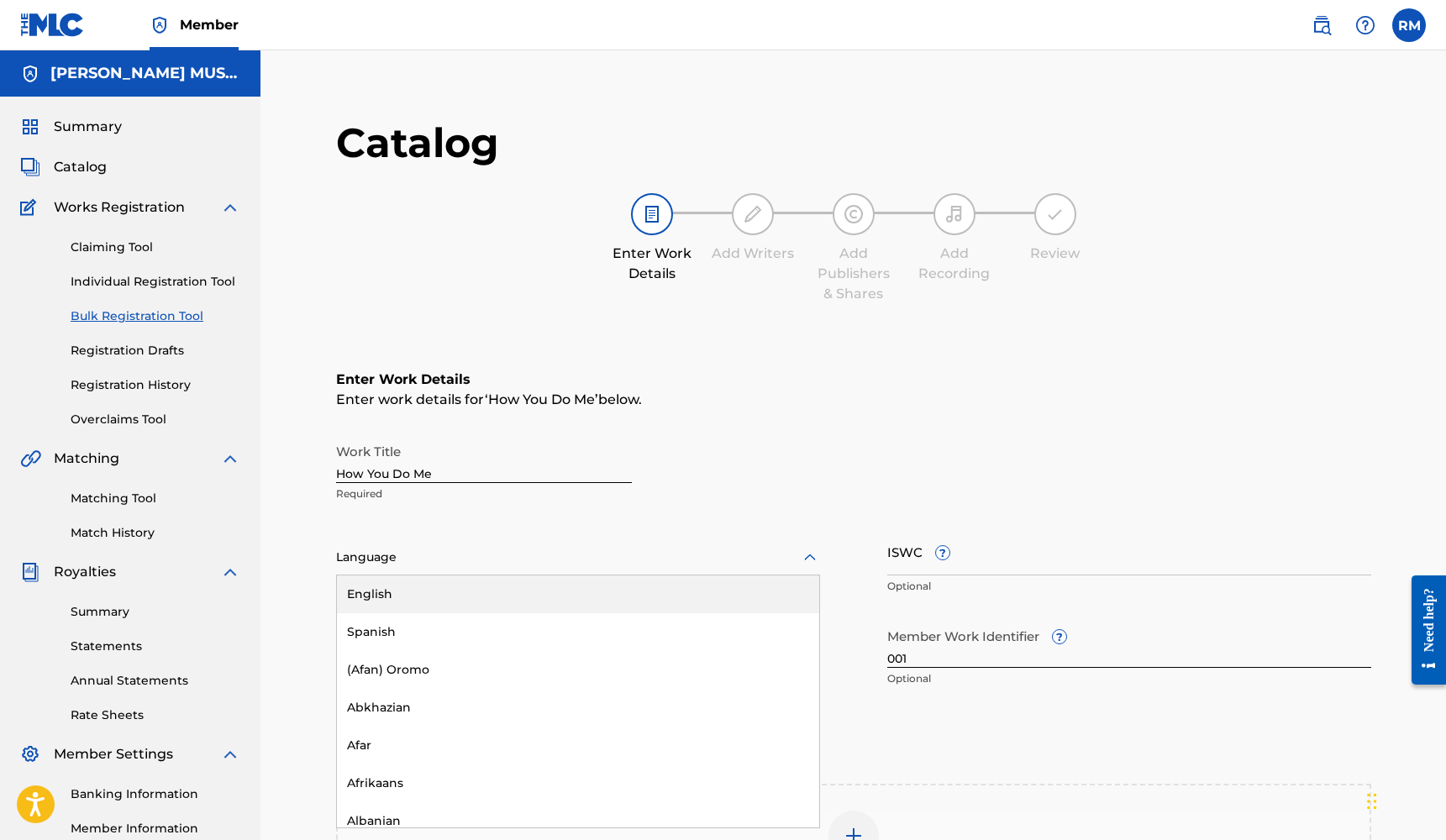
click at [513, 607] on div "English" at bounding box center [578, 594] width 482 height 38
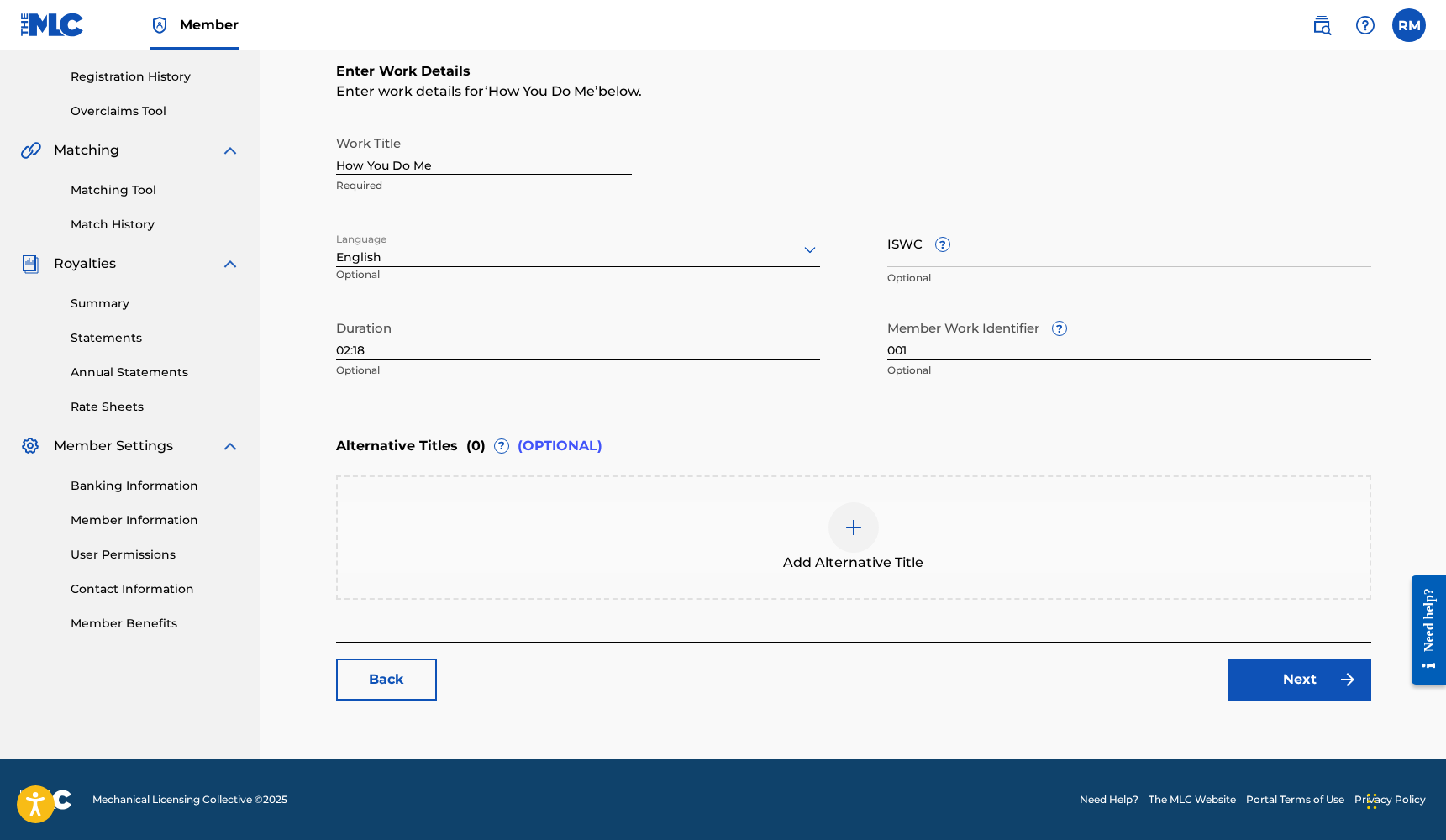
scroll to position [308, 0]
click at [1338, 674] on img at bounding box center [1347, 680] width 20 height 20
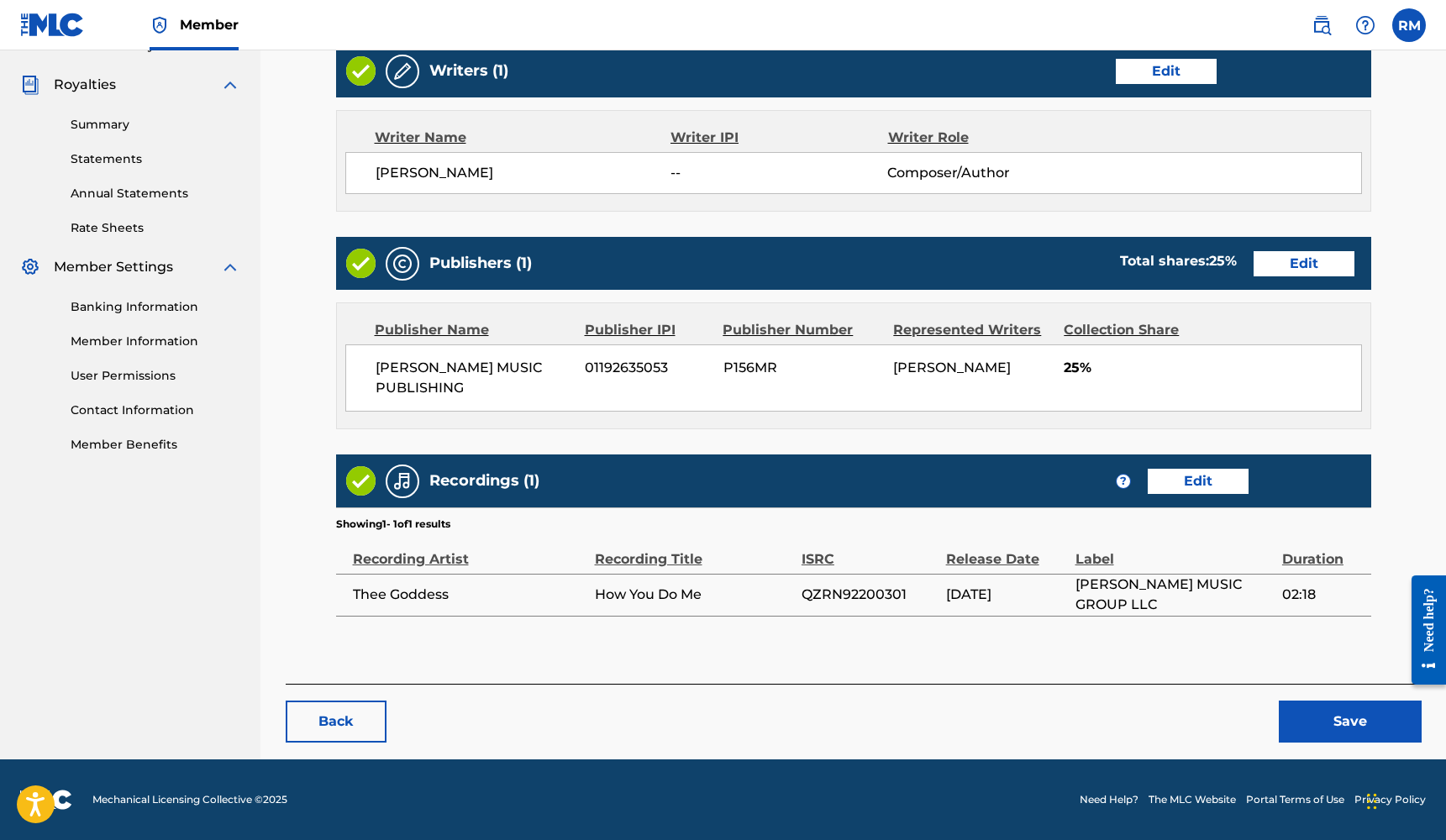
scroll to position [486, 0]
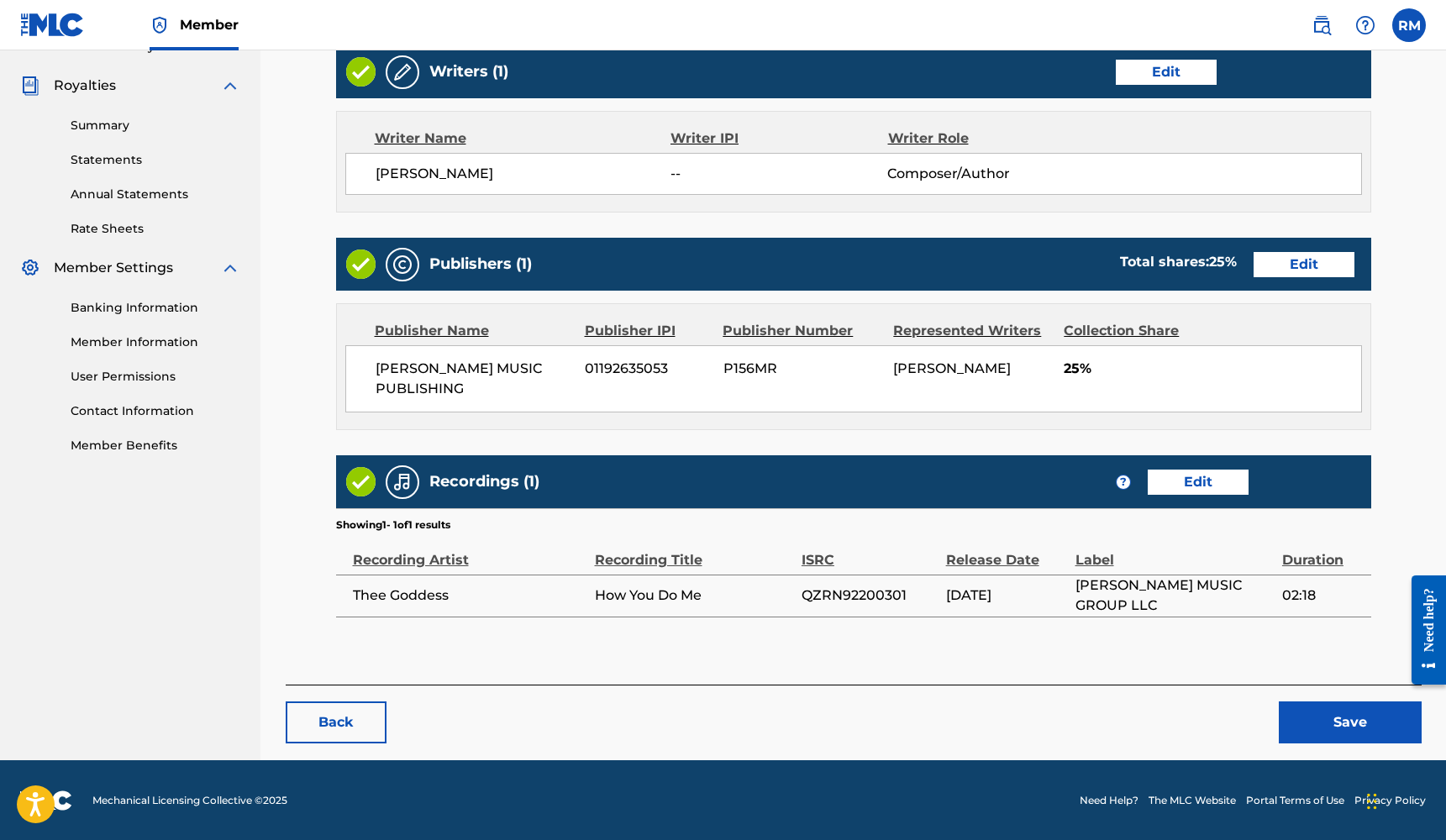
click at [1302, 723] on button "Save" at bounding box center [1349, 722] width 142 height 42
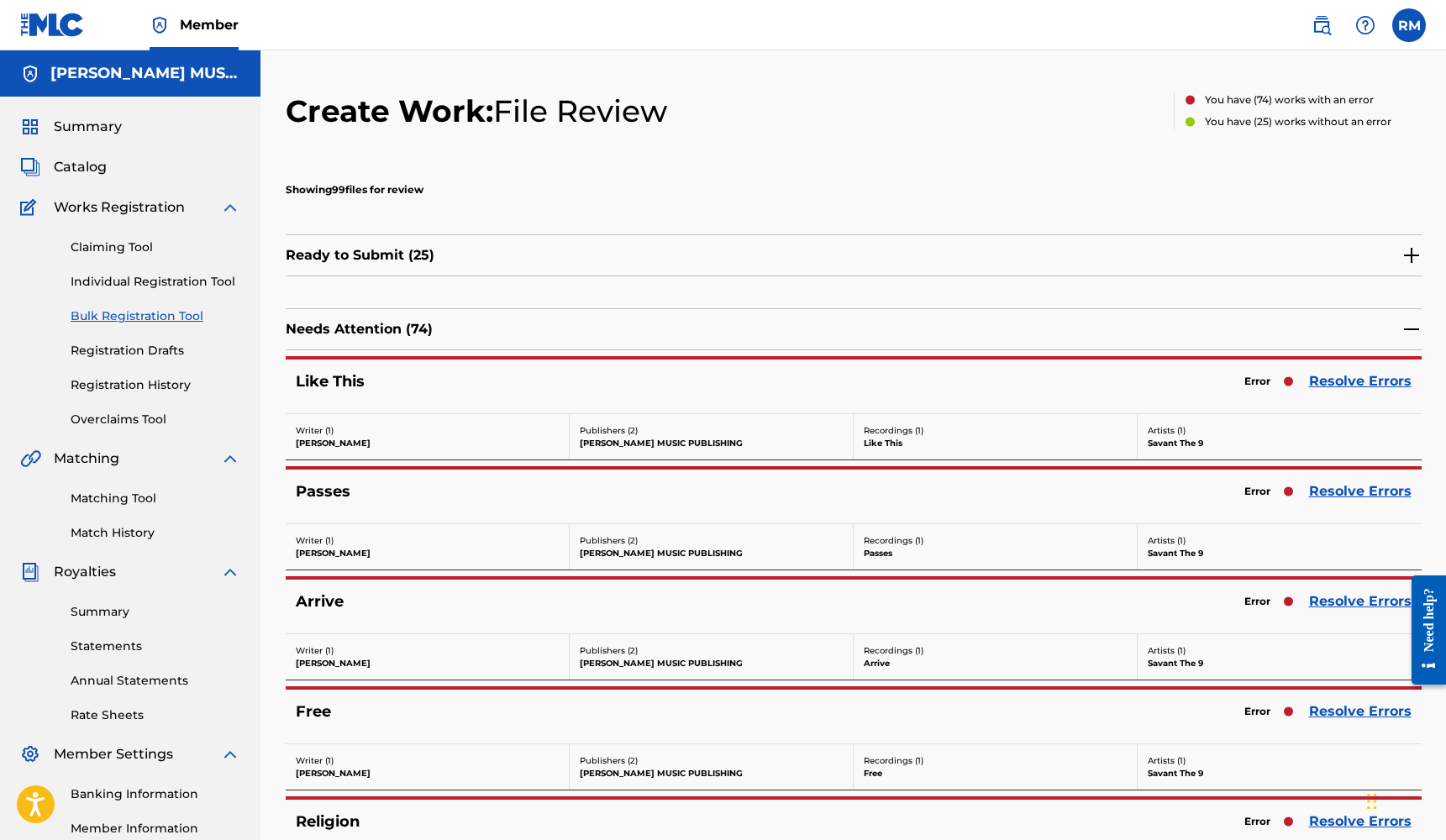
click at [1352, 388] on link "Resolve Errors" at bounding box center [1360, 382] width 103 height 20
